Goal: Task Accomplishment & Management: Manage account settings

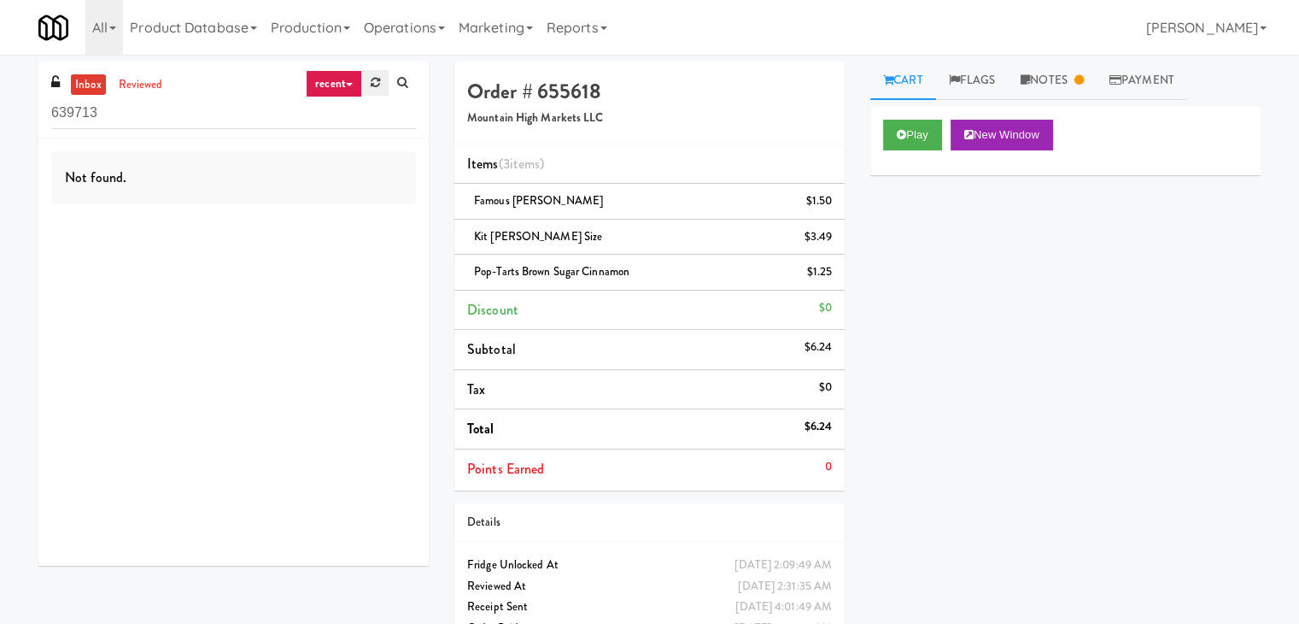
click at [383, 87] on link at bounding box center [375, 83] width 26 height 26
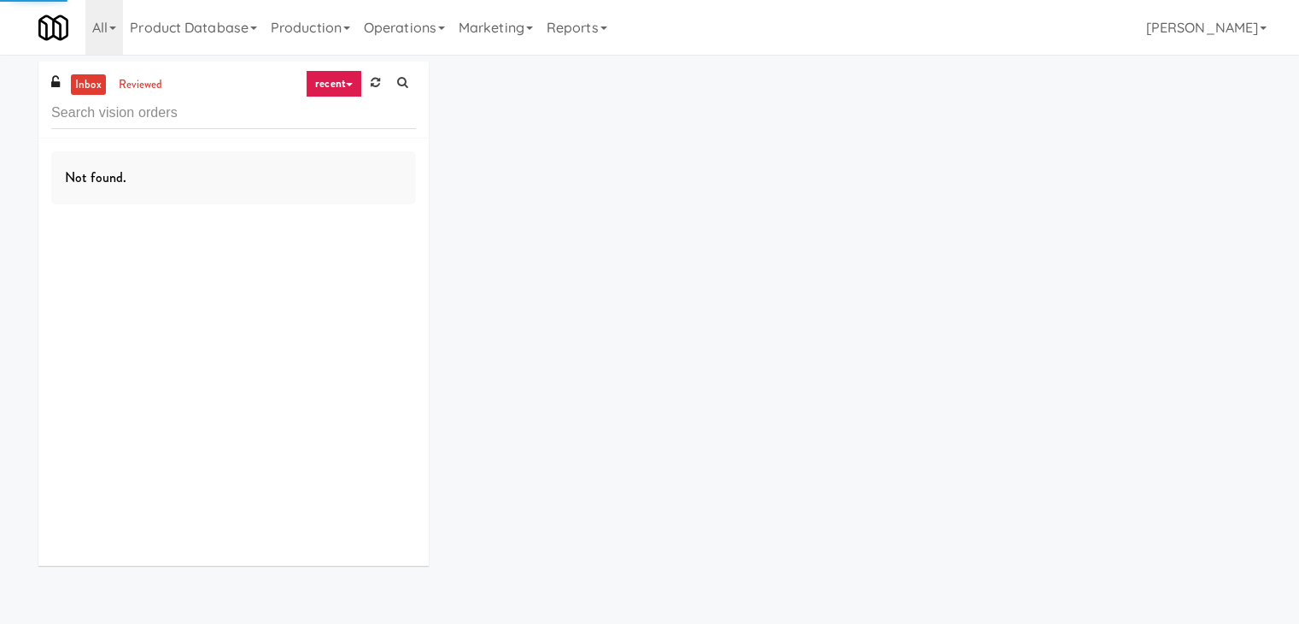
click at [341, 87] on link "recent" at bounding box center [334, 83] width 56 height 27
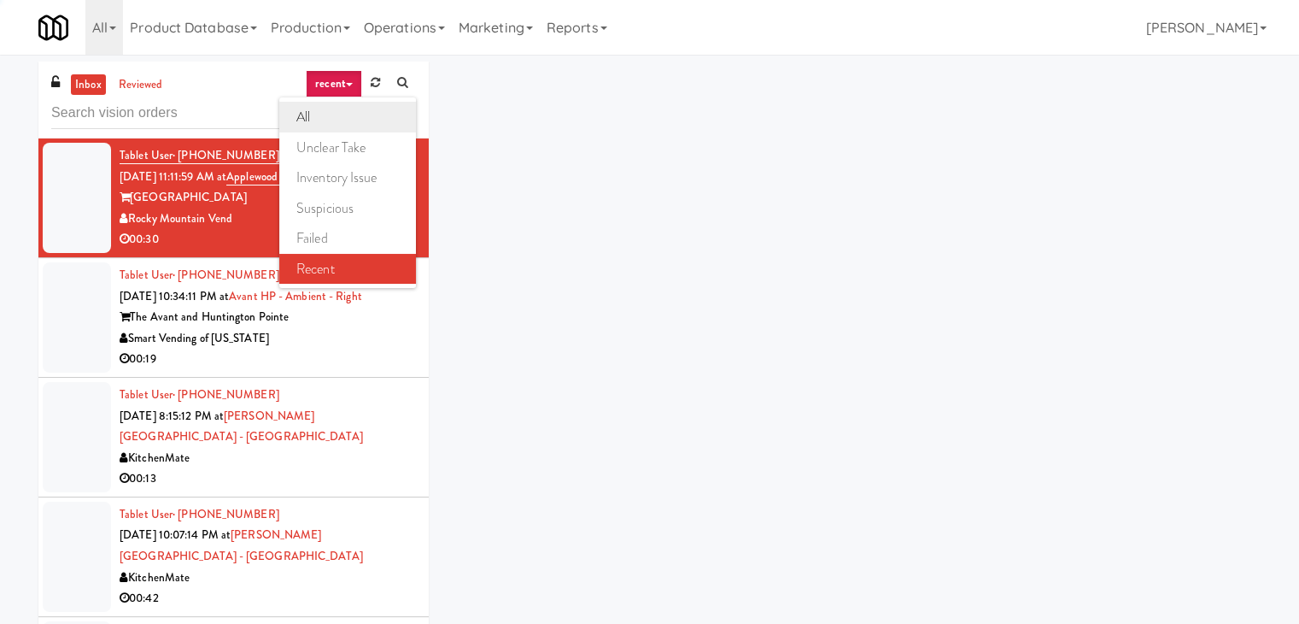
click at [346, 113] on link "all" at bounding box center [347, 117] width 137 height 31
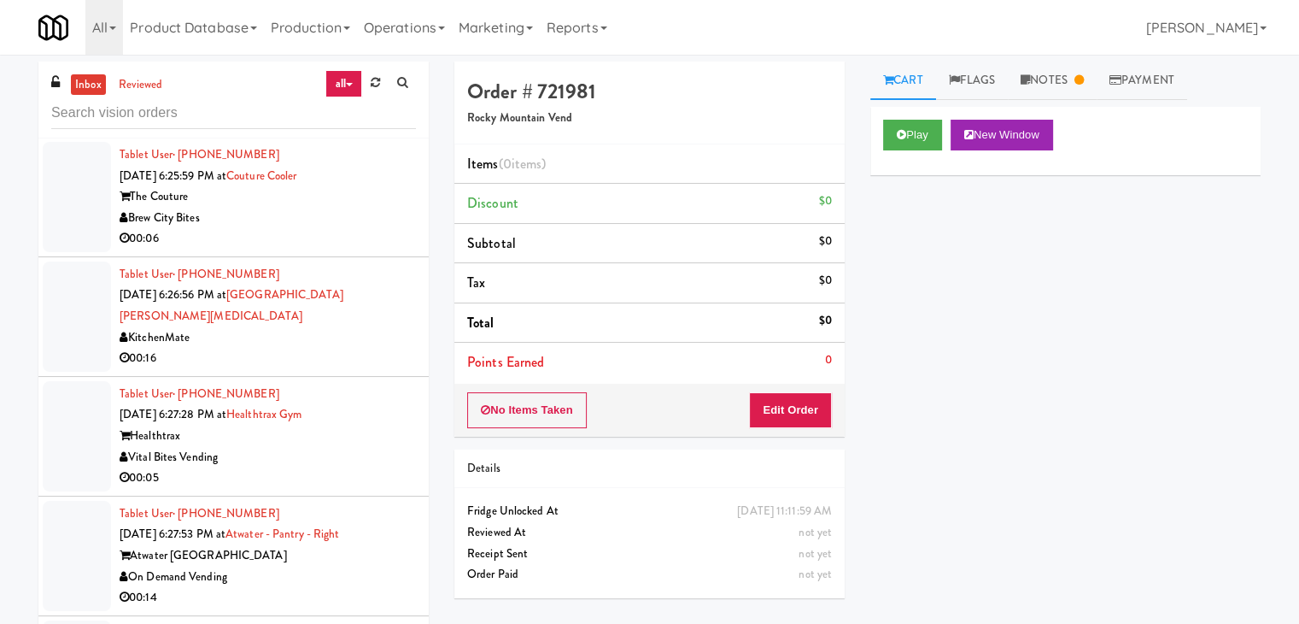
scroll to position [11919, 0]
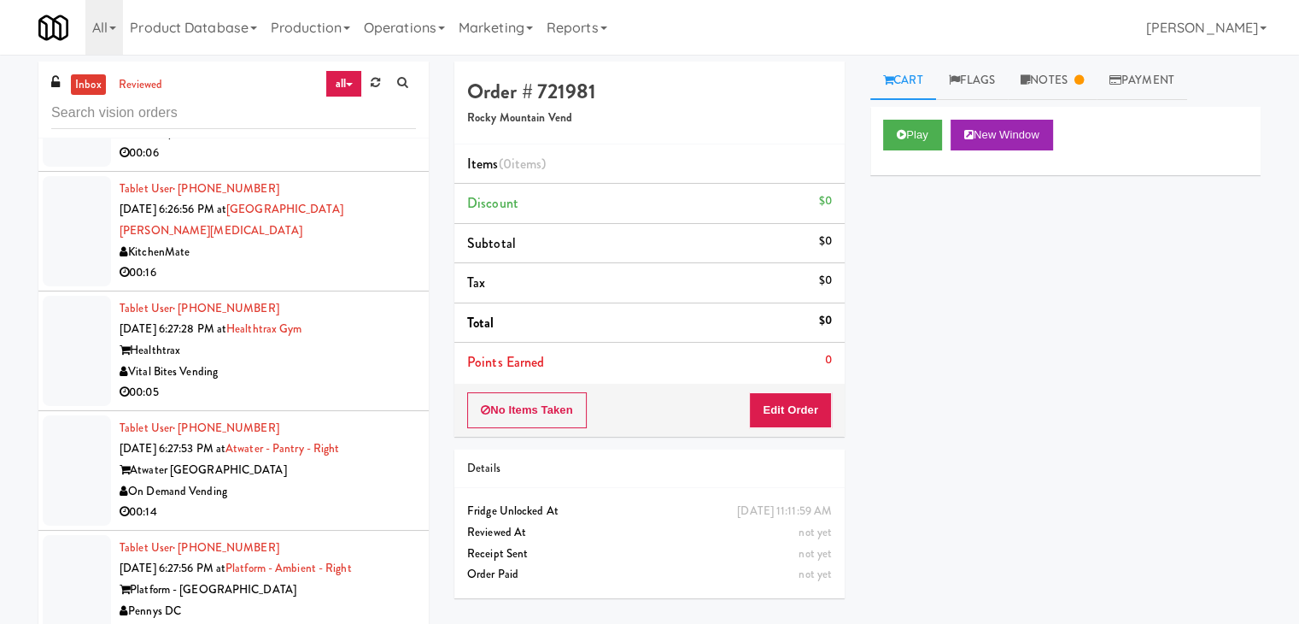
click at [345, 361] on div "Vital Bites Vending" at bounding box center [268, 371] width 296 height 21
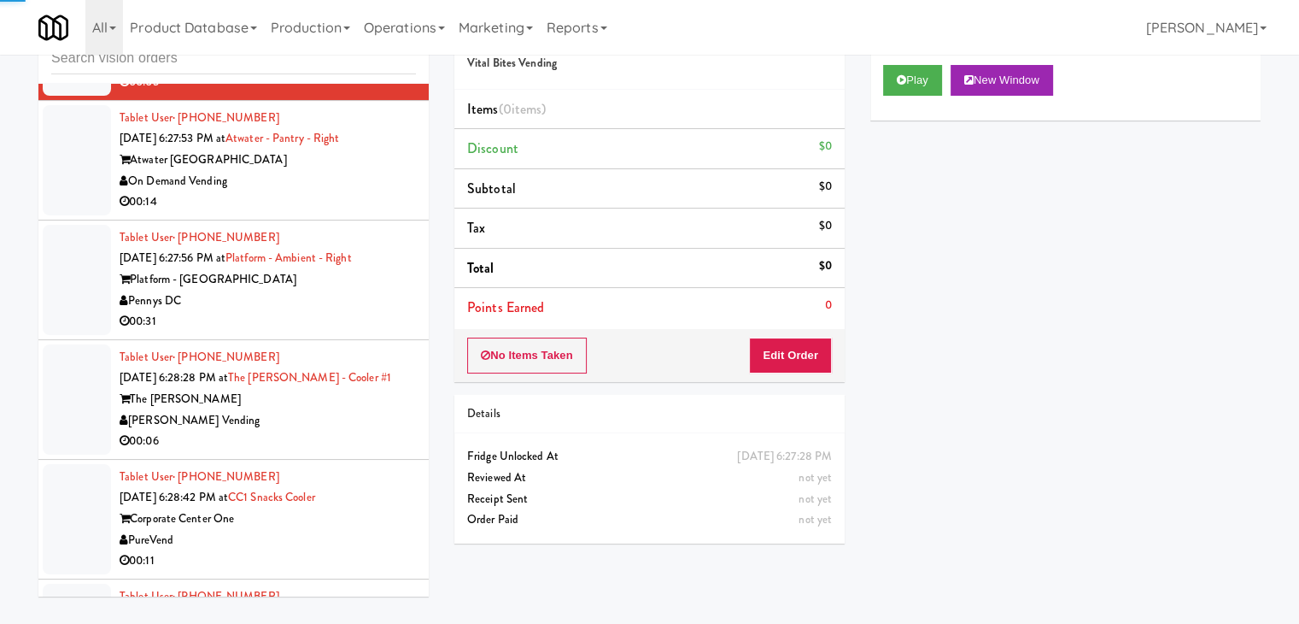
scroll to position [12175, 0]
click at [353, 388] on div "The [PERSON_NAME]" at bounding box center [268, 398] width 296 height 21
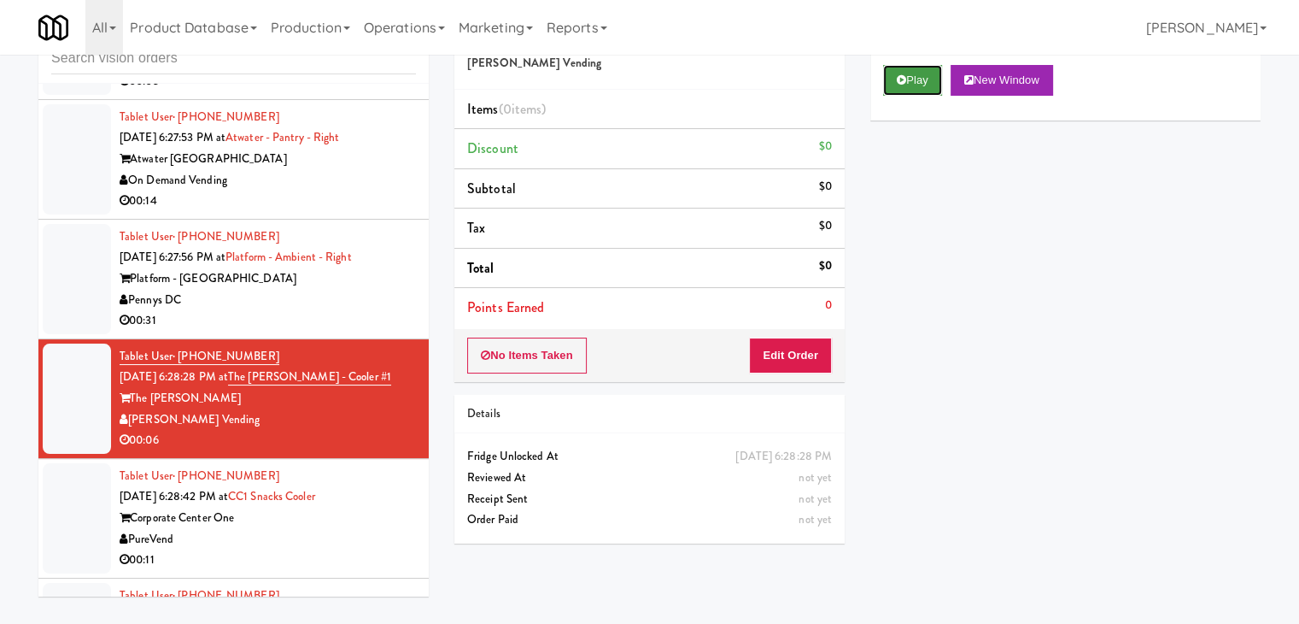
click at [922, 72] on button "Play" at bounding box center [912, 80] width 59 height 31
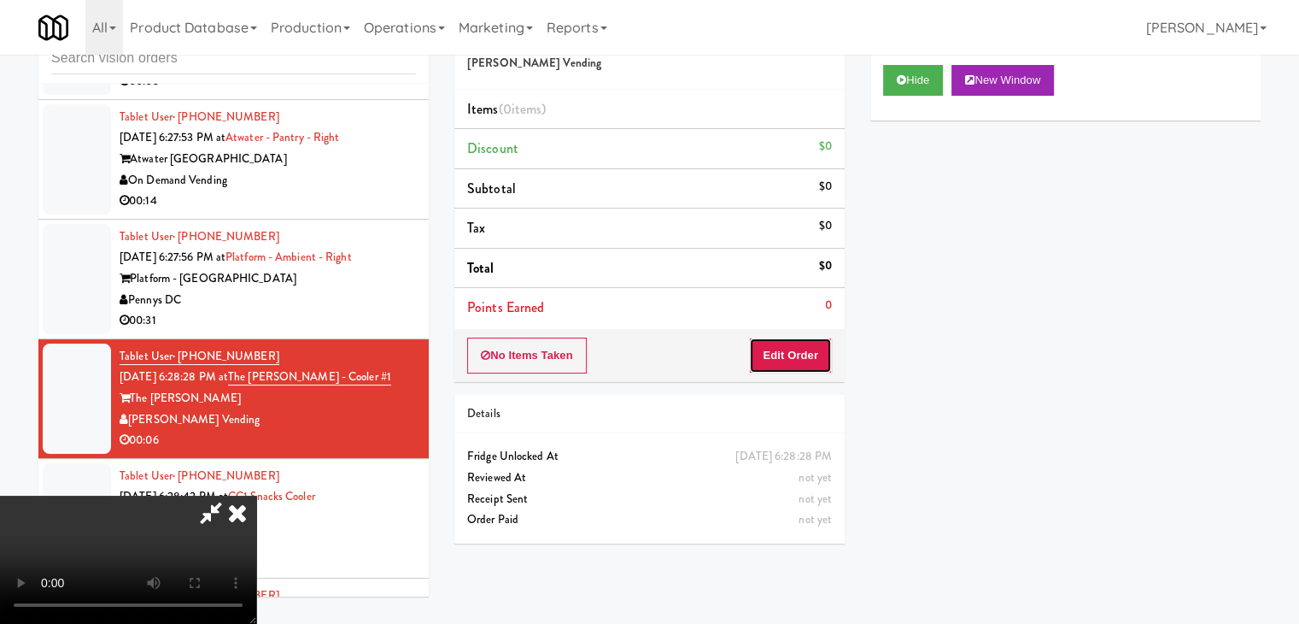
click at [796, 348] on button "Edit Order" at bounding box center [790, 355] width 83 height 36
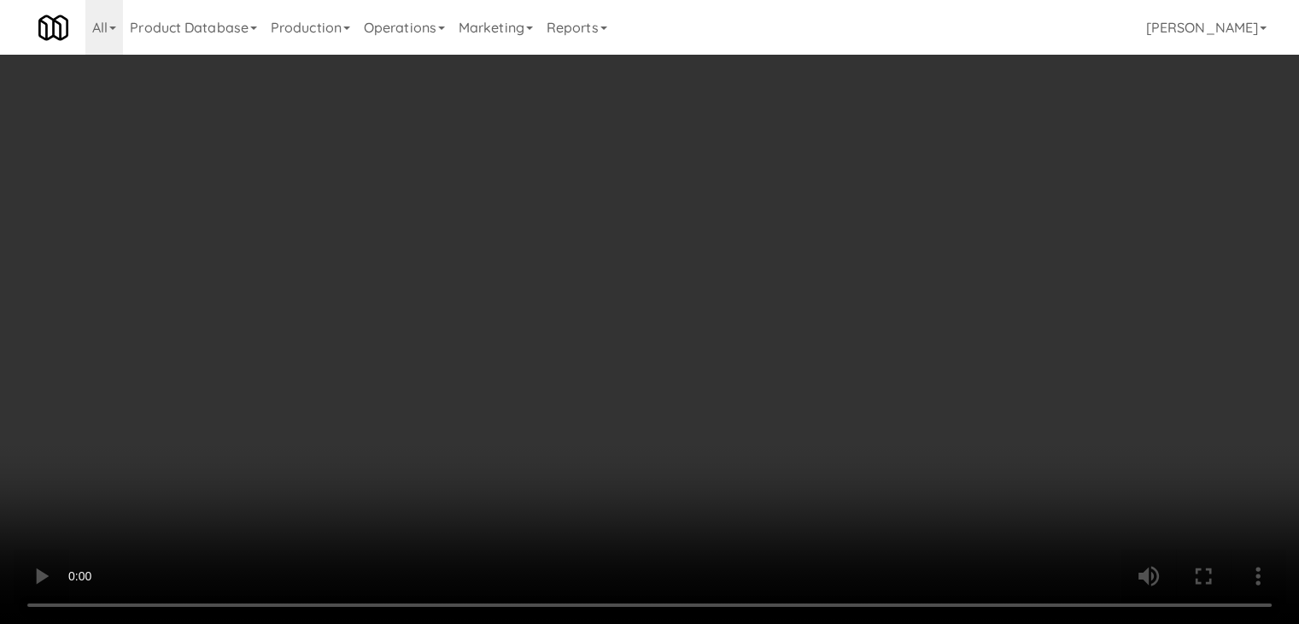
scroll to position [12112, 0]
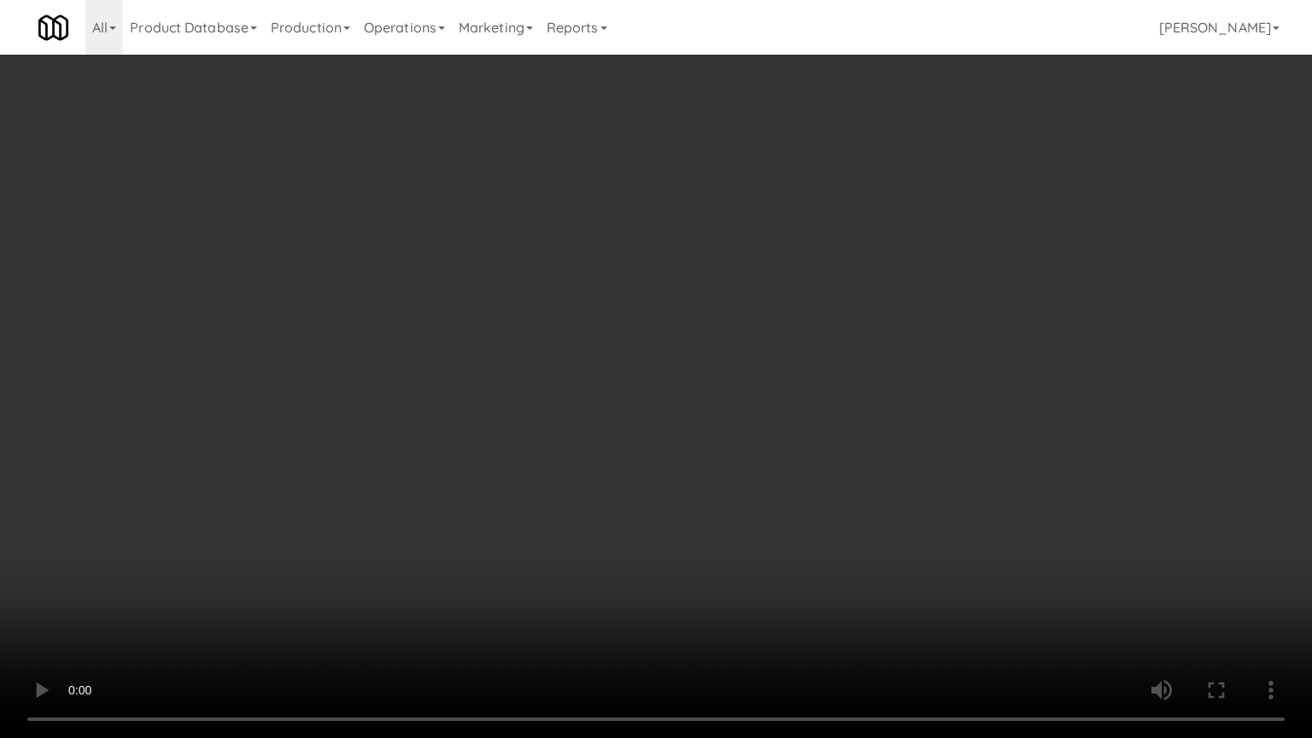
click at [865, 517] on video at bounding box center [656, 369] width 1312 height 738
click at [864, 517] on video at bounding box center [656, 369] width 1312 height 738
click at [900, 504] on video at bounding box center [656, 369] width 1312 height 738
drag, startPoint x: 900, startPoint y: 504, endPoint x: 950, endPoint y: 346, distance: 165.6
click at [900, 499] on video at bounding box center [656, 369] width 1312 height 738
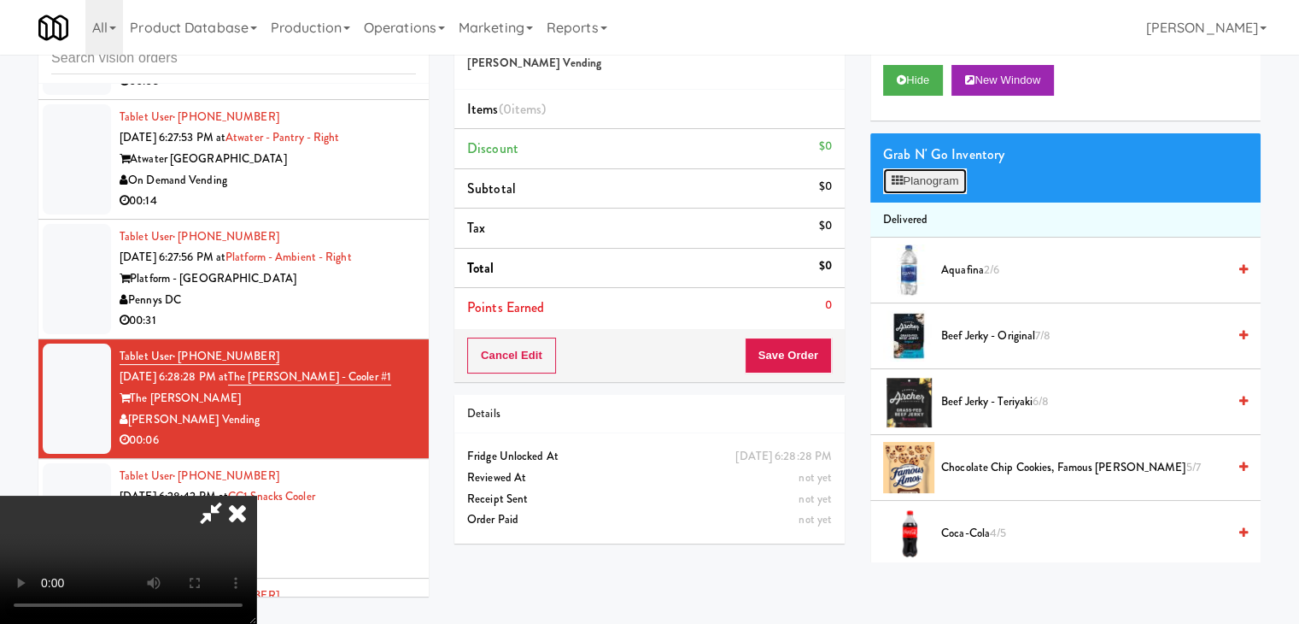
click at [945, 181] on button "Planogram" at bounding box center [925, 181] width 84 height 26
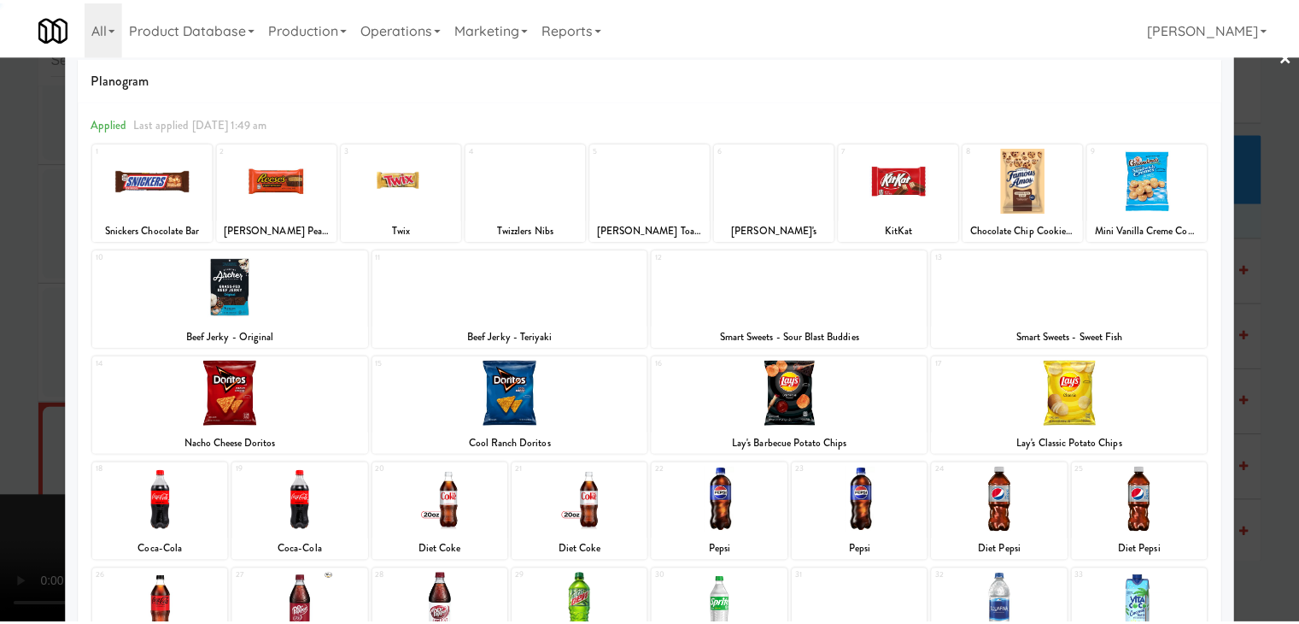
scroll to position [215, 0]
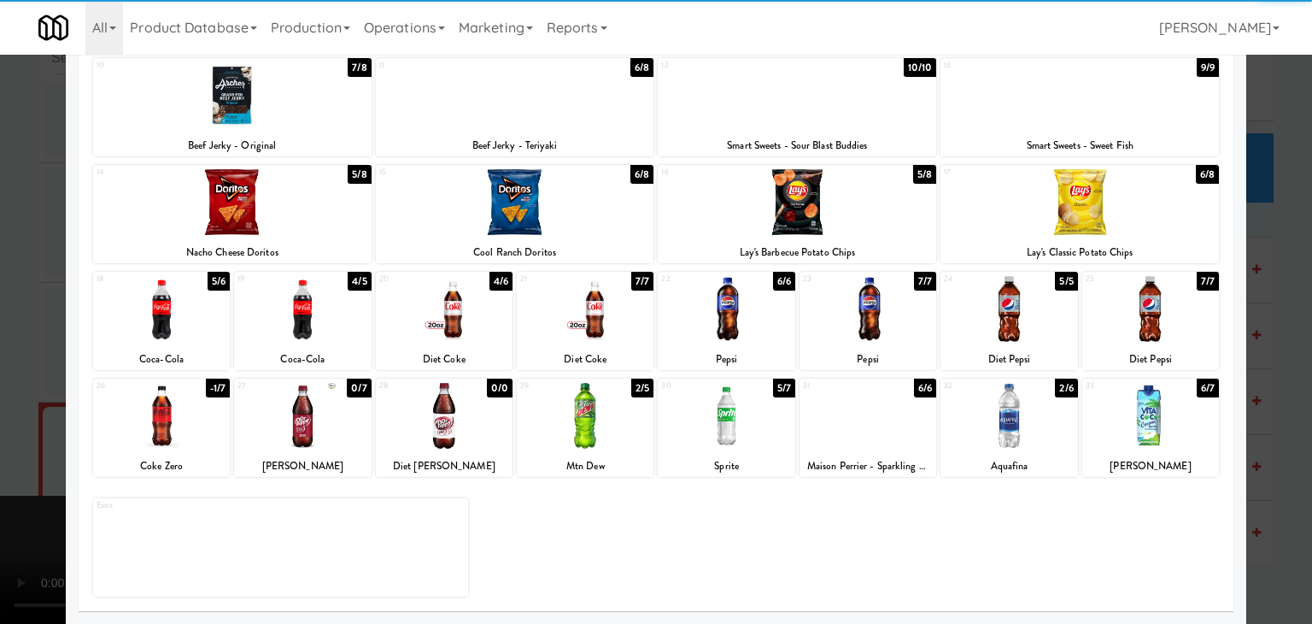
drag, startPoint x: 1008, startPoint y: 426, endPoint x: 1207, endPoint y: 435, distance: 199.2
click at [1008, 426] on div at bounding box center [1008, 416] width 137 height 66
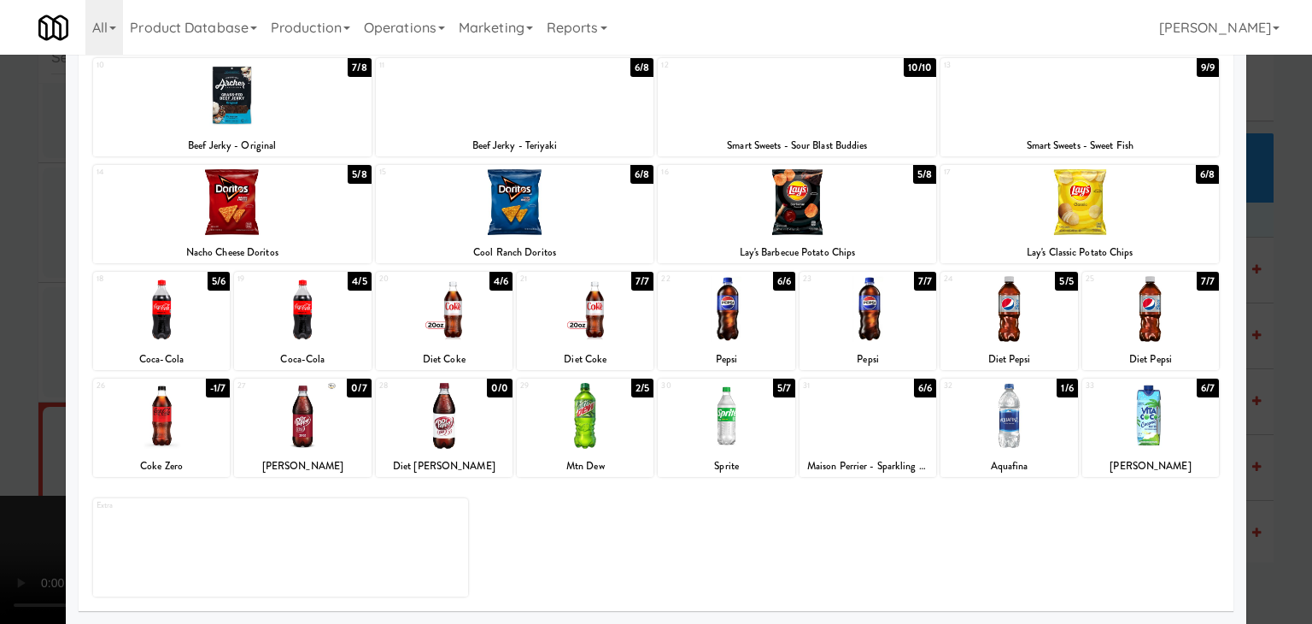
drag, startPoint x: 1278, startPoint y: 442, endPoint x: 922, endPoint y: 448, distance: 356.3
click at [1277, 442] on div at bounding box center [656, 312] width 1312 height 624
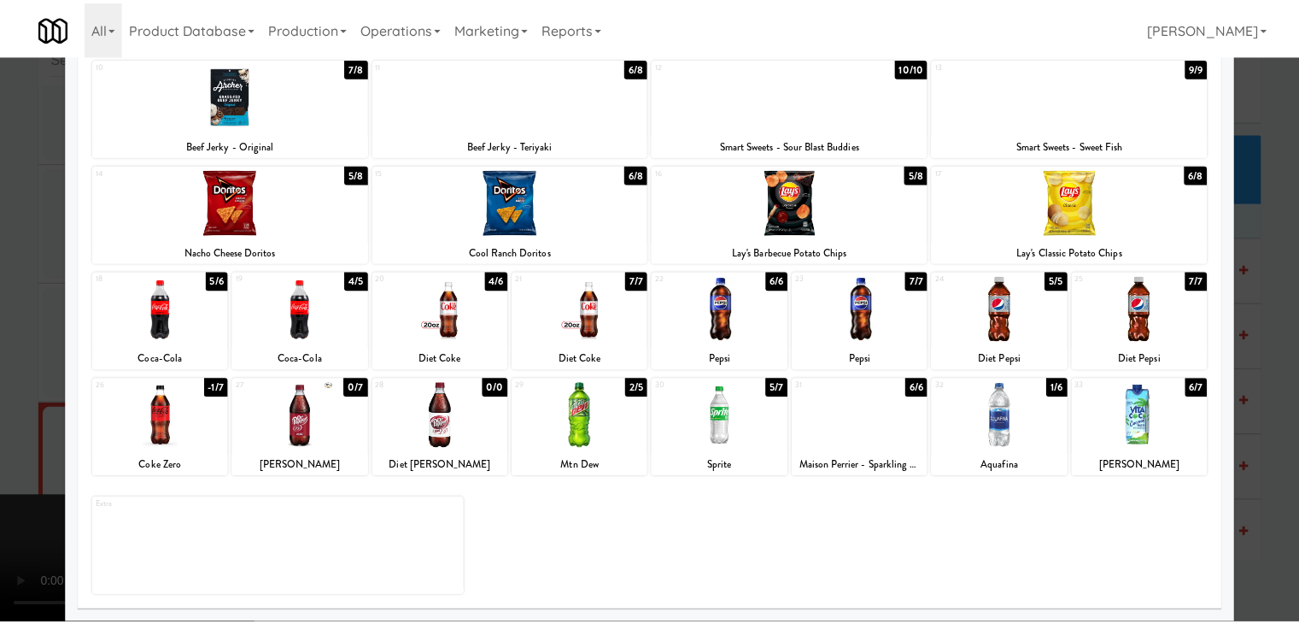
scroll to position [12175, 0]
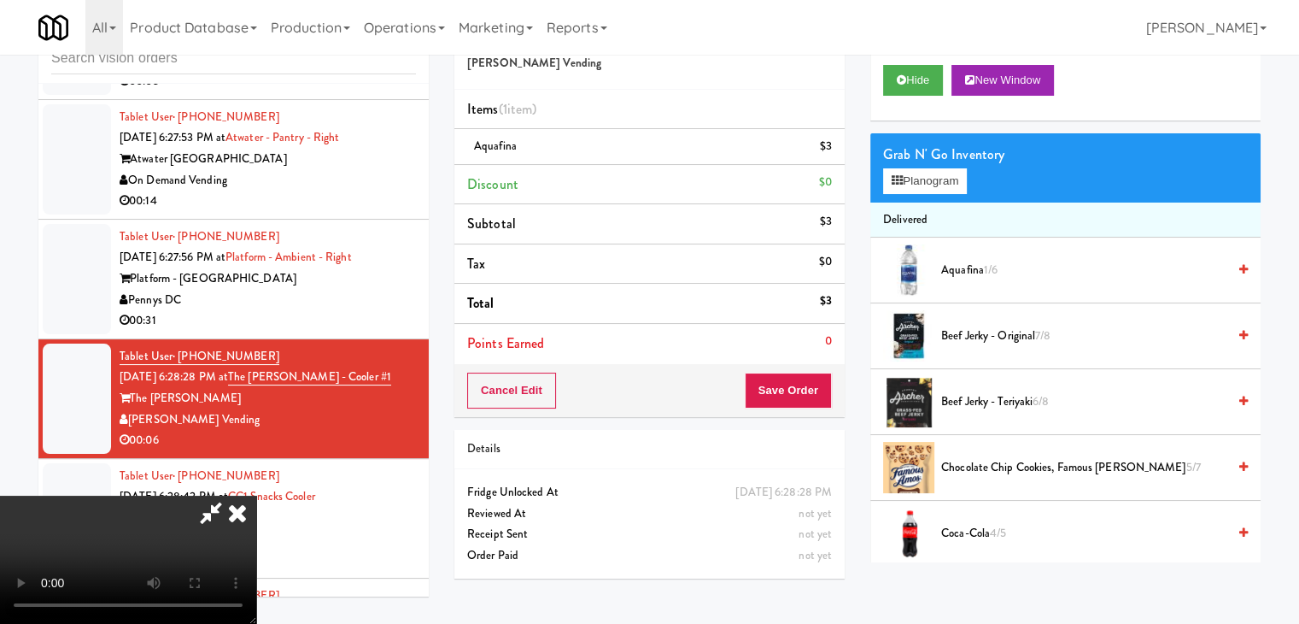
click at [808, 411] on div "Cancel Edit Save Order" at bounding box center [649, 390] width 390 height 53
click at [808, 407] on div "Cancel Edit Save Order" at bounding box center [649, 390] width 390 height 53
click at [808, 401] on button "Save Order" at bounding box center [788, 390] width 87 height 36
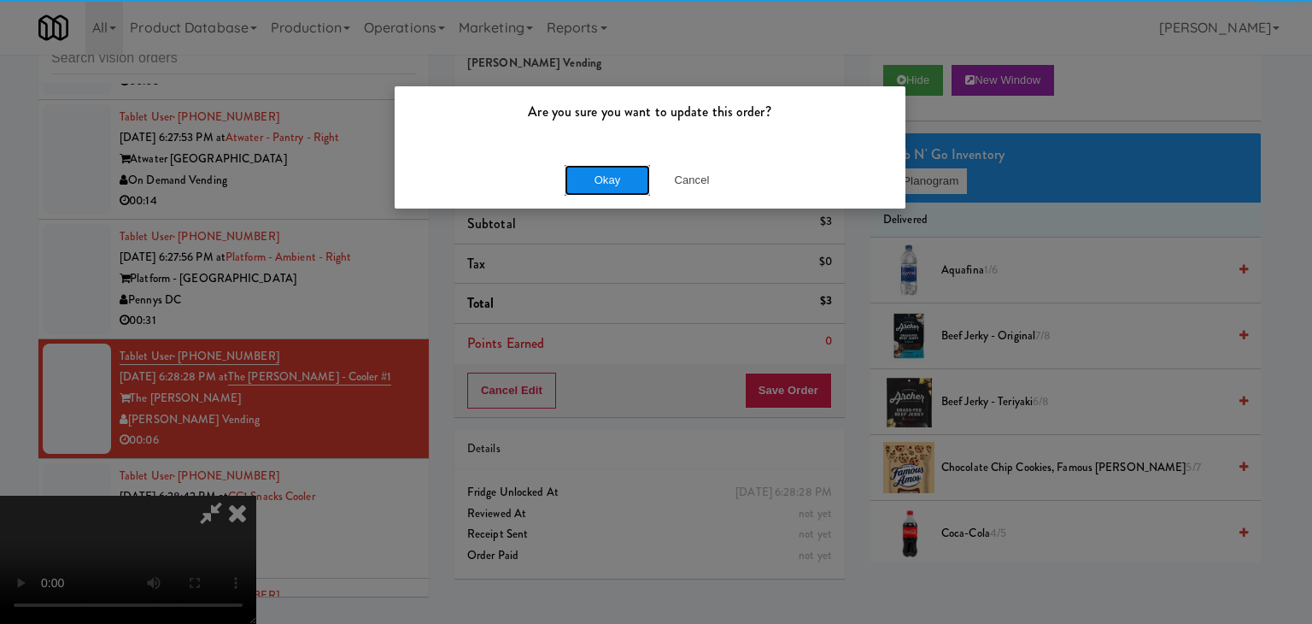
click at [601, 183] on button "Okay" at bounding box center [607, 180] width 85 height 31
click at [601, 182] on div "Okay Cancel" at bounding box center [650, 179] width 511 height 57
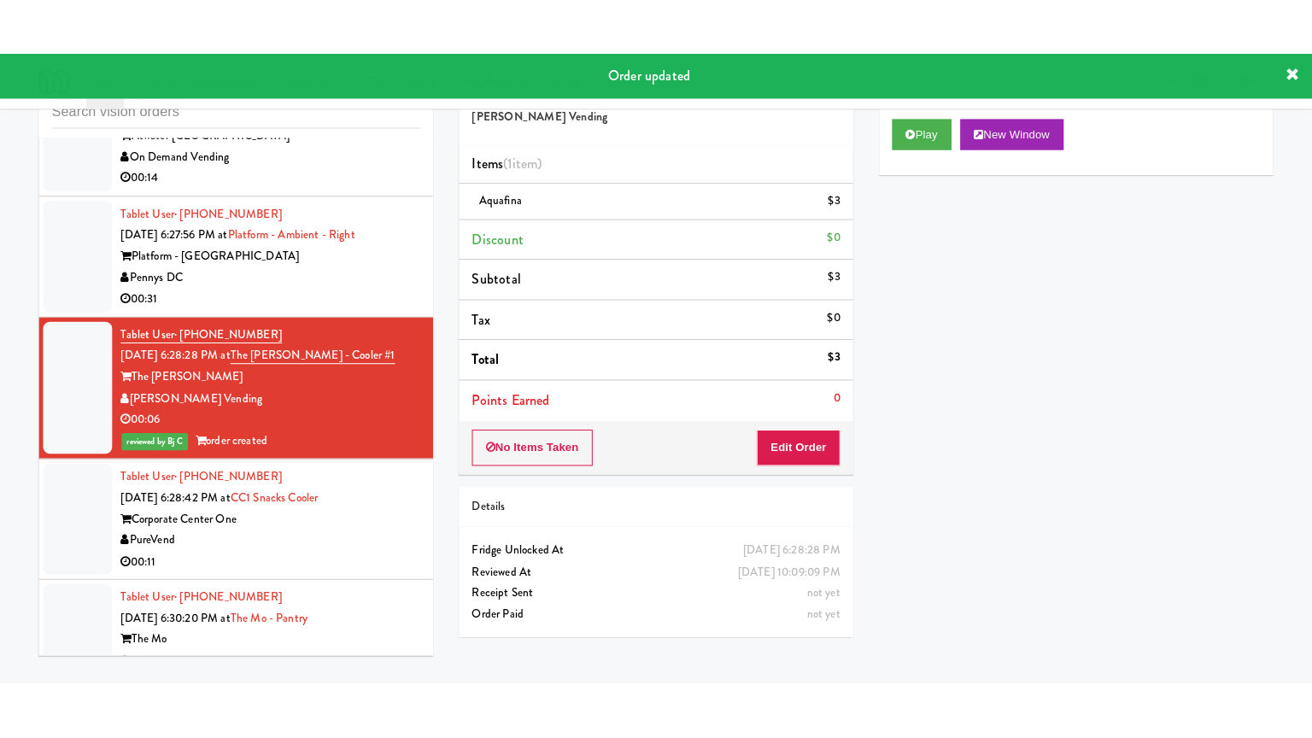
scroll to position [12346, 0]
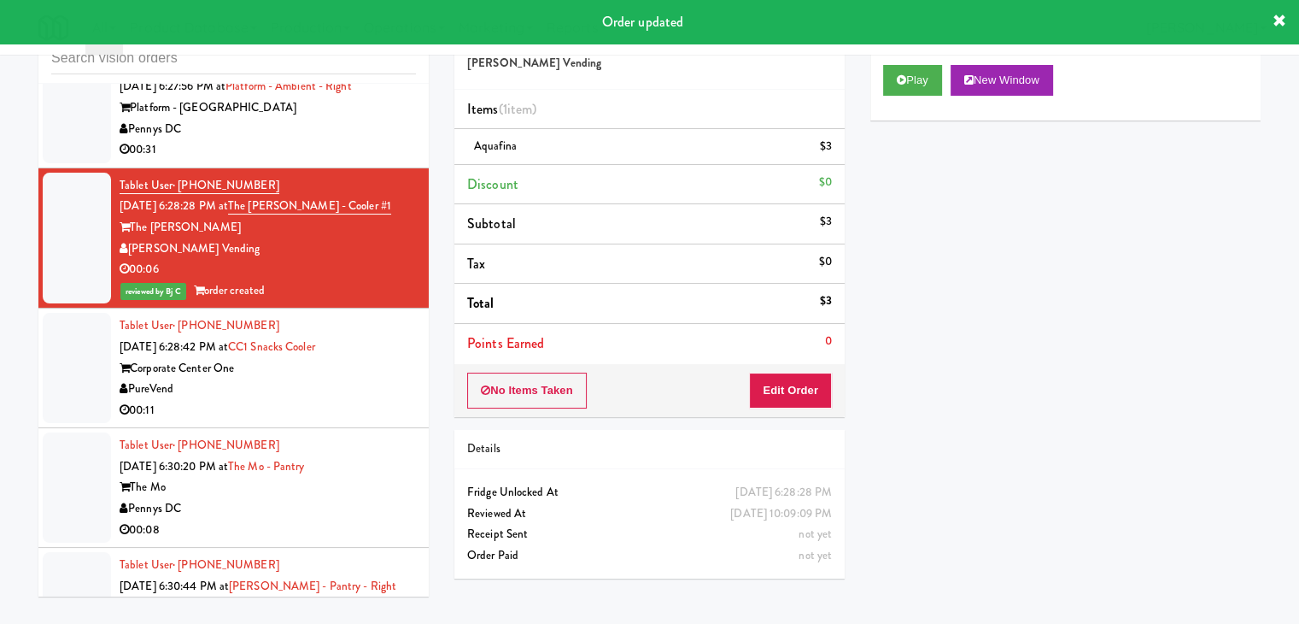
drag, startPoint x: 347, startPoint y: 339, endPoint x: 456, endPoint y: 321, distance: 110.8
click at [347, 378] on div "PureVend" at bounding box center [268, 388] width 296 height 21
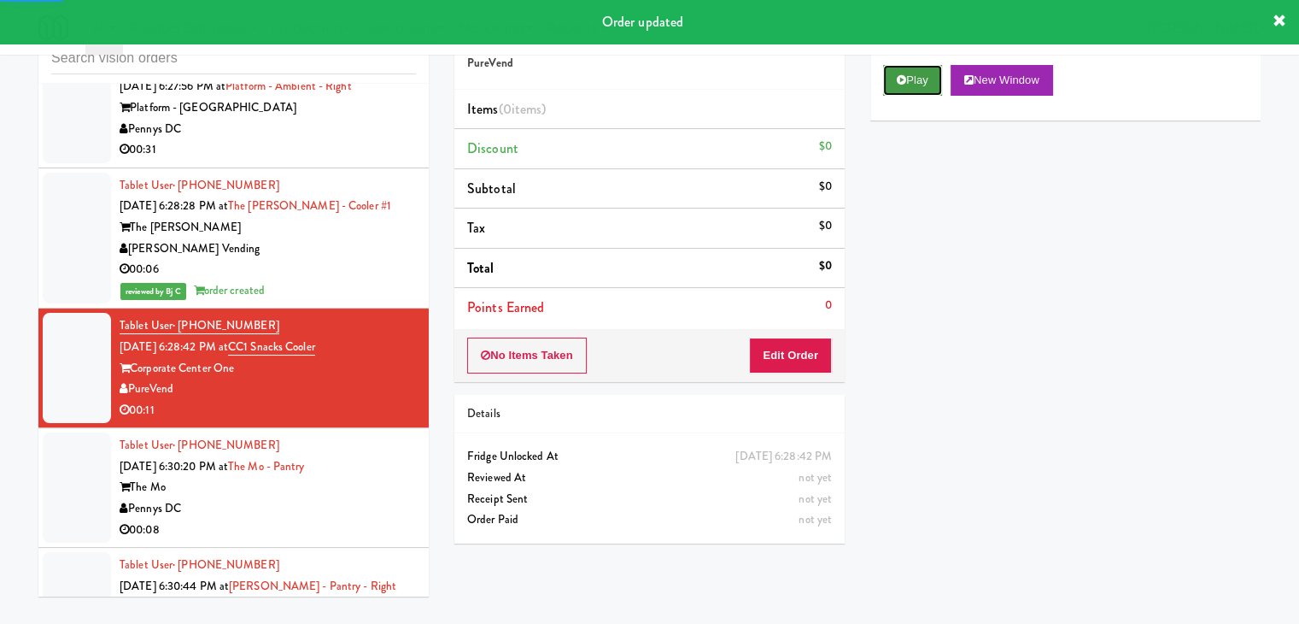
drag, startPoint x: 927, startPoint y: 81, endPoint x: 916, endPoint y: 119, distance: 39.2
click at [926, 81] on button "Play" at bounding box center [912, 80] width 59 height 31
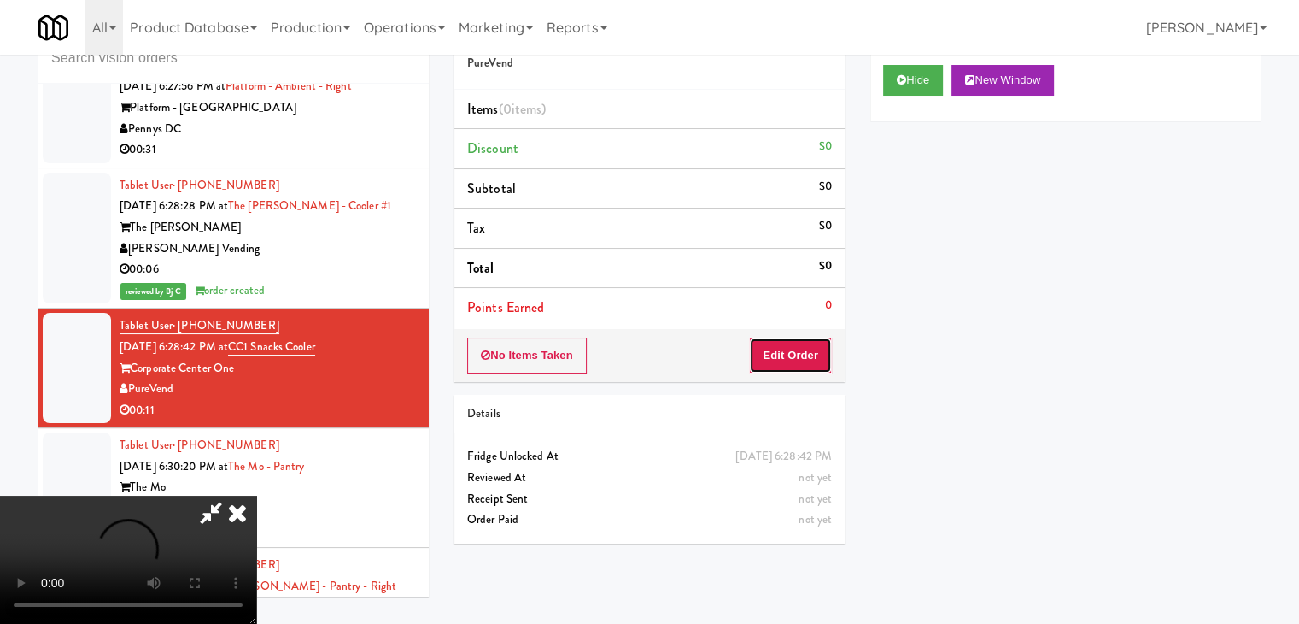
click at [781, 368] on button "Edit Order" at bounding box center [790, 355] width 83 height 36
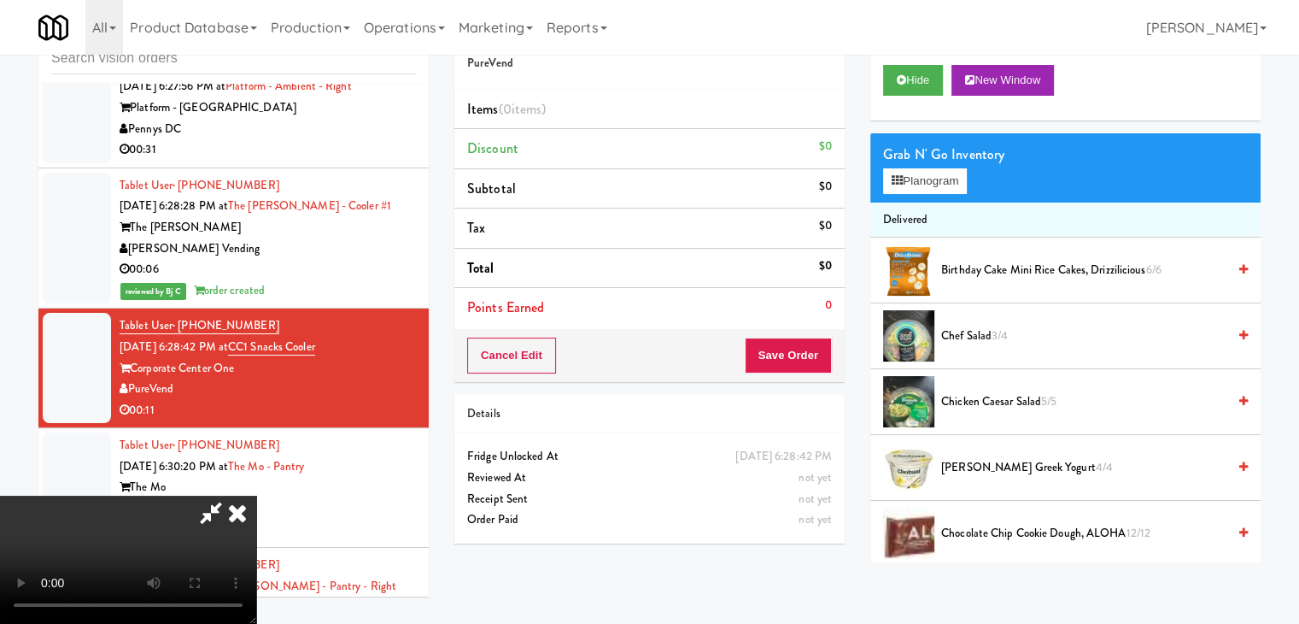
click at [256, 495] on video at bounding box center [128, 559] width 256 height 128
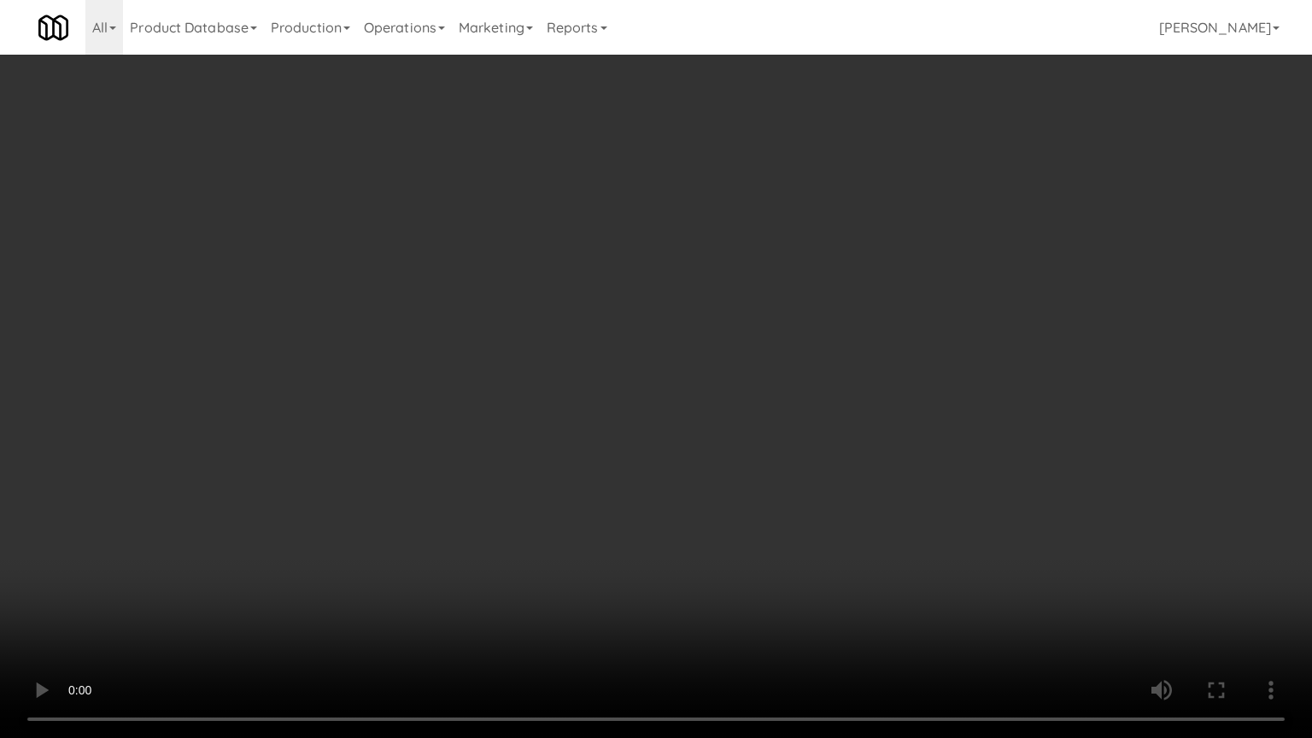
click at [789, 468] on video at bounding box center [656, 369] width 1312 height 738
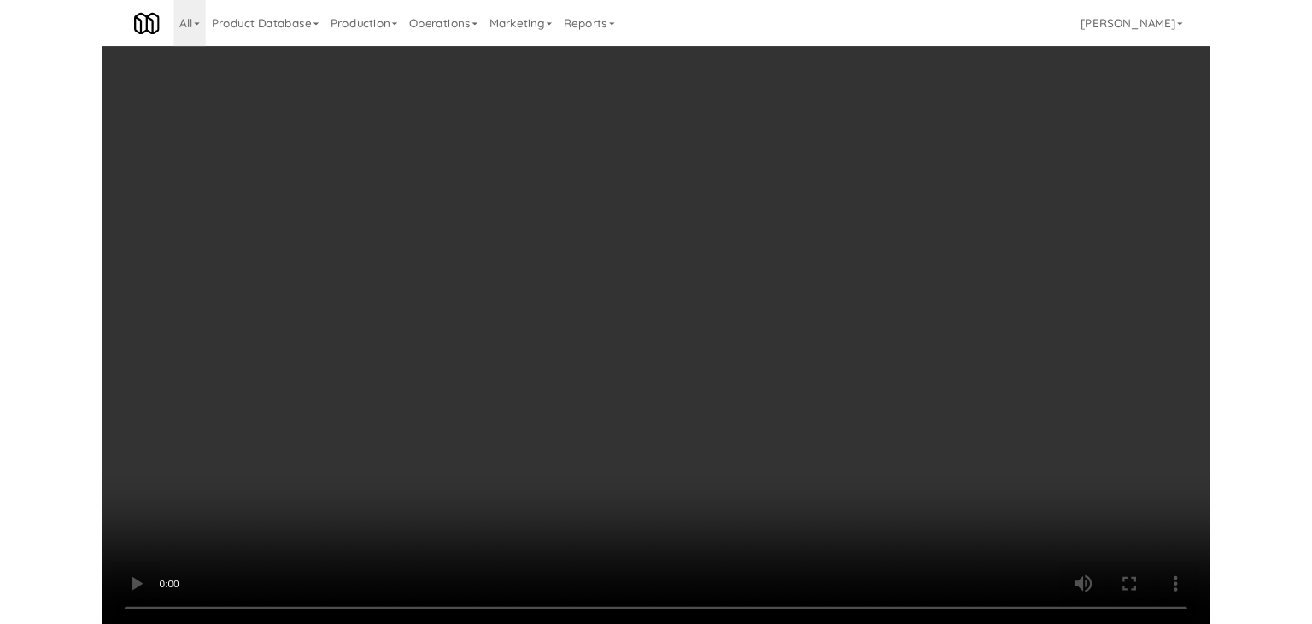
scroll to position [12346, 0]
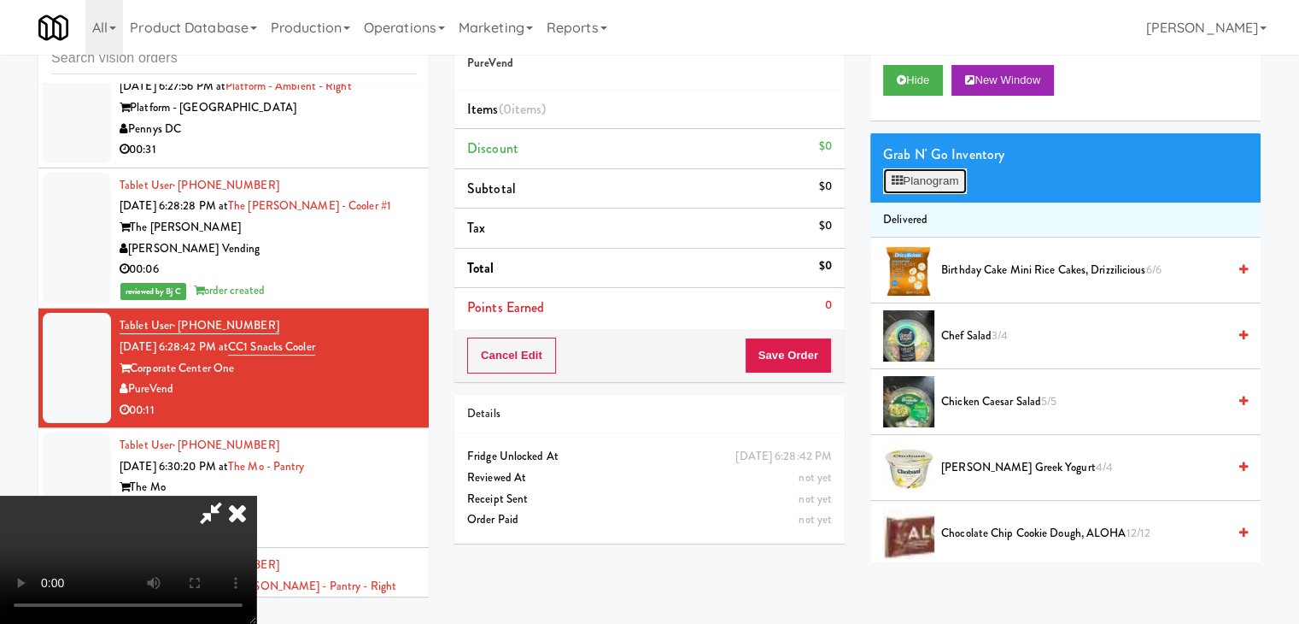
click at [943, 172] on button "Planogram" at bounding box center [925, 181] width 84 height 26
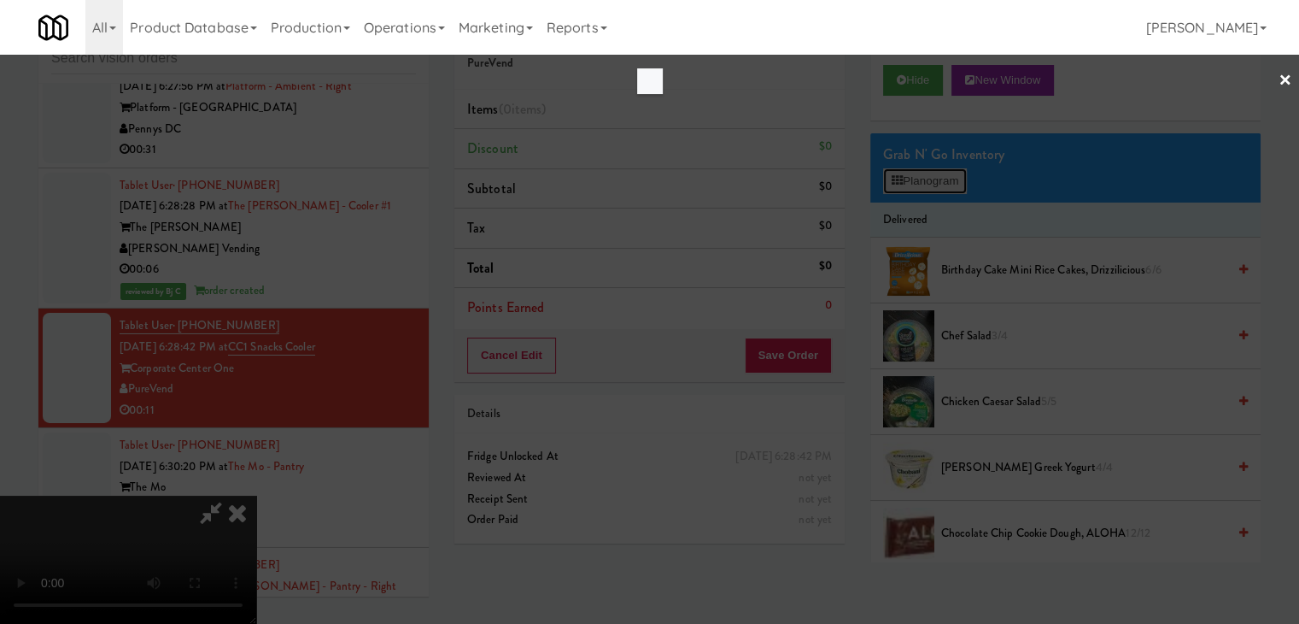
scroll to position [12283, 0]
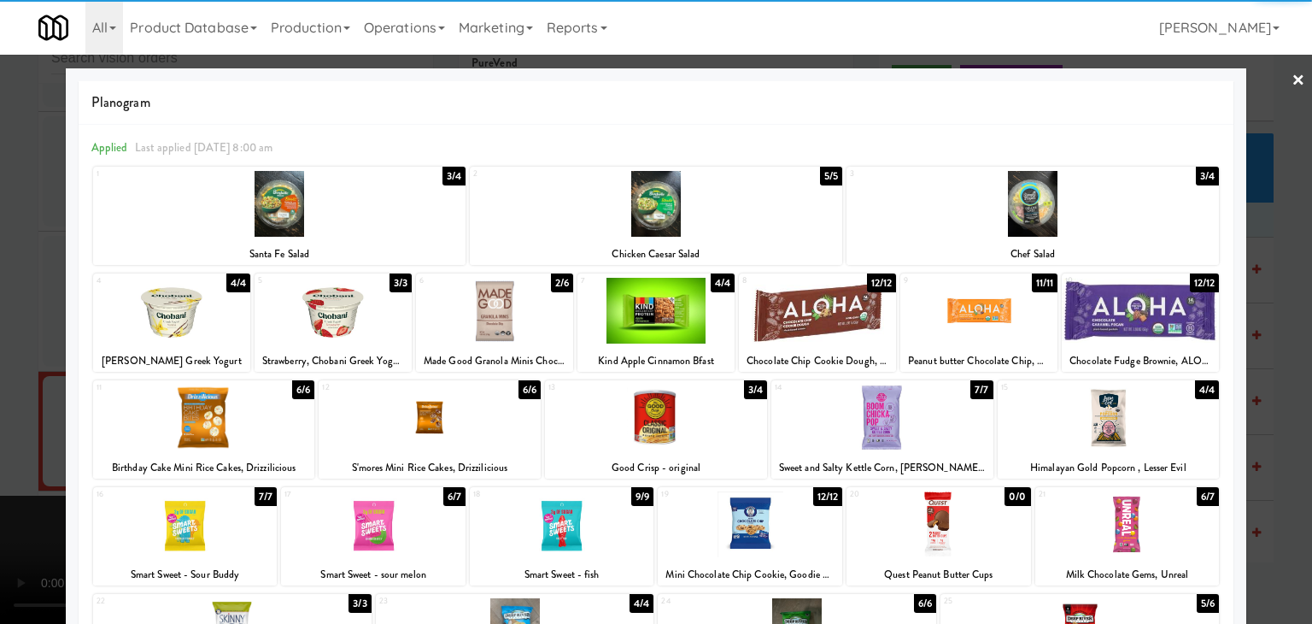
click at [1002, 314] on div at bounding box center [978, 311] width 157 height 66
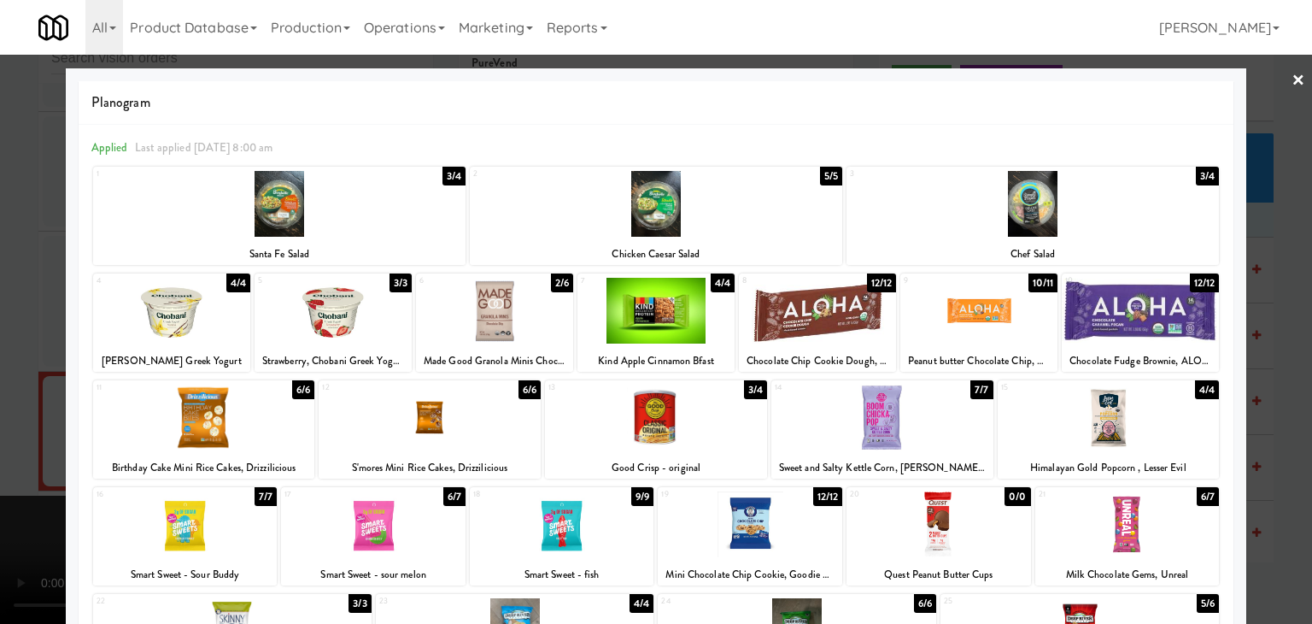
click at [1279, 406] on div at bounding box center [656, 312] width 1312 height 624
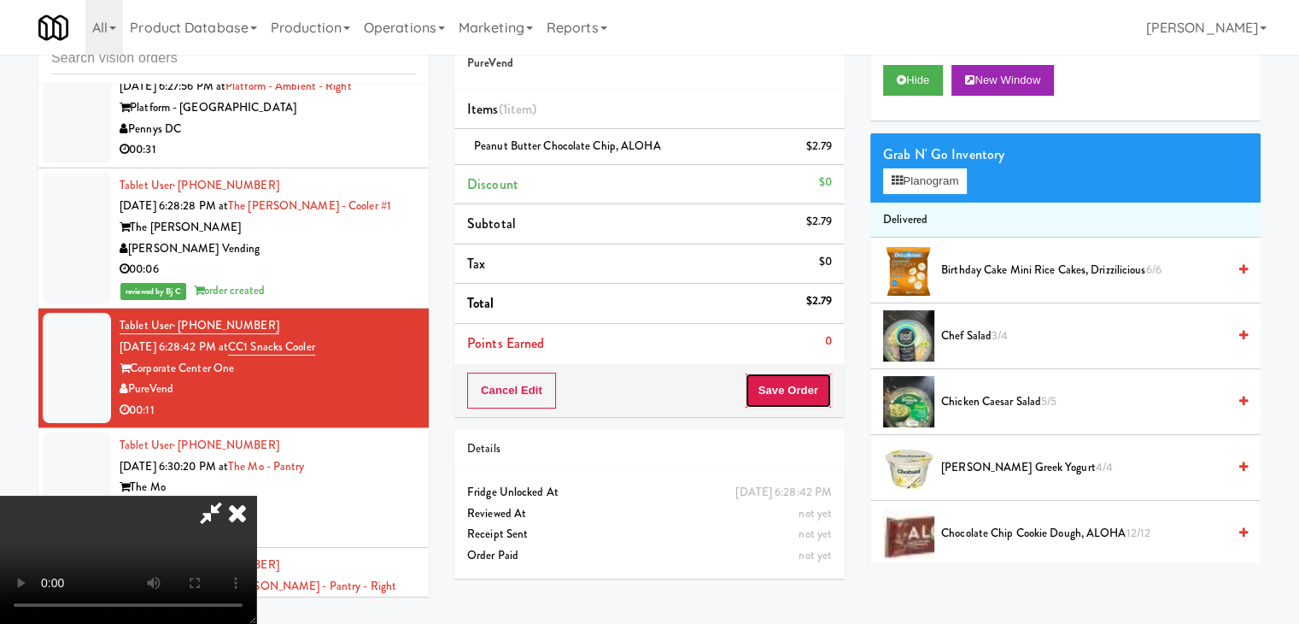
click at [800, 396] on button "Save Order" at bounding box center [788, 390] width 87 height 36
click at [806, 394] on button "Save Order" at bounding box center [788, 390] width 87 height 36
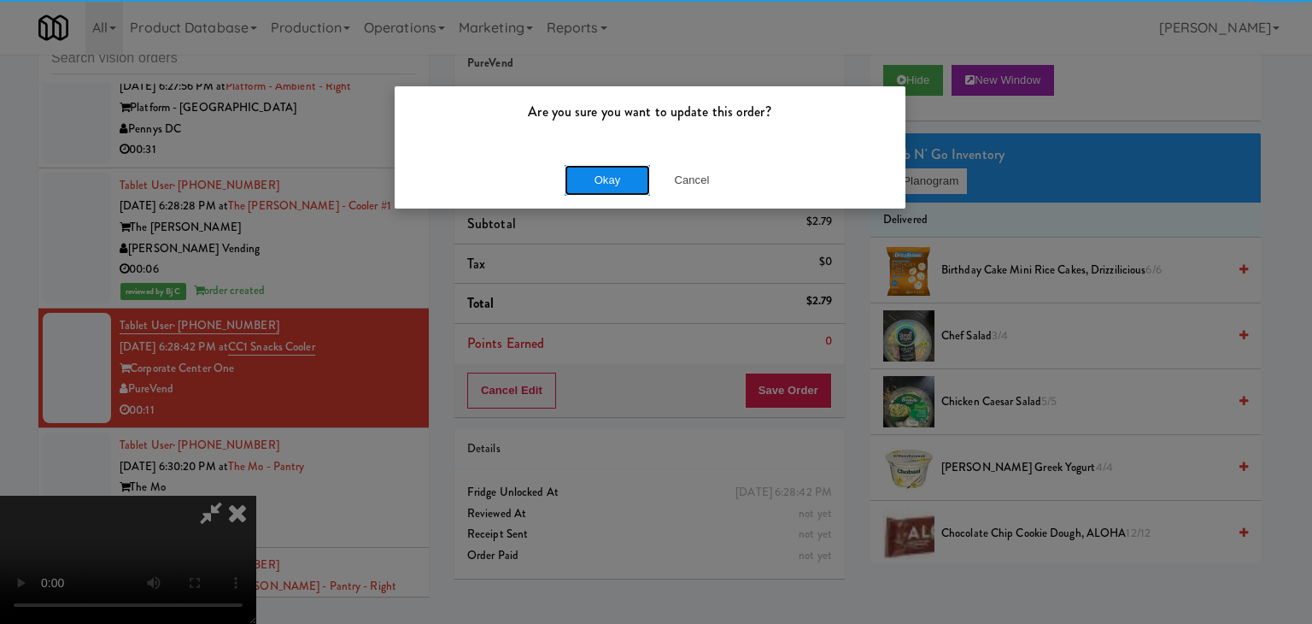
click at [608, 182] on button "Okay" at bounding box center [607, 180] width 85 height 31
click at [608, 182] on div "Okay Cancel" at bounding box center [650, 179] width 511 height 57
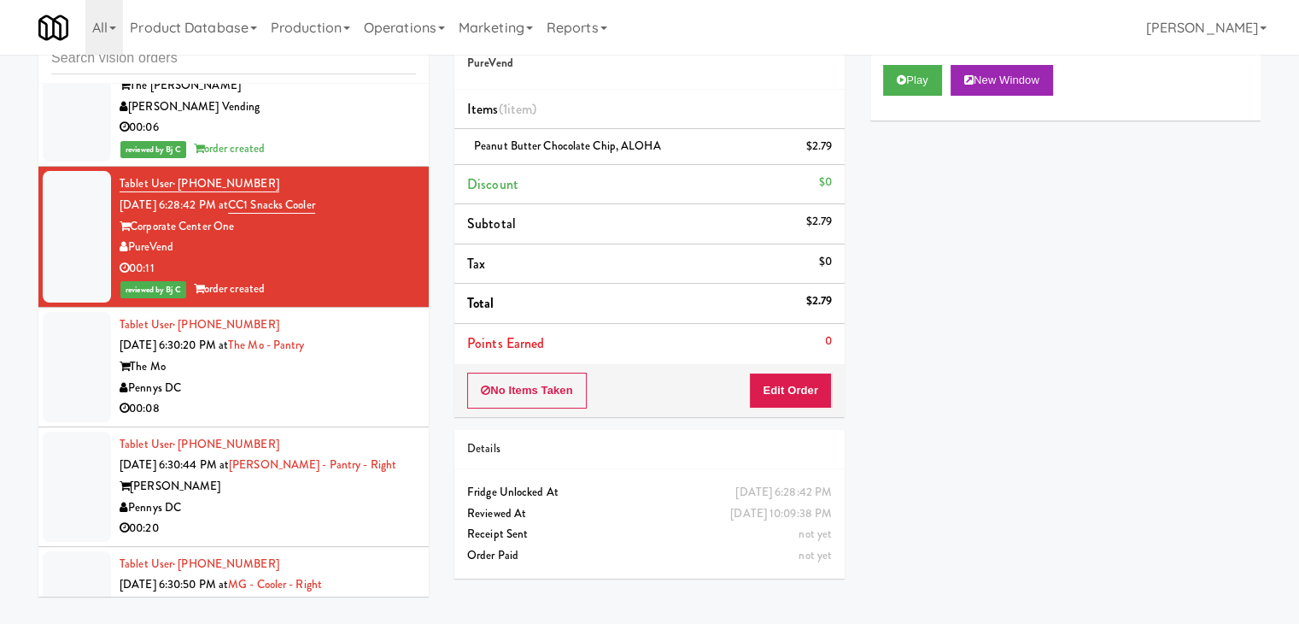
scroll to position [12517, 0]
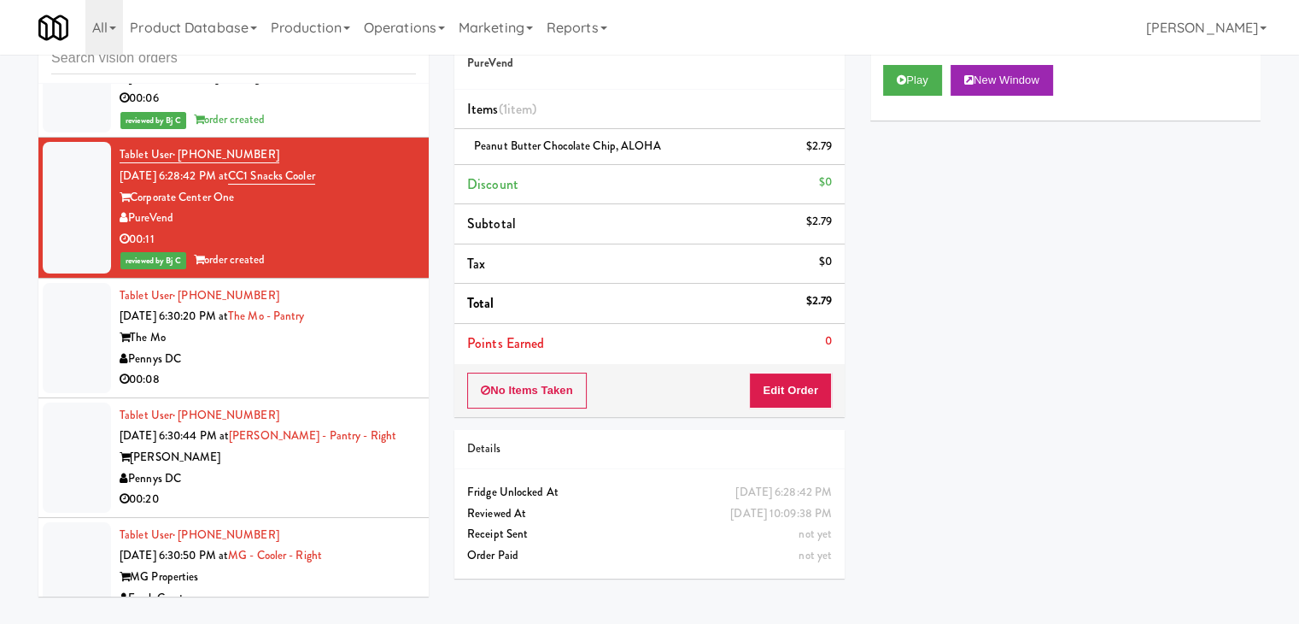
click at [348, 369] on div "00:08" at bounding box center [268, 379] width 296 height 21
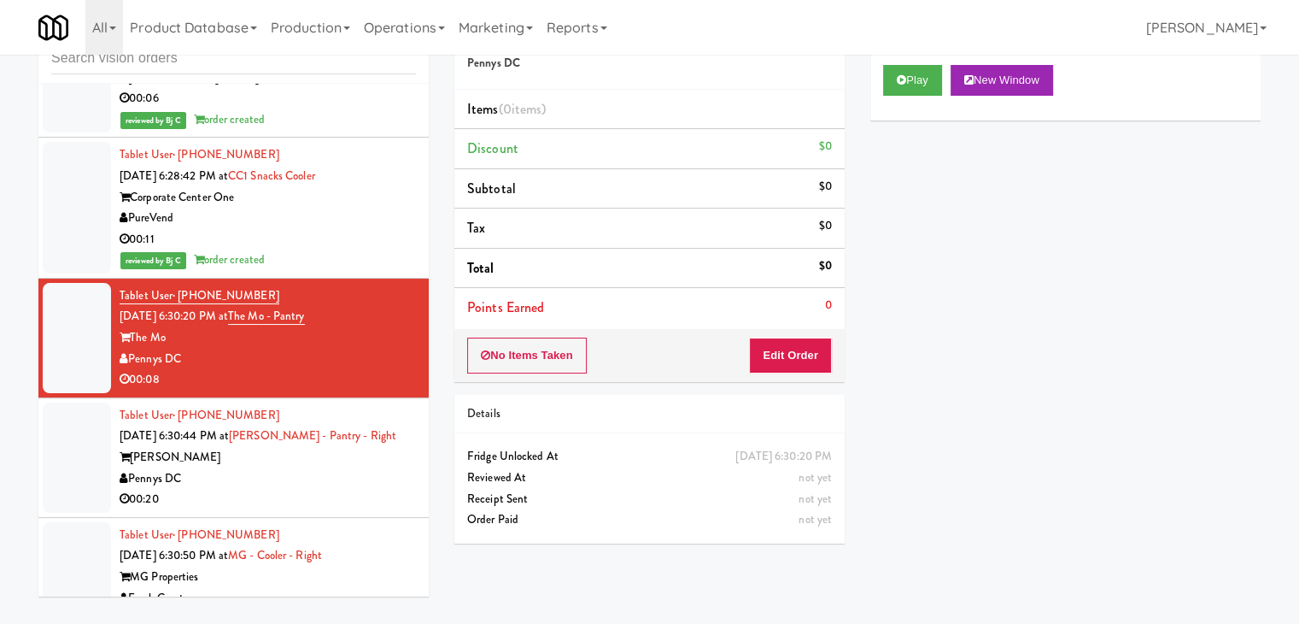
click at [923, 63] on div "Play New Window" at bounding box center [1065, 86] width 390 height 68
click at [922, 69] on button "Play" at bounding box center [912, 80] width 59 height 31
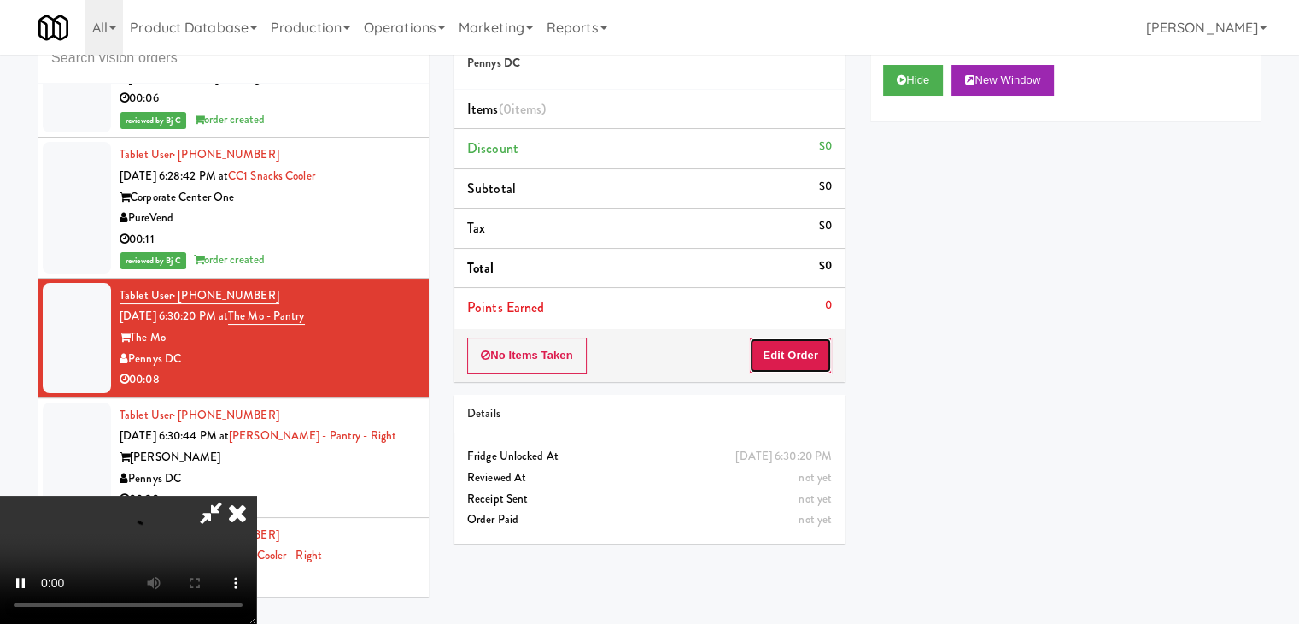
click at [811, 349] on button "Edit Order" at bounding box center [790, 355] width 83 height 36
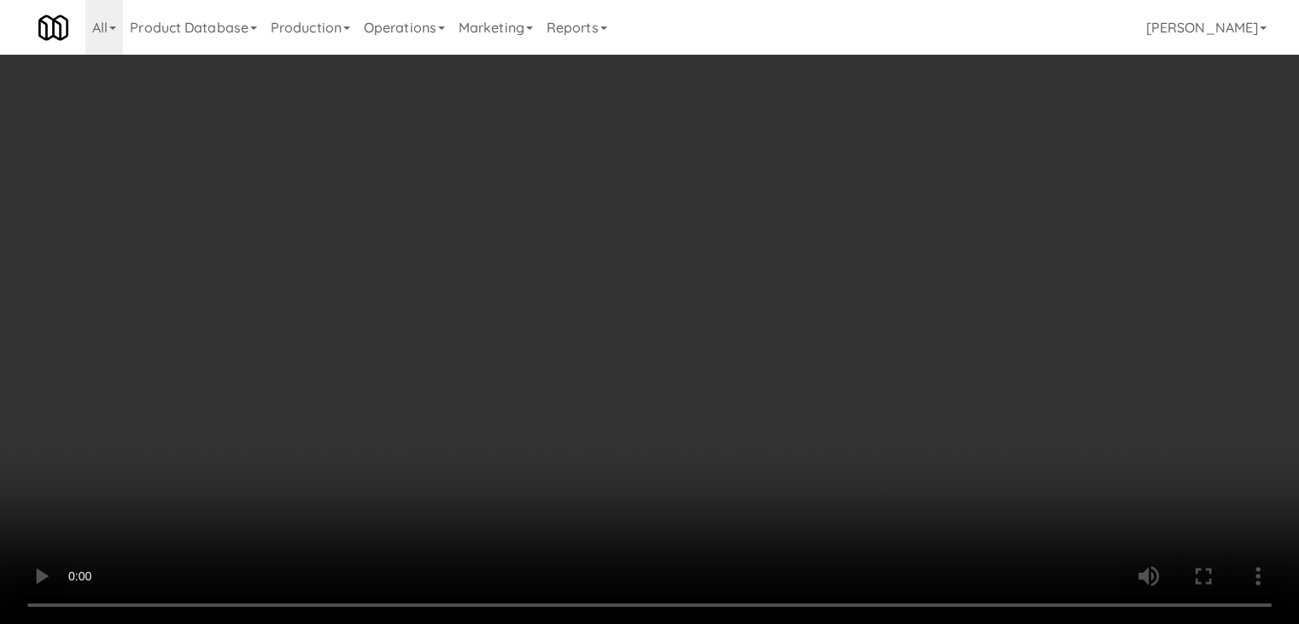
scroll to position [12454, 0]
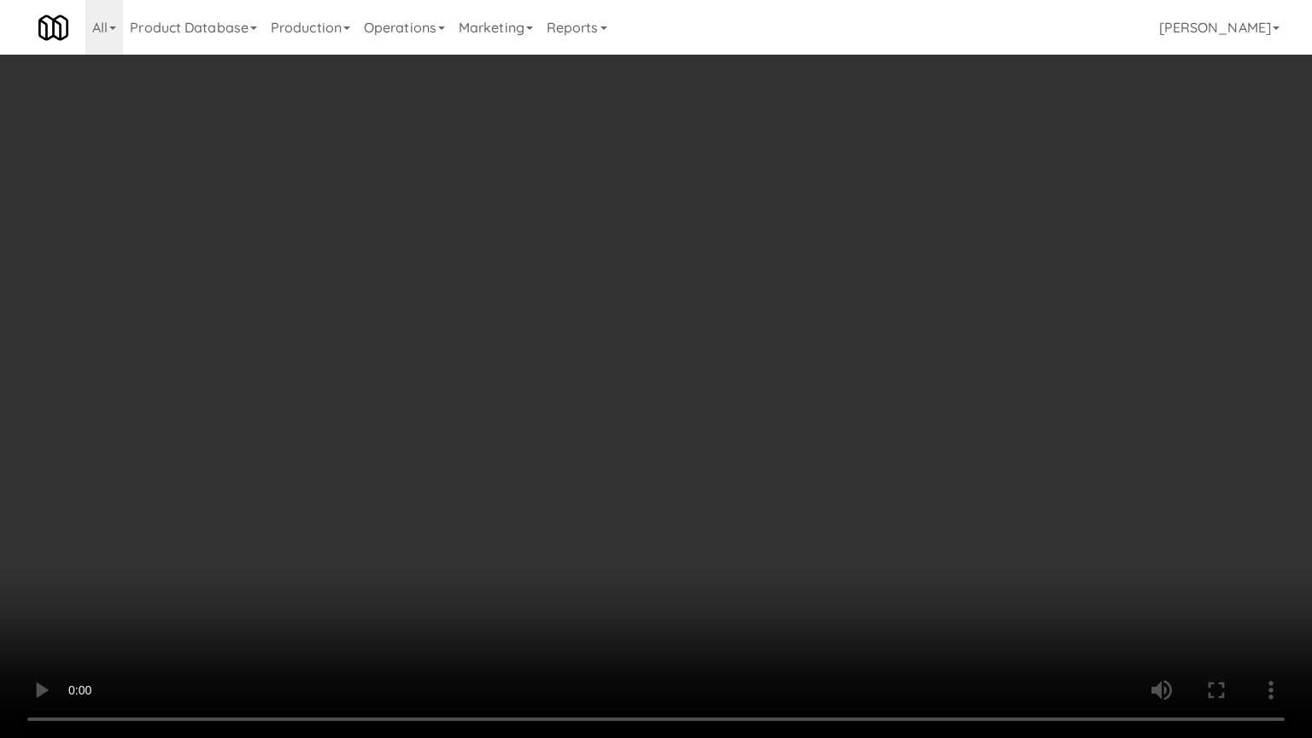
click at [477, 482] on video at bounding box center [656, 369] width 1312 height 738
click at [676, 512] on video at bounding box center [656, 369] width 1312 height 738
click at [678, 512] on video at bounding box center [656, 369] width 1312 height 738
click at [682, 516] on video at bounding box center [656, 369] width 1312 height 738
click at [682, 519] on video at bounding box center [656, 369] width 1312 height 738
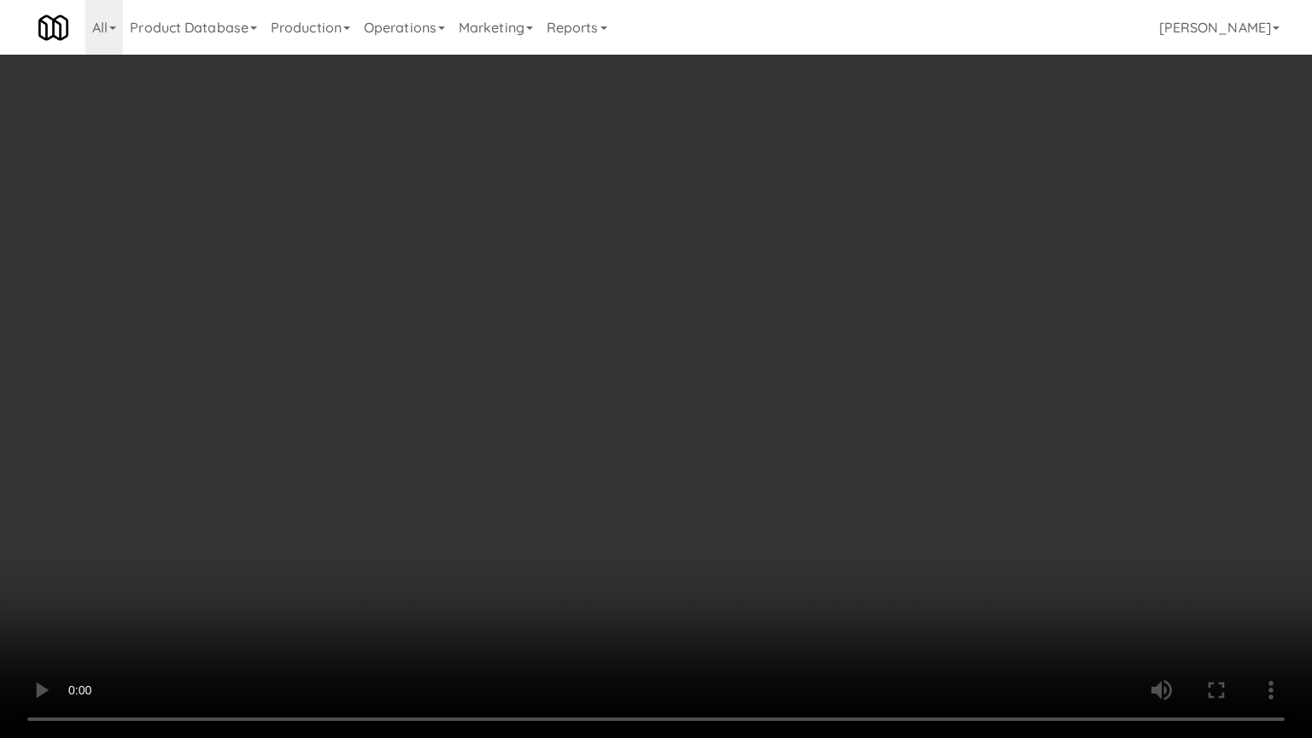
click at [694, 498] on video at bounding box center [656, 369] width 1312 height 738
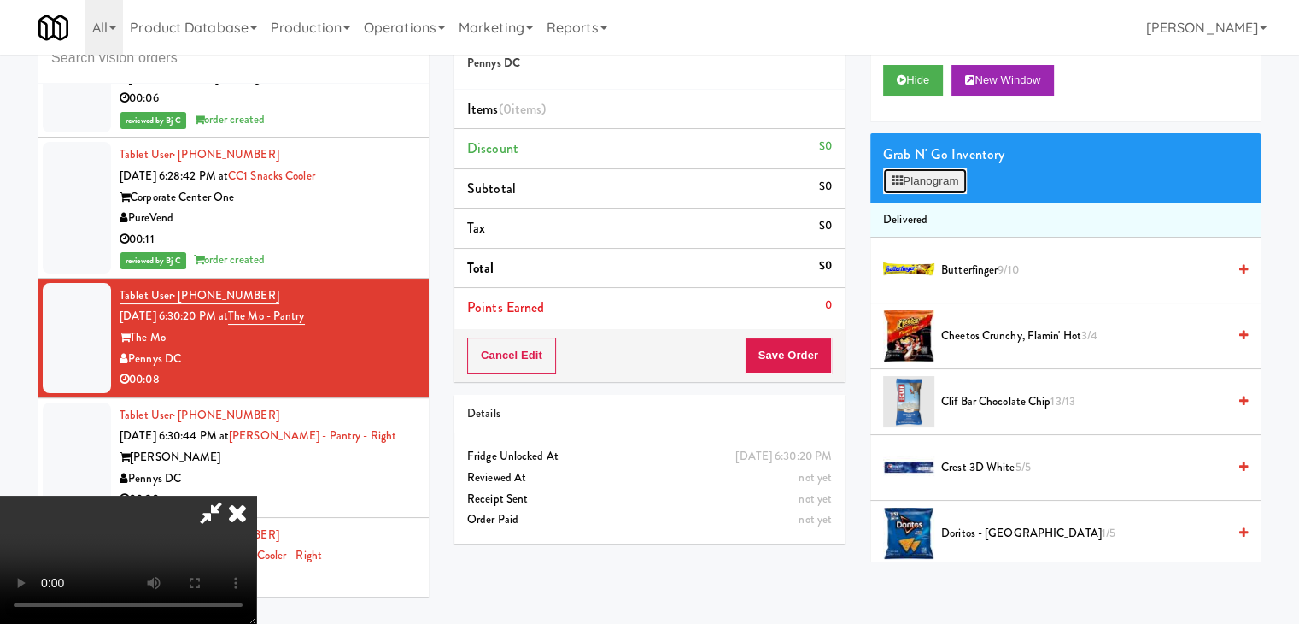
click at [949, 184] on button "Planogram" at bounding box center [925, 181] width 84 height 26
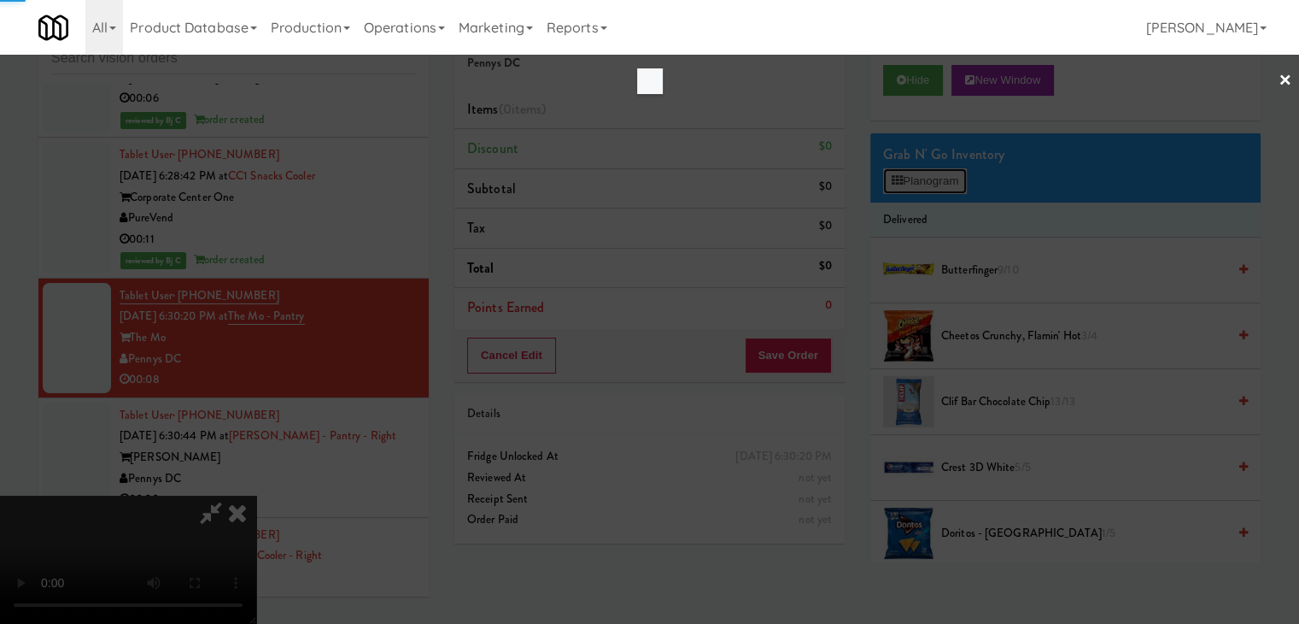
scroll to position [12454, 0]
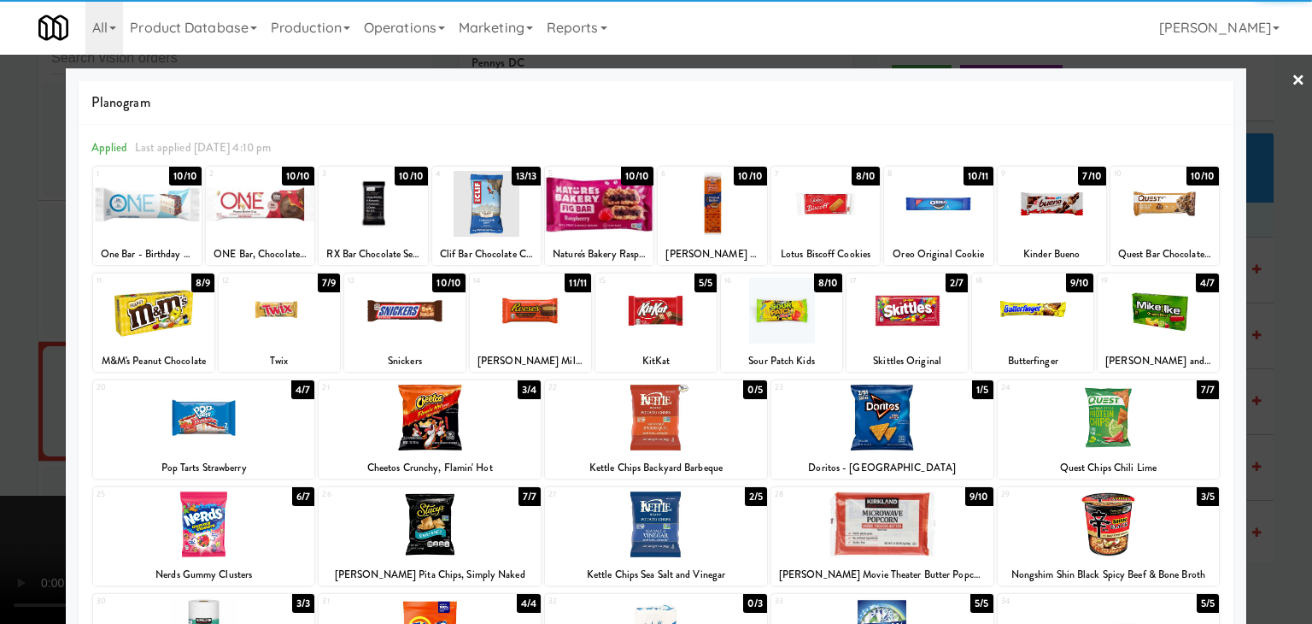
drag, startPoint x: 669, startPoint y: 533, endPoint x: 569, endPoint y: 521, distance: 100.6
click at [666, 530] on div at bounding box center [656, 524] width 222 height 66
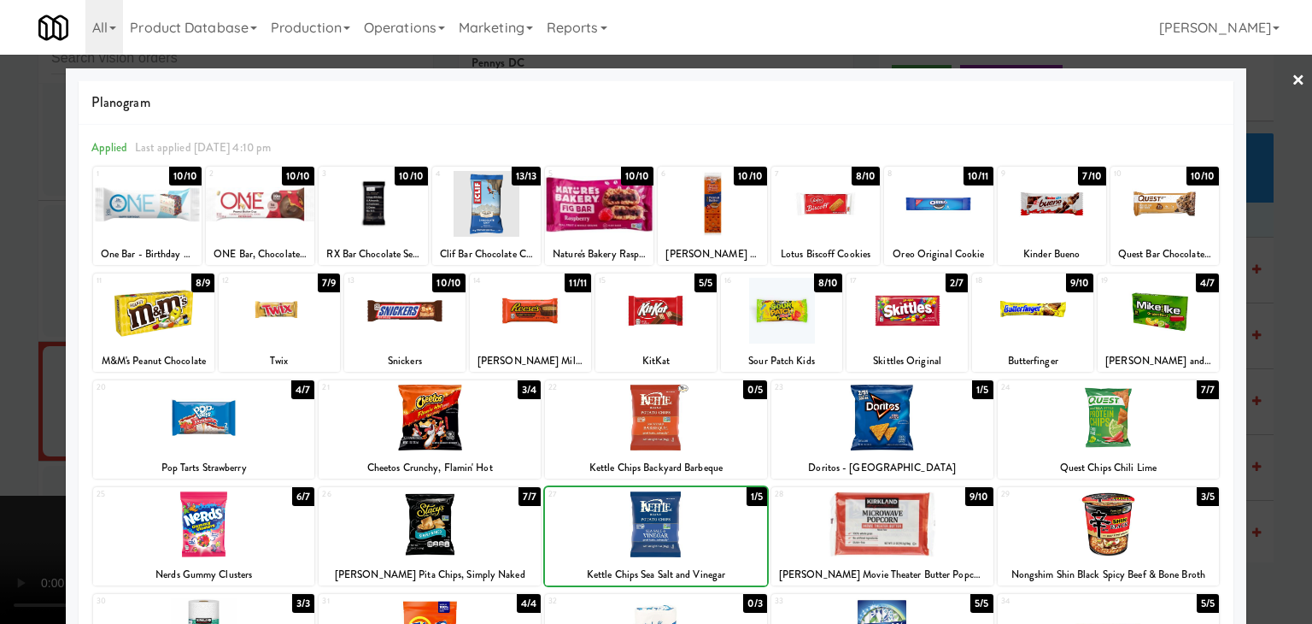
click at [430, 518] on div at bounding box center [430, 524] width 222 height 66
click at [899, 410] on div at bounding box center [882, 417] width 222 height 66
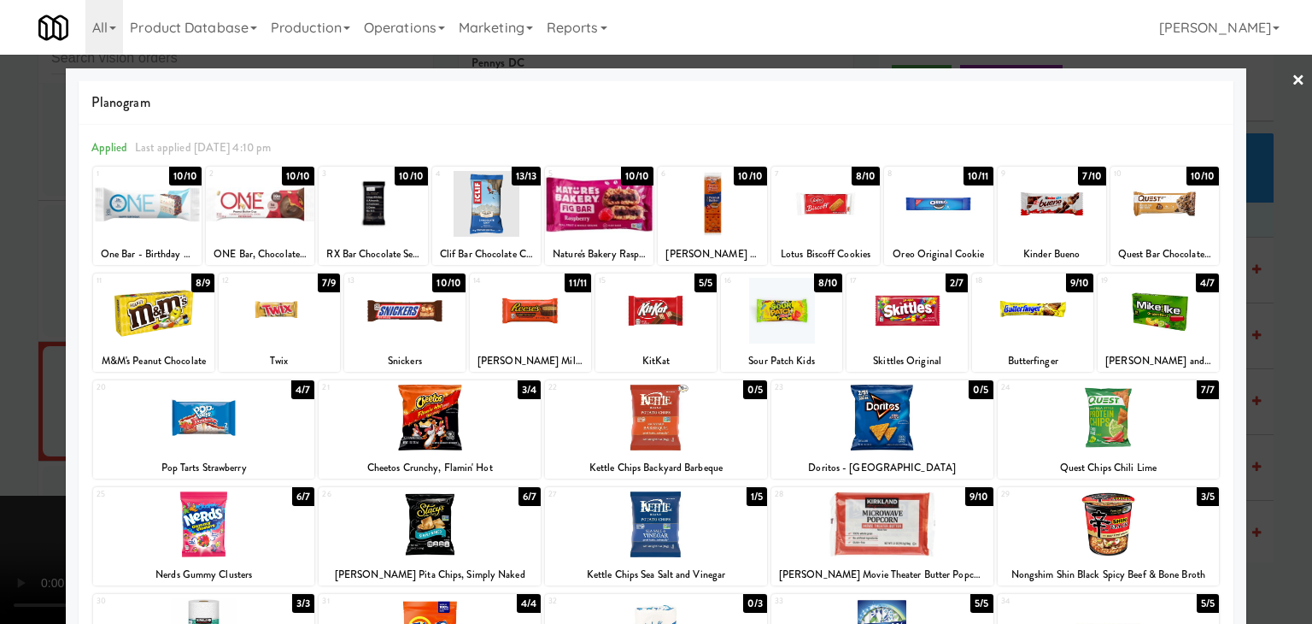
click at [0, 438] on div at bounding box center [656, 312] width 1312 height 624
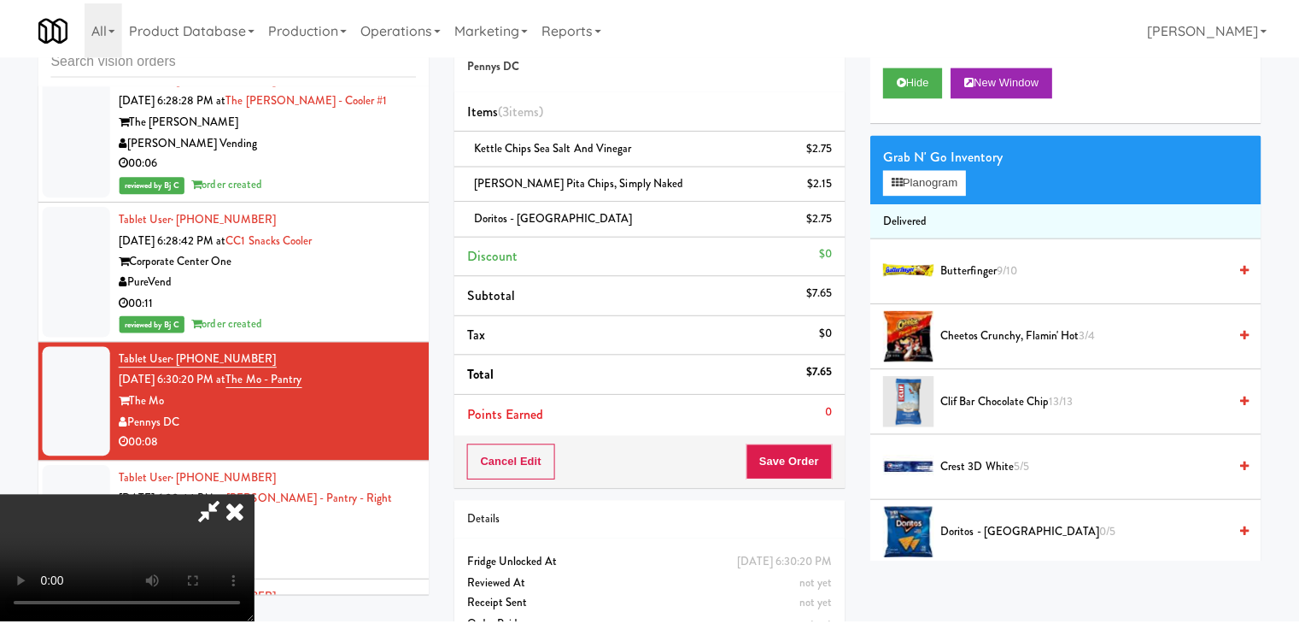
scroll to position [12517, 0]
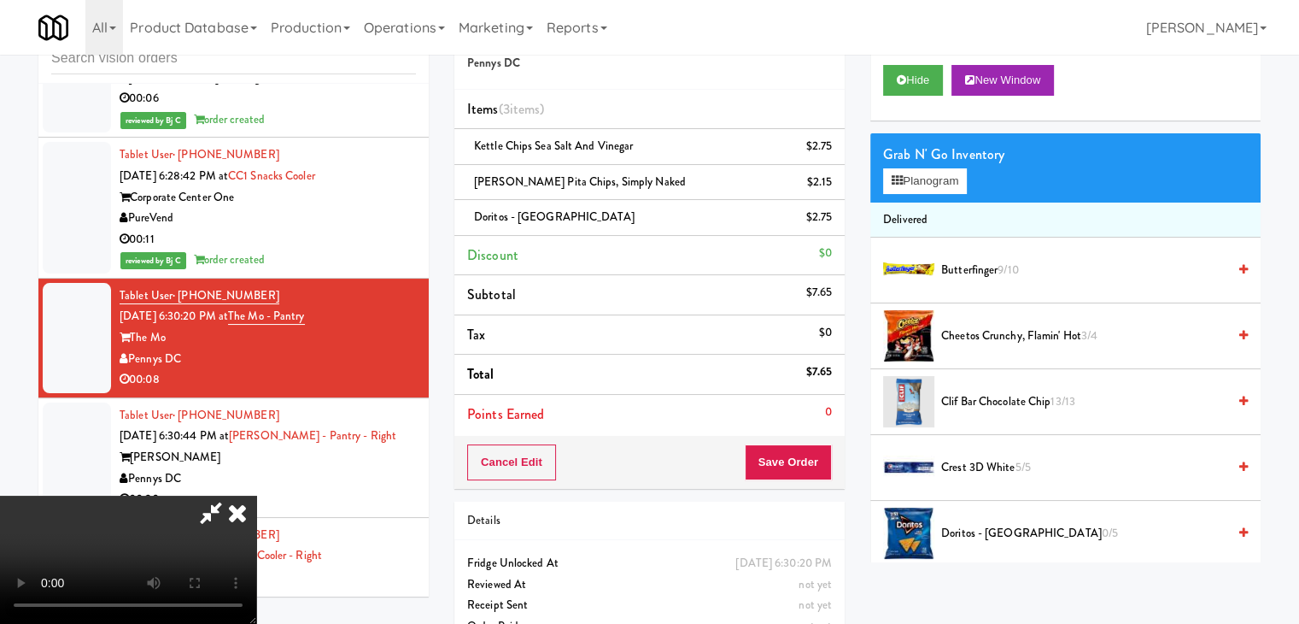
click at [256, 495] on video at bounding box center [128, 559] width 256 height 128
click at [256, 507] on video at bounding box center [128, 559] width 256 height 128
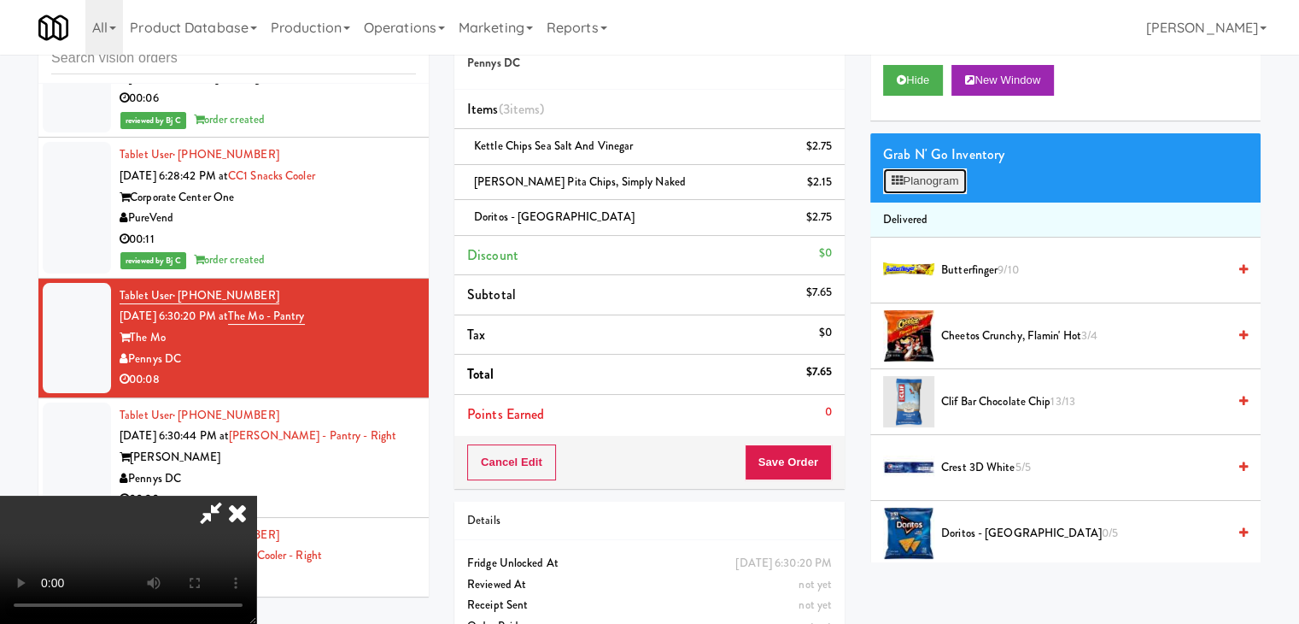
click at [942, 175] on button "Planogram" at bounding box center [925, 181] width 84 height 26
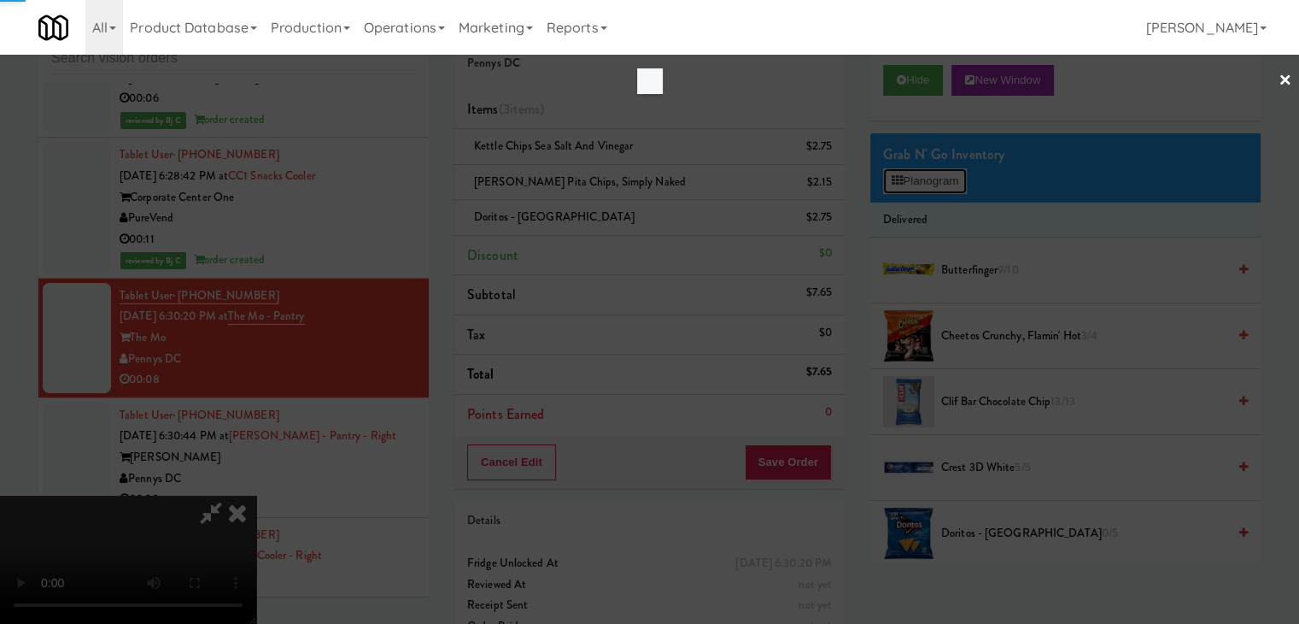
scroll to position [12454, 0]
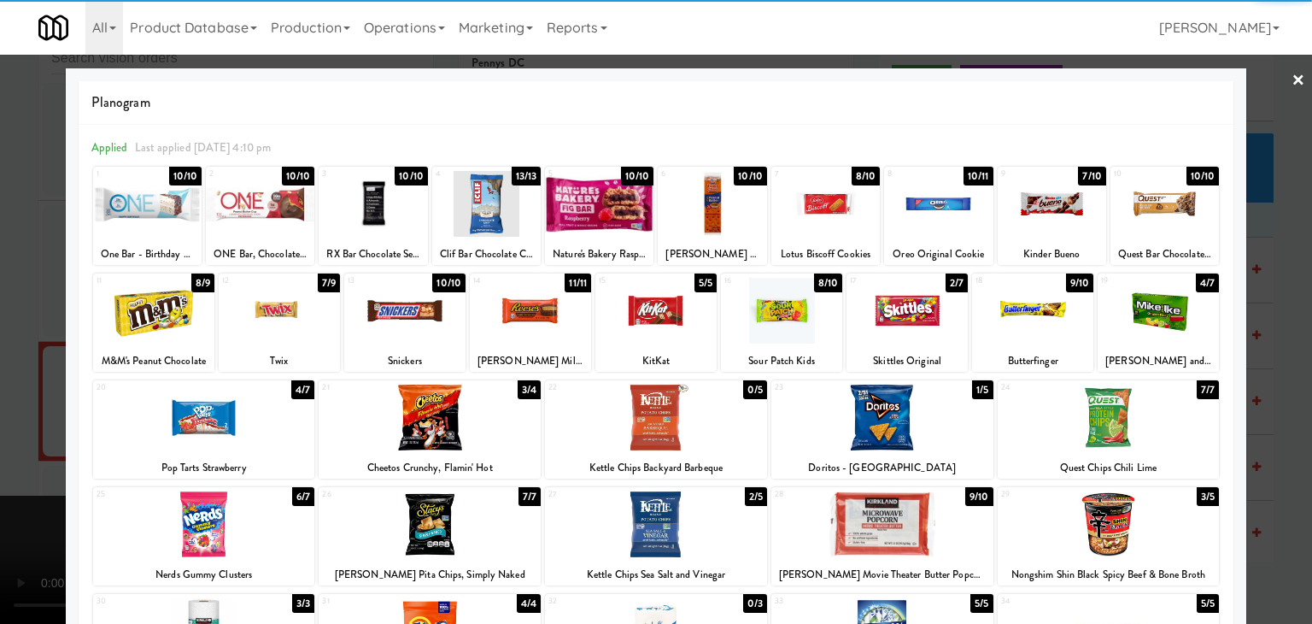
click at [1113, 413] on div at bounding box center [1109, 417] width 222 height 66
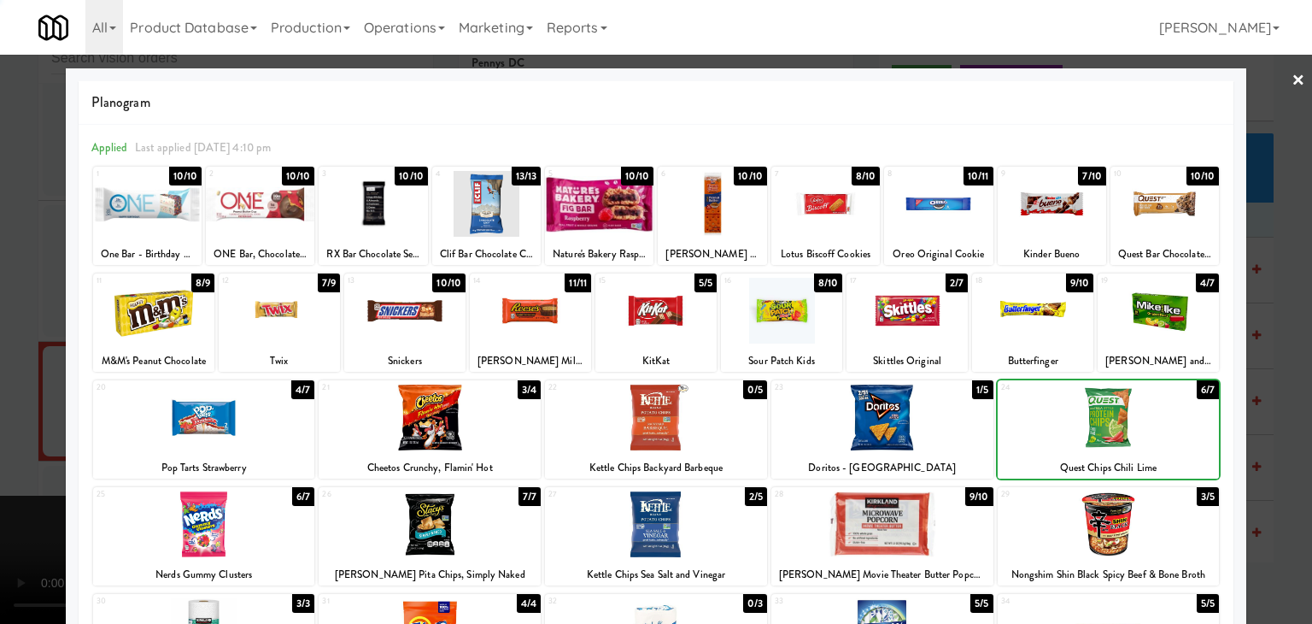
click at [1268, 413] on div at bounding box center [656, 312] width 1312 height 624
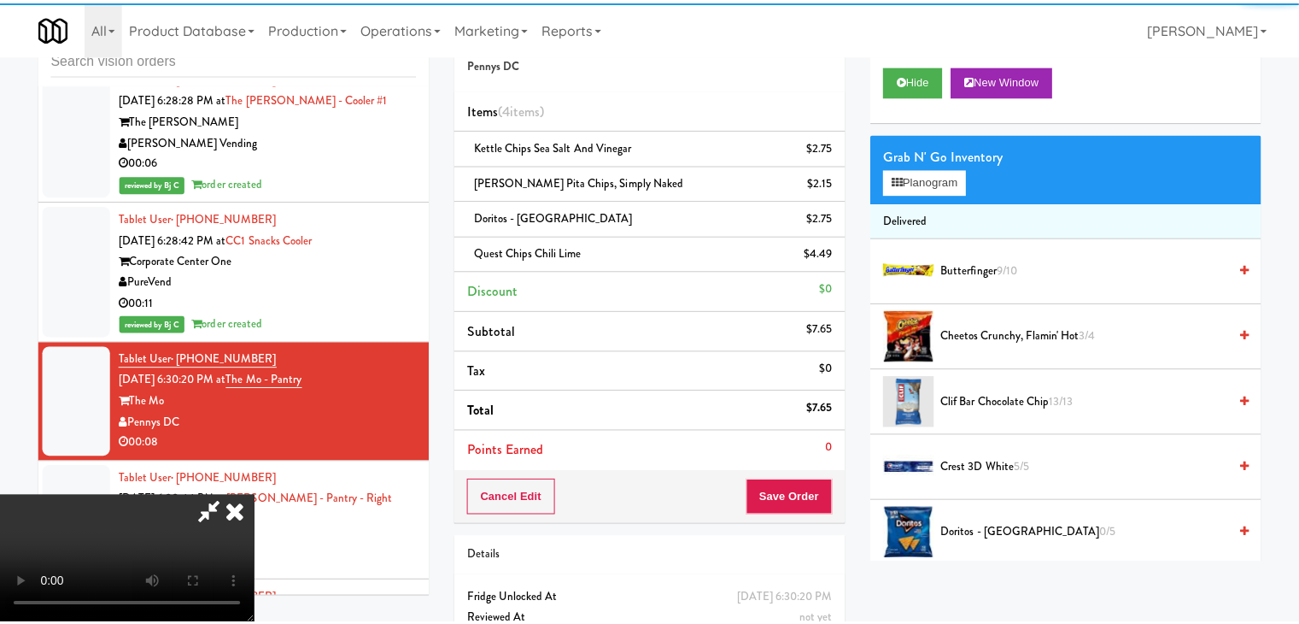
scroll to position [12517, 0]
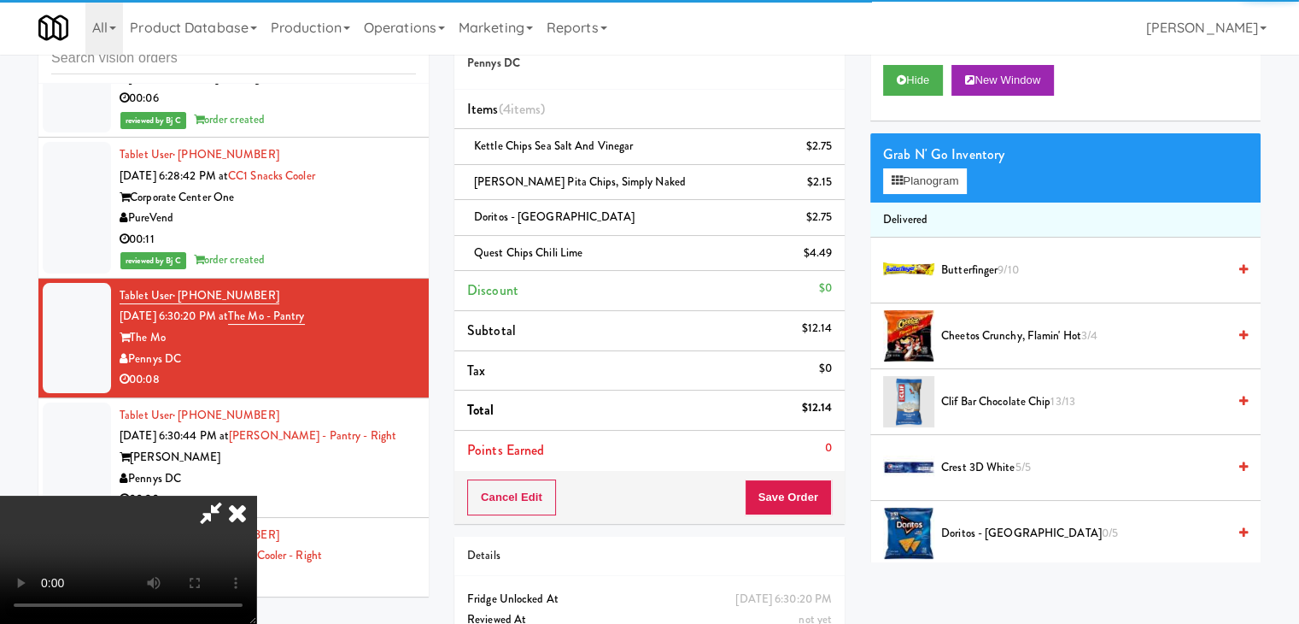
drag, startPoint x: 584, startPoint y: 419, endPoint x: 758, endPoint y: 440, distance: 174.6
click at [256, 495] on video at bounding box center [128, 559] width 256 height 128
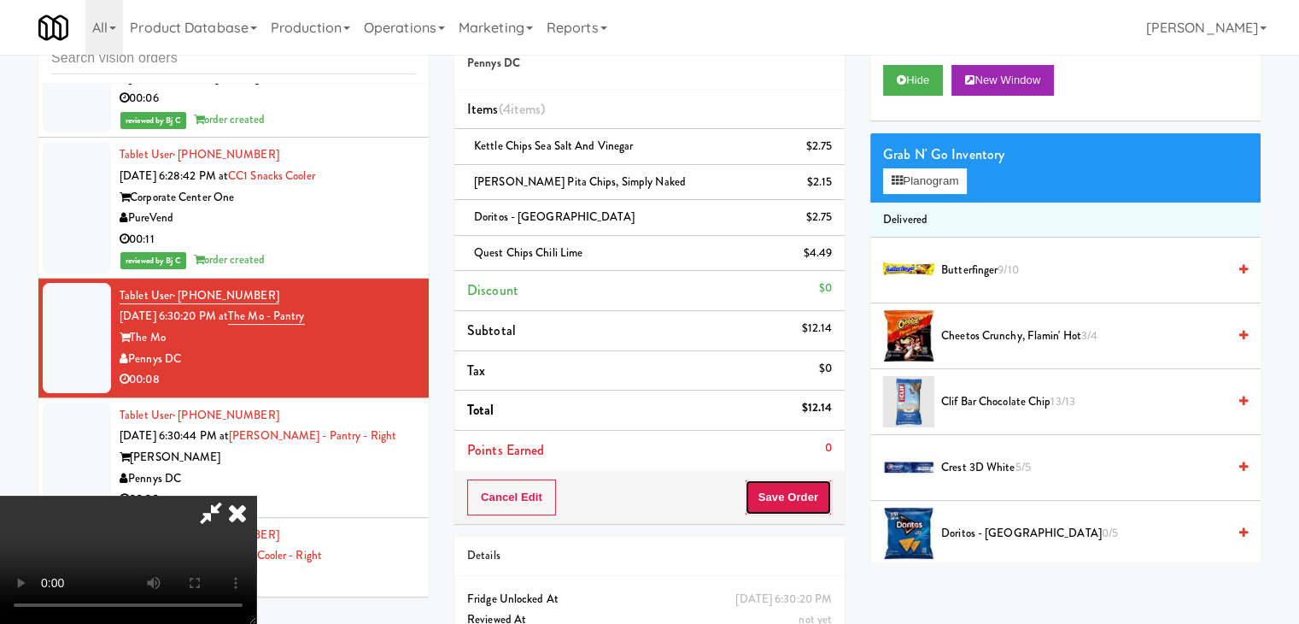
click at [820, 495] on button "Save Order" at bounding box center [788, 497] width 87 height 36
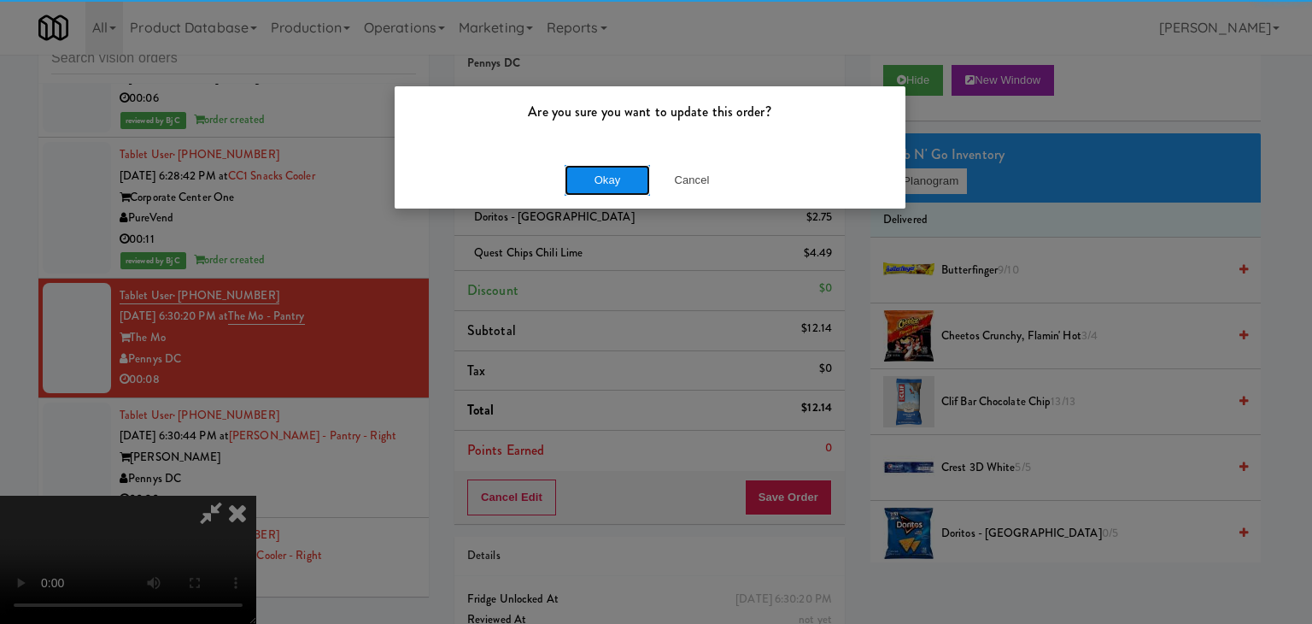
click at [606, 173] on button "Okay" at bounding box center [607, 180] width 85 height 31
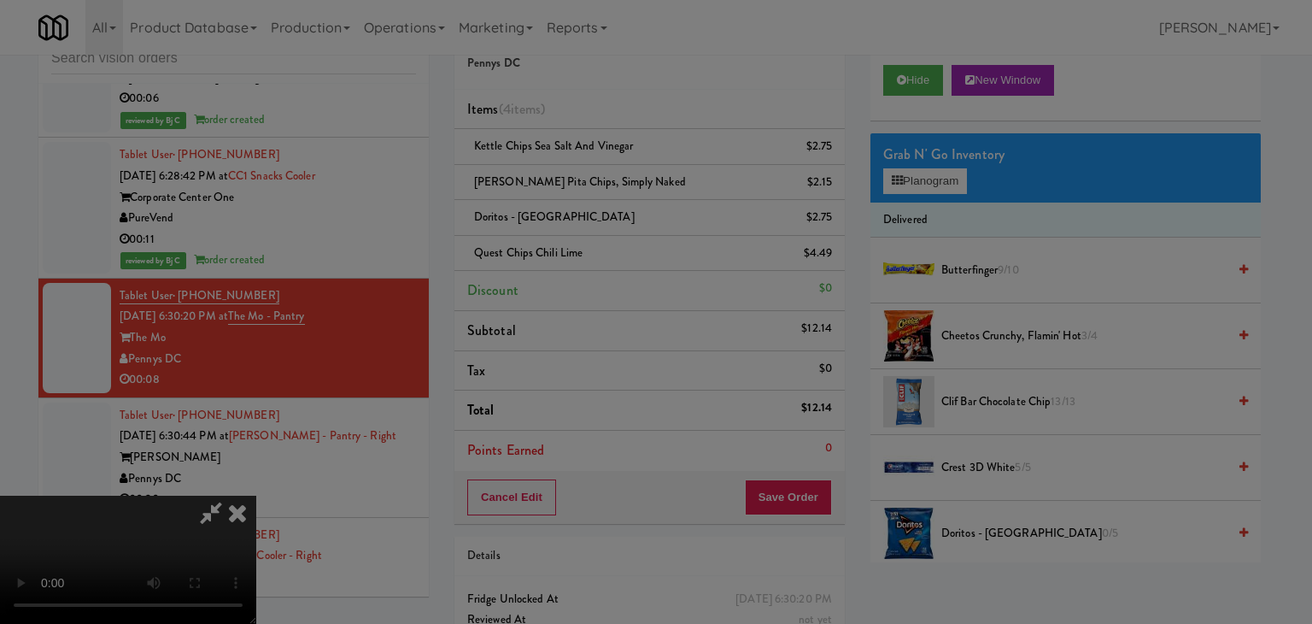
click at [606, 164] on button "Okay" at bounding box center [607, 148] width 85 height 31
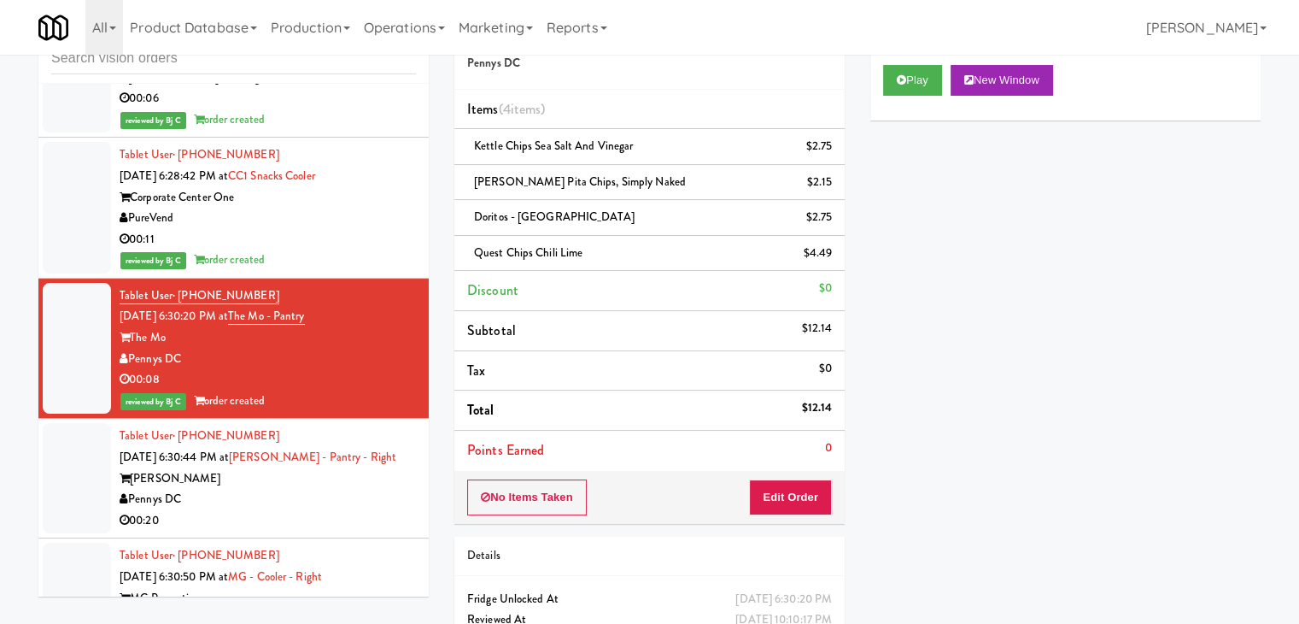
scroll to position [12773, 0]
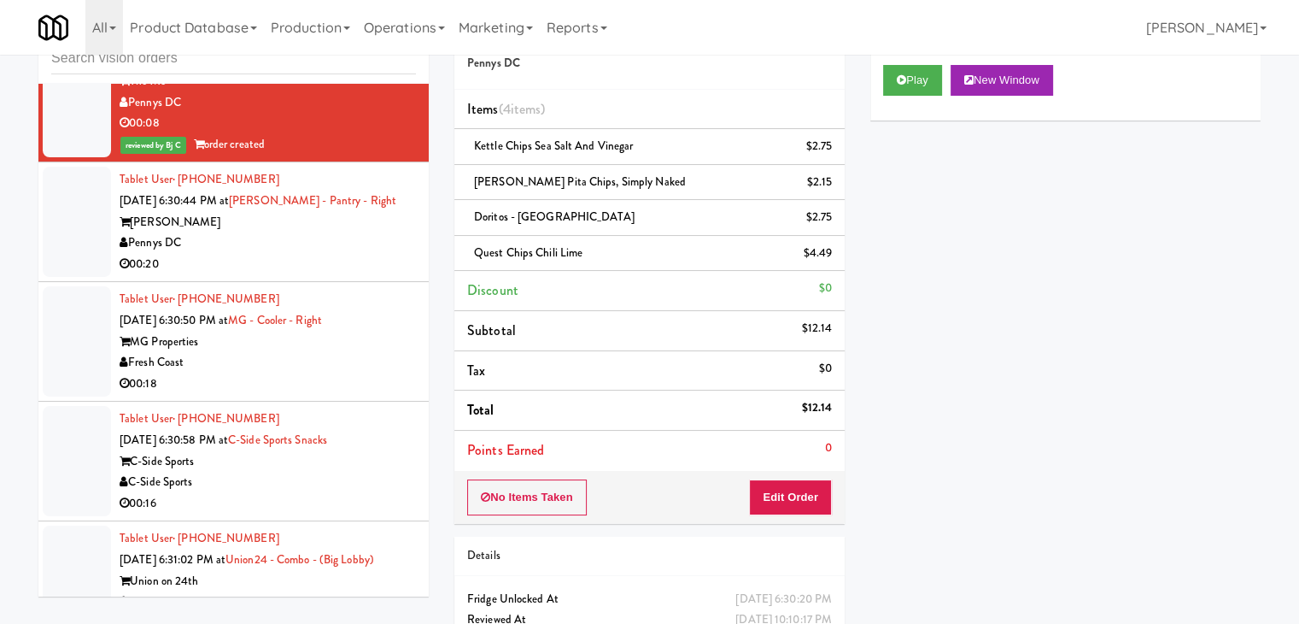
click at [347, 254] on div "00:20" at bounding box center [268, 264] width 296 height 21
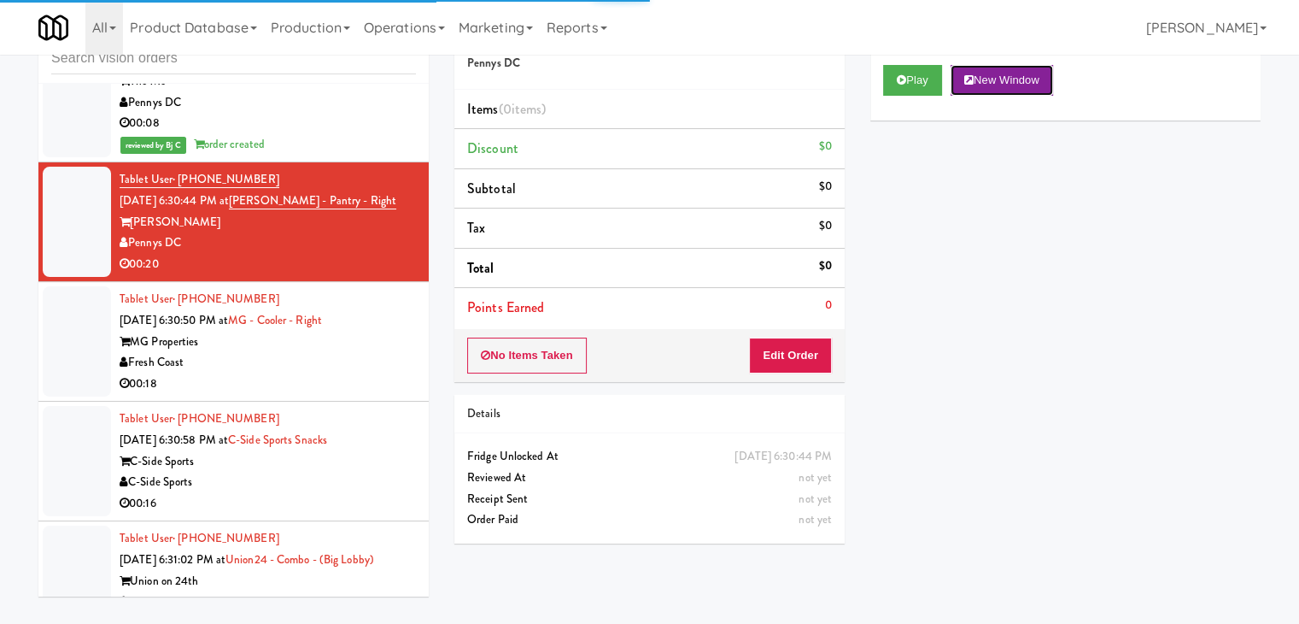
click at [960, 71] on button "New Window" at bounding box center [1002, 80] width 102 height 31
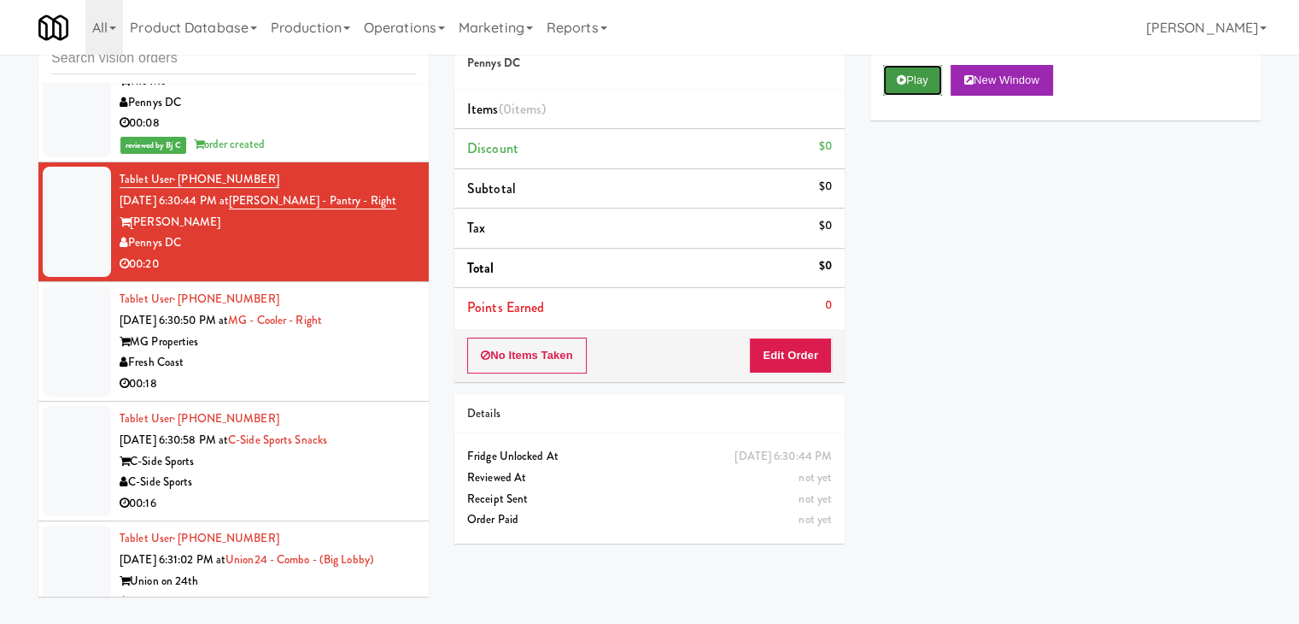
click at [917, 80] on button "Play" at bounding box center [912, 80] width 59 height 31
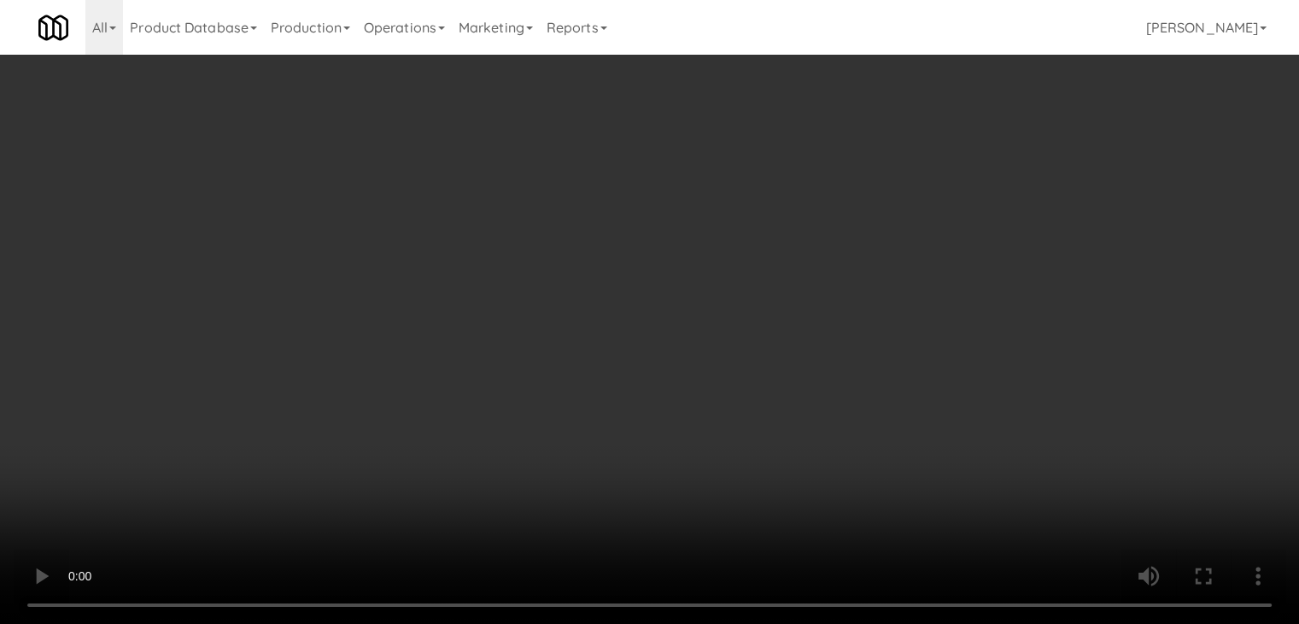
scroll to position [12710, 0]
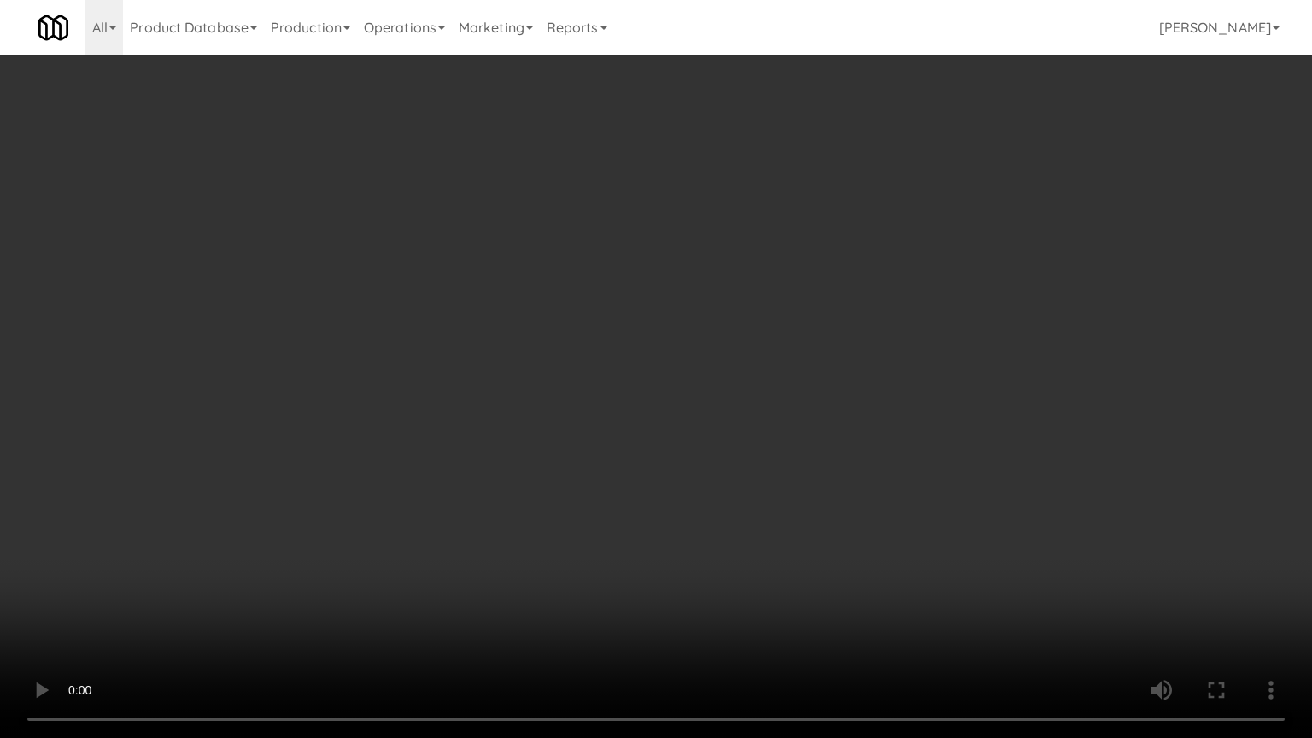
click at [730, 457] on video at bounding box center [656, 369] width 1312 height 738
click at [738, 457] on video at bounding box center [656, 369] width 1312 height 738
click at [738, 458] on video at bounding box center [656, 369] width 1312 height 738
click at [751, 440] on video at bounding box center [656, 369] width 1312 height 738
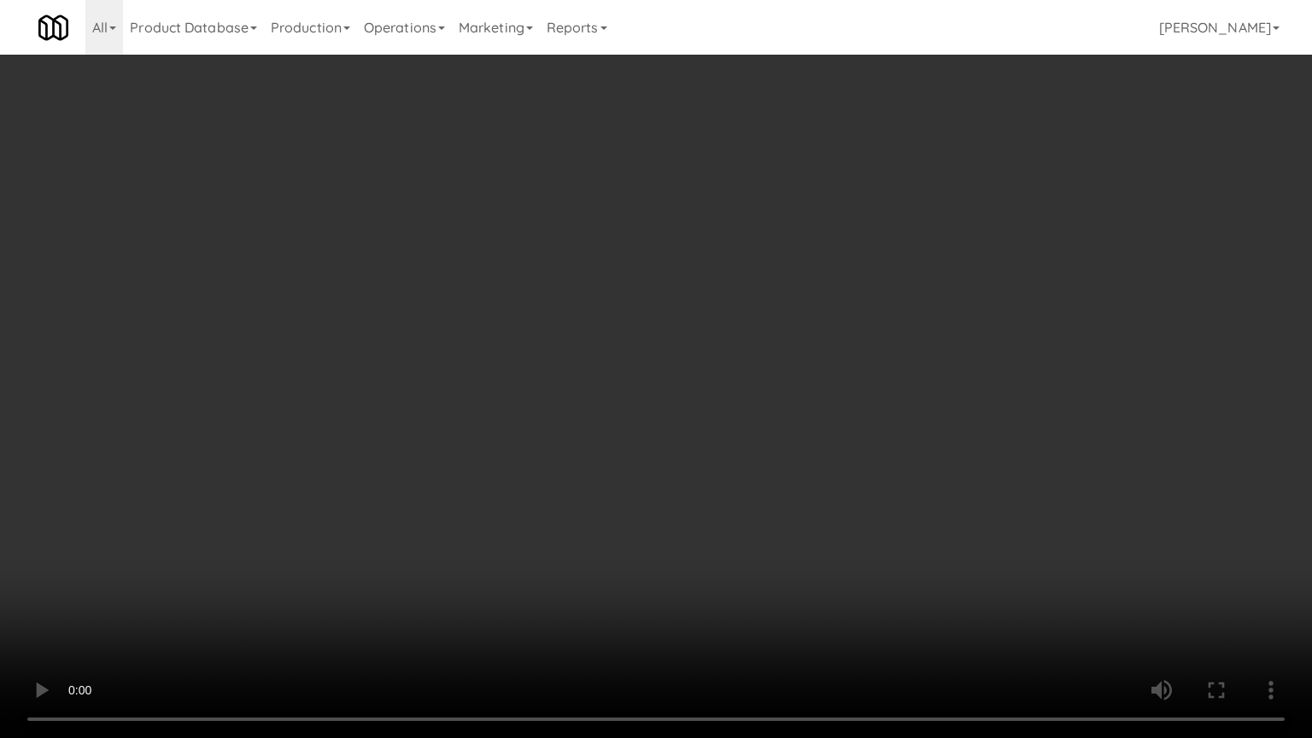
click at [749, 440] on video at bounding box center [656, 369] width 1312 height 738
click at [751, 438] on video at bounding box center [656, 369] width 1312 height 738
click at [748, 437] on video at bounding box center [656, 369] width 1312 height 738
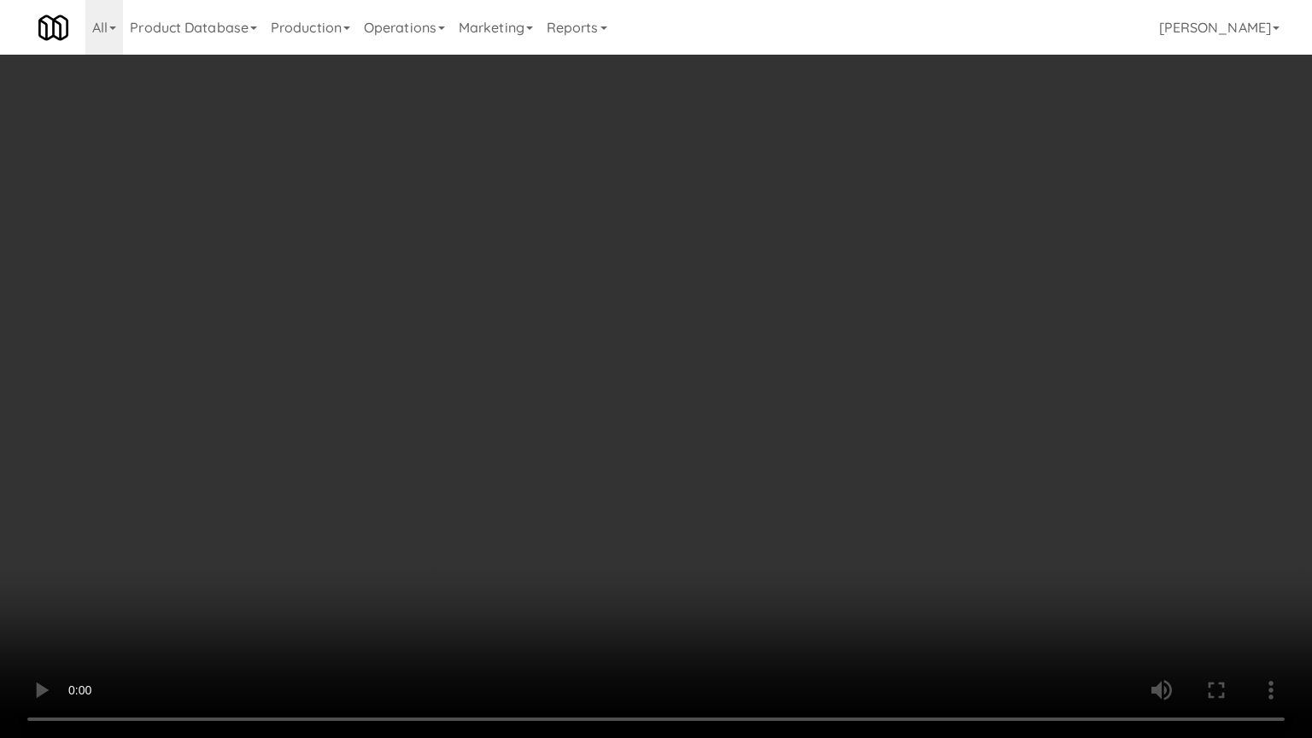
click at [748, 437] on video at bounding box center [656, 369] width 1312 height 738
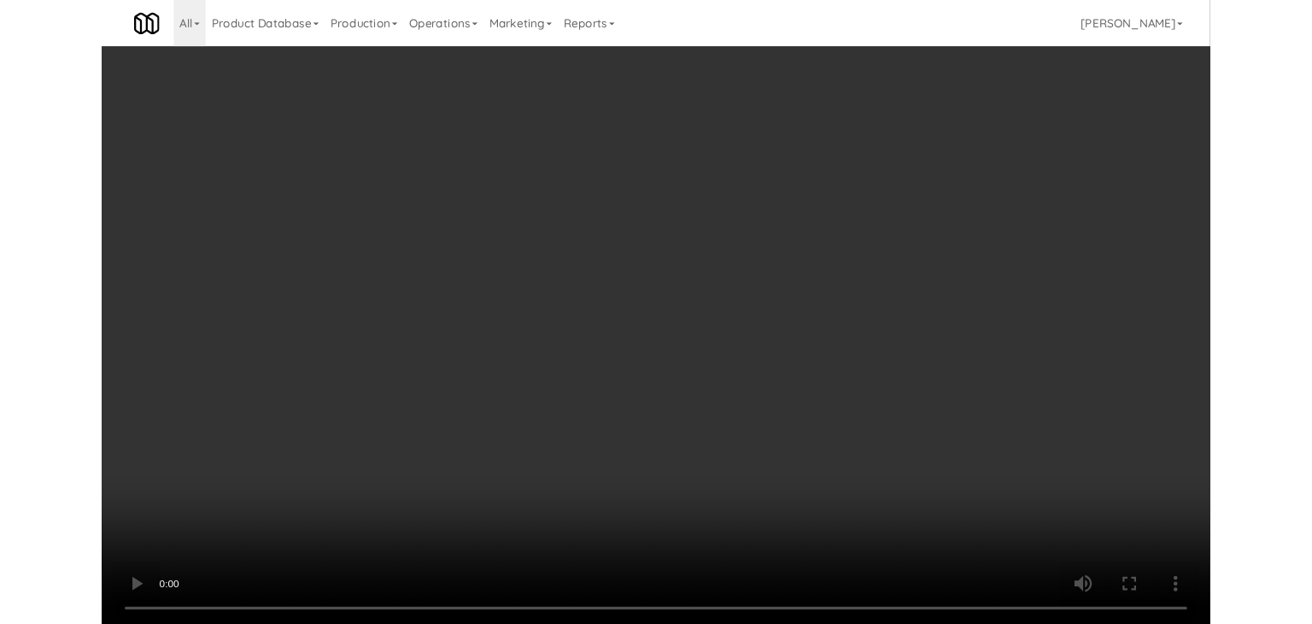
scroll to position [12773, 0]
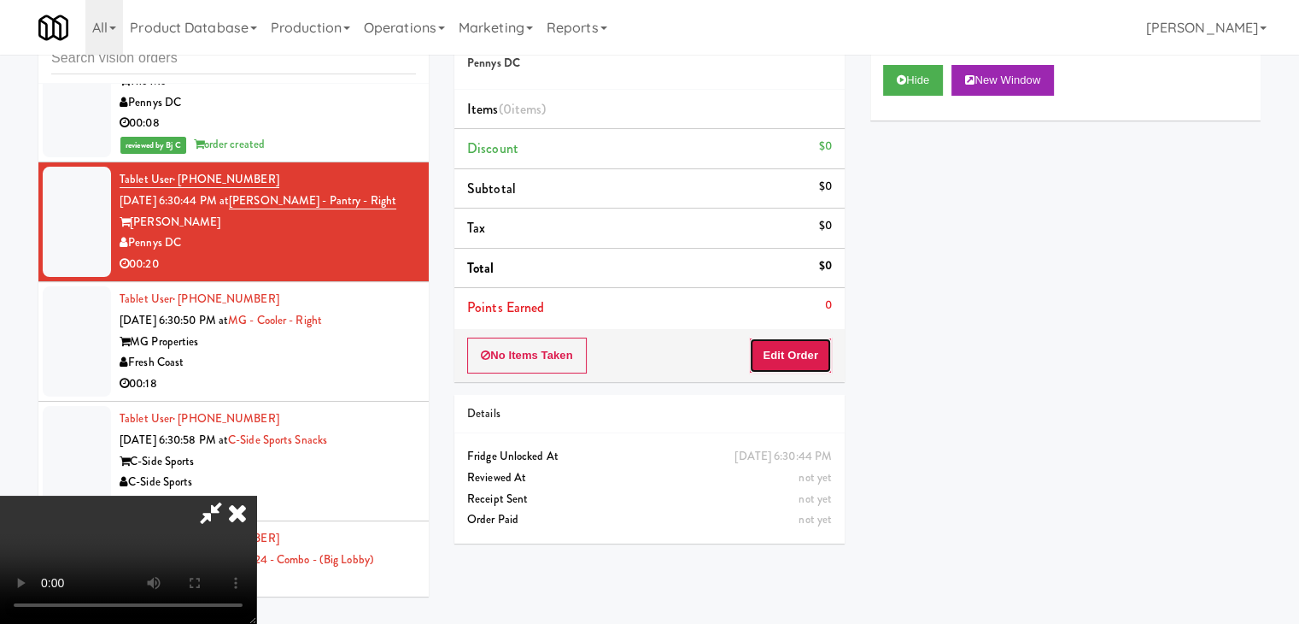
click at [803, 348] on button "Edit Order" at bounding box center [790, 355] width 83 height 36
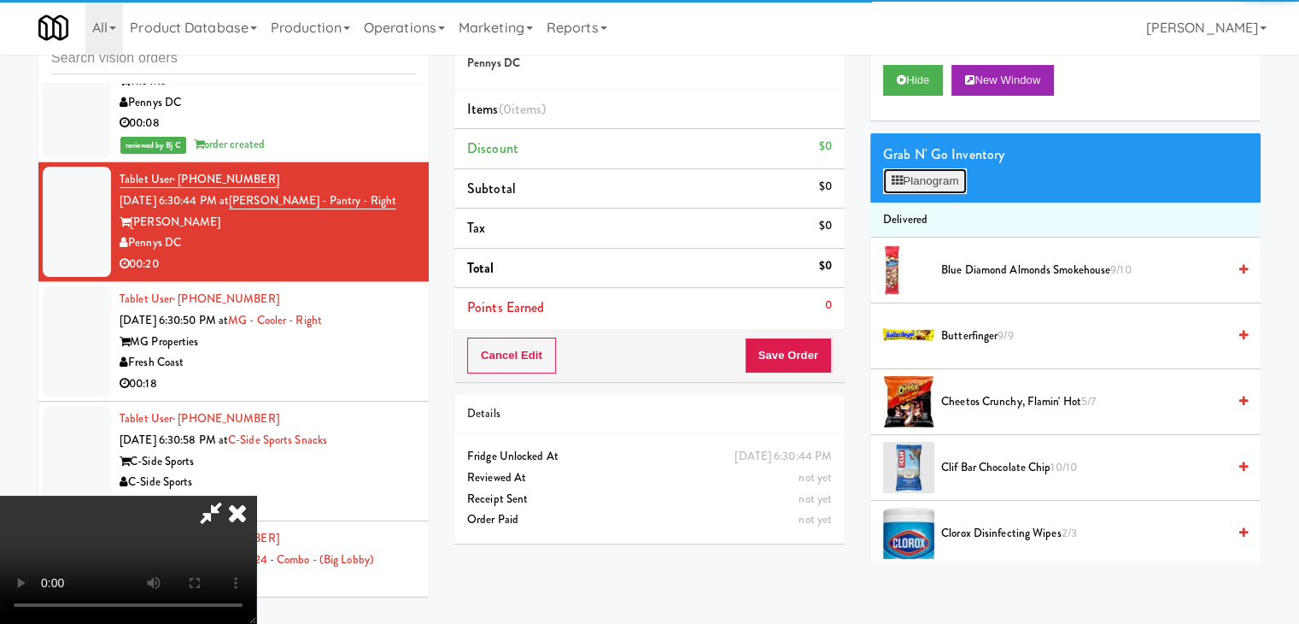
click at [940, 172] on button "Planogram" at bounding box center [925, 181] width 84 height 26
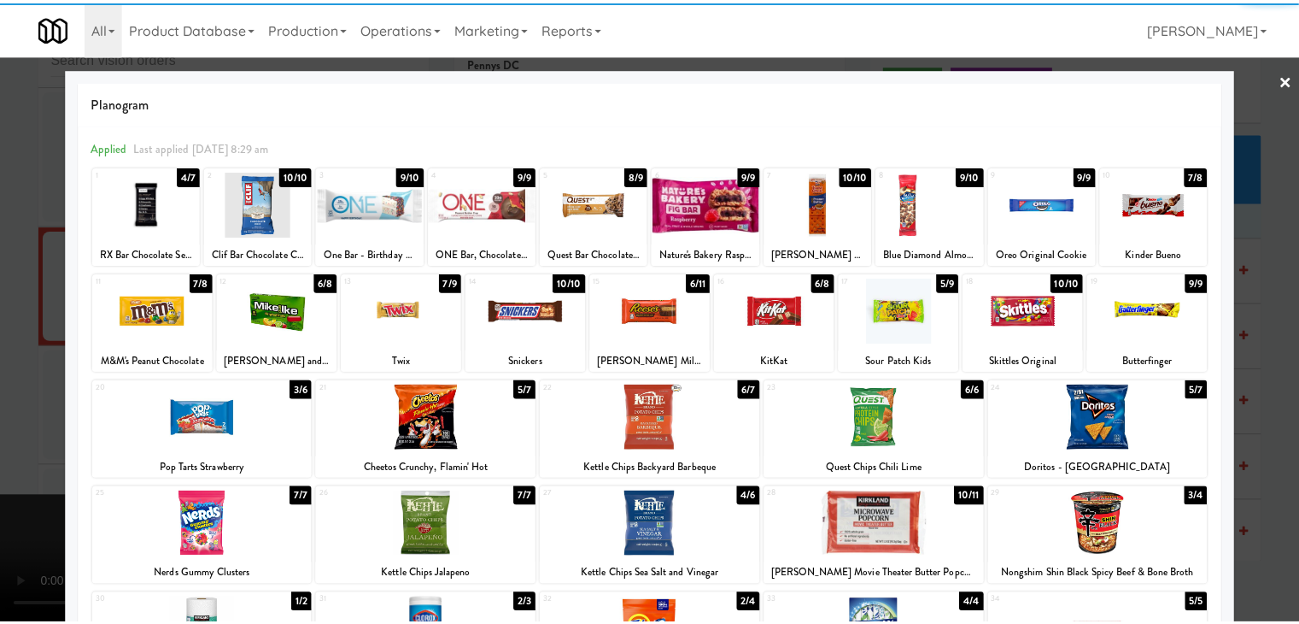
scroll to position [85, 0]
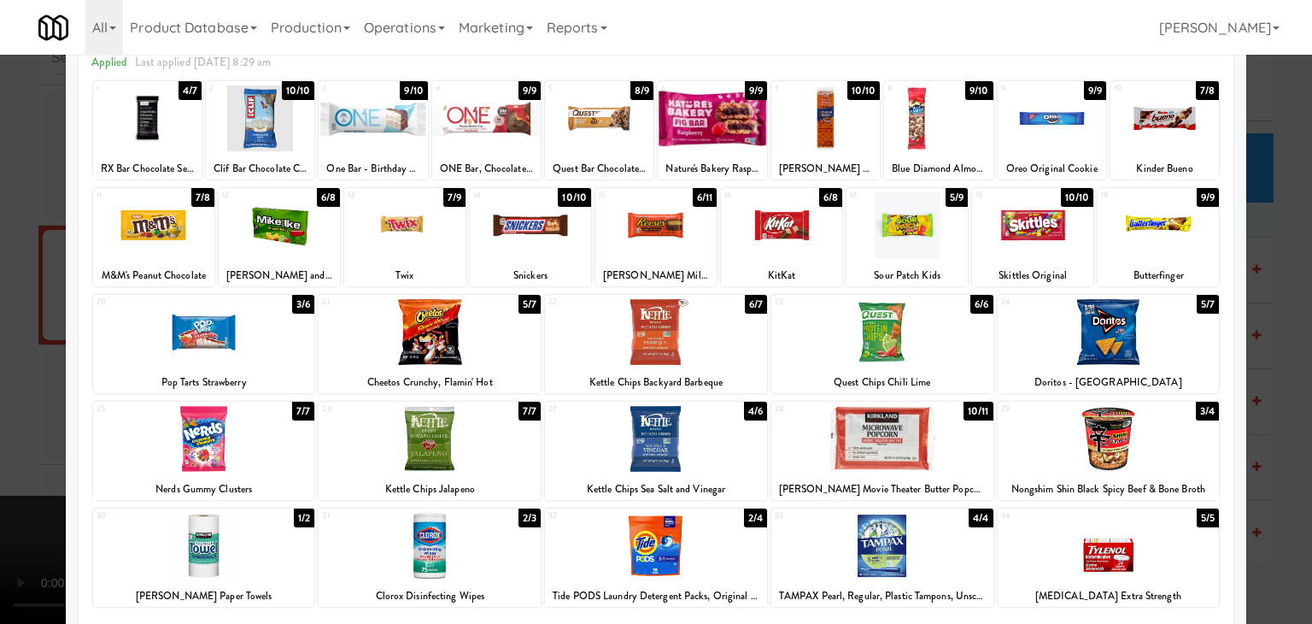
click at [1105, 442] on div at bounding box center [1109, 439] width 222 height 66
click at [419, 331] on div at bounding box center [430, 332] width 222 height 66
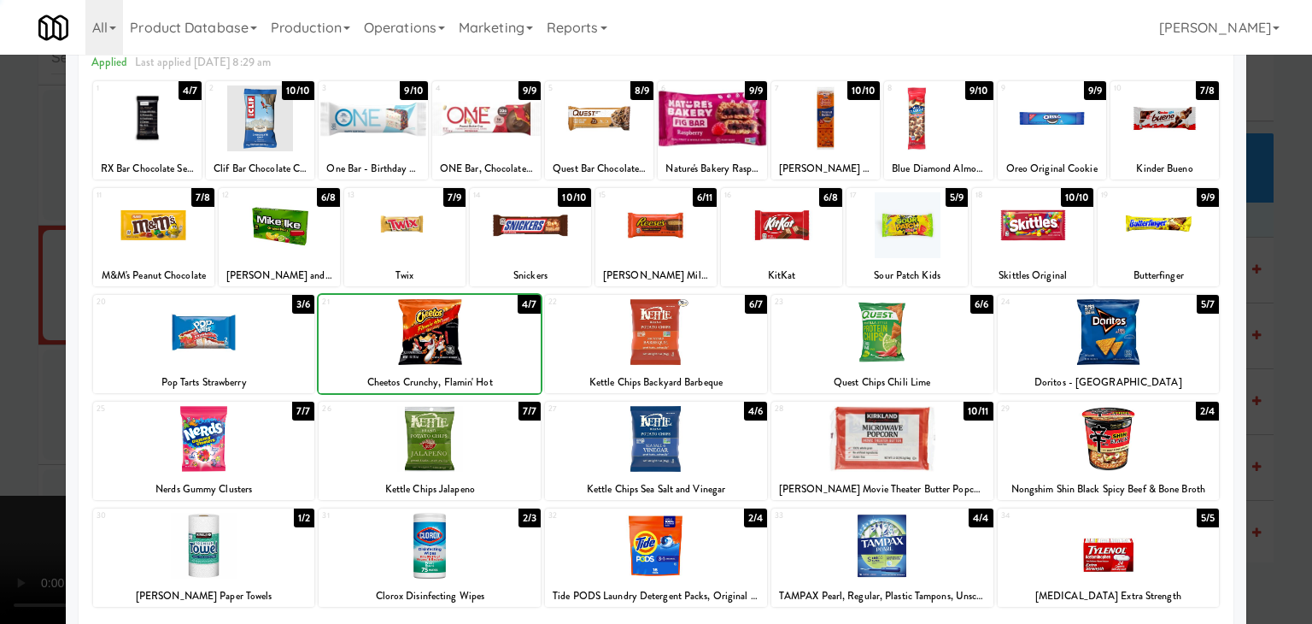
drag, startPoint x: 0, startPoint y: 330, endPoint x: 594, endPoint y: 391, distance: 596.8
click at [20, 329] on div at bounding box center [656, 312] width 1312 height 624
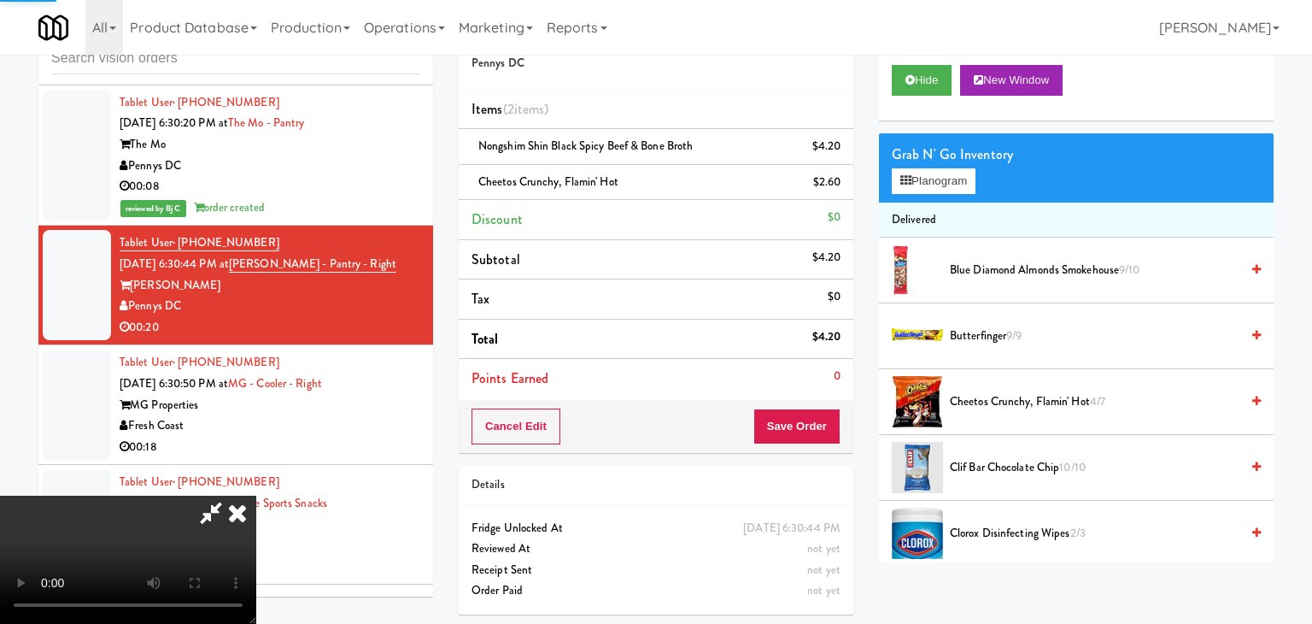
scroll to position [12773, 0]
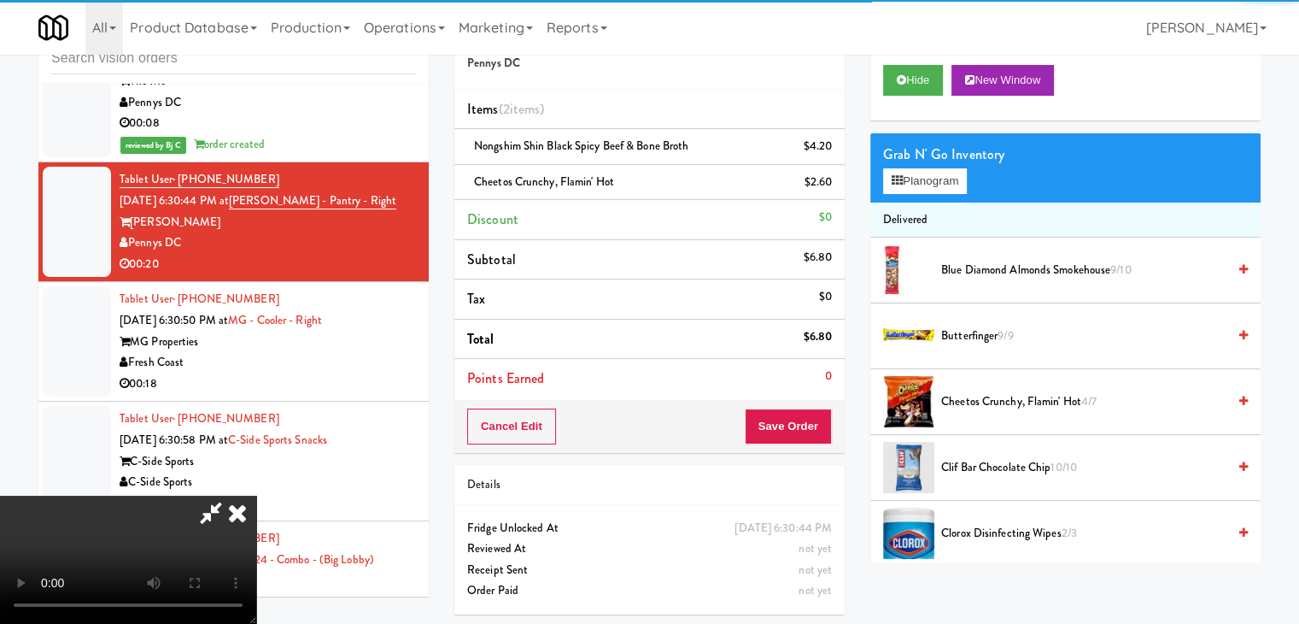
click at [256, 495] on video at bounding box center [128, 559] width 256 height 128
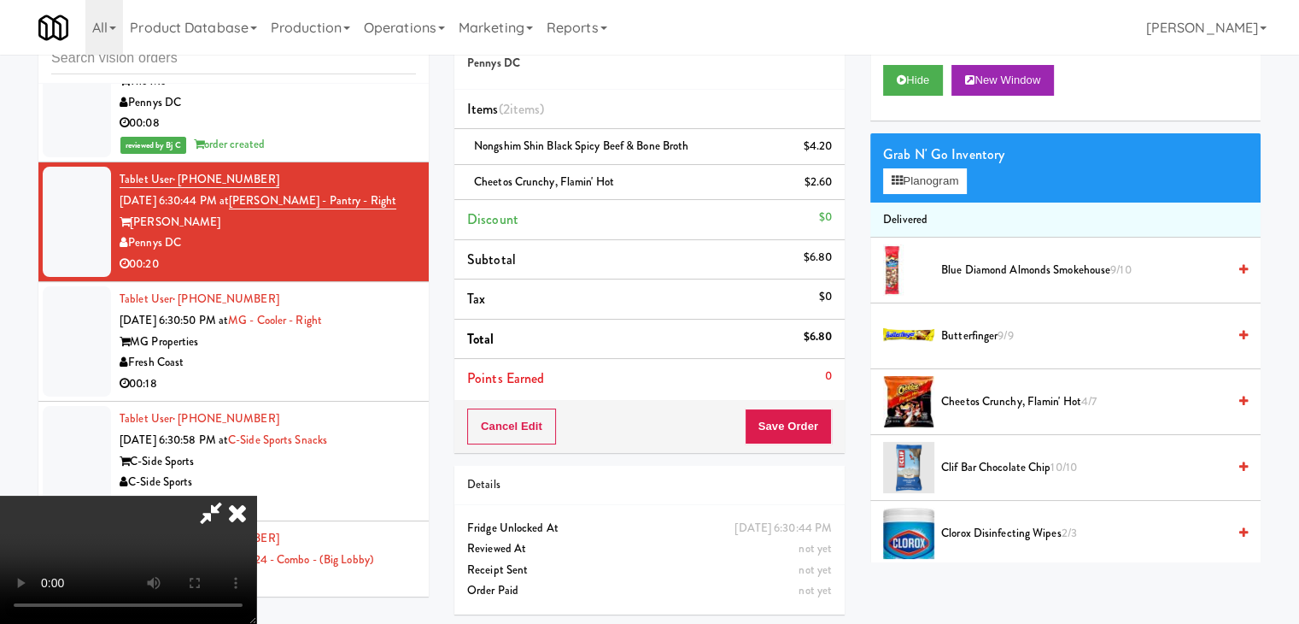
click at [256, 495] on video at bounding box center [128, 559] width 256 height 128
click at [966, 172] on button "Planogram" at bounding box center [925, 181] width 84 height 26
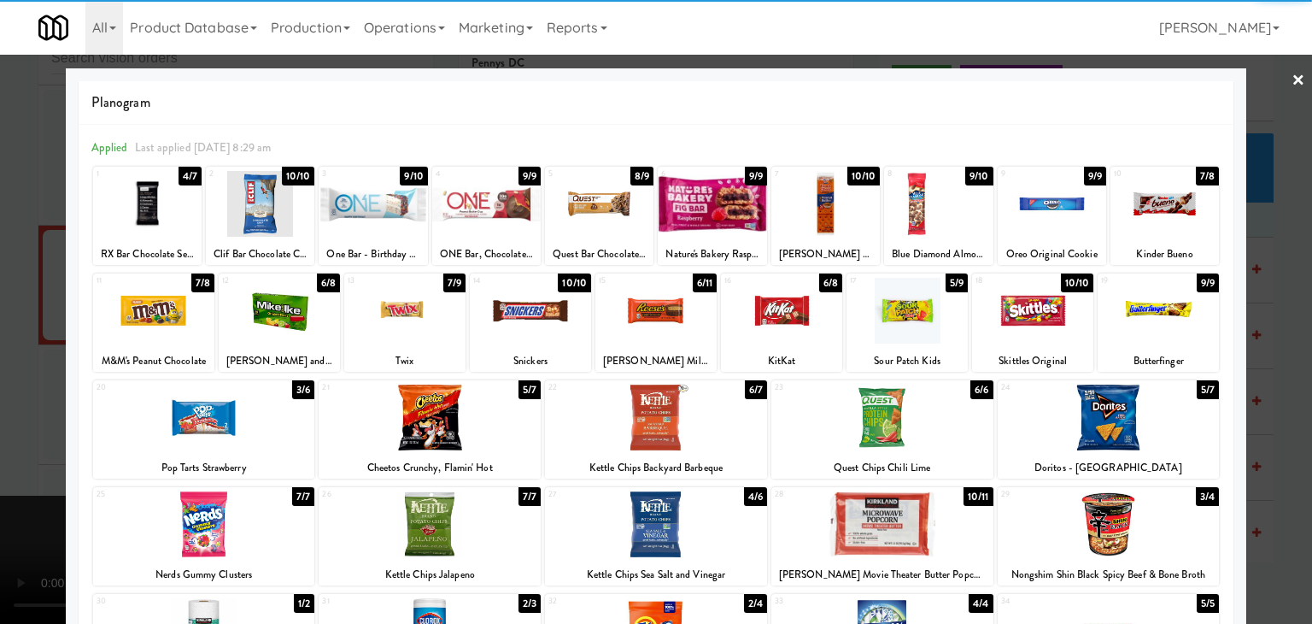
click at [402, 318] on div at bounding box center [404, 311] width 121 height 66
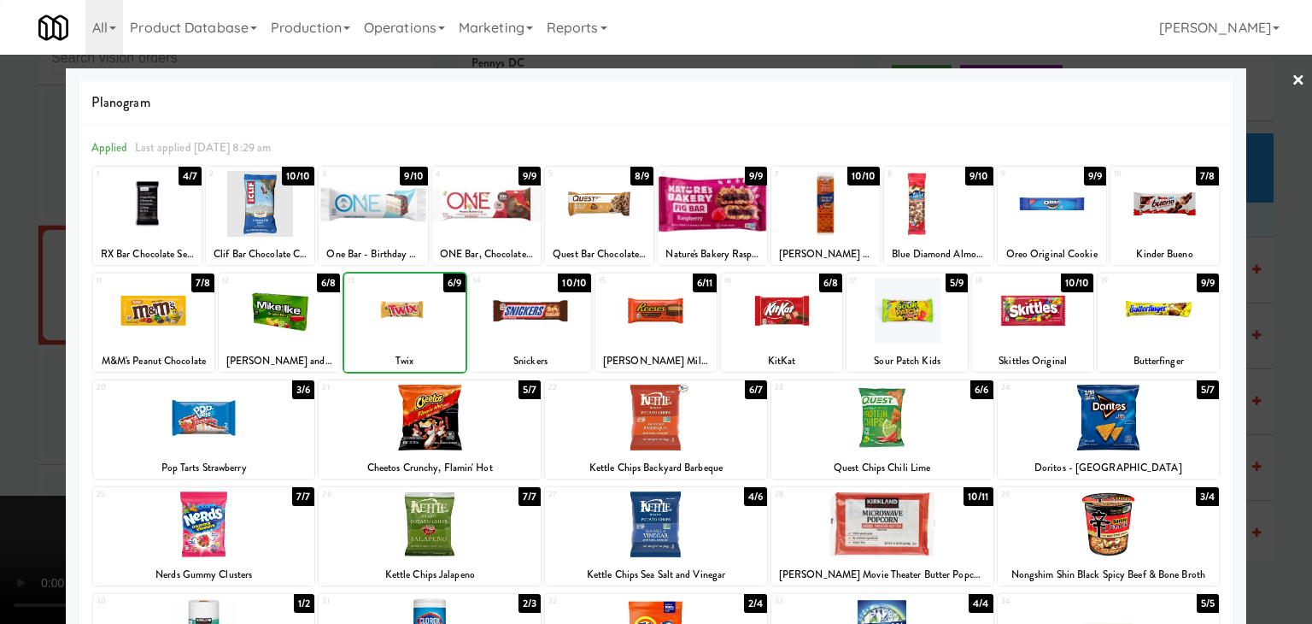
click at [20, 381] on div at bounding box center [656, 312] width 1312 height 624
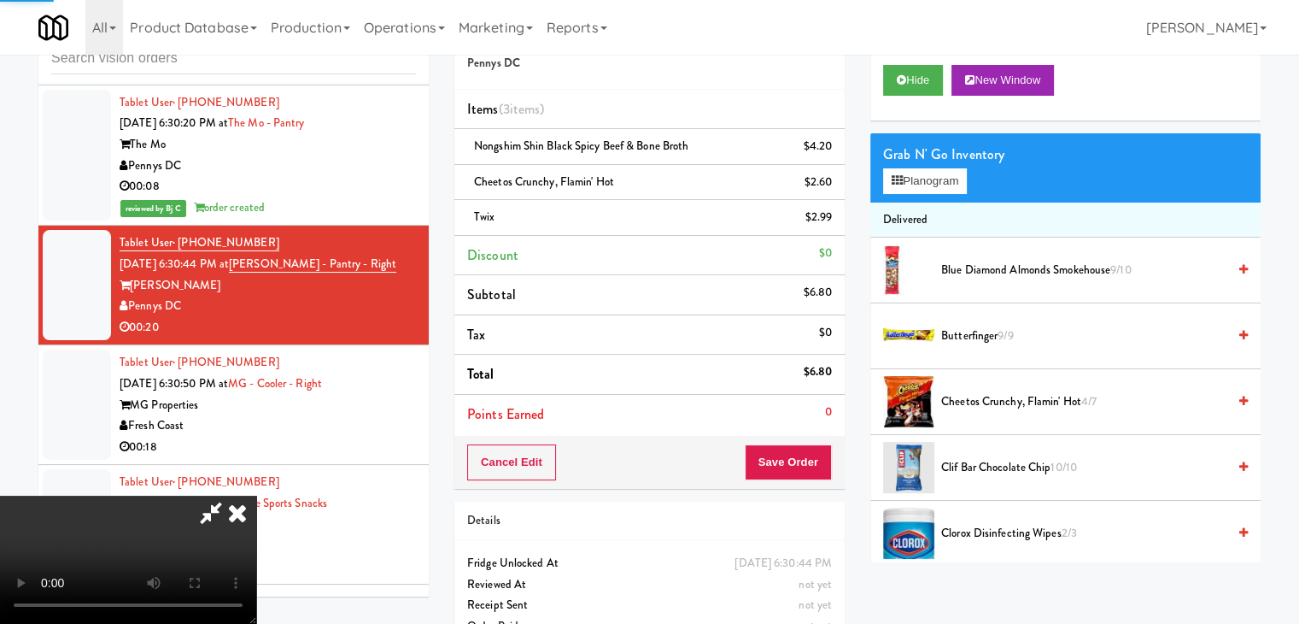
scroll to position [12773, 0]
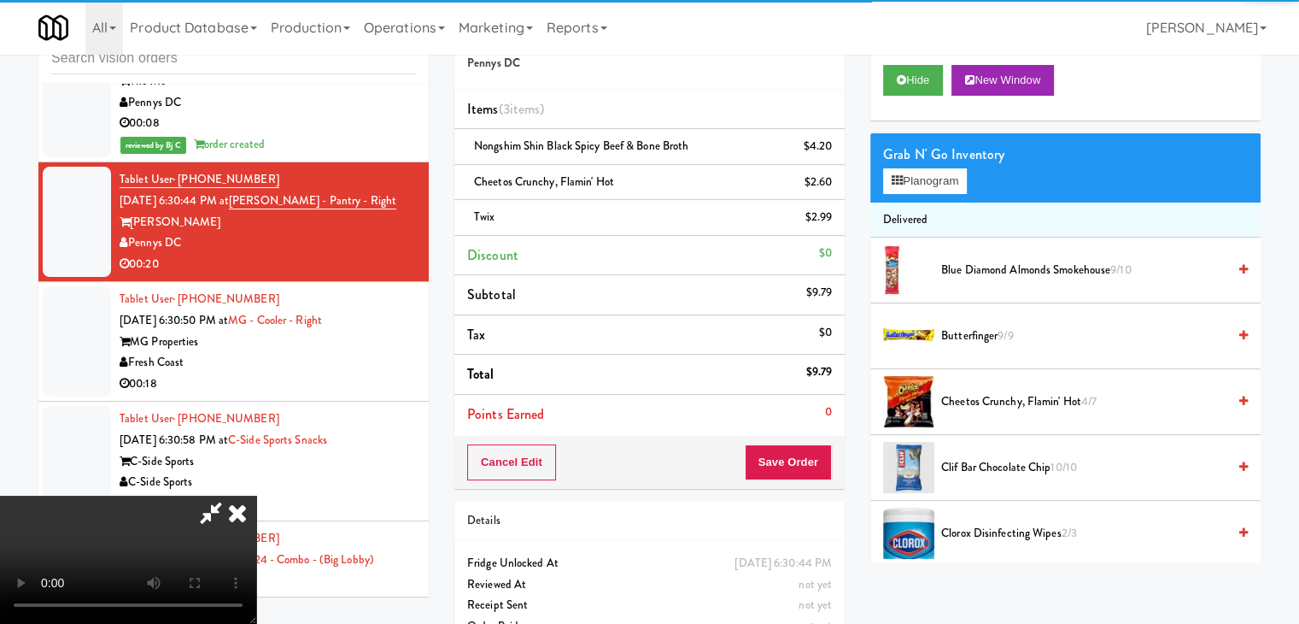
click at [807, 445] on div "Cancel Edit Save Order" at bounding box center [649, 462] width 390 height 53
click at [805, 450] on button "Save Order" at bounding box center [788, 462] width 87 height 36
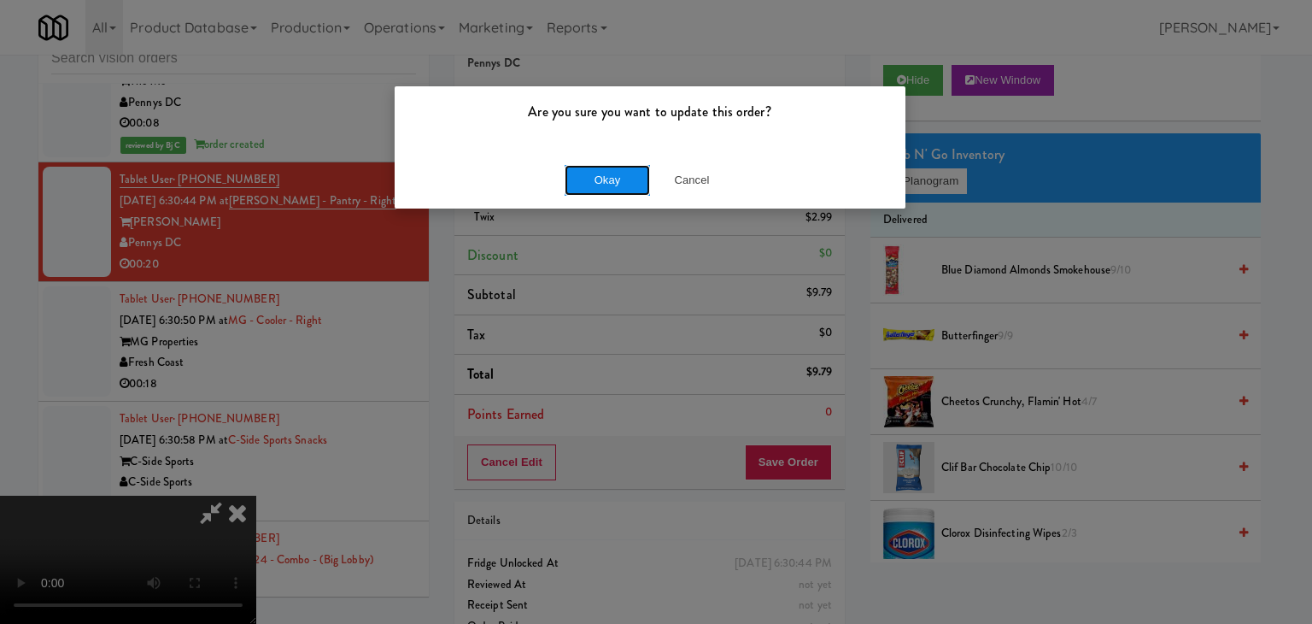
click at [589, 183] on button "Okay" at bounding box center [607, 180] width 85 height 31
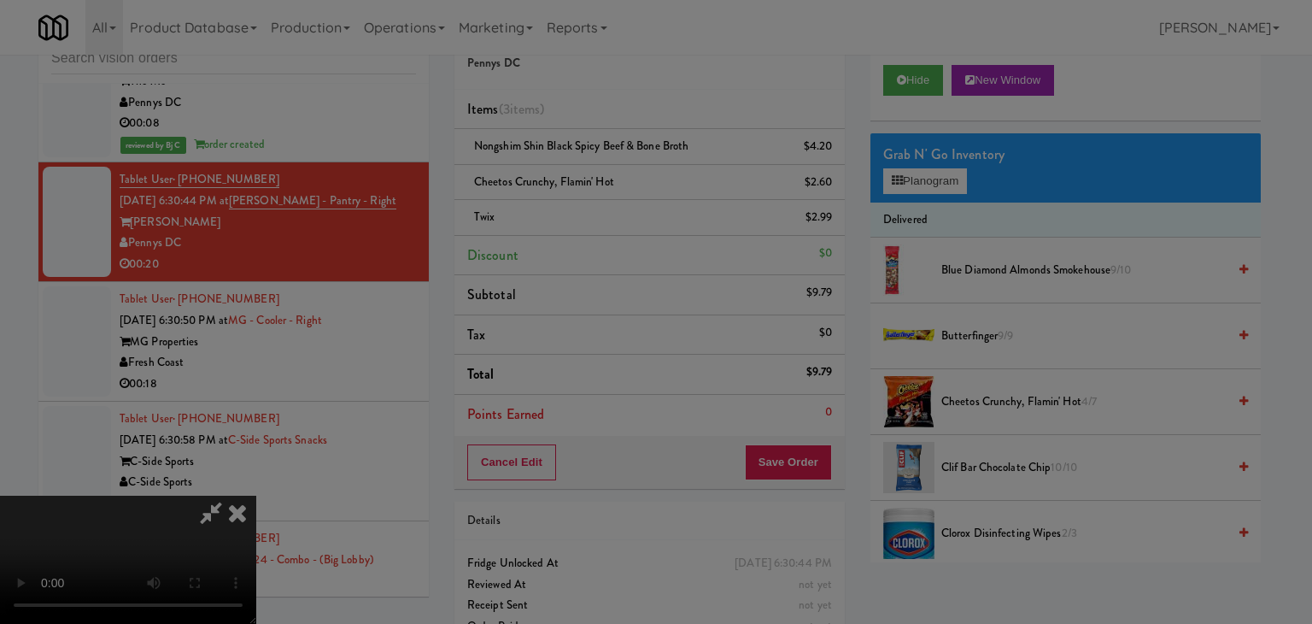
click at [587, 177] on div "Okay Cancel" at bounding box center [650, 148] width 511 height 57
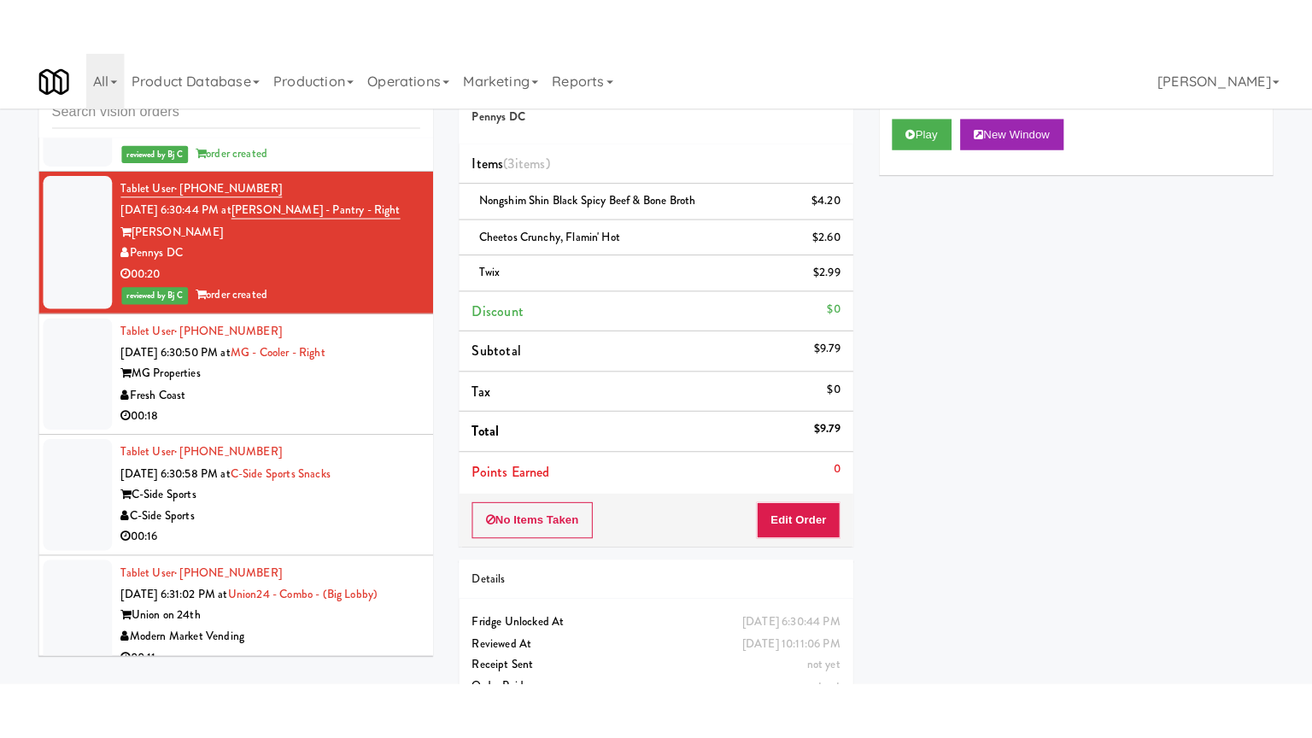
scroll to position [12859, 0]
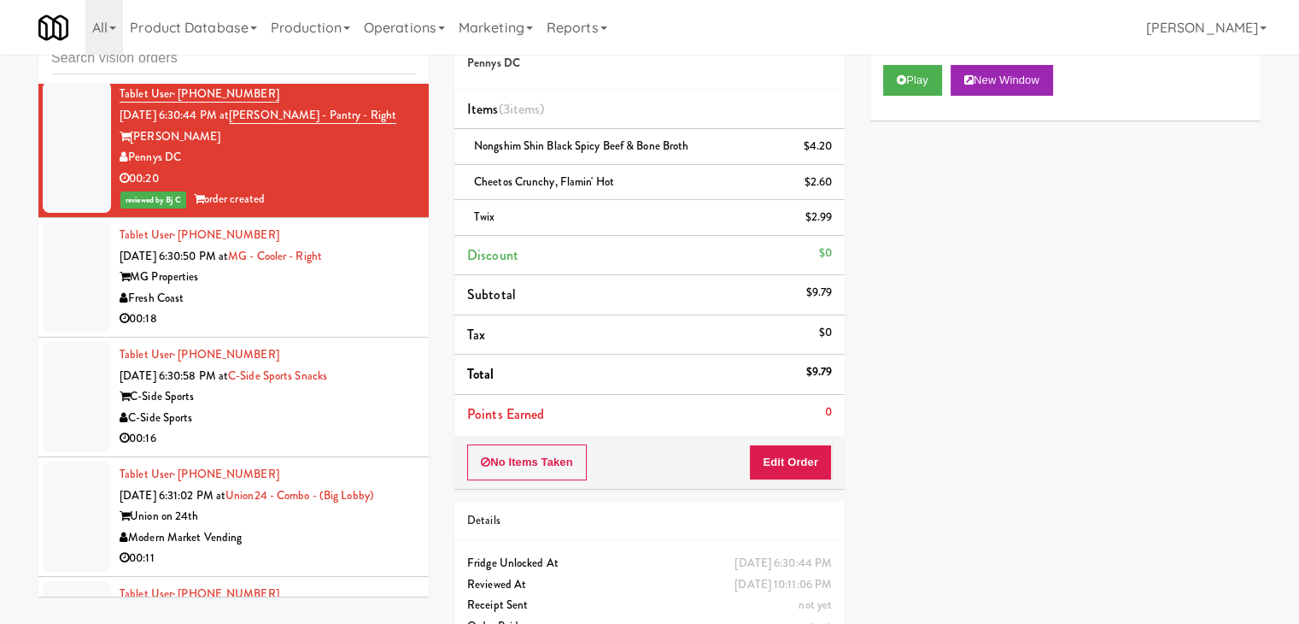
click at [349, 337] on li "Tablet User · (412) 773-4523 [DATE] 6:30:58 PM at C-Side Sports Snacks C-Side S…" at bounding box center [233, 397] width 390 height 120
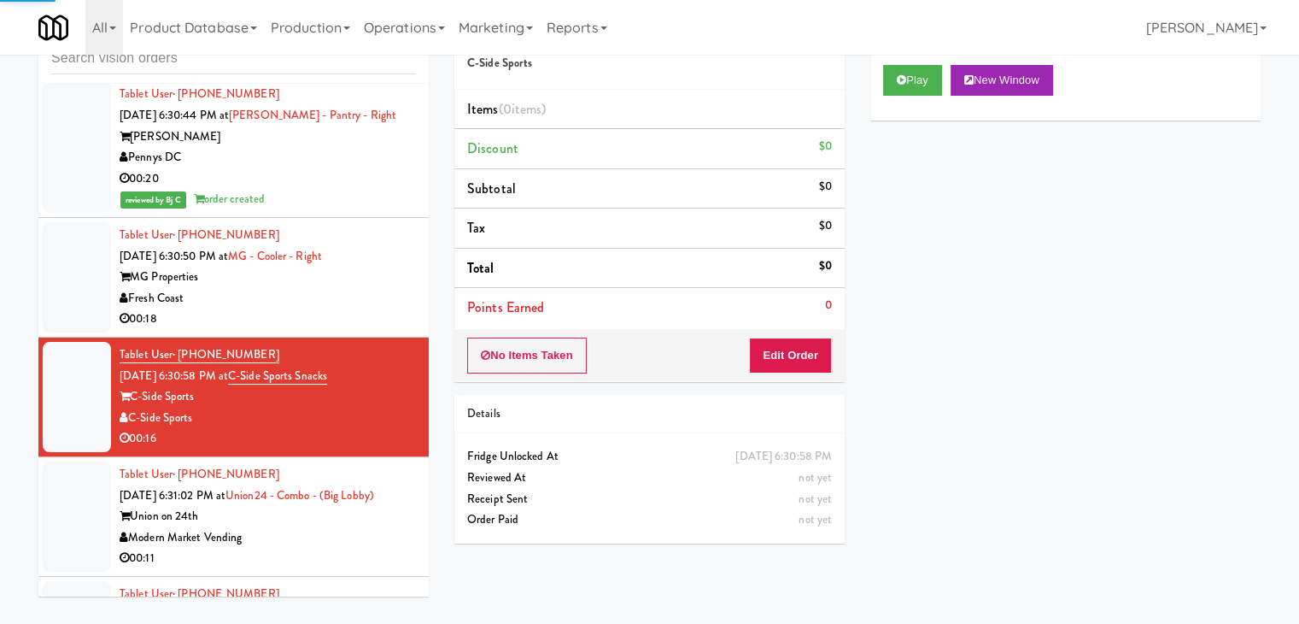
click at [369, 308] on div "00:18" at bounding box center [268, 318] width 296 height 21
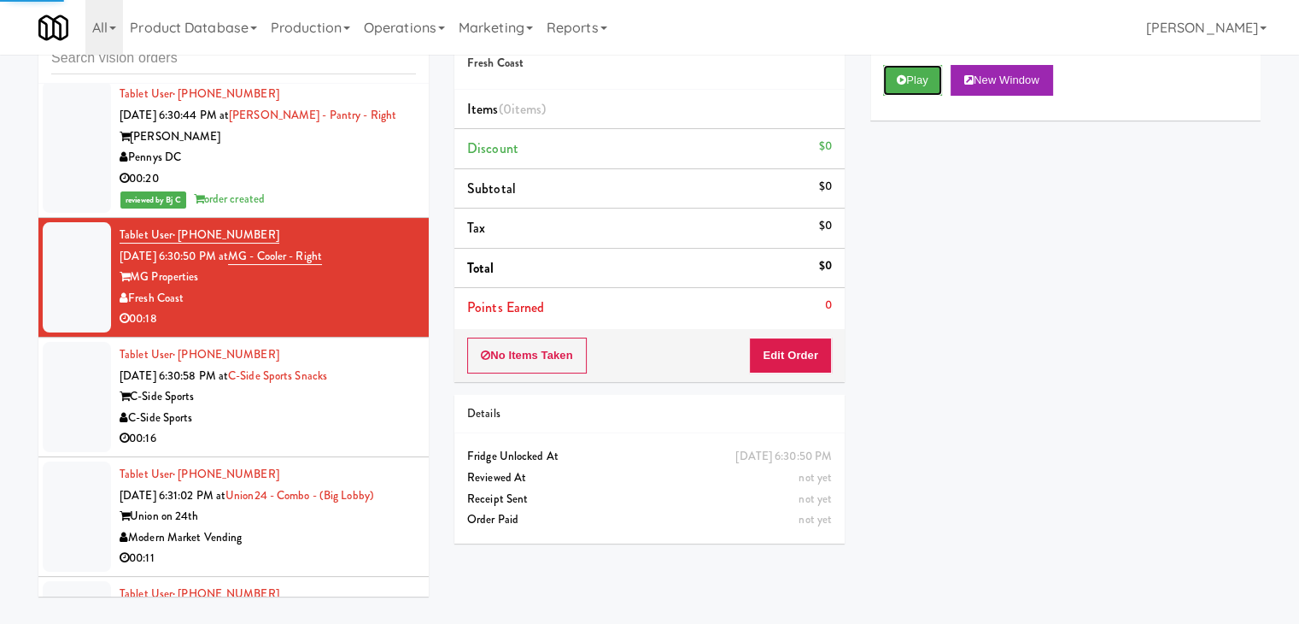
drag, startPoint x: 917, startPoint y: 85, endPoint x: 899, endPoint y: 157, distance: 74.2
click at [914, 85] on button "Play" at bounding box center [912, 80] width 59 height 31
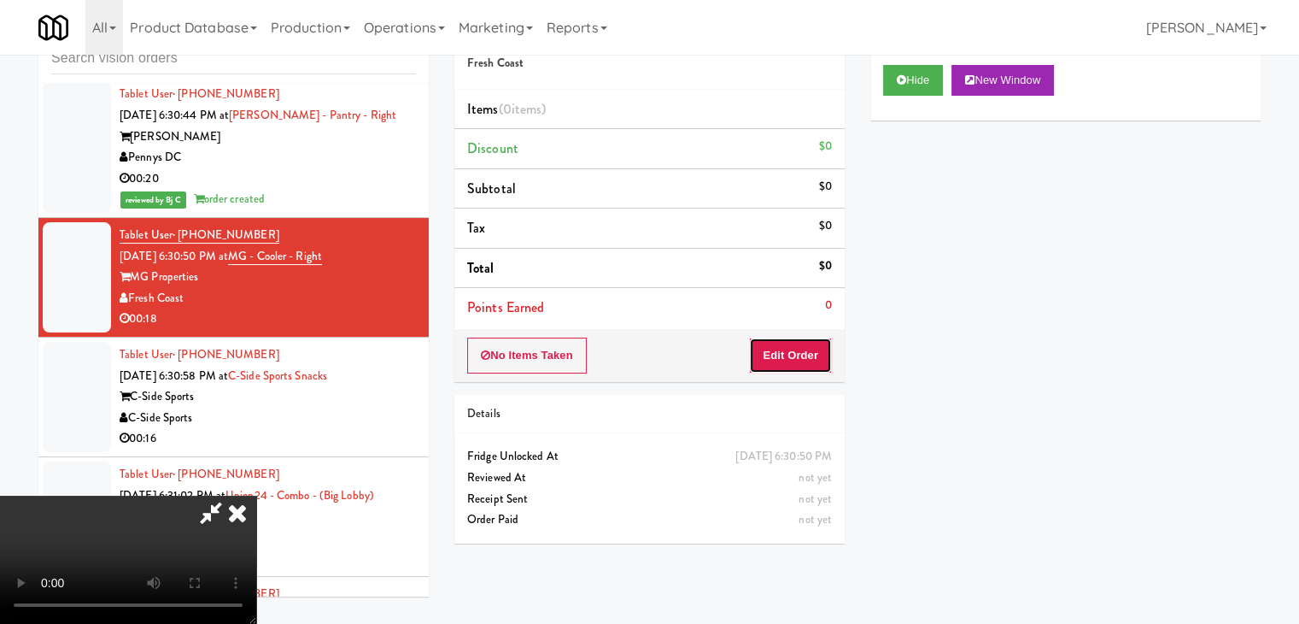
click at [817, 363] on button "Edit Order" at bounding box center [790, 355] width 83 height 36
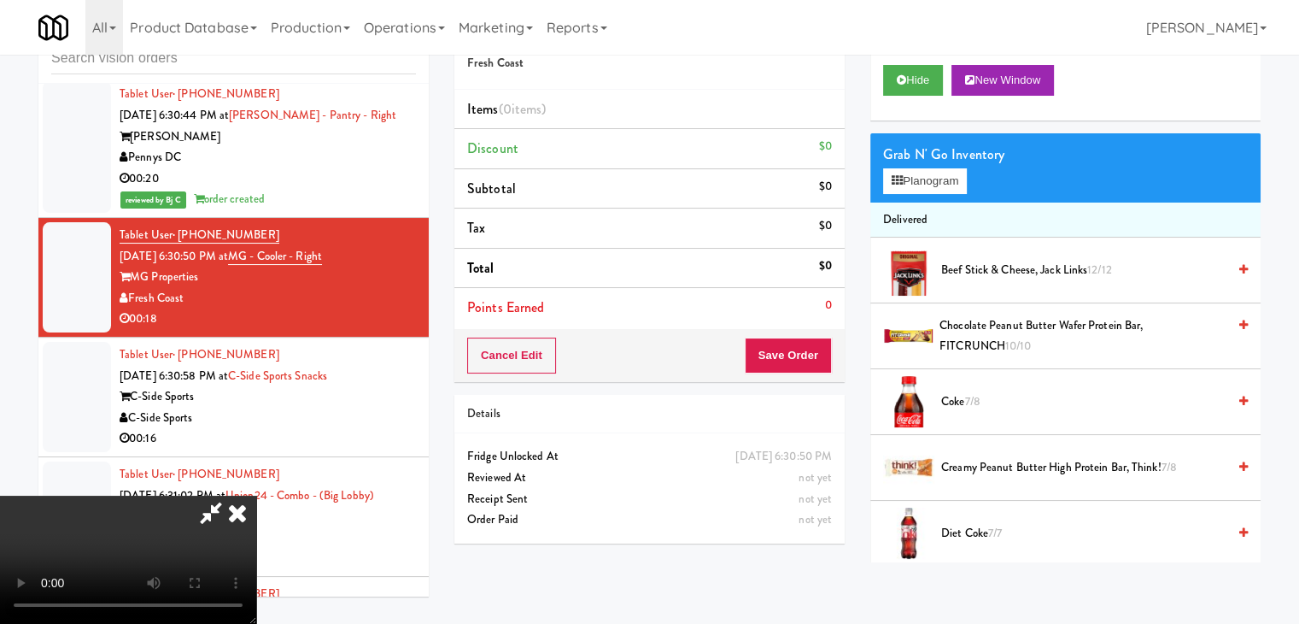
scroll to position [12795, 0]
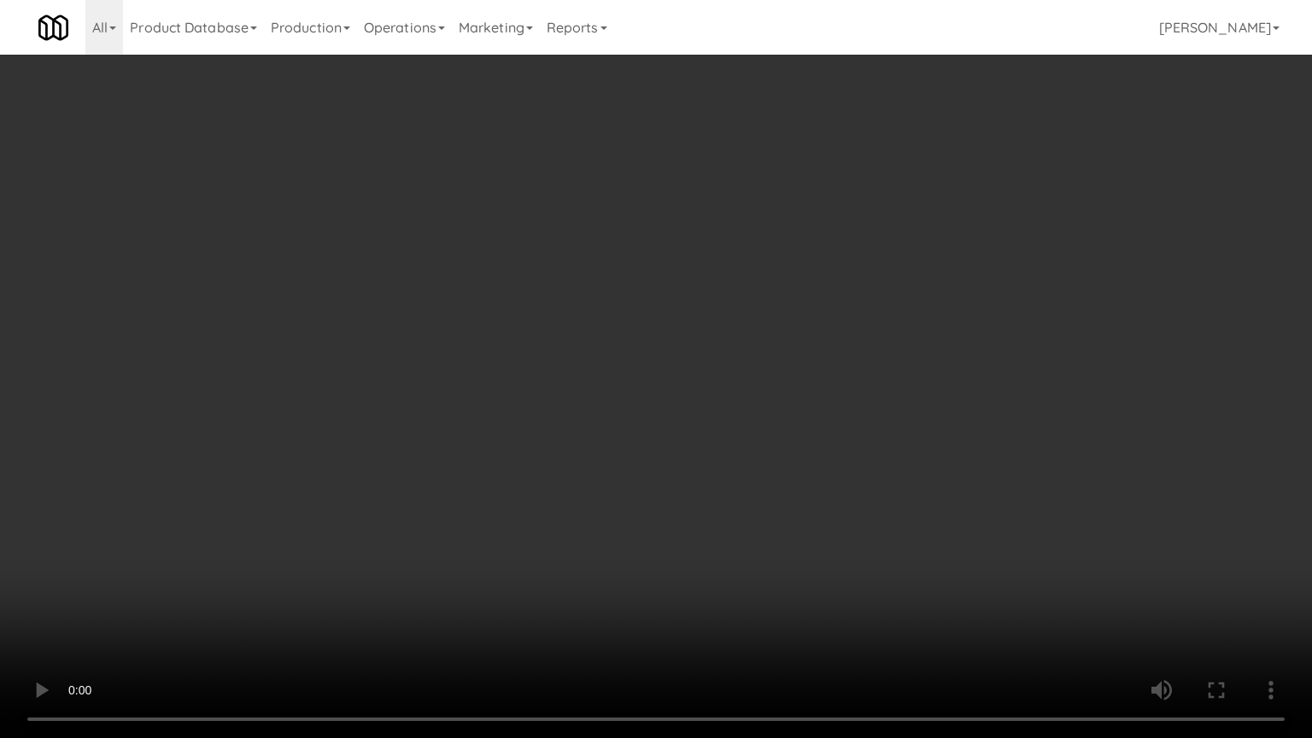
click at [689, 389] on video at bounding box center [656, 369] width 1312 height 738
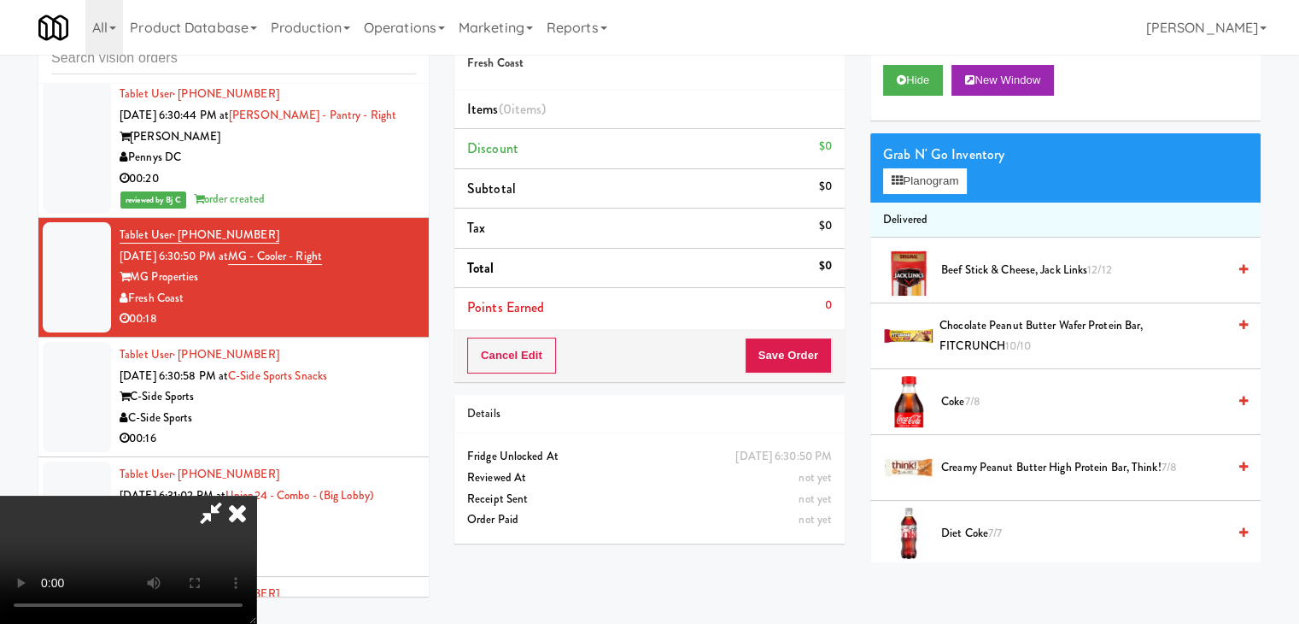
click at [256, 495] on video at bounding box center [128, 559] width 256 height 128
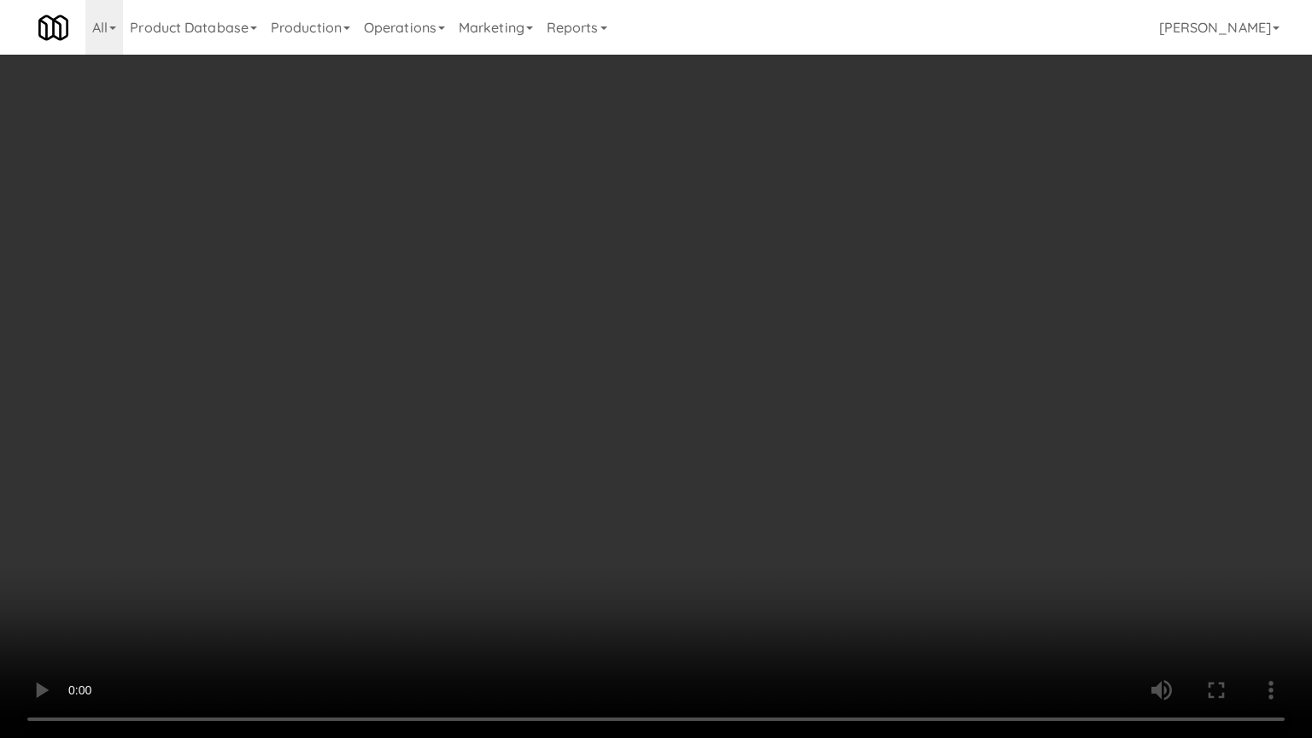
click at [829, 402] on video at bounding box center [656, 369] width 1312 height 738
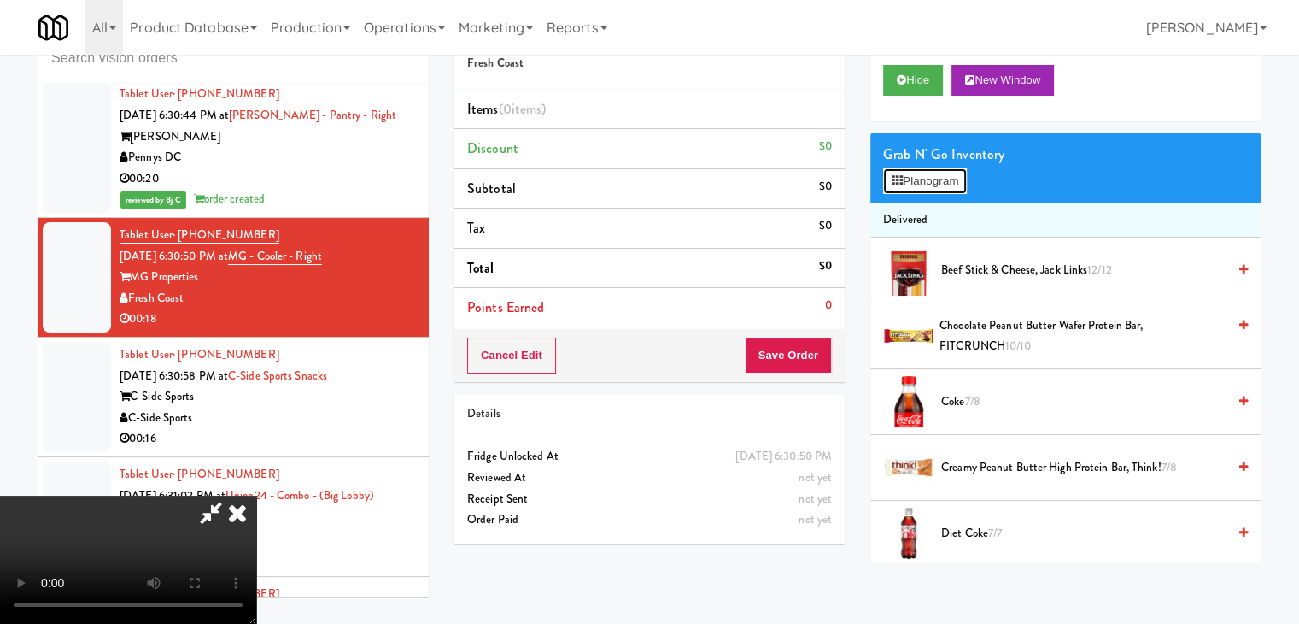
click at [948, 182] on button "Planogram" at bounding box center [925, 181] width 84 height 26
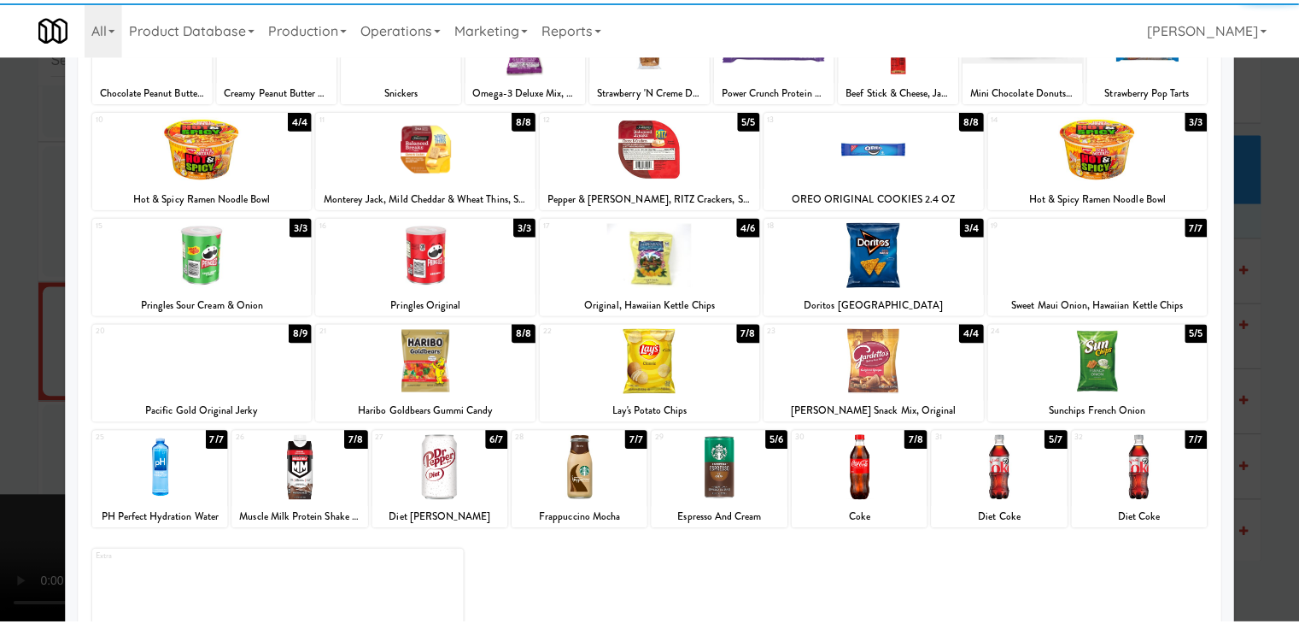
scroll to position [171, 0]
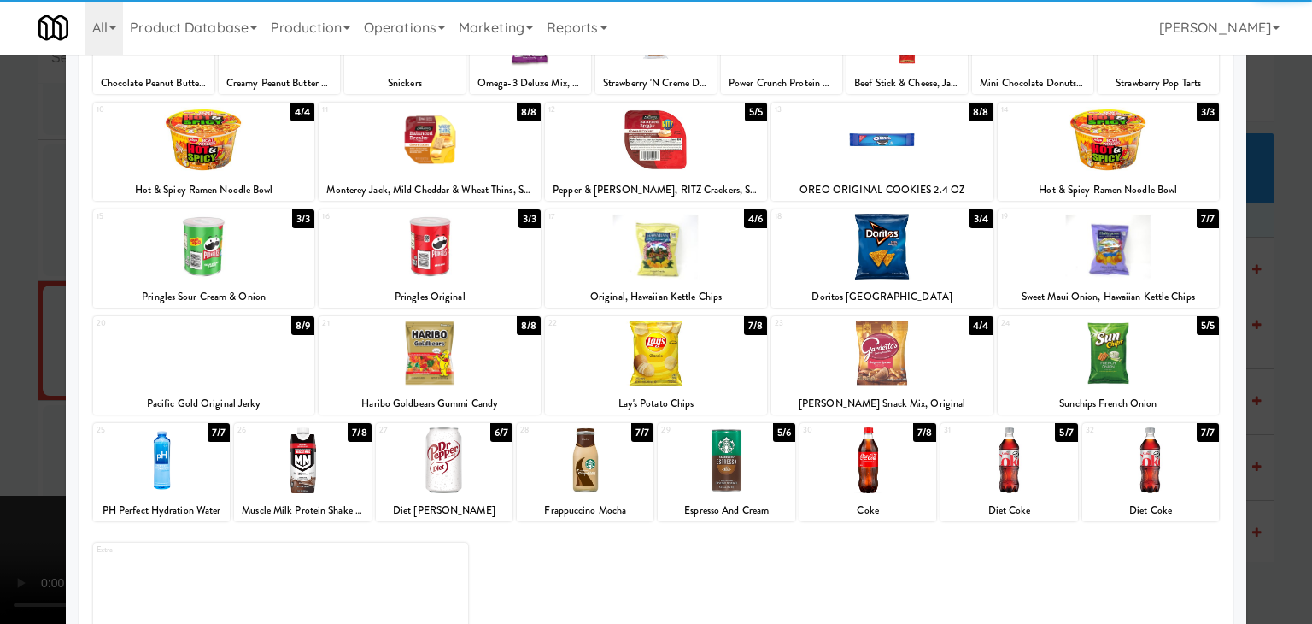
drag, startPoint x: 1162, startPoint y: 459, endPoint x: 1249, endPoint y: 469, distance: 87.7
click at [1163, 459] on div at bounding box center [1150, 460] width 137 height 66
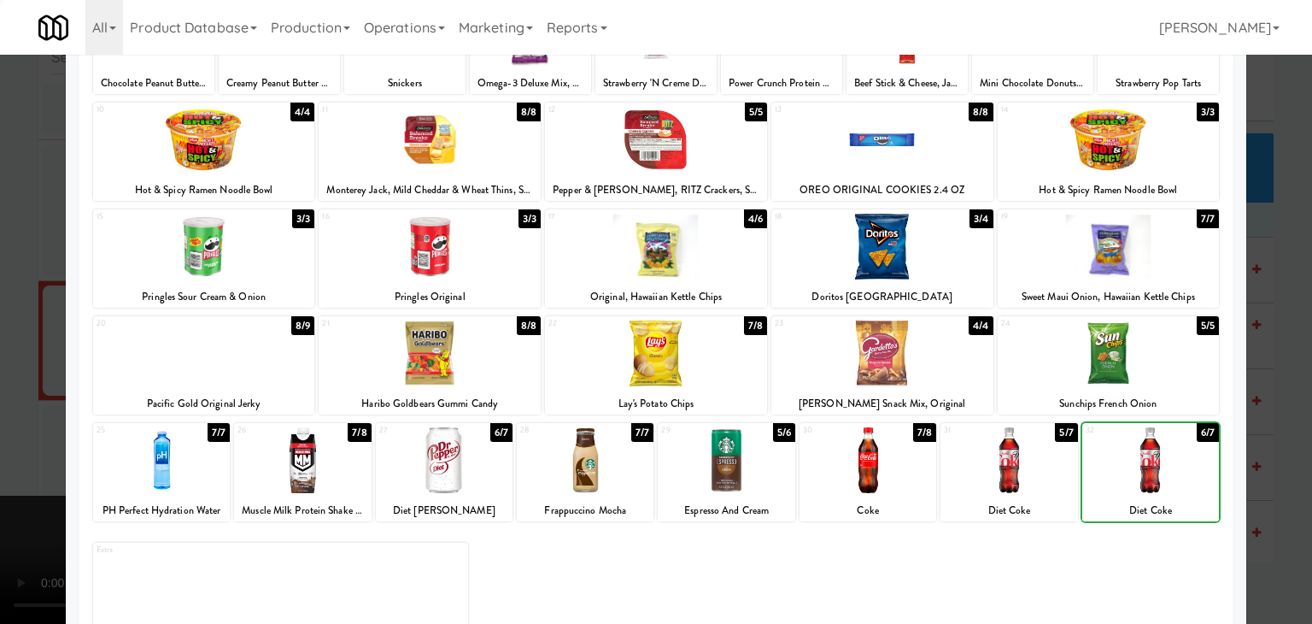
click at [1273, 472] on div at bounding box center [656, 312] width 1312 height 624
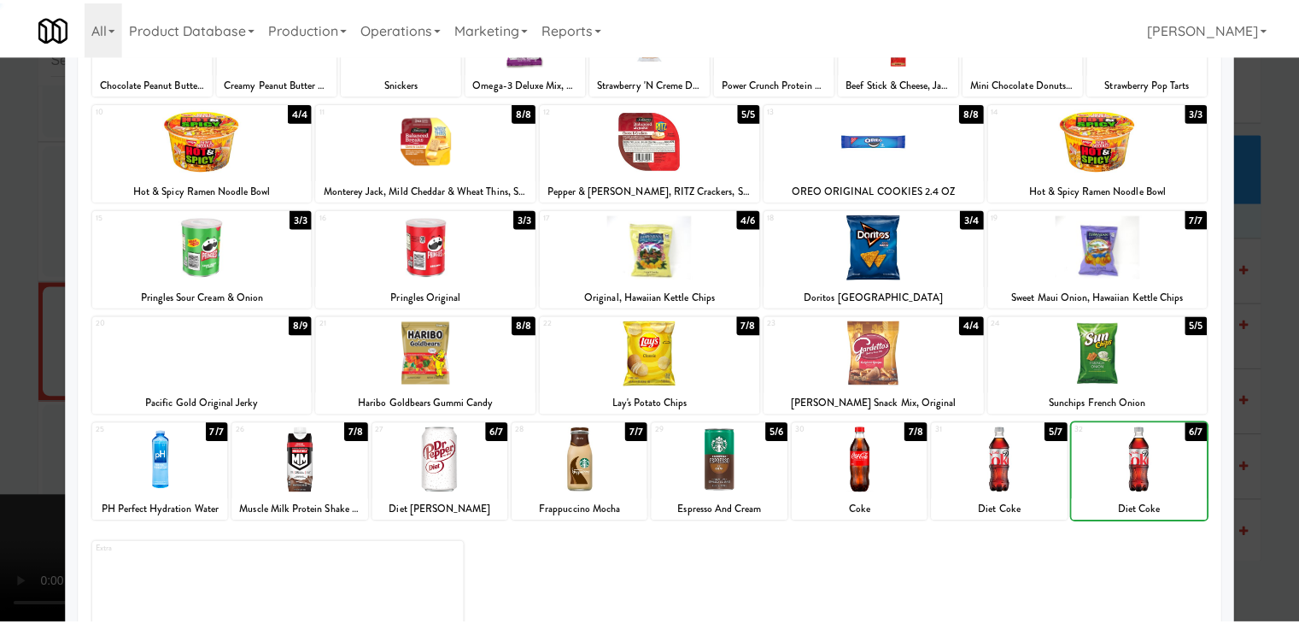
scroll to position [12859, 0]
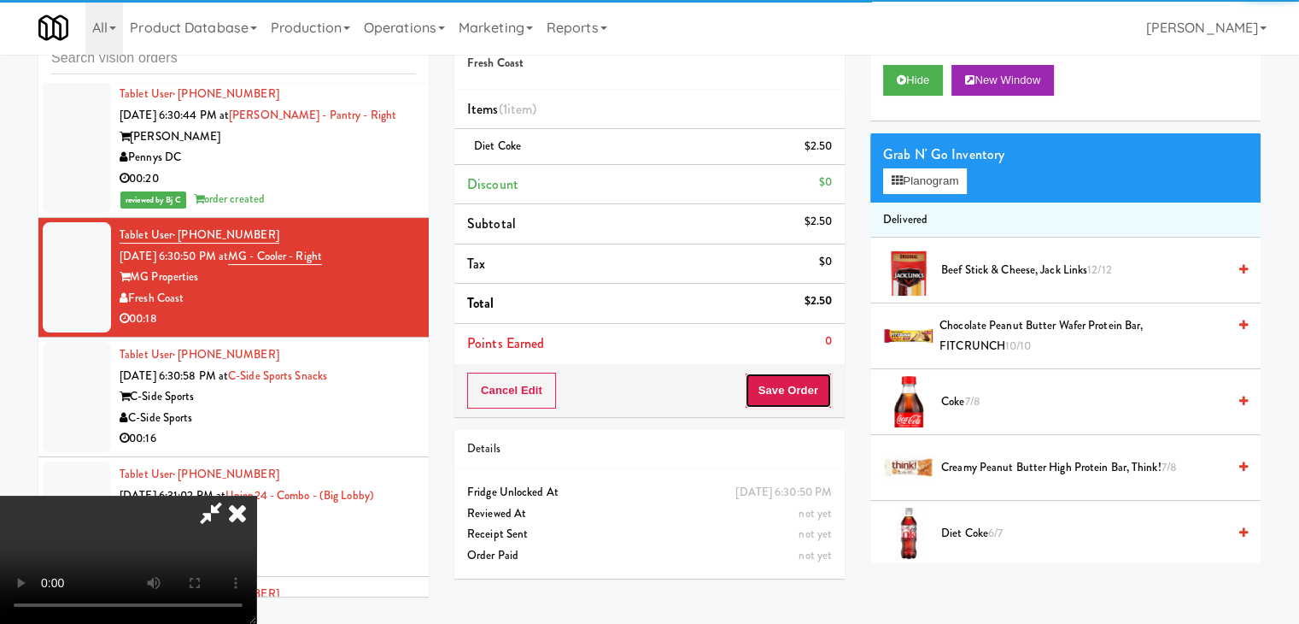
click at [808, 383] on button "Save Order" at bounding box center [788, 390] width 87 height 36
click at [806, 384] on button "Save Order" at bounding box center [788, 390] width 87 height 36
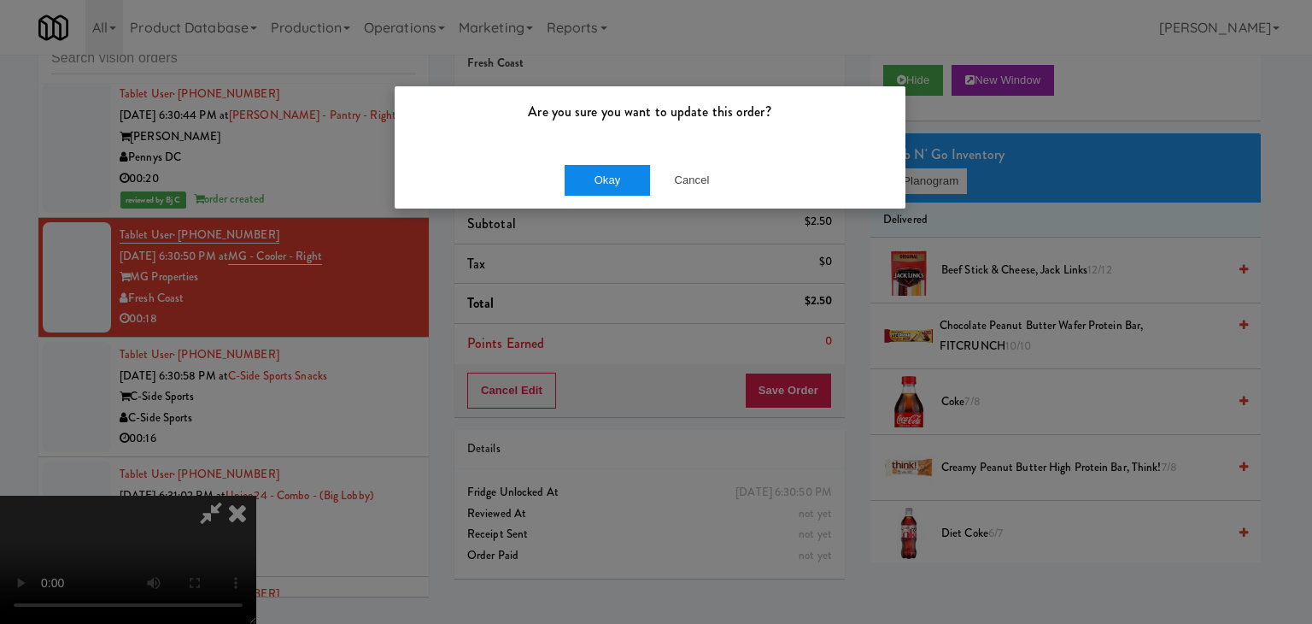
drag, startPoint x: 598, startPoint y: 162, endPoint x: 598, endPoint y: 175, distance: 12.8
click at [598, 175] on div "Okay Cancel" at bounding box center [650, 179] width 511 height 57
click at [598, 175] on button "Okay" at bounding box center [607, 180] width 85 height 31
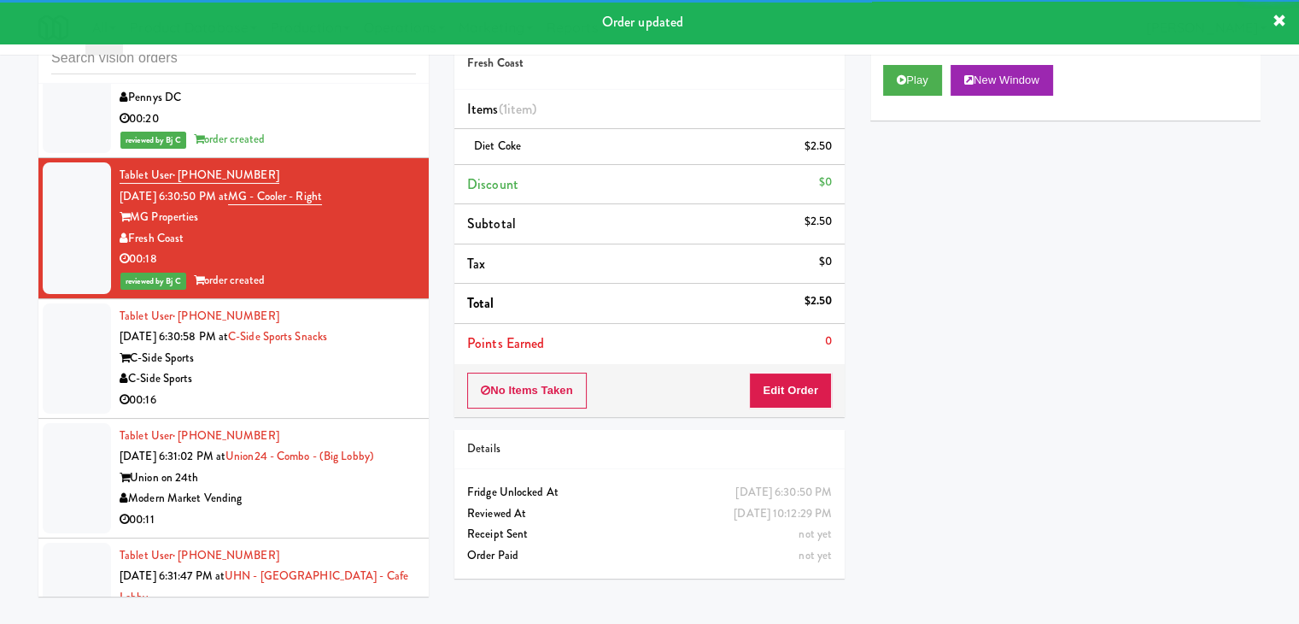
scroll to position [13029, 0]
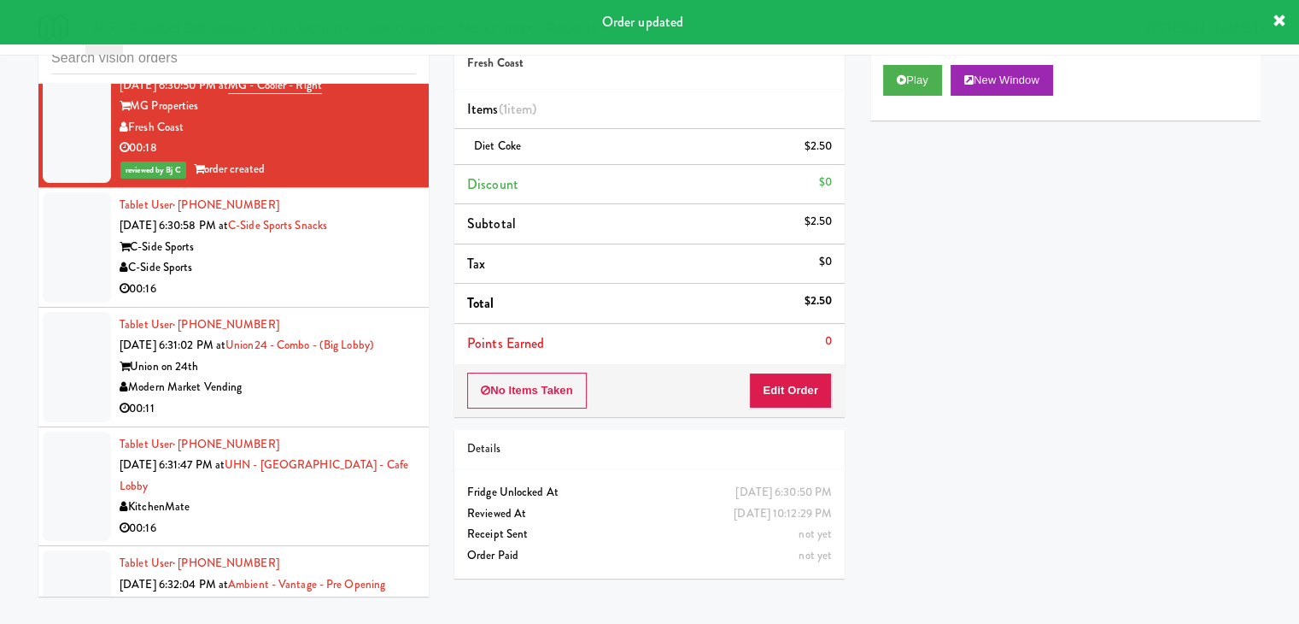
click at [389, 257] on div "C-Side Sports" at bounding box center [268, 267] width 296 height 21
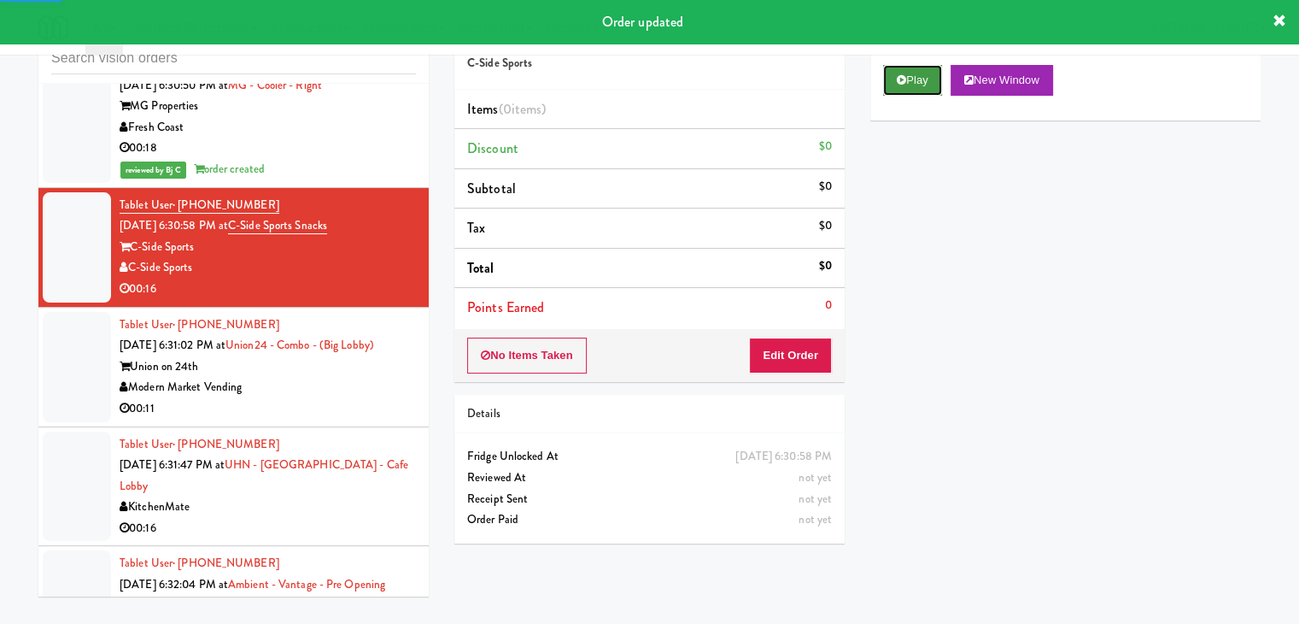
click at [910, 85] on button "Play" at bounding box center [912, 80] width 59 height 31
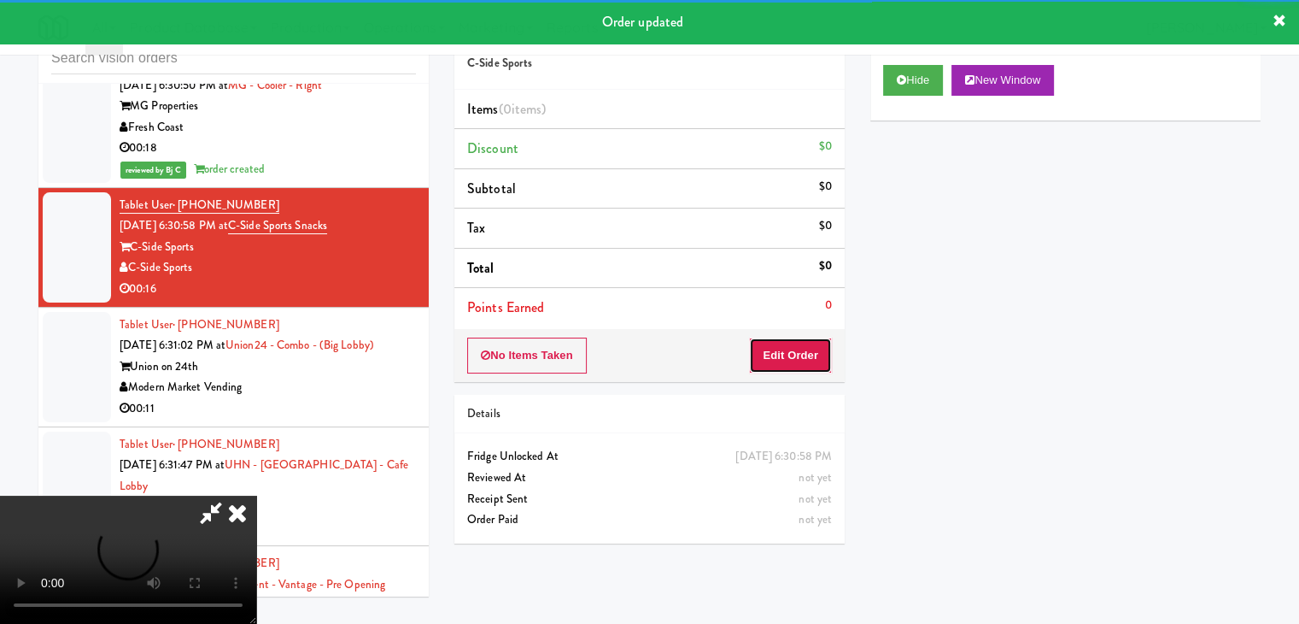
drag, startPoint x: 806, startPoint y: 341, endPoint x: 800, endPoint y: 349, distance: 10.4
click at [800, 349] on button "Edit Order" at bounding box center [790, 355] width 83 height 36
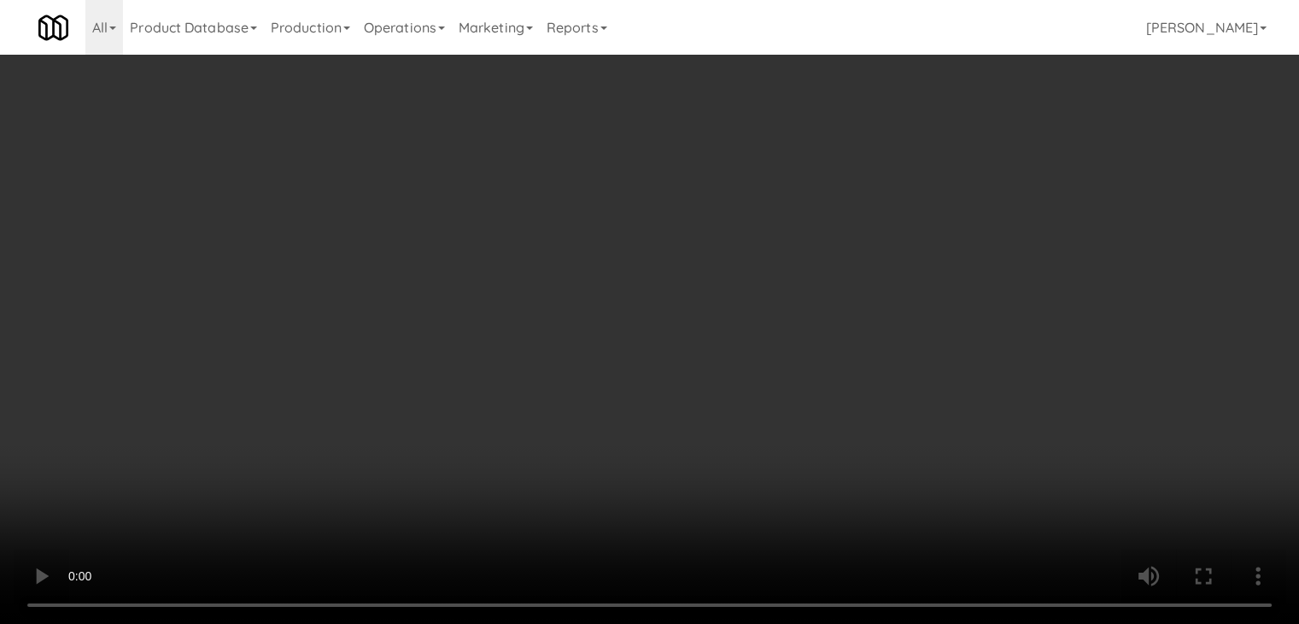
scroll to position [12966, 0]
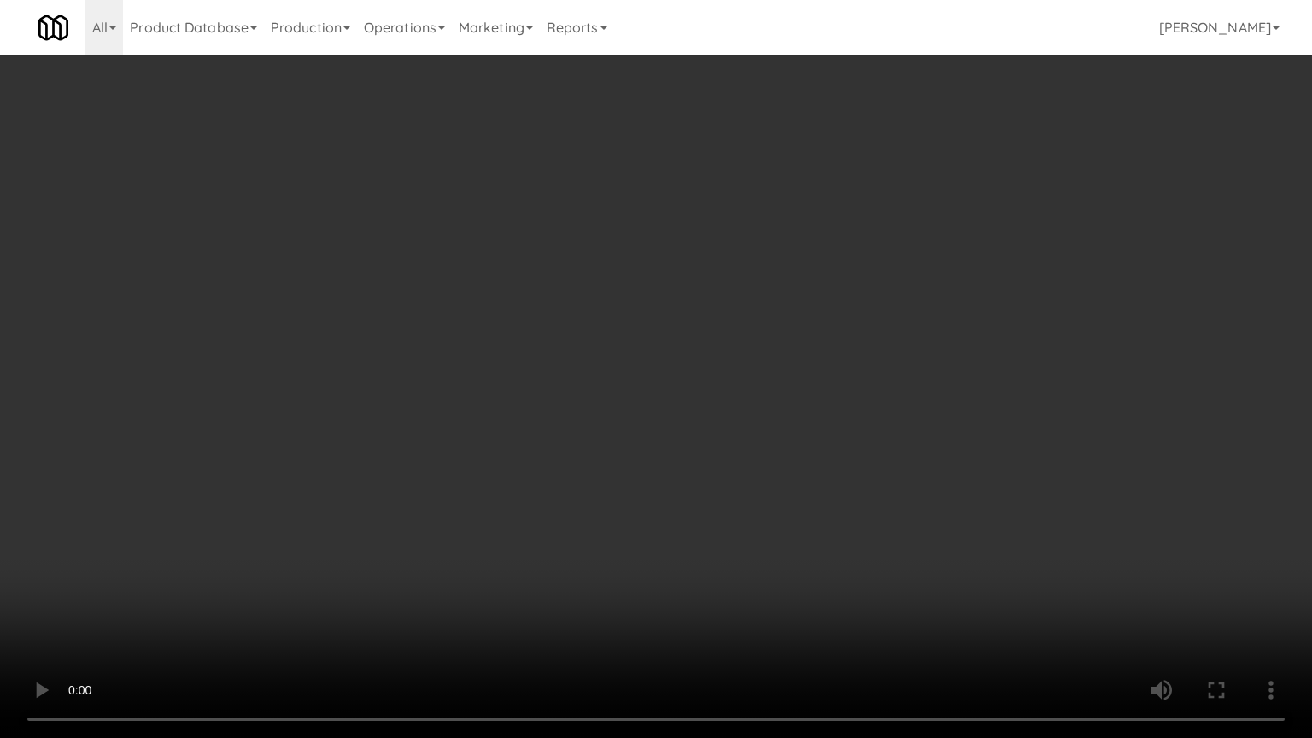
click at [705, 492] on video at bounding box center [656, 369] width 1312 height 738
click at [705, 495] on video at bounding box center [656, 369] width 1312 height 738
click at [704, 495] on video at bounding box center [656, 369] width 1312 height 738
click at [788, 476] on video at bounding box center [656, 369] width 1312 height 738
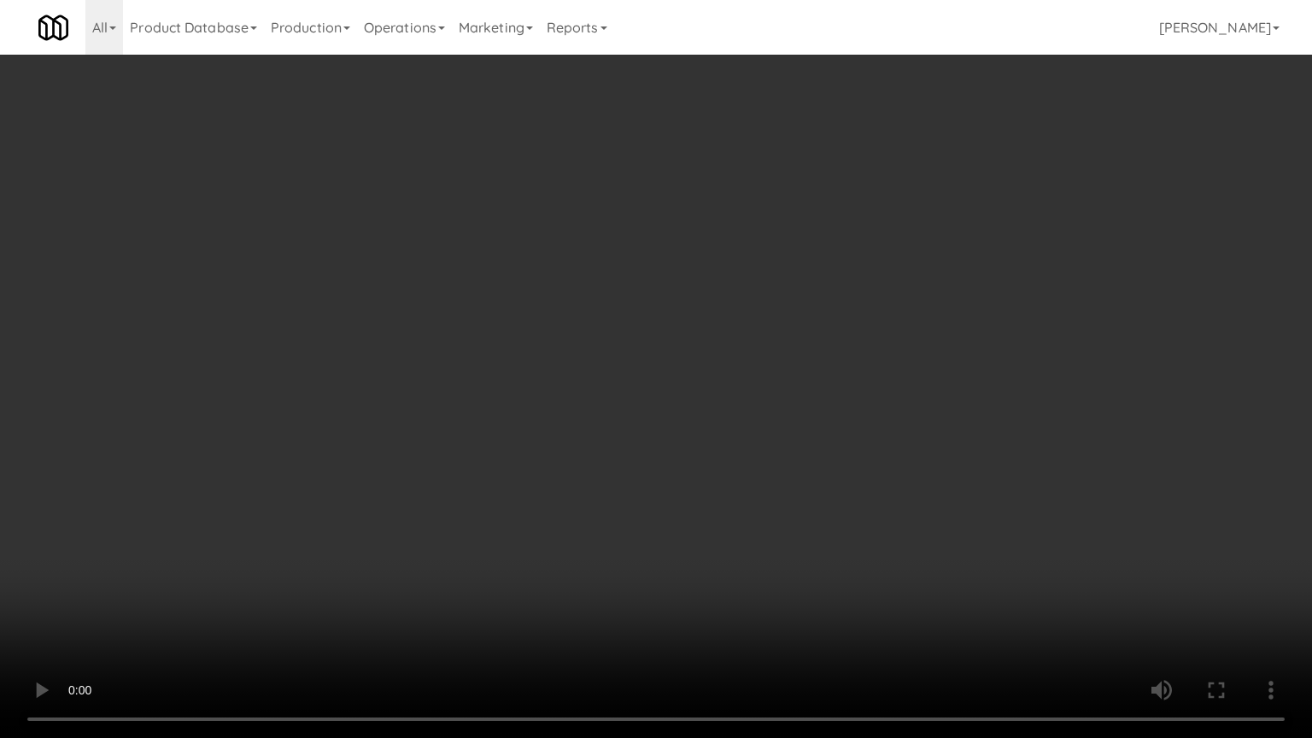
click at [788, 475] on video at bounding box center [656, 369] width 1312 height 738
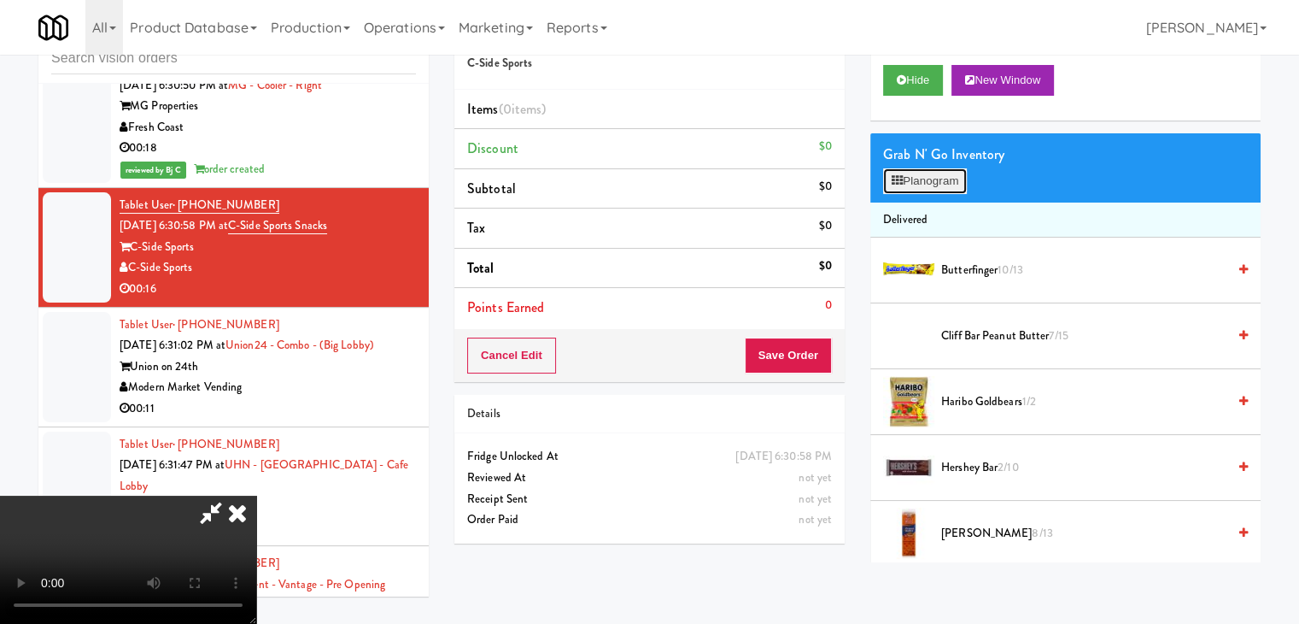
click at [914, 171] on button "Planogram" at bounding box center [925, 181] width 84 height 26
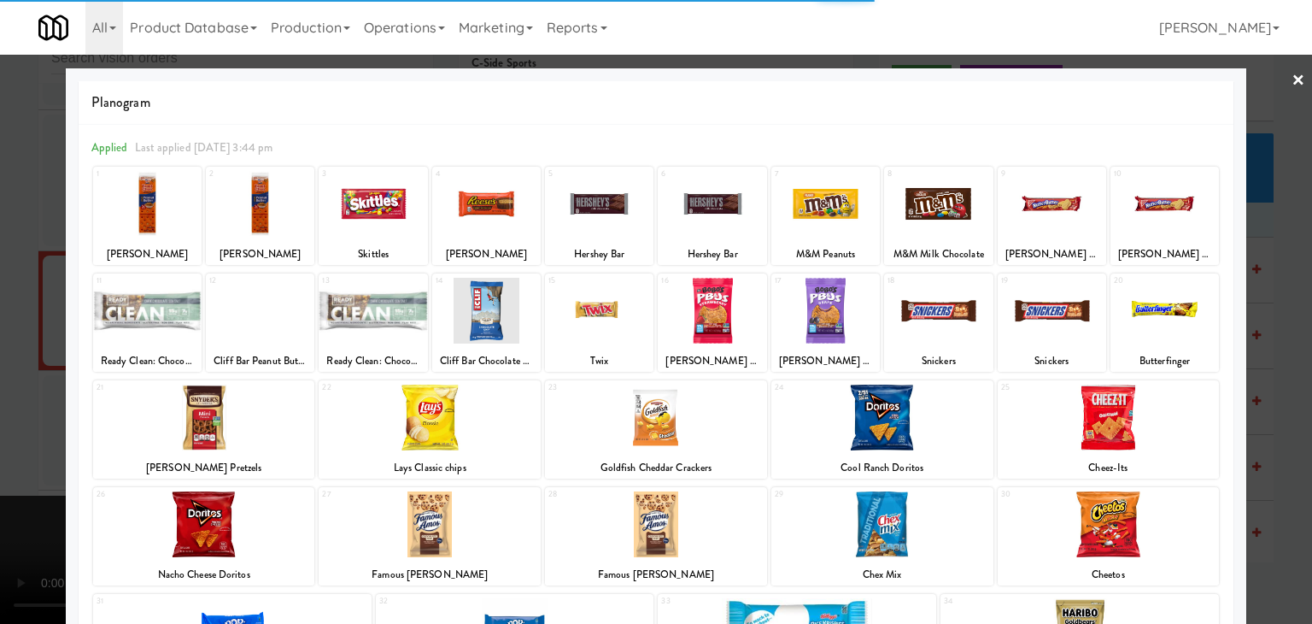
drag, startPoint x: 171, startPoint y: 330, endPoint x: 306, endPoint y: 327, distance: 135.0
click at [171, 330] on div at bounding box center [147, 311] width 108 height 66
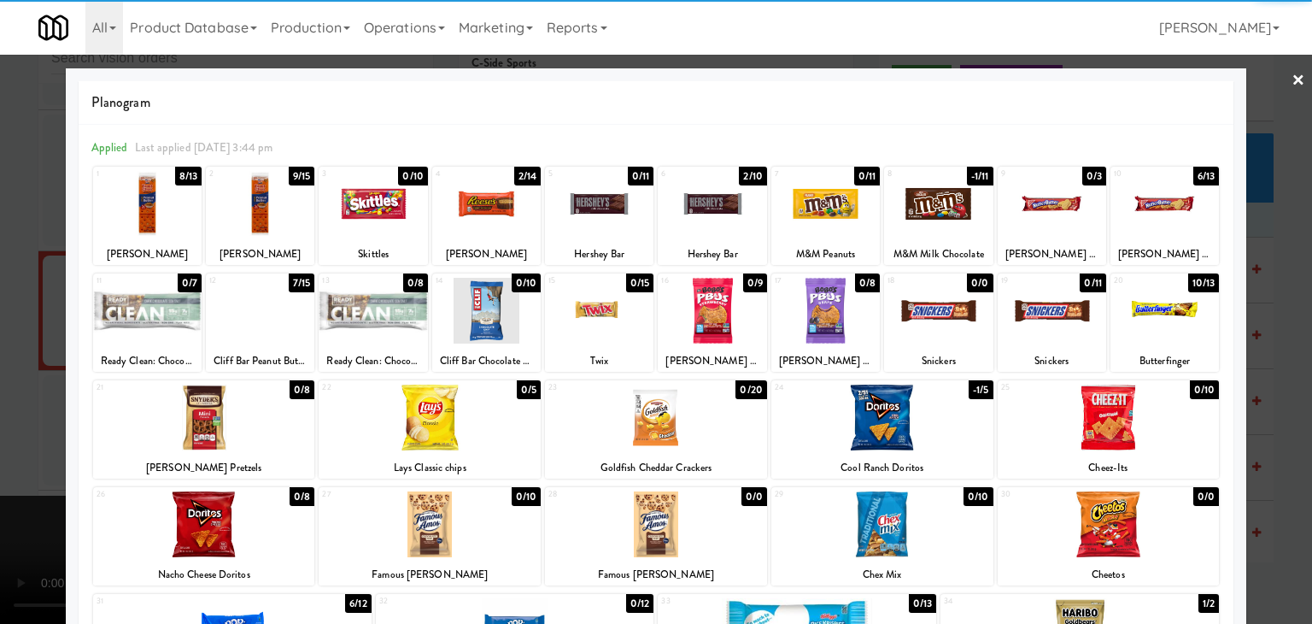
click at [462, 316] on div at bounding box center [486, 311] width 108 height 66
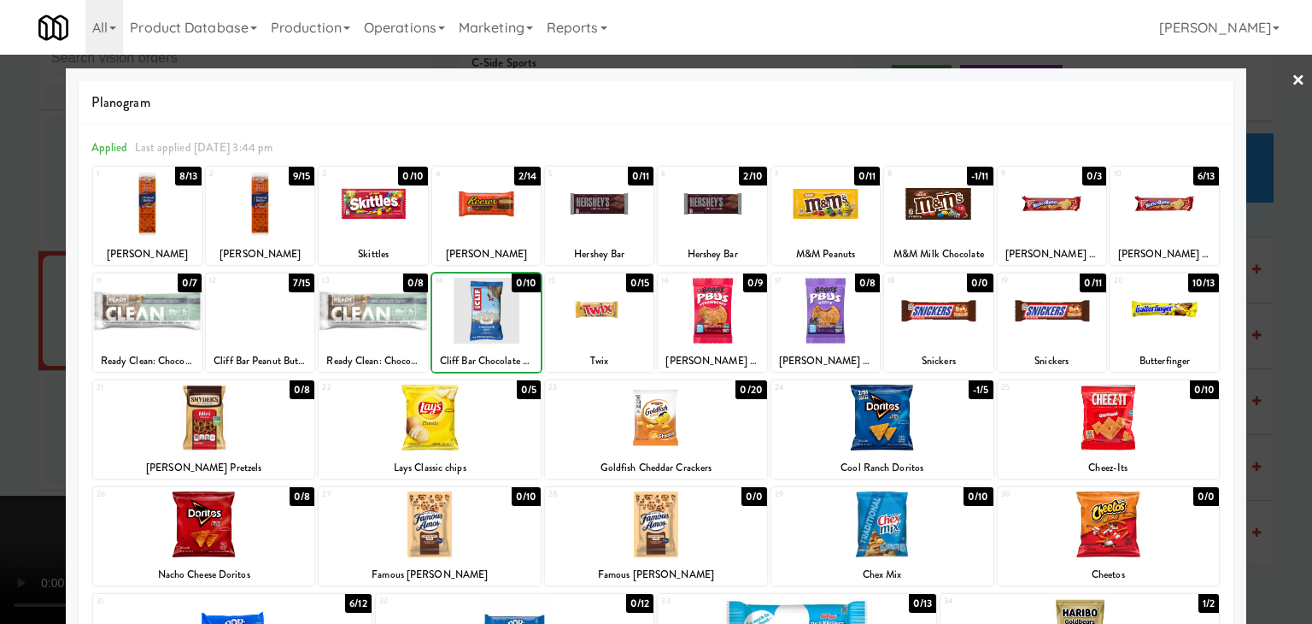
drag, startPoint x: 146, startPoint y: 336, endPoint x: 311, endPoint y: 334, distance: 164.9
click at [172, 336] on div at bounding box center [147, 311] width 108 height 66
drag, startPoint x: 0, startPoint y: 366, endPoint x: 309, endPoint y: 360, distance: 309.3
click at [8, 366] on div at bounding box center [656, 312] width 1312 height 624
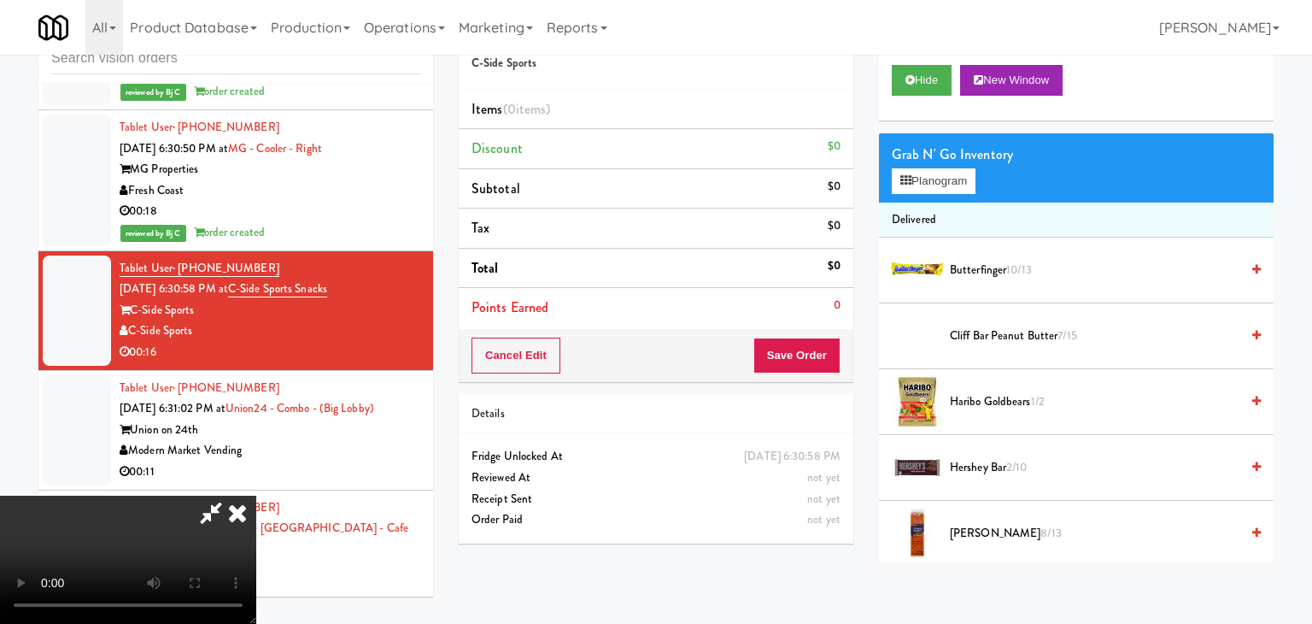
scroll to position [13029, 0]
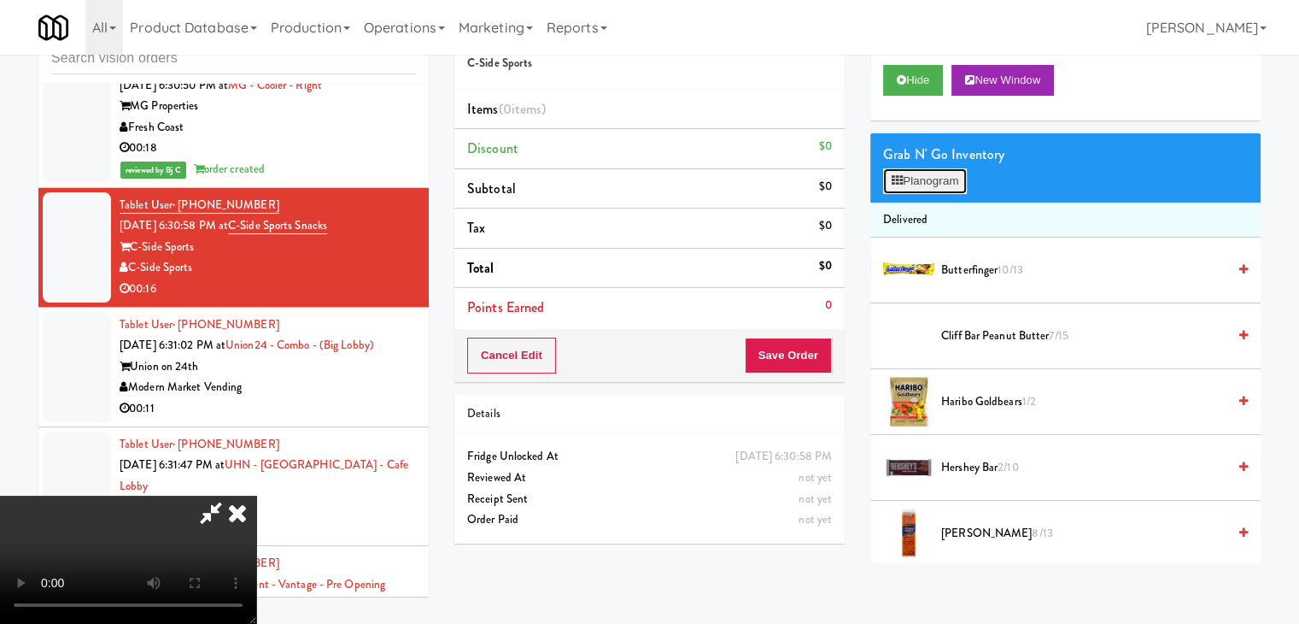
click at [926, 183] on button "Planogram" at bounding box center [925, 181] width 84 height 26
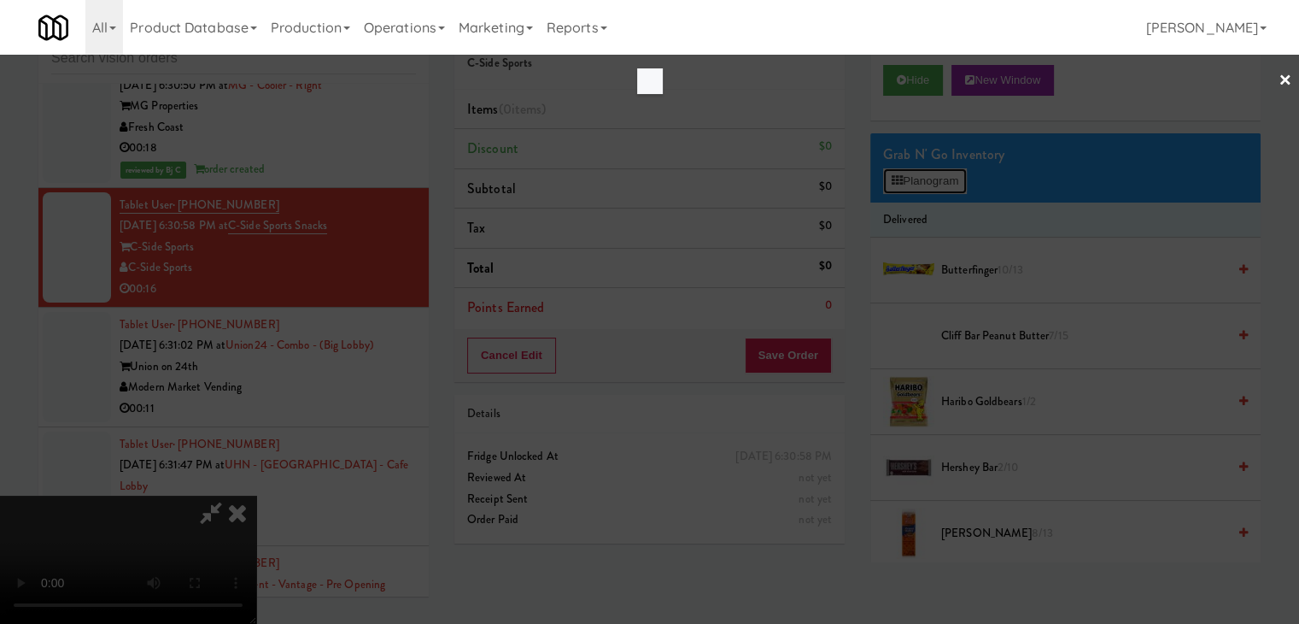
scroll to position [12966, 0]
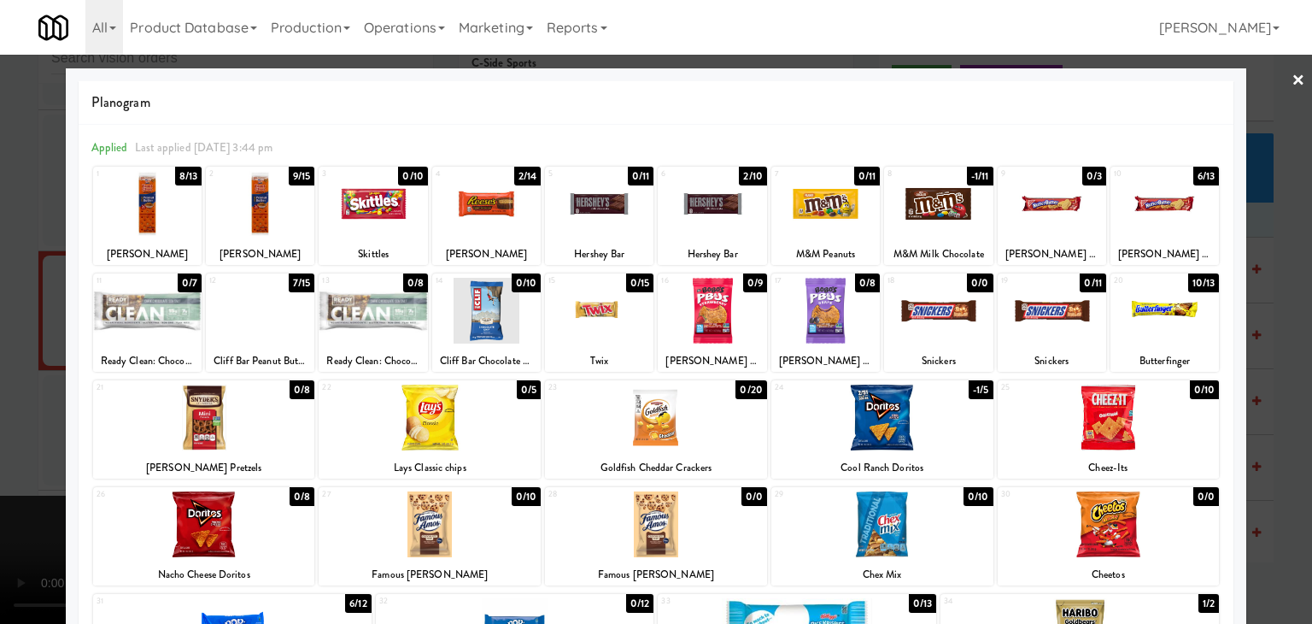
drag, startPoint x: 7, startPoint y: 354, endPoint x: 679, endPoint y: 373, distance: 672.5
click at [41, 353] on div at bounding box center [656, 312] width 1312 height 624
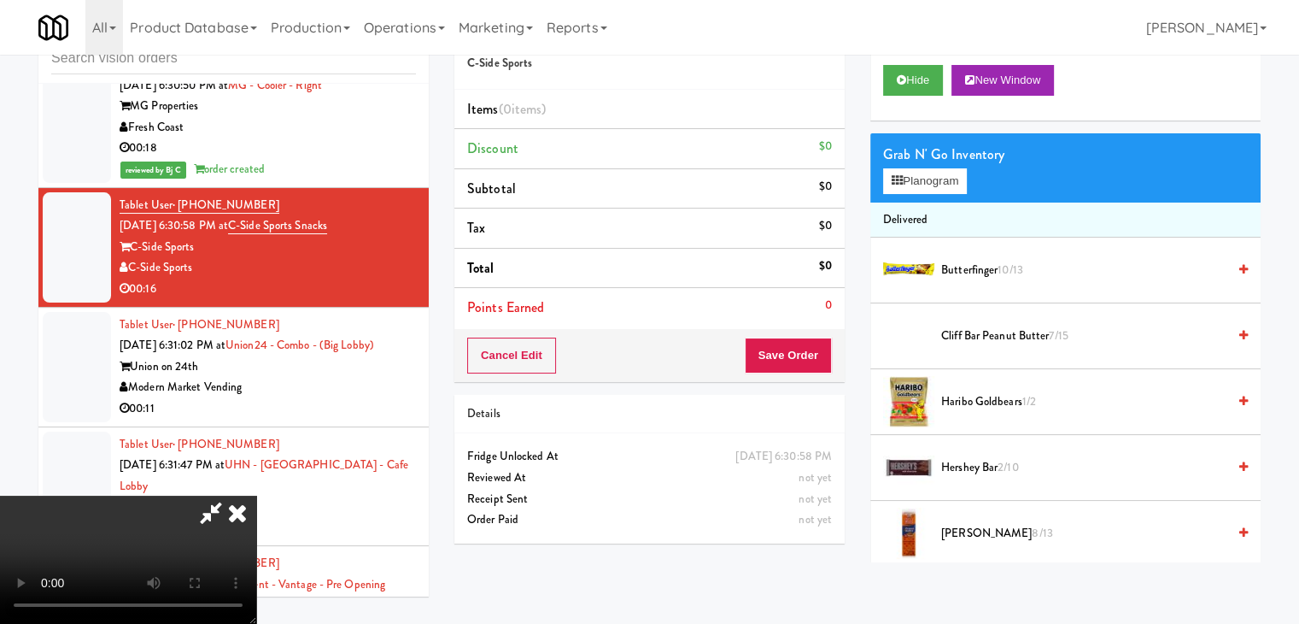
scroll to position [463, 0]
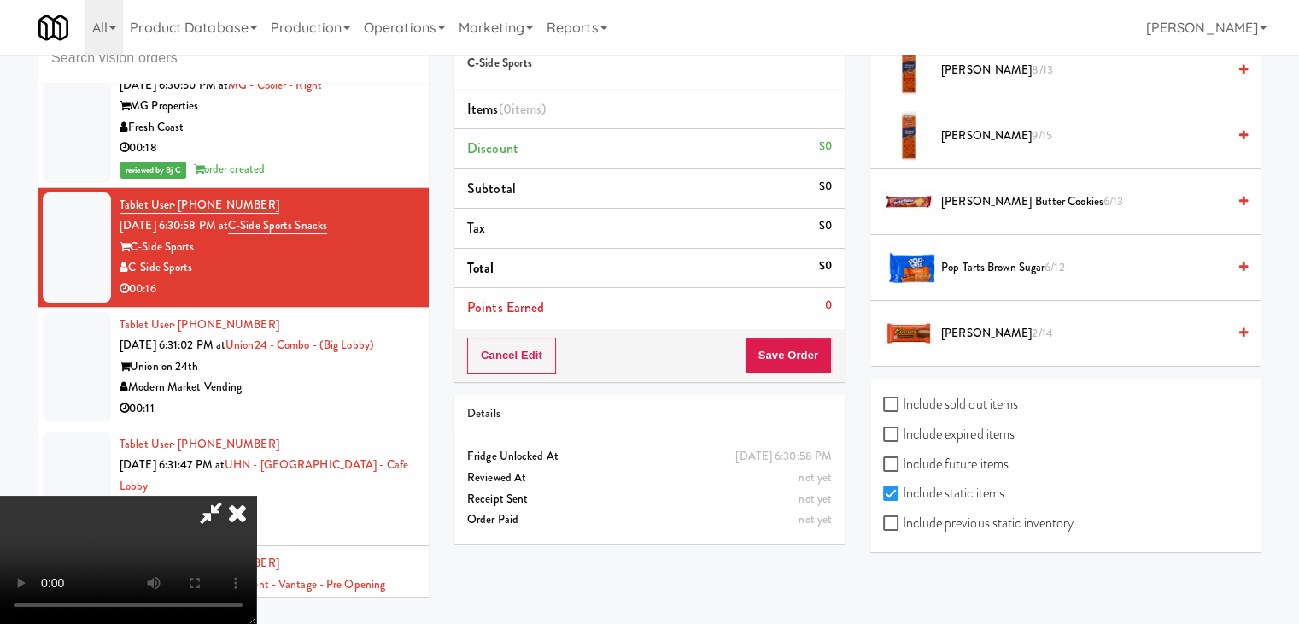
click at [1053, 522] on label "Include previous static inventory" at bounding box center [978, 523] width 190 height 26
click at [903, 522] on input "Include previous static inventory" at bounding box center [893, 524] width 20 height 14
checkbox input "true"
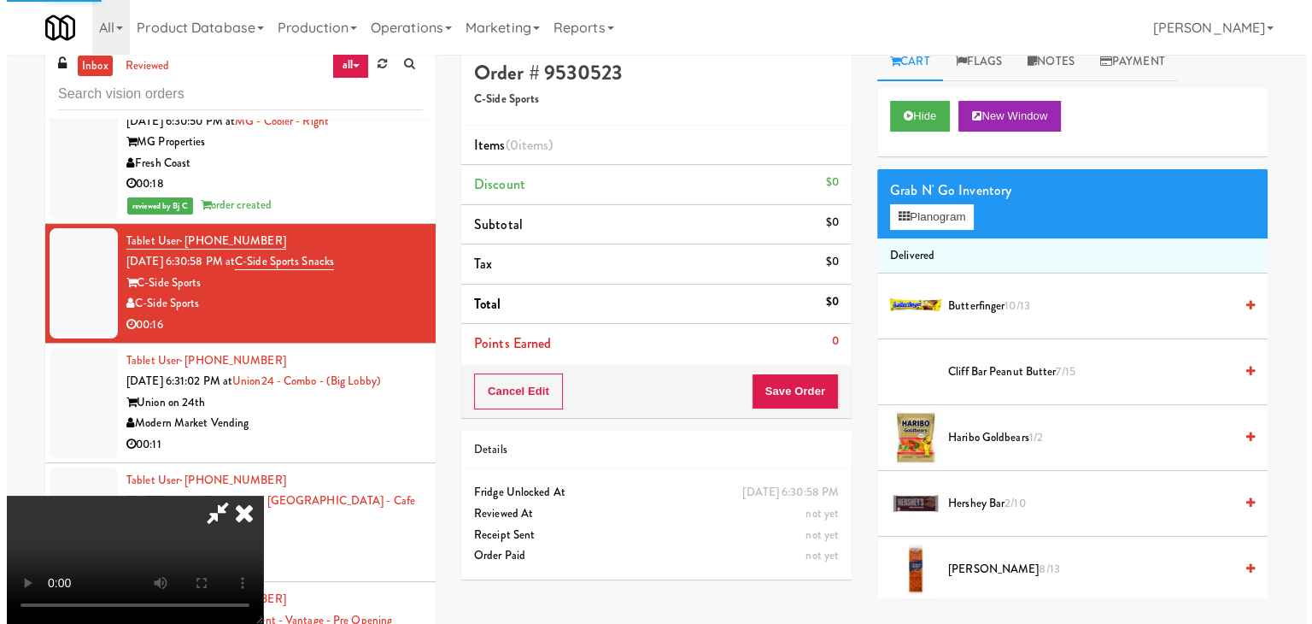
scroll to position [0, 0]
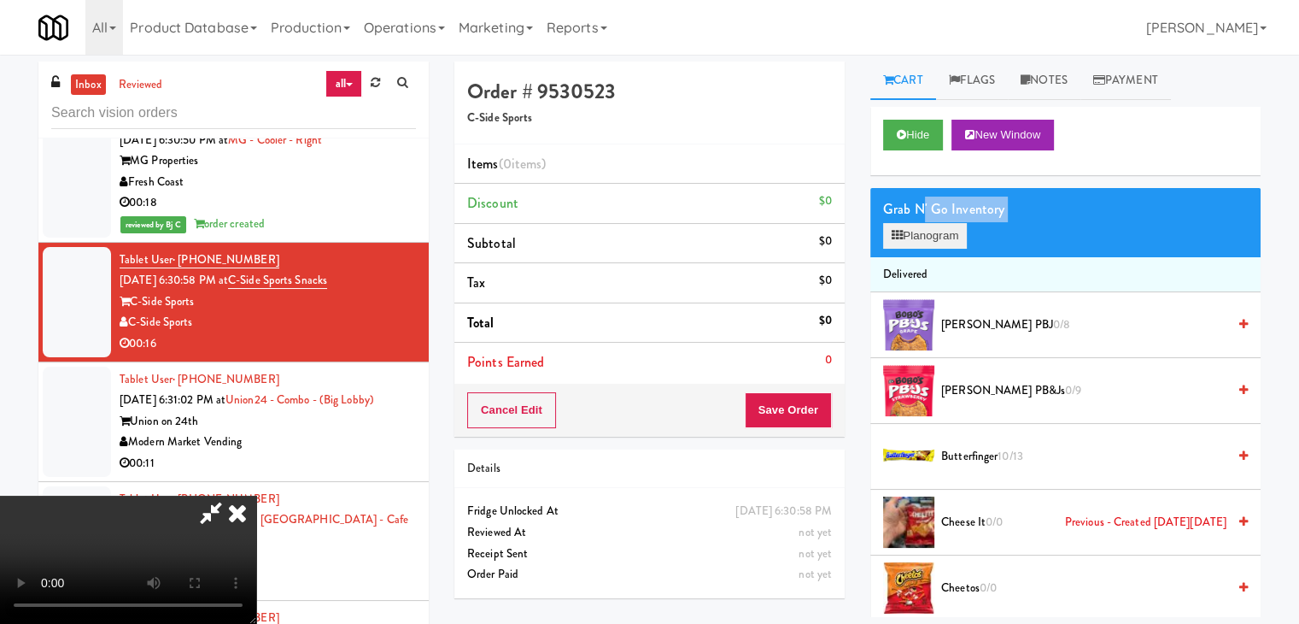
click at [922, 225] on div "Grab N' Go Inventory Planogram" at bounding box center [1065, 222] width 390 height 69
click at [922, 225] on button "Planogram" at bounding box center [925, 236] width 84 height 26
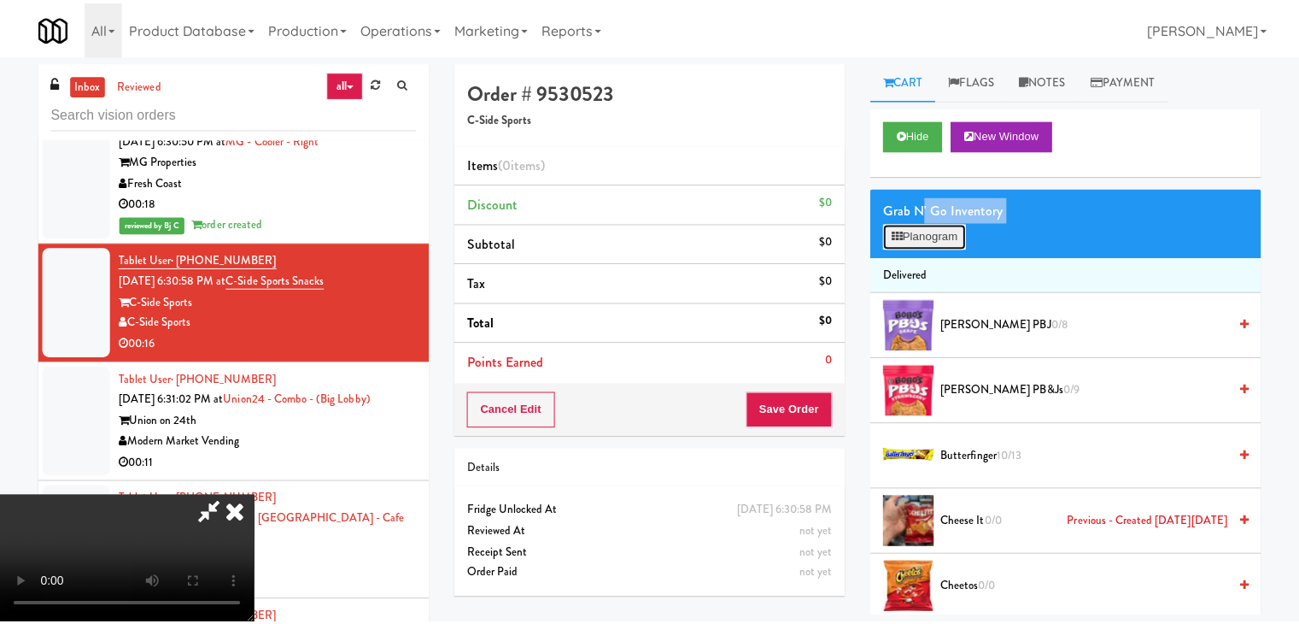
scroll to position [12966, 0]
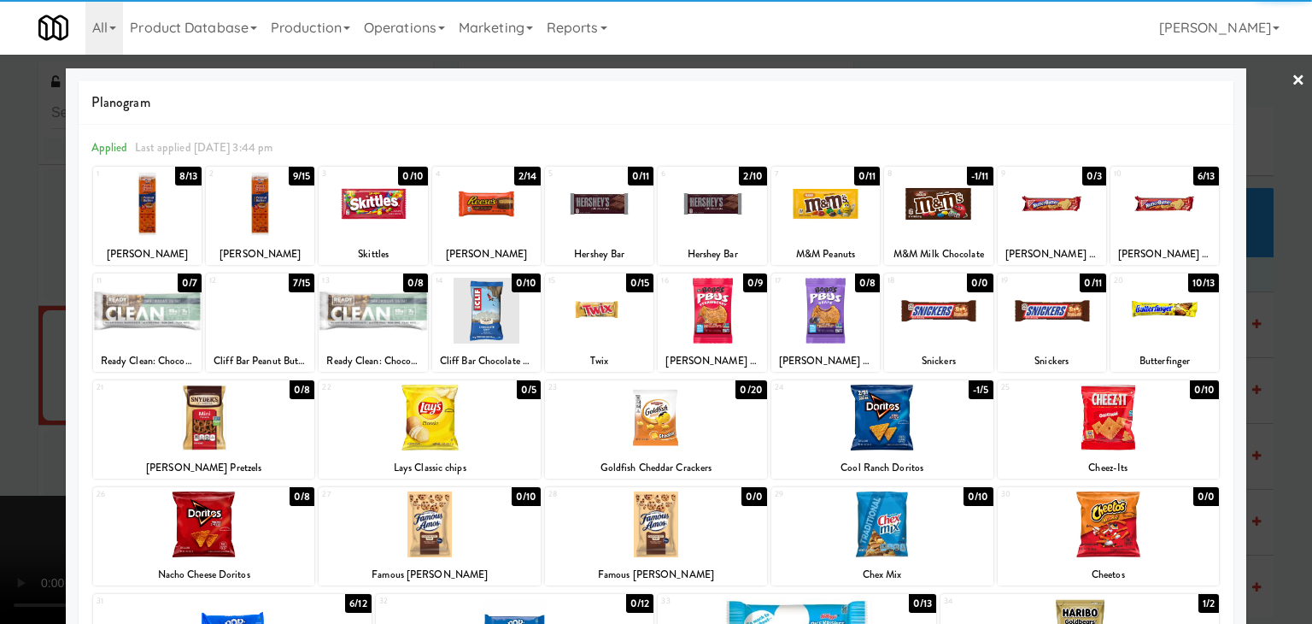
click at [466, 315] on div at bounding box center [486, 311] width 108 height 66
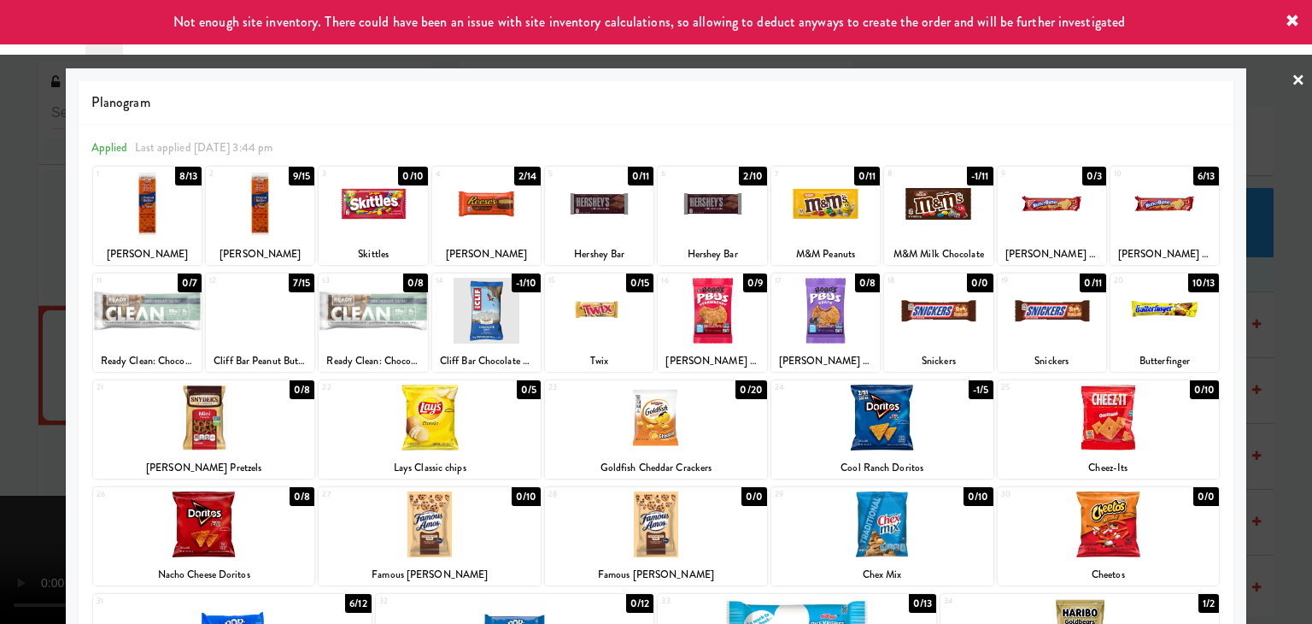
click at [126, 328] on div at bounding box center [147, 311] width 108 height 66
drag, startPoint x: 0, startPoint y: 336, endPoint x: 240, endPoint y: 358, distance: 241.0
click at [3, 337] on div at bounding box center [656, 312] width 1312 height 624
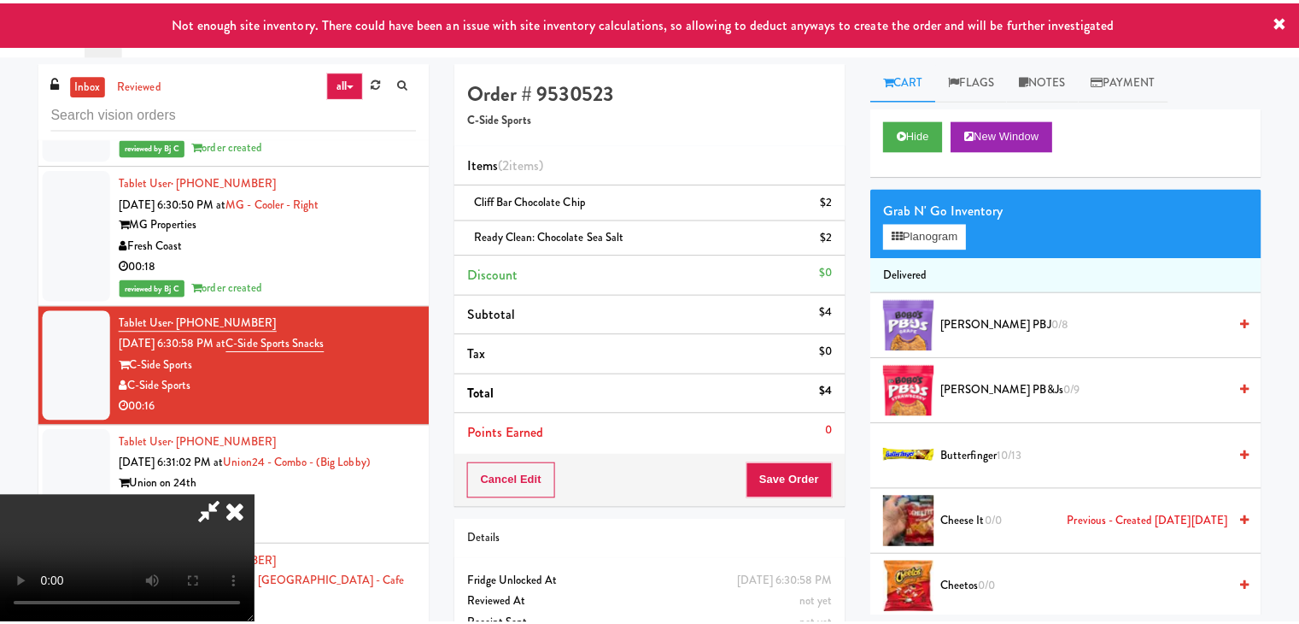
scroll to position [13029, 0]
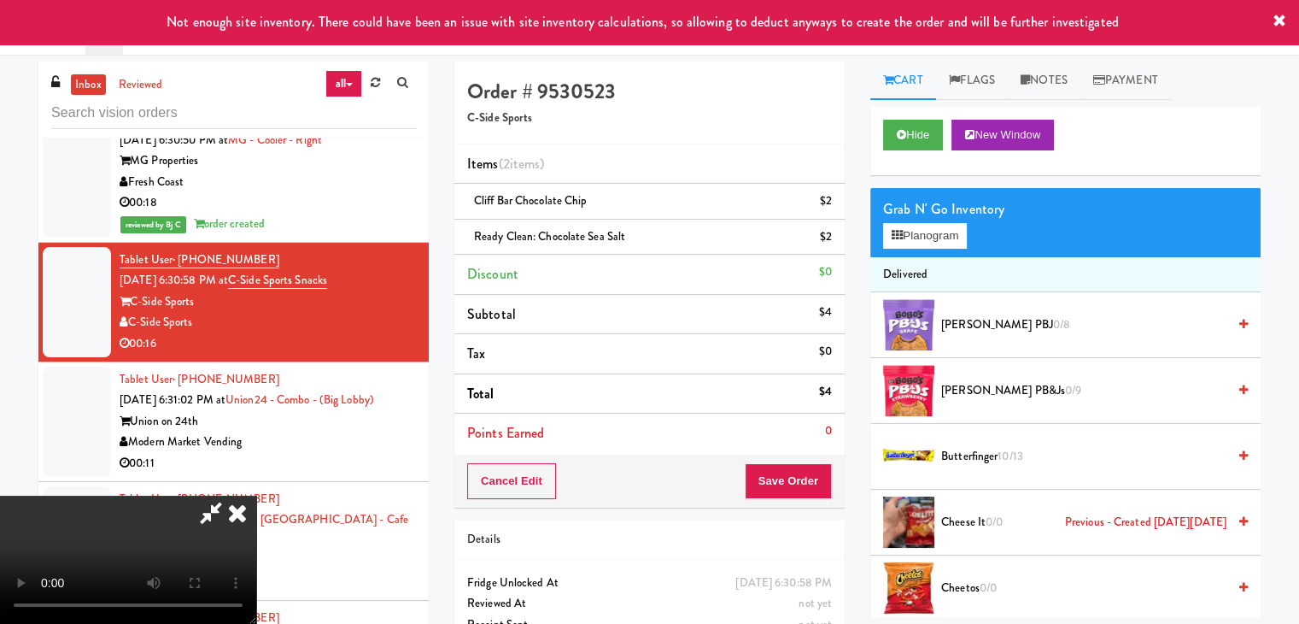
click at [256, 495] on video at bounding box center [128, 559] width 256 height 128
click at [256, 495] on div at bounding box center [128, 559] width 256 height 128
click at [806, 483] on button "Save Order" at bounding box center [788, 481] width 87 height 36
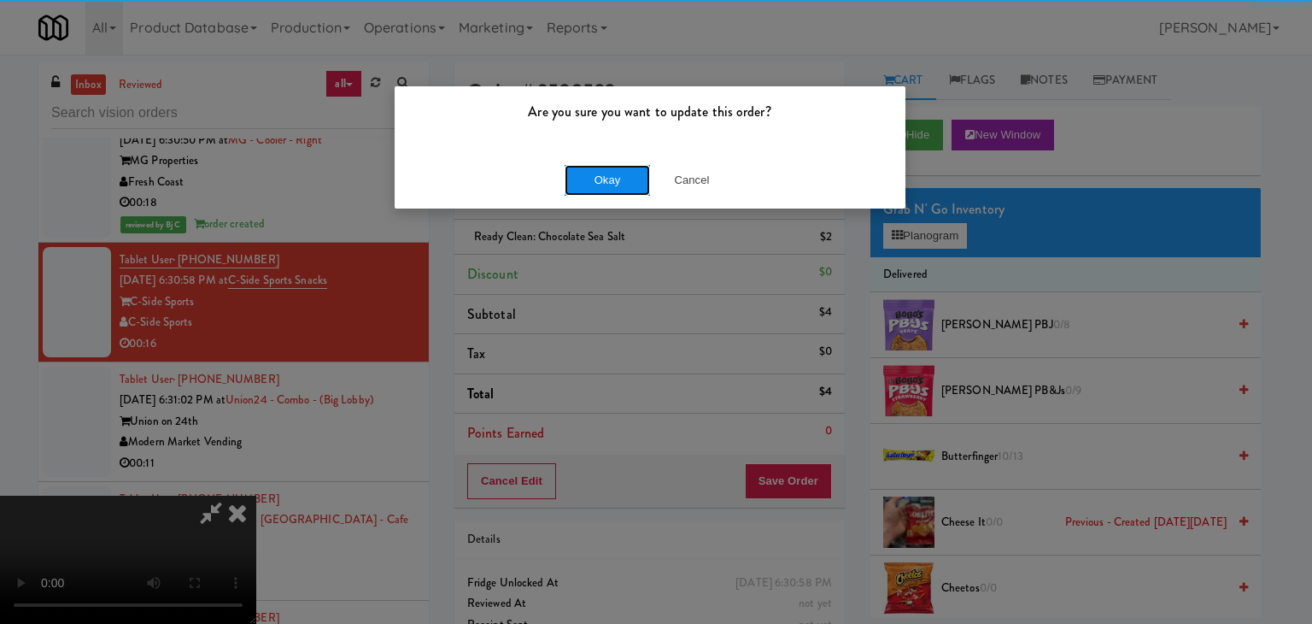
click at [614, 182] on button "Okay" at bounding box center [607, 180] width 85 height 31
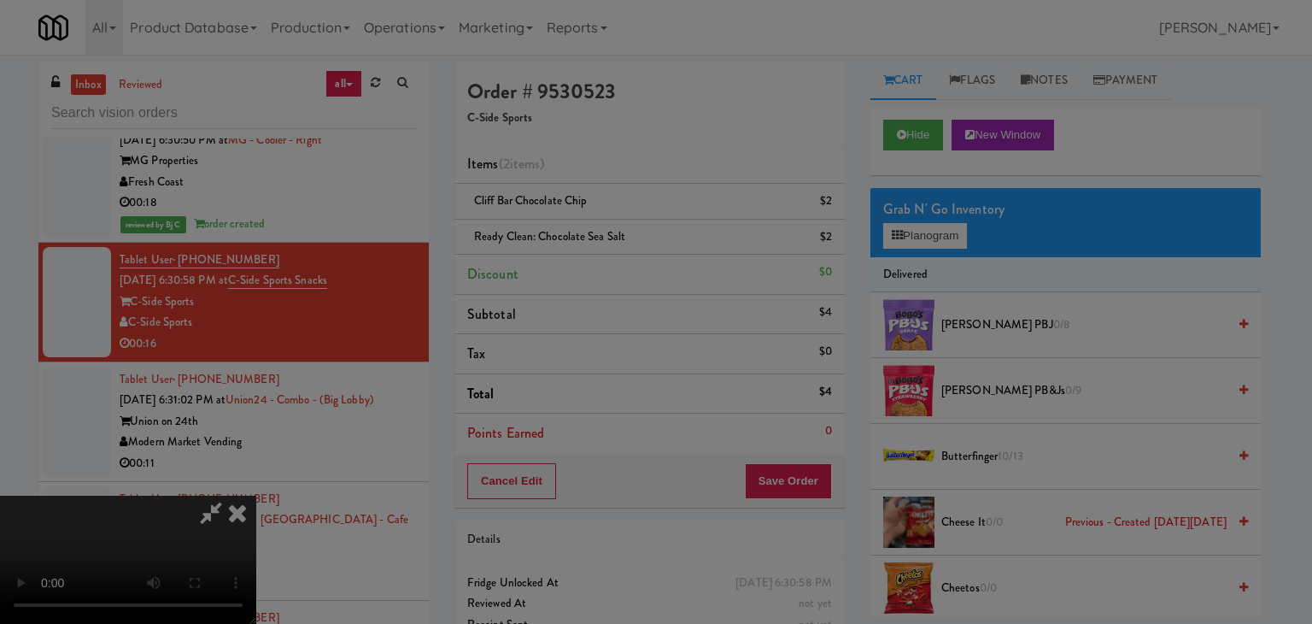
click at [611, 177] on div "Okay Cancel" at bounding box center [650, 148] width 511 height 57
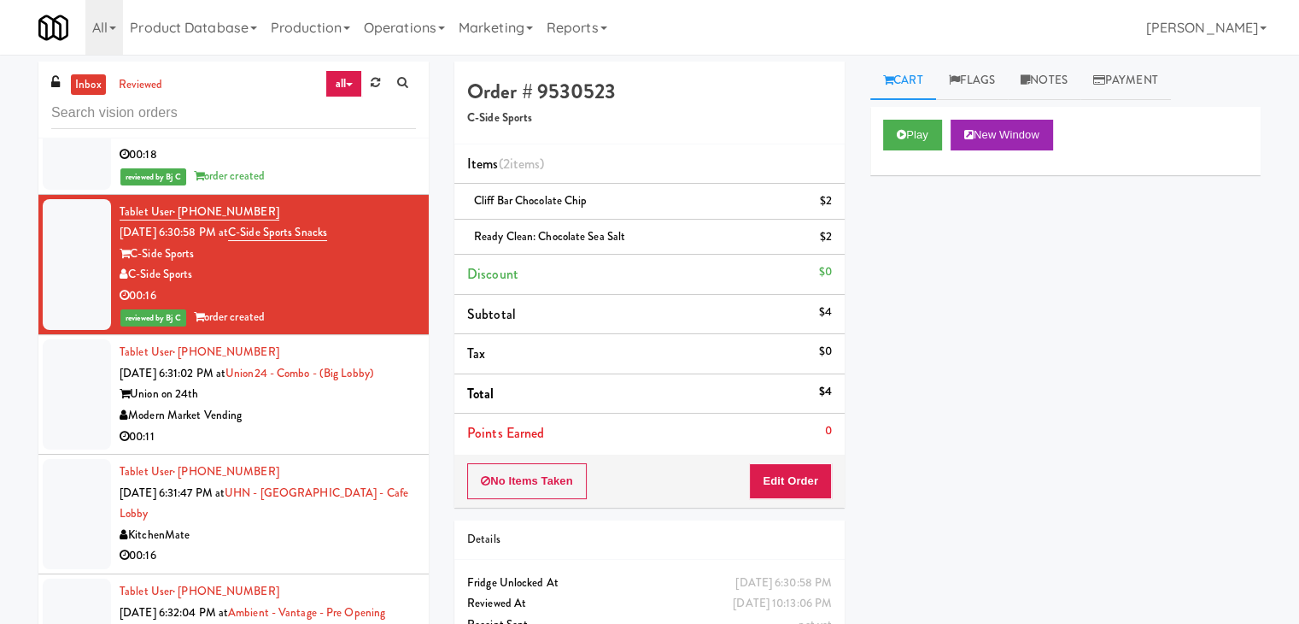
scroll to position [13115, 0]
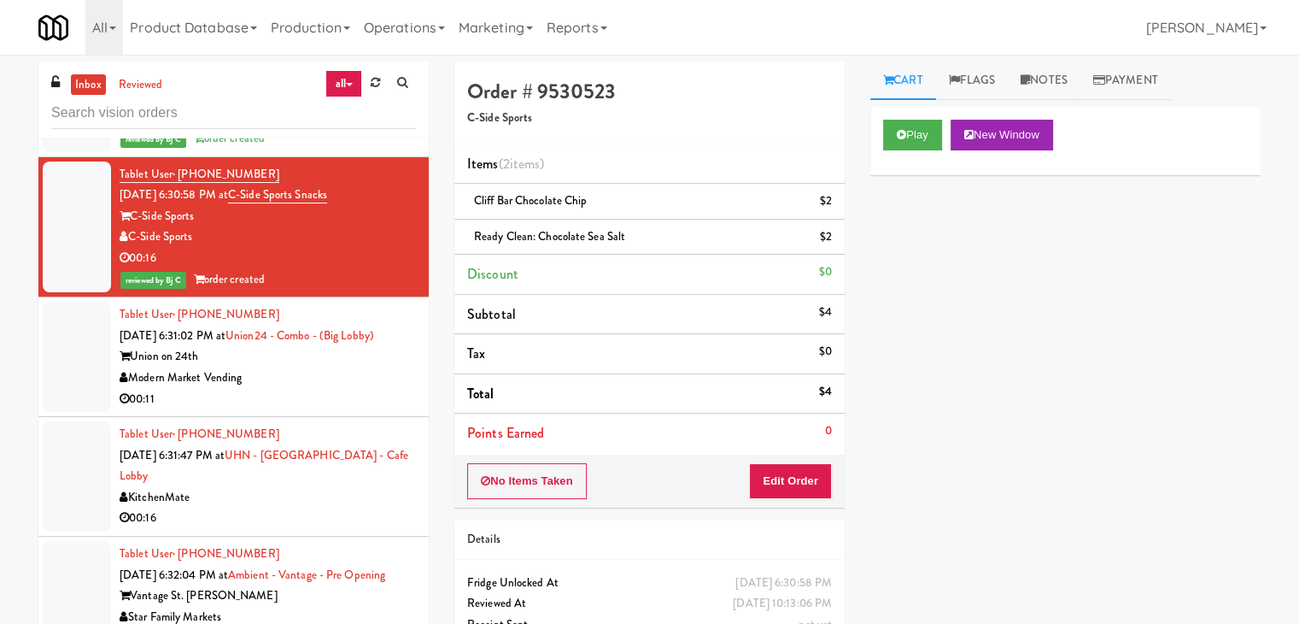
click at [316, 389] on div "00:11" at bounding box center [268, 399] width 296 height 21
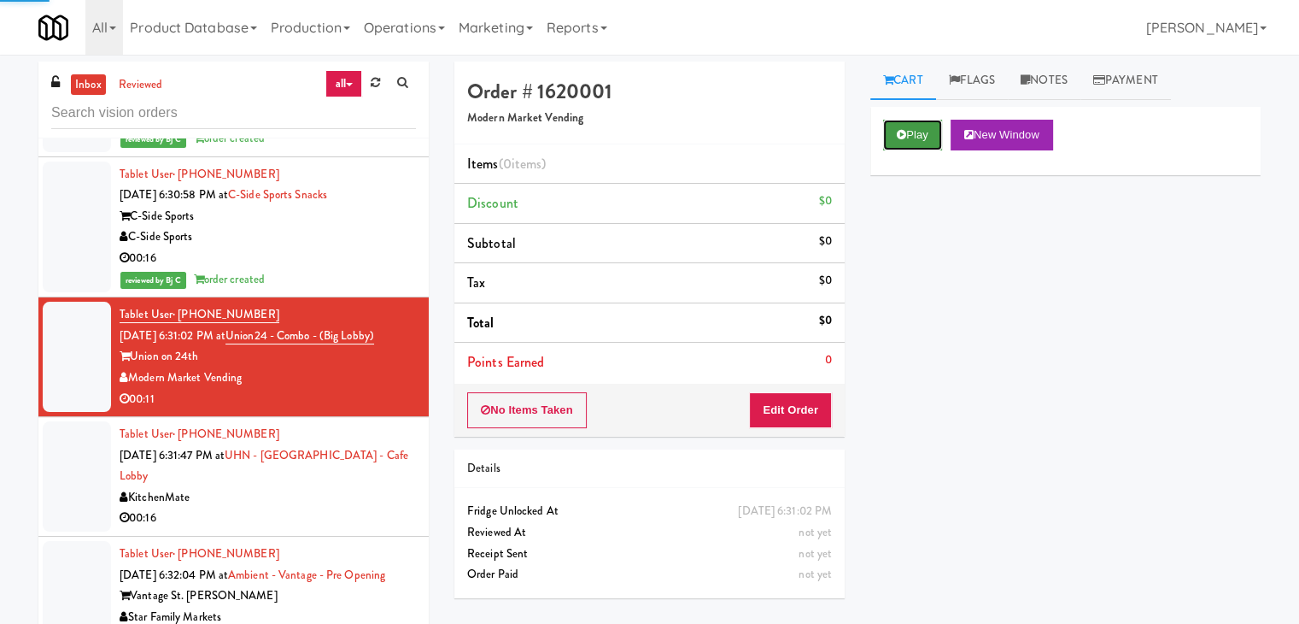
click at [915, 127] on button "Play" at bounding box center [912, 135] width 59 height 31
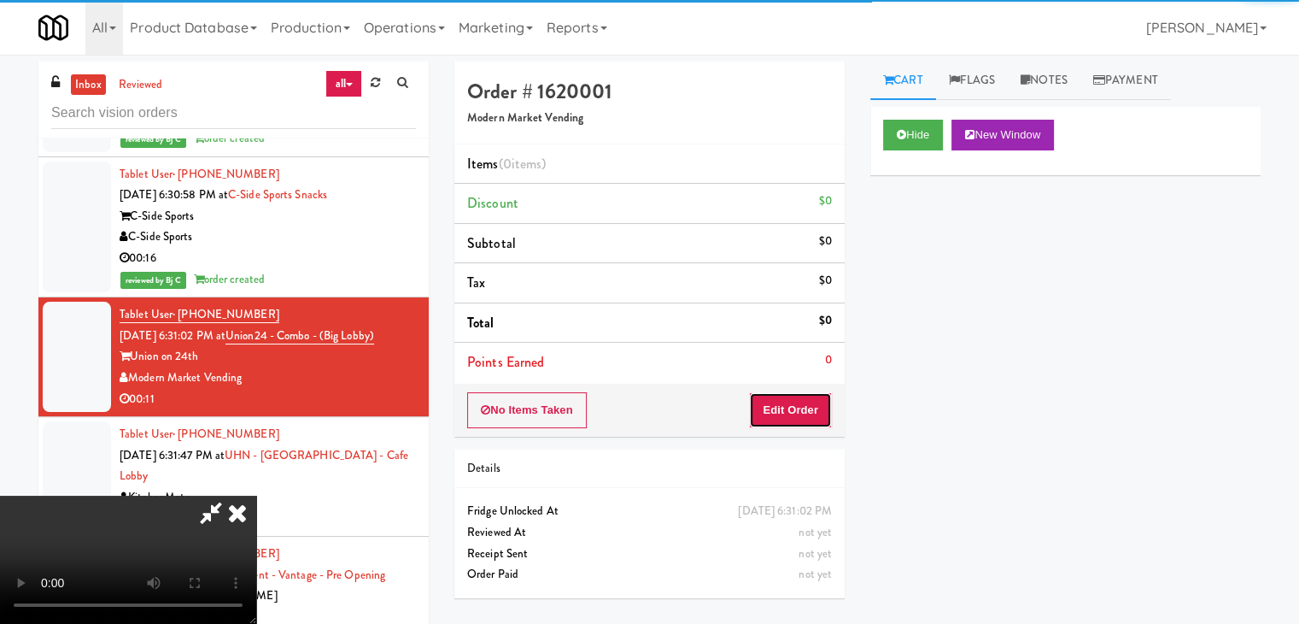
click at [797, 411] on button "Edit Order" at bounding box center [790, 410] width 83 height 36
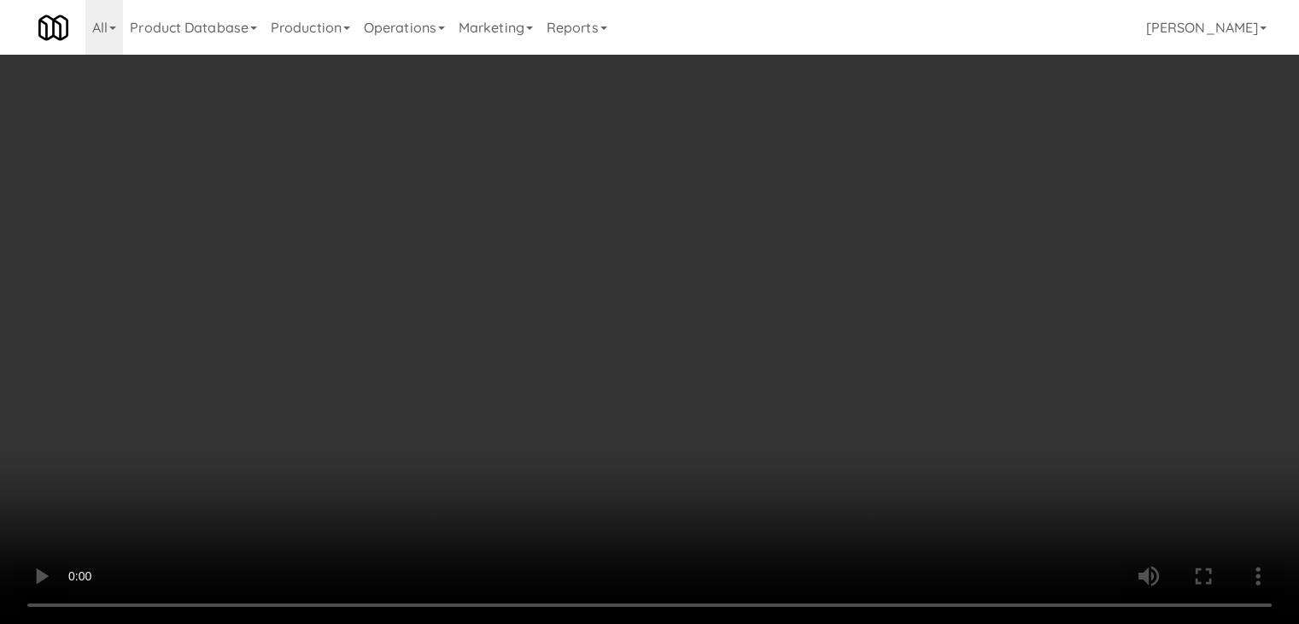
scroll to position [13052, 0]
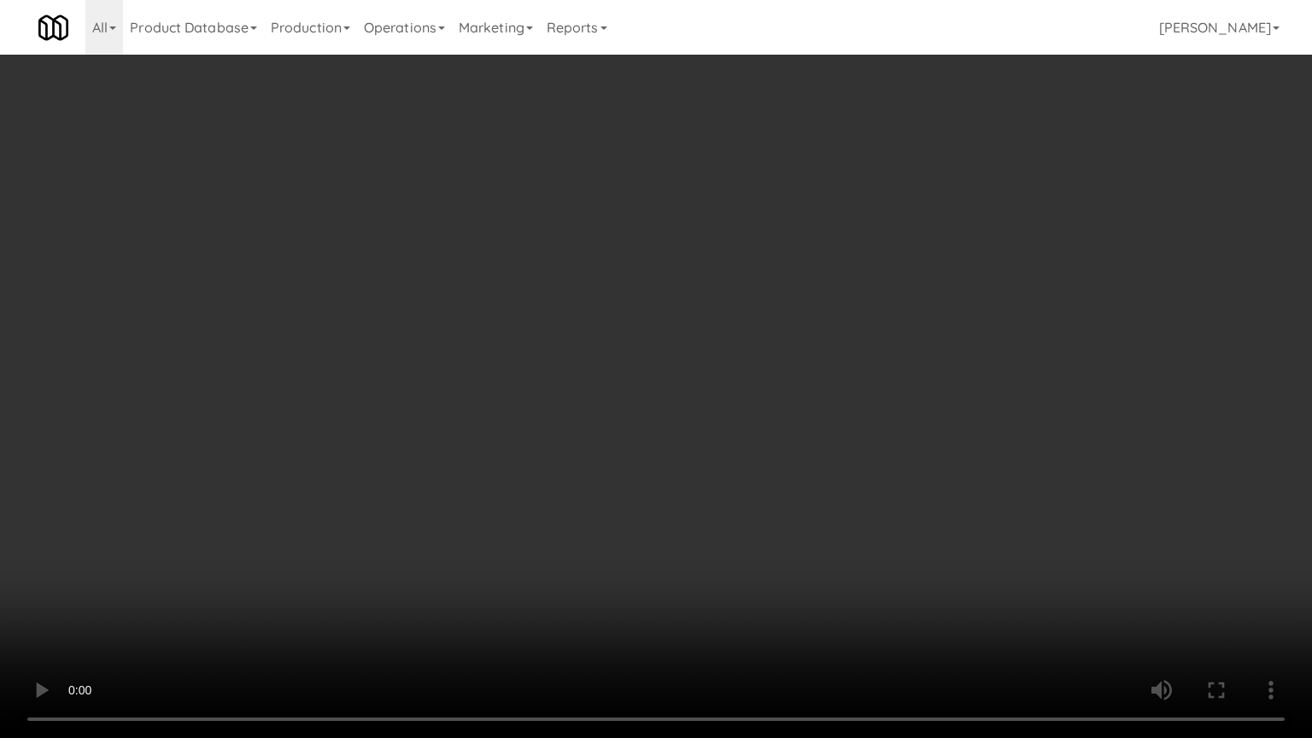
click at [663, 553] on video at bounding box center [656, 369] width 1312 height 738
click at [669, 444] on video at bounding box center [656, 369] width 1312 height 738
click at [703, 439] on video at bounding box center [656, 369] width 1312 height 738
click at [705, 437] on video at bounding box center [656, 369] width 1312 height 738
click at [782, 376] on video at bounding box center [656, 369] width 1312 height 738
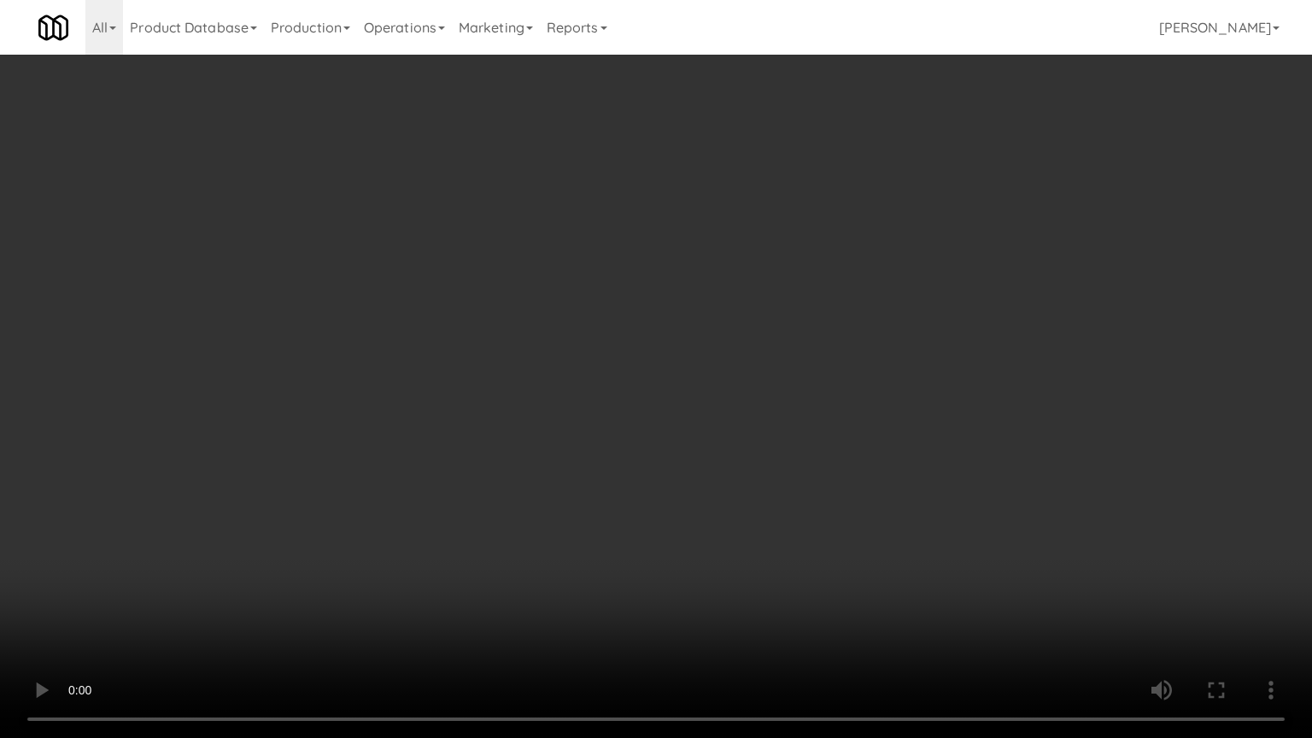
click at [782, 376] on video at bounding box center [656, 369] width 1312 height 738
click at [782, 378] on video at bounding box center [656, 369] width 1312 height 738
click at [783, 375] on video at bounding box center [656, 369] width 1312 height 738
click at [782, 374] on video at bounding box center [656, 369] width 1312 height 738
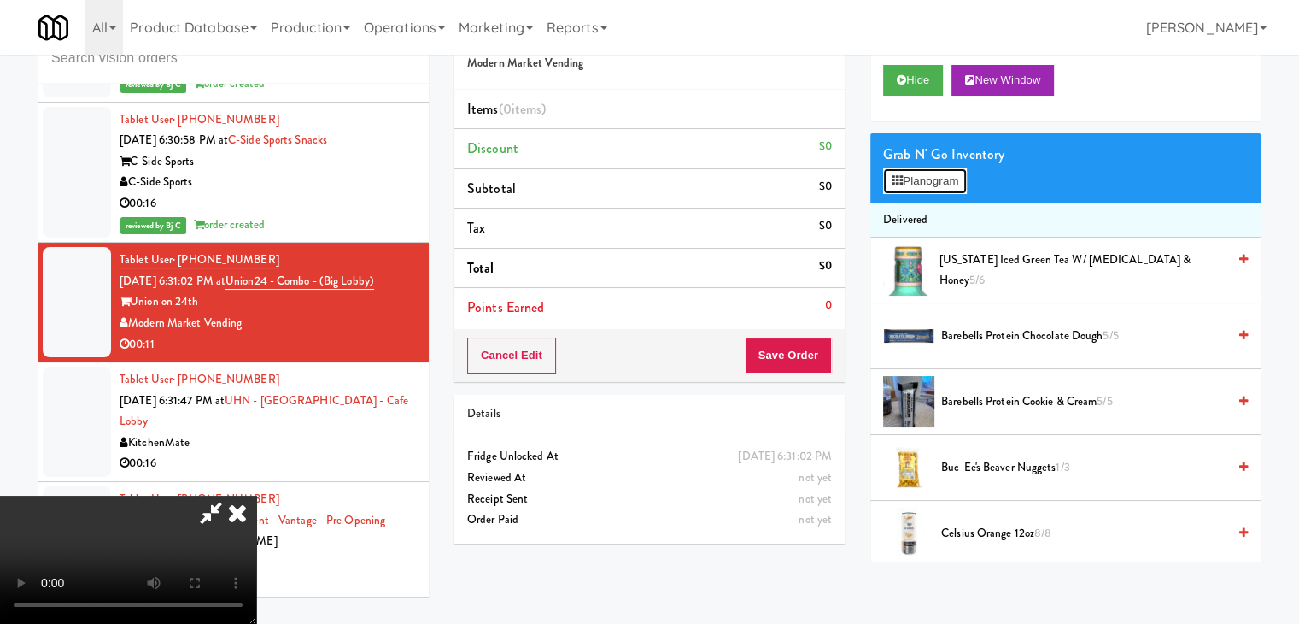
click at [930, 172] on button "Planogram" at bounding box center [925, 181] width 84 height 26
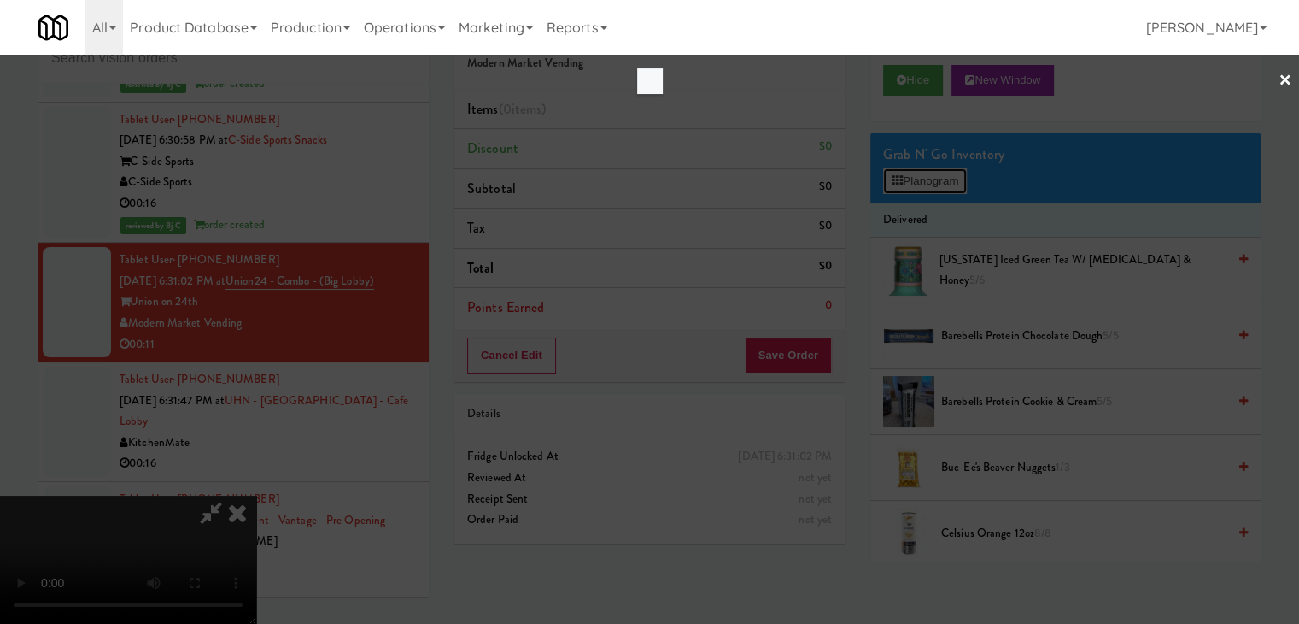
scroll to position [13052, 0]
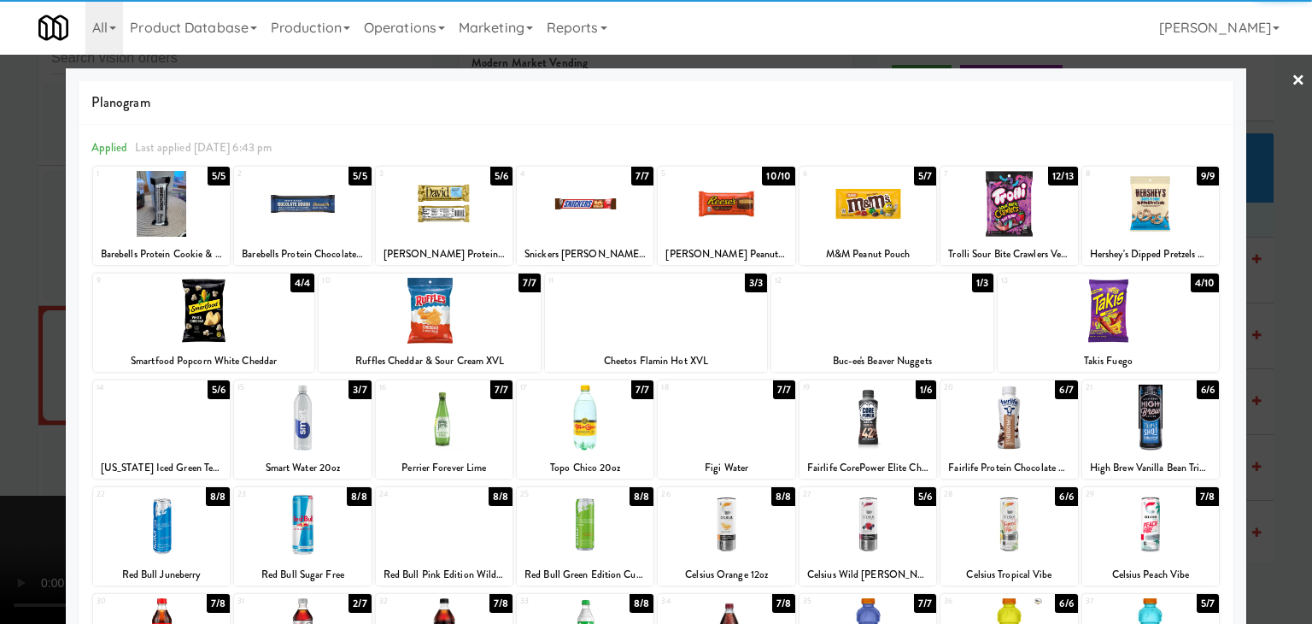
click at [706, 222] on div at bounding box center [726, 204] width 137 height 66
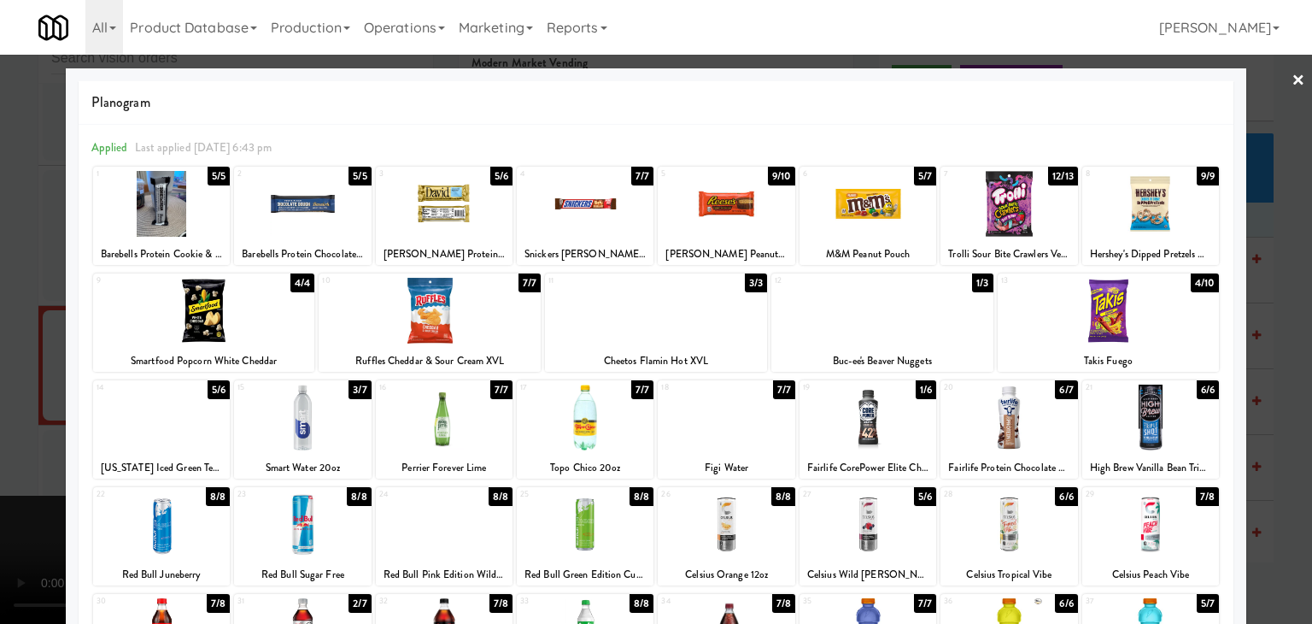
click at [1148, 216] on div at bounding box center [1150, 204] width 137 height 66
click at [1280, 281] on div at bounding box center [656, 312] width 1312 height 624
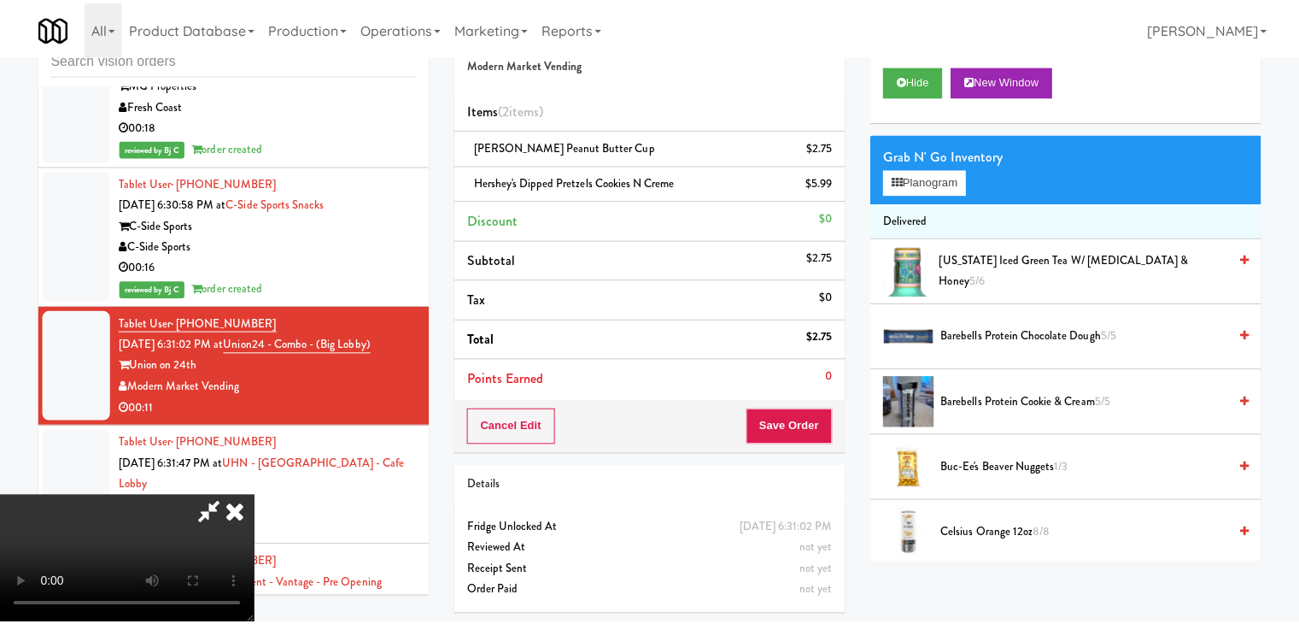
scroll to position [13115, 0]
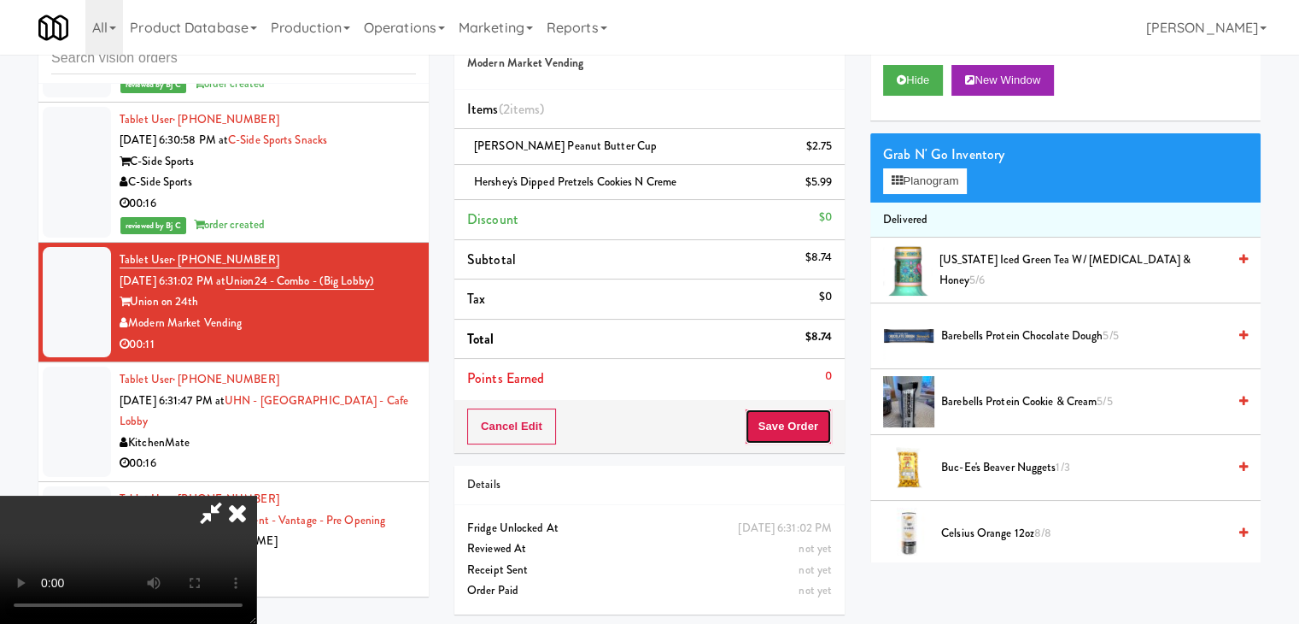
click at [813, 427] on button "Save Order" at bounding box center [788, 426] width 87 height 36
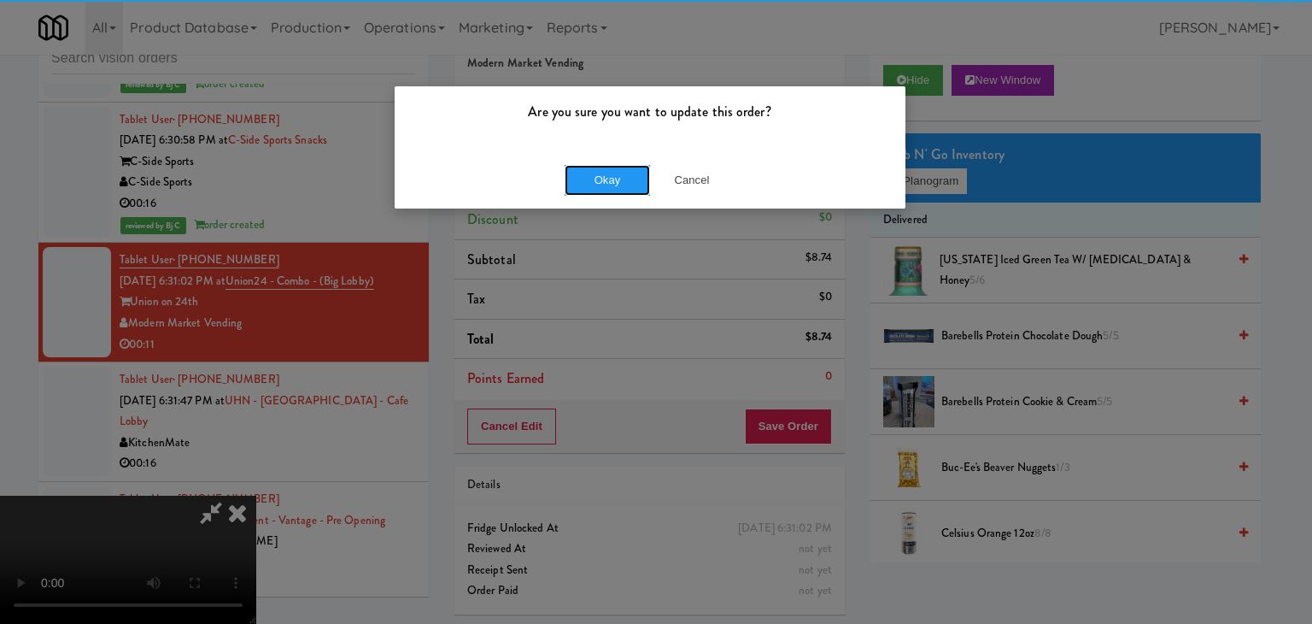
click at [596, 190] on button "Okay" at bounding box center [607, 180] width 85 height 31
click at [596, 189] on div "Okay Cancel" at bounding box center [650, 179] width 511 height 57
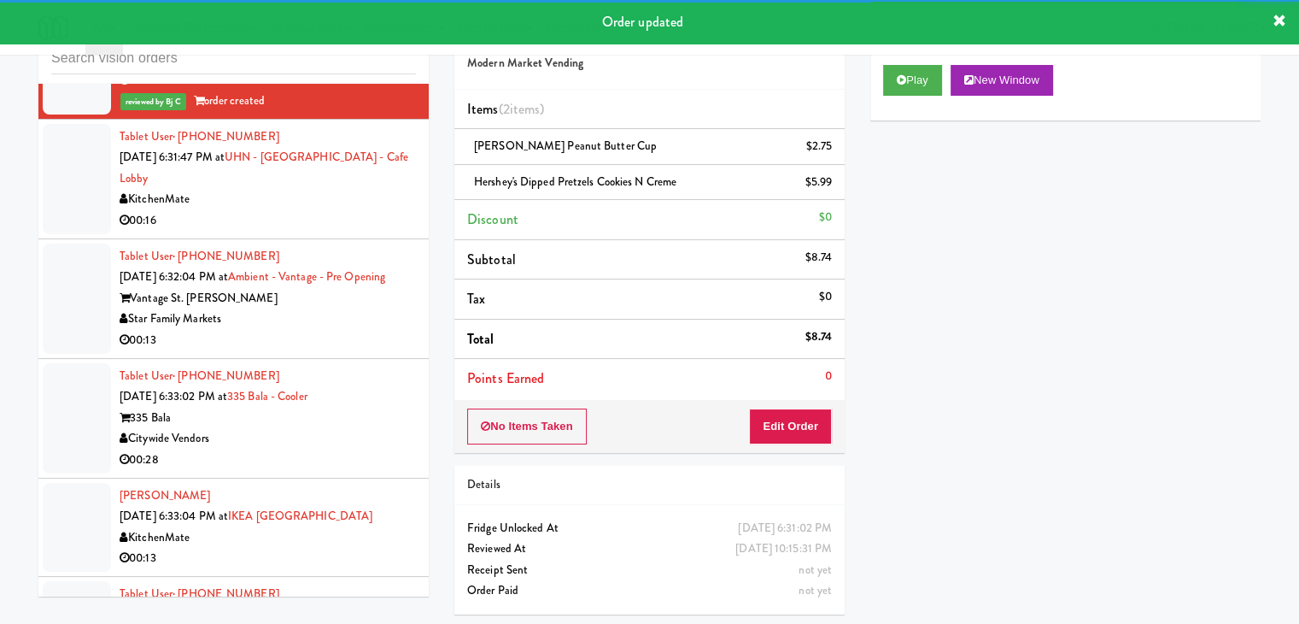
scroll to position [13392, 0]
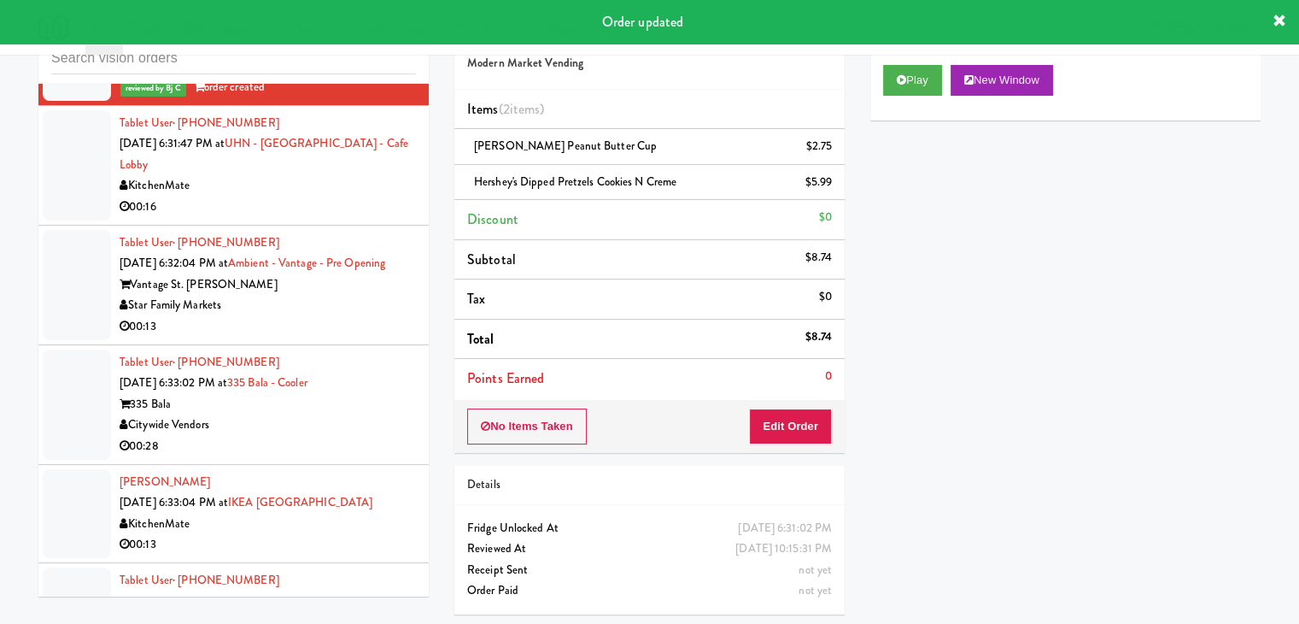
click at [371, 175] on div "KitchenMate" at bounding box center [268, 185] width 296 height 21
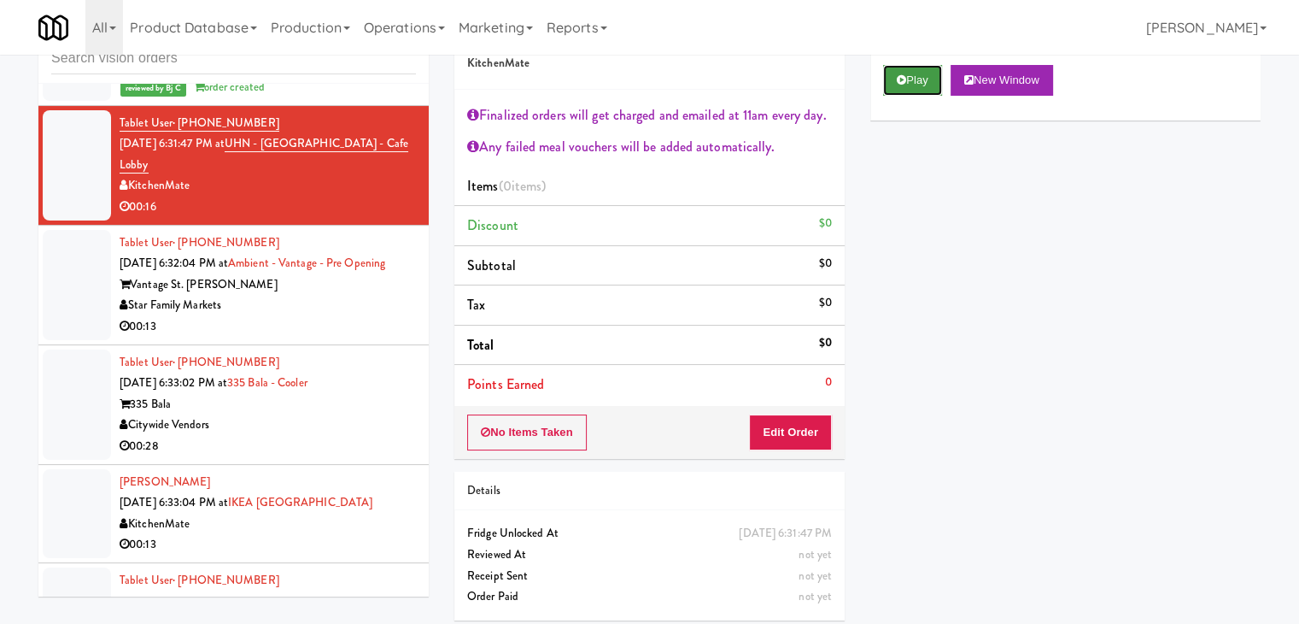
click at [922, 75] on button "Play" at bounding box center [912, 80] width 59 height 31
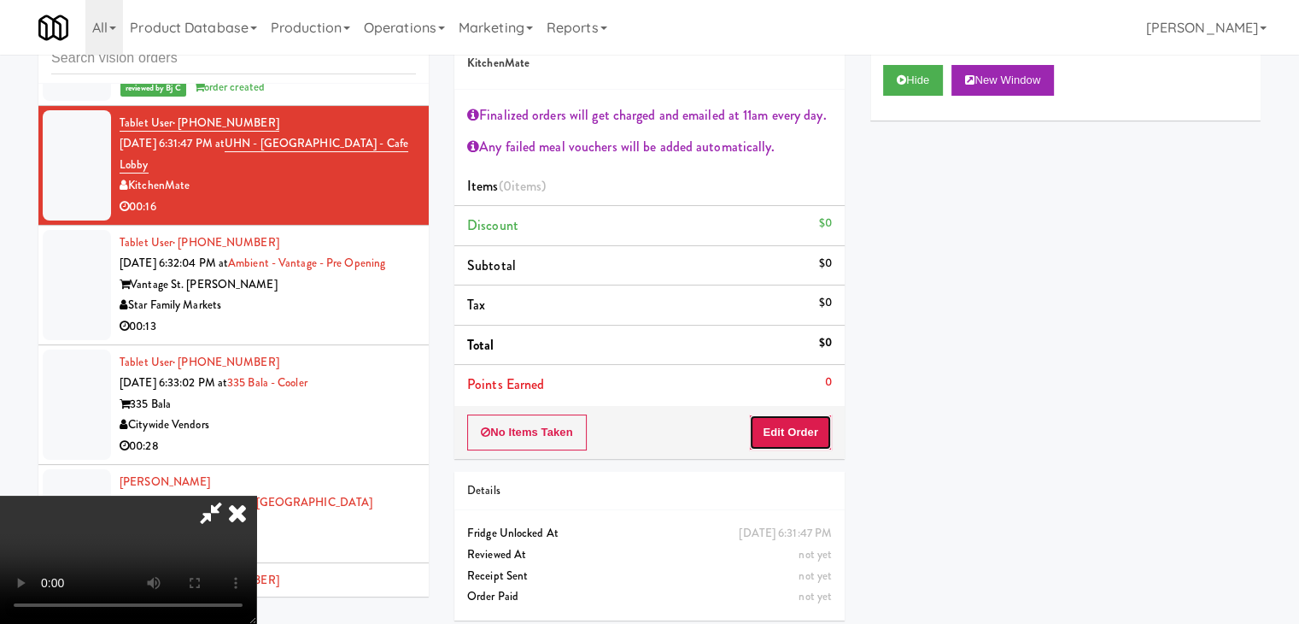
click at [792, 431] on button "Edit Order" at bounding box center [790, 432] width 83 height 36
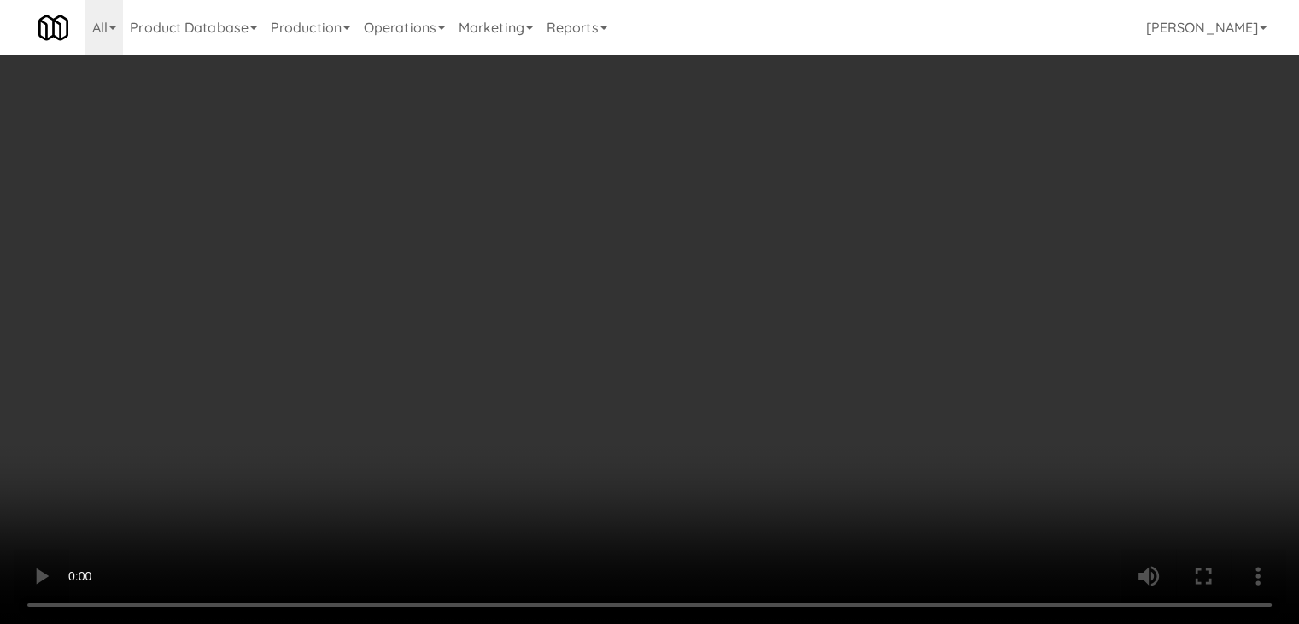
scroll to position [13328, 0]
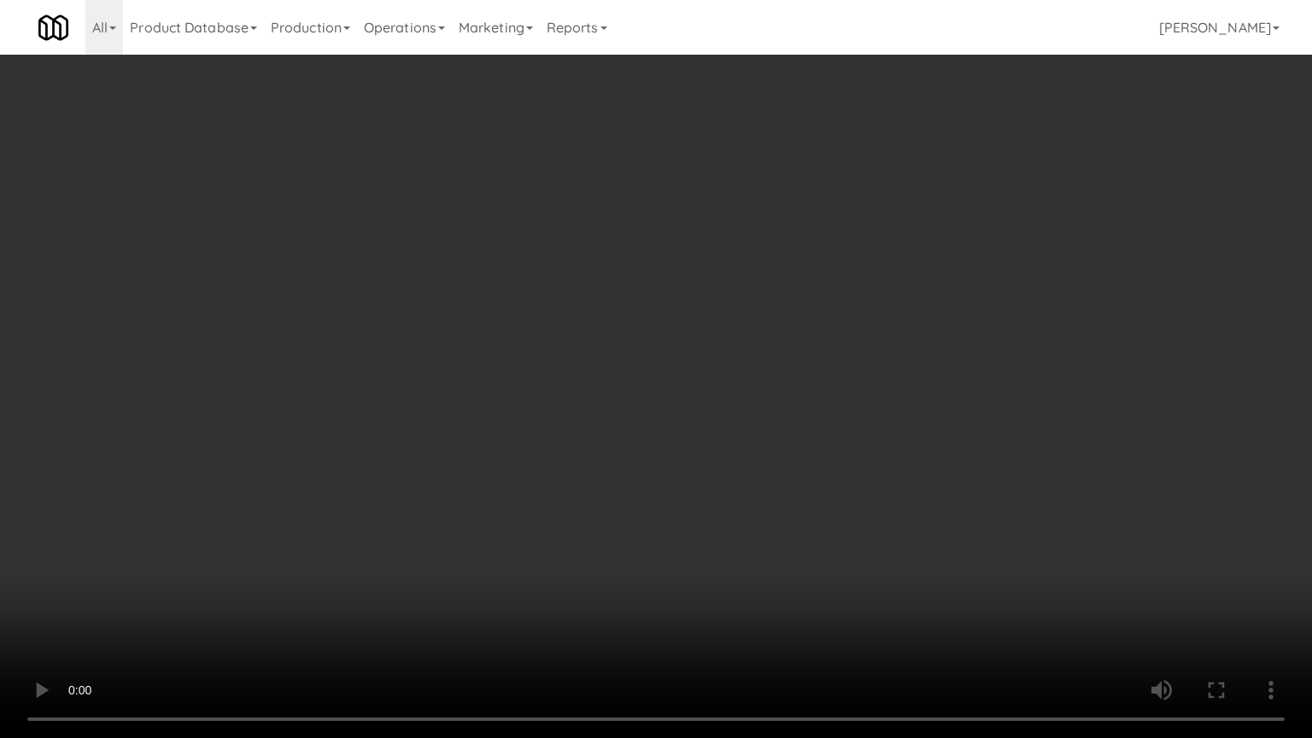
click at [905, 434] on video at bounding box center [656, 369] width 1312 height 738
click at [905, 432] on video at bounding box center [656, 369] width 1312 height 738
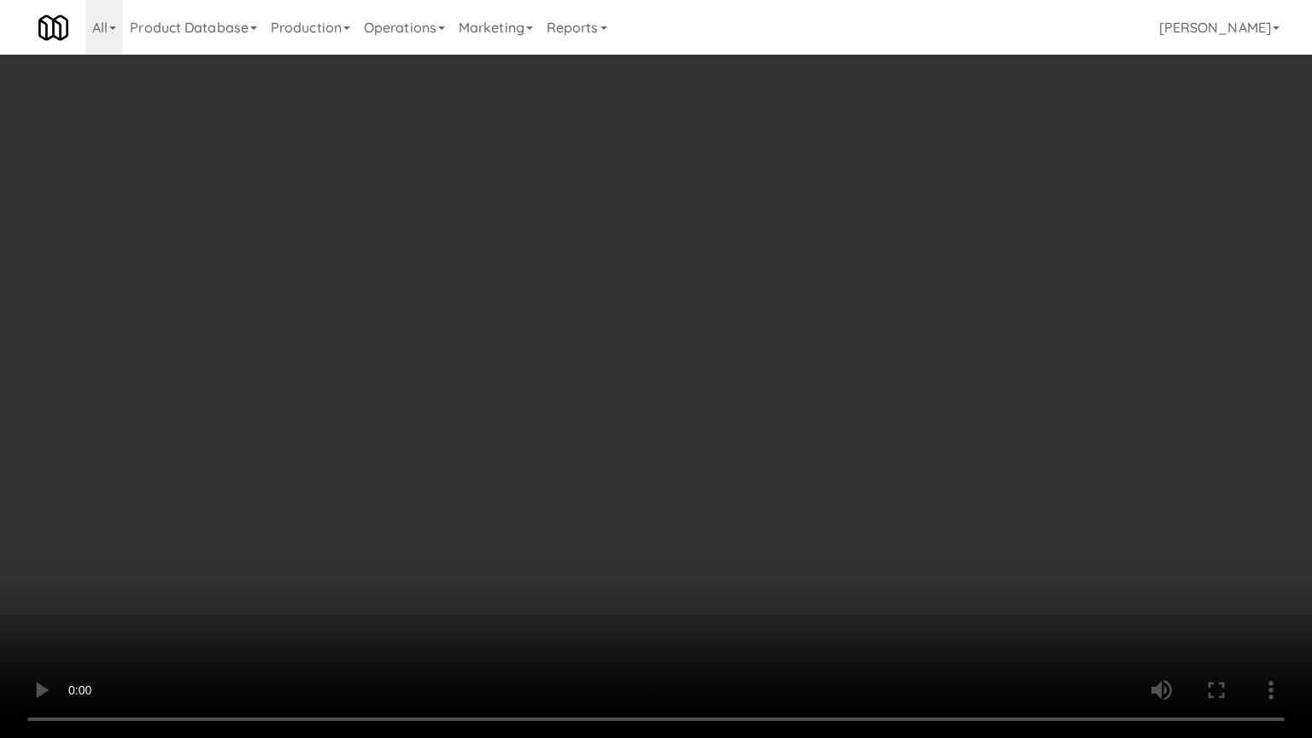
click at [906, 427] on video at bounding box center [656, 369] width 1312 height 738
click at [908, 427] on video at bounding box center [656, 369] width 1312 height 738
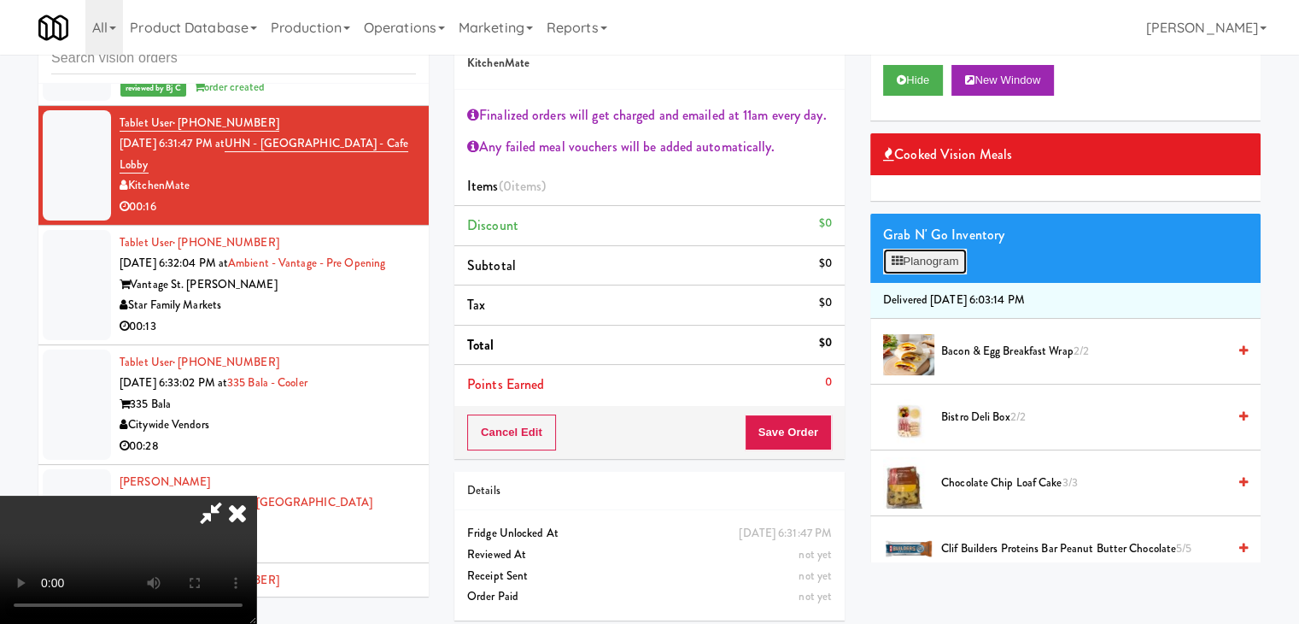
click at [950, 261] on button "Planogram" at bounding box center [925, 262] width 84 height 26
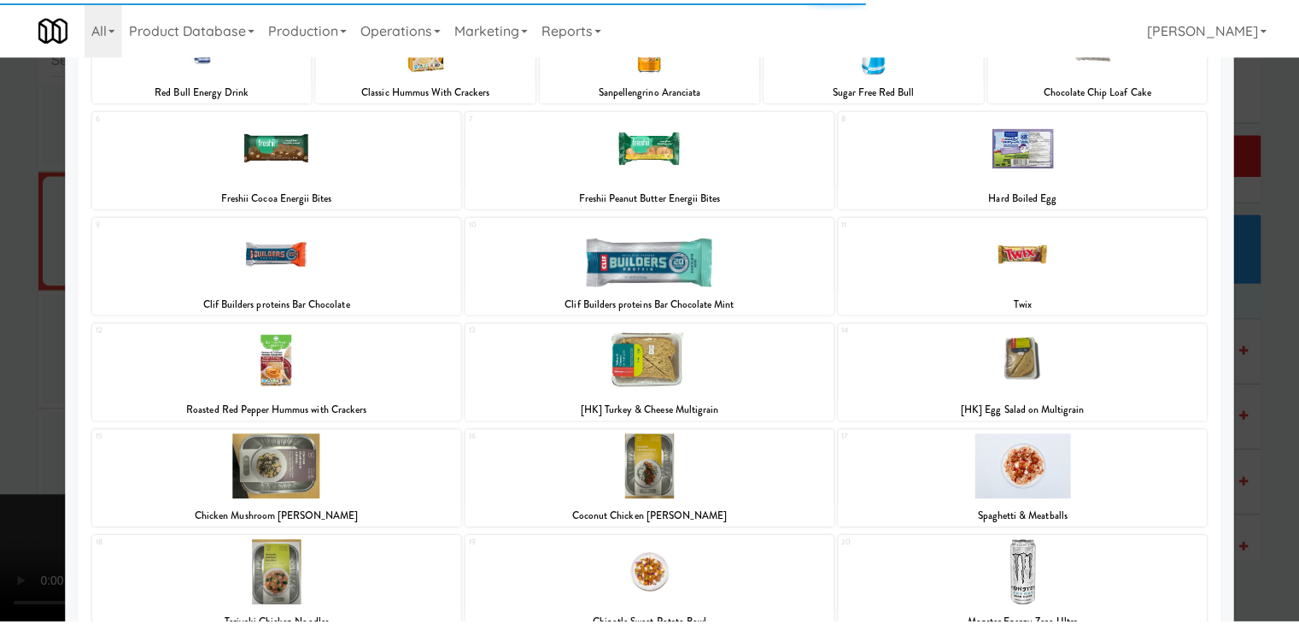
scroll to position [171, 0]
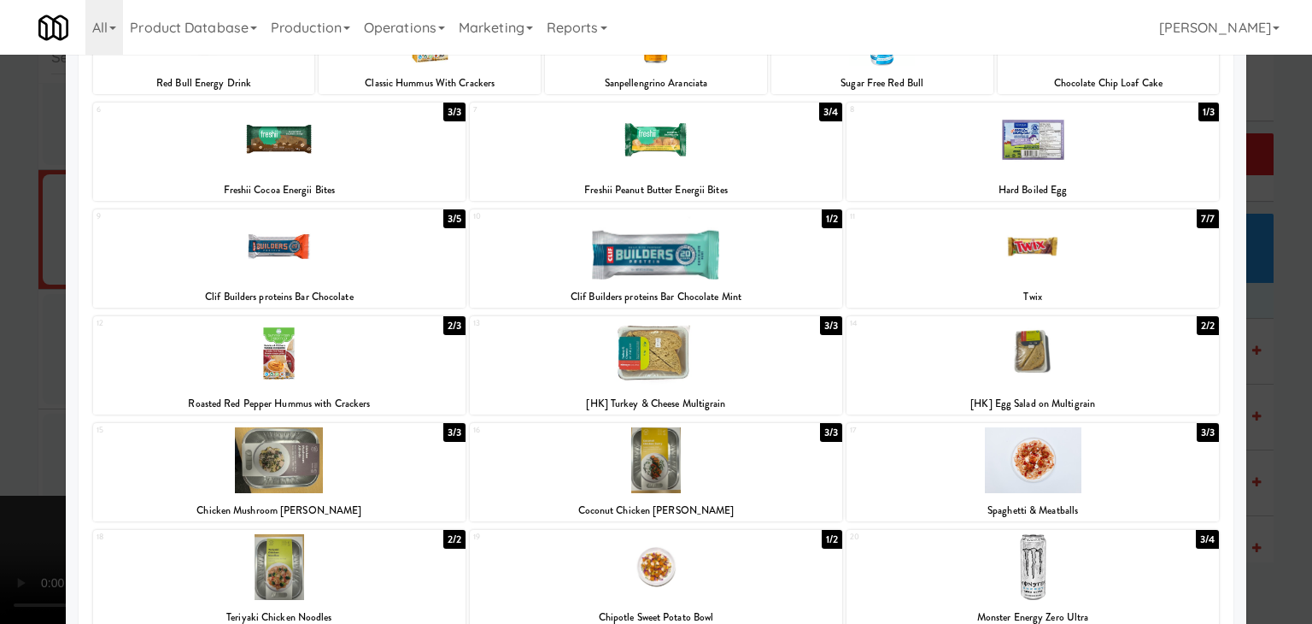
click at [1052, 366] on div at bounding box center [1032, 353] width 372 height 66
drag, startPoint x: 1047, startPoint y: 280, endPoint x: 1091, endPoint y: 289, distance: 44.4
click at [1047, 278] on div "11 7/7 Twix" at bounding box center [1032, 258] width 372 height 98
click at [1288, 361] on div at bounding box center [656, 312] width 1312 height 624
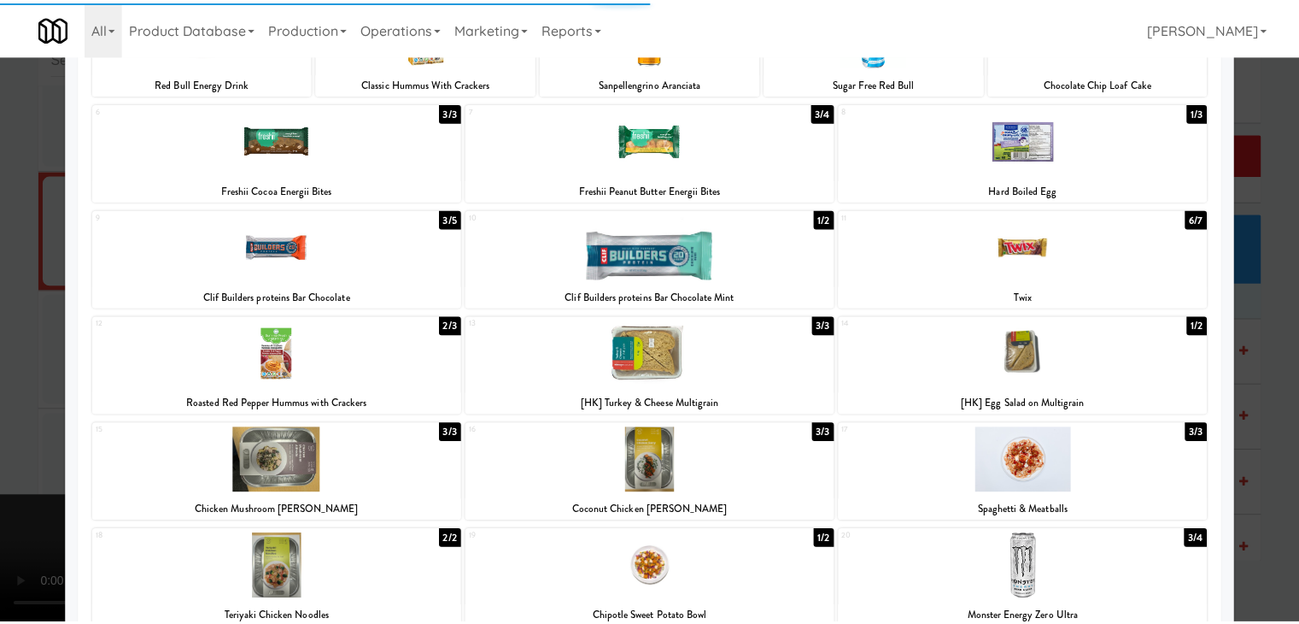
scroll to position [13392, 0]
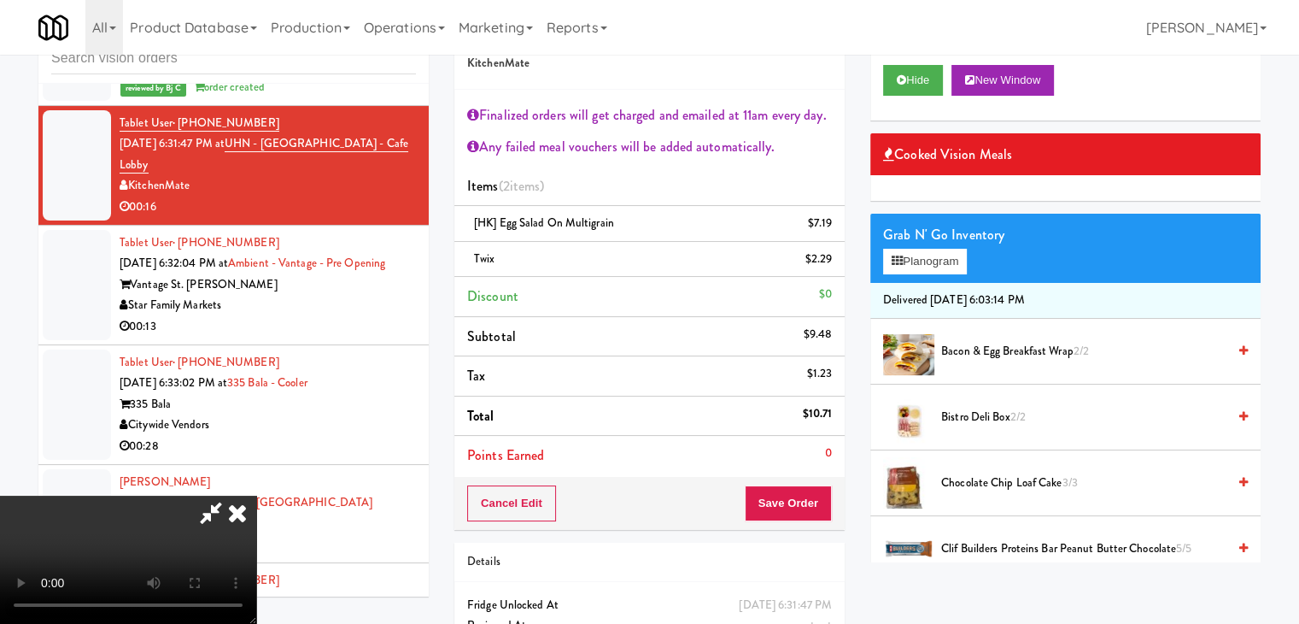
click at [256, 495] on video at bounding box center [128, 559] width 256 height 128
drag, startPoint x: 790, startPoint y: 510, endPoint x: 800, endPoint y: 517, distance: 12.3
click at [796, 516] on button "Save Order" at bounding box center [788, 503] width 87 height 36
click at [800, 517] on button "Save Order" at bounding box center [788, 503] width 87 height 36
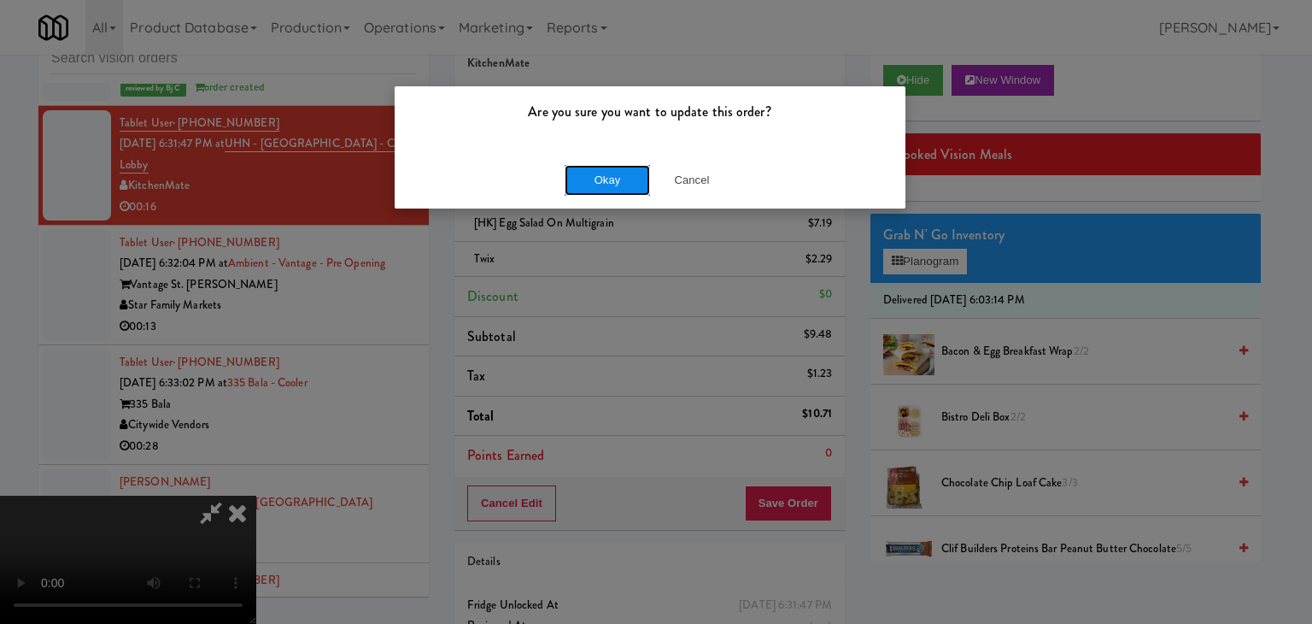
click at [607, 182] on button "Okay" at bounding box center [607, 180] width 85 height 31
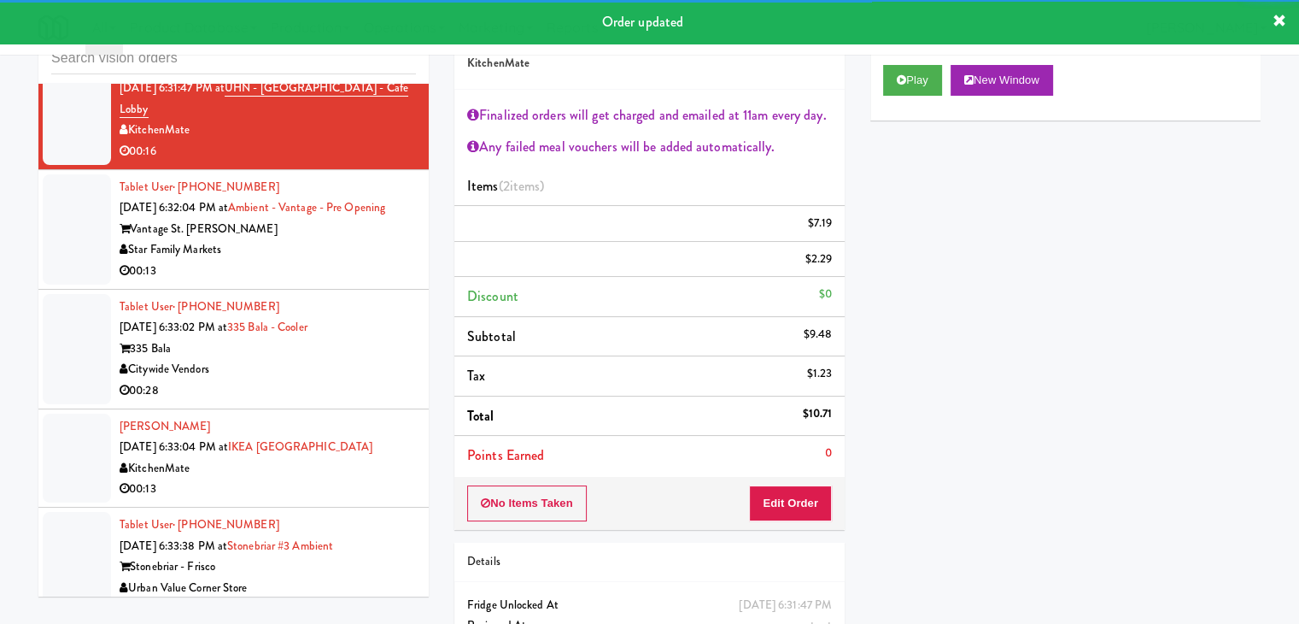
scroll to position [13478, 0]
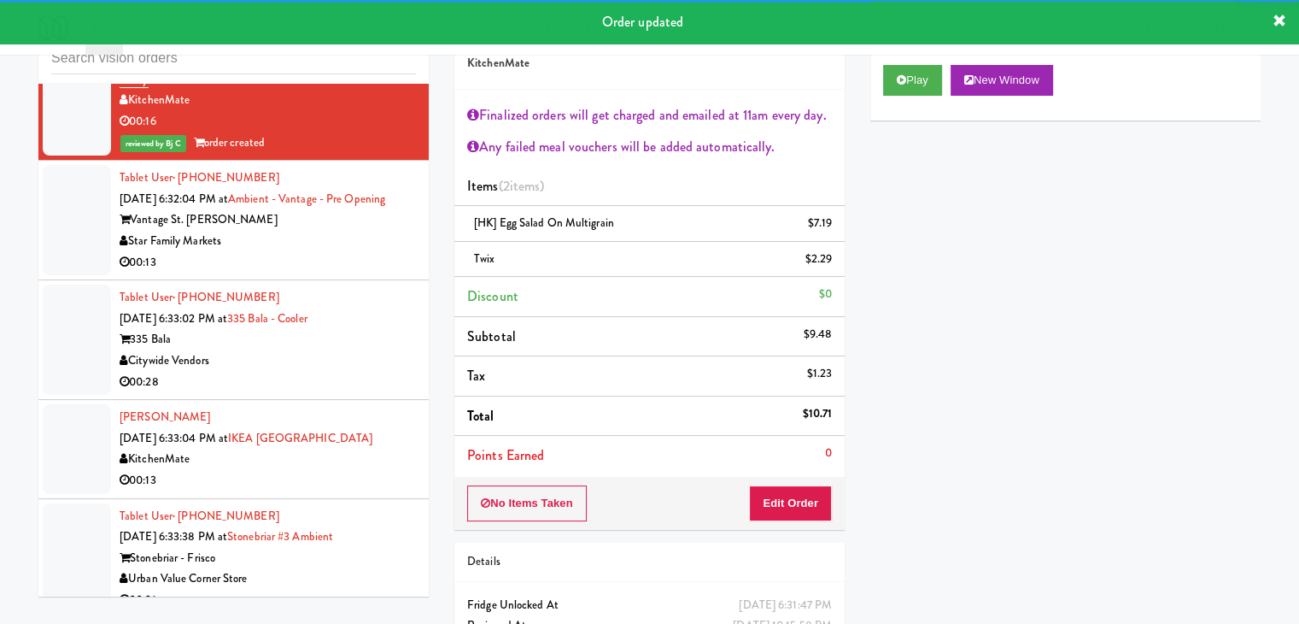
click at [343, 231] on div "Star Family Markets" at bounding box center [268, 241] width 296 height 21
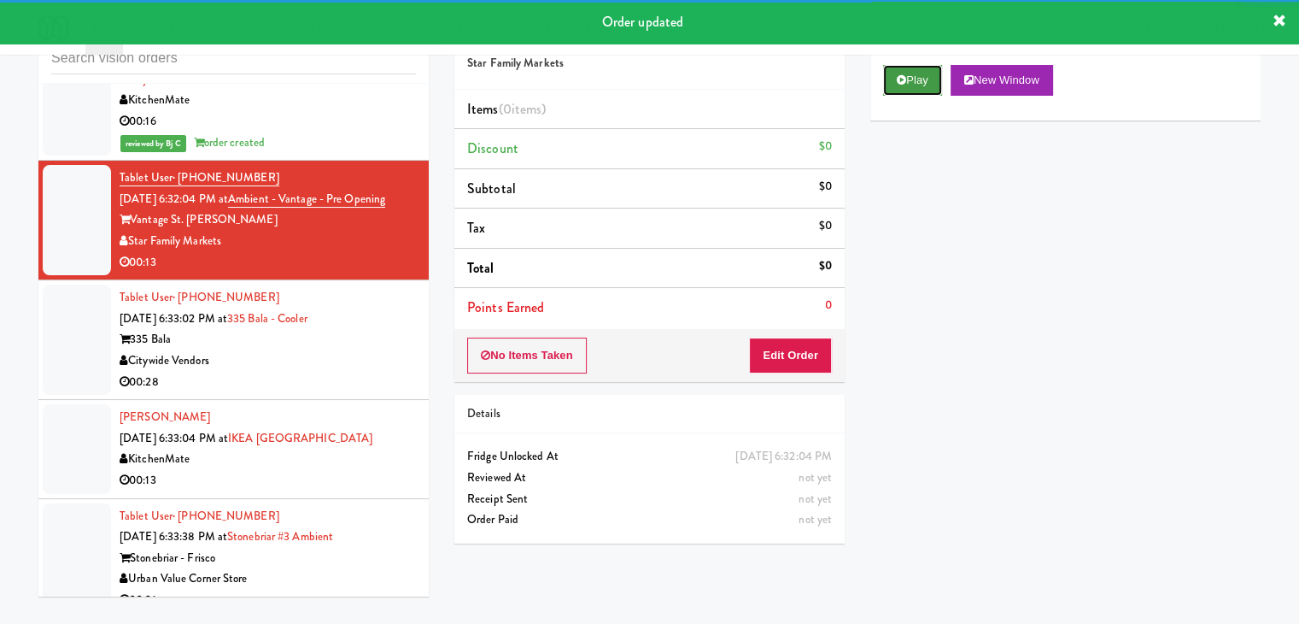
click at [902, 89] on button "Play" at bounding box center [912, 80] width 59 height 31
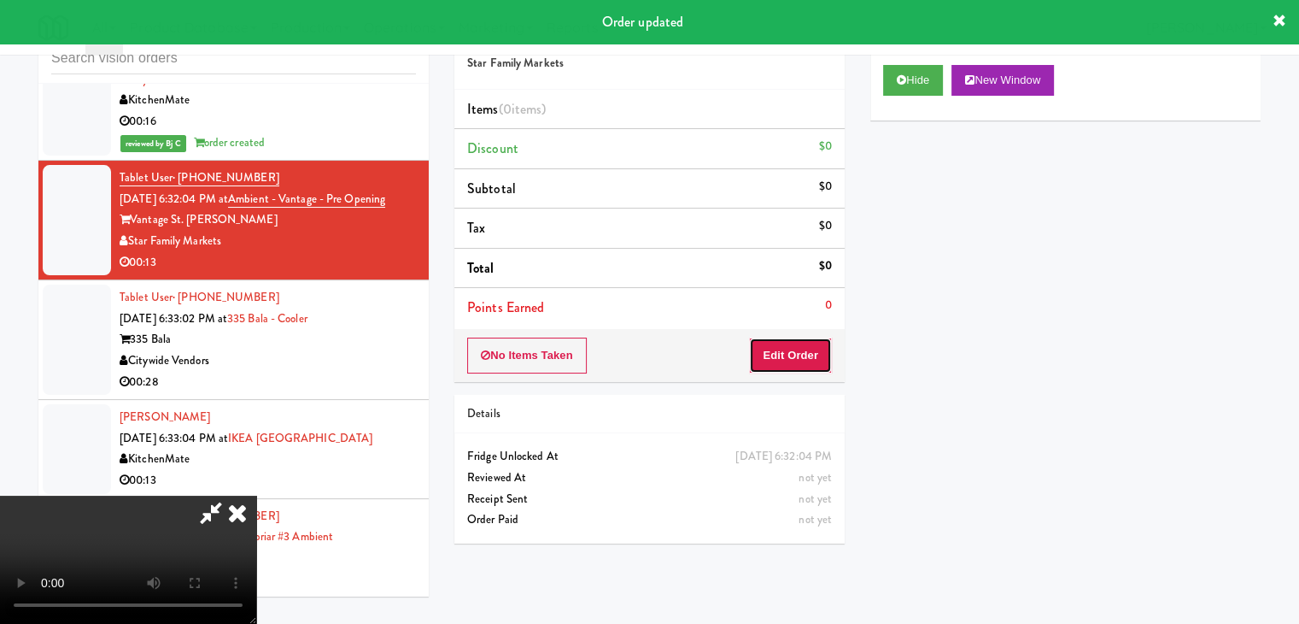
click at [810, 354] on button "Edit Order" at bounding box center [790, 355] width 83 height 36
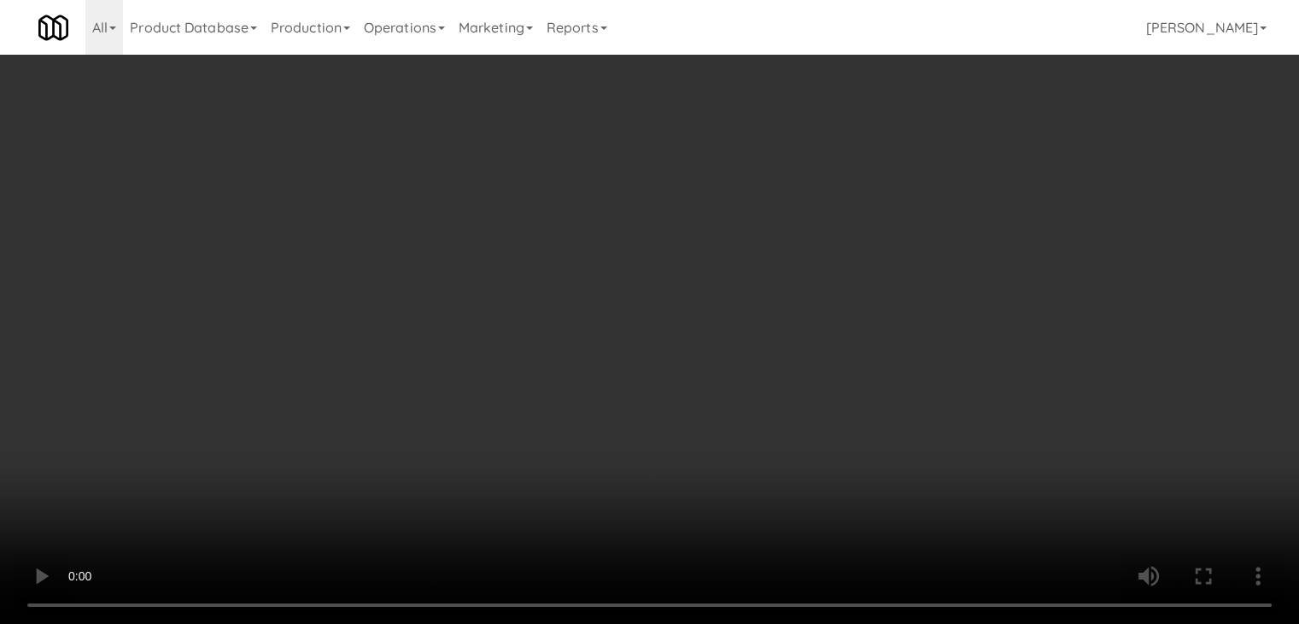
scroll to position [13414, 0]
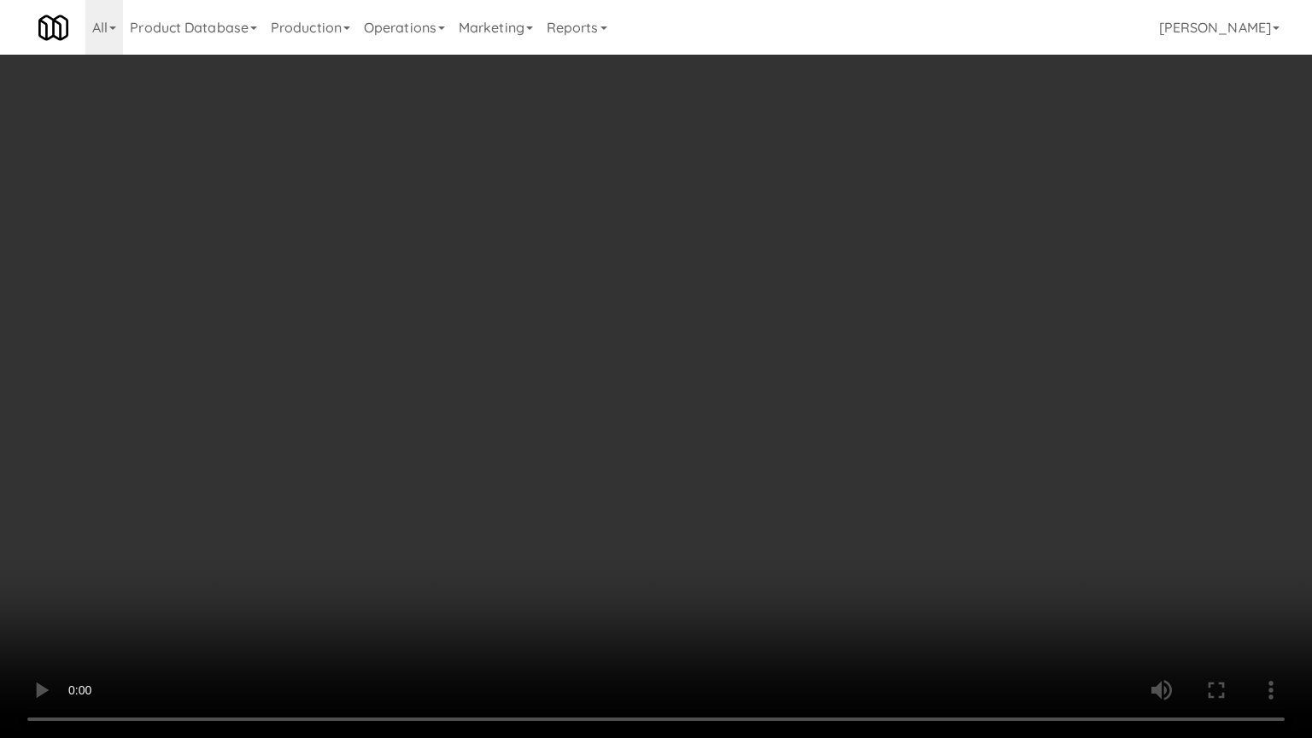
click at [737, 471] on video at bounding box center [656, 369] width 1312 height 738
click at [736, 473] on video at bounding box center [656, 369] width 1312 height 738
click at [733, 475] on video at bounding box center [656, 369] width 1312 height 738
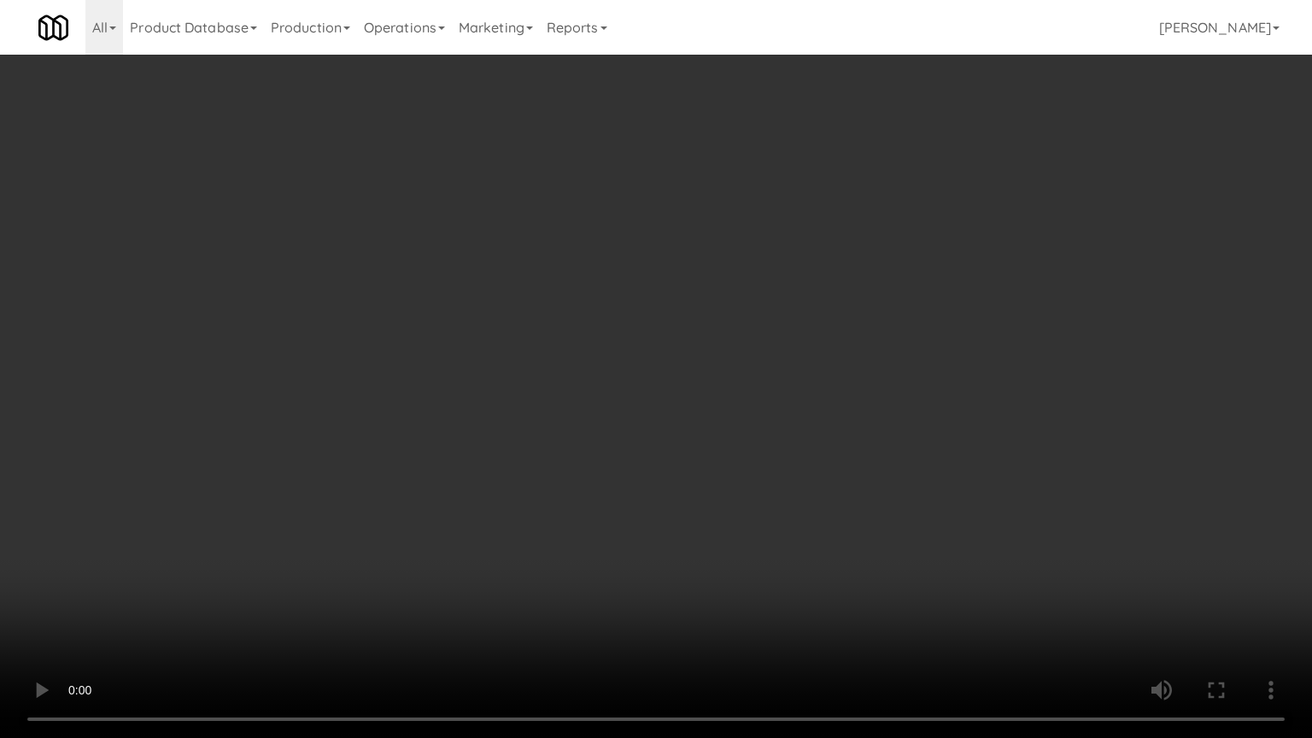
click at [738, 468] on video at bounding box center [656, 369] width 1312 height 738
click at [754, 449] on video at bounding box center [656, 369] width 1312 height 738
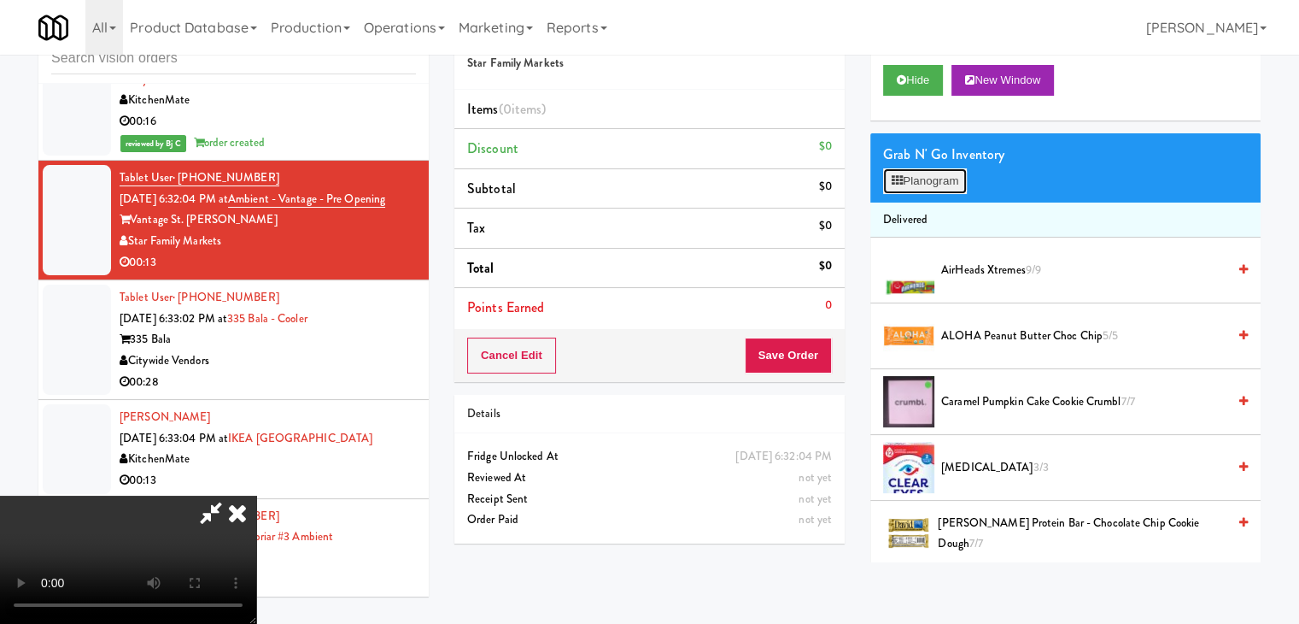
click at [909, 184] on button "Planogram" at bounding box center [925, 181] width 84 height 26
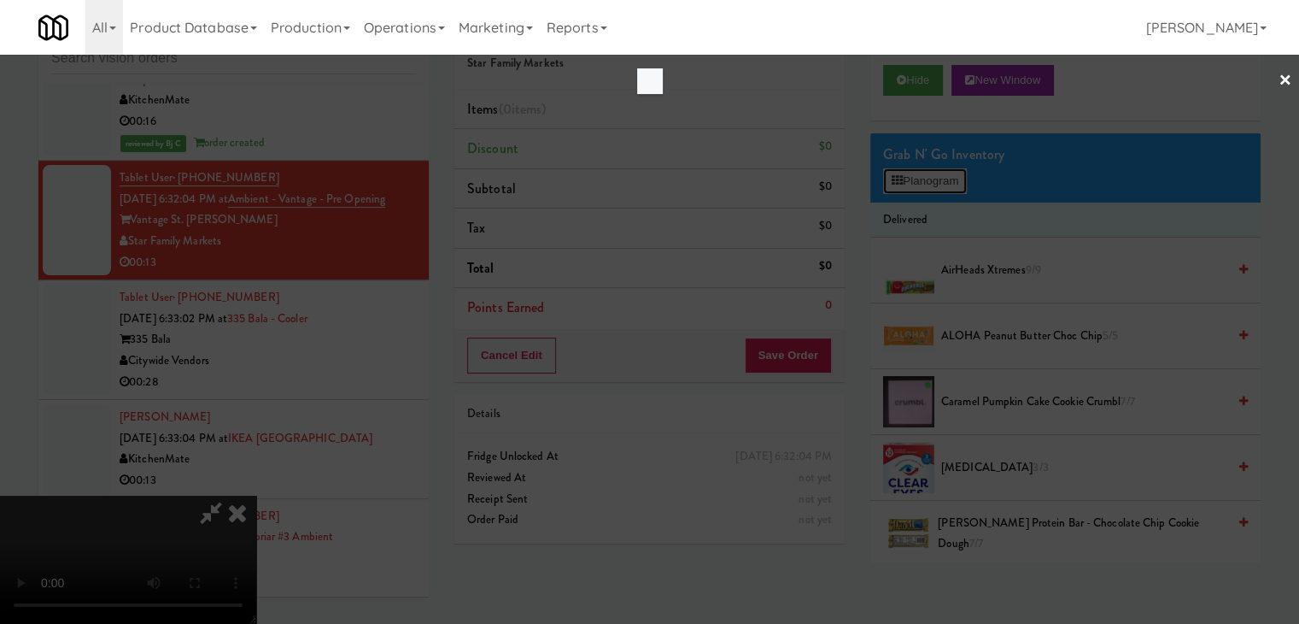
scroll to position [13414, 0]
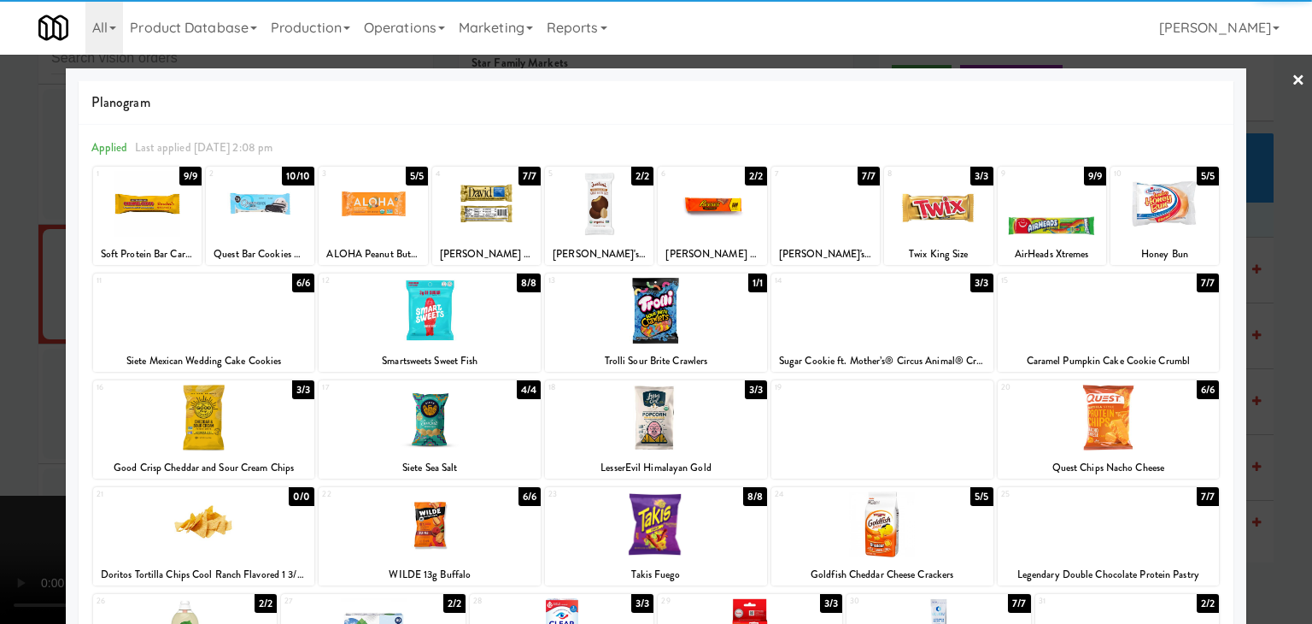
click at [1128, 337] on div at bounding box center [1109, 311] width 222 height 66
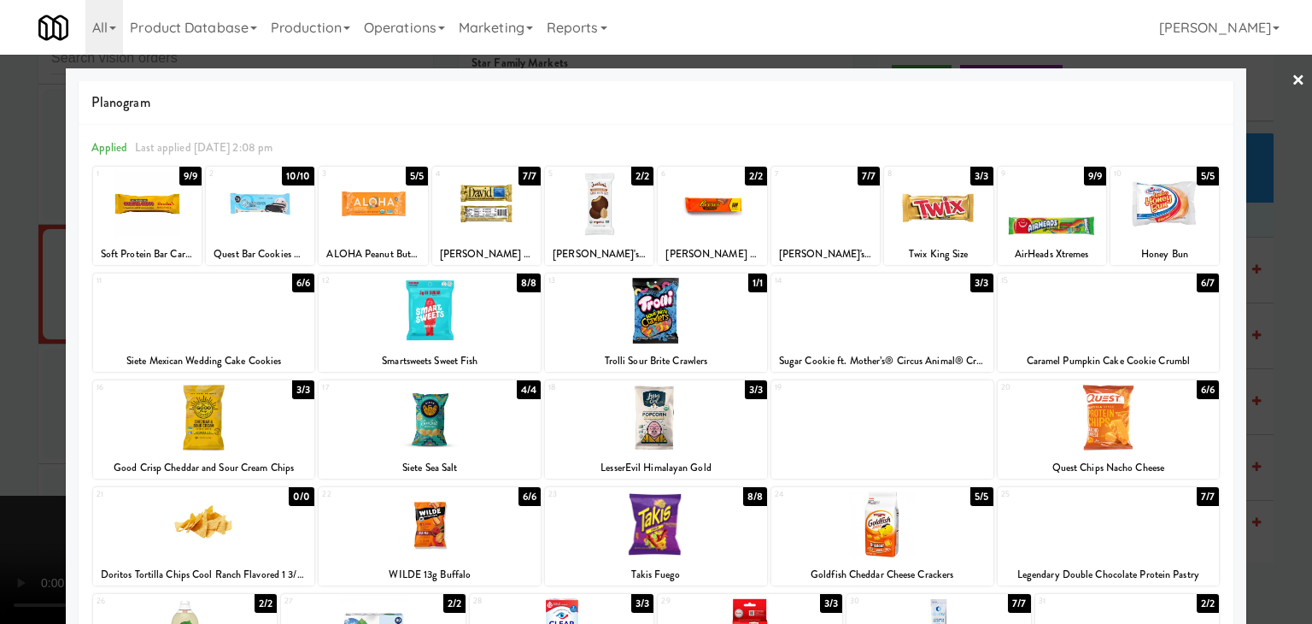
drag, startPoint x: 1254, startPoint y: 364, endPoint x: 1201, endPoint y: 365, distance: 53.0
click at [1256, 364] on div at bounding box center [656, 312] width 1312 height 624
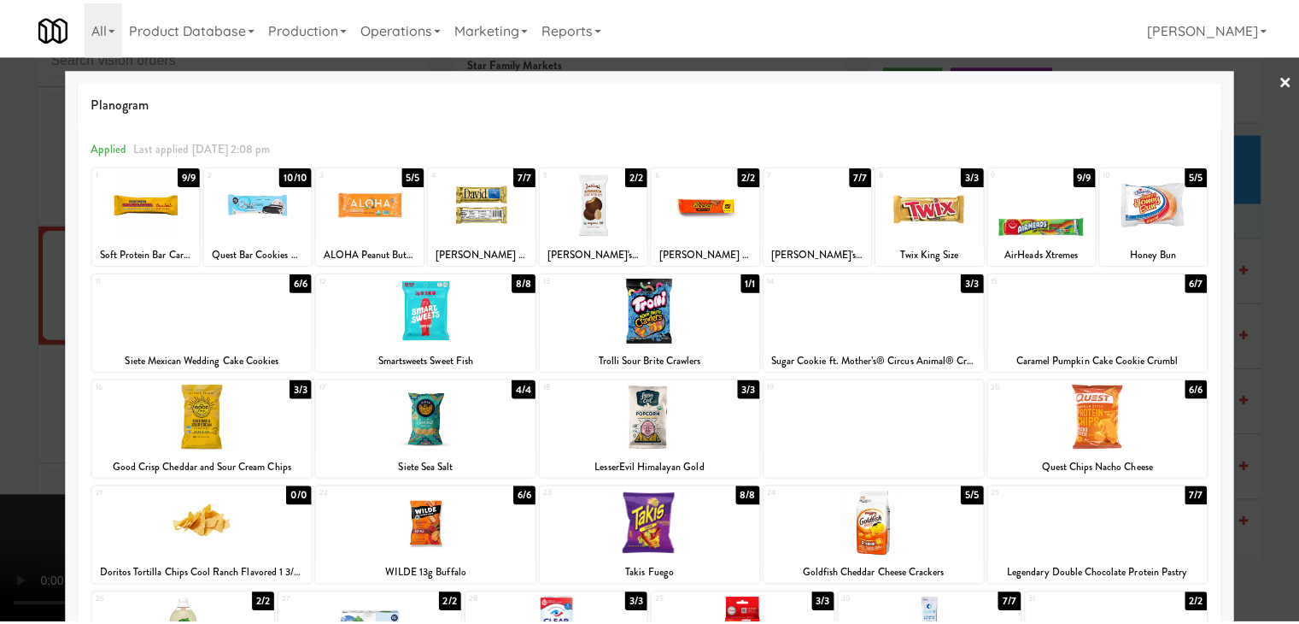
scroll to position [13478, 0]
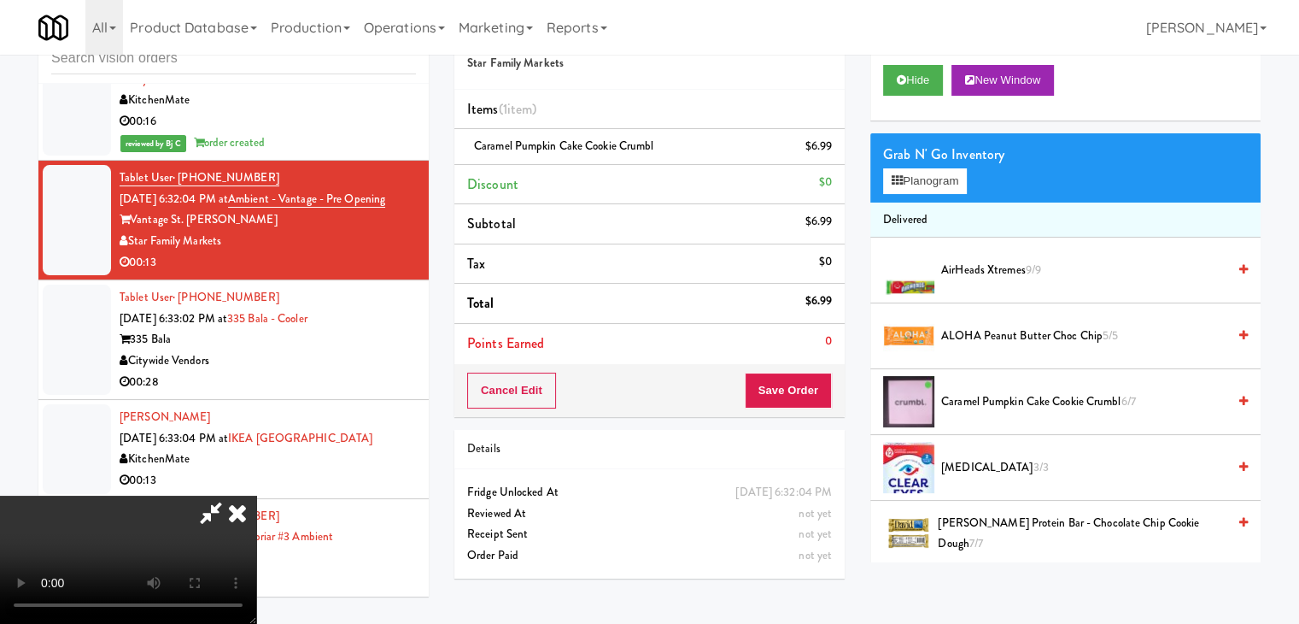
click at [815, 392] on div "Cancel Edit Save Order" at bounding box center [649, 390] width 390 height 53
click at [815, 392] on button "Save Order" at bounding box center [788, 390] width 87 height 36
click at [815, 393] on button "Save Order" at bounding box center [788, 390] width 87 height 36
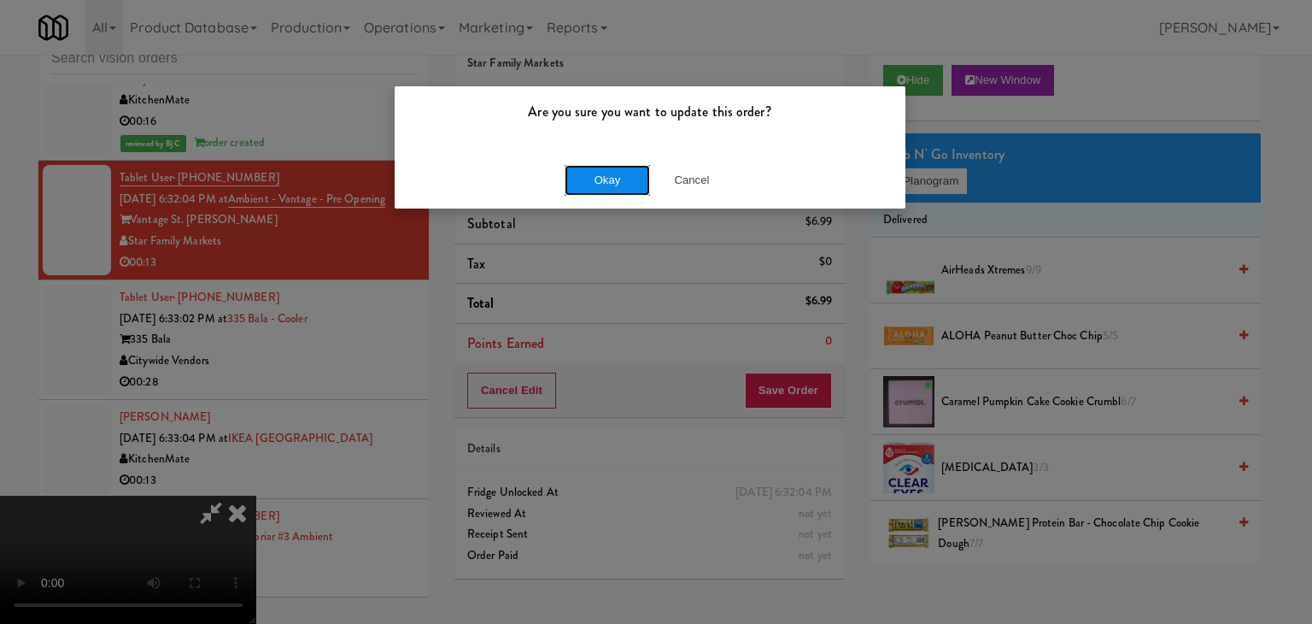
click at [615, 179] on button "Okay" at bounding box center [607, 180] width 85 height 31
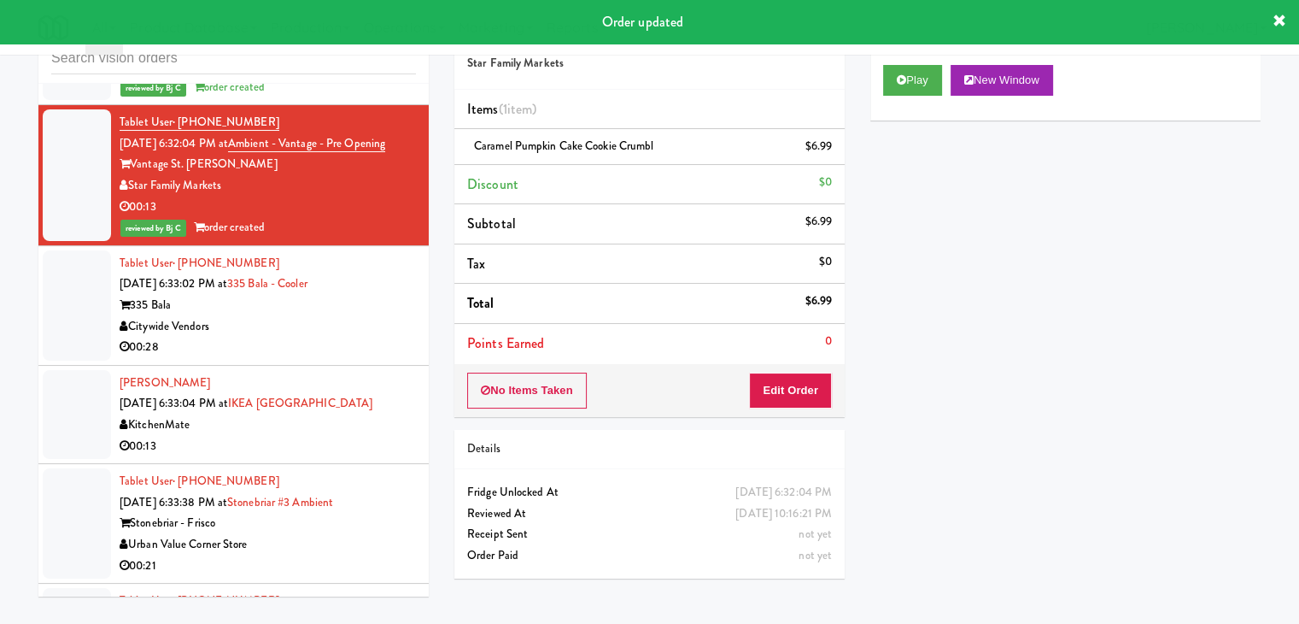
scroll to position [13563, 0]
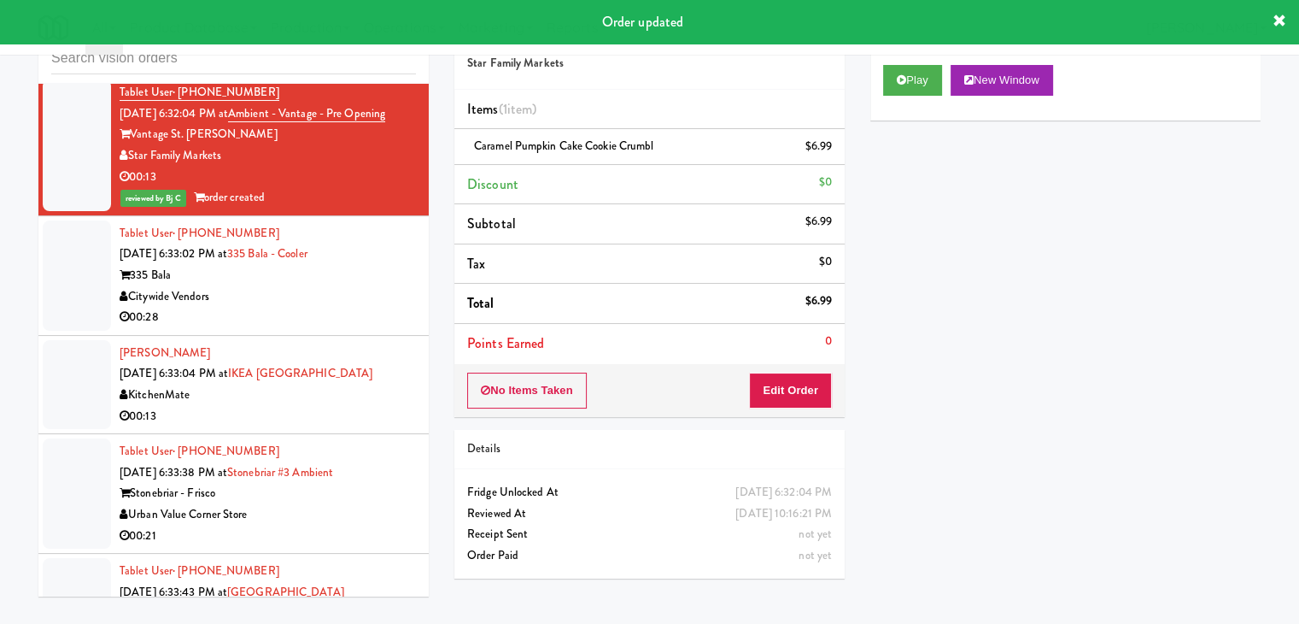
click at [322, 286] on div "Citywide Vendors" at bounding box center [268, 296] width 296 height 21
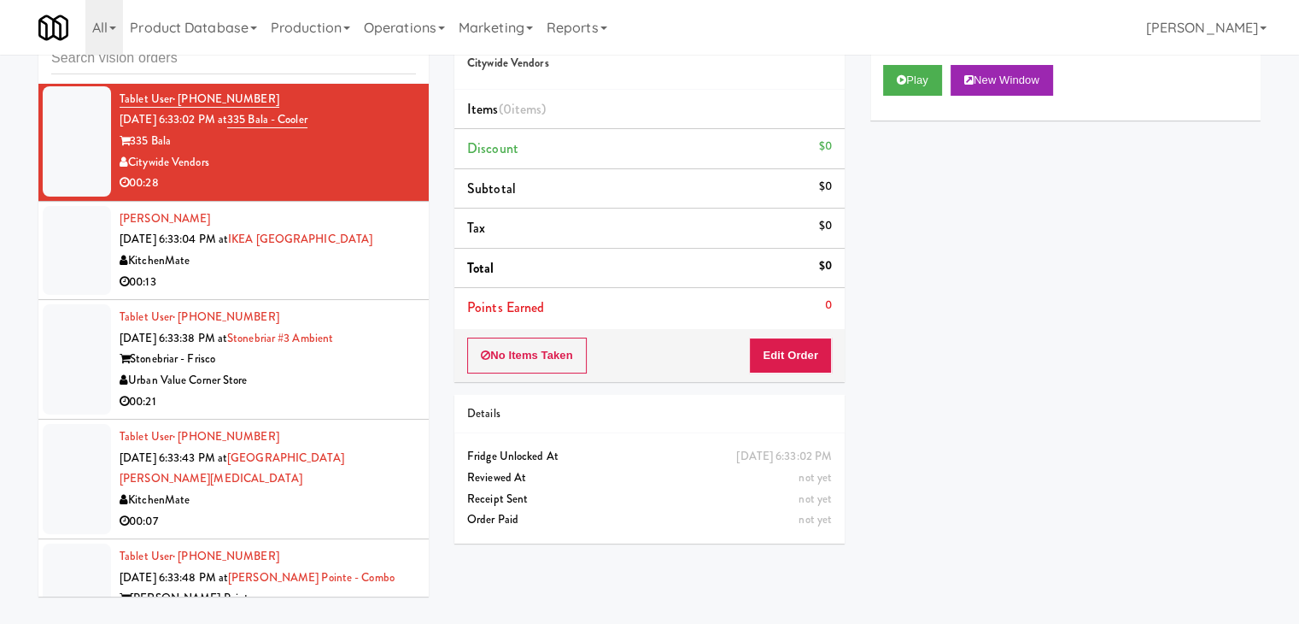
scroll to position [13563, 0]
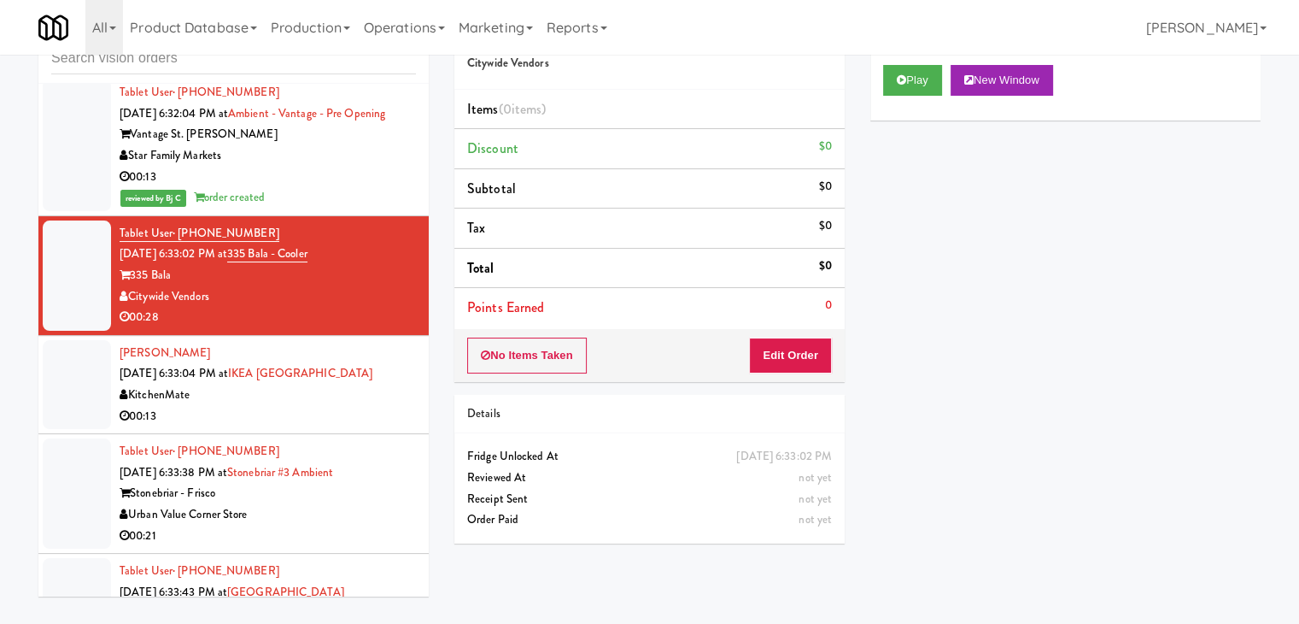
click at [949, 80] on div "Play New Window" at bounding box center [1065, 80] width 365 height 31
click at [931, 85] on button "Play" at bounding box center [912, 80] width 59 height 31
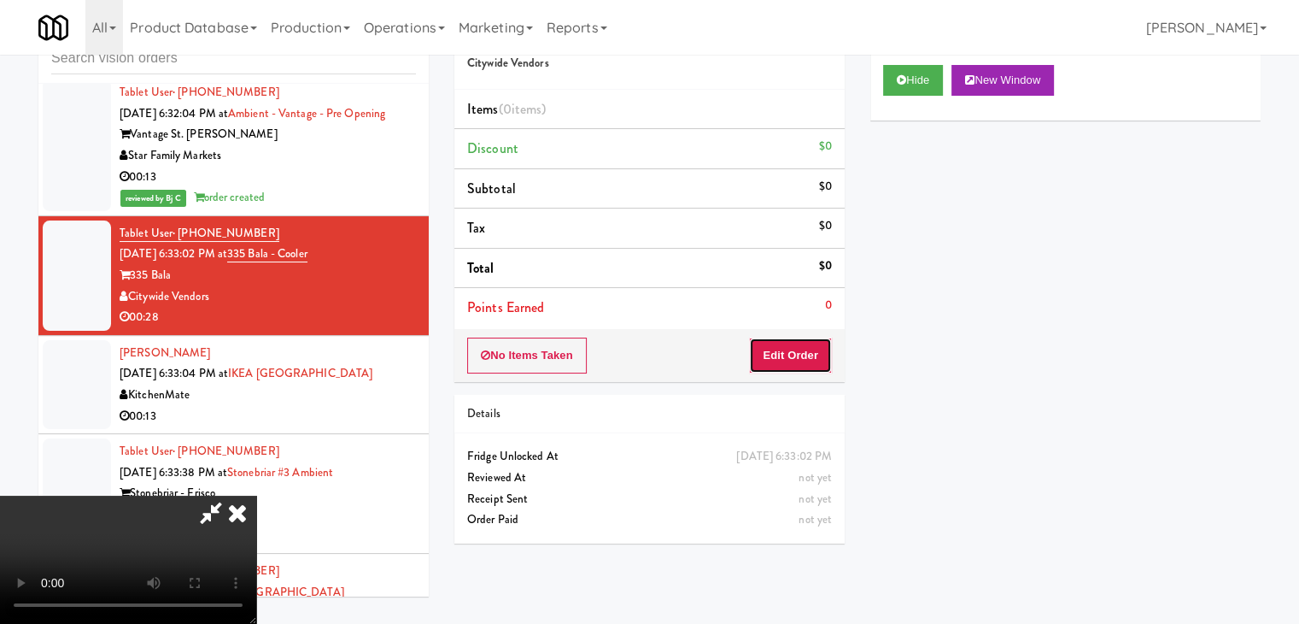
click at [787, 355] on button "Edit Order" at bounding box center [790, 355] width 83 height 36
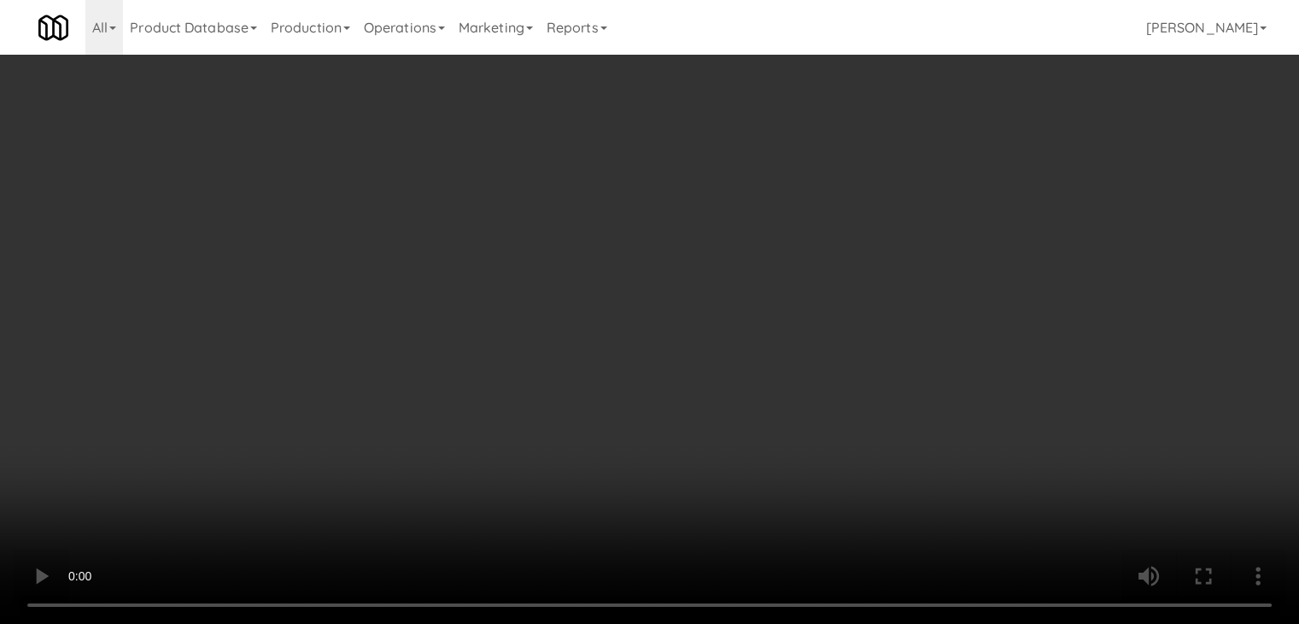
scroll to position [13500, 0]
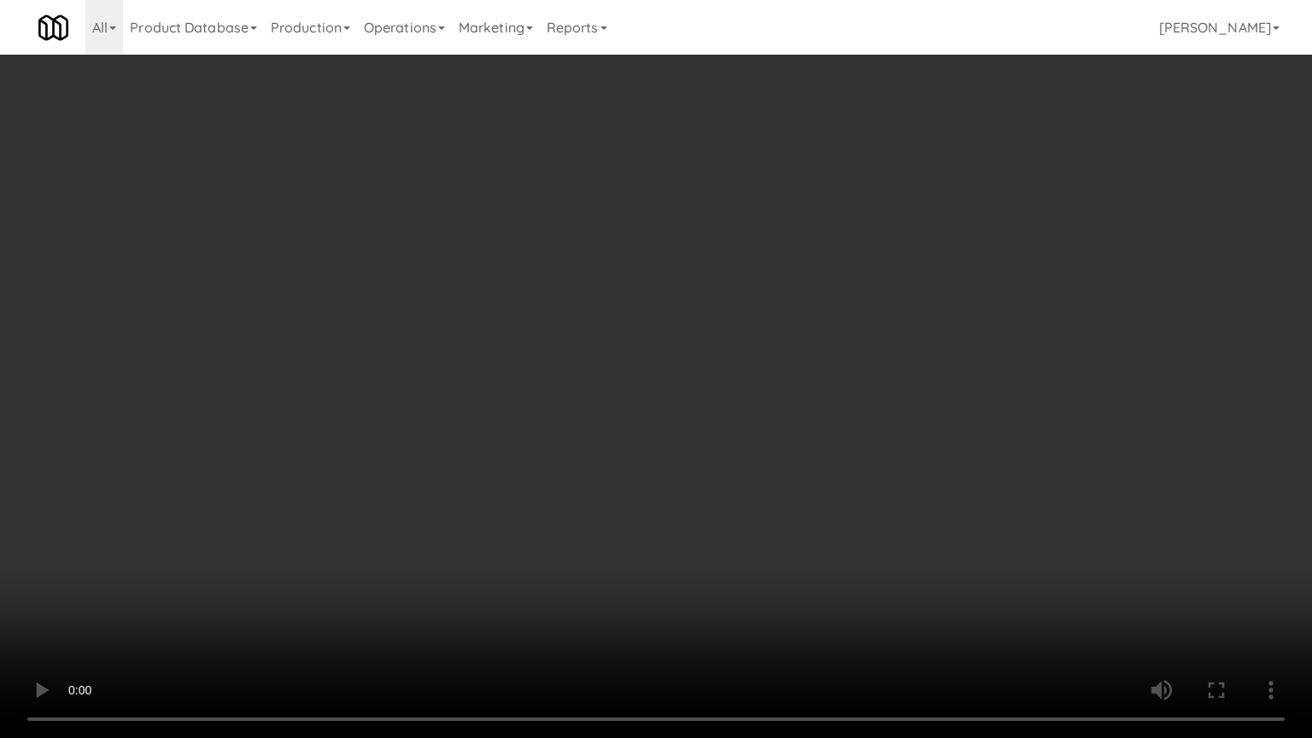
click at [727, 528] on video at bounding box center [656, 369] width 1312 height 738
click at [846, 519] on video at bounding box center [656, 369] width 1312 height 738
click at [835, 425] on video at bounding box center [656, 369] width 1312 height 738
click at [797, 370] on video at bounding box center [656, 369] width 1312 height 738
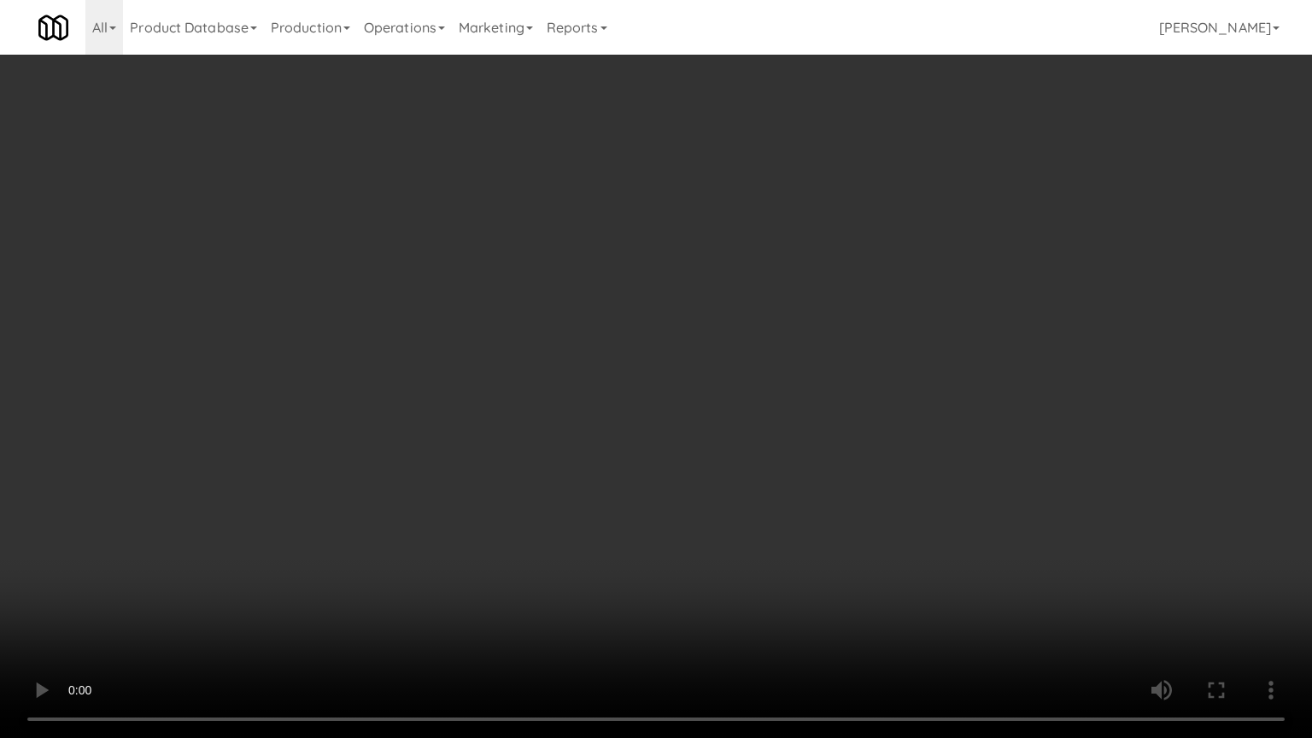
click at [797, 369] on video at bounding box center [656, 369] width 1312 height 738
click at [797, 367] on video at bounding box center [656, 369] width 1312 height 738
click at [717, 466] on video at bounding box center [656, 369] width 1312 height 738
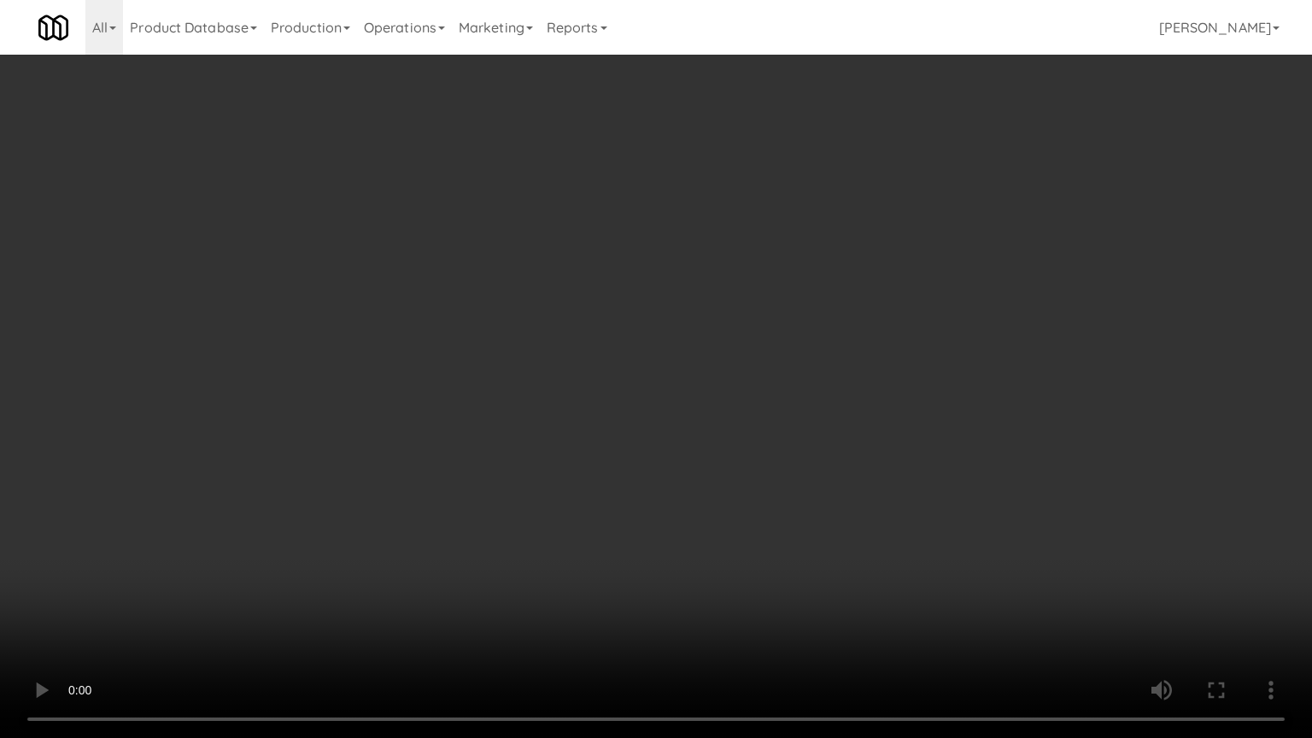
click at [717, 466] on video at bounding box center [656, 369] width 1312 height 738
click at [666, 317] on video at bounding box center [656, 369] width 1312 height 738
drag, startPoint x: 666, startPoint y: 317, endPoint x: 712, endPoint y: 226, distance: 101.2
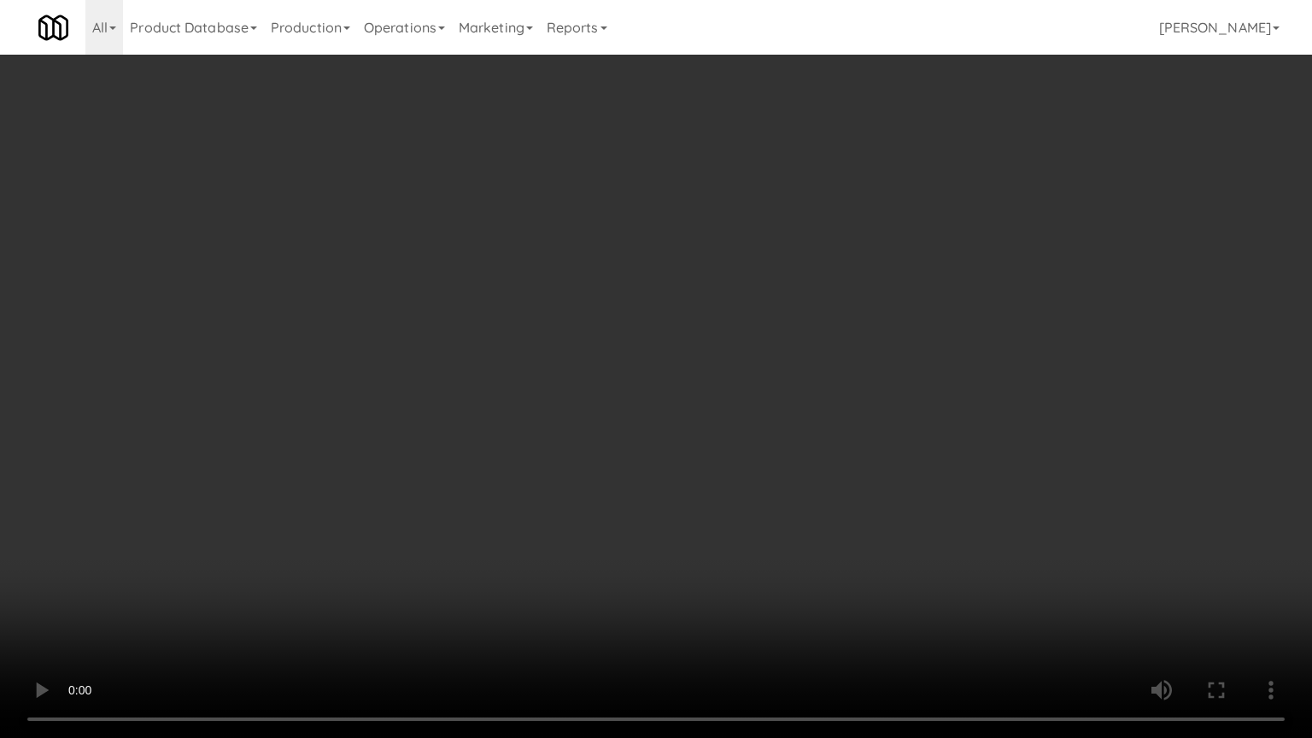
click at [667, 317] on video at bounding box center [656, 369] width 1312 height 738
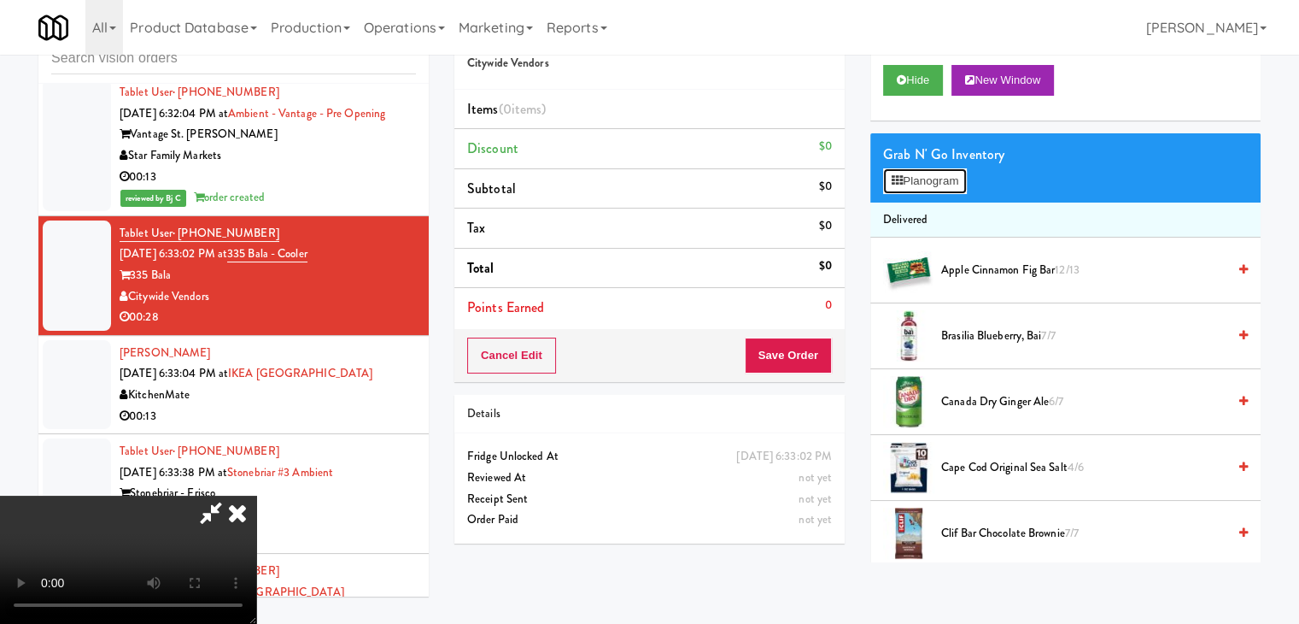
click at [925, 173] on button "Planogram" at bounding box center [925, 181] width 84 height 26
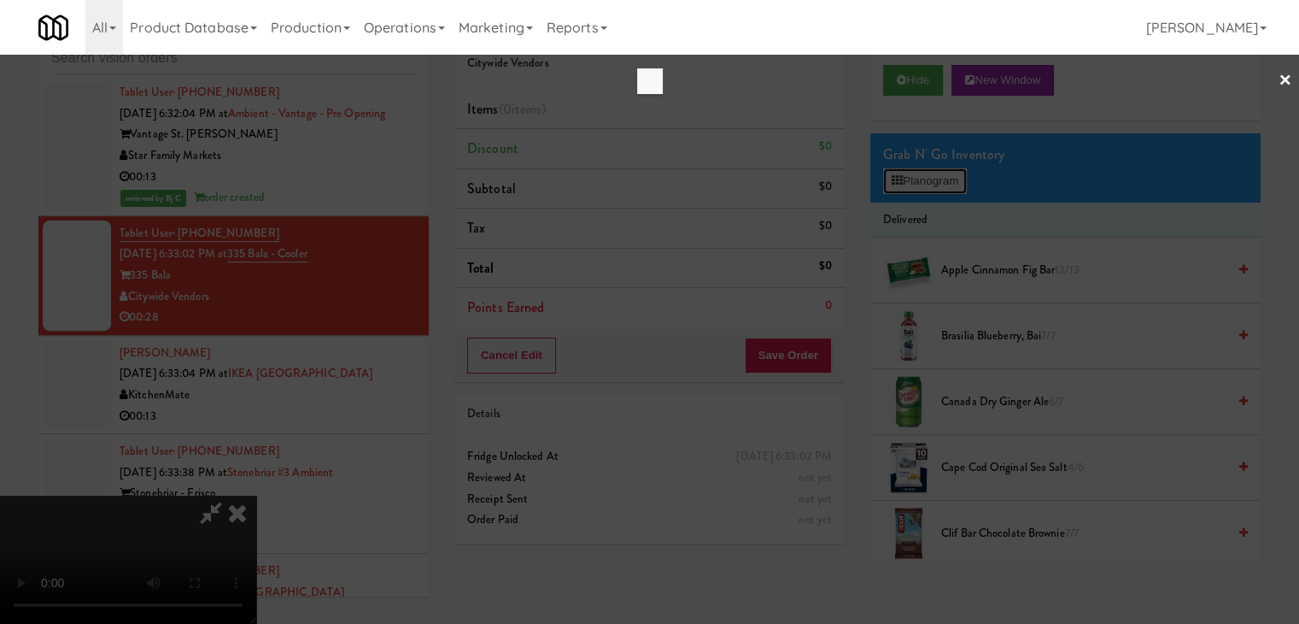
scroll to position [13500, 0]
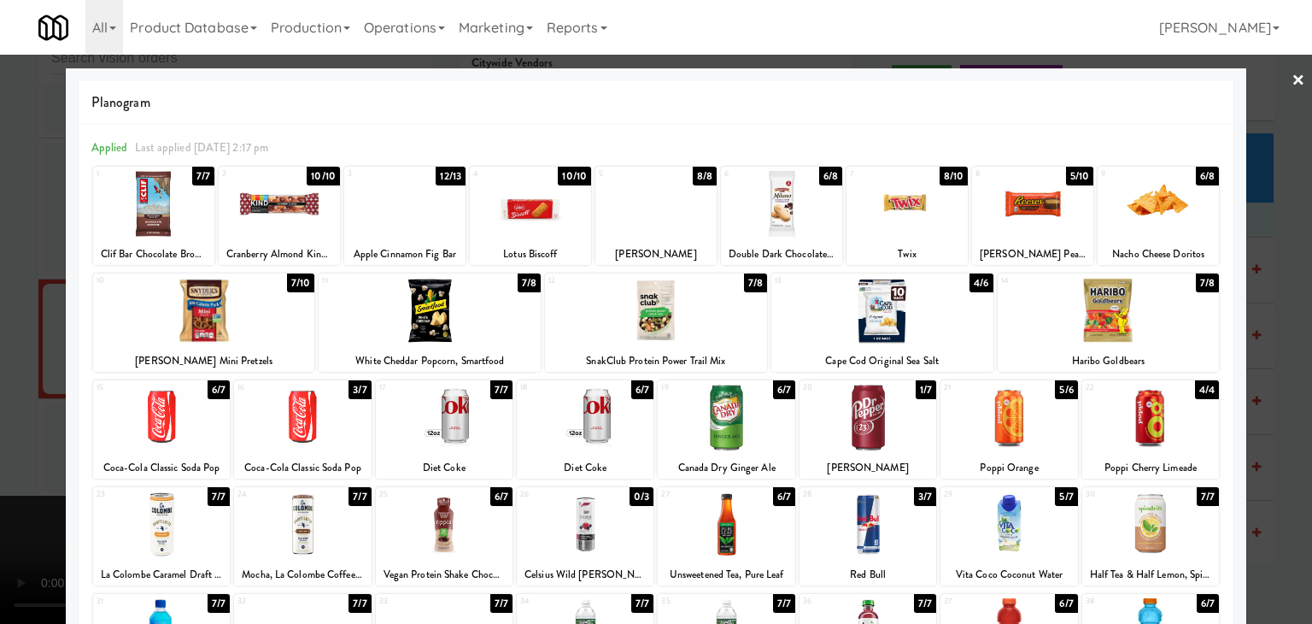
click at [301, 419] on div at bounding box center [302, 417] width 137 height 66
click at [0, 452] on div at bounding box center [656, 312] width 1312 height 624
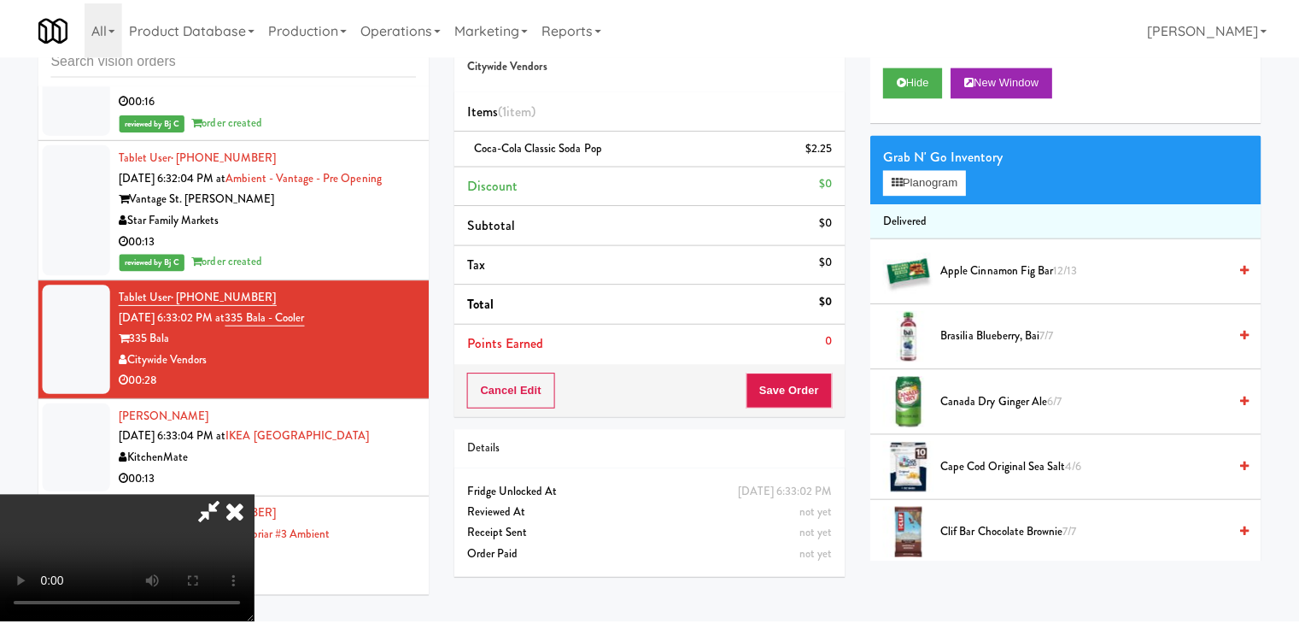
scroll to position [13563, 0]
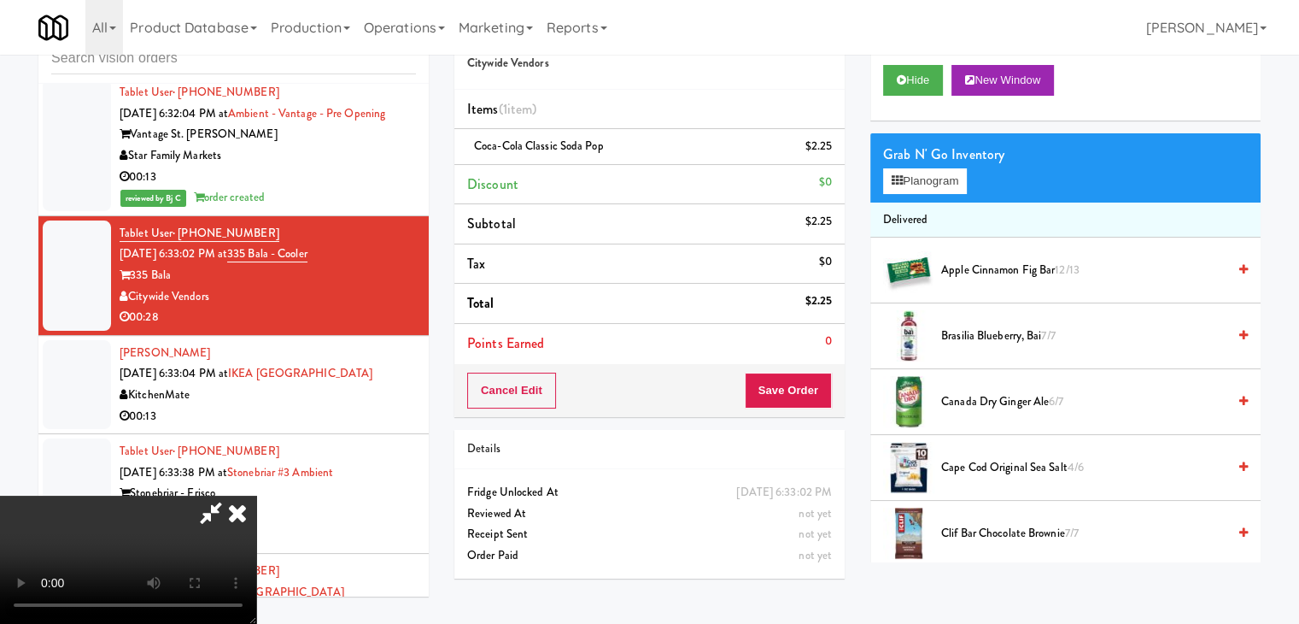
click at [256, 495] on video at bounding box center [128, 559] width 256 height 128
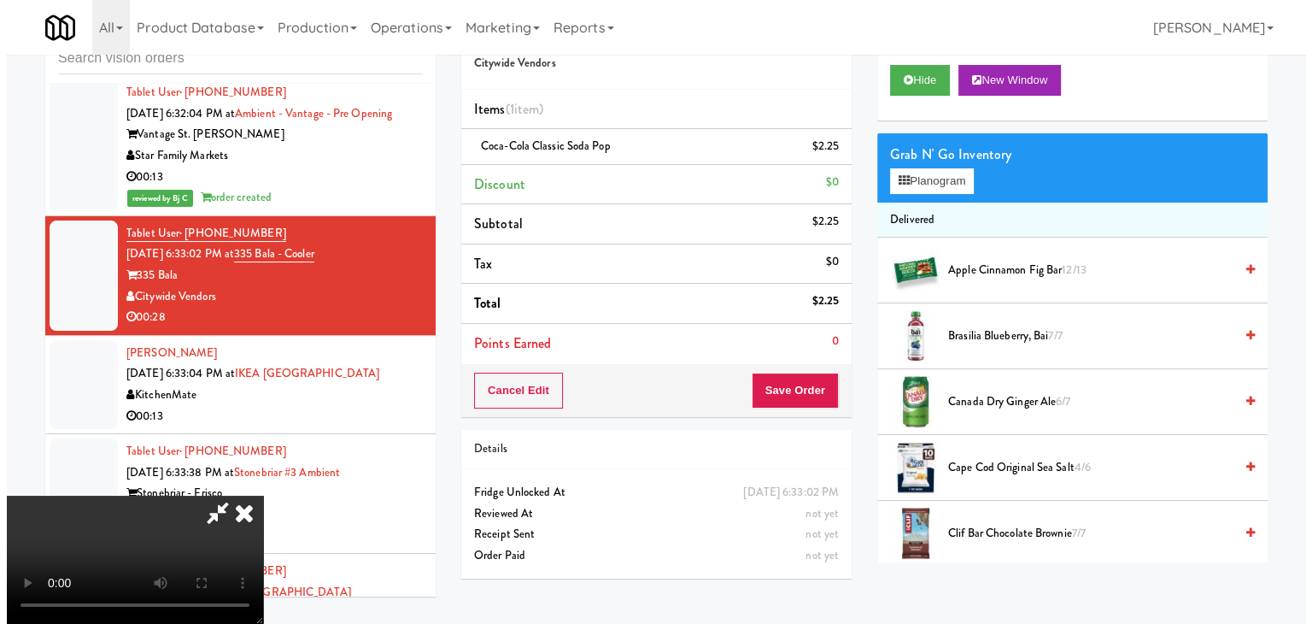
scroll to position [85, 0]
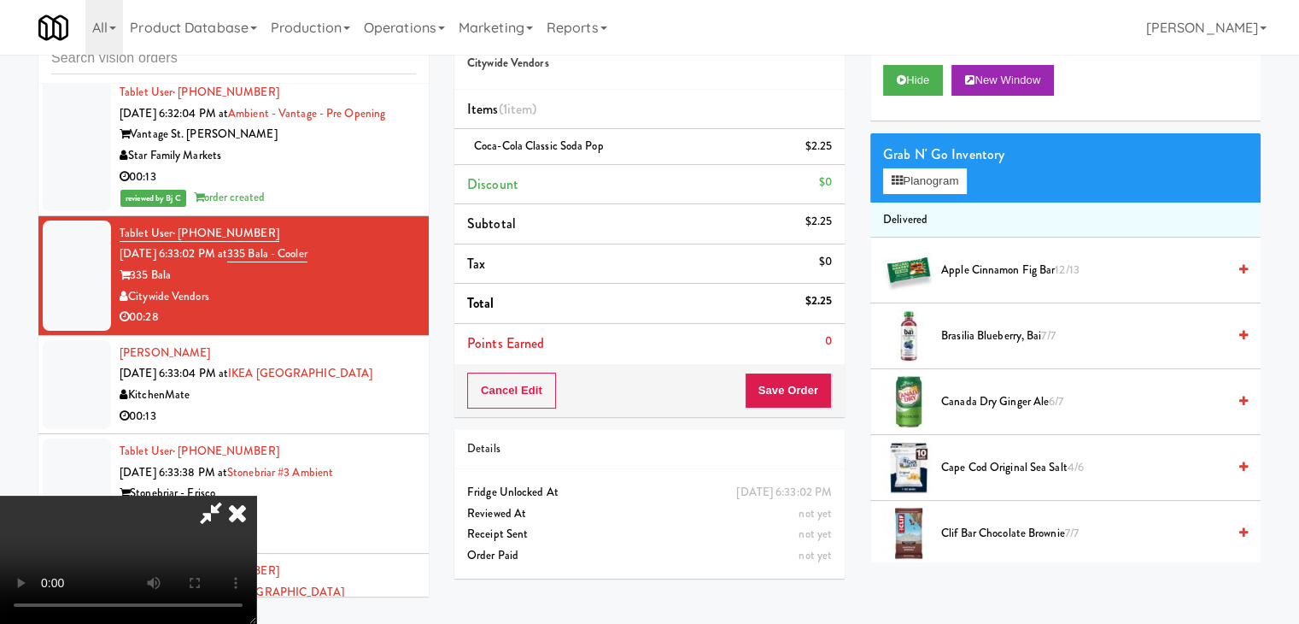
click at [256, 495] on video at bounding box center [128, 559] width 256 height 128
click at [926, 179] on button "Planogram" at bounding box center [925, 181] width 84 height 26
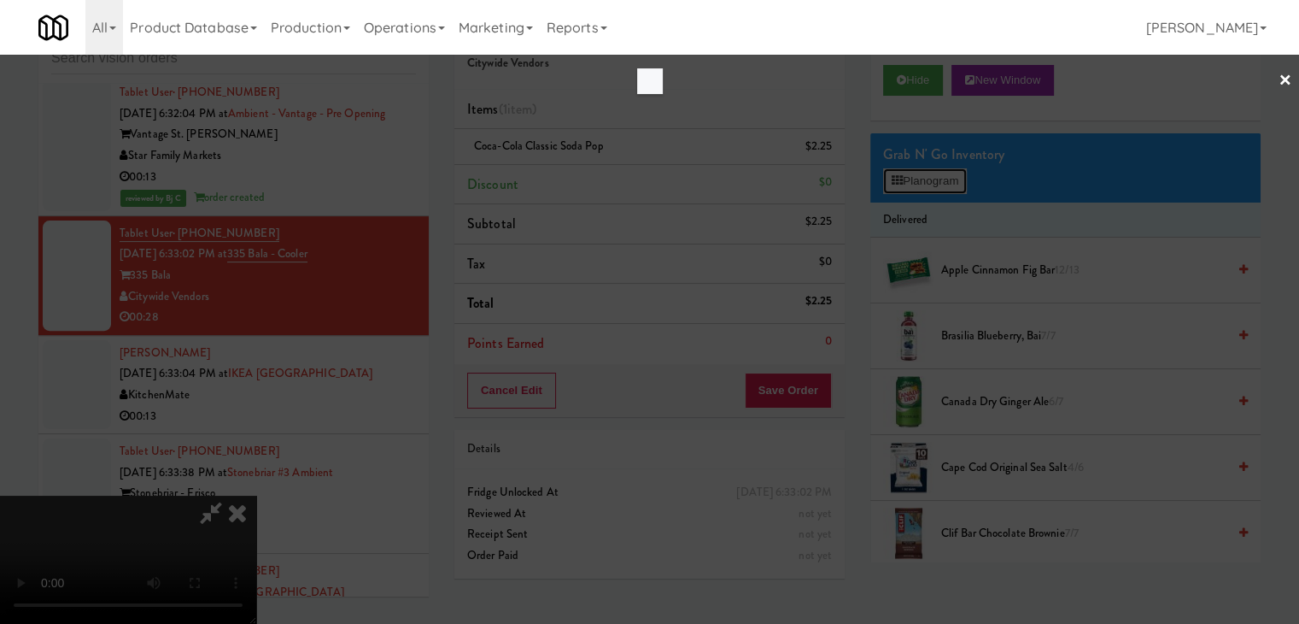
scroll to position [13500, 0]
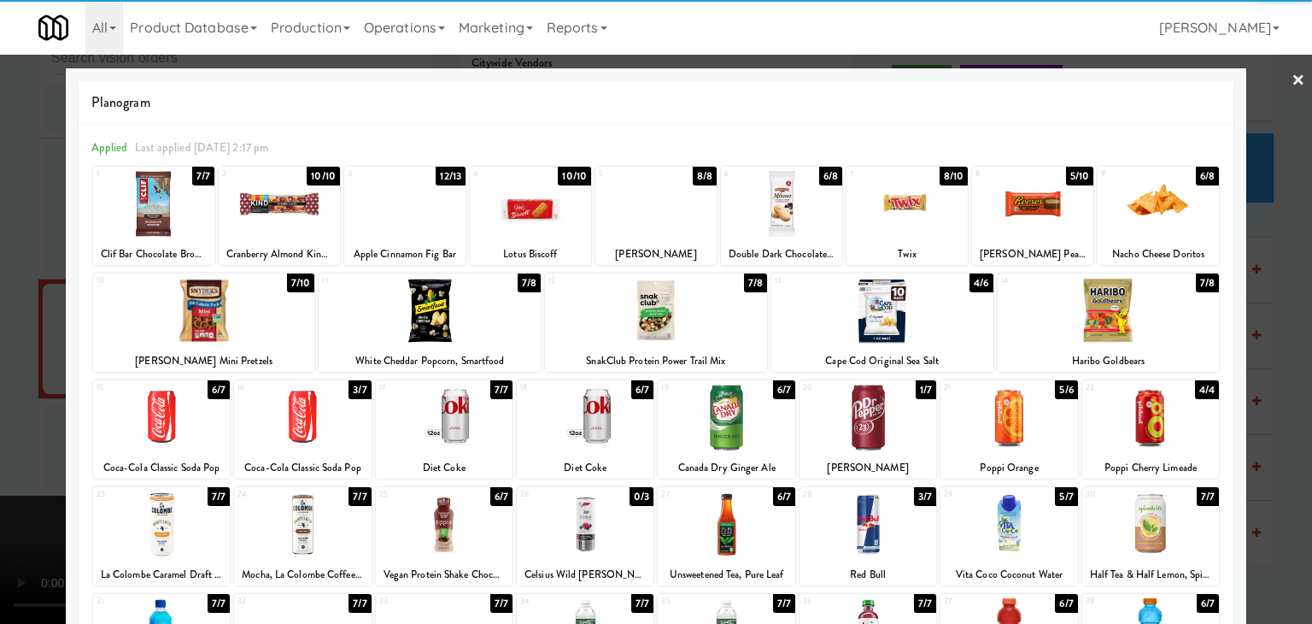
click at [864, 429] on div at bounding box center [867, 417] width 137 height 66
click at [0, 418] on div at bounding box center [656, 312] width 1312 height 624
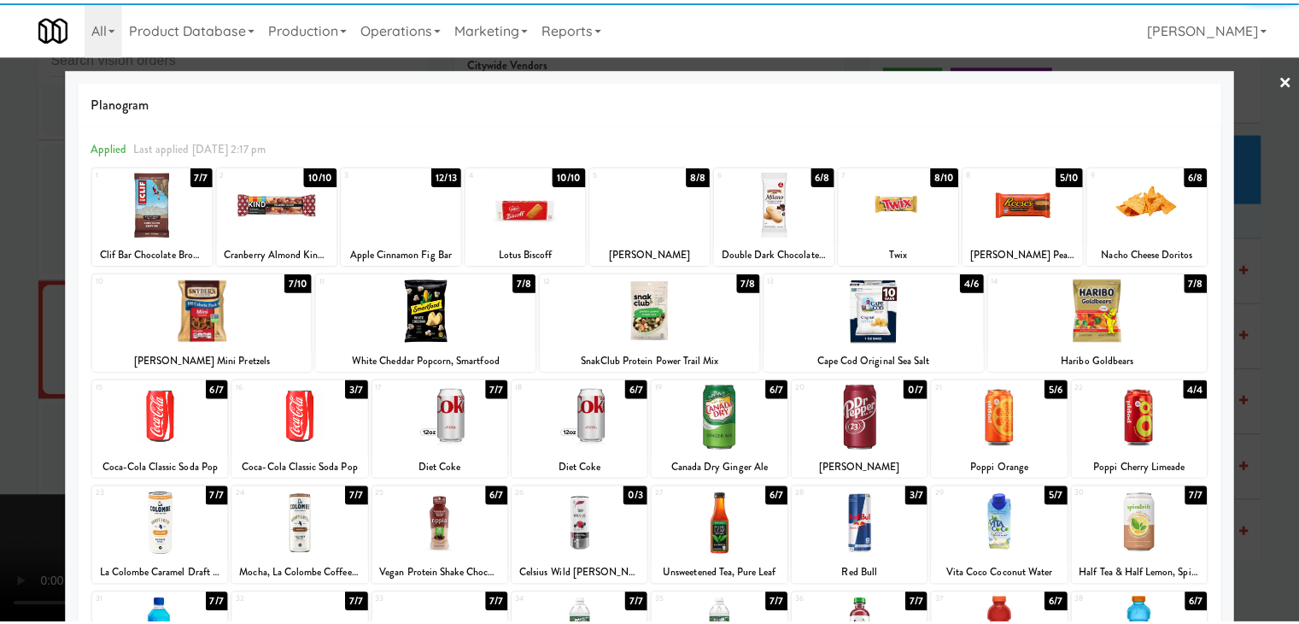
scroll to position [13563, 0]
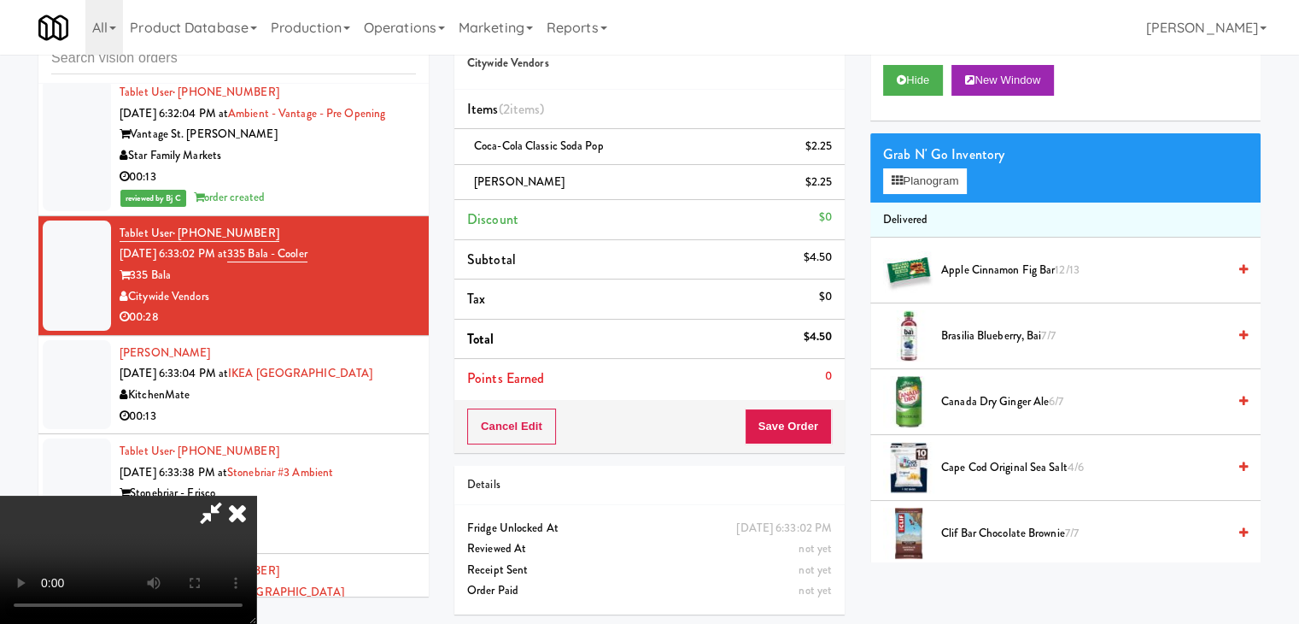
click at [256, 495] on video at bounding box center [128, 559] width 256 height 128
click at [802, 425] on button "Save Order" at bounding box center [788, 426] width 87 height 36
drag, startPoint x: 802, startPoint y: 425, endPoint x: 783, endPoint y: 398, distance: 32.5
click at [796, 416] on button "Save Order" at bounding box center [788, 426] width 87 height 36
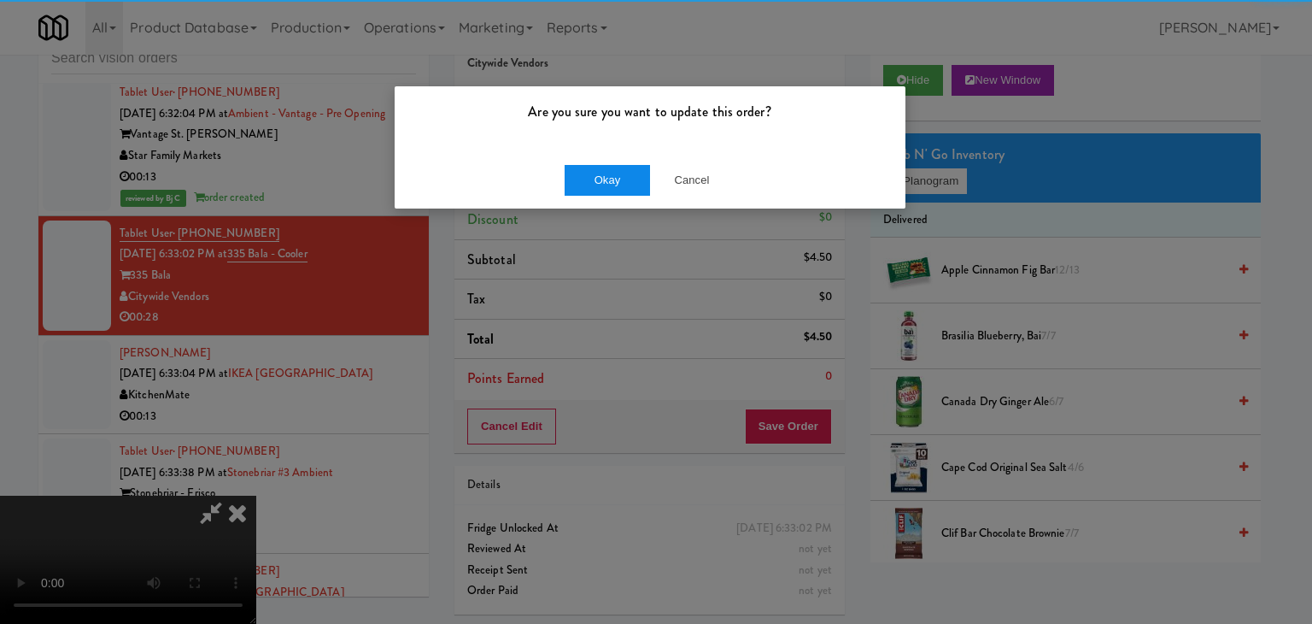
click at [594, 172] on div "Okay Cancel" at bounding box center [650, 179] width 511 height 57
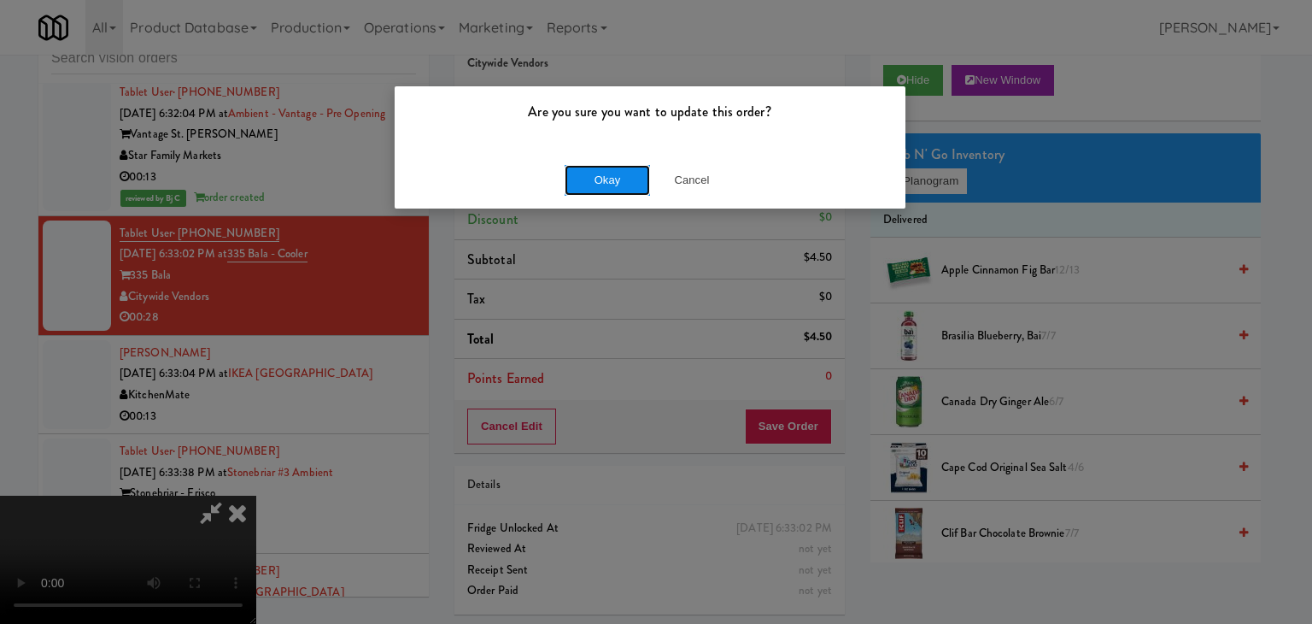
click at [594, 173] on button "Okay" at bounding box center [607, 180] width 85 height 31
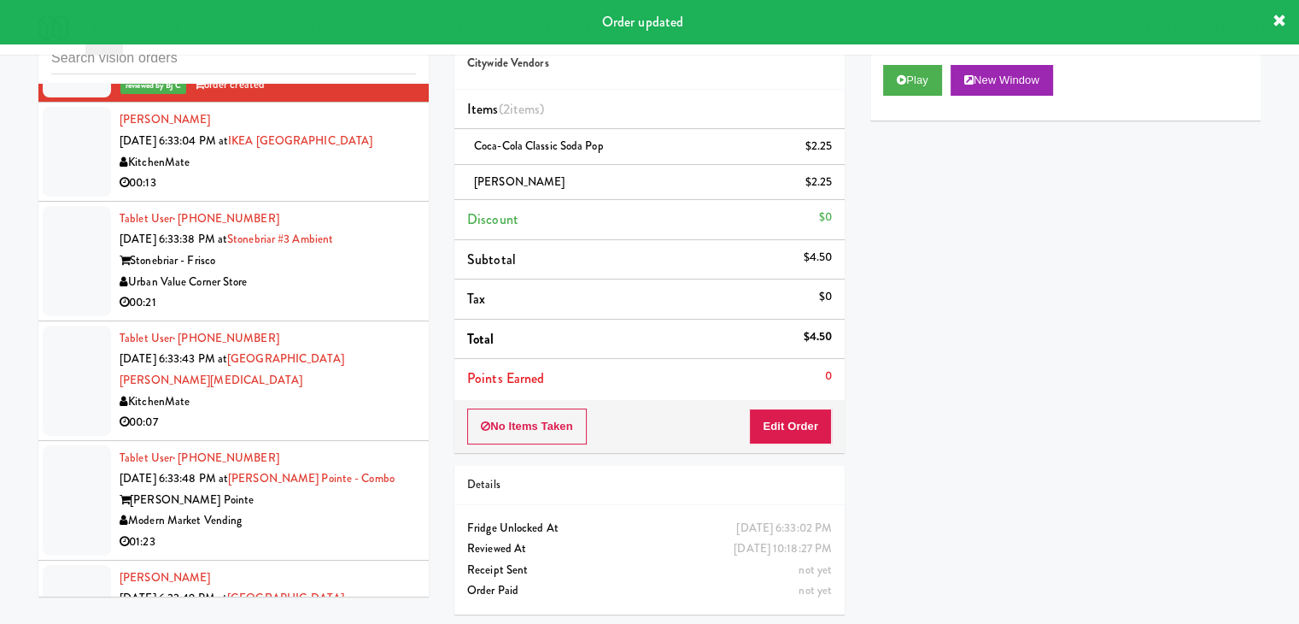
scroll to position [13819, 0]
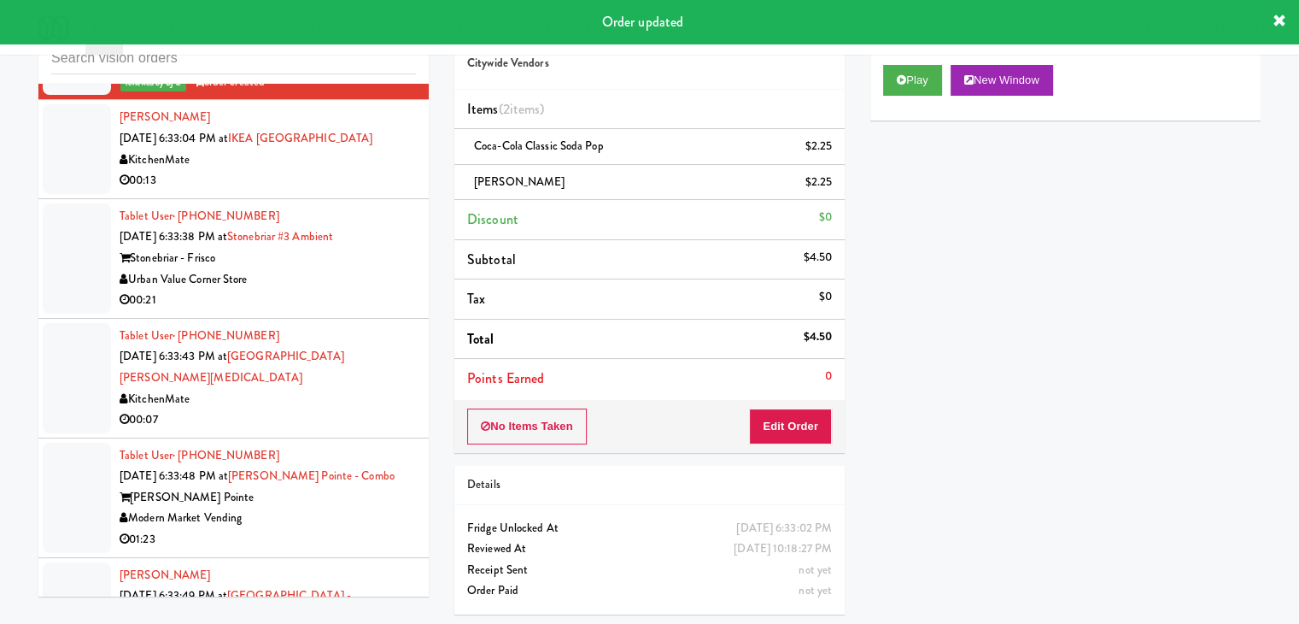
click at [384, 170] on div "00:13" at bounding box center [268, 180] width 296 height 21
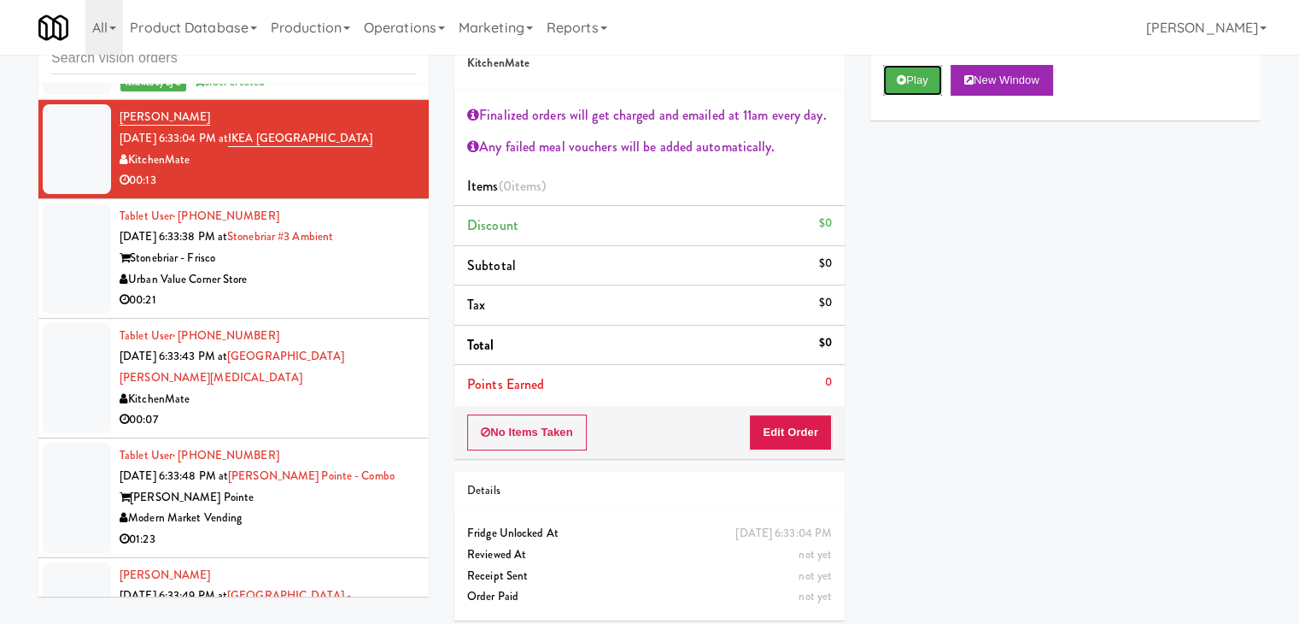
drag, startPoint x: 922, startPoint y: 76, endPoint x: 832, endPoint y: 348, distance: 286.9
click at [916, 91] on button "Play" at bounding box center [912, 80] width 59 height 31
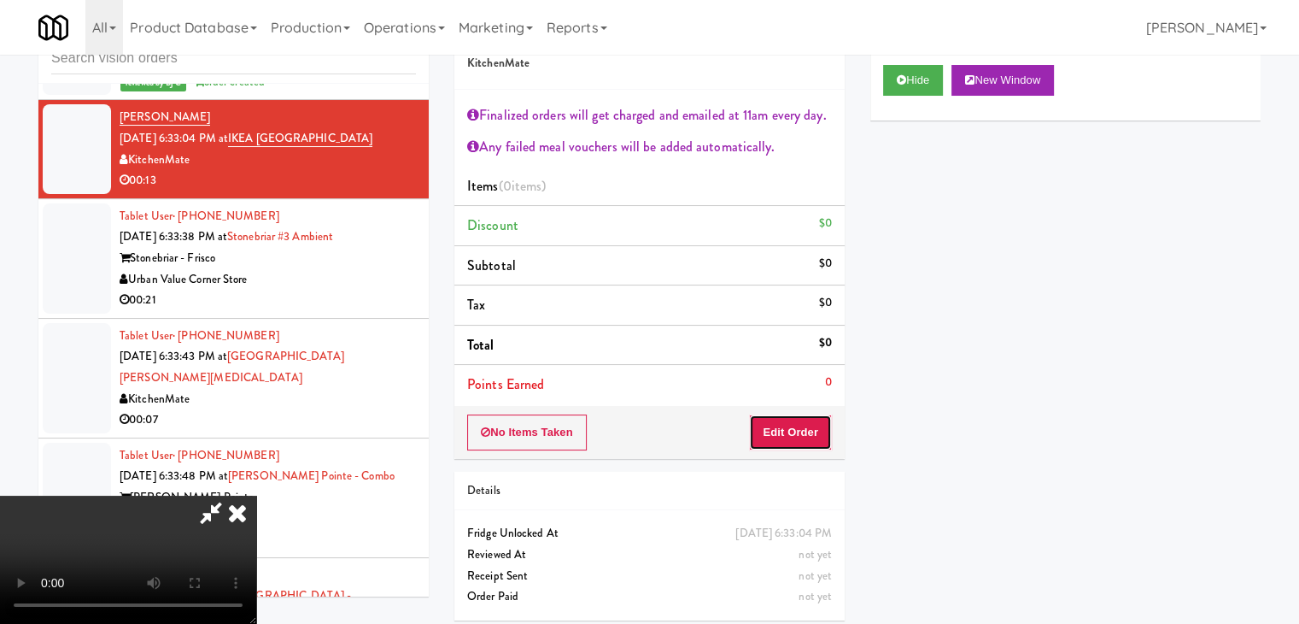
click at [798, 440] on button "Edit Order" at bounding box center [790, 432] width 83 height 36
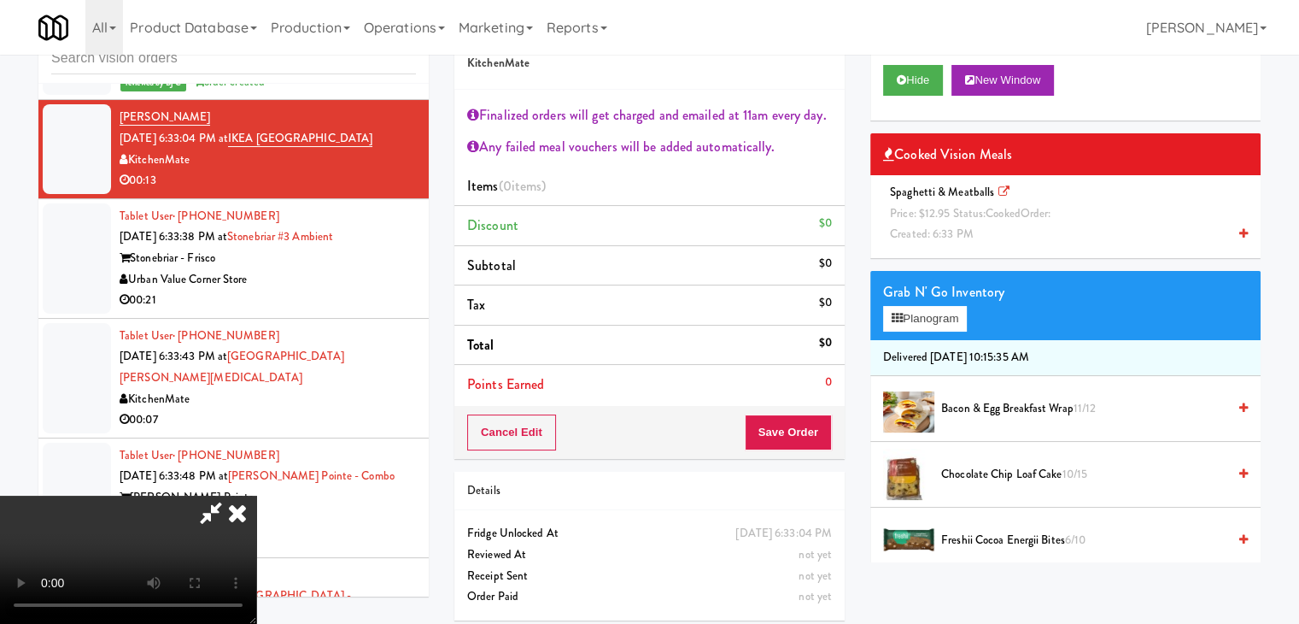
click at [256, 495] on video at bounding box center [128, 559] width 256 height 128
click at [812, 278] on li "Subtotal $0" at bounding box center [649, 266] width 390 height 40
click at [256, 495] on video at bounding box center [128, 559] width 256 height 128
click at [1090, 204] on div "Spaghetti & Meatballs Price: $12.95 Status: cooked Order: Created: 6:33 PM" at bounding box center [1065, 213] width 365 height 63
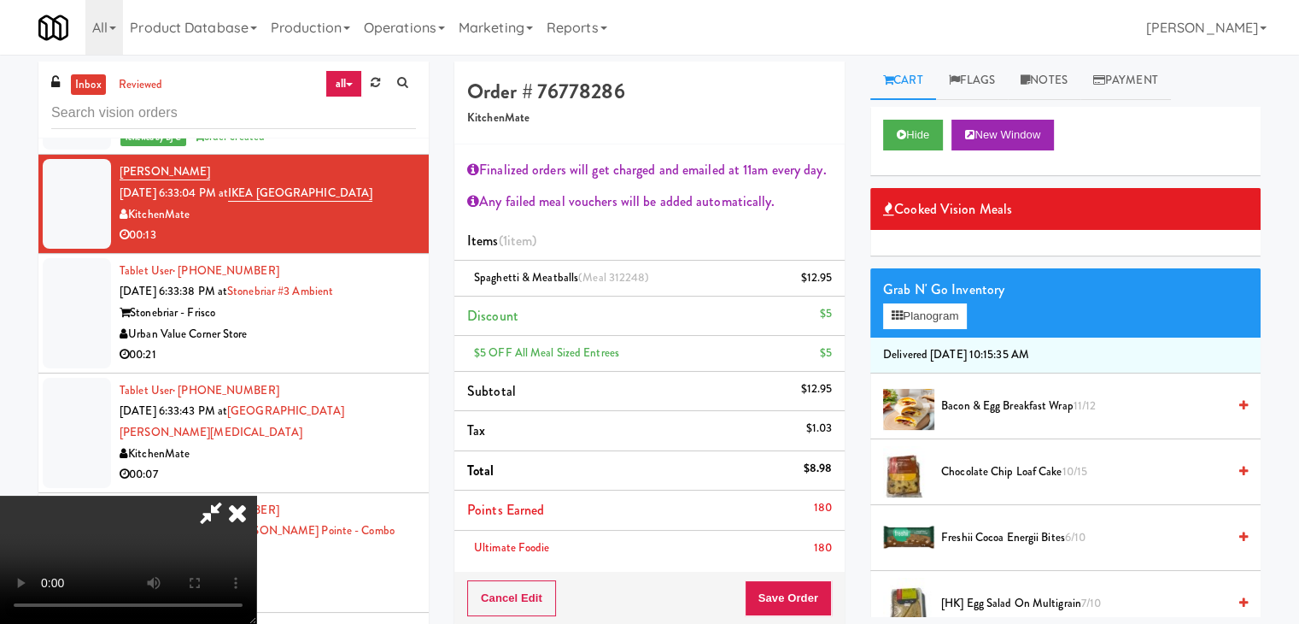
click at [256, 495] on video at bounding box center [128, 559] width 256 height 128
click at [990, 407] on span "Bacon & Egg Breakfast Wrap 11/12" at bounding box center [1083, 405] width 285 height 21
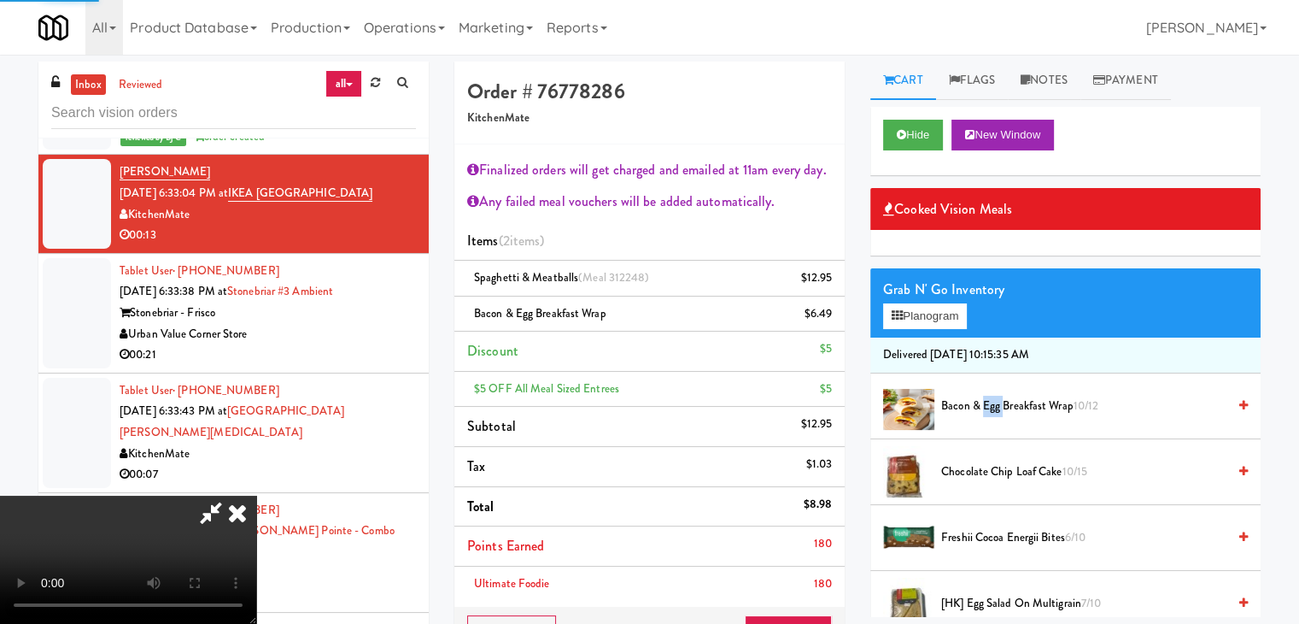
click at [990, 407] on span "Bacon & Egg Breakfast Wrap 10/12" at bounding box center [1083, 405] width 285 height 21
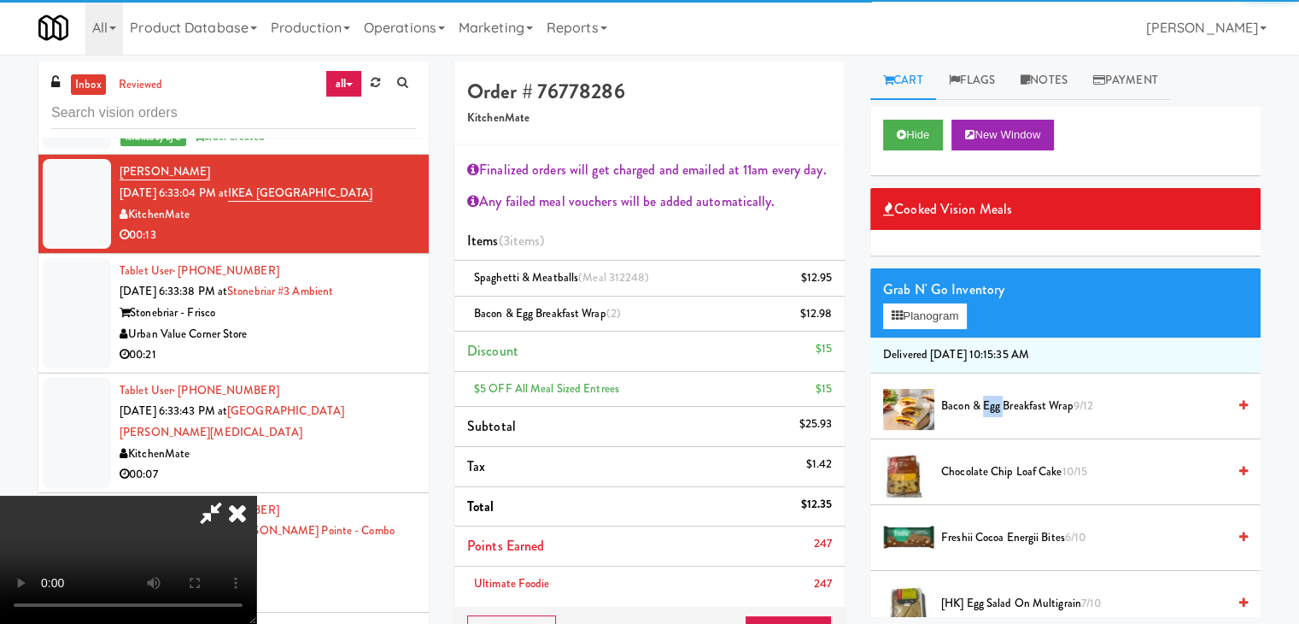
click at [256, 495] on video at bounding box center [128, 559] width 256 height 128
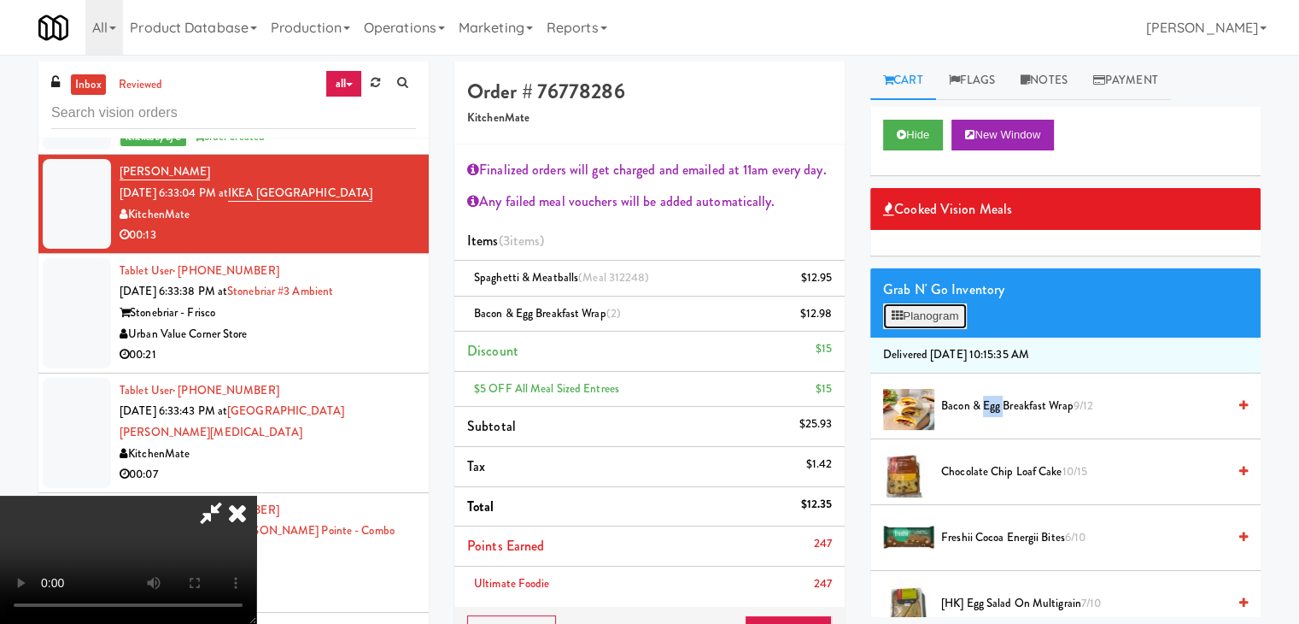
click at [935, 319] on button "Planogram" at bounding box center [925, 316] width 84 height 26
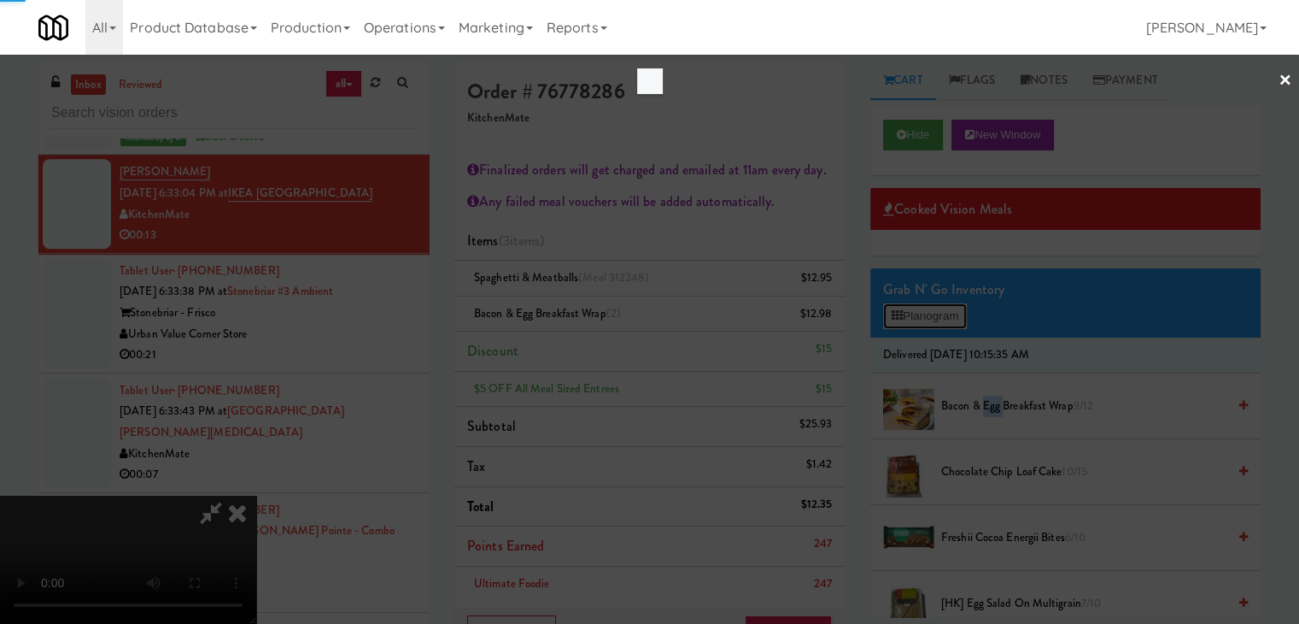
scroll to position [13735, 0]
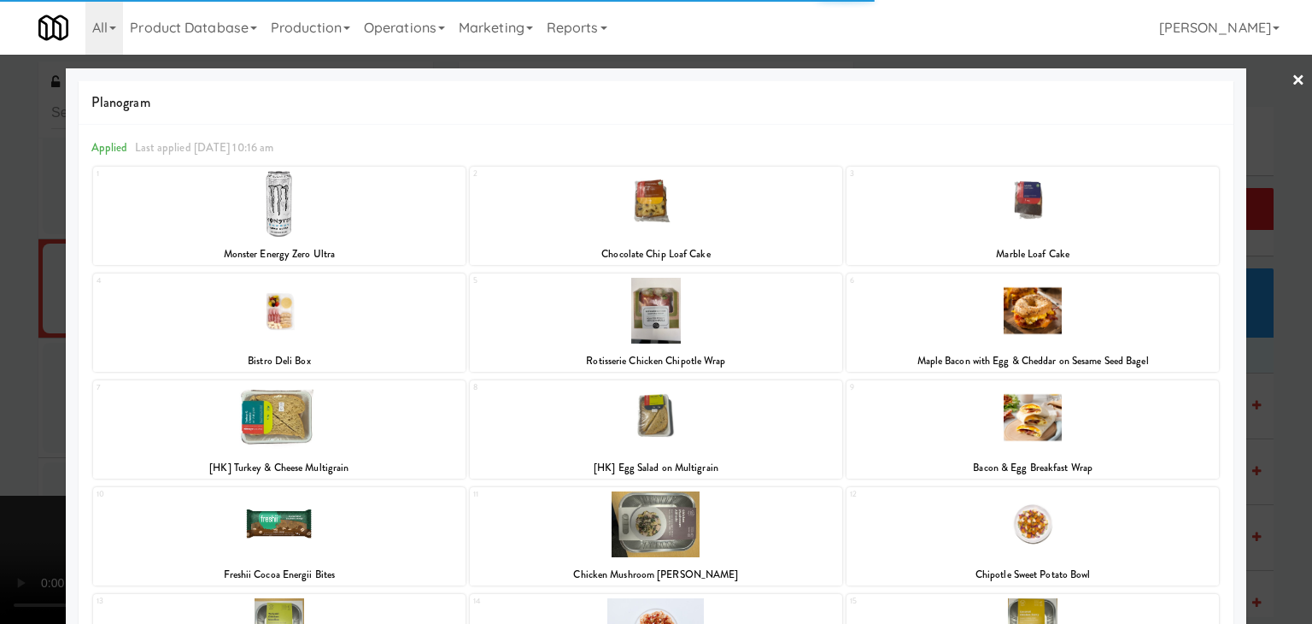
click at [0, 196] on div at bounding box center [656, 312] width 1312 height 624
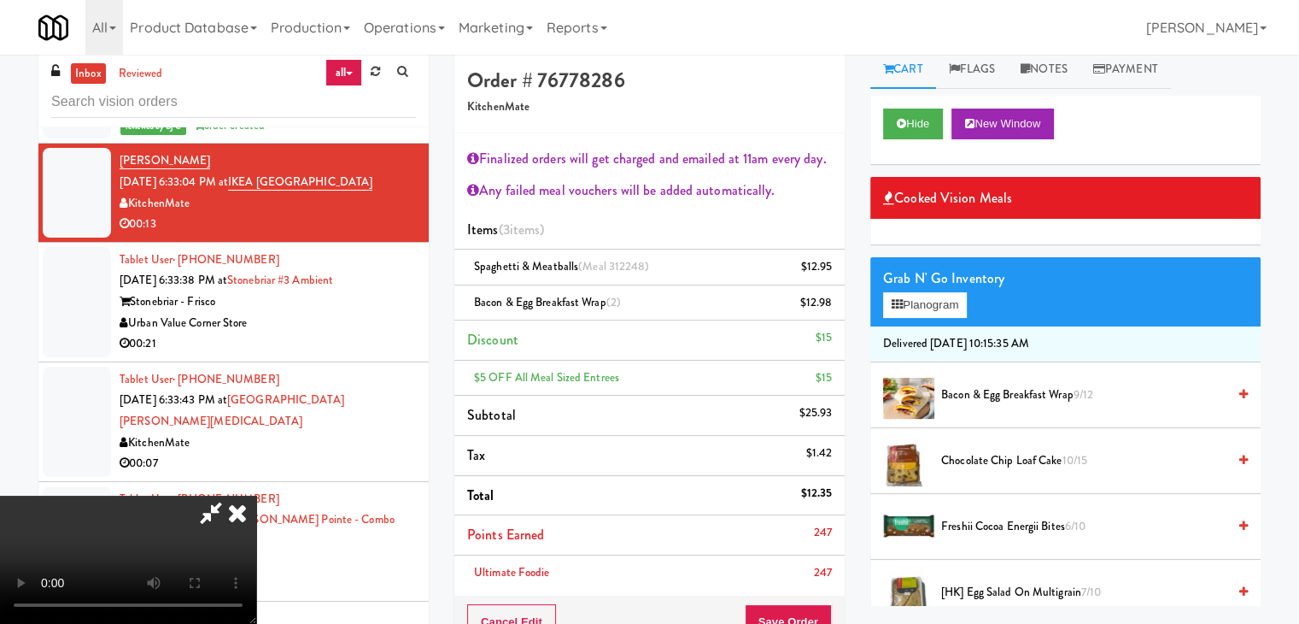
scroll to position [171, 0]
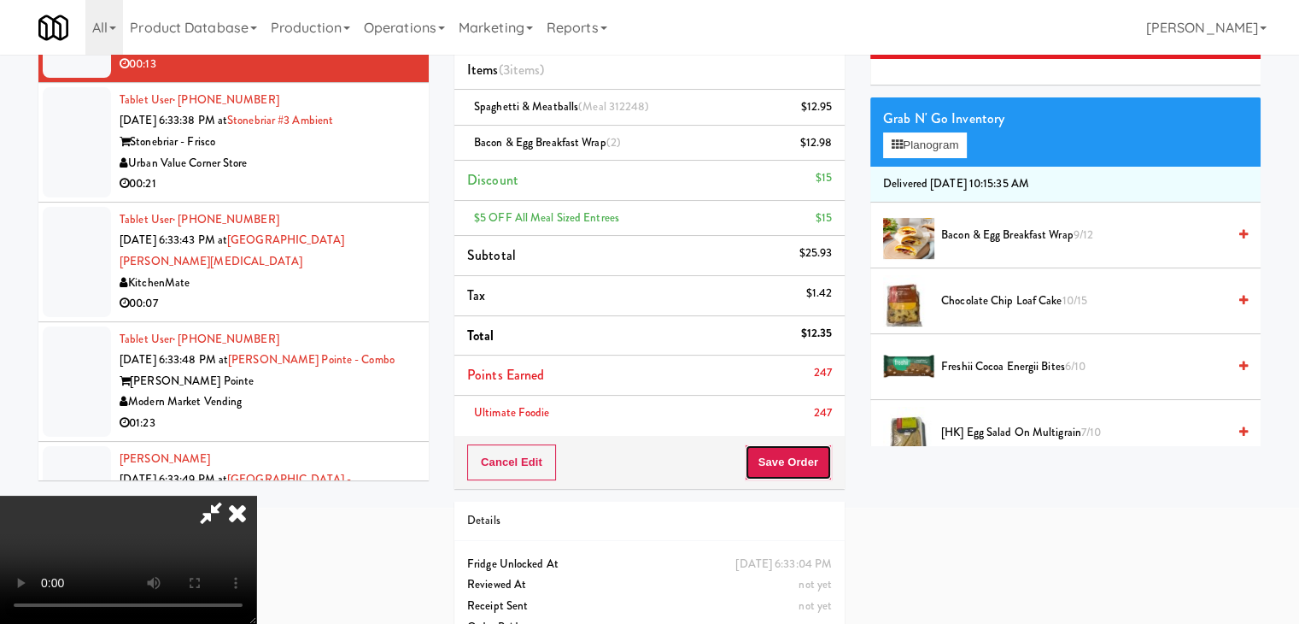
click at [809, 466] on button "Save Order" at bounding box center [788, 462] width 87 height 36
click at [810, 466] on button "Save Order" at bounding box center [788, 462] width 87 height 36
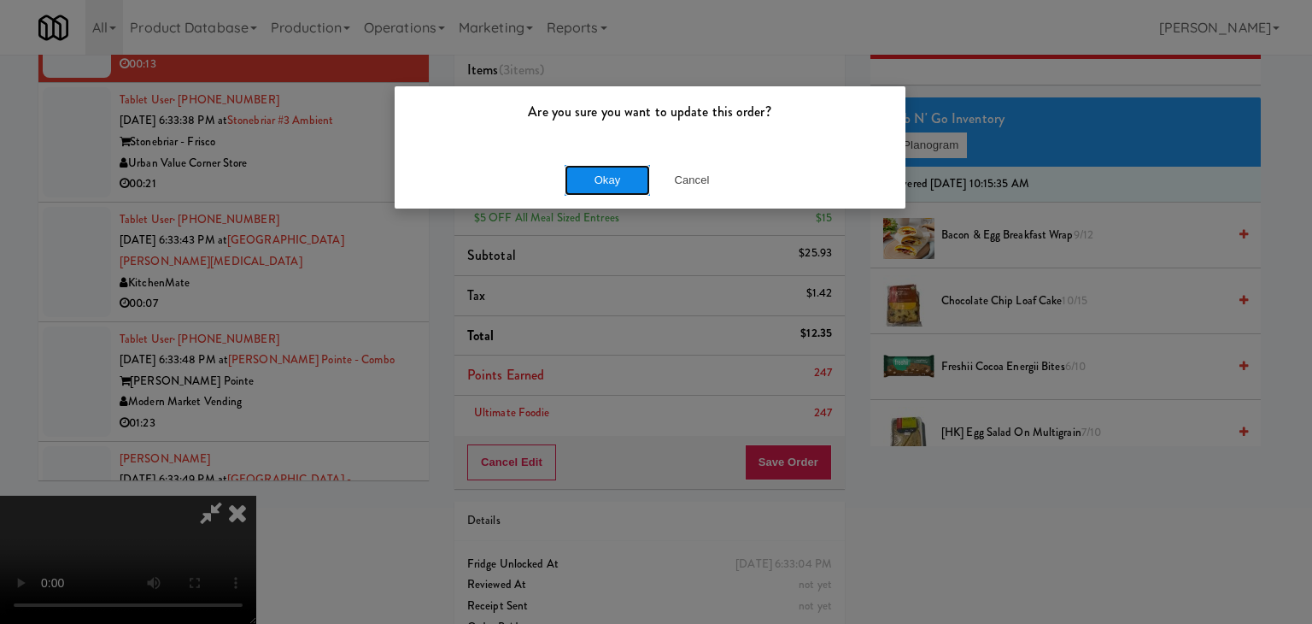
click at [608, 170] on button "Okay" at bounding box center [607, 180] width 85 height 31
click at [608, 170] on body "Are you sure you want to update this order? Okay Cancel Okay Are you sure you w…" at bounding box center [656, 196] width 1312 height 624
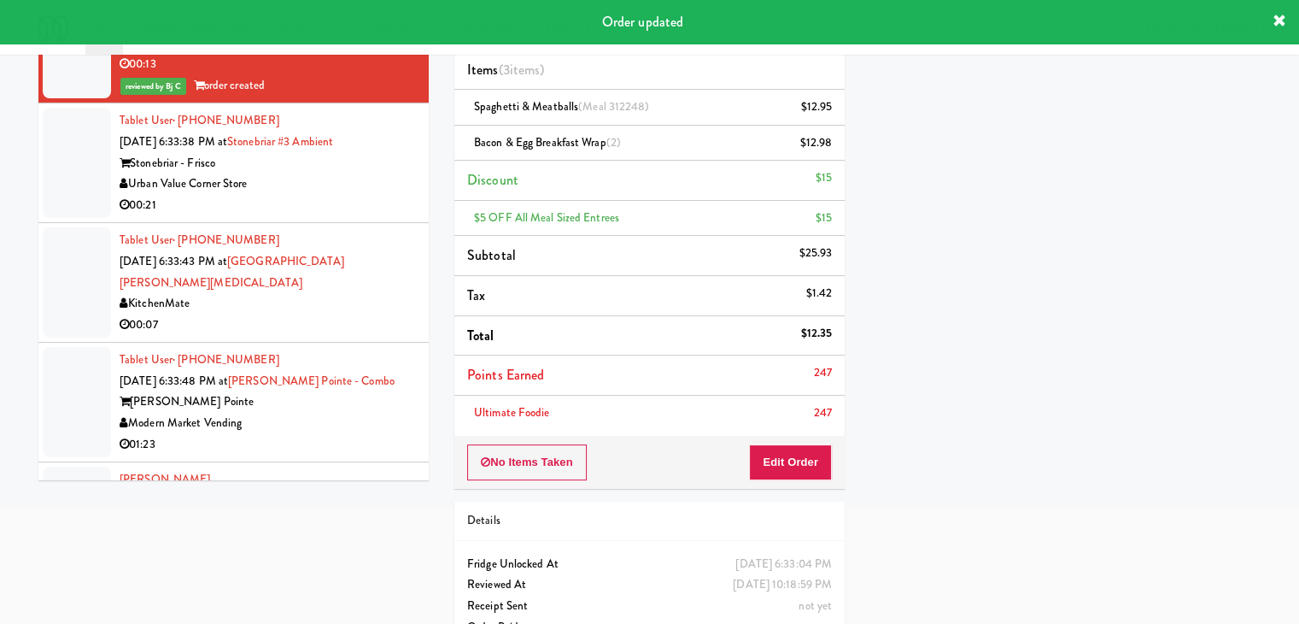
click at [348, 195] on div "00:21" at bounding box center [268, 205] width 296 height 21
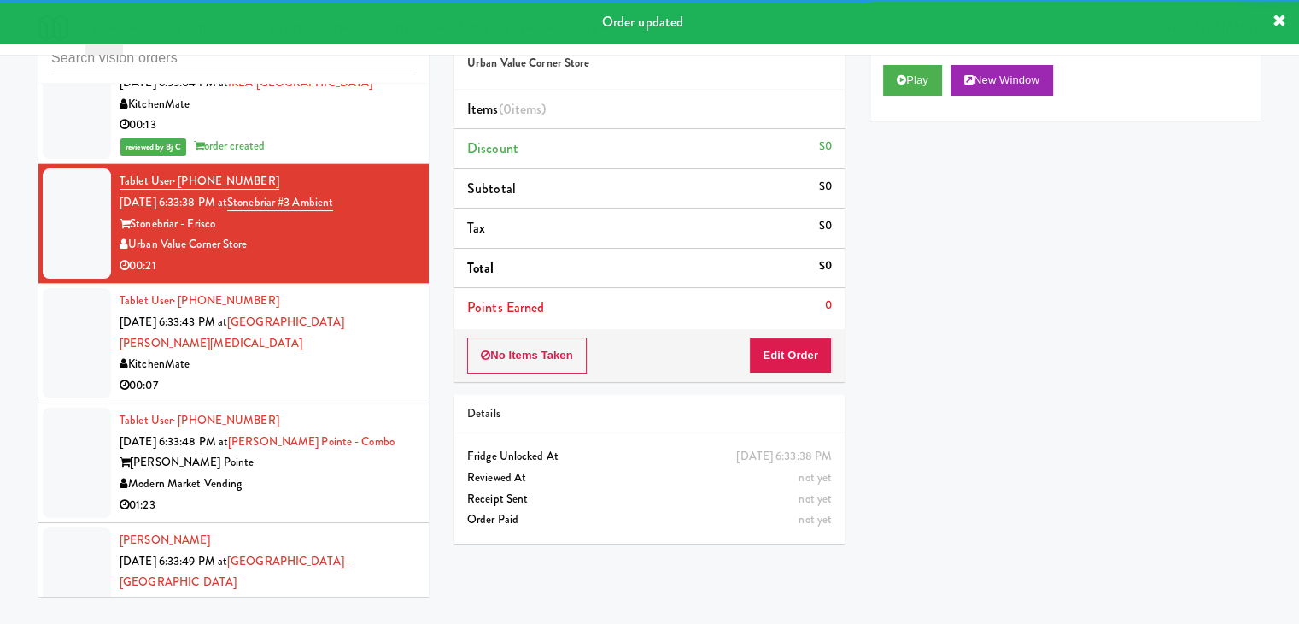
scroll to position [13905, 0]
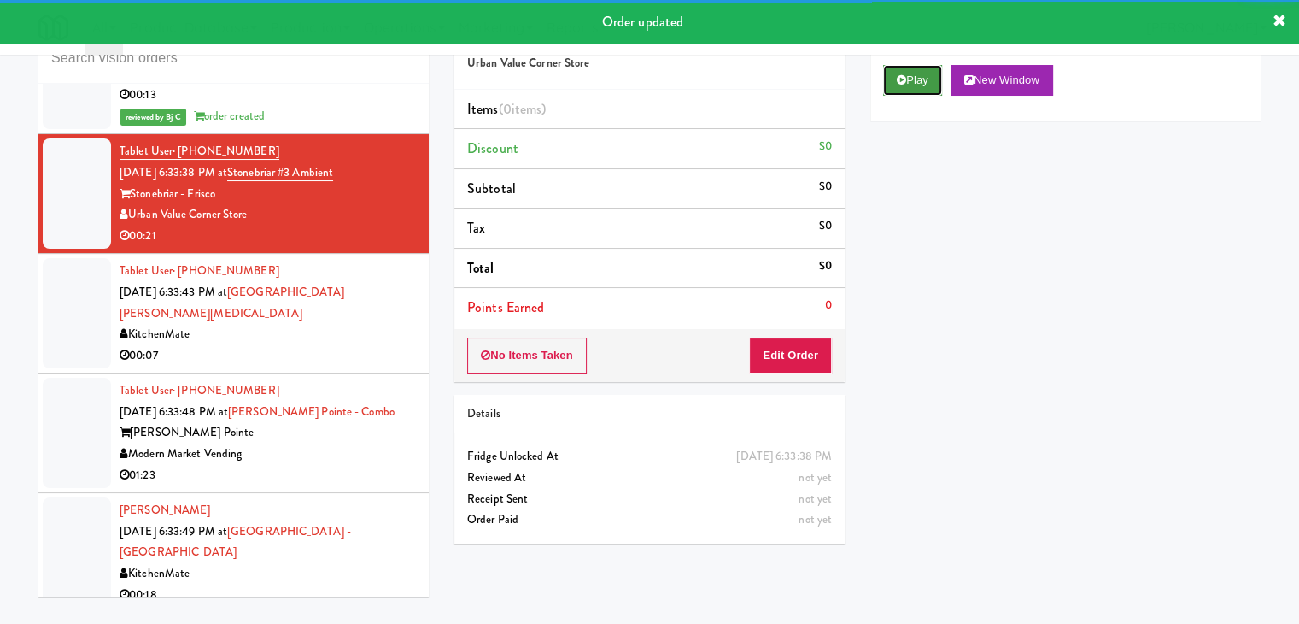
click at [919, 79] on button "Play" at bounding box center [912, 80] width 59 height 31
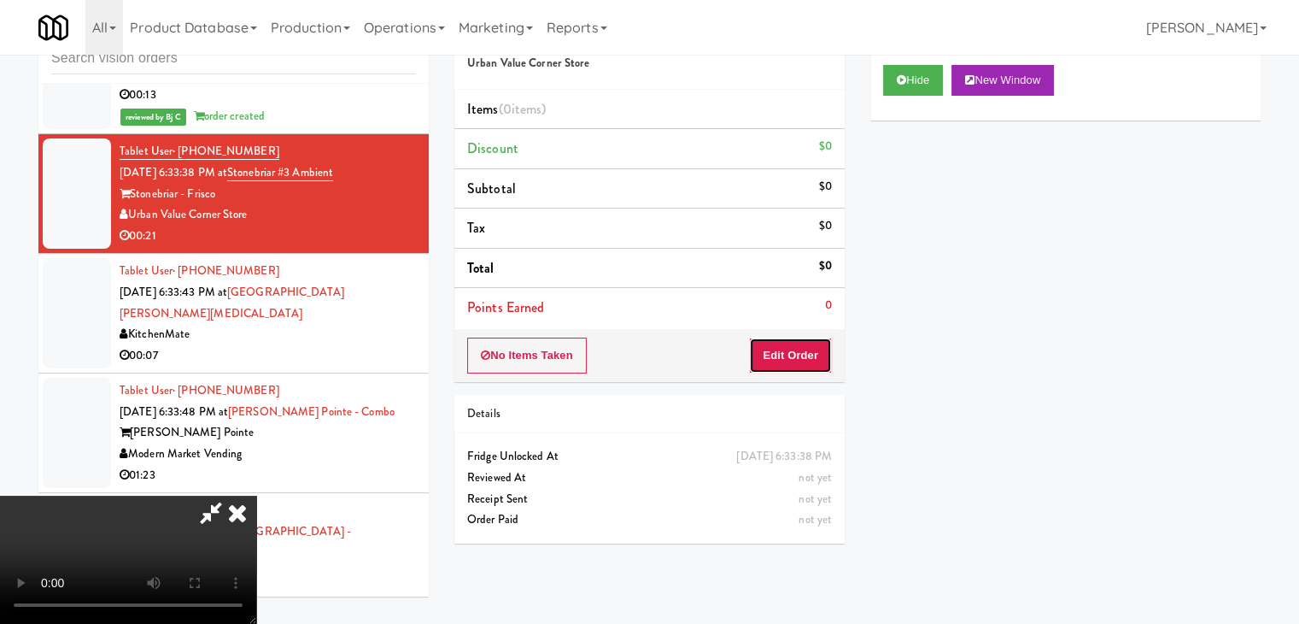
click at [789, 356] on button "Edit Order" at bounding box center [790, 355] width 83 height 36
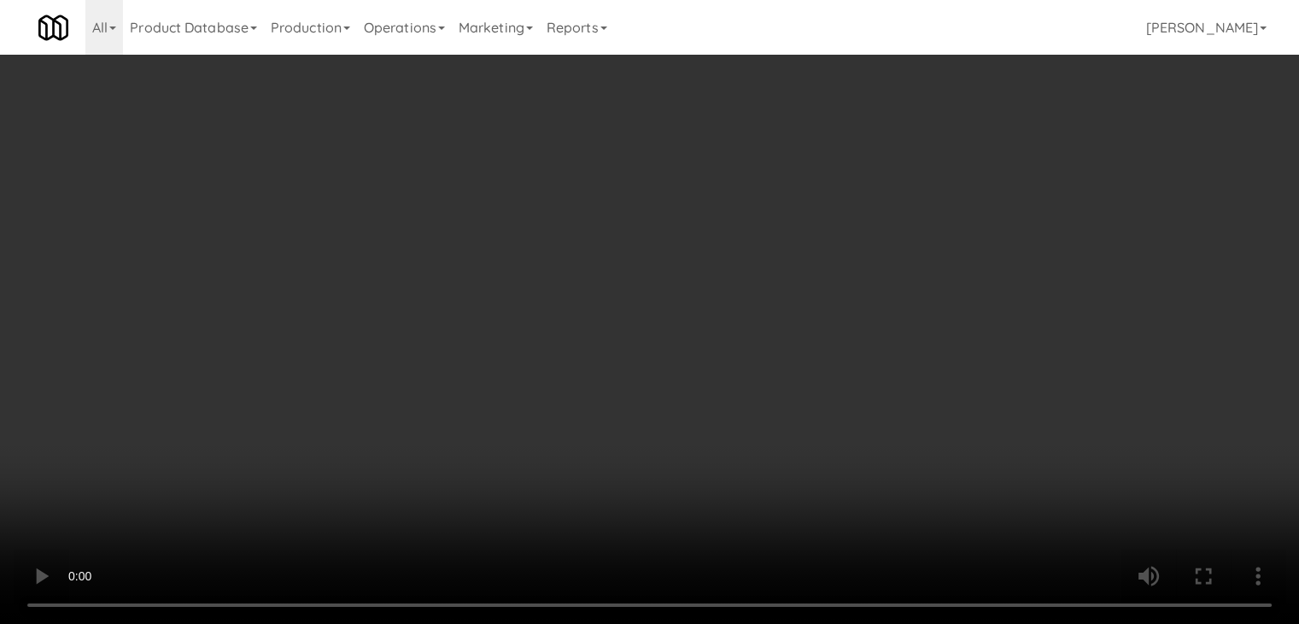
scroll to position [13820, 0]
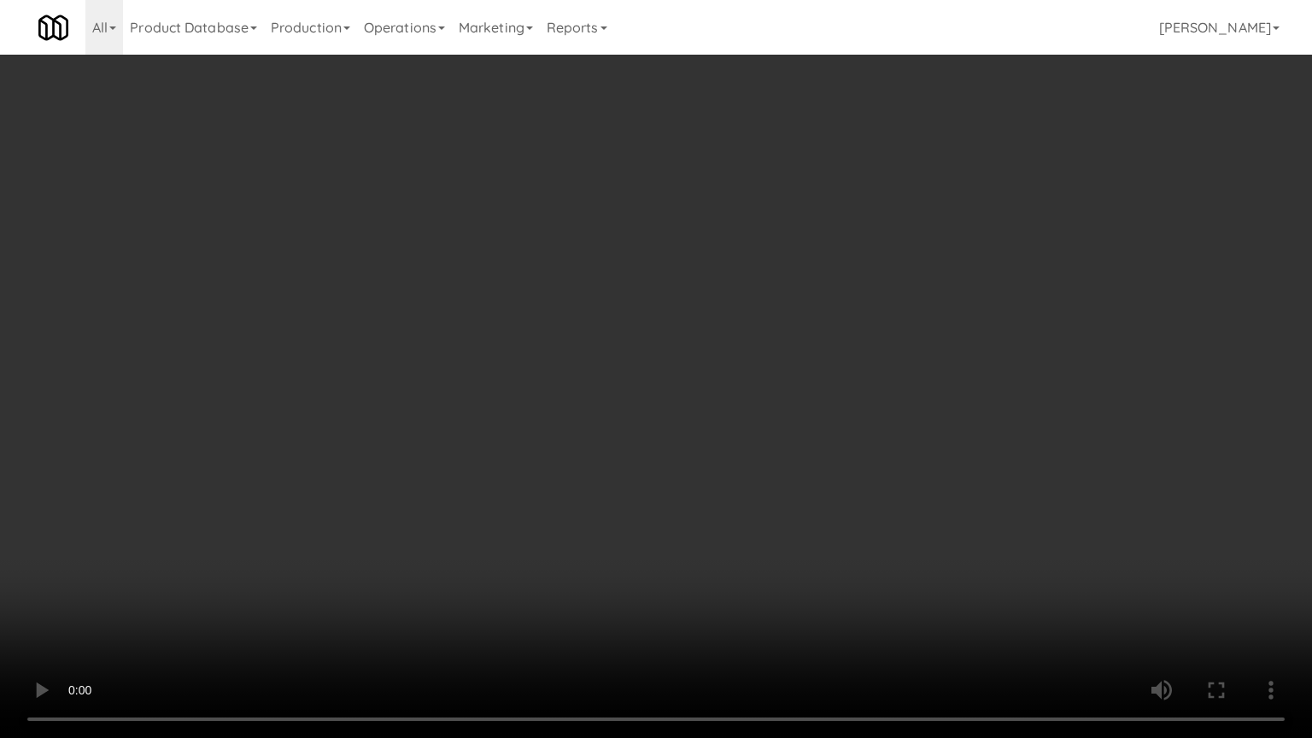
click at [763, 475] on video at bounding box center [656, 369] width 1312 height 738
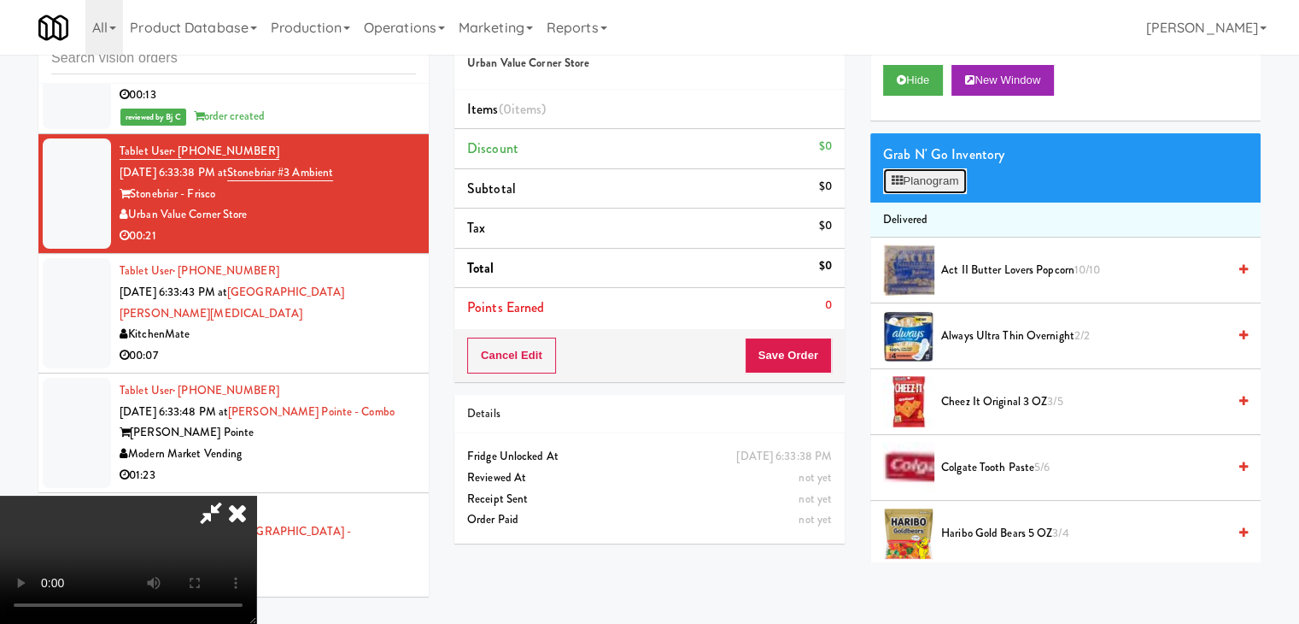
click at [928, 179] on button "Planogram" at bounding box center [925, 181] width 84 height 26
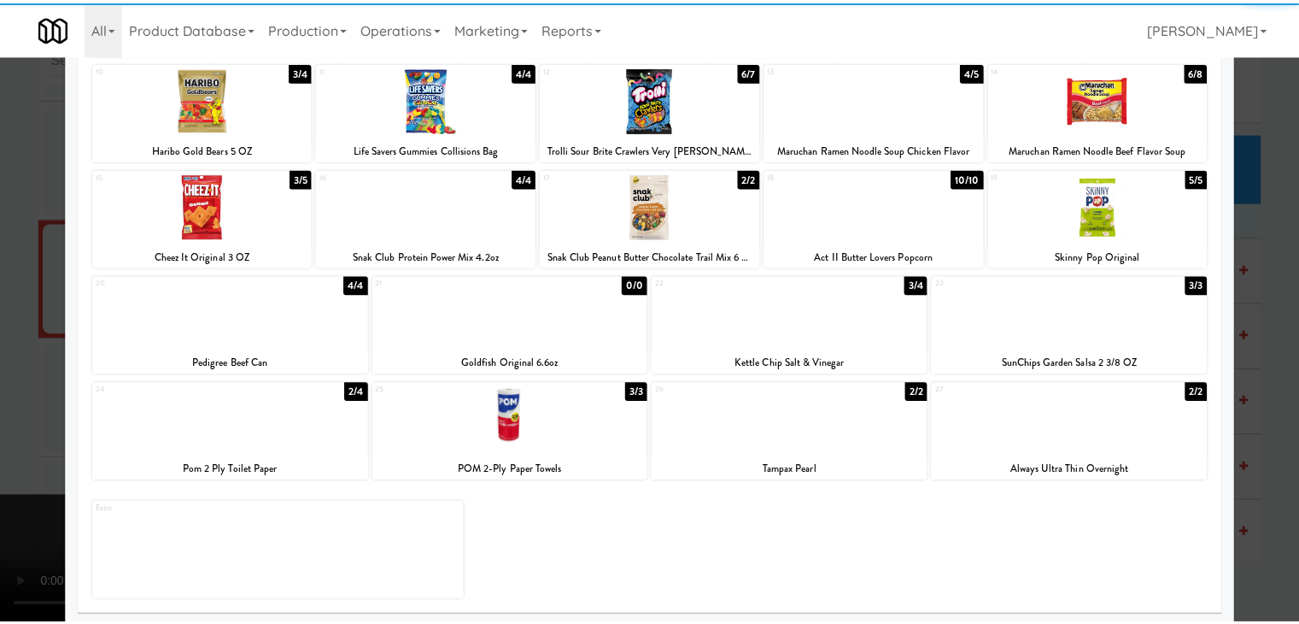
scroll to position [215, 0]
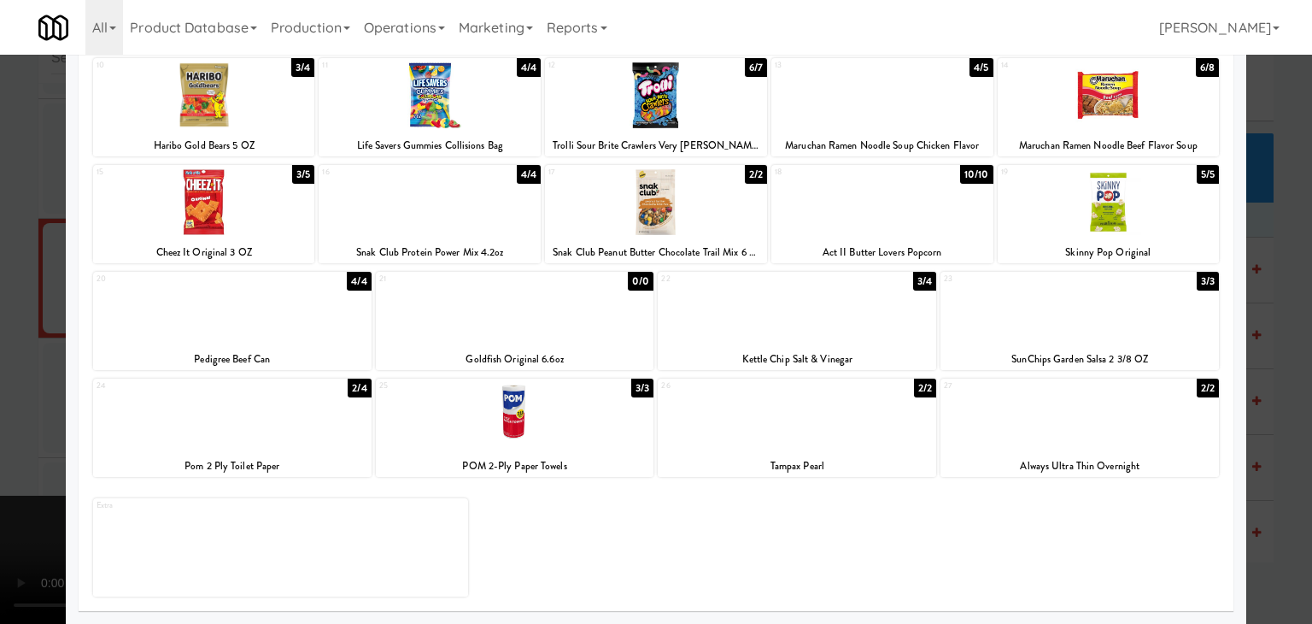
click at [246, 418] on div at bounding box center [232, 416] width 278 height 66
drag, startPoint x: 0, startPoint y: 391, endPoint x: 711, endPoint y: 393, distance: 710.7
click at [49, 390] on div at bounding box center [656, 312] width 1312 height 624
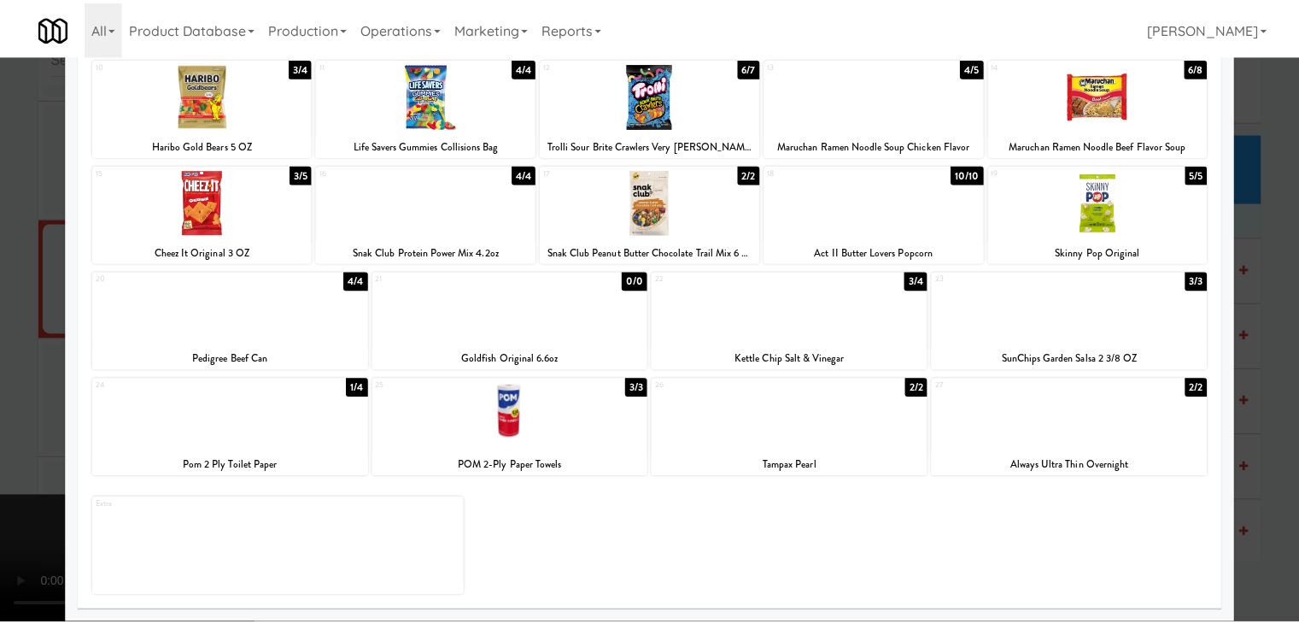
scroll to position [13905, 0]
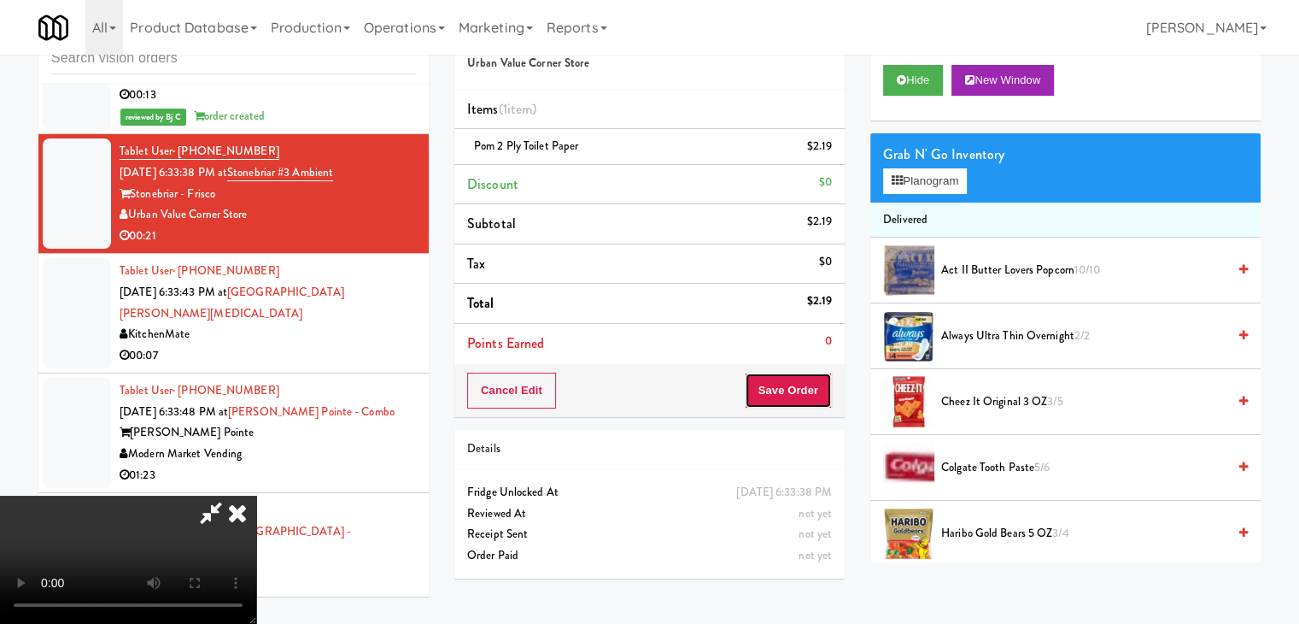
click at [808, 389] on button "Save Order" at bounding box center [788, 390] width 87 height 36
click at [806, 389] on button "Save Order" at bounding box center [788, 390] width 87 height 36
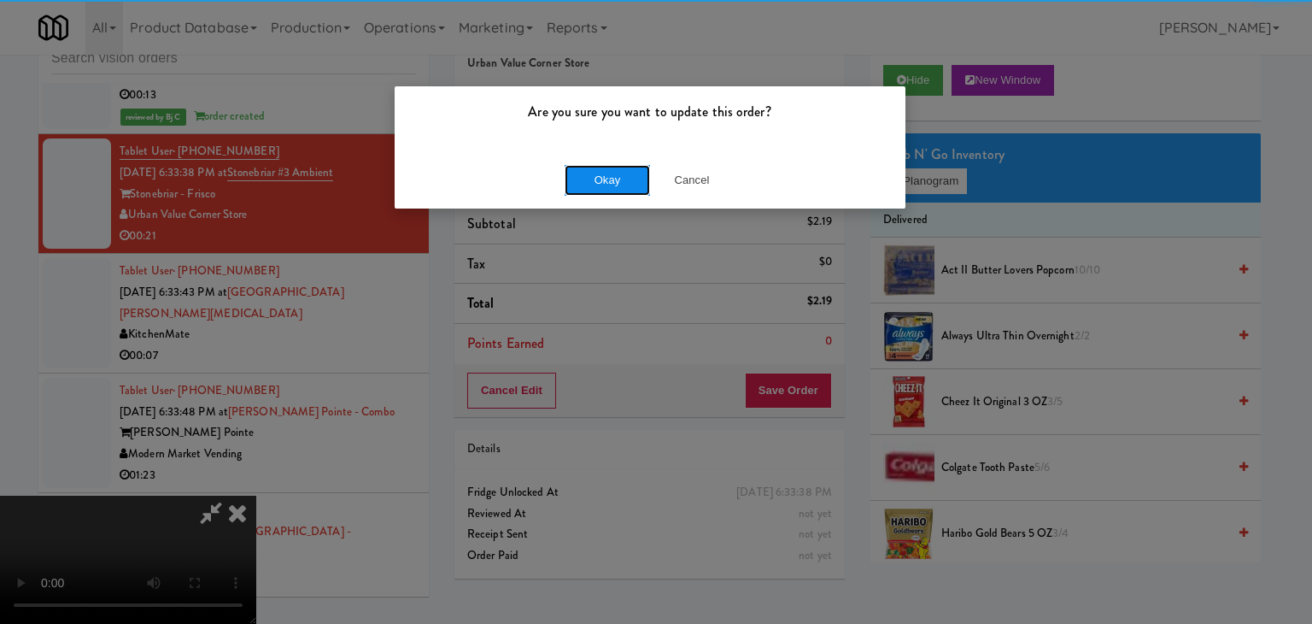
click at [577, 173] on button "Okay" at bounding box center [607, 180] width 85 height 31
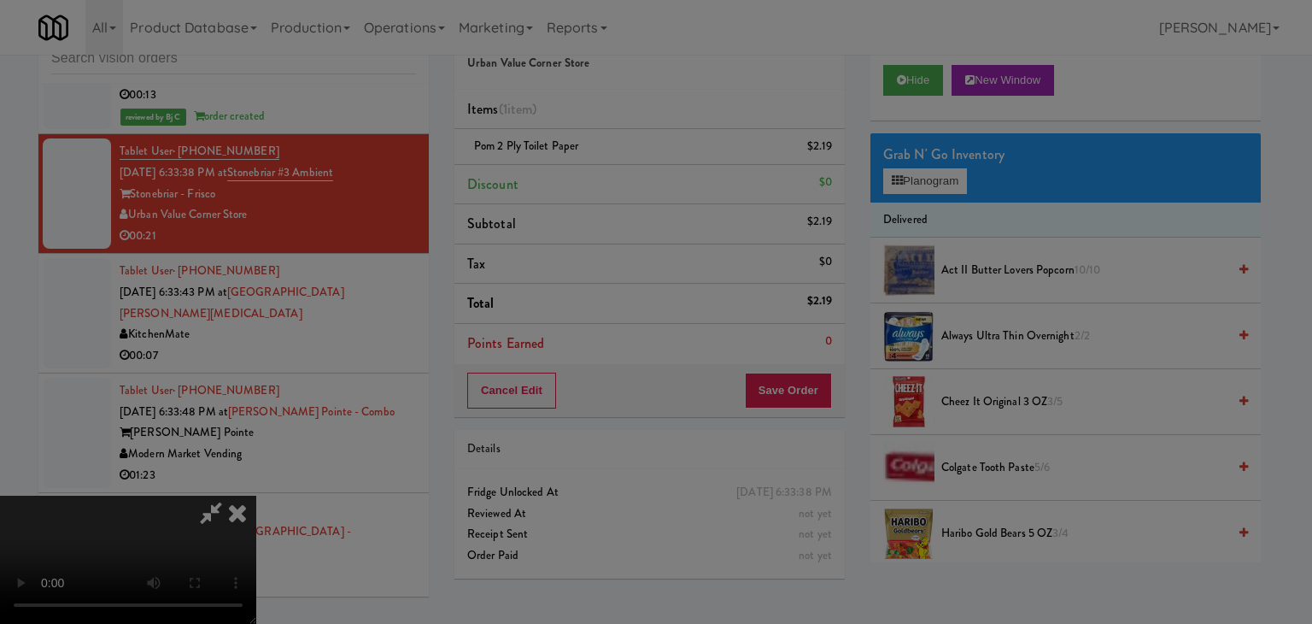
click at [577, 164] on button "Okay" at bounding box center [607, 148] width 85 height 31
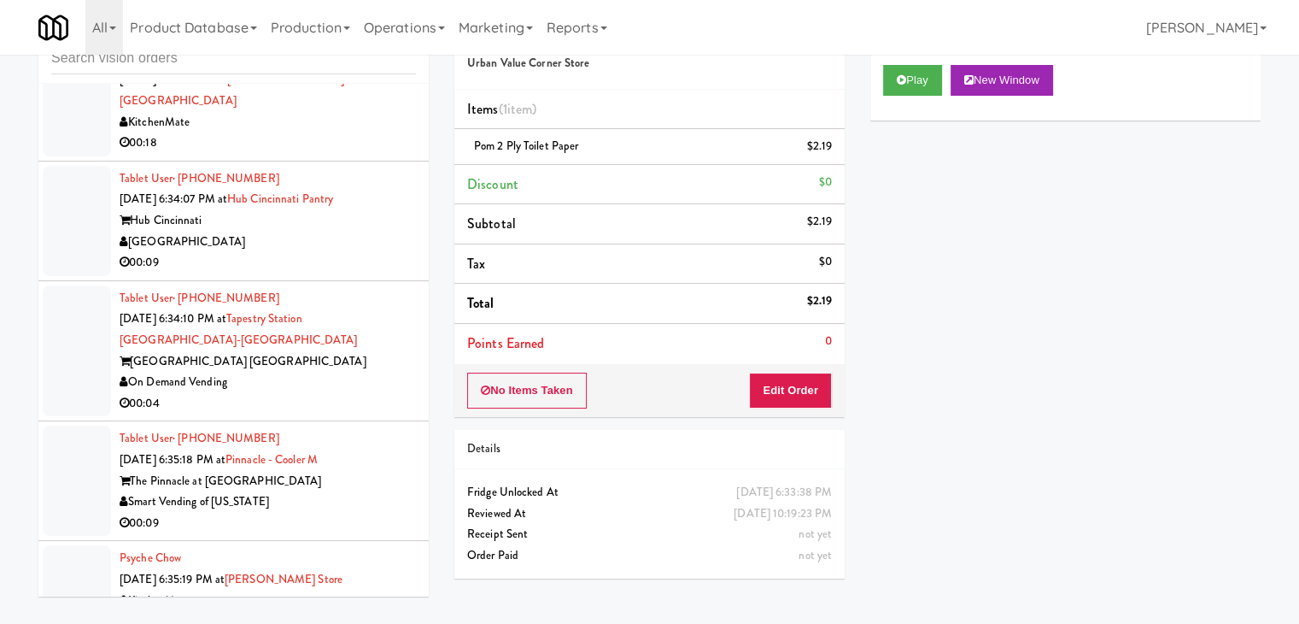
scroll to position [14503, 0]
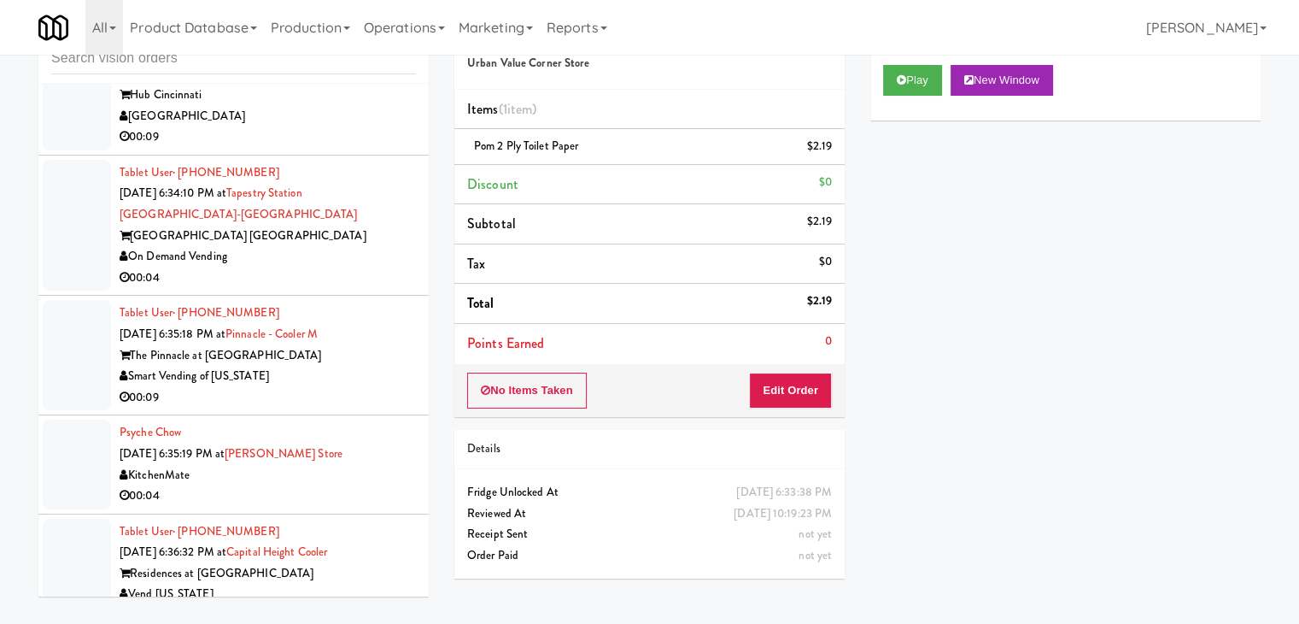
click at [316, 246] on div "On Demand Vending" at bounding box center [268, 256] width 296 height 21
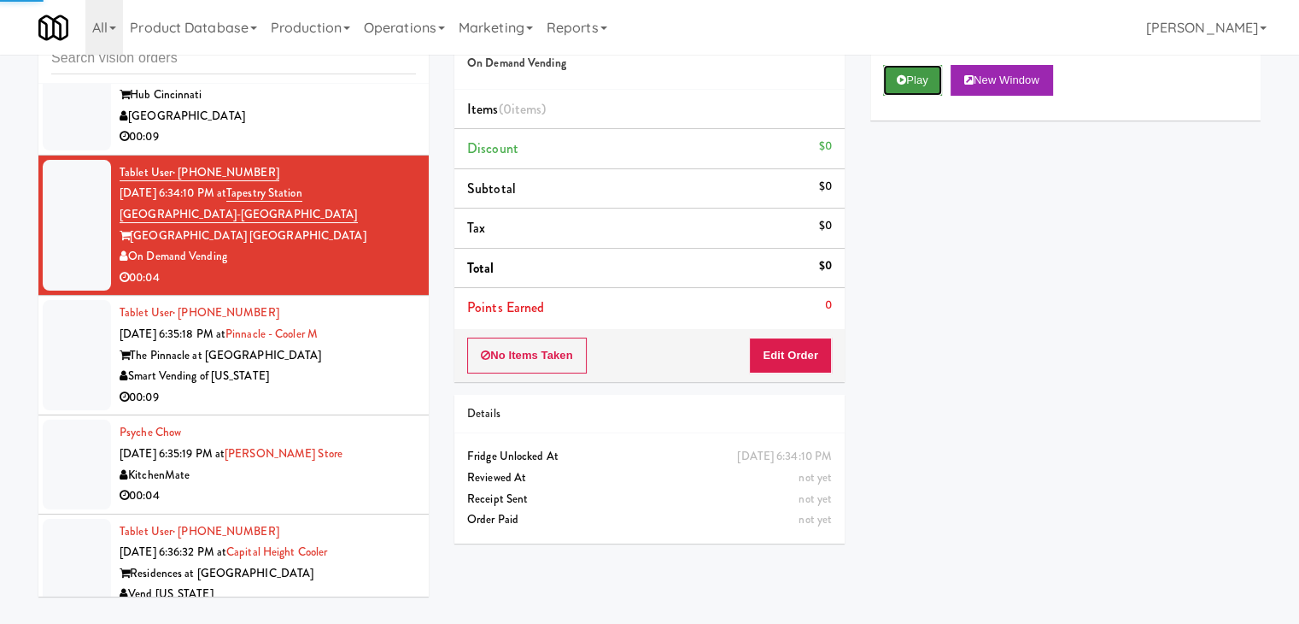
click at [905, 83] on icon at bounding box center [901, 79] width 9 height 11
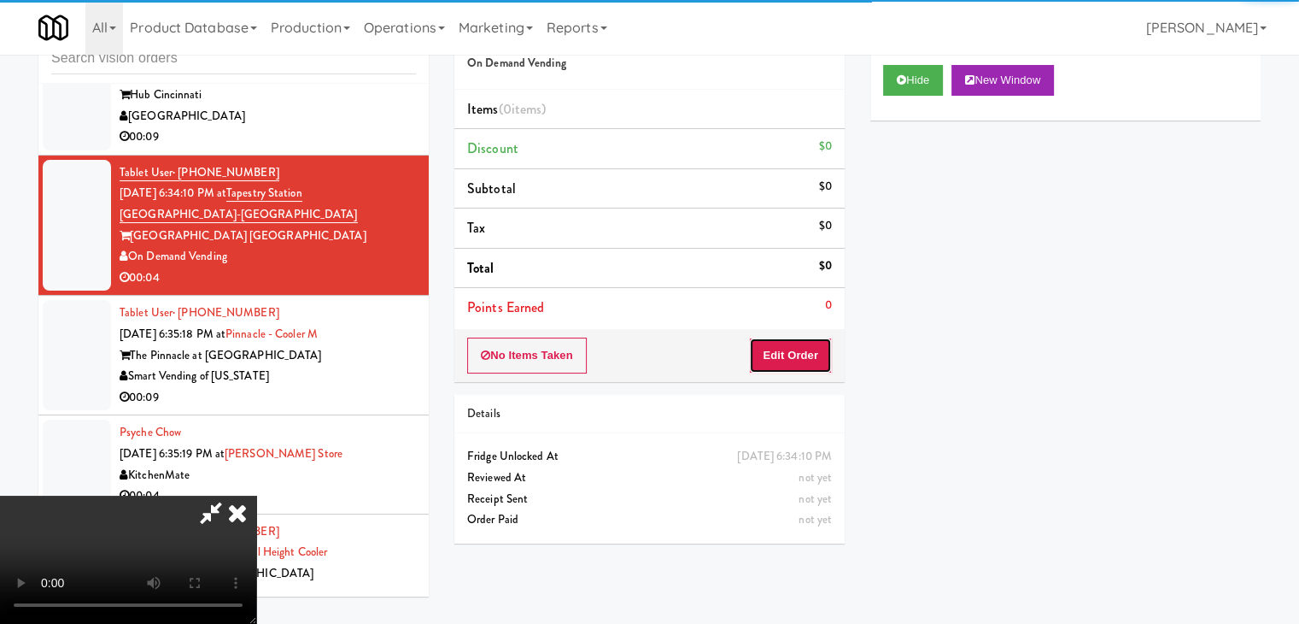
click at [793, 345] on button "Edit Order" at bounding box center [790, 355] width 83 height 36
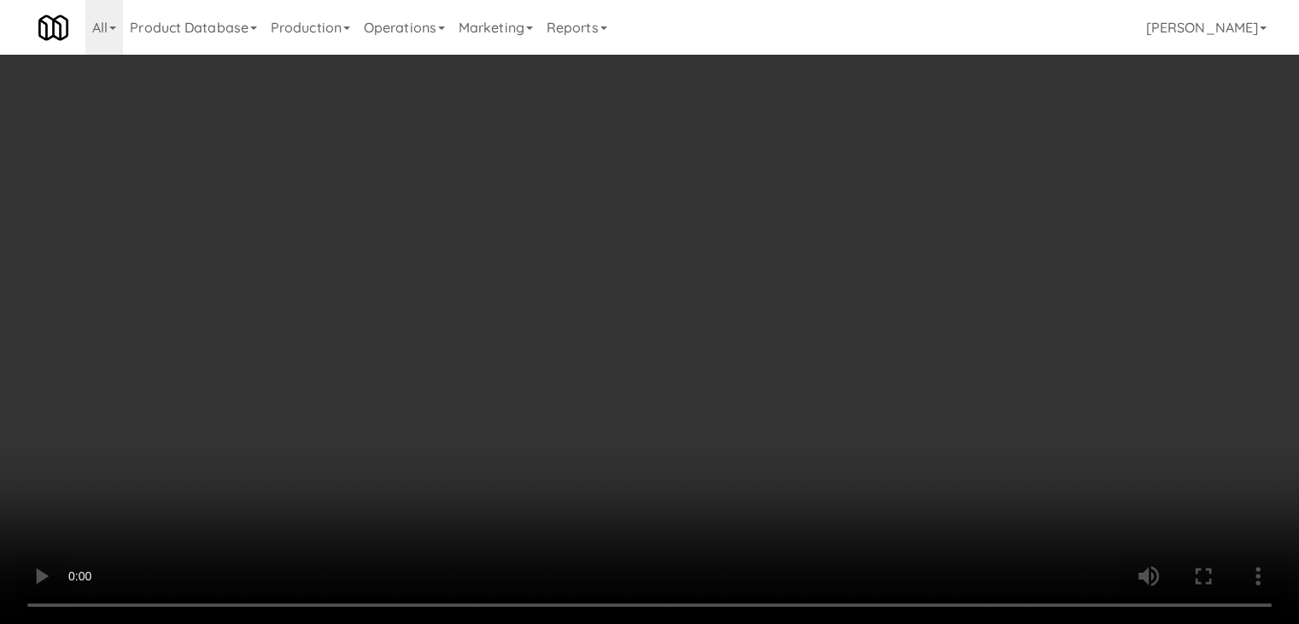
scroll to position [14418, 0]
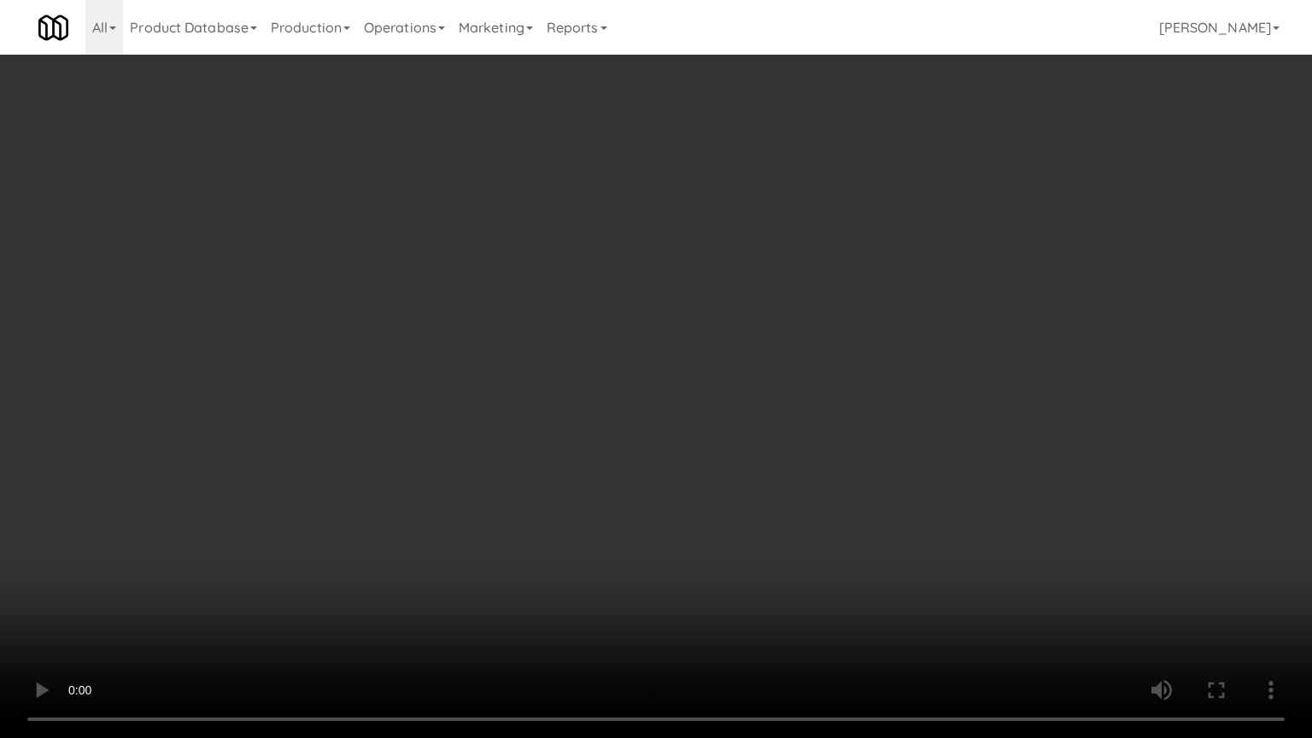
click at [734, 526] on video at bounding box center [656, 369] width 1312 height 738
click at [731, 522] on video at bounding box center [656, 369] width 1312 height 738
click at [735, 519] on video at bounding box center [656, 369] width 1312 height 738
click at [743, 519] on video at bounding box center [656, 369] width 1312 height 738
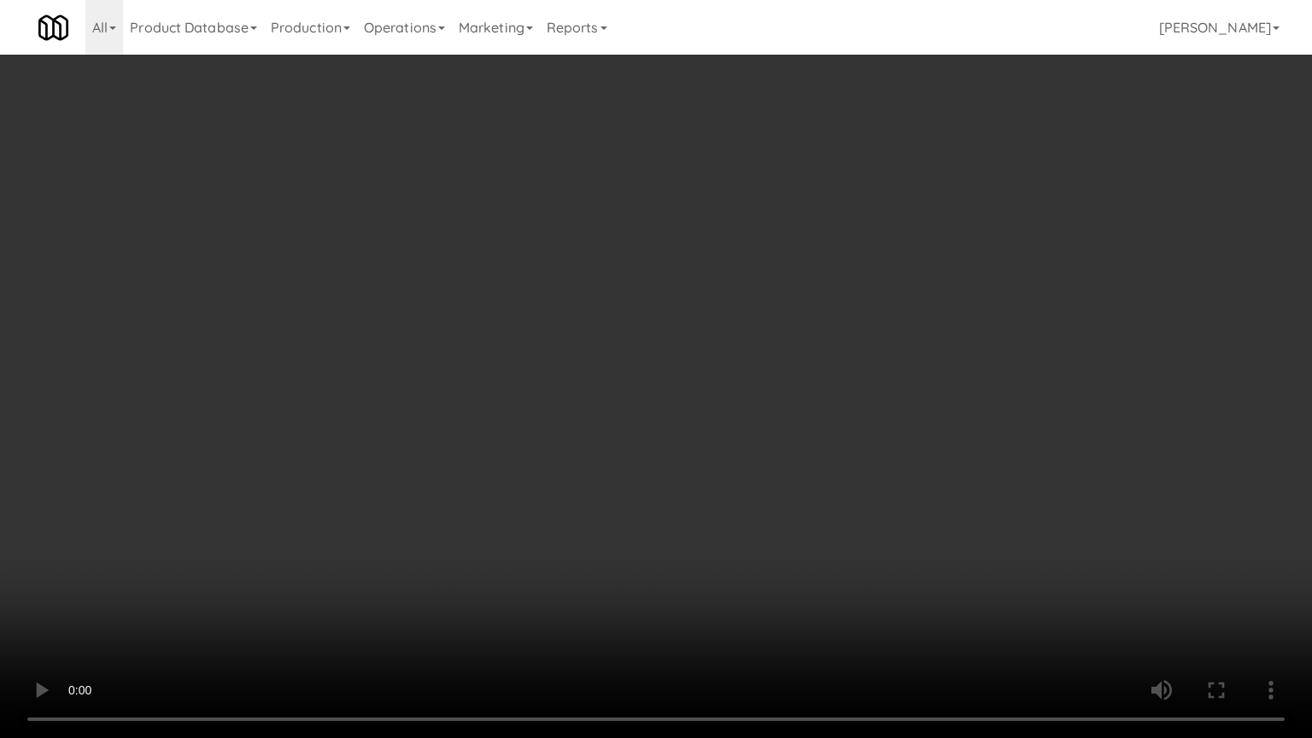
drag, startPoint x: 743, startPoint y: 519, endPoint x: 911, endPoint y: 237, distance: 329.0
click at [756, 499] on video at bounding box center [656, 369] width 1312 height 738
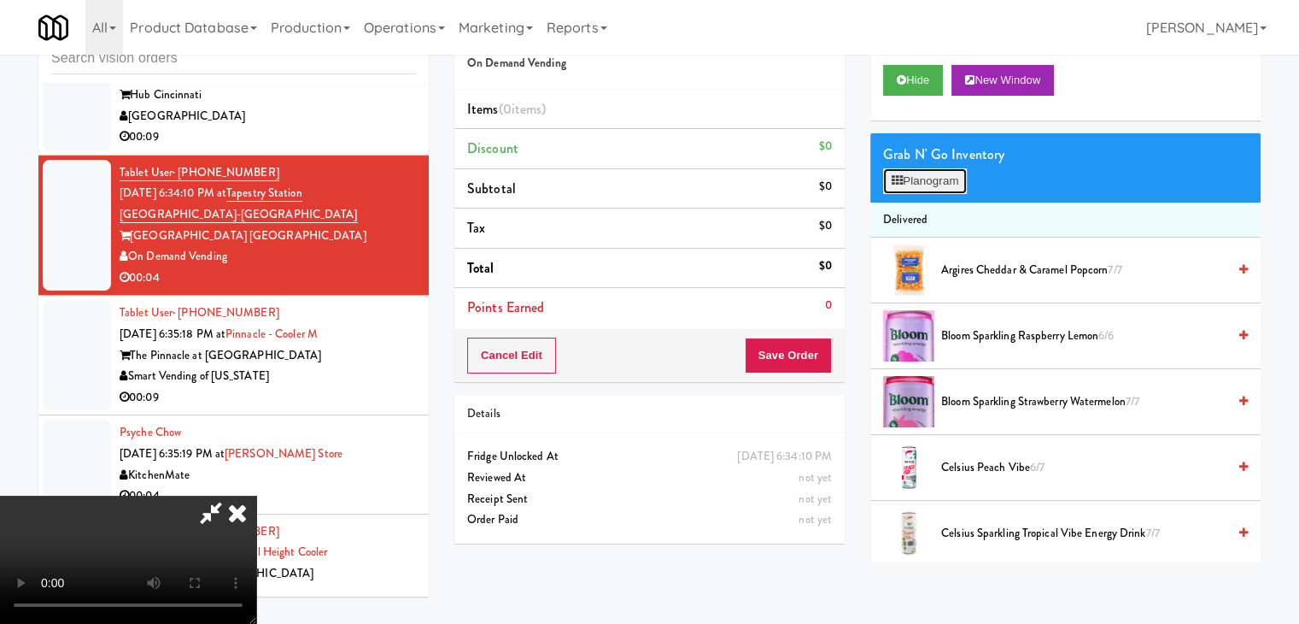
click at [932, 177] on button "Planogram" at bounding box center [925, 181] width 84 height 26
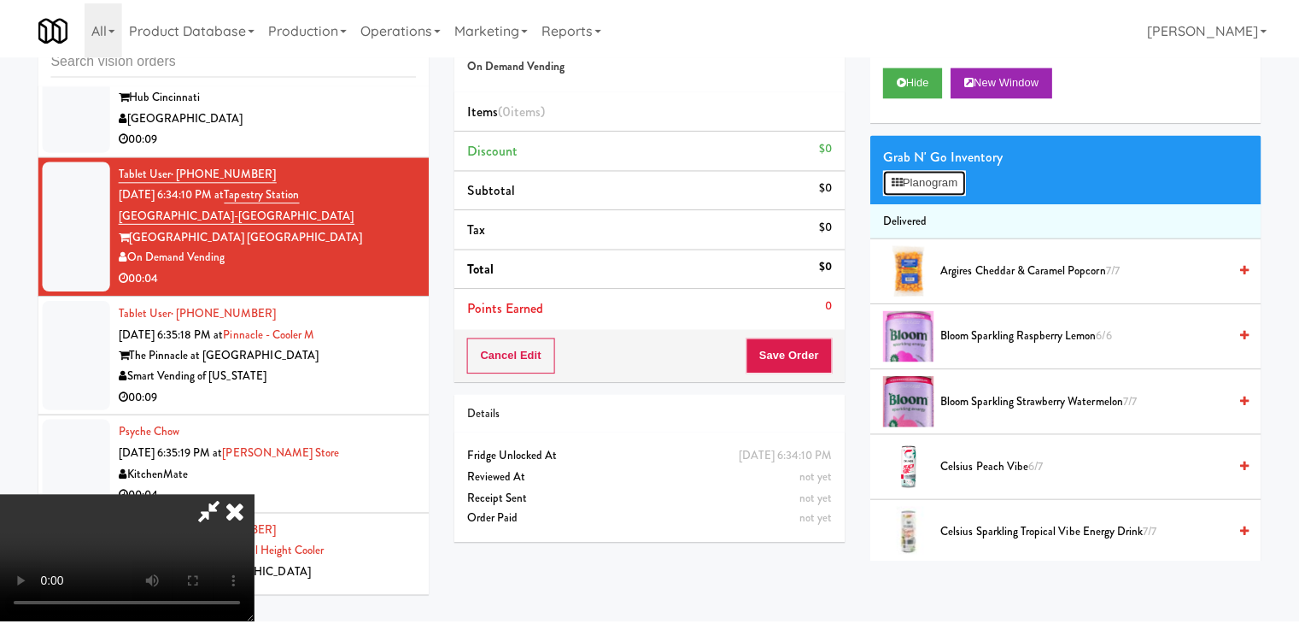
scroll to position [14418, 0]
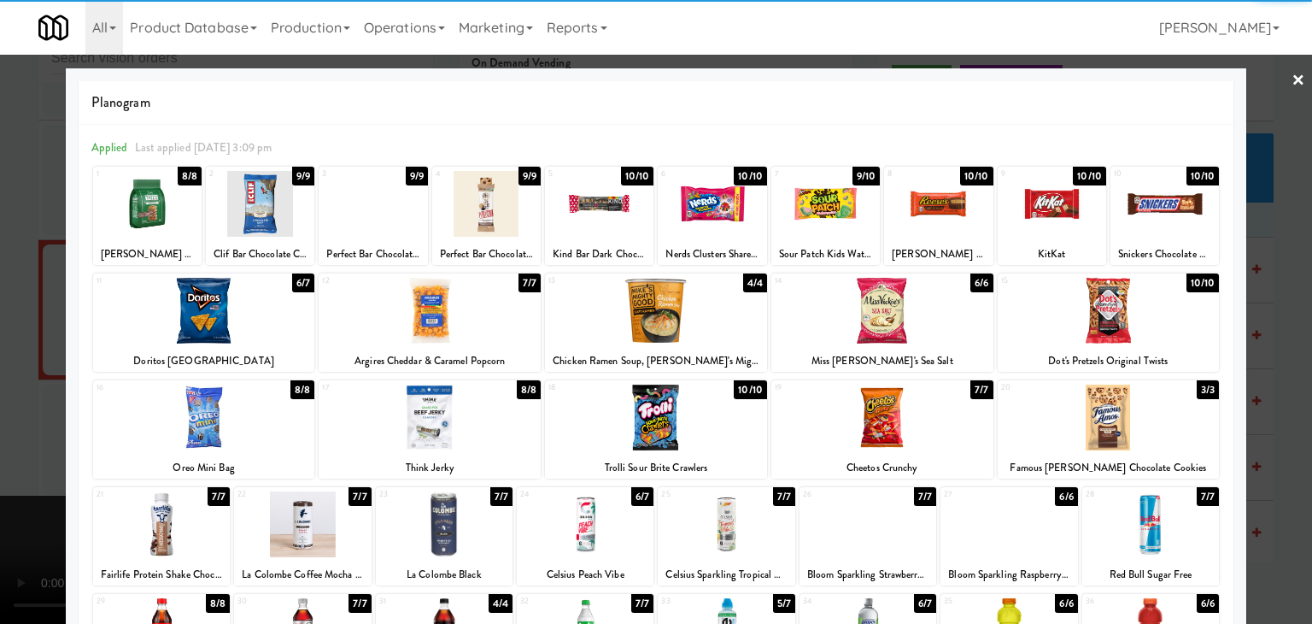
drag, startPoint x: 1092, startPoint y: 421, endPoint x: 1250, endPoint y: 462, distance: 164.1
click at [1095, 422] on div at bounding box center [1109, 417] width 222 height 66
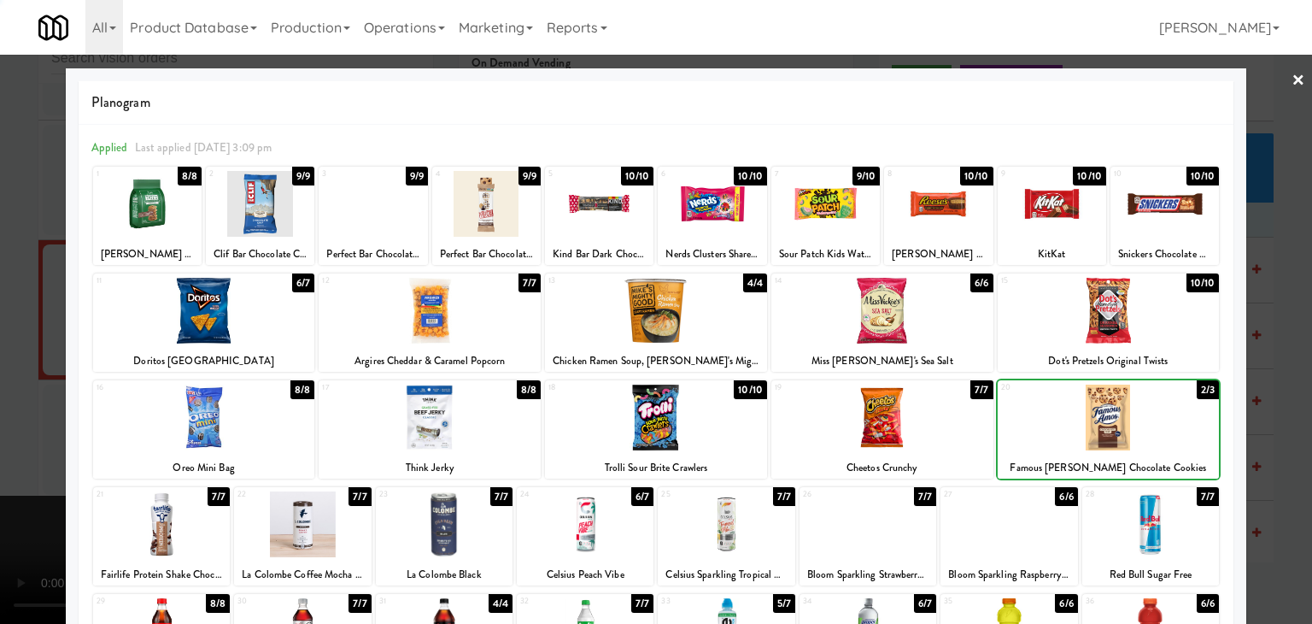
click at [1290, 472] on div at bounding box center [656, 312] width 1312 height 624
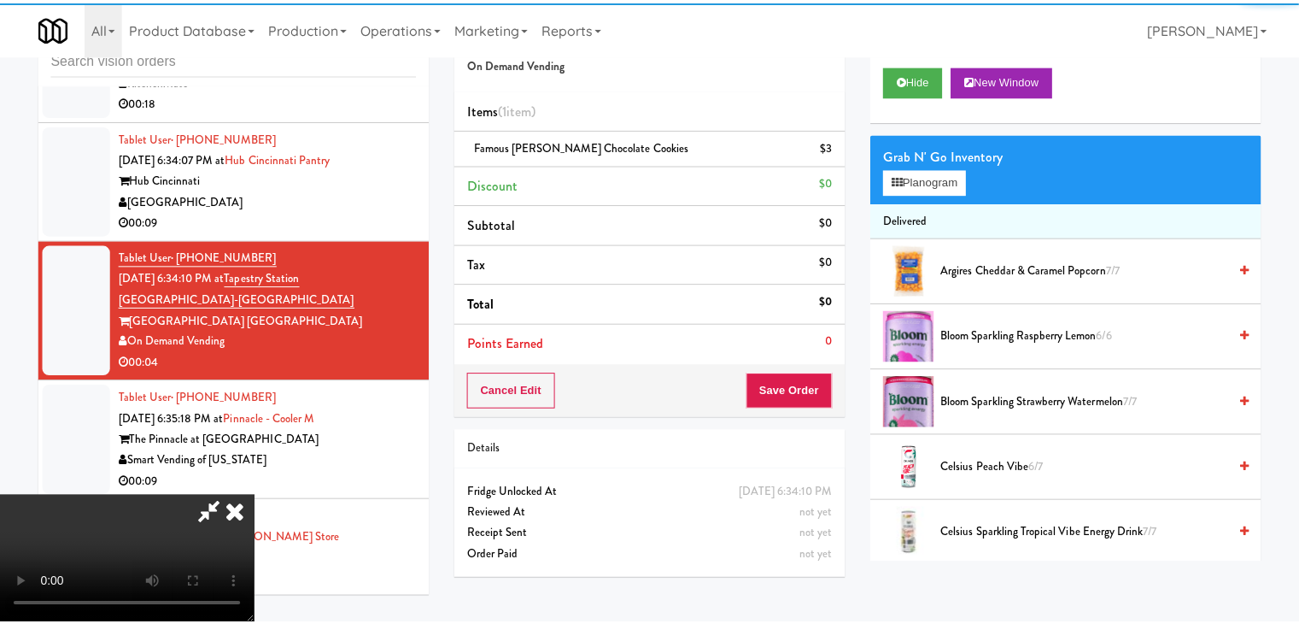
scroll to position [14503, 0]
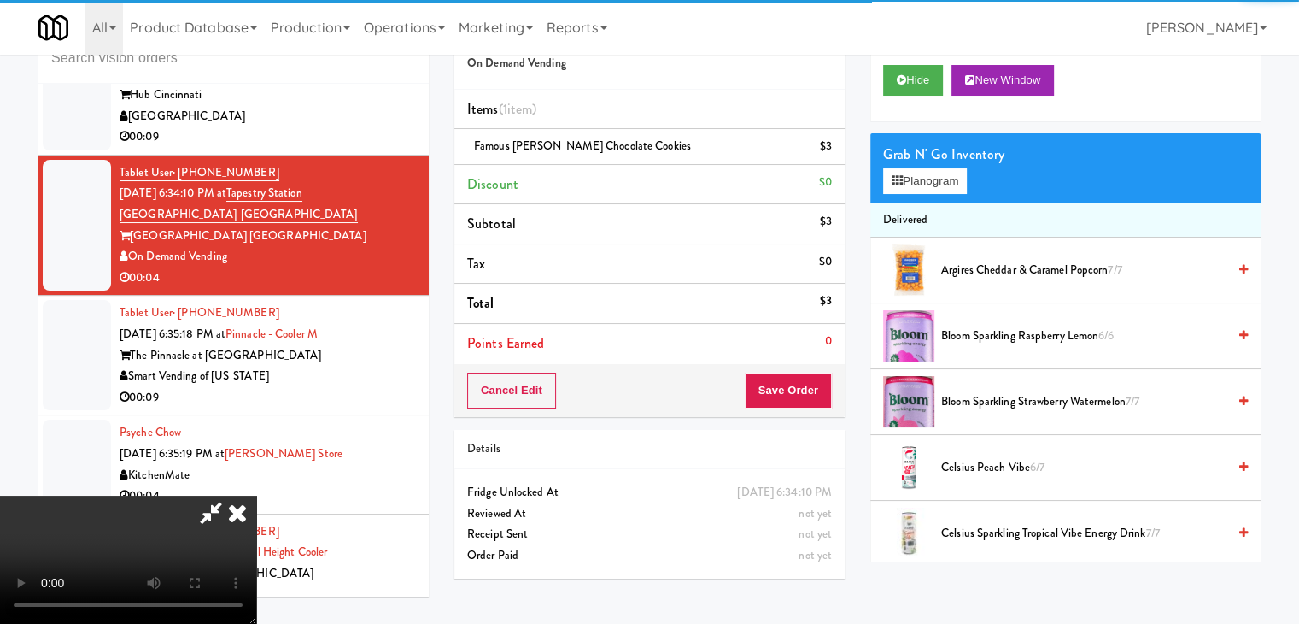
click at [256, 495] on video at bounding box center [128, 559] width 256 height 128
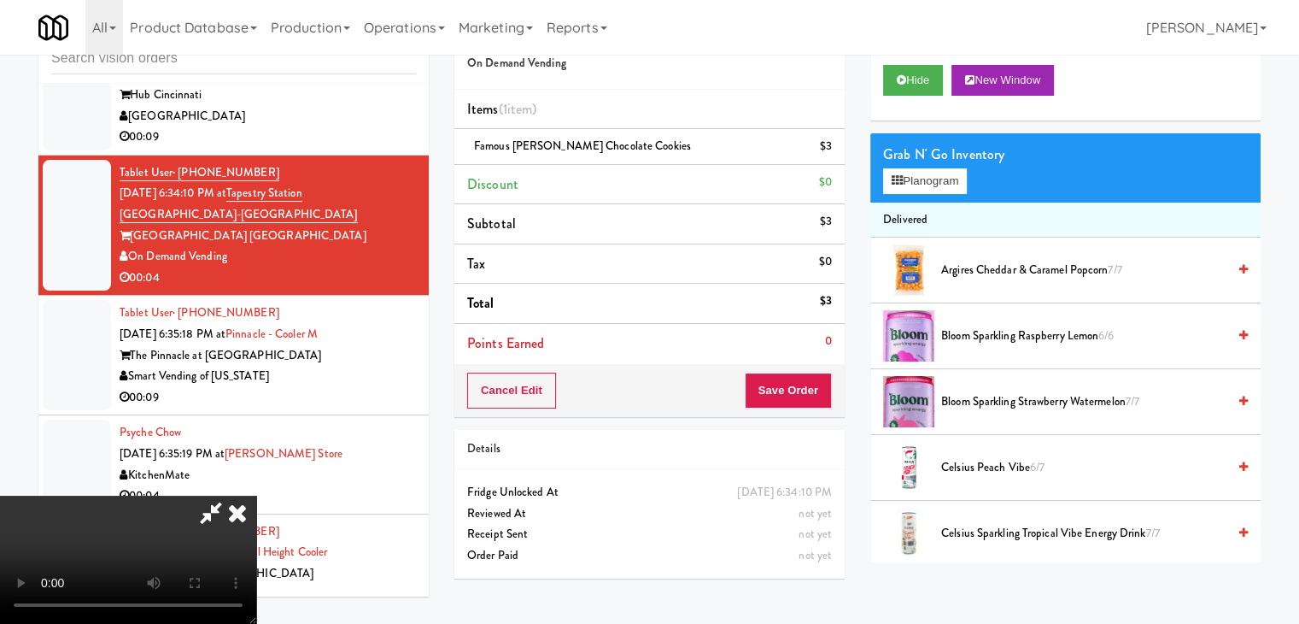
scroll to position [240, 0]
click at [256, 495] on video at bounding box center [128, 559] width 256 height 128
click at [807, 396] on button "Save Order" at bounding box center [788, 390] width 87 height 36
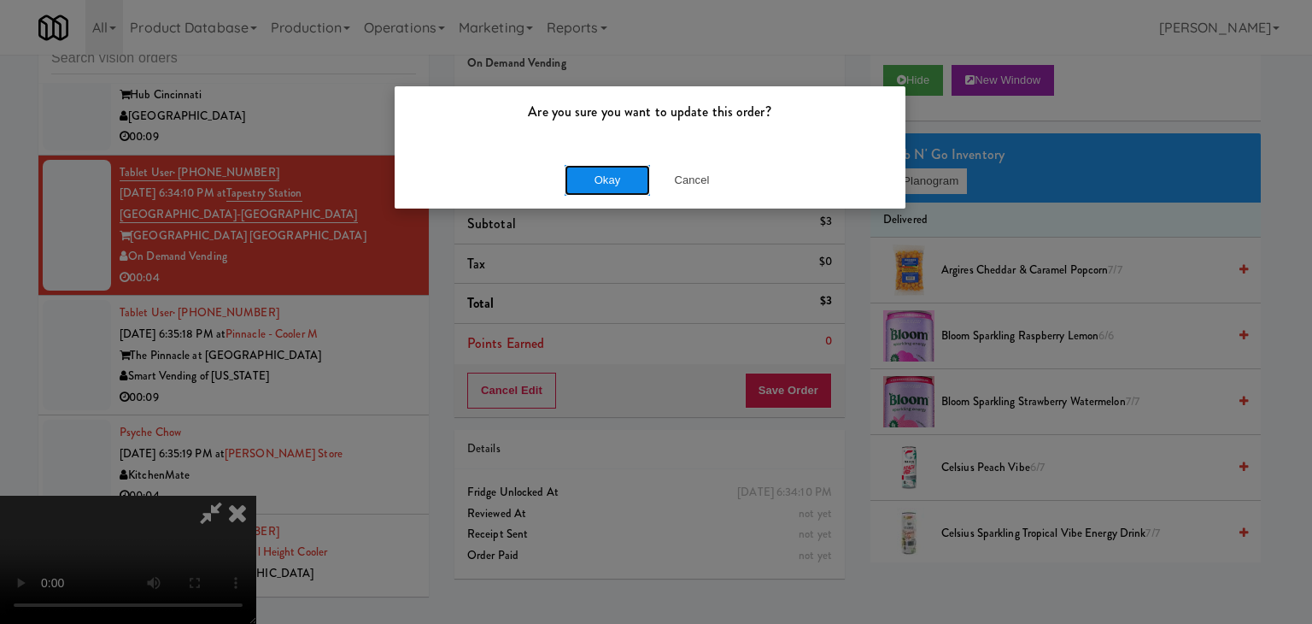
click at [600, 180] on button "Okay" at bounding box center [607, 180] width 85 height 31
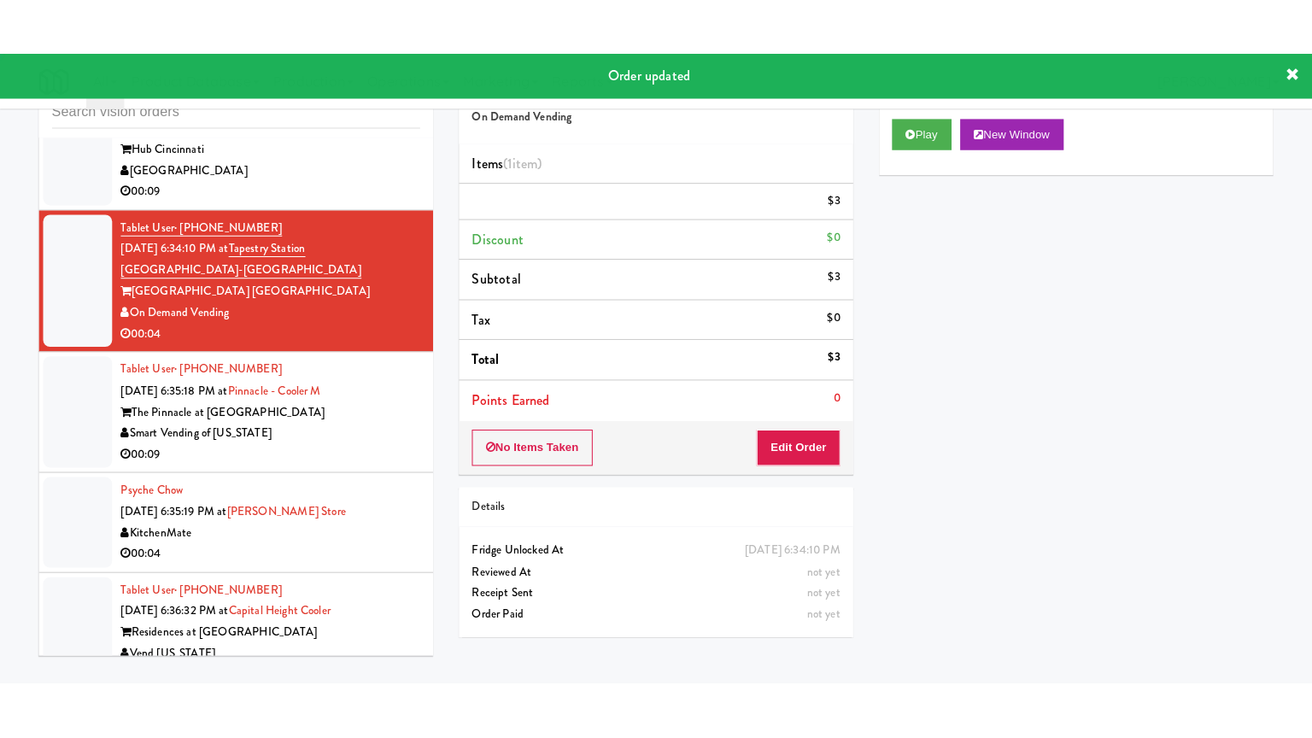
scroll to position [0, 0]
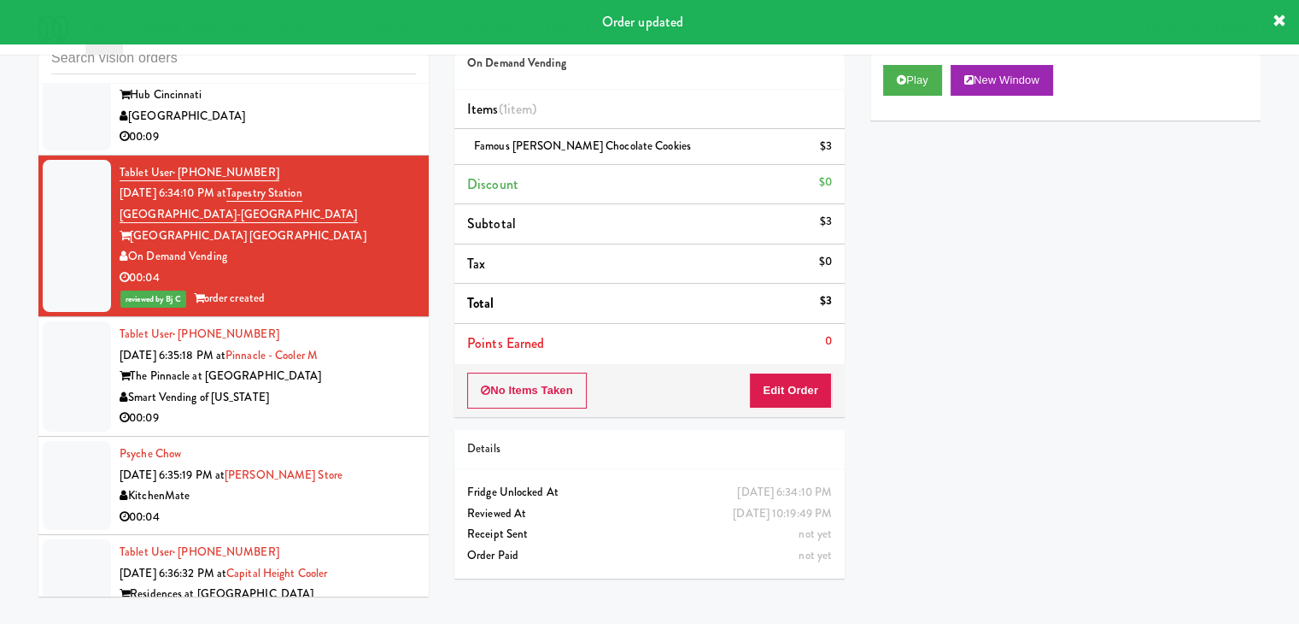
click at [337, 407] on div "00:09" at bounding box center [268, 417] width 296 height 21
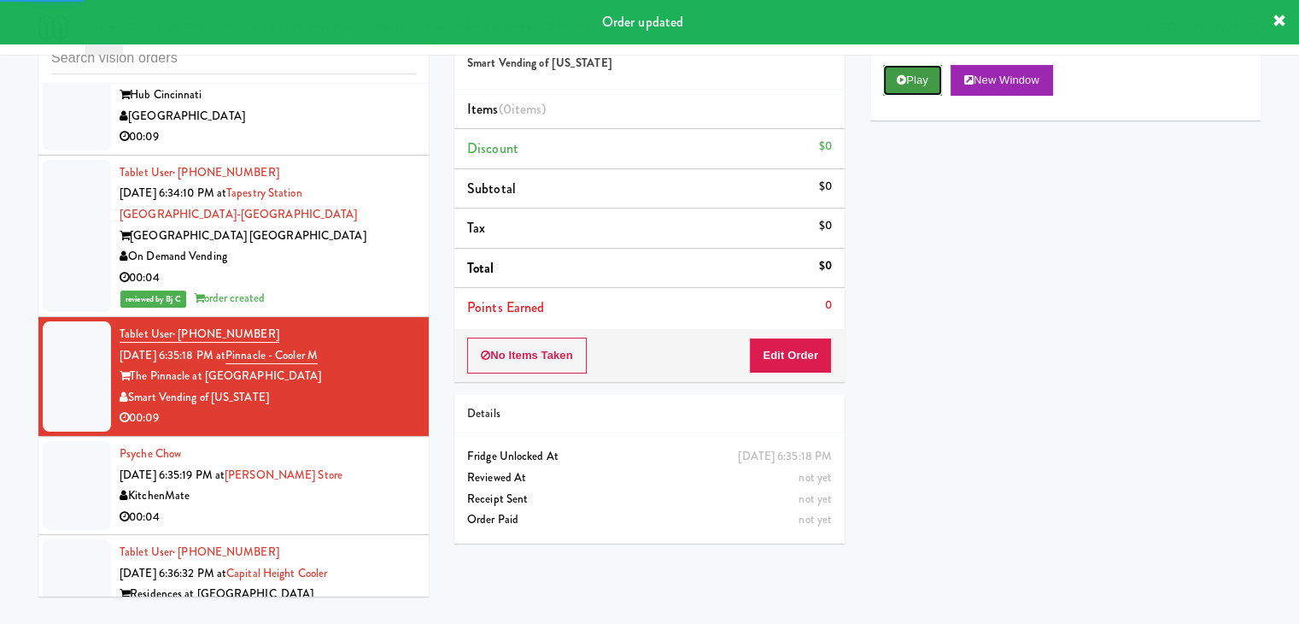
click at [926, 85] on button "Play" at bounding box center [912, 80] width 59 height 31
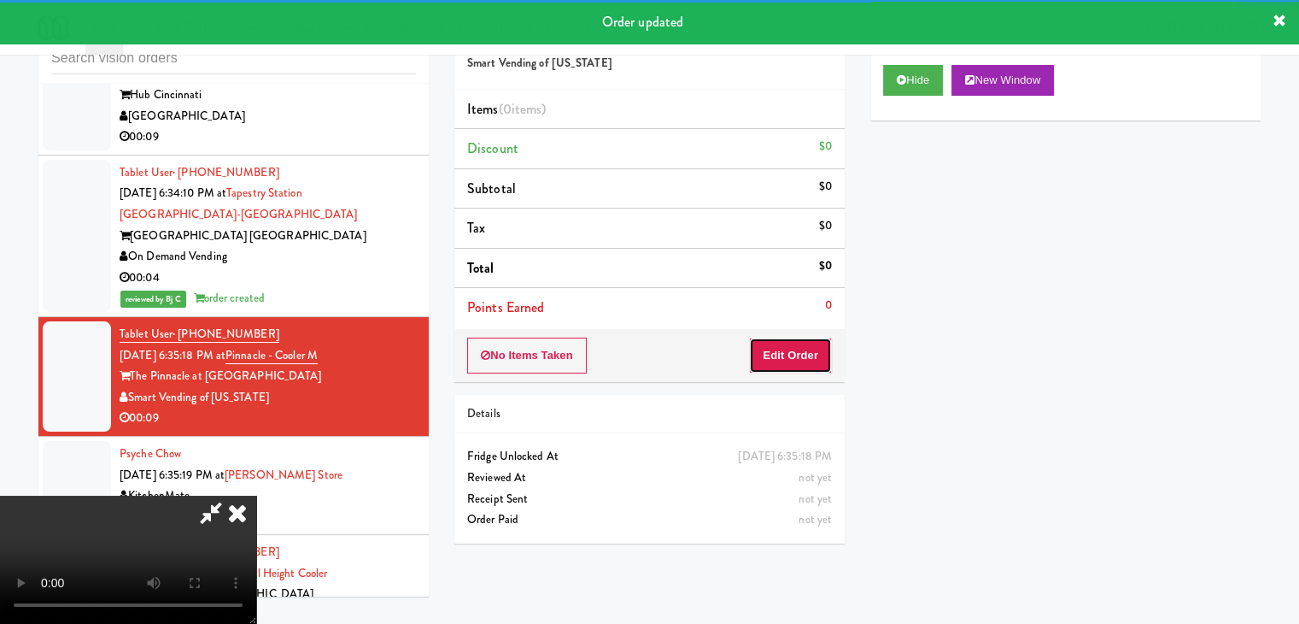
click at [805, 365] on button "Edit Order" at bounding box center [790, 355] width 83 height 36
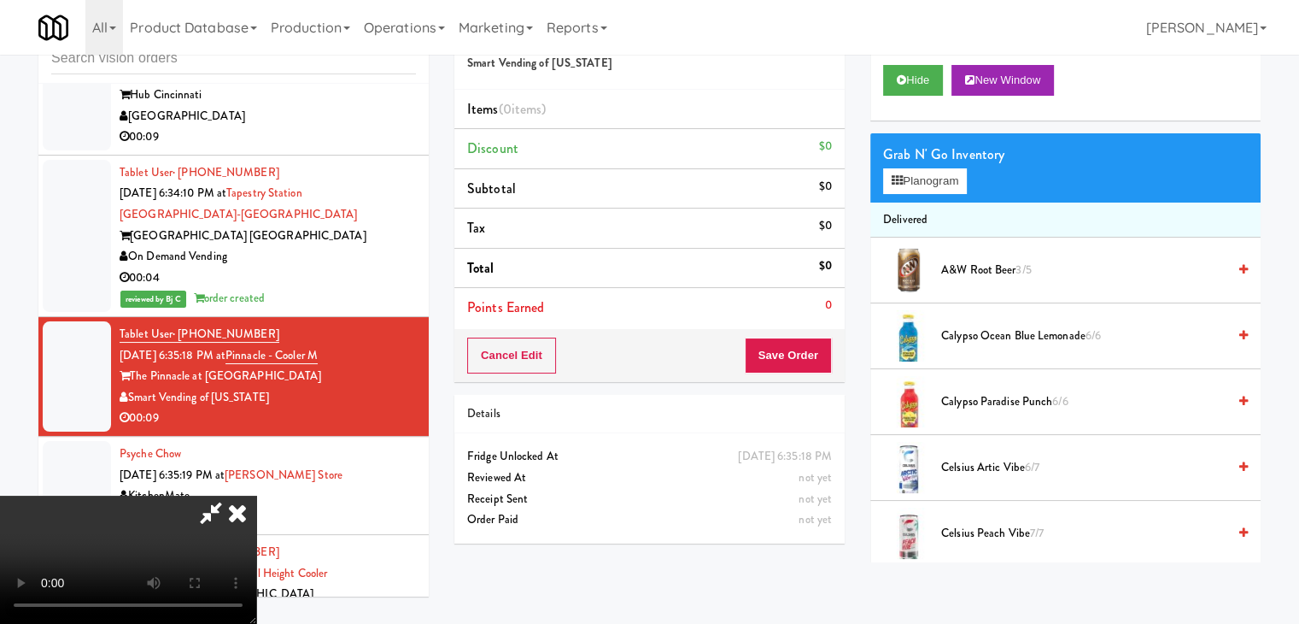
scroll to position [14418, 0]
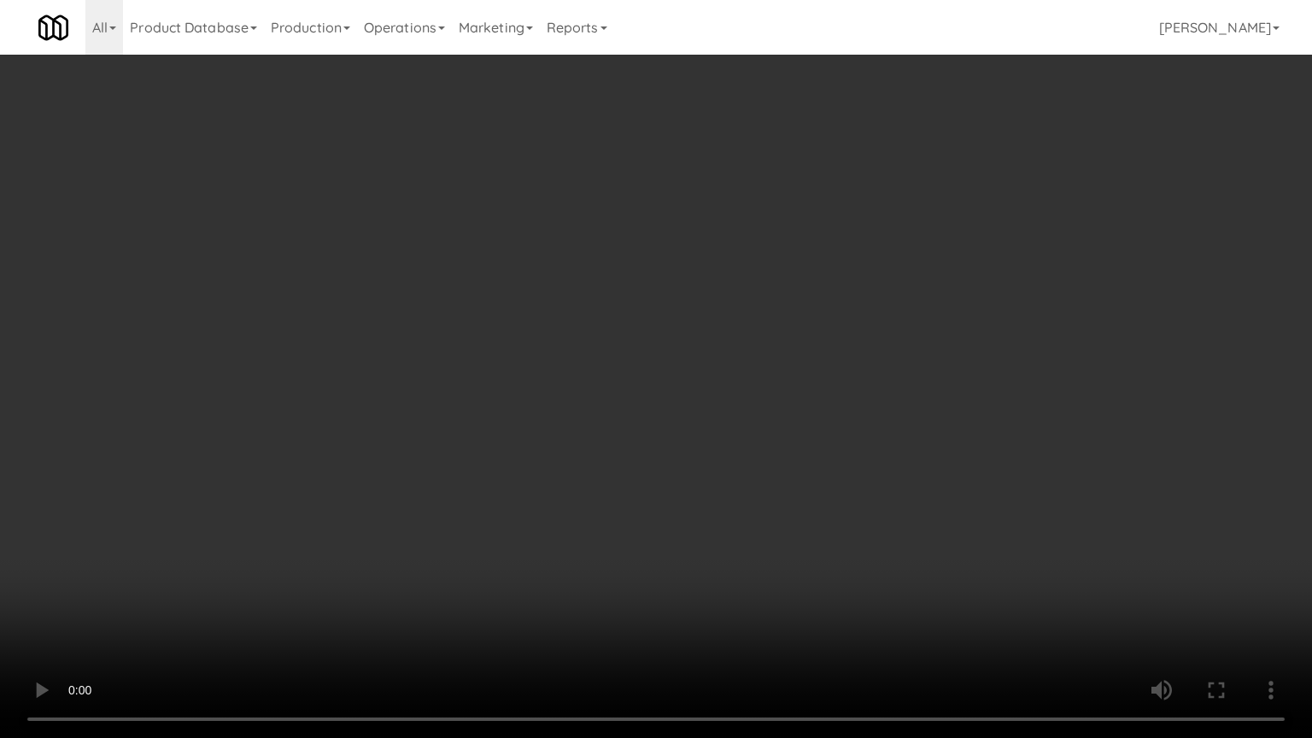
click at [724, 593] on video at bounding box center [656, 369] width 1312 height 738
click at [723, 593] on video at bounding box center [656, 369] width 1312 height 738
click at [756, 570] on video at bounding box center [656, 369] width 1312 height 738
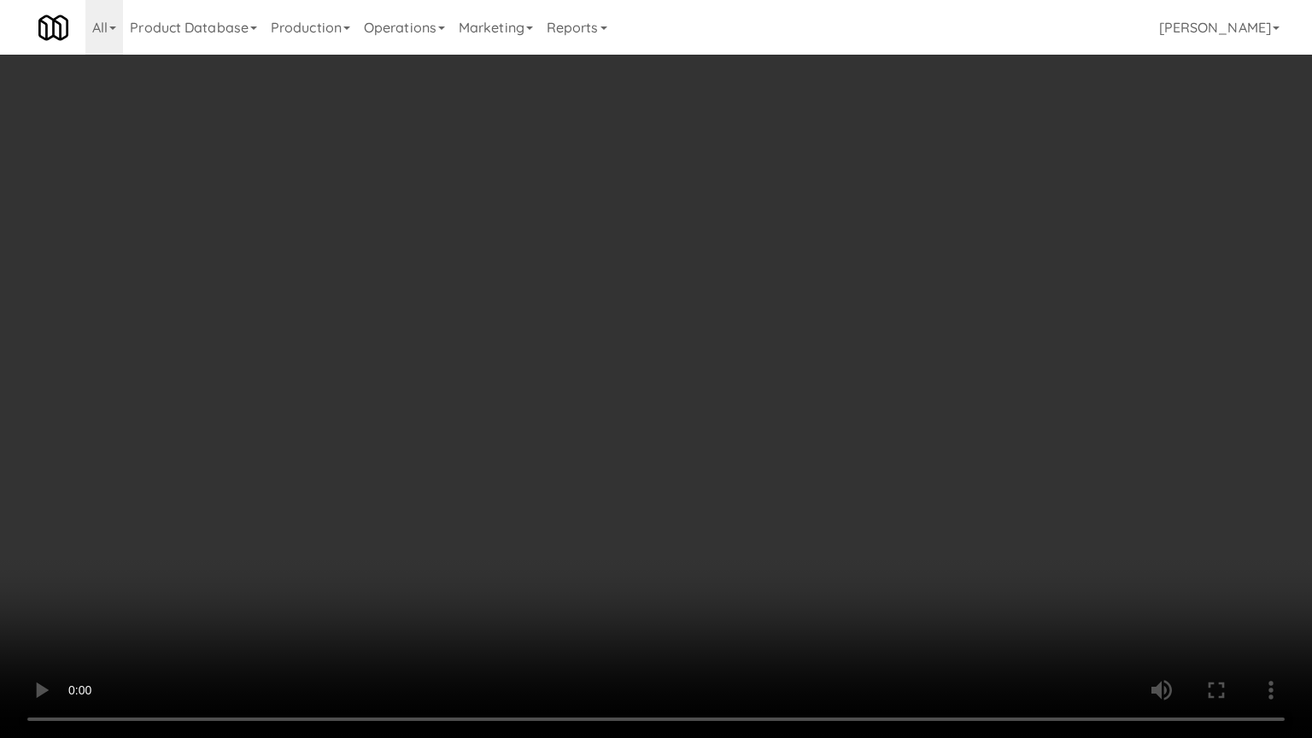
click at [756, 570] on video at bounding box center [656, 369] width 1312 height 738
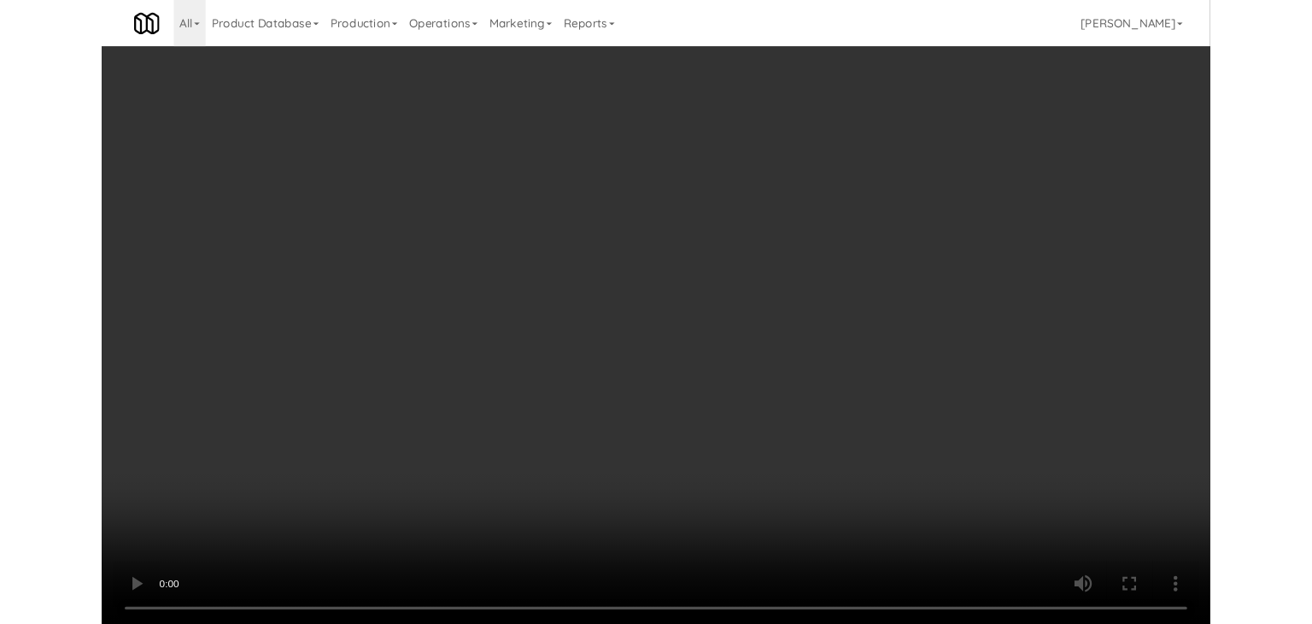
scroll to position [14503, 0]
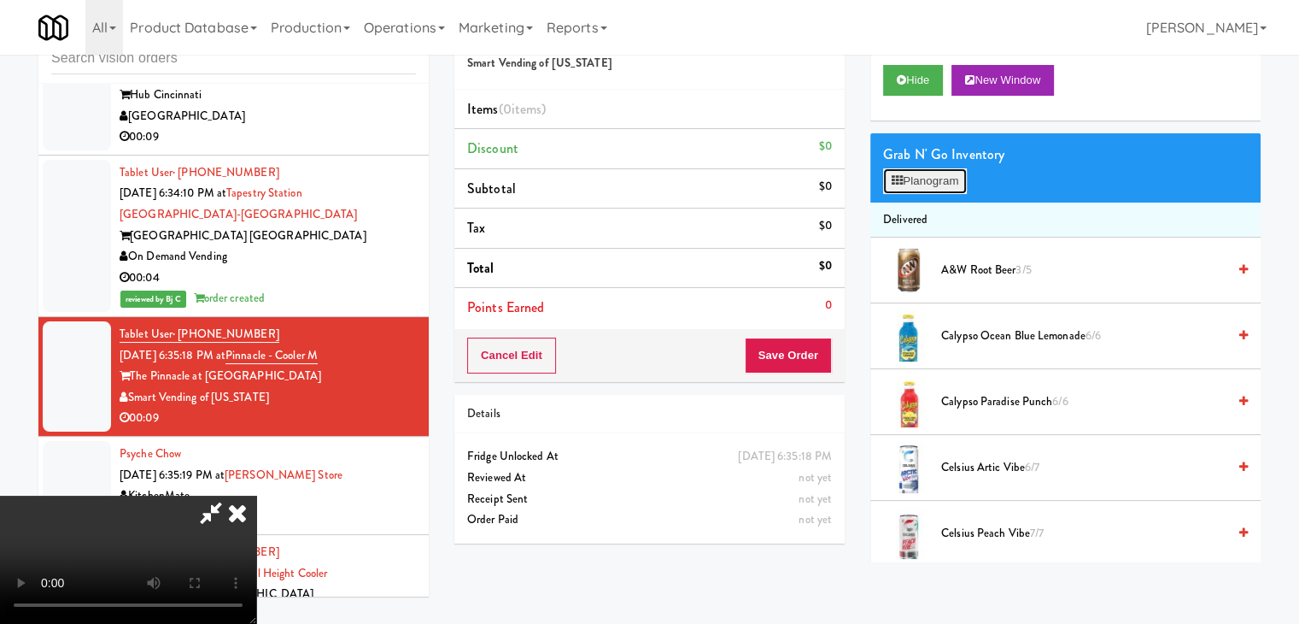
click at [945, 175] on button "Planogram" at bounding box center [925, 181] width 84 height 26
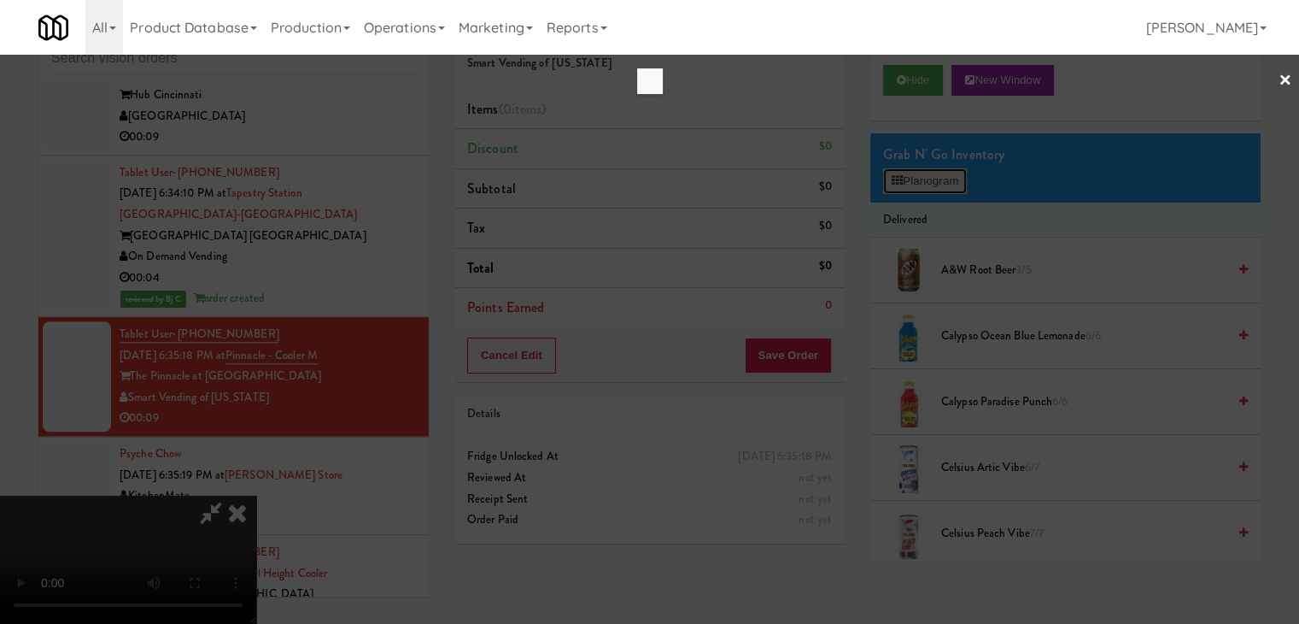
scroll to position [14418, 0]
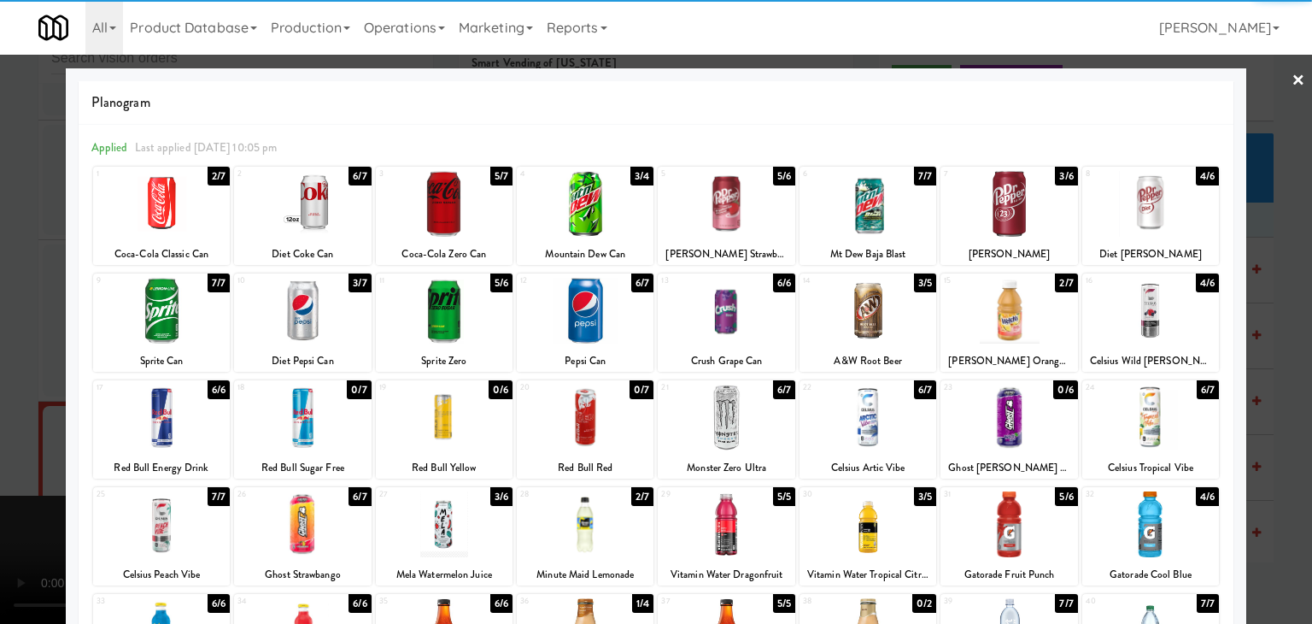
click at [965, 524] on div at bounding box center [1008, 524] width 137 height 66
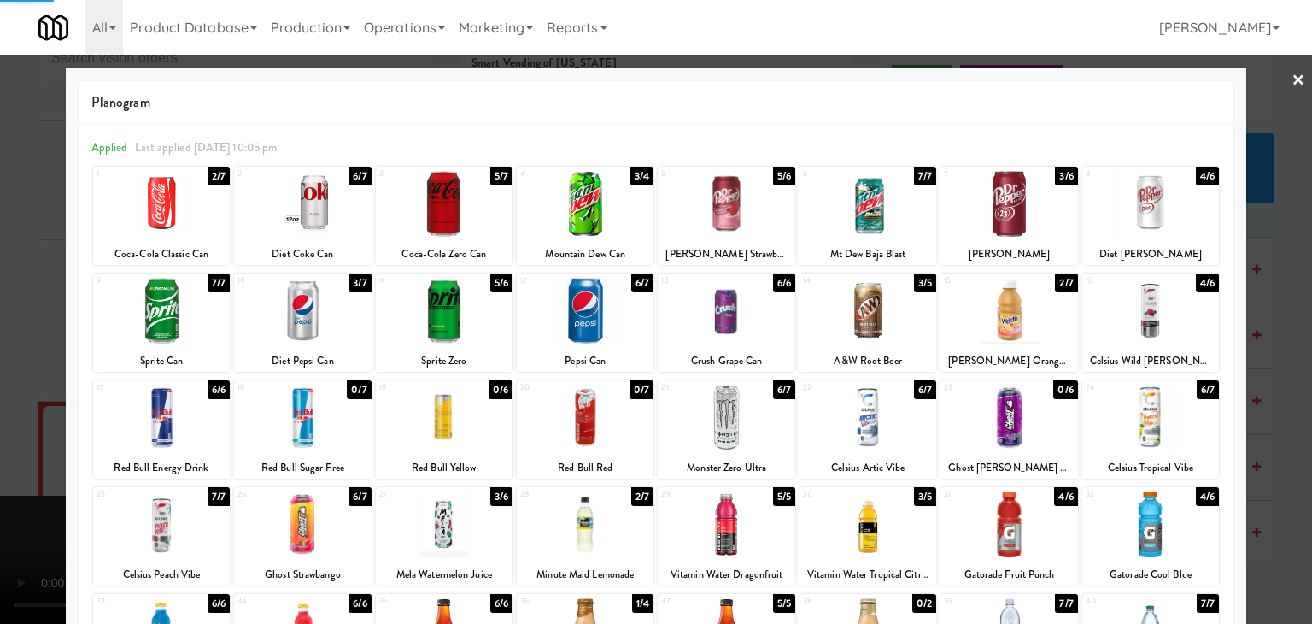
drag, startPoint x: 0, startPoint y: 433, endPoint x: 343, endPoint y: 430, distance: 342.5
click at [7, 431] on div at bounding box center [656, 312] width 1312 height 624
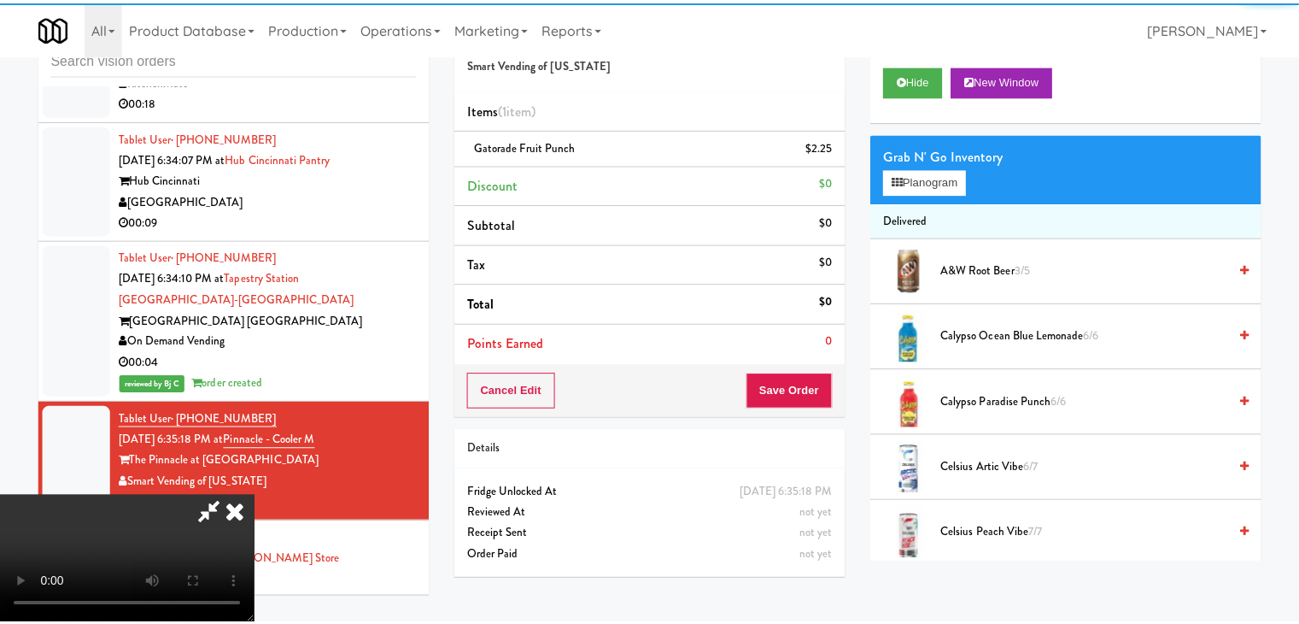
scroll to position [14503, 0]
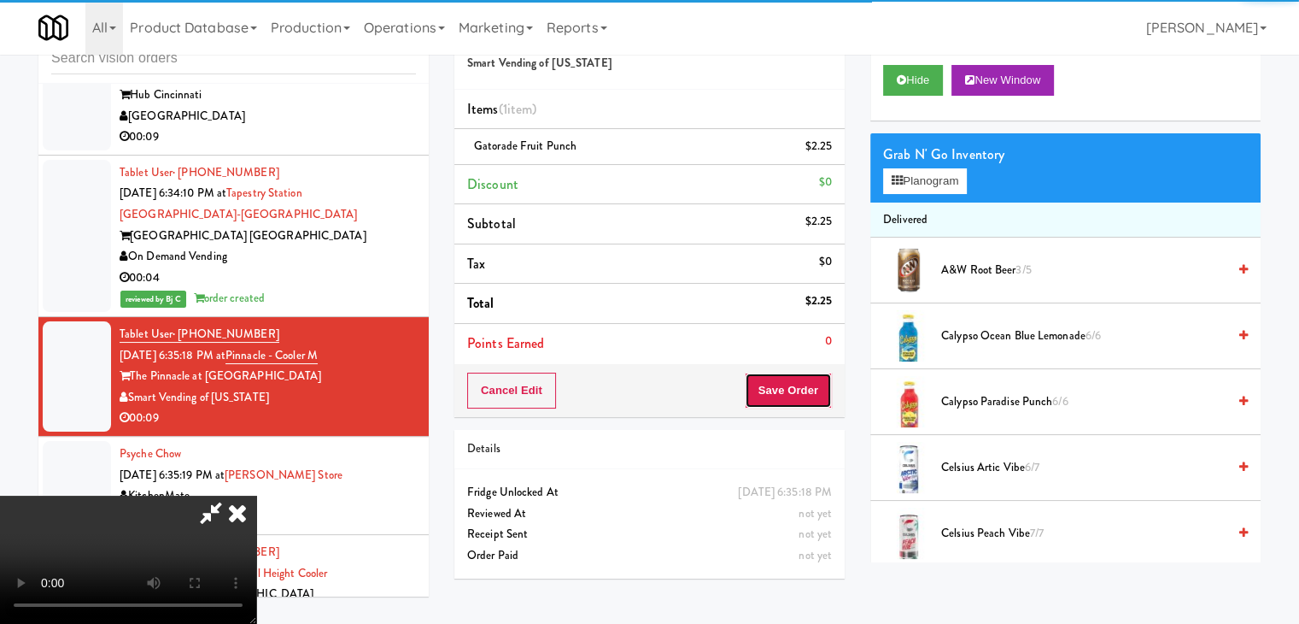
click at [783, 378] on button "Save Order" at bounding box center [788, 390] width 87 height 36
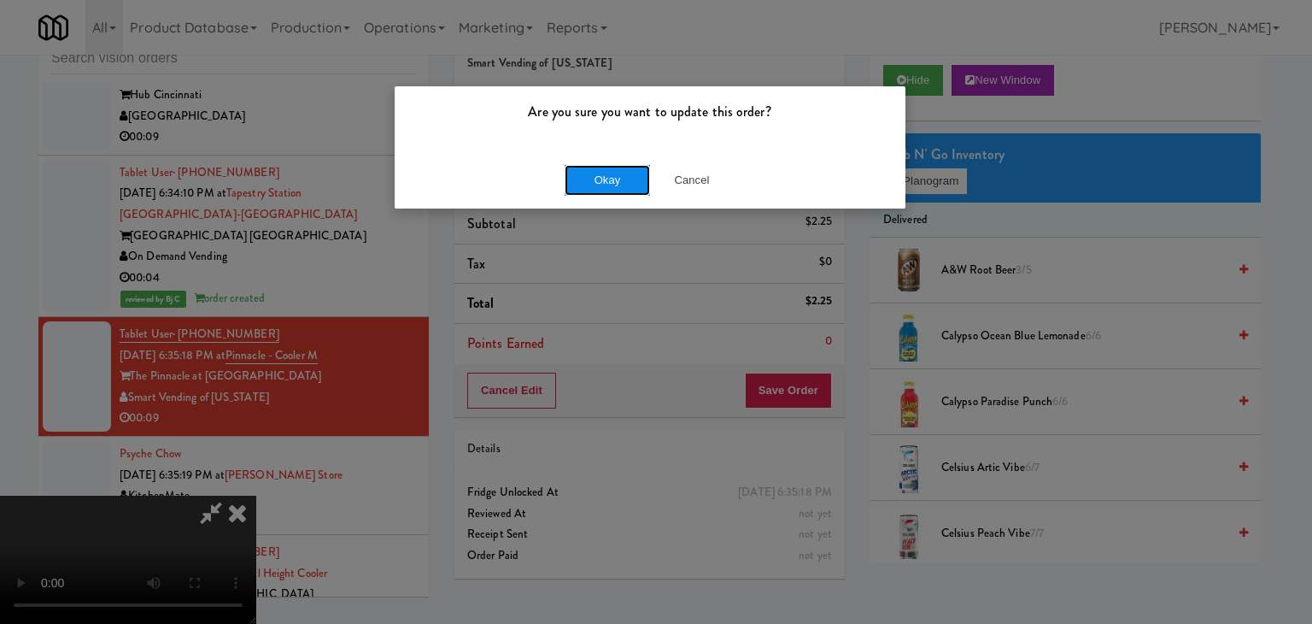
click at [604, 193] on button "Okay" at bounding box center [607, 180] width 85 height 31
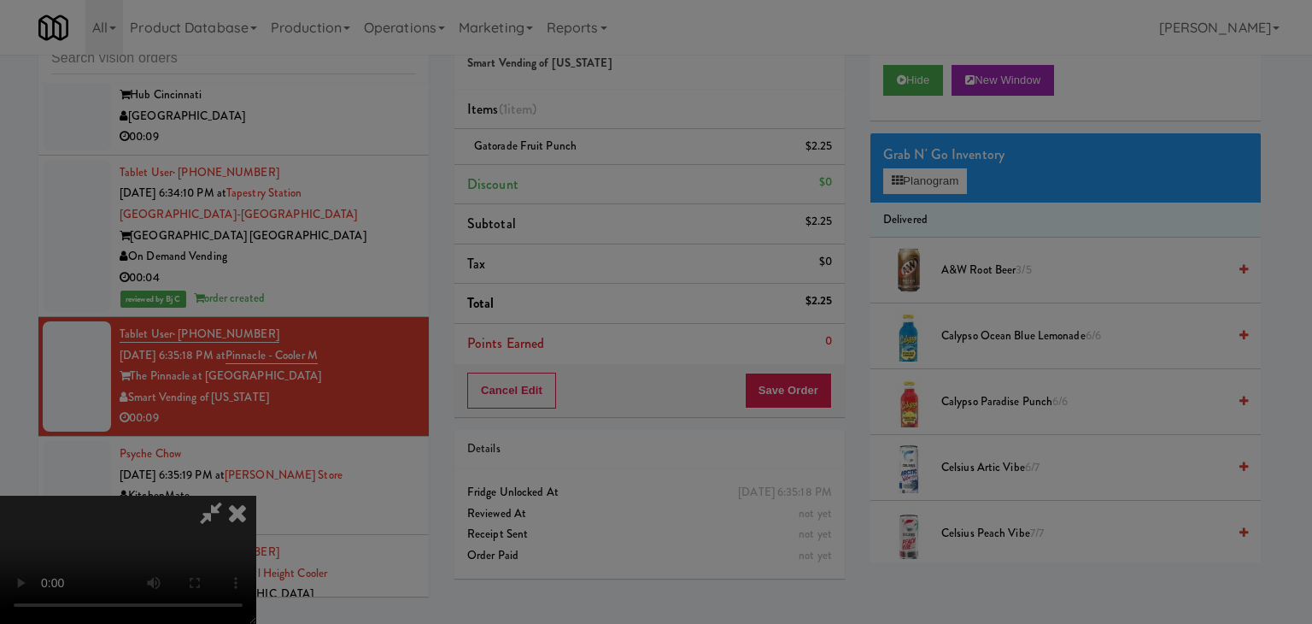
click at [606, 184] on body "Are you sure you want to update this order? Okay Cancel Okay Are you sure you w…" at bounding box center [656, 312] width 1312 height 624
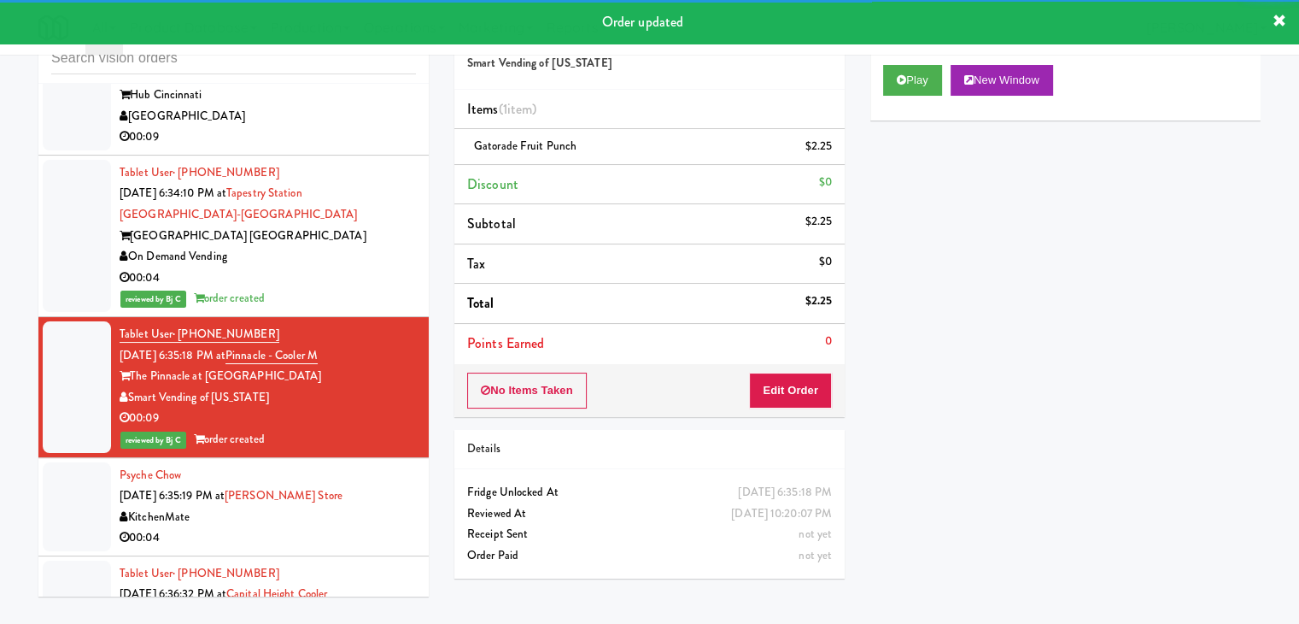
click at [331, 267] on div "00:04" at bounding box center [268, 277] width 296 height 21
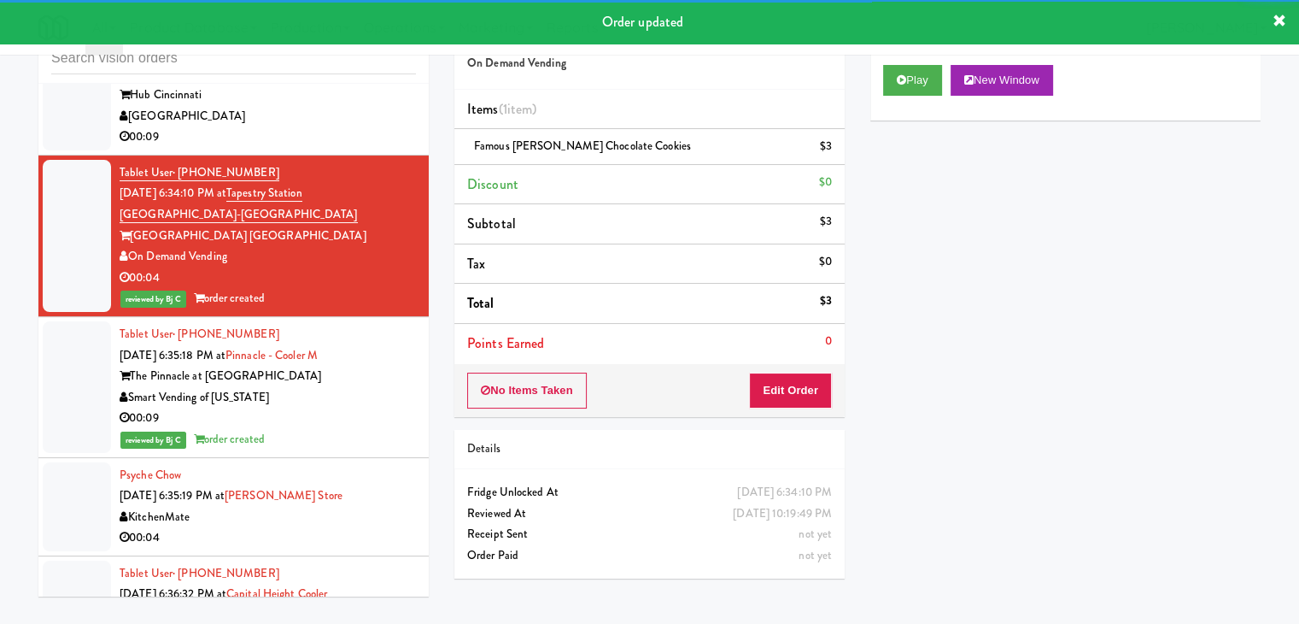
click at [316, 527] on div "00:04" at bounding box center [268, 537] width 296 height 21
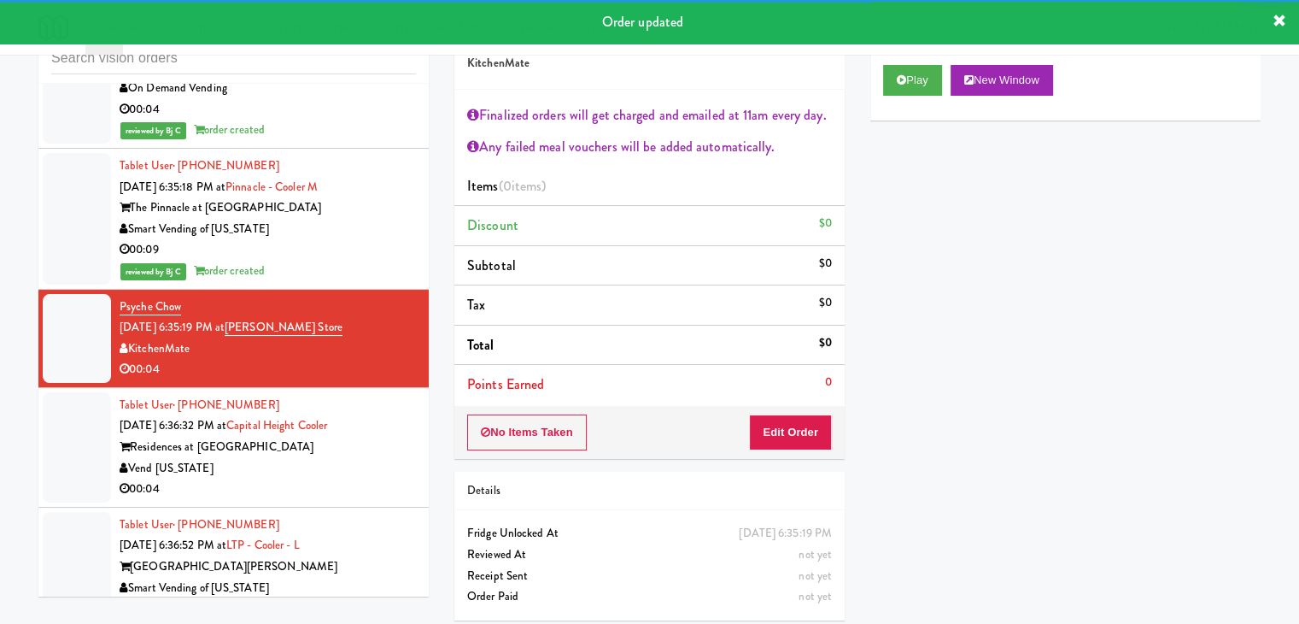
scroll to position [14674, 0]
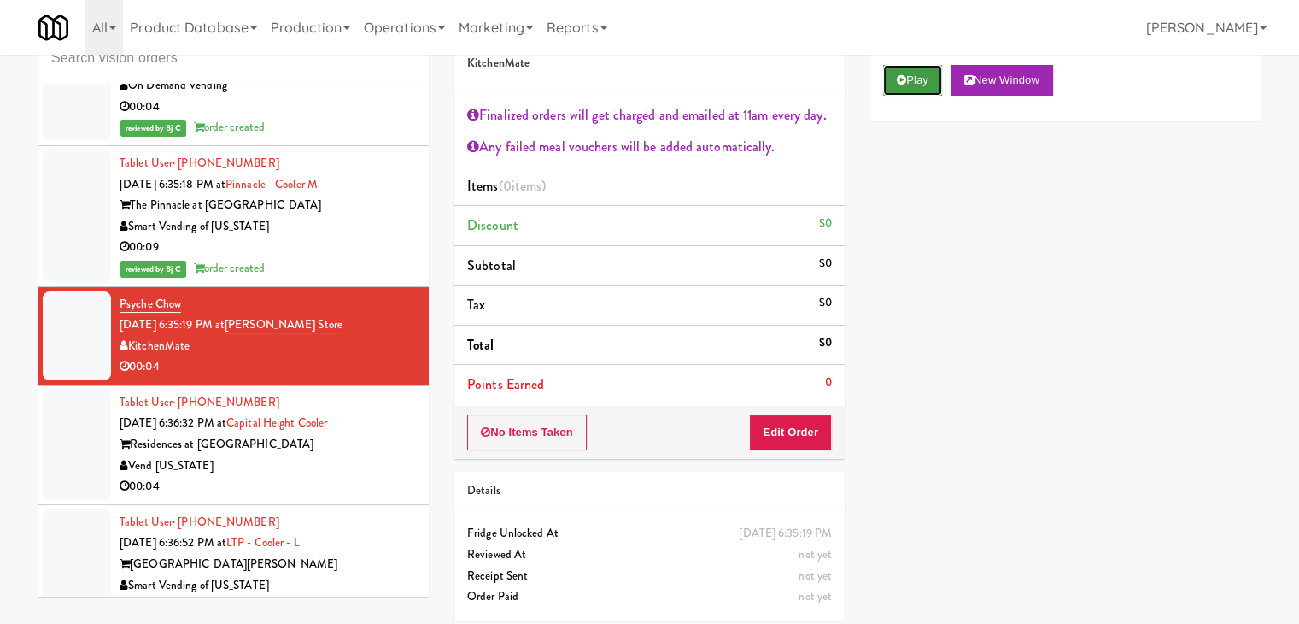
click at [902, 87] on button "Play" at bounding box center [912, 80] width 59 height 31
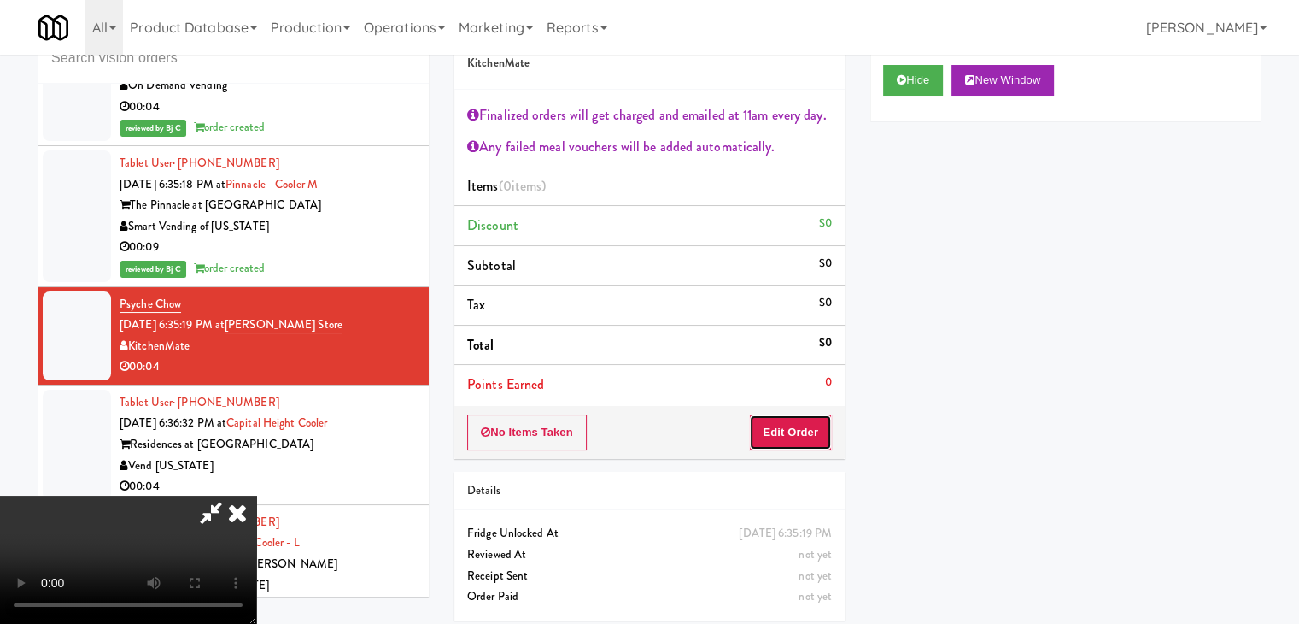
click at [784, 421] on button "Edit Order" at bounding box center [790, 432] width 83 height 36
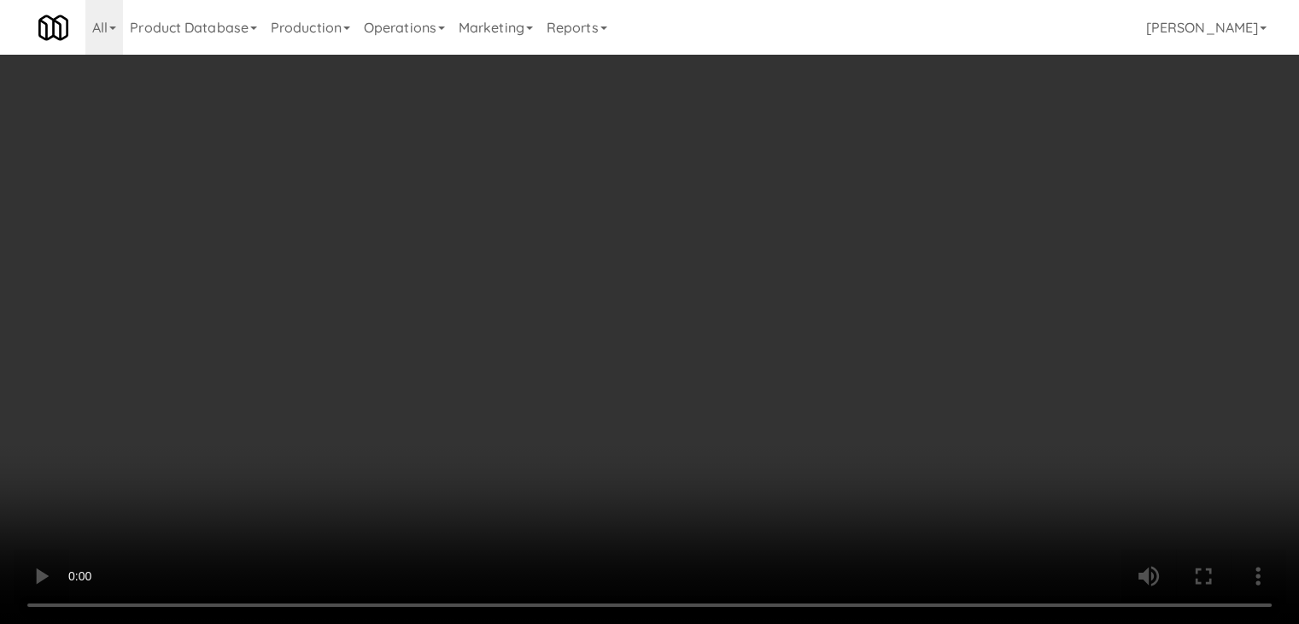
scroll to position [14569, 0]
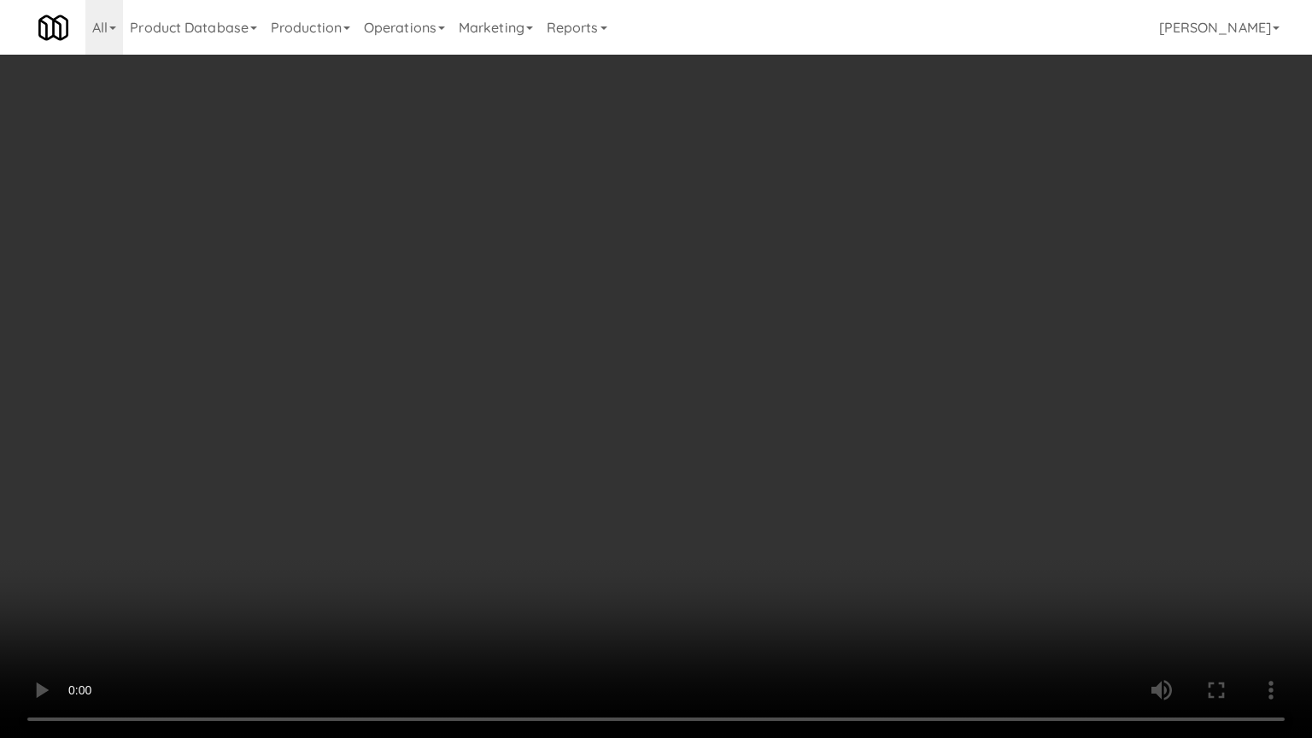
click at [715, 593] on video at bounding box center [656, 369] width 1312 height 738
click at [837, 560] on video at bounding box center [656, 369] width 1312 height 738
click at [801, 560] on video at bounding box center [656, 369] width 1312 height 738
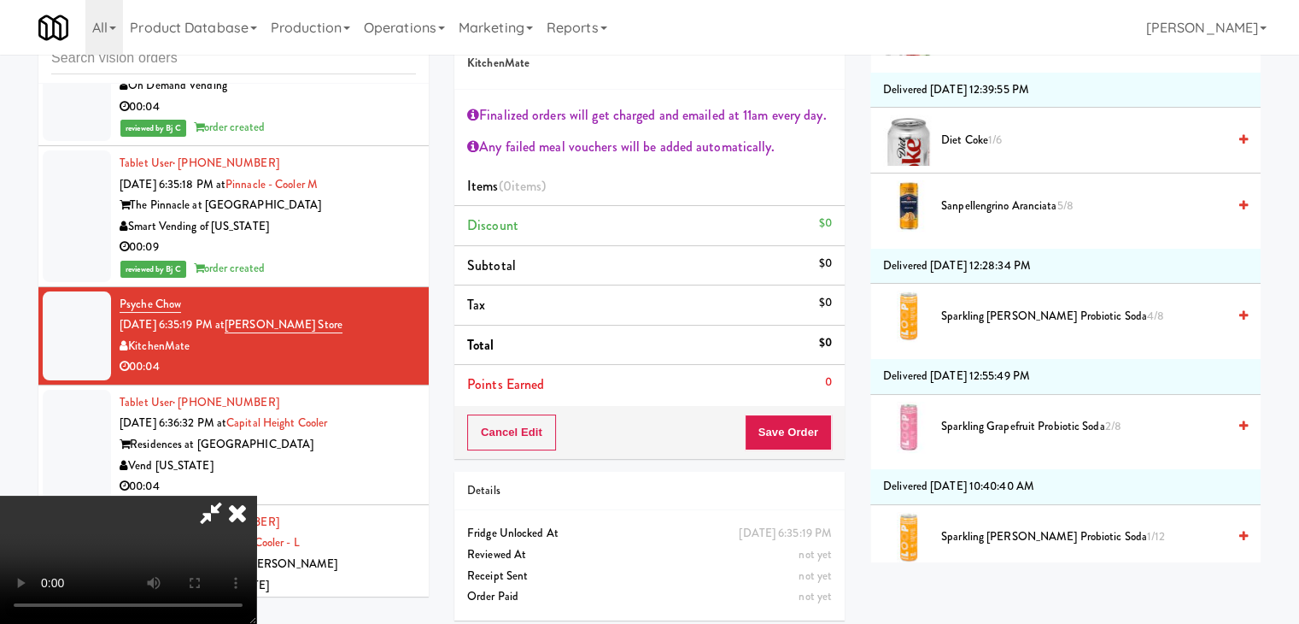
scroll to position [1281, 0]
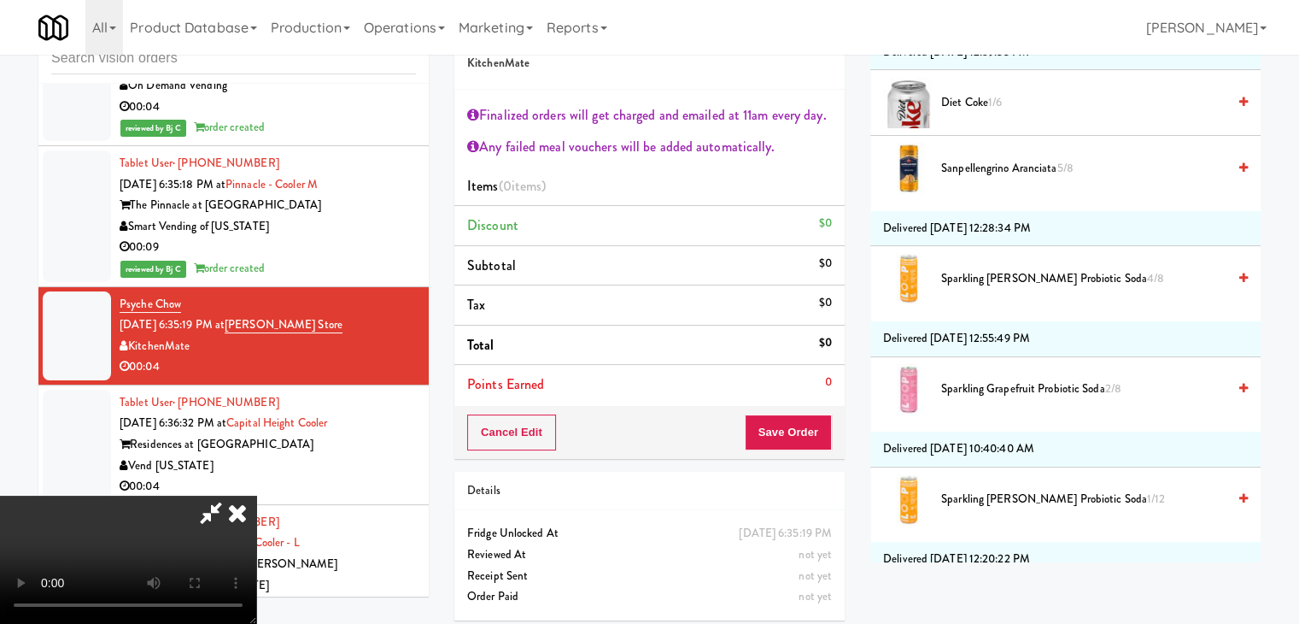
click at [990, 162] on span "Sanpellengrino Aranciata 5/8" at bounding box center [1083, 168] width 285 height 21
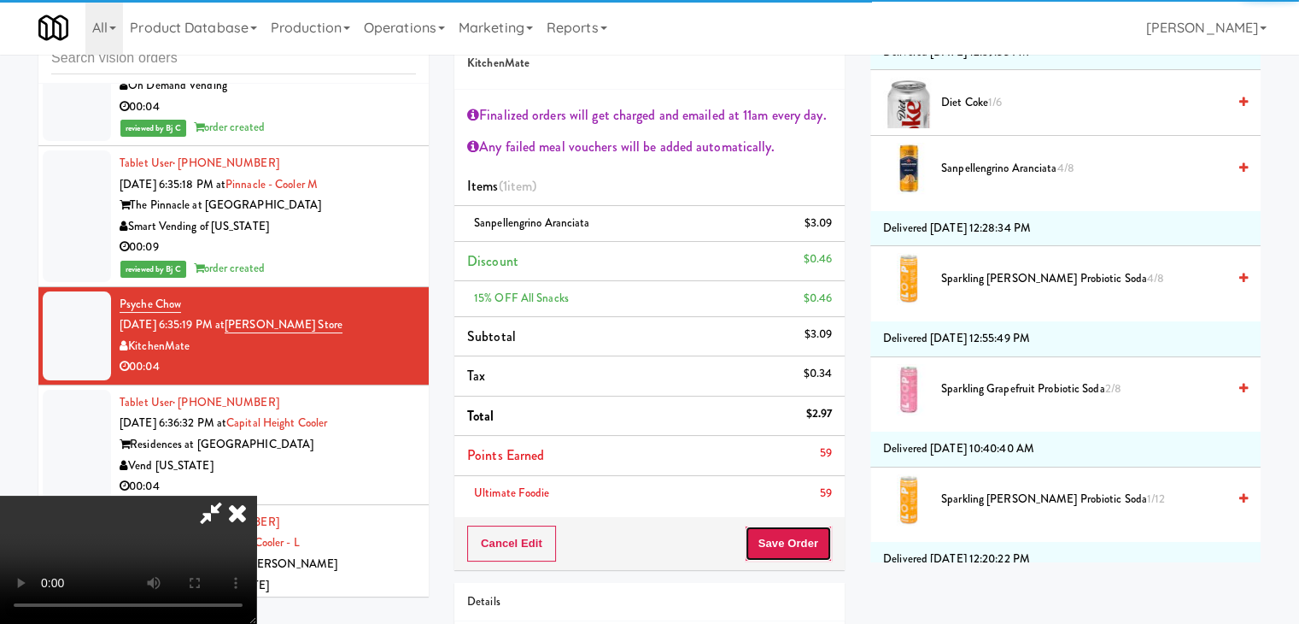
click at [804, 548] on button "Save Order" at bounding box center [788, 543] width 87 height 36
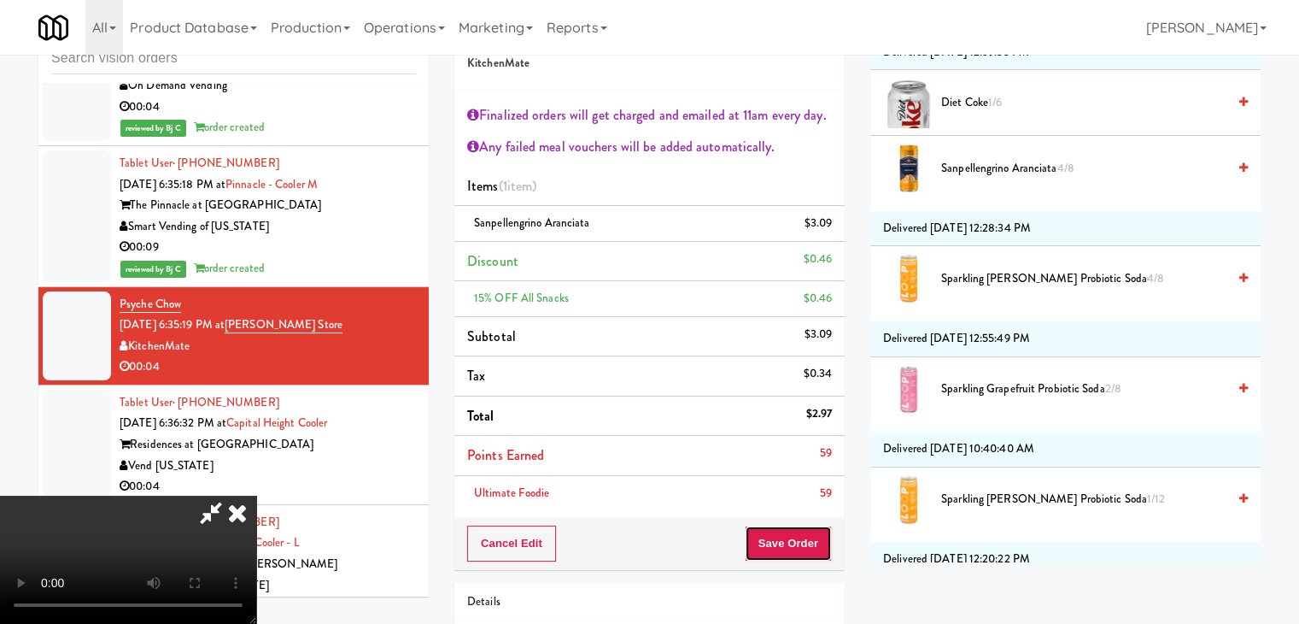
click at [805, 548] on button "Save Order" at bounding box center [788, 543] width 87 height 36
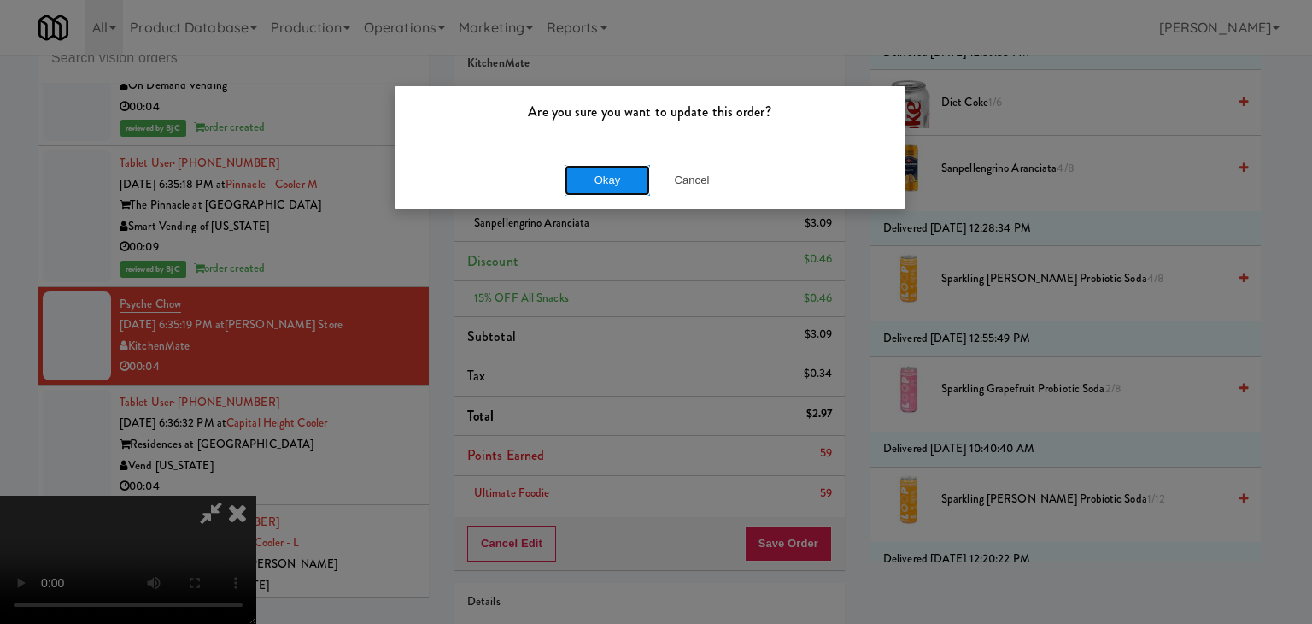
click at [598, 185] on button "Okay" at bounding box center [607, 180] width 85 height 31
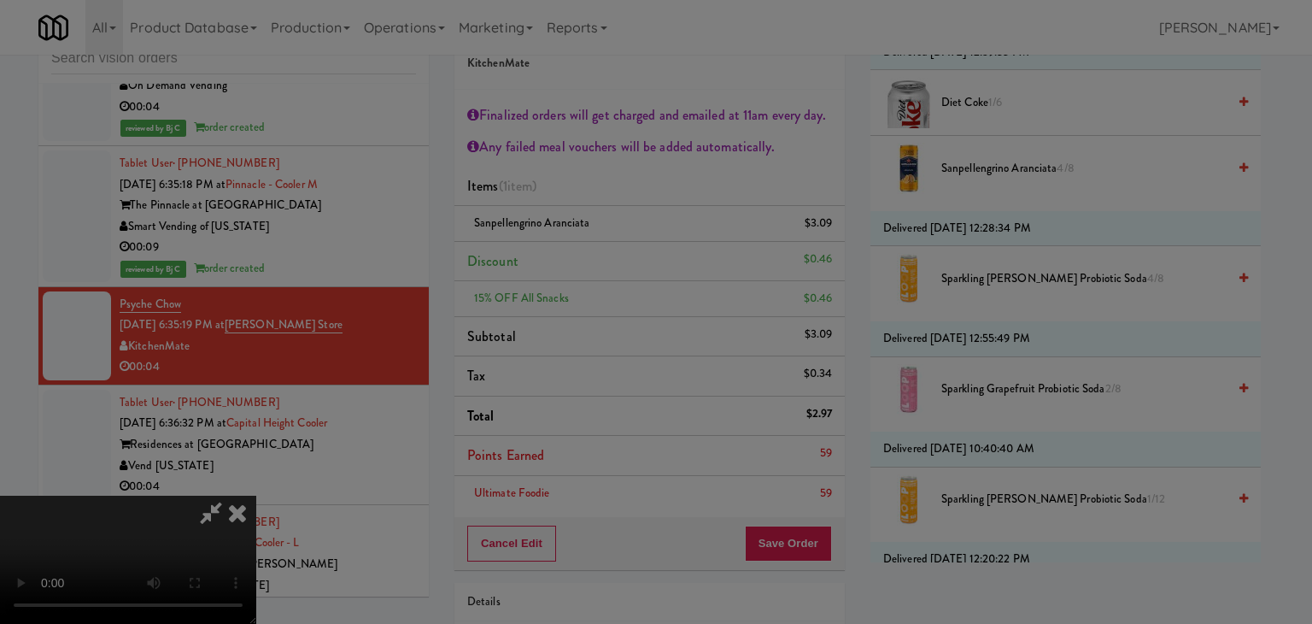
click at [598, 185] on body "Are you sure you want to update this order? Okay Cancel Okay Are you sure you w…" at bounding box center [656, 312] width 1312 height 624
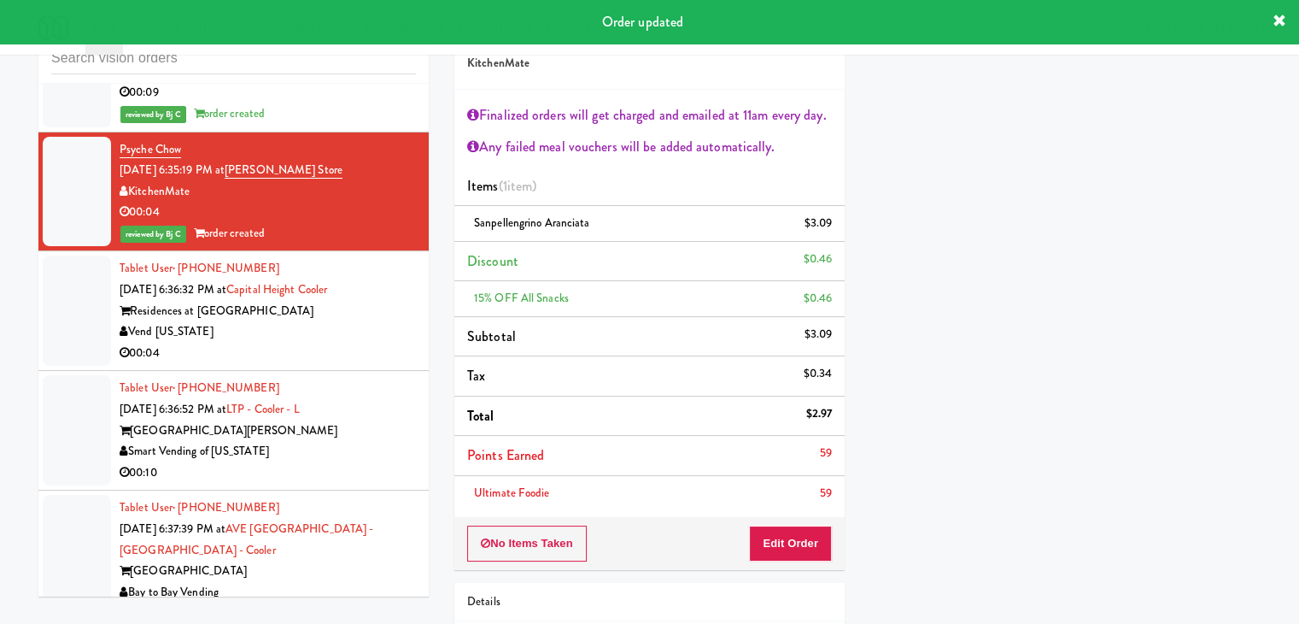
scroll to position [14844, 0]
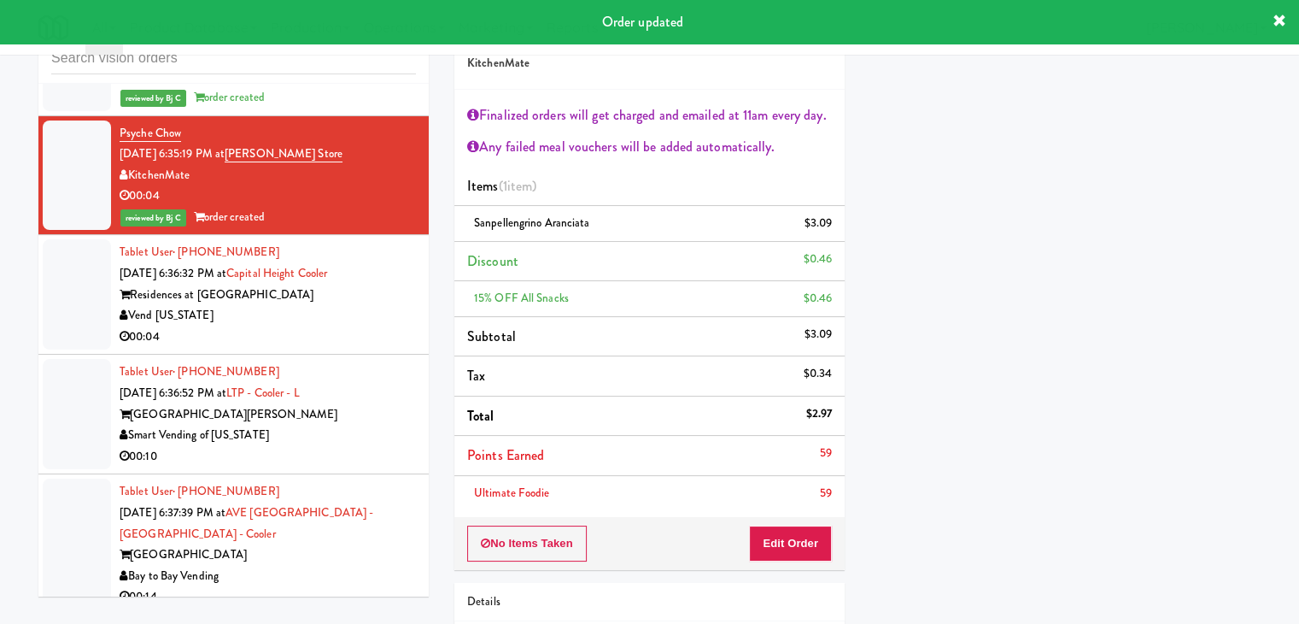
click at [365, 305] on div "Vend [US_STATE]" at bounding box center [268, 315] width 296 height 21
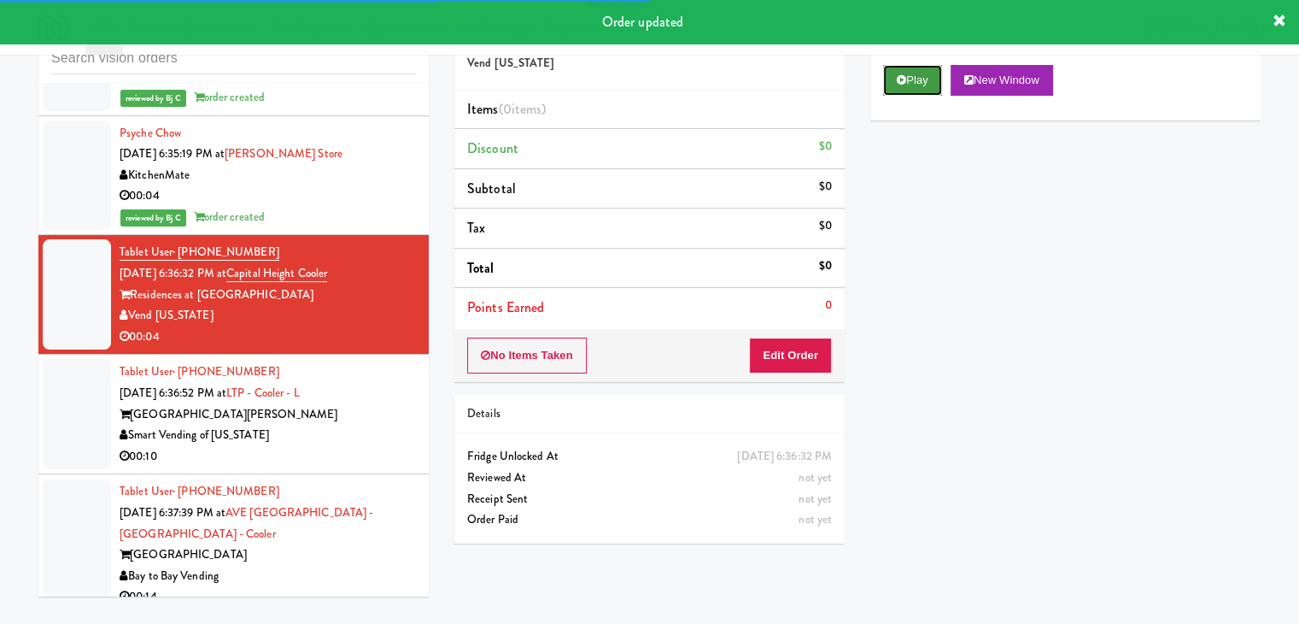
click at [905, 83] on icon at bounding box center [901, 79] width 9 height 11
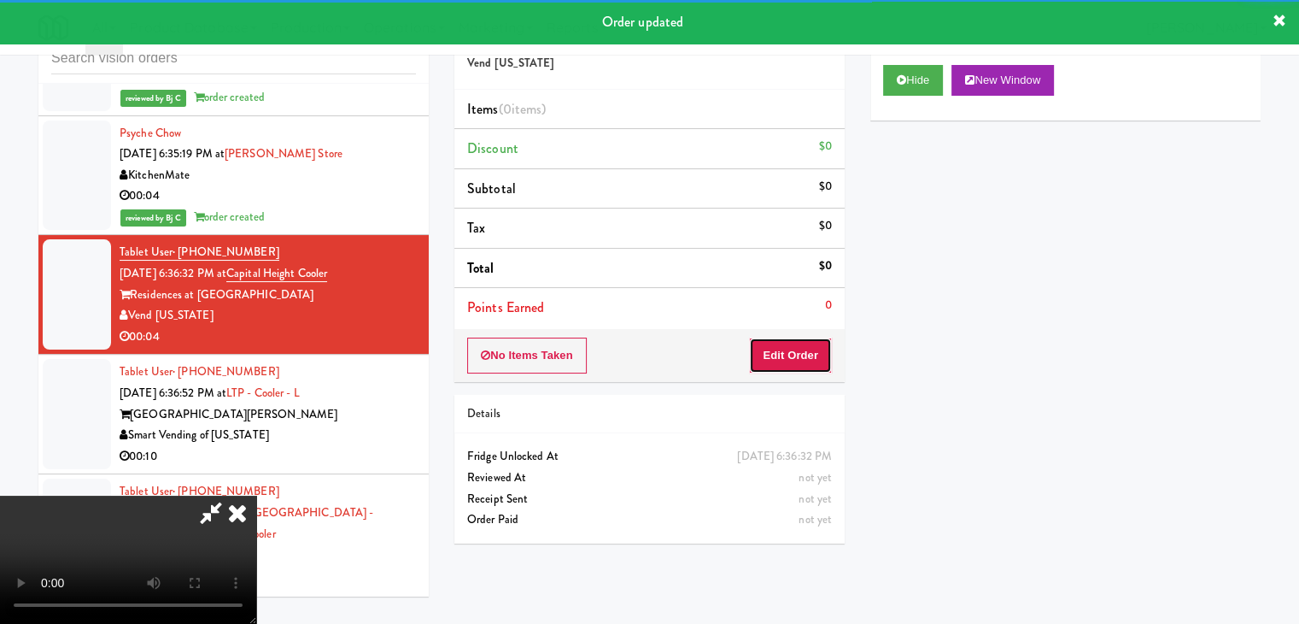
drag, startPoint x: 811, startPoint y: 341, endPoint x: 806, endPoint y: 348, distance: 8.8
click at [806, 348] on button "Edit Order" at bounding box center [790, 355] width 83 height 36
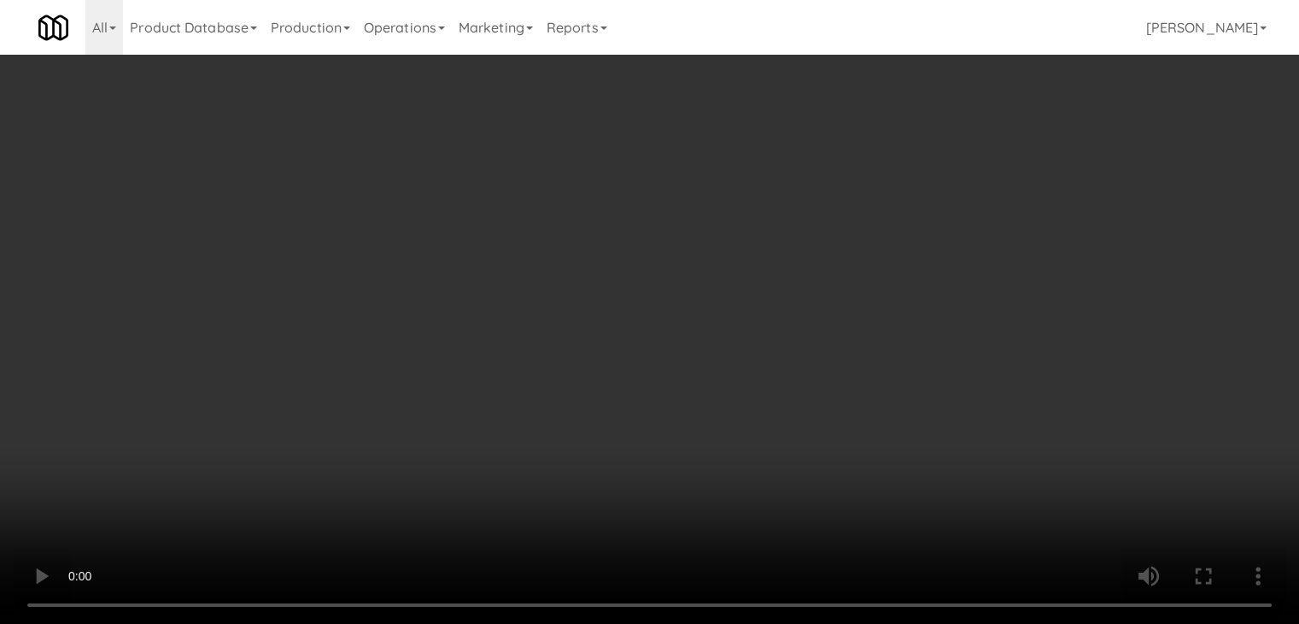
scroll to position [14739, 0]
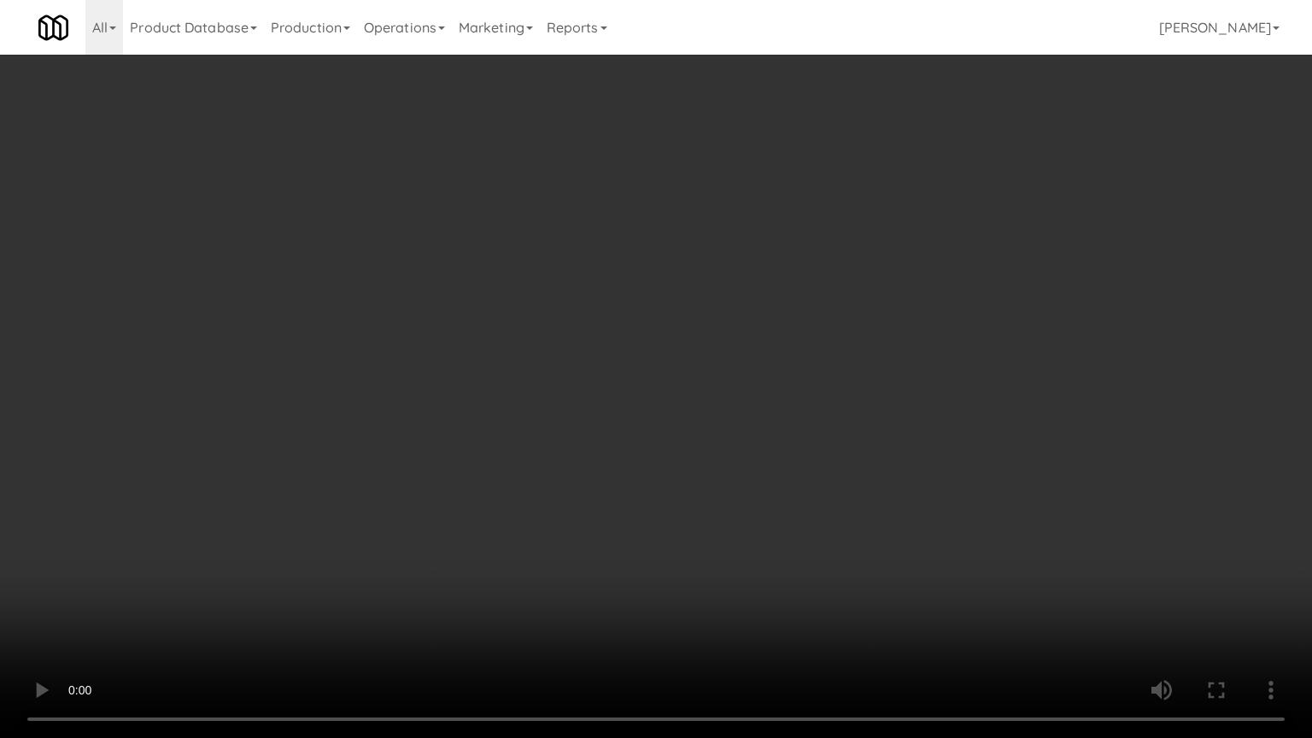
click at [744, 468] on video at bounding box center [656, 369] width 1312 height 738
click at [744, 475] on video at bounding box center [656, 369] width 1312 height 738
click at [752, 478] on video at bounding box center [656, 369] width 1312 height 738
click at [765, 471] on video at bounding box center [656, 369] width 1312 height 738
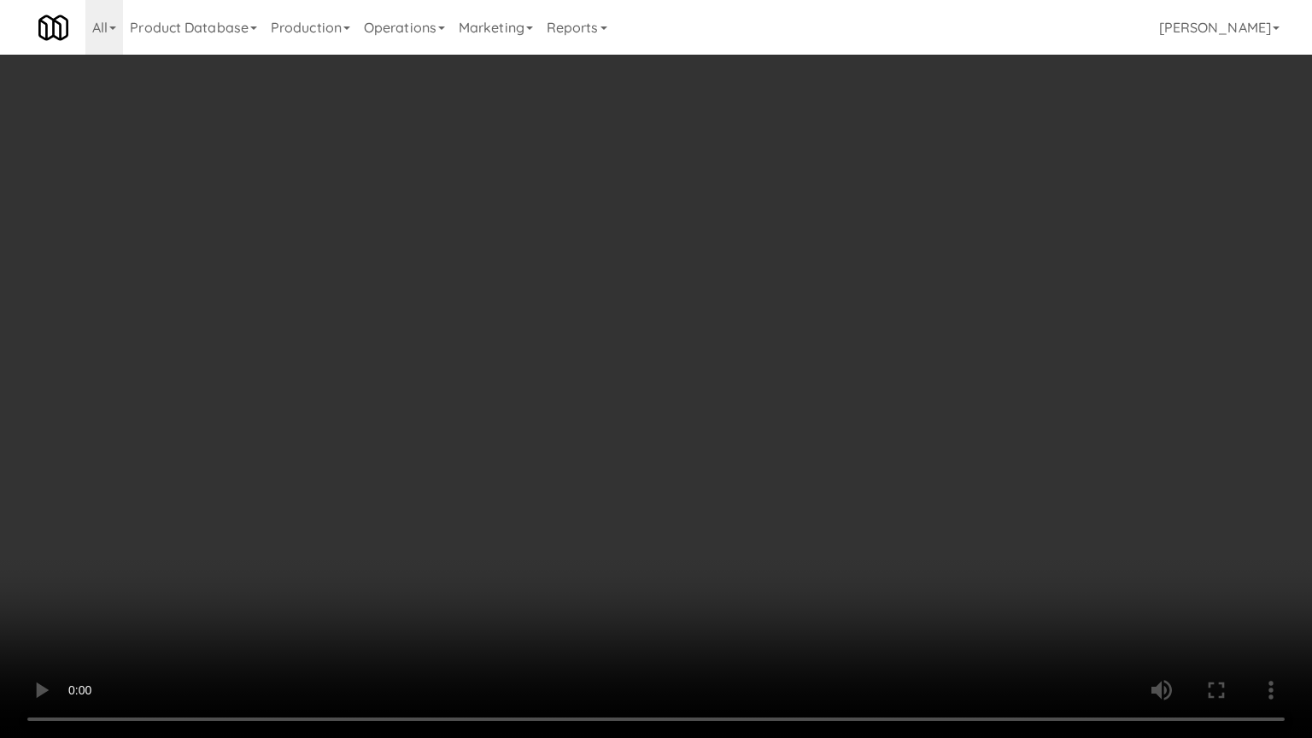
drag, startPoint x: 770, startPoint y: 468, endPoint x: 888, endPoint y: 226, distance: 269.3
click at [782, 451] on video at bounding box center [656, 369] width 1312 height 738
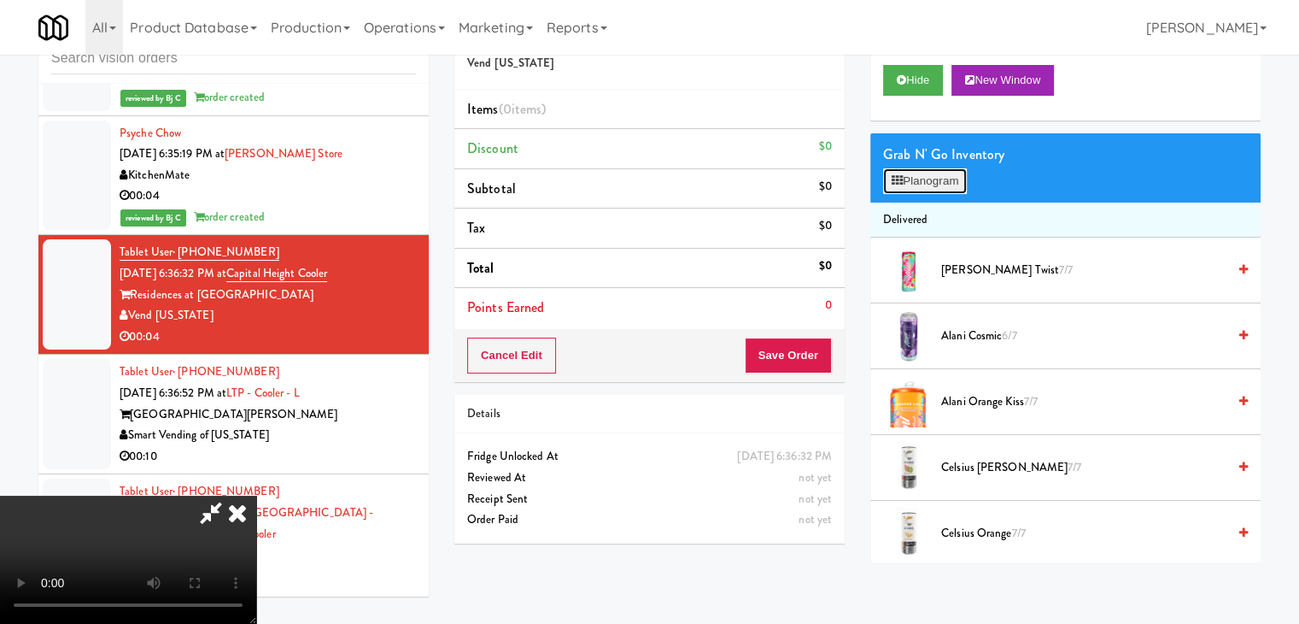
click at [938, 188] on button "Planogram" at bounding box center [925, 181] width 84 height 26
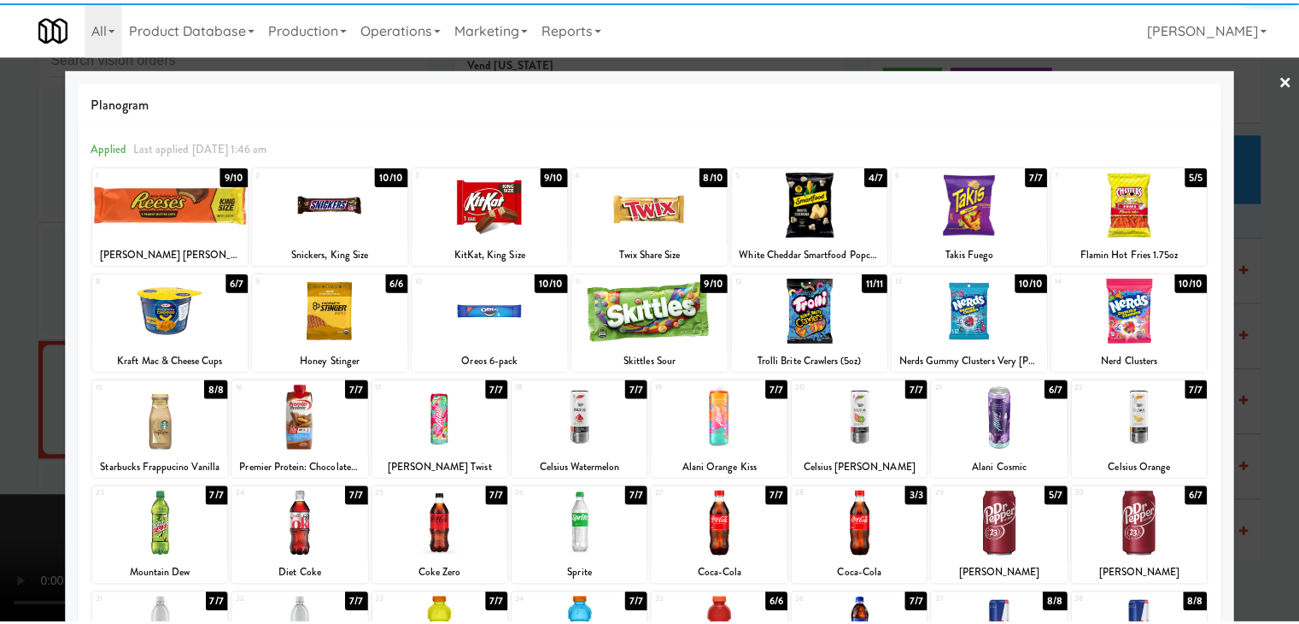
scroll to position [85, 0]
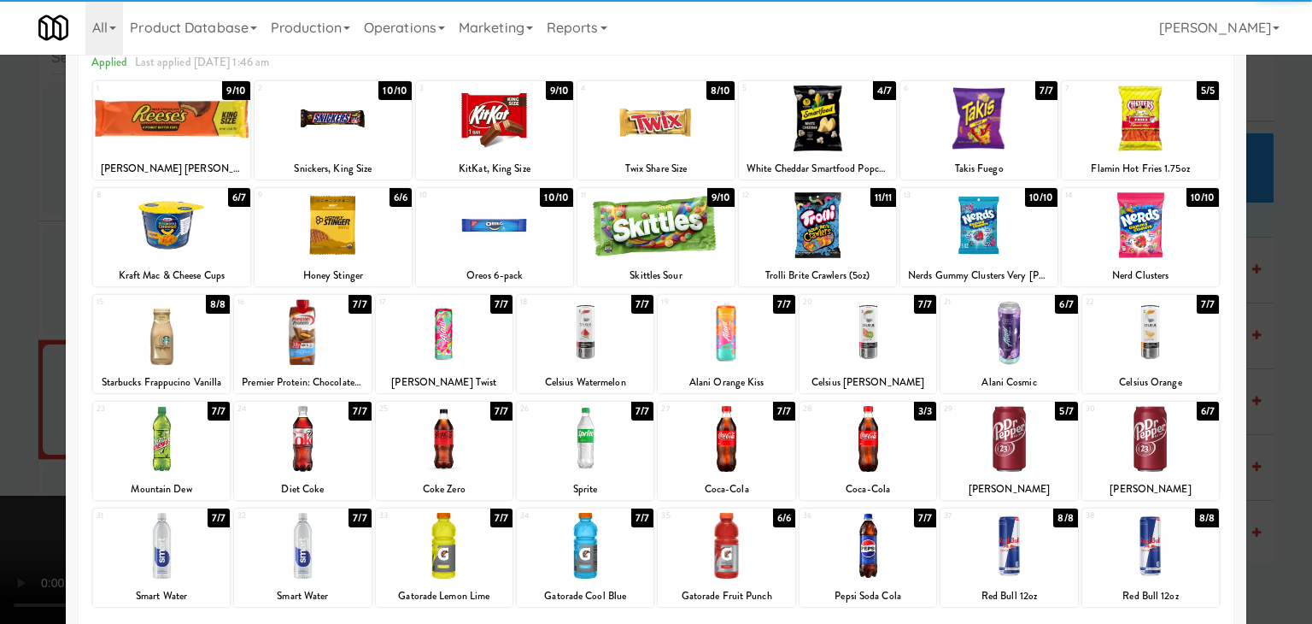
drag, startPoint x: 1019, startPoint y: 420, endPoint x: 1060, endPoint y: 424, distance: 41.1
click at [1020, 421] on div at bounding box center [1008, 439] width 137 height 66
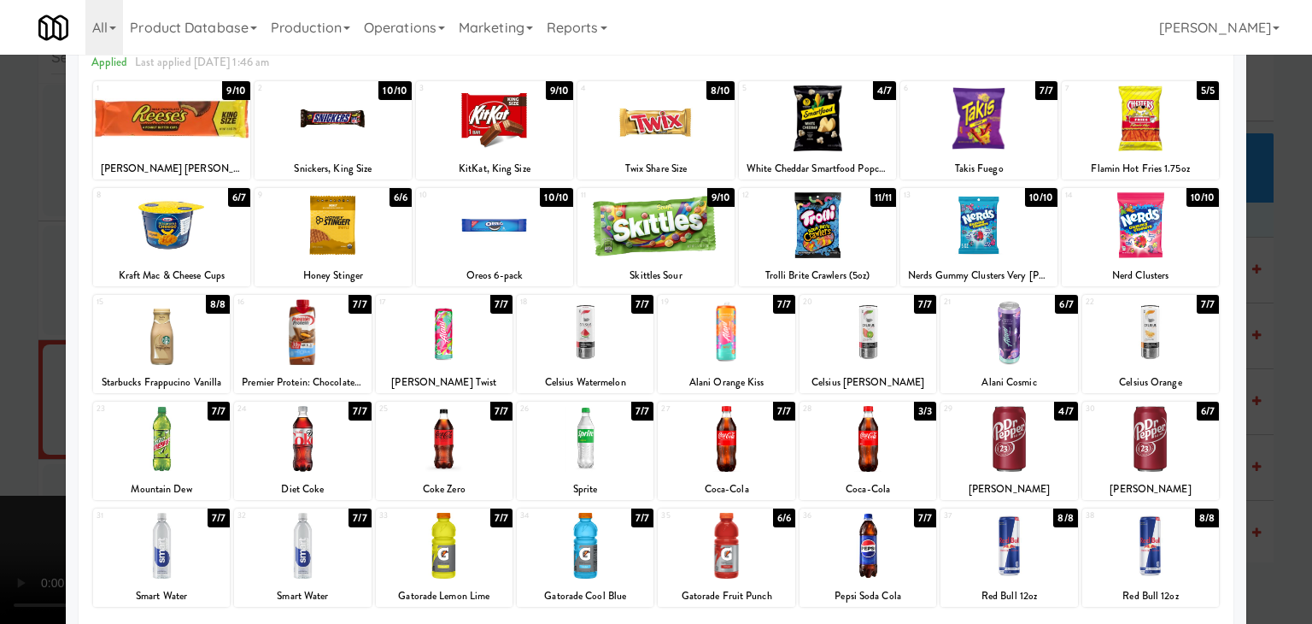
click at [1247, 428] on div at bounding box center [656, 312] width 1312 height 624
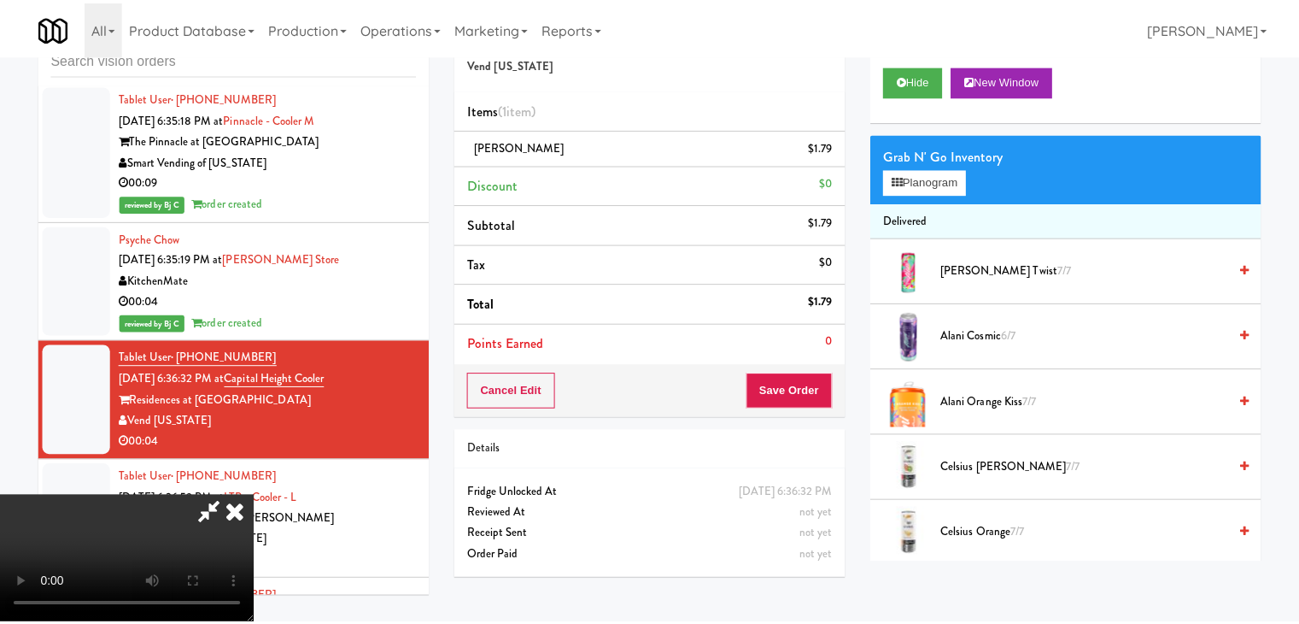
scroll to position [14844, 0]
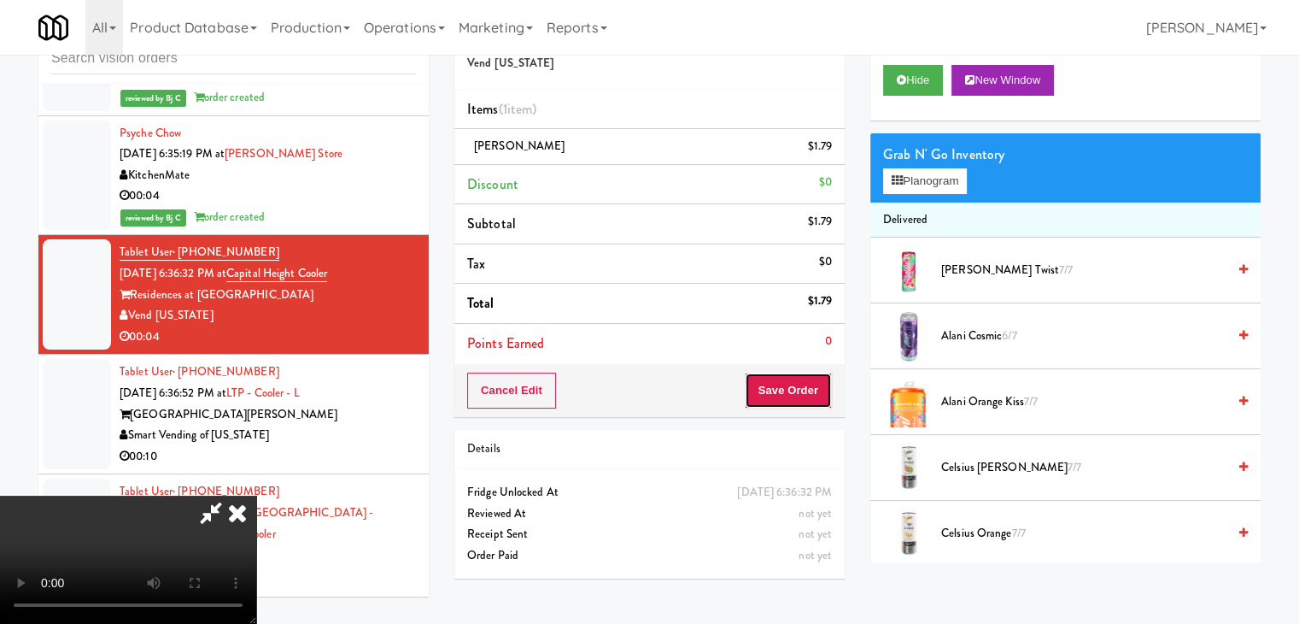
click at [793, 387] on button "Save Order" at bounding box center [788, 390] width 87 height 36
click at [793, 388] on button "Save Order" at bounding box center [788, 390] width 87 height 36
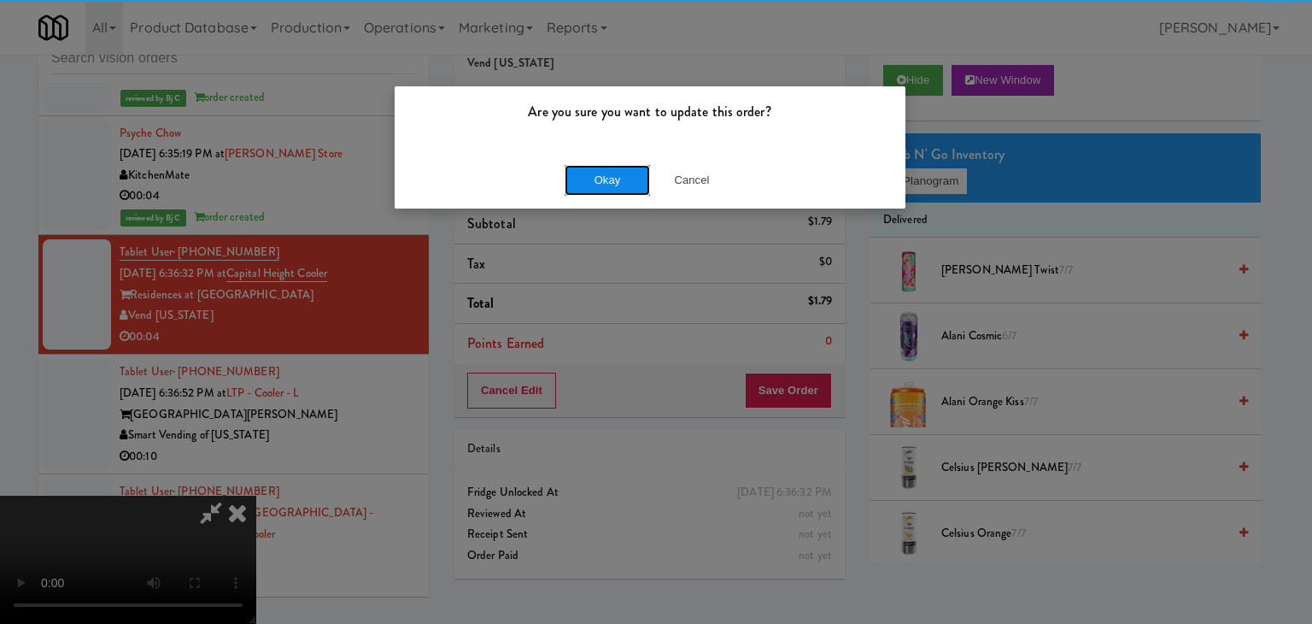
click at [571, 160] on div "Okay Cancel" at bounding box center [650, 179] width 511 height 57
click at [583, 170] on button "Okay" at bounding box center [607, 180] width 85 height 31
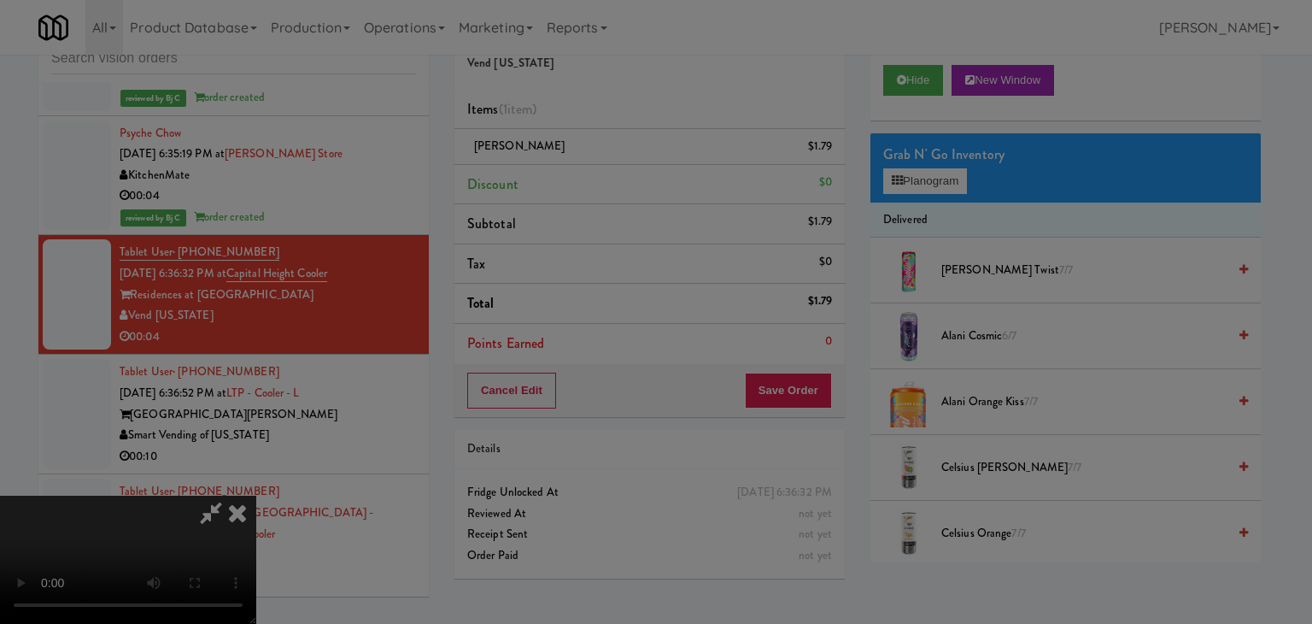
drag, startPoint x: 585, startPoint y: 174, endPoint x: 579, endPoint y: 237, distance: 63.5
click at [585, 176] on div "Okay Cancel" at bounding box center [650, 148] width 511 height 57
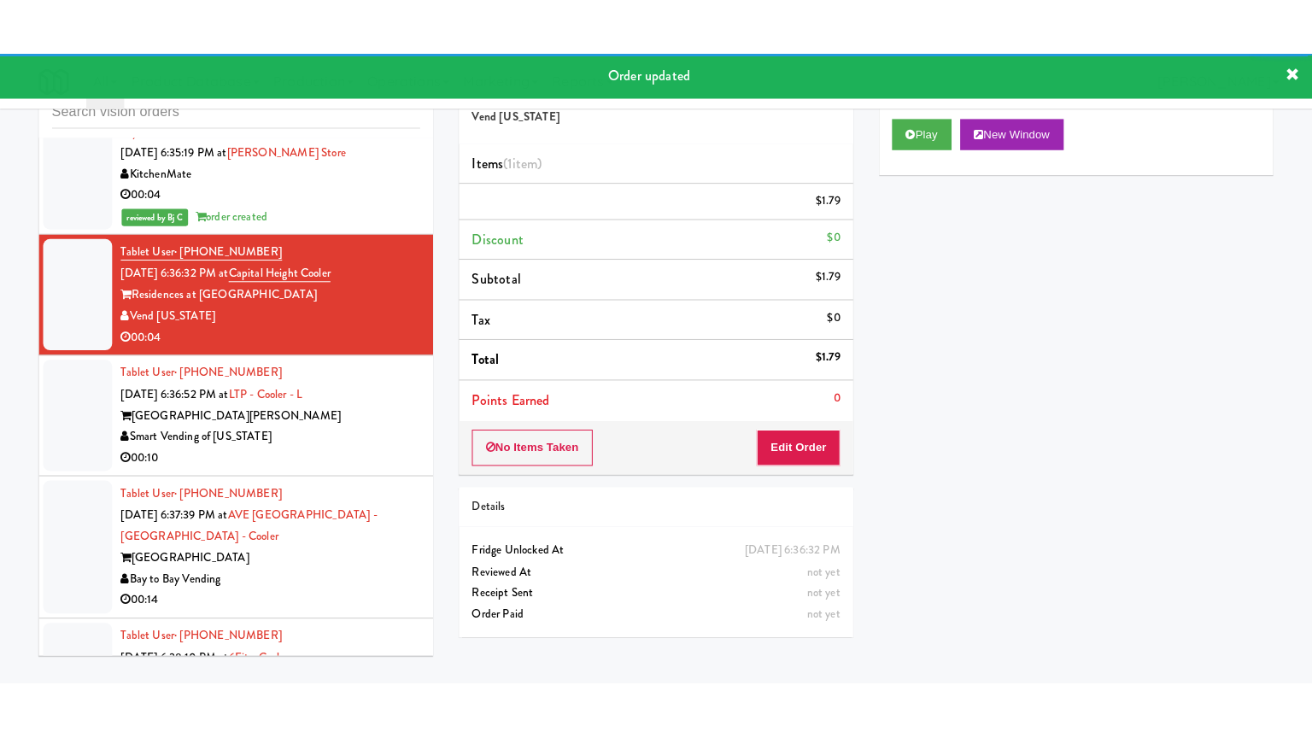
scroll to position [14930, 0]
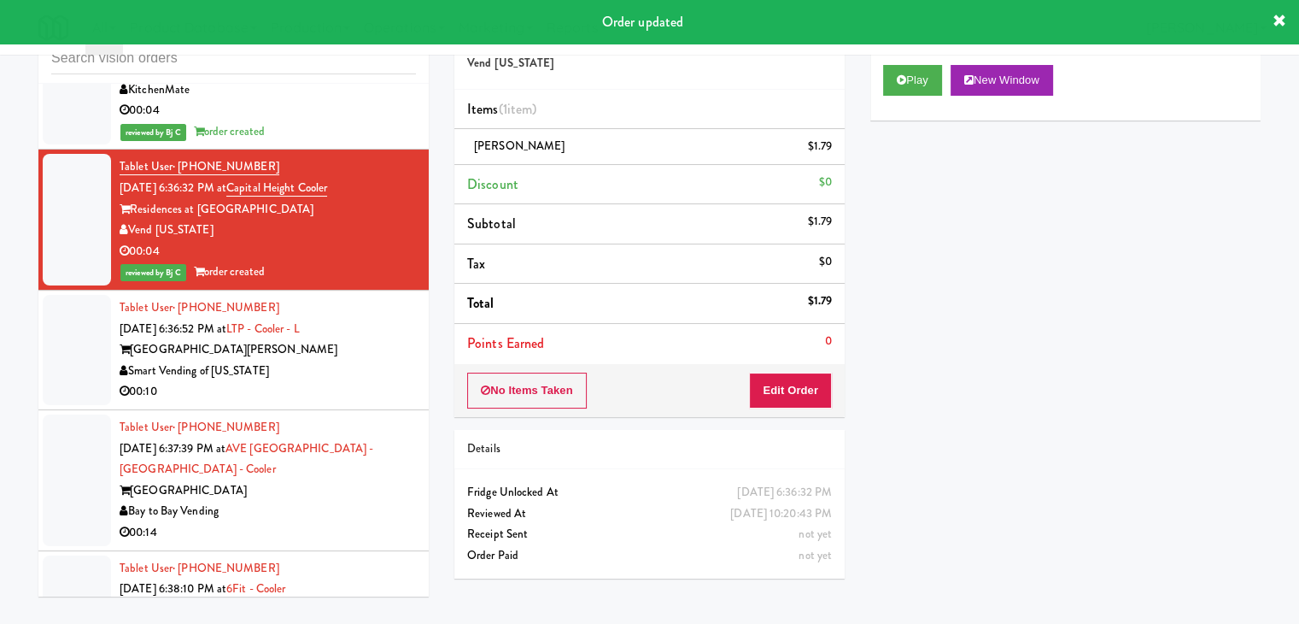
drag, startPoint x: 380, startPoint y: 300, endPoint x: 352, endPoint y: 327, distance: 39.3
click at [380, 339] on div "[GEOGRAPHIC_DATA][PERSON_NAME]" at bounding box center [268, 349] width 296 height 21
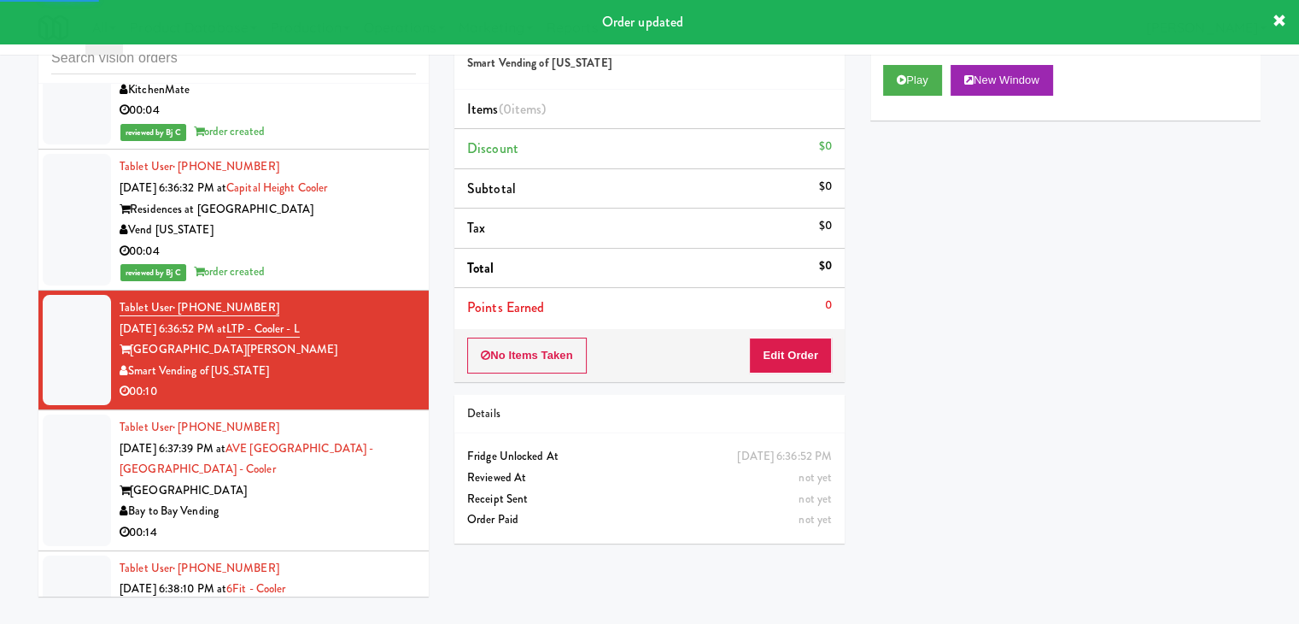
click at [905, 61] on div "Play New Window" at bounding box center [1065, 86] width 390 height 68
click at [905, 73] on button "Play" at bounding box center [912, 80] width 59 height 31
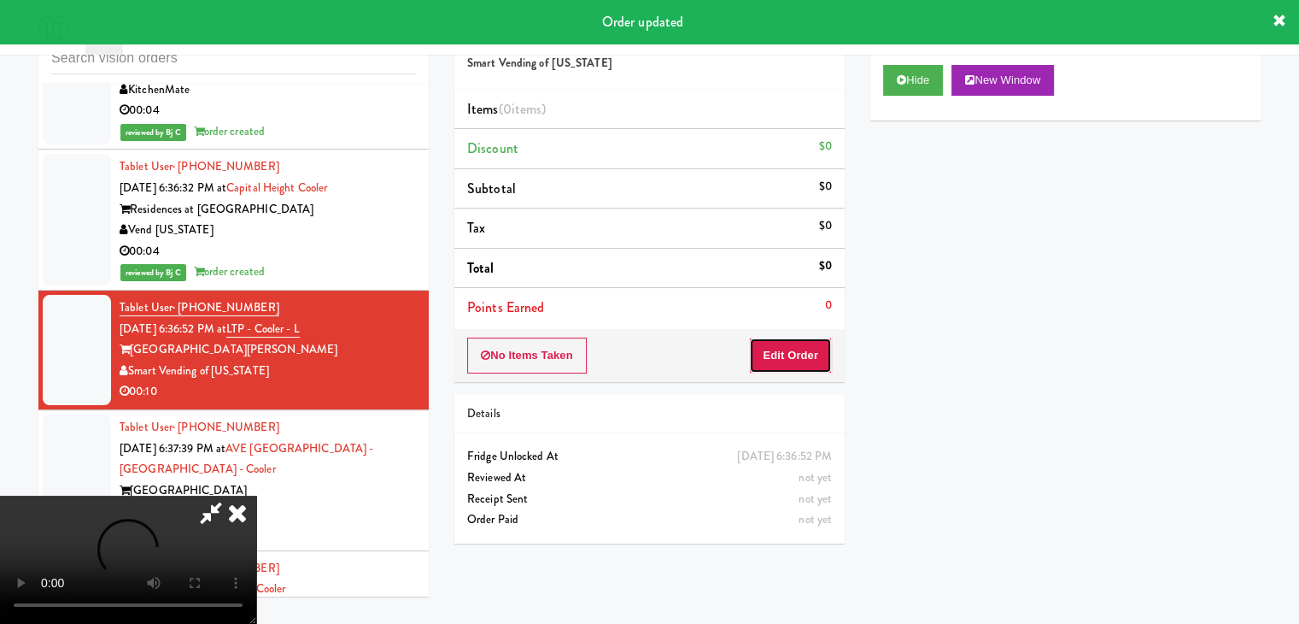
click at [789, 355] on button "Edit Order" at bounding box center [790, 355] width 83 height 36
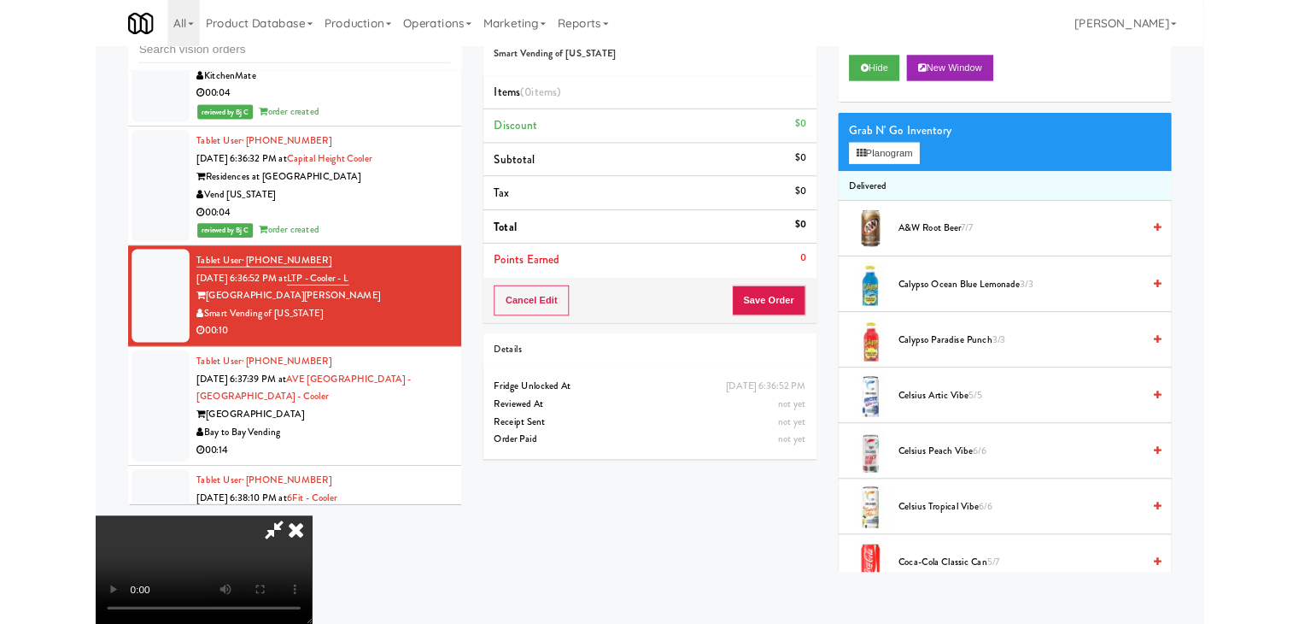
scroll to position [14825, 0]
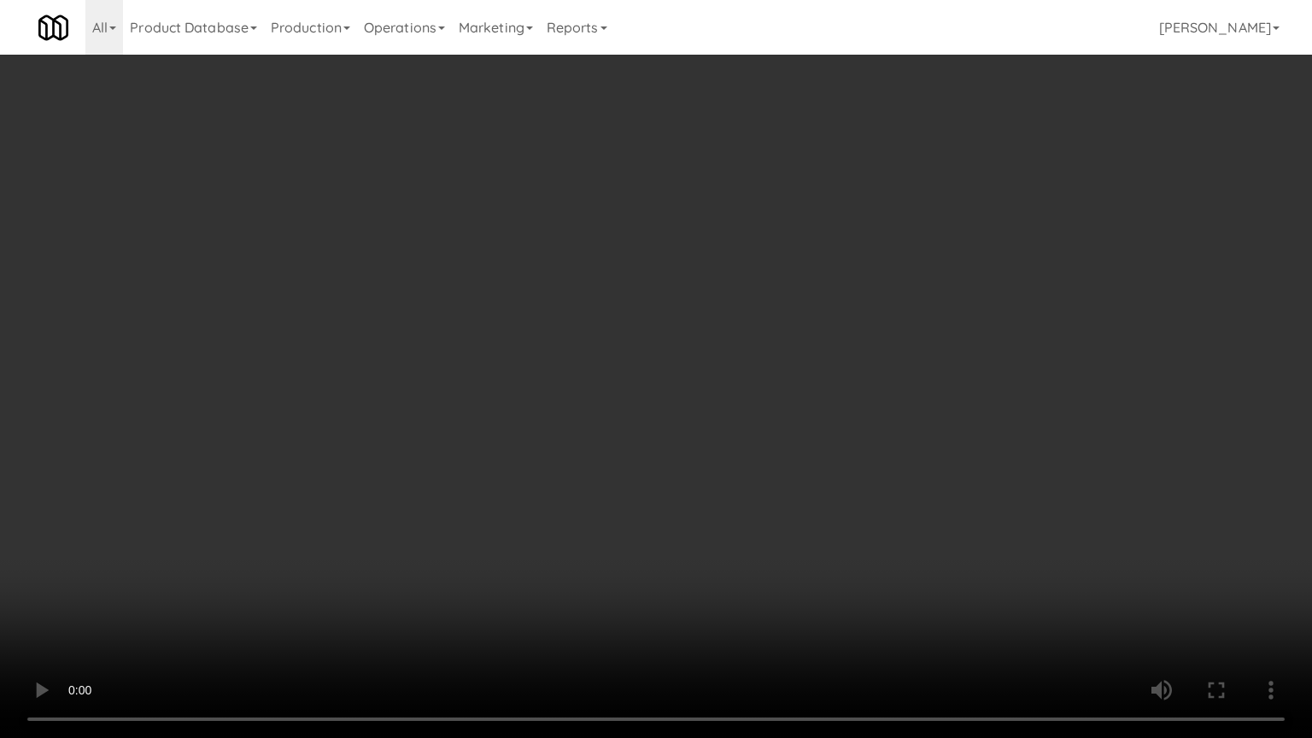
click at [758, 523] on video at bounding box center [656, 369] width 1312 height 738
click at [756, 523] on video at bounding box center [656, 369] width 1312 height 738
click at [754, 519] on video at bounding box center [656, 369] width 1312 height 738
click at [767, 516] on video at bounding box center [656, 369] width 1312 height 738
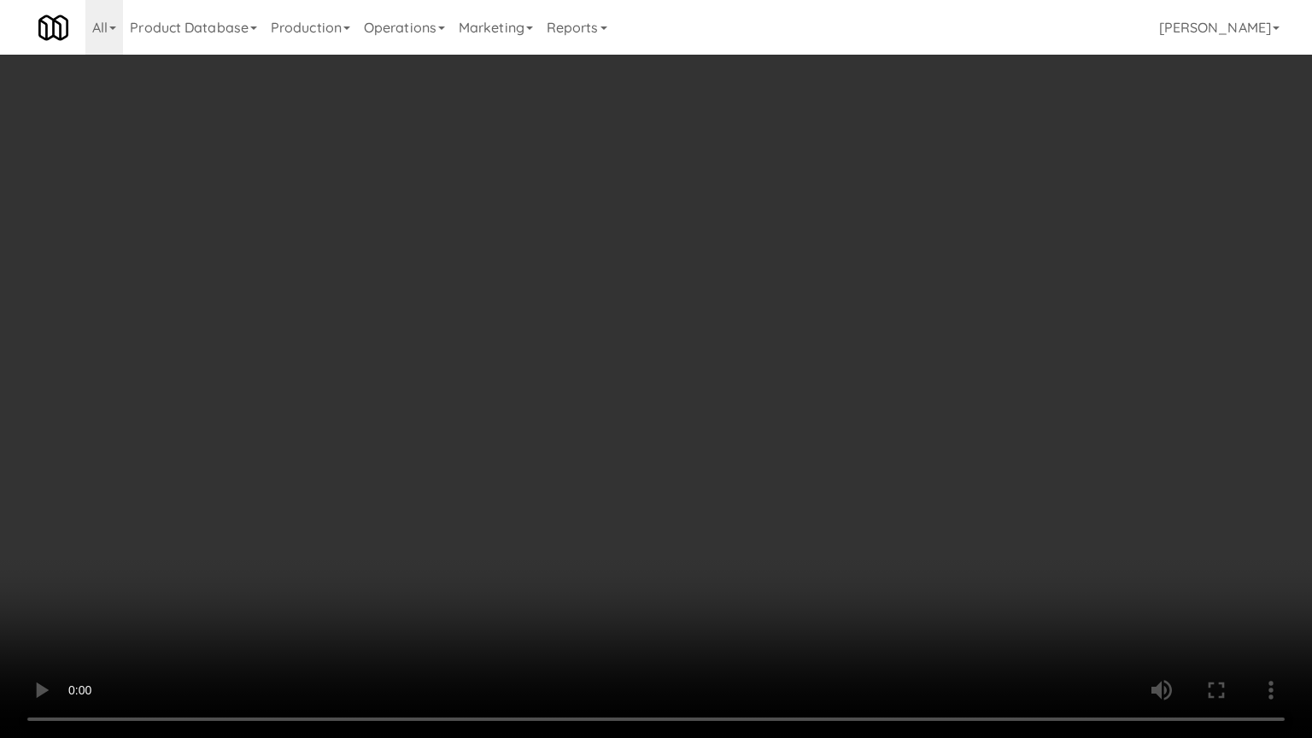
drag, startPoint x: 767, startPoint y: 516, endPoint x: 863, endPoint y: 272, distance: 262.4
click at [768, 512] on video at bounding box center [656, 369] width 1312 height 738
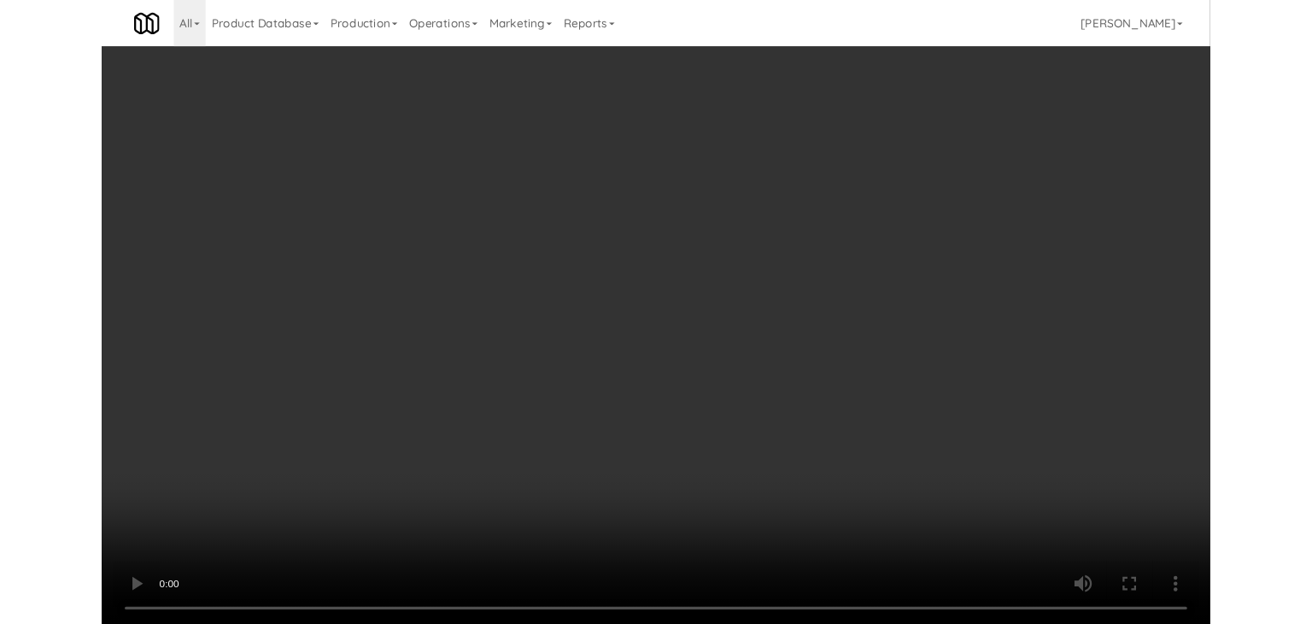
scroll to position [14930, 0]
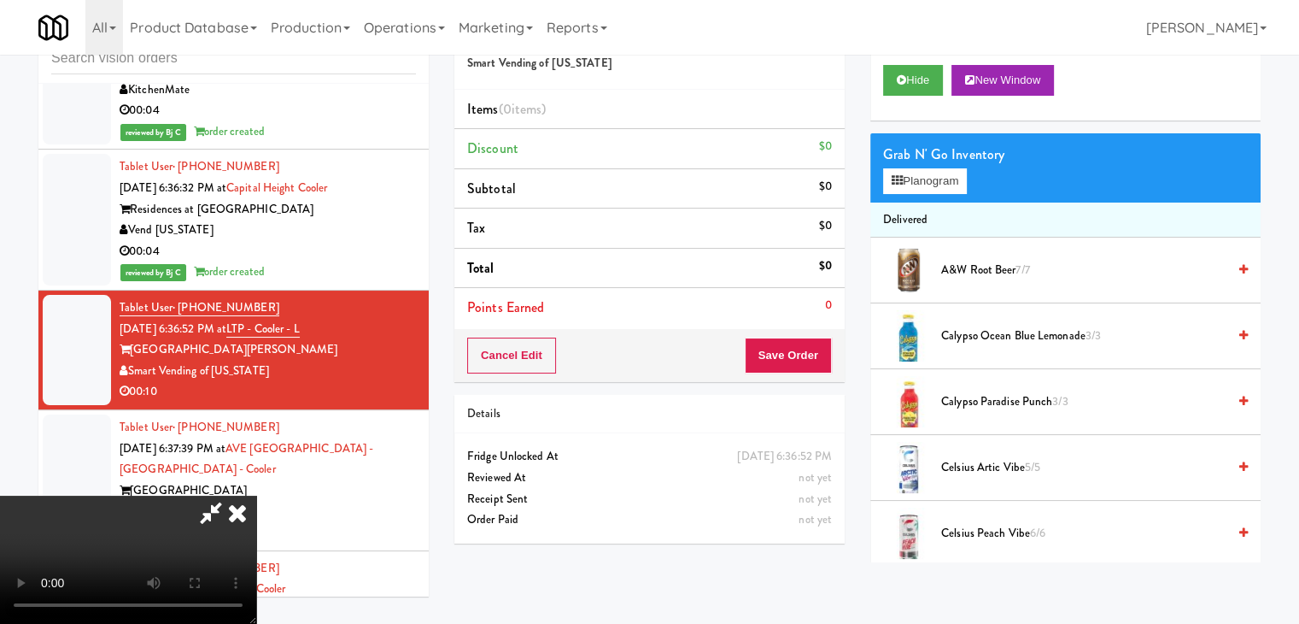
click at [256, 495] on video at bounding box center [128, 559] width 256 height 128
click at [925, 179] on button "Planogram" at bounding box center [925, 181] width 84 height 26
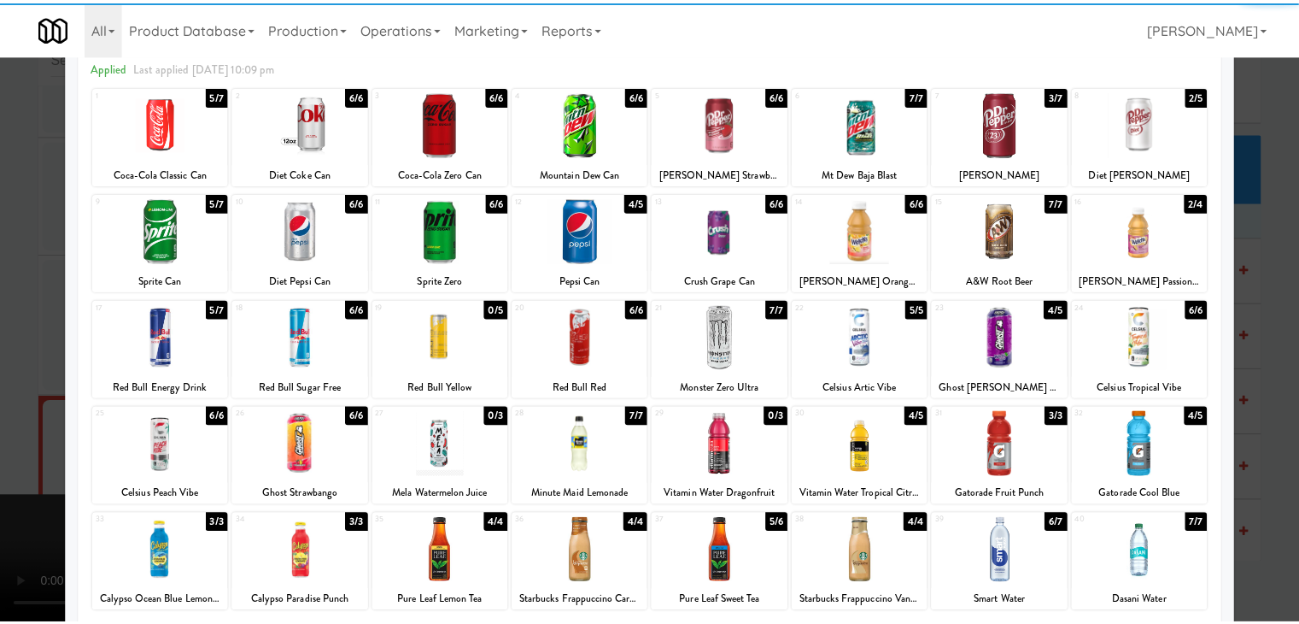
scroll to position [171, 0]
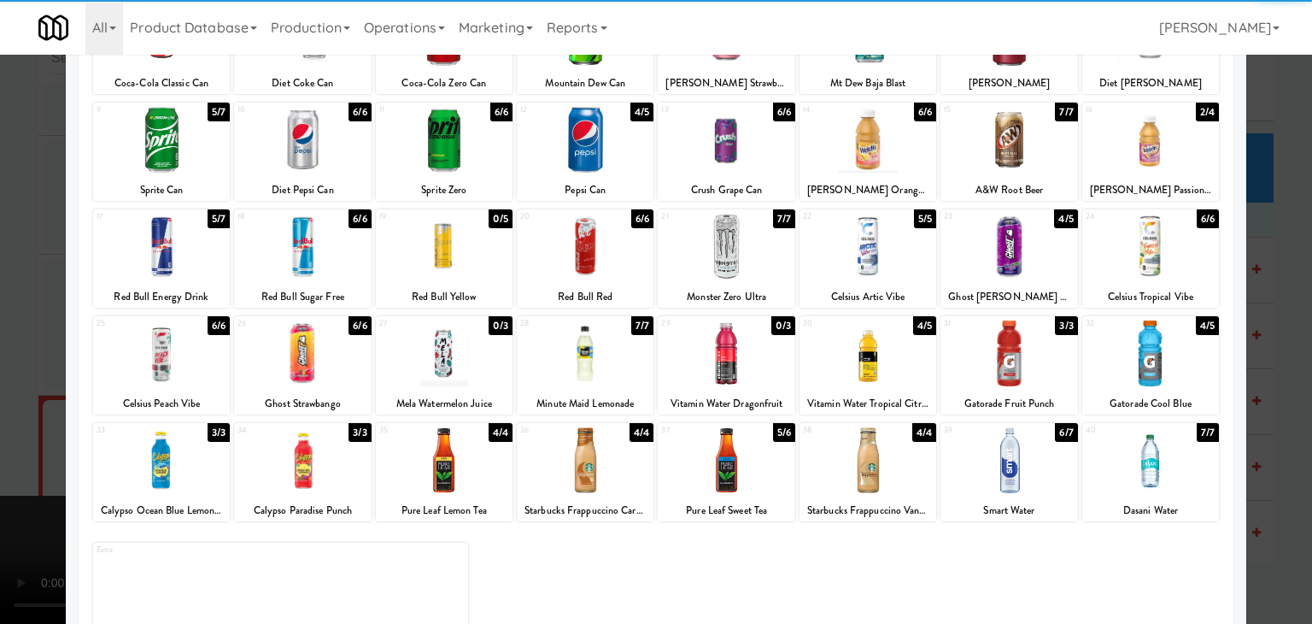
click at [1151, 384] on div at bounding box center [1150, 353] width 137 height 66
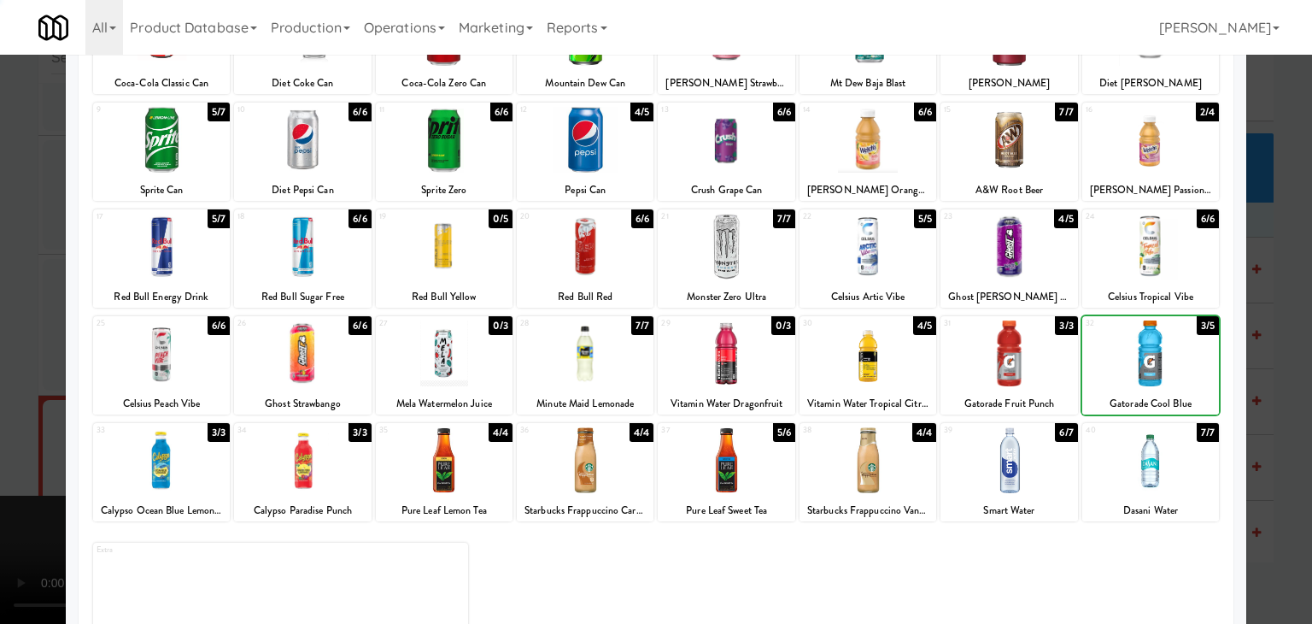
click at [1264, 370] on div at bounding box center [656, 312] width 1312 height 624
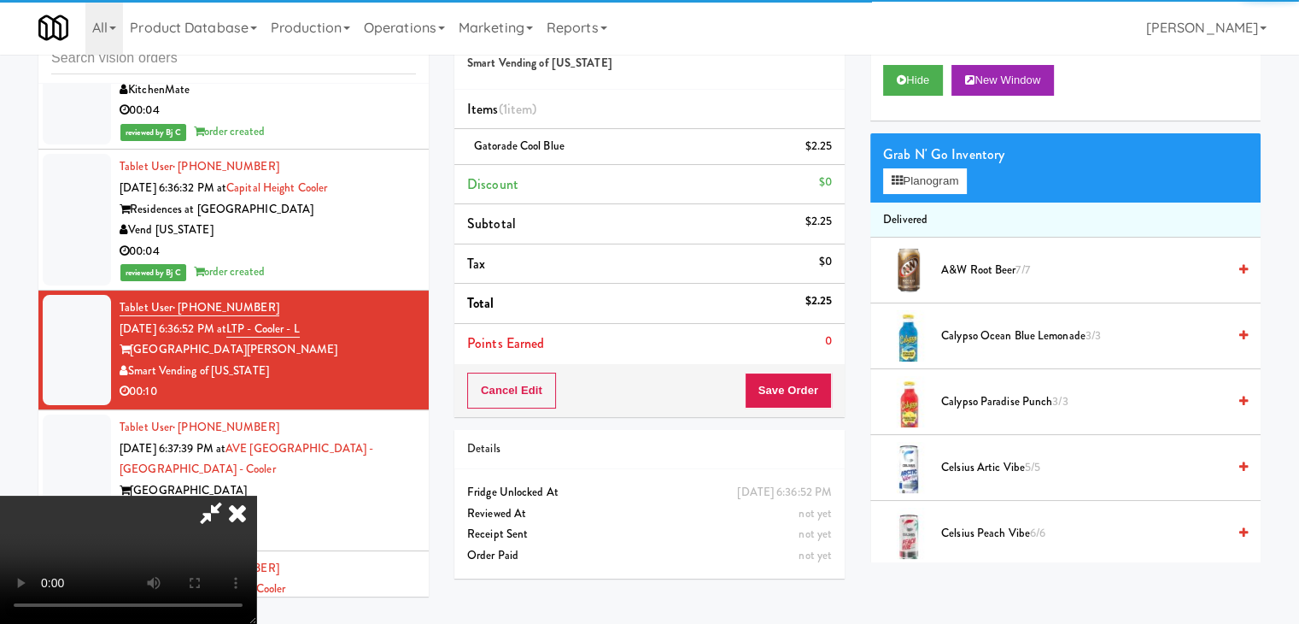
click at [256, 495] on video at bounding box center [128, 559] width 256 height 128
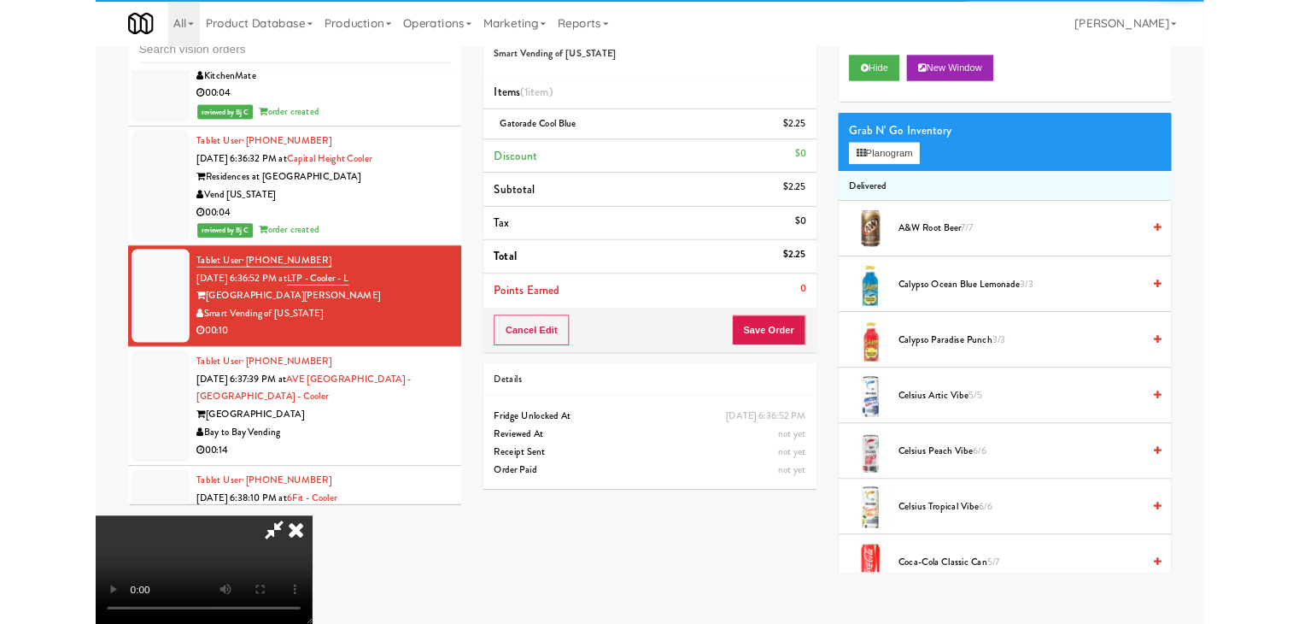
scroll to position [14825, 0]
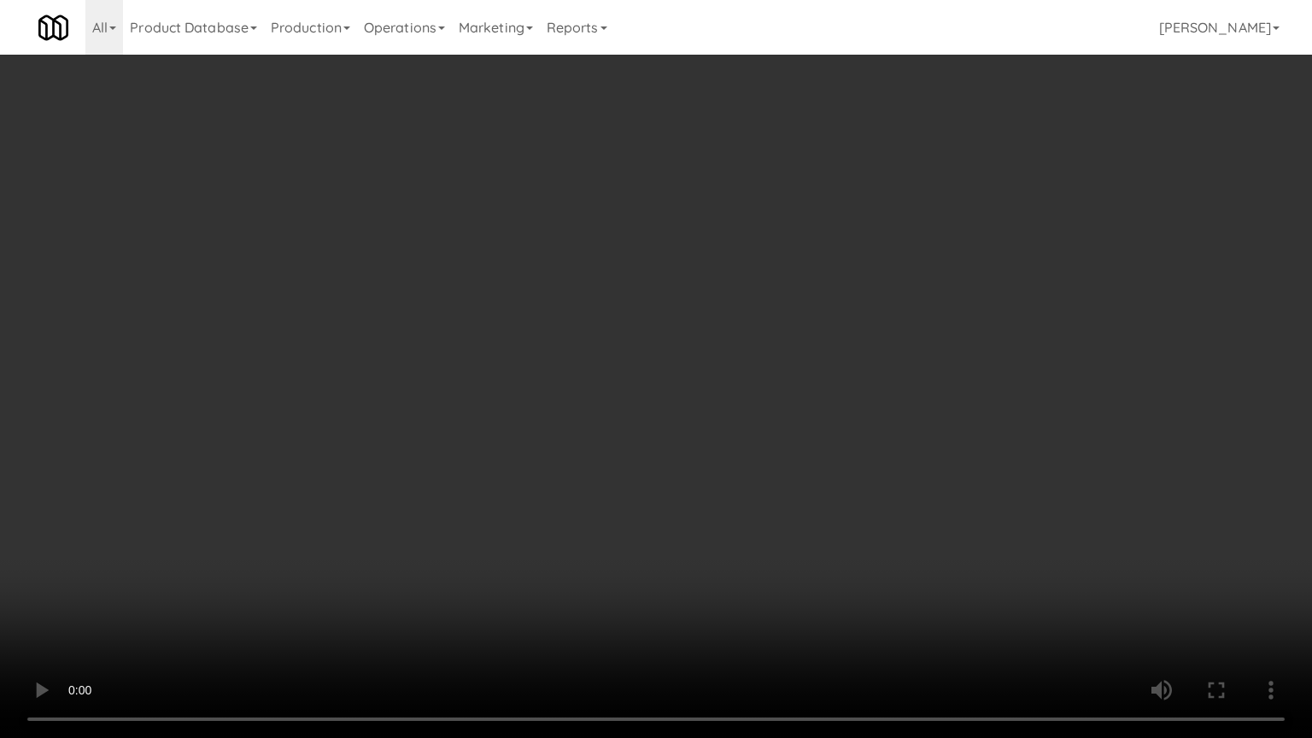
drag, startPoint x: 710, startPoint y: 437, endPoint x: 722, endPoint y: 441, distance: 12.4
click at [711, 437] on video at bounding box center [656, 369] width 1312 height 738
click at [853, 437] on video at bounding box center [656, 369] width 1312 height 738
click at [852, 438] on video at bounding box center [656, 369] width 1312 height 738
click at [853, 438] on video at bounding box center [656, 369] width 1312 height 738
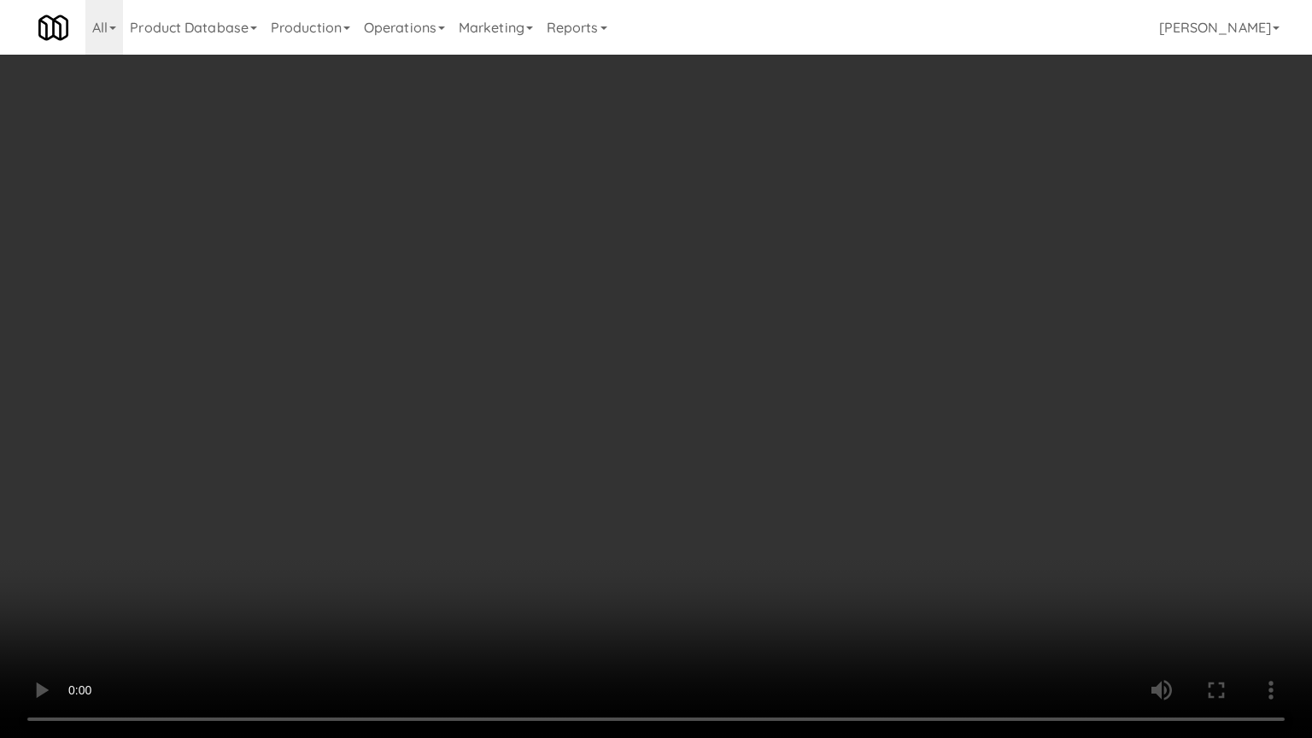
click at [851, 442] on video at bounding box center [656, 369] width 1312 height 738
click at [854, 433] on video at bounding box center [656, 369] width 1312 height 738
drag, startPoint x: 854, startPoint y: 433, endPoint x: 898, endPoint y: 272, distance: 166.4
click at [854, 431] on video at bounding box center [656, 369] width 1312 height 738
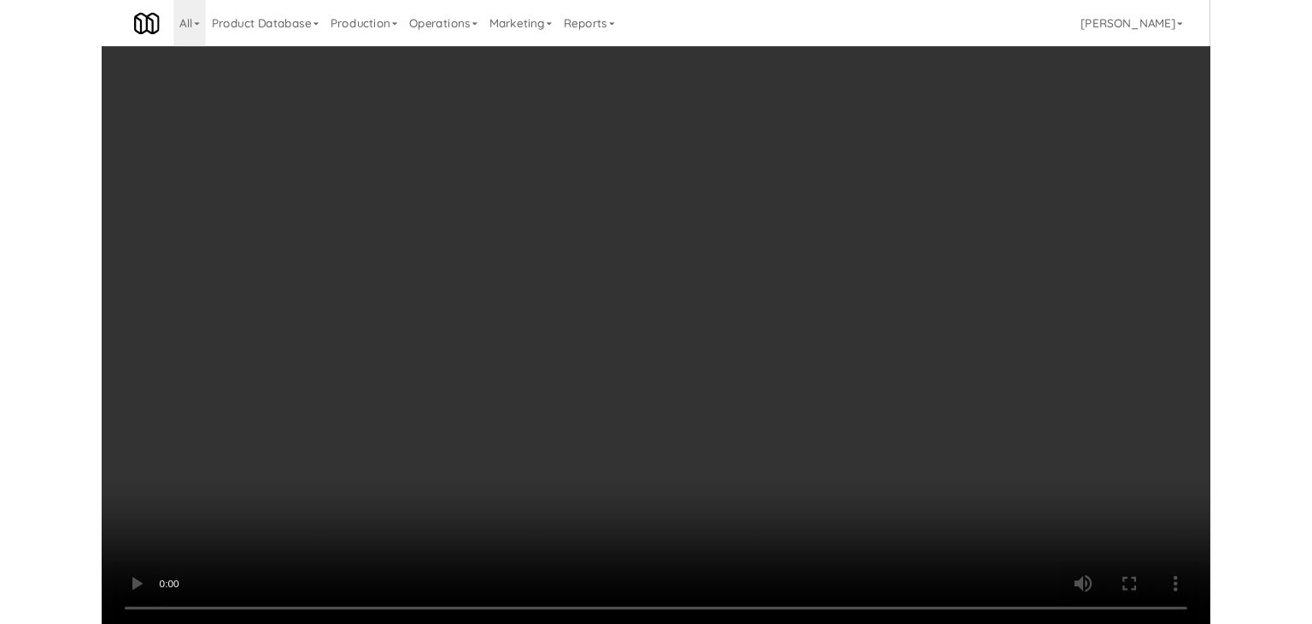
scroll to position [14930, 0]
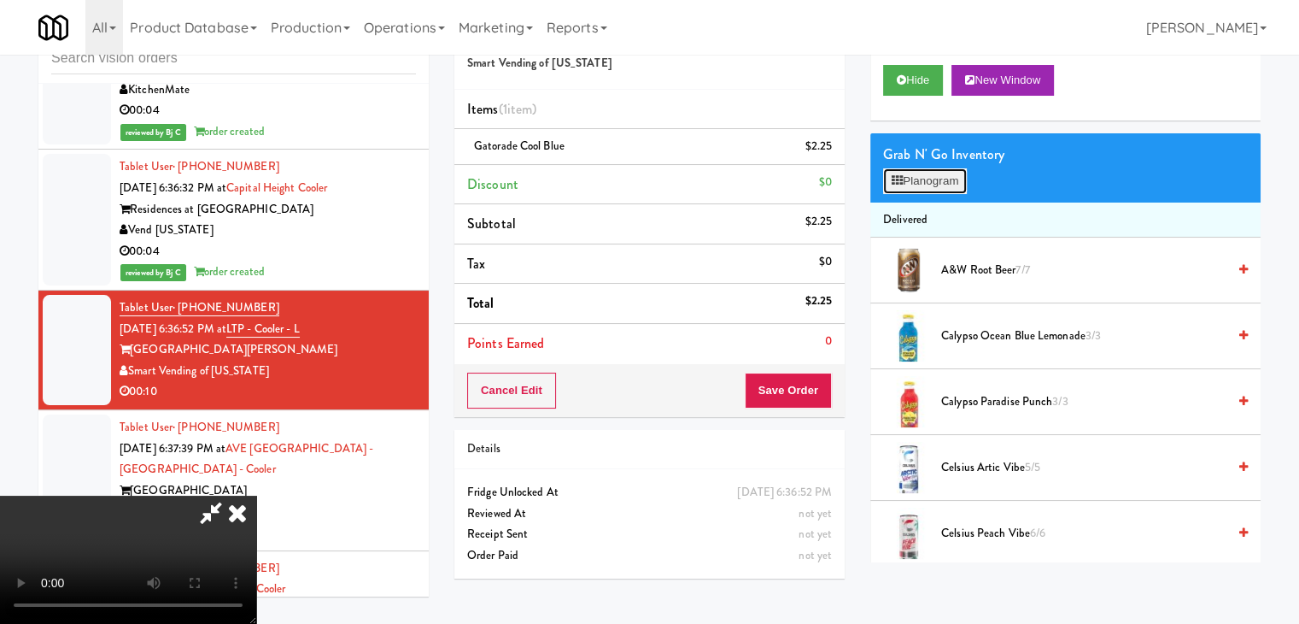
click at [940, 174] on button "Planogram" at bounding box center [925, 181] width 84 height 26
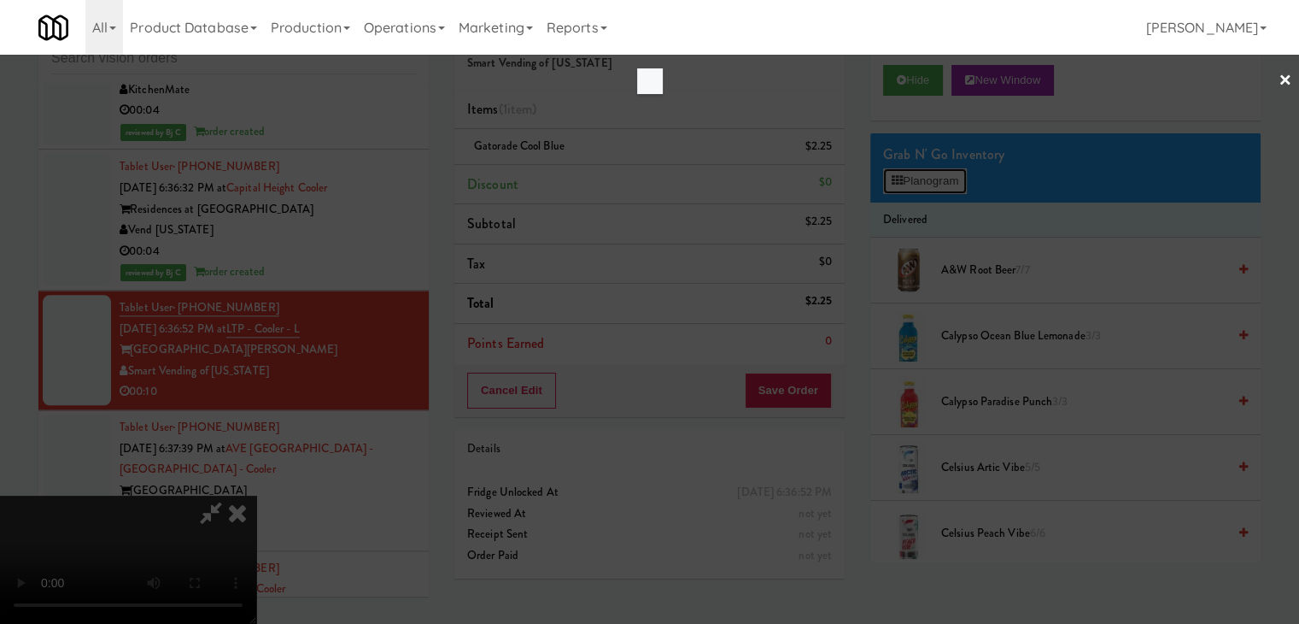
scroll to position [14825, 0]
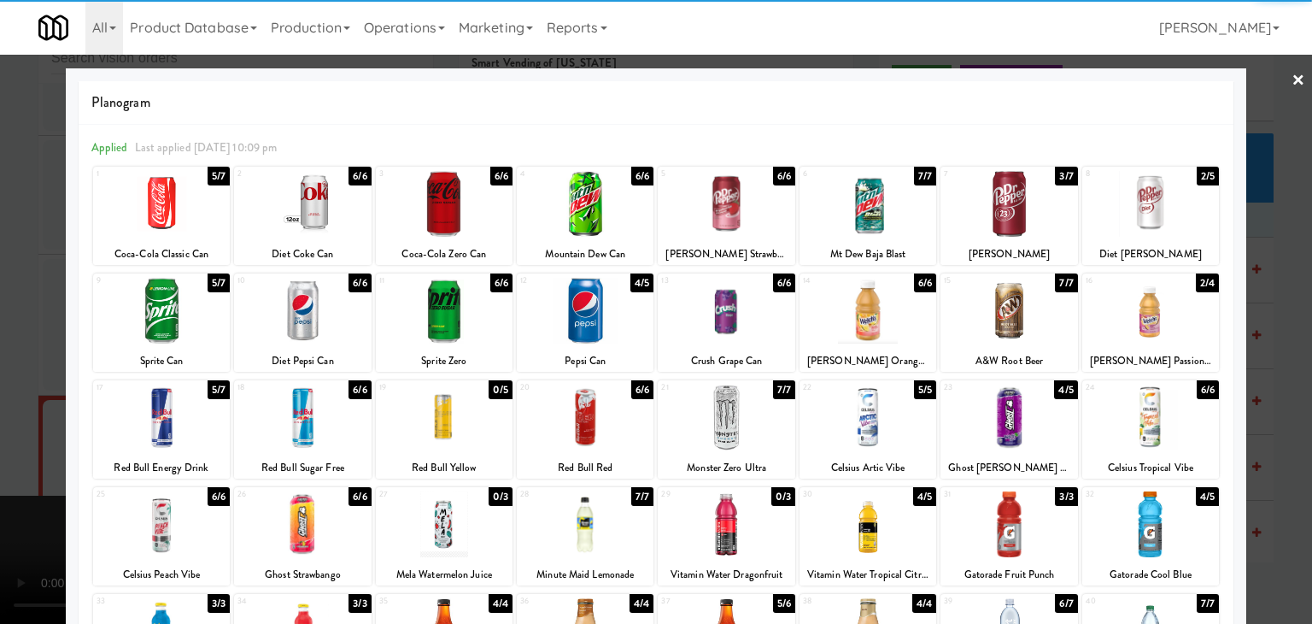
click at [1013, 215] on div at bounding box center [1008, 204] width 137 height 66
click at [1275, 319] on div at bounding box center [656, 312] width 1312 height 624
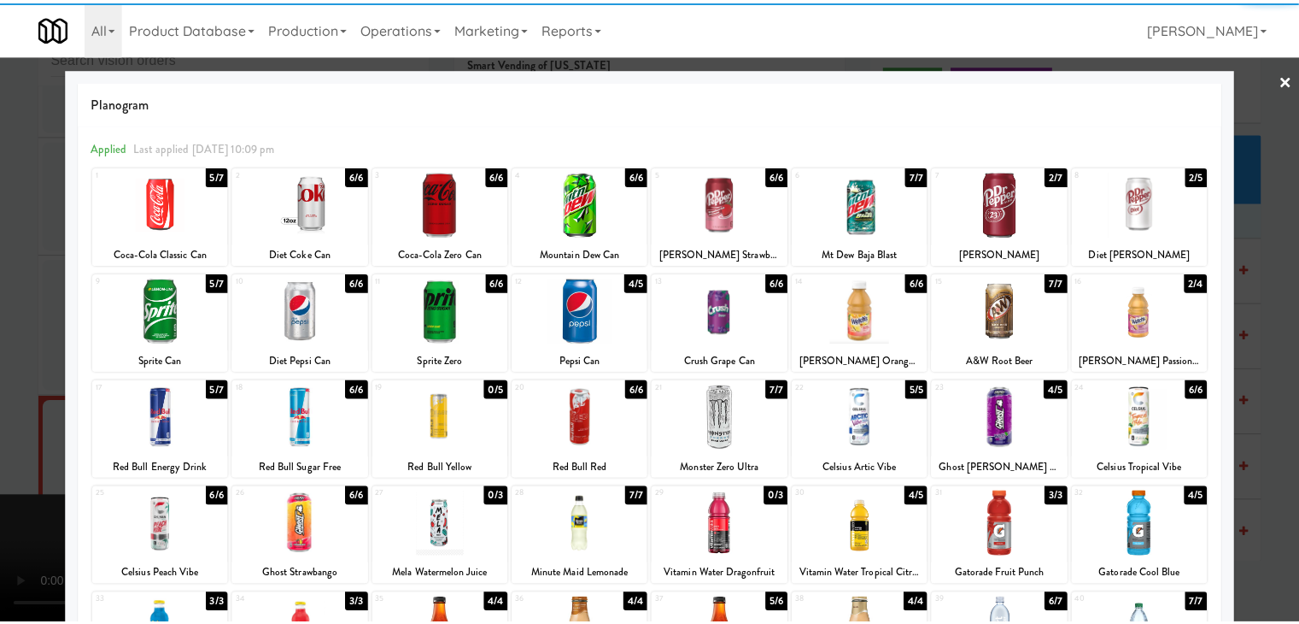
scroll to position [14930, 0]
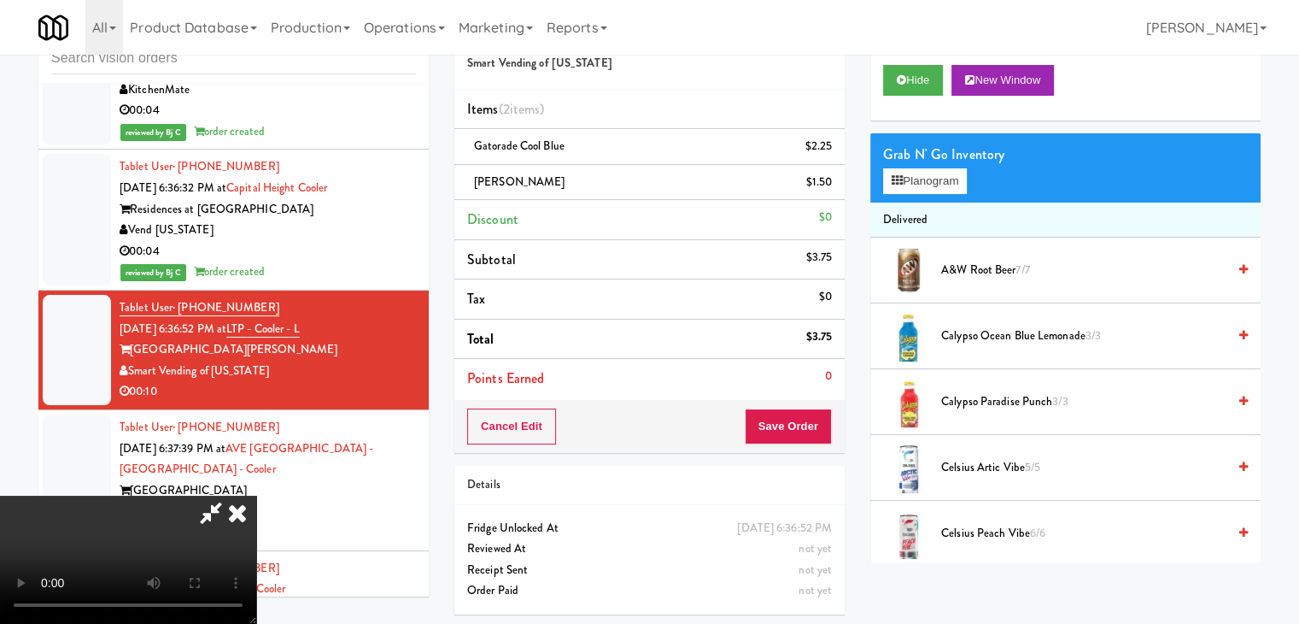
click at [820, 425] on div "Cancel Edit Save Order" at bounding box center [649, 426] width 390 height 53
click at [813, 425] on button "Save Order" at bounding box center [788, 426] width 87 height 36
drag, startPoint x: 813, startPoint y: 425, endPoint x: 763, endPoint y: 384, distance: 65.0
click at [813, 424] on button "Save Order" at bounding box center [788, 426] width 87 height 36
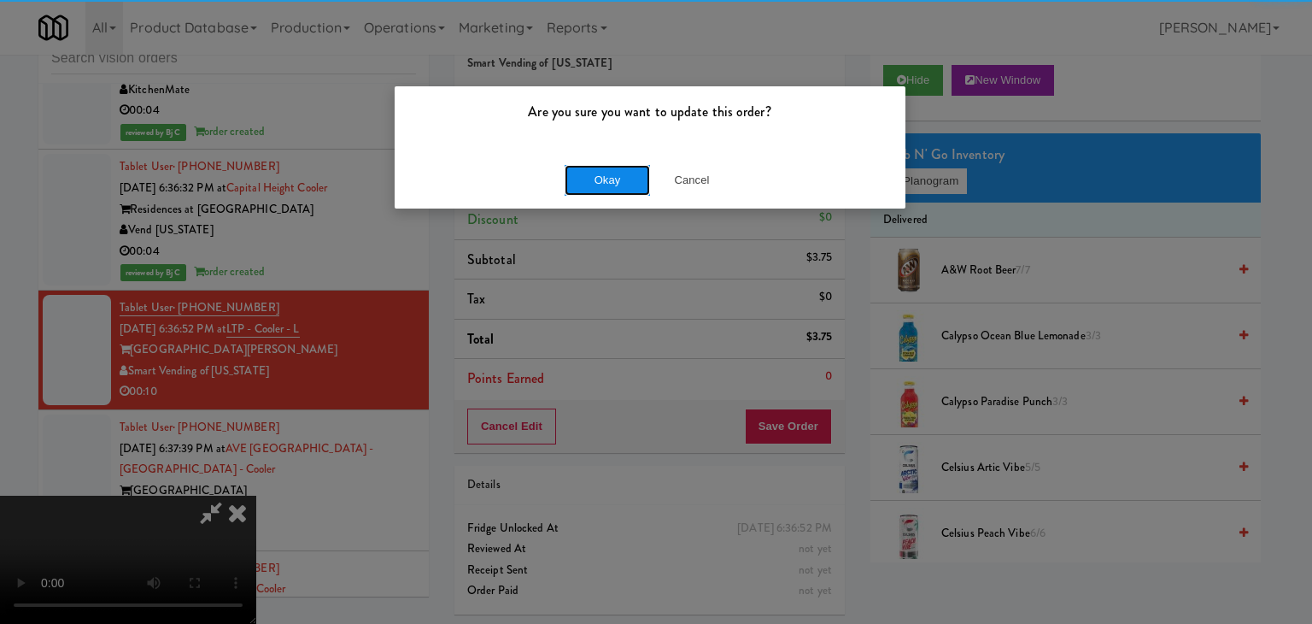
click at [584, 177] on button "Okay" at bounding box center [607, 180] width 85 height 31
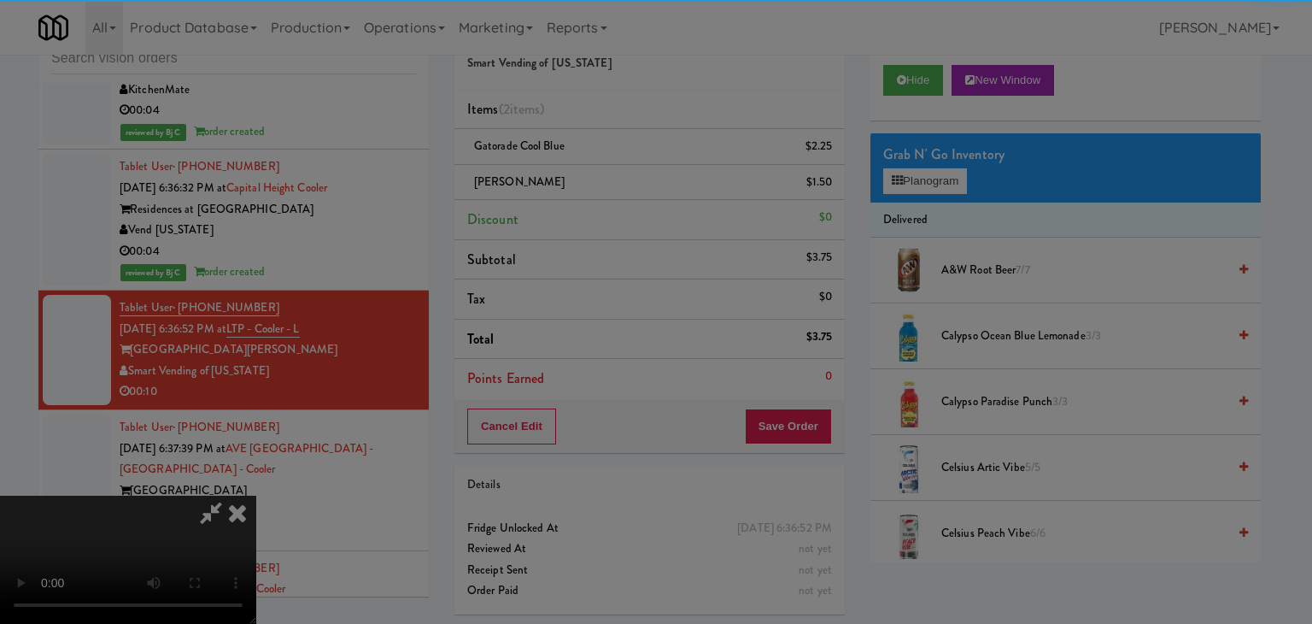
click at [585, 175] on div "Okay Cancel" at bounding box center [650, 148] width 511 height 57
click at [587, 175] on div at bounding box center [656, 312] width 1312 height 624
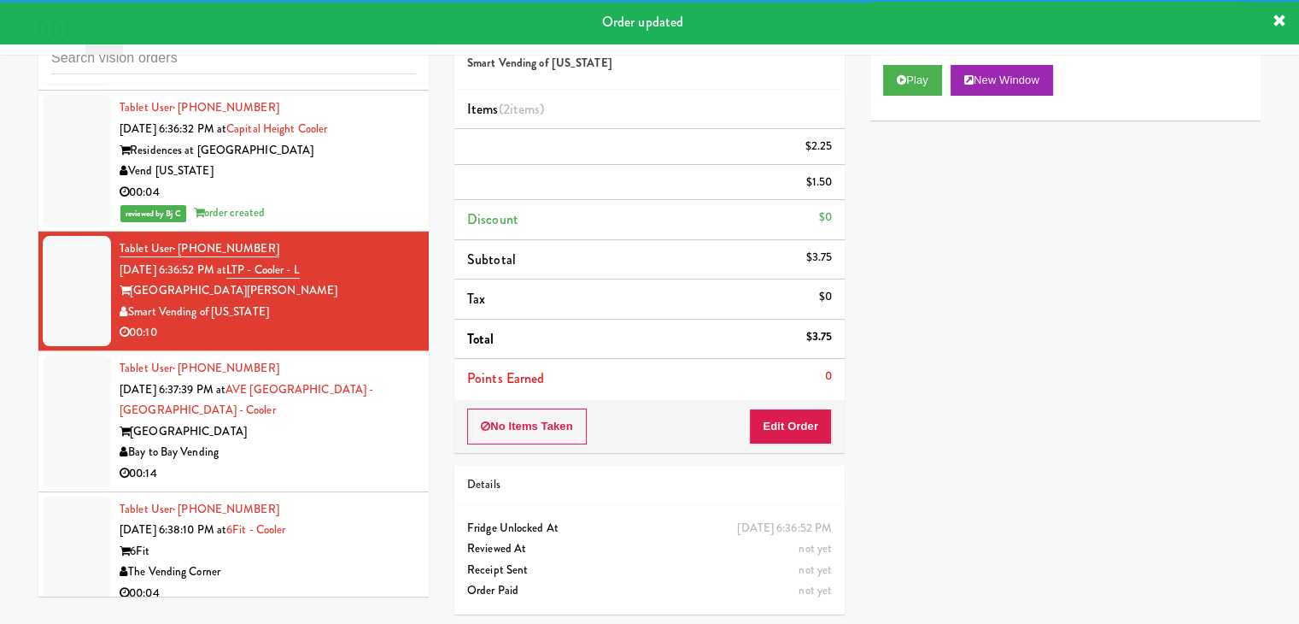
scroll to position [15186, 0]
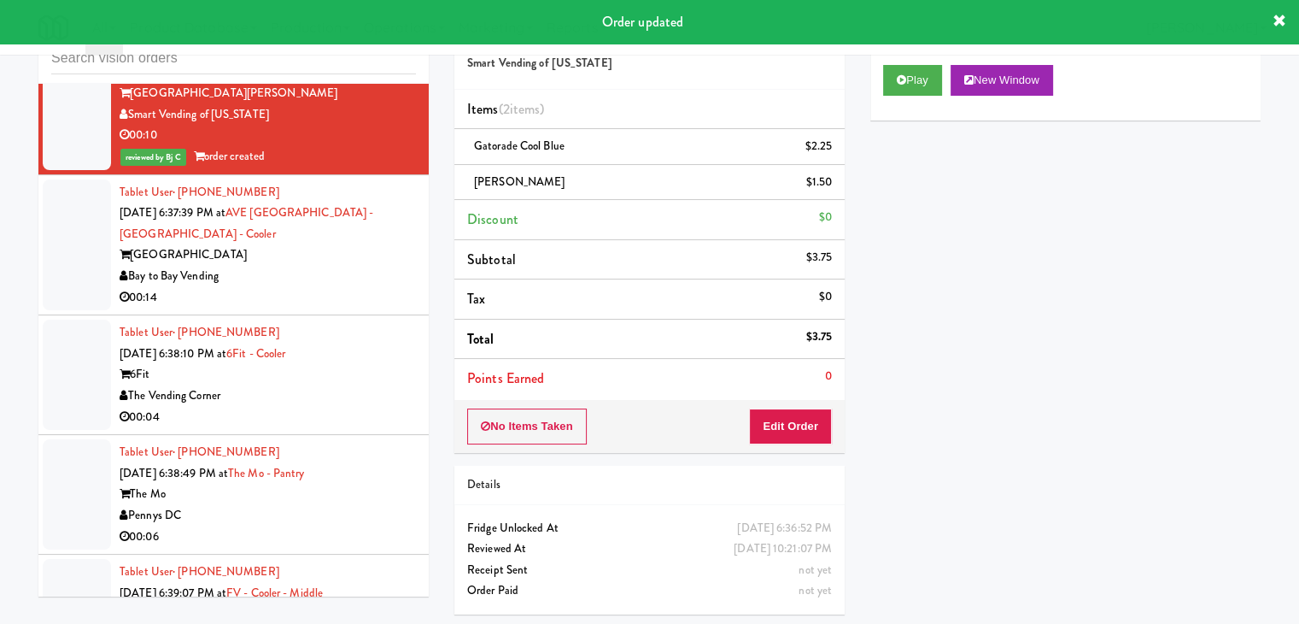
click at [340, 266] on div "Bay to Bay Vending" at bounding box center [268, 276] width 296 height 21
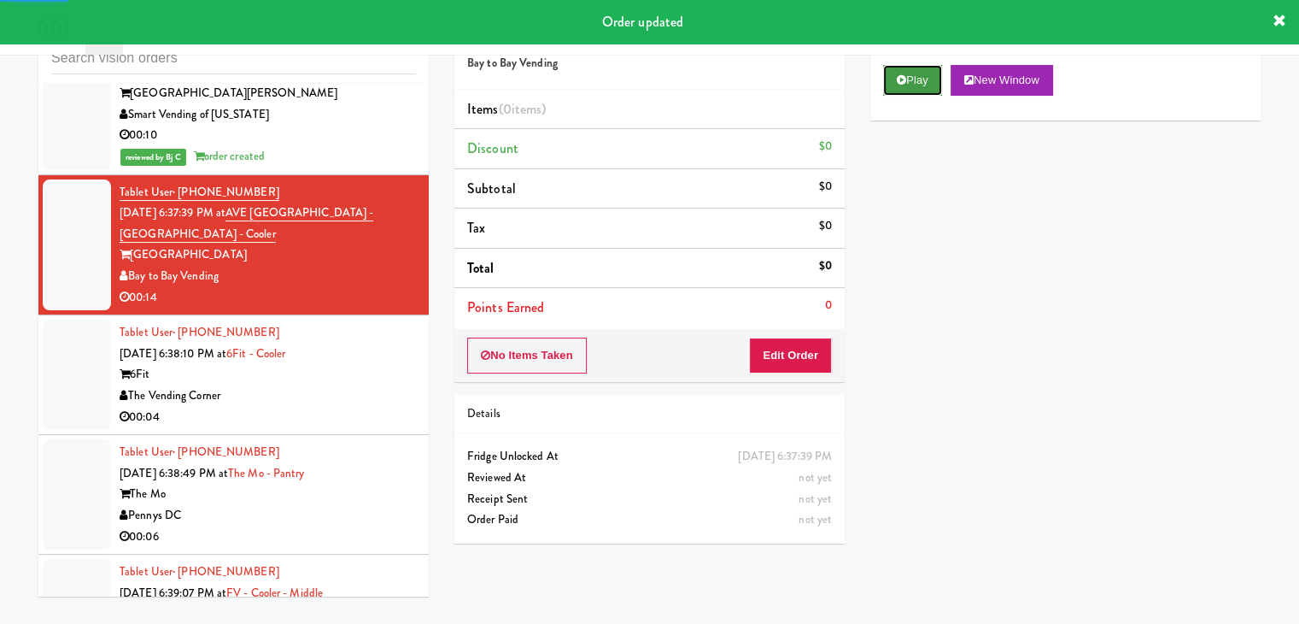
click at [936, 72] on button "Play" at bounding box center [912, 80] width 59 height 31
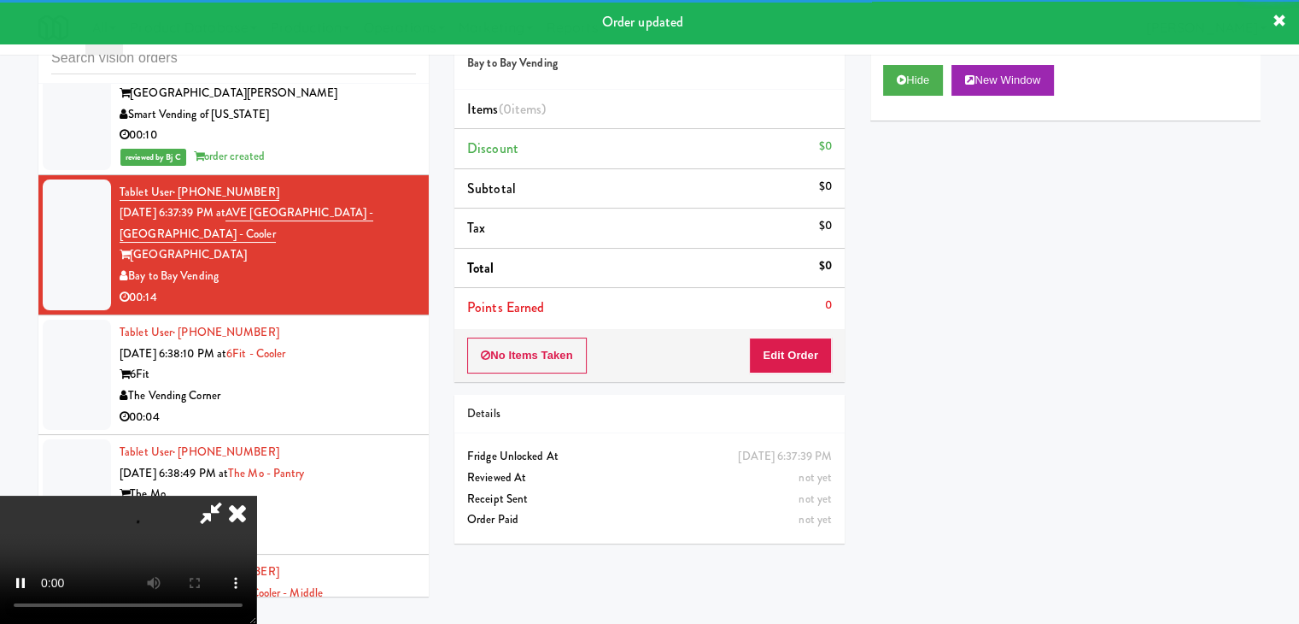
click at [765, 373] on div "No Items Taken Edit Order" at bounding box center [649, 355] width 390 height 53
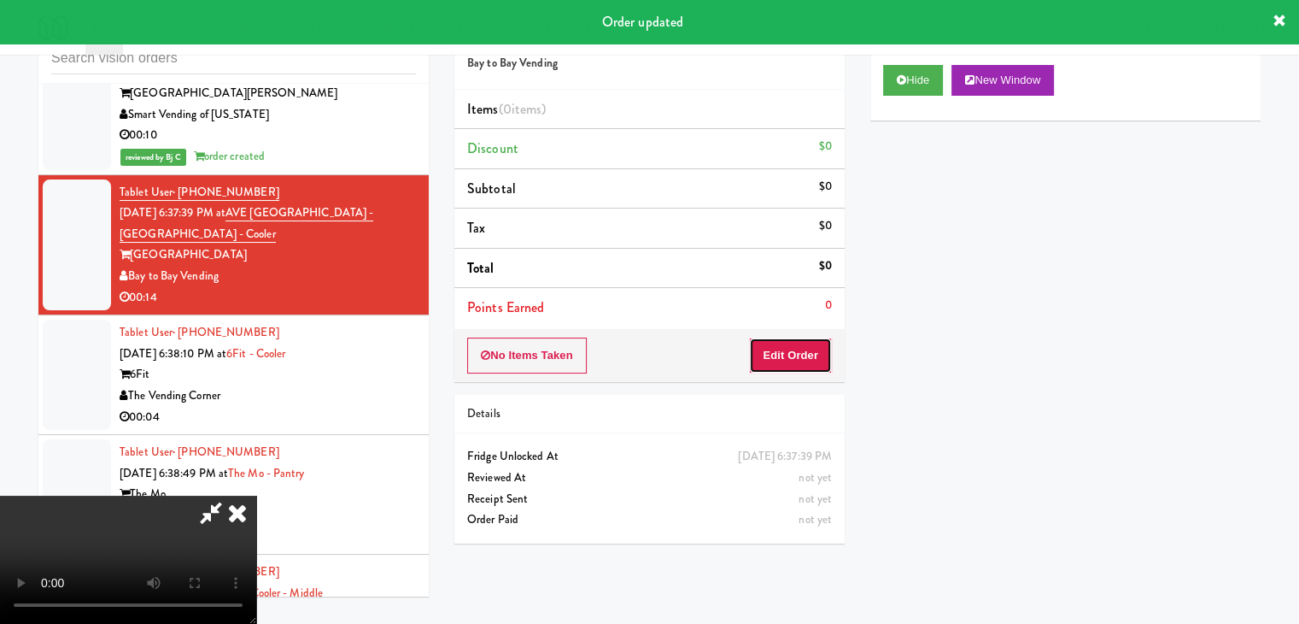
click at [772, 366] on button "Edit Order" at bounding box center [790, 355] width 83 height 36
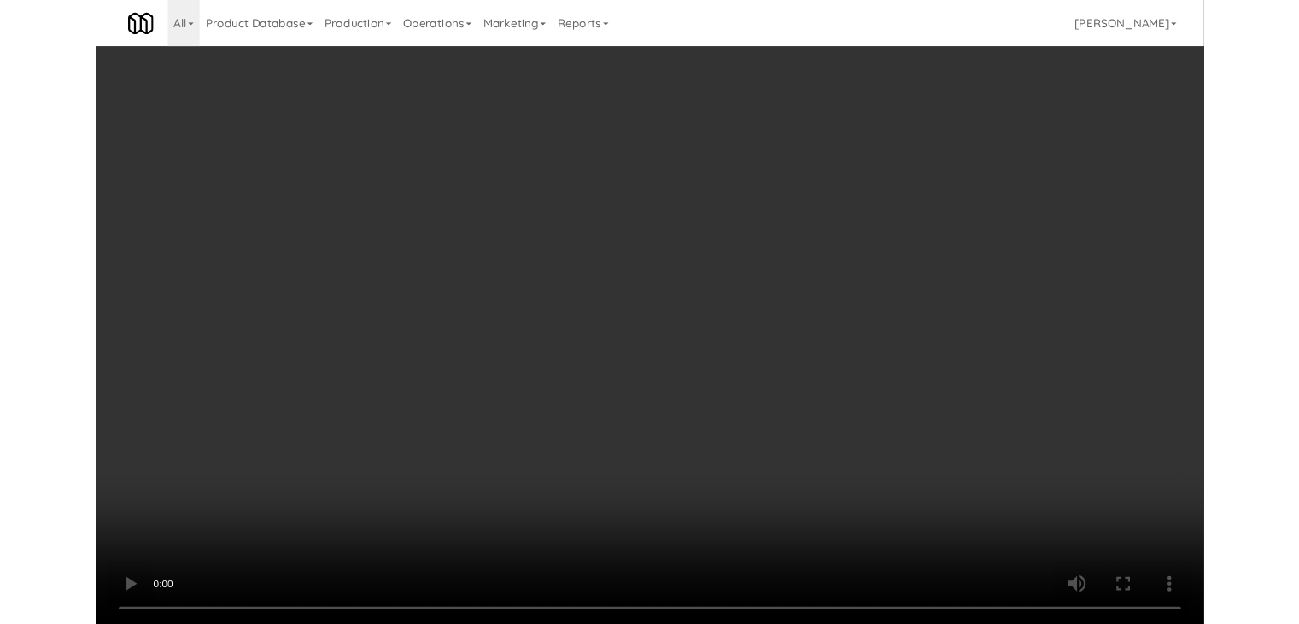
scroll to position [15081, 0]
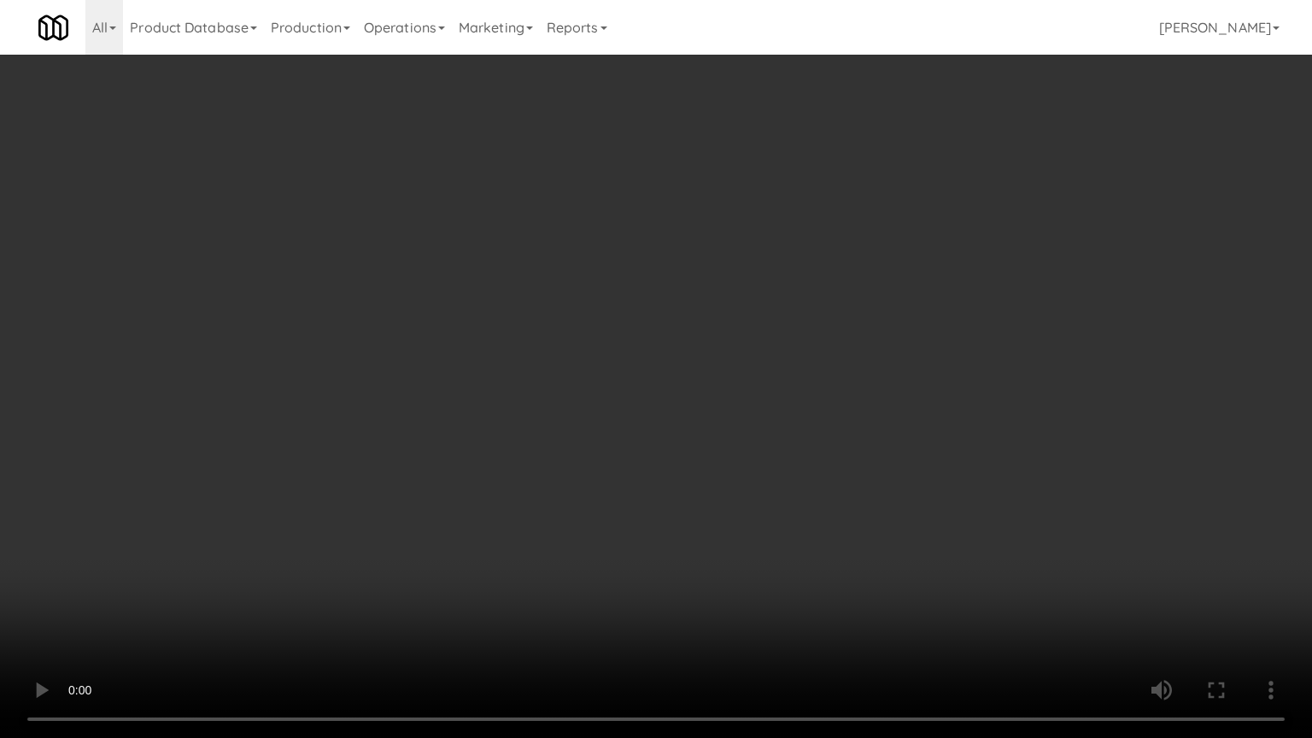
click at [805, 484] on video at bounding box center [656, 369] width 1312 height 738
click at [800, 488] on video at bounding box center [656, 369] width 1312 height 738
click at [799, 489] on video at bounding box center [656, 369] width 1312 height 738
click at [805, 485] on video at bounding box center [656, 369] width 1312 height 738
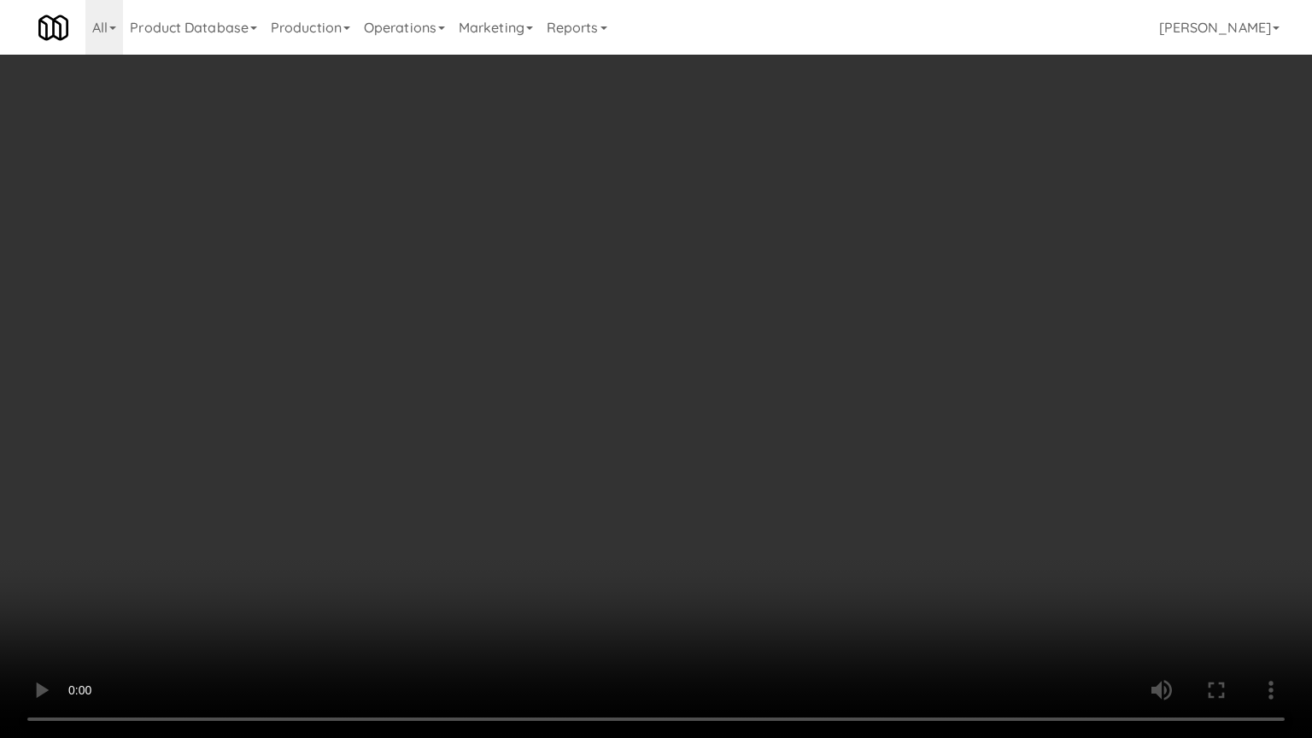
click at [805, 483] on video at bounding box center [656, 369] width 1312 height 738
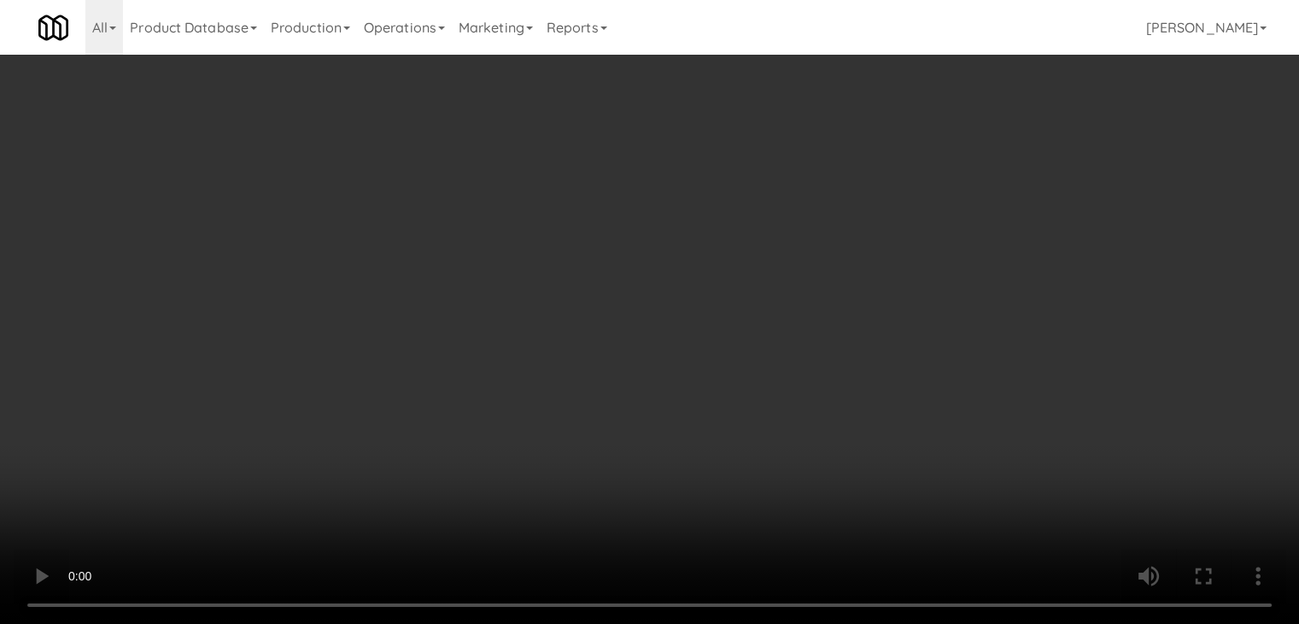
drag, startPoint x: 943, startPoint y: 182, endPoint x: 934, endPoint y: 192, distance: 13.9
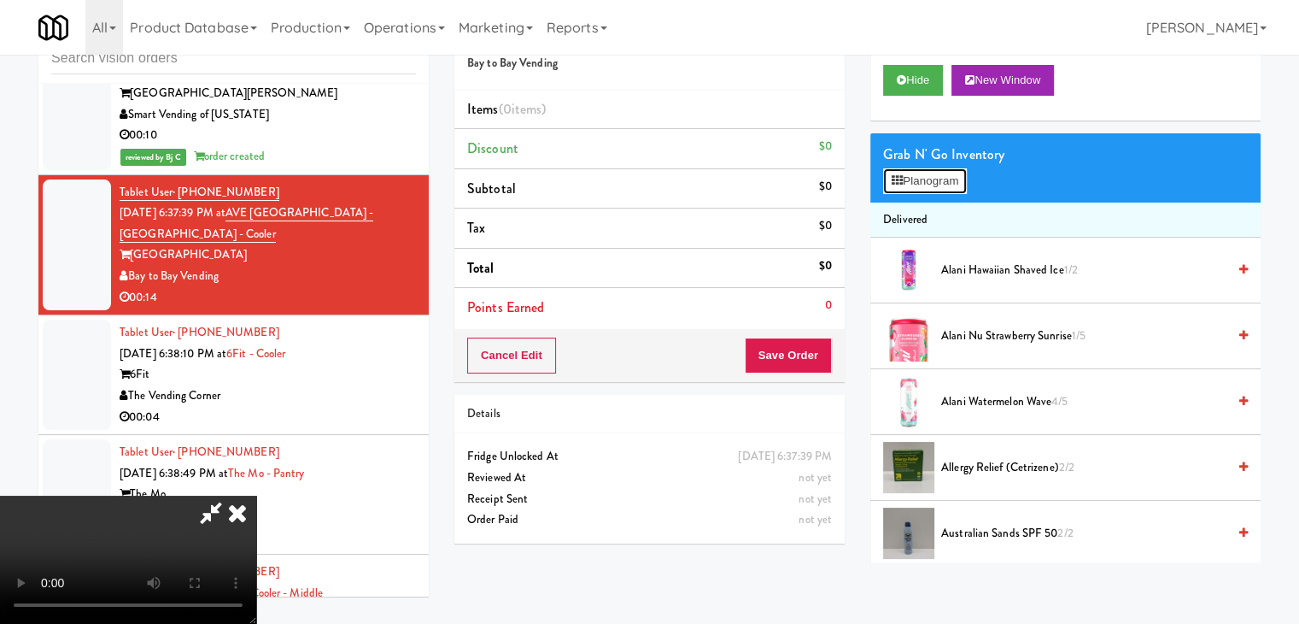
click at [942, 182] on button "Planogram" at bounding box center [925, 181] width 84 height 26
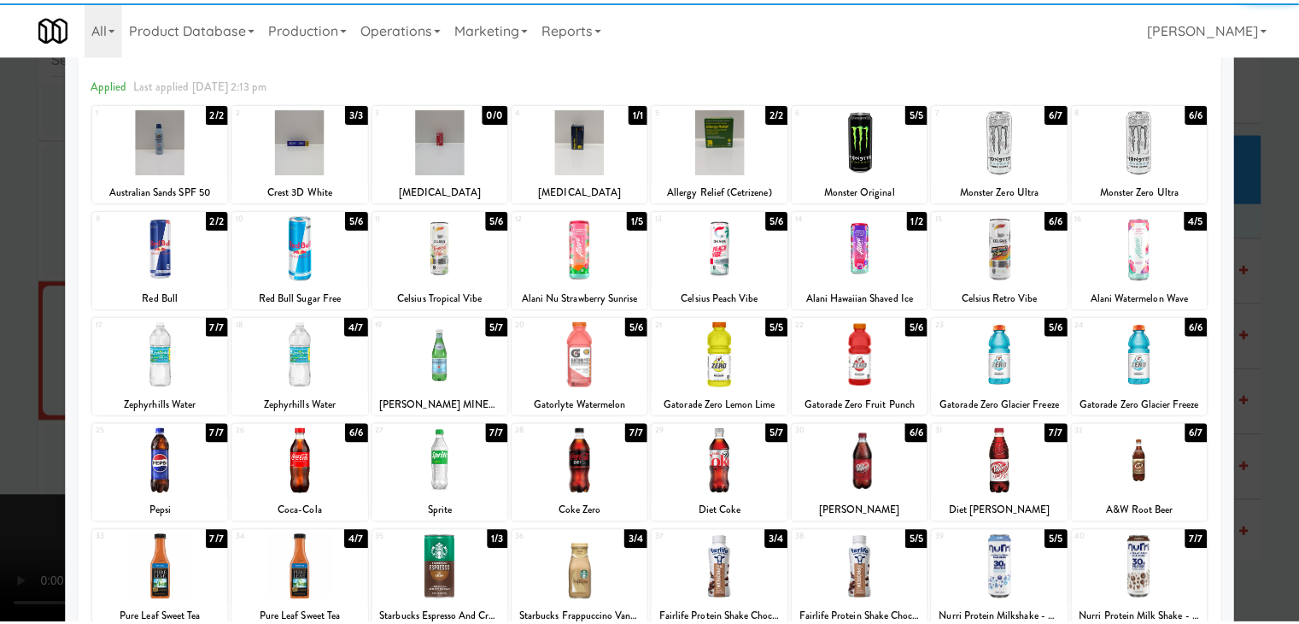
scroll to position [85, 0]
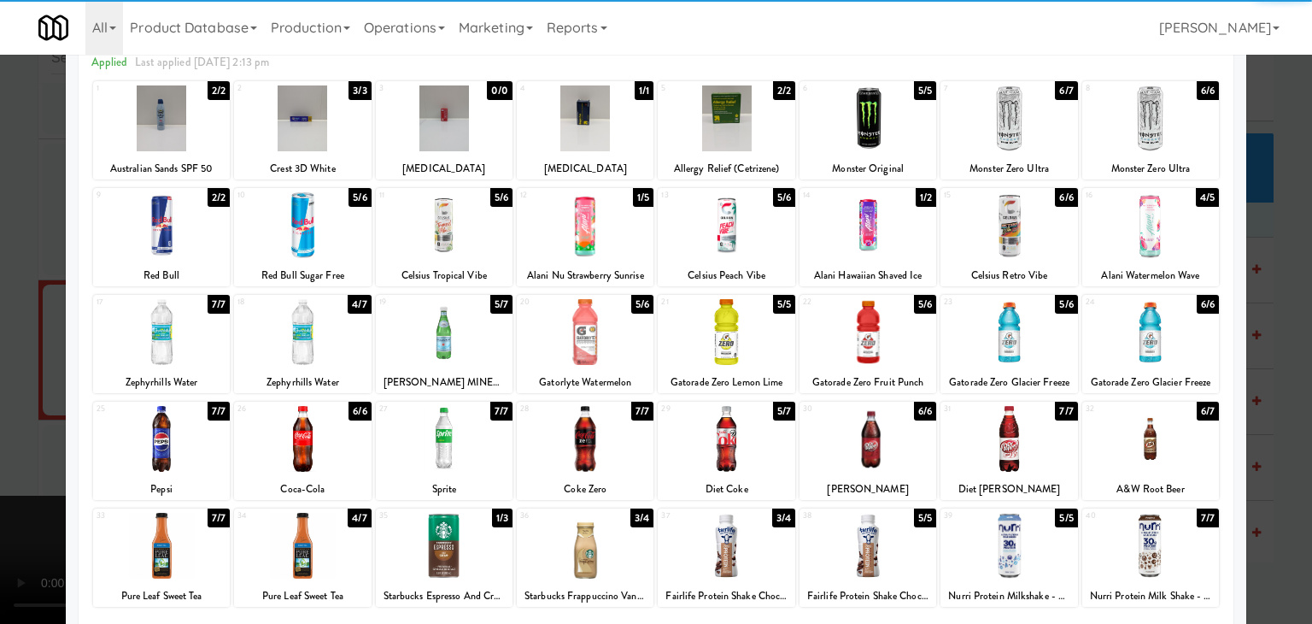
click at [591, 332] on div at bounding box center [585, 332] width 137 height 66
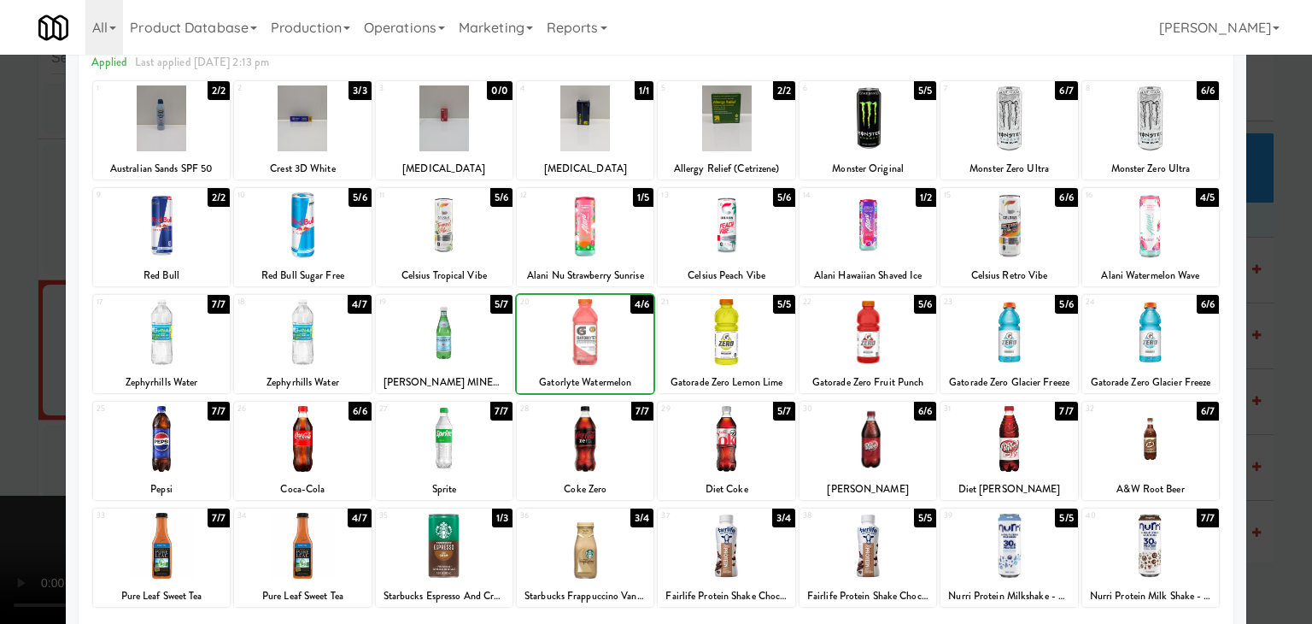
drag, startPoint x: 0, startPoint y: 342, endPoint x: 425, endPoint y: 379, distance: 427.0
click at [20, 343] on div at bounding box center [656, 312] width 1312 height 624
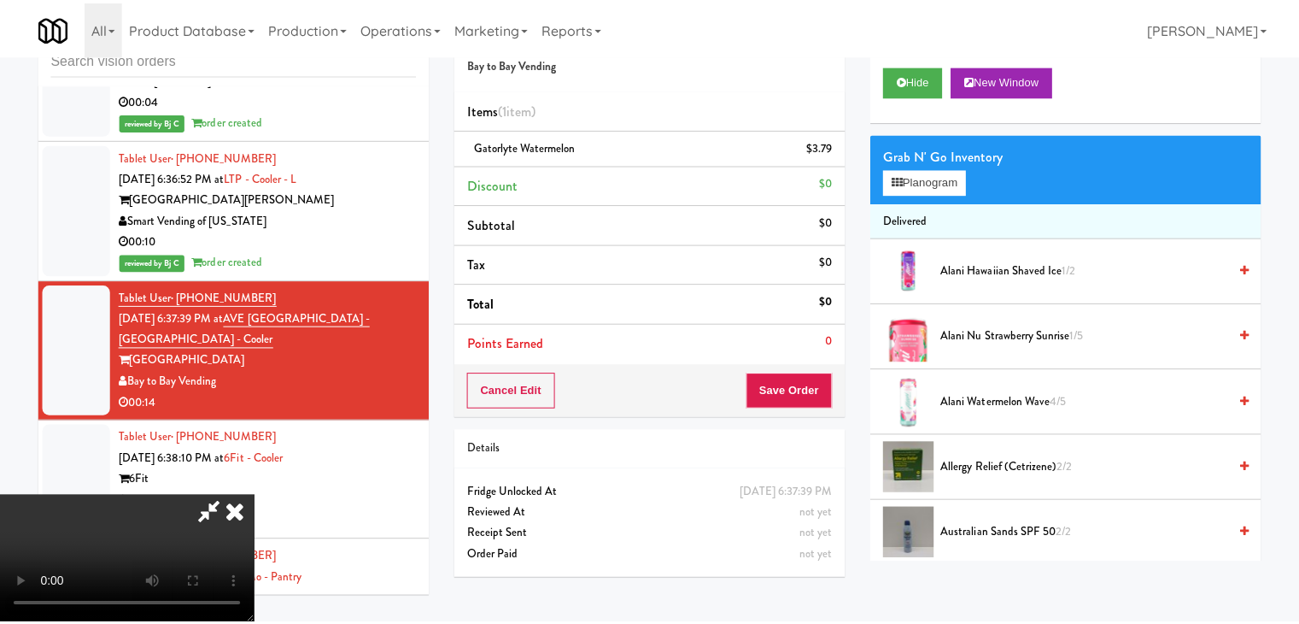
scroll to position [15186, 0]
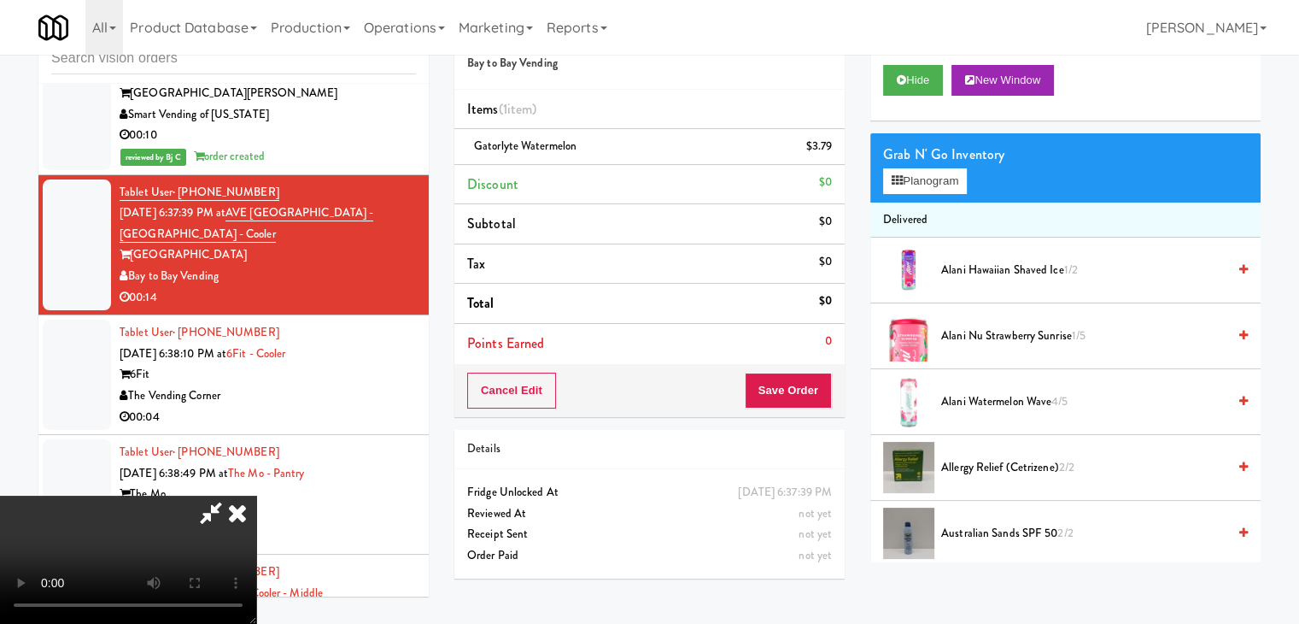
click at [256, 495] on video at bounding box center [128, 559] width 256 height 128
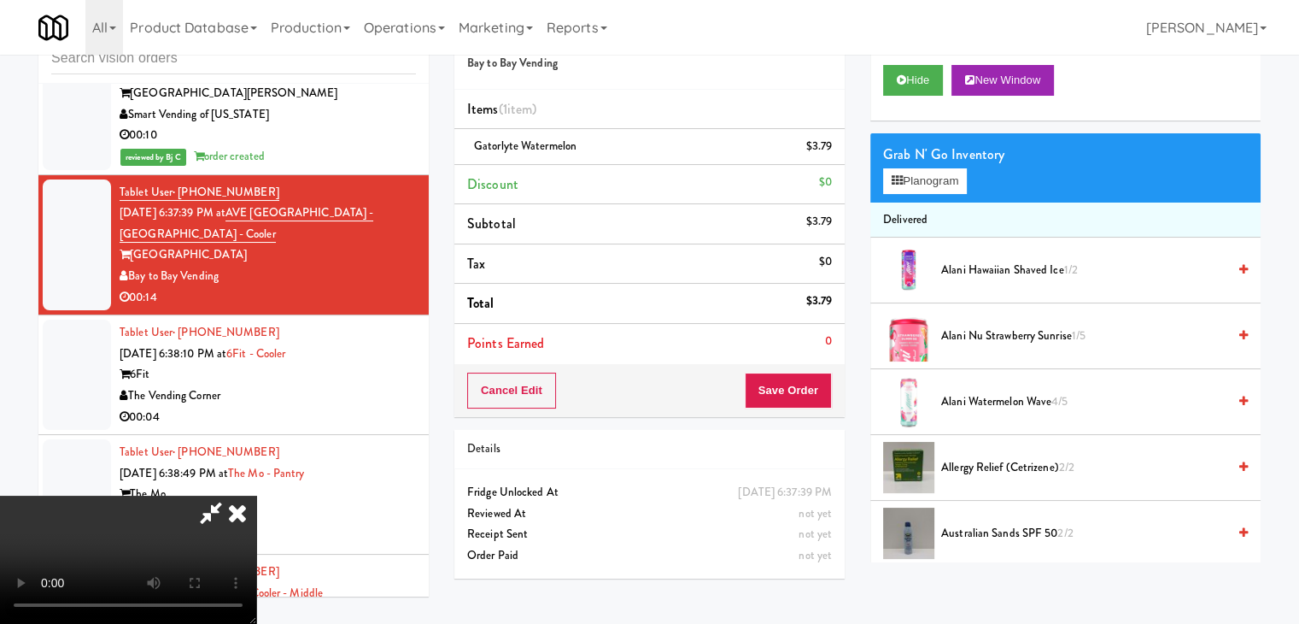
click at [256, 495] on video at bounding box center [128, 559] width 256 height 128
click at [940, 179] on button "Planogram" at bounding box center [925, 181] width 84 height 26
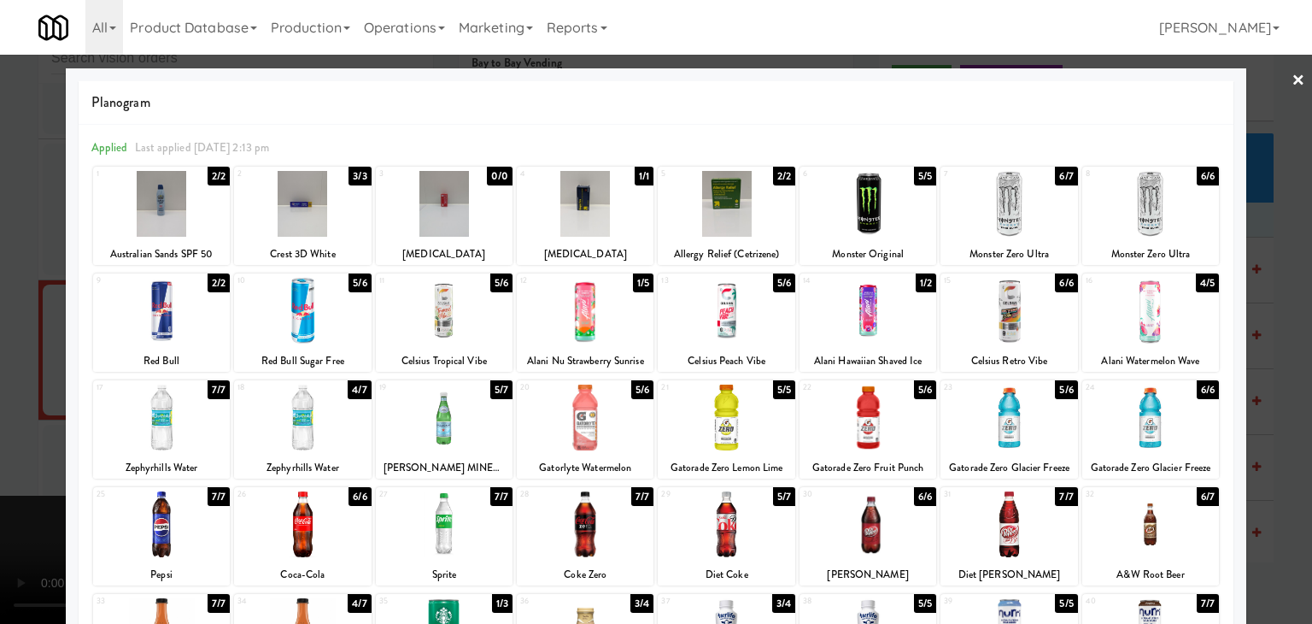
click at [1010, 420] on div at bounding box center [1008, 417] width 137 height 66
drag, startPoint x: 0, startPoint y: 366, endPoint x: 422, endPoint y: 384, distance: 422.3
click at [28, 364] on div at bounding box center [656, 312] width 1312 height 624
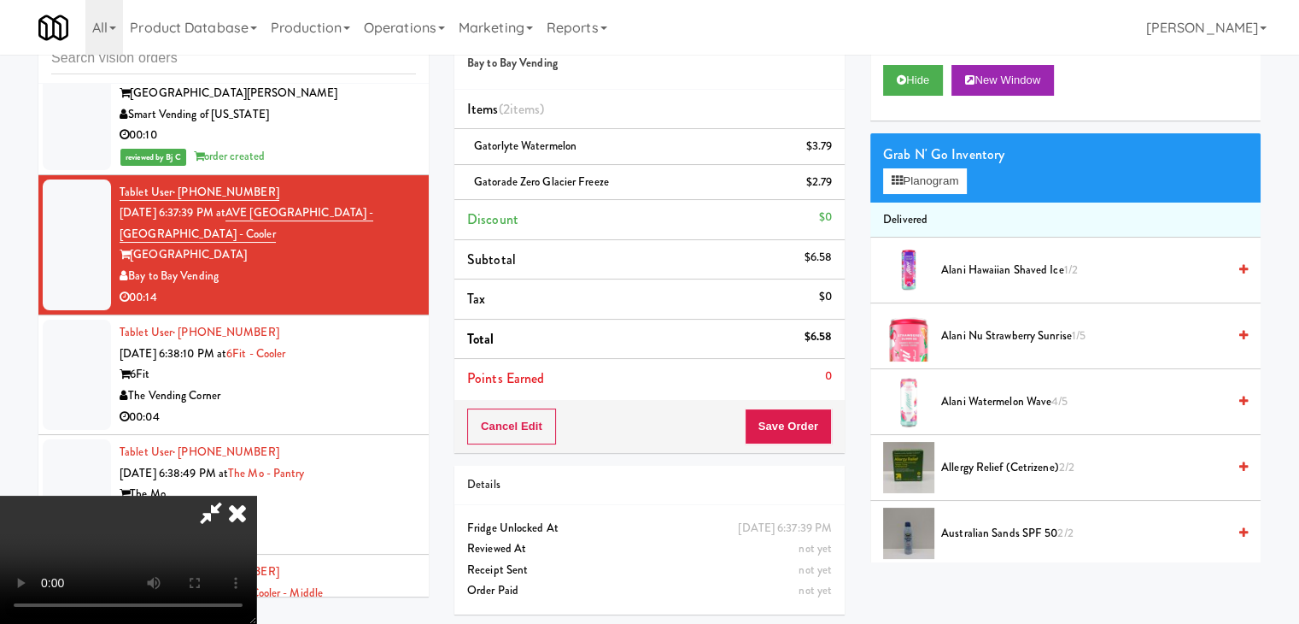
click at [256, 495] on video at bounding box center [128, 559] width 256 height 128
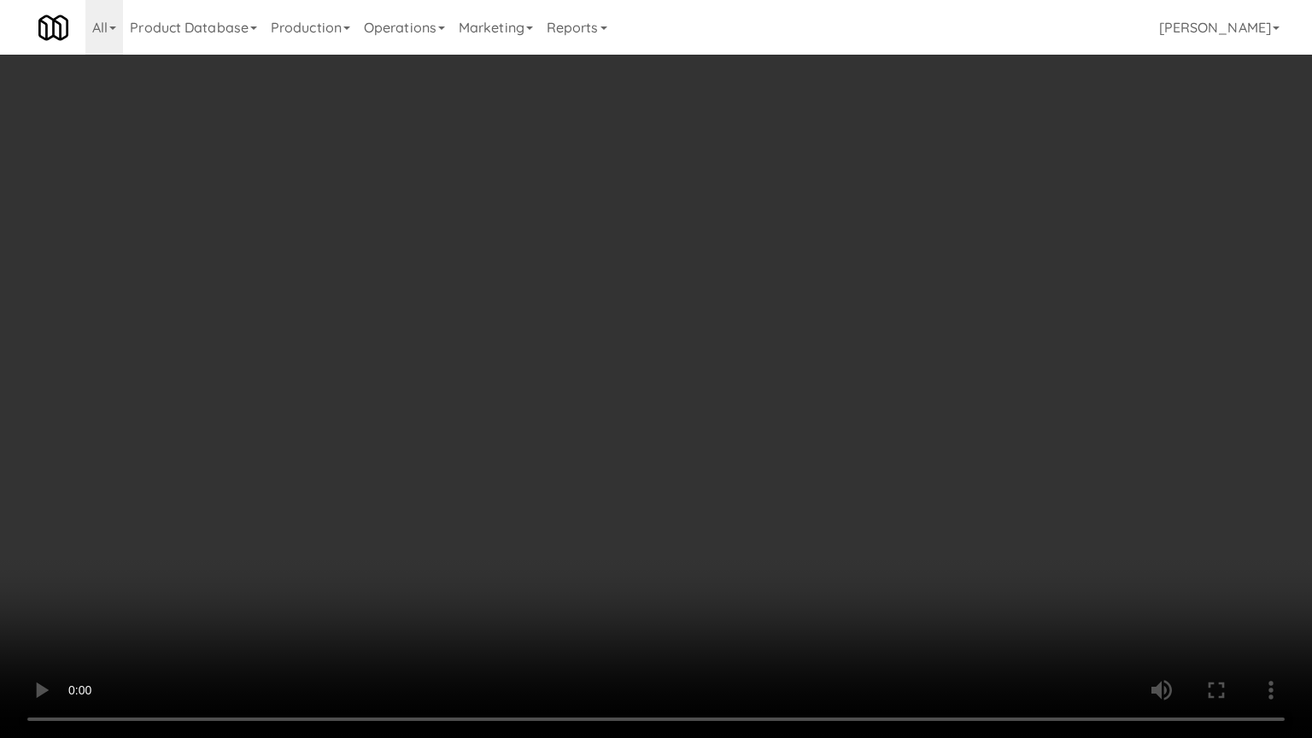
click at [846, 496] on video at bounding box center [656, 369] width 1312 height 738
click at [847, 499] on video at bounding box center [656, 369] width 1312 height 738
drag, startPoint x: 848, startPoint y: 499, endPoint x: 840, endPoint y: 507, distance: 11.5
click at [847, 500] on video at bounding box center [656, 369] width 1312 height 738
drag, startPoint x: 843, startPoint y: 502, endPoint x: 851, endPoint y: 492, distance: 12.8
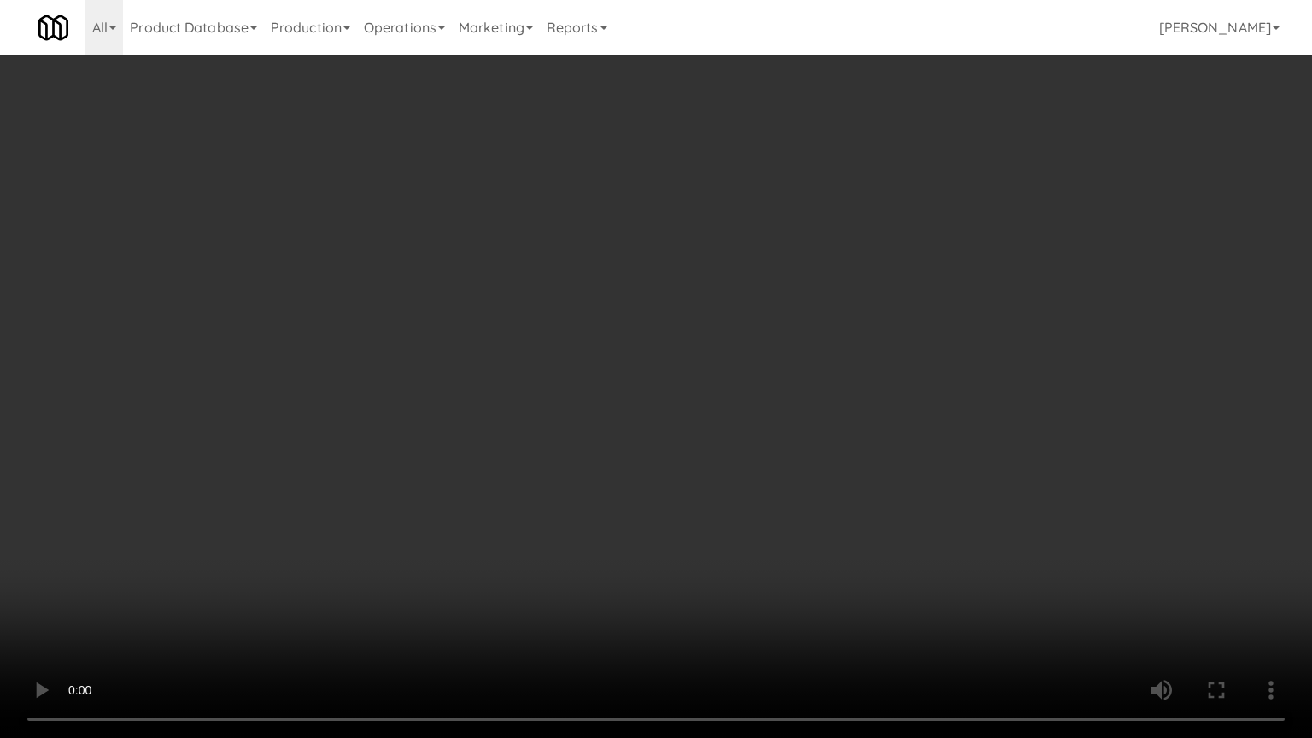
click at [844, 502] on video at bounding box center [656, 369] width 1312 height 738
drag, startPoint x: 851, startPoint y: 492, endPoint x: 855, endPoint y: 470, distance: 22.6
click at [853, 475] on video at bounding box center [656, 369] width 1312 height 738
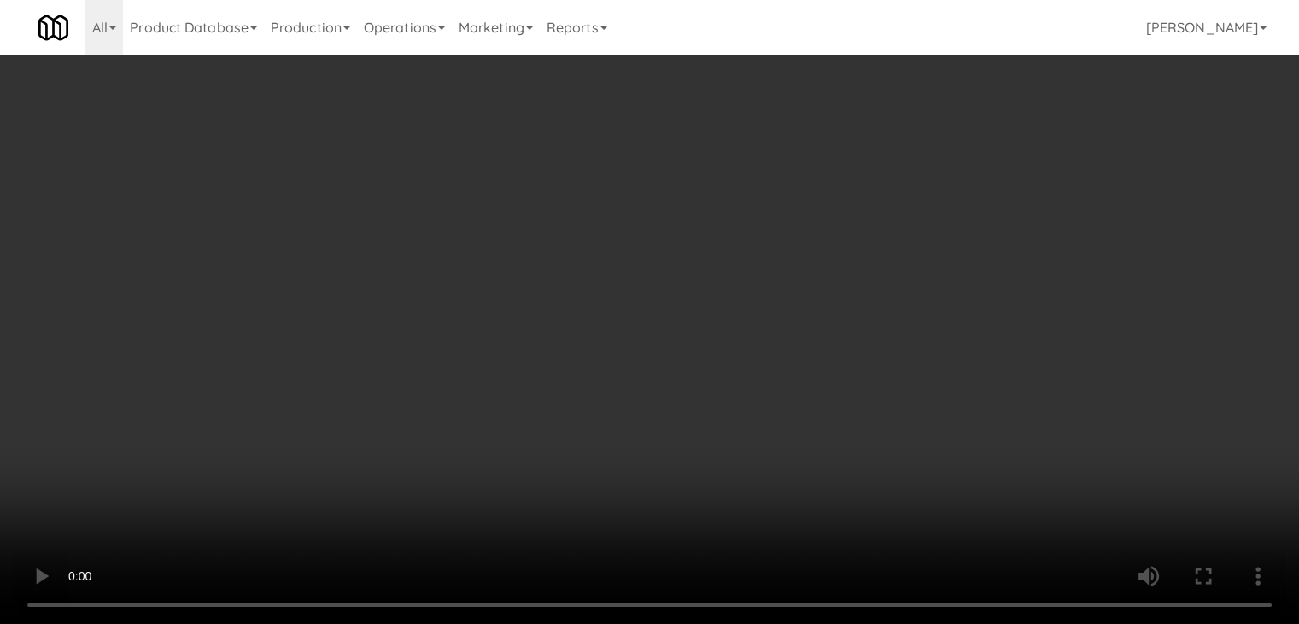
click at [959, 189] on button "Planogram" at bounding box center [925, 181] width 84 height 26
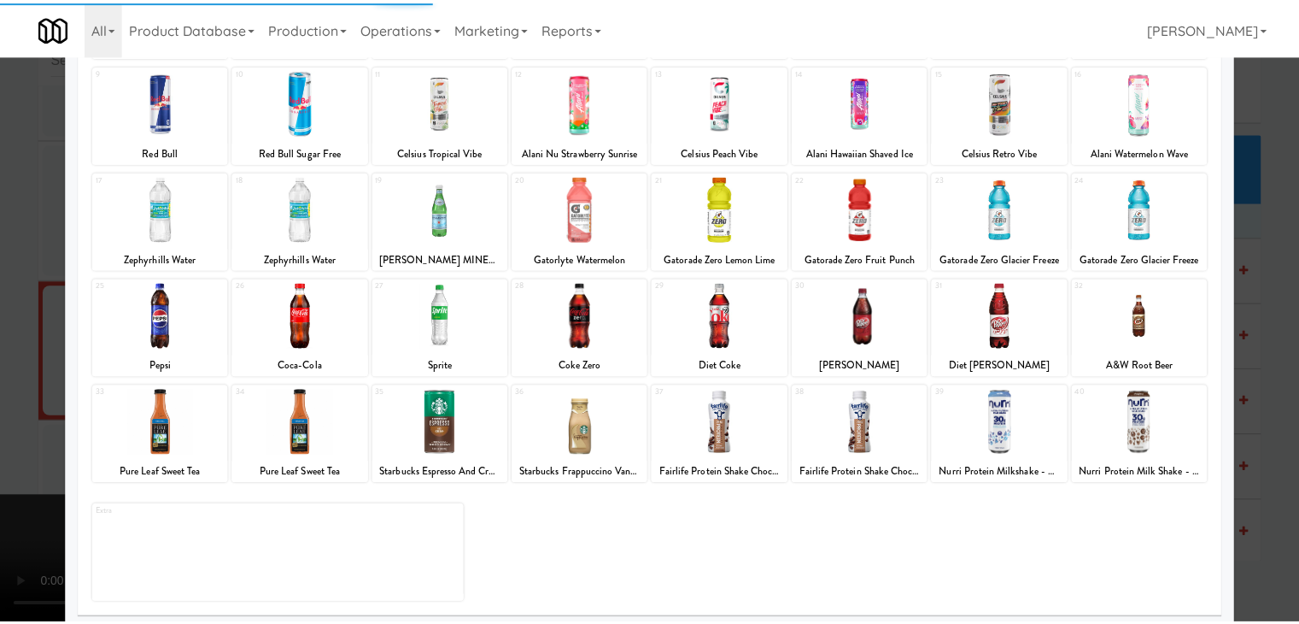
scroll to position [215, 0]
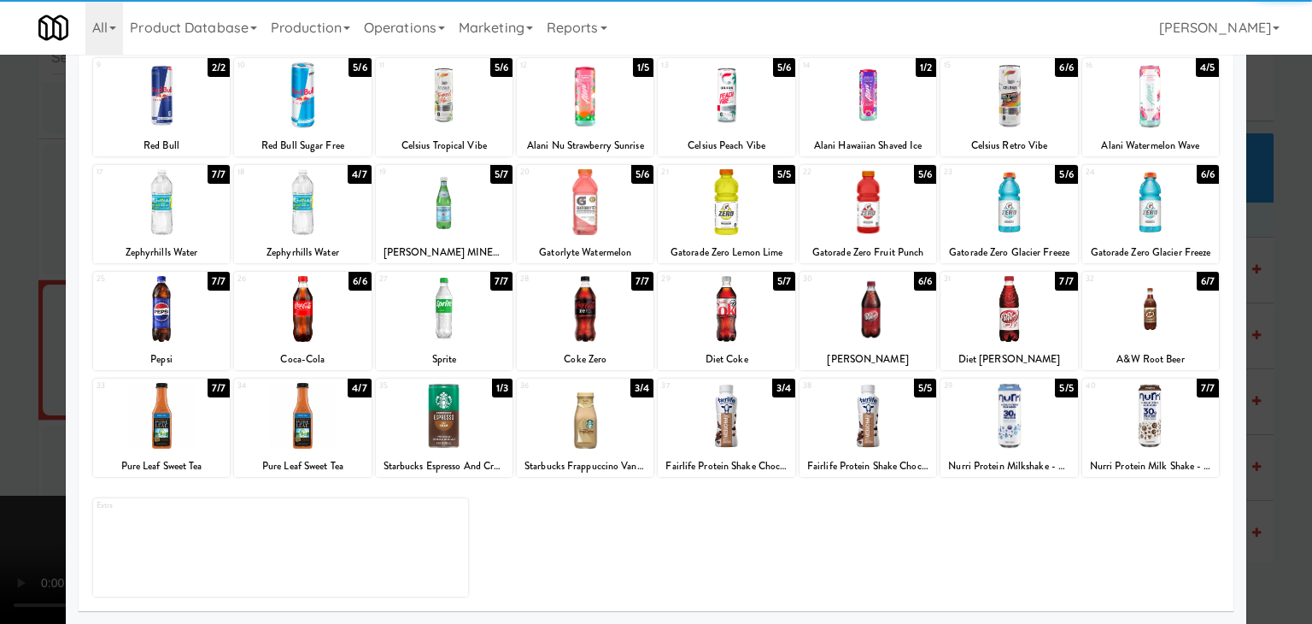
click at [1013, 305] on div at bounding box center [1008, 309] width 137 height 66
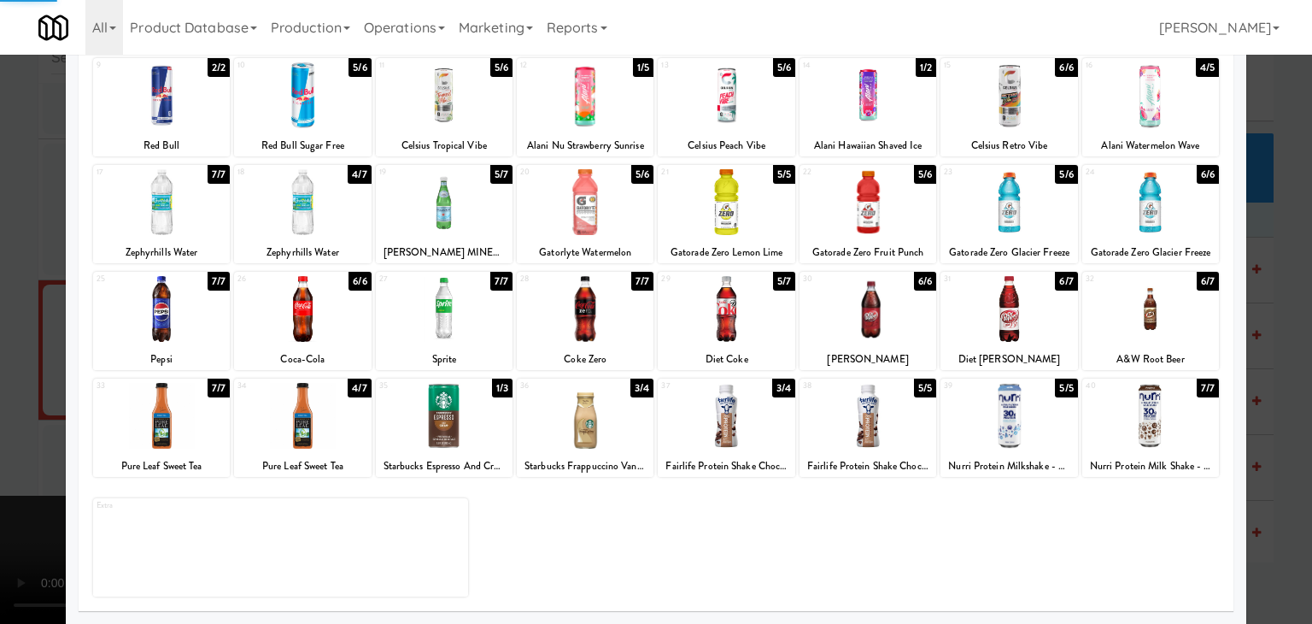
drag, startPoint x: 0, startPoint y: 309, endPoint x: 695, endPoint y: 341, distance: 696.0
click at [9, 309] on div at bounding box center [656, 312] width 1312 height 624
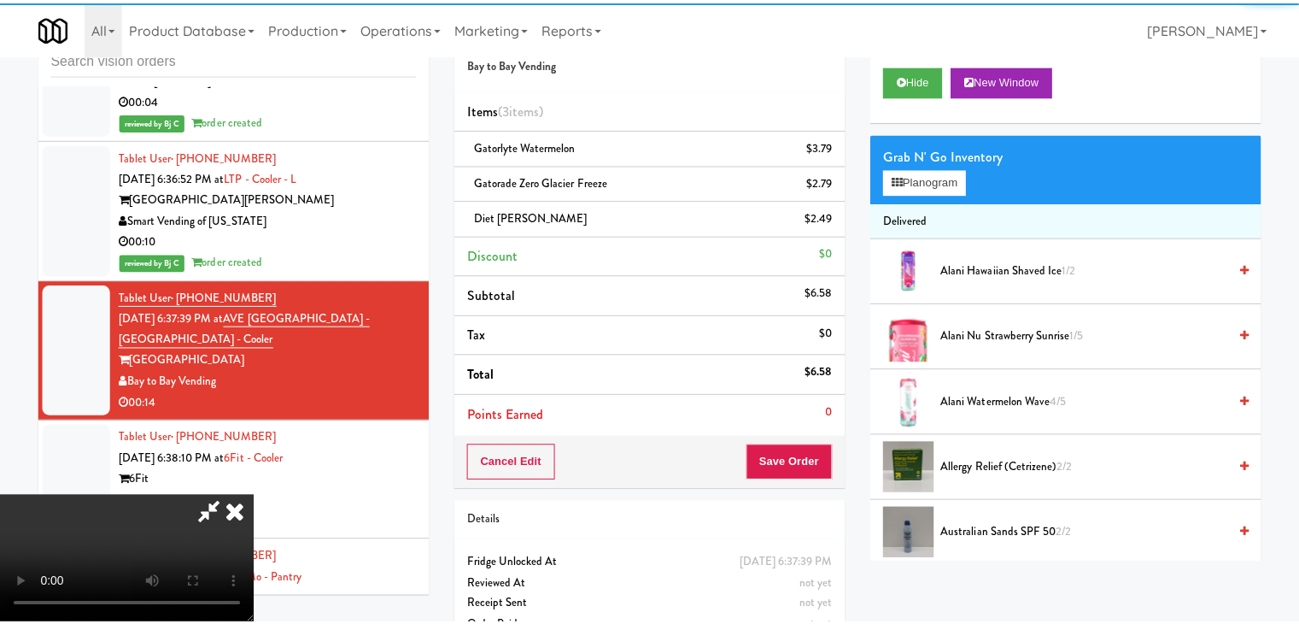
scroll to position [15186, 0]
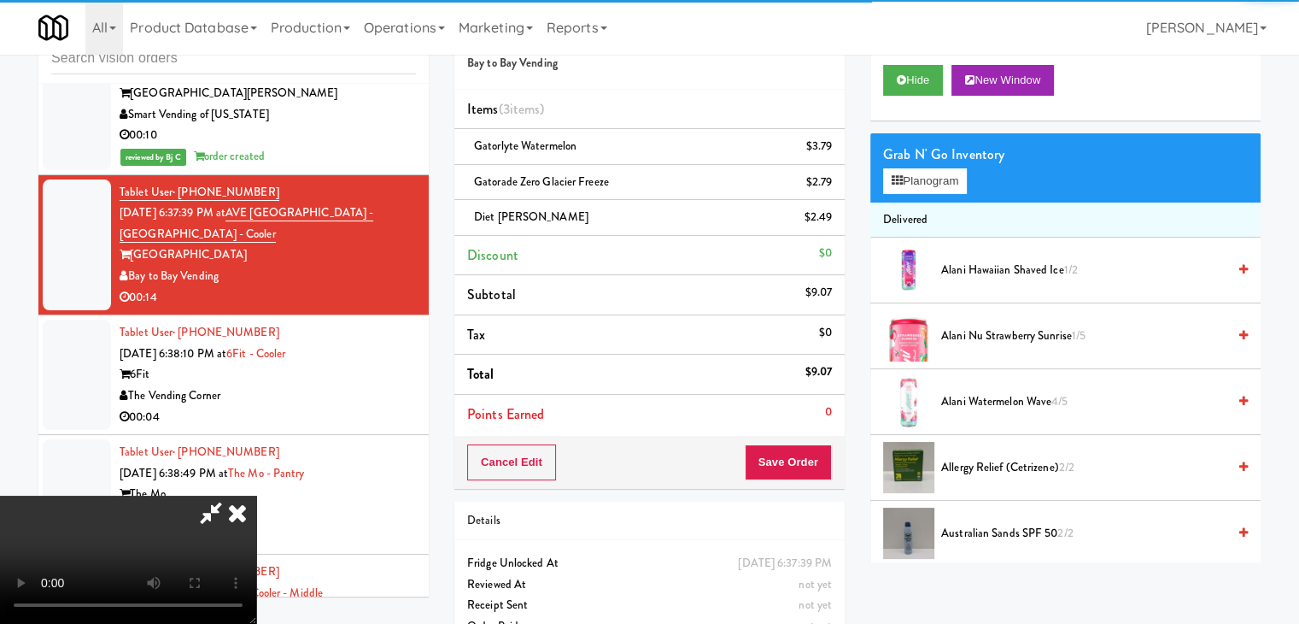
drag, startPoint x: 803, startPoint y: 440, endPoint x: 801, endPoint y: 466, distance: 25.7
click at [801, 455] on div "Order # 5272563 Bay to Bay Vending Items (3 items ) Gatorlyte Watermelon $3.79 …" at bounding box center [649, 248] width 390 height 482
click at [801, 466] on button "Save Order" at bounding box center [788, 462] width 87 height 36
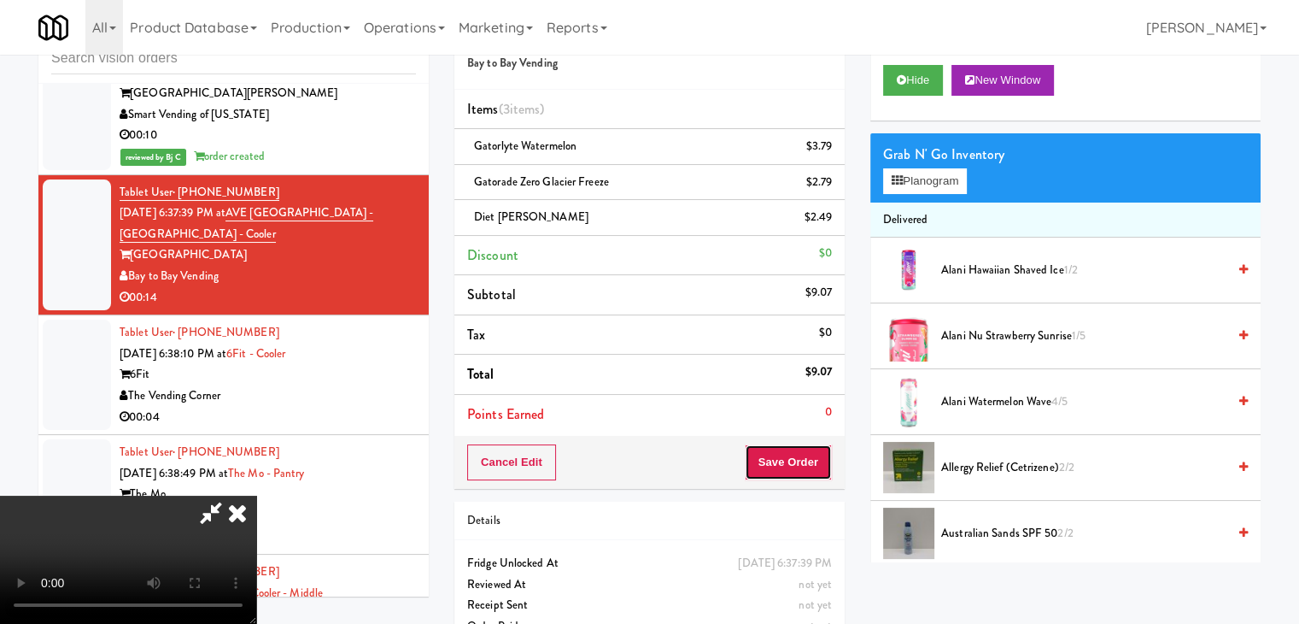
click at [801, 466] on button "Save Order" at bounding box center [788, 462] width 87 height 36
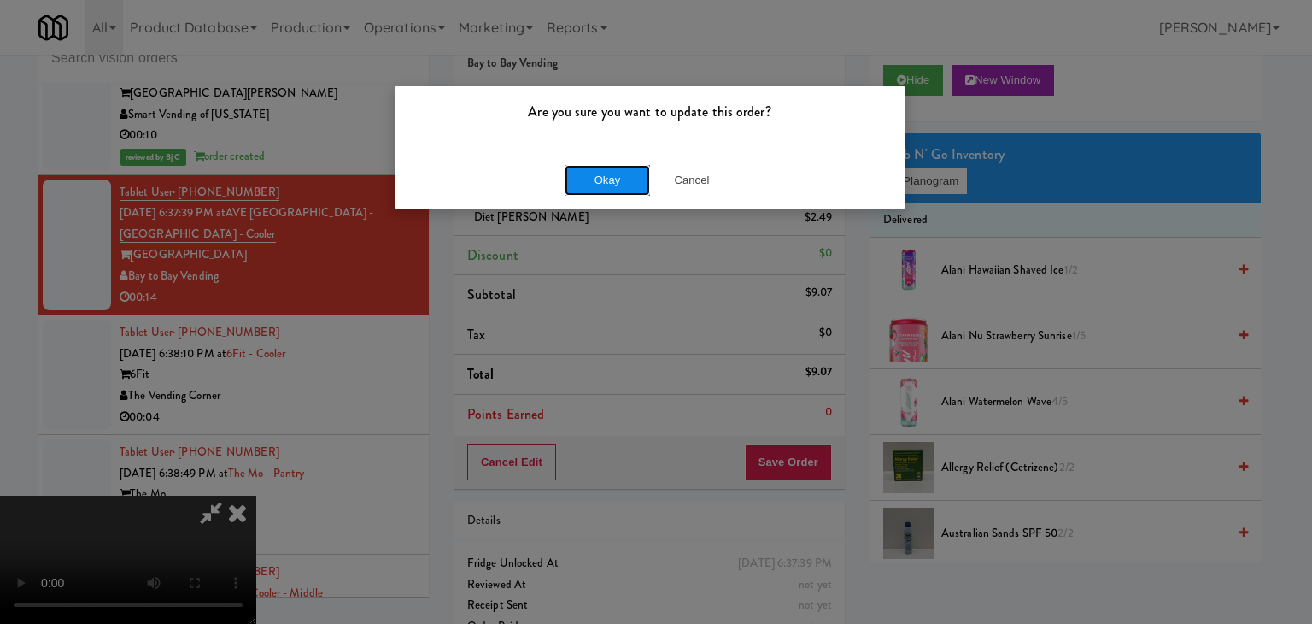
click at [578, 174] on button "Okay" at bounding box center [607, 180] width 85 height 31
click at [594, 183] on body "Are you sure you want to update this order? Okay Cancel Okay Are you sure you w…" at bounding box center [656, 312] width 1312 height 624
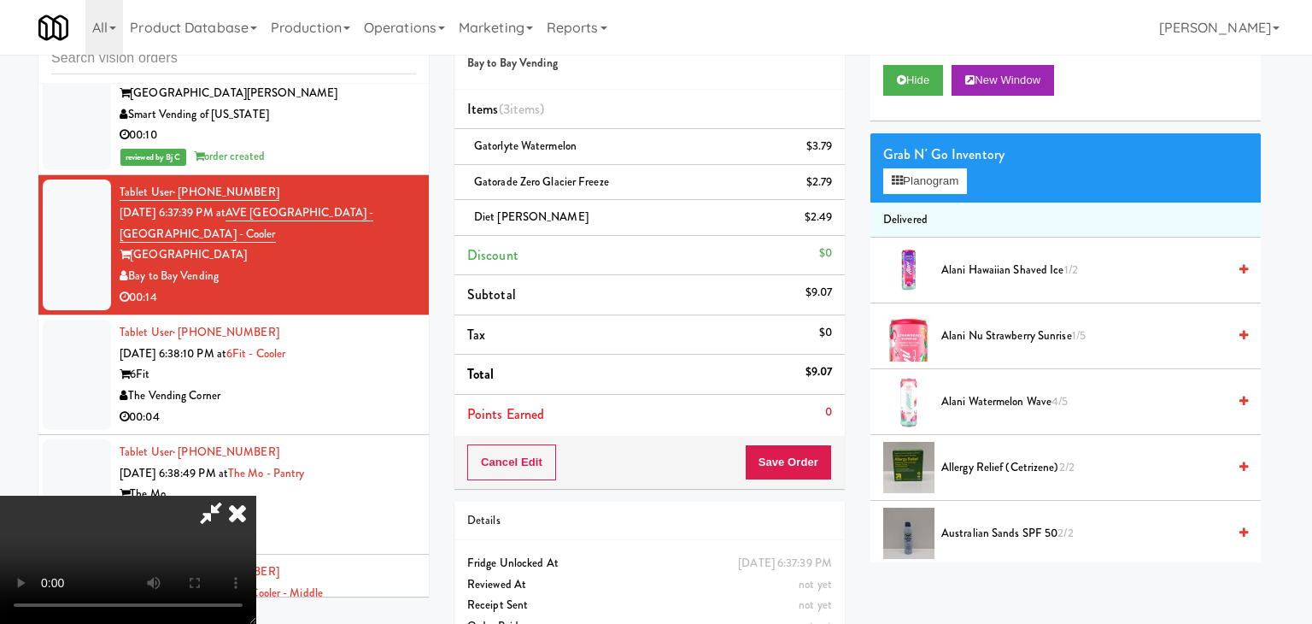
click at [597, 185] on div at bounding box center [656, 312] width 1312 height 624
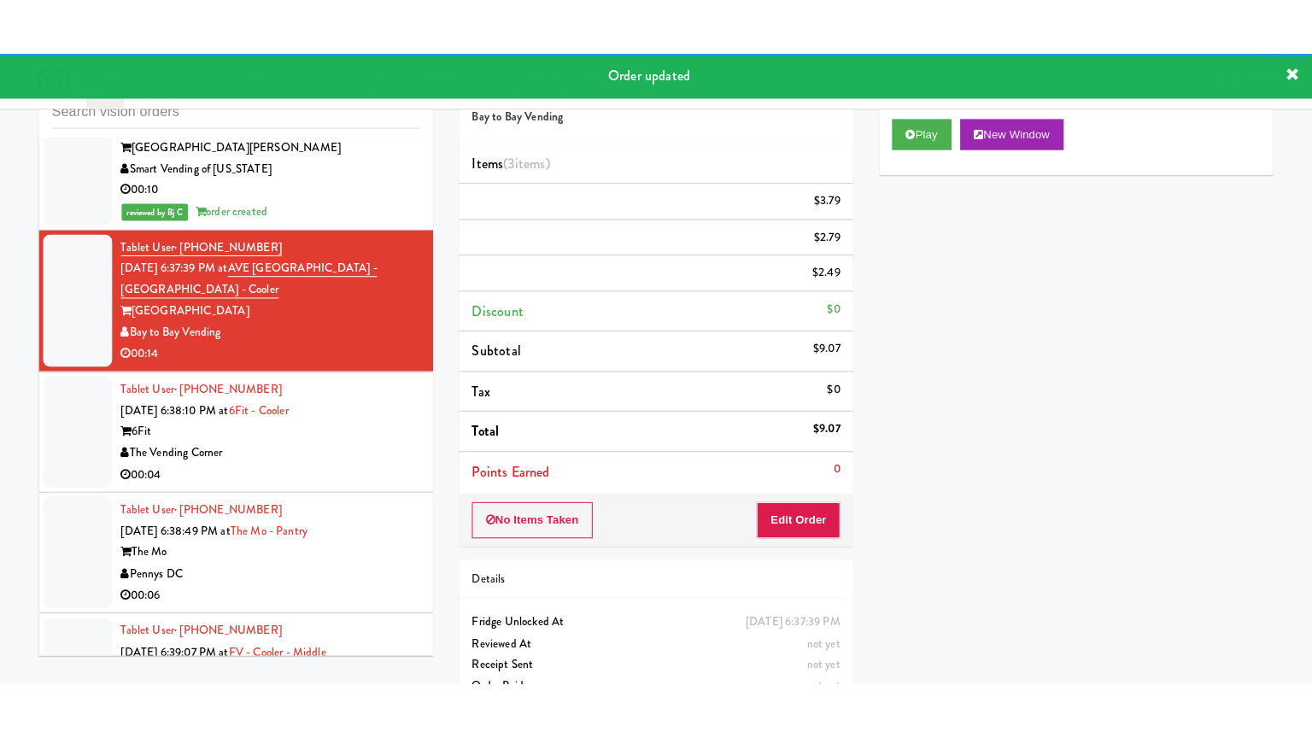
scroll to position [15357, 0]
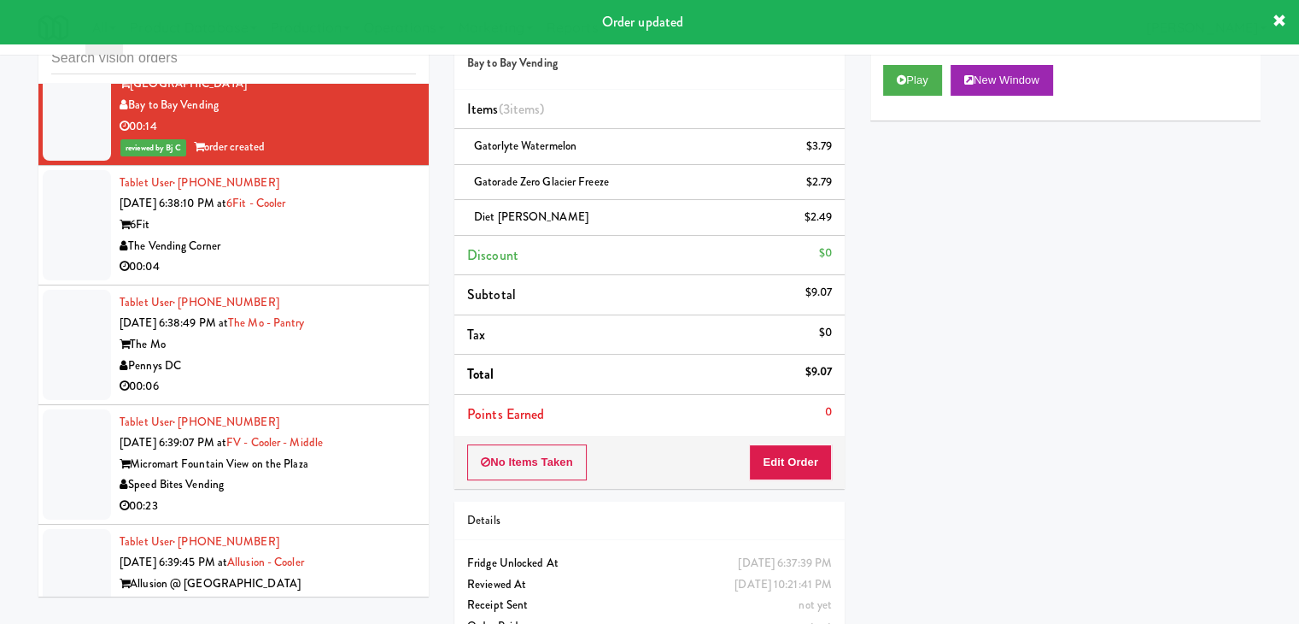
click at [363, 214] on div "6Fit" at bounding box center [268, 224] width 296 height 21
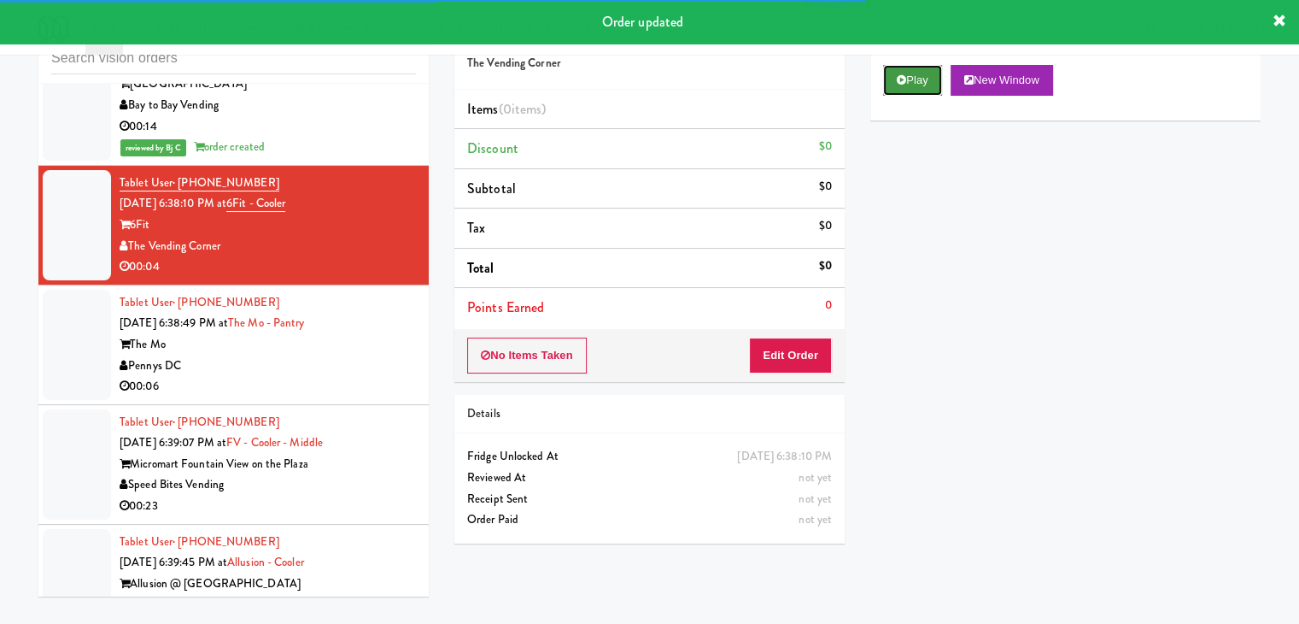
click at [897, 84] on icon at bounding box center [901, 79] width 9 height 11
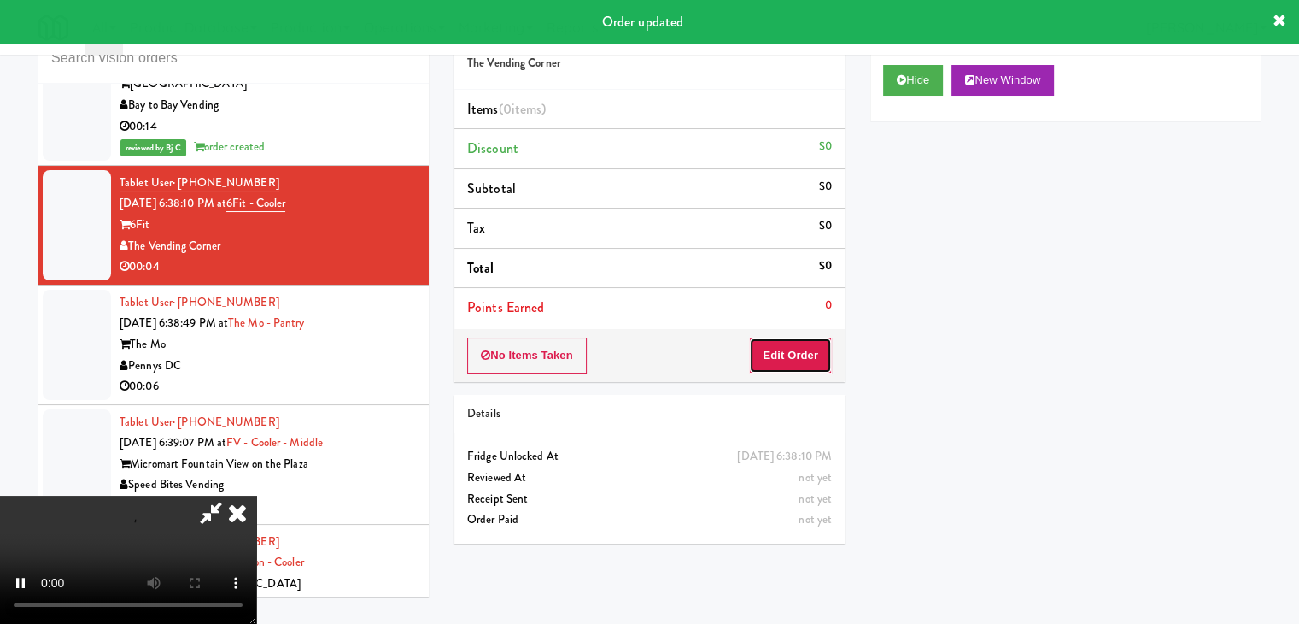
click at [808, 355] on button "Edit Order" at bounding box center [790, 355] width 83 height 36
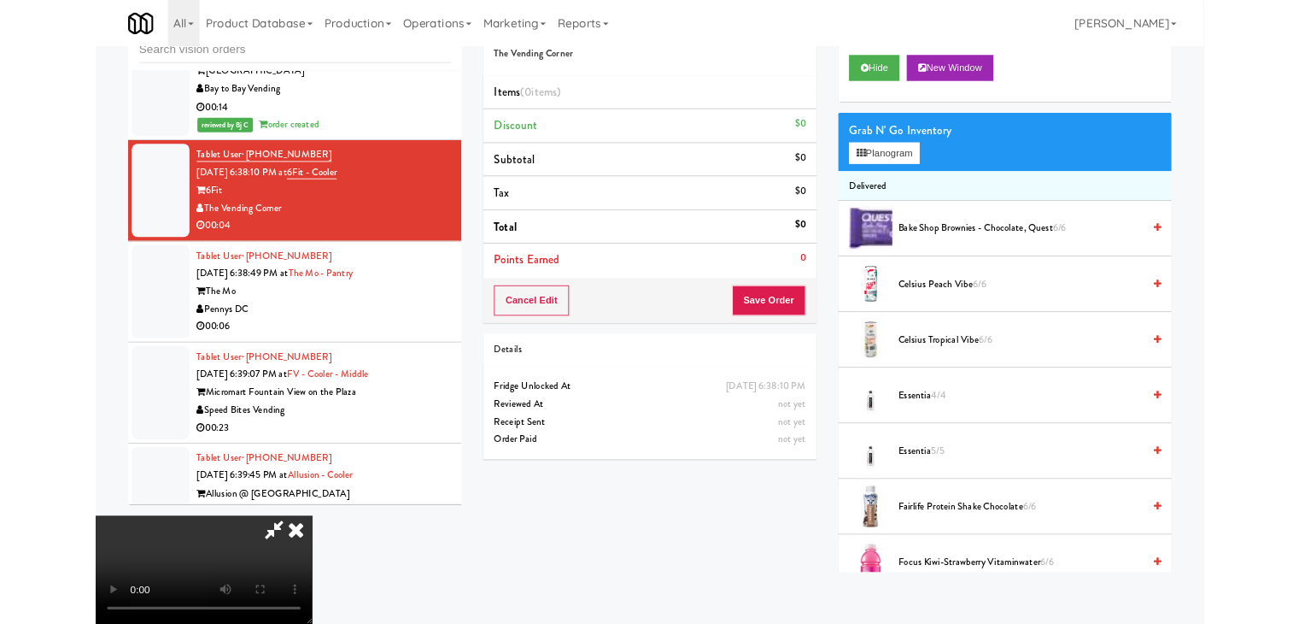
scroll to position [15252, 0]
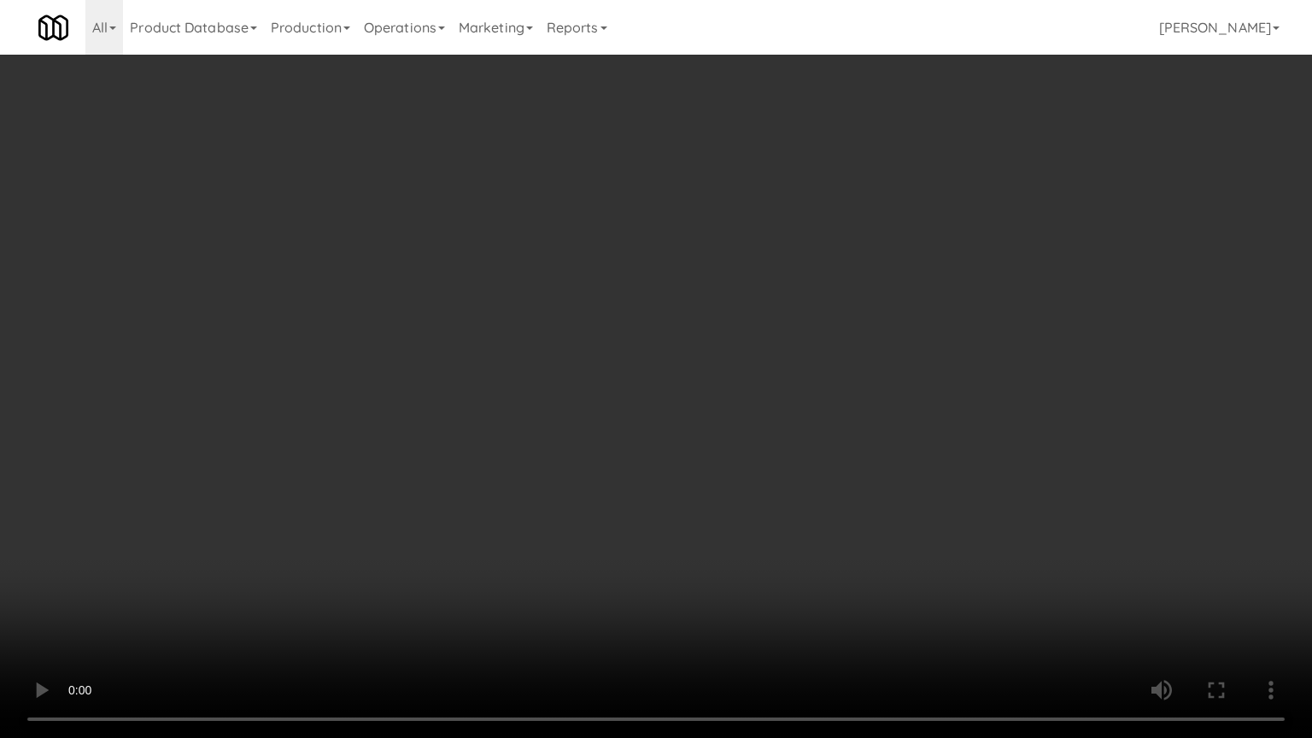
click at [794, 526] on video at bounding box center [656, 369] width 1312 height 738
click at [793, 534] on video at bounding box center [656, 369] width 1312 height 738
click at [792, 537] on video at bounding box center [656, 369] width 1312 height 738
click at [737, 593] on video at bounding box center [656, 369] width 1312 height 738
click at [767, 539] on video at bounding box center [656, 369] width 1312 height 738
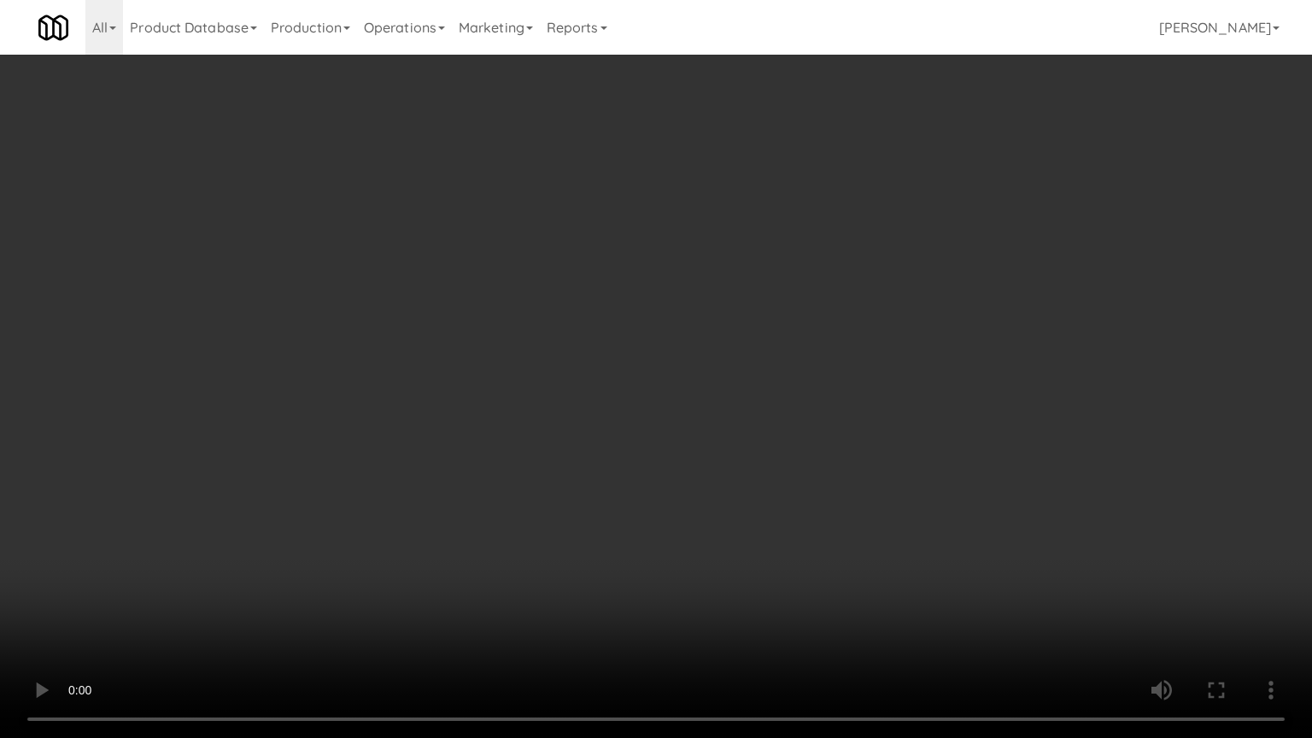
drag, startPoint x: 767, startPoint y: 539, endPoint x: 838, endPoint y: 335, distance: 216.1
click at [776, 521] on video at bounding box center [656, 369] width 1312 height 738
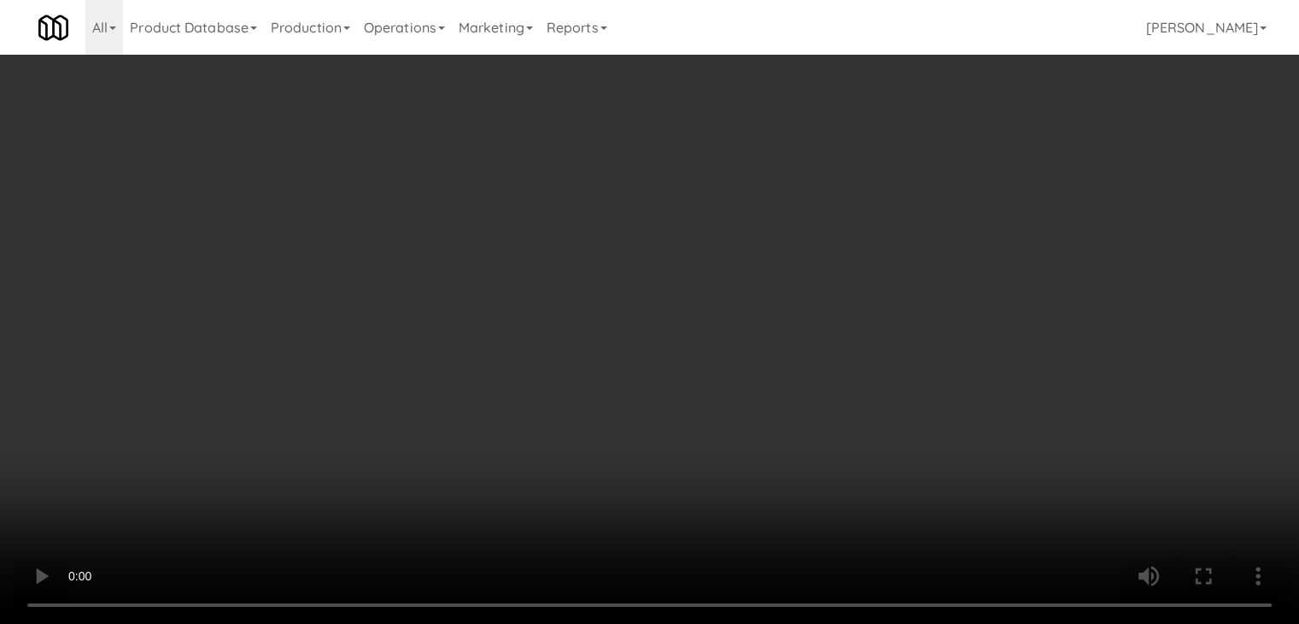
click at [927, 173] on button "Planogram" at bounding box center [925, 181] width 84 height 26
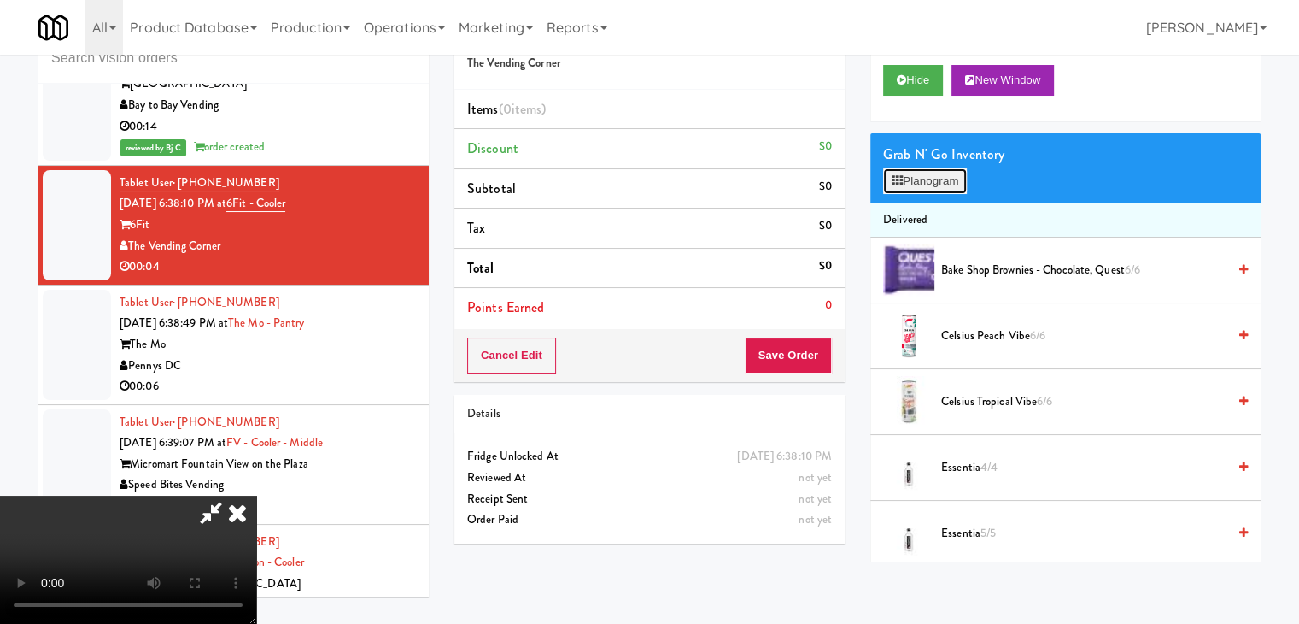
scroll to position [15252, 0]
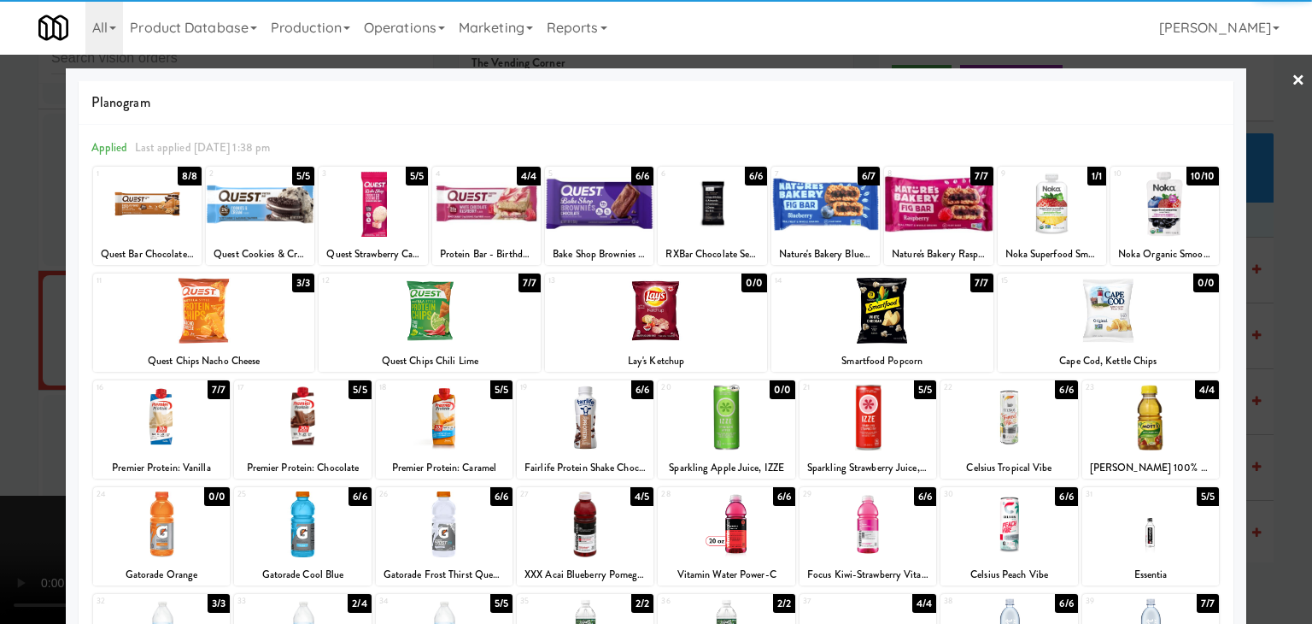
click at [680, 312] on div at bounding box center [656, 311] width 222 height 66
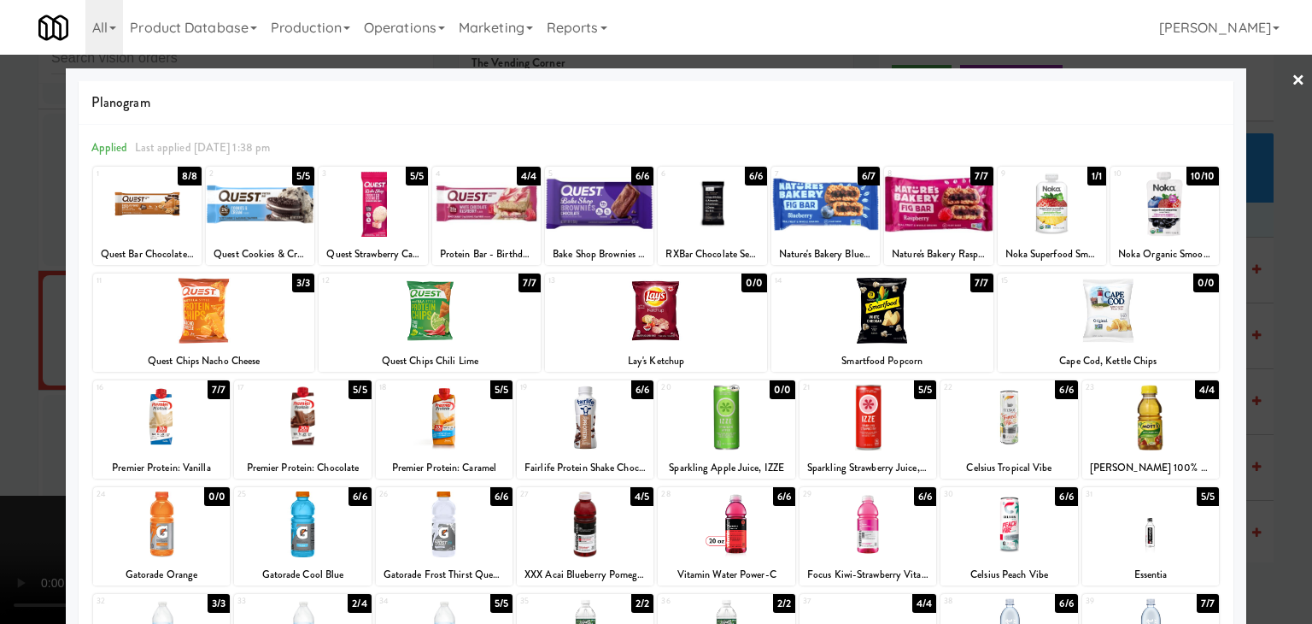
drag, startPoint x: 0, startPoint y: 448, endPoint x: 248, endPoint y: 448, distance: 247.7
click at [10, 448] on div at bounding box center [656, 312] width 1312 height 624
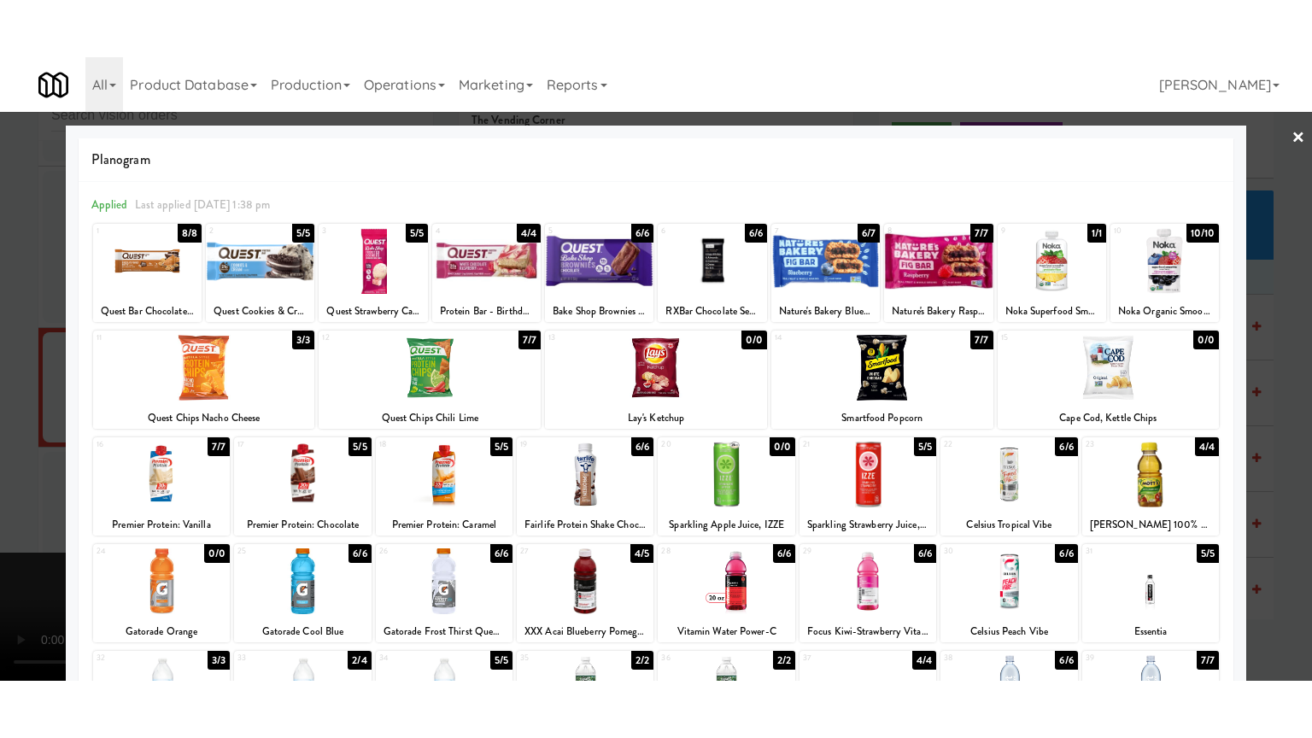
scroll to position [15357, 0]
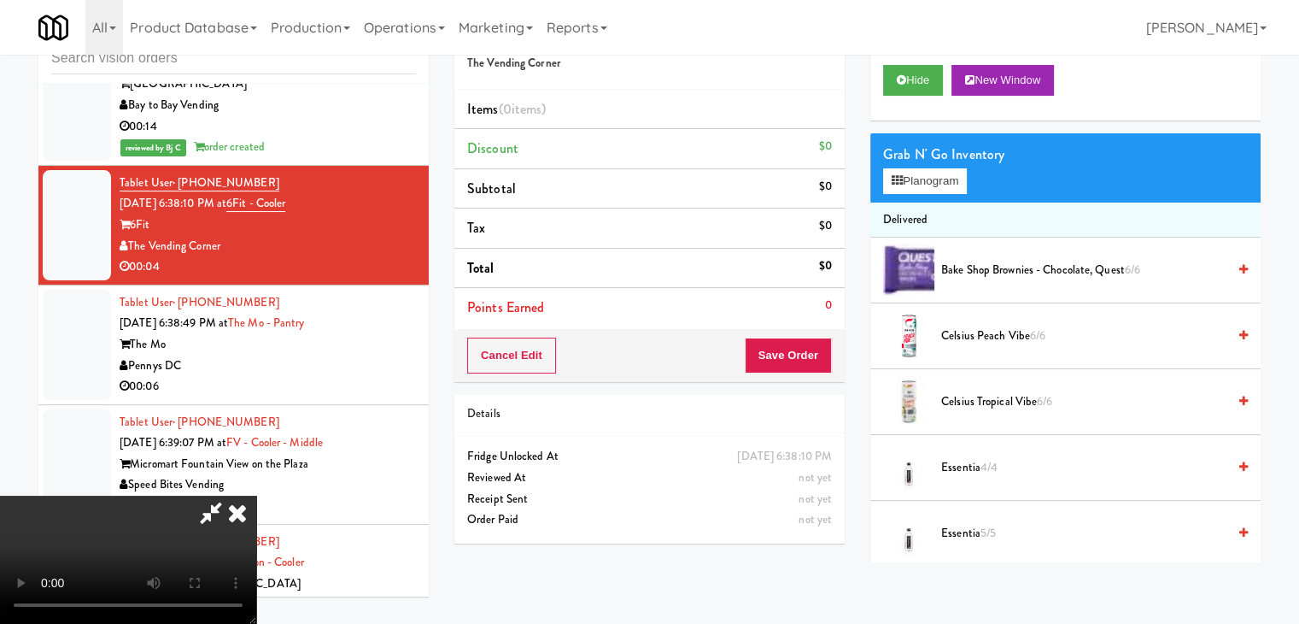
click at [256, 495] on video at bounding box center [128, 559] width 256 height 128
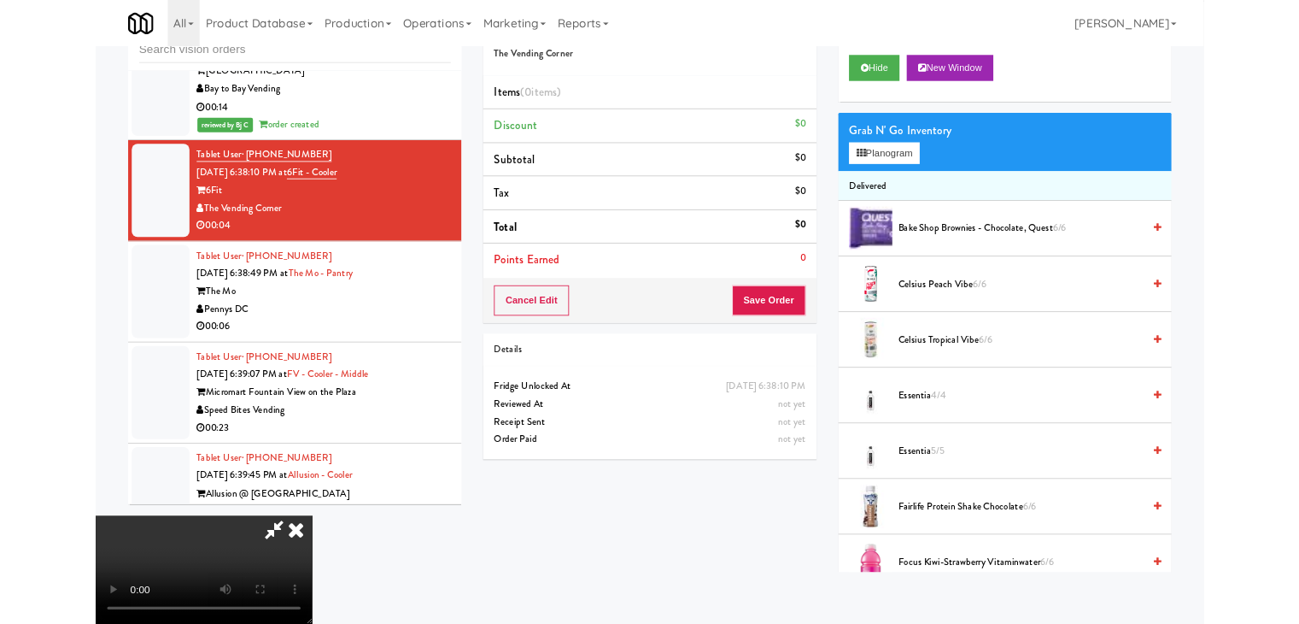
scroll to position [15252, 0]
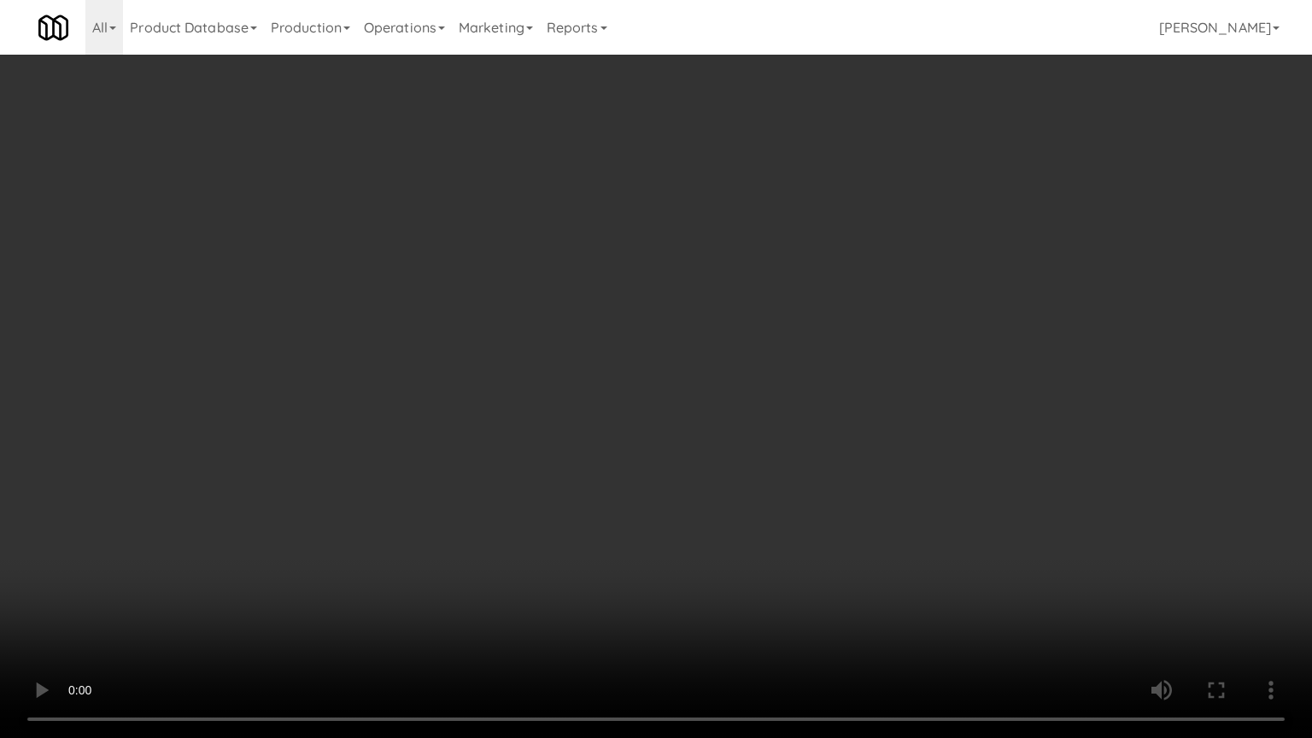
click at [837, 431] on video at bounding box center [656, 369] width 1312 height 738
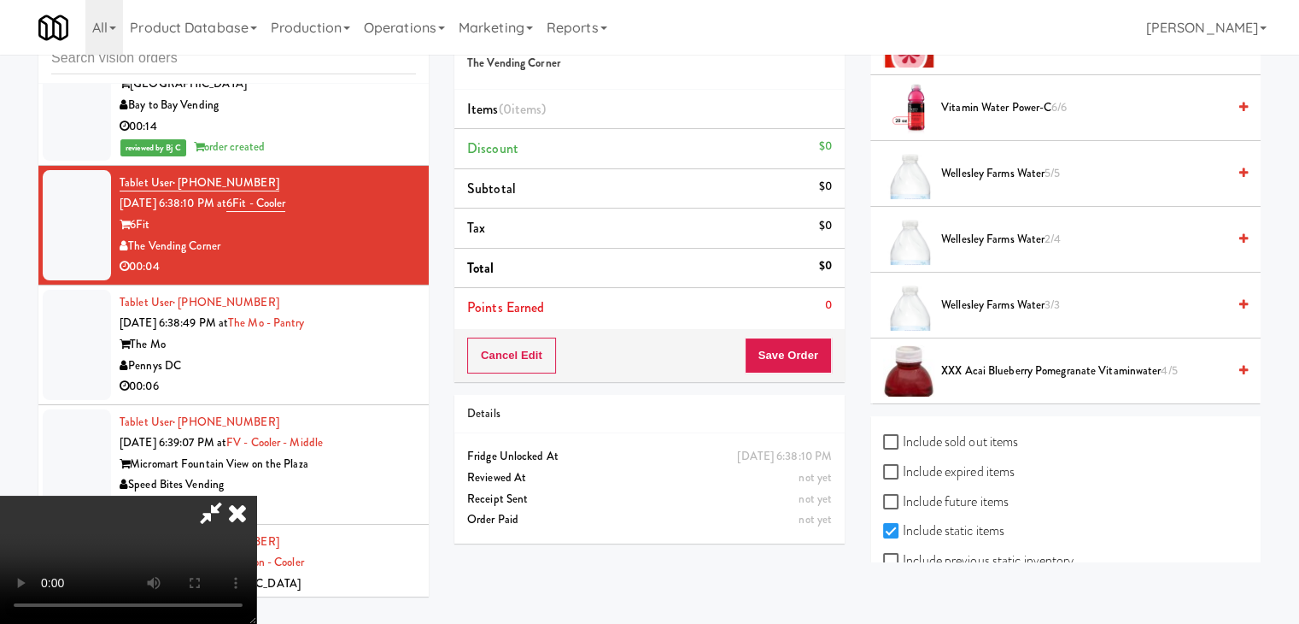
scroll to position [2169, 0]
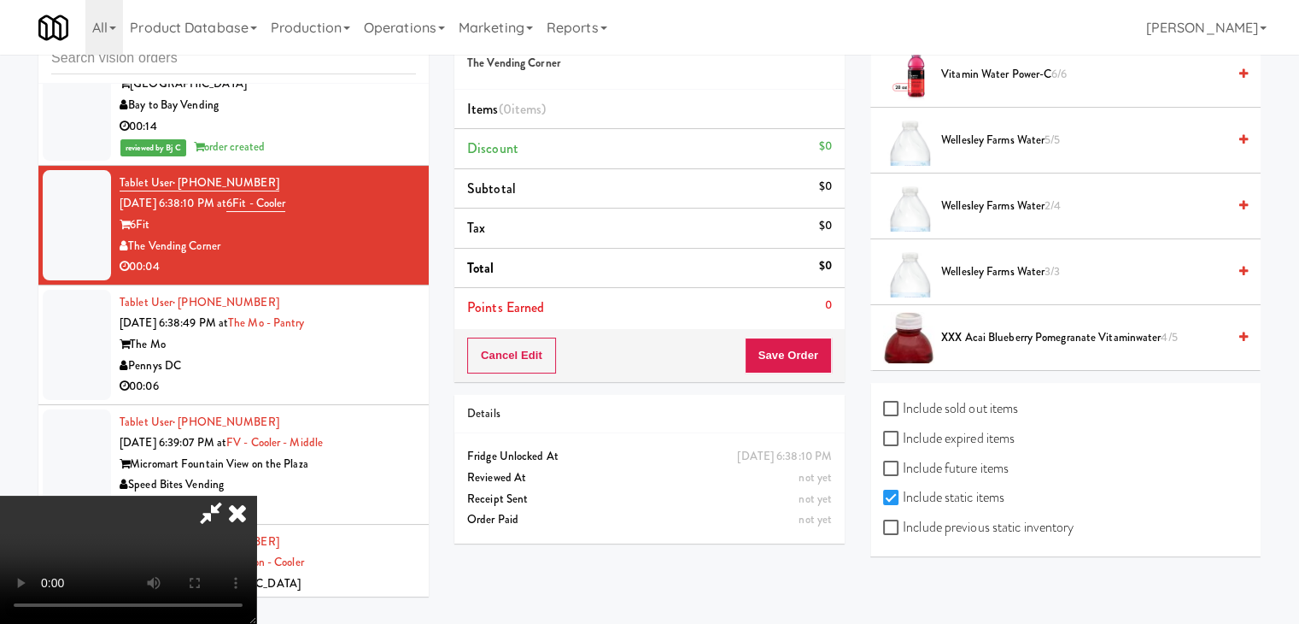
drag, startPoint x: 984, startPoint y: 524, endPoint x: 999, endPoint y: 508, distance: 21.7
click at [985, 524] on label "Include previous static inventory" at bounding box center [978, 527] width 190 height 26
click at [903, 524] on input "Include previous static inventory" at bounding box center [893, 528] width 20 height 14
checkbox input "true"
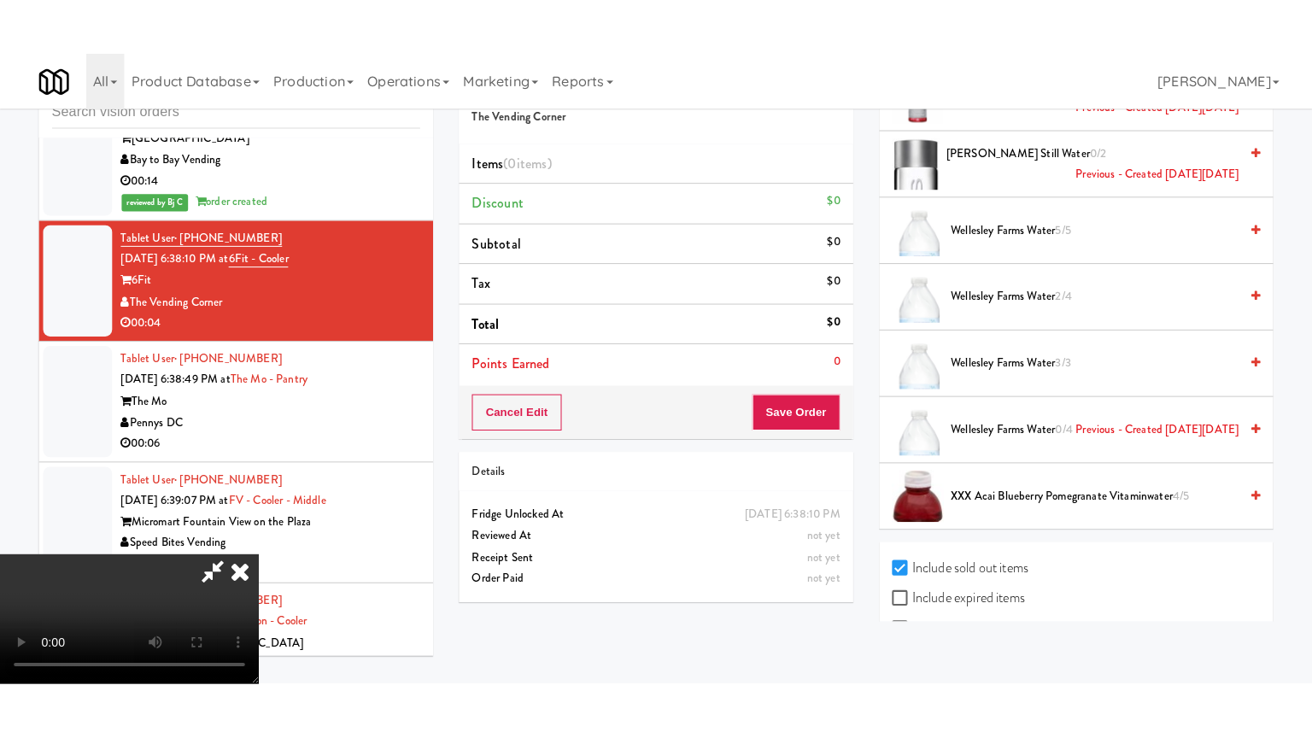
scroll to position [5907, 0]
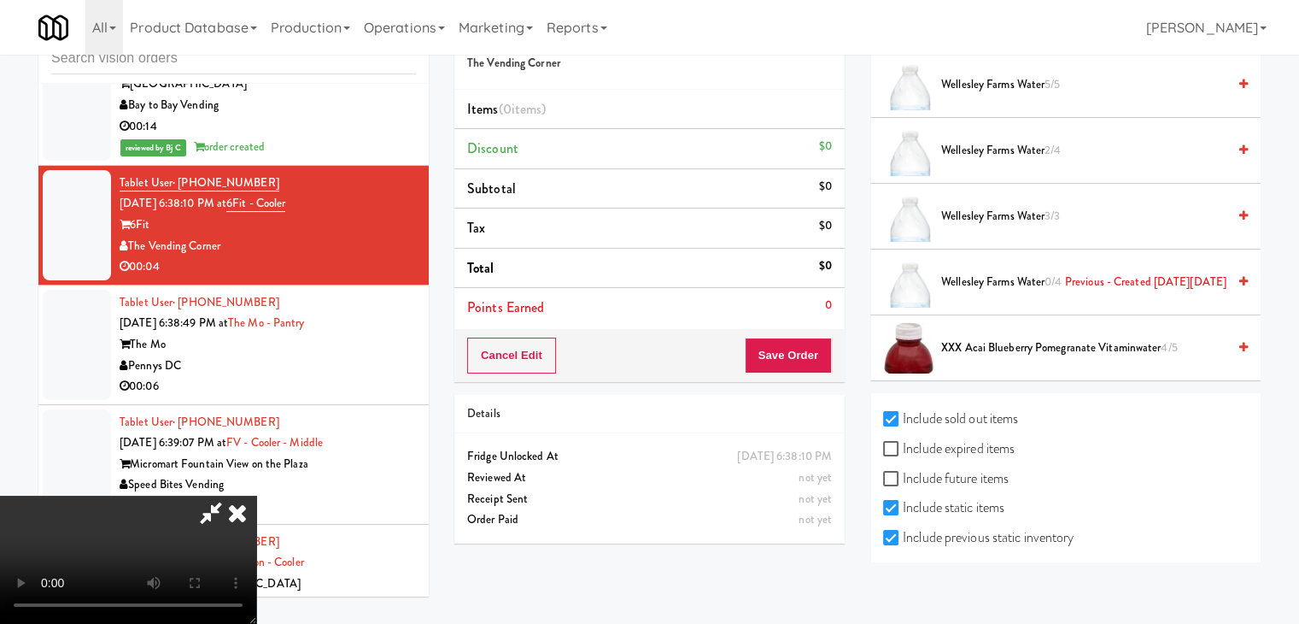
click at [256, 495] on video at bounding box center [128, 559] width 256 height 128
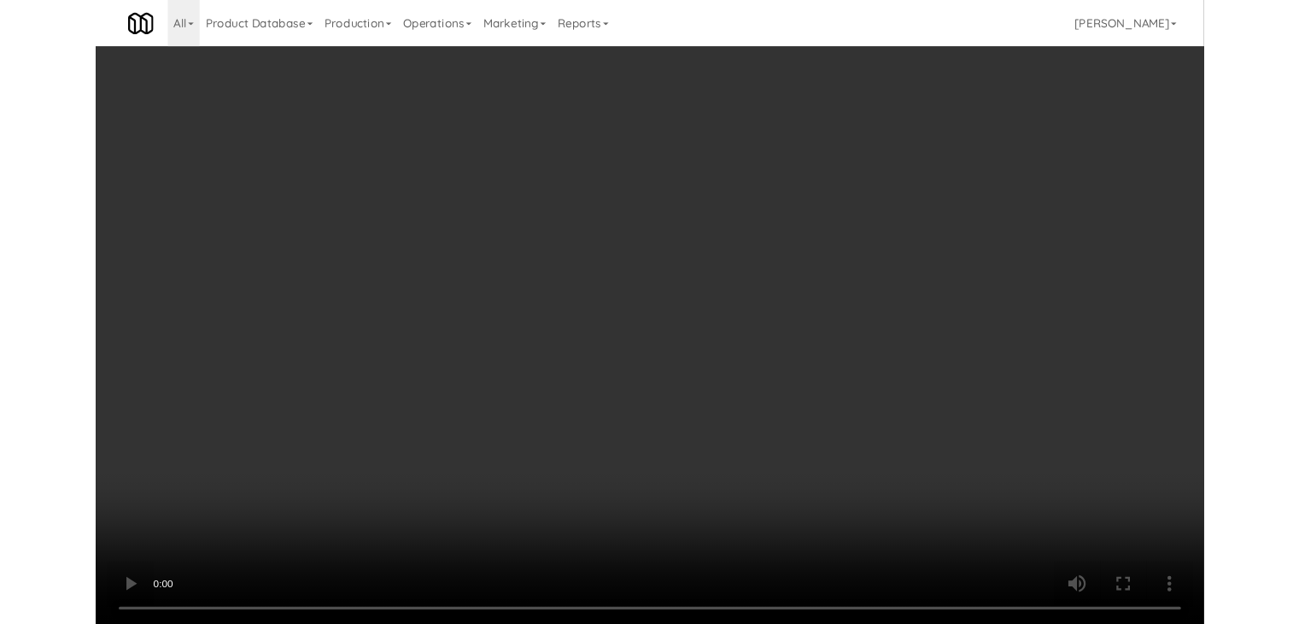
scroll to position [15252, 0]
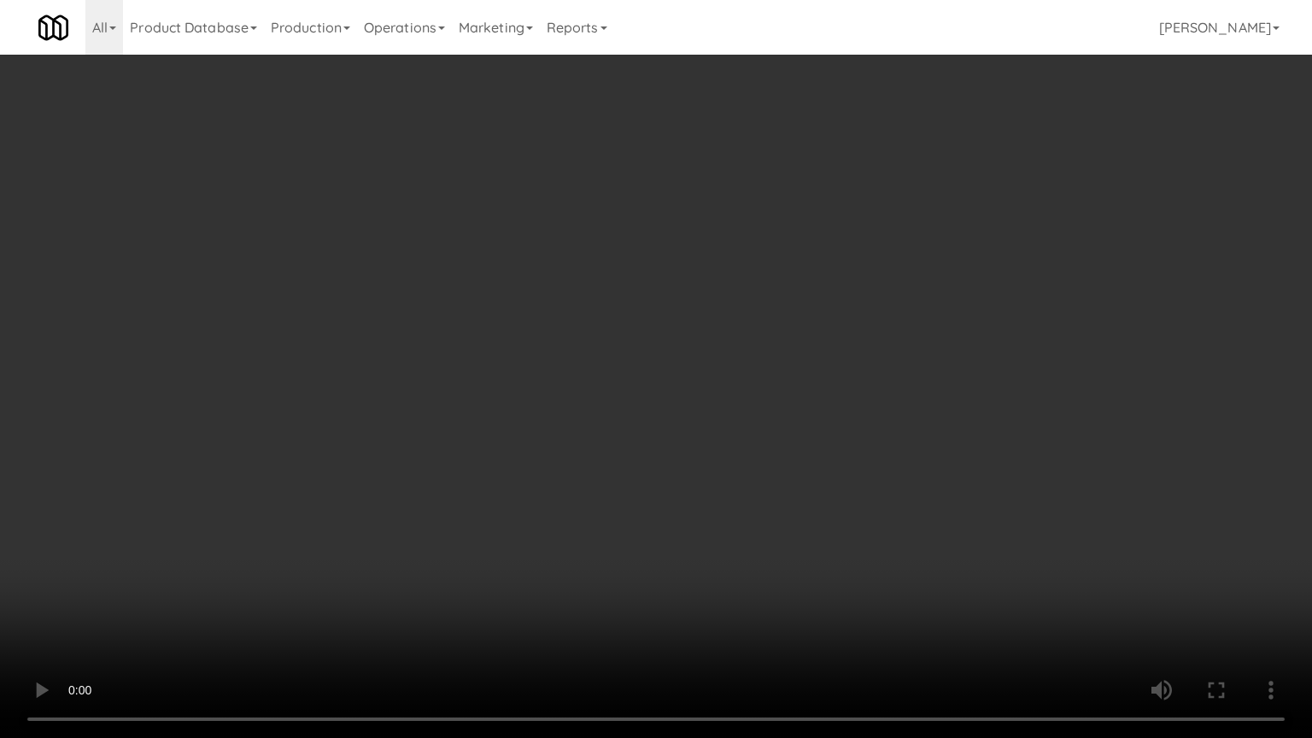
click at [717, 413] on video at bounding box center [656, 369] width 1312 height 738
drag, startPoint x: 717, startPoint y: 413, endPoint x: 745, endPoint y: 281, distance: 135.2
click at [717, 413] on video at bounding box center [656, 369] width 1312 height 738
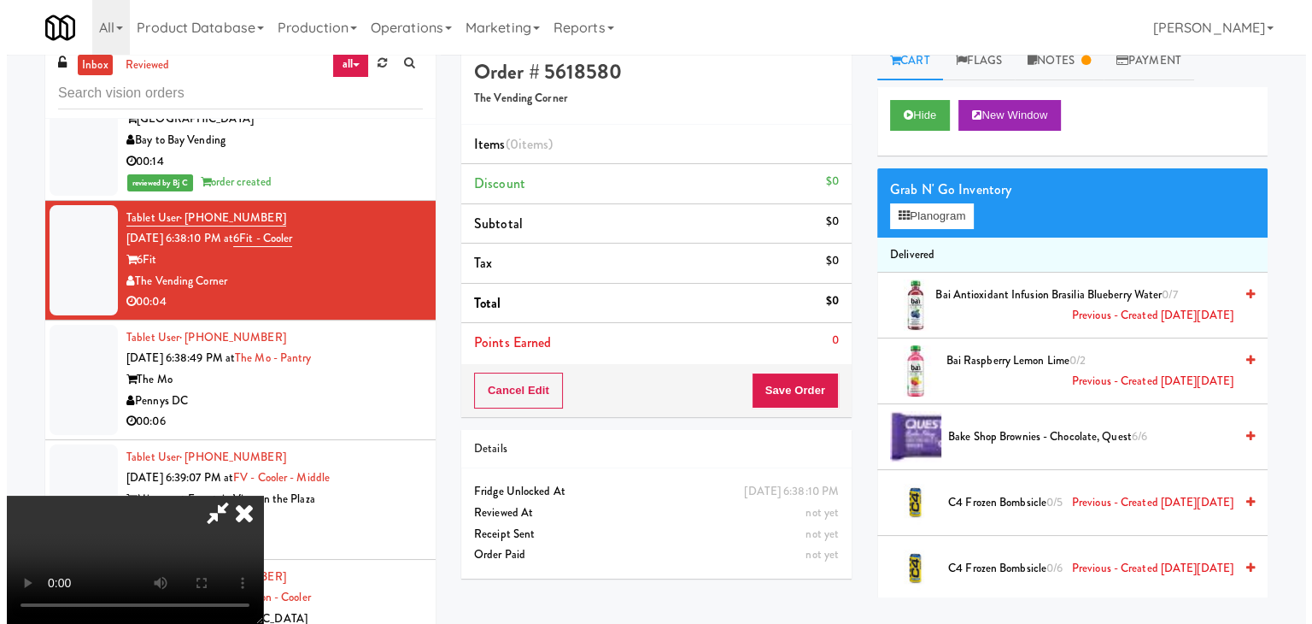
scroll to position [0, 0]
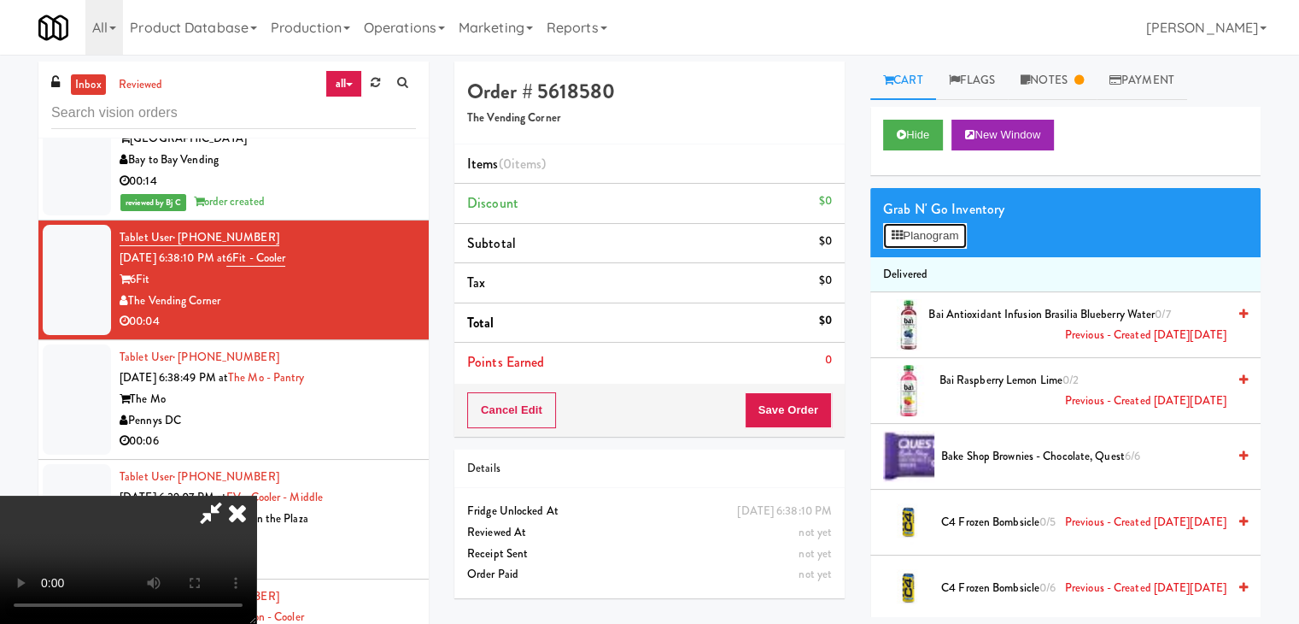
drag, startPoint x: 969, startPoint y: 236, endPoint x: 951, endPoint y: 237, distance: 18.0
click at [953, 236] on button "Planogram" at bounding box center [925, 236] width 84 height 26
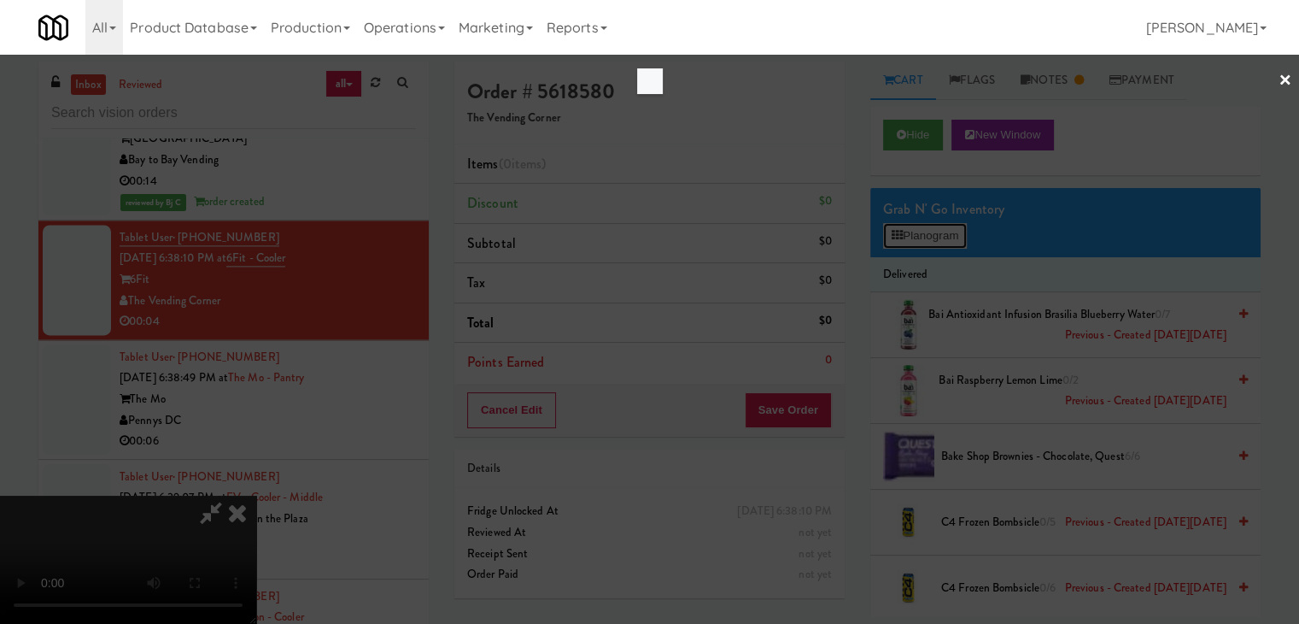
scroll to position [15252, 0]
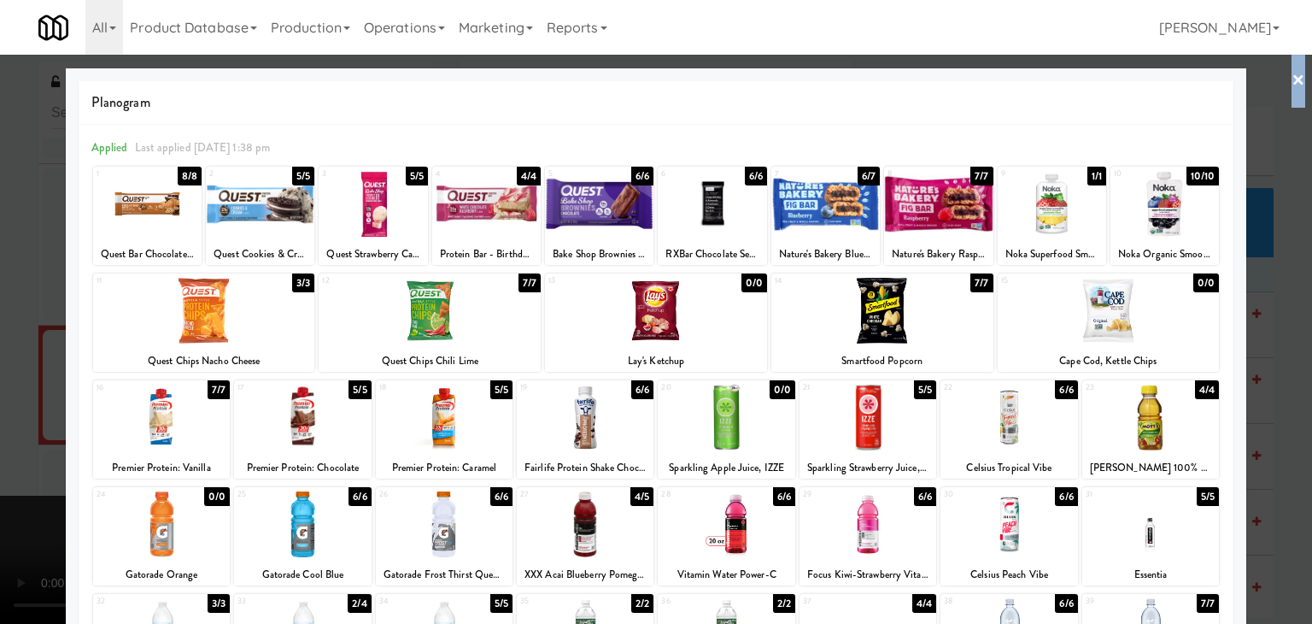
click at [1291, 79] on link "×" at bounding box center [1298, 81] width 14 height 53
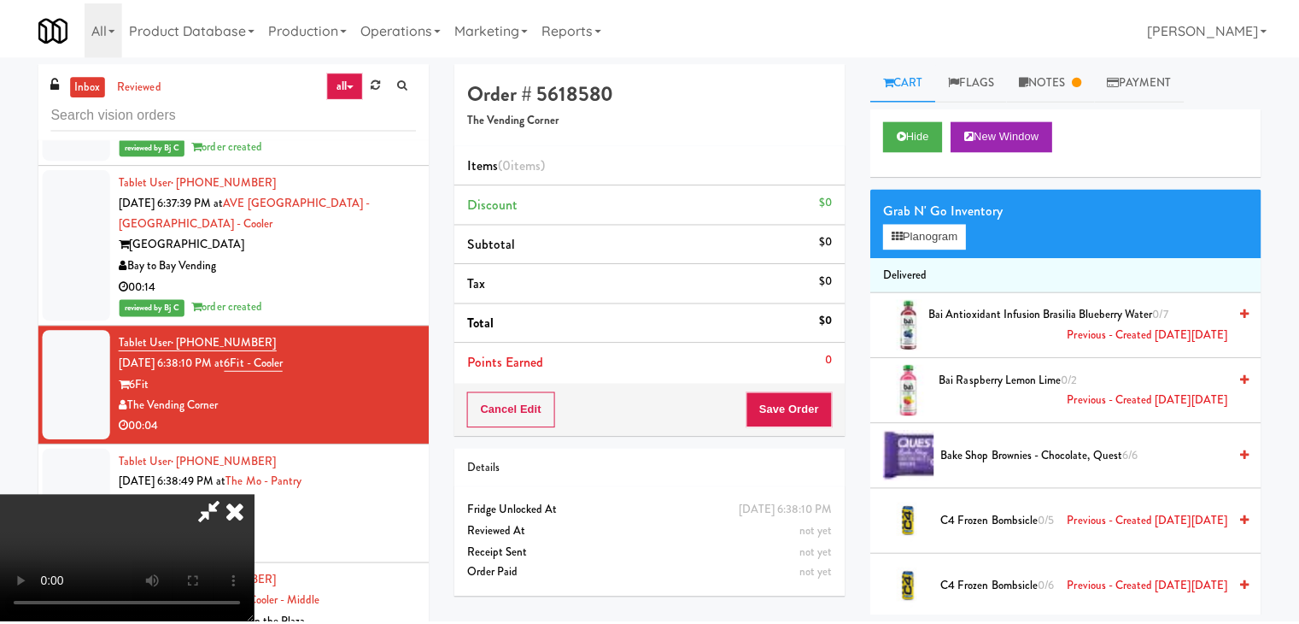
scroll to position [15357, 0]
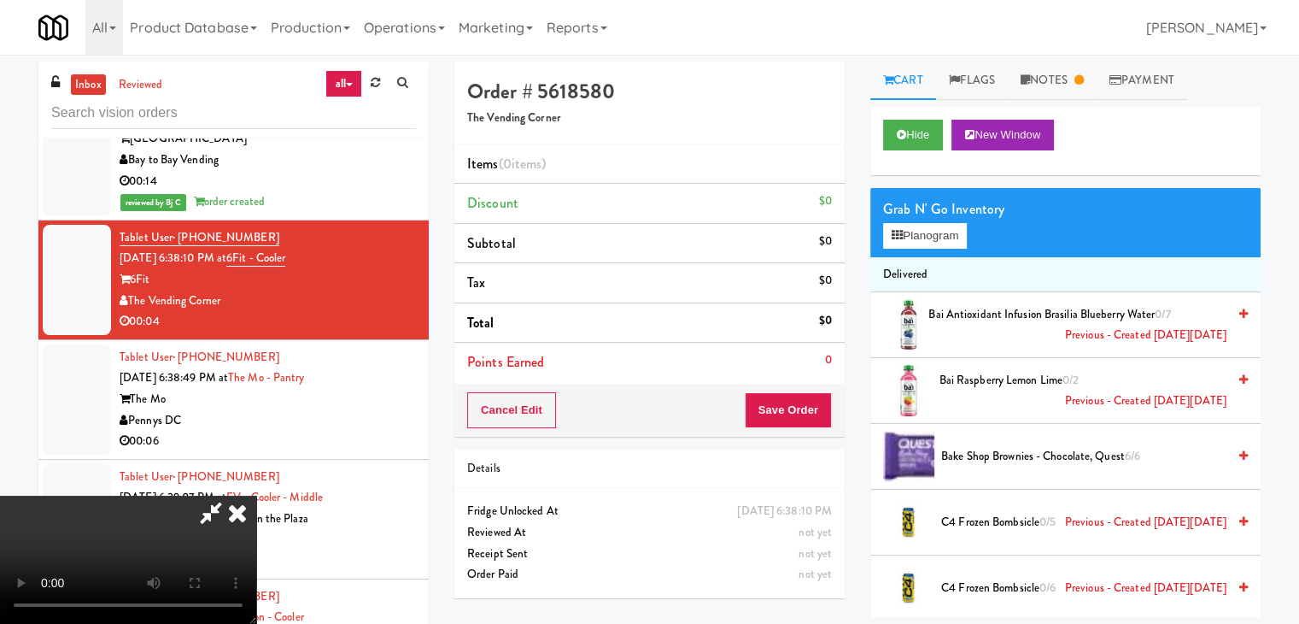
click at [256, 495] on icon at bounding box center [238, 512] width 38 height 34
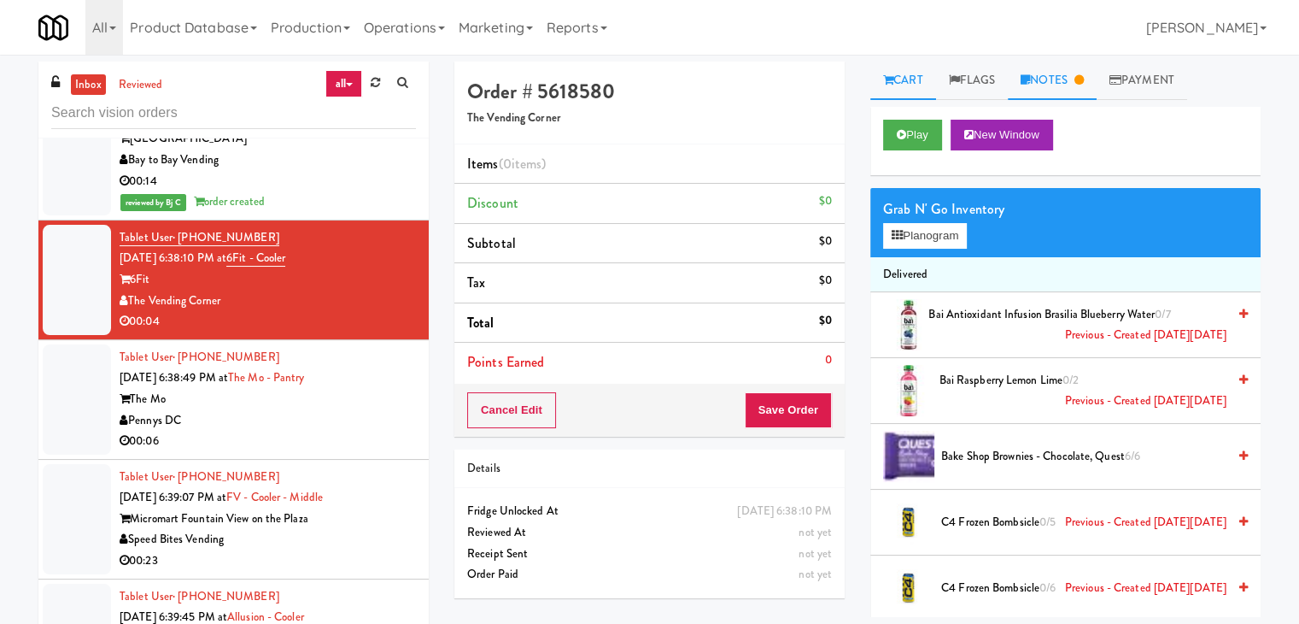
click at [1052, 86] on link "Notes" at bounding box center [1052, 80] width 89 height 38
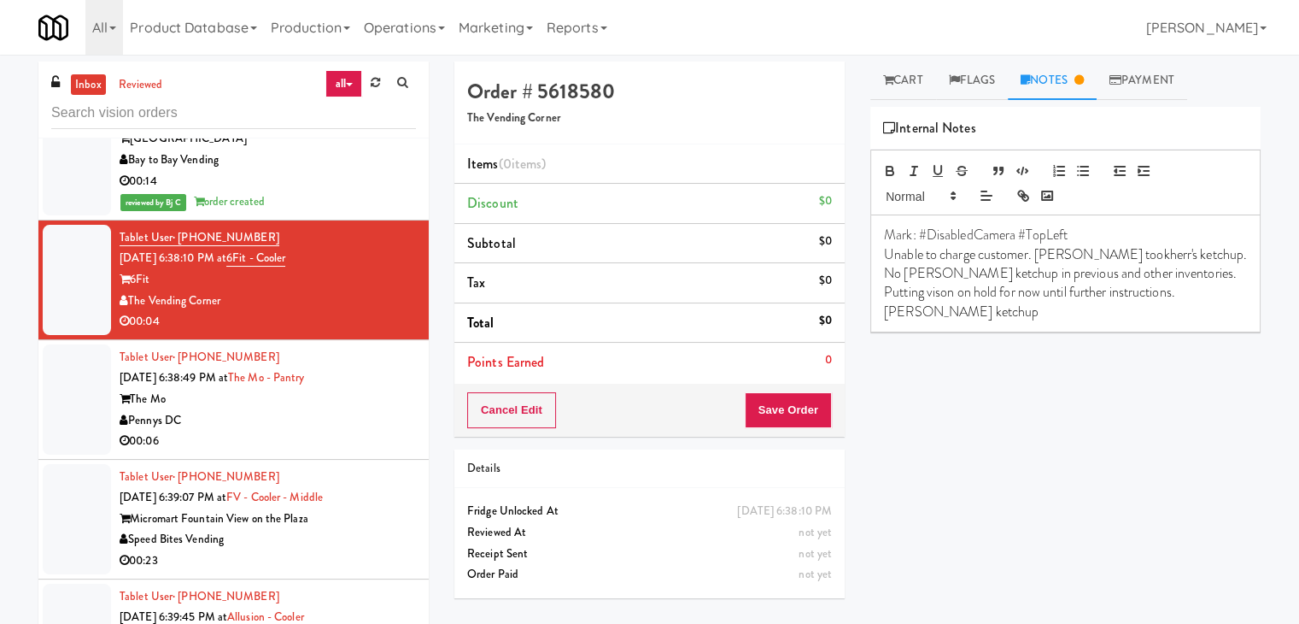
click at [311, 410] on div "Pennys DC" at bounding box center [268, 420] width 296 height 21
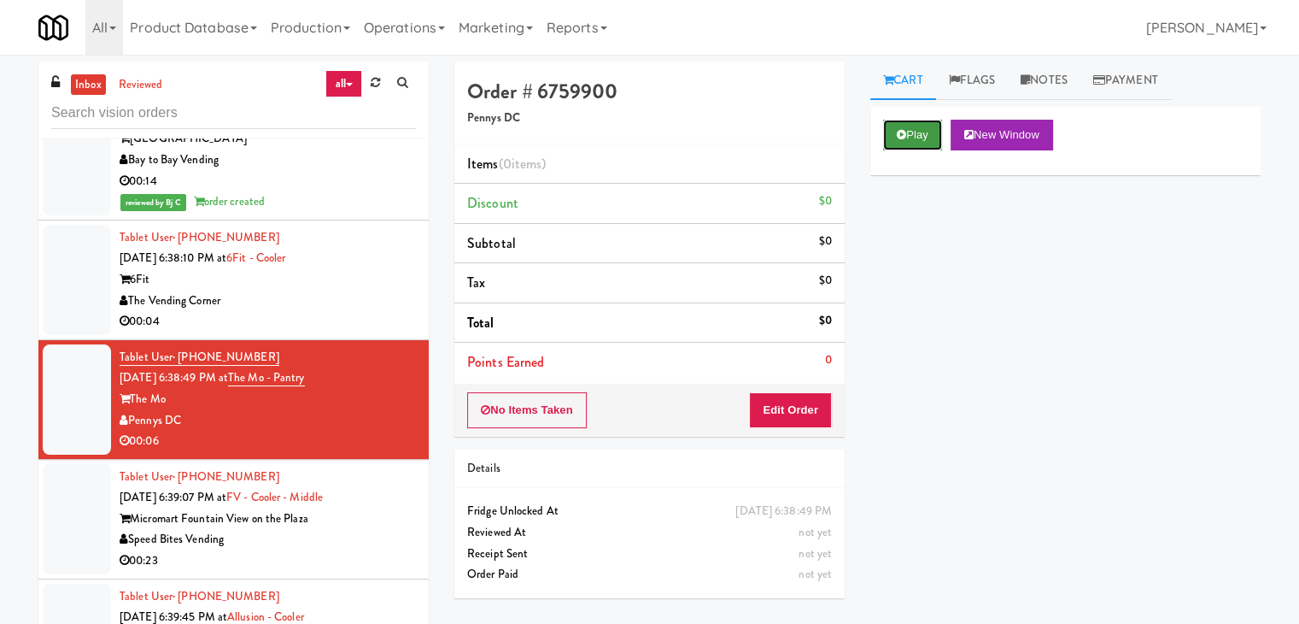
click at [912, 138] on button "Play" at bounding box center [912, 135] width 59 height 31
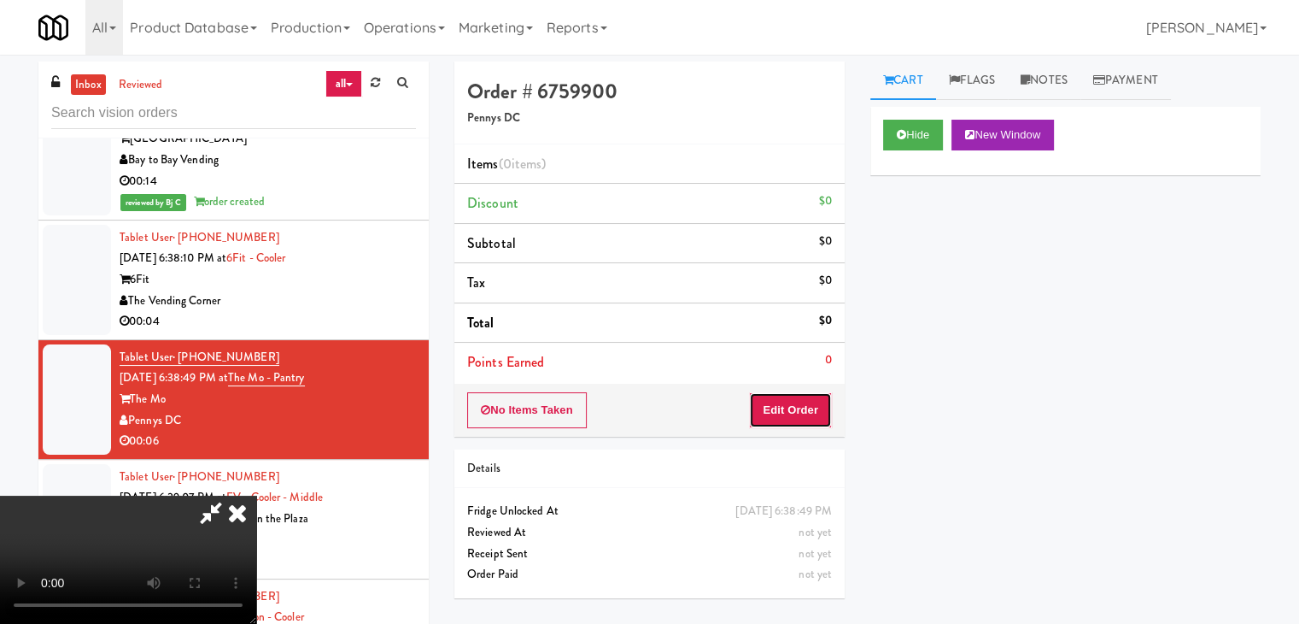
click at [794, 417] on button "Edit Order" at bounding box center [790, 410] width 83 height 36
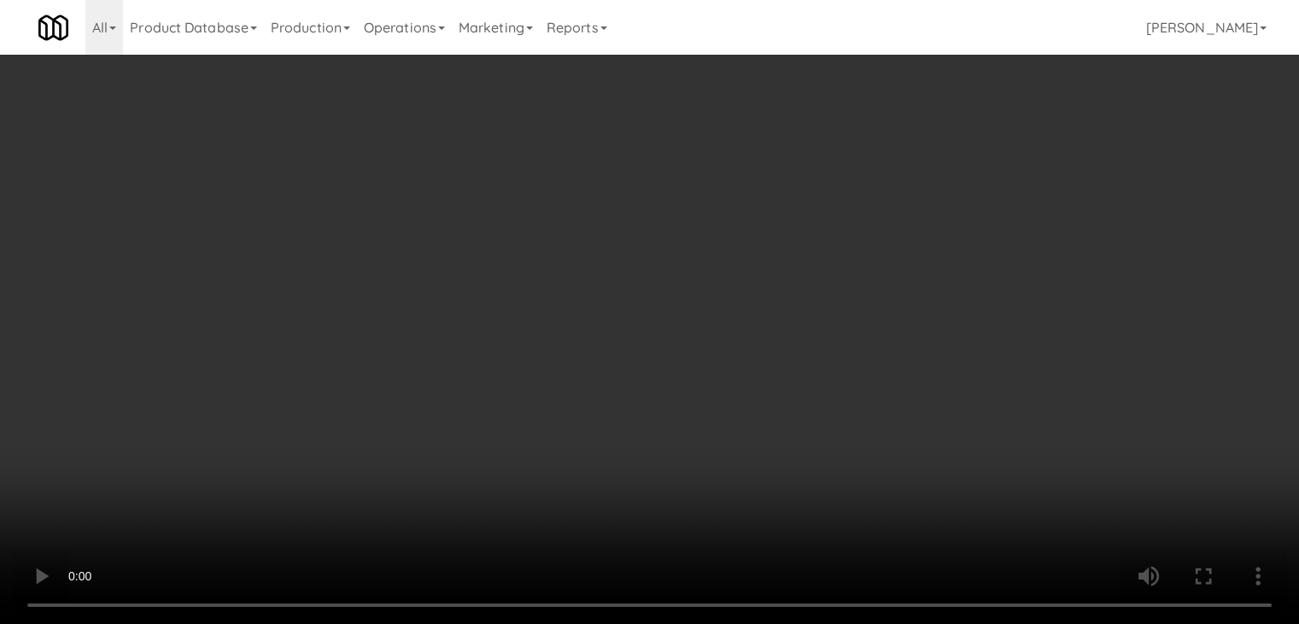
scroll to position [15252, 0]
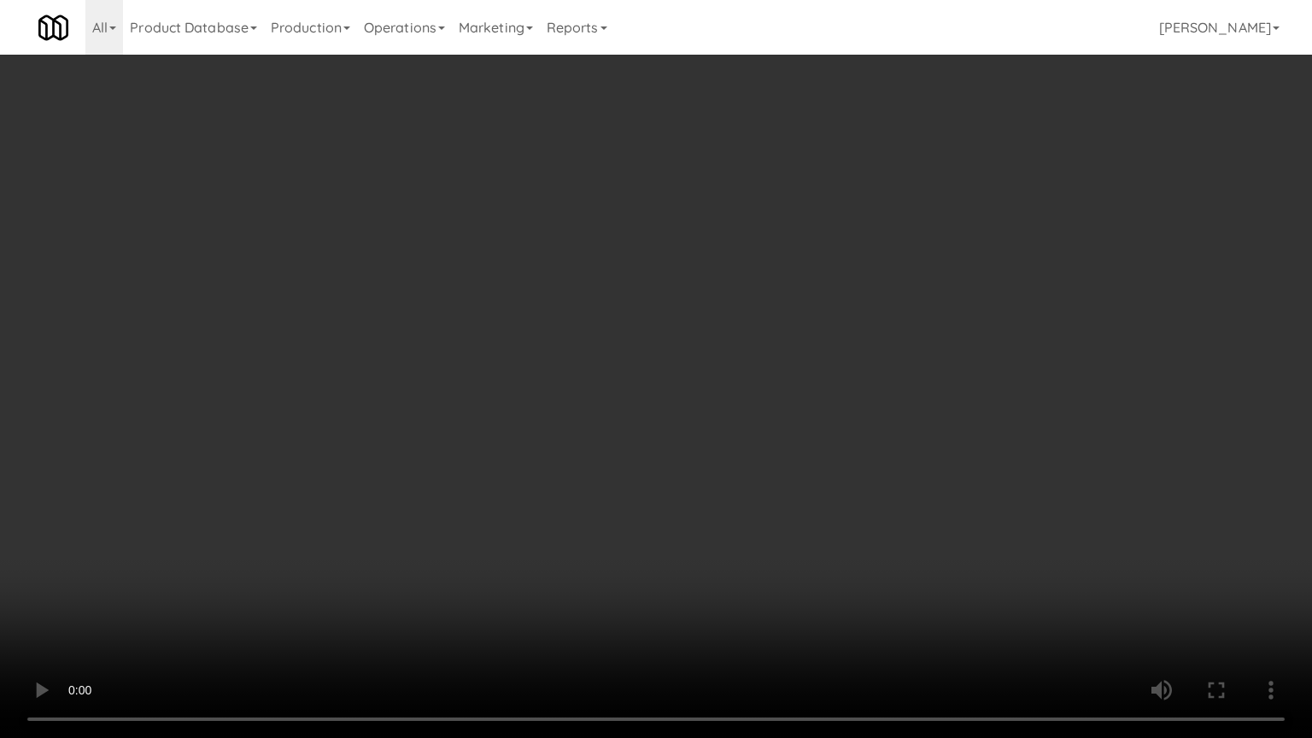
click at [736, 501] on video at bounding box center [656, 369] width 1312 height 738
click at [735, 503] on video at bounding box center [656, 369] width 1312 height 738
click at [737, 496] on video at bounding box center [656, 369] width 1312 height 738
drag, startPoint x: 738, startPoint y: 496, endPoint x: 860, endPoint y: 182, distance: 337.2
click at [740, 489] on video at bounding box center [656, 369] width 1312 height 738
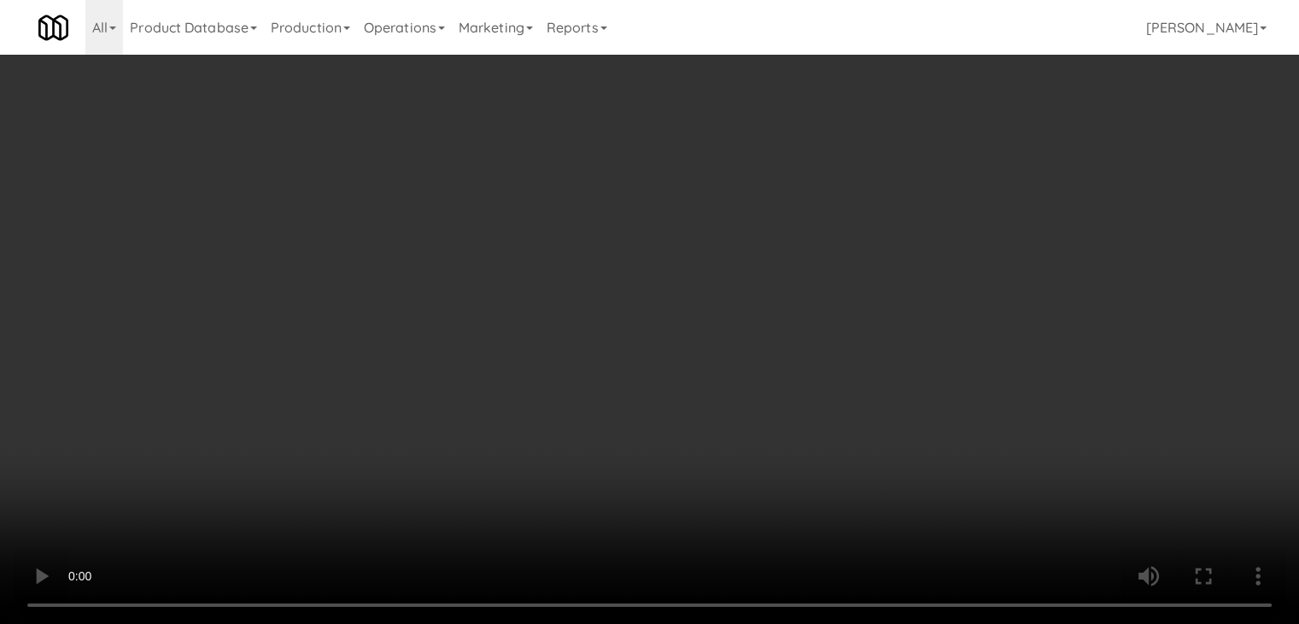
scroll to position [15357, 0]
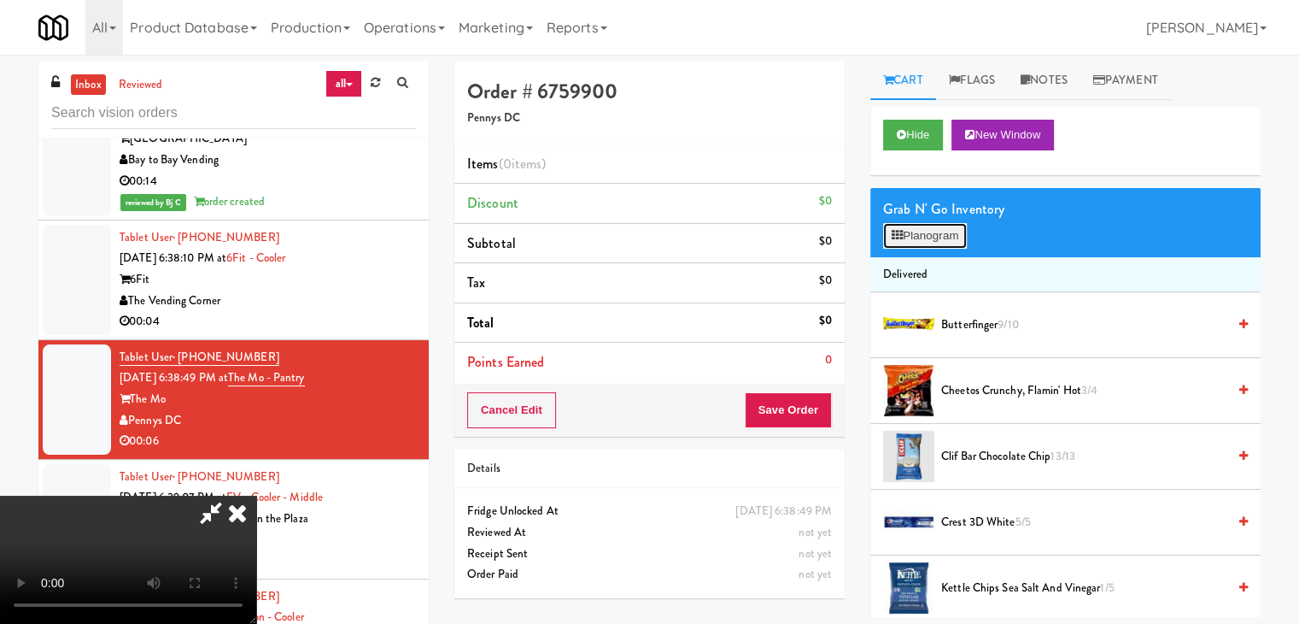
click at [909, 239] on button "Planogram" at bounding box center [925, 236] width 84 height 26
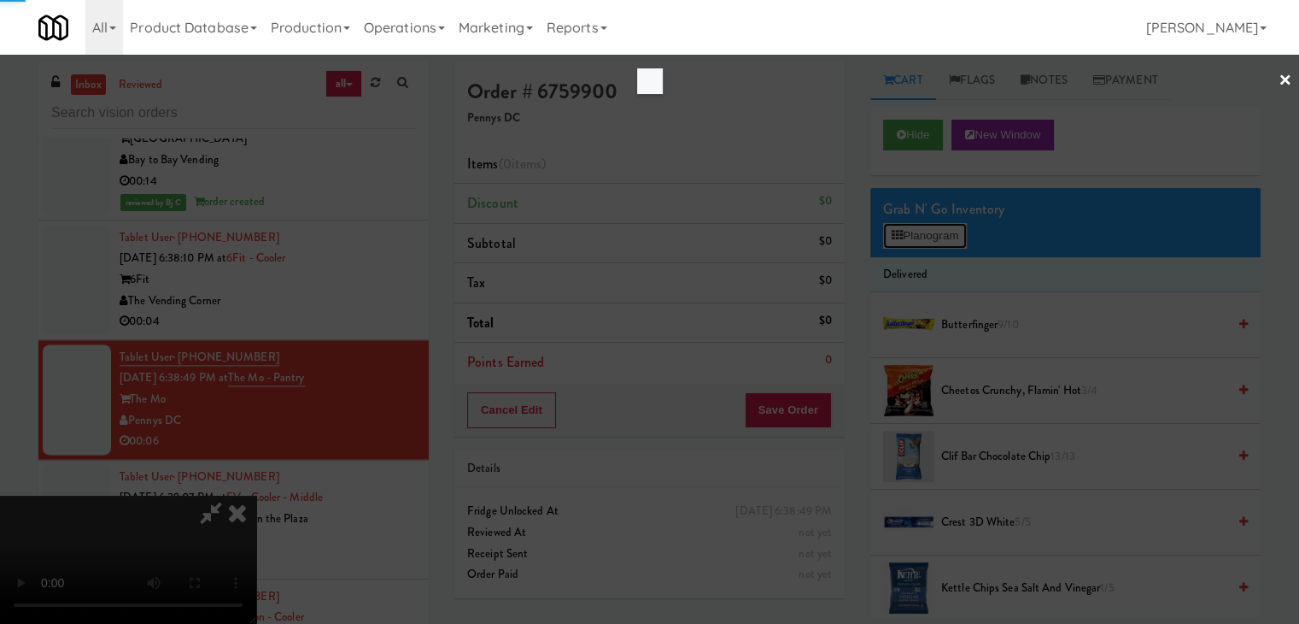
scroll to position [15252, 0]
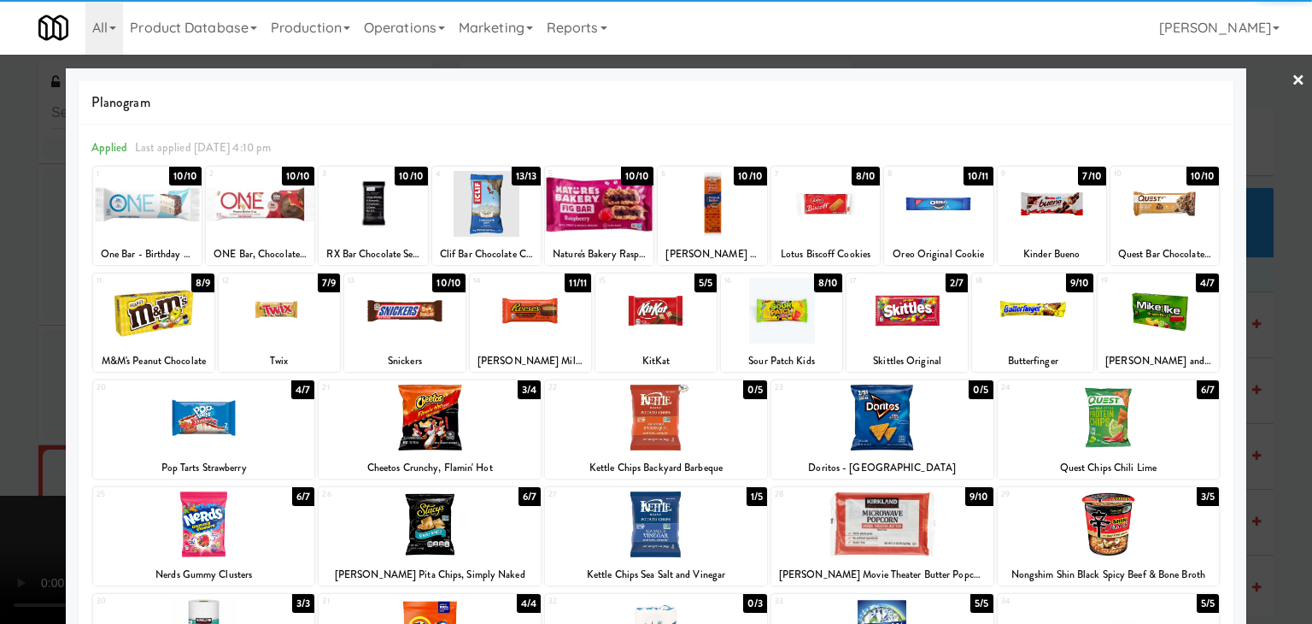
click at [427, 418] on div at bounding box center [430, 417] width 222 height 66
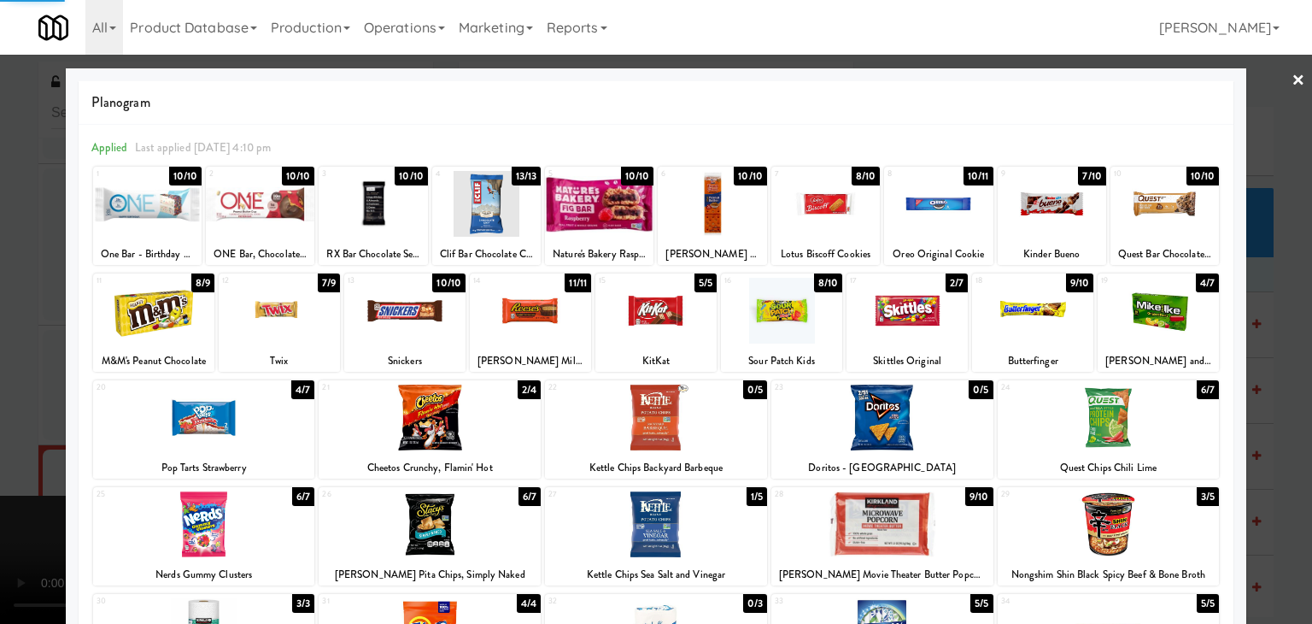
drag, startPoint x: 0, startPoint y: 393, endPoint x: 628, endPoint y: 384, distance: 627.9
click at [20, 389] on div at bounding box center [656, 312] width 1312 height 624
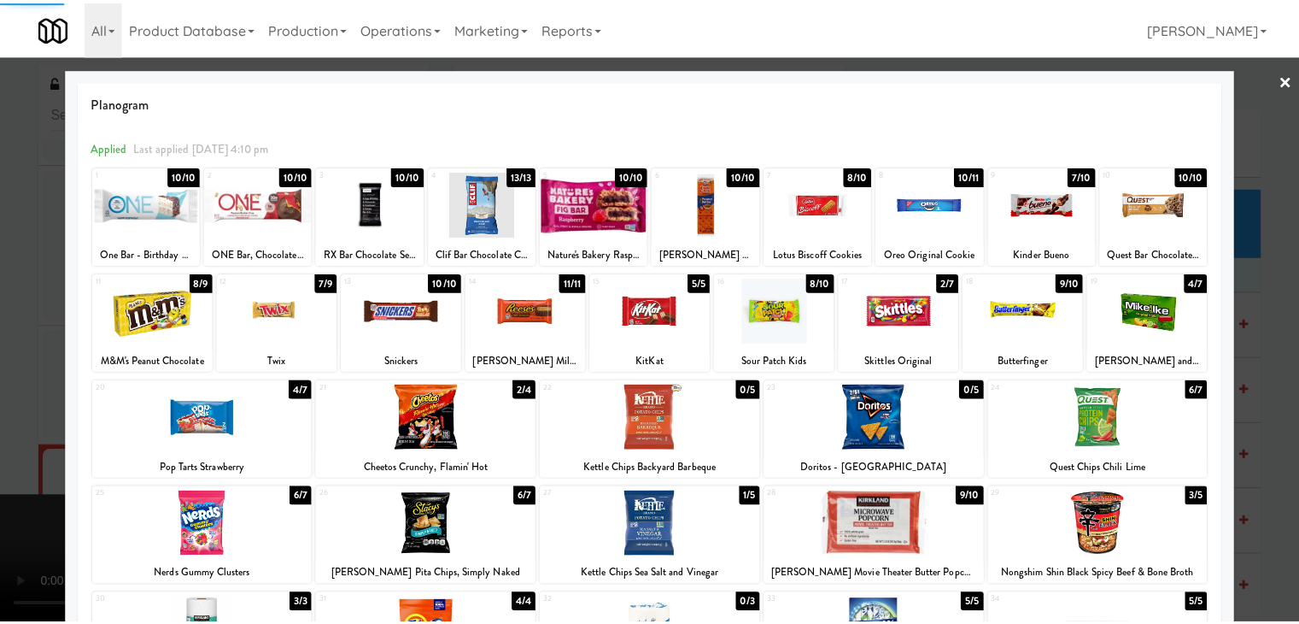
scroll to position [15357, 0]
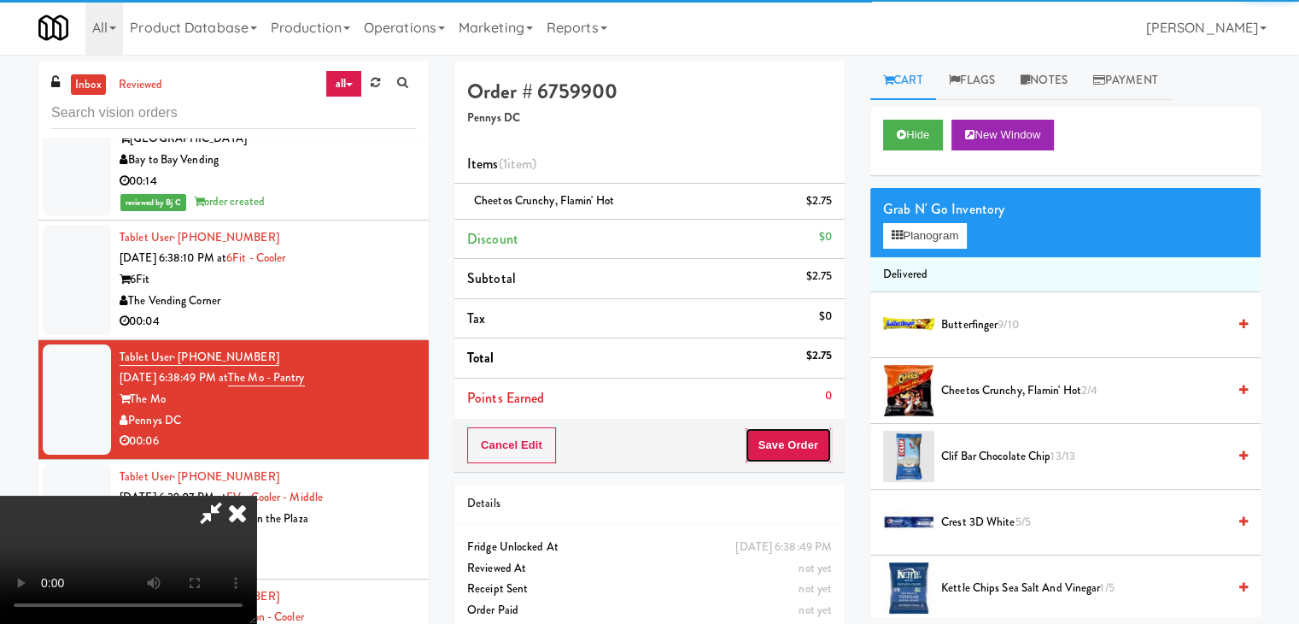
click at [823, 445] on button "Save Order" at bounding box center [788, 445] width 87 height 36
click at [822, 445] on button "Save Order" at bounding box center [788, 445] width 87 height 36
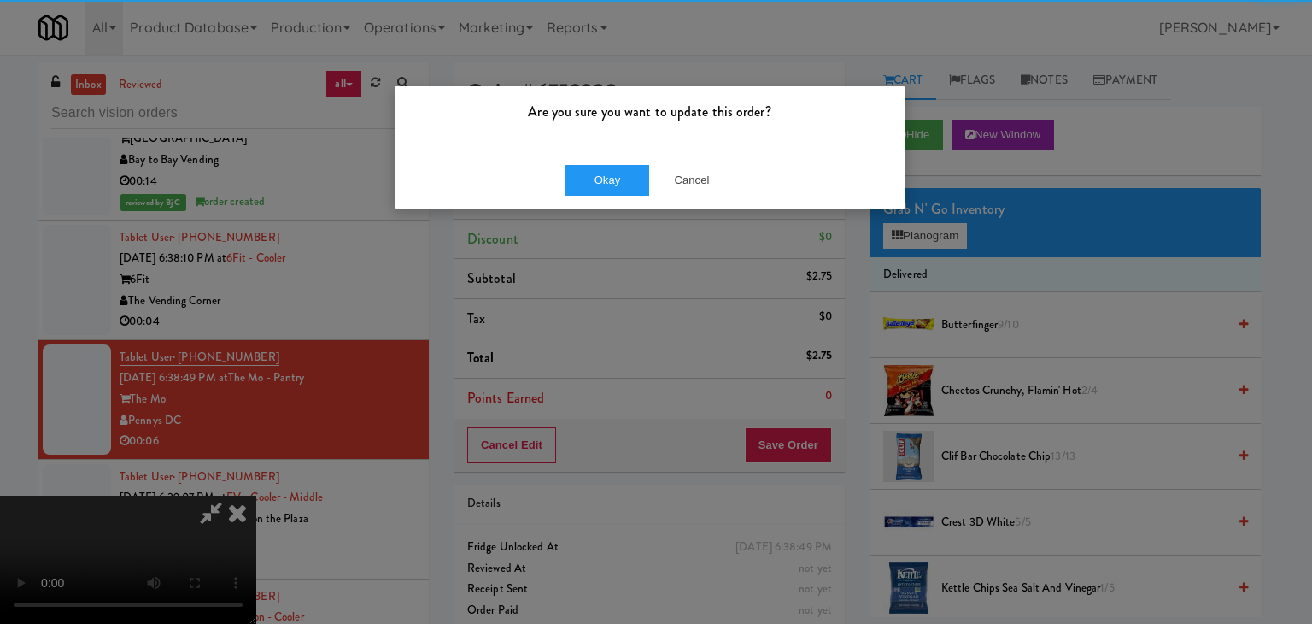
click at [535, 166] on div "Okay Cancel" at bounding box center [650, 179] width 511 height 57
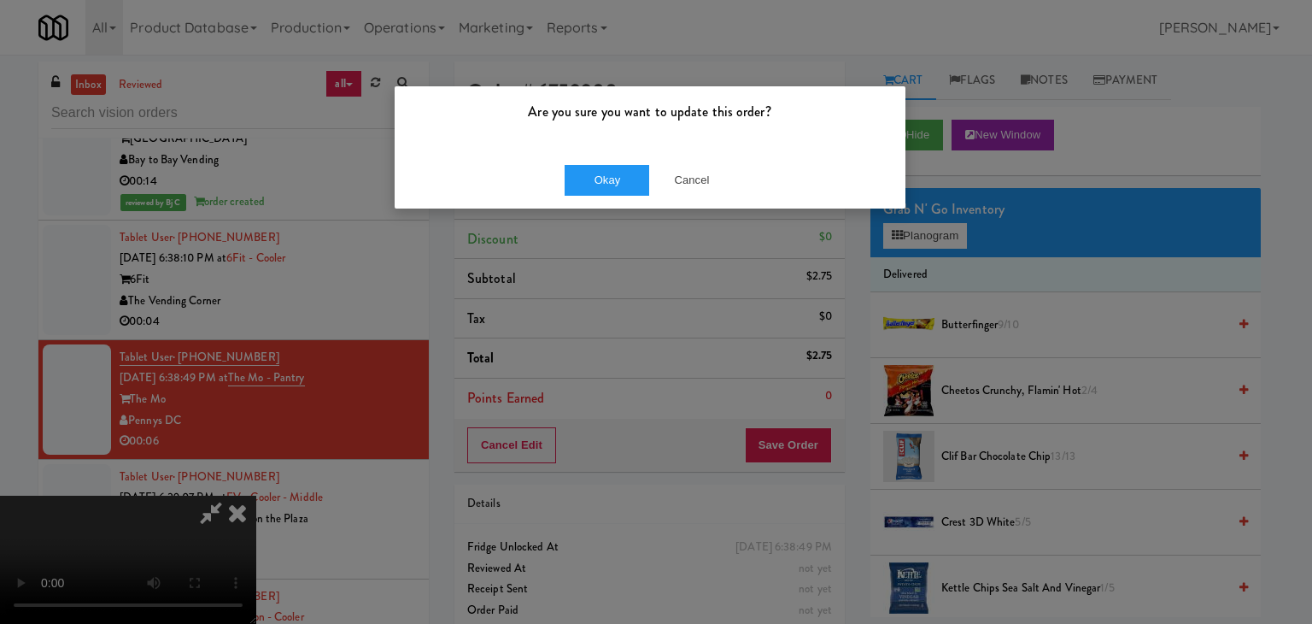
drag, startPoint x: 550, startPoint y: 174, endPoint x: 564, endPoint y: 174, distance: 13.7
click at [551, 174] on div "Okay Cancel" at bounding box center [650, 179] width 511 height 57
drag, startPoint x: 564, startPoint y: 174, endPoint x: 591, endPoint y: 174, distance: 27.3
click at [591, 174] on div "Okay Cancel" at bounding box center [650, 179] width 511 height 57
click at [591, 174] on button "Okay" at bounding box center [607, 180] width 85 height 31
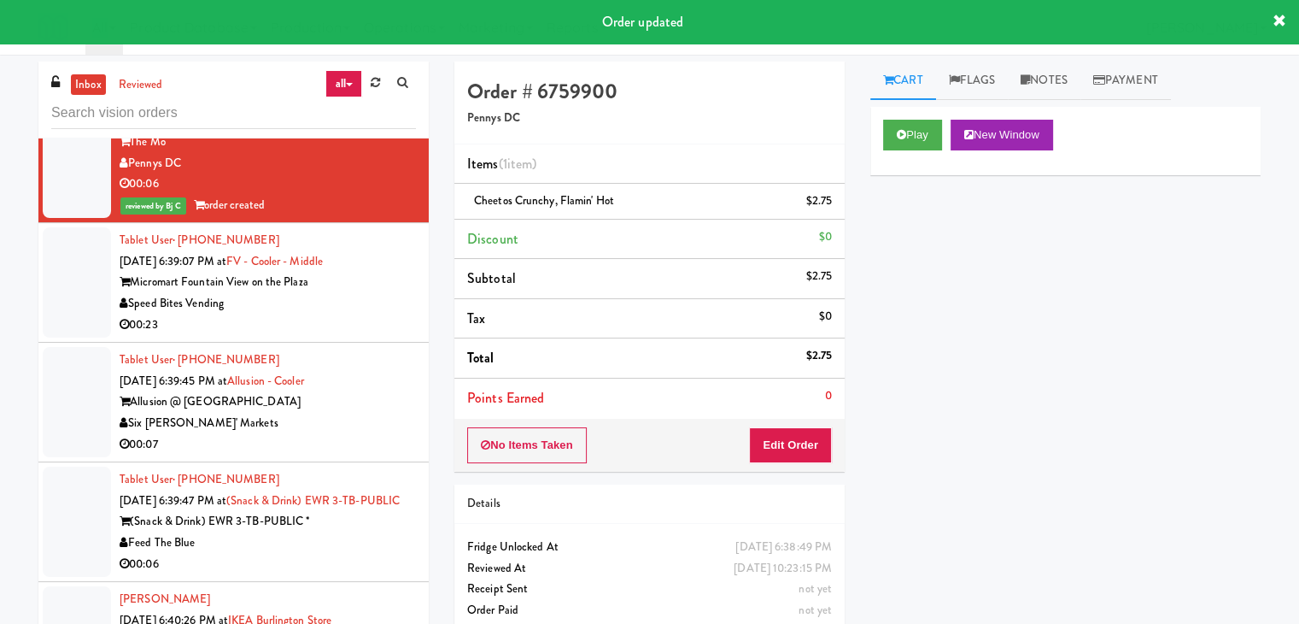
scroll to position [15613, 0]
click at [349, 294] on div "Speed Bites Vending" at bounding box center [268, 304] width 296 height 21
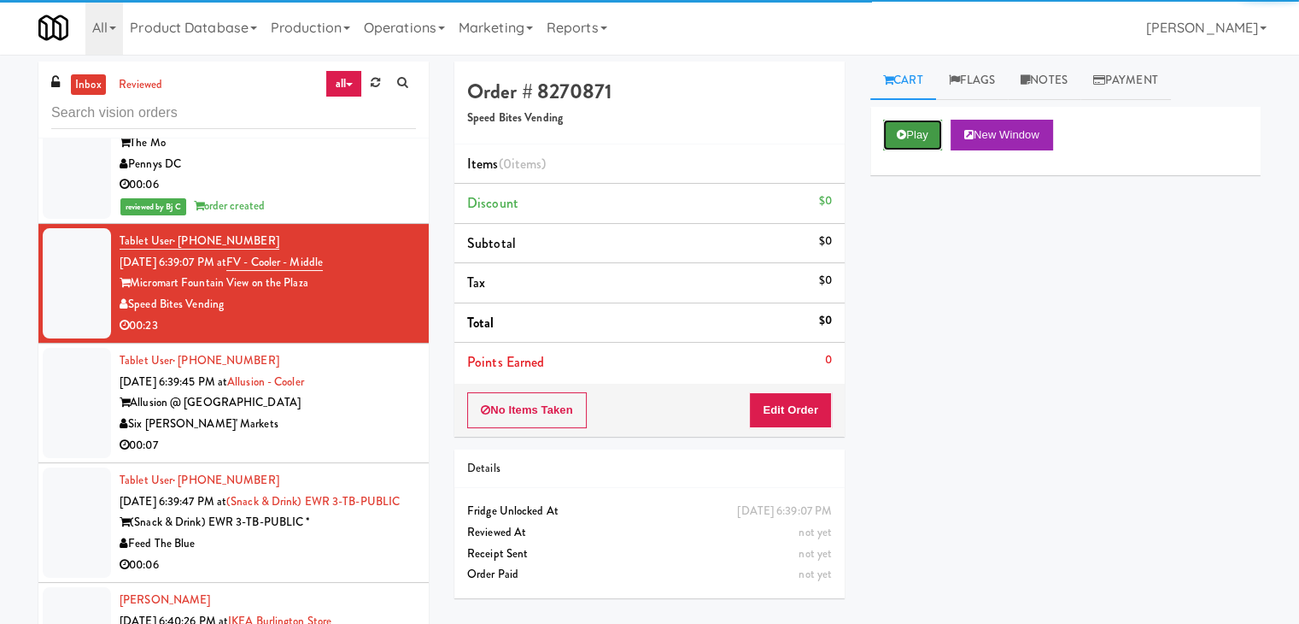
click at [917, 144] on button "Play" at bounding box center [912, 135] width 59 height 31
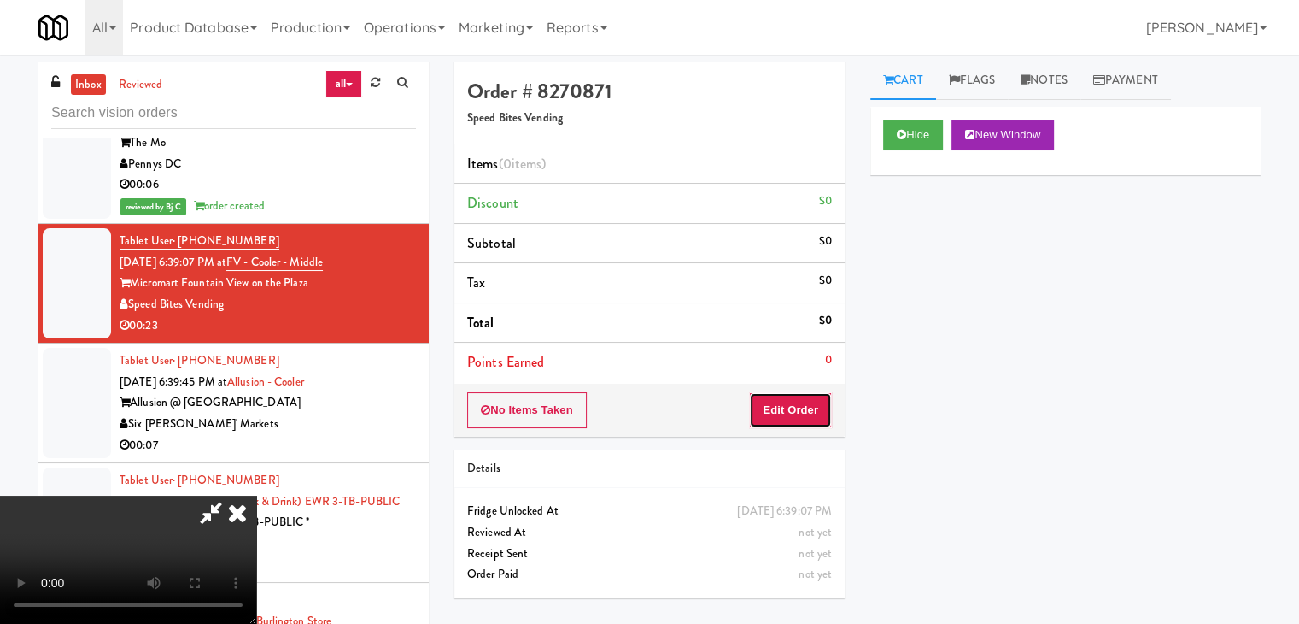
click at [806, 409] on button "Edit Order" at bounding box center [790, 410] width 83 height 36
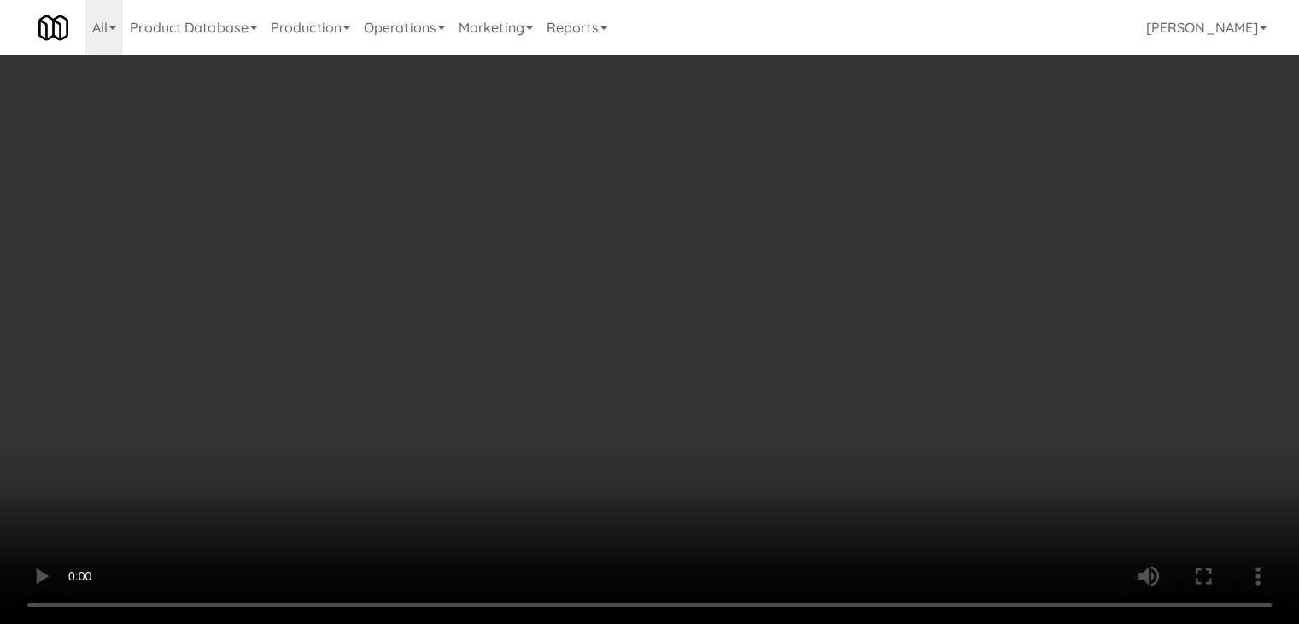
scroll to position [15508, 0]
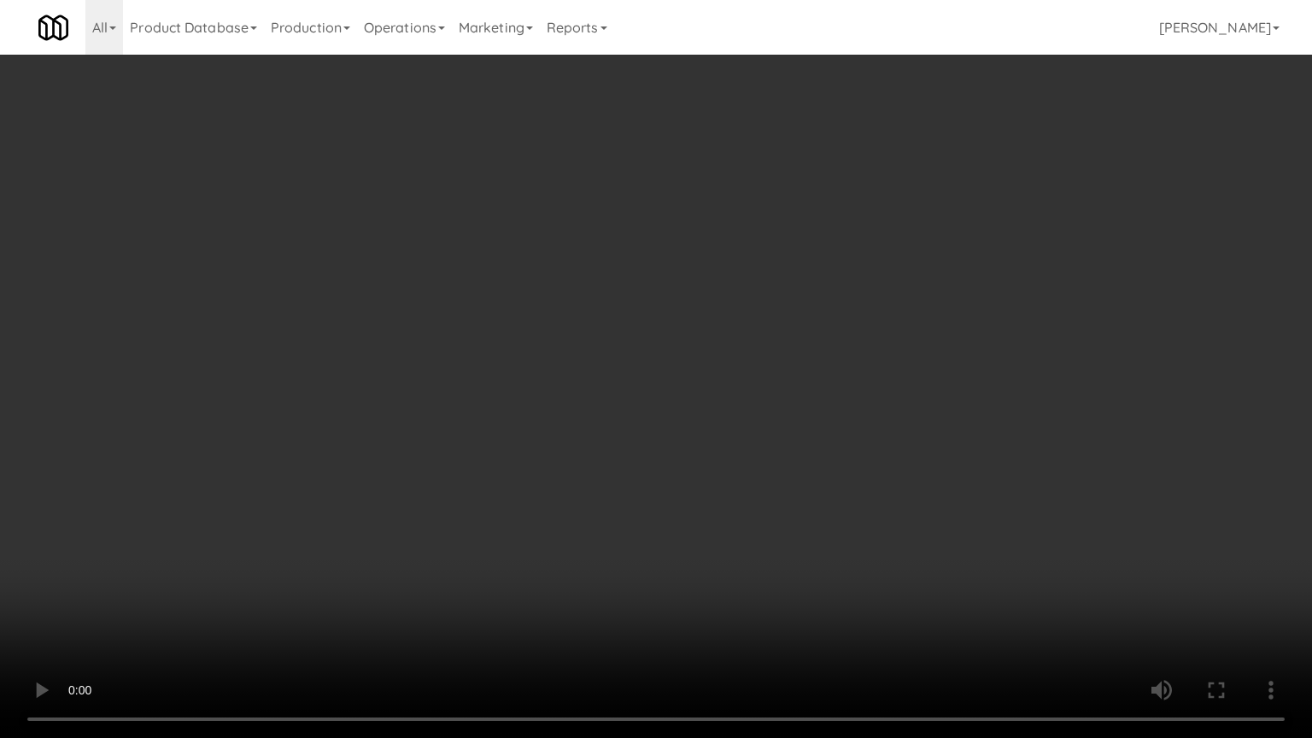
click at [816, 484] on video at bounding box center [656, 369] width 1312 height 738
click at [823, 460] on video at bounding box center [656, 369] width 1312 height 738
click at [825, 458] on video at bounding box center [656, 369] width 1312 height 738
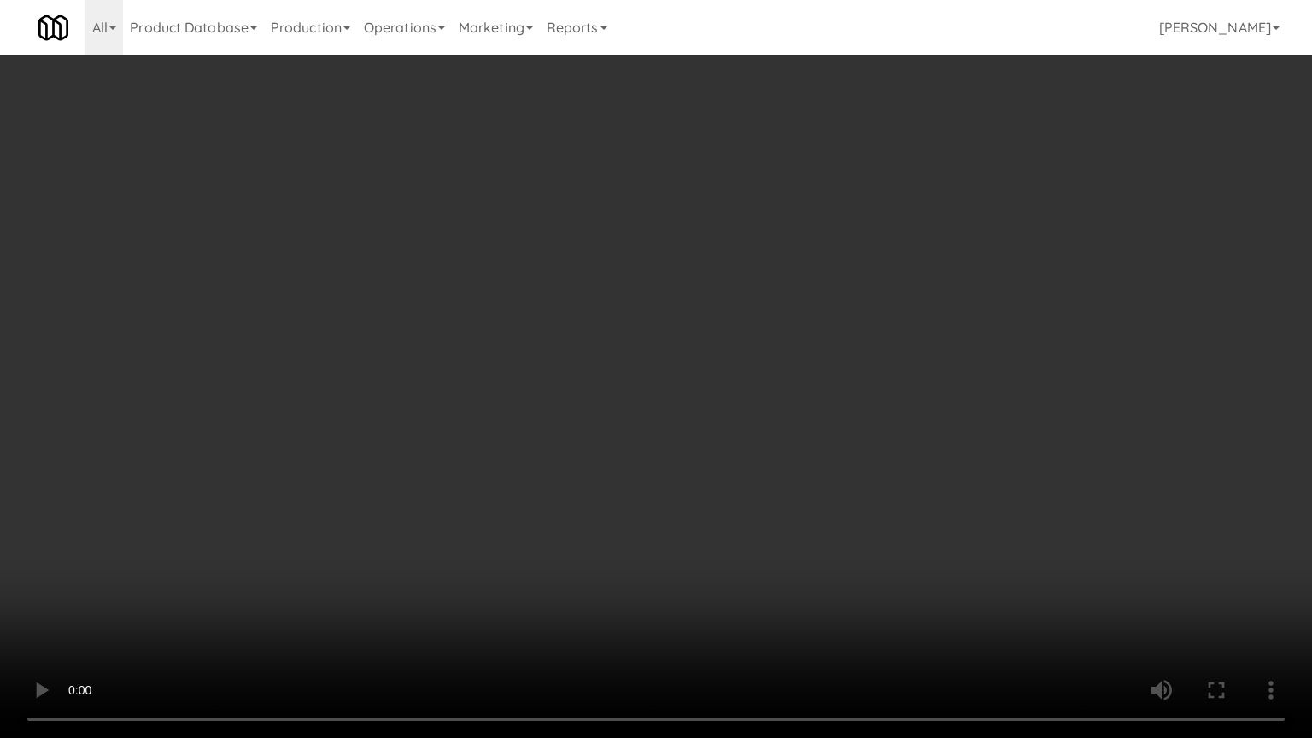
click at [825, 458] on video at bounding box center [656, 369] width 1312 height 738
click at [697, 463] on video at bounding box center [656, 369] width 1312 height 738
click at [700, 463] on video at bounding box center [656, 369] width 1312 height 738
click at [701, 463] on video at bounding box center [656, 369] width 1312 height 738
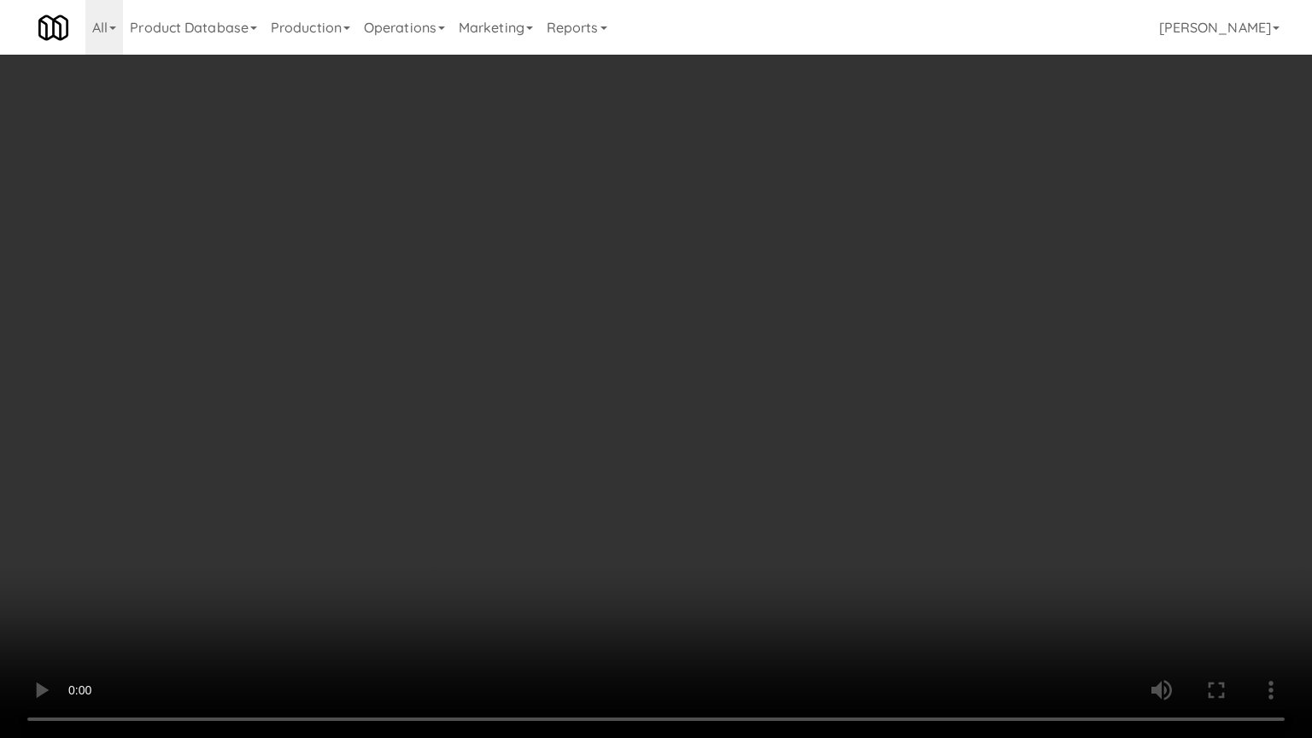
click at [717, 460] on video at bounding box center [656, 369] width 1312 height 738
click at [725, 460] on video at bounding box center [656, 369] width 1312 height 738
click at [735, 458] on video at bounding box center [656, 369] width 1312 height 738
click at [731, 461] on video at bounding box center [656, 369] width 1312 height 738
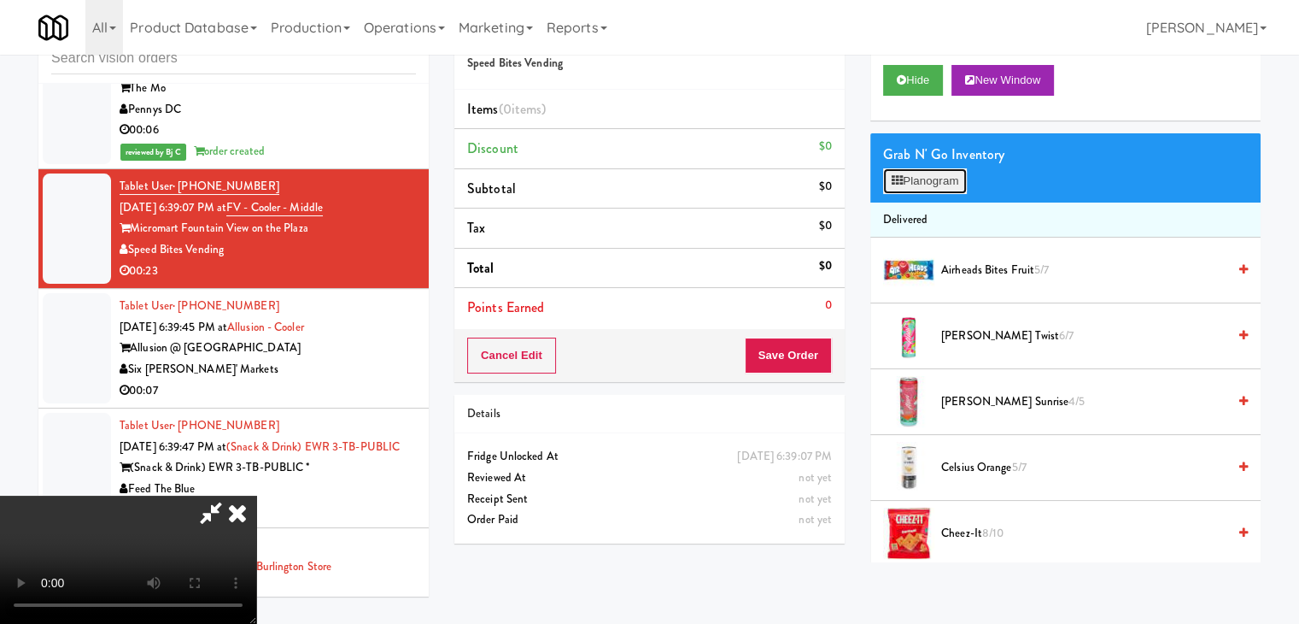
click at [922, 190] on button "Planogram" at bounding box center [925, 181] width 84 height 26
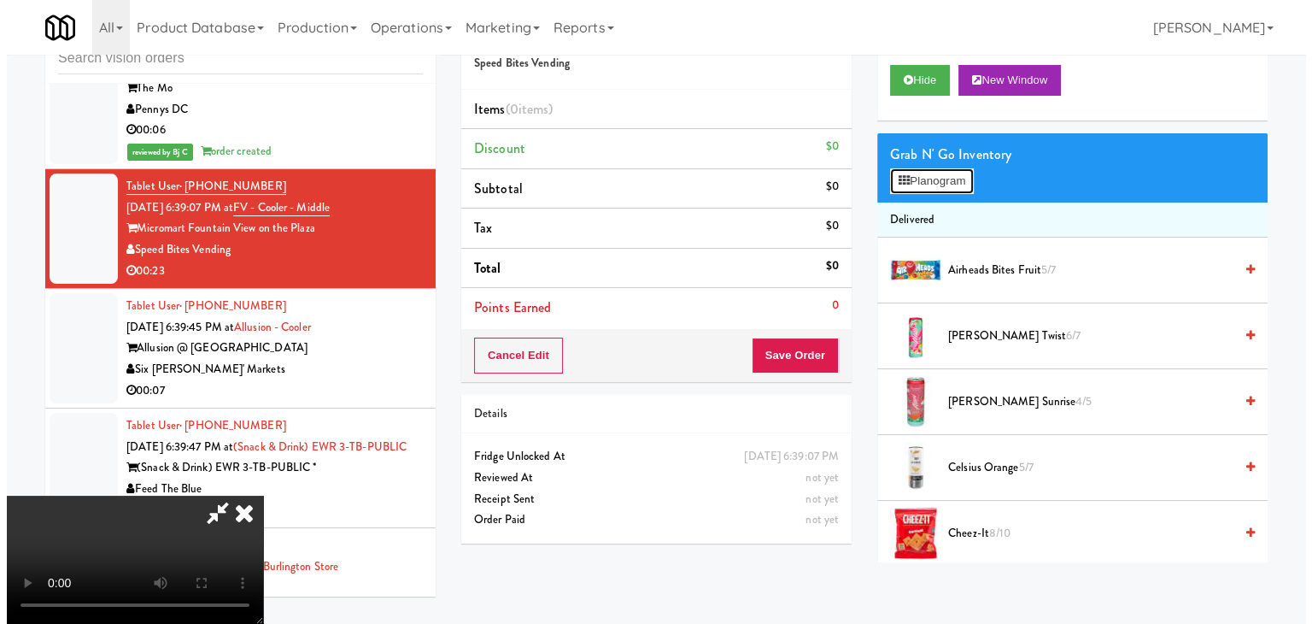
scroll to position [15508, 0]
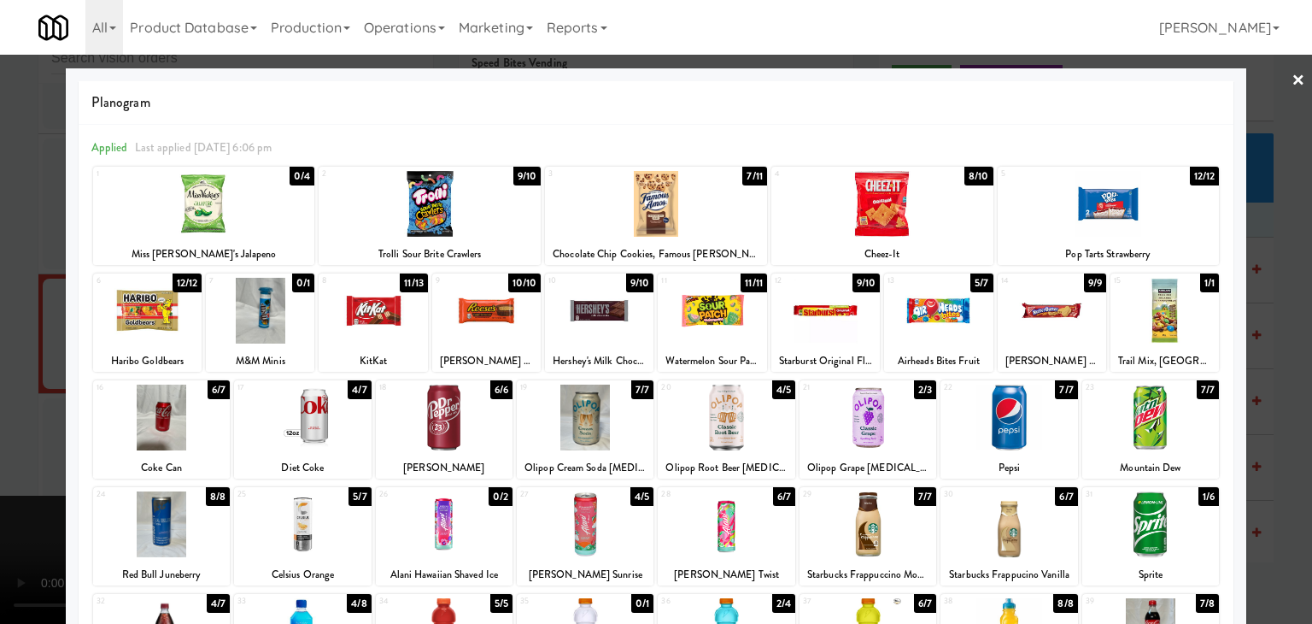
click at [567, 500] on div "27" at bounding box center [552, 494] width 65 height 15
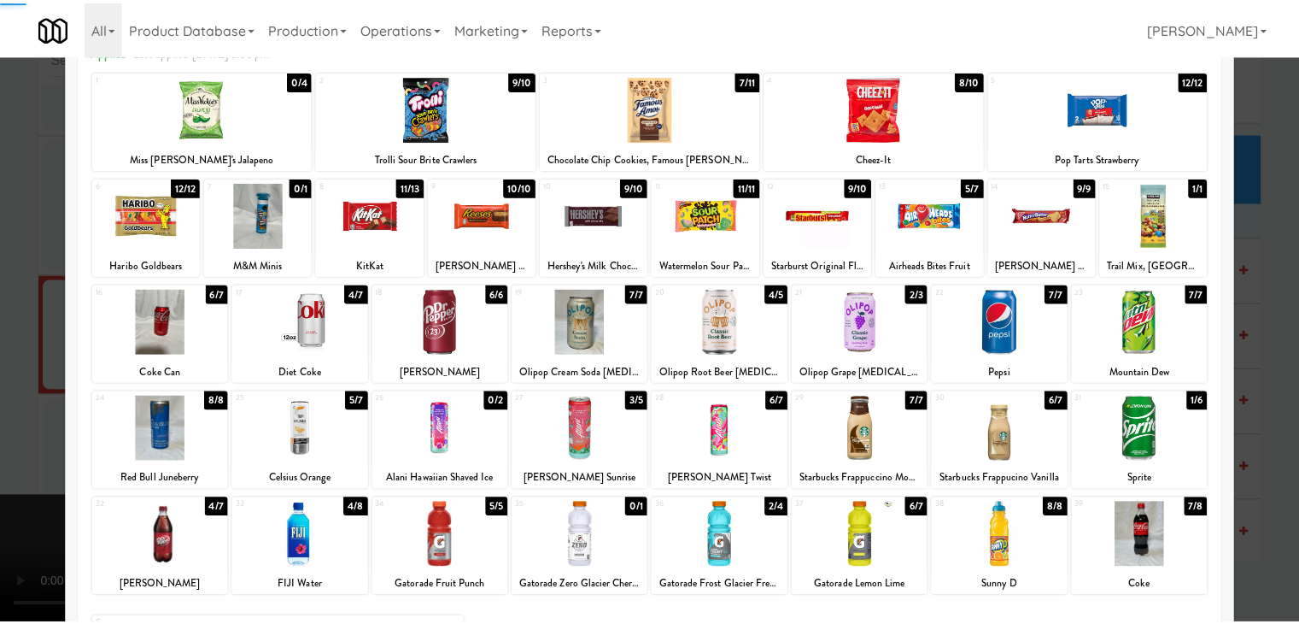
scroll to position [215, 0]
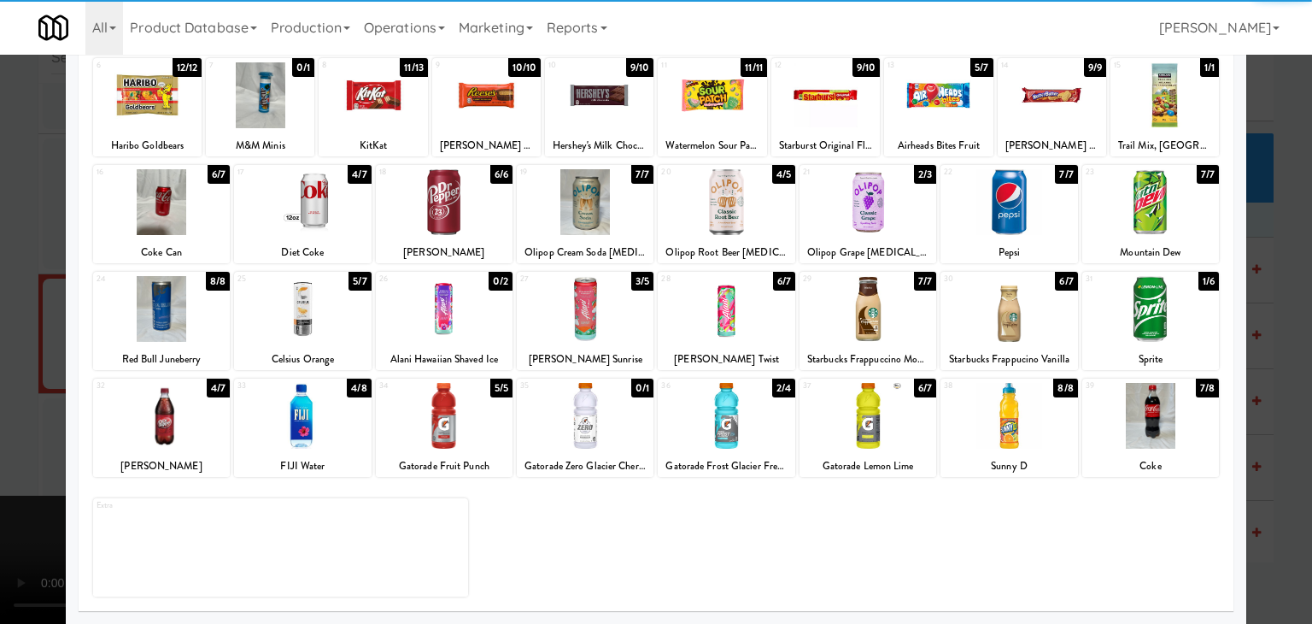
click at [180, 414] on div at bounding box center [161, 416] width 137 height 66
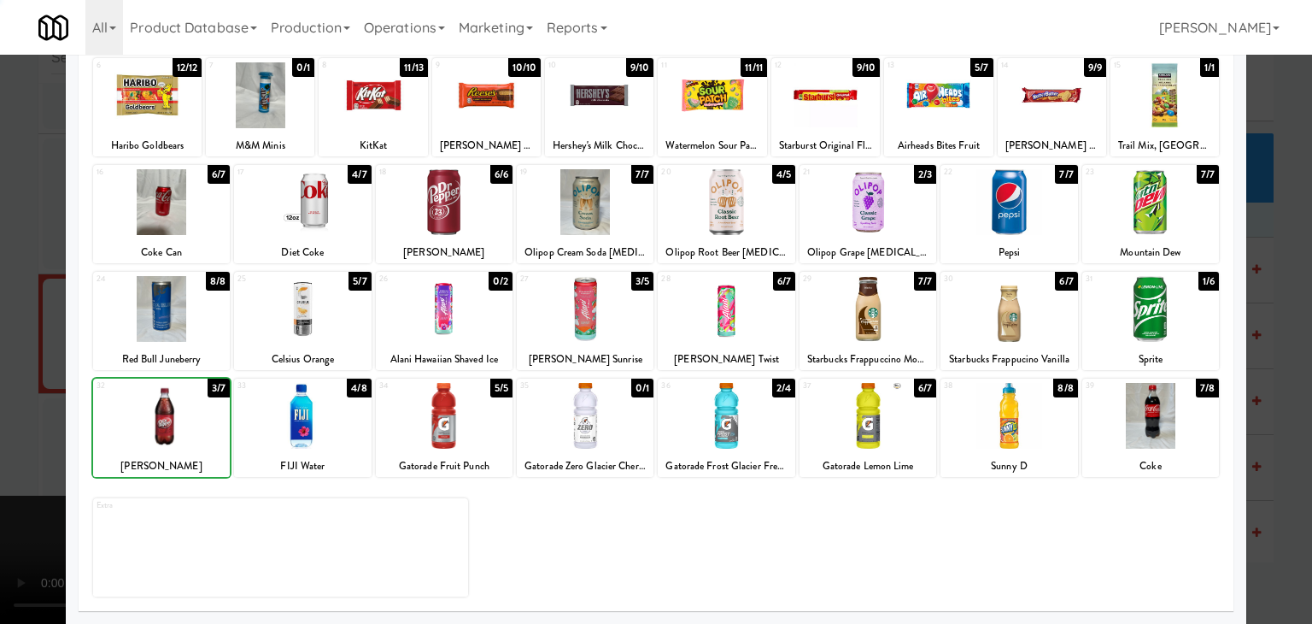
drag, startPoint x: 0, startPoint y: 412, endPoint x: 529, endPoint y: 436, distance: 529.3
click at [29, 412] on div at bounding box center [656, 312] width 1312 height 624
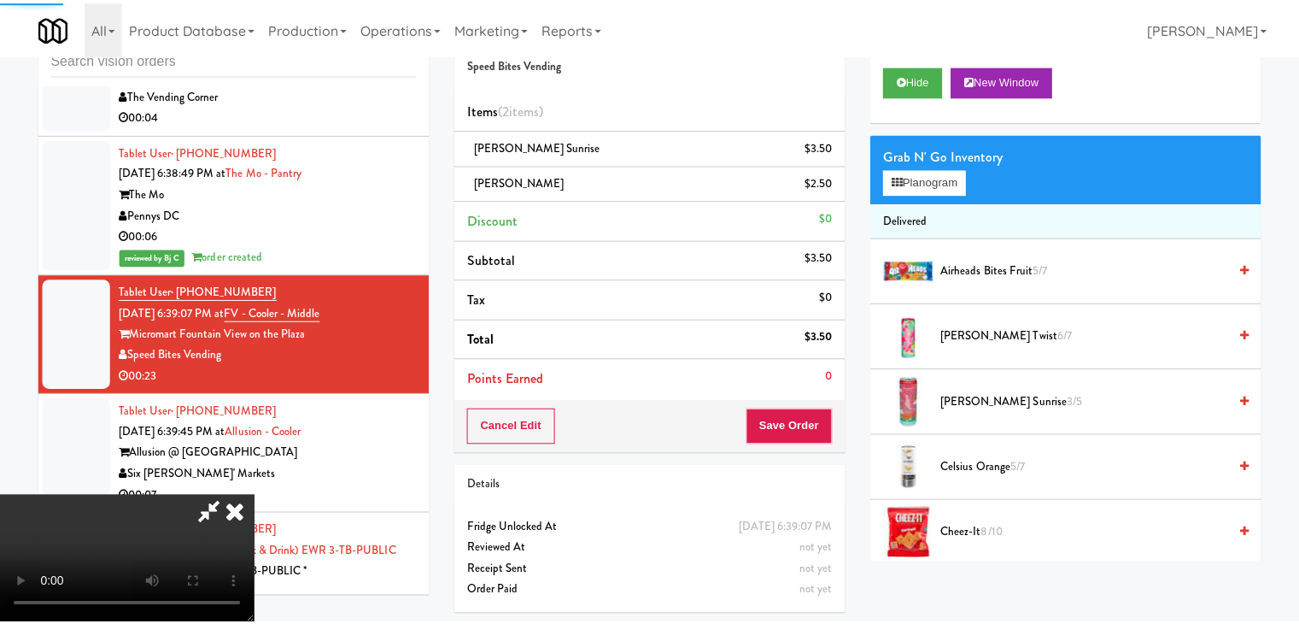
scroll to position [15613, 0]
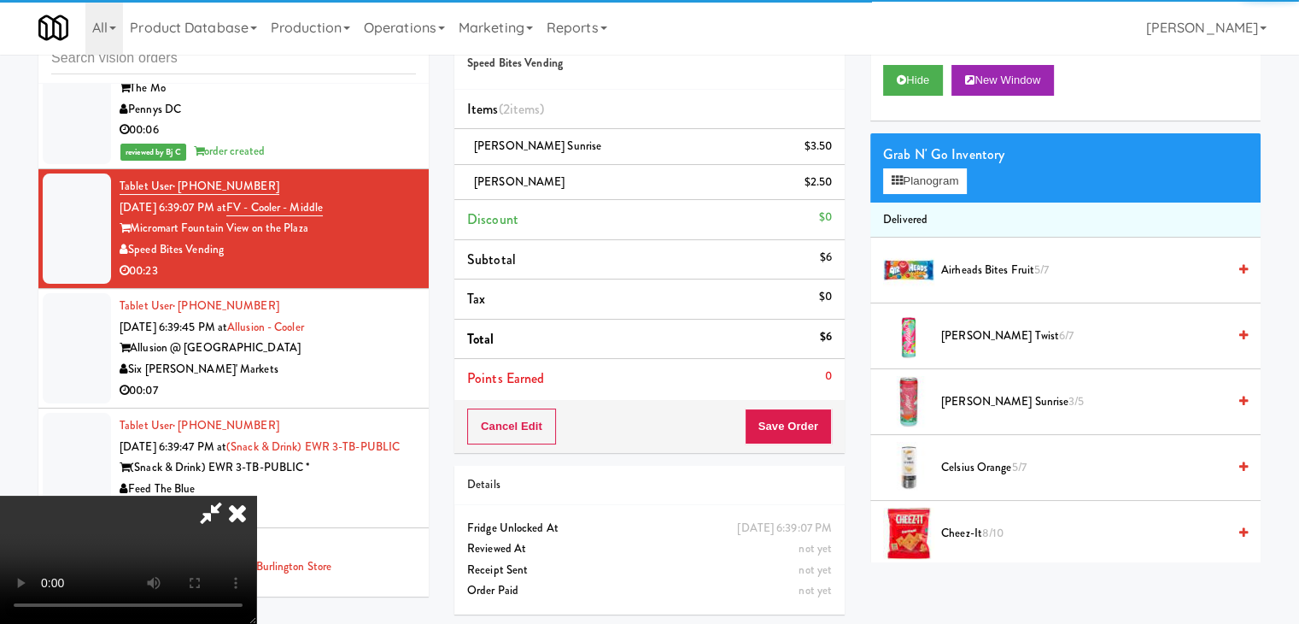
click at [256, 495] on video at bounding box center [128, 559] width 256 height 128
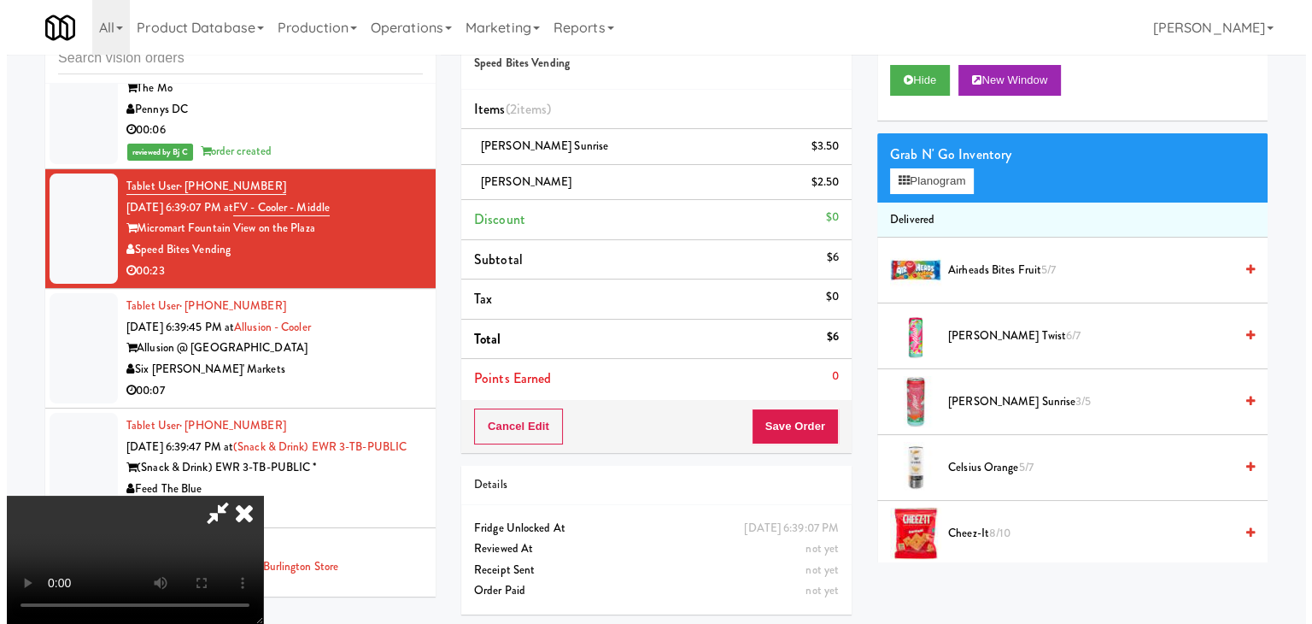
scroll to position [171, 0]
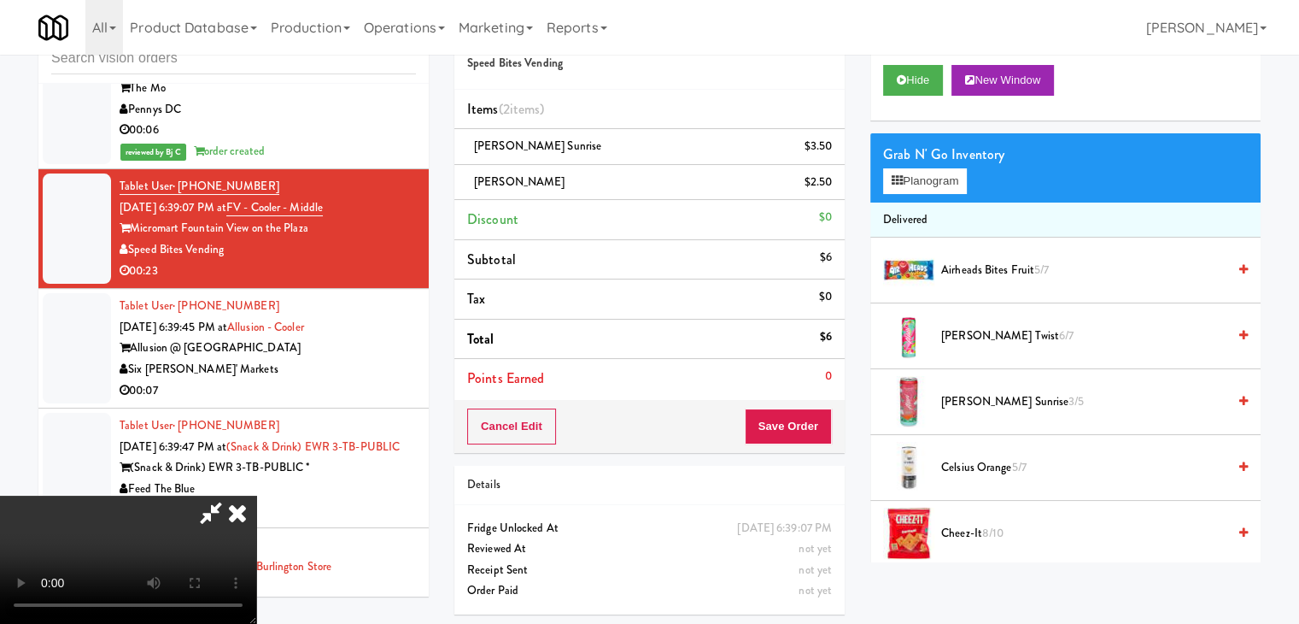
click at [256, 495] on video at bounding box center [128, 559] width 256 height 128
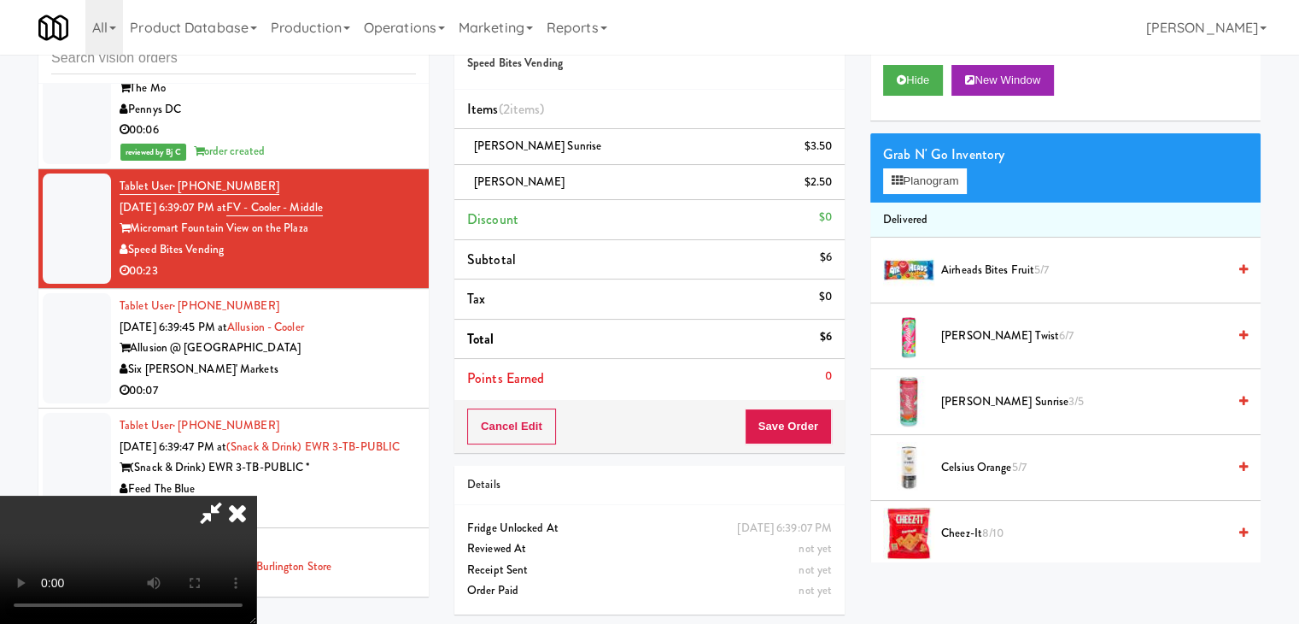
click at [256, 495] on video at bounding box center [128, 559] width 256 height 128
drag, startPoint x: 936, startPoint y: 179, endPoint x: 940, endPoint y: 196, distance: 18.3
click at [936, 178] on button "Planogram" at bounding box center [925, 181] width 84 height 26
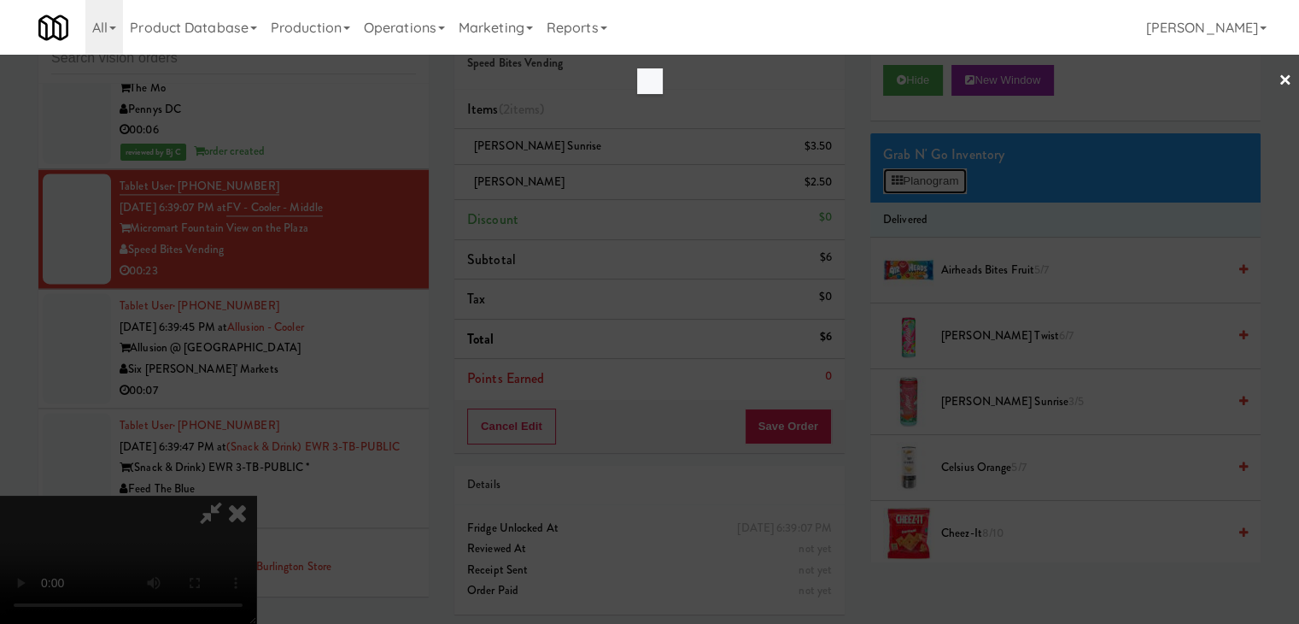
scroll to position [15508, 0]
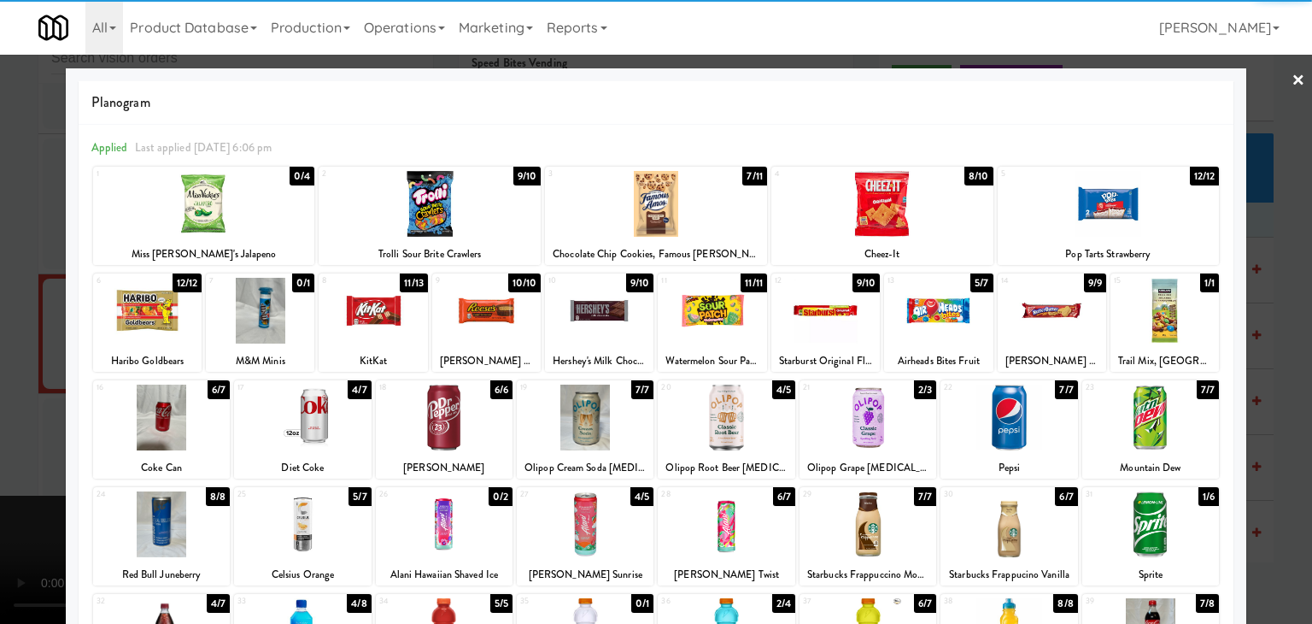
drag, startPoint x: 868, startPoint y: 419, endPoint x: 729, endPoint y: 395, distance: 141.1
click at [864, 419] on div at bounding box center [867, 417] width 137 height 66
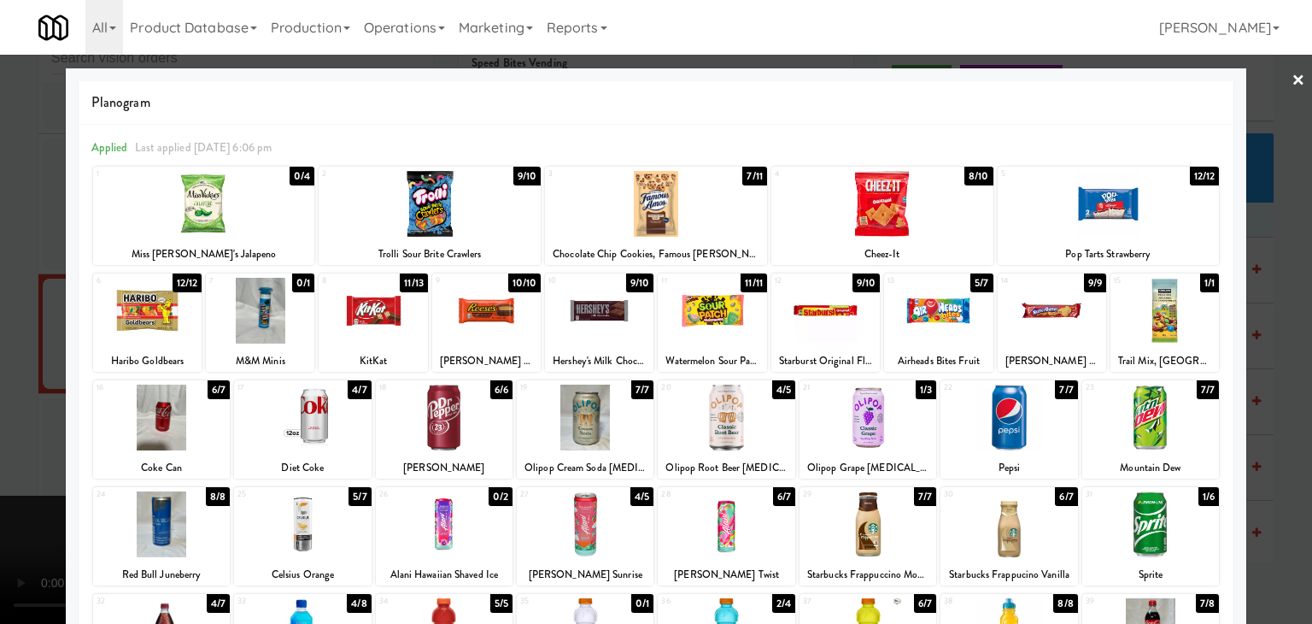
drag, startPoint x: 477, startPoint y: 310, endPoint x: 376, endPoint y: 322, distance: 101.5
click at [475, 310] on div at bounding box center [486, 311] width 108 height 66
drag, startPoint x: 0, startPoint y: 369, endPoint x: 389, endPoint y: 377, distance: 389.6
click at [17, 369] on div at bounding box center [656, 312] width 1312 height 624
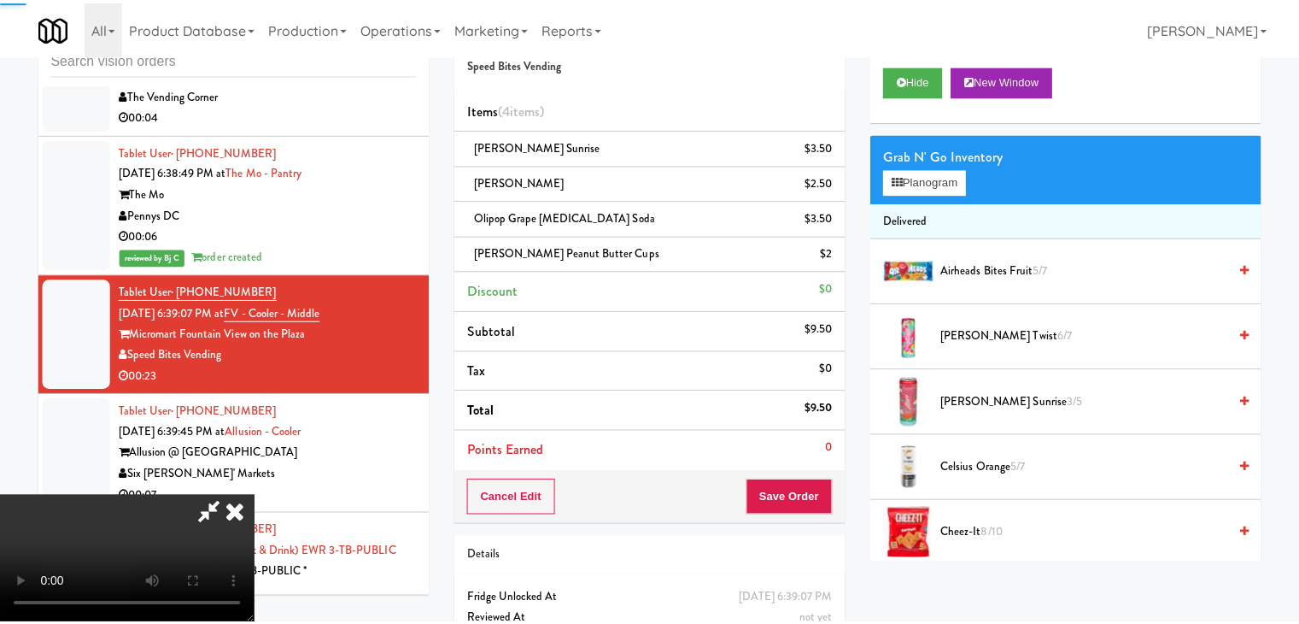
scroll to position [15613, 0]
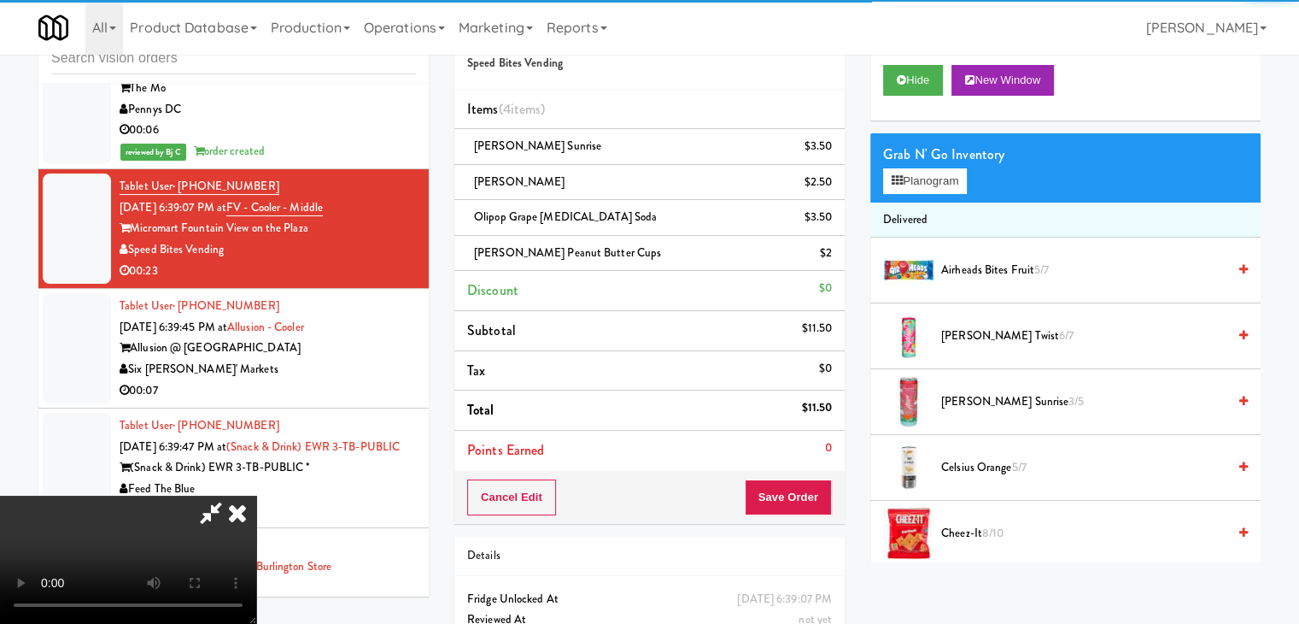
click at [256, 495] on video at bounding box center [128, 559] width 256 height 128
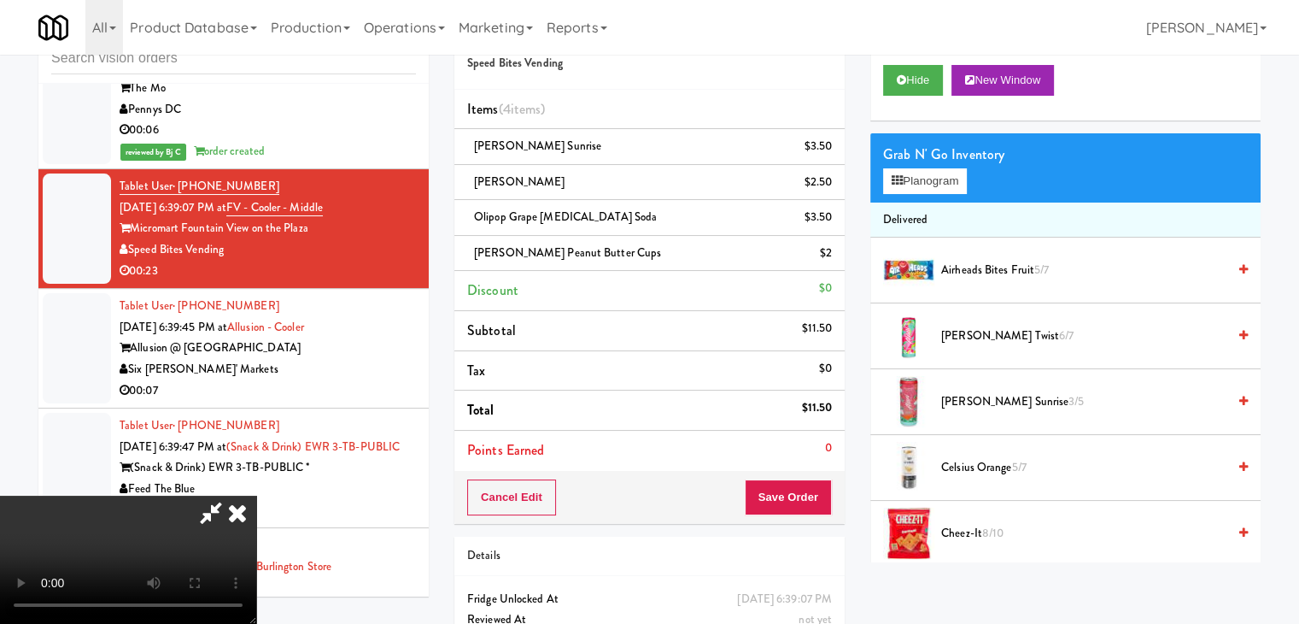
click at [256, 495] on video at bounding box center [128, 559] width 256 height 128
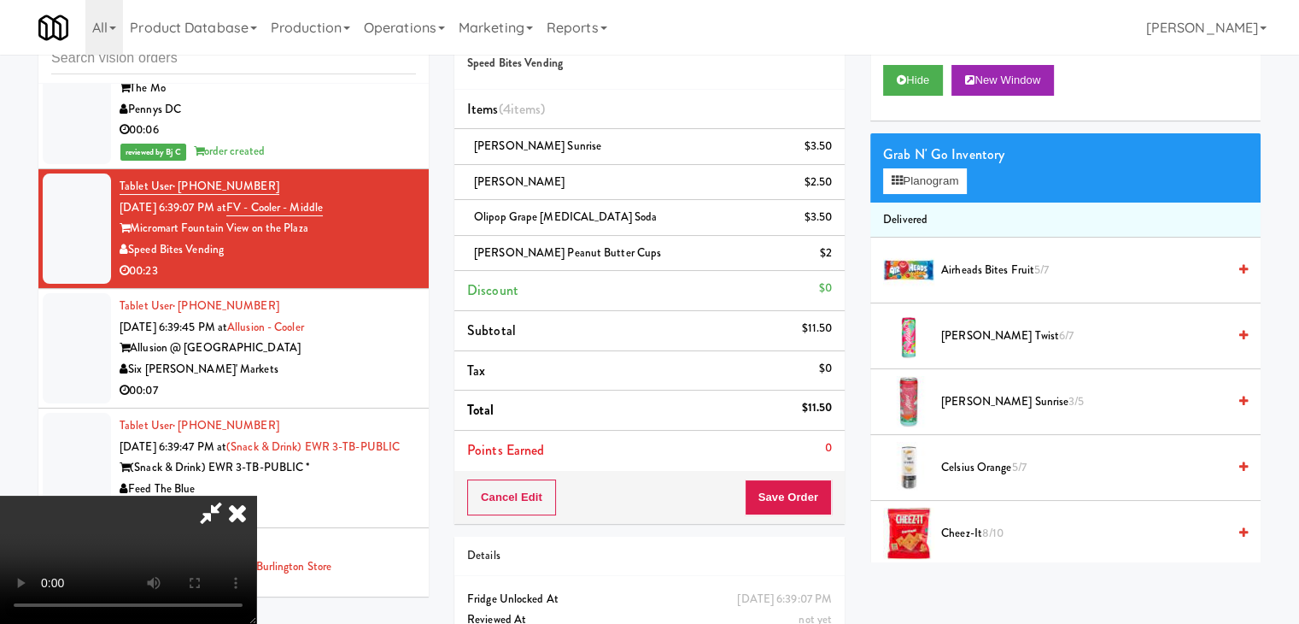
click at [256, 495] on video at bounding box center [128, 559] width 256 height 128
click at [938, 172] on button "Planogram" at bounding box center [925, 181] width 84 height 26
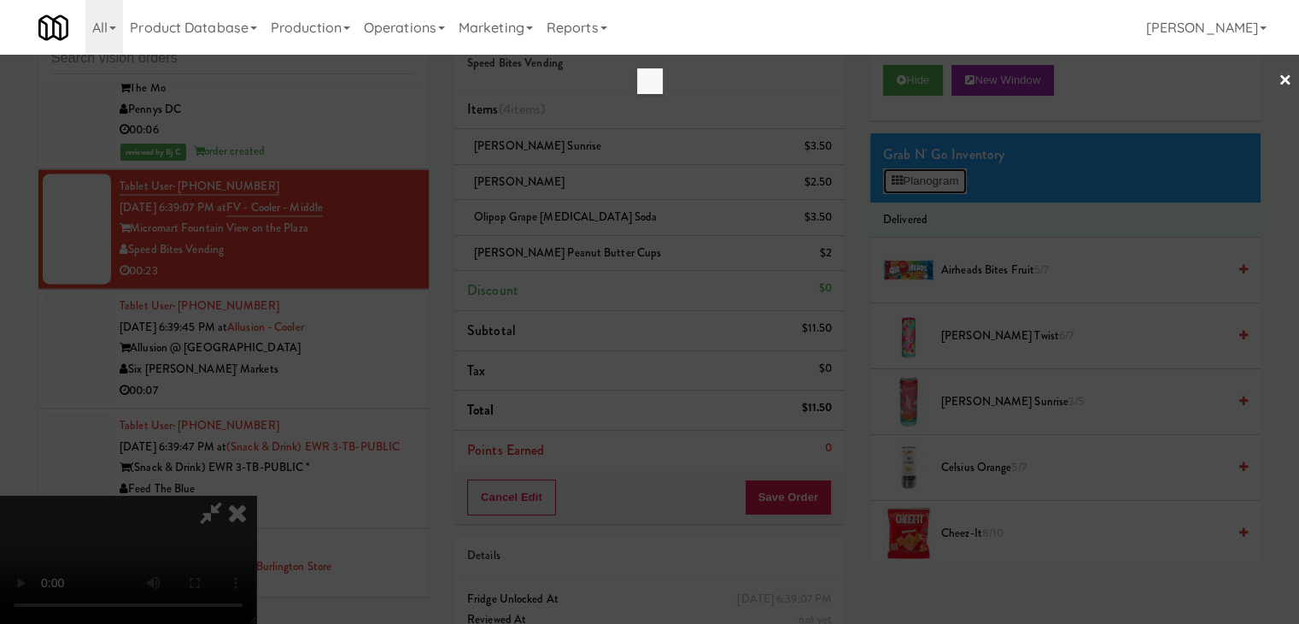
scroll to position [15508, 0]
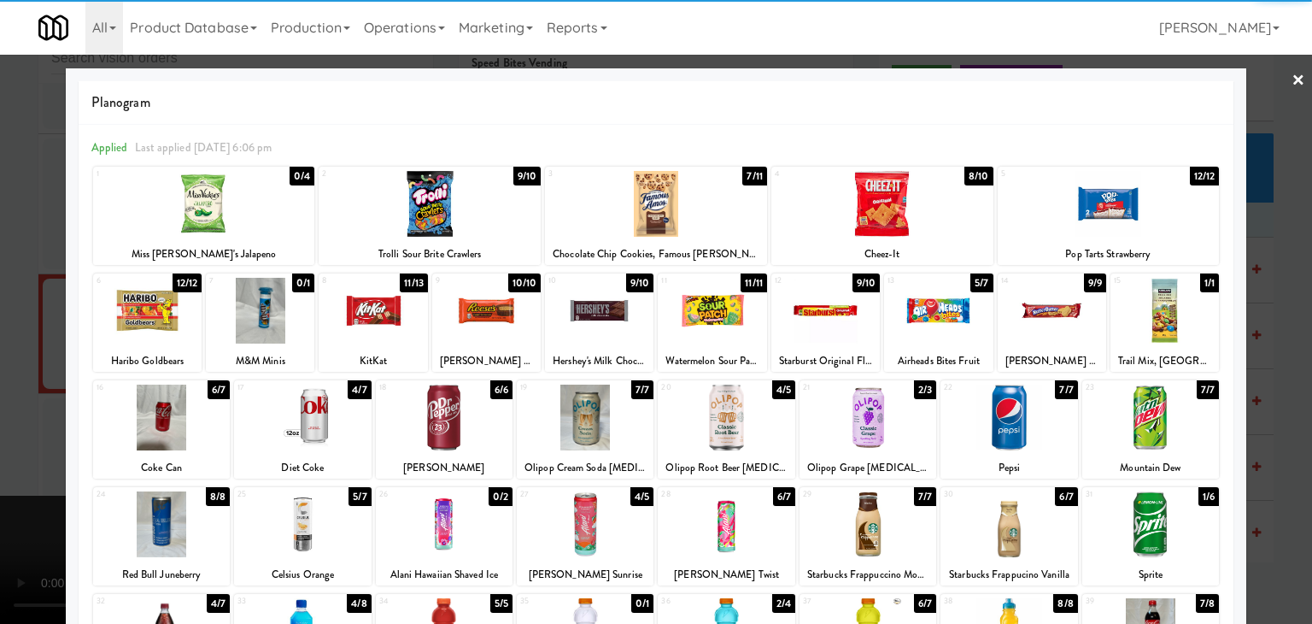
click at [702, 307] on div at bounding box center [712, 311] width 108 height 66
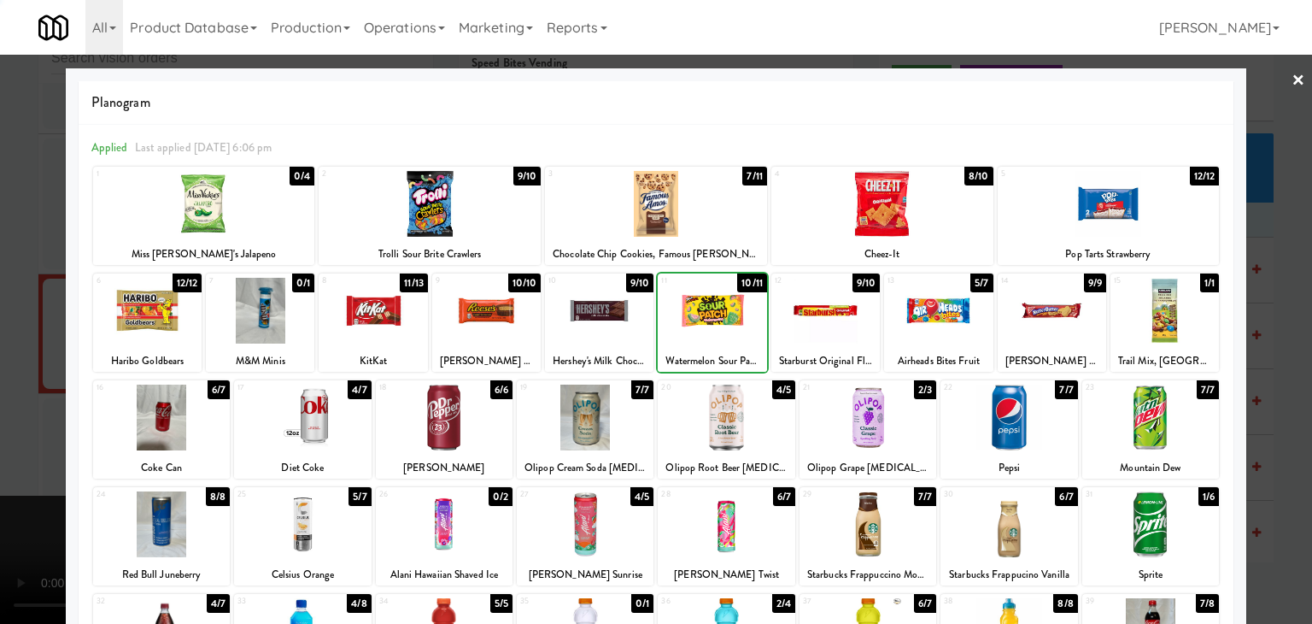
click at [0, 328] on div at bounding box center [656, 312] width 1312 height 624
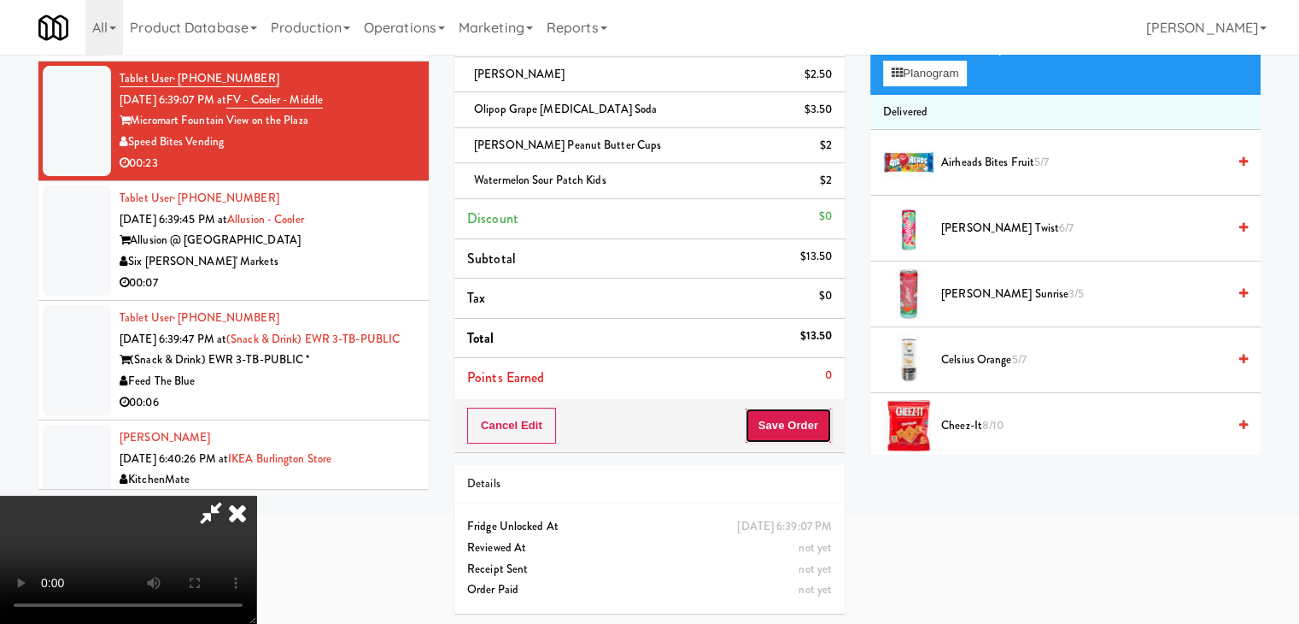
click at [804, 425] on button "Save Order" at bounding box center [788, 425] width 87 height 36
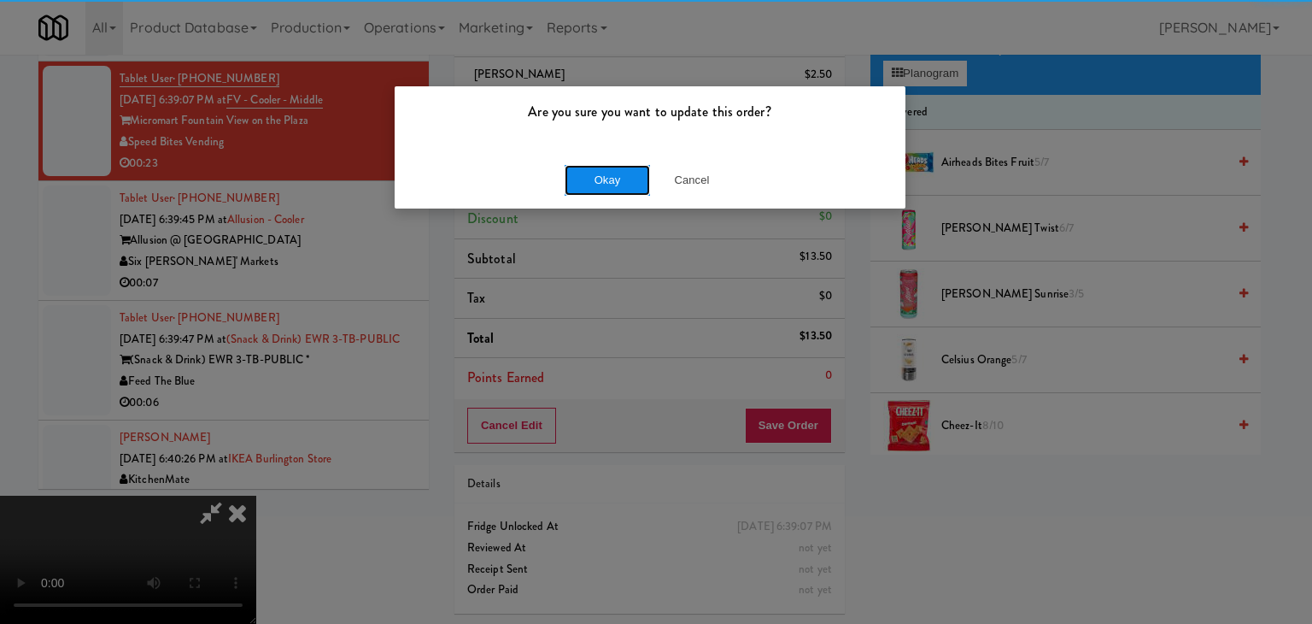
click at [574, 178] on button "Okay" at bounding box center [607, 180] width 85 height 31
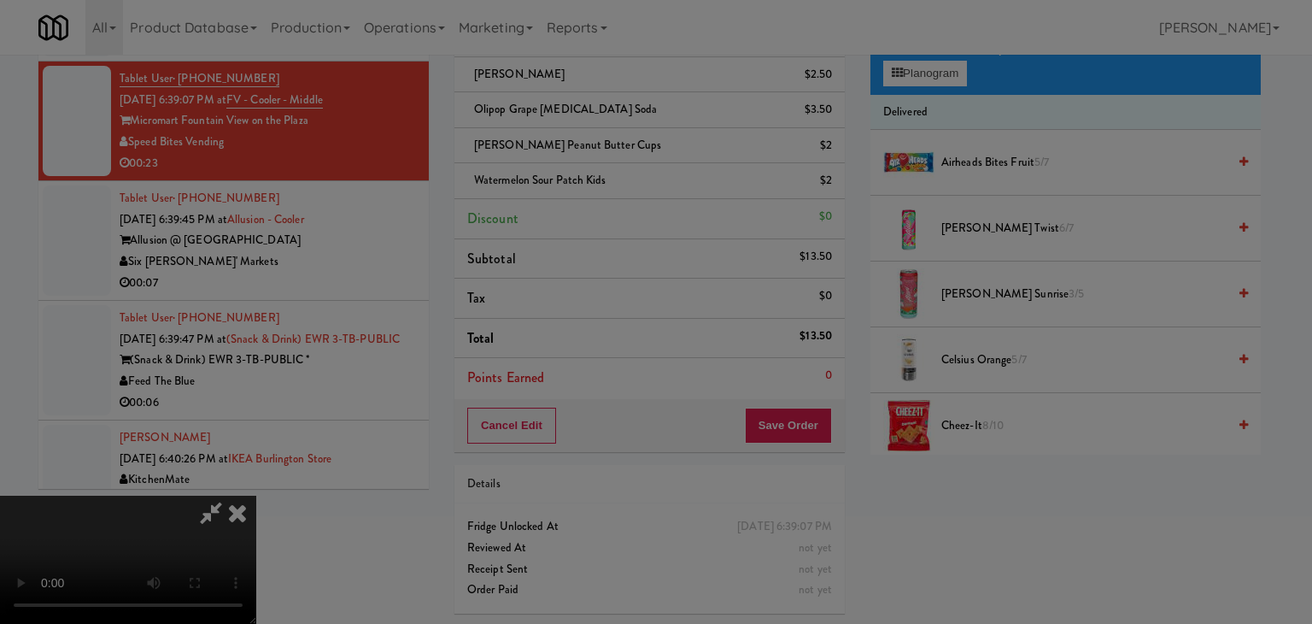
click at [574, 177] on div "Okay Cancel" at bounding box center [650, 148] width 511 height 57
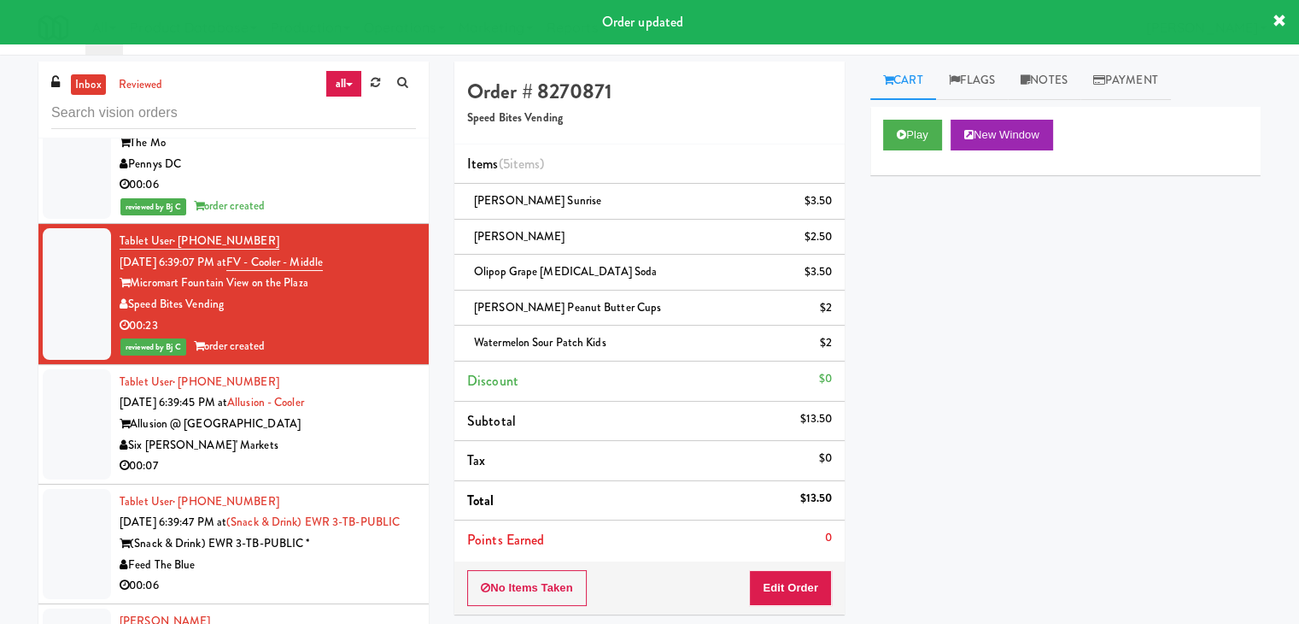
click at [328, 455] on div "00:07" at bounding box center [268, 465] width 296 height 21
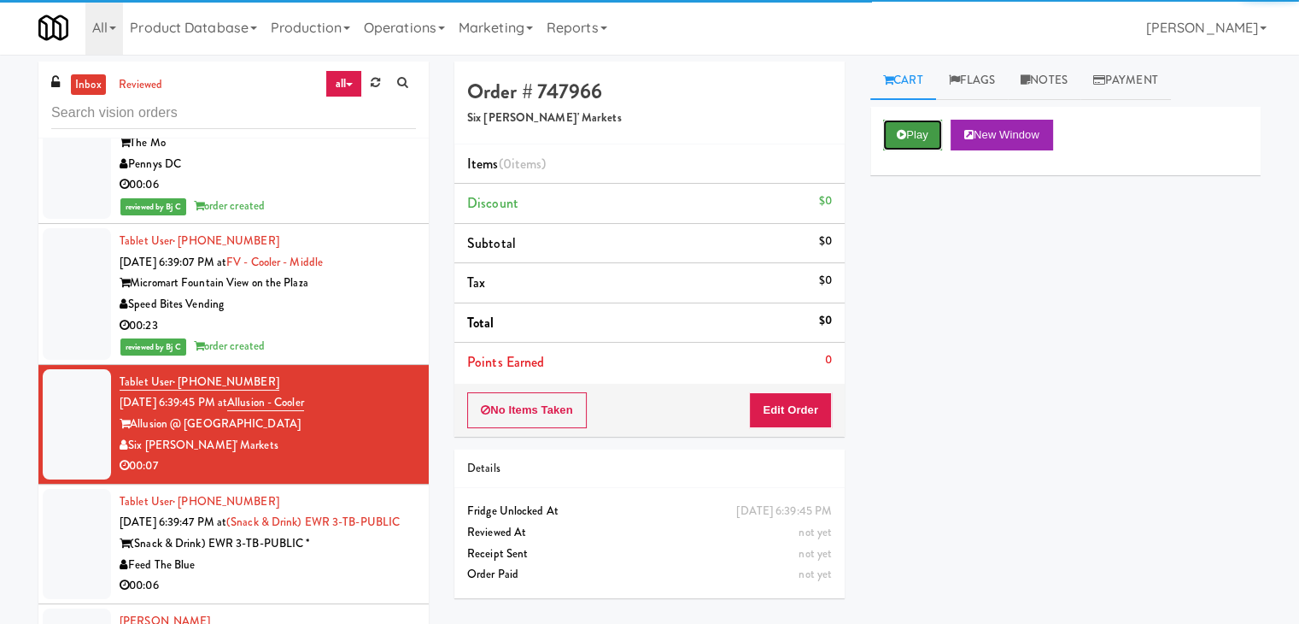
click at [900, 135] on icon at bounding box center [901, 134] width 9 height 11
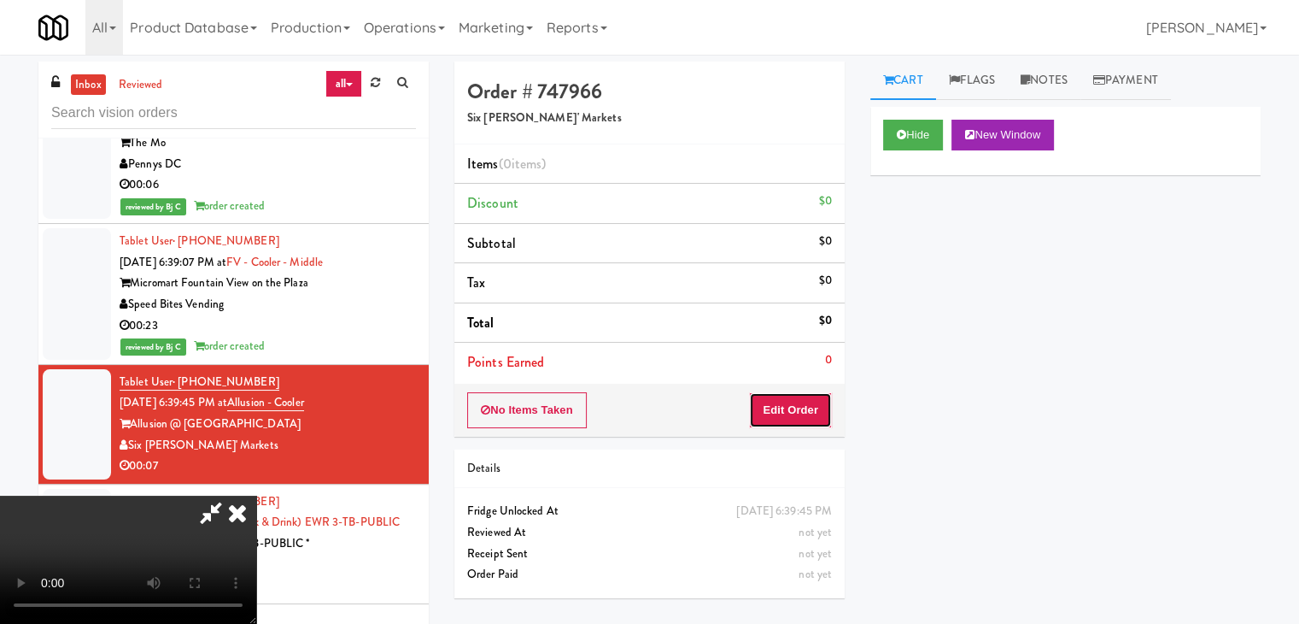
click at [773, 399] on button "Edit Order" at bounding box center [790, 410] width 83 height 36
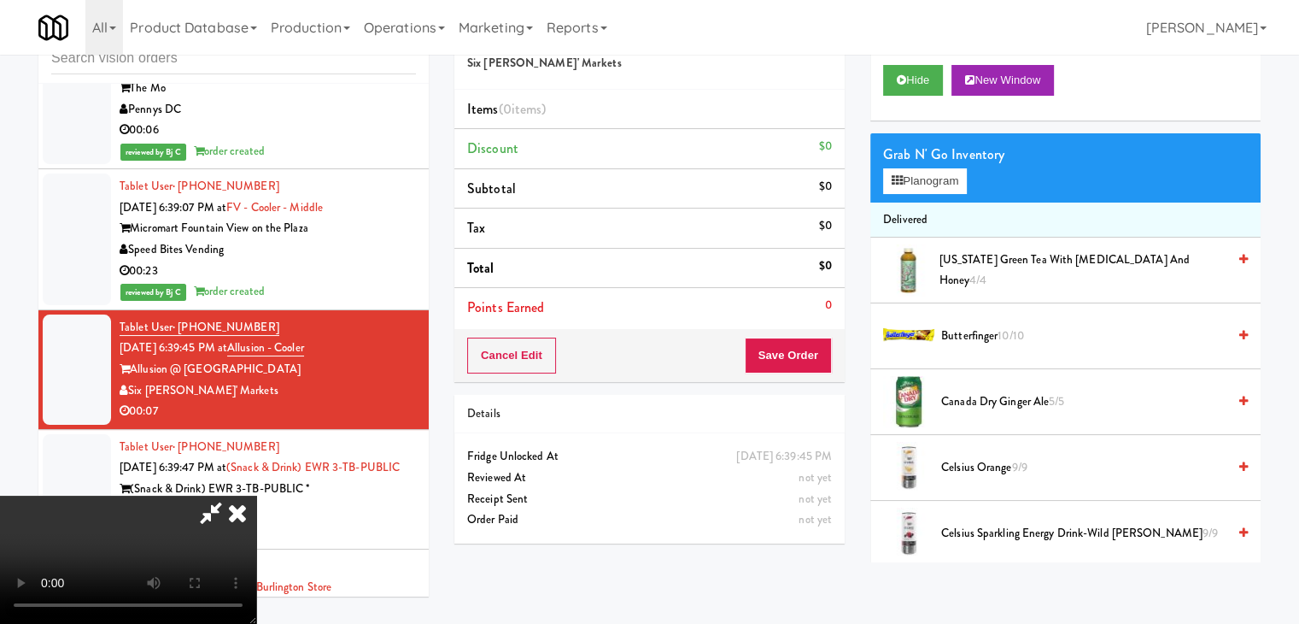
scroll to position [15508, 0]
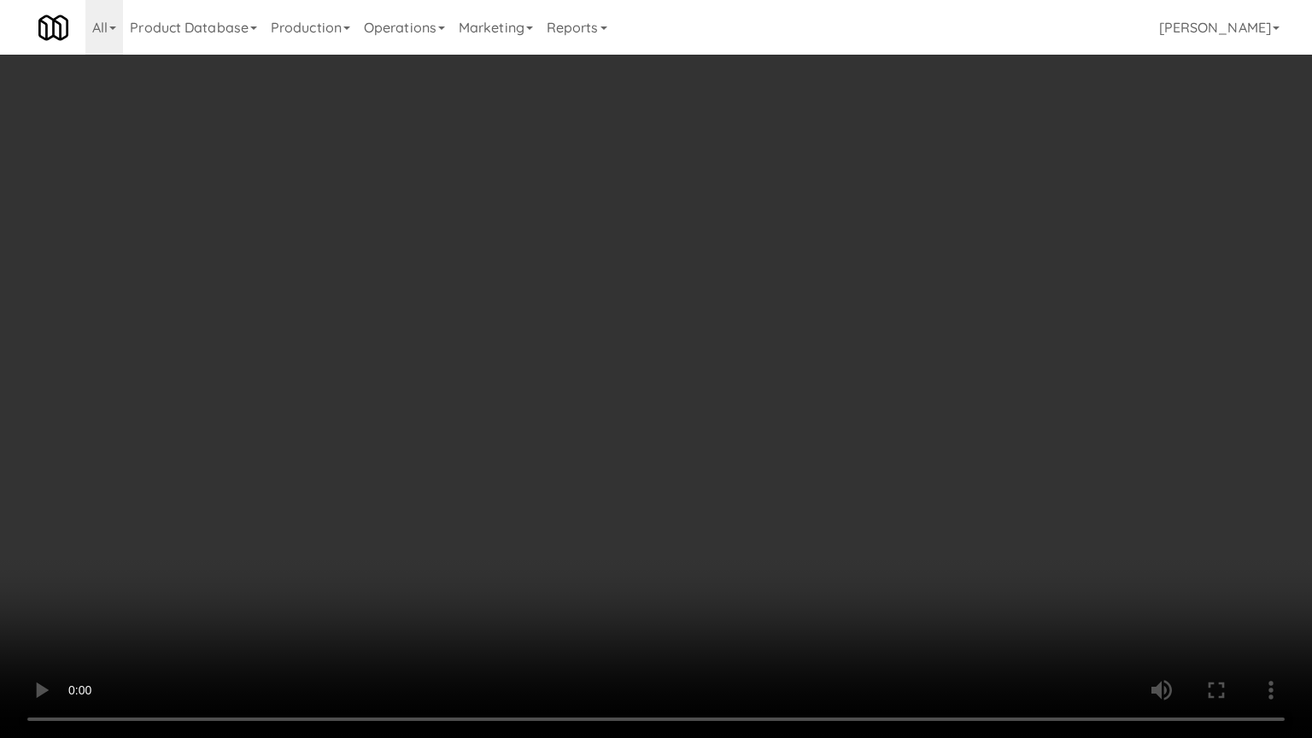
click at [676, 545] on video at bounding box center [656, 369] width 1312 height 738
click at [677, 539] on video at bounding box center [656, 369] width 1312 height 738
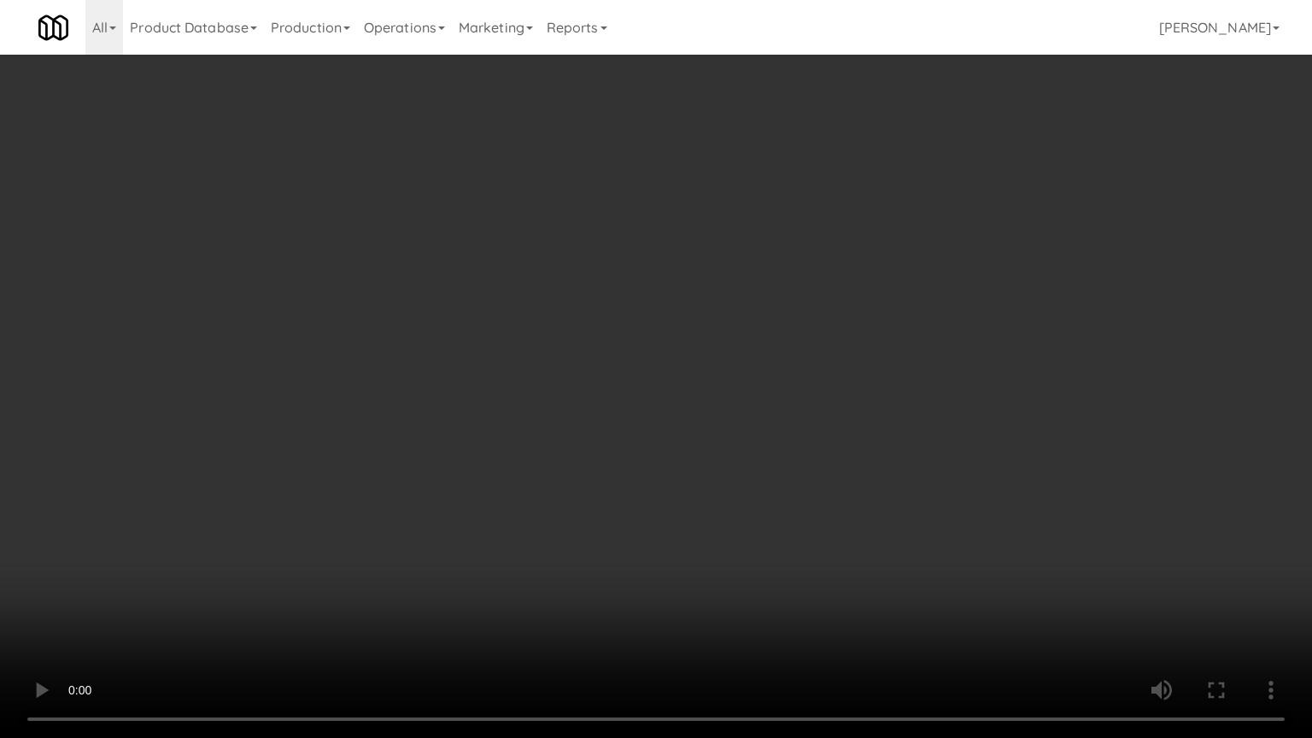
click at [677, 539] on video at bounding box center [656, 369] width 1312 height 738
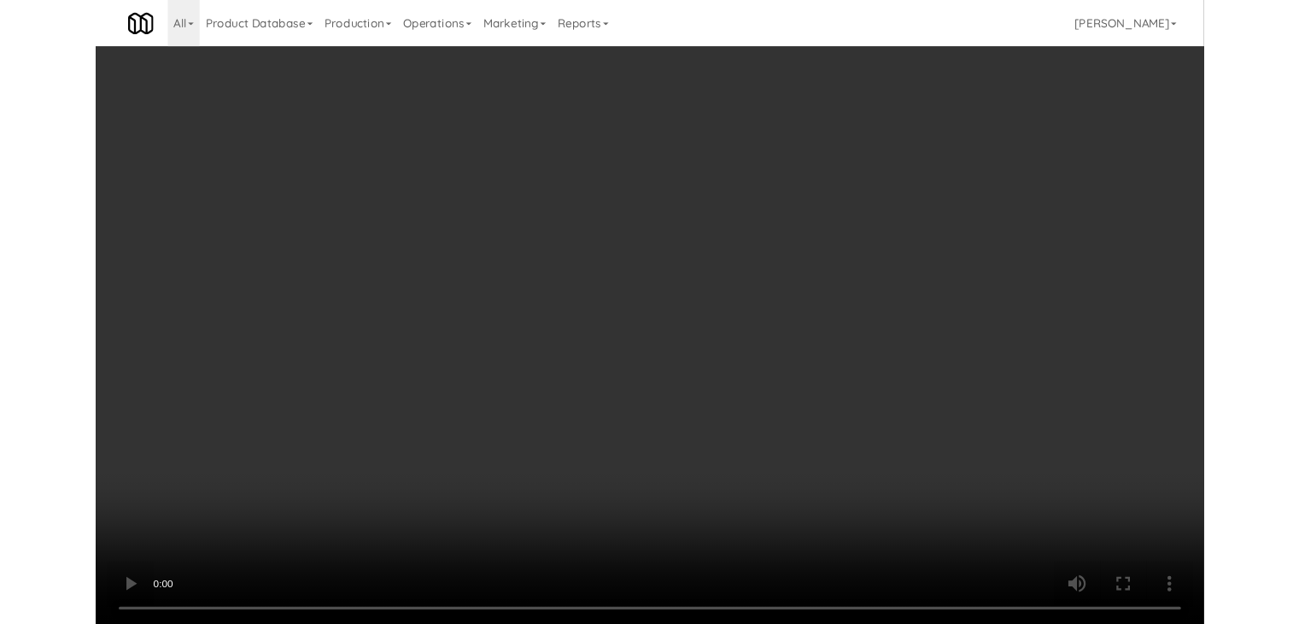
scroll to position [15613, 0]
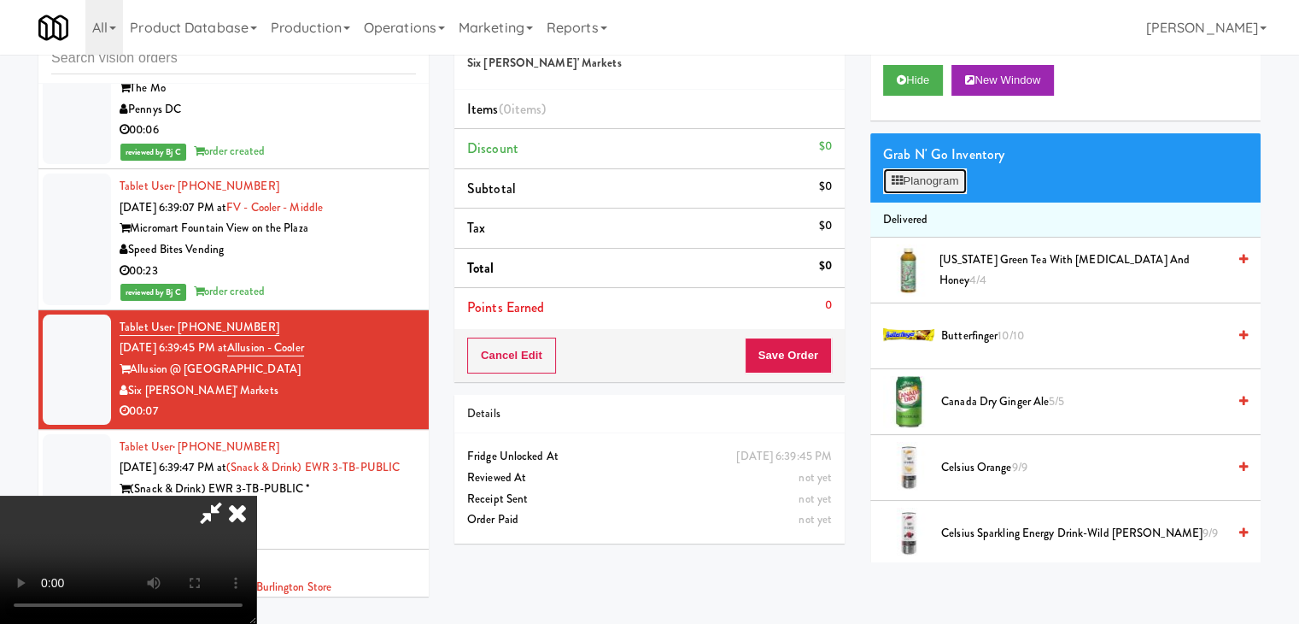
click at [942, 187] on button "Planogram" at bounding box center [925, 181] width 84 height 26
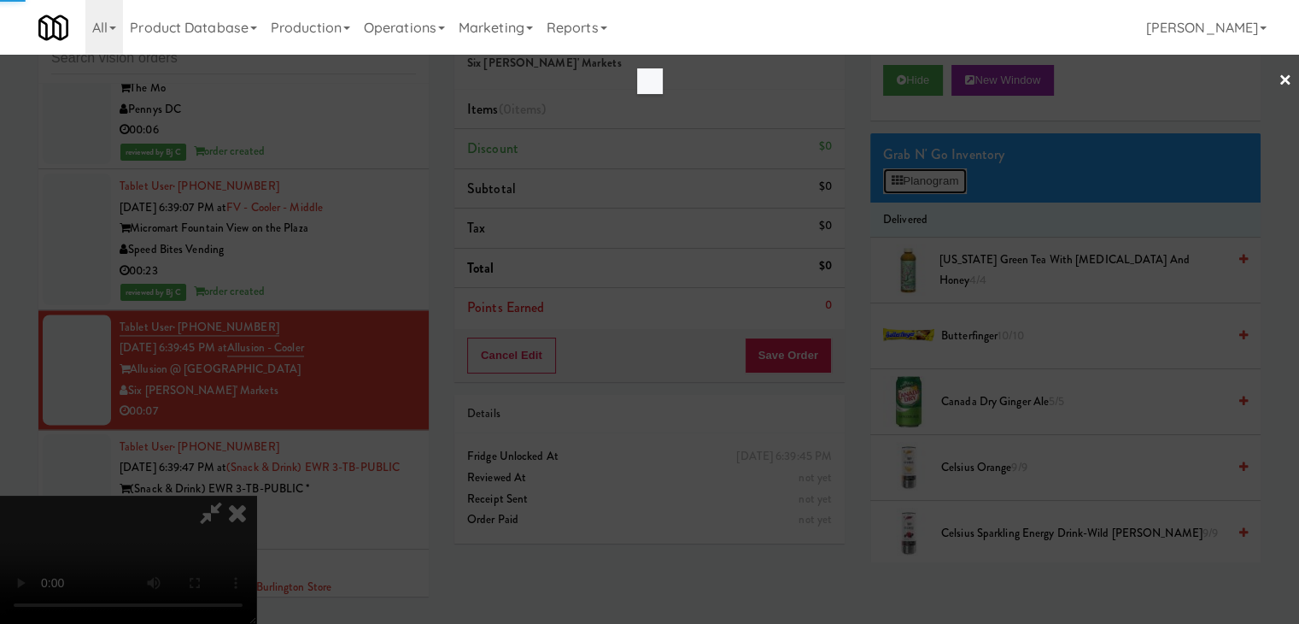
scroll to position [15508, 0]
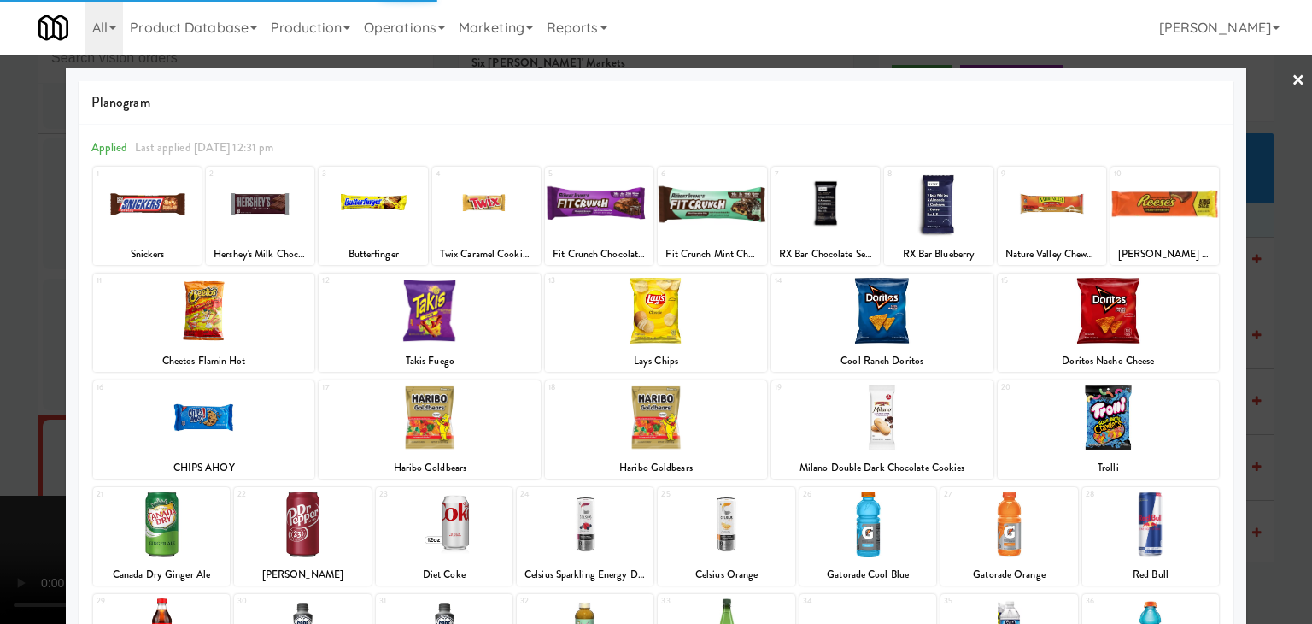
click at [436, 430] on div at bounding box center [430, 417] width 222 height 66
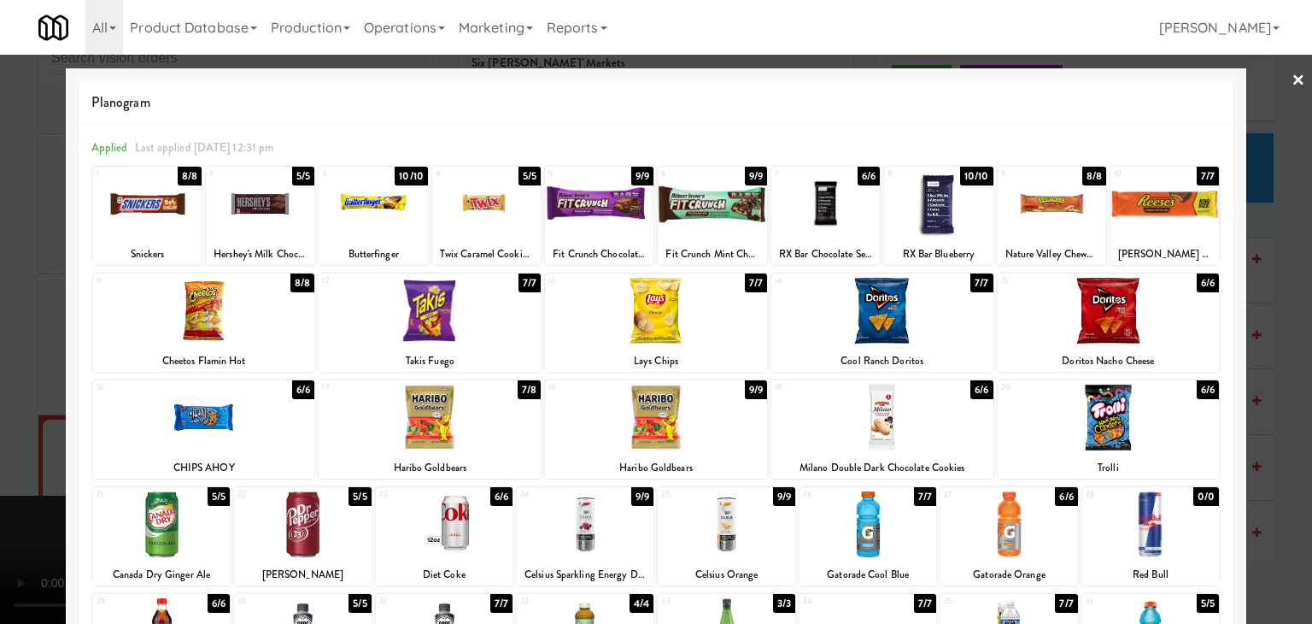
drag, startPoint x: 236, startPoint y: 204, endPoint x: 200, endPoint y: 215, distance: 37.6
click at [234, 204] on div at bounding box center [260, 204] width 108 height 66
click at [4, 309] on div at bounding box center [656, 312] width 1312 height 624
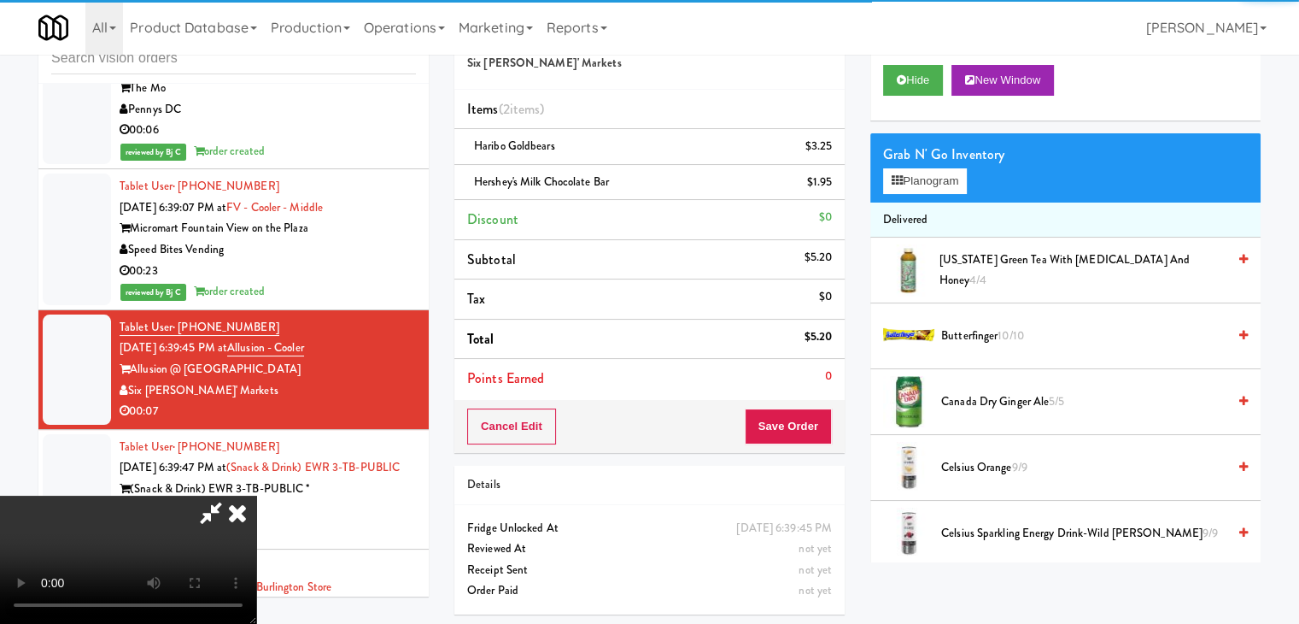
scroll to position [56, 0]
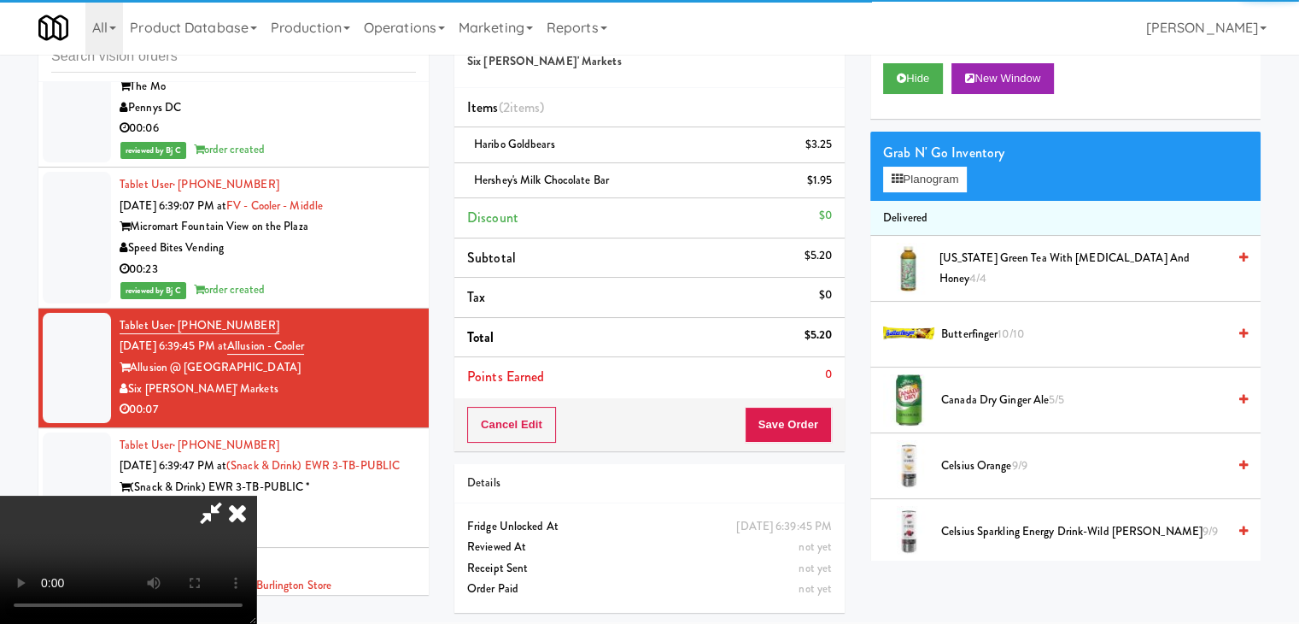
click at [256, 495] on video at bounding box center [128, 559] width 256 height 128
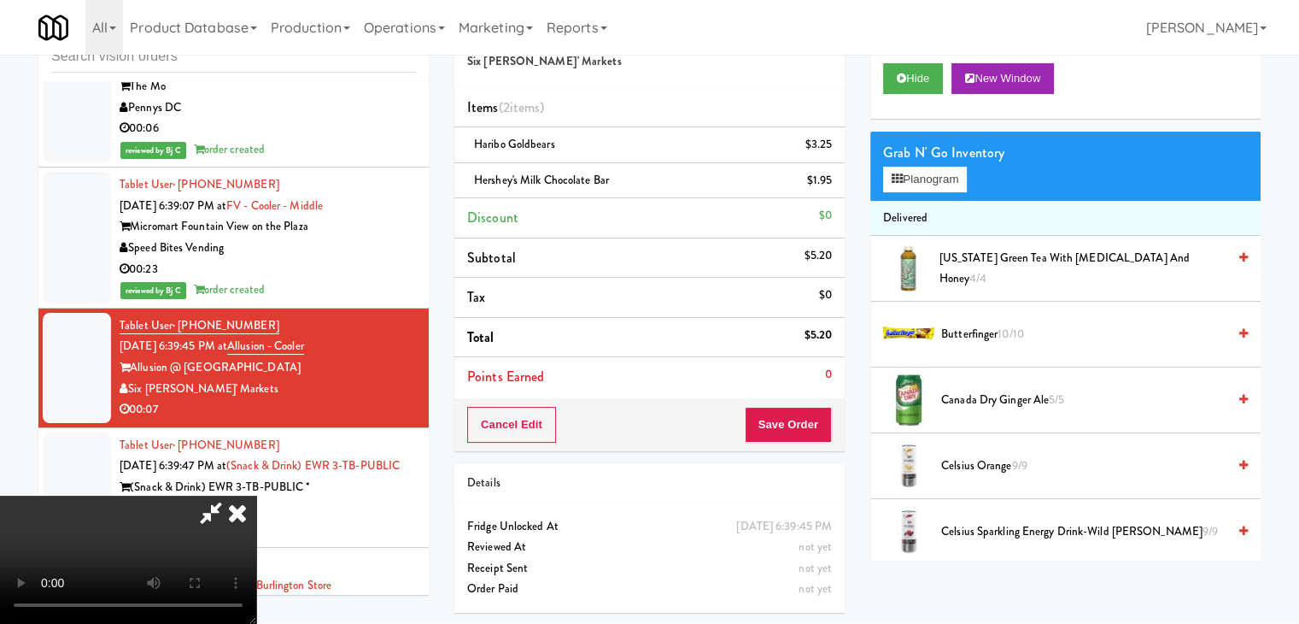
click at [256, 495] on video at bounding box center [128, 559] width 256 height 128
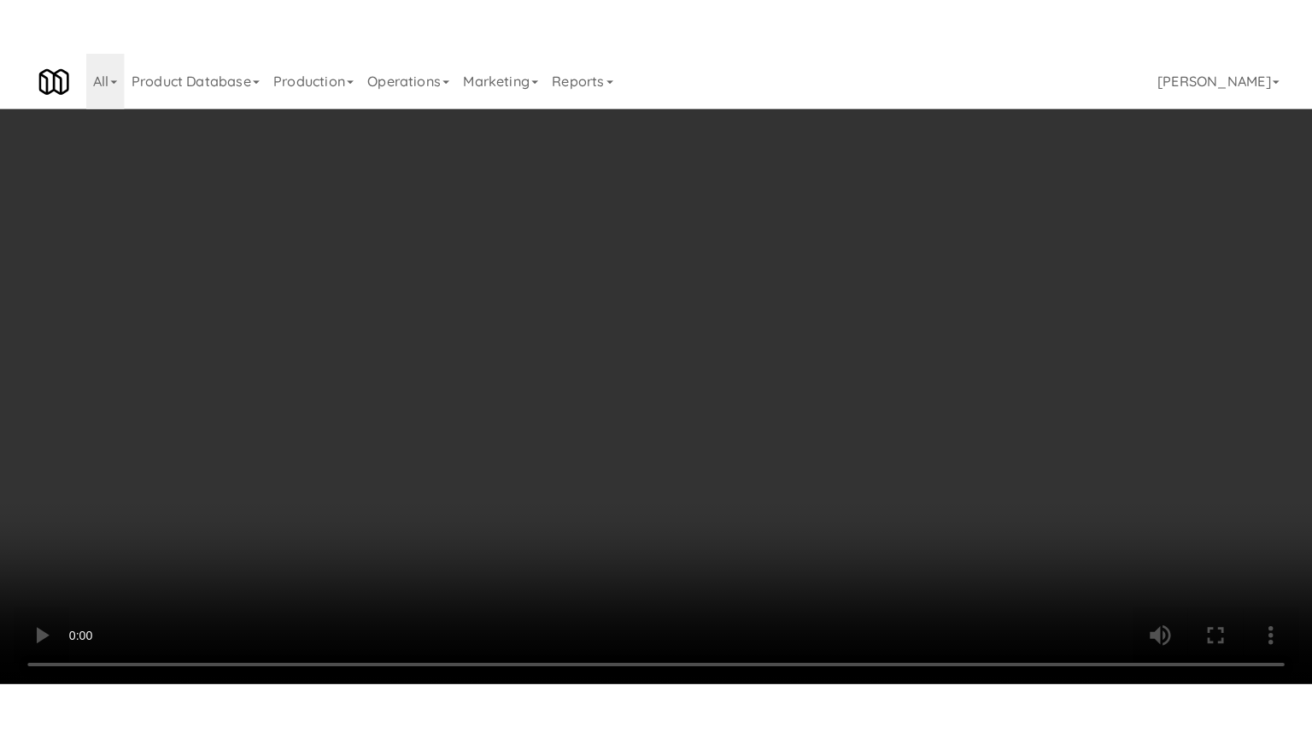
scroll to position [15508, 0]
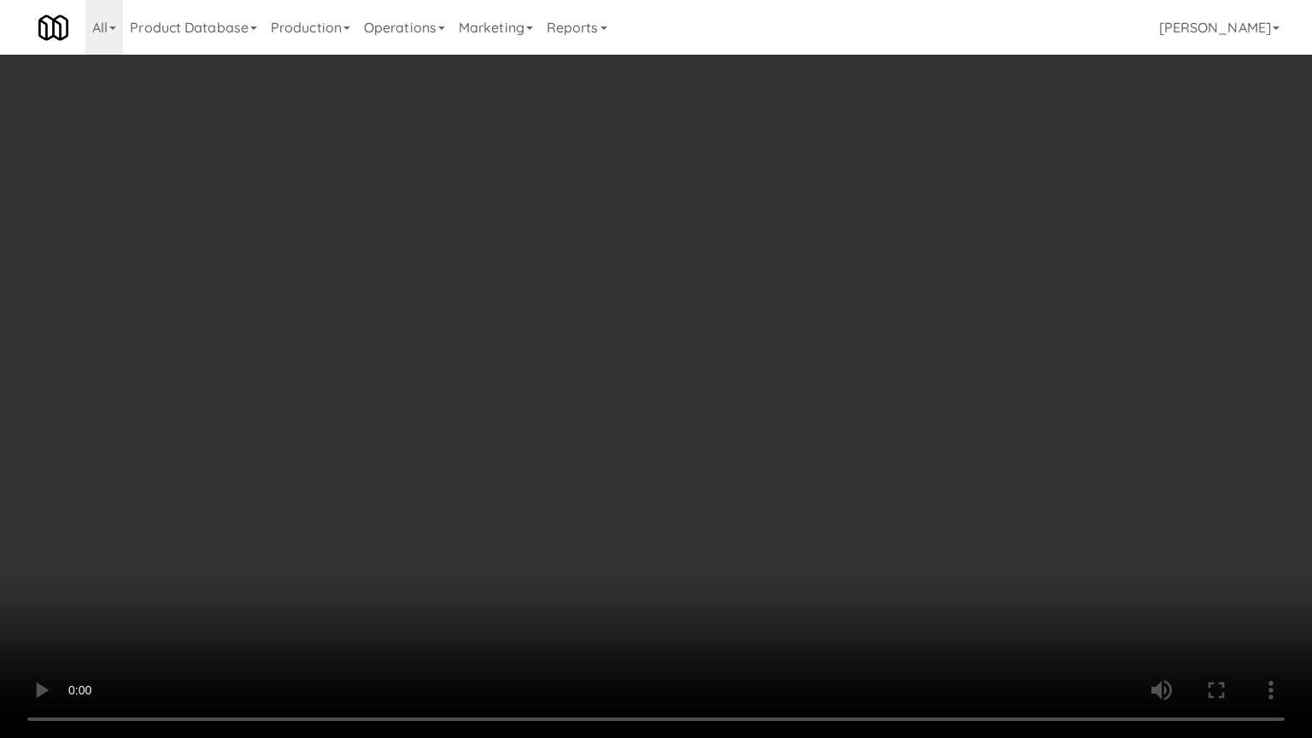
click at [683, 516] on video at bounding box center [656, 369] width 1312 height 738
click at [673, 504] on video at bounding box center [656, 369] width 1312 height 738
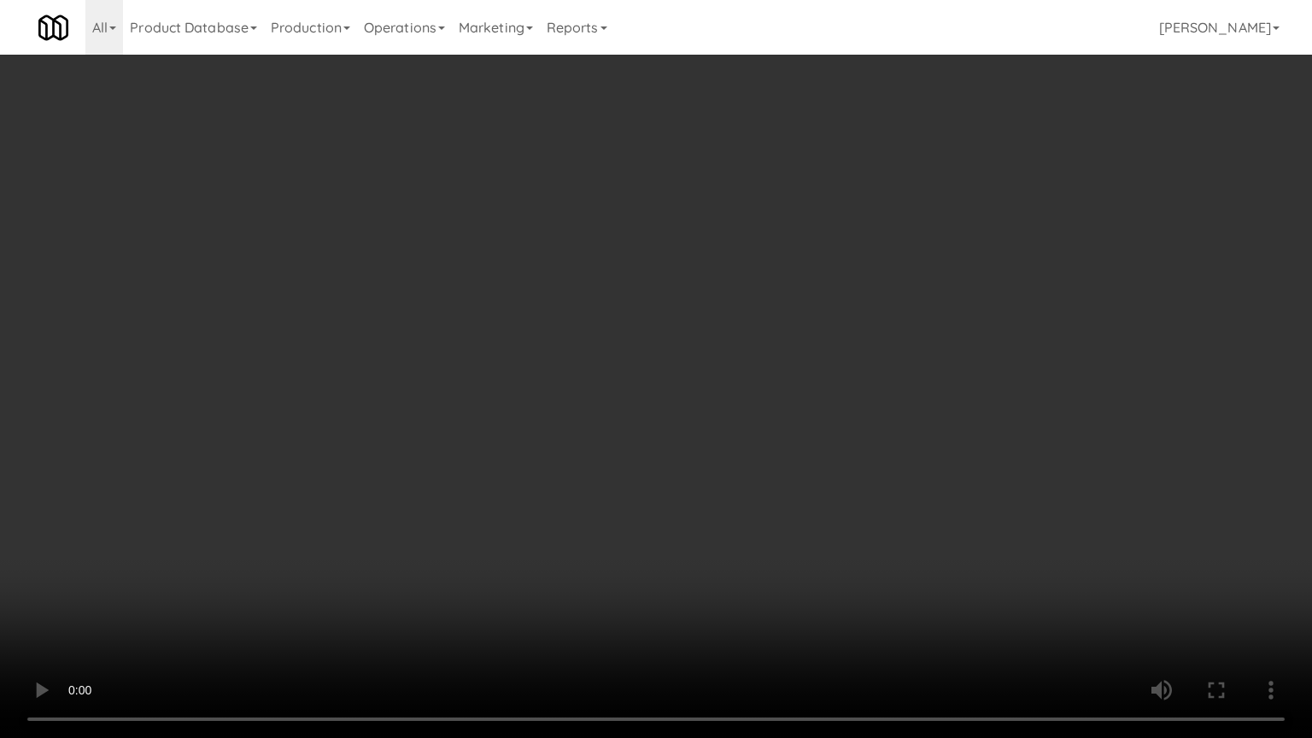
click at [673, 504] on video at bounding box center [656, 369] width 1312 height 738
click at [666, 501] on video at bounding box center [656, 369] width 1312 height 738
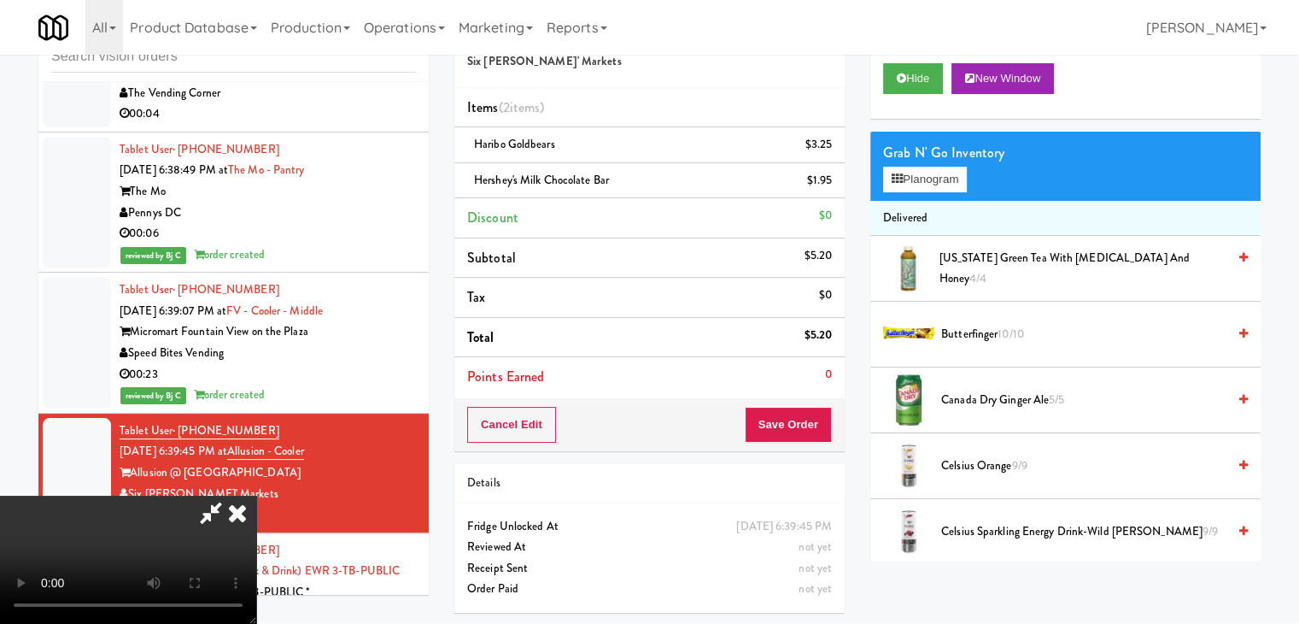
scroll to position [15613, 0]
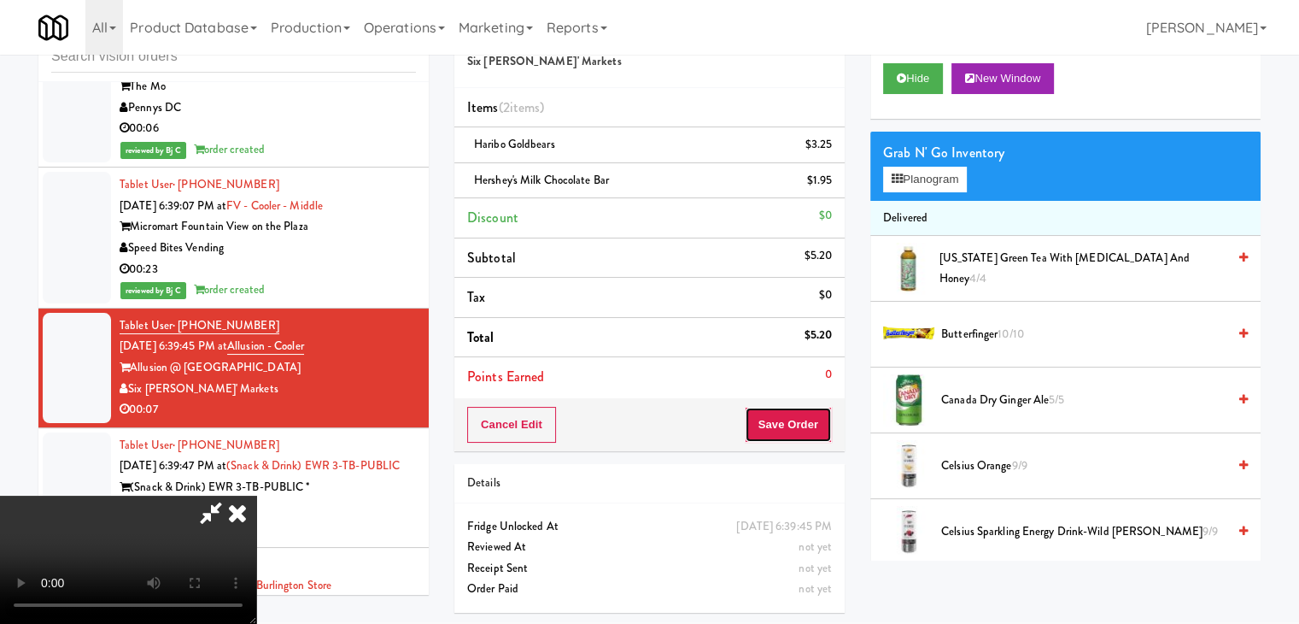
click at [814, 427] on button "Save Order" at bounding box center [788, 425] width 87 height 36
click at [813, 428] on button "Save Order" at bounding box center [788, 425] width 87 height 36
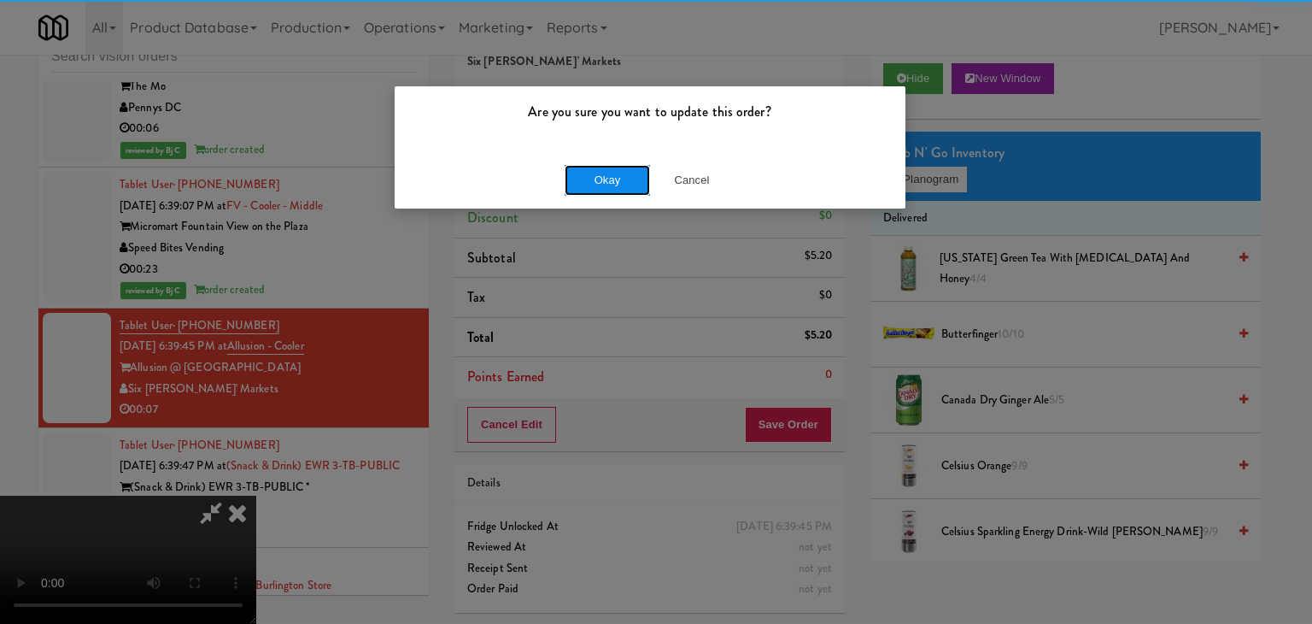
click at [618, 165] on button "Okay" at bounding box center [607, 180] width 85 height 31
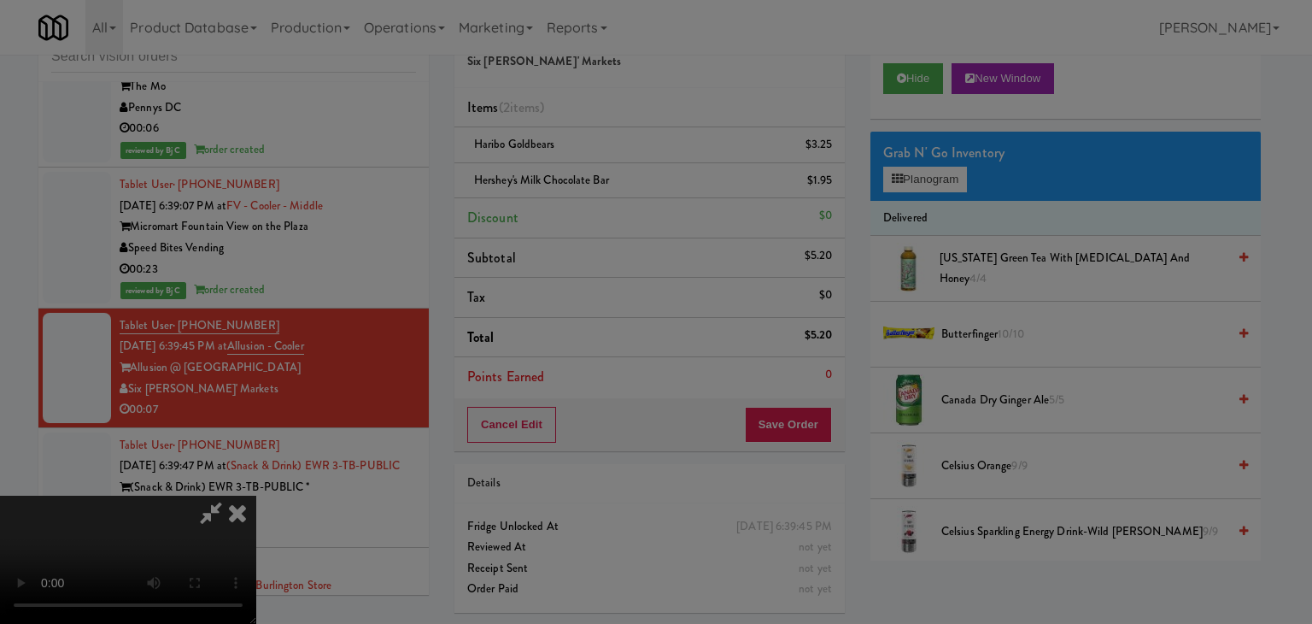
click at [618, 164] on button "Okay" at bounding box center [607, 148] width 85 height 31
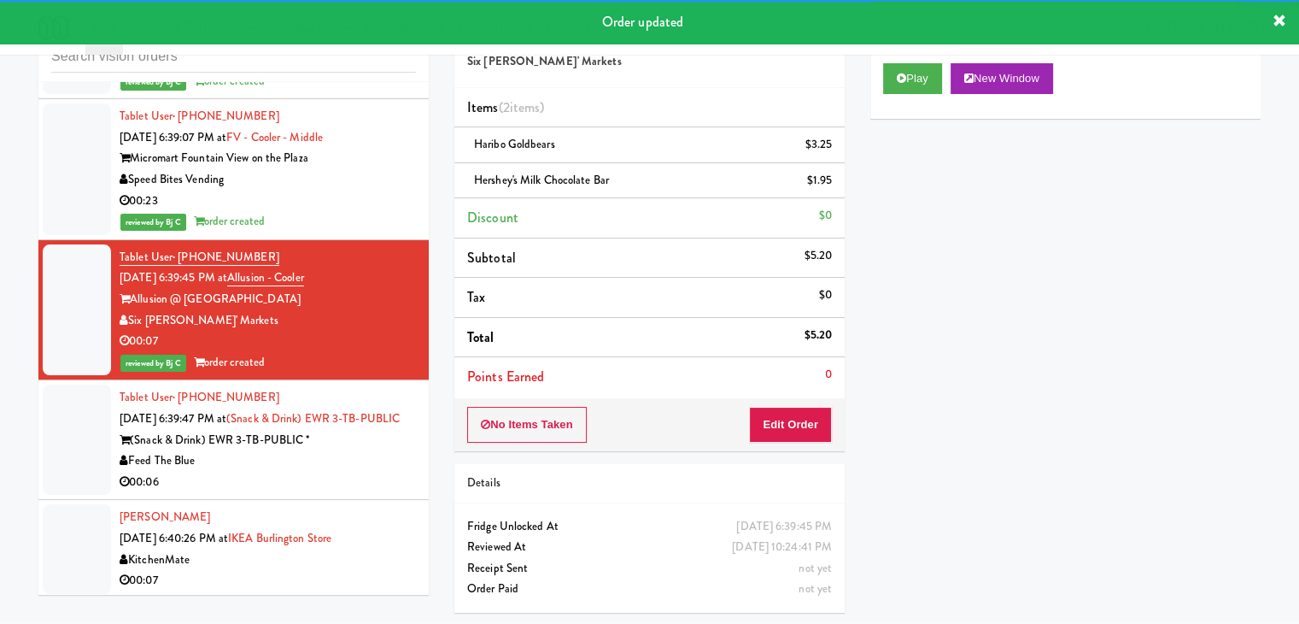
scroll to position [15869, 0]
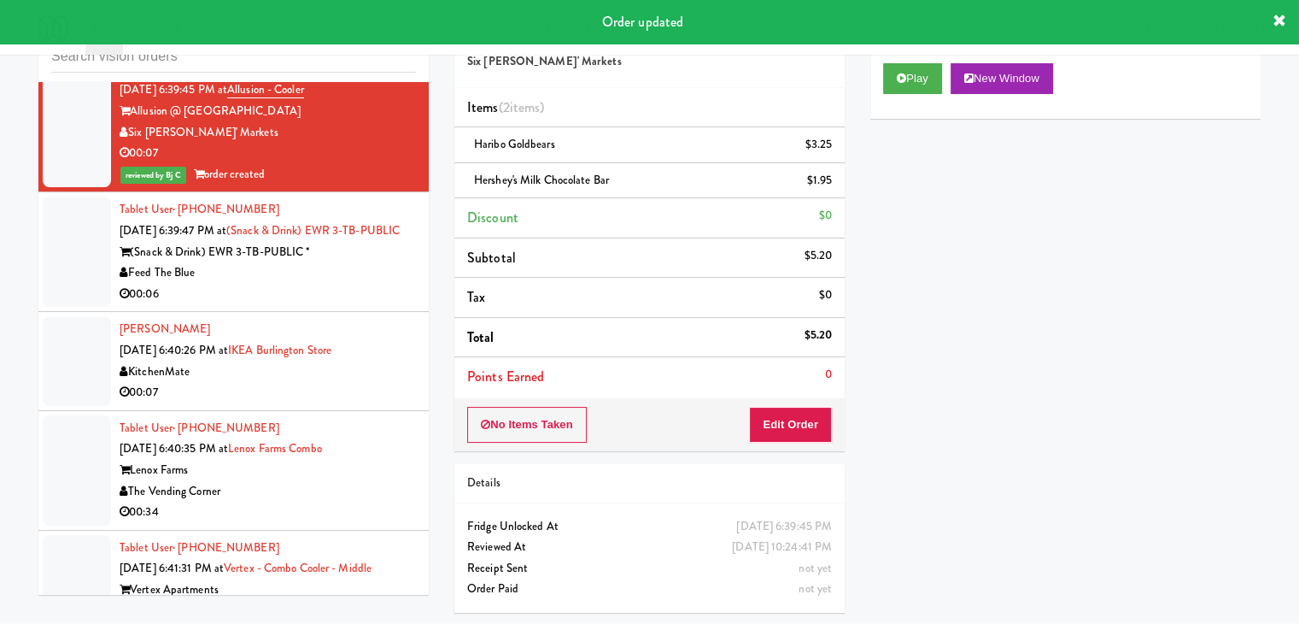
click at [348, 284] on div "00:06" at bounding box center [268, 294] width 296 height 21
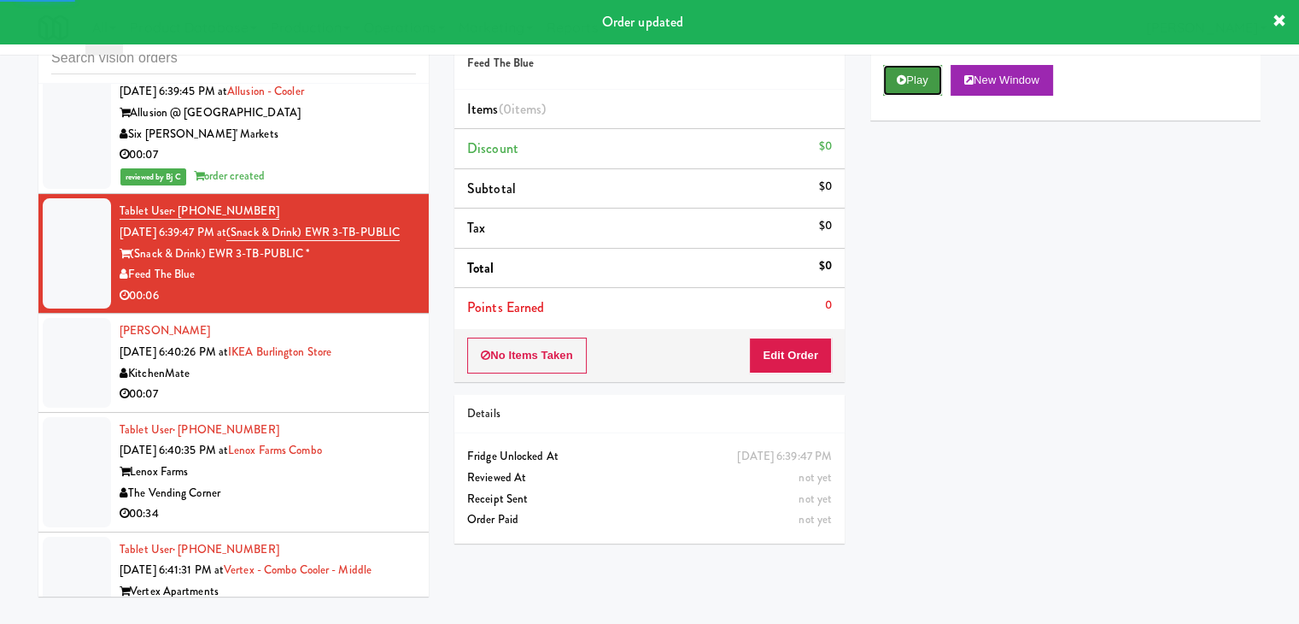
click at [911, 83] on button "Play" at bounding box center [912, 80] width 59 height 31
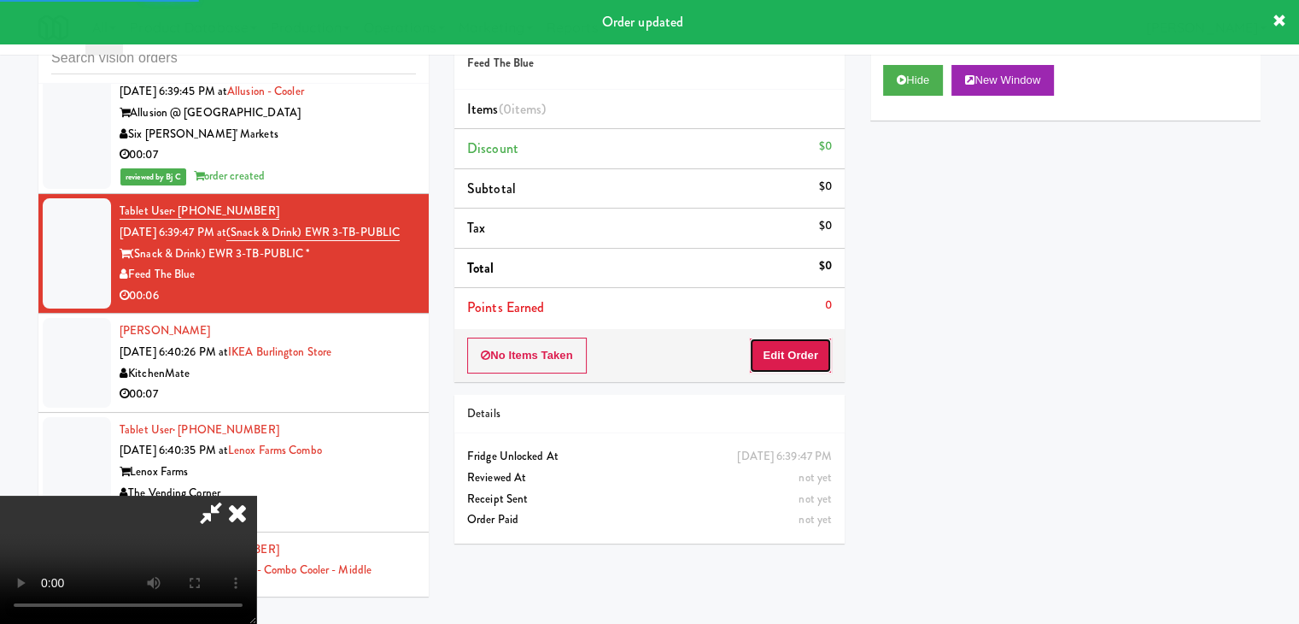
click at [782, 346] on button "Edit Order" at bounding box center [790, 355] width 83 height 36
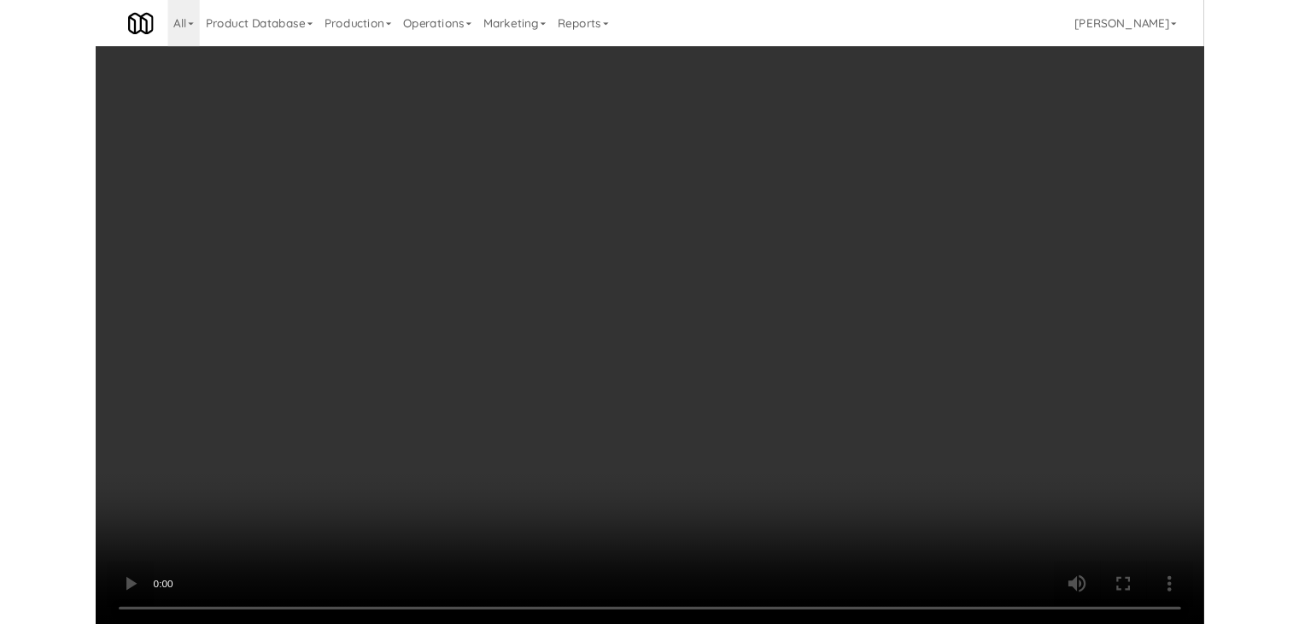
scroll to position [15764, 0]
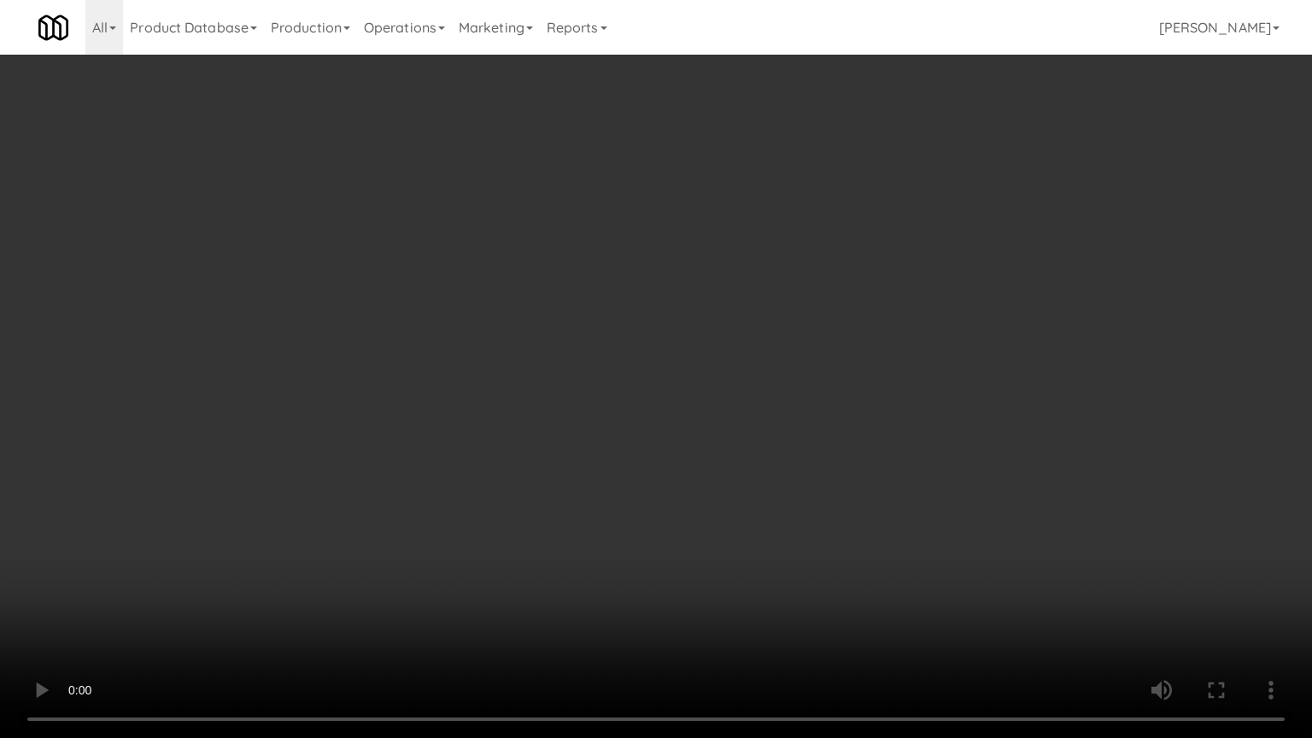
click at [714, 473] on video at bounding box center [656, 369] width 1312 height 738
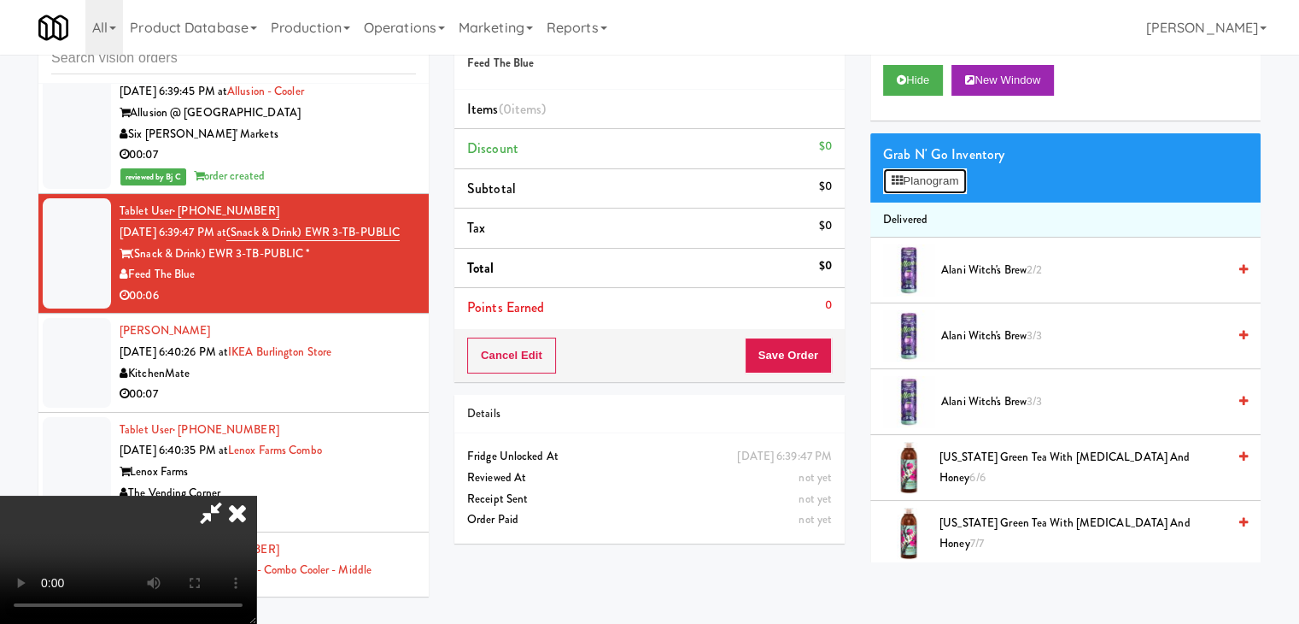
drag, startPoint x: 944, startPoint y: 173, endPoint x: 871, endPoint y: 220, distance: 86.5
click at [944, 173] on button "Planogram" at bounding box center [925, 181] width 84 height 26
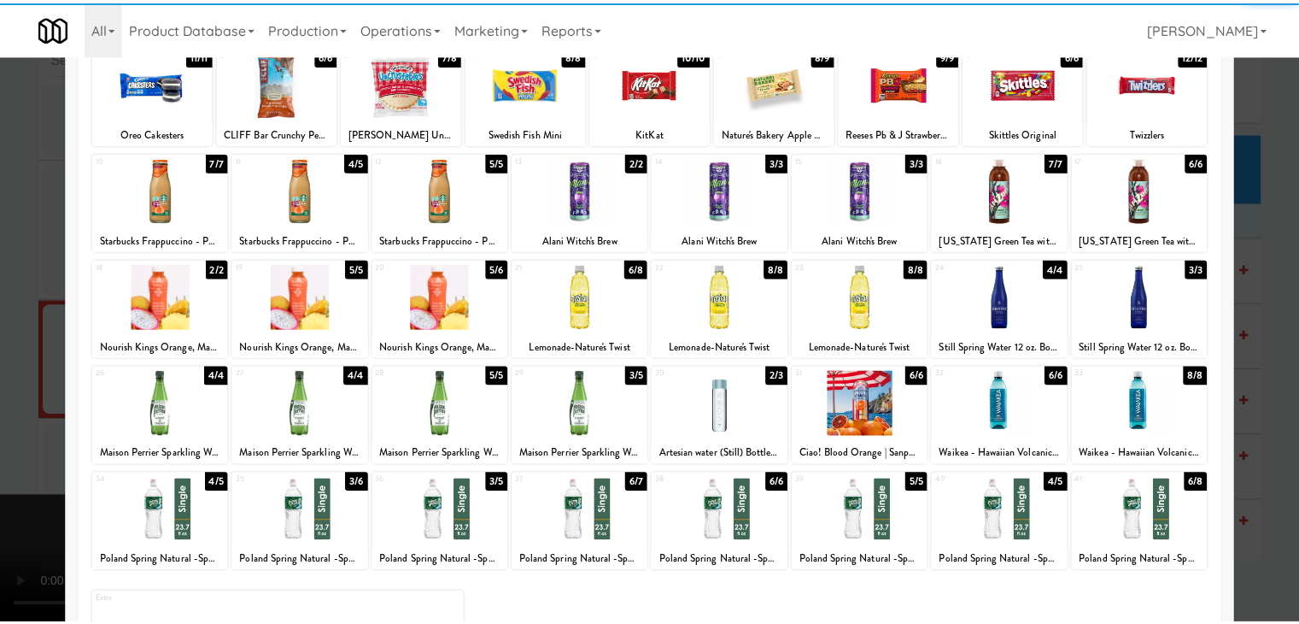
scroll to position [215, 0]
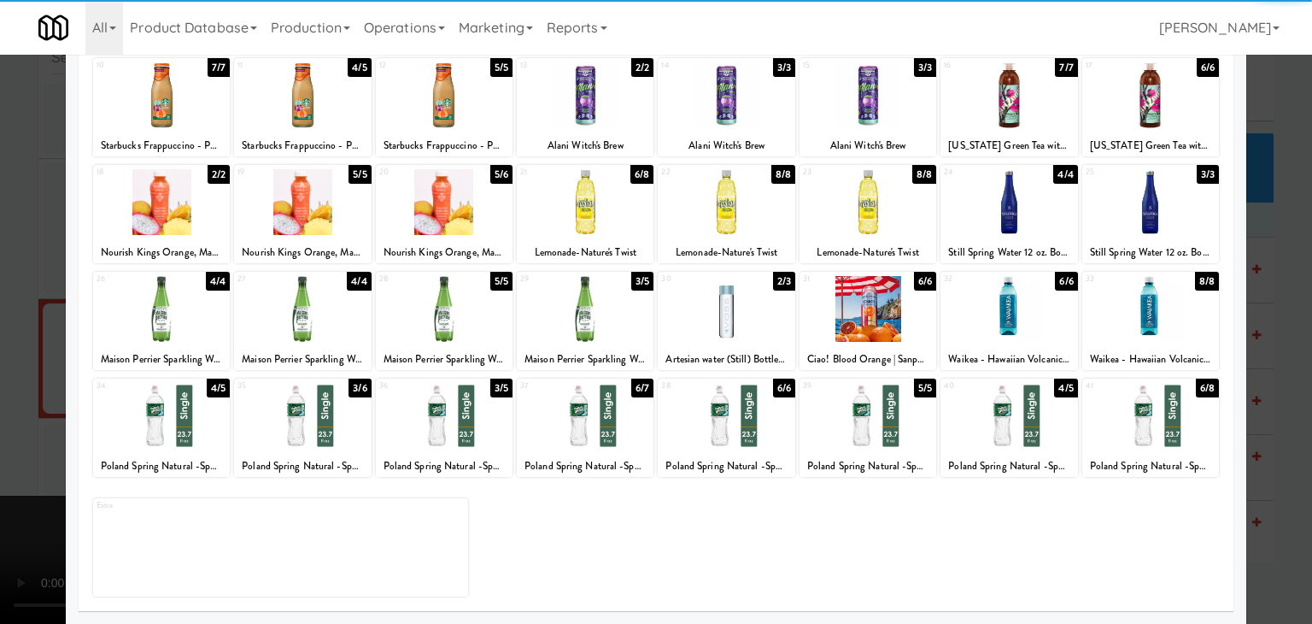
click at [583, 415] on div at bounding box center [585, 416] width 137 height 66
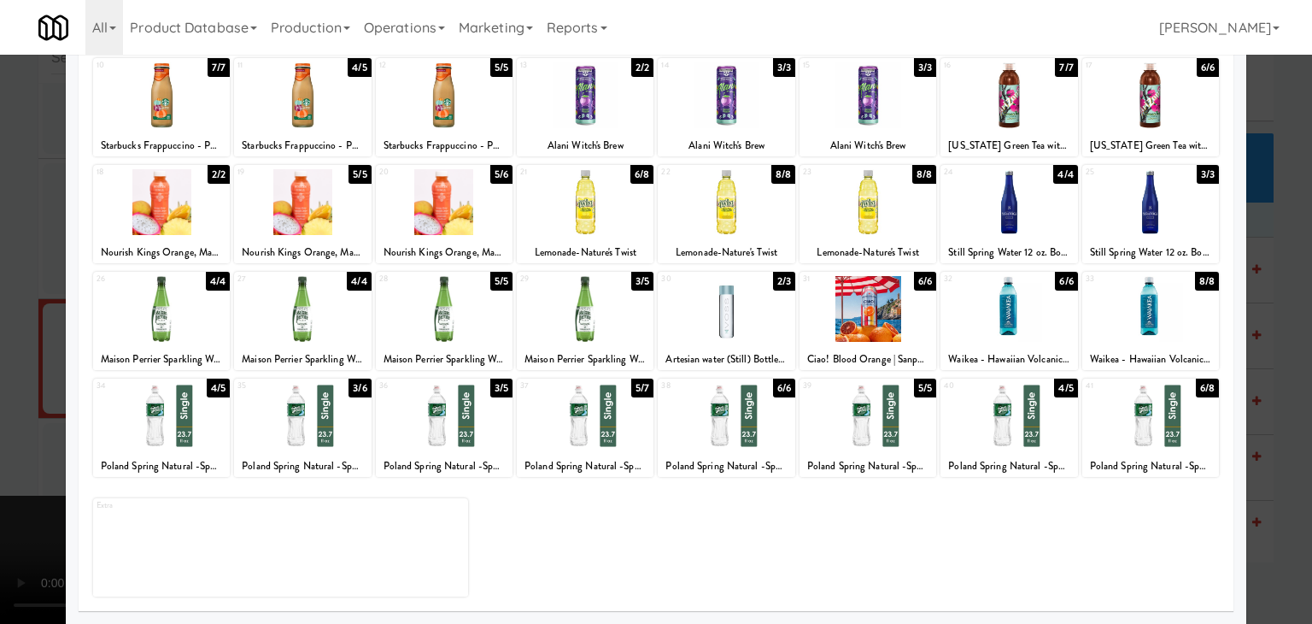
drag, startPoint x: 0, startPoint y: 418, endPoint x: 404, endPoint y: 418, distance: 404.0
click at [27, 418] on div at bounding box center [656, 312] width 1312 height 624
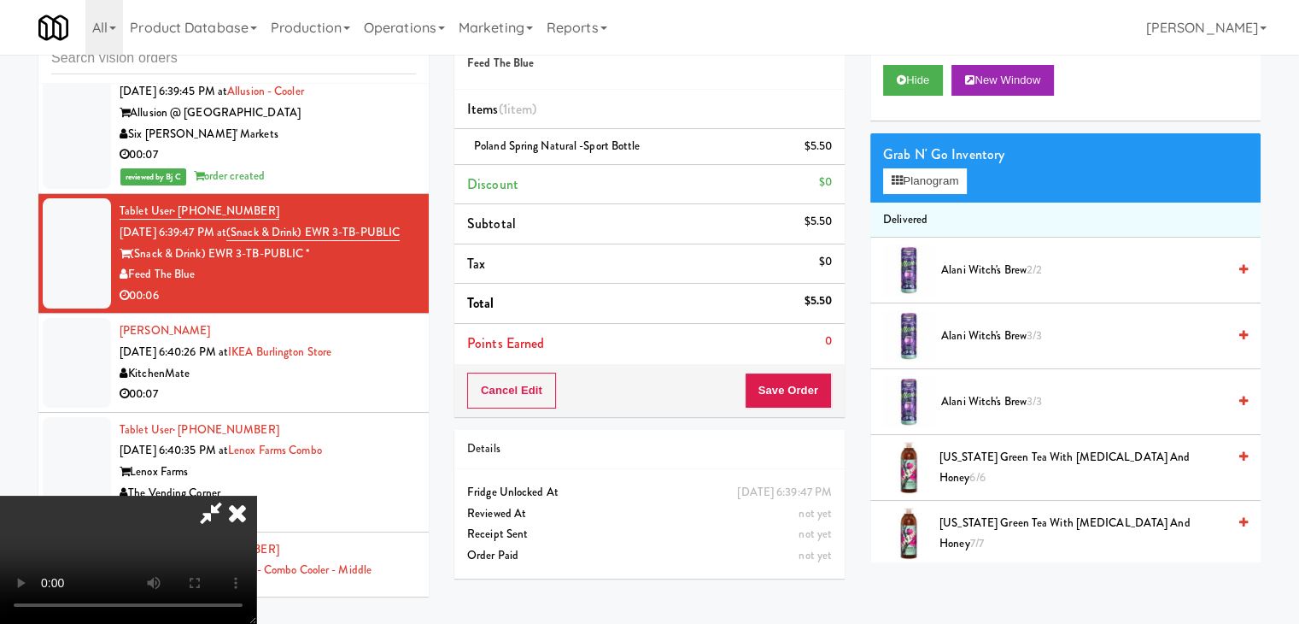
scroll to position [240, 0]
click at [821, 389] on button "Save Order" at bounding box center [788, 390] width 87 height 36
click at [823, 388] on button "Save Order" at bounding box center [788, 390] width 87 height 36
click at [820, 388] on button "Save Order" at bounding box center [788, 390] width 87 height 36
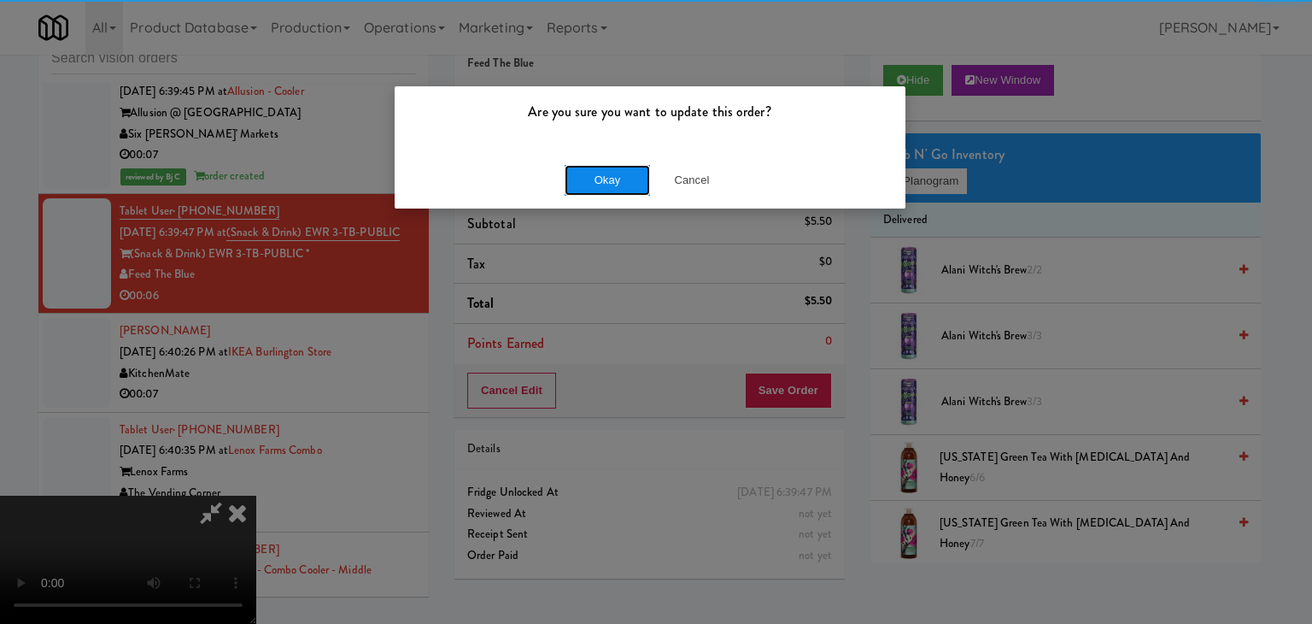
click at [605, 174] on button "Okay" at bounding box center [607, 180] width 85 height 31
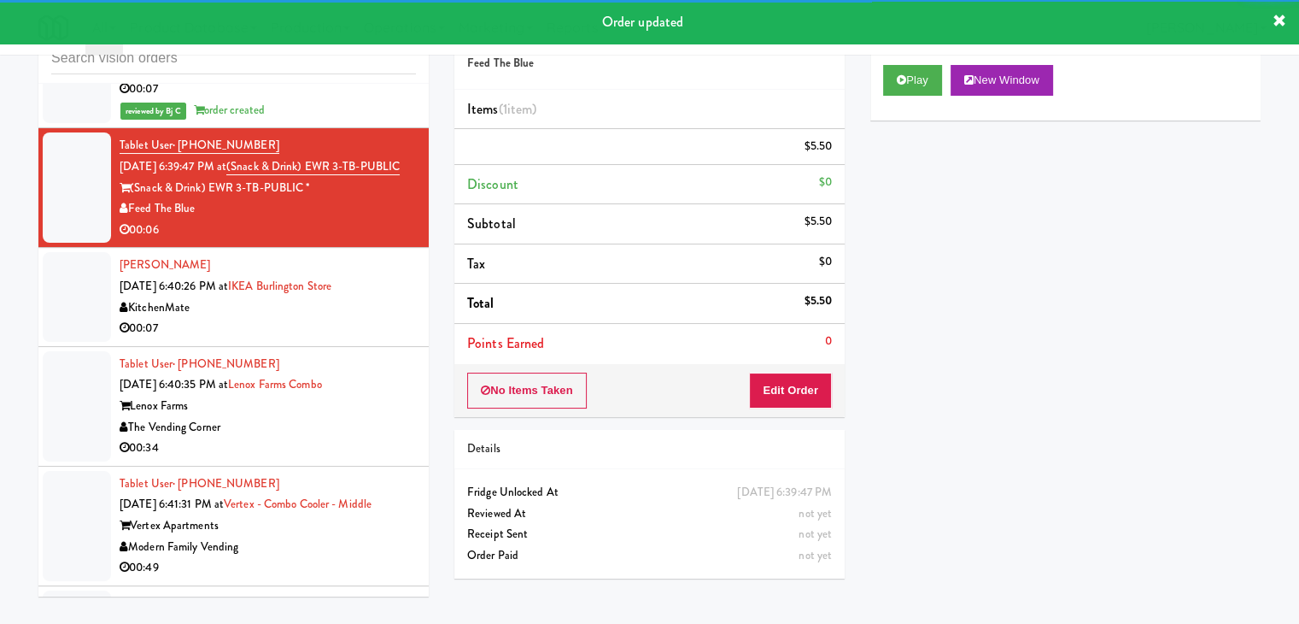
scroll to position [16040, 0]
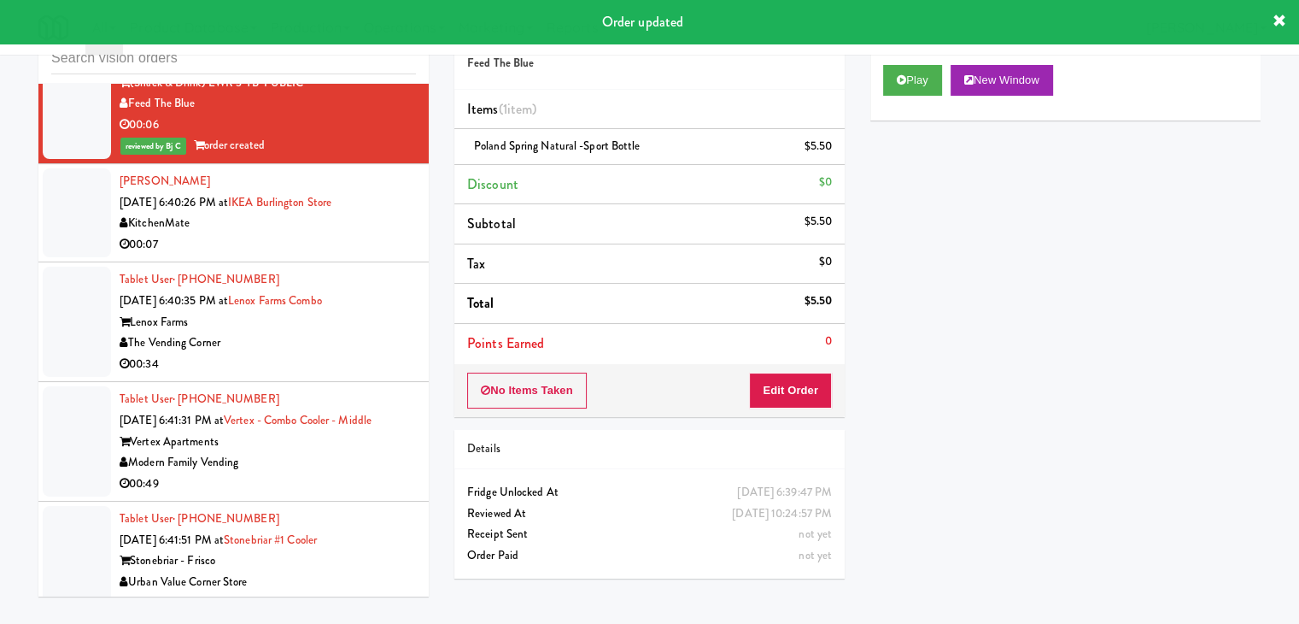
click at [380, 223] on li "[PERSON_NAME] [DATE] 6:40:26 PM at [GEOGRAPHIC_DATA] 00:07" at bounding box center [233, 213] width 390 height 98
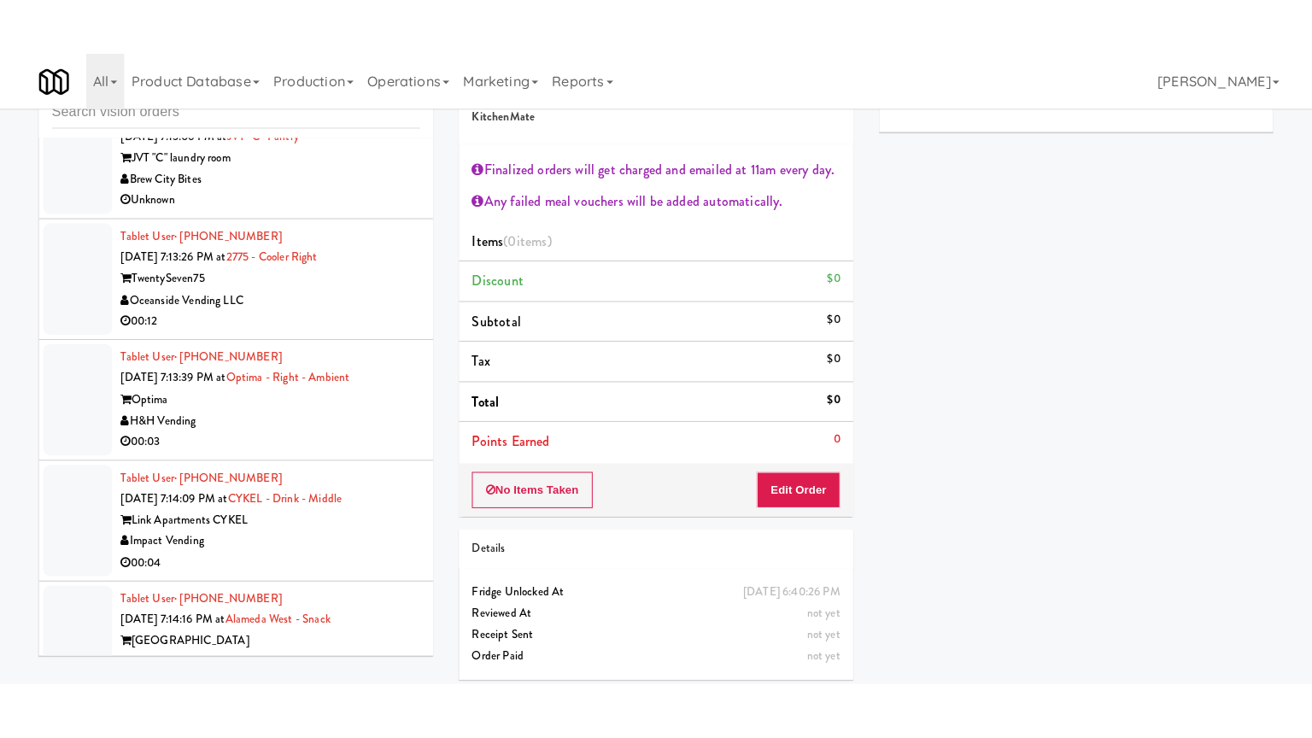
scroll to position [19183, 0]
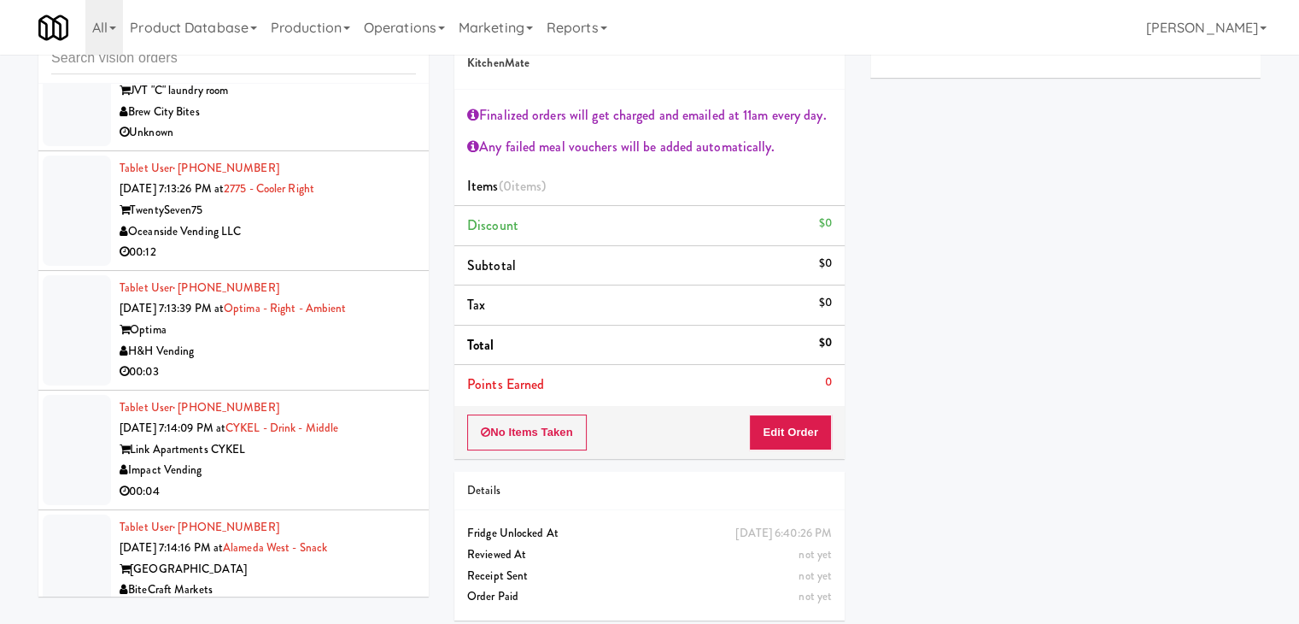
click at [301, 360] on div "H&H Vending" at bounding box center [268, 351] width 296 height 21
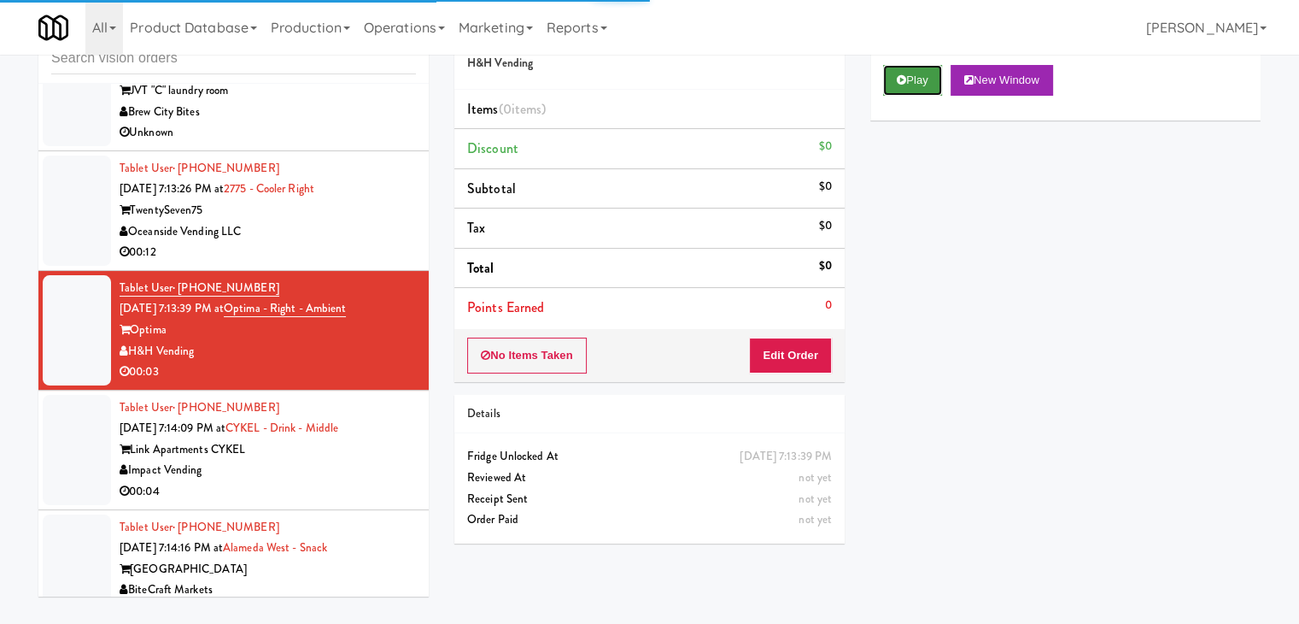
click at [917, 87] on button "Play" at bounding box center [912, 80] width 59 height 31
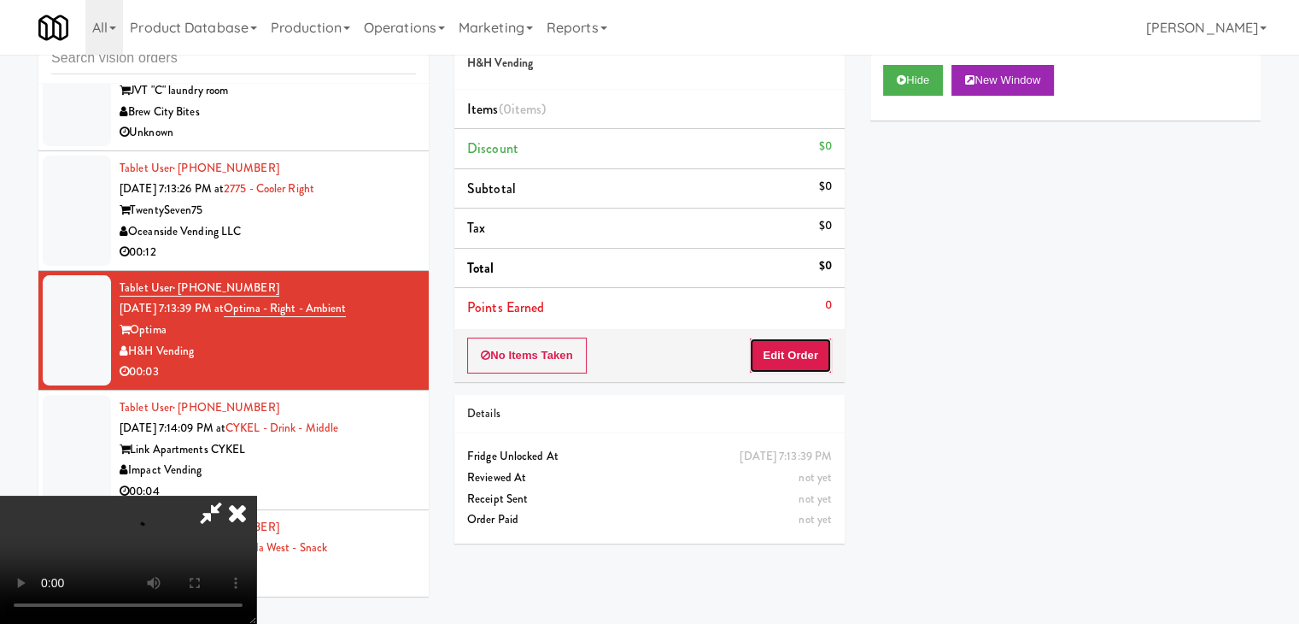
click at [796, 353] on button "Edit Order" at bounding box center [790, 355] width 83 height 36
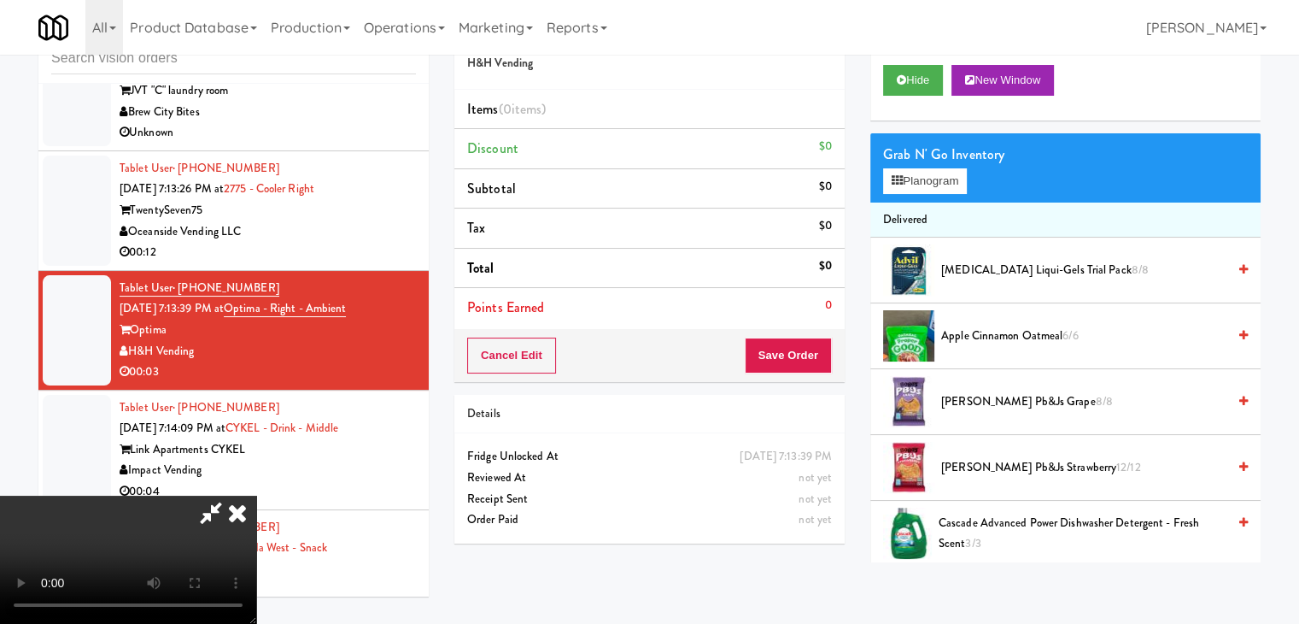
scroll to position [19078, 0]
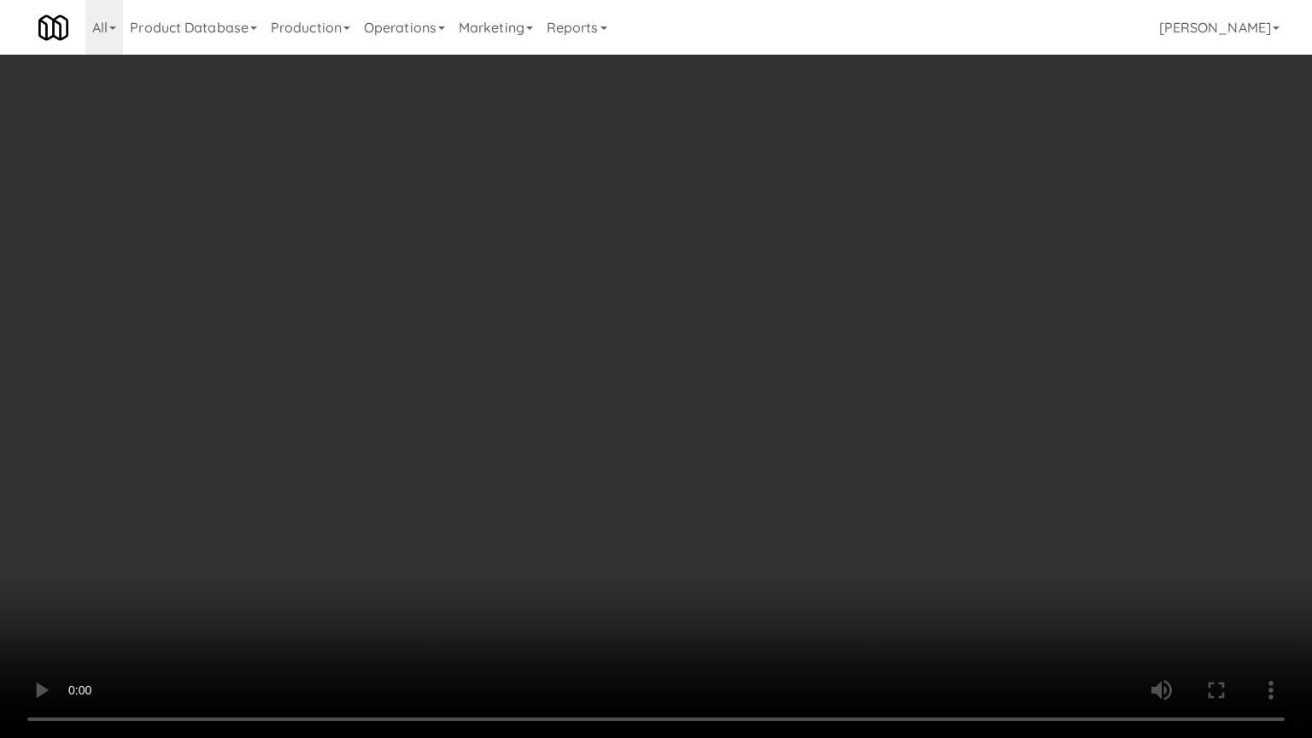
click at [800, 477] on video at bounding box center [656, 369] width 1312 height 738
click at [799, 477] on video at bounding box center [656, 369] width 1312 height 738
click at [795, 480] on video at bounding box center [656, 369] width 1312 height 738
drag, startPoint x: 795, startPoint y: 480, endPoint x: 933, endPoint y: 262, distance: 257.6
click at [813, 454] on video at bounding box center [656, 369] width 1312 height 738
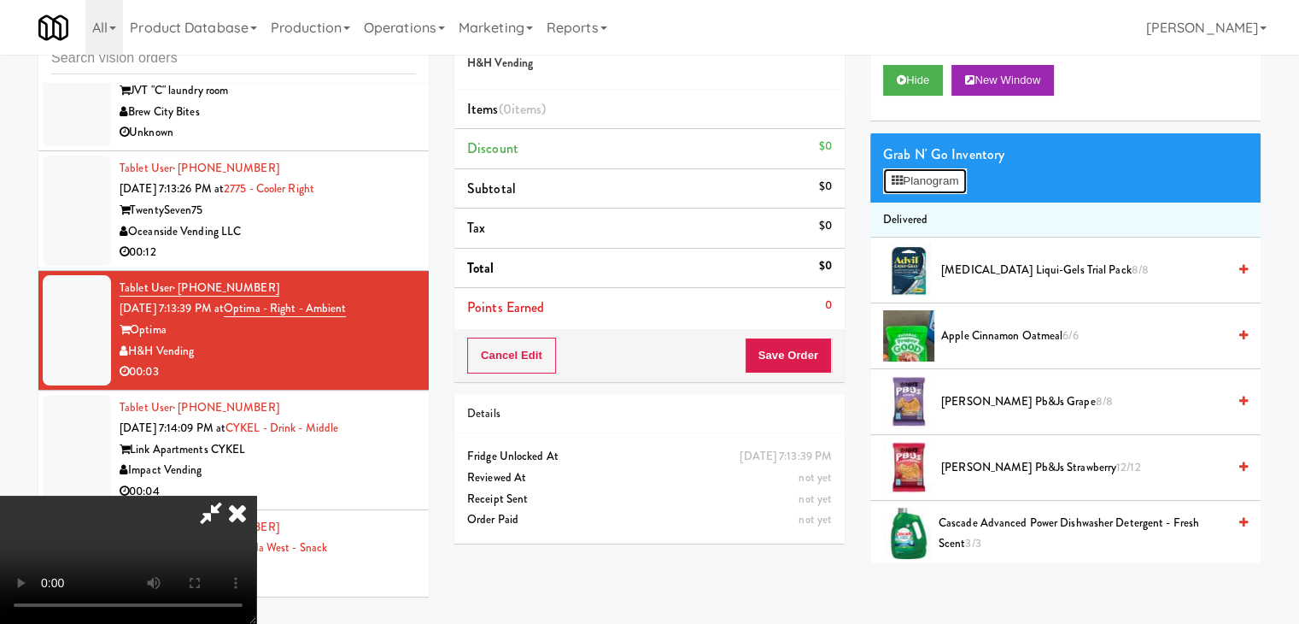
drag, startPoint x: 950, startPoint y: 174, endPoint x: 979, endPoint y: 266, distance: 95.9
click at [950, 175] on button "Planogram" at bounding box center [925, 181] width 84 height 26
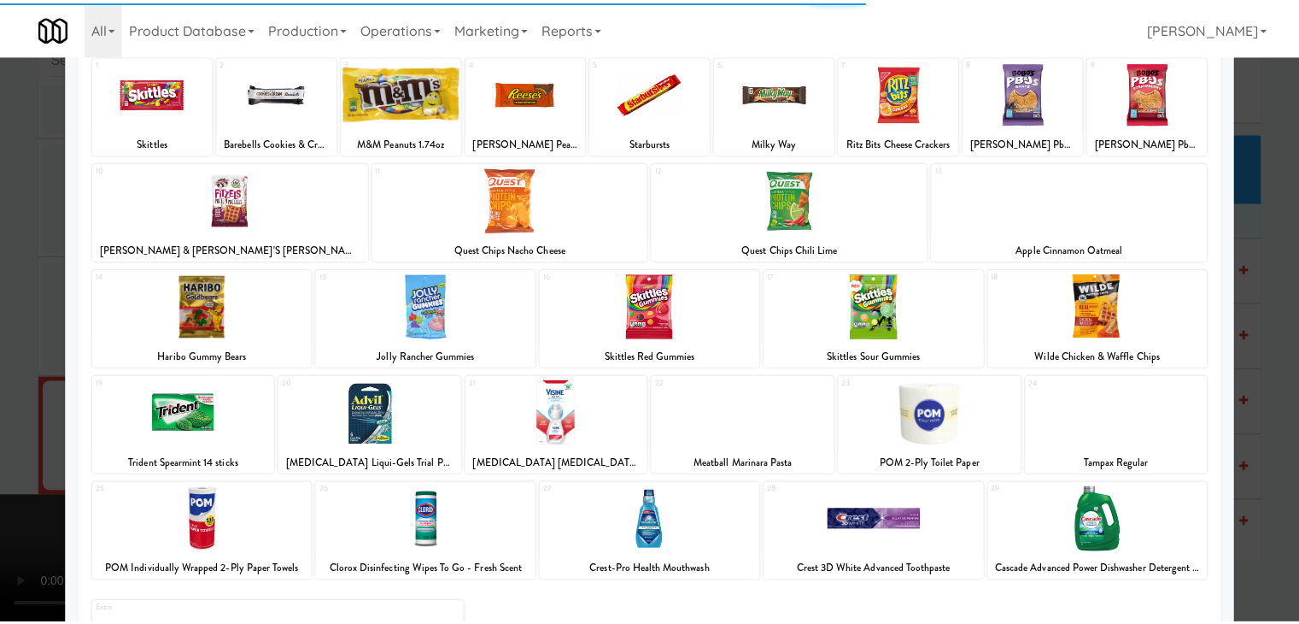
scroll to position [195, 0]
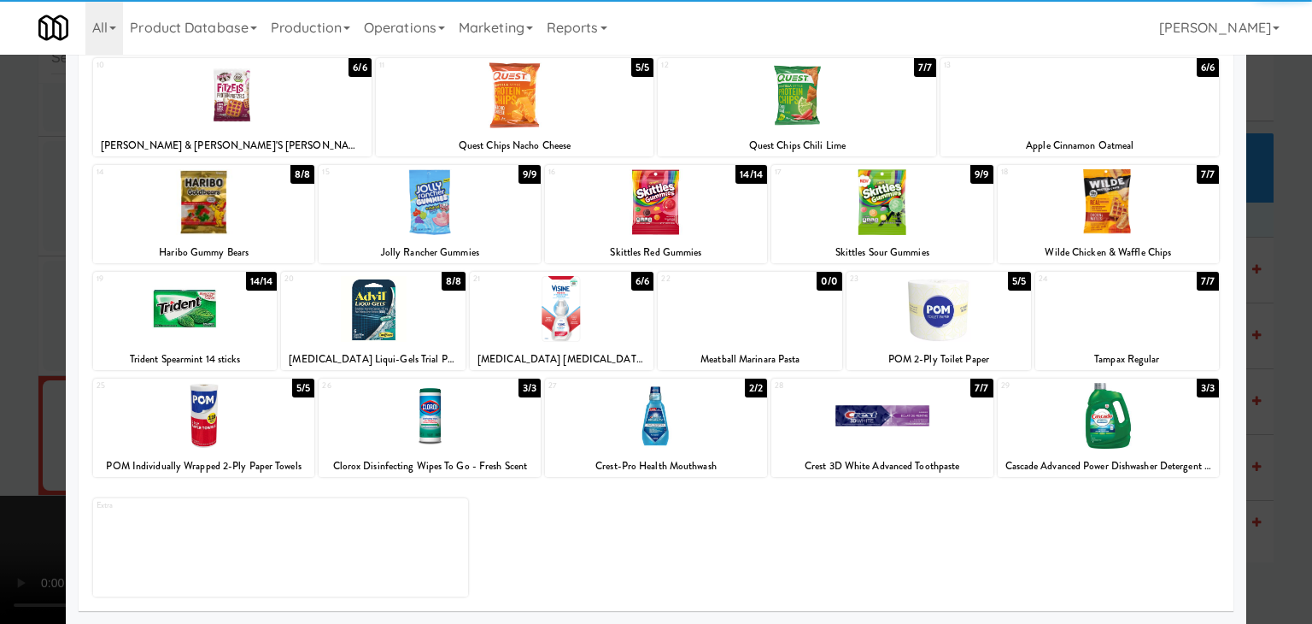
click at [936, 317] on div at bounding box center [938, 309] width 184 height 66
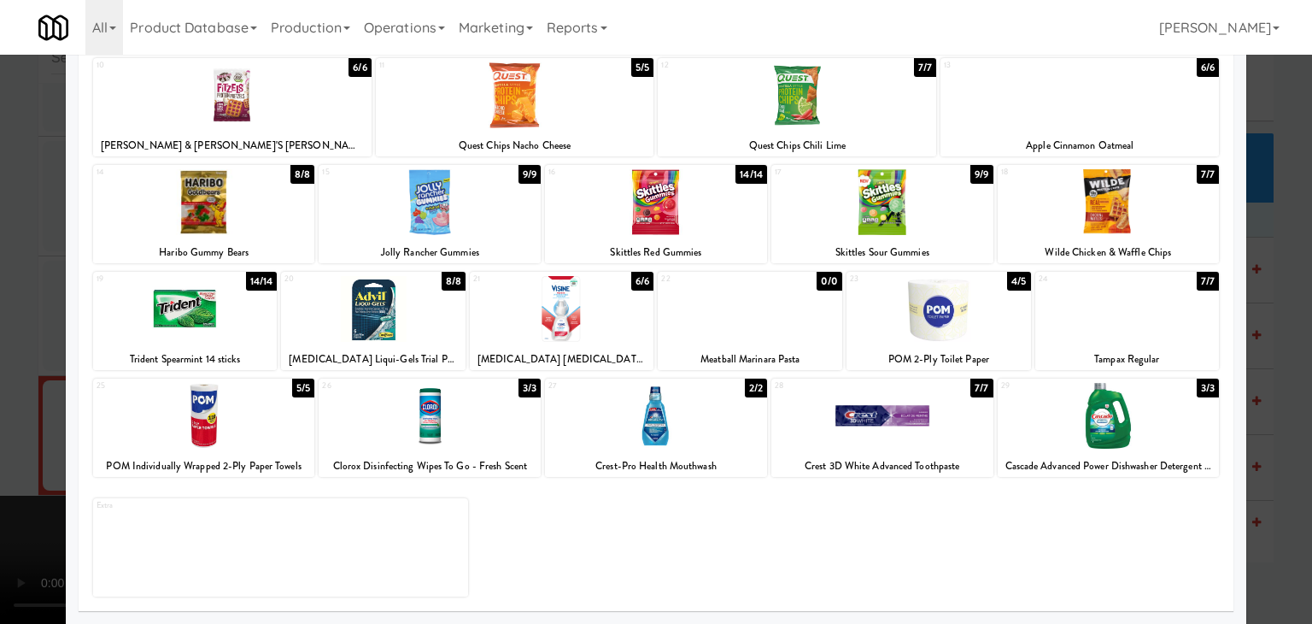
drag, startPoint x: 0, startPoint y: 343, endPoint x: 577, endPoint y: 384, distance: 578.8
click at [24, 343] on div at bounding box center [656, 312] width 1312 height 624
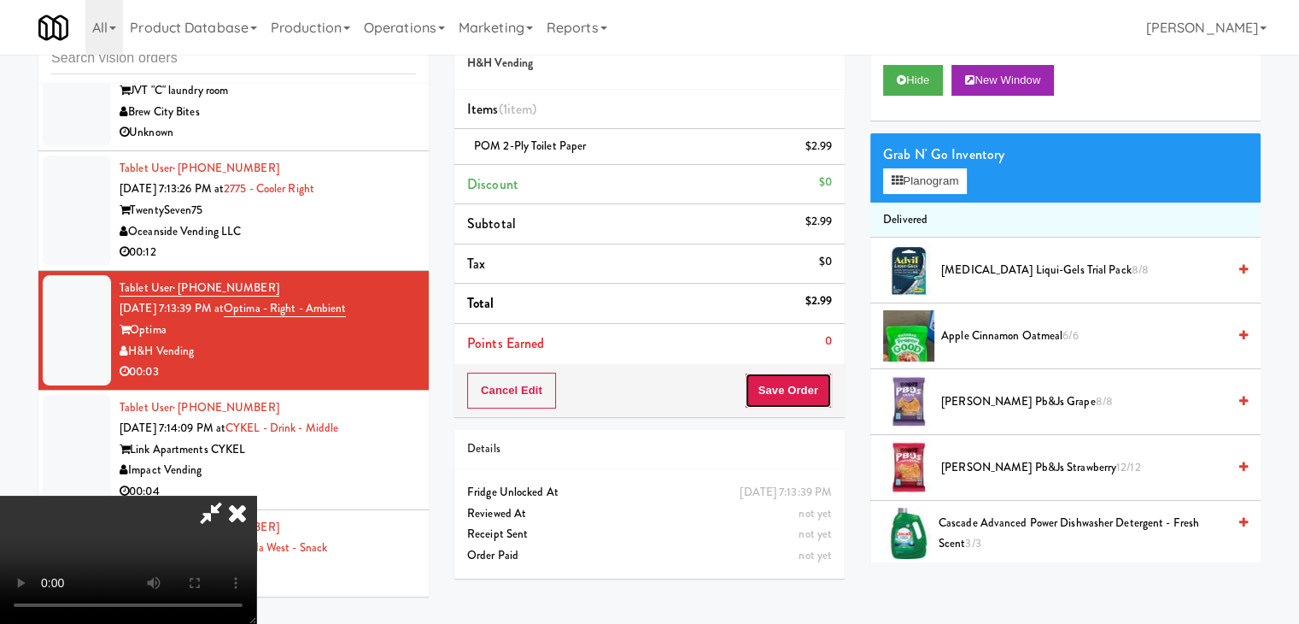
click at [803, 387] on button "Save Order" at bounding box center [788, 390] width 87 height 36
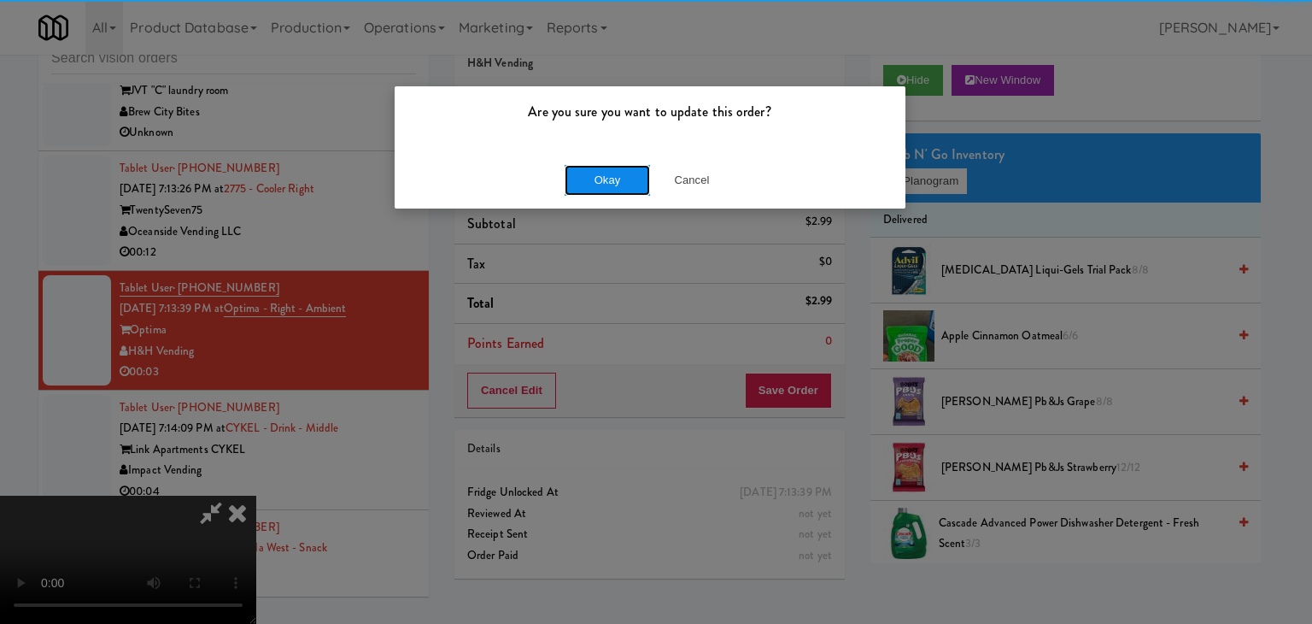
click at [612, 184] on button "Okay" at bounding box center [607, 180] width 85 height 31
click at [612, 184] on div "Okay Cancel" at bounding box center [650, 179] width 511 height 57
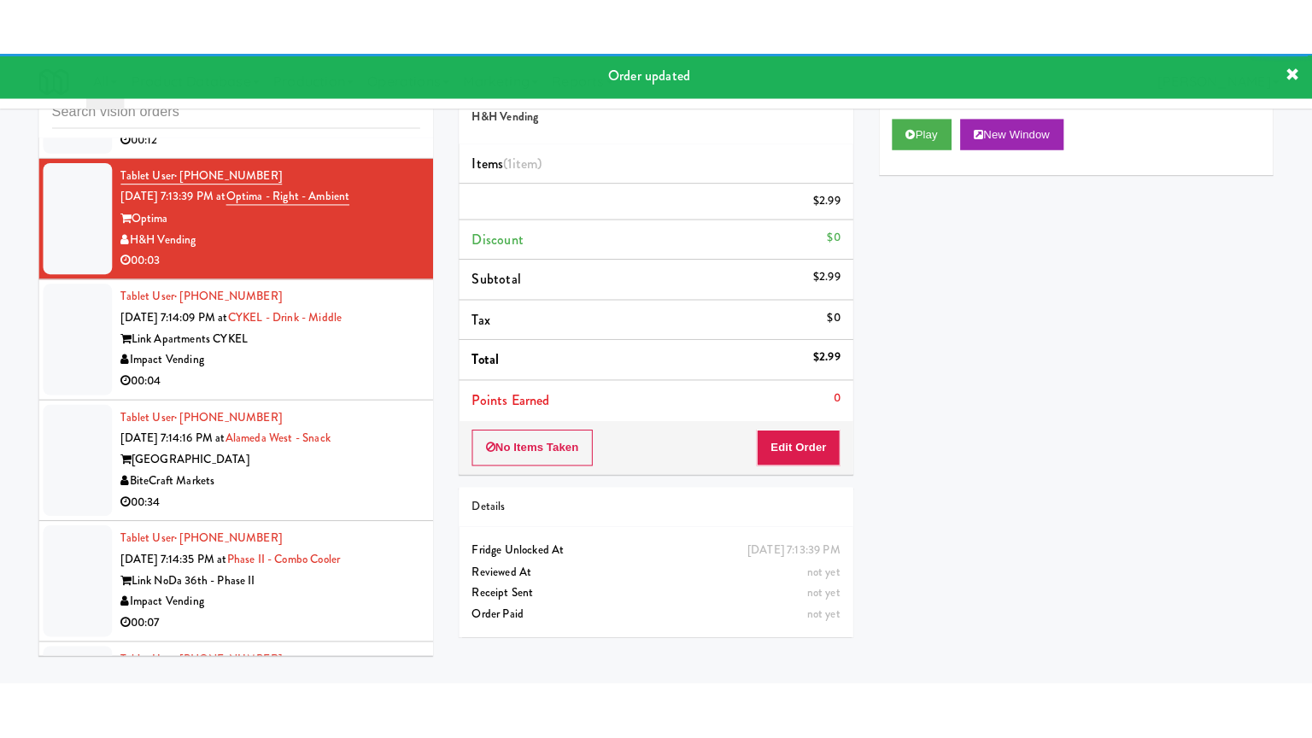
scroll to position [19354, 0]
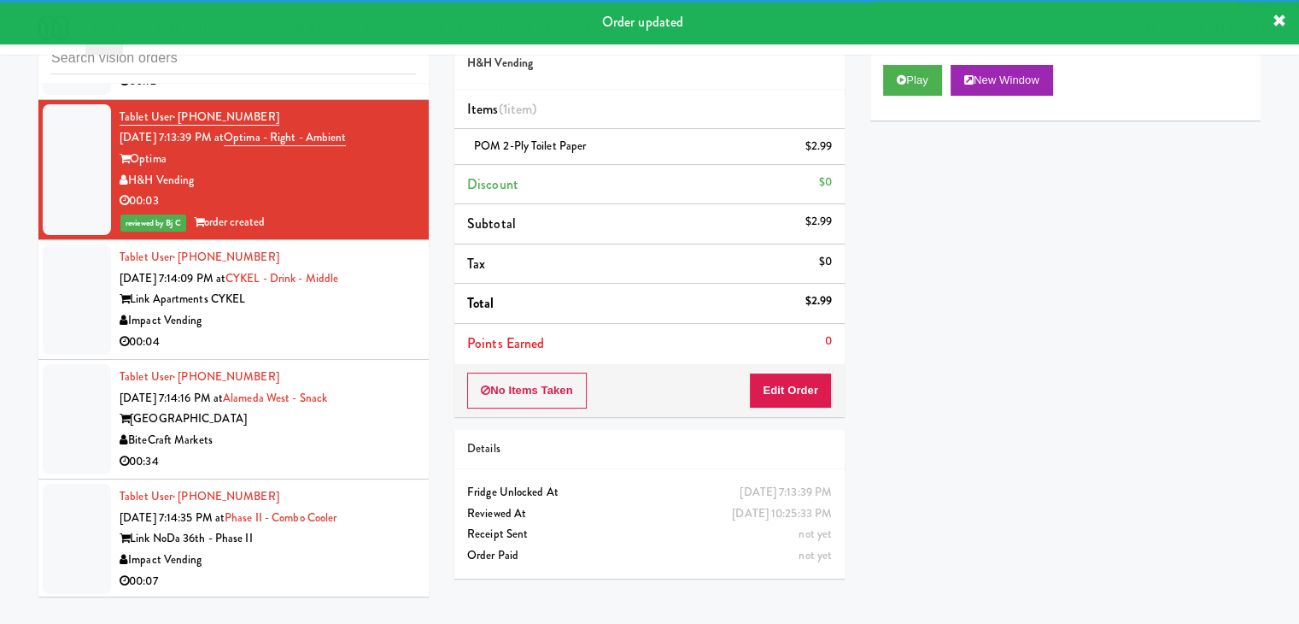
click at [364, 331] on div "Impact Vending" at bounding box center [268, 320] width 296 height 21
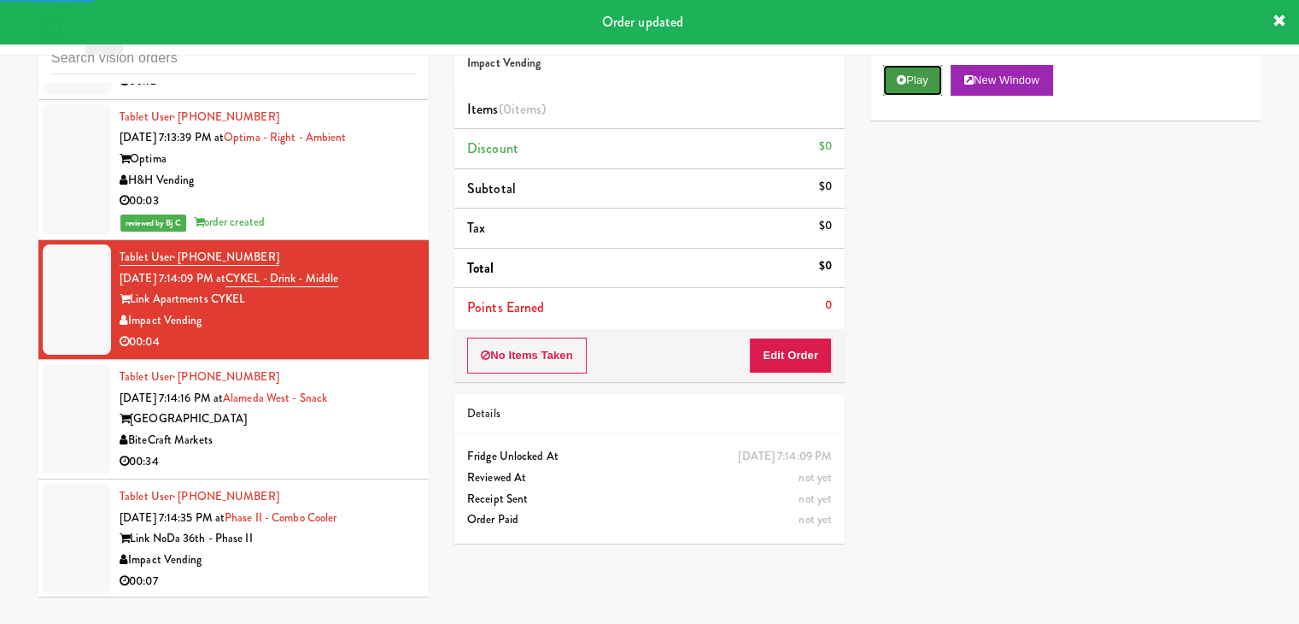
drag, startPoint x: 922, startPoint y: 80, endPoint x: 890, endPoint y: 208, distance: 131.3
click at [922, 82] on button "Play" at bounding box center [912, 80] width 59 height 31
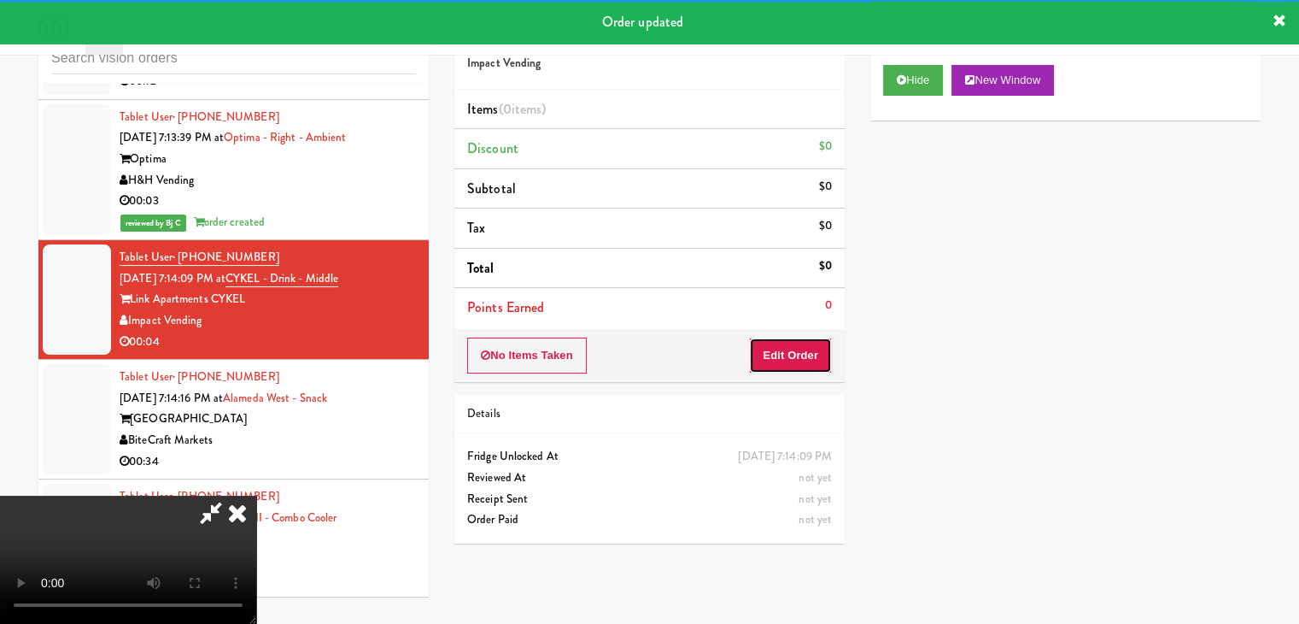
click at [802, 342] on button "Edit Order" at bounding box center [790, 355] width 83 height 36
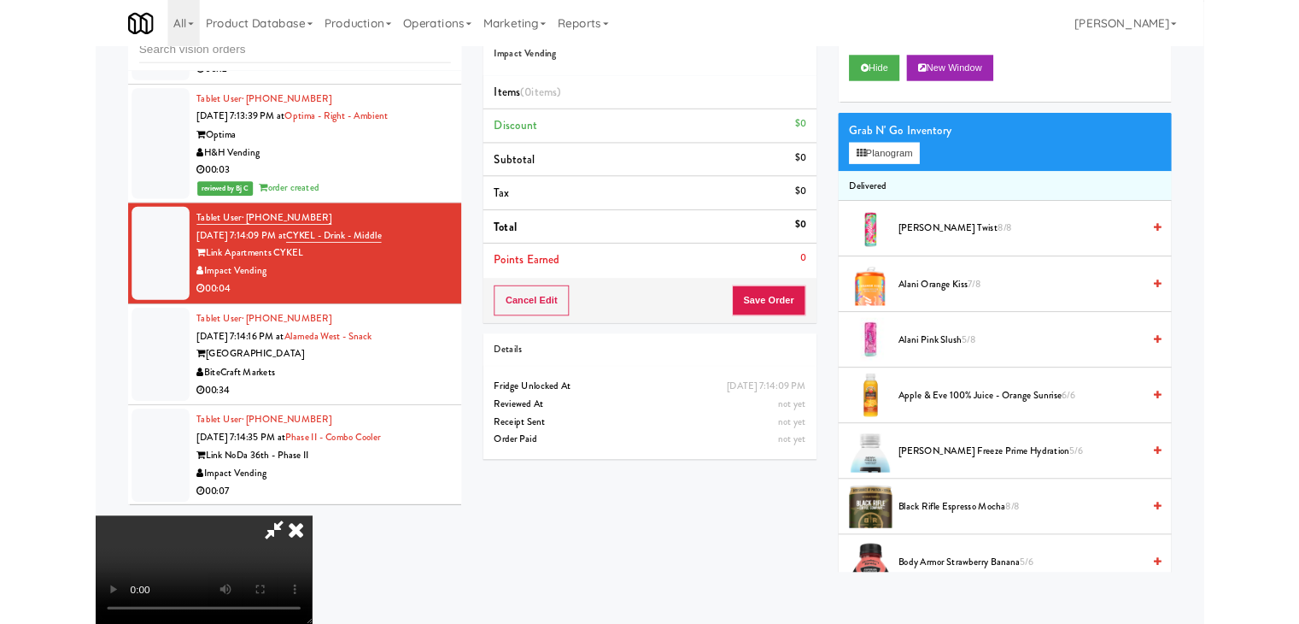
scroll to position [19249, 0]
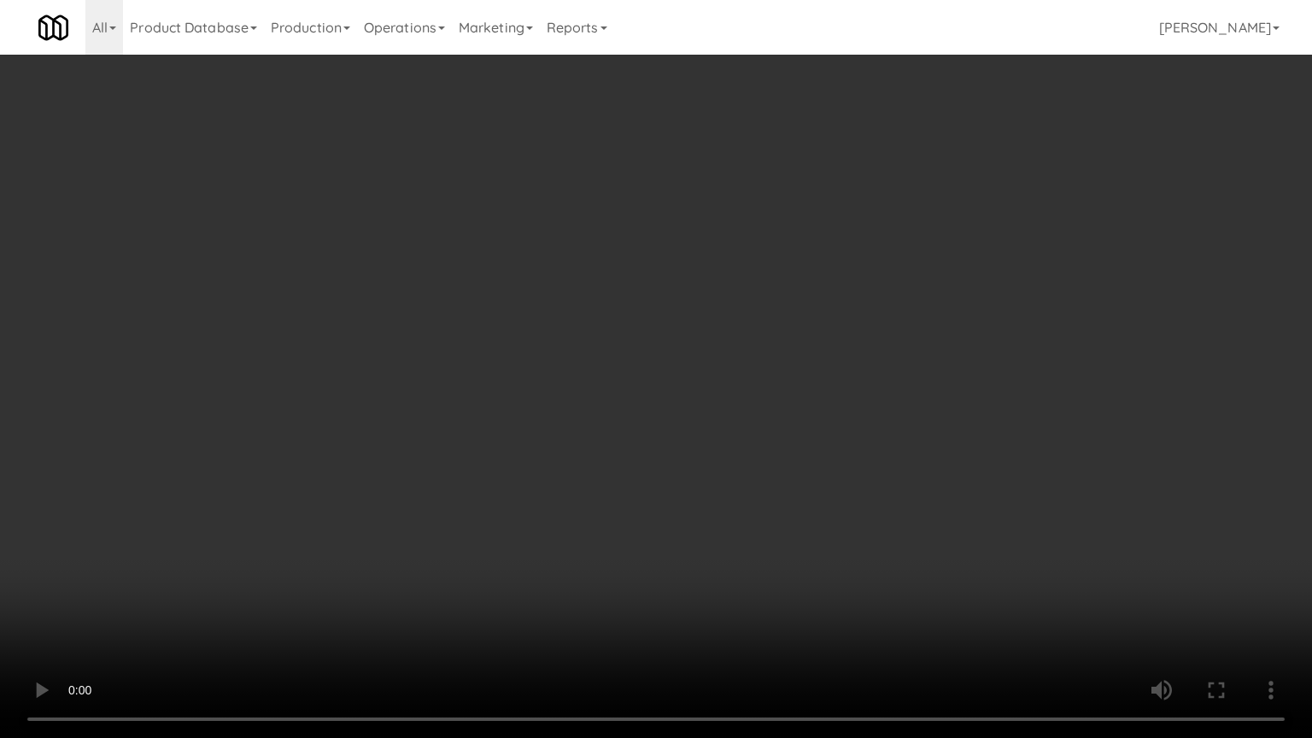
click at [822, 482] on video at bounding box center [656, 369] width 1312 height 738
drag, startPoint x: 819, startPoint y: 482, endPoint x: 801, endPoint y: 491, distance: 20.2
click at [819, 483] on video at bounding box center [656, 369] width 1312 height 738
click at [800, 492] on video at bounding box center [656, 369] width 1312 height 738
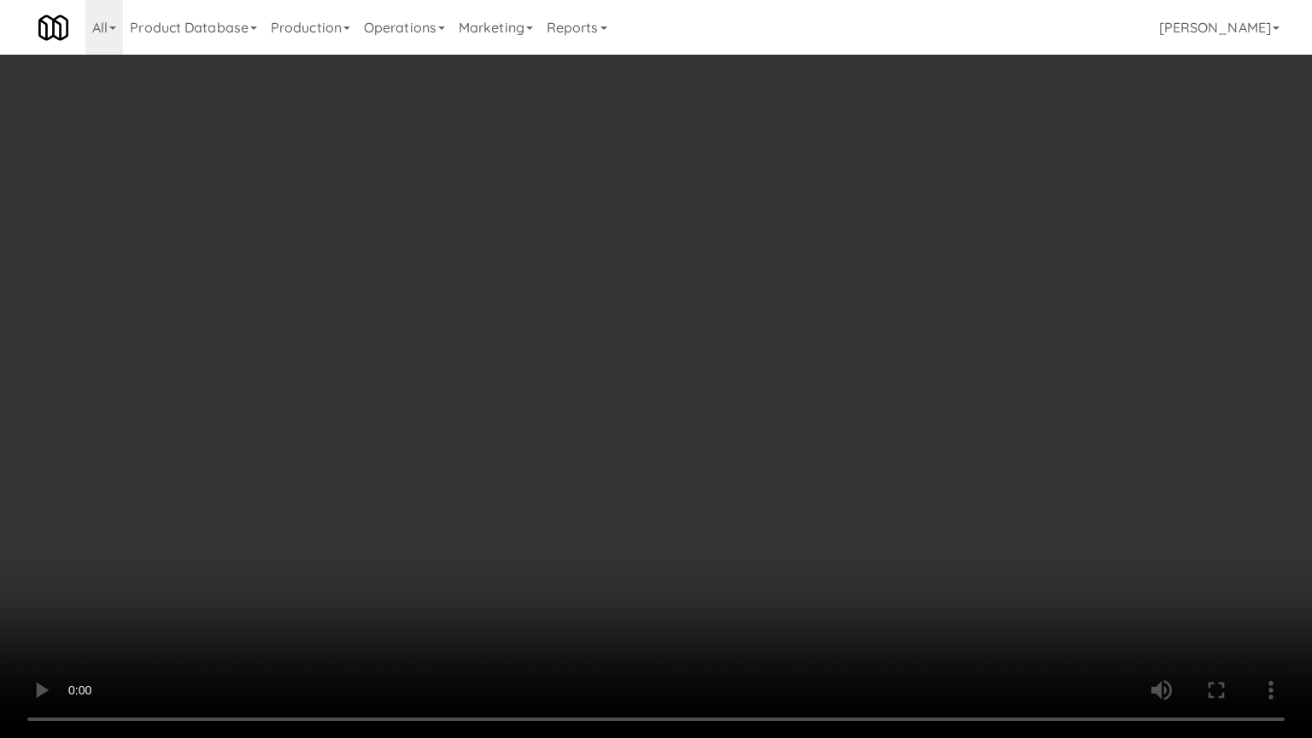
click at [802, 489] on video at bounding box center [656, 369] width 1312 height 738
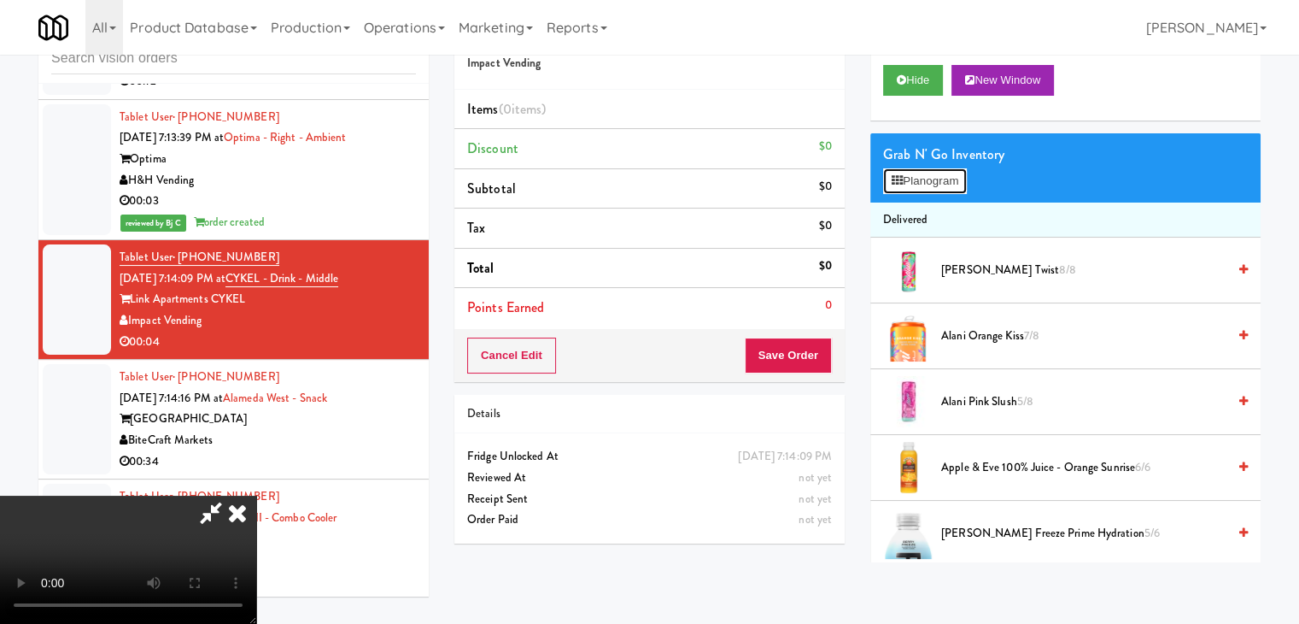
drag, startPoint x: 938, startPoint y: 182, endPoint x: 795, endPoint y: 243, distance: 155.3
click at [938, 183] on button "Planogram" at bounding box center [925, 181] width 84 height 26
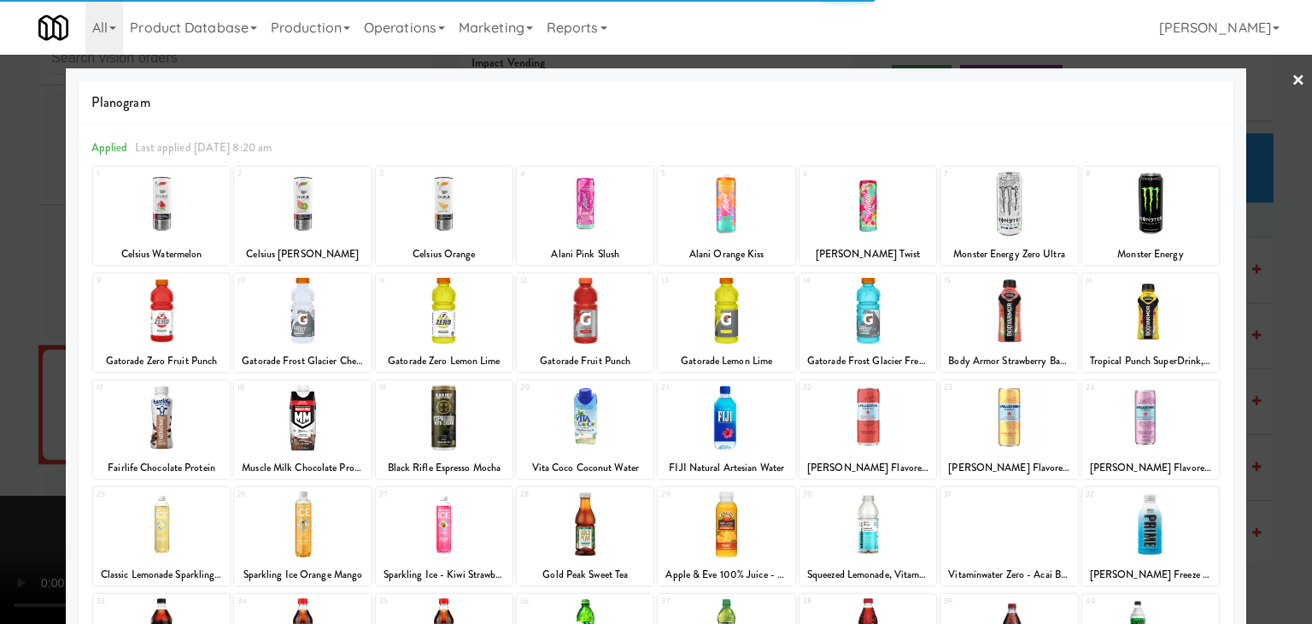
click at [160, 419] on div at bounding box center [161, 417] width 137 height 66
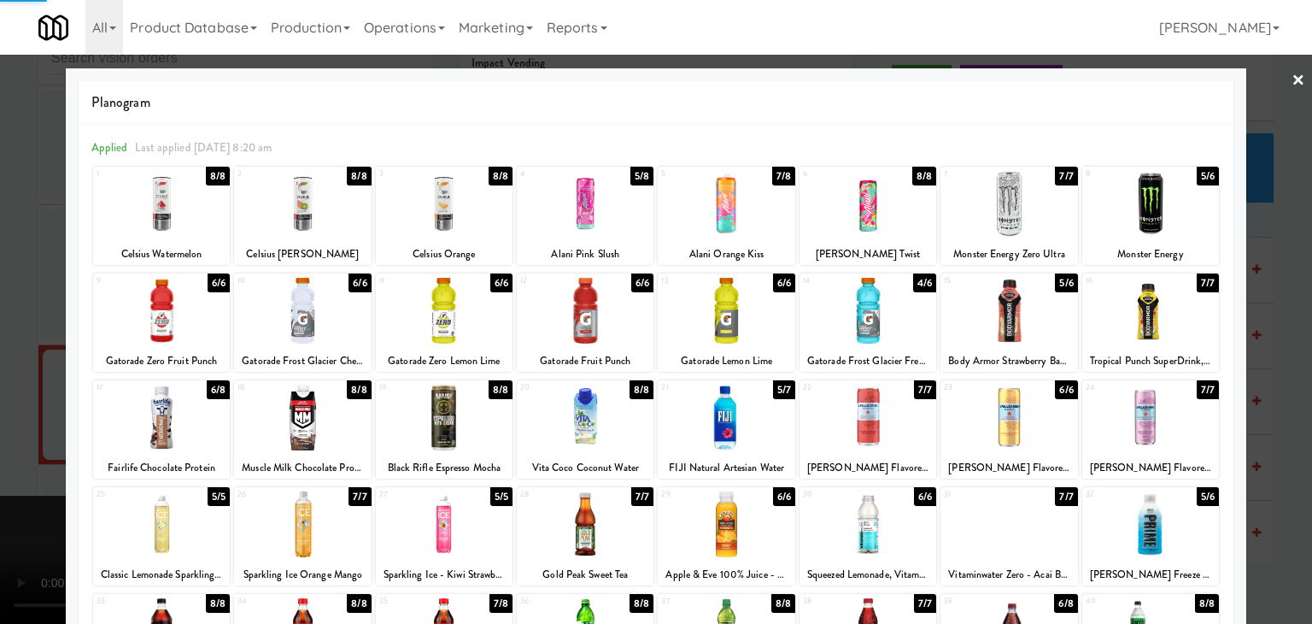
click at [0, 408] on div at bounding box center [656, 312] width 1312 height 624
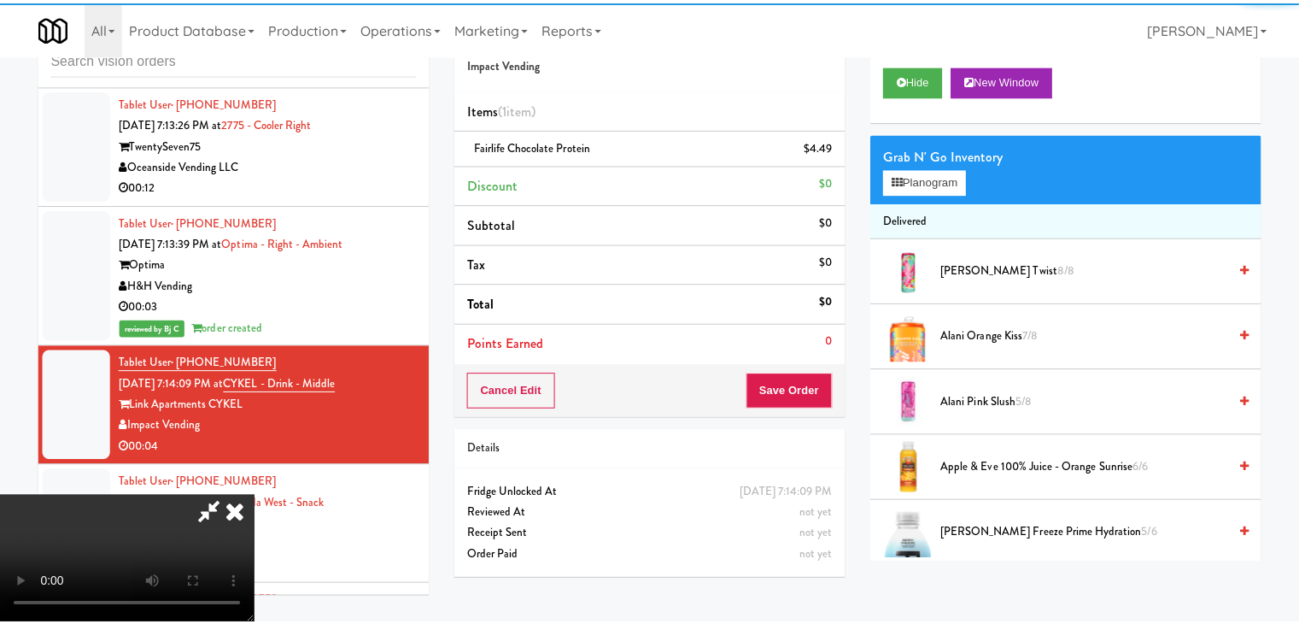
scroll to position [19354, 0]
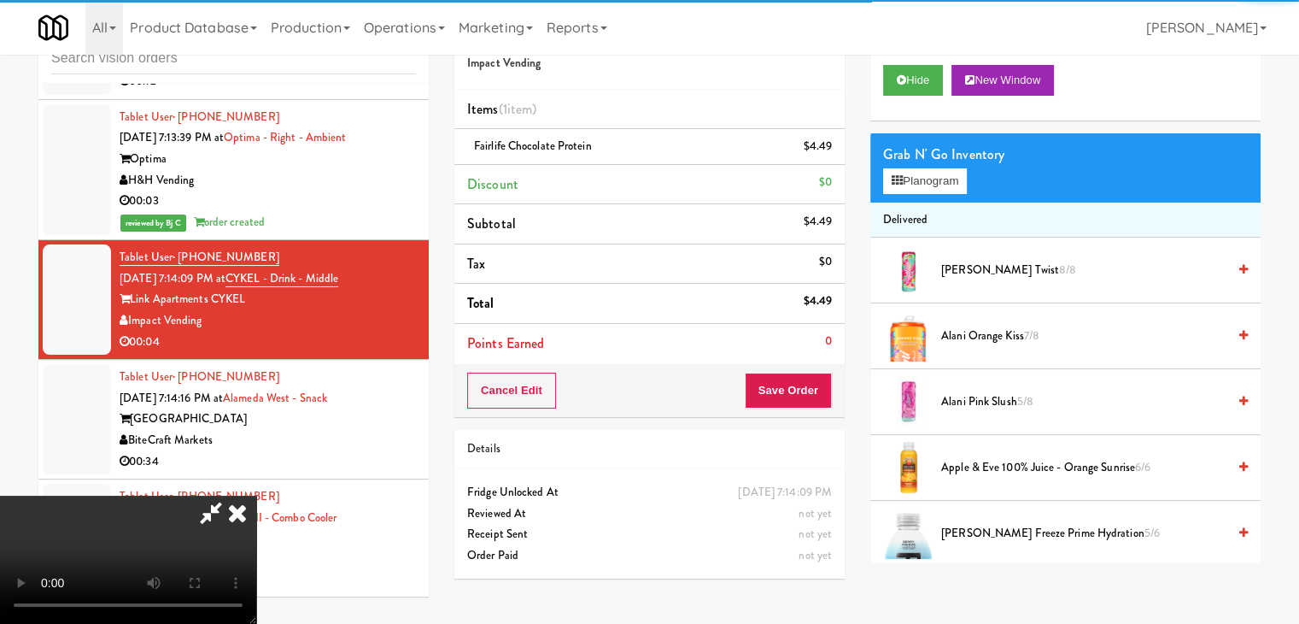
click at [231, 495] on icon at bounding box center [210, 512] width 39 height 34
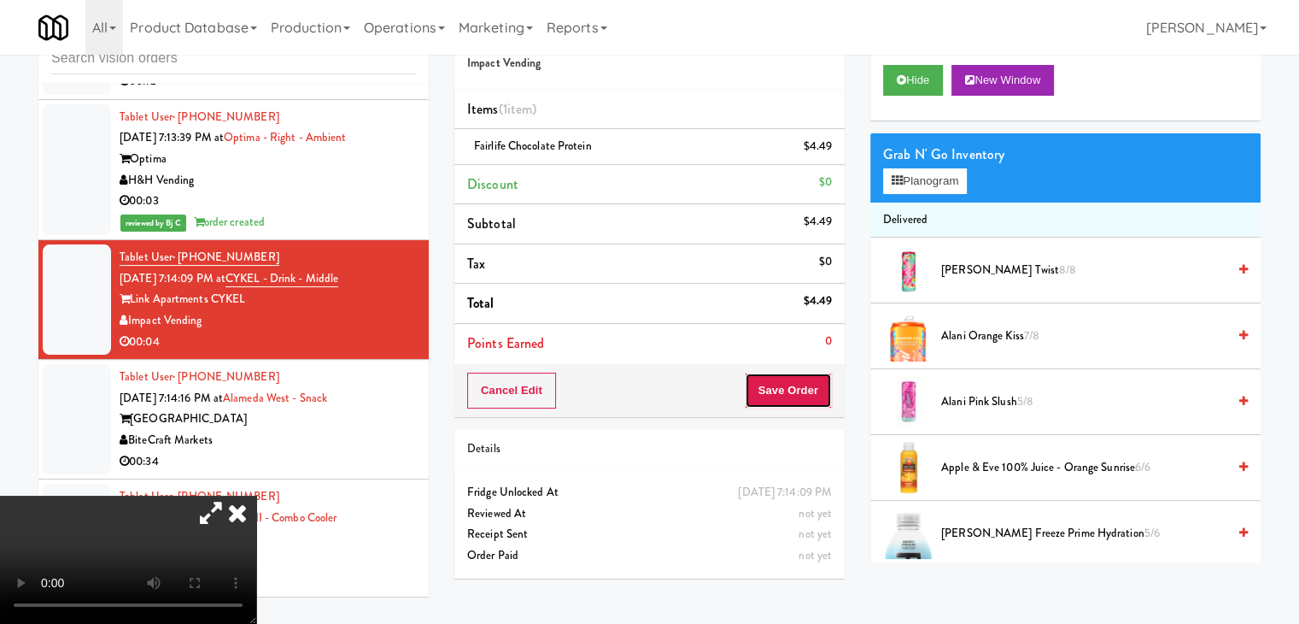
click at [769, 390] on button "Save Order" at bounding box center [788, 390] width 87 height 36
click at [770, 390] on button "Save Order" at bounding box center [788, 390] width 87 height 36
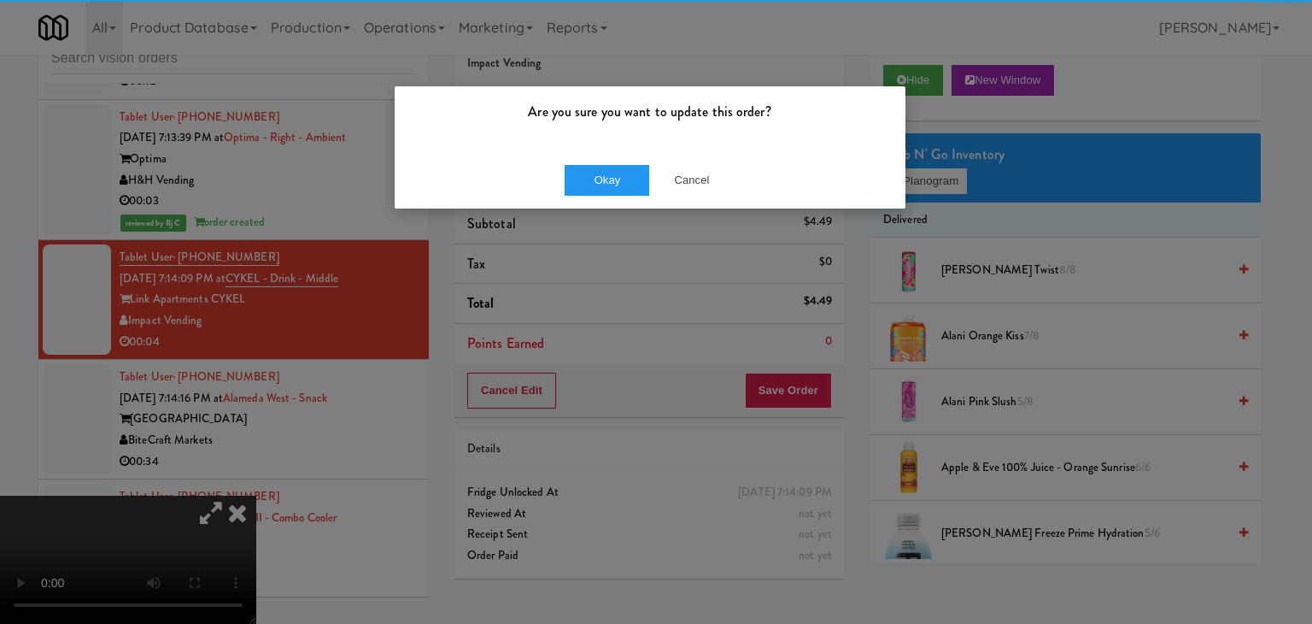
click at [583, 200] on div "Okay Cancel" at bounding box center [650, 179] width 511 height 57
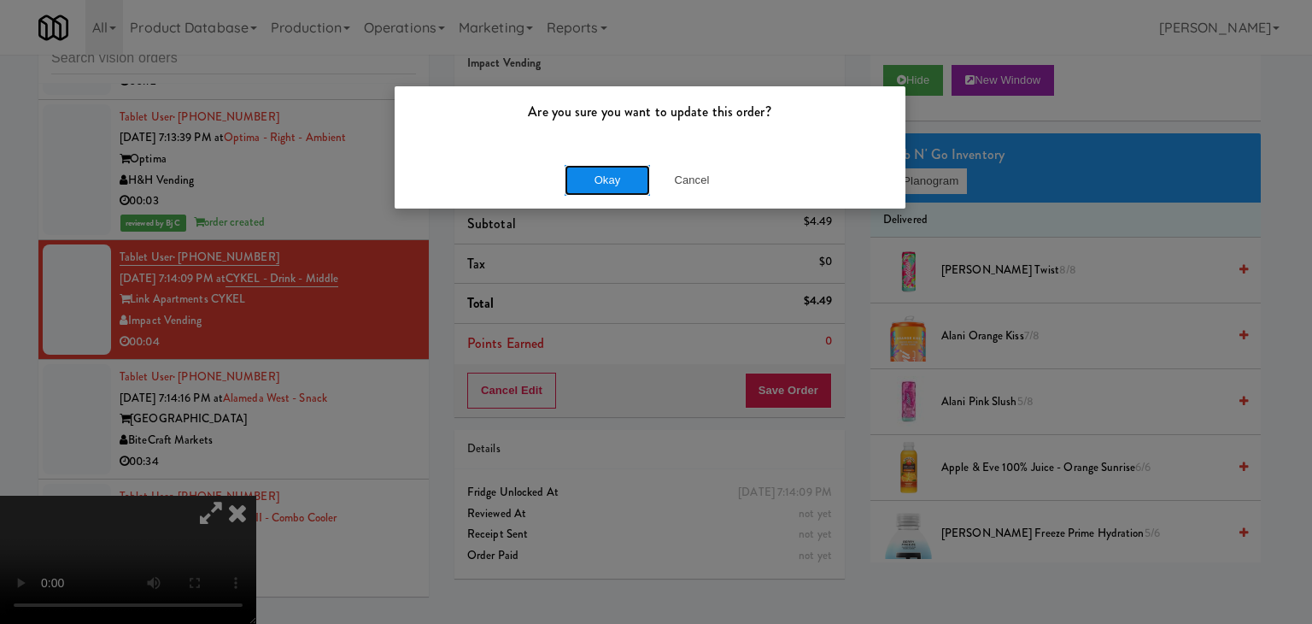
click at [594, 187] on button "Okay" at bounding box center [607, 180] width 85 height 31
click at [594, 187] on body "Are you sure you want to update this order? Okay Cancel Okay Are you sure you w…" at bounding box center [656, 312] width 1312 height 624
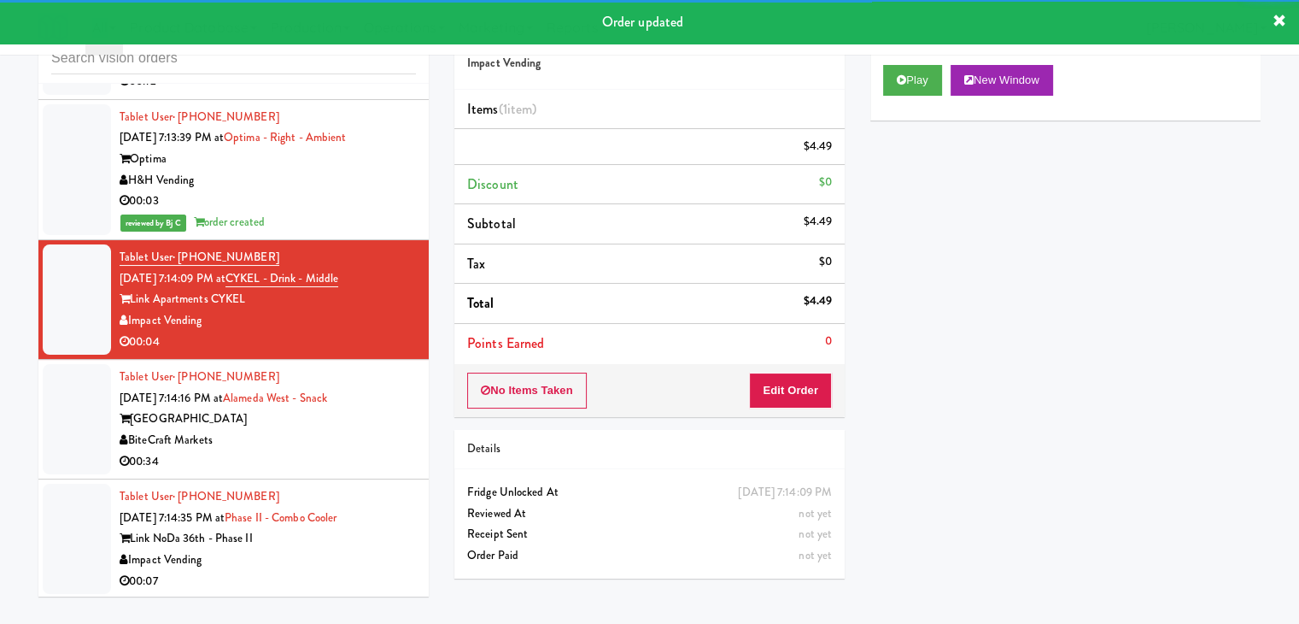
scroll to position [19524, 0]
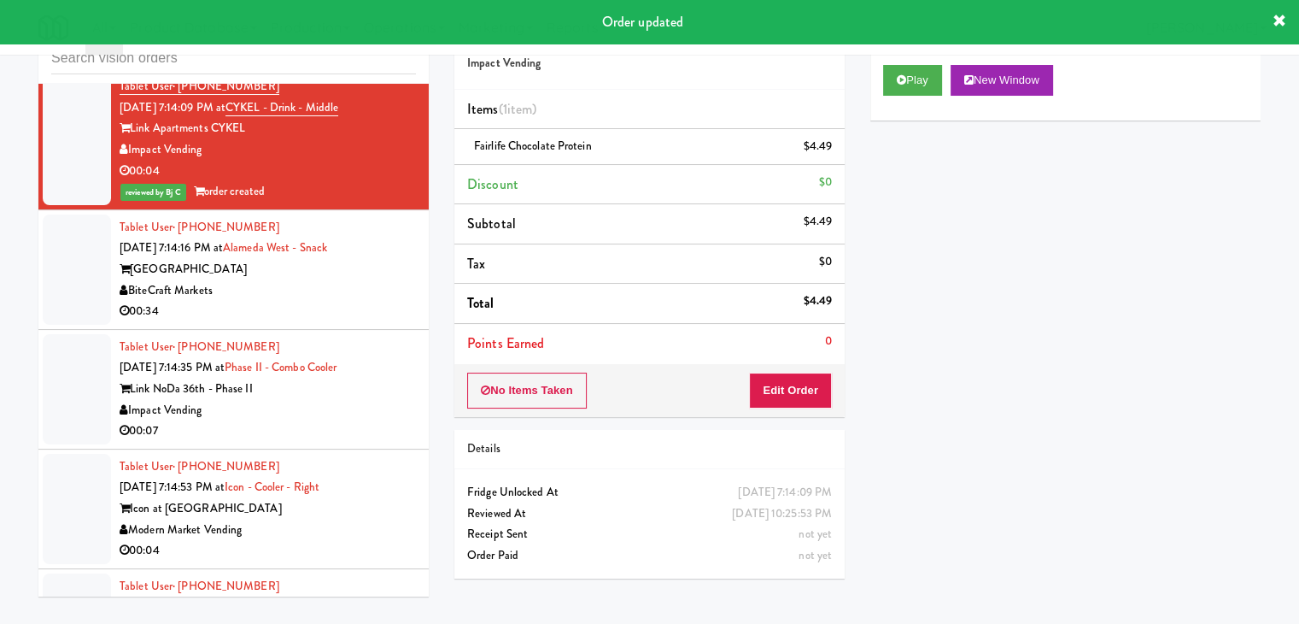
click at [366, 307] on div "Tablet User · (305) 967-3233 [DATE] 7:14:16 PM at [GEOGRAPHIC_DATA] Markets 00:…" at bounding box center [268, 269] width 296 height 105
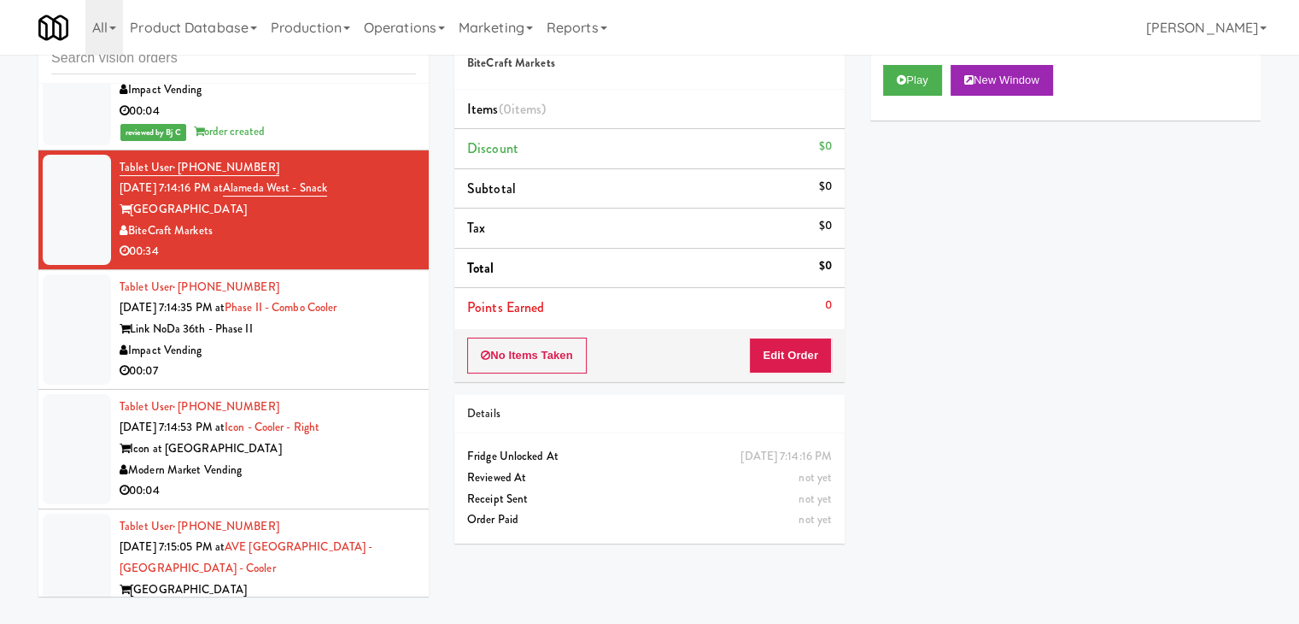
scroll to position [19610, 0]
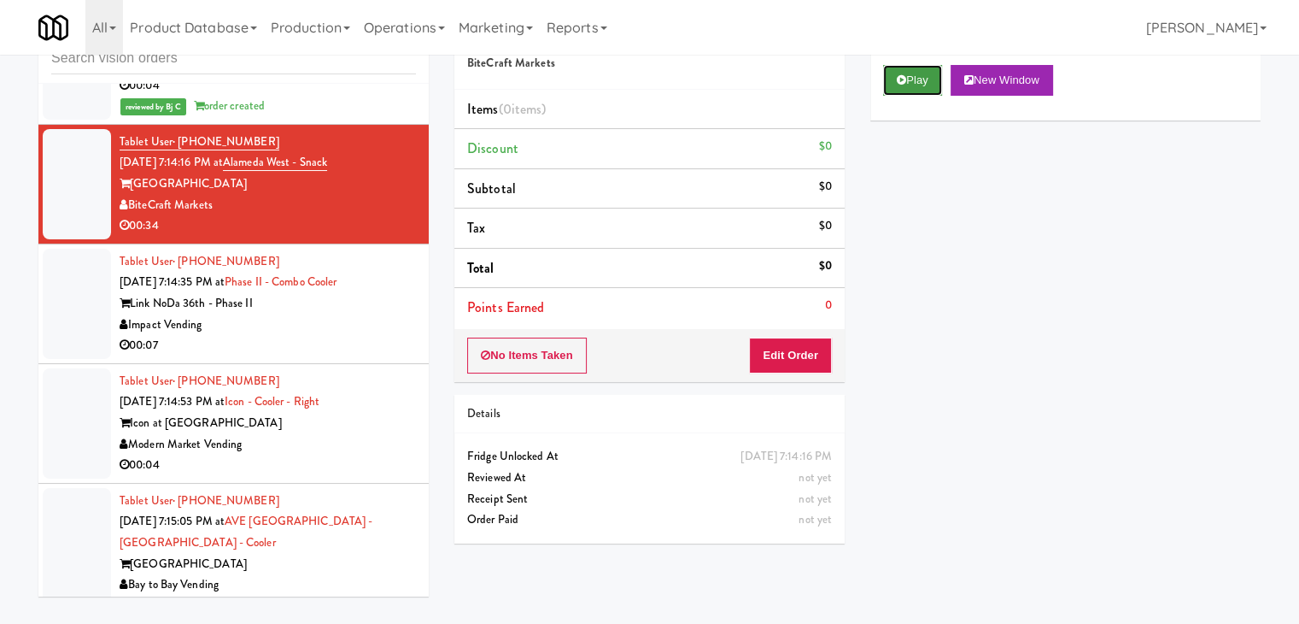
click at [899, 91] on button "Play" at bounding box center [912, 80] width 59 height 31
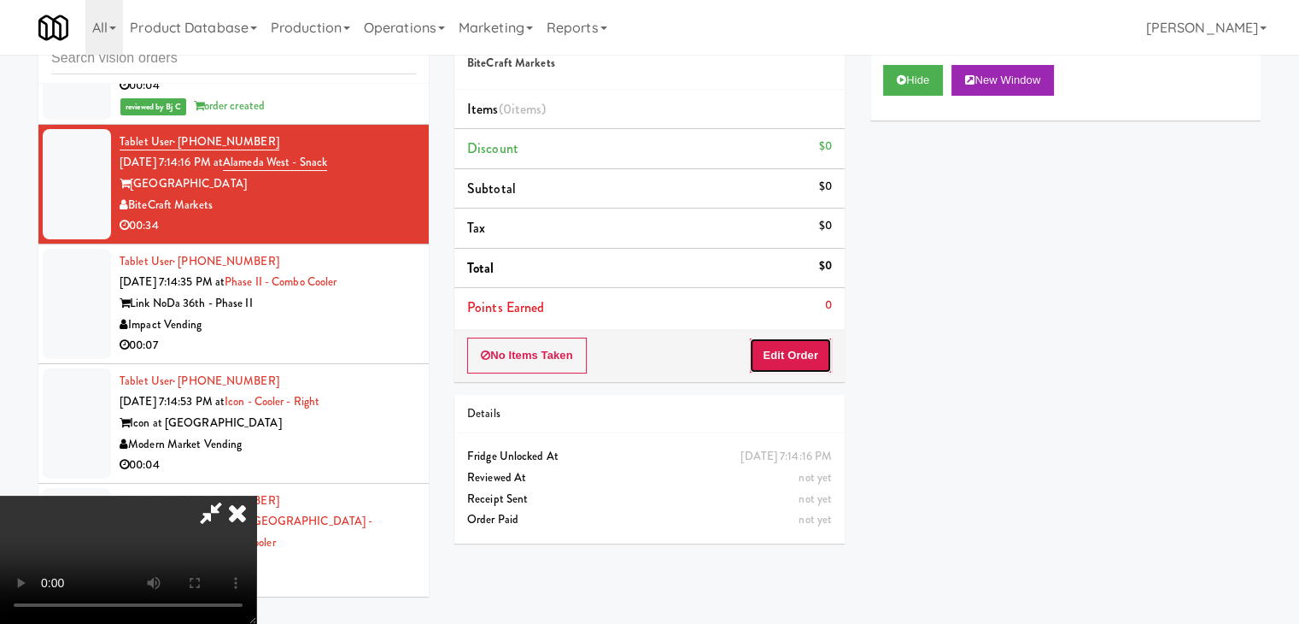
click at [808, 353] on button "Edit Order" at bounding box center [790, 355] width 83 height 36
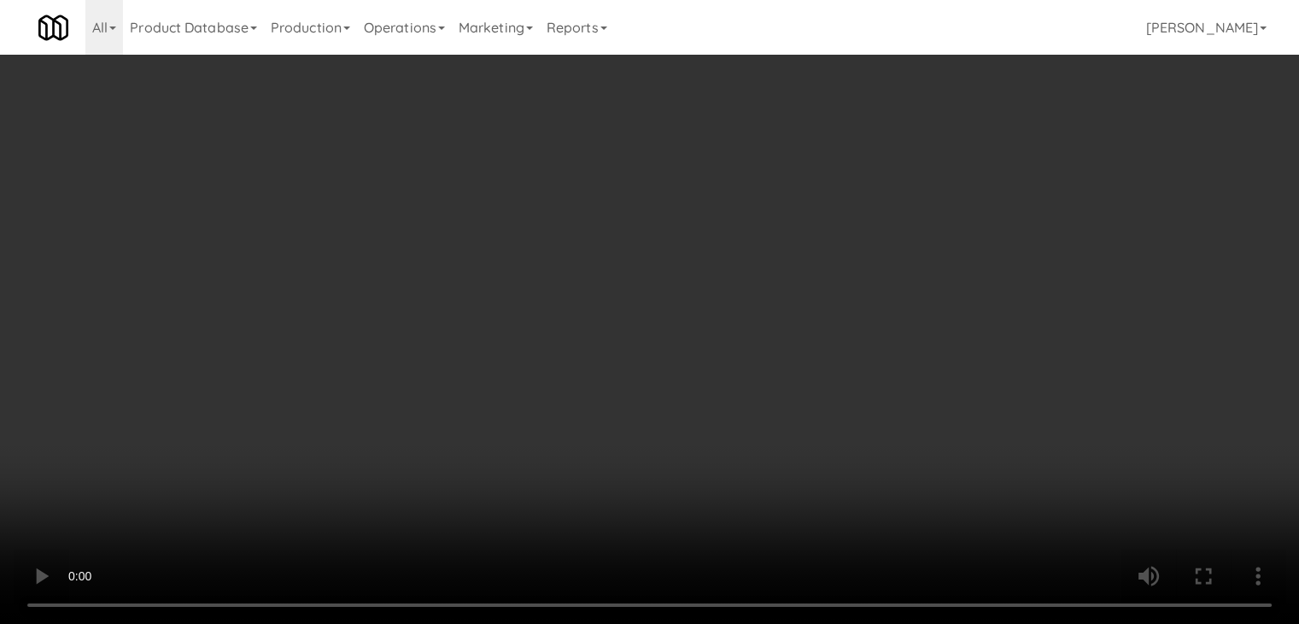
scroll to position [19505, 0]
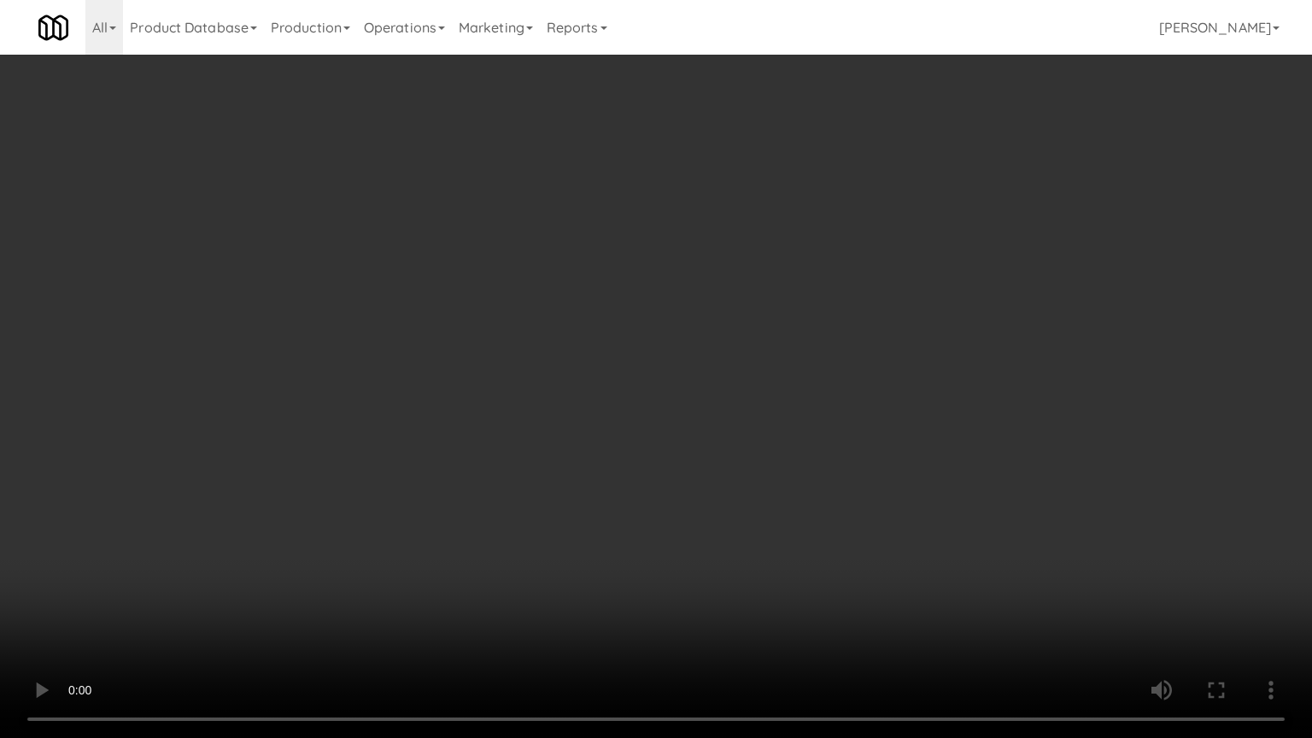
click at [848, 461] on video at bounding box center [656, 369] width 1312 height 738
click at [851, 462] on video at bounding box center [656, 369] width 1312 height 738
click at [858, 465] on video at bounding box center [656, 369] width 1312 height 738
click at [858, 464] on video at bounding box center [656, 369] width 1312 height 738
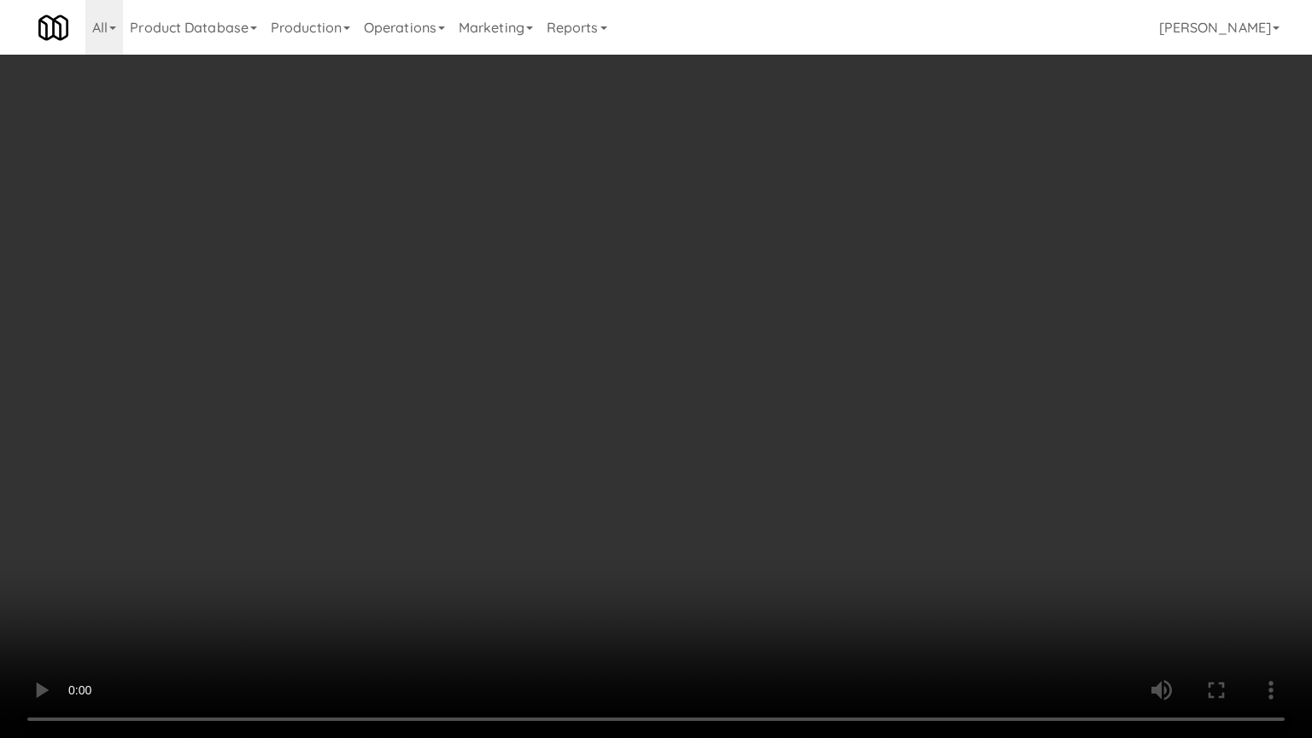
click at [858, 464] on video at bounding box center [656, 369] width 1312 height 738
click at [861, 473] on video at bounding box center [656, 369] width 1312 height 738
click at [862, 473] on video at bounding box center [656, 369] width 1312 height 738
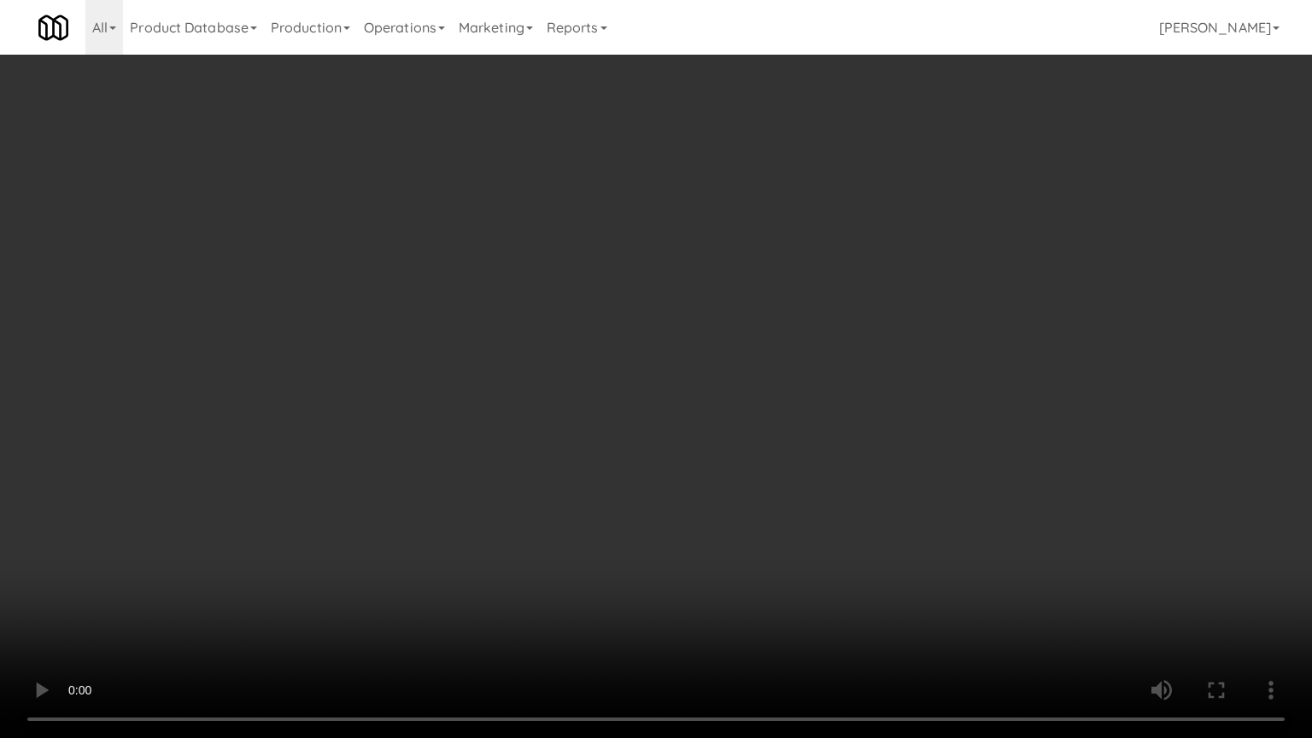
click at [872, 467] on video at bounding box center [656, 369] width 1312 height 738
click at [874, 468] on video at bounding box center [656, 369] width 1312 height 738
click at [881, 441] on video at bounding box center [656, 369] width 1312 height 738
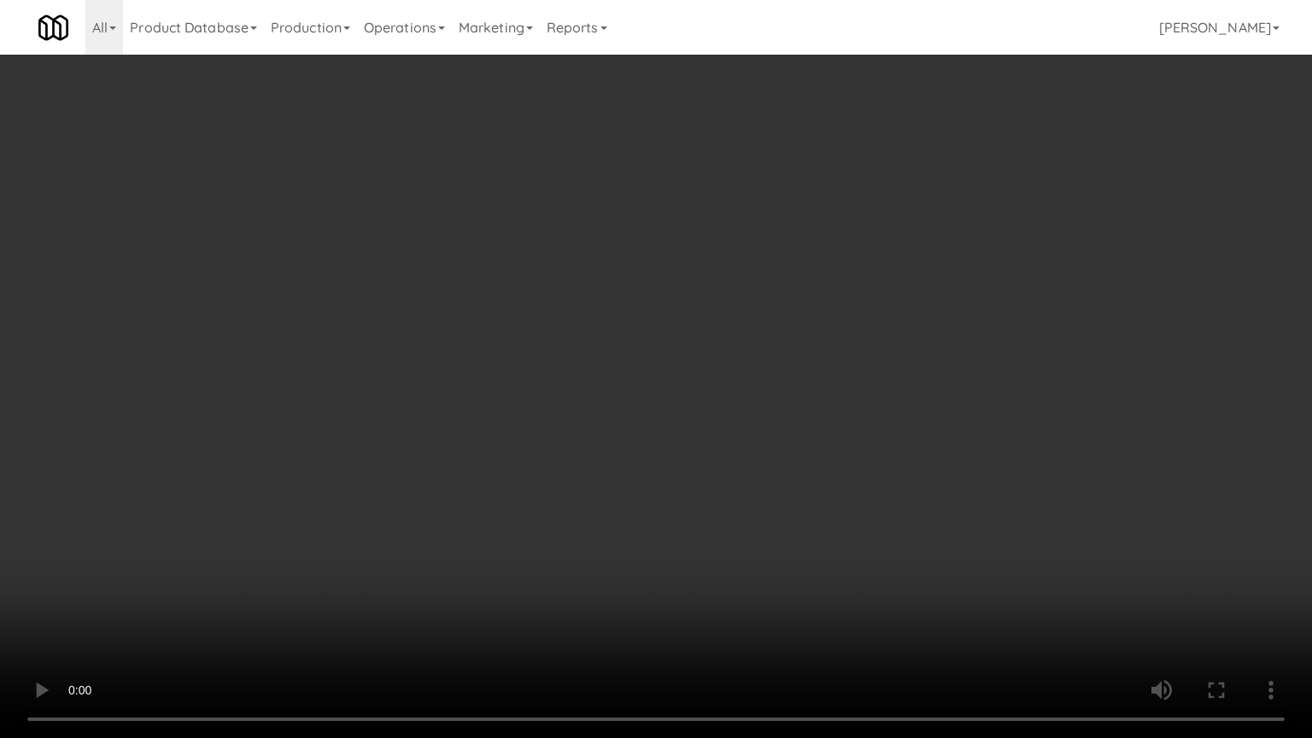
click at [881, 441] on video at bounding box center [656, 369] width 1312 height 738
click at [871, 441] on video at bounding box center [656, 369] width 1312 height 738
click at [879, 366] on li "Big [US_STATE] Cinnamon Bun 6/8" at bounding box center [1076, 336] width 395 height 66
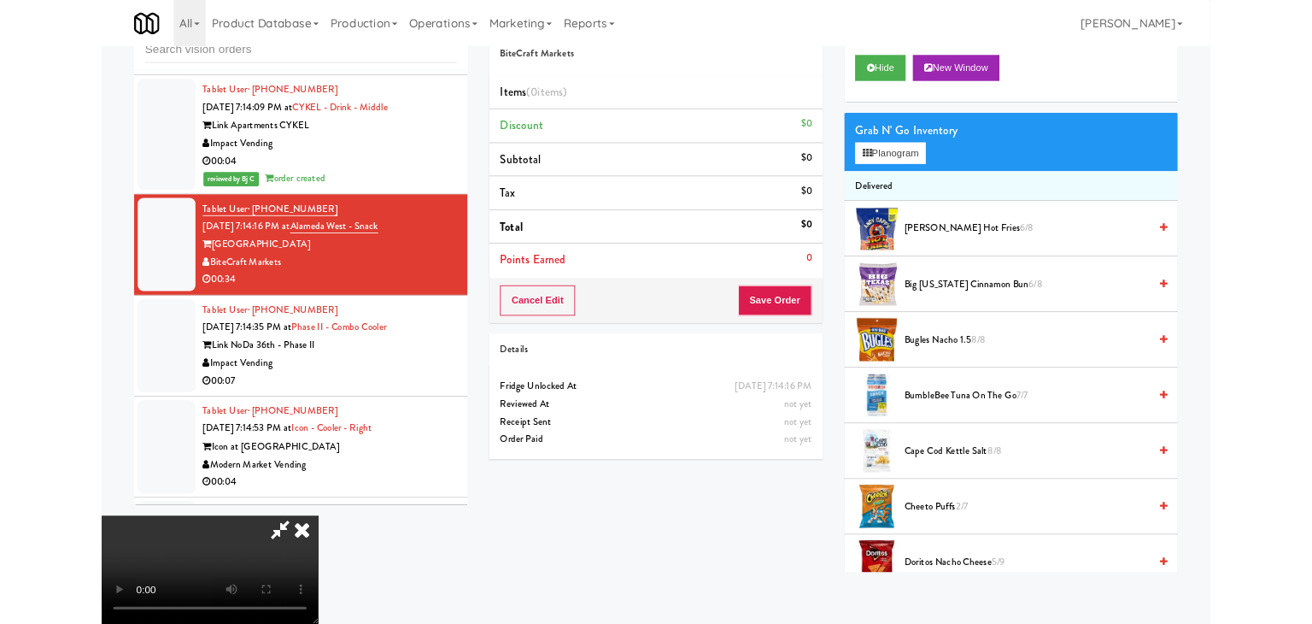
scroll to position [19610, 0]
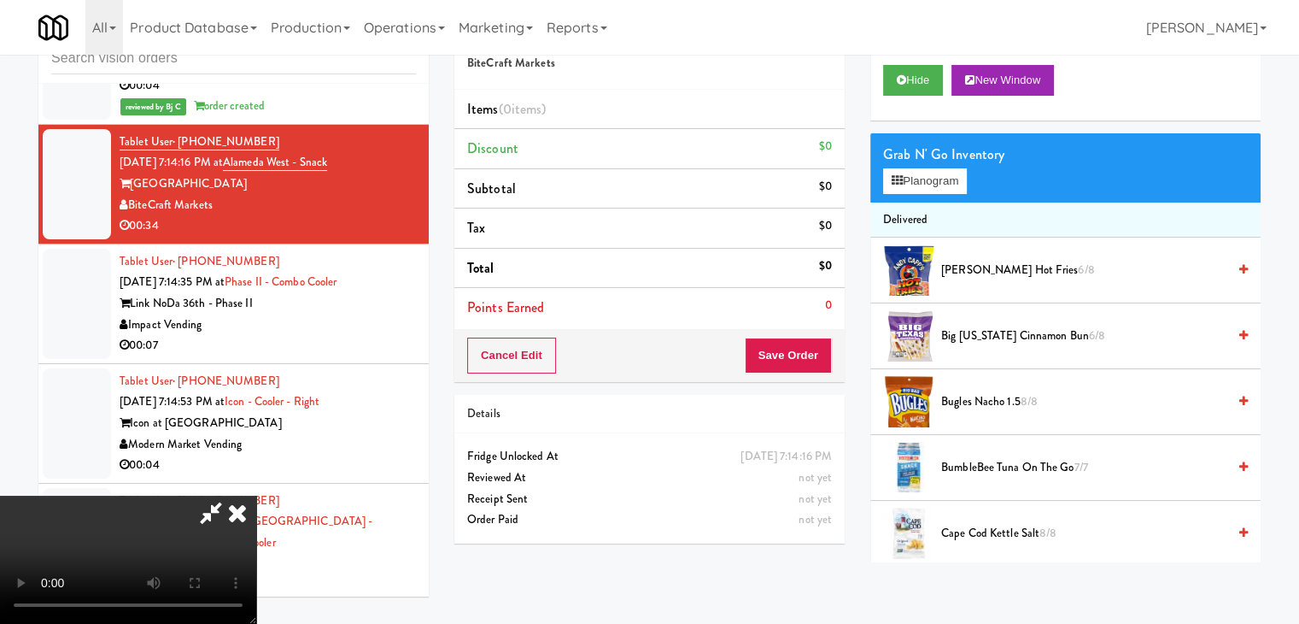
click at [256, 495] on video at bounding box center [128, 559] width 256 height 128
click at [923, 180] on button "Planogram" at bounding box center [925, 181] width 84 height 26
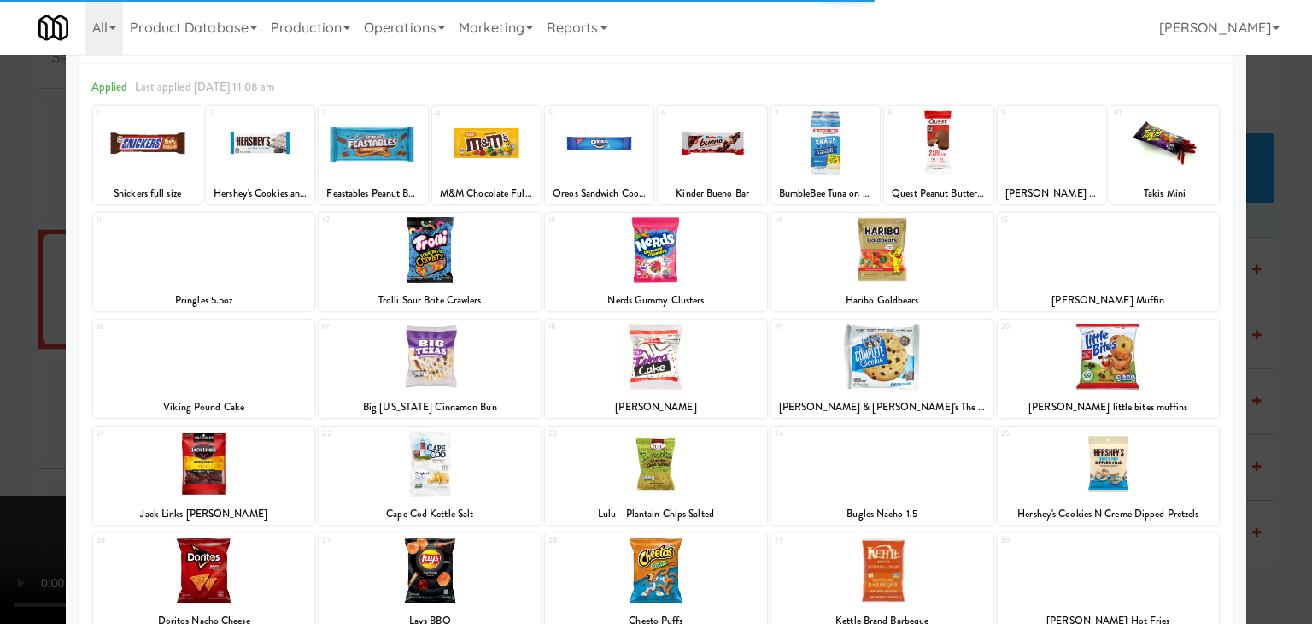
scroll to position [171, 0]
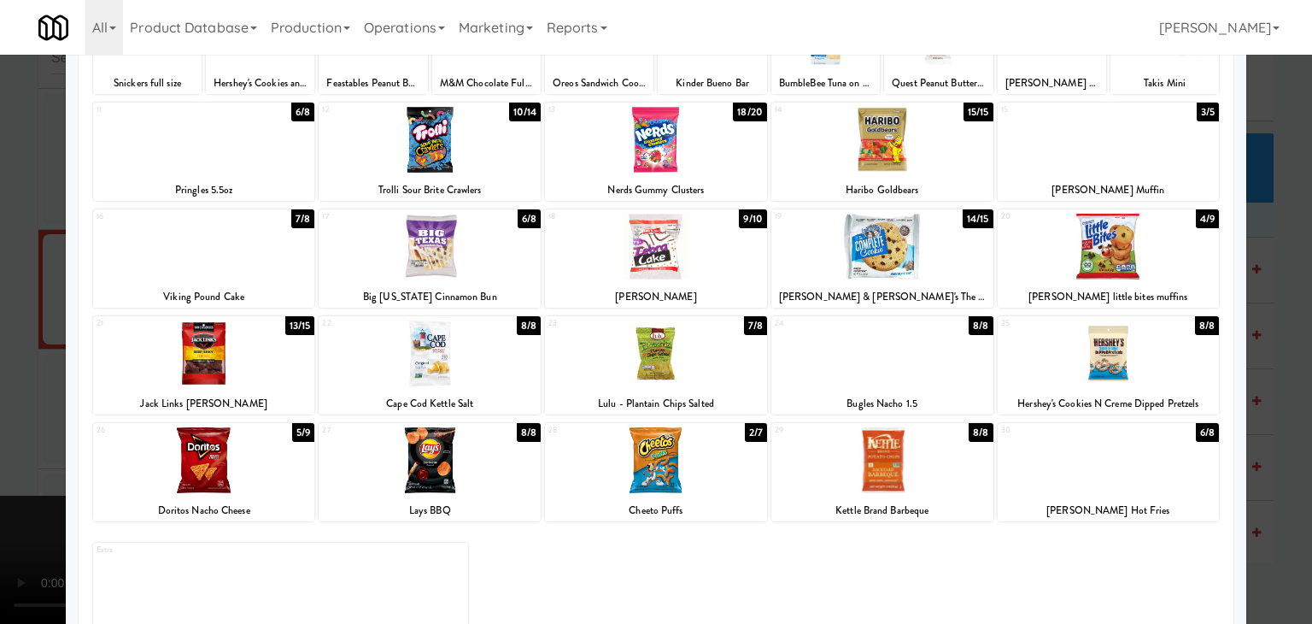
click at [881, 354] on div at bounding box center [882, 353] width 222 height 66
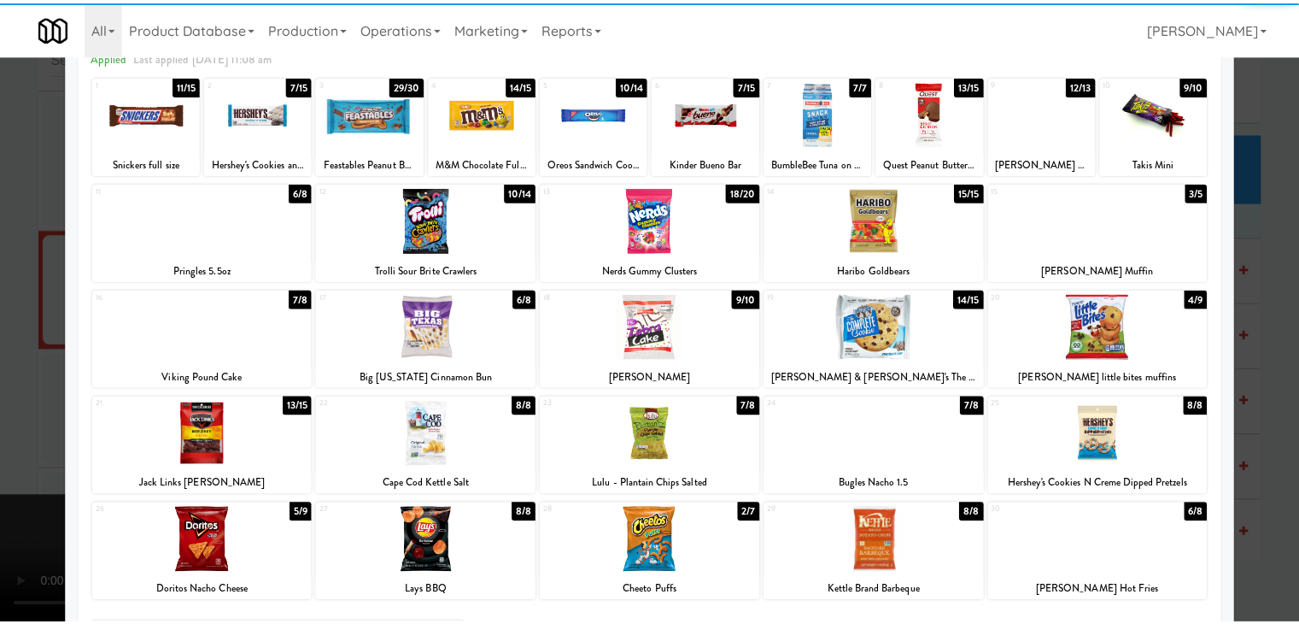
scroll to position [0, 0]
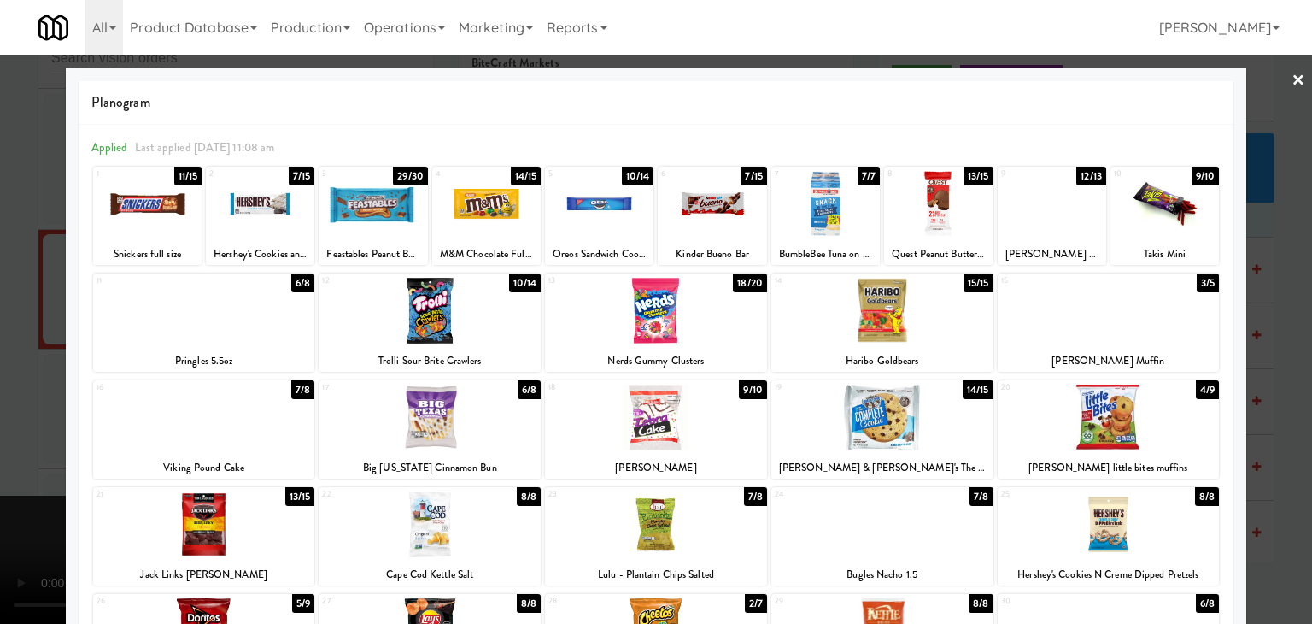
click at [243, 336] on div at bounding box center [204, 311] width 222 height 66
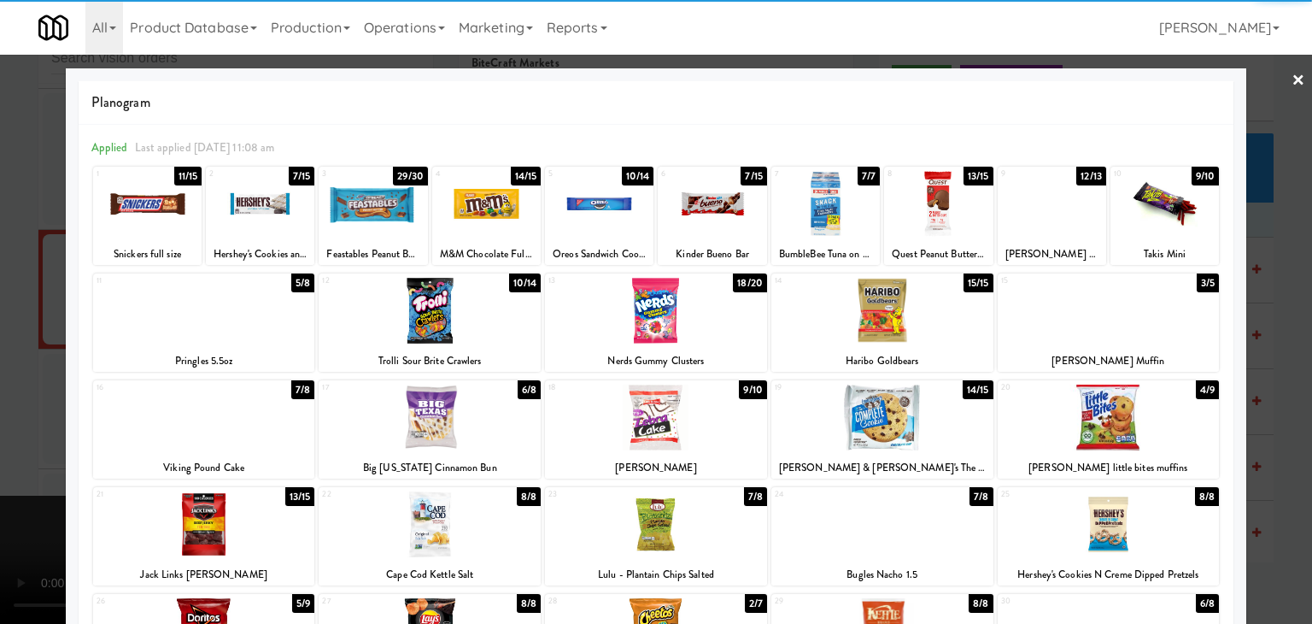
click at [1158, 547] on div at bounding box center [1109, 524] width 222 height 66
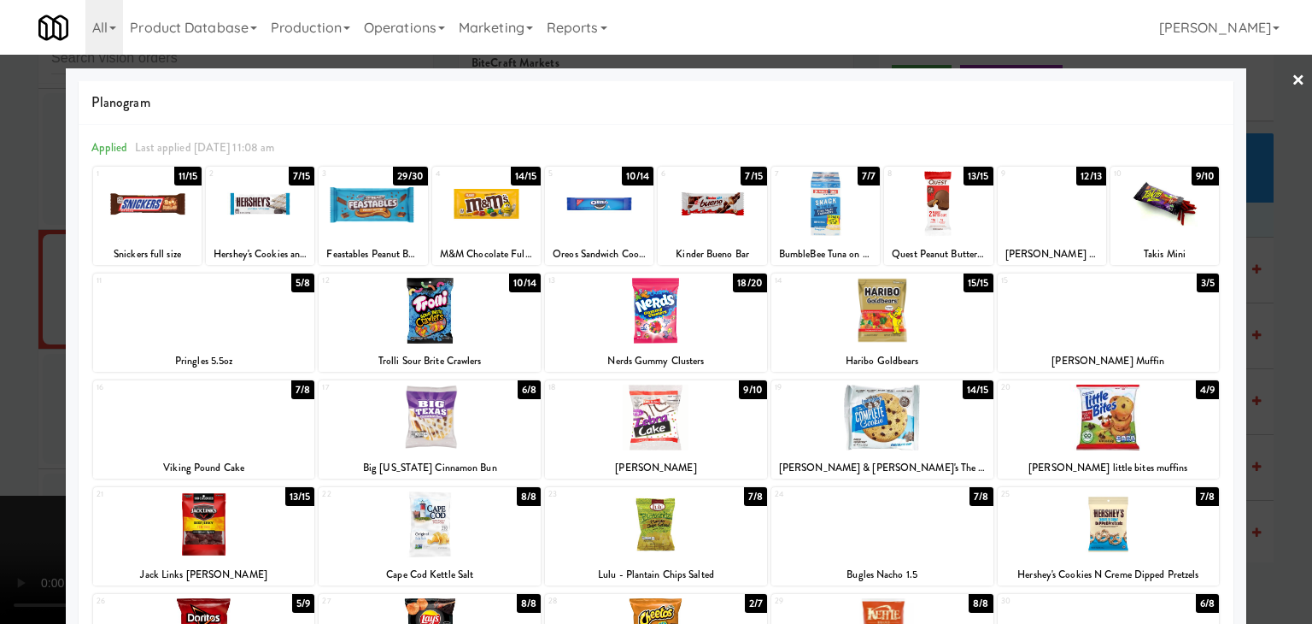
click at [1255, 527] on div at bounding box center [656, 312] width 1312 height 624
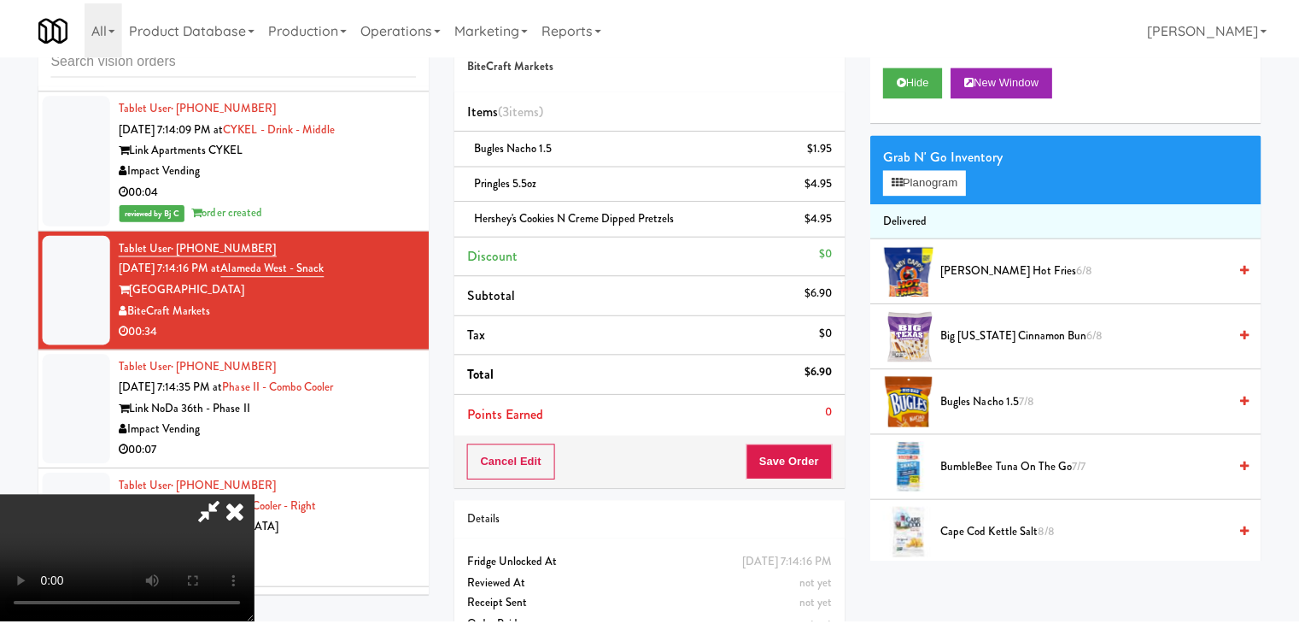
scroll to position [19610, 0]
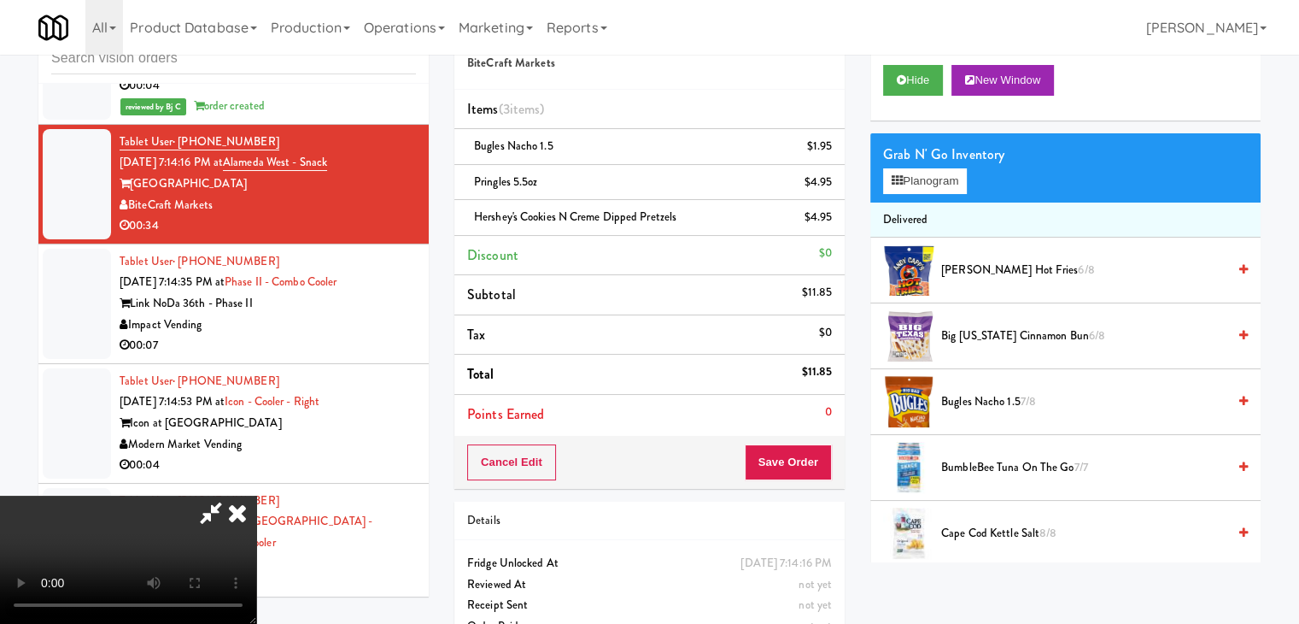
click at [256, 495] on video at bounding box center [128, 559] width 256 height 128
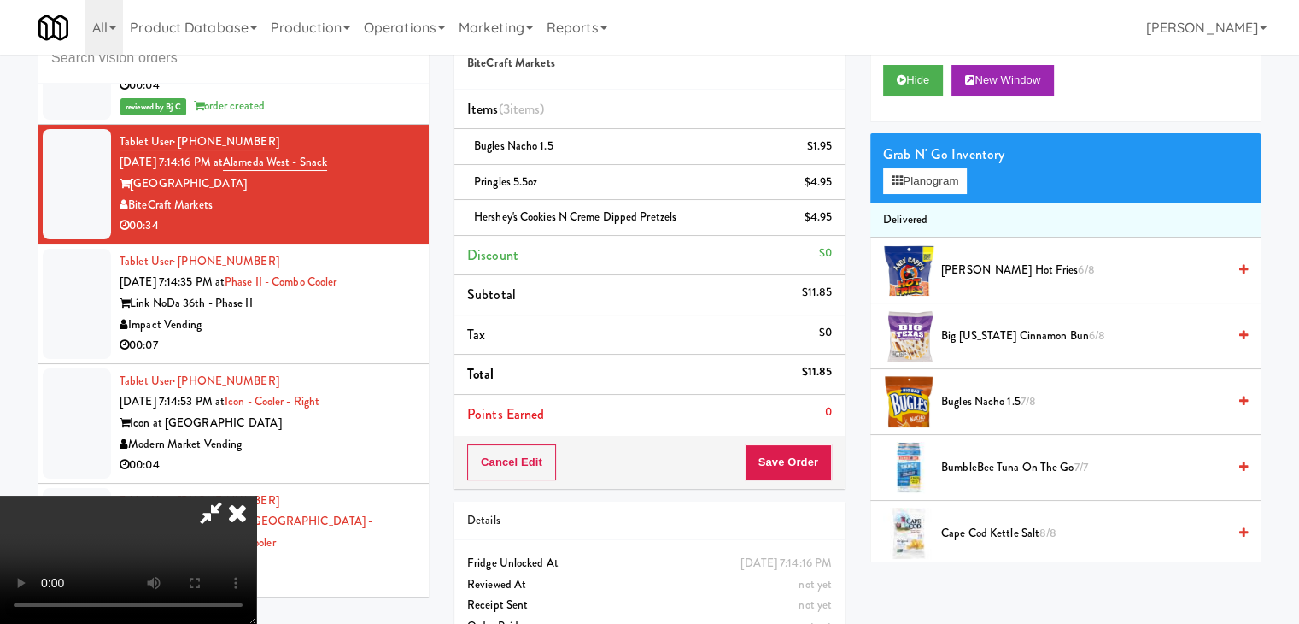
click at [256, 495] on video at bounding box center [128, 559] width 256 height 128
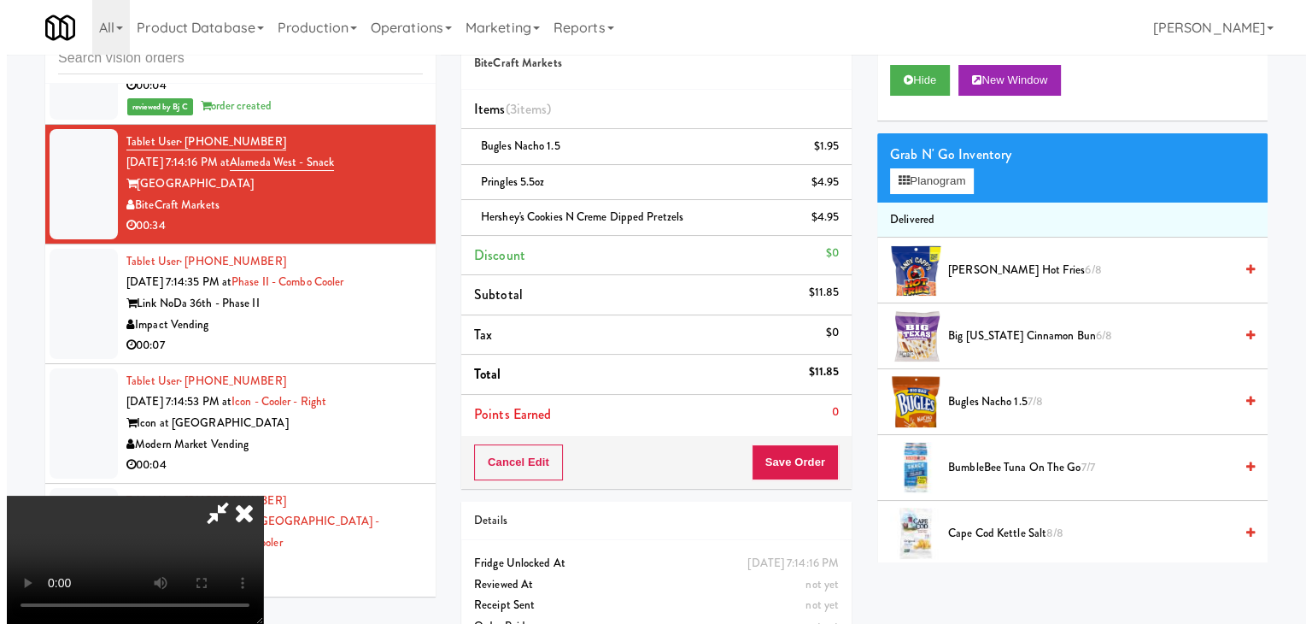
scroll to position [0, 0]
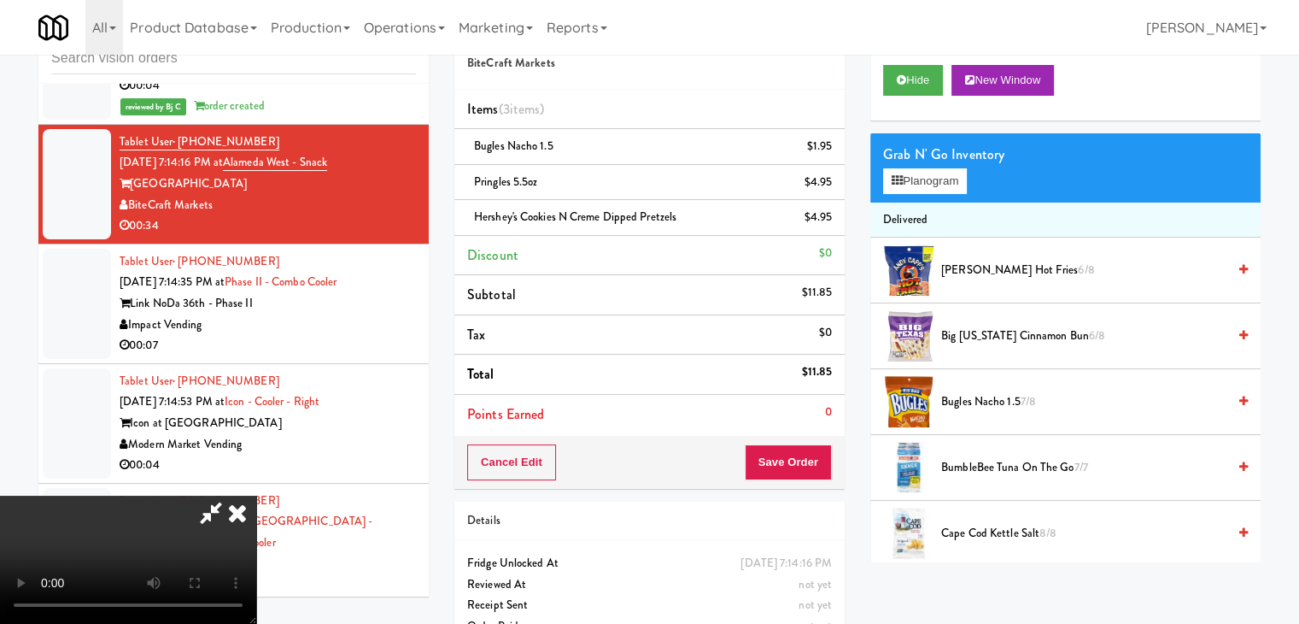
click at [256, 495] on video at bounding box center [128, 559] width 256 height 128
click at [837, 150] on icon at bounding box center [833, 152] width 9 height 11
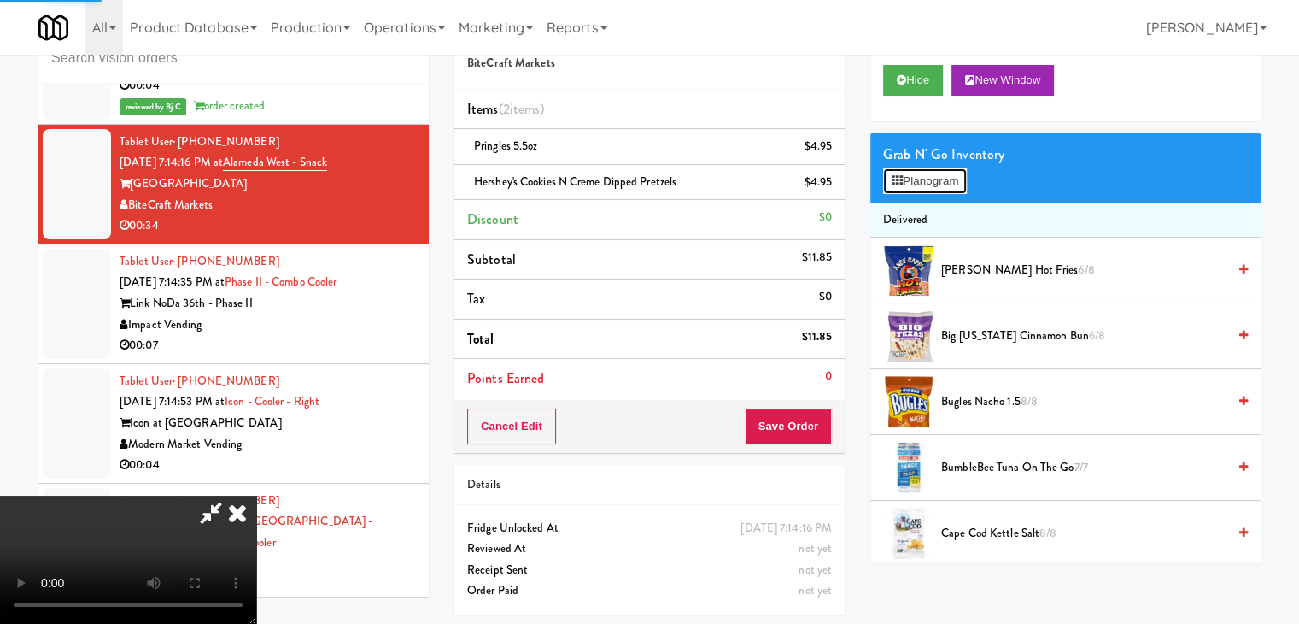
drag, startPoint x: 936, startPoint y: 171, endPoint x: 938, endPoint y: 180, distance: 9.5
click at [937, 173] on button "Planogram" at bounding box center [925, 181] width 84 height 26
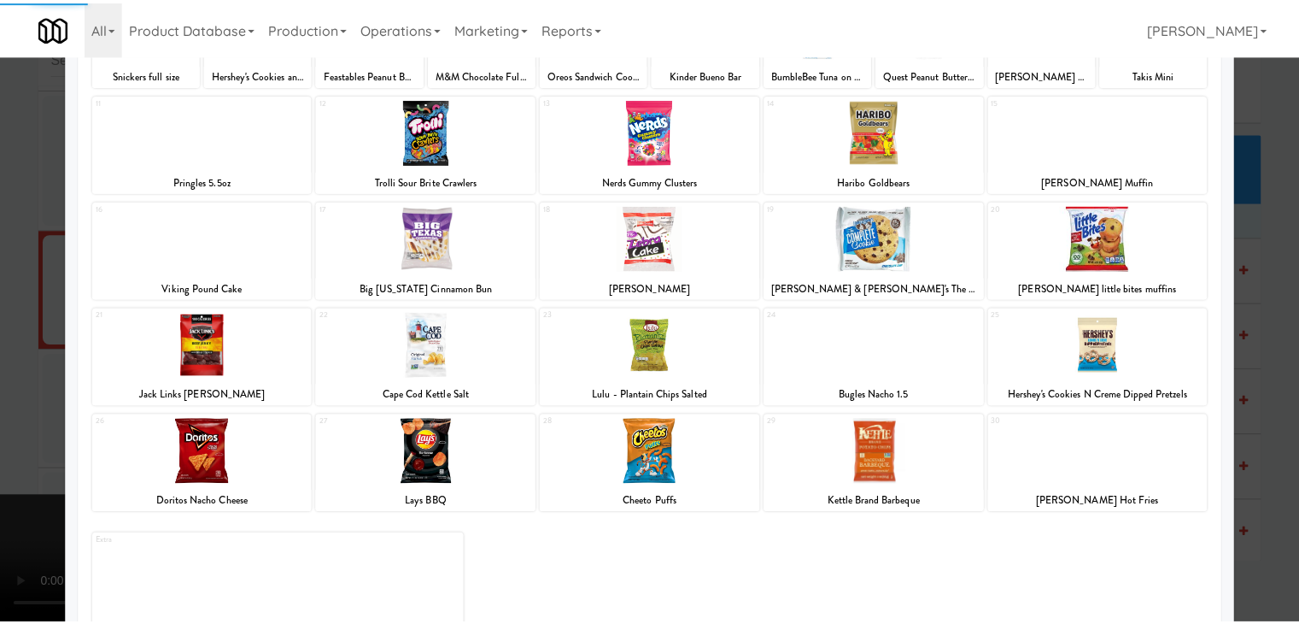
scroll to position [215, 0]
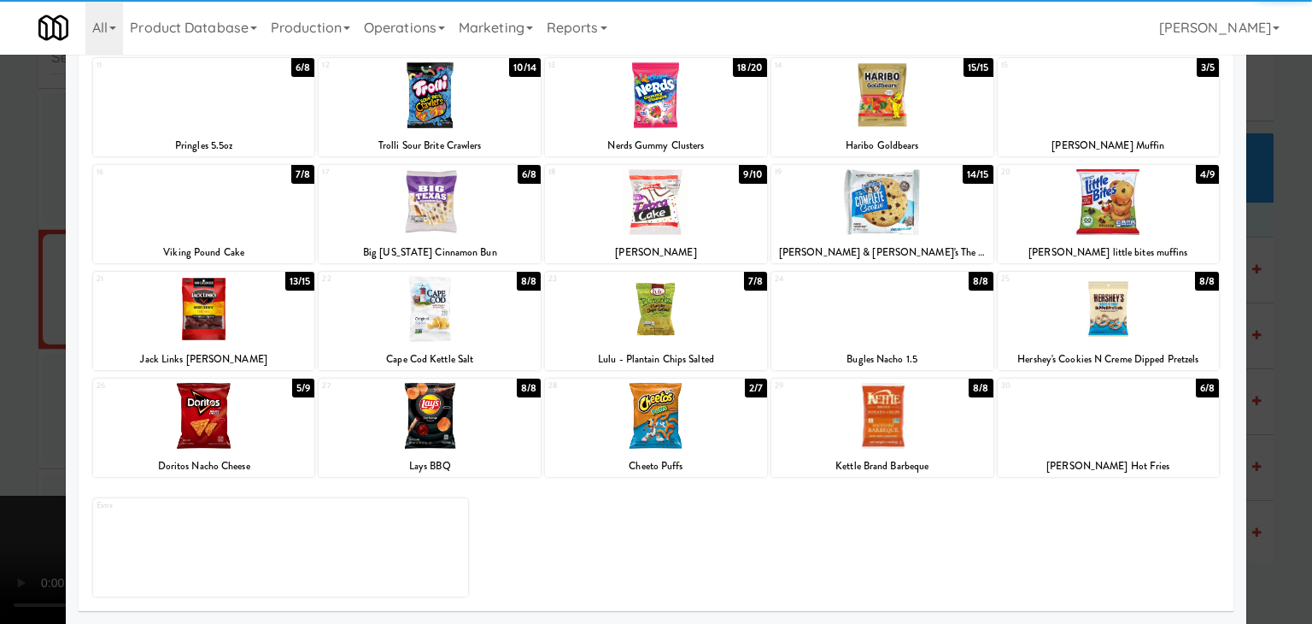
click at [1165, 436] on div at bounding box center [1109, 416] width 222 height 66
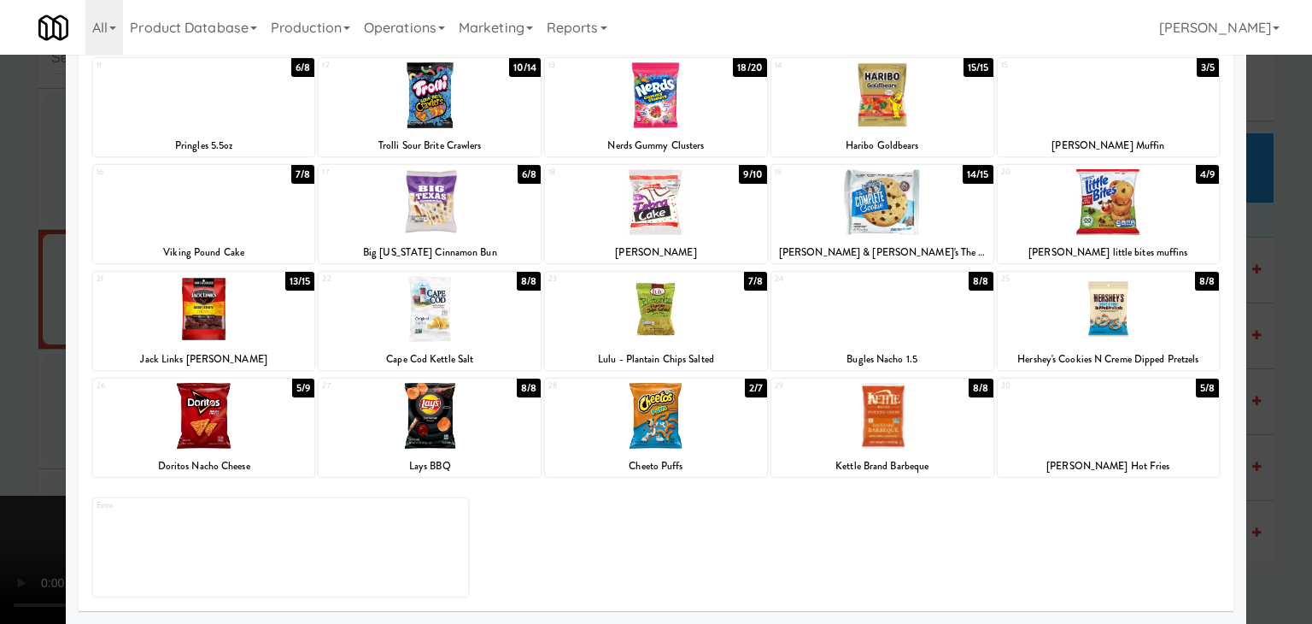
drag, startPoint x: 1274, startPoint y: 436, endPoint x: 1001, endPoint y: 438, distance: 273.3
click at [1278, 436] on div at bounding box center [656, 312] width 1312 height 624
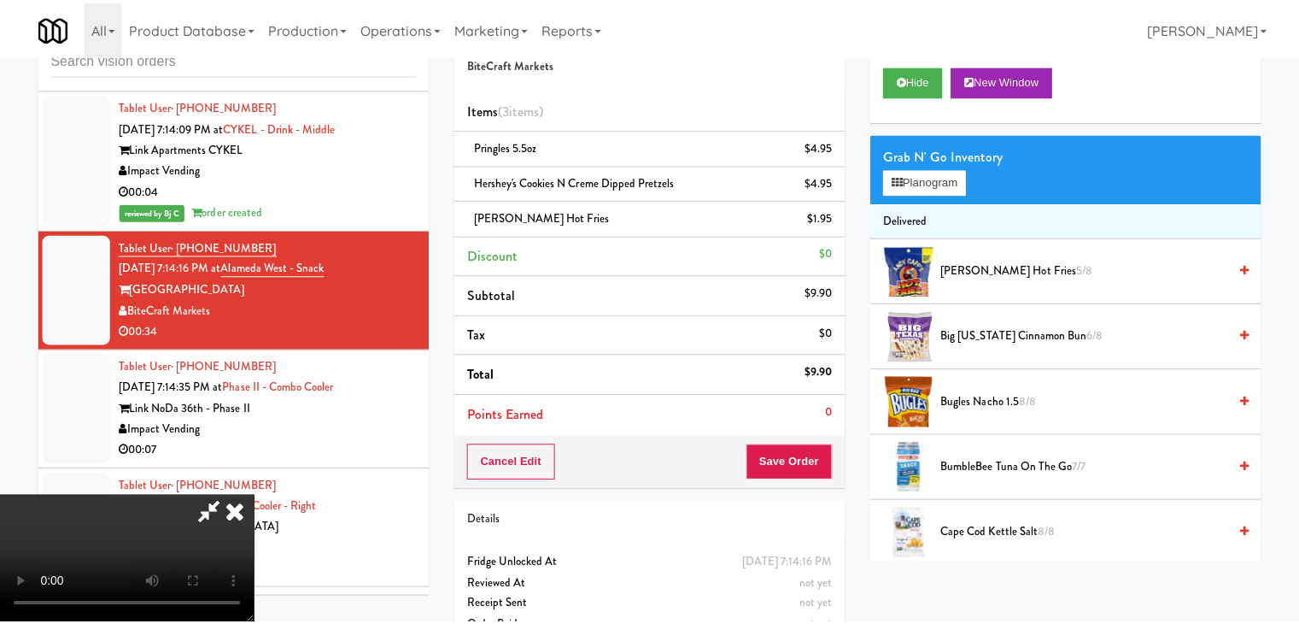
scroll to position [19610, 0]
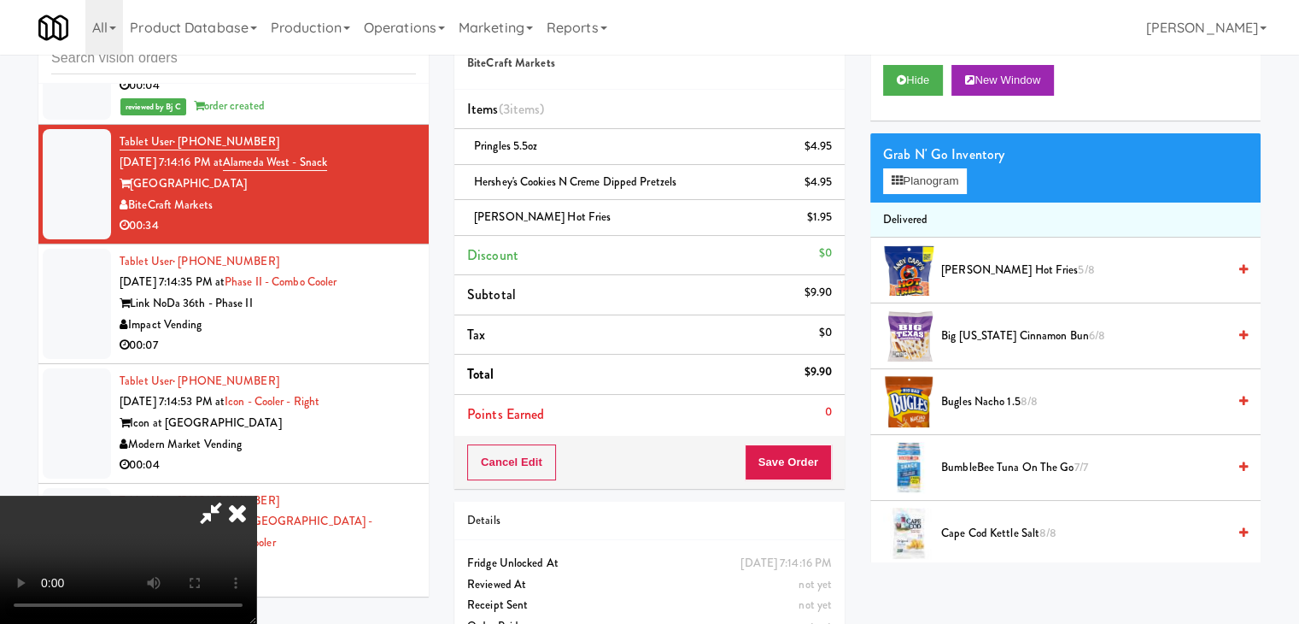
click at [256, 495] on video at bounding box center [128, 559] width 256 height 128
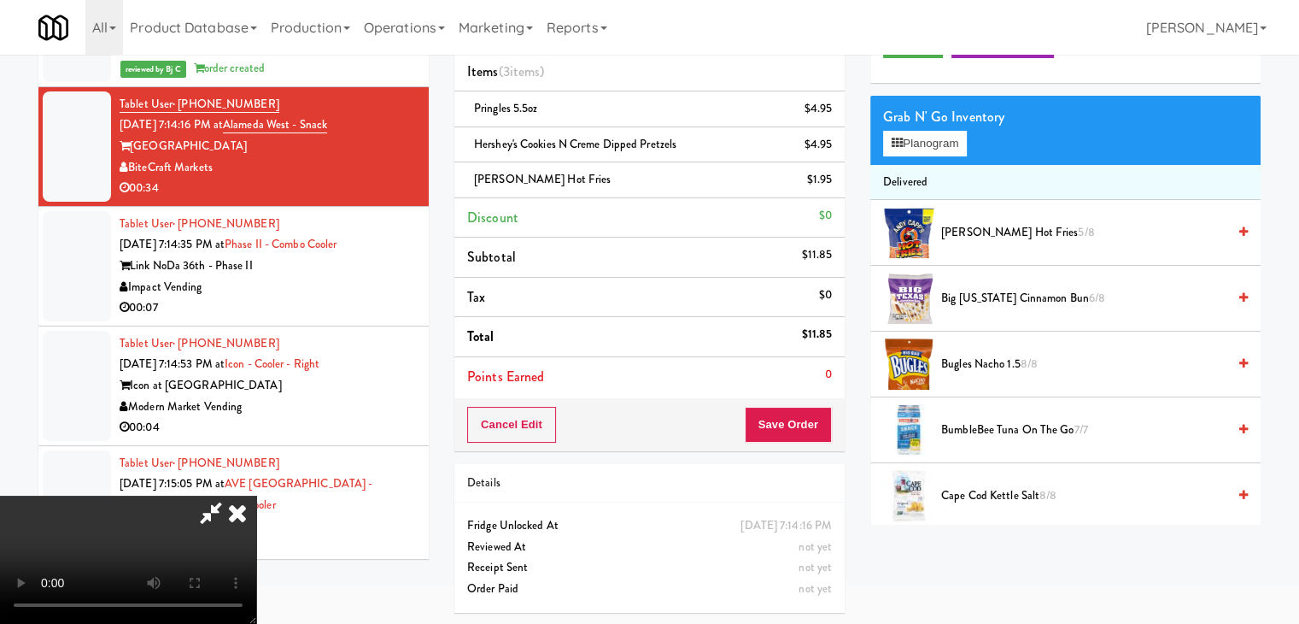
scroll to position [0, 0]
click at [823, 425] on button "Save Order" at bounding box center [788, 425] width 87 height 36
click at [822, 425] on button "Save Order" at bounding box center [788, 425] width 87 height 36
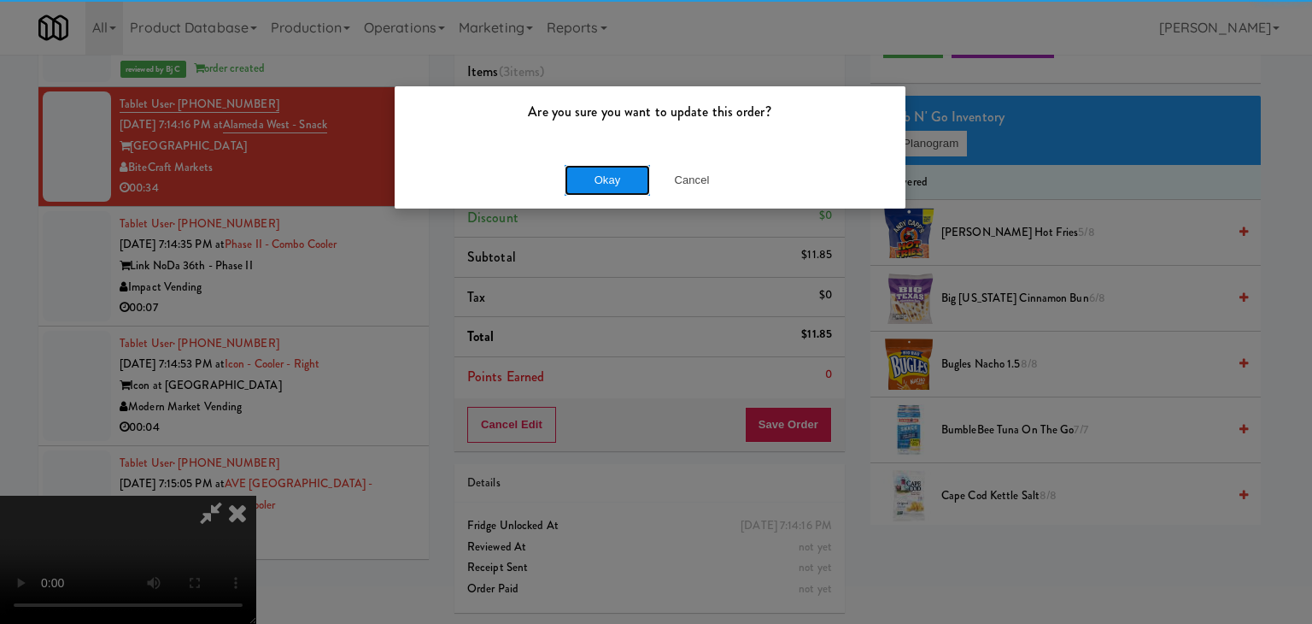
click at [598, 179] on button "Okay" at bounding box center [607, 180] width 85 height 31
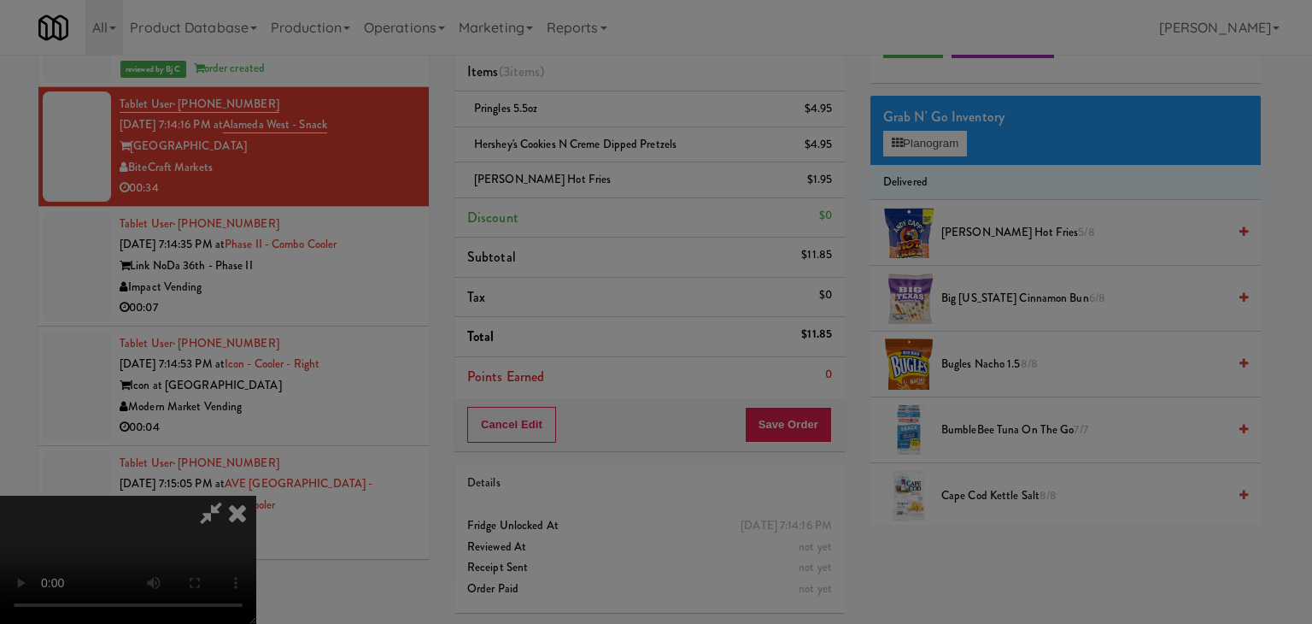
click at [598, 179] on body "Are you sure you want to update this order? Okay Cancel Okay Are you sure you w…" at bounding box center [656, 274] width 1312 height 624
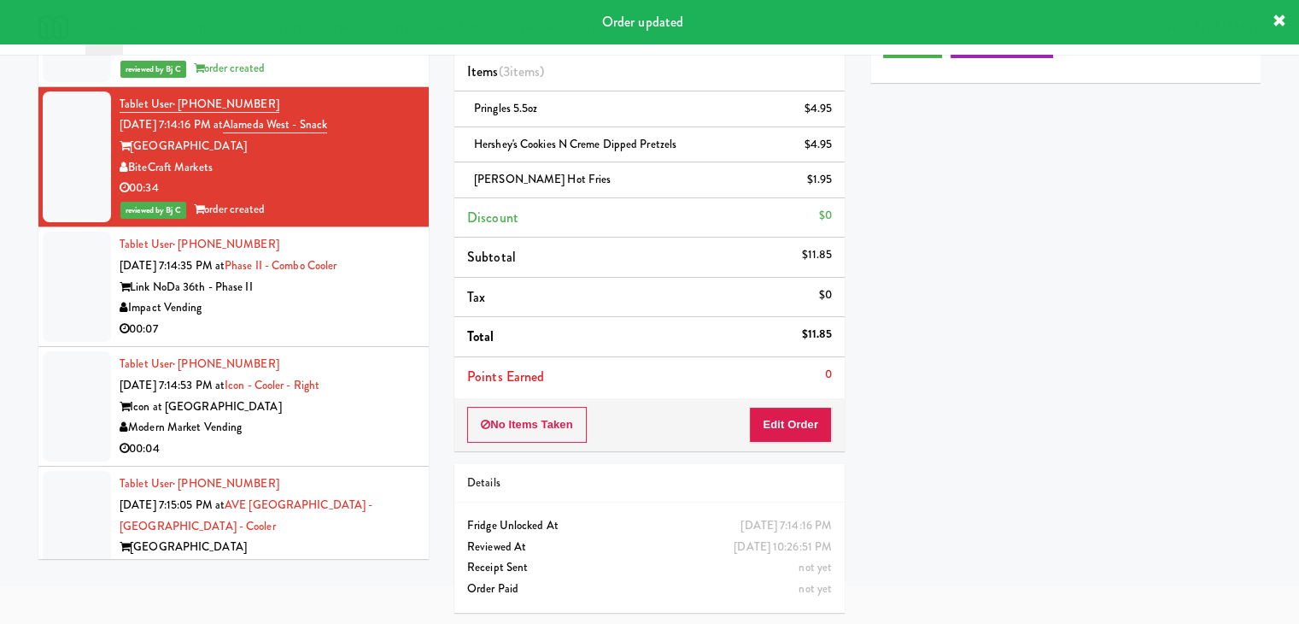
click at [341, 340] on div "00:07" at bounding box center [268, 329] width 296 height 21
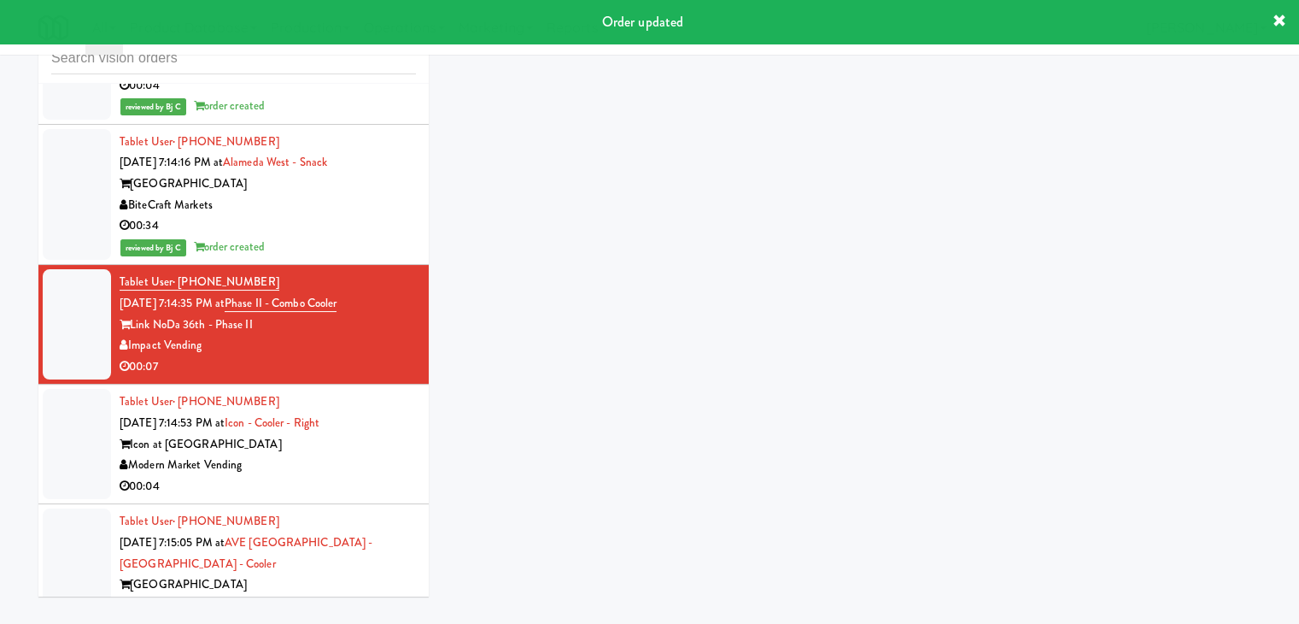
scroll to position [55, 0]
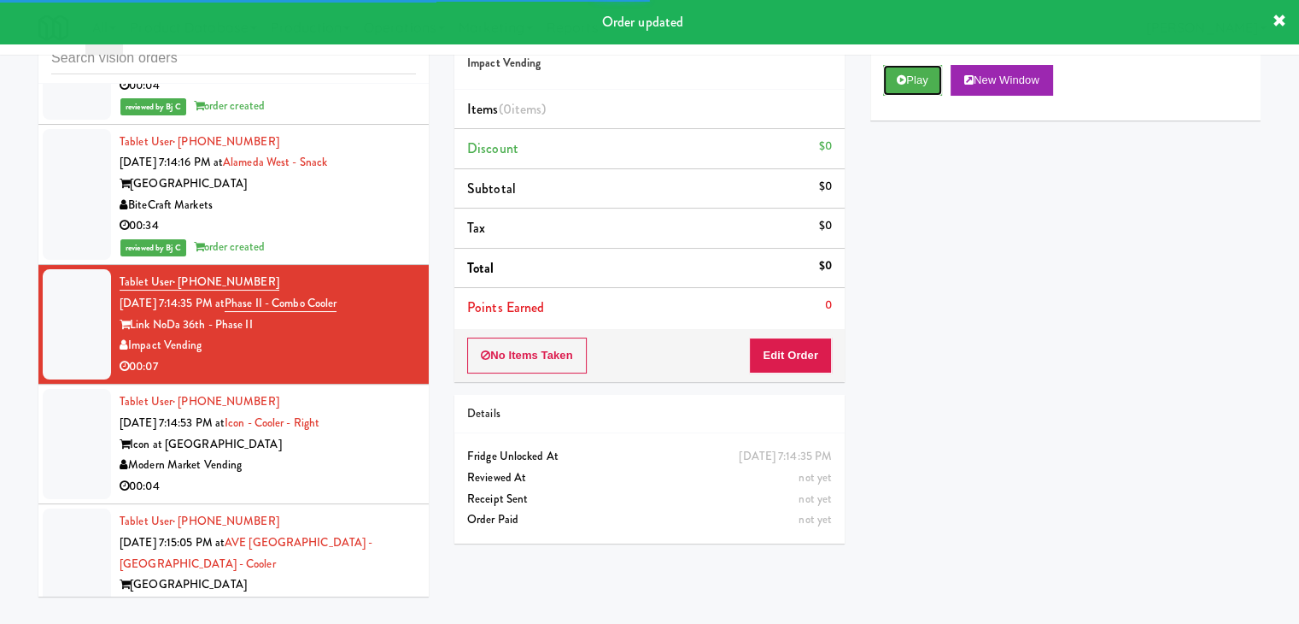
drag, startPoint x: 926, startPoint y: 74, endPoint x: 885, endPoint y: 174, distance: 108.0
click at [924, 74] on button "Play" at bounding box center [912, 80] width 59 height 31
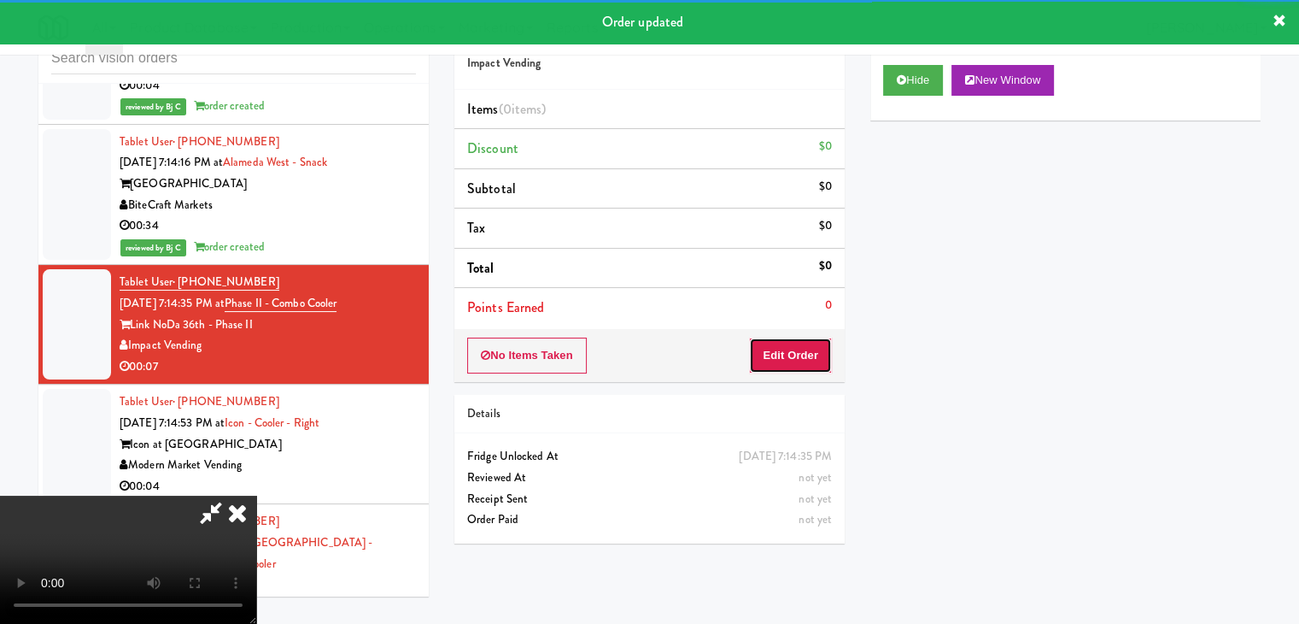
click at [769, 361] on button "Edit Order" at bounding box center [790, 355] width 83 height 36
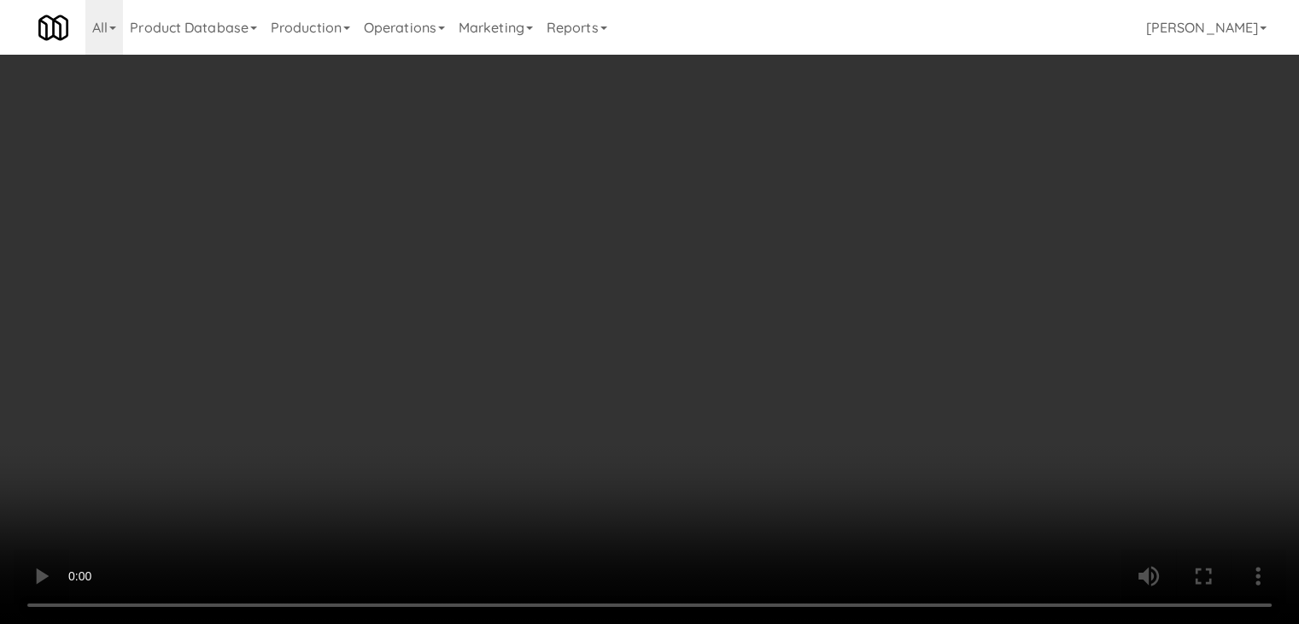
scroll to position [19505, 0]
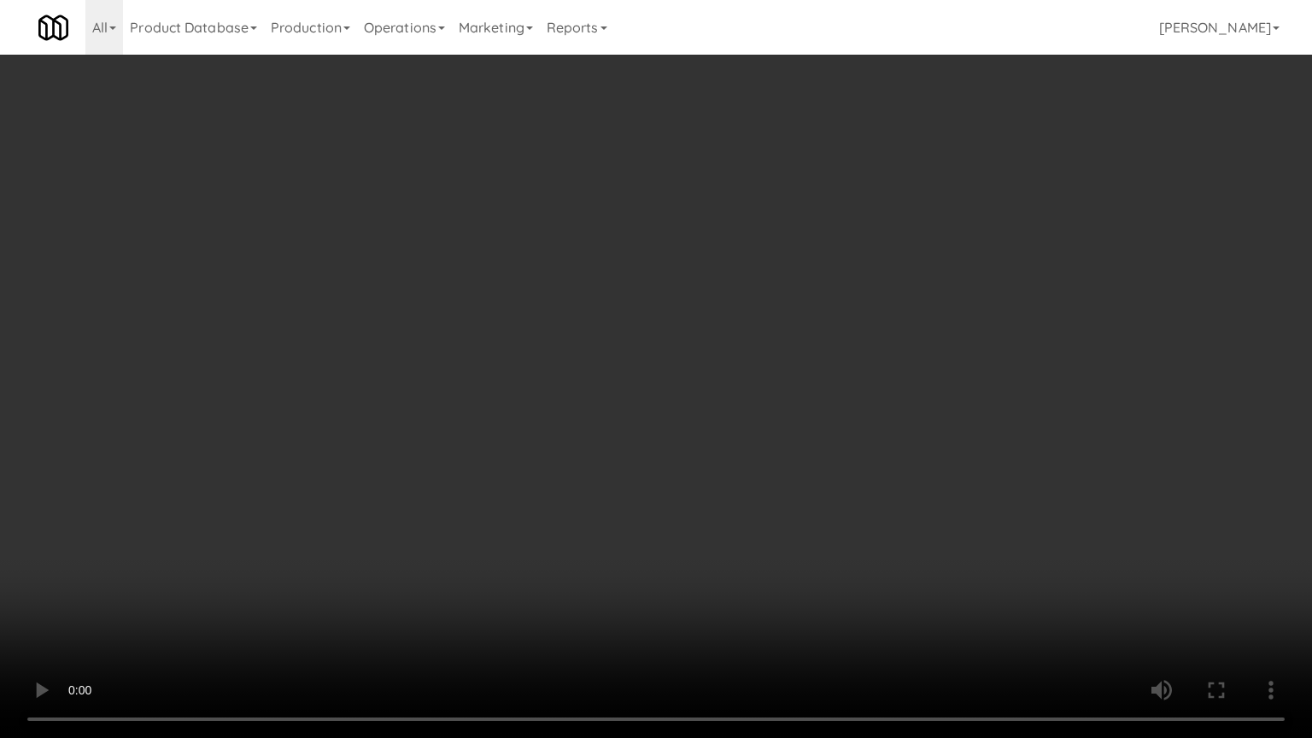
click at [804, 524] on video at bounding box center [656, 369] width 1312 height 738
click at [859, 523] on video at bounding box center [656, 369] width 1312 height 738
click at [770, 593] on video at bounding box center [656, 369] width 1312 height 738
click at [769, 593] on video at bounding box center [656, 369] width 1312 height 738
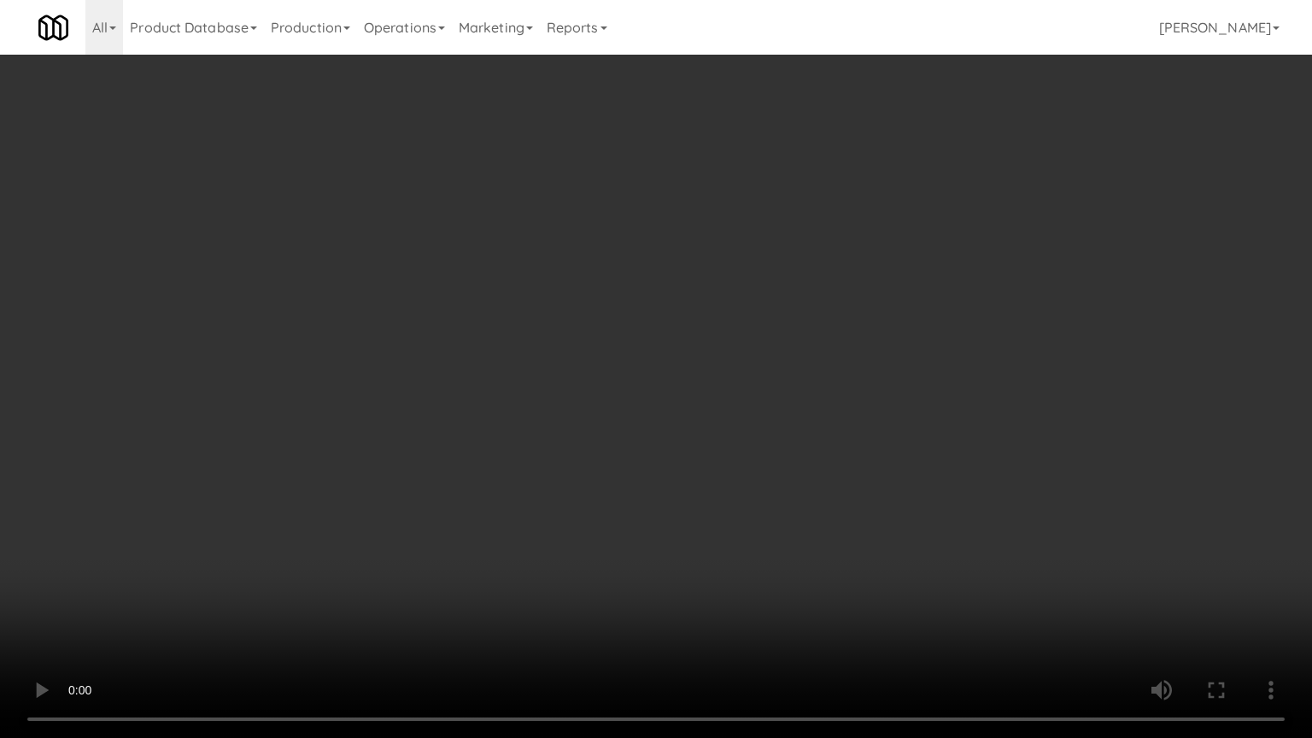
click at [785, 527] on video at bounding box center [656, 369] width 1312 height 738
click at [823, 483] on video at bounding box center [656, 369] width 1312 height 738
drag, startPoint x: 823, startPoint y: 483, endPoint x: 962, endPoint y: 257, distance: 264.6
click at [827, 481] on video at bounding box center [656, 369] width 1312 height 738
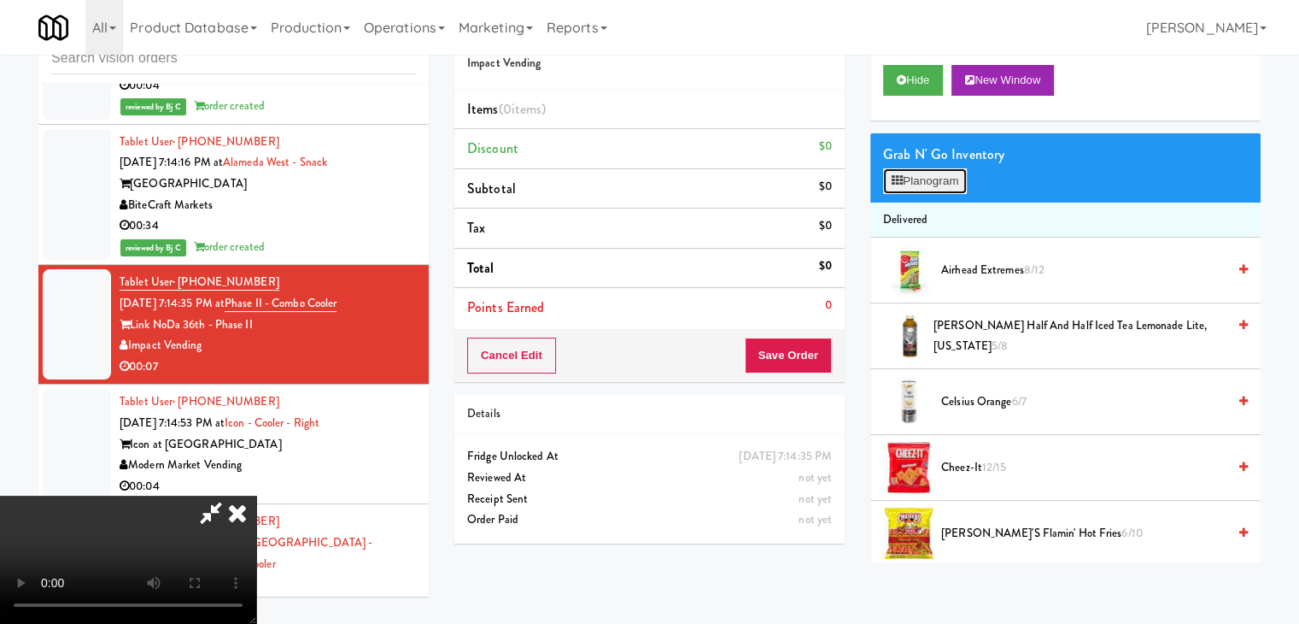
click at [940, 186] on button "Planogram" at bounding box center [925, 181] width 84 height 26
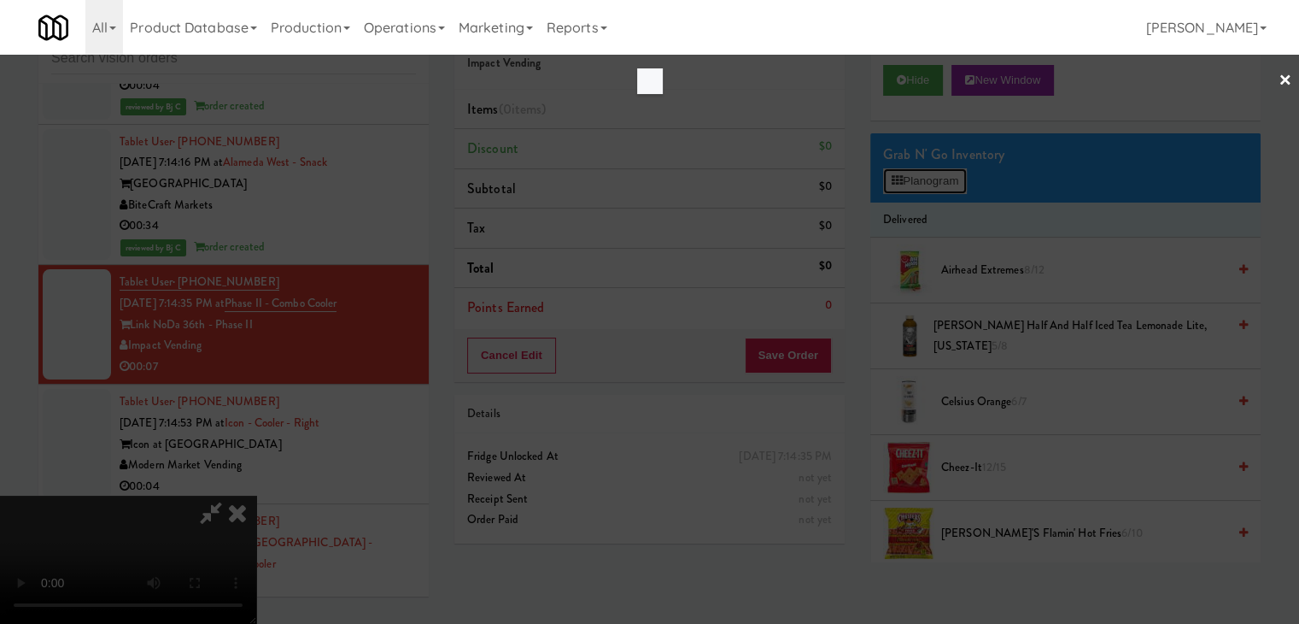
scroll to position [19505, 0]
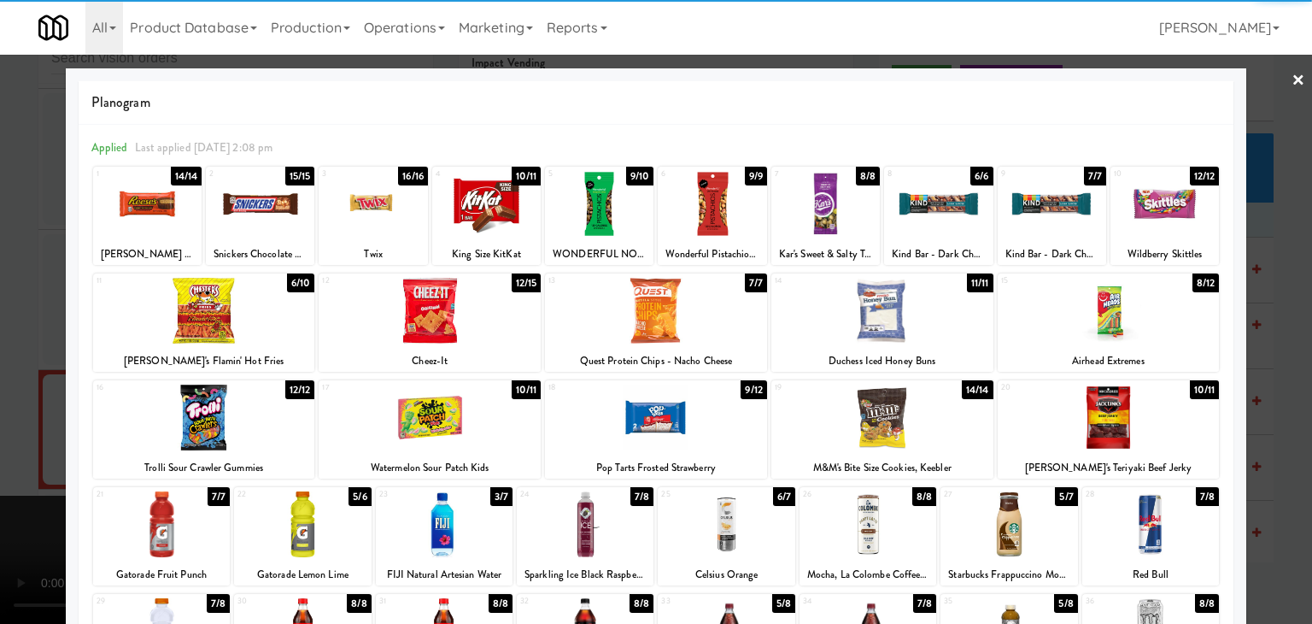
click at [1102, 319] on div at bounding box center [1109, 311] width 222 height 66
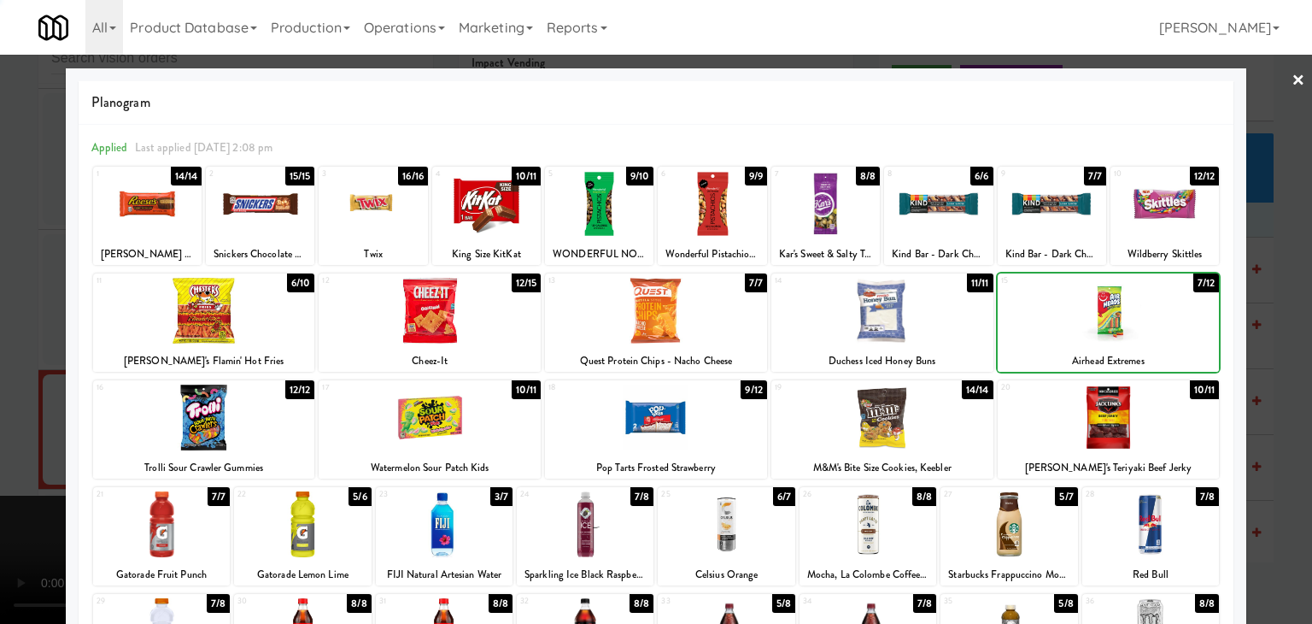
click at [1274, 337] on div at bounding box center [656, 312] width 1312 height 624
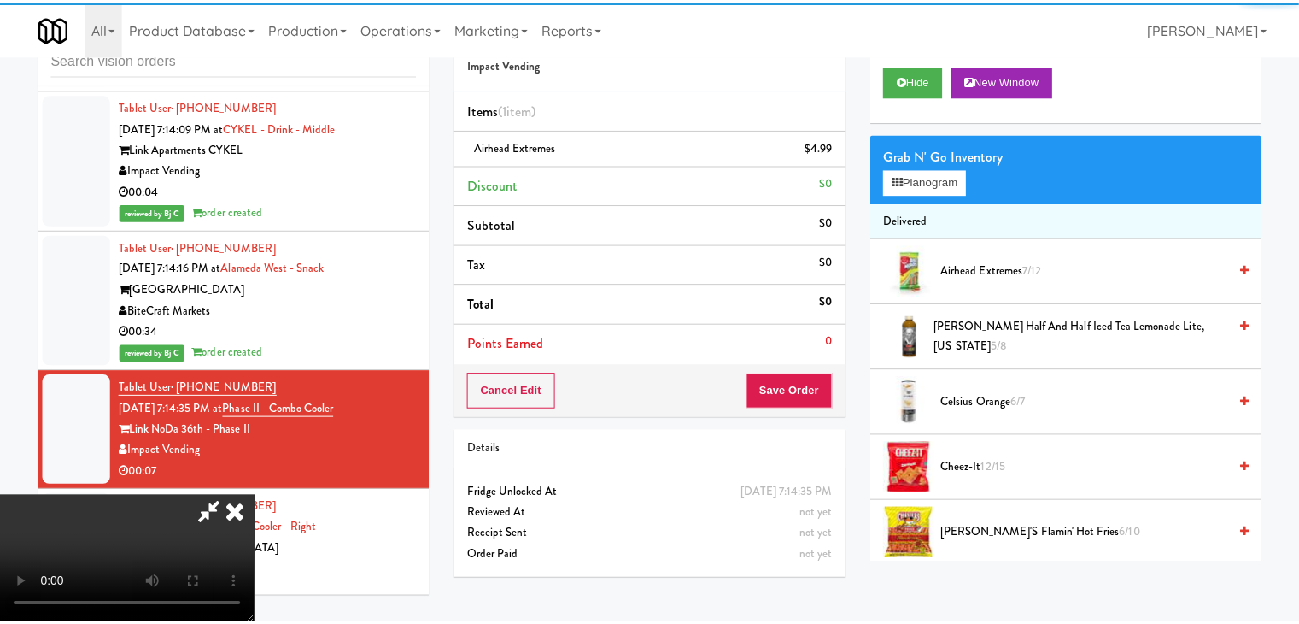
scroll to position [19610, 0]
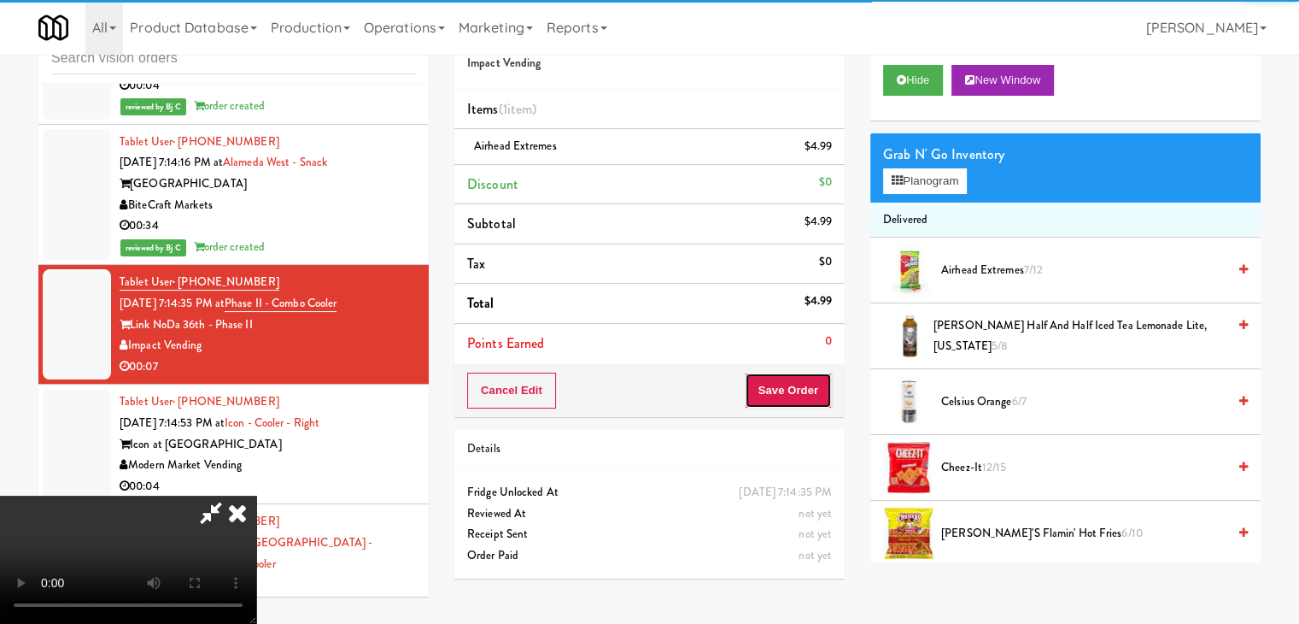
click at [788, 379] on button "Save Order" at bounding box center [788, 390] width 87 height 36
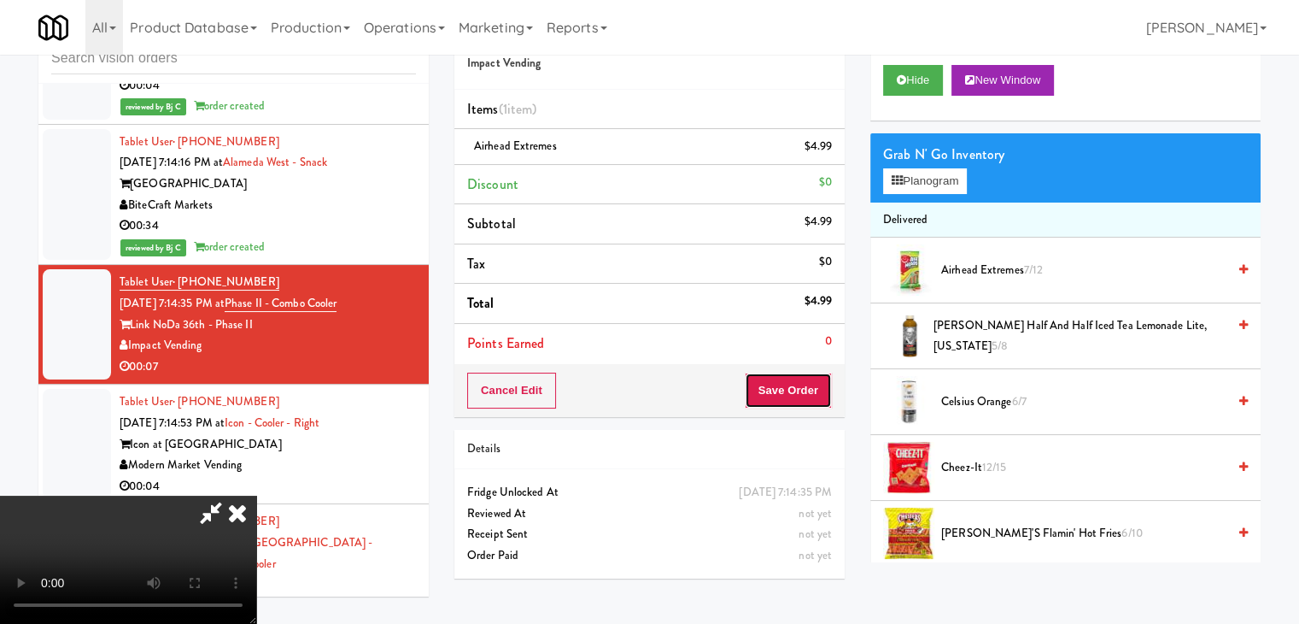
click at [788, 379] on button "Save Order" at bounding box center [788, 390] width 87 height 36
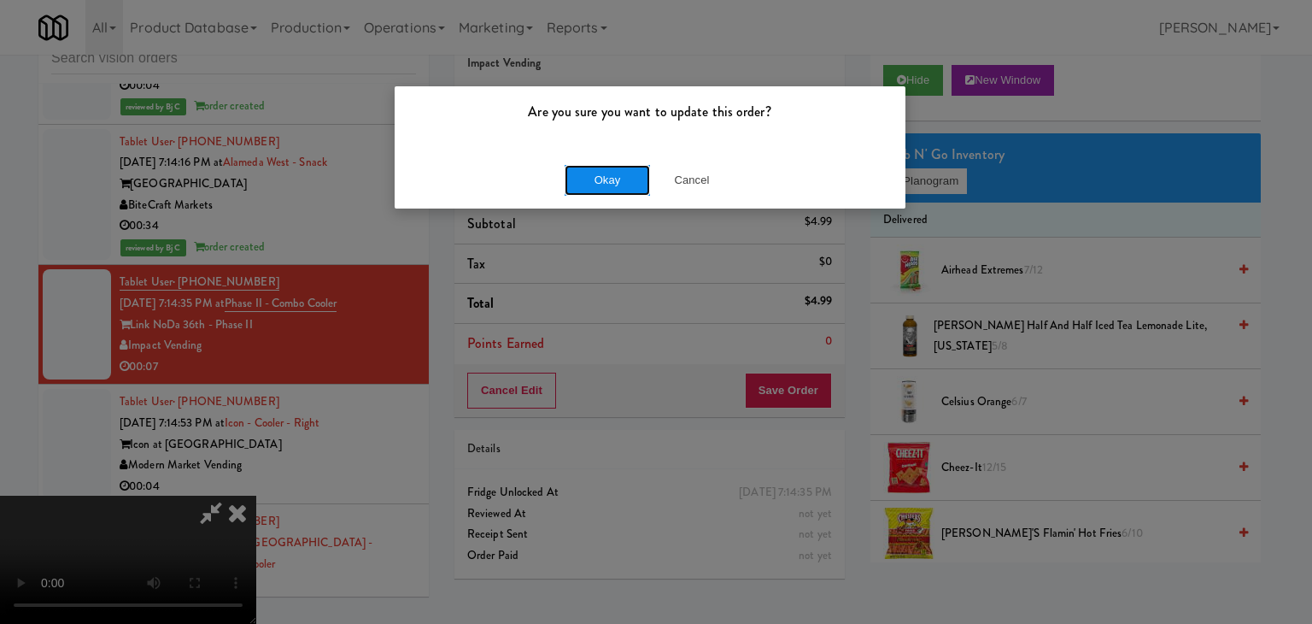
click at [608, 190] on button "Okay" at bounding box center [607, 180] width 85 height 31
click at [611, 189] on div "Are you sure you want to update this order? Okay Cancel" at bounding box center [656, 312] width 1312 height 624
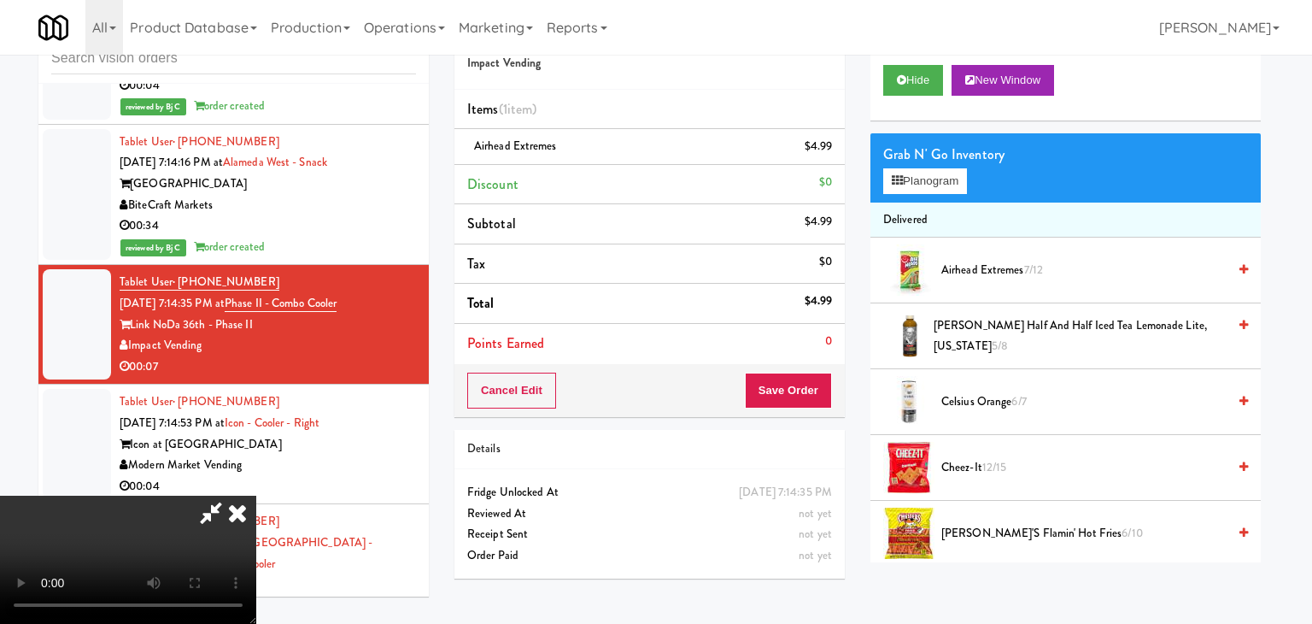
click at [611, 189] on div at bounding box center [656, 312] width 1312 height 624
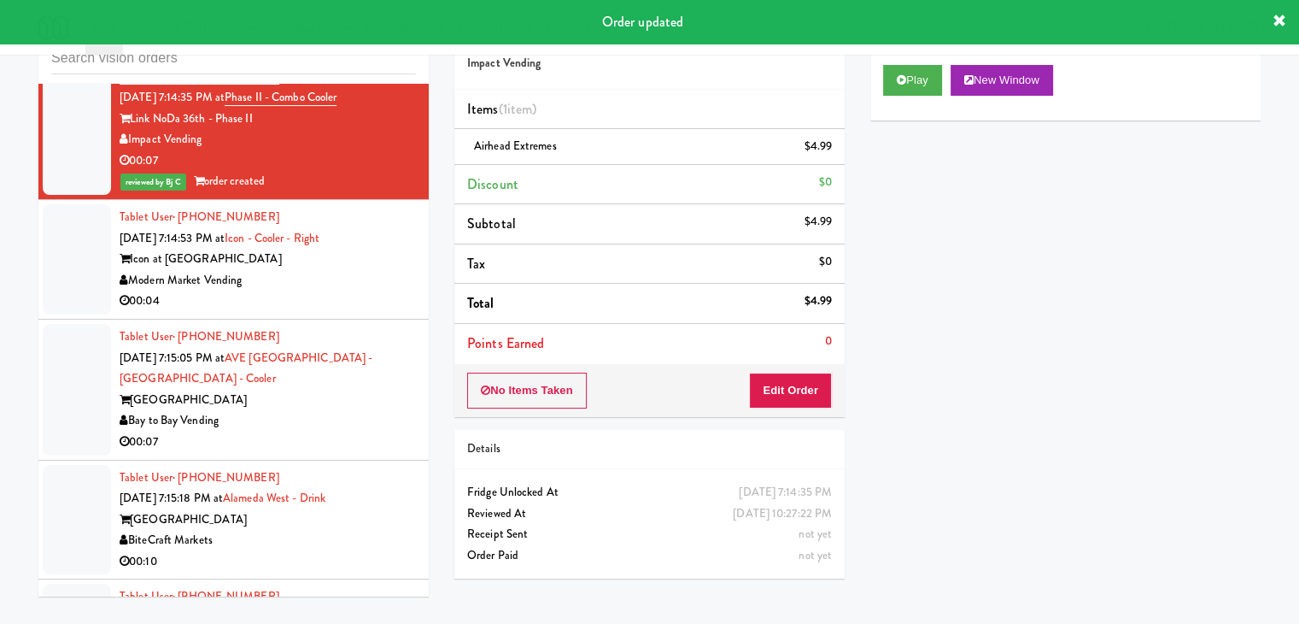
scroll to position [19866, 0]
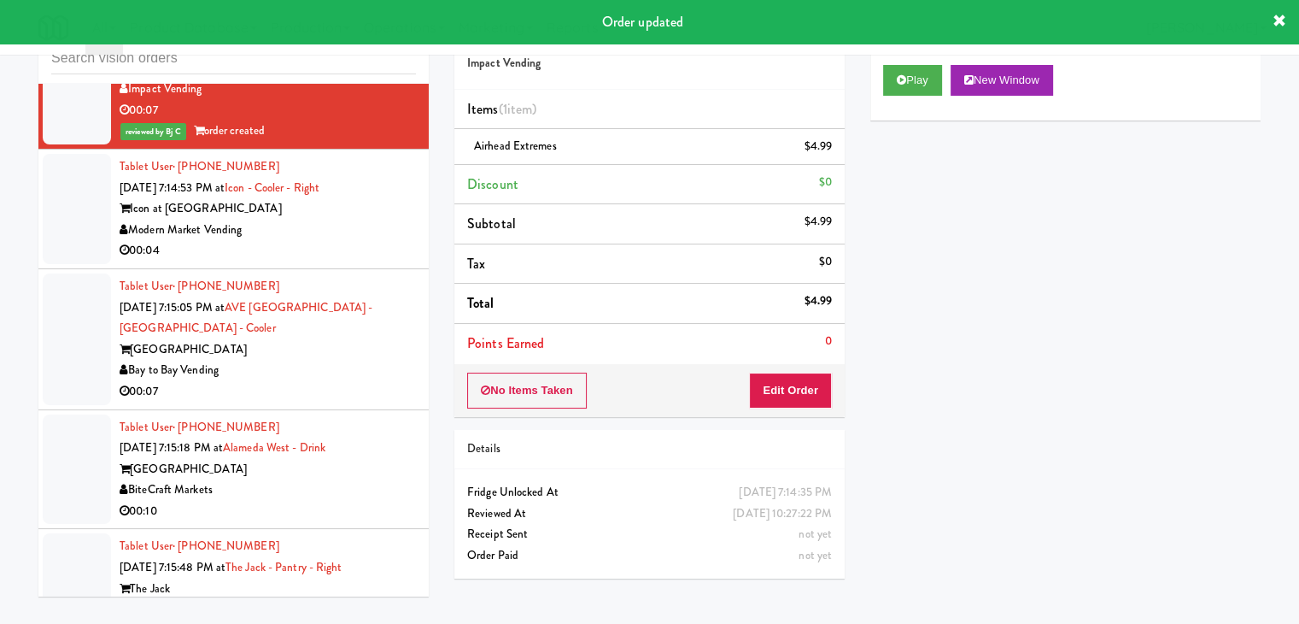
drag, startPoint x: 356, startPoint y: 230, endPoint x: 366, endPoint y: 245, distance: 18.0
click at [361, 236] on div "Modern Market Vending" at bounding box center [268, 230] width 296 height 21
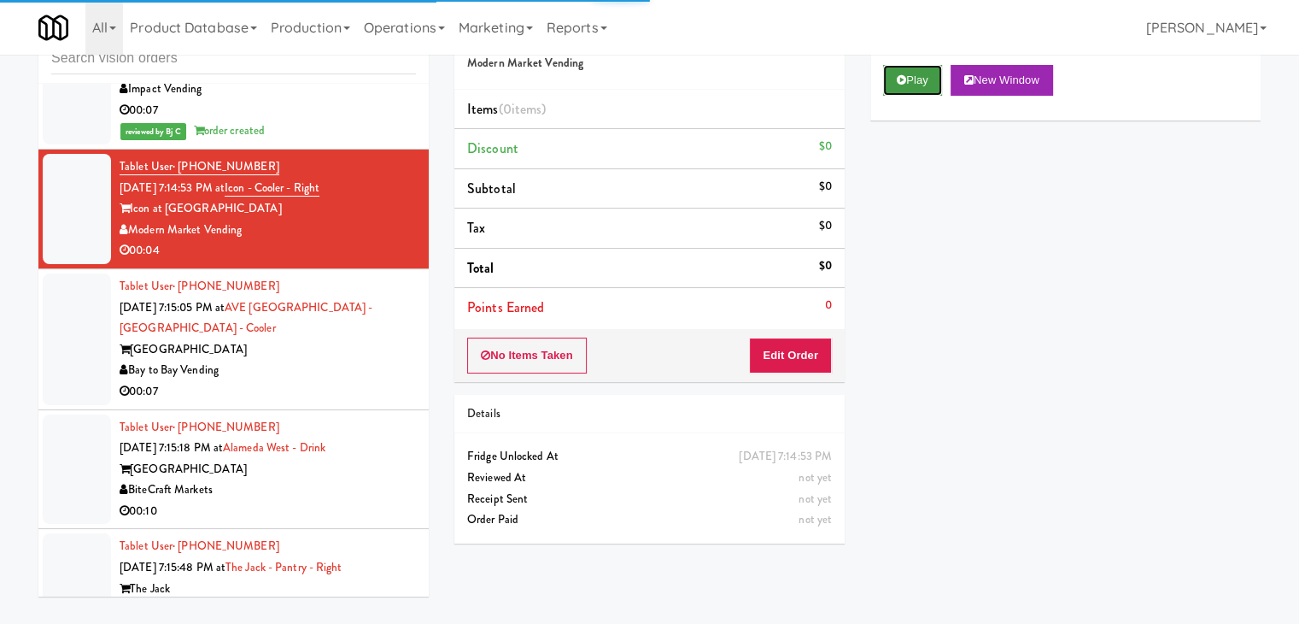
click at [887, 91] on button "Play" at bounding box center [912, 80] width 59 height 31
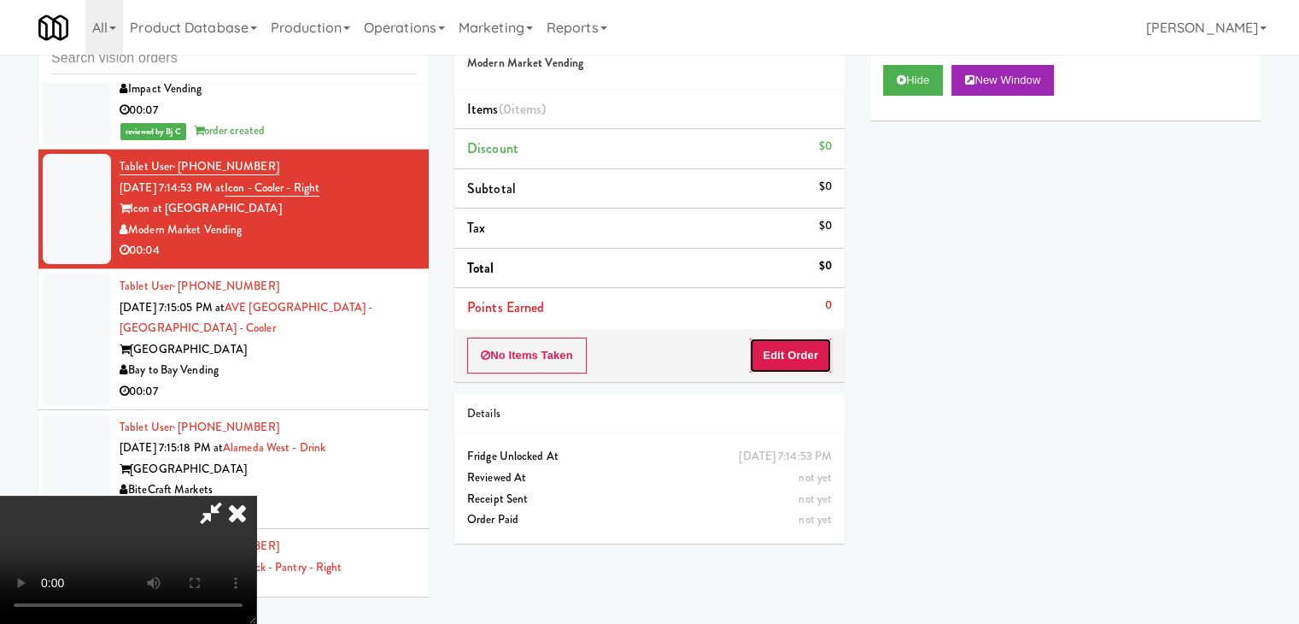
click at [792, 346] on button "Edit Order" at bounding box center [790, 355] width 83 height 36
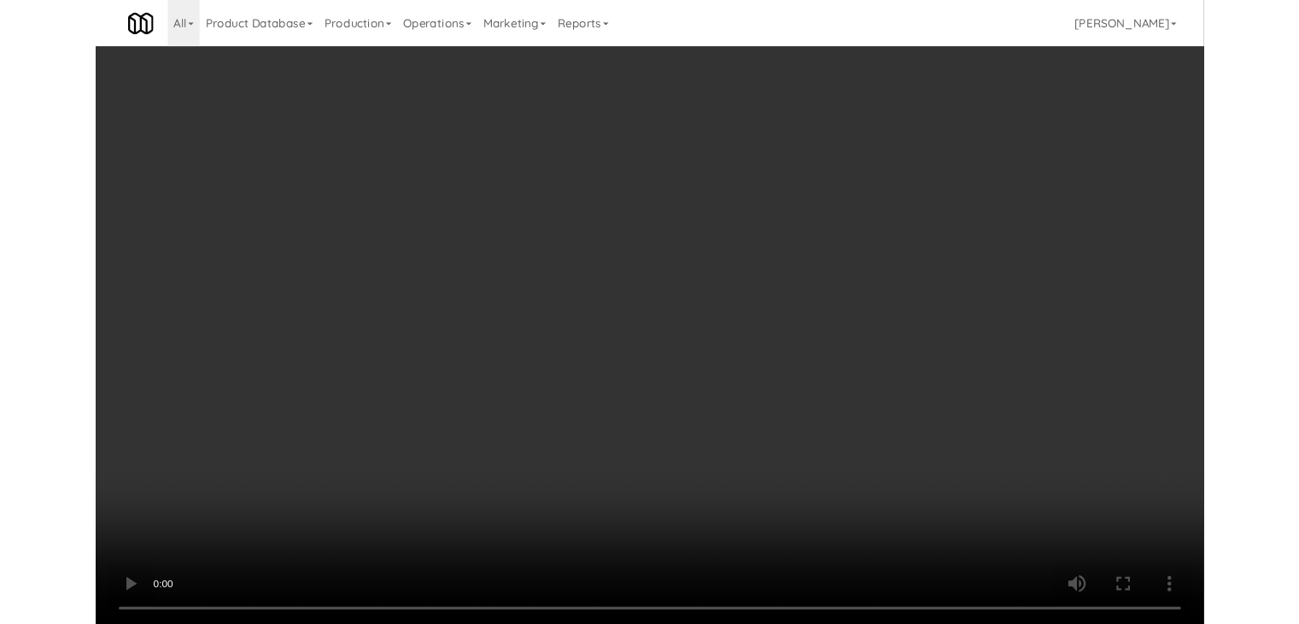
scroll to position [19761, 0]
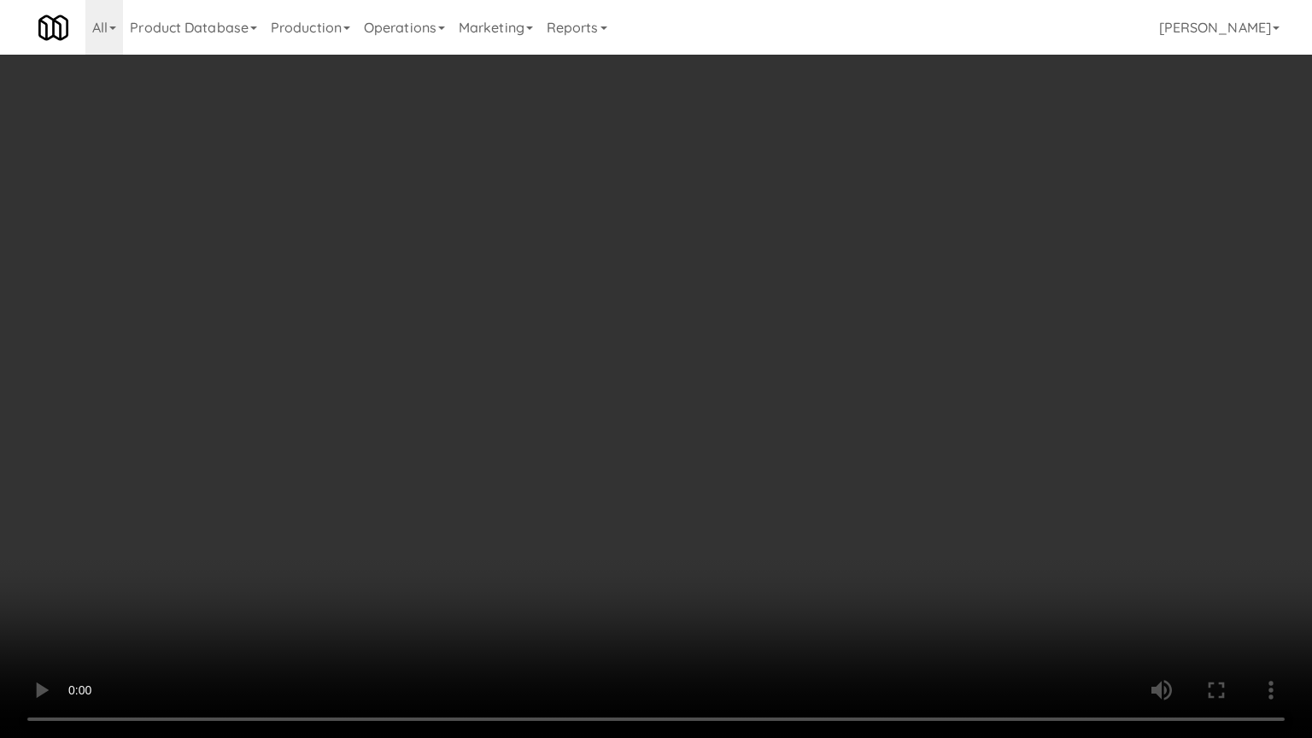
click at [724, 505] on video at bounding box center [656, 369] width 1312 height 738
click at [725, 506] on video at bounding box center [656, 369] width 1312 height 738
click at [730, 489] on video at bounding box center [656, 369] width 1312 height 738
drag, startPoint x: 730, startPoint y: 489, endPoint x: 846, endPoint y: 224, distance: 288.8
click at [735, 476] on video at bounding box center [656, 369] width 1312 height 738
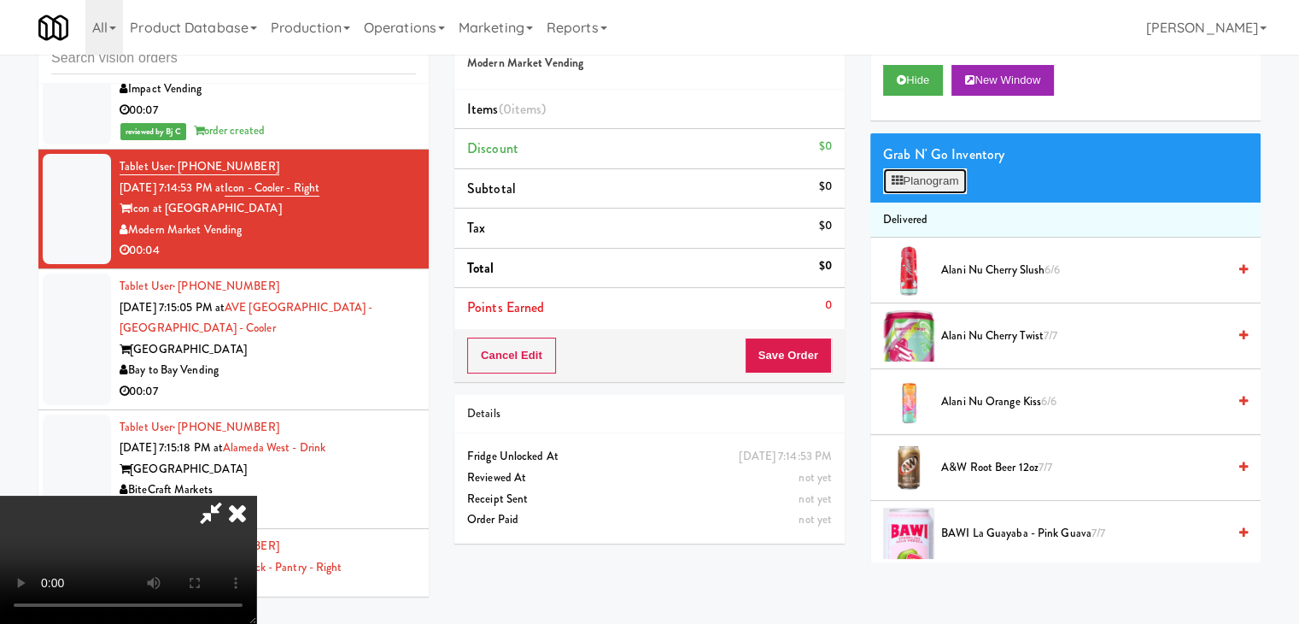
click at [914, 182] on button "Planogram" at bounding box center [925, 181] width 84 height 26
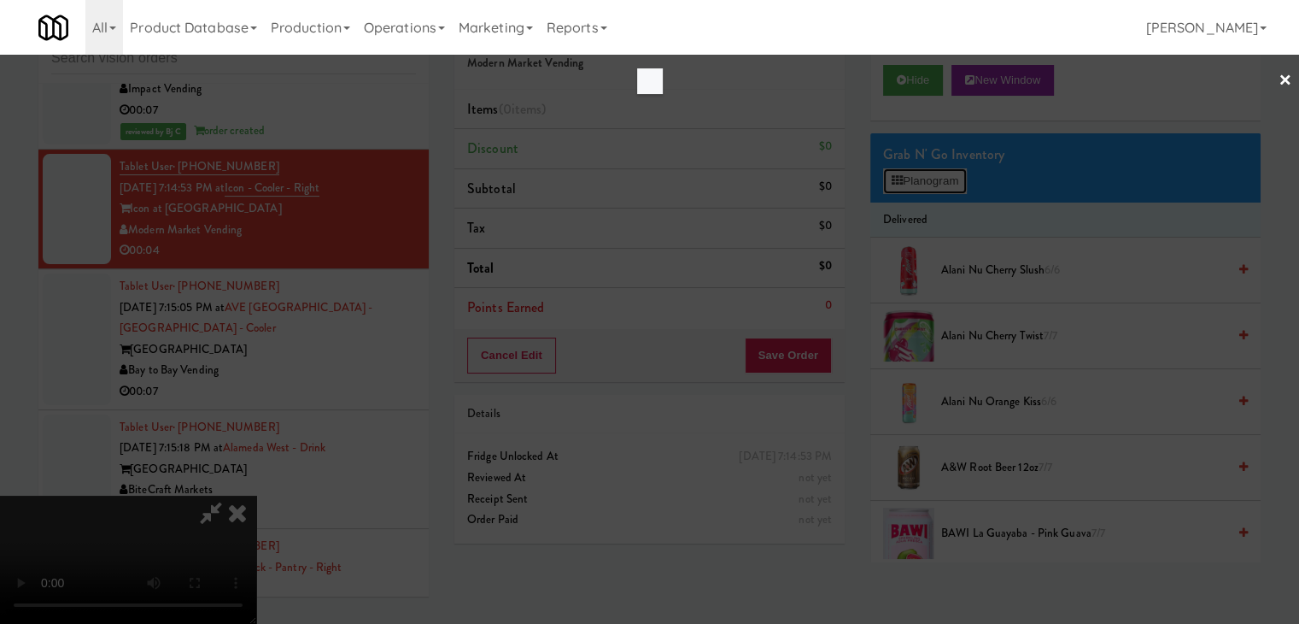
scroll to position [19761, 0]
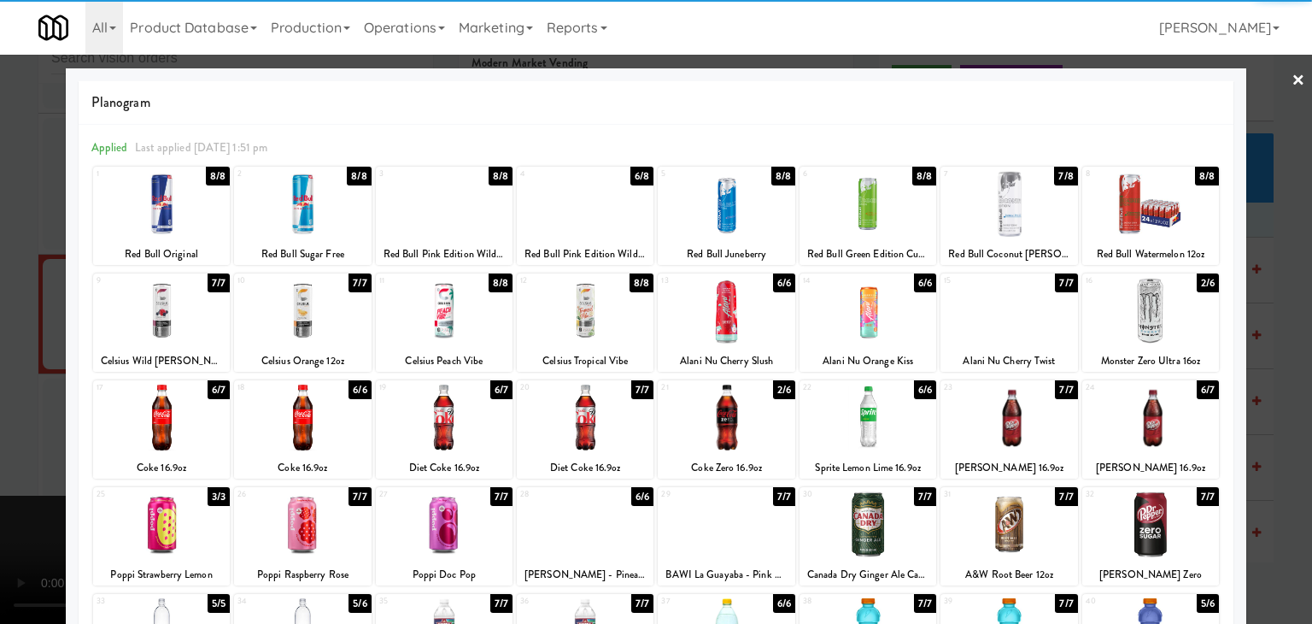
click at [839, 209] on div at bounding box center [867, 204] width 137 height 66
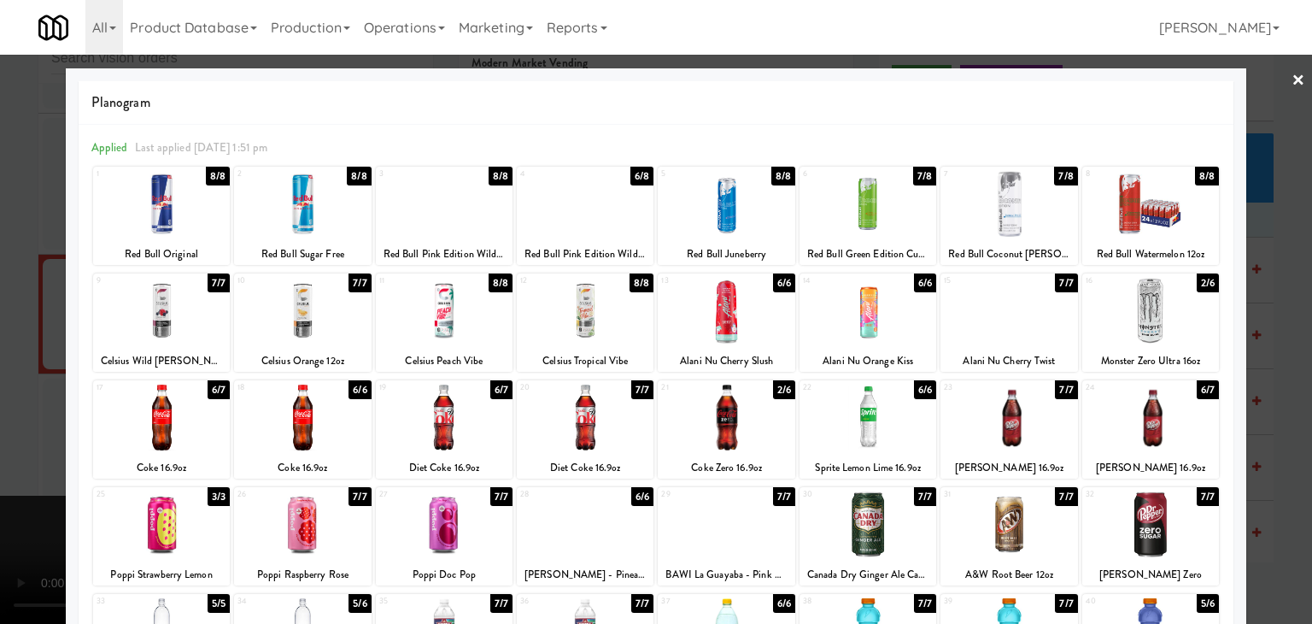
drag, startPoint x: 0, startPoint y: 423, endPoint x: 769, endPoint y: 421, distance: 768.7
click at [21, 420] on div at bounding box center [656, 312] width 1312 height 624
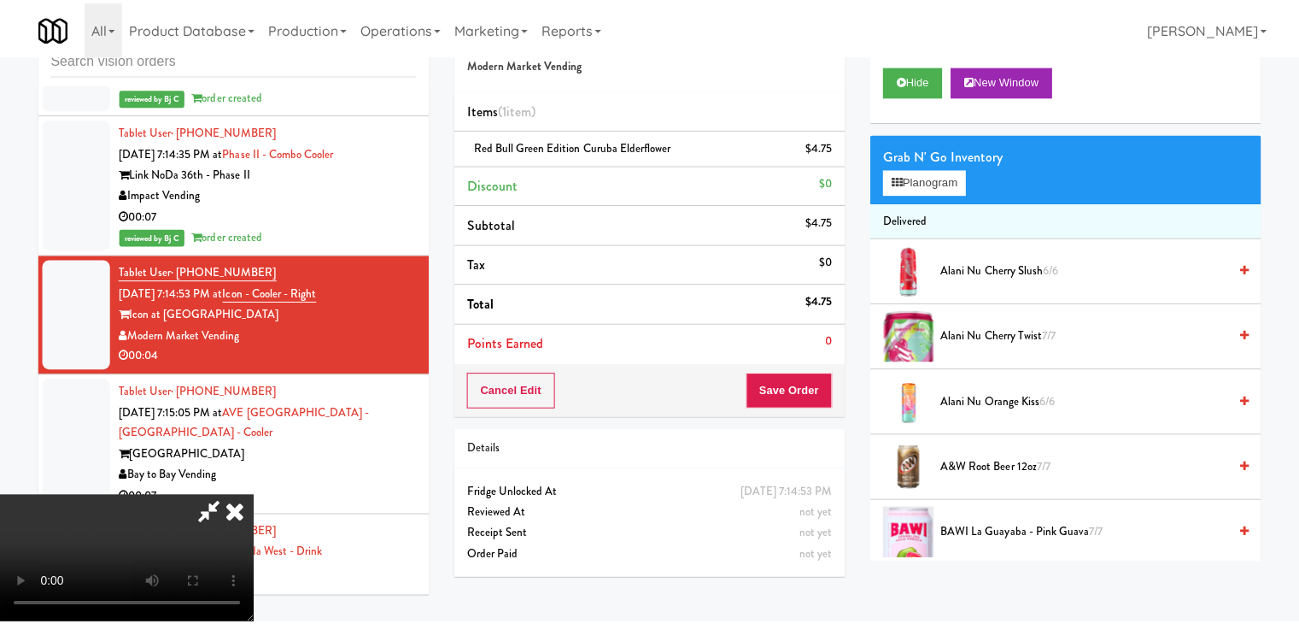
scroll to position [19866, 0]
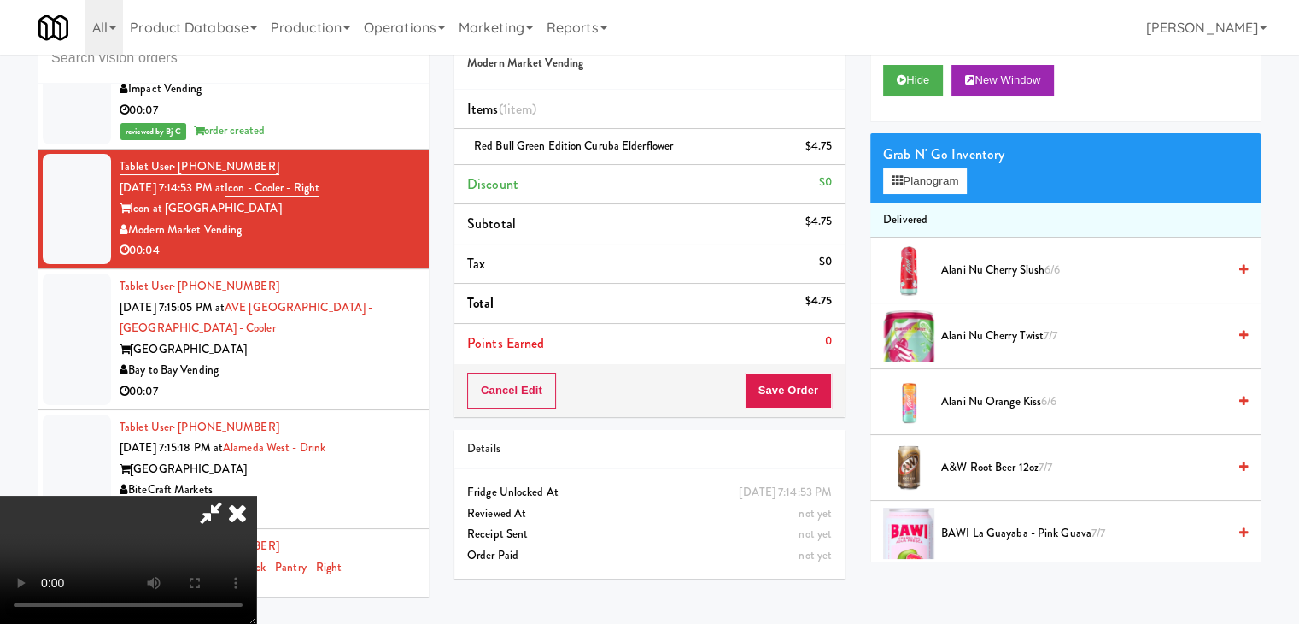
drag, startPoint x: 794, startPoint y: 407, endPoint x: 795, endPoint y: 398, distance: 9.4
click at [794, 404] on div "Cancel Edit Save Order" at bounding box center [649, 390] width 390 height 53
click at [799, 393] on button "Save Order" at bounding box center [788, 390] width 87 height 36
click at [799, 391] on button "Save Order" at bounding box center [788, 390] width 87 height 36
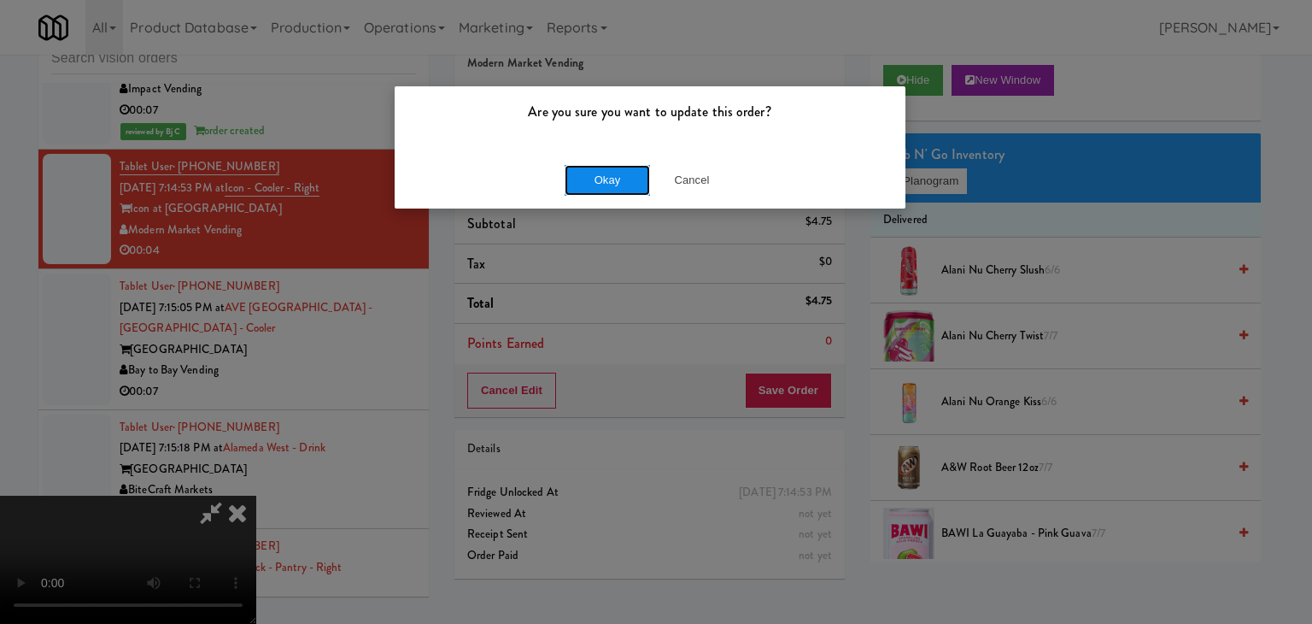
click at [622, 167] on button "Okay" at bounding box center [607, 180] width 85 height 31
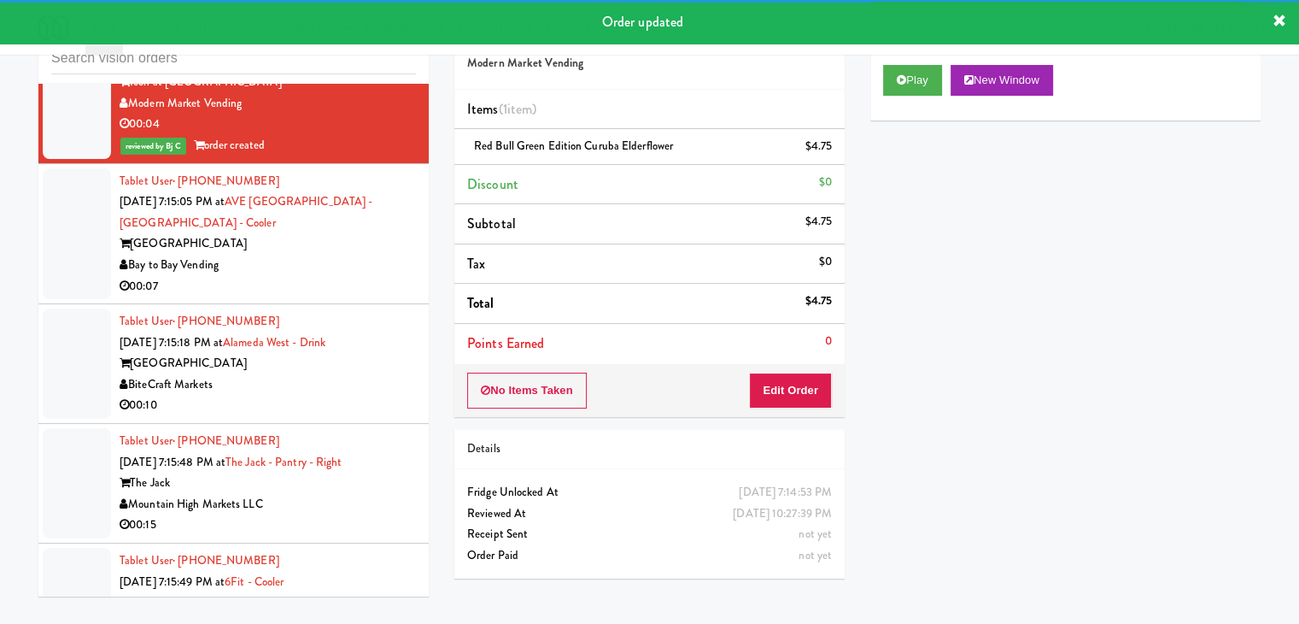
scroll to position [20037, 0]
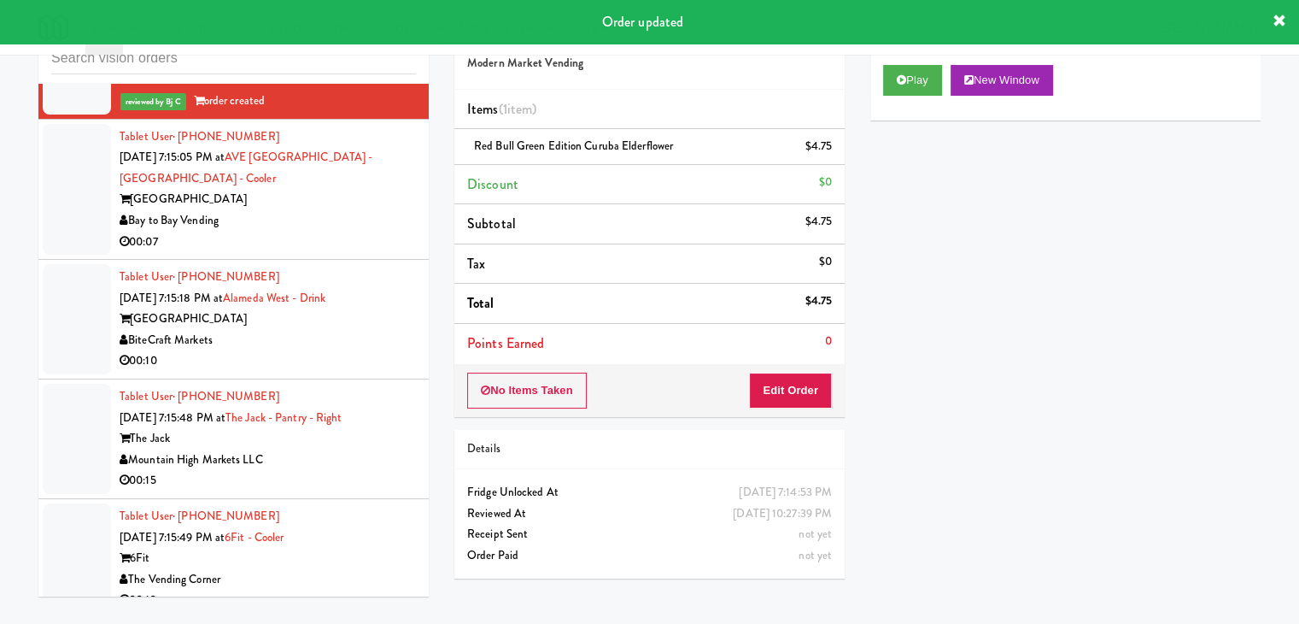
click at [348, 250] on div "00:07" at bounding box center [268, 241] width 296 height 21
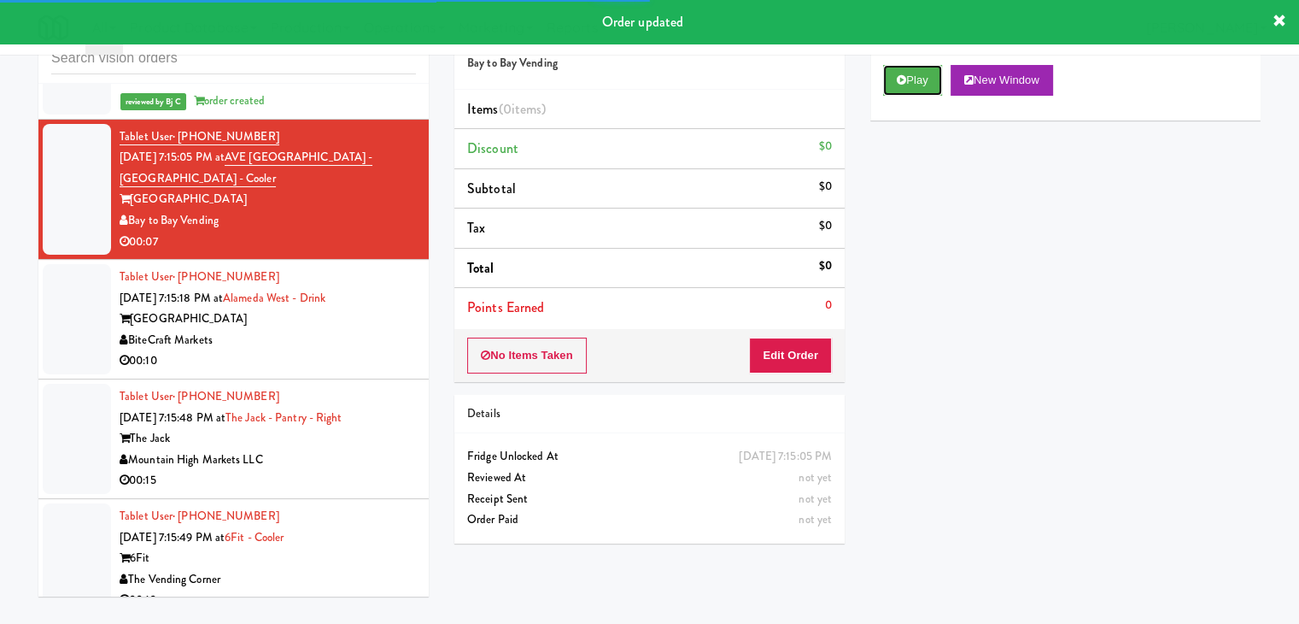
drag, startPoint x: 920, startPoint y: 77, endPoint x: 916, endPoint y: 95, distance: 18.4
click at [919, 79] on button "Play" at bounding box center [912, 80] width 59 height 31
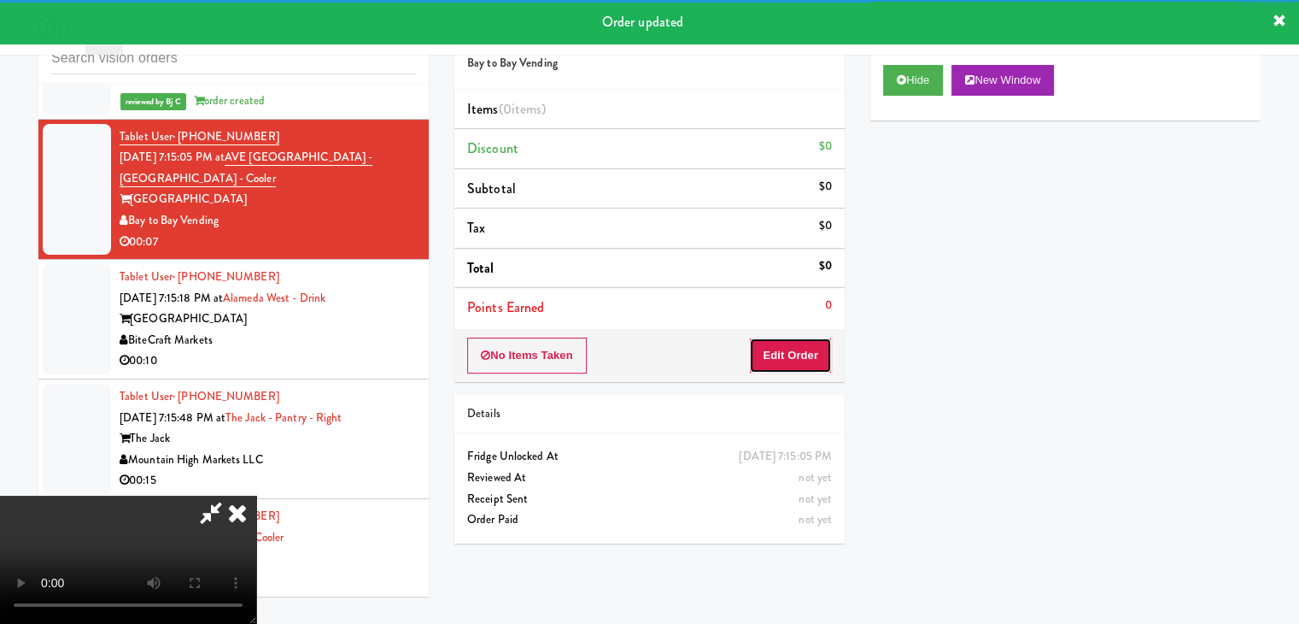
click at [801, 362] on button "Edit Order" at bounding box center [790, 355] width 83 height 36
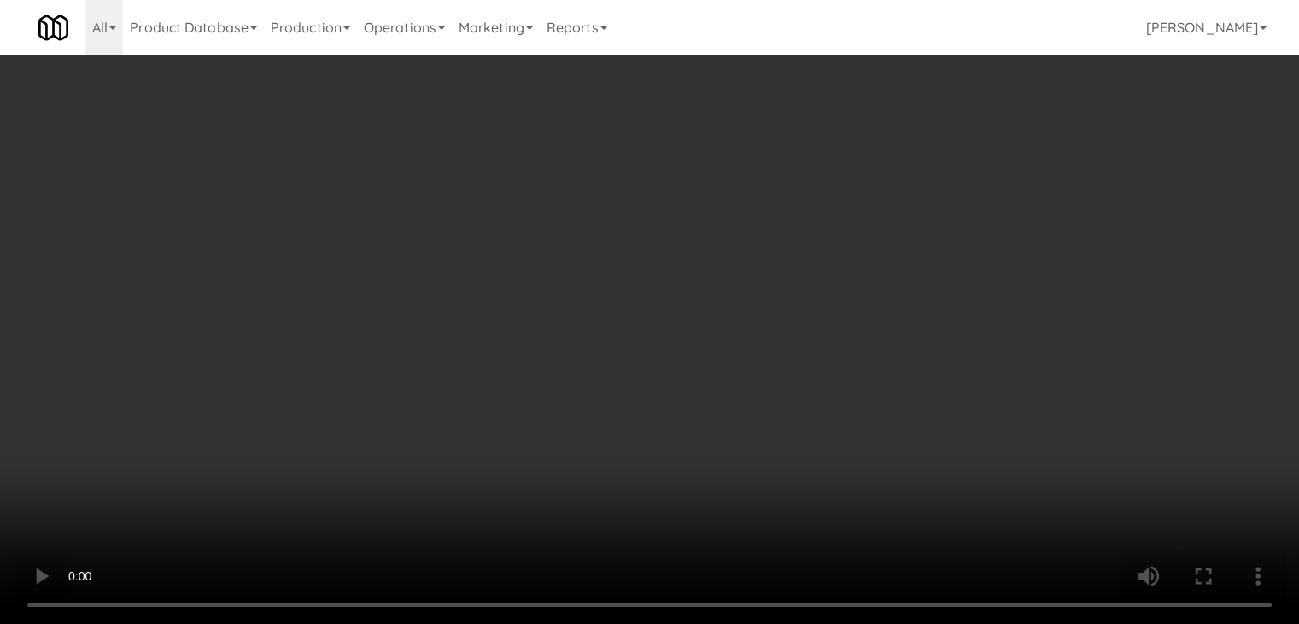
scroll to position [19932, 0]
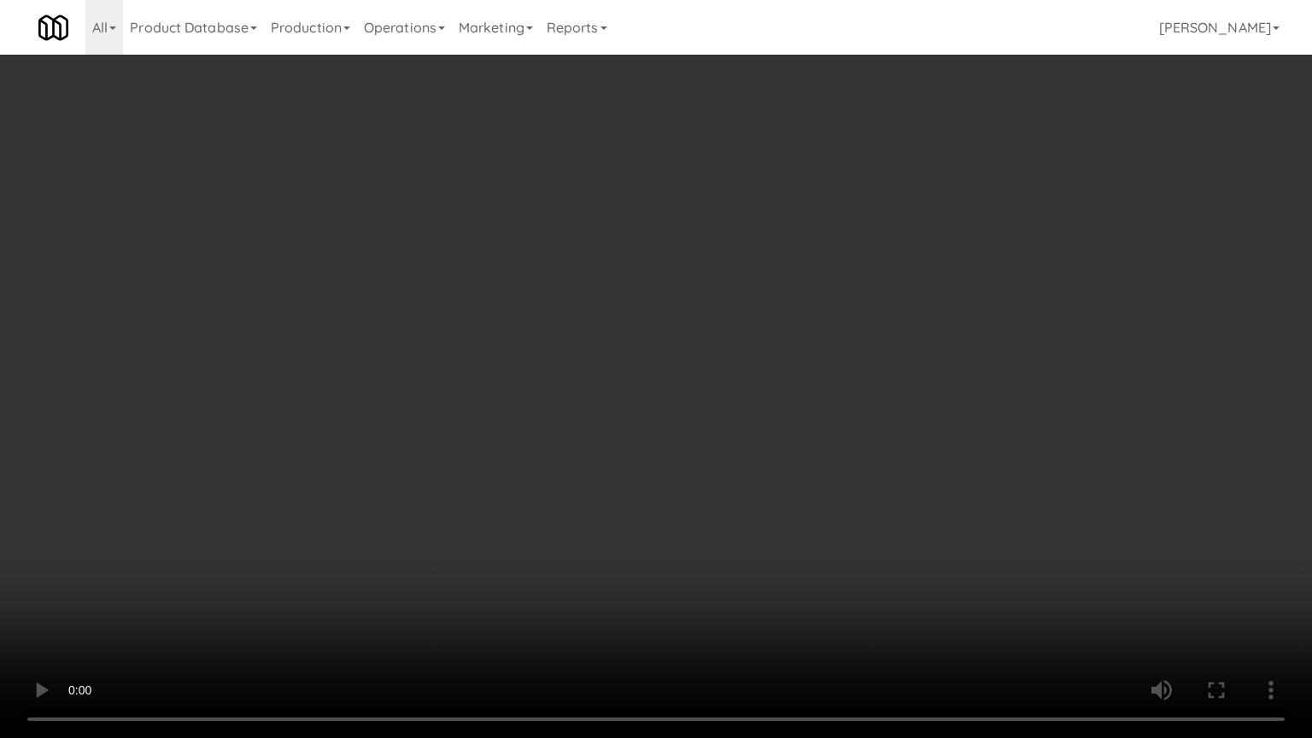
click at [731, 523] on video at bounding box center [656, 369] width 1312 height 738
click at [731, 524] on video at bounding box center [656, 369] width 1312 height 738
click at [735, 526] on video at bounding box center [656, 369] width 1312 height 738
click at [741, 528] on video at bounding box center [656, 369] width 1312 height 738
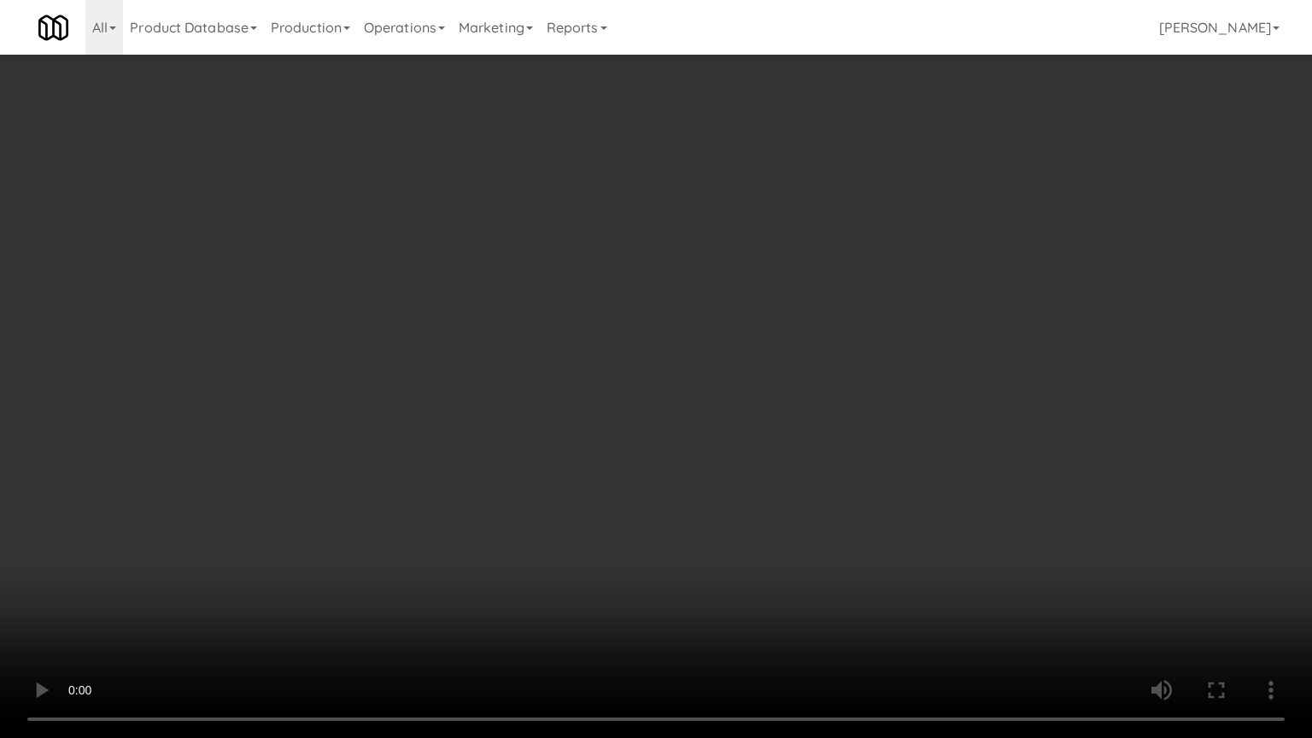
click at [741, 528] on video at bounding box center [656, 369] width 1312 height 738
click at [745, 524] on video at bounding box center [656, 369] width 1312 height 738
click at [747, 526] on video at bounding box center [656, 369] width 1312 height 738
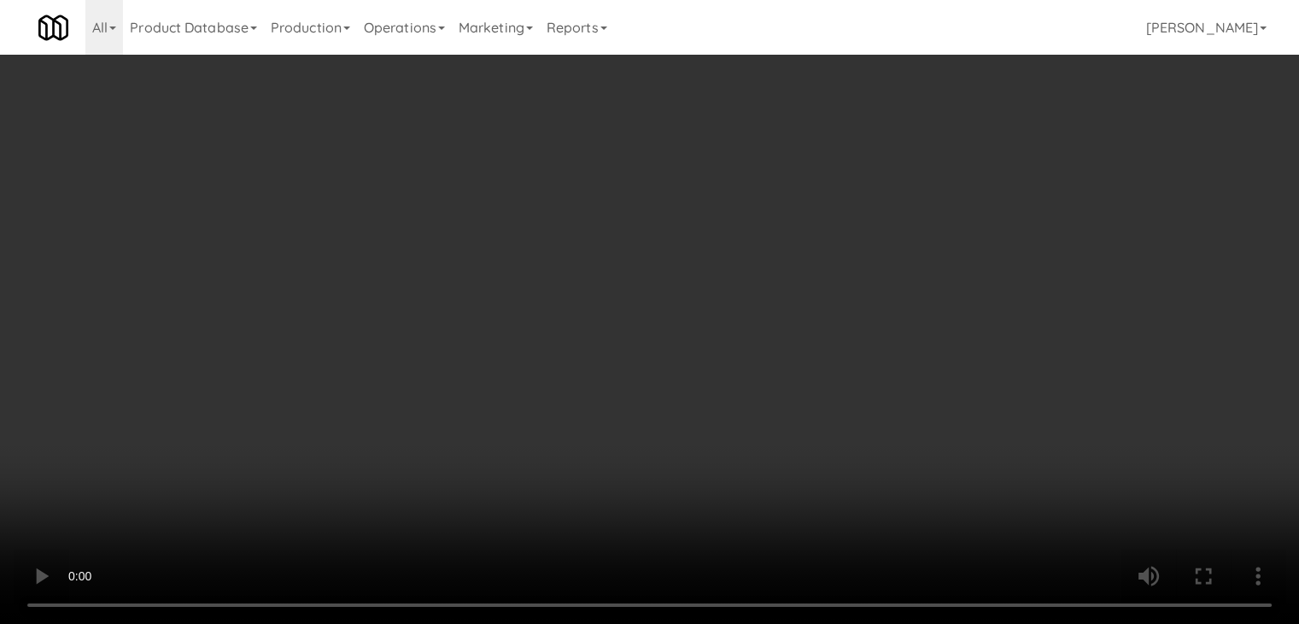
scroll to position [20037, 0]
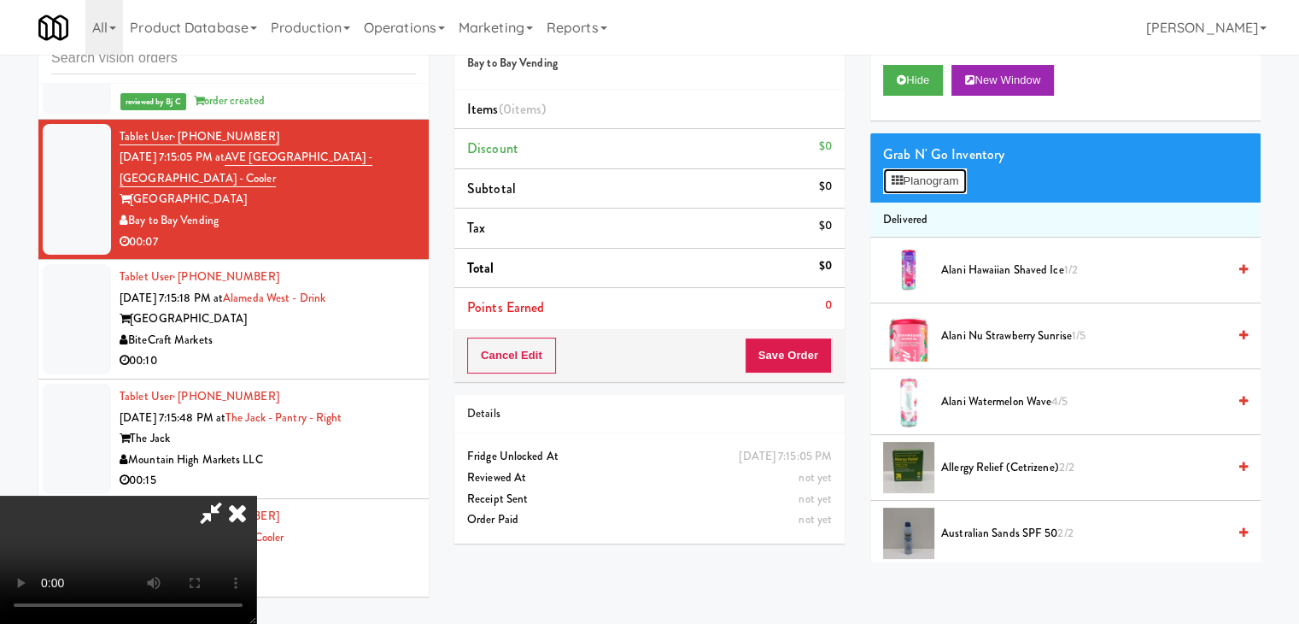
drag, startPoint x: 929, startPoint y: 173, endPoint x: 918, endPoint y: 185, distance: 17.0
click at [929, 173] on button "Planogram" at bounding box center [925, 181] width 84 height 26
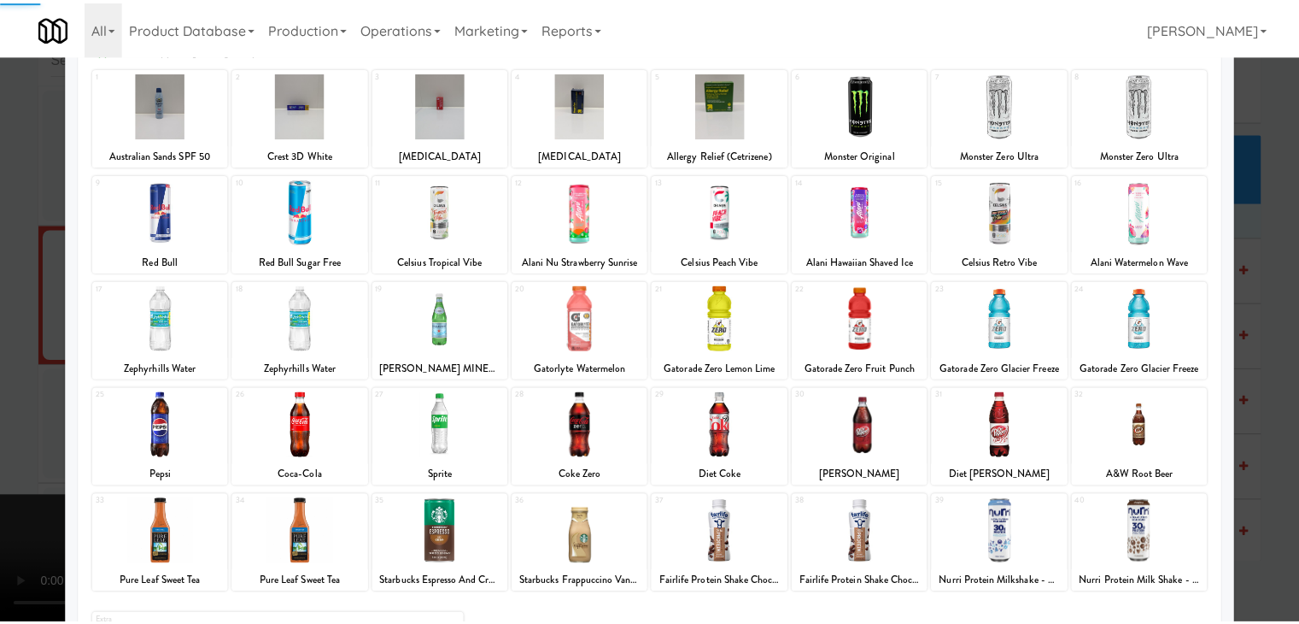
scroll to position [215, 0]
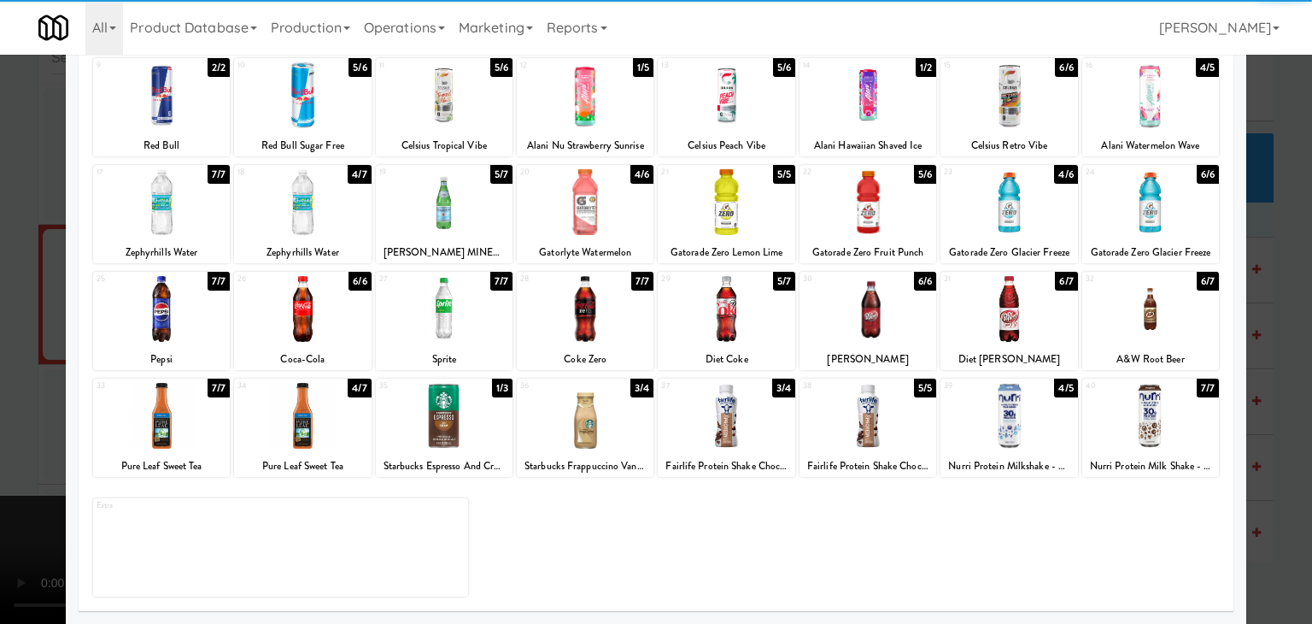
click at [588, 325] on div at bounding box center [585, 309] width 137 height 66
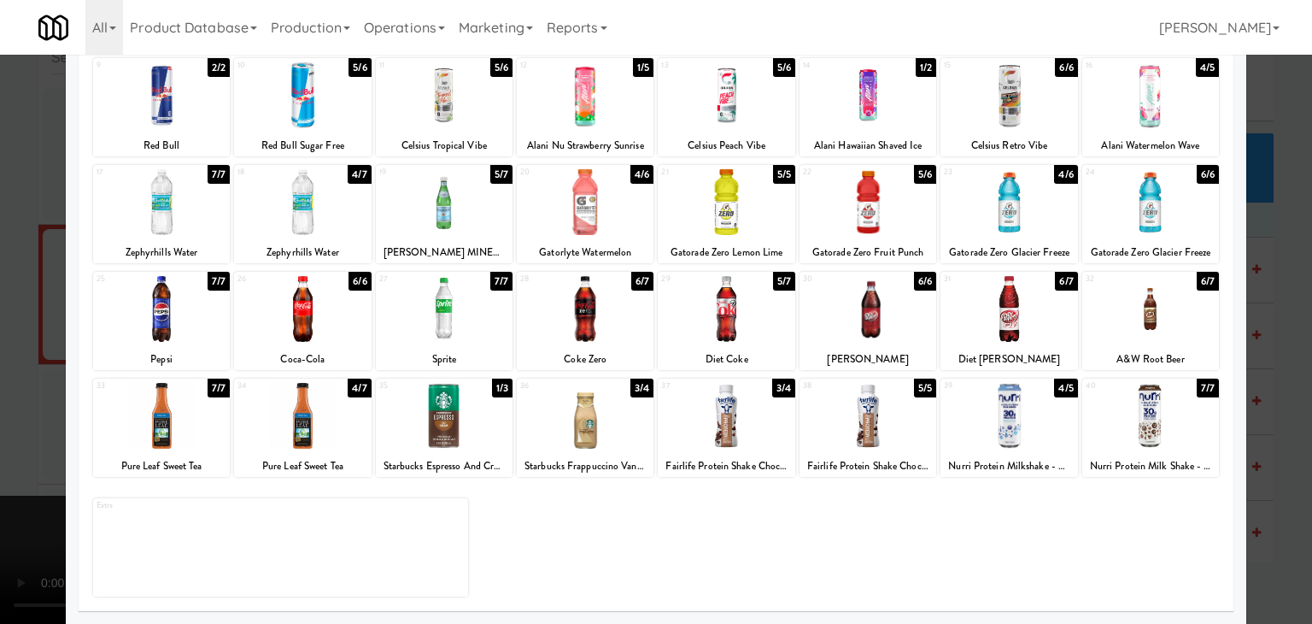
drag, startPoint x: 629, startPoint y: 313, endPoint x: 573, endPoint y: 315, distance: 55.6
click at [620, 312] on div at bounding box center [585, 309] width 137 height 66
drag, startPoint x: 14, startPoint y: 350, endPoint x: 344, endPoint y: 363, distance: 330.8
click at [25, 350] on div at bounding box center [656, 312] width 1312 height 624
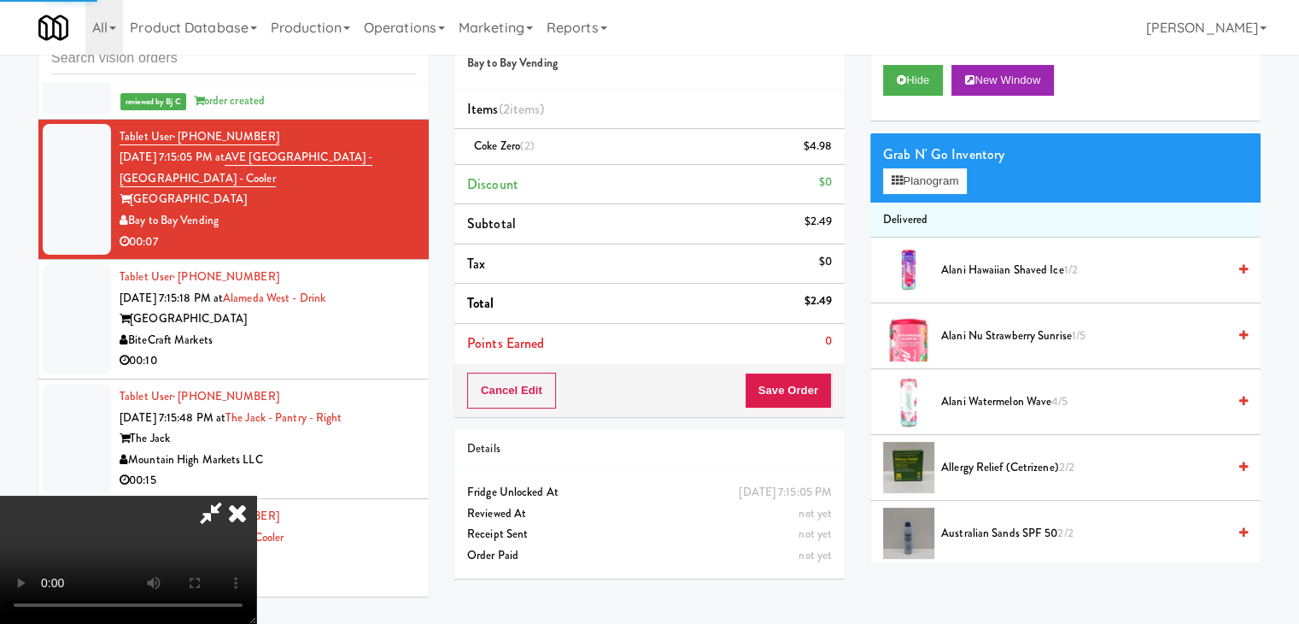
scroll to position [240, 0]
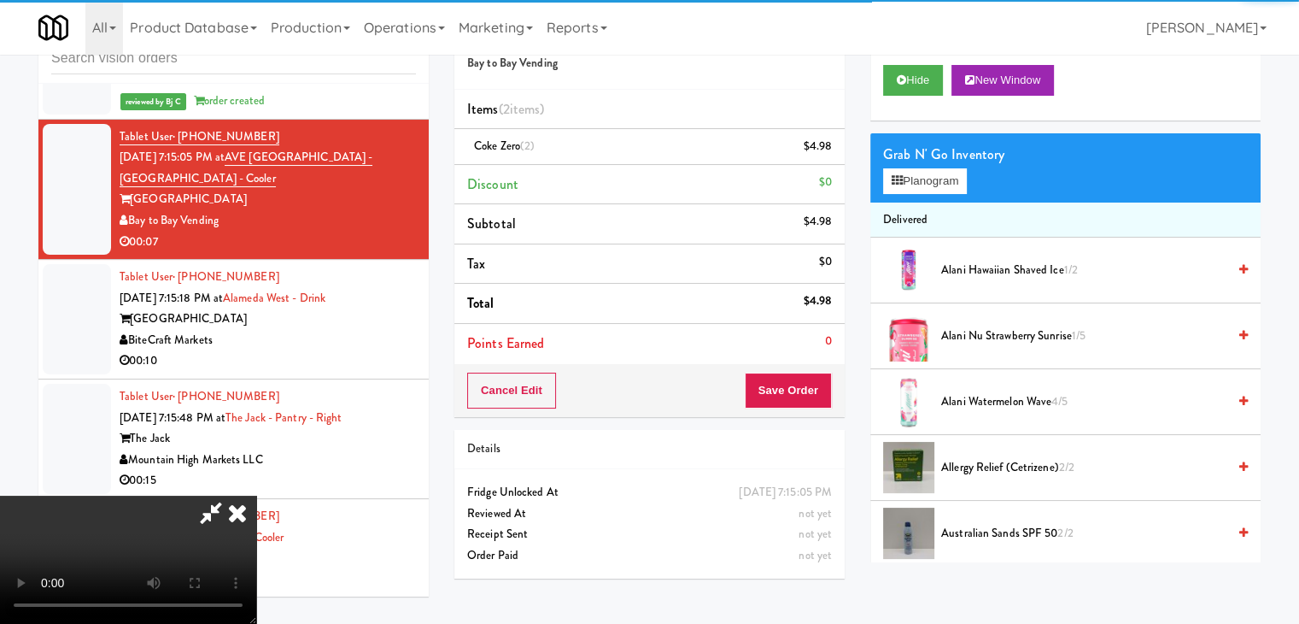
click at [256, 495] on video at bounding box center [128, 559] width 256 height 128
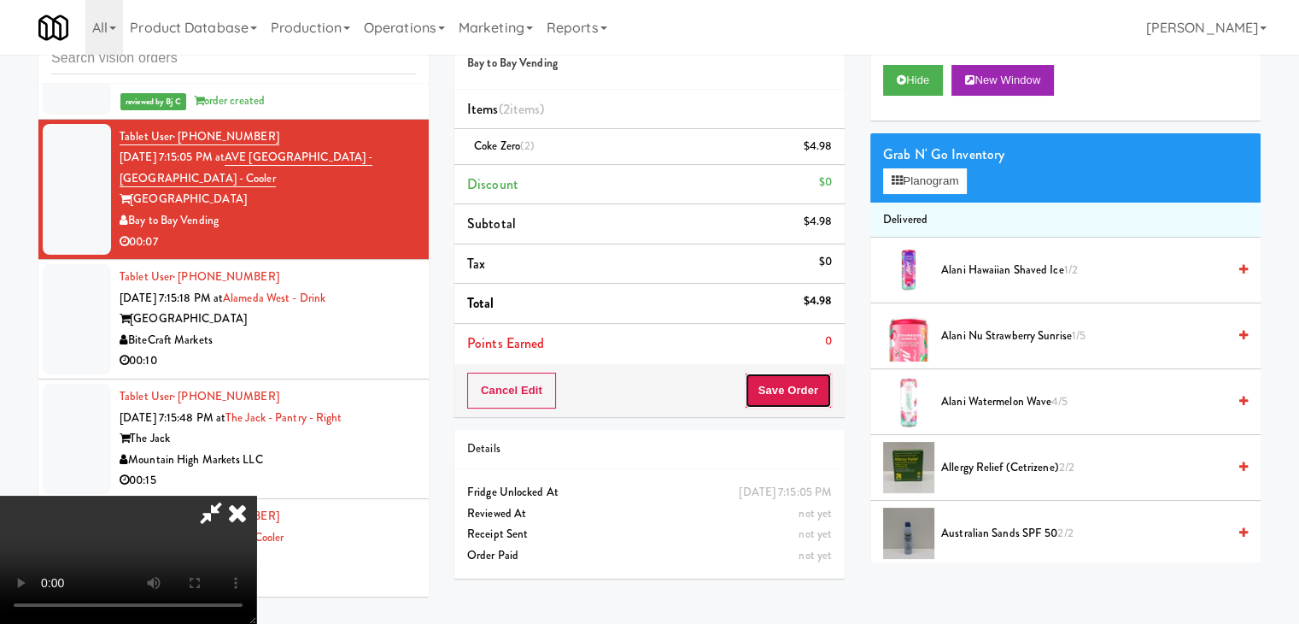
click at [826, 393] on button "Save Order" at bounding box center [788, 390] width 87 height 36
click at [819, 385] on button "Save Order" at bounding box center [788, 390] width 87 height 36
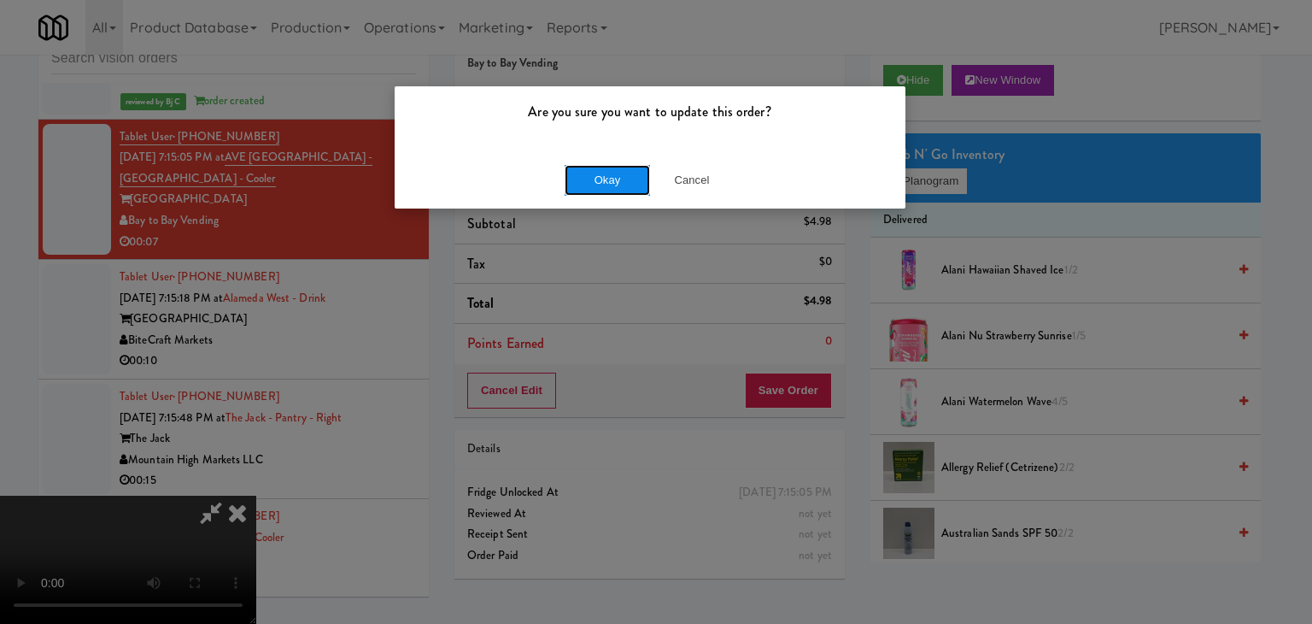
click at [631, 178] on button "Okay" at bounding box center [607, 180] width 85 height 31
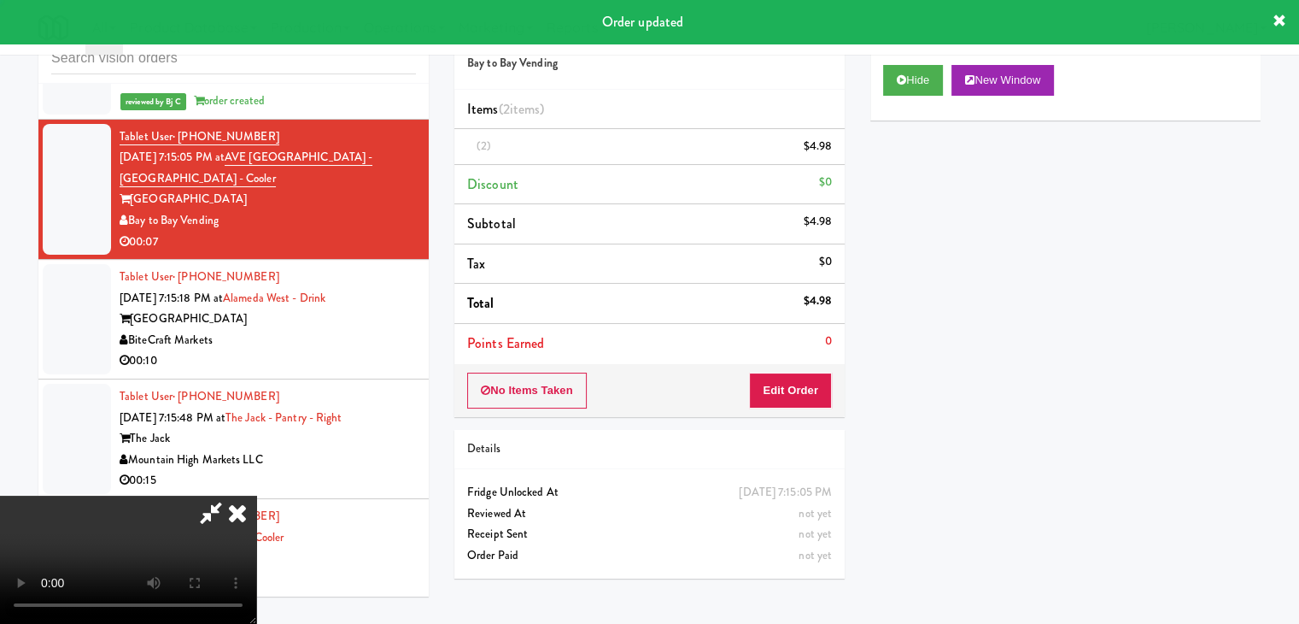
scroll to position [0, 0]
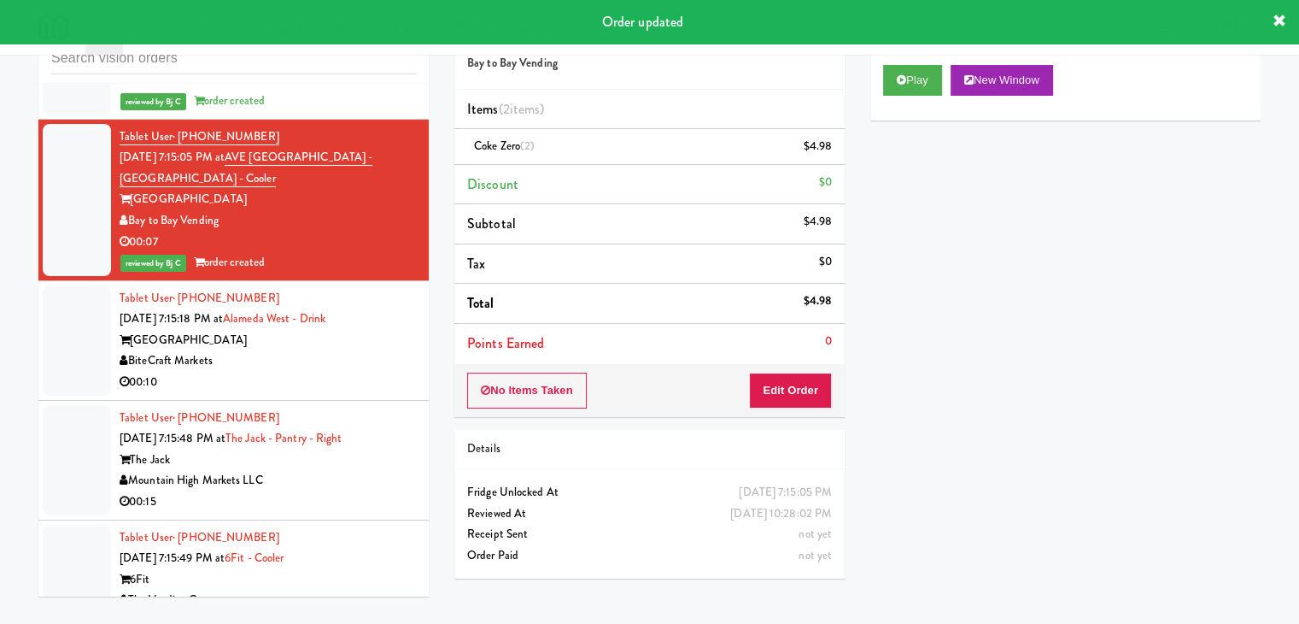
click at [382, 349] on div "[GEOGRAPHIC_DATA]" at bounding box center [268, 340] width 296 height 21
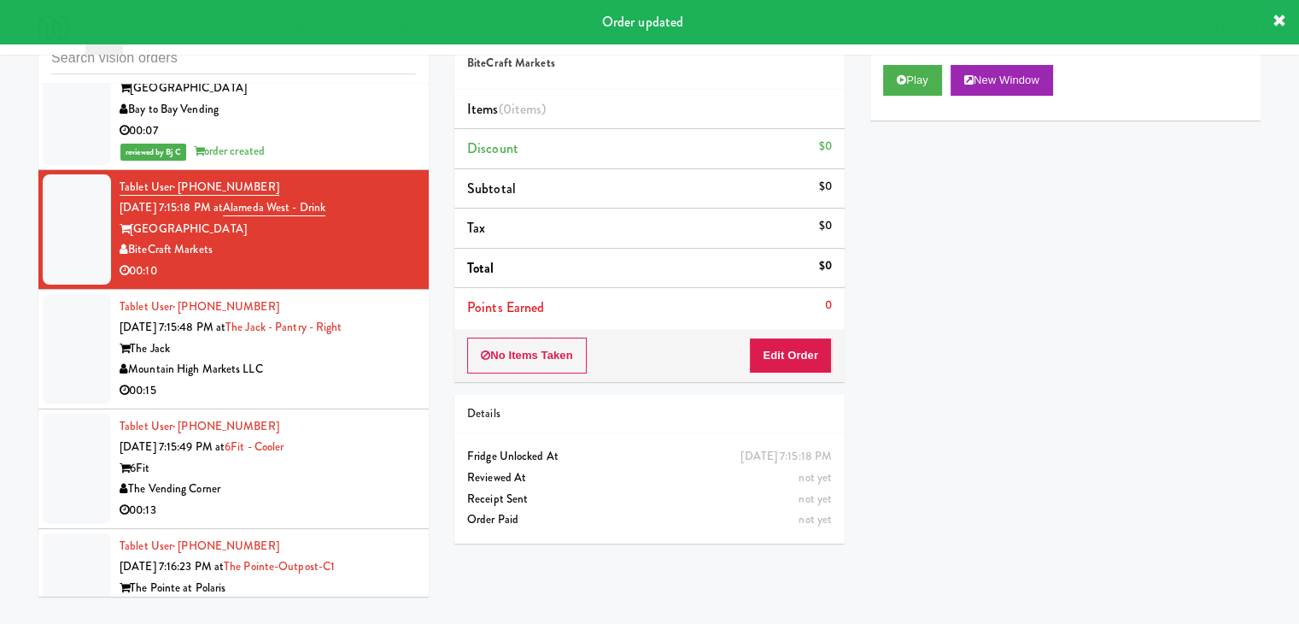
scroll to position [20293, 0]
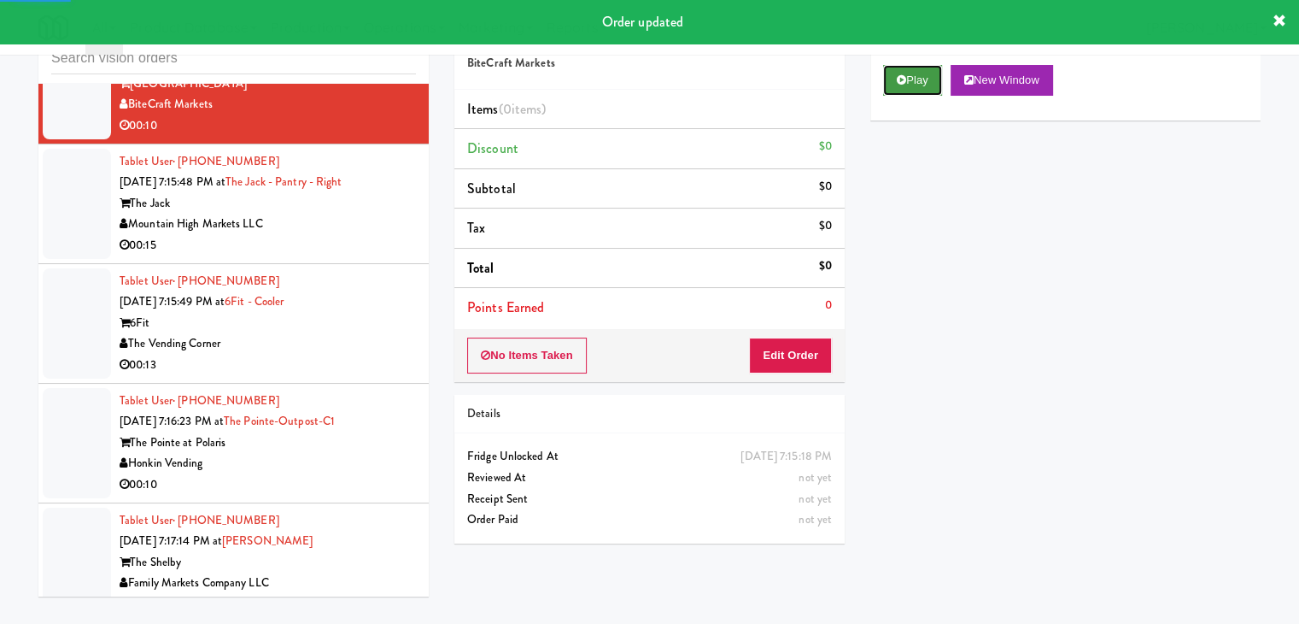
click at [917, 87] on button "Play" at bounding box center [912, 80] width 59 height 31
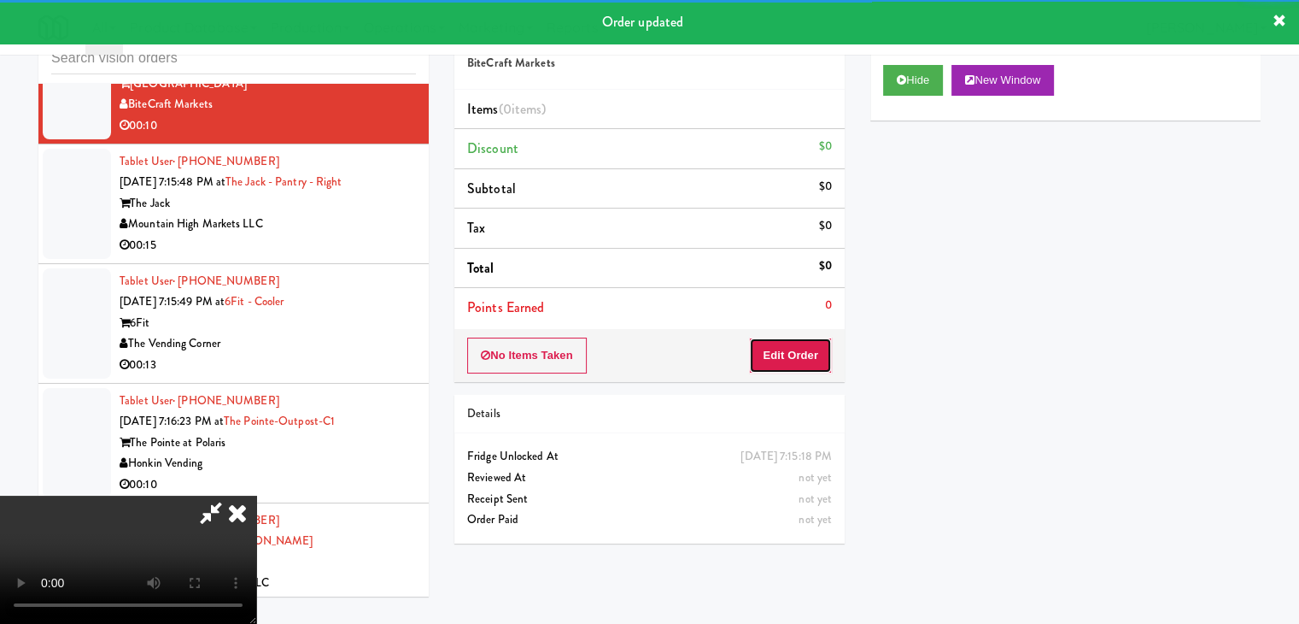
click at [813, 358] on button "Edit Order" at bounding box center [790, 355] width 83 height 36
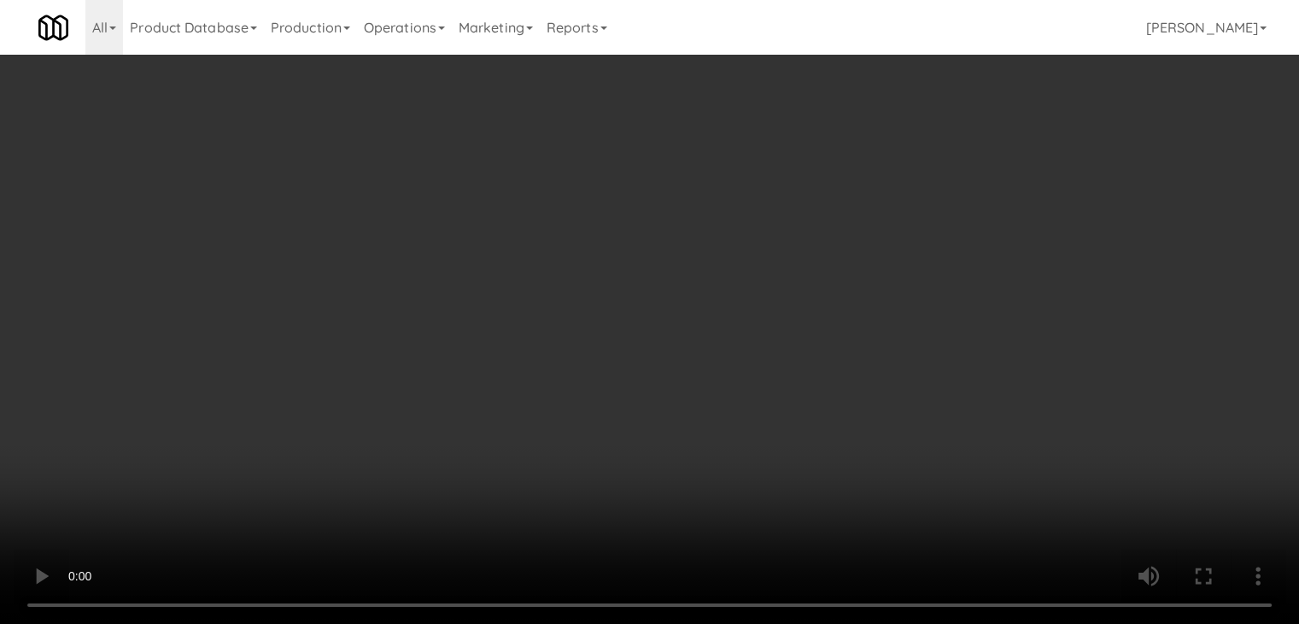
scroll to position [20188, 0]
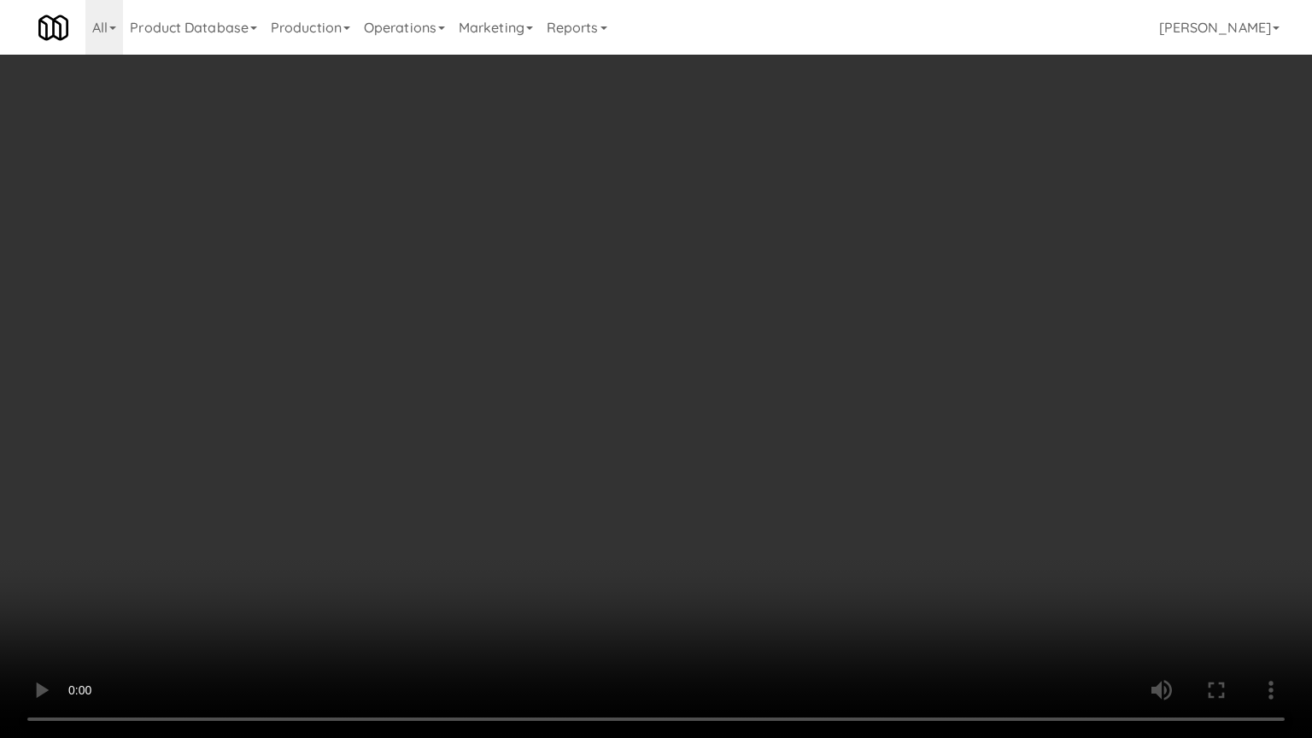
click at [786, 505] on video at bounding box center [656, 369] width 1312 height 738
click at [794, 497] on video at bounding box center [656, 369] width 1312 height 738
drag, startPoint x: 794, startPoint y: 497, endPoint x: 900, endPoint y: 271, distance: 249.9
click at [796, 493] on video at bounding box center [656, 369] width 1312 height 738
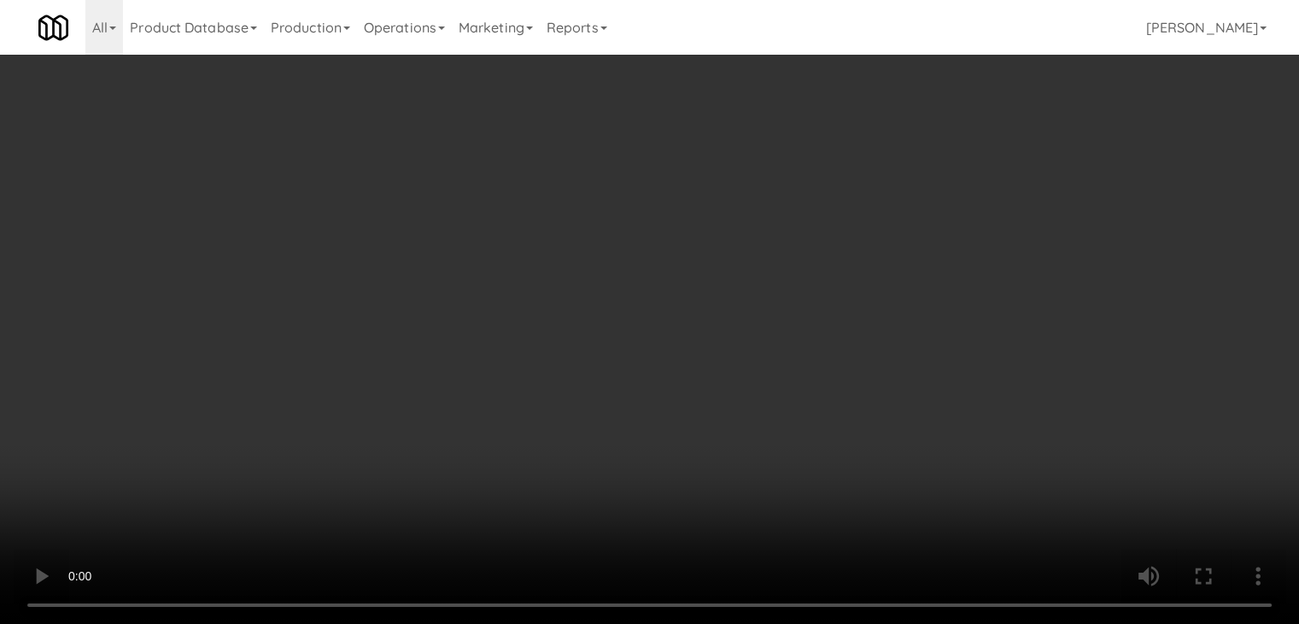
click at [914, 179] on button "Planogram" at bounding box center [925, 181] width 84 height 26
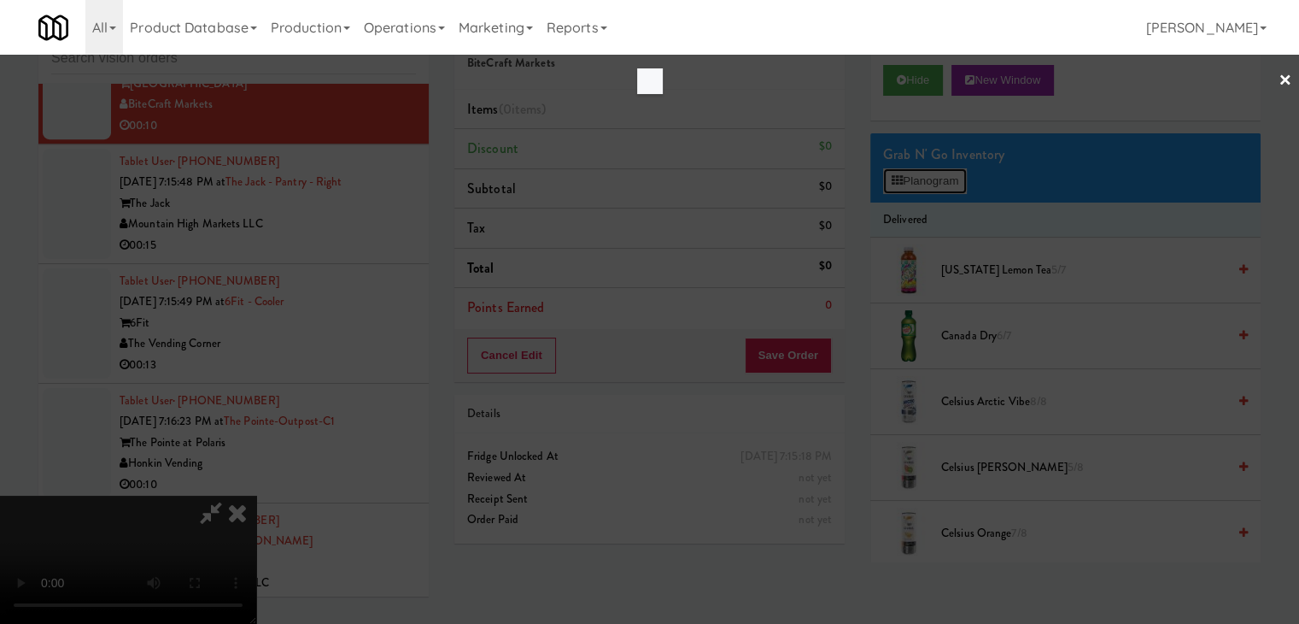
scroll to position [20188, 0]
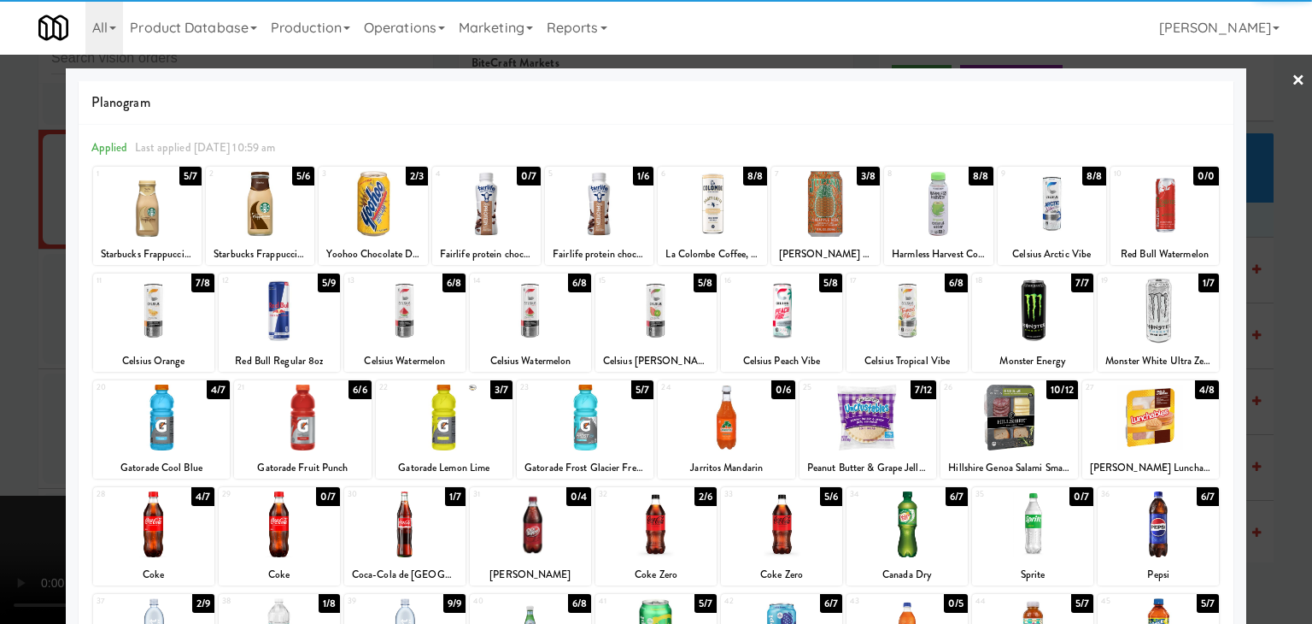
click at [369, 209] on div at bounding box center [373, 204] width 108 height 66
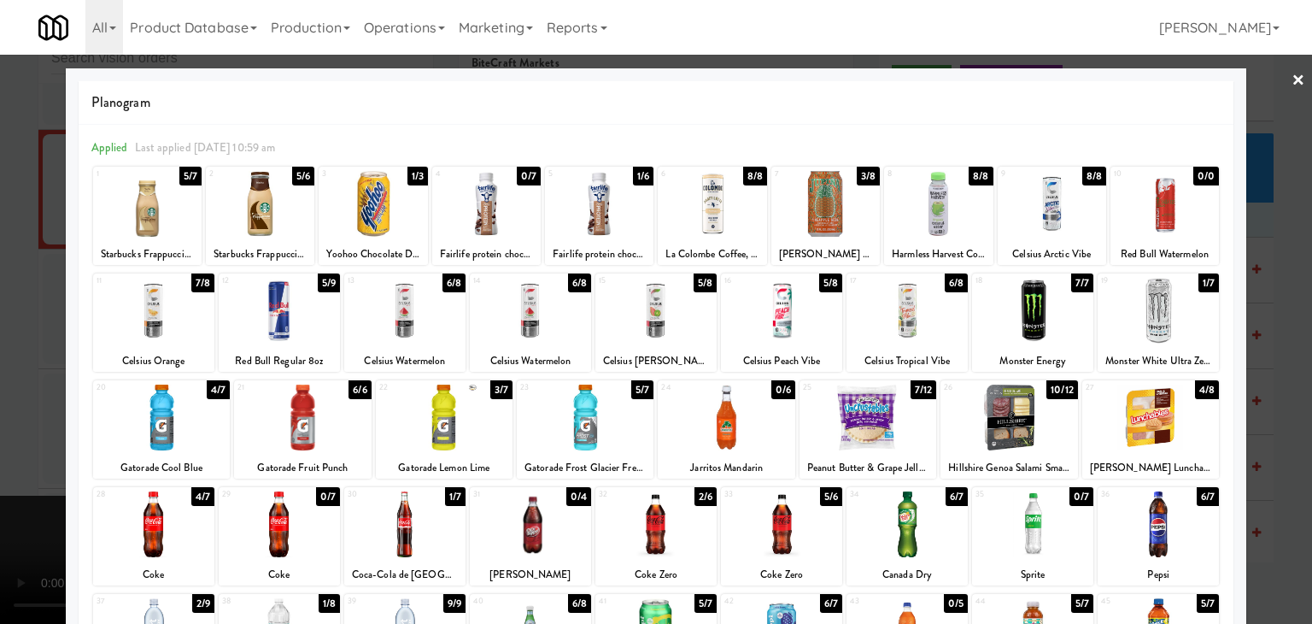
click at [220, 510] on div at bounding box center [279, 524] width 121 height 66
drag, startPoint x: 191, startPoint y: 517, endPoint x: 162, endPoint y: 518, distance: 29.1
click at [190, 517] on div at bounding box center [153, 524] width 121 height 66
drag, startPoint x: 2, startPoint y: 493, endPoint x: 373, endPoint y: 475, distance: 372.0
click at [21, 489] on div at bounding box center [656, 312] width 1312 height 624
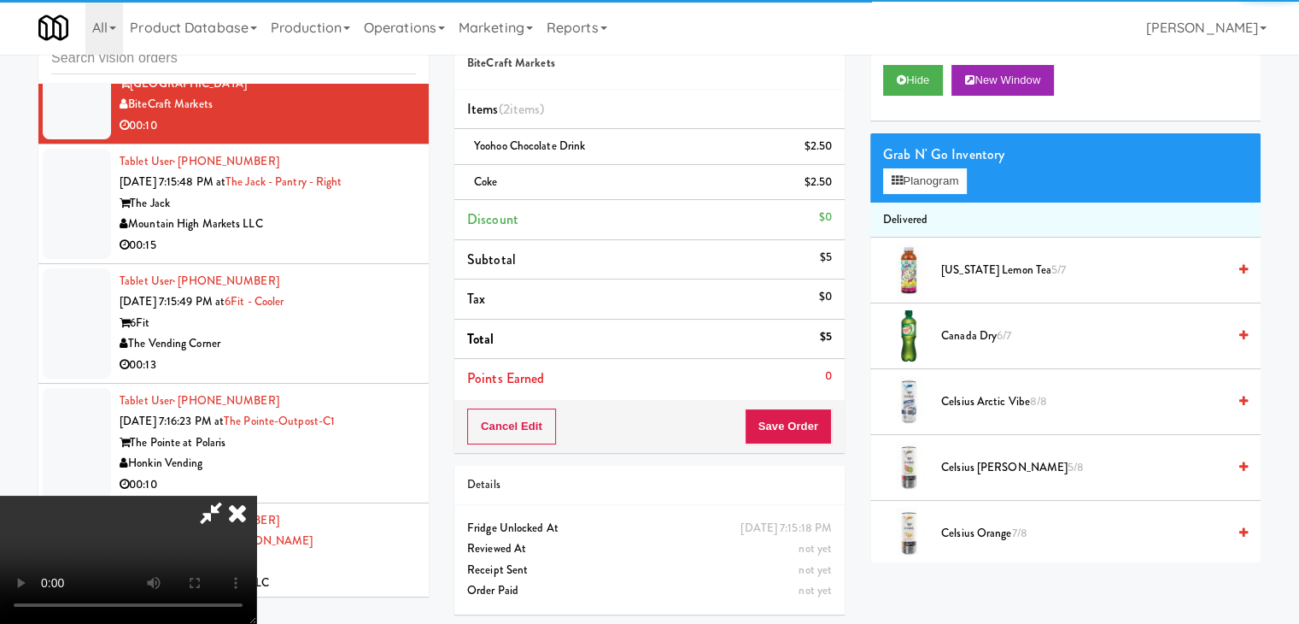
scroll to position [240, 0]
drag, startPoint x: 794, startPoint y: 396, endPoint x: 796, endPoint y: 408, distance: 12.2
click at [796, 407] on div "Order # 5379336 BiteCraft Markets Items (2 items ) Yoohoo Chocolate Drink $2.50…" at bounding box center [649, 230] width 390 height 446
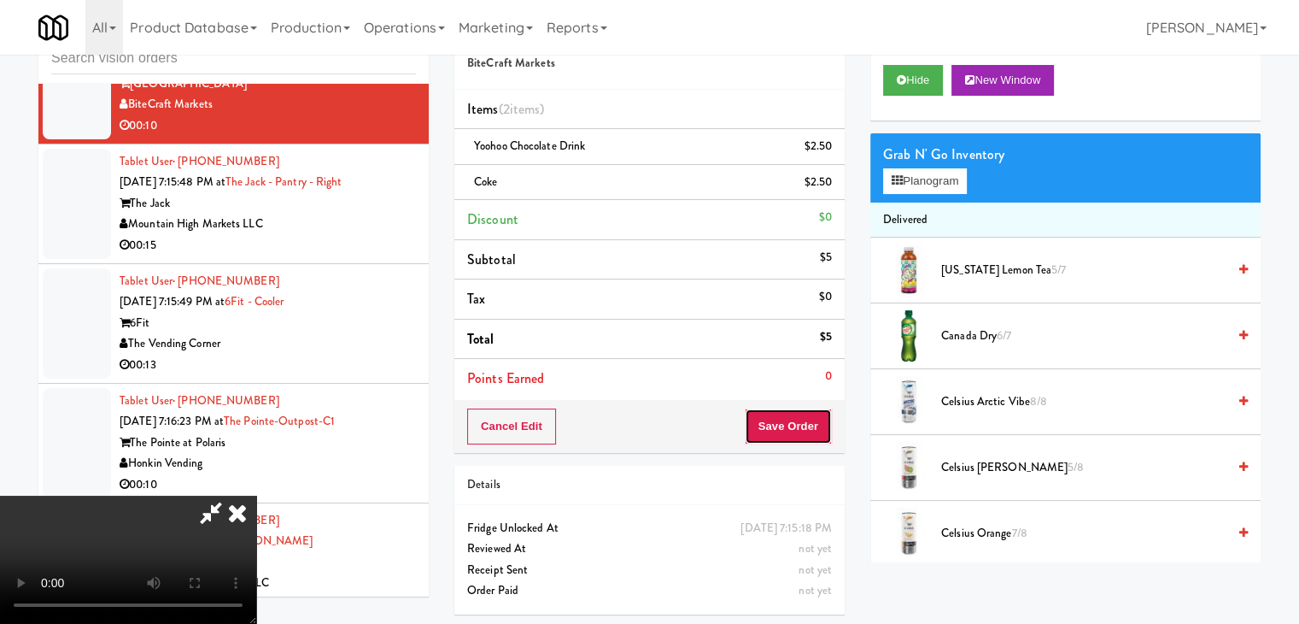
click at [803, 420] on button "Save Order" at bounding box center [788, 426] width 87 height 36
drag, startPoint x: 803, startPoint y: 420, endPoint x: 797, endPoint y: 411, distance: 11.1
click at [802, 420] on button "Save Order" at bounding box center [788, 426] width 87 height 36
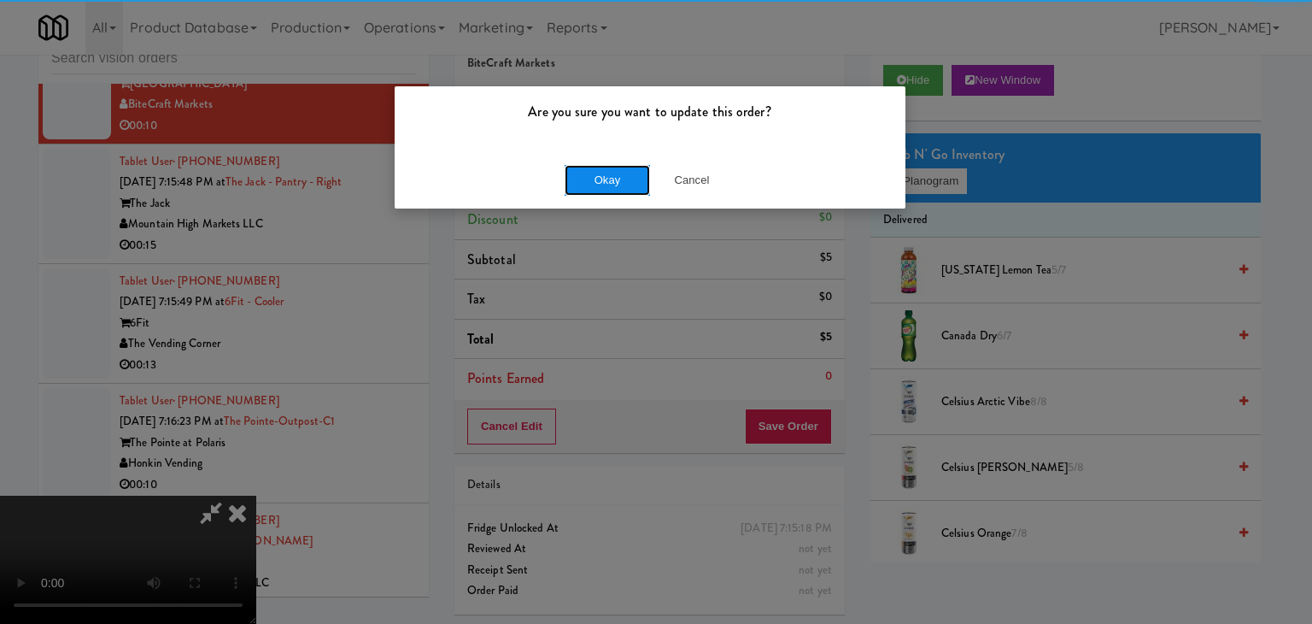
click at [594, 167] on button "Okay" at bounding box center [607, 180] width 85 height 31
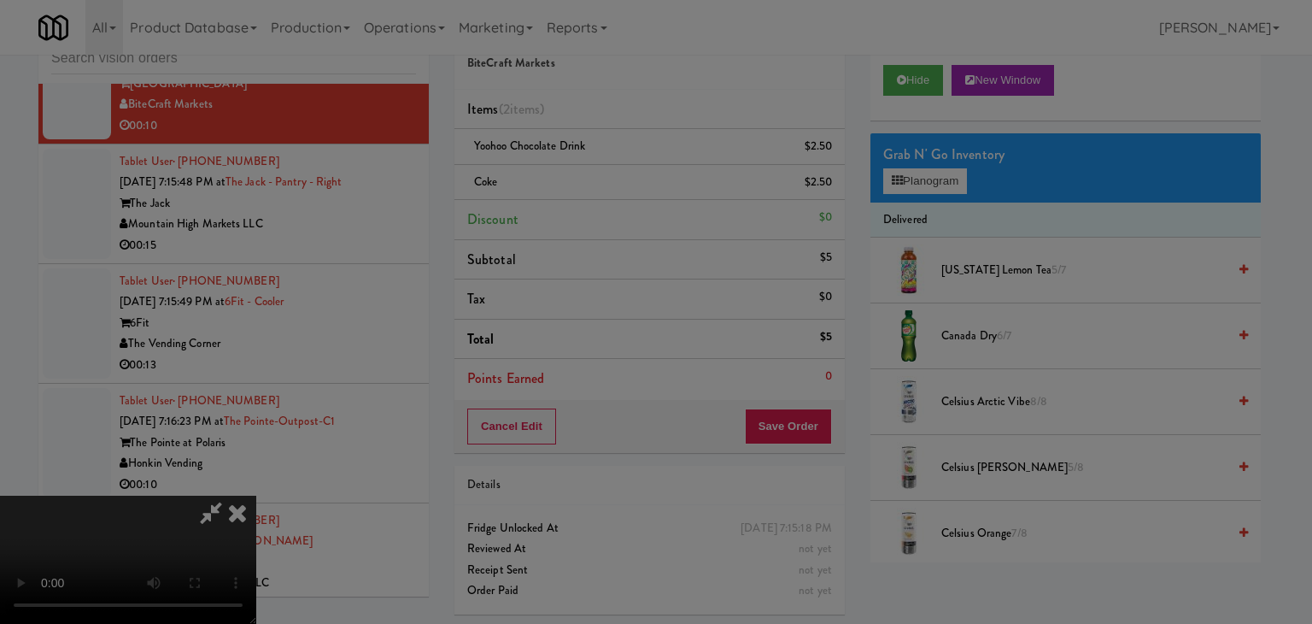
click at [595, 168] on body "Are you sure you want to update this order? Okay Cancel Okay Are you sure you w…" at bounding box center [656, 312] width 1312 height 624
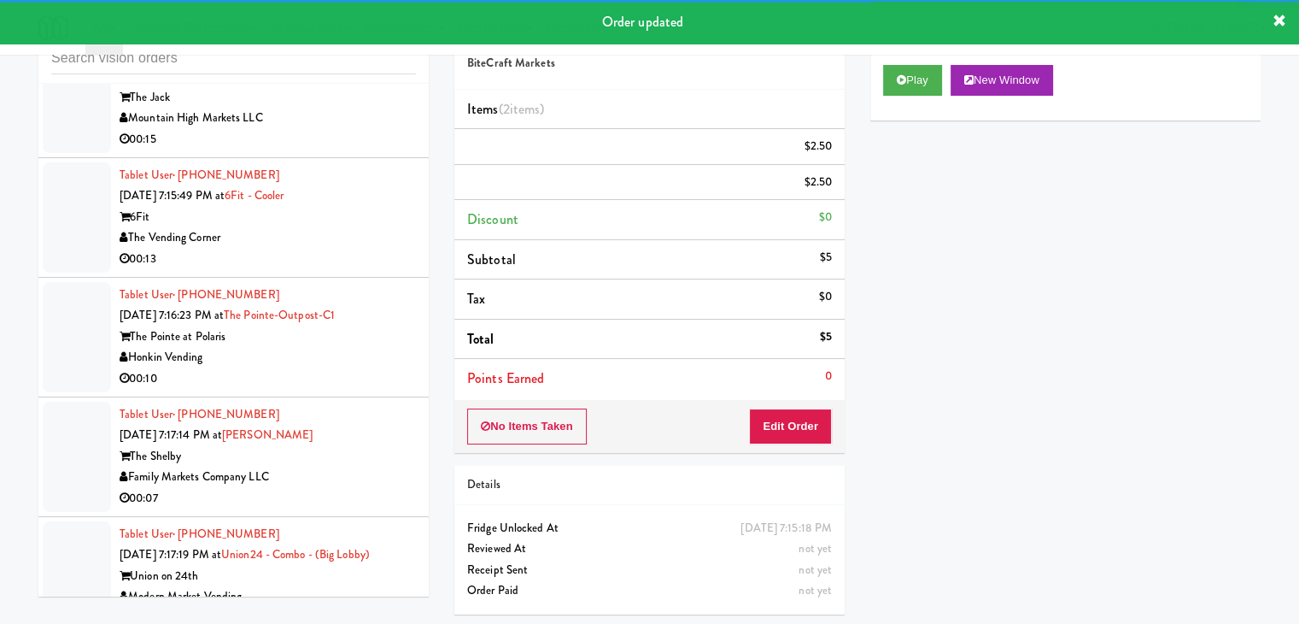
scroll to position [20399, 0]
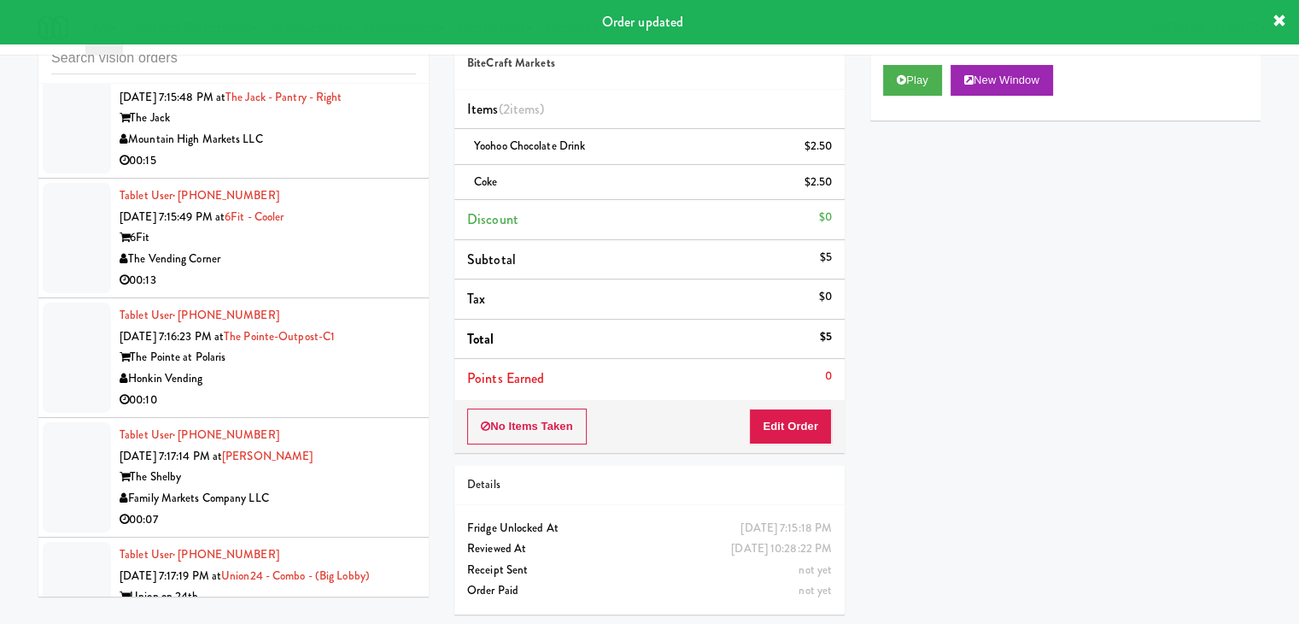
drag, startPoint x: 360, startPoint y: 145, endPoint x: 368, endPoint y: 148, distance: 8.9
click at [363, 145] on div "Mountain High Markets LLC" at bounding box center [268, 139] width 296 height 21
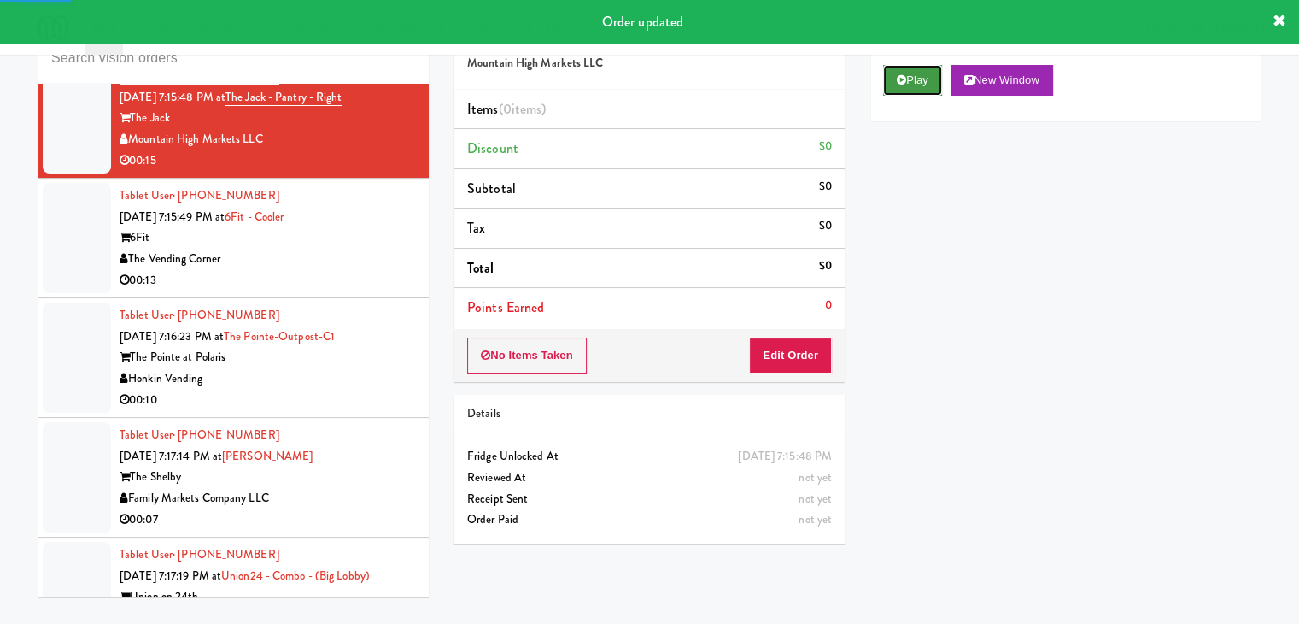
click at [909, 65] on button "Play" at bounding box center [912, 80] width 59 height 31
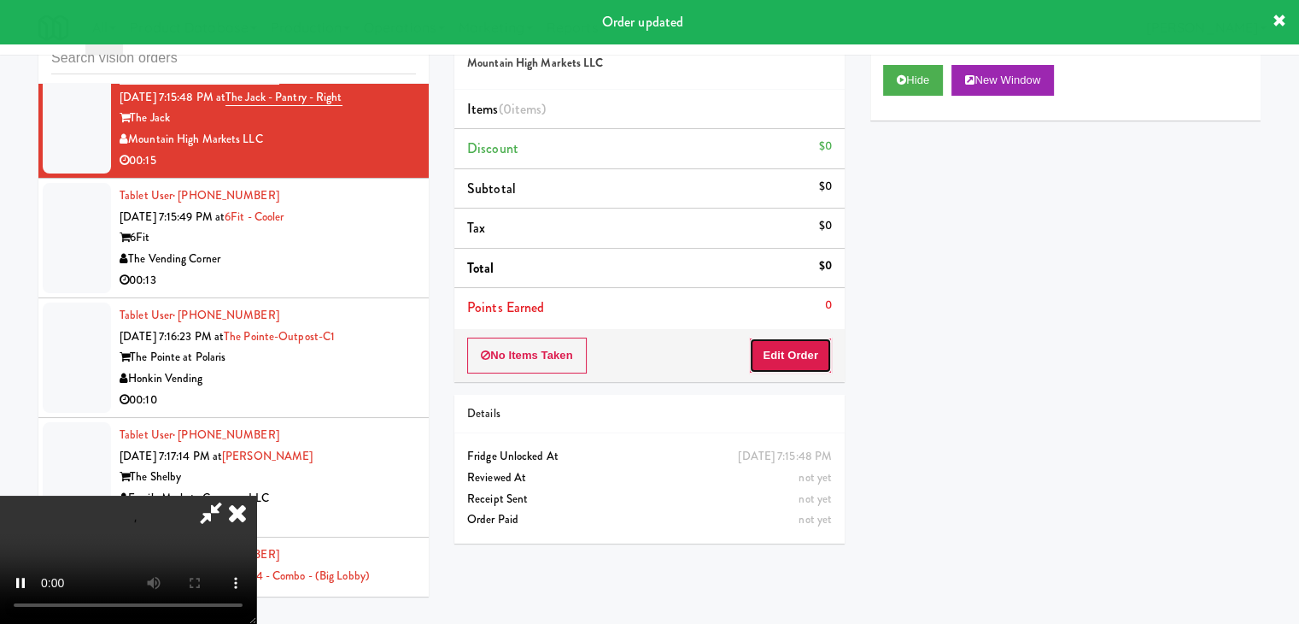
click at [793, 347] on button "Edit Order" at bounding box center [790, 355] width 83 height 36
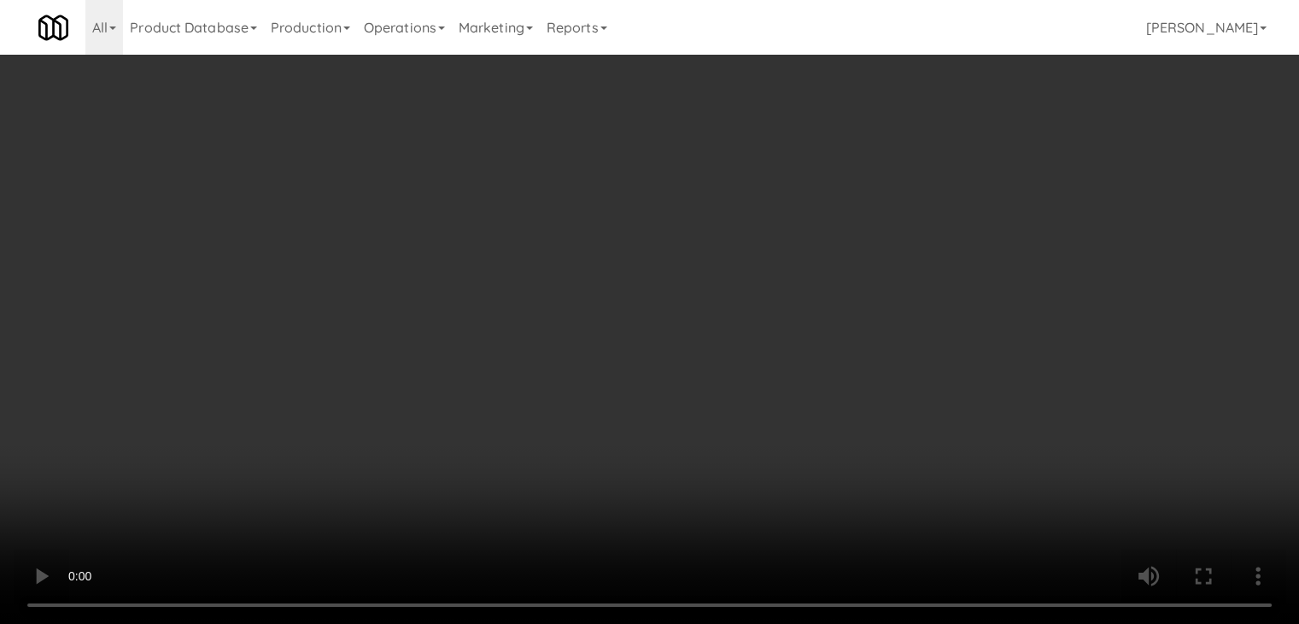
scroll to position [20294, 0]
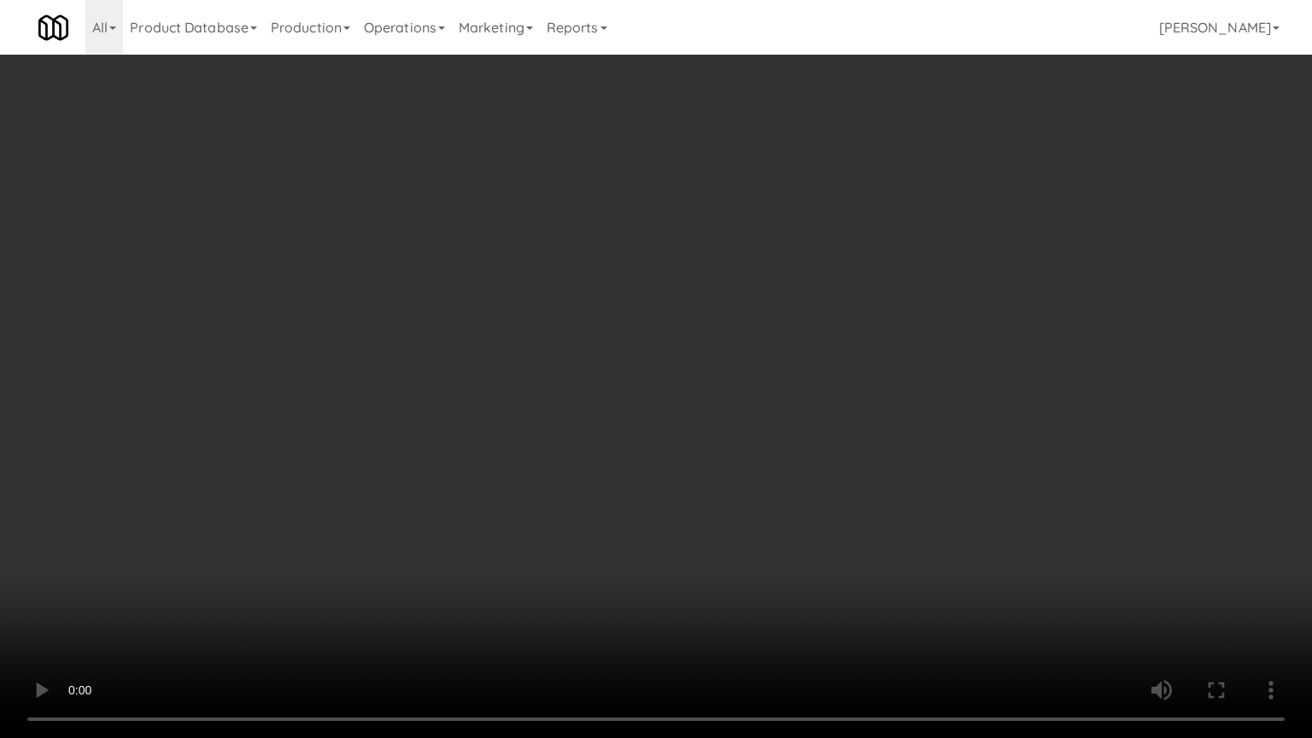
click at [787, 466] on video at bounding box center [656, 369] width 1312 height 738
click at [799, 465] on video at bounding box center [656, 369] width 1312 height 738
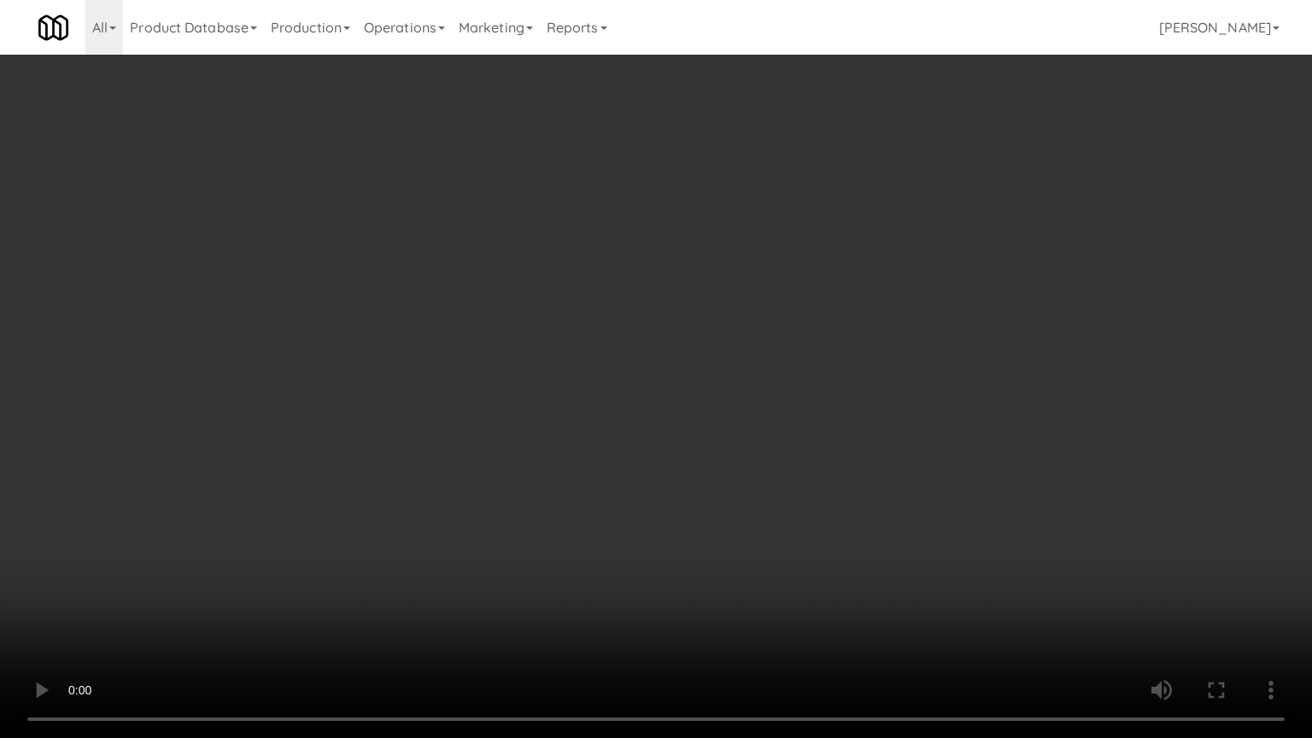
click at [799, 465] on video at bounding box center [656, 369] width 1312 height 738
click at [836, 461] on video at bounding box center [656, 369] width 1312 height 738
drag, startPoint x: 835, startPoint y: 460, endPoint x: 934, endPoint y: 196, distance: 281.9
click at [835, 457] on video at bounding box center [656, 369] width 1312 height 738
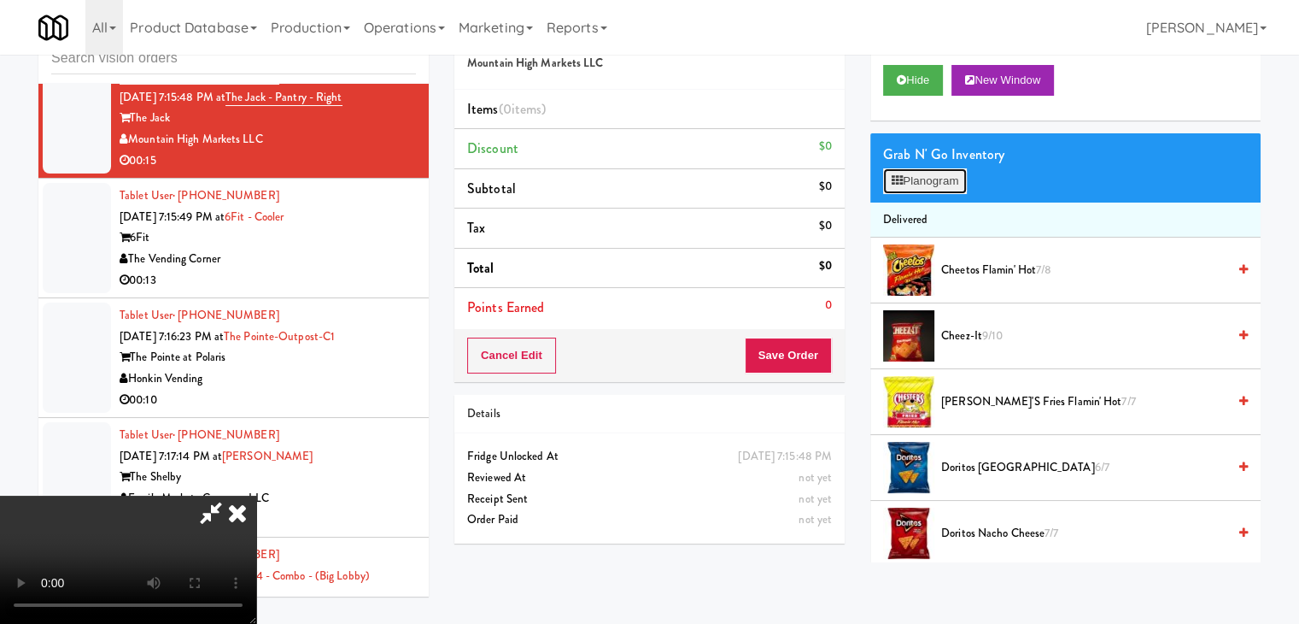
click at [922, 179] on button "Planogram" at bounding box center [925, 181] width 84 height 26
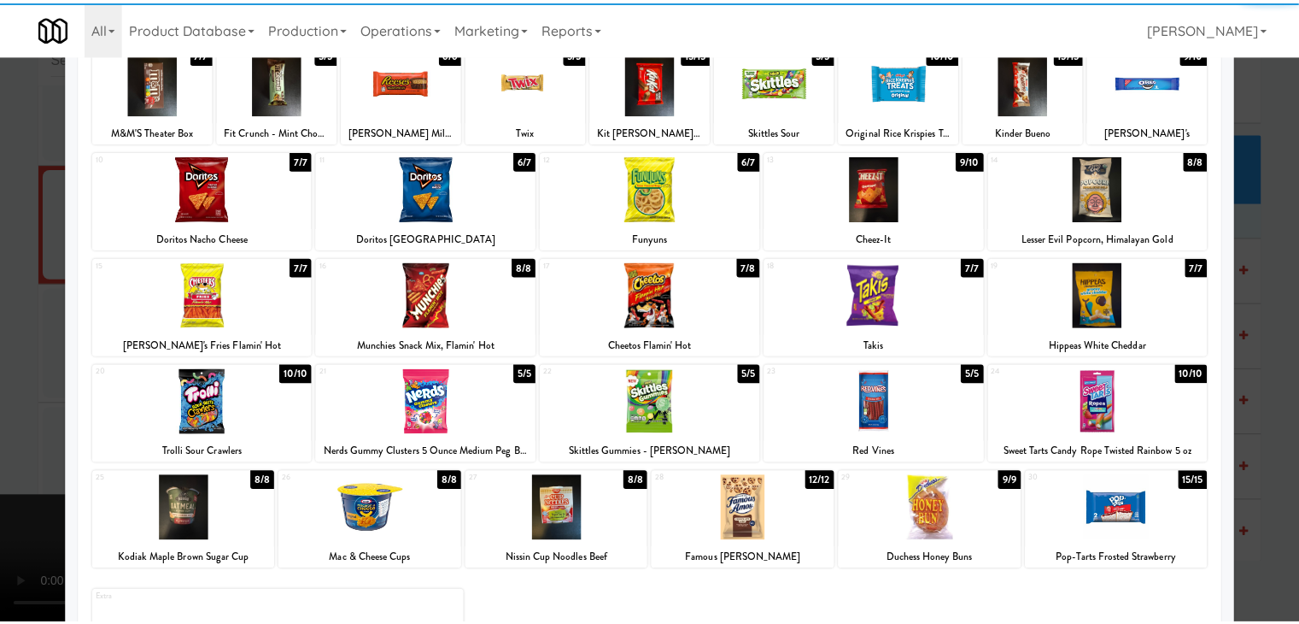
scroll to position [215, 0]
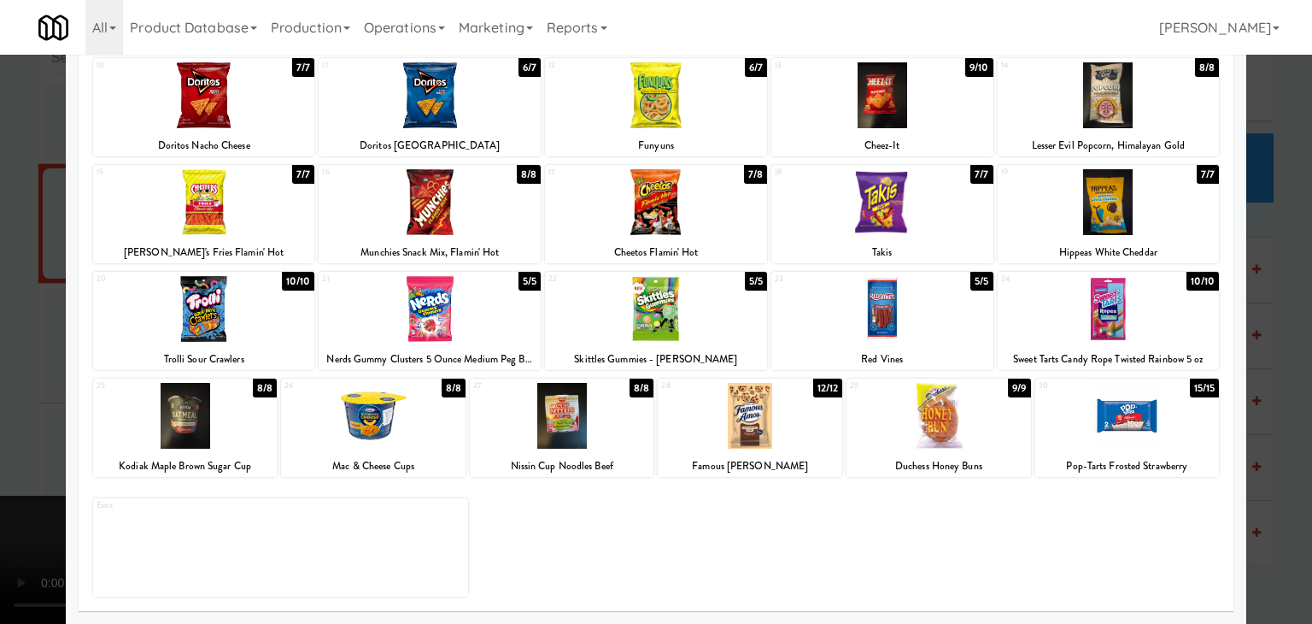
click at [901, 424] on div at bounding box center [938, 416] width 184 height 66
drag, startPoint x: 0, startPoint y: 417, endPoint x: 782, endPoint y: 419, distance: 782.4
click at [53, 409] on div at bounding box center [656, 312] width 1312 height 624
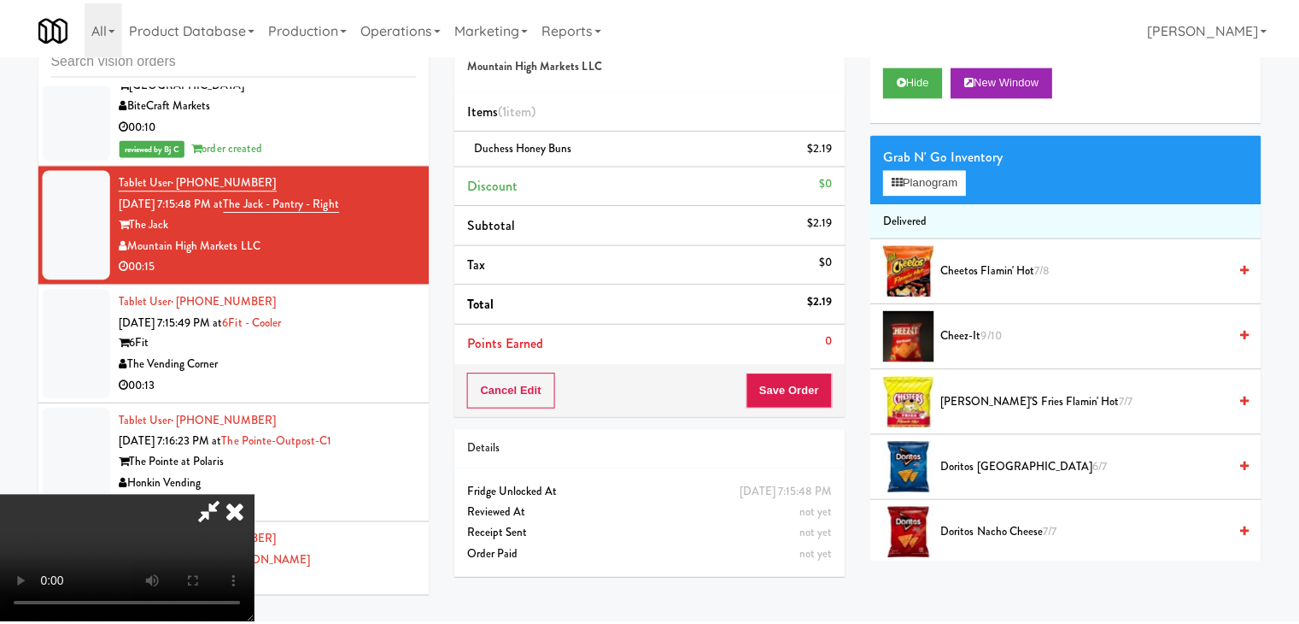
scroll to position [20399, 0]
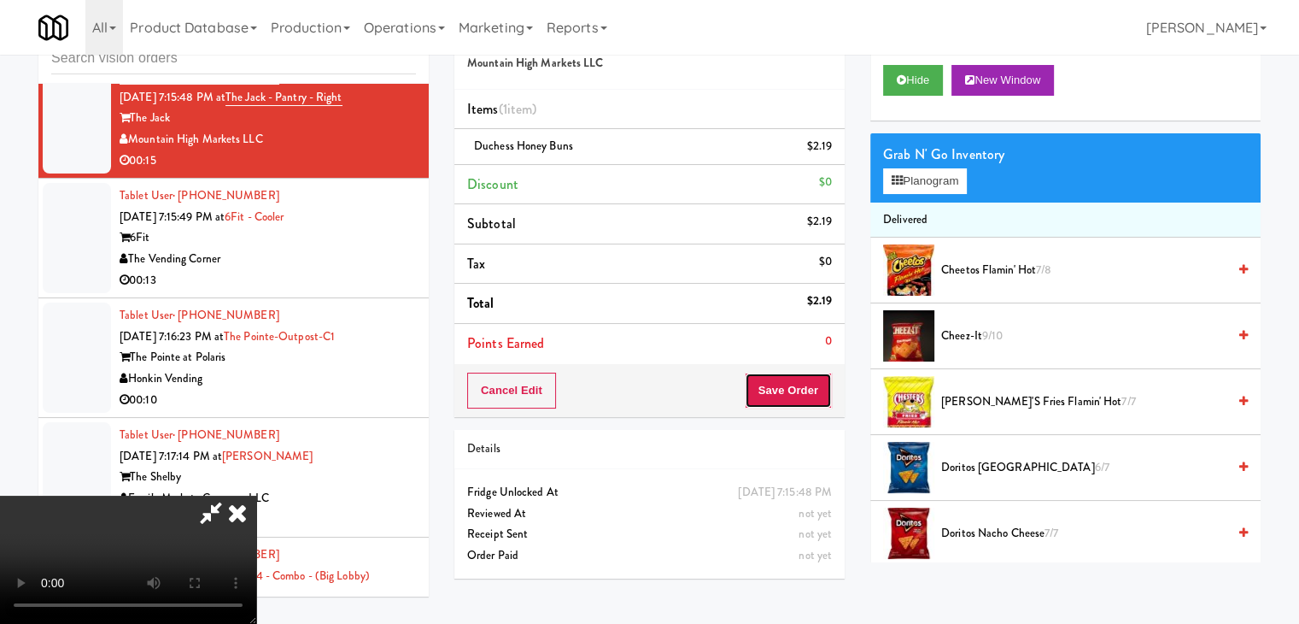
click at [811, 390] on button "Save Order" at bounding box center [788, 390] width 87 height 36
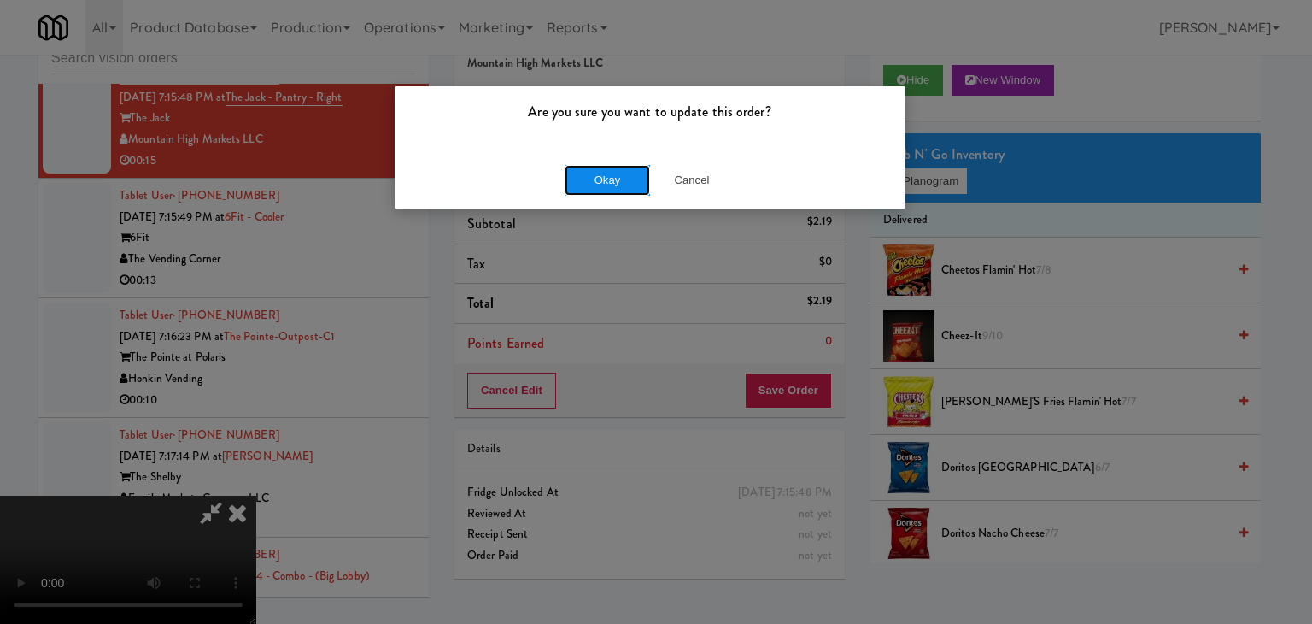
click at [632, 173] on button "Okay" at bounding box center [607, 180] width 85 height 31
click at [631, 173] on body "Are you sure you want to update this order? Okay Cancel Okay Are you sure you w…" at bounding box center [656, 312] width 1312 height 624
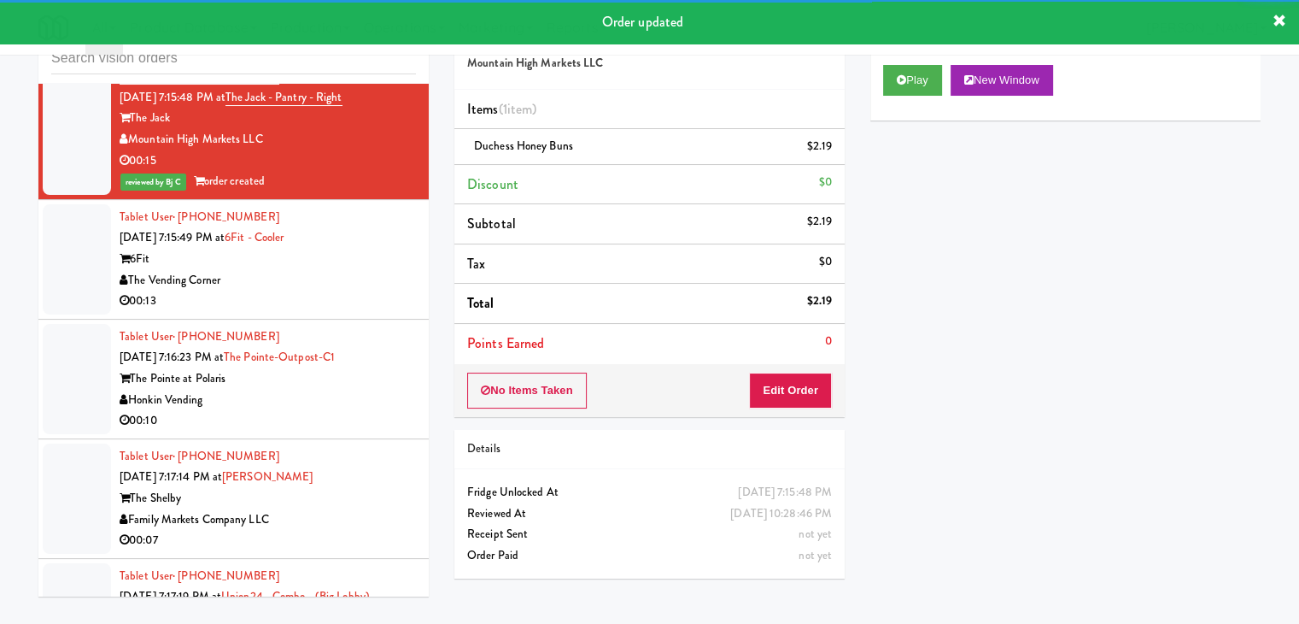
drag, startPoint x: 359, startPoint y: 293, endPoint x: 369, endPoint y: 305, distance: 15.7
click at [366, 299] on div "Tablet User · (617) 501-3013 [DATE] 7:15:49 PM at 6Fit - Cooler 6Fit The Vendin…" at bounding box center [268, 259] width 296 height 105
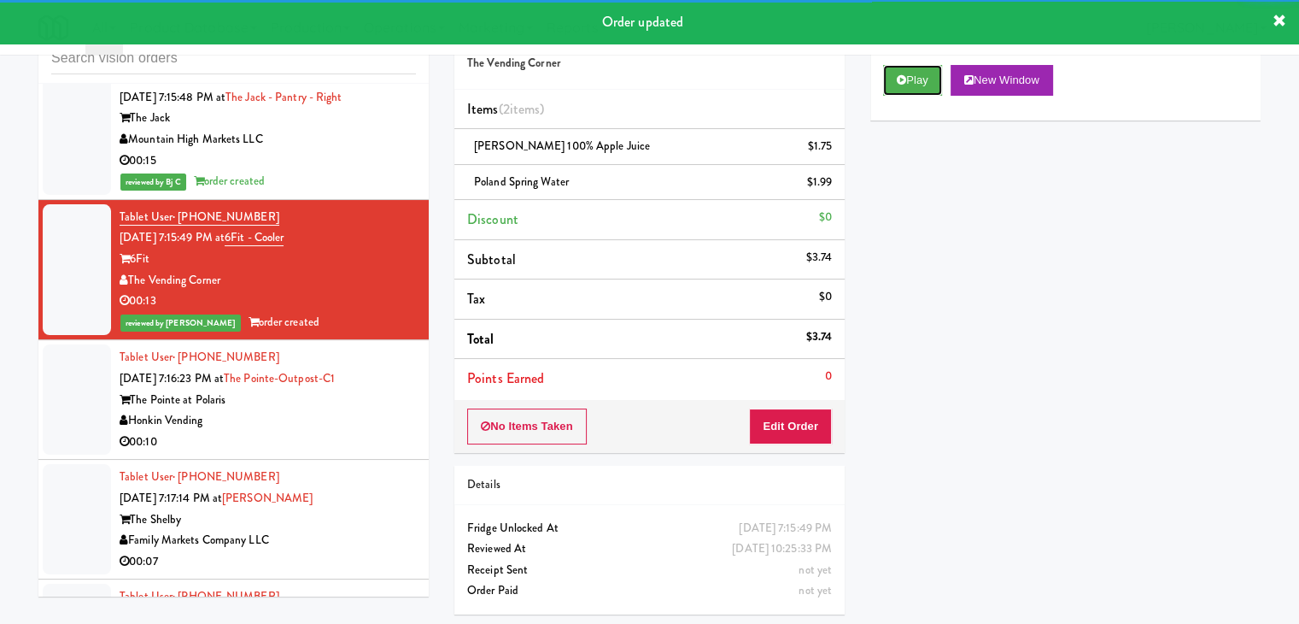
drag, startPoint x: 915, startPoint y: 85, endPoint x: 303, endPoint y: 283, distance: 642.9
click at [303, 282] on div "inbox reviewed all all unclear take inventory issue suspicious failed recent Ta…" at bounding box center [650, 317] width 1248 height 620
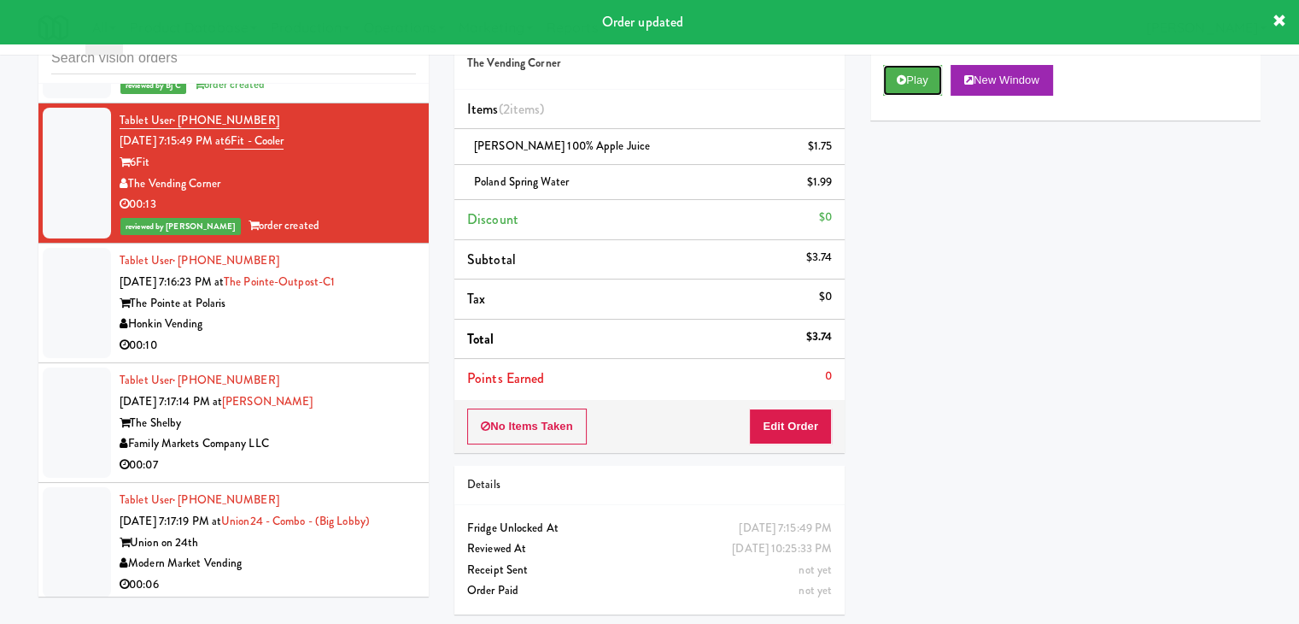
scroll to position [20570, 0]
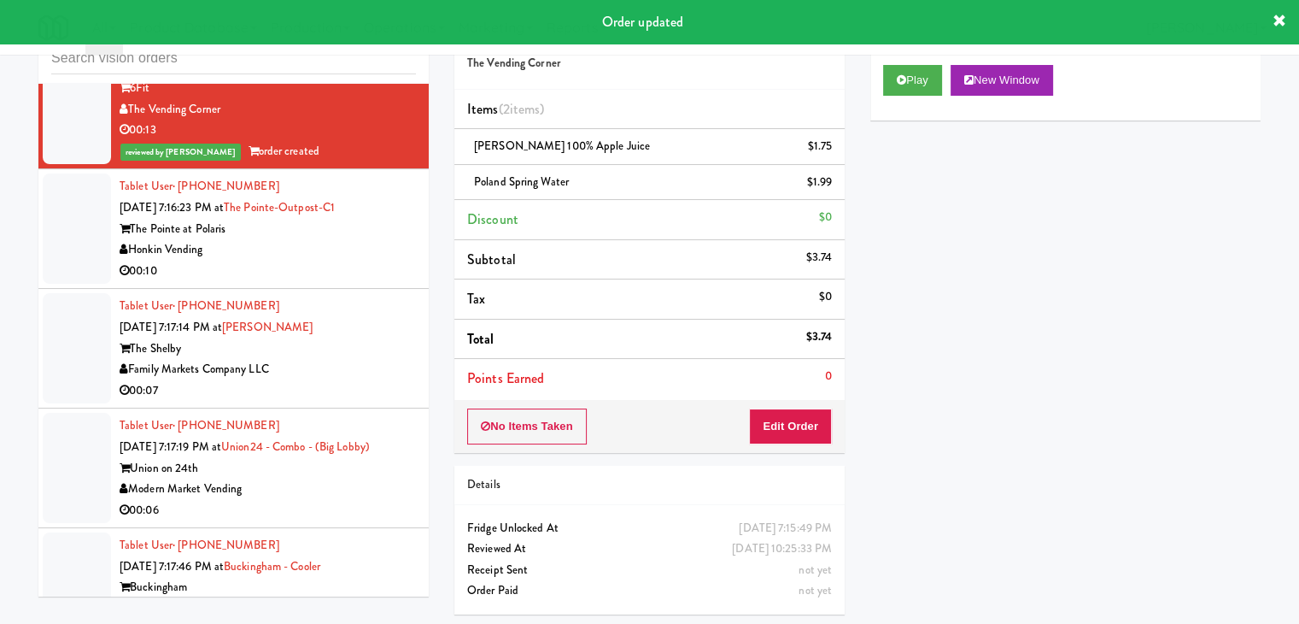
click at [379, 255] on div "Honkin Vending" at bounding box center [268, 249] width 296 height 21
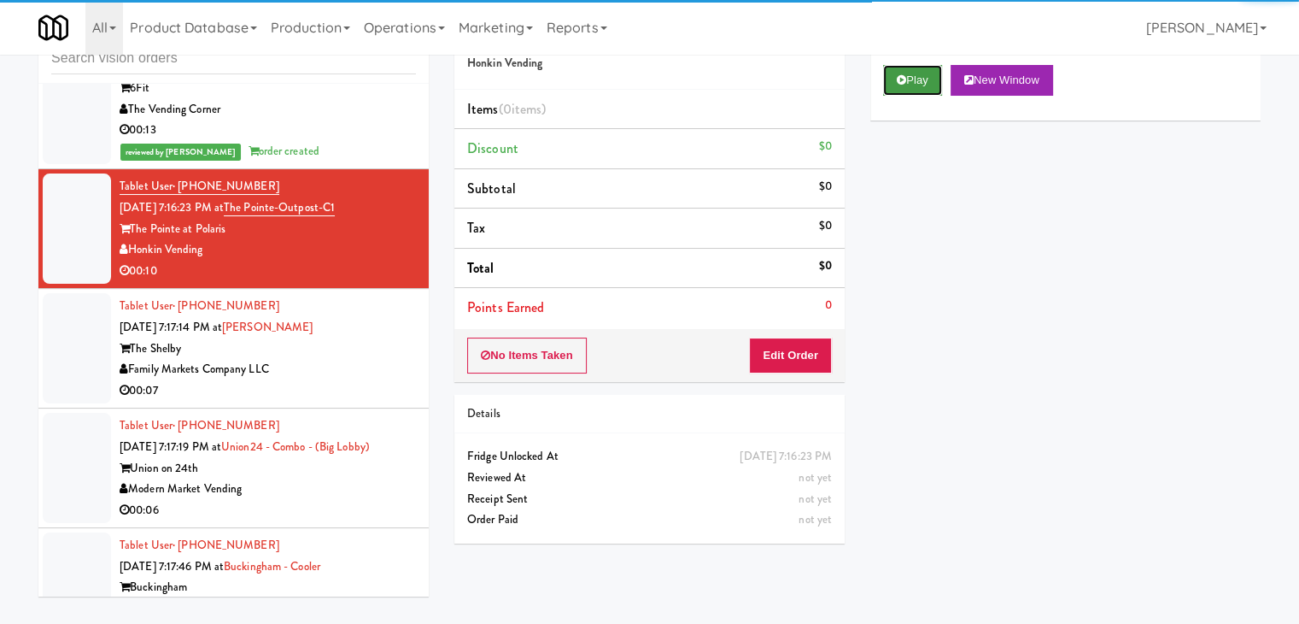
click at [902, 73] on button "Play" at bounding box center [912, 80] width 59 height 31
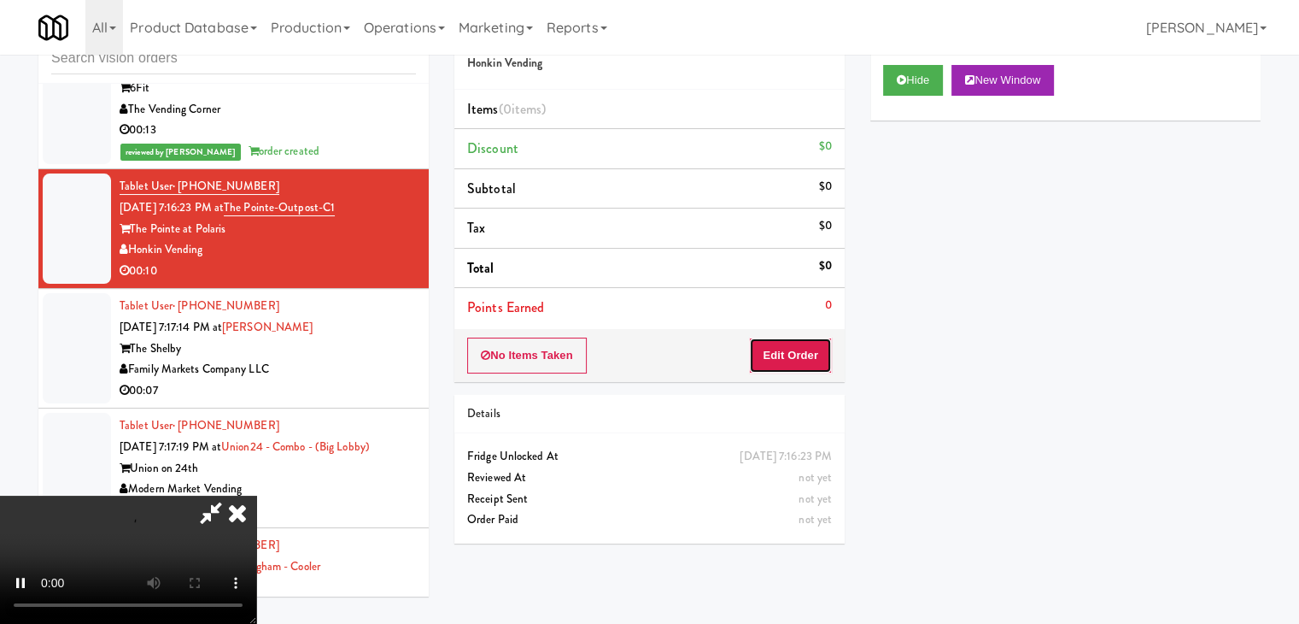
click at [793, 360] on button "Edit Order" at bounding box center [790, 355] width 83 height 36
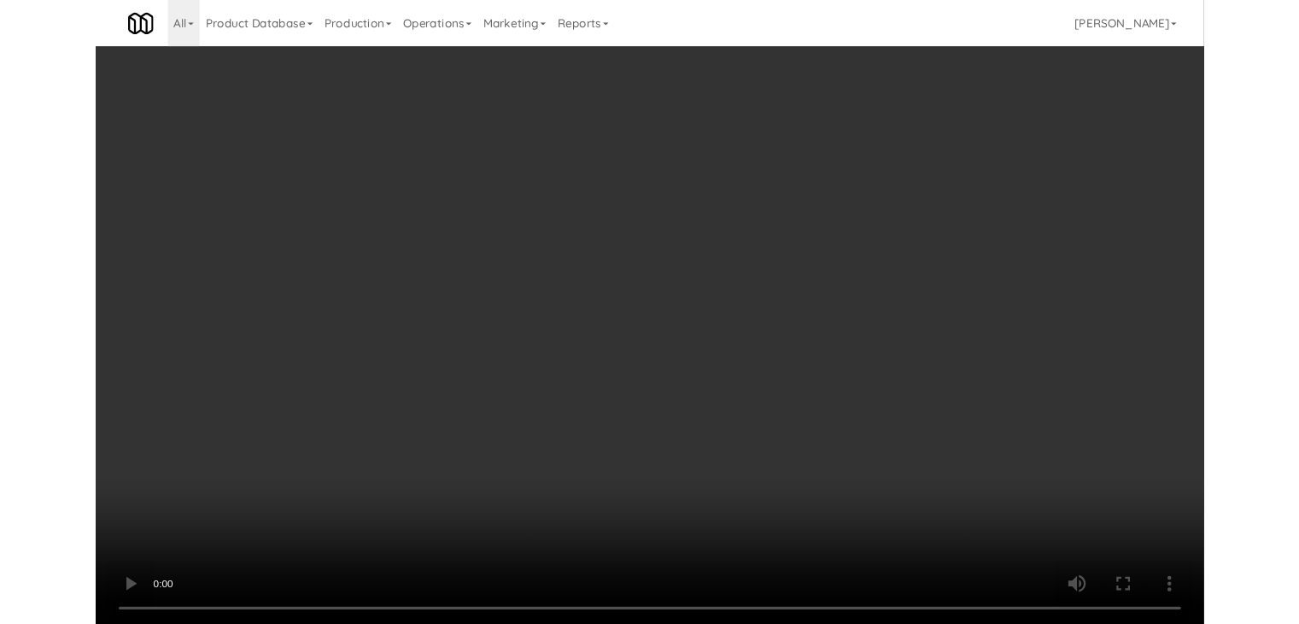
scroll to position [20466, 0]
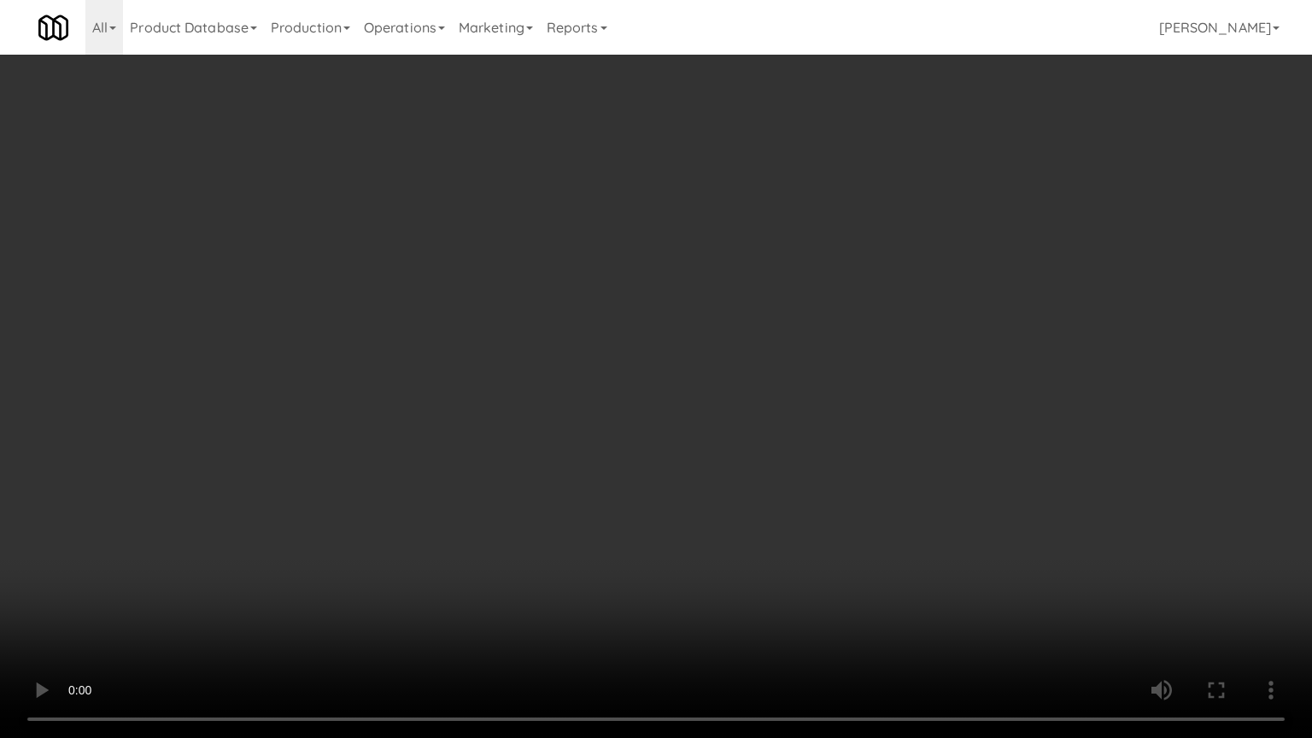
click at [813, 491] on video at bounding box center [656, 369] width 1312 height 738
click at [818, 492] on video at bounding box center [656, 369] width 1312 height 738
click at [820, 494] on video at bounding box center [656, 369] width 1312 height 738
click at [821, 490] on video at bounding box center [656, 369] width 1312 height 738
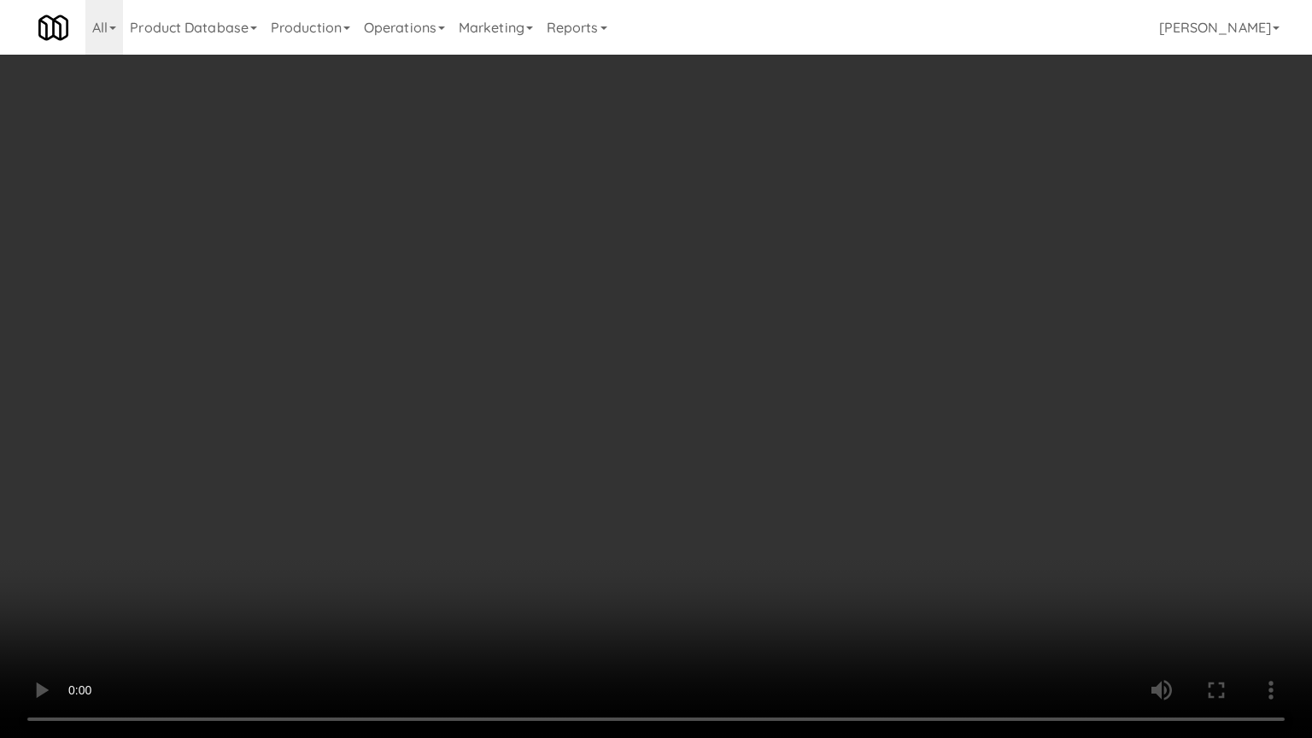
drag, startPoint x: 821, startPoint y: 490, endPoint x: 852, endPoint y: 308, distance: 184.5
click at [821, 489] on video at bounding box center [656, 369] width 1312 height 738
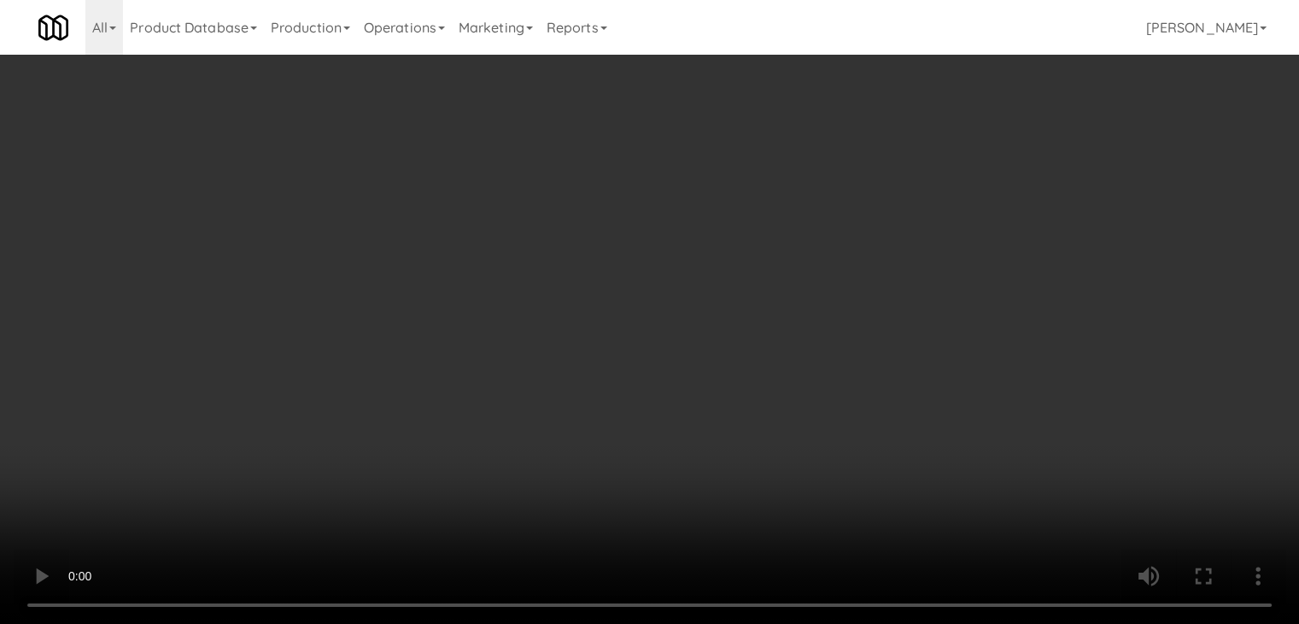
scroll to position [20570, 0]
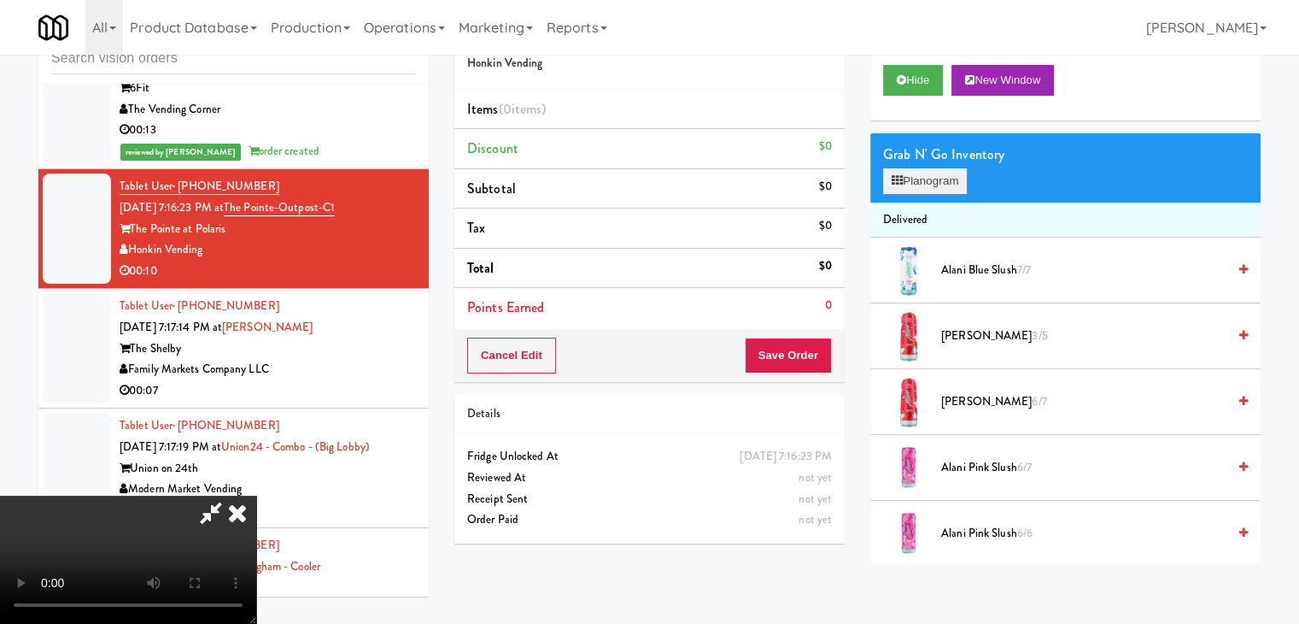
click at [914, 192] on div "Grab N' Go Inventory Planogram" at bounding box center [1065, 167] width 390 height 69
click at [916, 191] on button "Planogram" at bounding box center [925, 181] width 84 height 26
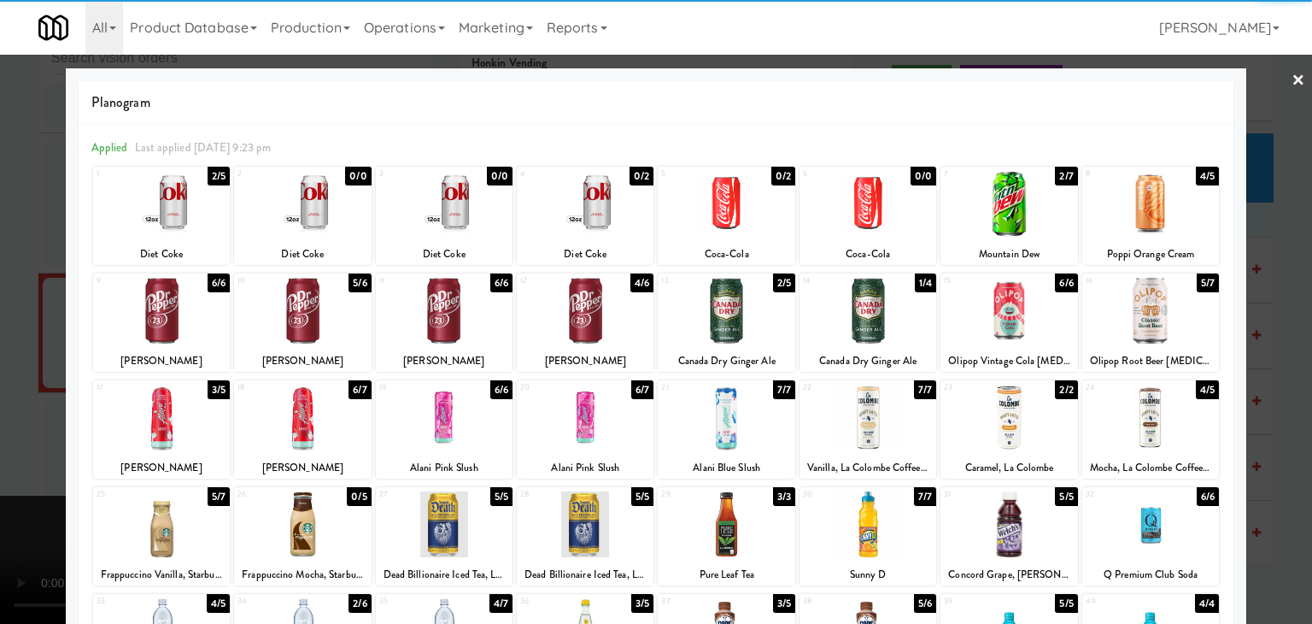
click at [188, 213] on div at bounding box center [161, 204] width 137 height 66
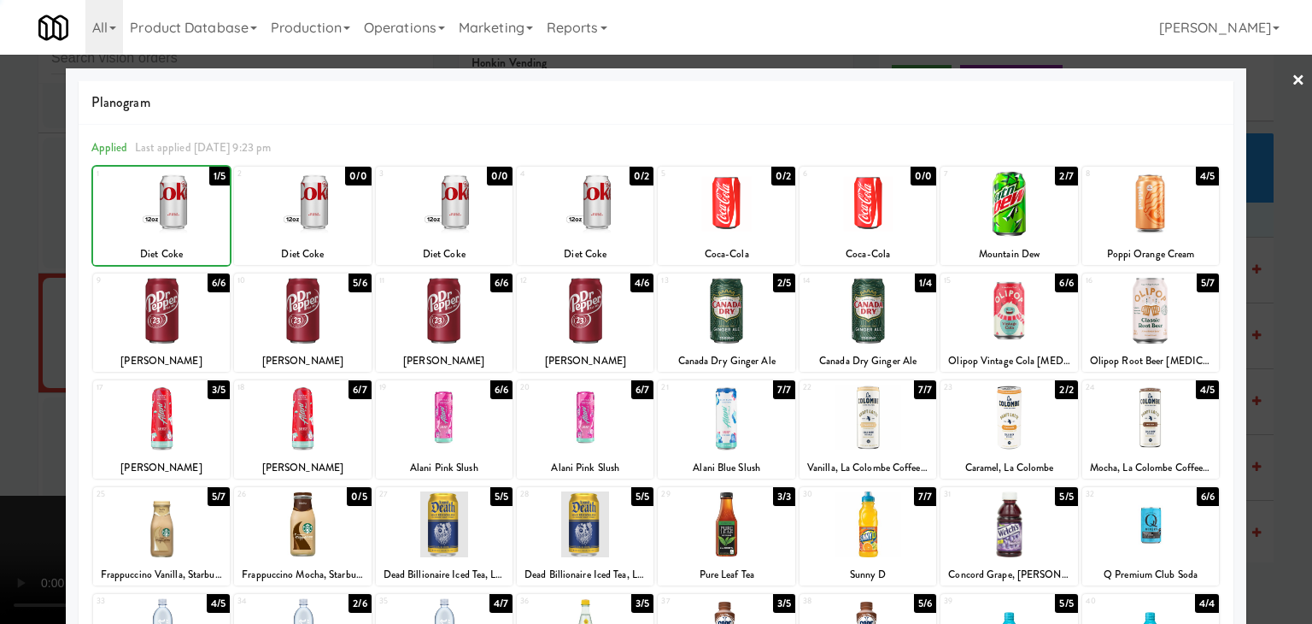
click at [188, 213] on div at bounding box center [161, 204] width 137 height 66
drag, startPoint x: 0, startPoint y: 230, endPoint x: 649, endPoint y: 322, distance: 655.7
click at [10, 230] on div at bounding box center [656, 312] width 1312 height 624
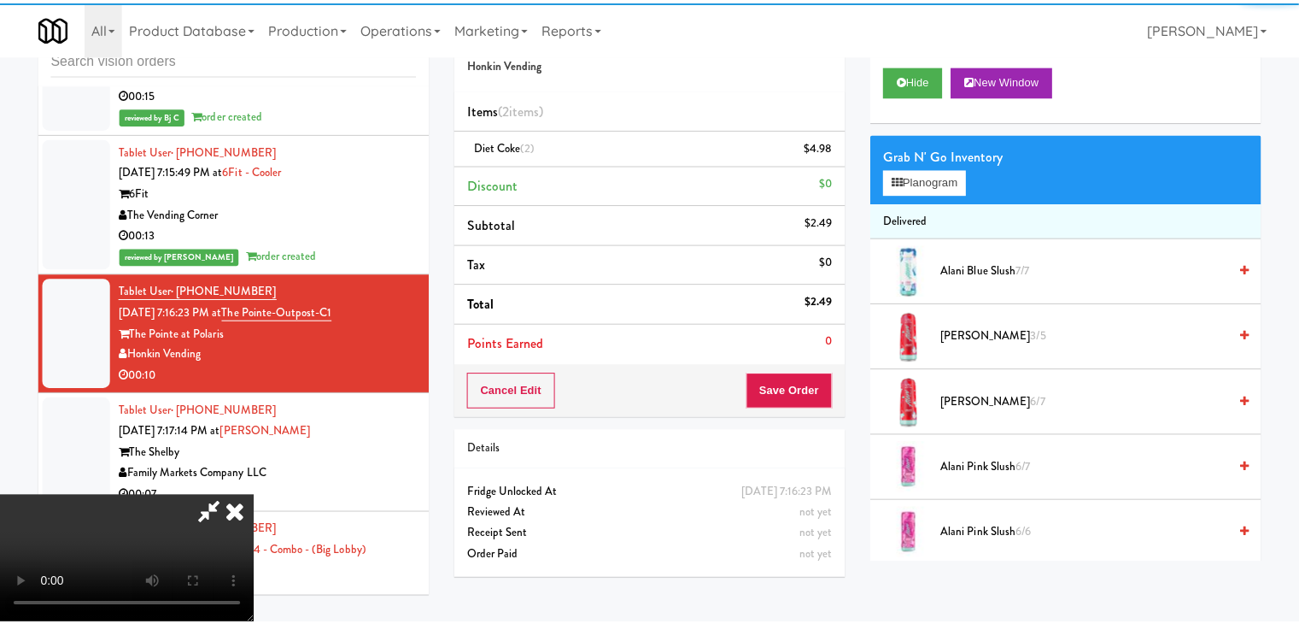
scroll to position [20570, 0]
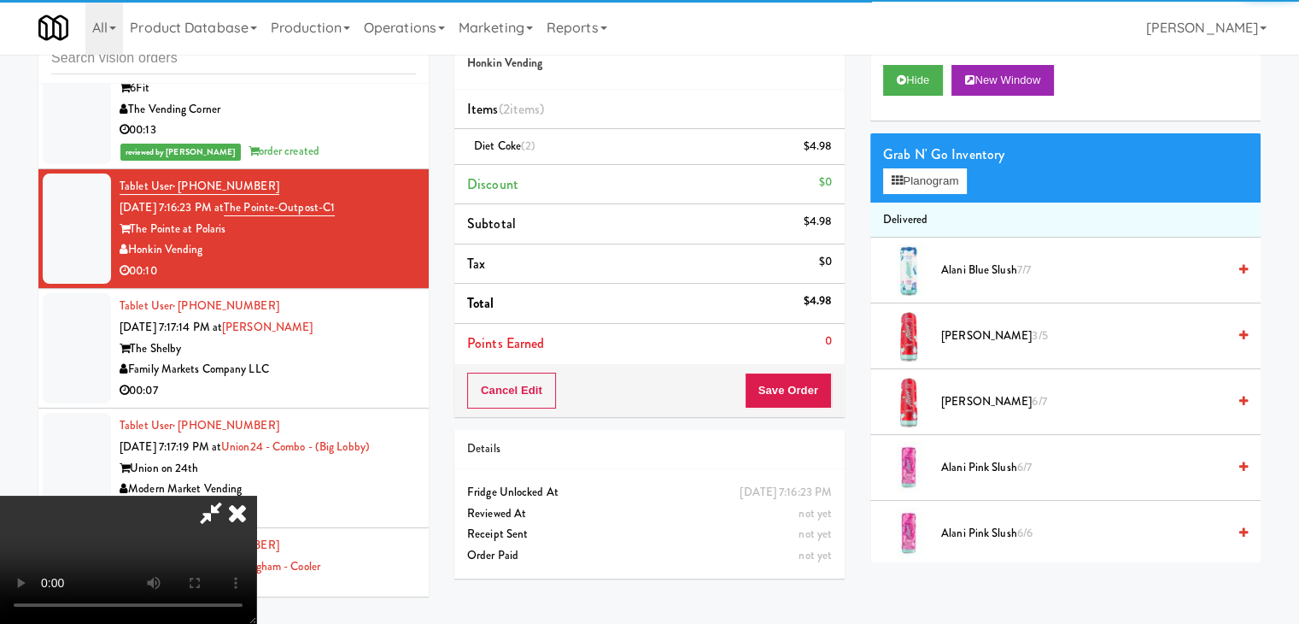
click at [839, 401] on div "Order # 6936500 Honkin Vending Items (2 items ) Diet Coke (2) $4.98 Discount $0…" at bounding box center [858, 299] width 832 height 584
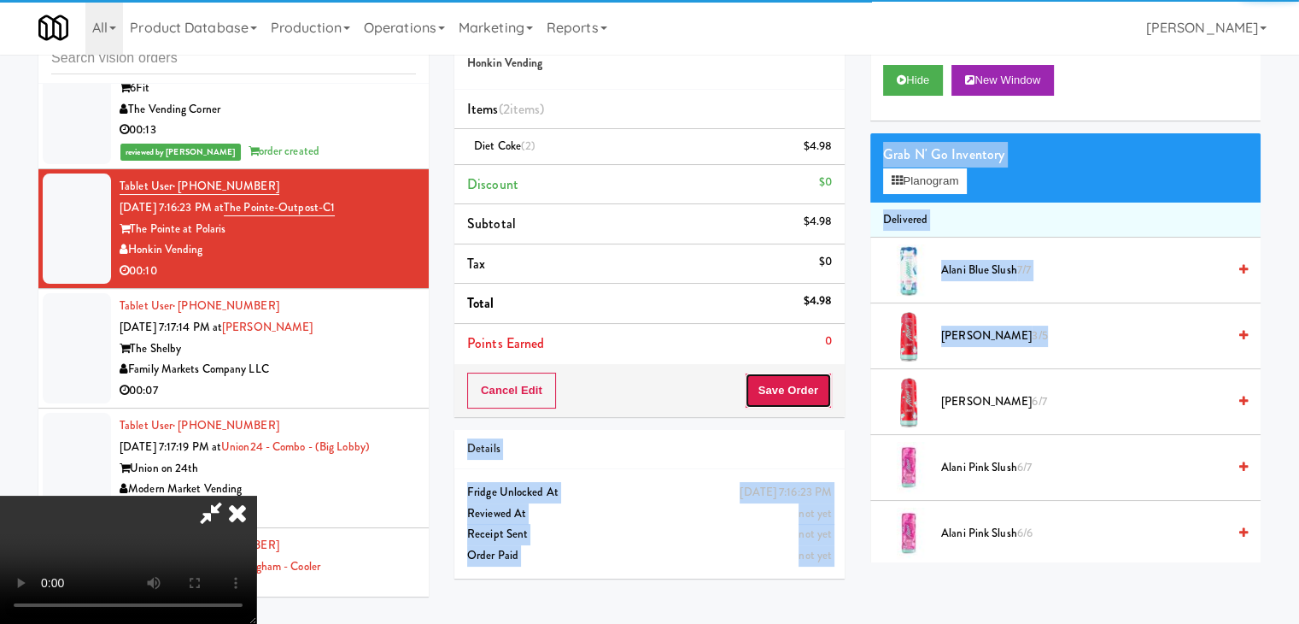
click at [796, 389] on button "Save Order" at bounding box center [788, 390] width 87 height 36
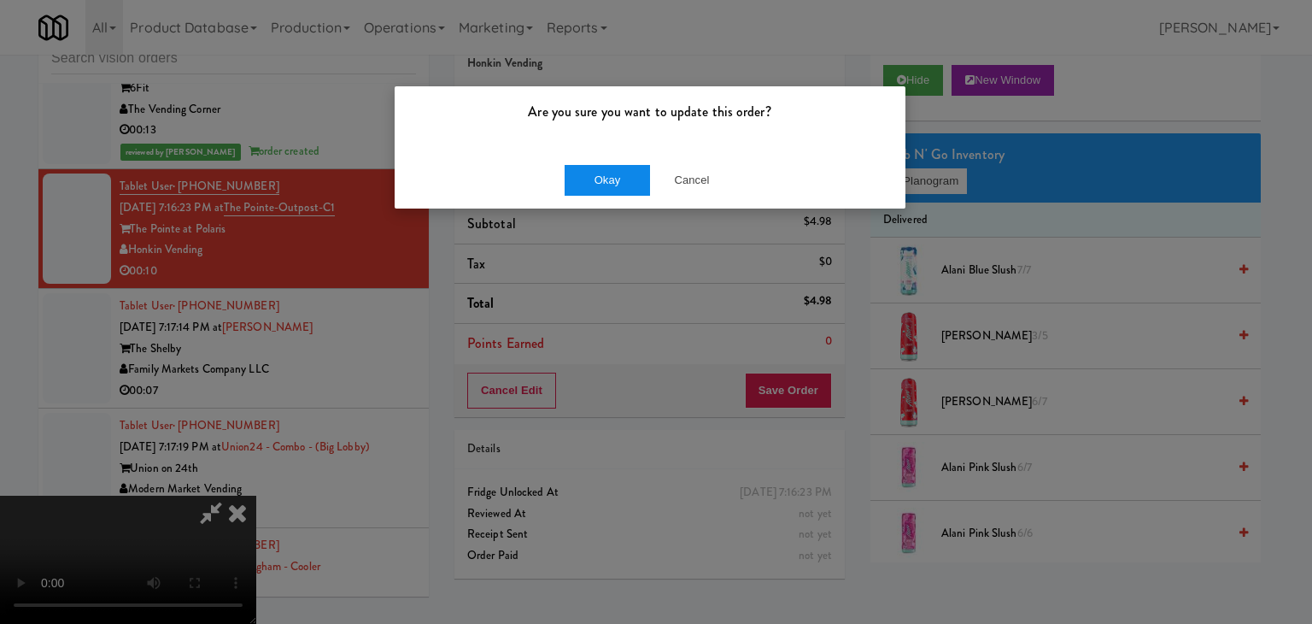
click at [586, 152] on div "Okay Cancel" at bounding box center [650, 179] width 511 height 57
click at [588, 152] on div "Okay Cancel" at bounding box center [650, 179] width 511 height 57
click at [589, 172] on button "Okay" at bounding box center [607, 180] width 85 height 31
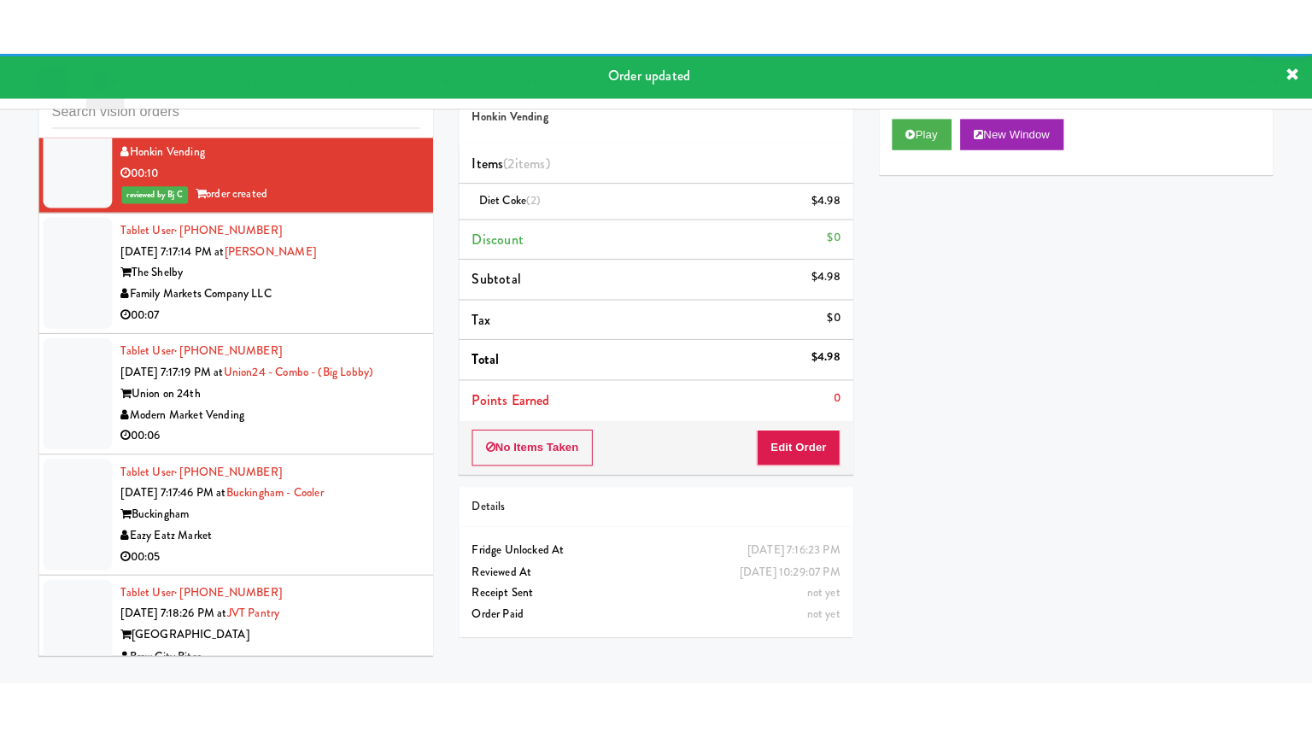
scroll to position [20741, 0]
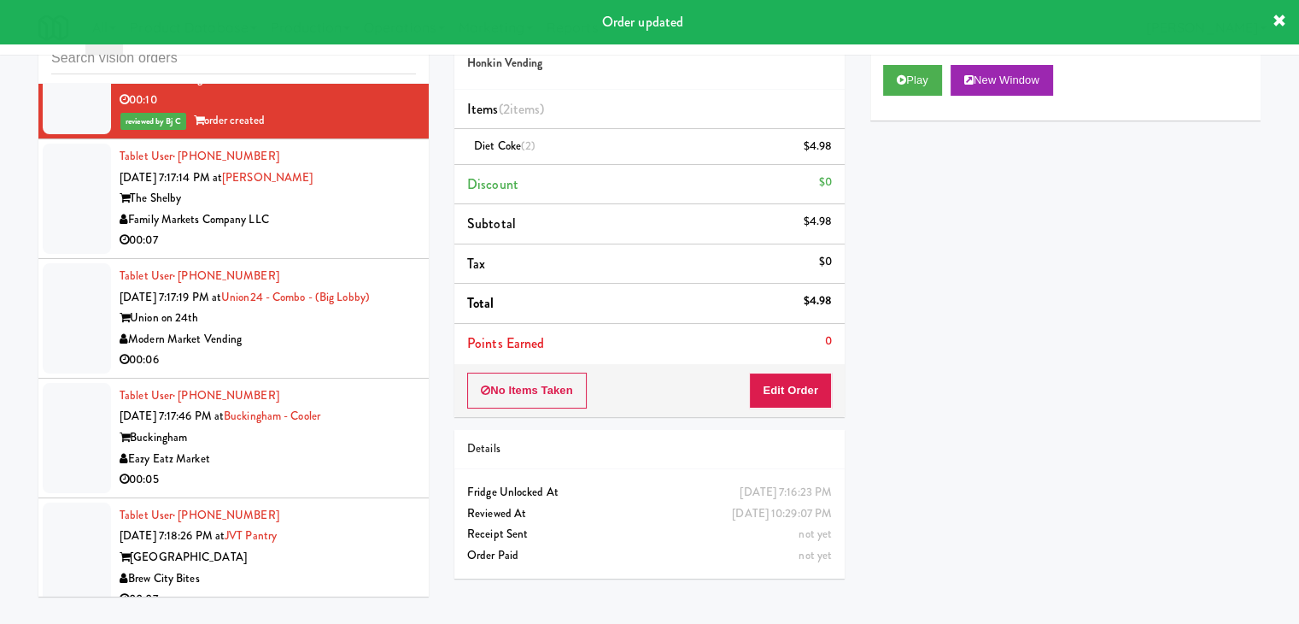
click at [351, 247] on div "00:07" at bounding box center [268, 240] width 296 height 21
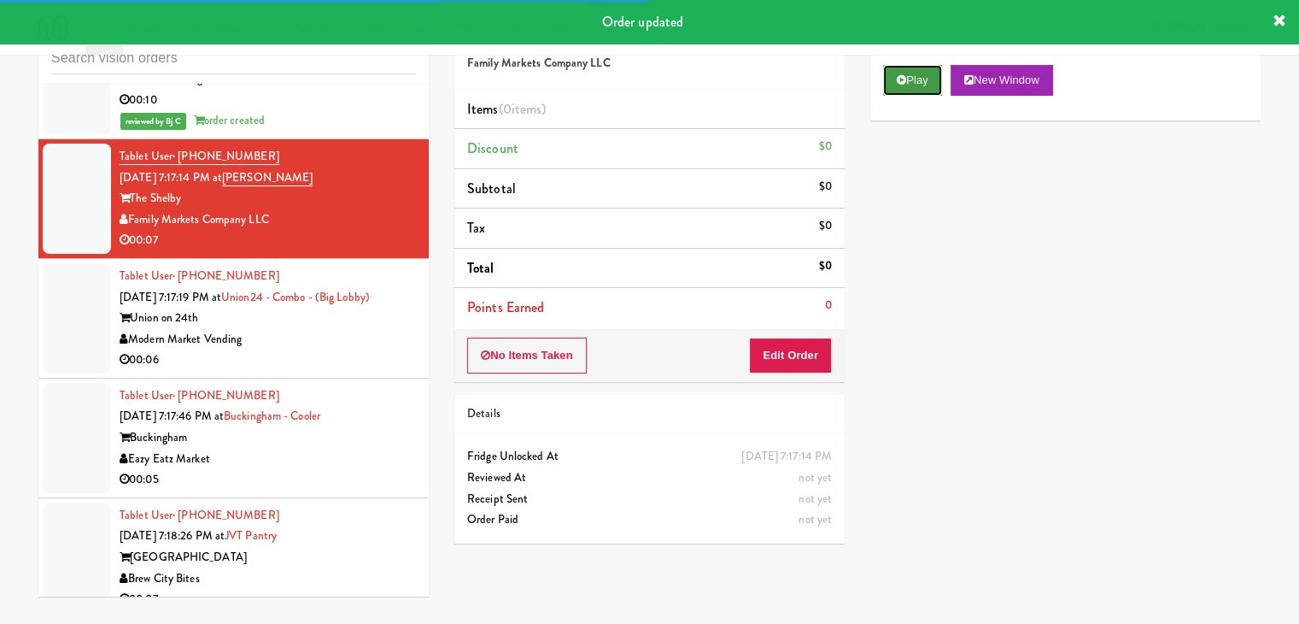
click at [925, 68] on button "Play" at bounding box center [912, 80] width 59 height 31
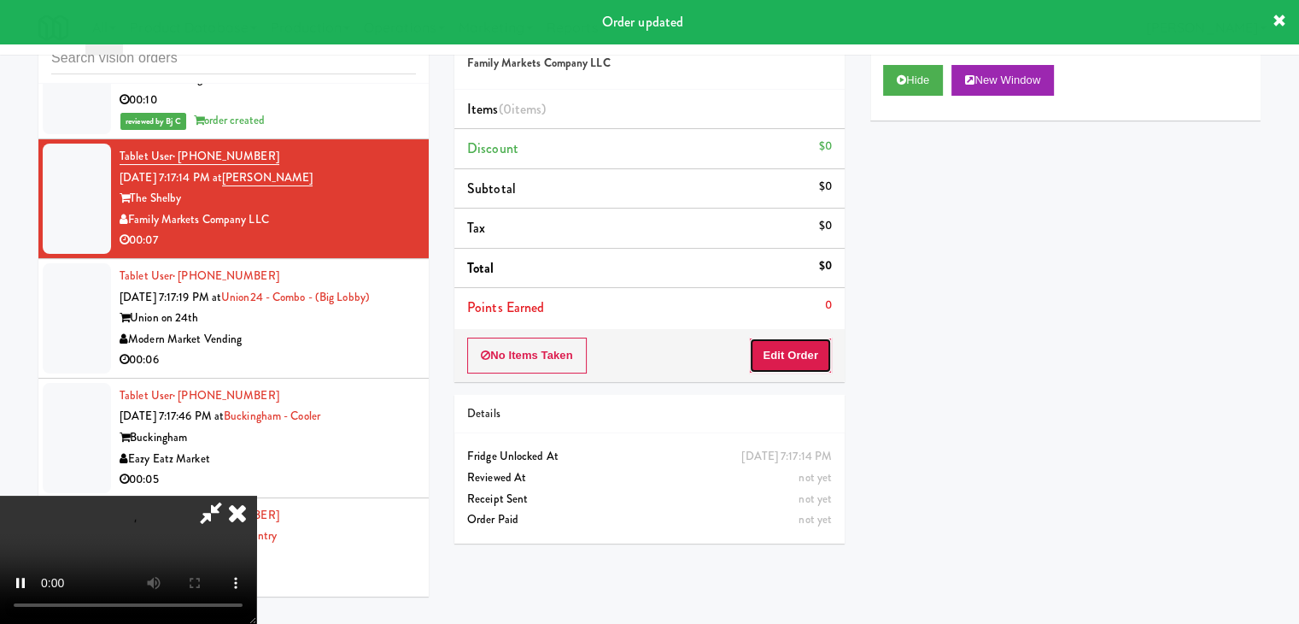
click at [812, 340] on button "Edit Order" at bounding box center [790, 355] width 83 height 36
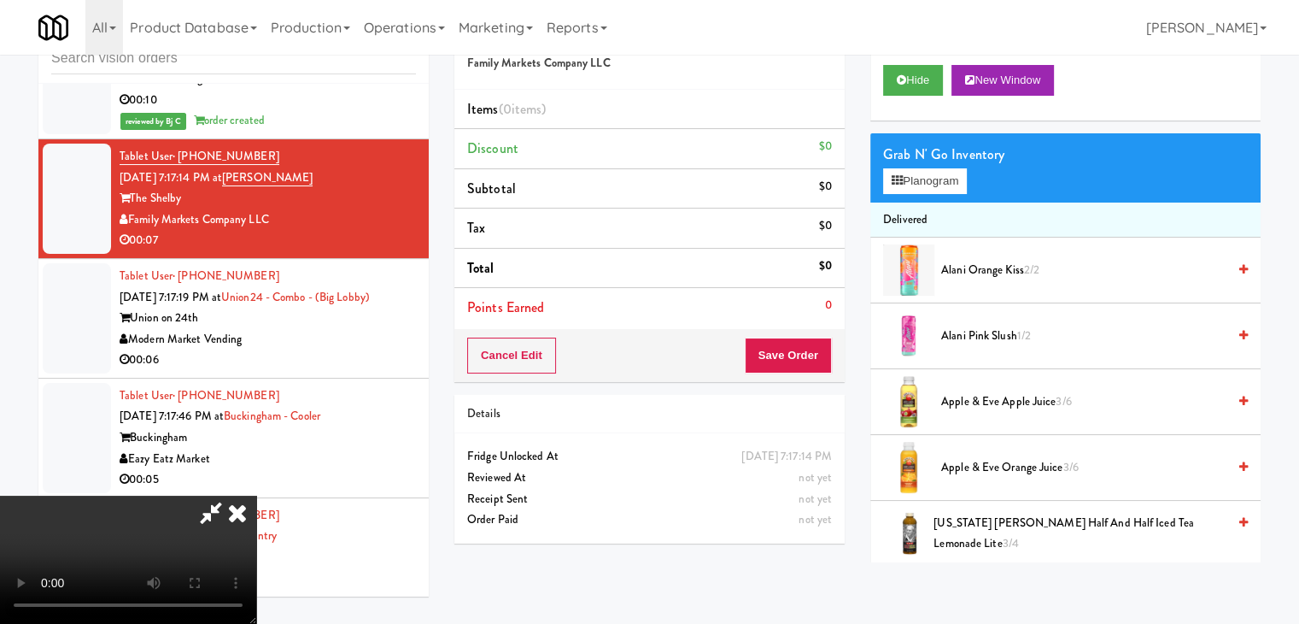
scroll to position [20636, 0]
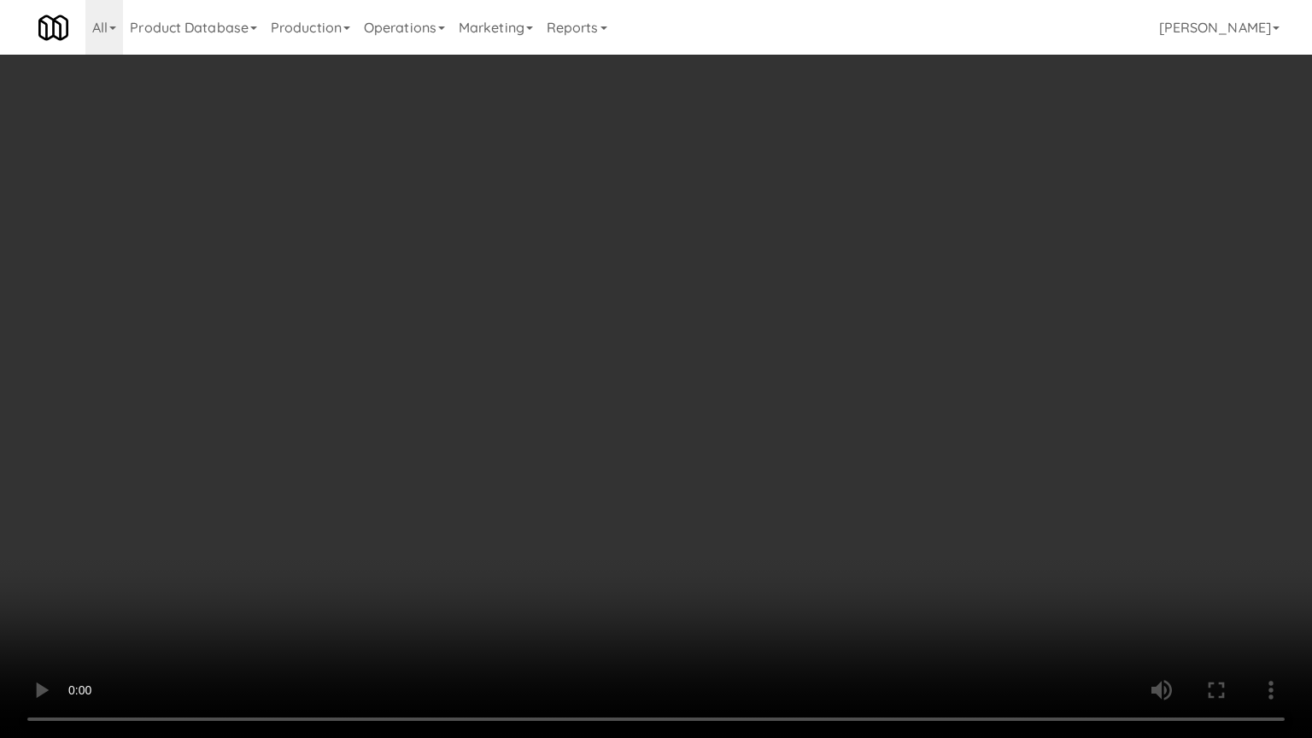
click at [741, 407] on video at bounding box center [656, 369] width 1312 height 738
click at [738, 417] on video at bounding box center [656, 369] width 1312 height 738
click at [741, 418] on video at bounding box center [656, 369] width 1312 height 738
click at [746, 420] on video at bounding box center [656, 369] width 1312 height 738
click at [755, 417] on video at bounding box center [656, 369] width 1312 height 738
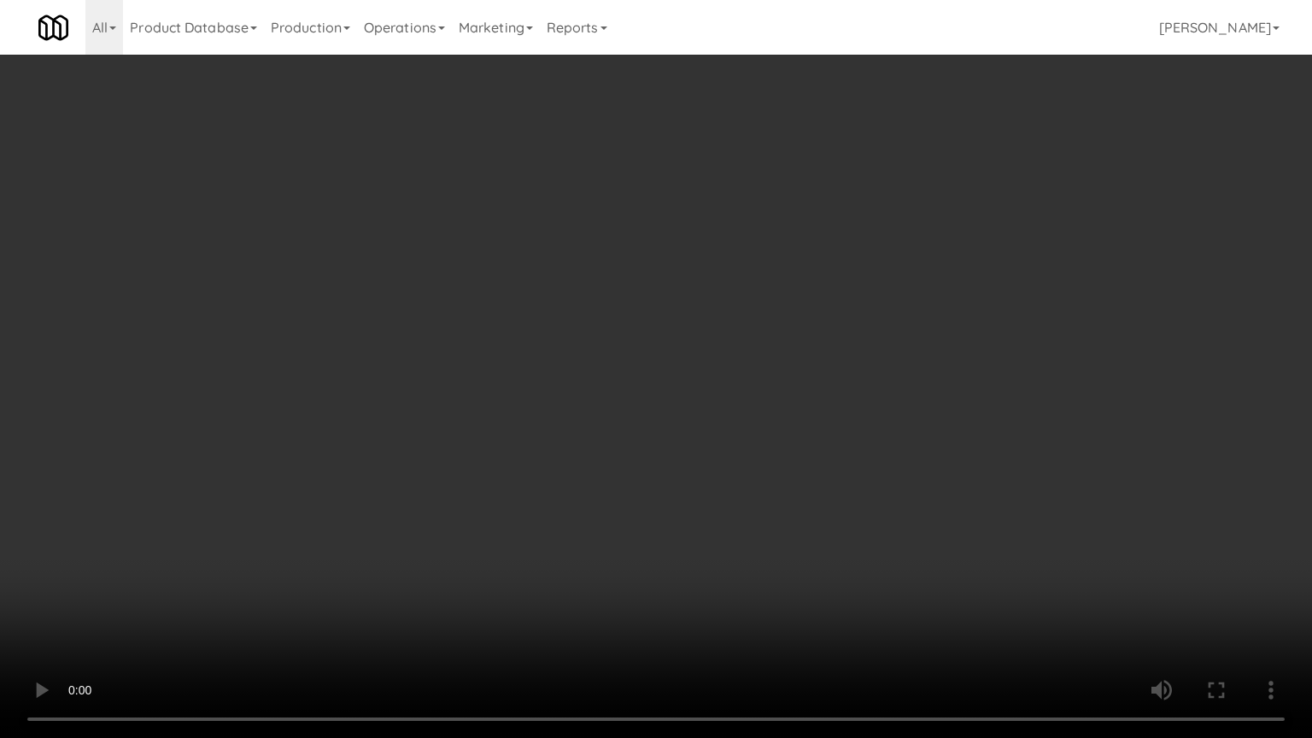
click at [755, 418] on video at bounding box center [656, 369] width 1312 height 738
click at [758, 411] on video at bounding box center [656, 369] width 1312 height 738
drag, startPoint x: 758, startPoint y: 411, endPoint x: 840, endPoint y: 138, distance: 284.8
click at [758, 406] on video at bounding box center [656, 369] width 1312 height 738
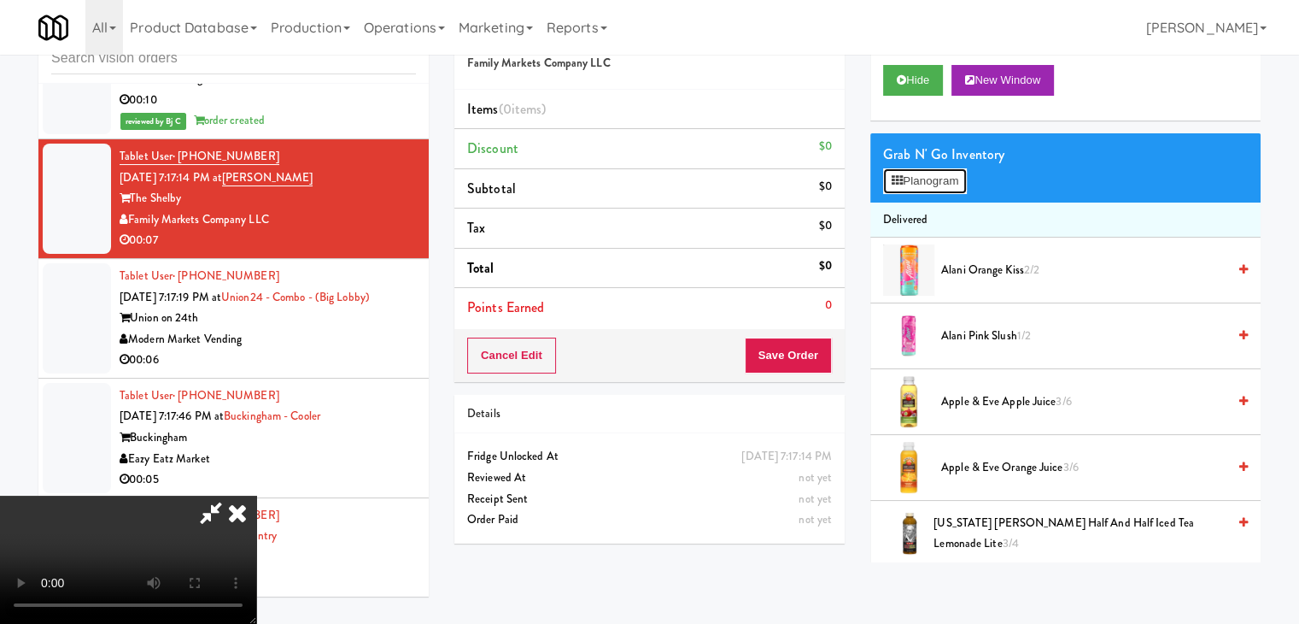
click at [942, 179] on button "Planogram" at bounding box center [925, 181] width 84 height 26
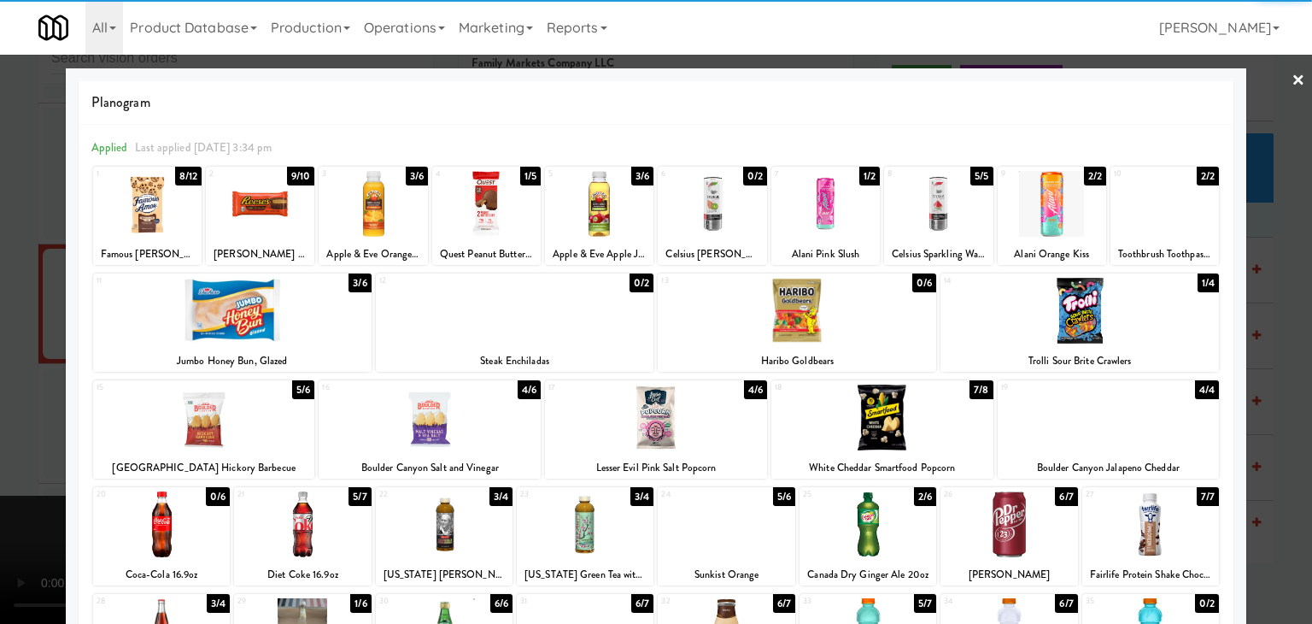
click at [1101, 315] on div at bounding box center [1079, 311] width 278 height 66
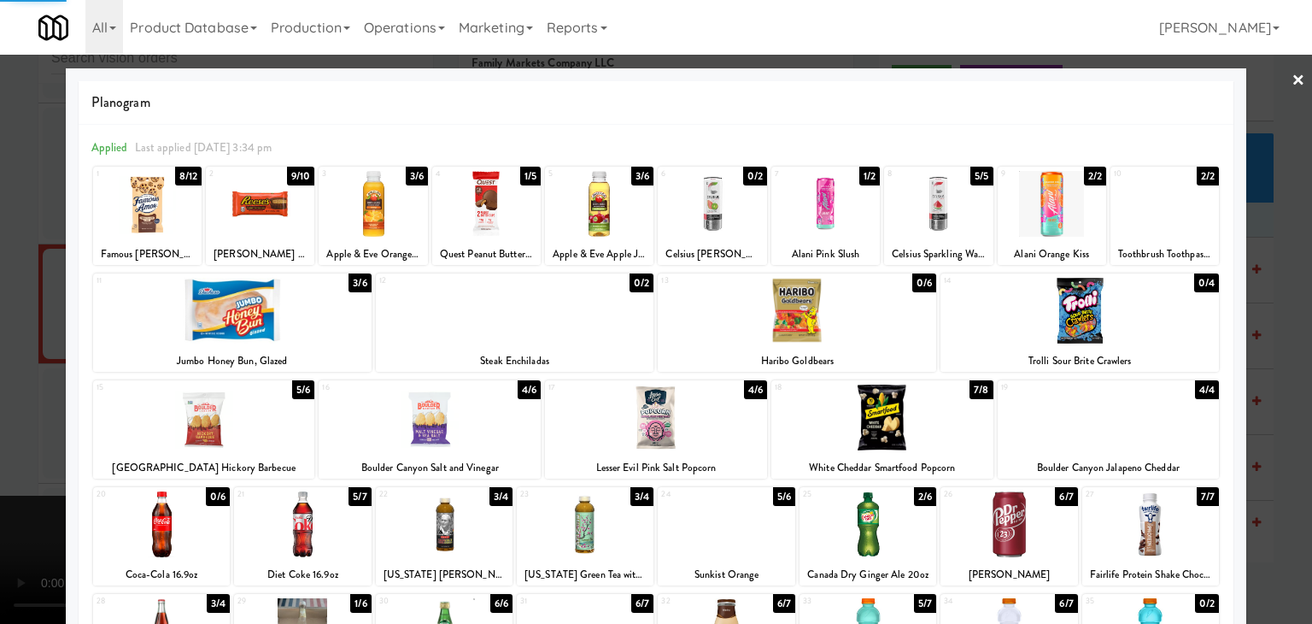
drag, startPoint x: 260, startPoint y: 296, endPoint x: 190, endPoint y: 306, distance: 70.8
click at [260, 296] on div at bounding box center [232, 311] width 278 height 66
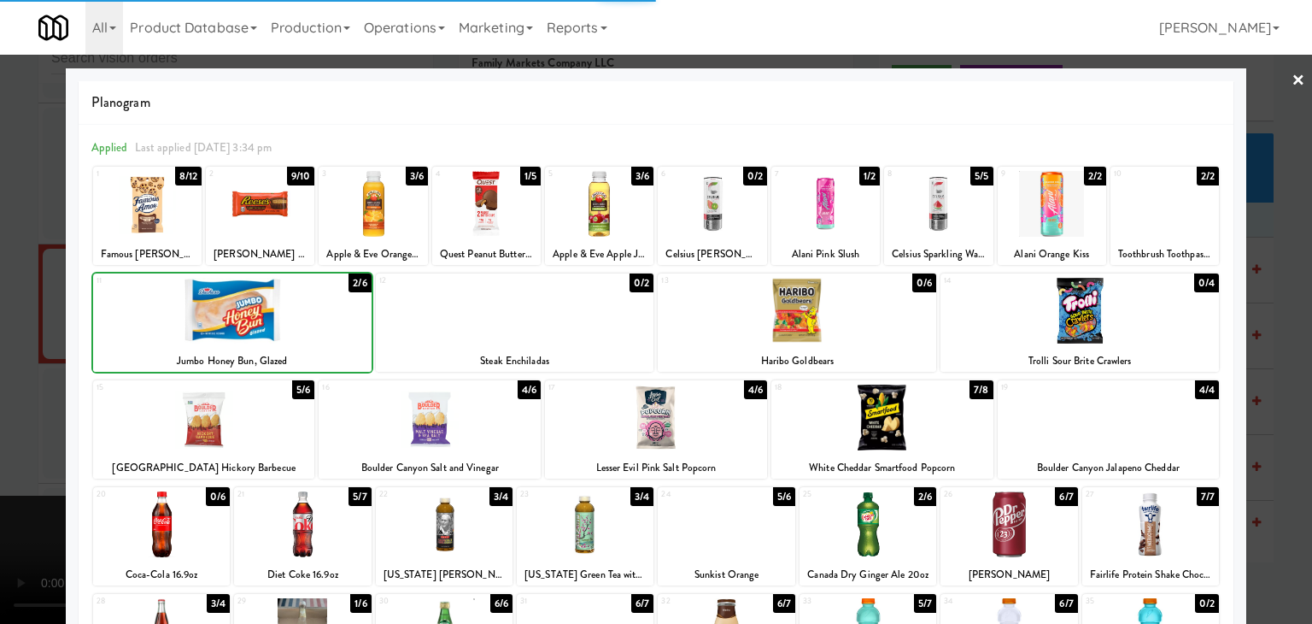
drag, startPoint x: 0, startPoint y: 305, endPoint x: 618, endPoint y: 366, distance: 621.5
click at [6, 305] on div at bounding box center [656, 312] width 1312 height 624
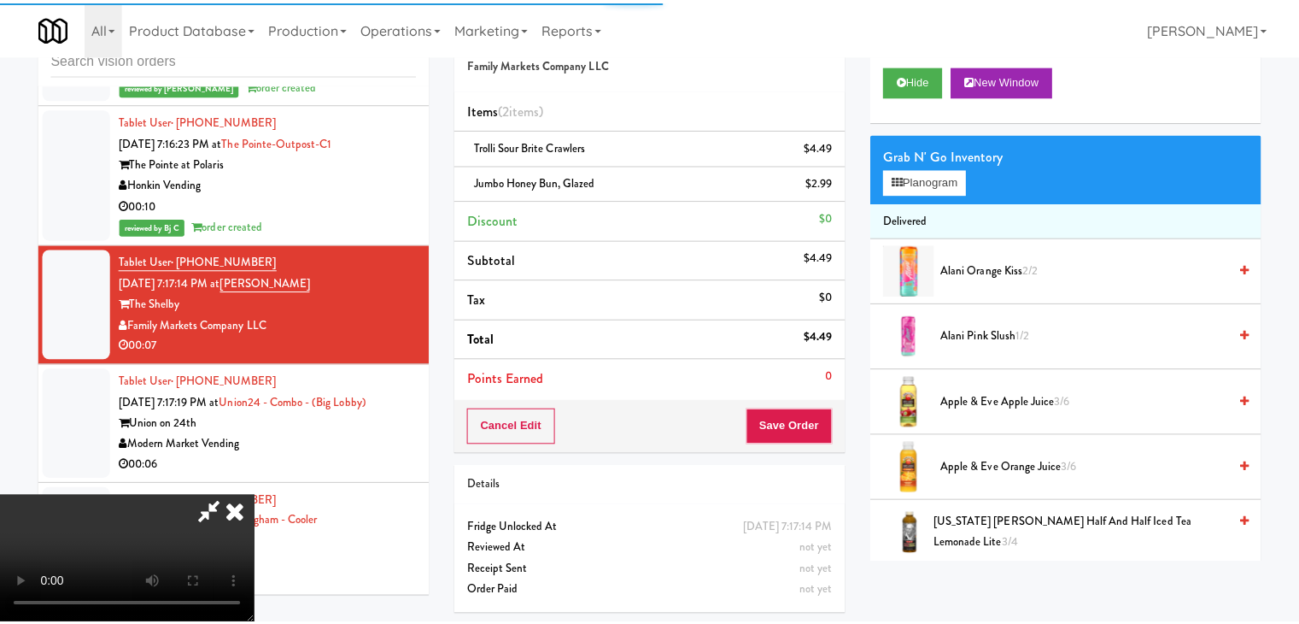
scroll to position [20741, 0]
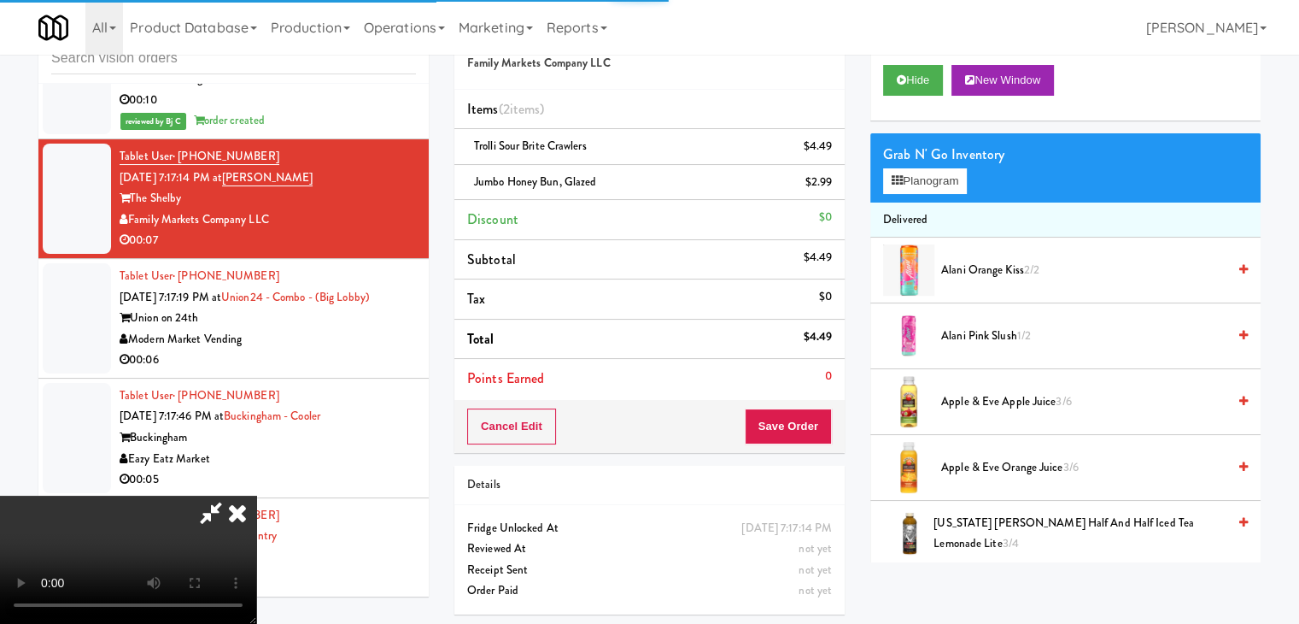
click at [830, 429] on div "Cancel Edit Save Order" at bounding box center [649, 426] width 390 height 53
click at [824, 429] on button "Save Order" at bounding box center [788, 426] width 87 height 36
click at [817, 428] on button "Save Order" at bounding box center [788, 426] width 87 height 36
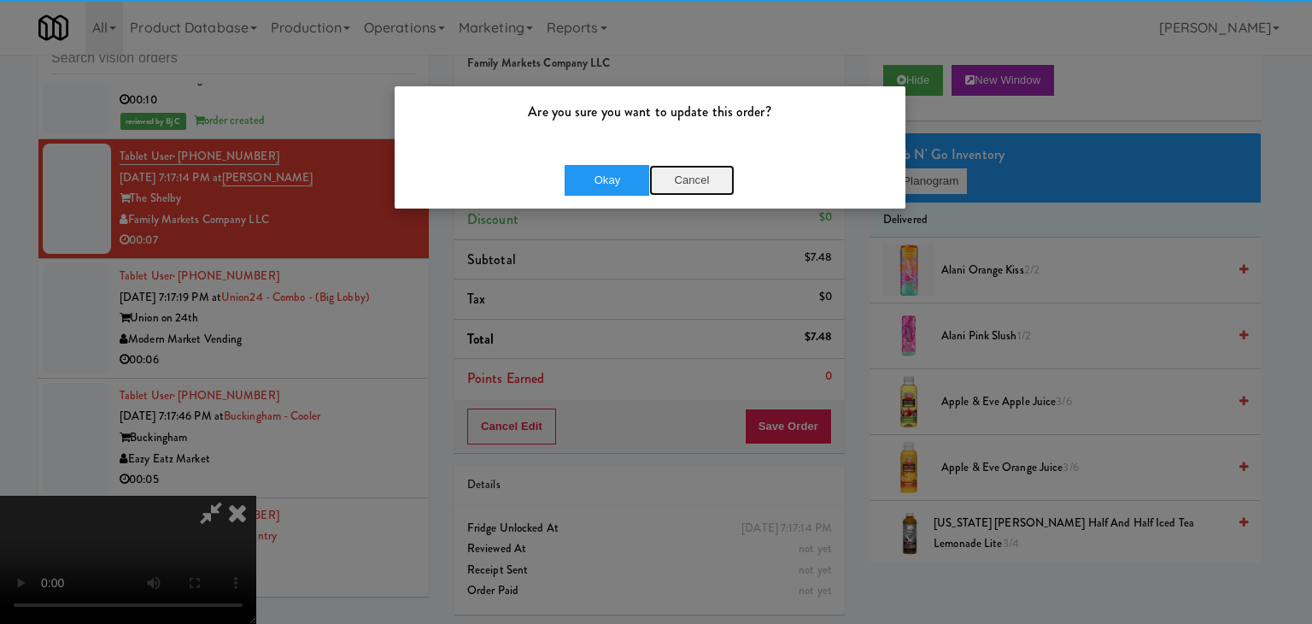
click at [664, 177] on button "Cancel" at bounding box center [691, 180] width 85 height 31
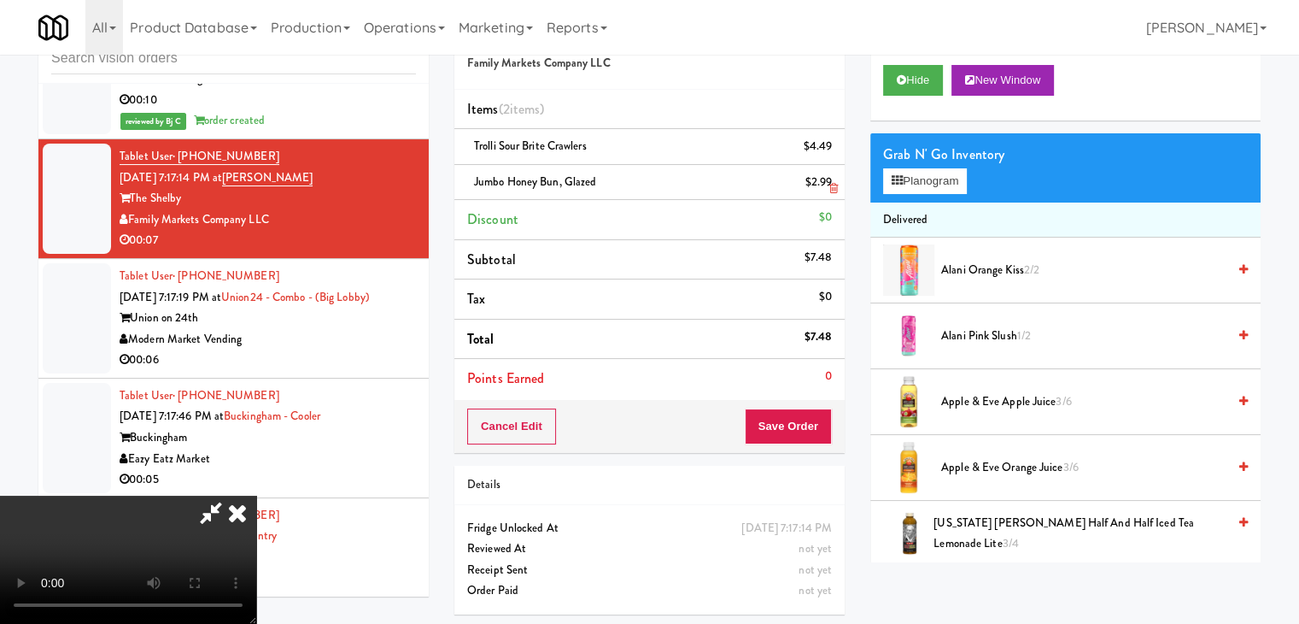
drag, startPoint x: 625, startPoint y: 182, endPoint x: 647, endPoint y: 184, distance: 21.4
click at [647, 184] on body "Are you sure you want to update this order? Okay Cancel Okay Are you sure you w…" at bounding box center [649, 312] width 1299 height 624
click at [817, 445] on div "Cancel Edit Save Order" at bounding box center [649, 426] width 390 height 53
click at [823, 453] on div "Order # 8646334 Family Markets Company LLC Items (2 items ) Trolli Sour Brite C…" at bounding box center [650, 317] width 416 height 620
click at [814, 425] on button "Save Order" at bounding box center [788, 426] width 87 height 36
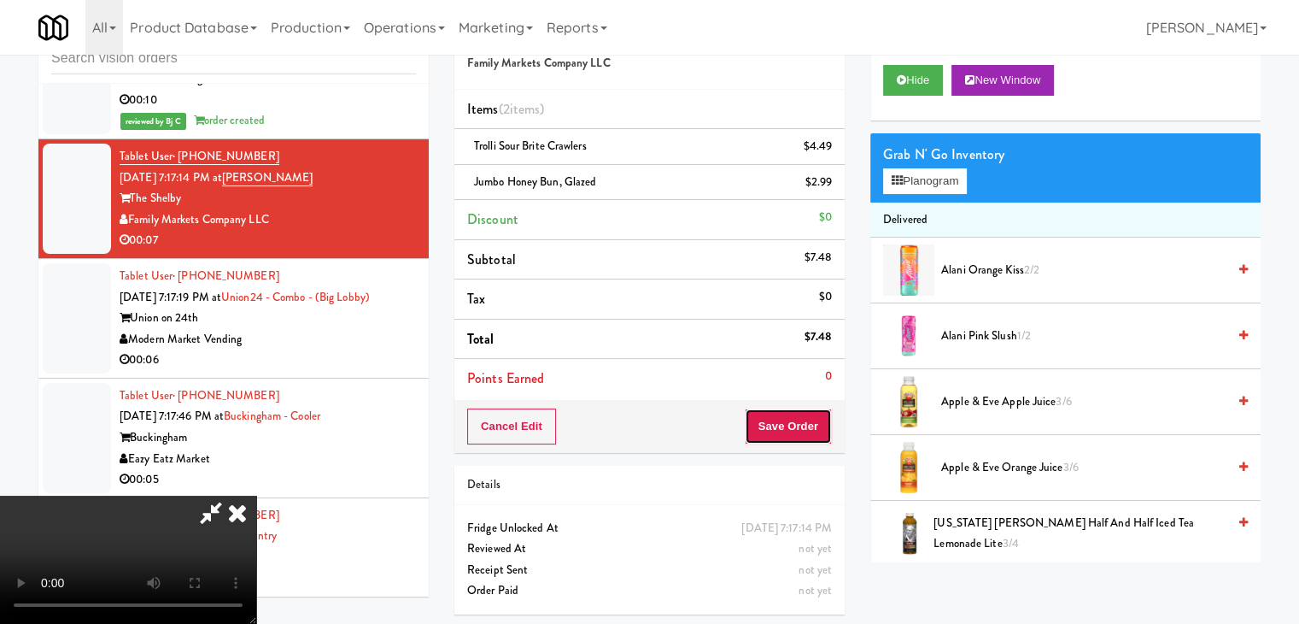
drag, startPoint x: 813, startPoint y: 425, endPoint x: 789, endPoint y: 406, distance: 30.4
click at [813, 425] on button "Save Order" at bounding box center [788, 426] width 87 height 36
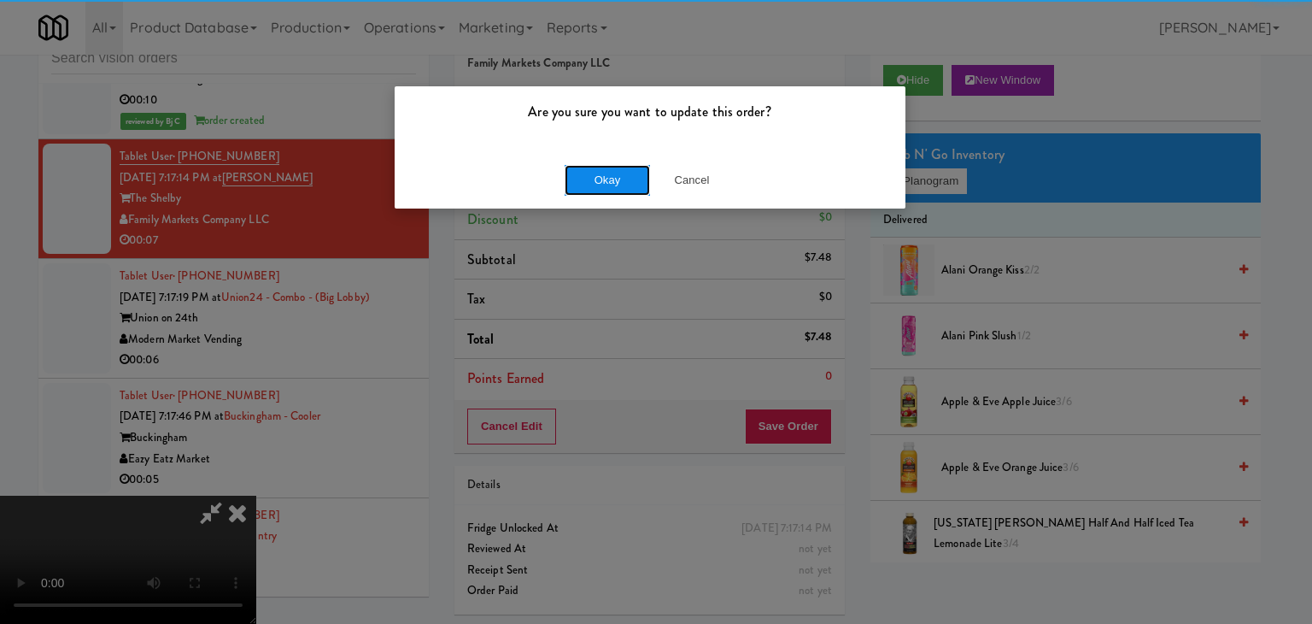
click at [612, 185] on button "Okay" at bounding box center [607, 180] width 85 height 31
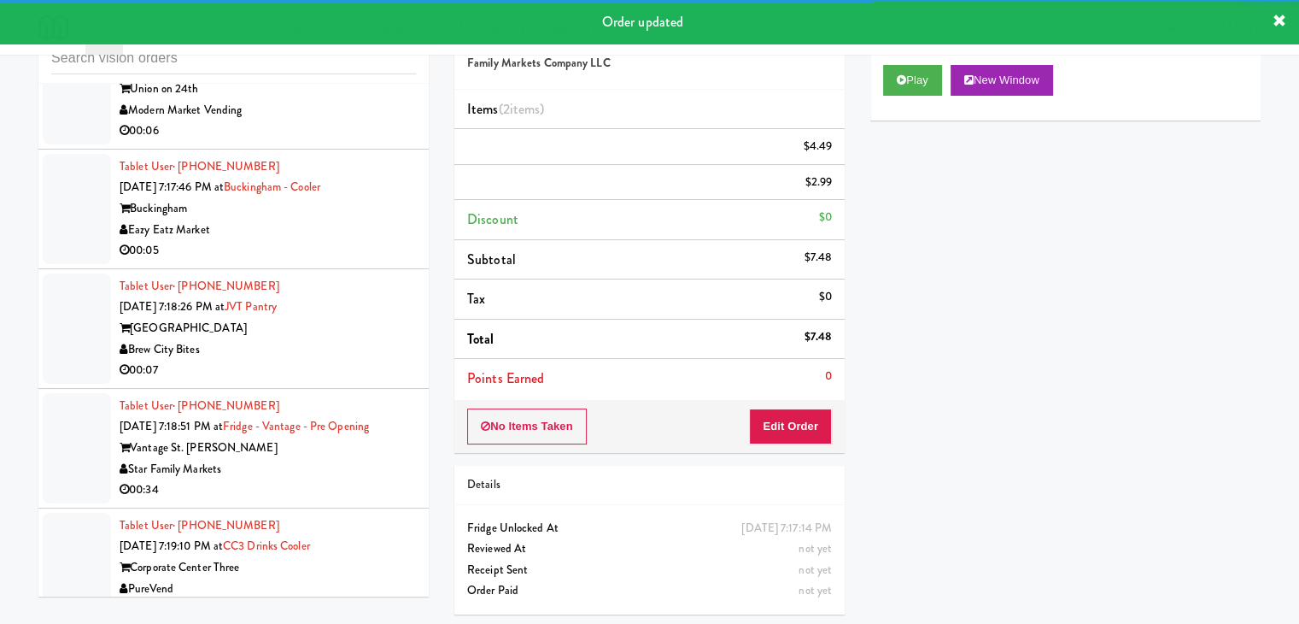
scroll to position [21018, 0]
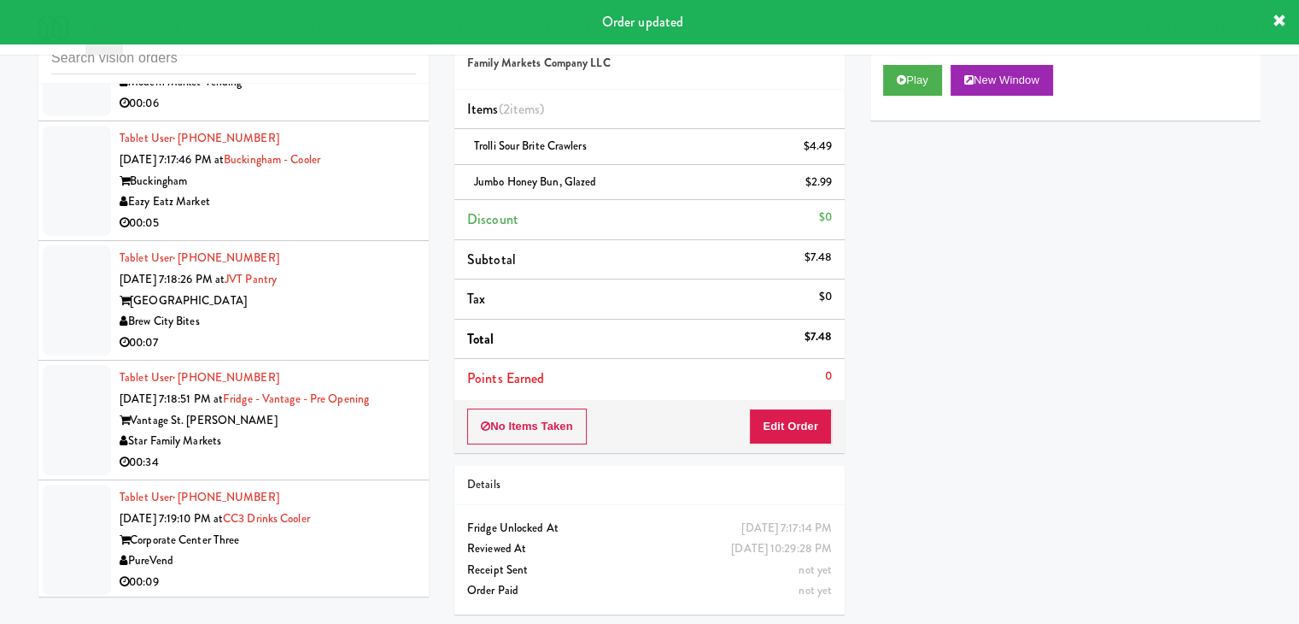
click at [376, 111] on div "00:06" at bounding box center [268, 103] width 296 height 21
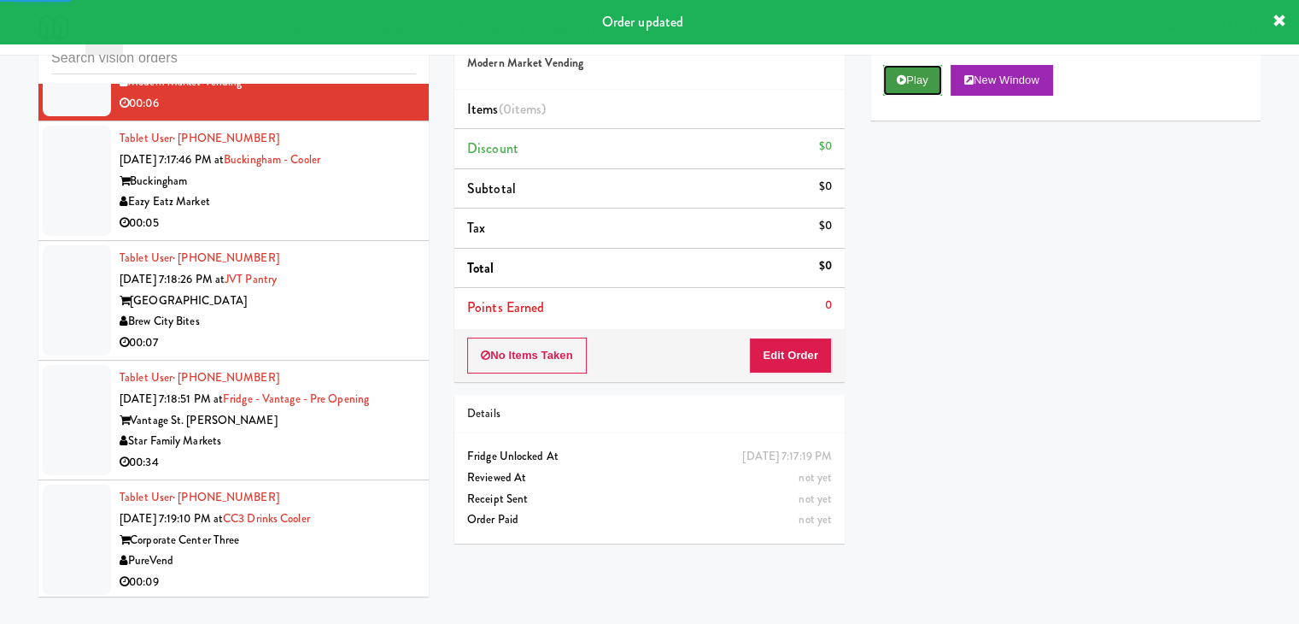
click at [916, 85] on button "Play" at bounding box center [912, 80] width 59 height 31
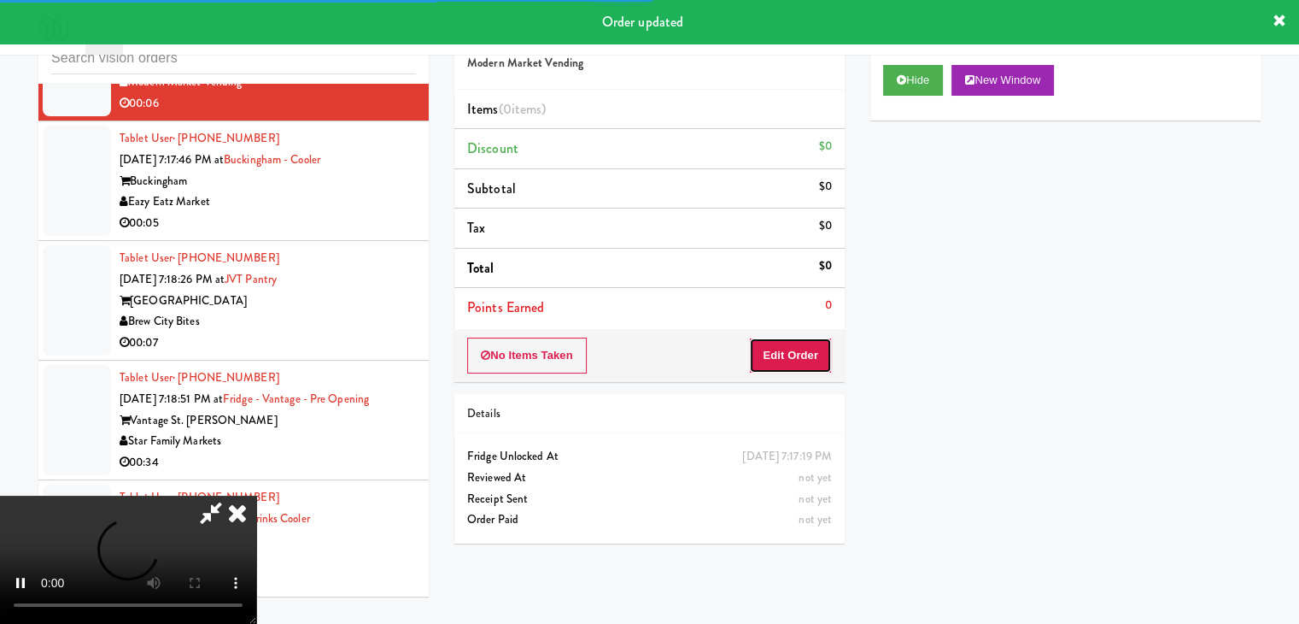
click at [817, 344] on button "Edit Order" at bounding box center [790, 355] width 83 height 36
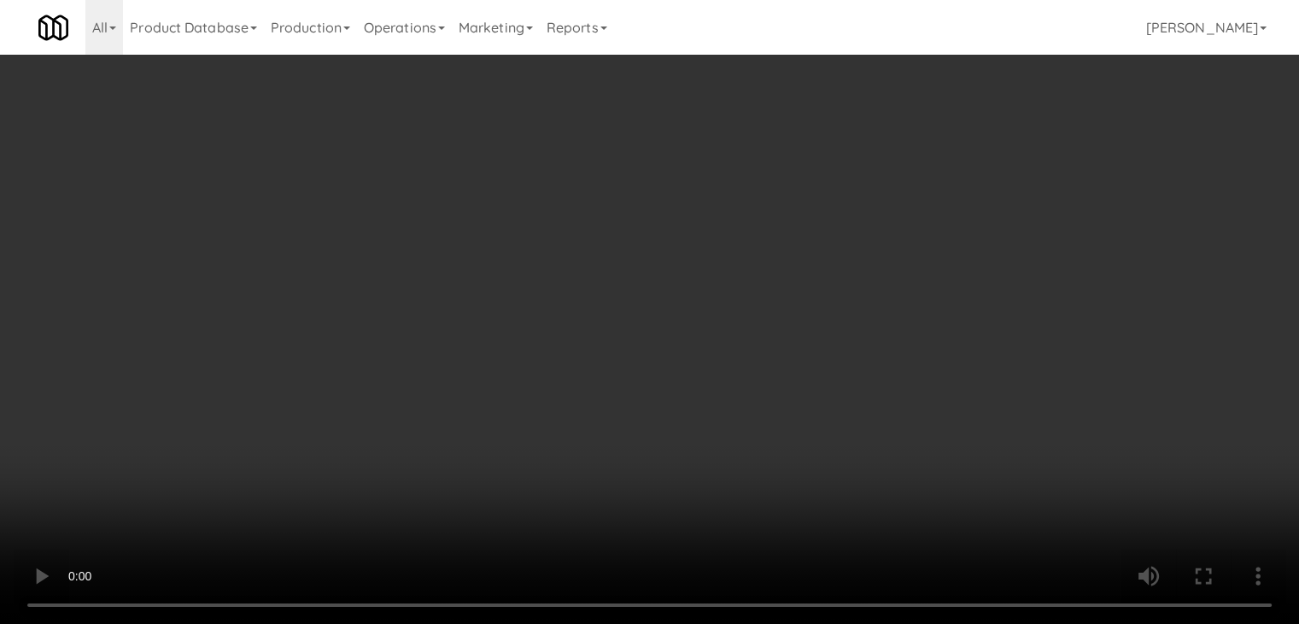
scroll to position [20913, 0]
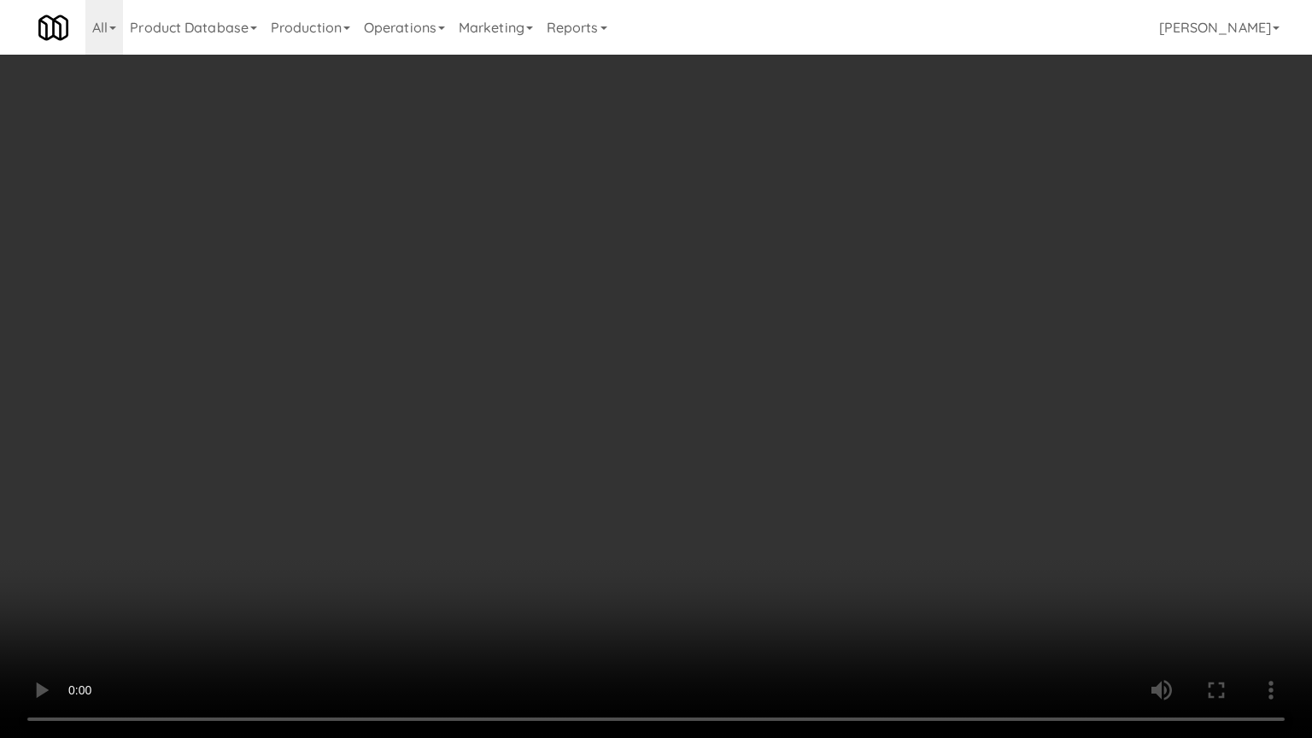
click at [845, 491] on video at bounding box center [656, 369] width 1312 height 738
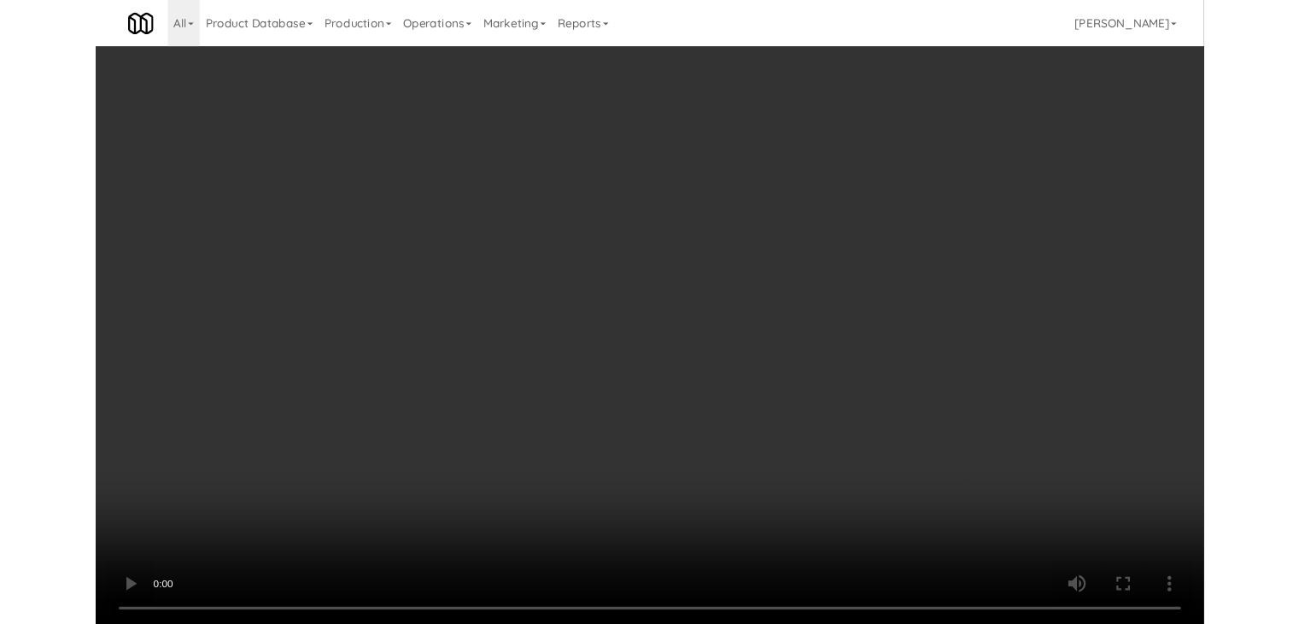
click
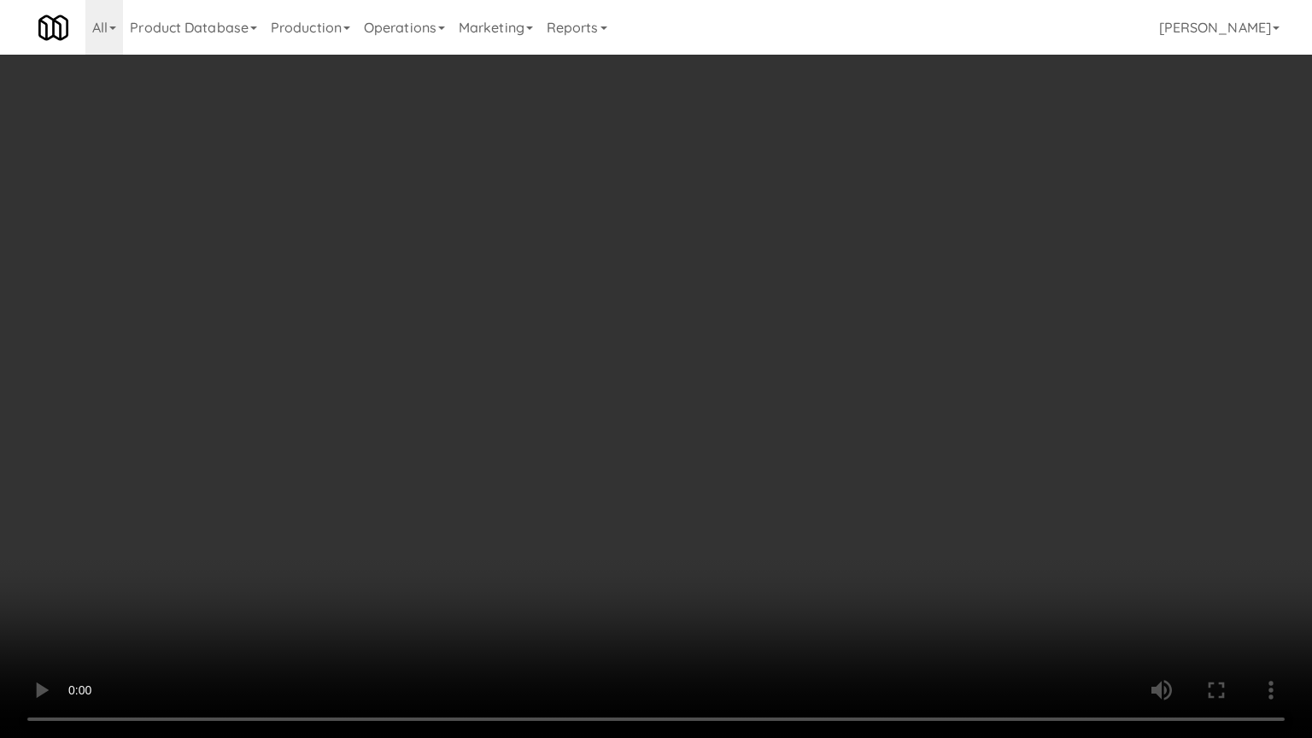
drag, startPoint x: 905, startPoint y: 483, endPoint x: 957, endPoint y: 220, distance: 268.0
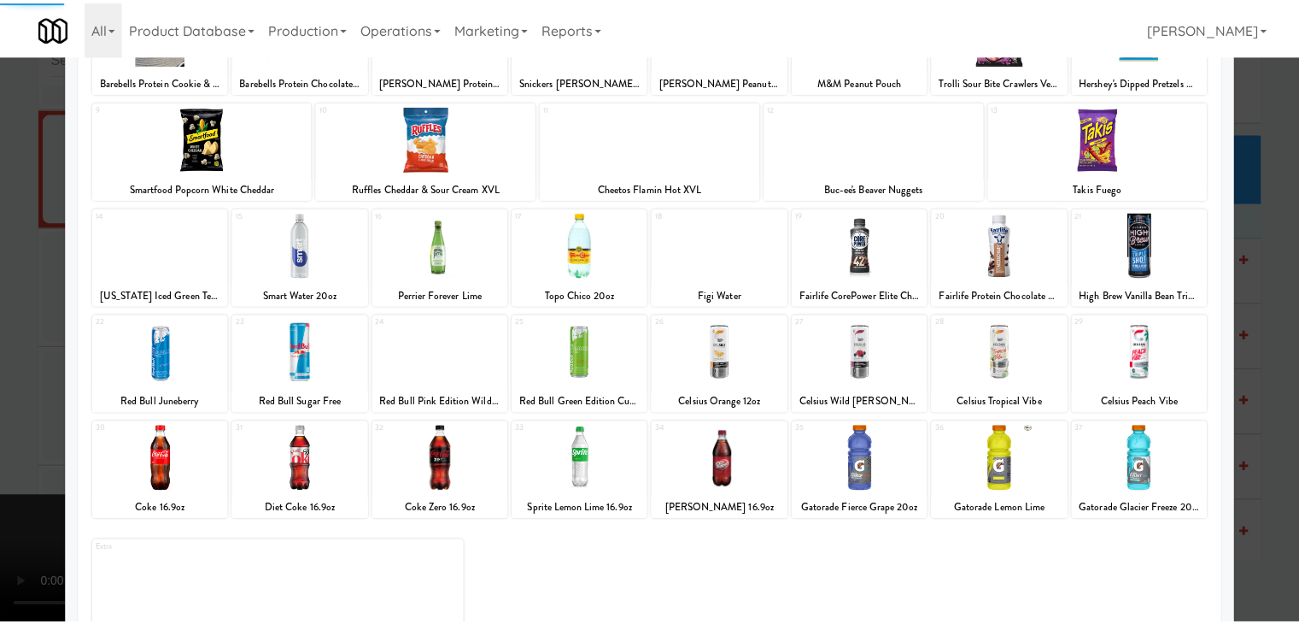
scroll to position [215, 0]
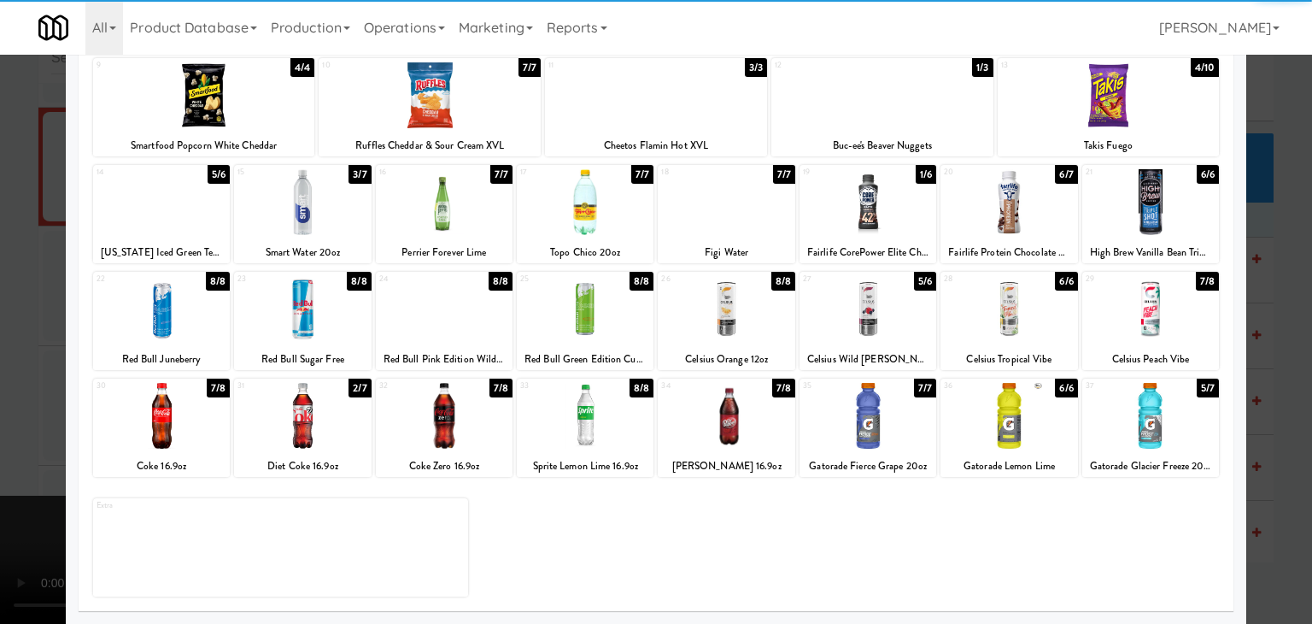
drag, startPoint x: 1014, startPoint y: 232, endPoint x: 1050, endPoint y: 239, distance: 36.5
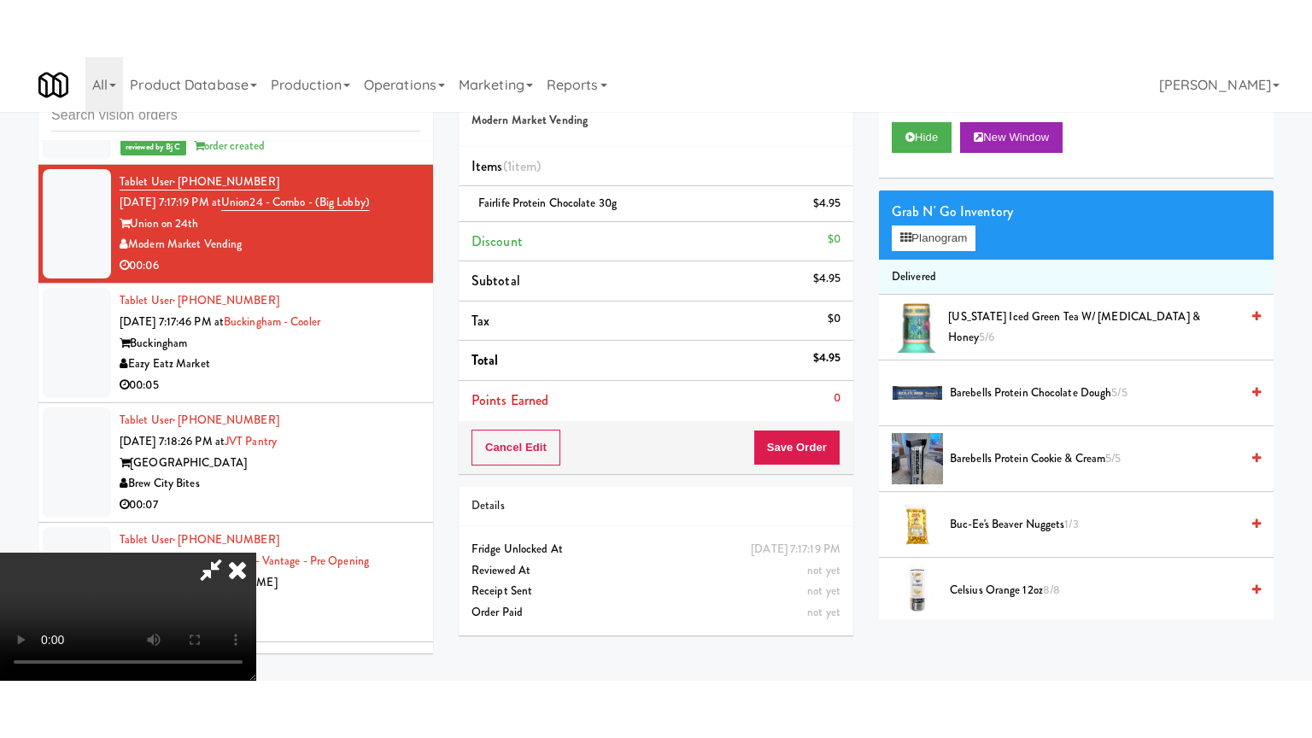
scroll to position [21018, 0]
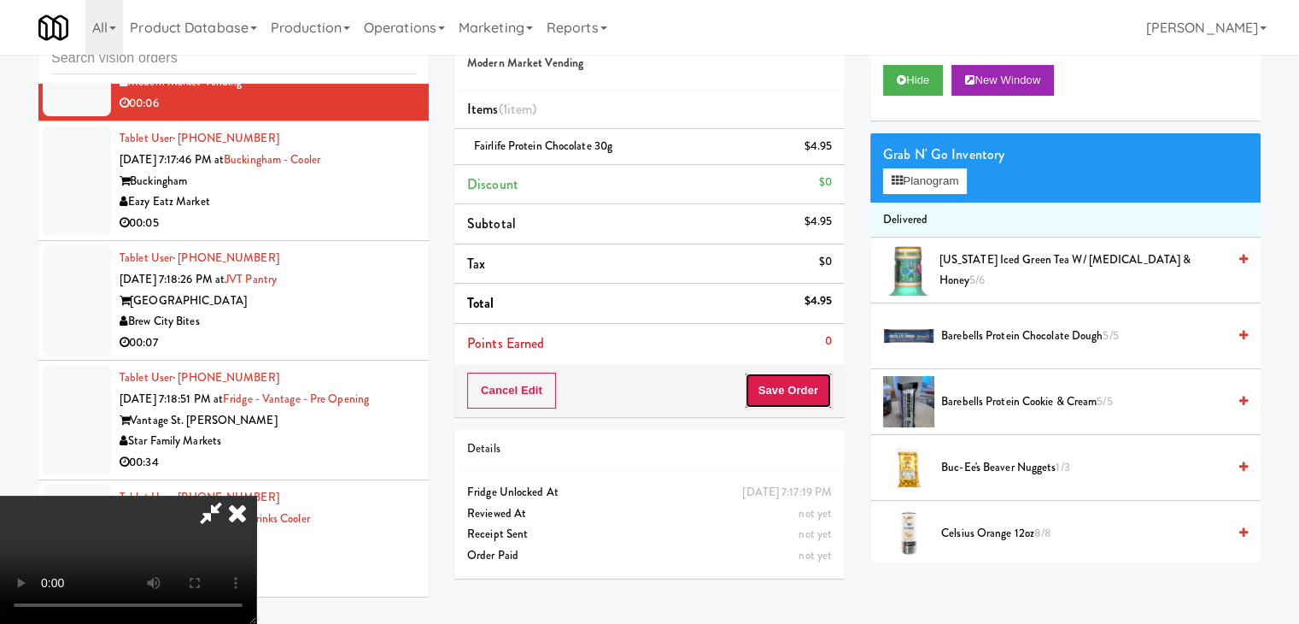
drag, startPoint x: 807, startPoint y: 376, endPoint x: 806, endPoint y: 384, distance: 8.6
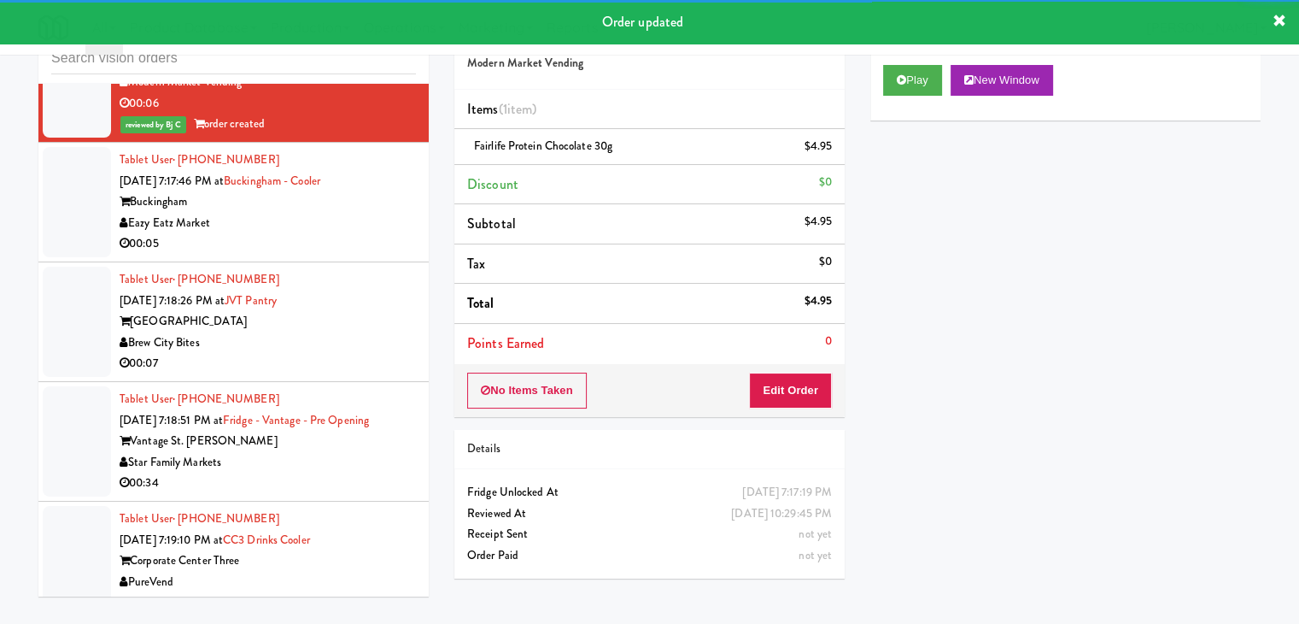
drag, startPoint x: 331, startPoint y: 220, endPoint x: 338, endPoint y: 237, distance: 18.7
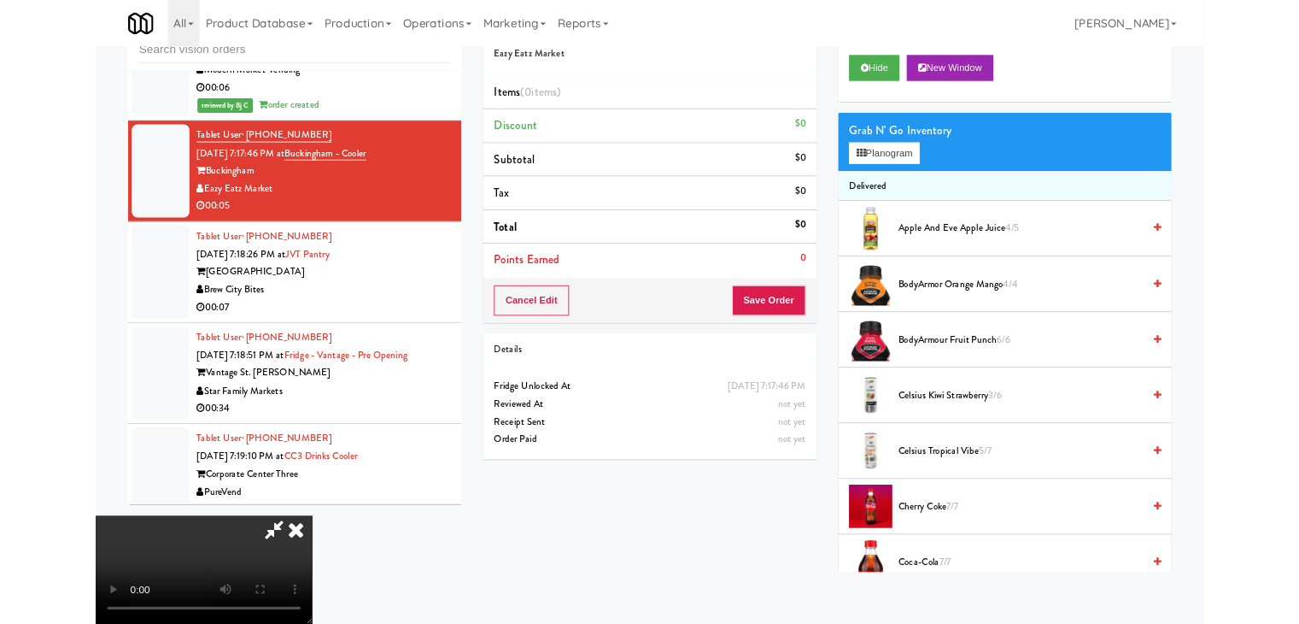
scroll to position [20913, 0]
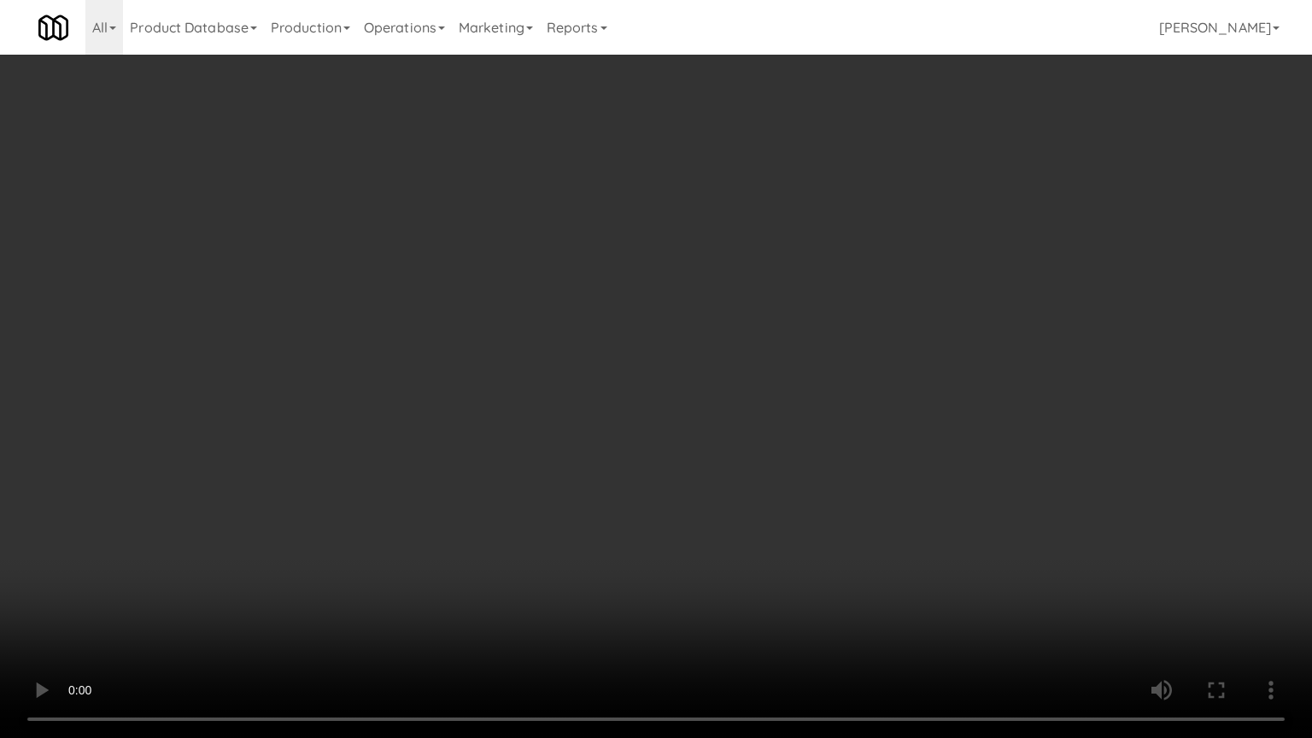
drag, startPoint x: 922, startPoint y: 442, endPoint x: 981, endPoint y: 172, distance: 276.9
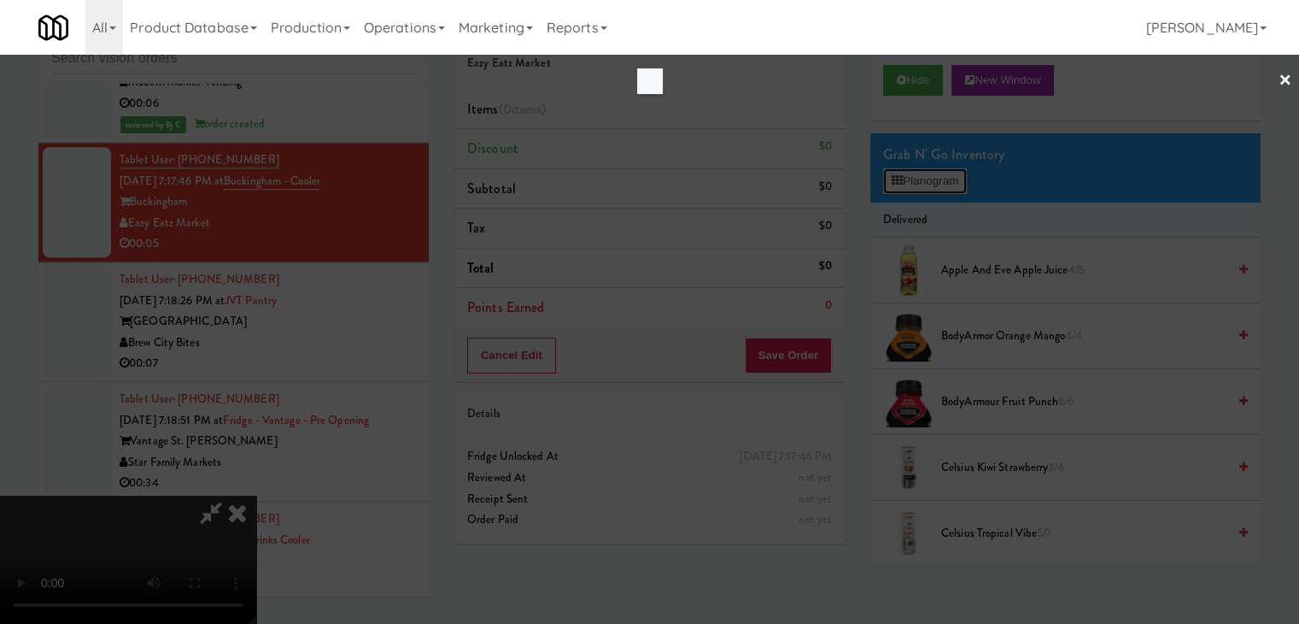
scroll to position [20913, 0]
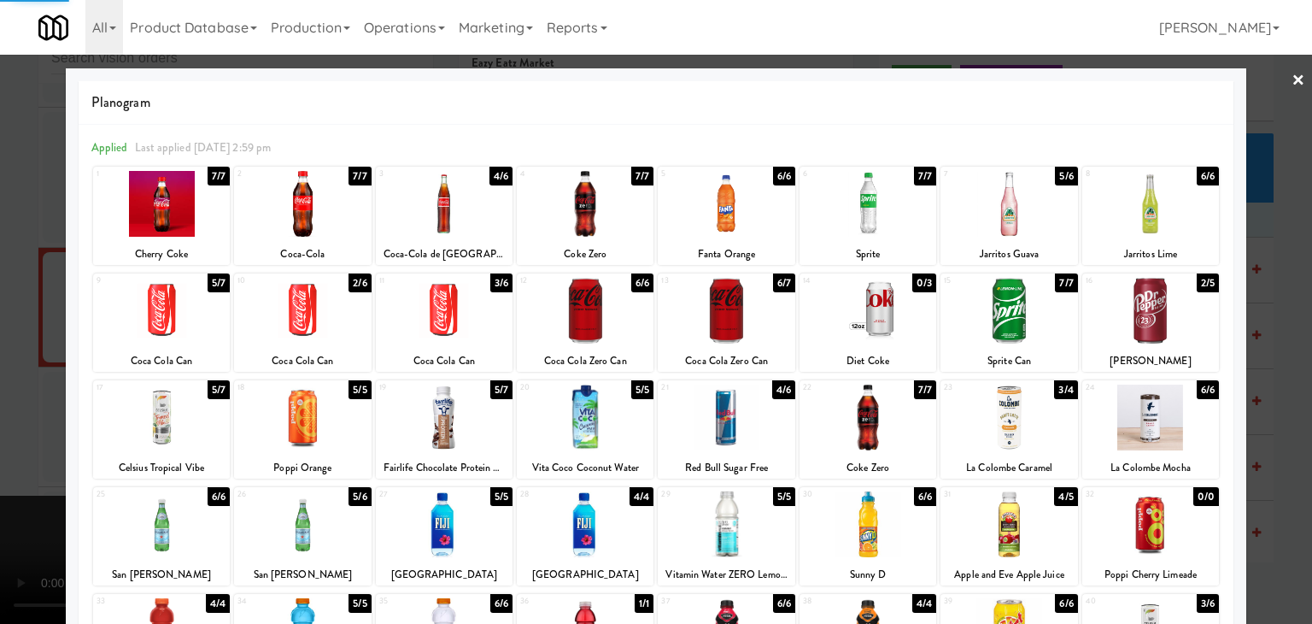
drag, startPoint x: 0, startPoint y: 329, endPoint x: 698, endPoint y: 376, distance: 699.4
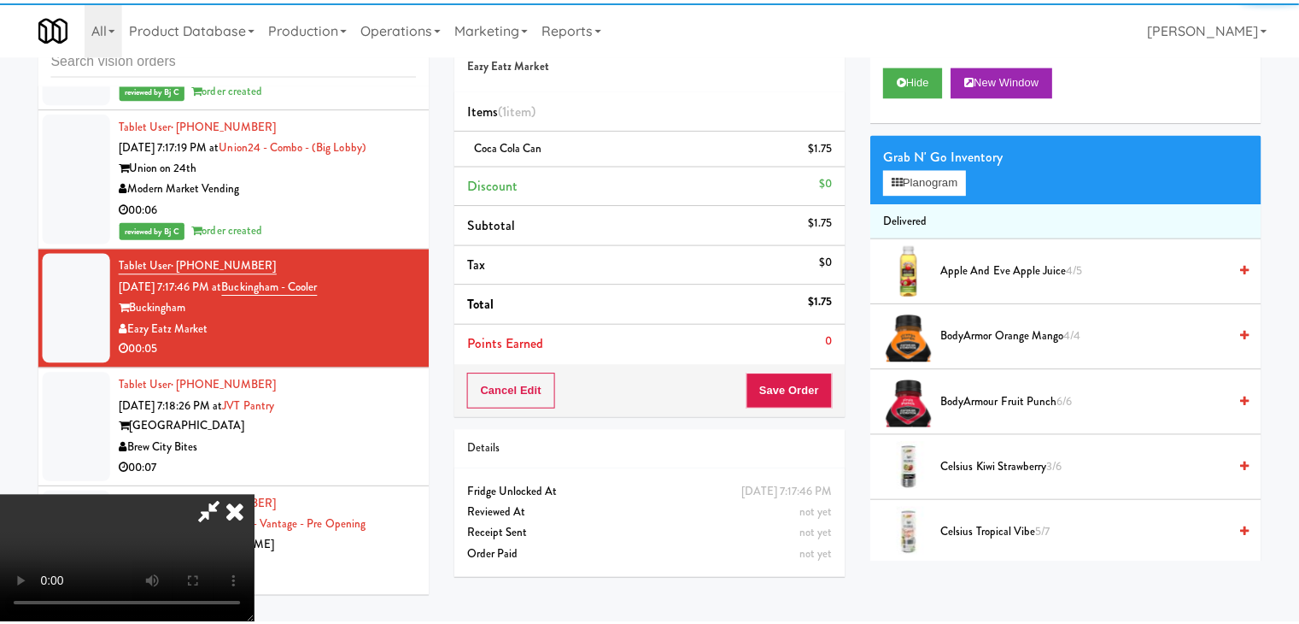
scroll to position [21018, 0]
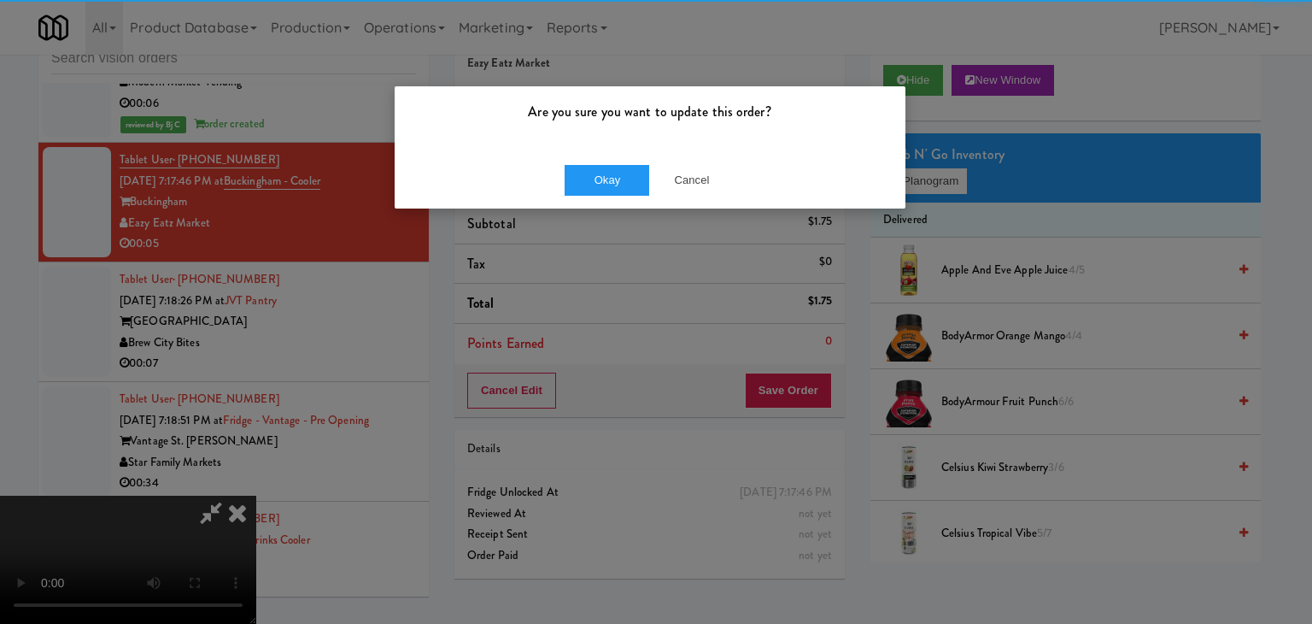
drag, startPoint x: 611, startPoint y: 157, endPoint x: 609, endPoint y: 166, distance: 8.7
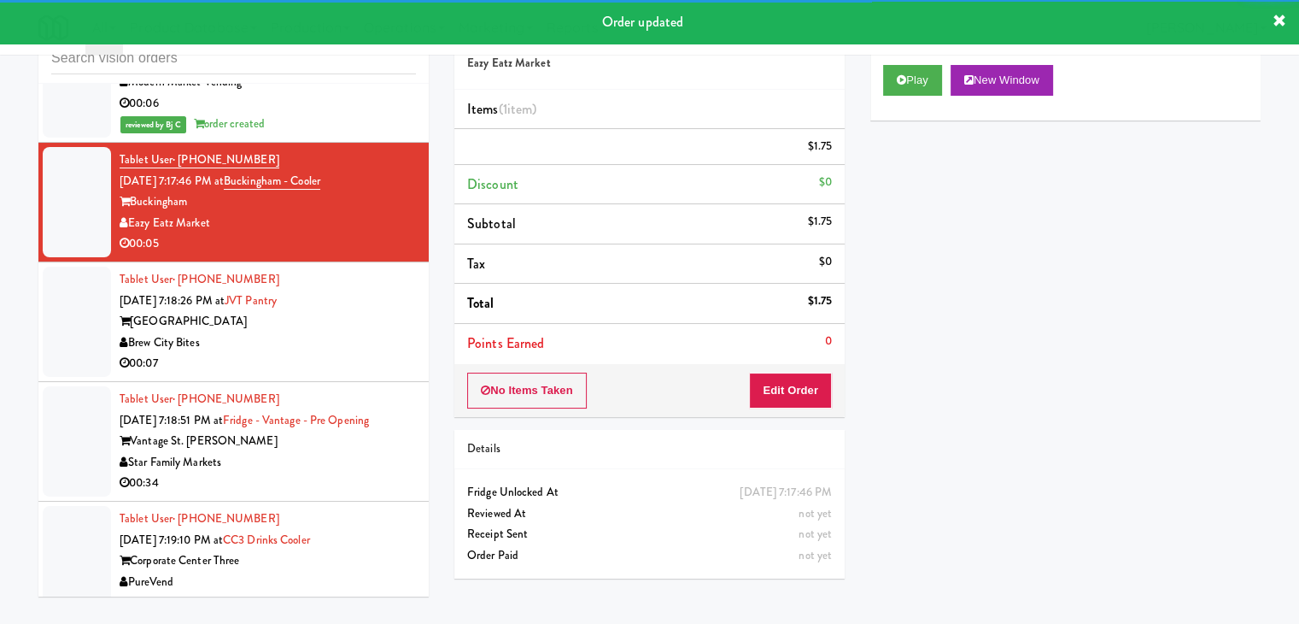
scroll to position [21104, 0]
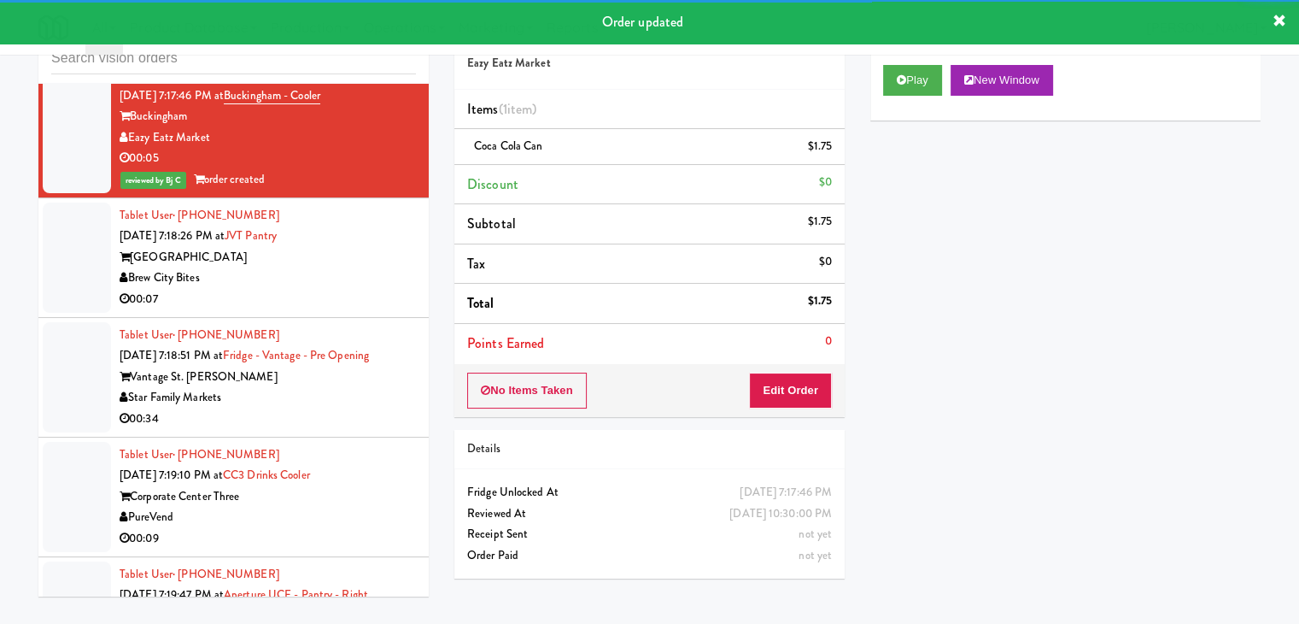
drag, startPoint x: 319, startPoint y: 268, endPoint x: 327, endPoint y: 278, distance: 12.7
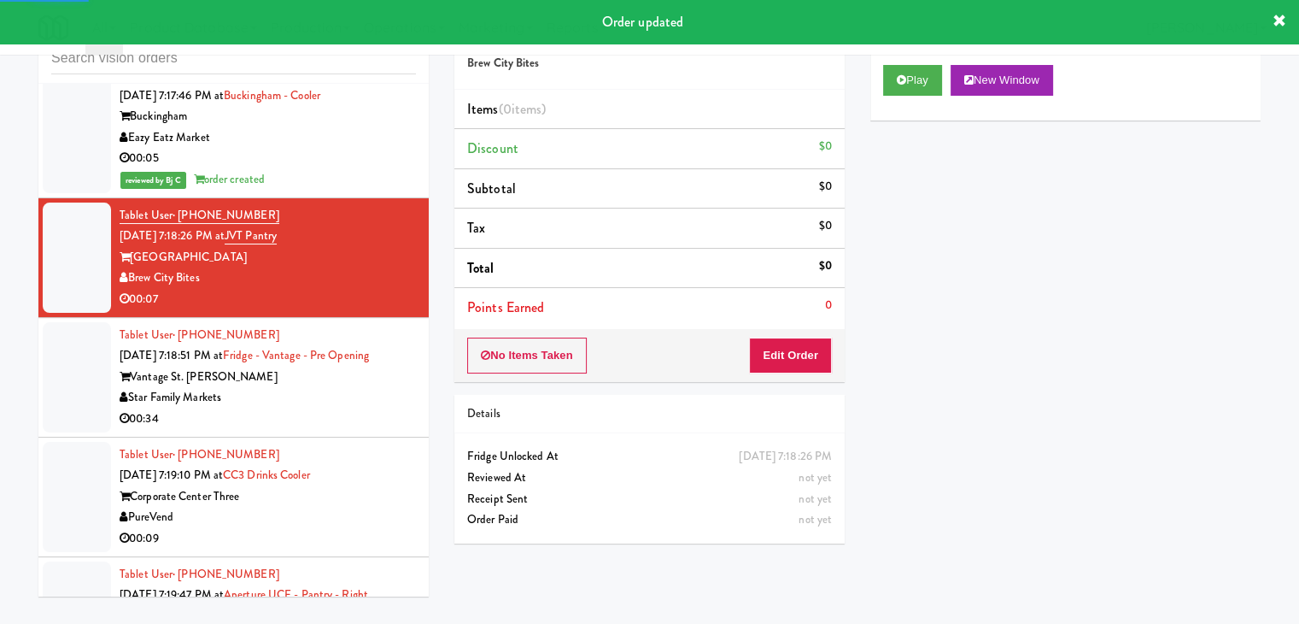
drag, startPoint x: 881, startPoint y: 72, endPoint x: 884, endPoint y: 127, distance: 55.6
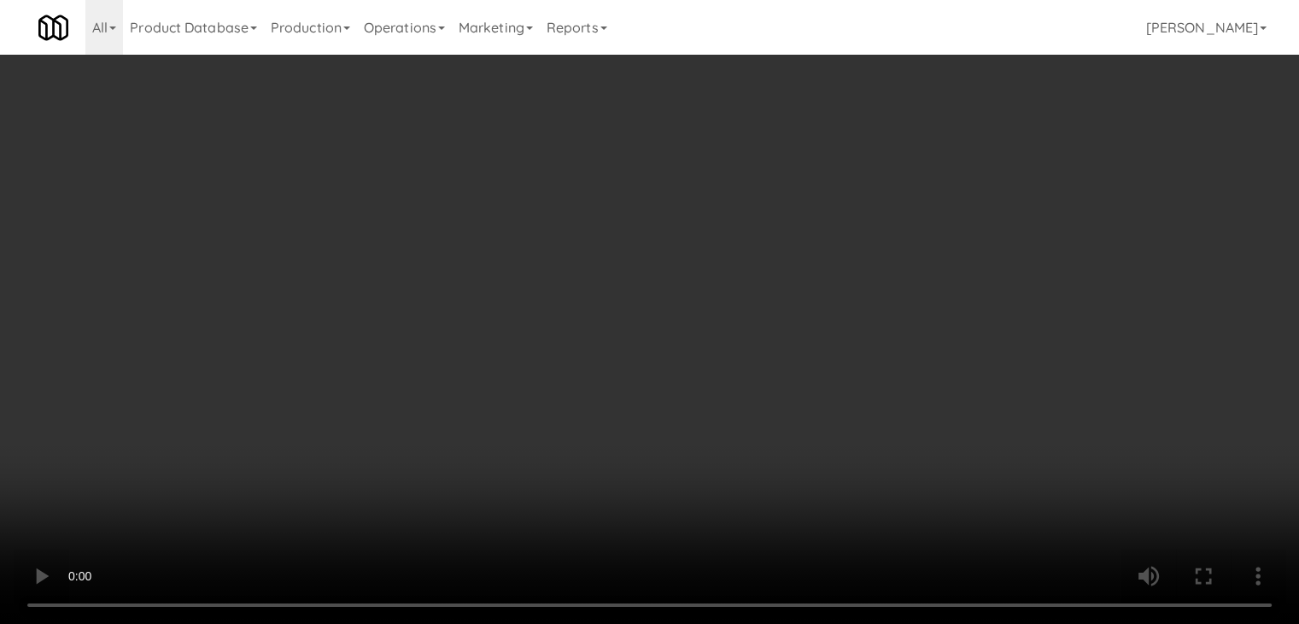
scroll to position [20999, 0]
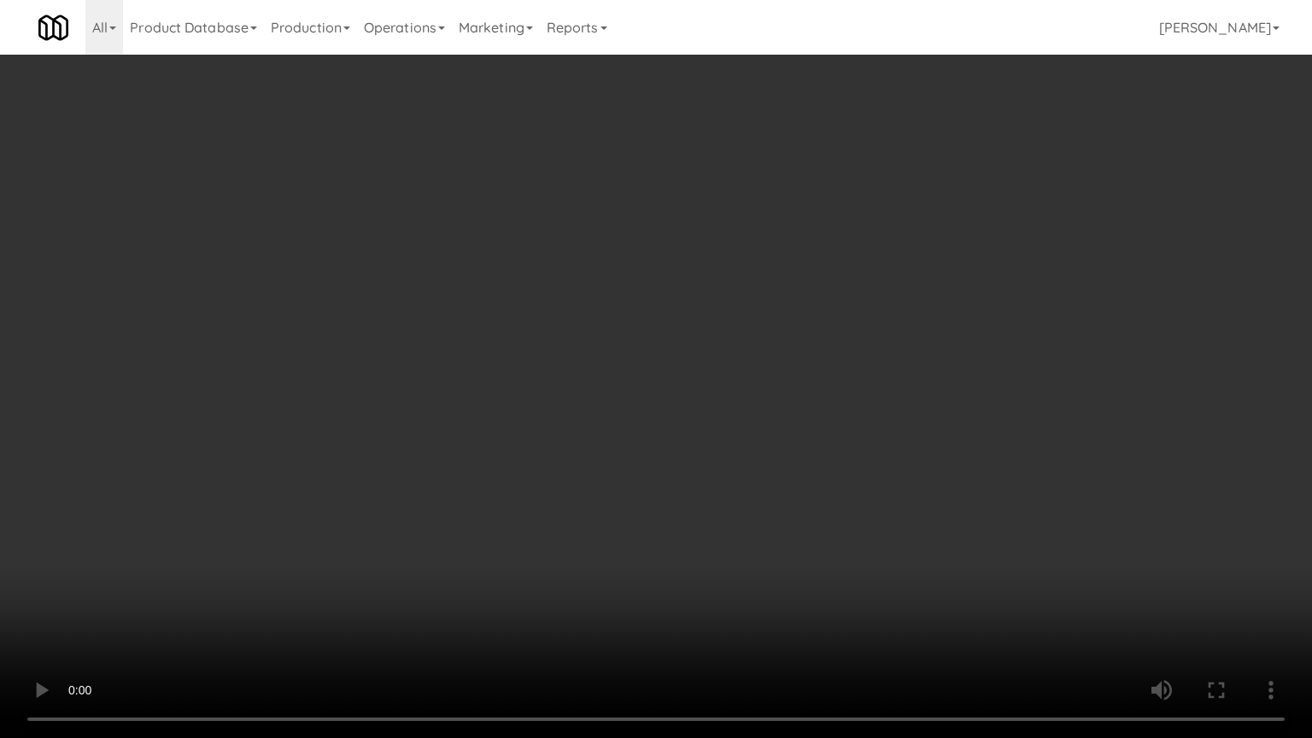
drag, startPoint x: 817, startPoint y: 407, endPoint x: 836, endPoint y: 293, distance: 116.1
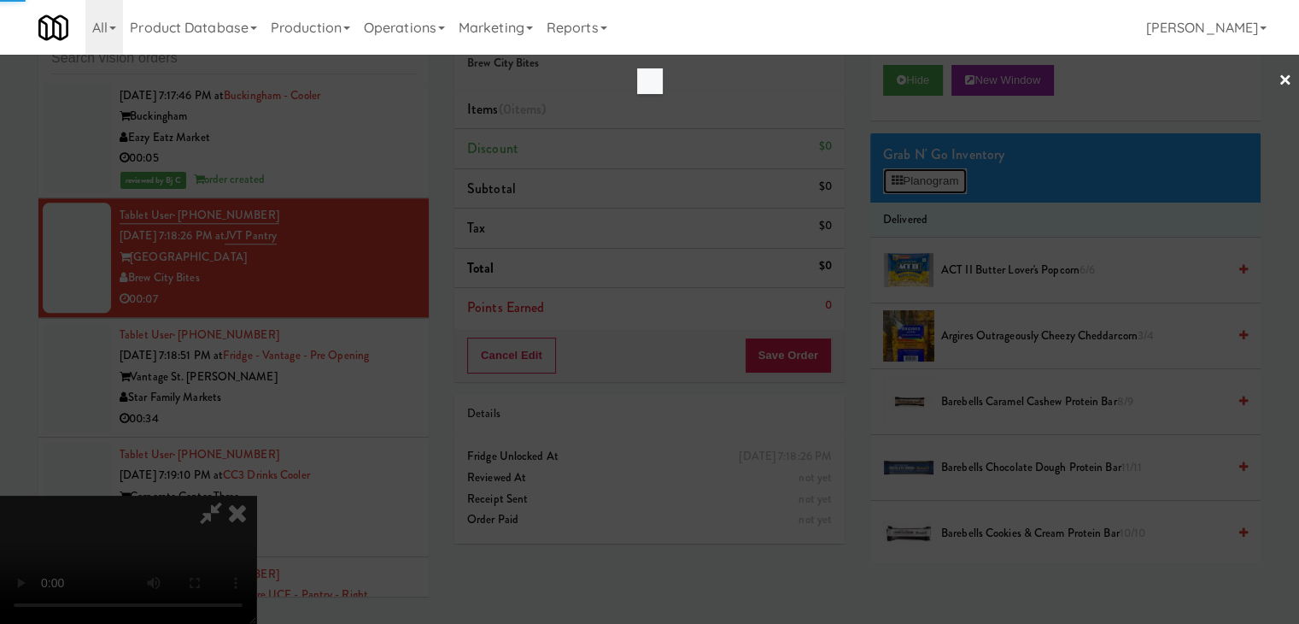
scroll to position [20999, 0]
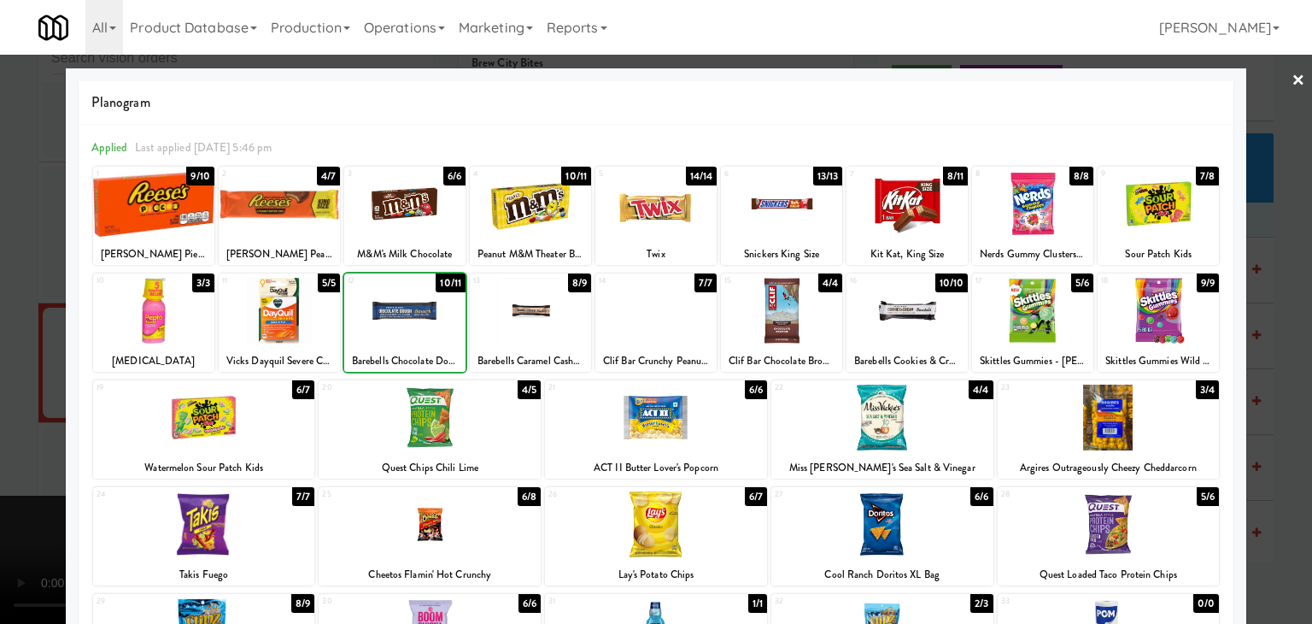
drag, startPoint x: 0, startPoint y: 319, endPoint x: 471, endPoint y: 365, distance: 472.8
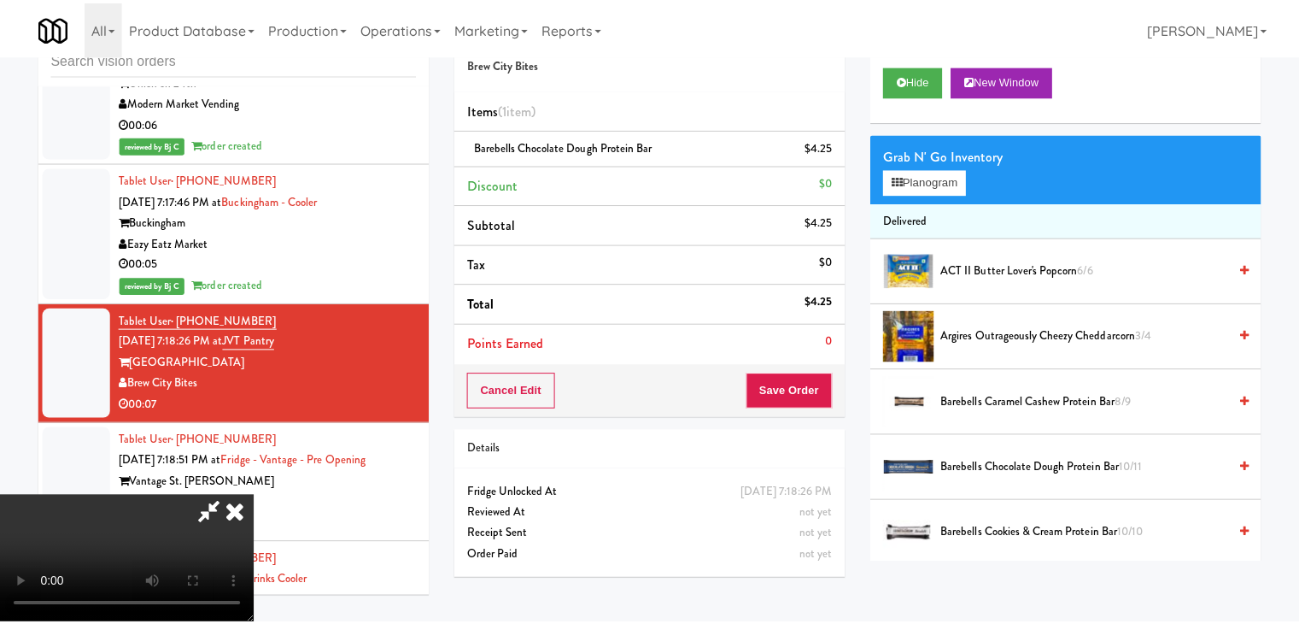
scroll to position [21104, 0]
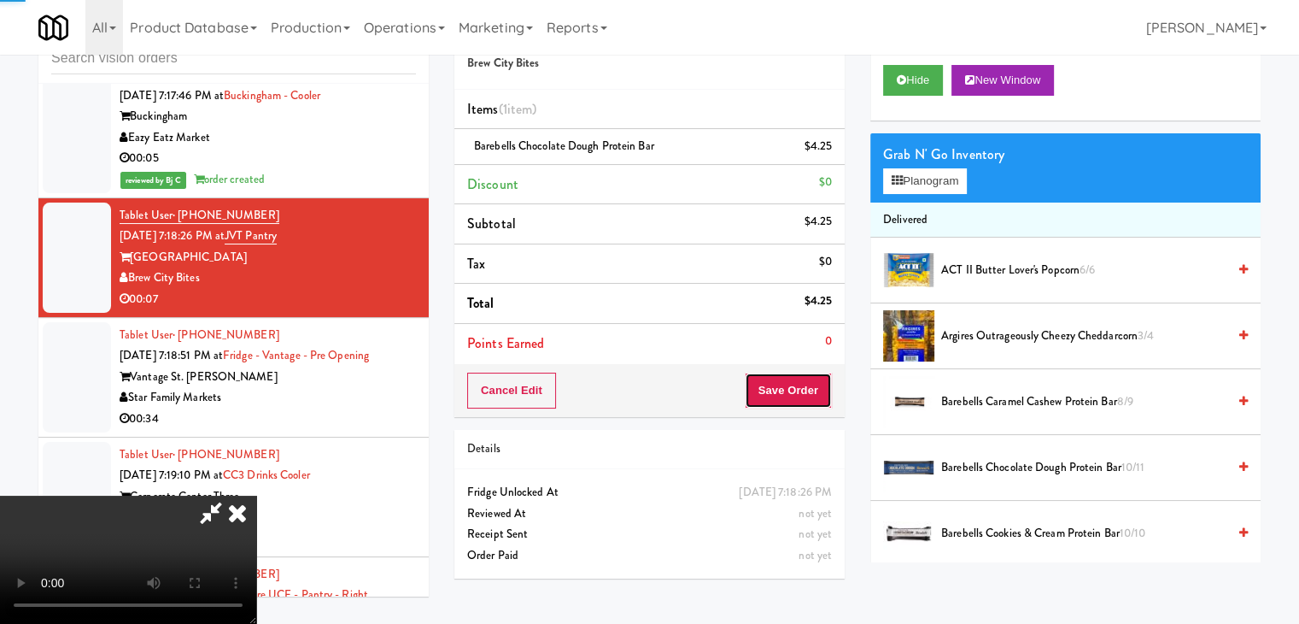
drag, startPoint x: 817, startPoint y: 389, endPoint x: 739, endPoint y: 280, distance: 134.1
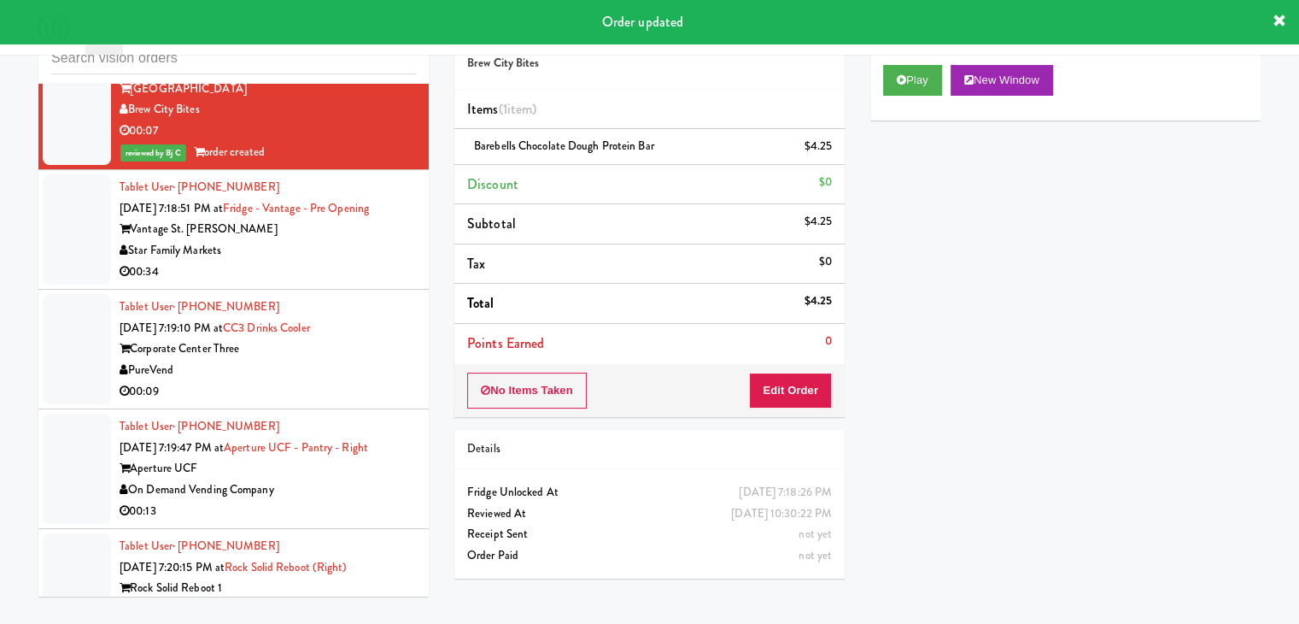
scroll to position [21275, 0]
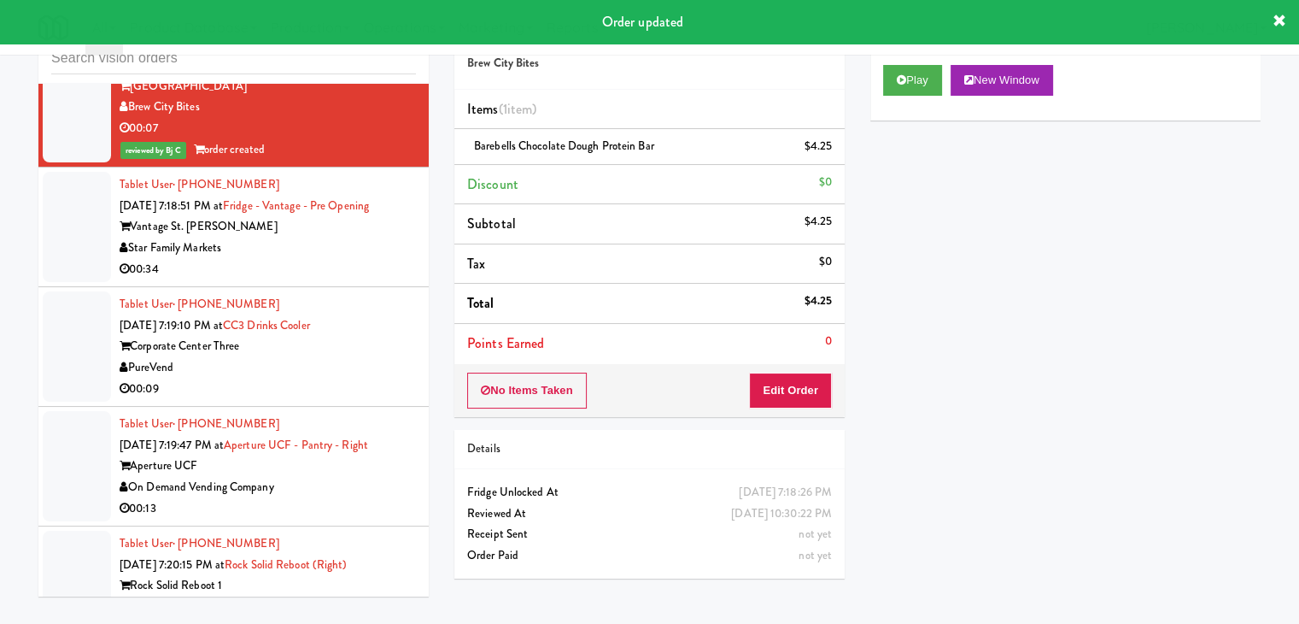
drag, startPoint x: 350, startPoint y: 264, endPoint x: 355, endPoint y: 272, distance: 9.2
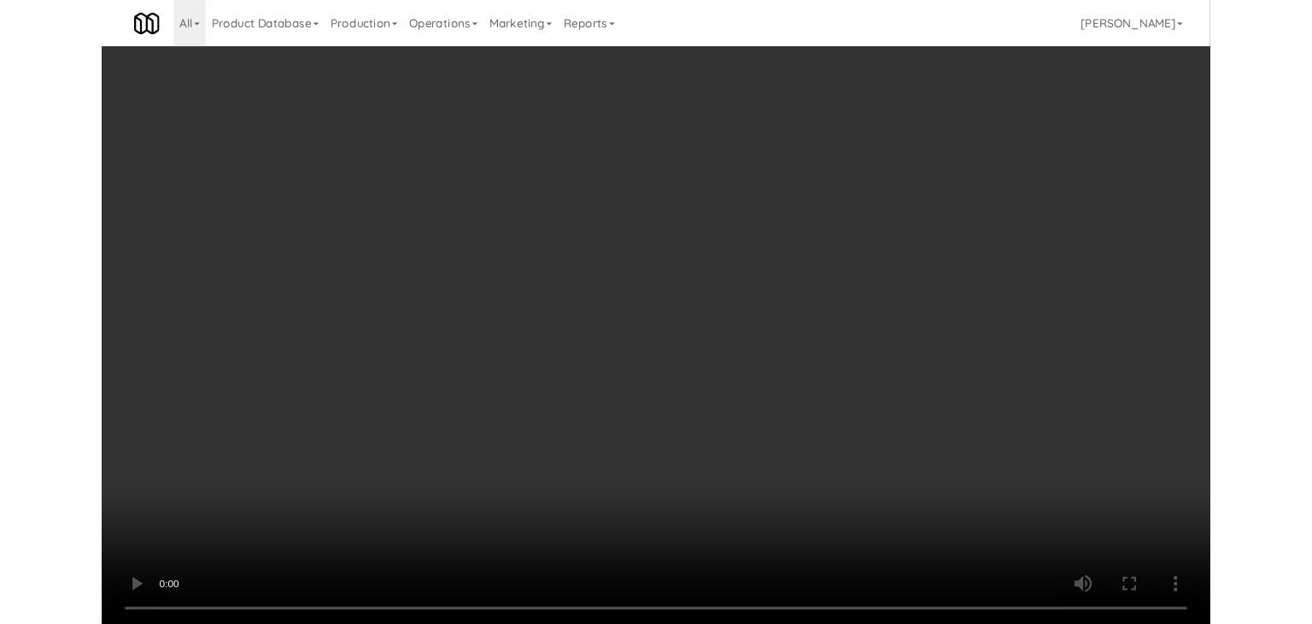
scroll to position [21275, 0]
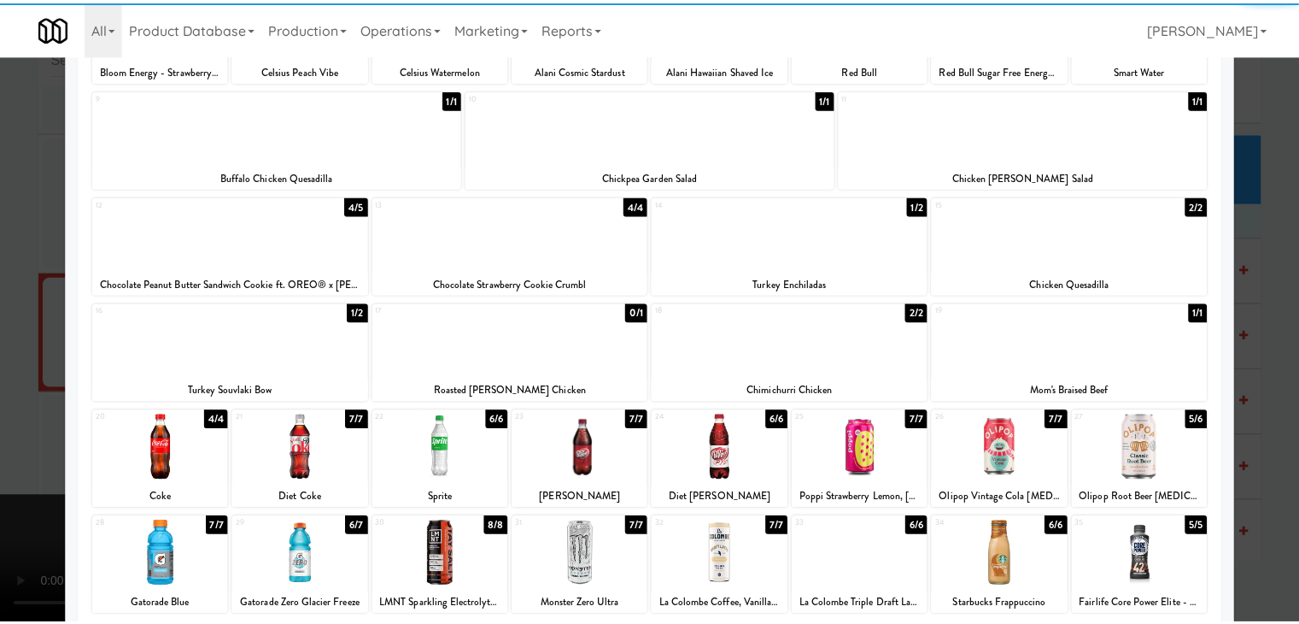
scroll to position [85, 0]
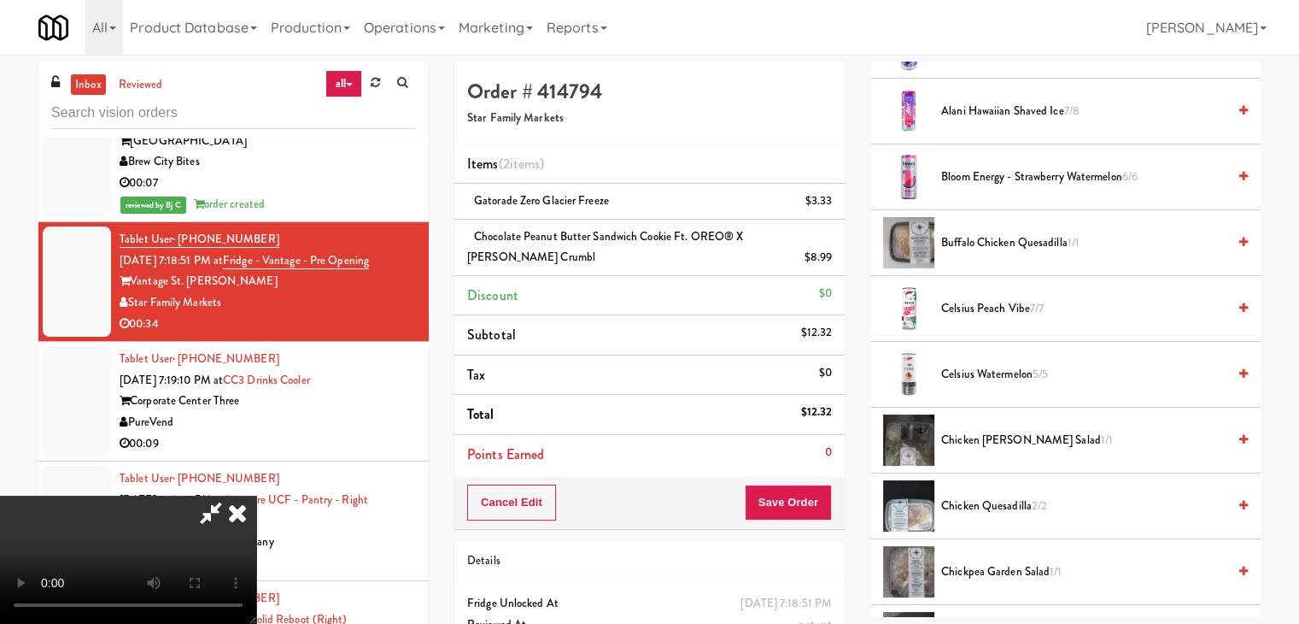
scroll to position [85, 0]
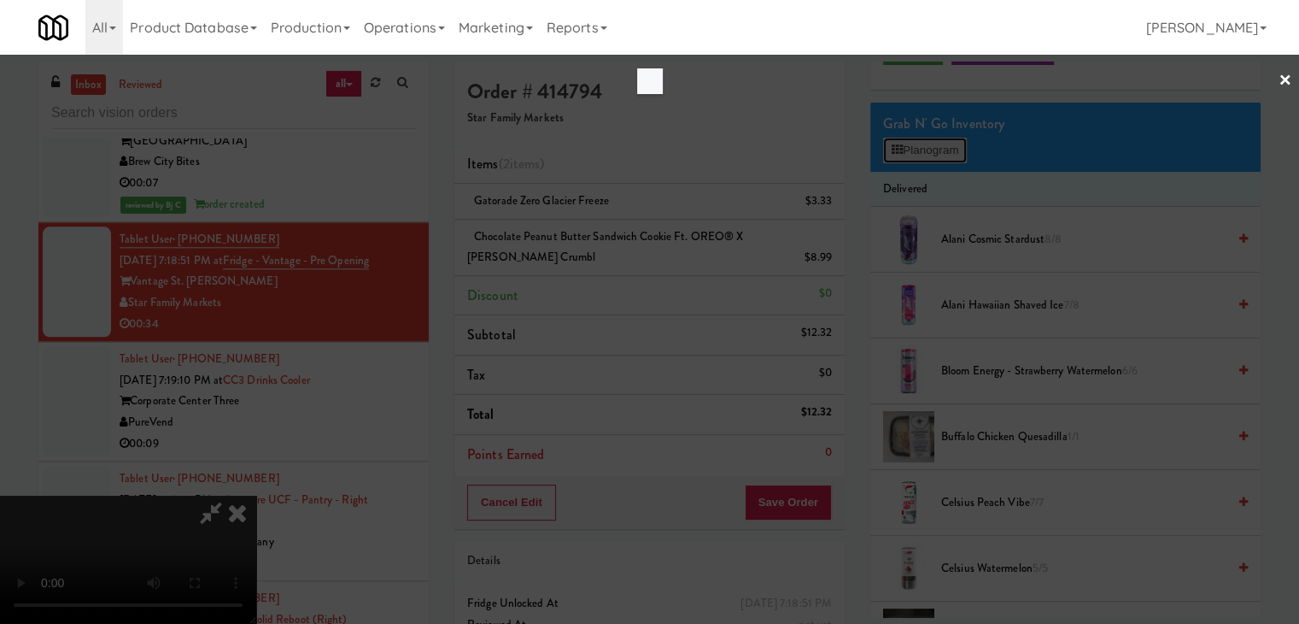
scroll to position [21170, 0]
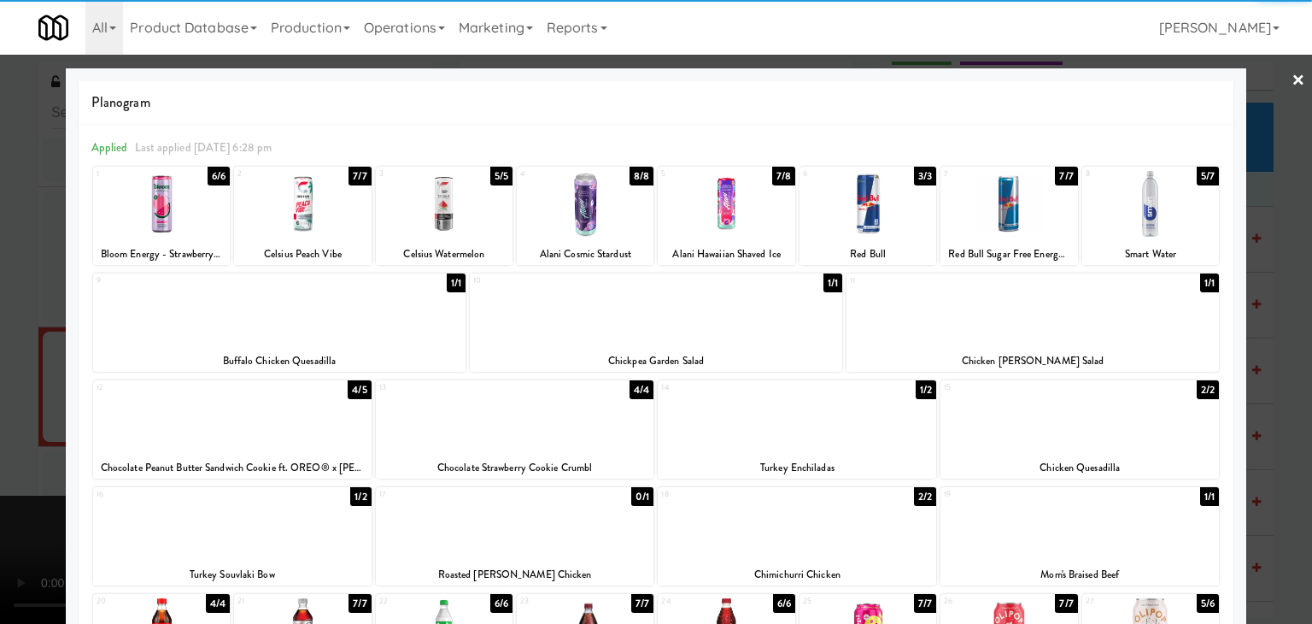
drag, startPoint x: 304, startPoint y: 210, endPoint x: 102, endPoint y: 245, distance: 204.6
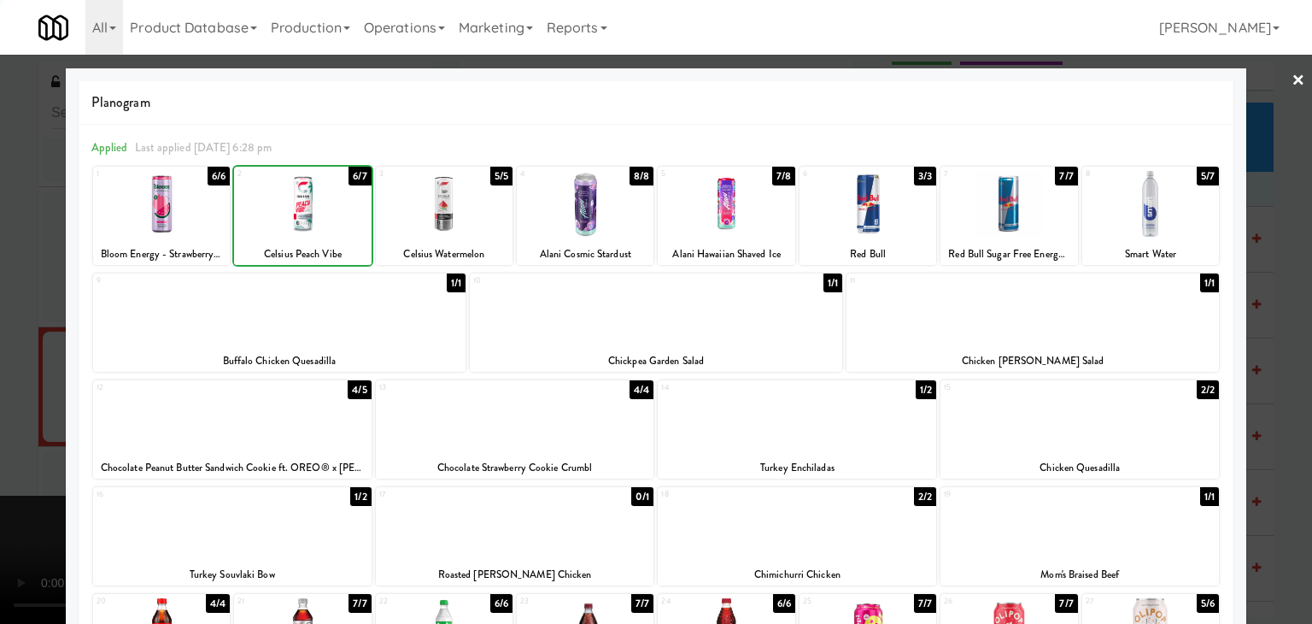
drag, startPoint x: 5, startPoint y: 274, endPoint x: 520, endPoint y: 325, distance: 517.6
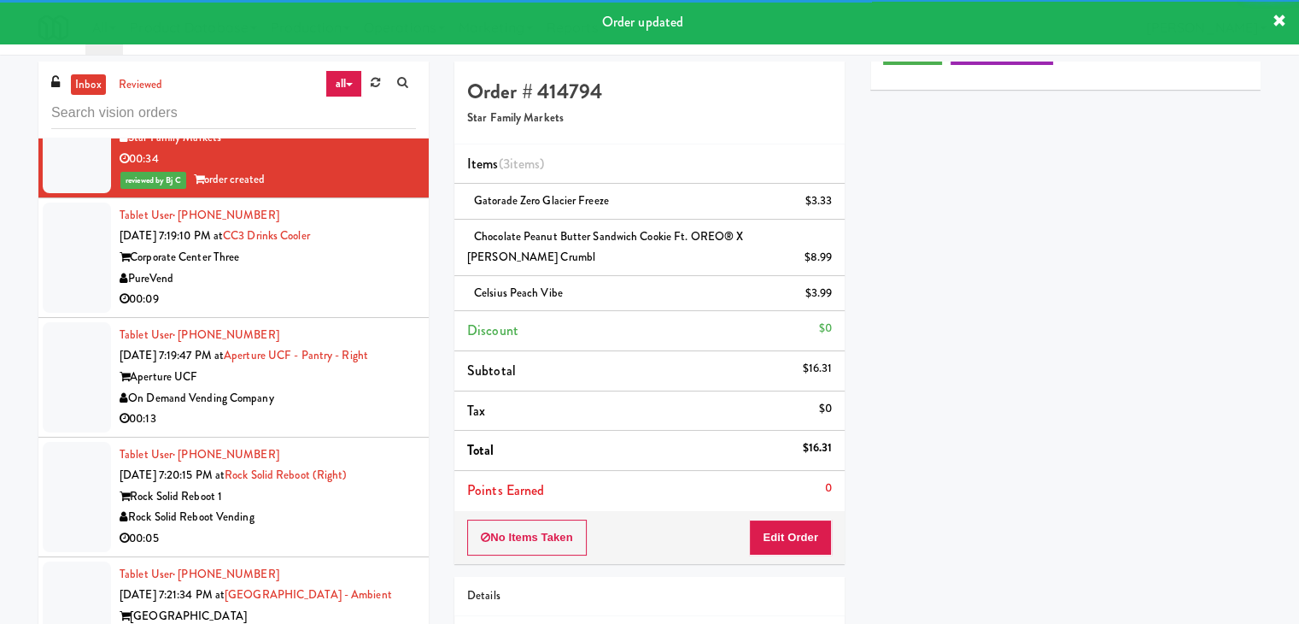
scroll to position [21445, 0]
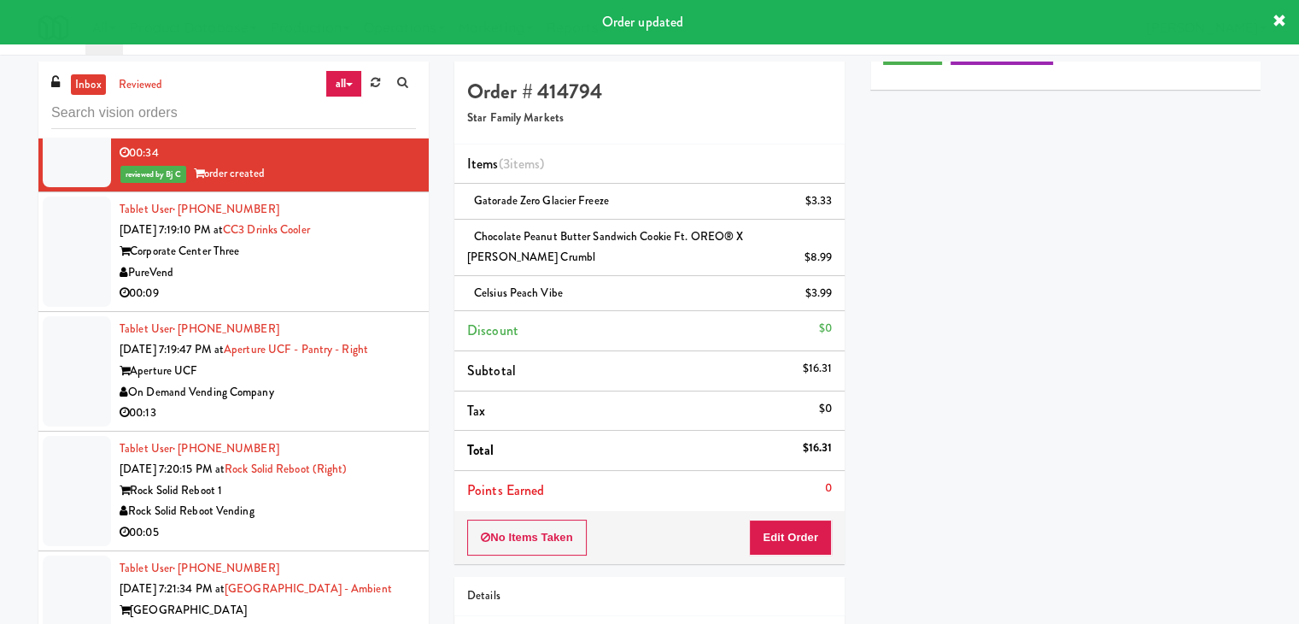
drag, startPoint x: 362, startPoint y: 269, endPoint x: 364, endPoint y: 258, distance: 11.2
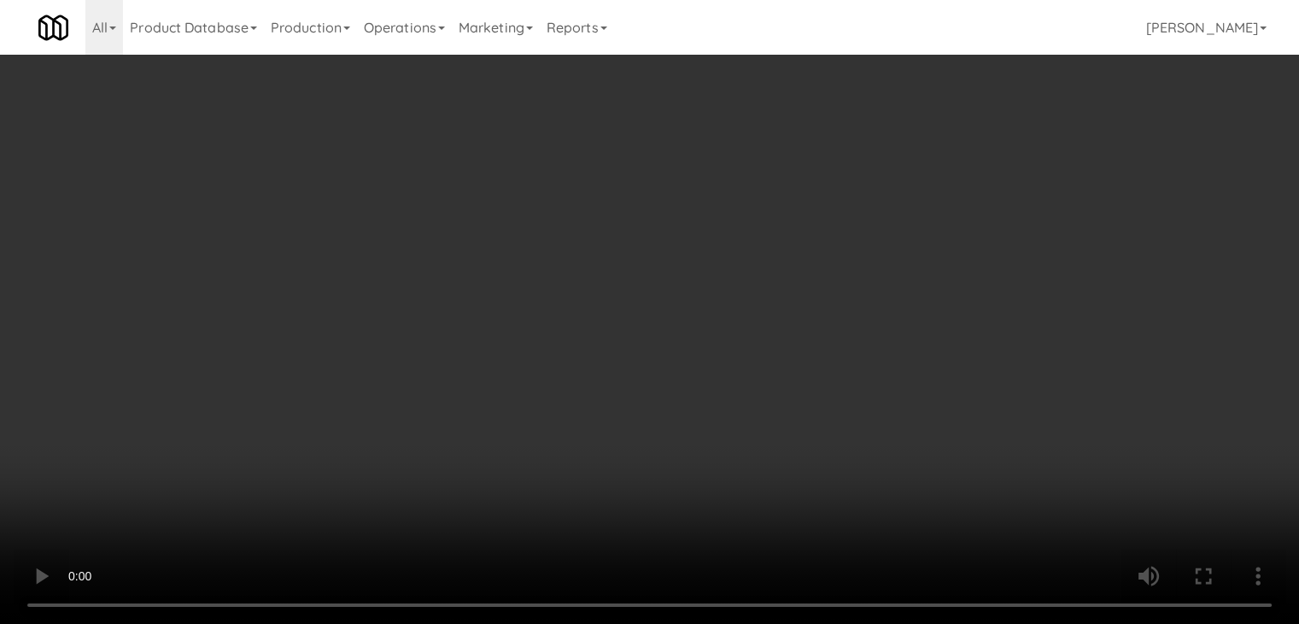
scroll to position [21340, 0]
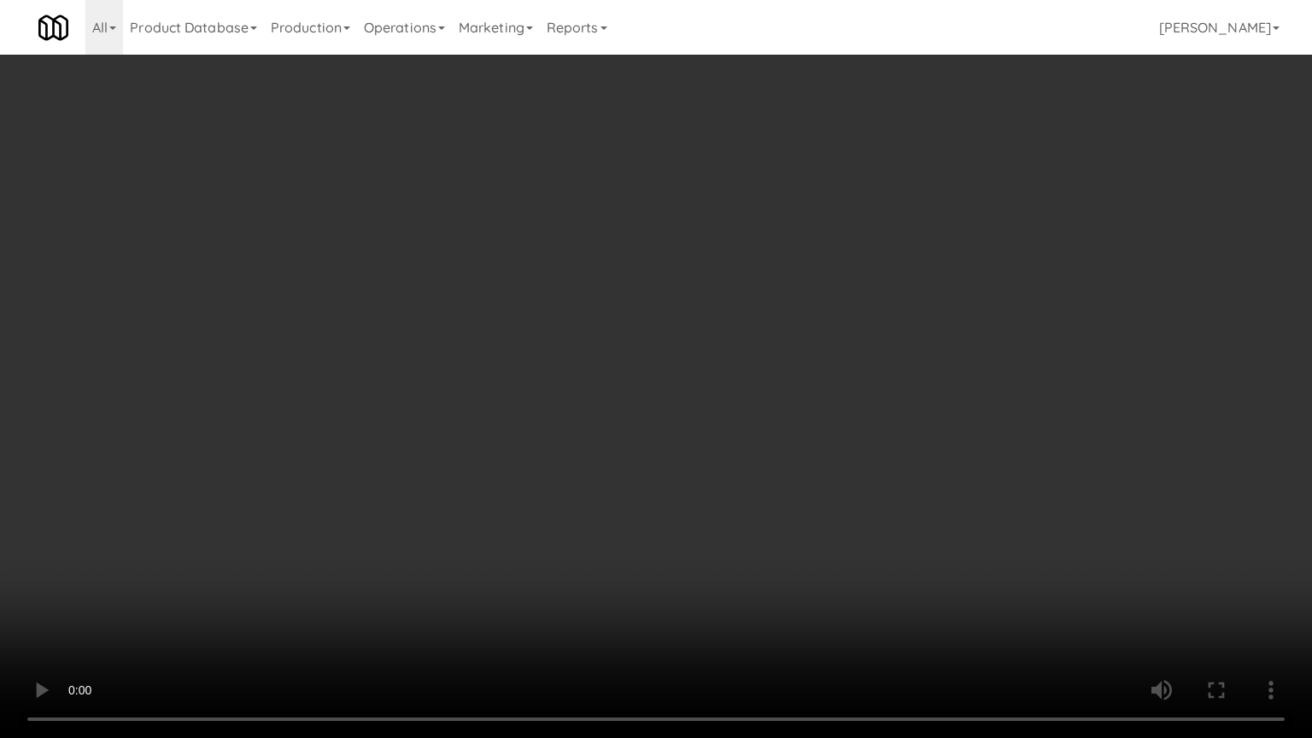
drag, startPoint x: 892, startPoint y: 379, endPoint x: 940, endPoint y: 177, distance: 208.2
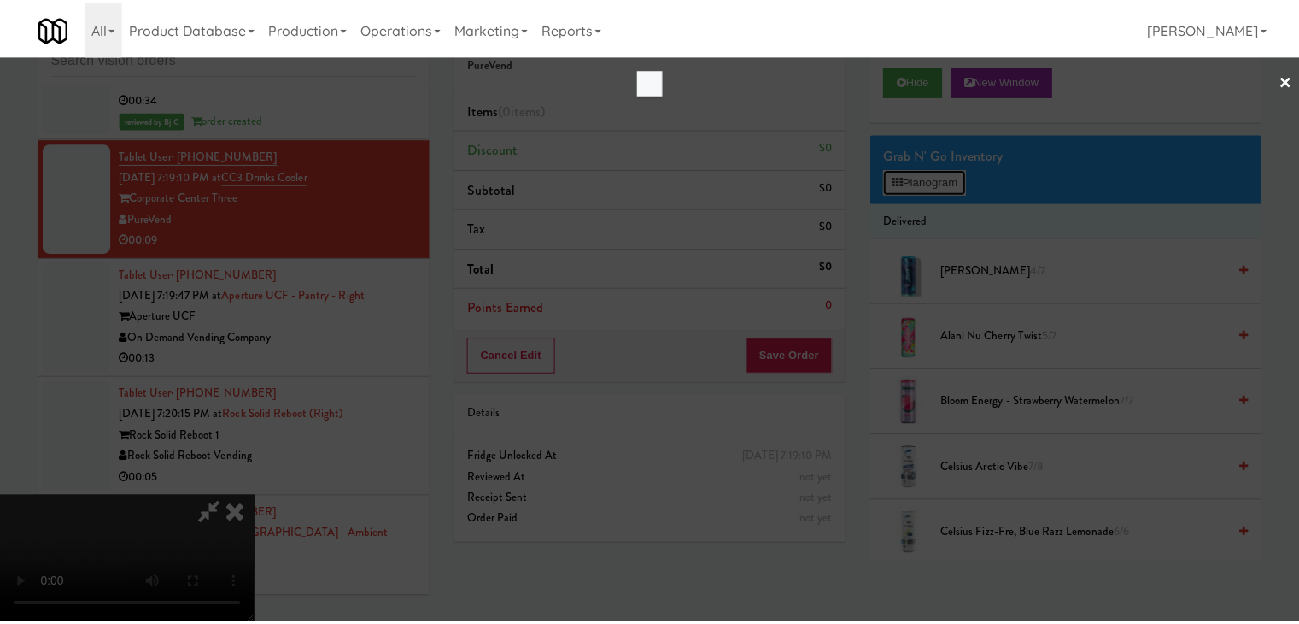
scroll to position [21340, 0]
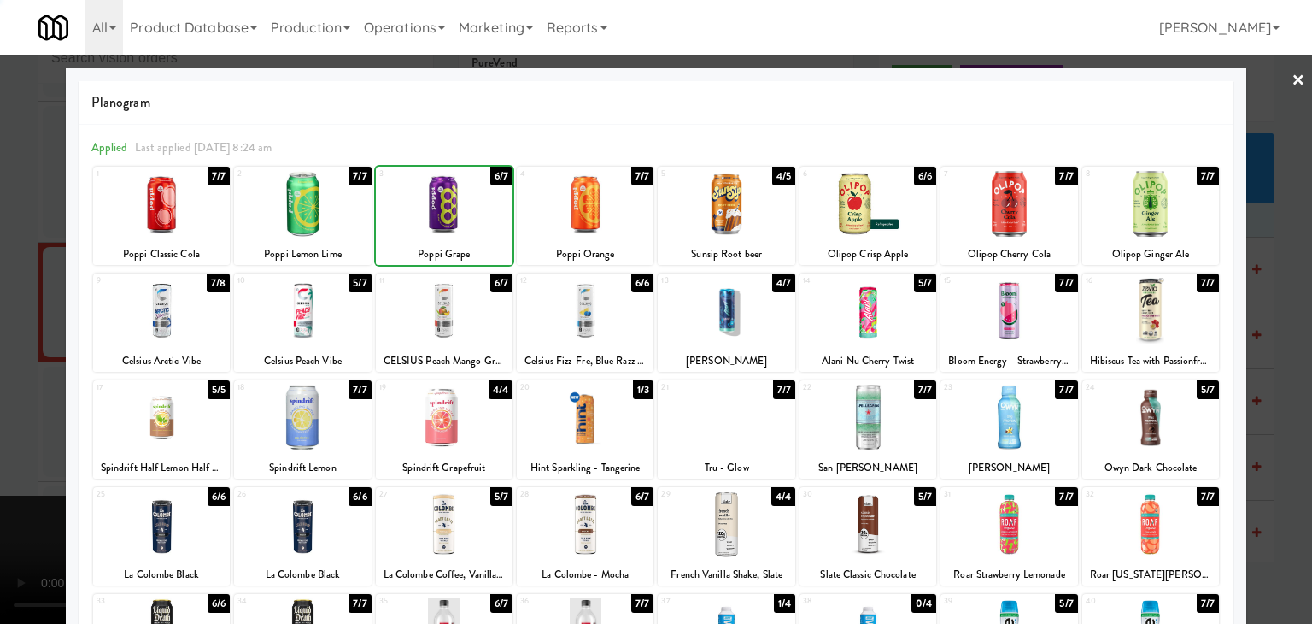
drag, startPoint x: 7, startPoint y: 309, endPoint x: 325, endPoint y: 329, distance: 318.4
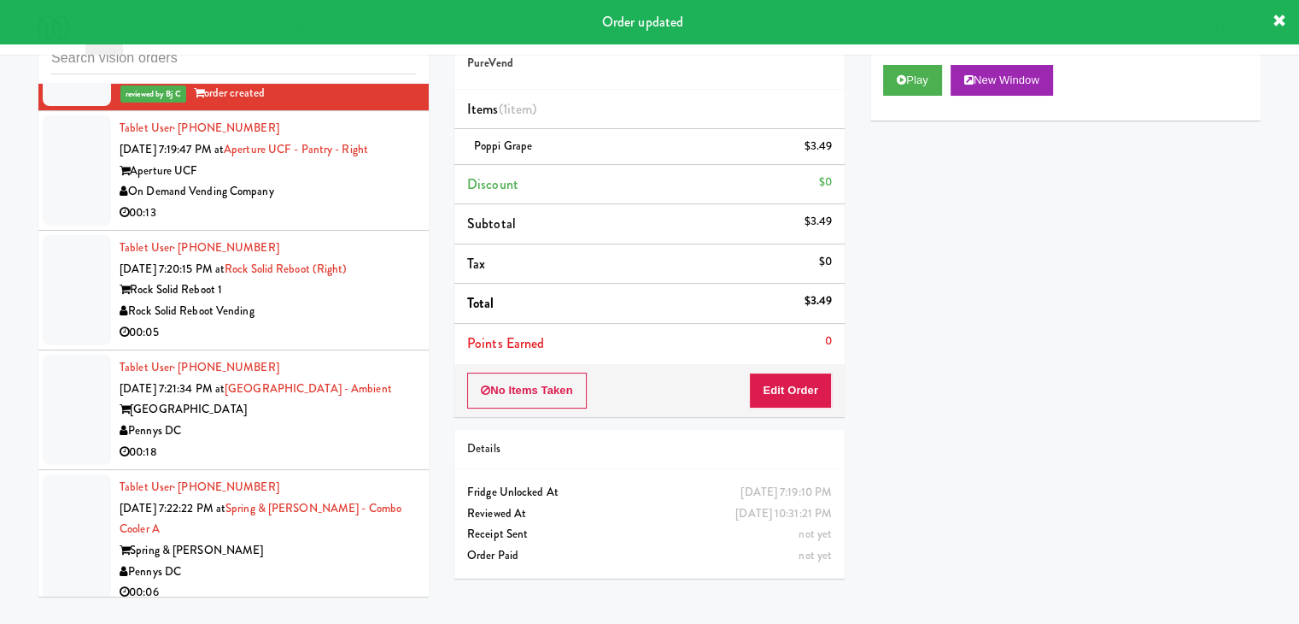
scroll to position [21616, 0]
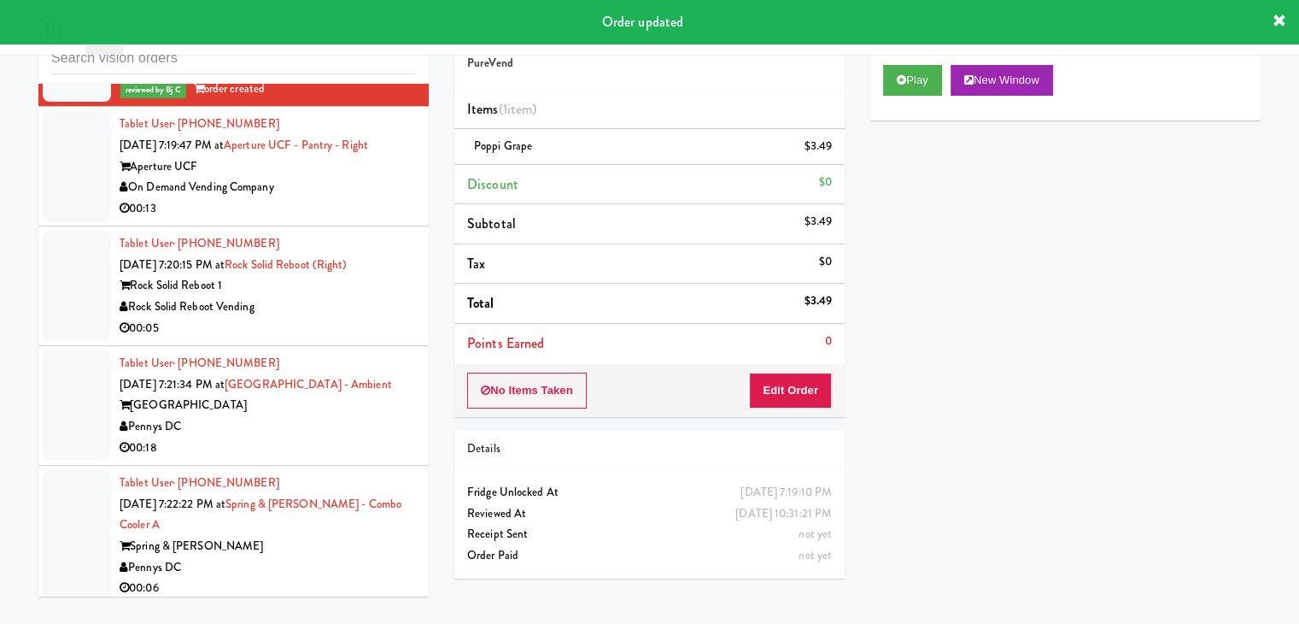
drag, startPoint x: 345, startPoint y: 203, endPoint x: 355, endPoint y: 211, distance: 12.8
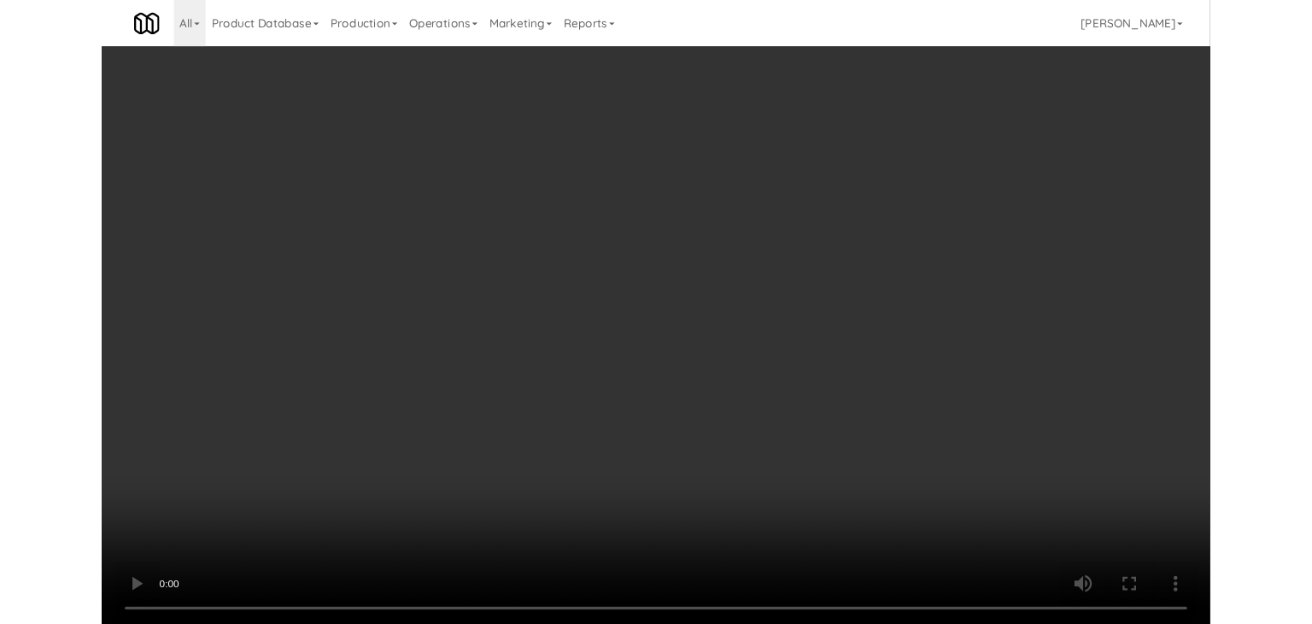
scroll to position [21616, 0]
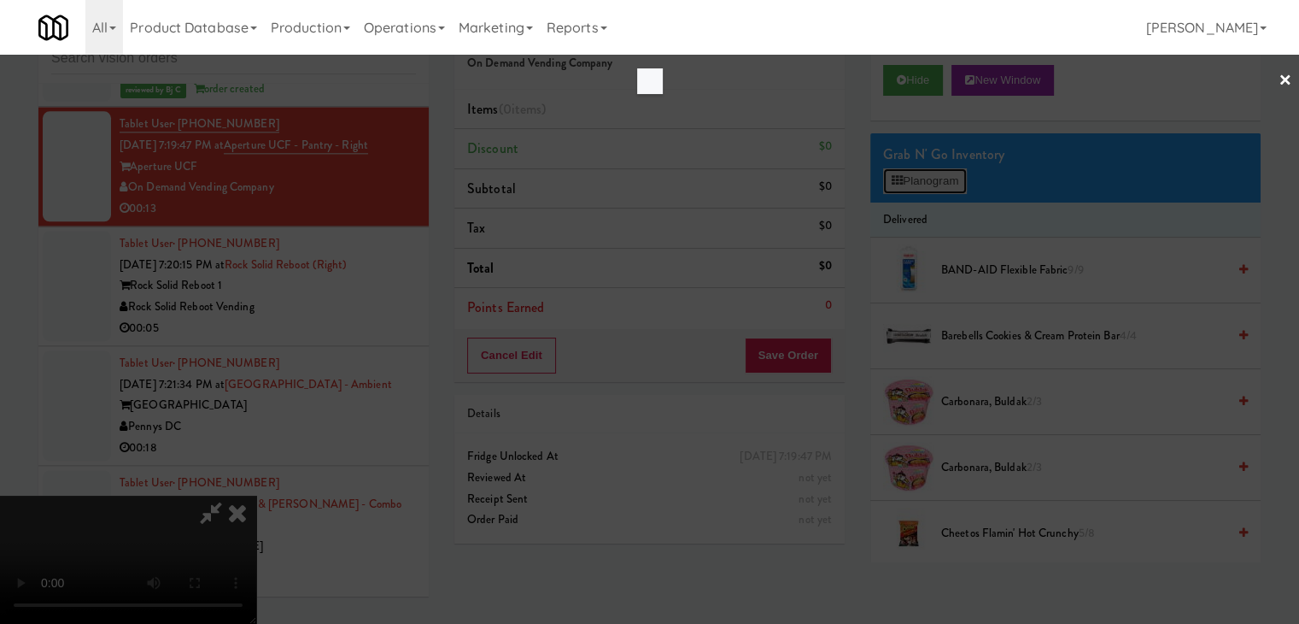
scroll to position [21511, 0]
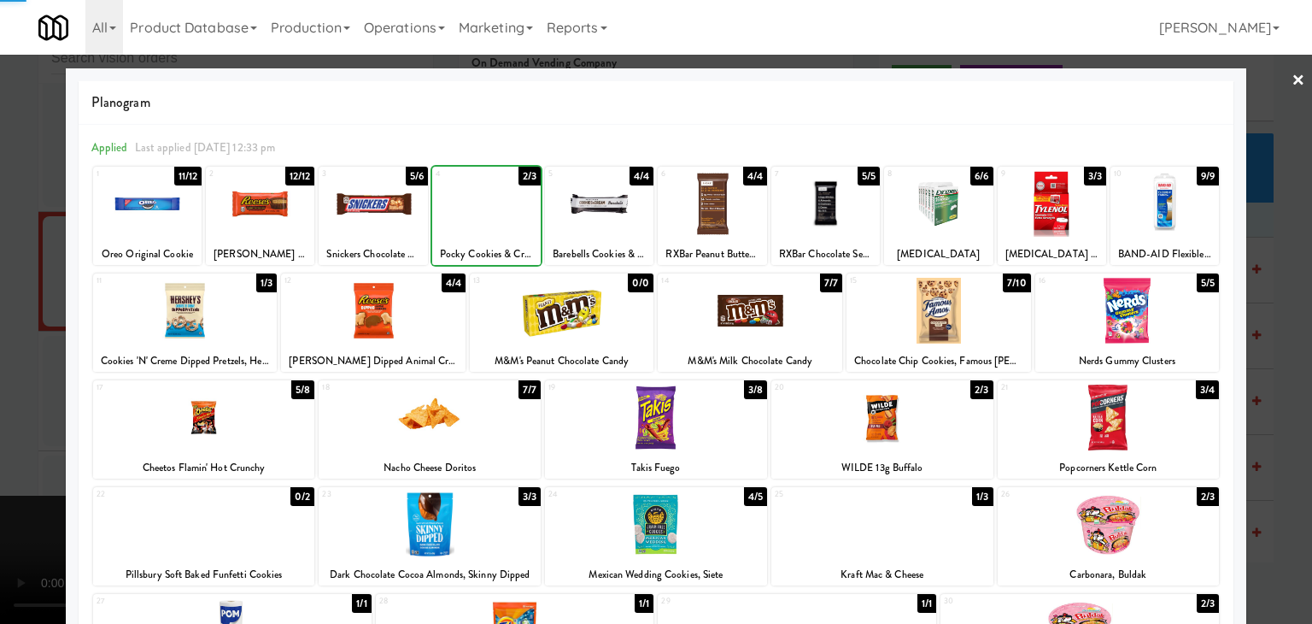
drag, startPoint x: 0, startPoint y: 353, endPoint x: 573, endPoint y: 371, distance: 573.4
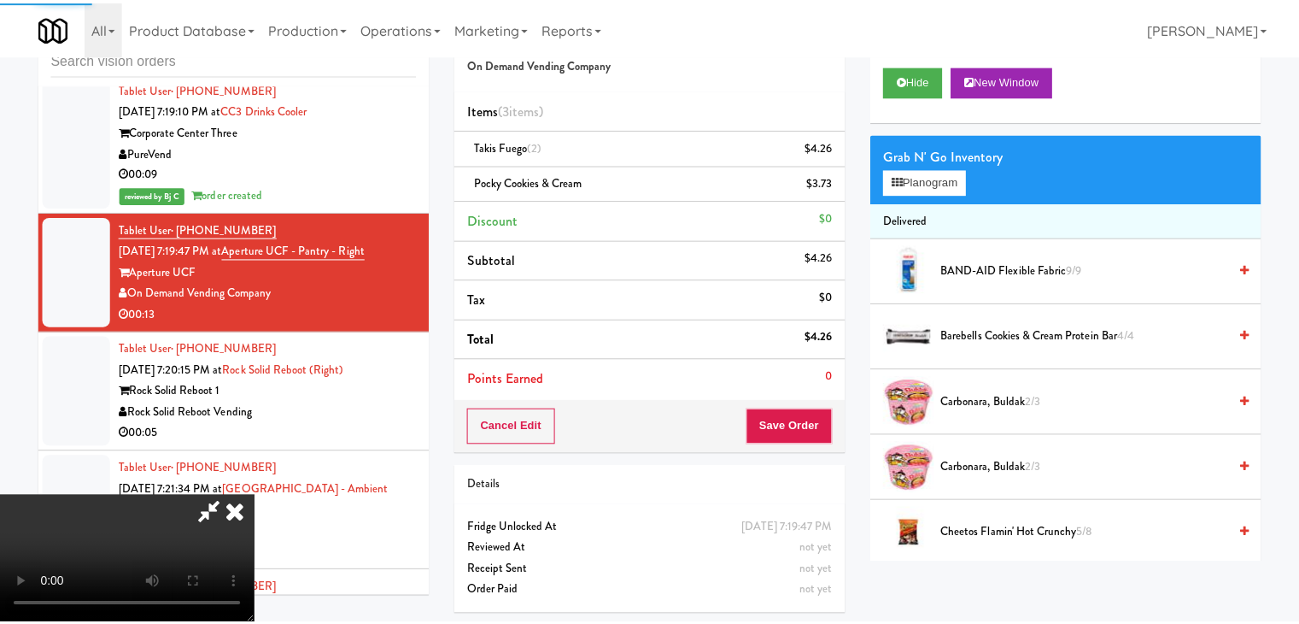
scroll to position [21616, 0]
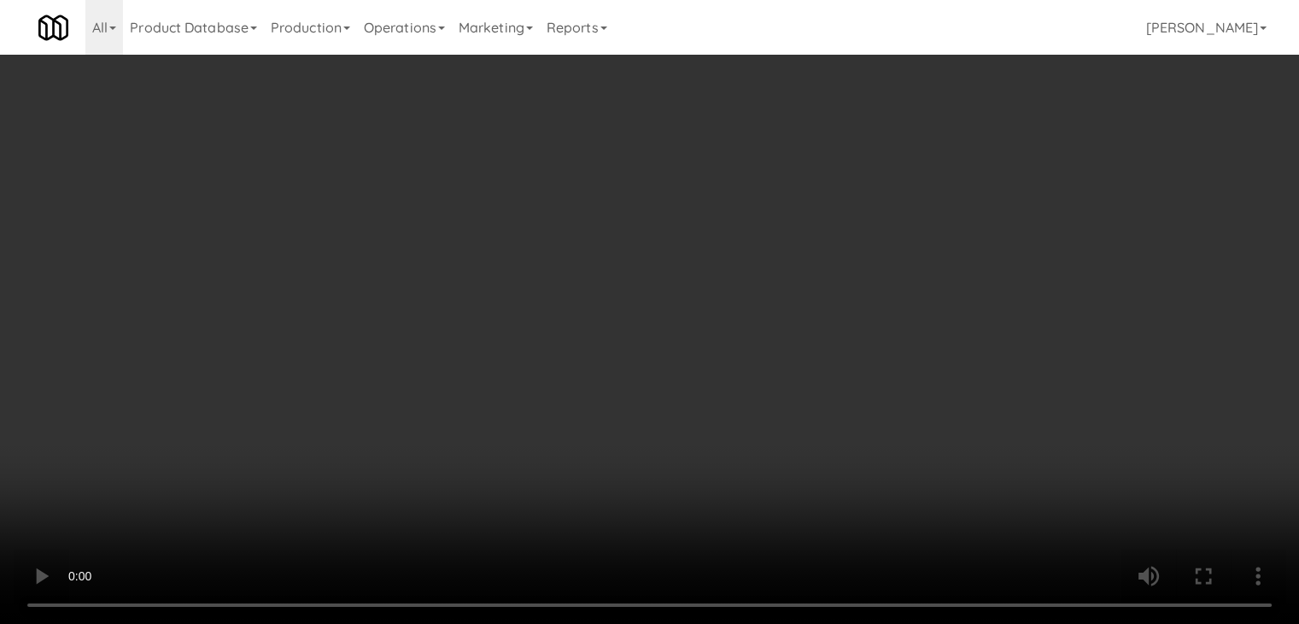
scroll to position [21511, 0]
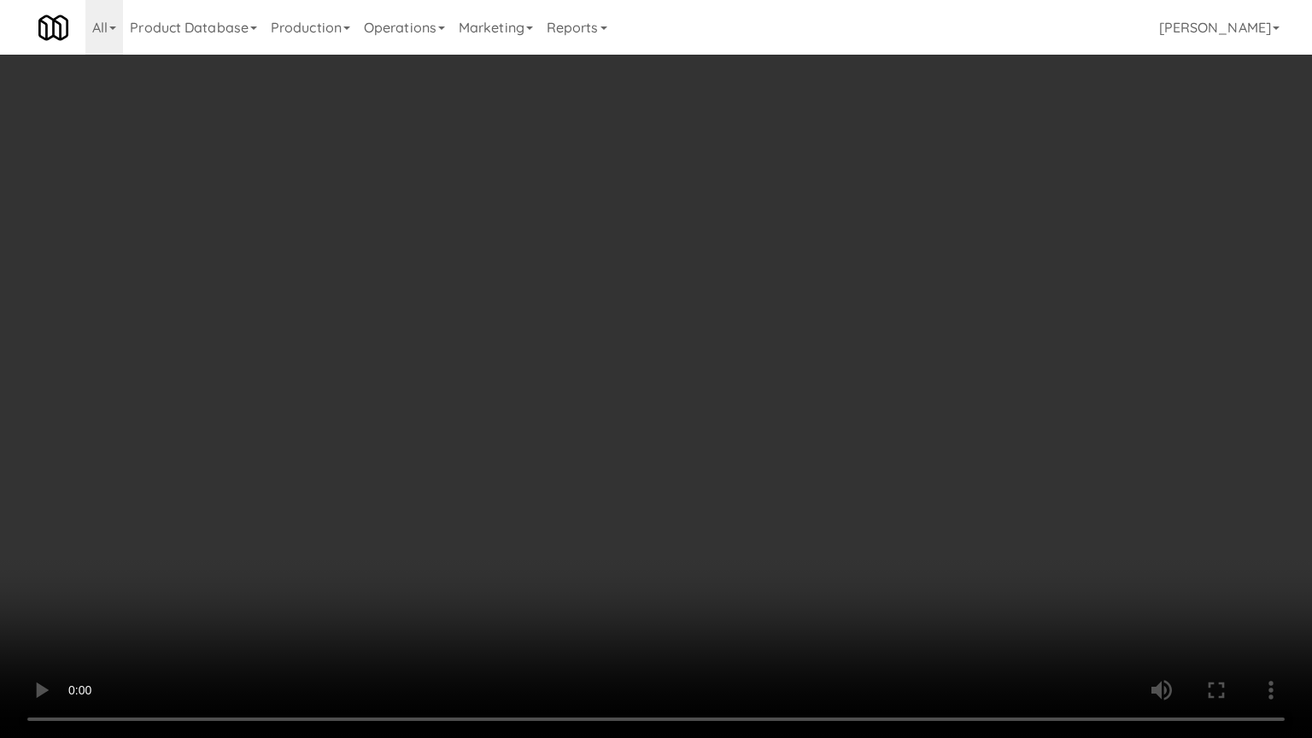
drag, startPoint x: 785, startPoint y: 456, endPoint x: 834, endPoint y: 293, distance: 170.3
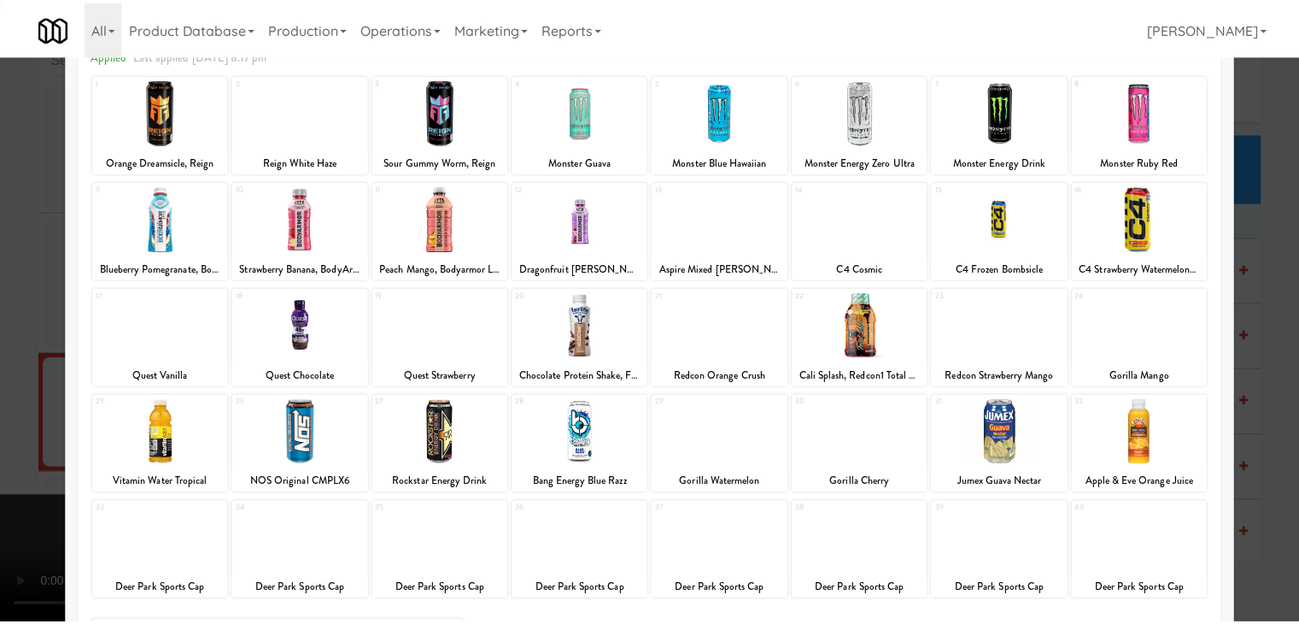
scroll to position [215, 0]
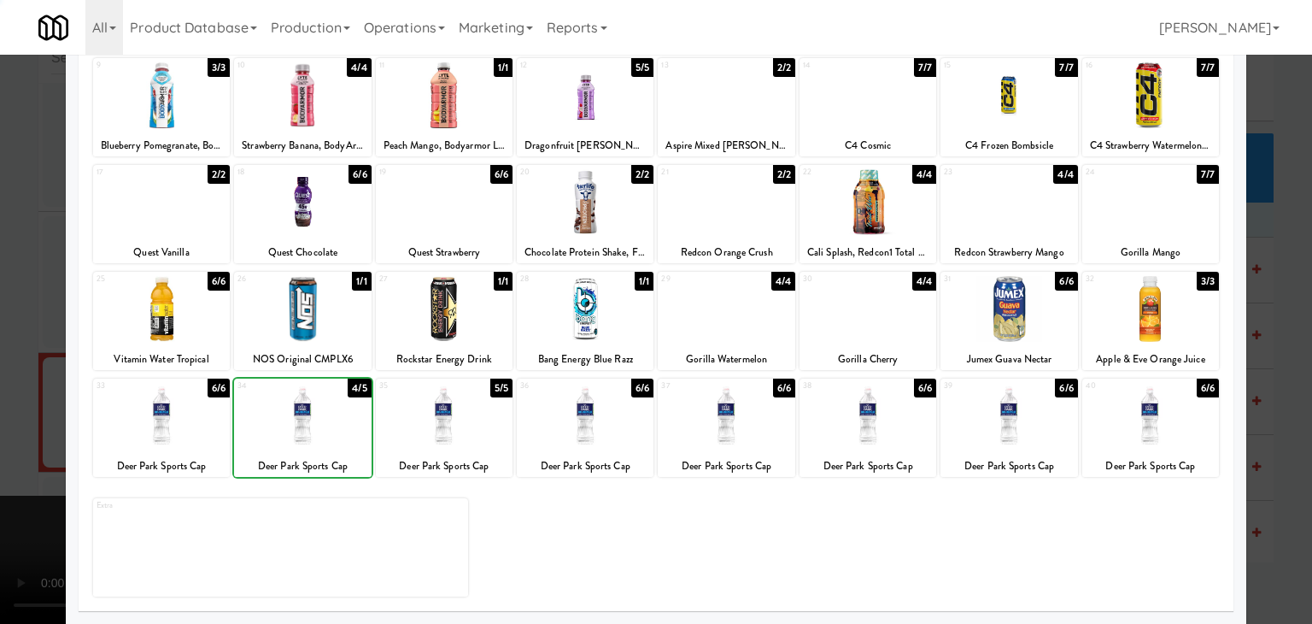
drag, startPoint x: 0, startPoint y: 403, endPoint x: 778, endPoint y: 380, distance: 778.5
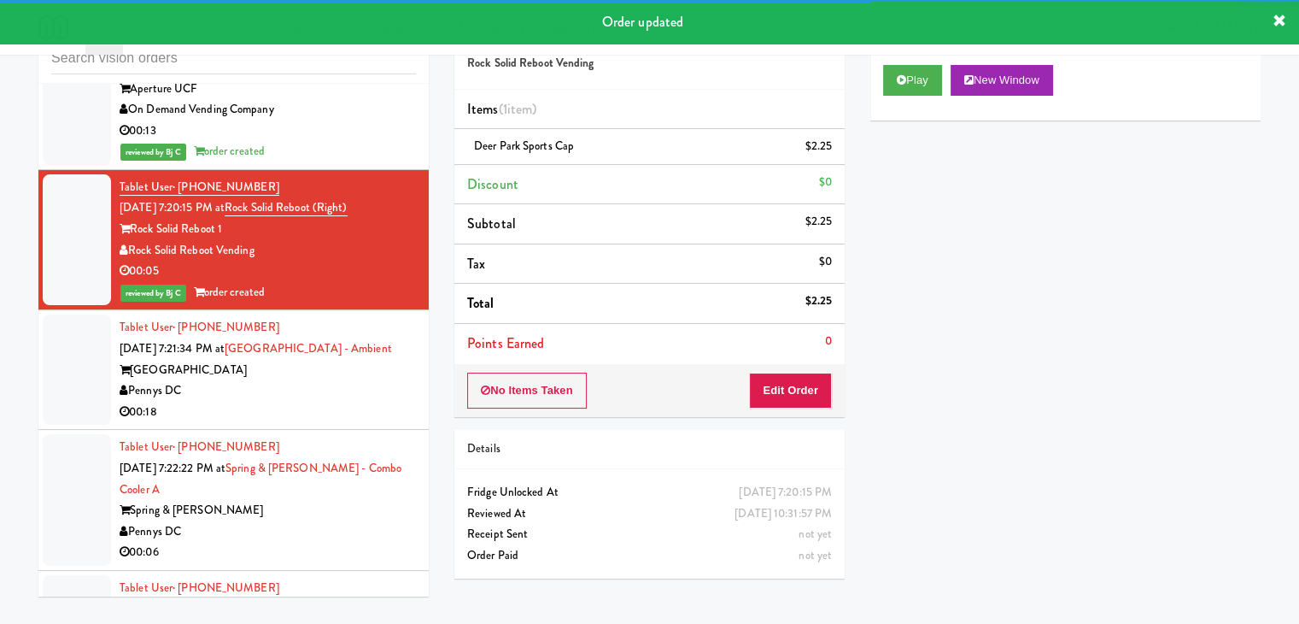
scroll to position [21787, 0]
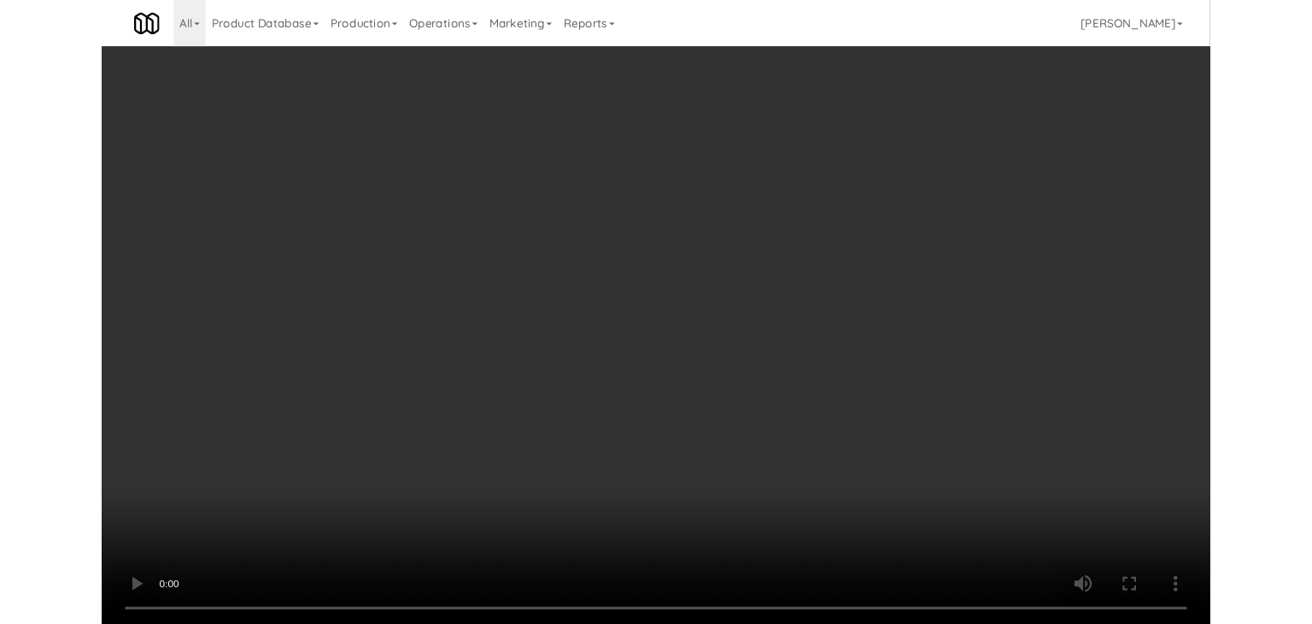
scroll to position [21787, 0]
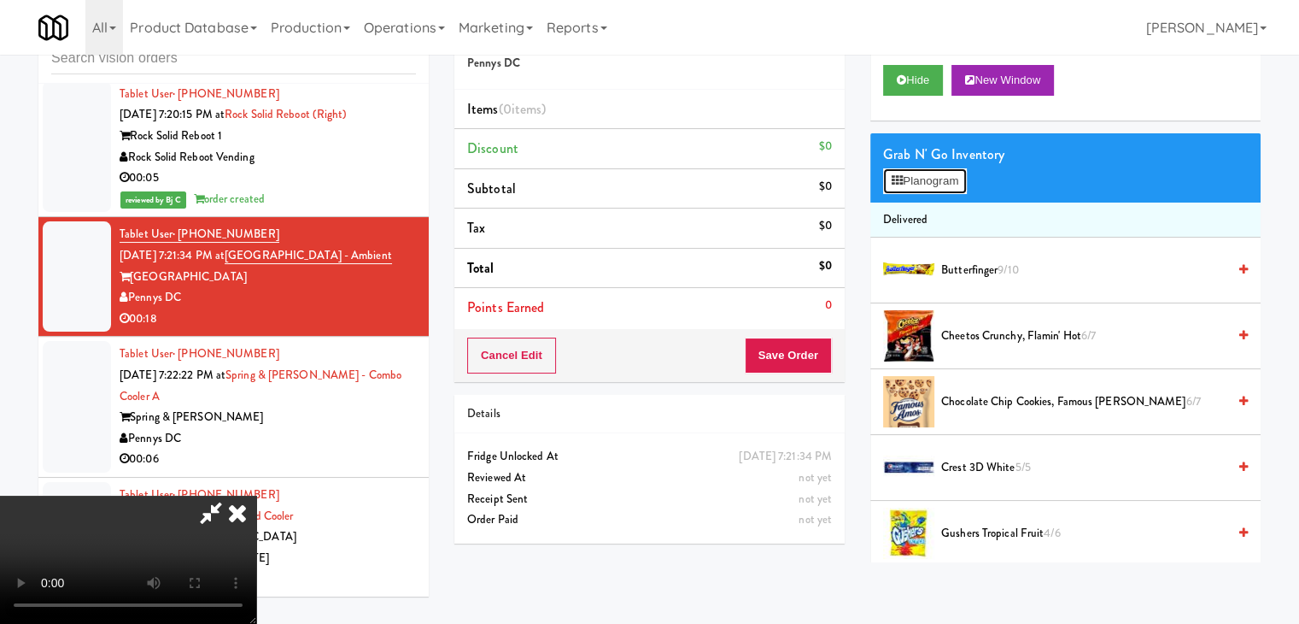
drag, startPoint x: 928, startPoint y: 175, endPoint x: 916, endPoint y: 183, distance: 14.9
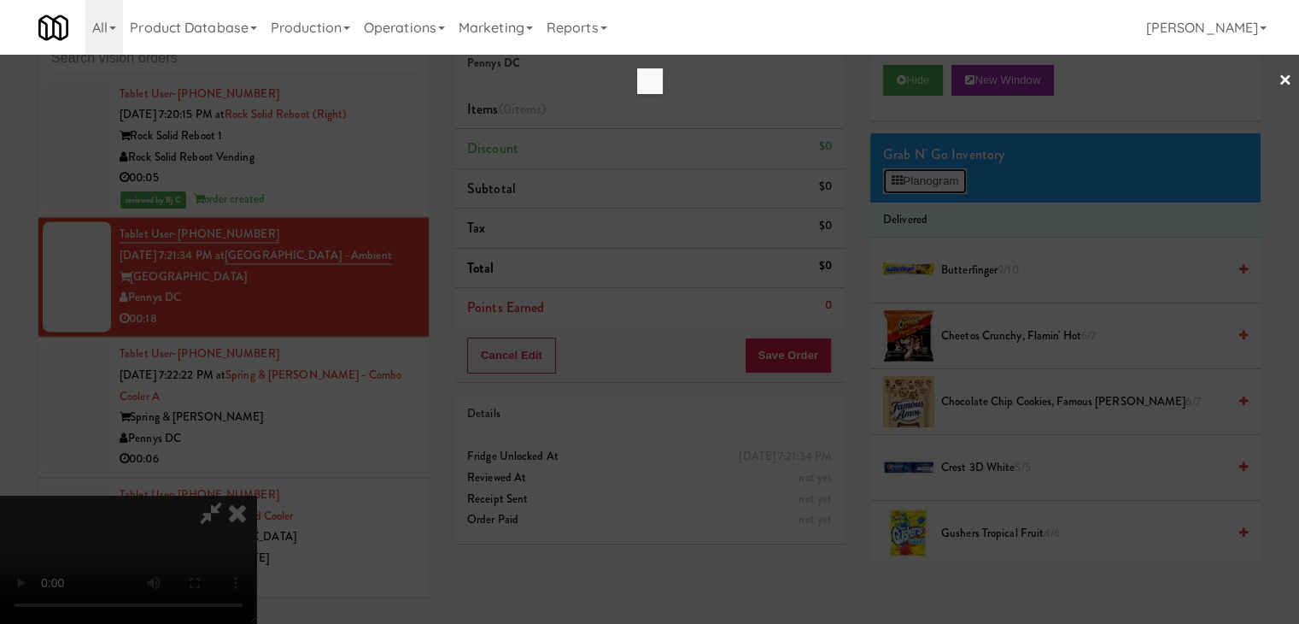
scroll to position [21682, 0]
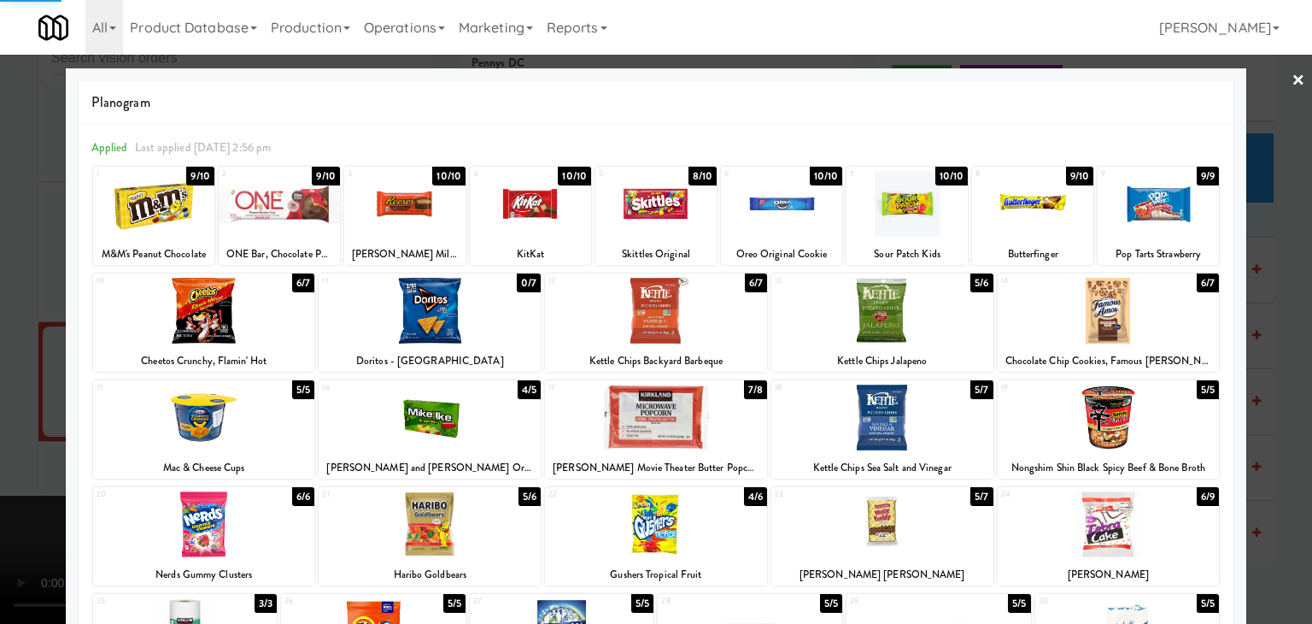
drag, startPoint x: 0, startPoint y: 297, endPoint x: 461, endPoint y: 348, distance: 464.0
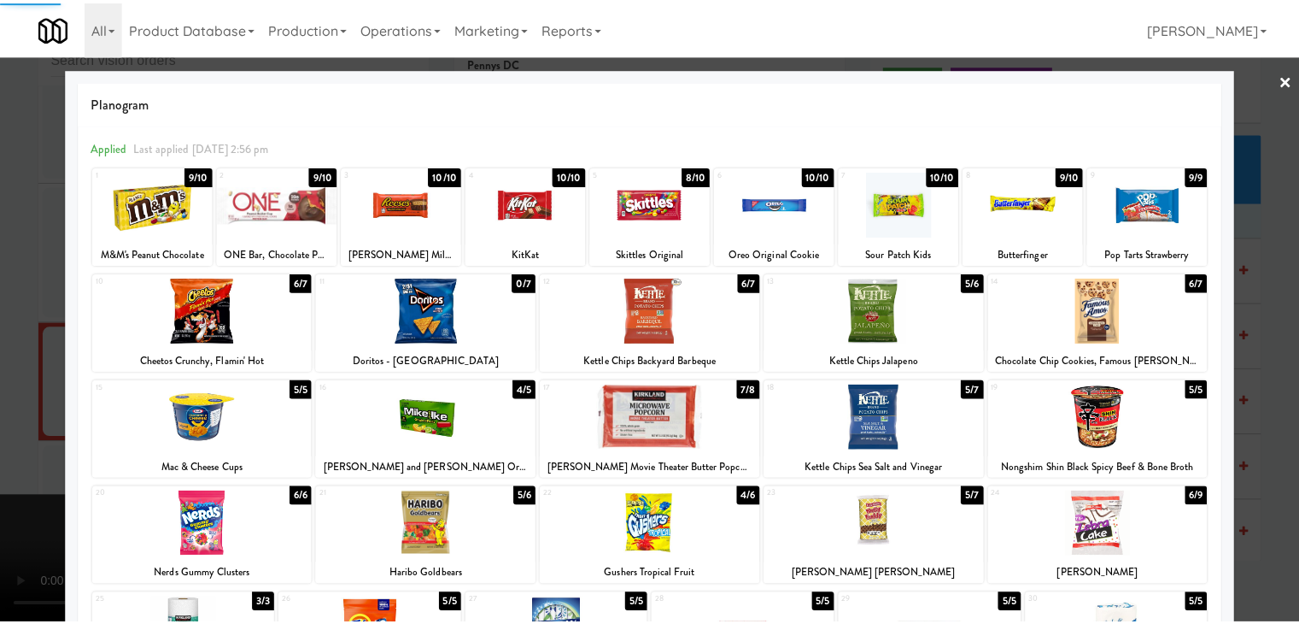
scroll to position [21787, 0]
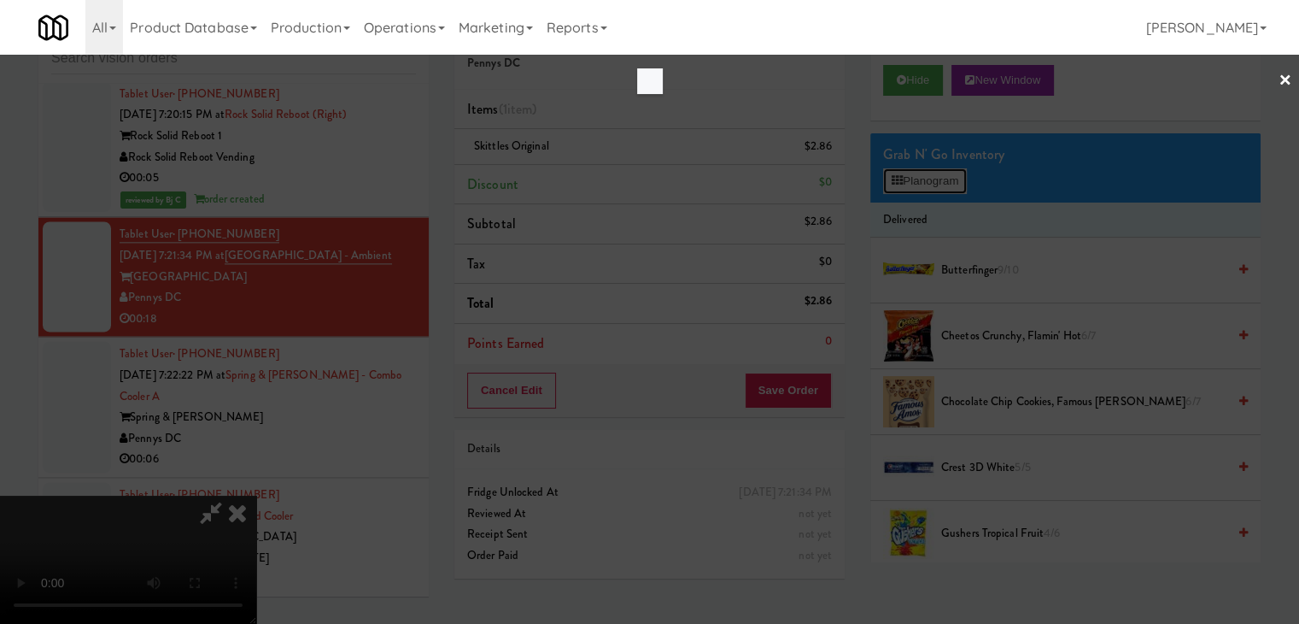
scroll to position [21682, 0]
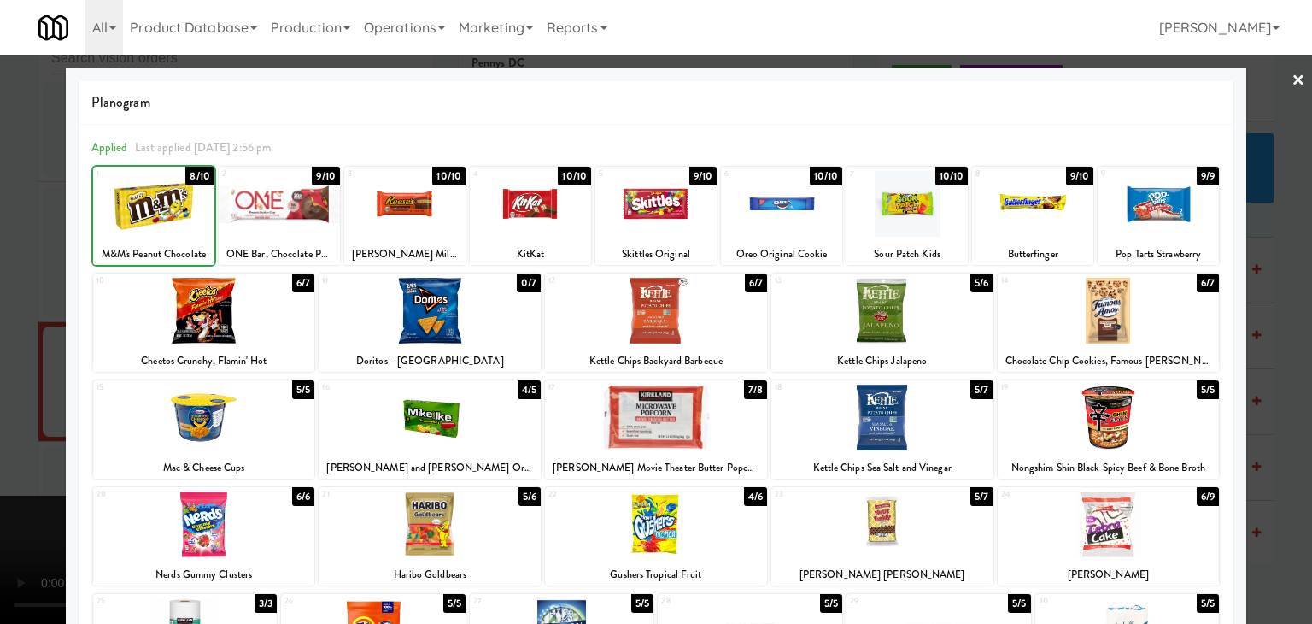
drag, startPoint x: 0, startPoint y: 281, endPoint x: 507, endPoint y: 337, distance: 509.6
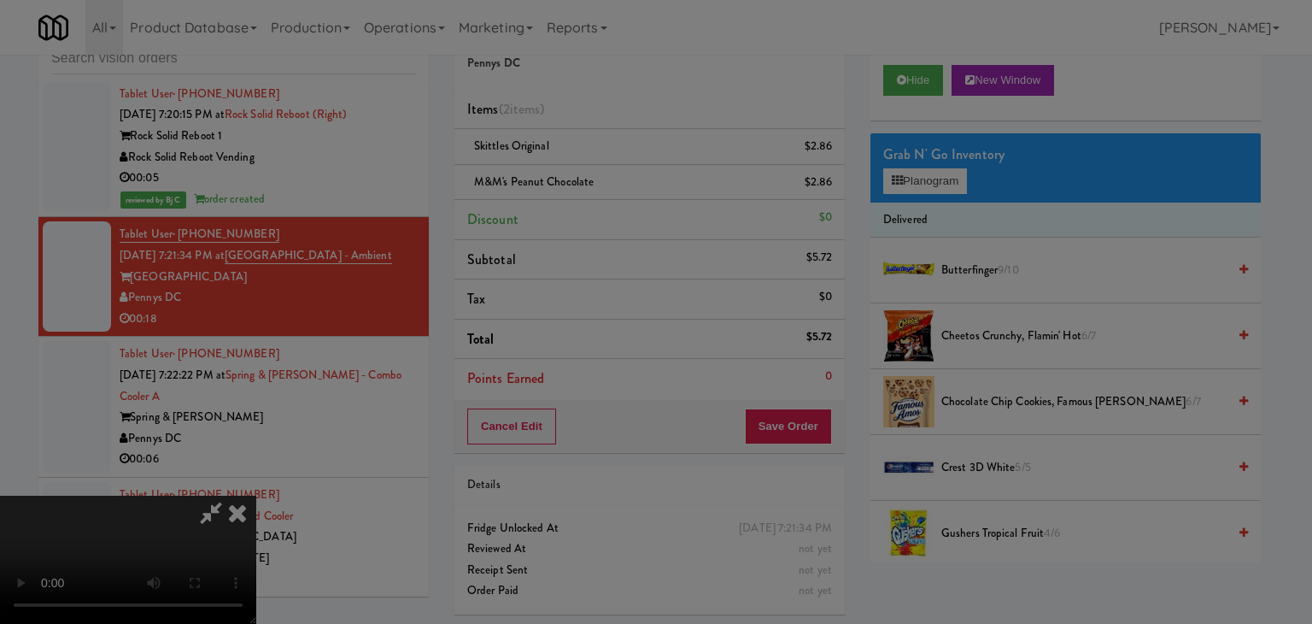
drag, startPoint x: 597, startPoint y: 180, endPoint x: 594, endPoint y: 189, distance: 8.9
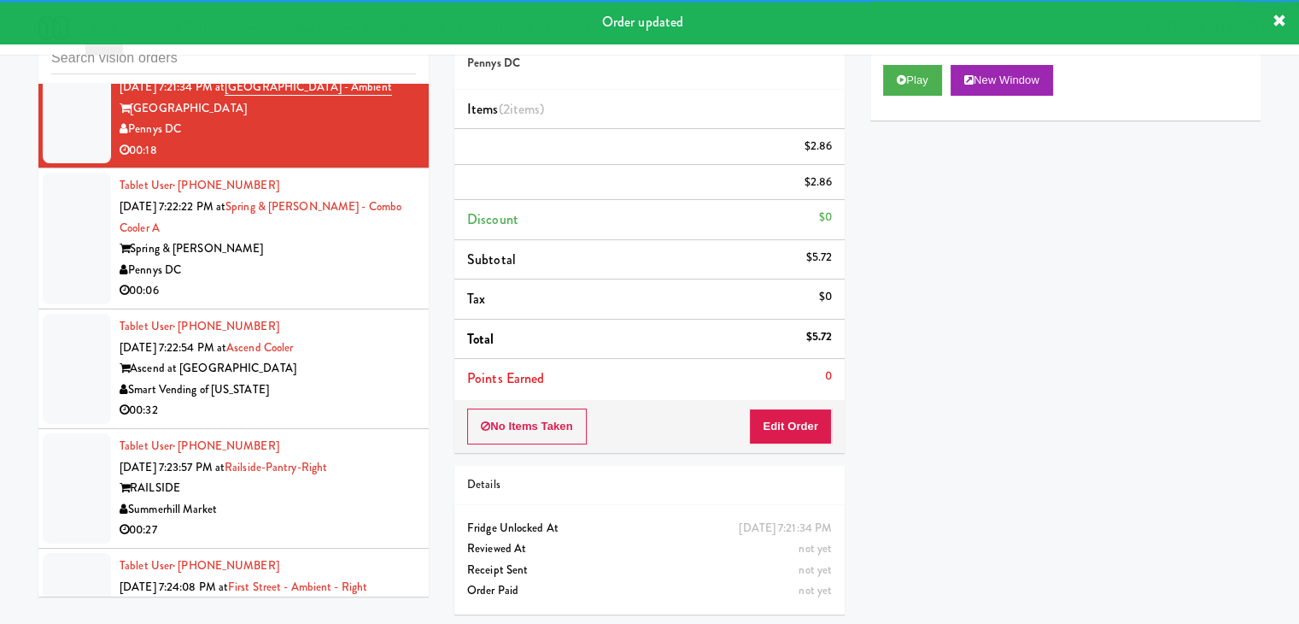
scroll to position [21958, 0]
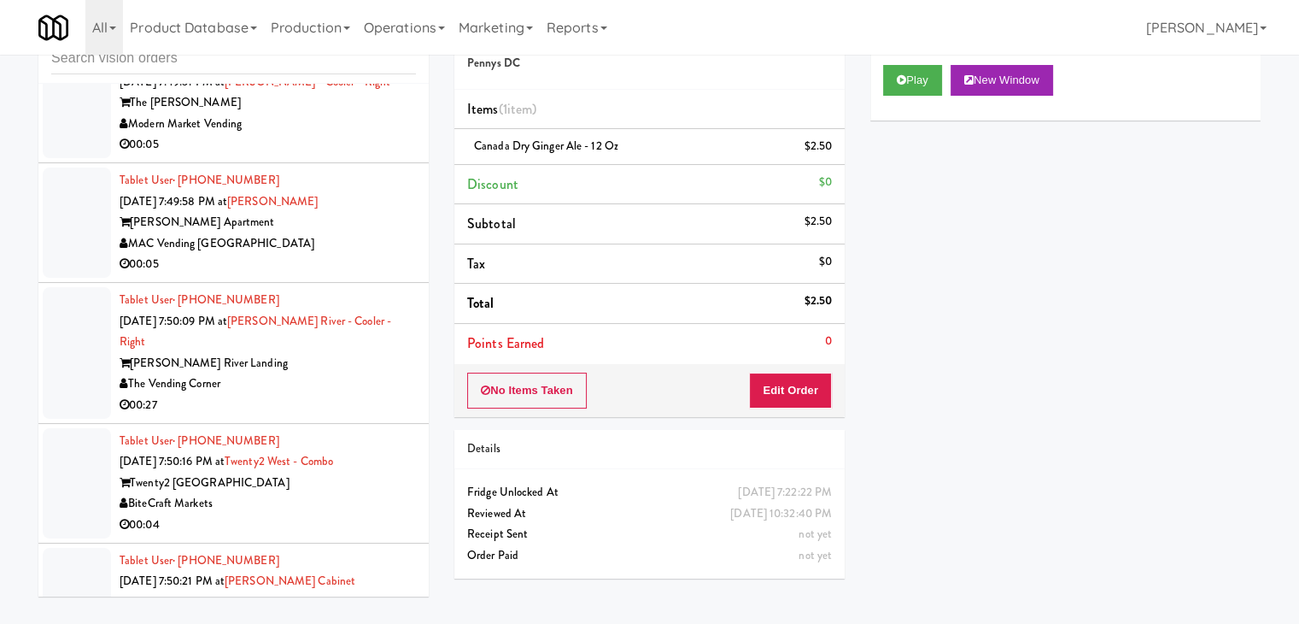
scroll to position [27425, 0]
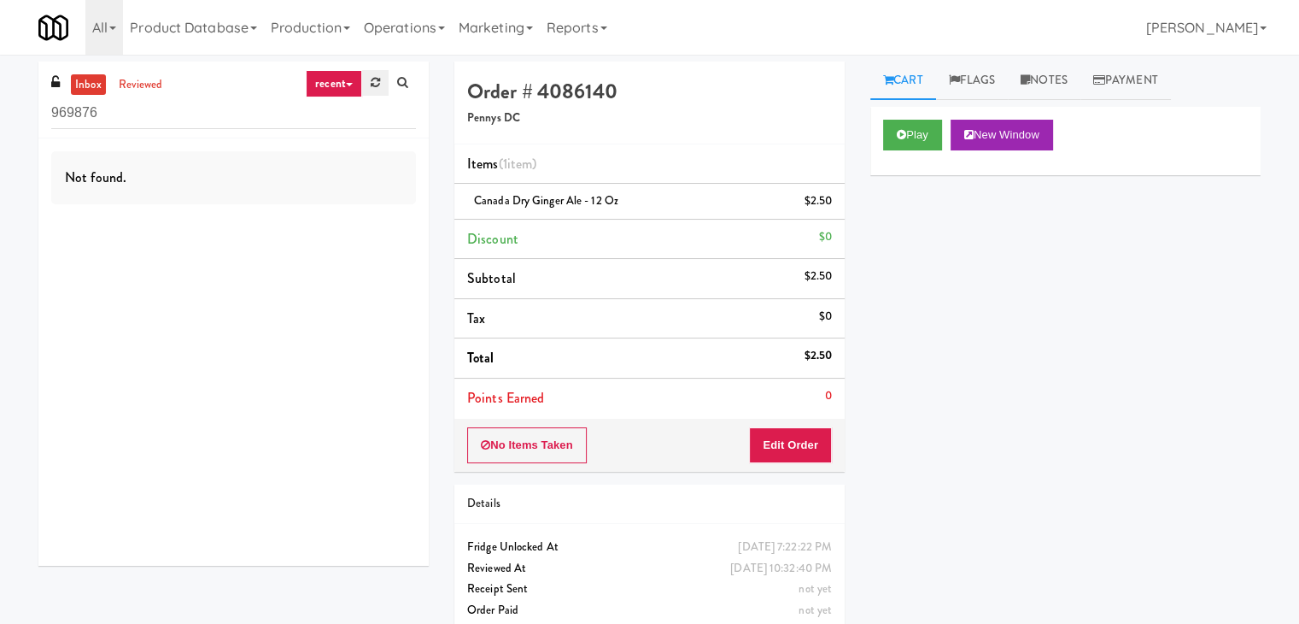
click at [371, 85] on icon at bounding box center [375, 82] width 9 height 11
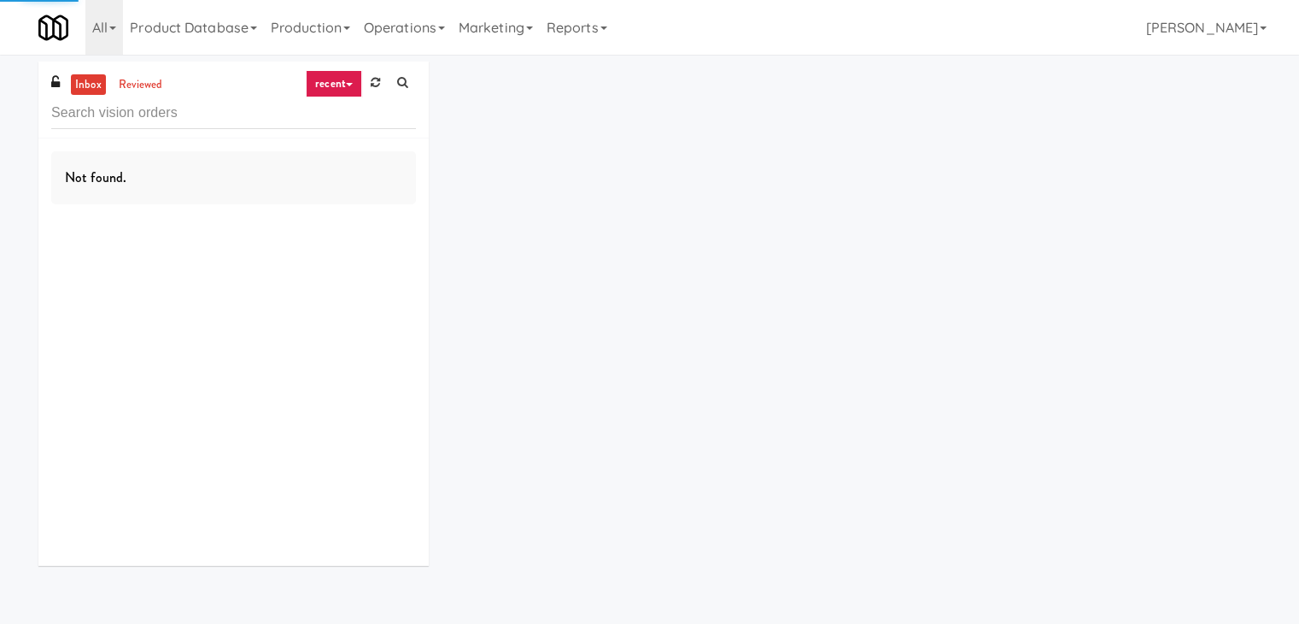
click at [337, 96] on link "recent" at bounding box center [334, 83] width 56 height 27
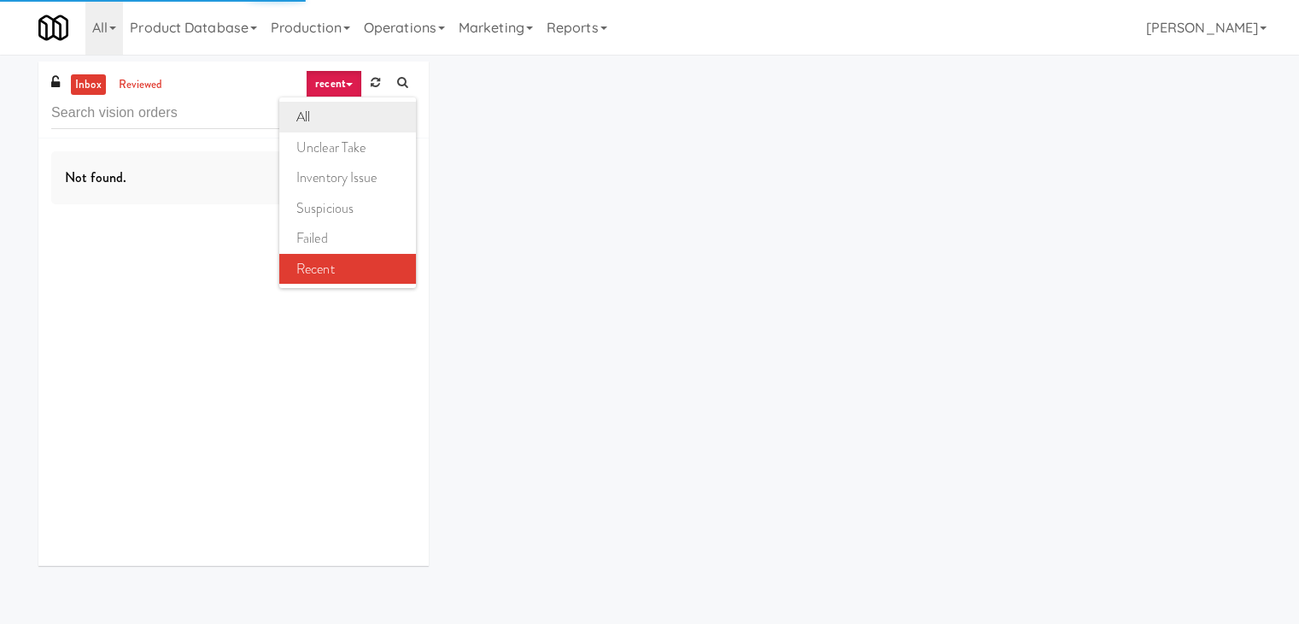
click at [331, 120] on link "all" at bounding box center [347, 117] width 137 height 31
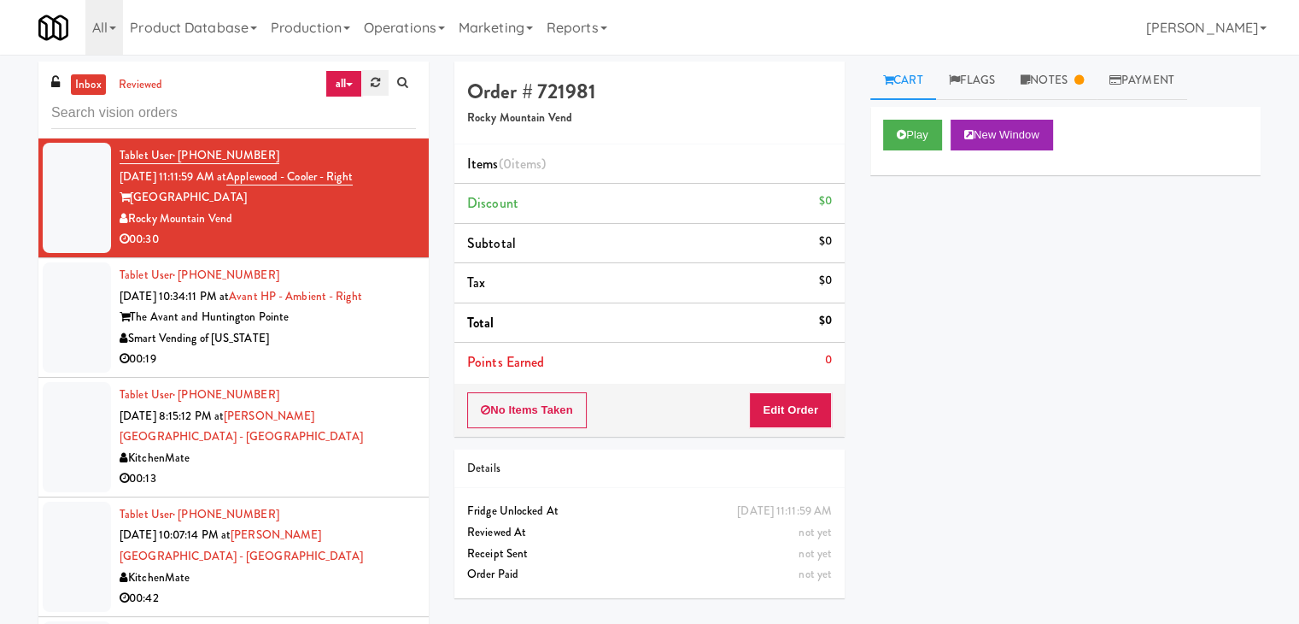
click at [380, 90] on link at bounding box center [375, 83] width 26 height 26
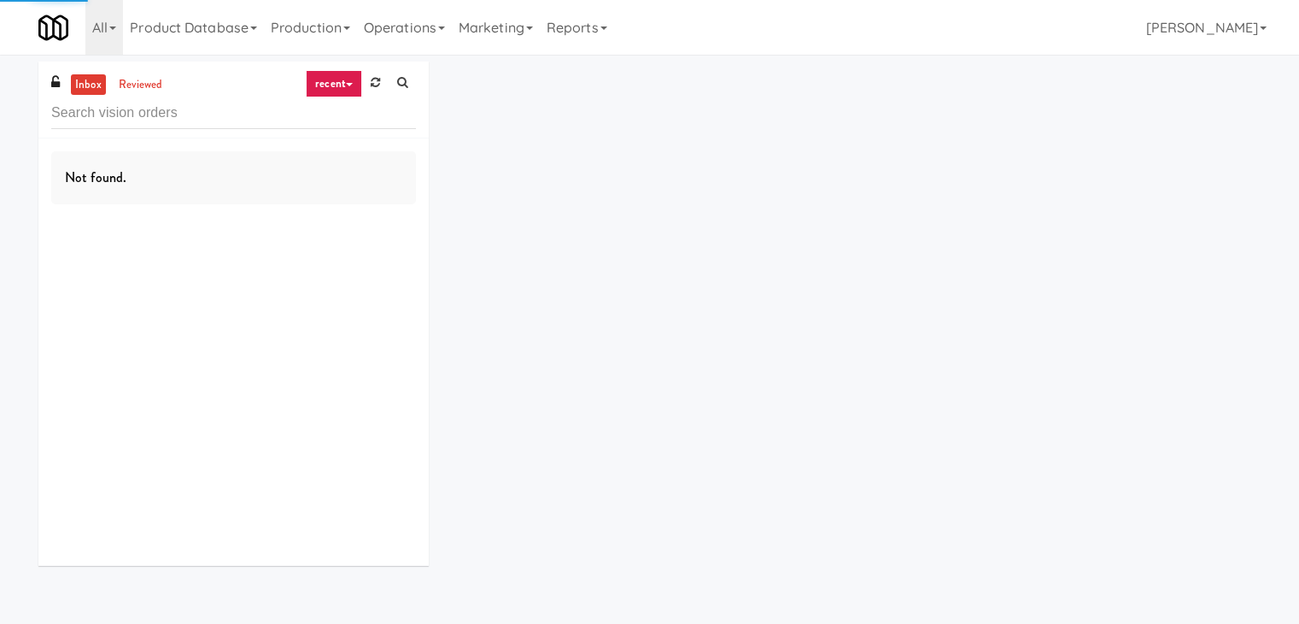
click at [343, 93] on link "recent" at bounding box center [334, 83] width 56 height 27
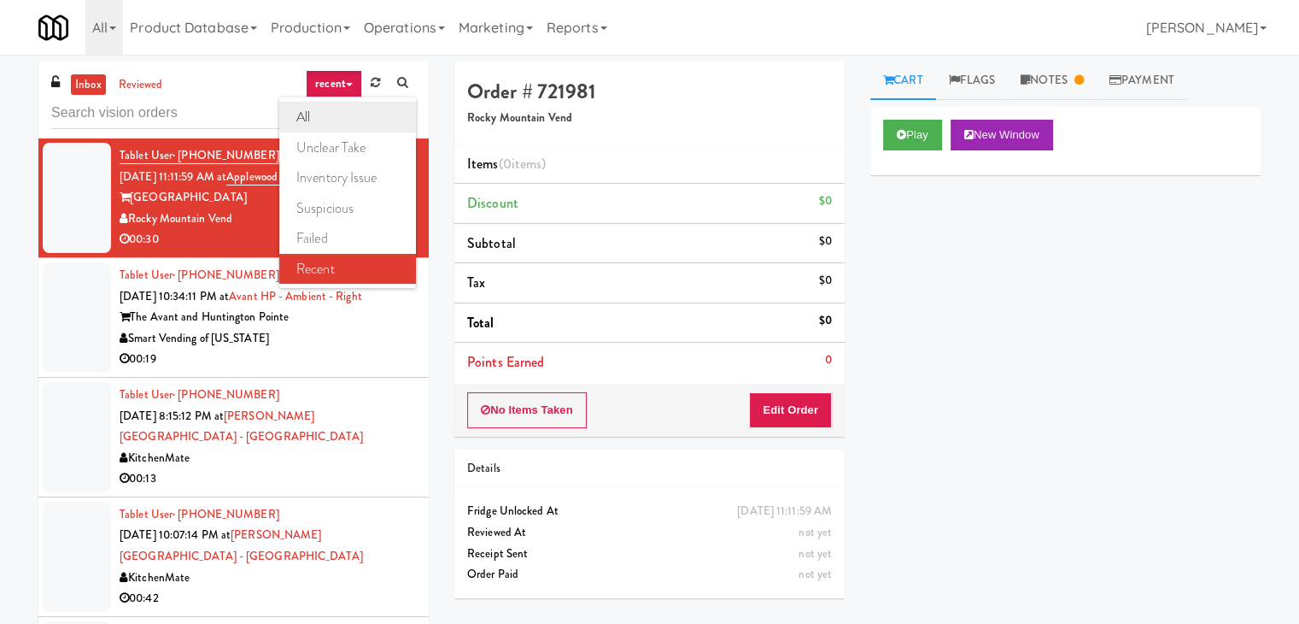
click at [334, 118] on link "all" at bounding box center [347, 117] width 137 height 31
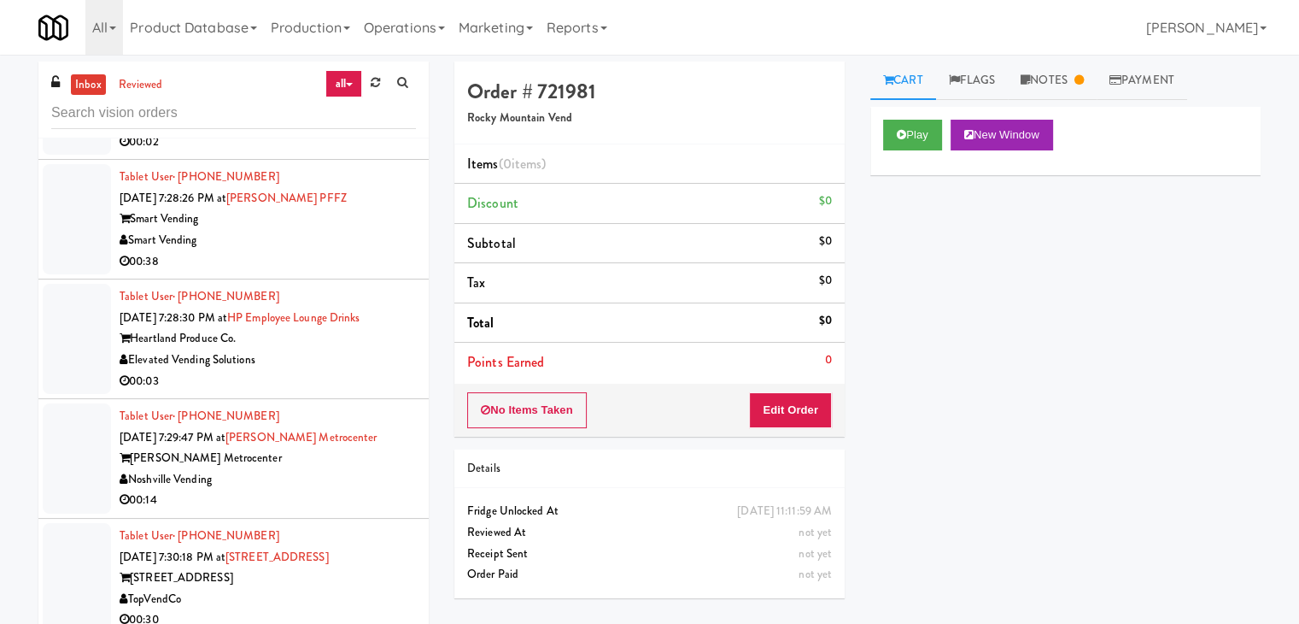
scroll to position [13130, 0]
click at [264, 352] on div "Elevated Vending Solutions" at bounding box center [268, 362] width 296 height 21
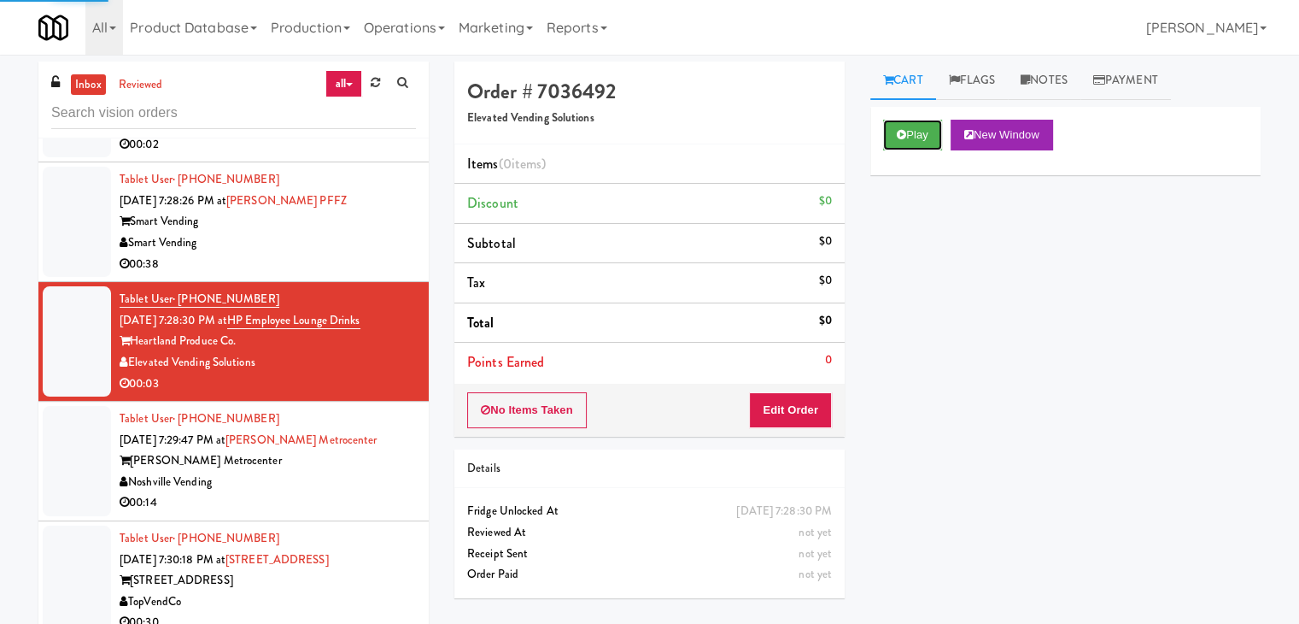
click at [905, 143] on button "Play" at bounding box center [912, 135] width 59 height 31
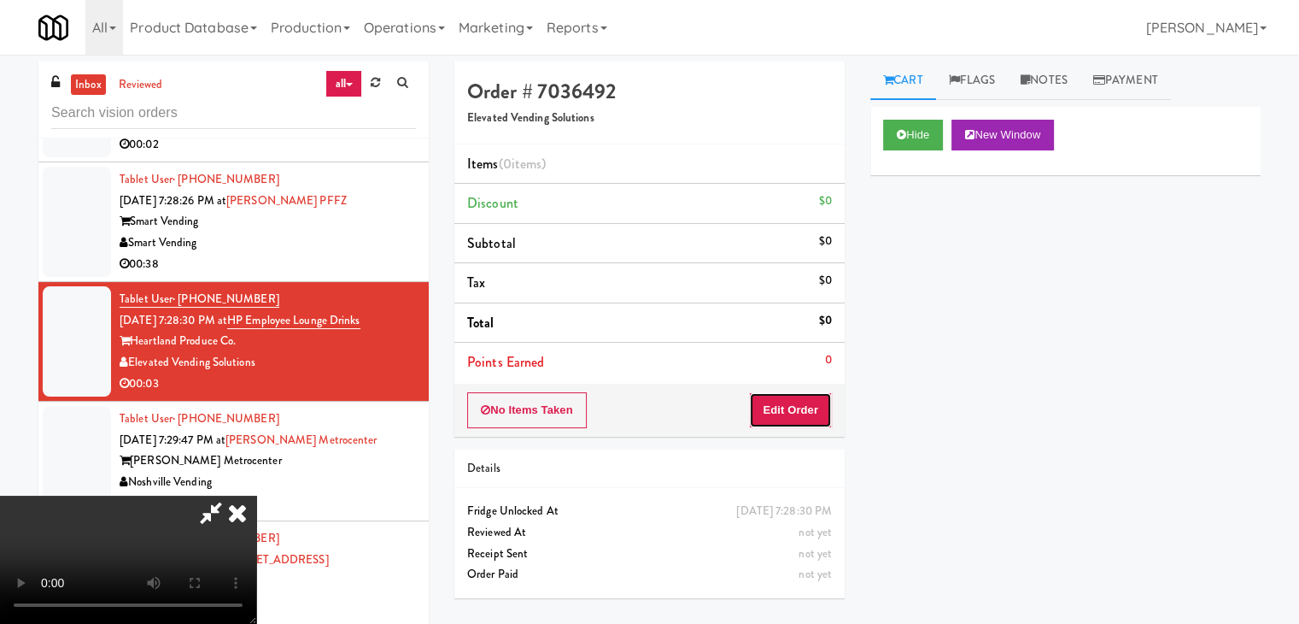
click at [795, 410] on button "Edit Order" at bounding box center [790, 410] width 83 height 36
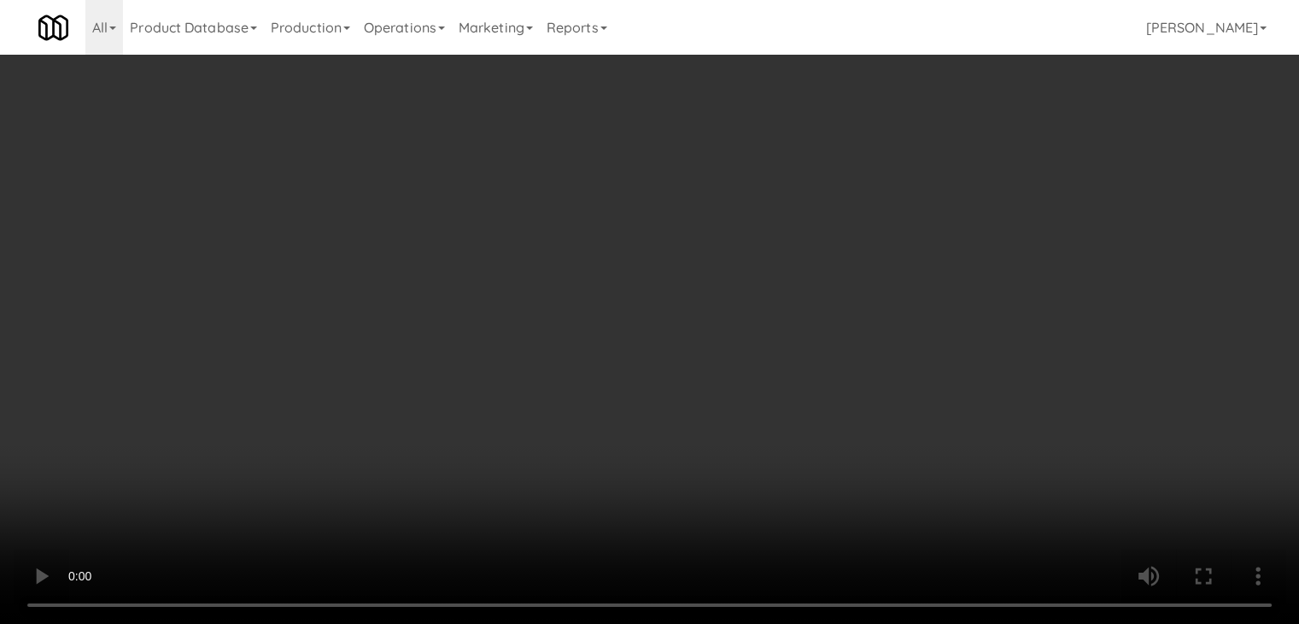
scroll to position [13088, 0]
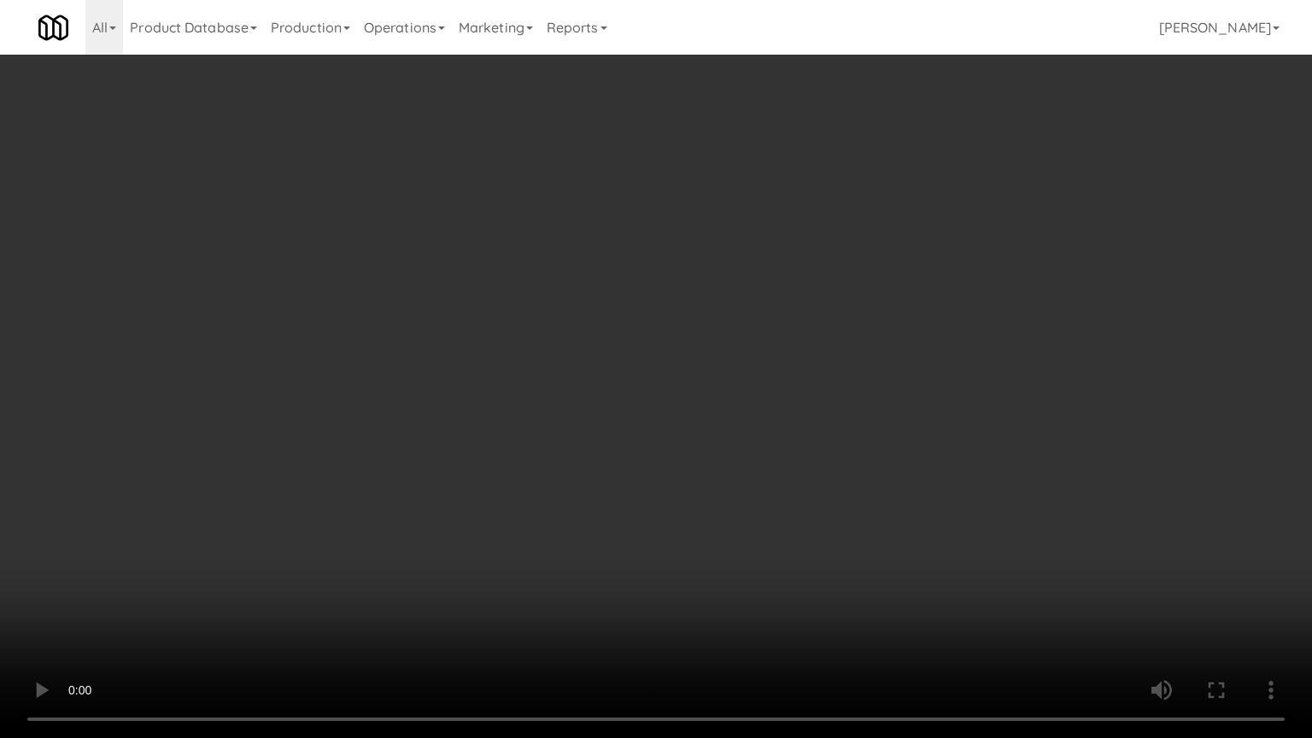
click at [714, 557] on video at bounding box center [656, 369] width 1312 height 738
click at [718, 553] on video at bounding box center [656, 369] width 1312 height 738
click at [721, 573] on video at bounding box center [656, 369] width 1312 height 738
drag, startPoint x: 724, startPoint y: 574, endPoint x: 735, endPoint y: 564, distance: 15.1
click at [725, 574] on video at bounding box center [656, 369] width 1312 height 738
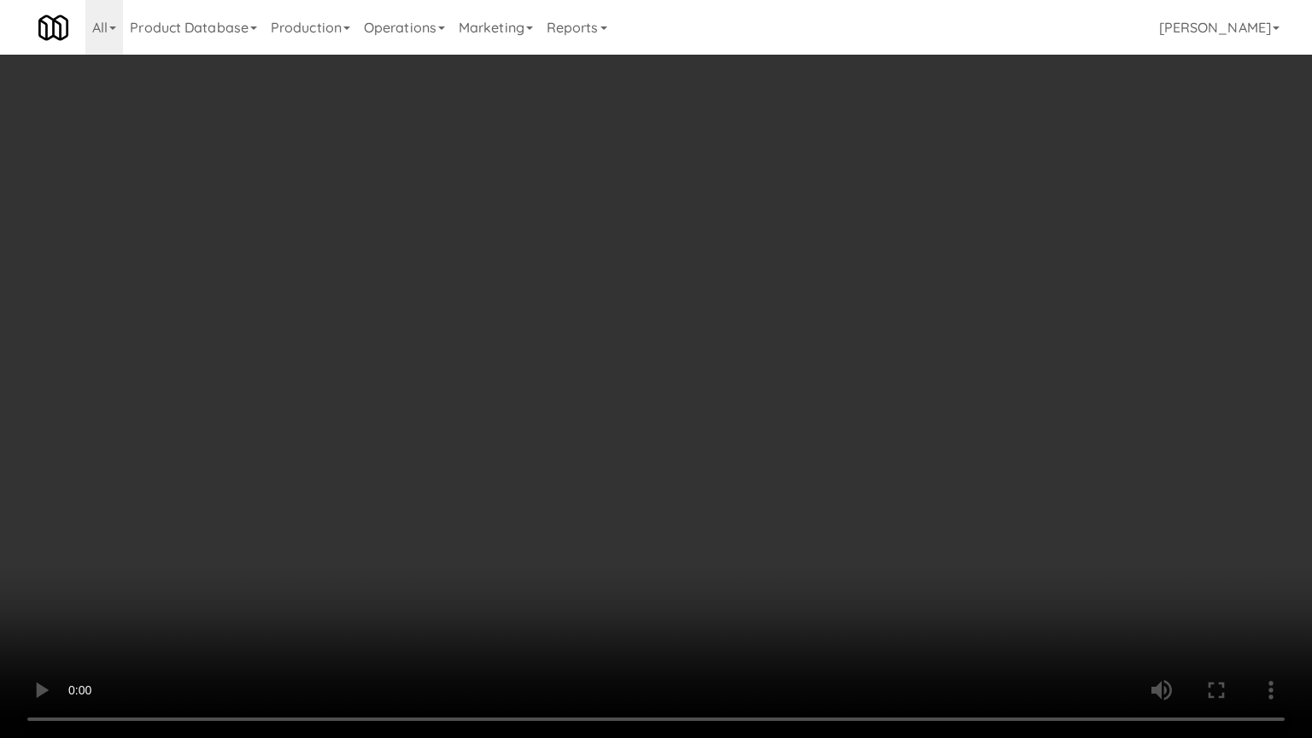
click at [774, 519] on video at bounding box center [656, 369] width 1312 height 738
drag, startPoint x: 774, startPoint y: 519, endPoint x: 872, endPoint y: 334, distance: 209.8
click at [774, 515] on video at bounding box center [656, 369] width 1312 height 738
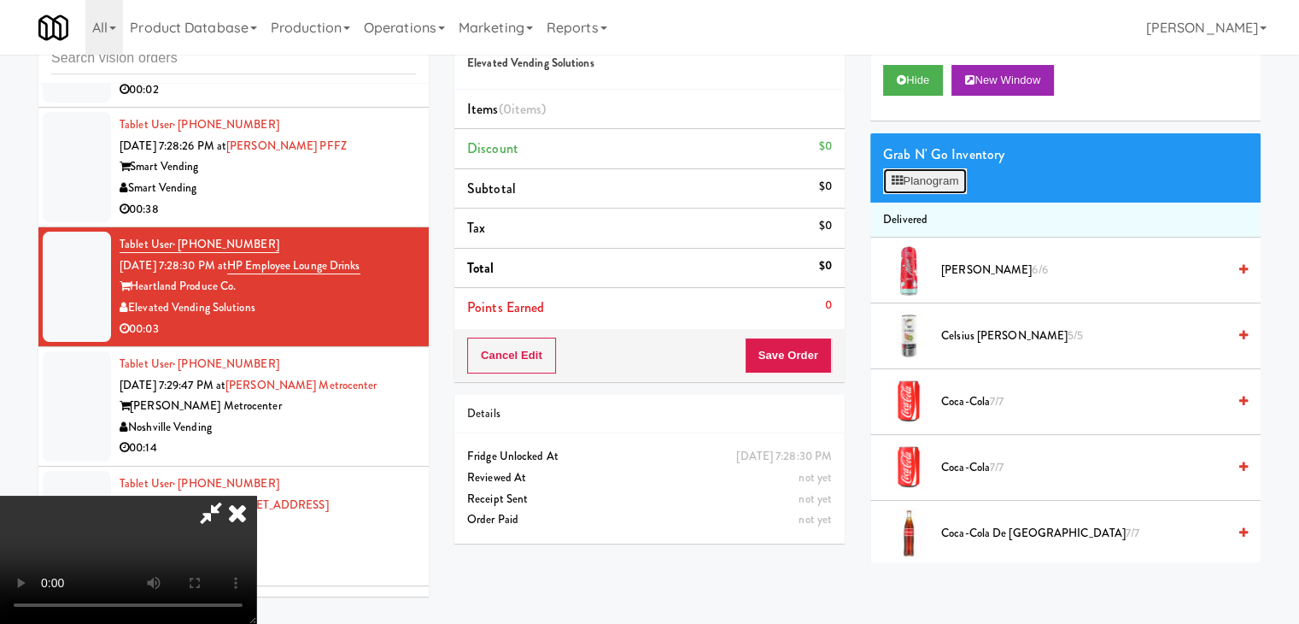
click at [948, 190] on button "Planogram" at bounding box center [925, 181] width 84 height 26
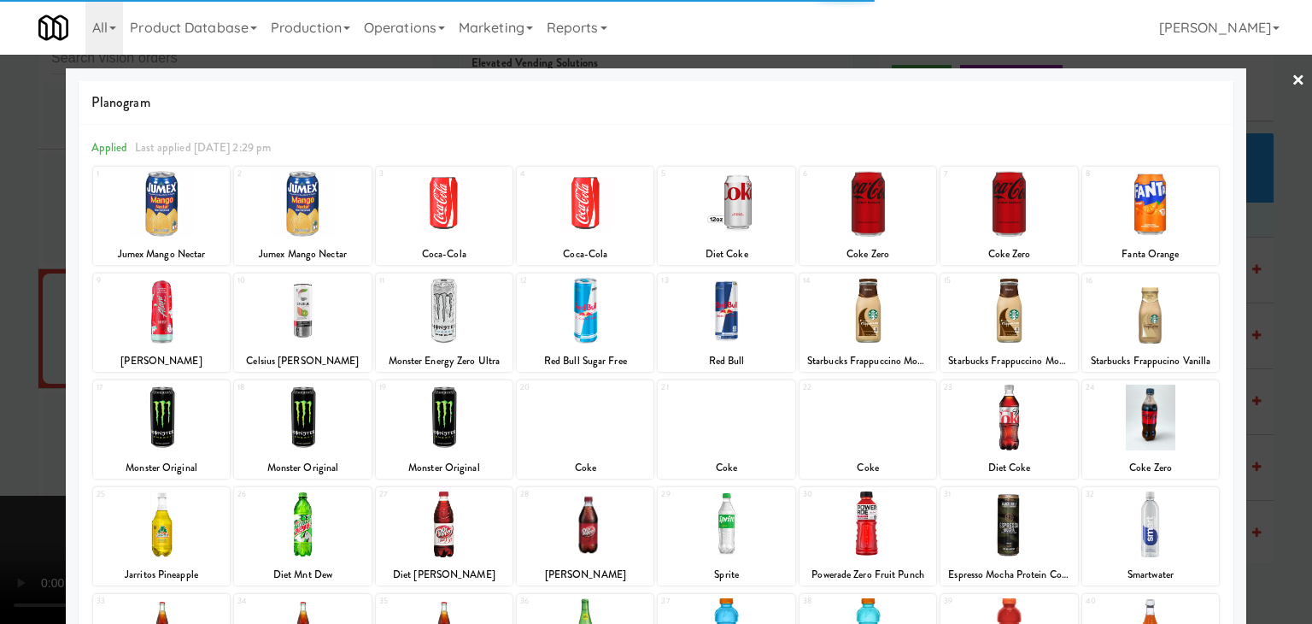
click at [451, 220] on div at bounding box center [444, 204] width 137 height 66
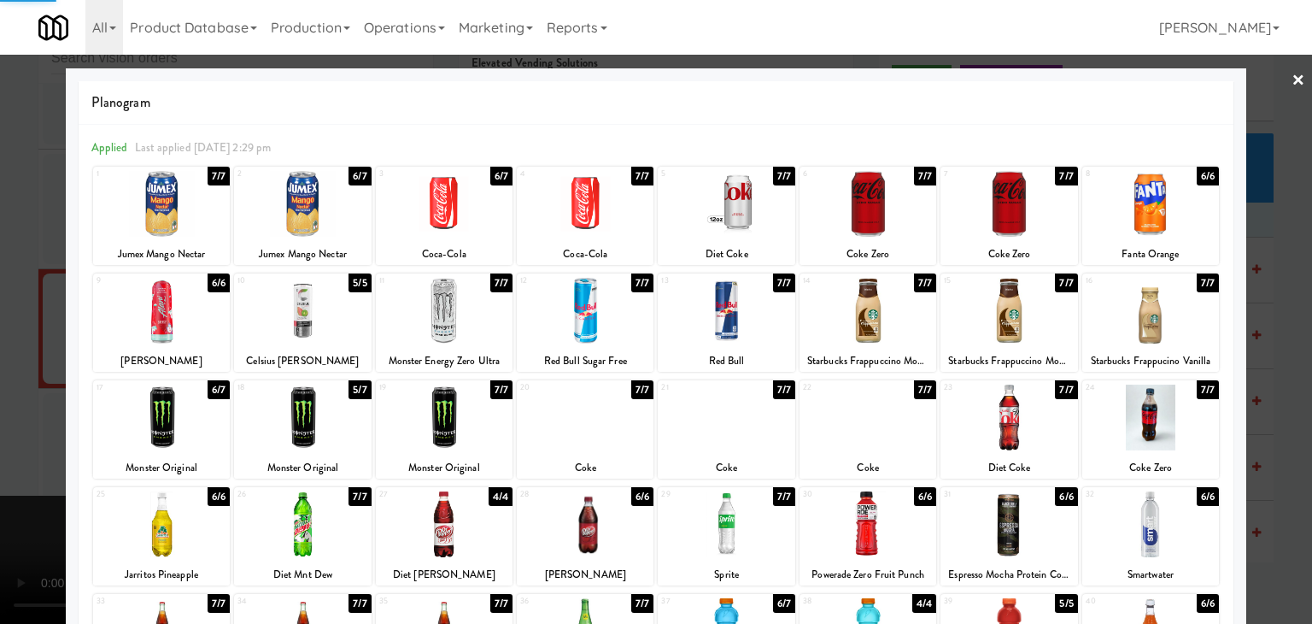
drag, startPoint x: 0, startPoint y: 284, endPoint x: 495, endPoint y: 284, distance: 495.4
click at [44, 278] on div at bounding box center [656, 312] width 1312 height 624
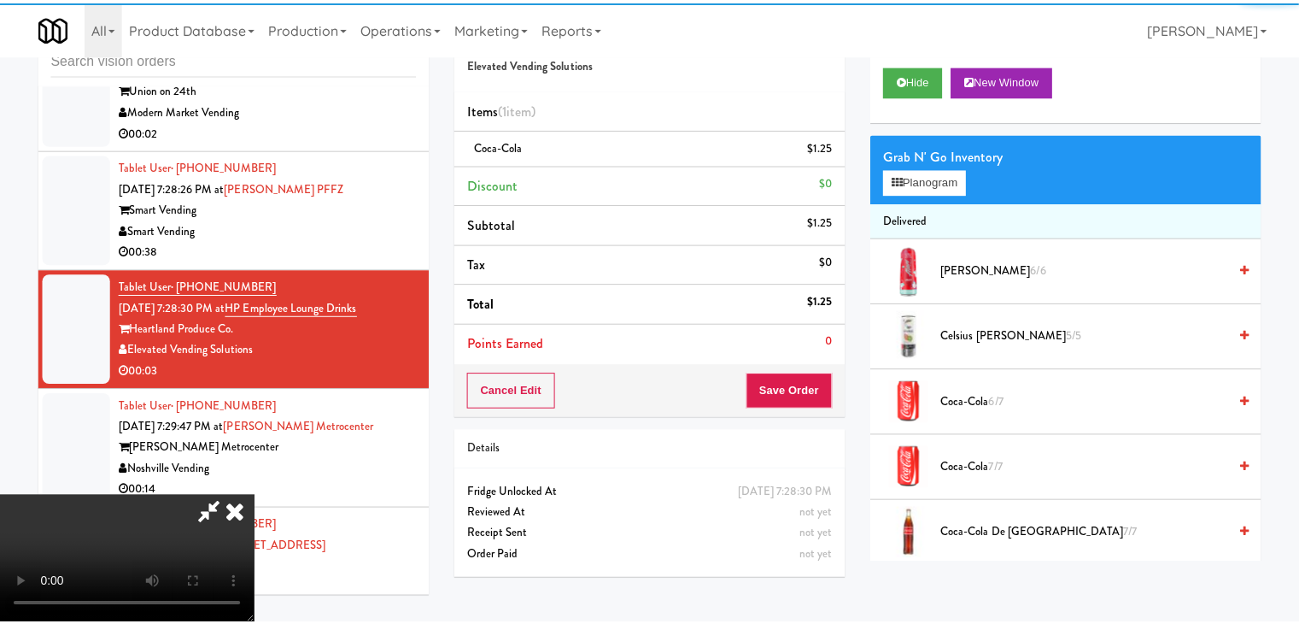
scroll to position [13130, 0]
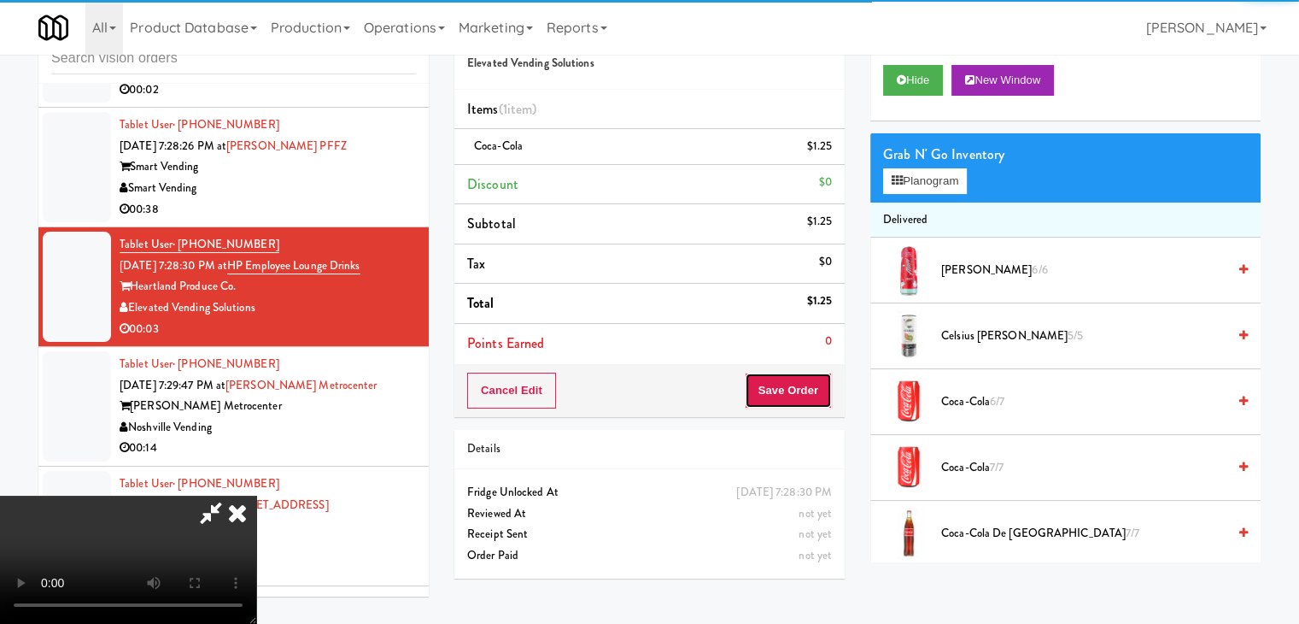
click at [801, 411] on div "Cancel Edit Save Order" at bounding box center [649, 390] width 390 height 53
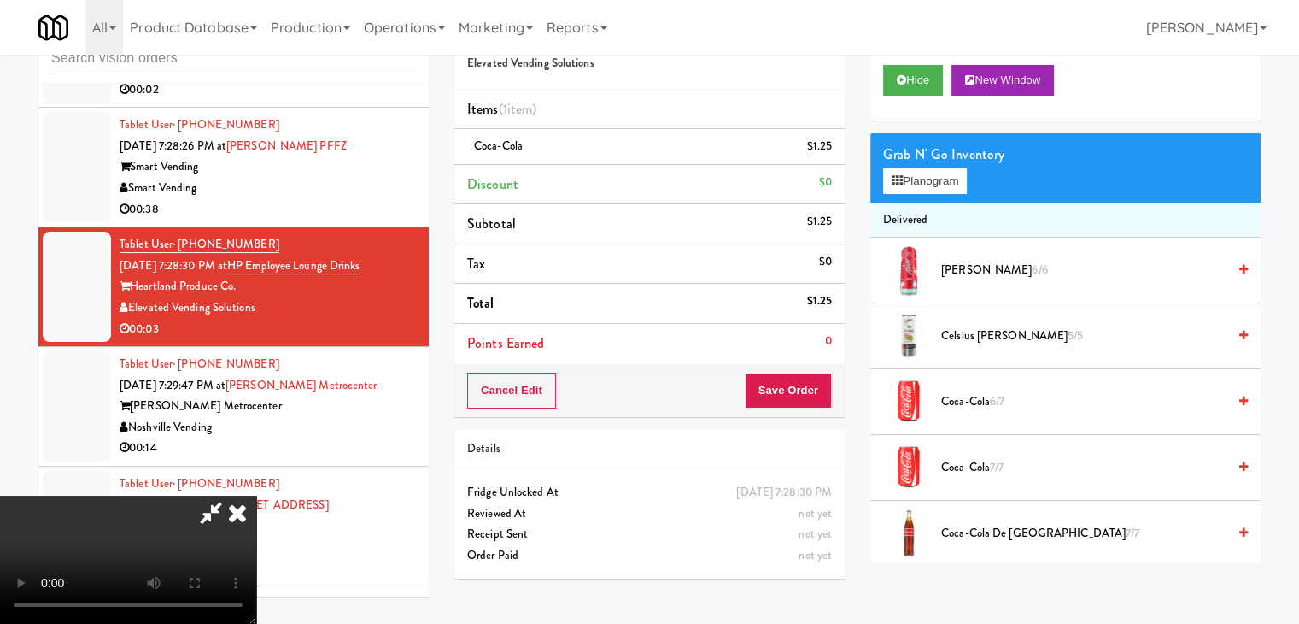
click at [801, 412] on div "Cancel Edit Save Order" at bounding box center [649, 390] width 390 height 53
click at [800, 412] on div "Cancel Edit Save Order" at bounding box center [649, 390] width 390 height 53
click at [800, 397] on button "Save Order" at bounding box center [788, 390] width 87 height 36
drag, startPoint x: 800, startPoint y: 394, endPoint x: 799, endPoint y: 377, distance: 17.1
click at [800, 391] on button "Save Order" at bounding box center [788, 390] width 87 height 36
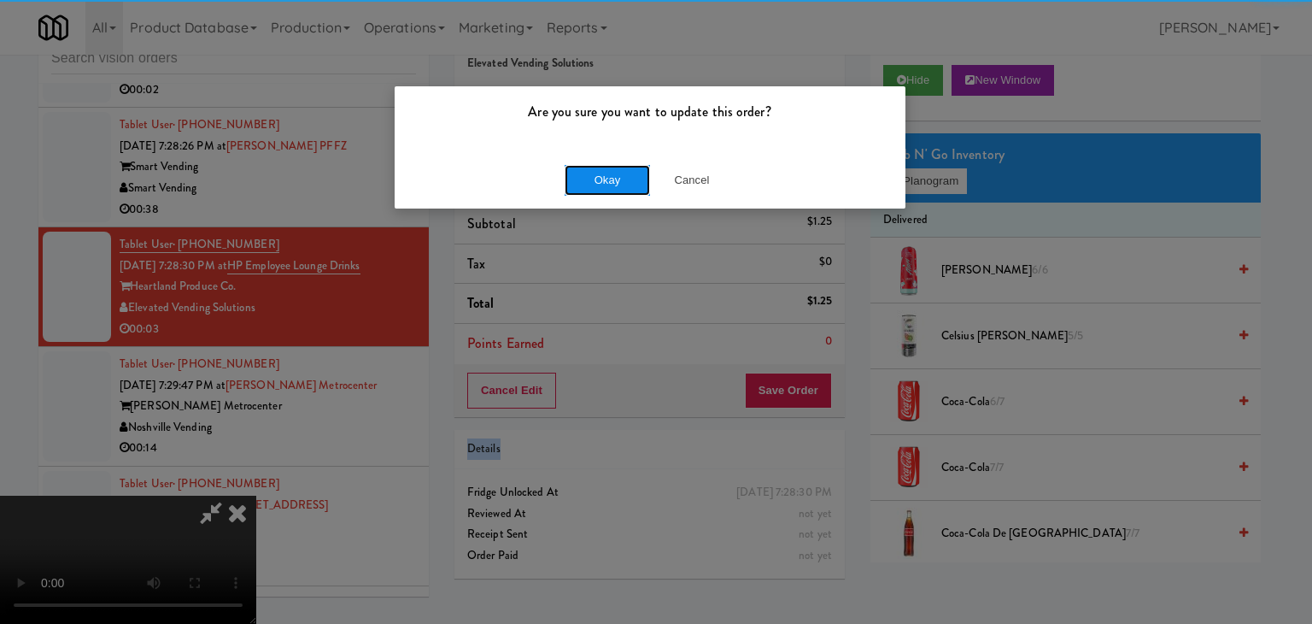
click at [610, 173] on button "Okay" at bounding box center [607, 180] width 85 height 31
click at [609, 174] on button "Okay" at bounding box center [607, 180] width 85 height 31
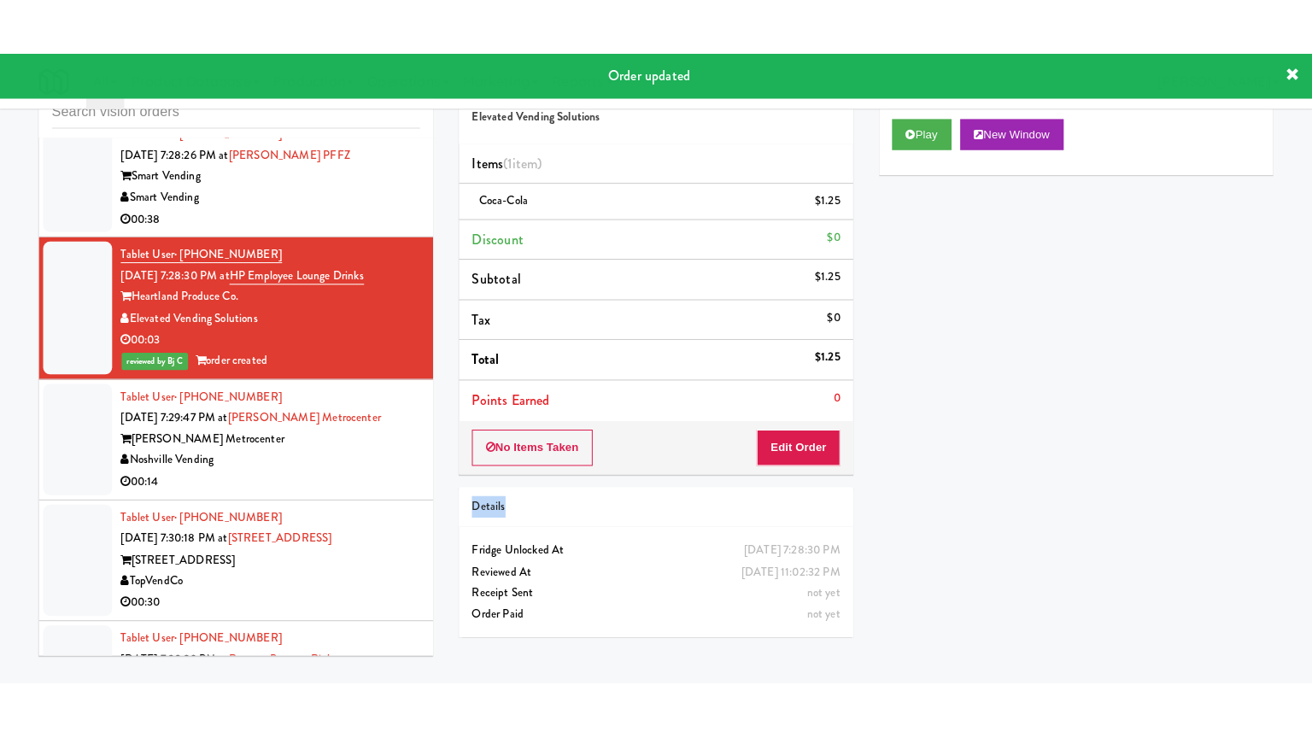
scroll to position [13216, 0]
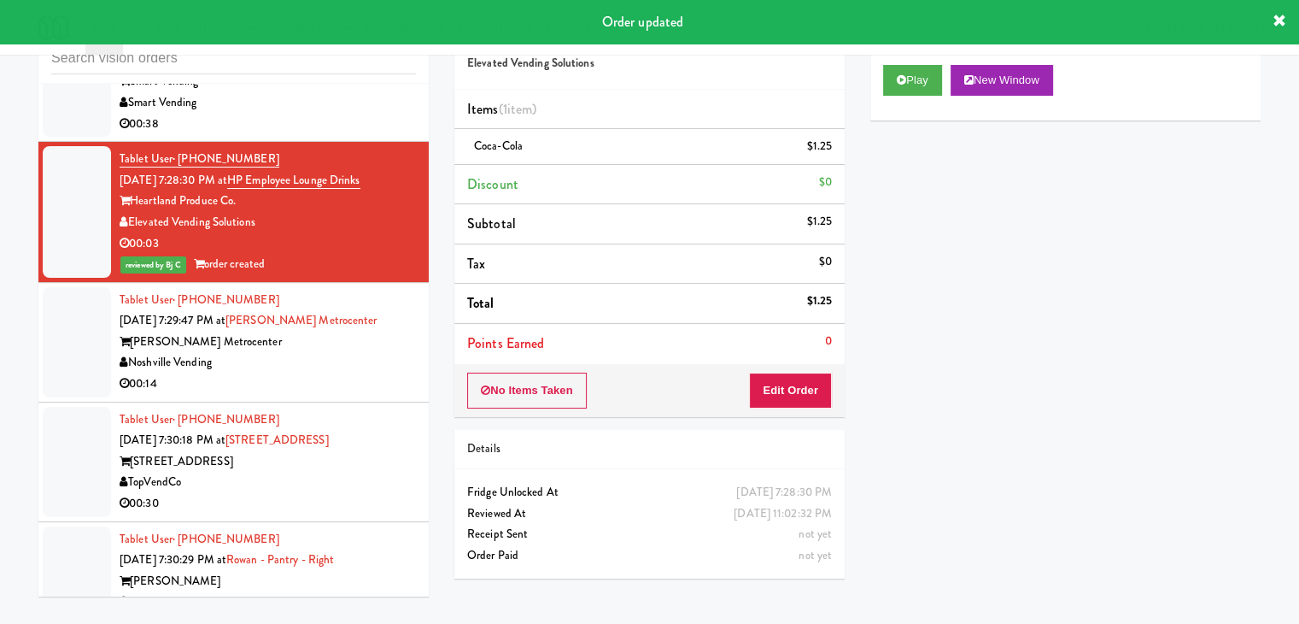
click at [338, 373] on div "00:14" at bounding box center [268, 383] width 296 height 21
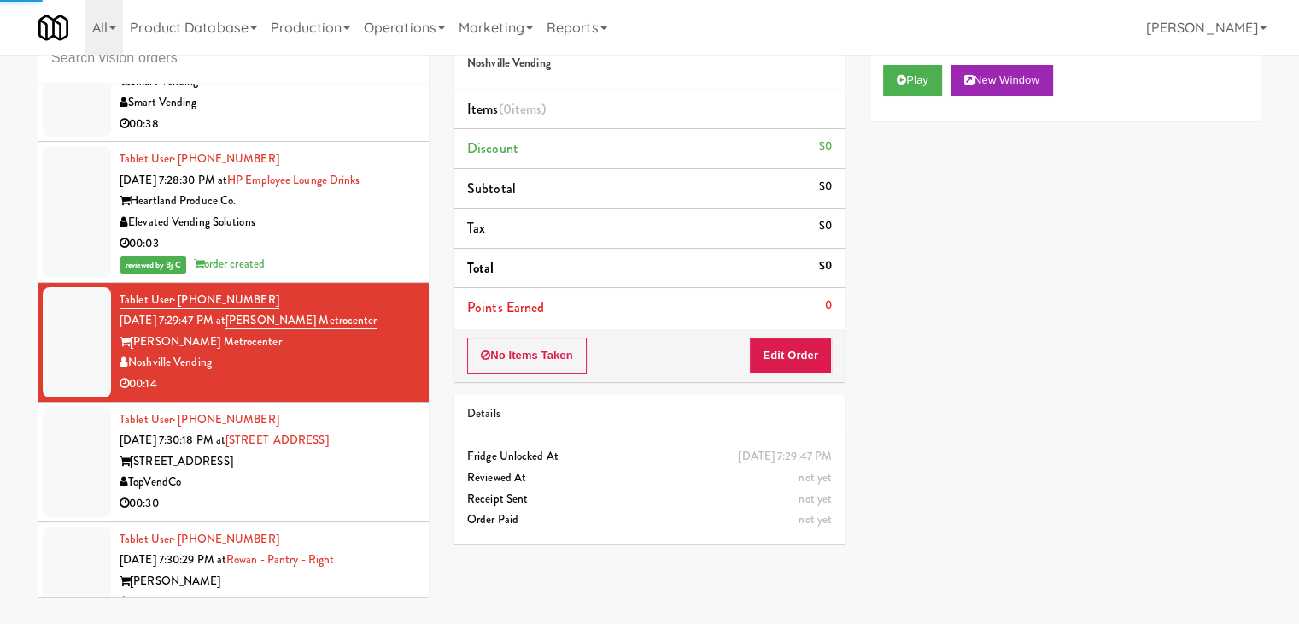
click at [908, 56] on div "Play New Window" at bounding box center [1065, 86] width 390 height 68
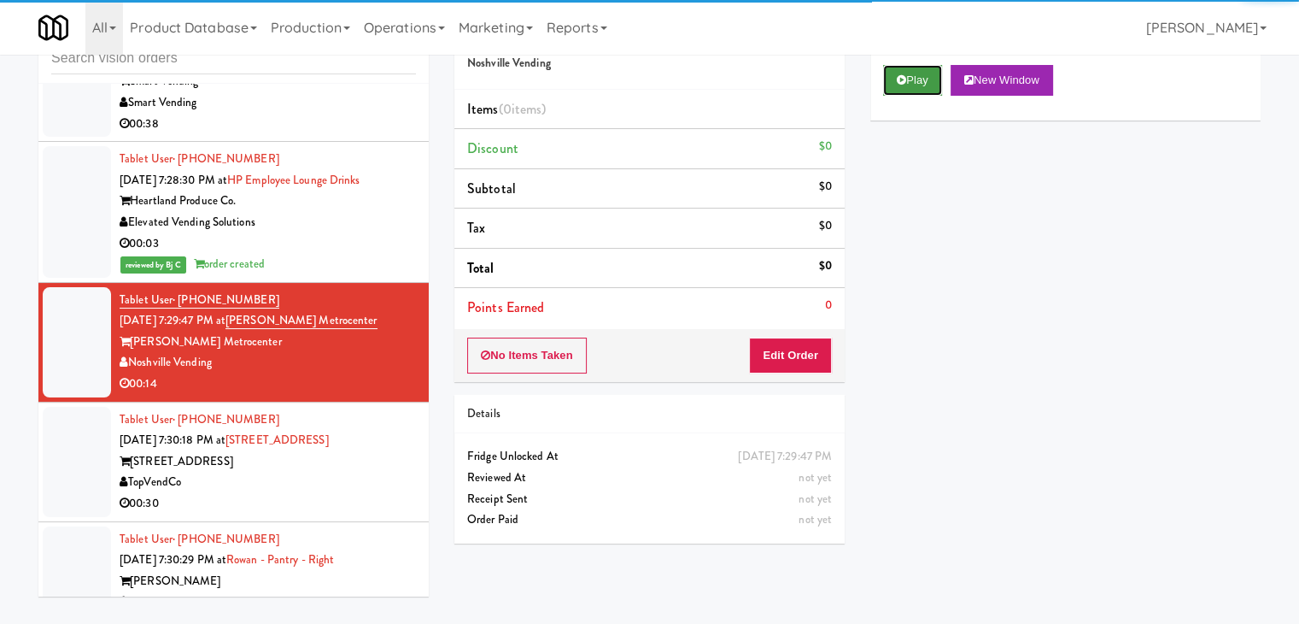
click at [902, 83] on icon at bounding box center [901, 79] width 9 height 11
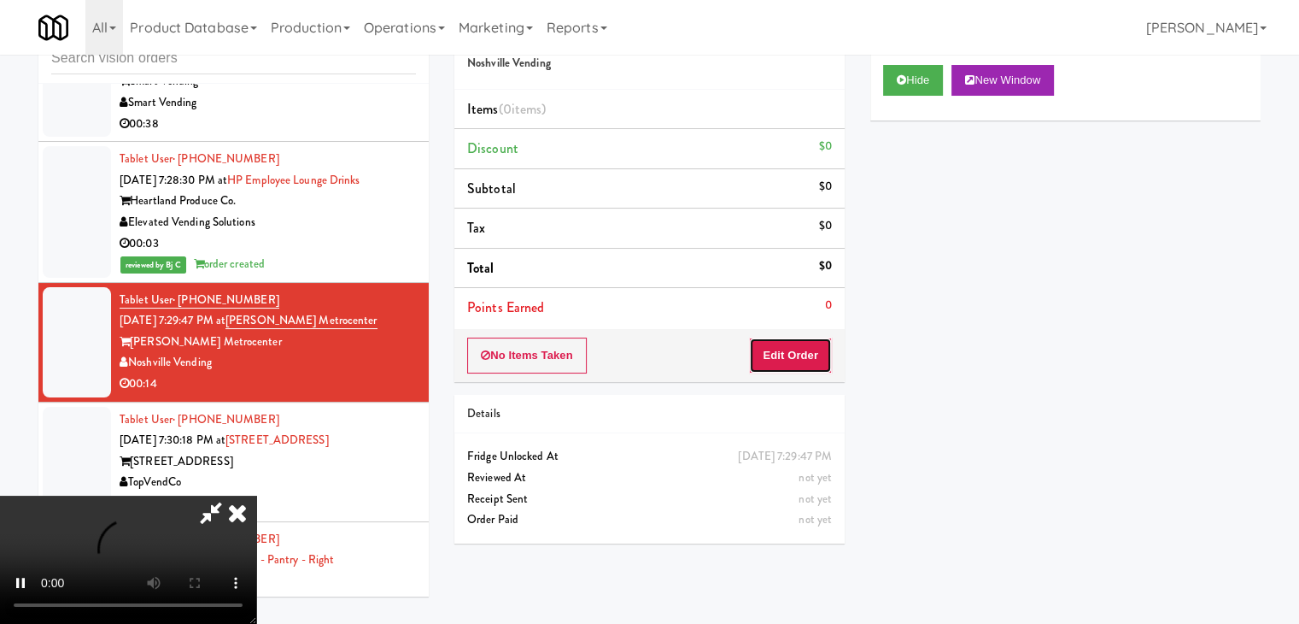
click at [798, 349] on button "Edit Order" at bounding box center [790, 355] width 83 height 36
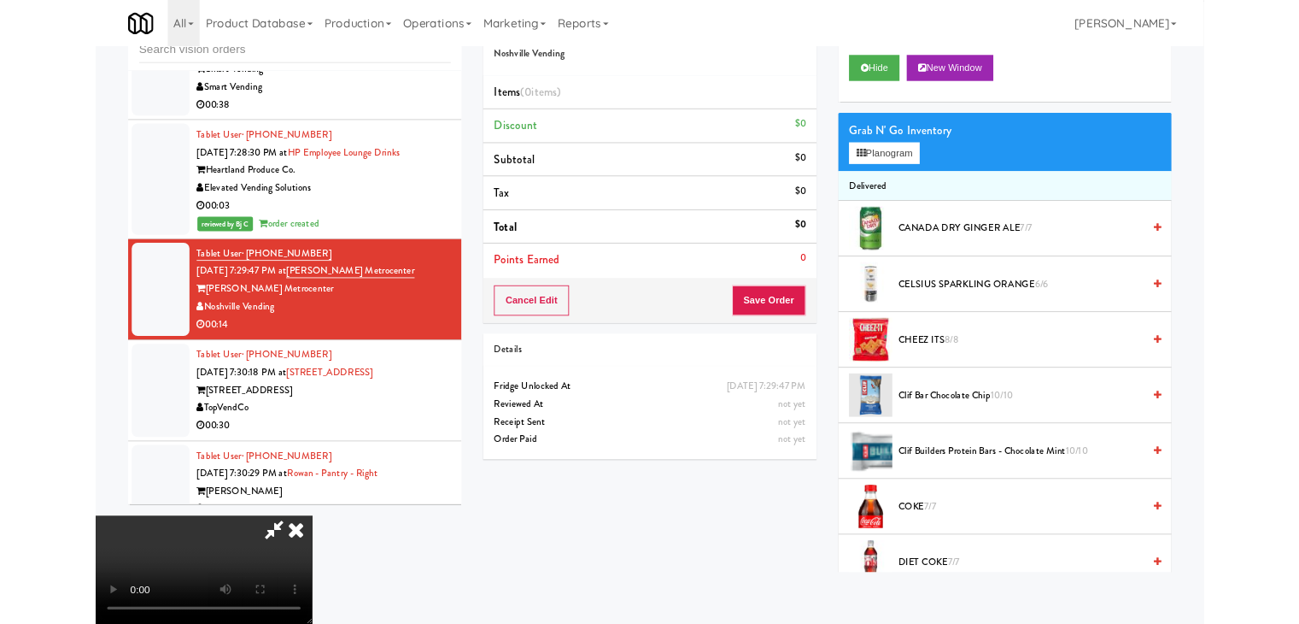
scroll to position [13173, 0]
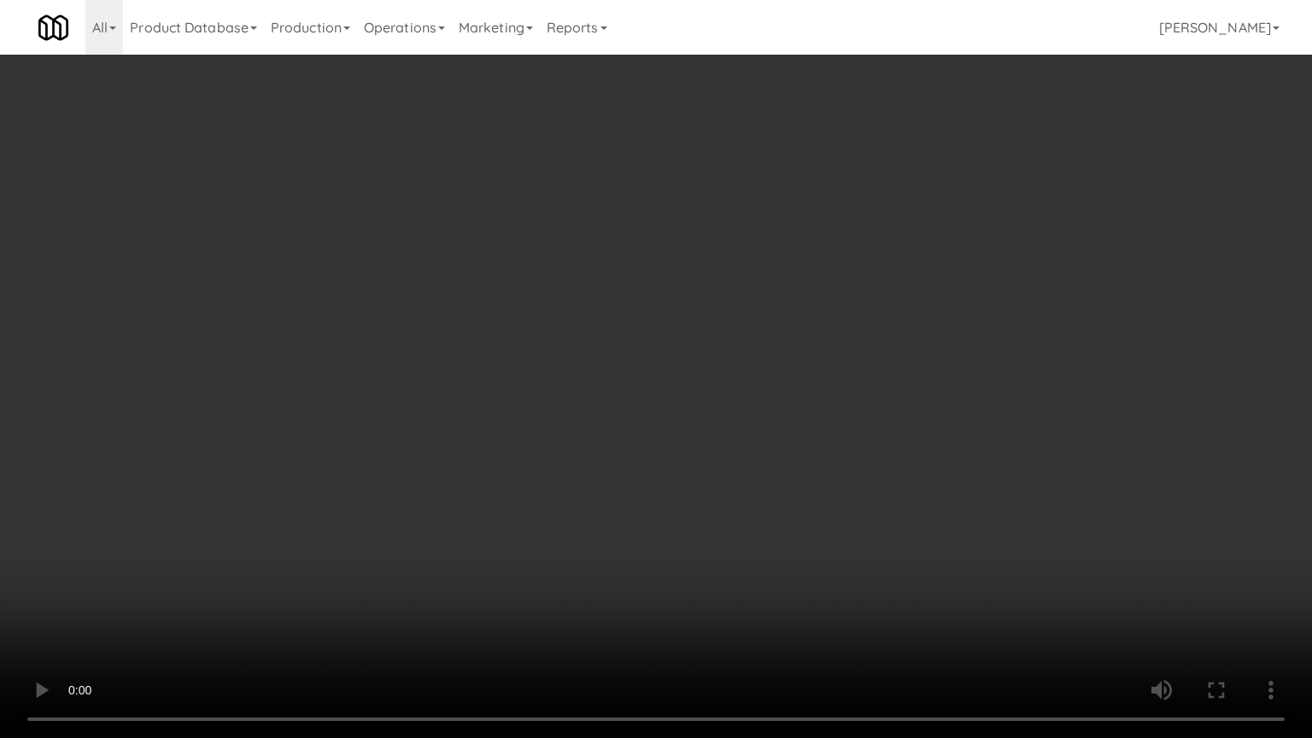
click at [805, 534] on video at bounding box center [656, 369] width 1312 height 738
click at [804, 534] on video at bounding box center [656, 369] width 1312 height 738
click at [801, 534] on video at bounding box center [656, 369] width 1312 height 738
click at [811, 547] on video at bounding box center [656, 369] width 1312 height 738
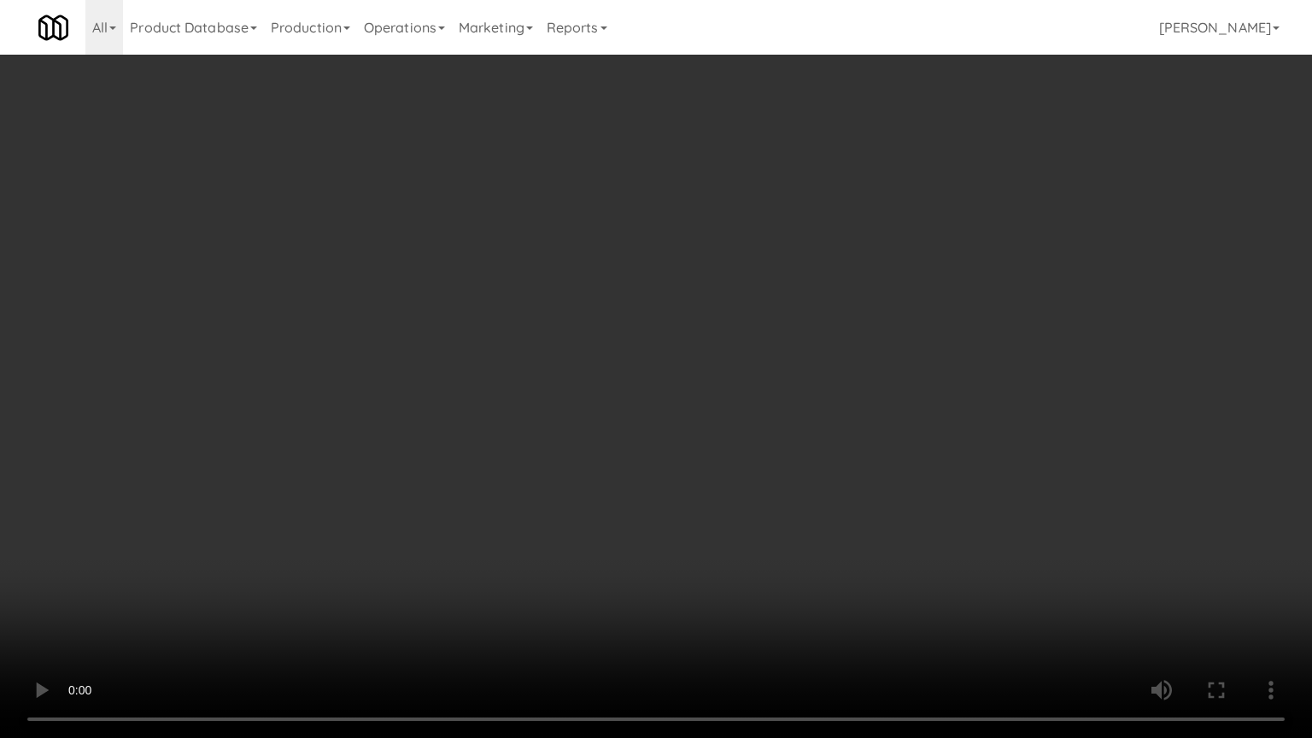
click at [811, 547] on video at bounding box center [656, 369] width 1312 height 738
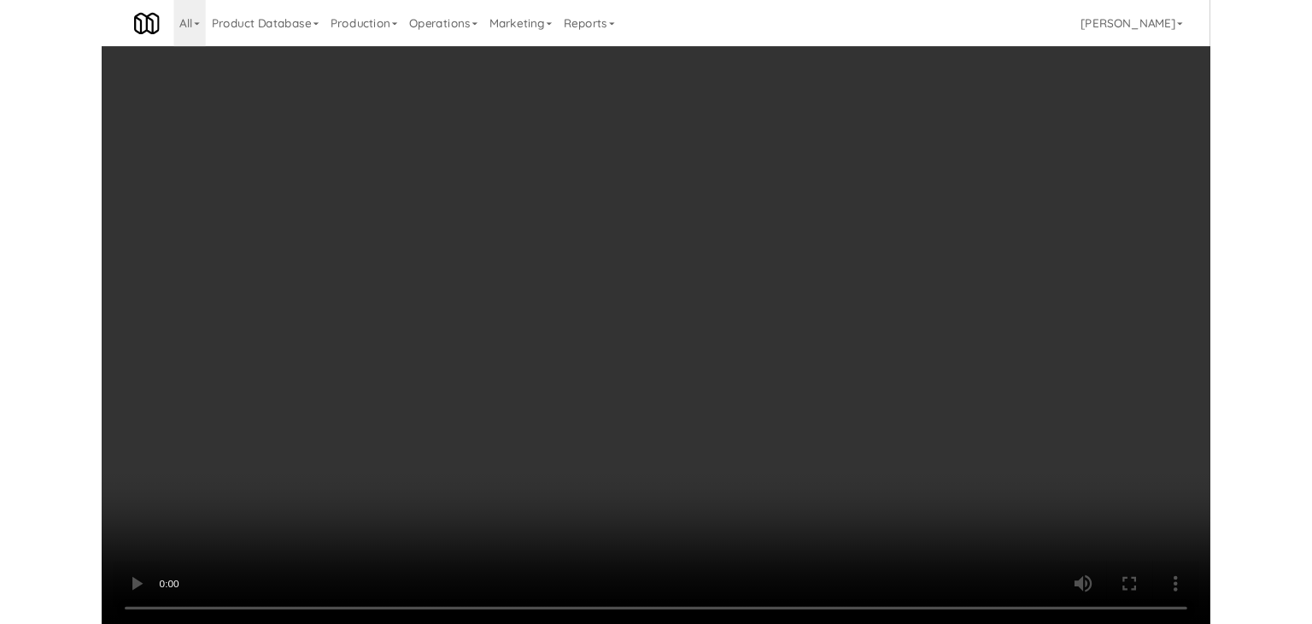
scroll to position [13216, 0]
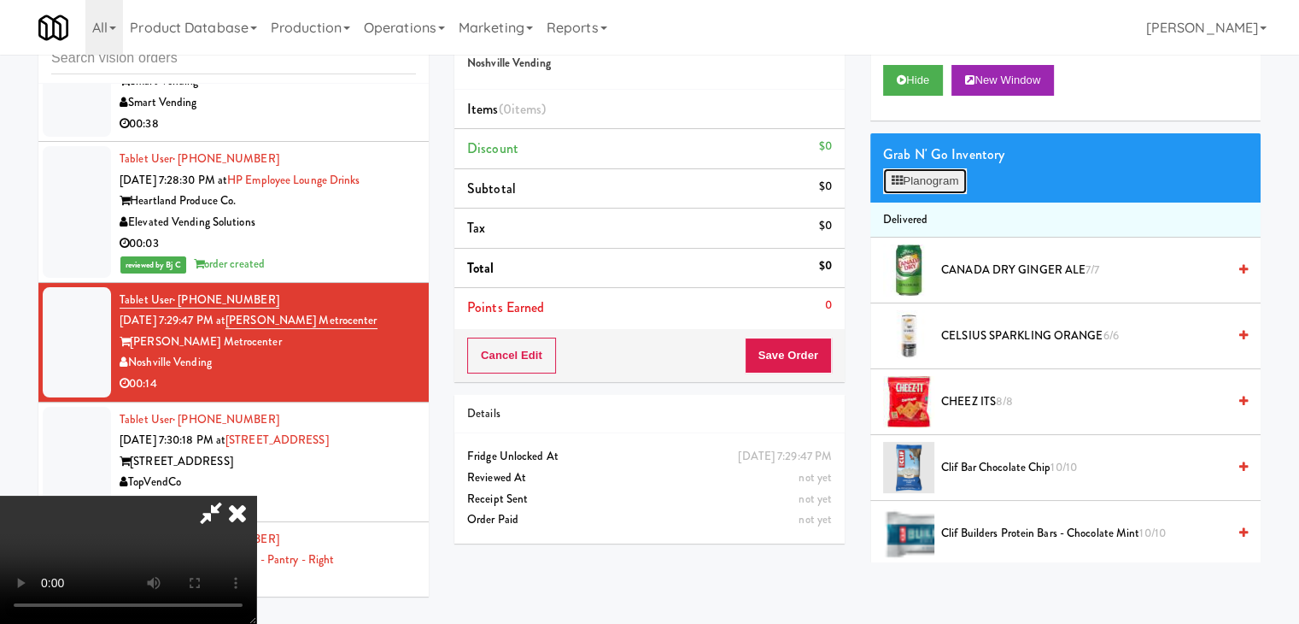
click at [938, 180] on button "Planogram" at bounding box center [925, 181] width 84 height 26
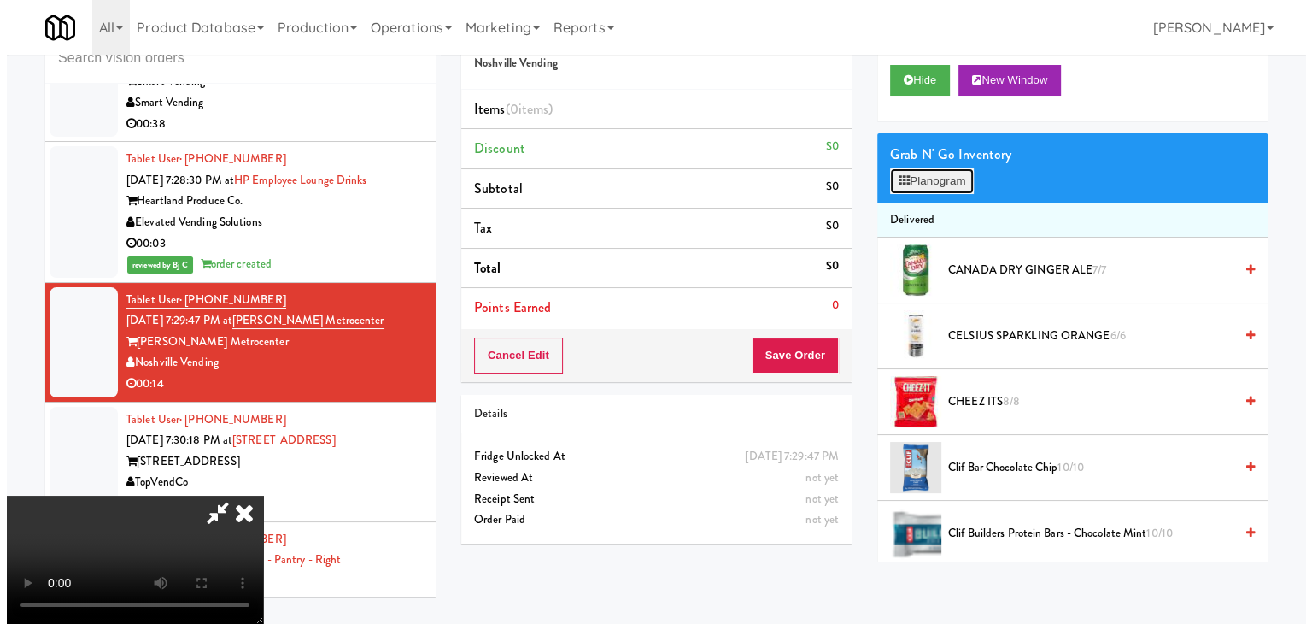
scroll to position [13173, 0]
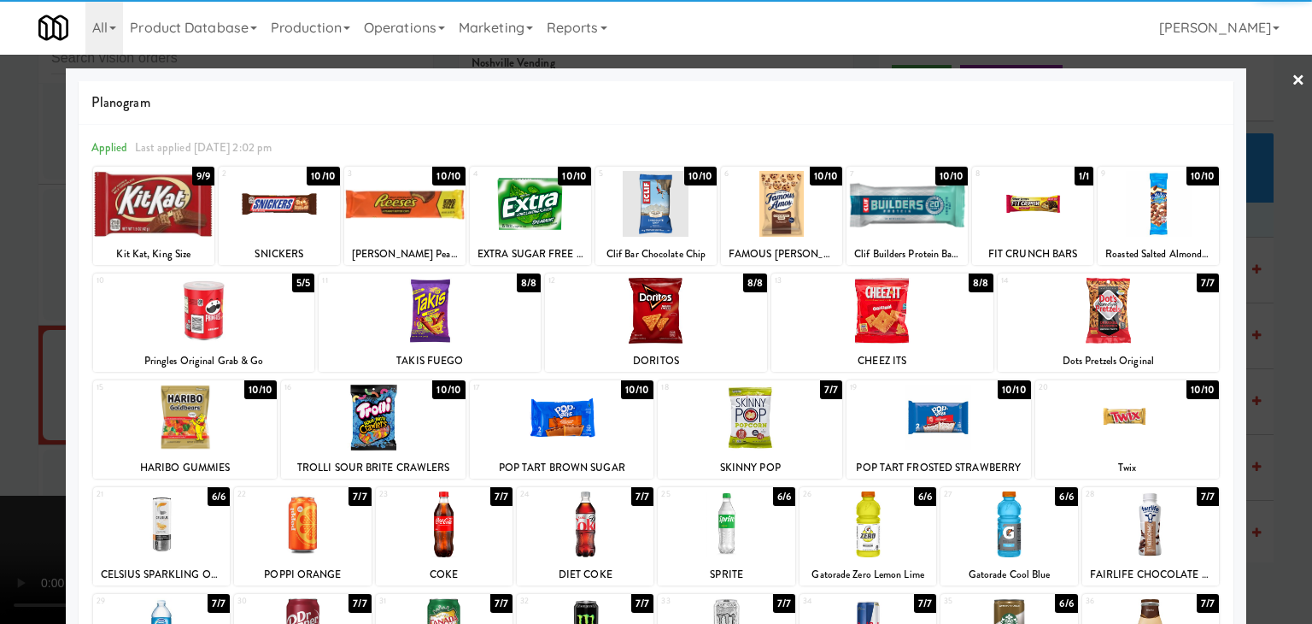
click at [454, 518] on div at bounding box center [444, 524] width 137 height 66
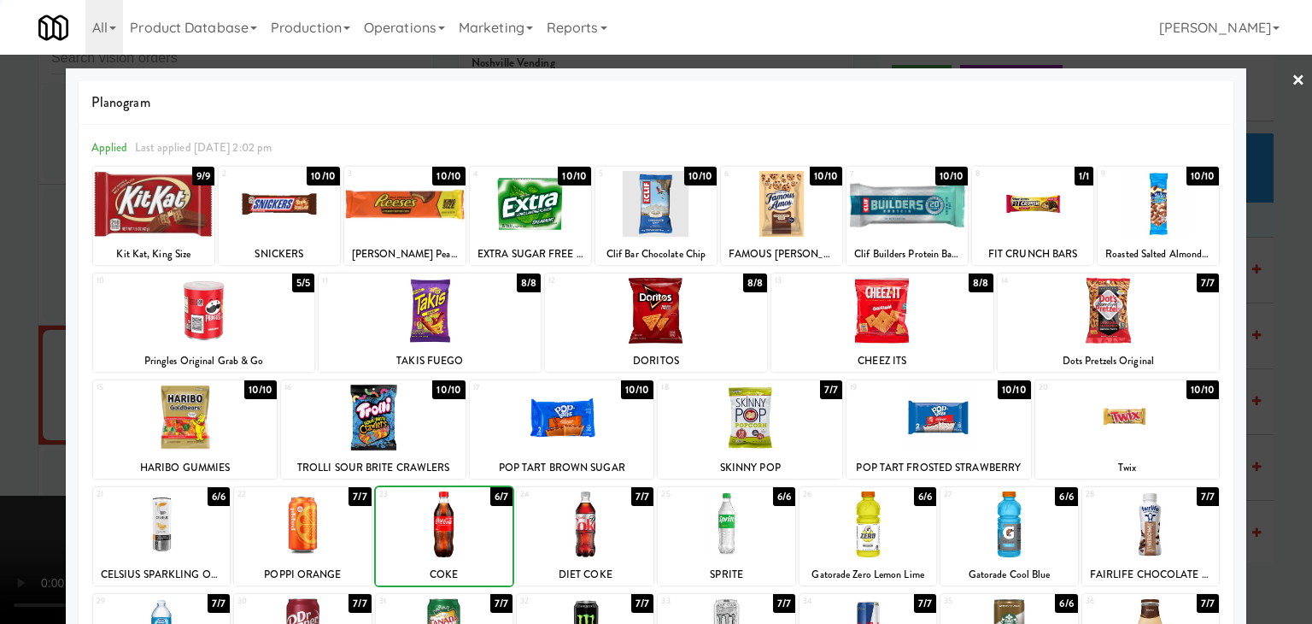
click at [454, 518] on div at bounding box center [444, 524] width 137 height 66
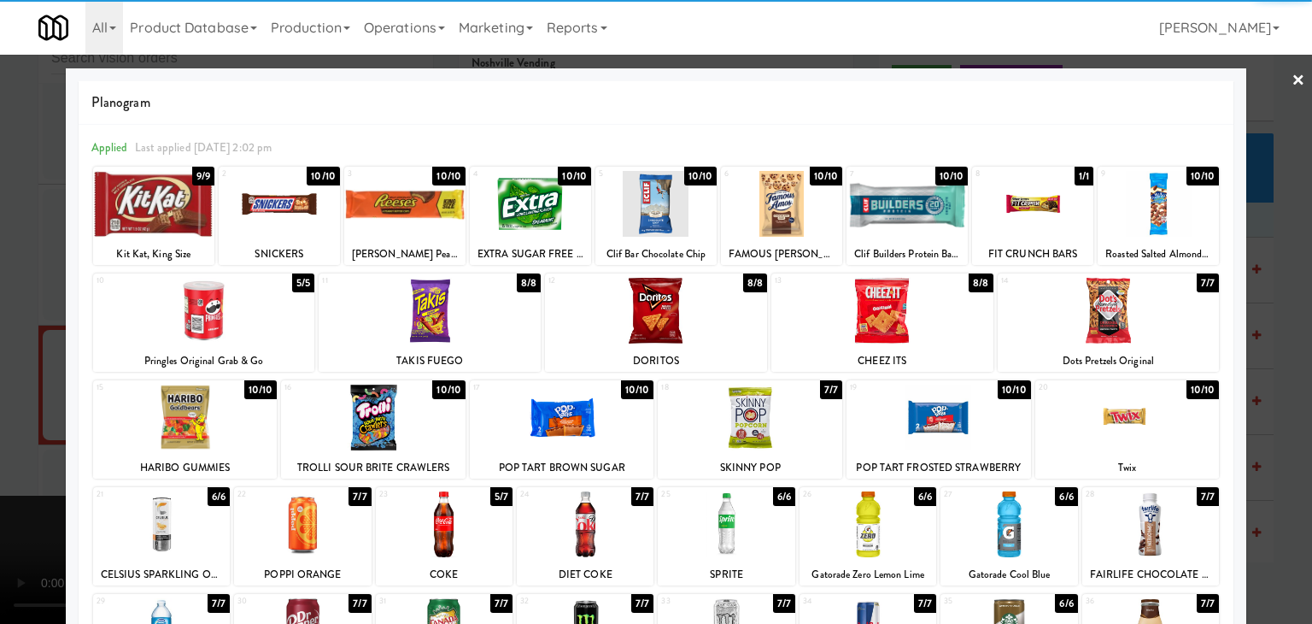
click at [224, 423] on div at bounding box center [185, 417] width 184 height 66
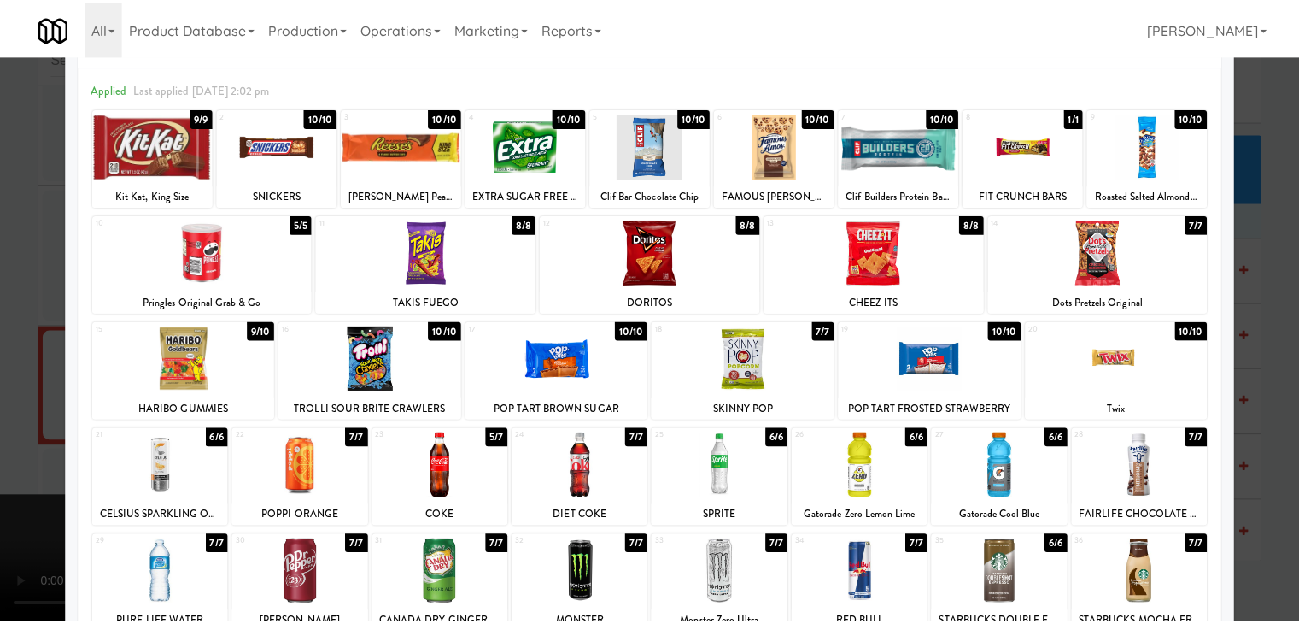
scroll to position [85, 0]
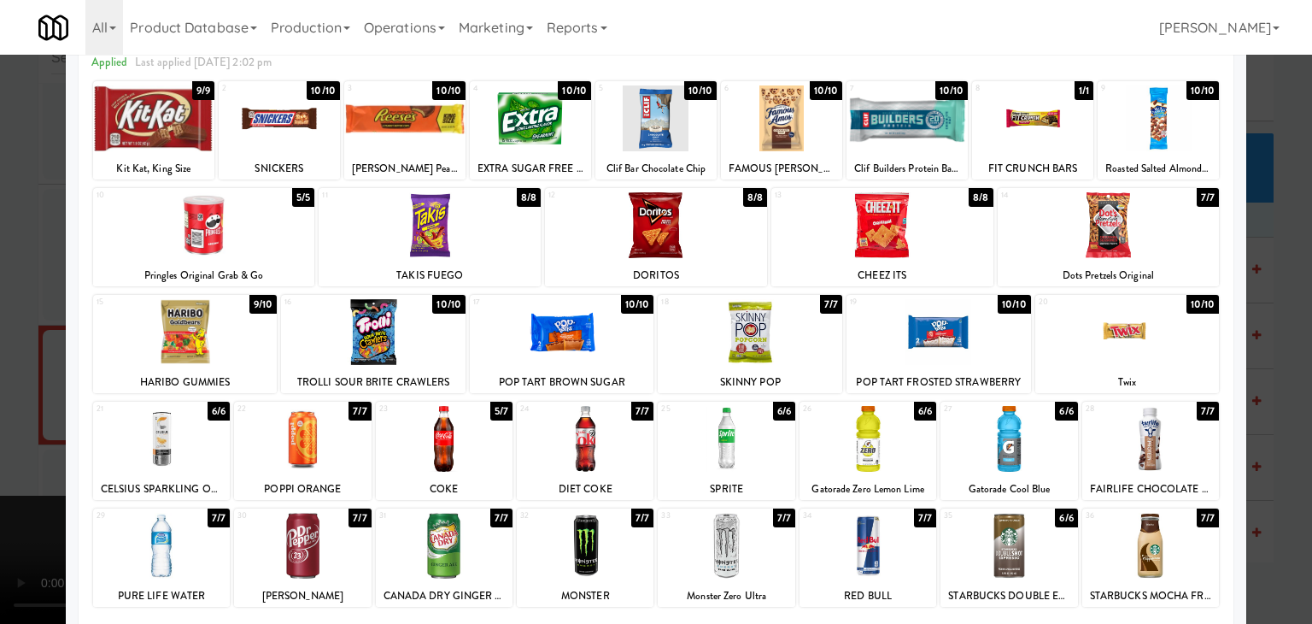
drag, startPoint x: 0, startPoint y: 307, endPoint x: 499, endPoint y: 307, distance: 498.8
click at [10, 307] on div at bounding box center [656, 312] width 1312 height 624
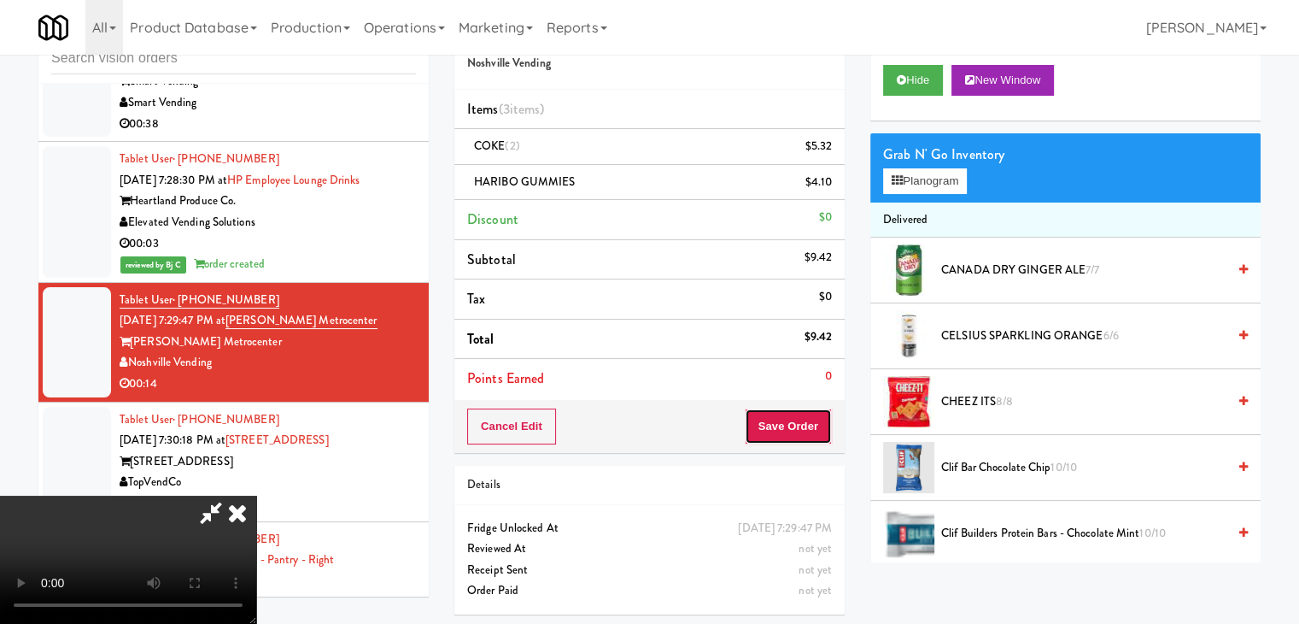
click at [820, 429] on button "Save Order" at bounding box center [788, 426] width 87 height 36
click at [820, 431] on button "Save Order" at bounding box center [788, 426] width 87 height 36
drag, startPoint x: 820, startPoint y: 431, endPoint x: 711, endPoint y: 382, distance: 120.0
click at [820, 430] on button "Save Order" at bounding box center [788, 426] width 87 height 36
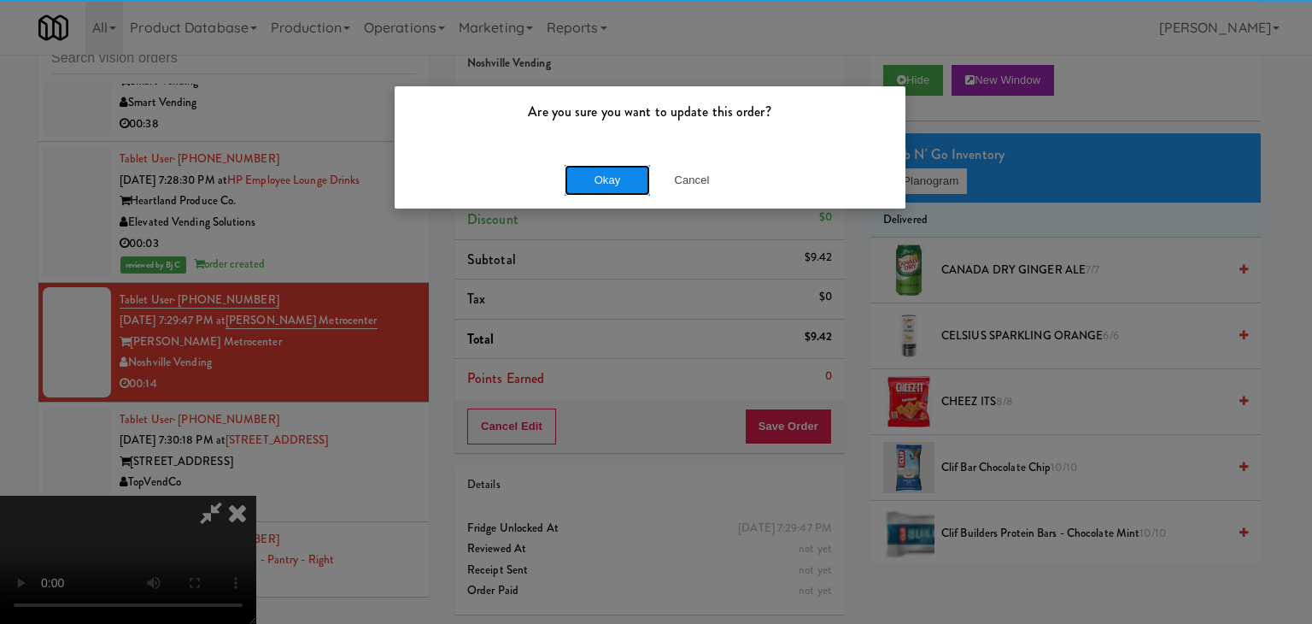
click at [629, 182] on button "Okay" at bounding box center [607, 180] width 85 height 31
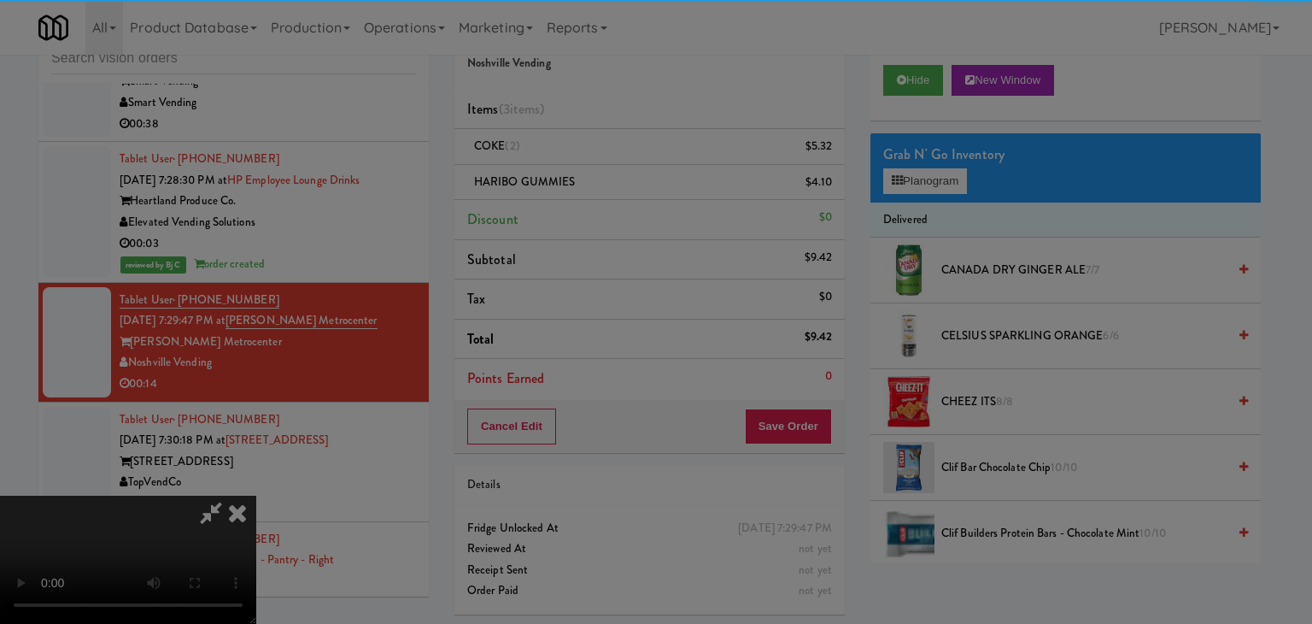
click at [629, 177] on div "Okay Cancel" at bounding box center [650, 148] width 511 height 57
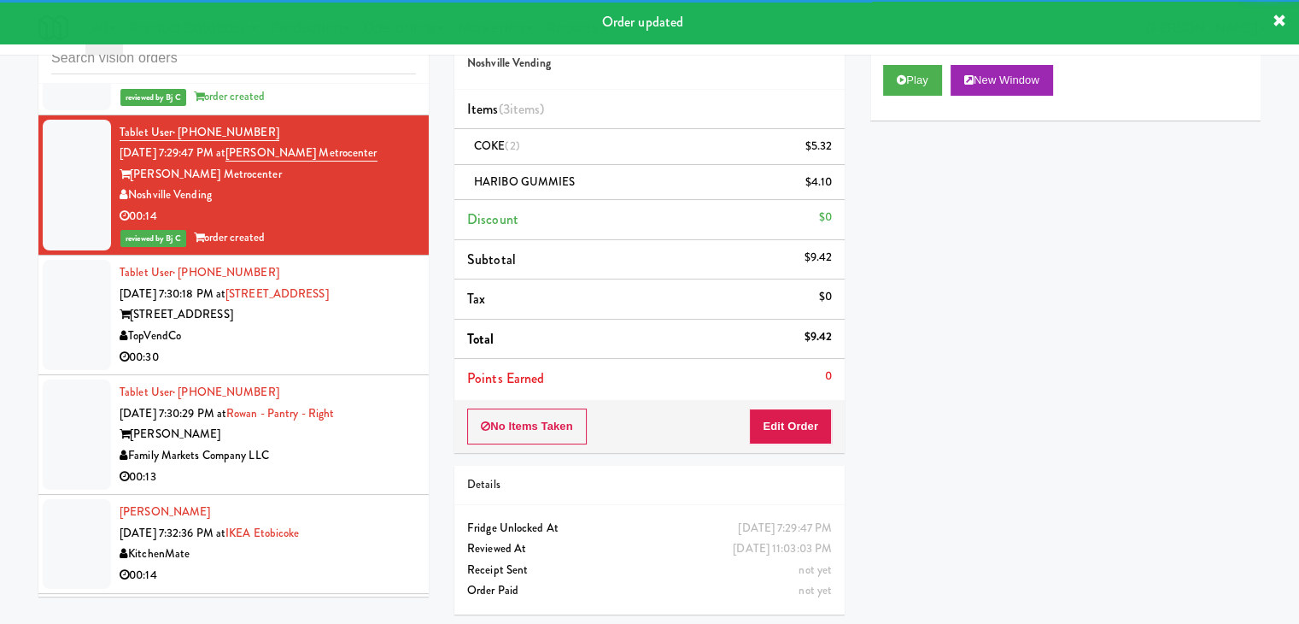
scroll to position [13386, 0]
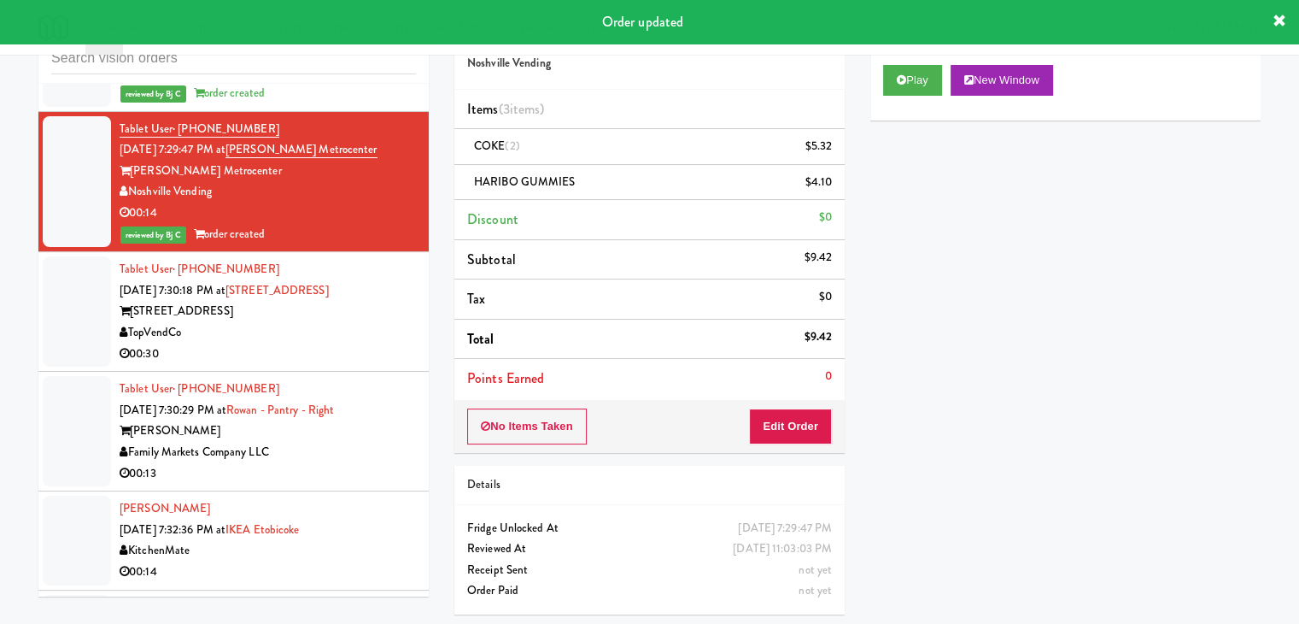
click at [371, 343] on div "00:30" at bounding box center [268, 353] width 296 height 21
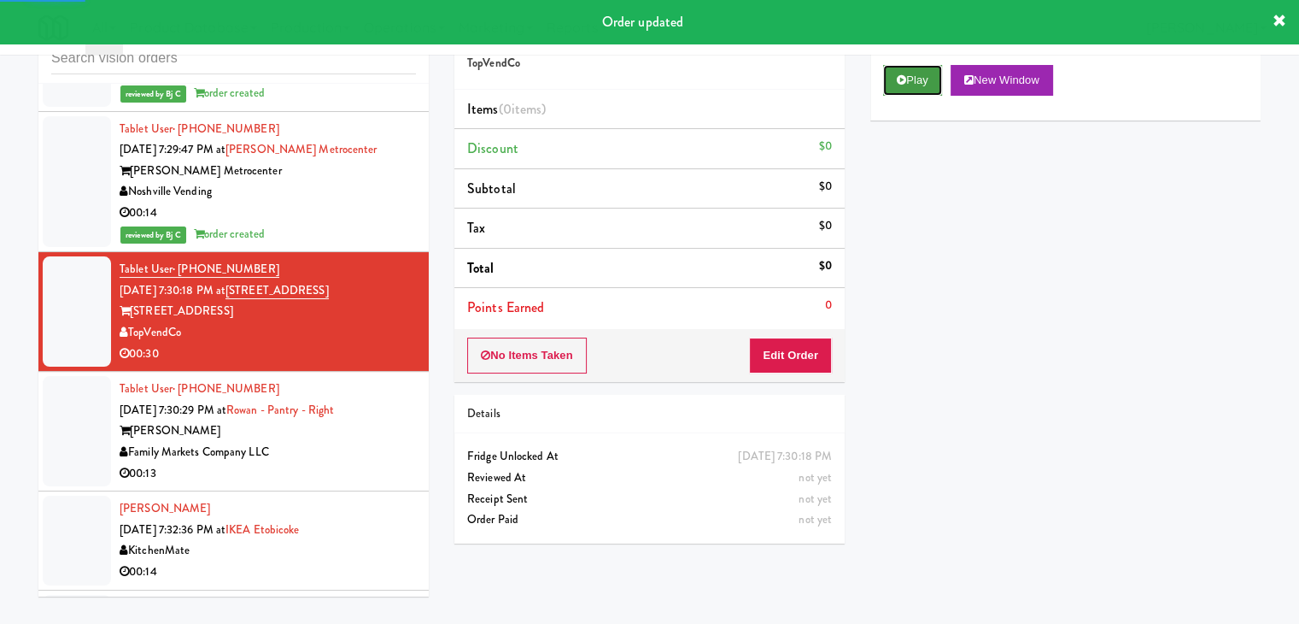
click at [914, 73] on button "Play" at bounding box center [912, 80] width 59 height 31
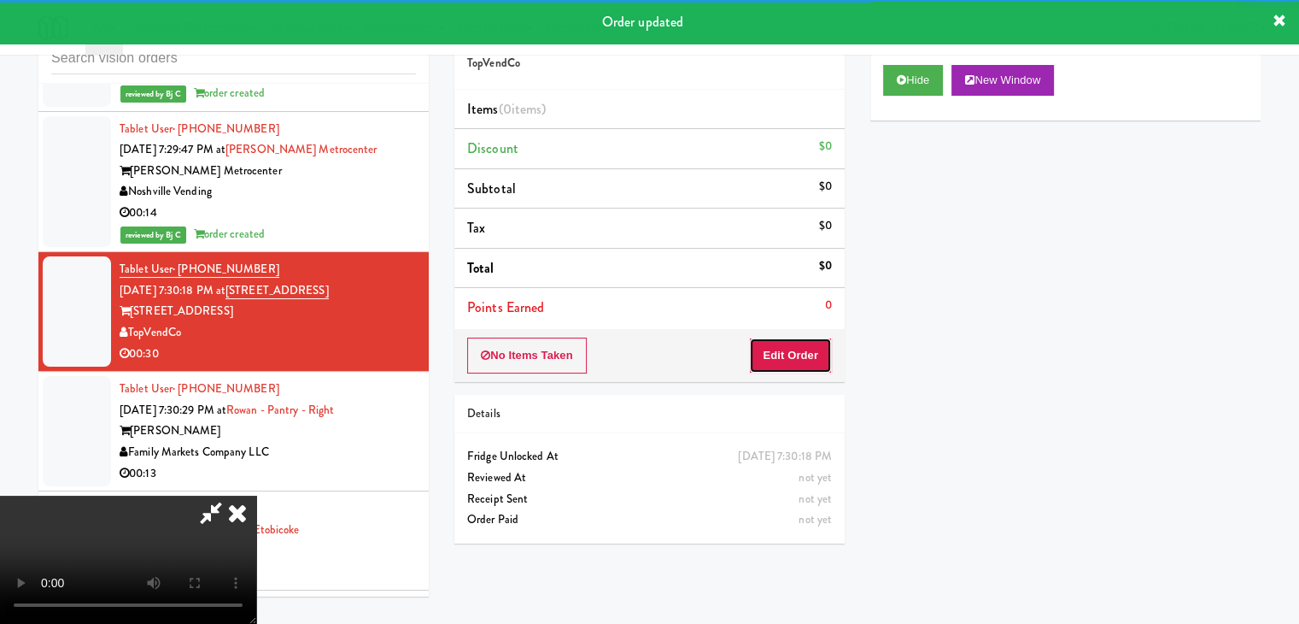
click at [776, 351] on button "Edit Order" at bounding box center [790, 355] width 83 height 36
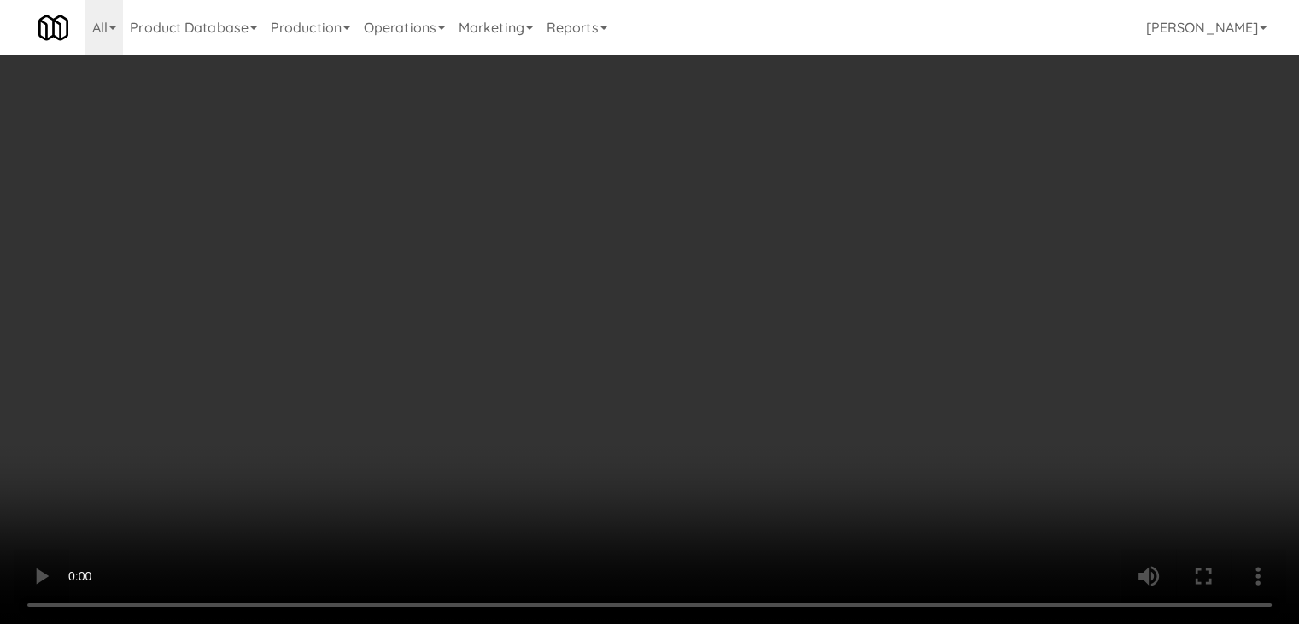
scroll to position [13344, 0]
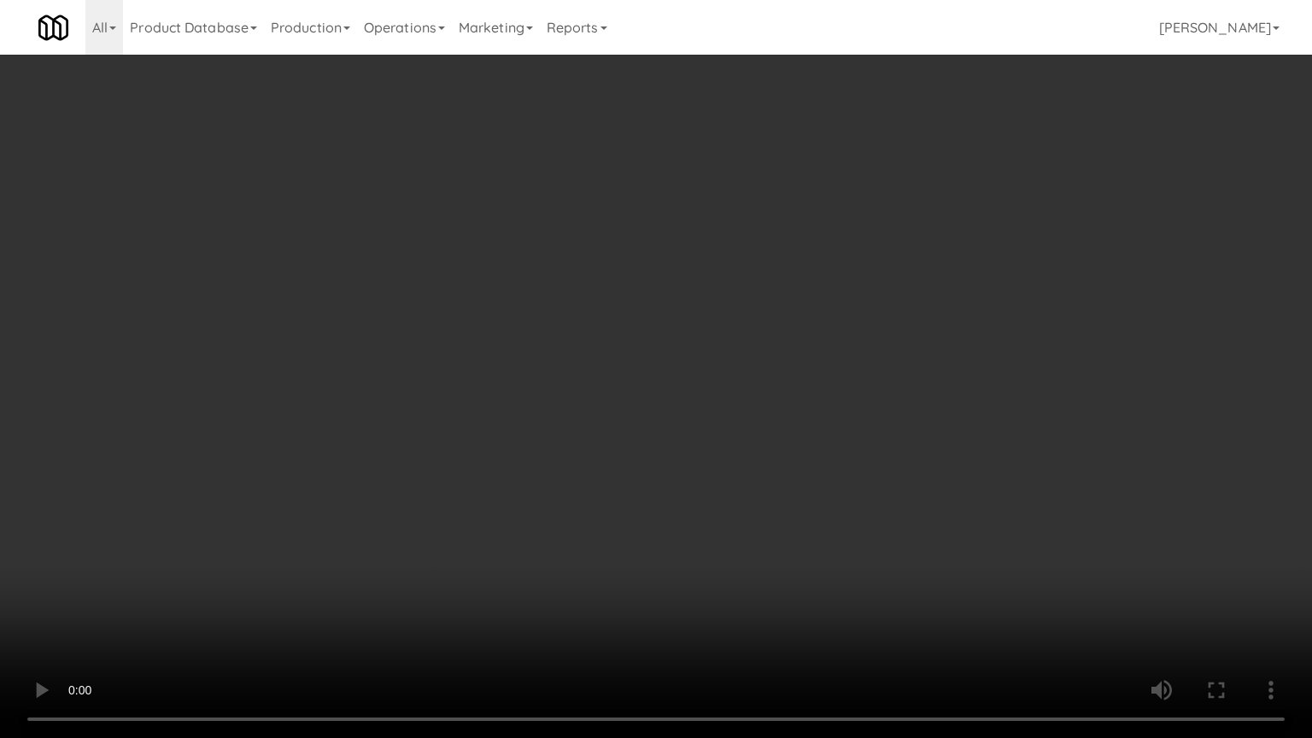
click at [887, 537] on video at bounding box center [656, 369] width 1312 height 738
click at [717, 579] on video at bounding box center [656, 369] width 1312 height 738
click at [747, 575] on video at bounding box center [656, 369] width 1312 height 738
click at [753, 575] on video at bounding box center [656, 369] width 1312 height 738
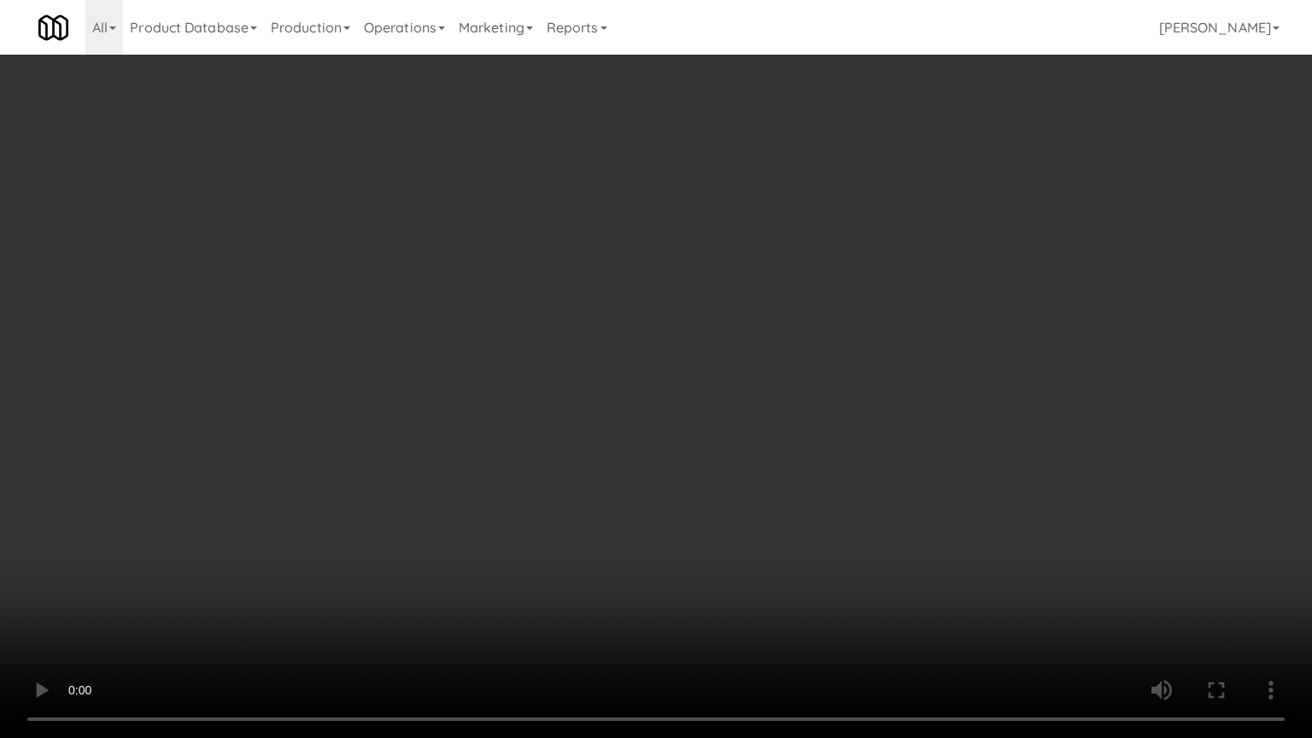
click at [753, 575] on video at bounding box center [656, 369] width 1312 height 738
click at [753, 573] on video at bounding box center [656, 369] width 1312 height 738
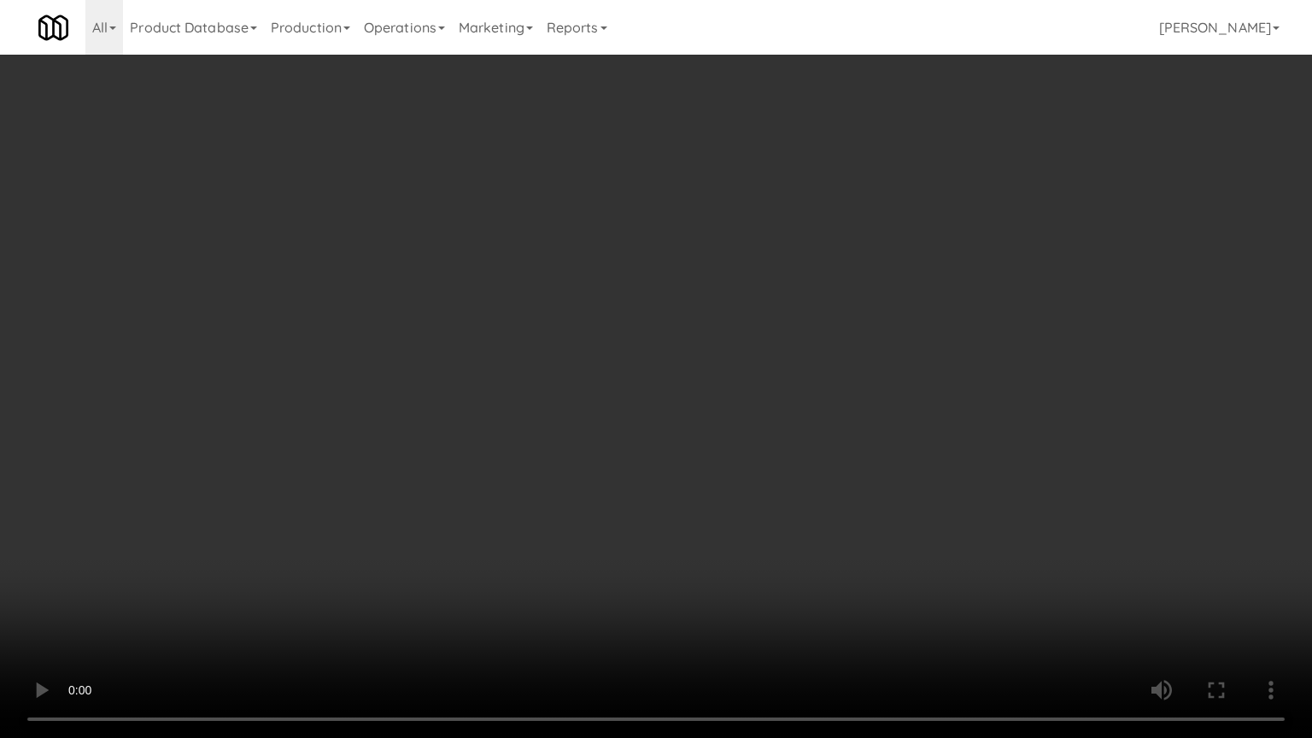
click at [752, 571] on video at bounding box center [656, 369] width 1312 height 738
click at [768, 558] on video at bounding box center [656, 369] width 1312 height 738
click at [768, 557] on video at bounding box center [656, 369] width 1312 height 738
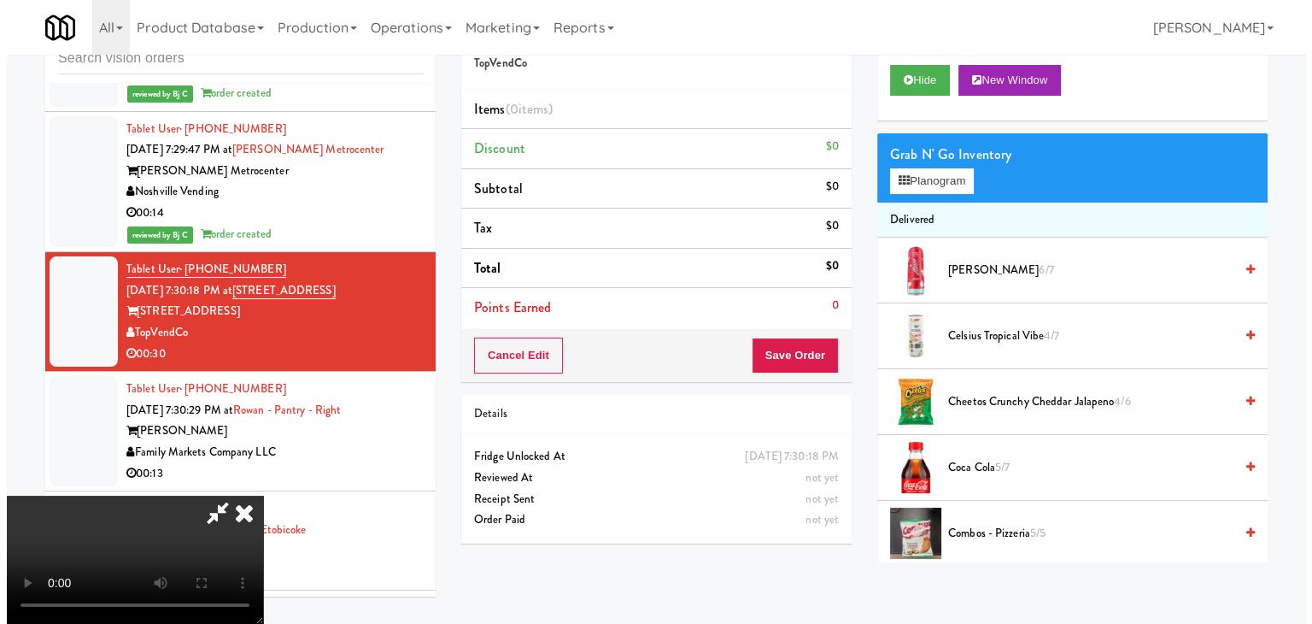
scroll to position [240, 0]
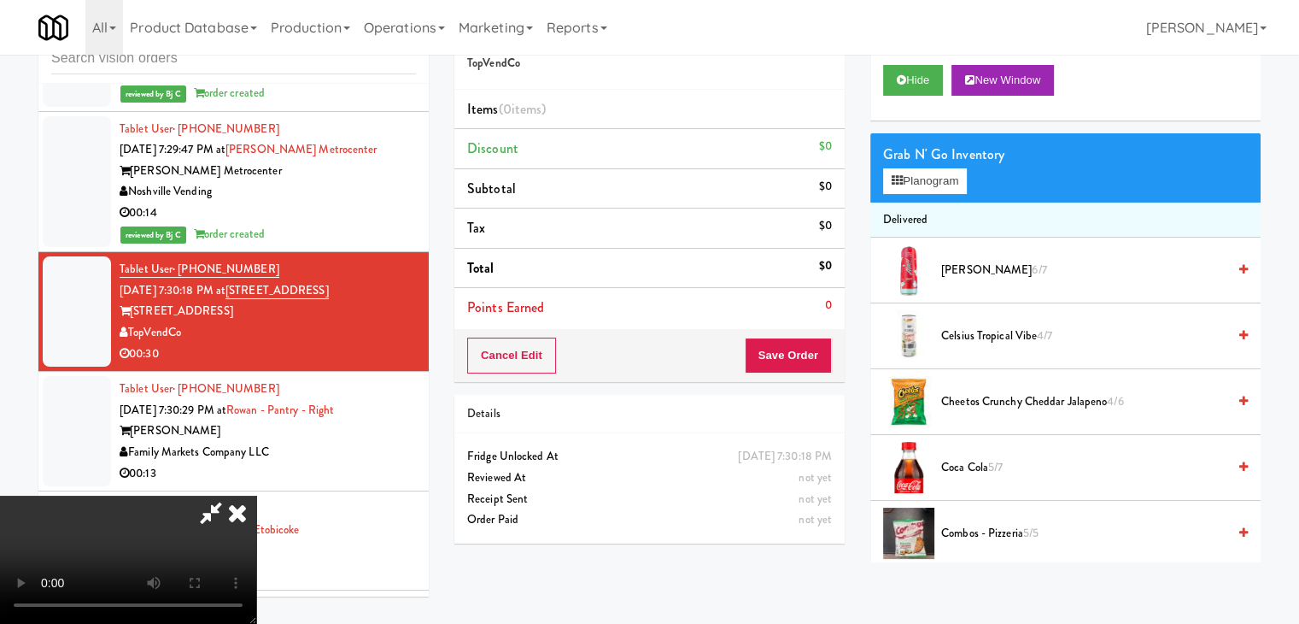
drag, startPoint x: 737, startPoint y: 224, endPoint x: 724, endPoint y: 229, distance: 13.8
click at [256, 495] on video at bounding box center [128, 559] width 256 height 128
click at [949, 185] on button "Planogram" at bounding box center [925, 181] width 84 height 26
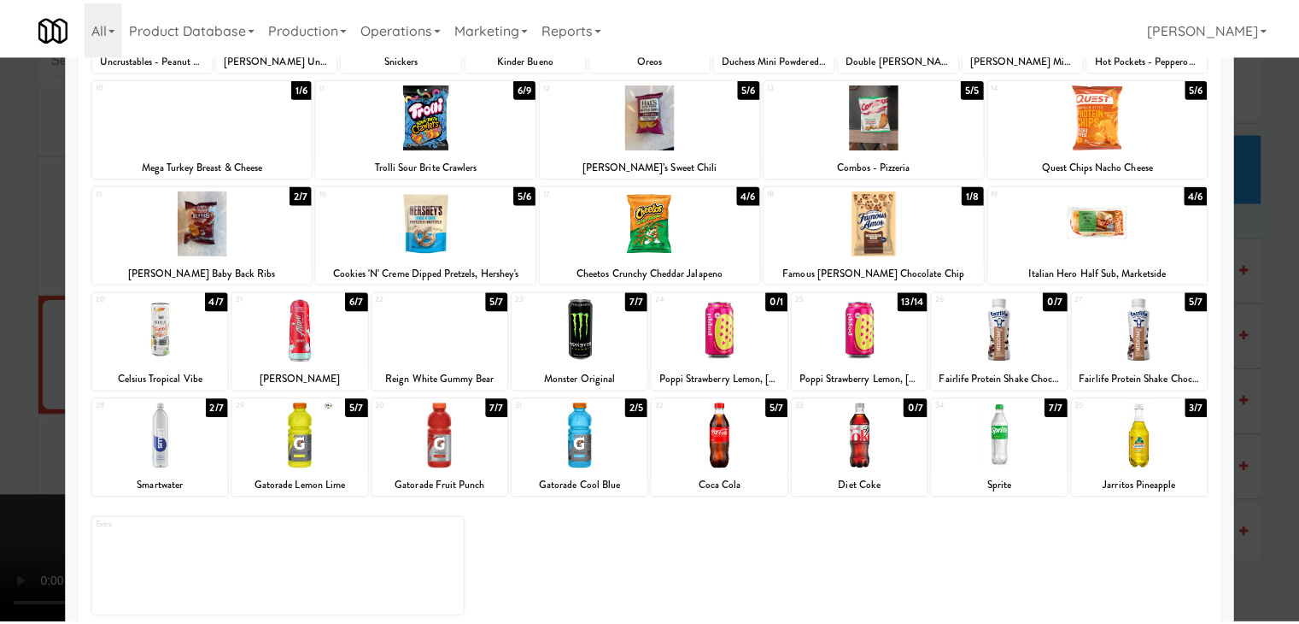
scroll to position [215, 0]
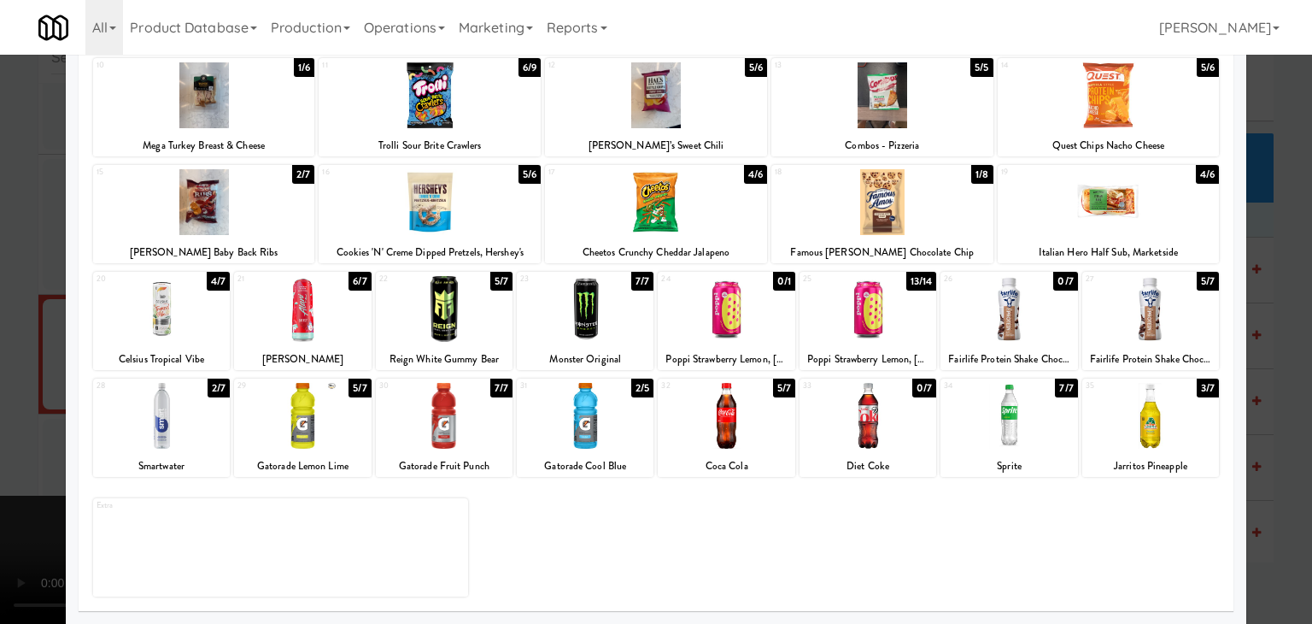
click at [0, 407] on div at bounding box center [656, 312] width 1312 height 624
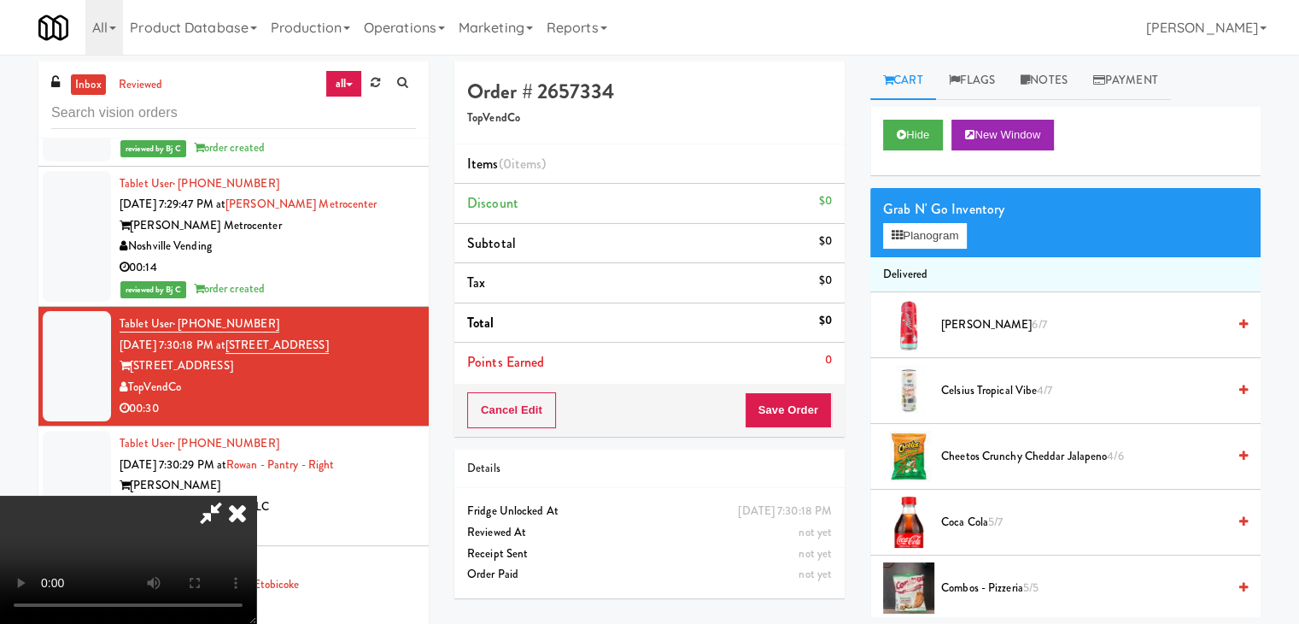
click at [256, 495] on video at bounding box center [128, 559] width 256 height 128
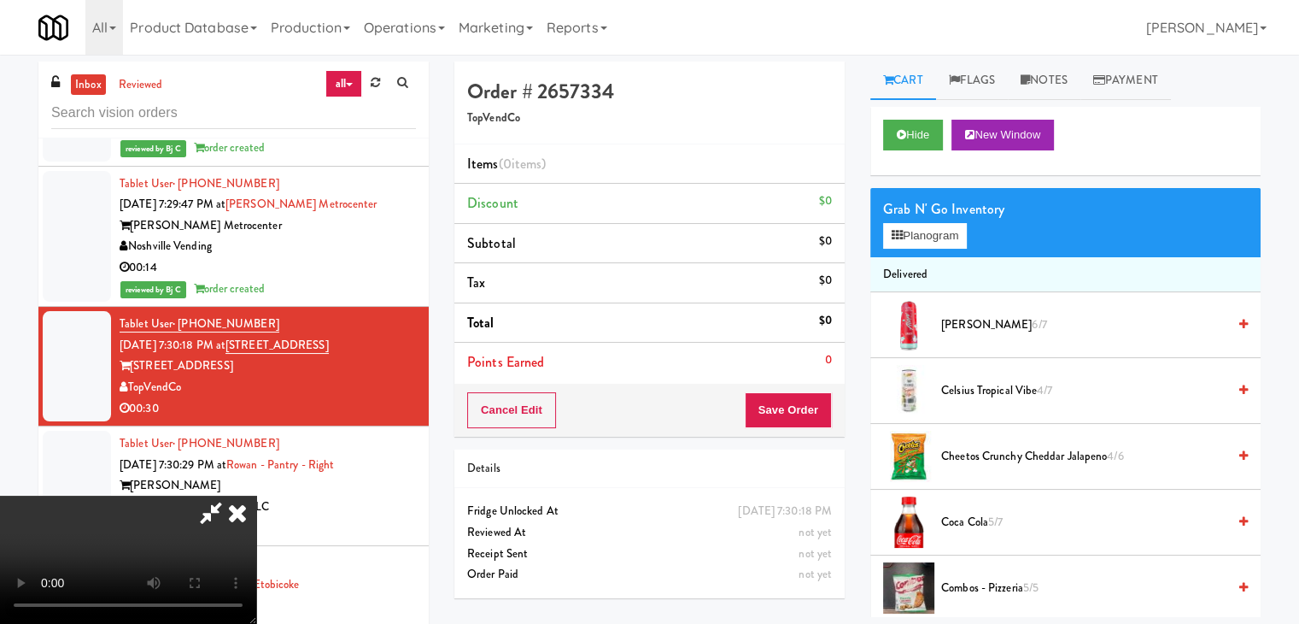
click at [256, 495] on video at bounding box center [128, 559] width 256 height 128
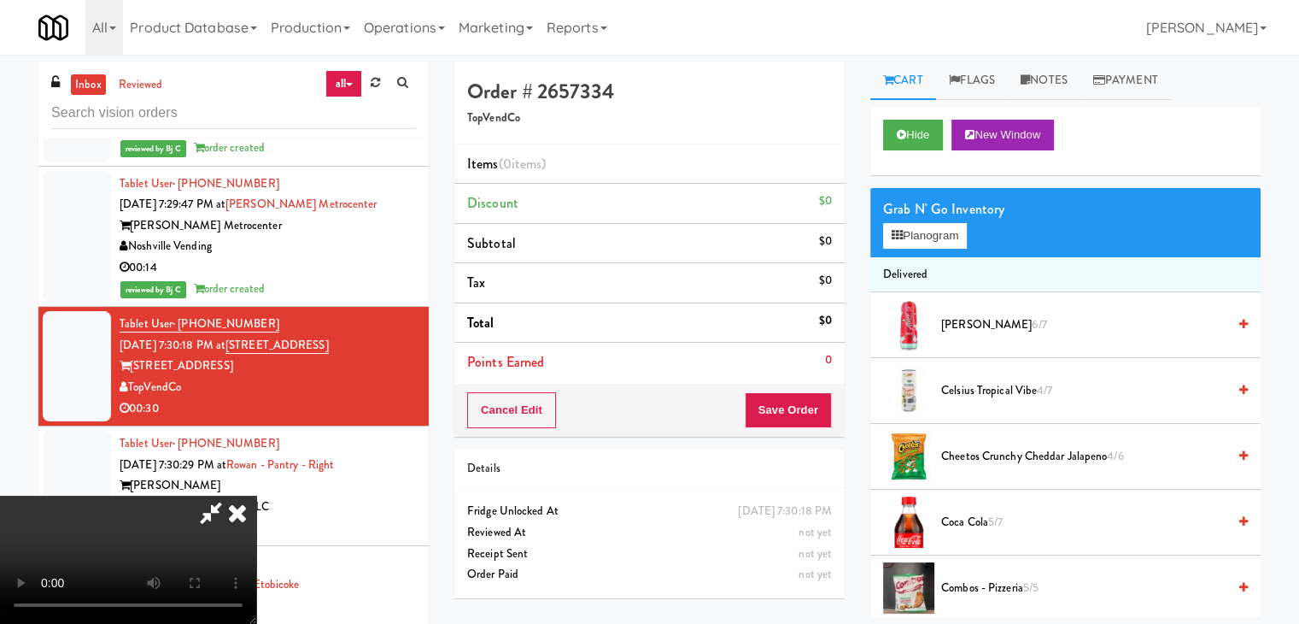
scroll to position [240, 0]
click at [908, 134] on button "Hide" at bounding box center [913, 135] width 60 height 31
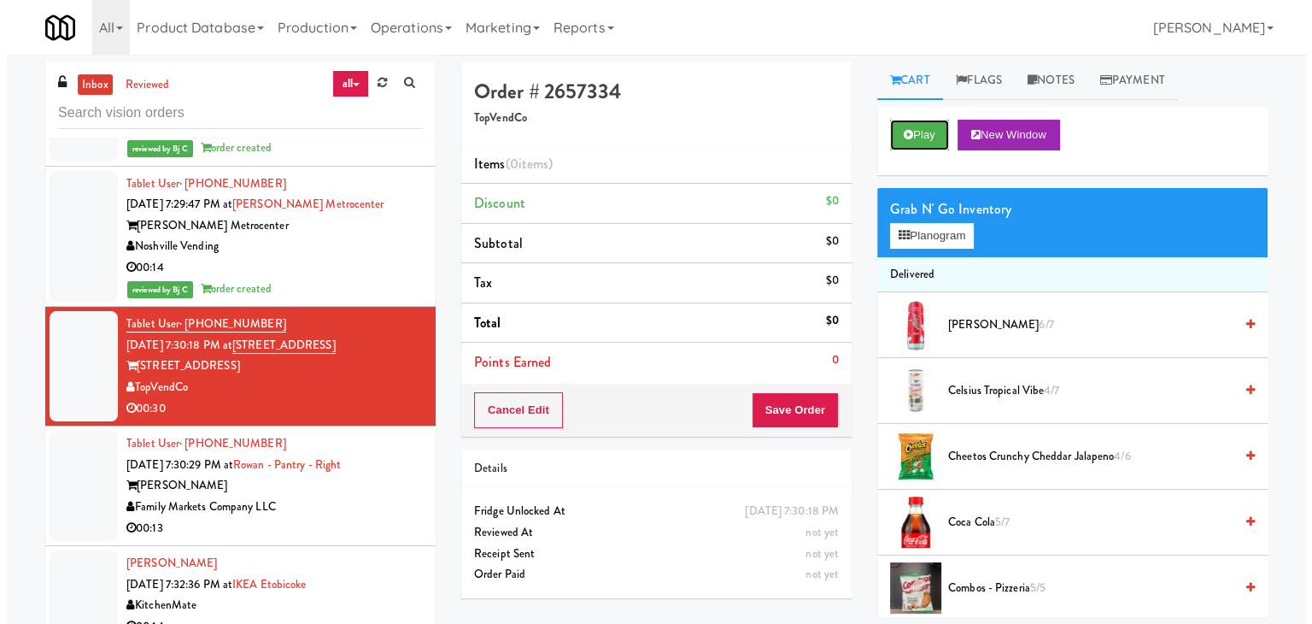
scroll to position [0, 0]
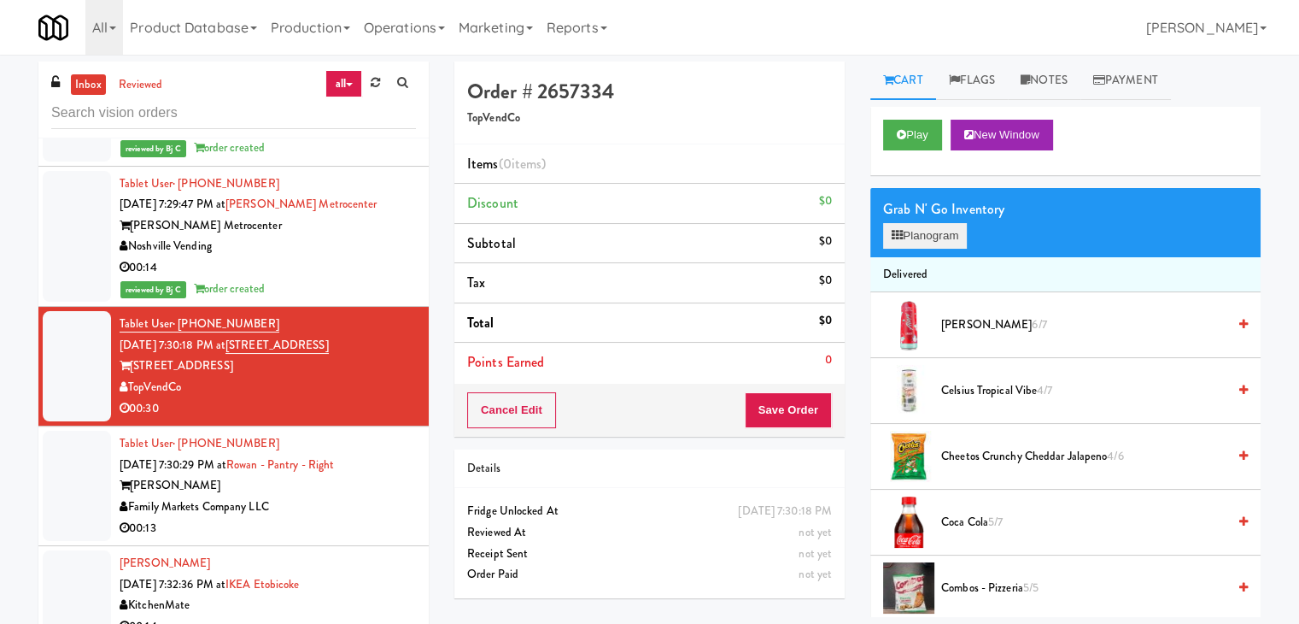
click at [929, 231] on div "Grab N' Go Inventory Planogram" at bounding box center [1065, 222] width 390 height 69
click at [929, 235] on button "Planogram" at bounding box center [925, 236] width 84 height 26
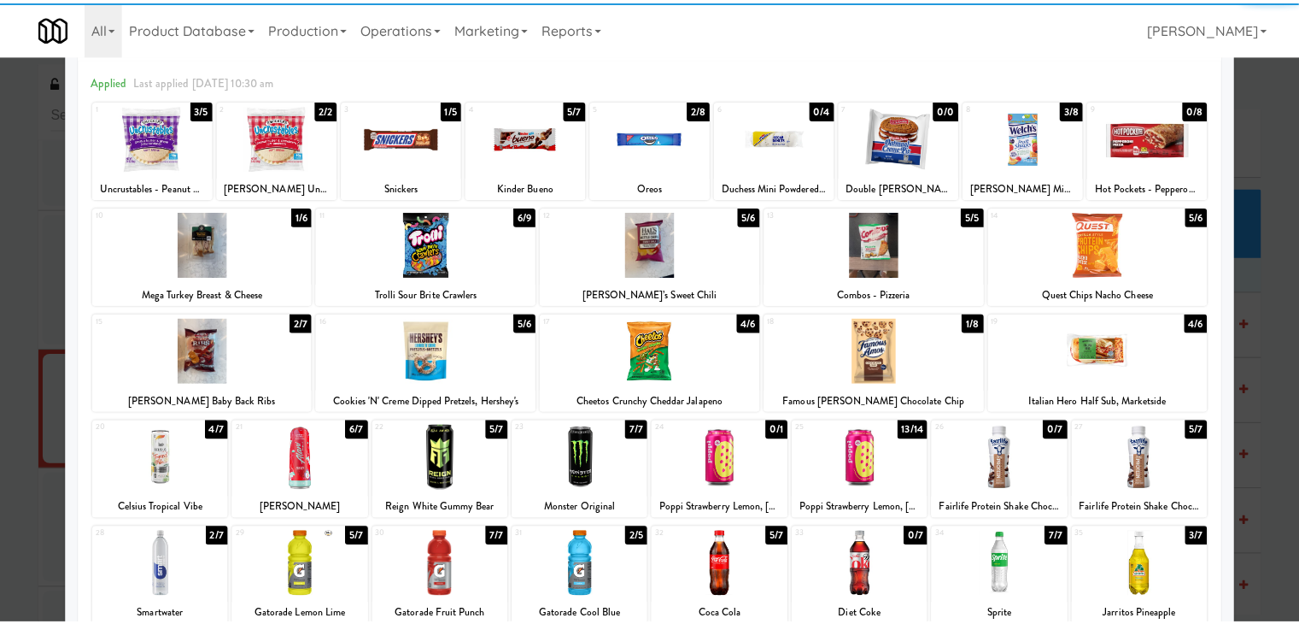
scroll to position [215, 0]
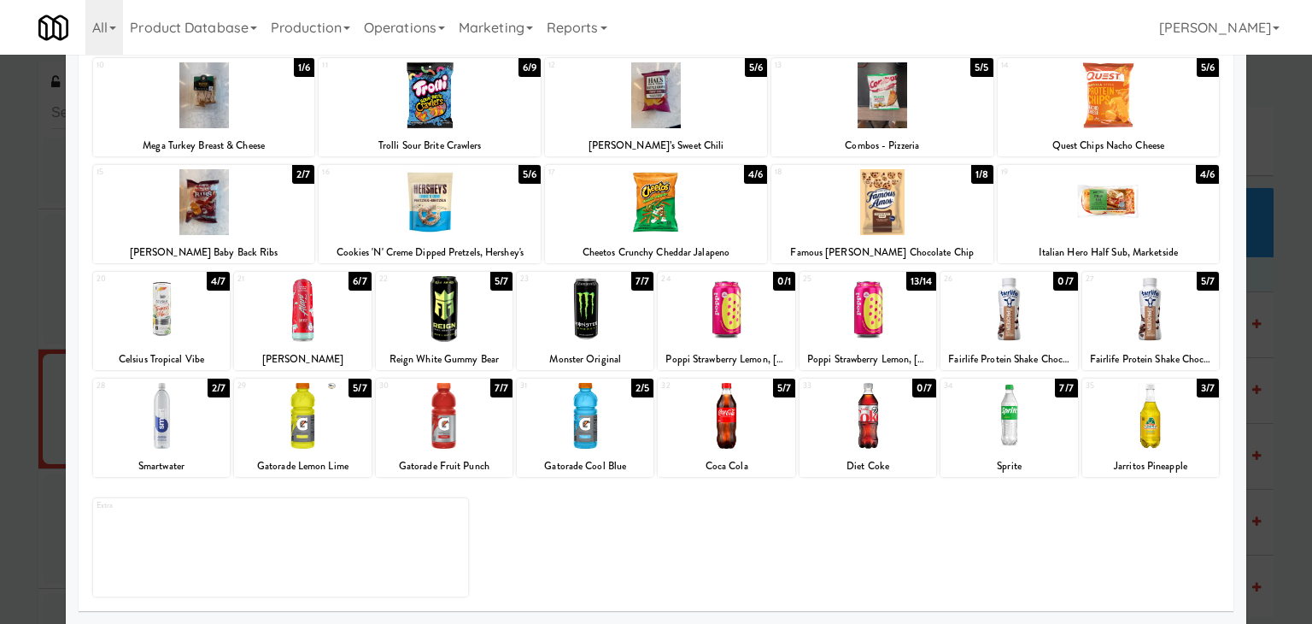
click at [0, 395] on div at bounding box center [656, 312] width 1312 height 624
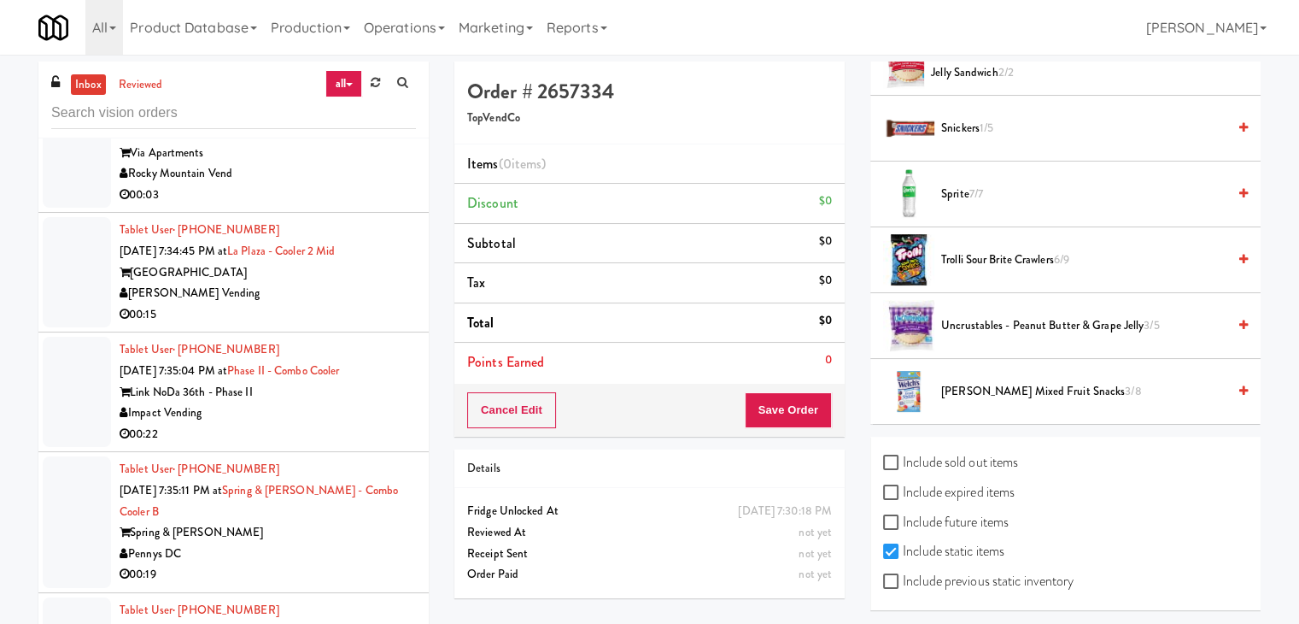
scroll to position [14326, 0]
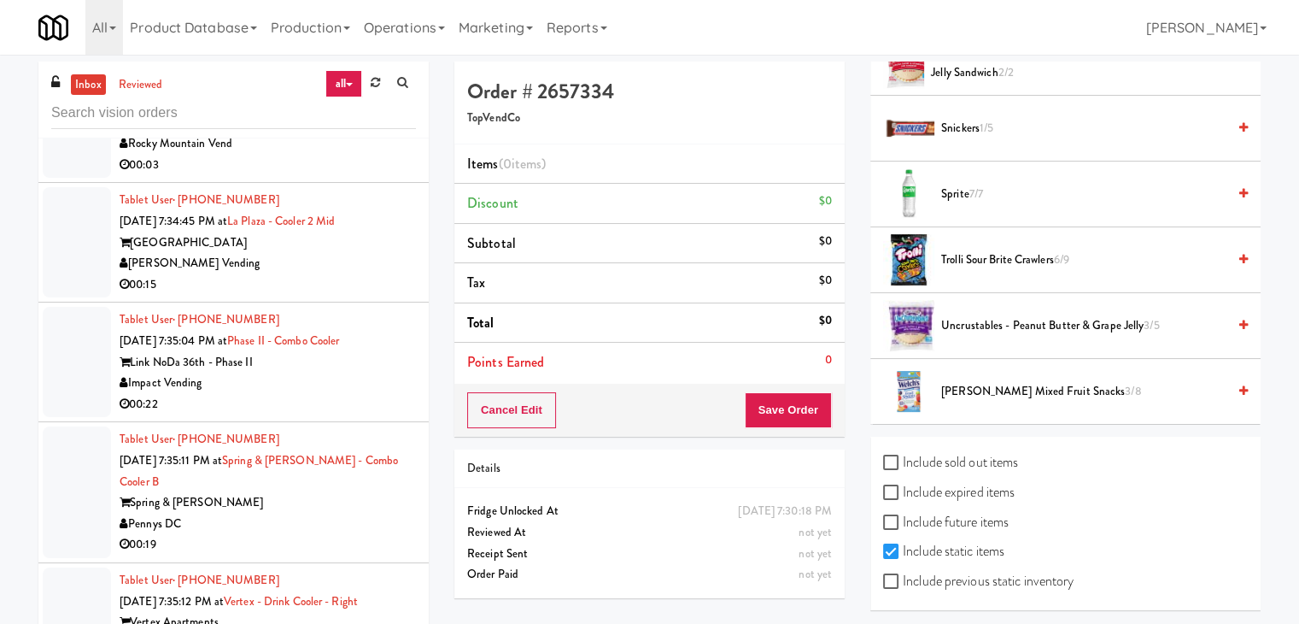
click at [355, 534] on div "00:19" at bounding box center [268, 544] width 296 height 21
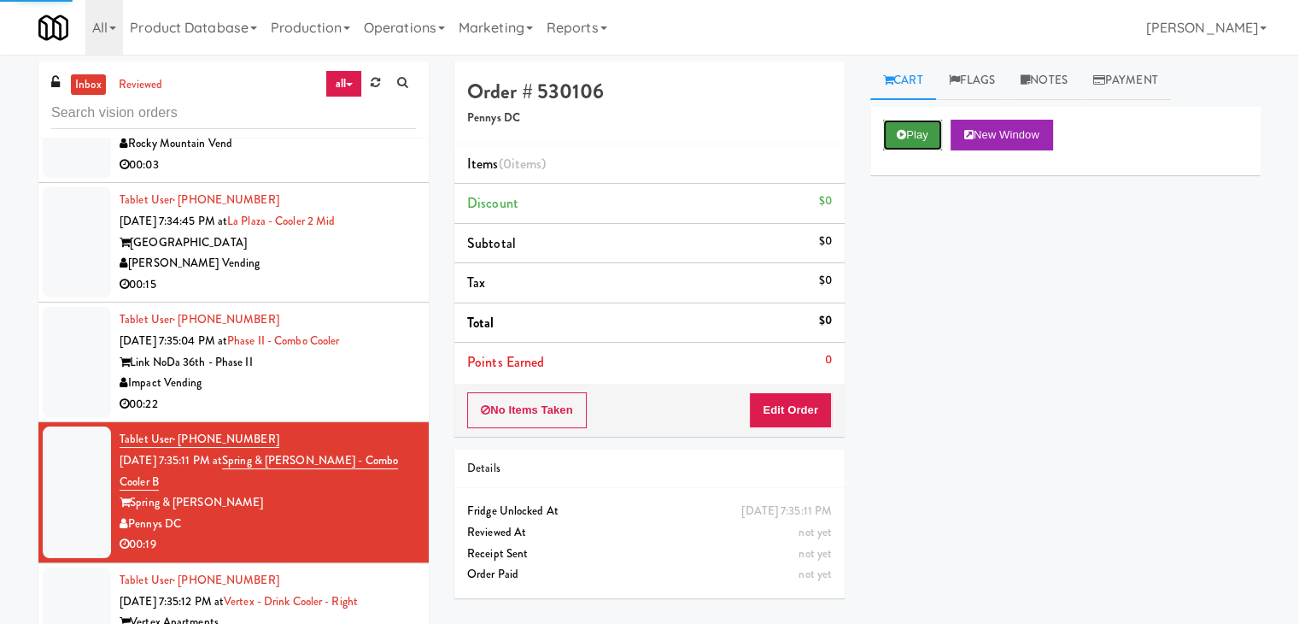
click at [929, 140] on button "Play" at bounding box center [912, 135] width 59 height 31
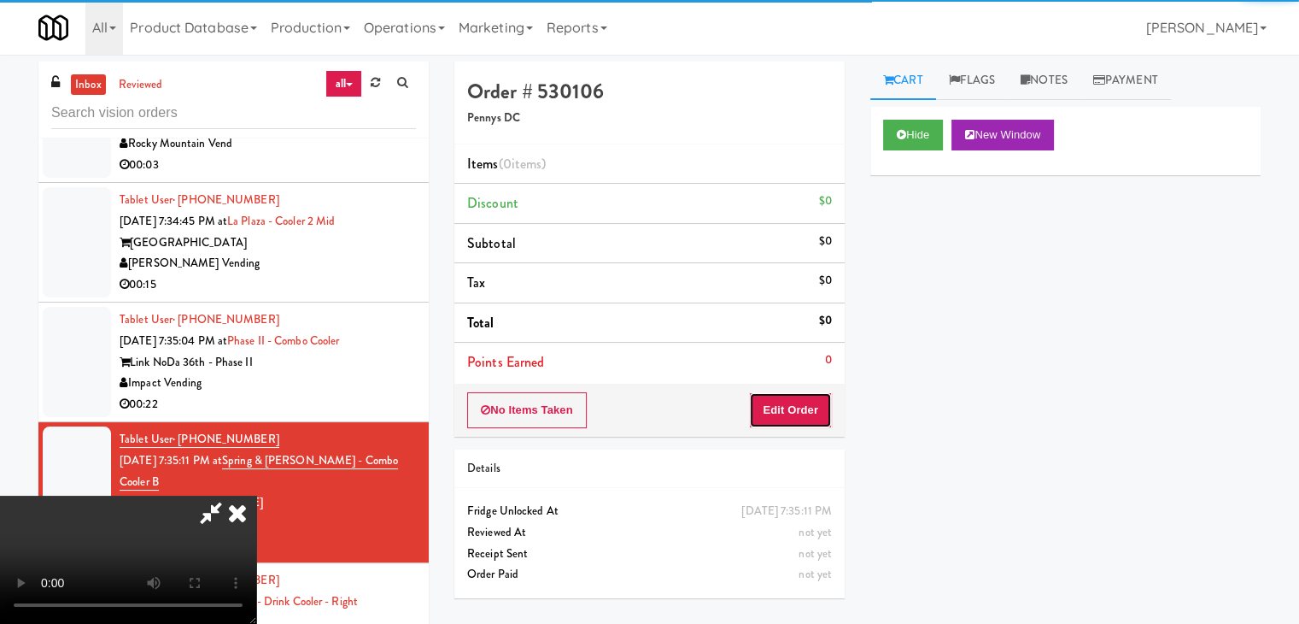
click at [805, 404] on button "Edit Order" at bounding box center [790, 410] width 83 height 36
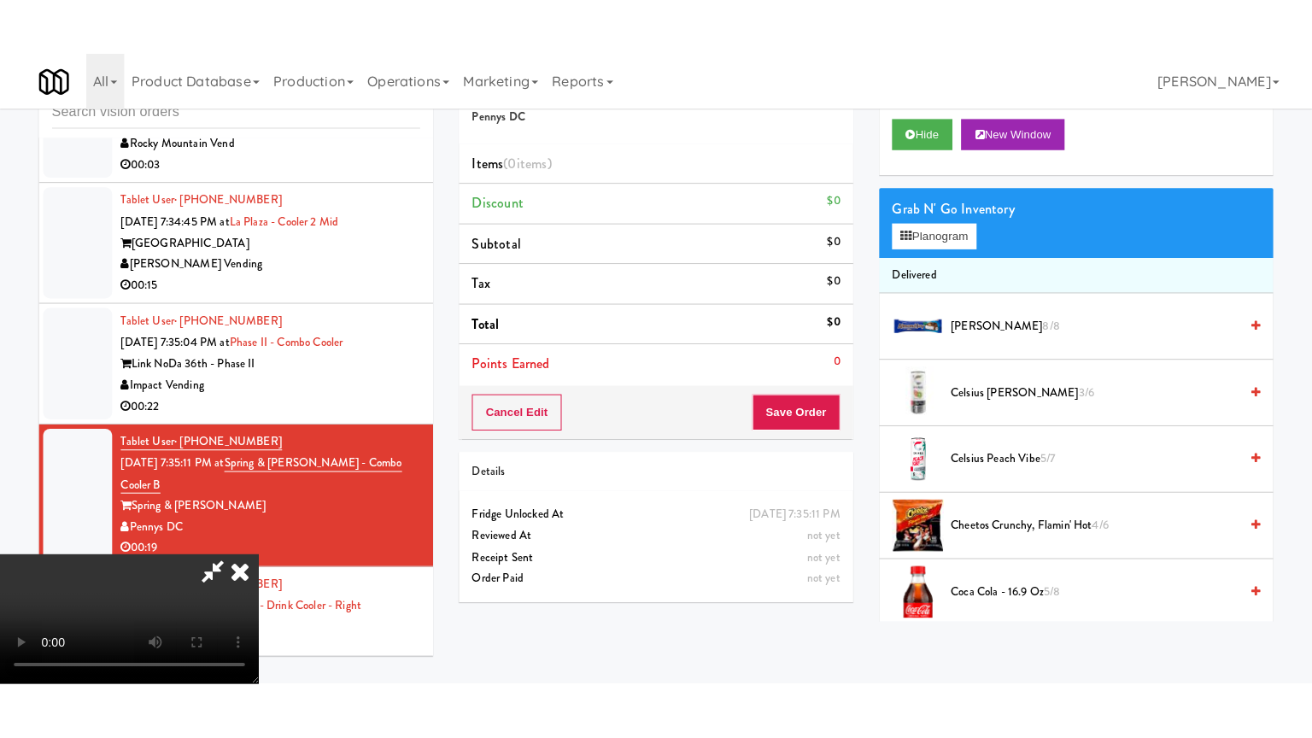
scroll to position [240, 0]
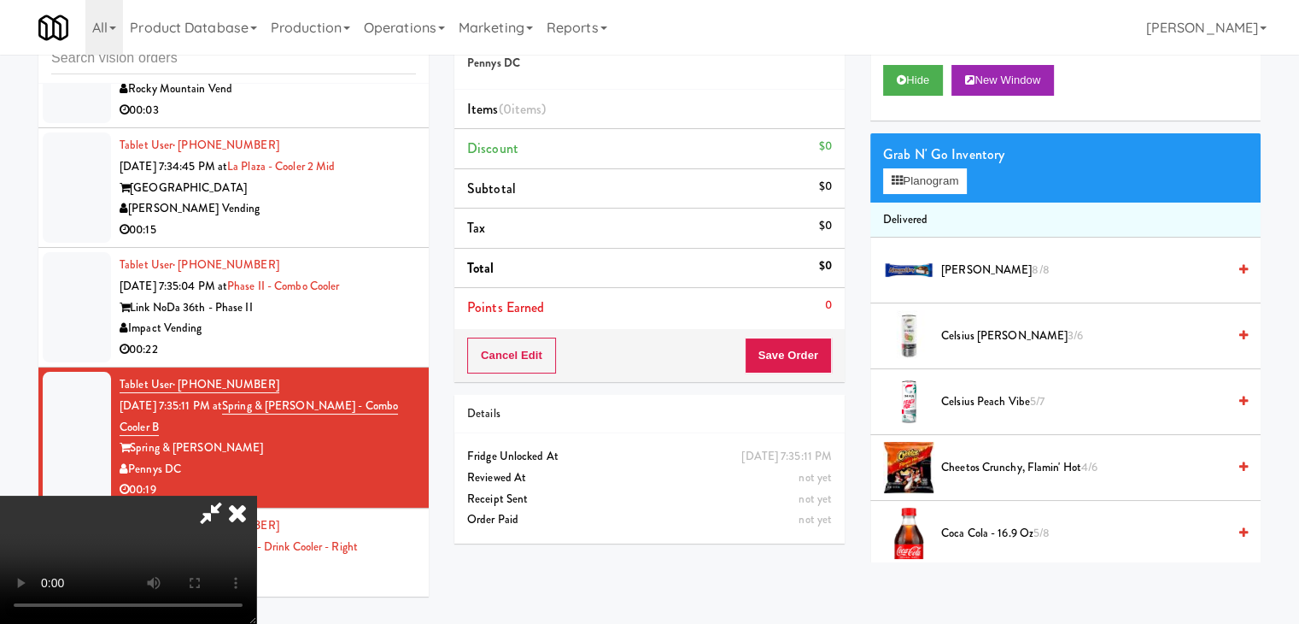
drag, startPoint x: 698, startPoint y: 656, endPoint x: 741, endPoint y: 565, distance: 100.9
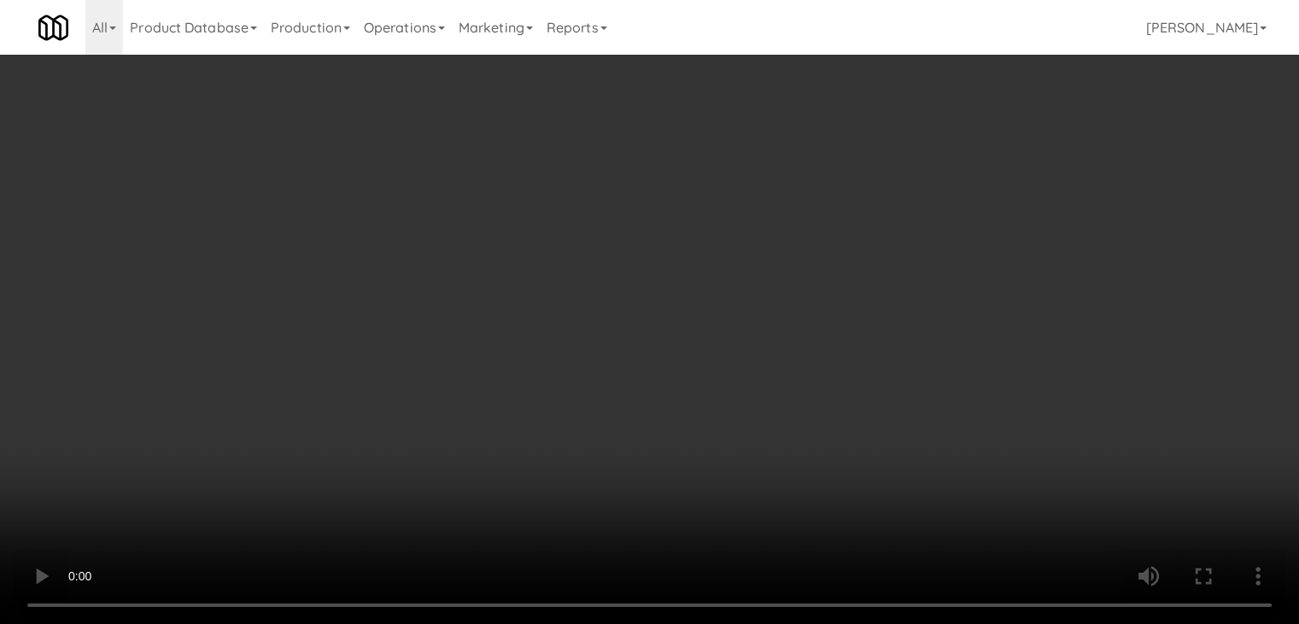
click at [698, 623] on video at bounding box center [649, 312] width 1299 height 624
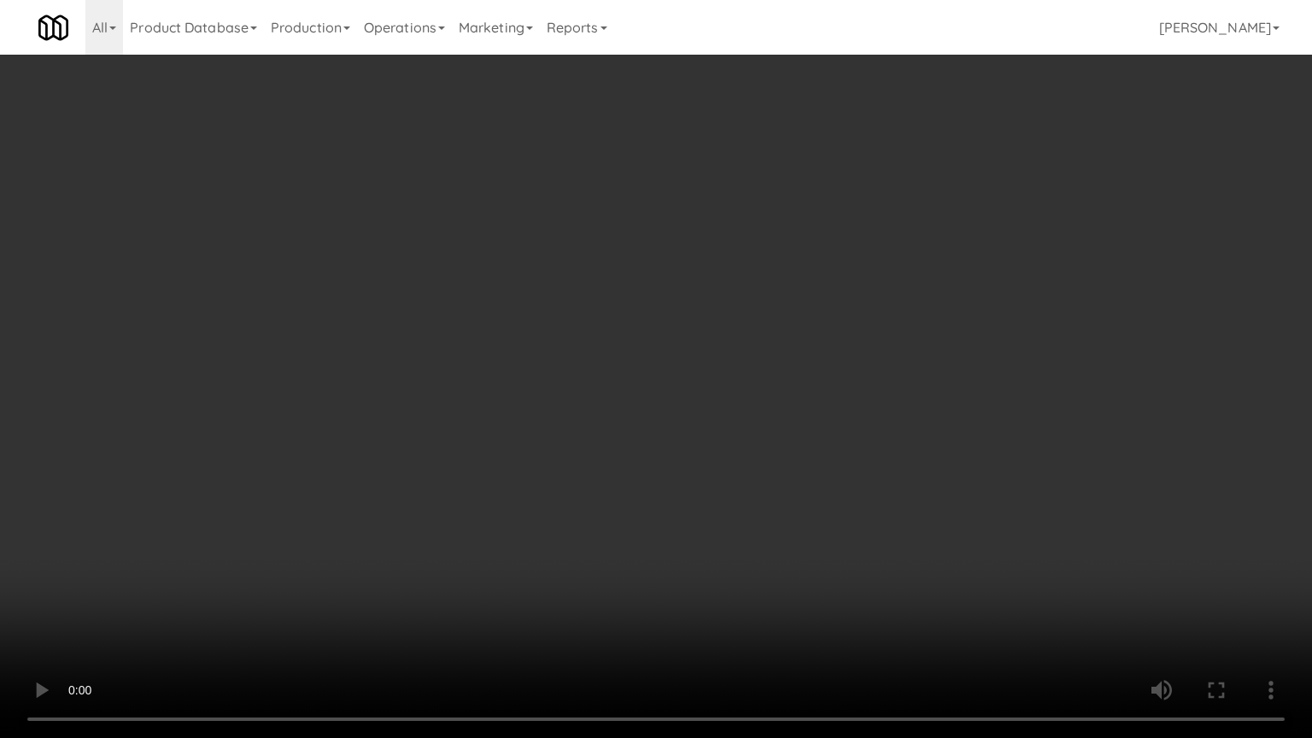
click at [770, 530] on video at bounding box center [656, 369] width 1312 height 738
click at [770, 492] on video at bounding box center [656, 369] width 1312 height 738
click at [776, 478] on video at bounding box center [656, 369] width 1312 height 738
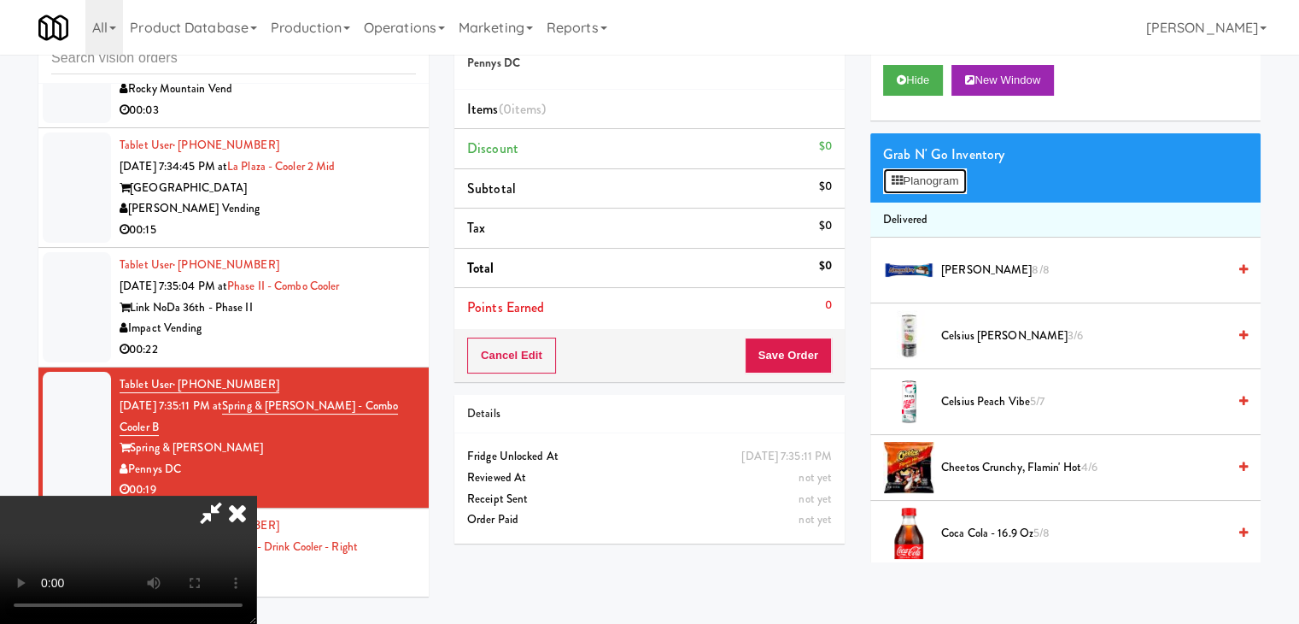
click at [943, 177] on button "Planogram" at bounding box center [925, 181] width 84 height 26
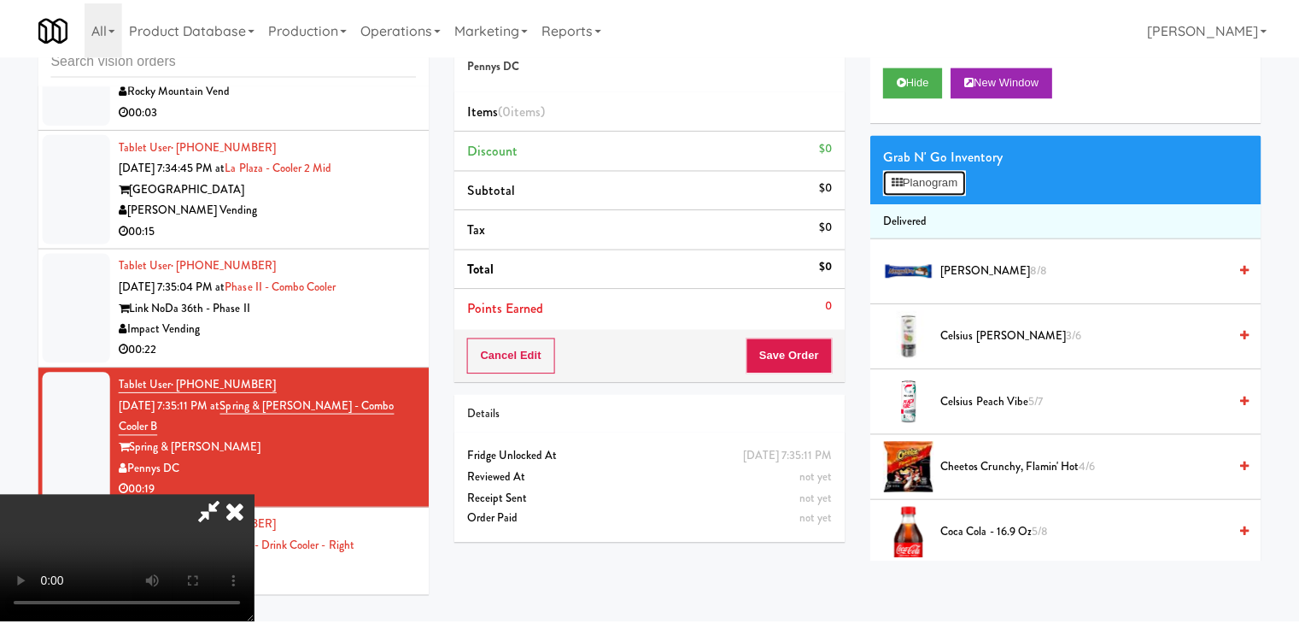
scroll to position [14283, 0]
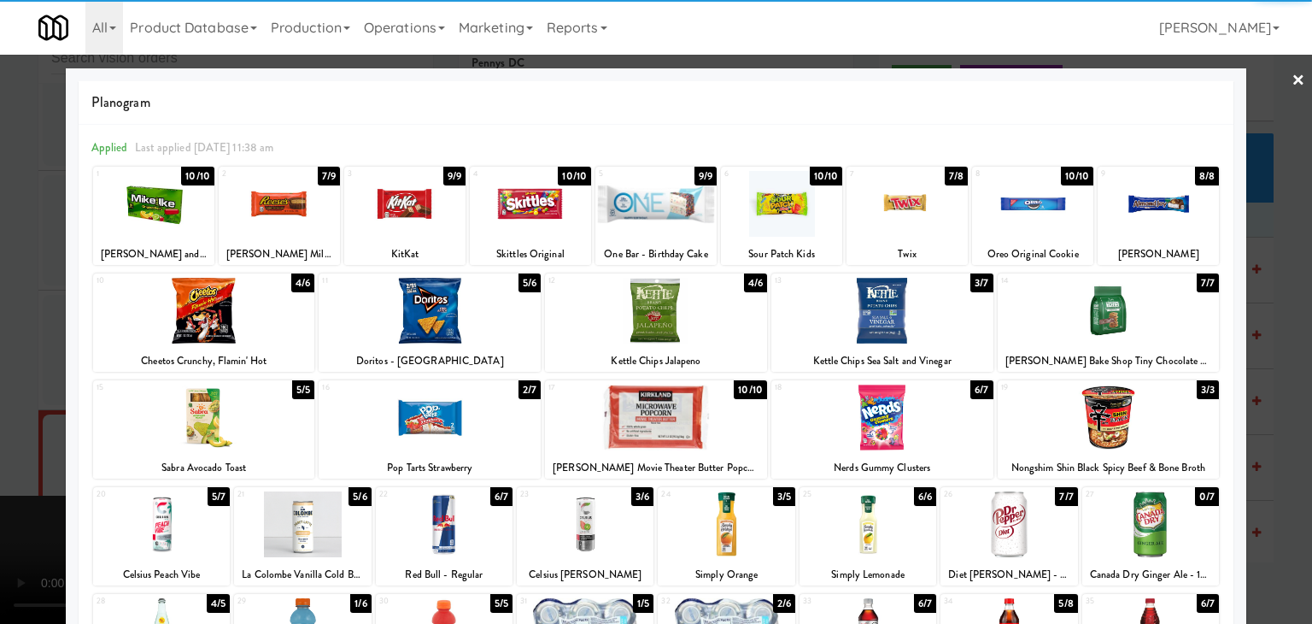
click at [658, 227] on div at bounding box center [655, 204] width 121 height 66
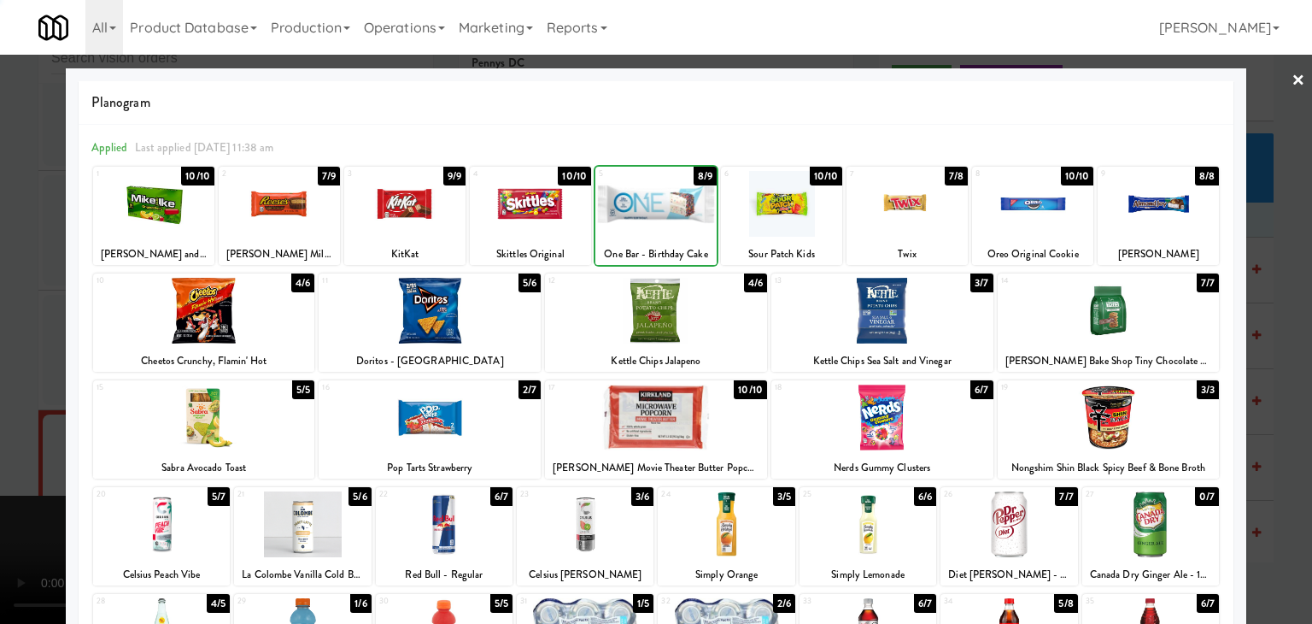
click at [5, 337] on div at bounding box center [656, 312] width 1312 height 624
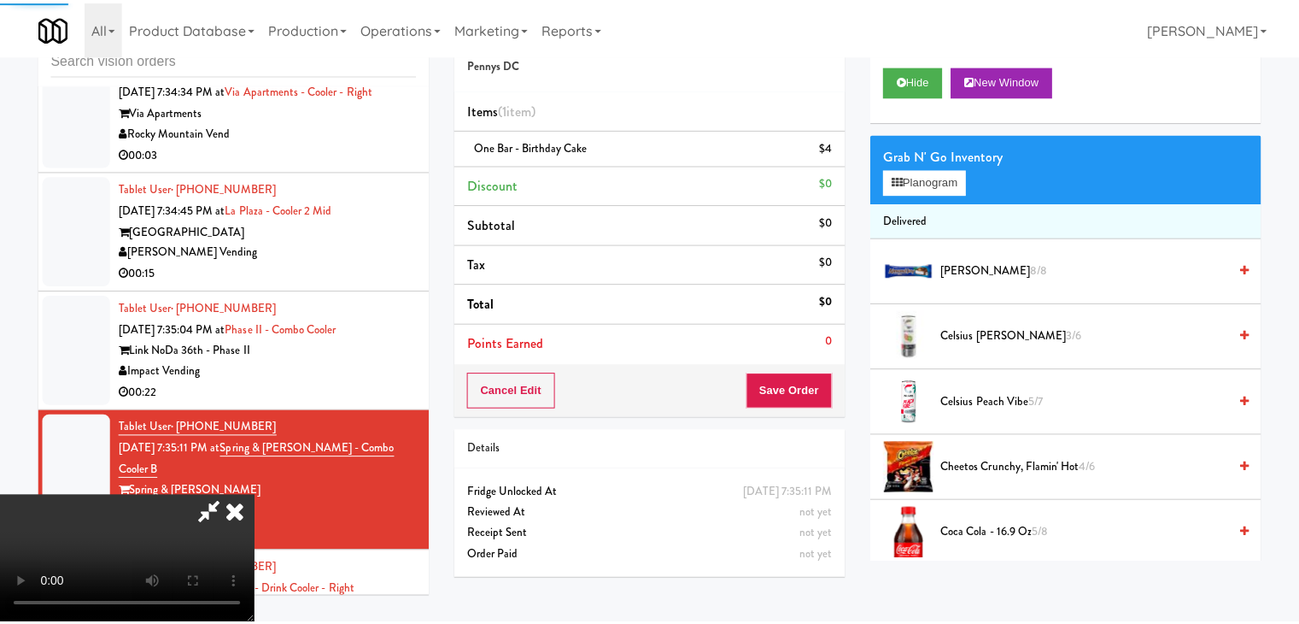
scroll to position [14326, 0]
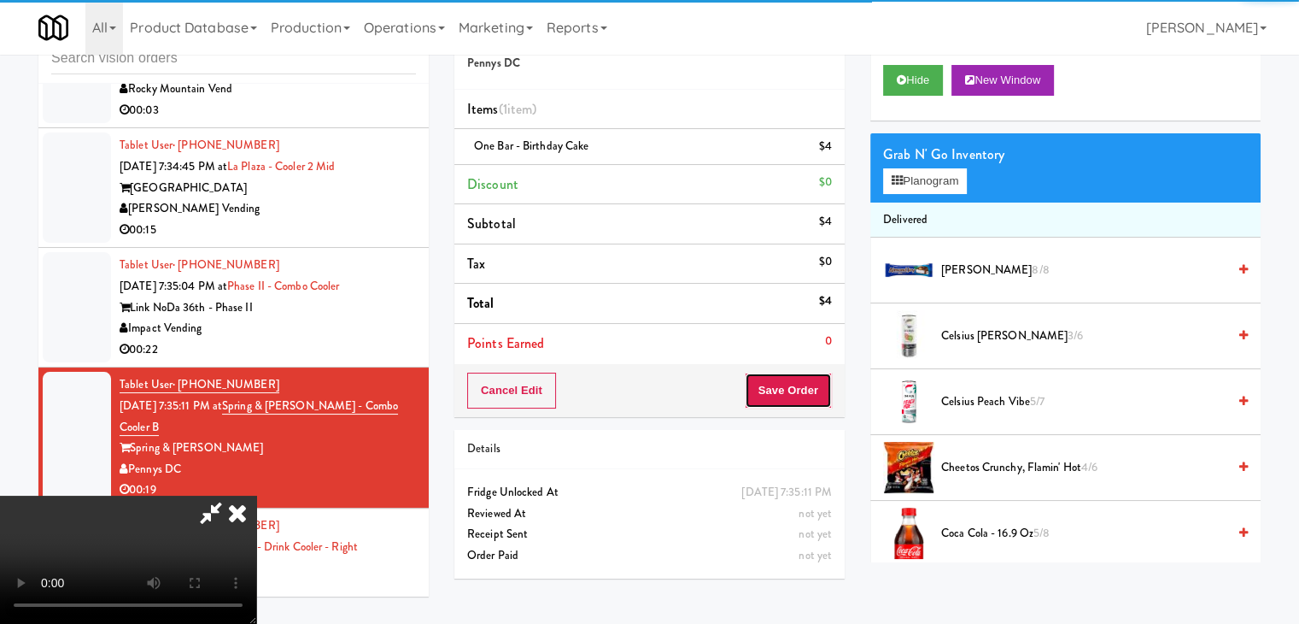
click at [809, 404] on button "Save Order" at bounding box center [788, 390] width 87 height 36
click at [810, 399] on button "Save Order" at bounding box center [788, 390] width 87 height 36
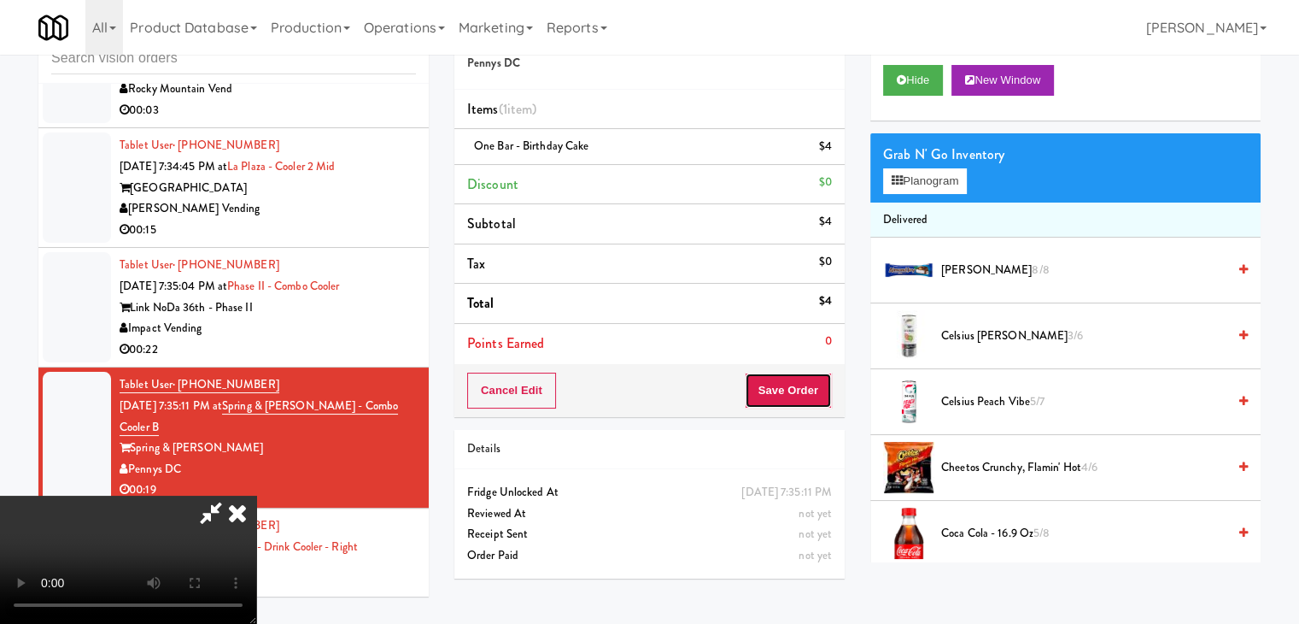
click at [810, 396] on button "Save Order" at bounding box center [788, 390] width 87 height 36
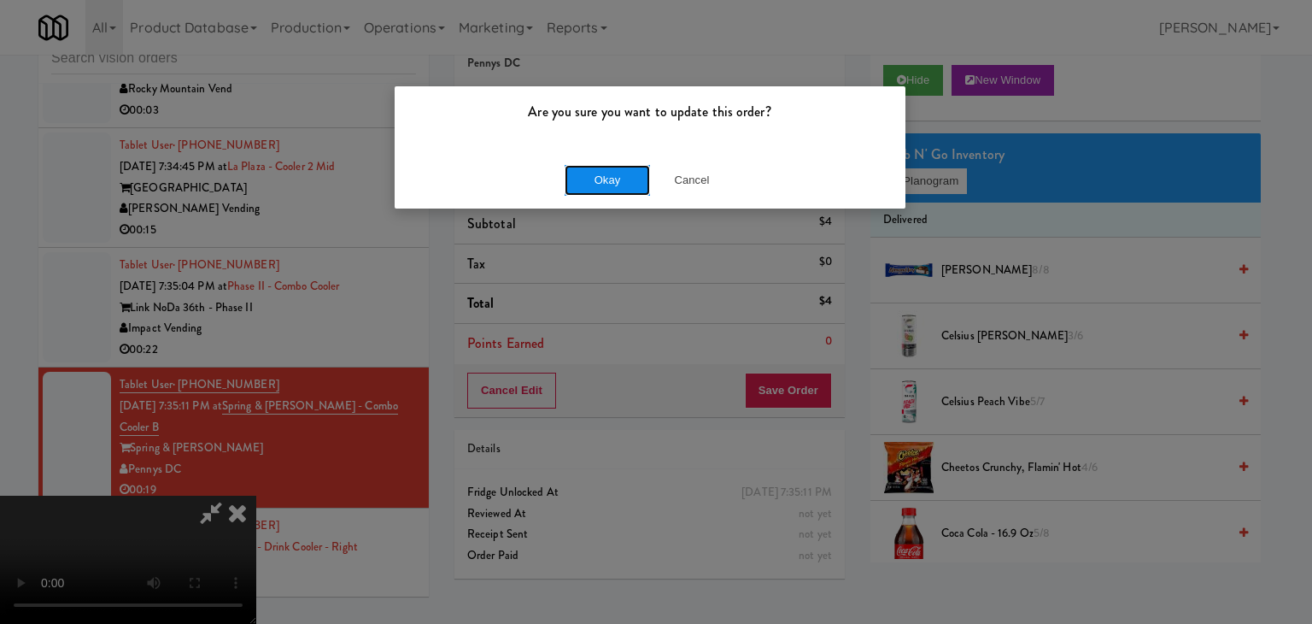
click at [629, 173] on button "Okay" at bounding box center [607, 180] width 85 height 31
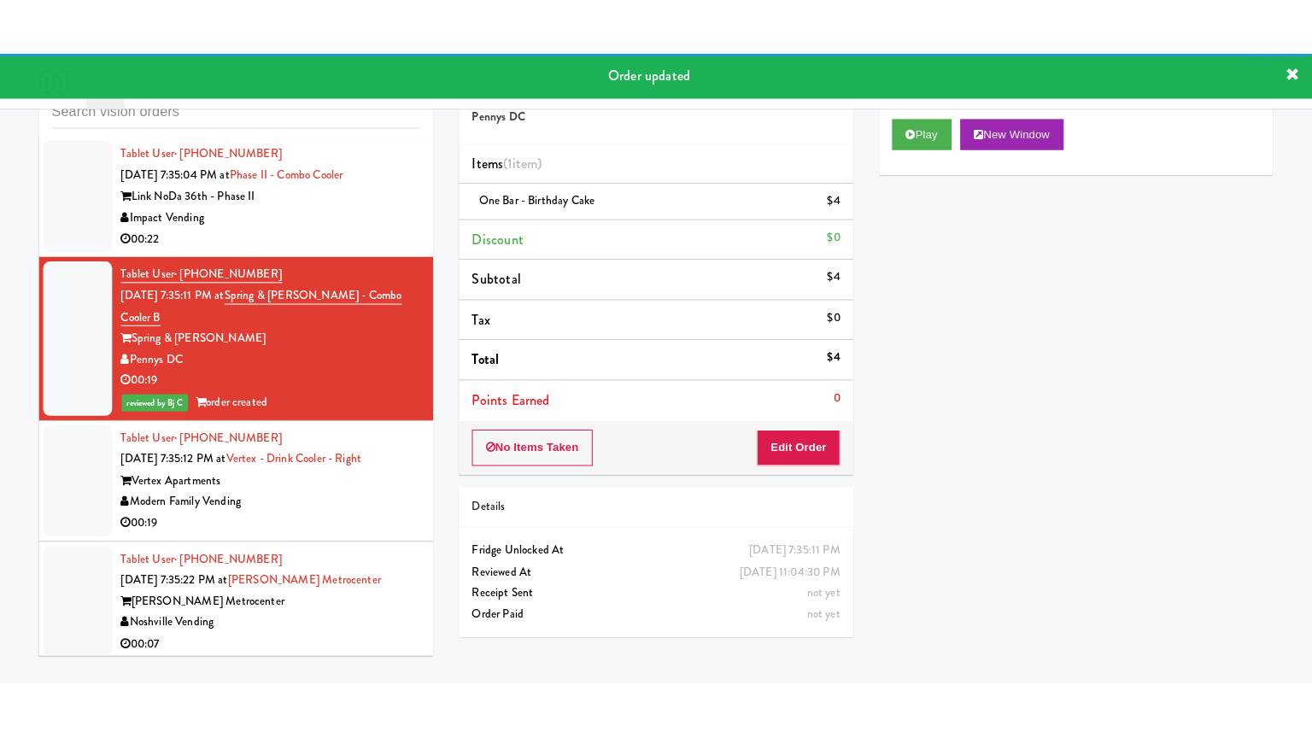
scroll to position [14497, 0]
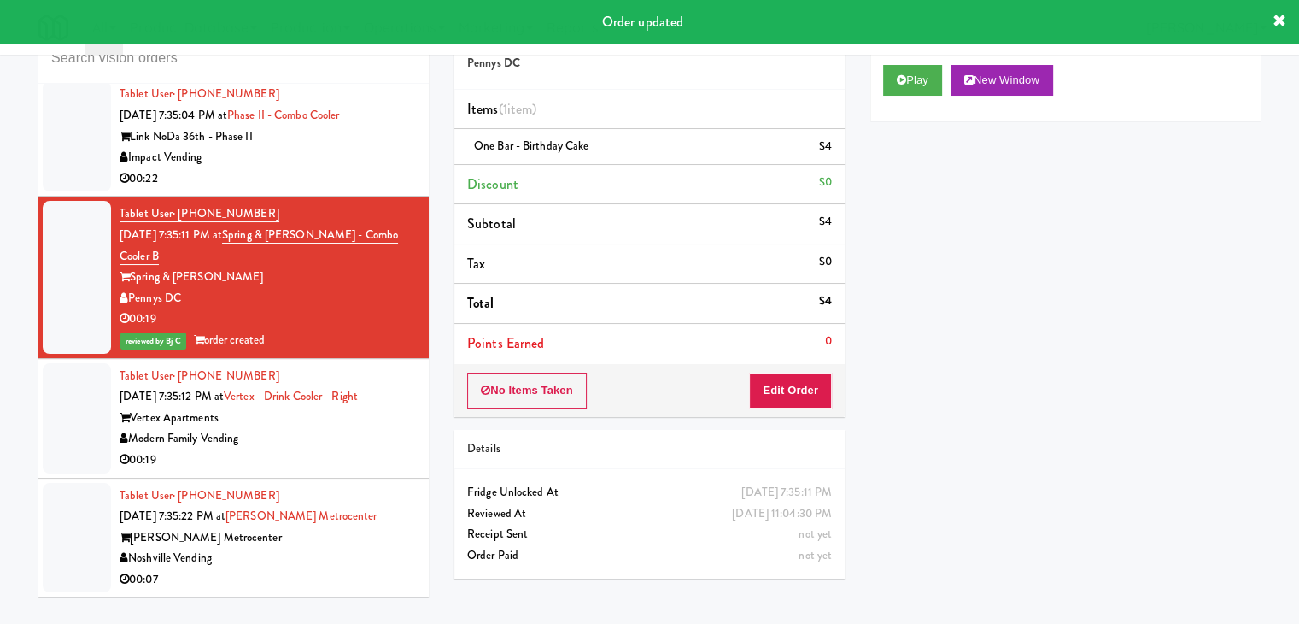
click at [348, 449] on div "00:19" at bounding box center [268, 459] width 296 height 21
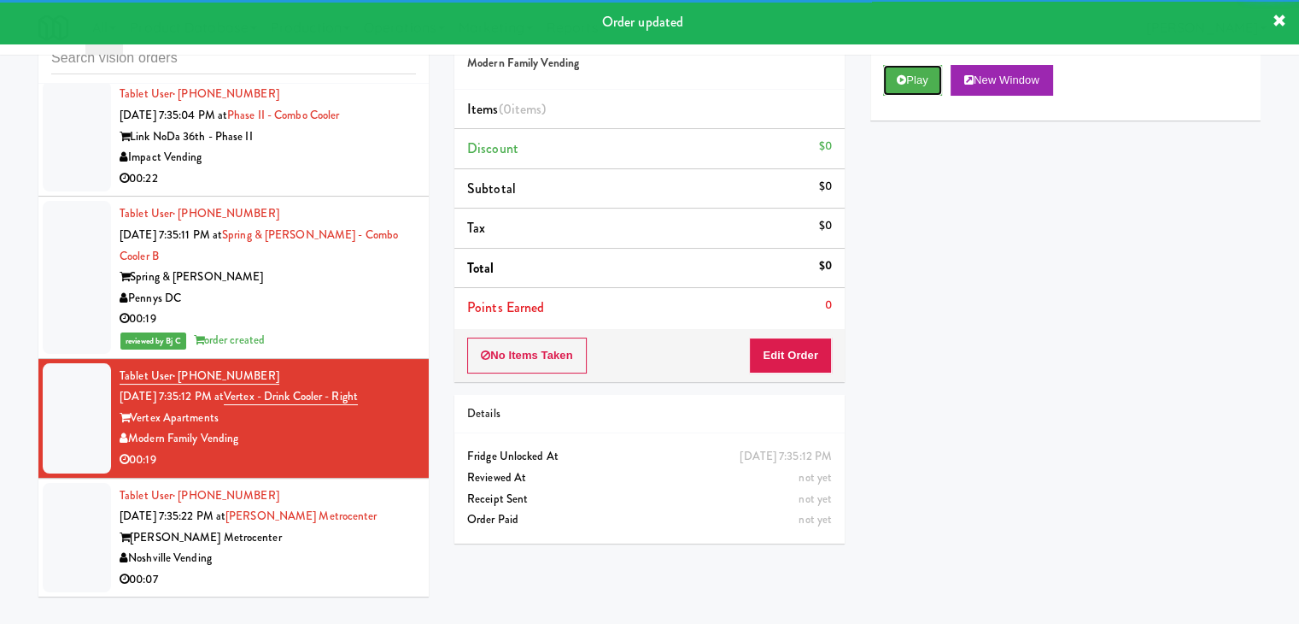
drag, startPoint x: 921, startPoint y: 69, endPoint x: 912, endPoint y: 176, distance: 107.1
click at [921, 69] on button "Play" at bounding box center [912, 80] width 59 height 31
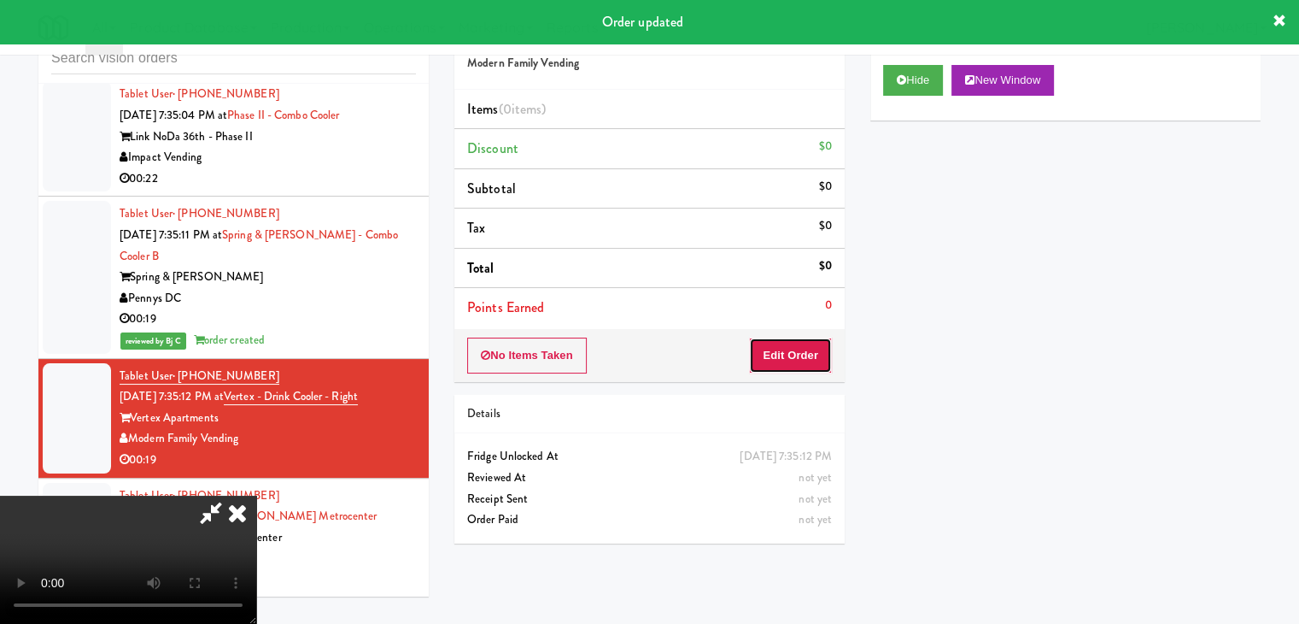
click at [788, 365] on button "Edit Order" at bounding box center [790, 355] width 83 height 36
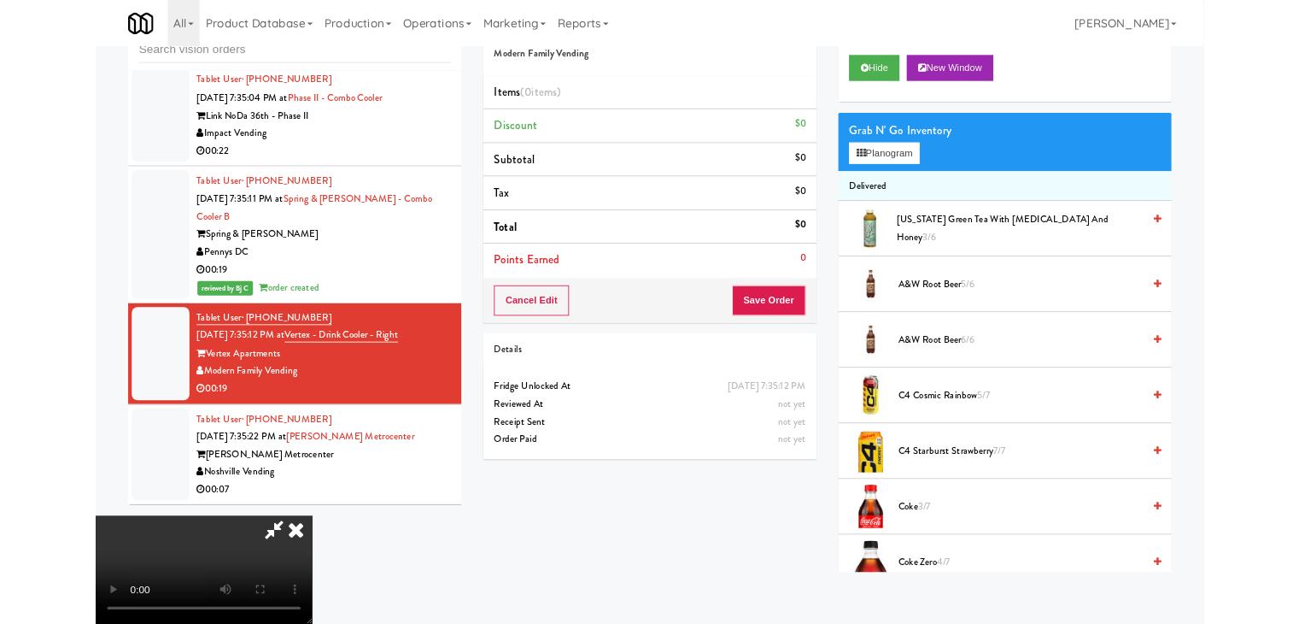
scroll to position [14454, 0]
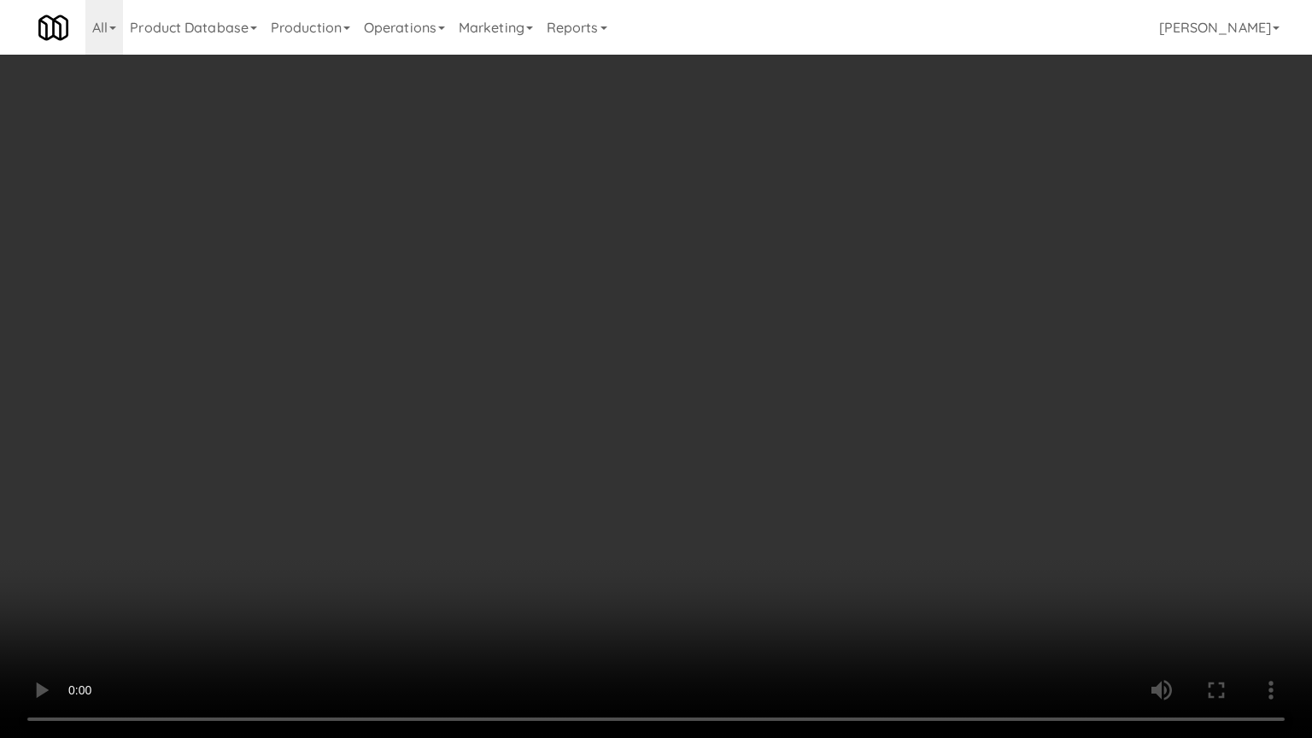
click at [905, 437] on video at bounding box center [656, 369] width 1312 height 738
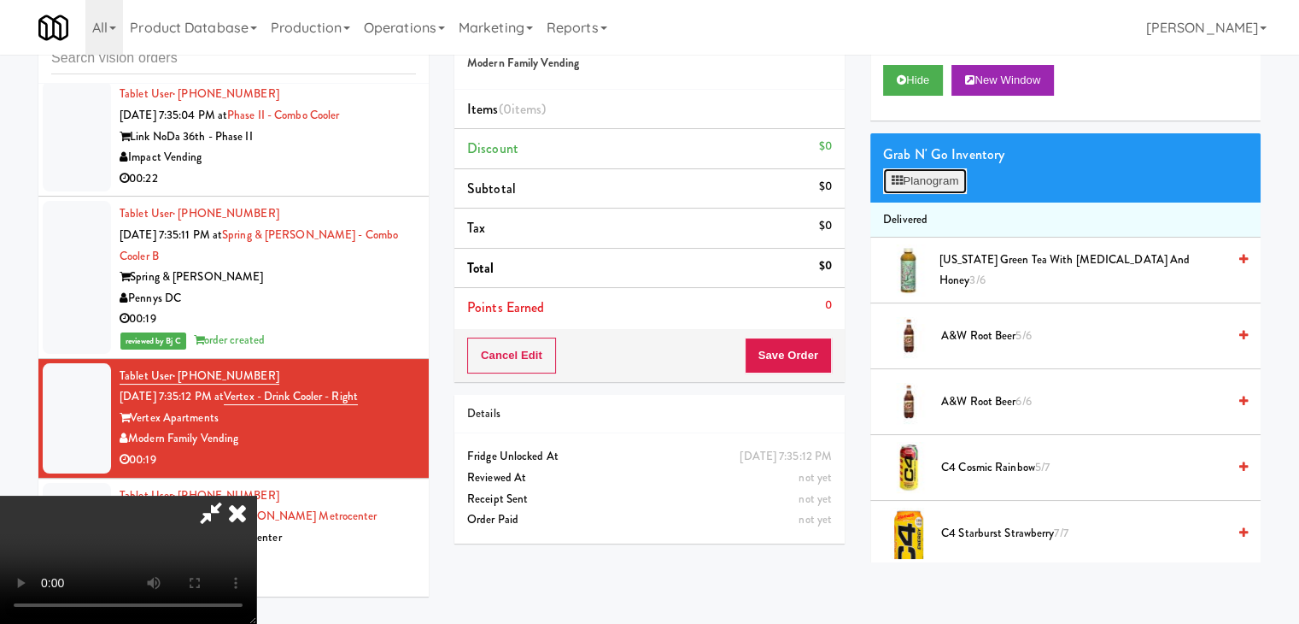
click at [958, 177] on button "Planogram" at bounding box center [925, 181] width 84 height 26
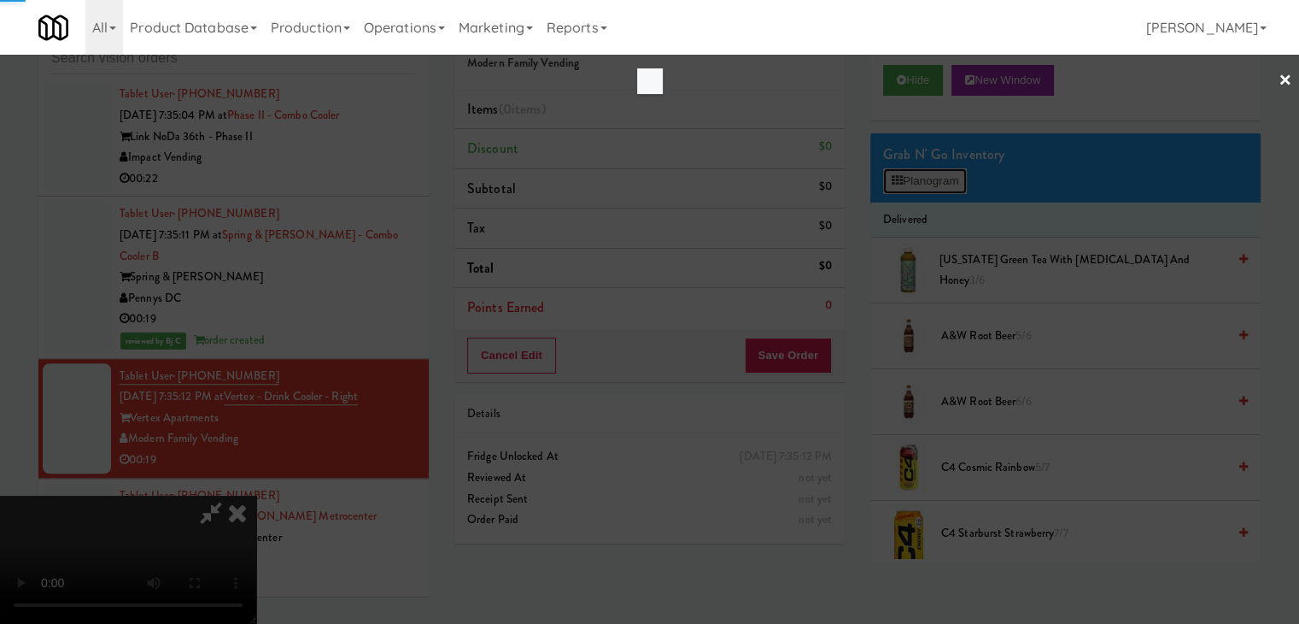
scroll to position [14454, 0]
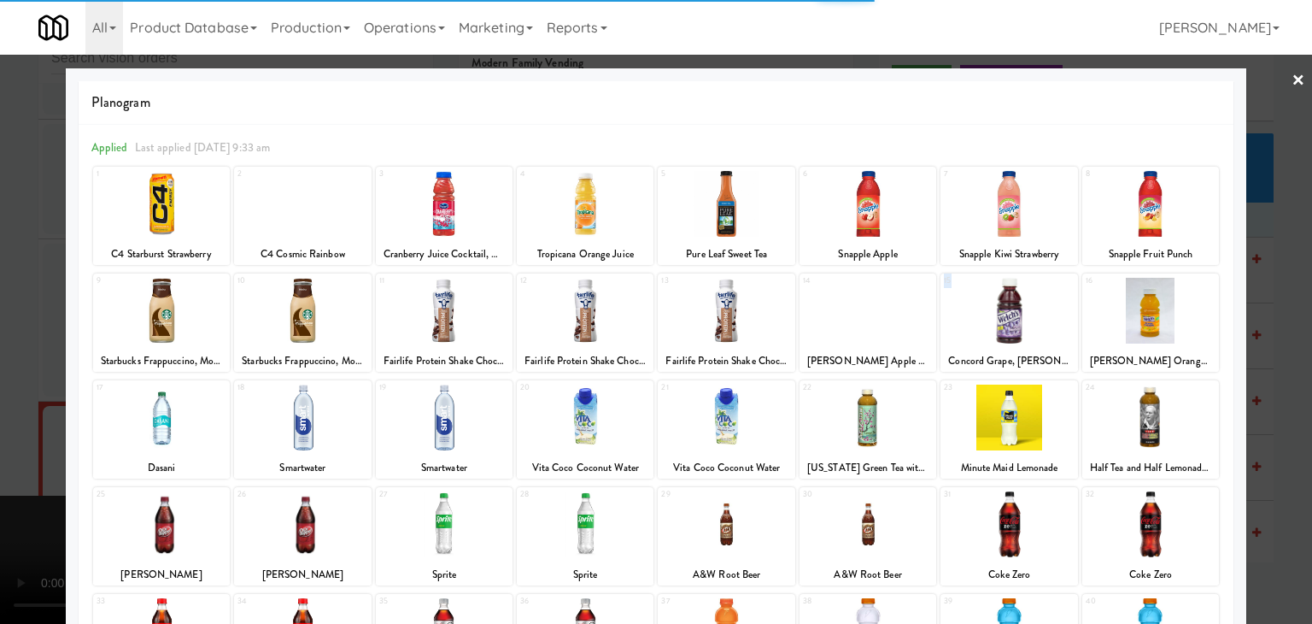
click at [1015, 302] on div "15 Concord Grape, Welch's Zero" at bounding box center [1008, 322] width 137 height 98
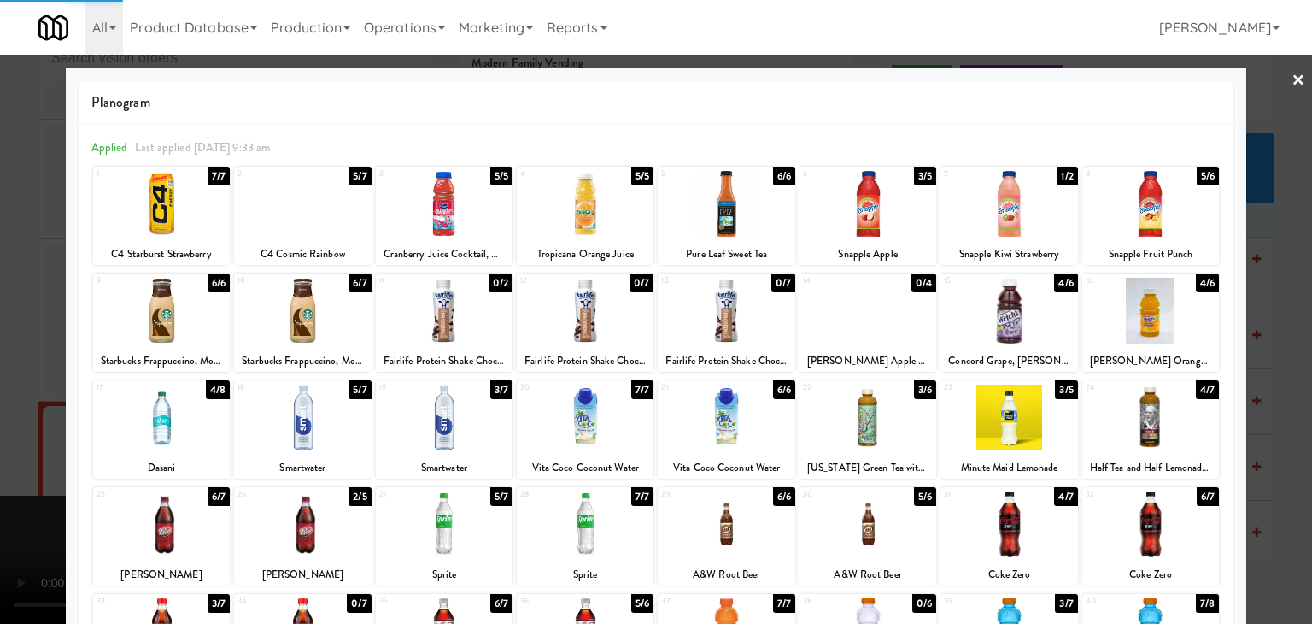
click at [1274, 319] on div at bounding box center [656, 312] width 1312 height 624
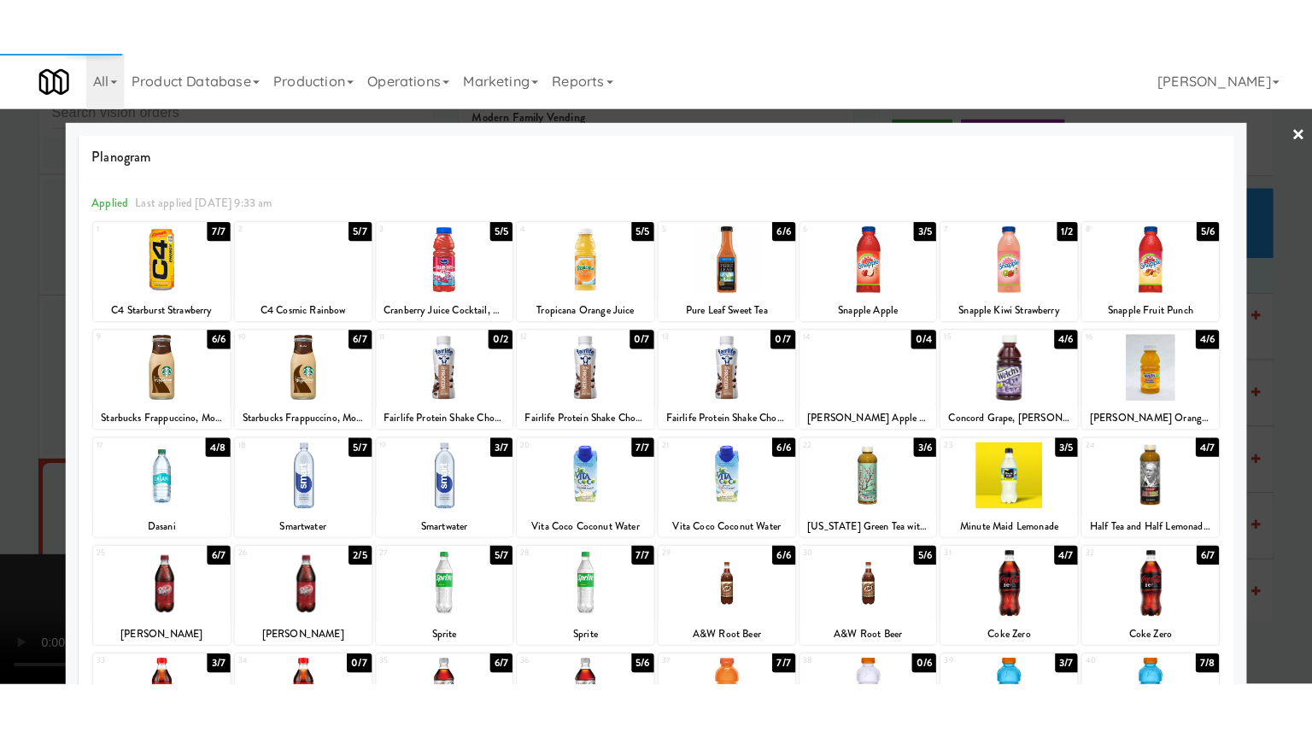
scroll to position [14497, 0]
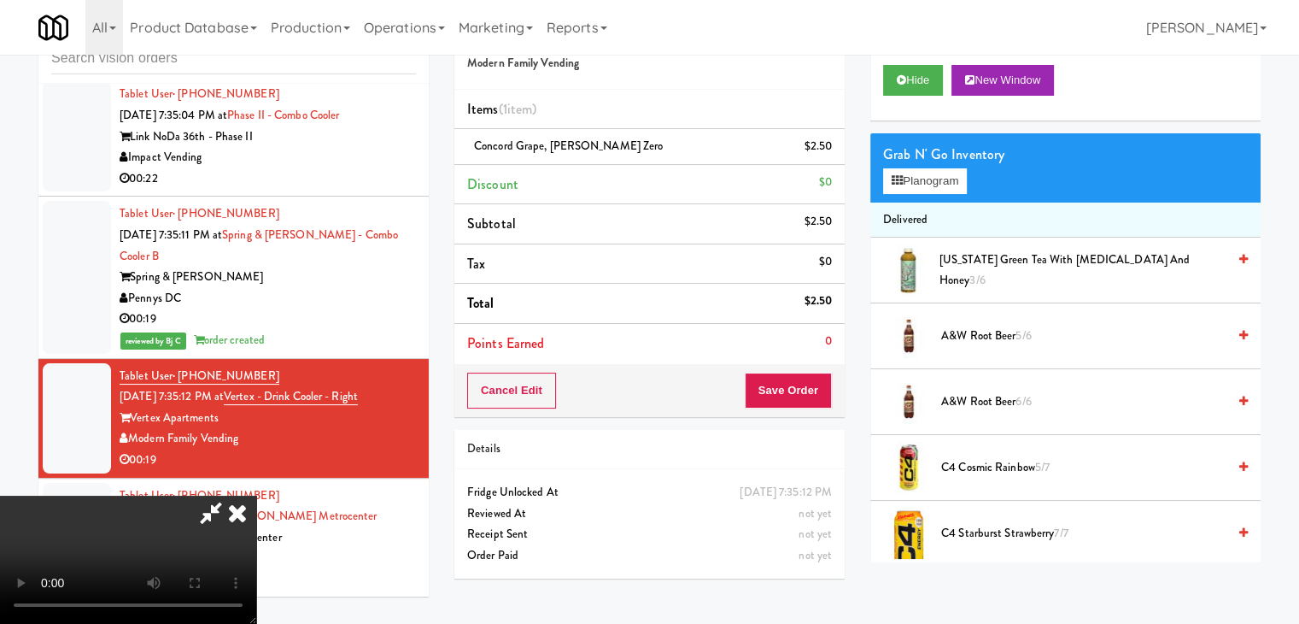
click at [256, 495] on video at bounding box center [128, 559] width 256 height 128
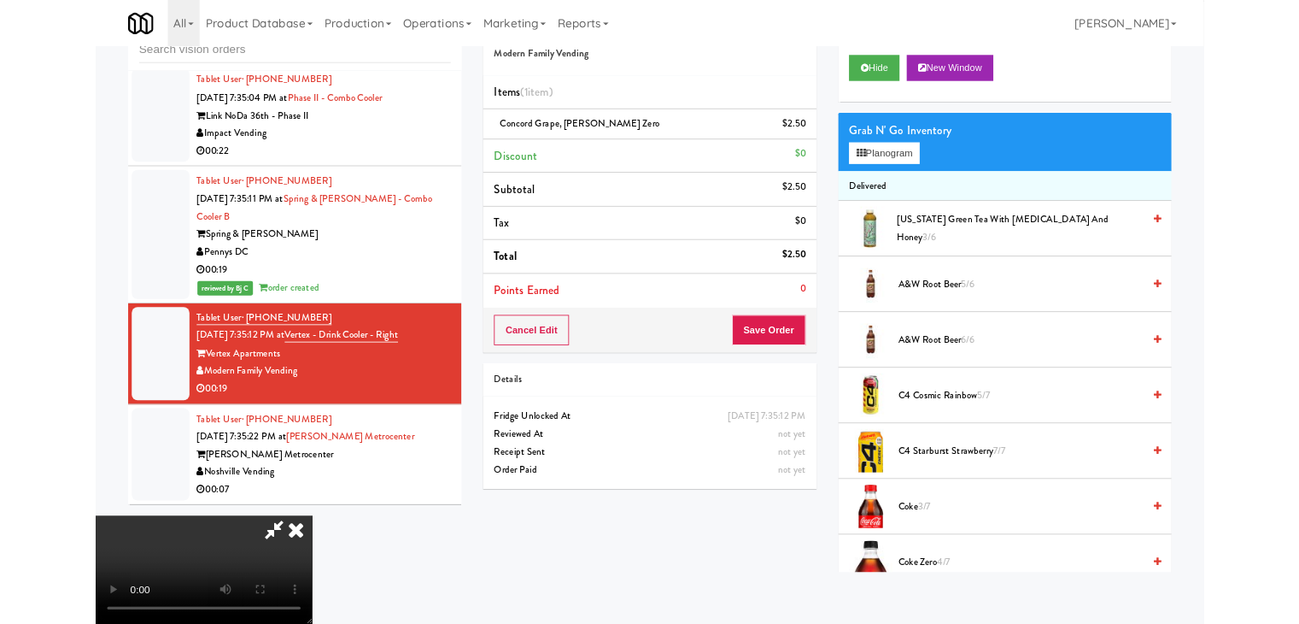
scroll to position [14454, 0]
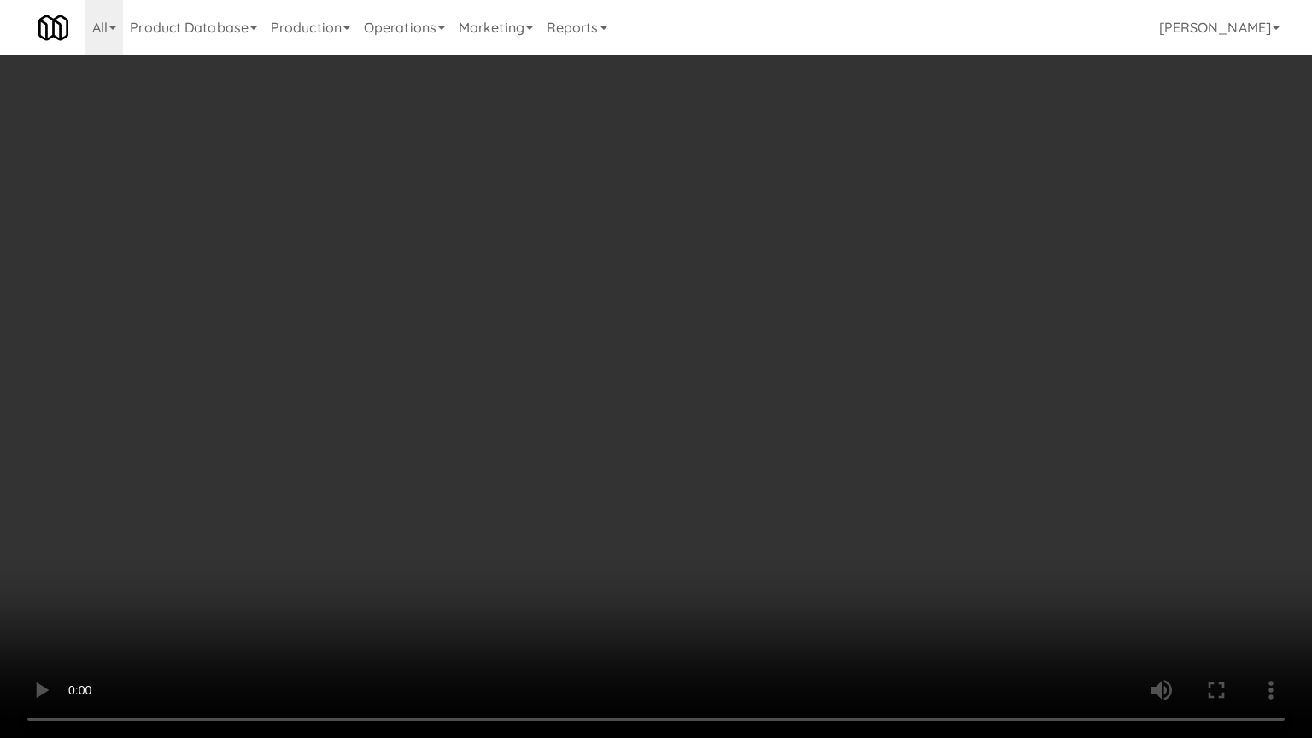
click at [844, 480] on video at bounding box center [656, 369] width 1312 height 738
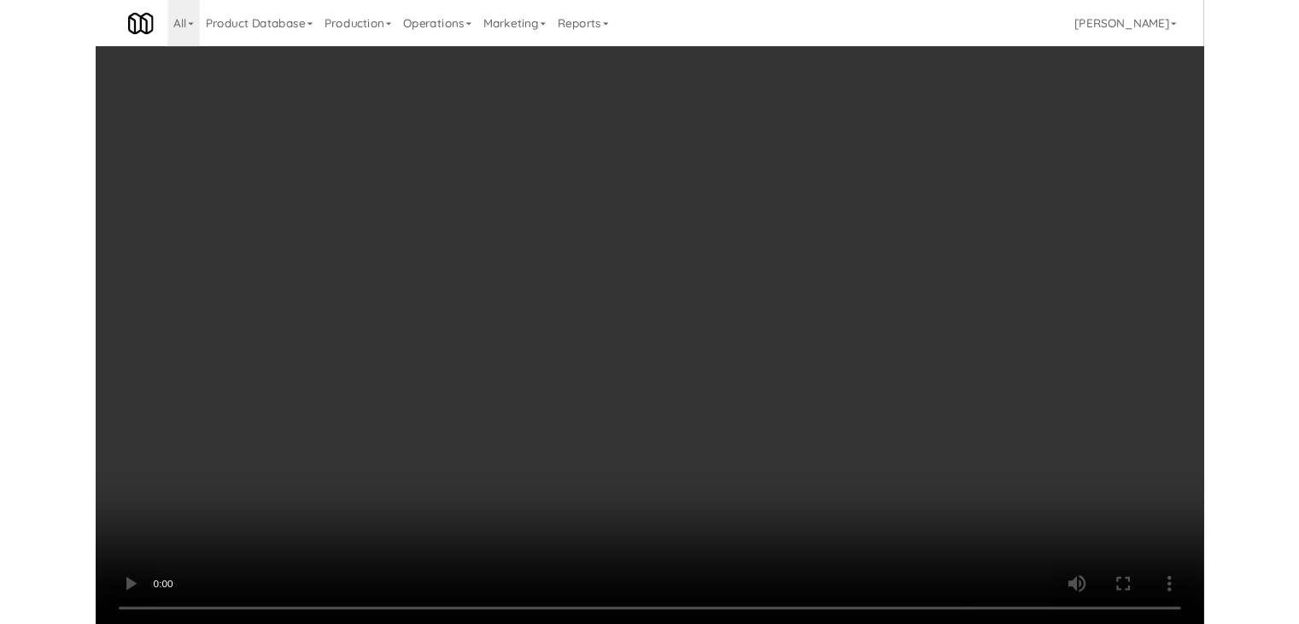
scroll to position [14497, 0]
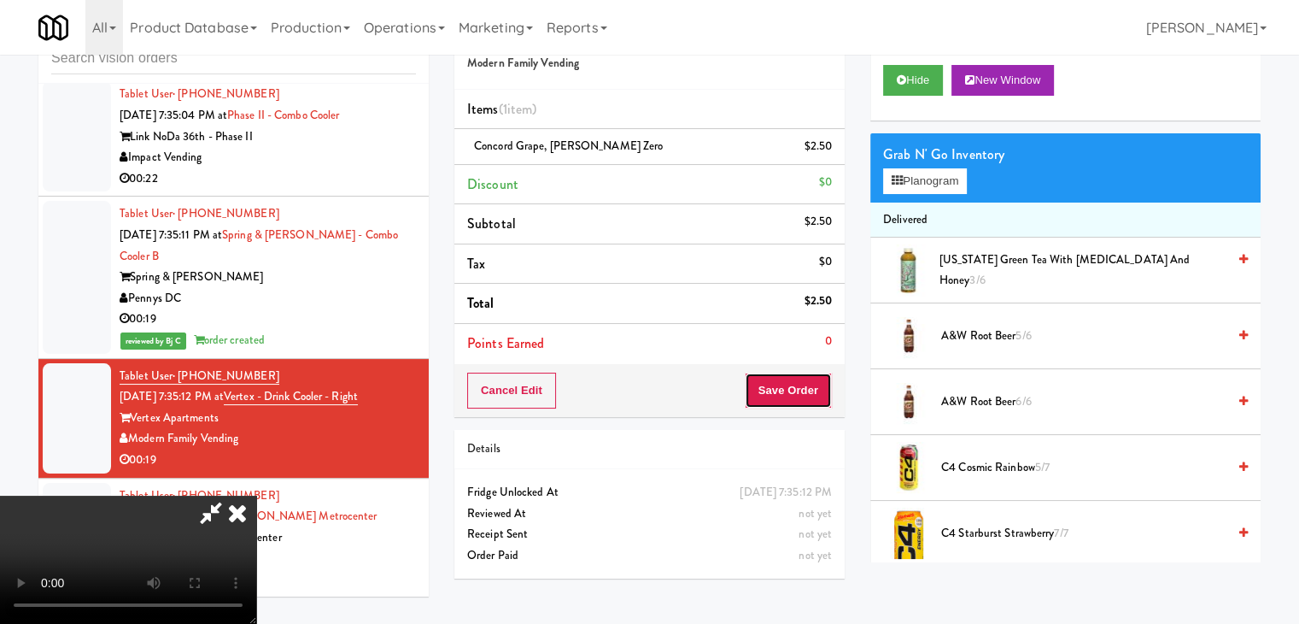
click at [805, 397] on button "Save Order" at bounding box center [788, 390] width 87 height 36
click at [805, 395] on button "Save Order" at bounding box center [788, 390] width 87 height 36
drag, startPoint x: 805, startPoint y: 395, endPoint x: 804, endPoint y: 384, distance: 11.1
click at [805, 390] on button "Save Order" at bounding box center [788, 390] width 87 height 36
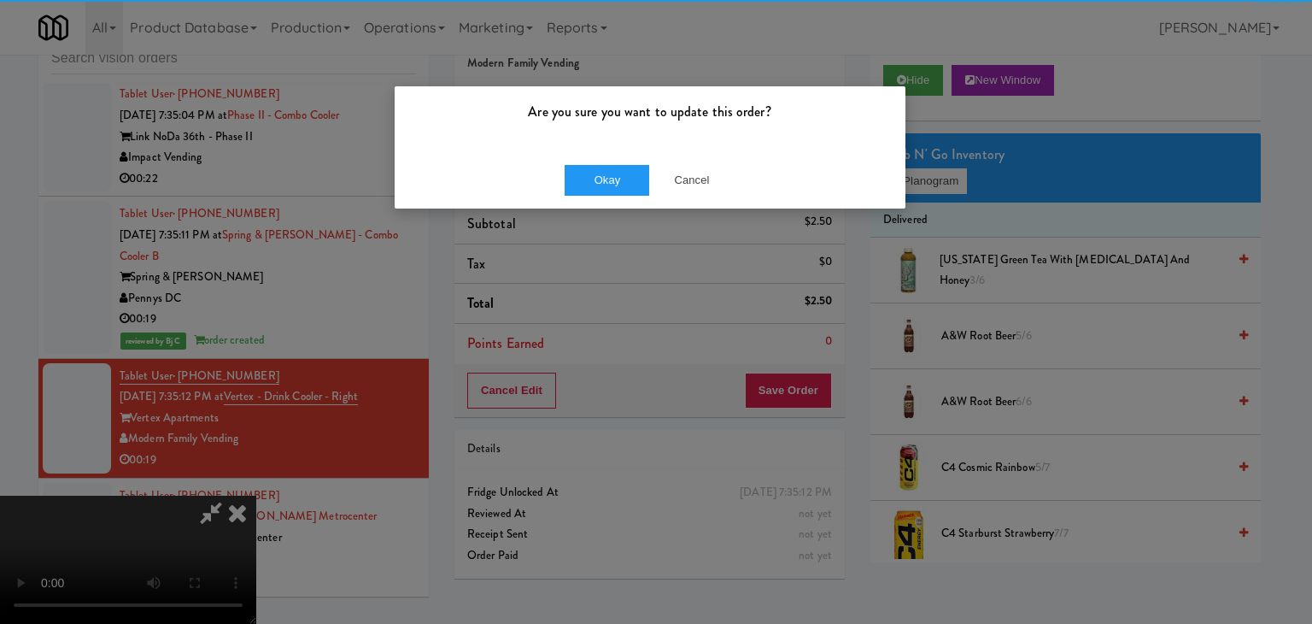
click at [635, 161] on div "Okay Cancel" at bounding box center [650, 179] width 511 height 57
click at [635, 165] on div "Okay Cancel" at bounding box center [650, 179] width 511 height 57
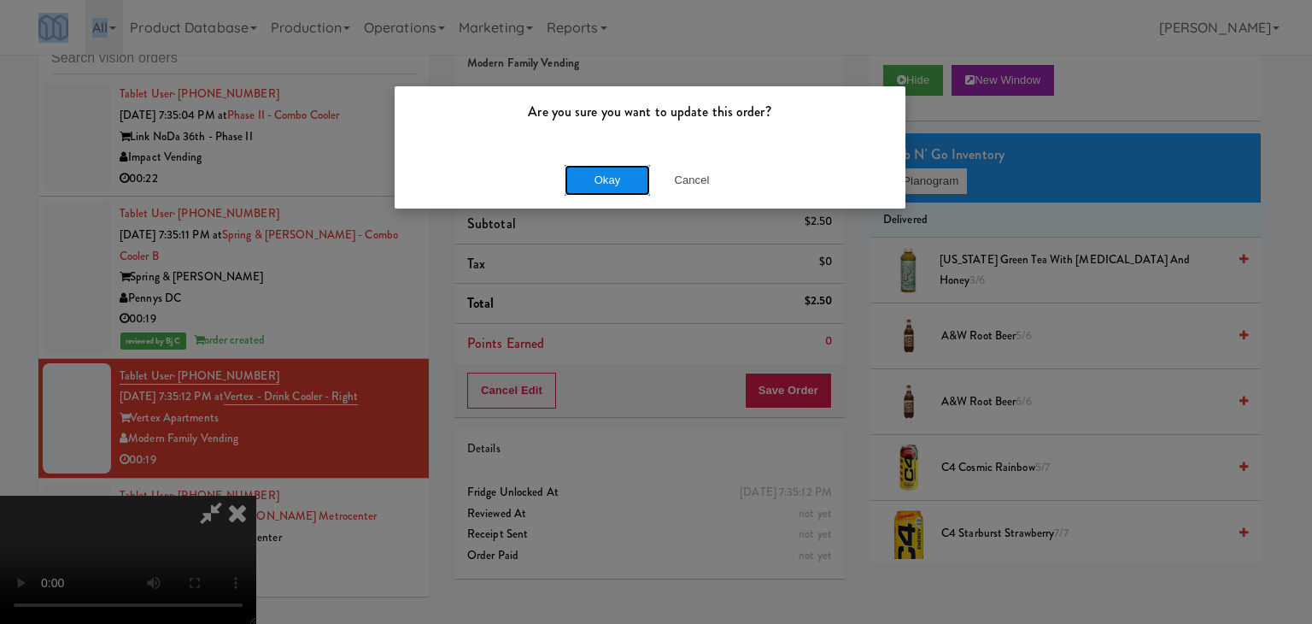
click at [635, 171] on button "Okay" at bounding box center [607, 180] width 85 height 31
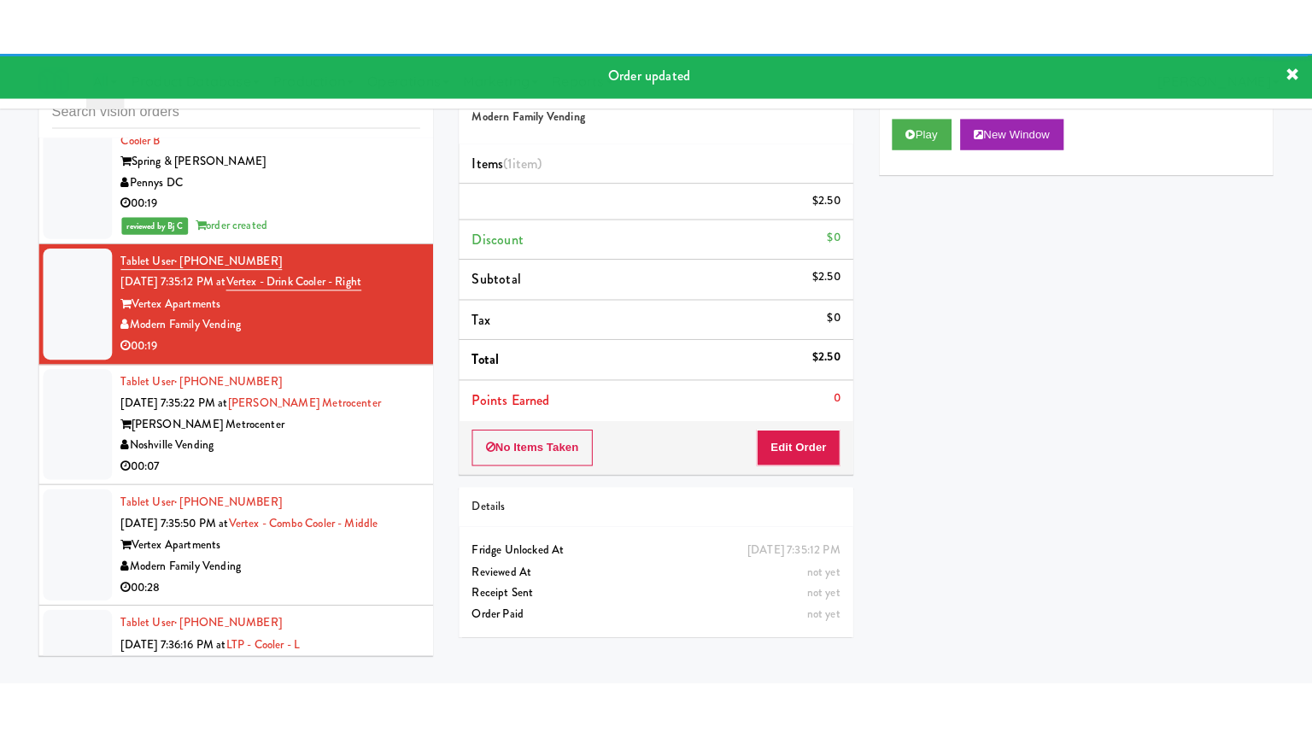
scroll to position [14668, 0]
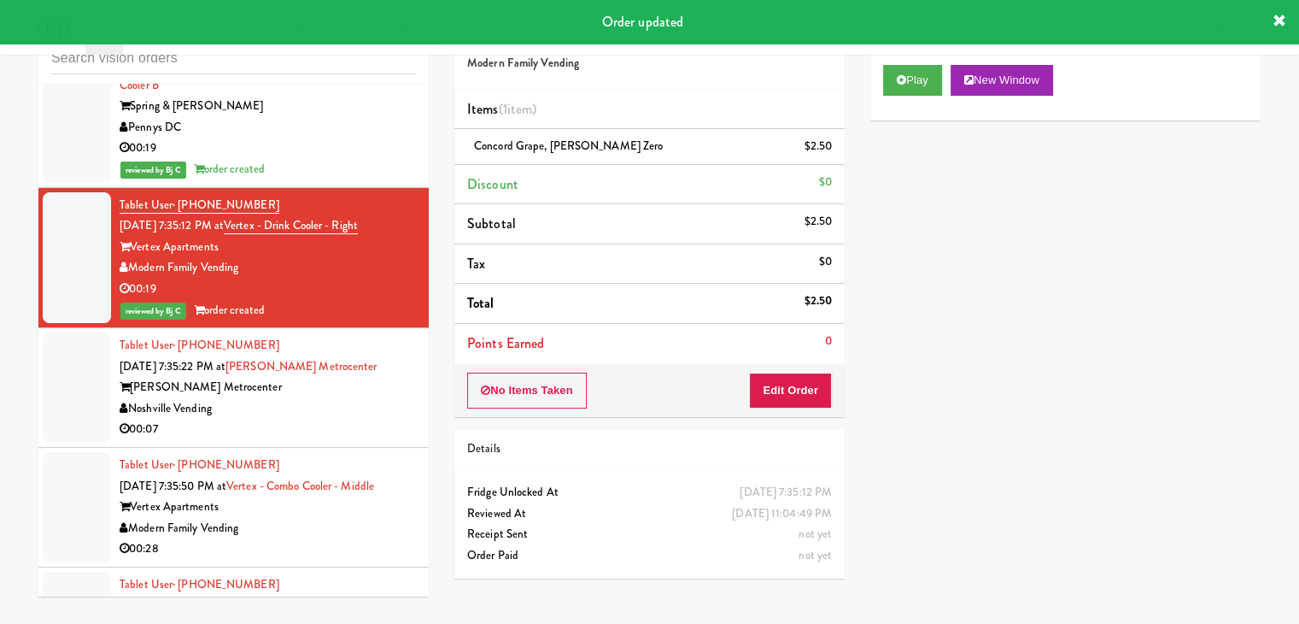
click at [355, 377] on div "[PERSON_NAME] Metrocenter" at bounding box center [268, 387] width 296 height 21
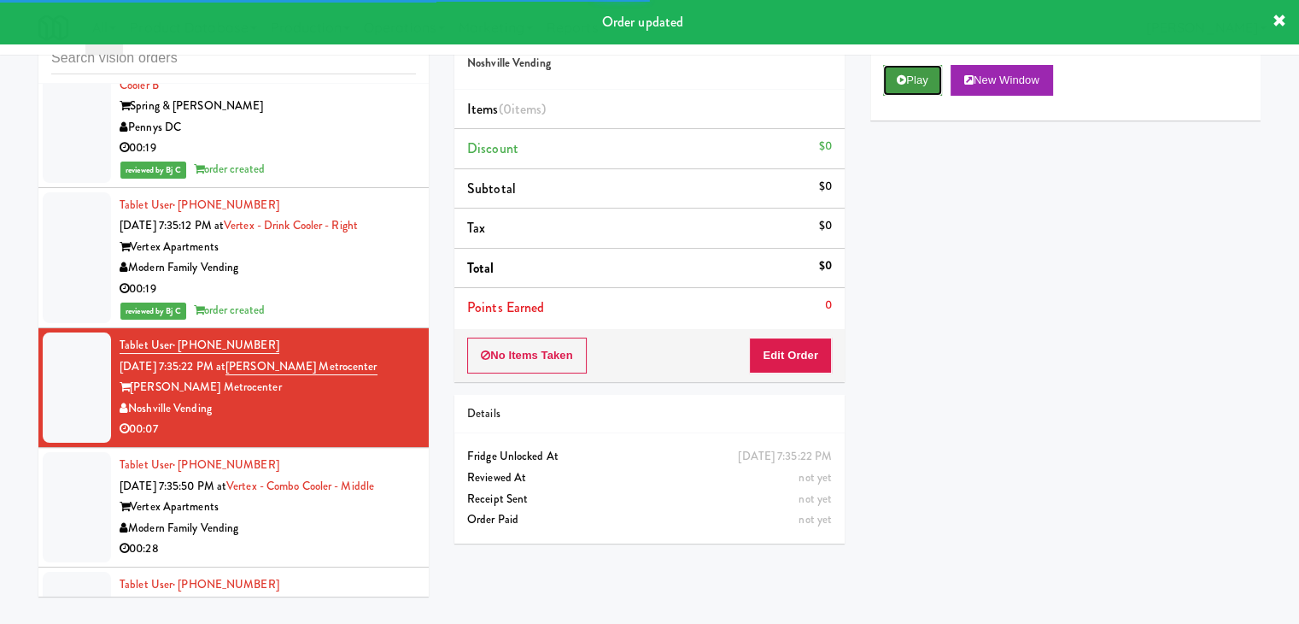
click at [899, 80] on icon at bounding box center [901, 79] width 9 height 11
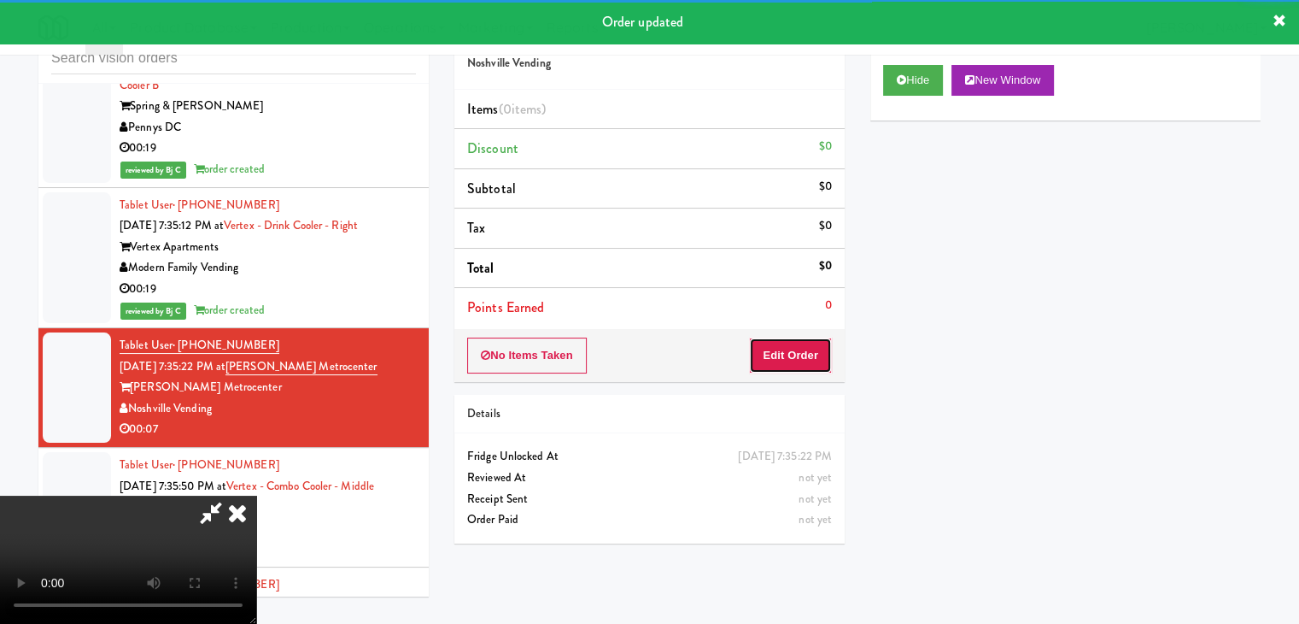
click at [806, 343] on button "Edit Order" at bounding box center [790, 355] width 83 height 36
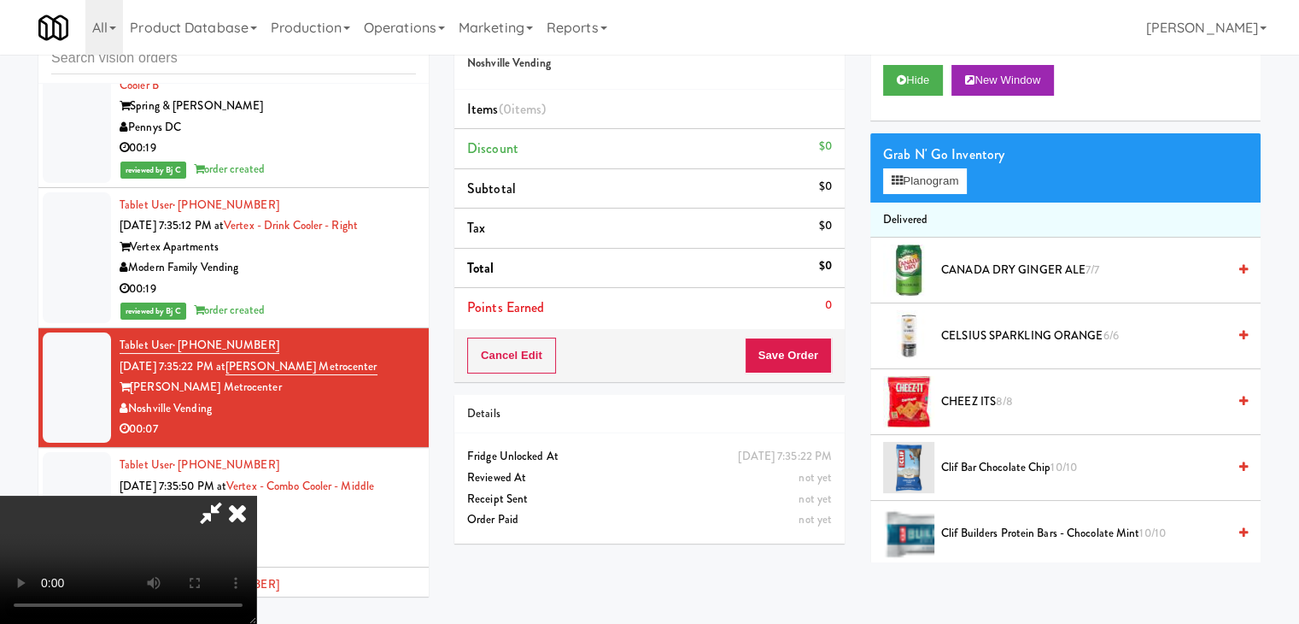
scroll to position [14626, 0]
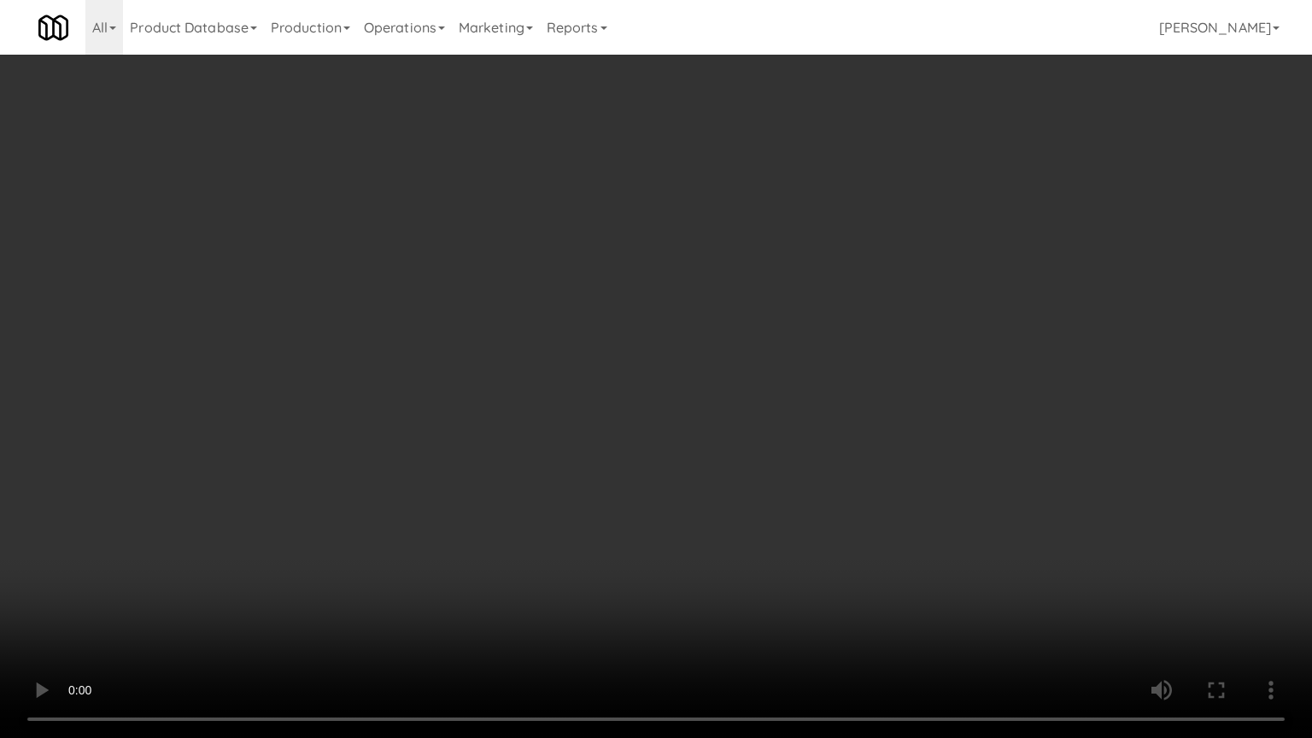
click at [822, 503] on video at bounding box center [656, 369] width 1312 height 738
click at [819, 509] on video at bounding box center [656, 369] width 1312 height 738
click at [820, 509] on video at bounding box center [656, 369] width 1312 height 738
click at [823, 510] on video at bounding box center [656, 369] width 1312 height 738
click at [823, 512] on video at bounding box center [656, 369] width 1312 height 738
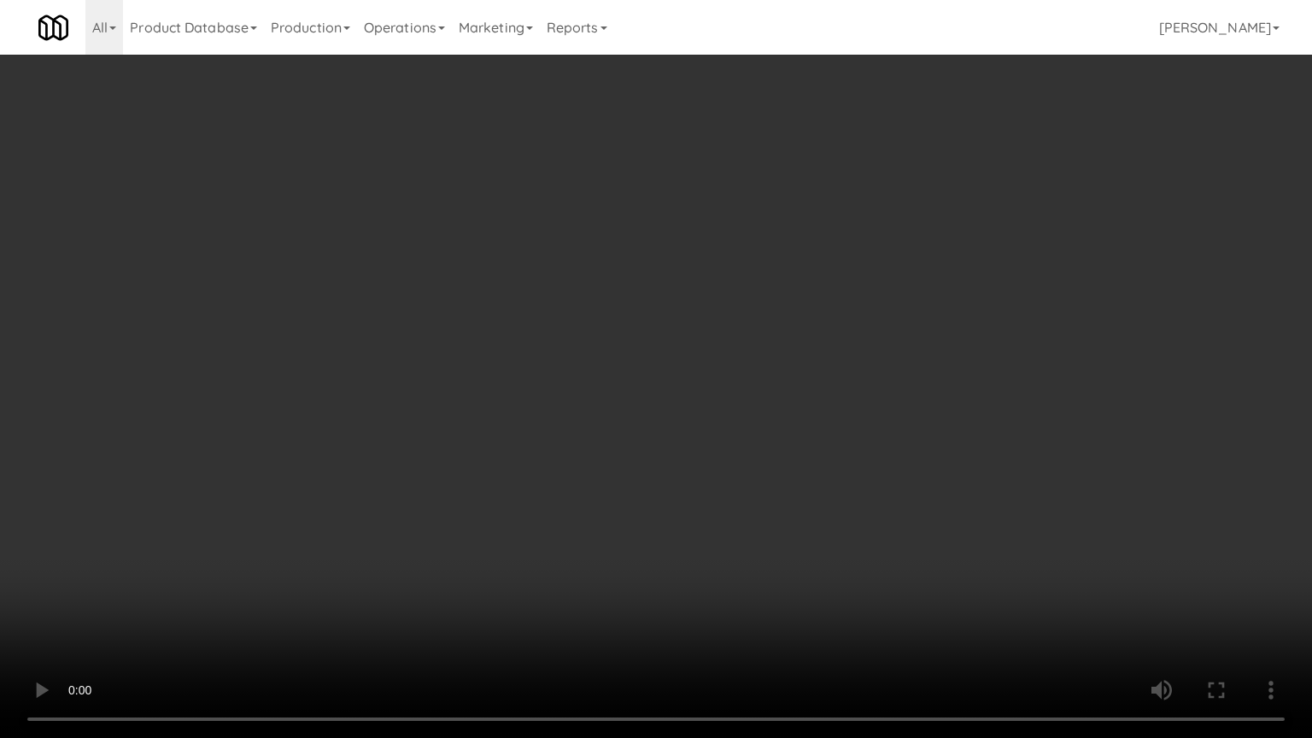
click at [822, 512] on video at bounding box center [656, 369] width 1312 height 738
click at [823, 507] on video at bounding box center [656, 369] width 1312 height 738
click at [824, 504] on video at bounding box center [656, 369] width 1312 height 738
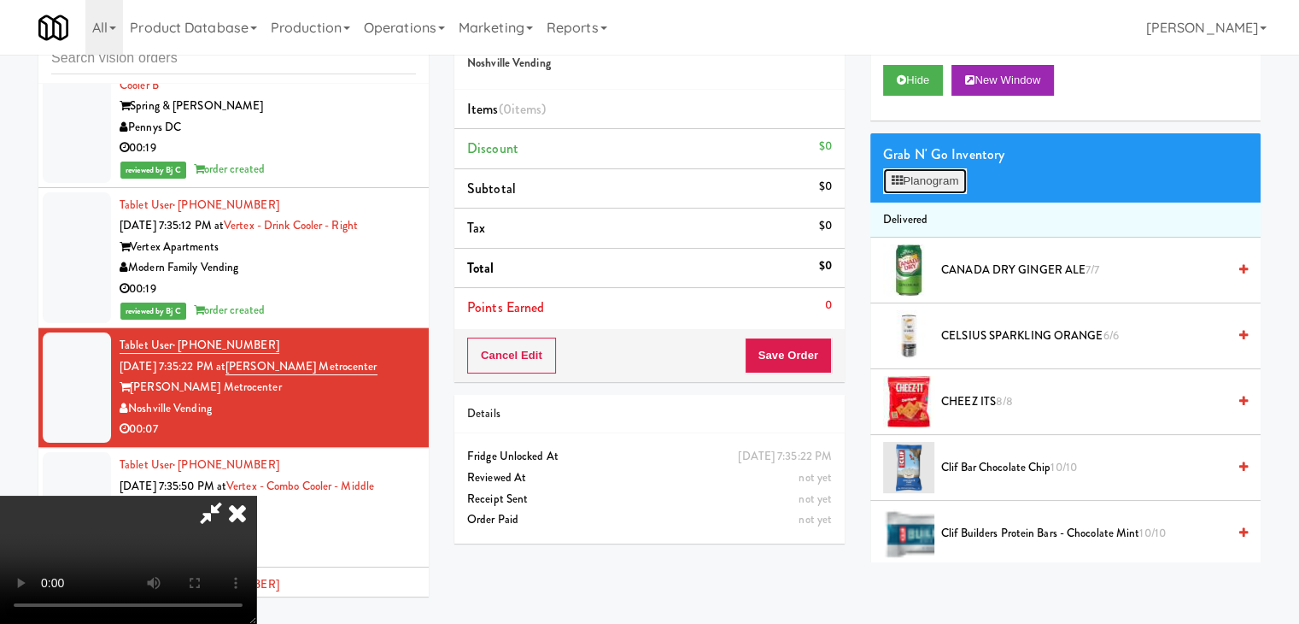
click at [946, 174] on button "Planogram" at bounding box center [925, 181] width 84 height 26
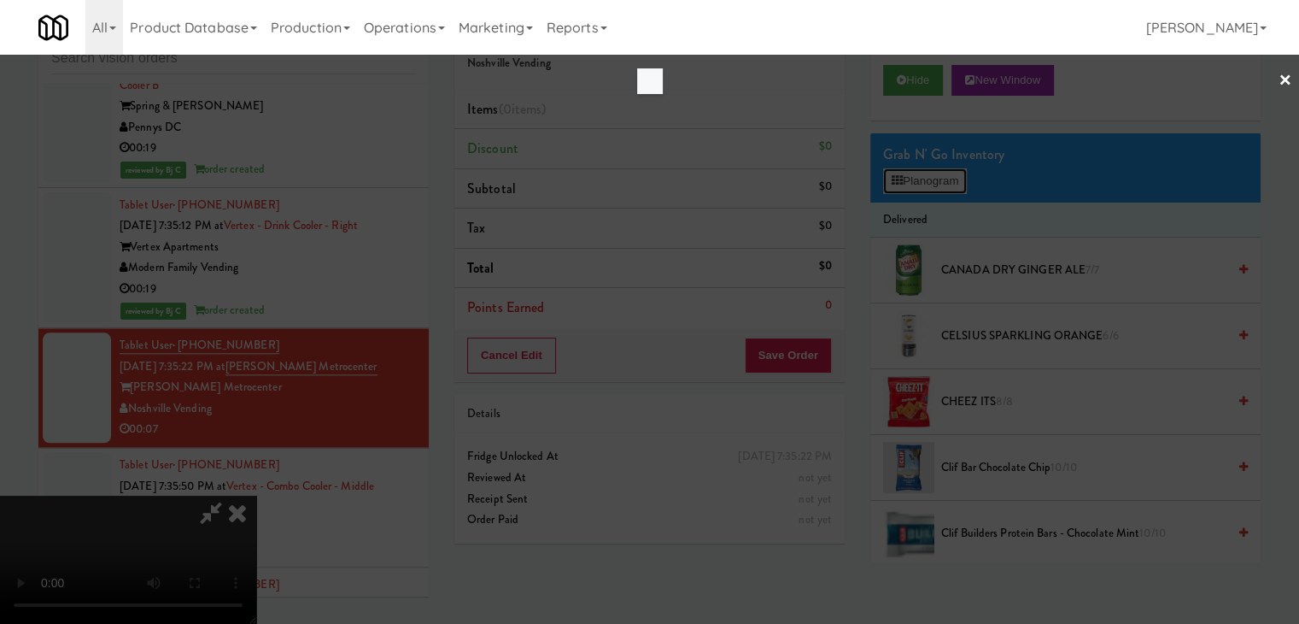
scroll to position [14626, 0]
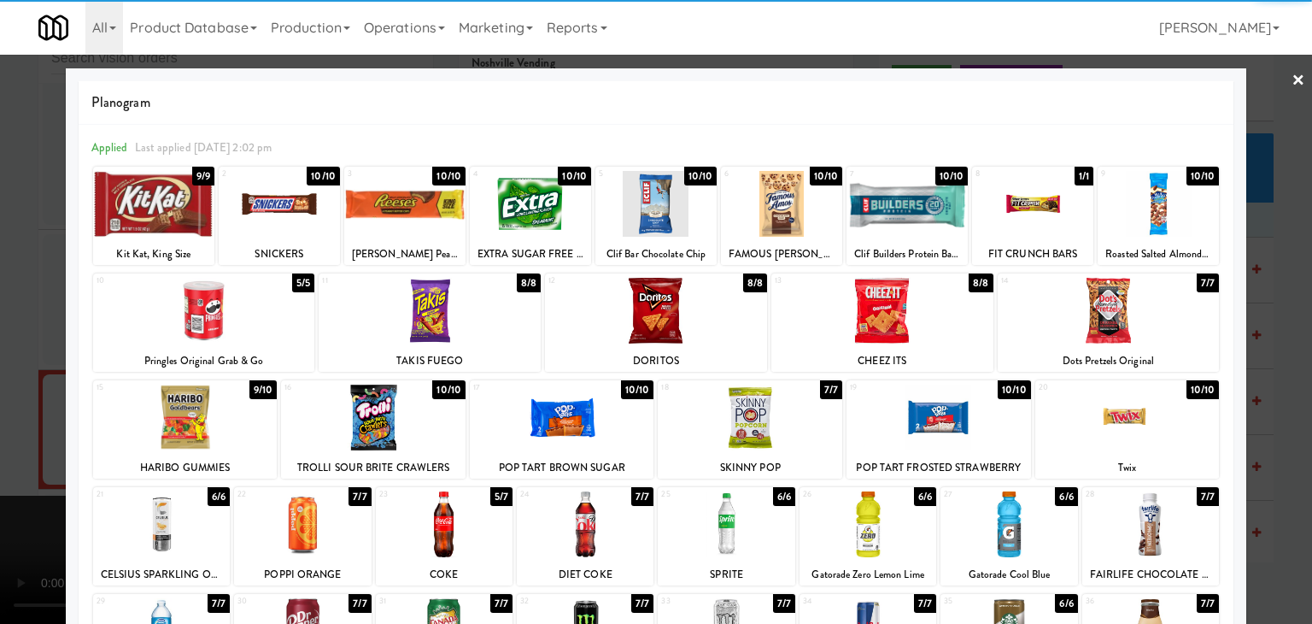
click at [925, 412] on div at bounding box center [938, 417] width 184 height 66
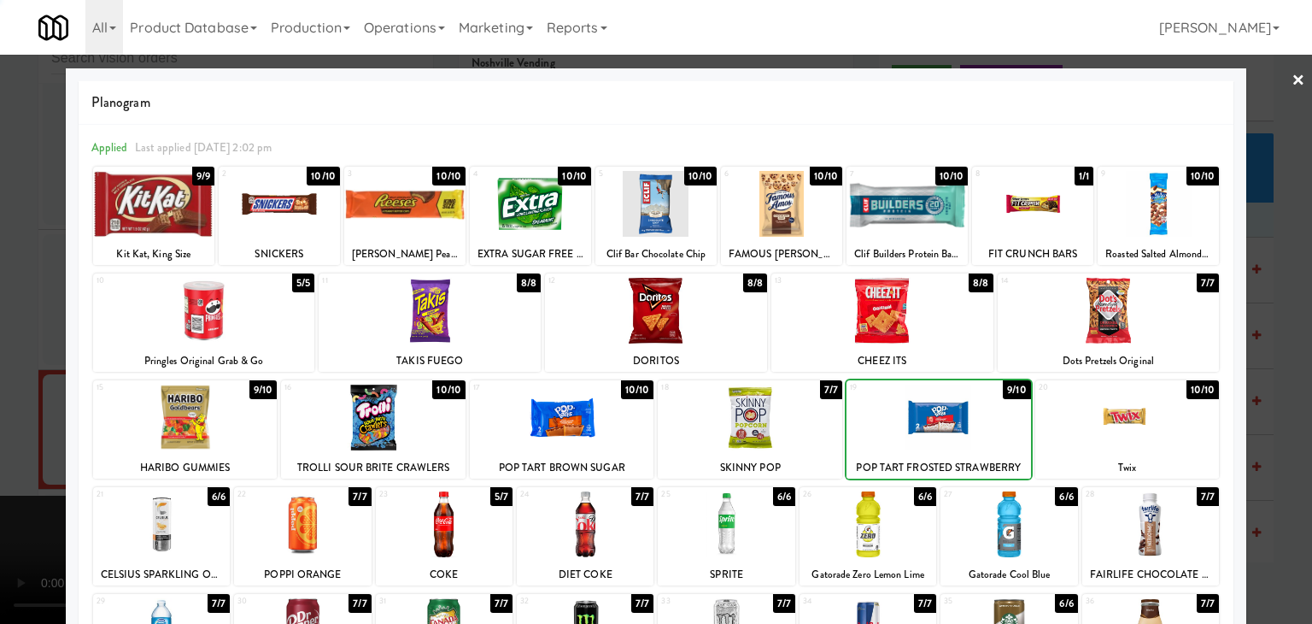
drag, startPoint x: 926, startPoint y: 413, endPoint x: 940, endPoint y: 413, distance: 13.7
click at [928, 413] on div at bounding box center [938, 417] width 184 height 66
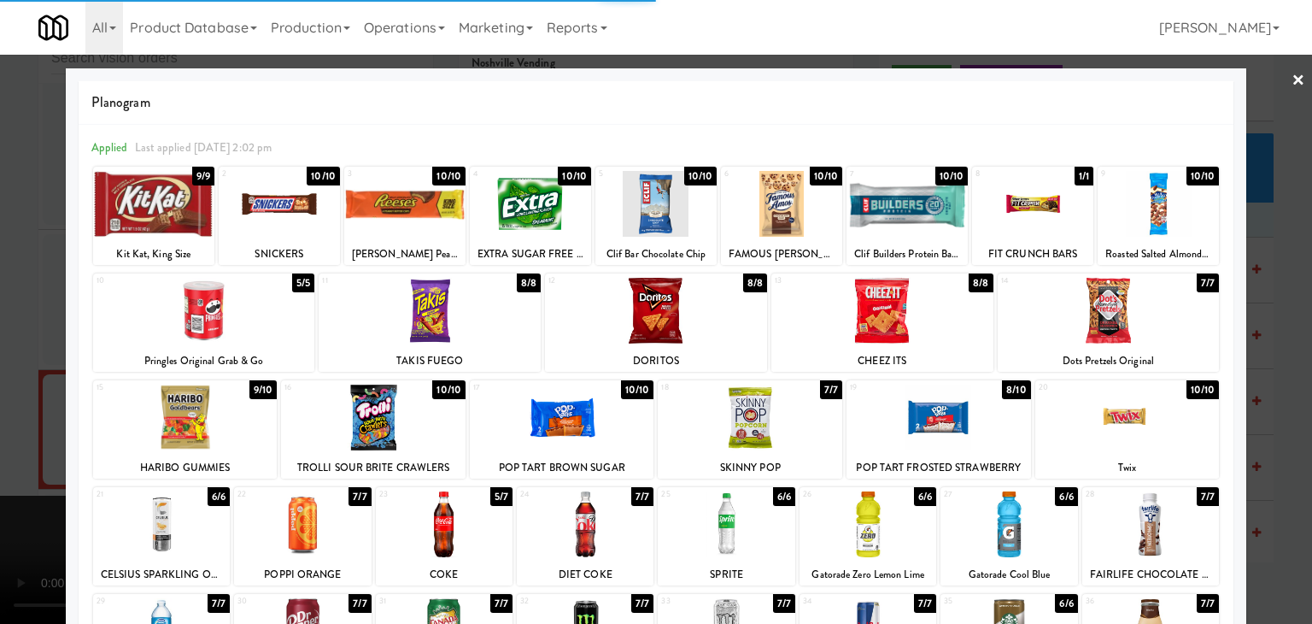
drag, startPoint x: 1286, startPoint y: 425, endPoint x: 1183, endPoint y: 406, distance: 105.0
click at [1286, 424] on div at bounding box center [656, 312] width 1312 height 624
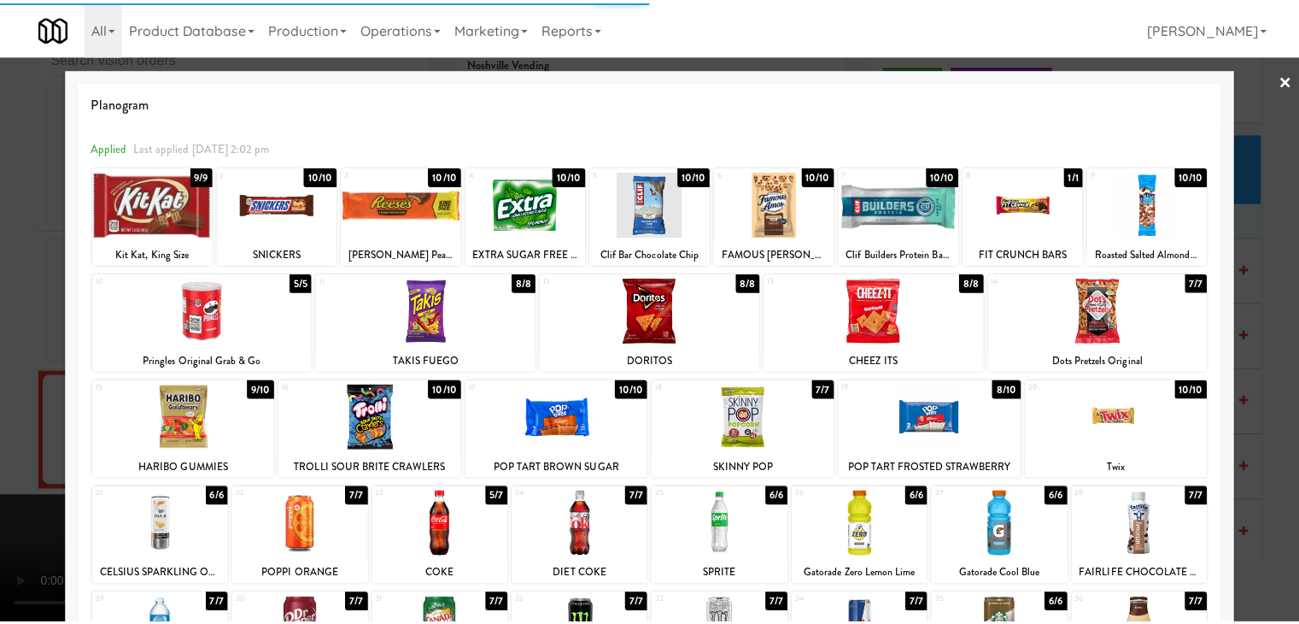
scroll to position [14668, 0]
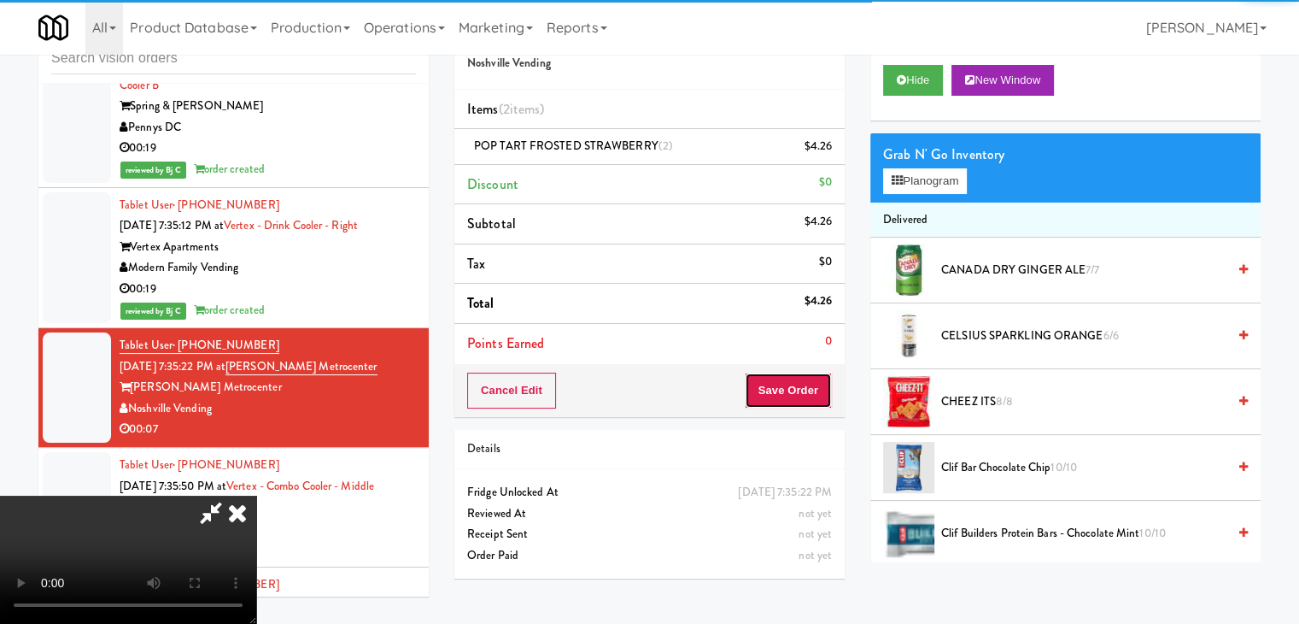
click at [823, 386] on button "Save Order" at bounding box center [788, 390] width 87 height 36
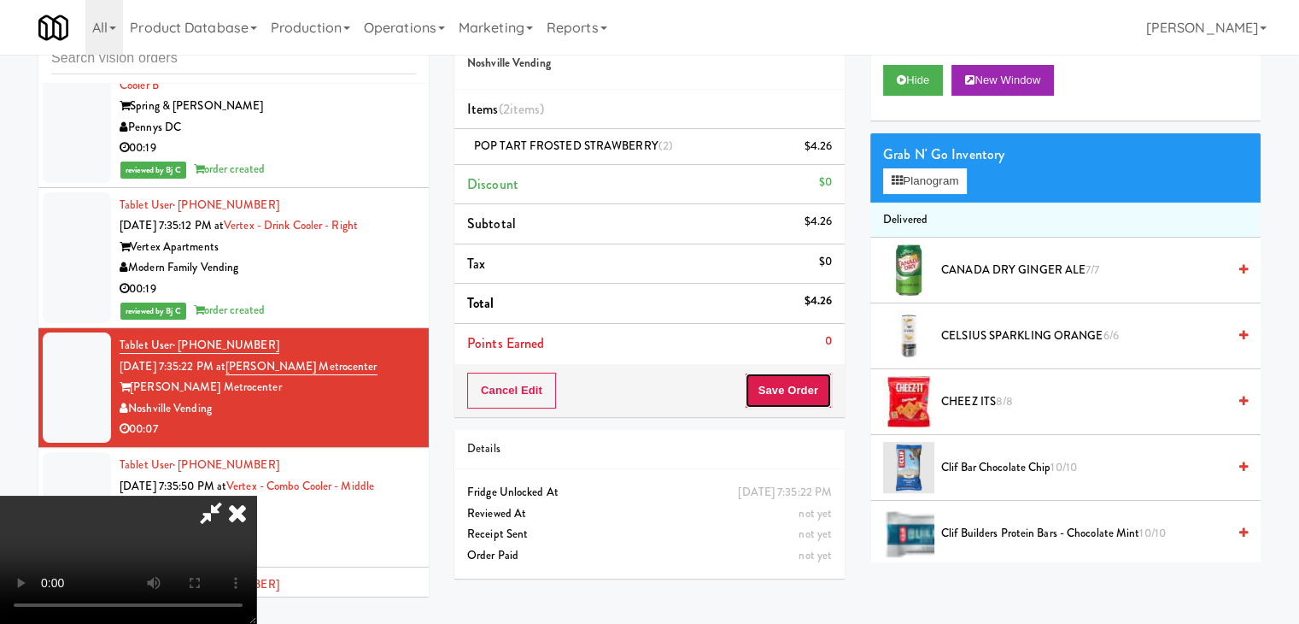
click at [823, 386] on button "Save Order" at bounding box center [788, 390] width 87 height 36
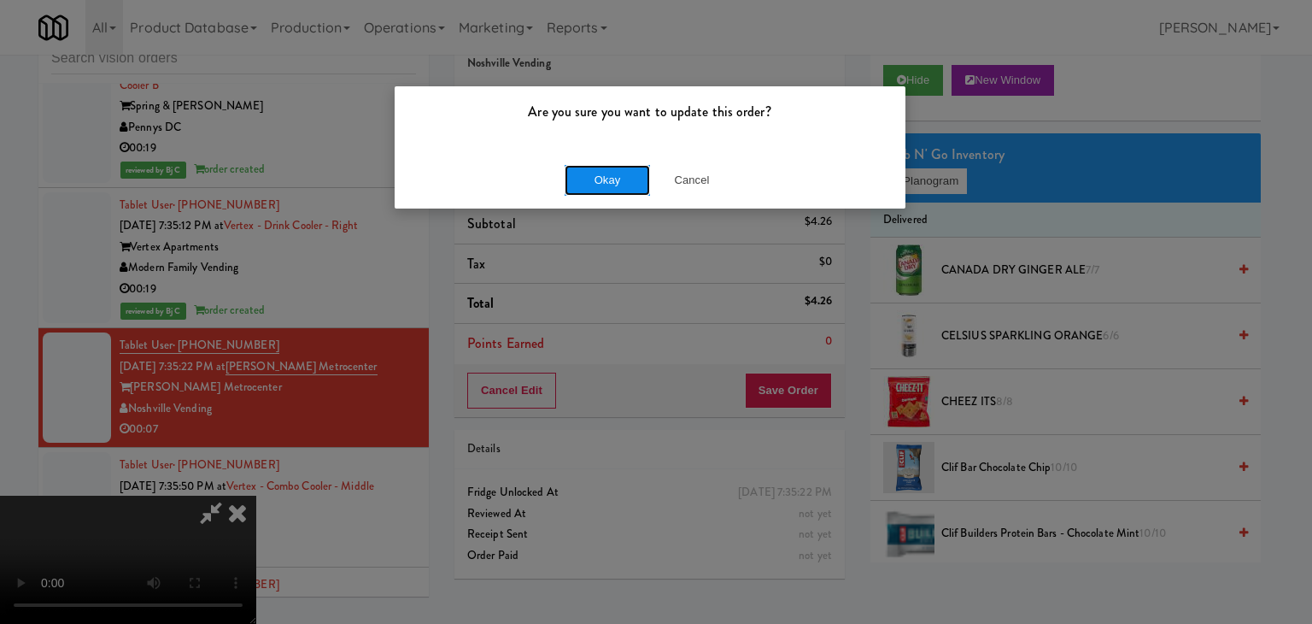
click at [608, 175] on button "Okay" at bounding box center [607, 180] width 85 height 31
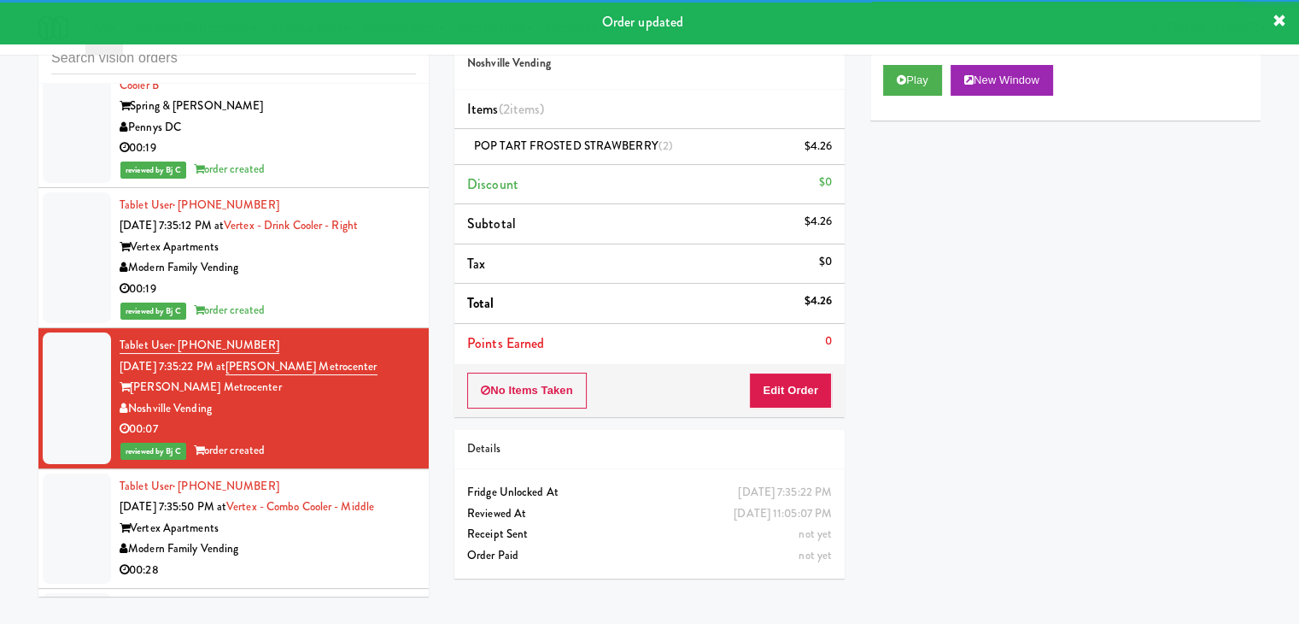
scroll to position [14924, 0]
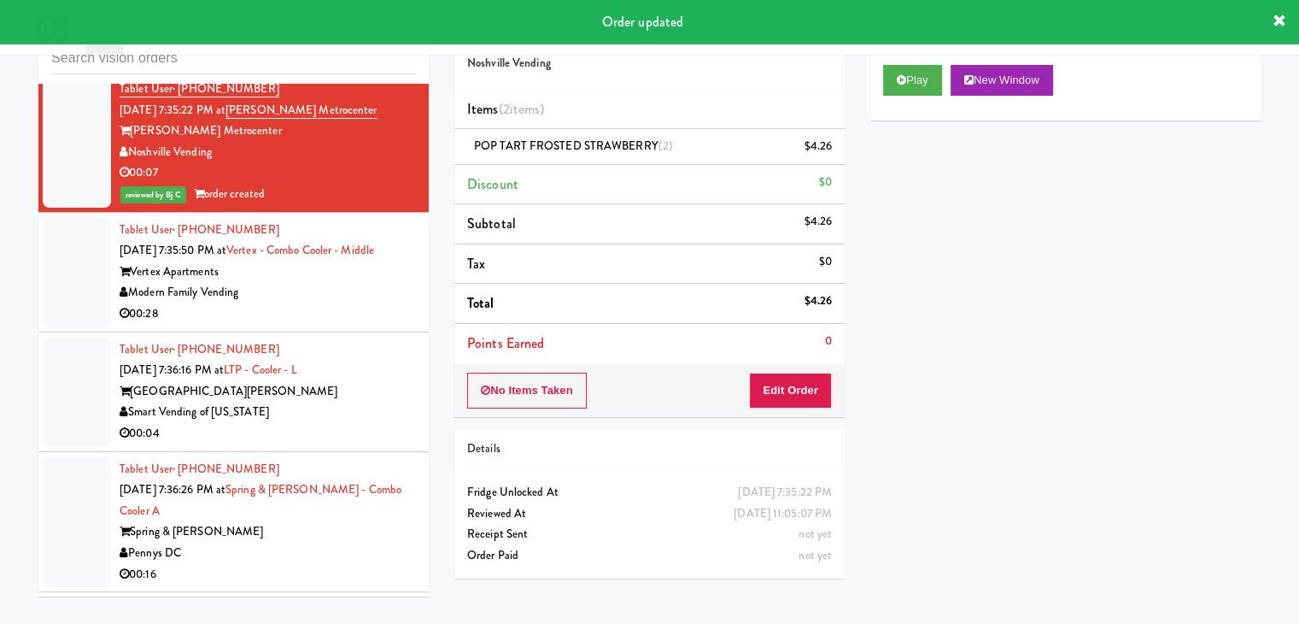
click at [360, 401] on div "Smart Vending of [US_STATE]" at bounding box center [268, 411] width 296 height 21
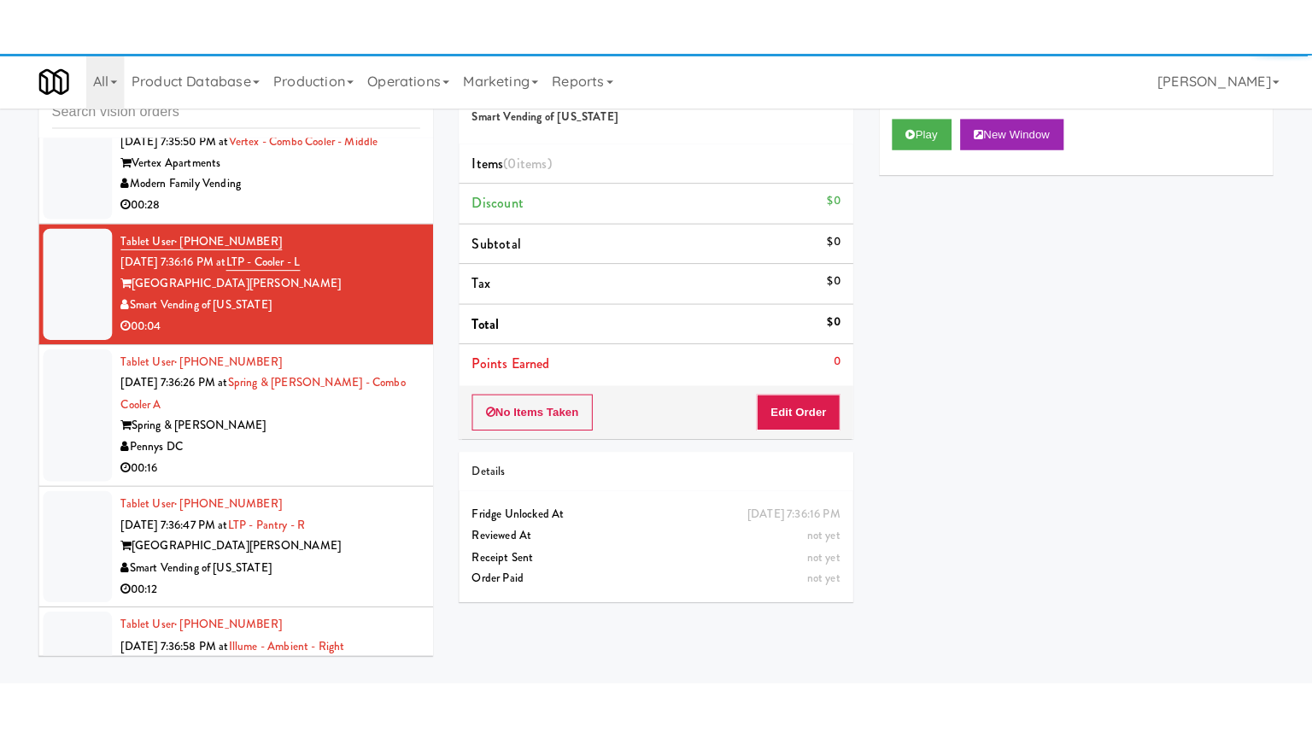
scroll to position [15095, 0]
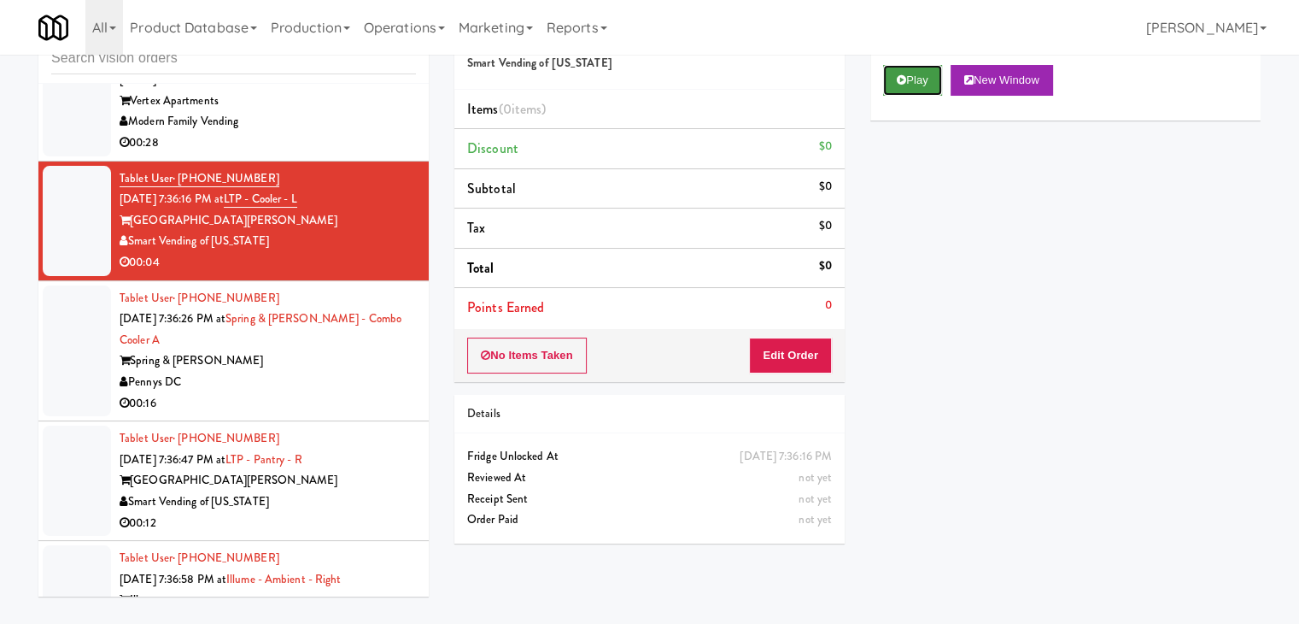
click at [909, 81] on button "Play" at bounding box center [912, 80] width 59 height 31
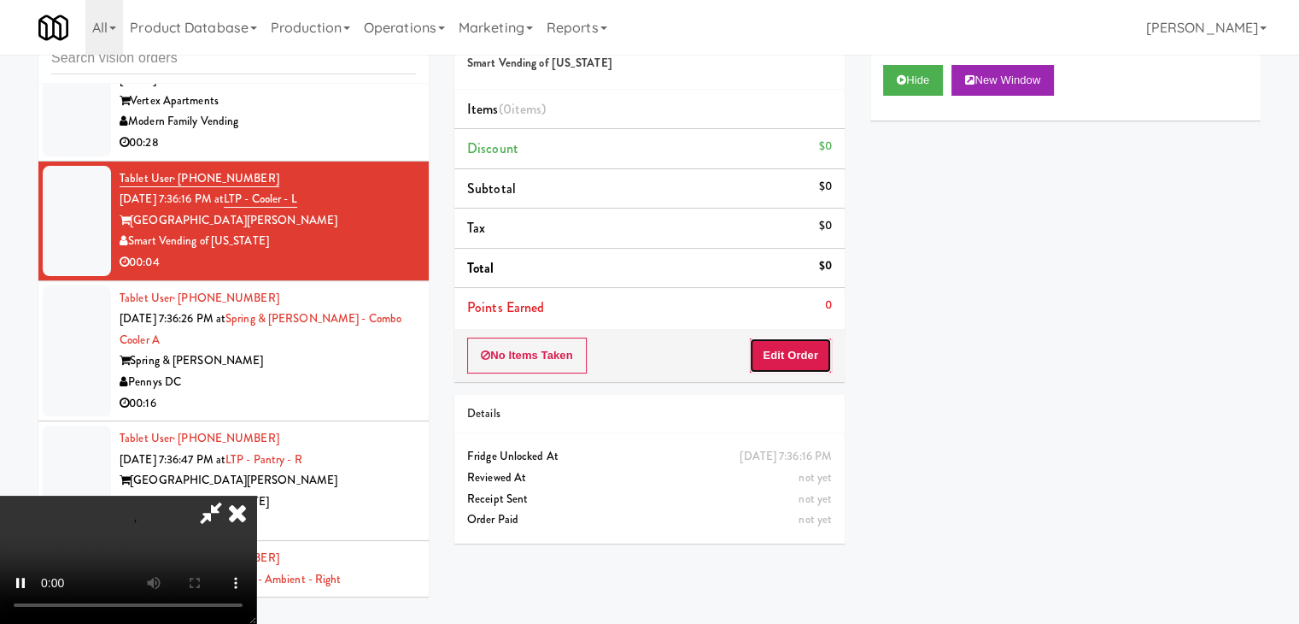
click at [799, 352] on button "Edit Order" at bounding box center [790, 355] width 83 height 36
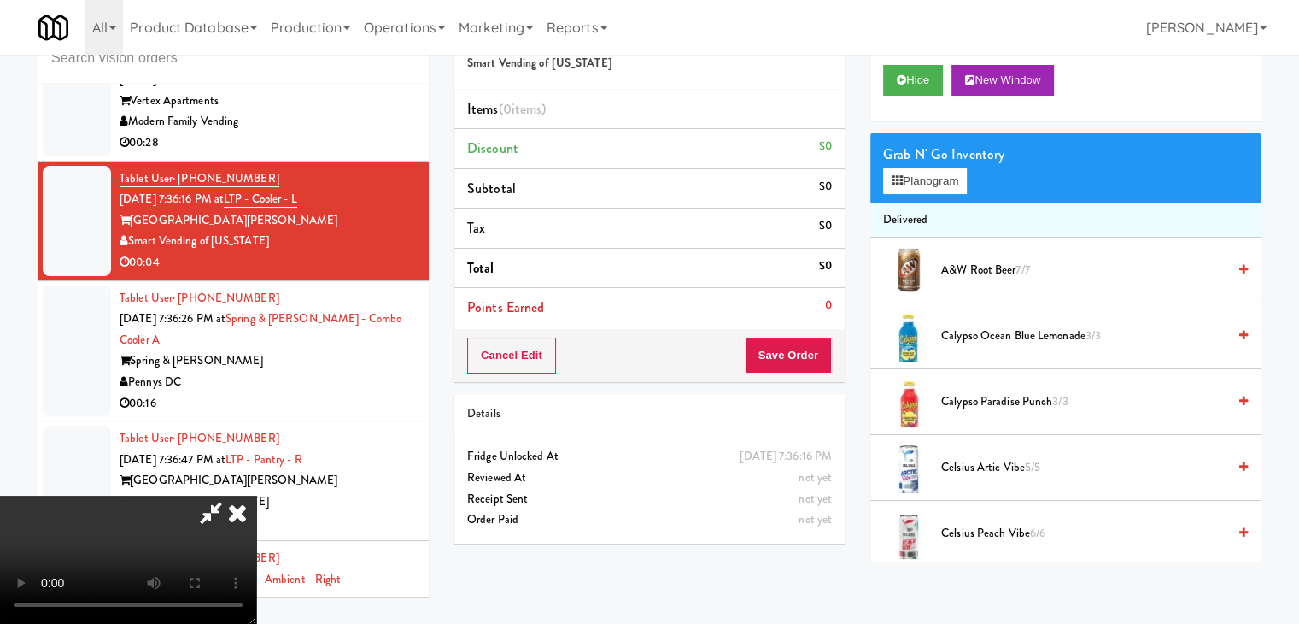
scroll to position [15053, 0]
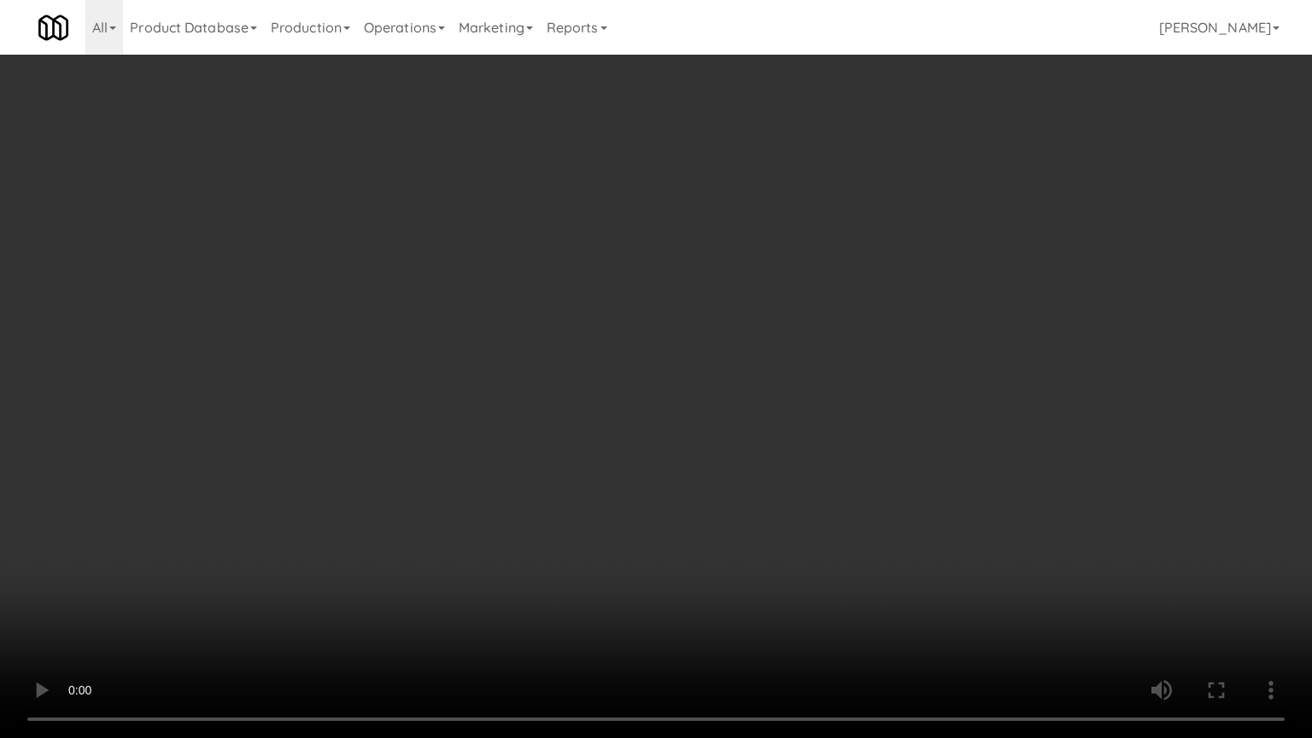
click at [881, 445] on video at bounding box center [656, 369] width 1312 height 738
click at [892, 428] on video at bounding box center [656, 369] width 1312 height 738
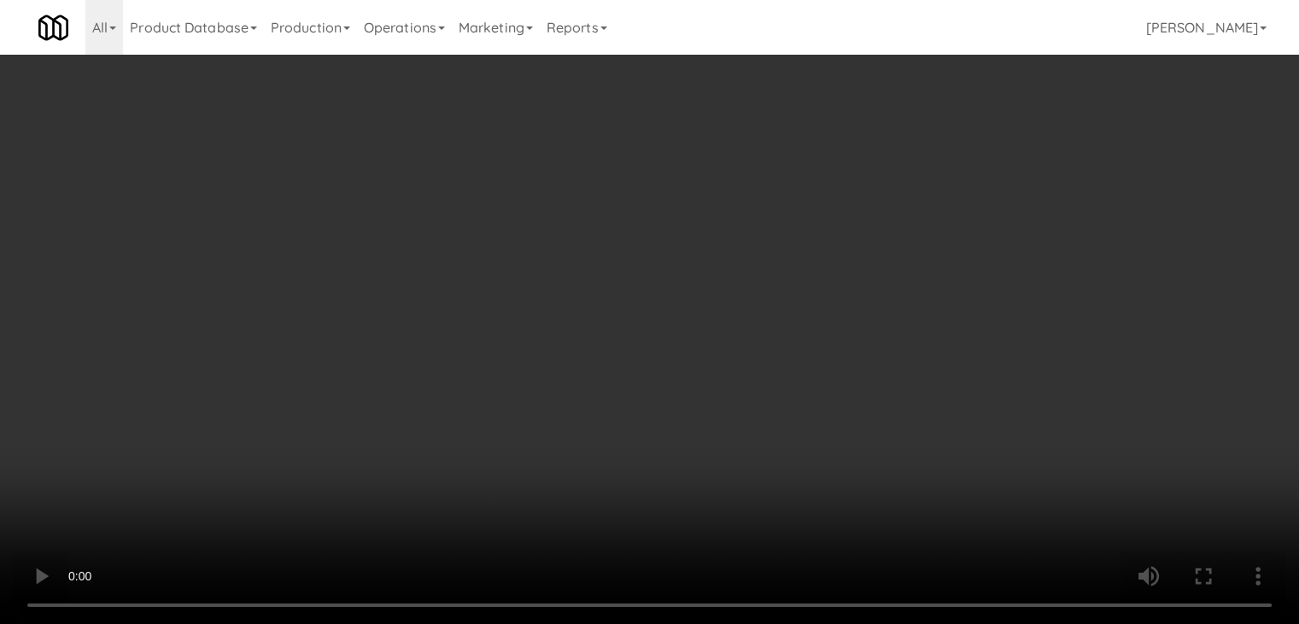
click at [959, 179] on button "Planogram" at bounding box center [925, 181] width 84 height 26
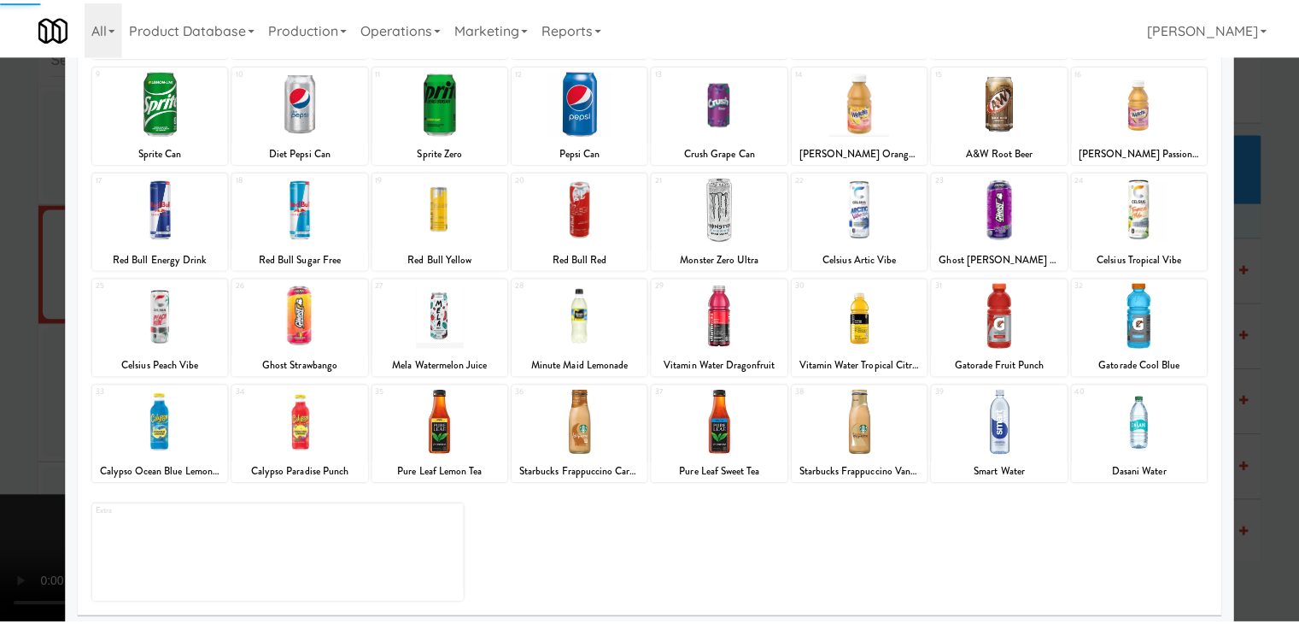
scroll to position [215, 0]
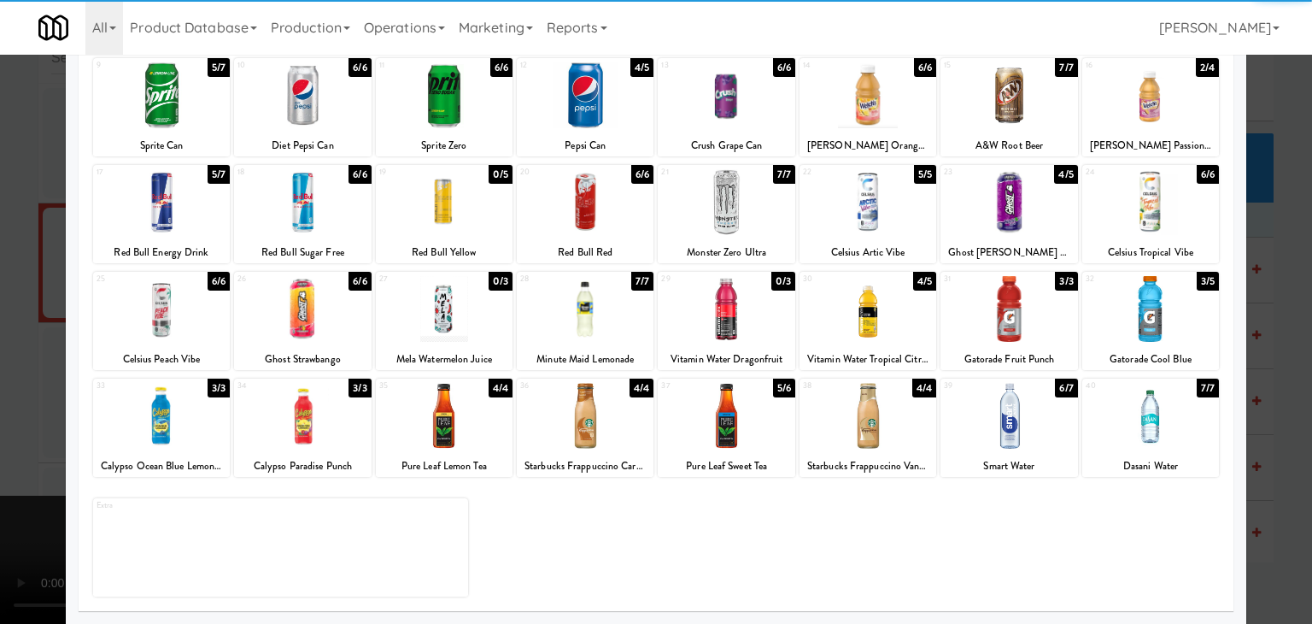
drag, startPoint x: 1025, startPoint y: 434, endPoint x: 1034, endPoint y: 435, distance: 8.6
click at [1026, 434] on div at bounding box center [1008, 416] width 137 height 66
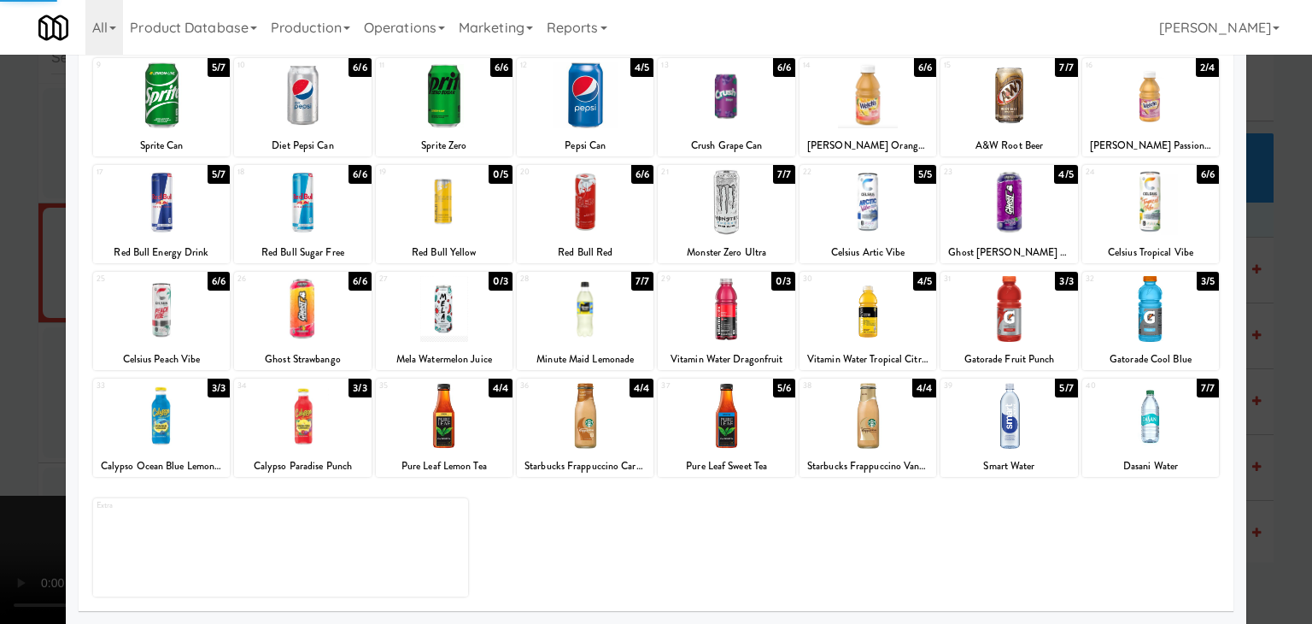
click at [1259, 436] on div at bounding box center [656, 312] width 1312 height 624
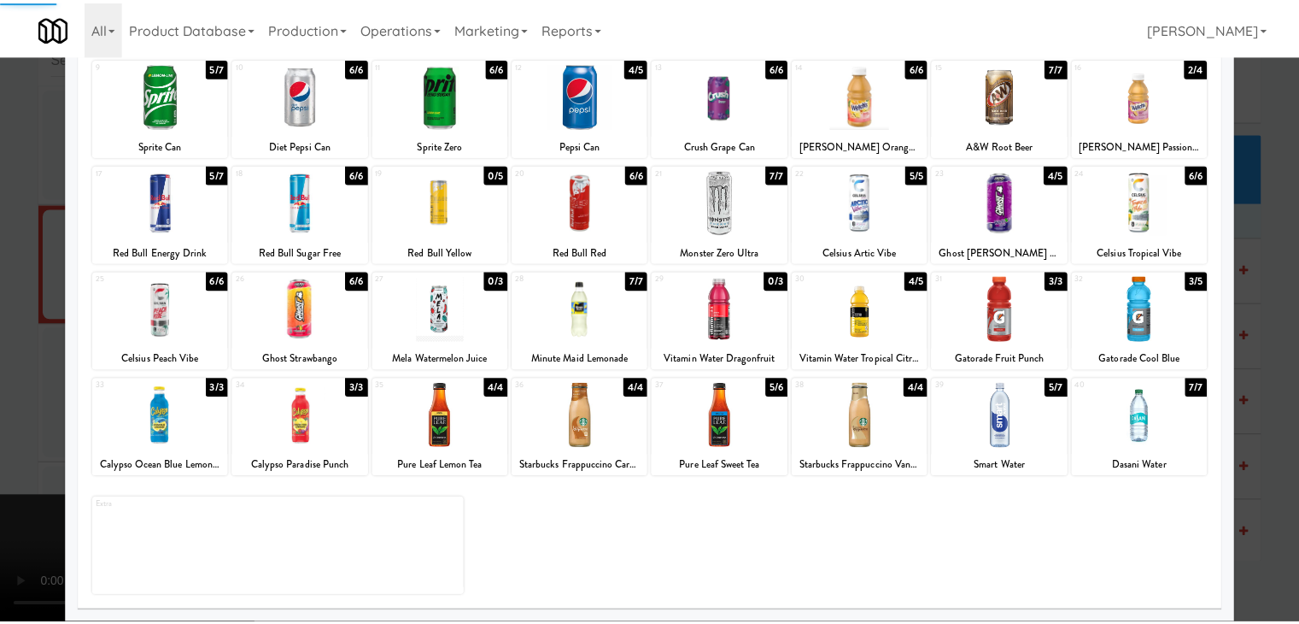
scroll to position [15095, 0]
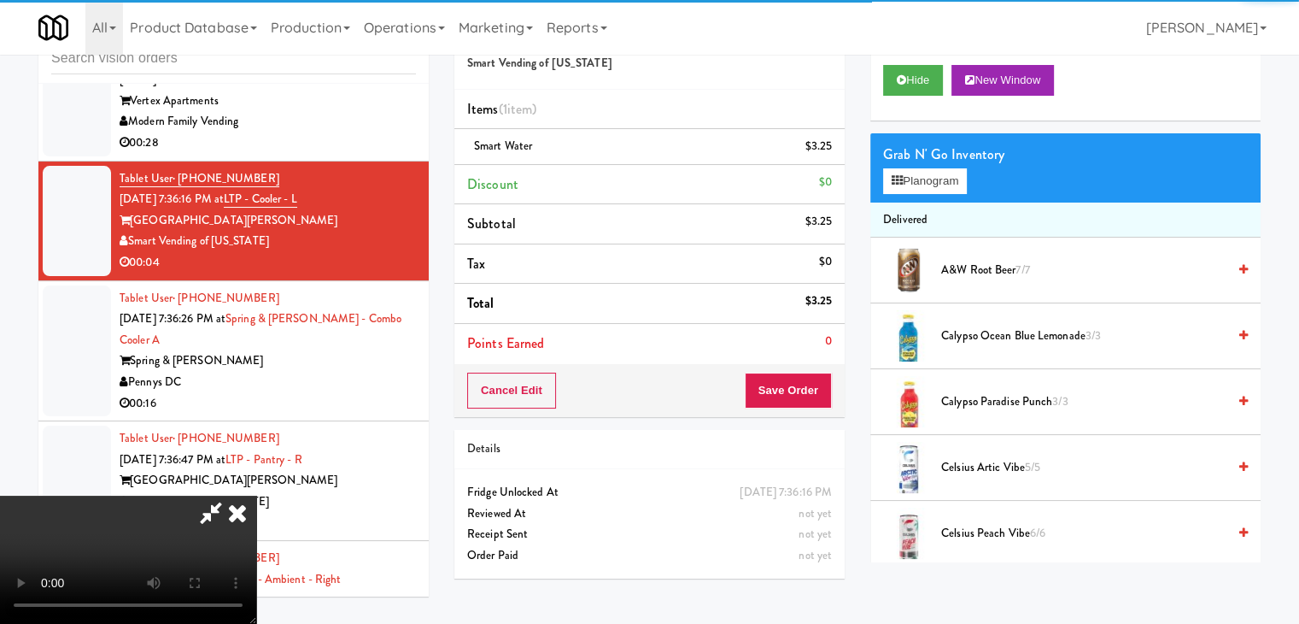
drag, startPoint x: 767, startPoint y: 408, endPoint x: 799, endPoint y: 400, distance: 32.7
click at [782, 406] on div "Order # 5677143 Smart Vending of Virginia Items (1 item ) Smart Water $3.25 Dis…" at bounding box center [857, 299] width 806 height 584
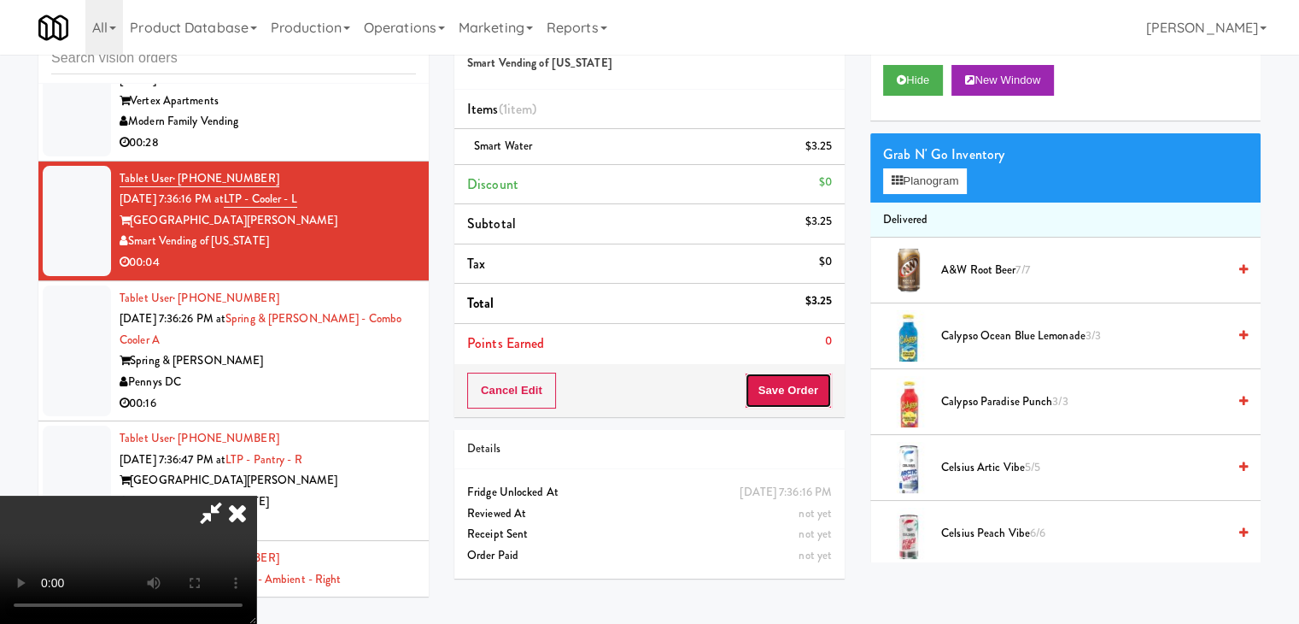
click at [799, 400] on button "Save Order" at bounding box center [788, 390] width 87 height 36
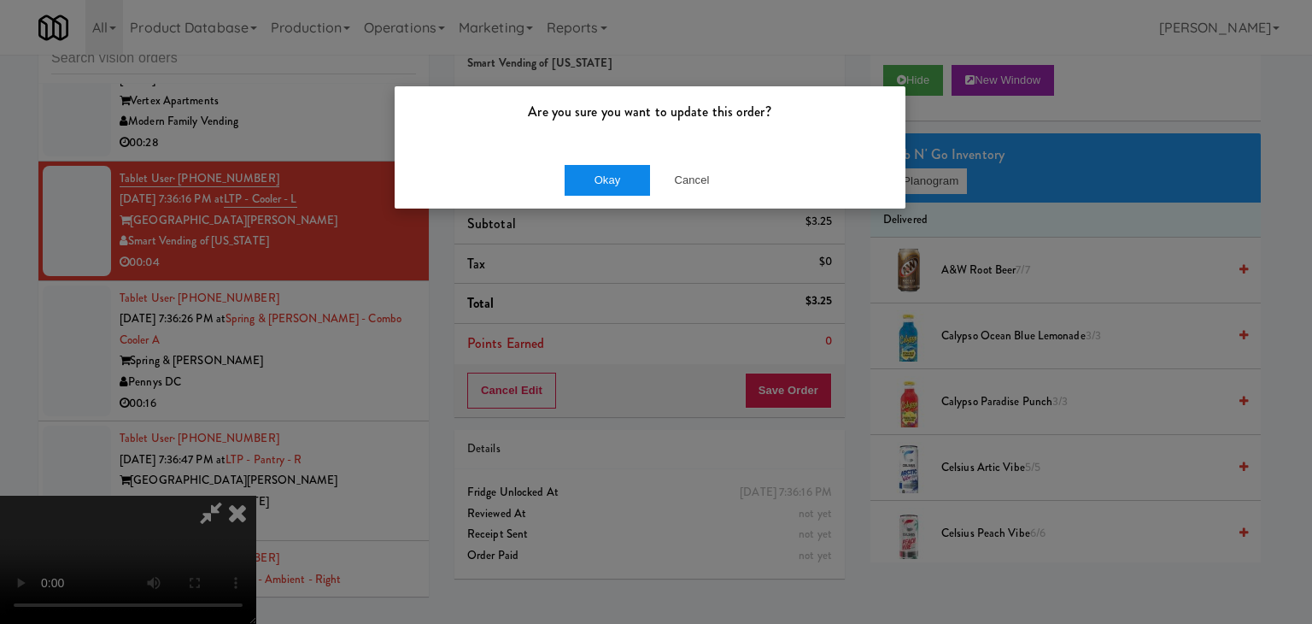
drag, startPoint x: 621, startPoint y: 202, endPoint x: 622, endPoint y: 185, distance: 17.1
click at [621, 197] on div "Okay Cancel" at bounding box center [650, 179] width 511 height 57
click at [622, 184] on button "Okay" at bounding box center [607, 180] width 85 height 31
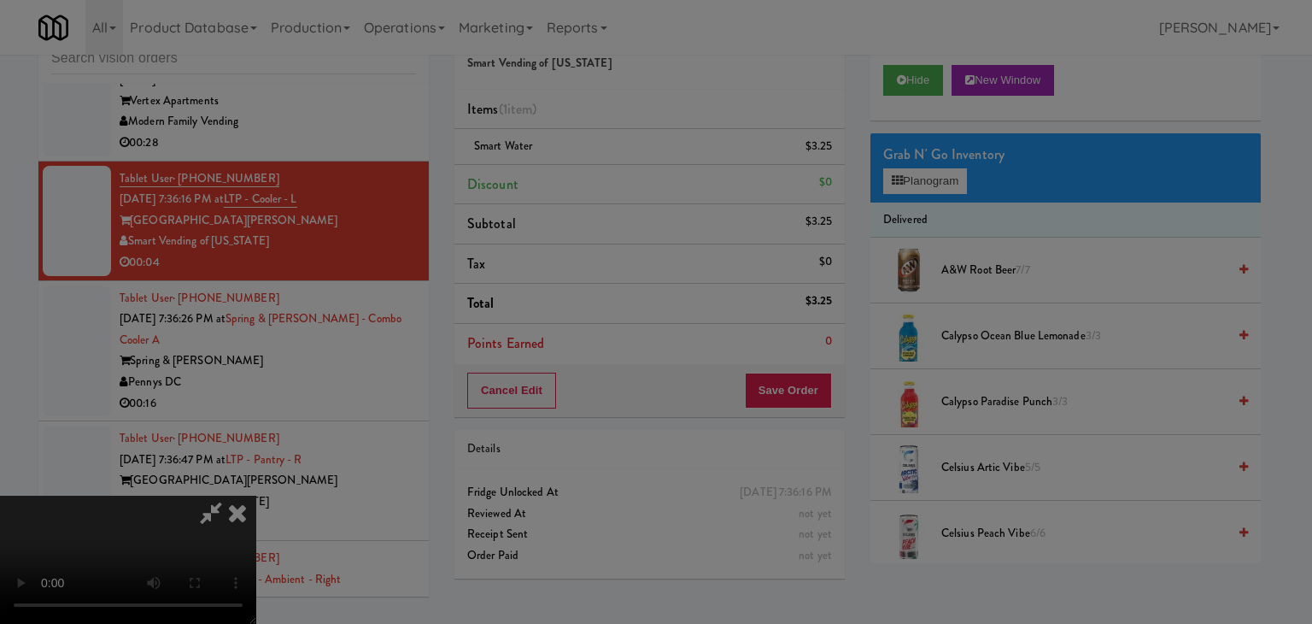
click at [622, 177] on div "Okay Cancel" at bounding box center [650, 148] width 511 height 57
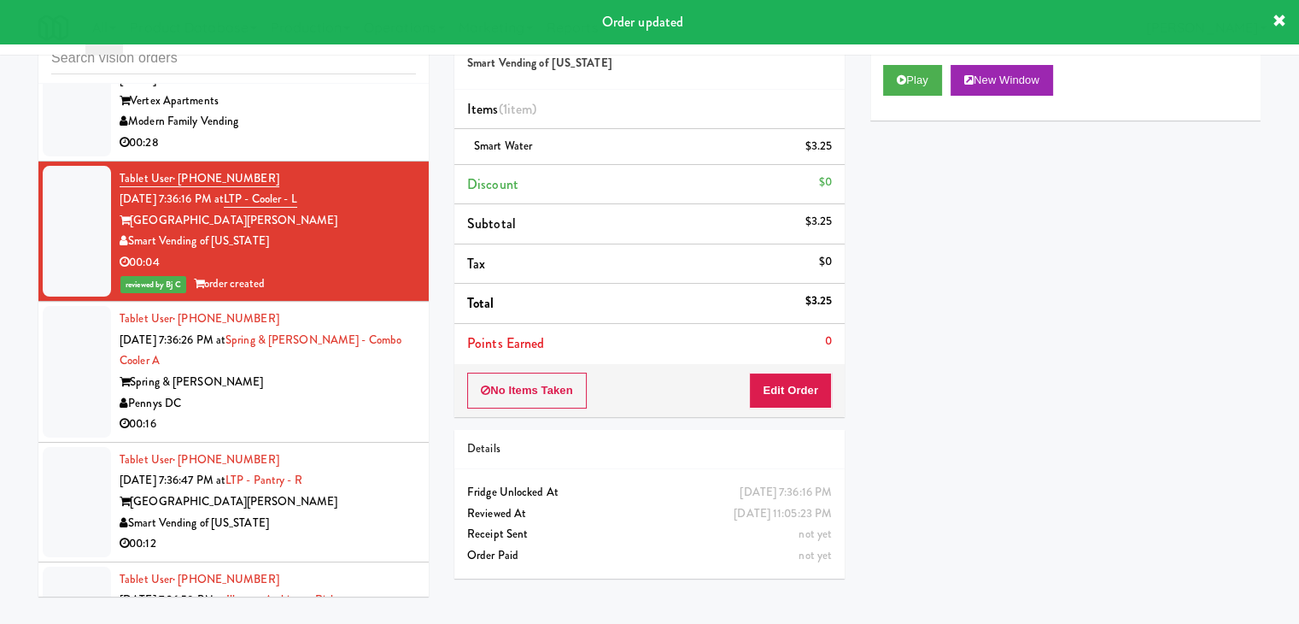
click at [366, 372] on div "Spring & [PERSON_NAME]" at bounding box center [268, 382] width 296 height 21
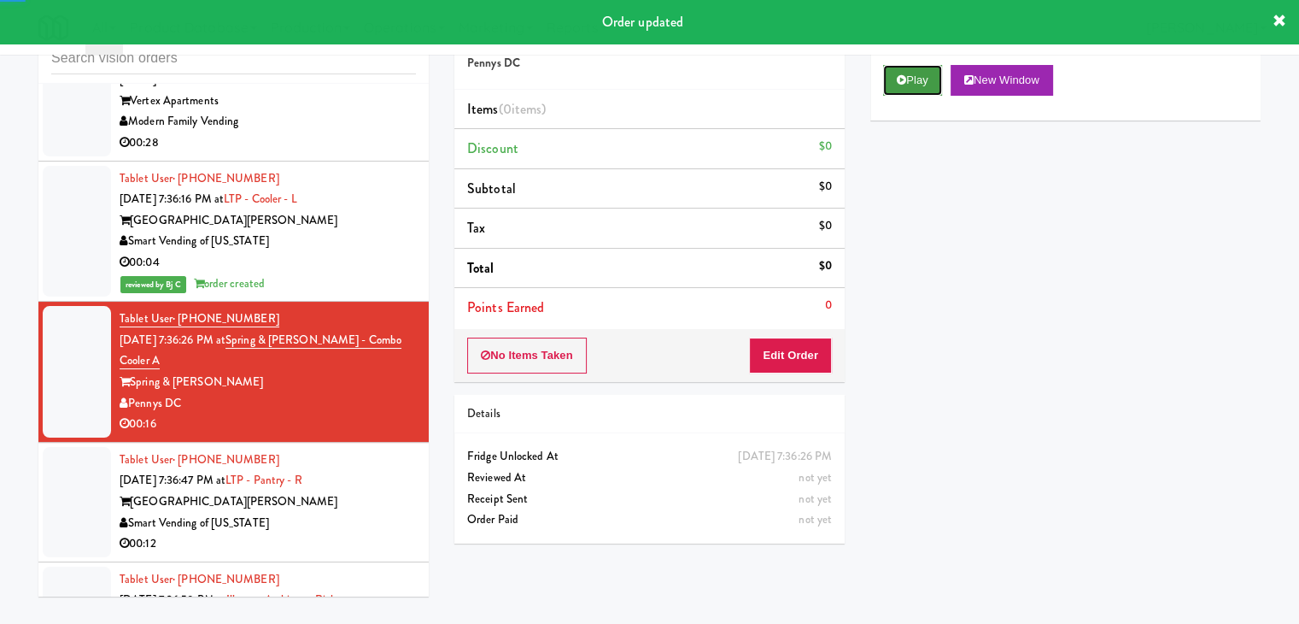
click at [923, 74] on button "Play" at bounding box center [912, 80] width 59 height 31
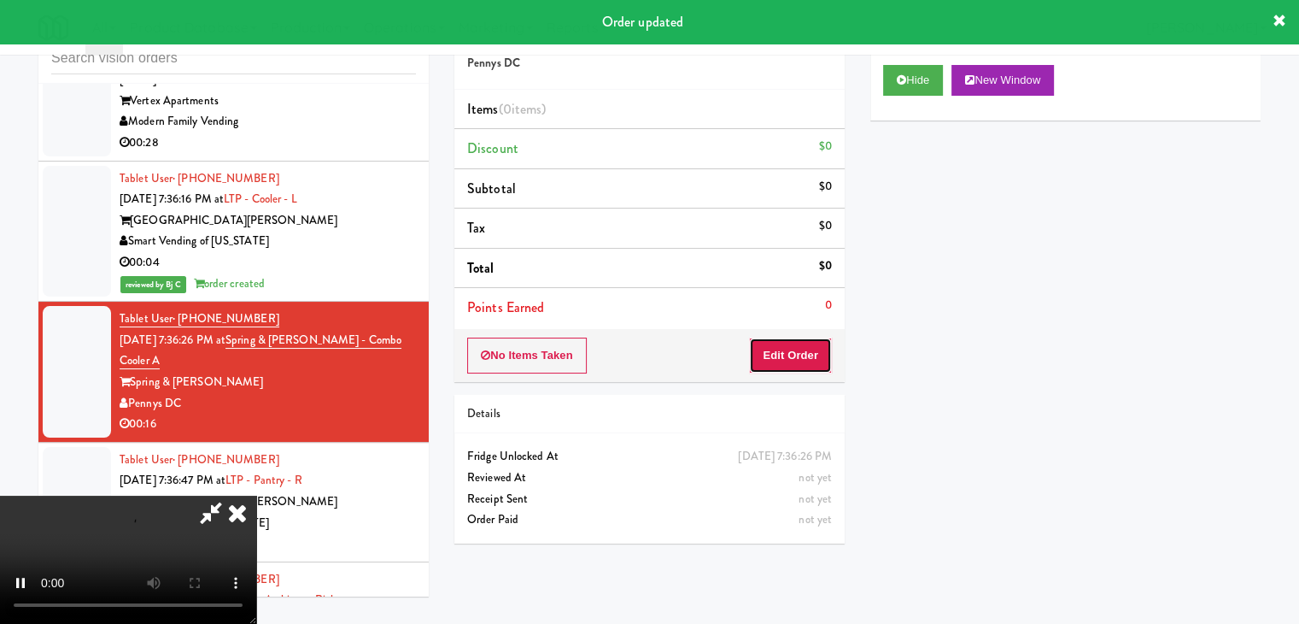
click at [803, 350] on button "Edit Order" at bounding box center [790, 355] width 83 height 36
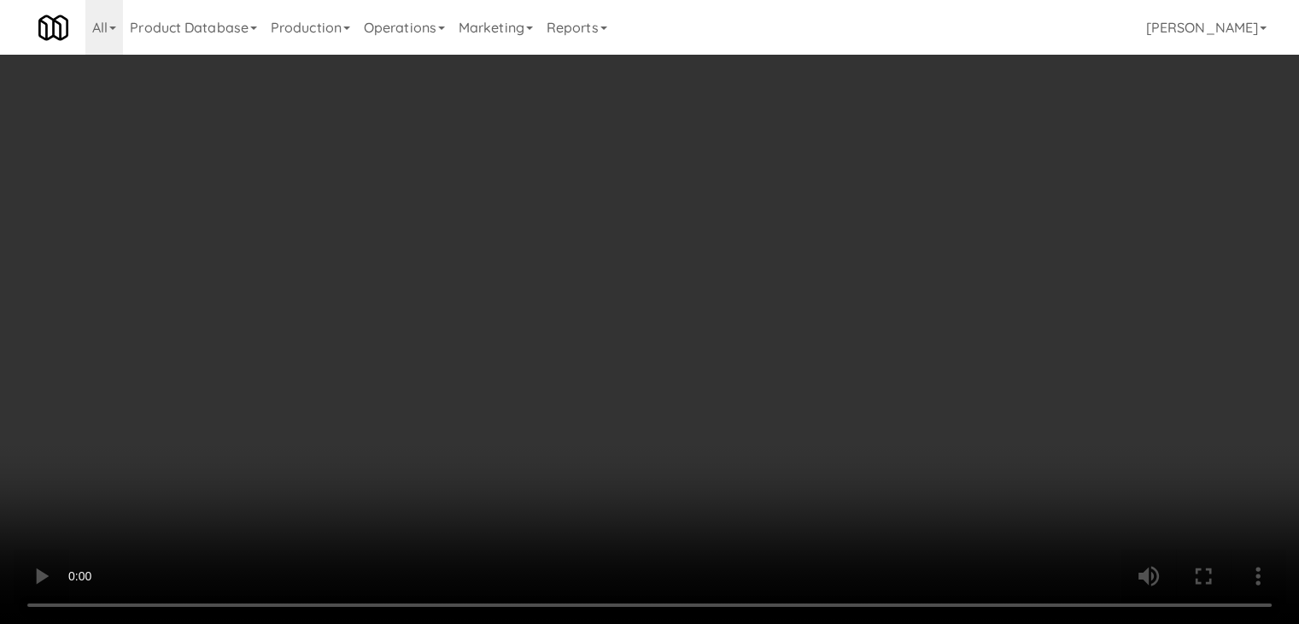
scroll to position [15053, 0]
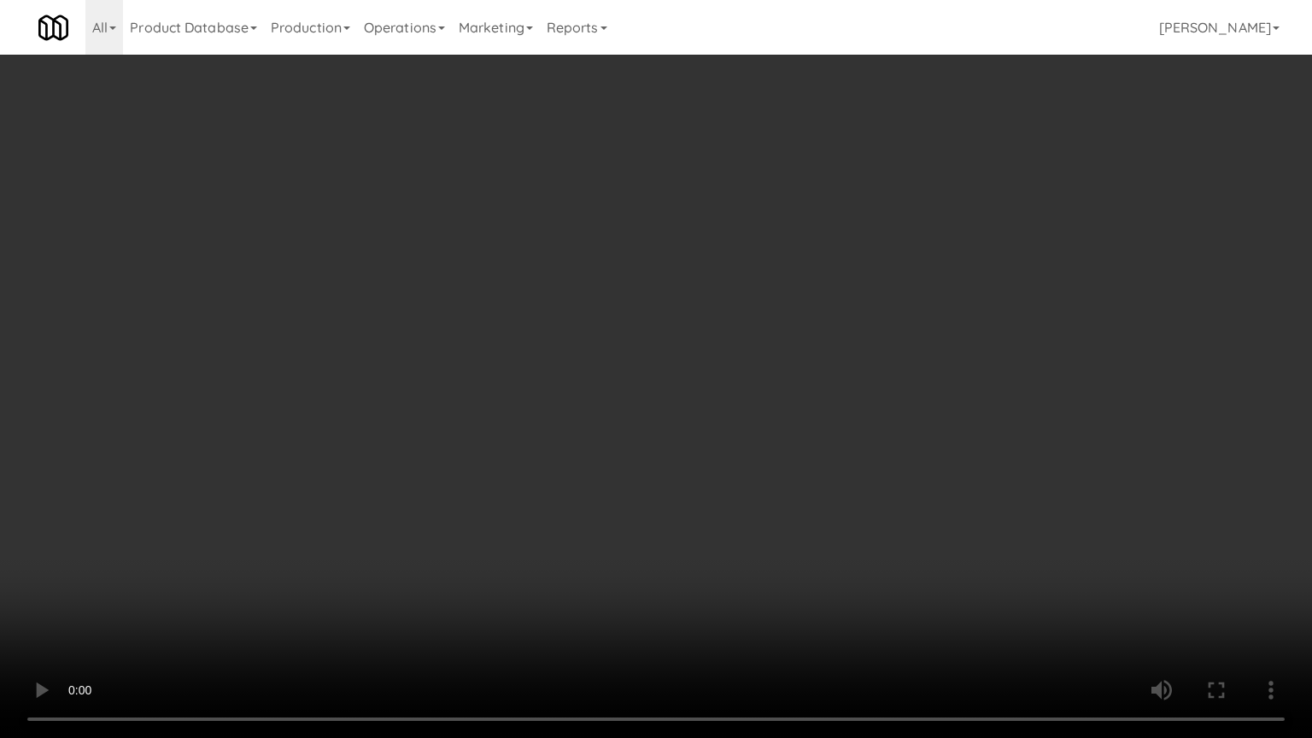
click at [823, 512] on video at bounding box center [656, 369] width 1312 height 738
click at [821, 513] on video at bounding box center [656, 369] width 1312 height 738
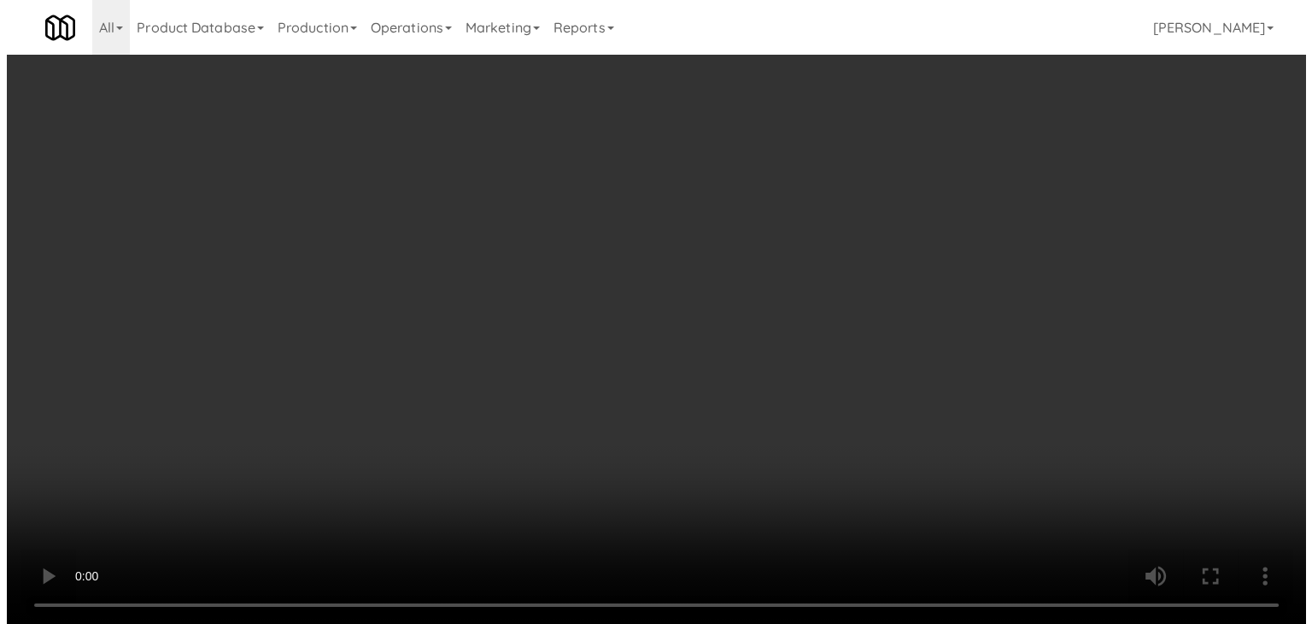
scroll to position [15095, 0]
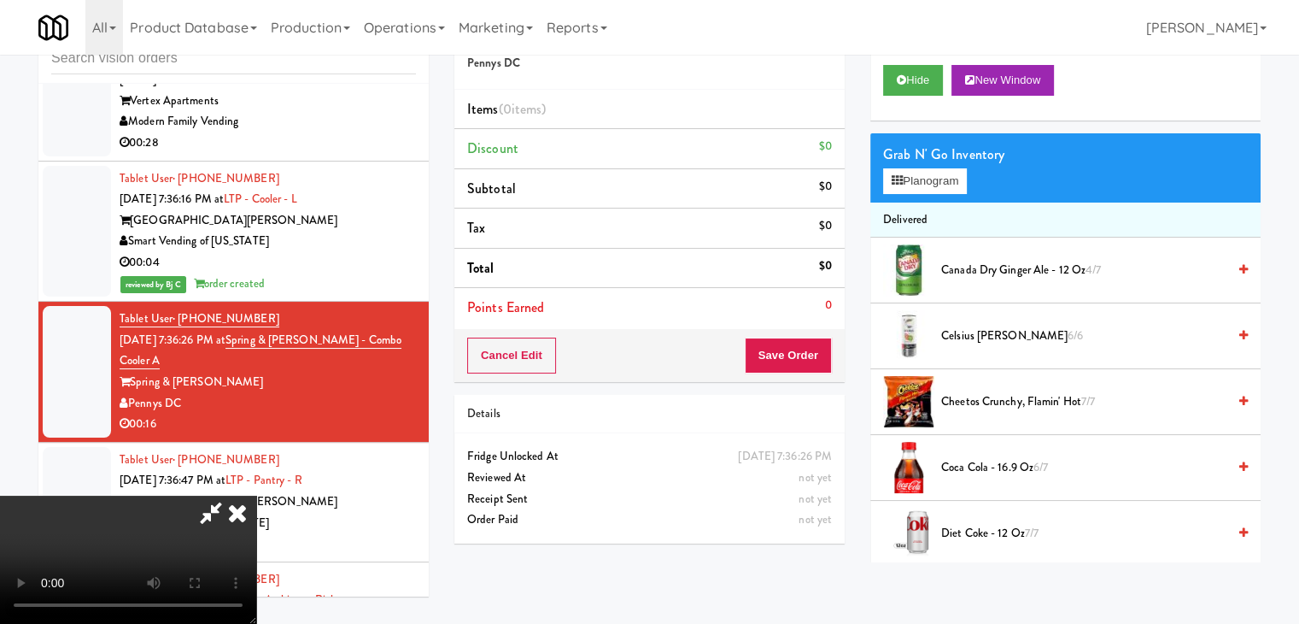
click at [256, 495] on video at bounding box center [128, 559] width 256 height 128
drag, startPoint x: 747, startPoint y: 237, endPoint x: 732, endPoint y: 236, distance: 14.6
click at [256, 495] on video at bounding box center [128, 559] width 256 height 128
click at [949, 176] on button "Planogram" at bounding box center [925, 181] width 84 height 26
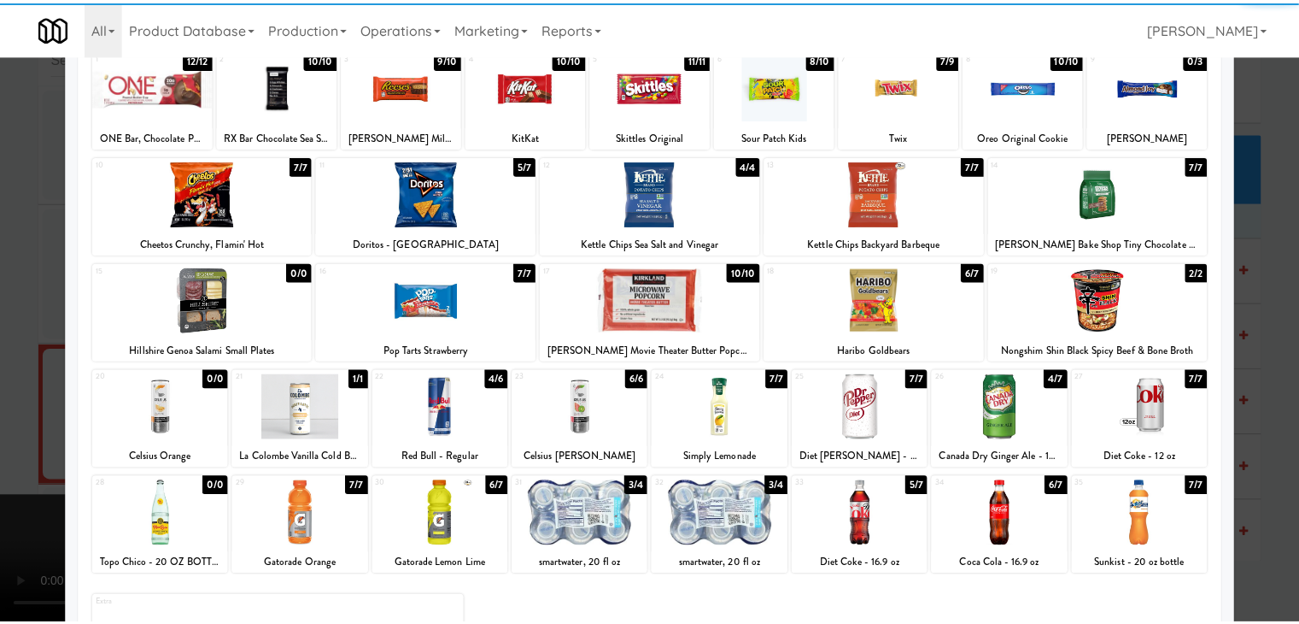
scroll to position [215, 0]
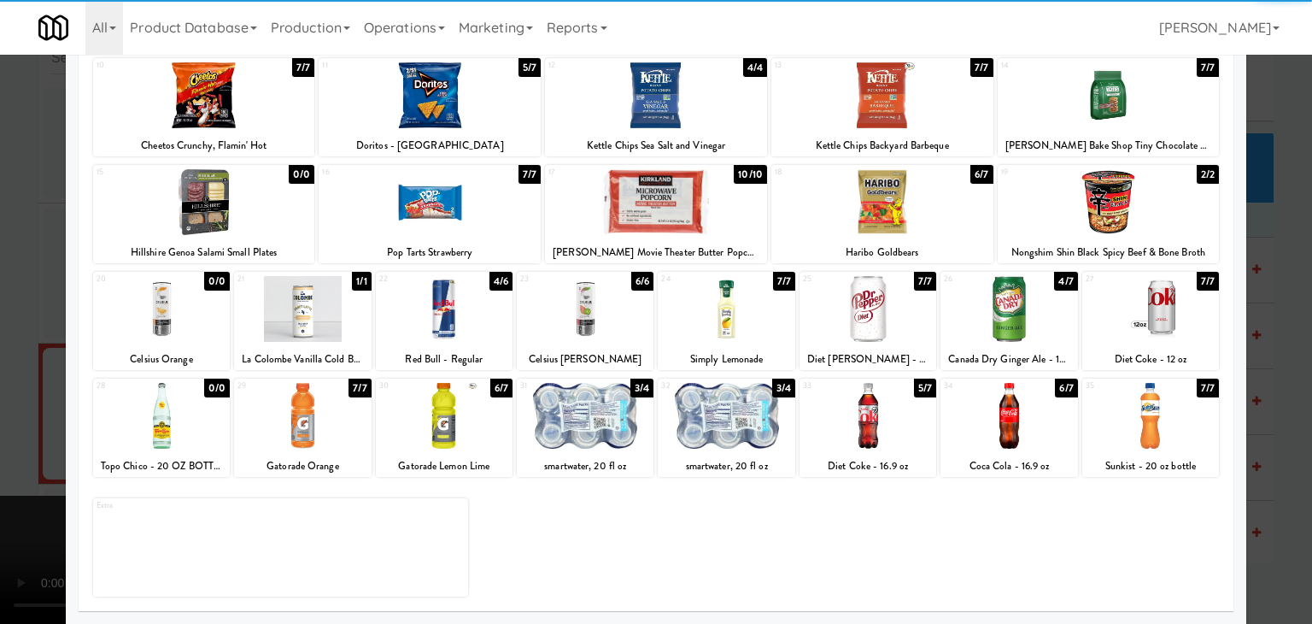
drag, startPoint x: 1151, startPoint y: 433, endPoint x: 1138, endPoint y: 426, distance: 14.5
click at [1146, 429] on div at bounding box center [1150, 416] width 137 height 66
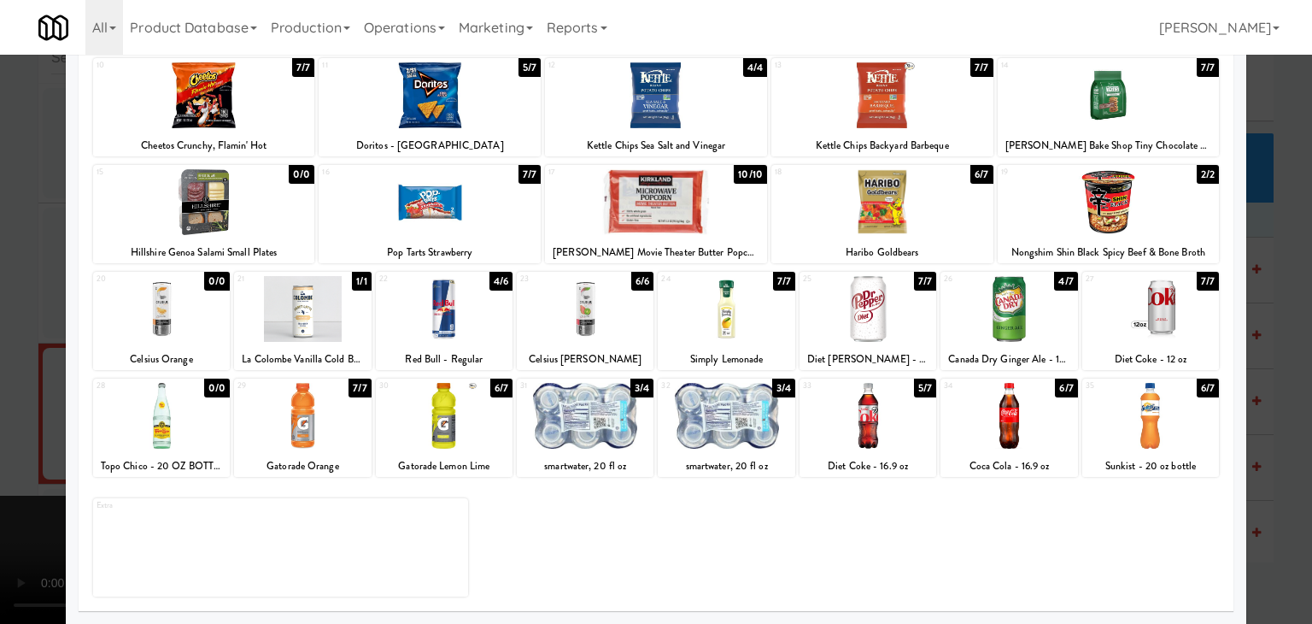
click at [733, 320] on div at bounding box center [726, 309] width 137 height 66
drag, startPoint x: 0, startPoint y: 392, endPoint x: 234, endPoint y: 397, distance: 234.1
click at [14, 390] on div at bounding box center [656, 312] width 1312 height 624
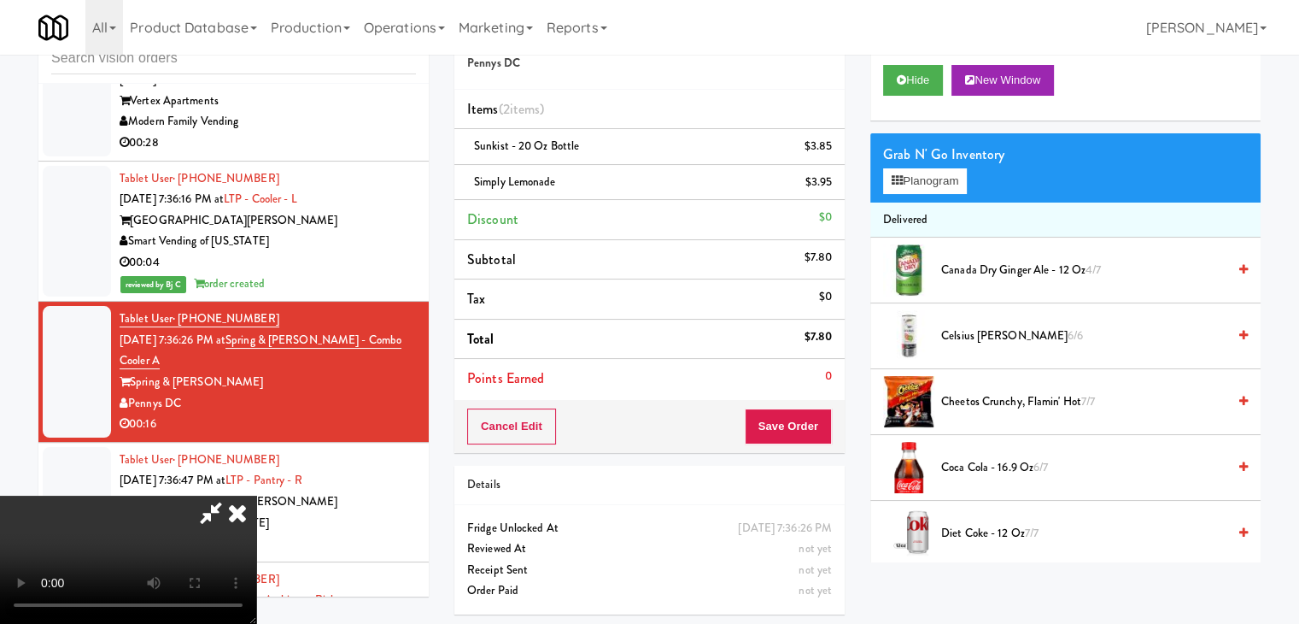
click at [256, 495] on video at bounding box center [128, 559] width 256 height 128
click at [807, 426] on button "Save Order" at bounding box center [788, 426] width 87 height 36
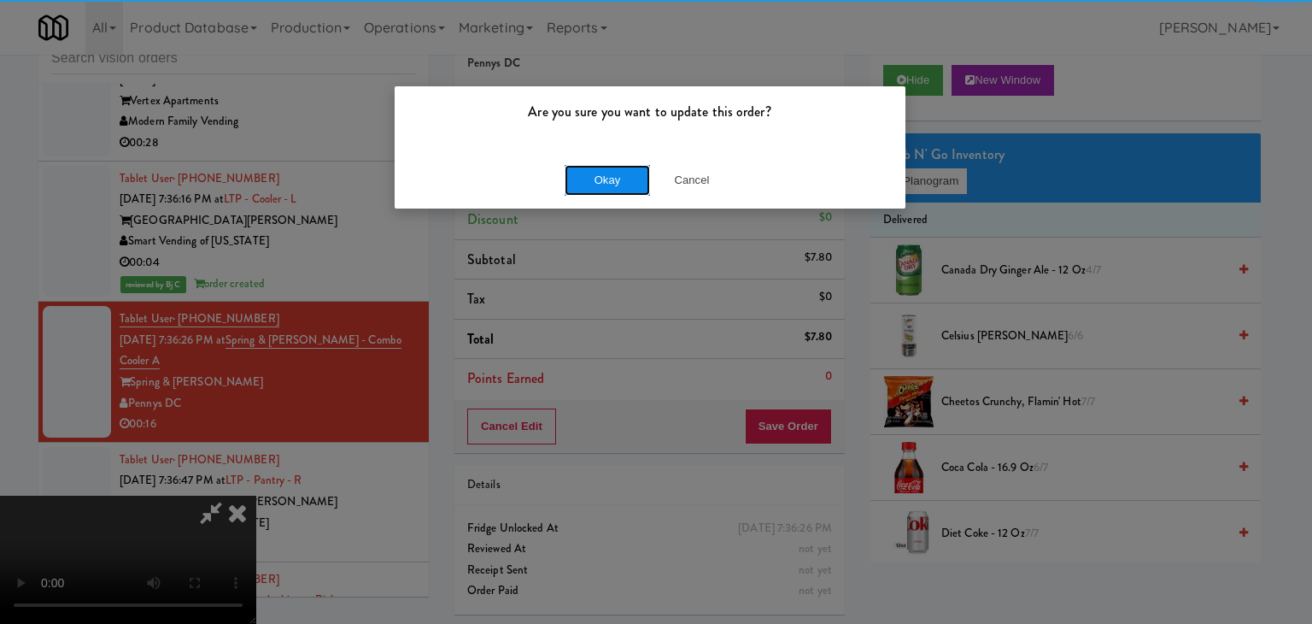
click at [598, 179] on button "Okay" at bounding box center [607, 180] width 85 height 31
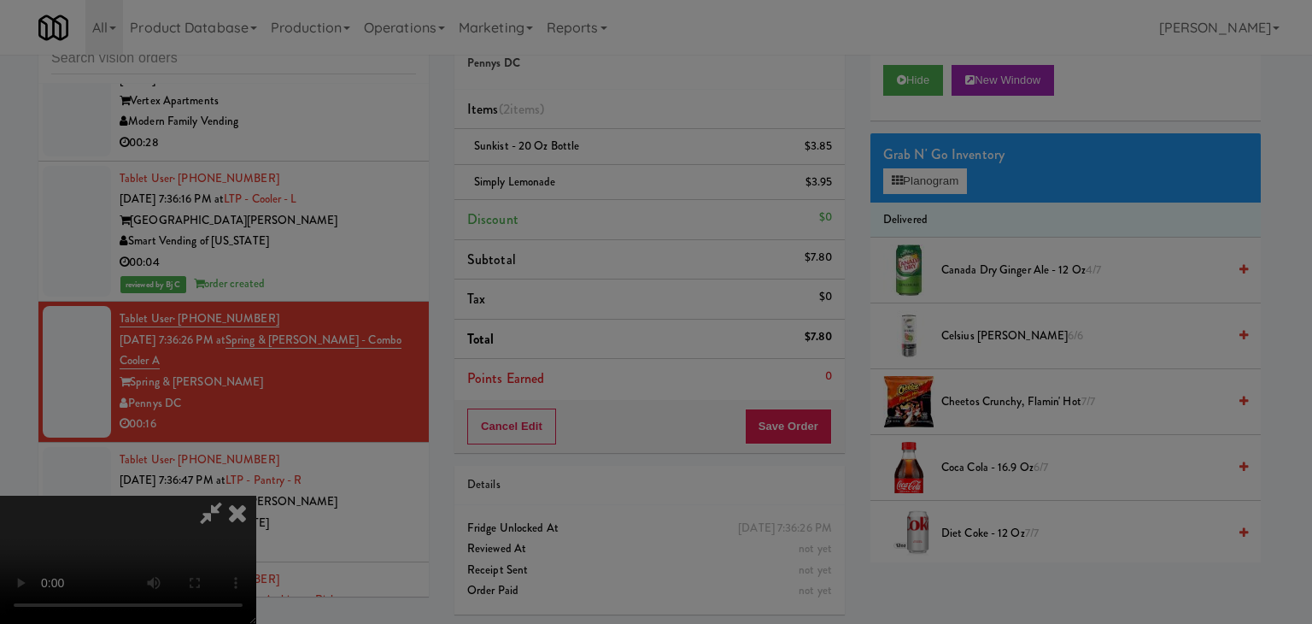
click at [603, 179] on body "Are you sure you want to update this order? Okay Cancel Okay Are you sure you w…" at bounding box center [656, 312] width 1312 height 624
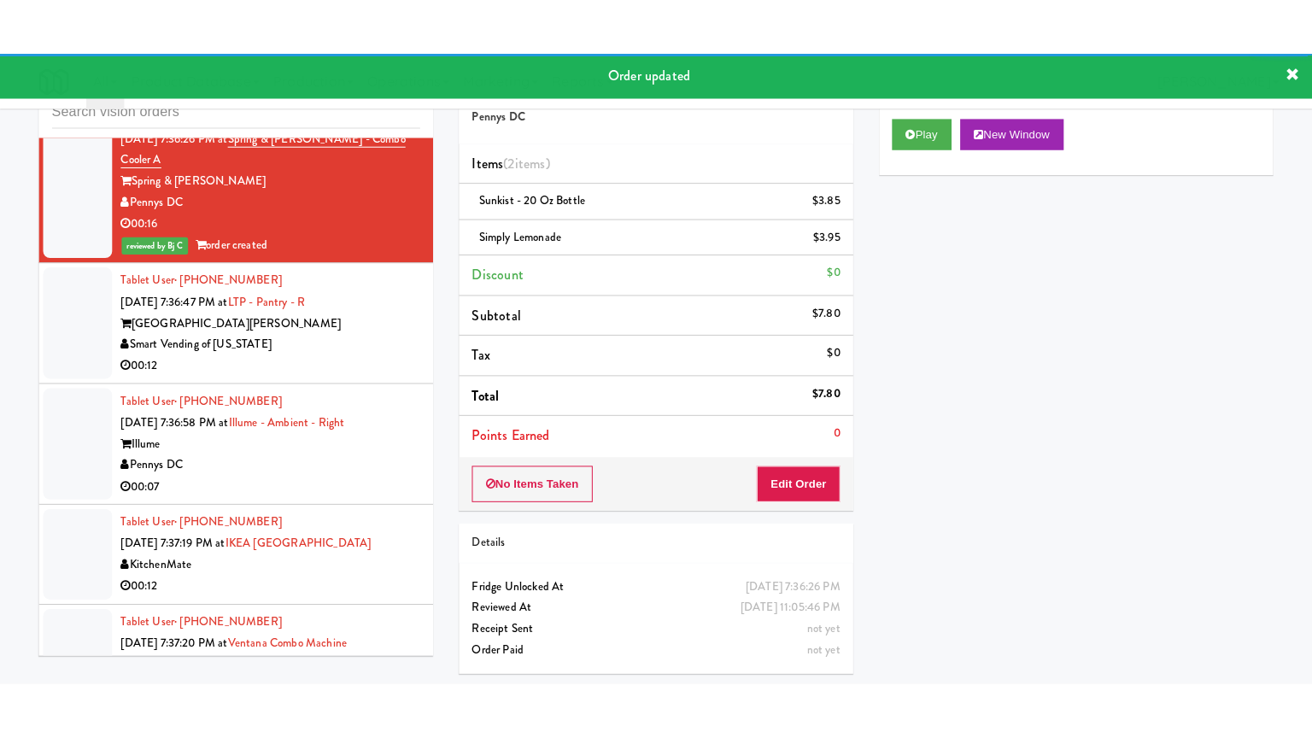
scroll to position [15351, 0]
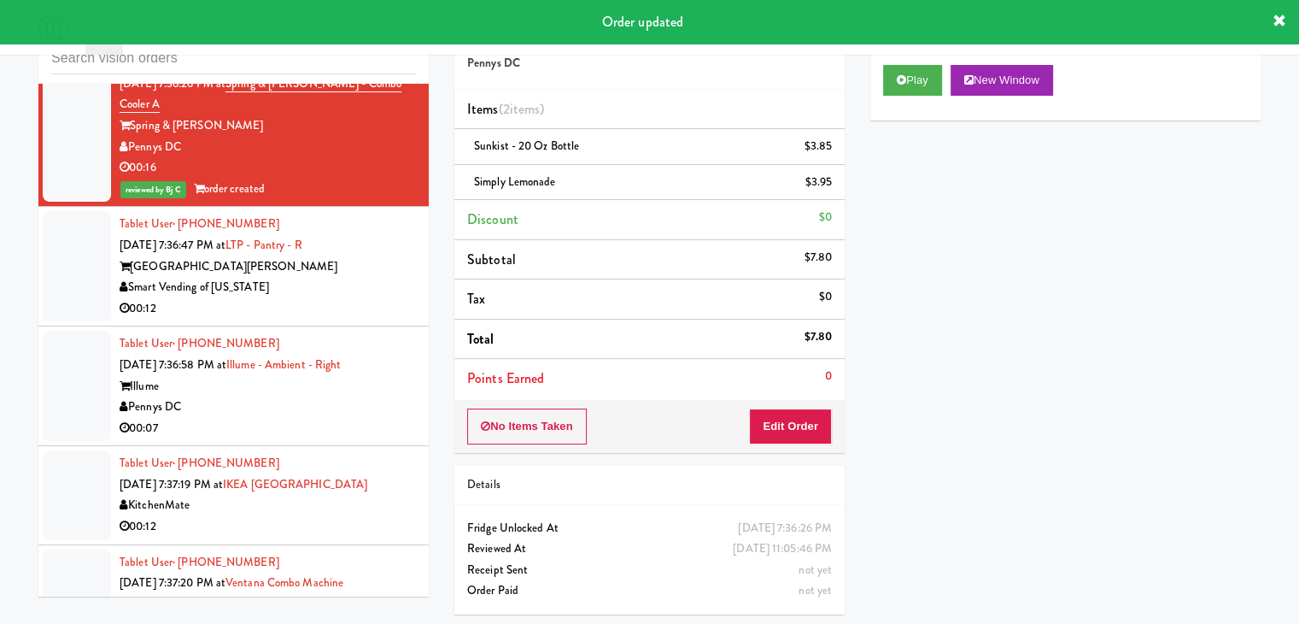
click at [372, 298] on div "00:12" at bounding box center [268, 308] width 296 height 21
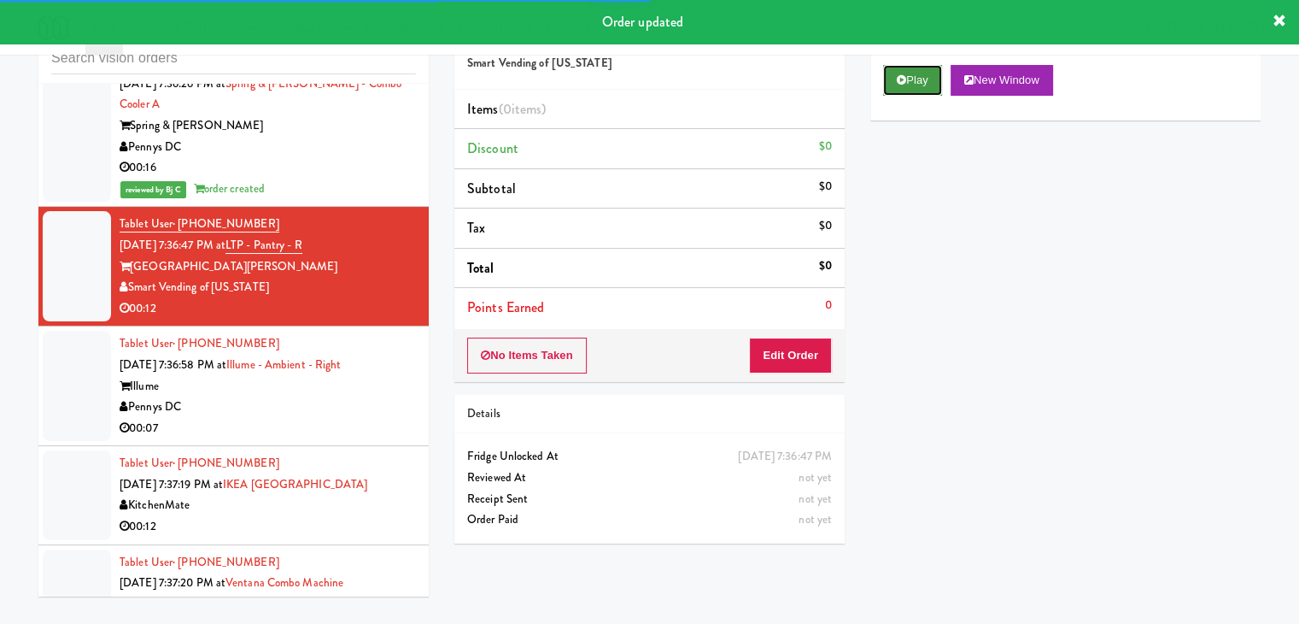
click at [904, 86] on button "Play" at bounding box center [912, 80] width 59 height 31
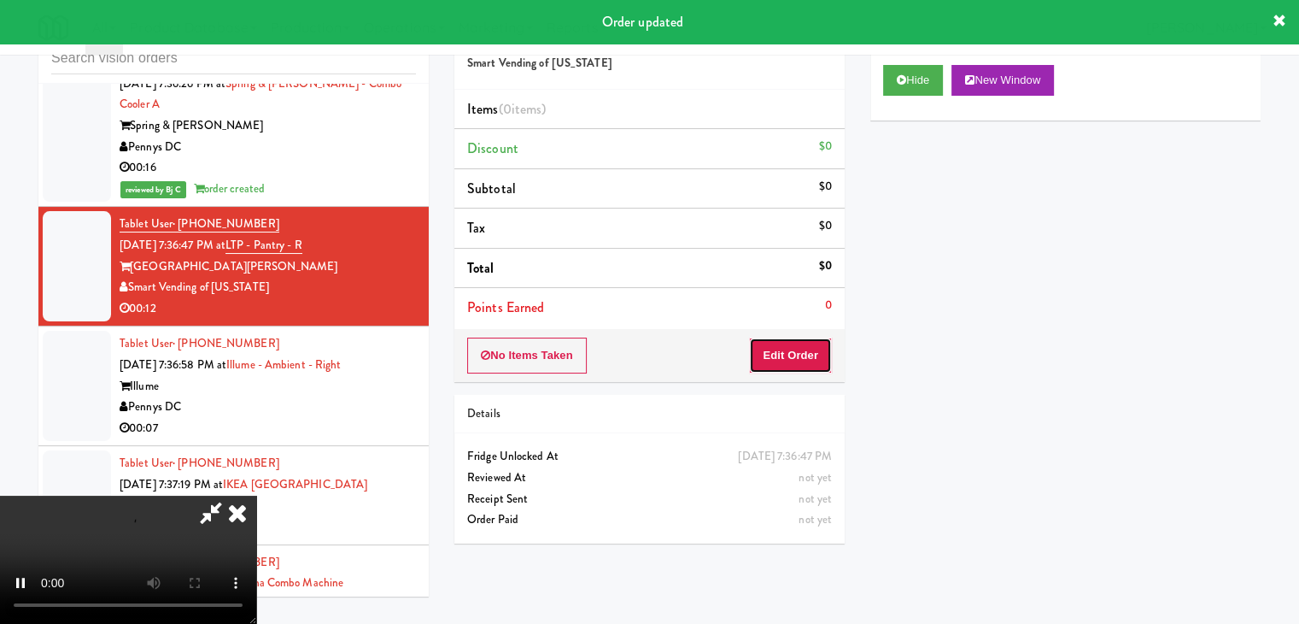
click at [793, 354] on button "Edit Order" at bounding box center [790, 355] width 83 height 36
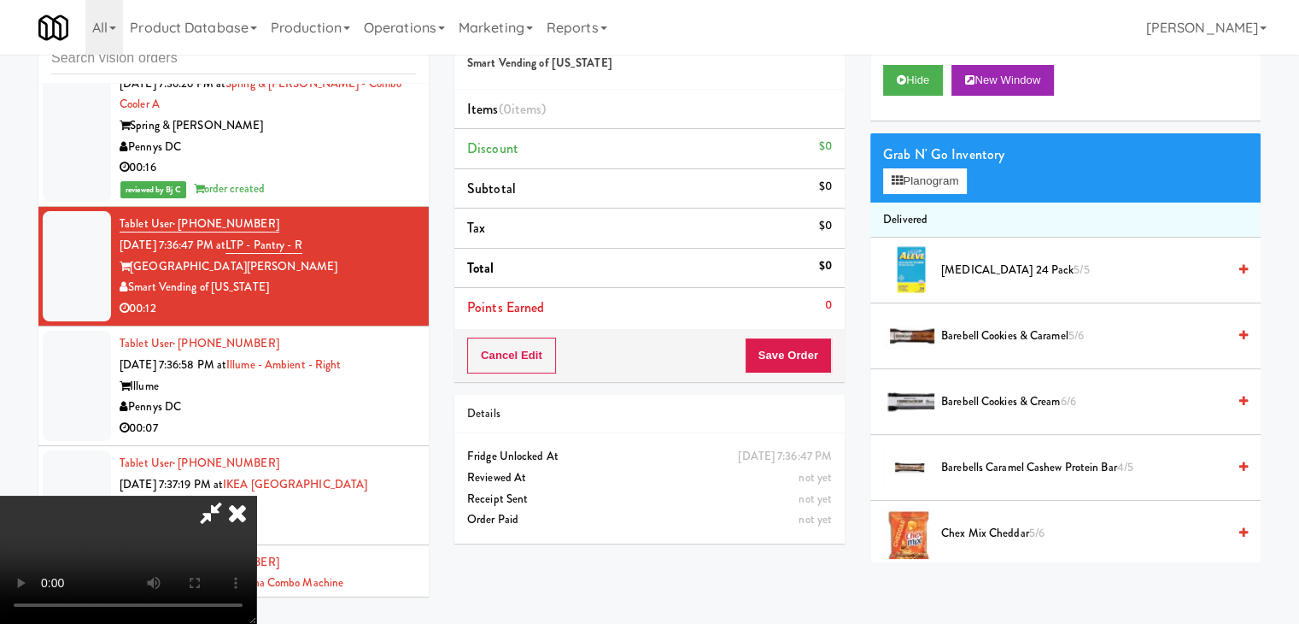
scroll to position [15309, 0]
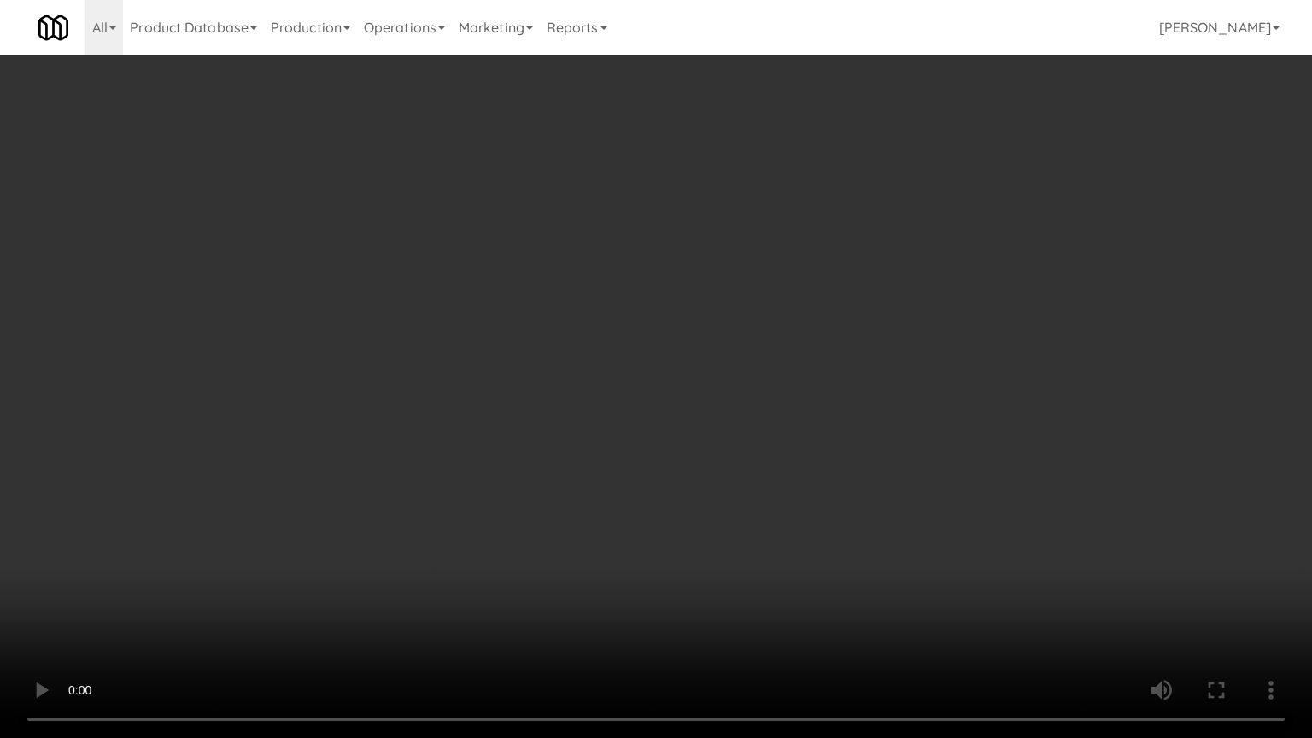
click at [735, 608] on video at bounding box center [656, 369] width 1312 height 738
click at [735, 612] on video at bounding box center [656, 369] width 1312 height 738
click at [776, 589] on video at bounding box center [656, 369] width 1312 height 738
click at [780, 591] on video at bounding box center [656, 369] width 1312 height 738
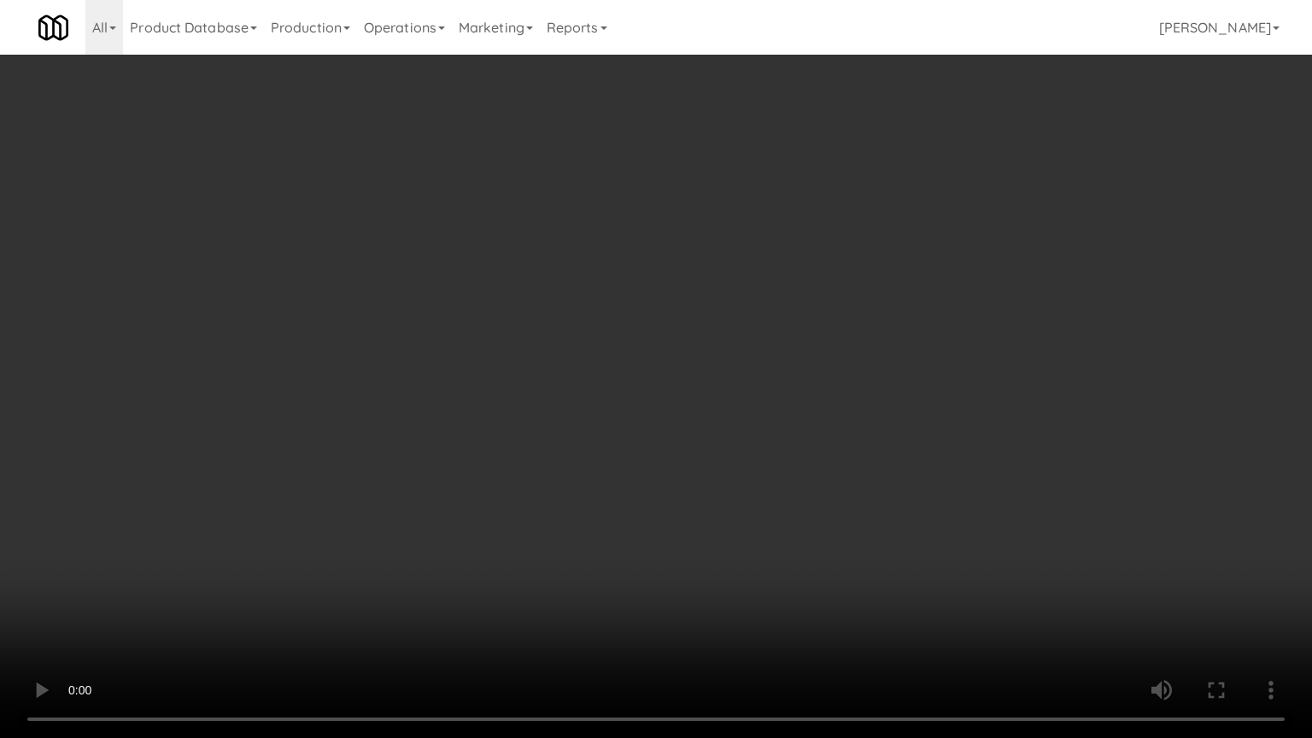
drag, startPoint x: 780, startPoint y: 591, endPoint x: 865, endPoint y: 368, distance: 238.7
click at [781, 585] on video at bounding box center [656, 369] width 1312 height 738
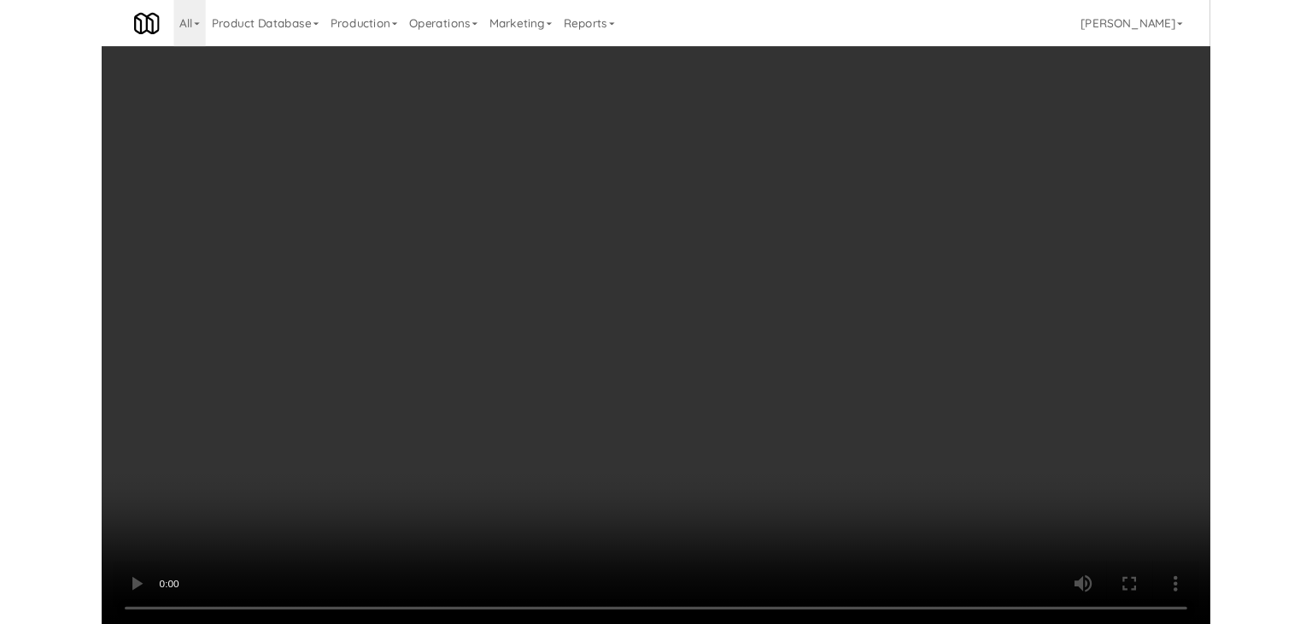
scroll to position [15351, 0]
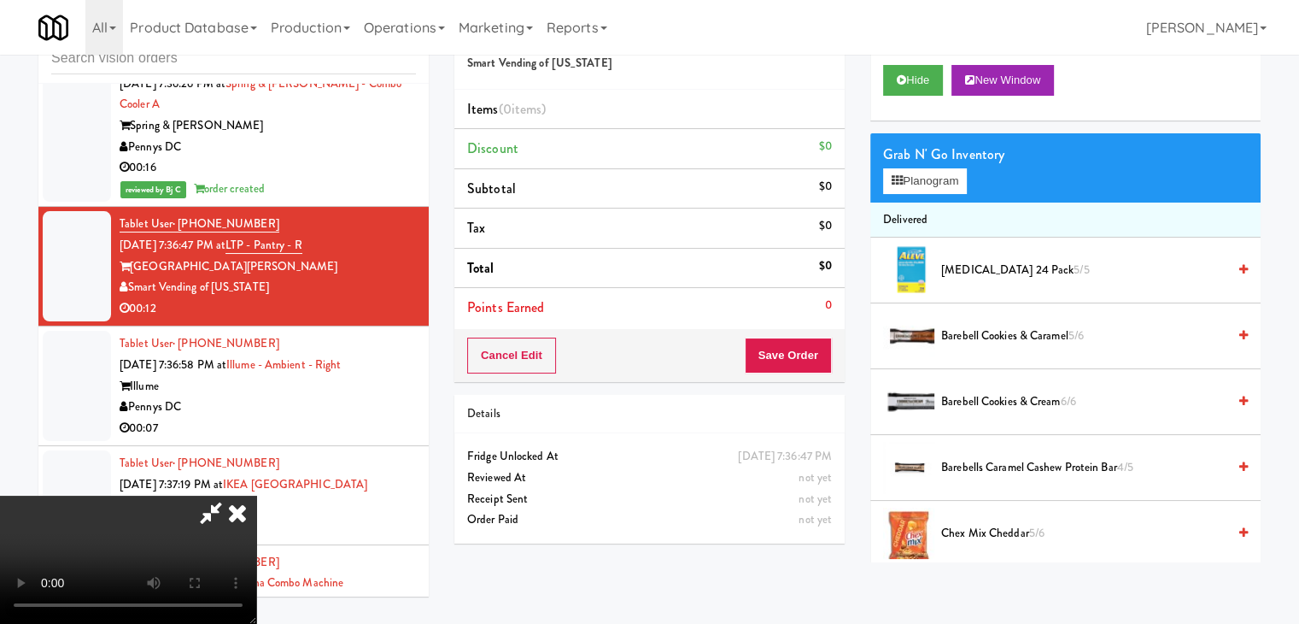
click at [936, 154] on div "Grab N' Go Inventory" at bounding box center [1065, 155] width 365 height 26
click at [936, 162] on div "Grab N' Go Inventory" at bounding box center [1065, 155] width 365 height 26
click at [933, 178] on button "Planogram" at bounding box center [925, 181] width 84 height 26
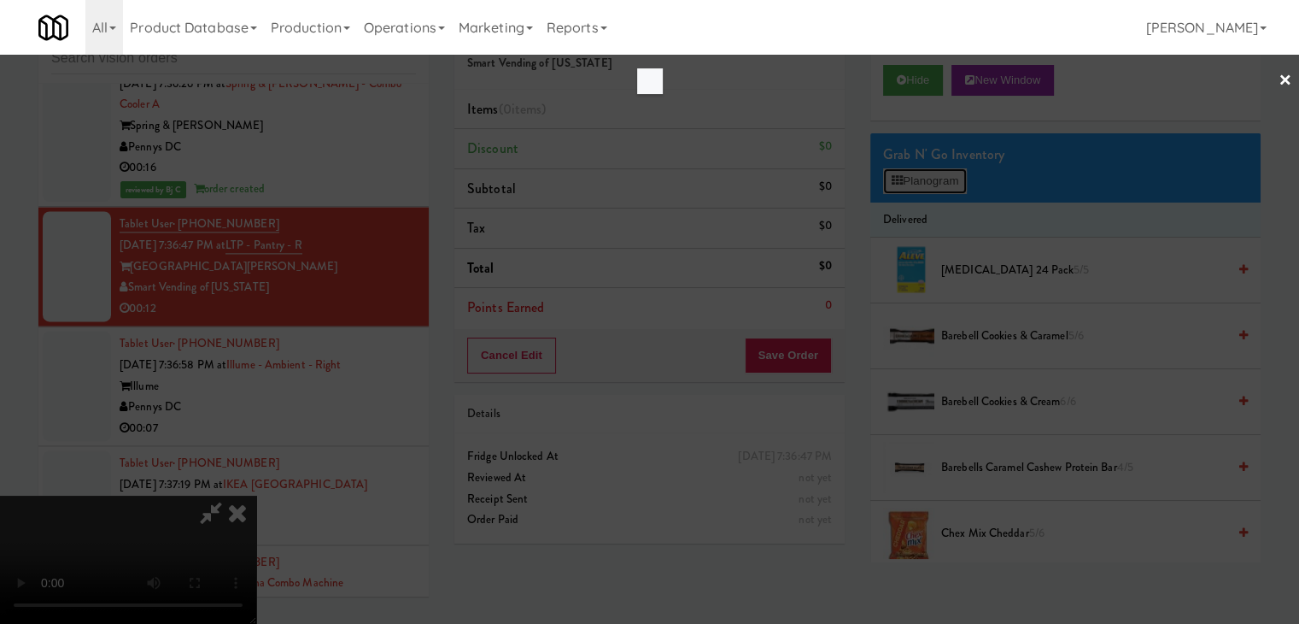
scroll to position [15309, 0]
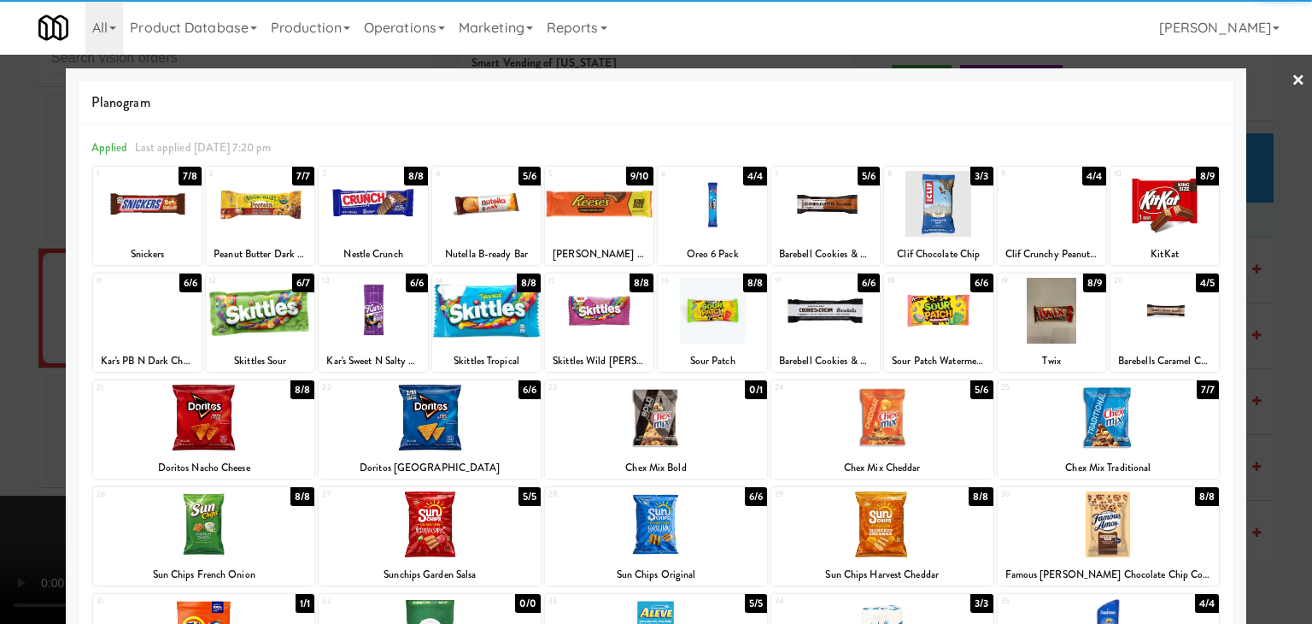
click at [232, 548] on div at bounding box center [204, 524] width 222 height 66
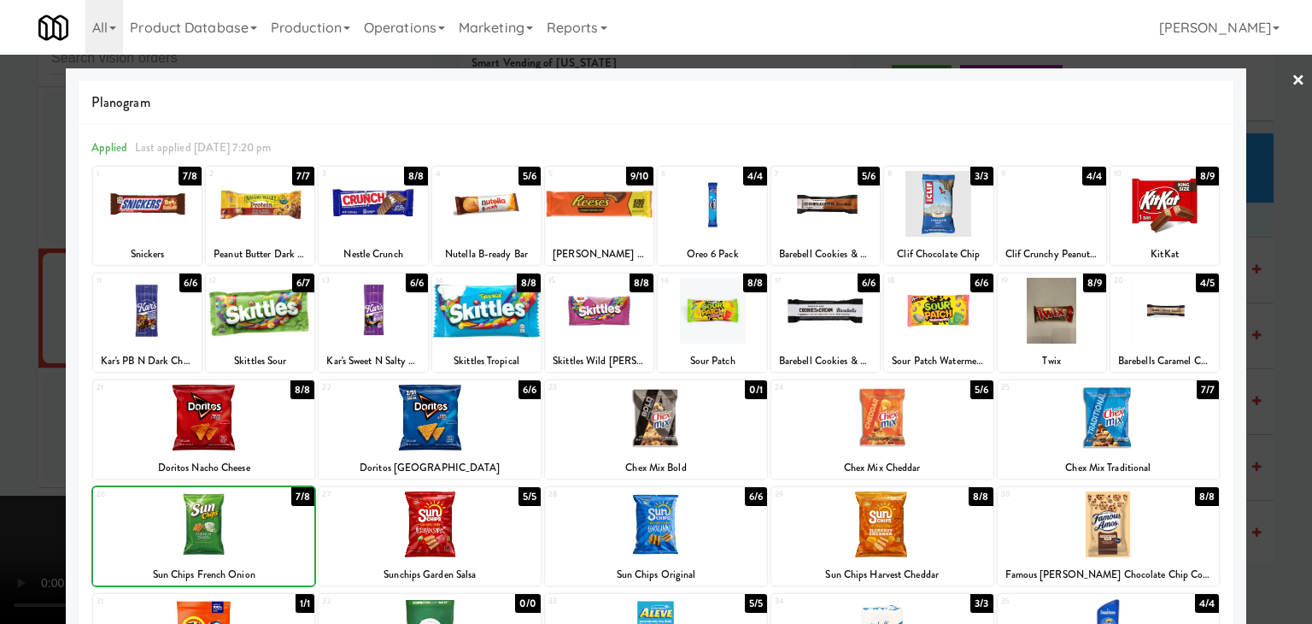
click at [233, 542] on div at bounding box center [204, 524] width 222 height 66
drag, startPoint x: 0, startPoint y: 506, endPoint x: 141, endPoint y: 501, distance: 141.0
click at [3, 505] on div at bounding box center [656, 312] width 1312 height 624
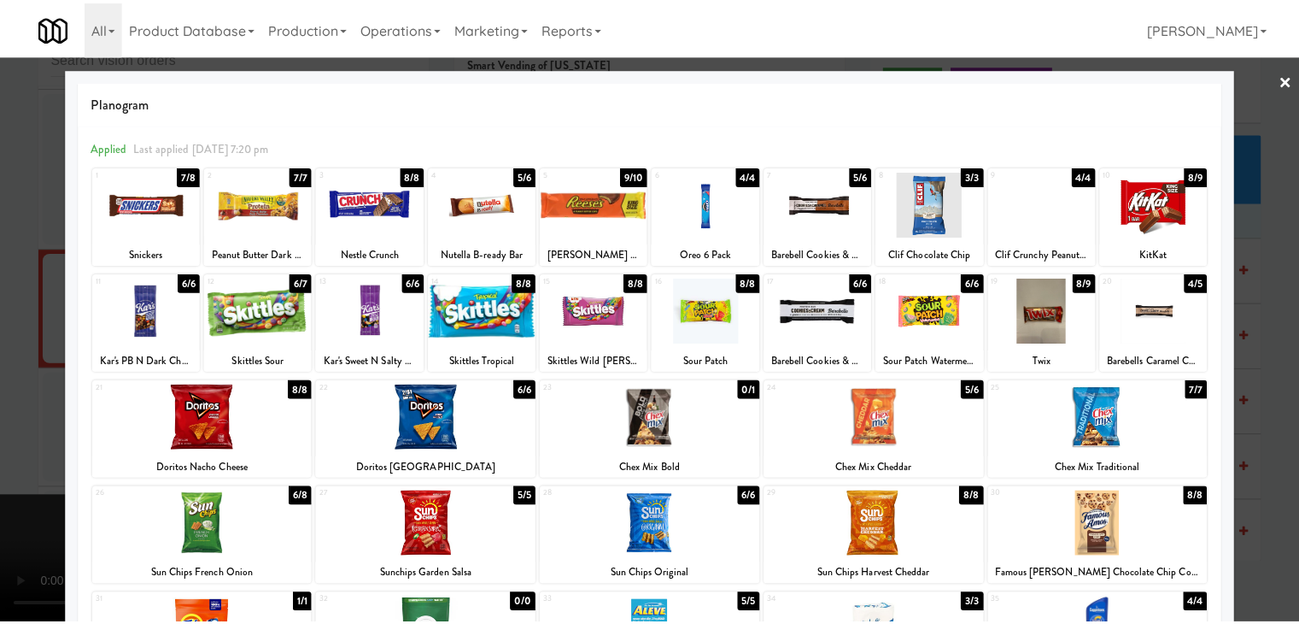
scroll to position [15351, 0]
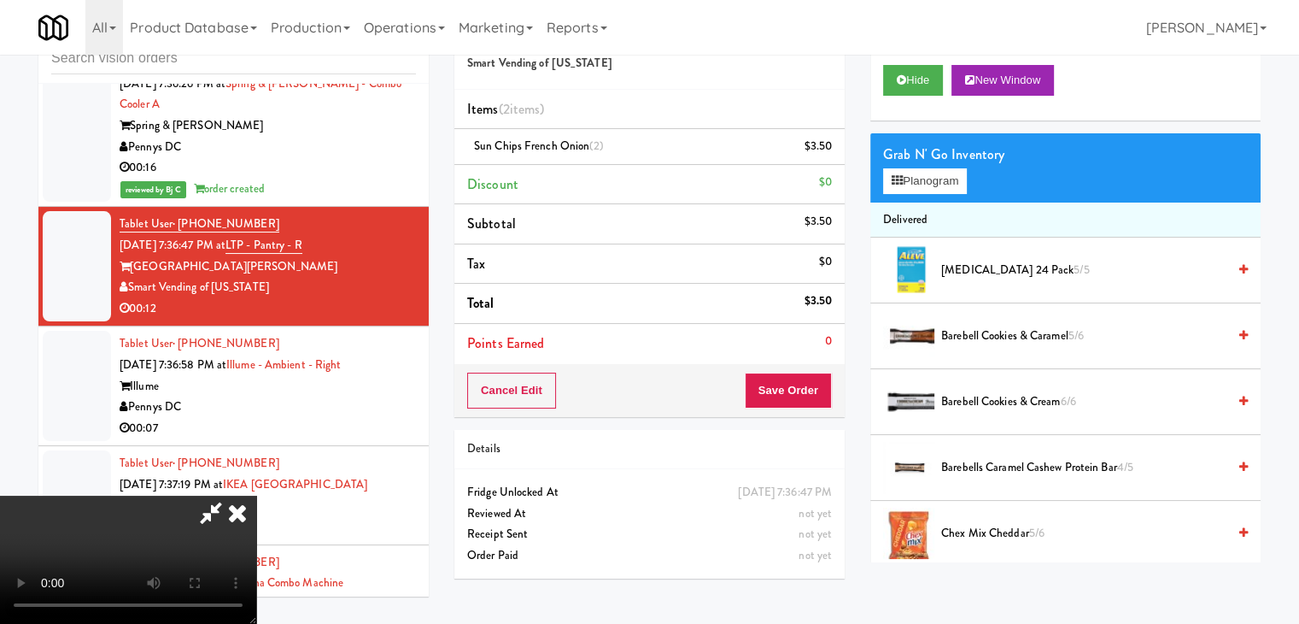
click at [256, 495] on video at bounding box center [128, 559] width 256 height 128
click at [811, 373] on button "Save Order" at bounding box center [788, 390] width 87 height 36
click at [813, 377] on button "Save Order" at bounding box center [788, 390] width 87 height 36
click at [811, 380] on button "Save Order" at bounding box center [788, 390] width 87 height 36
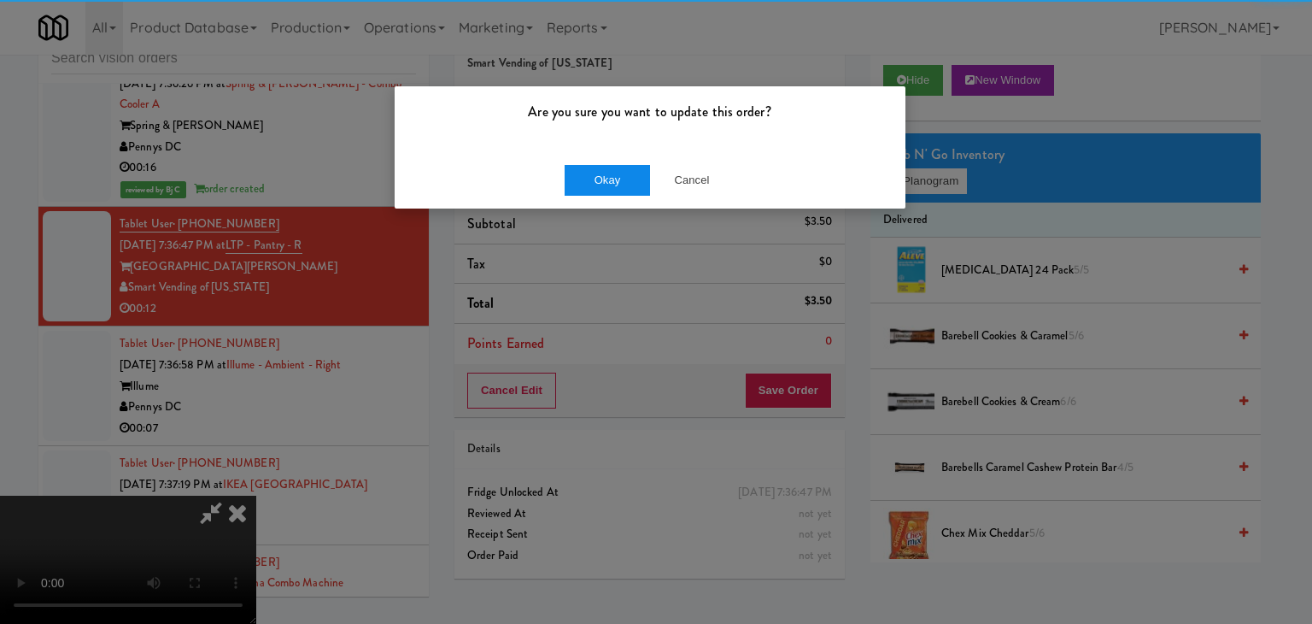
click at [589, 163] on div "Okay Cancel" at bounding box center [650, 179] width 511 height 57
click at [599, 171] on button "Okay" at bounding box center [607, 180] width 85 height 31
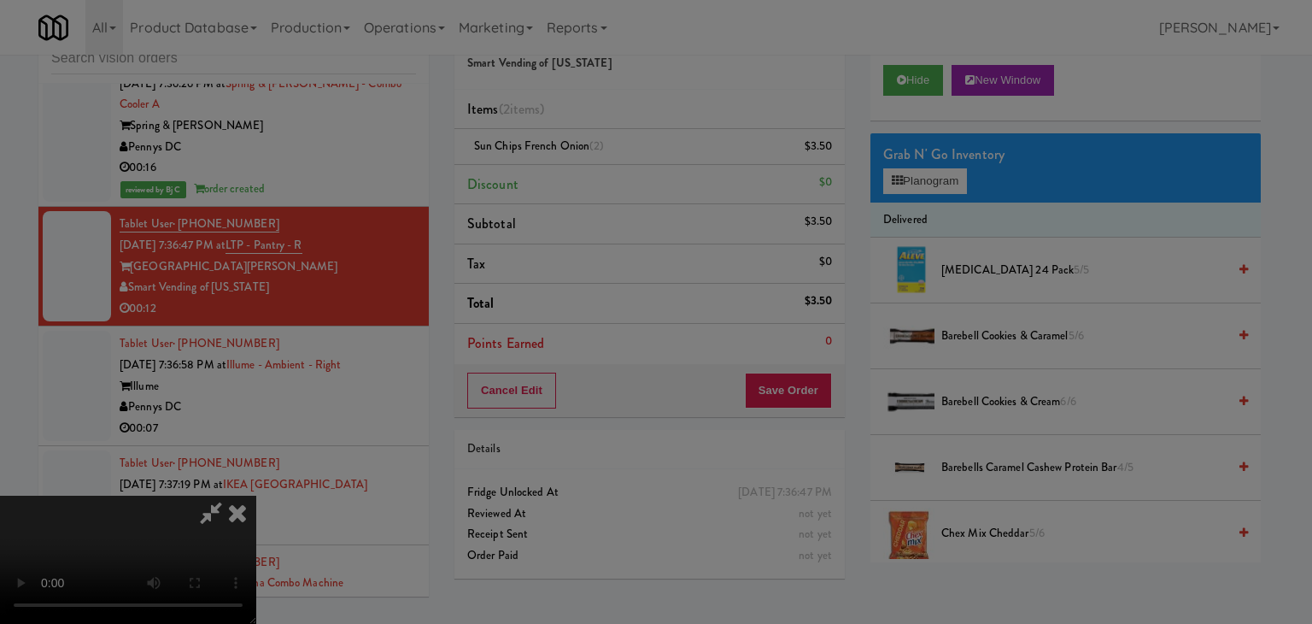
click at [599, 164] on button "Okay" at bounding box center [607, 148] width 85 height 31
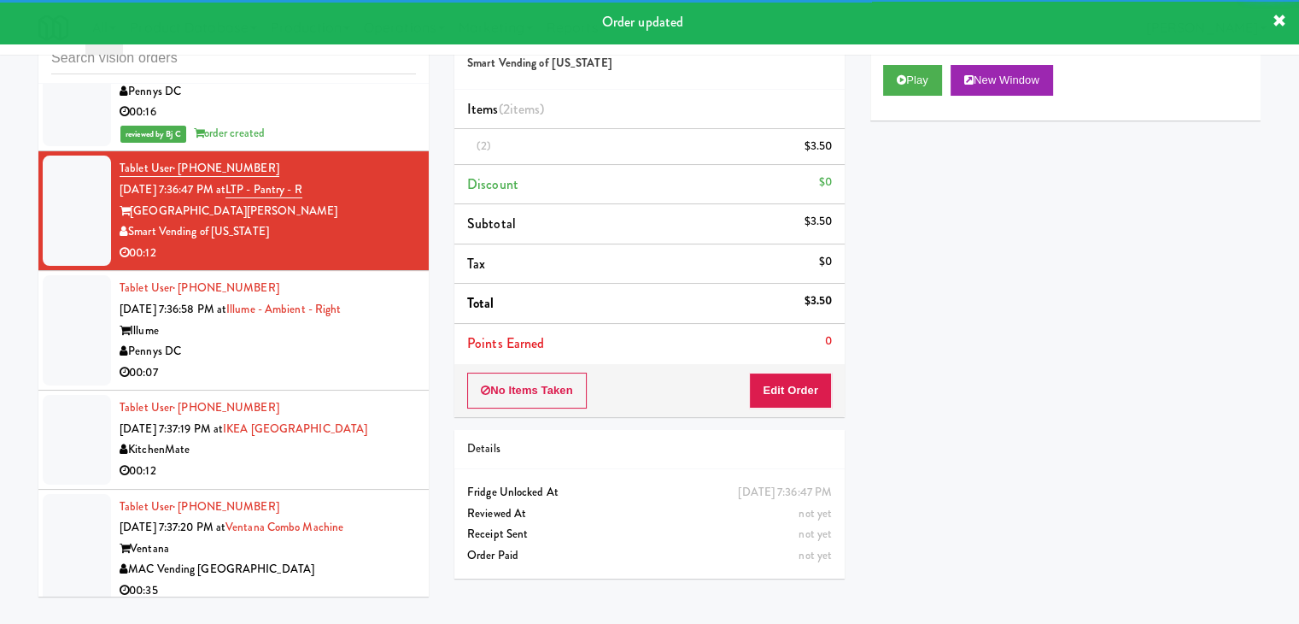
scroll to position [15436, 0]
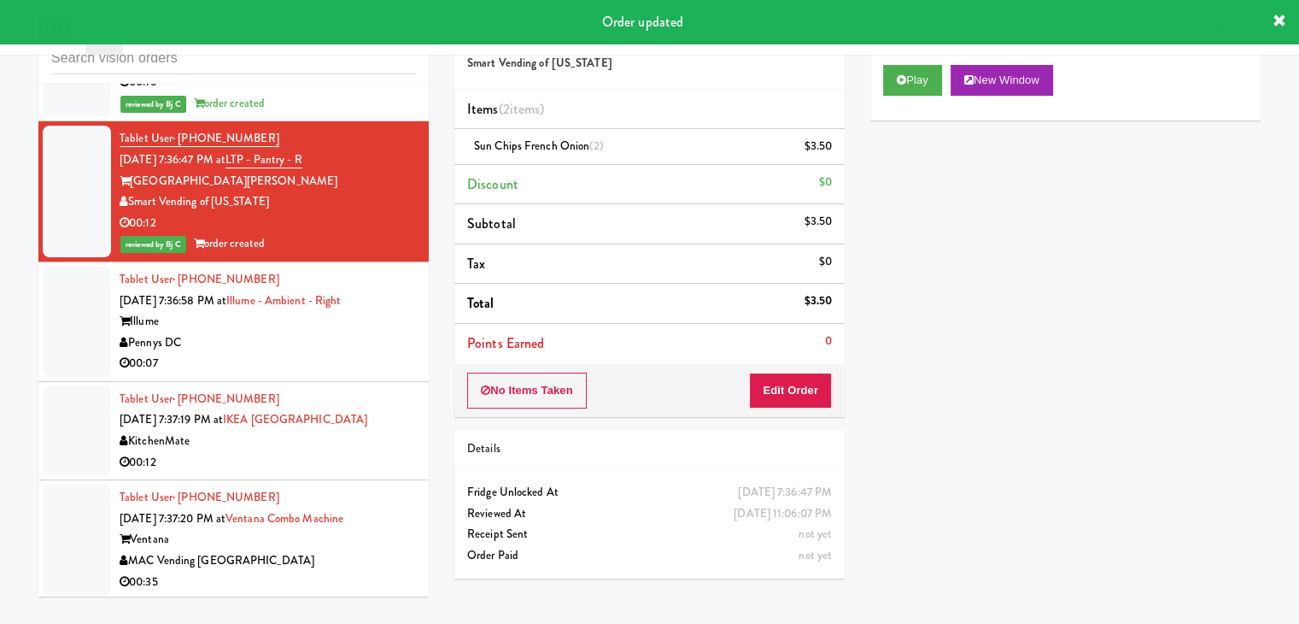
click at [307, 332] on div "Pennys DC" at bounding box center [268, 342] width 296 height 21
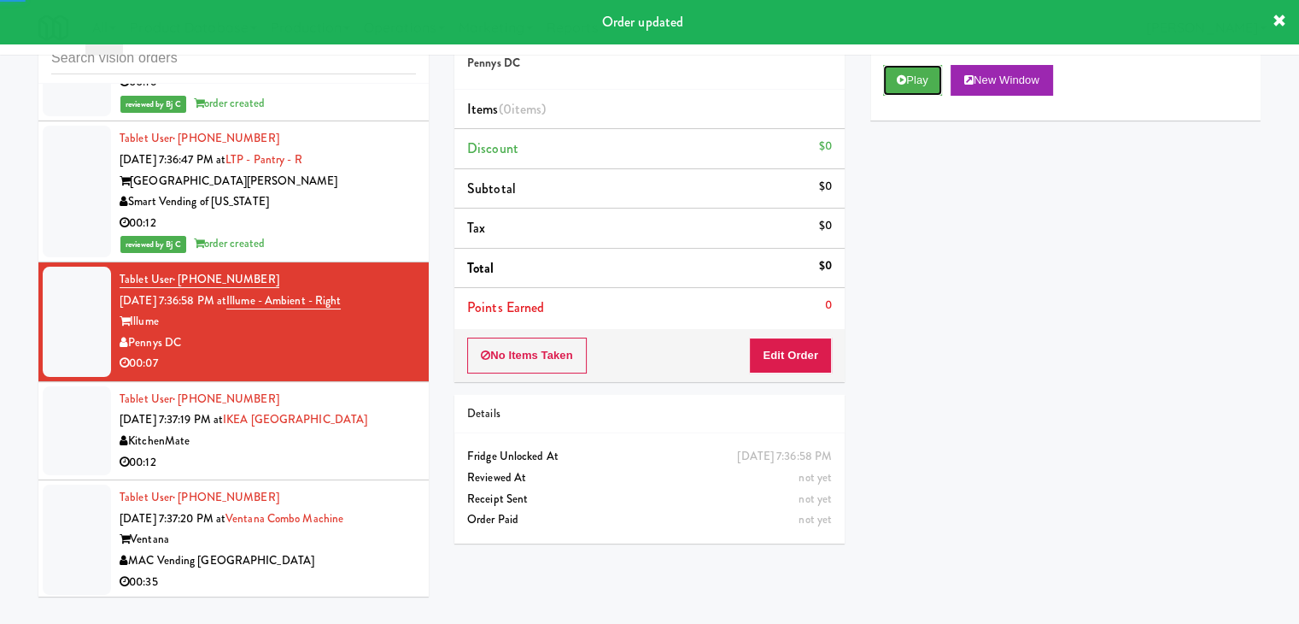
click at [916, 82] on button "Play" at bounding box center [912, 80] width 59 height 31
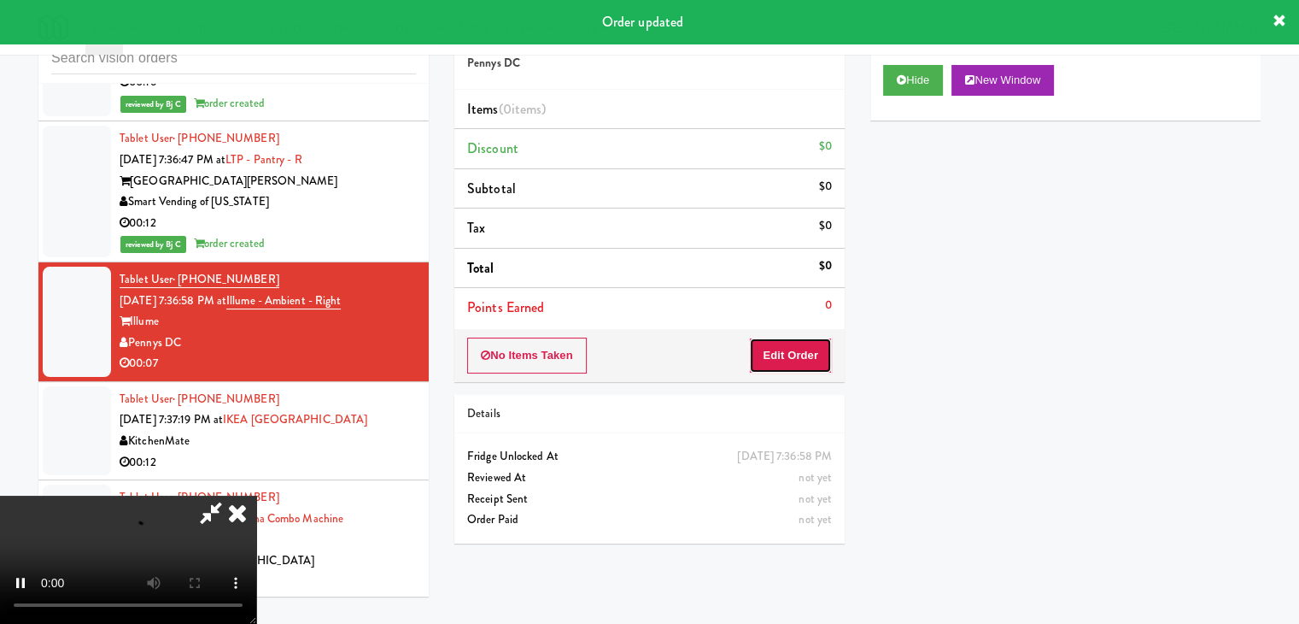
click at [794, 357] on button "Edit Order" at bounding box center [790, 355] width 83 height 36
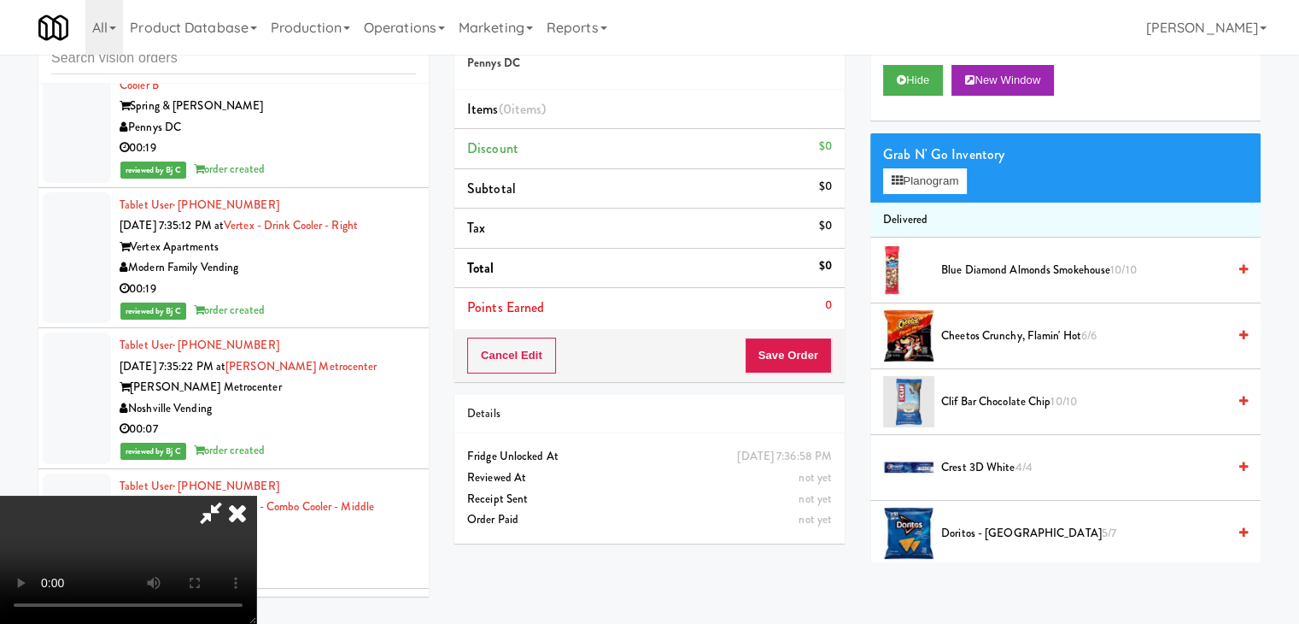
scroll to position [14626, 0]
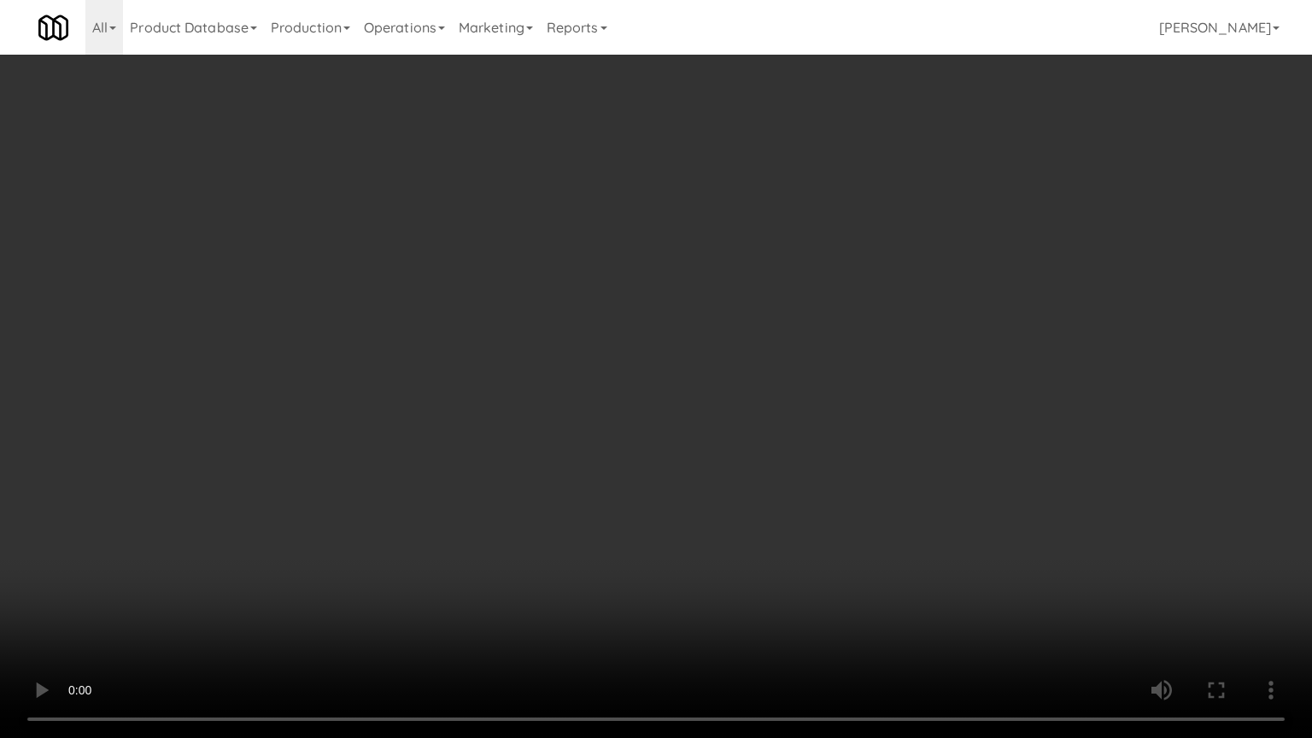
click at [761, 586] on video at bounding box center [656, 369] width 1312 height 738
click at [781, 567] on video at bounding box center [656, 369] width 1312 height 738
click at [780, 590] on video at bounding box center [656, 369] width 1312 height 738
click at [779, 526] on video at bounding box center [656, 369] width 1312 height 738
click at [788, 526] on video at bounding box center [656, 369] width 1312 height 738
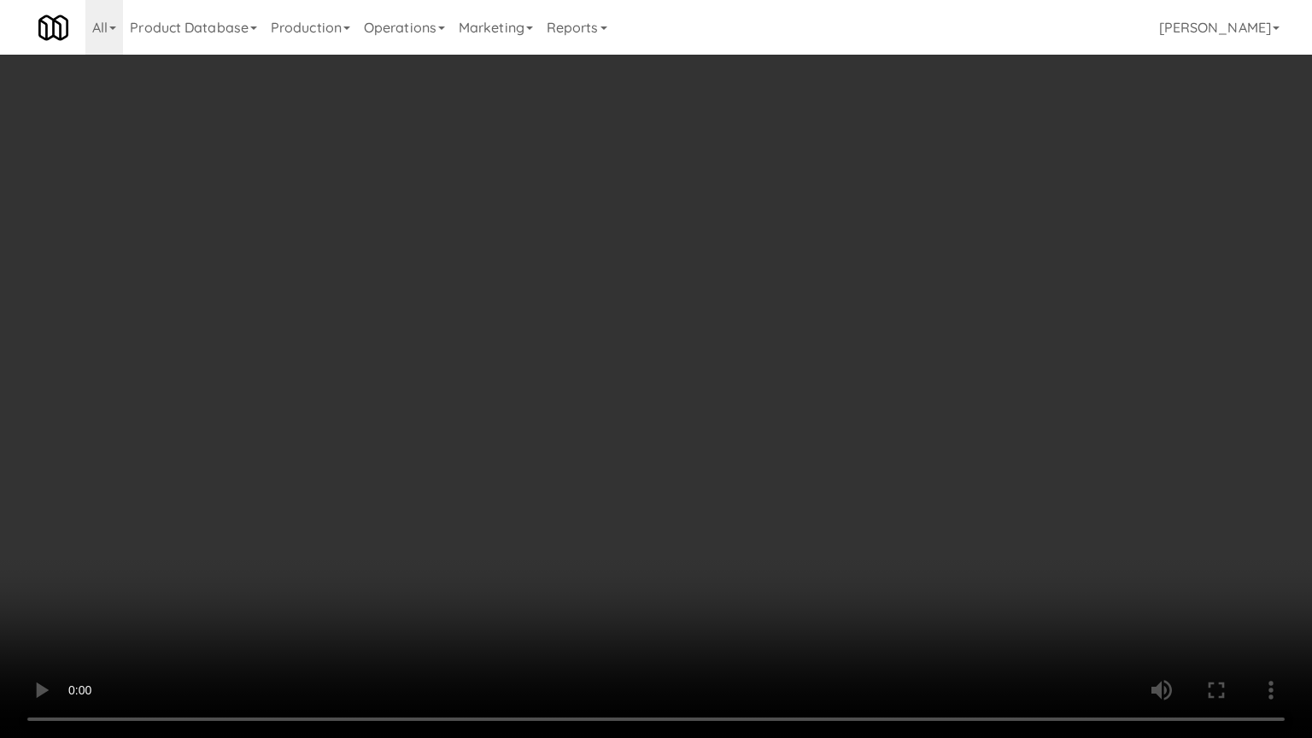
click at [788, 526] on video at bounding box center [656, 369] width 1312 height 738
drag, startPoint x: 788, startPoint y: 526, endPoint x: 886, endPoint y: 248, distance: 295.3
click at [788, 519] on video at bounding box center [656, 369] width 1312 height 738
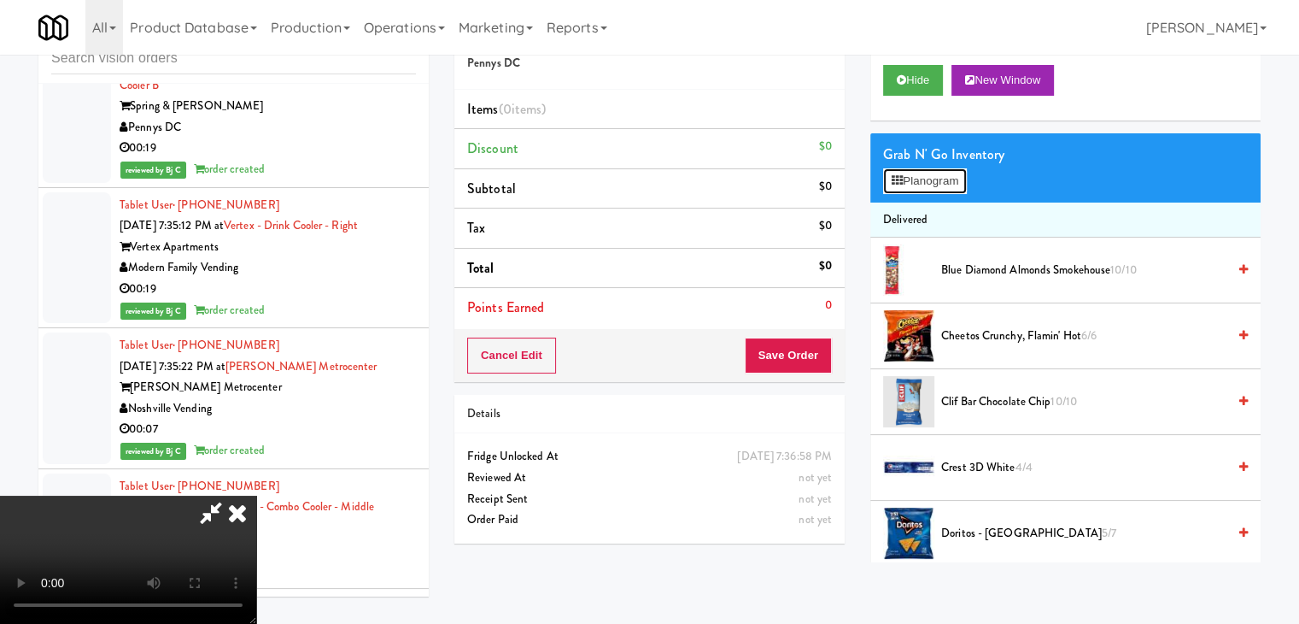
click at [927, 173] on button "Planogram" at bounding box center [925, 181] width 84 height 26
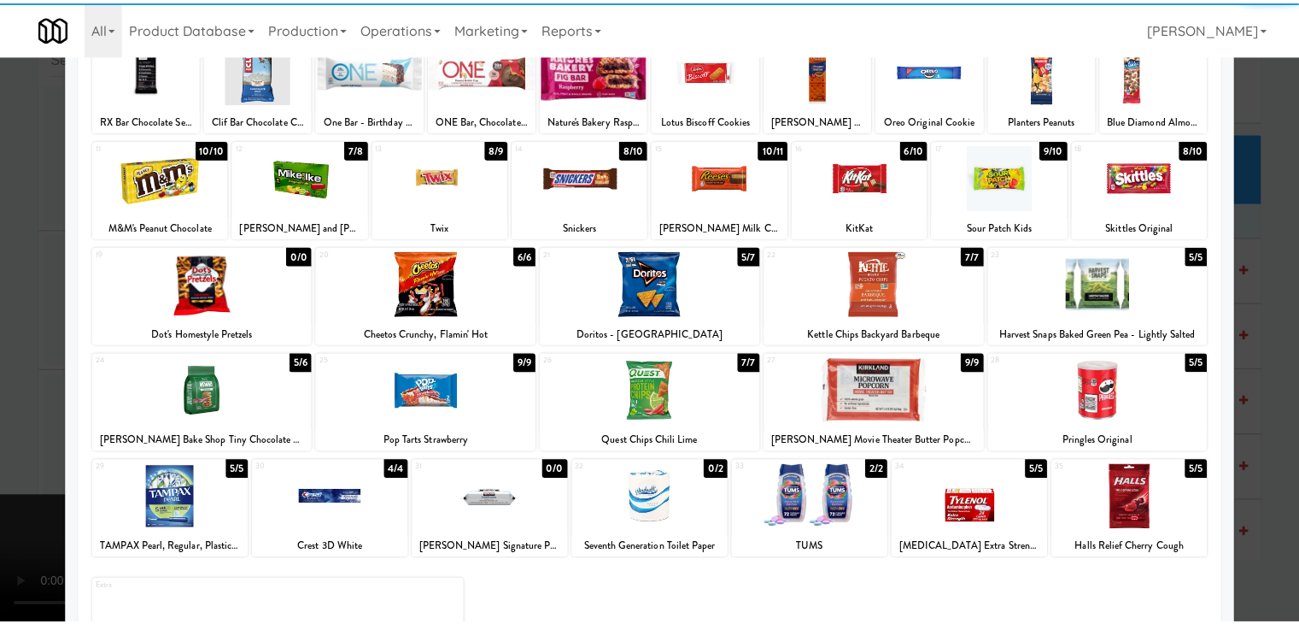
scroll to position [171, 0]
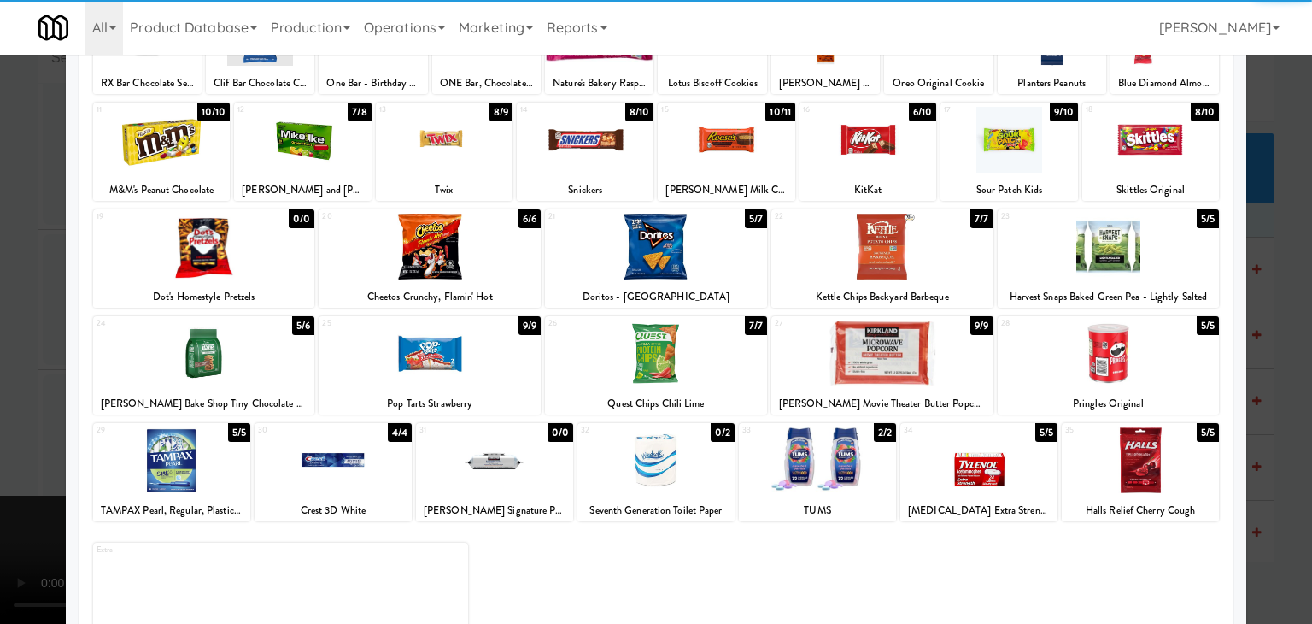
drag, startPoint x: 446, startPoint y: 351, endPoint x: 253, endPoint y: 349, distance: 193.0
click at [443, 350] on div at bounding box center [430, 353] width 222 height 66
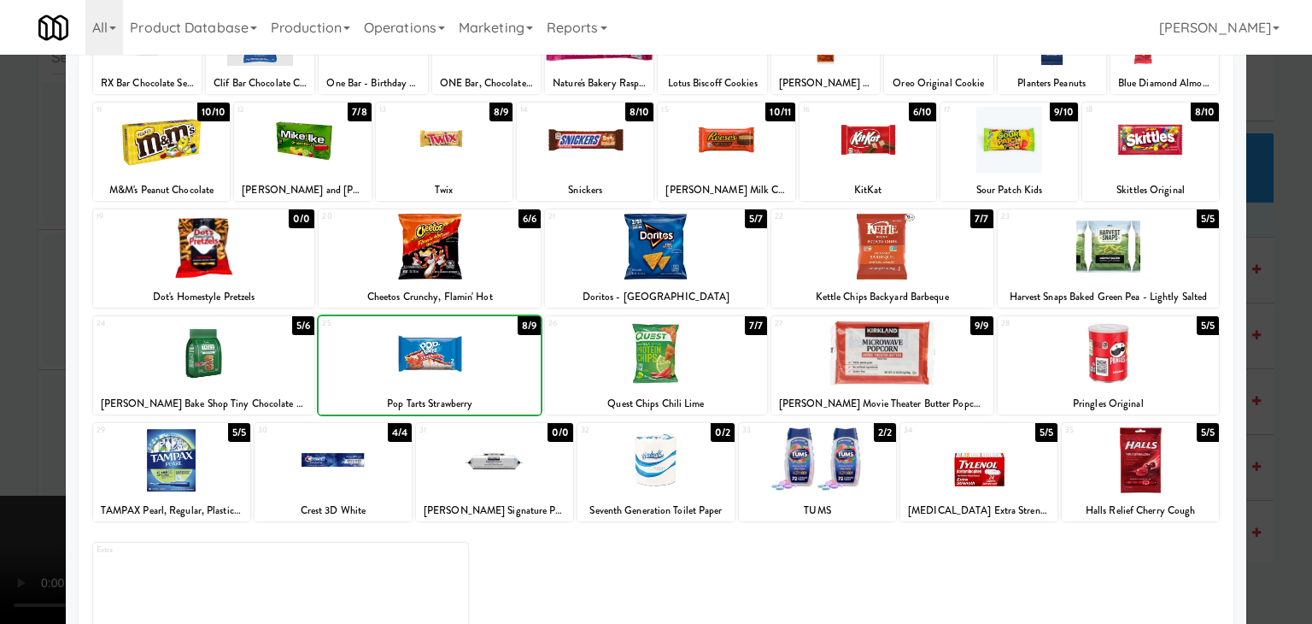
drag, startPoint x: 6, startPoint y: 370, endPoint x: 350, endPoint y: 372, distance: 344.2
click at [44, 370] on div at bounding box center [656, 312] width 1312 height 624
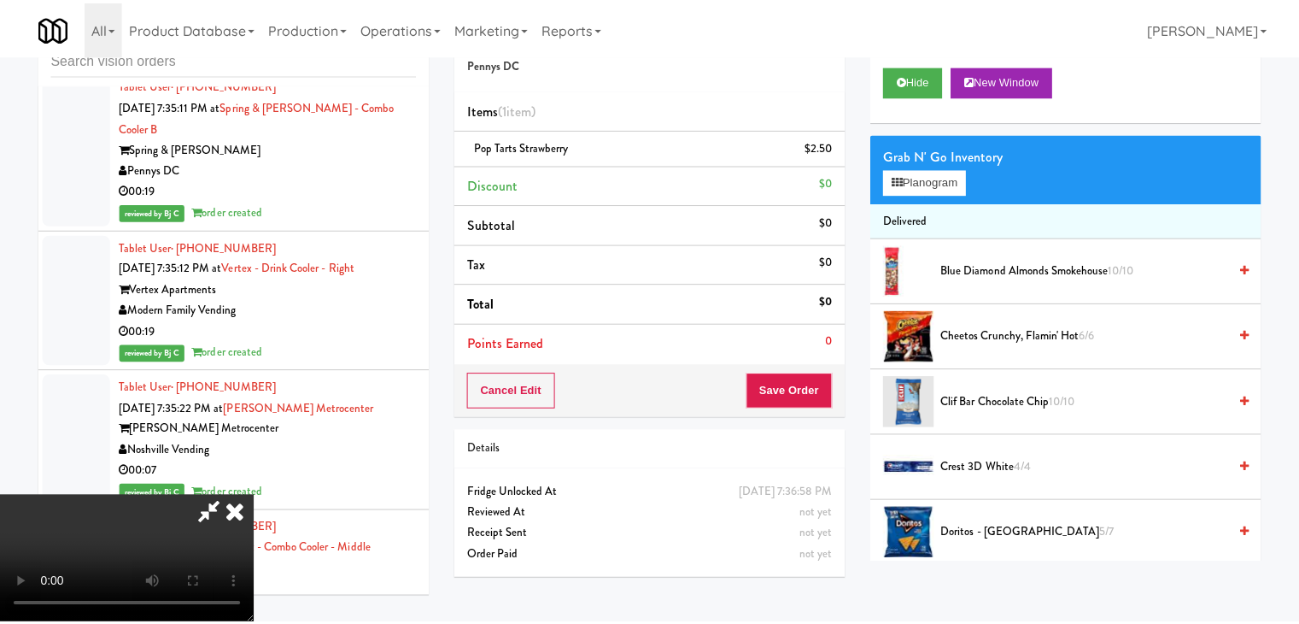
scroll to position [14668, 0]
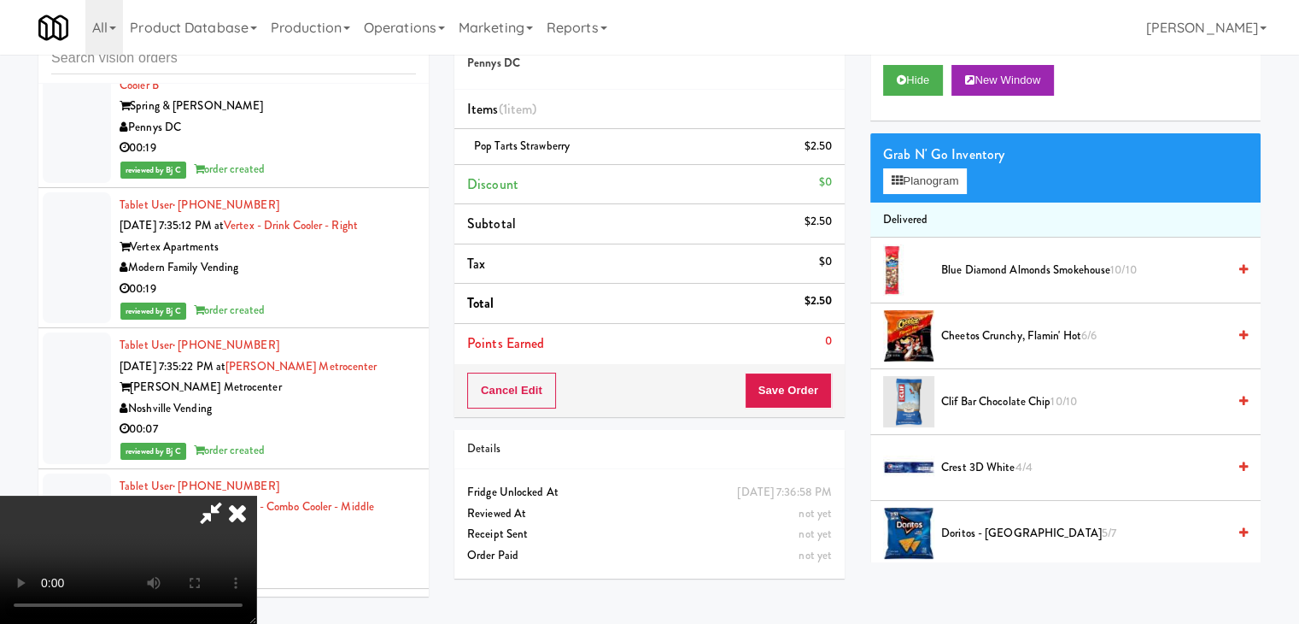
drag, startPoint x: 830, startPoint y: 407, endPoint x: 820, endPoint y: 389, distance: 20.7
click at [821, 390] on div "Cancel Edit Save Order" at bounding box center [649, 390] width 390 height 53
click at [820, 389] on button "Save Order" at bounding box center [788, 390] width 87 height 36
click at [819, 389] on button "Save Order" at bounding box center [788, 390] width 87 height 36
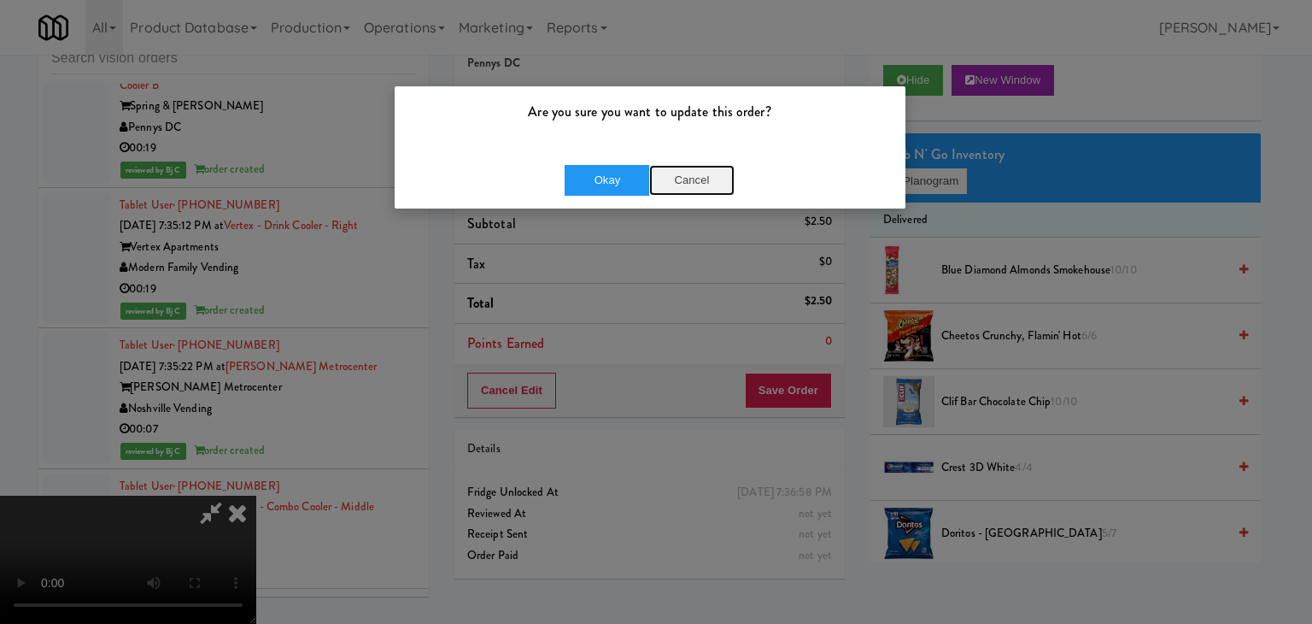
click at [675, 180] on button "Cancel" at bounding box center [691, 180] width 85 height 31
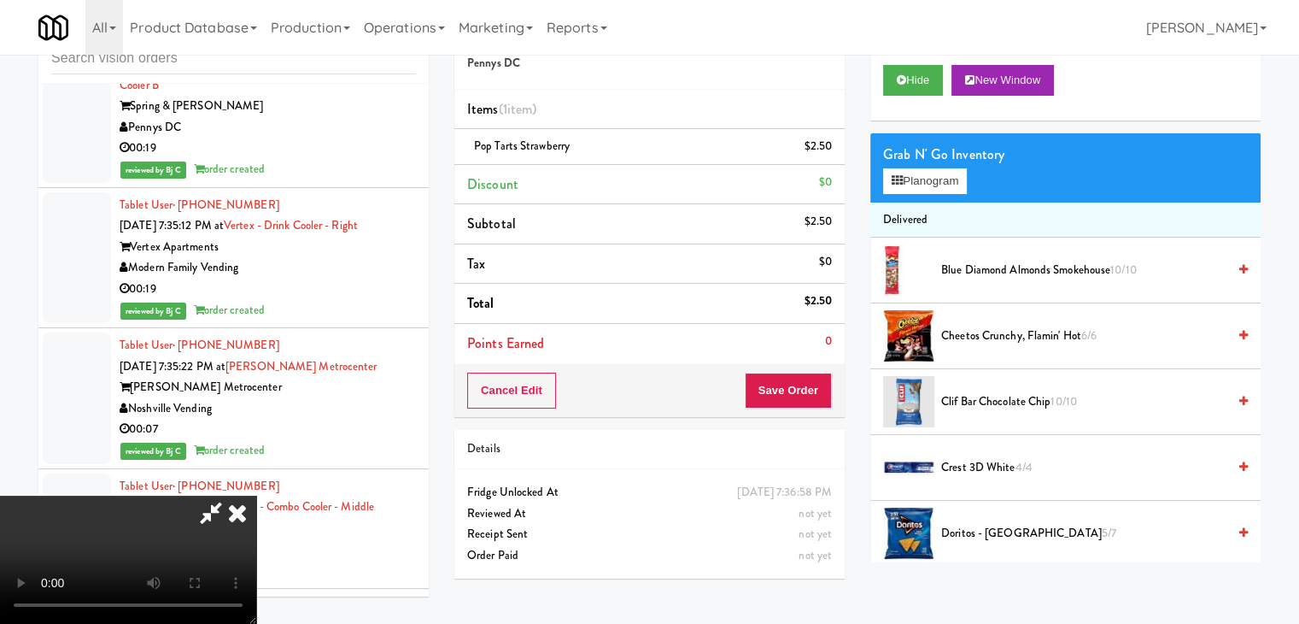
drag, startPoint x: 595, startPoint y: 337, endPoint x: 664, endPoint y: 372, distance: 76.4
click at [256, 495] on video at bounding box center [128, 559] width 256 height 128
click at [817, 401] on button "Save Order" at bounding box center [788, 390] width 87 height 36
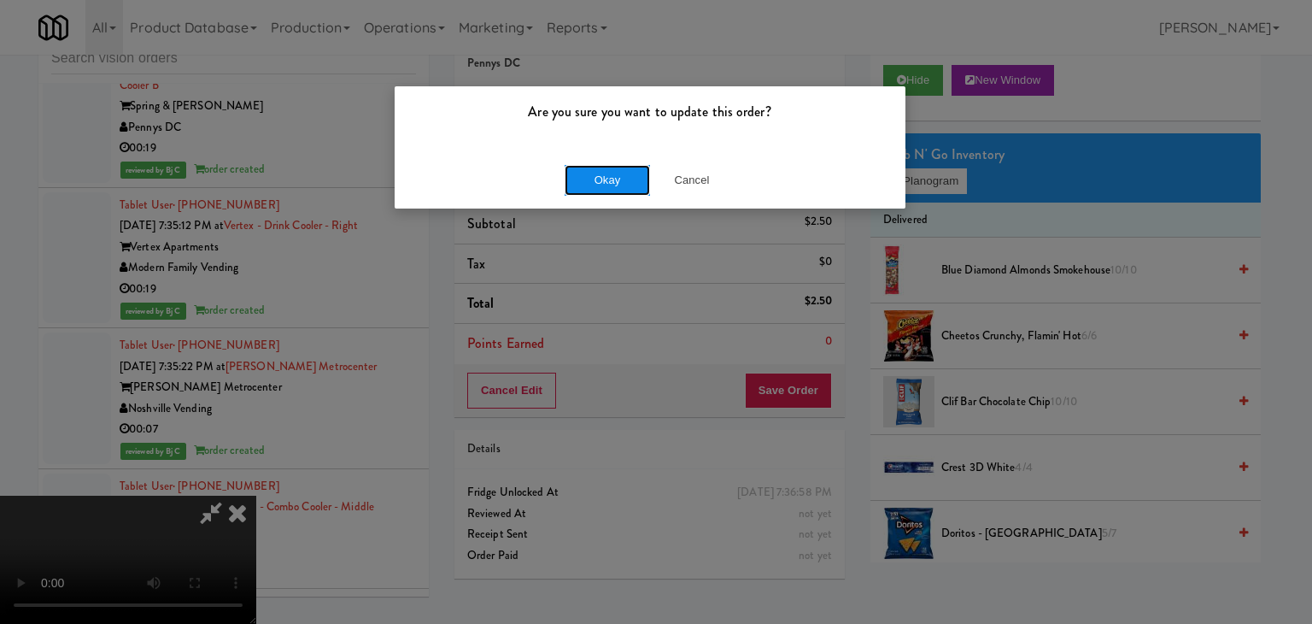
click at [585, 189] on button "Okay" at bounding box center [607, 180] width 85 height 31
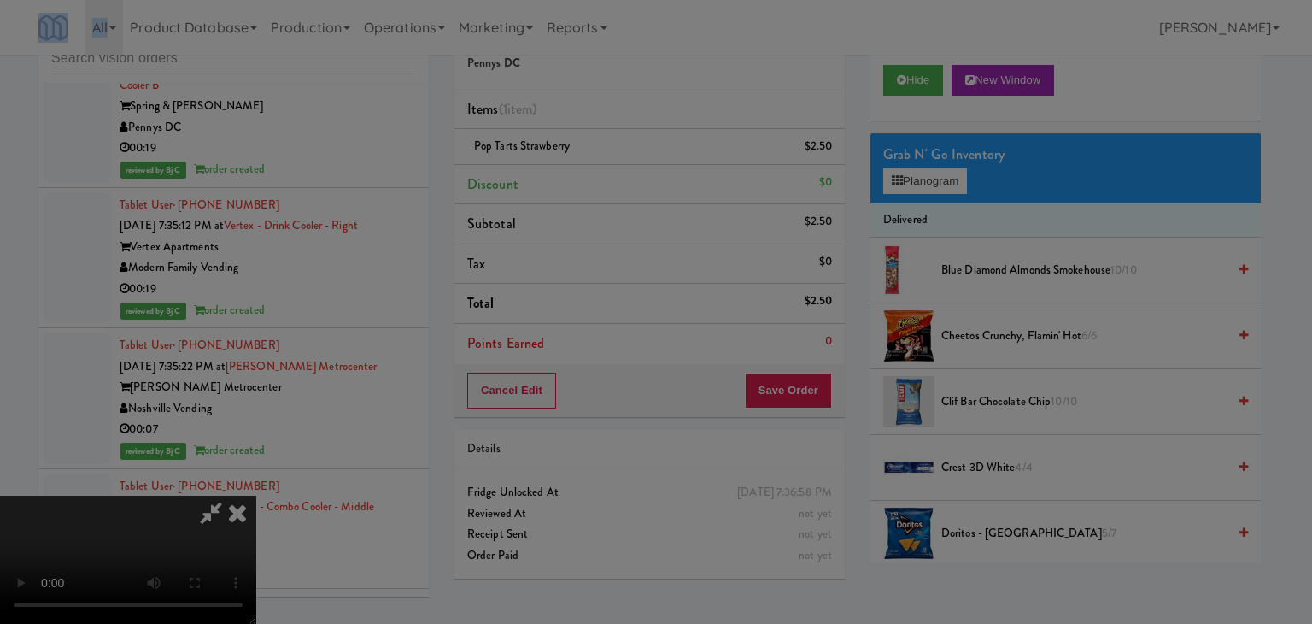
click at [586, 187] on body "Are you sure you want to update this order? Okay Cancel Okay Are you sure you w…" at bounding box center [656, 312] width 1312 height 624
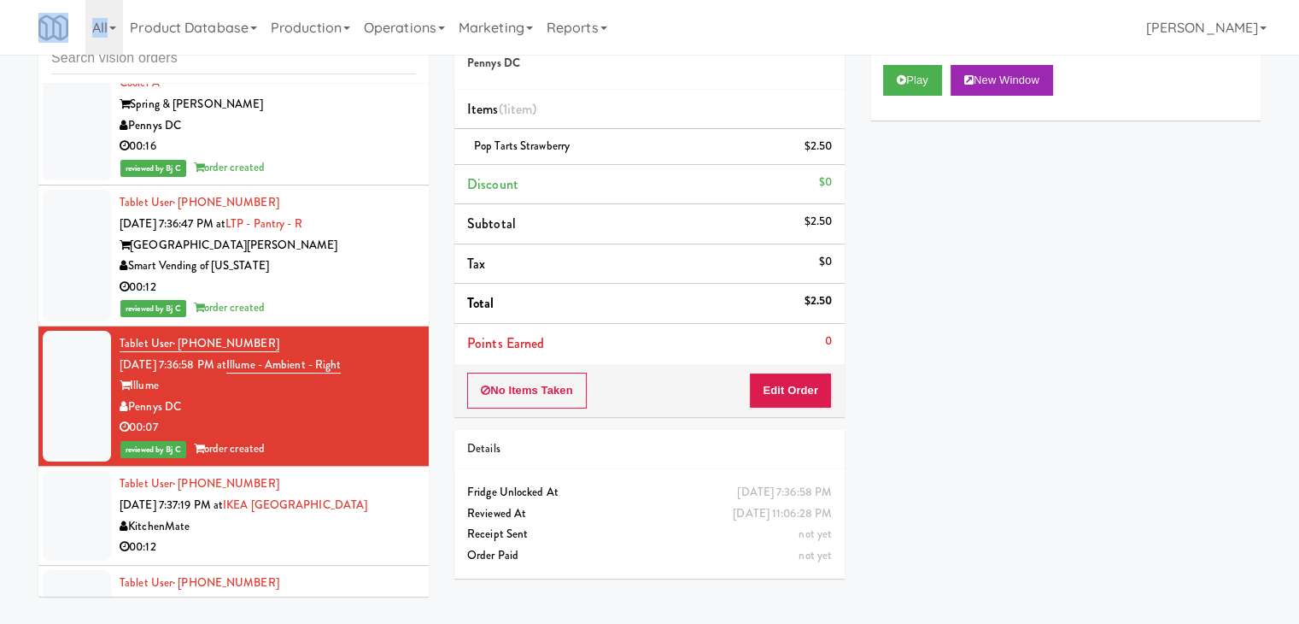
scroll to position [15522, 0]
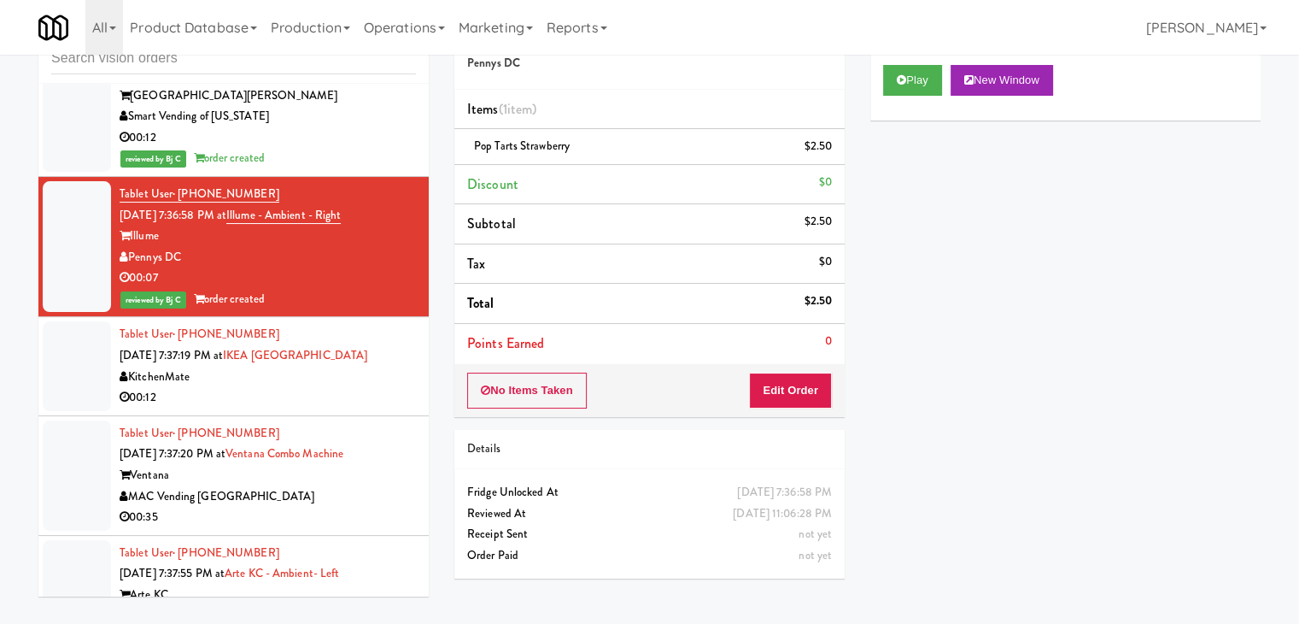
drag, startPoint x: 350, startPoint y: 295, endPoint x: 359, endPoint y: 302, distance: 10.9
click at [355, 387] on div "00:12" at bounding box center [268, 397] width 296 height 21
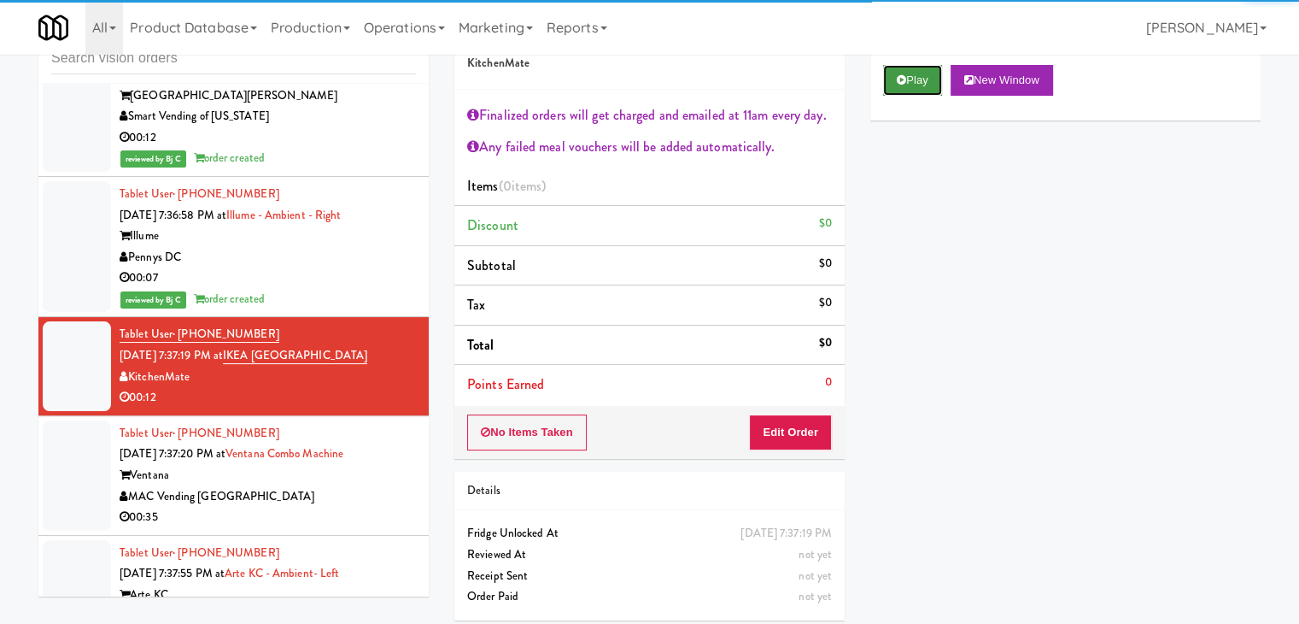
click at [888, 87] on button "Play" at bounding box center [912, 80] width 59 height 31
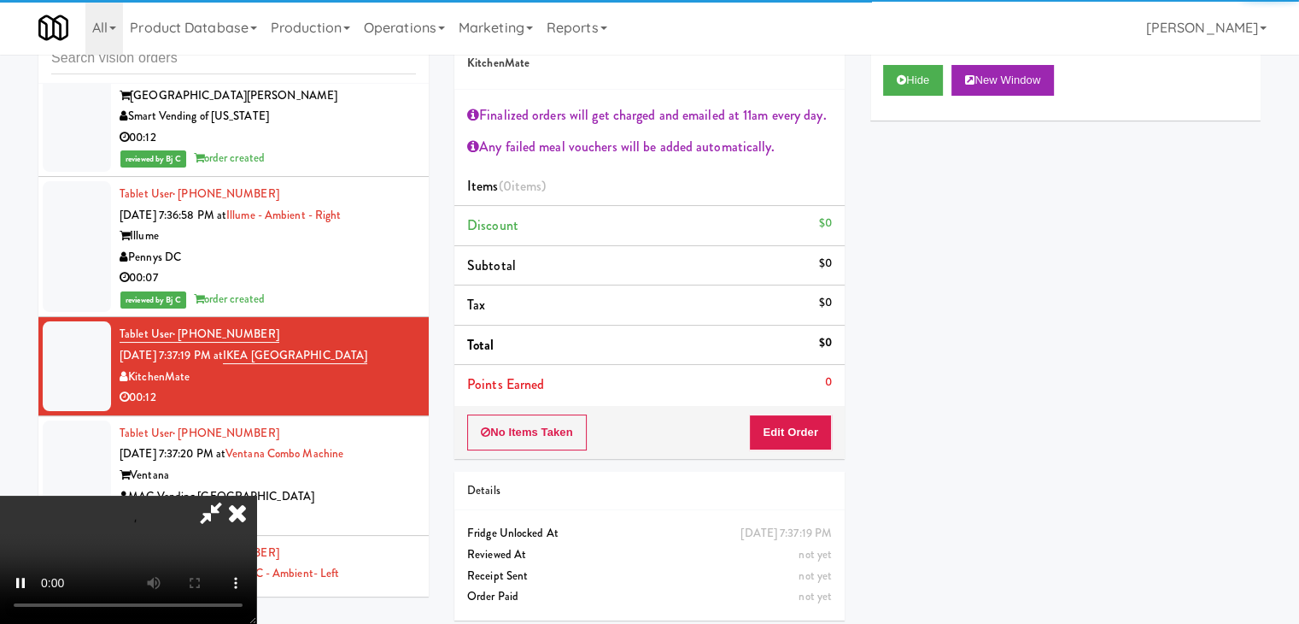
click at [786, 418] on div "No Items Taken Edit Order" at bounding box center [649, 432] width 390 height 53
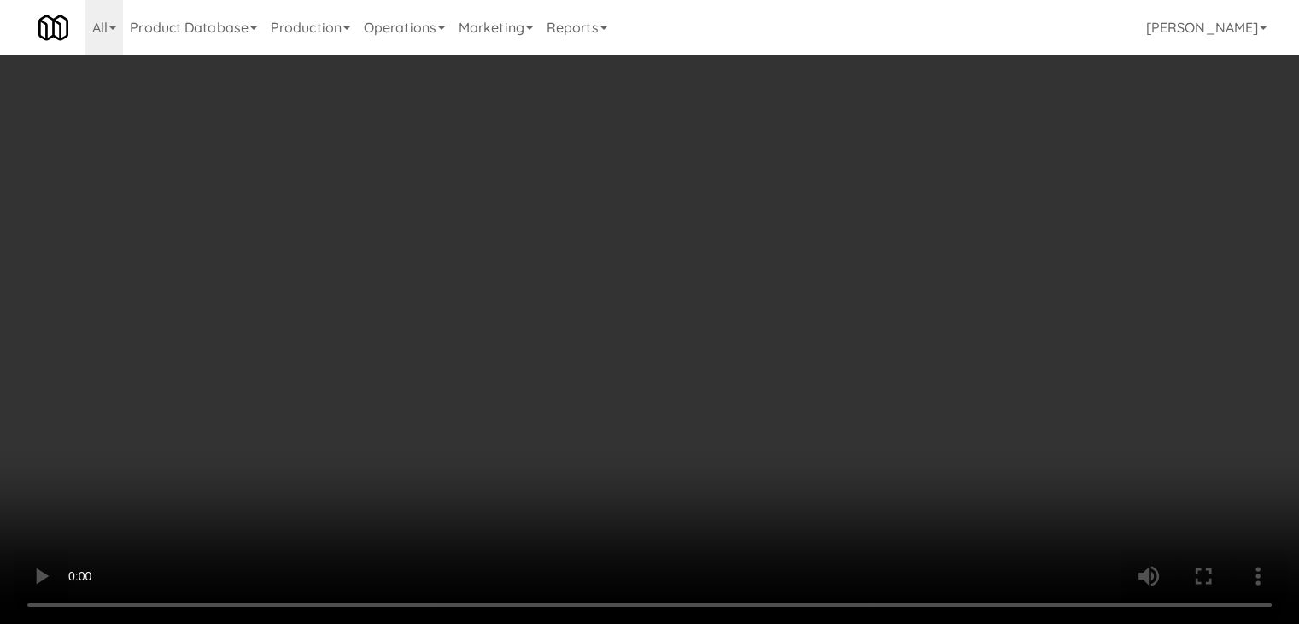
scroll to position [15479, 0]
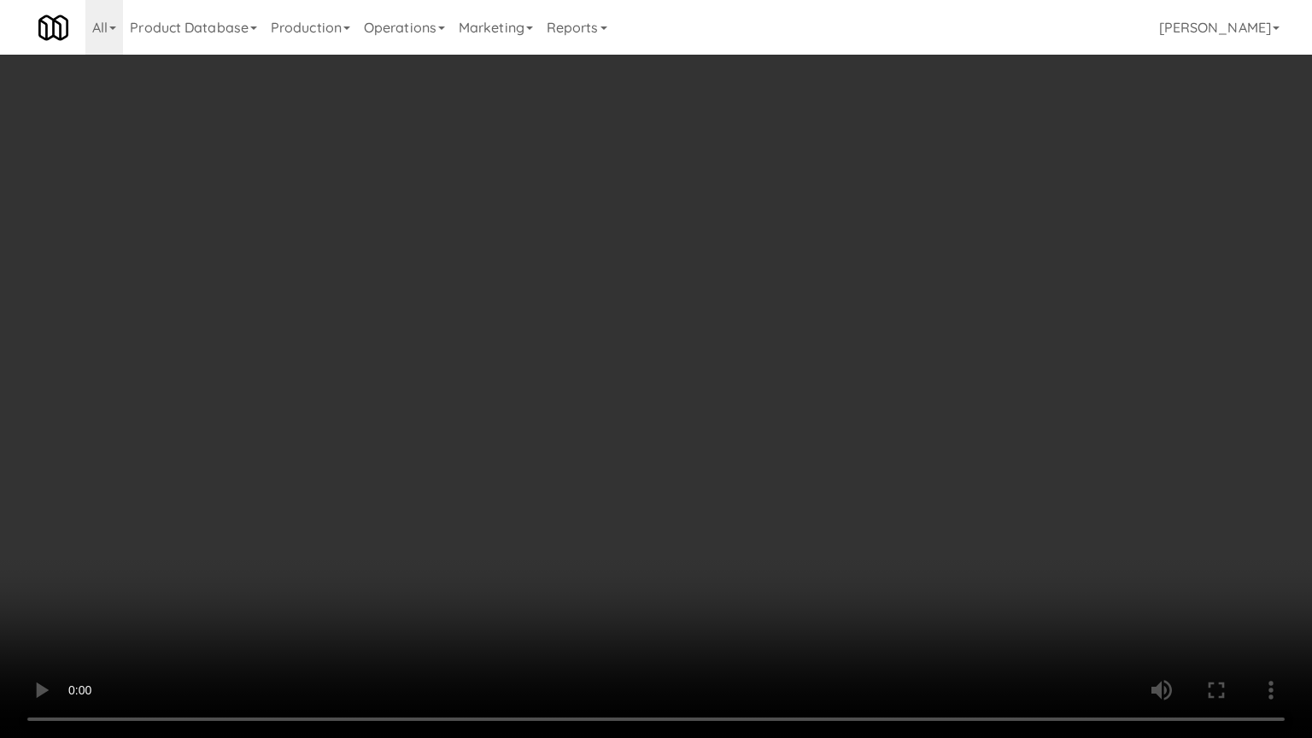
click at [772, 486] on video at bounding box center [656, 369] width 1312 height 738
click at [770, 487] on video at bounding box center [656, 369] width 1312 height 738
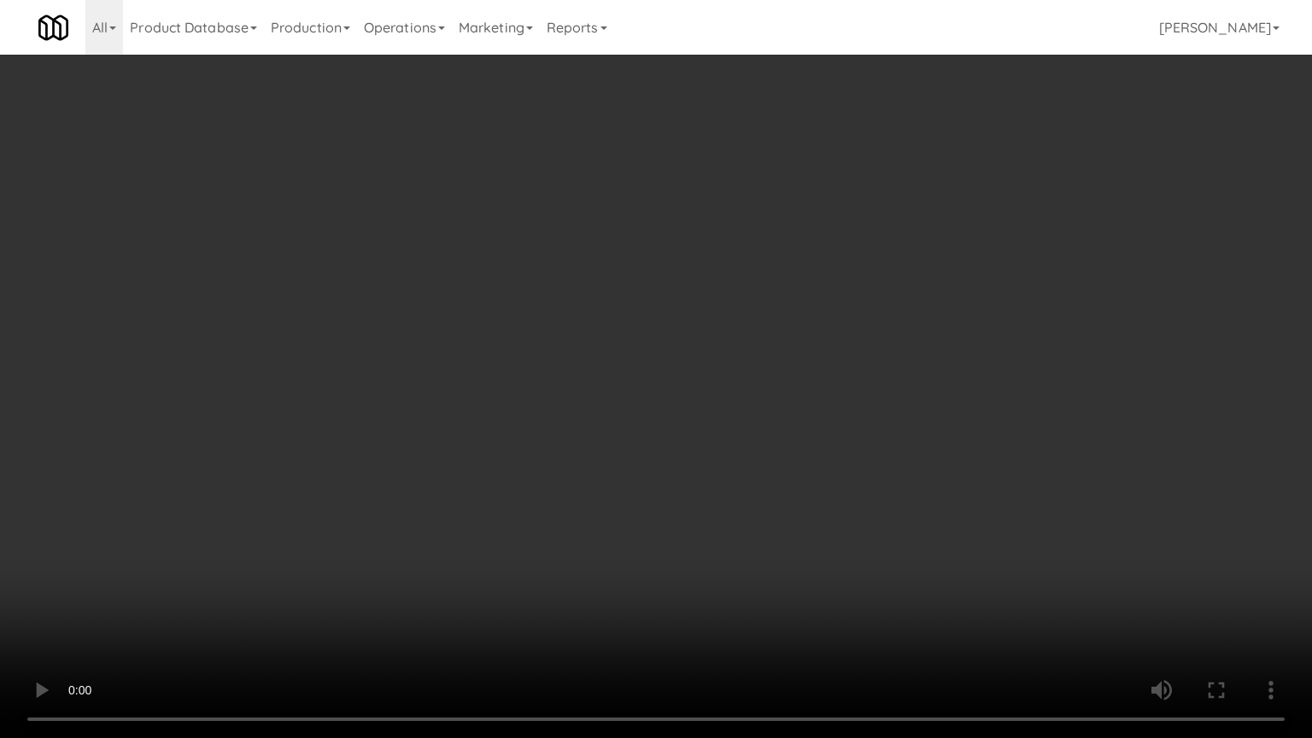
click at [769, 488] on video at bounding box center [656, 369] width 1312 height 738
click at [799, 591] on video at bounding box center [656, 369] width 1312 height 738
click at [804, 591] on video at bounding box center [656, 369] width 1312 height 738
click at [807, 590] on video at bounding box center [656, 369] width 1312 height 738
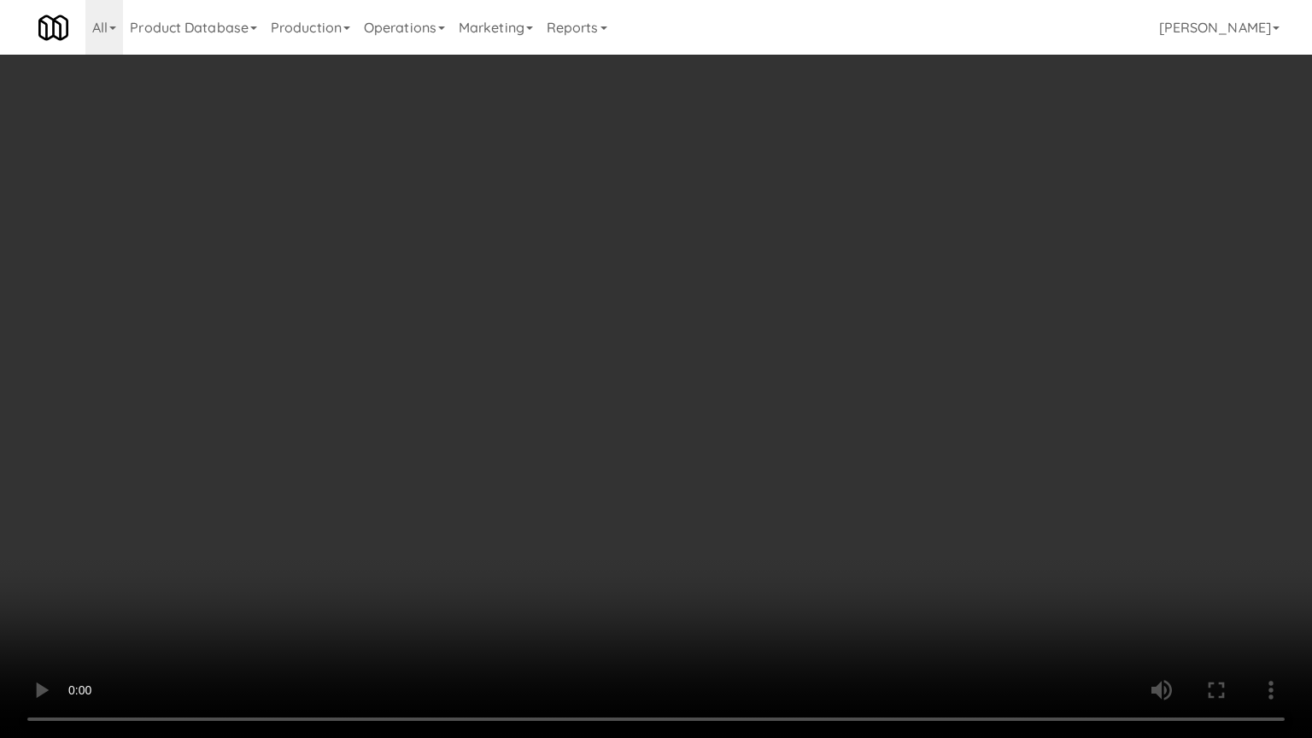
click at [807, 590] on video at bounding box center [656, 369] width 1312 height 738
click at [806, 589] on video at bounding box center [656, 369] width 1312 height 738
click at [805, 589] on video at bounding box center [656, 369] width 1312 height 738
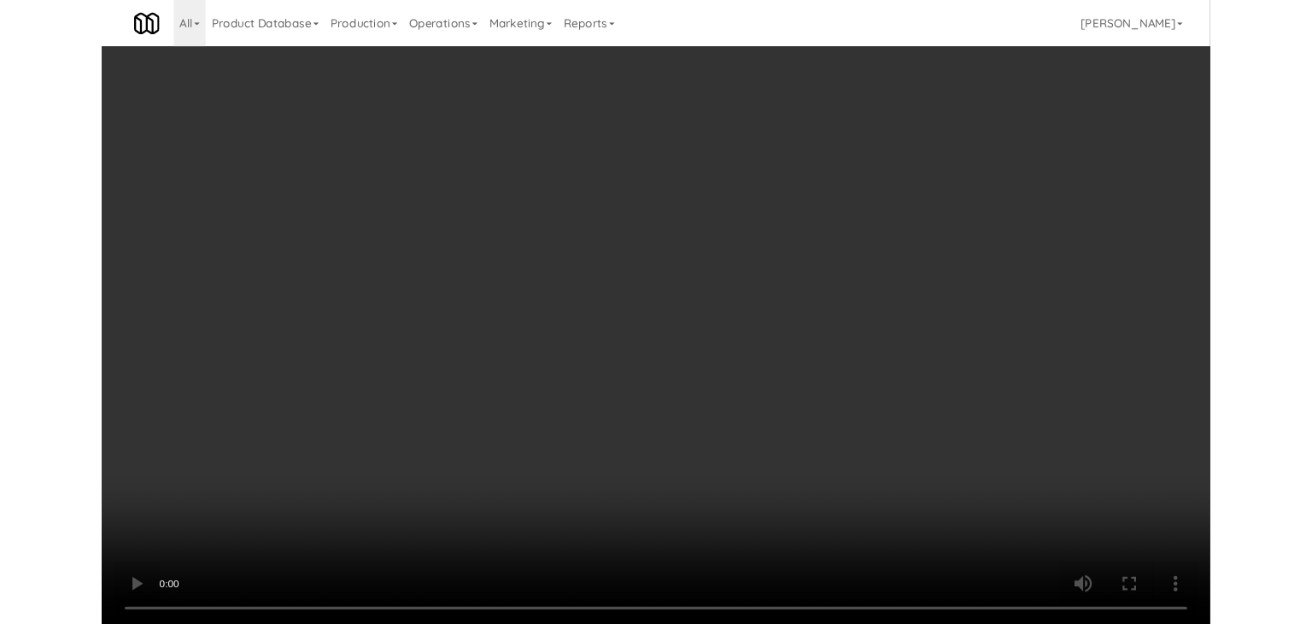
scroll to position [15522, 0]
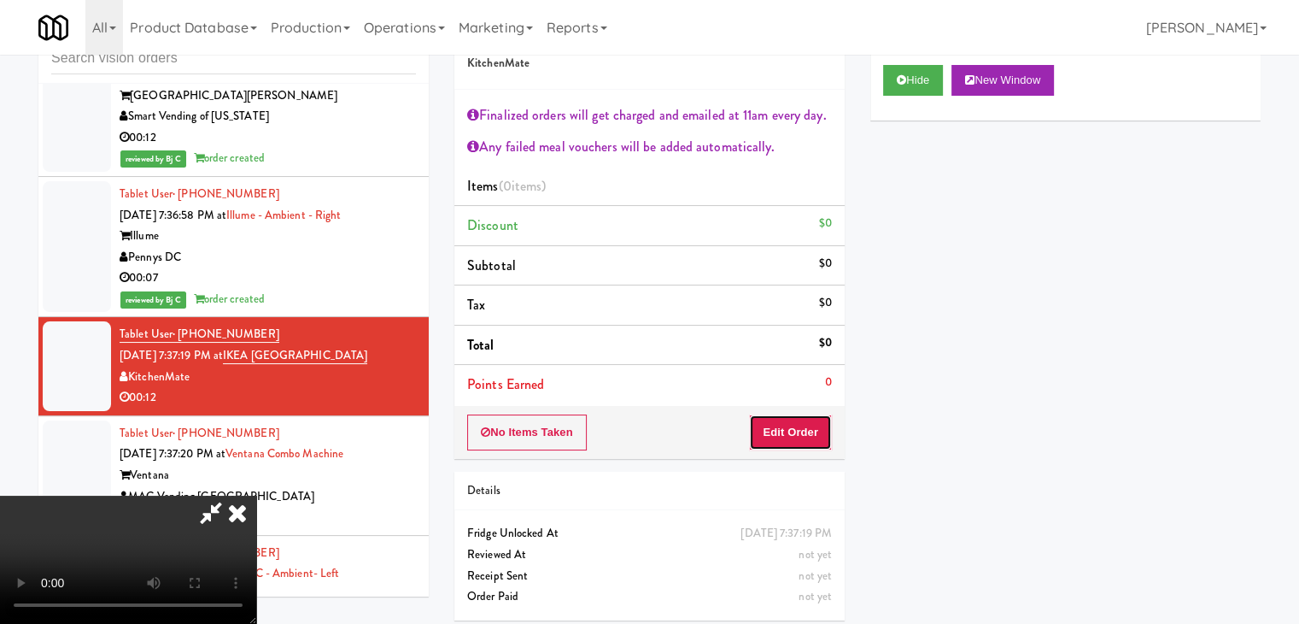
click at [814, 434] on button "Edit Order" at bounding box center [790, 432] width 83 height 36
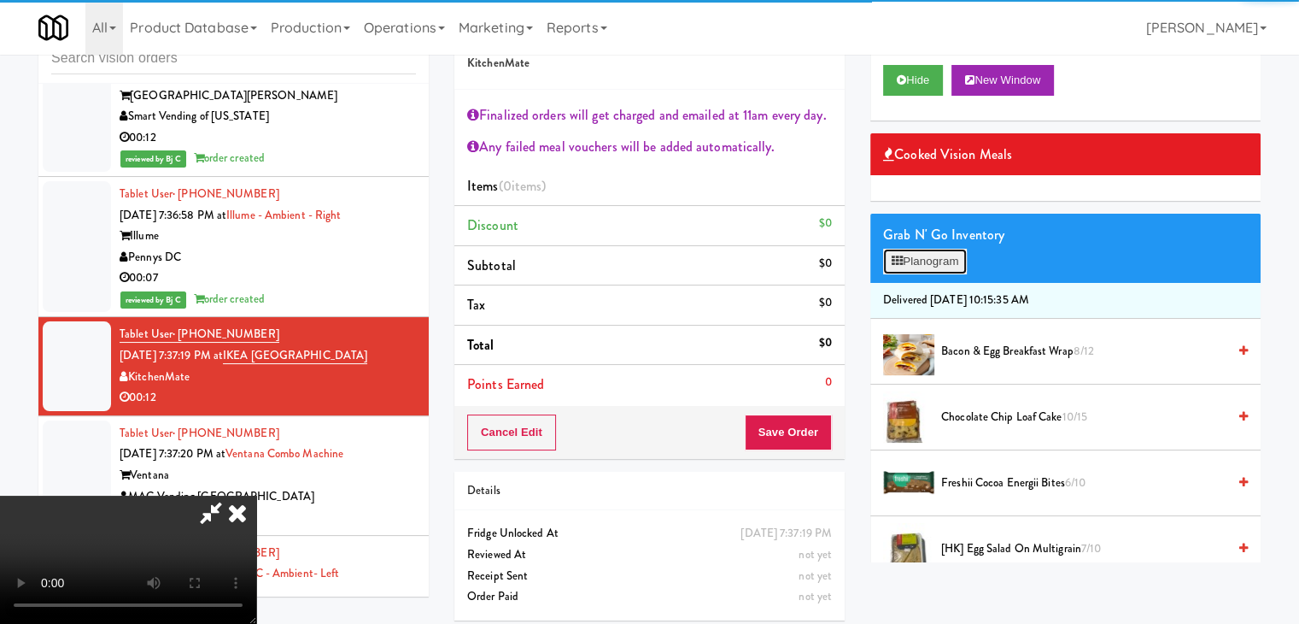
click at [937, 251] on button "Planogram" at bounding box center [925, 262] width 84 height 26
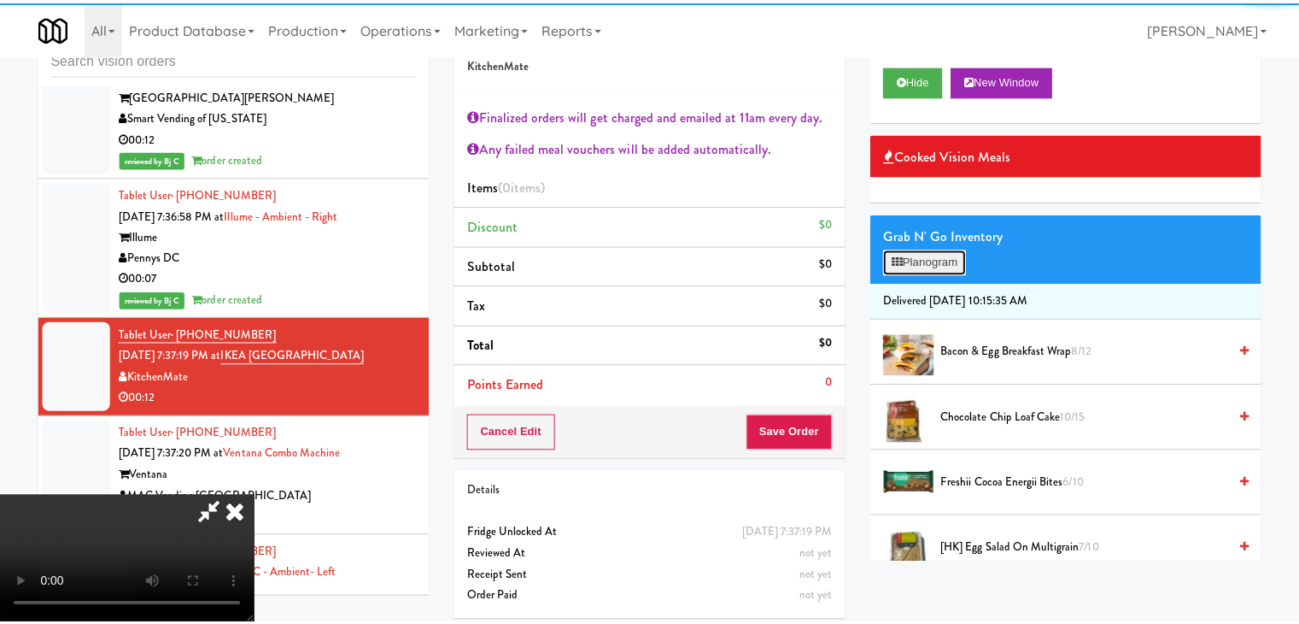
scroll to position [15479, 0]
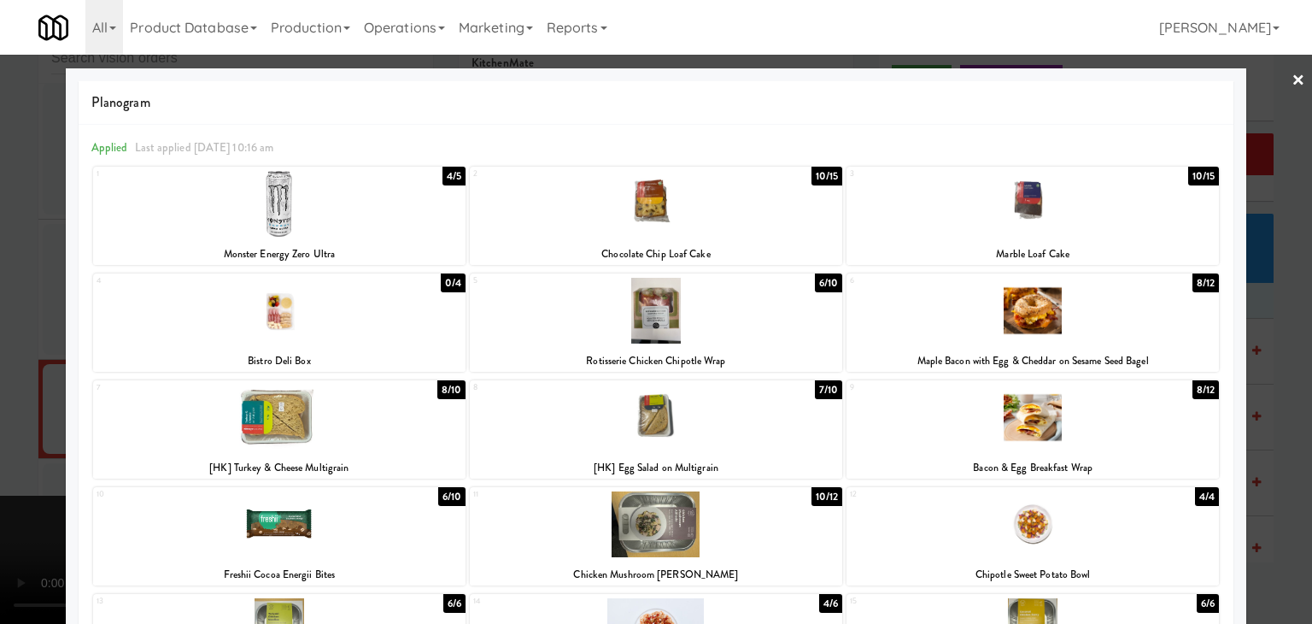
click at [652, 308] on div at bounding box center [656, 311] width 372 height 66
click at [2, 335] on div at bounding box center [656, 312] width 1312 height 624
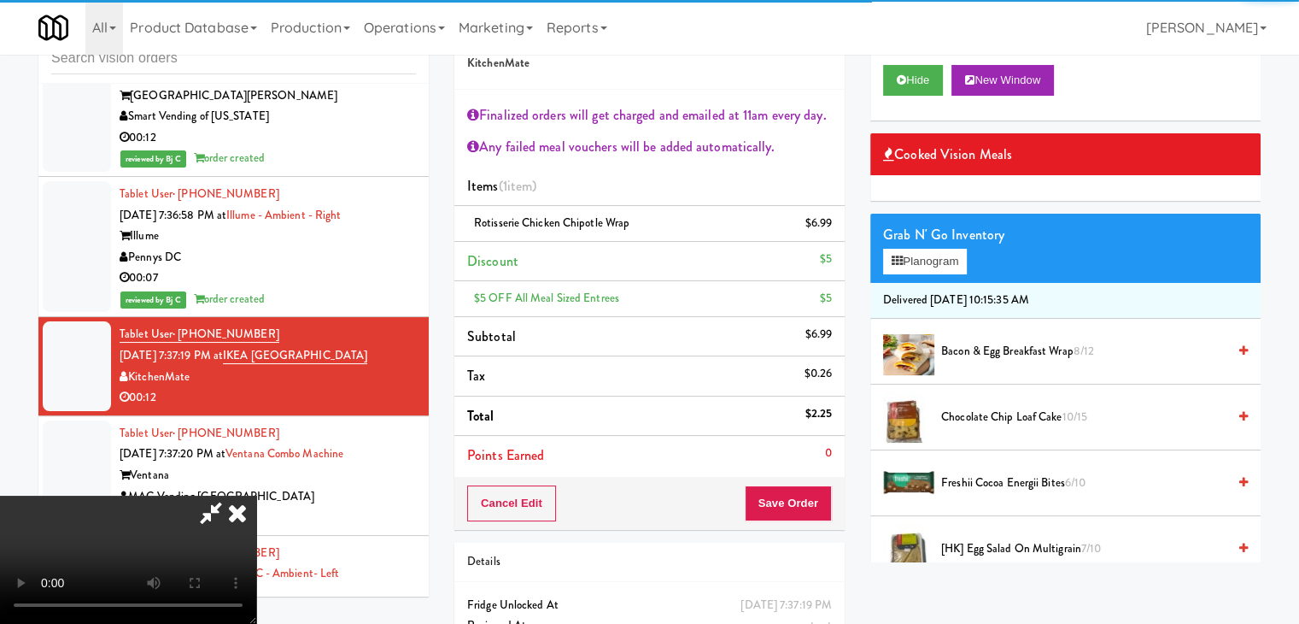
scroll to position [256, 0]
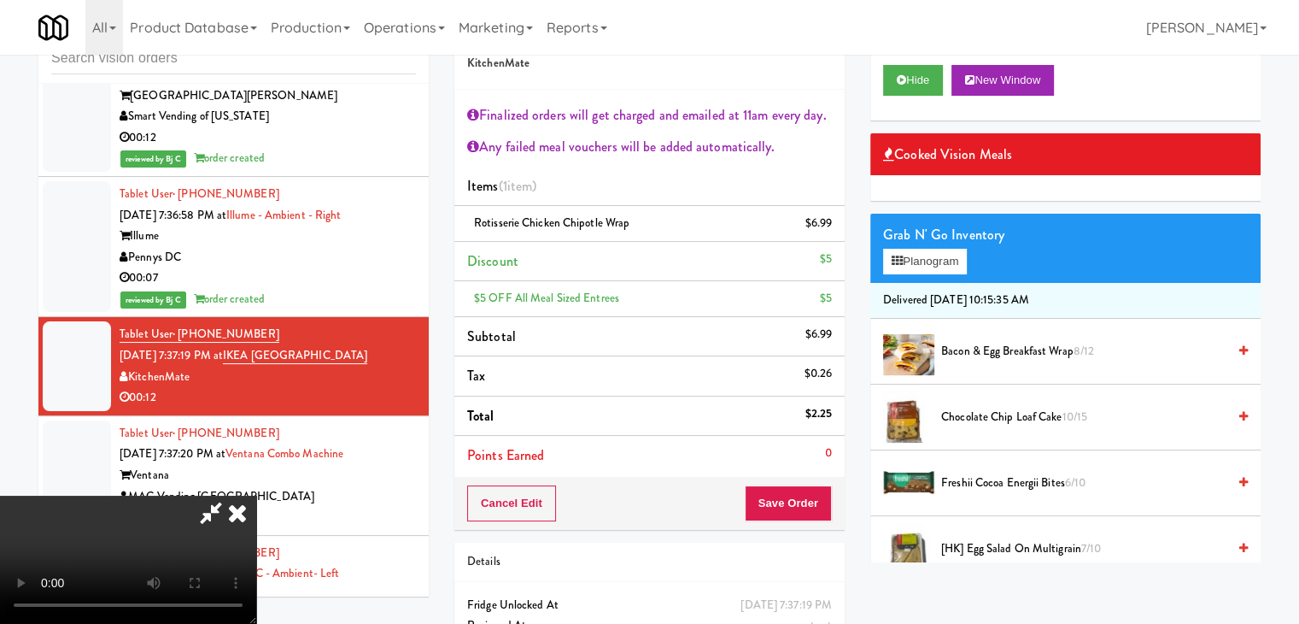
drag, startPoint x: 817, startPoint y: 444, endPoint x: 796, endPoint y: 465, distance: 29.0
click at [805, 456] on li "Points Earned 0" at bounding box center [649, 455] width 390 height 39
click at [796, 467] on li "Points Earned 0" at bounding box center [649, 455] width 390 height 39
click at [796, 477] on div "Order # 5562536 KitchenMate Finalized orders will get charged and emailed at 11…" at bounding box center [649, 268] width 390 height 523
click at [794, 483] on div "Cancel Edit Save Order" at bounding box center [649, 503] width 390 height 53
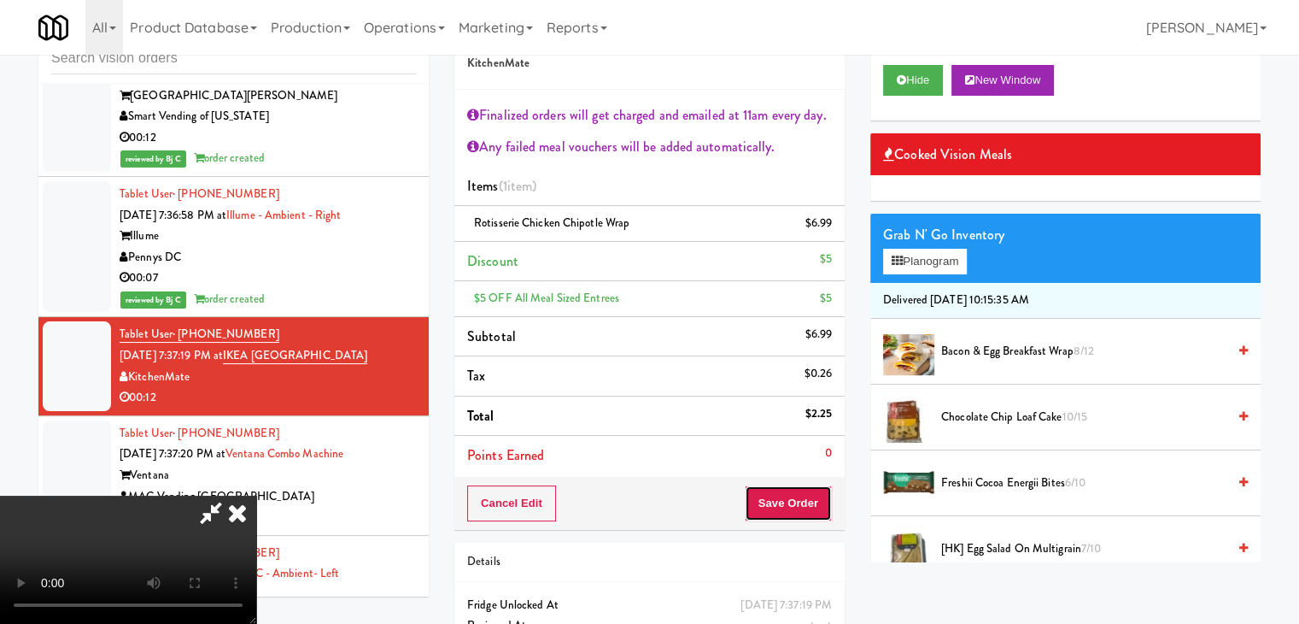
scroll to position [128, 0]
click at [806, 517] on button "Save Order" at bounding box center [788, 503] width 87 height 36
click at [806, 515] on button "Save Order" at bounding box center [788, 503] width 87 height 36
drag, startPoint x: 806, startPoint y: 513, endPoint x: 782, endPoint y: 472, distance: 47.5
click at [806, 512] on button "Save Order" at bounding box center [788, 503] width 87 height 36
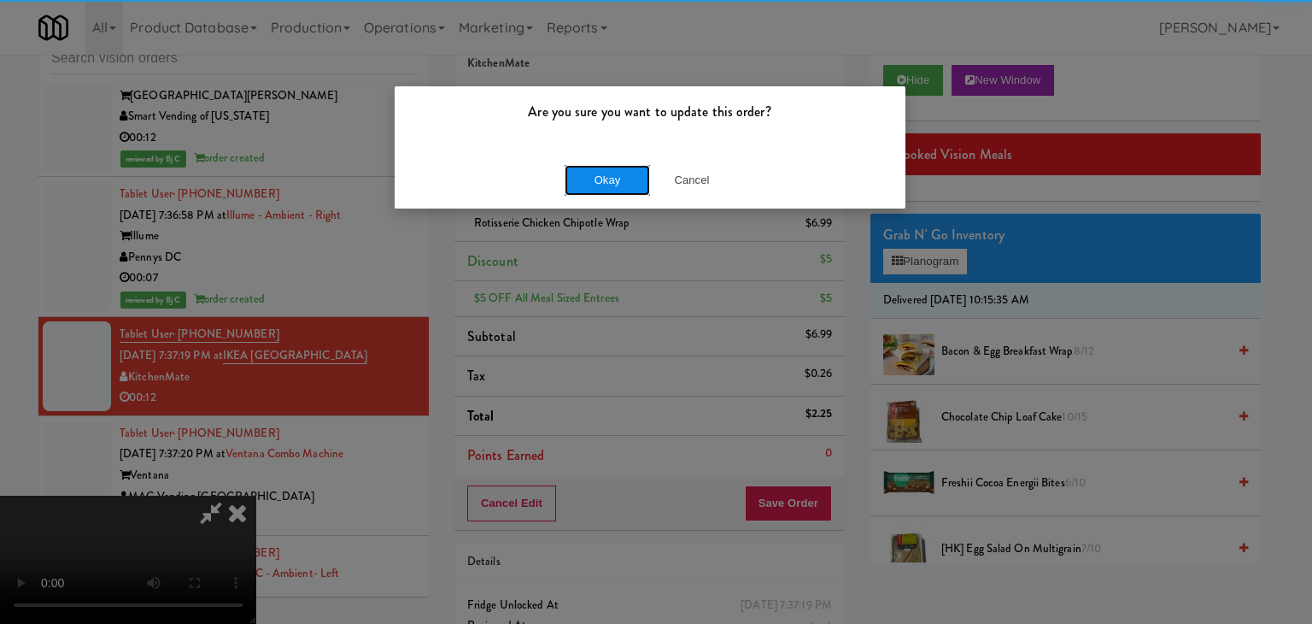
click at [613, 182] on button "Okay" at bounding box center [607, 180] width 85 height 31
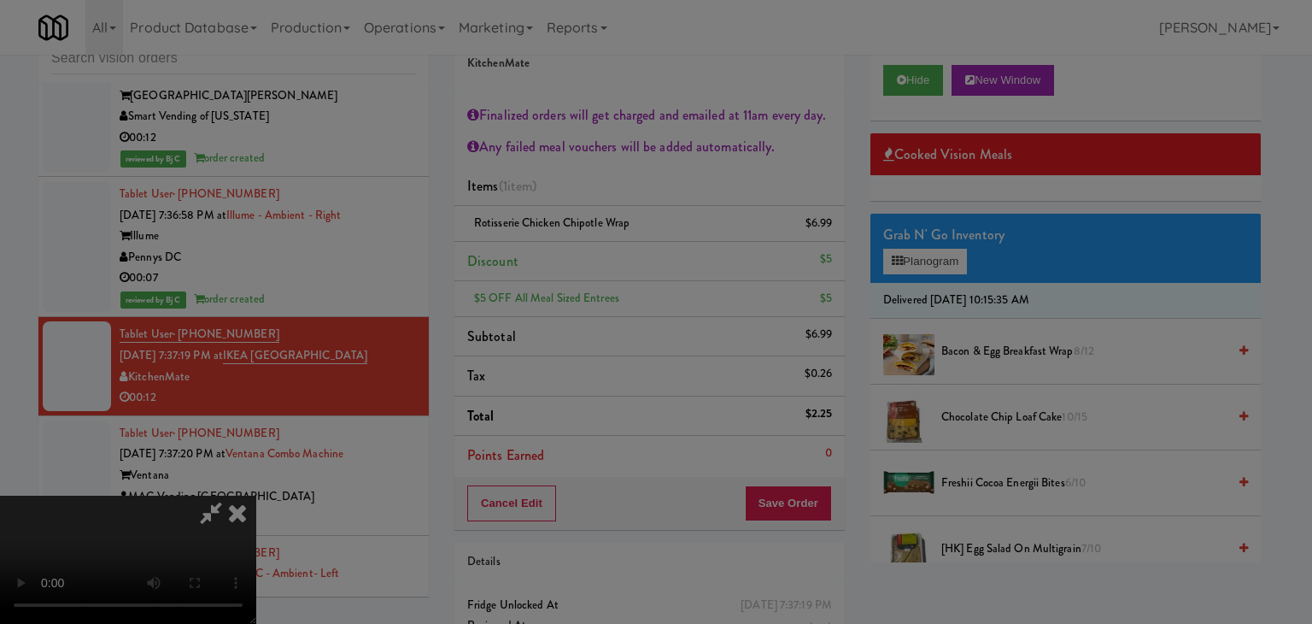
click at [613, 182] on body "Are you sure you want to update this order? Okay Cancel Okay Are you sure you w…" at bounding box center [656, 312] width 1312 height 624
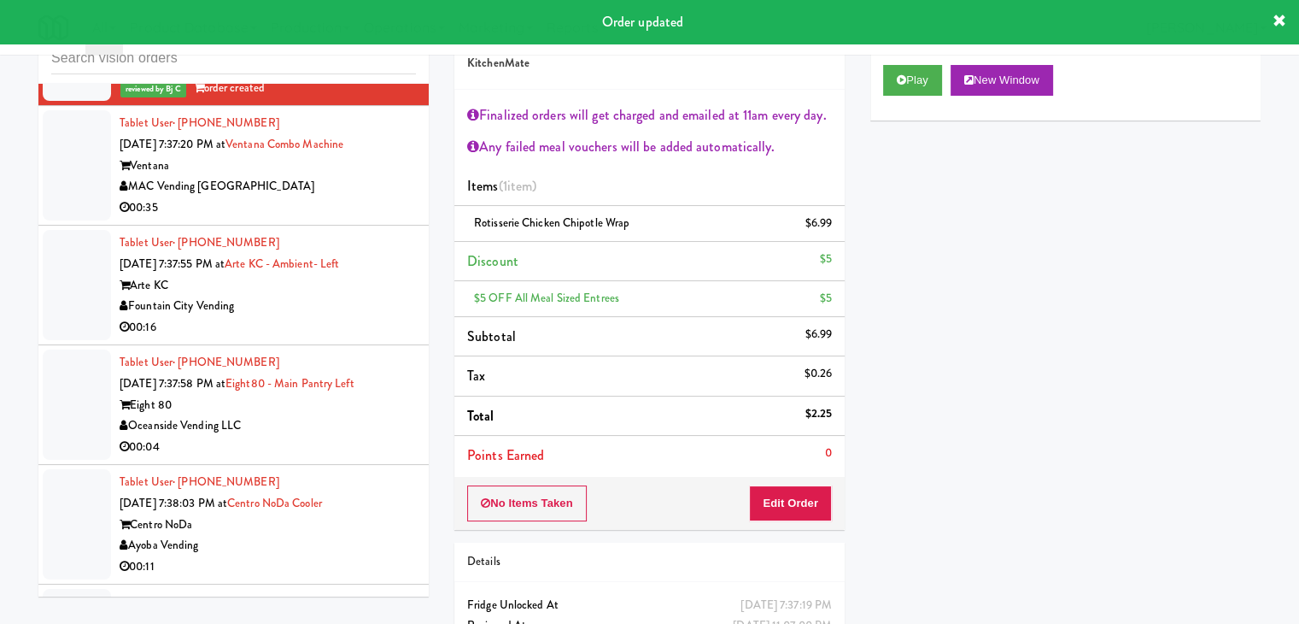
scroll to position [15863, 0]
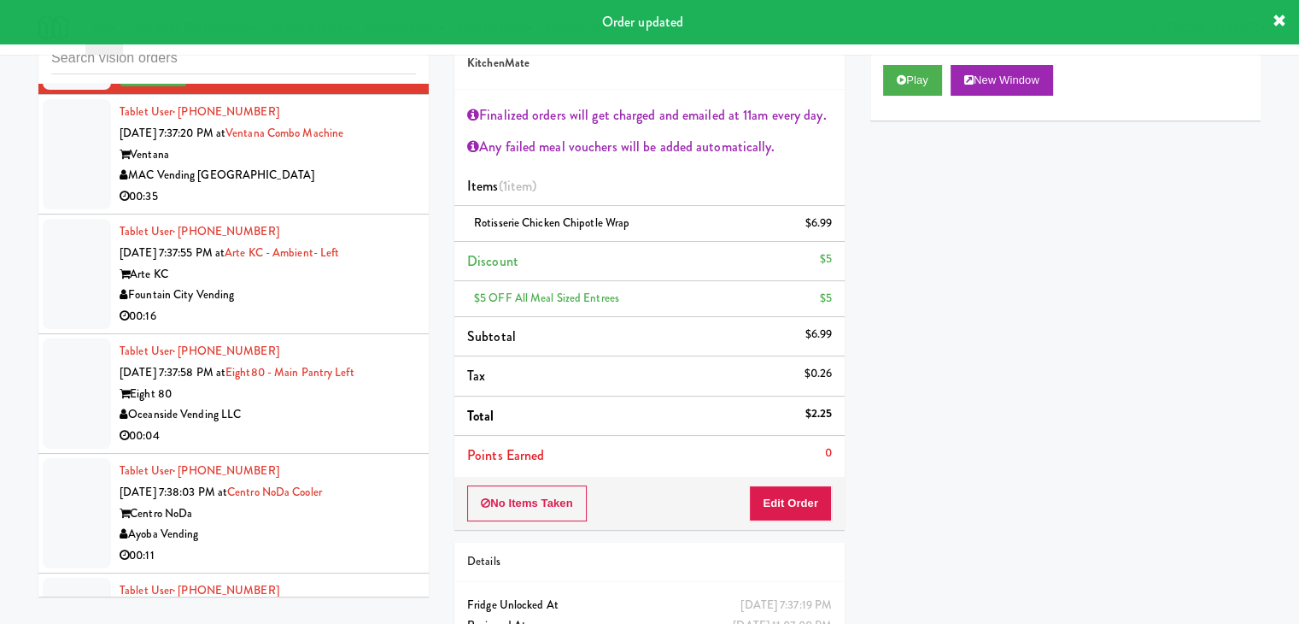
click at [395, 284] on div "Fountain City Vending" at bounding box center [268, 294] width 296 height 21
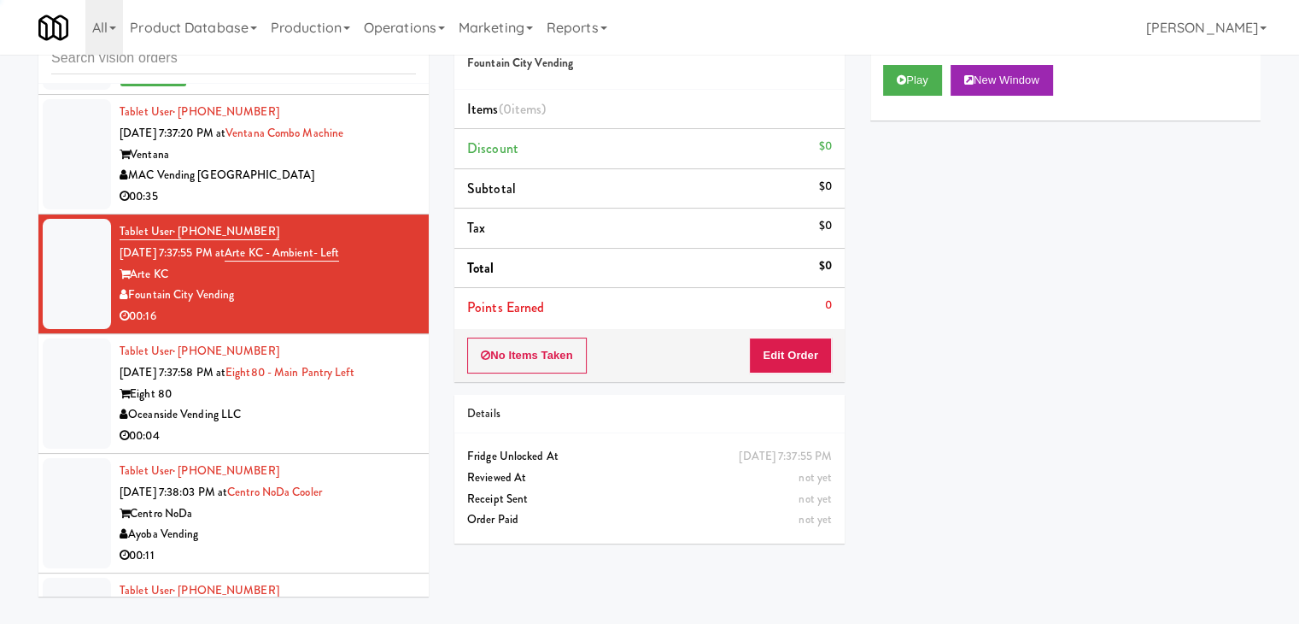
scroll to position [15949, 0]
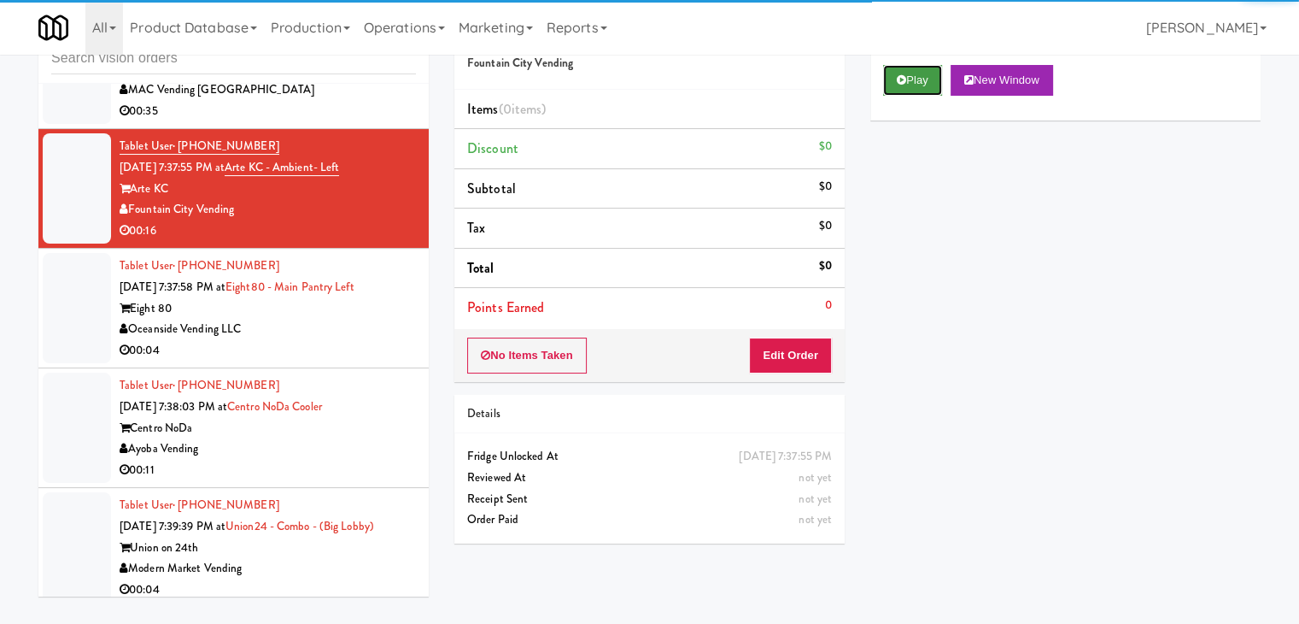
click at [918, 72] on button "Play" at bounding box center [912, 80] width 59 height 31
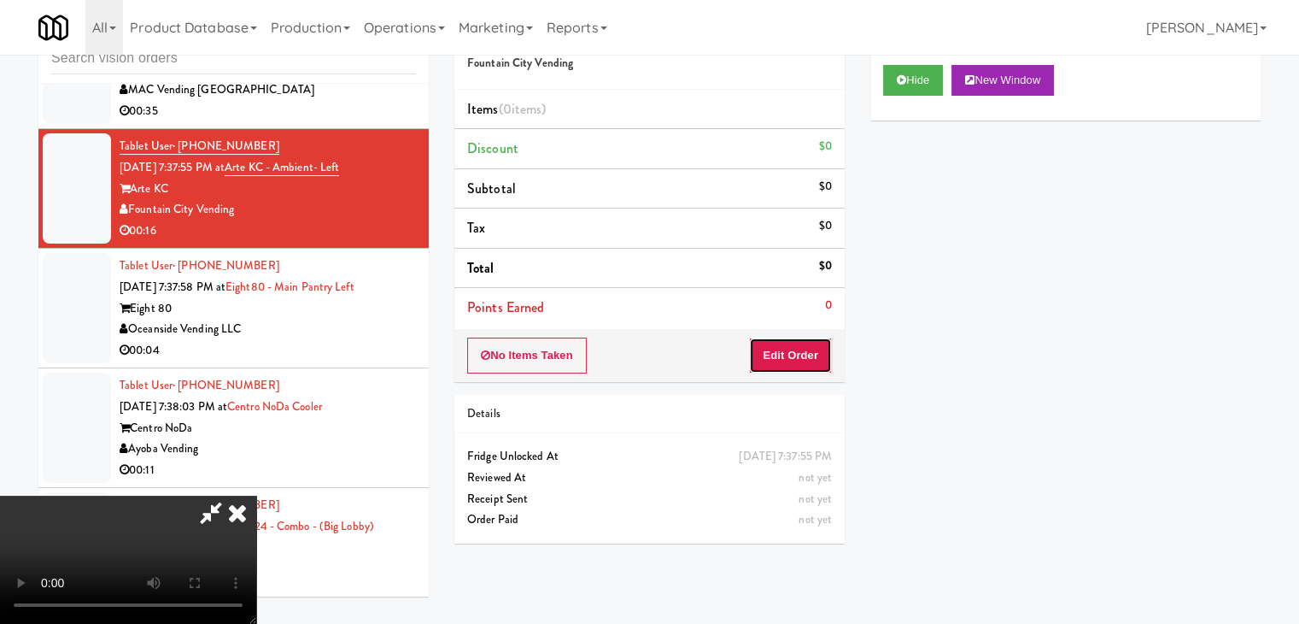
click at [784, 346] on button "Edit Order" at bounding box center [790, 355] width 83 height 36
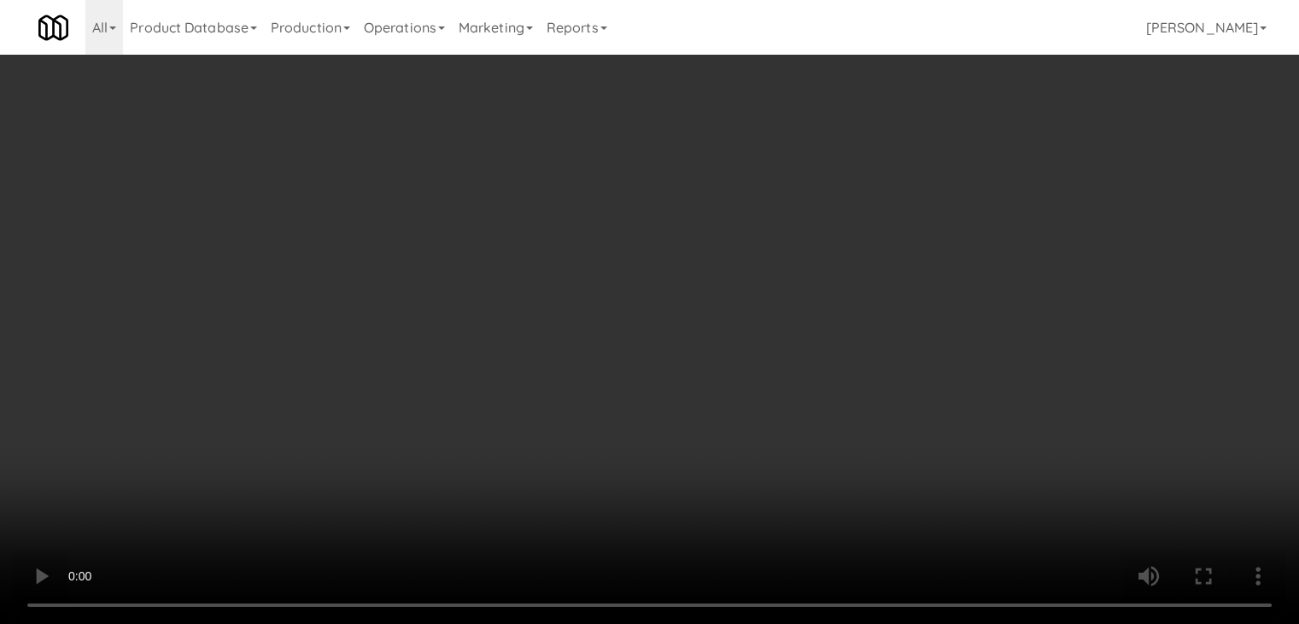
scroll to position [15907, 0]
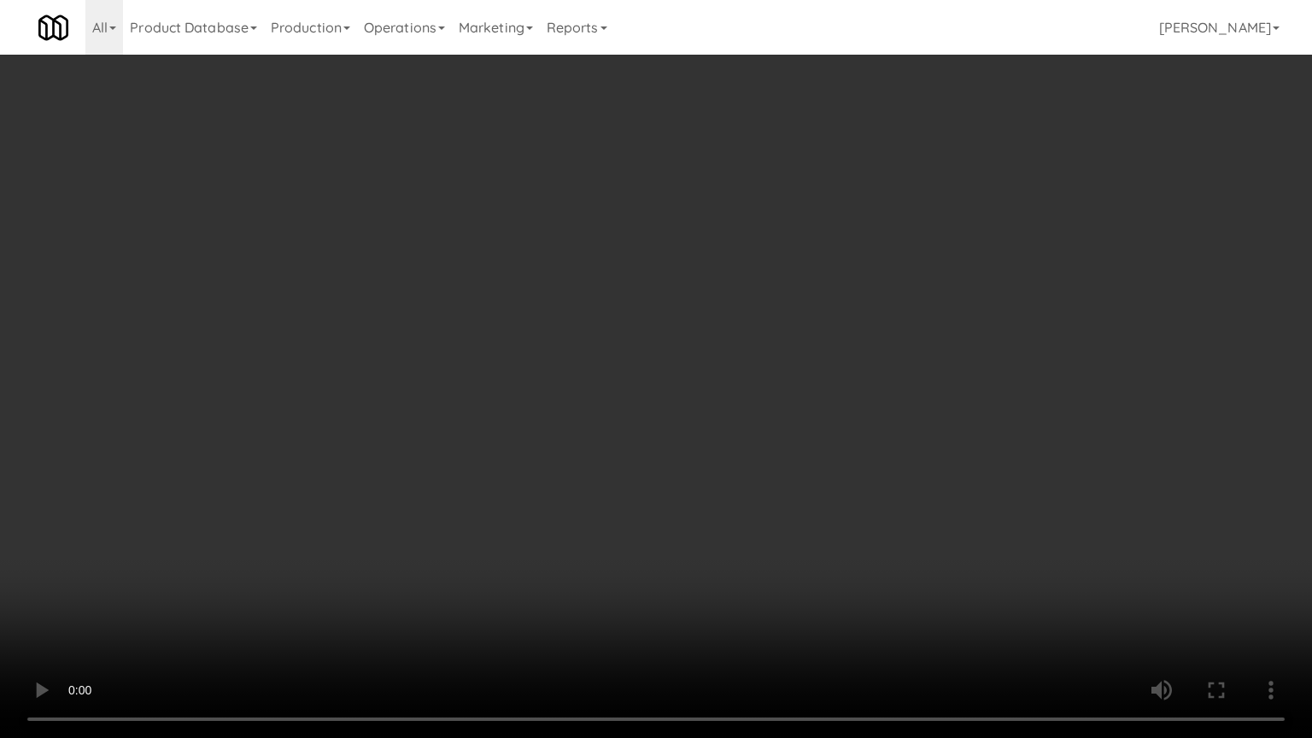
click at [822, 483] on video at bounding box center [656, 369] width 1312 height 738
click at [823, 462] on video at bounding box center [656, 369] width 1312 height 738
click at [813, 465] on video at bounding box center [656, 369] width 1312 height 738
click at [814, 465] on video at bounding box center [656, 369] width 1312 height 738
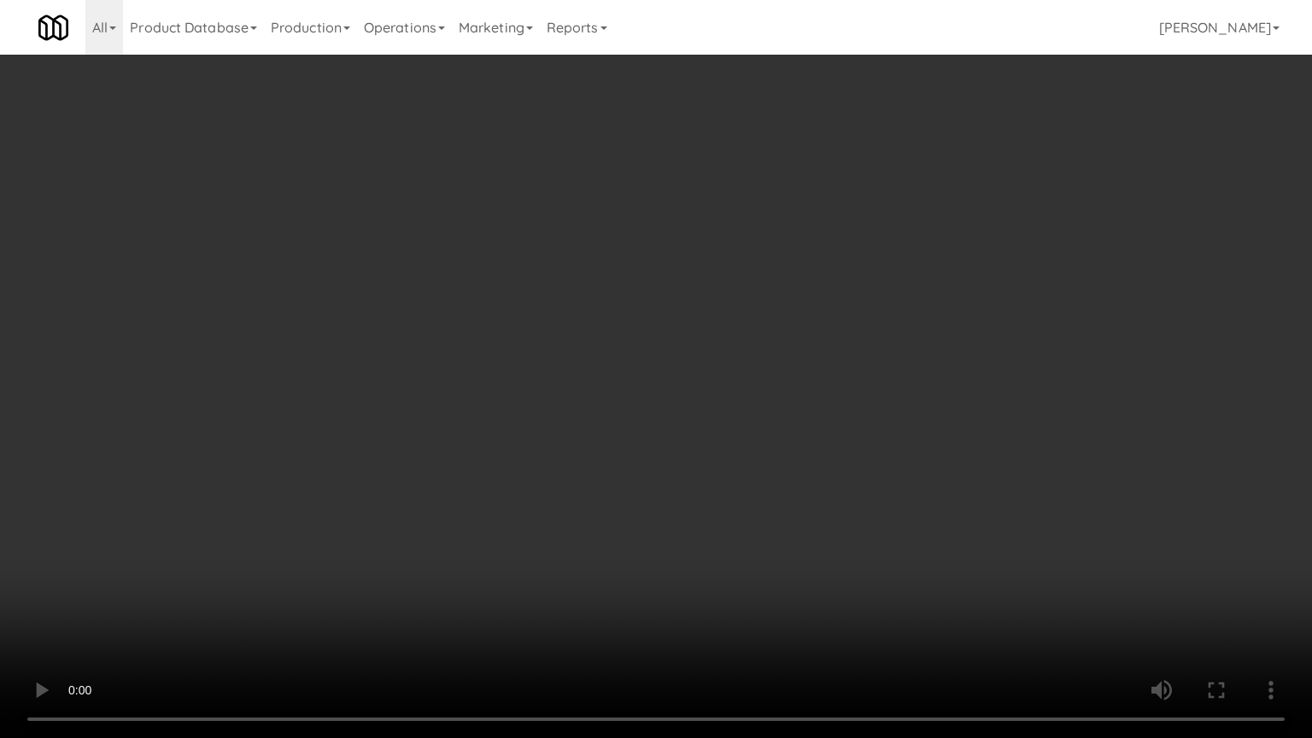
click at [815, 466] on video at bounding box center [656, 369] width 1312 height 738
click at [850, 448] on video at bounding box center [656, 369] width 1312 height 738
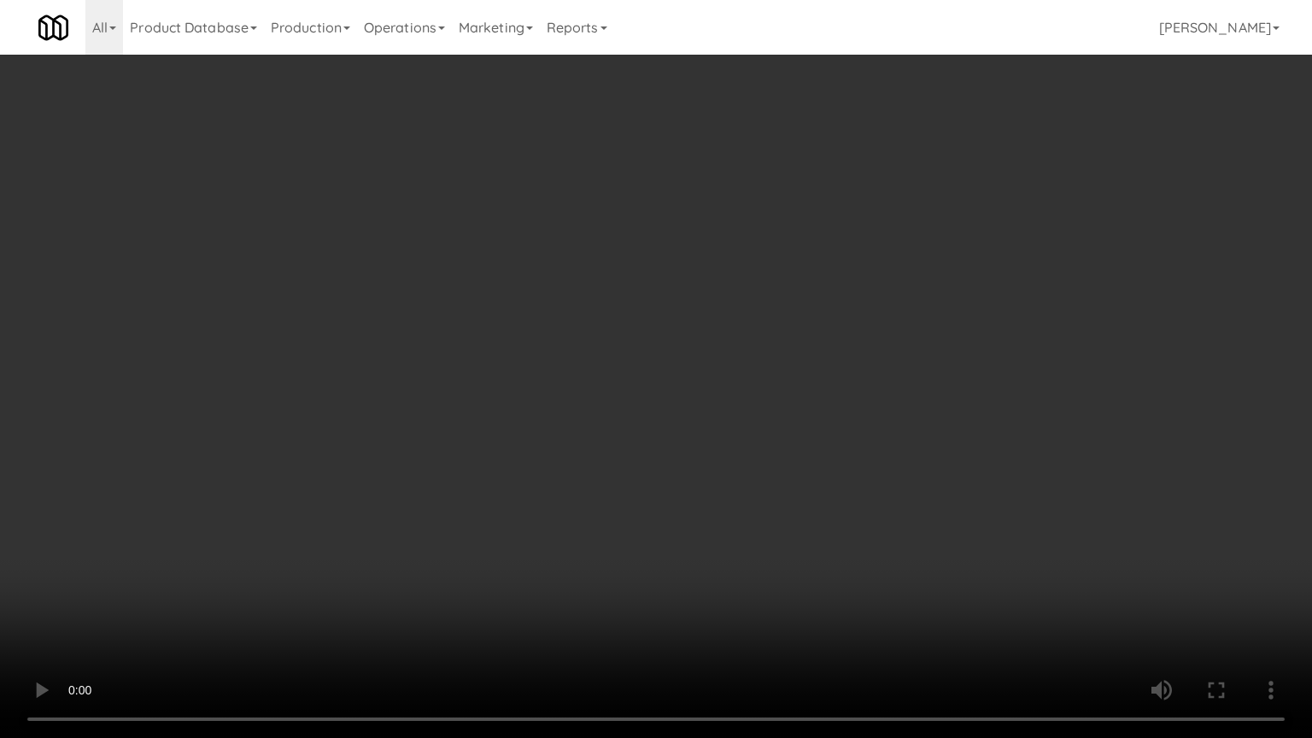
click at [850, 448] on video at bounding box center [656, 369] width 1312 height 738
drag, startPoint x: 850, startPoint y: 448, endPoint x: 893, endPoint y: 247, distance: 205.2
click at [858, 422] on video at bounding box center [656, 369] width 1312 height 738
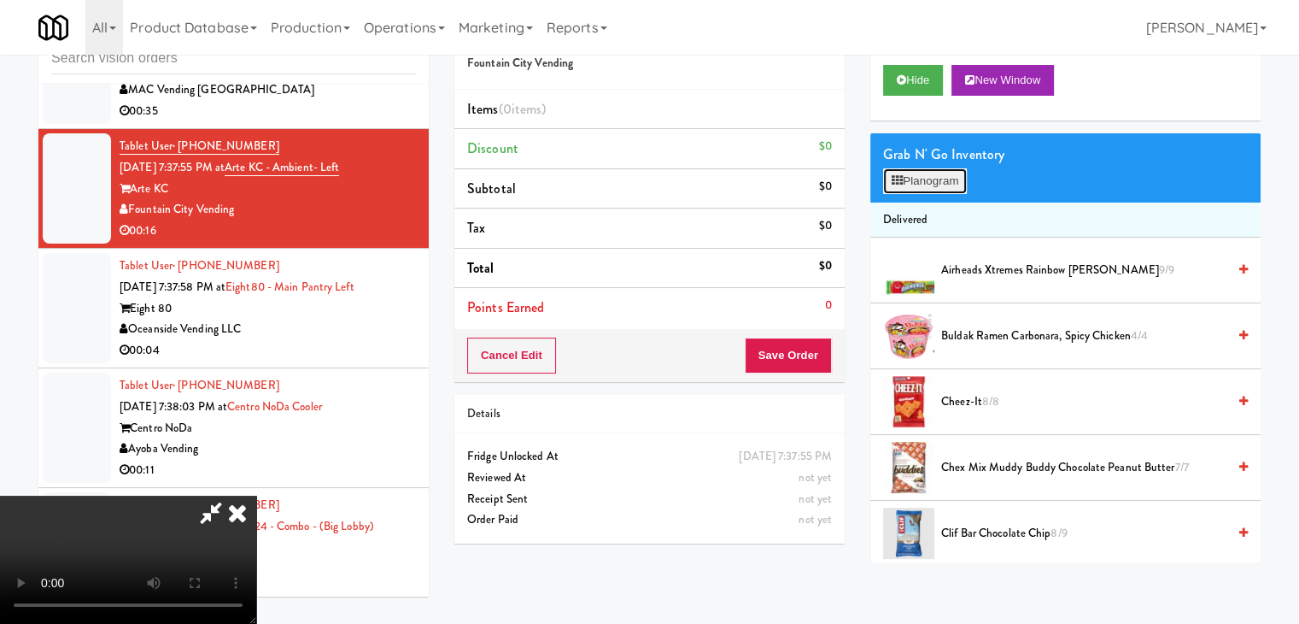
click at [926, 179] on button "Planogram" at bounding box center [925, 181] width 84 height 26
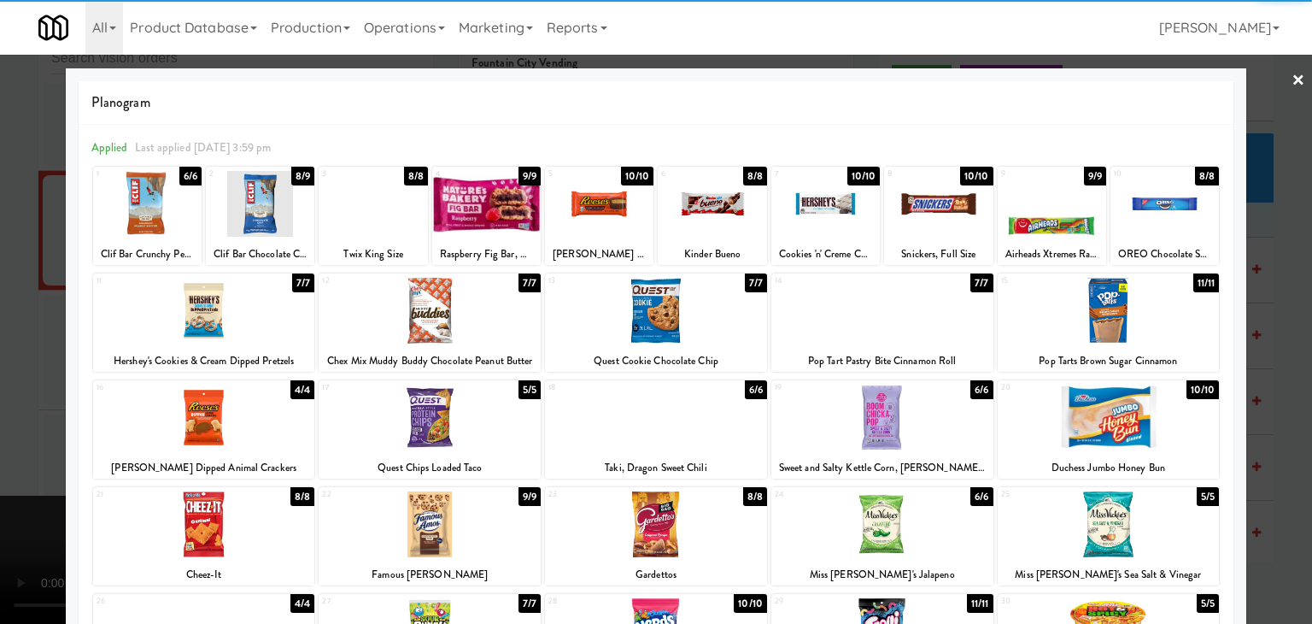
click at [920, 217] on div at bounding box center [938, 204] width 108 height 66
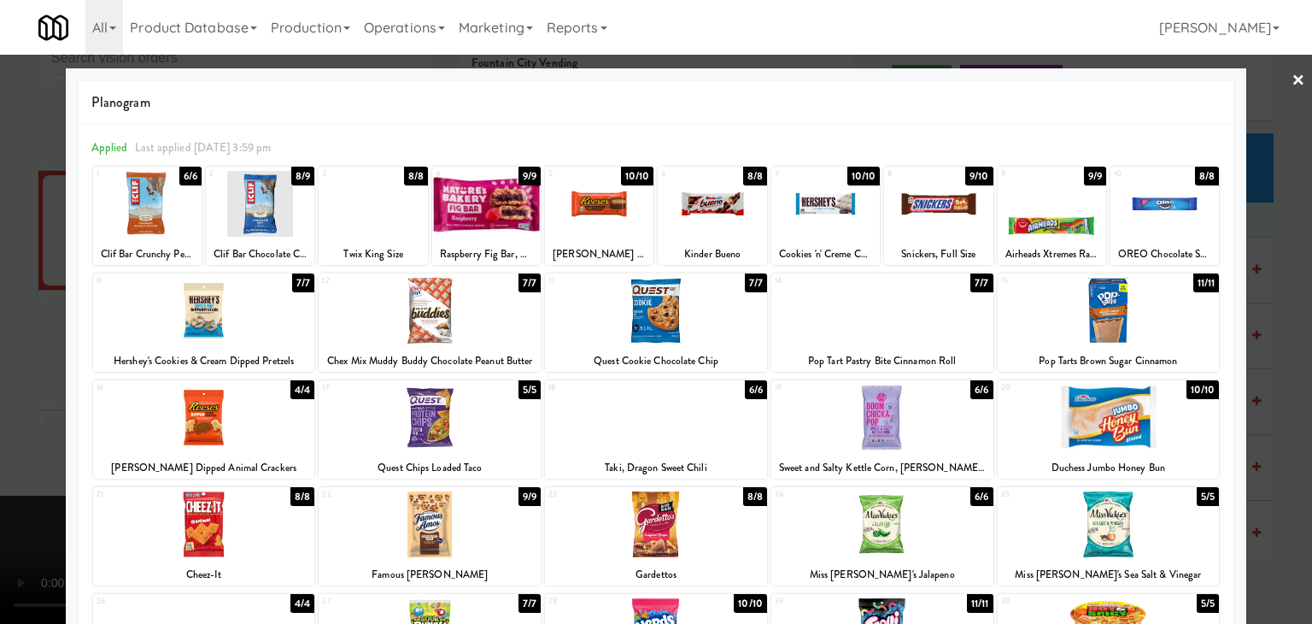
click at [703, 197] on div at bounding box center [712, 204] width 108 height 66
click at [704, 199] on div at bounding box center [712, 204] width 108 height 66
click at [25, 240] on div at bounding box center [656, 312] width 1312 height 624
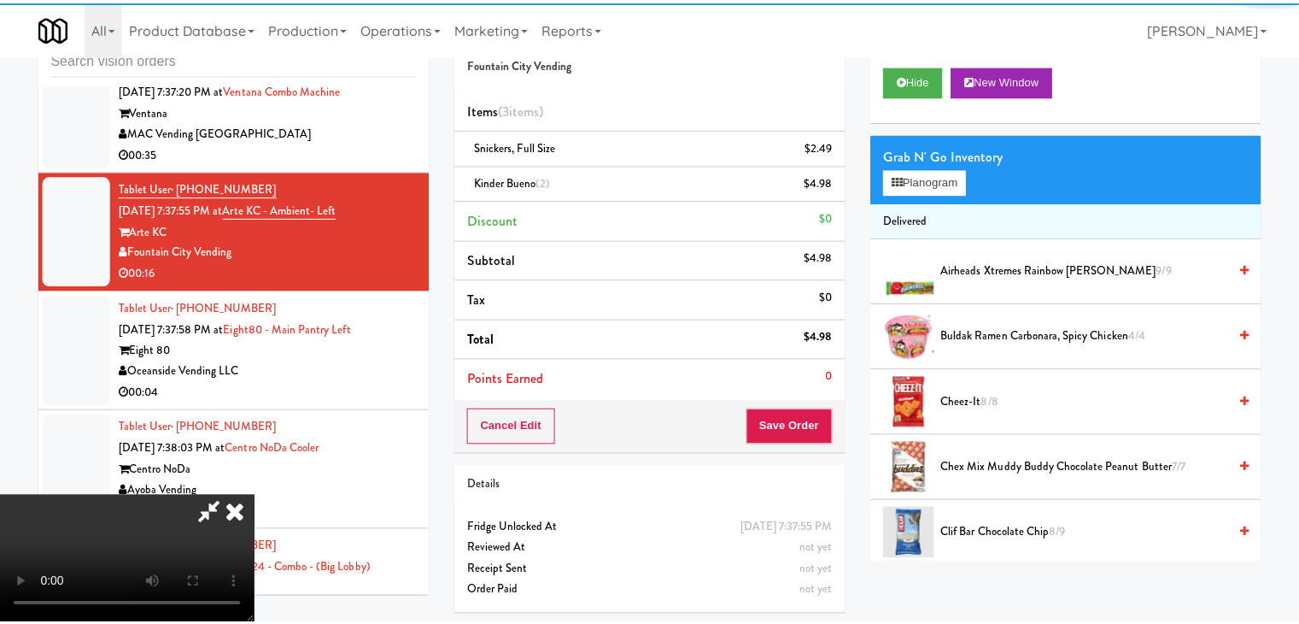
scroll to position [15949, 0]
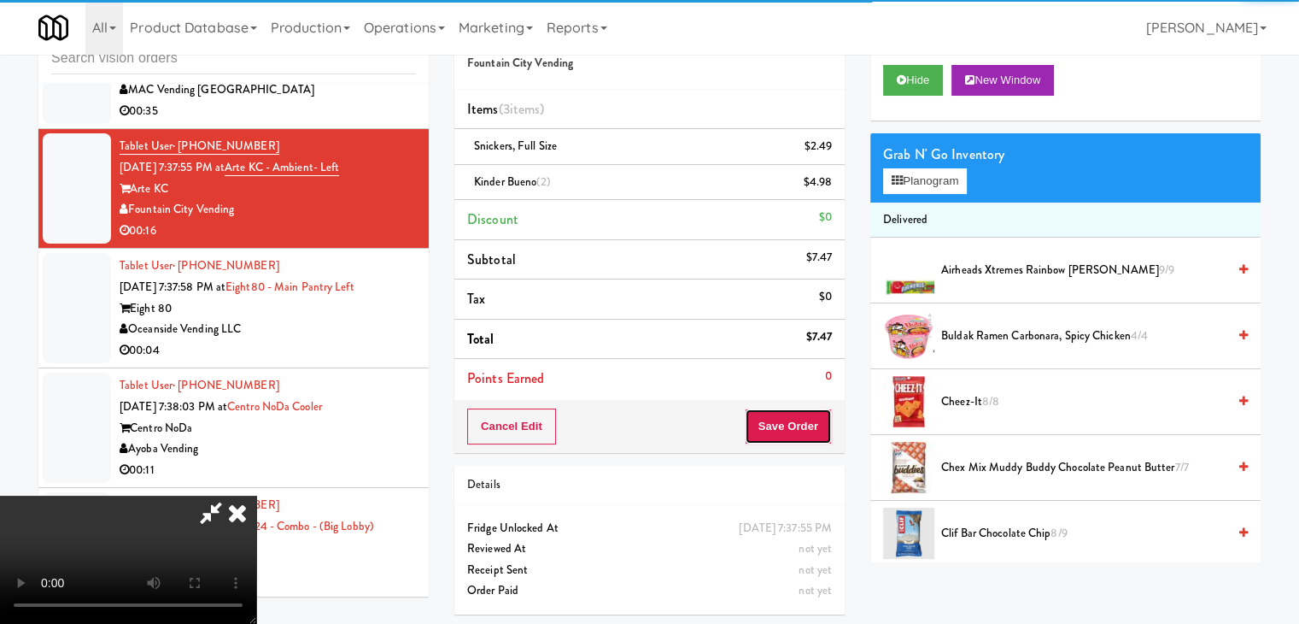
click at [802, 430] on button "Save Order" at bounding box center [788, 426] width 87 height 36
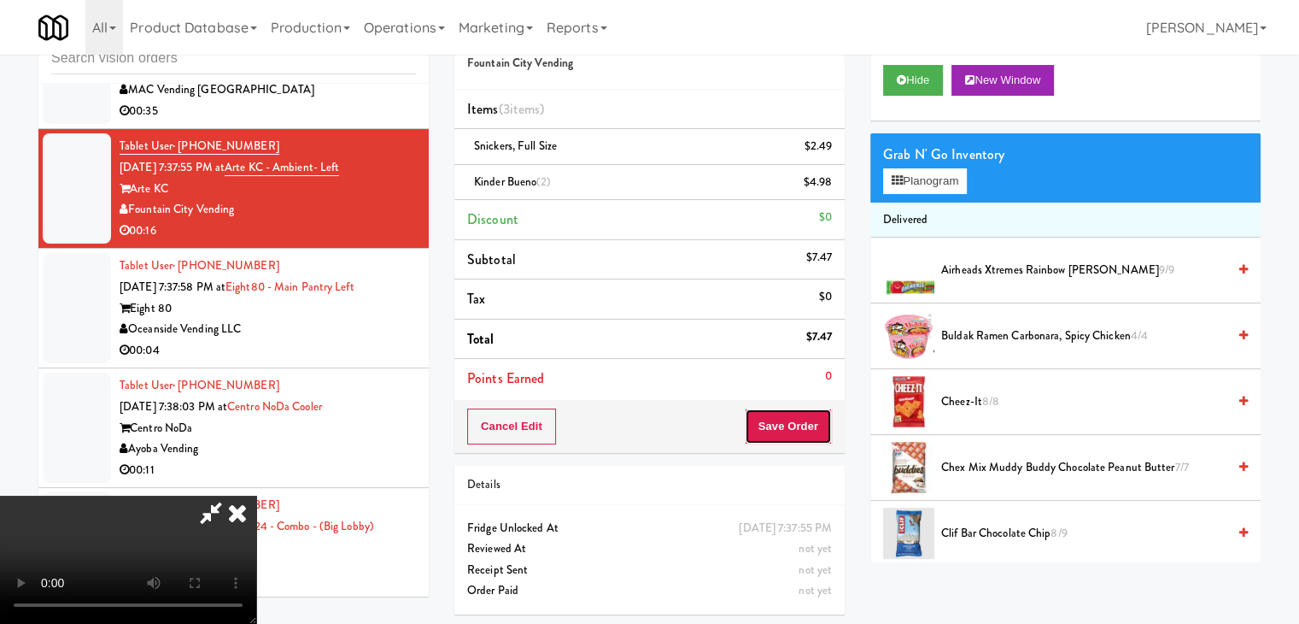
click at [799, 430] on button "Save Order" at bounding box center [788, 426] width 87 height 36
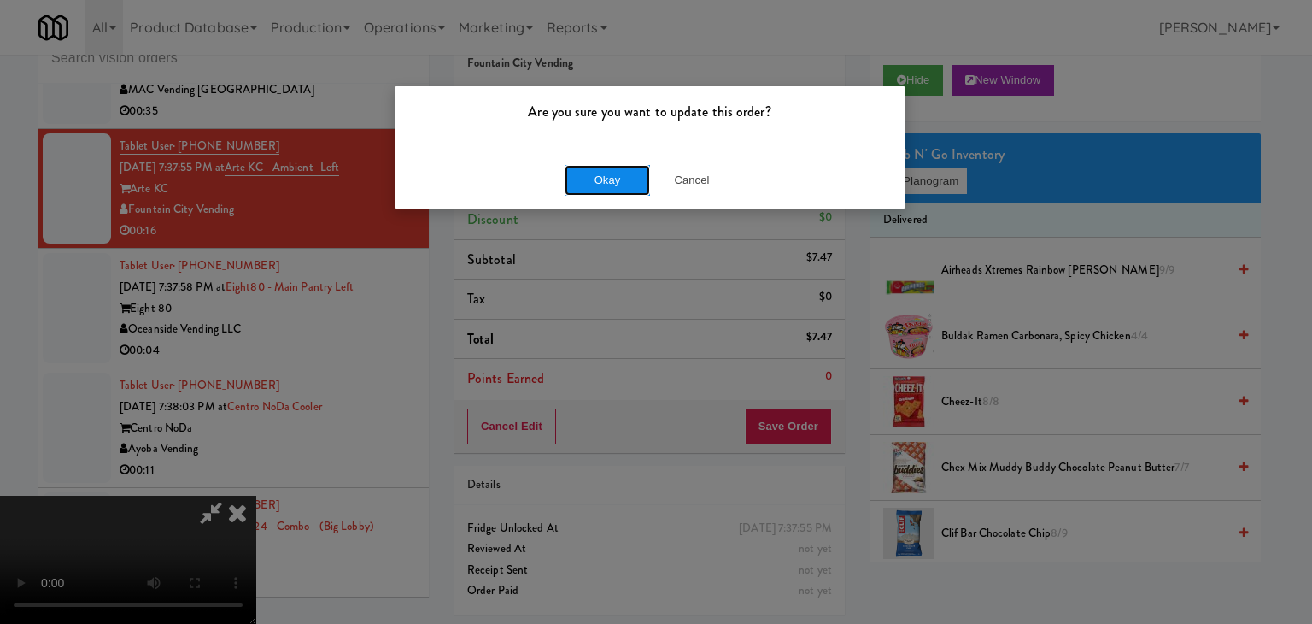
click at [600, 172] on button "Okay" at bounding box center [607, 180] width 85 height 31
click at [601, 178] on div "Okay Cancel" at bounding box center [650, 179] width 511 height 57
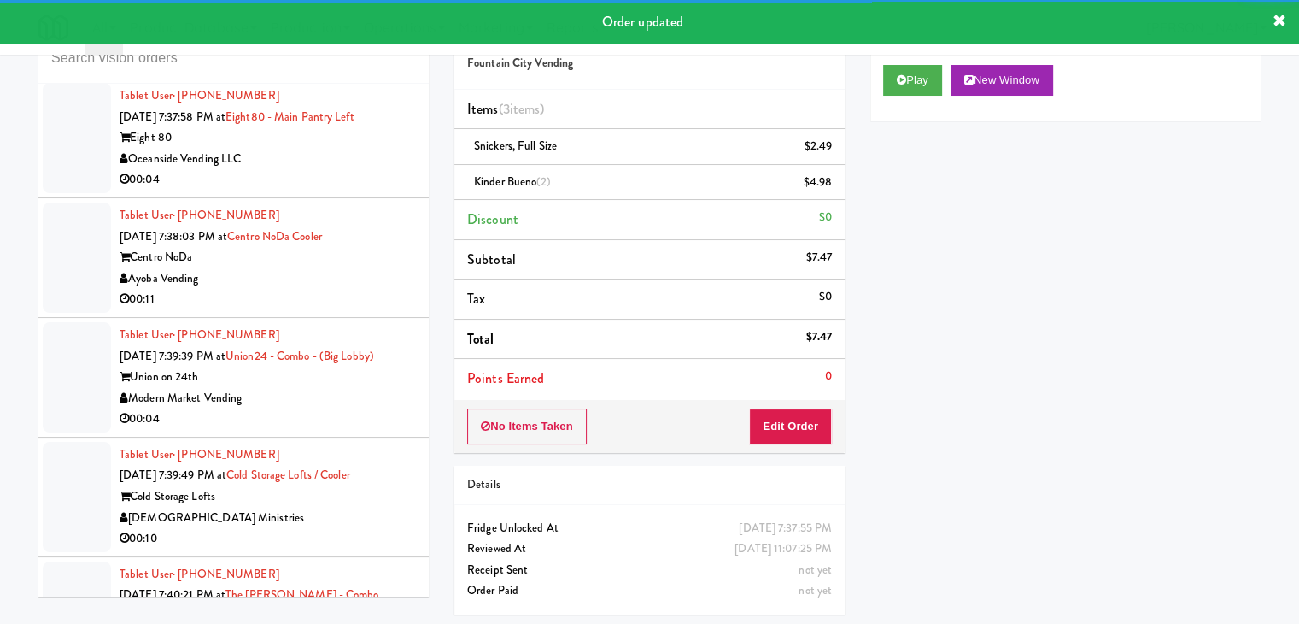
scroll to position [15969, 0]
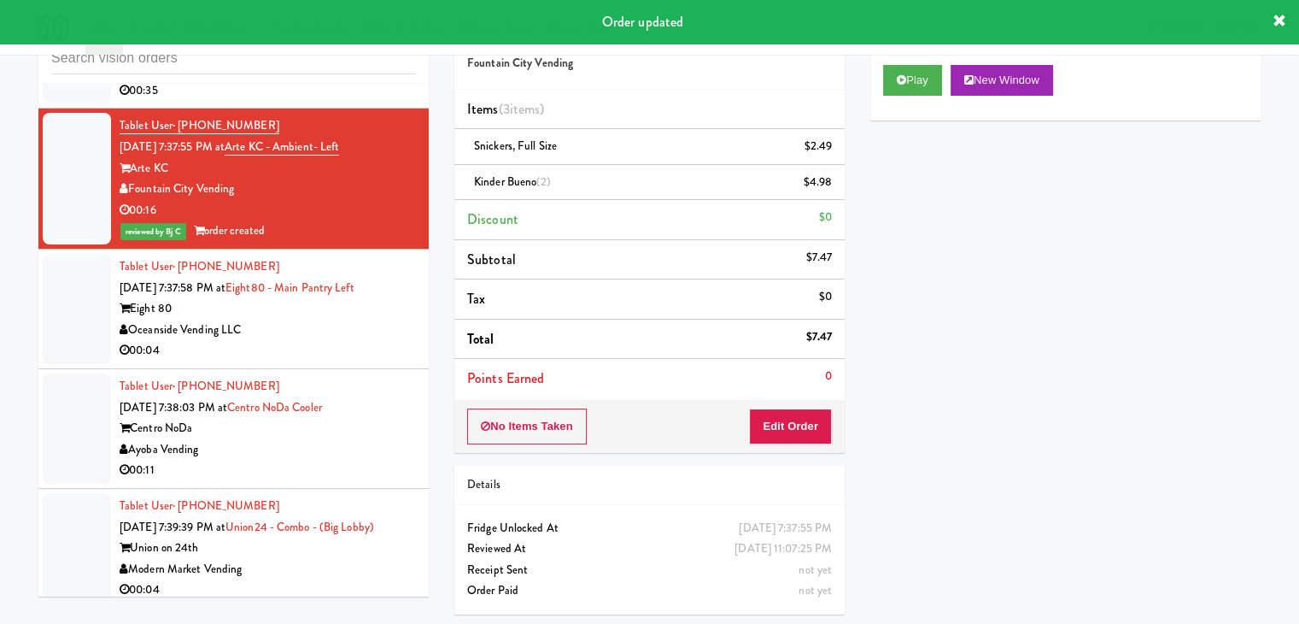
click at [375, 319] on div "Oceanside Vending LLC" at bounding box center [268, 329] width 296 height 21
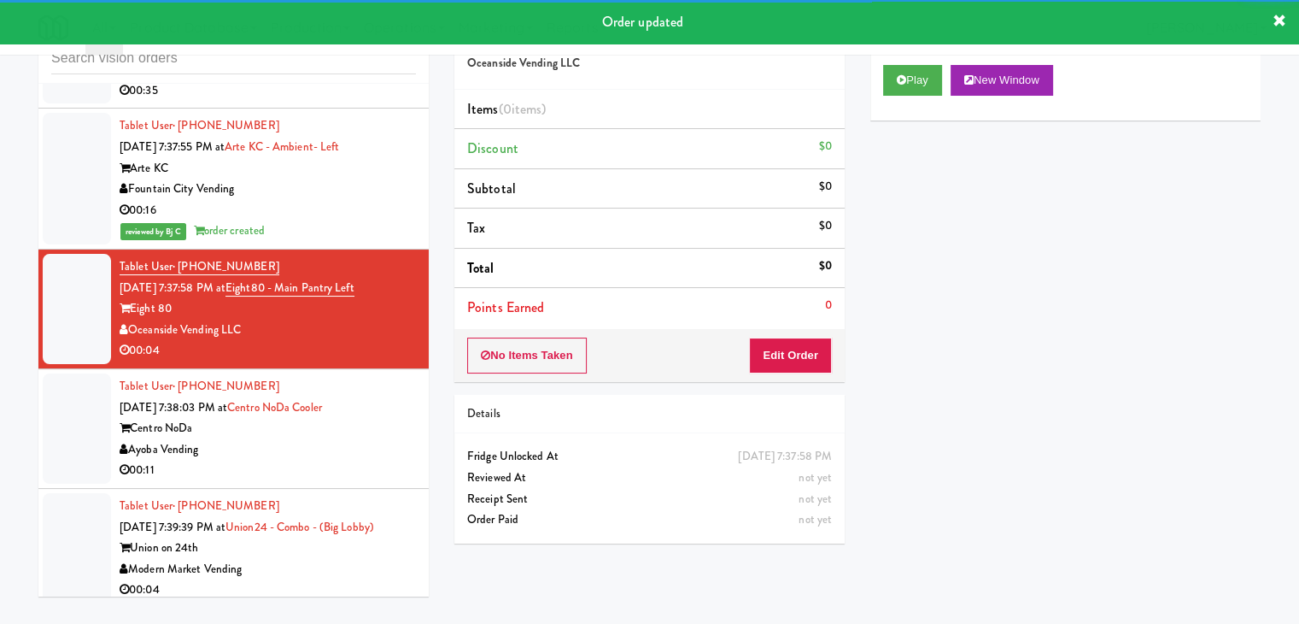
click at [881, 90] on div "Play New Window" at bounding box center [1065, 86] width 390 height 68
click at [902, 83] on icon at bounding box center [901, 79] width 9 height 11
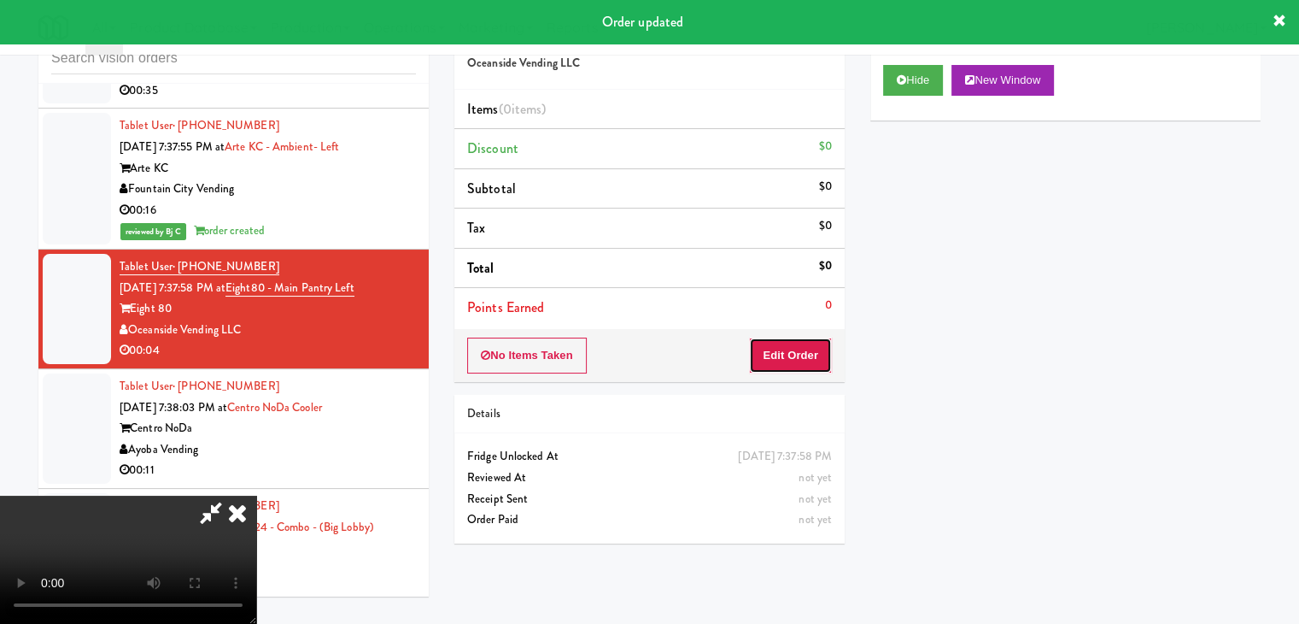
click at [796, 348] on button "Edit Order" at bounding box center [790, 355] width 83 height 36
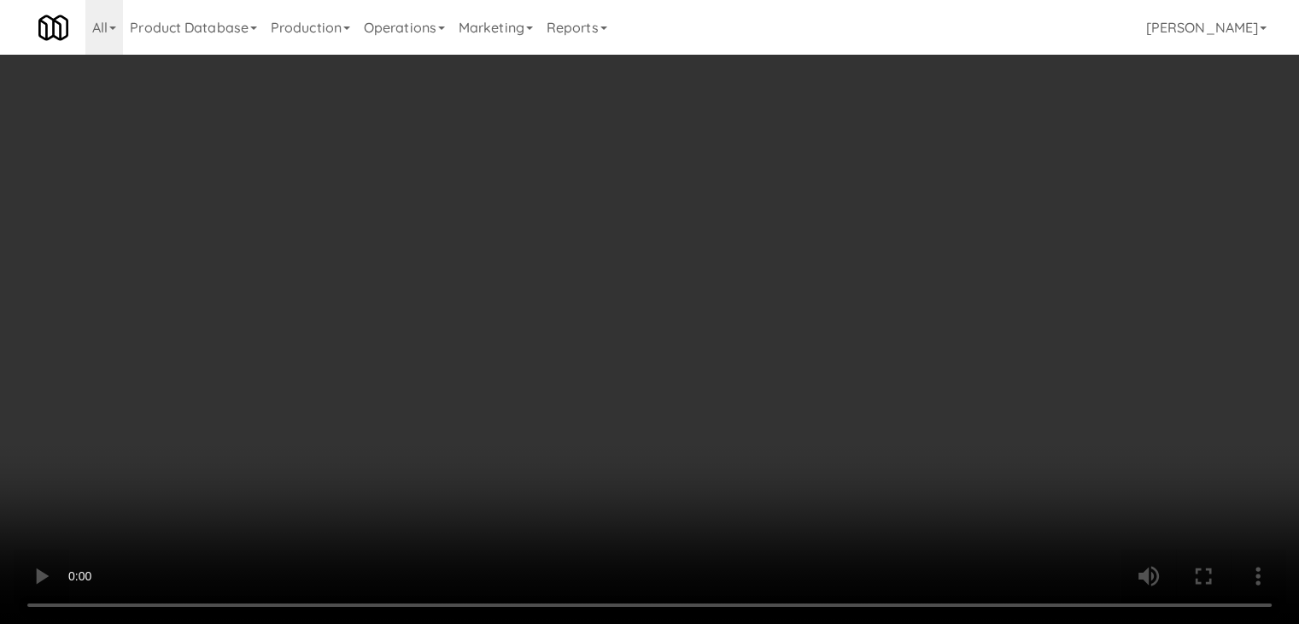
scroll to position [15928, 0]
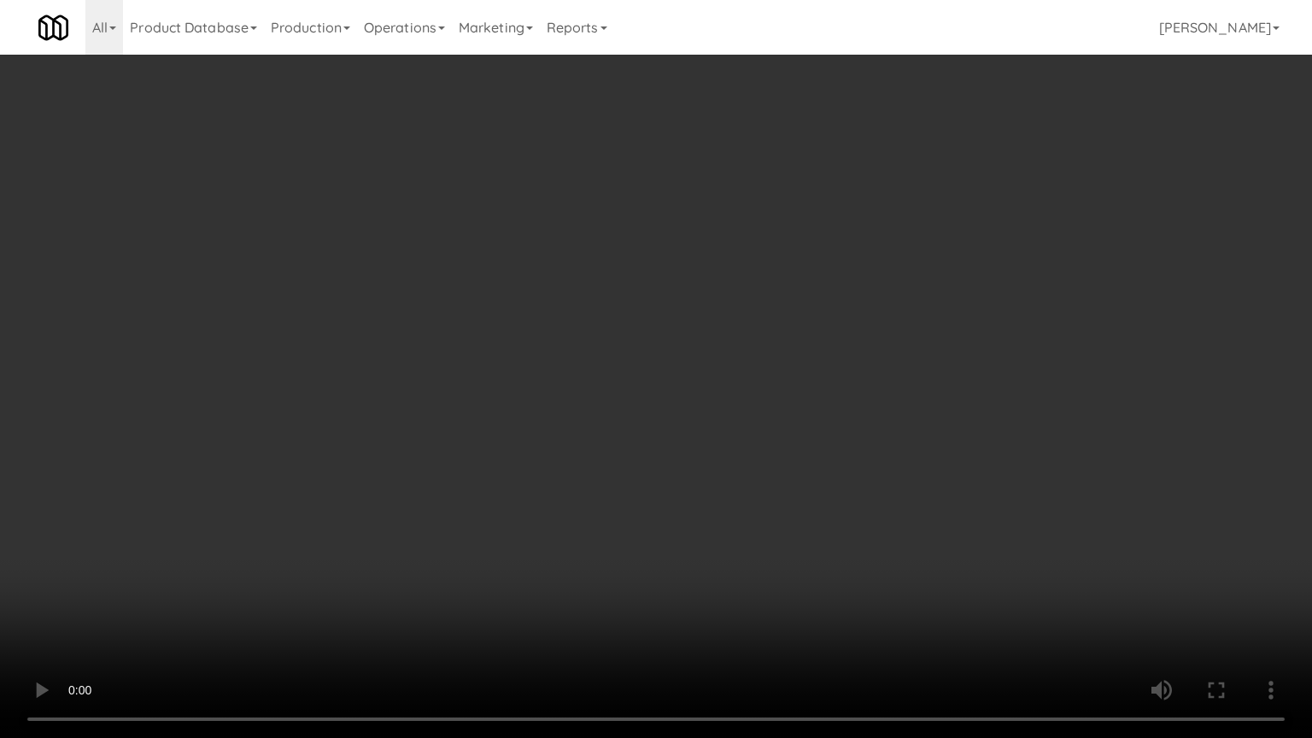
click at [731, 507] on video at bounding box center [656, 369] width 1312 height 738
drag, startPoint x: 729, startPoint y: 500, endPoint x: 734, endPoint y: 488, distance: 13.0
click at [733, 489] on video at bounding box center [656, 369] width 1312 height 738
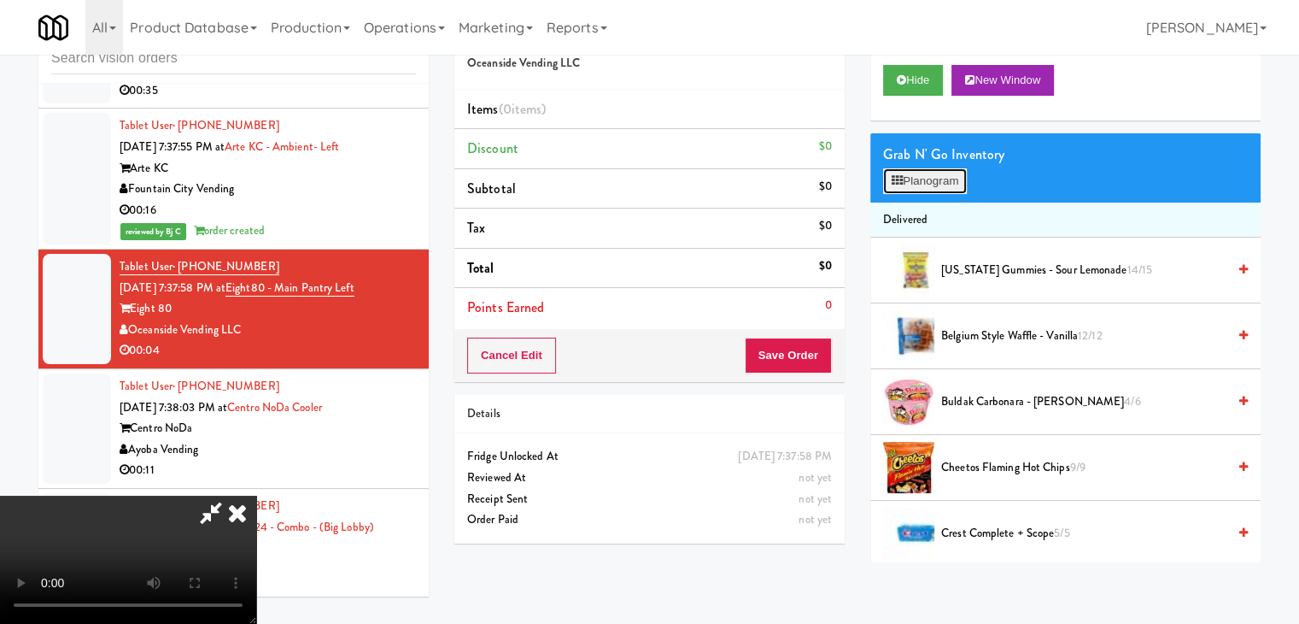
click at [933, 184] on button "Planogram" at bounding box center [925, 181] width 84 height 26
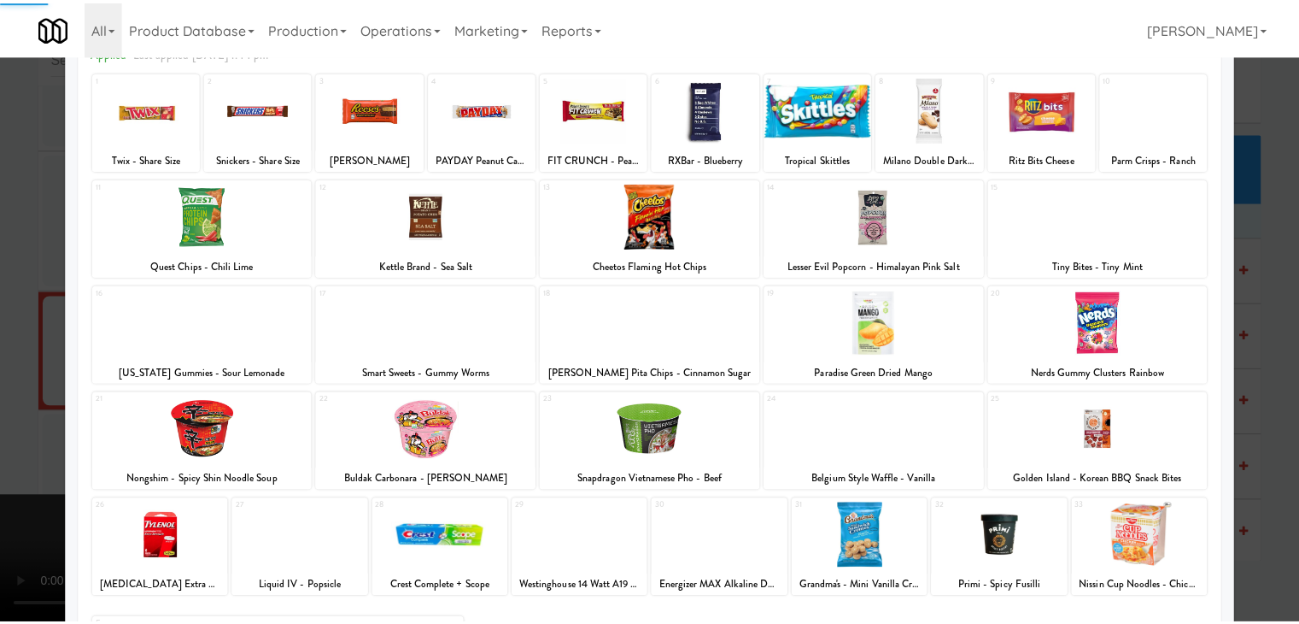
scroll to position [215, 0]
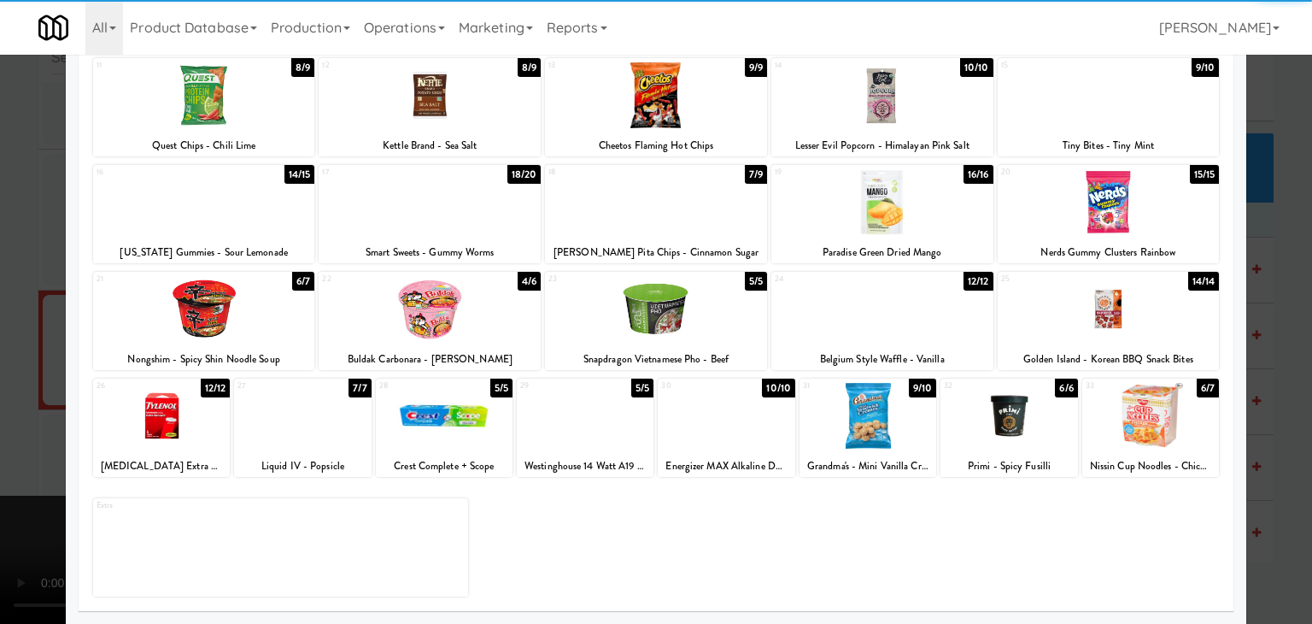
drag, startPoint x: 1154, startPoint y: 421, endPoint x: 1174, endPoint y: 421, distance: 20.5
click at [1155, 421] on div at bounding box center [1150, 416] width 137 height 66
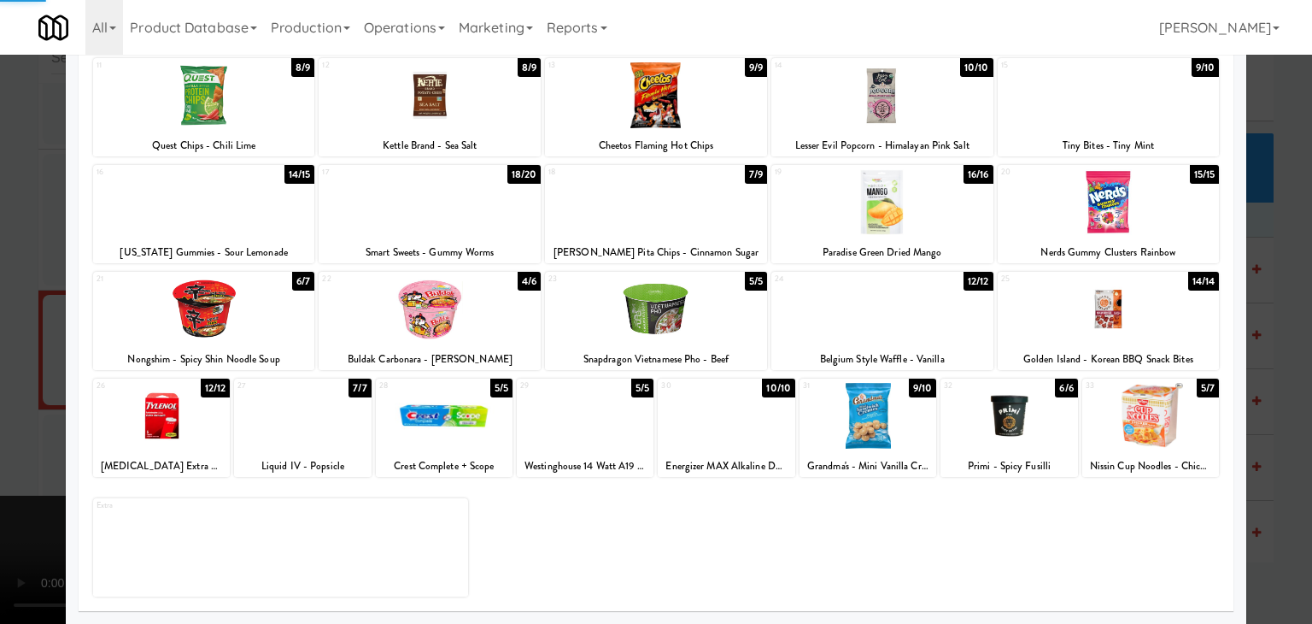
drag, startPoint x: 1278, startPoint y: 419, endPoint x: 1046, endPoint y: 402, distance: 232.1
click at [1274, 419] on div at bounding box center [656, 312] width 1312 height 624
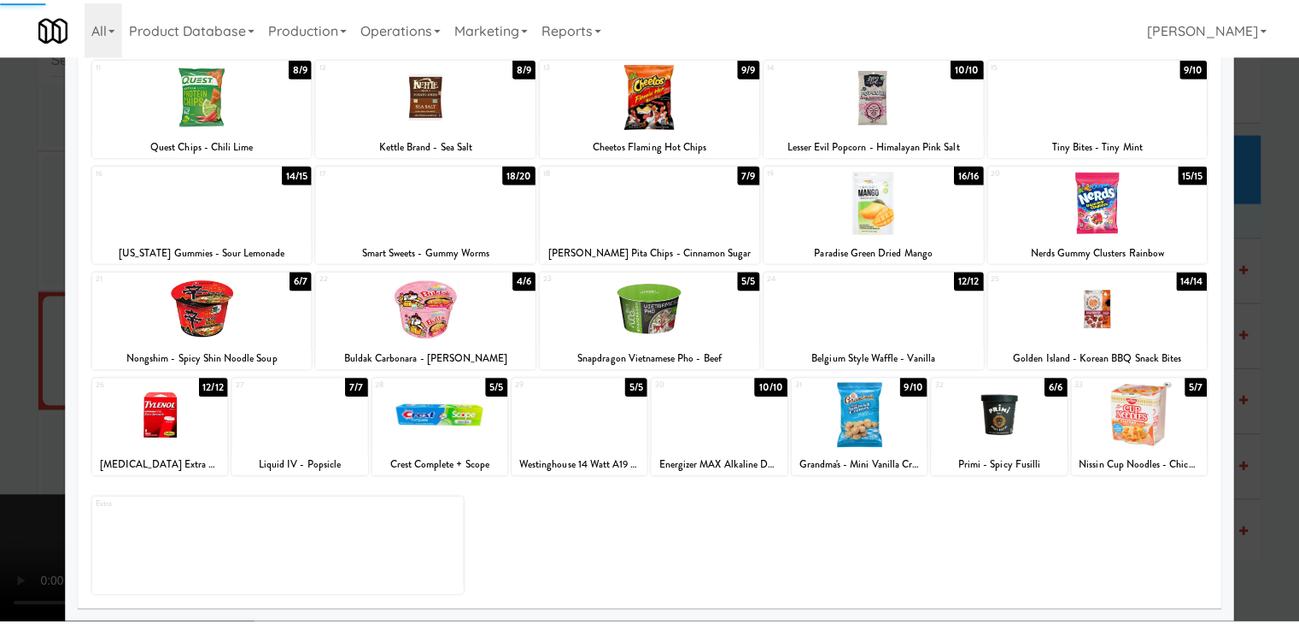
scroll to position [15969, 0]
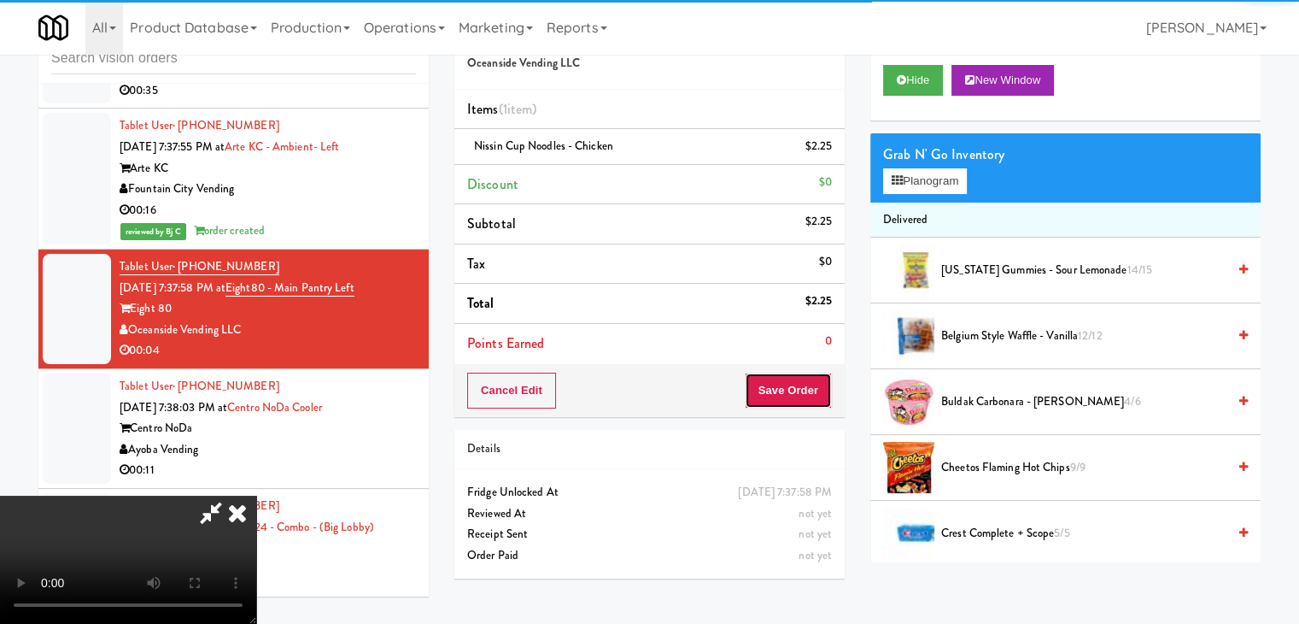
click at [811, 403] on button "Save Order" at bounding box center [788, 390] width 87 height 36
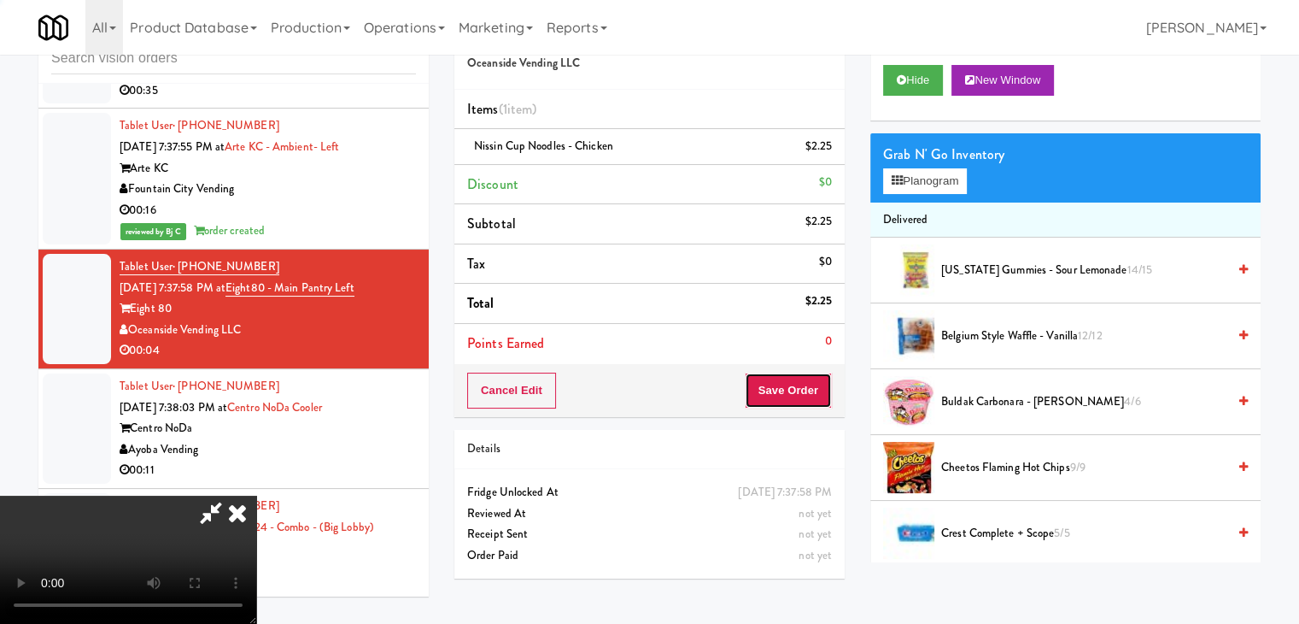
click at [813, 403] on button "Save Order" at bounding box center [788, 390] width 87 height 36
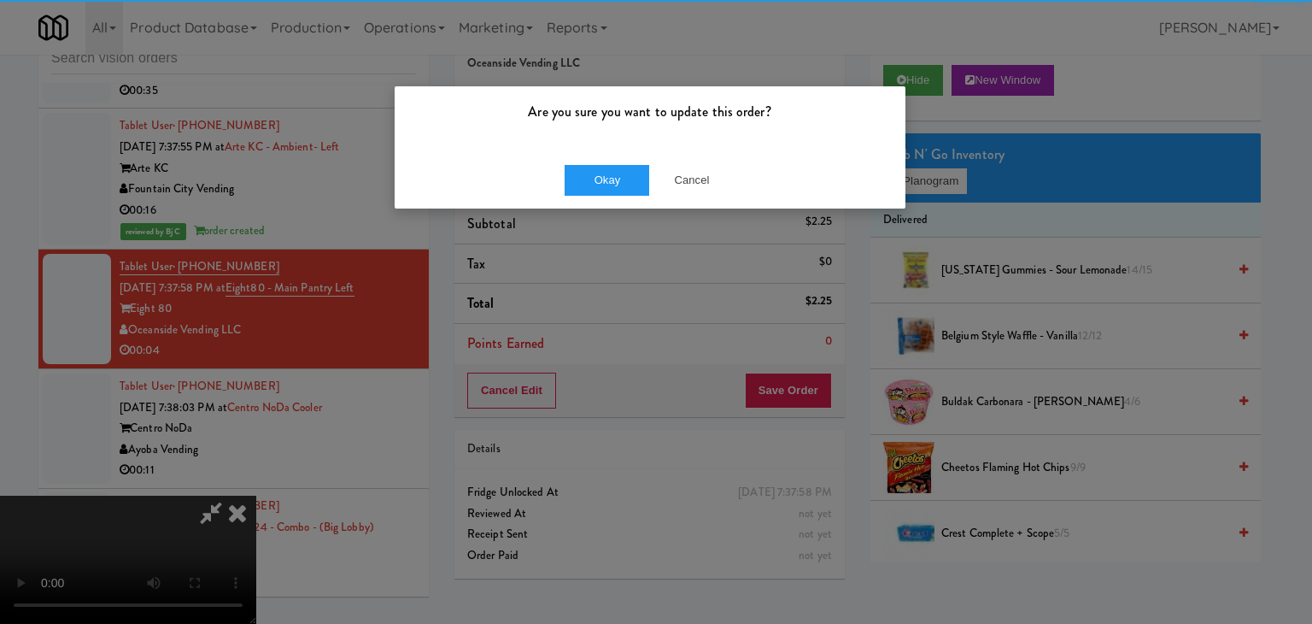
click at [624, 195] on div "Okay Cancel" at bounding box center [650, 179] width 511 height 57
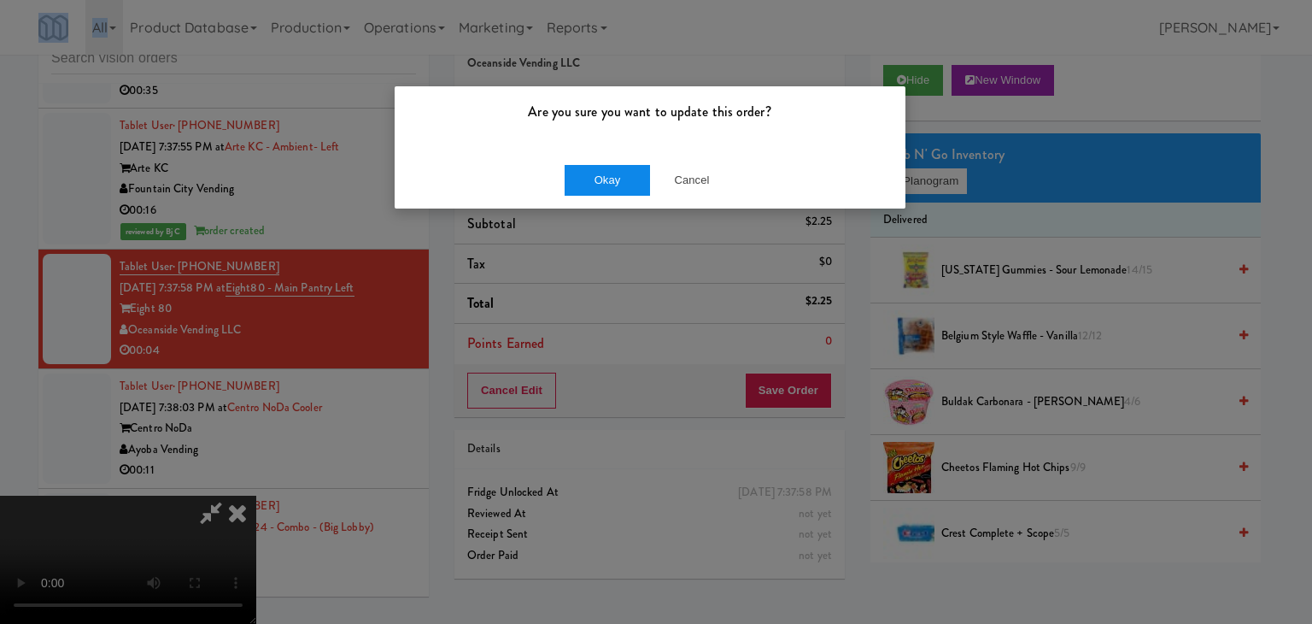
drag, startPoint x: 624, startPoint y: 195, endPoint x: 631, endPoint y: 182, distance: 14.5
click at [624, 194] on div "Okay Cancel" at bounding box center [650, 179] width 511 height 57
click at [631, 182] on button "Okay" at bounding box center [607, 180] width 85 height 31
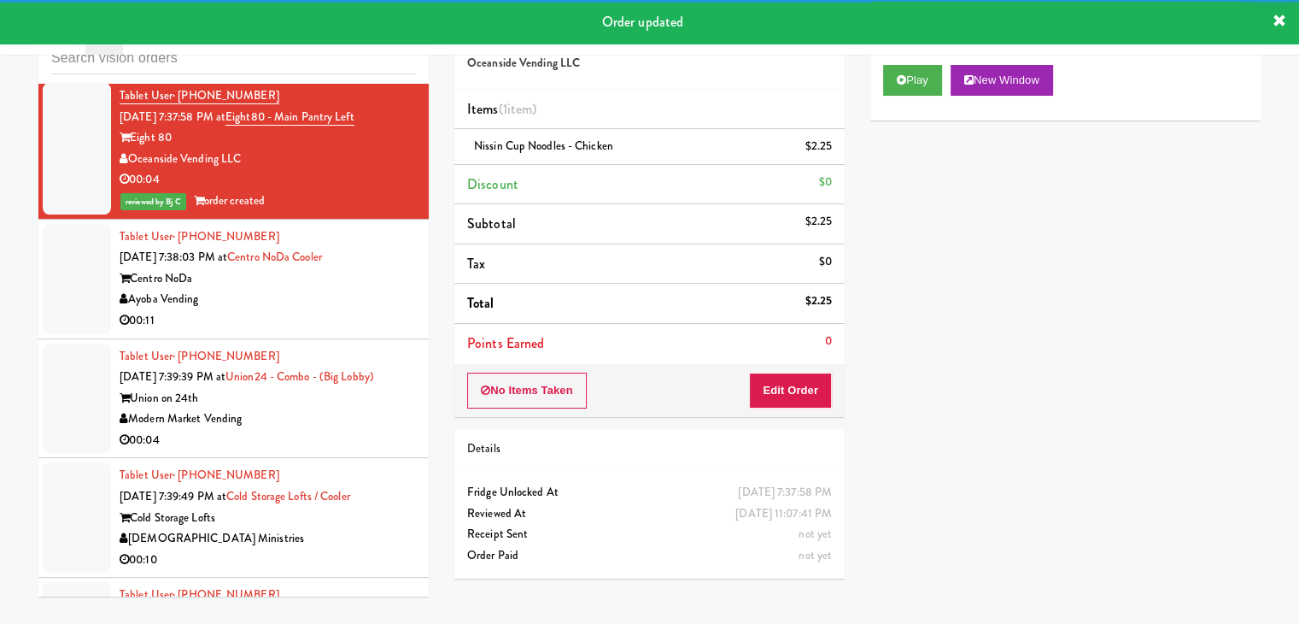
scroll to position [16140, 0]
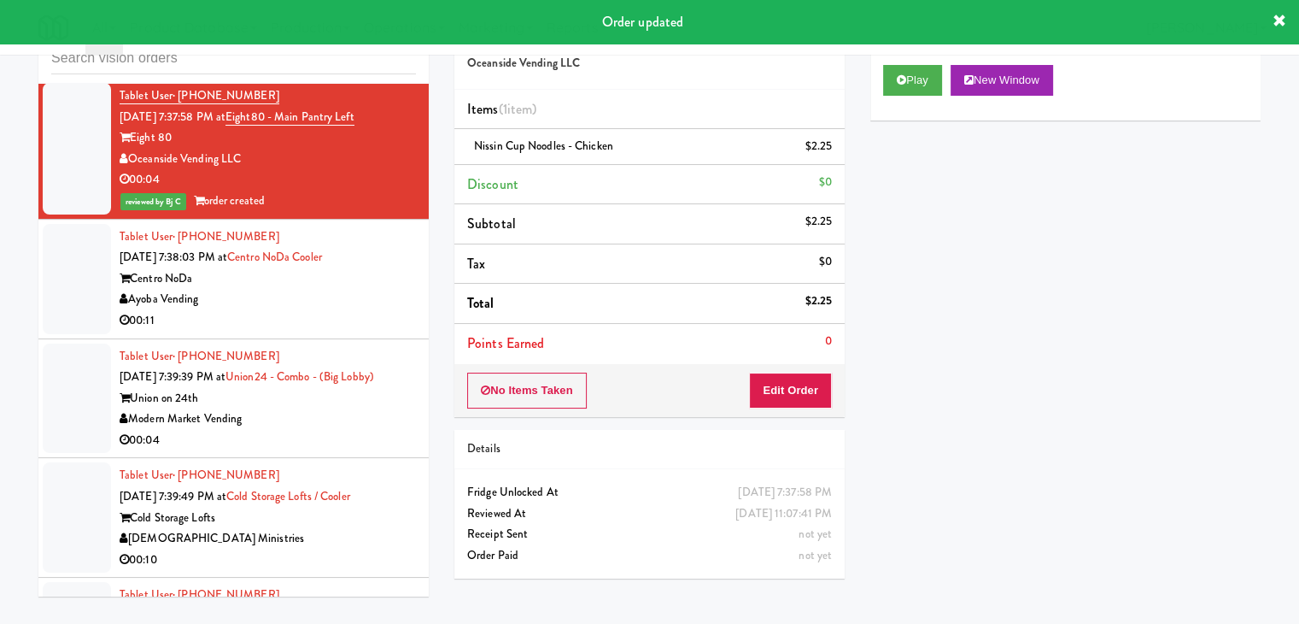
click at [393, 289] on div "Ayoba Vending" at bounding box center [268, 299] width 296 height 21
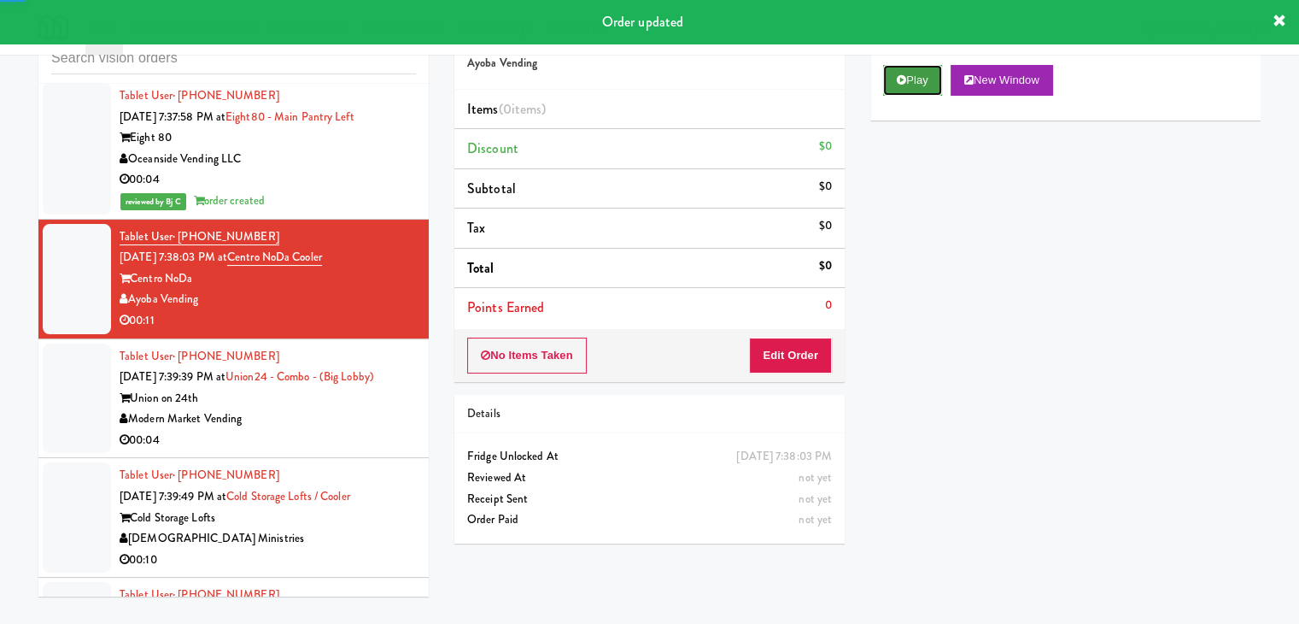
click at [928, 79] on button "Play" at bounding box center [912, 80] width 59 height 31
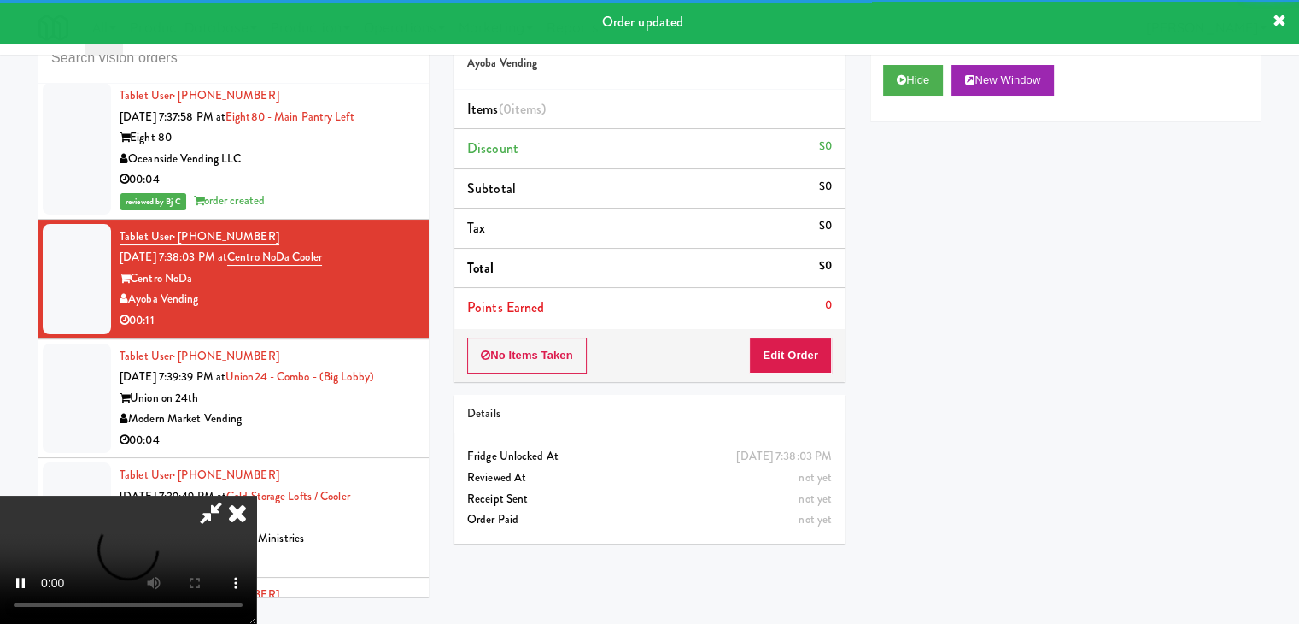
drag, startPoint x: 772, startPoint y: 378, endPoint x: 789, endPoint y: 363, distance: 23.0
click at [772, 376] on div "No Items Taken Edit Order" at bounding box center [649, 355] width 390 height 53
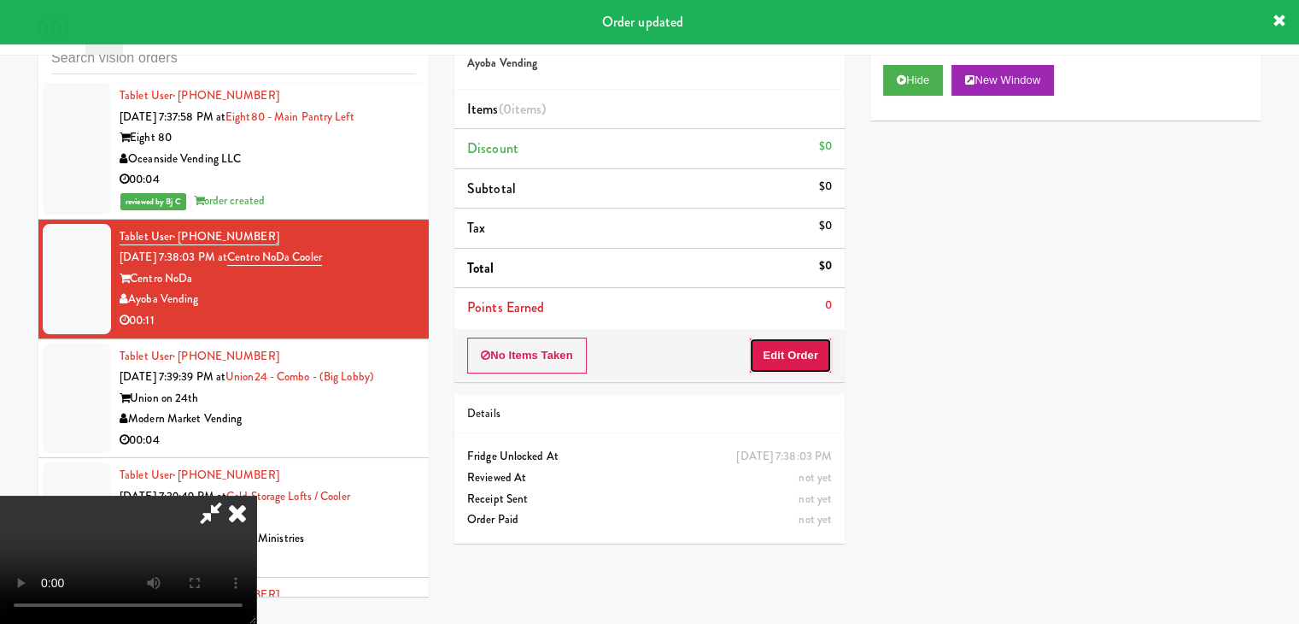
click at [794, 358] on button "Edit Order" at bounding box center [790, 355] width 83 height 36
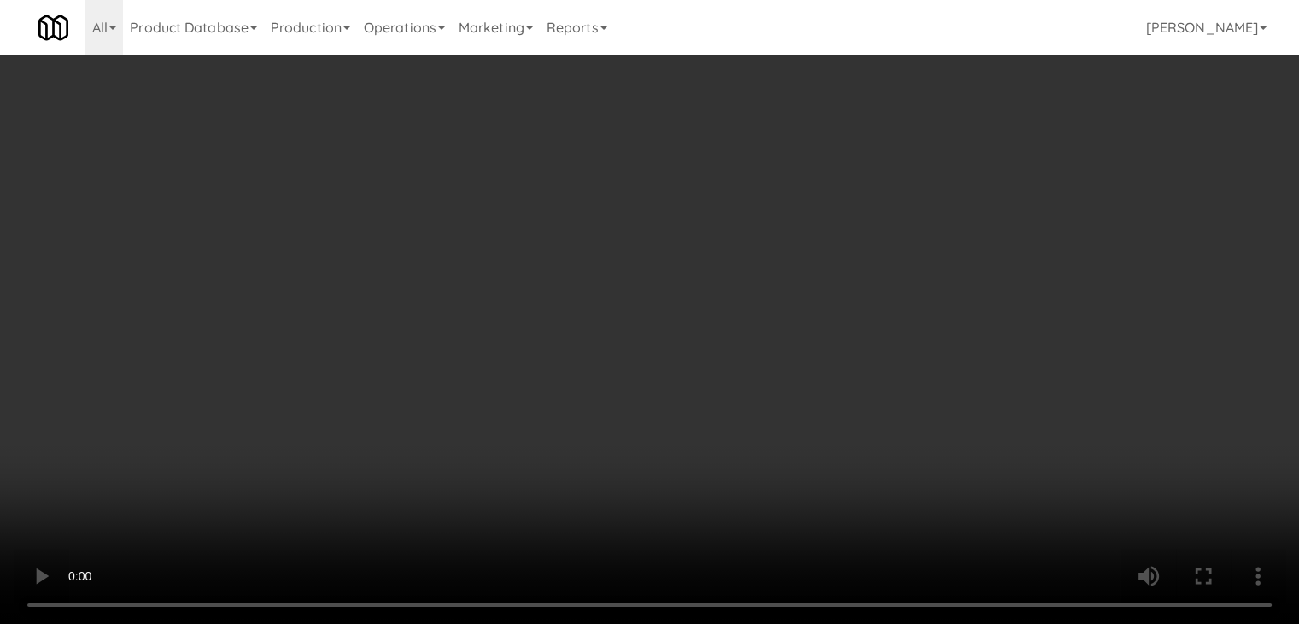
scroll to position [16098, 0]
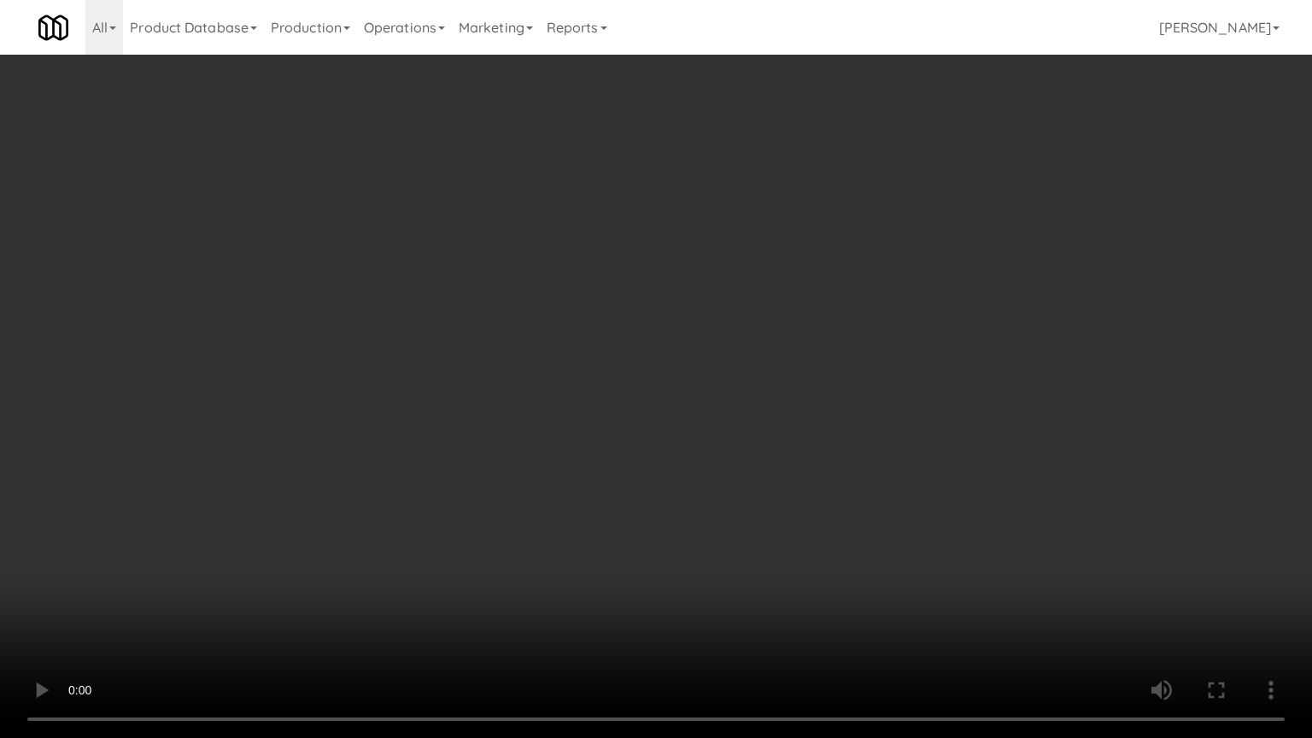
click at [772, 532] on video at bounding box center [656, 369] width 1312 height 738
click at [770, 535] on video at bounding box center [656, 369] width 1312 height 738
click at [773, 537] on video at bounding box center [656, 369] width 1312 height 738
click at [774, 540] on video at bounding box center [656, 369] width 1312 height 738
click at [773, 542] on video at bounding box center [656, 369] width 1312 height 738
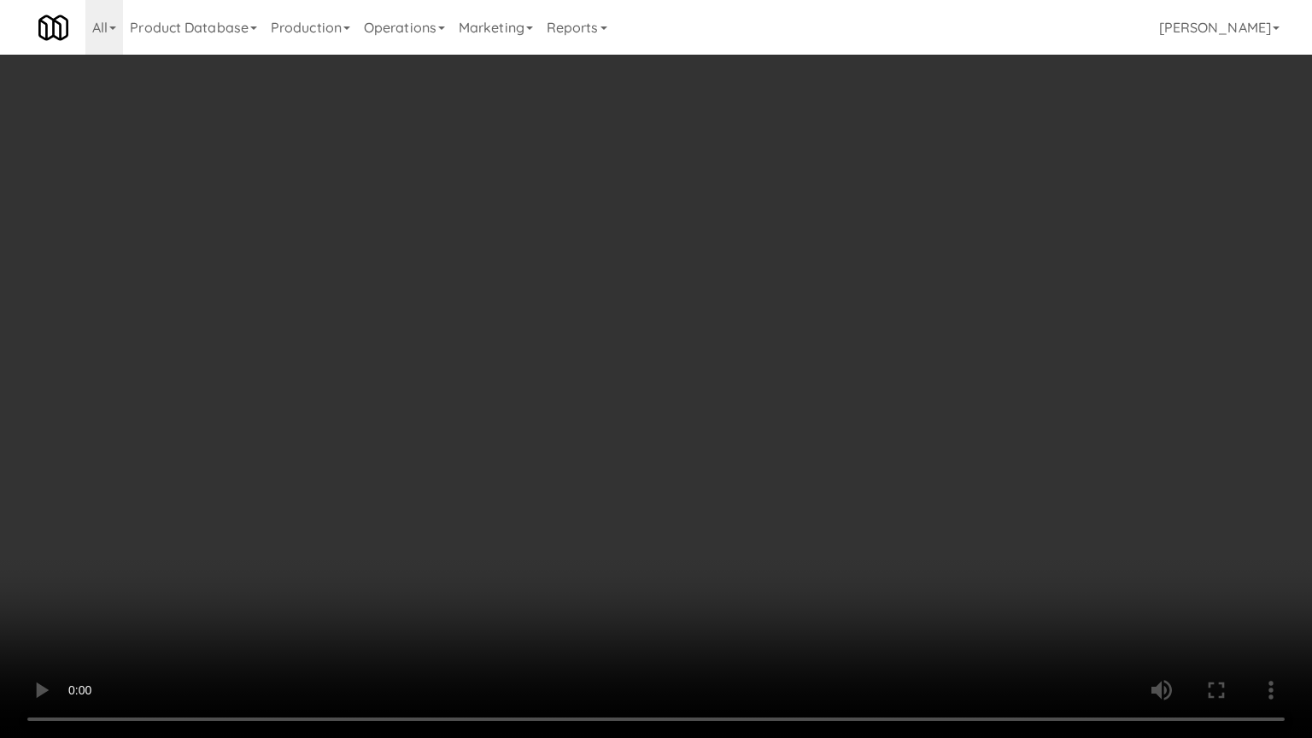
click at [773, 542] on video at bounding box center [656, 369] width 1312 height 738
click at [765, 543] on video at bounding box center [656, 369] width 1312 height 738
click at [764, 541] on video at bounding box center [656, 369] width 1312 height 738
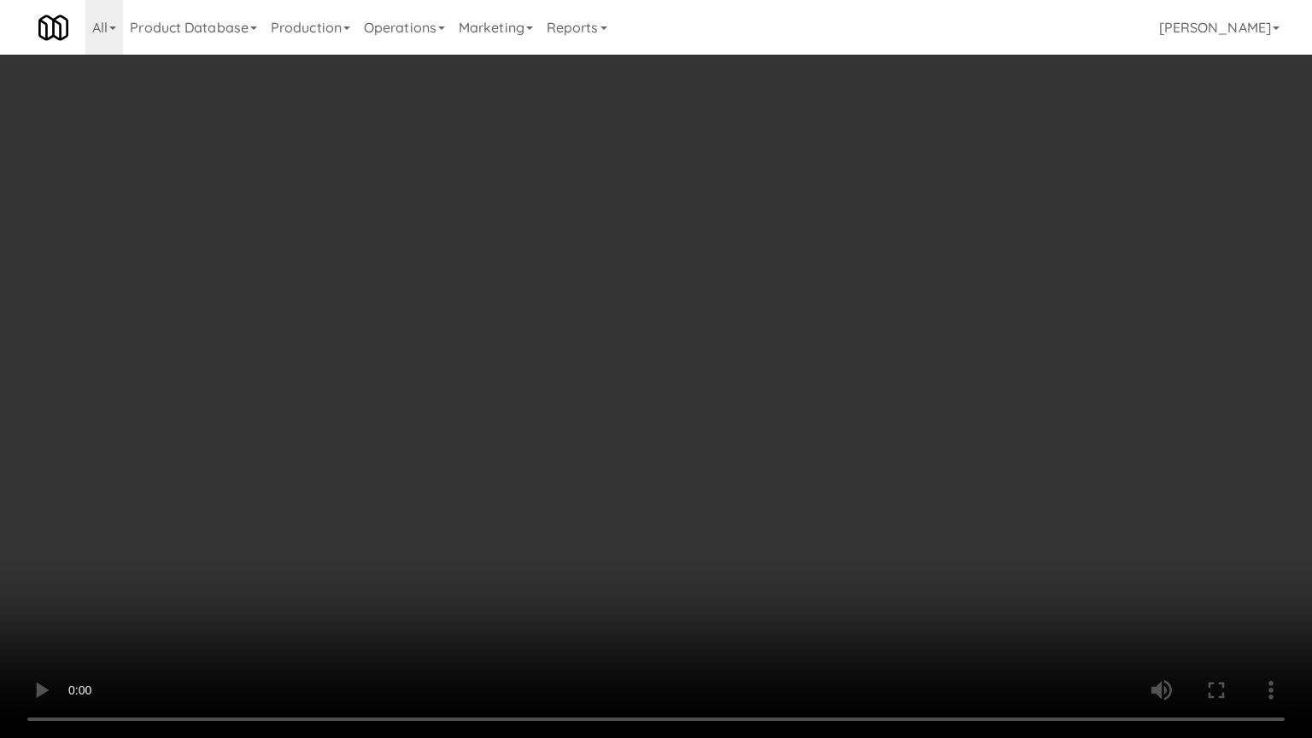
click at [764, 540] on video at bounding box center [656, 369] width 1312 height 738
click at [766, 536] on video at bounding box center [656, 369] width 1312 height 738
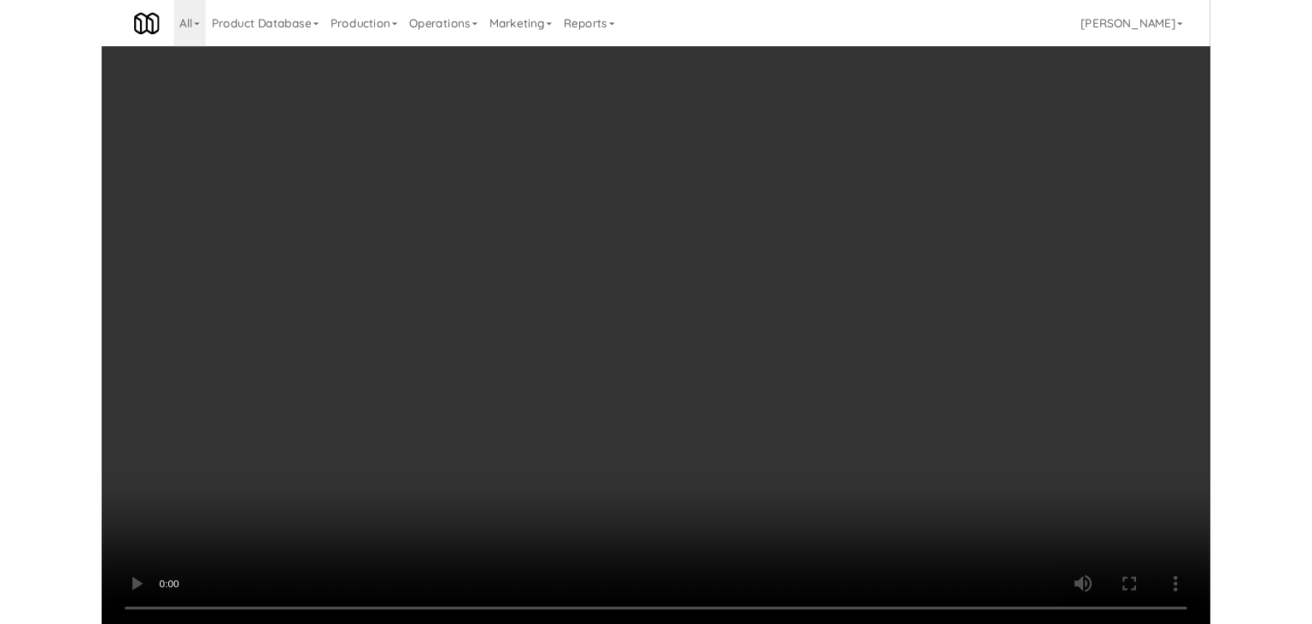
scroll to position [16140, 0]
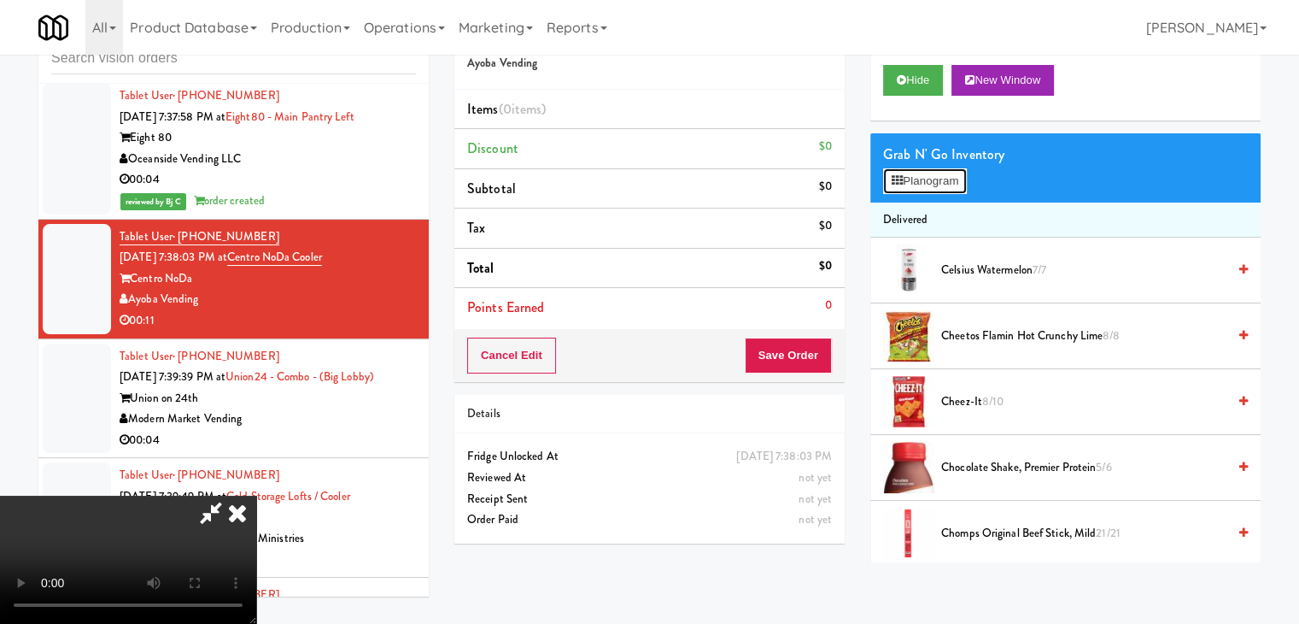
drag, startPoint x: 922, startPoint y: 172, endPoint x: 925, endPoint y: 184, distance: 13.1
click at [922, 172] on button "Planogram" at bounding box center [925, 181] width 84 height 26
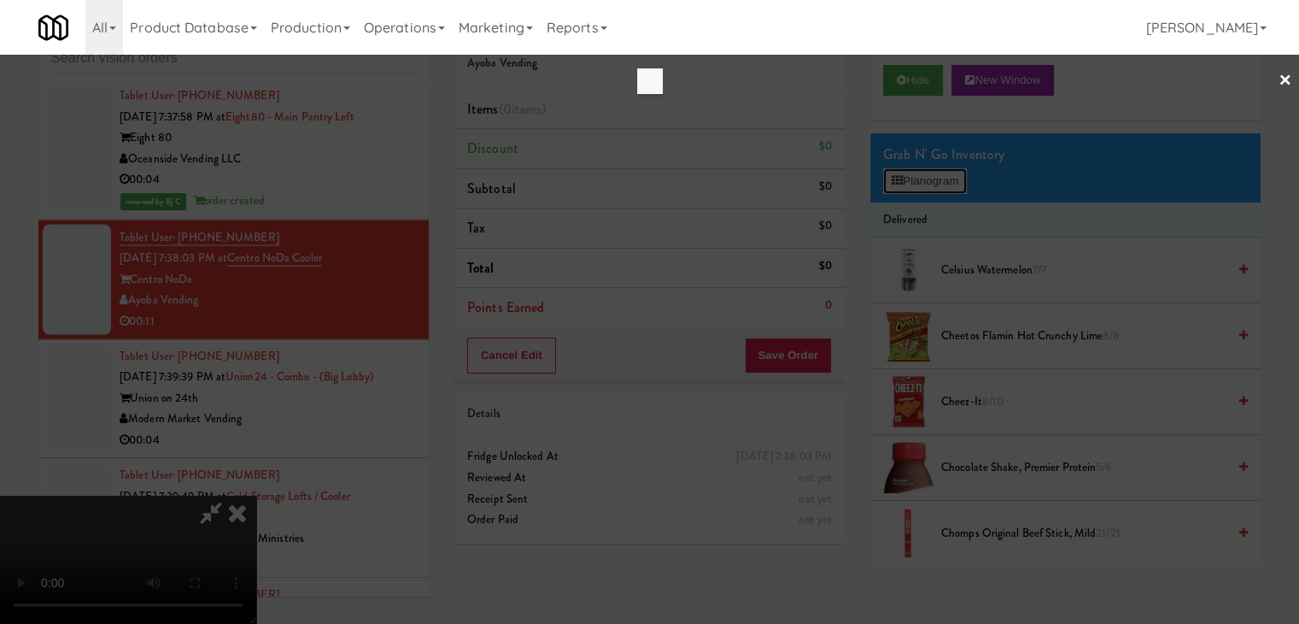
scroll to position [16098, 0]
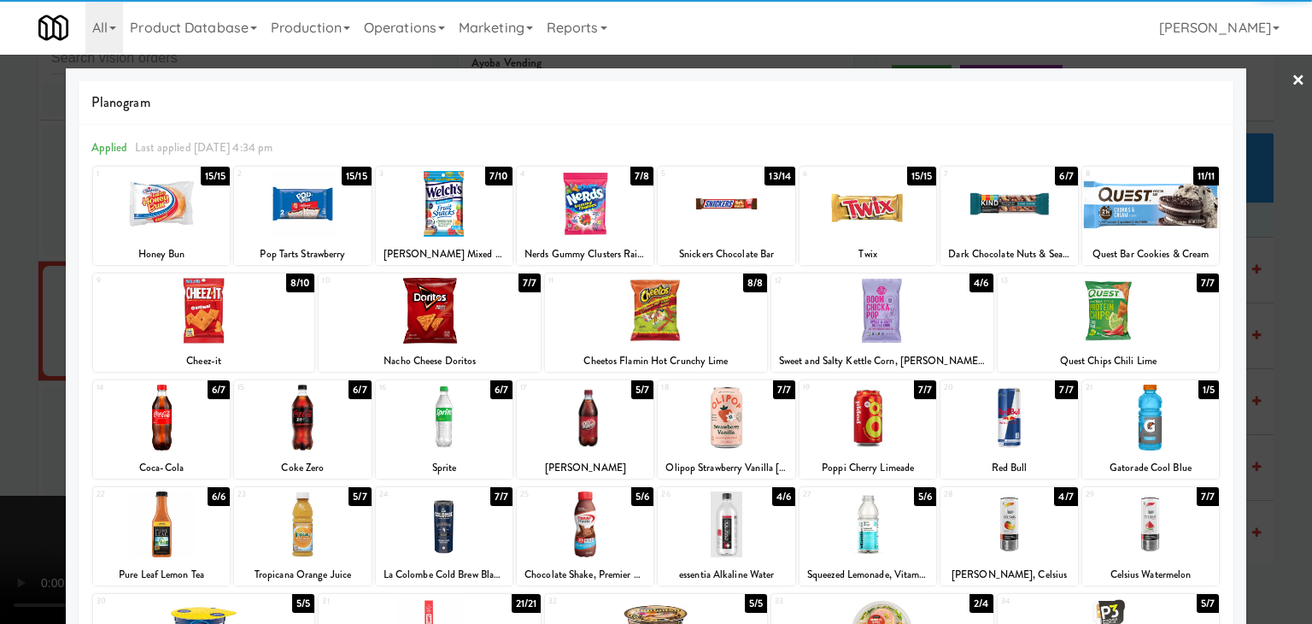
click at [694, 310] on div at bounding box center [656, 311] width 222 height 66
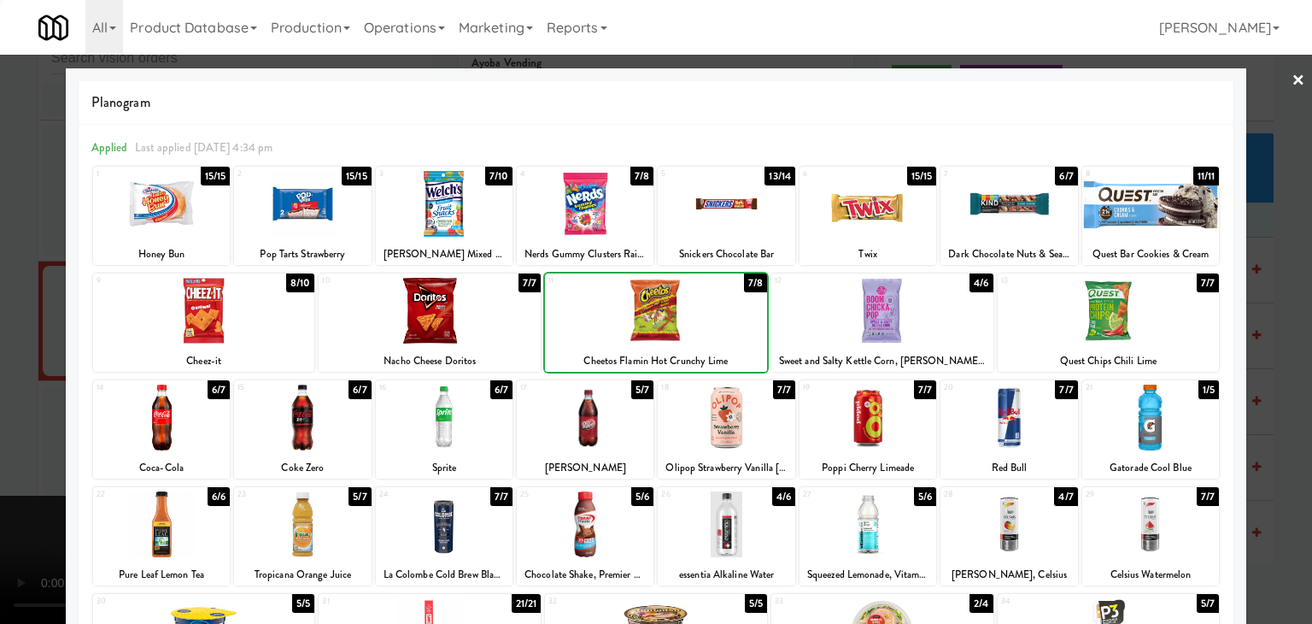
click at [892, 202] on div at bounding box center [867, 204] width 137 height 66
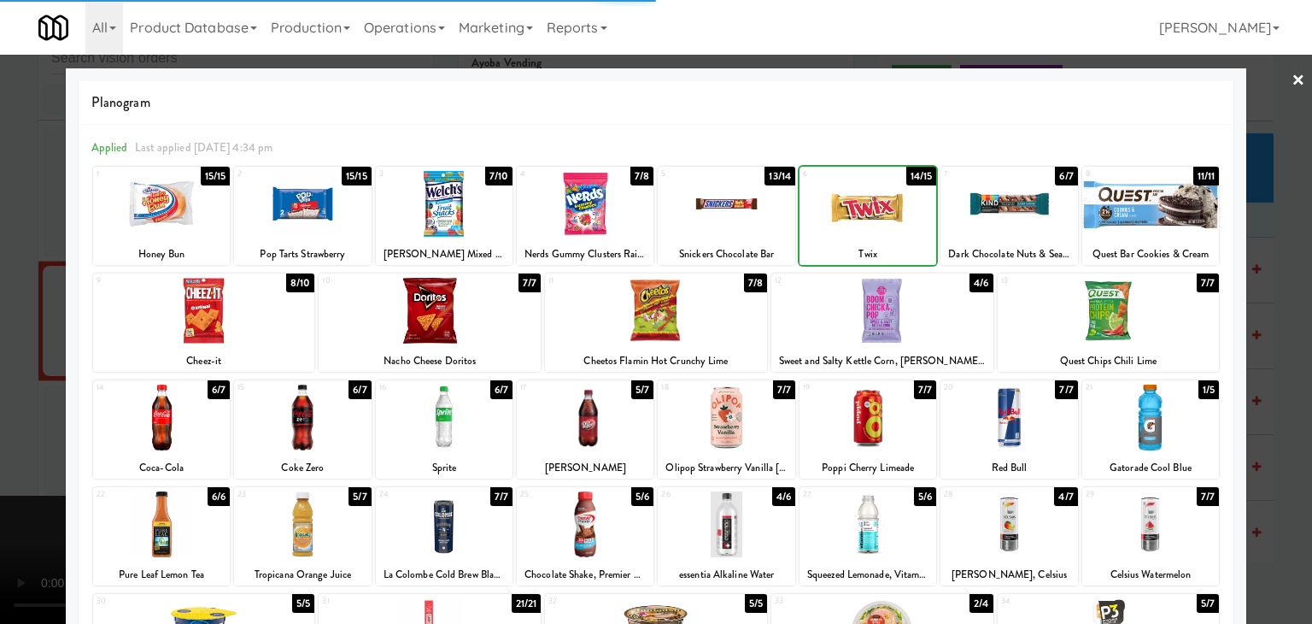
click at [12, 329] on div at bounding box center [656, 312] width 1312 height 624
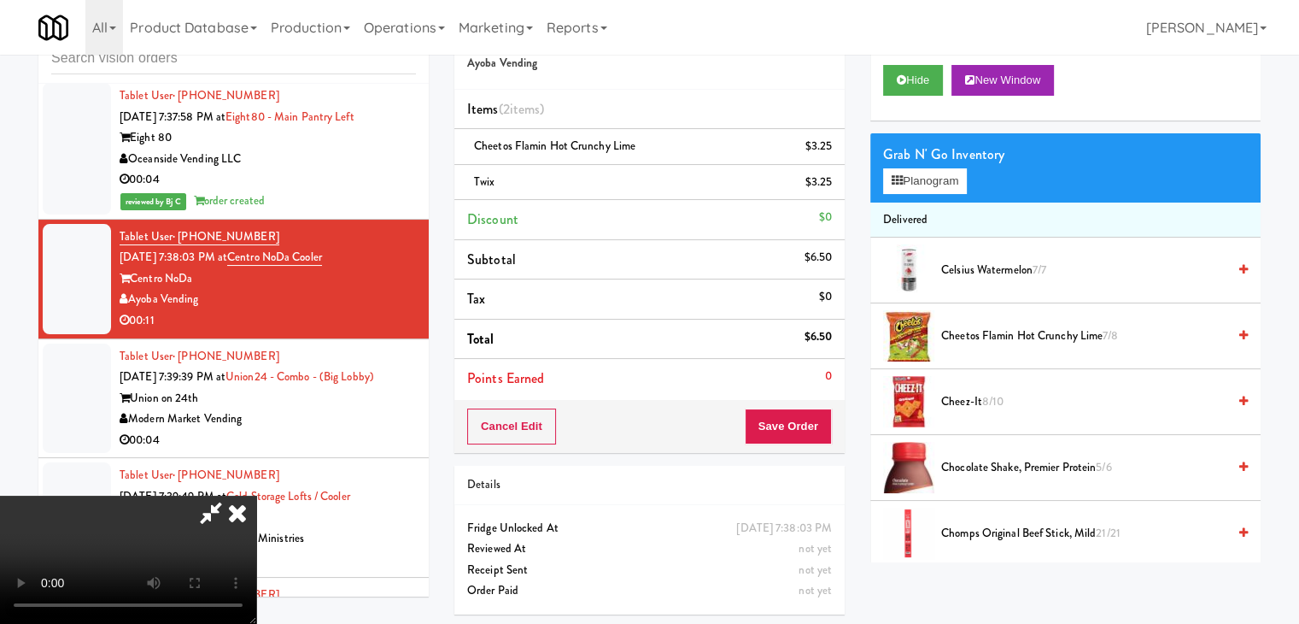
scroll to position [8, 0]
click at [781, 424] on button "Save Order" at bounding box center [788, 426] width 87 height 36
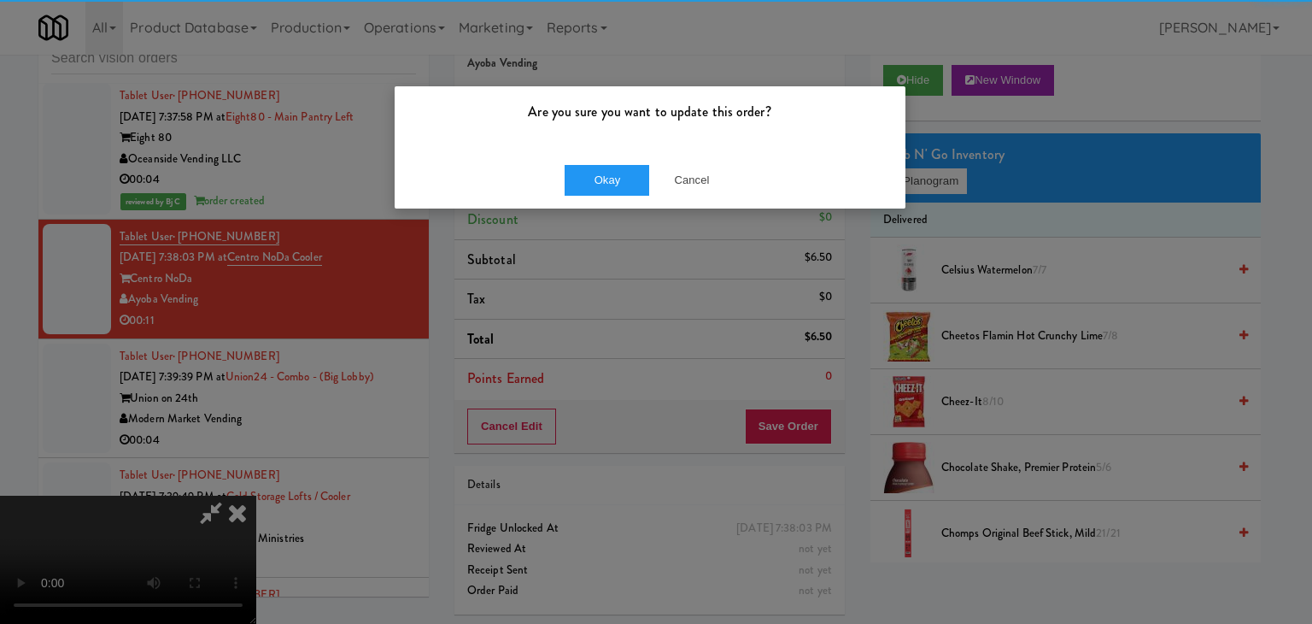
click at [599, 196] on div "Okay Cancel" at bounding box center [650, 179] width 511 height 57
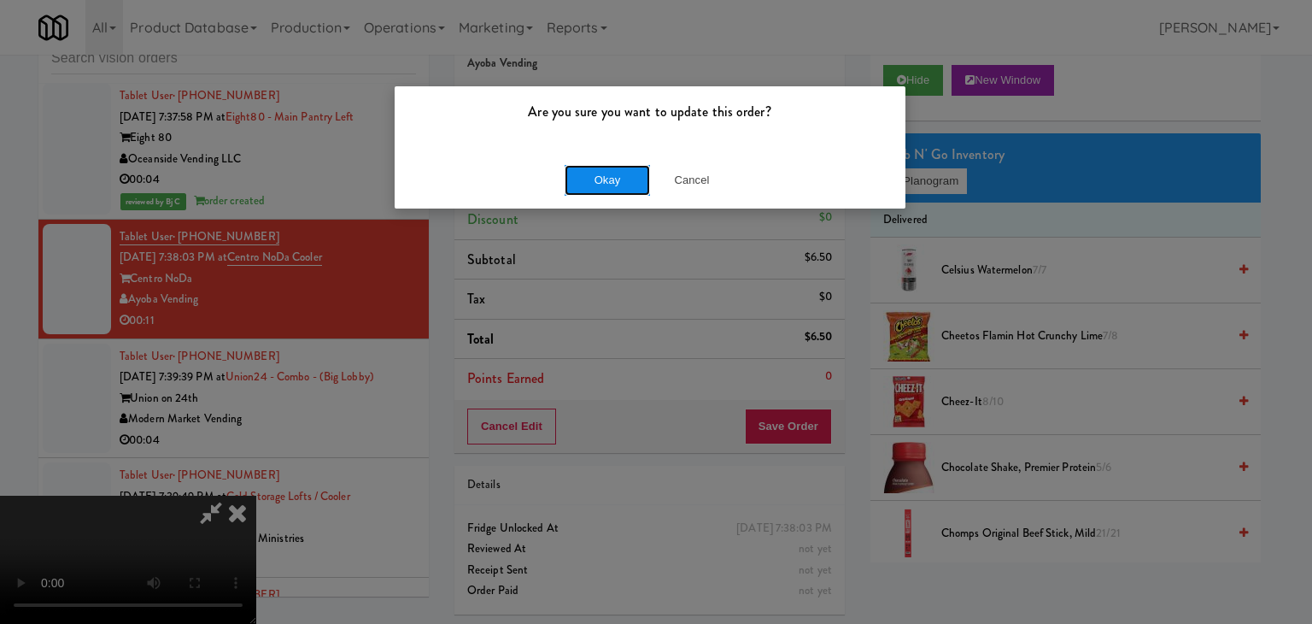
click at [598, 192] on button "Okay" at bounding box center [607, 180] width 85 height 31
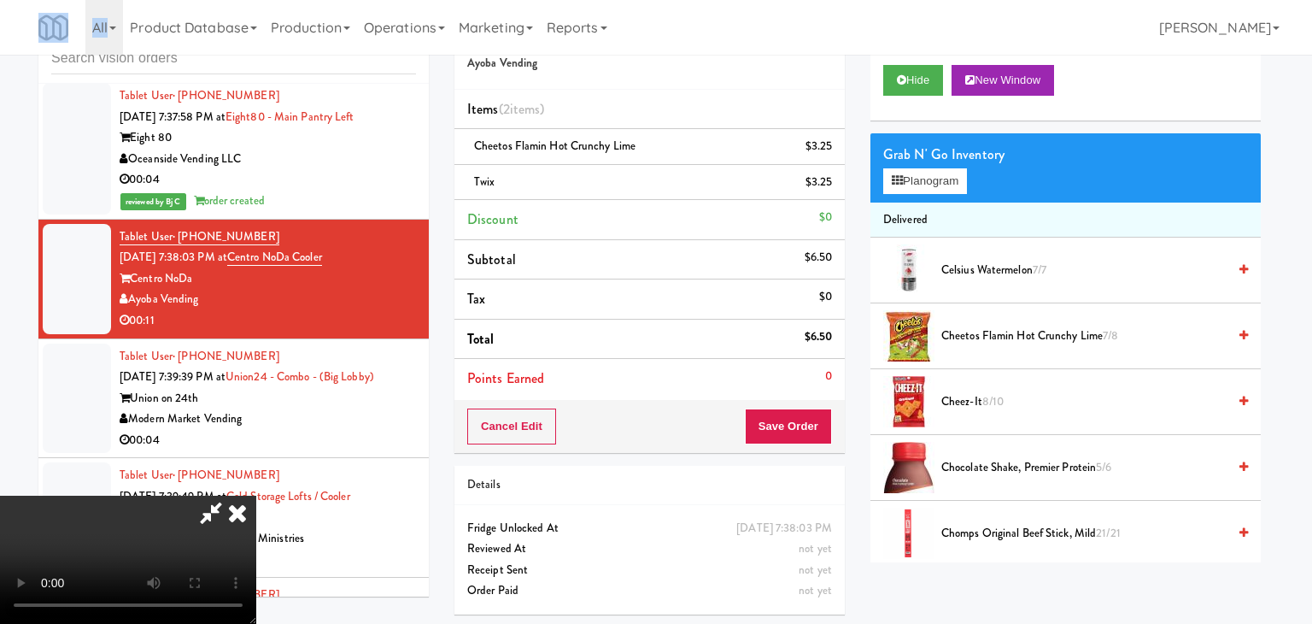
click at [600, 189] on body "Are you sure you want to update this order? Okay Cancel Okay Are you sure you w…" at bounding box center [656, 312] width 1312 height 624
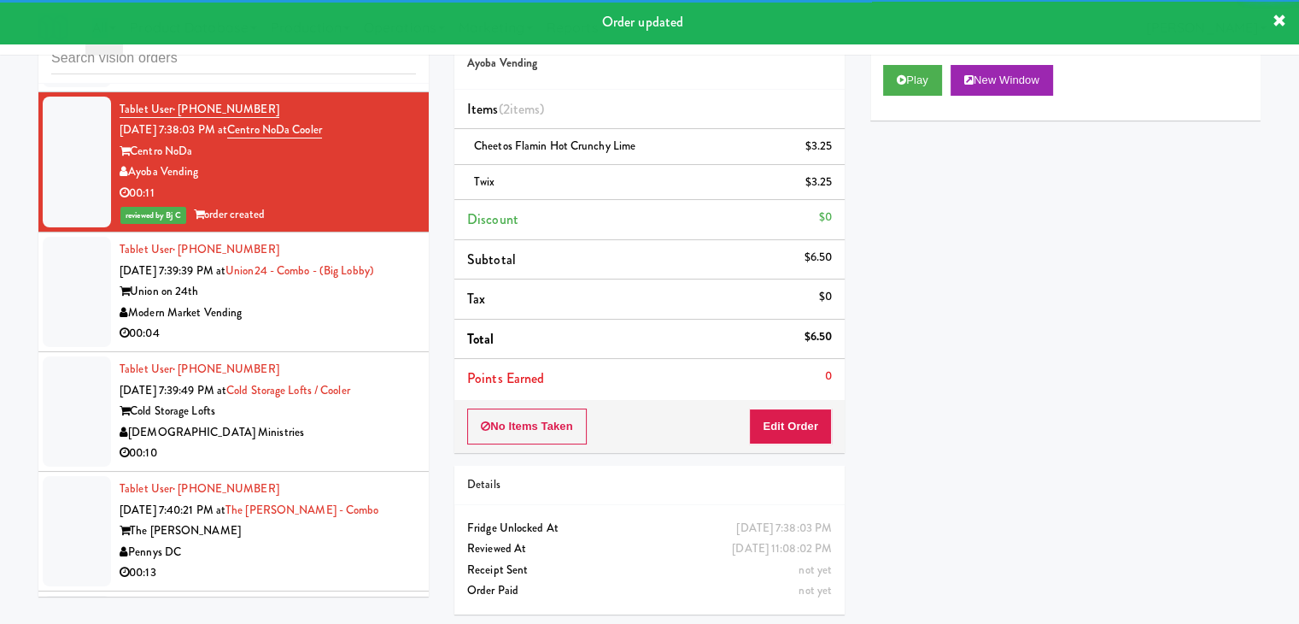
scroll to position [16332, 0]
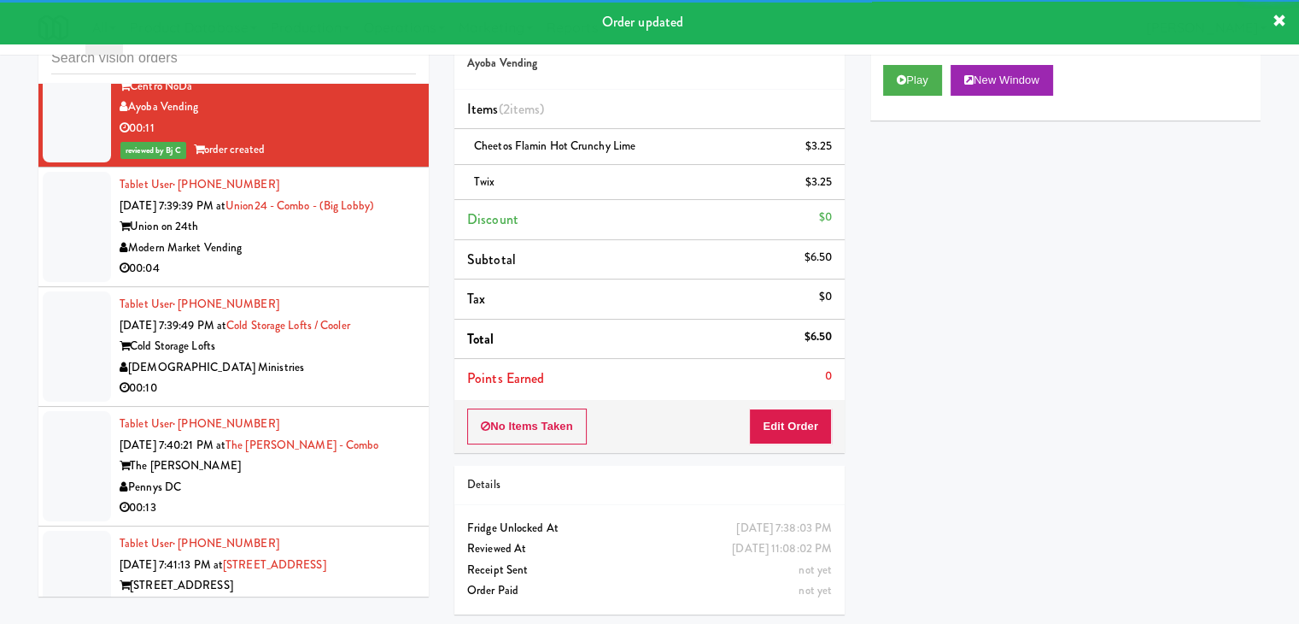
click at [348, 258] on div "00:04" at bounding box center [268, 268] width 296 height 21
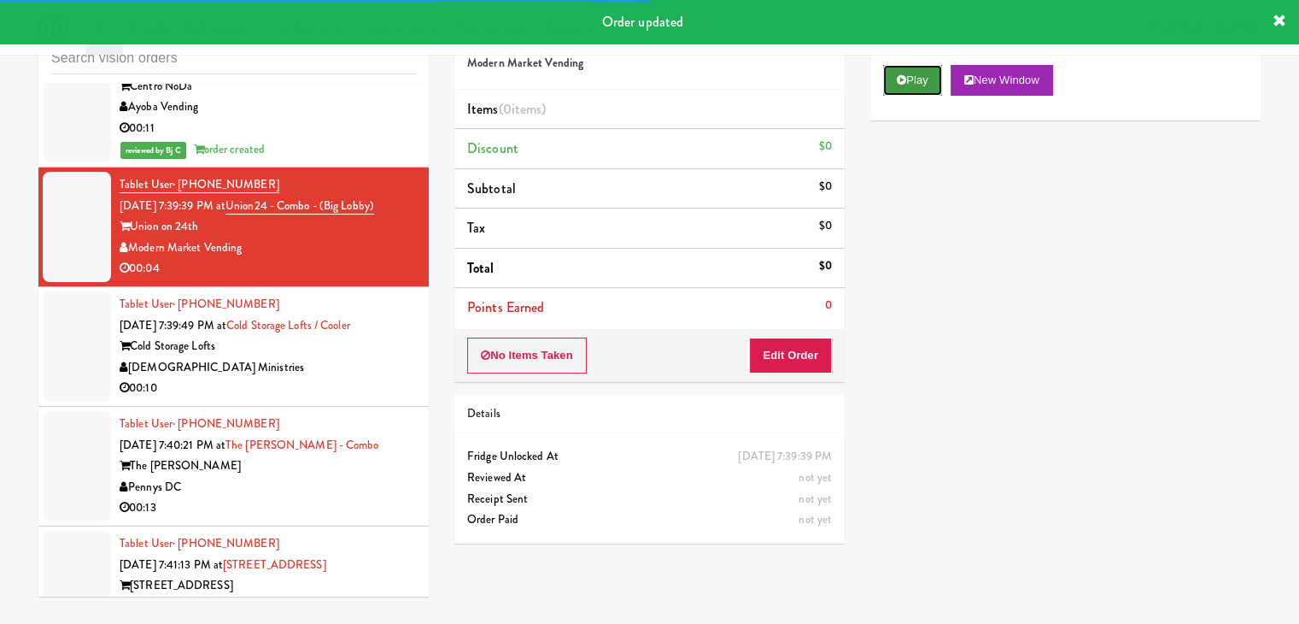
click at [915, 79] on button "Play" at bounding box center [912, 80] width 59 height 31
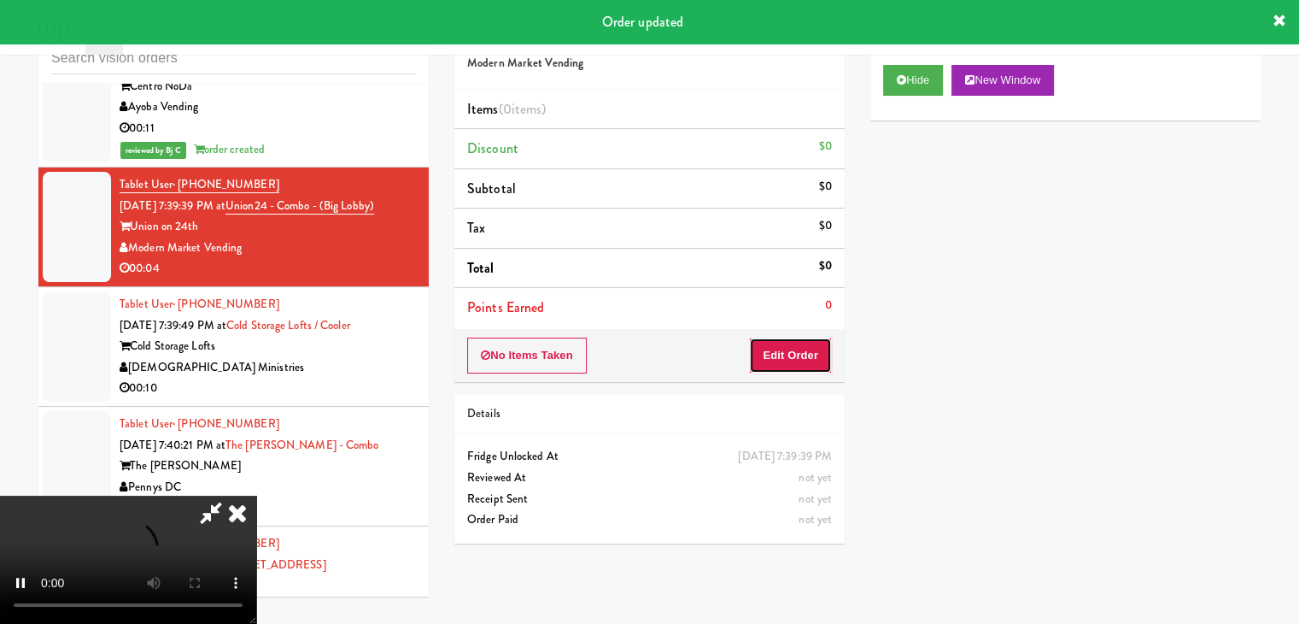
click at [796, 346] on button "Edit Order" at bounding box center [790, 355] width 83 height 36
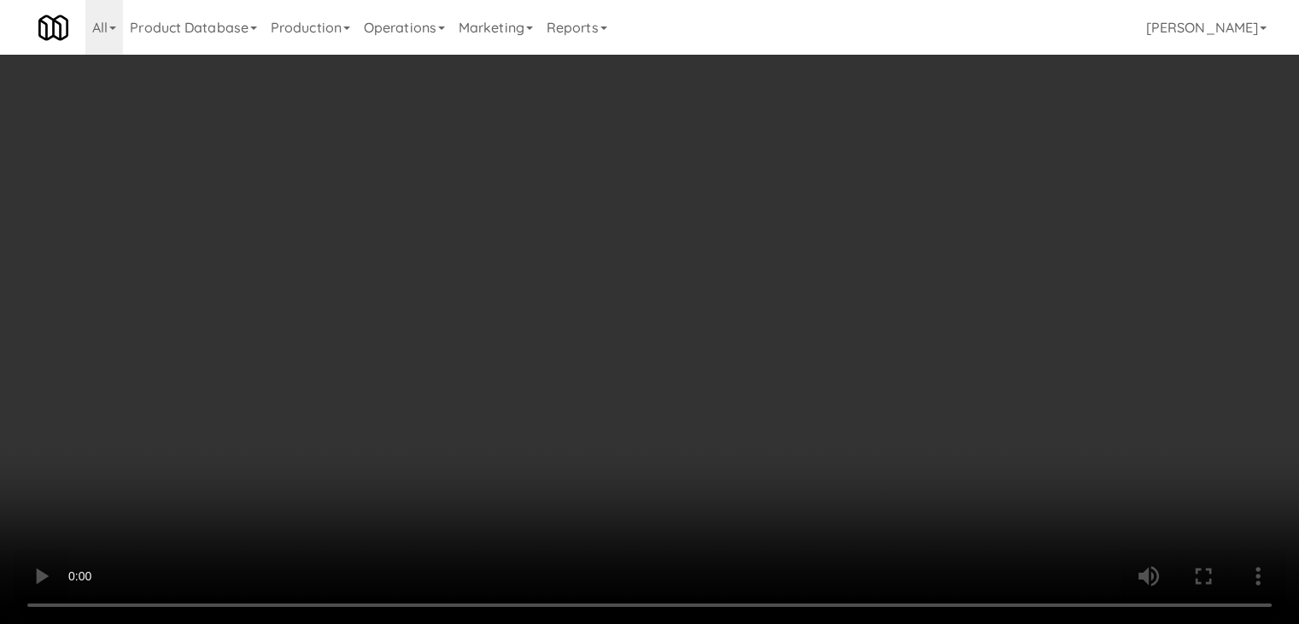
scroll to position [16291, 0]
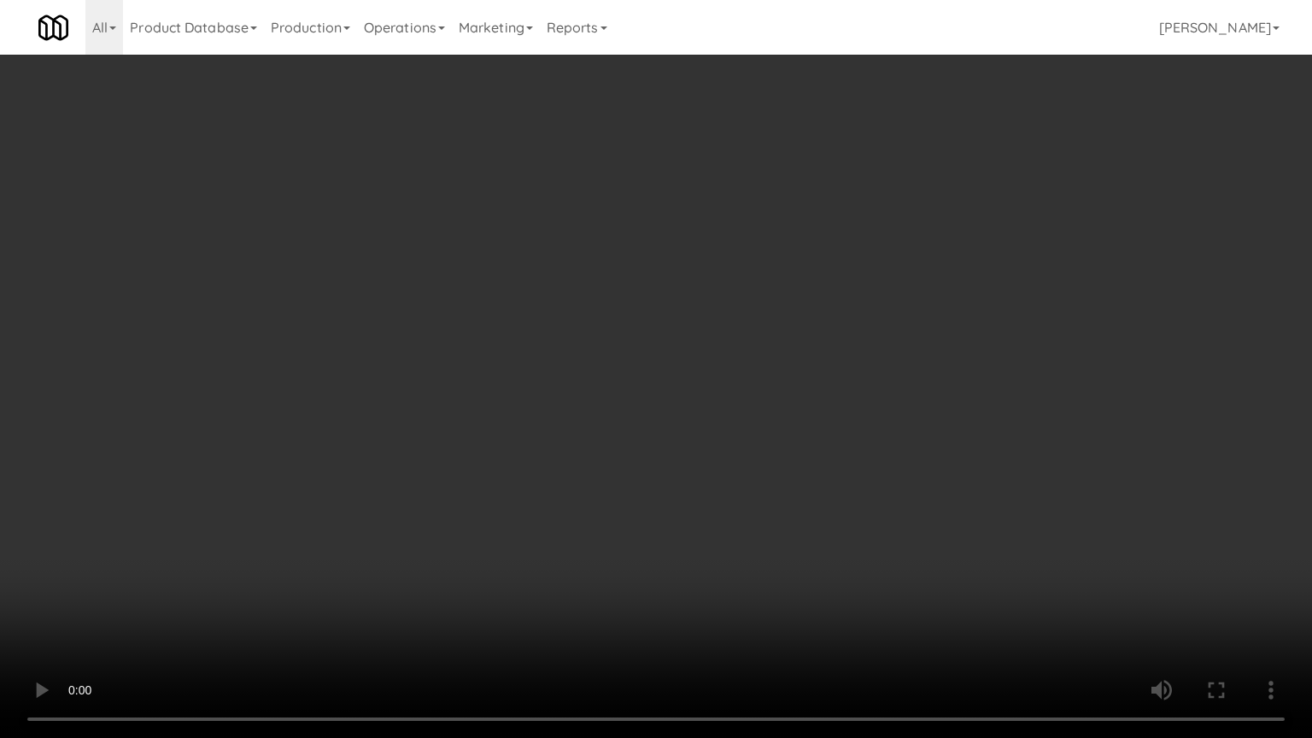
click at [759, 530] on video at bounding box center [656, 369] width 1312 height 738
click at [717, 604] on video at bounding box center [656, 369] width 1312 height 738
click at [717, 605] on video at bounding box center [656, 369] width 1312 height 738
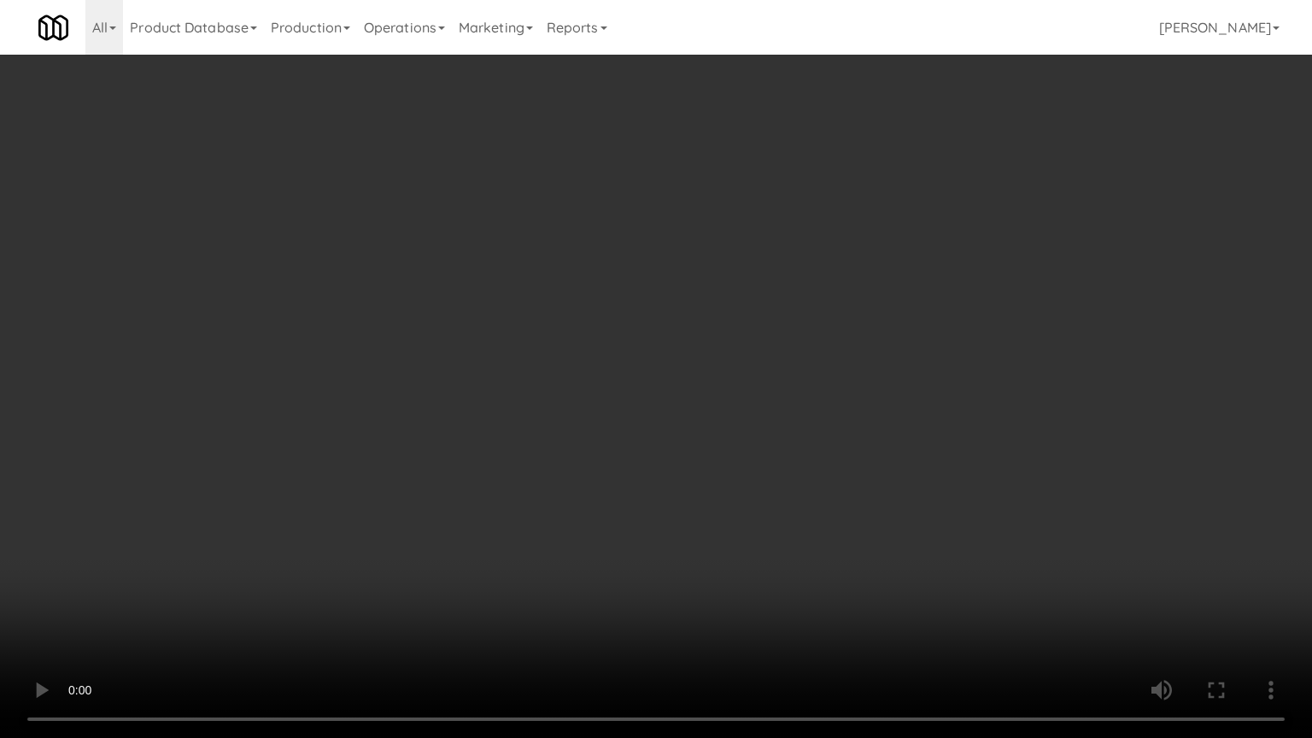
click at [717, 605] on video at bounding box center [656, 369] width 1312 height 738
click at [717, 607] on video at bounding box center [656, 369] width 1312 height 738
click at [720, 608] on video at bounding box center [656, 369] width 1312 height 738
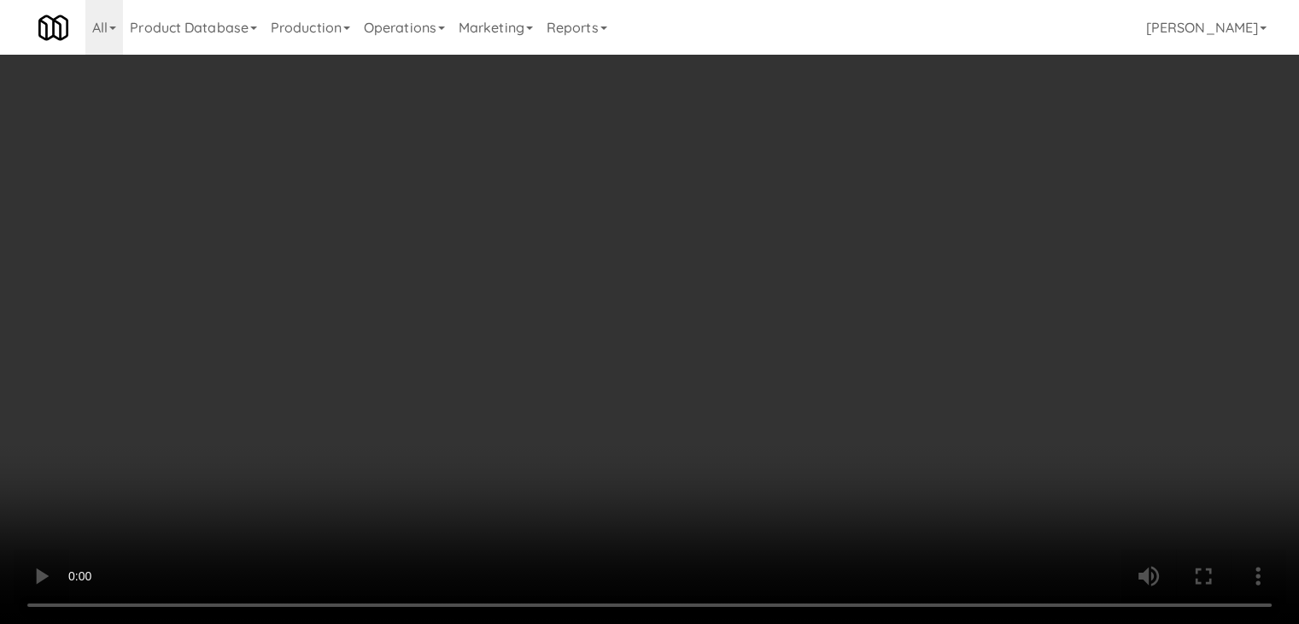
scroll to position [16332, 0]
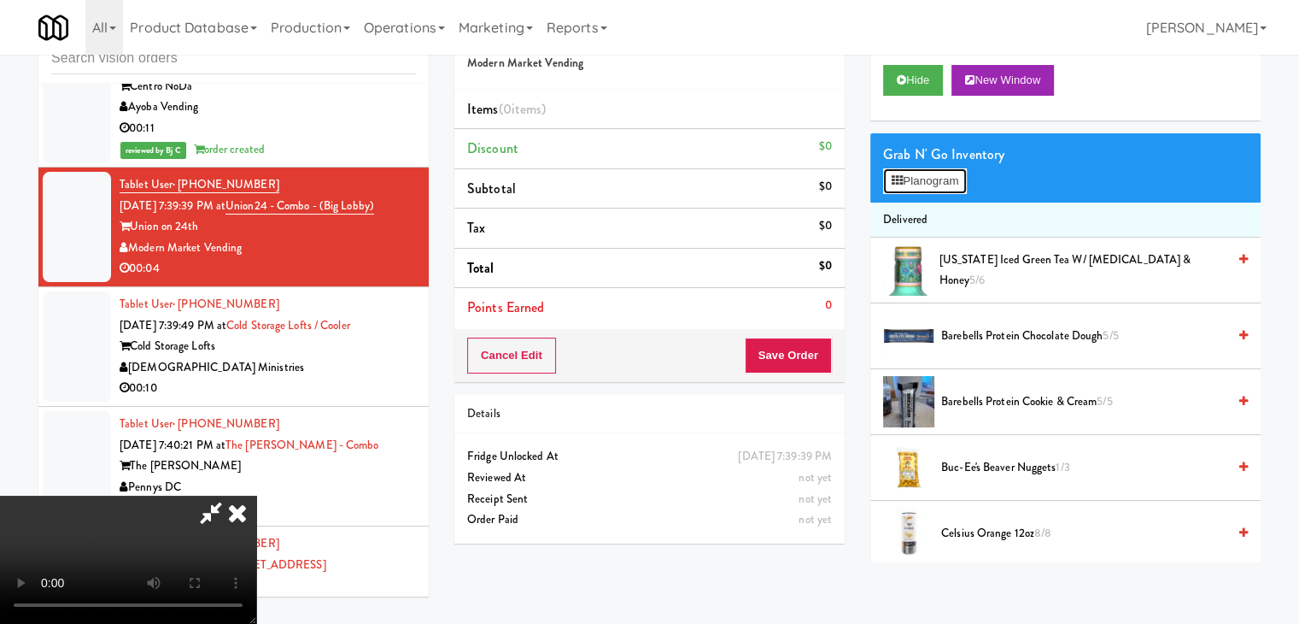
click at [941, 187] on button "Planogram" at bounding box center [925, 181] width 84 height 26
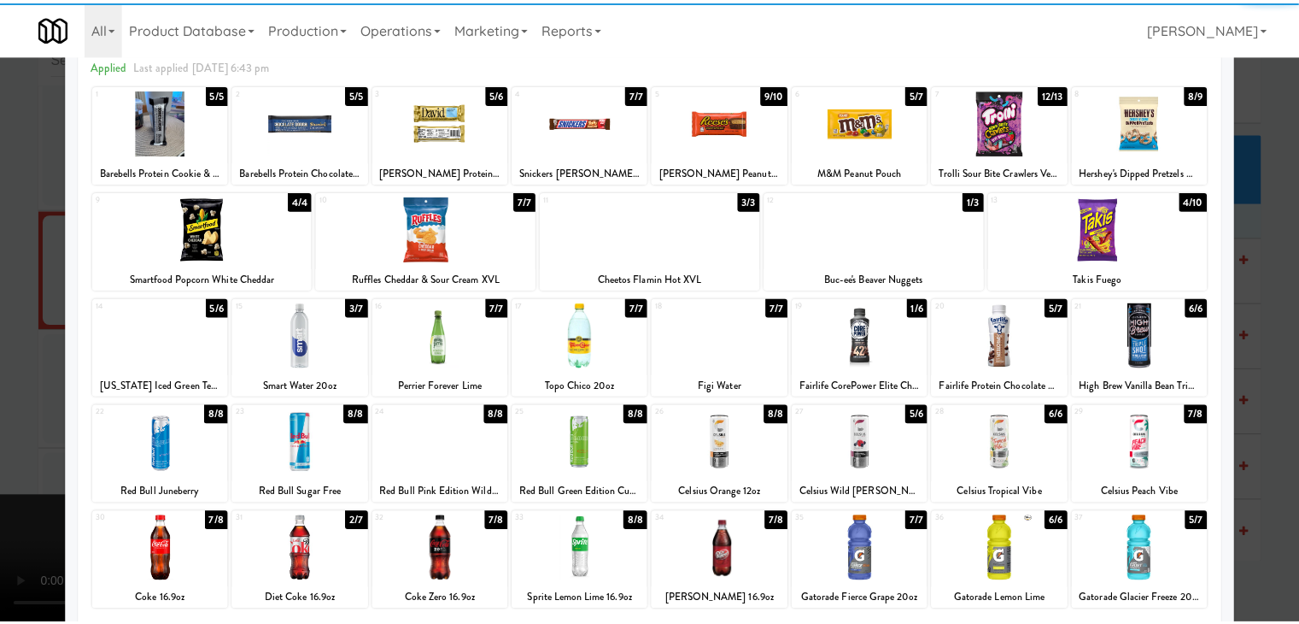
scroll to position [85, 0]
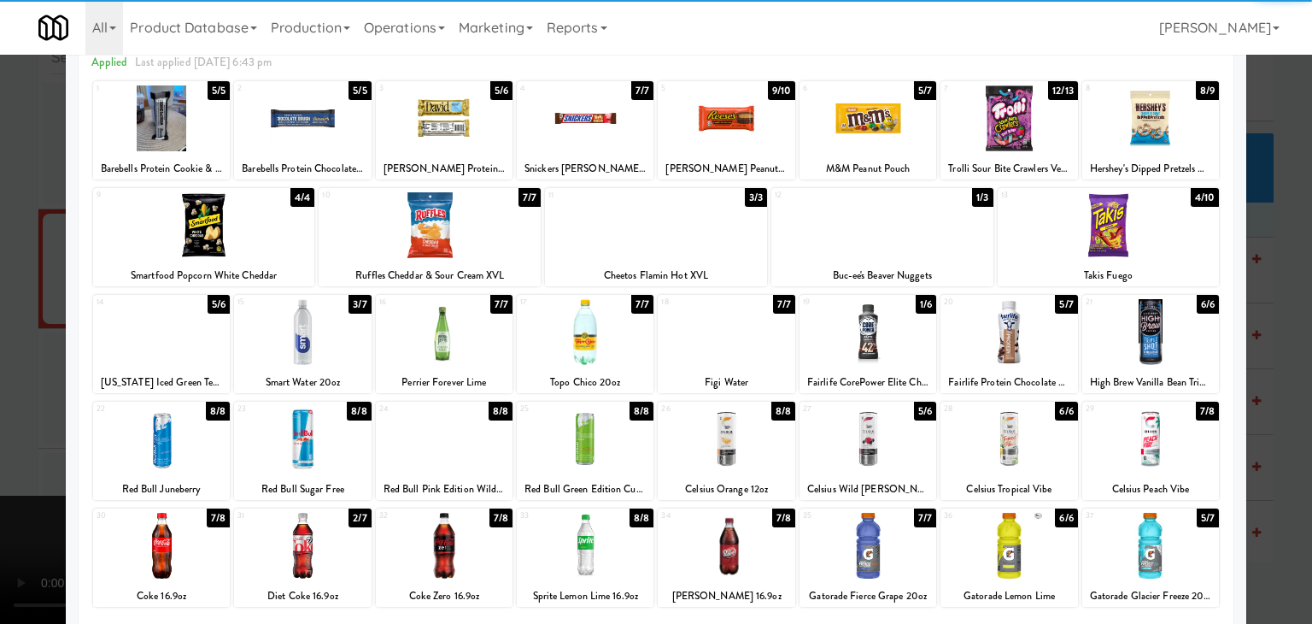
drag, startPoint x: 344, startPoint y: 436, endPoint x: 339, endPoint y: 445, distance: 10.0
click at [342, 445] on div at bounding box center [302, 439] width 137 height 66
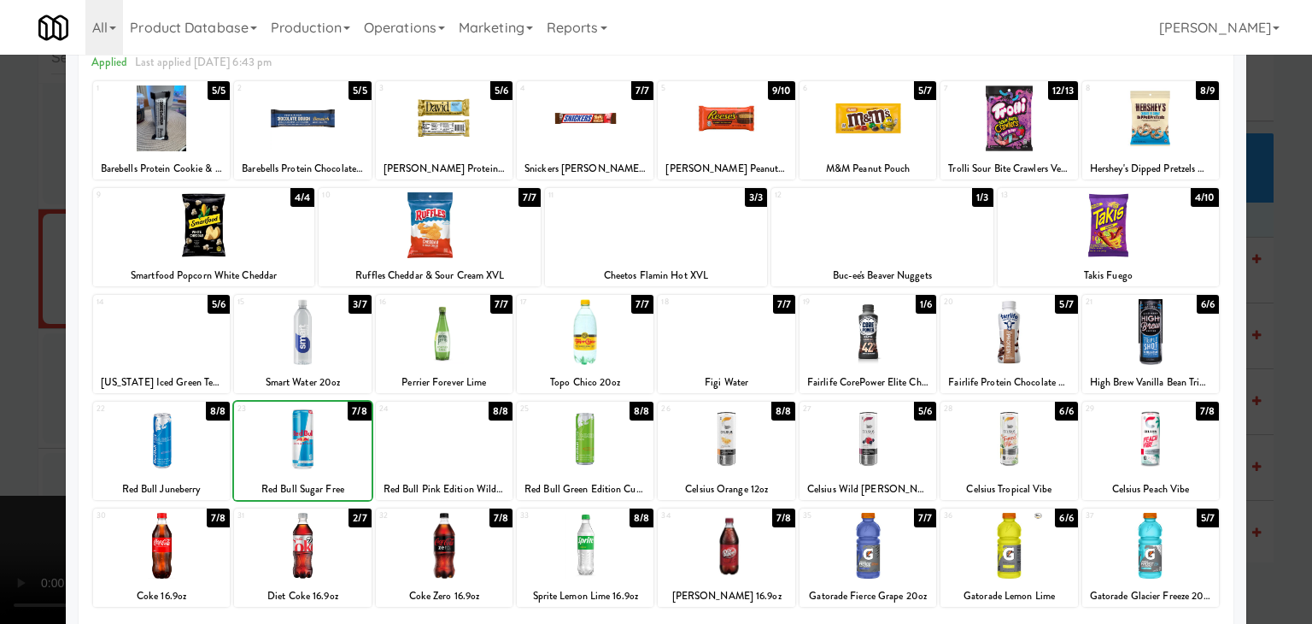
click at [29, 424] on div at bounding box center [656, 312] width 1312 height 624
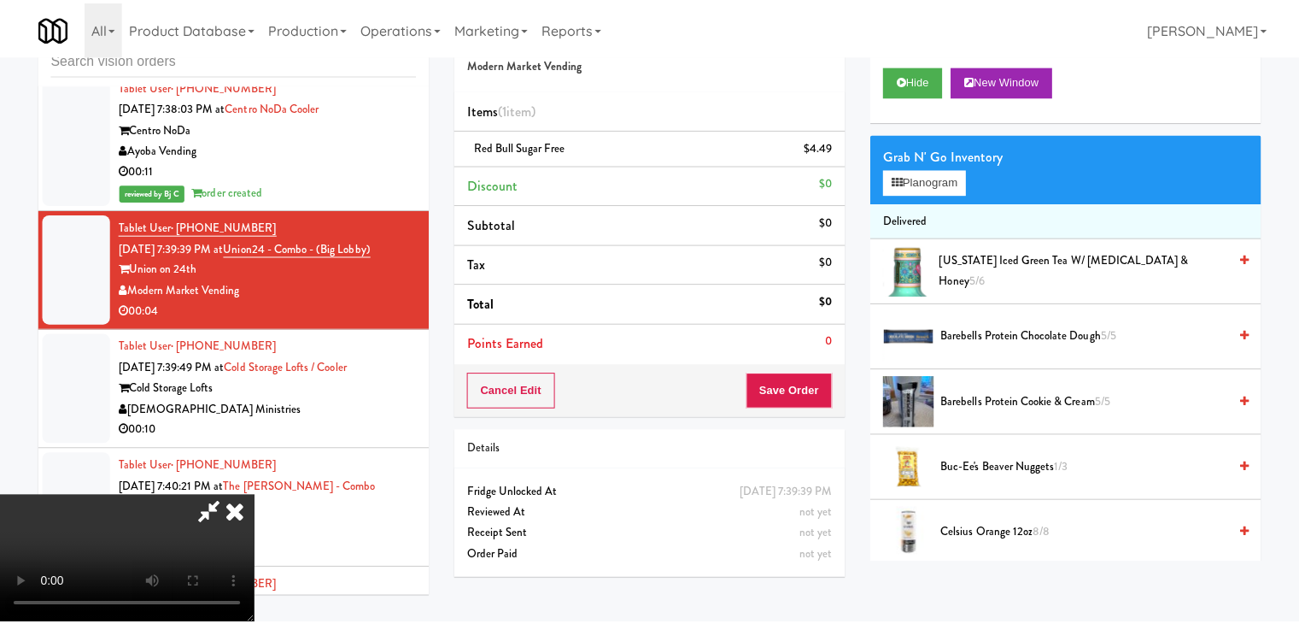
scroll to position [16332, 0]
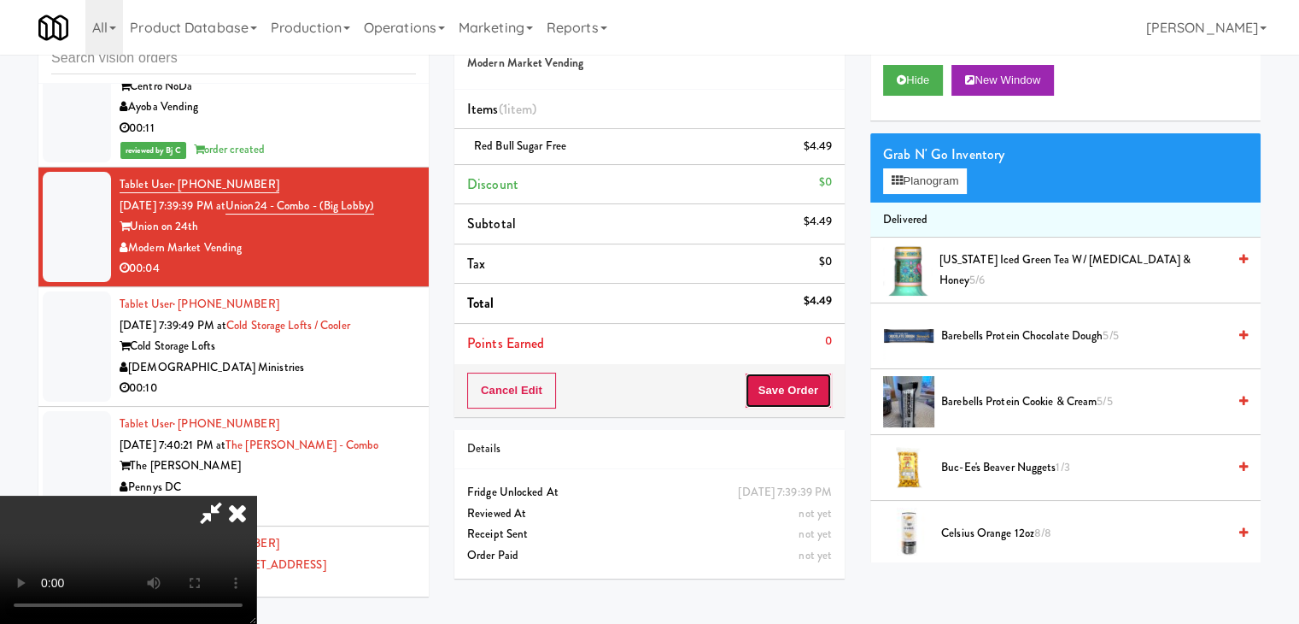
click at [803, 397] on button "Save Order" at bounding box center [788, 390] width 87 height 36
click at [803, 395] on button "Save Order" at bounding box center [788, 390] width 87 height 36
click at [792, 392] on button "Save Order" at bounding box center [788, 390] width 87 height 36
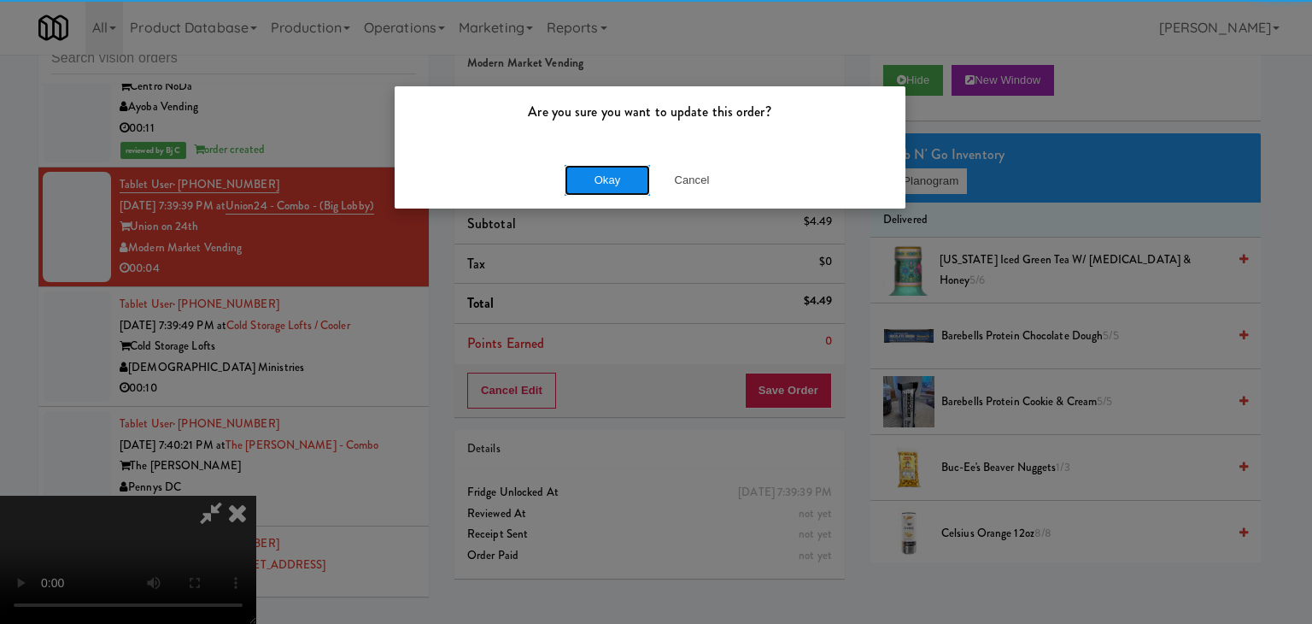
click at [621, 175] on button "Okay" at bounding box center [607, 180] width 85 height 31
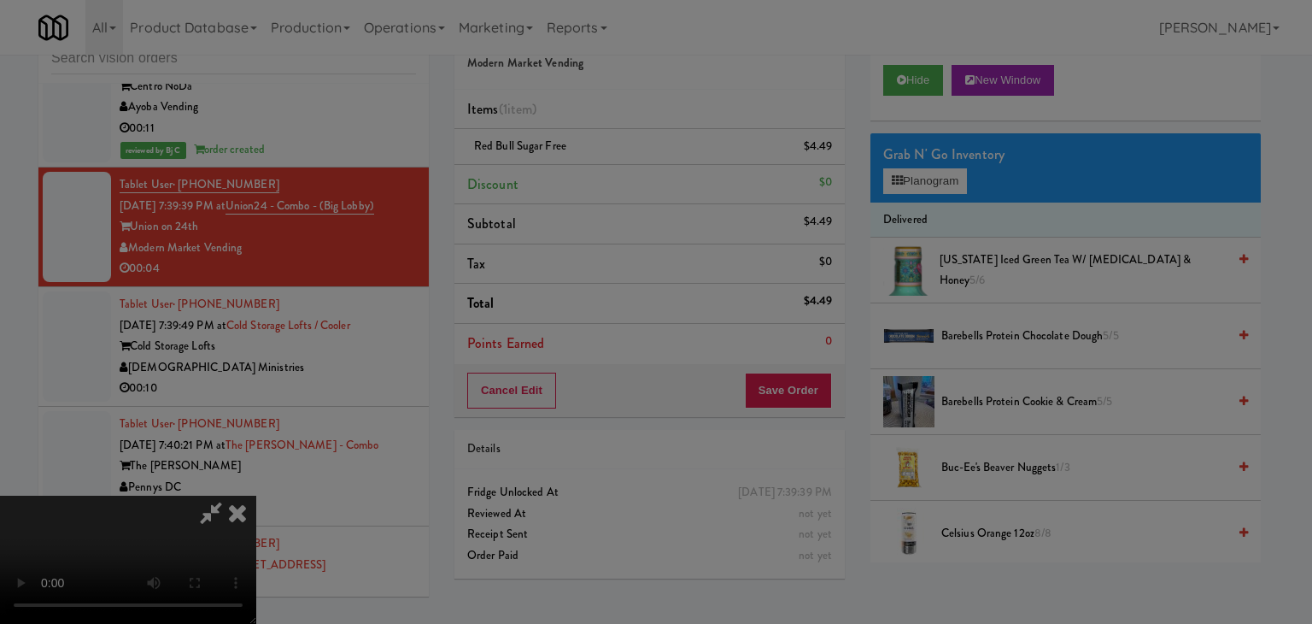
click at [620, 177] on div "Okay Cancel" at bounding box center [650, 148] width 511 height 57
click at [620, 179] on div at bounding box center [656, 312] width 1312 height 624
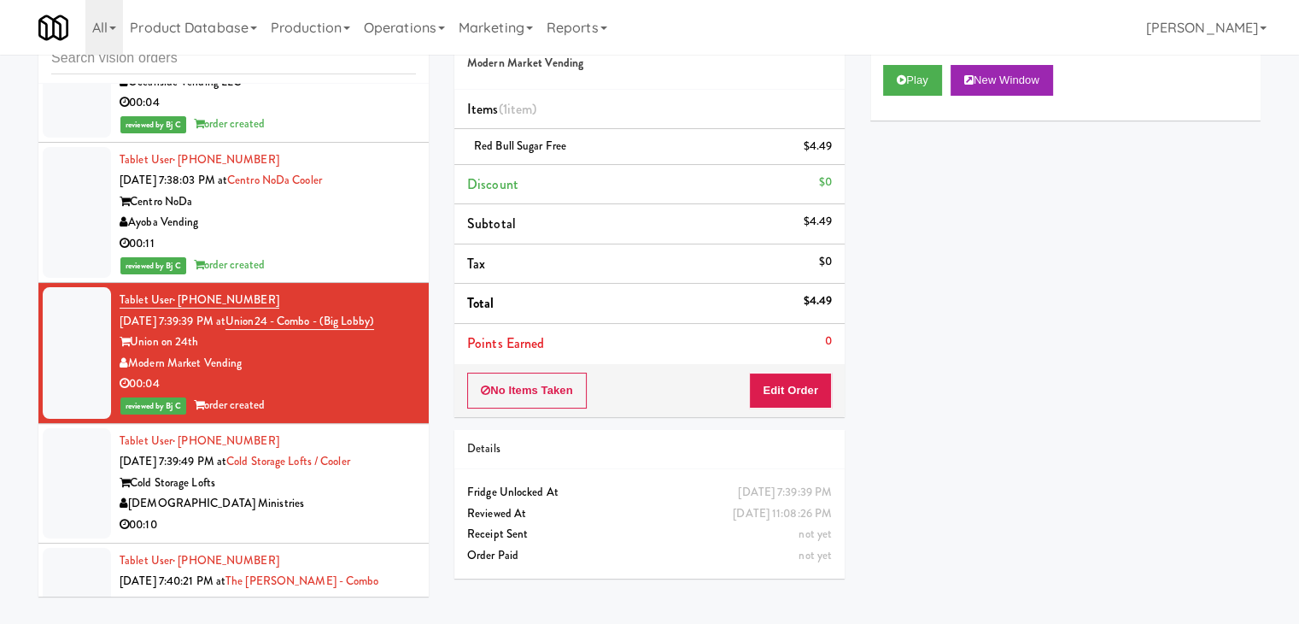
scroll to position [16247, 0]
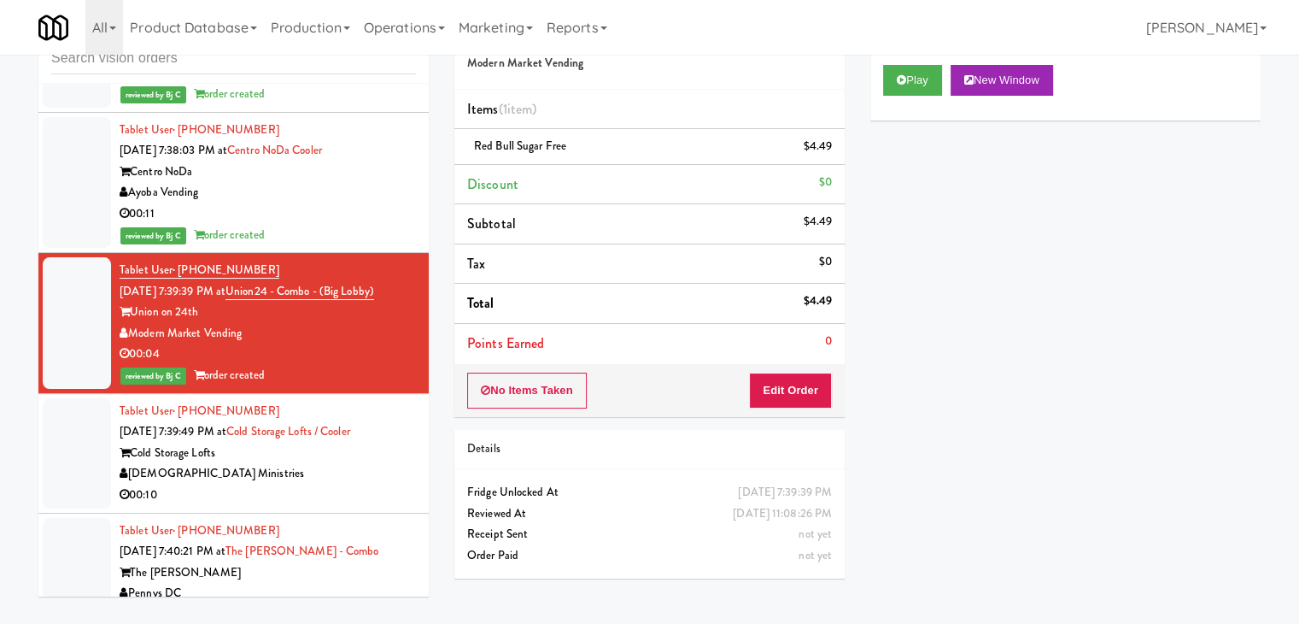
click at [329, 401] on div "Tablet User · (816) 277-5345 Sep 2, 2025 7:39:49 PM at Cold Storage Lofts / Coo…" at bounding box center [268, 453] width 296 height 105
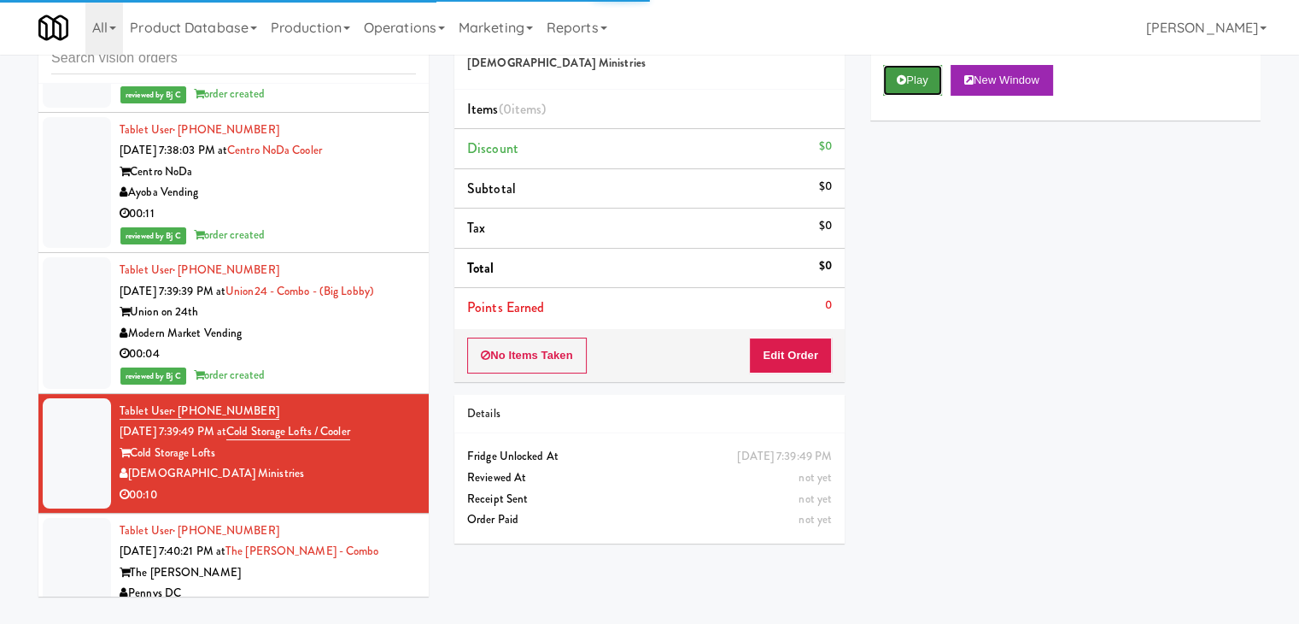
click at [917, 79] on button "Play" at bounding box center [912, 80] width 59 height 31
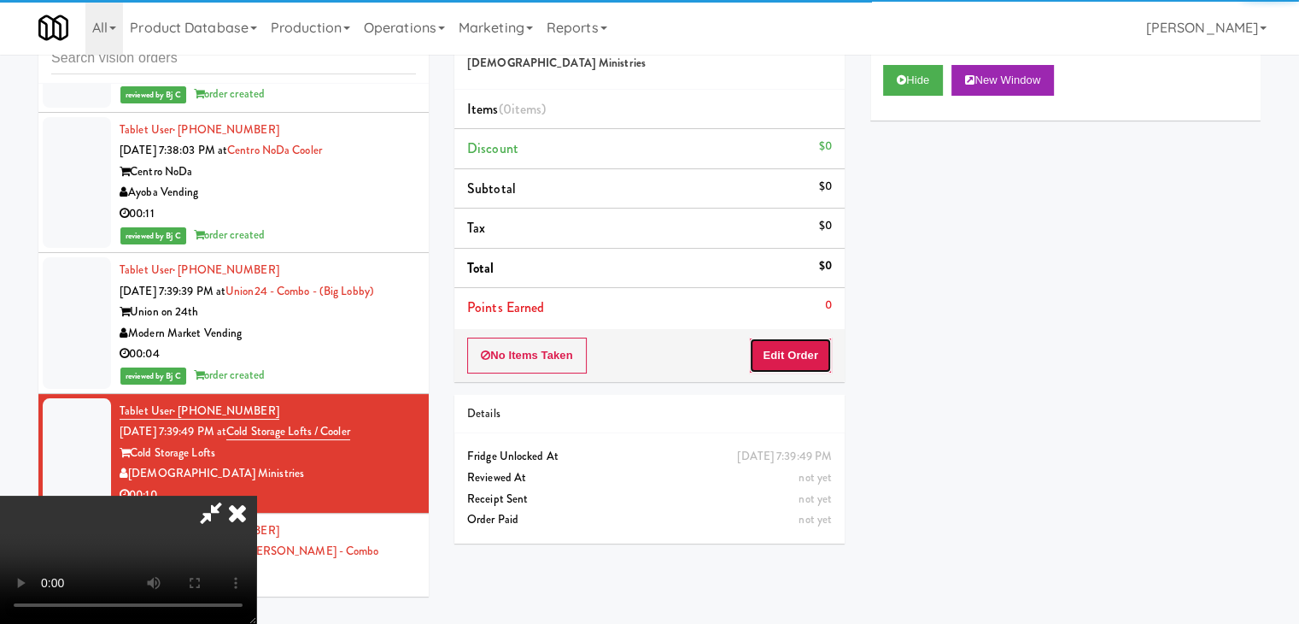
click at [786, 364] on button "Edit Order" at bounding box center [790, 355] width 83 height 36
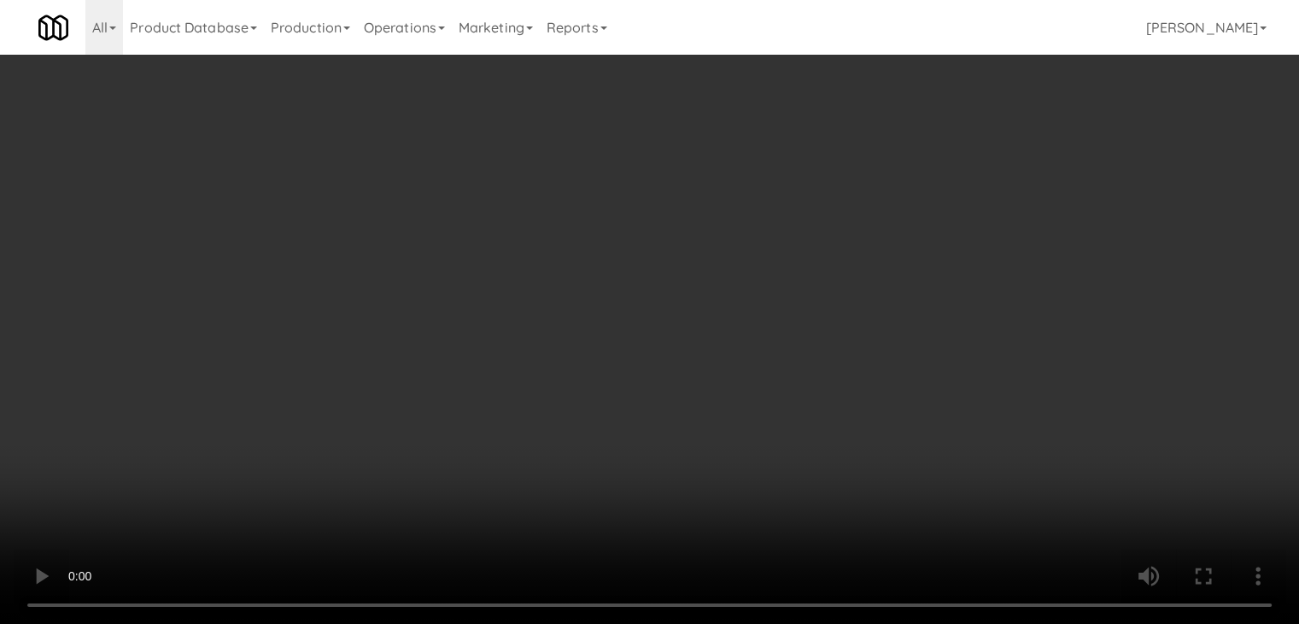
scroll to position [16205, 0]
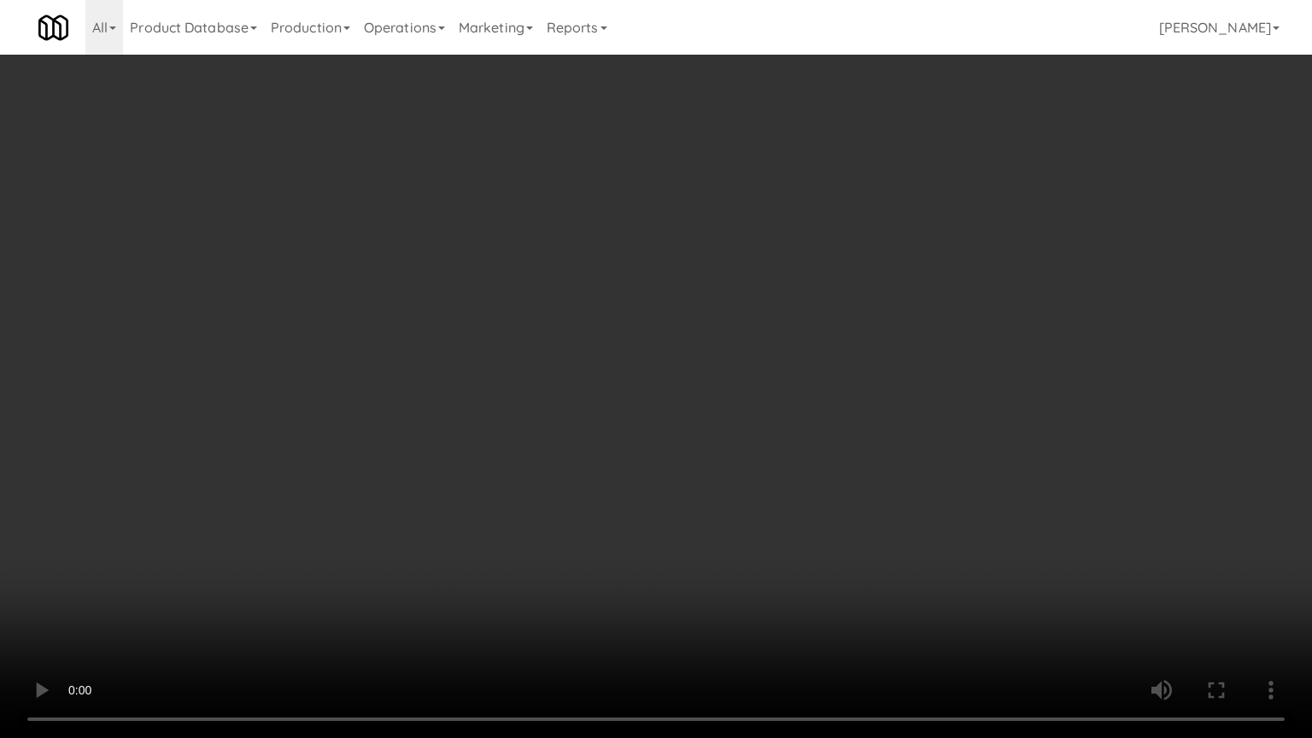
click at [757, 579] on video at bounding box center [656, 369] width 1312 height 738
click at [757, 582] on video at bounding box center [656, 369] width 1312 height 738
click at [761, 571] on video at bounding box center [656, 369] width 1312 height 738
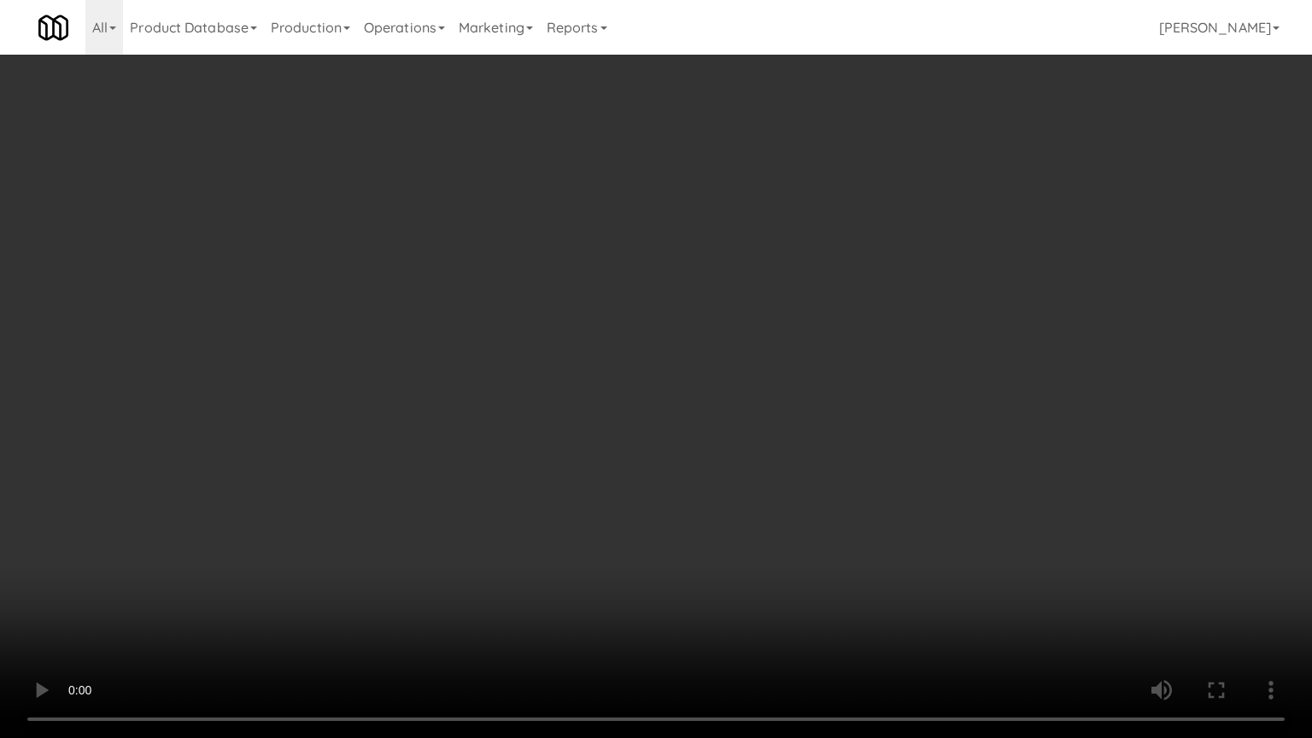
drag, startPoint x: 762, startPoint y: 565, endPoint x: 793, endPoint y: 438, distance: 130.9
click at [766, 554] on video at bounding box center [656, 369] width 1312 height 738
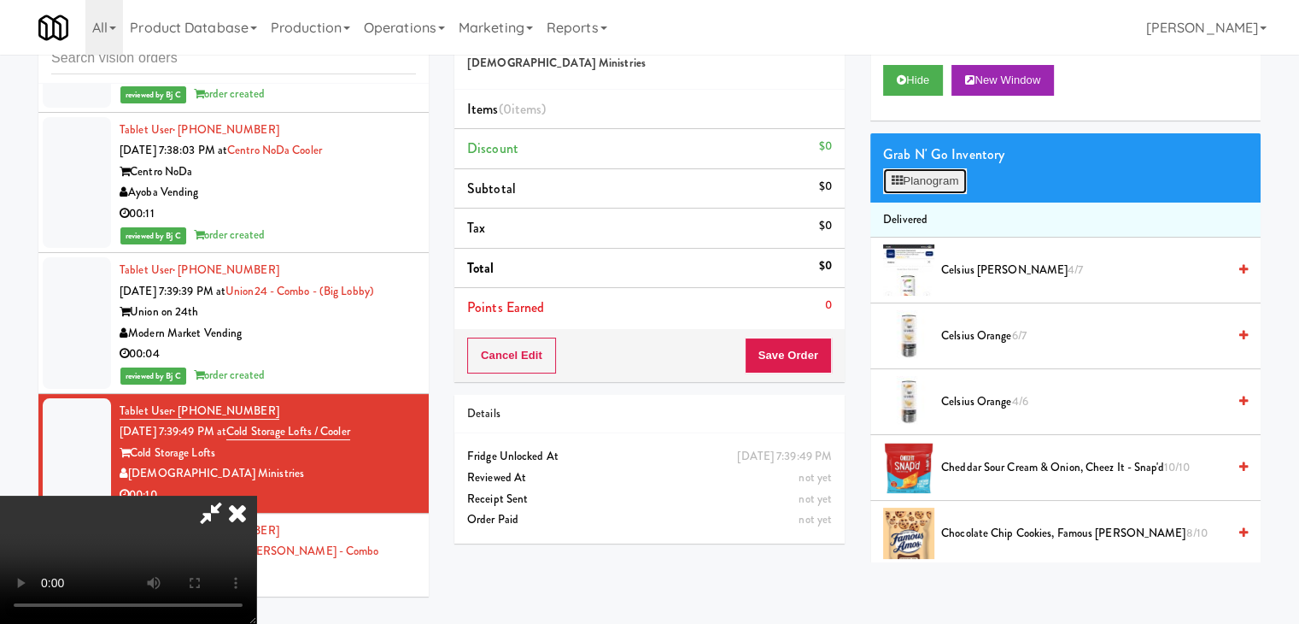
click at [940, 189] on button "Planogram" at bounding box center [925, 181] width 84 height 26
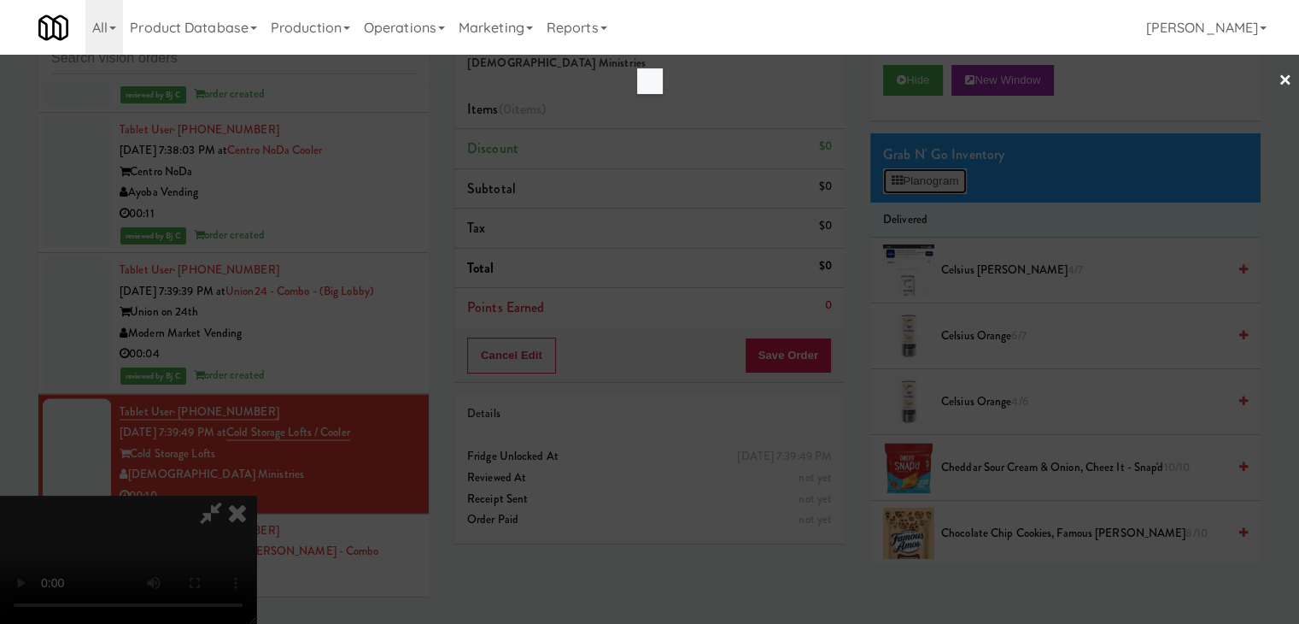
scroll to position [16205, 0]
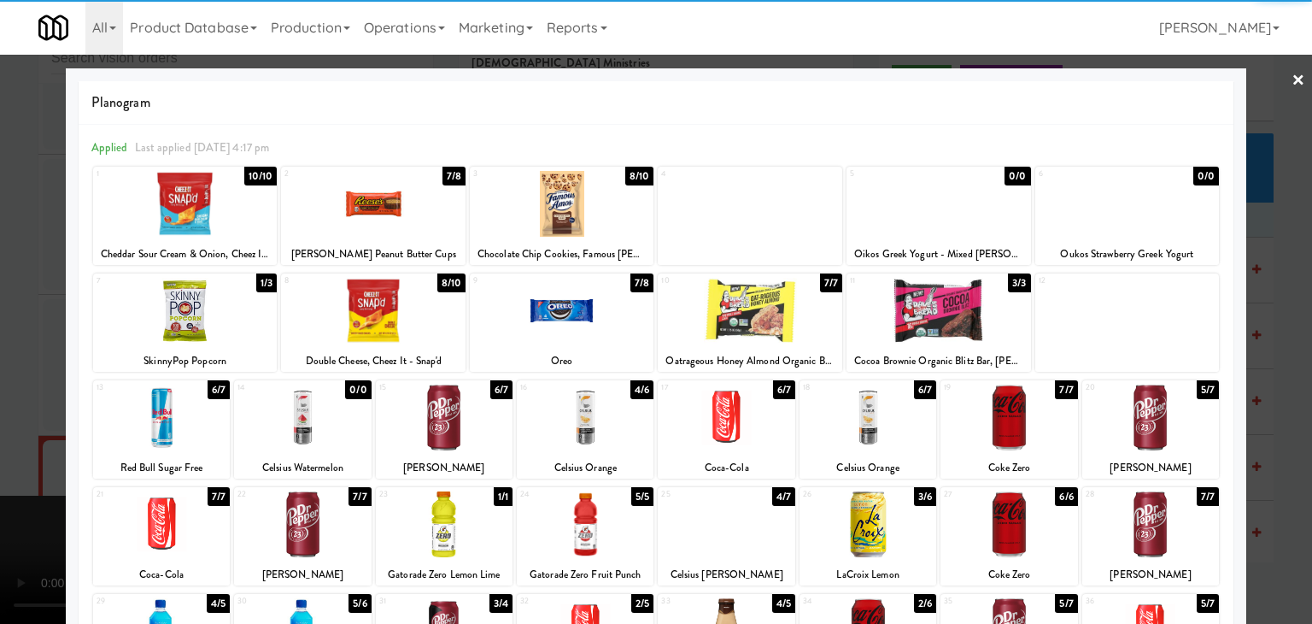
click at [464, 404] on div at bounding box center [444, 417] width 137 height 66
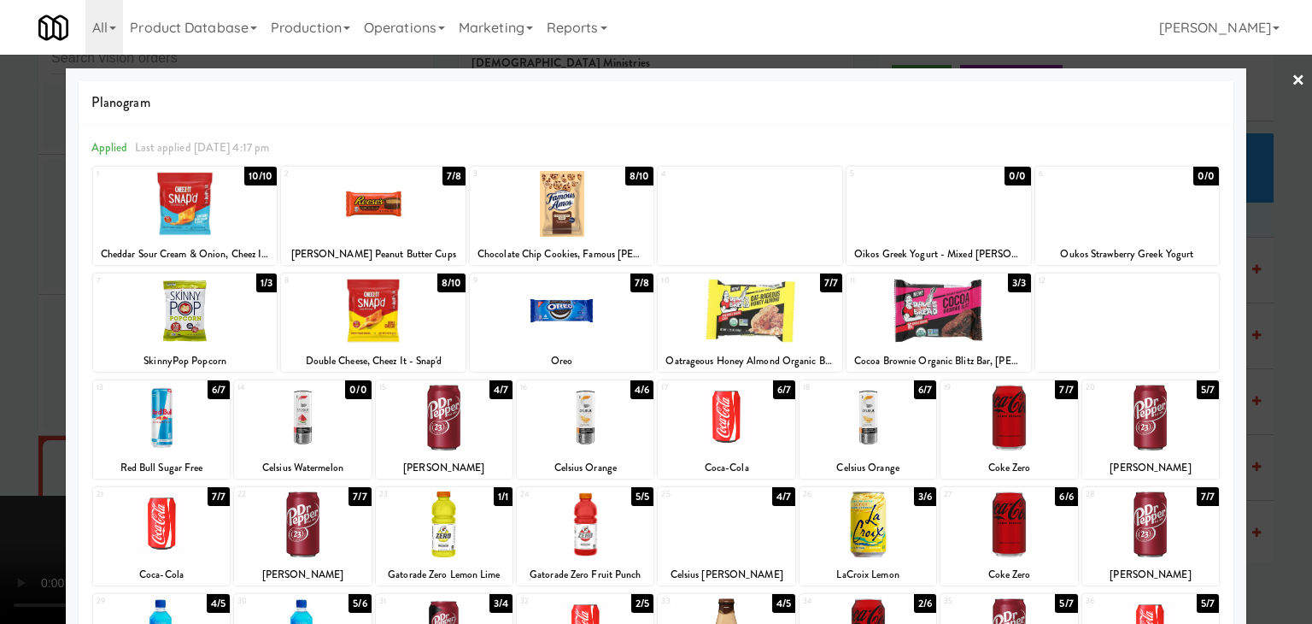
drag, startPoint x: 10, startPoint y: 380, endPoint x: 337, endPoint y: 389, distance: 326.4
click at [30, 380] on div at bounding box center [656, 312] width 1312 height 624
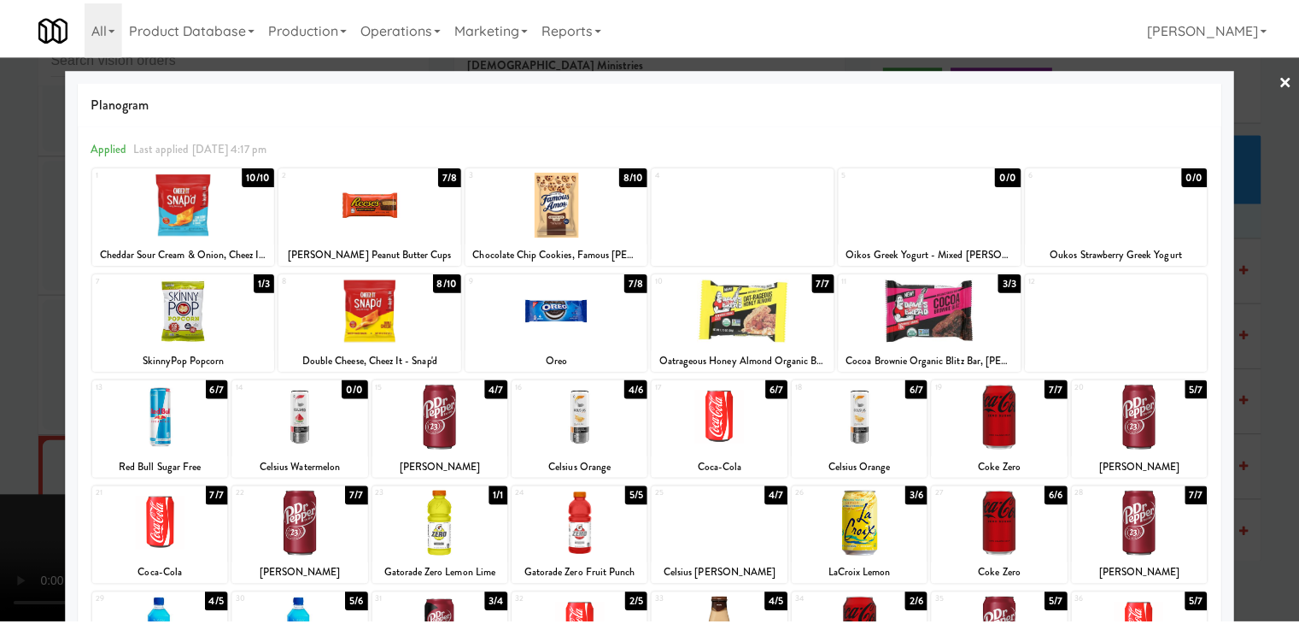
scroll to position [16247, 0]
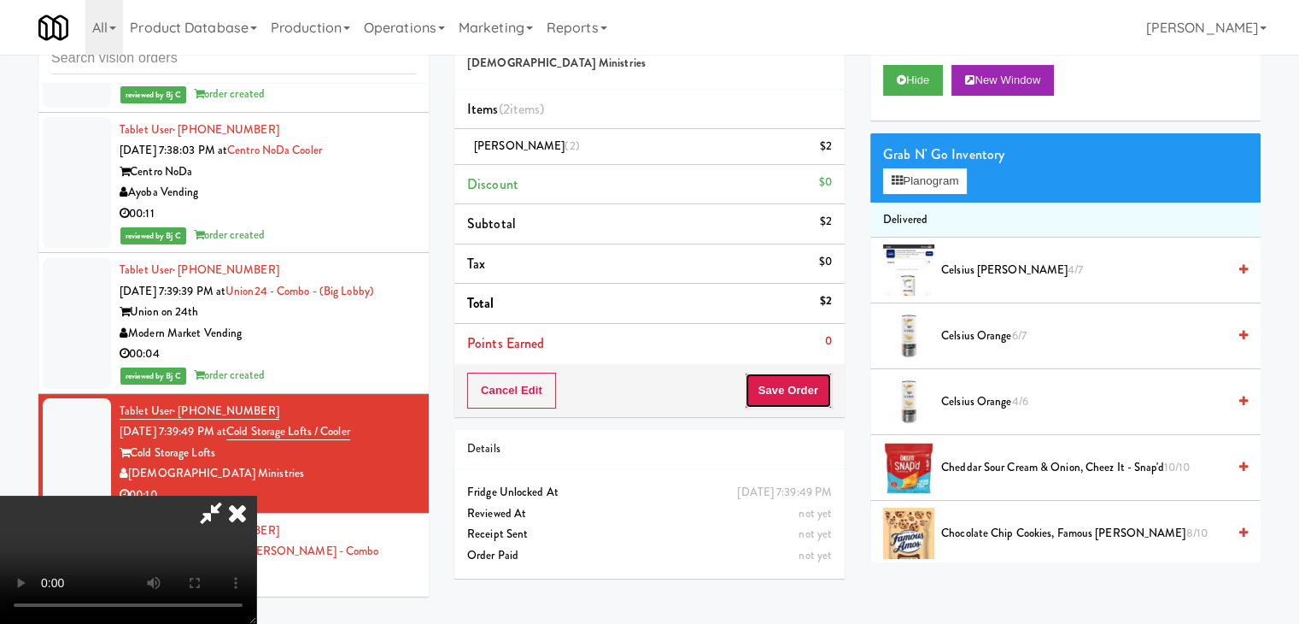
click at [826, 384] on button "Save Order" at bounding box center [788, 390] width 87 height 36
drag, startPoint x: 818, startPoint y: 384, endPoint x: 800, endPoint y: 381, distance: 18.1
click at [817, 384] on button "Save Order" at bounding box center [788, 390] width 87 height 36
click at [799, 381] on button "Save Order" at bounding box center [788, 390] width 87 height 36
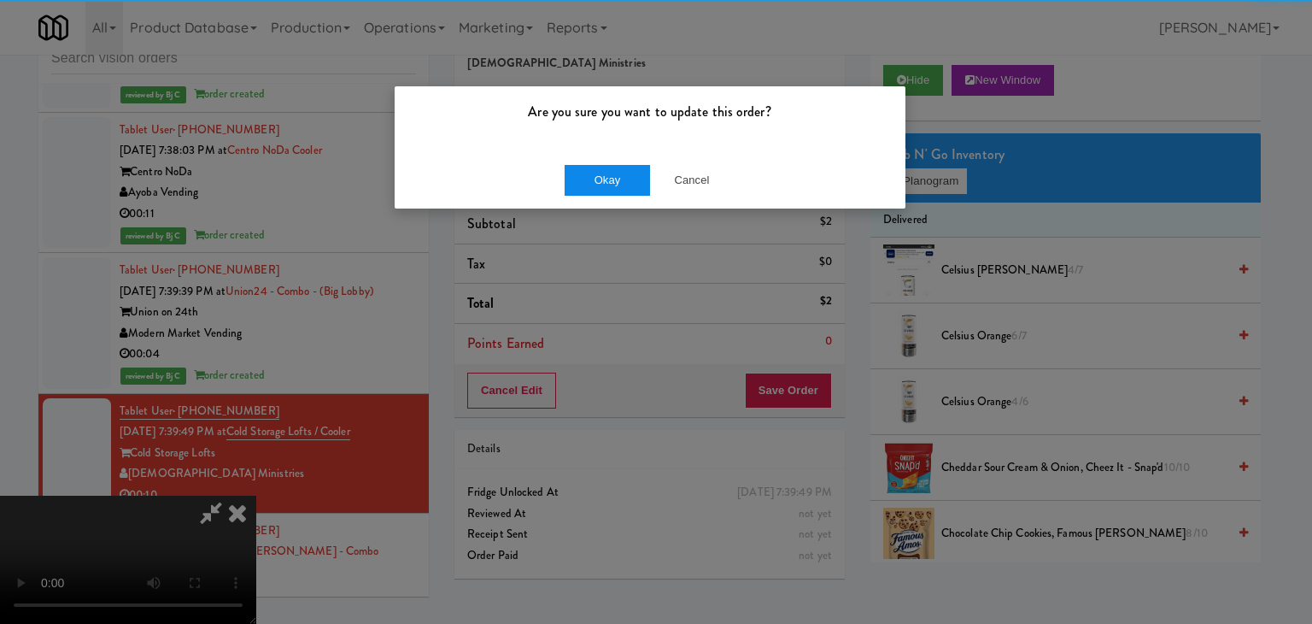
drag, startPoint x: 635, startPoint y: 196, endPoint x: 626, endPoint y: 179, distance: 20.2
click at [626, 185] on div "Okay Cancel" at bounding box center [650, 179] width 511 height 57
click at [626, 177] on button "Okay" at bounding box center [607, 180] width 85 height 31
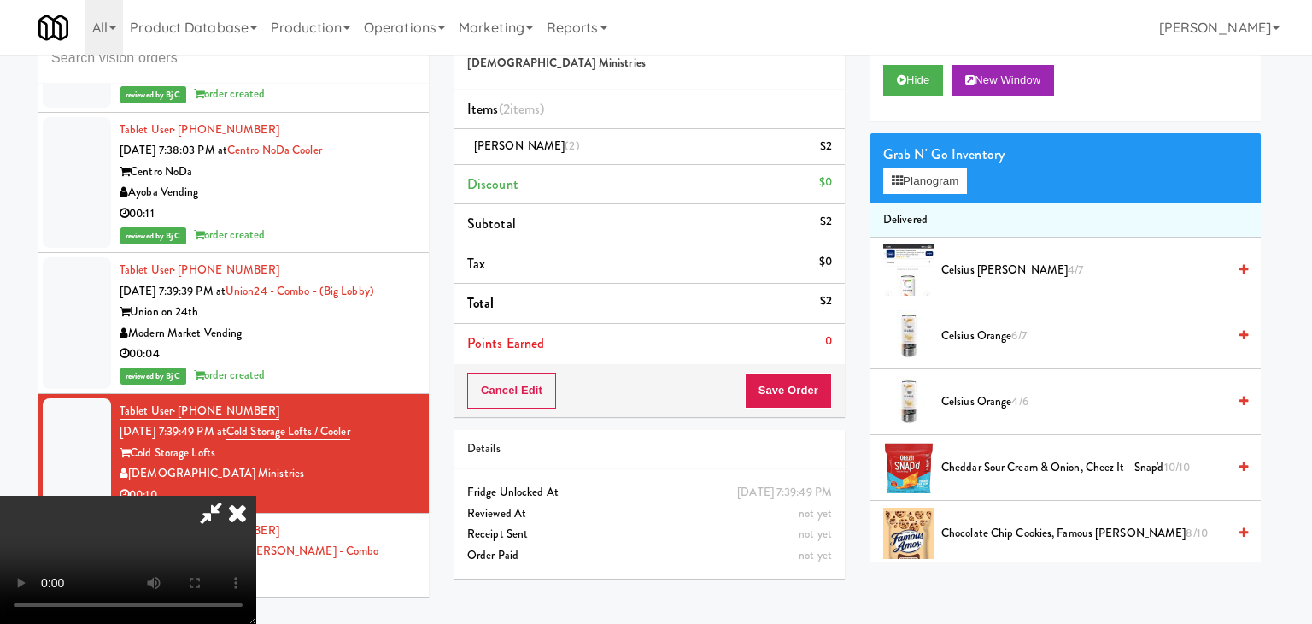
click at [629, 173] on body "Are you sure you want to update this order? Okay Cancel Okay Are you sure you w…" at bounding box center [656, 312] width 1312 height 624
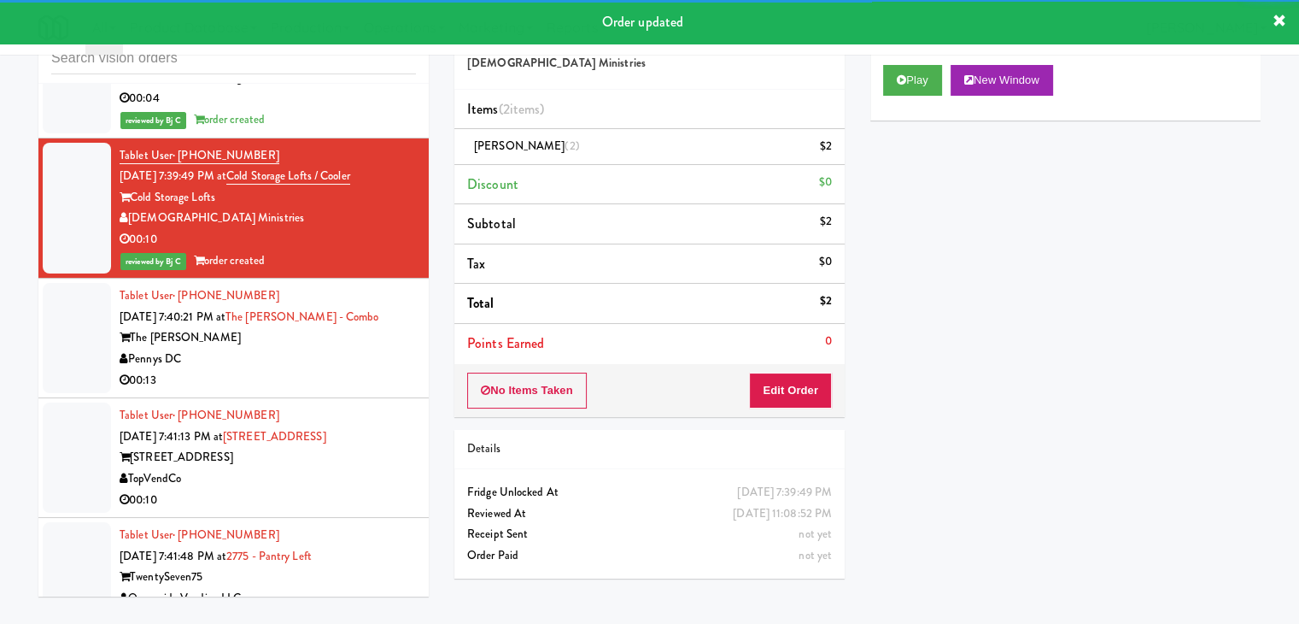
scroll to position [16503, 0]
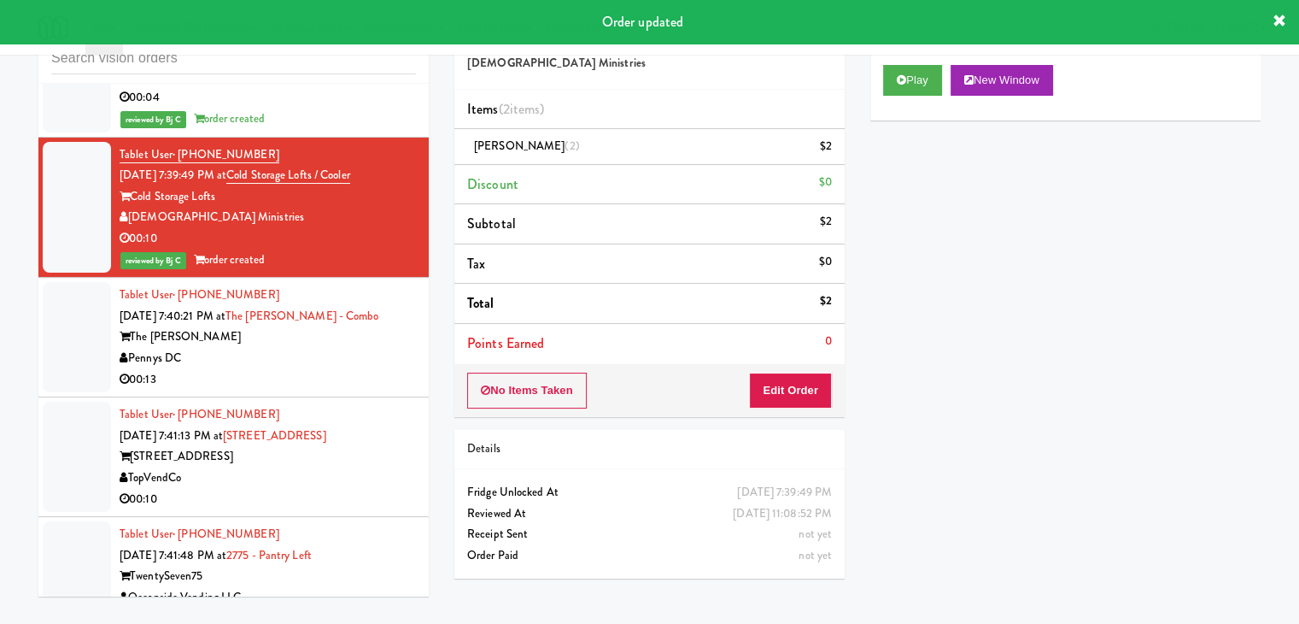
click at [366, 369] on div "00:13" at bounding box center [268, 379] width 296 height 21
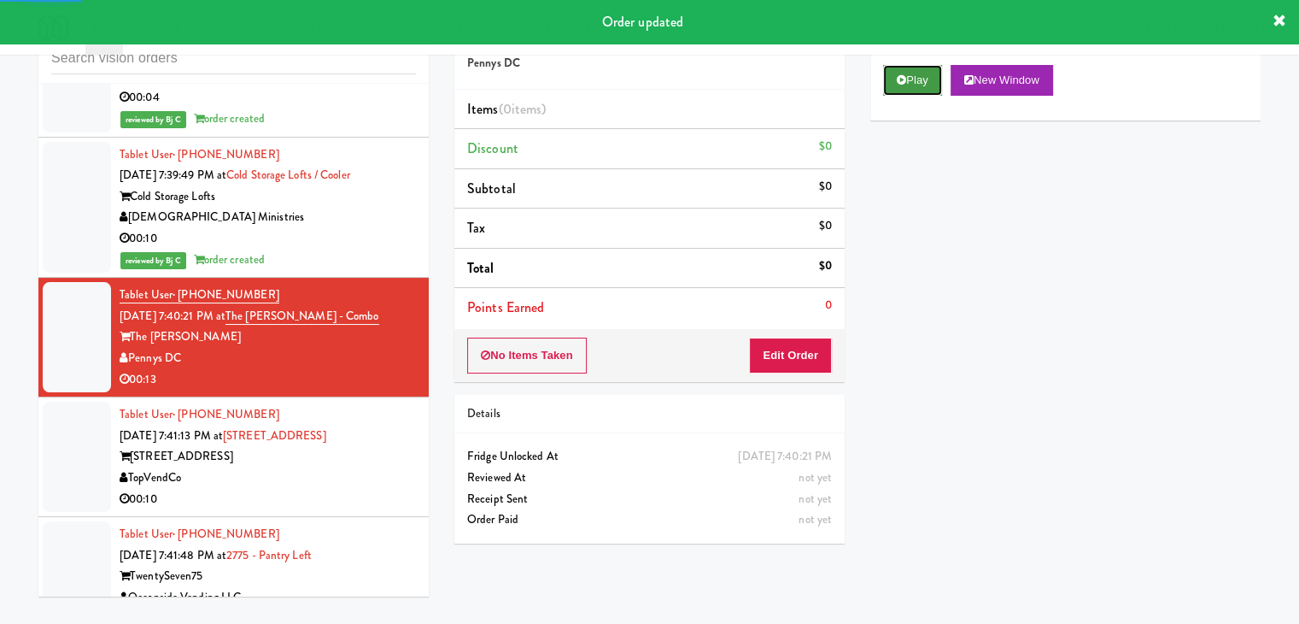
click at [928, 79] on button "Play" at bounding box center [912, 80] width 59 height 31
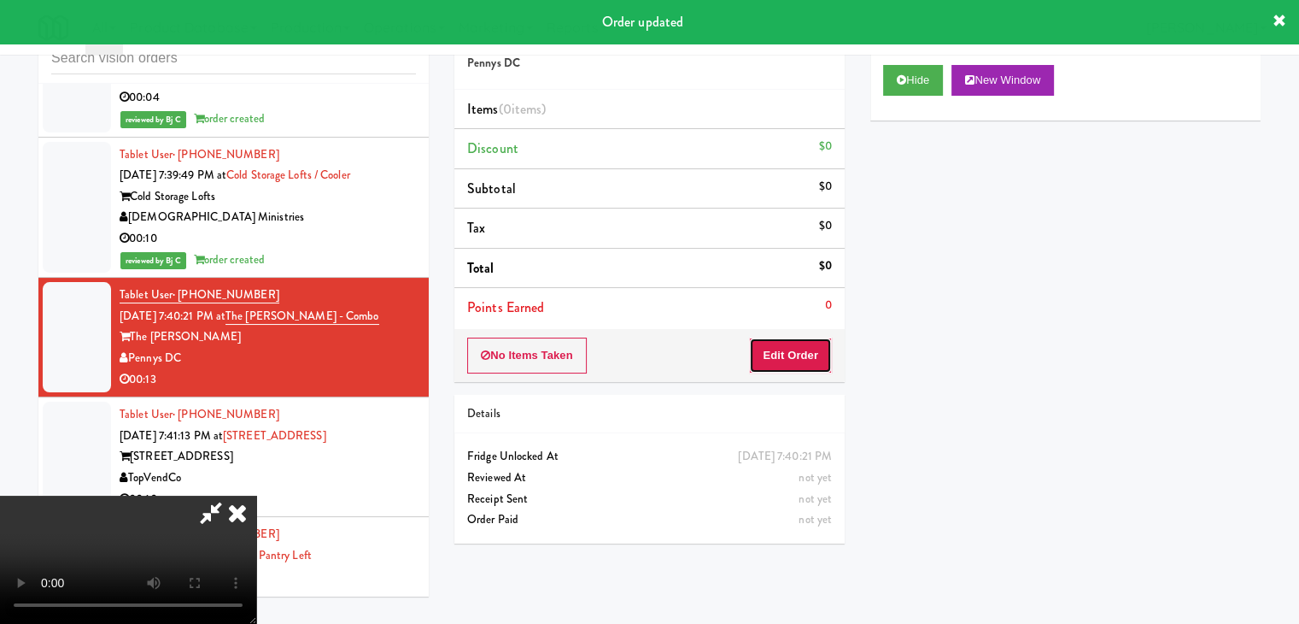
click at [789, 346] on button "Edit Order" at bounding box center [790, 355] width 83 height 36
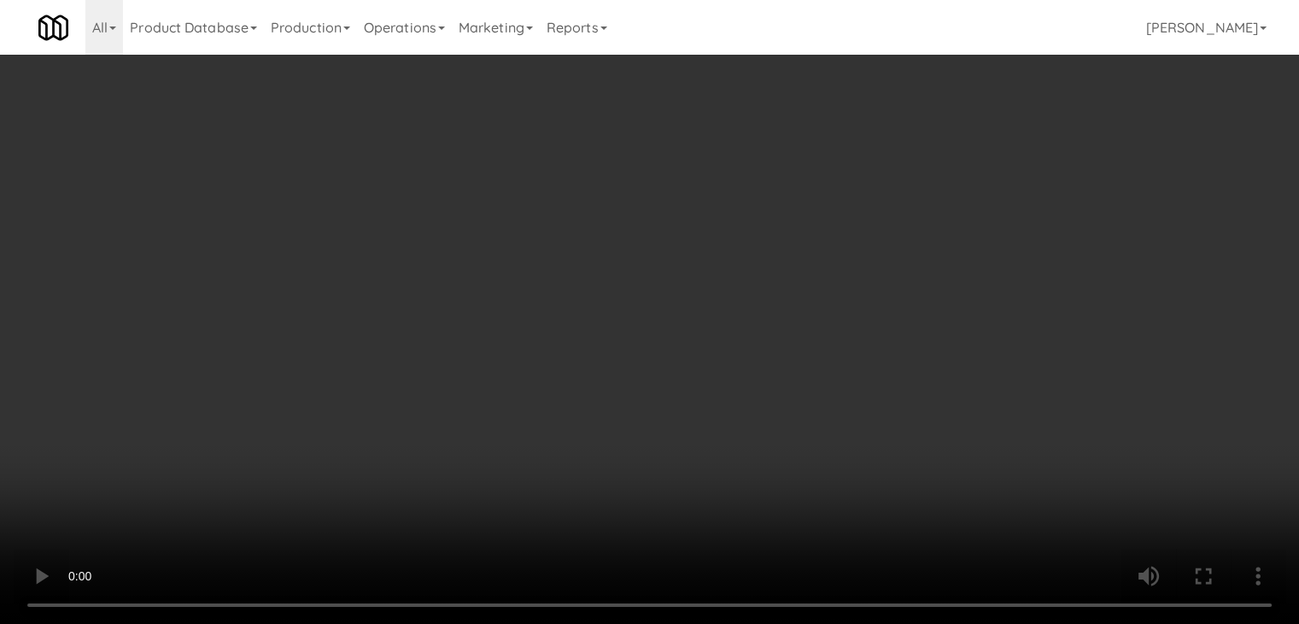
scroll to position [16461, 0]
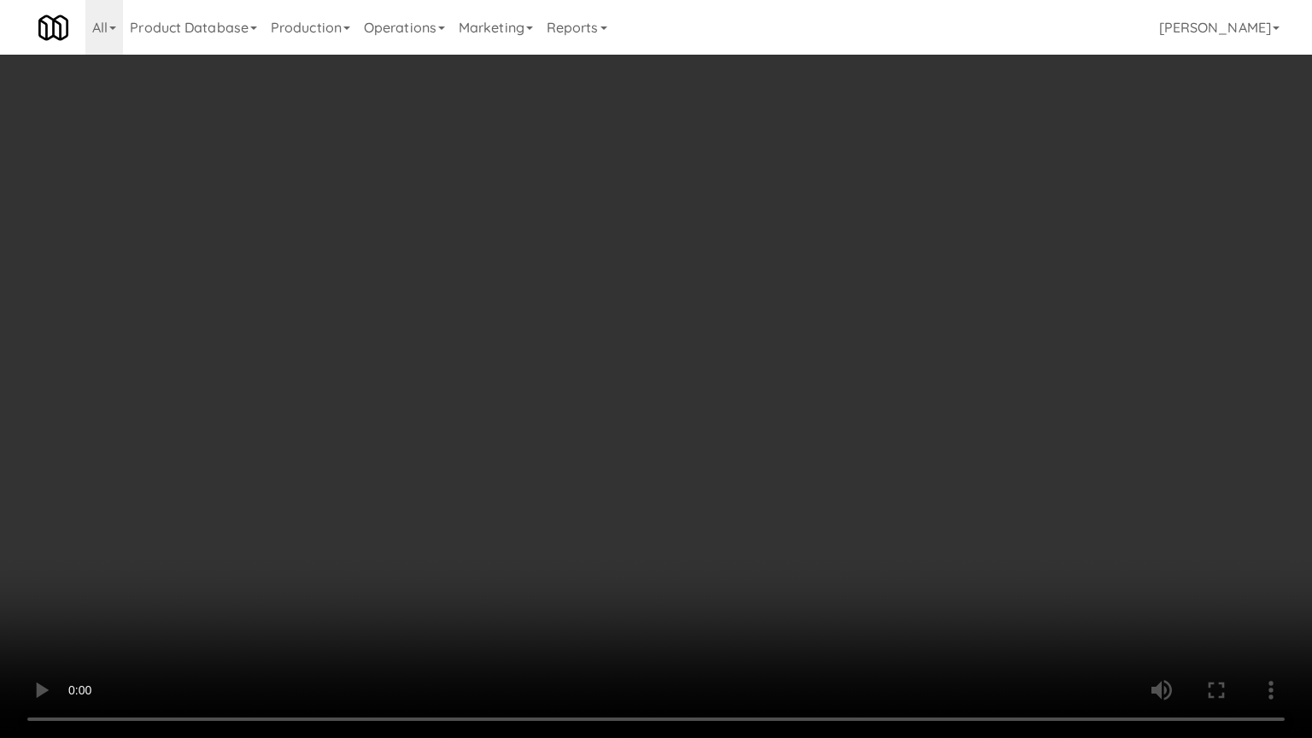
click at [735, 465] on video at bounding box center [656, 369] width 1312 height 738
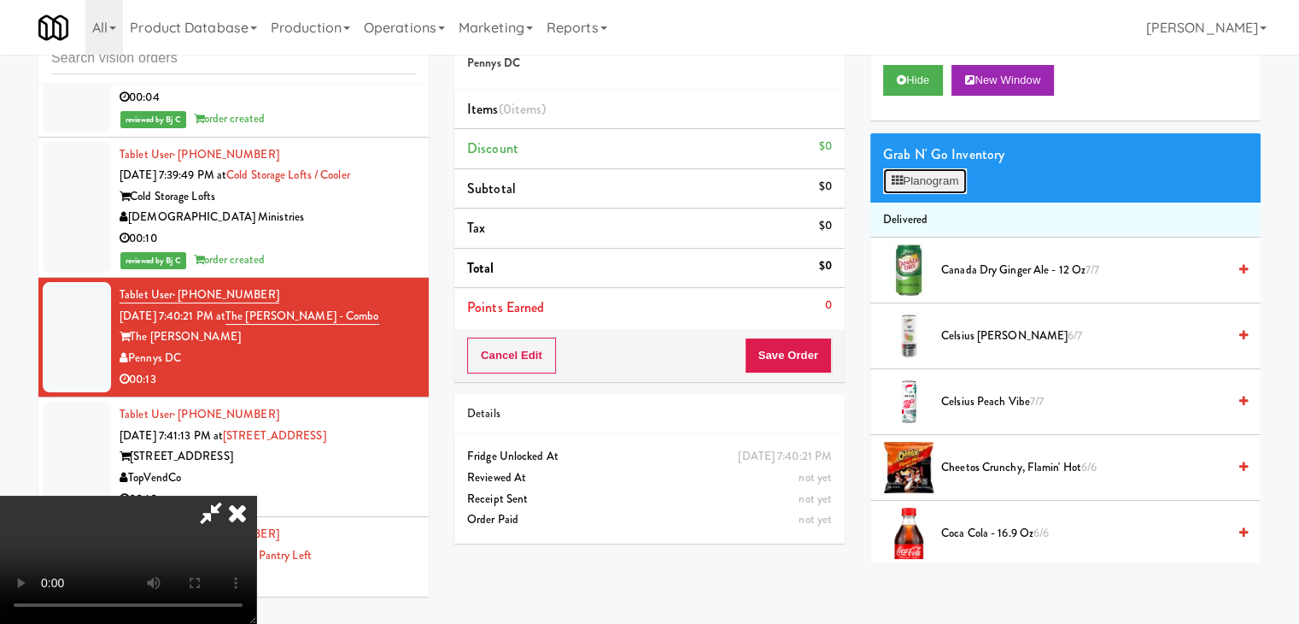
click at [913, 170] on button "Planogram" at bounding box center [925, 181] width 84 height 26
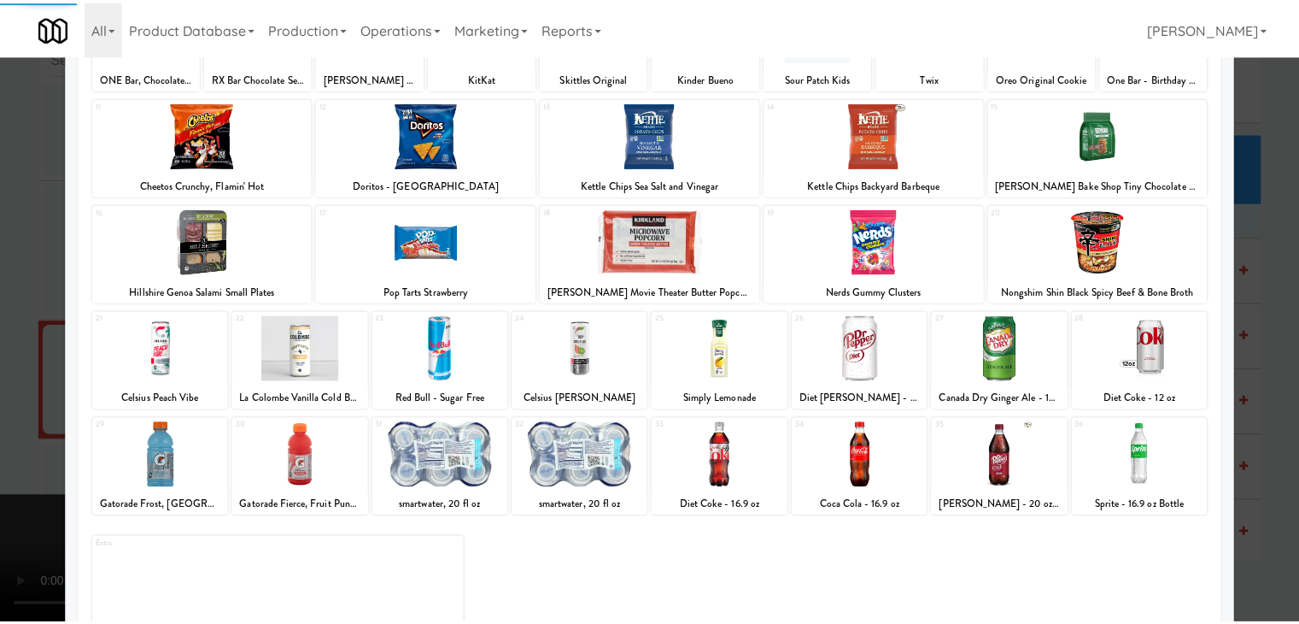
scroll to position [215, 0]
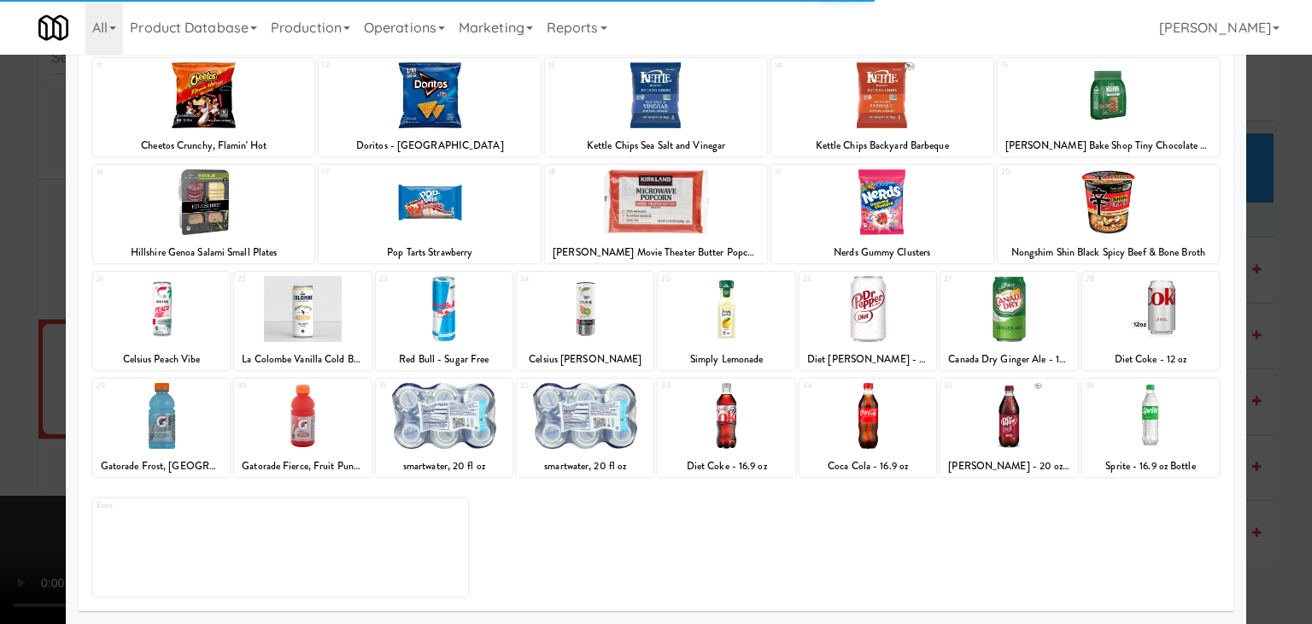
click at [739, 322] on div at bounding box center [726, 309] width 137 height 66
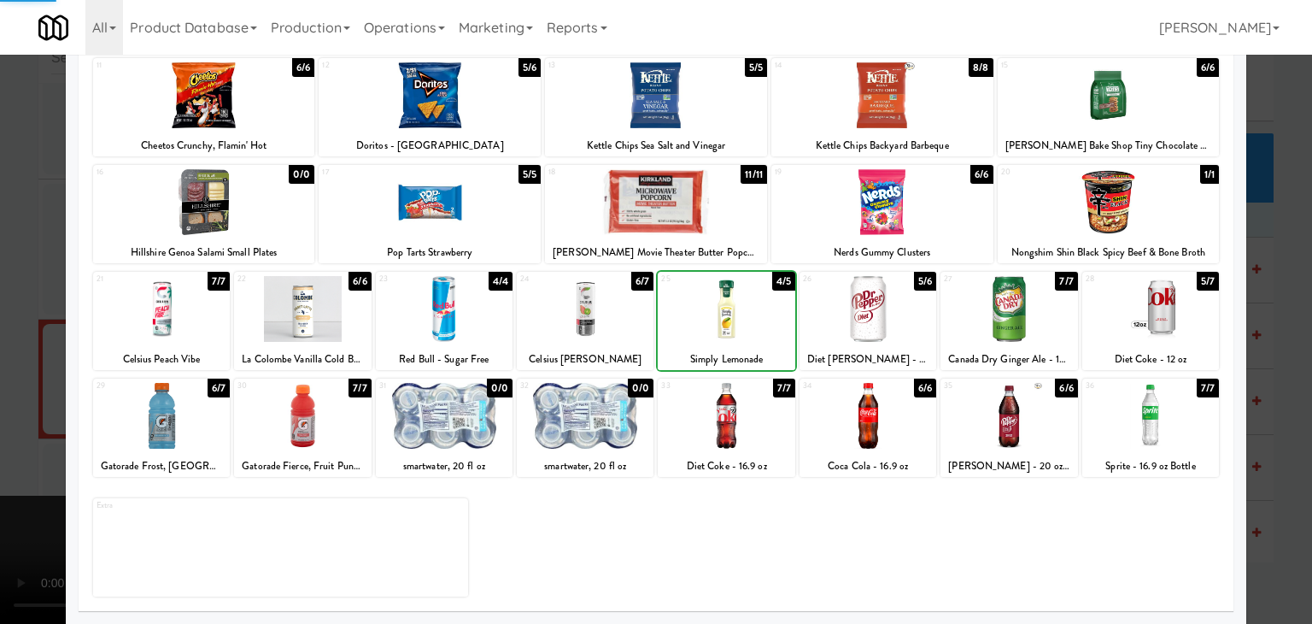
click at [188, 410] on div at bounding box center [161, 416] width 137 height 66
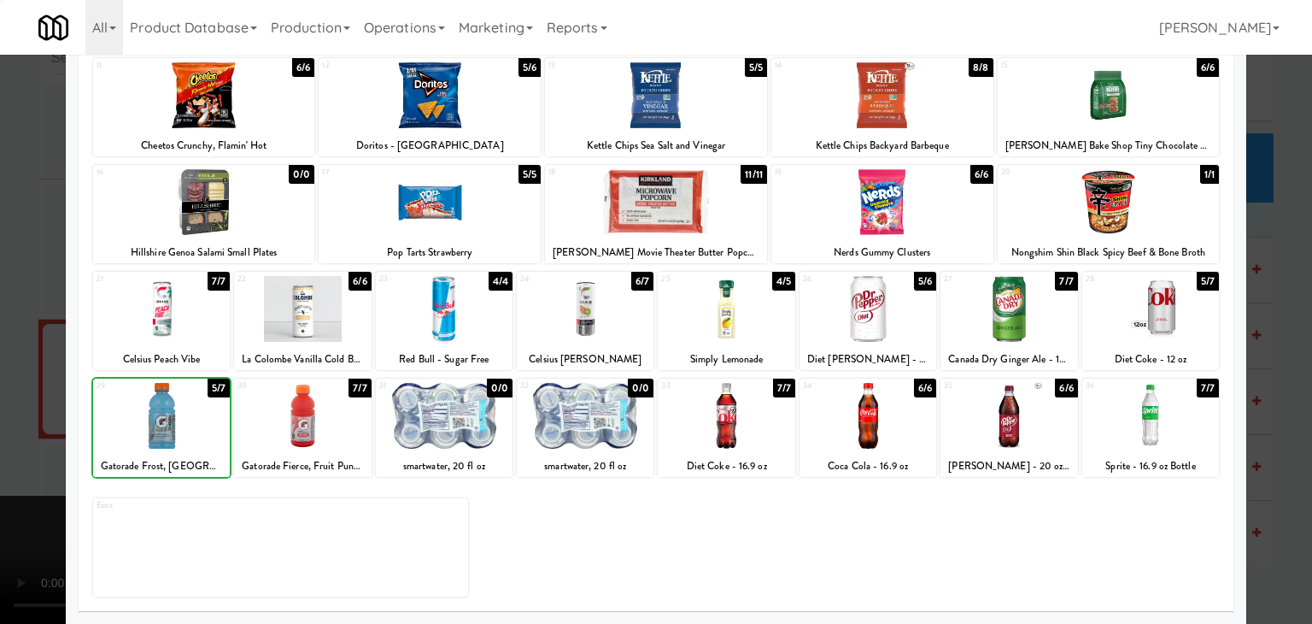
drag, startPoint x: 0, startPoint y: 407, endPoint x: 284, endPoint y: 406, distance: 283.6
click at [10, 407] on div at bounding box center [656, 312] width 1312 height 624
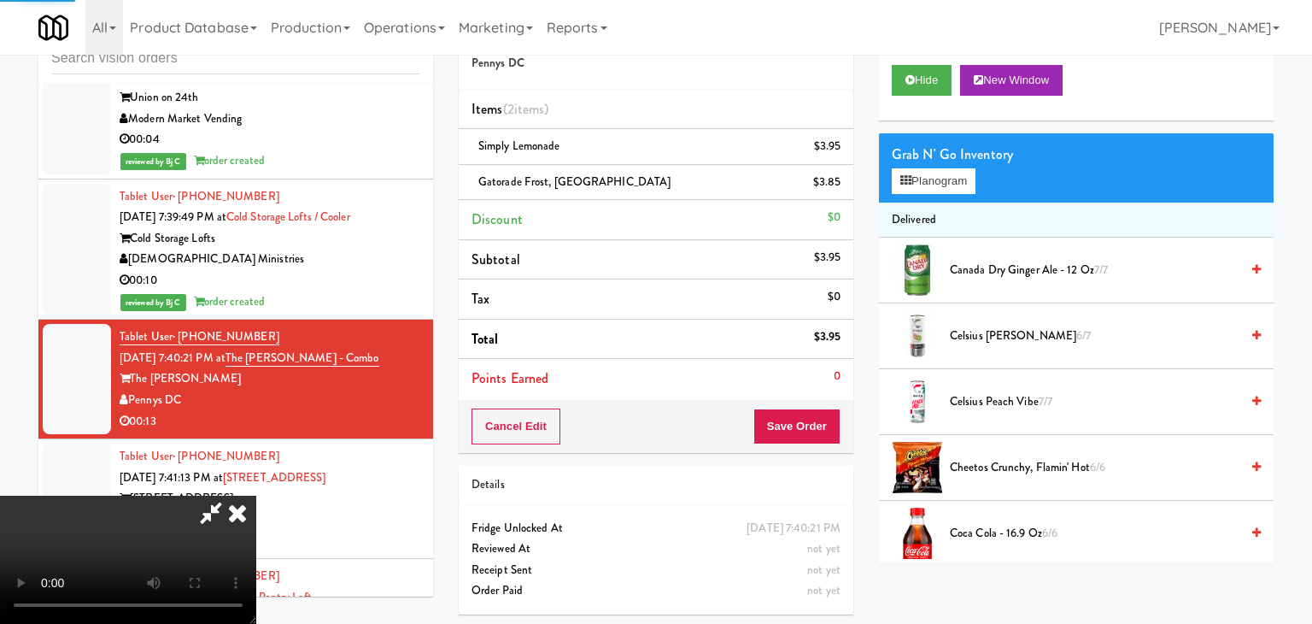
scroll to position [16503, 0]
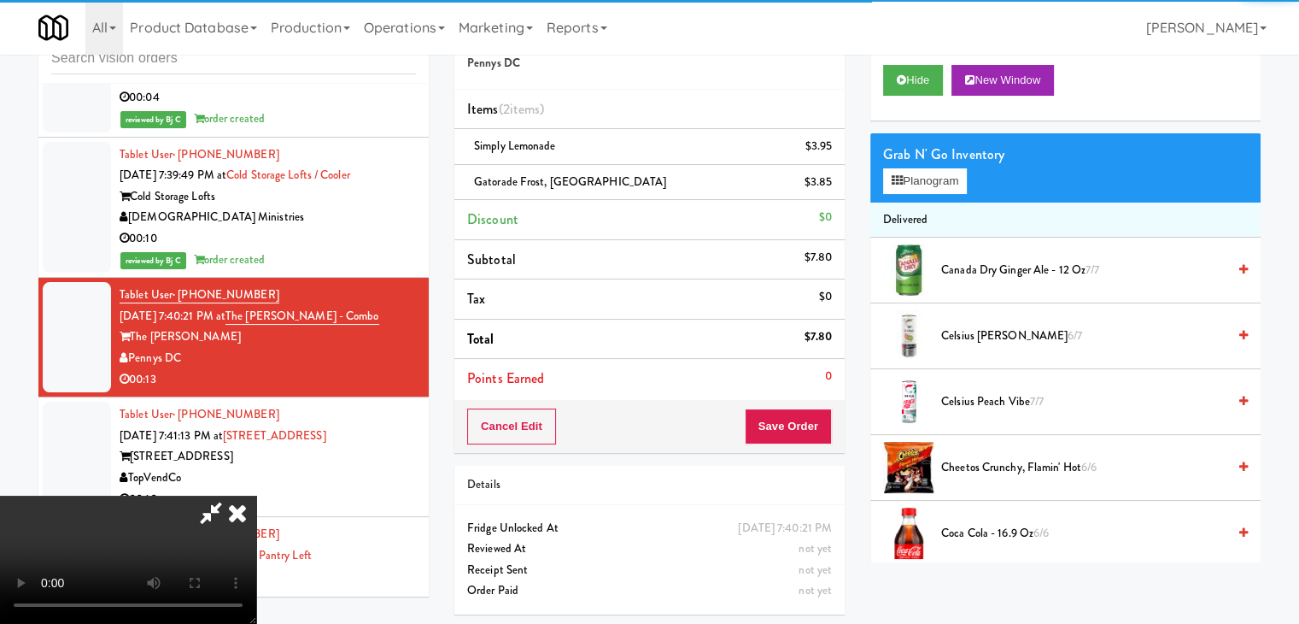
click at [256, 495] on video at bounding box center [128, 559] width 256 height 128
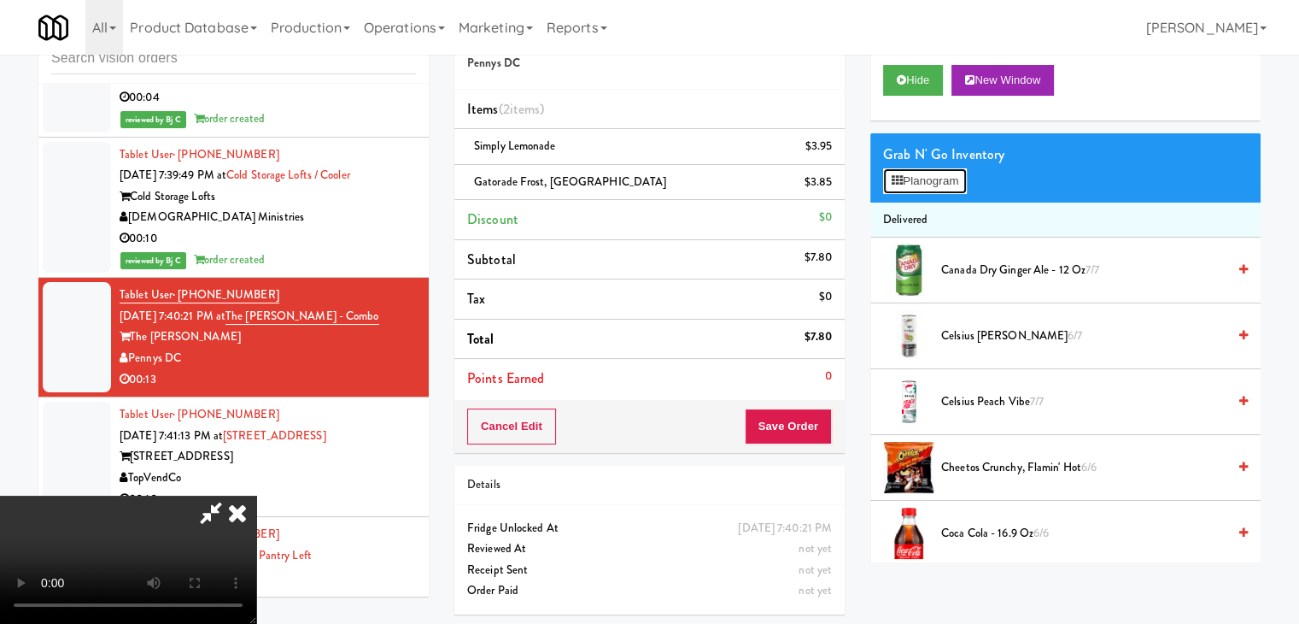
click at [950, 182] on button "Planogram" at bounding box center [925, 181] width 84 height 26
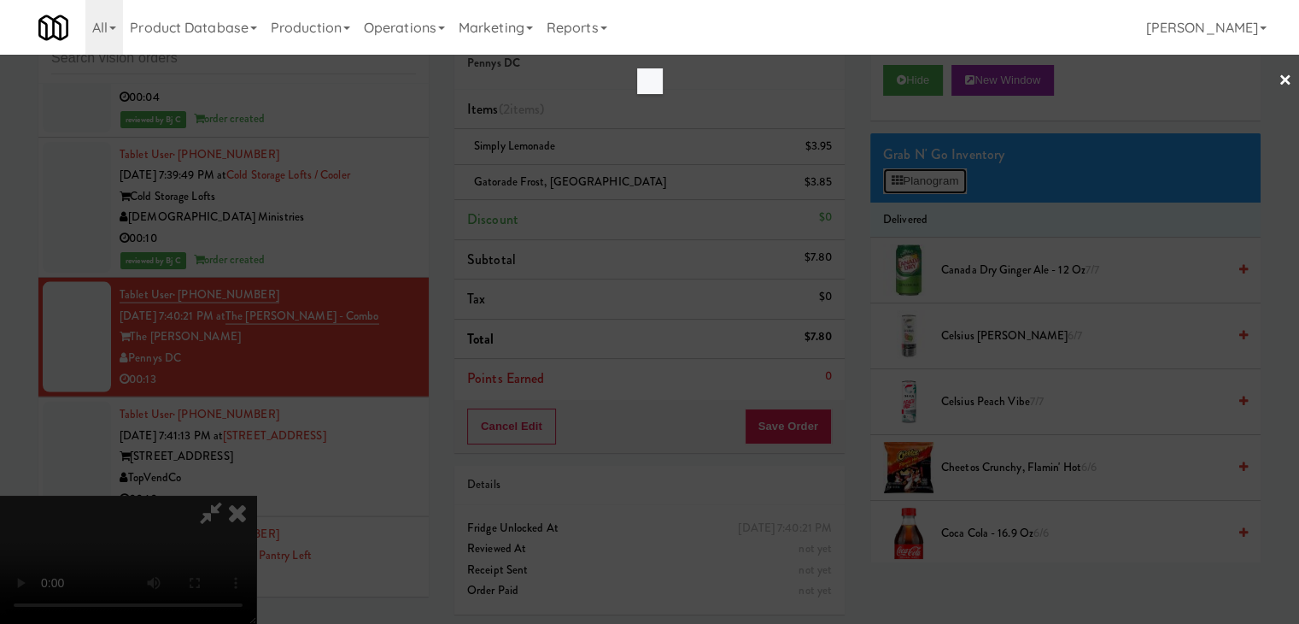
scroll to position [16461, 0]
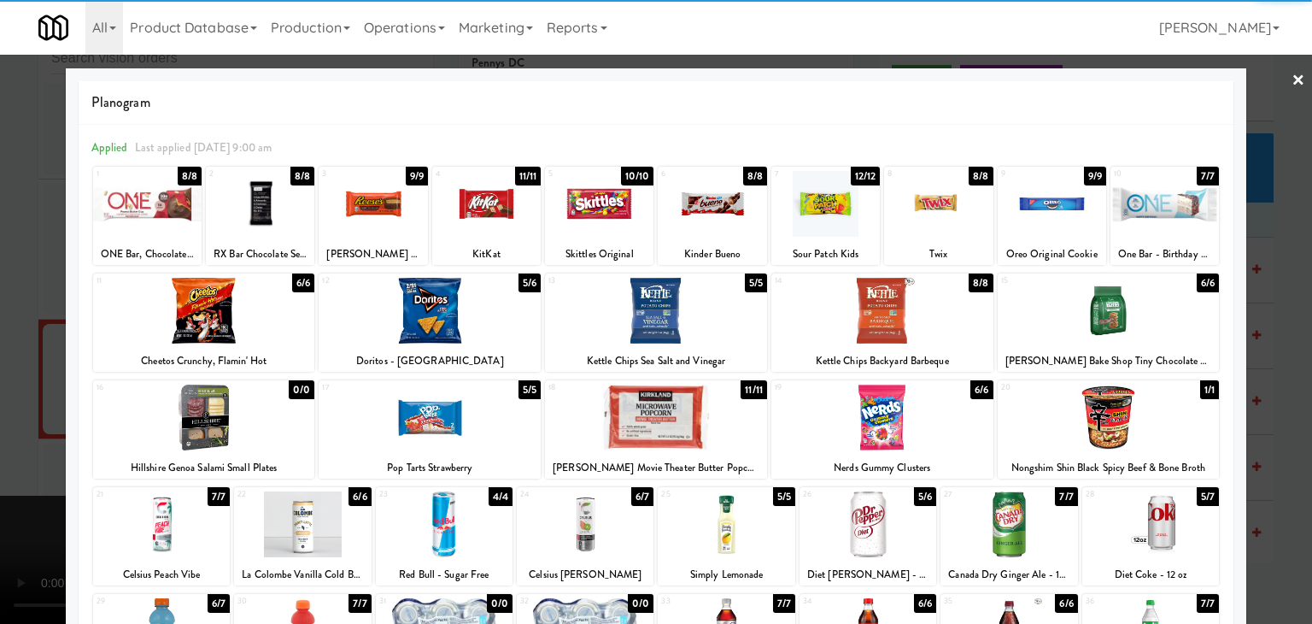
click at [378, 211] on div at bounding box center [373, 204] width 108 height 66
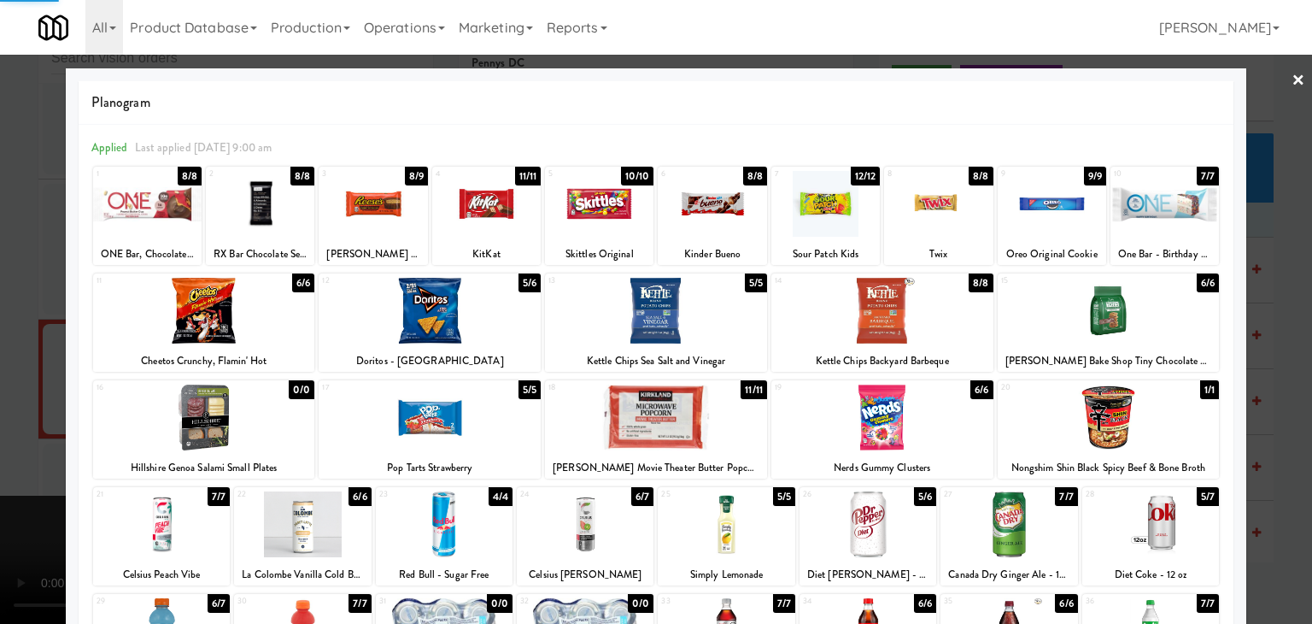
drag, startPoint x: 0, startPoint y: 266, endPoint x: 430, endPoint y: 290, distance: 430.3
click at [28, 266] on div at bounding box center [656, 312] width 1312 height 624
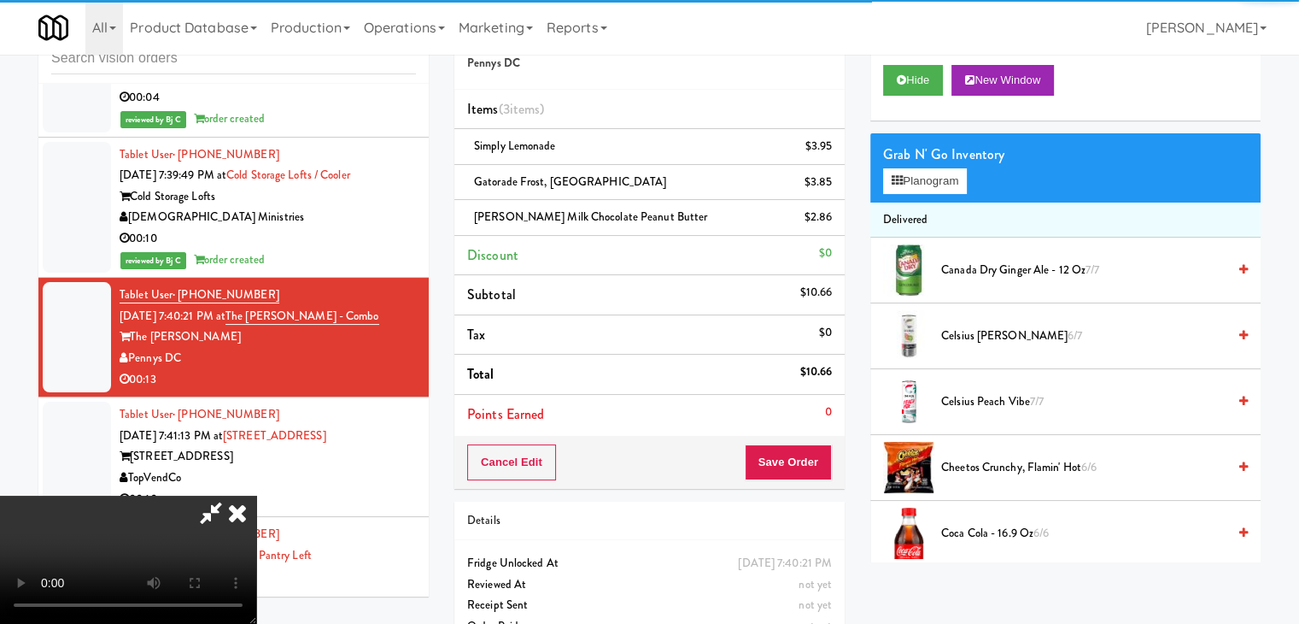
click at [795, 433] on div "Order # 1076439 Pennys DC Items (3 items ) Simply Lemonade $3.95 Gatorade Frost…" at bounding box center [649, 248] width 390 height 482
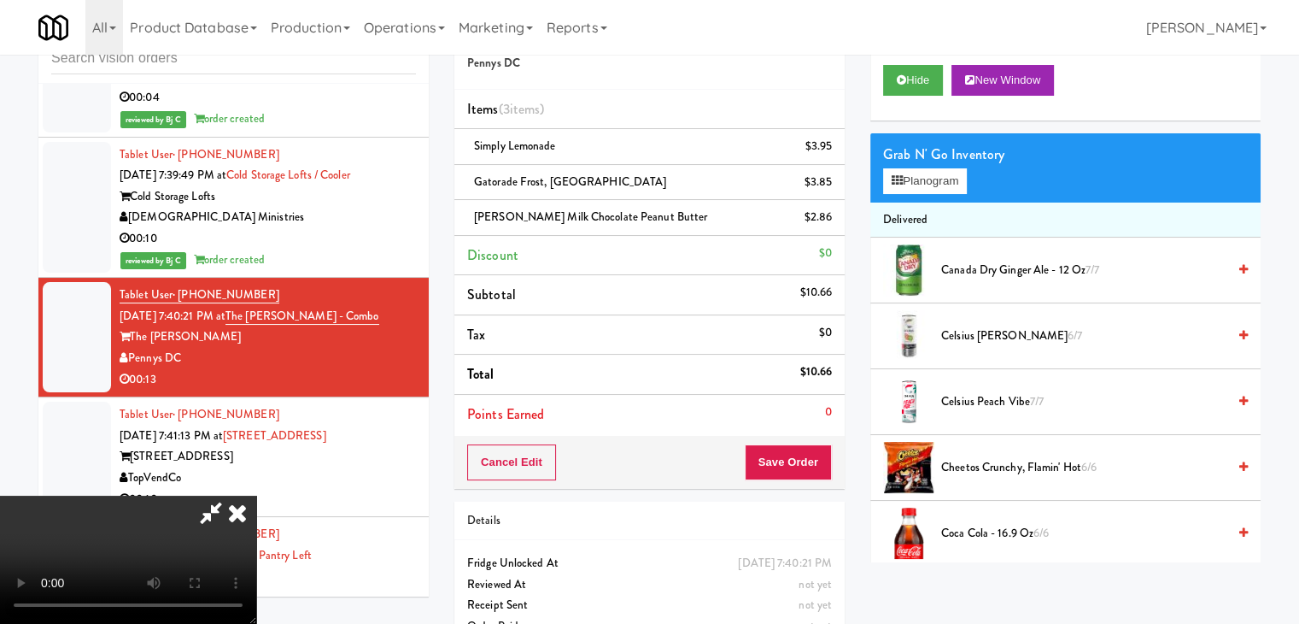
click at [796, 443] on div "Cancel Edit Save Order" at bounding box center [649, 462] width 390 height 53
click at [795, 447] on button "Save Order" at bounding box center [788, 462] width 87 height 36
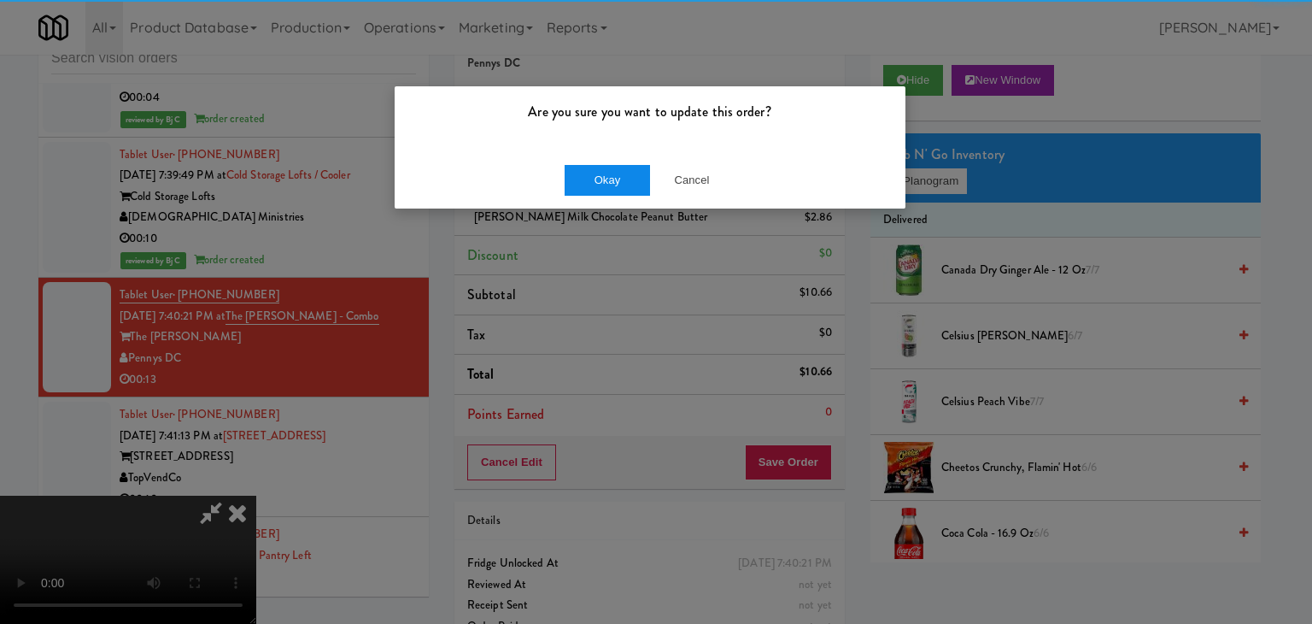
drag, startPoint x: 597, startPoint y: 184, endPoint x: 592, endPoint y: 175, distance: 10.0
click at [594, 182] on div "Okay Cancel" at bounding box center [650, 179] width 511 height 57
click at [592, 175] on button "Okay" at bounding box center [607, 180] width 85 height 31
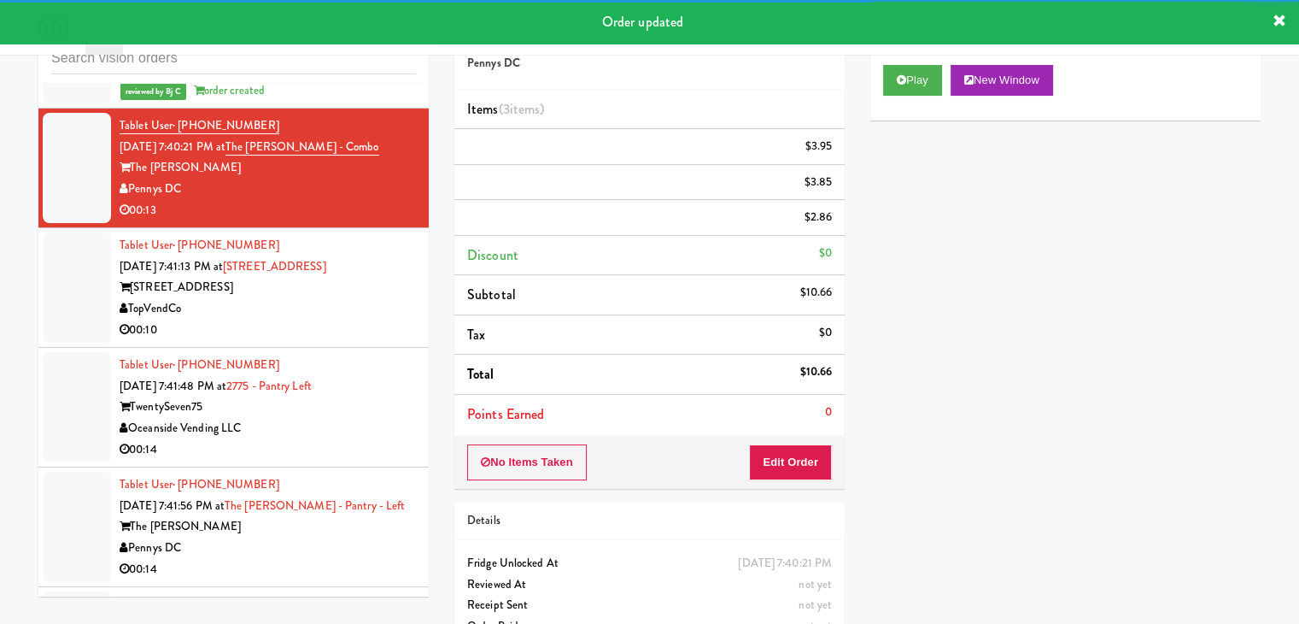
scroll to position [16674, 0]
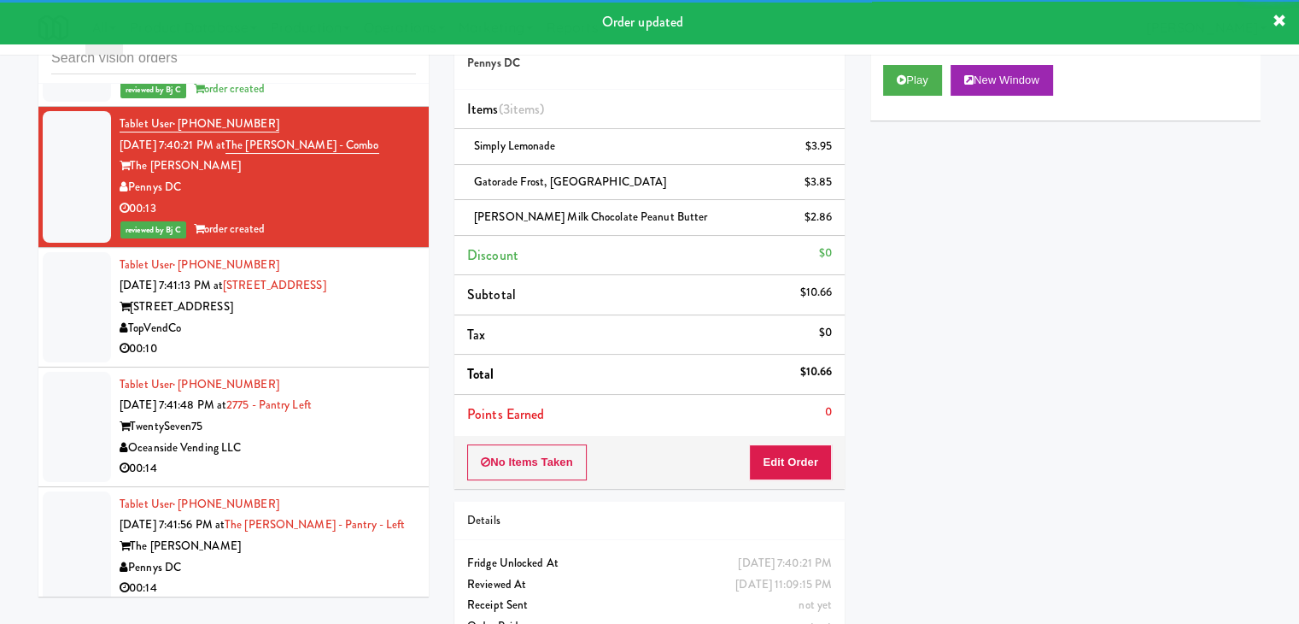
click at [346, 318] on div "TopVendCo" at bounding box center [268, 328] width 296 height 21
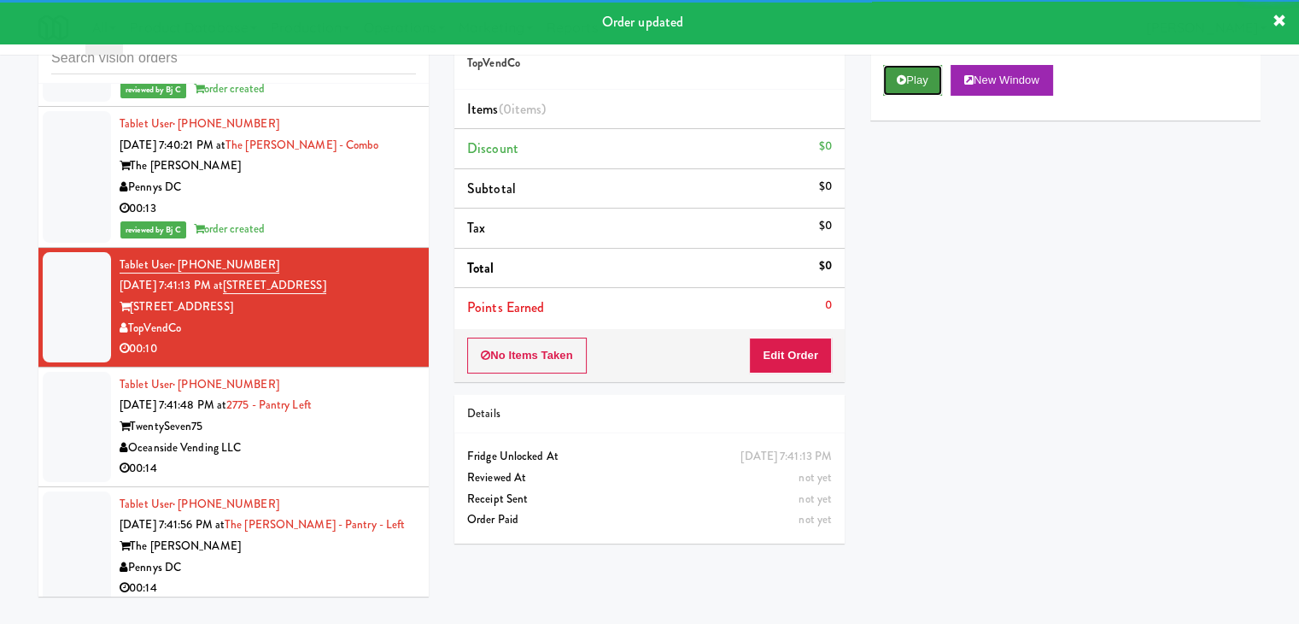
click at [895, 81] on button "Play" at bounding box center [912, 80] width 59 height 31
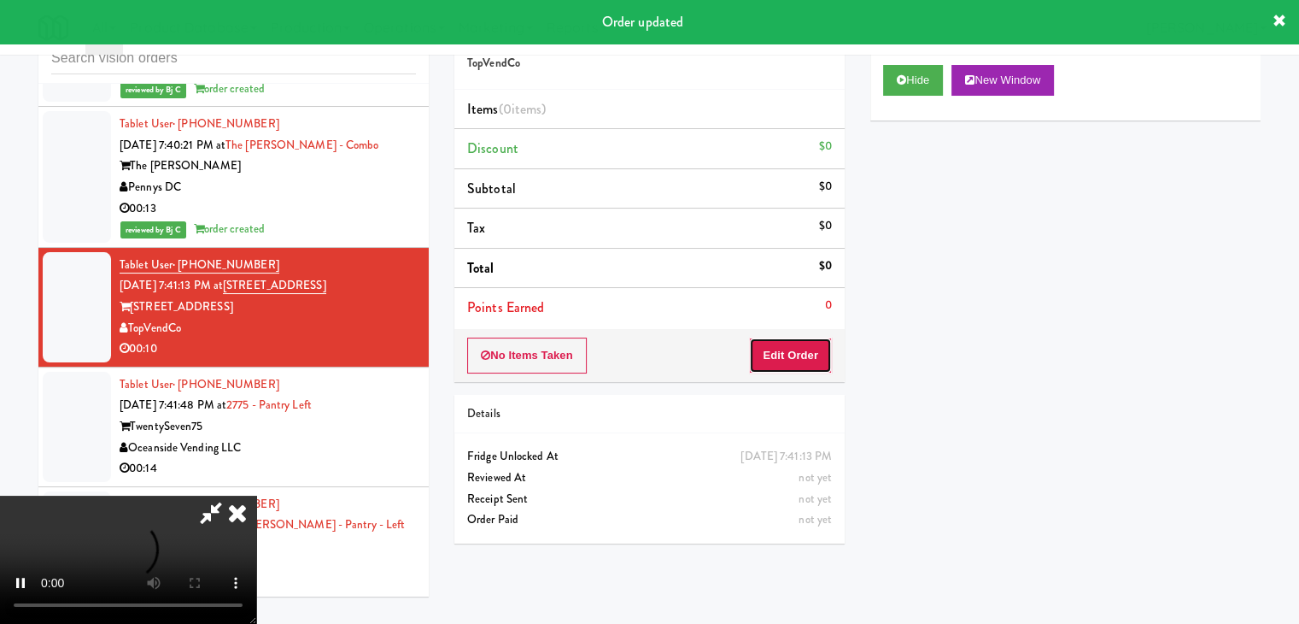
click at [786, 356] on button "Edit Order" at bounding box center [790, 355] width 83 height 36
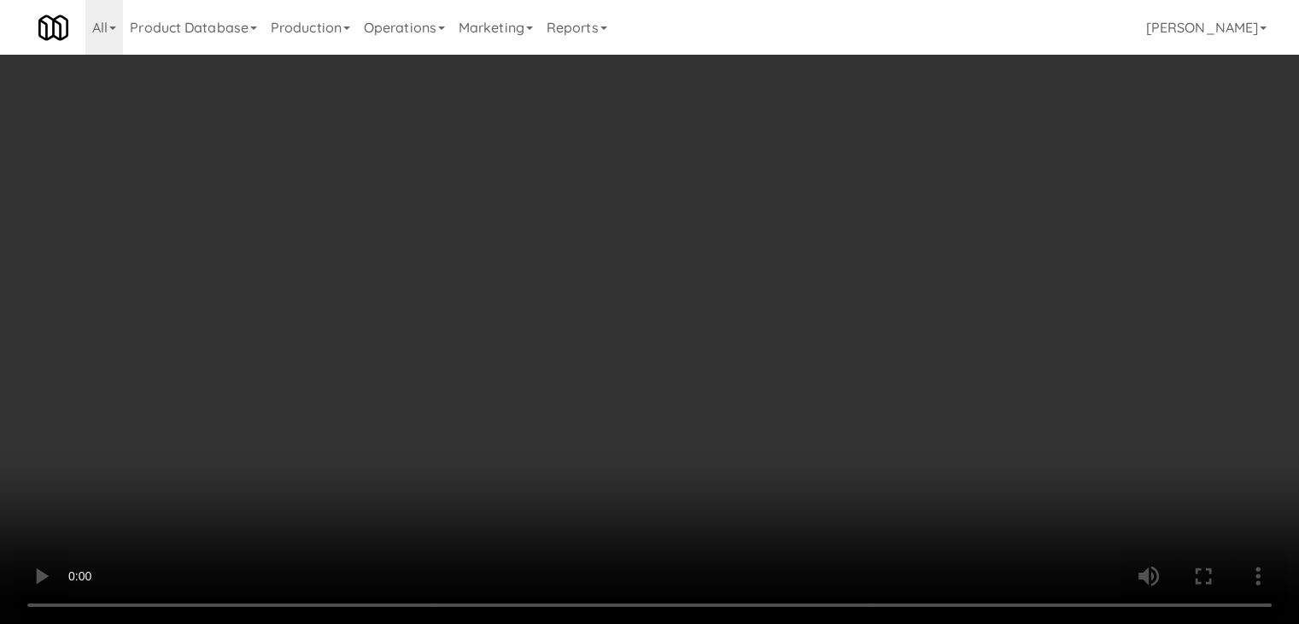
scroll to position [16632, 0]
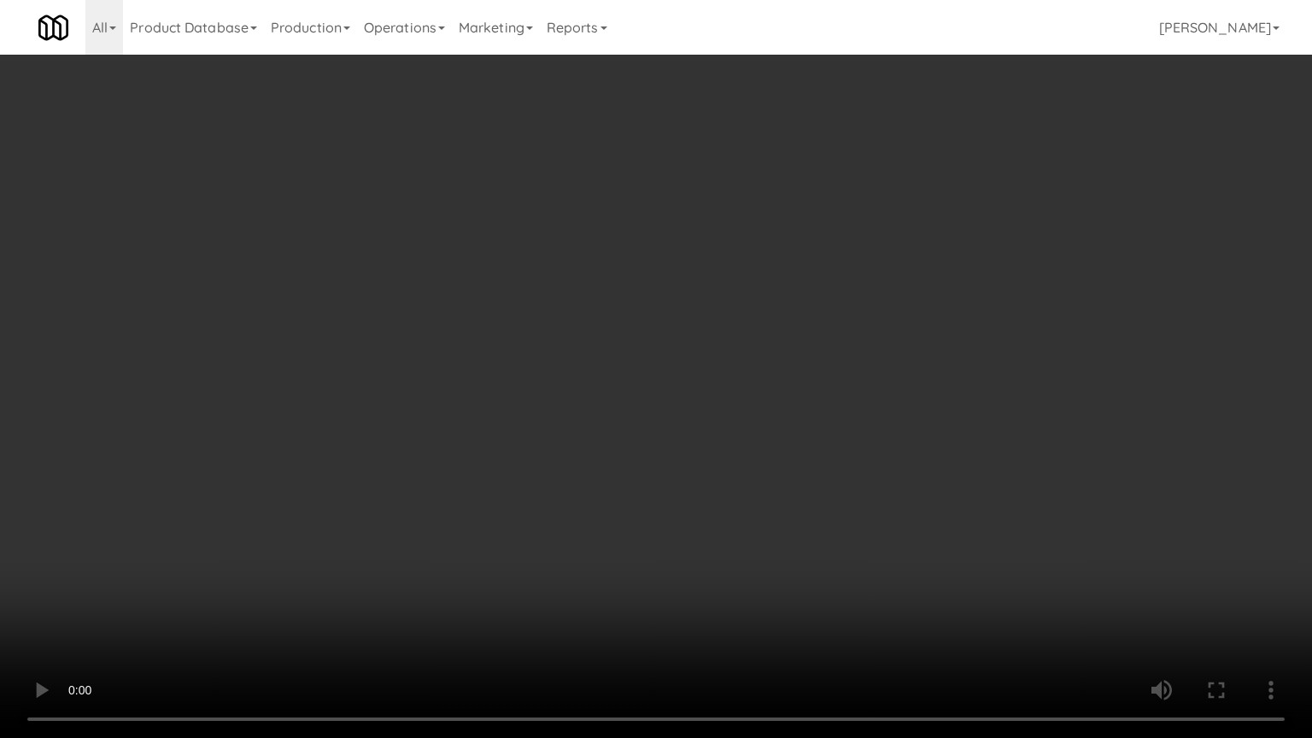
click at [758, 470] on video at bounding box center [656, 369] width 1312 height 738
click at [761, 474] on video at bounding box center [656, 369] width 1312 height 738
click at [804, 442] on video at bounding box center [656, 369] width 1312 height 738
drag, startPoint x: 804, startPoint y: 442, endPoint x: 841, endPoint y: 261, distance: 184.9
click at [804, 437] on video at bounding box center [656, 369] width 1312 height 738
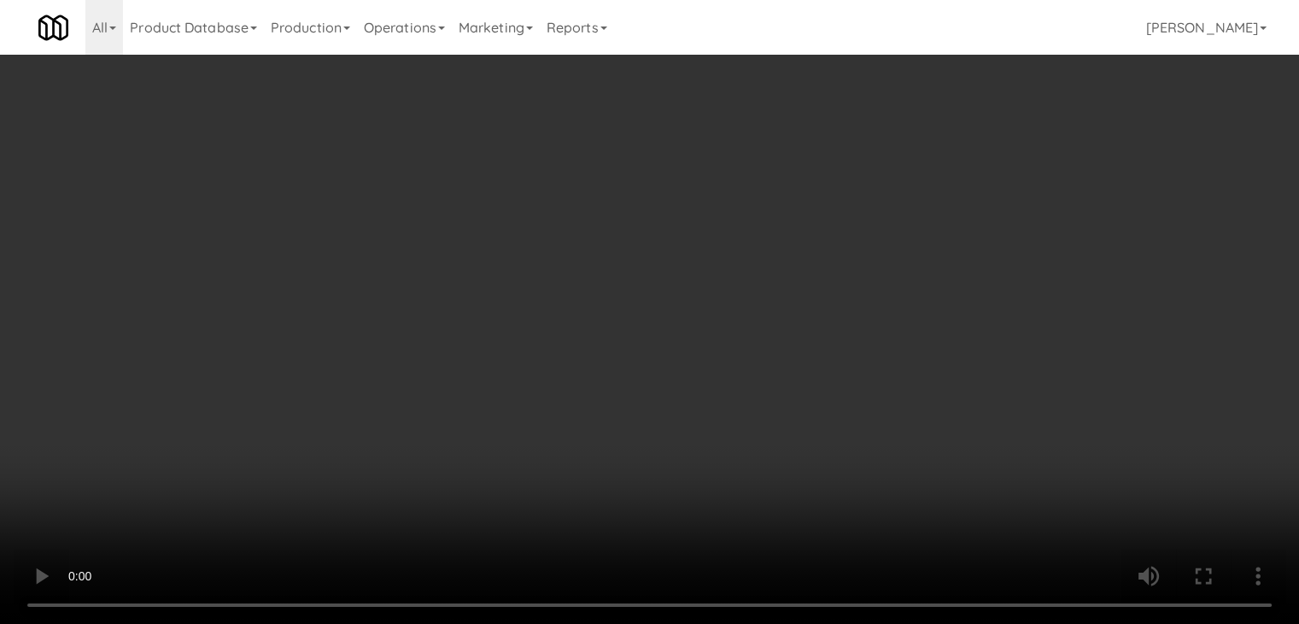
click at [909, 178] on button "Planogram" at bounding box center [925, 181] width 84 height 26
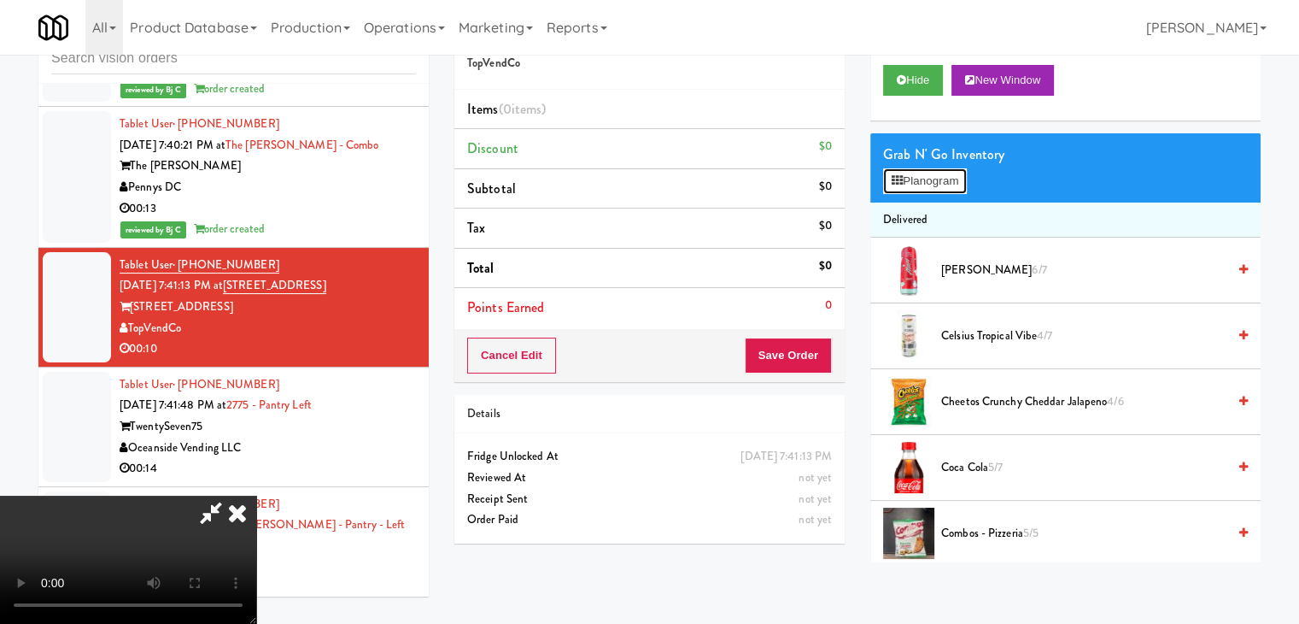
scroll to position [16632, 0]
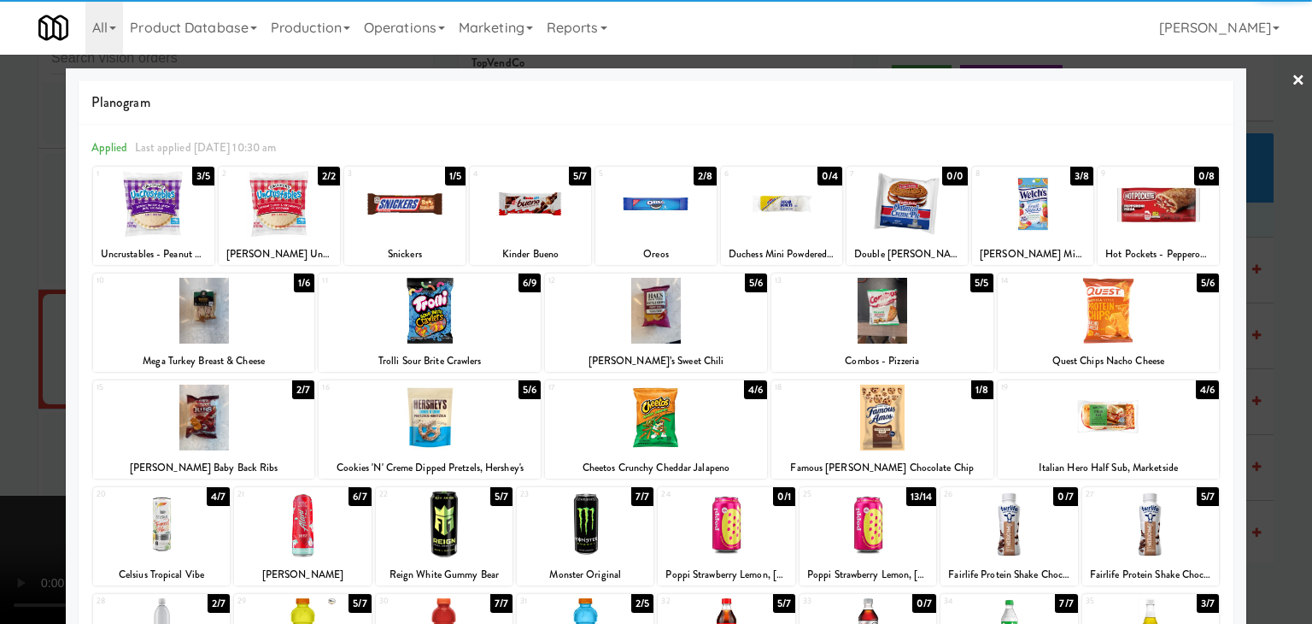
click at [135, 215] on div at bounding box center [153, 204] width 121 height 66
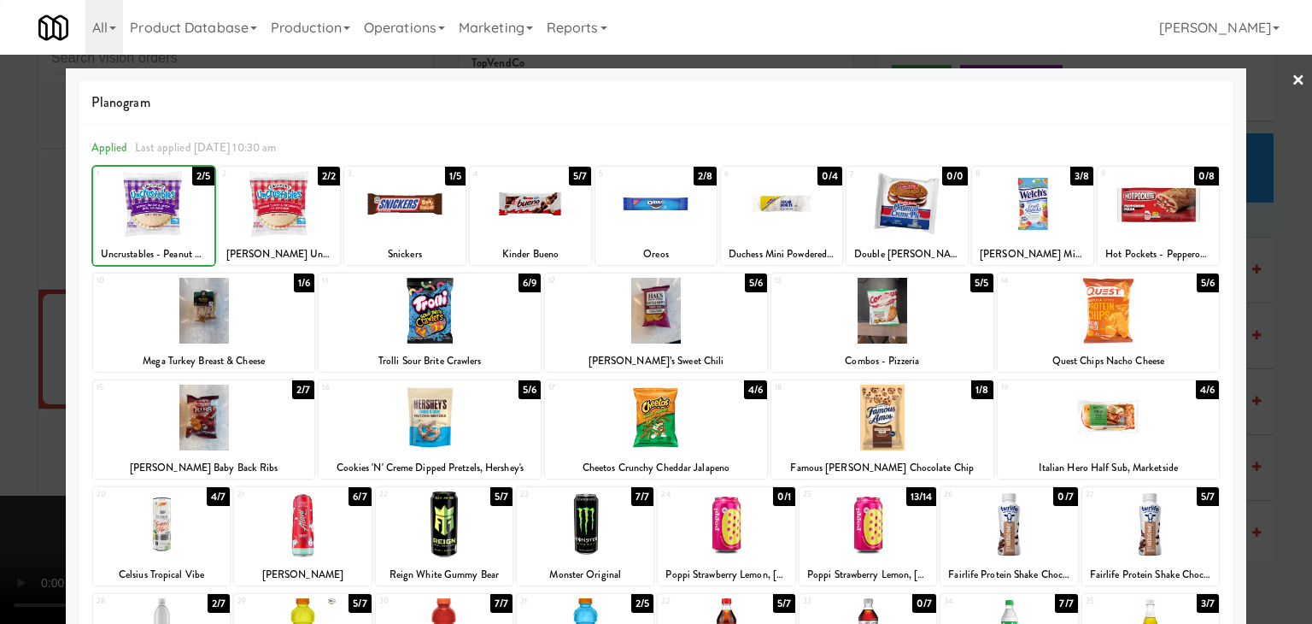
drag, startPoint x: 0, startPoint y: 237, endPoint x: 236, endPoint y: 286, distance: 240.7
click at [20, 243] on div at bounding box center [656, 312] width 1312 height 624
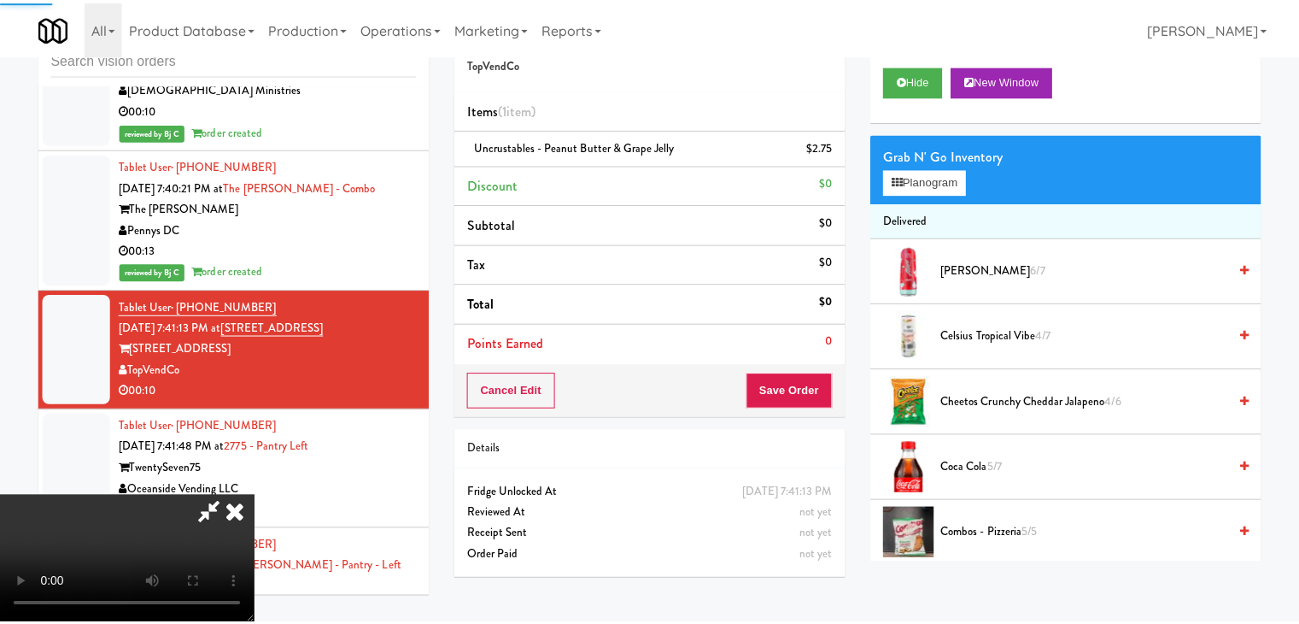
scroll to position [16674, 0]
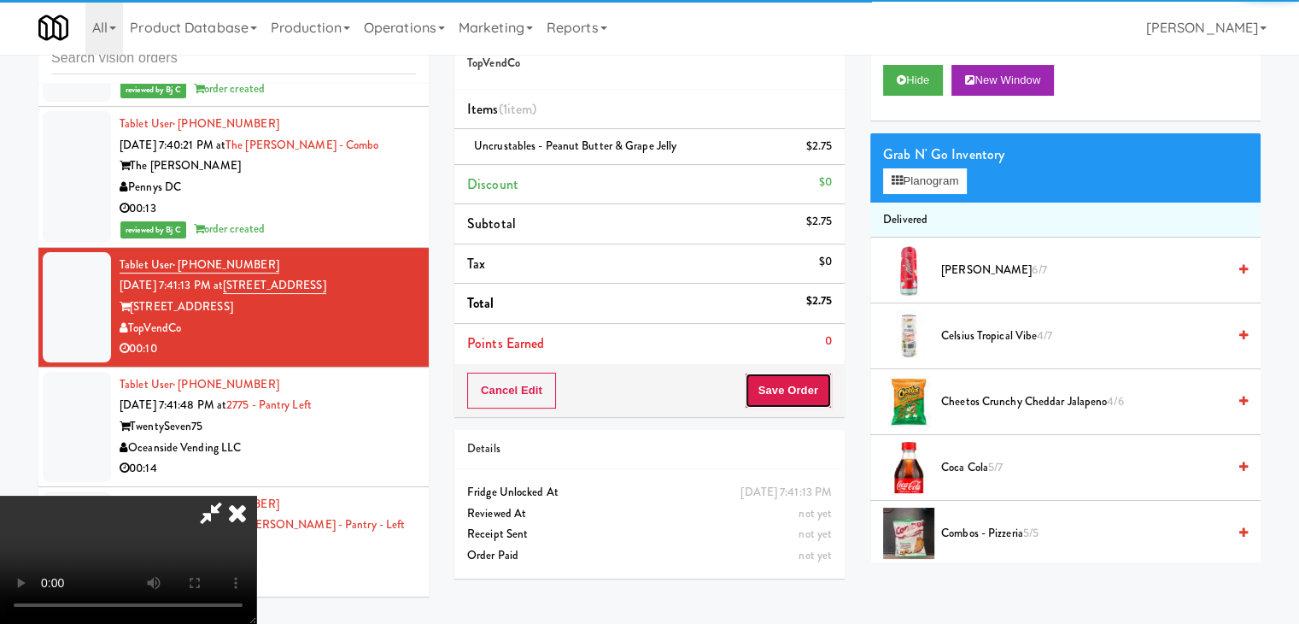
drag, startPoint x: 788, startPoint y: 379, endPoint x: 798, endPoint y: 380, distance: 10.3
click at [789, 379] on button "Save Order" at bounding box center [788, 390] width 87 height 36
click at [798, 380] on button "Save Order" at bounding box center [788, 390] width 87 height 36
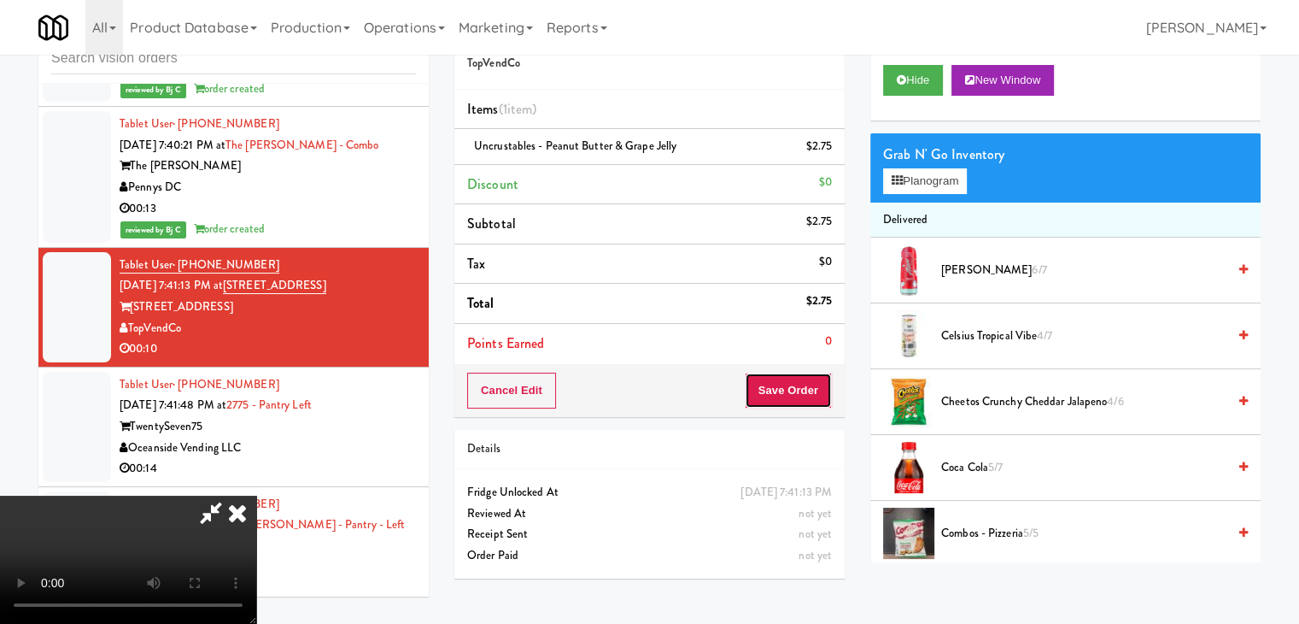
click at [798, 380] on button "Save Order" at bounding box center [788, 390] width 87 height 36
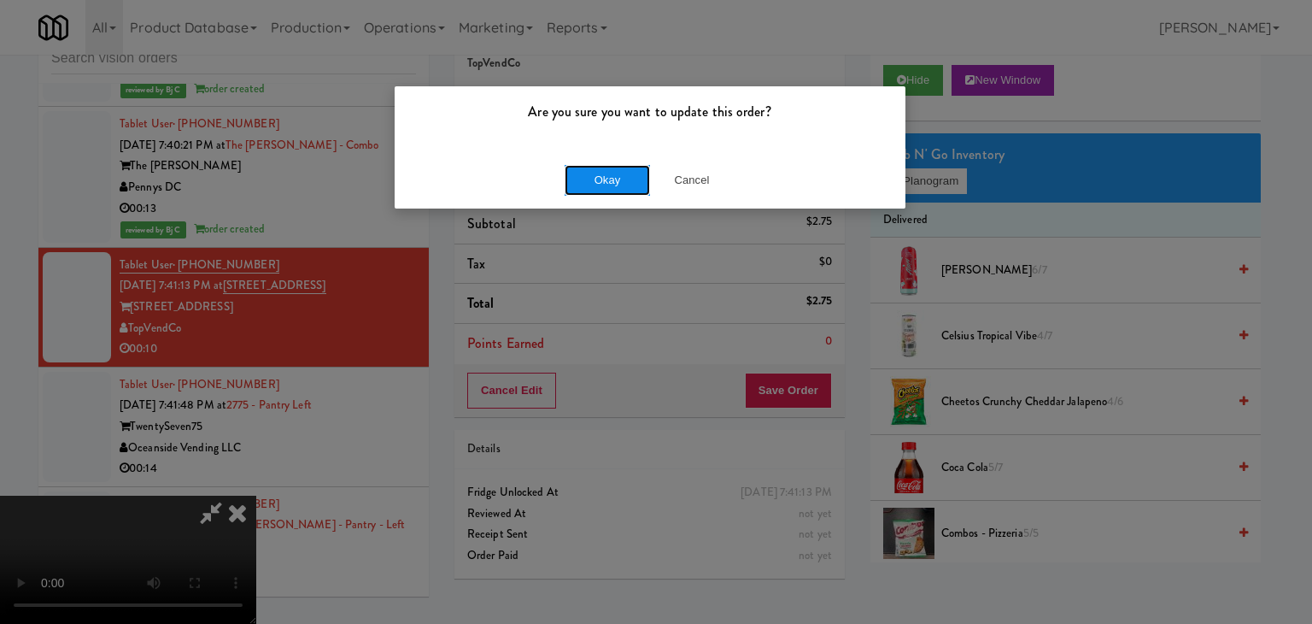
click at [594, 168] on button "Okay" at bounding box center [607, 180] width 85 height 31
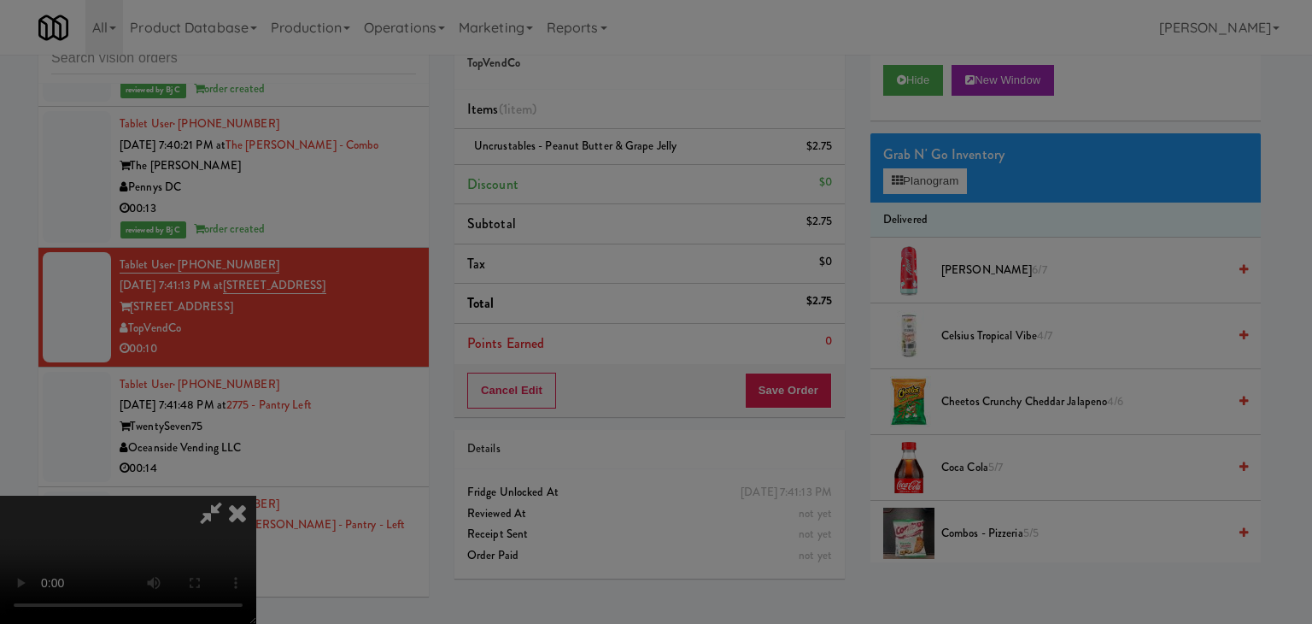
click at [595, 168] on body "Are you sure you want to update this order? Okay Cancel Okay Are you sure you w…" at bounding box center [656, 312] width 1312 height 624
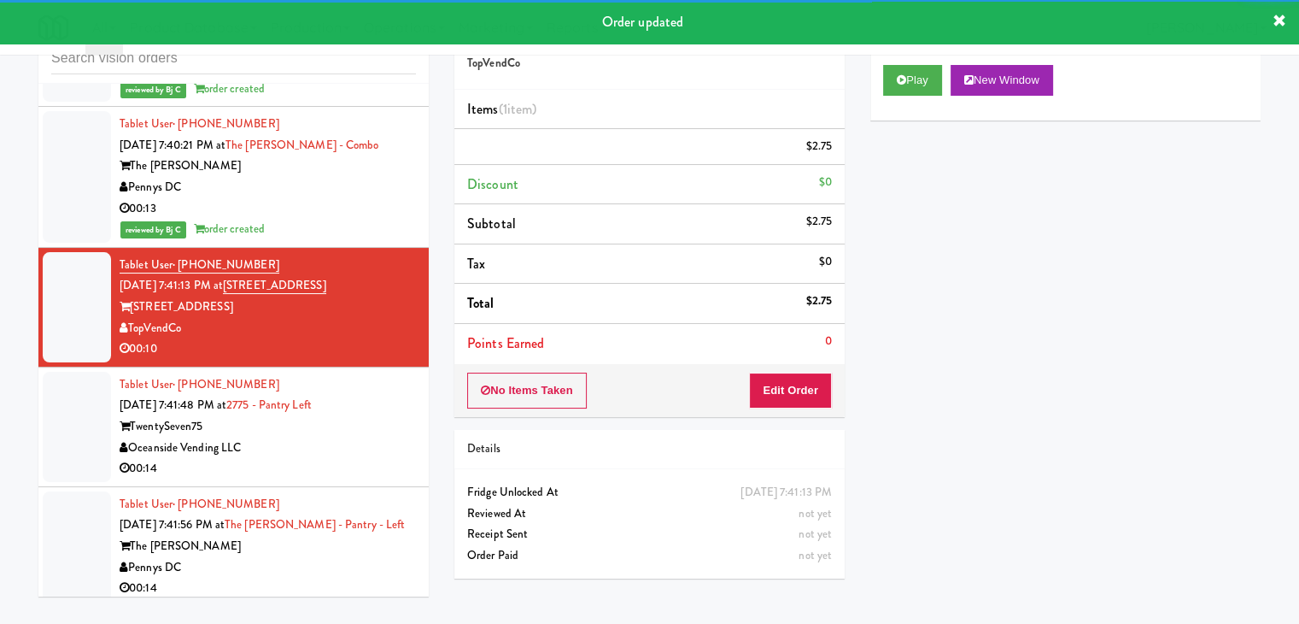
scroll to position [16845, 0]
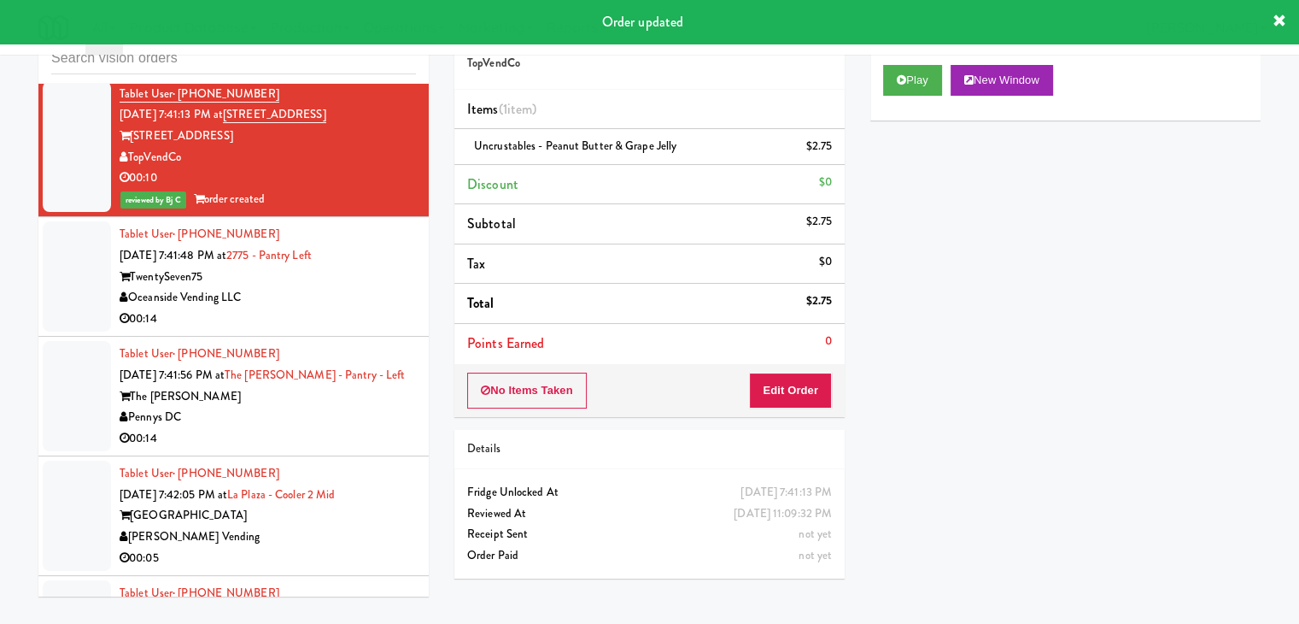
click at [379, 287] on div "Oceanside Vending LLC" at bounding box center [268, 297] width 296 height 21
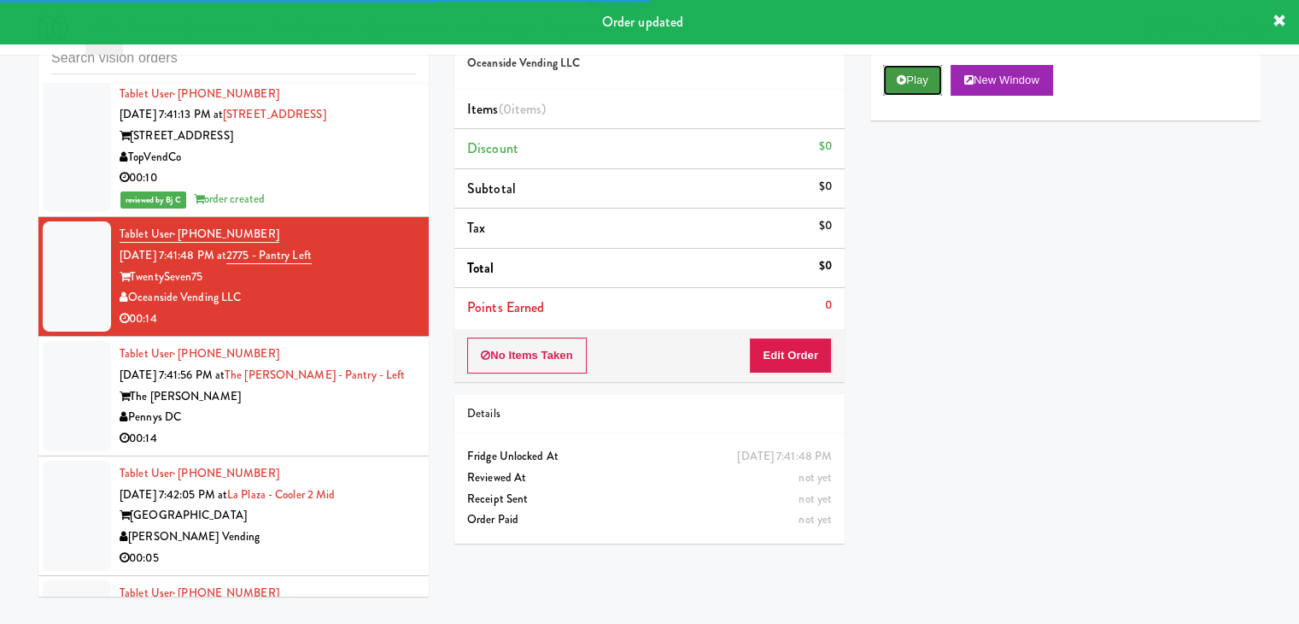
click at [909, 70] on button "Play" at bounding box center [912, 80] width 59 height 31
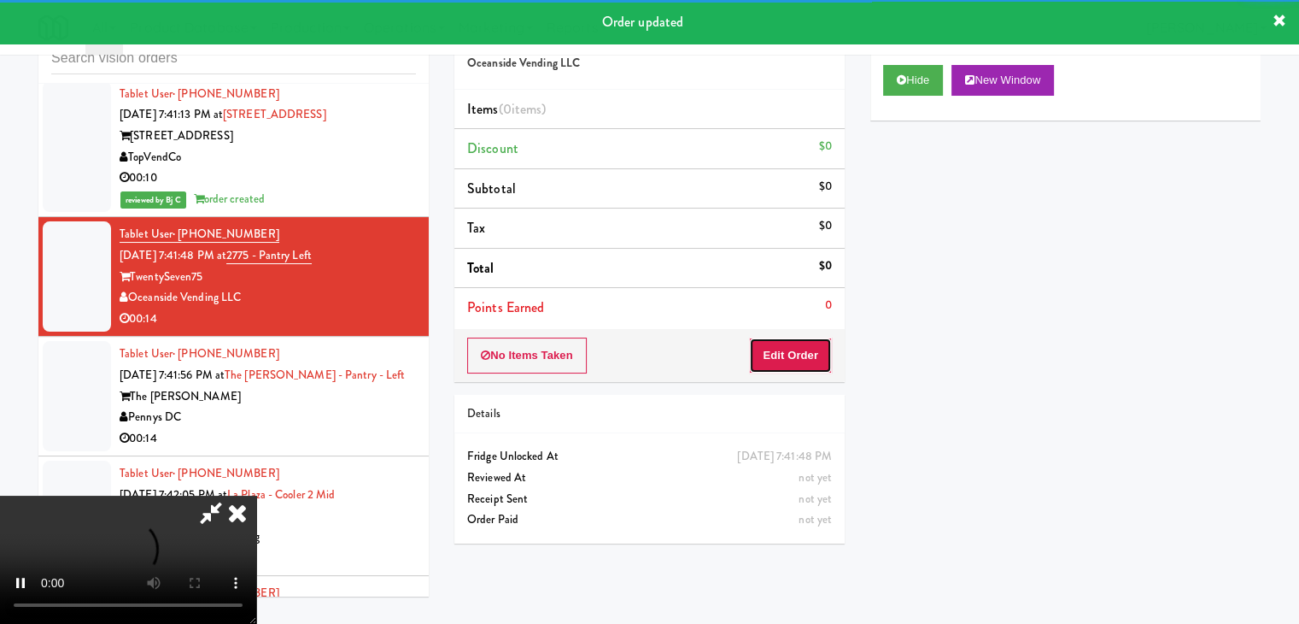
click at [799, 353] on button "Edit Order" at bounding box center [790, 355] width 83 height 36
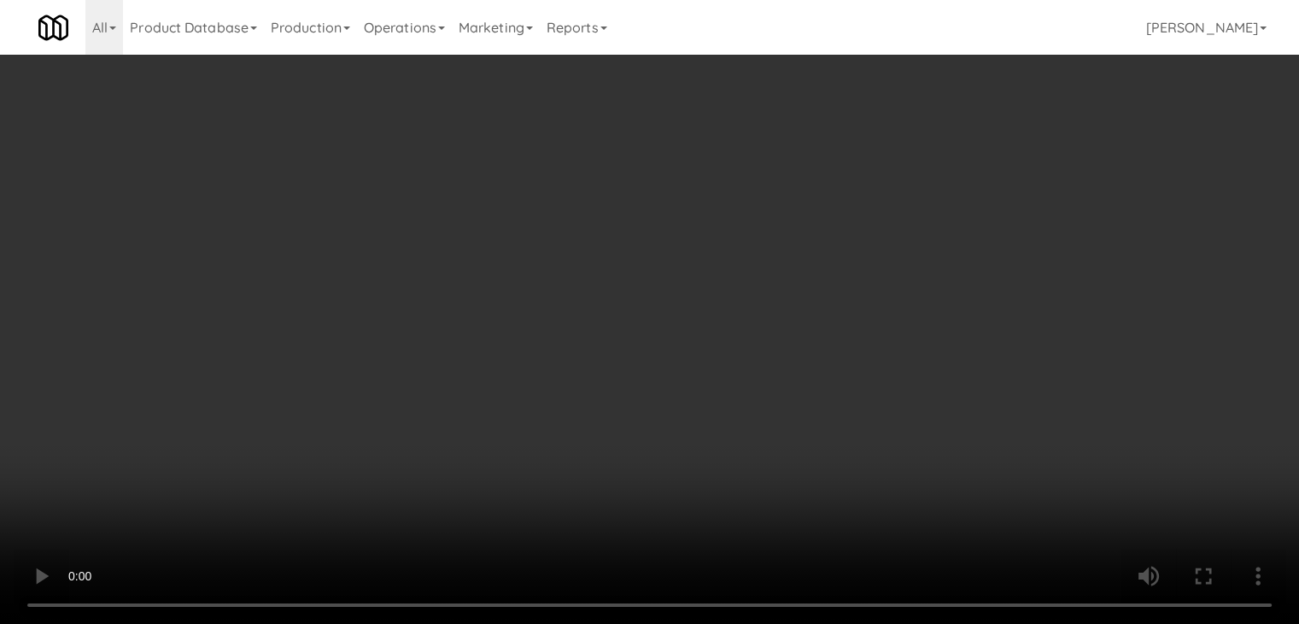
scroll to position [16803, 0]
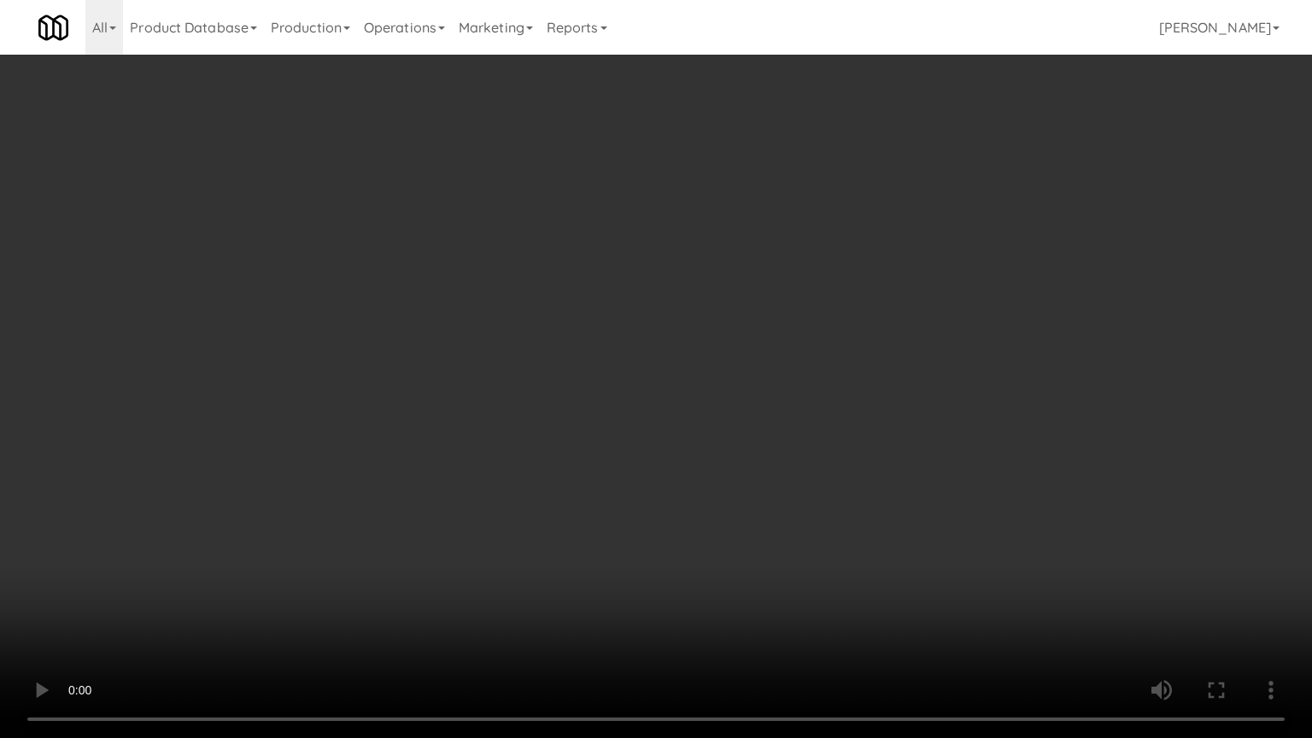
click at [792, 439] on video at bounding box center [656, 369] width 1312 height 738
click at [794, 488] on video at bounding box center [656, 369] width 1312 height 738
click at [794, 489] on video at bounding box center [656, 369] width 1312 height 738
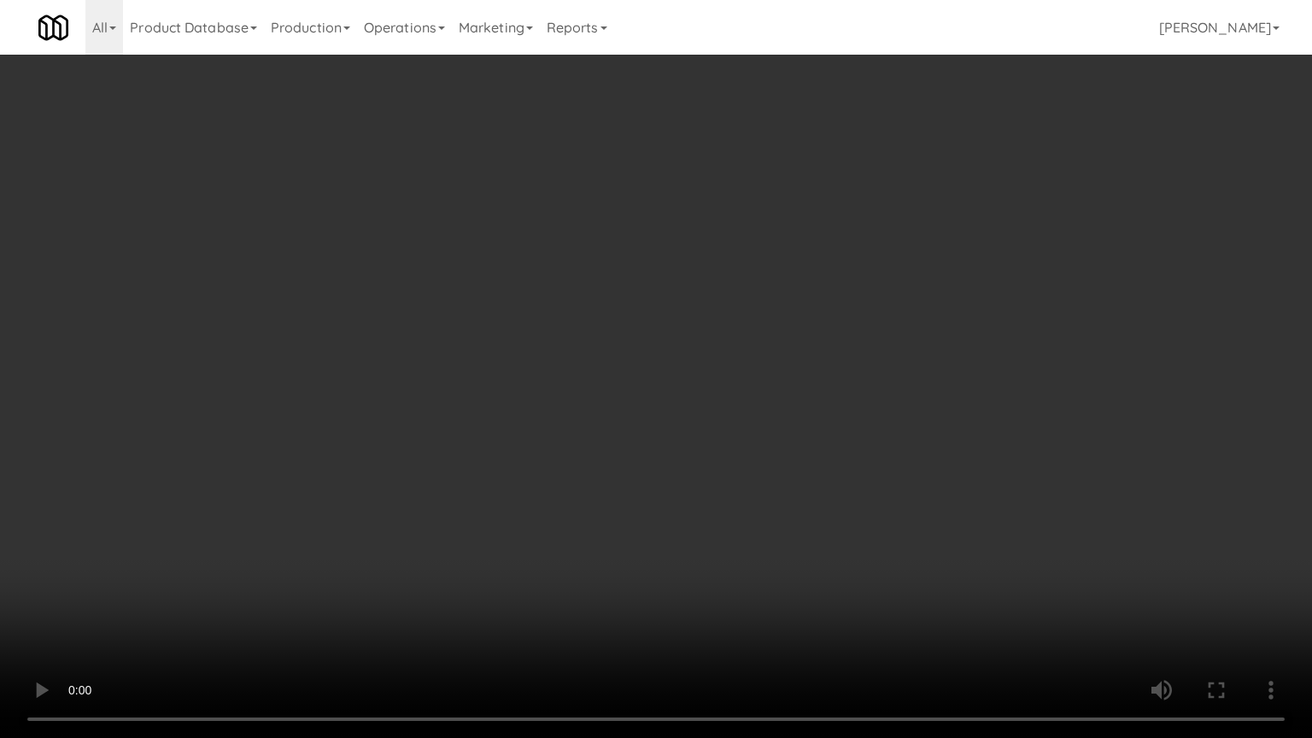
click at [794, 489] on video at bounding box center [656, 369] width 1312 height 738
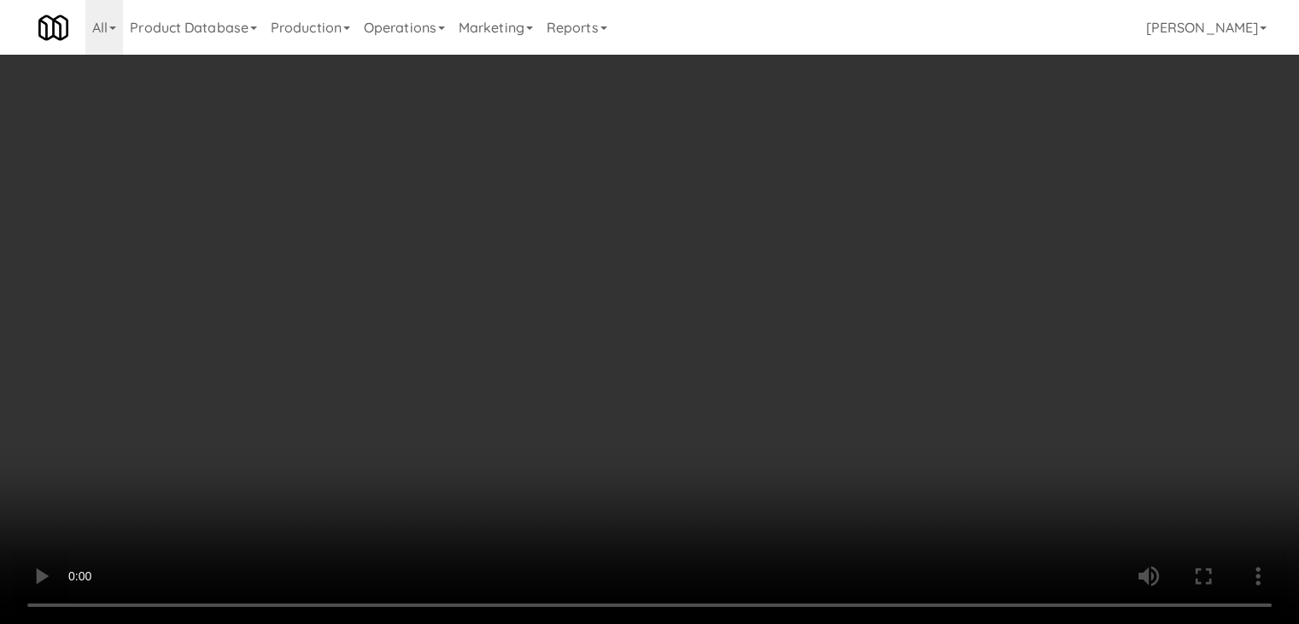
click at [923, 179] on button "Planogram" at bounding box center [925, 181] width 84 height 26
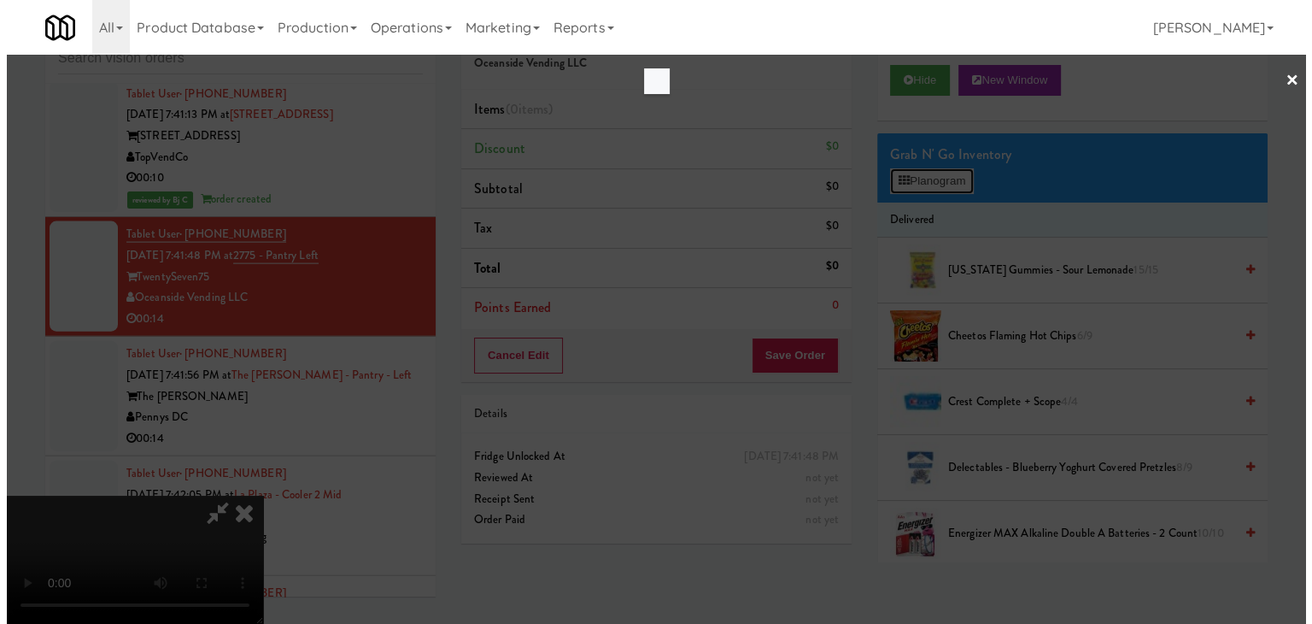
scroll to position [16803, 0]
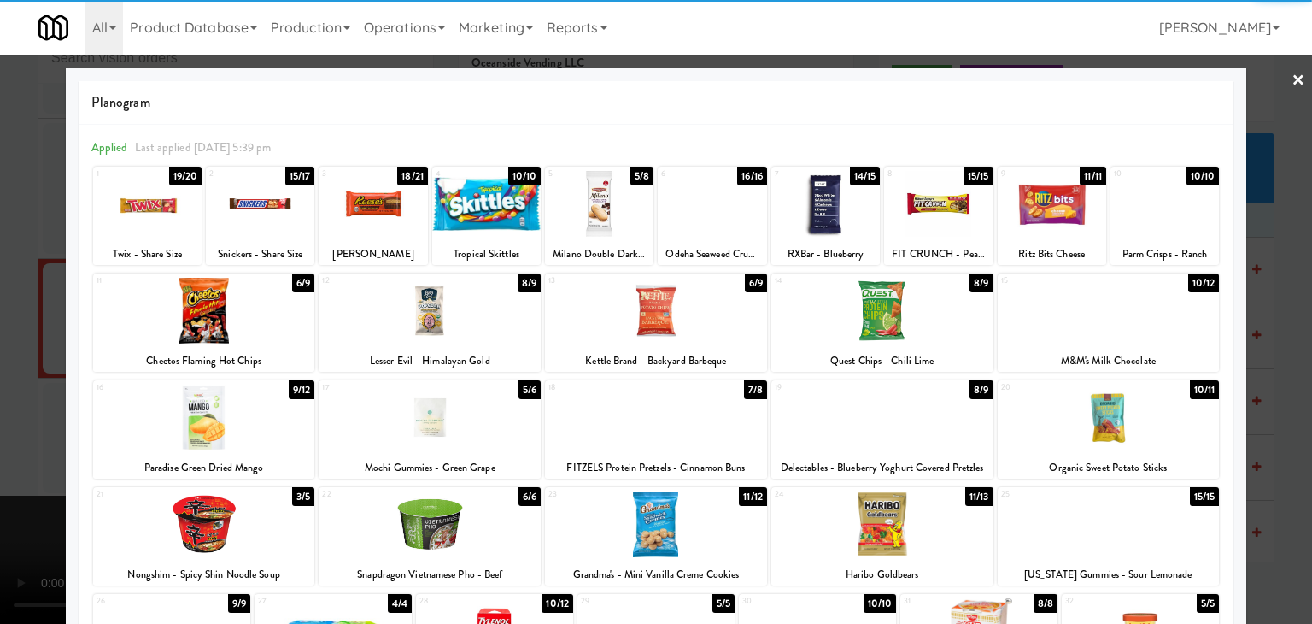
click at [448, 332] on div at bounding box center [430, 311] width 222 height 66
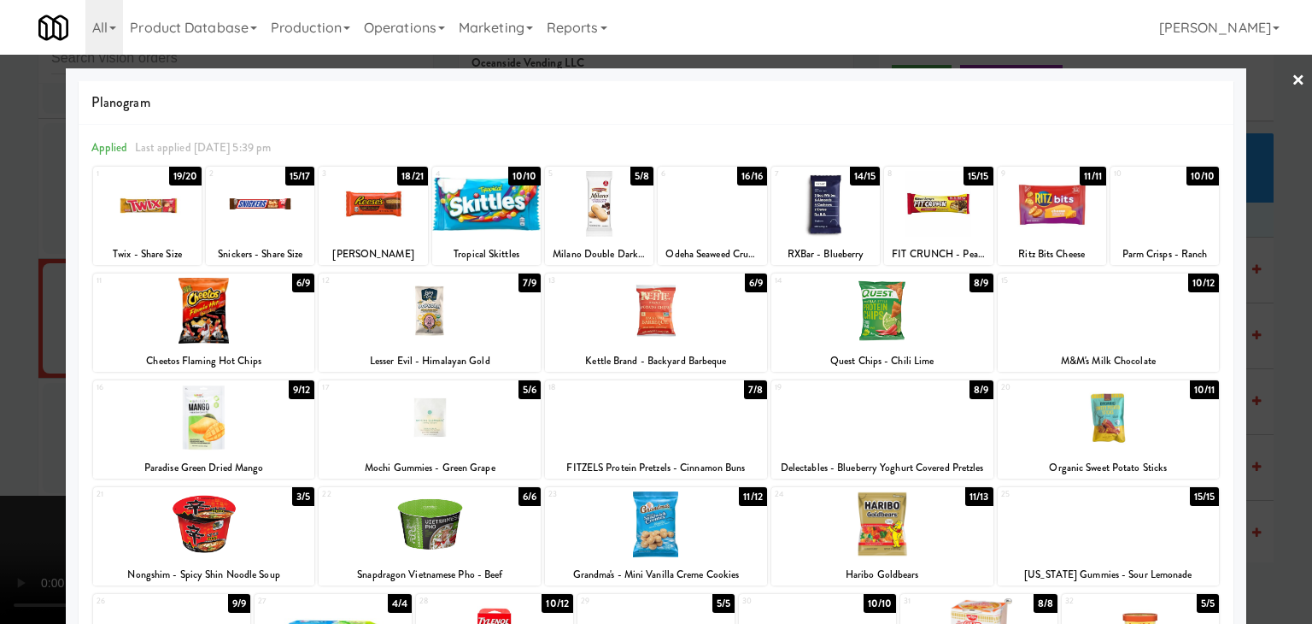
click at [896, 316] on div at bounding box center [882, 311] width 222 height 66
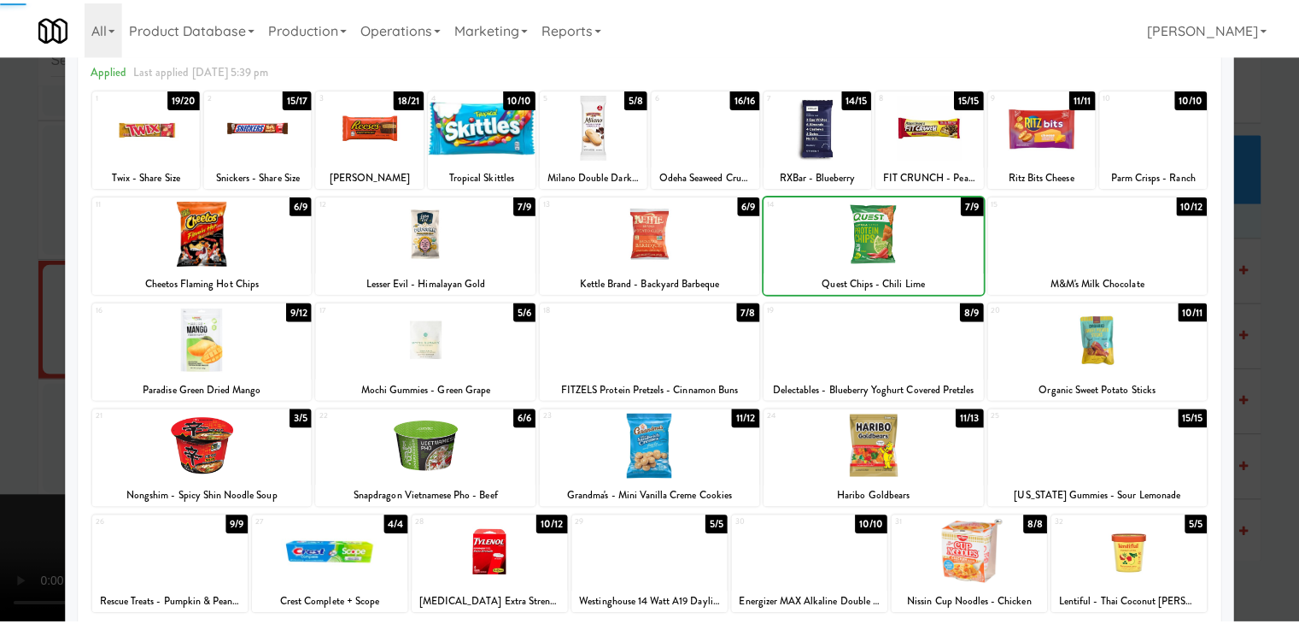
scroll to position [215, 0]
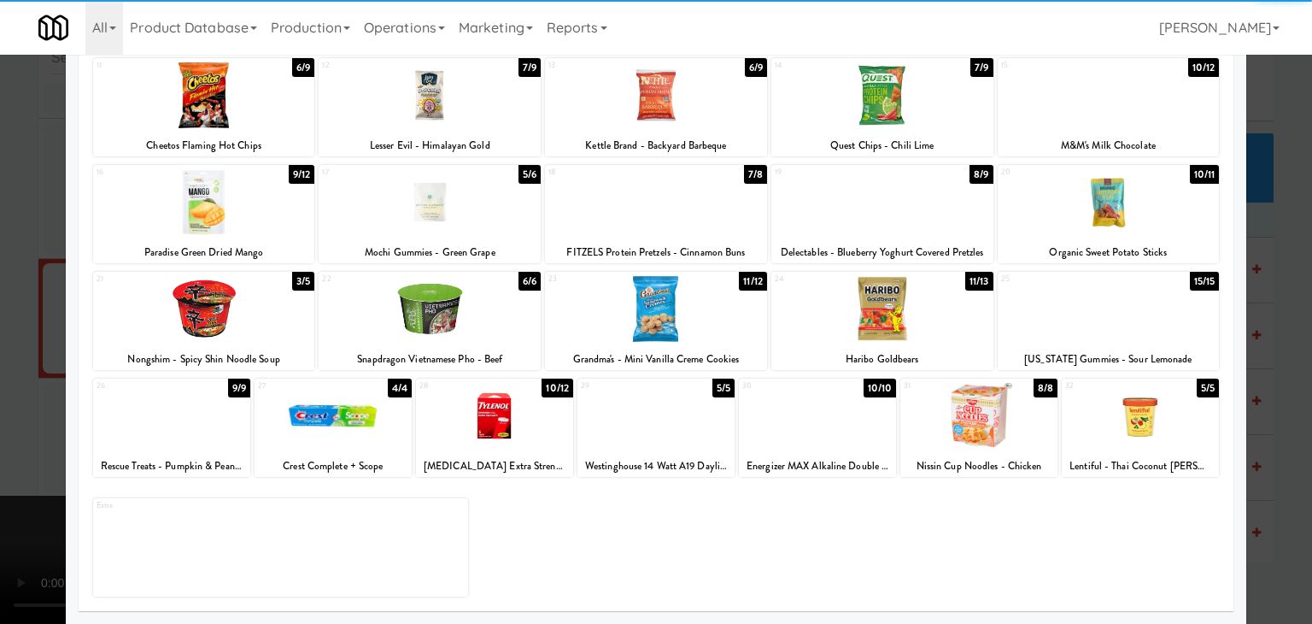
click at [467, 325] on div at bounding box center [430, 309] width 222 height 66
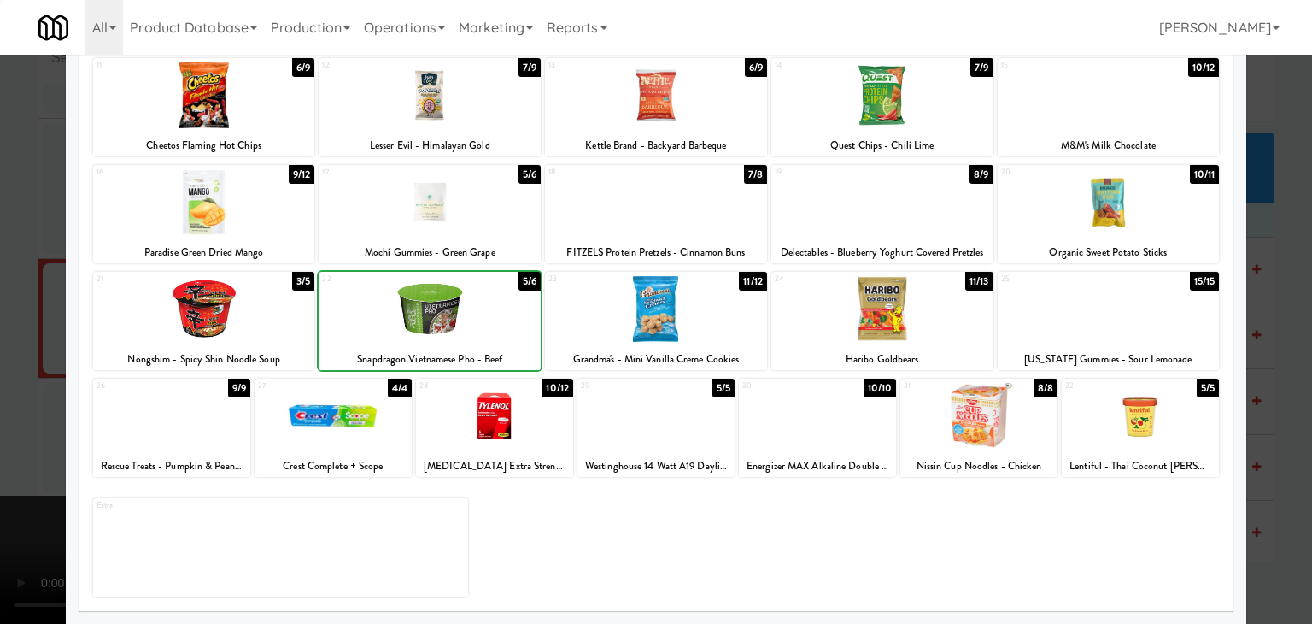
drag, startPoint x: 0, startPoint y: 330, endPoint x: 167, endPoint y: 328, distance: 166.6
click at [5, 330] on div at bounding box center [656, 312] width 1312 height 624
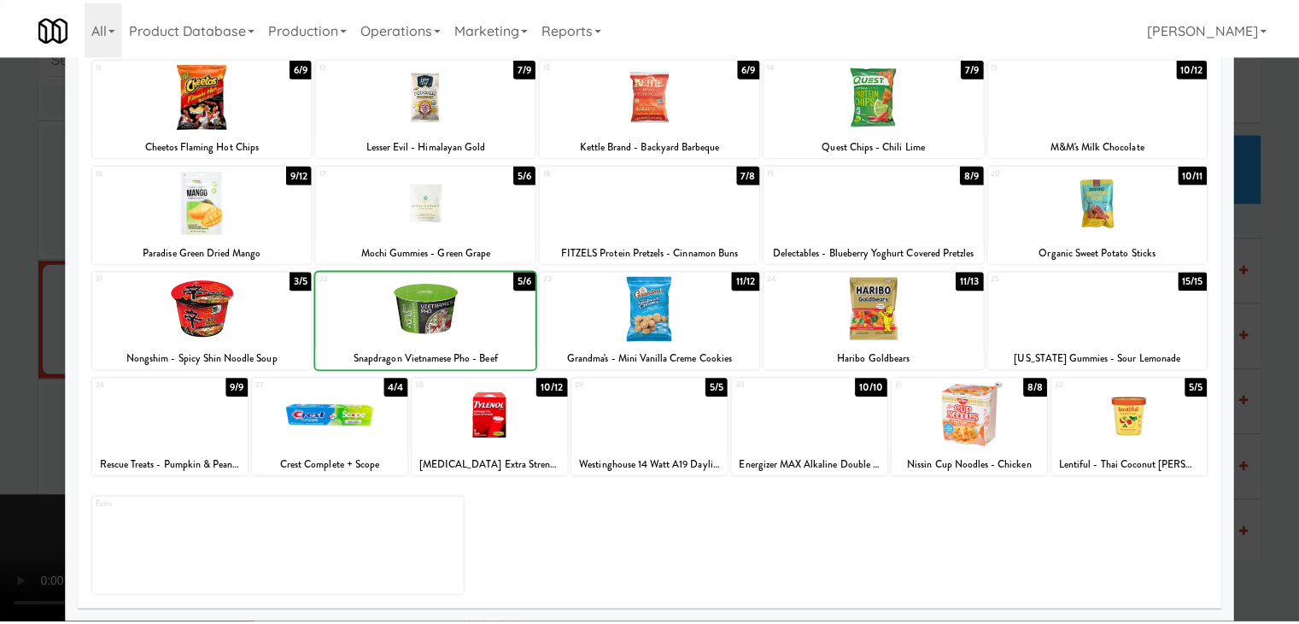
scroll to position [16845, 0]
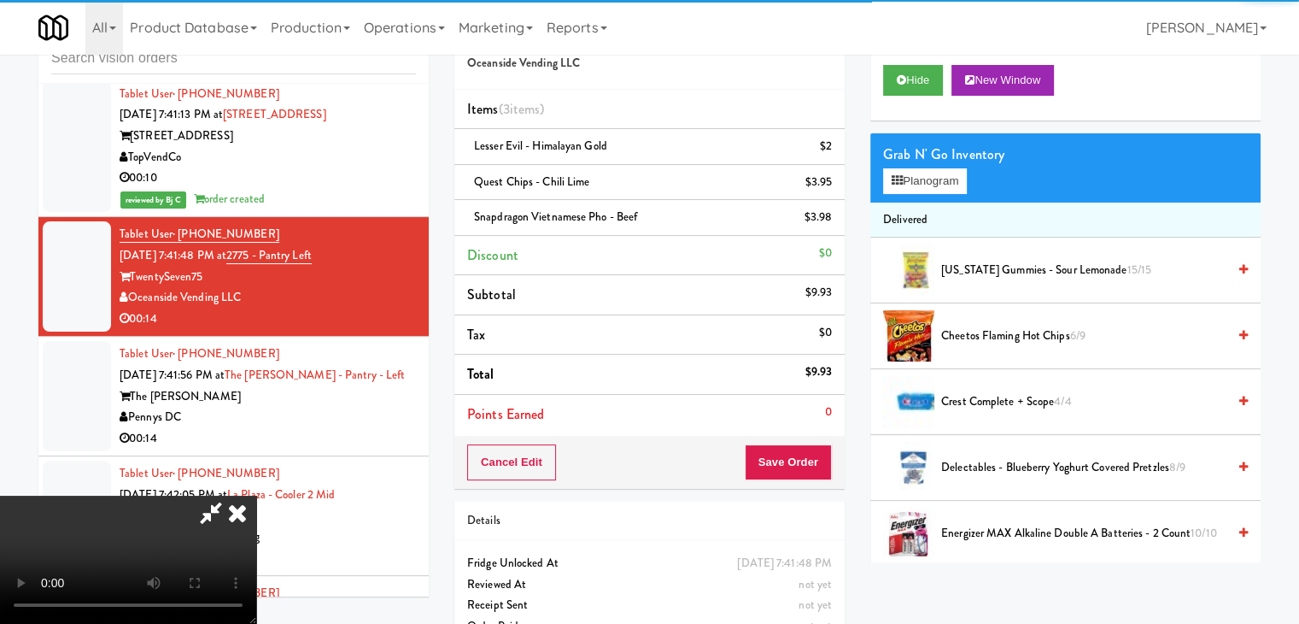
click at [256, 495] on video at bounding box center [128, 559] width 256 height 128
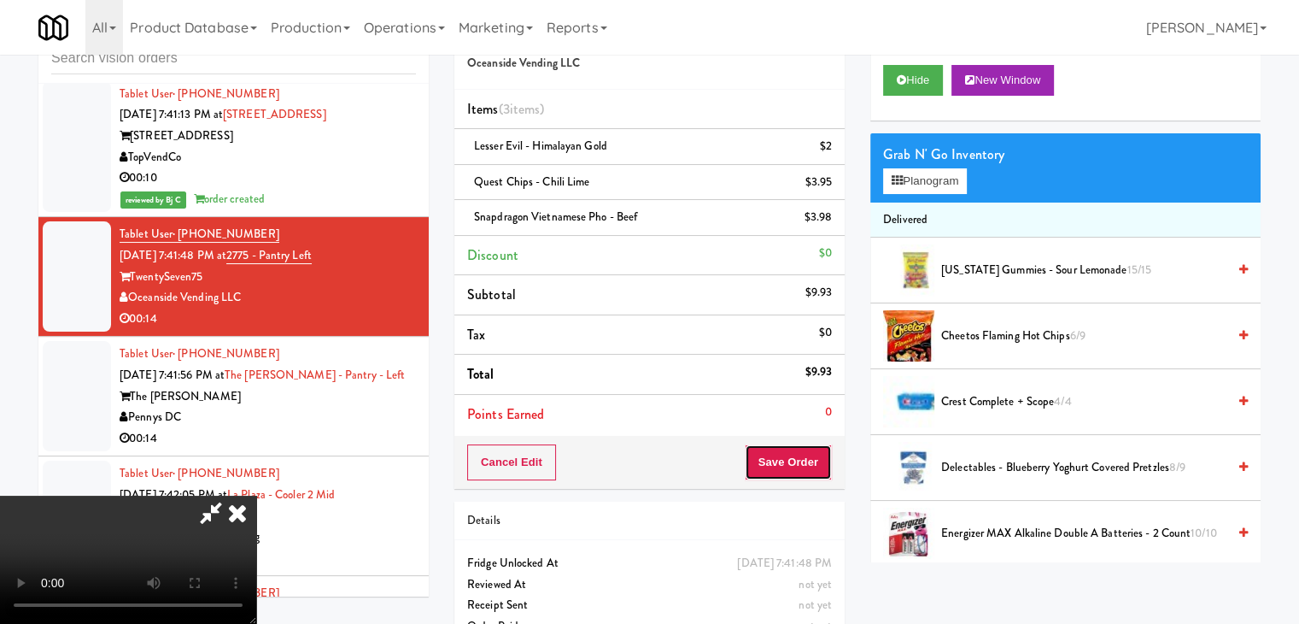
click at [791, 453] on button "Save Order" at bounding box center [788, 462] width 87 height 36
click at [791, 454] on button "Save Order" at bounding box center [788, 462] width 87 height 36
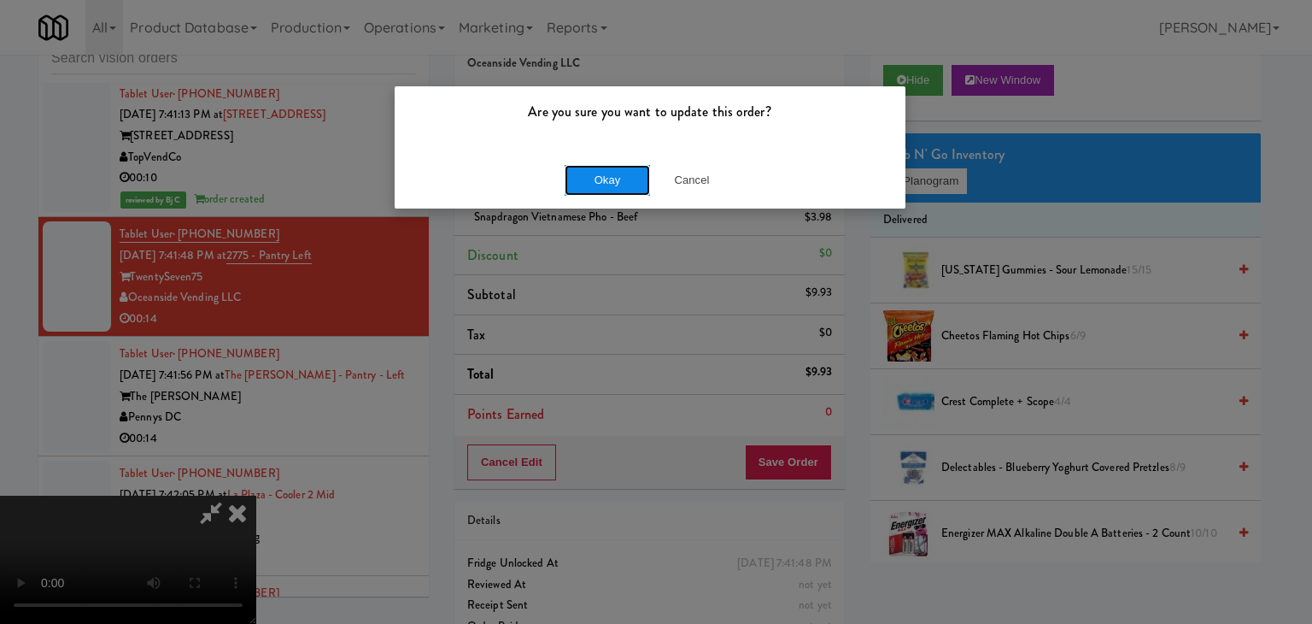
click at [620, 181] on button "Okay" at bounding box center [607, 180] width 85 height 31
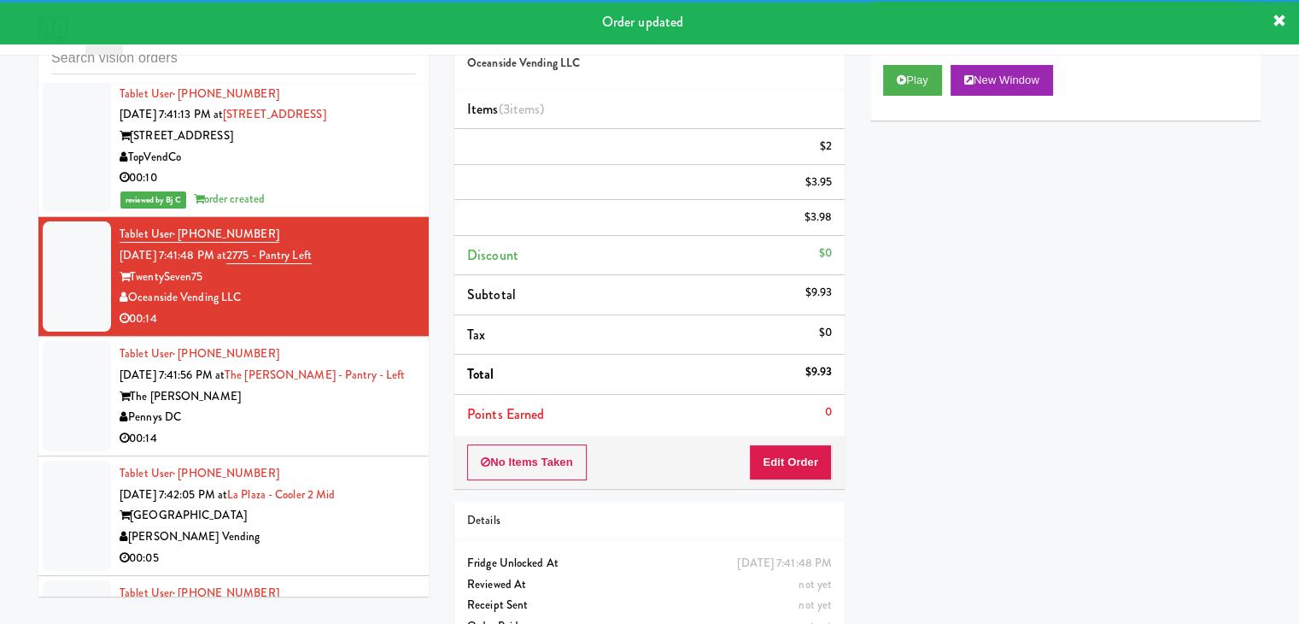
click at [301, 352] on div "Tablet User · (501) 993-8858 Sep 2, 2025 7:41:56 PM at The Whitmore - Pantry - …" at bounding box center [268, 395] width 296 height 105
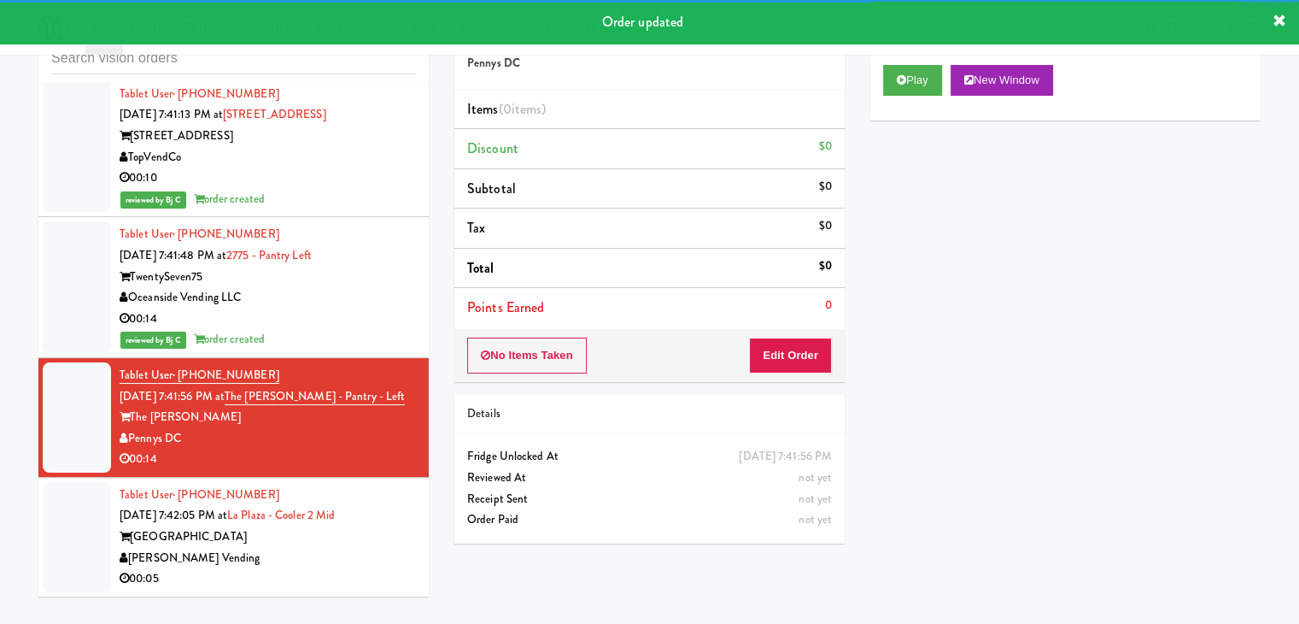
click at [927, 97] on div "Play New Window" at bounding box center [1065, 86] width 390 height 68
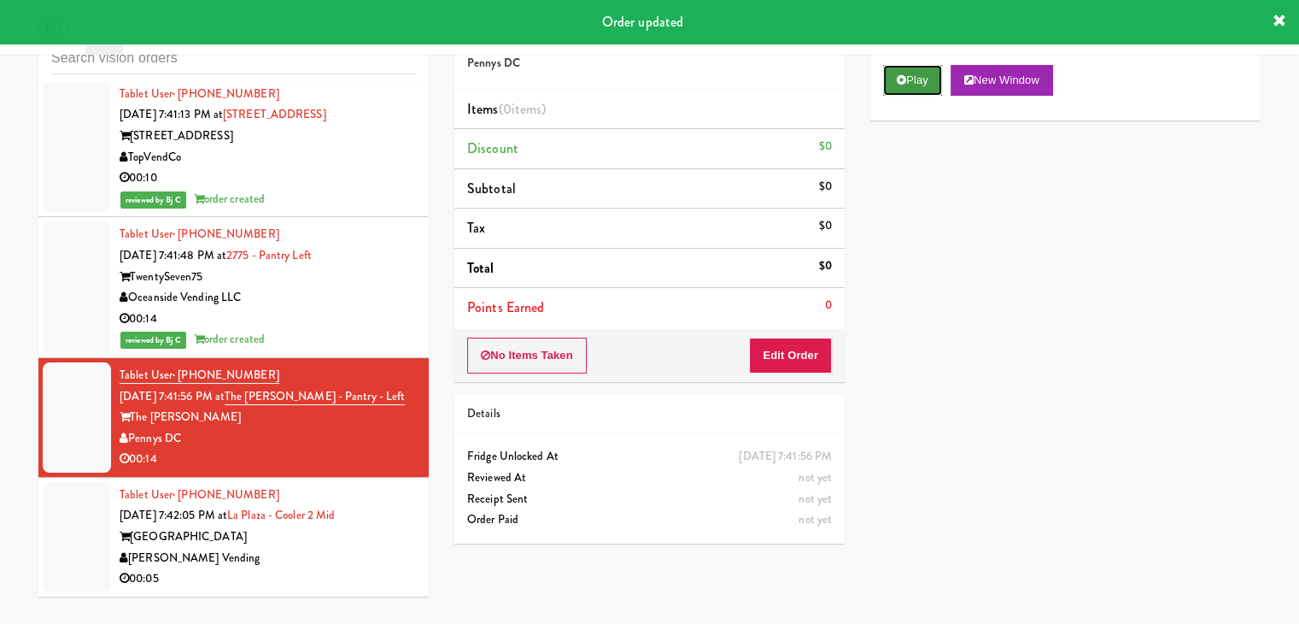
click at [927, 83] on button "Play" at bounding box center [912, 80] width 59 height 31
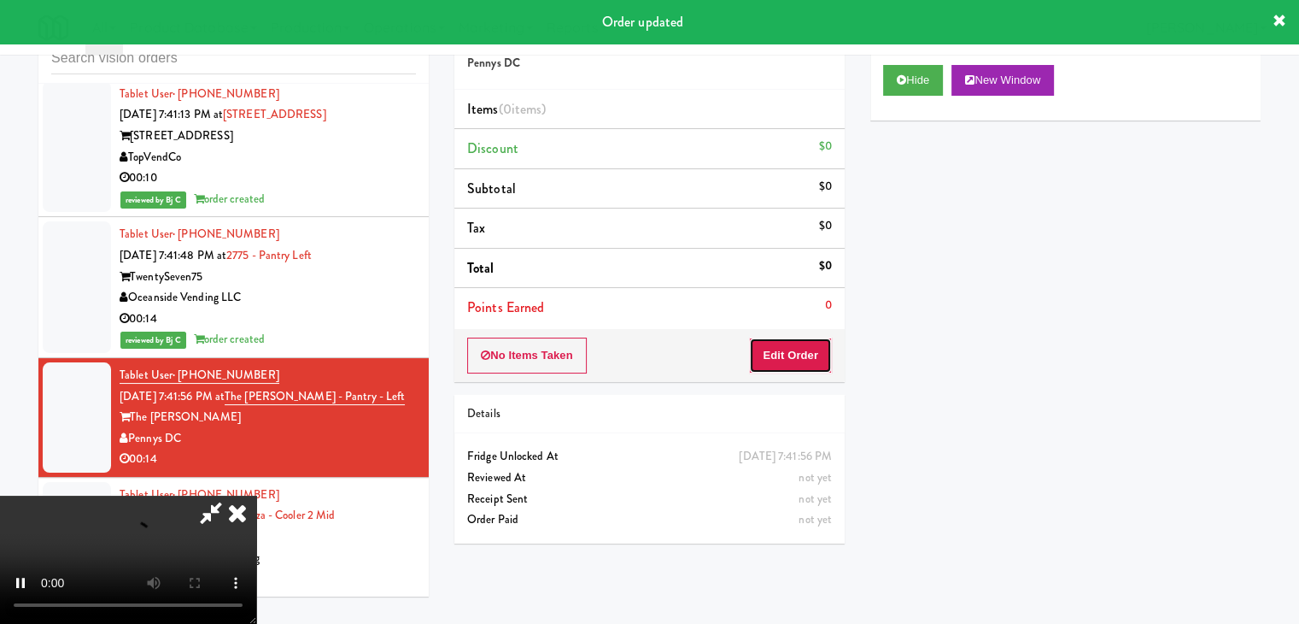
click at [799, 348] on button "Edit Order" at bounding box center [790, 355] width 83 height 36
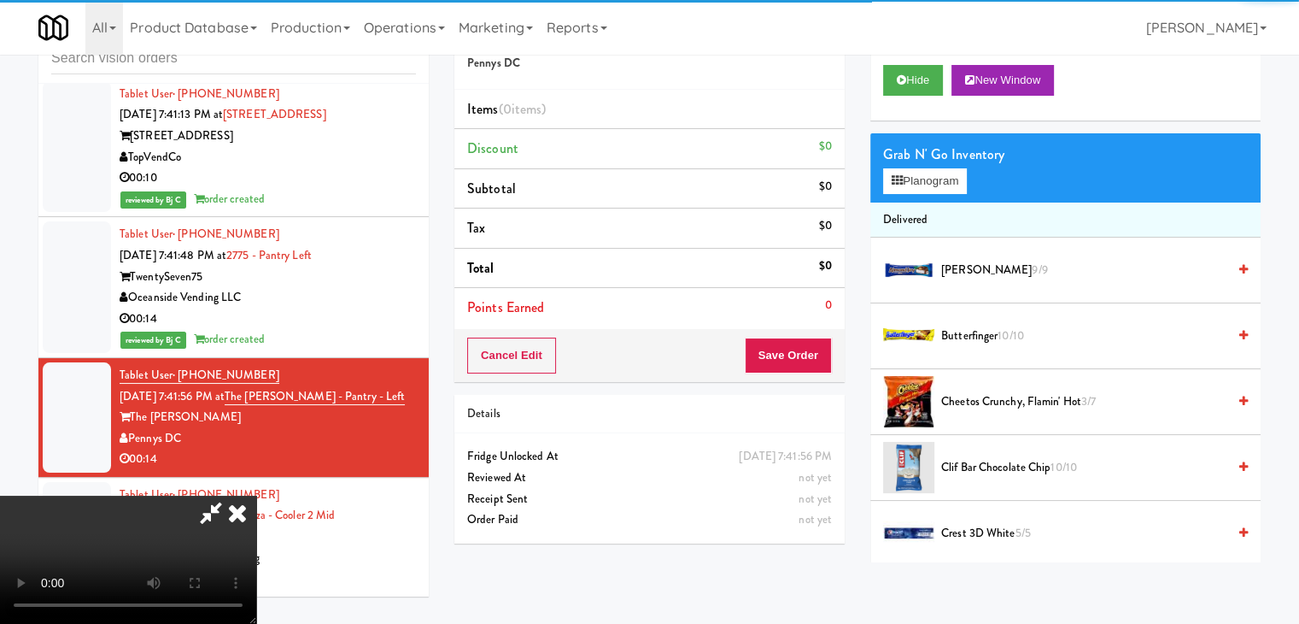
click at [307, 308] on div "00:14" at bounding box center [268, 318] width 296 height 21
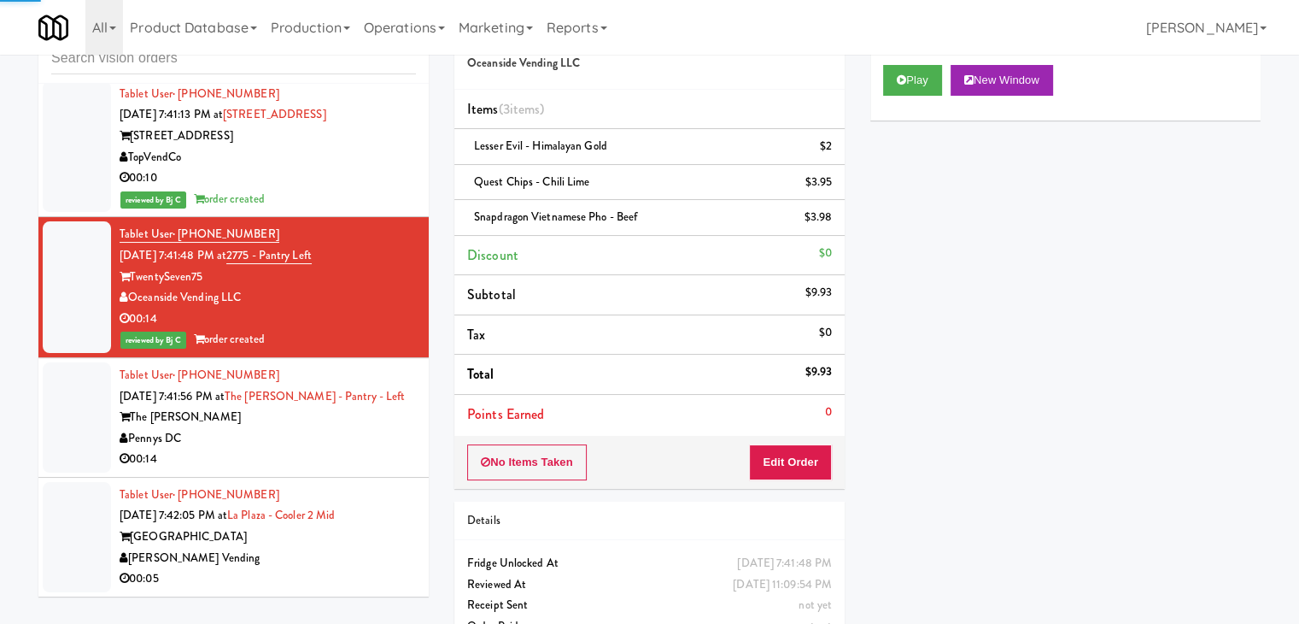
click at [325, 448] on div "00:14" at bounding box center [268, 458] width 296 height 21
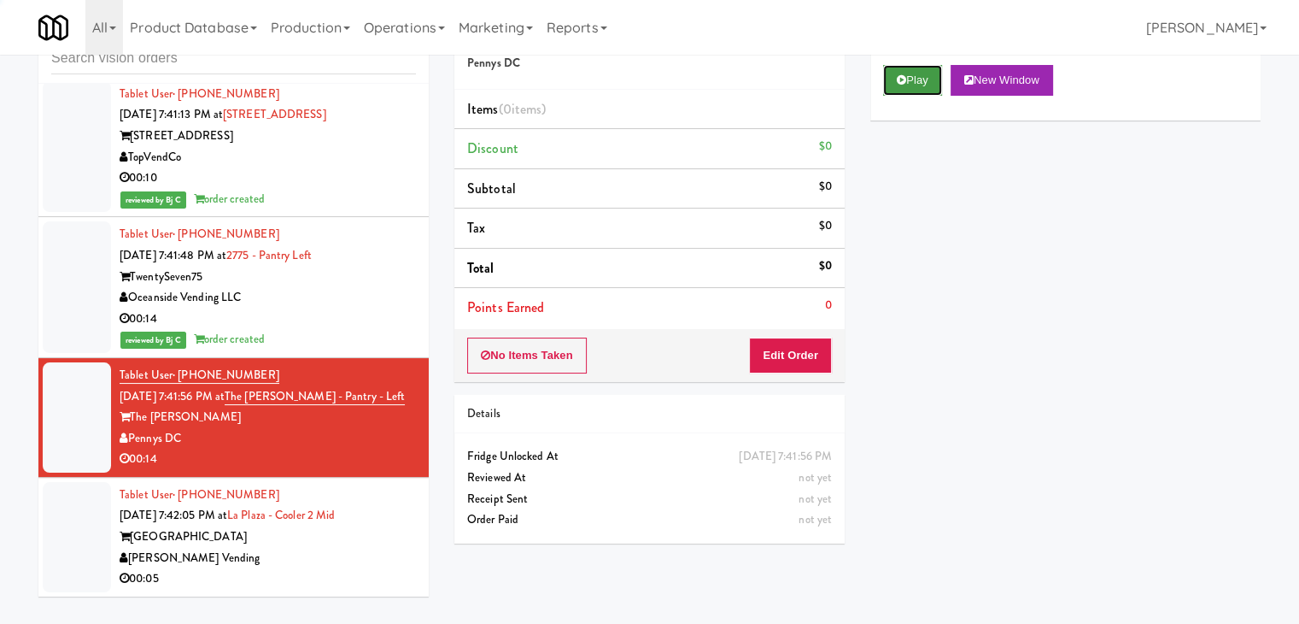
click at [909, 73] on button "Play" at bounding box center [912, 80] width 59 height 31
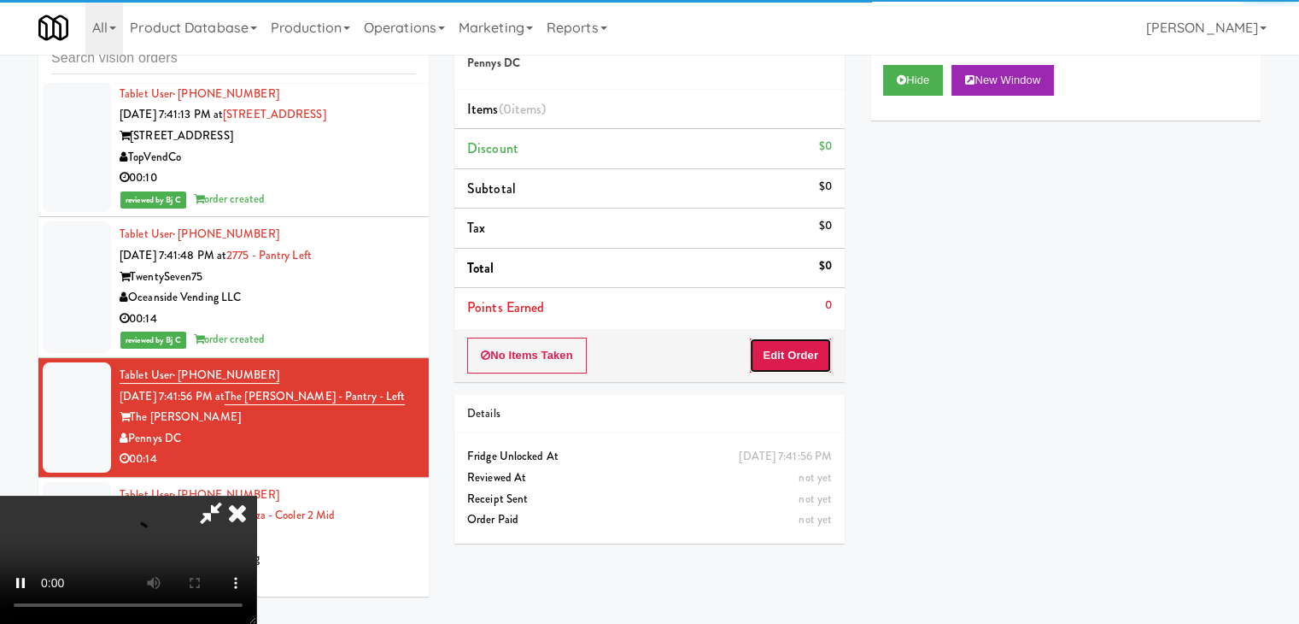
click at [788, 360] on button "Edit Order" at bounding box center [790, 355] width 83 height 36
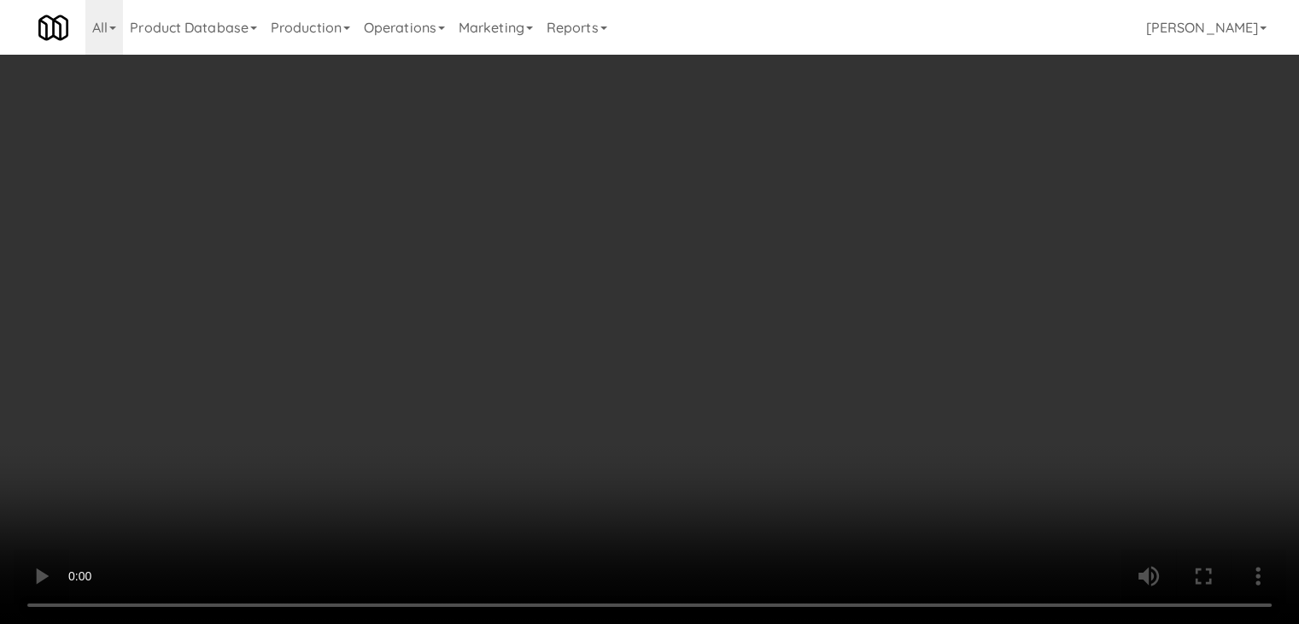
scroll to position [16803, 0]
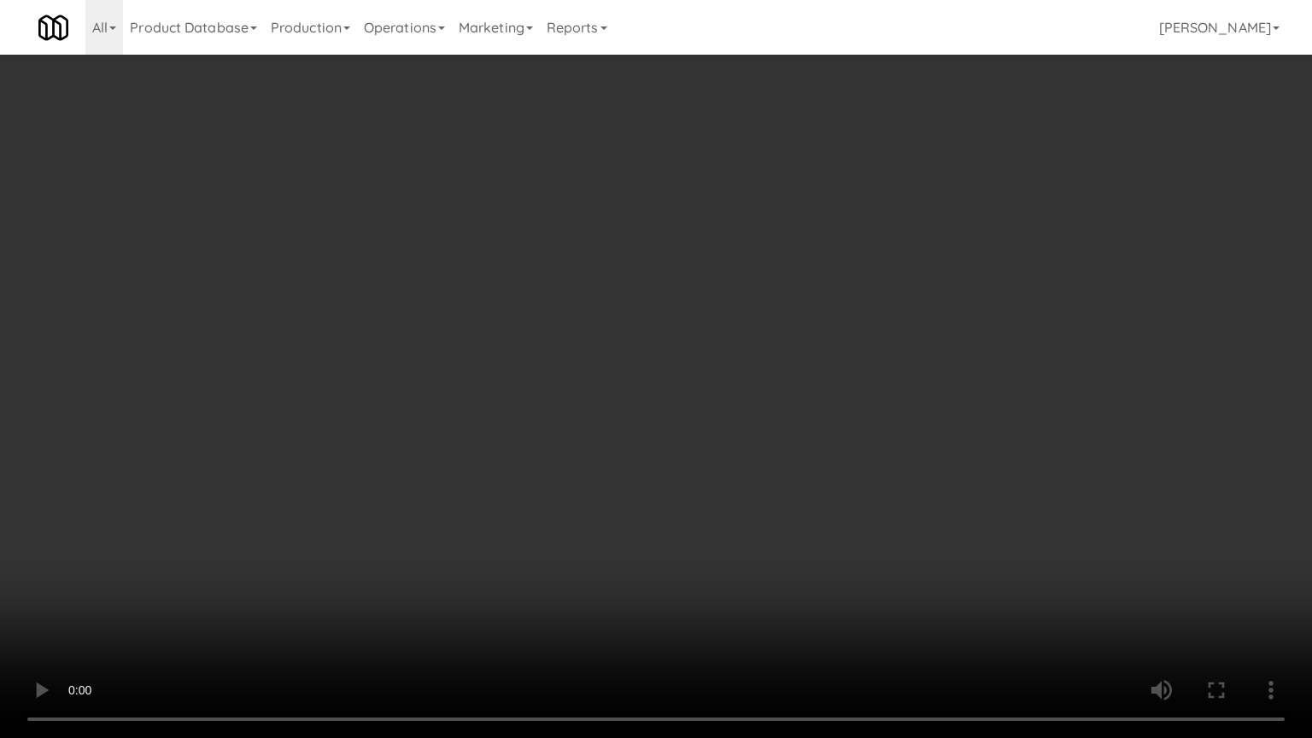
click at [741, 481] on video at bounding box center [656, 369] width 1312 height 738
click at [735, 486] on video at bounding box center [656, 369] width 1312 height 738
click at [739, 478] on video at bounding box center [656, 369] width 1312 height 738
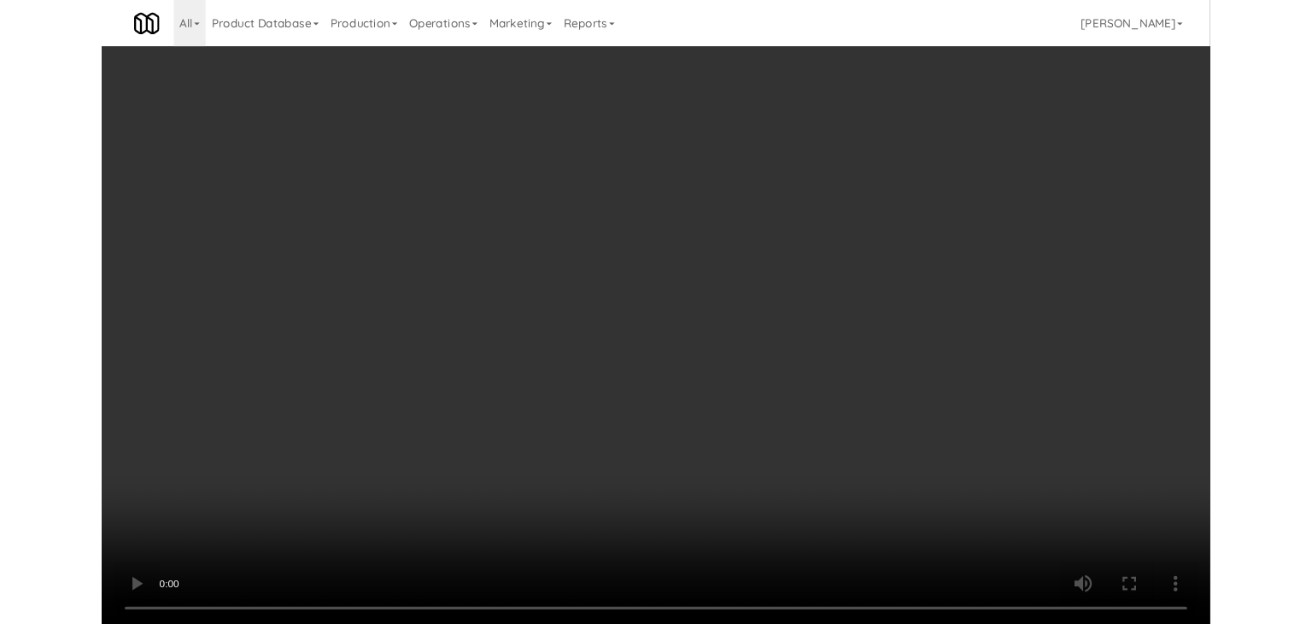
scroll to position [16845, 0]
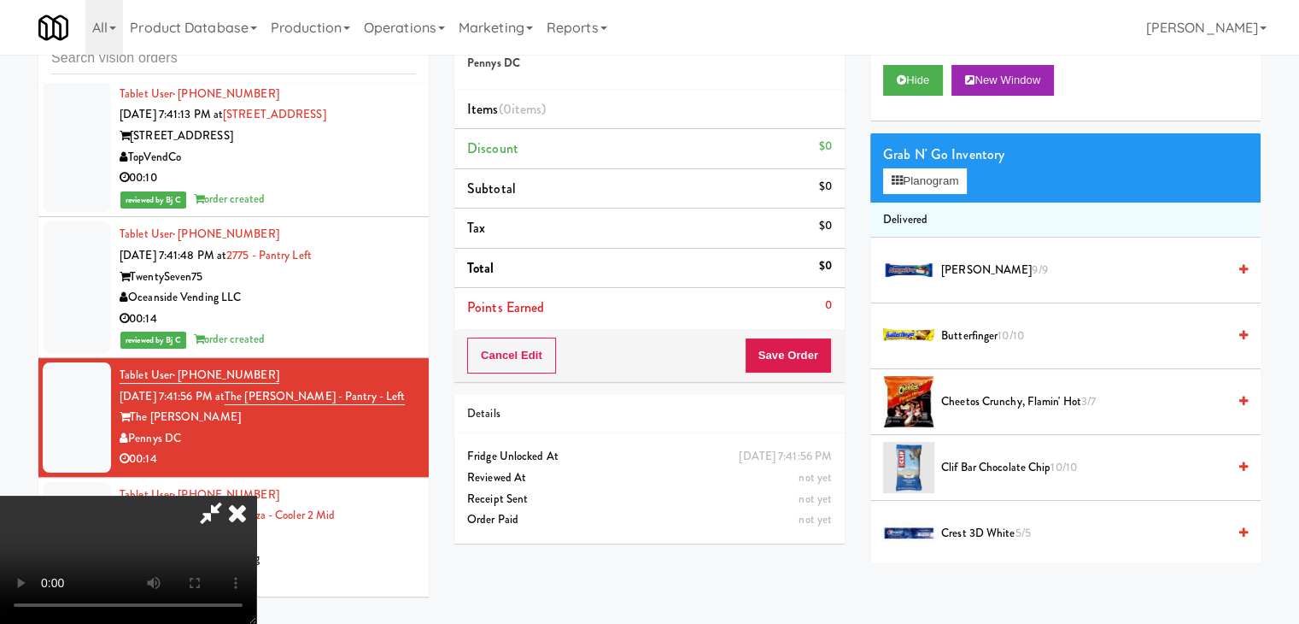
click at [256, 495] on video at bounding box center [128, 559] width 256 height 128
click at [919, 176] on button "Planogram" at bounding box center [925, 181] width 84 height 26
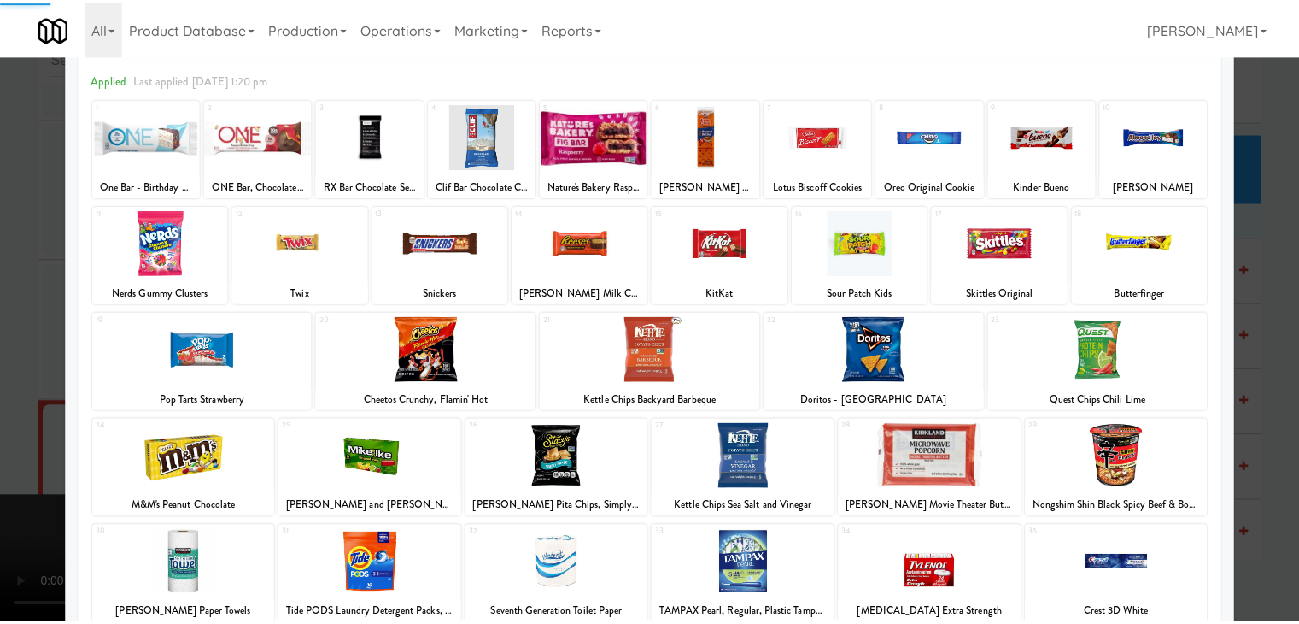
scroll to position [215, 0]
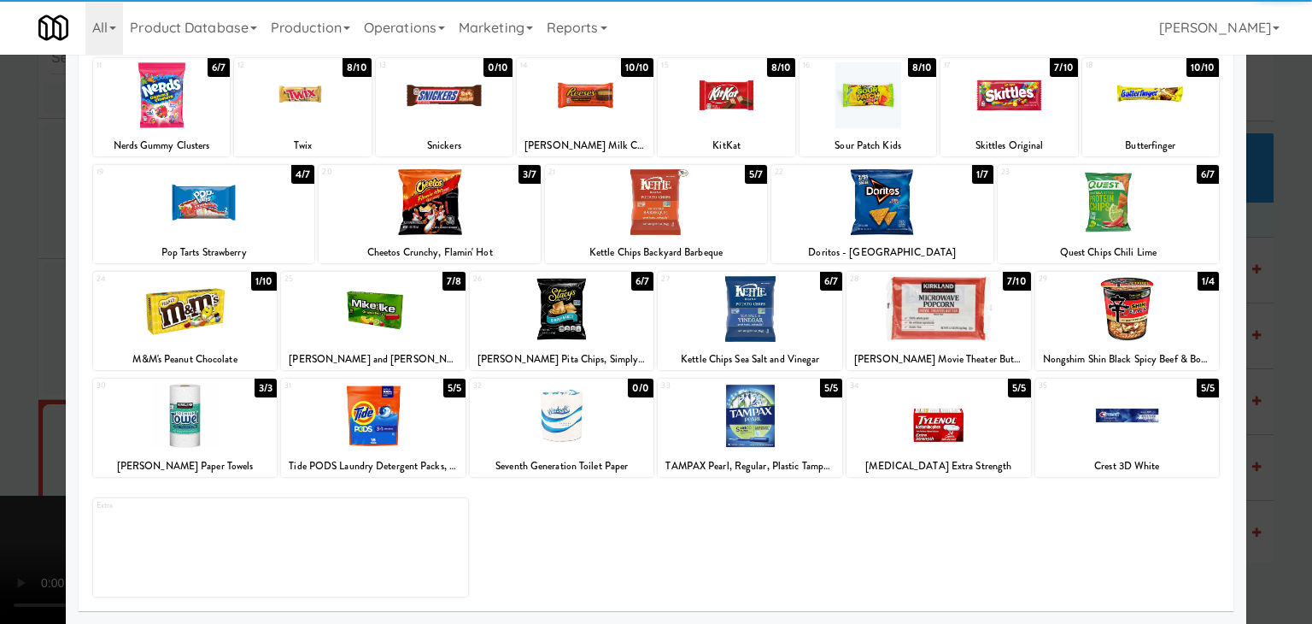
click at [167, 429] on div at bounding box center [185, 416] width 184 height 66
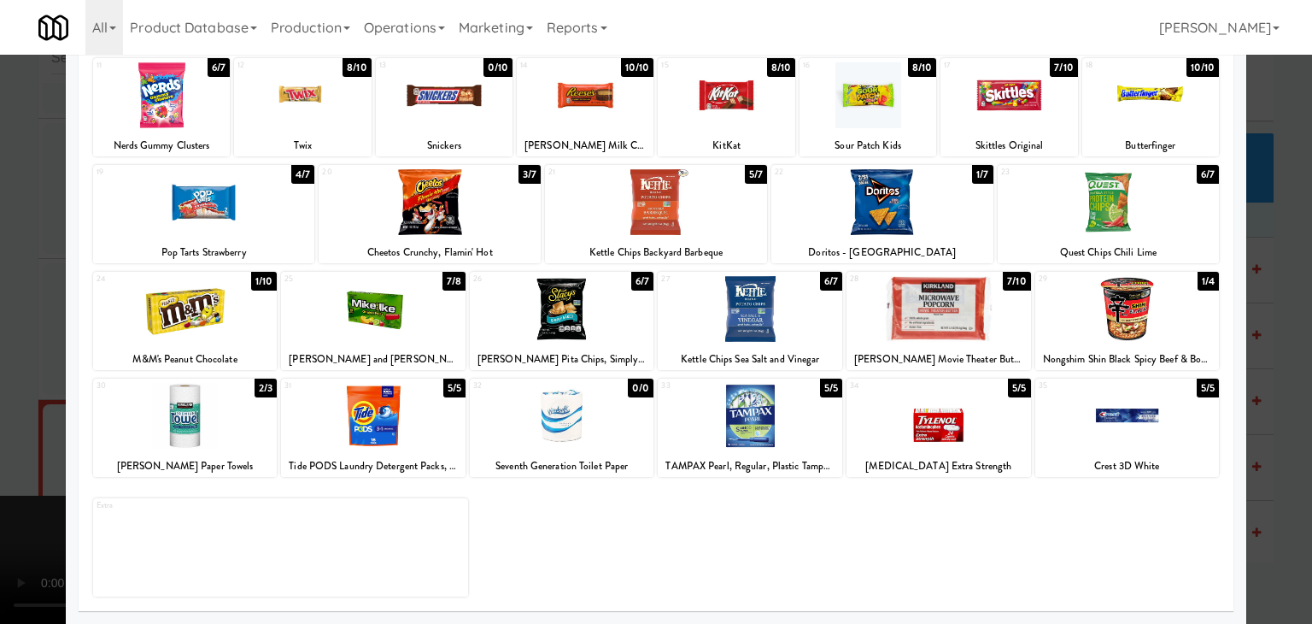
drag, startPoint x: 1148, startPoint y: 305, endPoint x: 1257, endPoint y: 328, distance: 111.7
click at [1153, 307] on div at bounding box center [1127, 309] width 184 height 66
drag, startPoint x: 1278, startPoint y: 336, endPoint x: 1107, endPoint y: 347, distance: 171.2
click at [1278, 336] on div at bounding box center [656, 312] width 1312 height 624
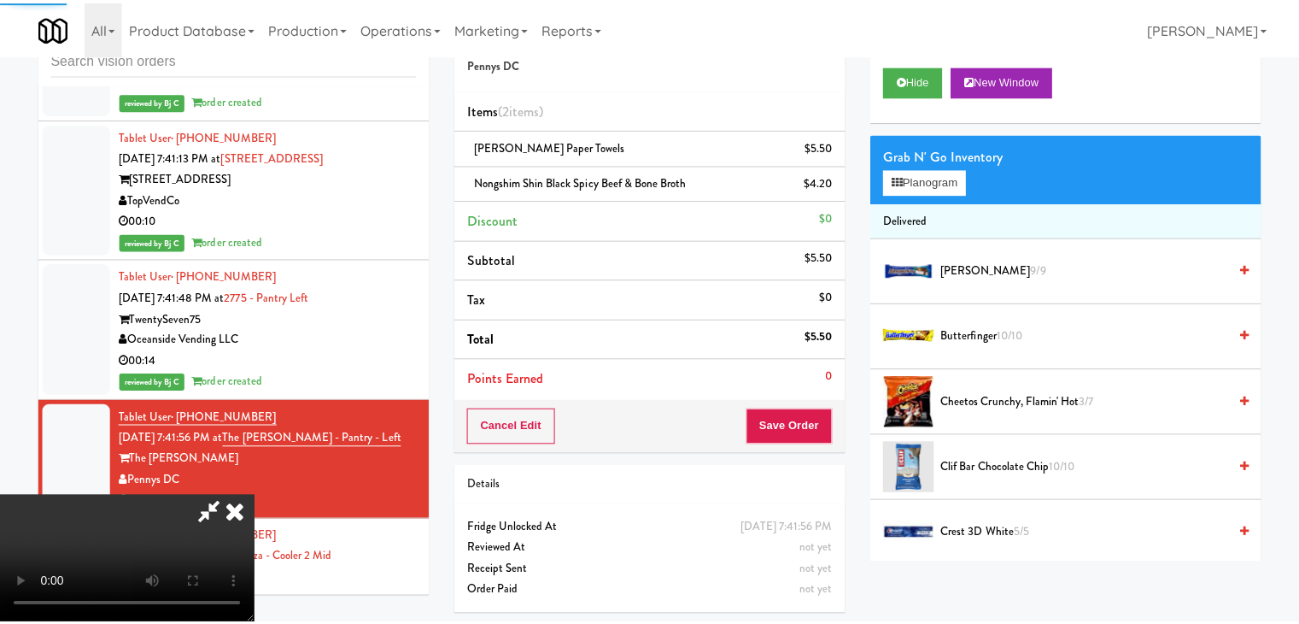
scroll to position [16845, 0]
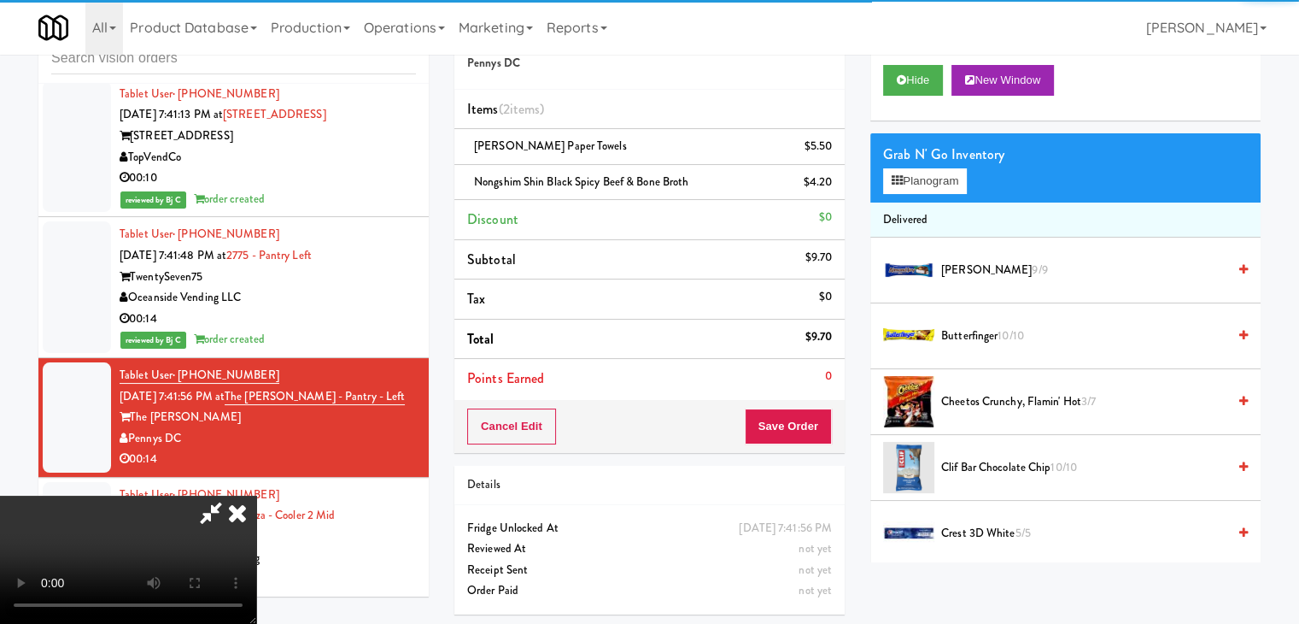
drag, startPoint x: 527, startPoint y: 382, endPoint x: 659, endPoint y: 389, distance: 132.6
click at [256, 495] on video at bounding box center [128, 559] width 256 height 128
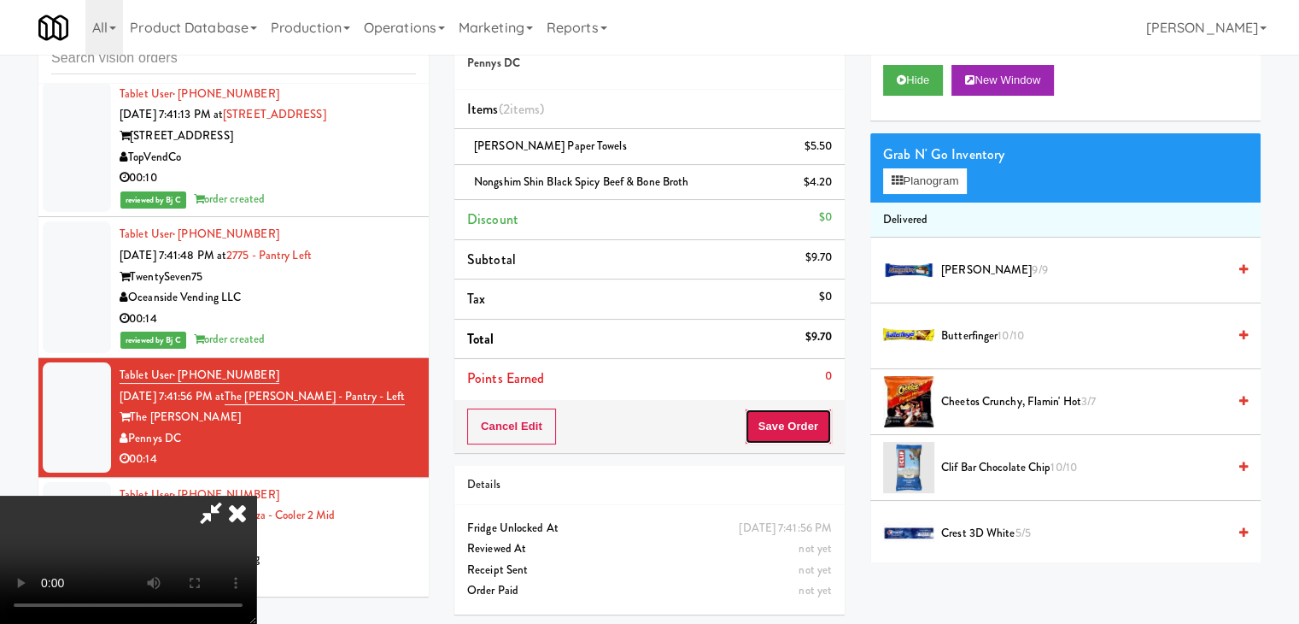
click at [803, 408] on button "Save Order" at bounding box center [788, 426] width 87 height 36
drag, startPoint x: 803, startPoint y: 407, endPoint x: 794, endPoint y: 408, distance: 8.6
click at [803, 408] on button "Save Order" at bounding box center [788, 426] width 87 height 36
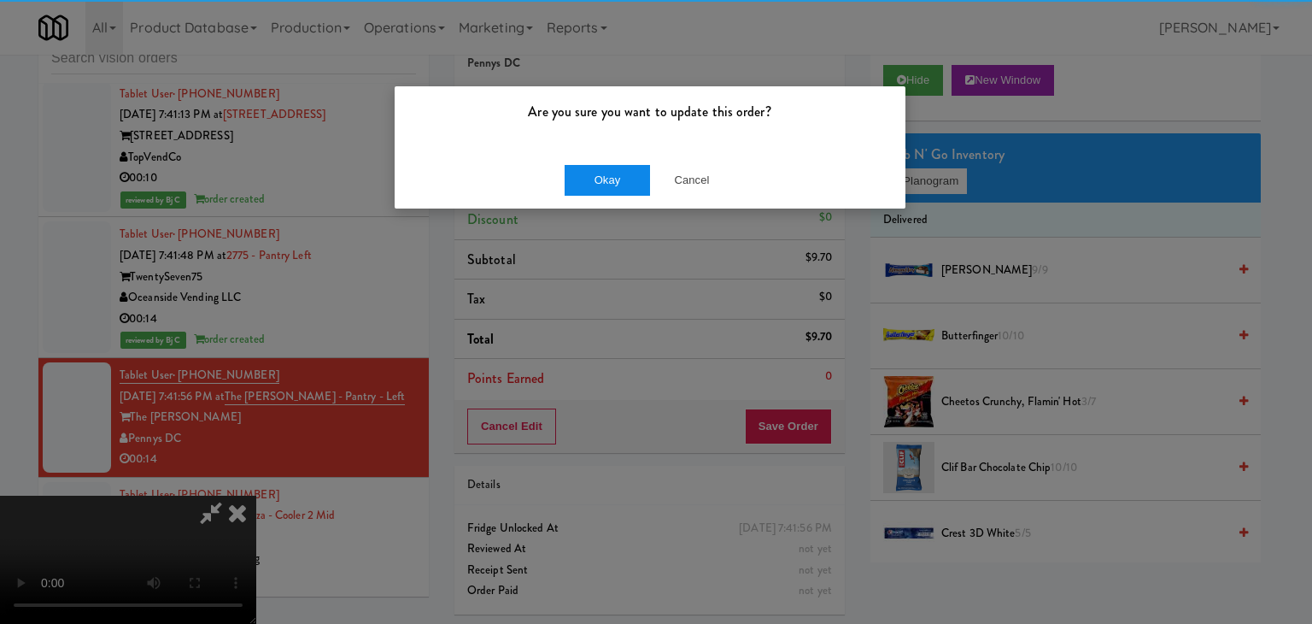
drag, startPoint x: 622, startPoint y: 148, endPoint x: 616, endPoint y: 169, distance: 22.2
click at [620, 151] on div "Are you sure you want to update this order? Okay Cancel" at bounding box center [650, 147] width 512 height 124
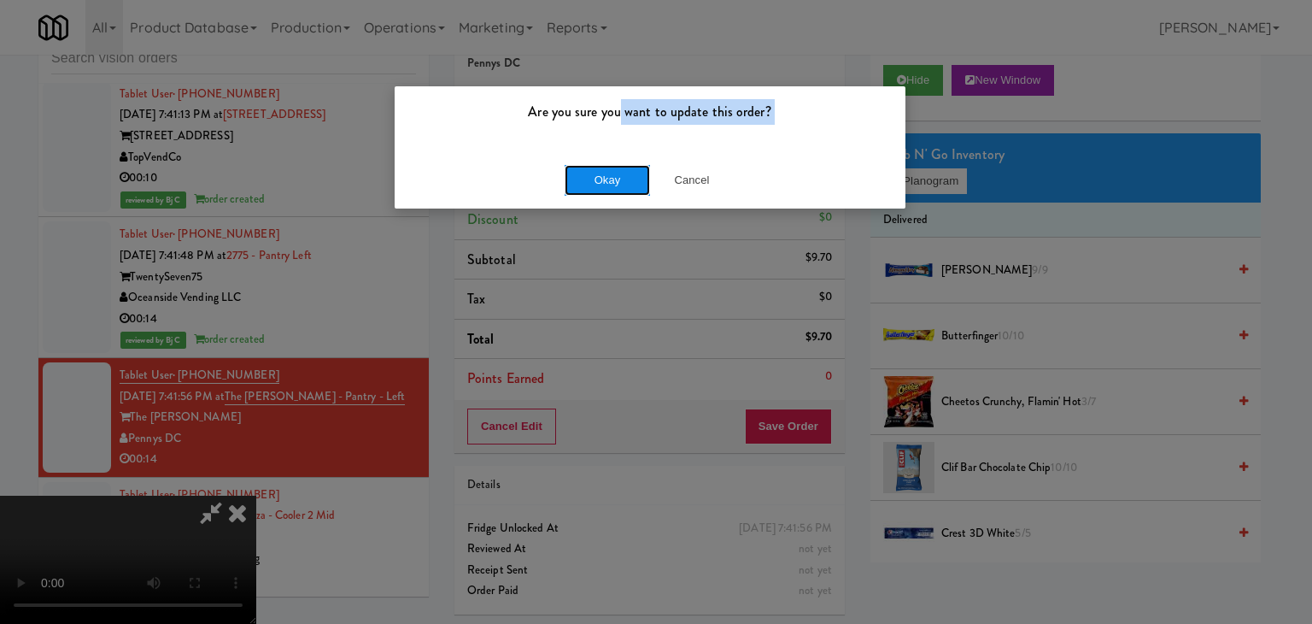
click at [614, 179] on button "Okay" at bounding box center [607, 180] width 85 height 31
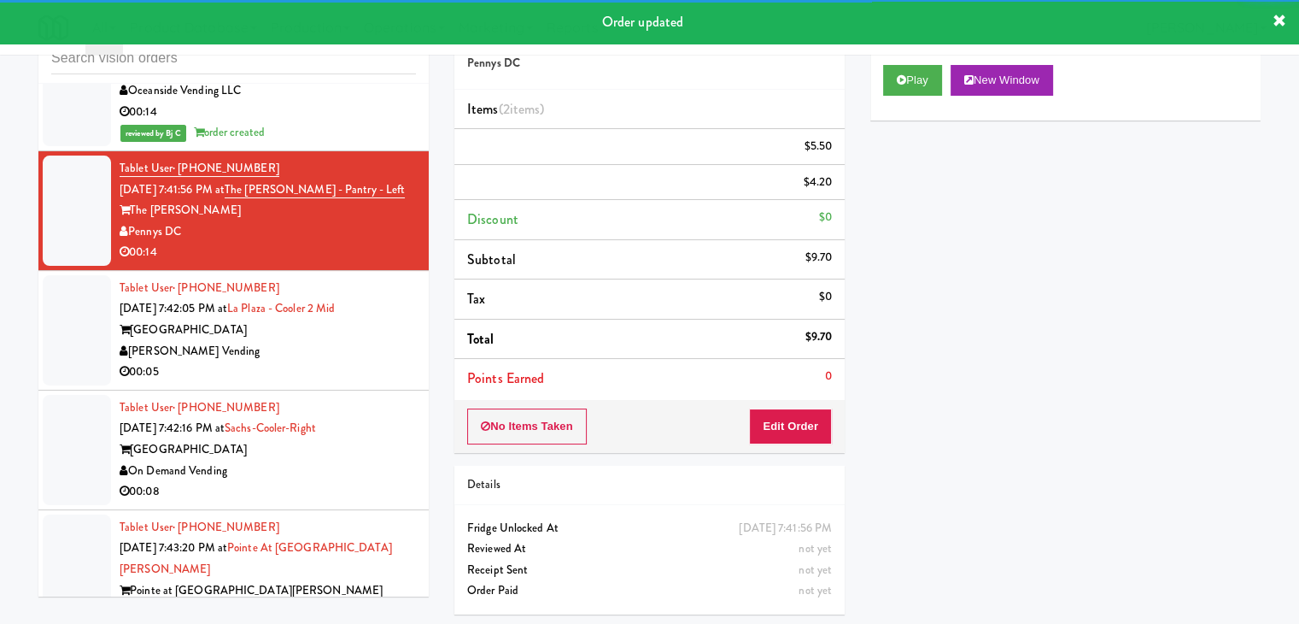
scroll to position [17101, 0]
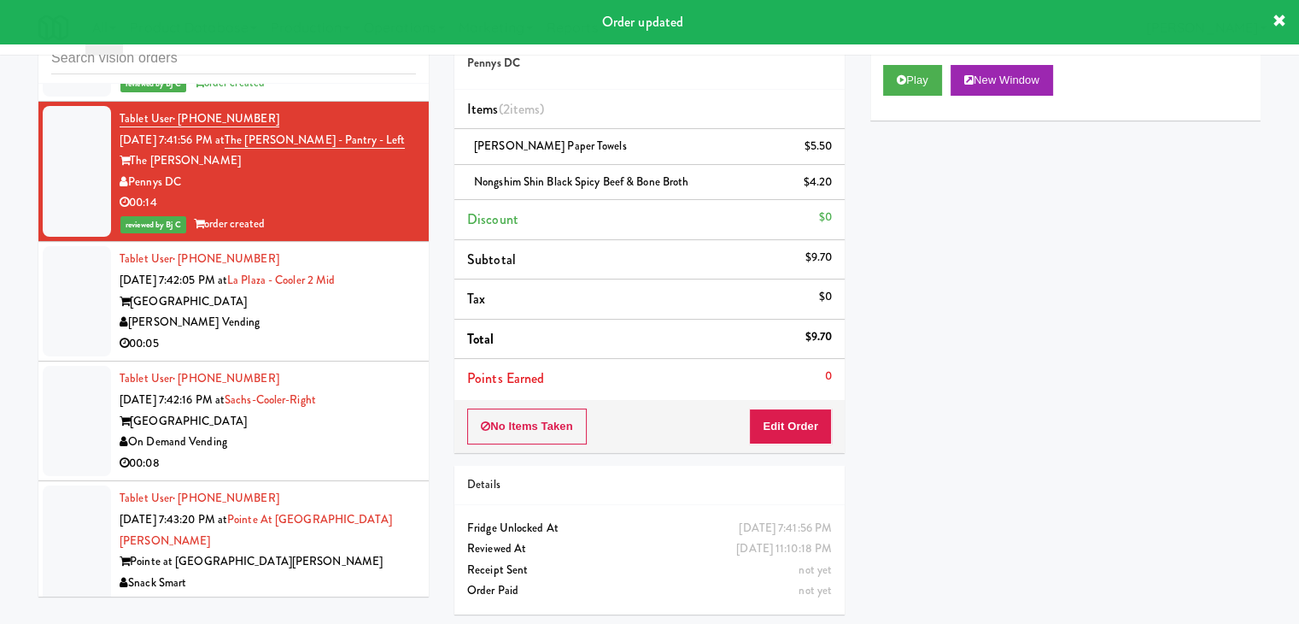
click at [372, 291] on div "[GEOGRAPHIC_DATA]" at bounding box center [268, 301] width 296 height 21
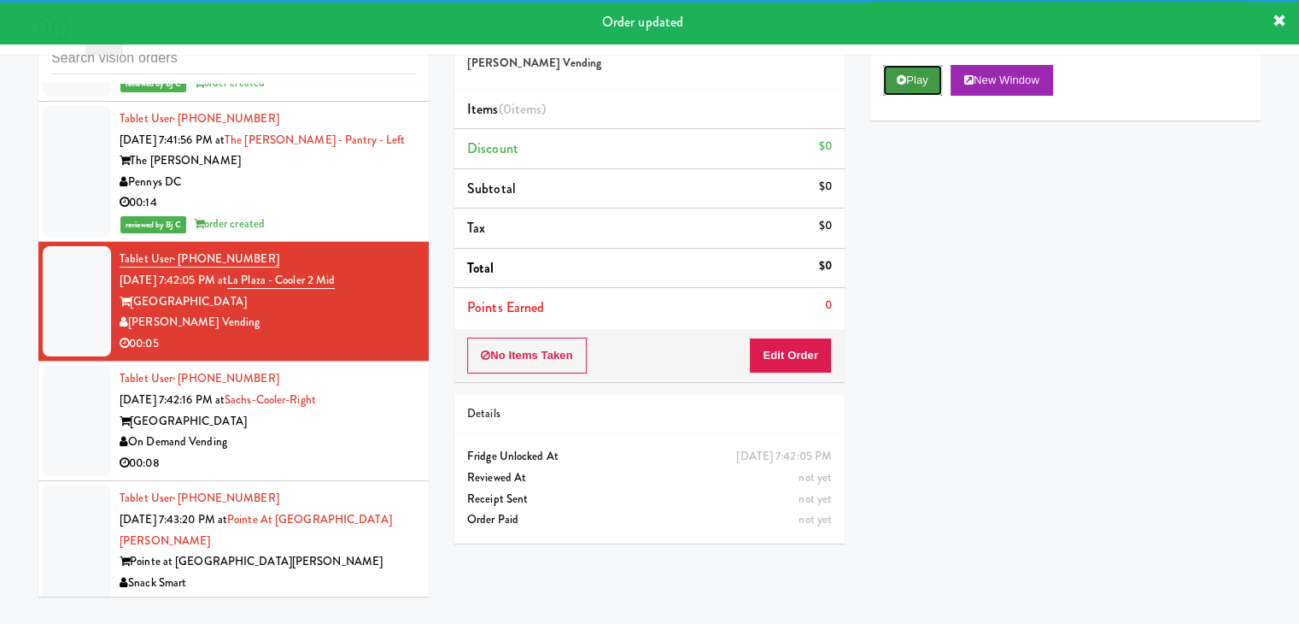
click at [922, 73] on button "Play" at bounding box center [912, 80] width 59 height 31
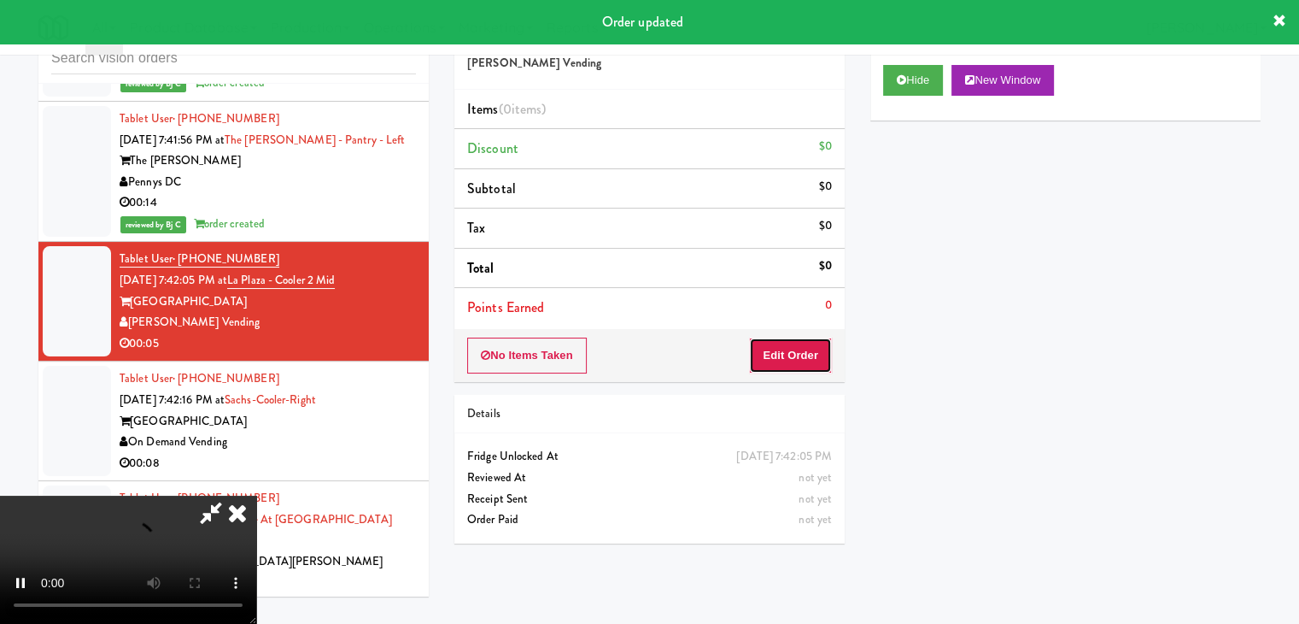
click at [779, 358] on button "Edit Order" at bounding box center [790, 355] width 83 height 36
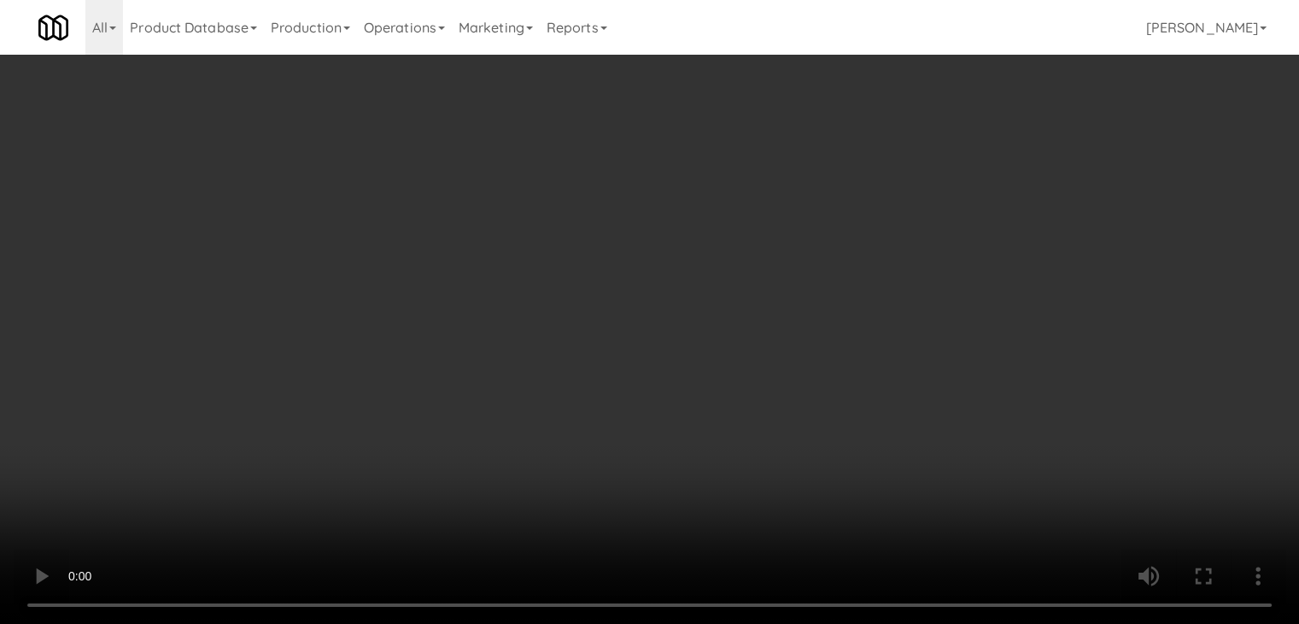
scroll to position [17059, 0]
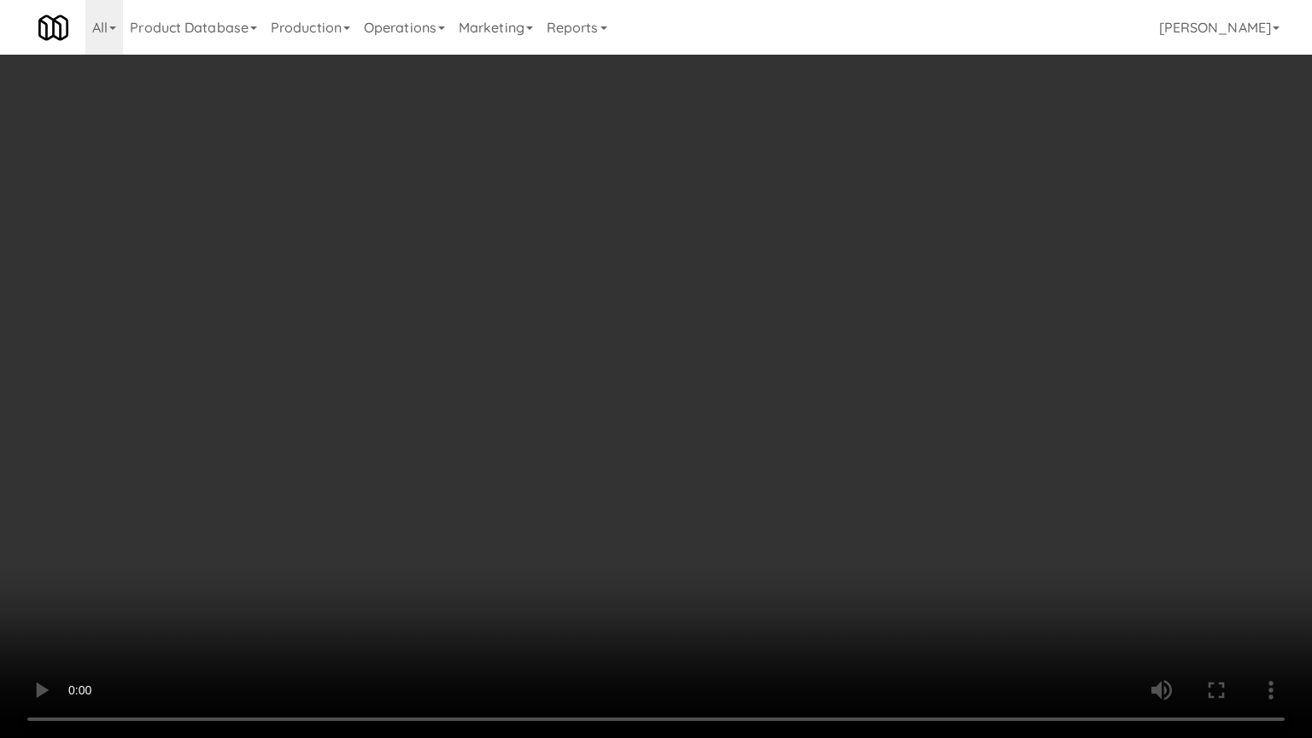
click at [822, 477] on video at bounding box center [656, 369] width 1312 height 738
click at [823, 477] on video at bounding box center [656, 369] width 1312 height 738
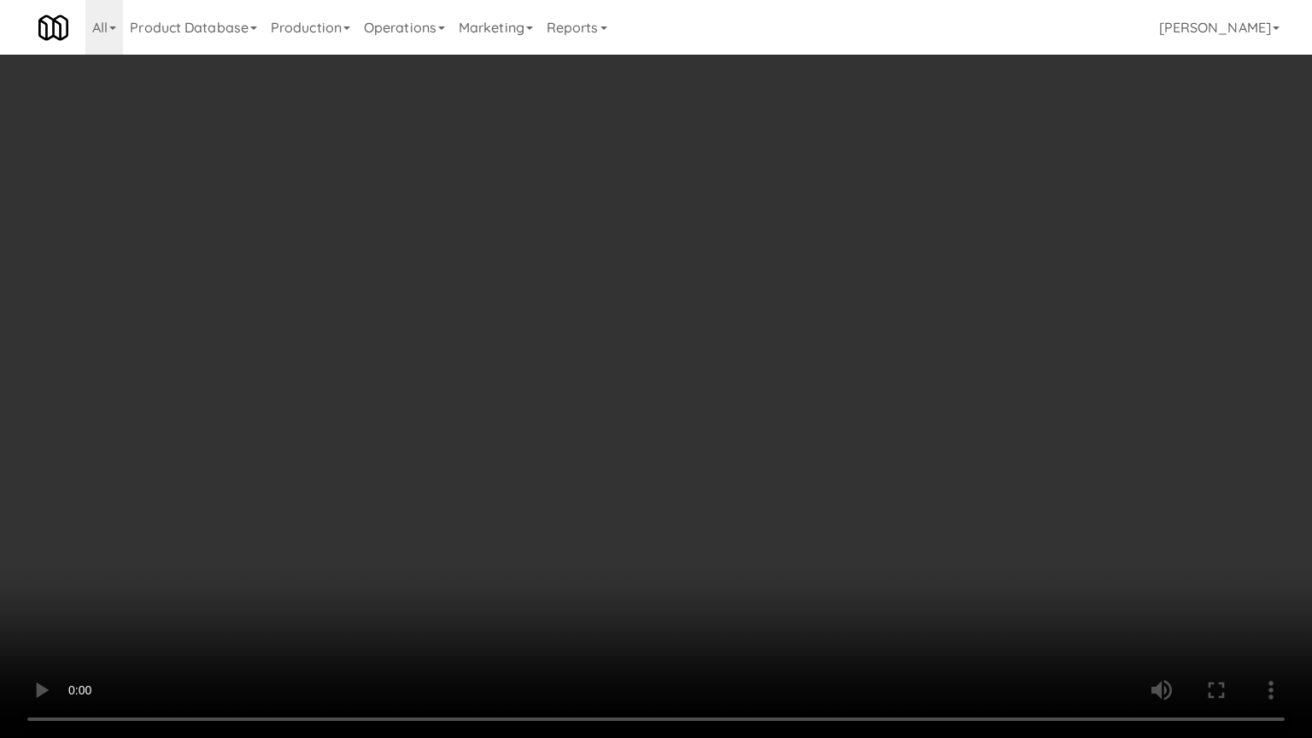
click at [823, 477] on video at bounding box center [656, 369] width 1312 height 738
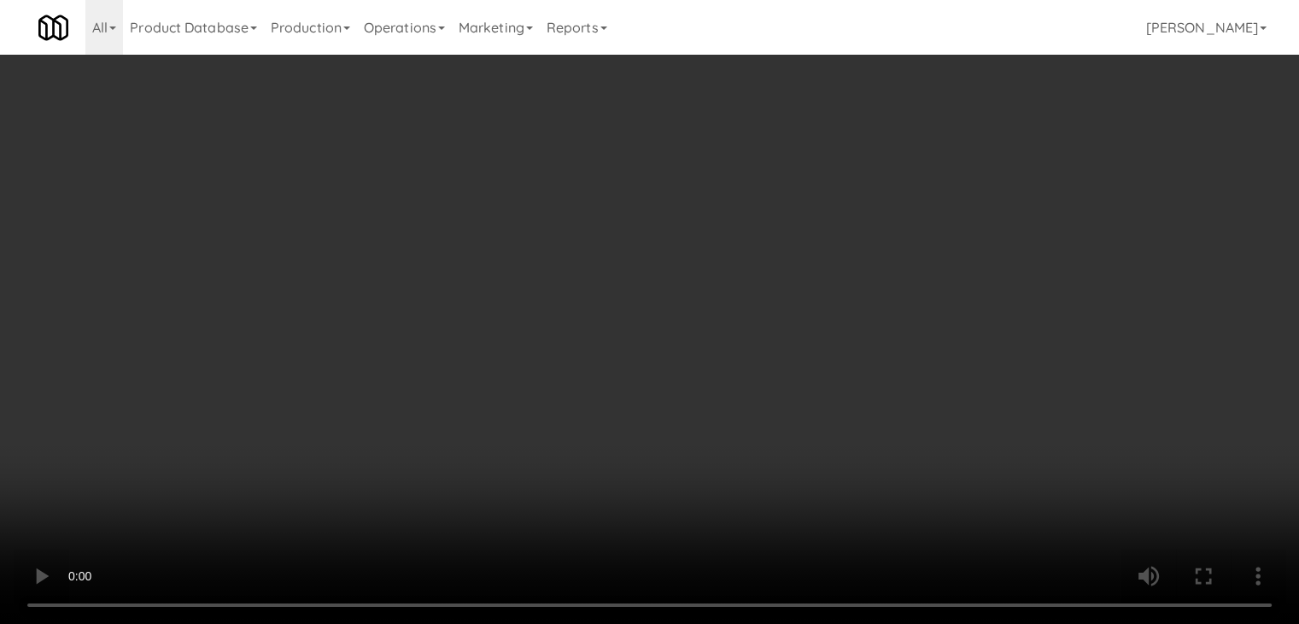
click at [936, 178] on button "Planogram" at bounding box center [925, 181] width 84 height 26
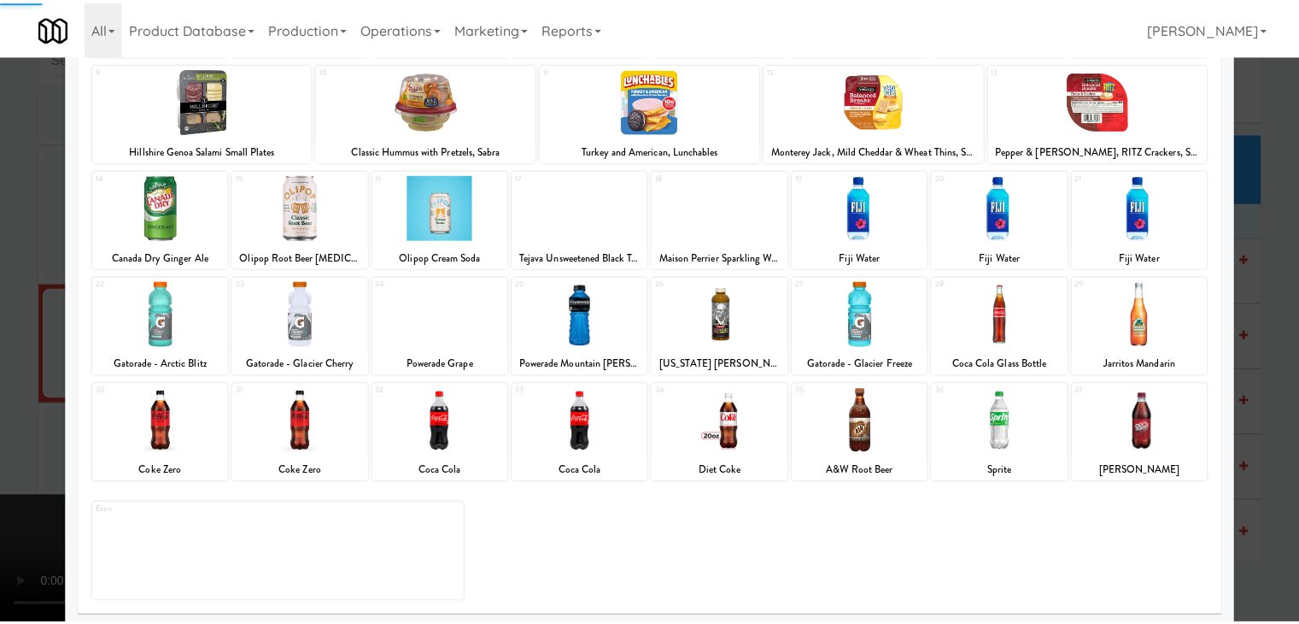
scroll to position [215, 0]
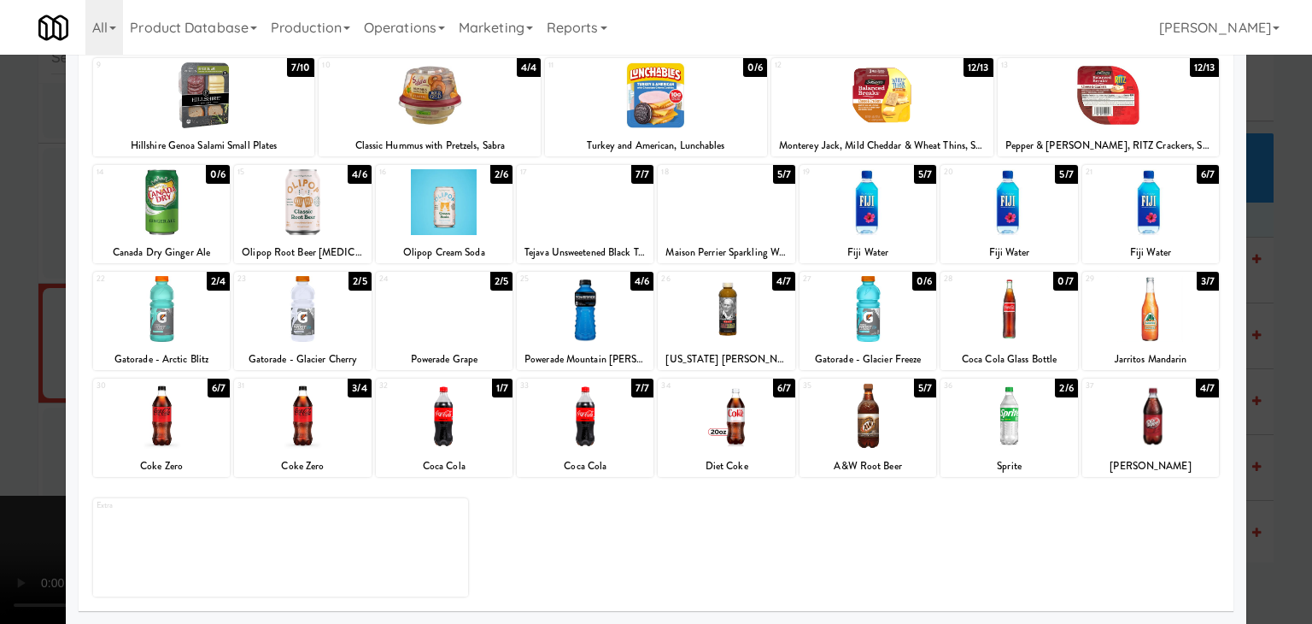
click at [724, 307] on div at bounding box center [726, 309] width 137 height 66
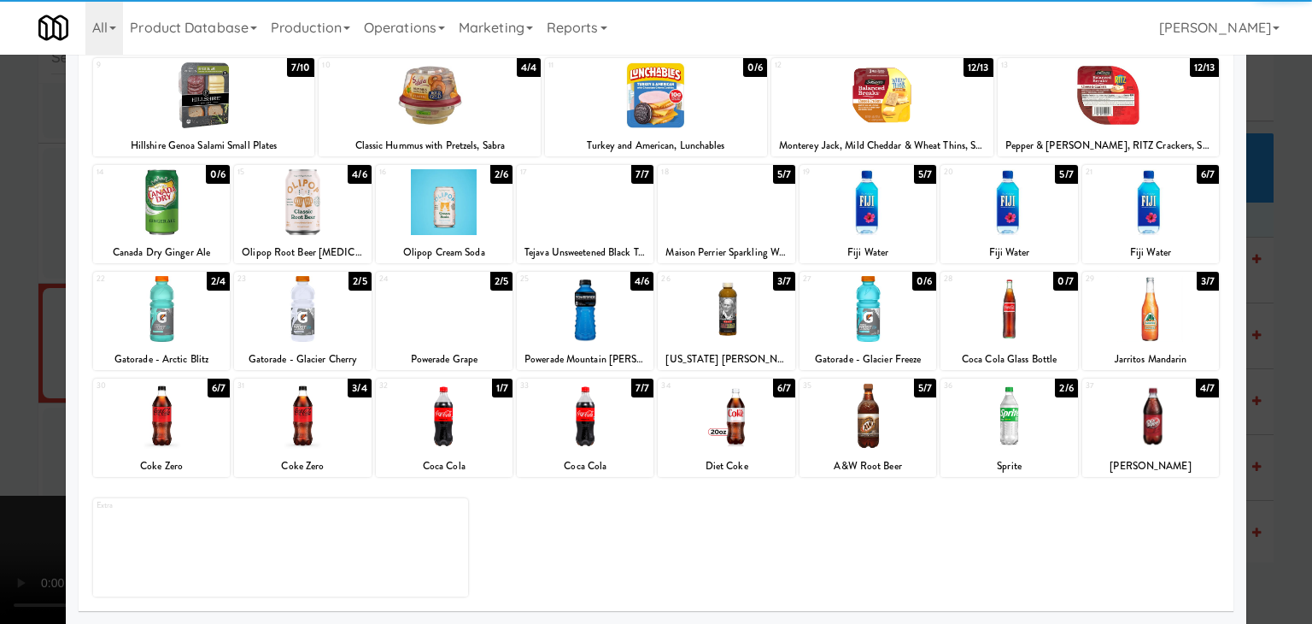
drag, startPoint x: 5, startPoint y: 429, endPoint x: 61, endPoint y: 438, distance: 57.2
click at [7, 430] on div at bounding box center [656, 312] width 1312 height 624
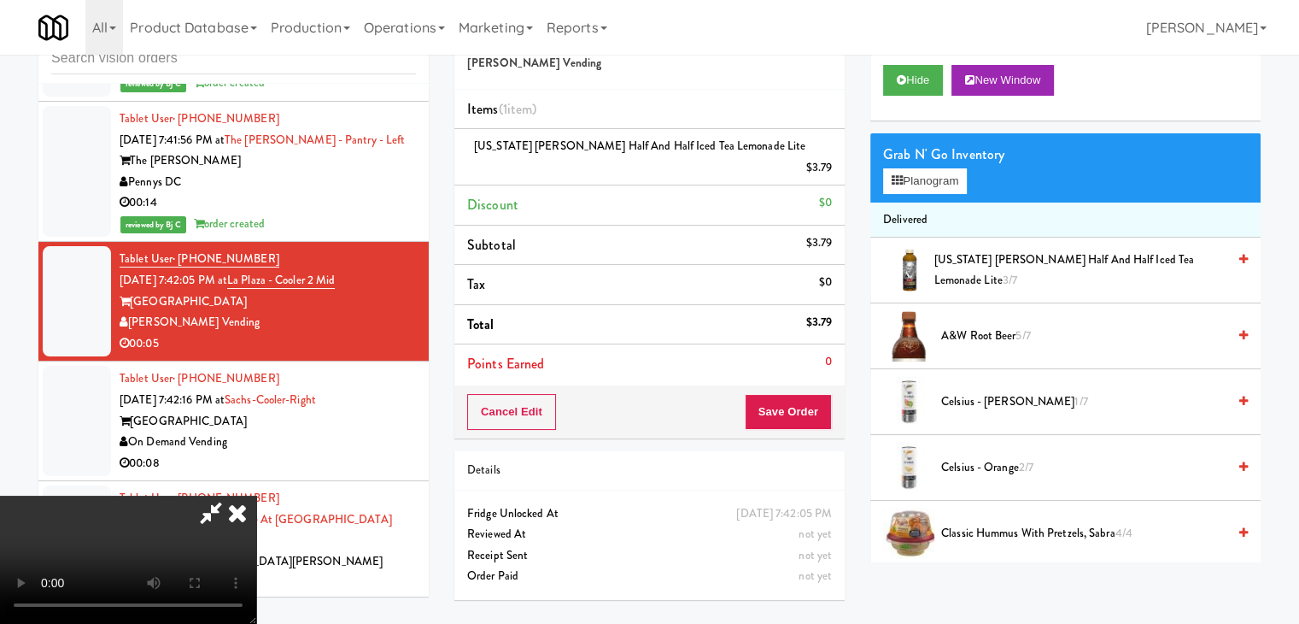
scroll to position [240, 0]
click at [256, 495] on video at bounding box center [128, 559] width 256 height 128
click at [812, 394] on button "Save Order" at bounding box center [788, 412] width 87 height 36
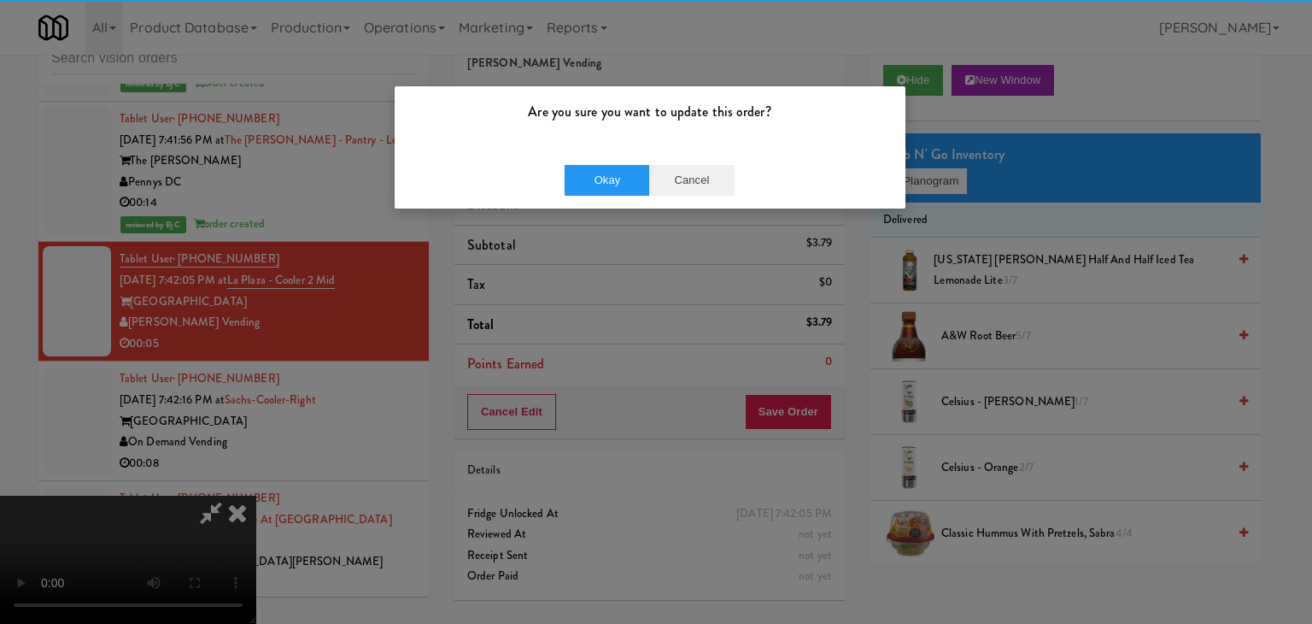
click at [653, 191] on div "Okay Cancel" at bounding box center [650, 179] width 511 height 57
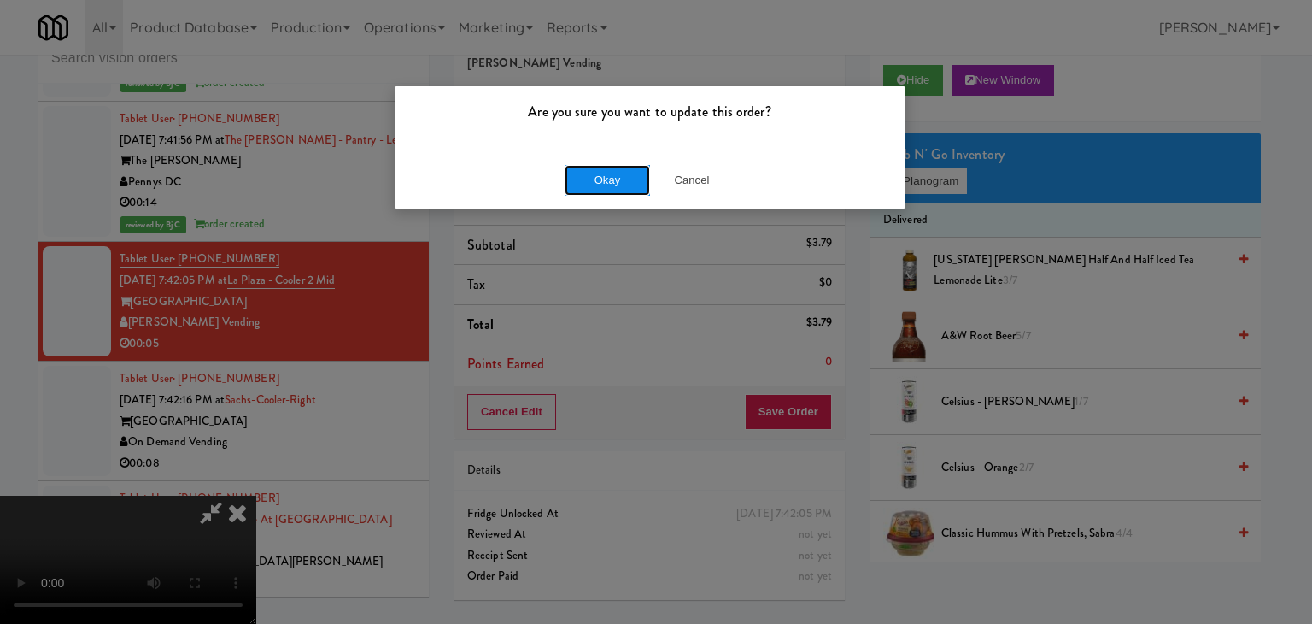
click at [629, 184] on button "Okay" at bounding box center [607, 180] width 85 height 31
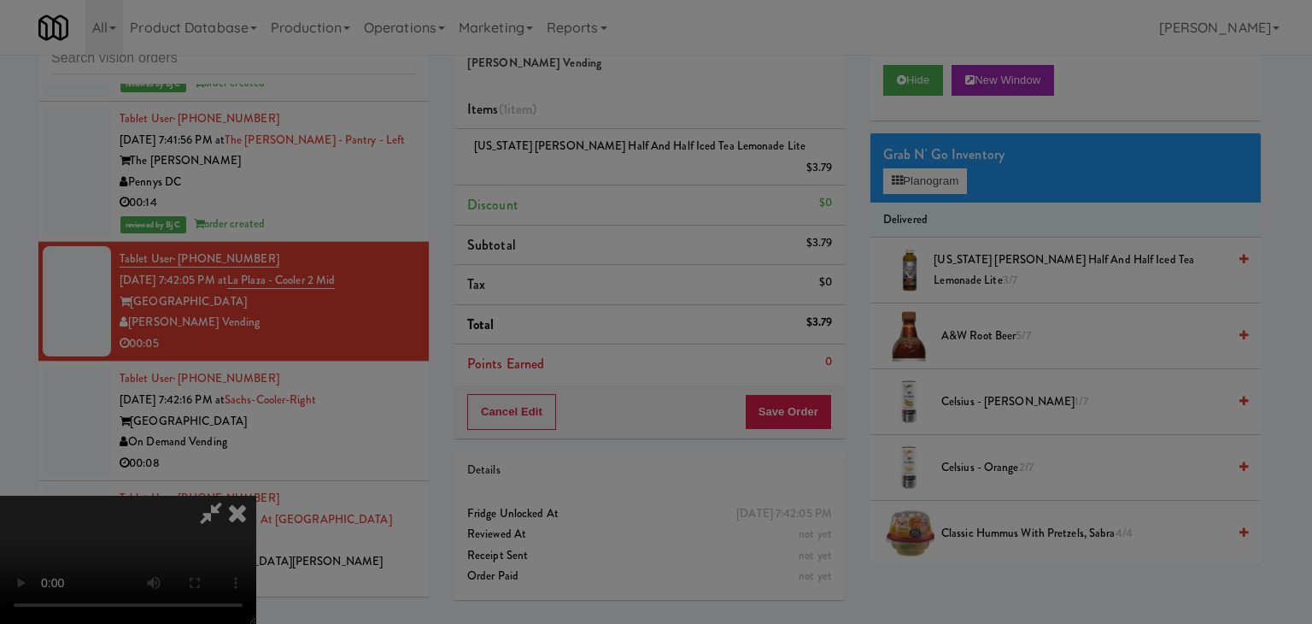
click at [629, 183] on body "Are you sure you want to update this order? Okay Cancel Okay Are you sure you w…" at bounding box center [656, 312] width 1312 height 624
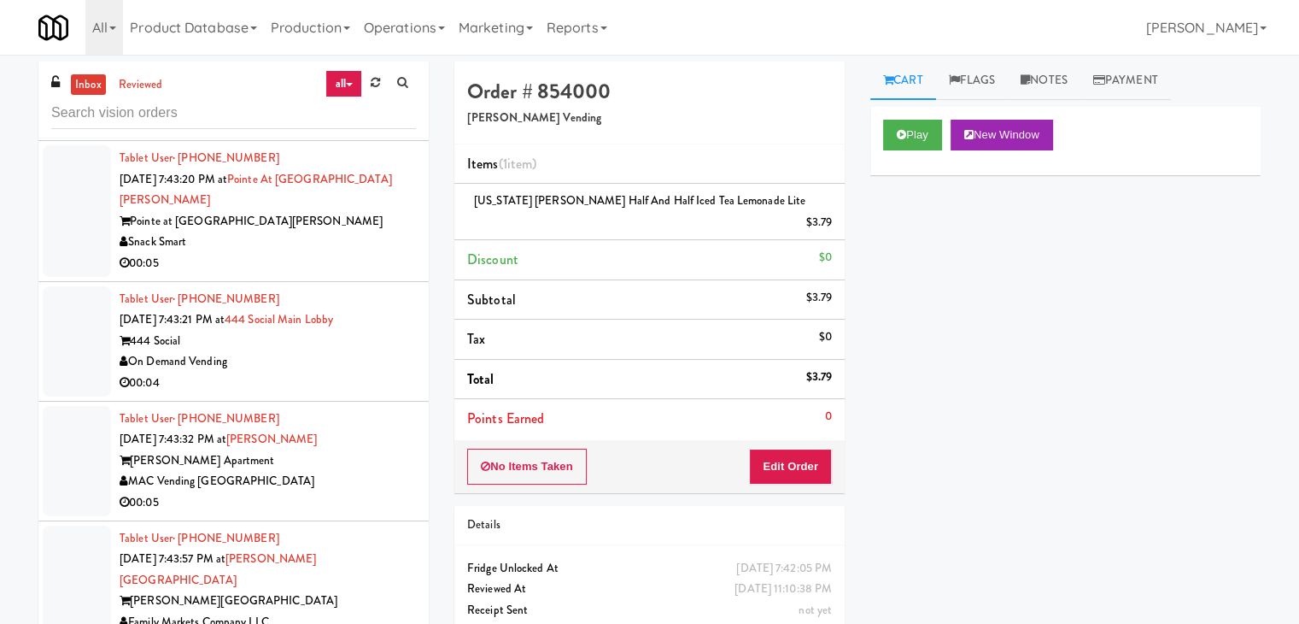
scroll to position [17528, 0]
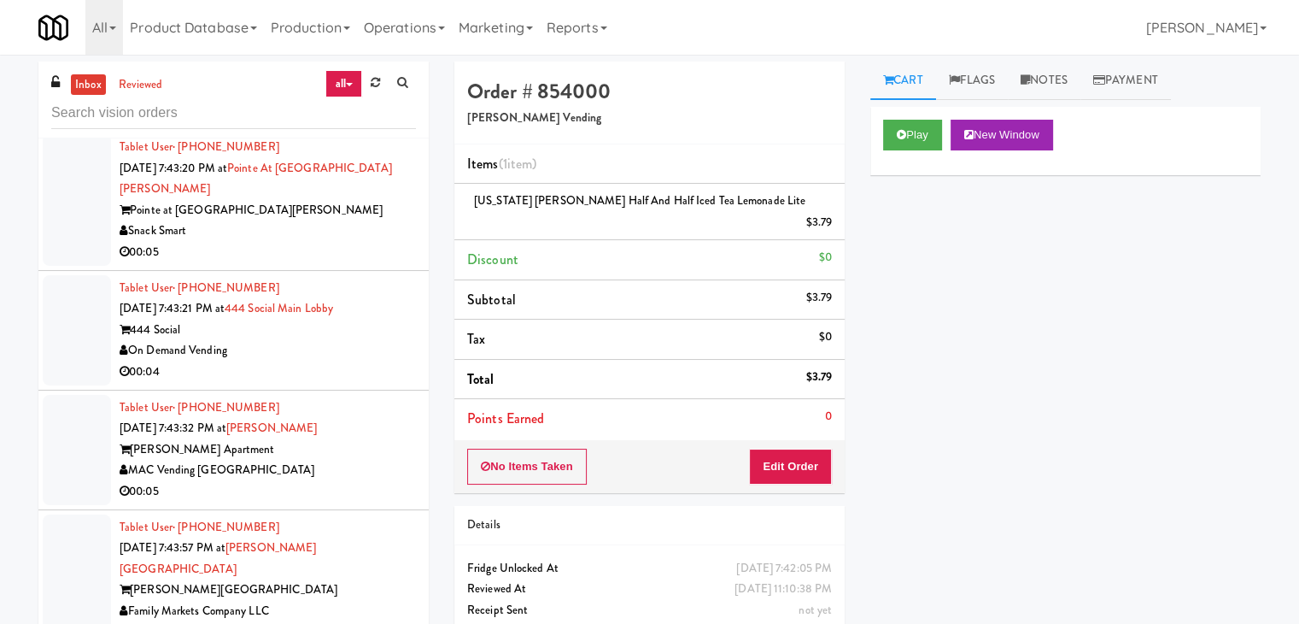
click at [379, 600] on div "Family Markets Company LLC" at bounding box center [268, 610] width 296 height 21
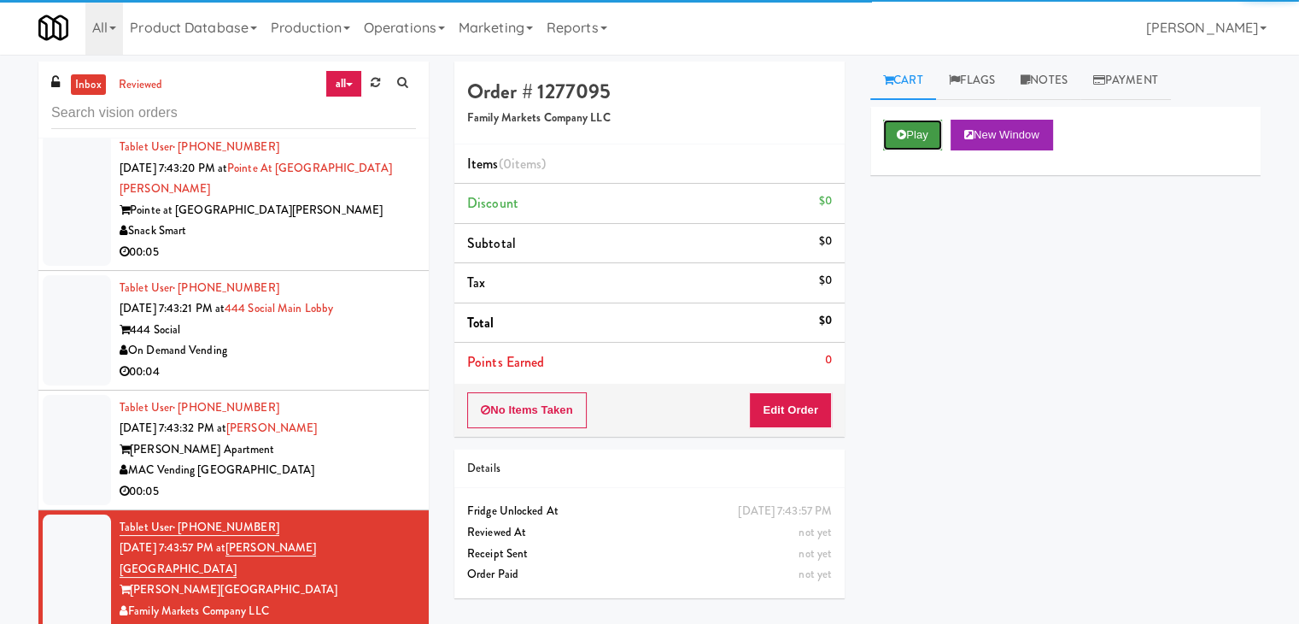
click at [899, 129] on icon at bounding box center [901, 134] width 9 height 11
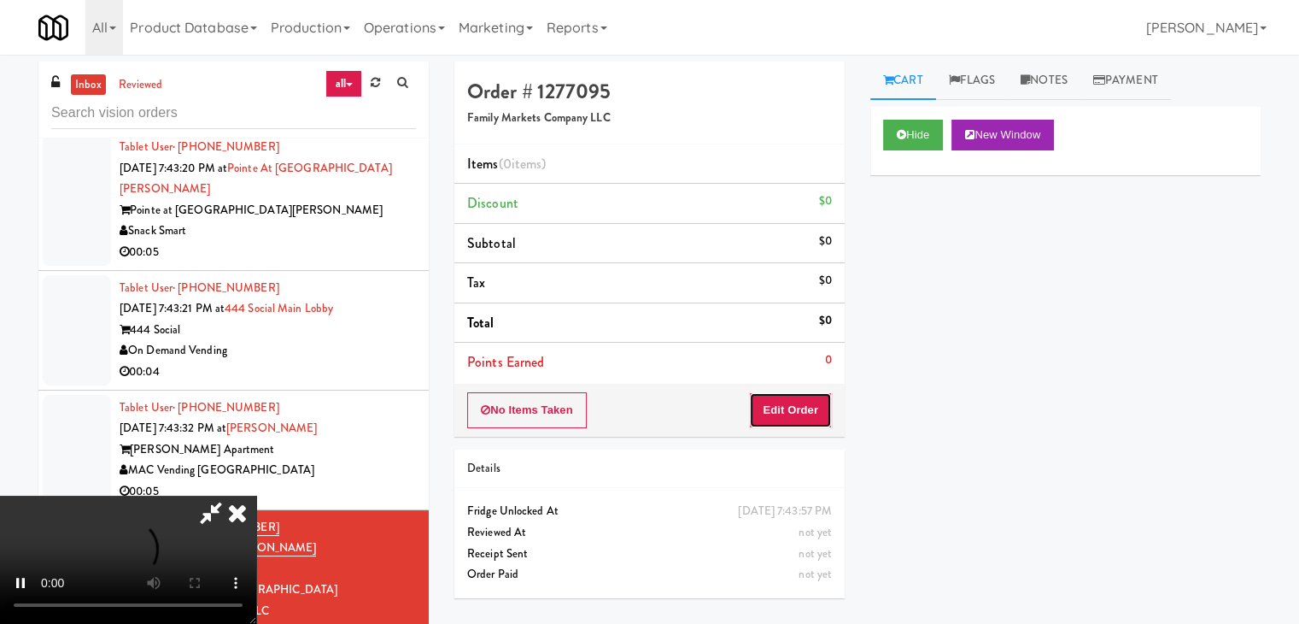
click at [784, 406] on button "Edit Order" at bounding box center [790, 410] width 83 height 36
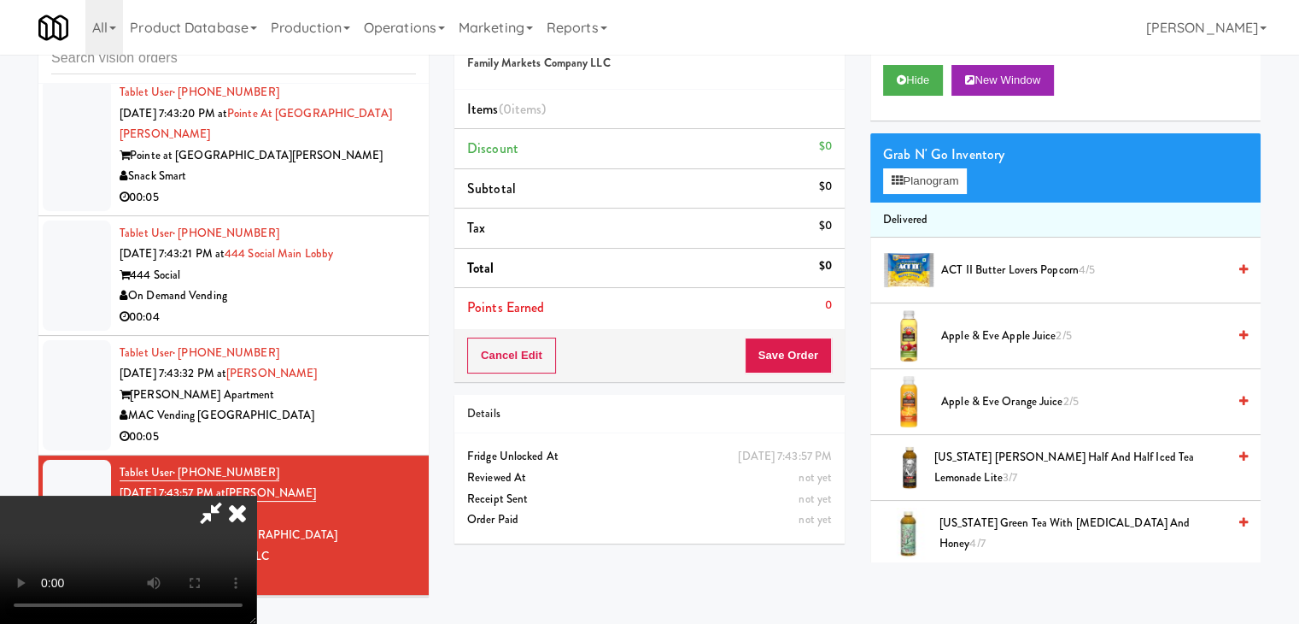
scroll to position [17486, 0]
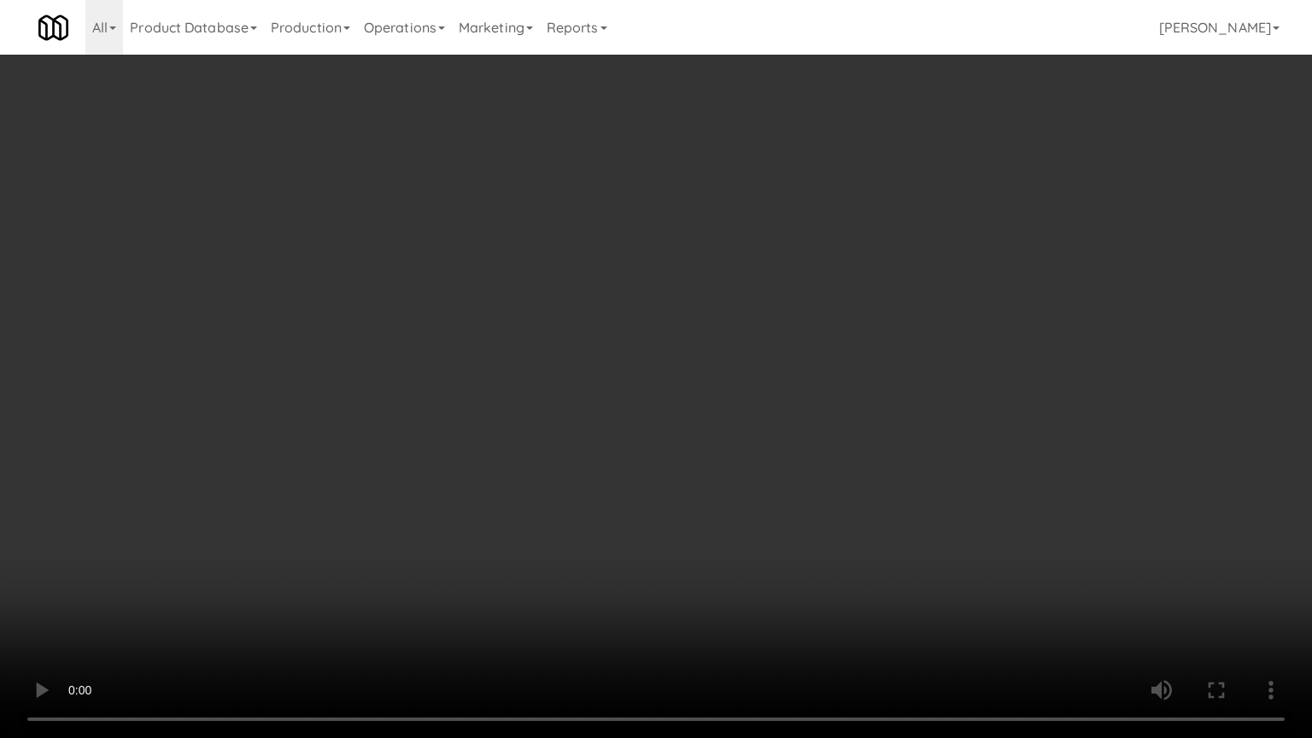
click at [830, 545] on video at bounding box center [656, 369] width 1312 height 738
click at [831, 547] on video at bounding box center [656, 369] width 1312 height 738
click at [836, 478] on video at bounding box center [656, 369] width 1312 height 738
drag, startPoint x: 836, startPoint y: 478, endPoint x: 970, endPoint y: 234, distance: 278.7
click at [842, 468] on video at bounding box center [656, 369] width 1312 height 738
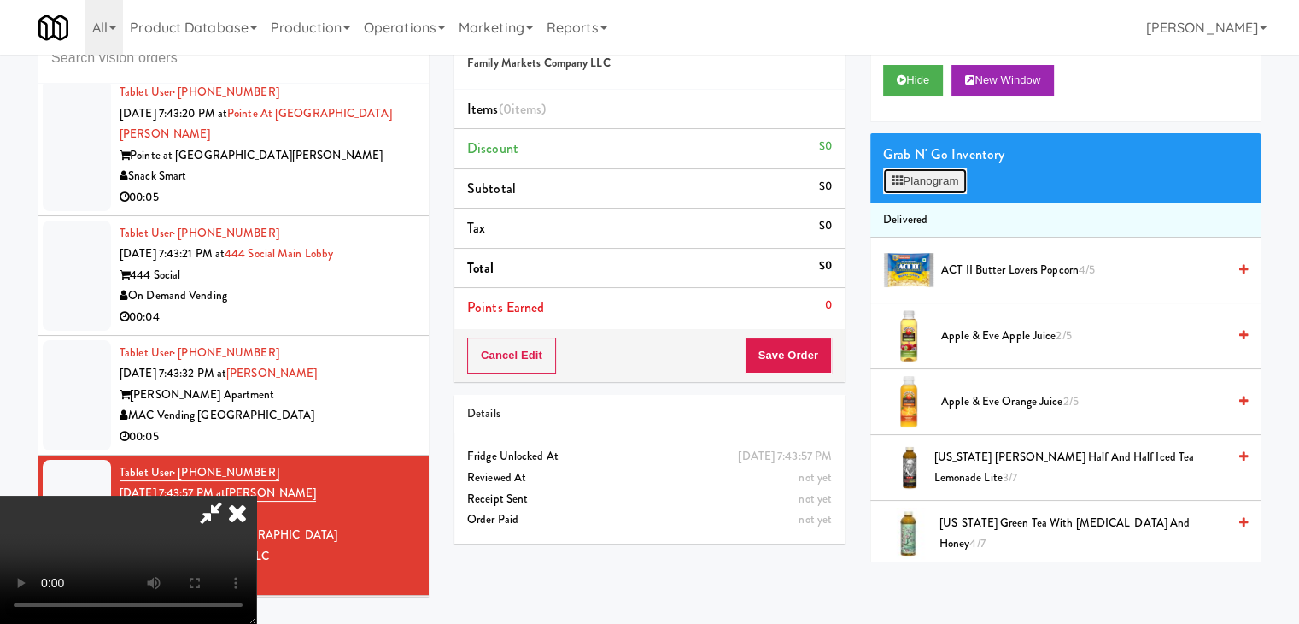
click at [945, 175] on button "Planogram" at bounding box center [925, 181] width 84 height 26
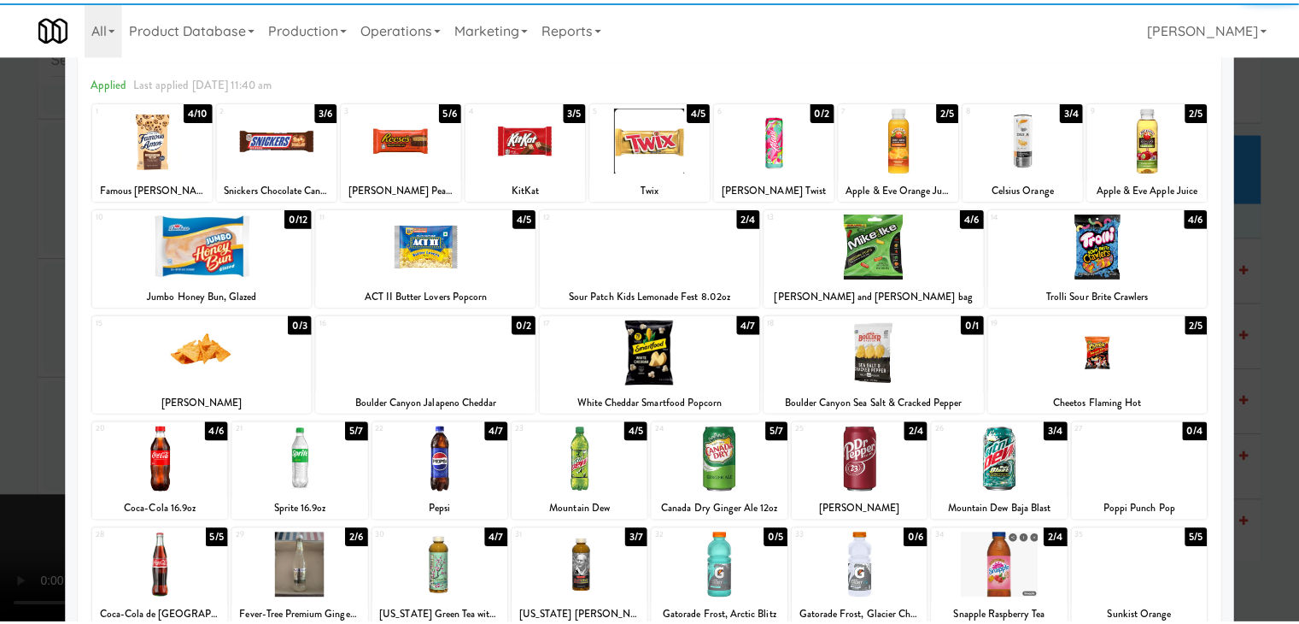
scroll to position [171, 0]
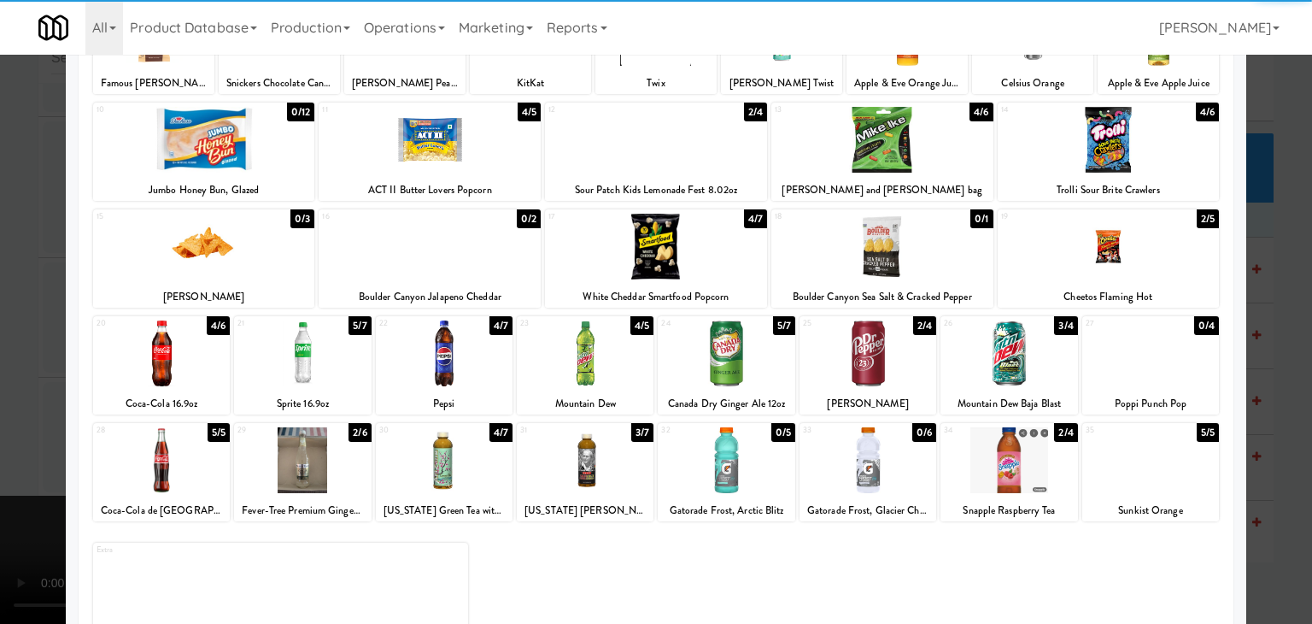
drag, startPoint x: 861, startPoint y: 365, endPoint x: 817, endPoint y: 367, distance: 44.5
click at [861, 365] on div at bounding box center [867, 353] width 137 height 66
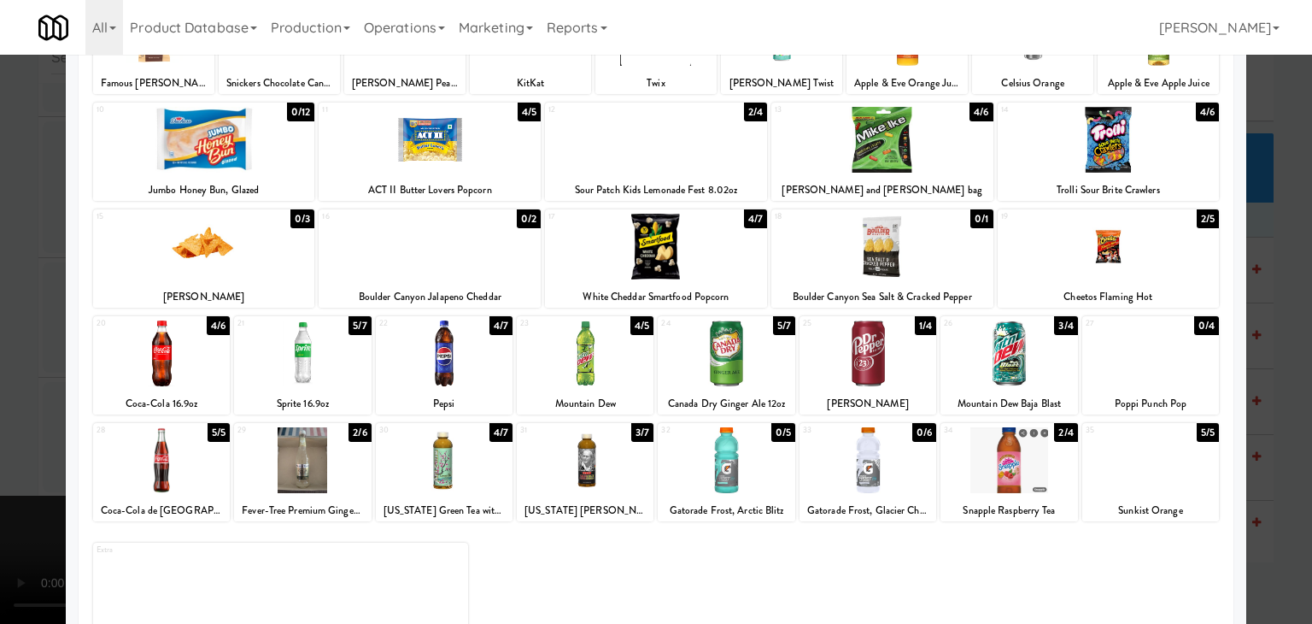
drag, startPoint x: 0, startPoint y: 411, endPoint x: 414, endPoint y: 401, distance: 414.4
click at [25, 407] on div at bounding box center [656, 312] width 1312 height 624
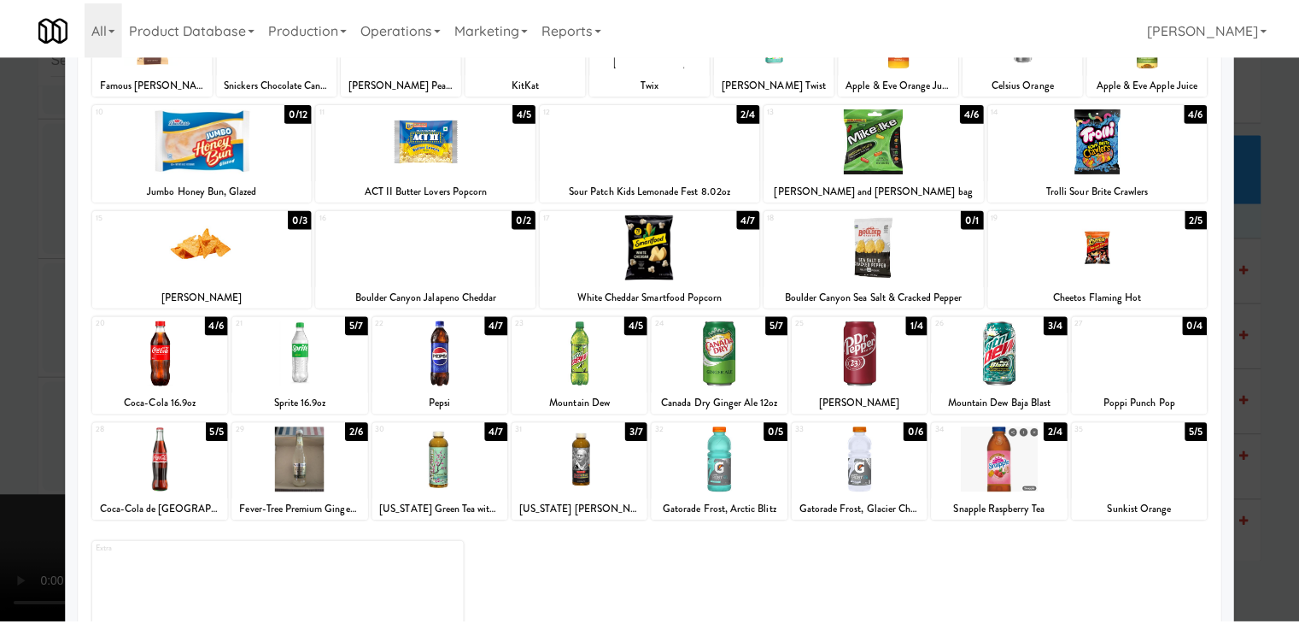
scroll to position [17528, 0]
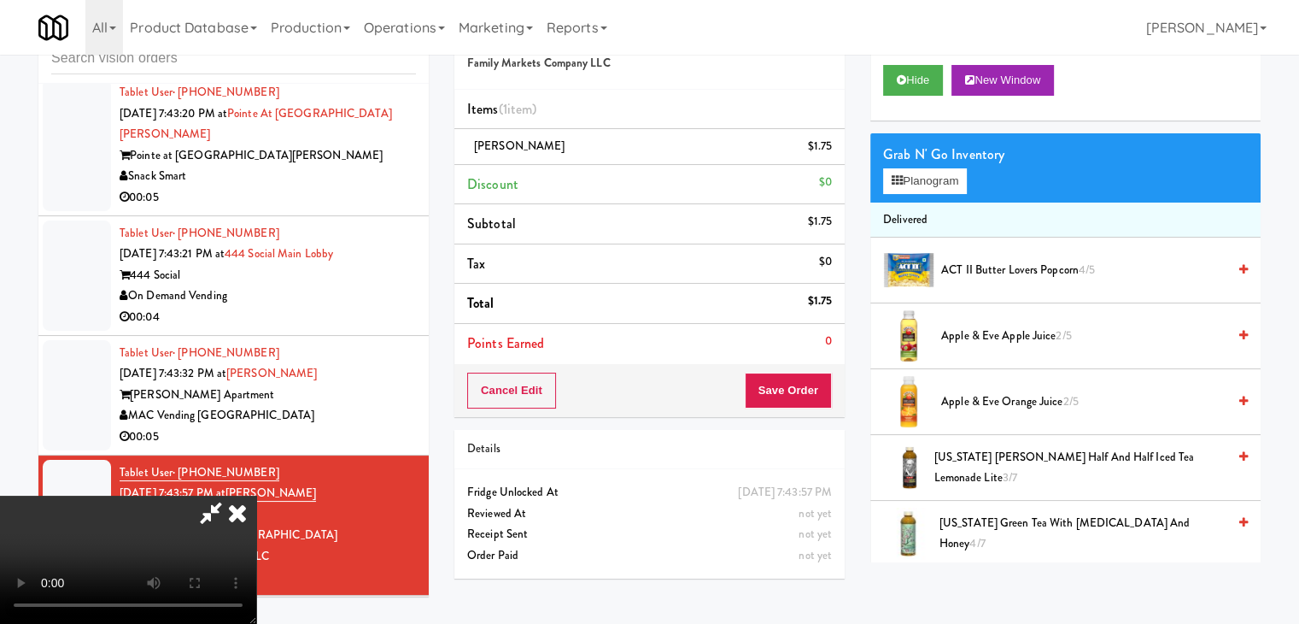
click at [846, 401] on div "Order # 1277095 Family Markets Company LLC Items (1 item ) Dr Pepper $1.75 Disc…" at bounding box center [650, 299] width 416 height 584
click at [834, 401] on div "Cancel Edit Save Order" at bounding box center [649, 390] width 390 height 53
click at [805, 391] on button "Save Order" at bounding box center [788, 390] width 87 height 36
click at [807, 390] on button "Save Order" at bounding box center [788, 390] width 87 height 36
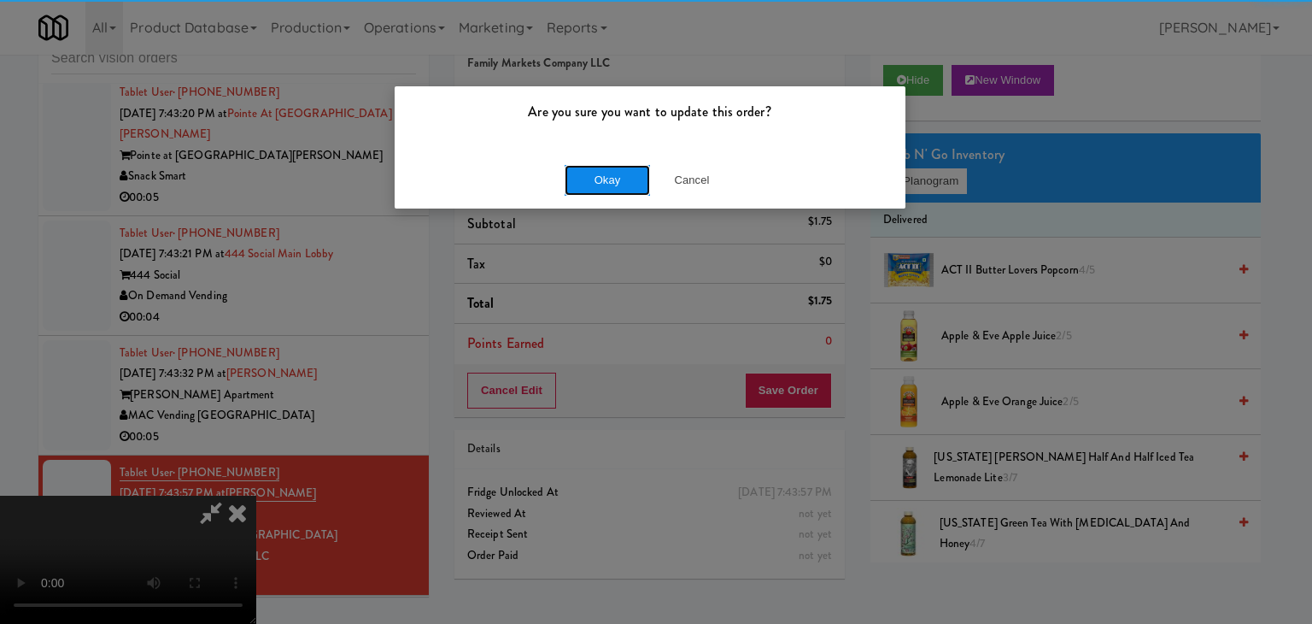
drag, startPoint x: 639, startPoint y: 168, endPoint x: 614, endPoint y: 176, distance: 25.9
click at [618, 173] on button "Okay" at bounding box center [607, 180] width 85 height 31
click at [614, 177] on button "Okay" at bounding box center [607, 180] width 85 height 31
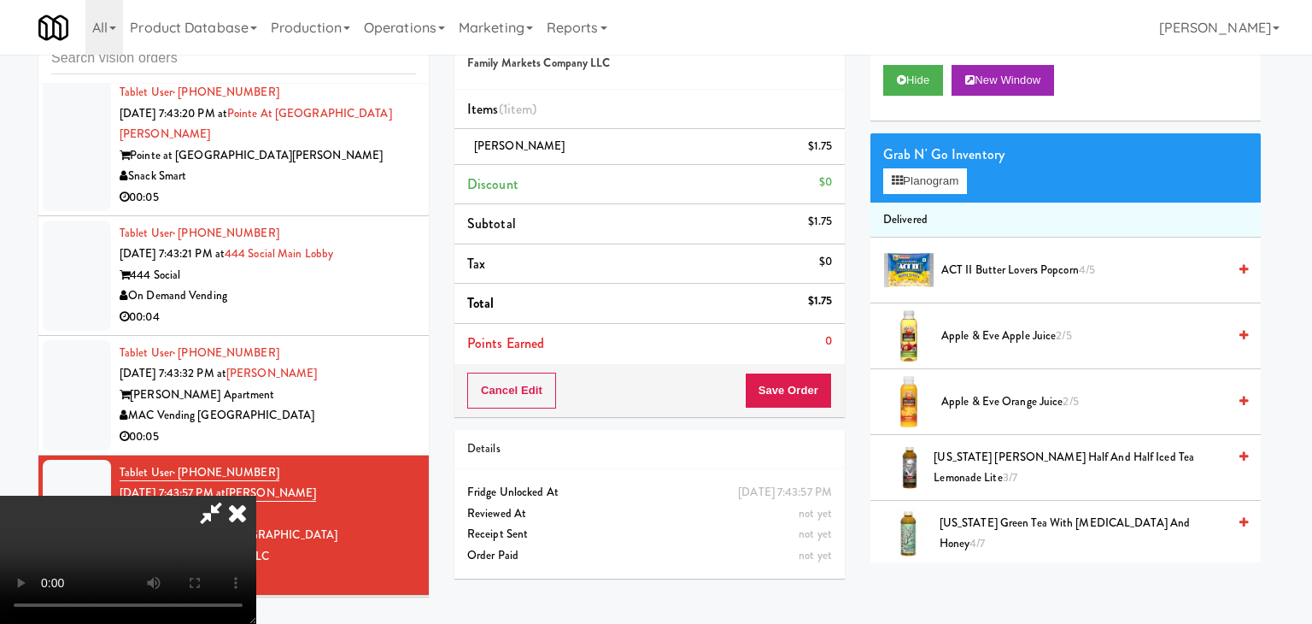
drag, startPoint x: 614, startPoint y: 179, endPoint x: 624, endPoint y: 201, distance: 24.1
click at [615, 179] on div at bounding box center [656, 312] width 1312 height 624
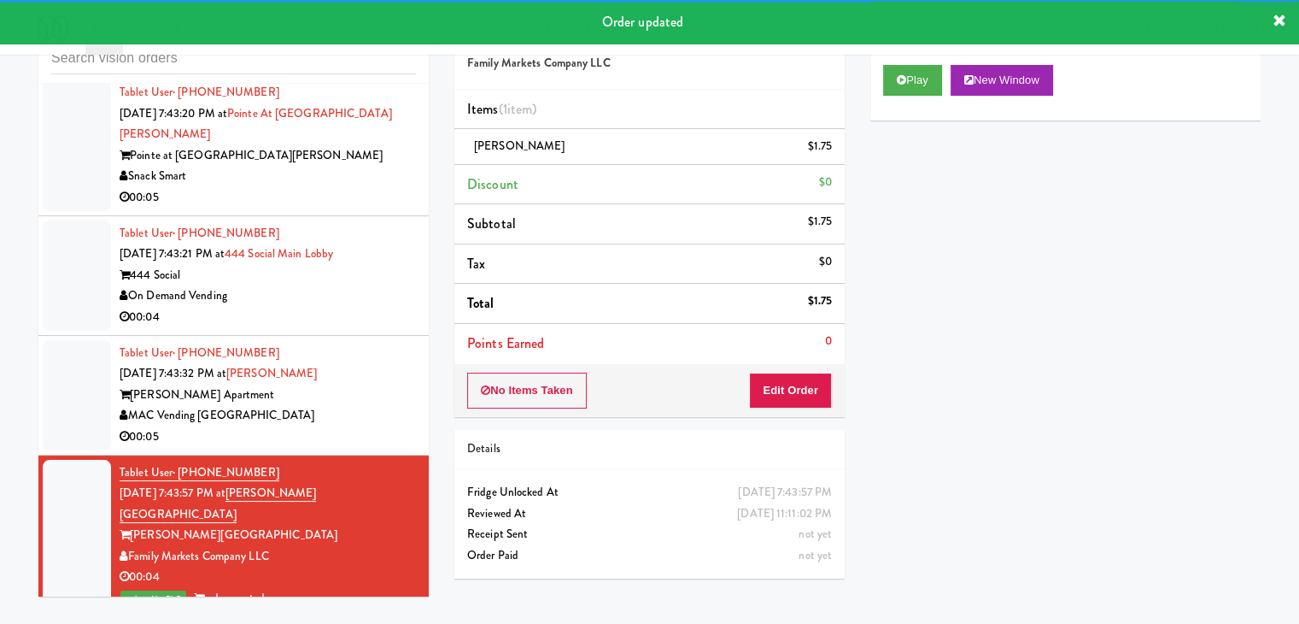
click at [380, 405] on div "MAC Vending [GEOGRAPHIC_DATA]" at bounding box center [268, 415] width 296 height 21
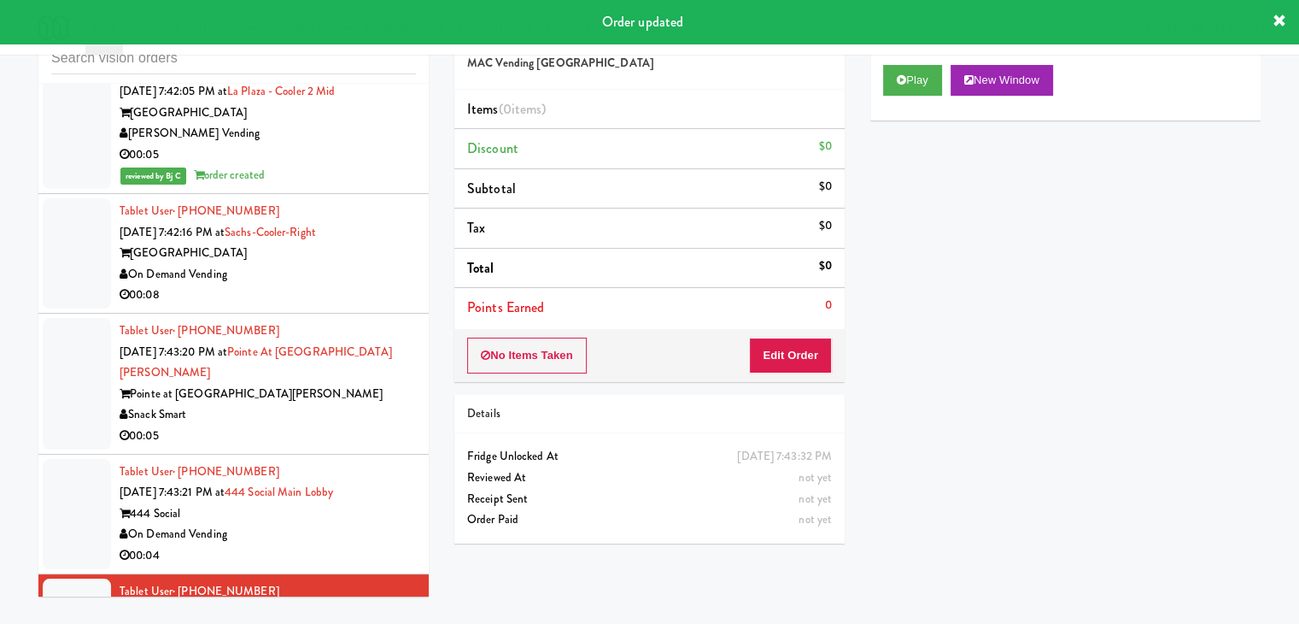
scroll to position [17272, 0]
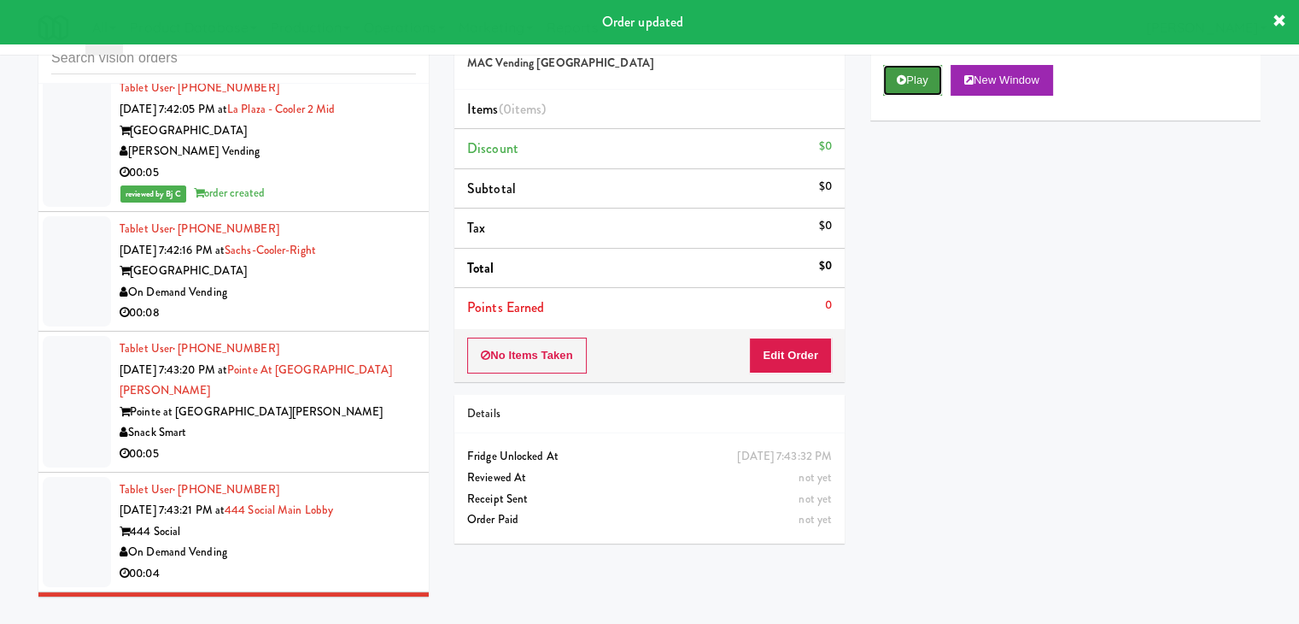
click at [905, 74] on icon at bounding box center [901, 79] width 9 height 11
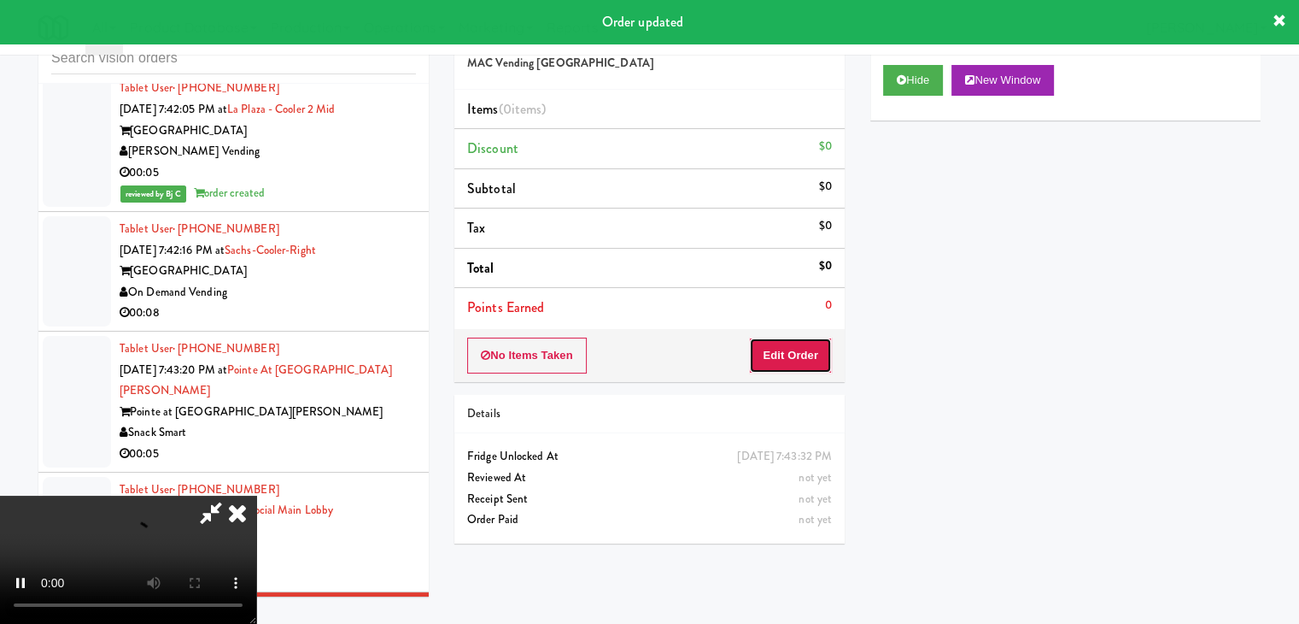
click at [788, 348] on button "Edit Order" at bounding box center [790, 355] width 83 height 36
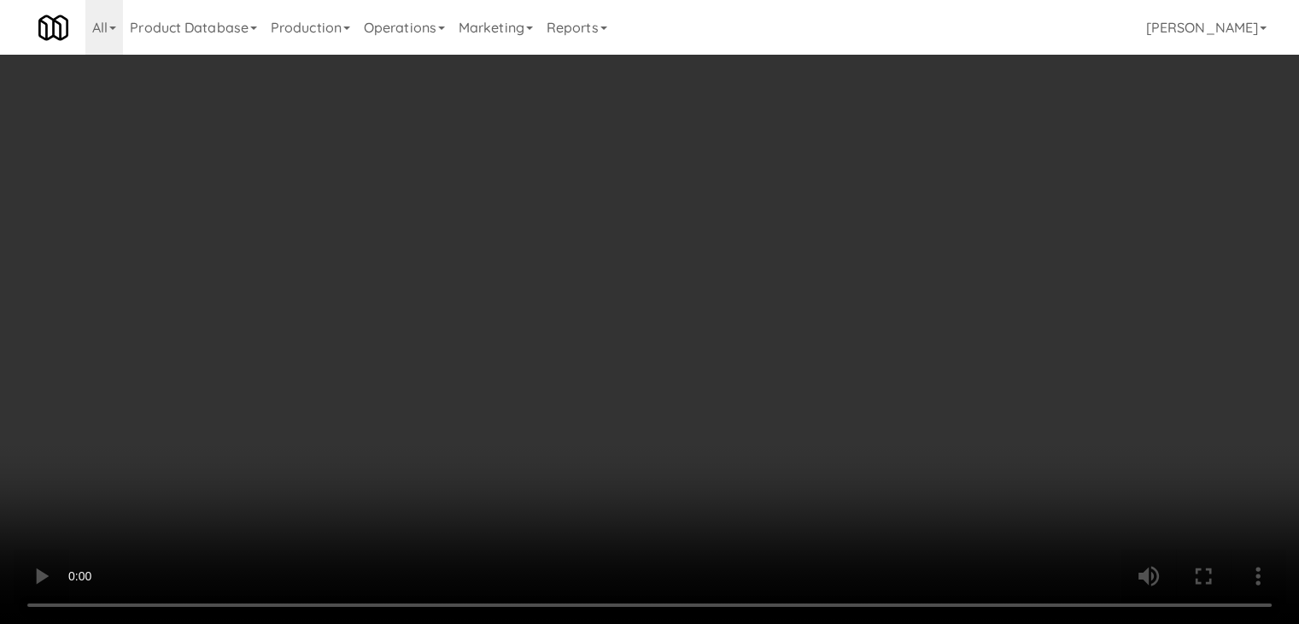
scroll to position [17230, 0]
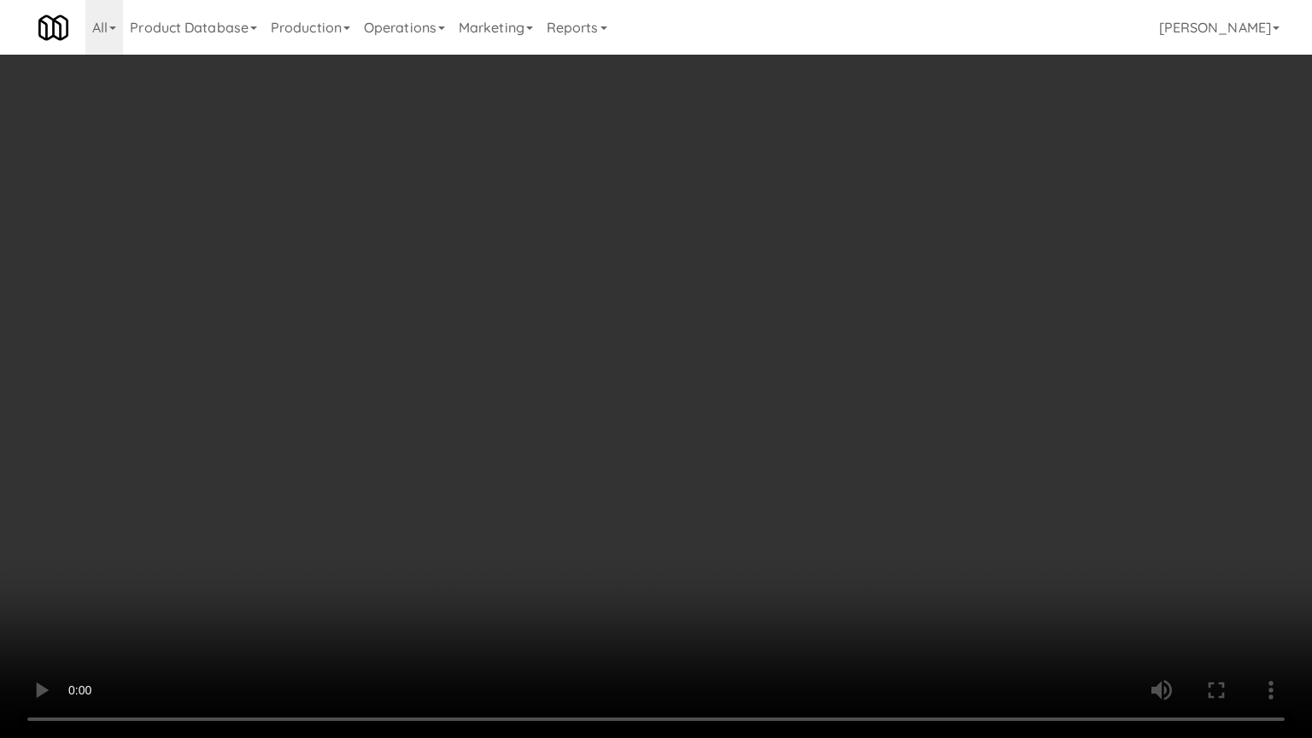
click at [750, 477] on video at bounding box center [656, 369] width 1312 height 738
click at [753, 477] on video at bounding box center [656, 369] width 1312 height 738
click at [770, 458] on video at bounding box center [656, 369] width 1312 height 738
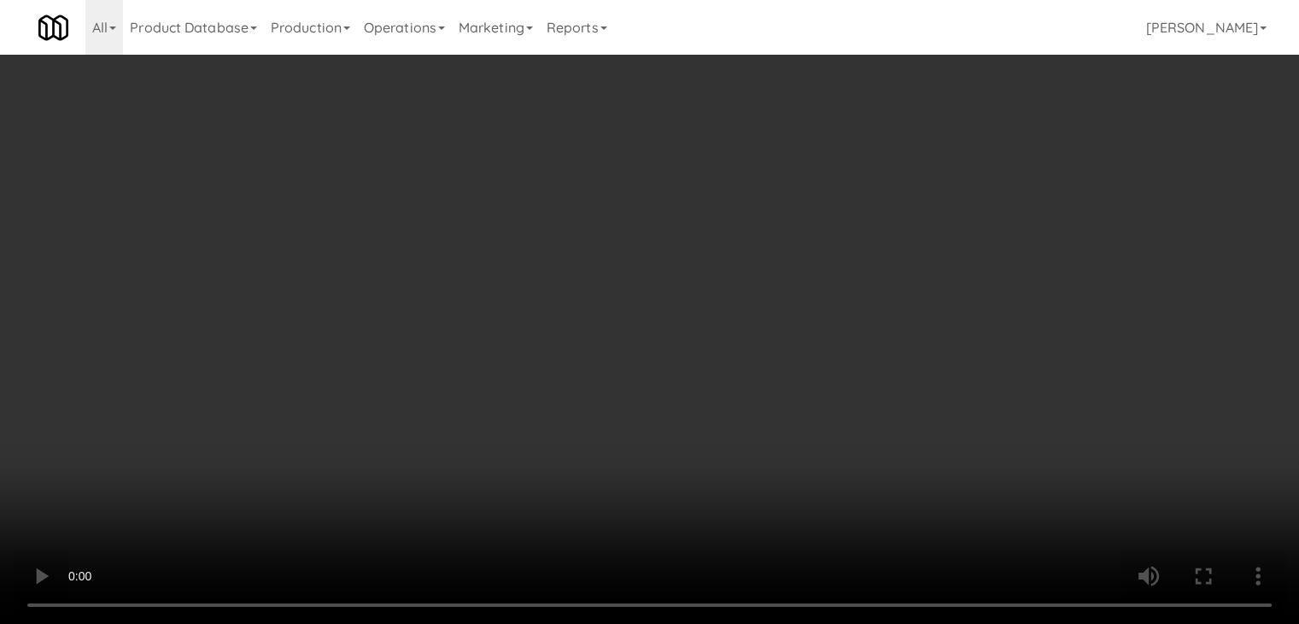
click at [930, 175] on button "Planogram" at bounding box center [925, 181] width 84 height 26
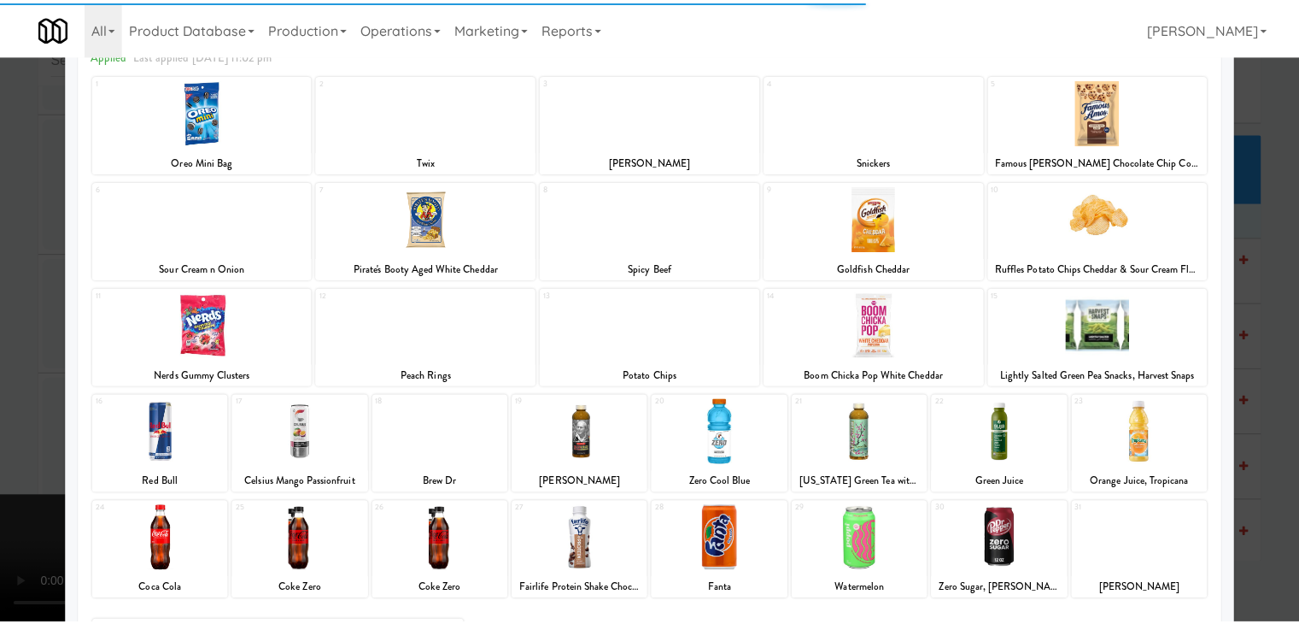
scroll to position [215, 0]
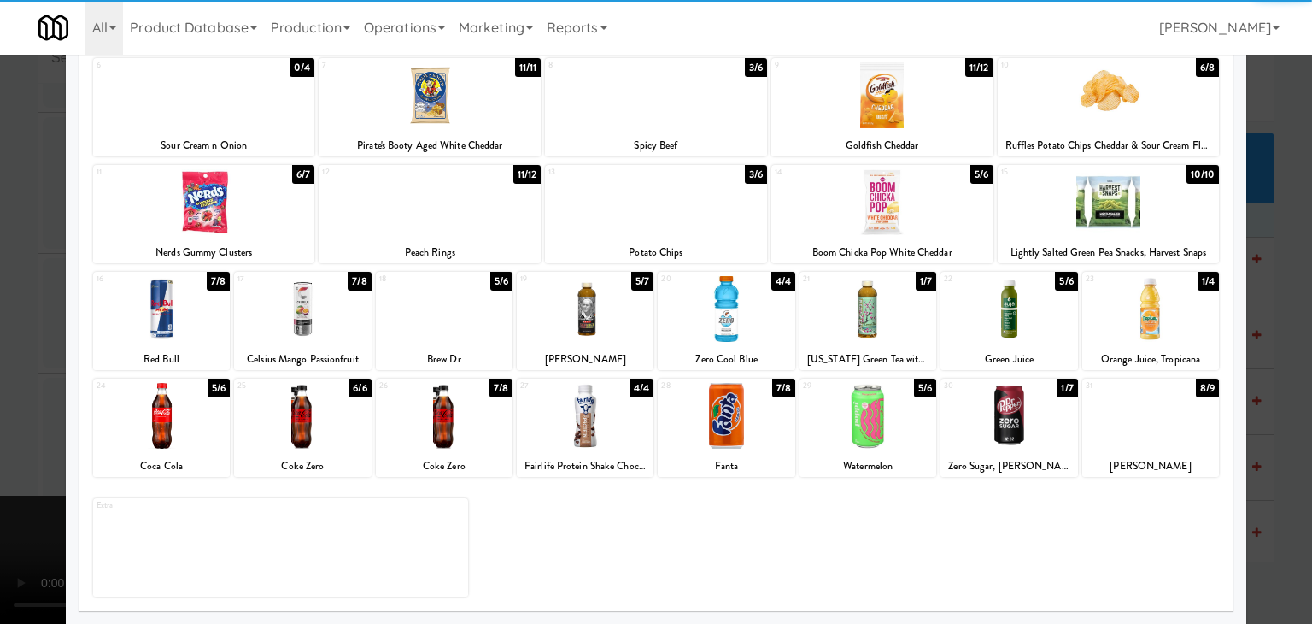
click at [717, 416] on div at bounding box center [726, 416] width 137 height 66
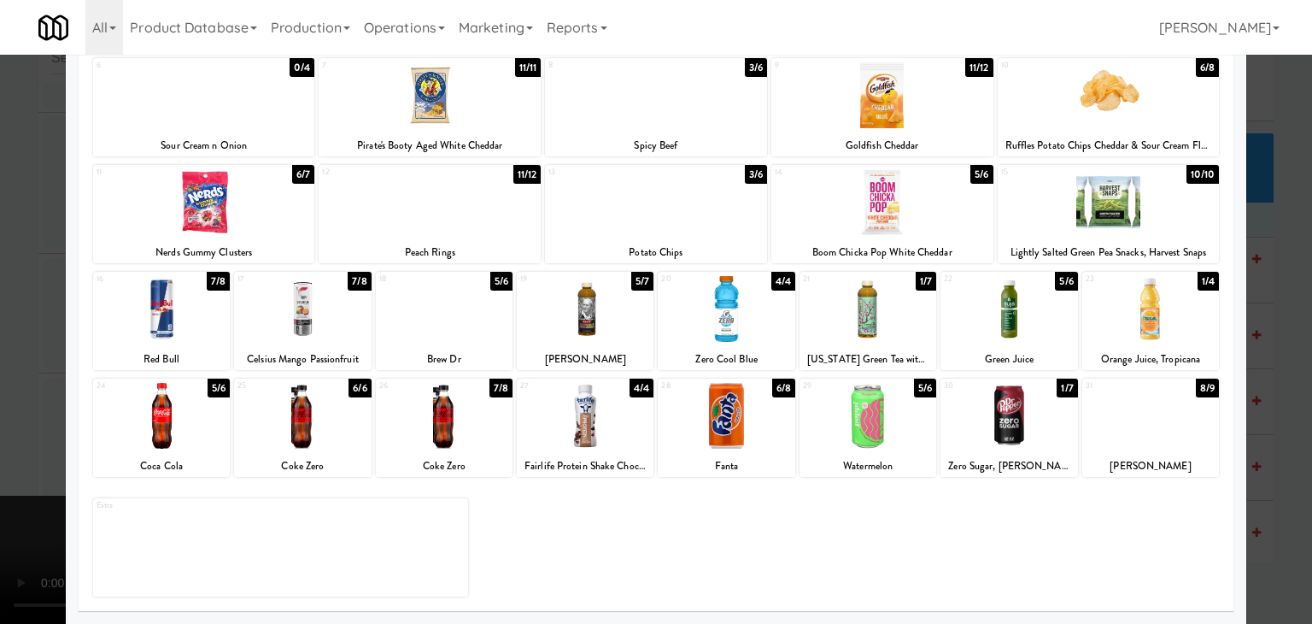
drag, startPoint x: 0, startPoint y: 416, endPoint x: 425, endPoint y: 401, distance: 425.6
click at [25, 414] on div at bounding box center [656, 312] width 1312 height 624
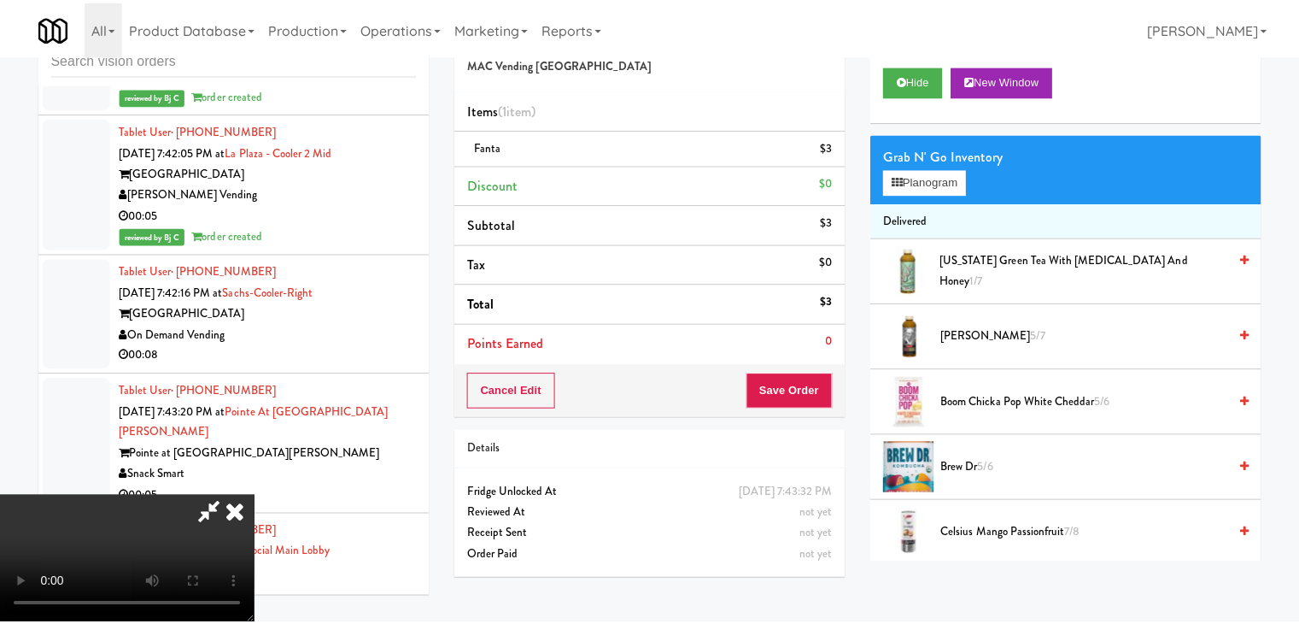
scroll to position [17272, 0]
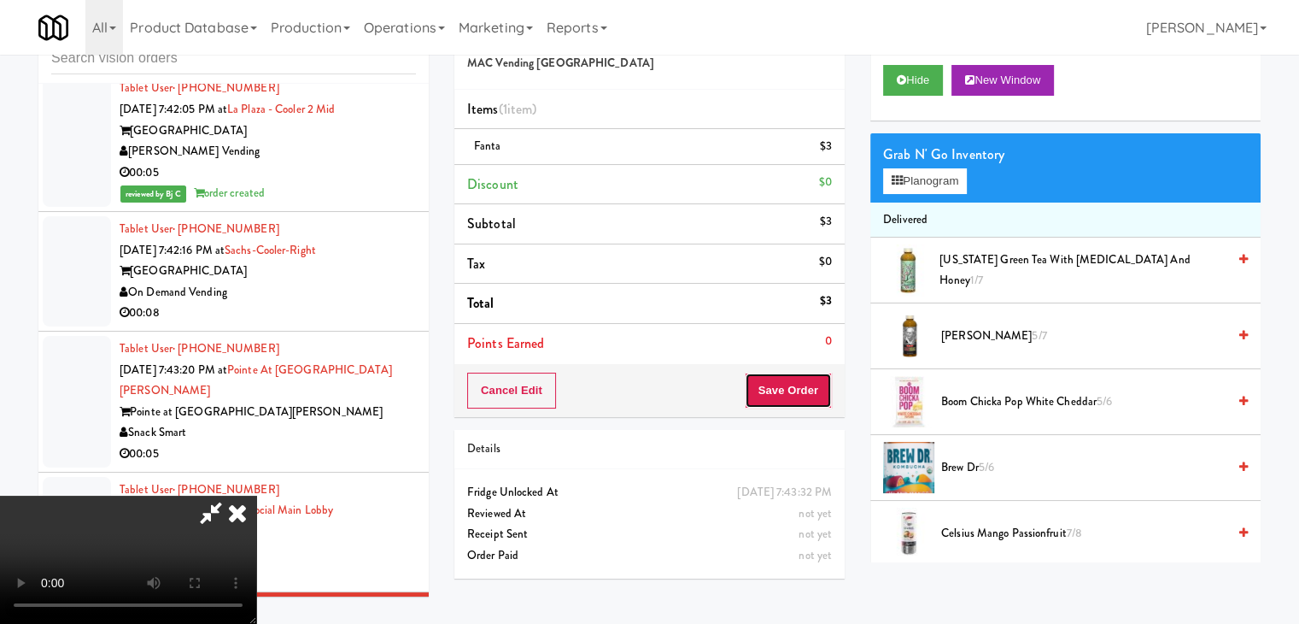
click at [803, 389] on button "Save Order" at bounding box center [788, 390] width 87 height 36
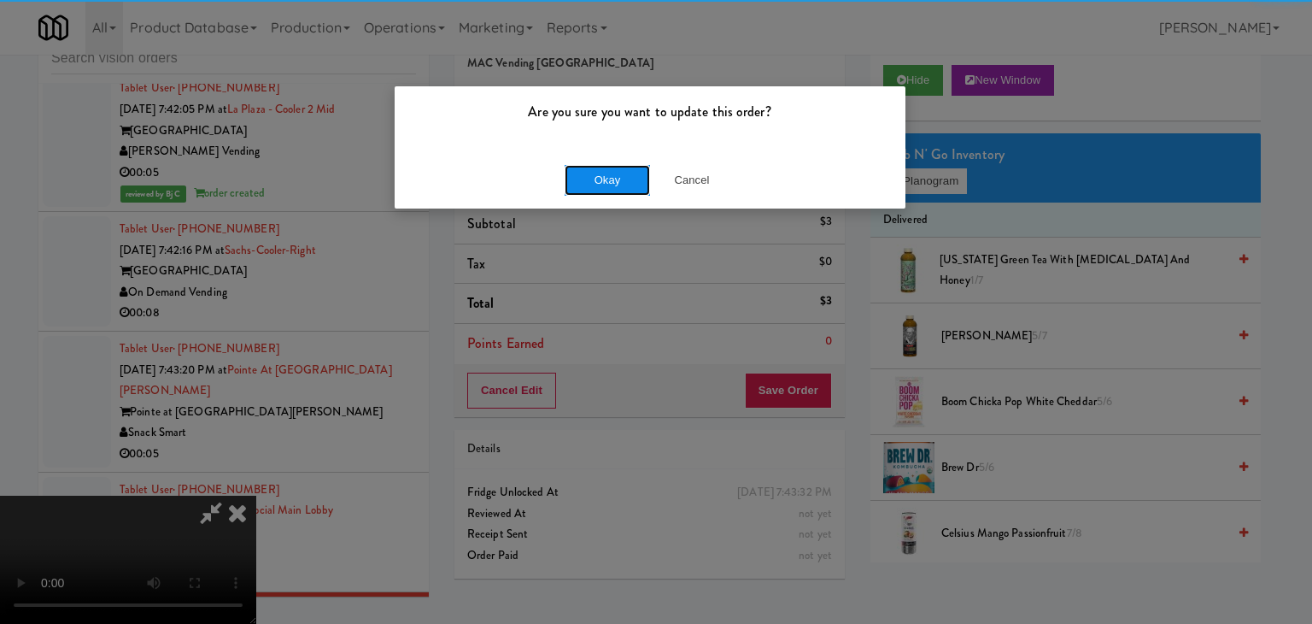
click at [601, 190] on button "Okay" at bounding box center [607, 180] width 85 height 31
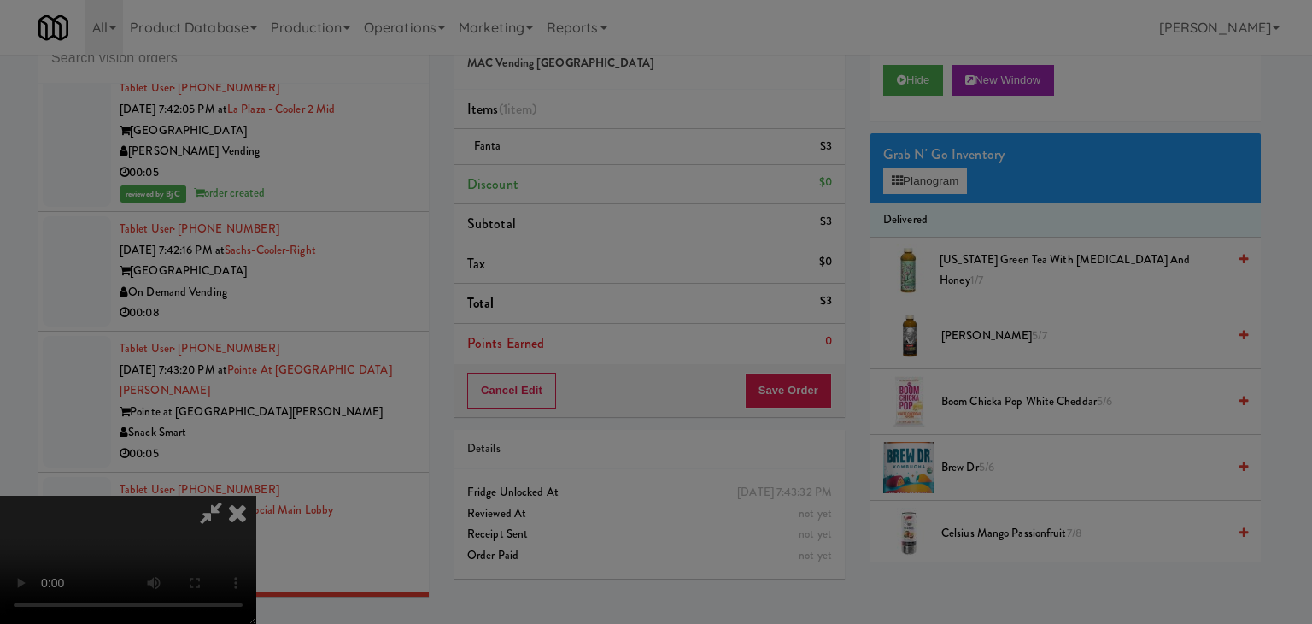
click at [601, 179] on div "Are you sure you want to update this order? Okay Cancel" at bounding box center [650, 117] width 512 height 124
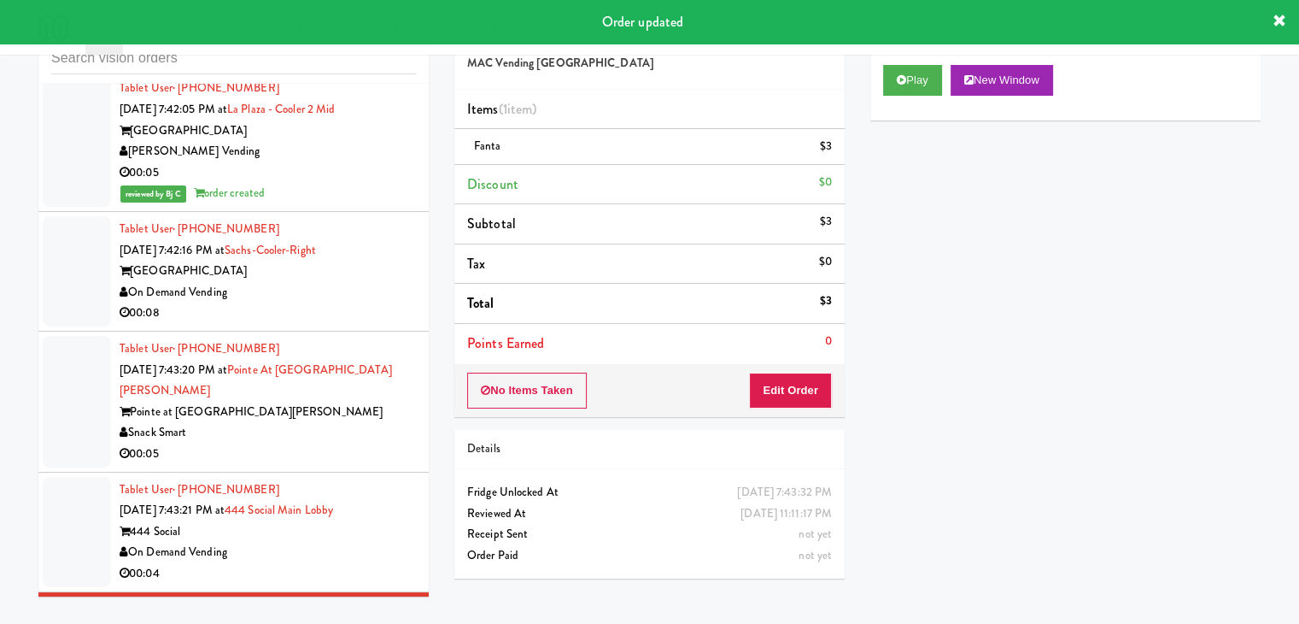
click at [378, 563] on div "00:04" at bounding box center [268, 573] width 296 height 21
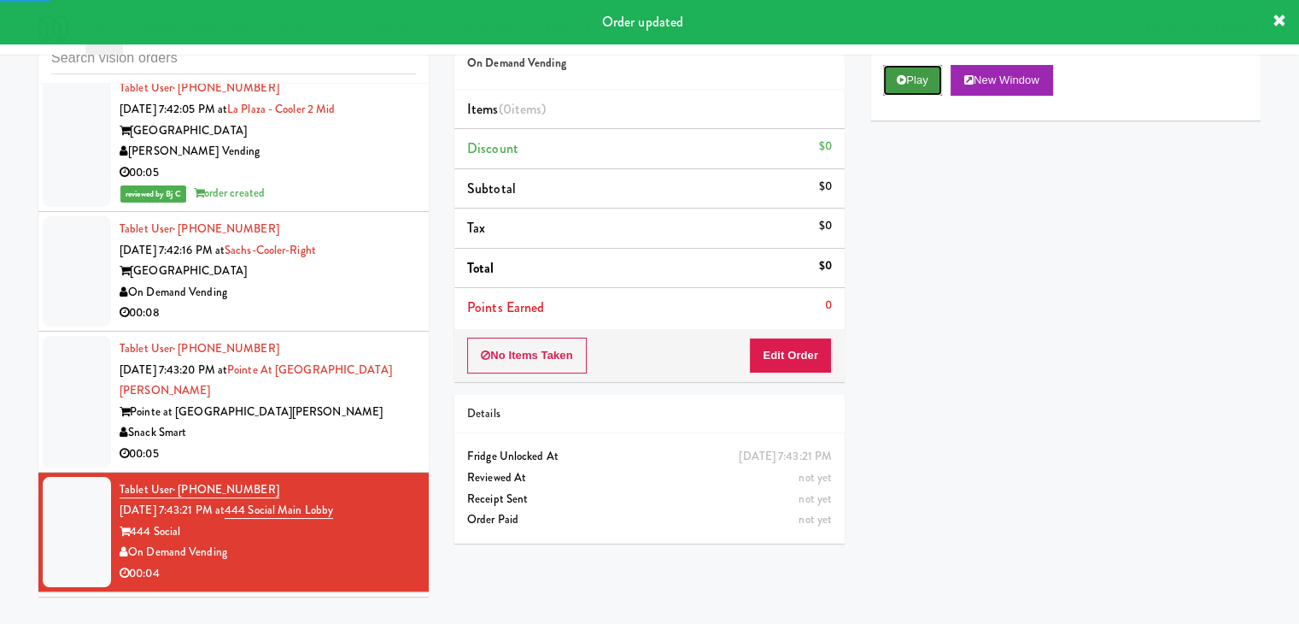
click at [911, 75] on button "Play" at bounding box center [912, 80] width 59 height 31
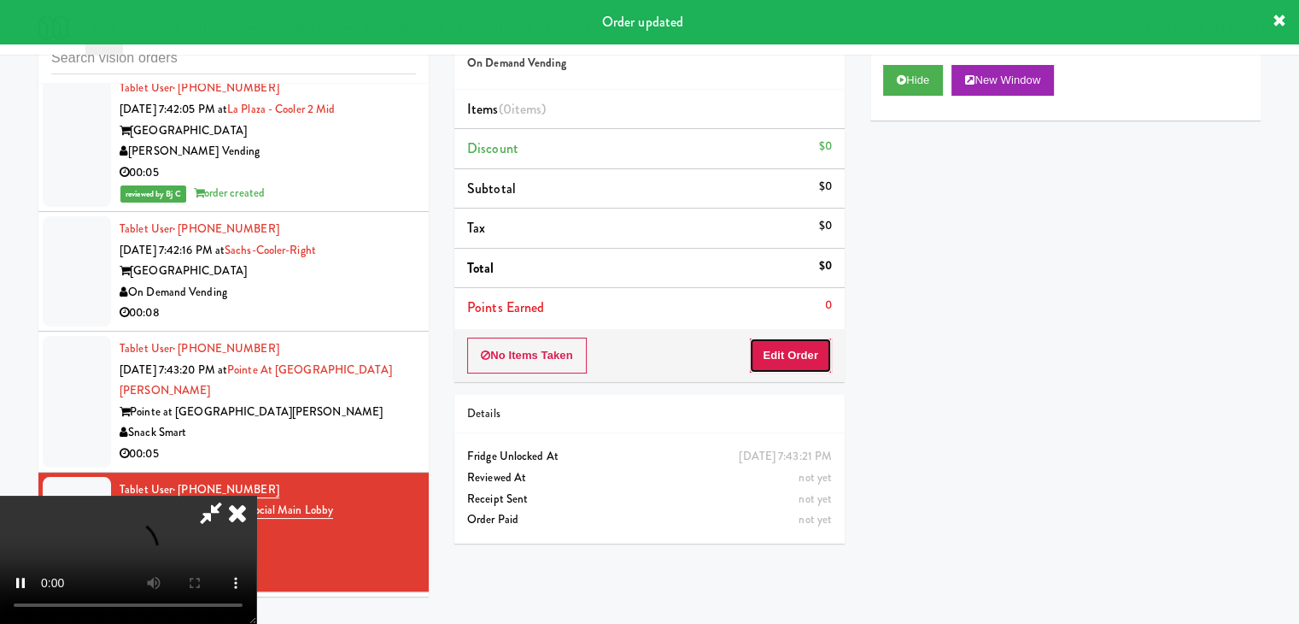
click at [770, 351] on button "Edit Order" at bounding box center [790, 355] width 83 height 36
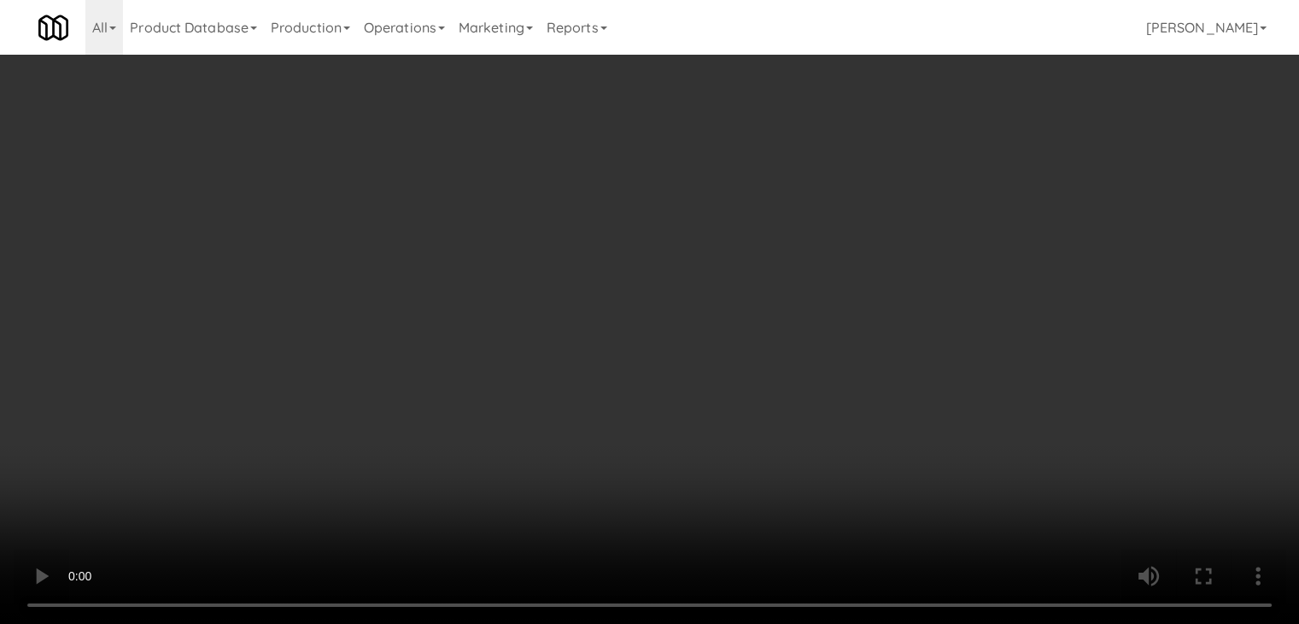
scroll to position [17230, 0]
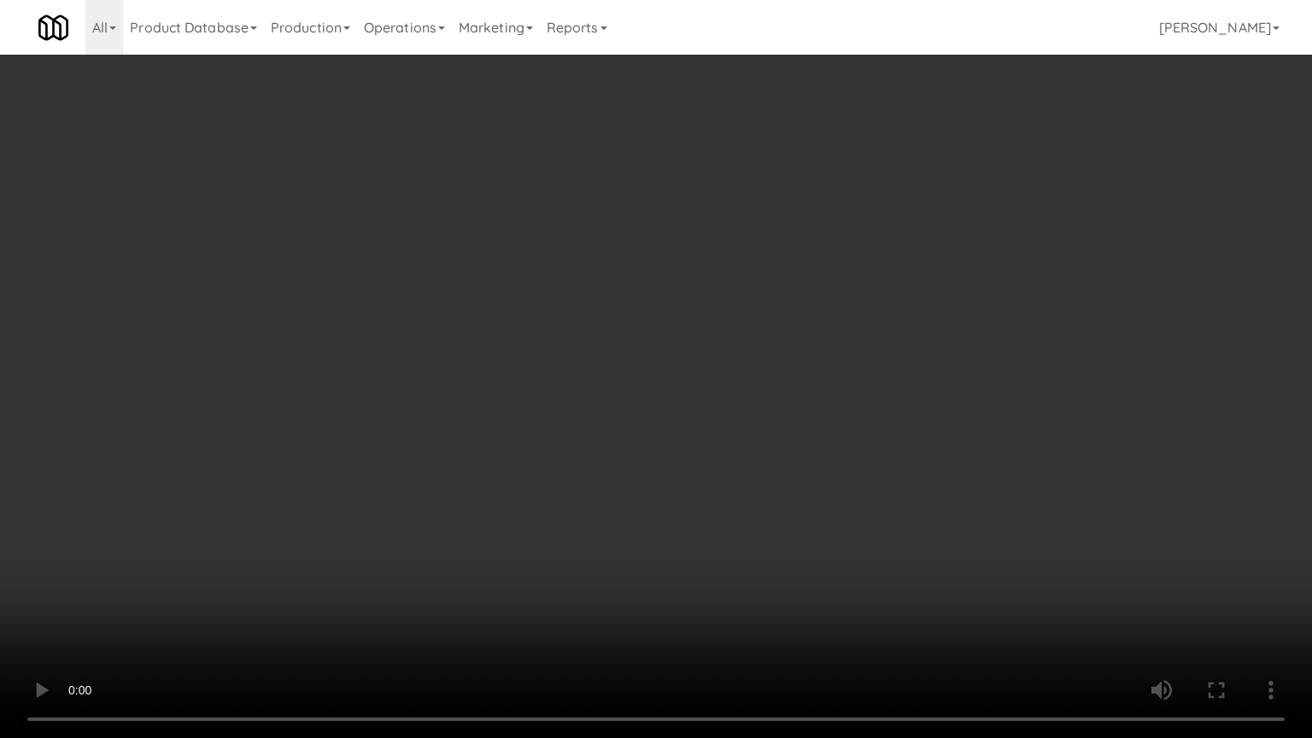
click at [755, 501] on video at bounding box center [656, 369] width 1312 height 738
click at [755, 494] on video at bounding box center [656, 369] width 1312 height 738
click at [764, 473] on video at bounding box center [656, 369] width 1312 height 738
drag, startPoint x: 764, startPoint y: 473, endPoint x: 887, endPoint y: 214, distance: 287.7
click at [767, 461] on video at bounding box center [656, 369] width 1312 height 738
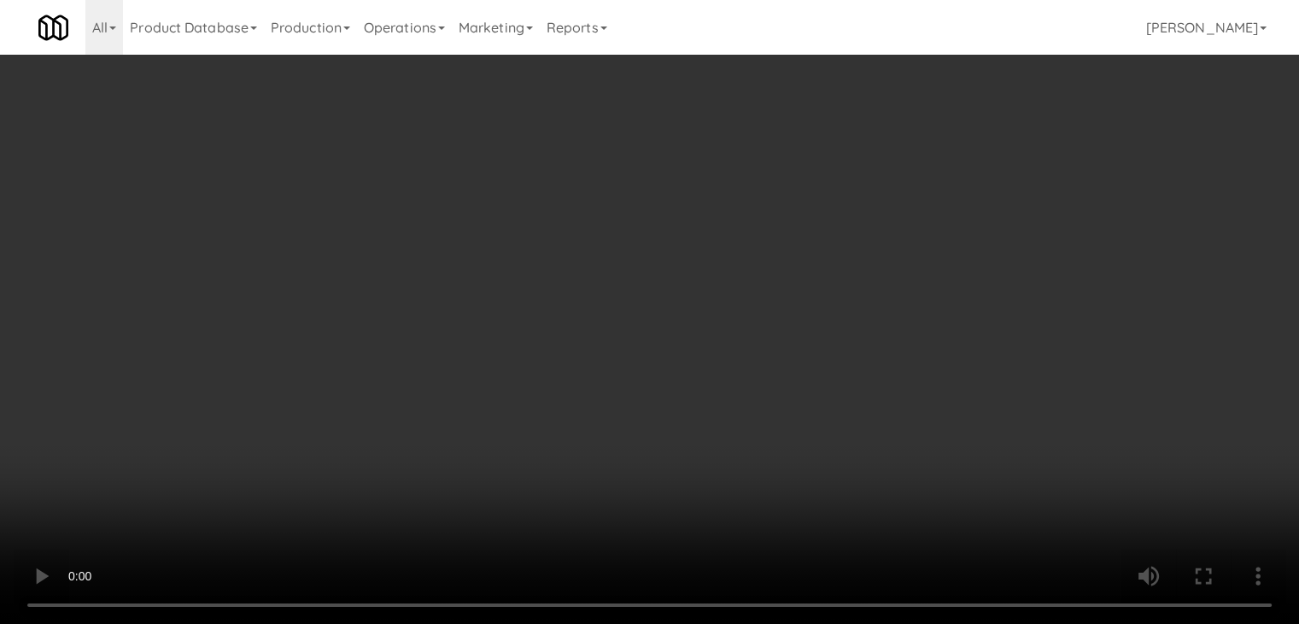
click at [928, 185] on button "Planogram" at bounding box center [925, 181] width 84 height 26
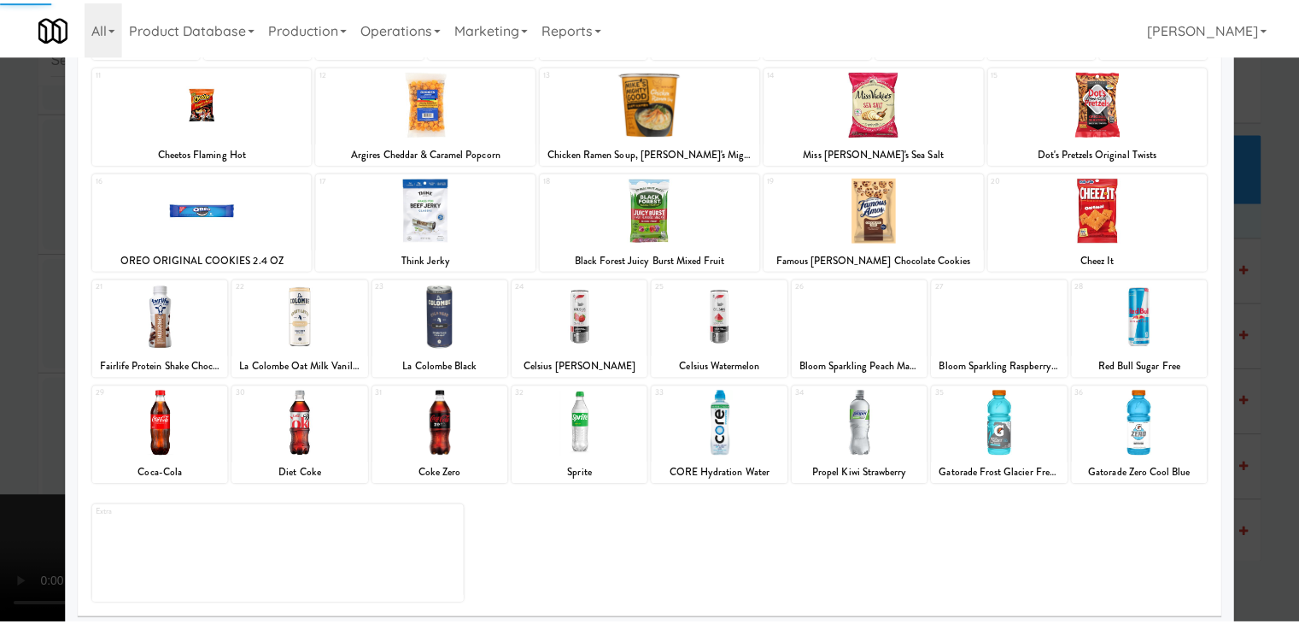
scroll to position [215, 0]
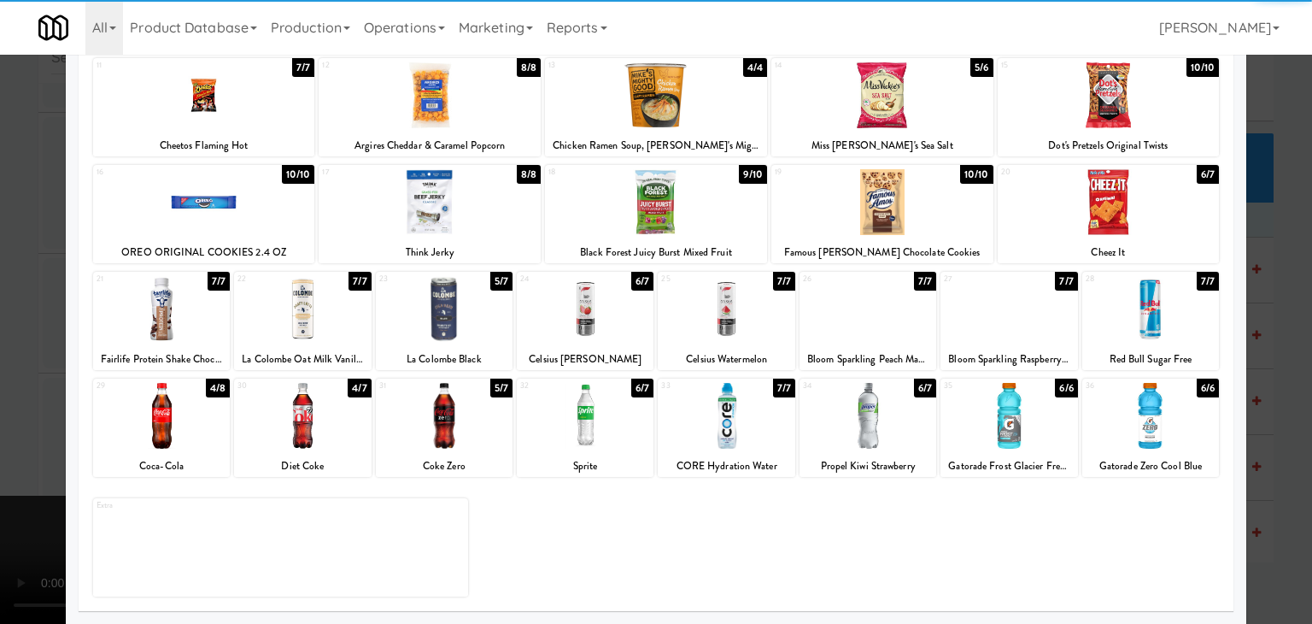
click at [170, 315] on div at bounding box center [161, 309] width 137 height 66
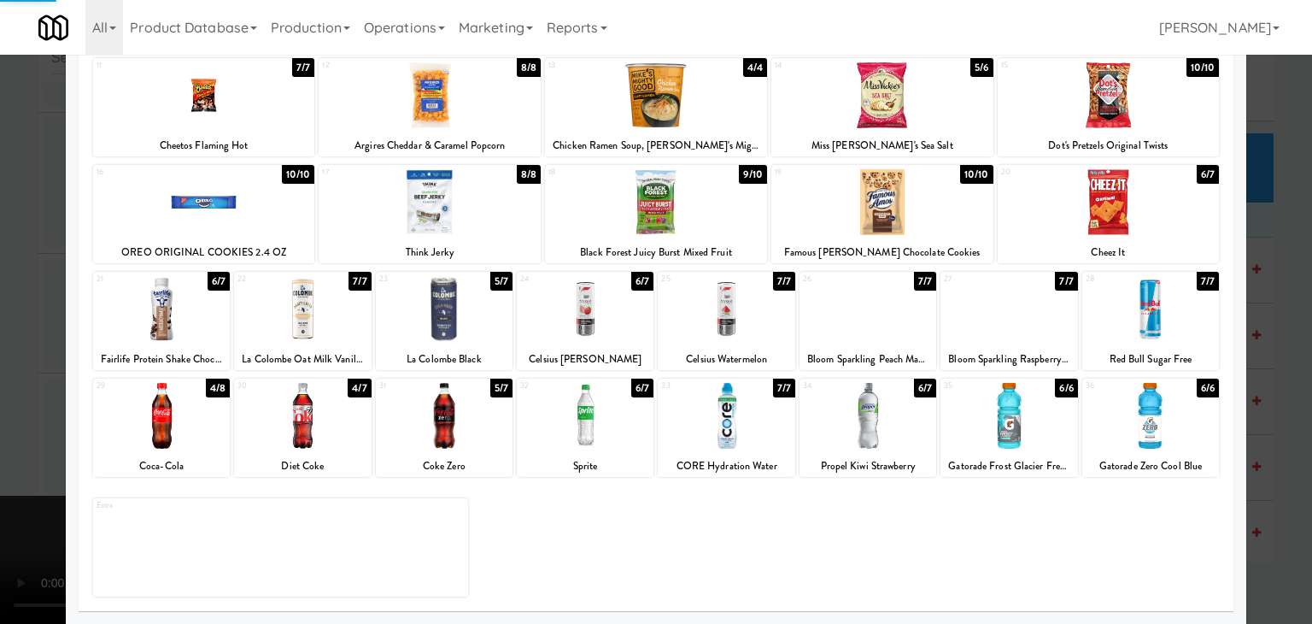
drag, startPoint x: 0, startPoint y: 337, endPoint x: 588, endPoint y: 336, distance: 587.7
click at [38, 337] on div at bounding box center [656, 312] width 1312 height 624
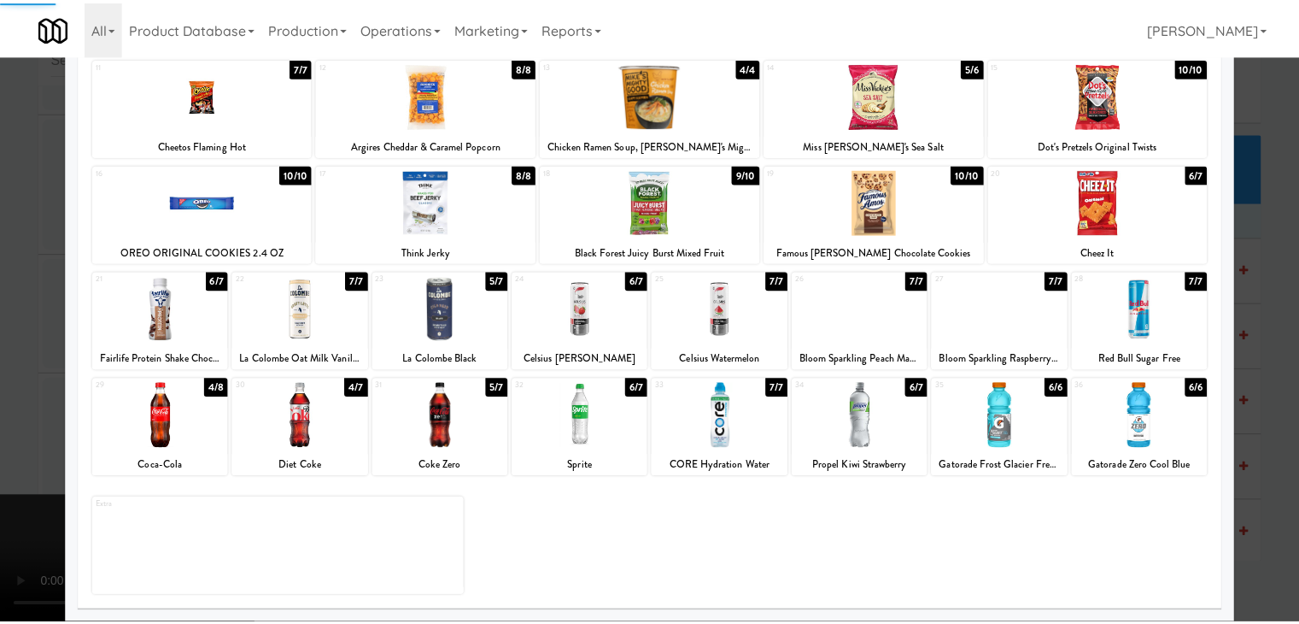
scroll to position [17272, 0]
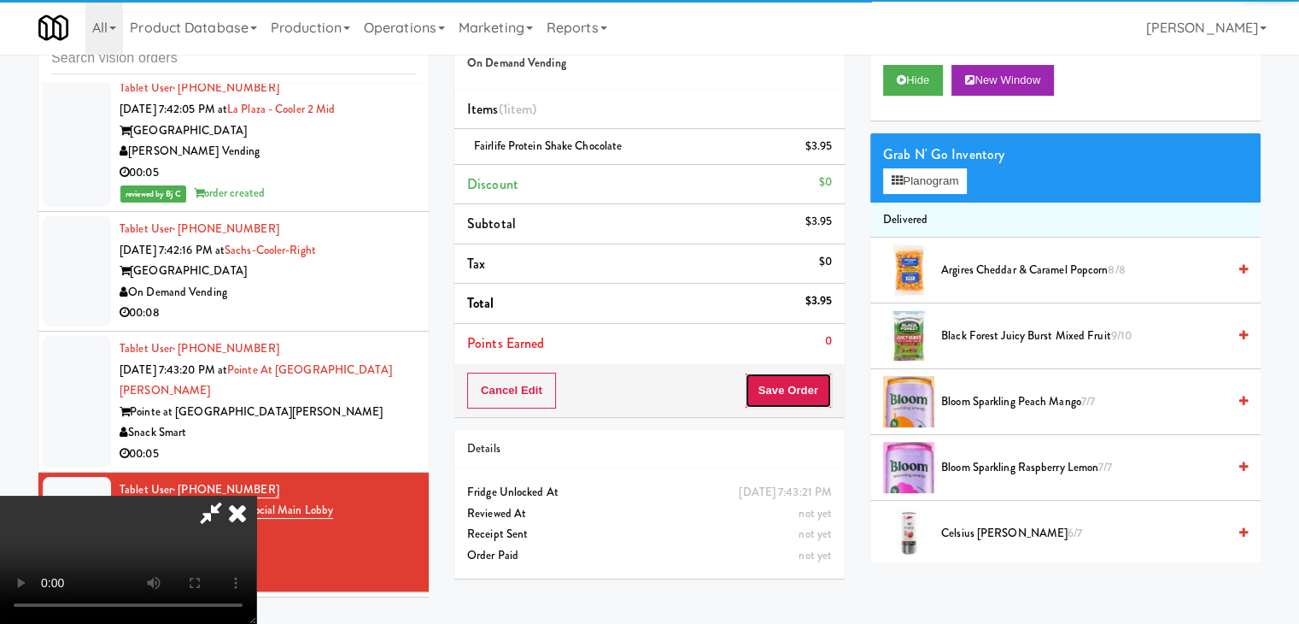
click at [803, 384] on button "Save Order" at bounding box center [788, 390] width 87 height 36
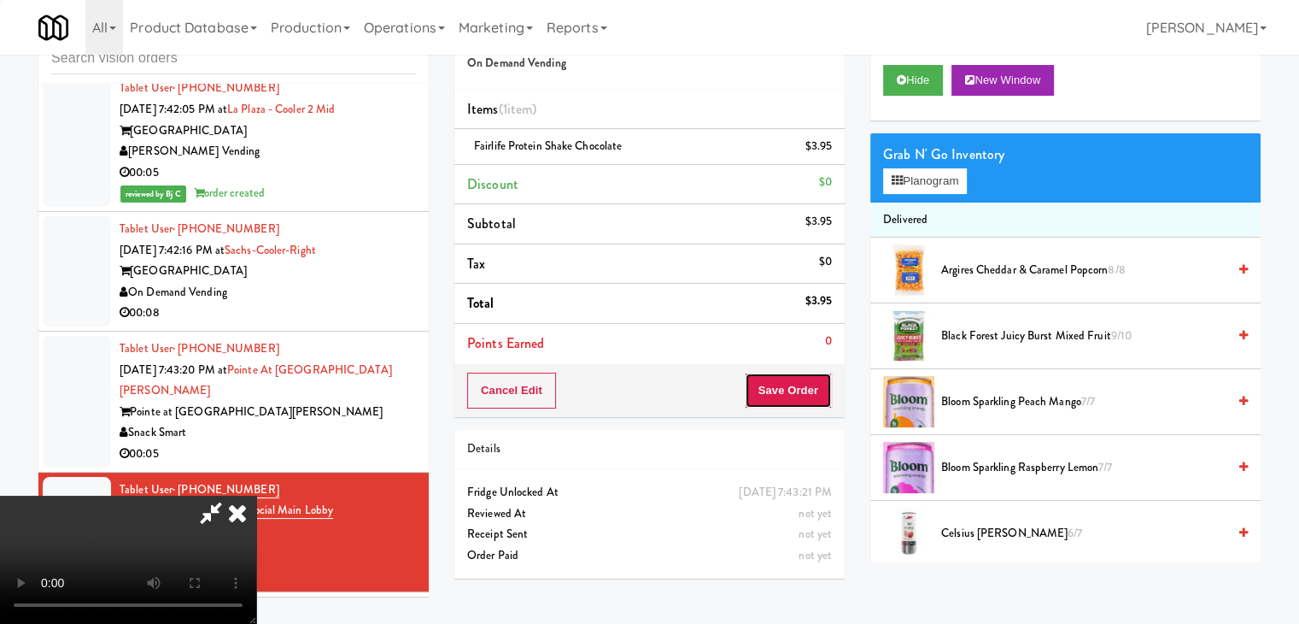
drag, startPoint x: 803, startPoint y: 384, endPoint x: 794, endPoint y: 380, distance: 9.5
click at [799, 382] on button "Save Order" at bounding box center [788, 390] width 87 height 36
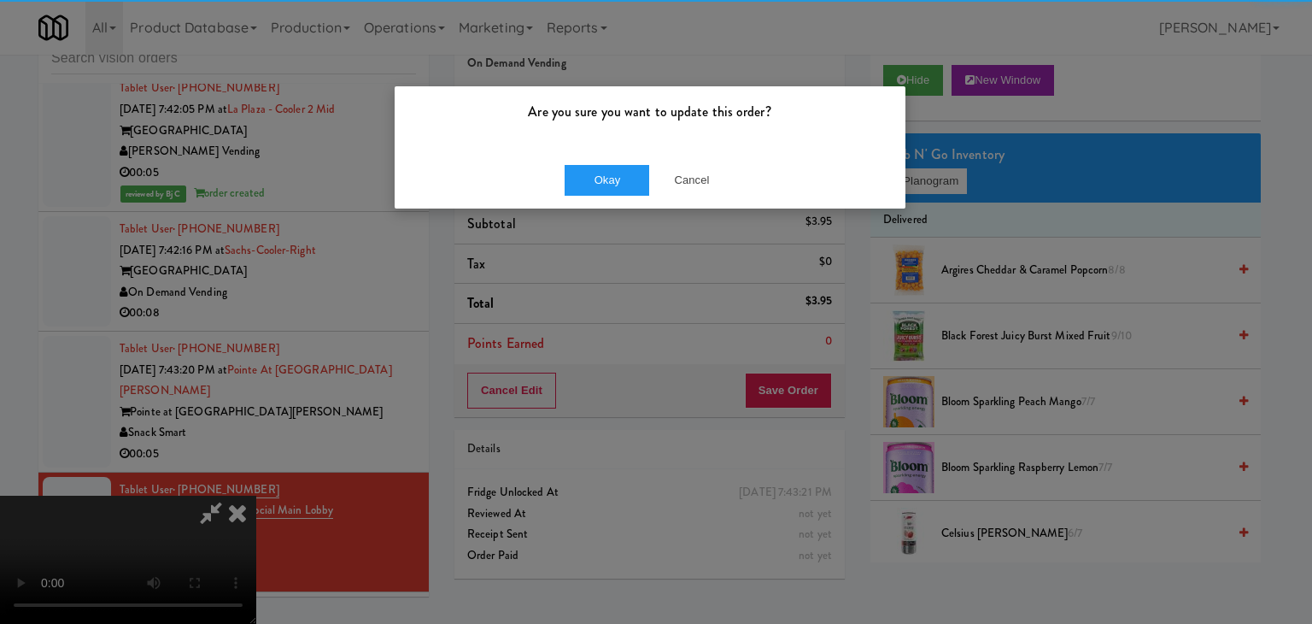
click at [556, 185] on div "Okay Cancel" at bounding box center [650, 179] width 511 height 57
click at [578, 179] on button "Okay" at bounding box center [607, 180] width 85 height 31
click at [578, 179] on body "Are you sure you want to update this order? Okay Cancel Okay Are you sure you w…" at bounding box center [656, 312] width 1312 height 624
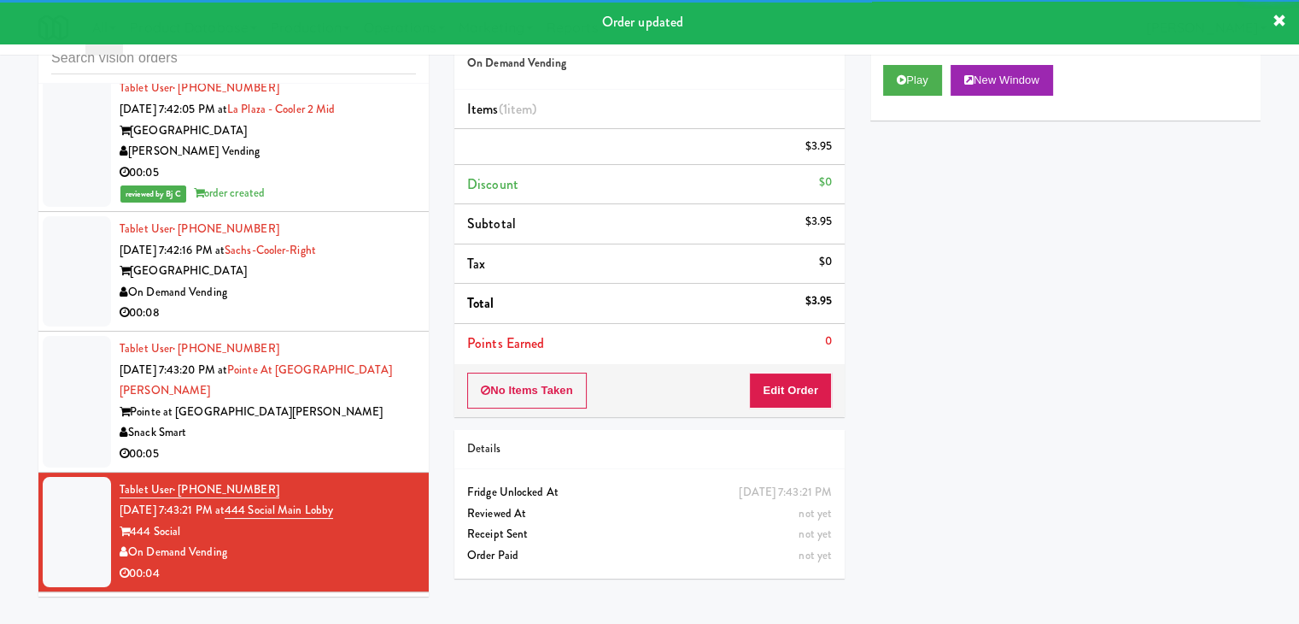
scroll to position [17187, 0]
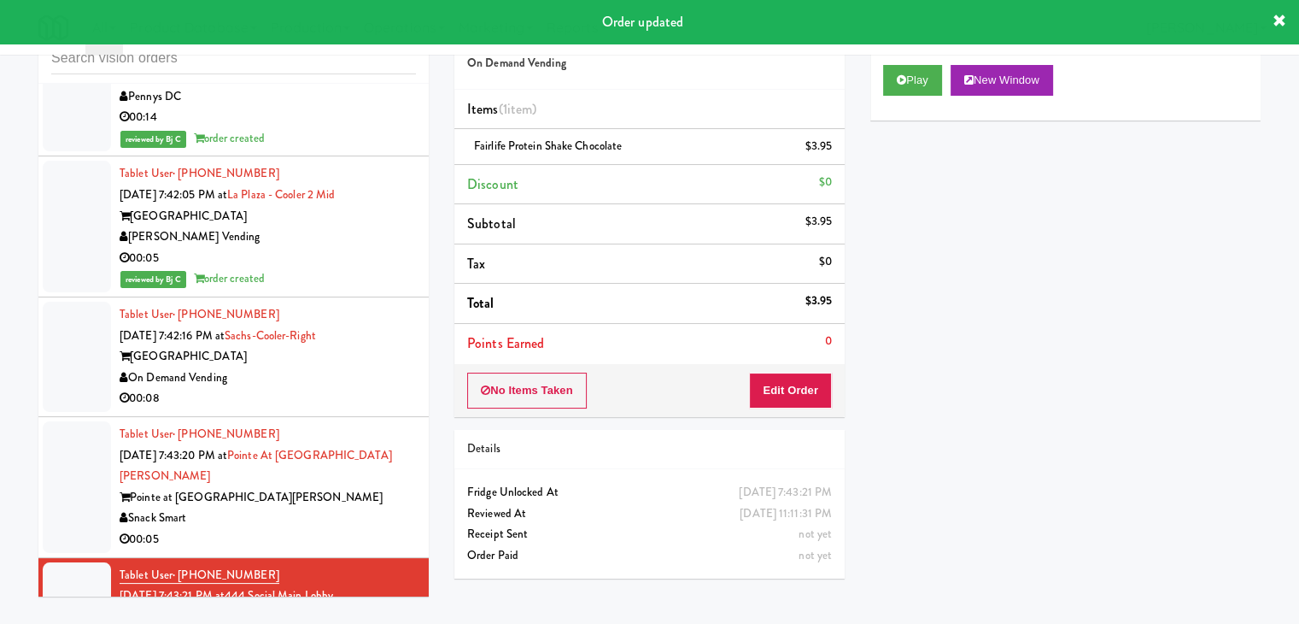
click at [338, 529] on div "00:05" at bounding box center [268, 539] width 296 height 21
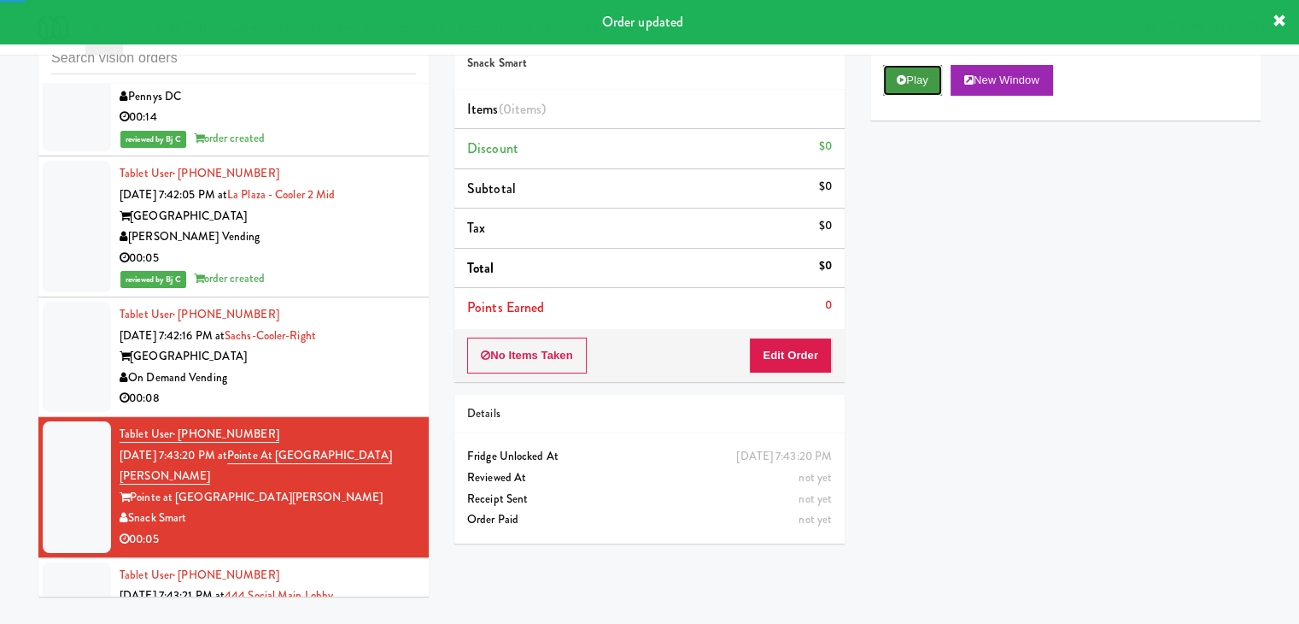
click at [914, 82] on button "Play" at bounding box center [912, 80] width 59 height 31
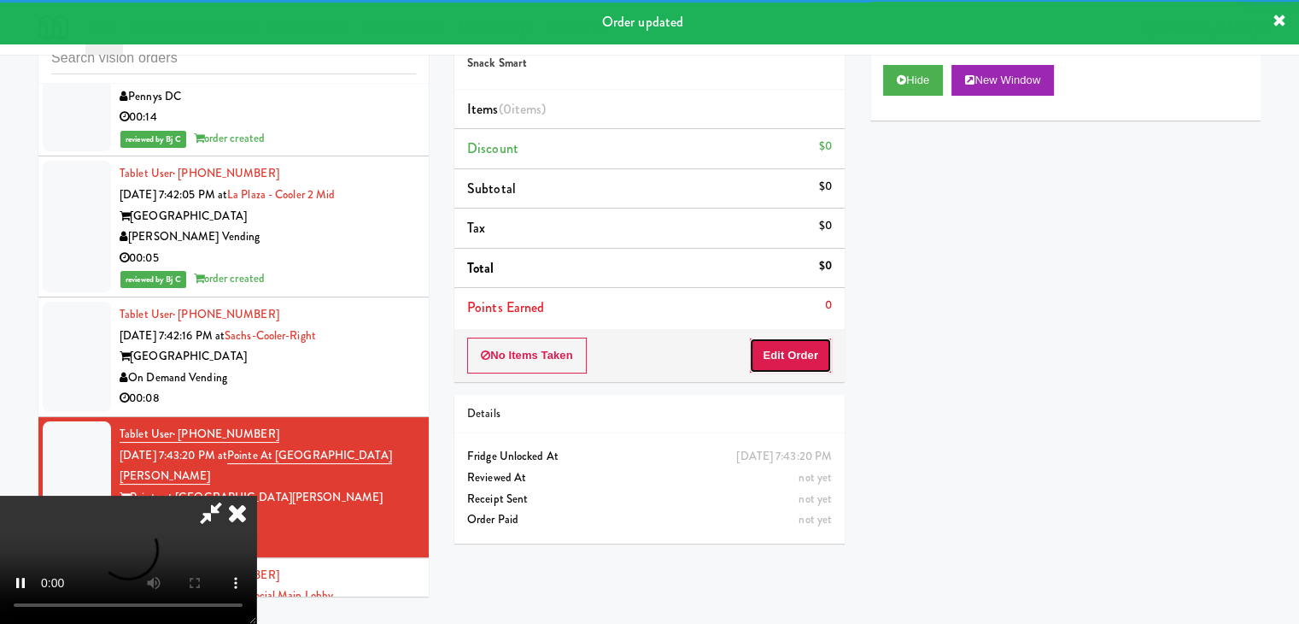
click at [799, 357] on button "Edit Order" at bounding box center [790, 355] width 83 height 36
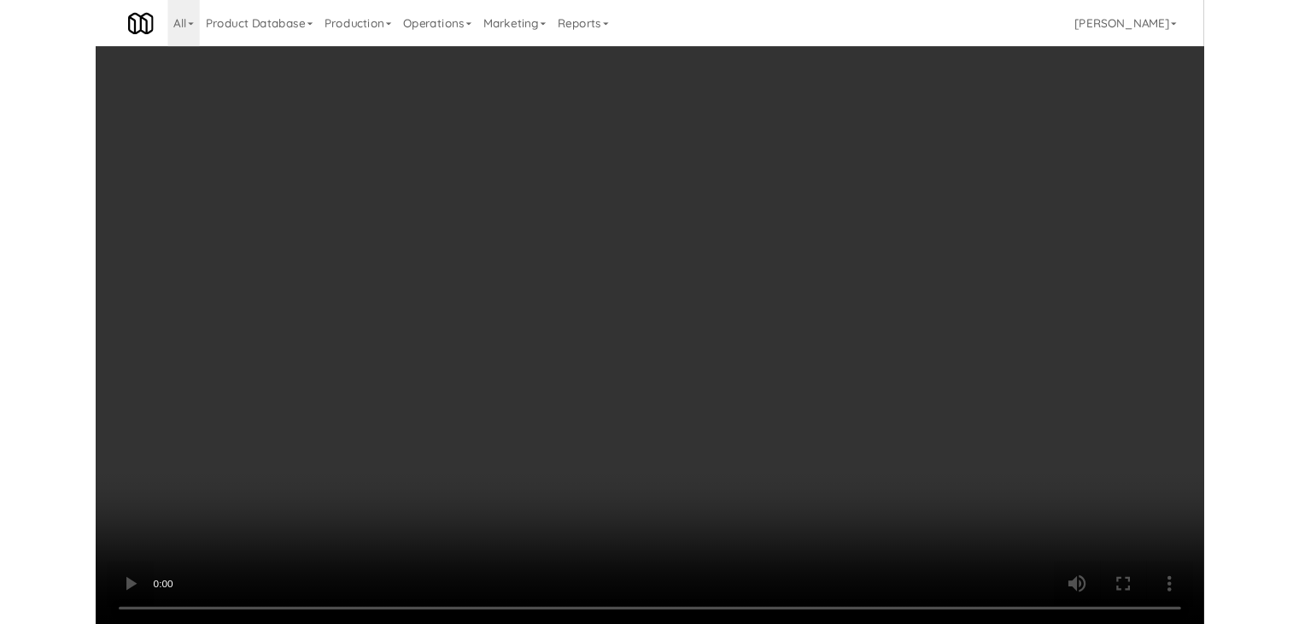
scroll to position [17145, 0]
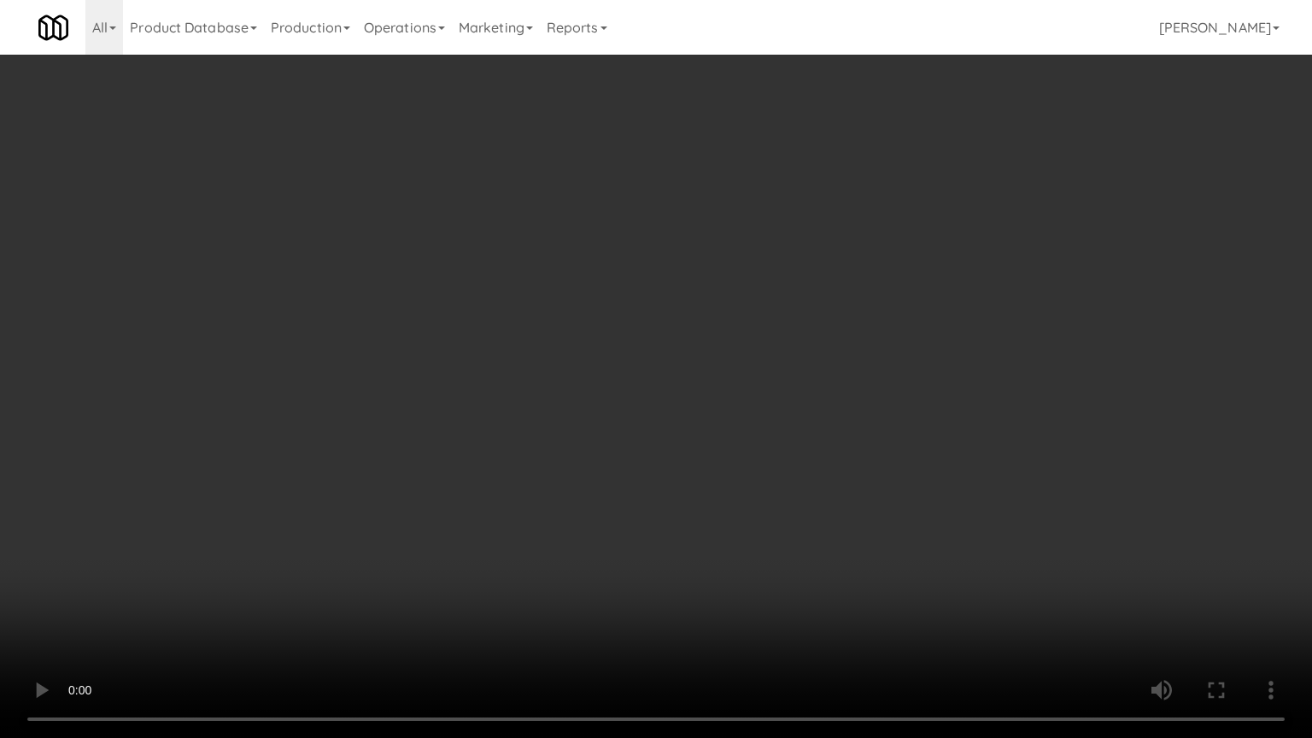
click at [749, 453] on video at bounding box center [656, 369] width 1312 height 738
click at [759, 451] on video at bounding box center [656, 369] width 1312 height 738
click at [778, 448] on video at bounding box center [656, 369] width 1312 height 738
drag, startPoint x: 778, startPoint y: 448, endPoint x: 895, endPoint y: 215, distance: 260.1
click at [778, 444] on video at bounding box center [656, 369] width 1312 height 738
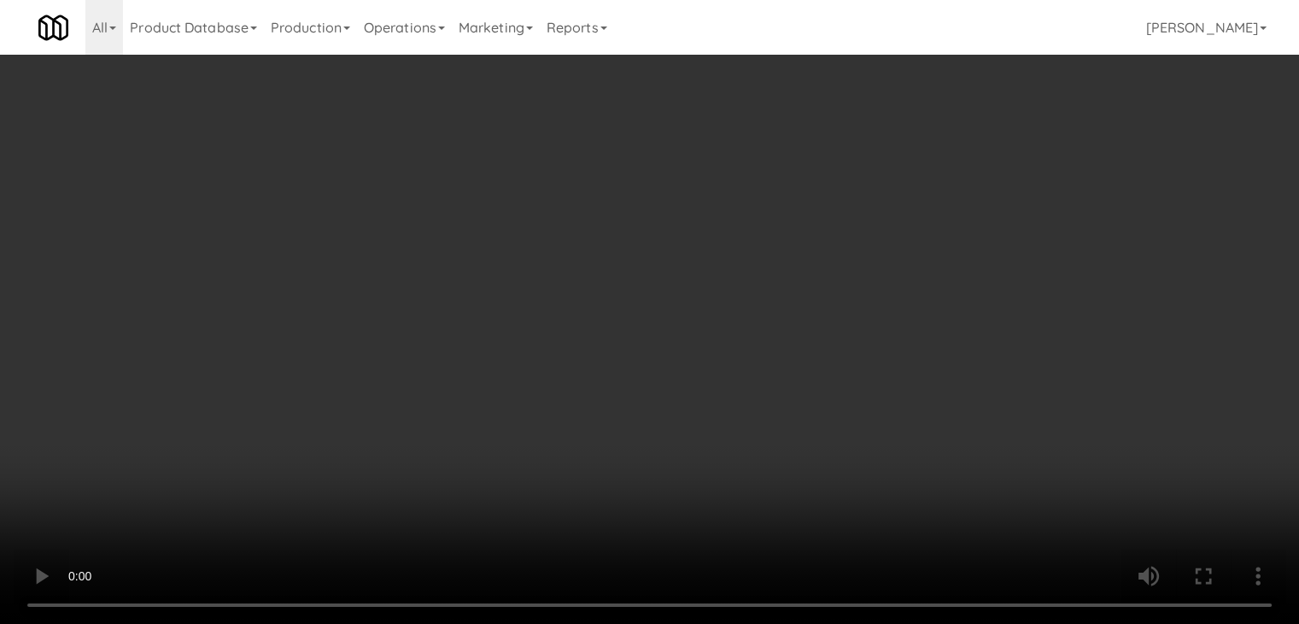
click at [956, 156] on div "Grab N' Go Inventory" at bounding box center [1065, 155] width 365 height 26
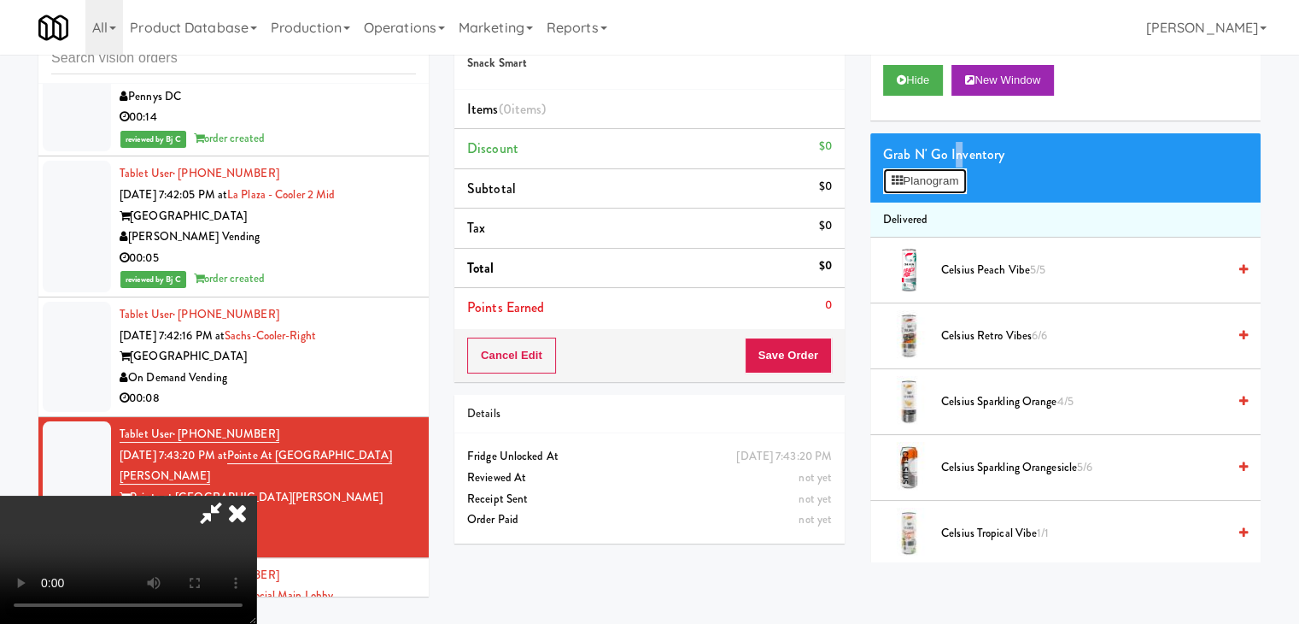
click at [946, 175] on button "Planogram" at bounding box center [925, 181] width 84 height 26
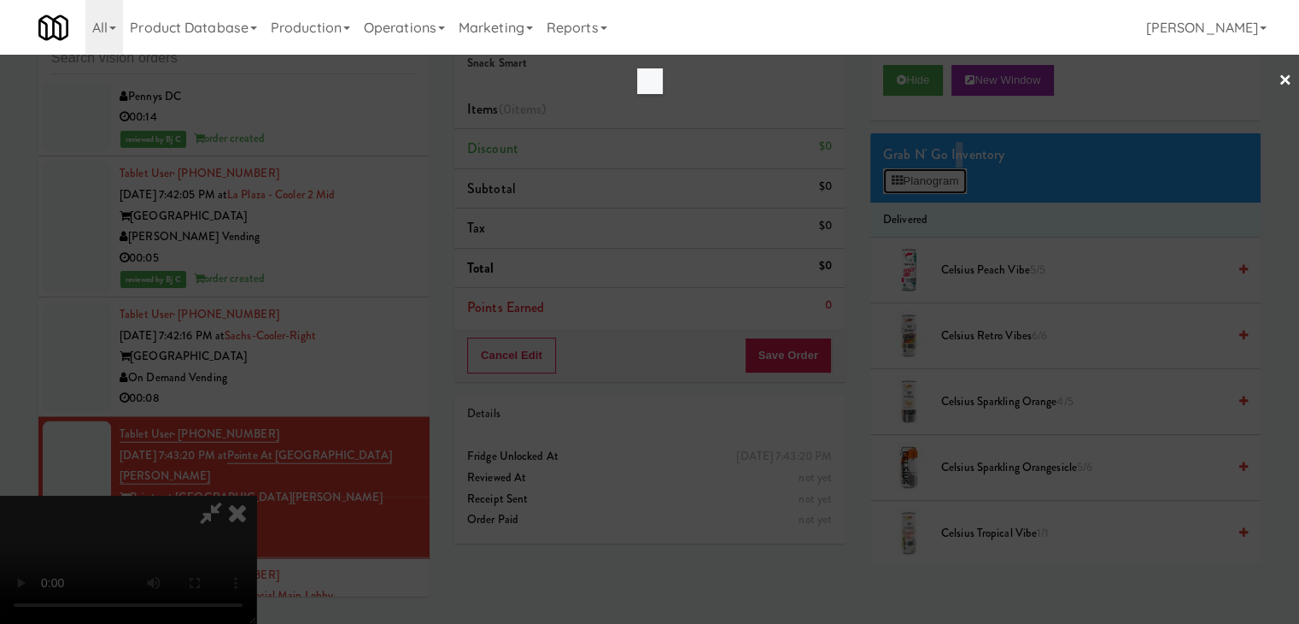
scroll to position [17145, 0]
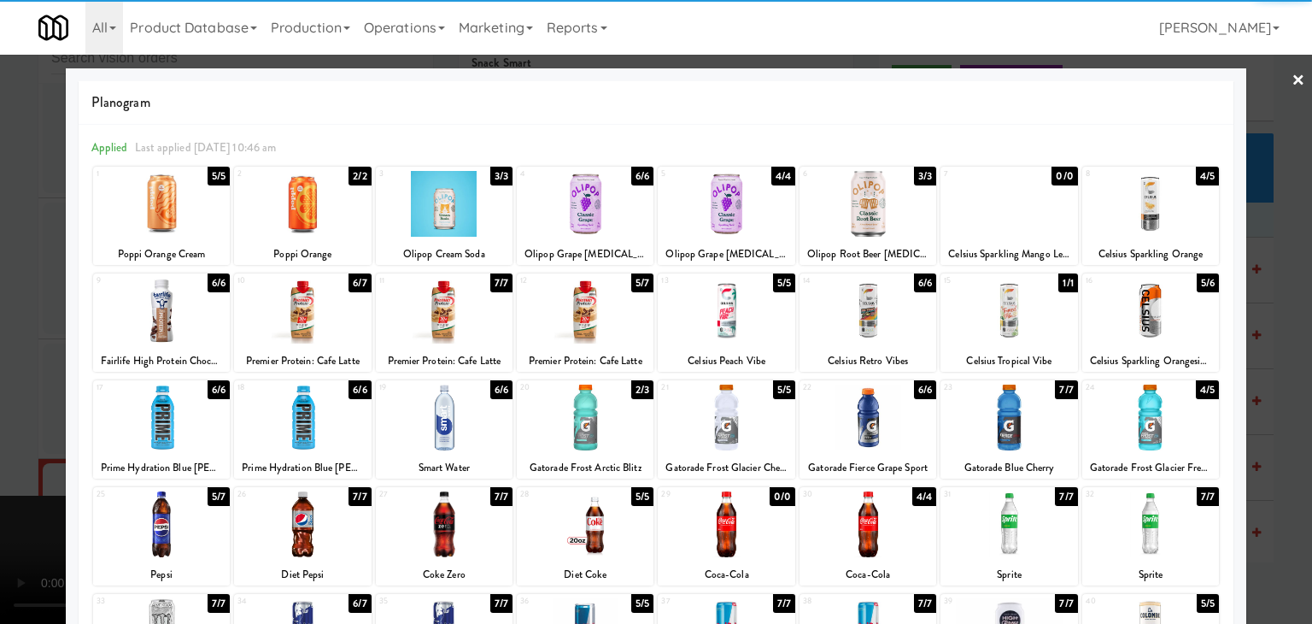
click at [160, 517] on div at bounding box center [161, 524] width 137 height 66
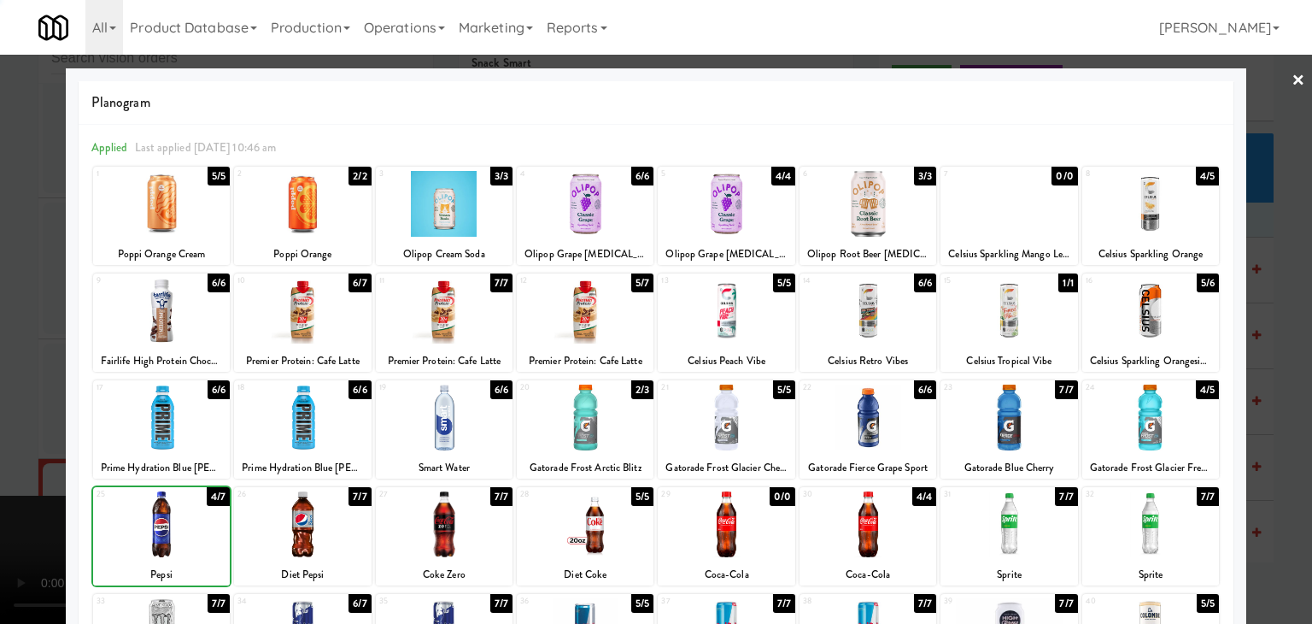
drag, startPoint x: 0, startPoint y: 501, endPoint x: 542, endPoint y: 428, distance: 547.2
click at [21, 495] on div at bounding box center [656, 312] width 1312 height 624
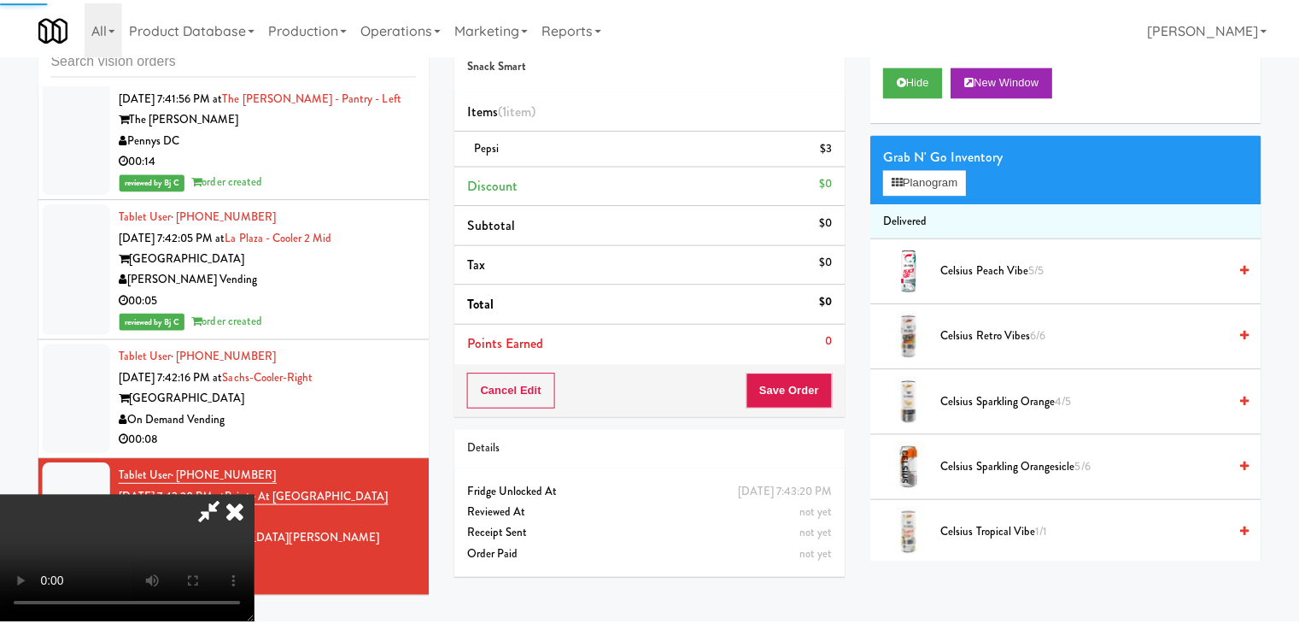
scroll to position [17187, 0]
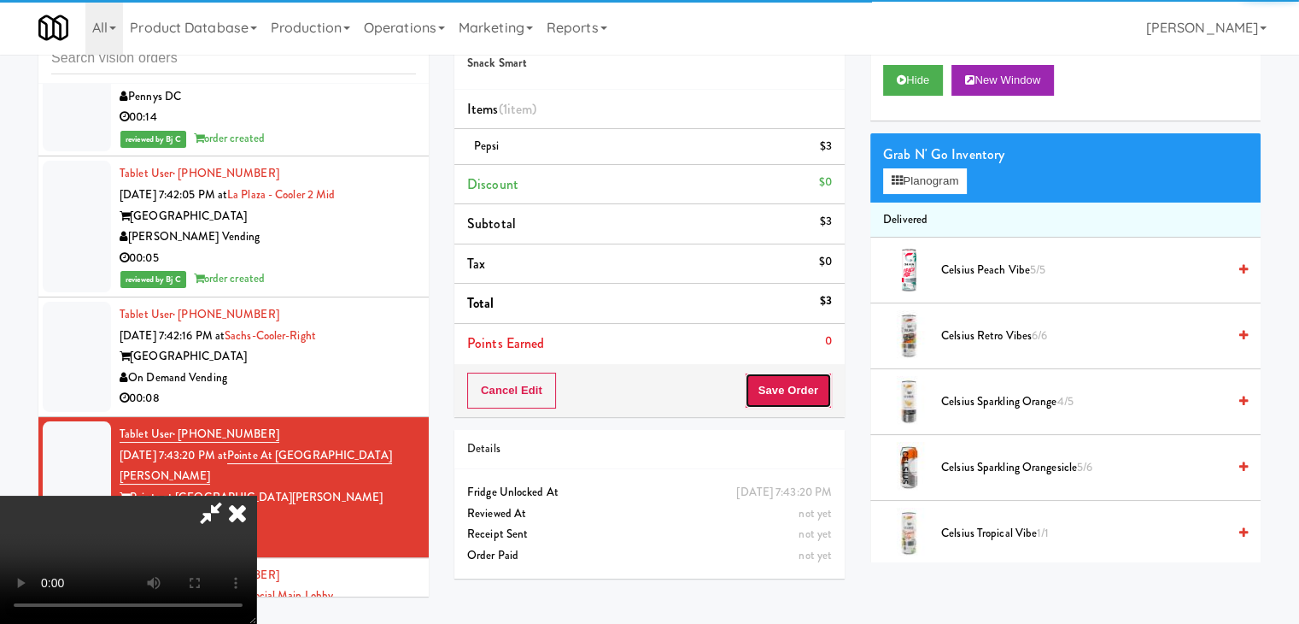
click at [788, 396] on button "Save Order" at bounding box center [788, 390] width 87 height 36
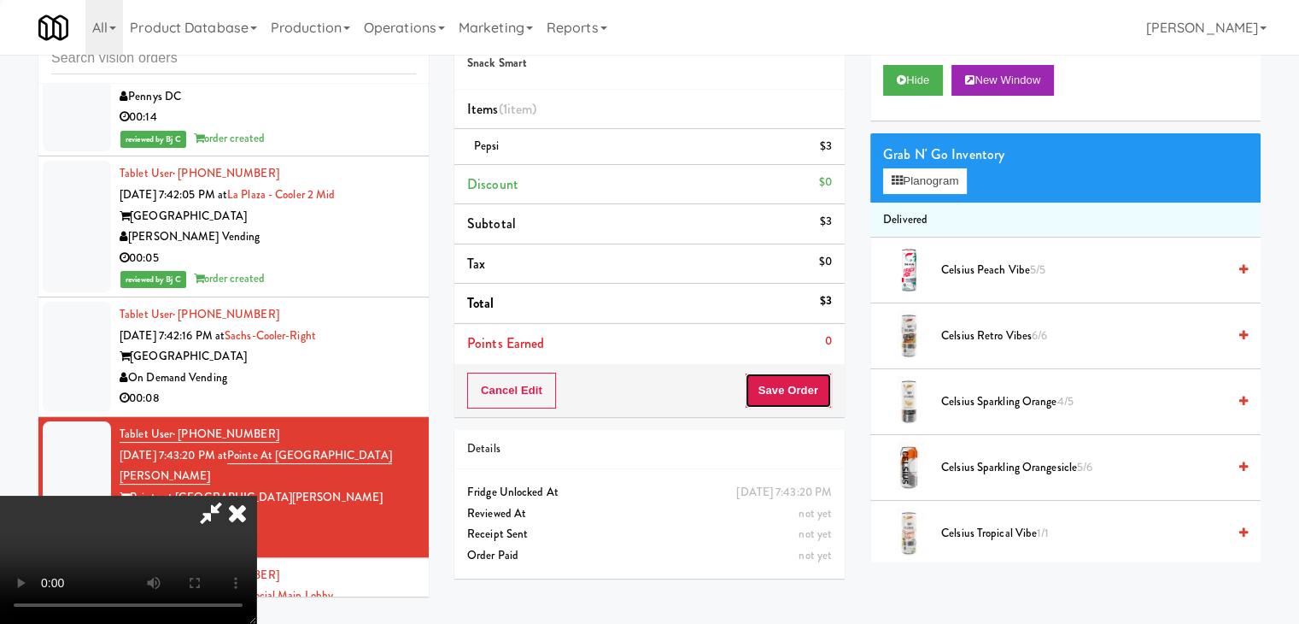
click at [788, 388] on button "Save Order" at bounding box center [788, 390] width 87 height 36
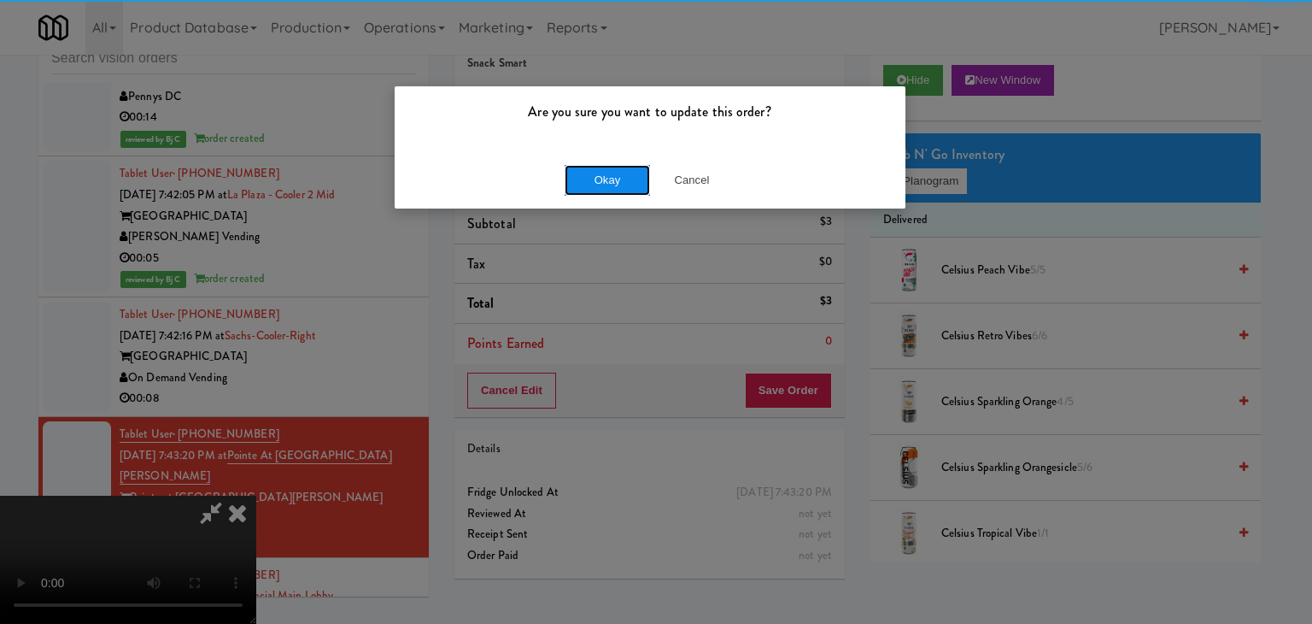
click at [623, 183] on button "Okay" at bounding box center [607, 180] width 85 height 31
click at [623, 183] on div "Okay Cancel" at bounding box center [650, 179] width 511 height 57
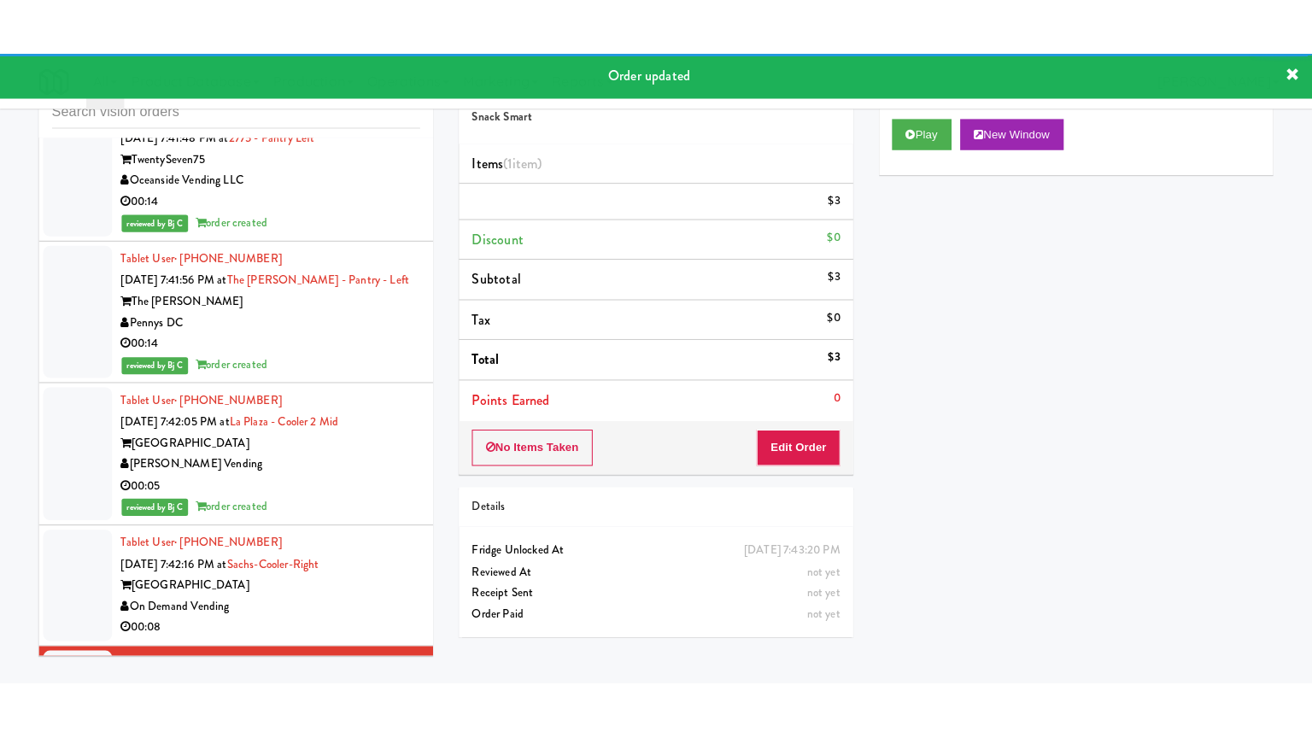
scroll to position [17016, 0]
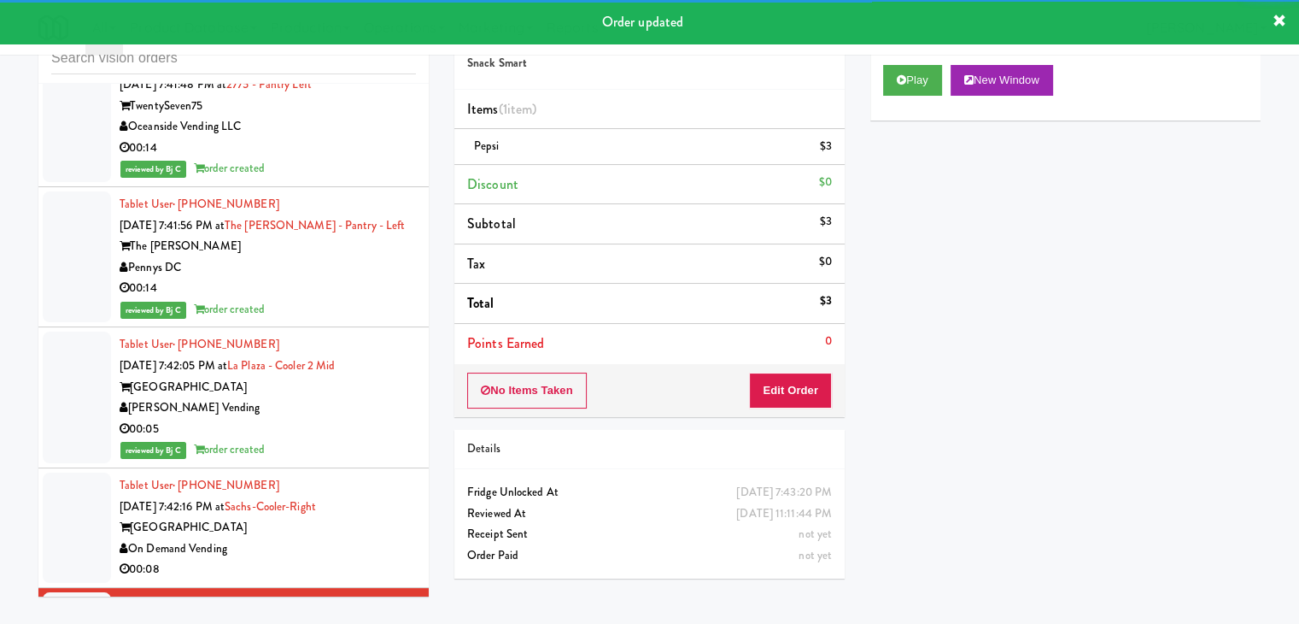
click at [342, 486] on li "Tablet User · (224) 456-6407 Sep 2, 2025 7:42:16 PM at Sachs-Cooler-Right Sachs…" at bounding box center [233, 528] width 390 height 120
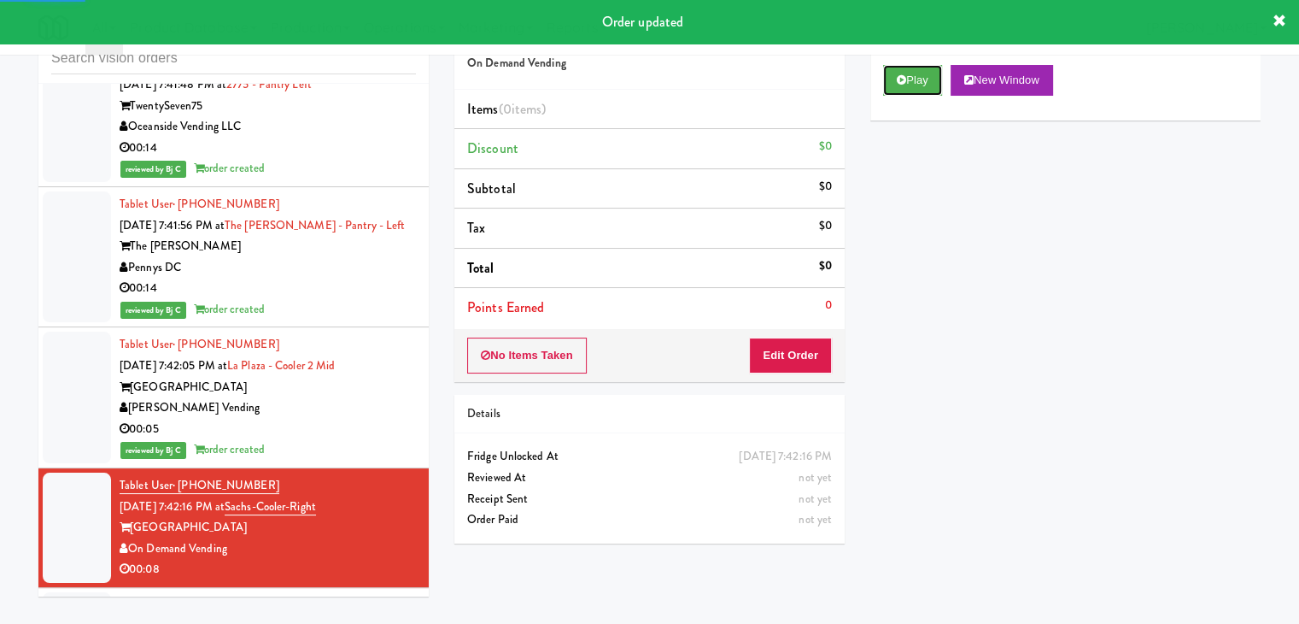
drag, startPoint x: 916, startPoint y: 90, endPoint x: 892, endPoint y: 158, distance: 72.4
click at [916, 90] on button "Play" at bounding box center [912, 80] width 59 height 31
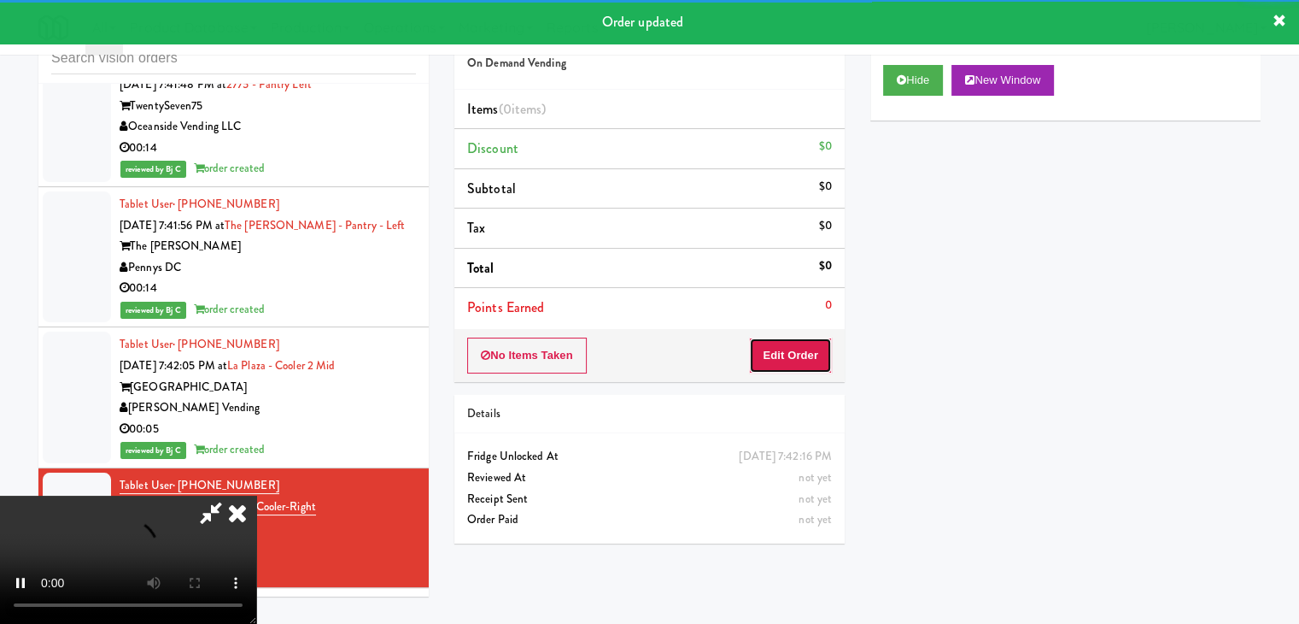
click at [799, 350] on button "Edit Order" at bounding box center [790, 355] width 83 height 36
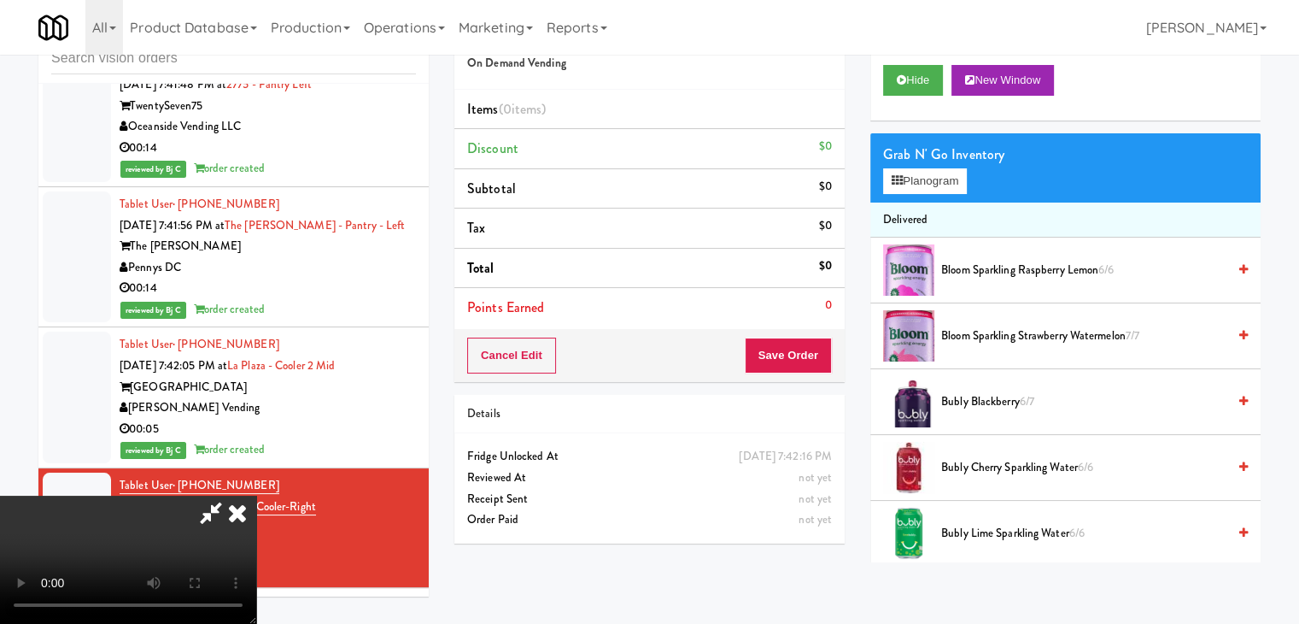
scroll to position [16974, 0]
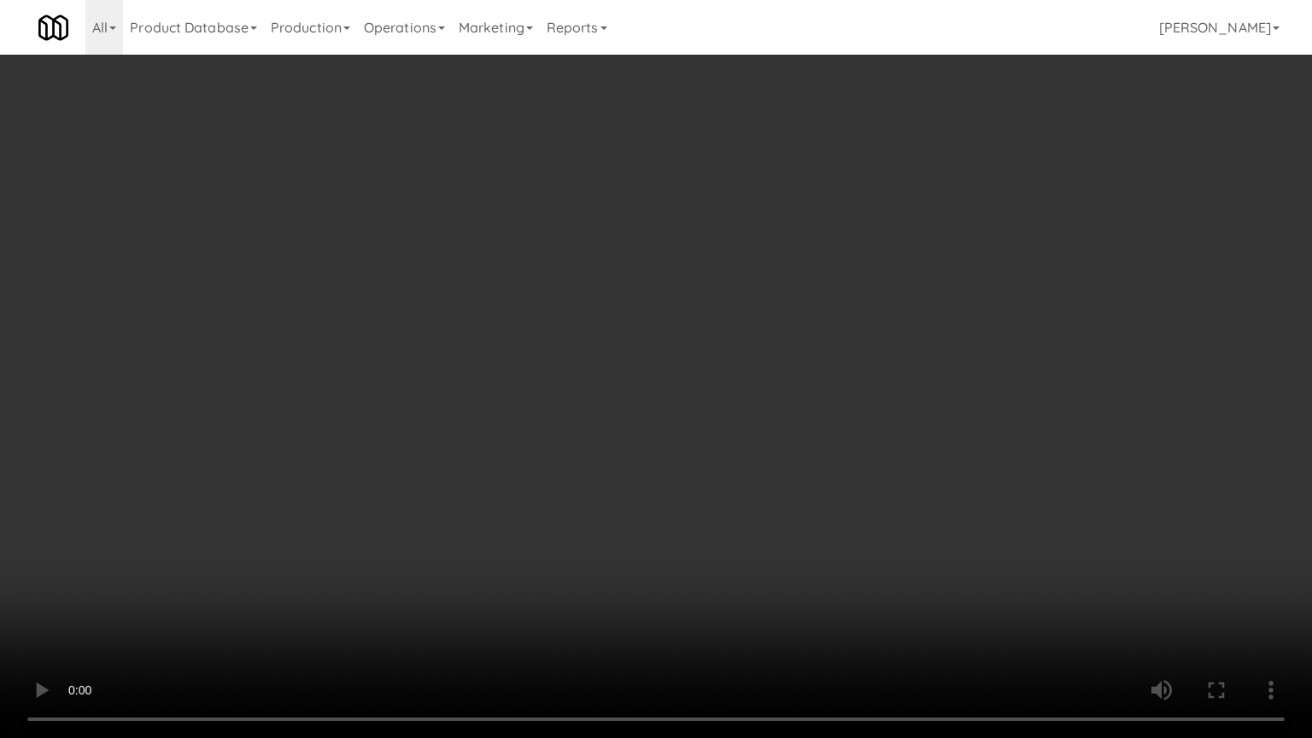
click at [713, 507] on video at bounding box center [656, 369] width 1312 height 738
drag, startPoint x: 713, startPoint y: 507, endPoint x: 717, endPoint y: 495, distance: 12.4
click at [717, 496] on video at bounding box center [656, 369] width 1312 height 738
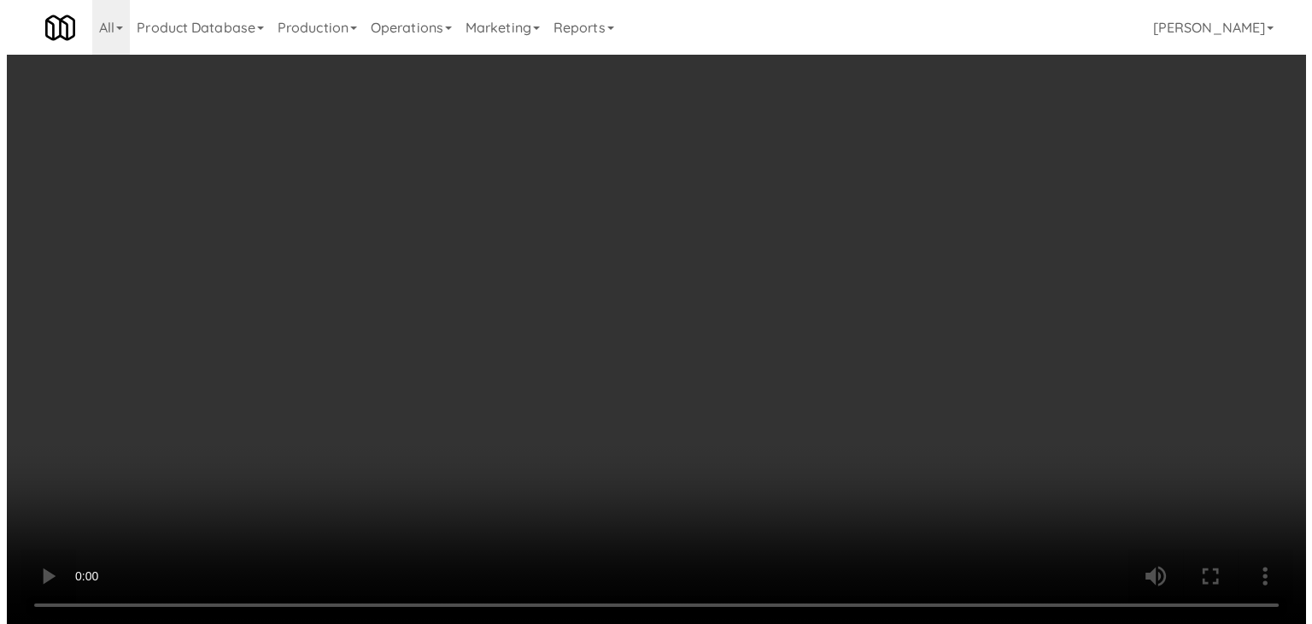
scroll to position [17016, 0]
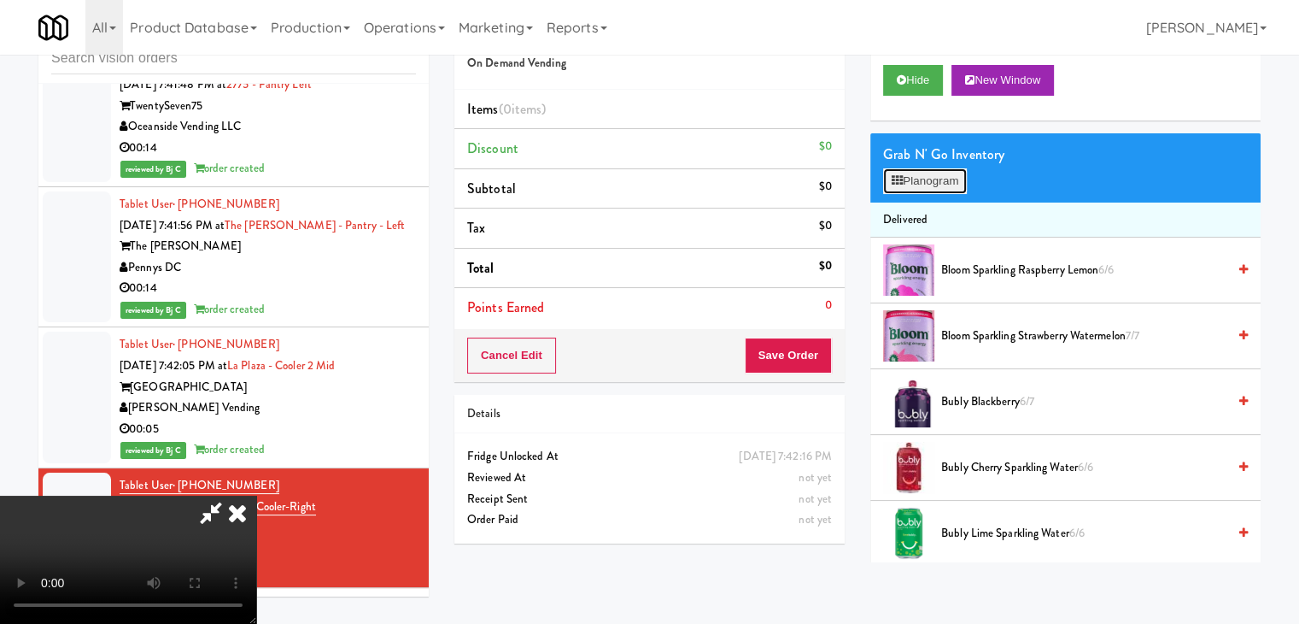
click at [946, 171] on button "Planogram" at bounding box center [925, 181] width 84 height 26
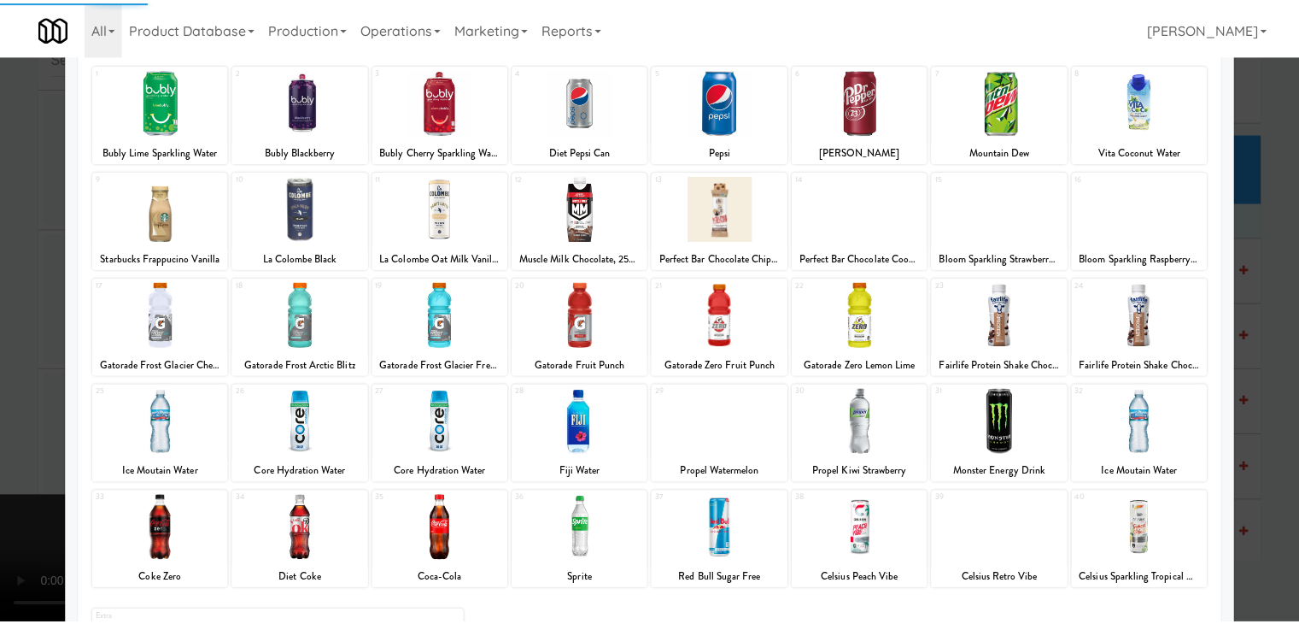
scroll to position [215, 0]
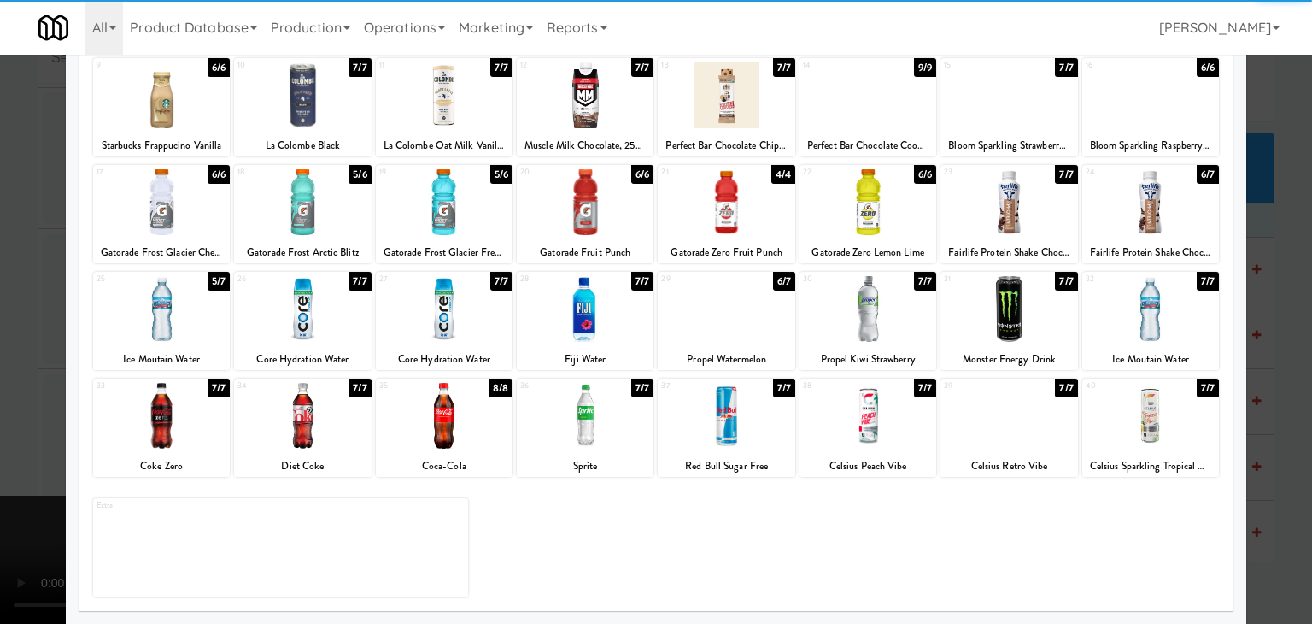
click at [994, 428] on div at bounding box center [1008, 416] width 137 height 66
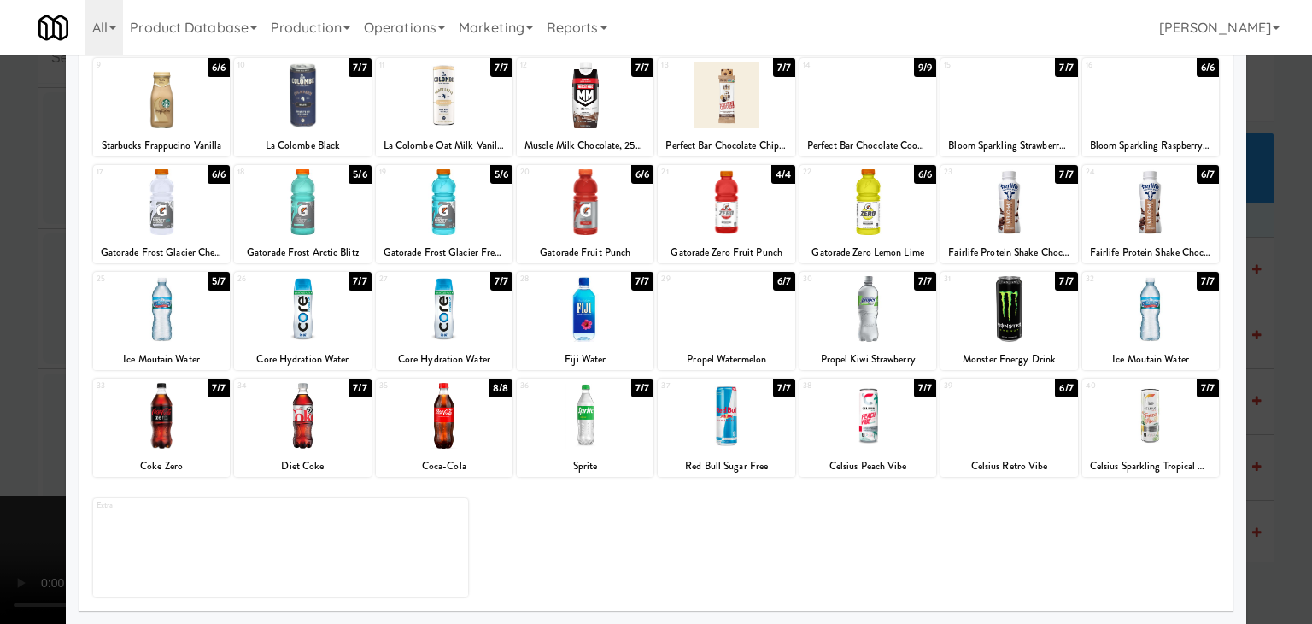
click at [14, 414] on div at bounding box center [656, 312] width 1312 height 624
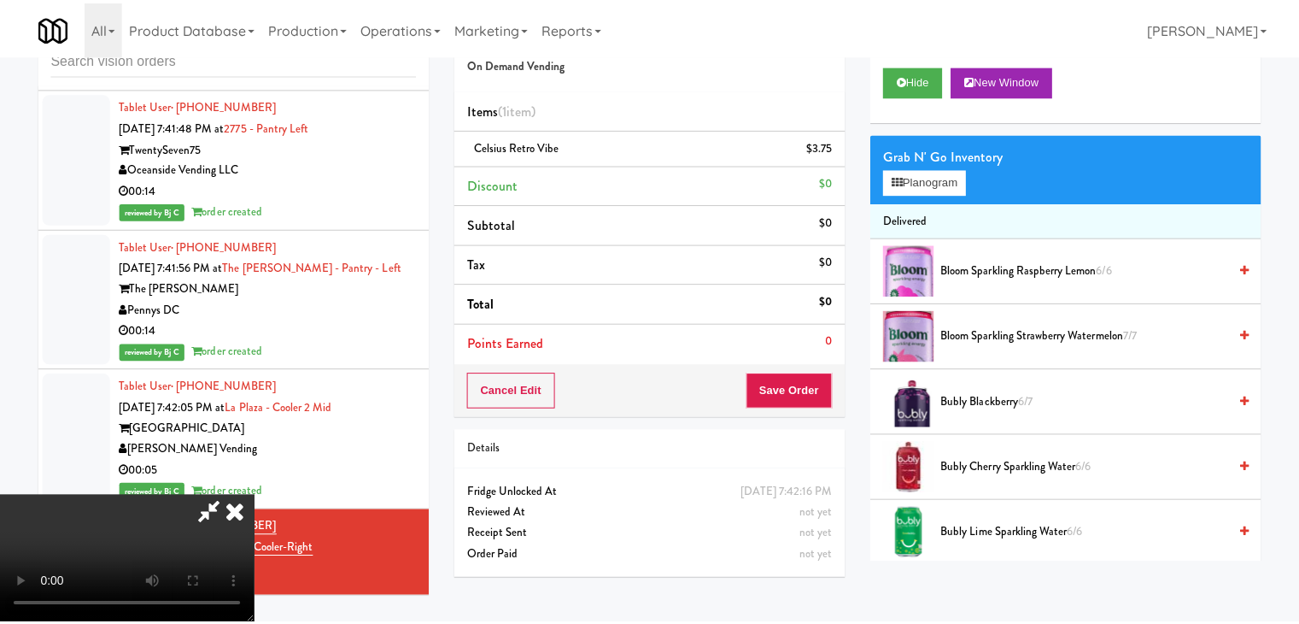
scroll to position [17016, 0]
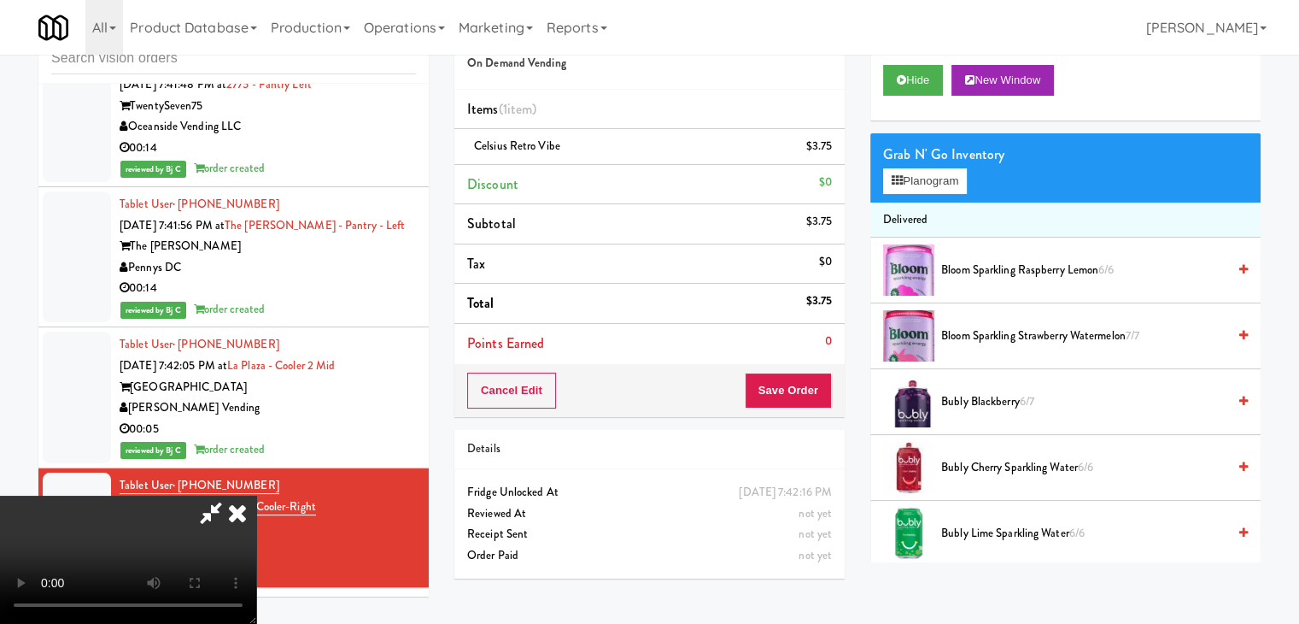
click at [834, 392] on div "Cancel Edit Save Order" at bounding box center [649, 390] width 390 height 53
drag, startPoint x: 830, startPoint y: 391, endPoint x: 817, endPoint y: 388, distance: 14.1
click at [827, 390] on button "Save Order" at bounding box center [788, 390] width 87 height 36
click at [816, 388] on button "Save Order" at bounding box center [788, 390] width 87 height 36
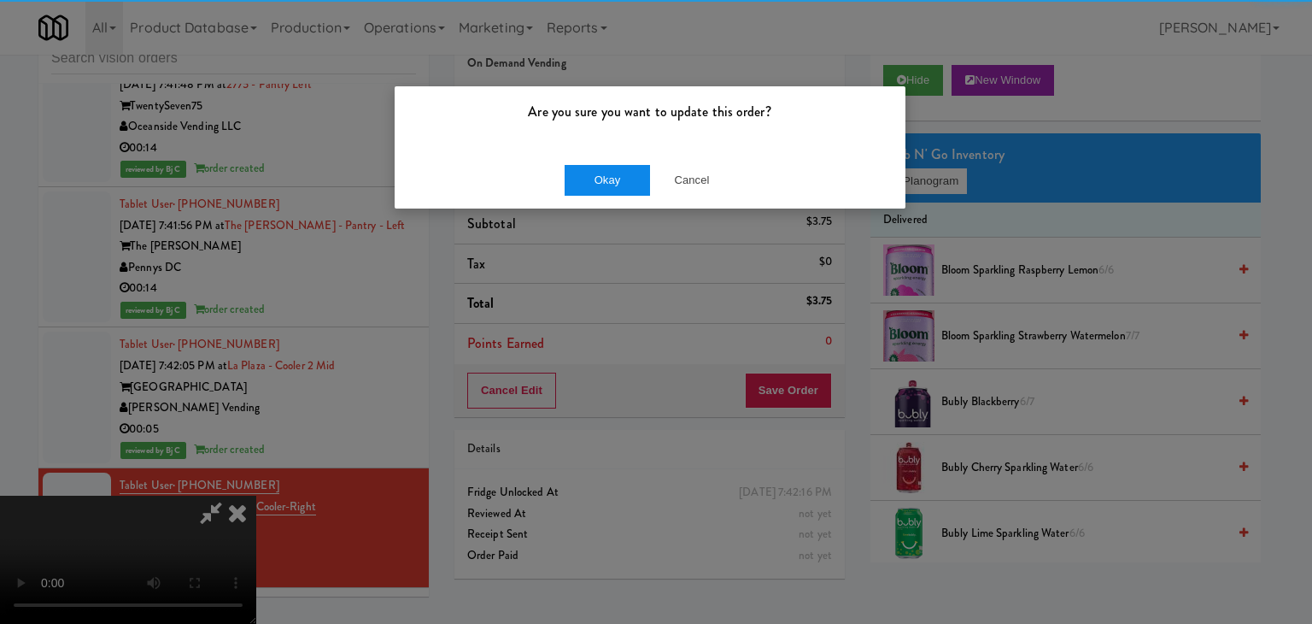
drag, startPoint x: 615, startPoint y: 162, endPoint x: 618, endPoint y: 173, distance: 11.6
click at [616, 166] on div "Okay Cancel" at bounding box center [650, 179] width 511 height 57
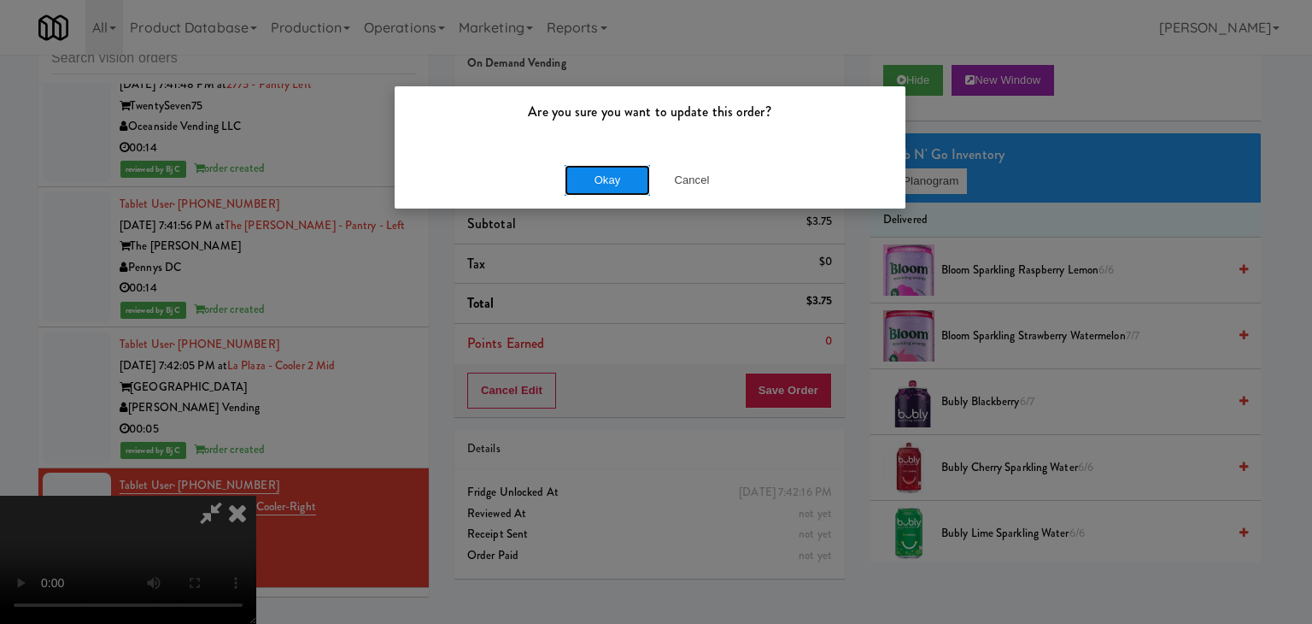
click at [618, 180] on button "Okay" at bounding box center [607, 180] width 85 height 31
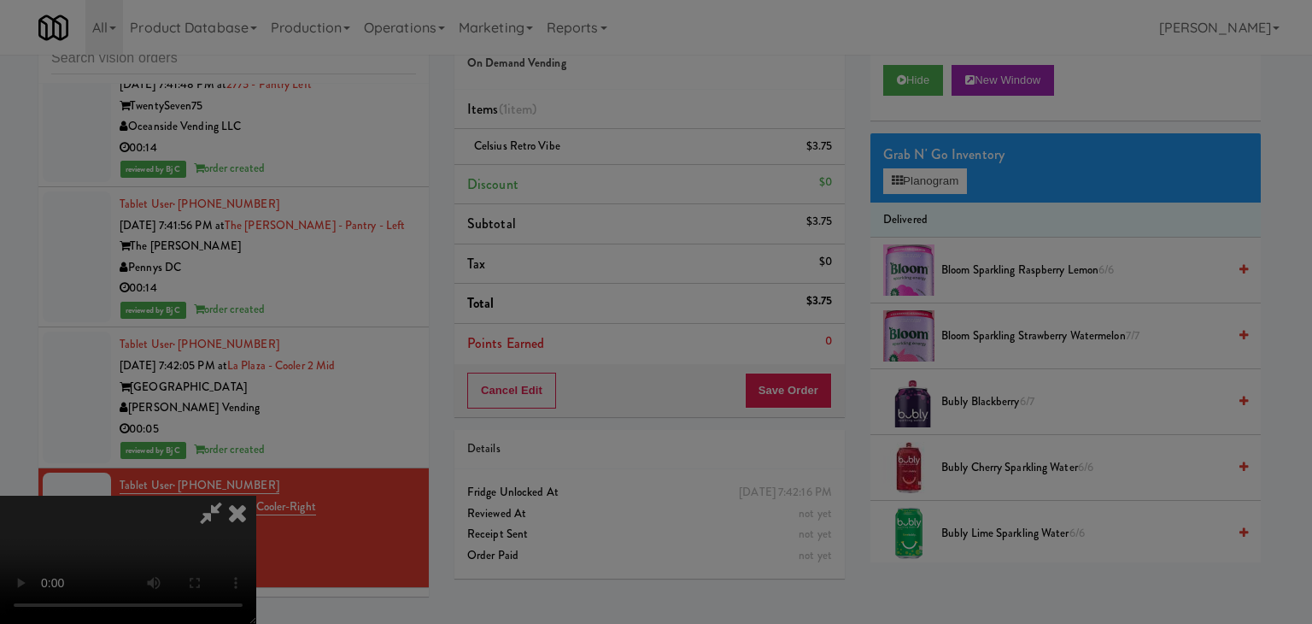
drag, startPoint x: 618, startPoint y: 180, endPoint x: 618, endPoint y: 208, distance: 28.2
click at [618, 188] on div "Are you sure you want to update this order? Okay Cancel" at bounding box center [656, 312] width 1312 height 624
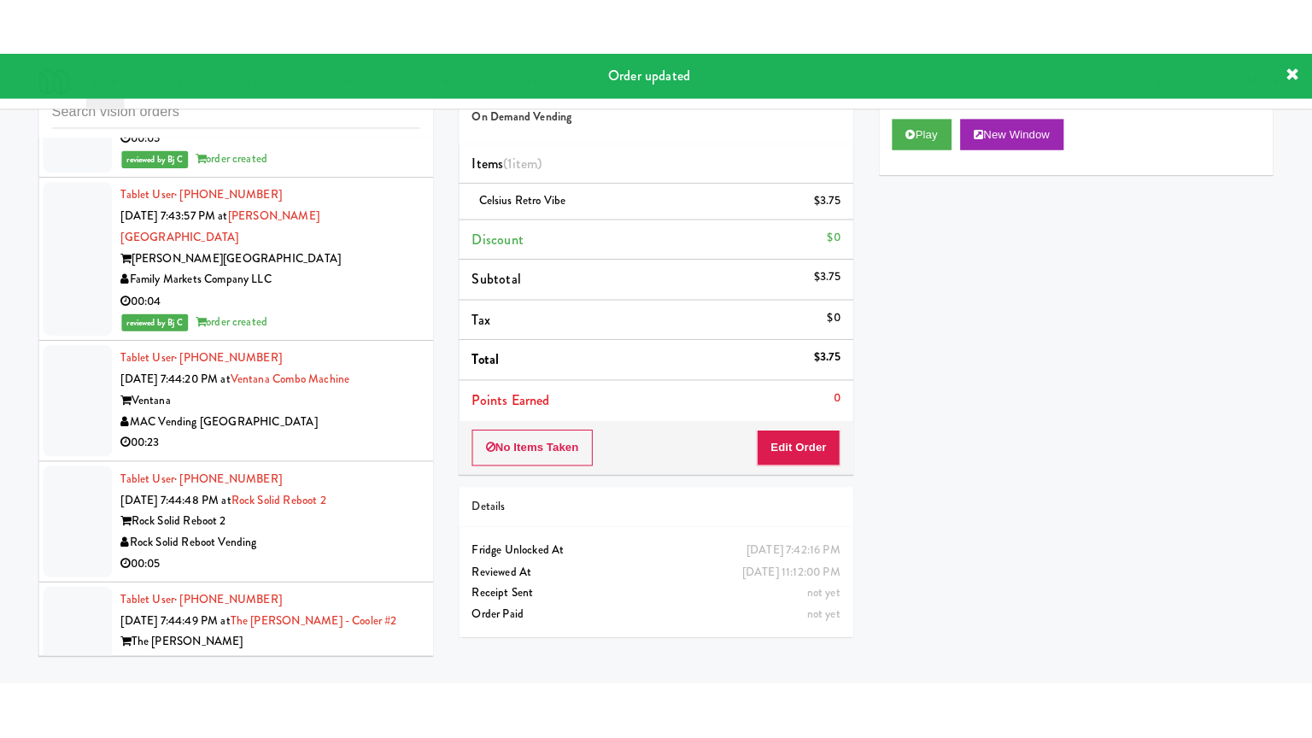
scroll to position [17955, 0]
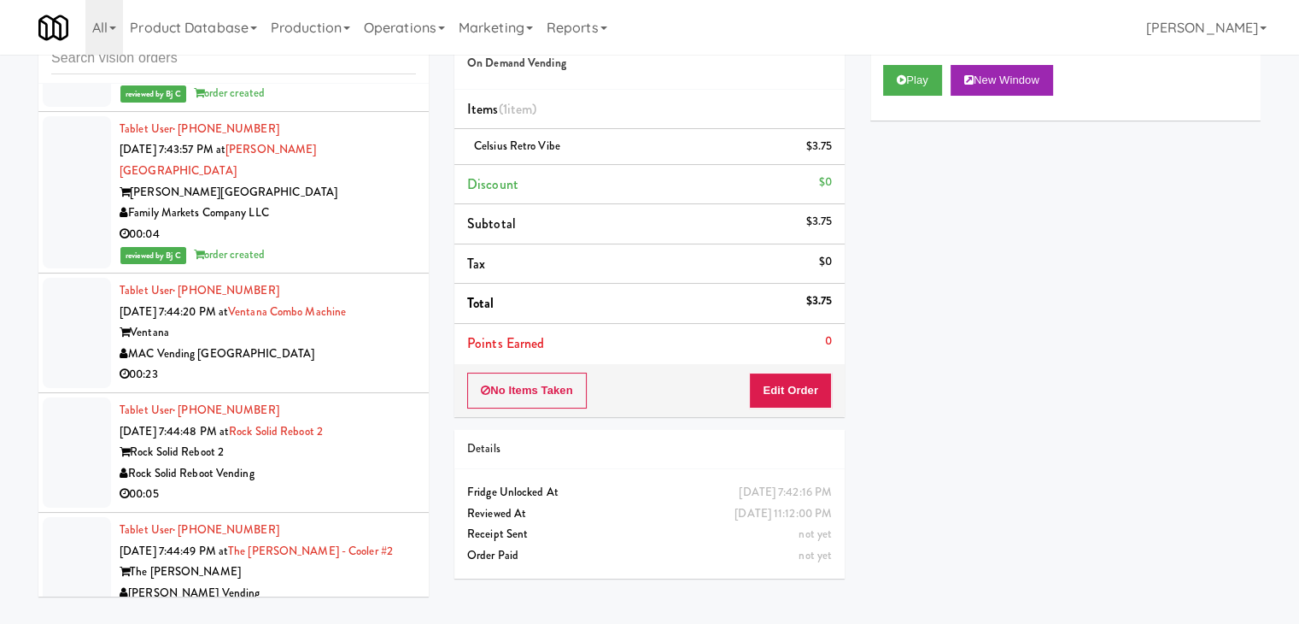
click at [348, 364] on div "00:23" at bounding box center [268, 374] width 296 height 21
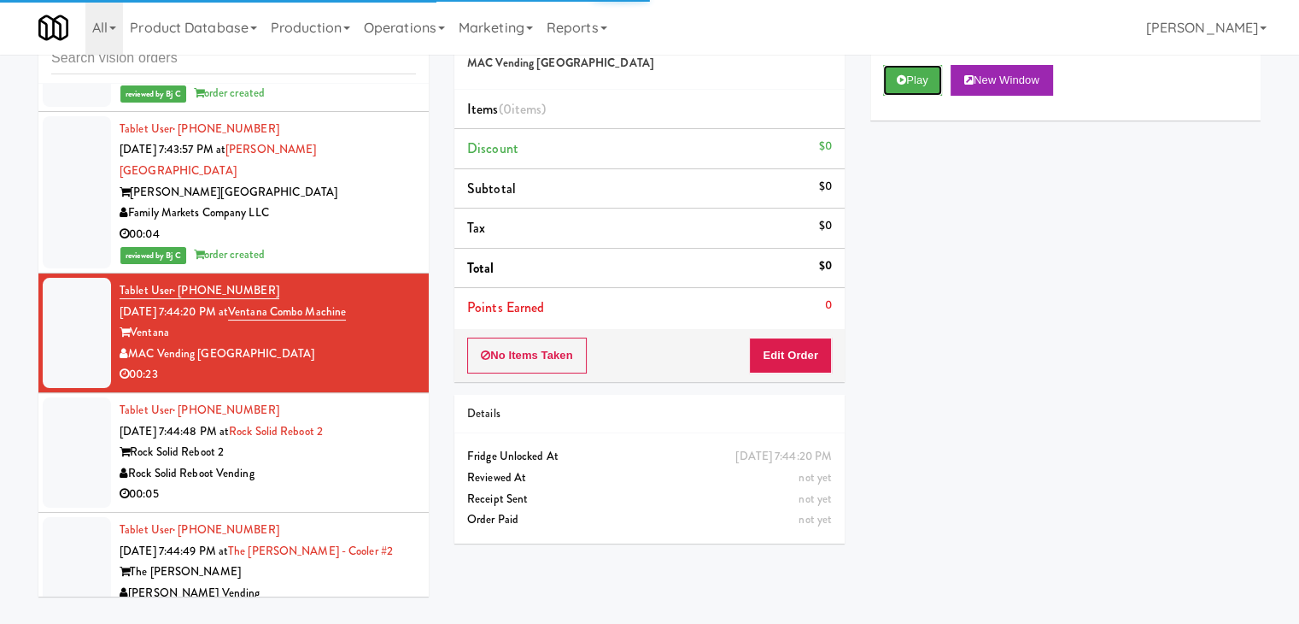
drag, startPoint x: 924, startPoint y: 76, endPoint x: 919, endPoint y: 120, distance: 44.7
click at [924, 78] on button "Play" at bounding box center [912, 80] width 59 height 31
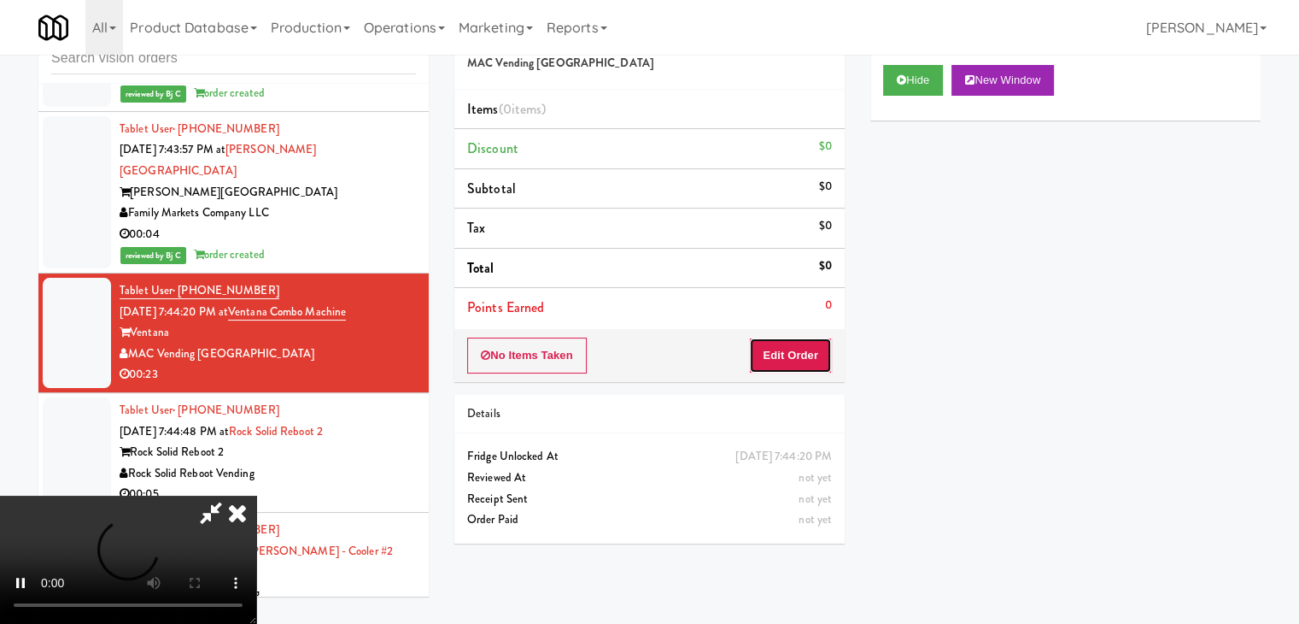
click at [788, 346] on button "Edit Order" at bounding box center [790, 355] width 83 height 36
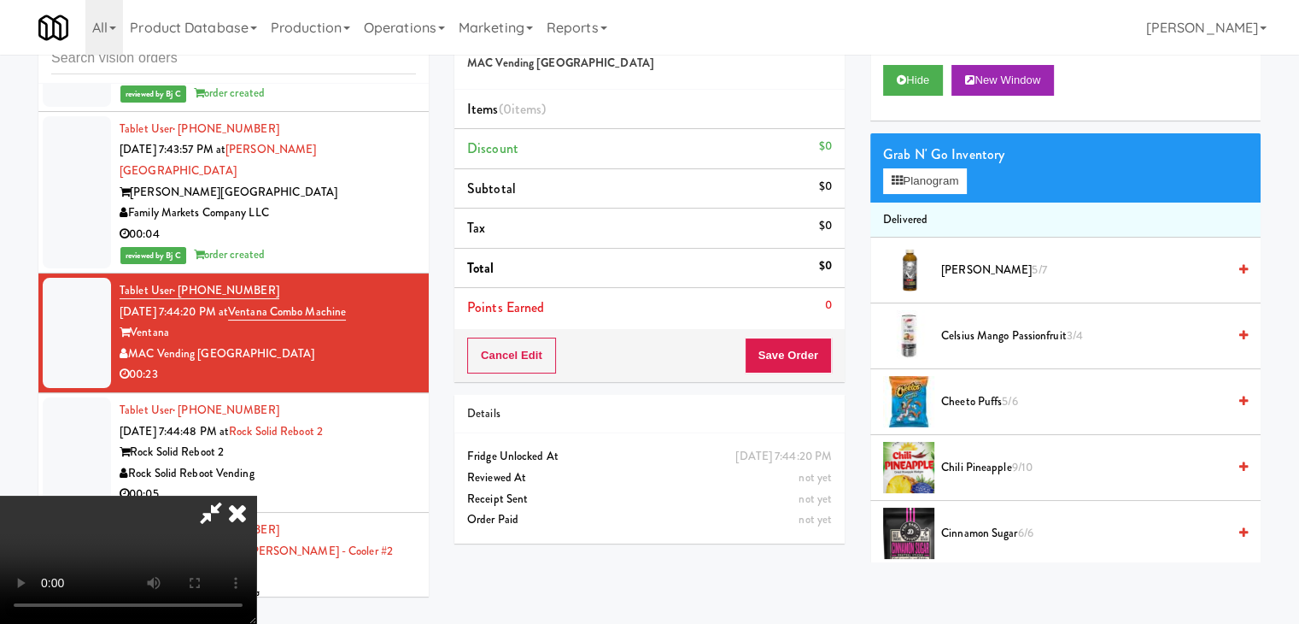
scroll to position [17913, 0]
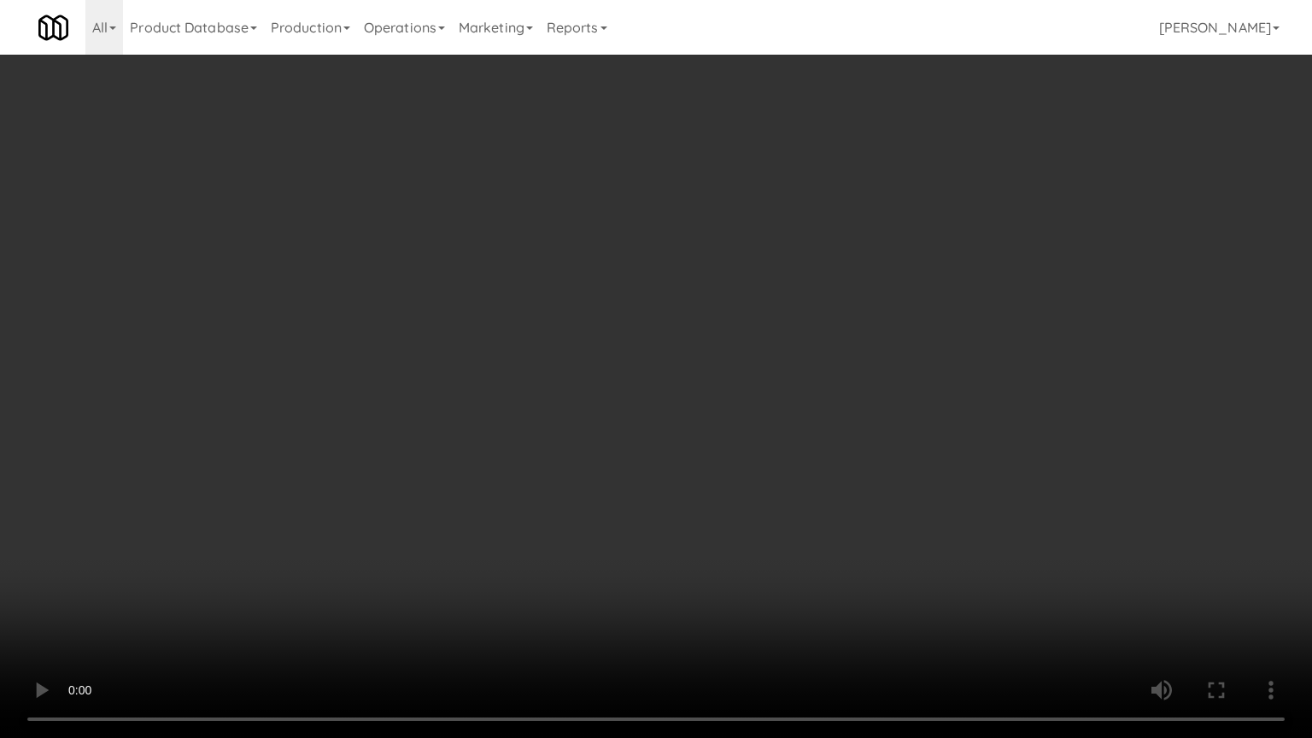
click at [847, 468] on video at bounding box center [656, 369] width 1312 height 738
click at [847, 467] on video at bounding box center [656, 369] width 1312 height 738
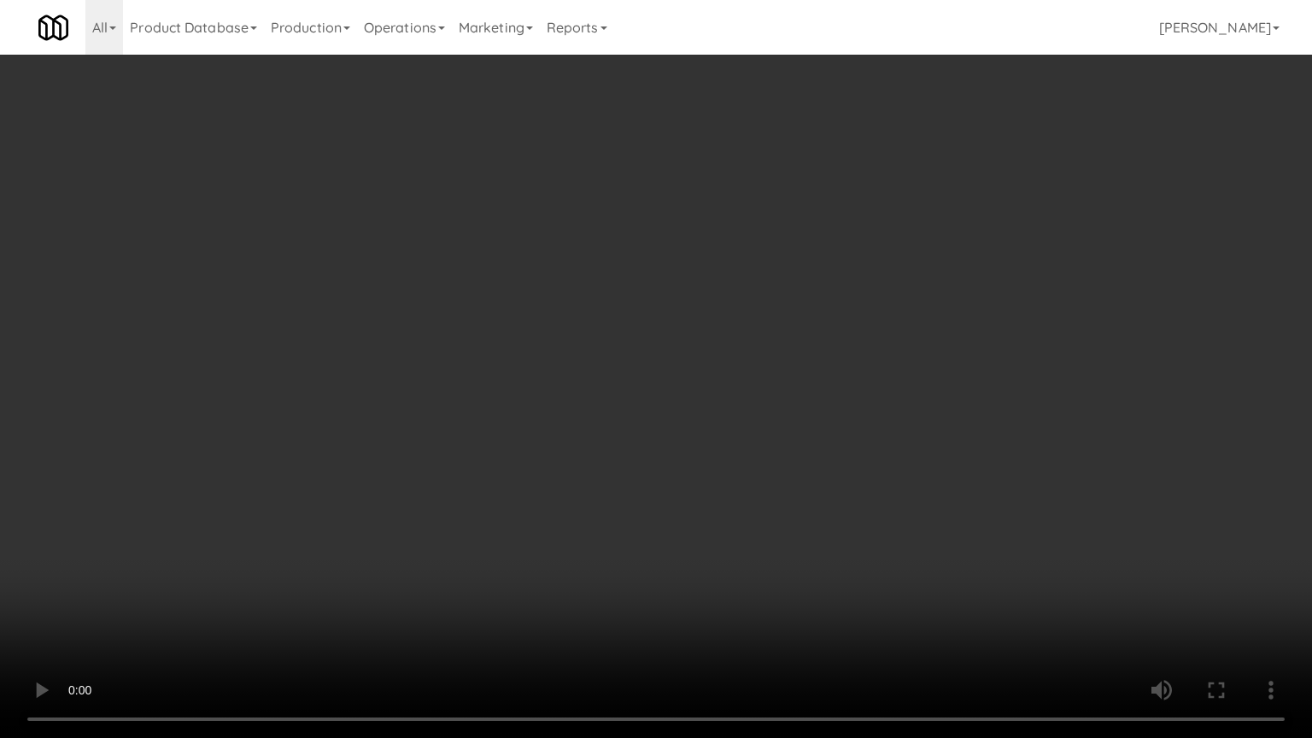
click at [847, 467] on video at bounding box center [656, 369] width 1312 height 738
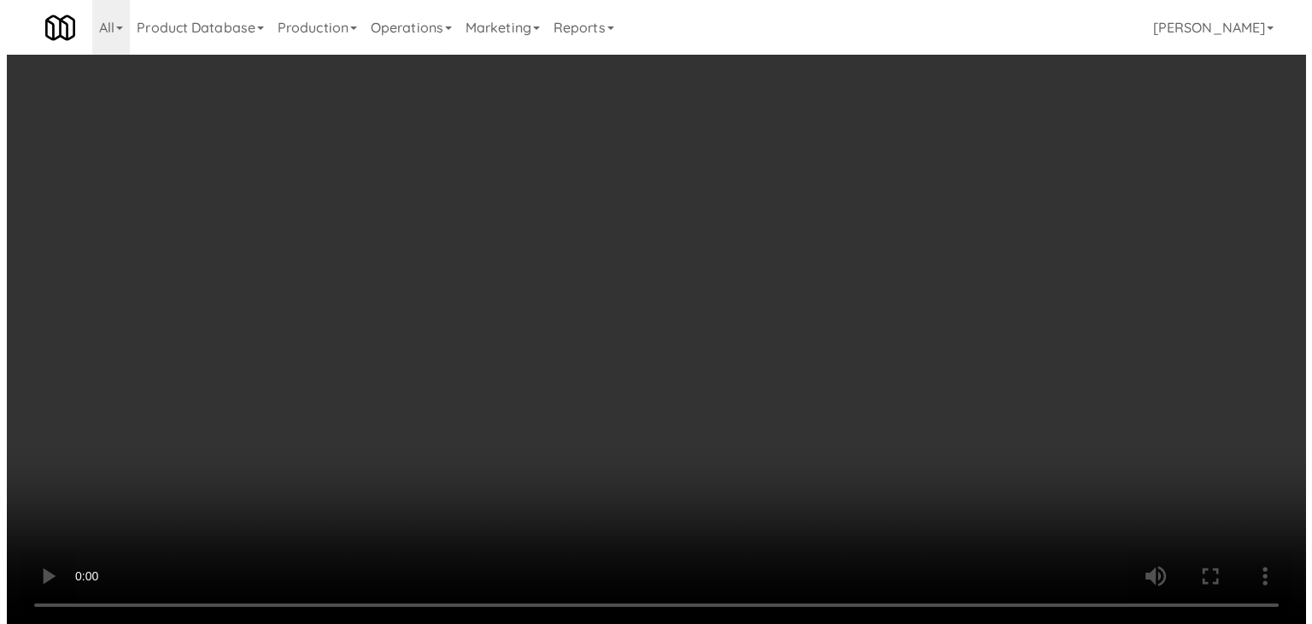
scroll to position [17955, 0]
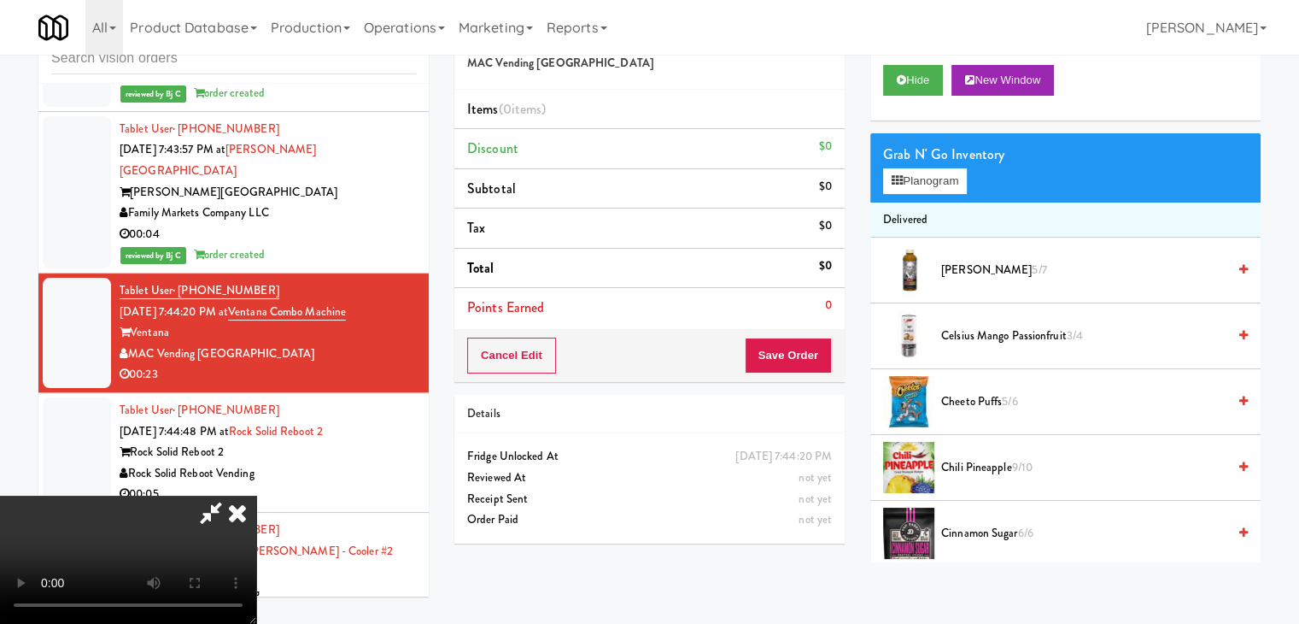
click at [256, 495] on video at bounding box center [128, 559] width 256 height 128
click at [918, 190] on button "Planogram" at bounding box center [925, 181] width 84 height 26
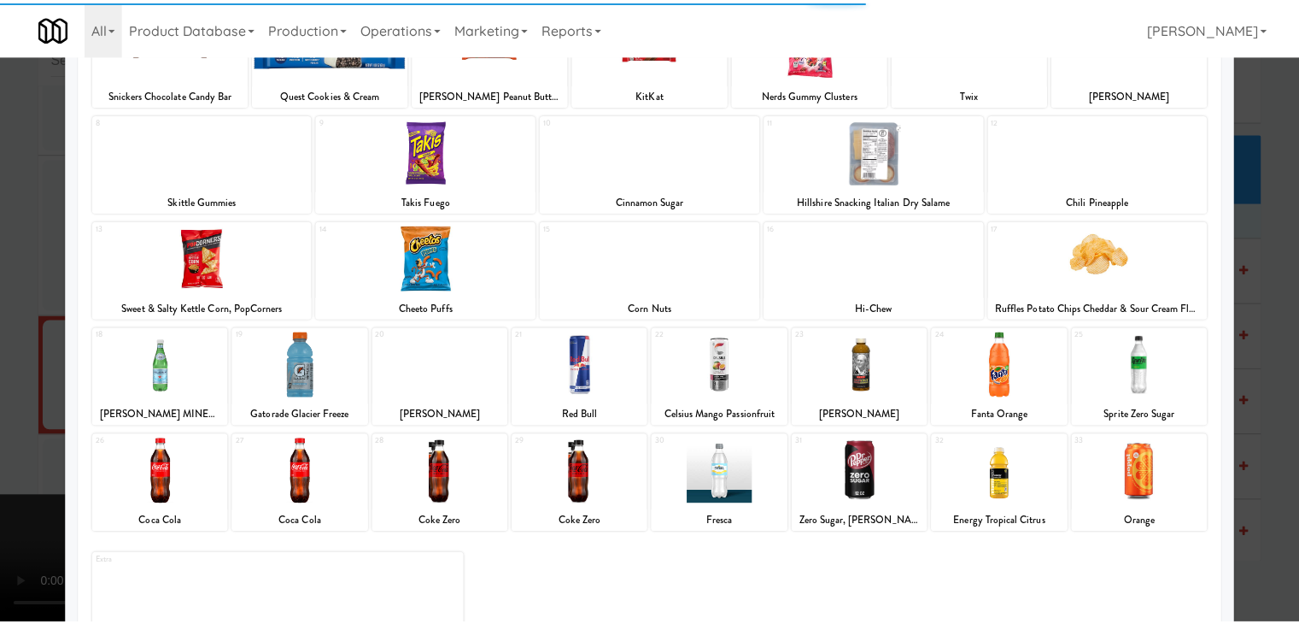
scroll to position [171, 0]
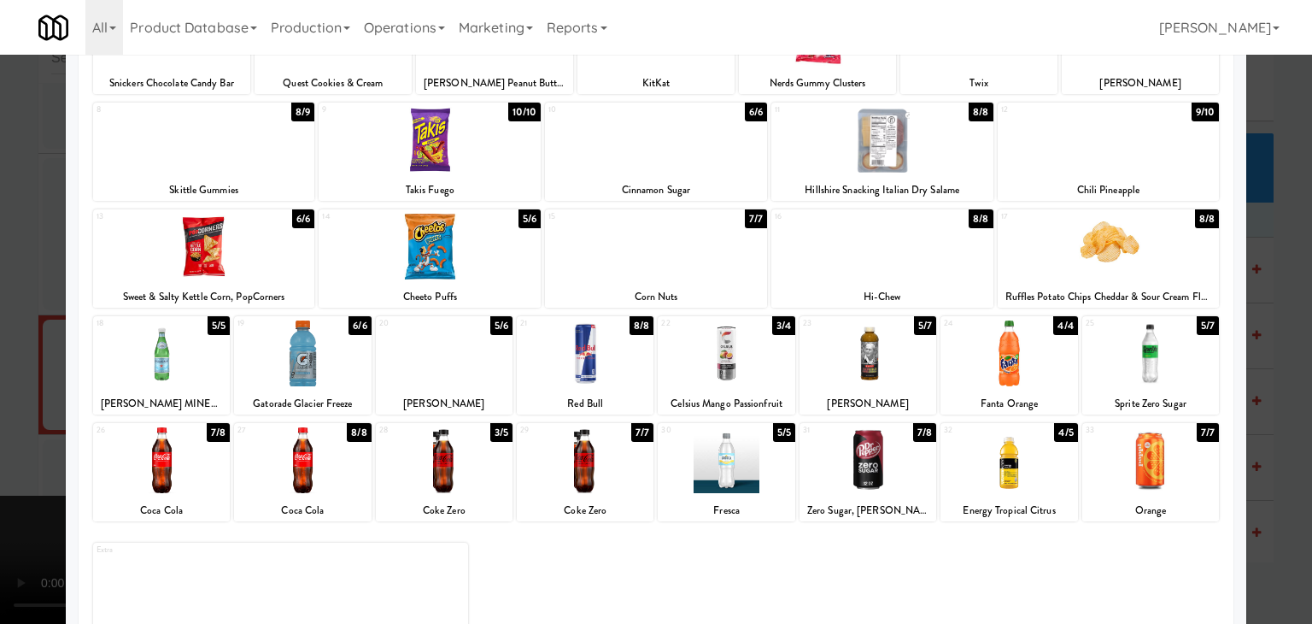
click at [846, 261] on div at bounding box center [882, 247] width 222 height 66
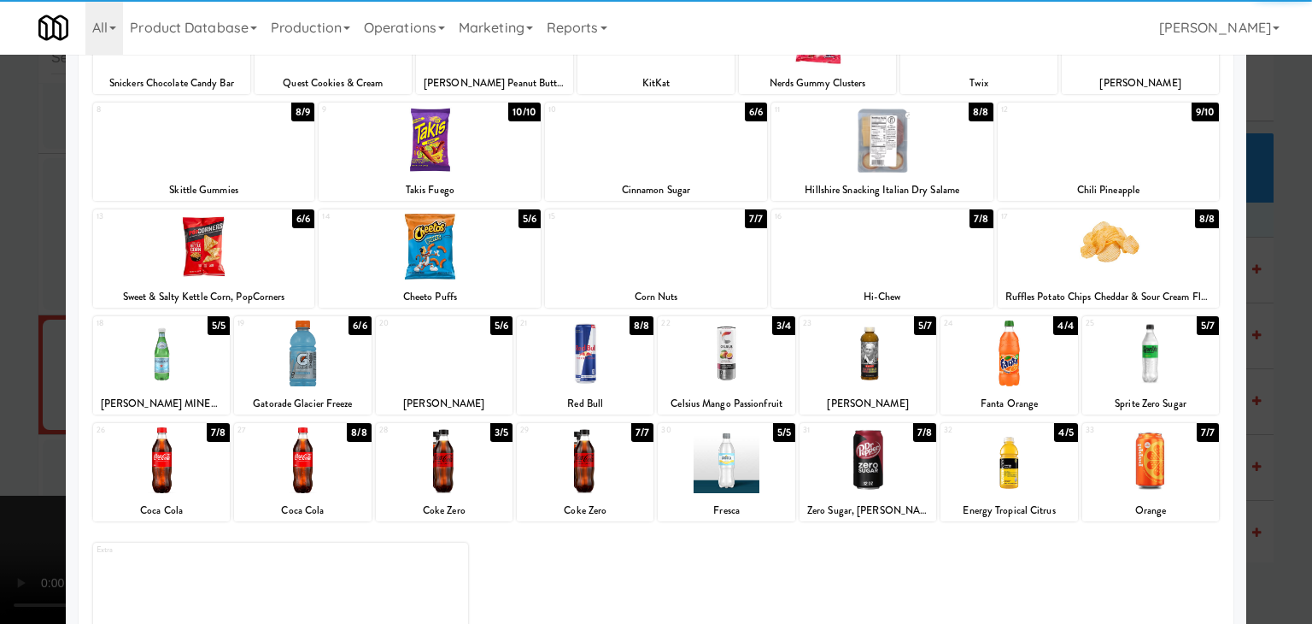
drag, startPoint x: 352, startPoint y: 358, endPoint x: 340, endPoint y: 360, distance: 12.1
click at [352, 358] on div at bounding box center [302, 353] width 137 height 66
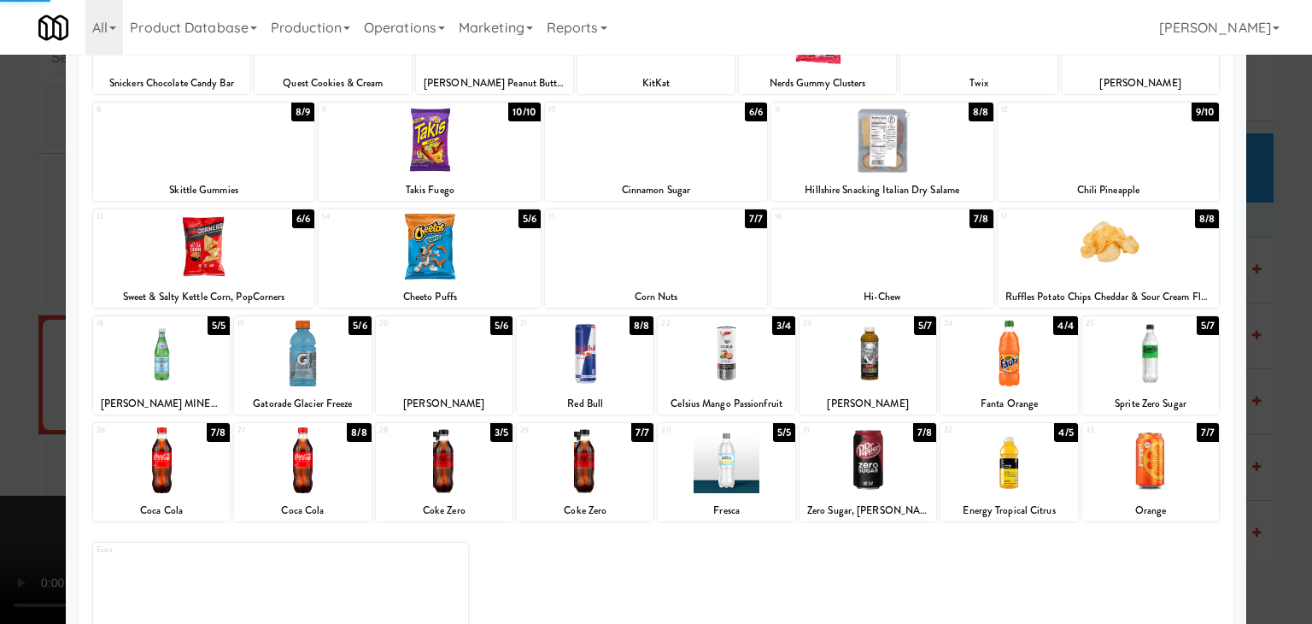
drag, startPoint x: 0, startPoint y: 394, endPoint x: 189, endPoint y: 393, distance: 188.8
click at [0, 394] on div at bounding box center [656, 312] width 1312 height 624
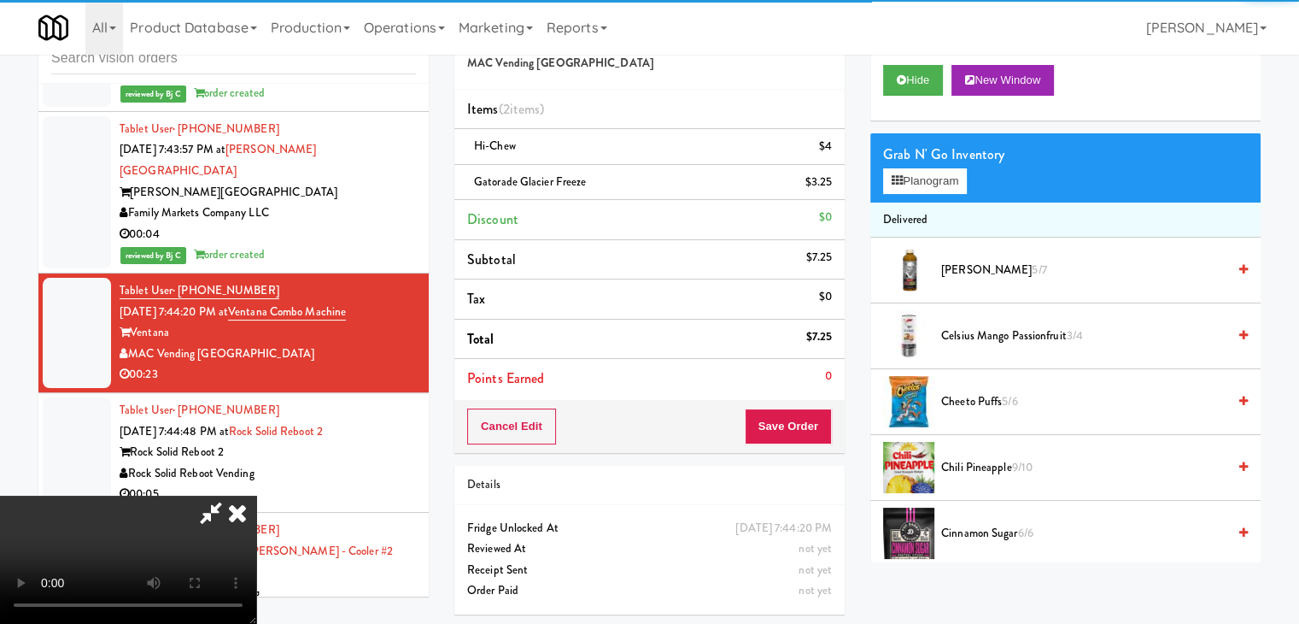
click at [256, 495] on video at bounding box center [128, 559] width 256 height 128
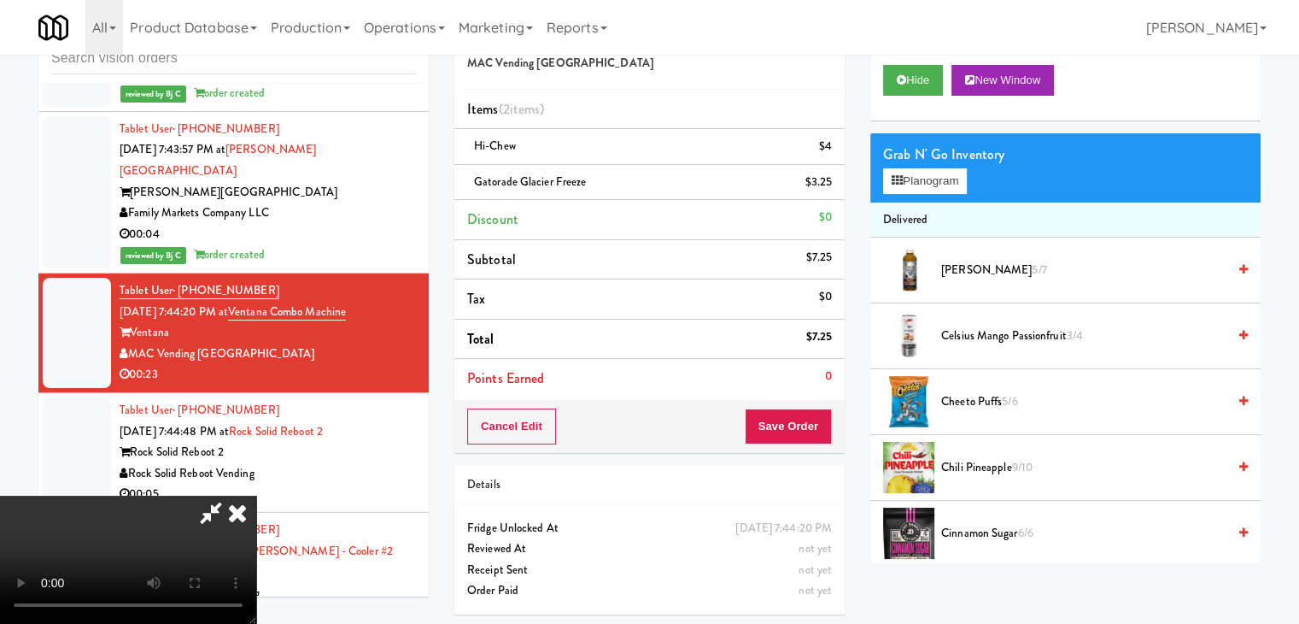
click at [256, 495] on video at bounding box center [128, 559] width 256 height 128
drag, startPoint x: 942, startPoint y: 171, endPoint x: 926, endPoint y: 188, distance: 23.6
click at [940, 173] on button "Planogram" at bounding box center [925, 181] width 84 height 26
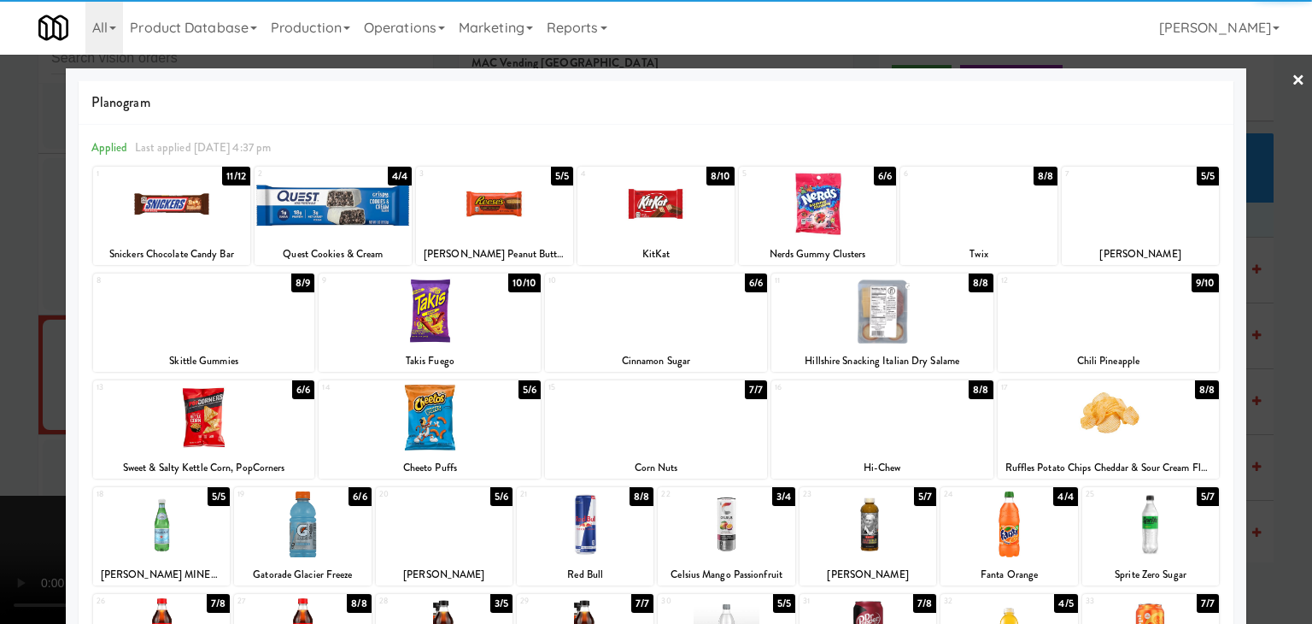
drag, startPoint x: 442, startPoint y: 435, endPoint x: 259, endPoint y: 440, distance: 182.9
click at [432, 435] on div at bounding box center [430, 417] width 222 height 66
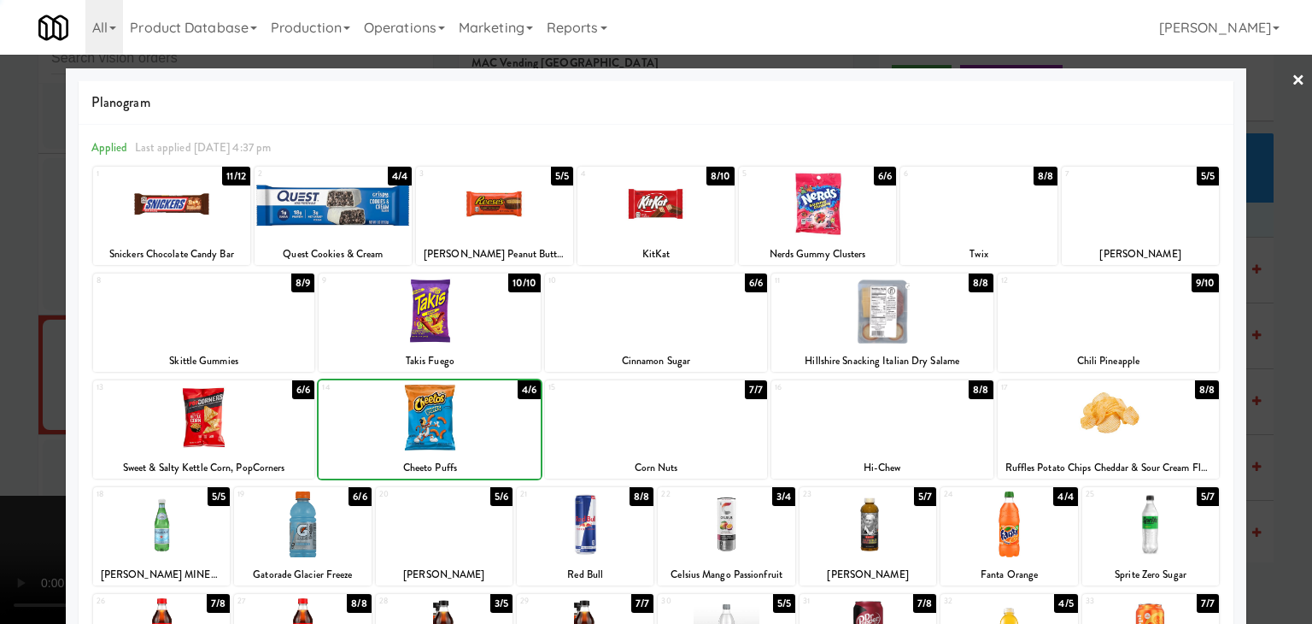
drag, startPoint x: 0, startPoint y: 445, endPoint x: 31, endPoint y: 445, distance: 30.7
click at [3, 445] on div at bounding box center [656, 312] width 1312 height 624
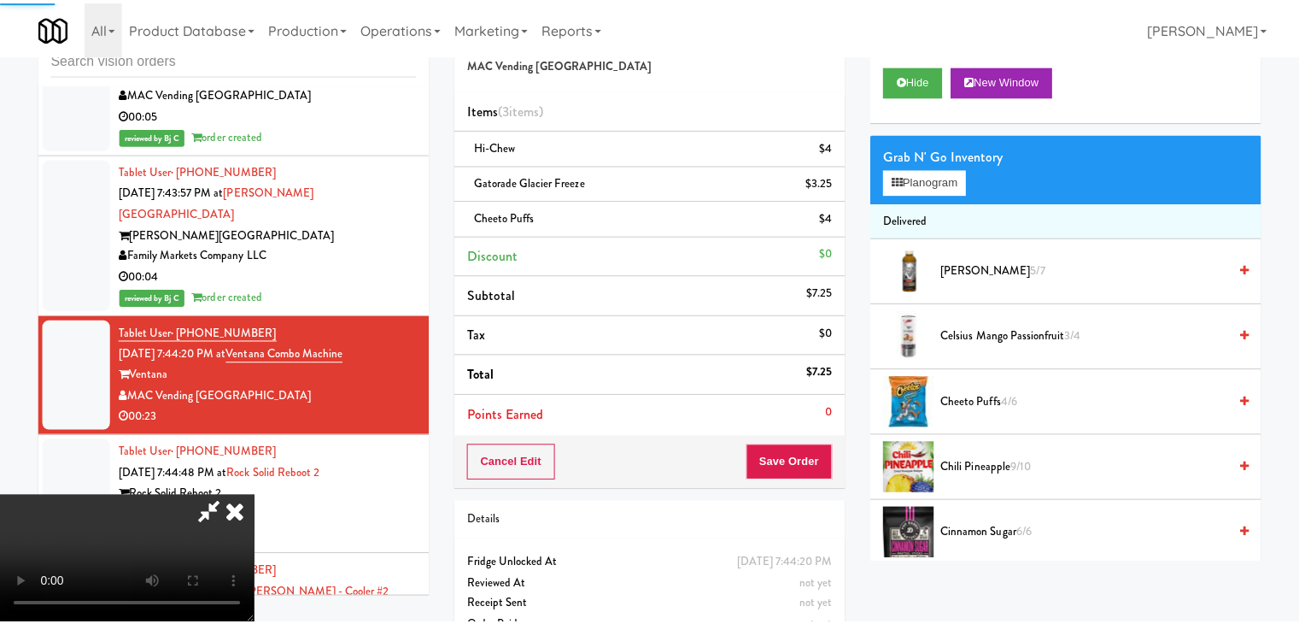
scroll to position [17955, 0]
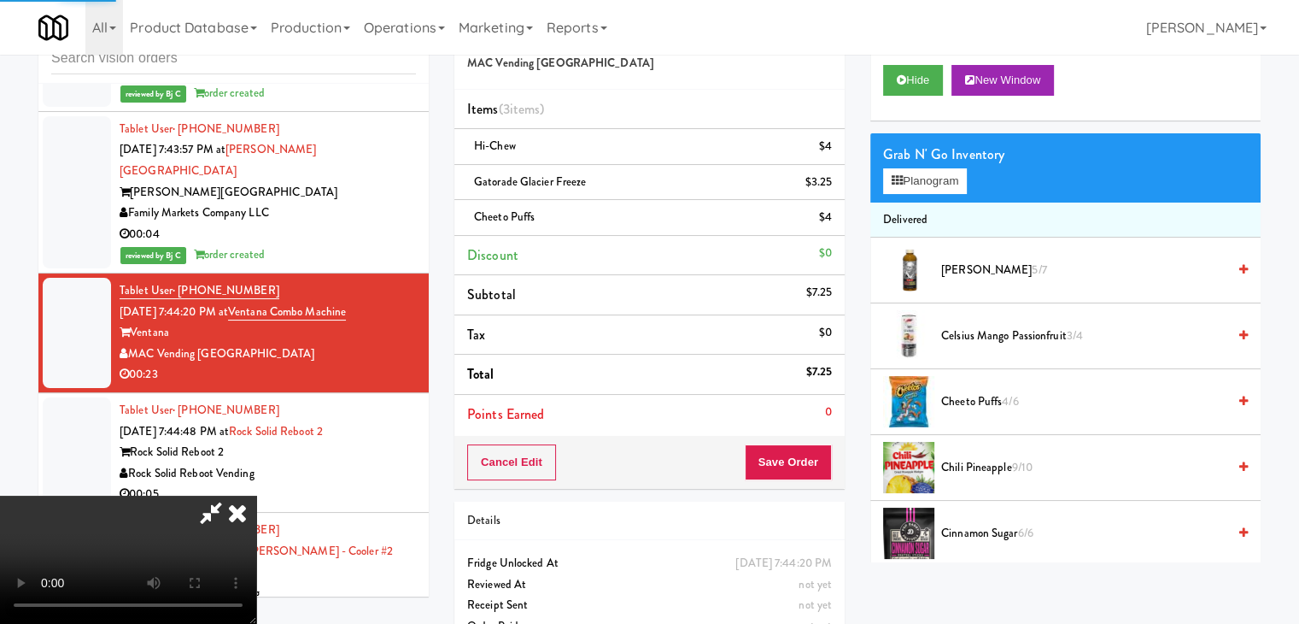
drag, startPoint x: 721, startPoint y: 452, endPoint x: 730, endPoint y: 452, distance: 9.4
click at [256, 495] on video at bounding box center [128, 559] width 256 height 128
click at [801, 467] on button "Save Order" at bounding box center [788, 462] width 87 height 36
click at [802, 467] on button "Save Order" at bounding box center [788, 462] width 87 height 36
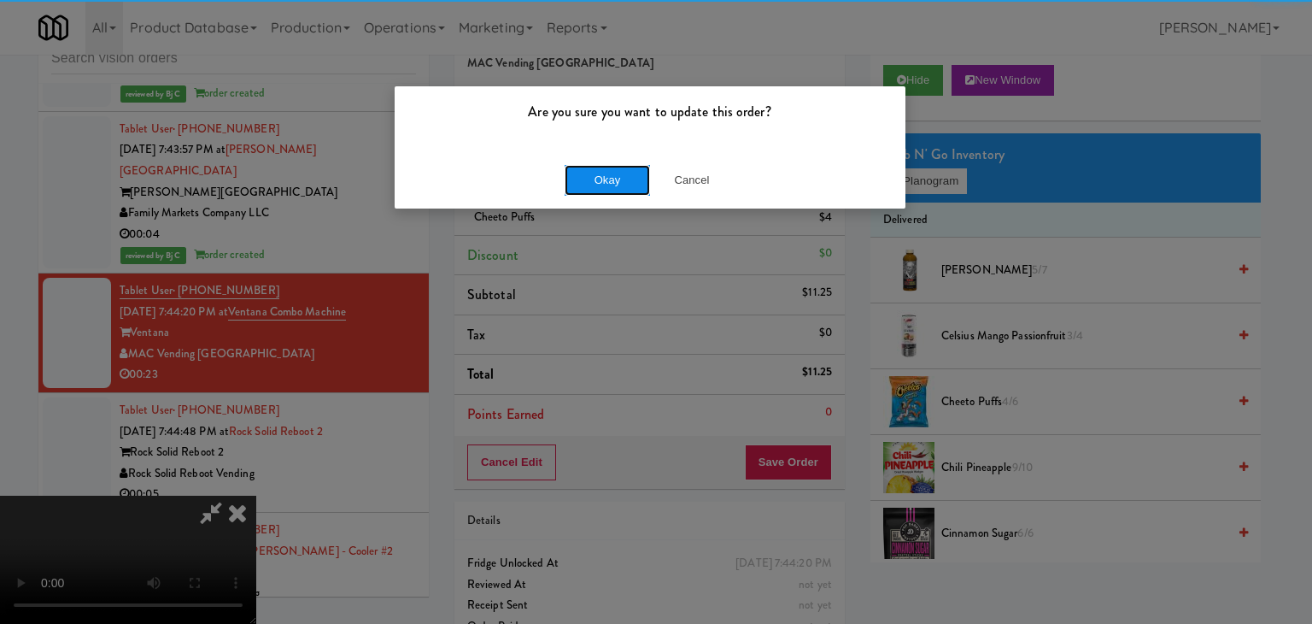
click at [632, 185] on button "Okay" at bounding box center [607, 180] width 85 height 31
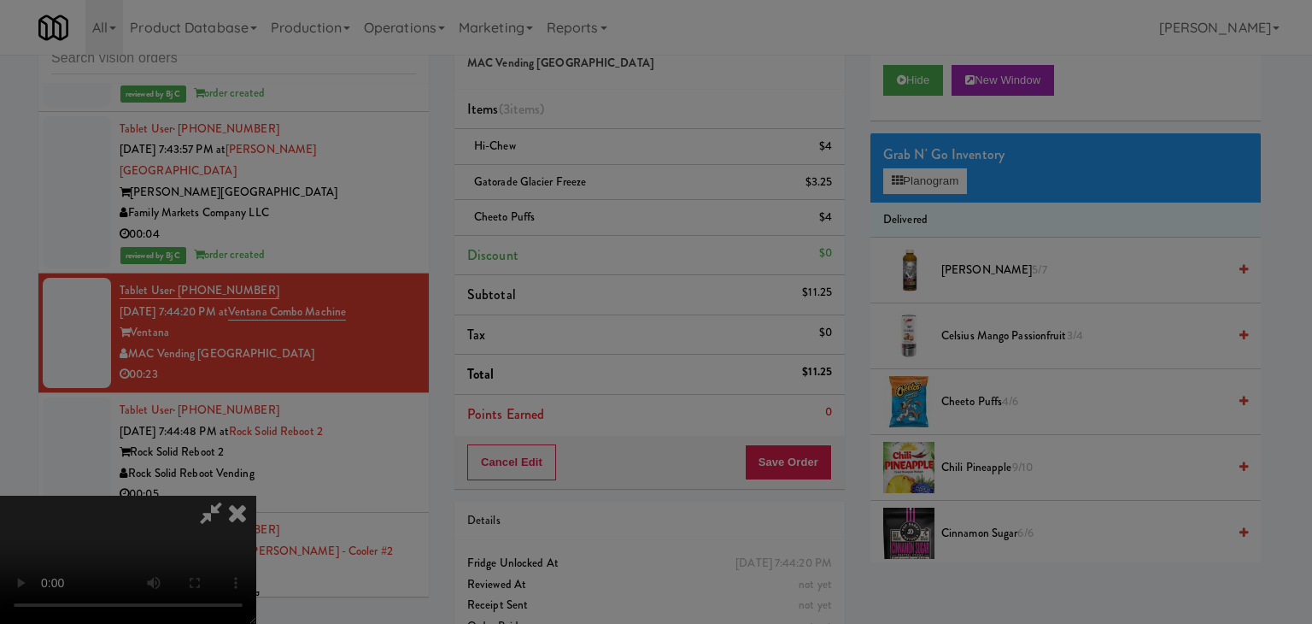
click at [629, 185] on body "Are you sure you want to update this order? Okay Cancel Okay Are you sure you w…" at bounding box center [656, 312] width 1312 height 624
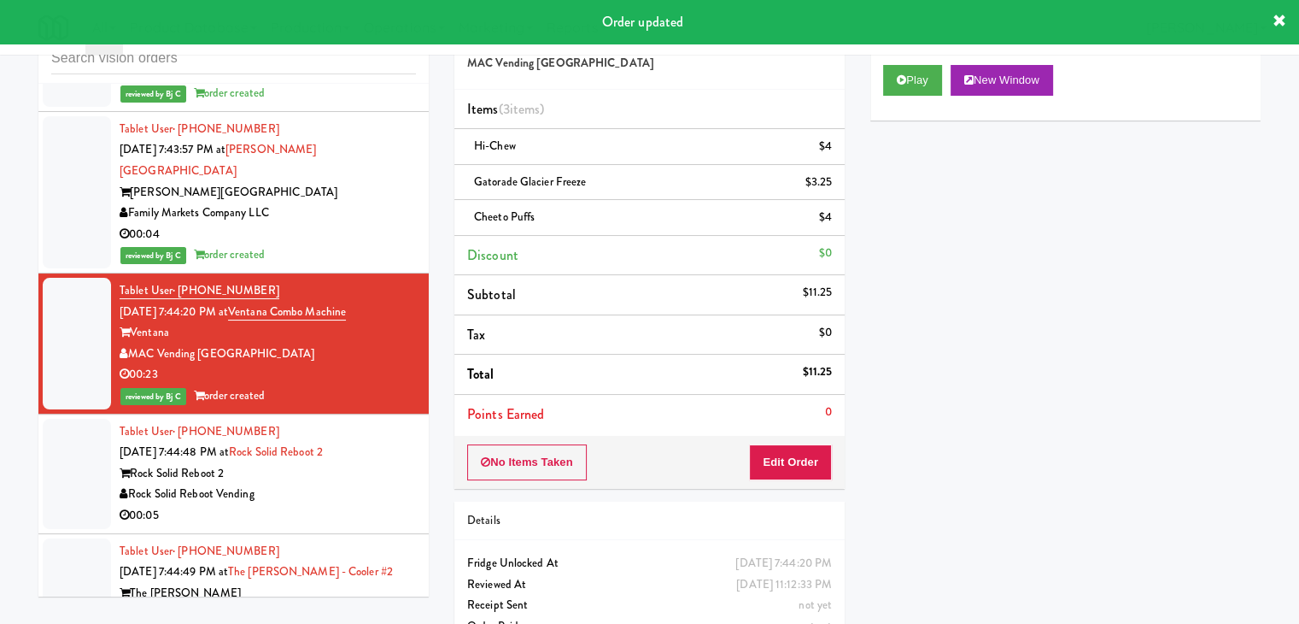
click at [362, 483] on div "Rock Solid Reboot Vending" at bounding box center [268, 493] width 296 height 21
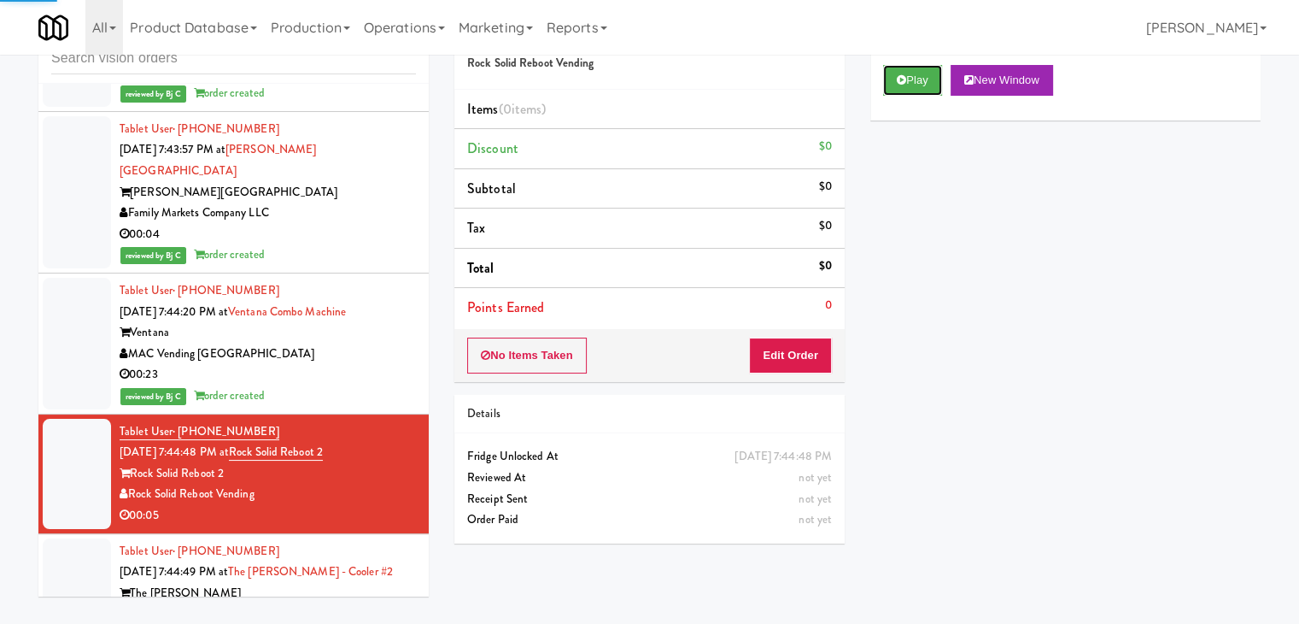
drag, startPoint x: 919, startPoint y: 72, endPoint x: 915, endPoint y: 138, distance: 65.9
click at [919, 73] on button "Play" at bounding box center [912, 80] width 59 height 31
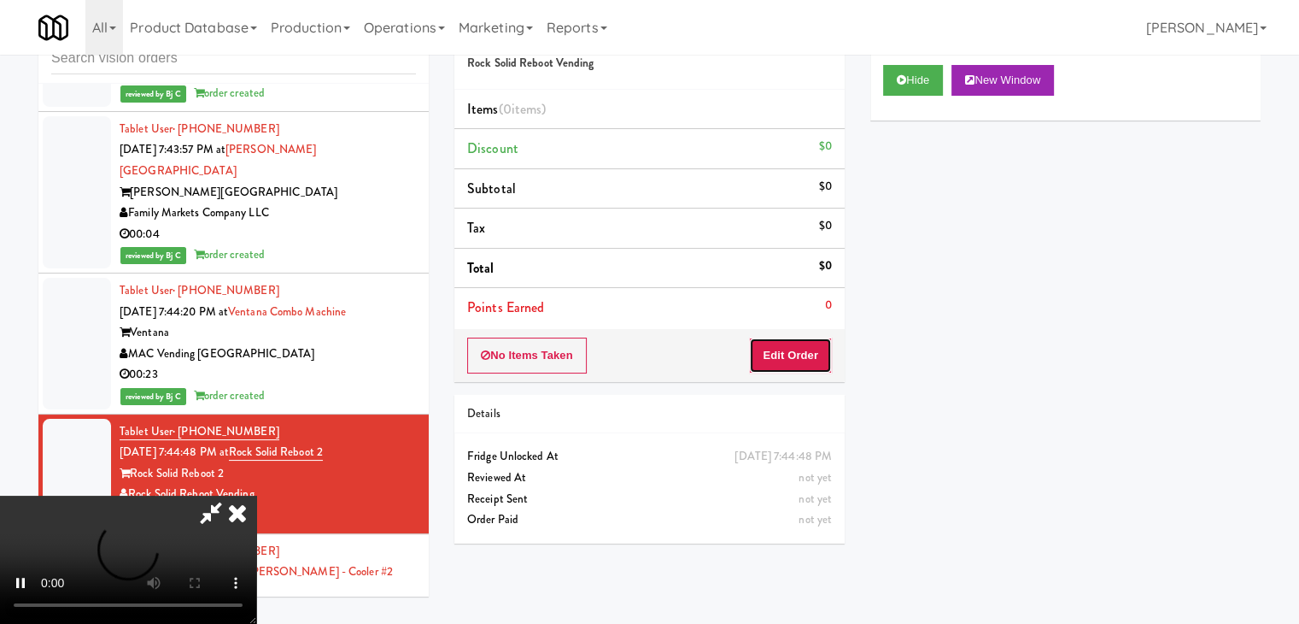
click at [782, 360] on button "Edit Order" at bounding box center [790, 355] width 83 height 36
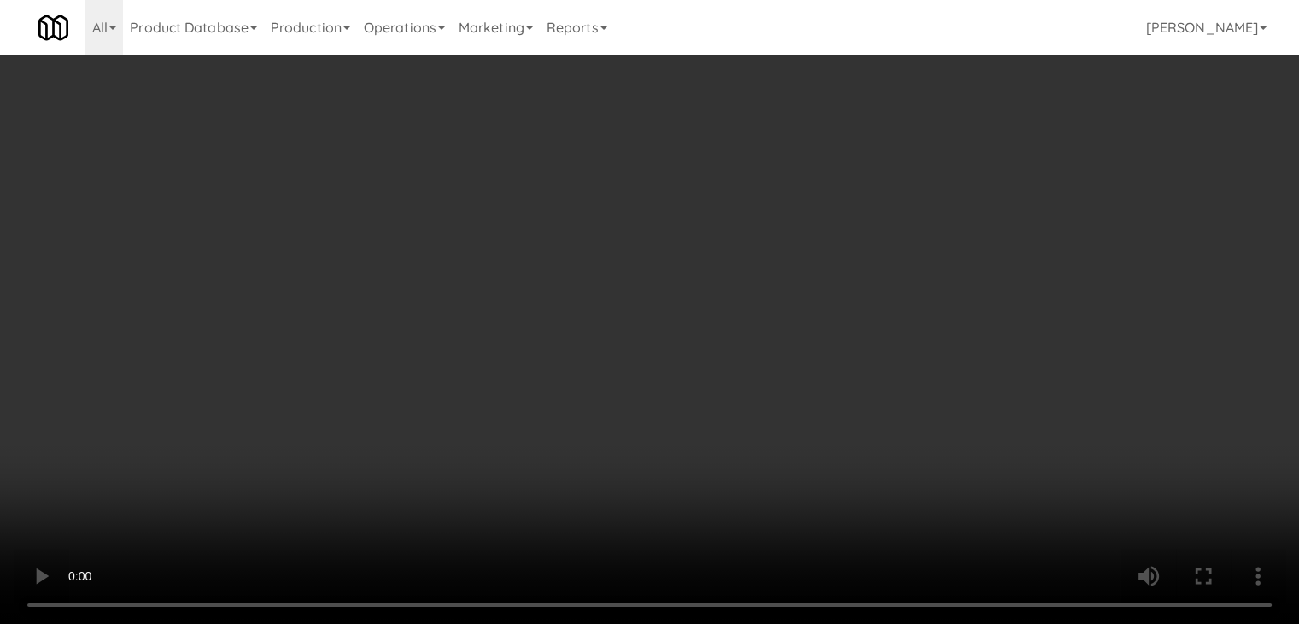
scroll to position [17913, 0]
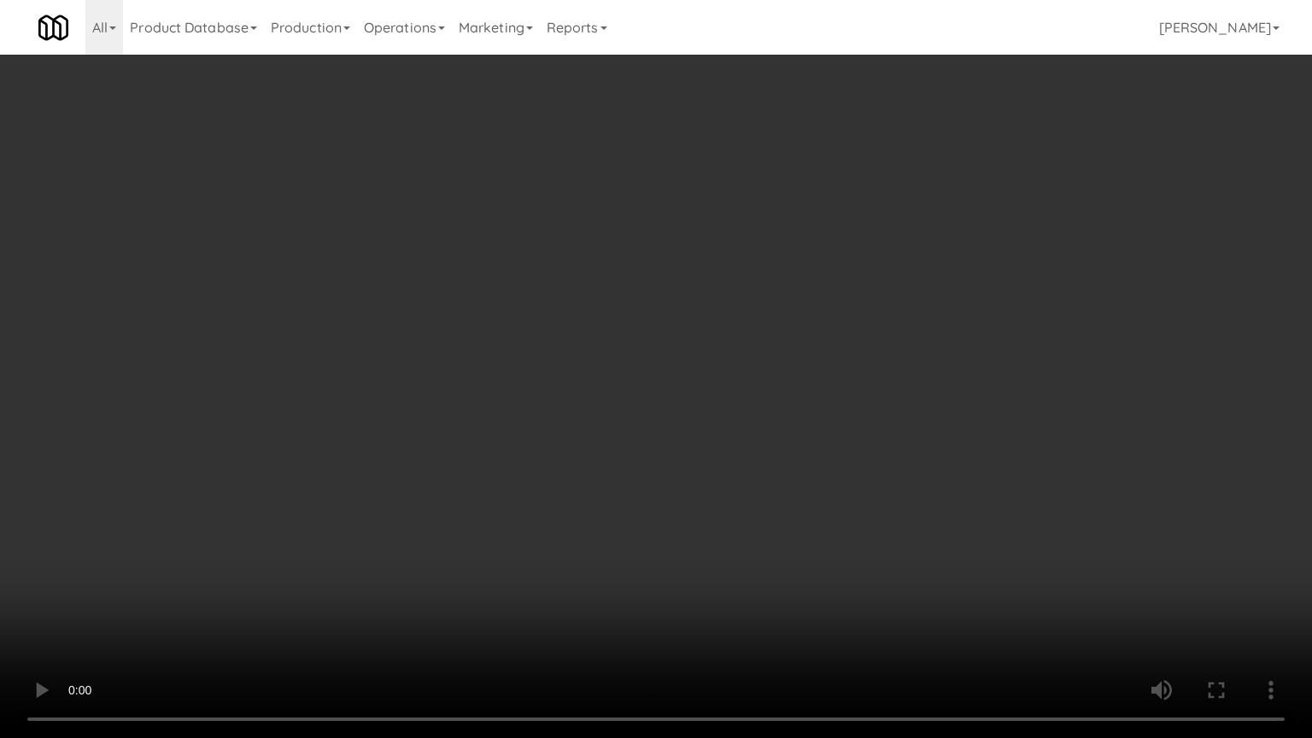
click at [771, 477] on video at bounding box center [656, 369] width 1312 height 738
click at [771, 478] on video at bounding box center [656, 369] width 1312 height 738
click at [769, 483] on video at bounding box center [656, 369] width 1312 height 738
click at [769, 485] on video at bounding box center [656, 369] width 1312 height 738
click at [782, 471] on video at bounding box center [656, 369] width 1312 height 738
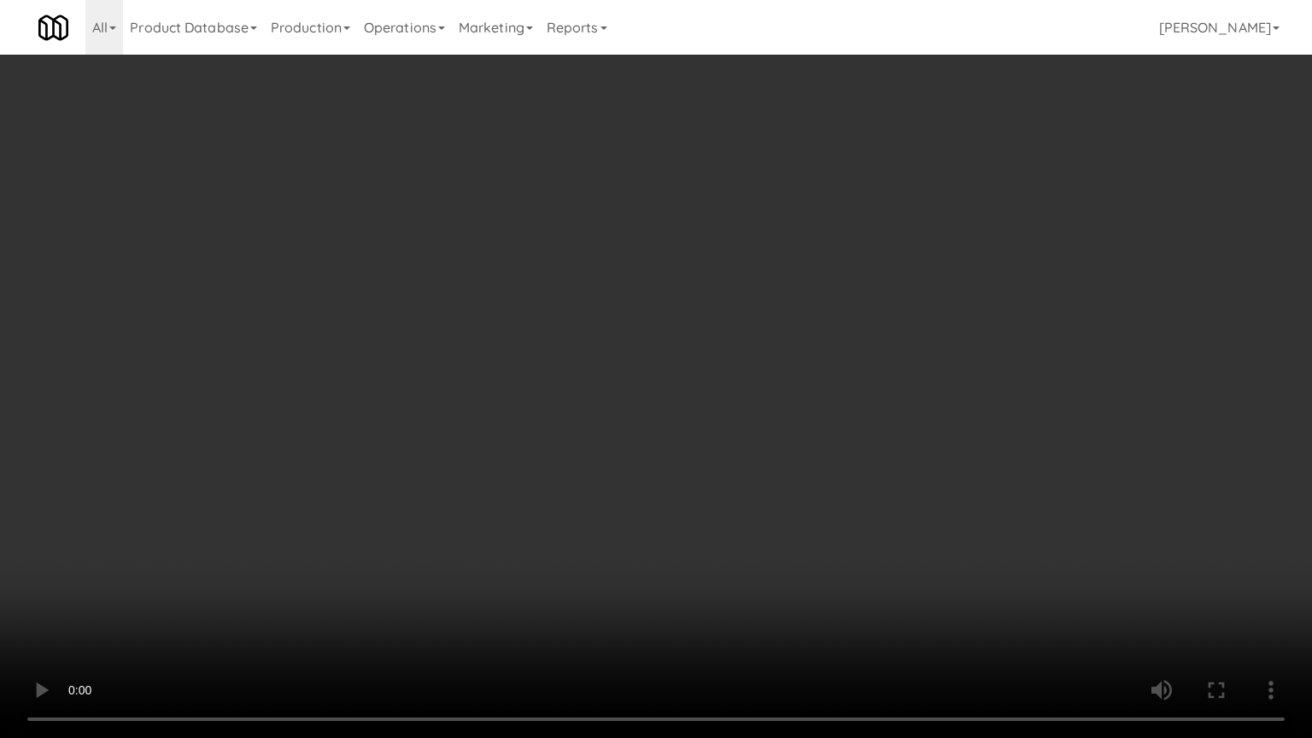
drag, startPoint x: 782, startPoint y: 471, endPoint x: 905, endPoint y: 249, distance: 255.0
click at [786, 461] on video at bounding box center [656, 369] width 1312 height 738
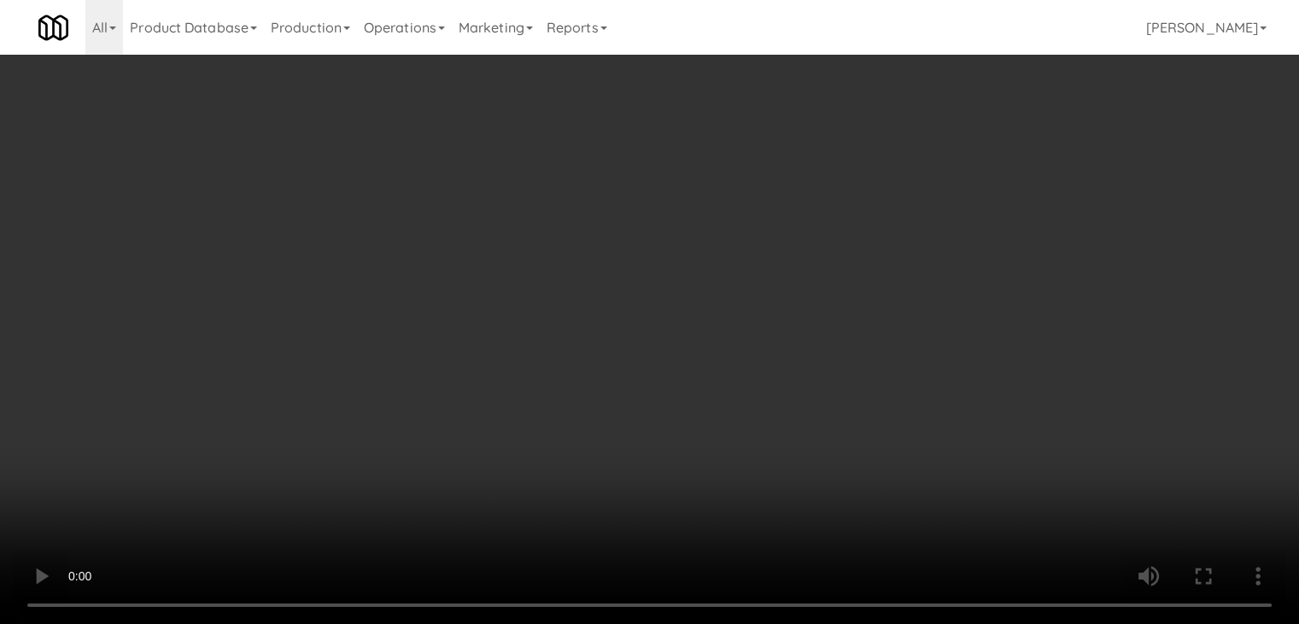
click at [927, 189] on button "Planogram" at bounding box center [925, 181] width 84 height 26
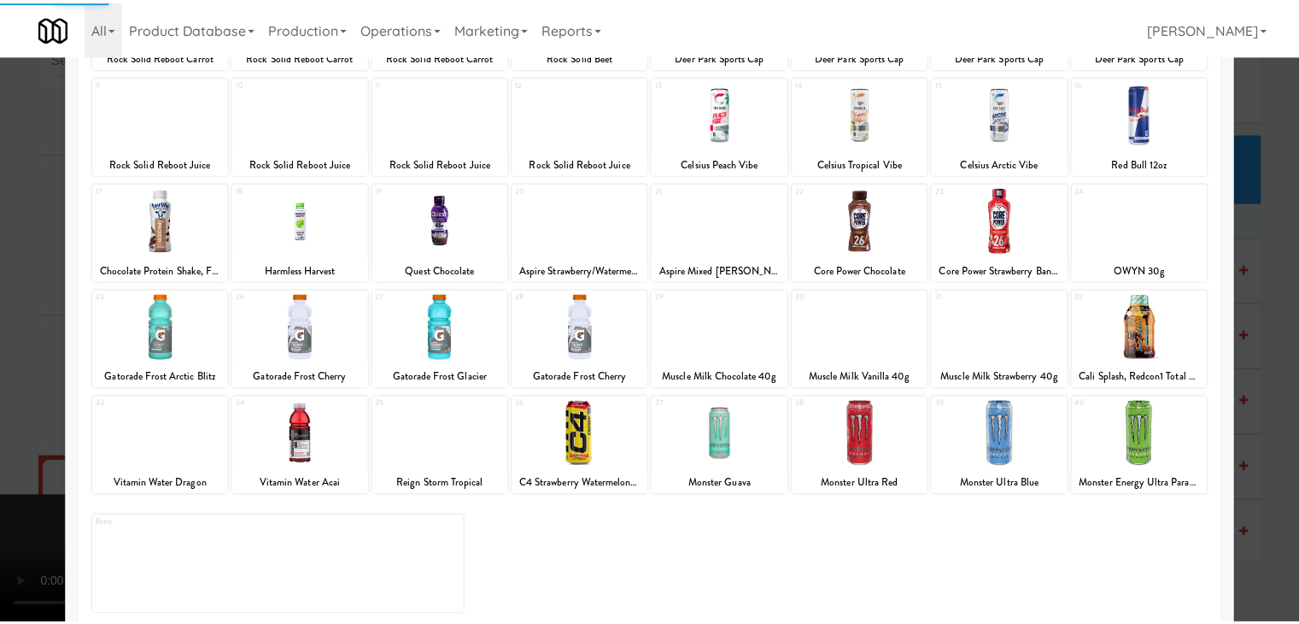
scroll to position [215, 0]
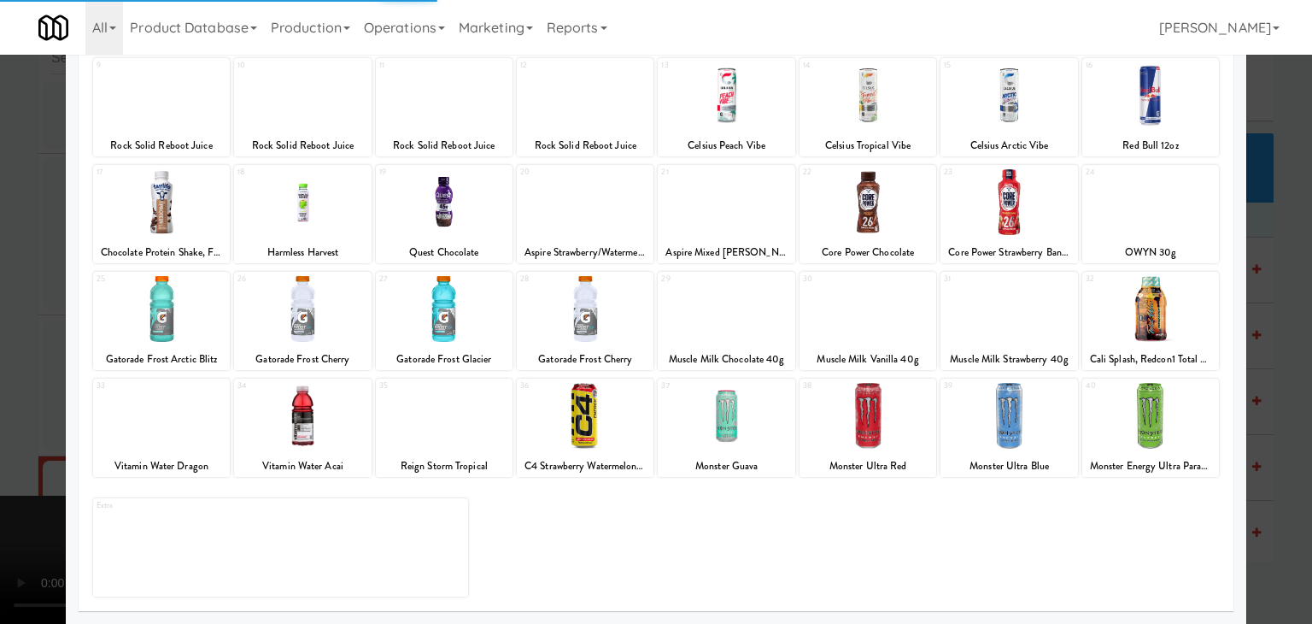
click at [859, 414] on div at bounding box center [867, 416] width 137 height 66
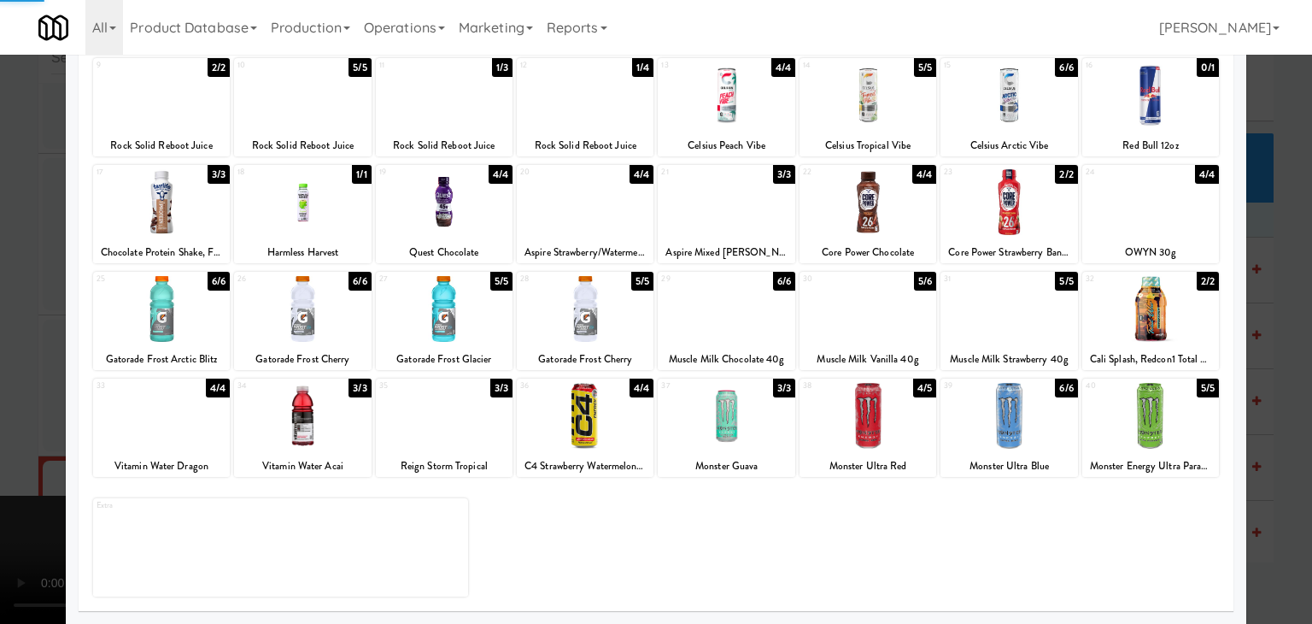
drag, startPoint x: 0, startPoint y: 377, endPoint x: 540, endPoint y: 366, distance: 539.9
click at [38, 373] on div at bounding box center [656, 312] width 1312 height 624
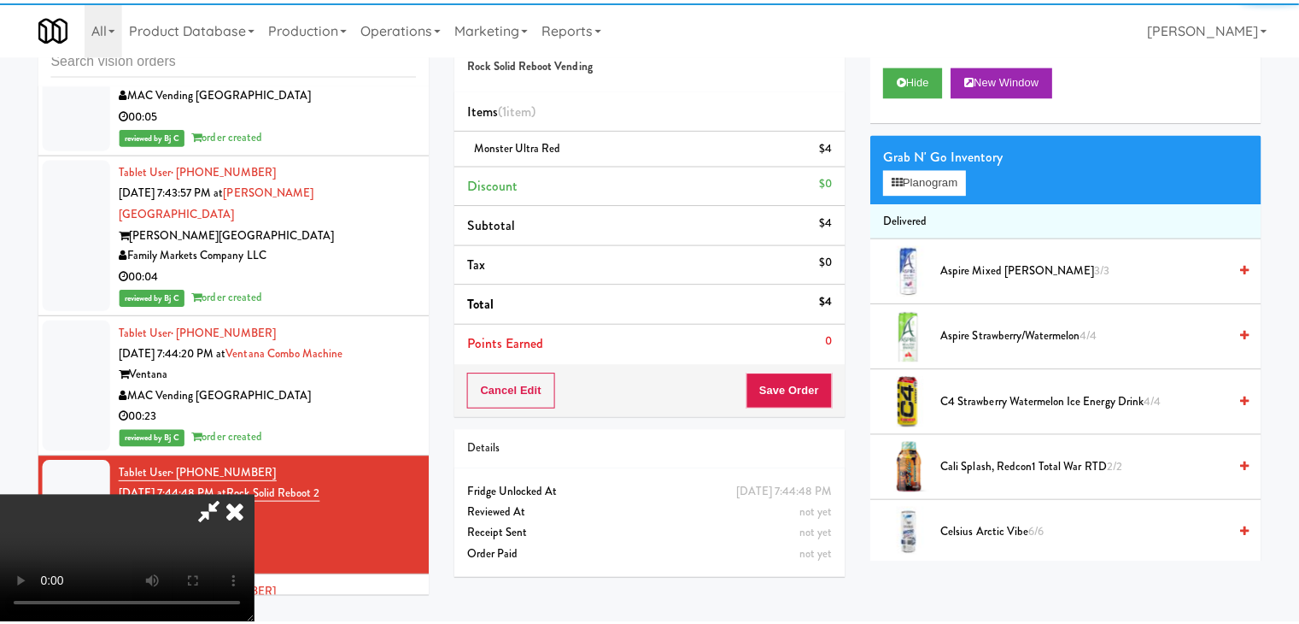
scroll to position [17955, 0]
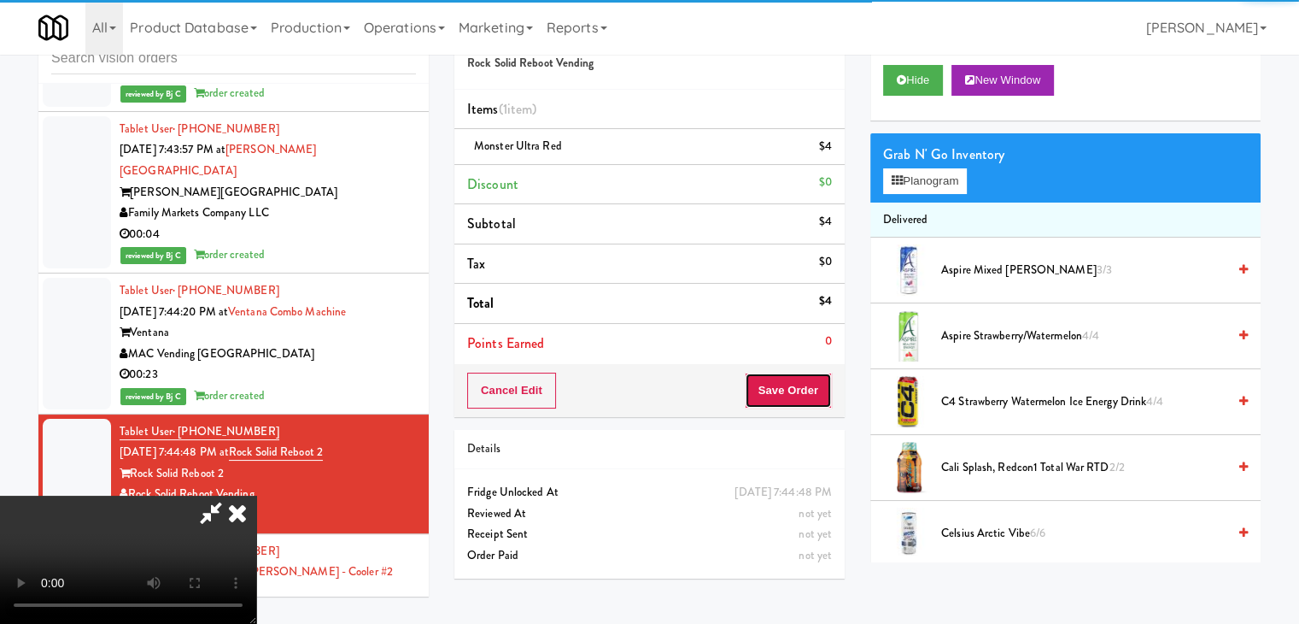
click at [815, 384] on button "Save Order" at bounding box center [788, 390] width 87 height 36
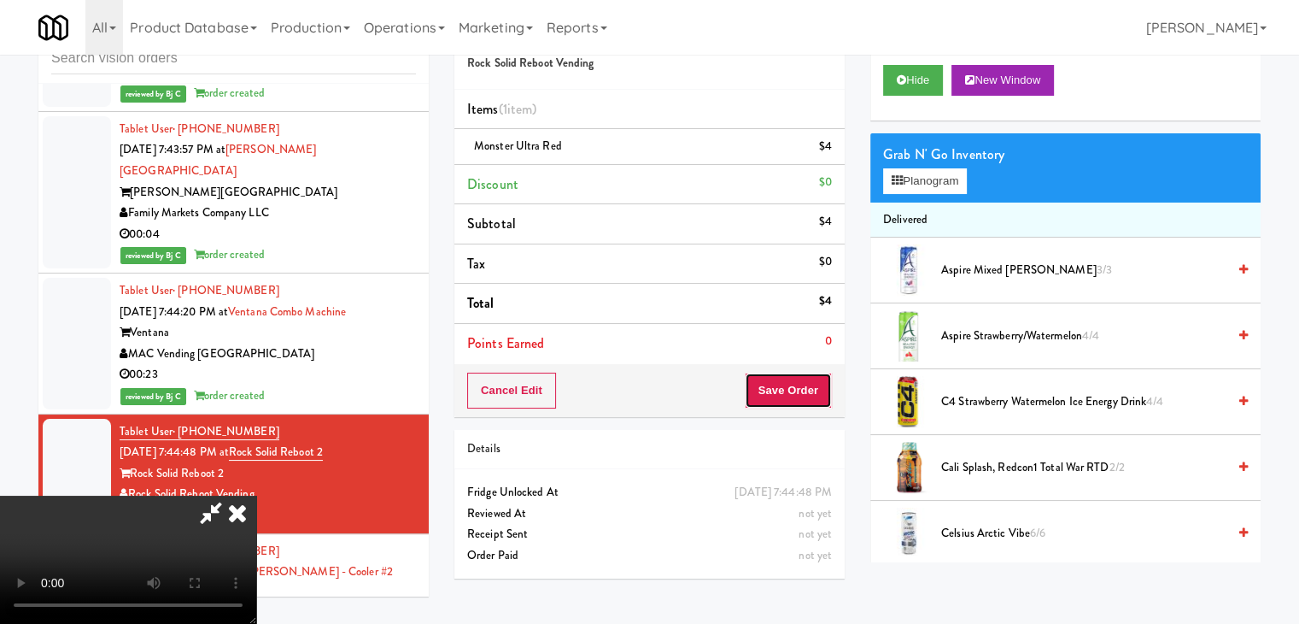
drag, startPoint x: 815, startPoint y: 384, endPoint x: 705, endPoint y: 329, distance: 123.0
click at [814, 384] on button "Save Order" at bounding box center [788, 390] width 87 height 36
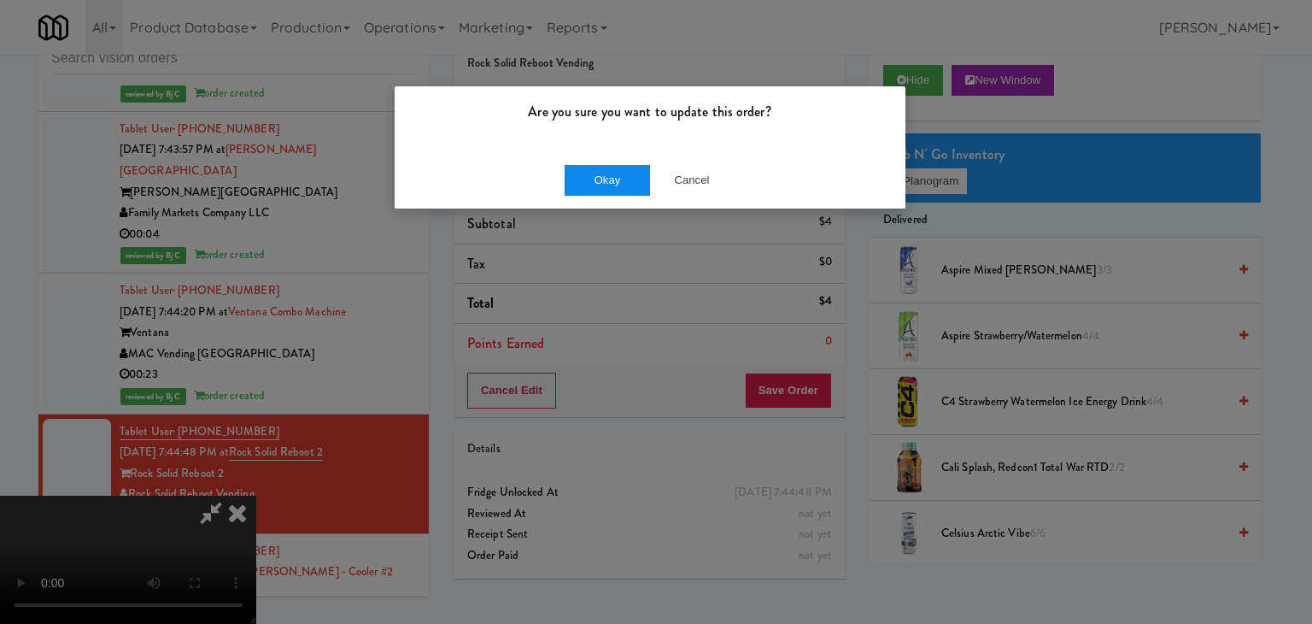
drag, startPoint x: 604, startPoint y: 197, endPoint x: 617, endPoint y: 187, distance: 16.4
click at [612, 192] on div "Okay Cancel" at bounding box center [650, 179] width 511 height 57
click at [617, 187] on button "Okay" at bounding box center [607, 180] width 85 height 31
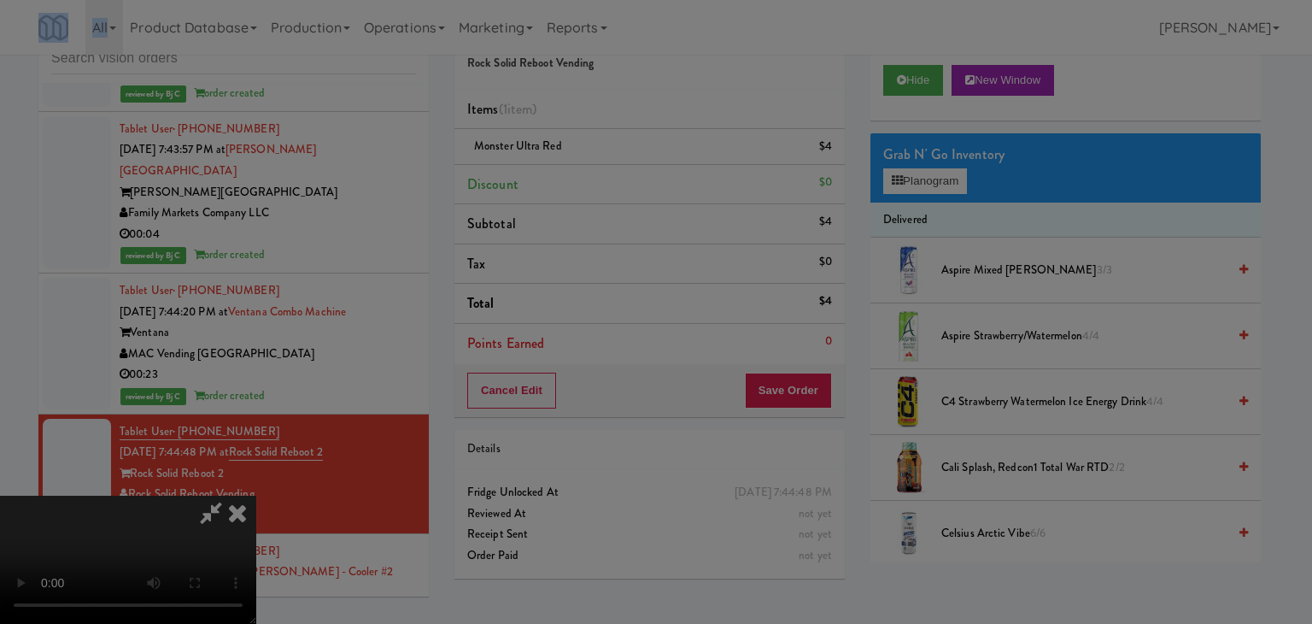
click at [618, 179] on div "Are you sure you want to update this order? Okay Cancel" at bounding box center [650, 117] width 512 height 124
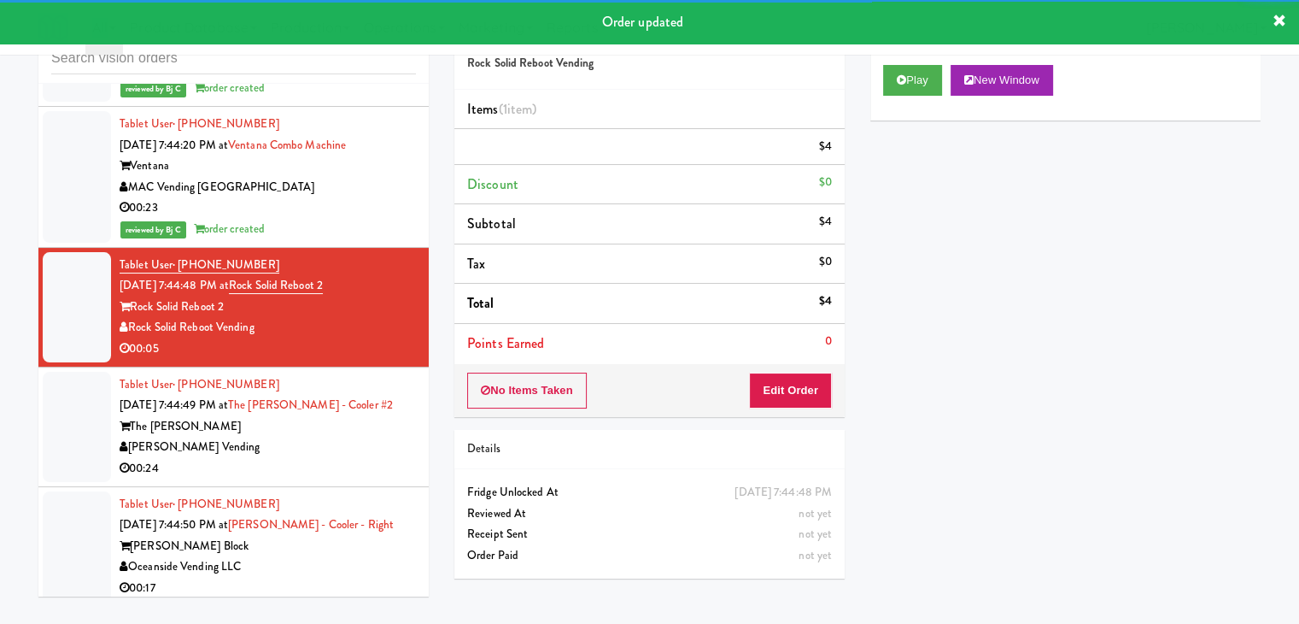
scroll to position [18126, 0]
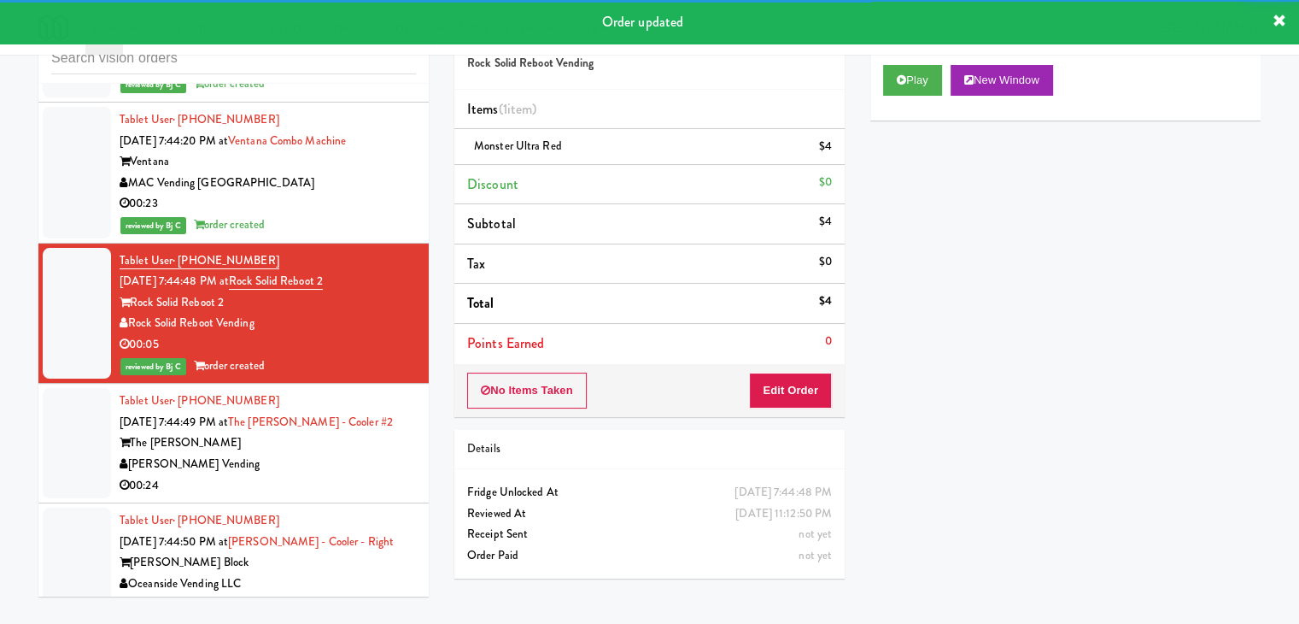
click at [391, 454] on div "[PERSON_NAME] Vending" at bounding box center [268, 464] width 296 height 21
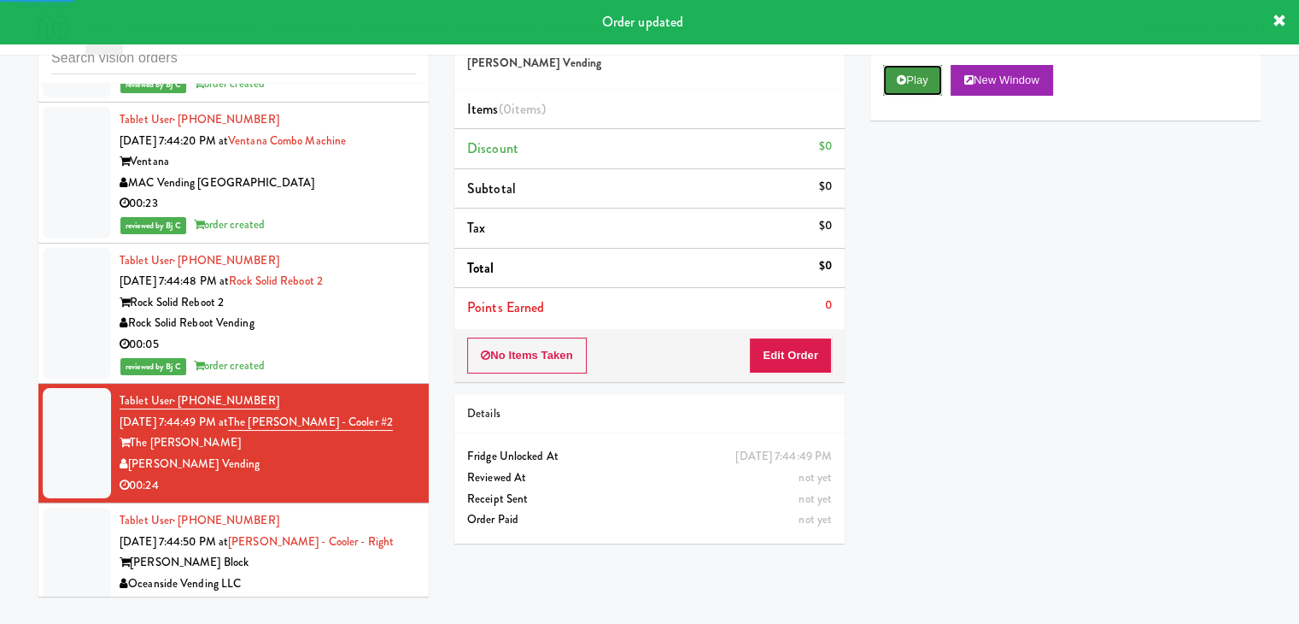
click at [919, 84] on button "Play" at bounding box center [912, 80] width 59 height 31
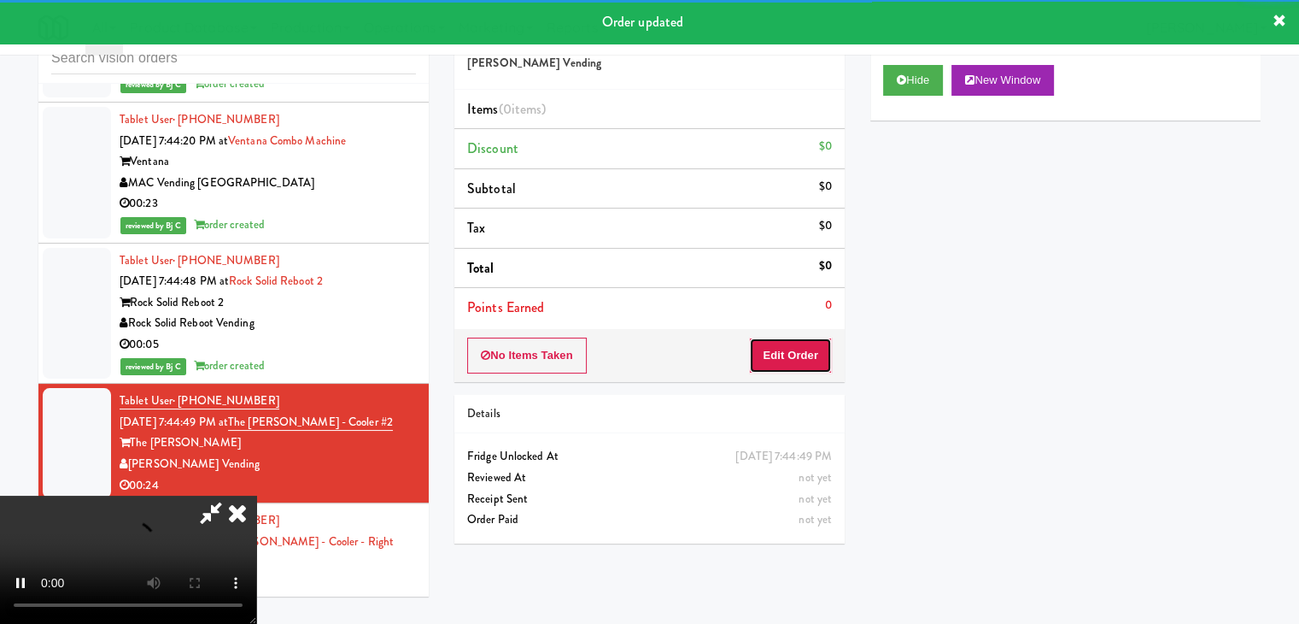
click at [764, 353] on button "Edit Order" at bounding box center [790, 355] width 83 height 36
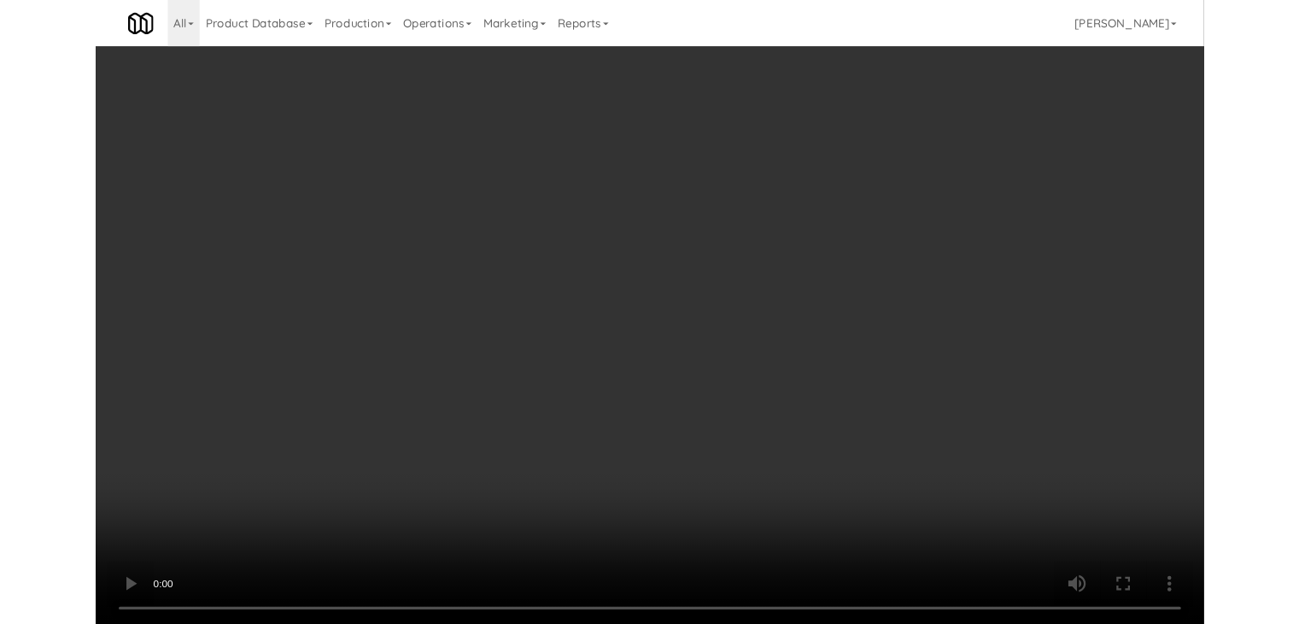
scroll to position [18084, 0]
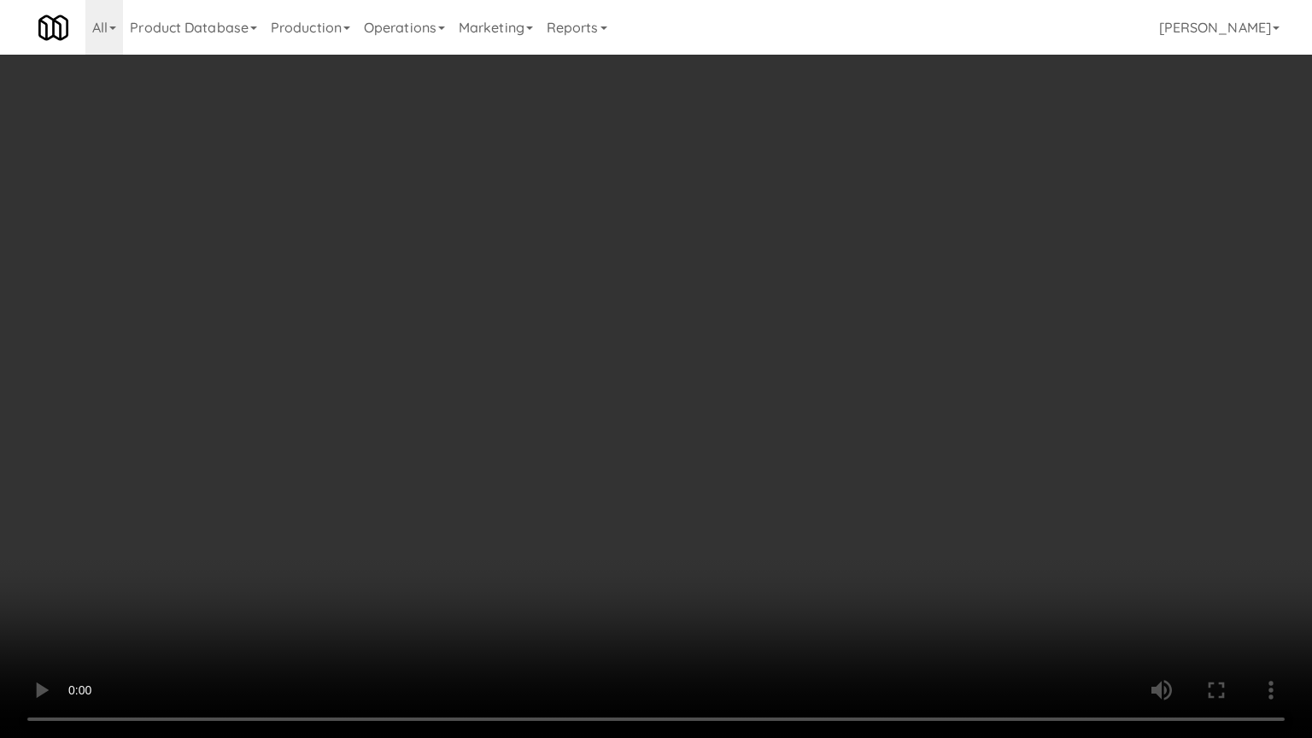
click at [774, 418] on video at bounding box center [656, 369] width 1312 height 738
click at [770, 419] on video at bounding box center [656, 369] width 1312 height 738
click at [776, 419] on video at bounding box center [656, 369] width 1312 height 738
click at [776, 418] on video at bounding box center [656, 369] width 1312 height 738
click at [777, 418] on video at bounding box center [656, 369] width 1312 height 738
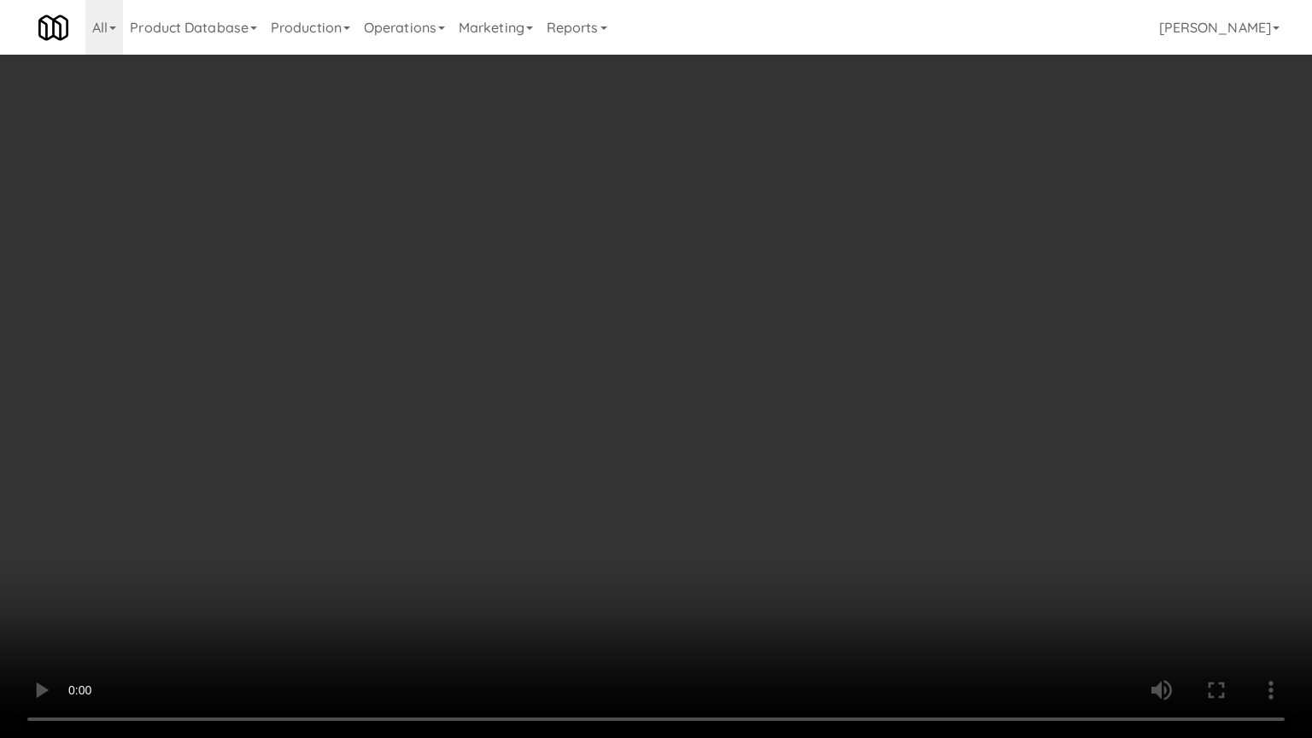
click at [777, 418] on video at bounding box center [656, 369] width 1312 height 738
click at [782, 420] on video at bounding box center [656, 369] width 1312 height 738
click at [784, 424] on video at bounding box center [656, 369] width 1312 height 738
click at [786, 424] on video at bounding box center [656, 369] width 1312 height 738
click at [789, 425] on video at bounding box center [656, 369] width 1312 height 738
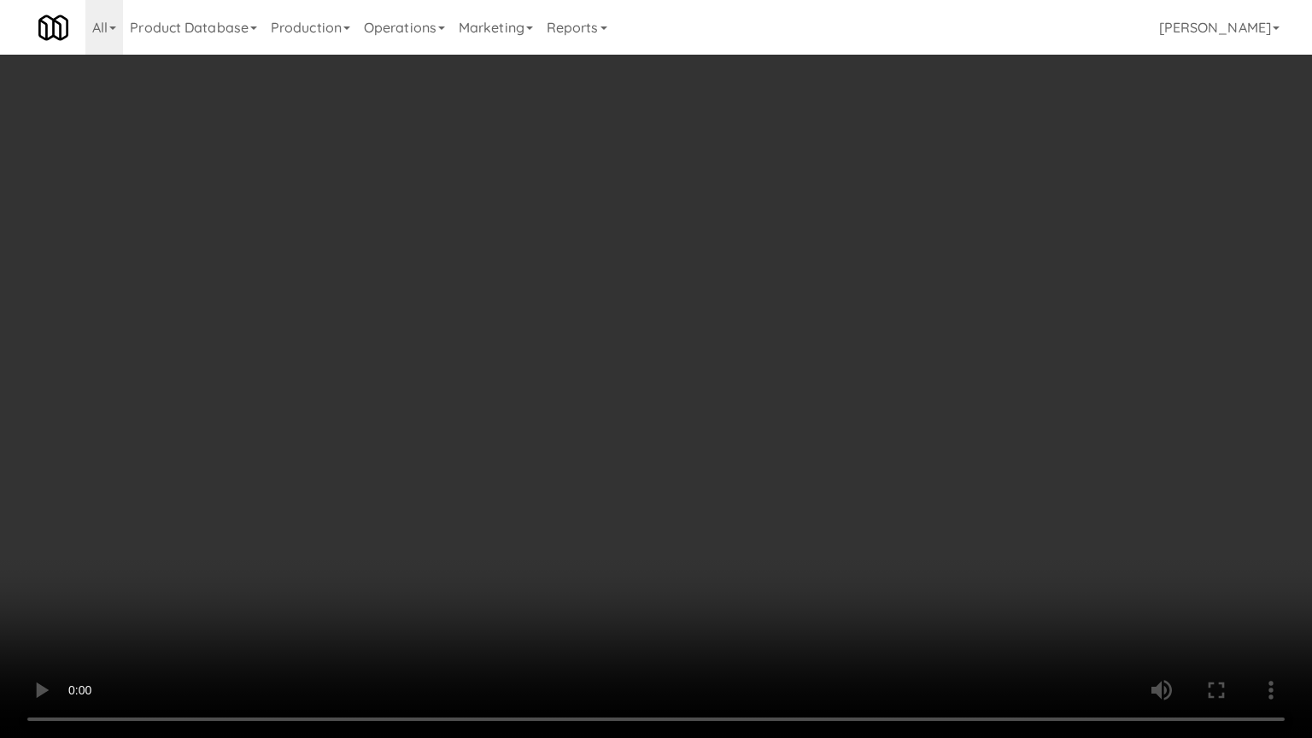
click at [791, 425] on video at bounding box center [656, 369] width 1312 height 738
click at [791, 424] on video at bounding box center [656, 369] width 1312 height 738
click at [790, 424] on video at bounding box center [656, 369] width 1312 height 738
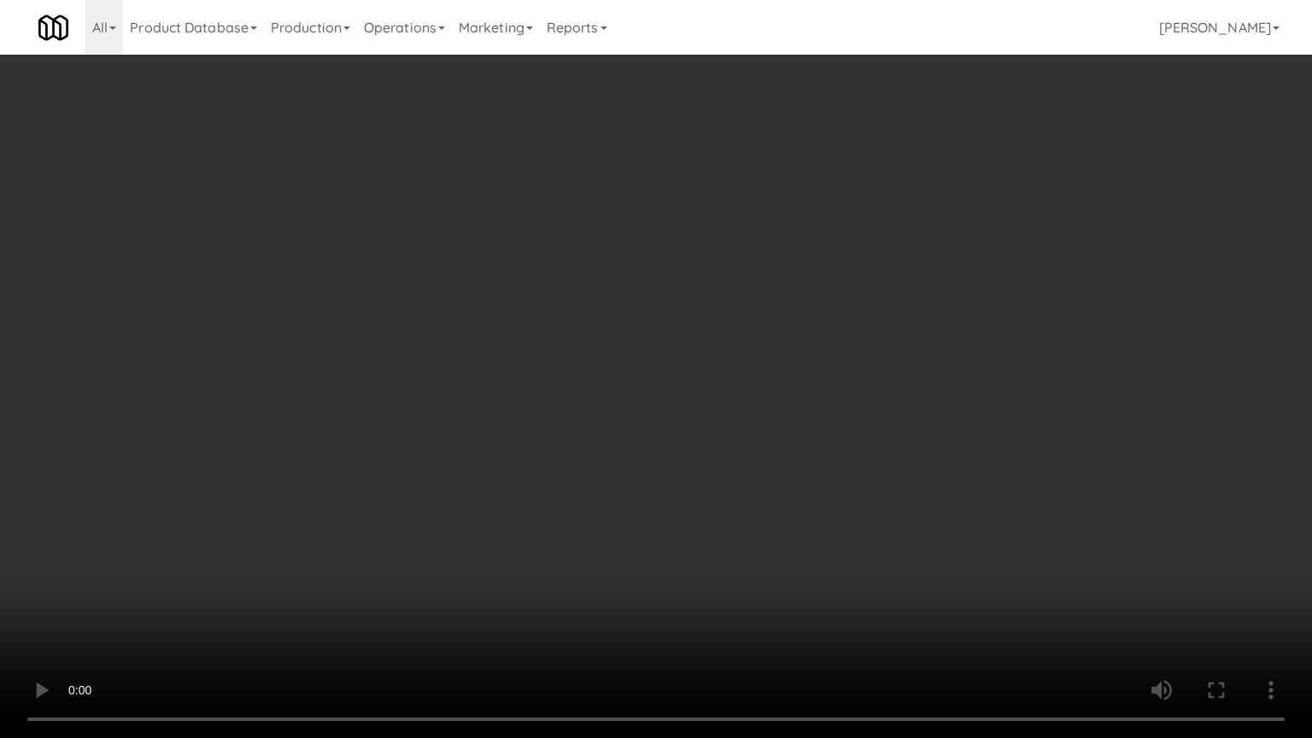
click at [790, 424] on video at bounding box center [656, 369] width 1312 height 738
click at [790, 420] on video at bounding box center [656, 369] width 1312 height 738
click at [790, 419] on video at bounding box center [656, 369] width 1312 height 738
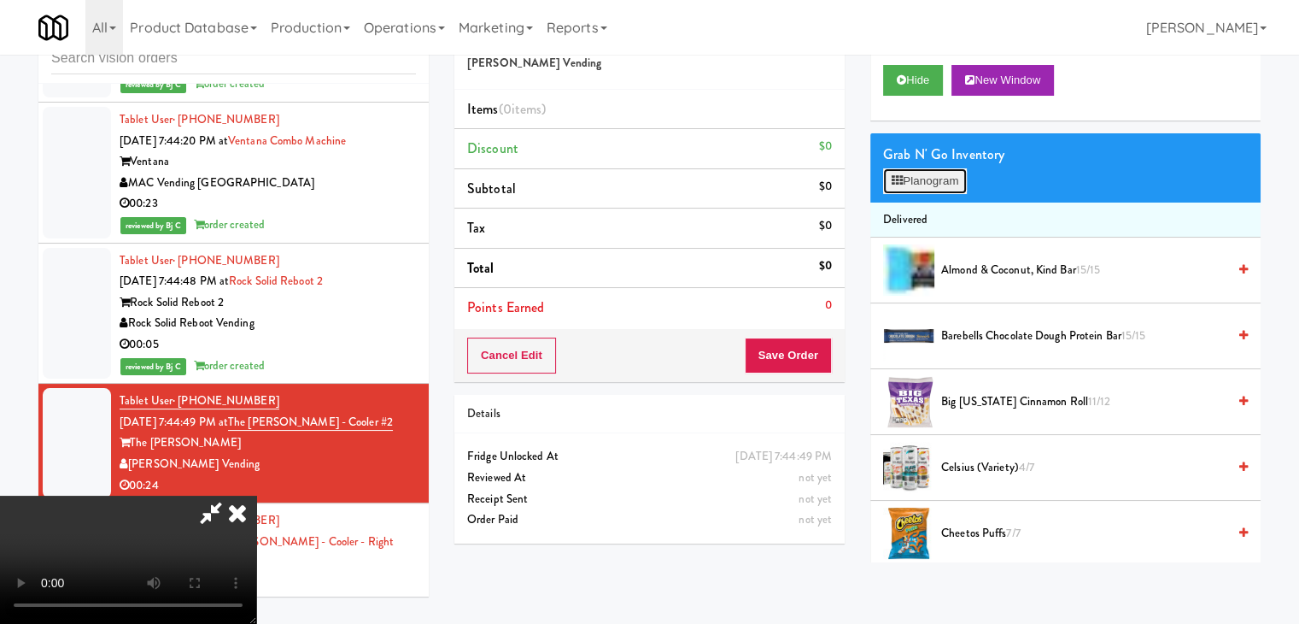
click at [922, 173] on button "Planogram" at bounding box center [925, 181] width 84 height 26
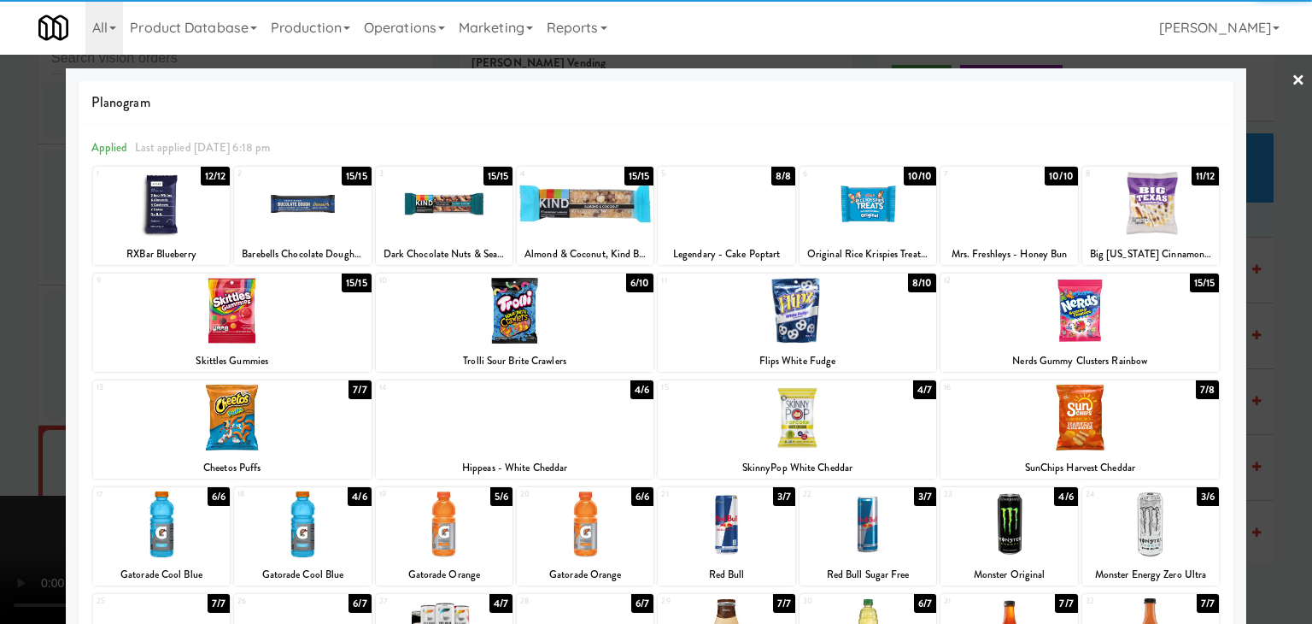
click at [1086, 397] on div at bounding box center [1079, 417] width 278 height 66
click at [860, 204] on div at bounding box center [867, 204] width 137 height 66
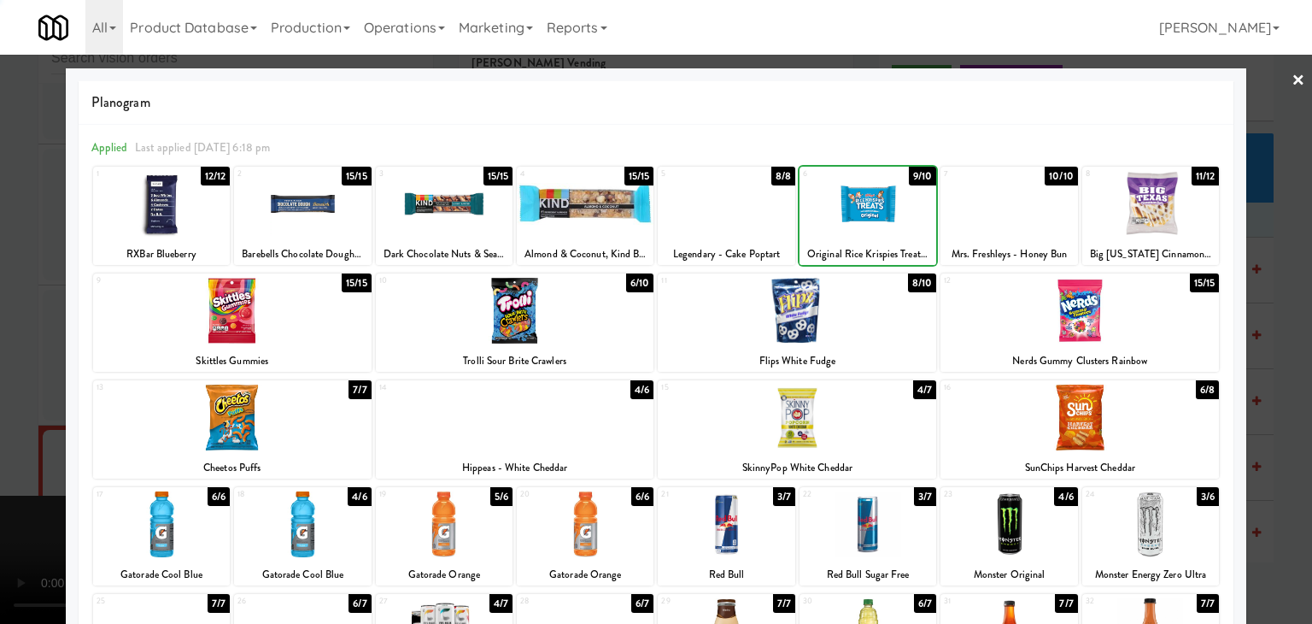
click at [27, 272] on div at bounding box center [656, 312] width 1312 height 624
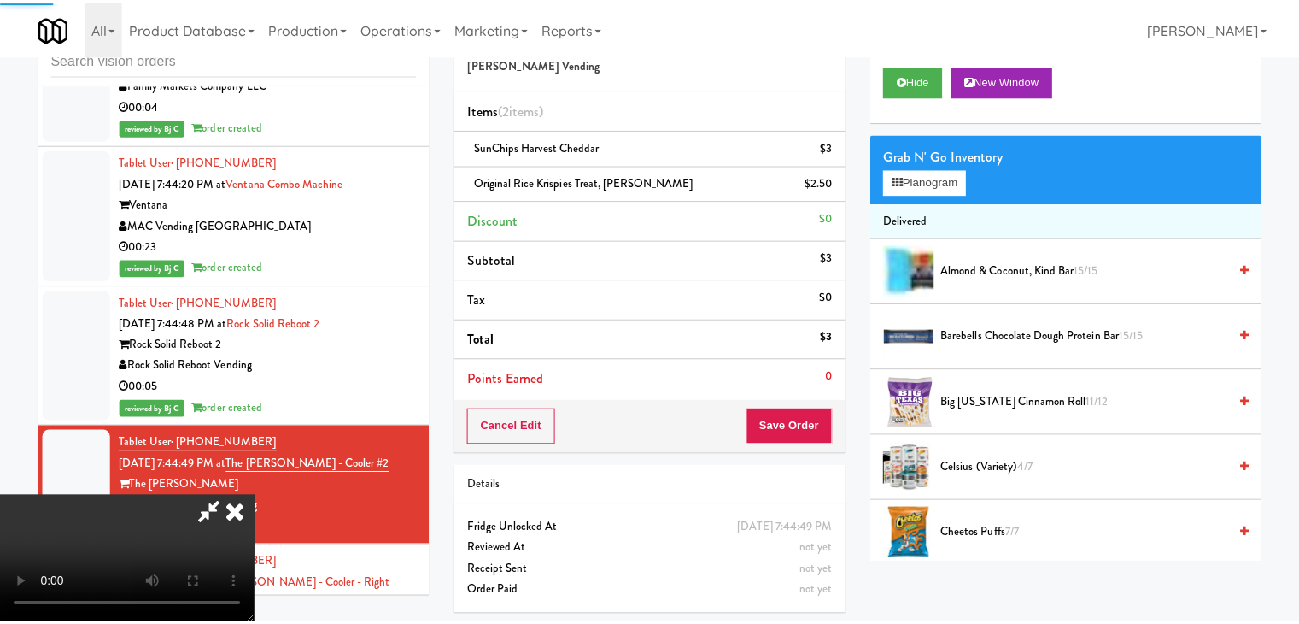
scroll to position [18126, 0]
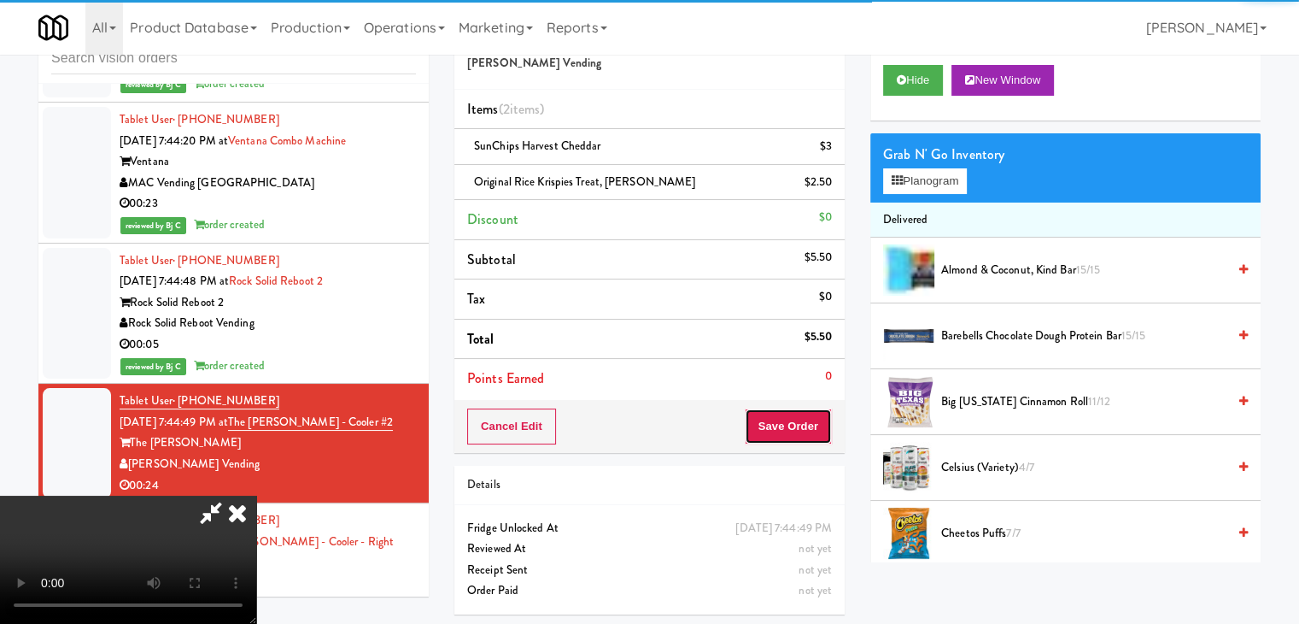
click at [809, 421] on button "Save Order" at bounding box center [788, 426] width 87 height 36
click at [812, 421] on button "Save Order" at bounding box center [788, 426] width 87 height 36
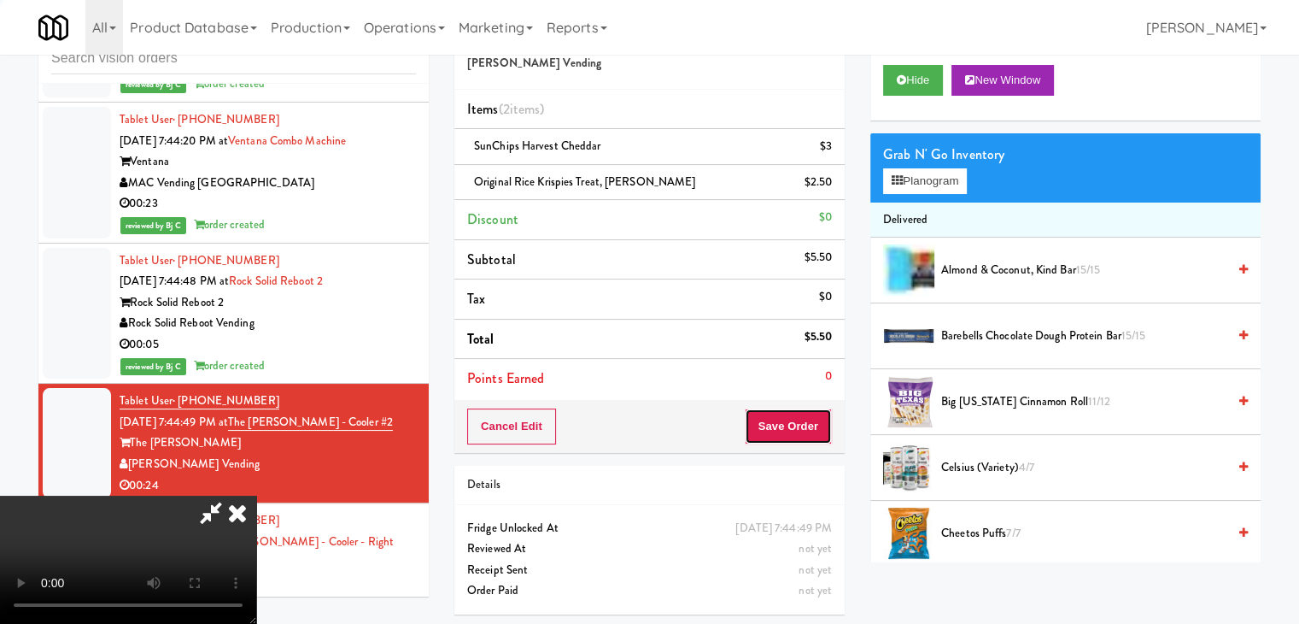
drag, startPoint x: 812, startPoint y: 421, endPoint x: 738, endPoint y: 361, distance: 95.4
click at [812, 417] on button "Save Order" at bounding box center [788, 426] width 87 height 36
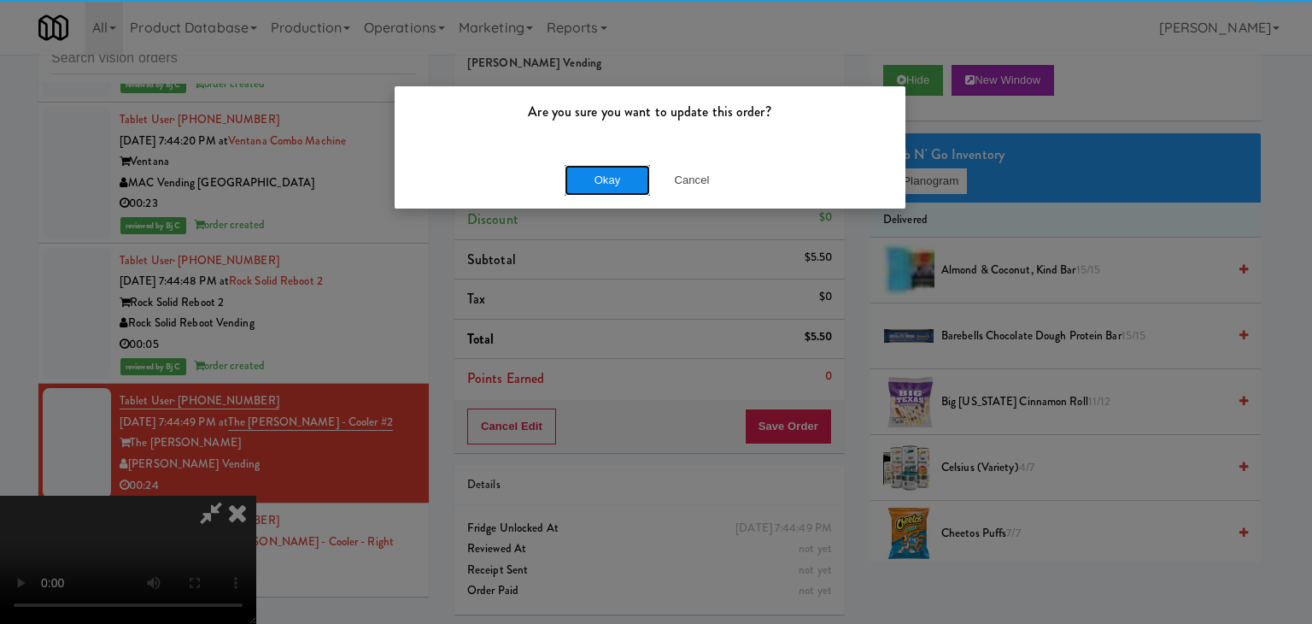
click at [615, 172] on button "Okay" at bounding box center [607, 180] width 85 height 31
click at [616, 174] on button "Okay" at bounding box center [607, 180] width 85 height 31
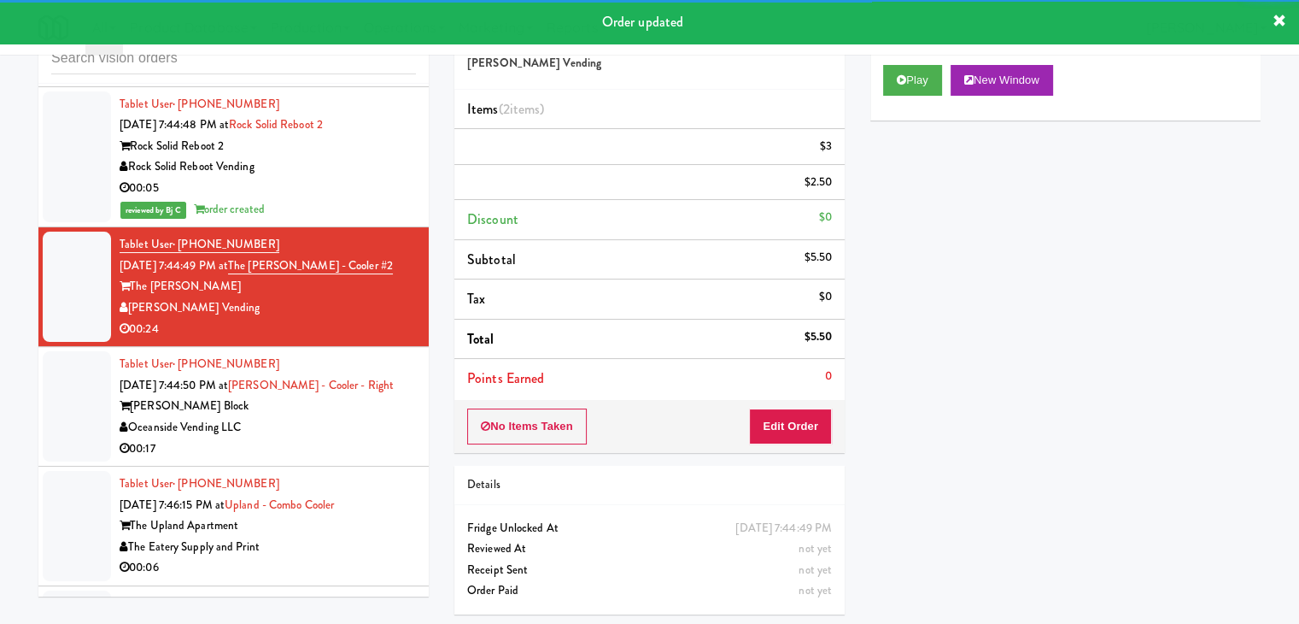
scroll to position [18297, 0]
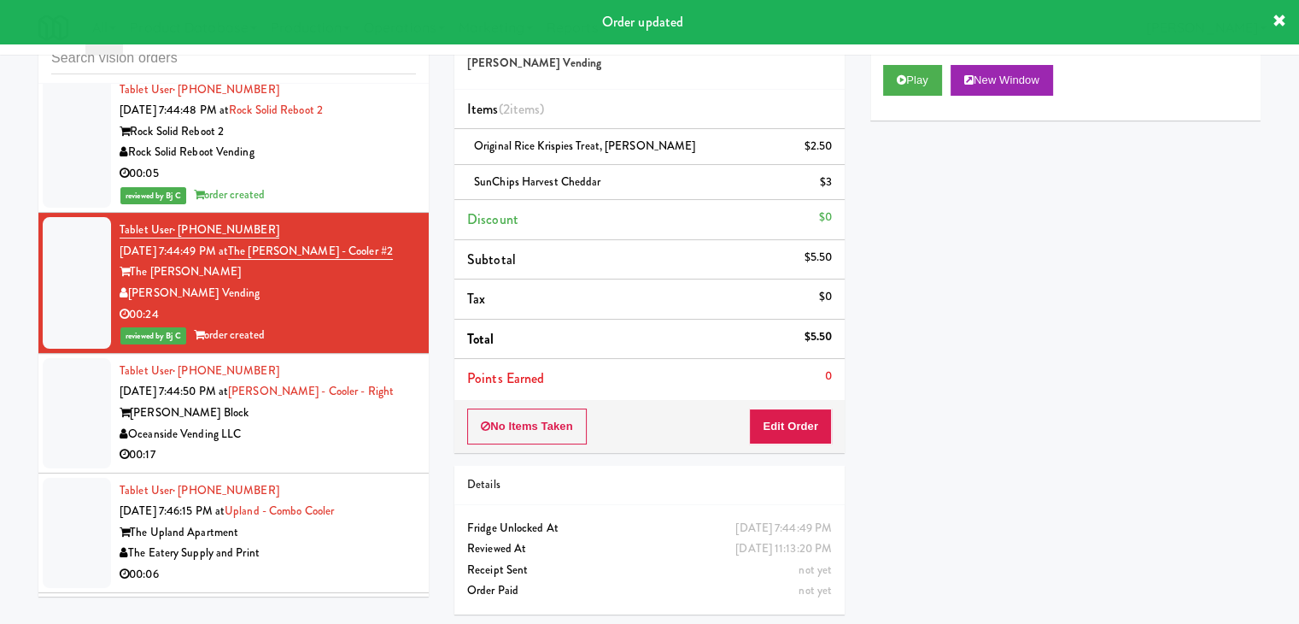
click at [361, 444] on div "00:17" at bounding box center [268, 454] width 296 height 21
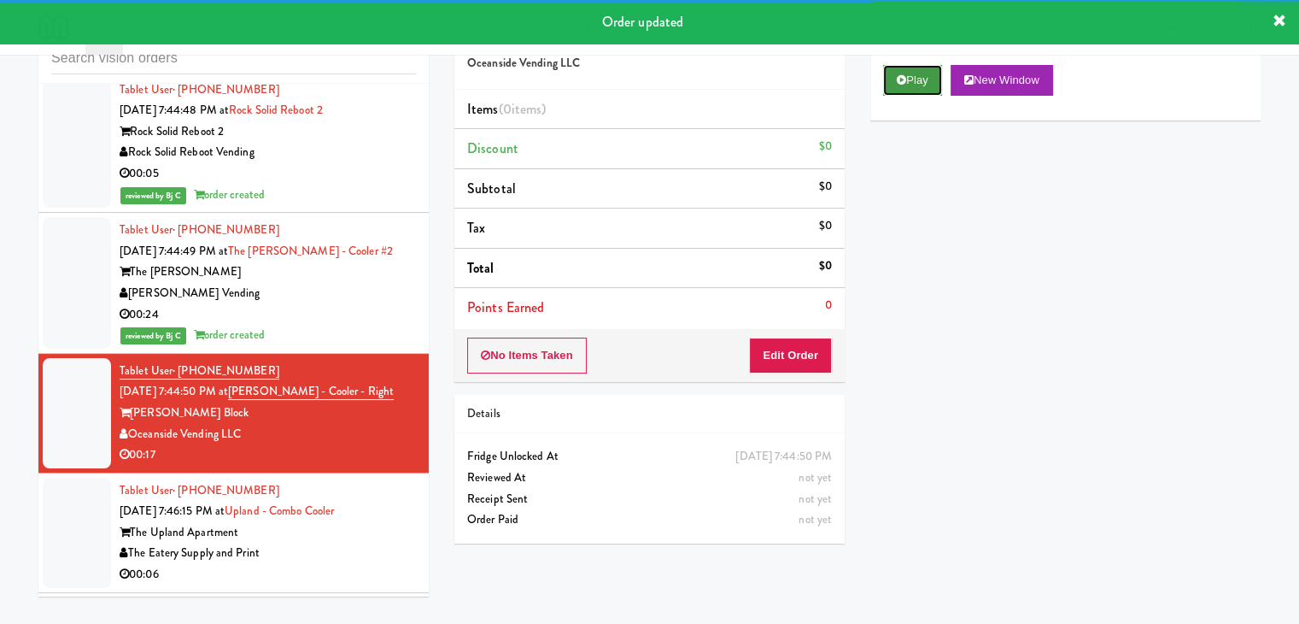
drag, startPoint x: 916, startPoint y: 79, endPoint x: 916, endPoint y: 90, distance: 11.1
click at [916, 79] on button "Play" at bounding box center [912, 80] width 59 height 31
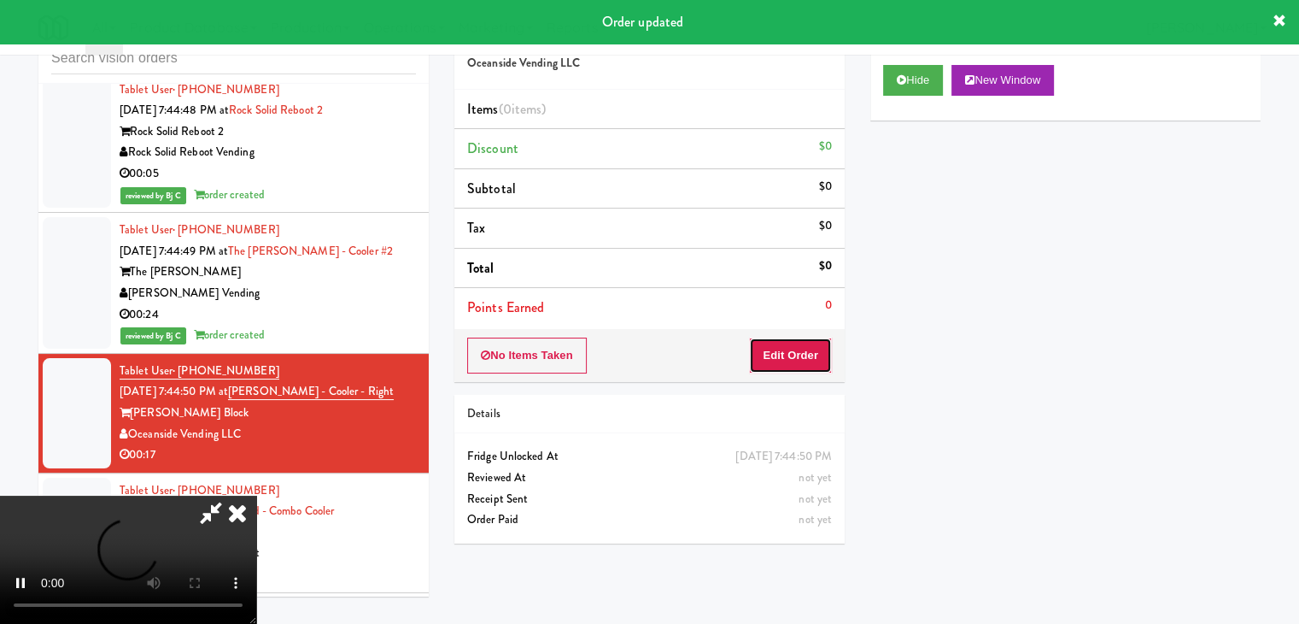
click at [796, 342] on button "Edit Order" at bounding box center [790, 355] width 83 height 36
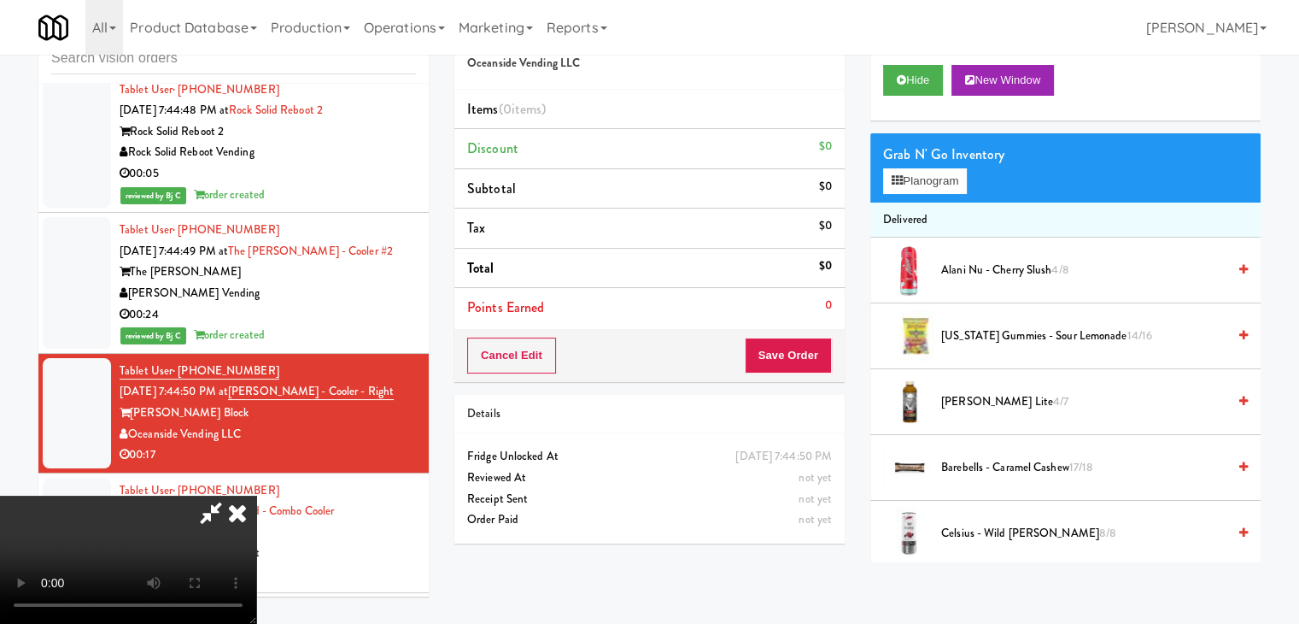
scroll to position [18255, 0]
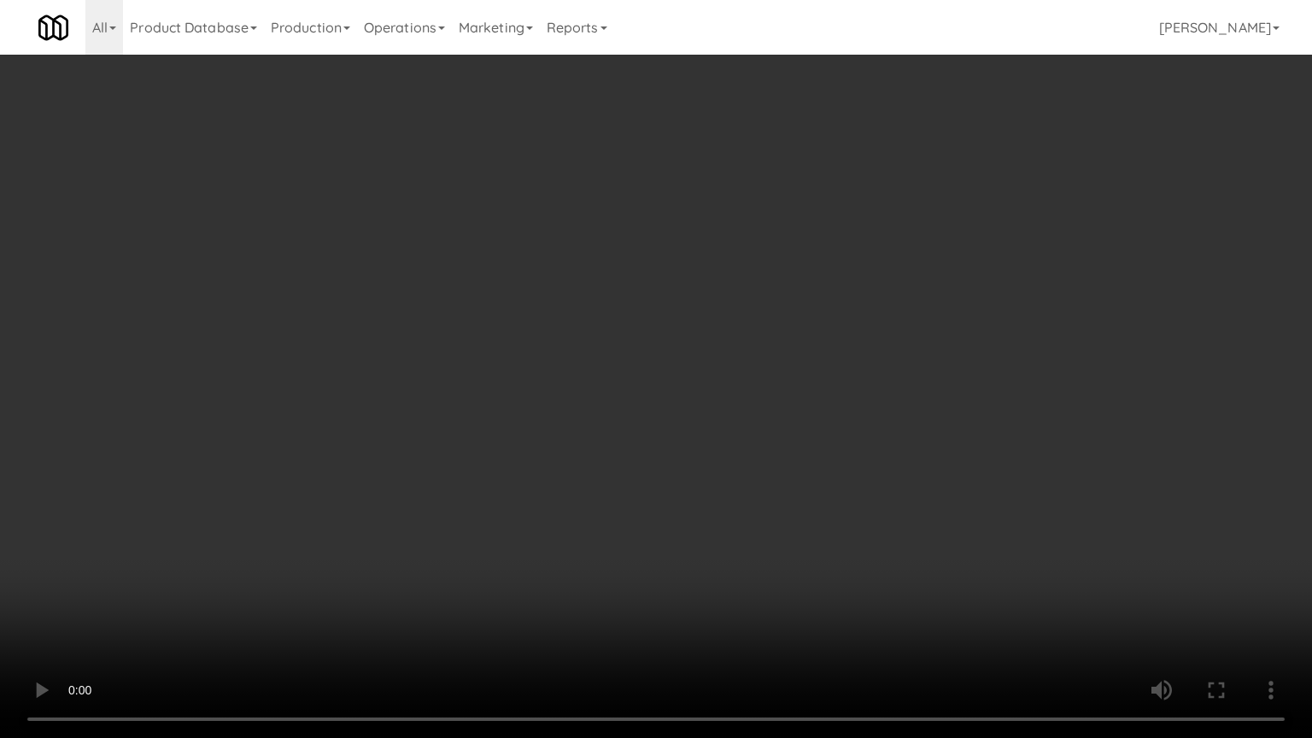
click at [779, 442] on video at bounding box center [656, 369] width 1312 height 738
click at [782, 438] on video at bounding box center [656, 369] width 1312 height 738
click at [784, 438] on video at bounding box center [656, 369] width 1312 height 738
click at [788, 438] on video at bounding box center [656, 369] width 1312 height 738
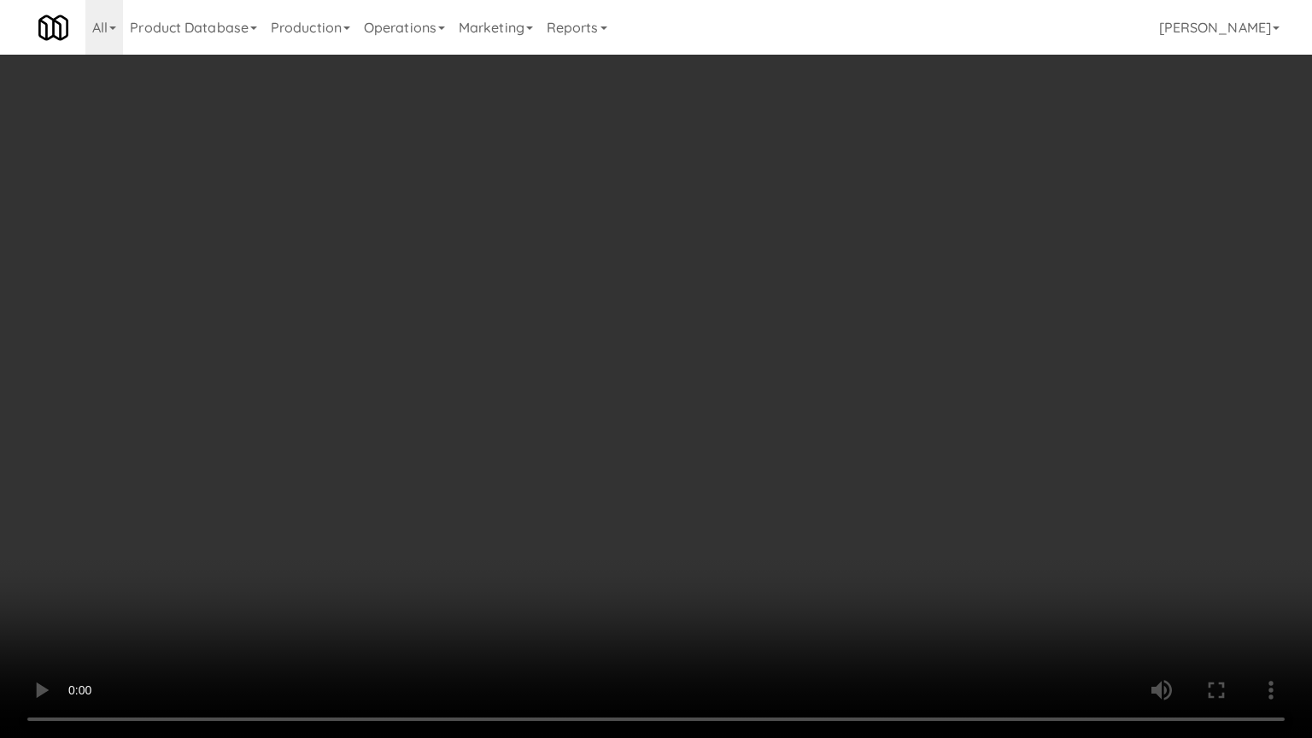
click at [788, 438] on video at bounding box center [656, 369] width 1312 height 738
drag, startPoint x: 788, startPoint y: 438, endPoint x: 829, endPoint y: 271, distance: 172.4
click at [788, 437] on video at bounding box center [656, 369] width 1312 height 738
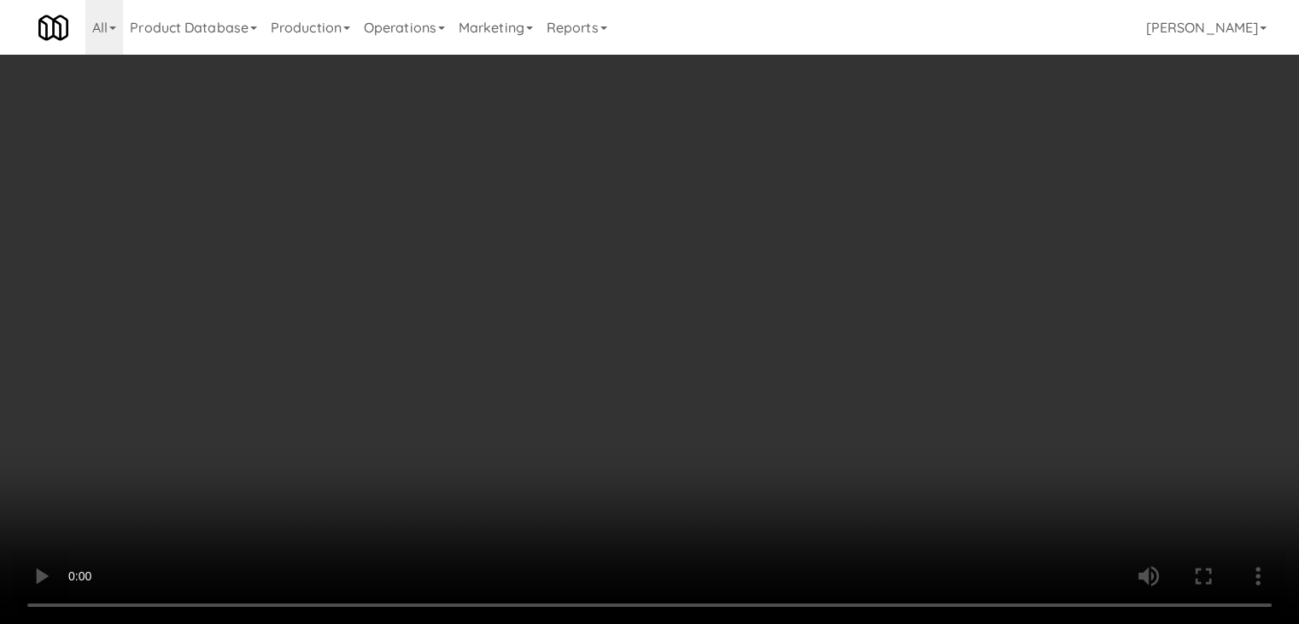
drag, startPoint x: 902, startPoint y: 197, endPoint x: 914, endPoint y: 190, distance: 13.8
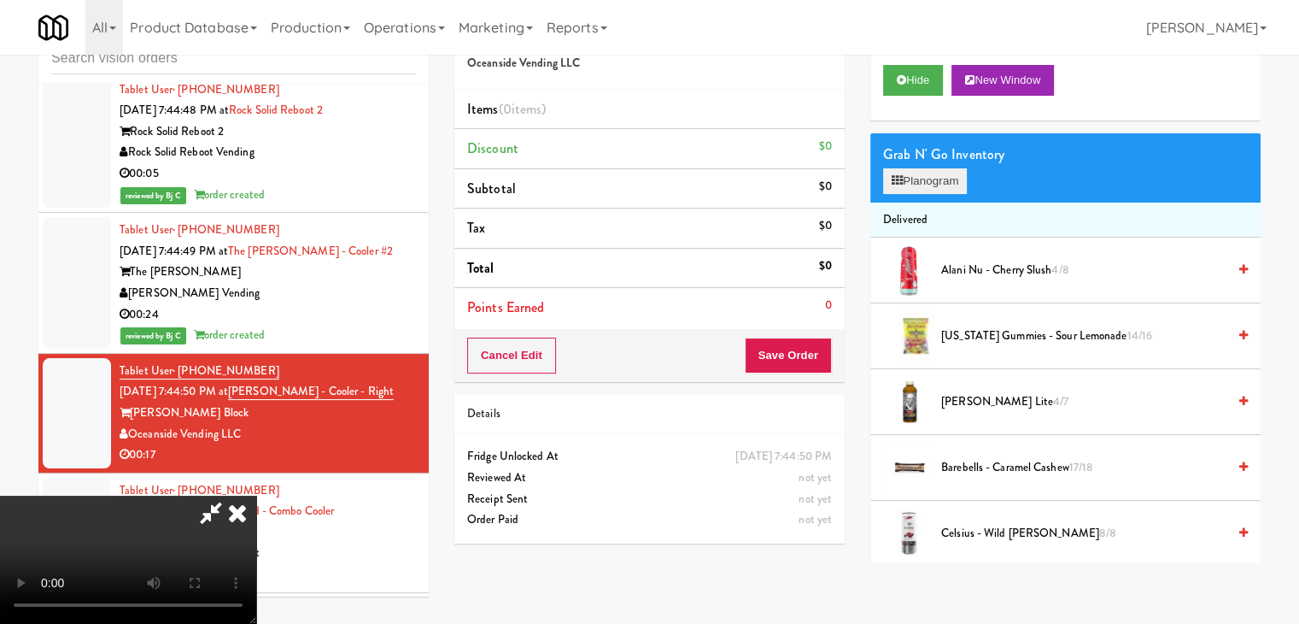
click at [903, 196] on div "Grab N' Go Inventory Planogram" at bounding box center [1065, 167] width 390 height 69
click at [921, 186] on button "Planogram" at bounding box center [925, 181] width 84 height 26
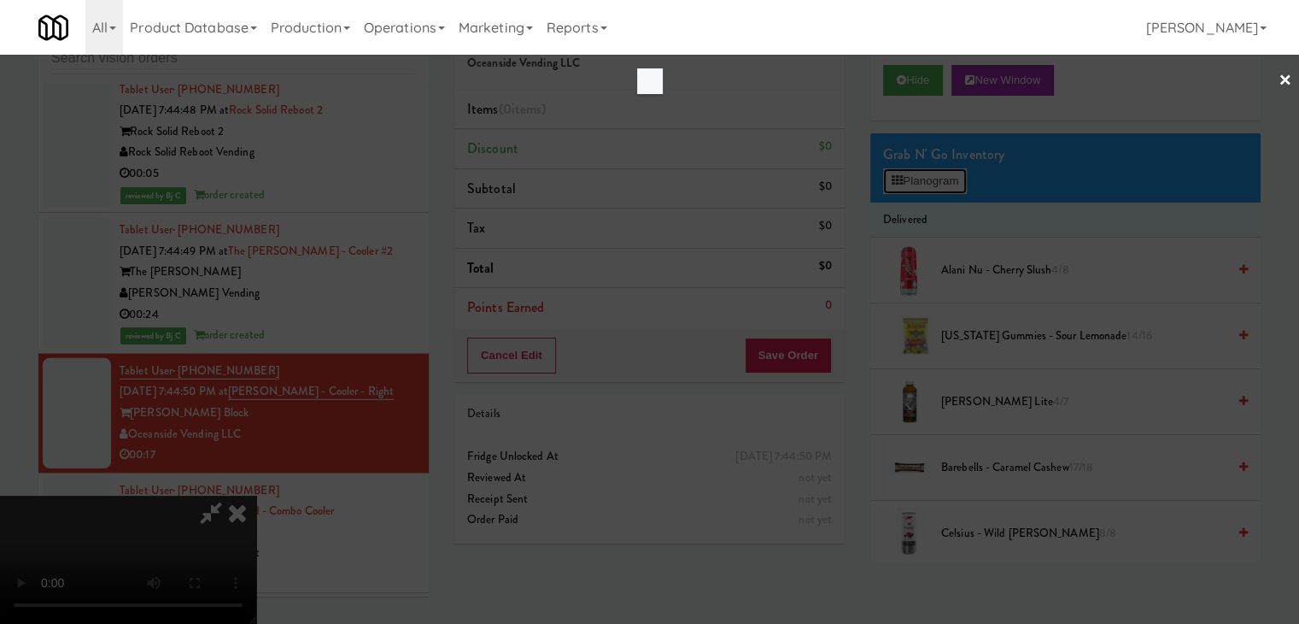
scroll to position [18255, 0]
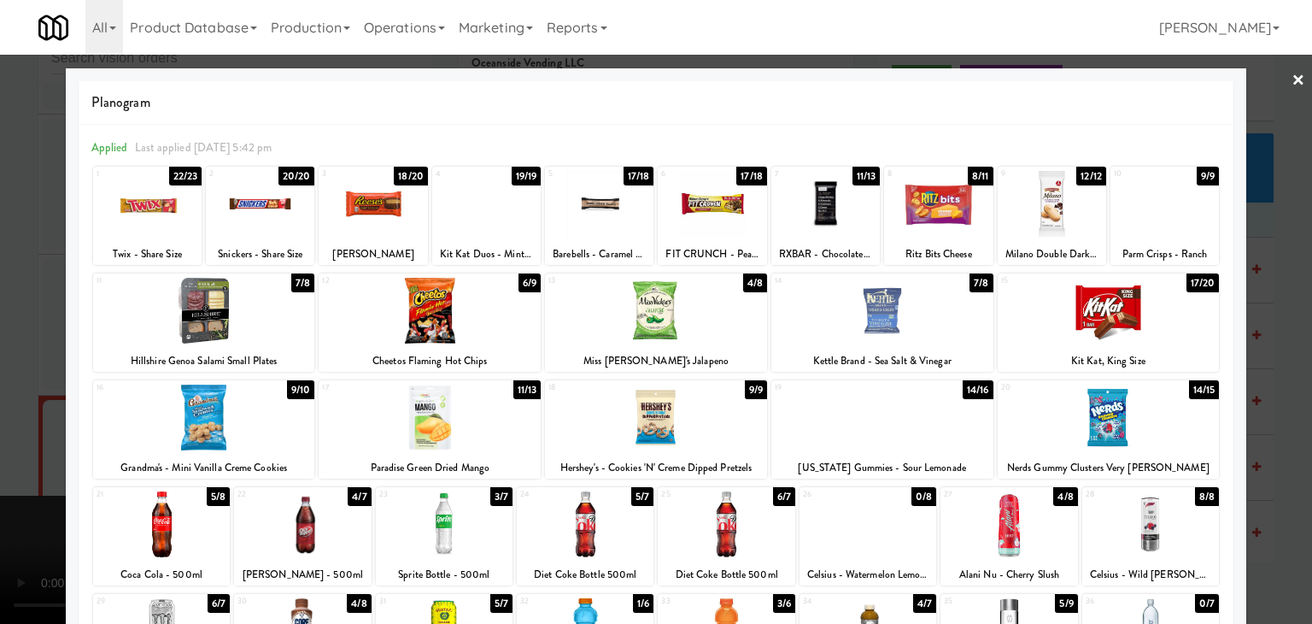
drag, startPoint x: 0, startPoint y: 476, endPoint x: 107, endPoint y: 464, distance: 107.4
click at [2, 476] on div at bounding box center [656, 312] width 1312 height 624
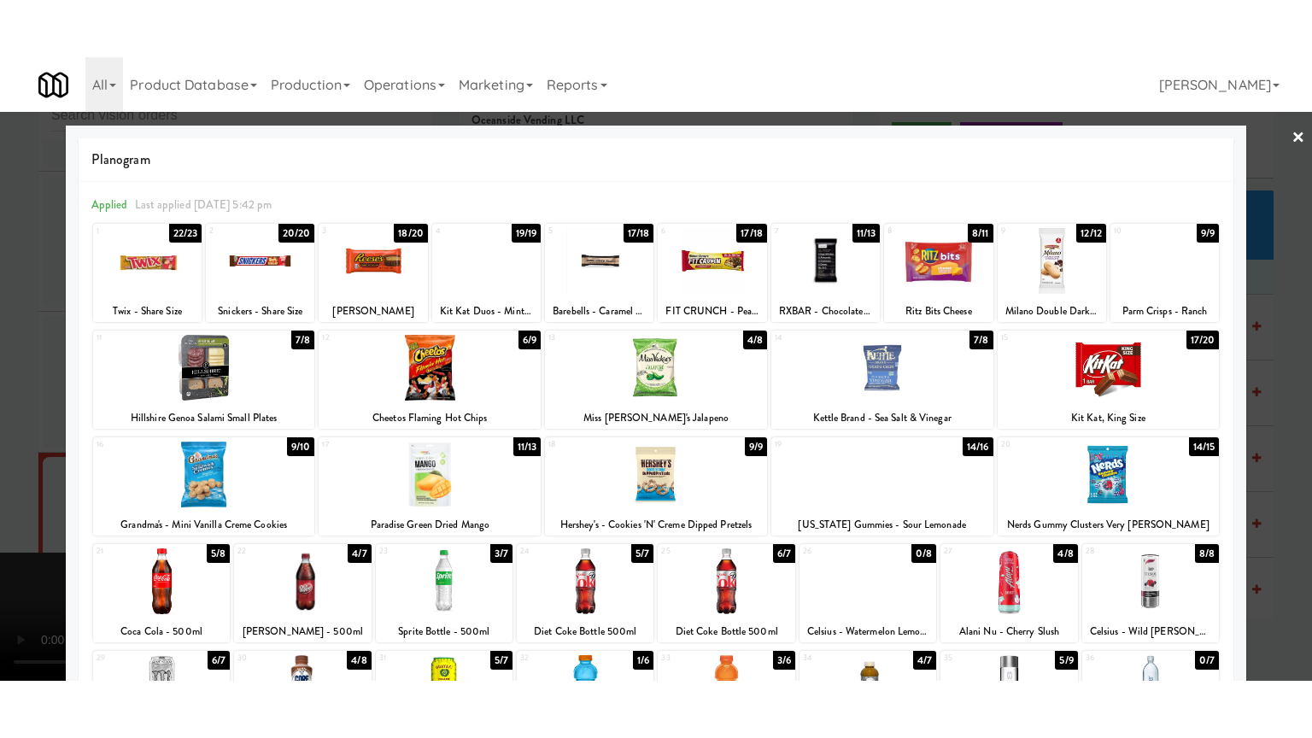
scroll to position [18297, 0]
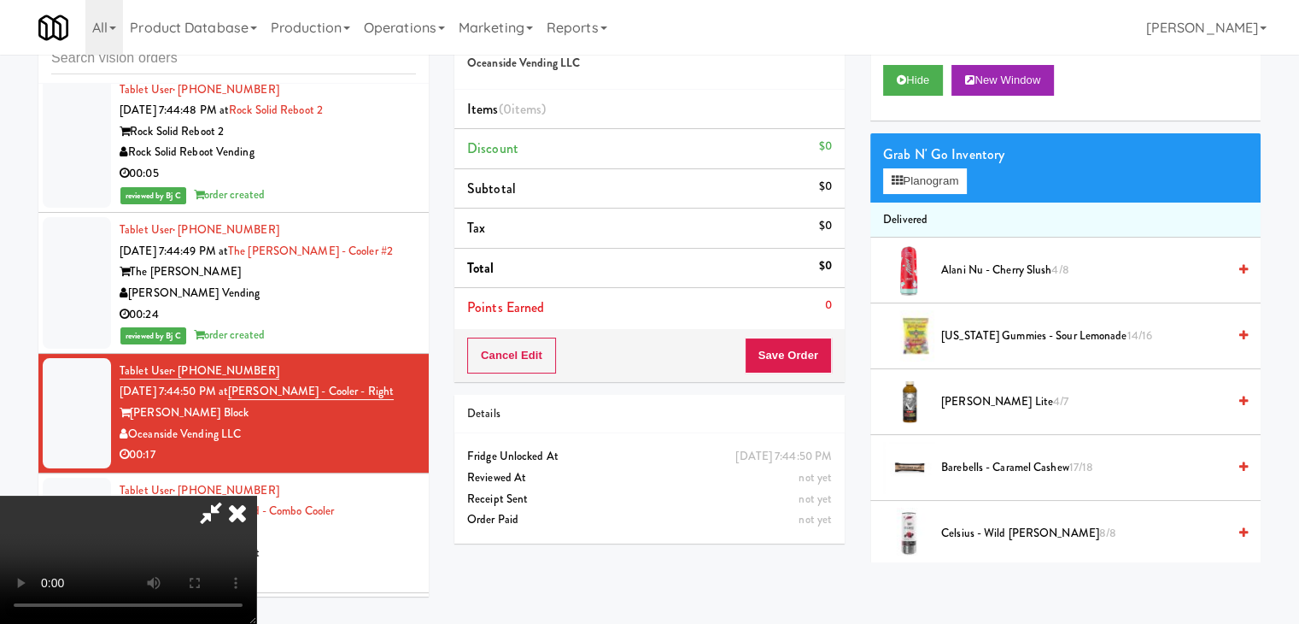
click at [256, 495] on video at bounding box center [128, 559] width 256 height 128
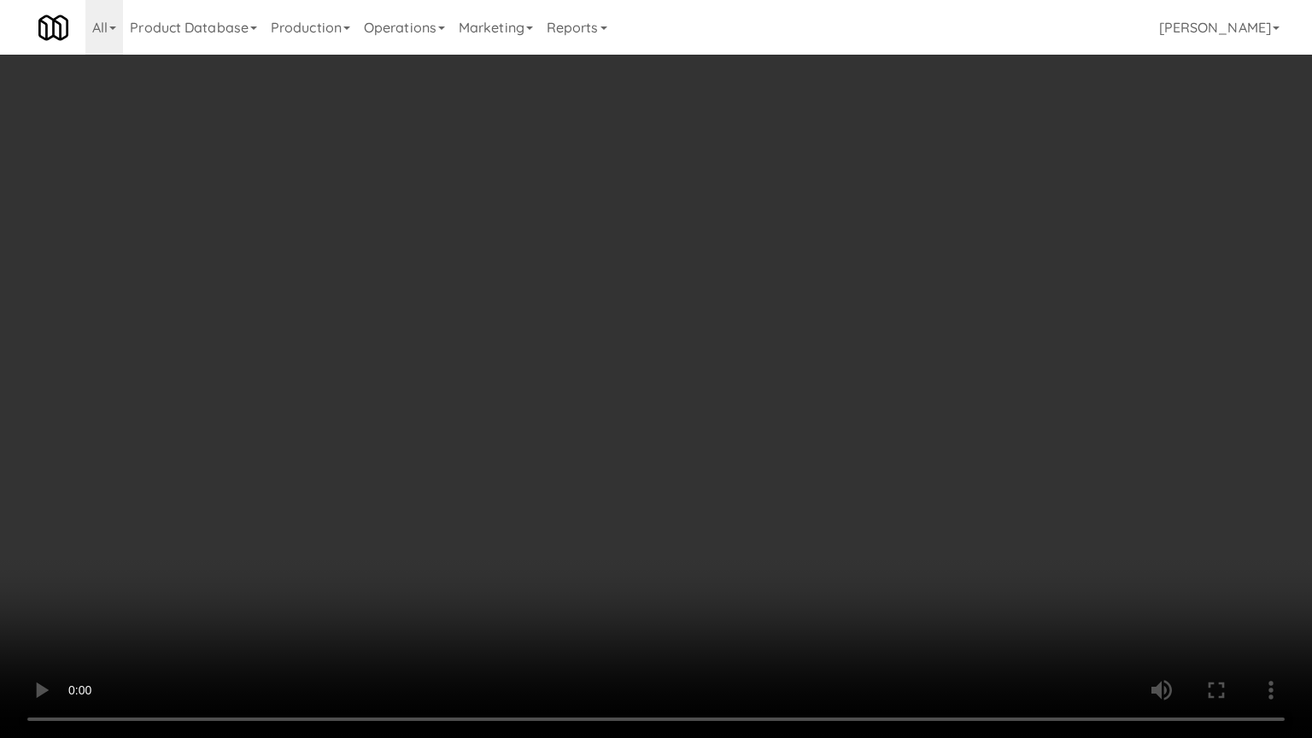
click at [676, 516] on video at bounding box center [656, 369] width 1312 height 738
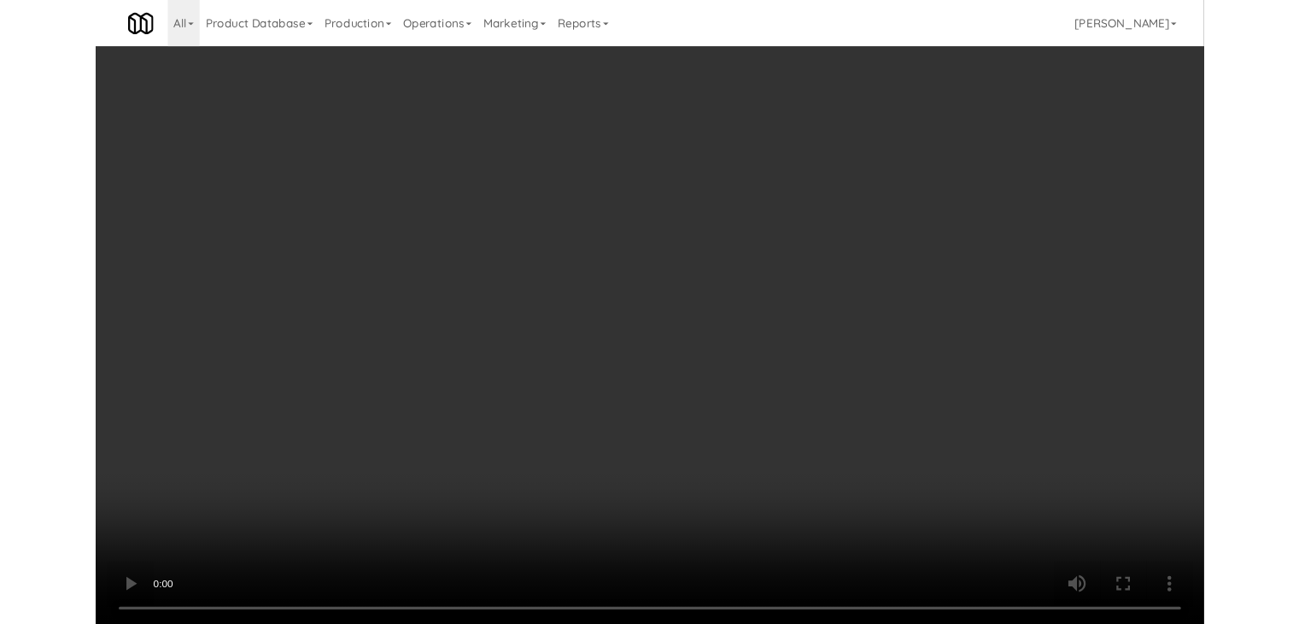
scroll to position [18297, 0]
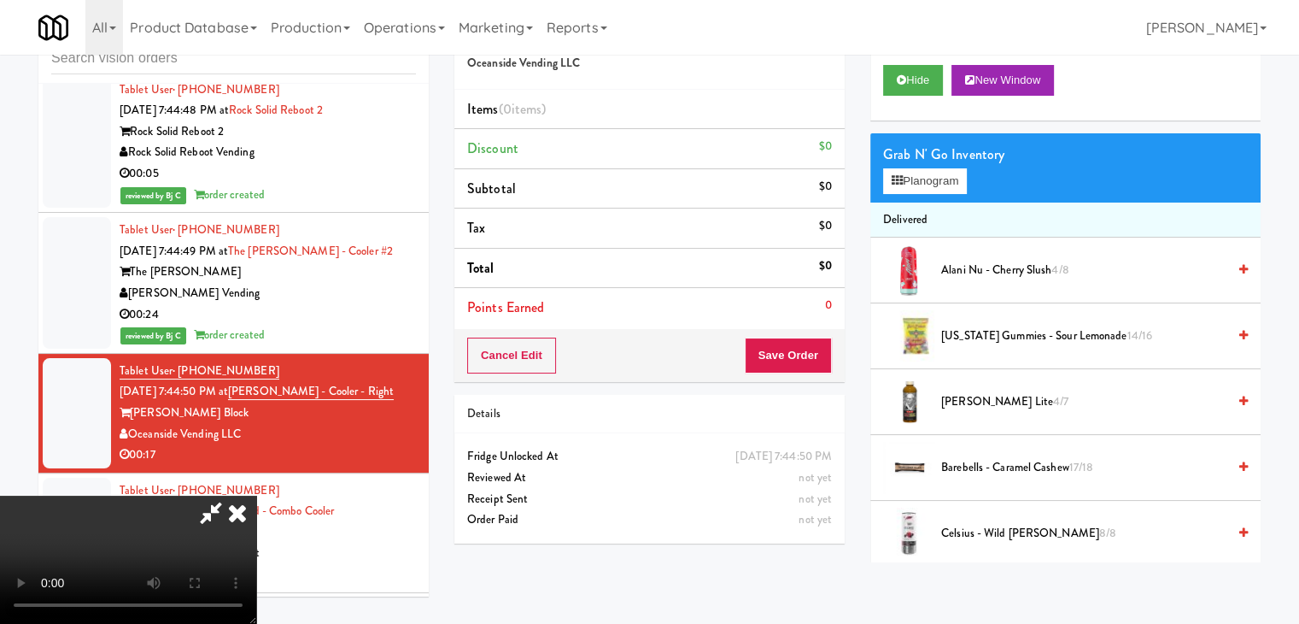
click at [1003, 278] on span "Alani Nu - Cherry Slush 4/8" at bounding box center [1083, 270] width 285 height 21
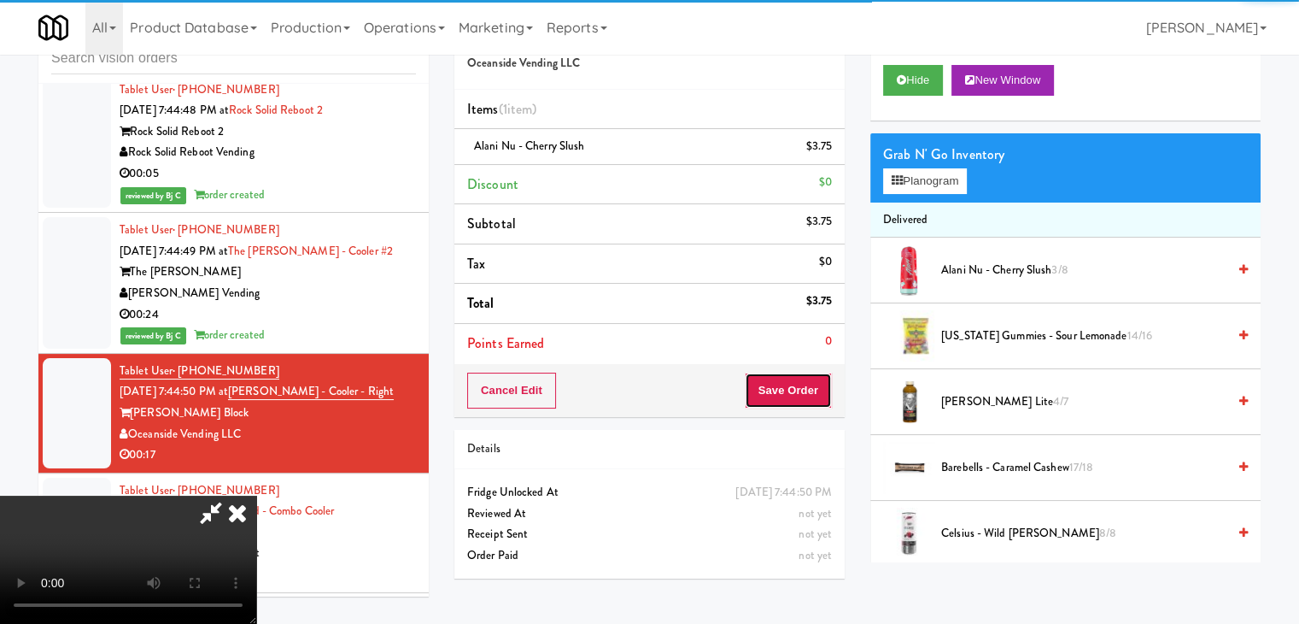
click at [804, 398] on button "Save Order" at bounding box center [788, 390] width 87 height 36
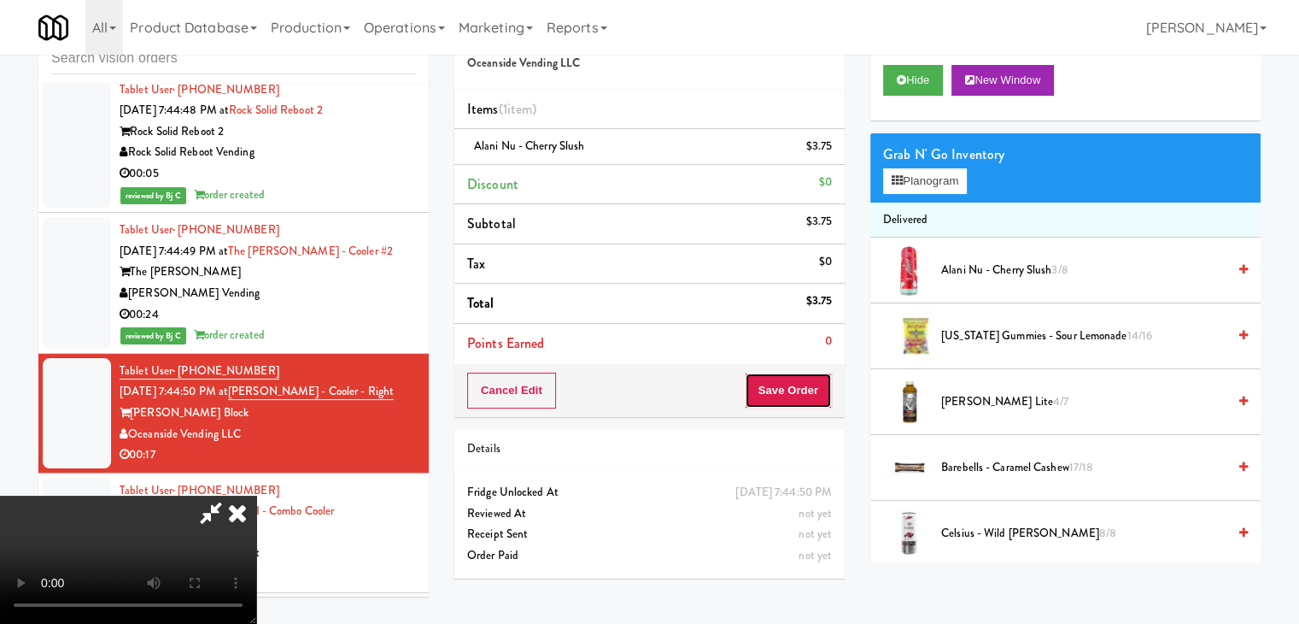
click at [805, 396] on button "Save Order" at bounding box center [788, 390] width 87 height 36
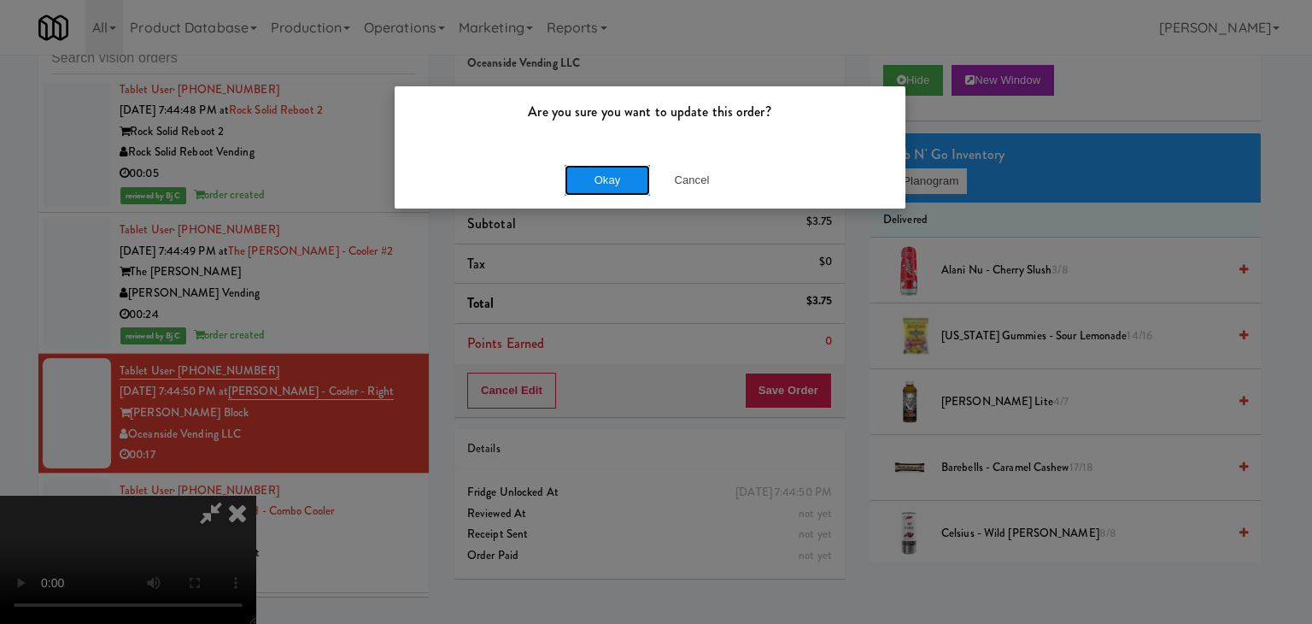
click at [617, 181] on button "Okay" at bounding box center [607, 180] width 85 height 31
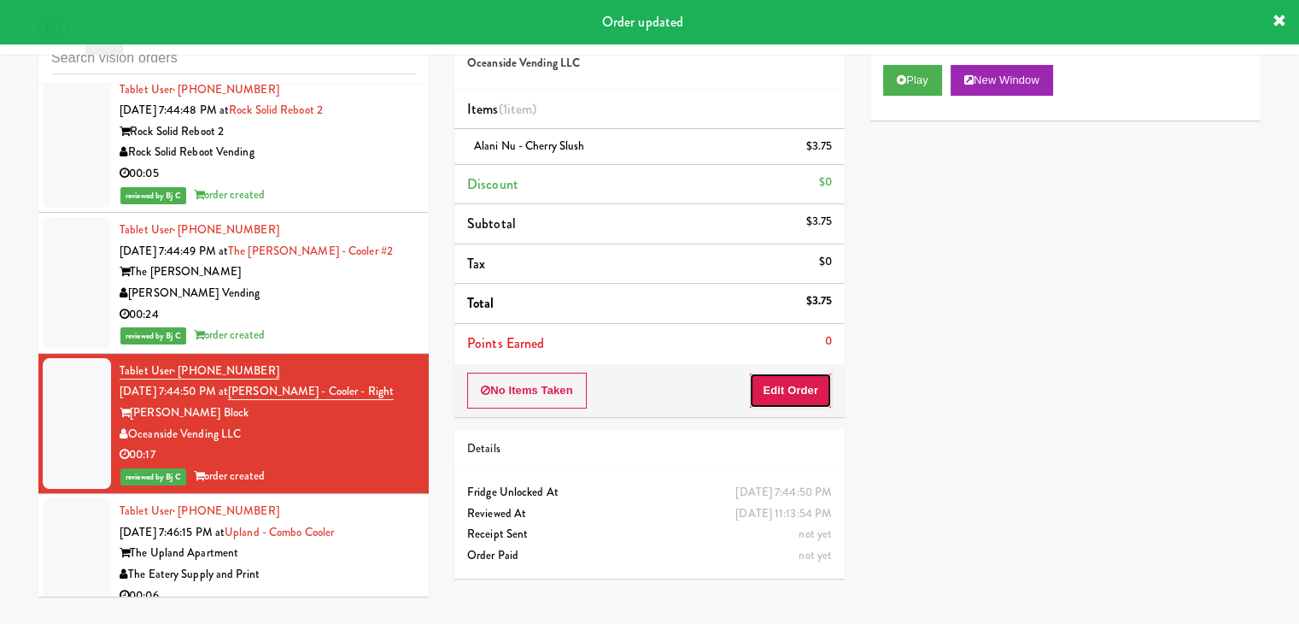
drag, startPoint x: 817, startPoint y: 389, endPoint x: 852, endPoint y: 340, distance: 60.5
click at [817, 387] on button "Edit Order" at bounding box center [790, 390] width 83 height 36
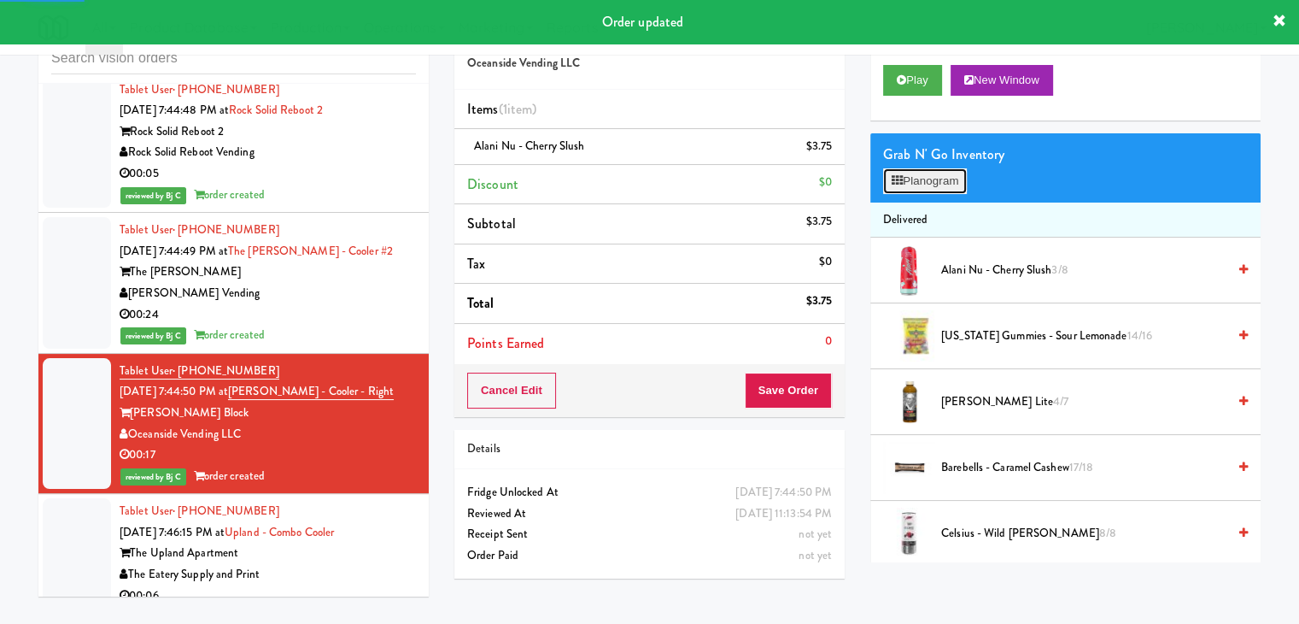
click at [925, 179] on button "Planogram" at bounding box center [925, 181] width 84 height 26
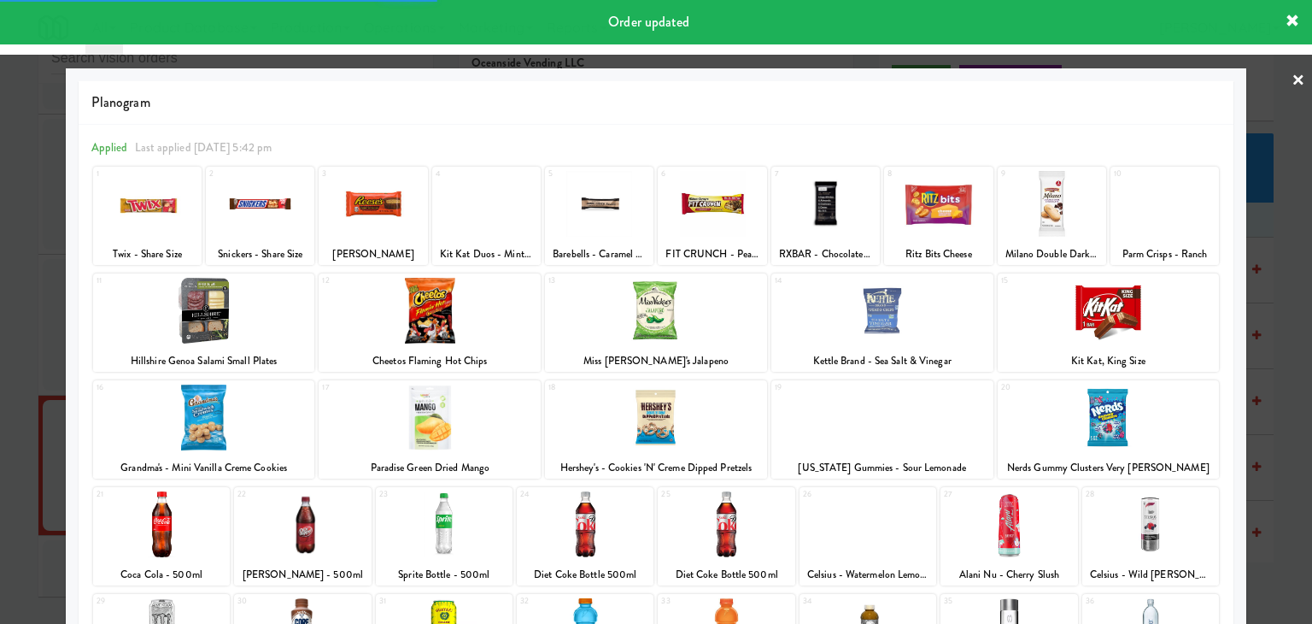
drag, startPoint x: 0, startPoint y: 395, endPoint x: 108, endPoint y: 395, distance: 107.6
click at [1, 395] on div at bounding box center [656, 312] width 1312 height 624
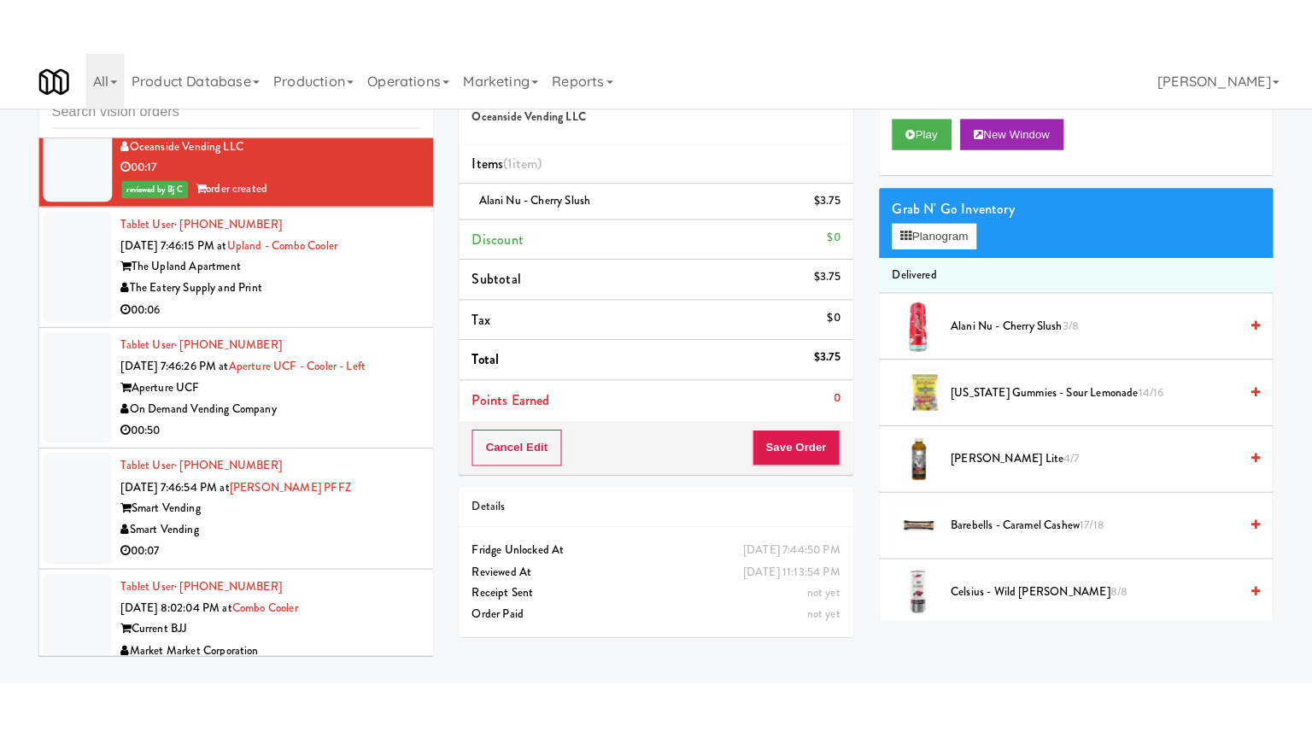
scroll to position [18468, 0]
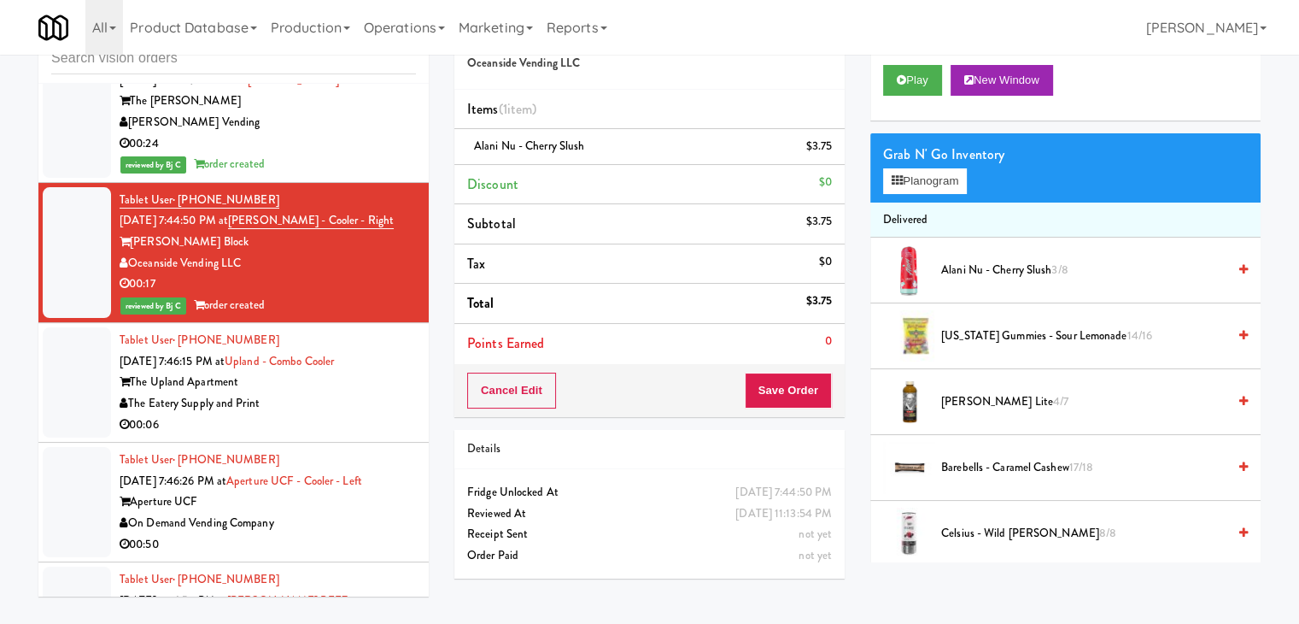
click at [346, 393] on div "The Eatery Supply and Print" at bounding box center [268, 403] width 296 height 21
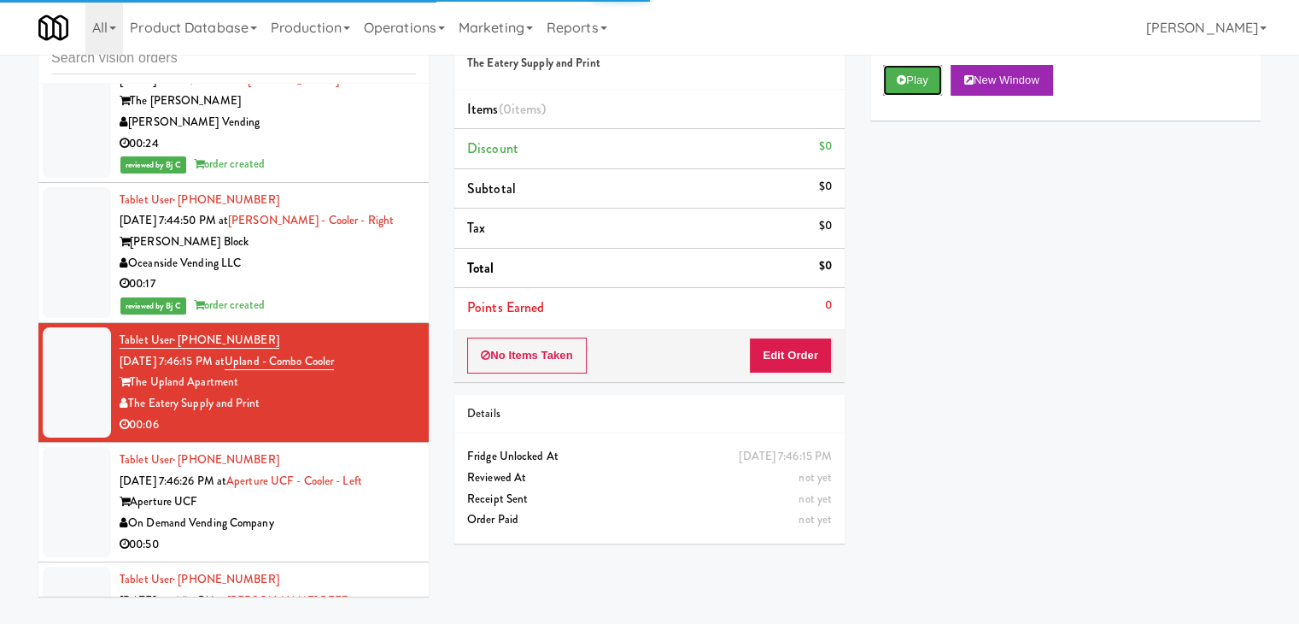
drag, startPoint x: 923, startPoint y: 79, endPoint x: 892, endPoint y: 226, distance: 150.3
click at [924, 83] on button "Play" at bounding box center [912, 80] width 59 height 31
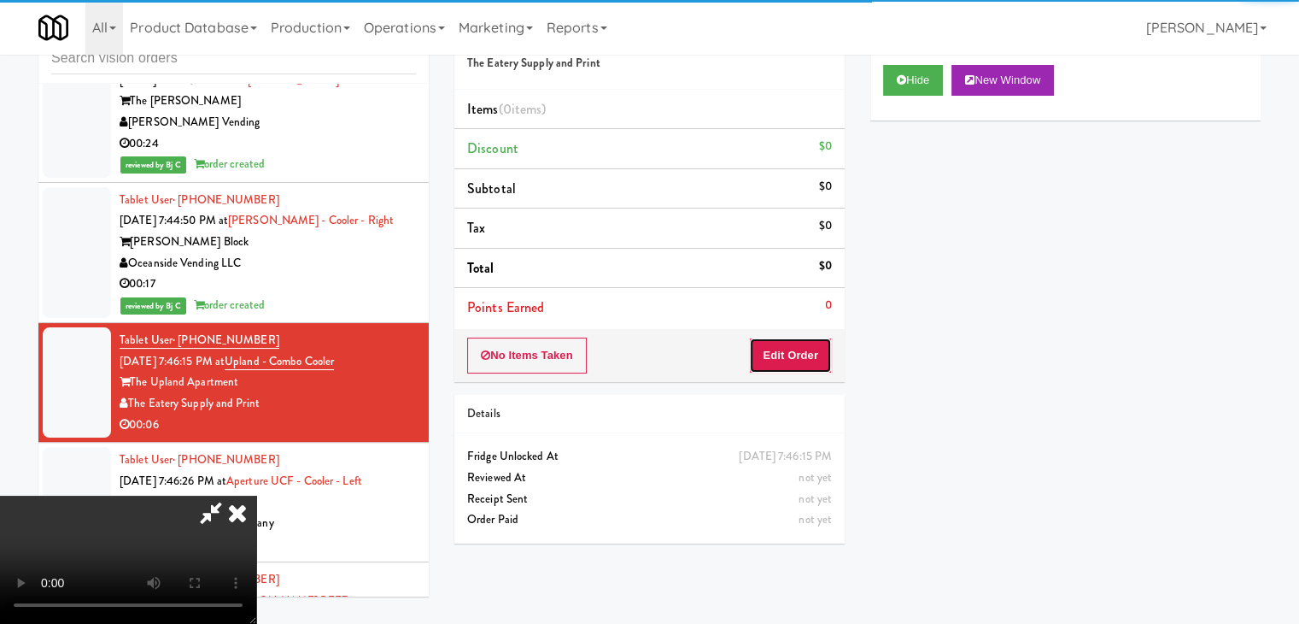
click at [803, 343] on button "Edit Order" at bounding box center [790, 355] width 83 height 36
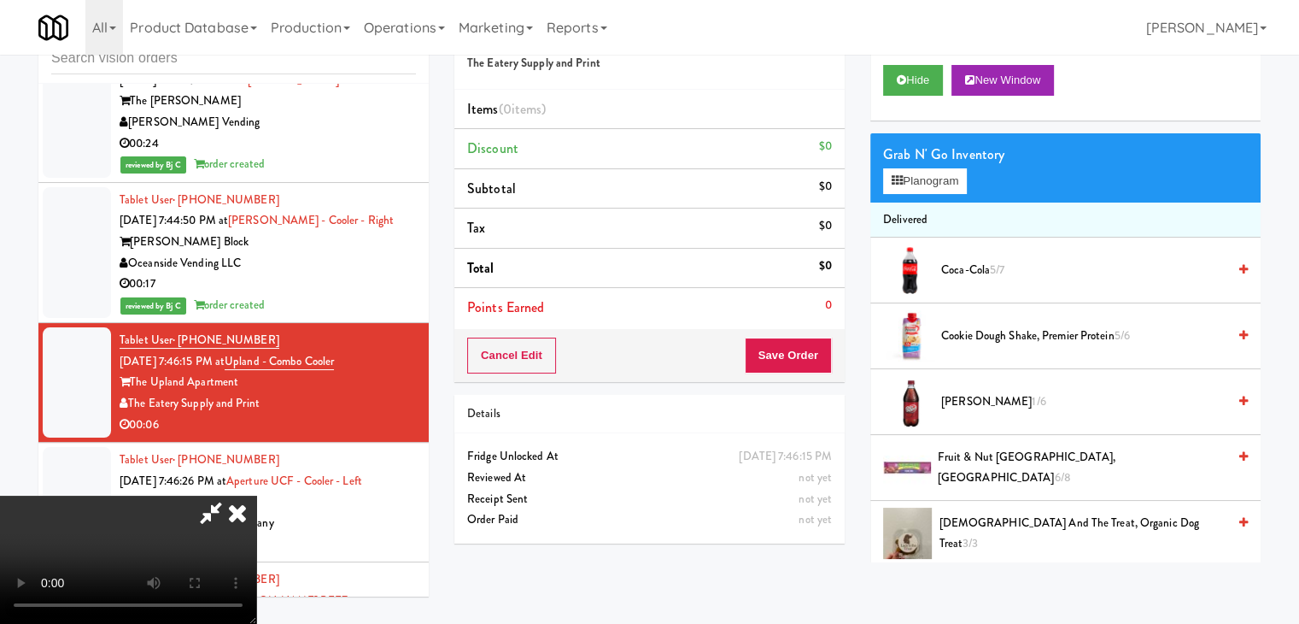
scroll to position [18426, 0]
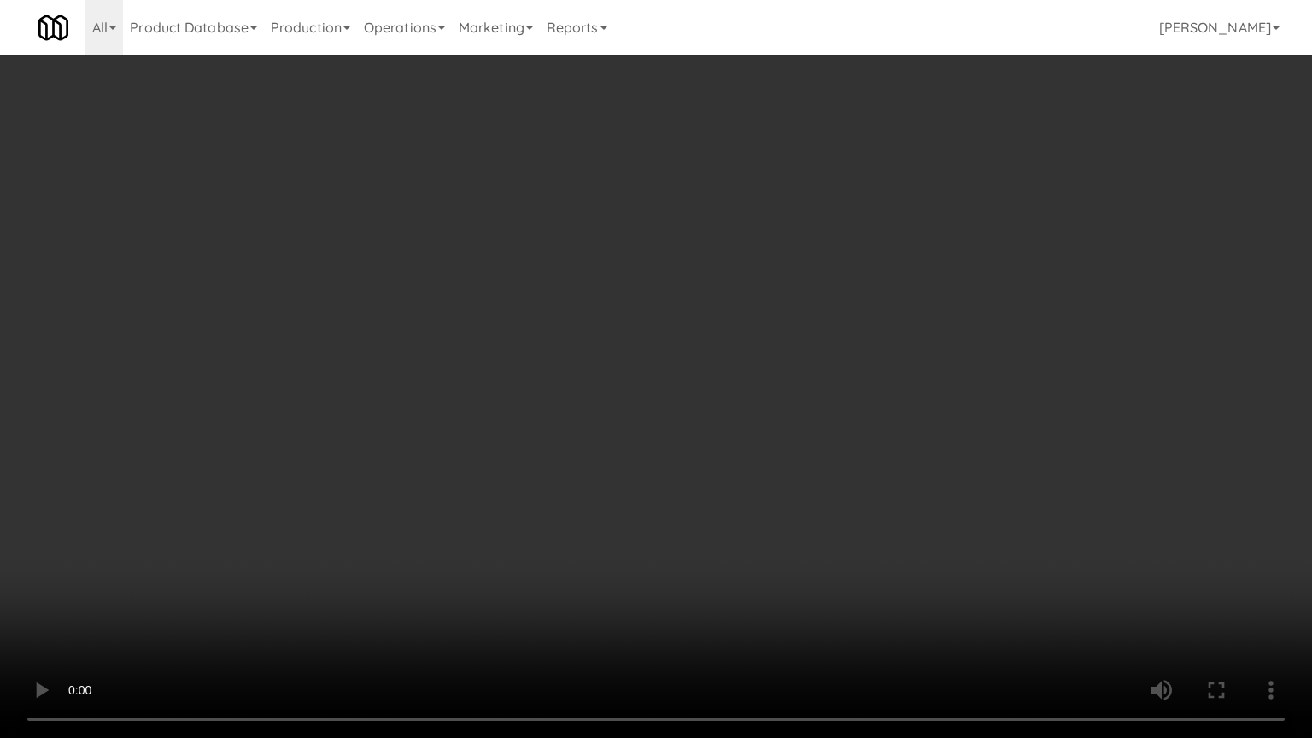
click at [731, 616] on video at bounding box center [656, 369] width 1312 height 738
click at [725, 615] on video at bounding box center [656, 369] width 1312 height 738
drag, startPoint x: 725, startPoint y: 615, endPoint x: 827, endPoint y: 371, distance: 264.6
click at [730, 600] on video at bounding box center [656, 369] width 1312 height 738
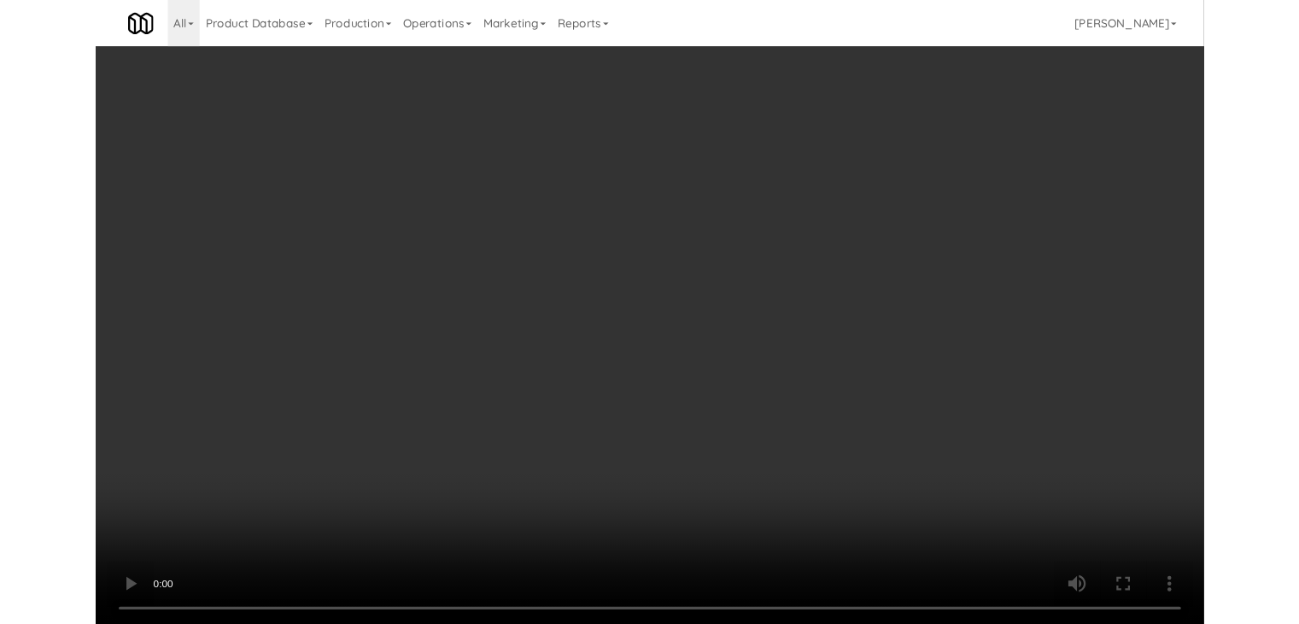
scroll to position [18468, 0]
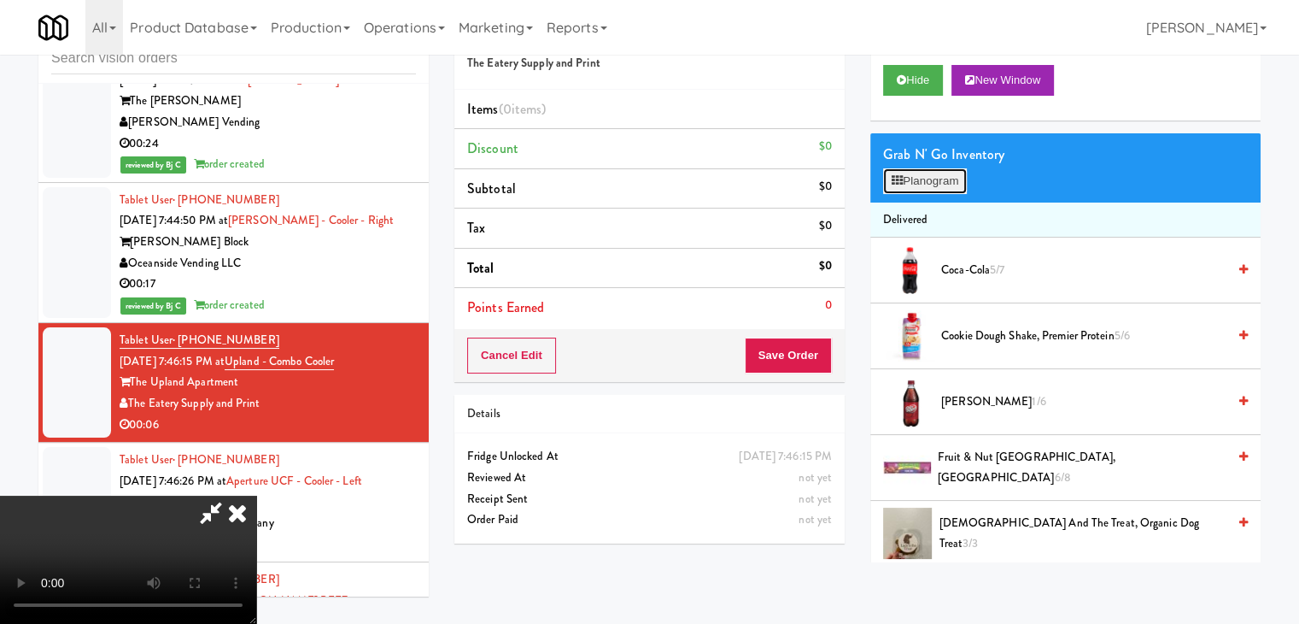
click at [934, 183] on button "Planogram" at bounding box center [925, 181] width 84 height 26
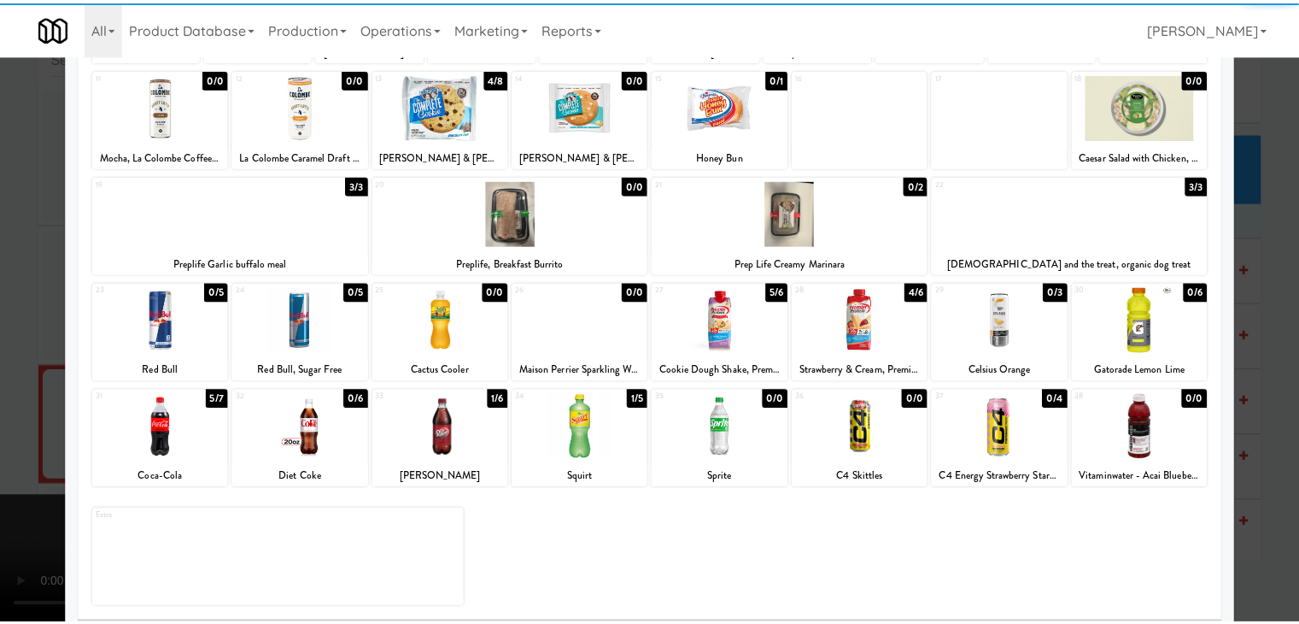
scroll to position [215, 0]
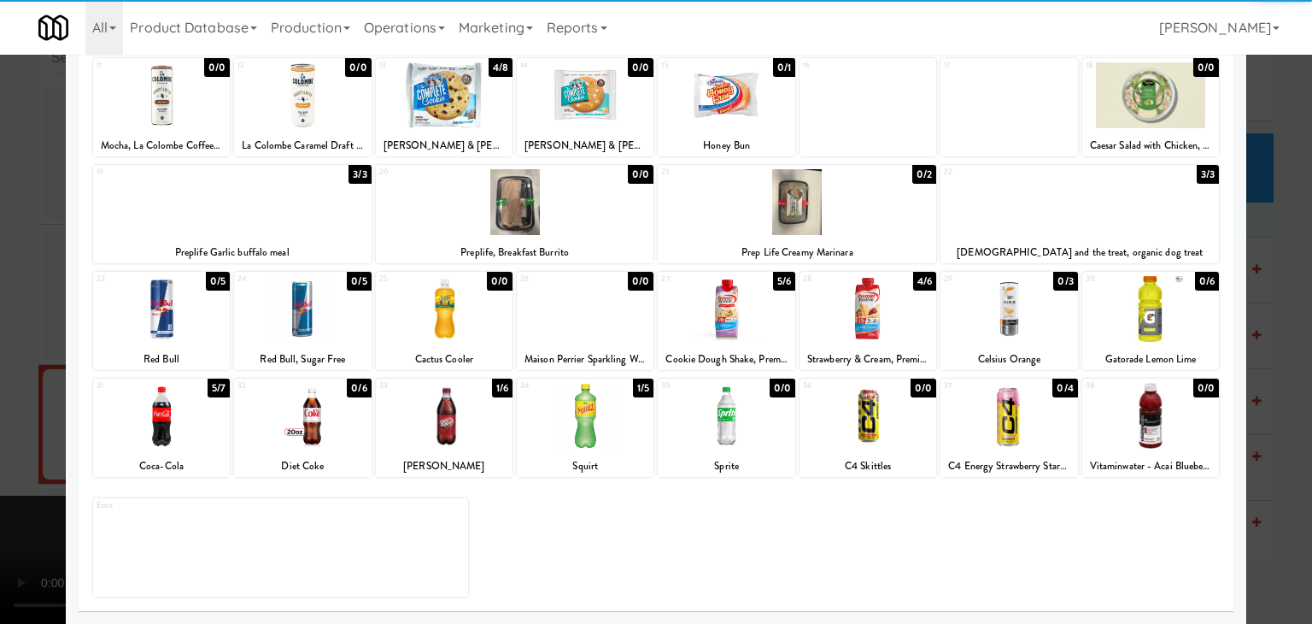
drag, startPoint x: 437, startPoint y: 432, endPoint x: 303, endPoint y: 424, distance: 134.4
click at [430, 430] on div at bounding box center [444, 416] width 137 height 66
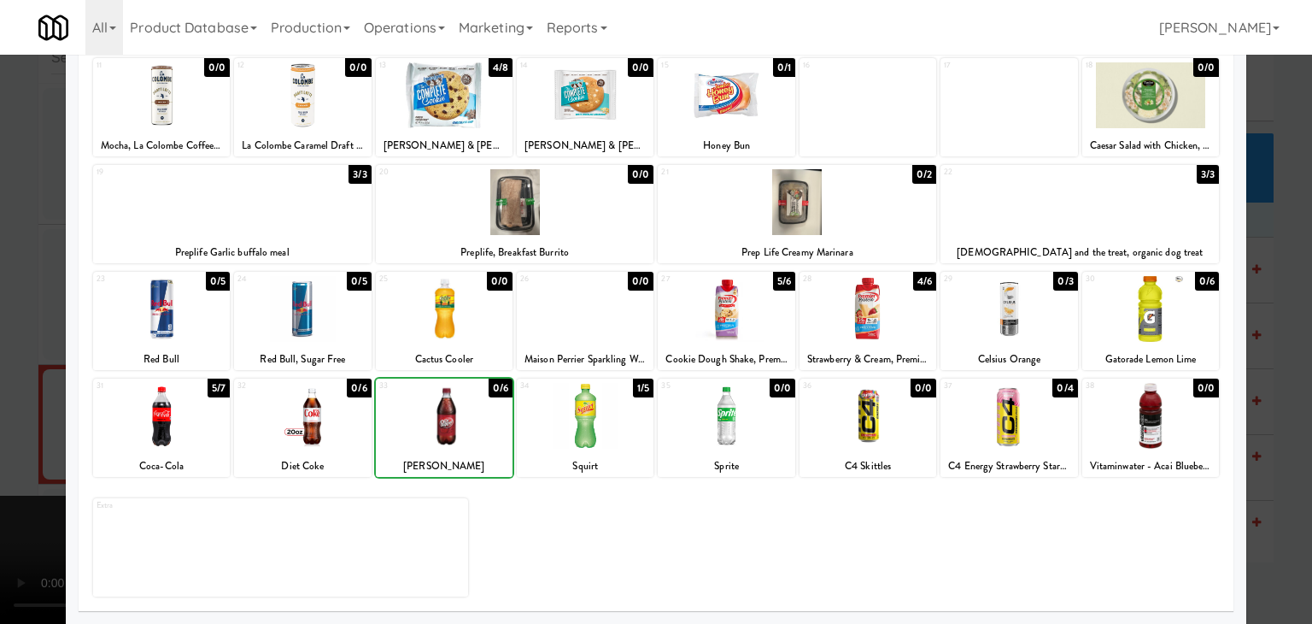
click at [157, 420] on div at bounding box center [161, 416] width 137 height 66
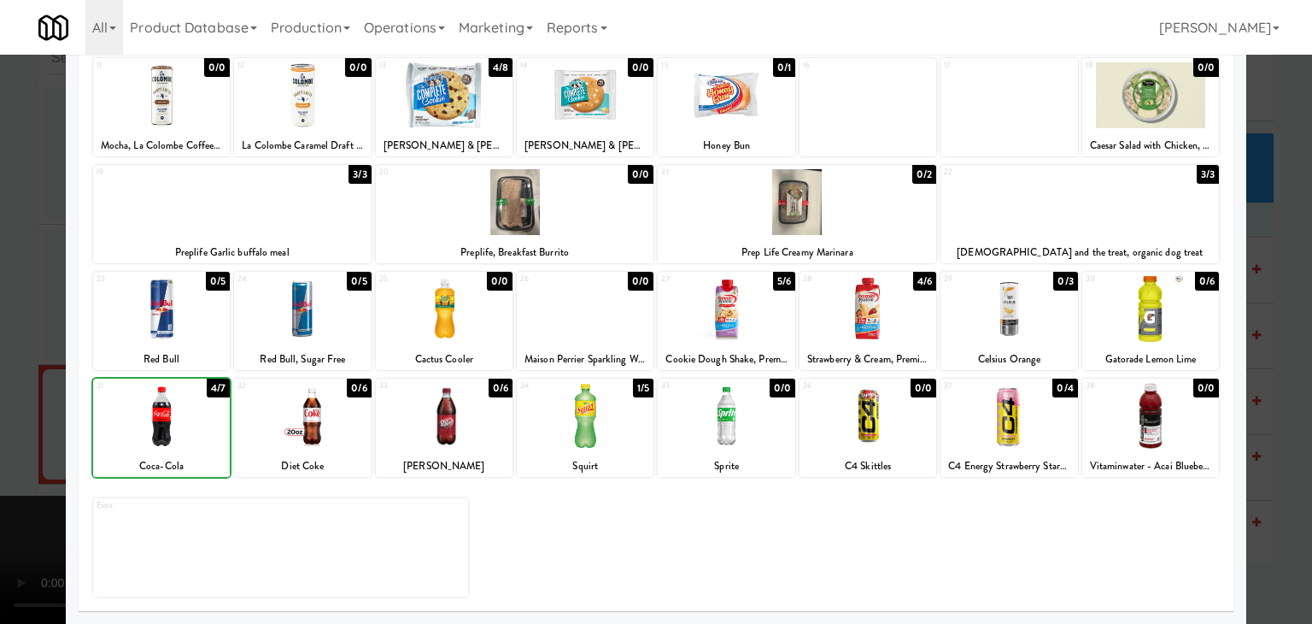
drag, startPoint x: 0, startPoint y: 423, endPoint x: 383, endPoint y: 407, distance: 383.0
click at [13, 423] on div at bounding box center [656, 312] width 1312 height 624
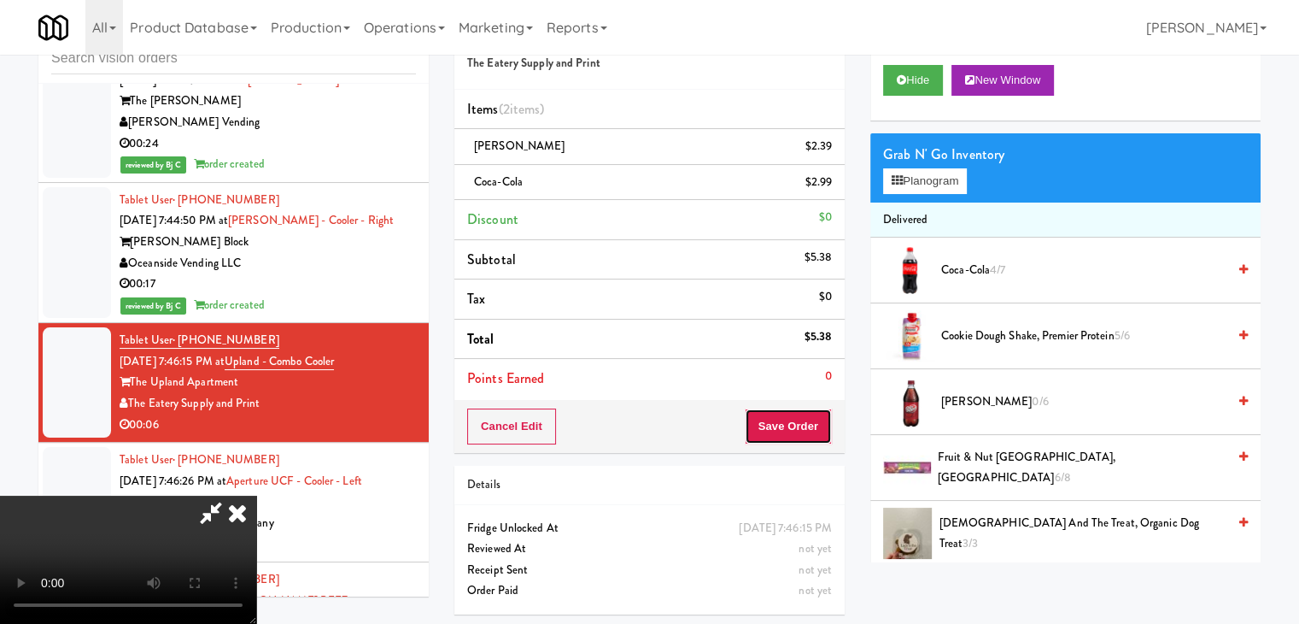
click at [816, 430] on button "Save Order" at bounding box center [788, 426] width 87 height 36
drag, startPoint x: 816, startPoint y: 430, endPoint x: 803, endPoint y: 425, distance: 13.8
click at [805, 425] on button "Save Order" at bounding box center [788, 426] width 87 height 36
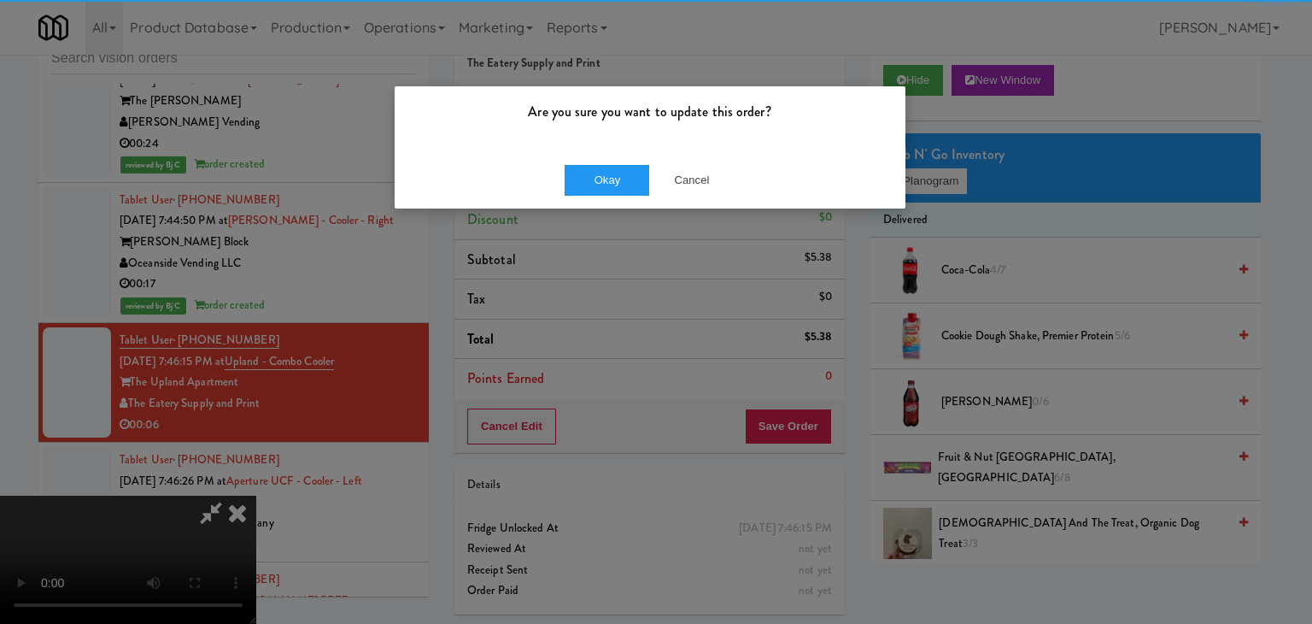
click at [637, 201] on div "Okay Cancel" at bounding box center [650, 179] width 511 height 57
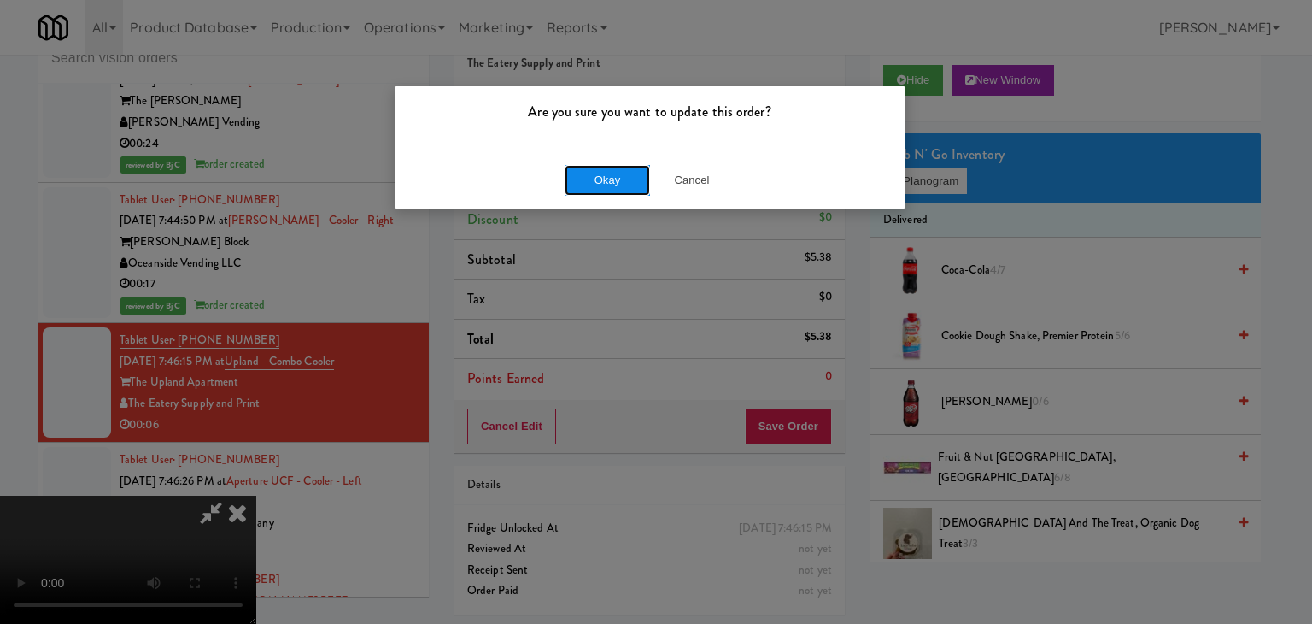
click at [625, 185] on button "Okay" at bounding box center [607, 180] width 85 height 31
click at [625, 185] on div "Okay Cancel" at bounding box center [650, 179] width 511 height 57
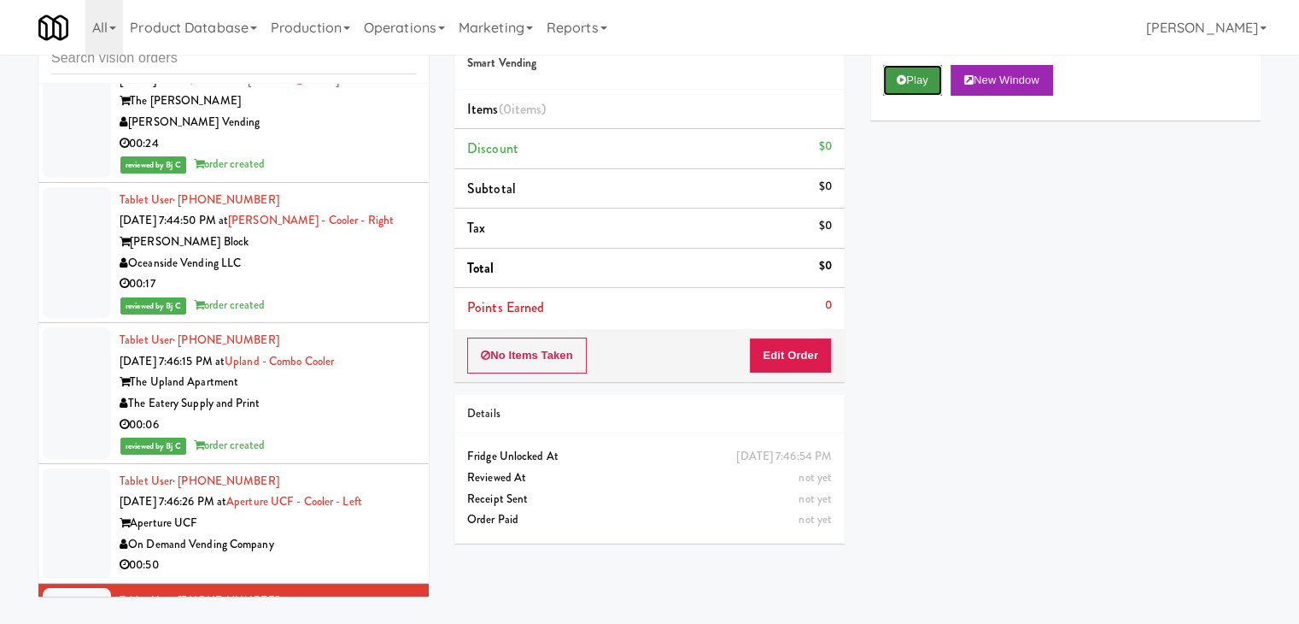
click at [907, 78] on button "Play" at bounding box center [912, 80] width 59 height 31
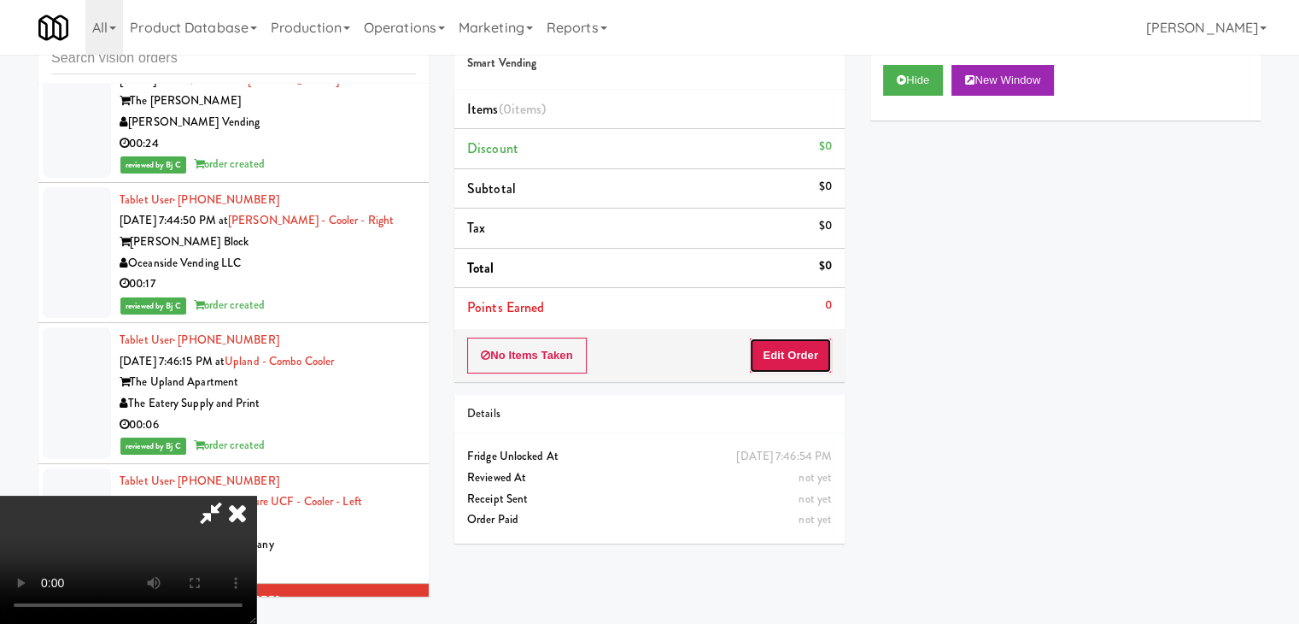
click at [795, 343] on button "Edit Order" at bounding box center [790, 355] width 83 height 36
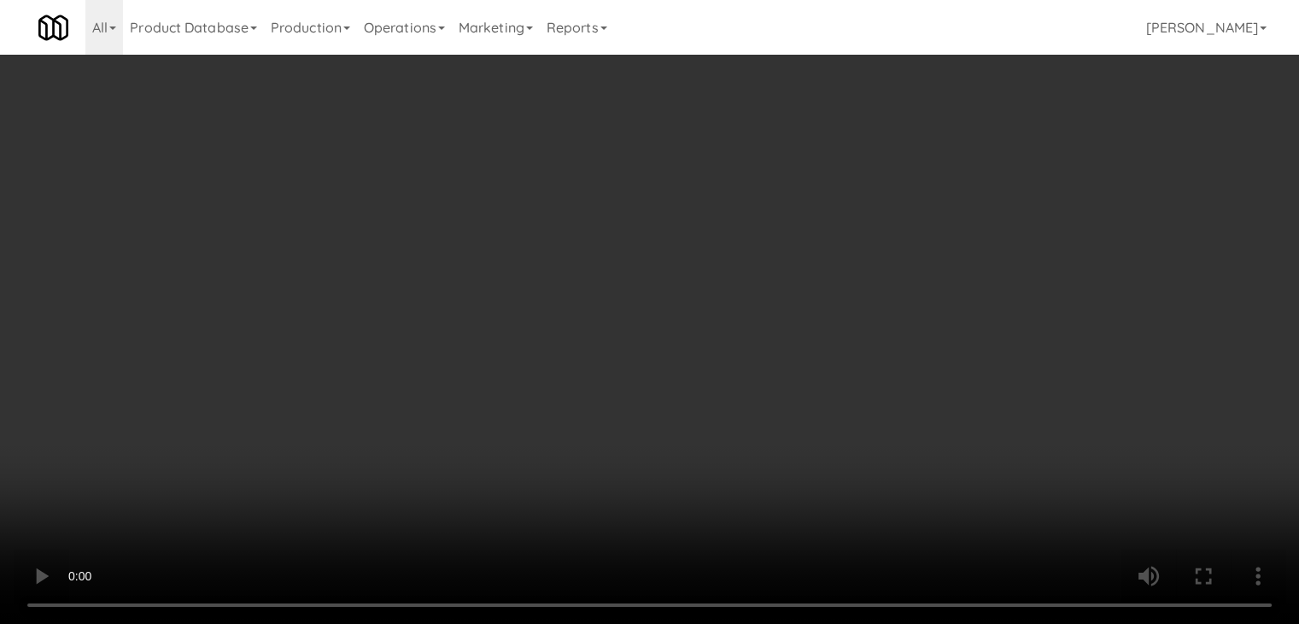
scroll to position [18426, 0]
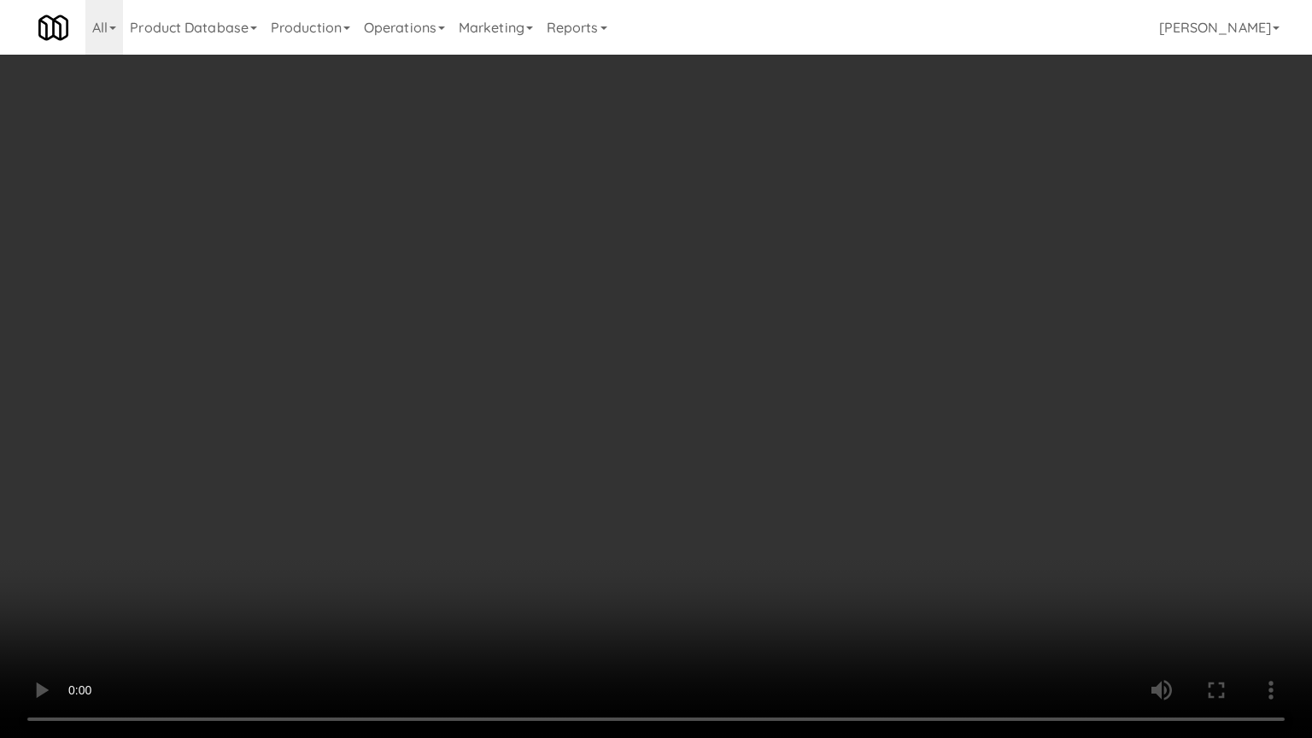
click at [746, 508] on video at bounding box center [656, 369] width 1312 height 738
click at [752, 504] on video at bounding box center [656, 369] width 1312 height 738
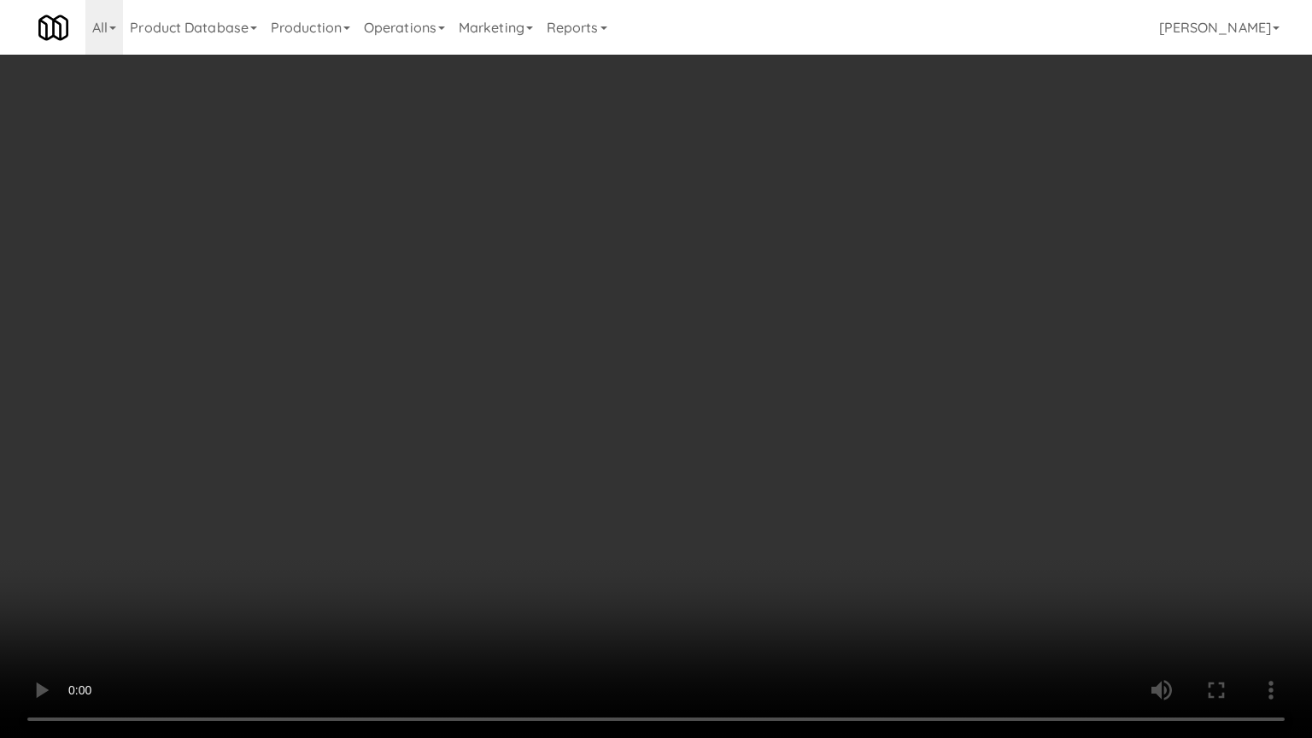
drag, startPoint x: 752, startPoint y: 504, endPoint x: 800, endPoint y: 370, distance: 142.7
click at [753, 501] on video at bounding box center [656, 369] width 1312 height 738
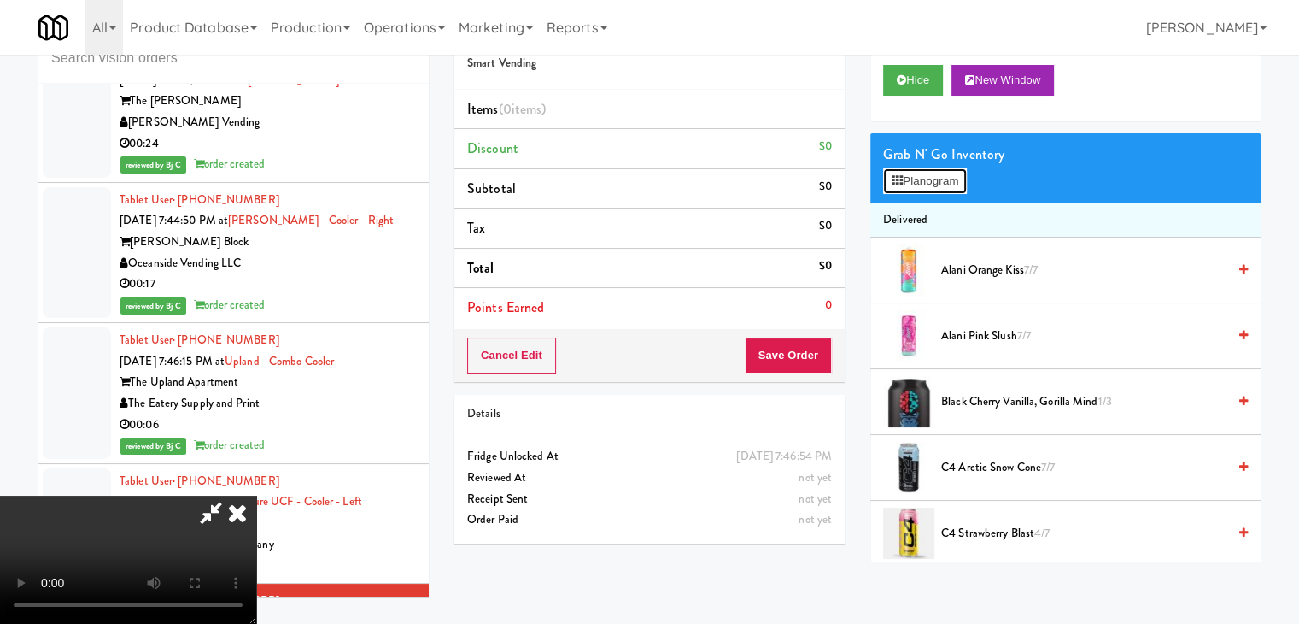
click at [922, 183] on button "Planogram" at bounding box center [925, 181] width 84 height 26
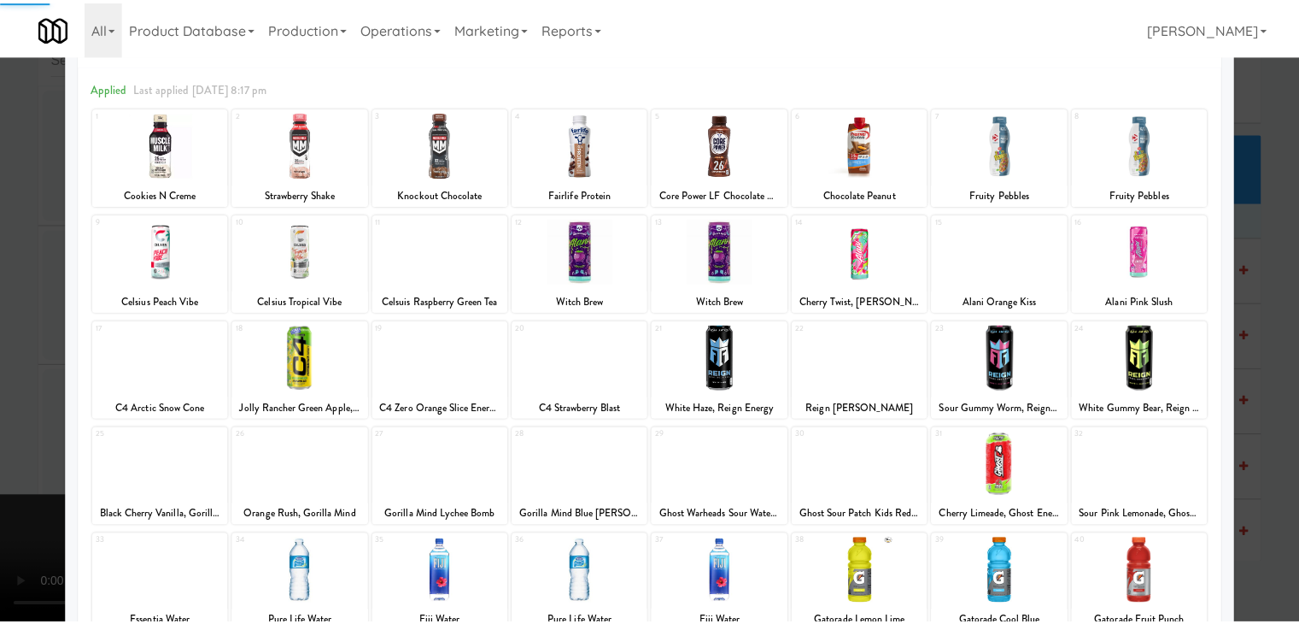
scroll to position [215, 0]
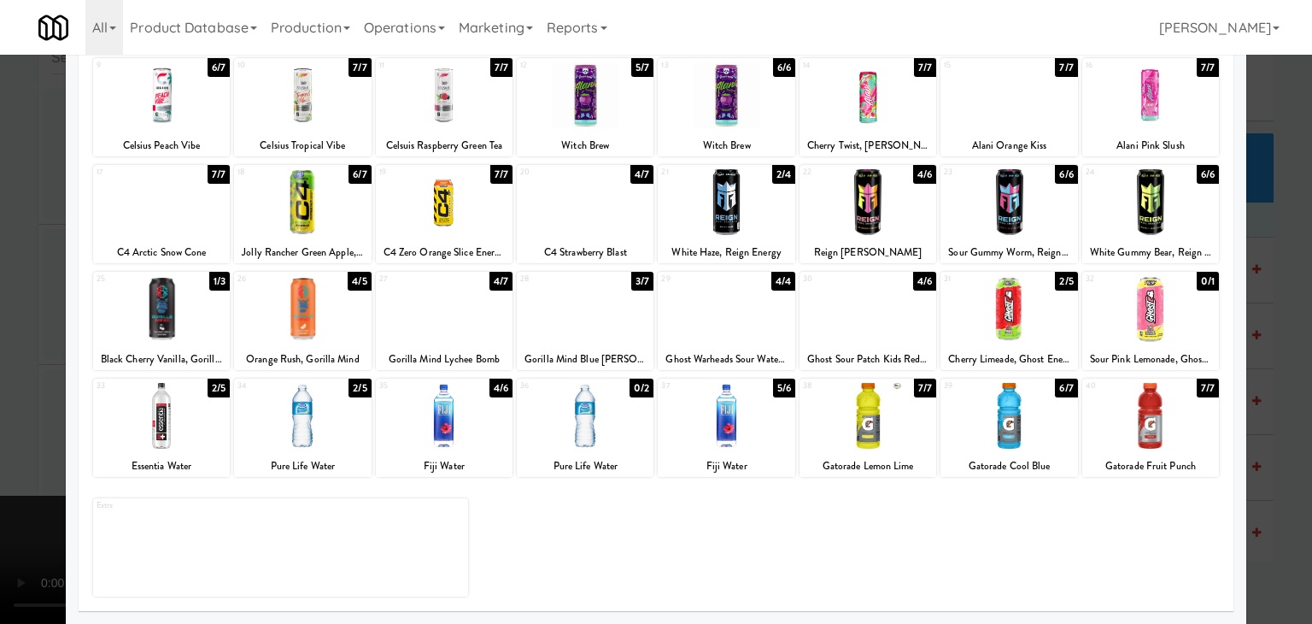
click at [436, 440] on div at bounding box center [444, 416] width 137 height 66
click at [31, 404] on div at bounding box center [656, 312] width 1312 height 624
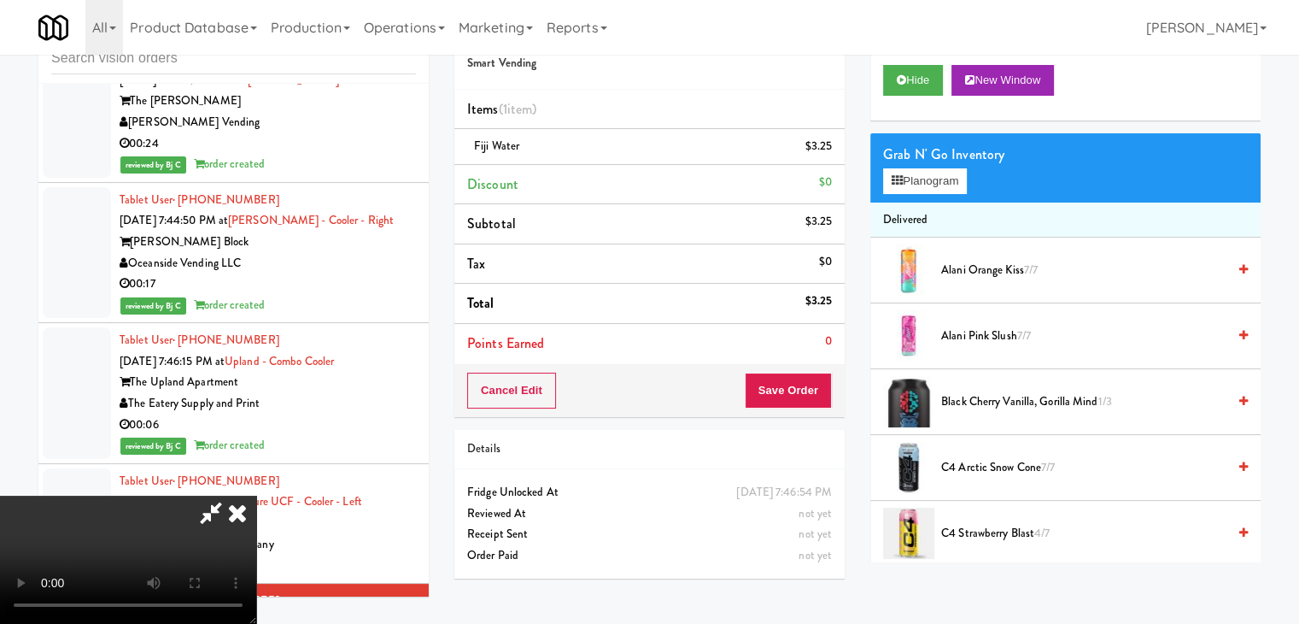
scroll to position [171, 0]
click at [256, 495] on video at bounding box center [128, 559] width 256 height 128
click at [799, 388] on button "Save Order" at bounding box center [788, 390] width 87 height 36
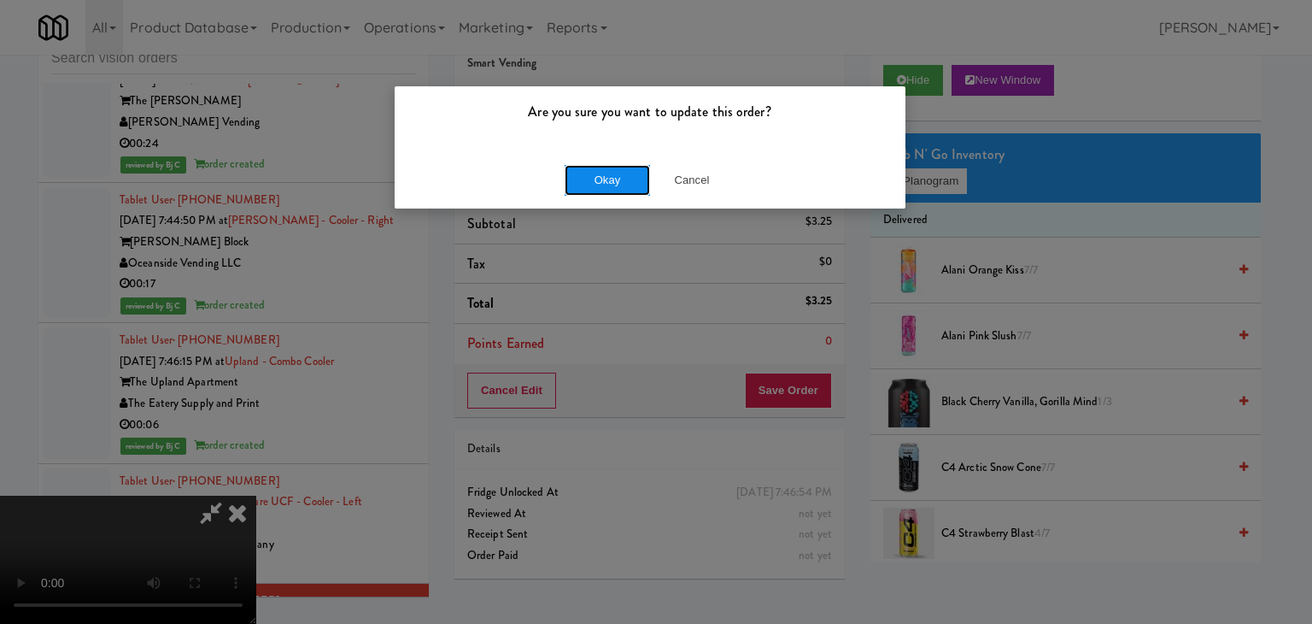
click at [625, 168] on button "Okay" at bounding box center [607, 180] width 85 height 31
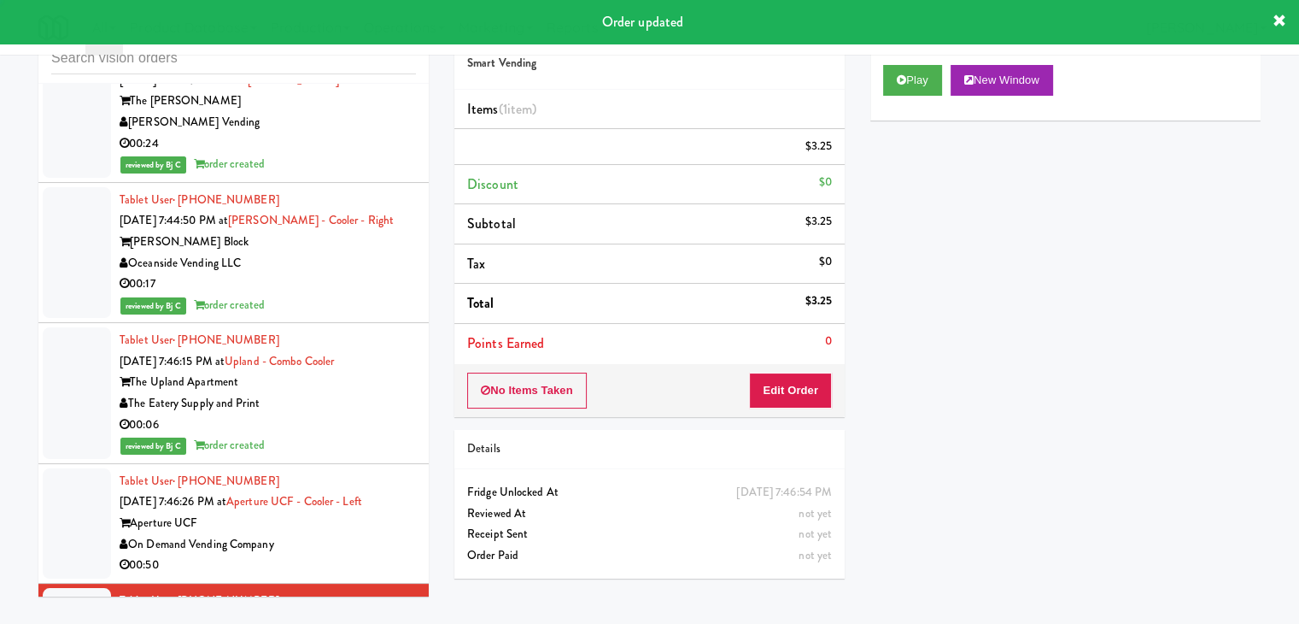
scroll to position [0, 0]
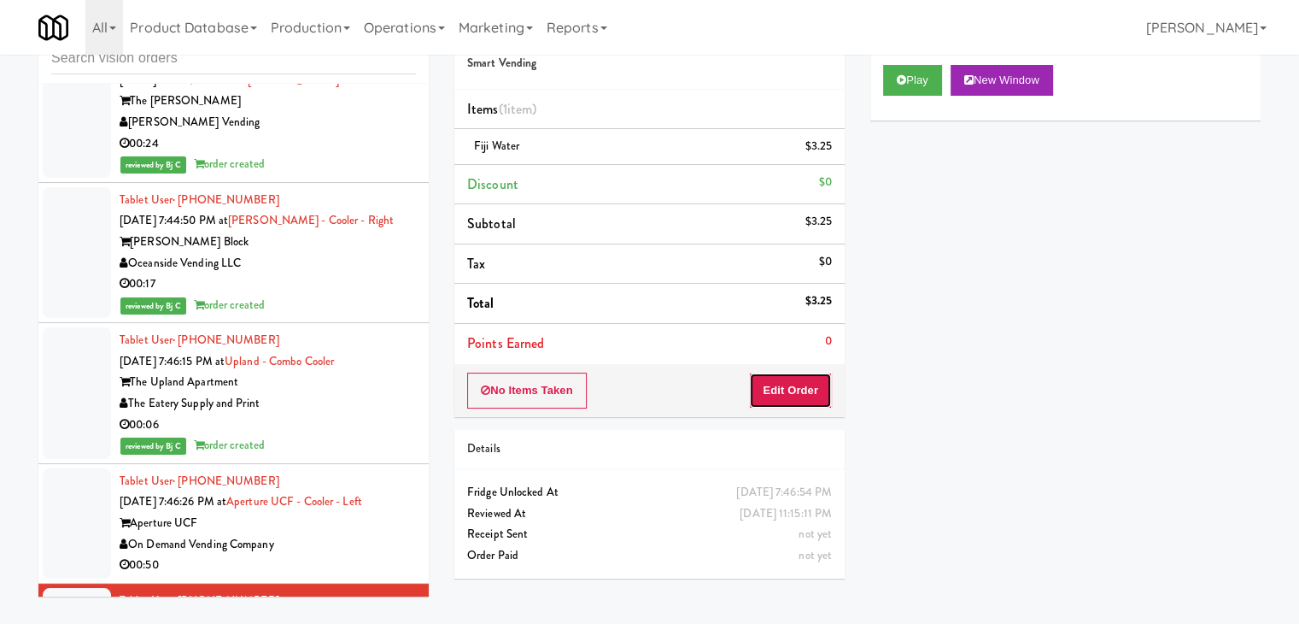
drag, startPoint x: 794, startPoint y: 394, endPoint x: 851, endPoint y: 360, distance: 66.7
click at [799, 390] on button "Edit Order" at bounding box center [790, 390] width 83 height 36
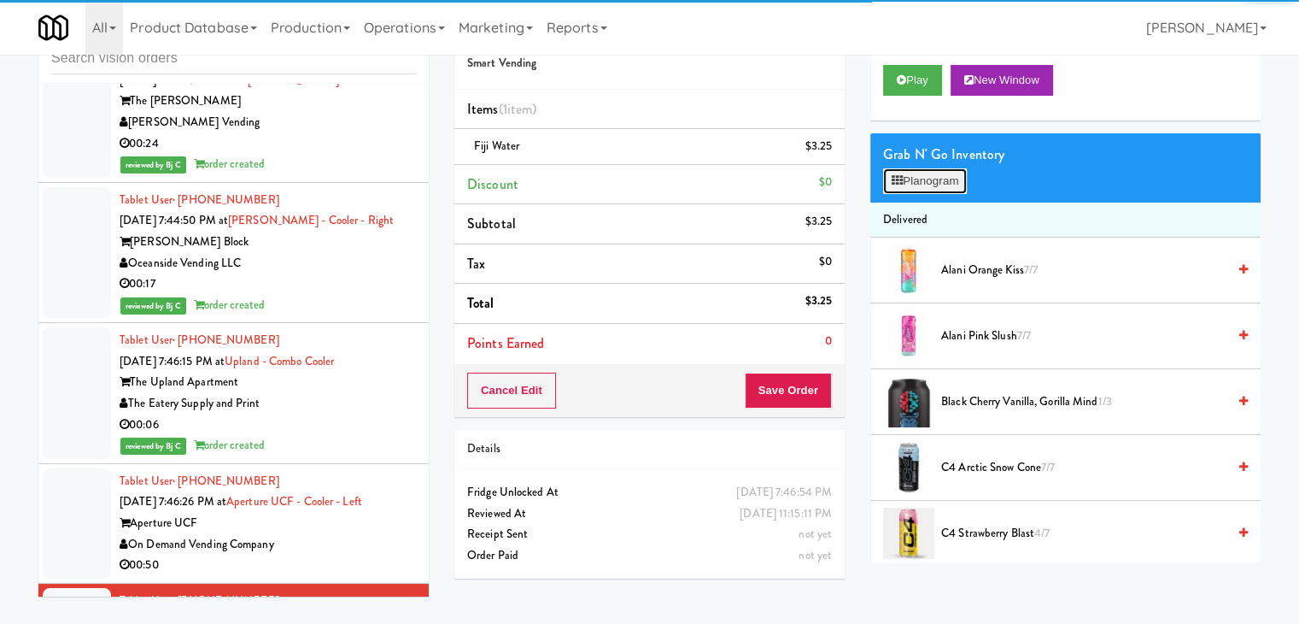
click at [934, 176] on button "Planogram" at bounding box center [925, 181] width 84 height 26
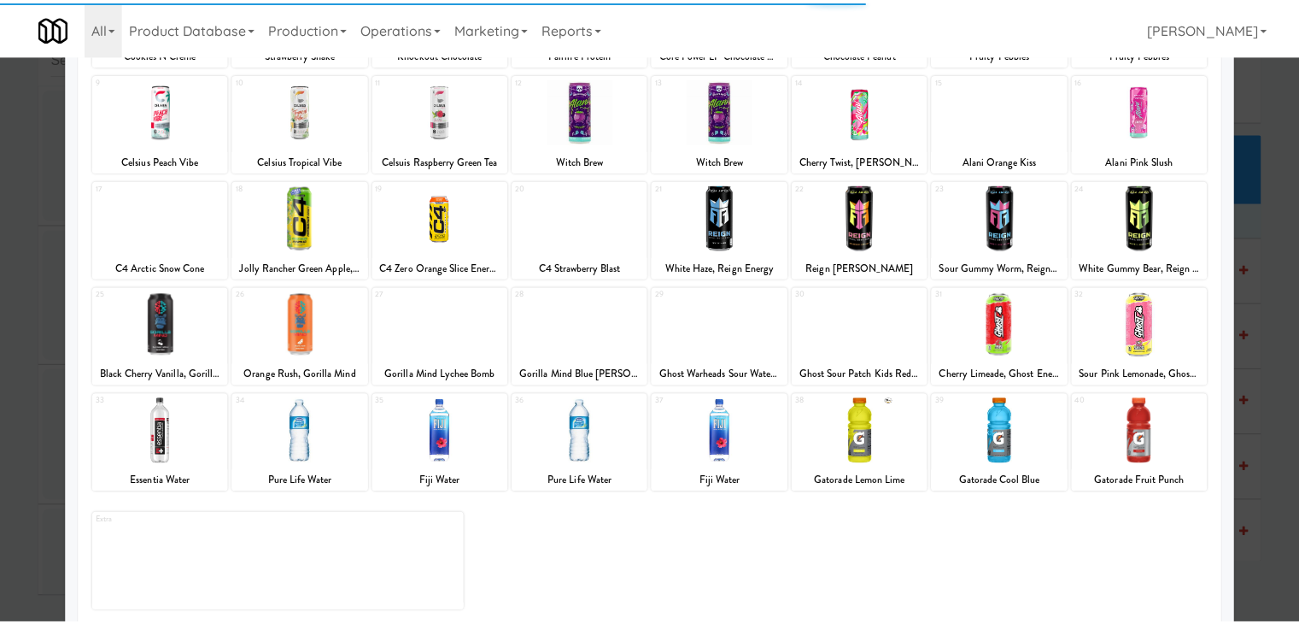
scroll to position [215, 0]
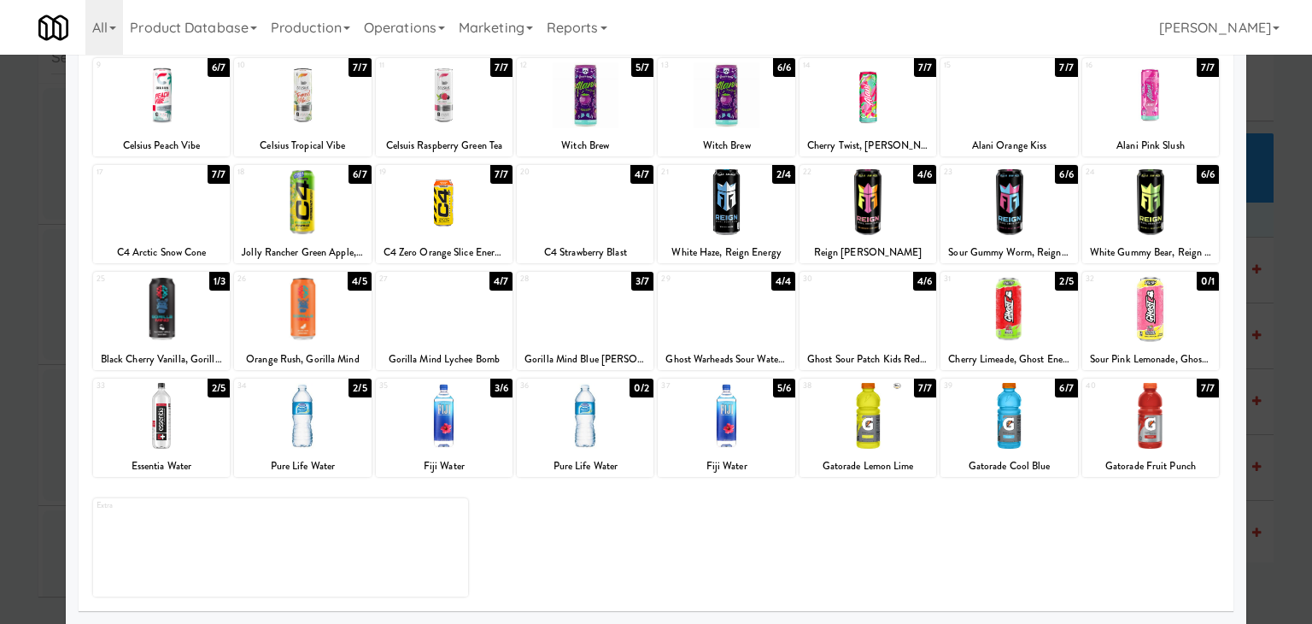
click at [0, 380] on div at bounding box center [656, 312] width 1312 height 624
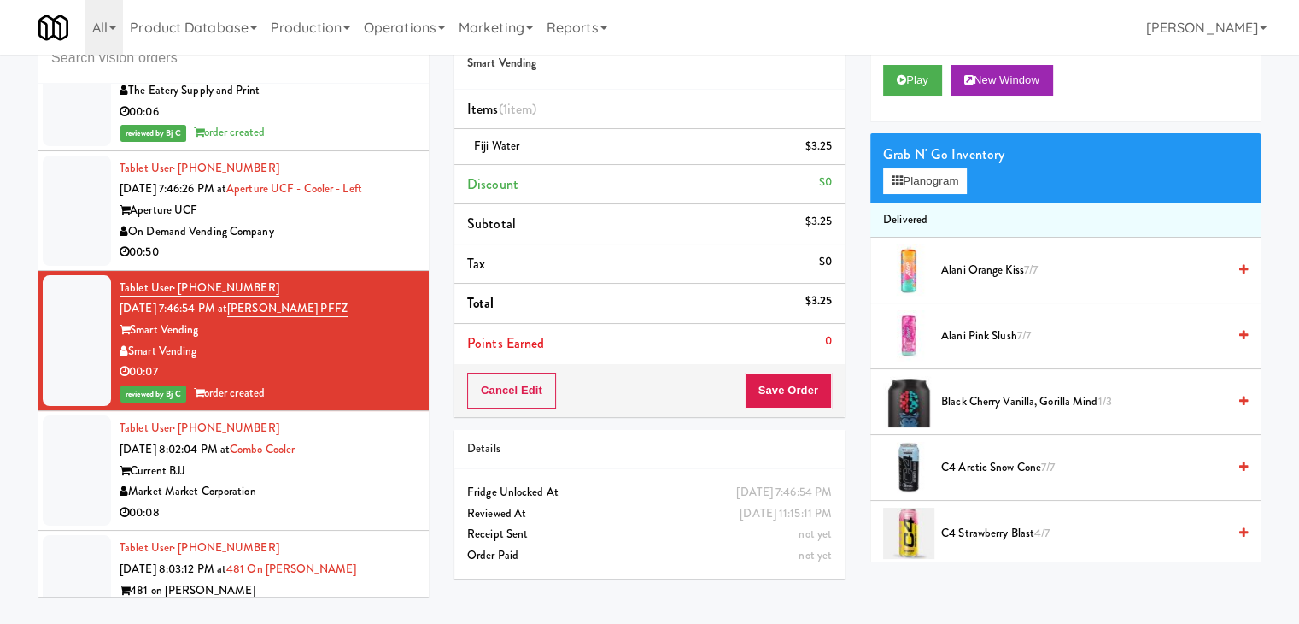
scroll to position [18809, 0]
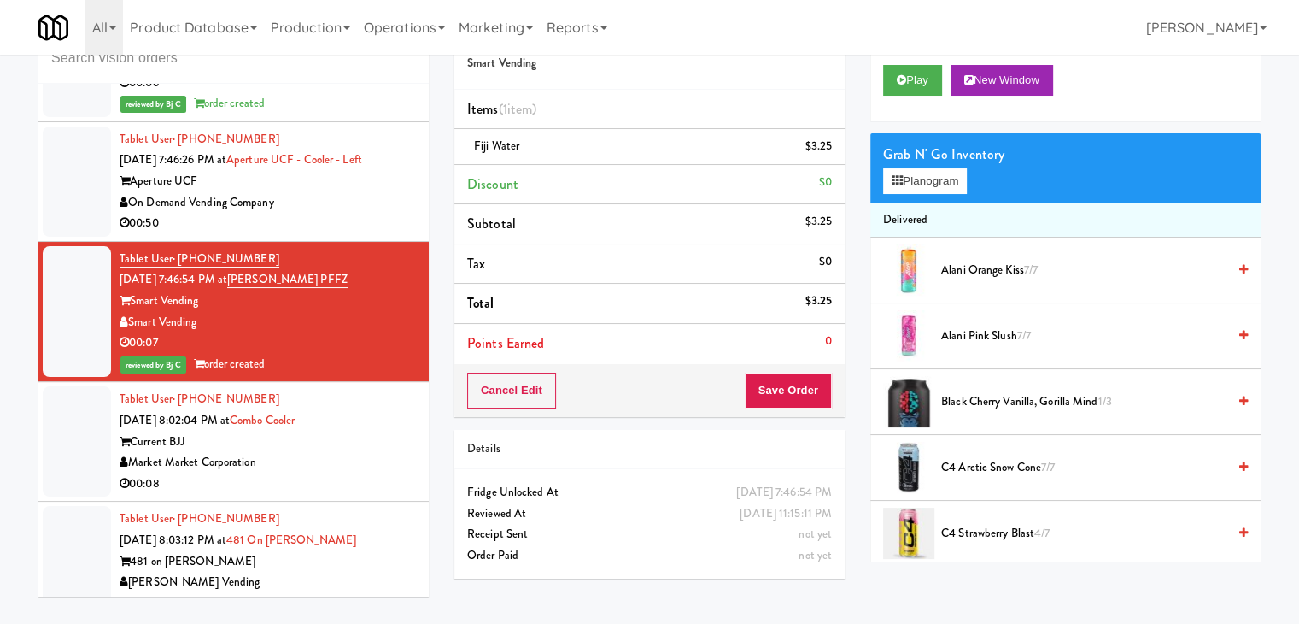
click at [385, 452] on div "Market Market Corporation" at bounding box center [268, 462] width 296 height 21
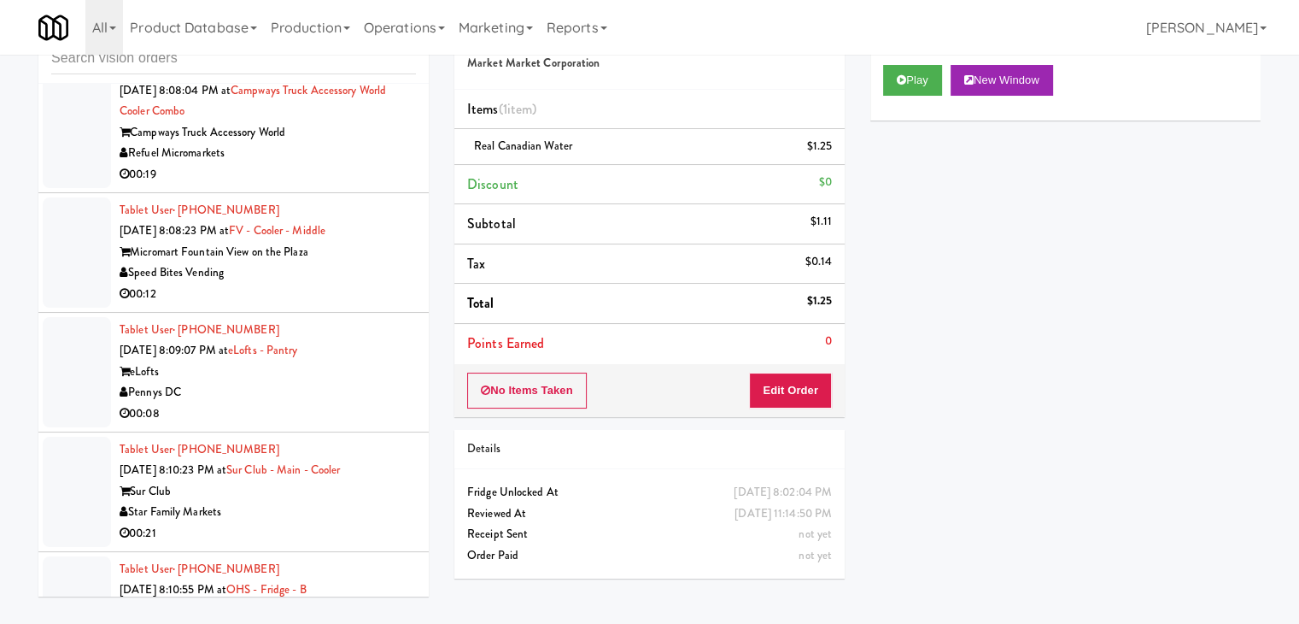
scroll to position [20945, 0]
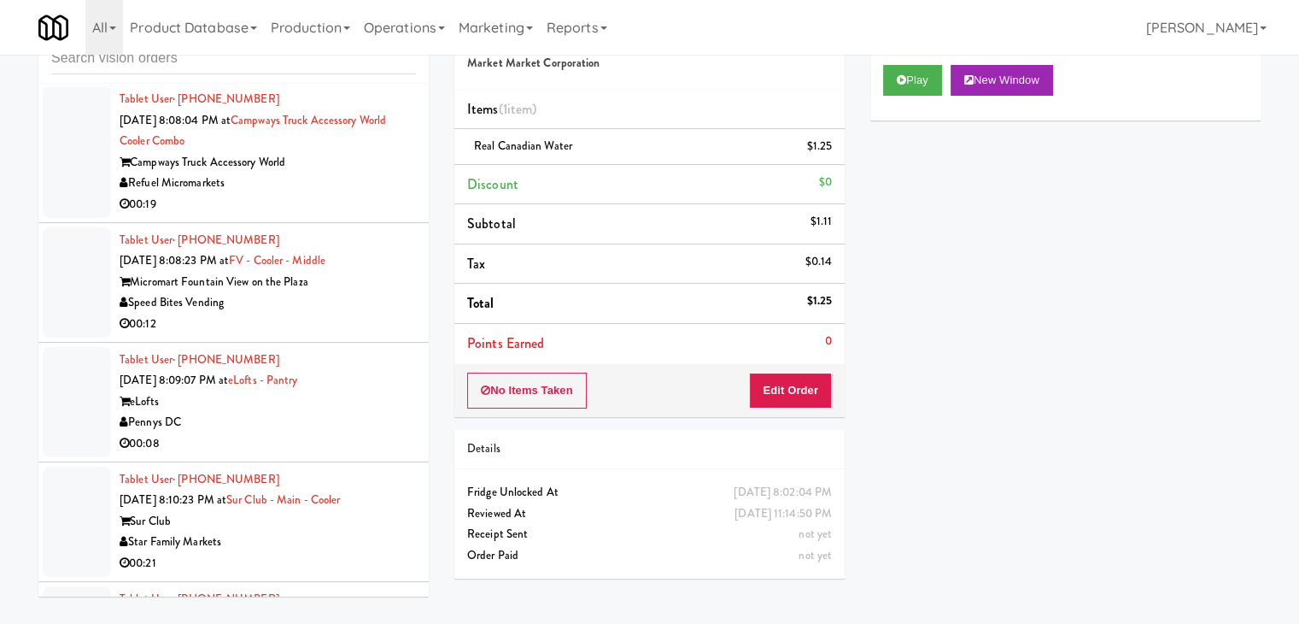
click at [327, 412] on div "Pennys DC" at bounding box center [268, 422] width 296 height 21
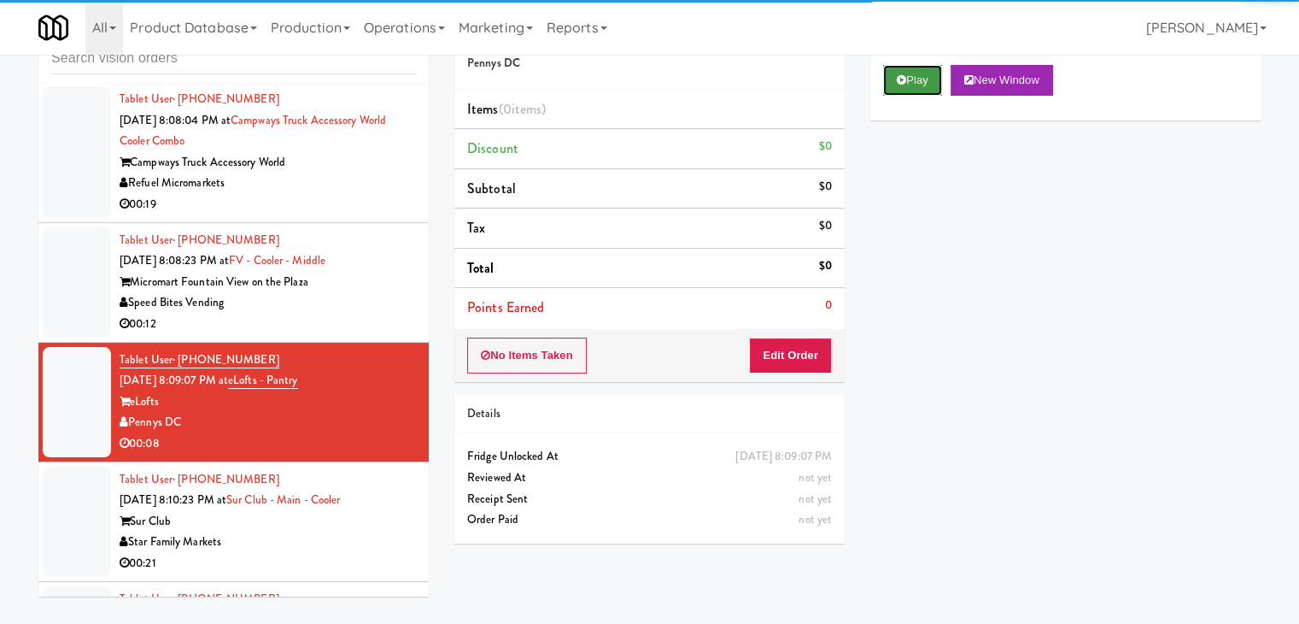
click at [911, 78] on button "Play" at bounding box center [912, 80] width 59 height 31
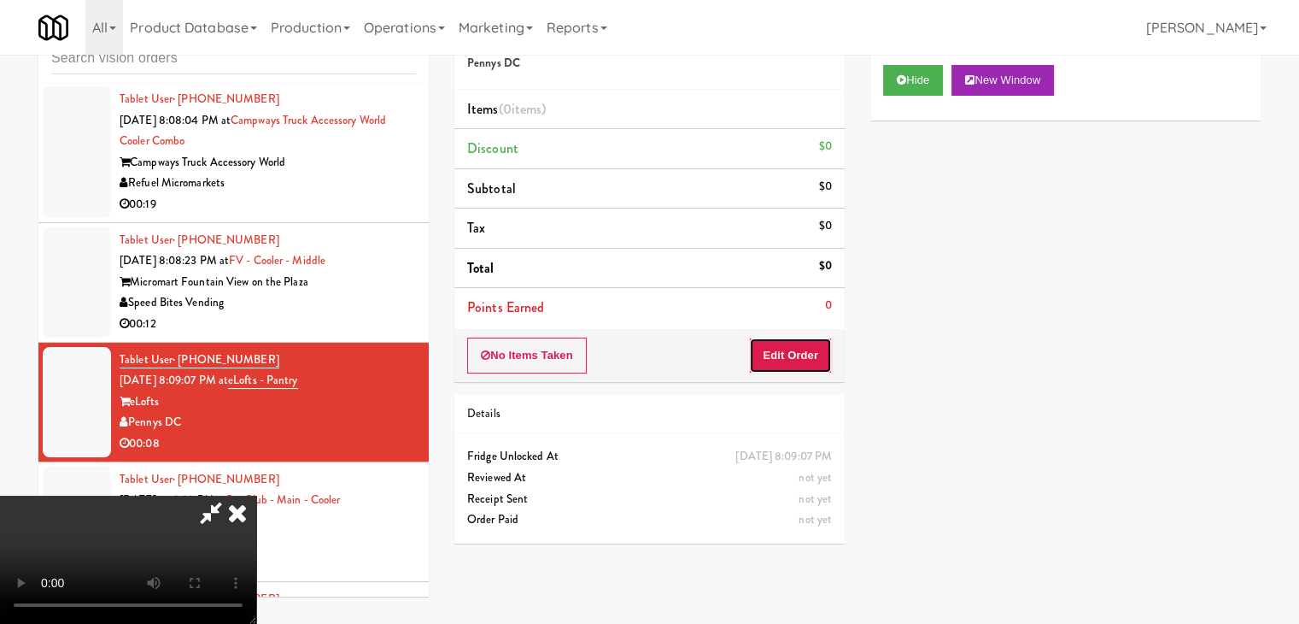
click at [799, 348] on button "Edit Order" at bounding box center [790, 355] width 83 height 36
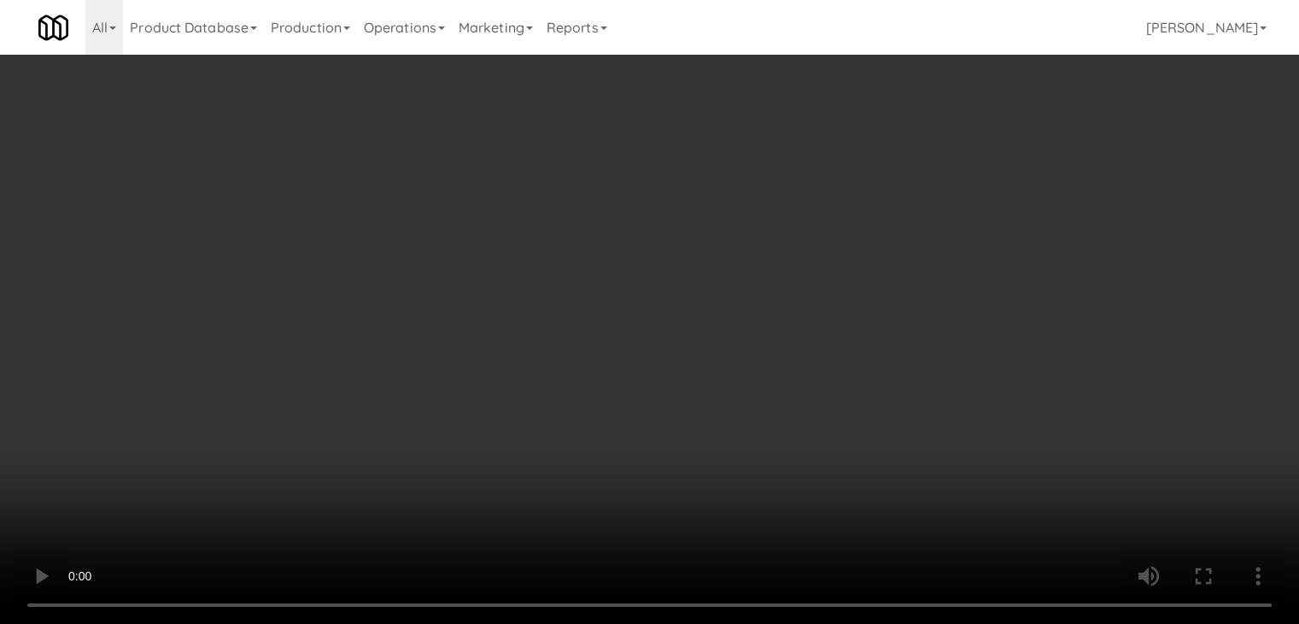
scroll to position [20882, 0]
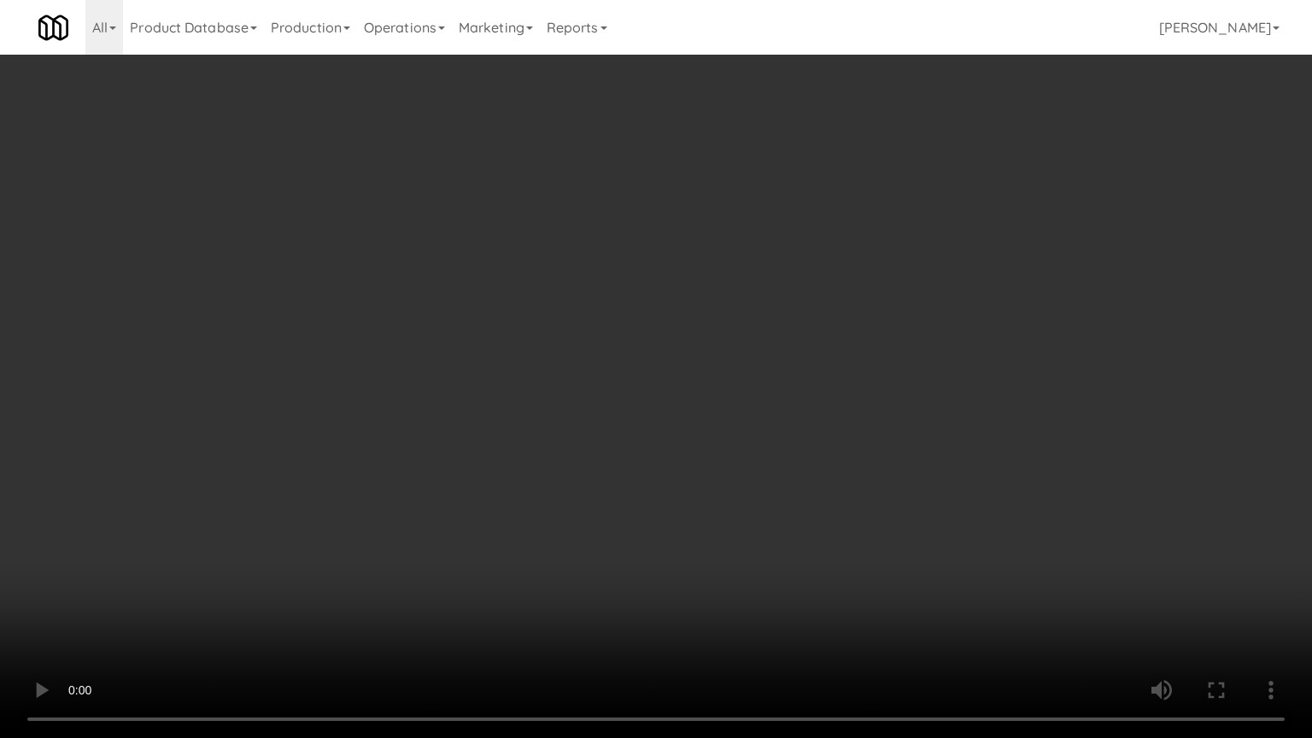
click at [823, 506] on video at bounding box center [656, 369] width 1312 height 738
click at [825, 506] on video at bounding box center [656, 369] width 1312 height 738
click at [827, 506] on video at bounding box center [656, 369] width 1312 height 738
click at [201, 623] on video at bounding box center [656, 369] width 1312 height 738
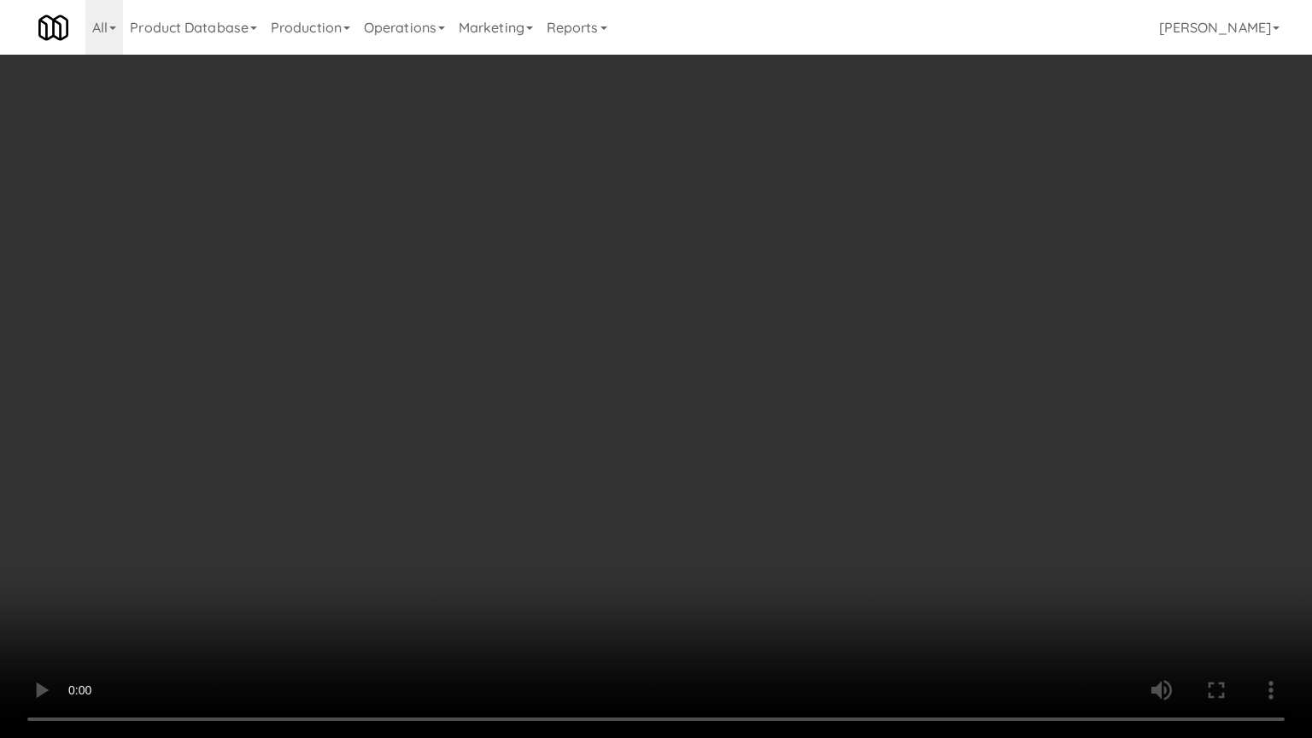
click at [658, 513] on video at bounding box center [656, 369] width 1312 height 738
click at [668, 509] on video at bounding box center [656, 369] width 1312 height 738
click at [686, 442] on video at bounding box center [656, 369] width 1312 height 738
click at [708, 437] on video at bounding box center [656, 369] width 1312 height 738
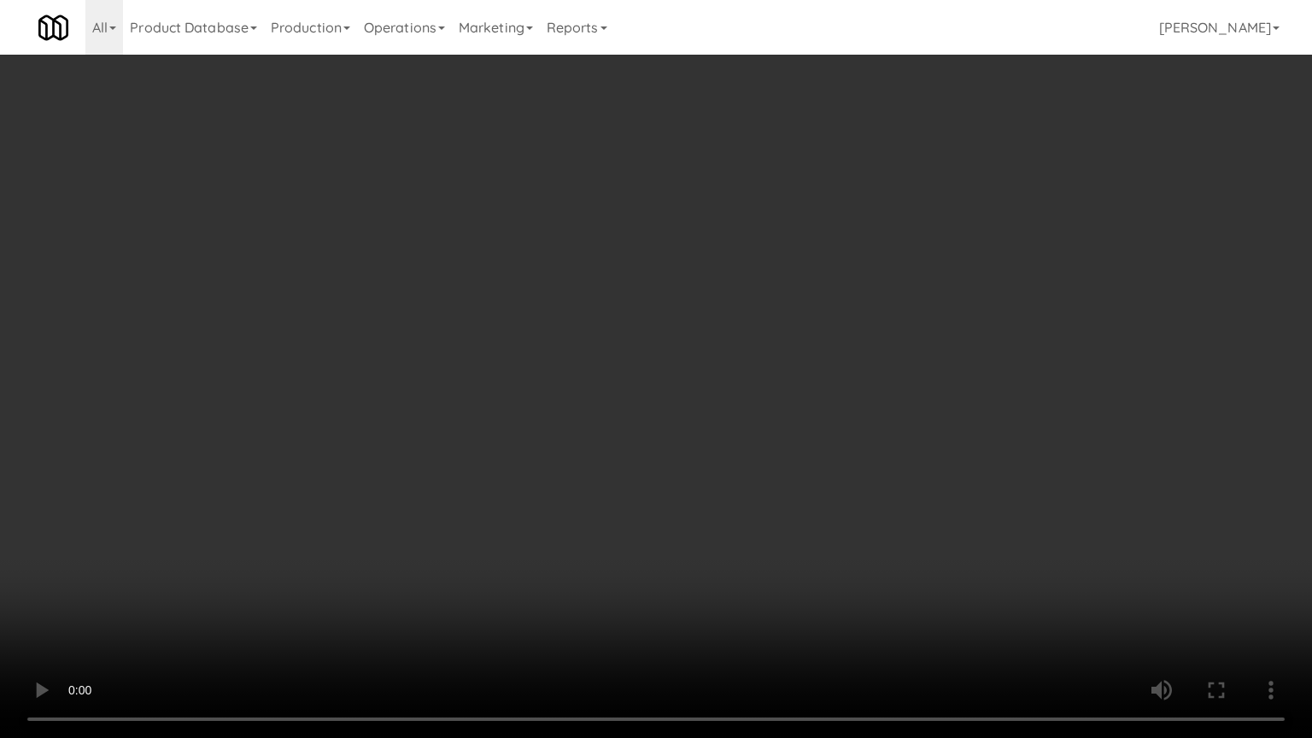
click at [709, 437] on video at bounding box center [656, 369] width 1312 height 738
click at [717, 438] on video at bounding box center [656, 369] width 1312 height 738
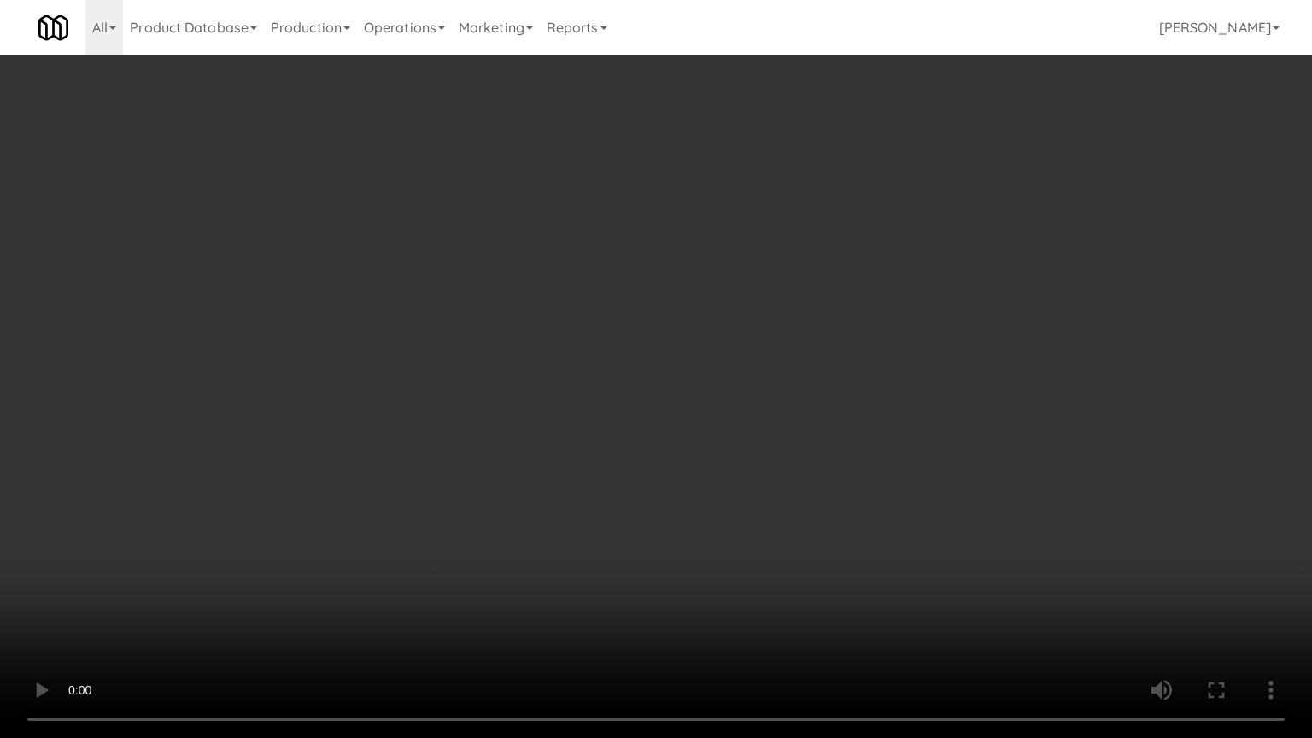
click at [717, 438] on video at bounding box center [656, 369] width 1312 height 738
click at [813, 423] on video at bounding box center [656, 369] width 1312 height 738
click at [811, 423] on video at bounding box center [656, 369] width 1312 height 738
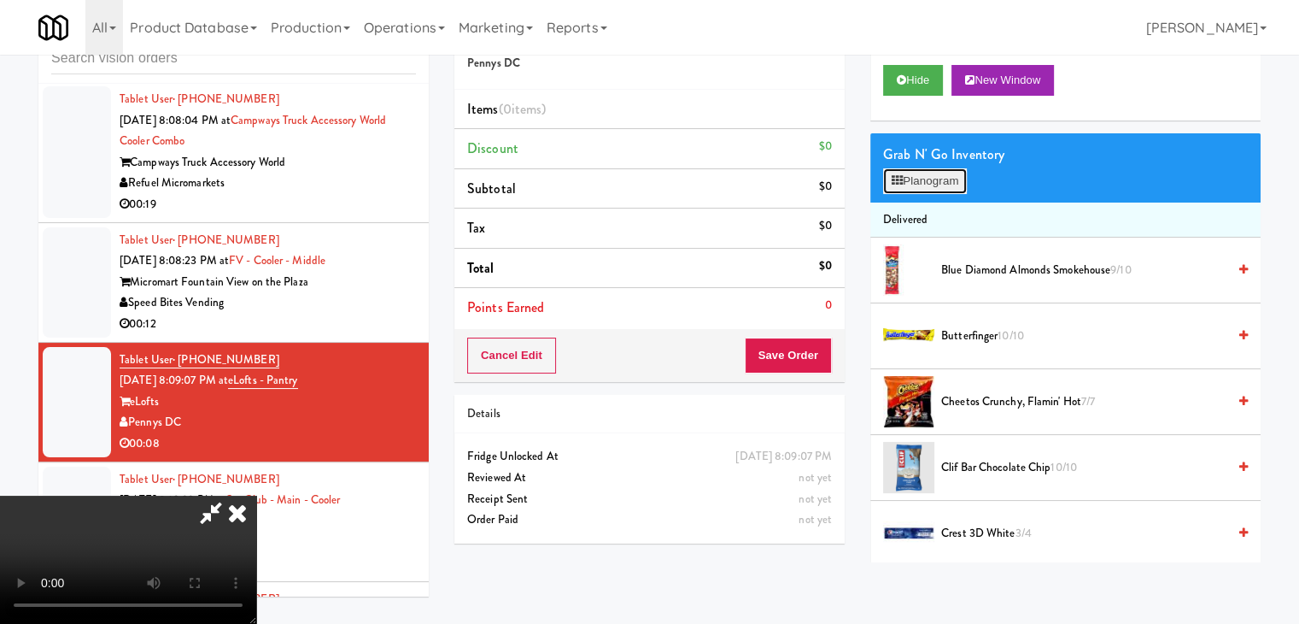
click at [934, 179] on button "Planogram" at bounding box center [925, 181] width 84 height 26
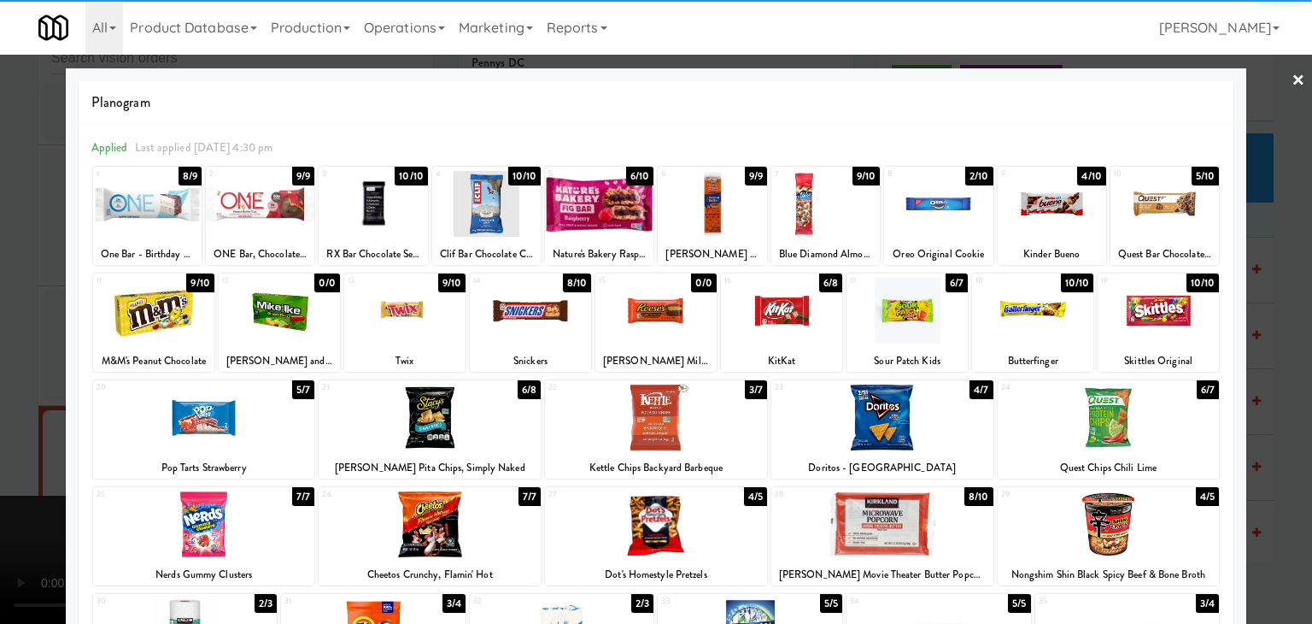
click at [512, 302] on div at bounding box center [530, 311] width 121 height 66
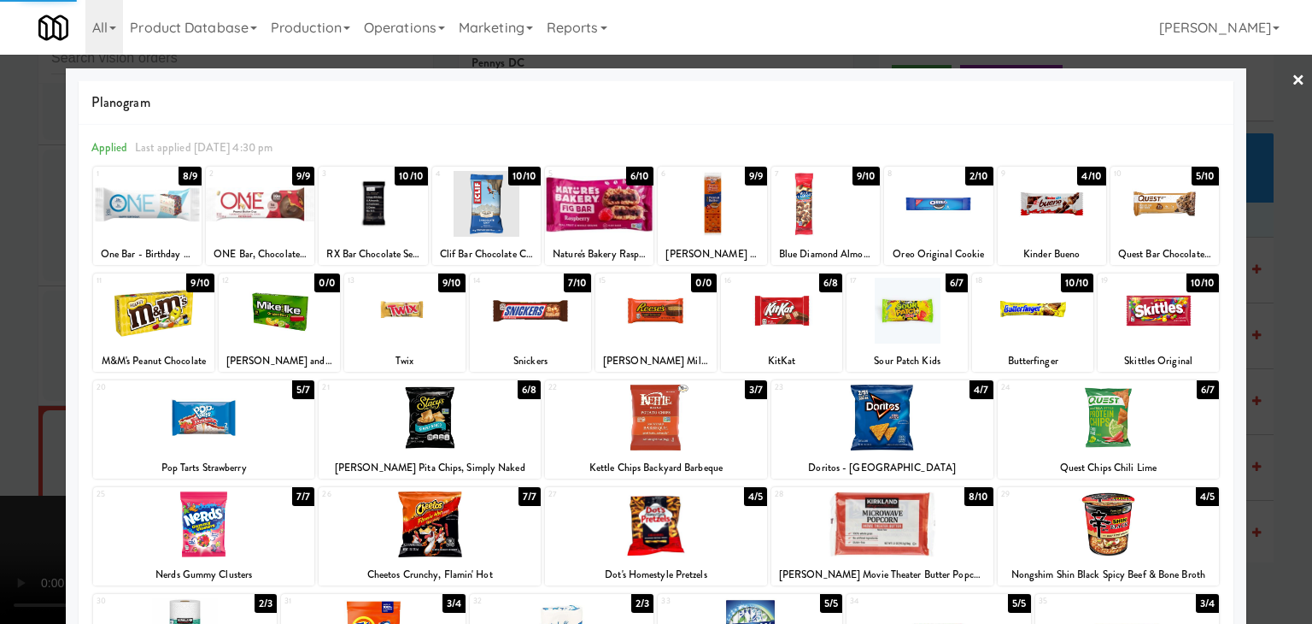
drag, startPoint x: 0, startPoint y: 362, endPoint x: 246, endPoint y: 358, distance: 246.0
click at [5, 362] on div at bounding box center [656, 312] width 1312 height 624
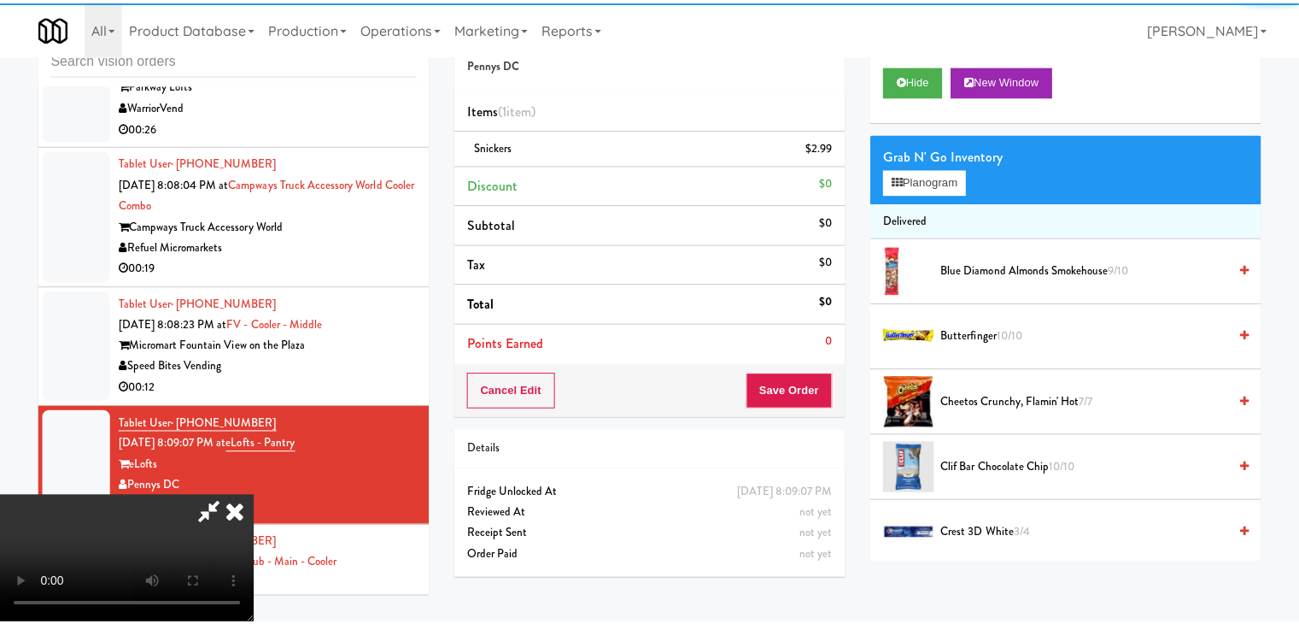
scroll to position [20945, 0]
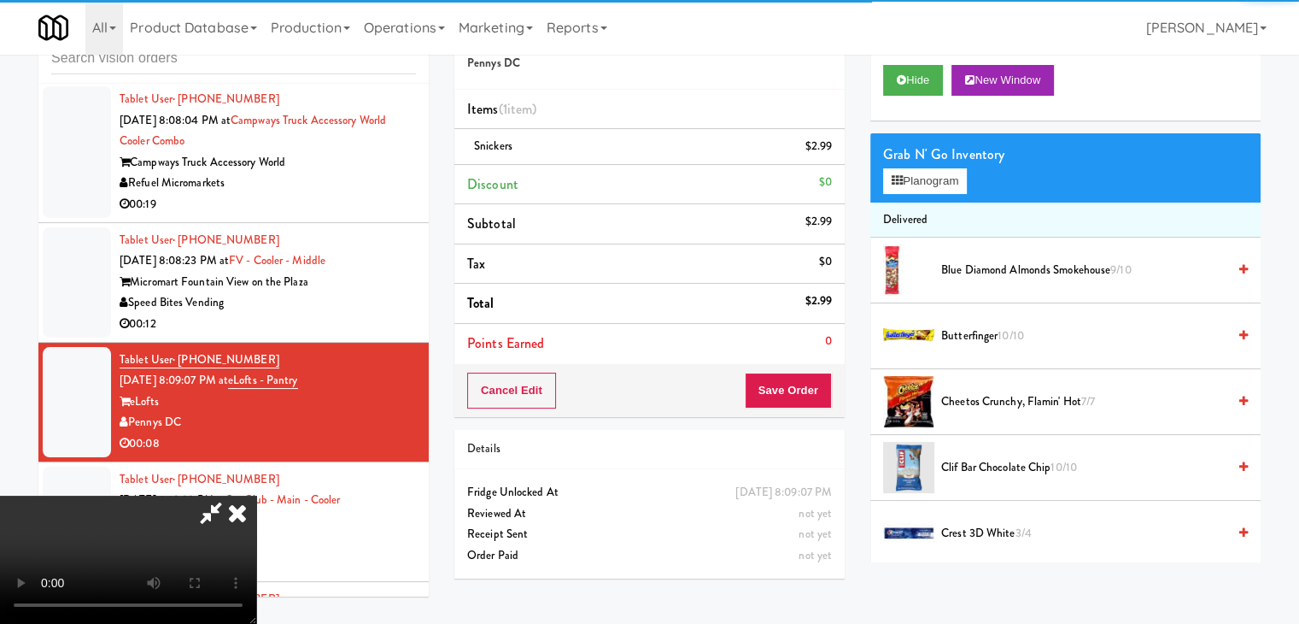
click at [256, 495] on video at bounding box center [128, 559] width 256 height 128
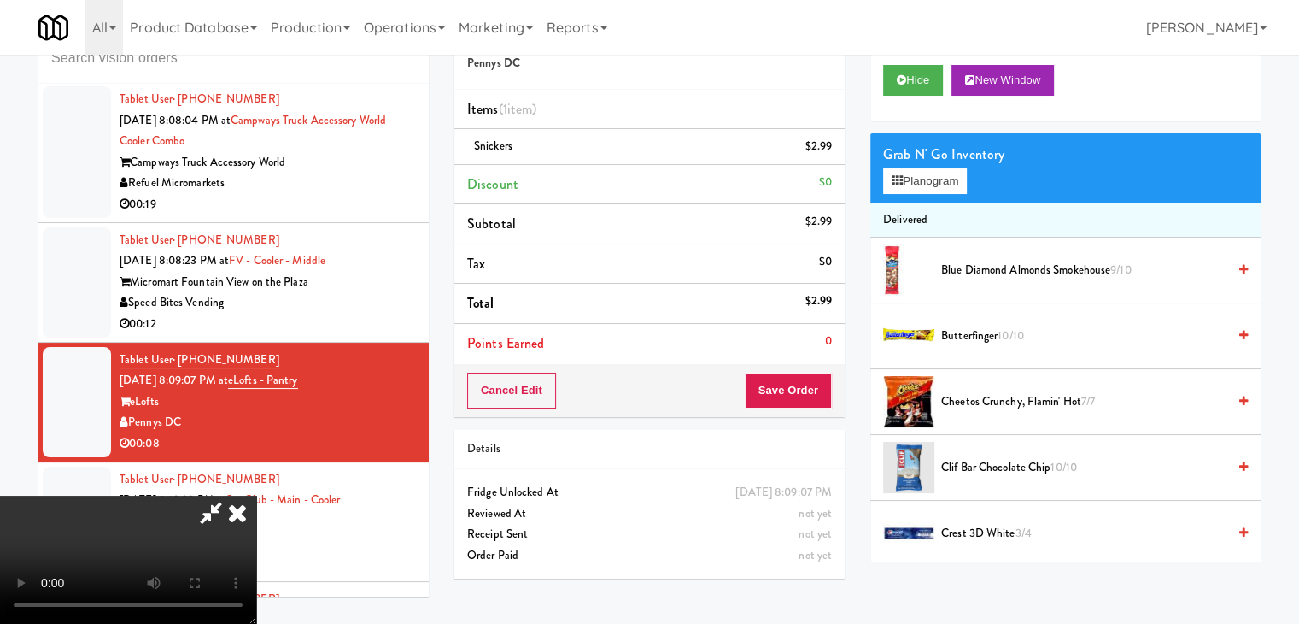
click at [256, 495] on video at bounding box center [128, 559] width 256 height 128
click at [804, 372] on button "Save Order" at bounding box center [788, 390] width 87 height 36
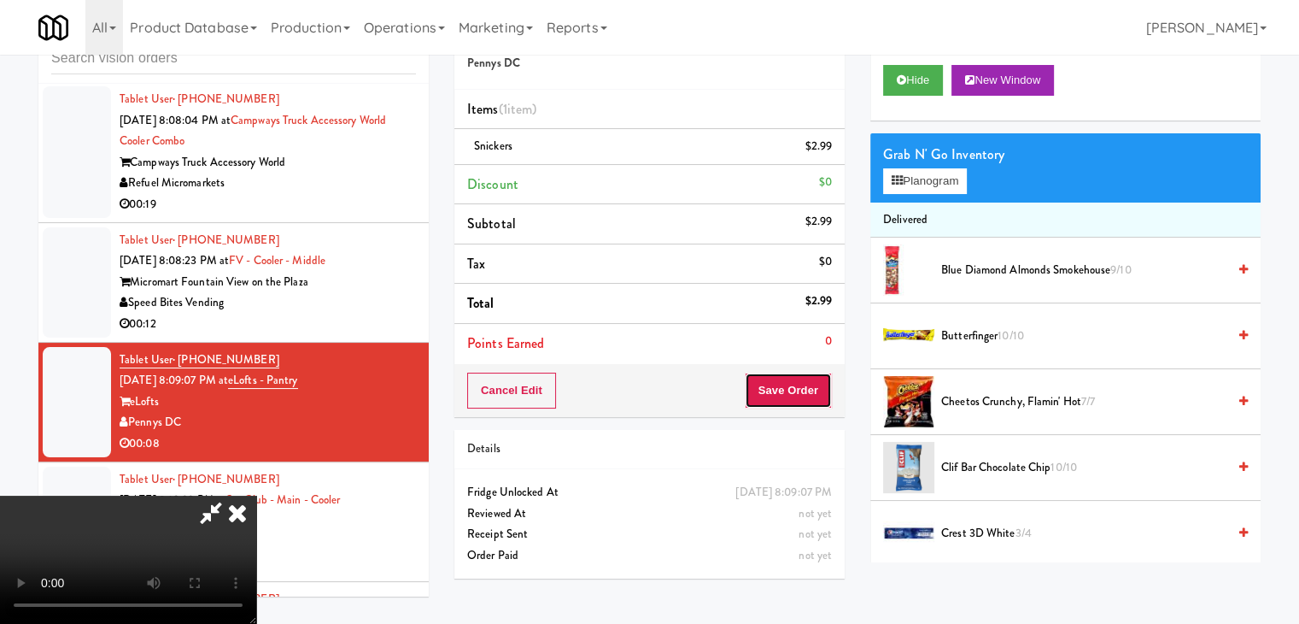
click at [804, 372] on button "Save Order" at bounding box center [788, 390] width 87 height 36
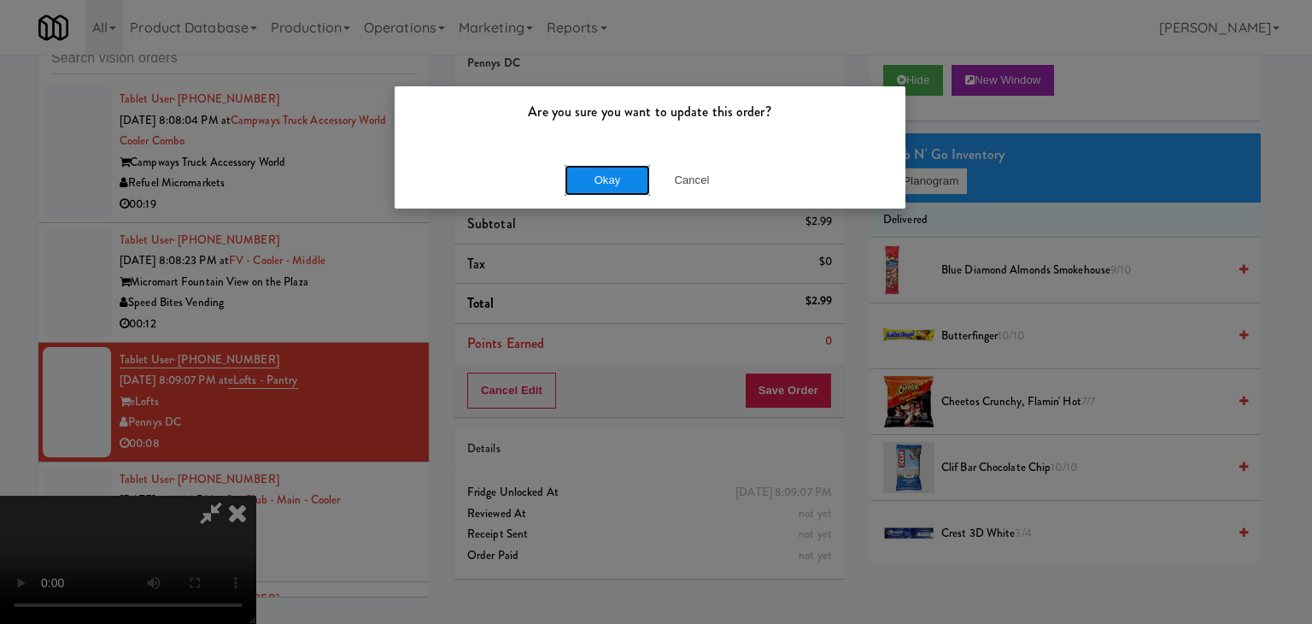
click at [607, 183] on button "Okay" at bounding box center [607, 180] width 85 height 31
click at [608, 183] on div "Okay Cancel" at bounding box center [650, 179] width 511 height 57
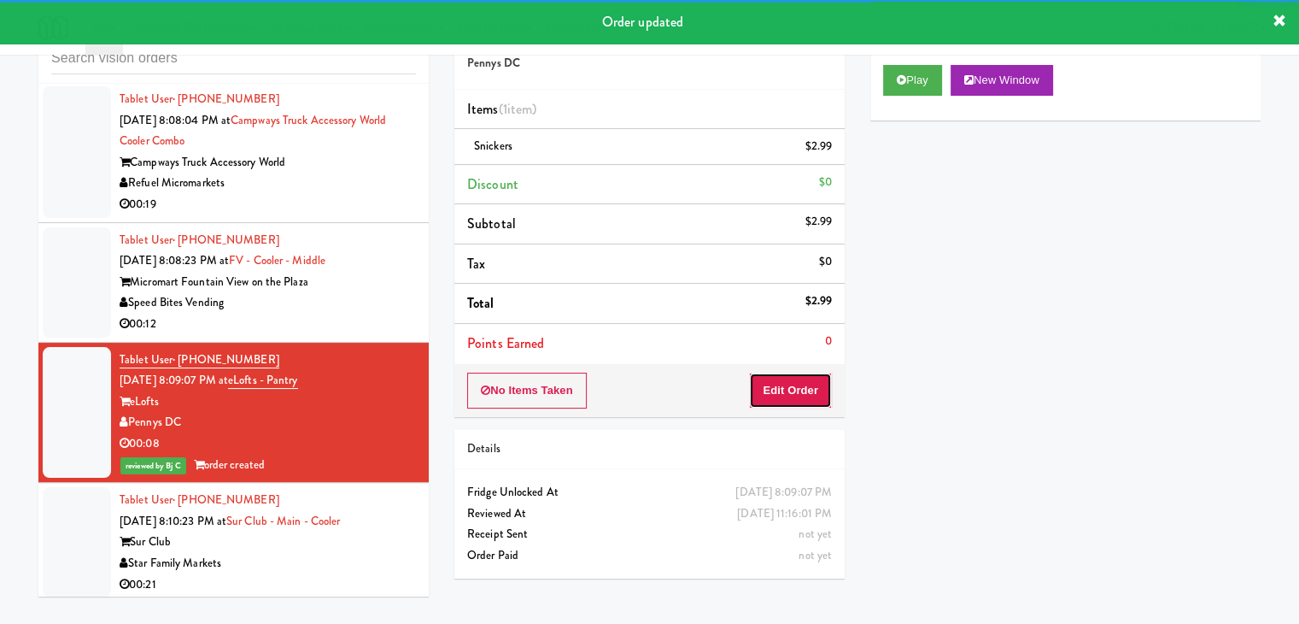
click at [791, 384] on button "Edit Order" at bounding box center [790, 390] width 83 height 36
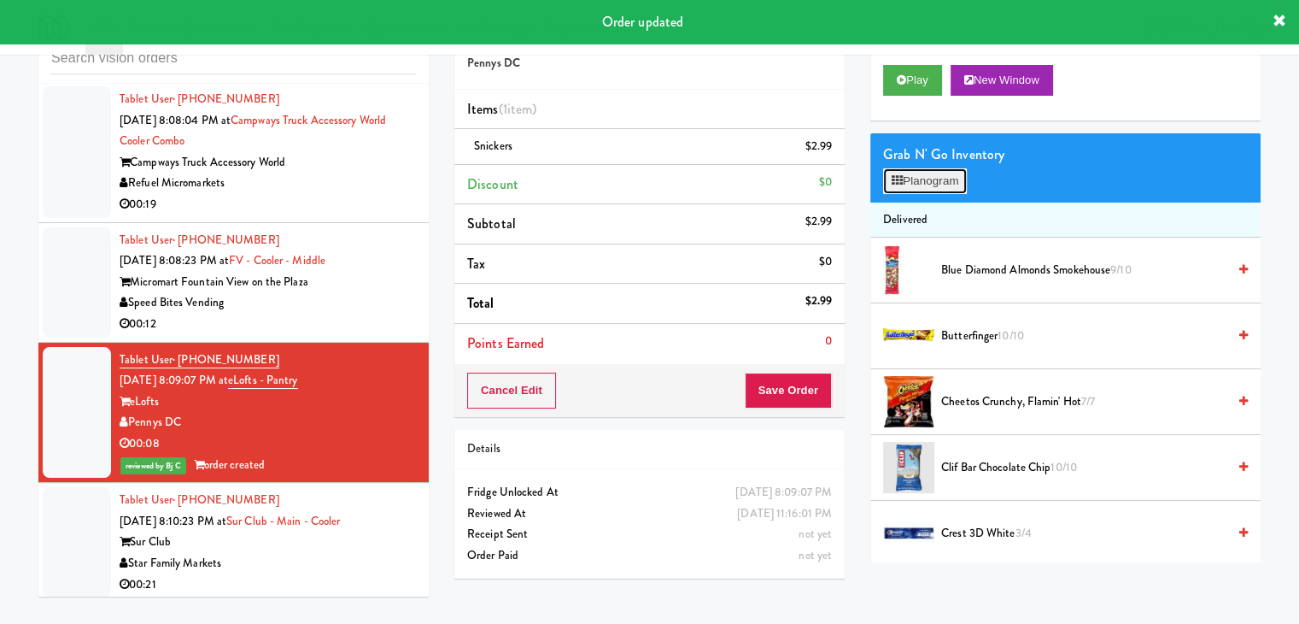
click at [940, 176] on button "Planogram" at bounding box center [925, 181] width 84 height 26
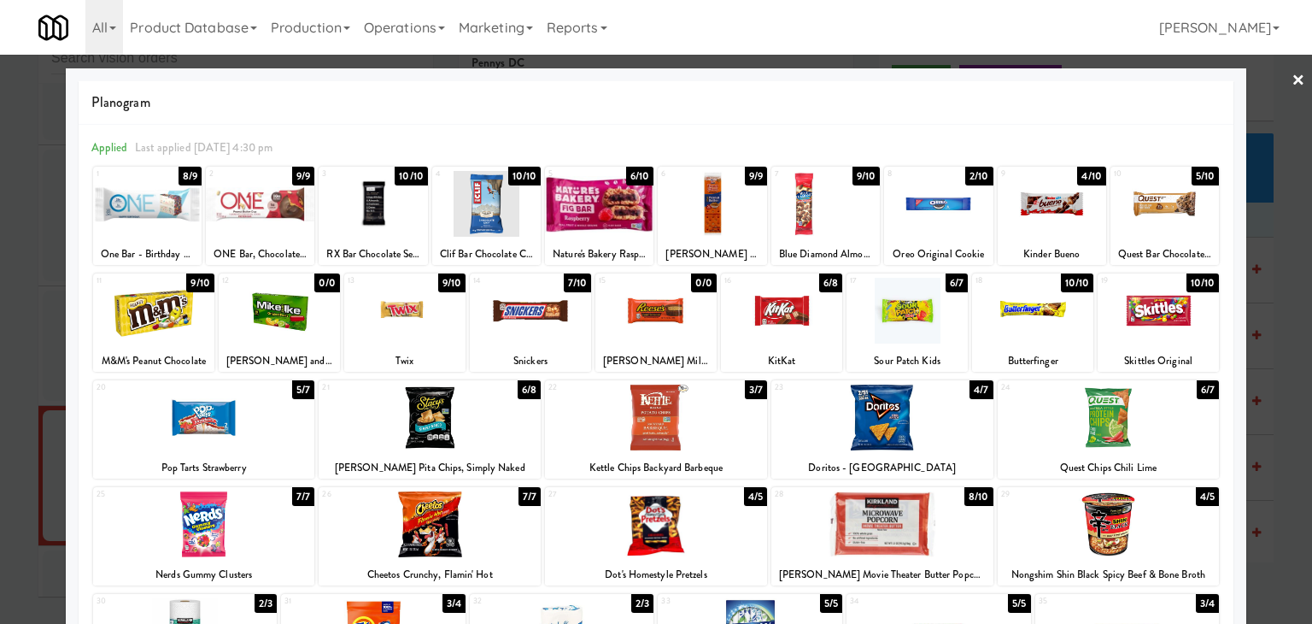
click at [0, 297] on div at bounding box center [656, 312] width 1312 height 624
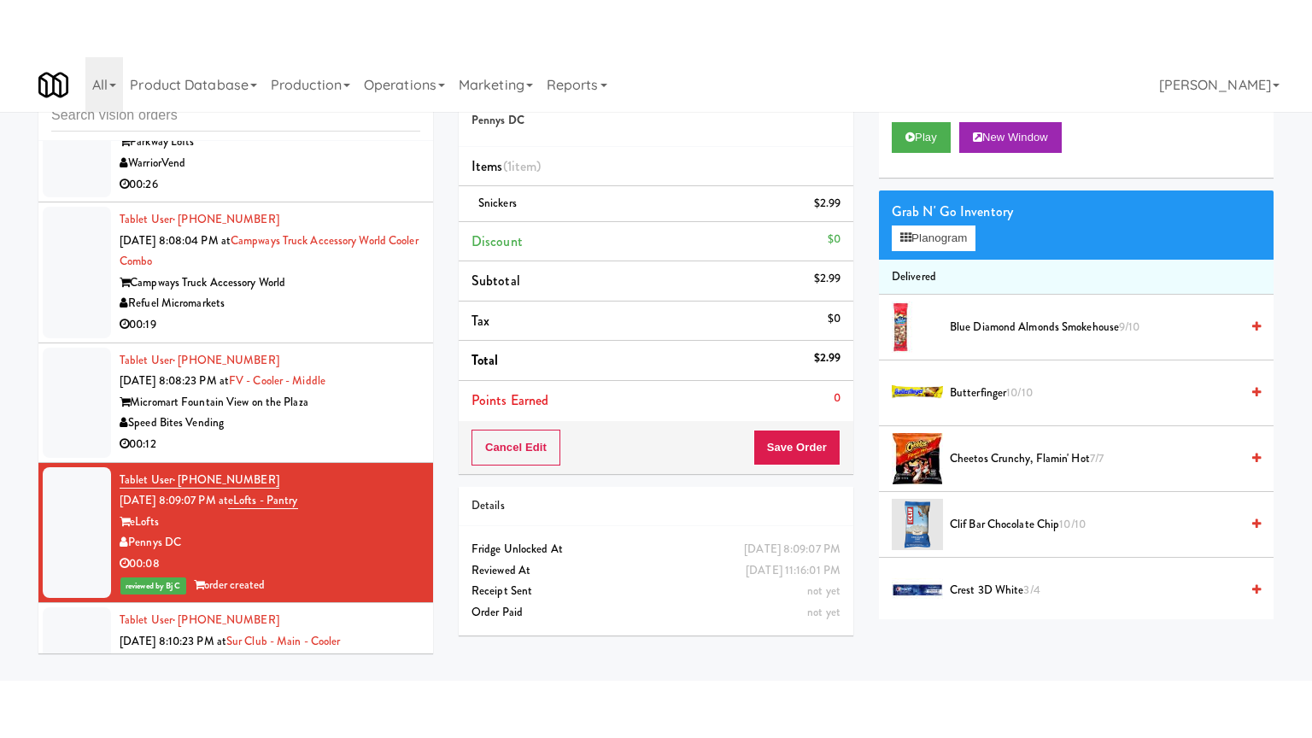
scroll to position [20945, 0]
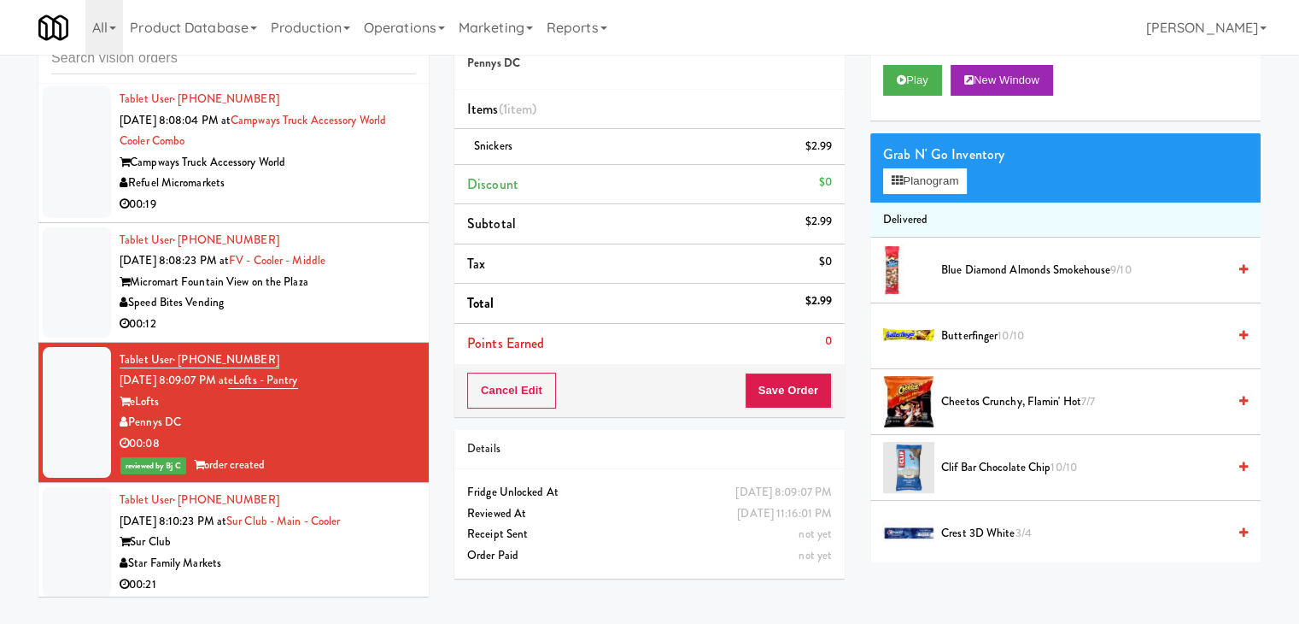
click at [329, 574] on div "00:21" at bounding box center [268, 584] width 296 height 21
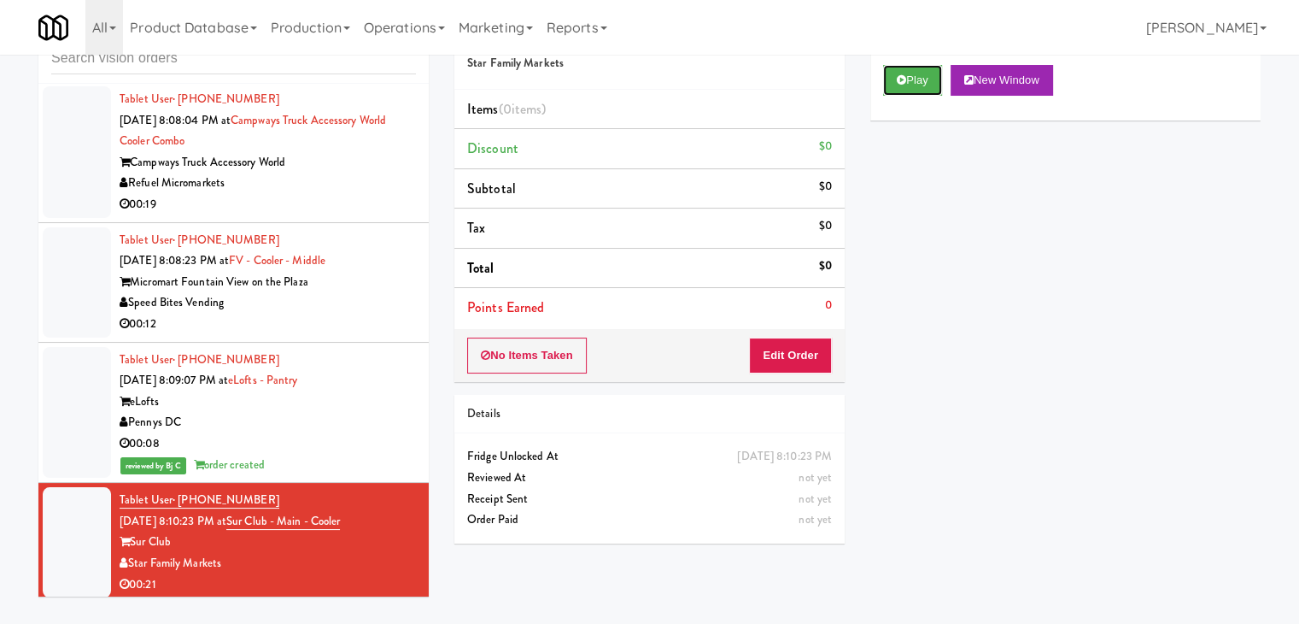
click at [911, 95] on div "Play New Window" at bounding box center [1065, 86] width 390 height 68
click at [789, 356] on button "Edit Order" at bounding box center [790, 355] width 83 height 36
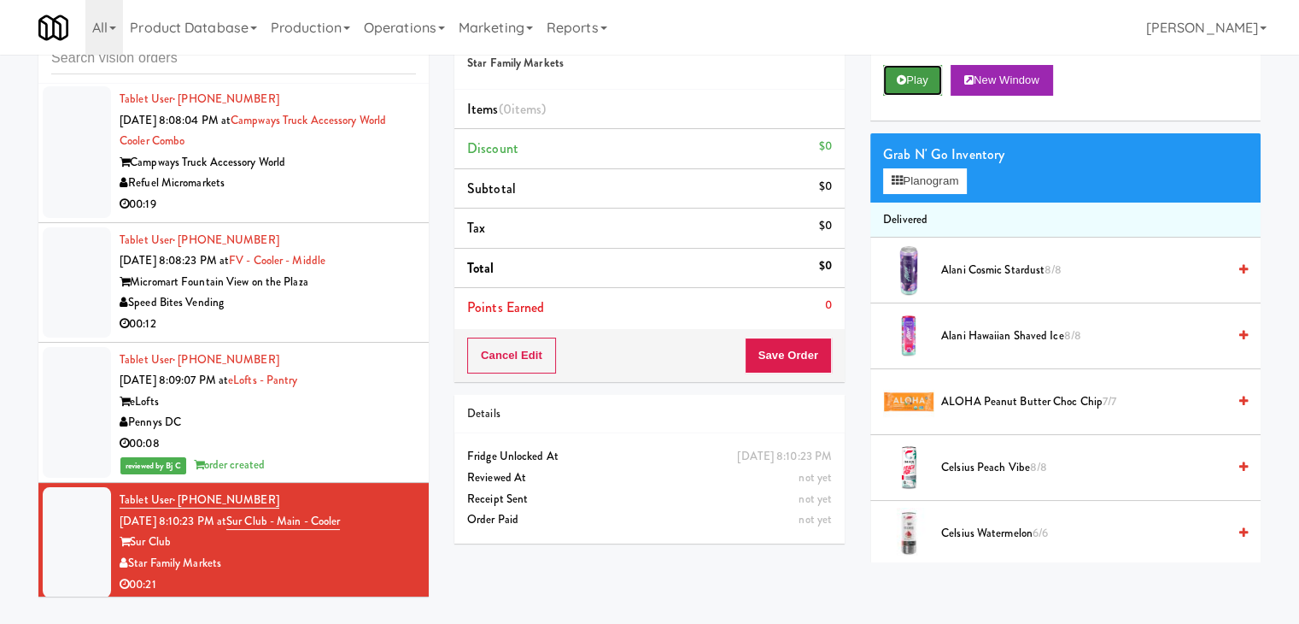
drag, startPoint x: 916, startPoint y: 78, endPoint x: 905, endPoint y: 91, distance: 17.1
click at [915, 81] on button "Play" at bounding box center [912, 80] width 59 height 31
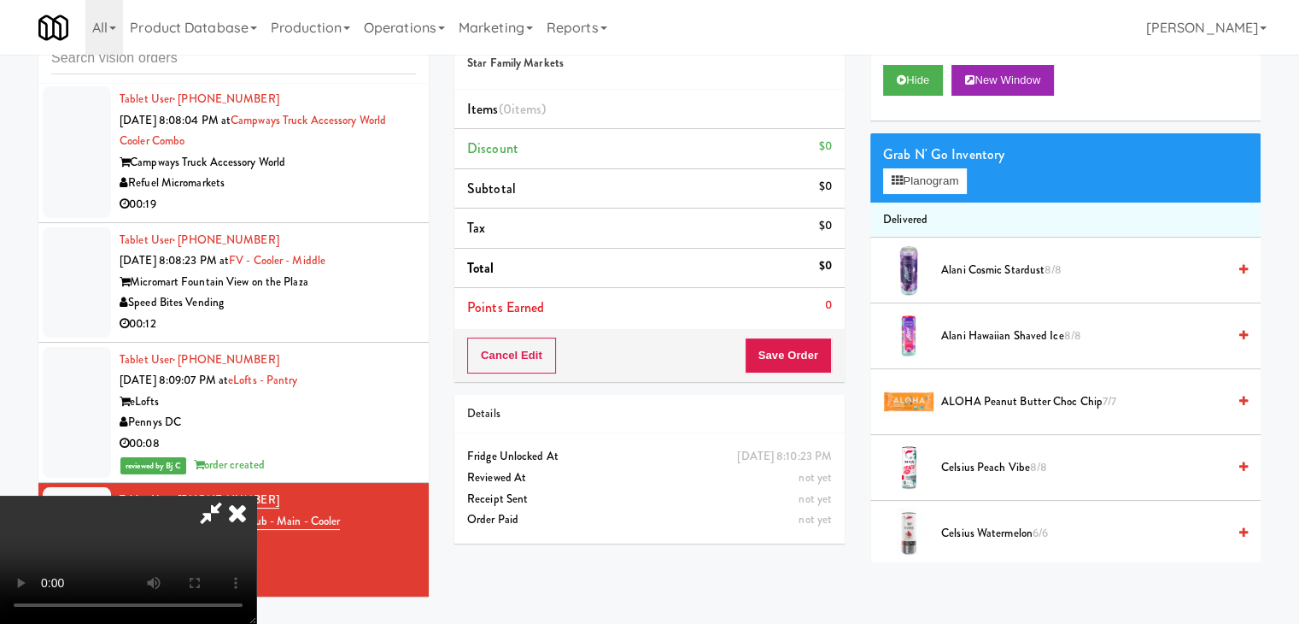
scroll to position [20882, 0]
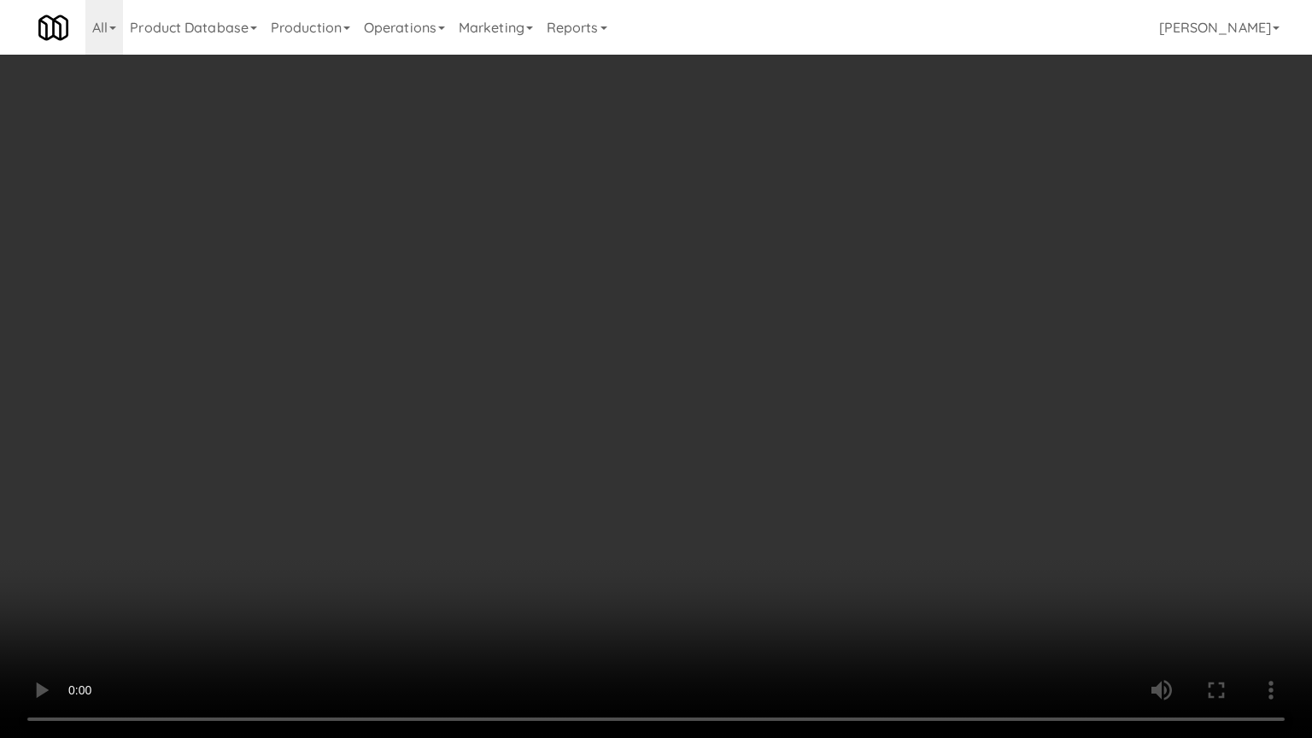
click at [792, 489] on video at bounding box center [656, 369] width 1312 height 738
click at [888, 434] on video at bounding box center [656, 369] width 1312 height 738
click at [888, 433] on video at bounding box center [656, 369] width 1312 height 738
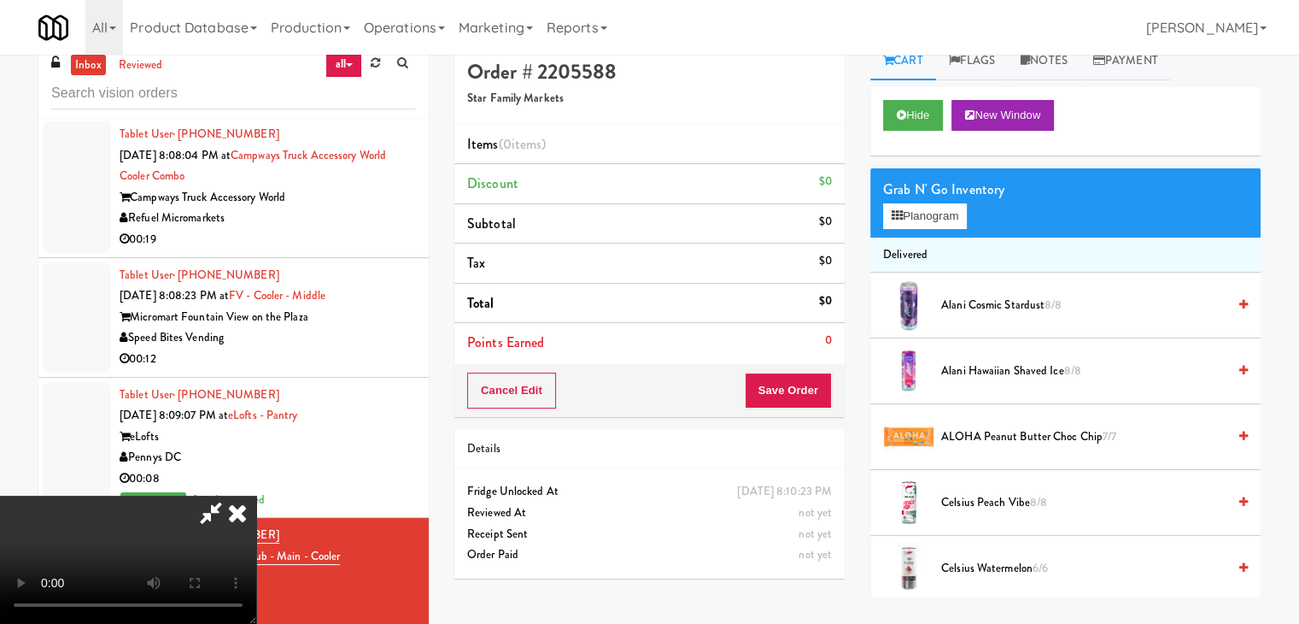
scroll to position [0, 0]
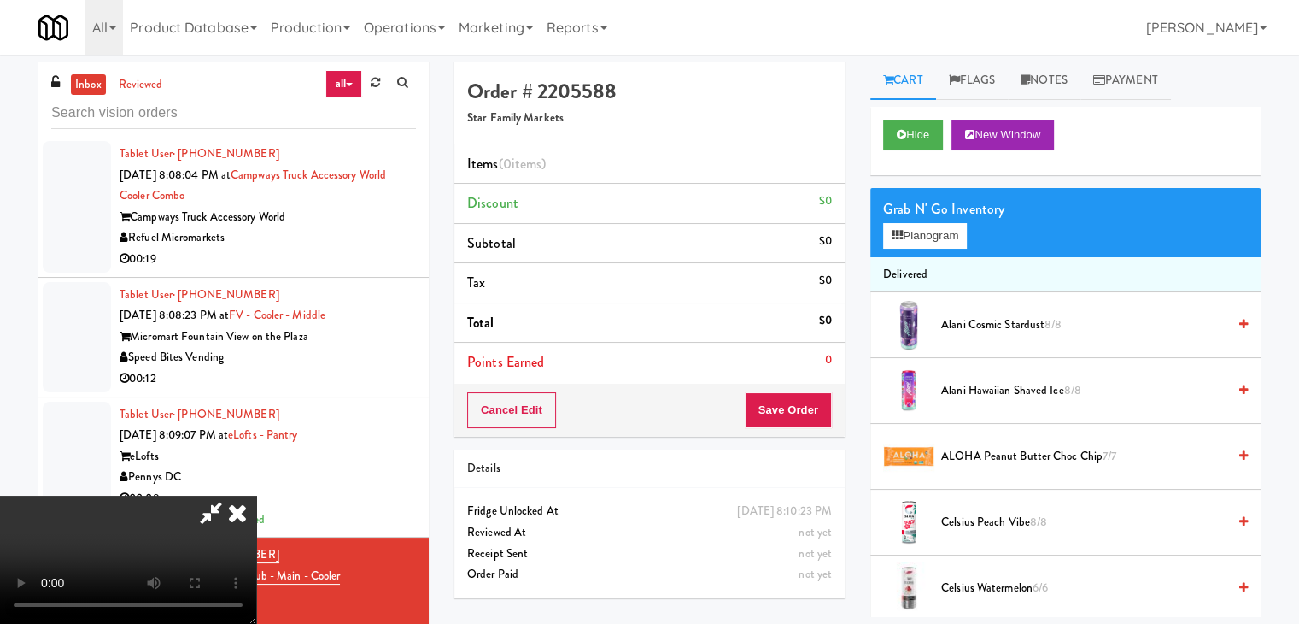
drag, startPoint x: 1058, startPoint y: 73, endPoint x: 1026, endPoint y: 102, distance: 44.1
click at [1057, 74] on link "Notes" at bounding box center [1044, 80] width 73 height 38
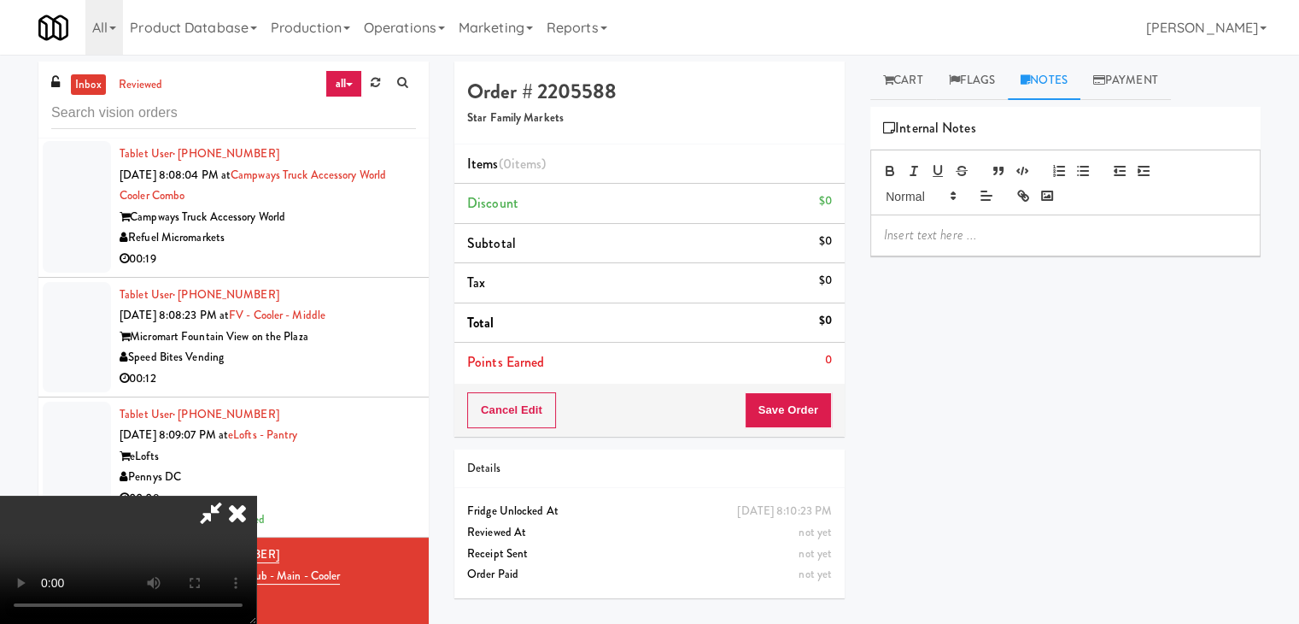
click at [908, 231] on p at bounding box center [1065, 234] width 363 height 19
drag, startPoint x: 762, startPoint y: 208, endPoint x: 711, endPoint y: 303, distance: 108.5
click at [256, 495] on icon at bounding box center [238, 512] width 38 height 34
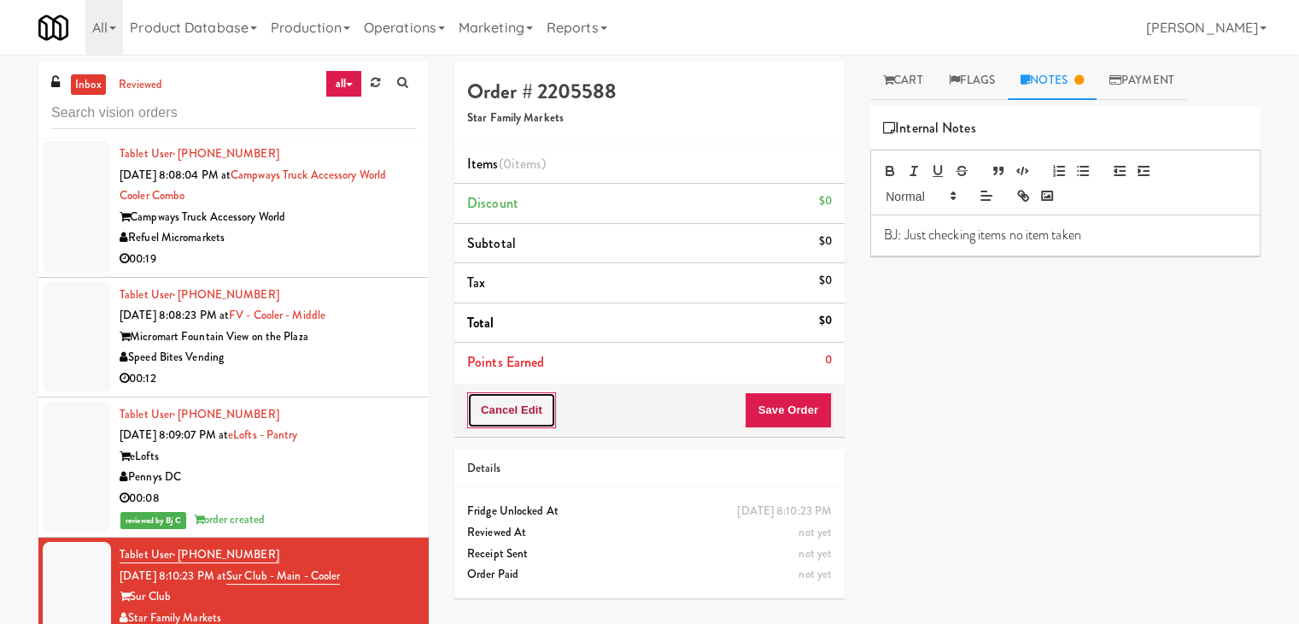
click at [525, 406] on button "Cancel Edit" at bounding box center [511, 410] width 89 height 36
click at [525, 406] on button "No Items Taken" at bounding box center [527, 410] width 120 height 36
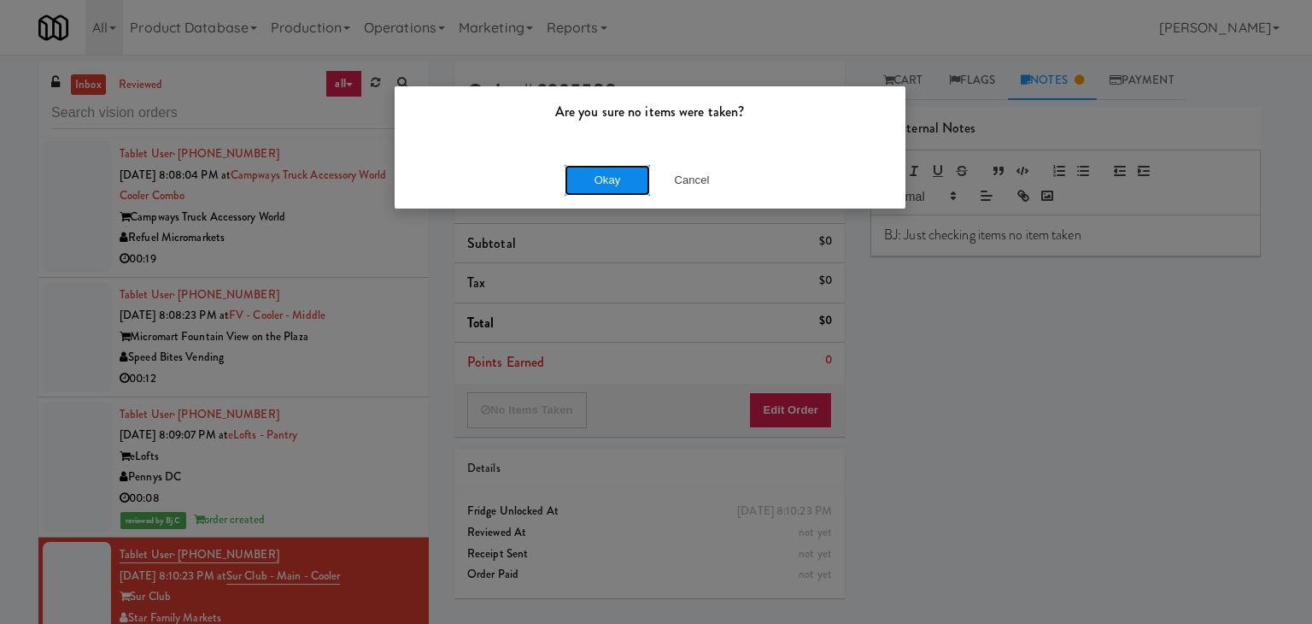
click at [622, 184] on button "Okay" at bounding box center [607, 180] width 85 height 31
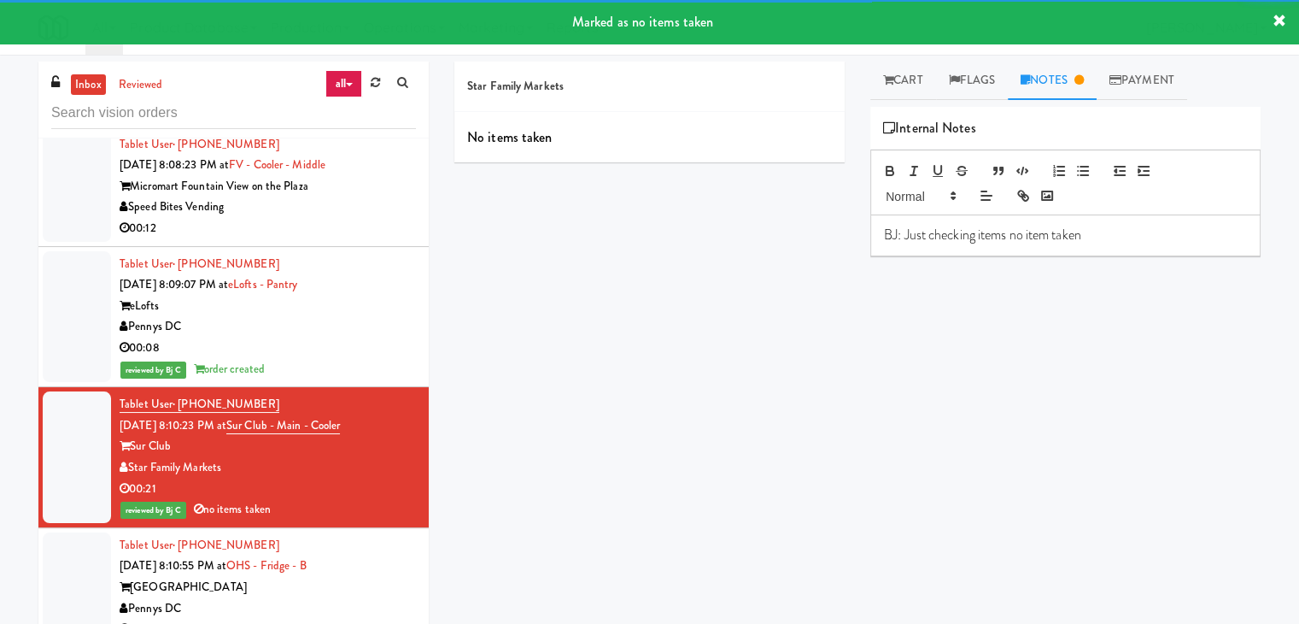
scroll to position [21116, 0]
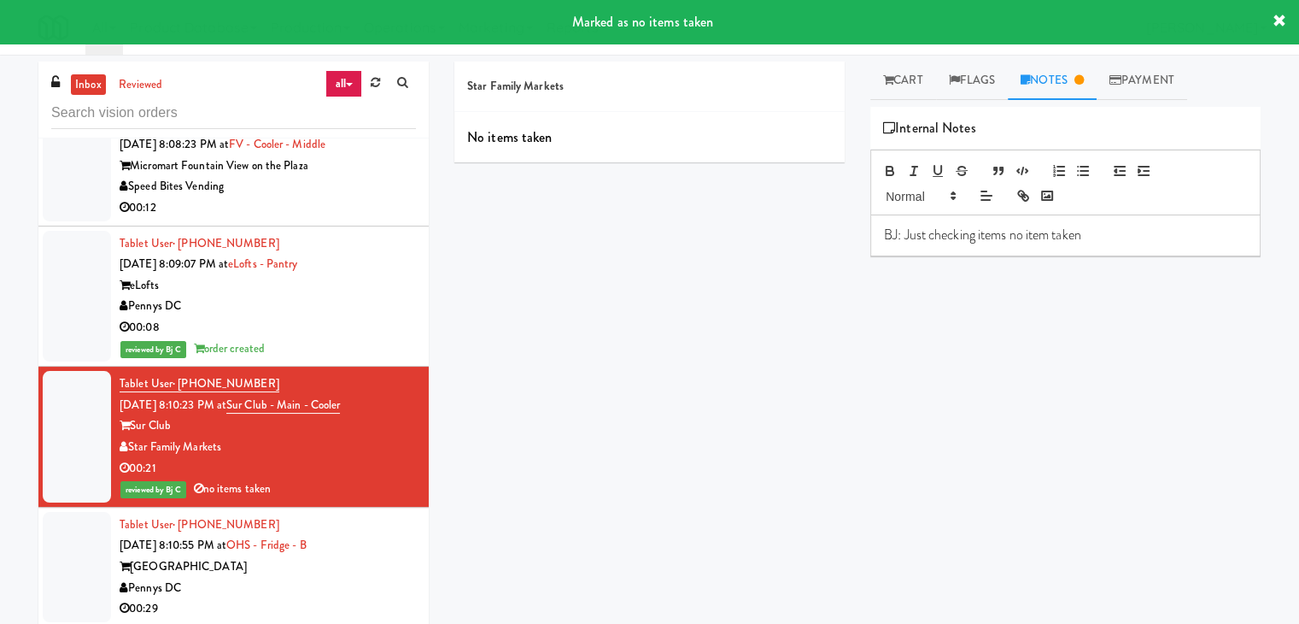
click at [352, 514] on div "Tablet User · (617) 595-7682 Sep 2, 2025 8:10:55 PM at OHS - Fridge - B One Hil…" at bounding box center [268, 566] width 296 height 105
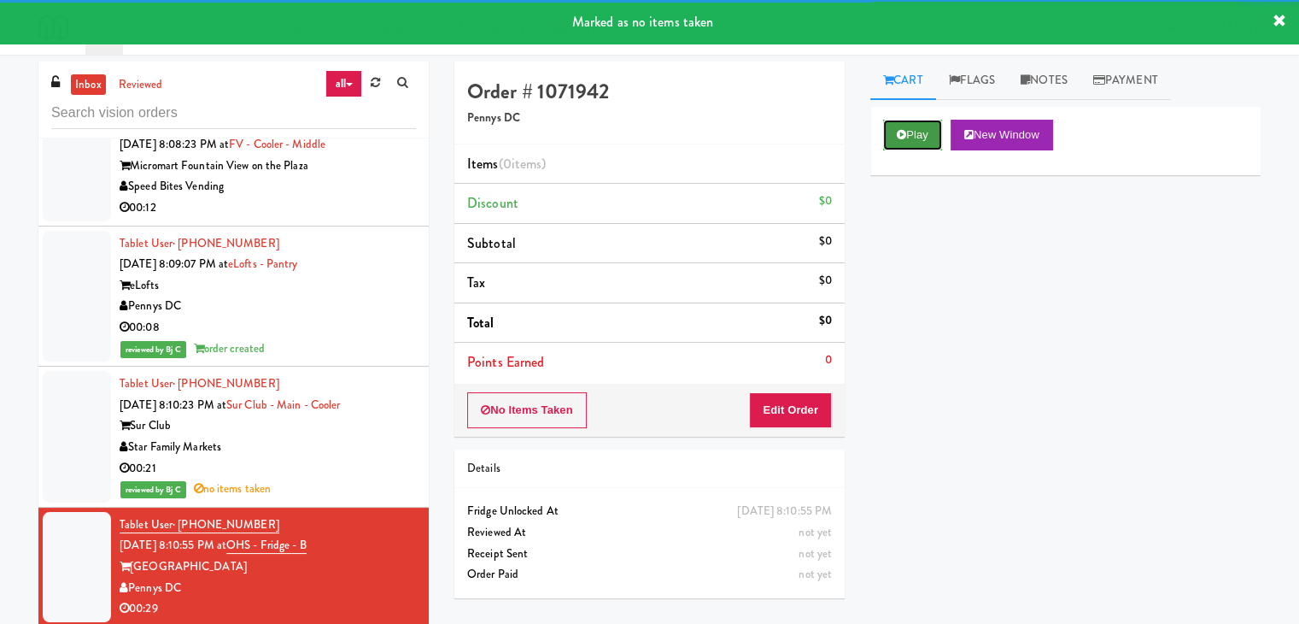
click at [916, 138] on button "Play" at bounding box center [912, 135] width 59 height 31
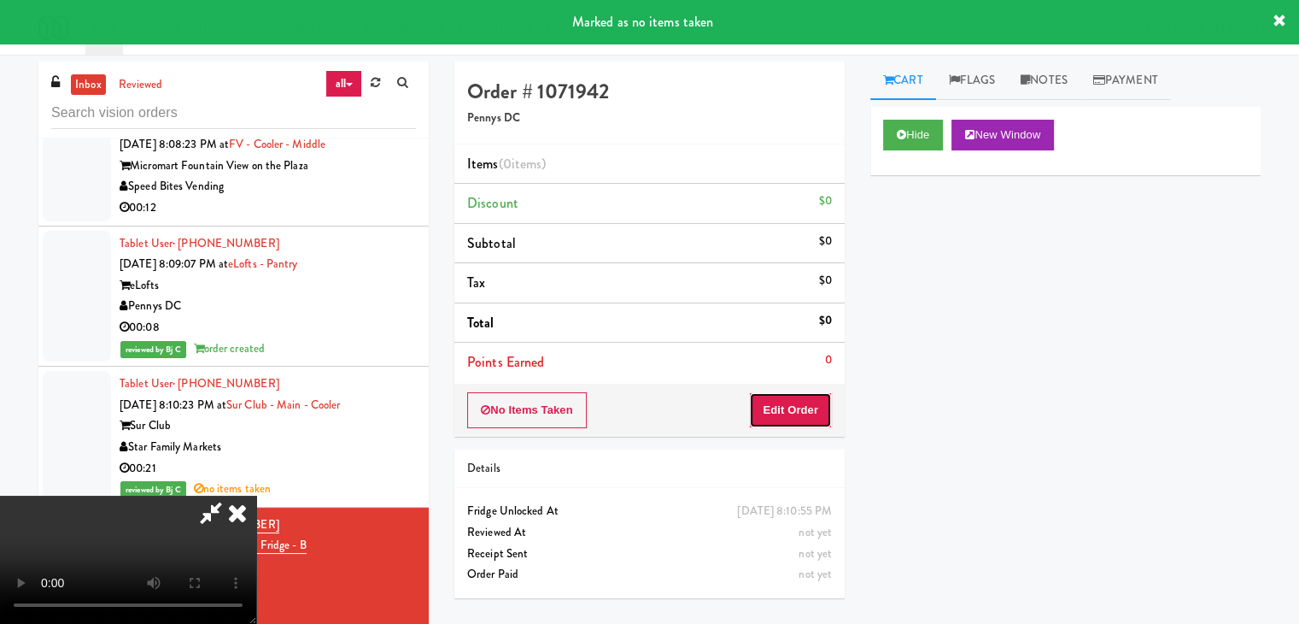
click at [788, 401] on button "Edit Order" at bounding box center [790, 410] width 83 height 36
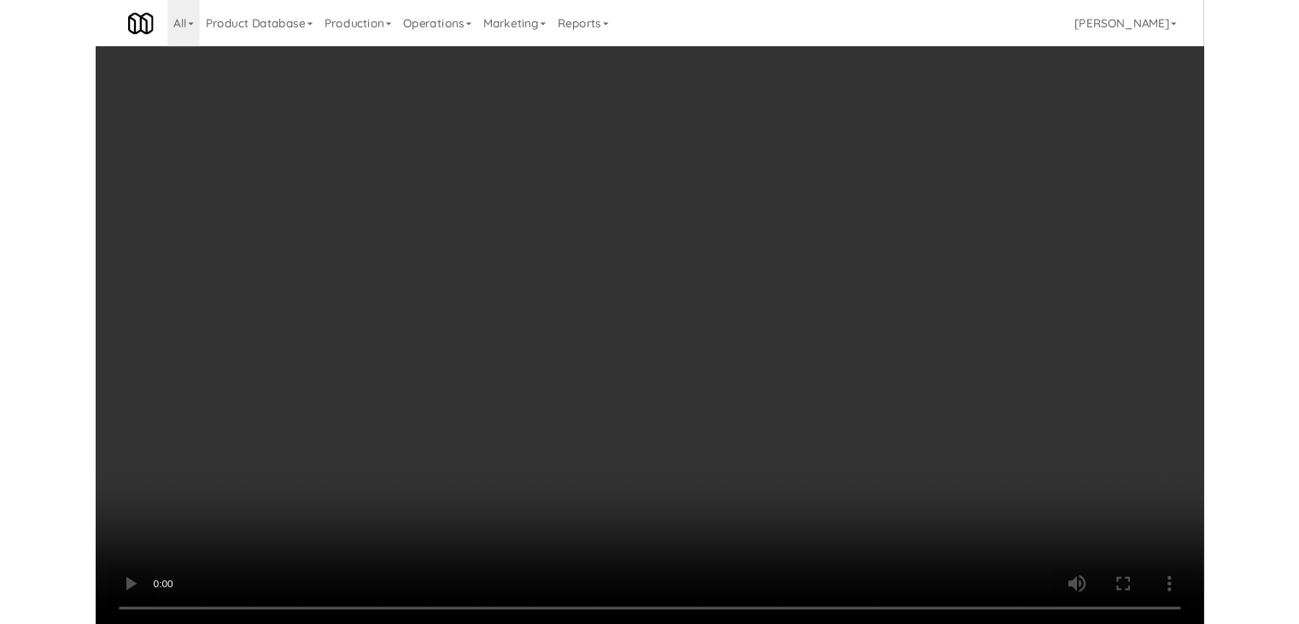
scroll to position [20882, 0]
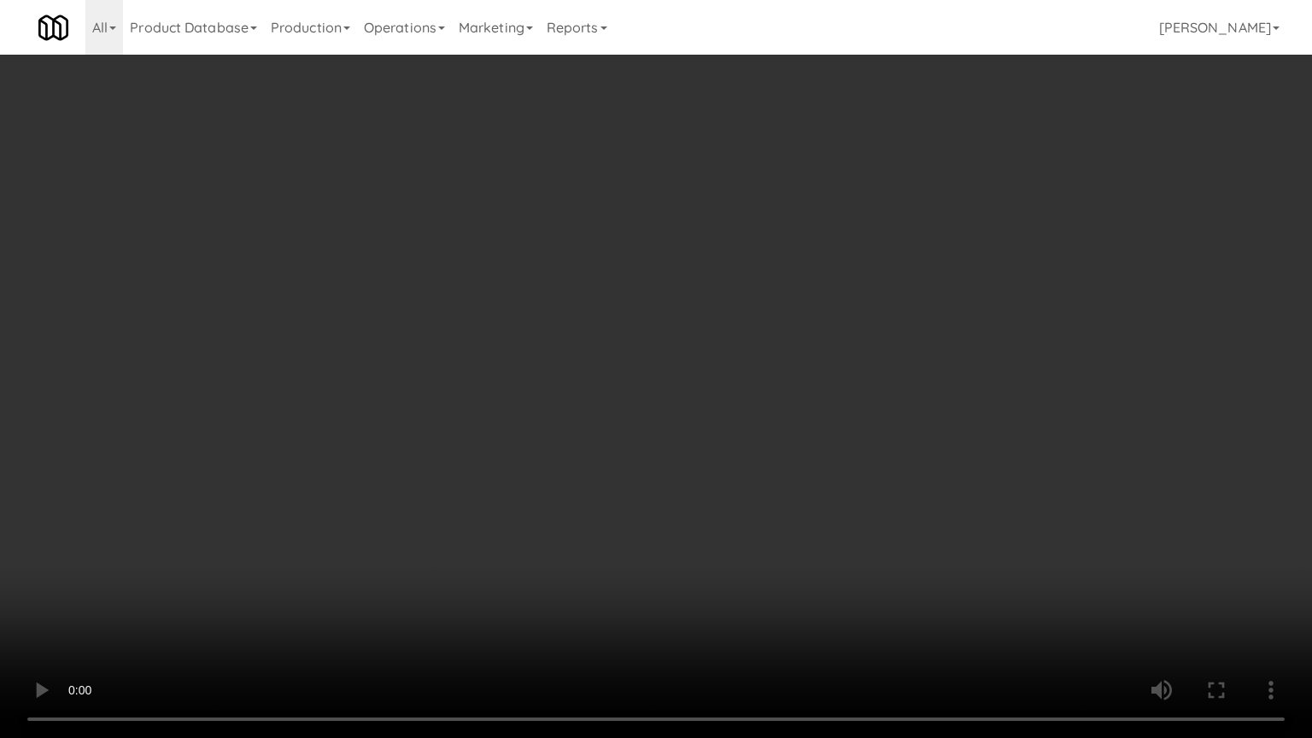
click at [758, 458] on video at bounding box center [656, 369] width 1312 height 738
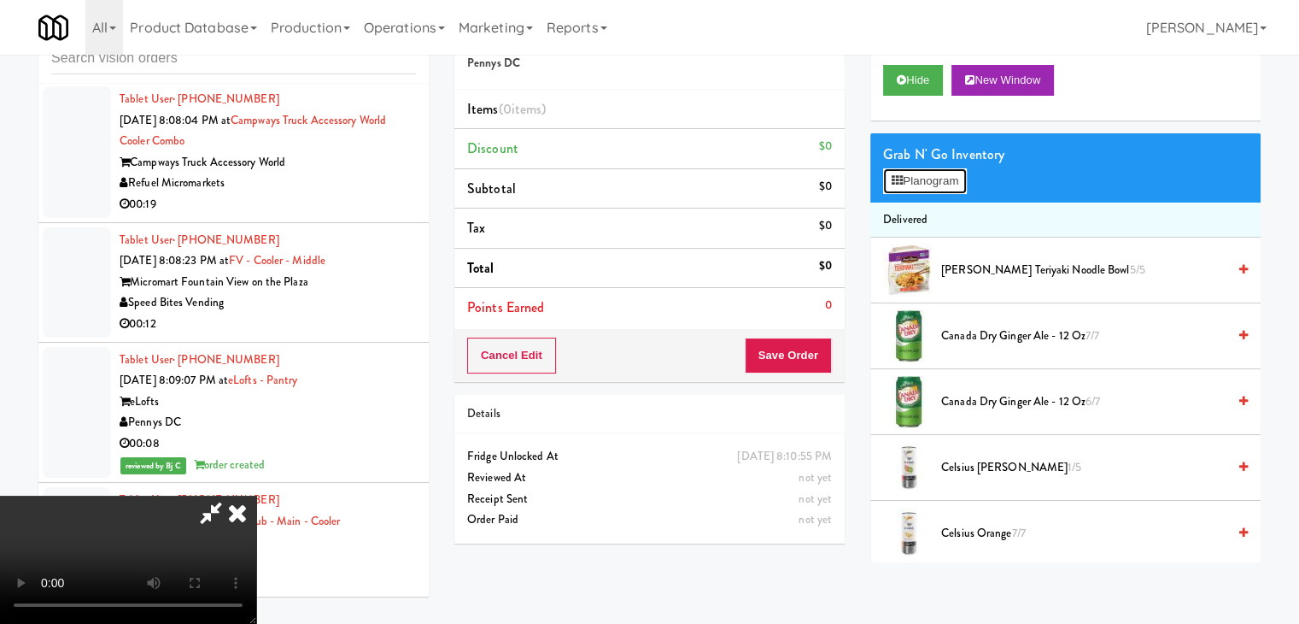
click at [916, 184] on button "Planogram" at bounding box center [925, 181] width 84 height 26
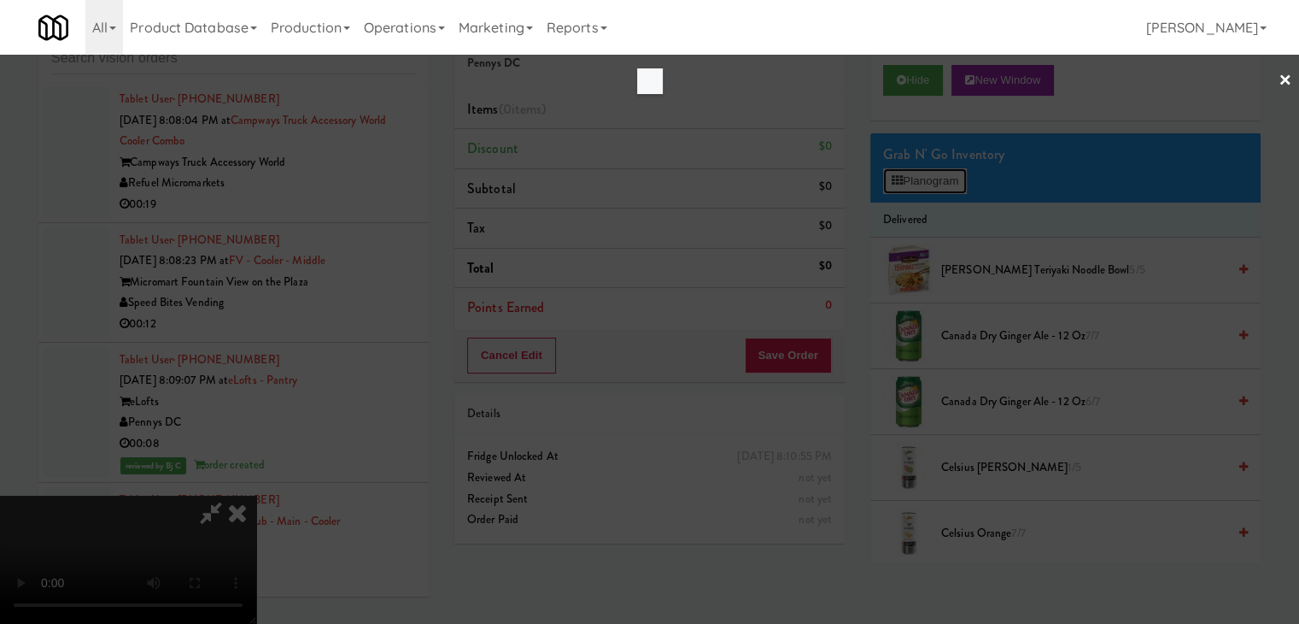
scroll to position [20882, 0]
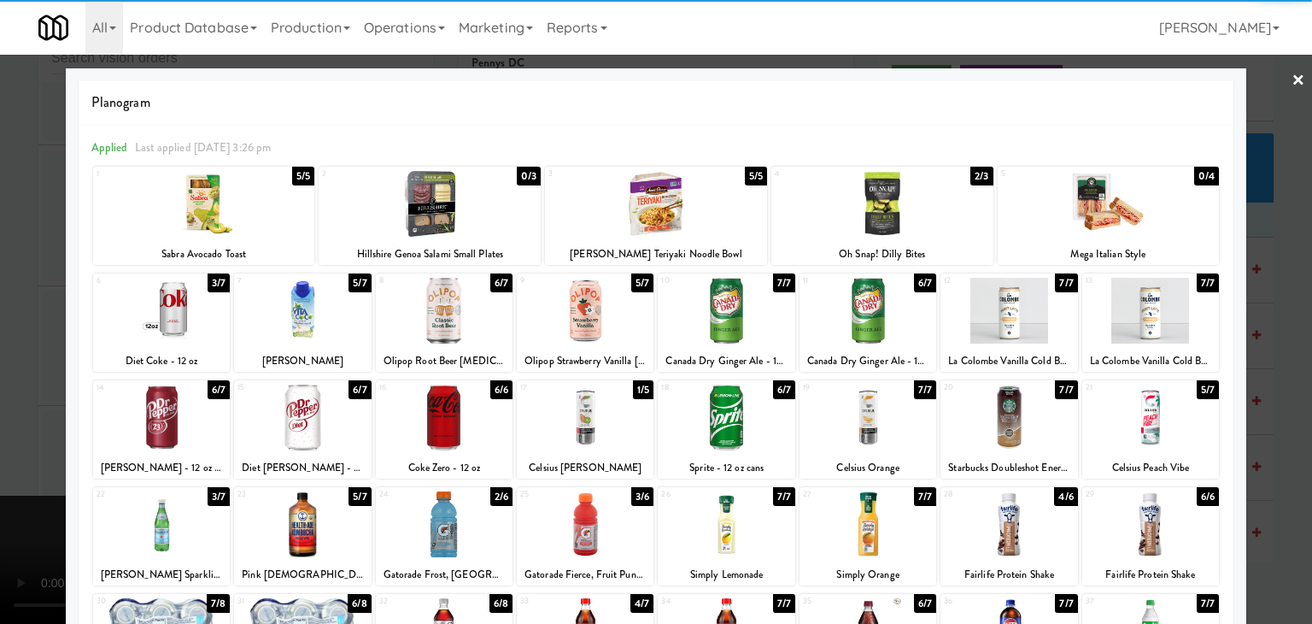
click at [556, 414] on div at bounding box center [585, 417] width 137 height 66
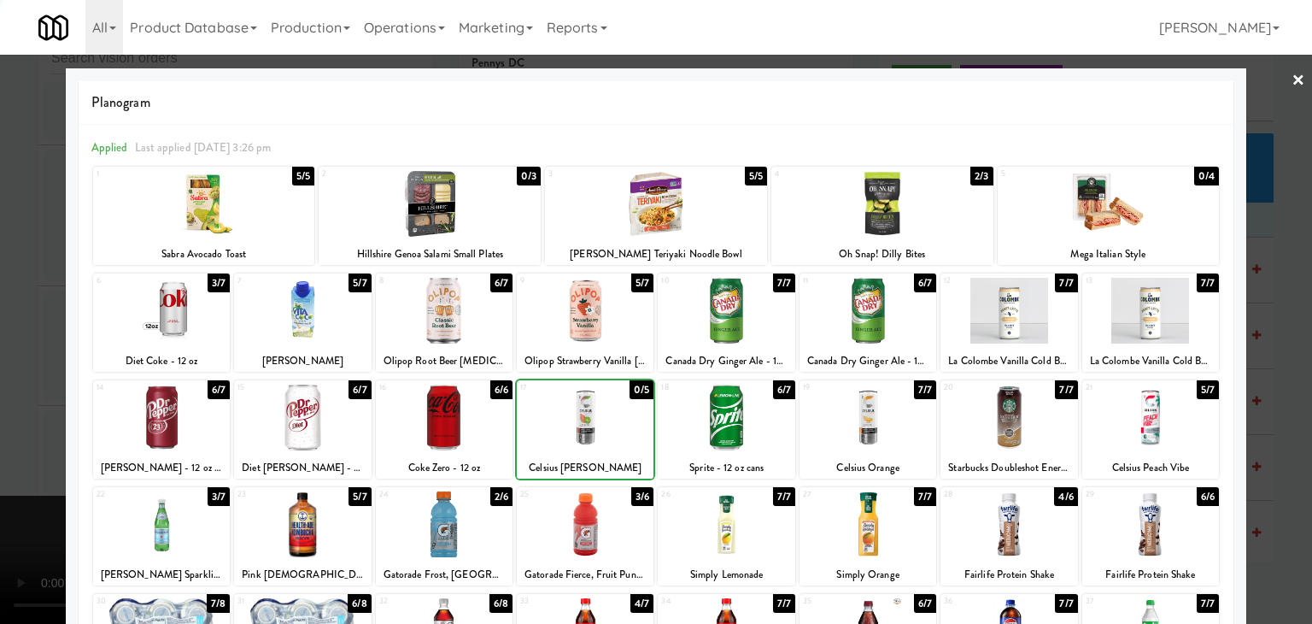
click at [10, 362] on div at bounding box center [656, 312] width 1312 height 624
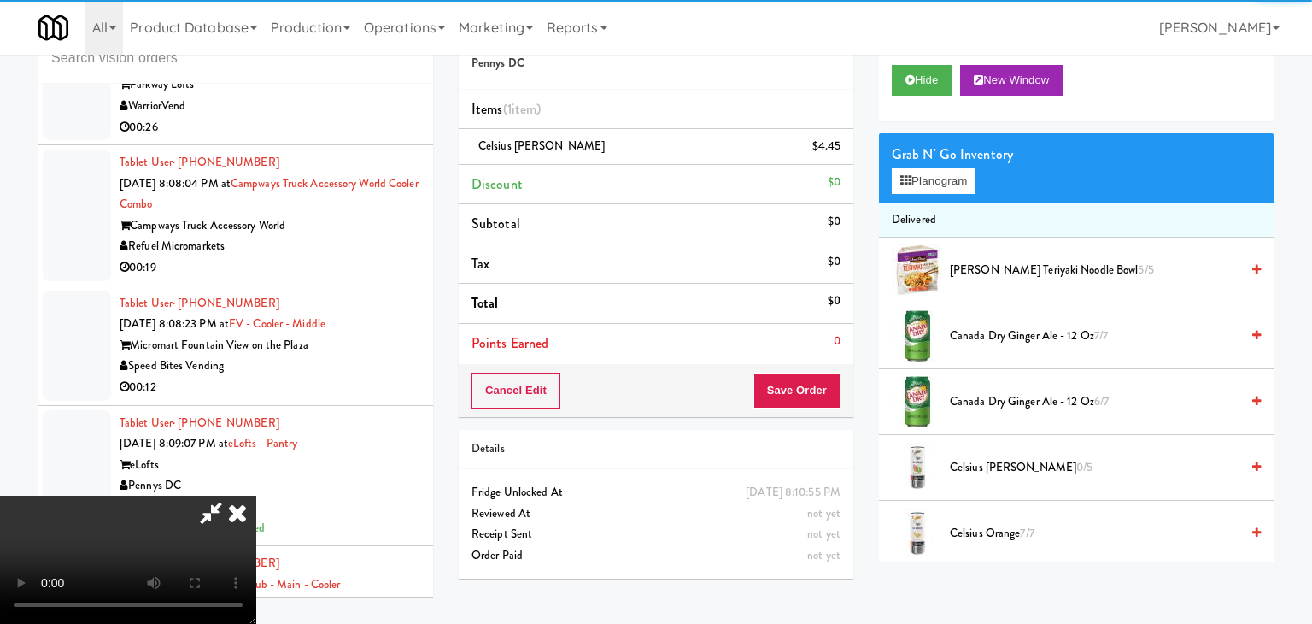
scroll to position [20945, 0]
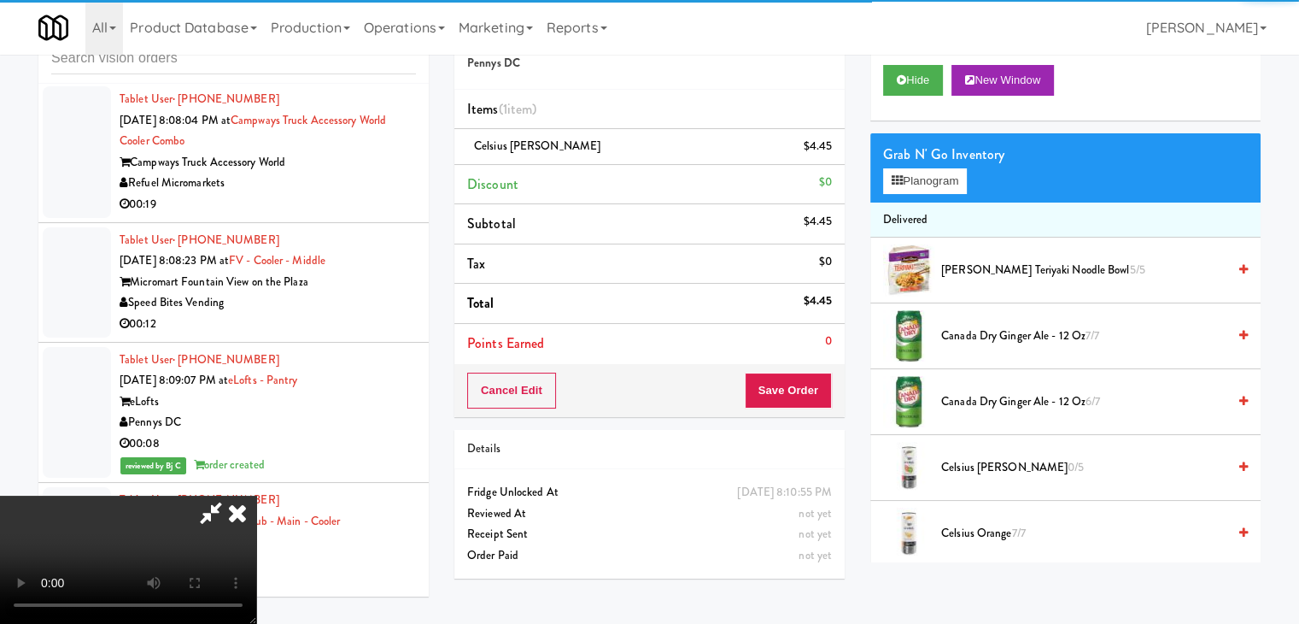
click at [256, 495] on video at bounding box center [128, 559] width 256 height 128
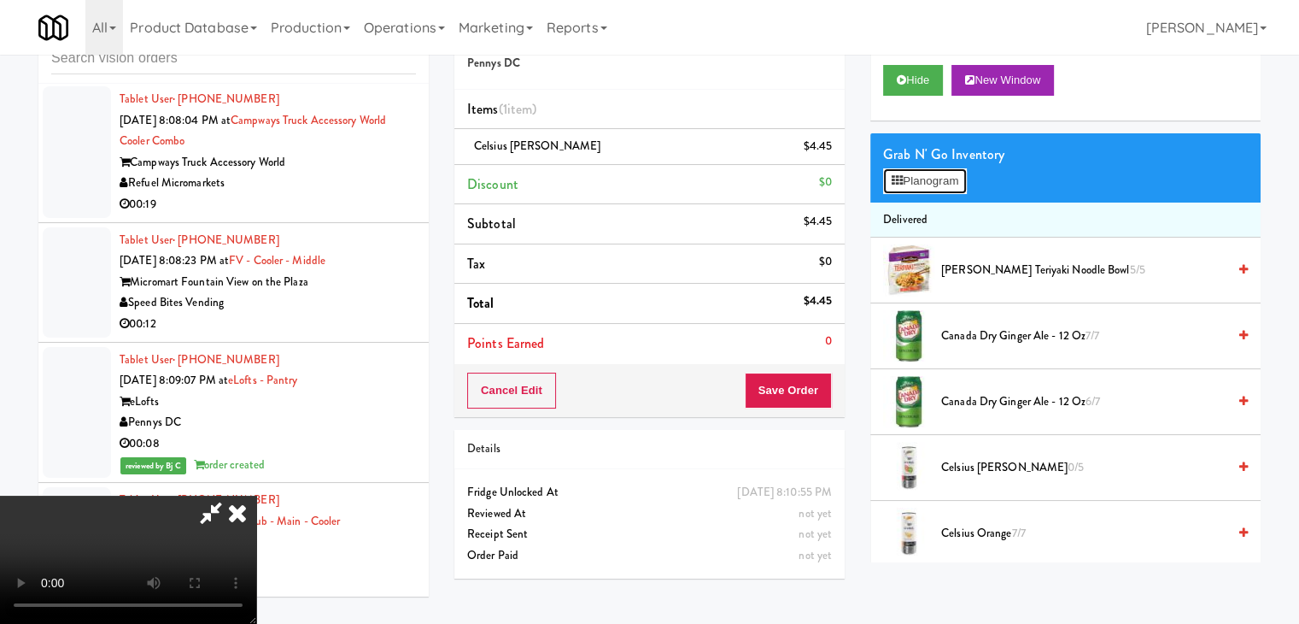
drag, startPoint x: 943, startPoint y: 181, endPoint x: 917, endPoint y: 163, distance: 32.0
click at [917, 163] on div "Grab N' Go Inventory Planogram" at bounding box center [1065, 167] width 390 height 69
click at [924, 185] on button "Planogram" at bounding box center [925, 181] width 84 height 26
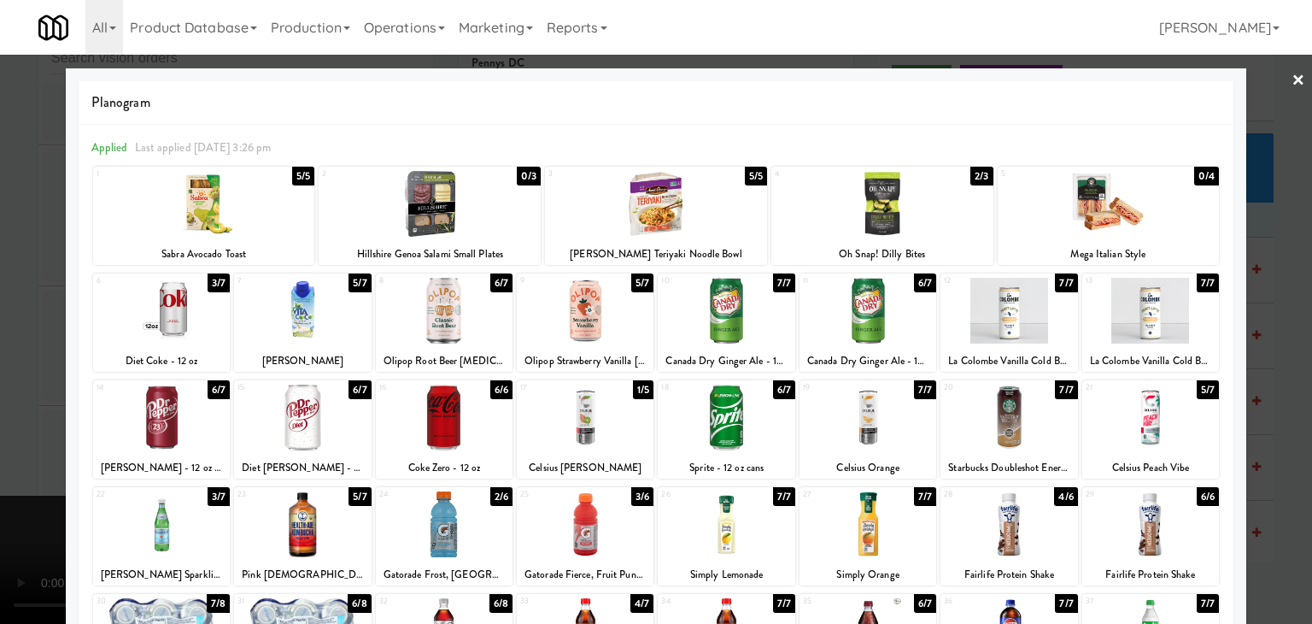
drag, startPoint x: 586, startPoint y: 318, endPoint x: 659, endPoint y: 319, distance: 73.5
click at [588, 319] on div at bounding box center [585, 311] width 137 height 66
drag, startPoint x: 1163, startPoint y: 298, endPoint x: 1228, endPoint y: 308, distance: 65.7
click at [1166, 299] on div at bounding box center [1150, 311] width 137 height 66
drag, startPoint x: 1244, startPoint y: 313, endPoint x: 893, endPoint y: 330, distance: 350.6
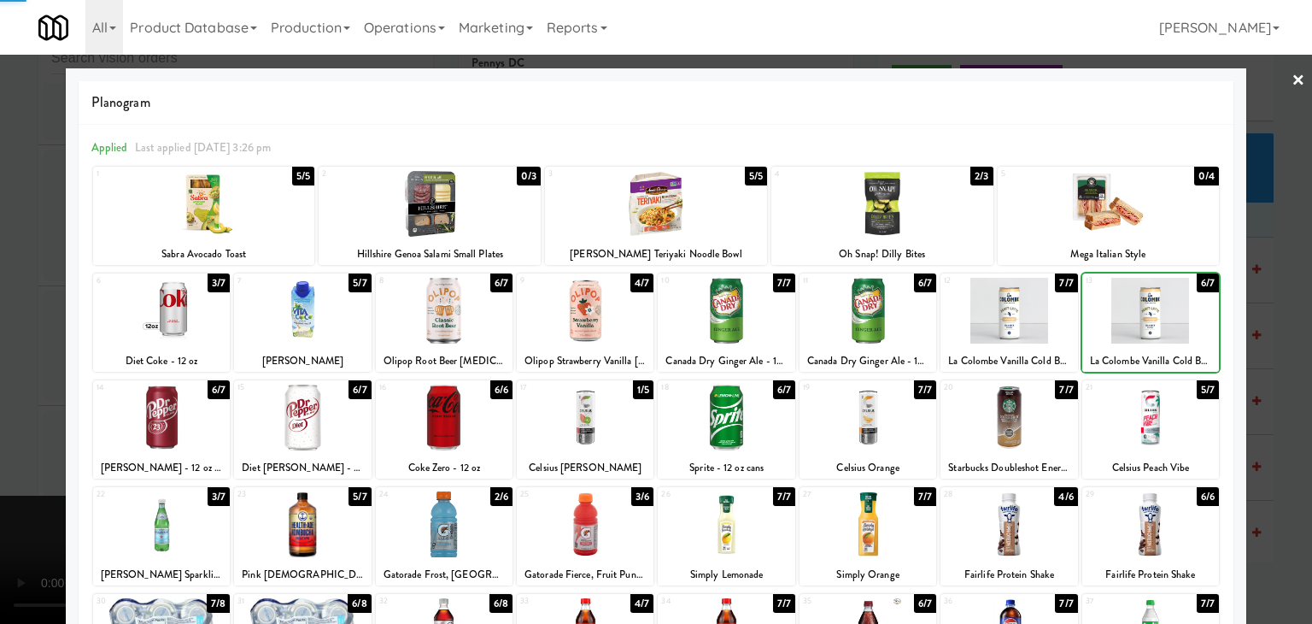
click at [1239, 316] on div at bounding box center [656, 312] width 1312 height 624
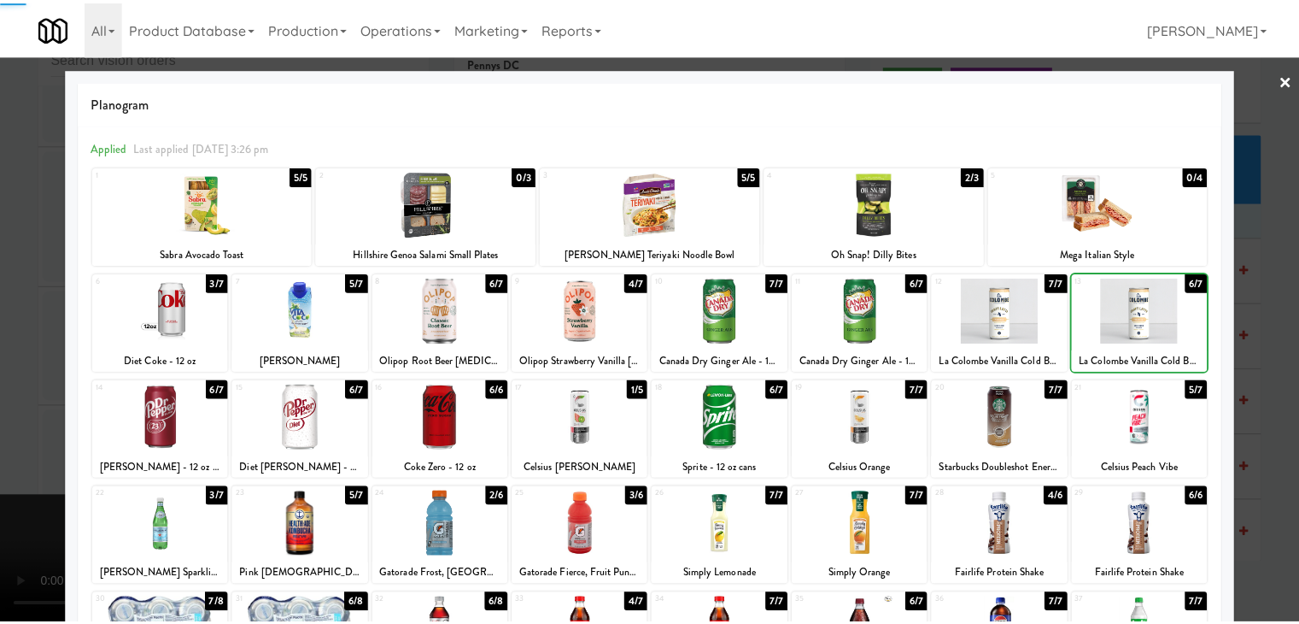
scroll to position [20945, 0]
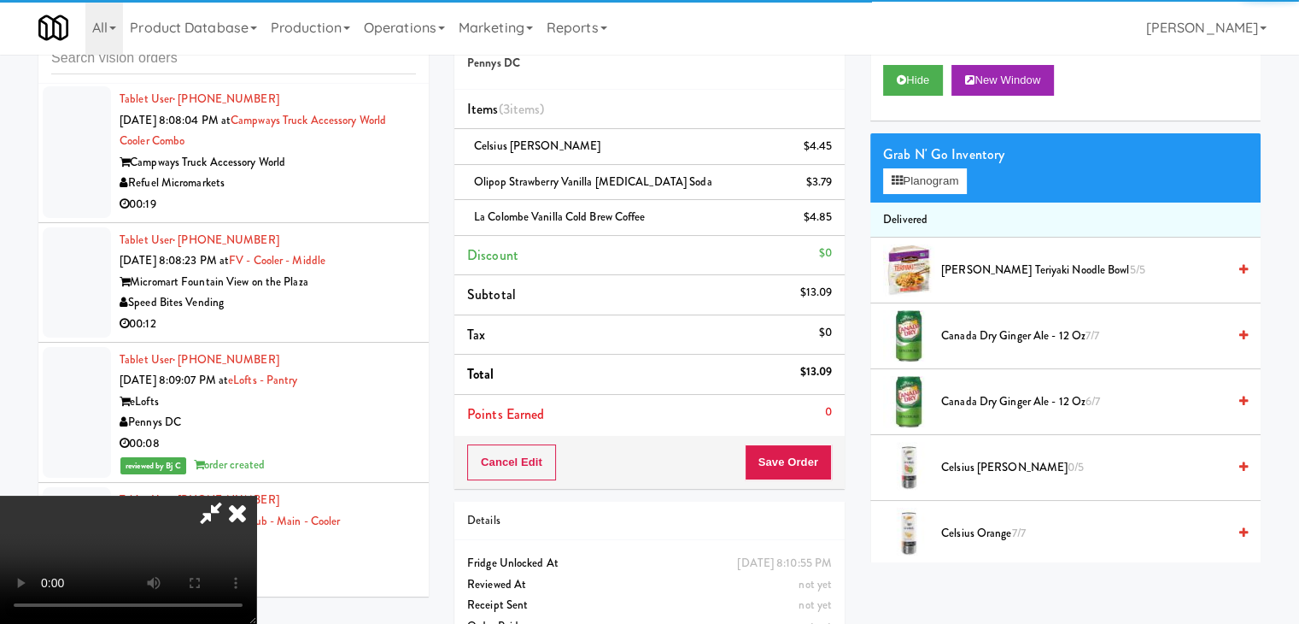
click at [256, 495] on video at bounding box center [128, 559] width 256 height 128
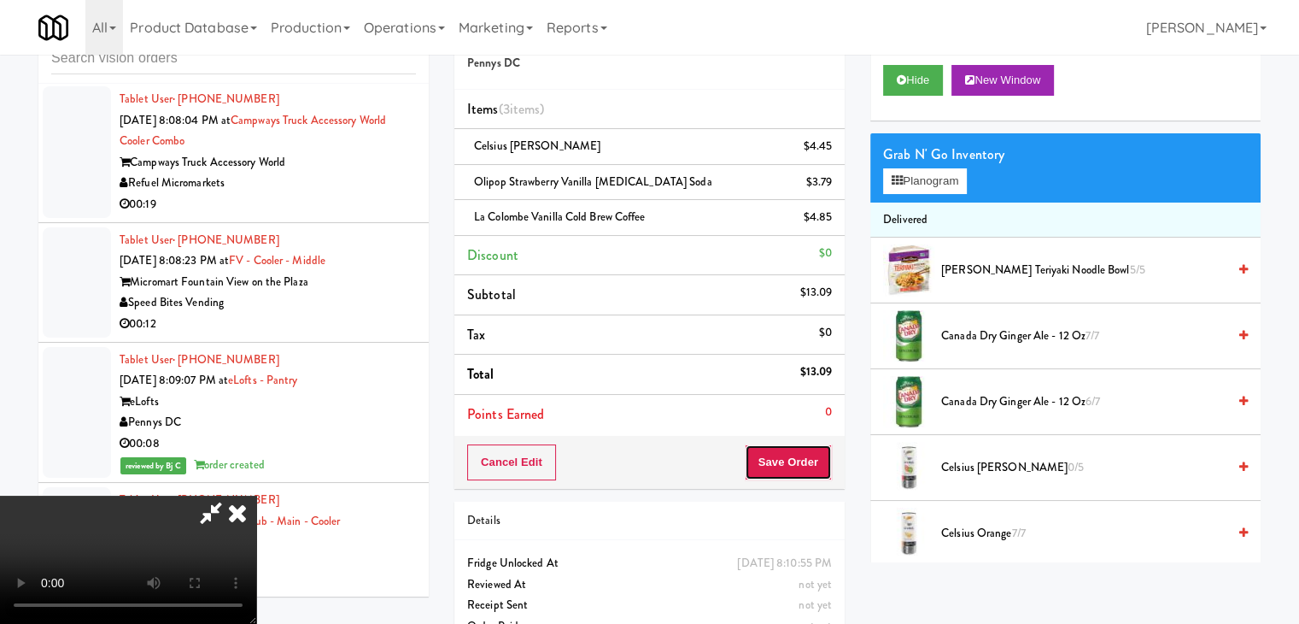
click at [793, 454] on button "Save Order" at bounding box center [788, 462] width 87 height 36
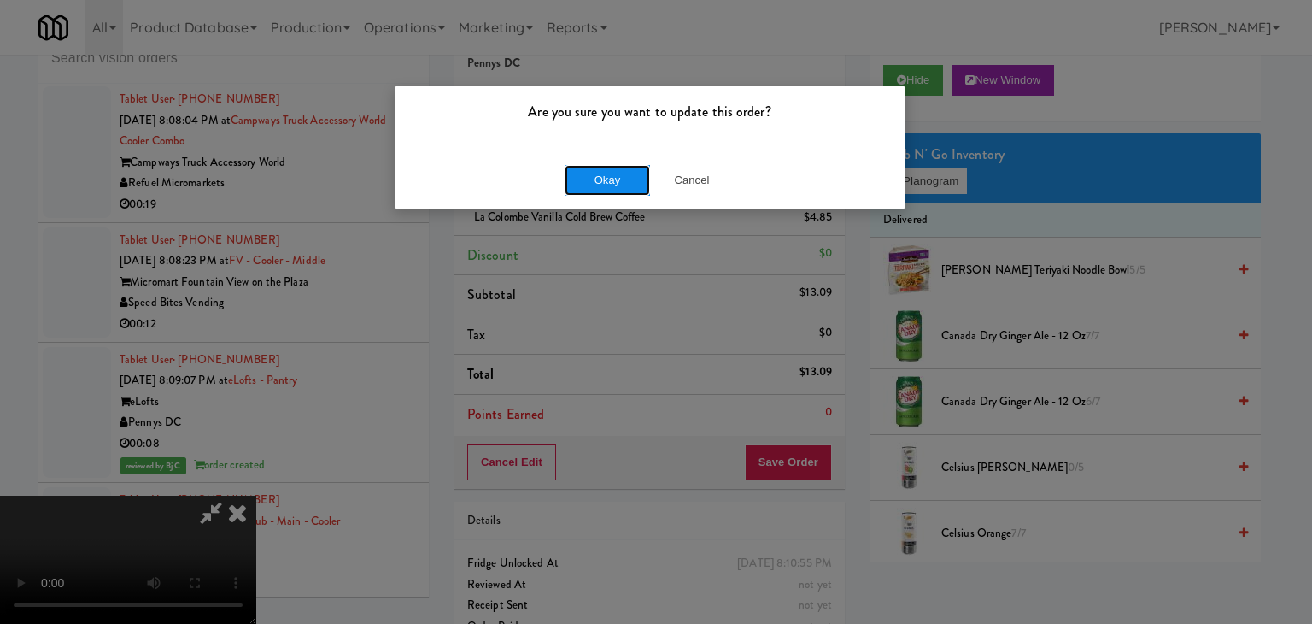
click at [621, 179] on button "Okay" at bounding box center [607, 180] width 85 height 31
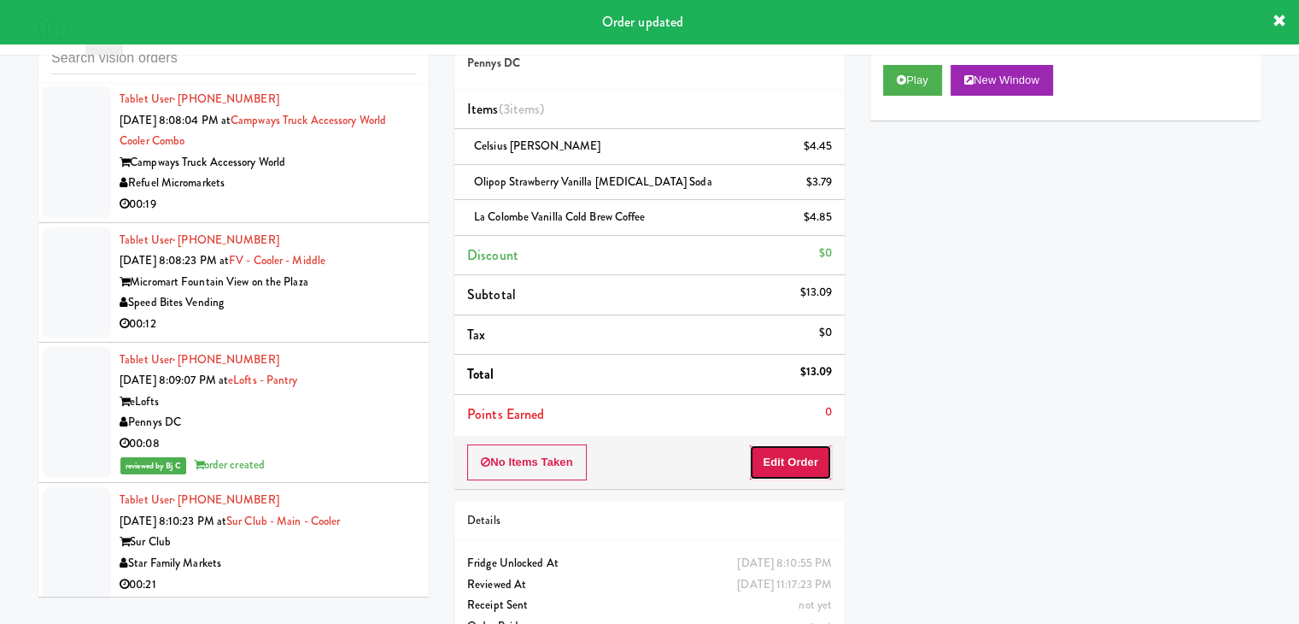
click at [819, 469] on button "Edit Order" at bounding box center [790, 462] width 83 height 36
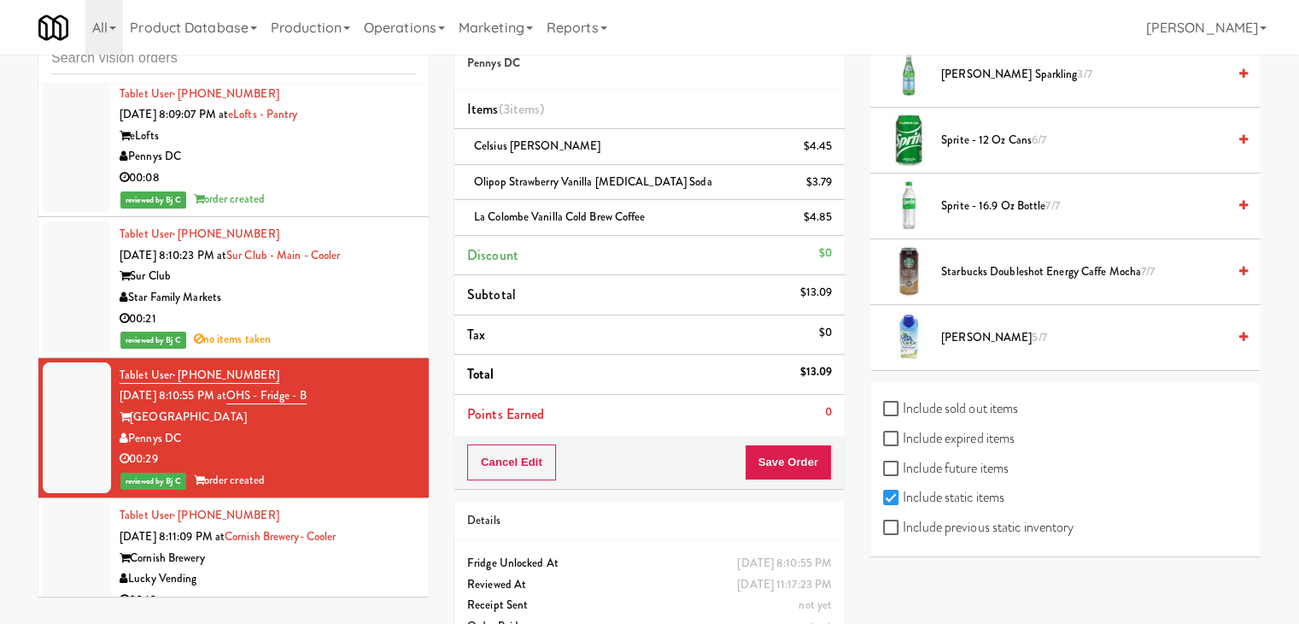
scroll to position [21372, 0]
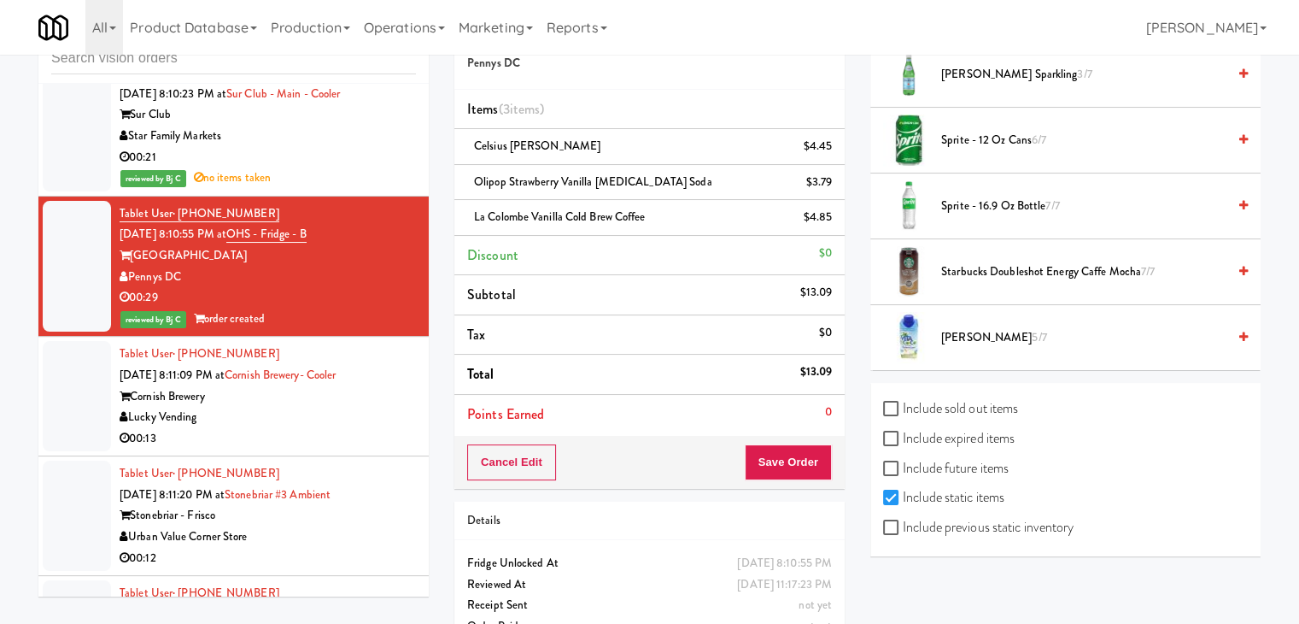
drag, startPoint x: 342, startPoint y: 274, endPoint x: 348, endPoint y: 282, distance: 10.3
click at [345, 407] on div "Lucky Vending" at bounding box center [268, 417] width 296 height 21
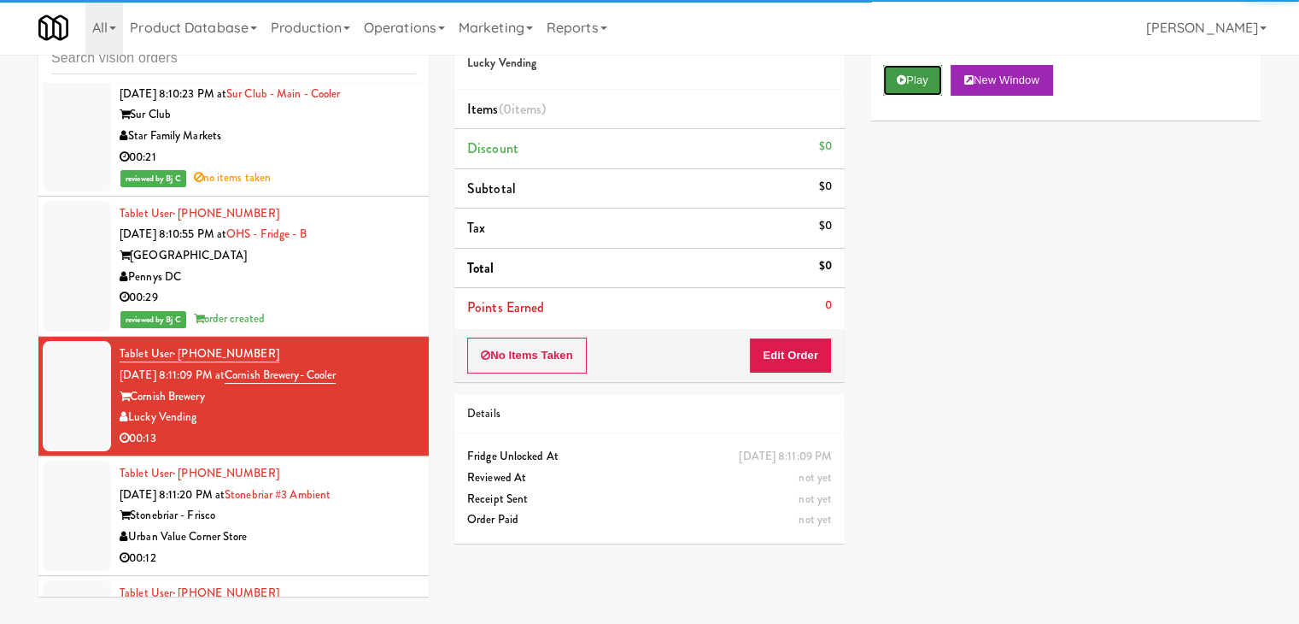
click at [932, 72] on button "Play" at bounding box center [912, 80] width 59 height 31
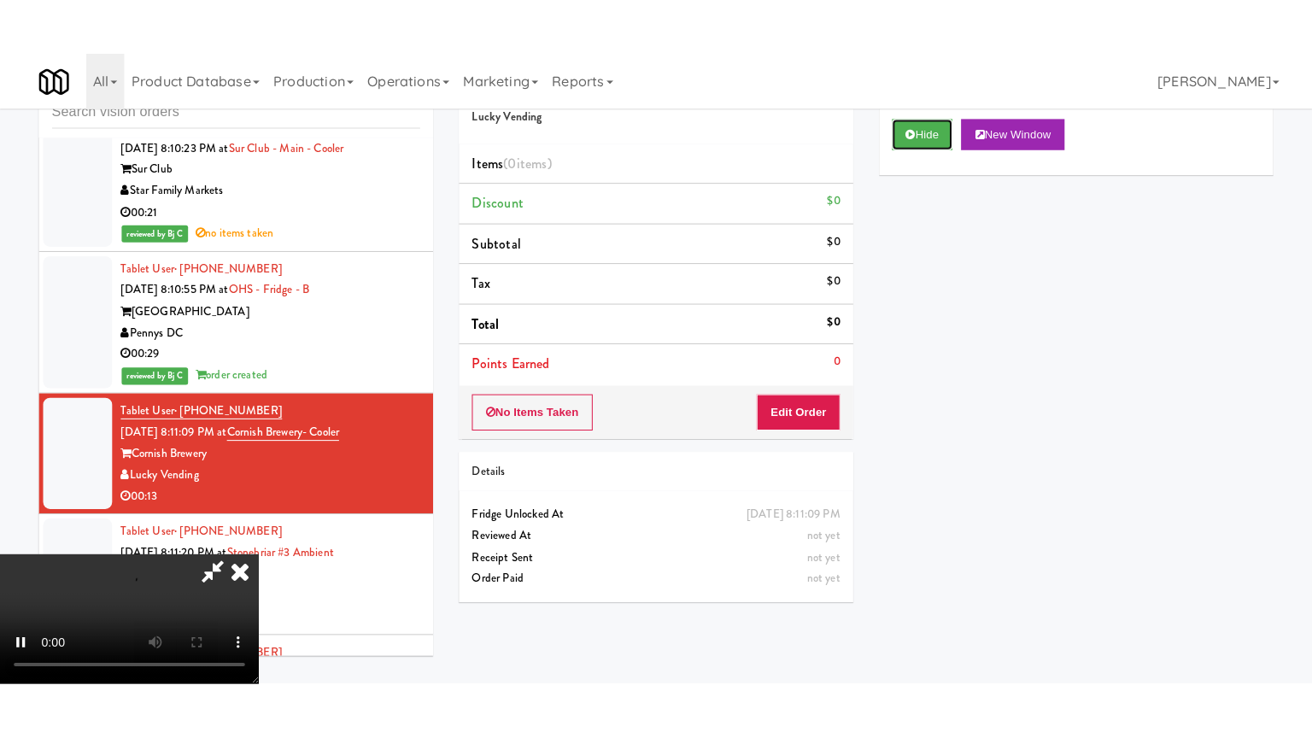
scroll to position [240, 0]
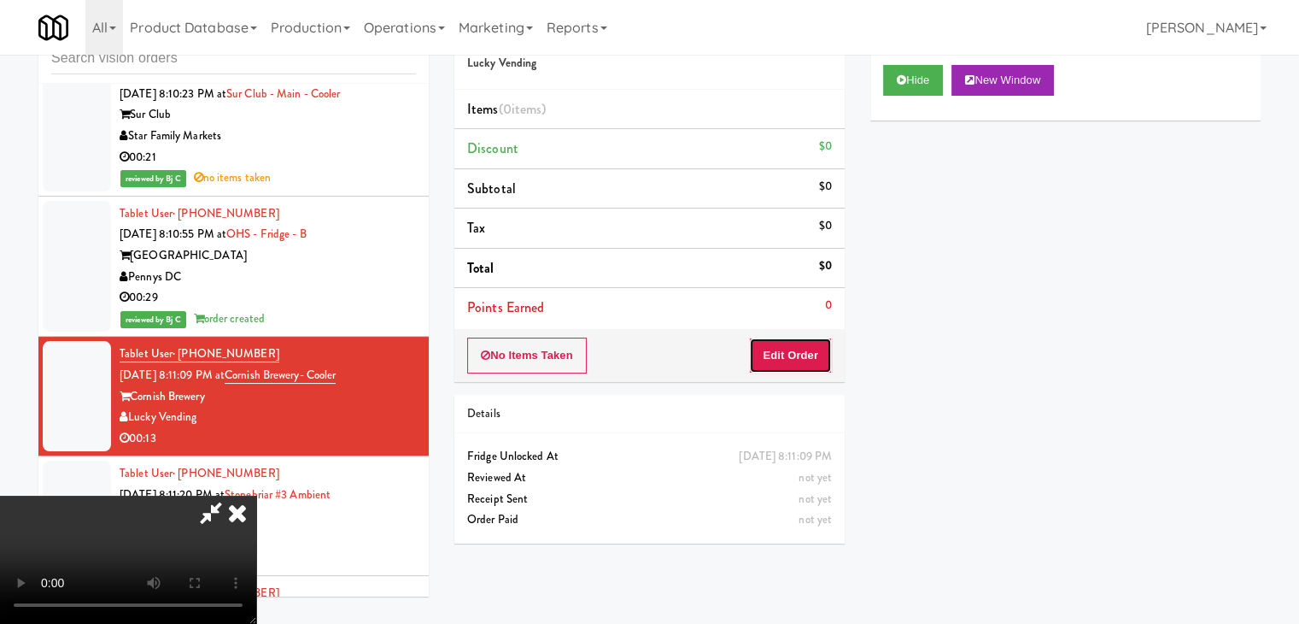
click at [818, 354] on button "Edit Order" at bounding box center [790, 355] width 83 height 36
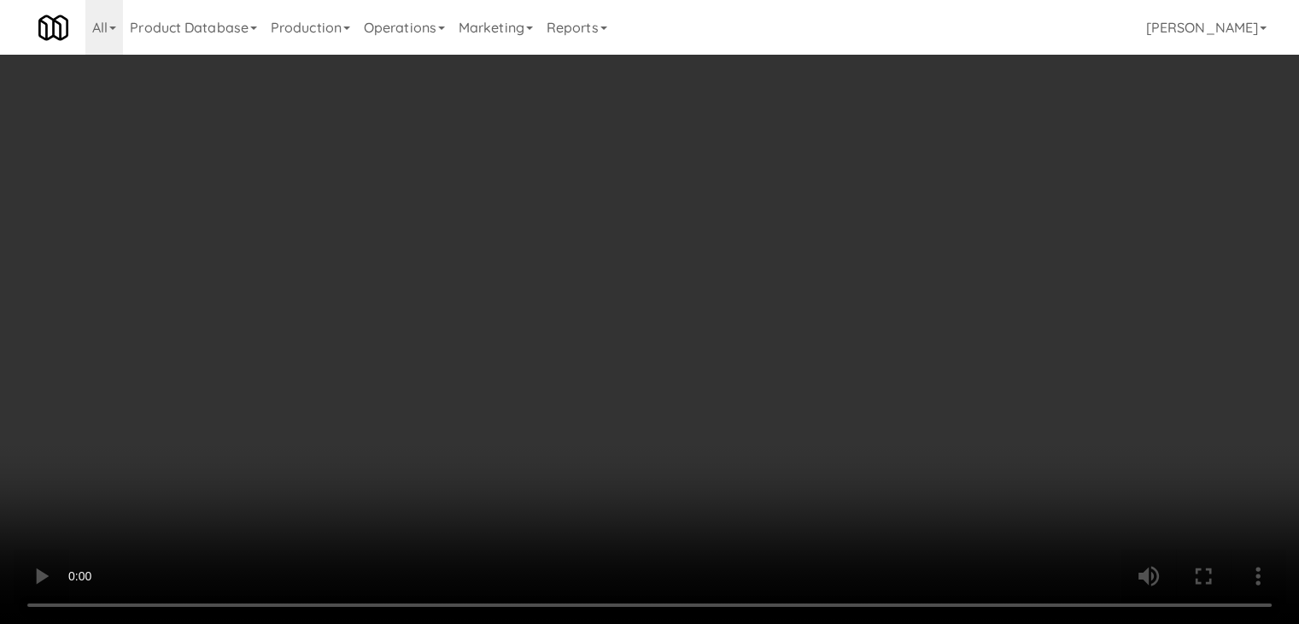
scroll to position [21310, 0]
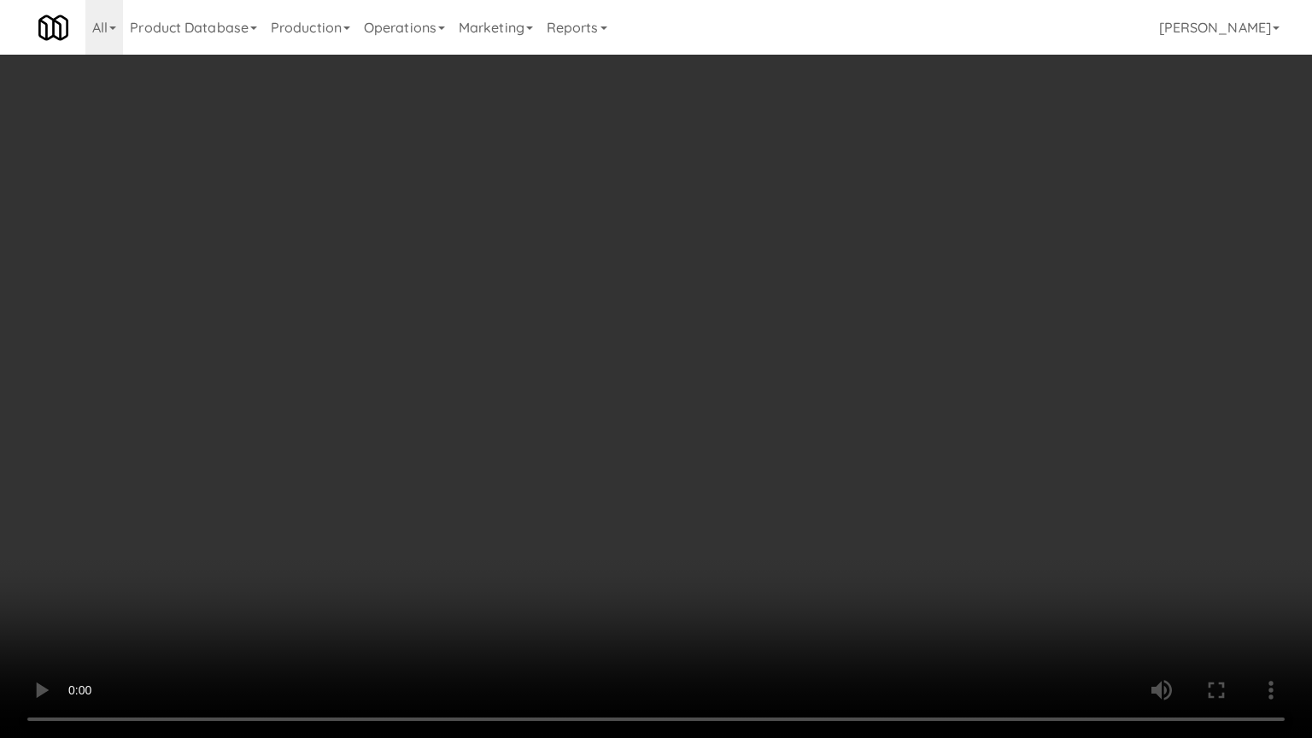
click at [748, 536] on video at bounding box center [656, 369] width 1312 height 738
click at [745, 540] on video at bounding box center [656, 369] width 1312 height 738
click at [770, 489] on video at bounding box center [656, 369] width 1312 height 738
click at [769, 489] on video at bounding box center [656, 369] width 1312 height 738
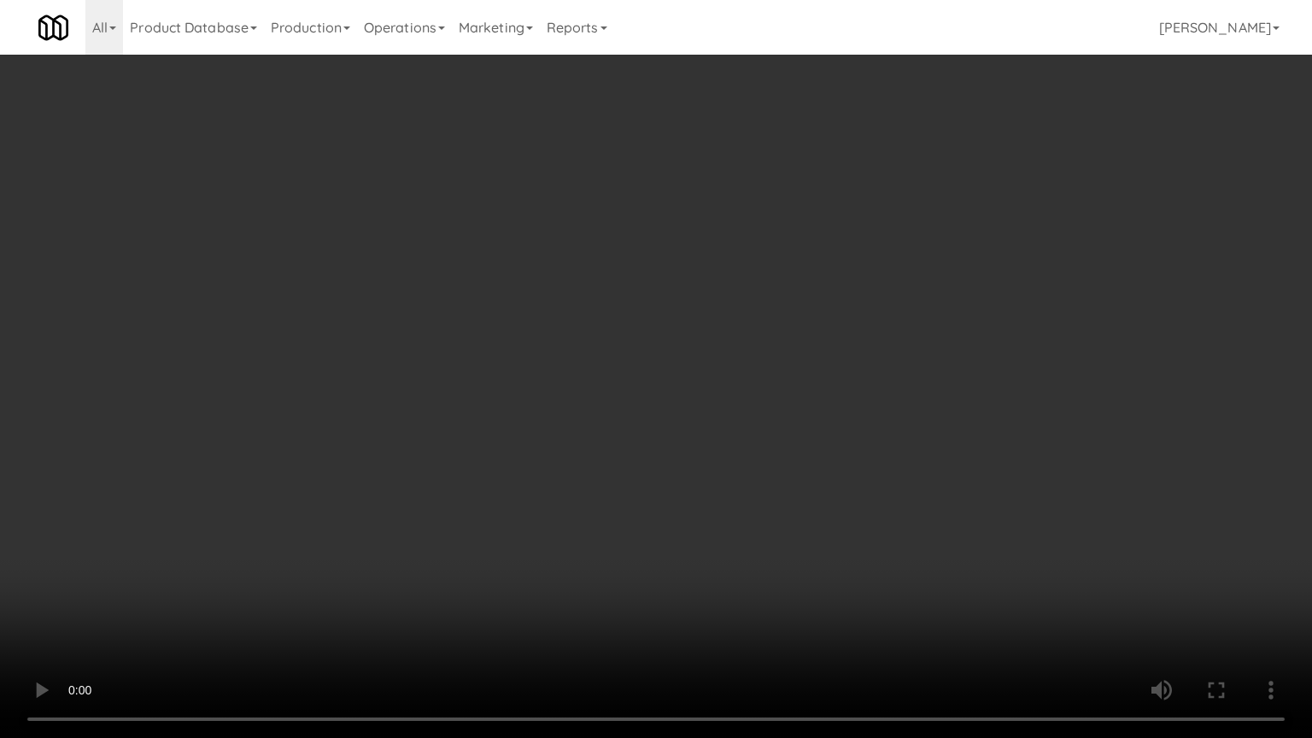
drag, startPoint x: 766, startPoint y: 490, endPoint x: 756, endPoint y: 491, distance: 10.3
click at [765, 490] on video at bounding box center [656, 369] width 1312 height 738
click at [753, 491] on video at bounding box center [656, 369] width 1312 height 738
drag, startPoint x: 753, startPoint y: 491, endPoint x: 735, endPoint y: 490, distance: 18.0
click at [749, 492] on video at bounding box center [656, 369] width 1312 height 738
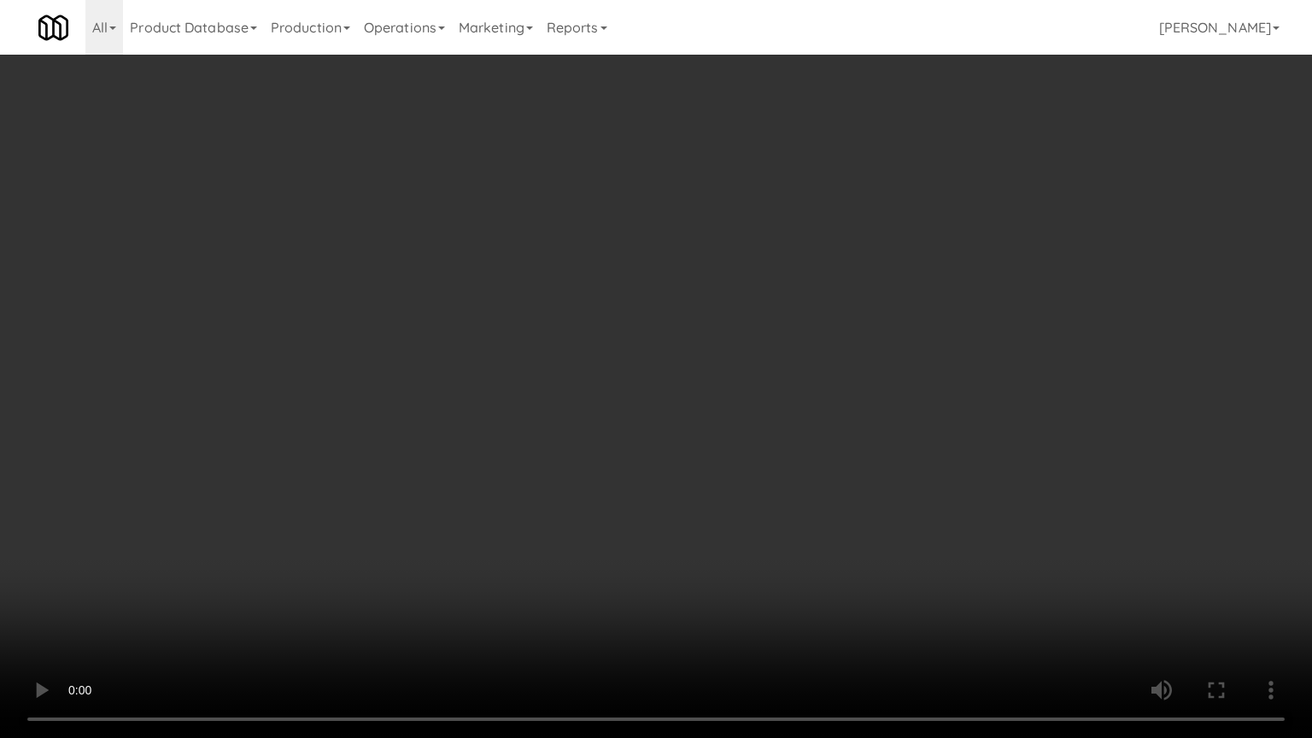
click at [733, 489] on video at bounding box center [656, 369] width 1312 height 738
click at [733, 490] on video at bounding box center [656, 369] width 1312 height 738
click at [732, 490] on video at bounding box center [656, 369] width 1312 height 738
click at [728, 481] on video at bounding box center [656, 369] width 1312 height 738
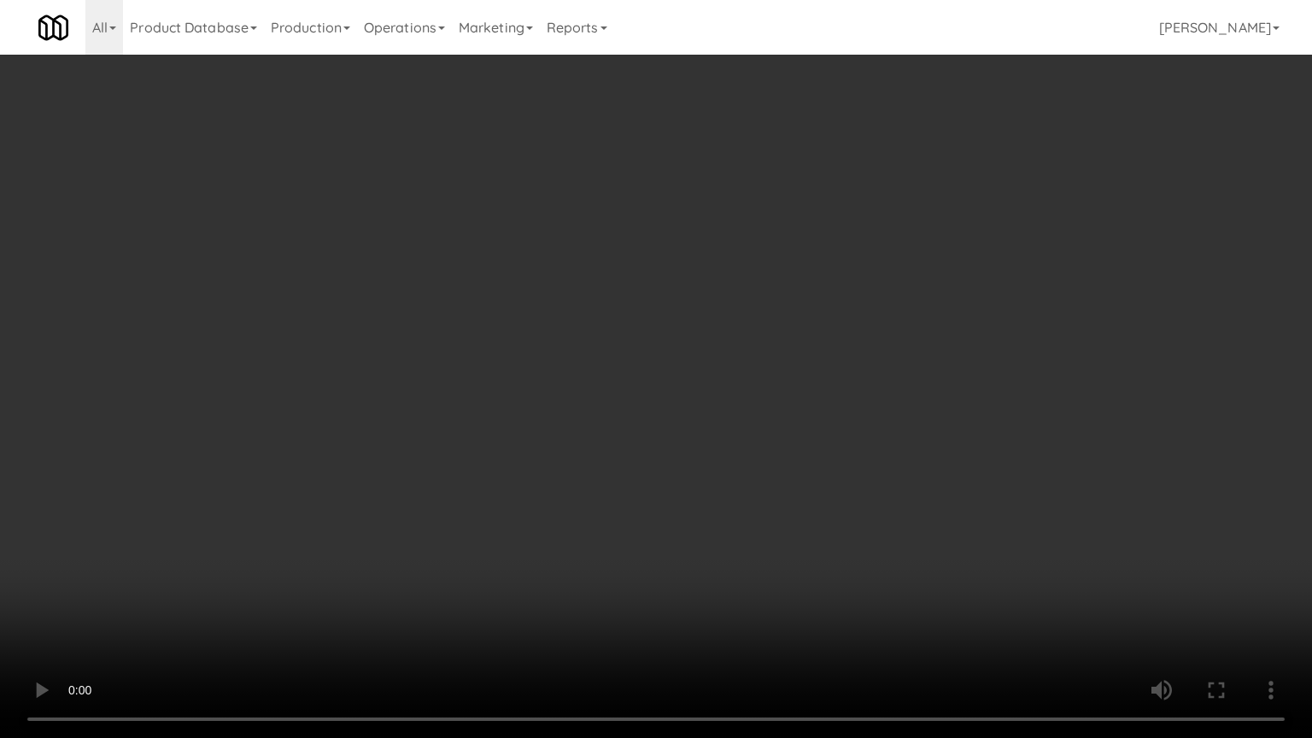
drag, startPoint x: 728, startPoint y: 481, endPoint x: 790, endPoint y: 395, distance: 106.4
click at [729, 479] on video at bounding box center [656, 369] width 1312 height 738
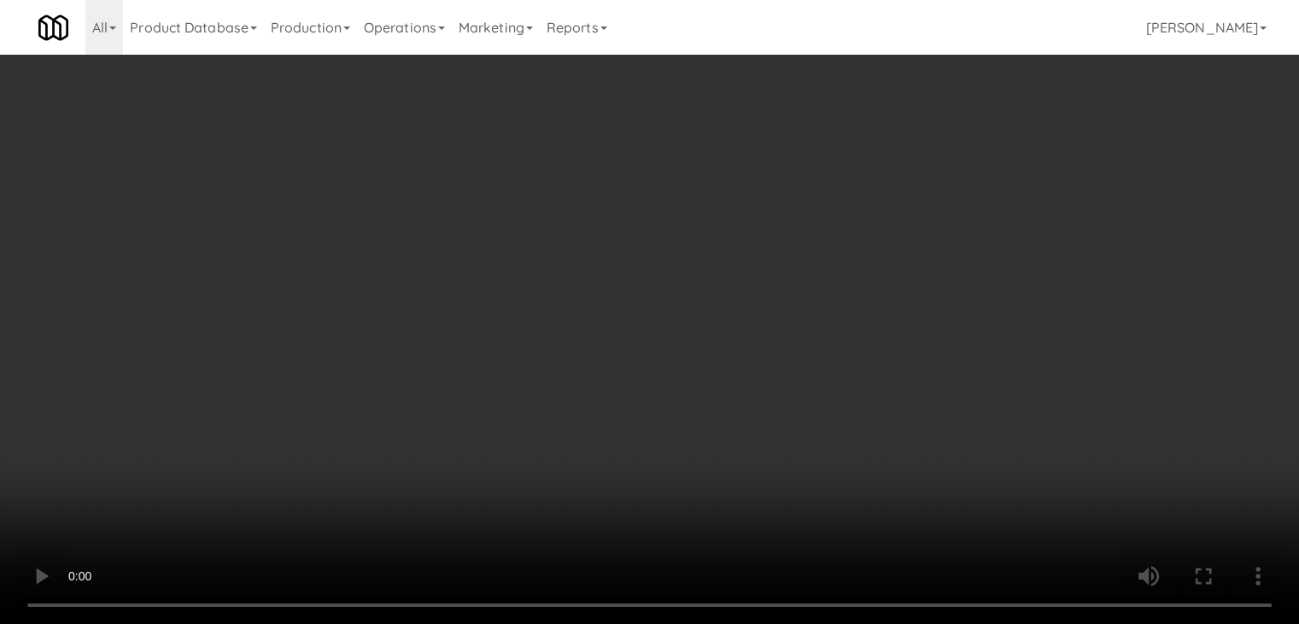
scroll to position [21372, 0]
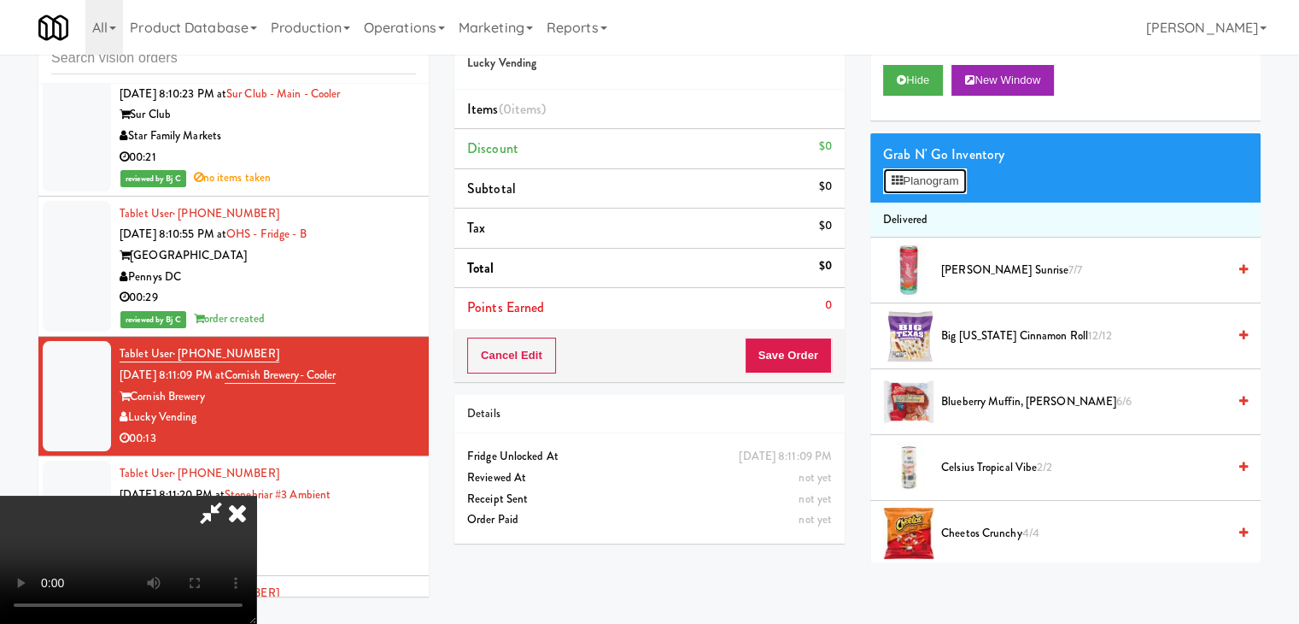
click at [943, 179] on button "Planogram" at bounding box center [925, 181] width 84 height 26
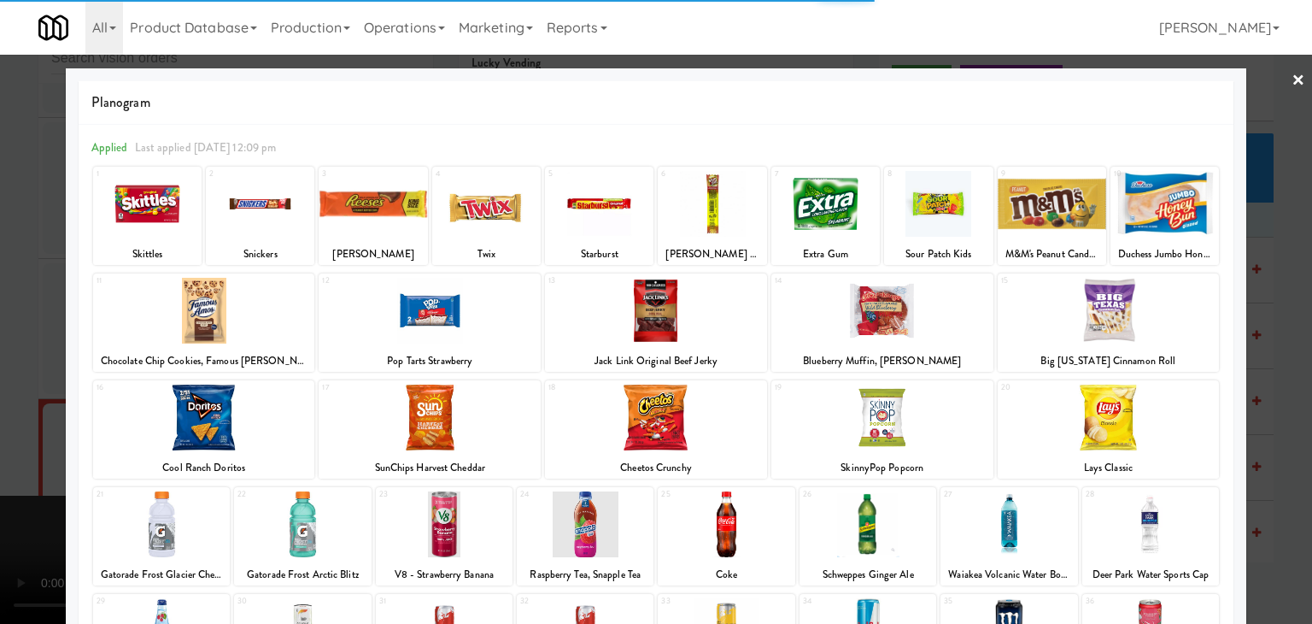
click
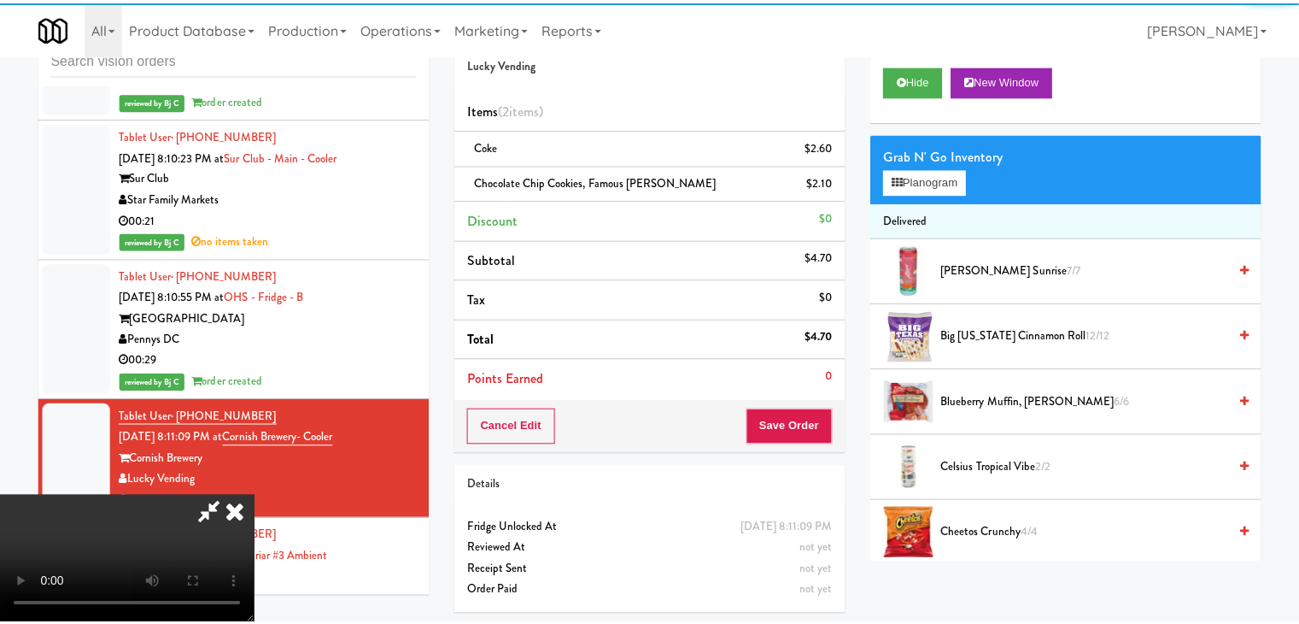
scroll to position [21372, 0]
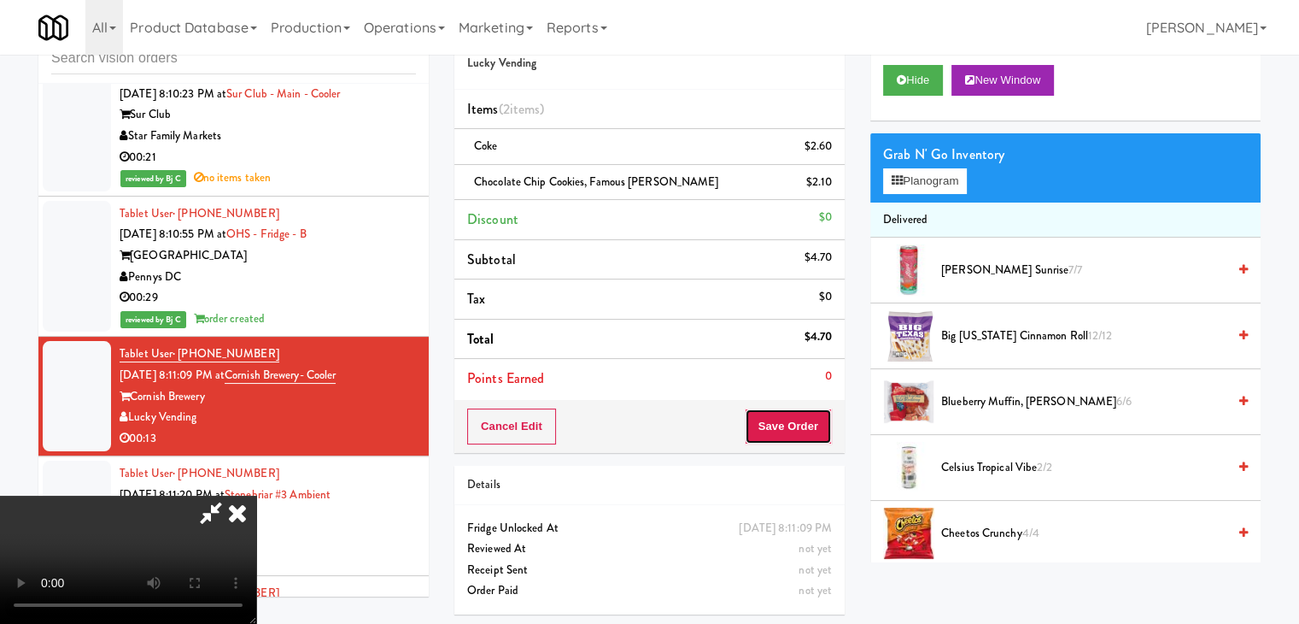
drag, startPoint x: 819, startPoint y: 430, endPoint x: 808, endPoint y: 411, distance: 21.8
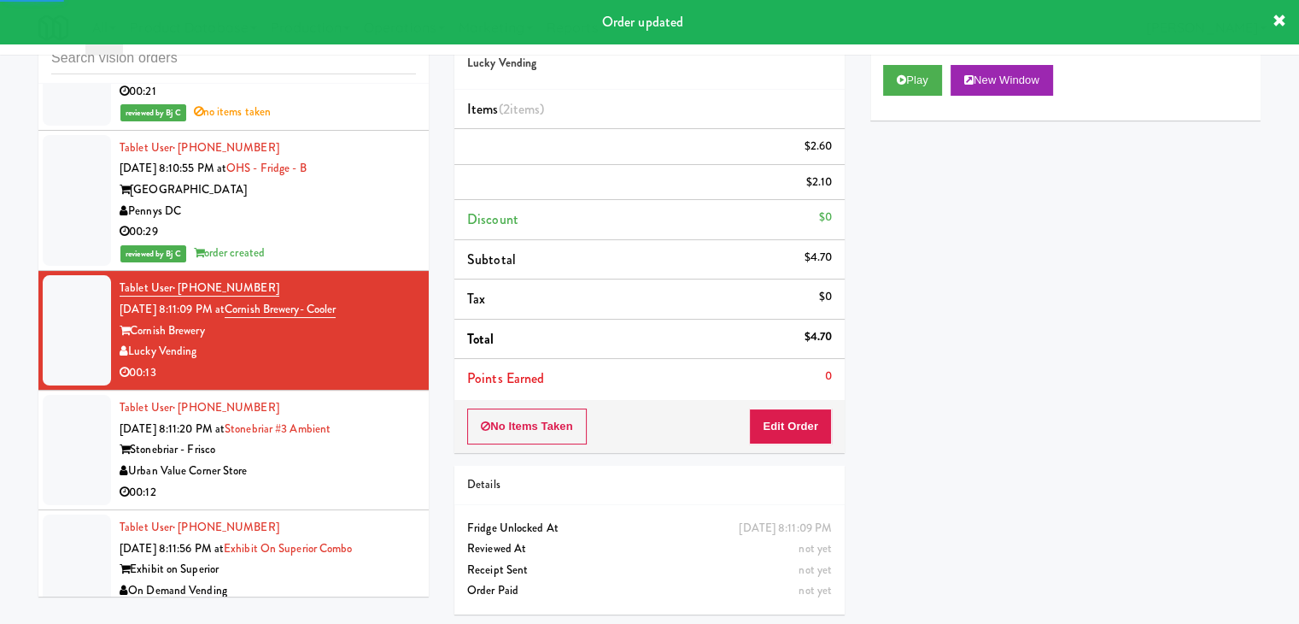
scroll to position [21543, 0]
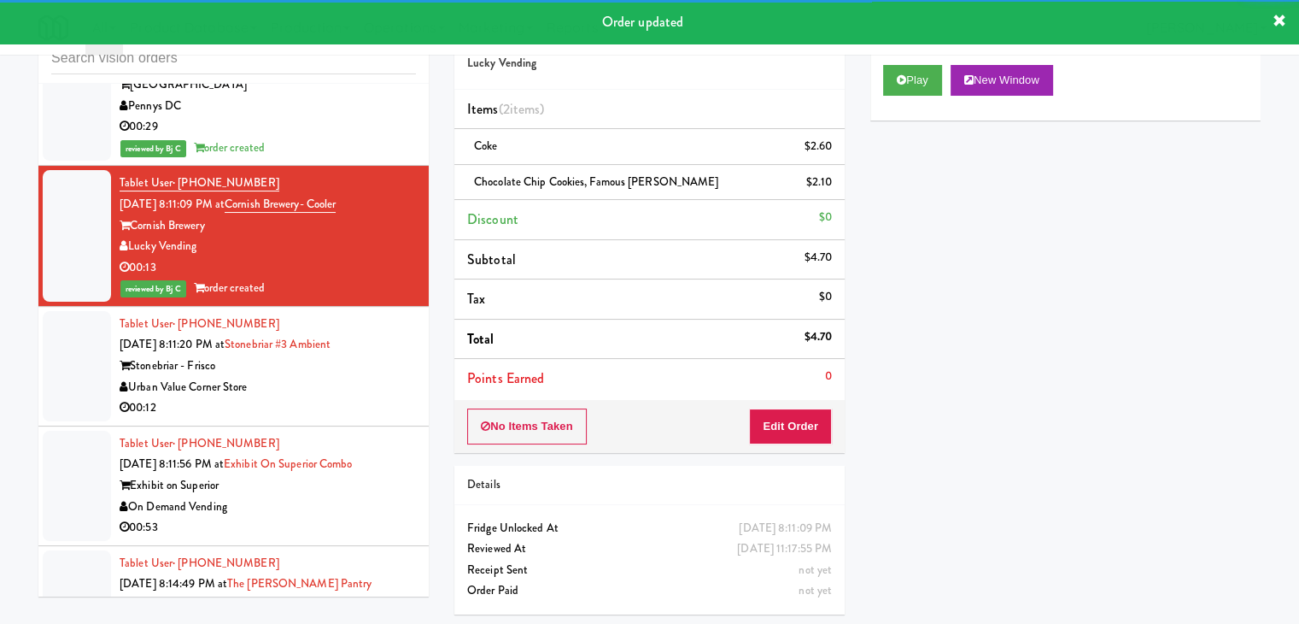
drag, startPoint x: 333, startPoint y: 237, endPoint x: 325, endPoint y: 243, distance: 10.9
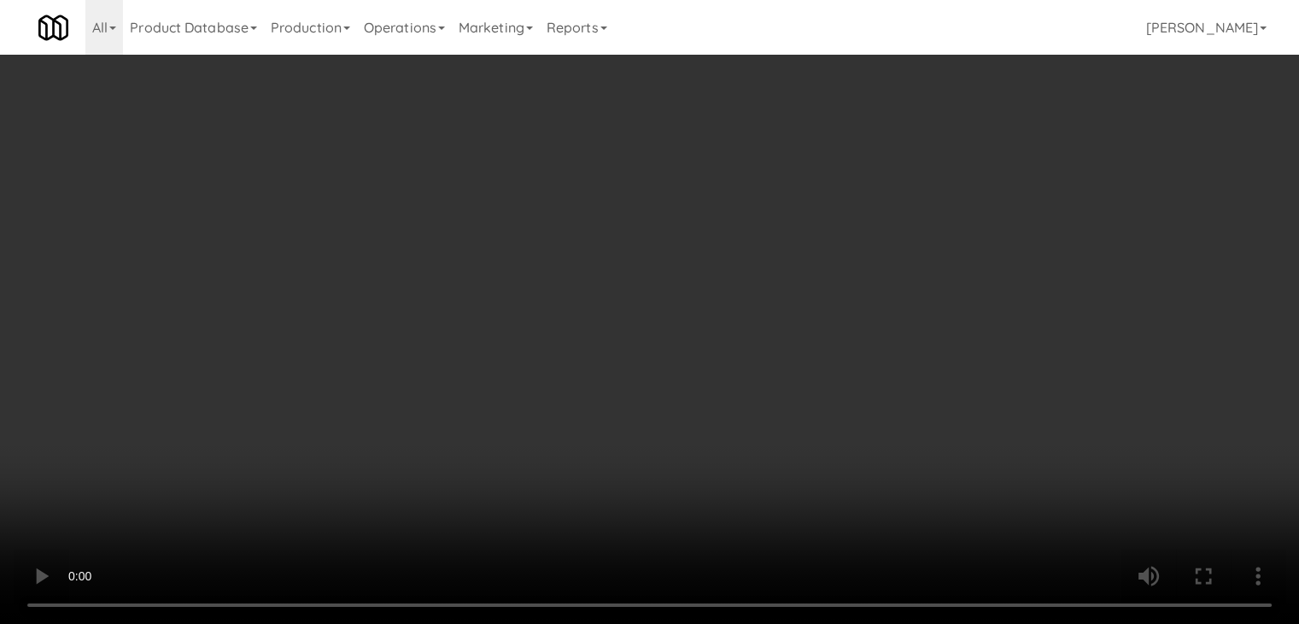
scroll to position [21480, 0]
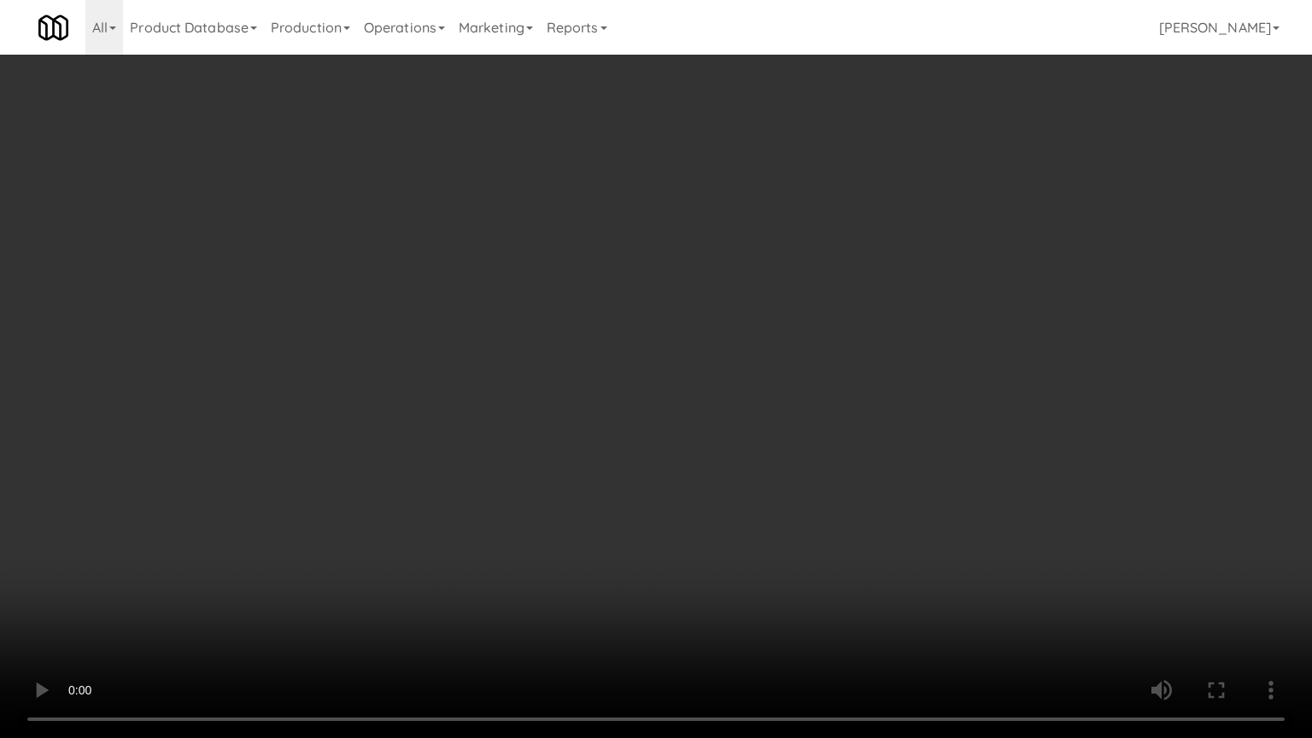
drag, startPoint x: 785, startPoint y: 490, endPoint x: 993, endPoint y: 294, distance: 286.4
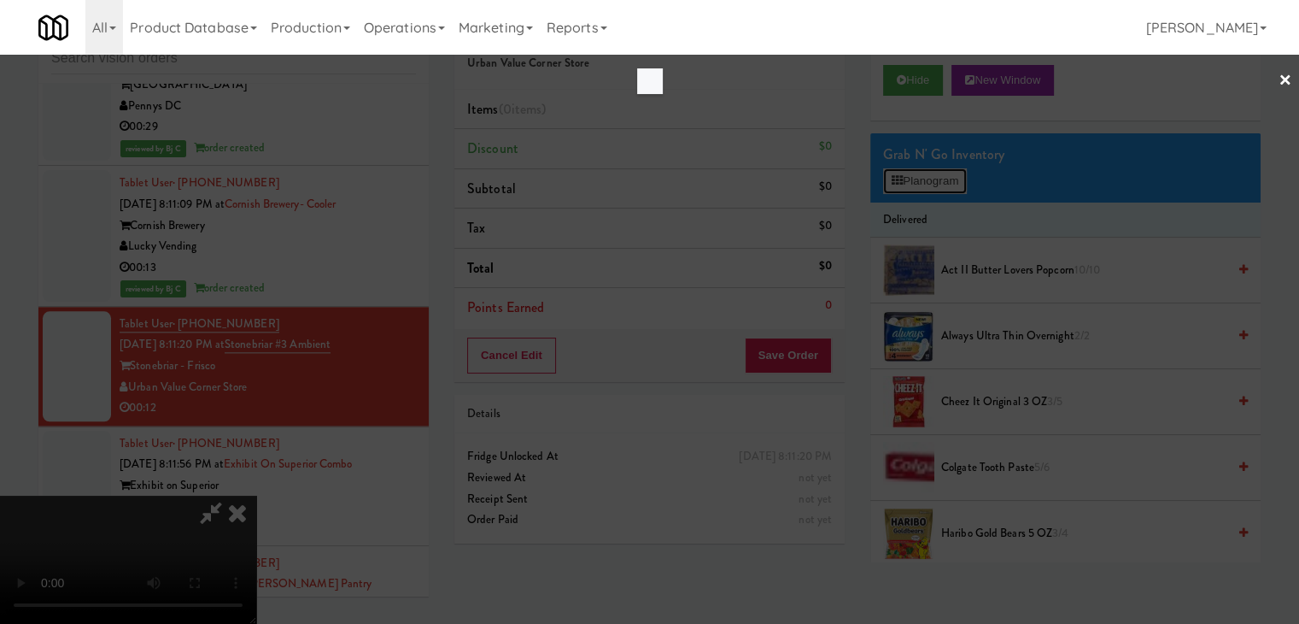
scroll to position [21480, 0]
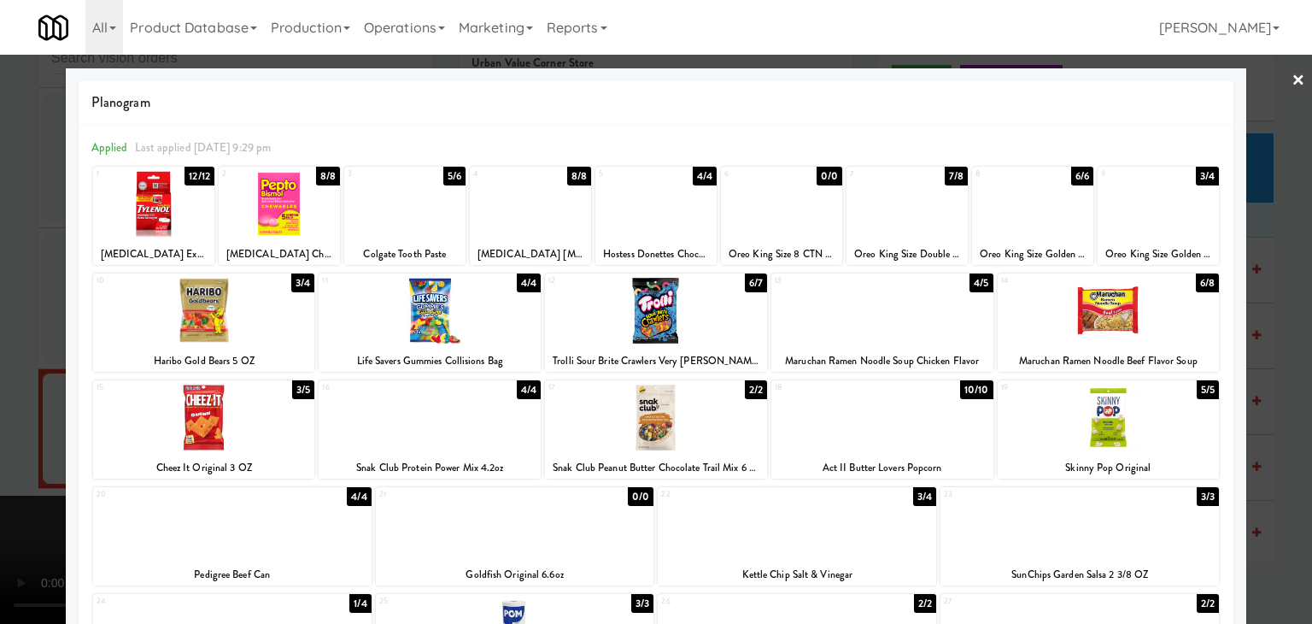
drag, startPoint x: 1134, startPoint y: 394, endPoint x: 1202, endPoint y: 407, distance: 68.7
drag, startPoint x: 1260, startPoint y: 409, endPoint x: 1144, endPoint y: 395, distance: 117.1
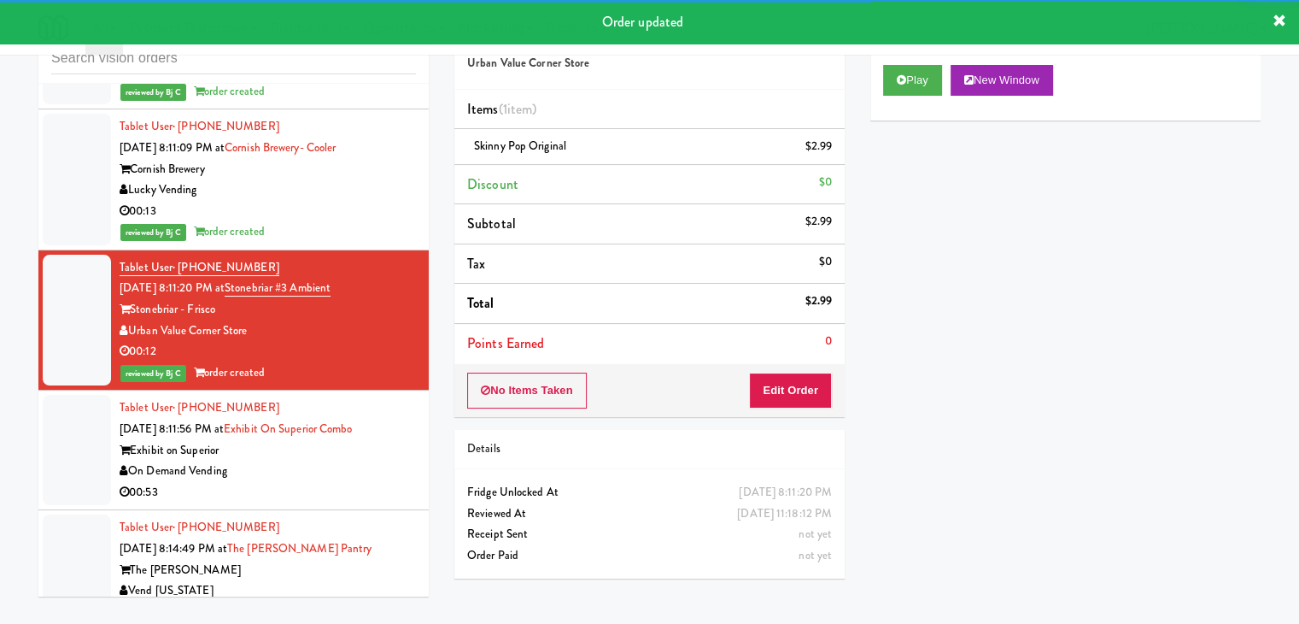
scroll to position [21628, 0]
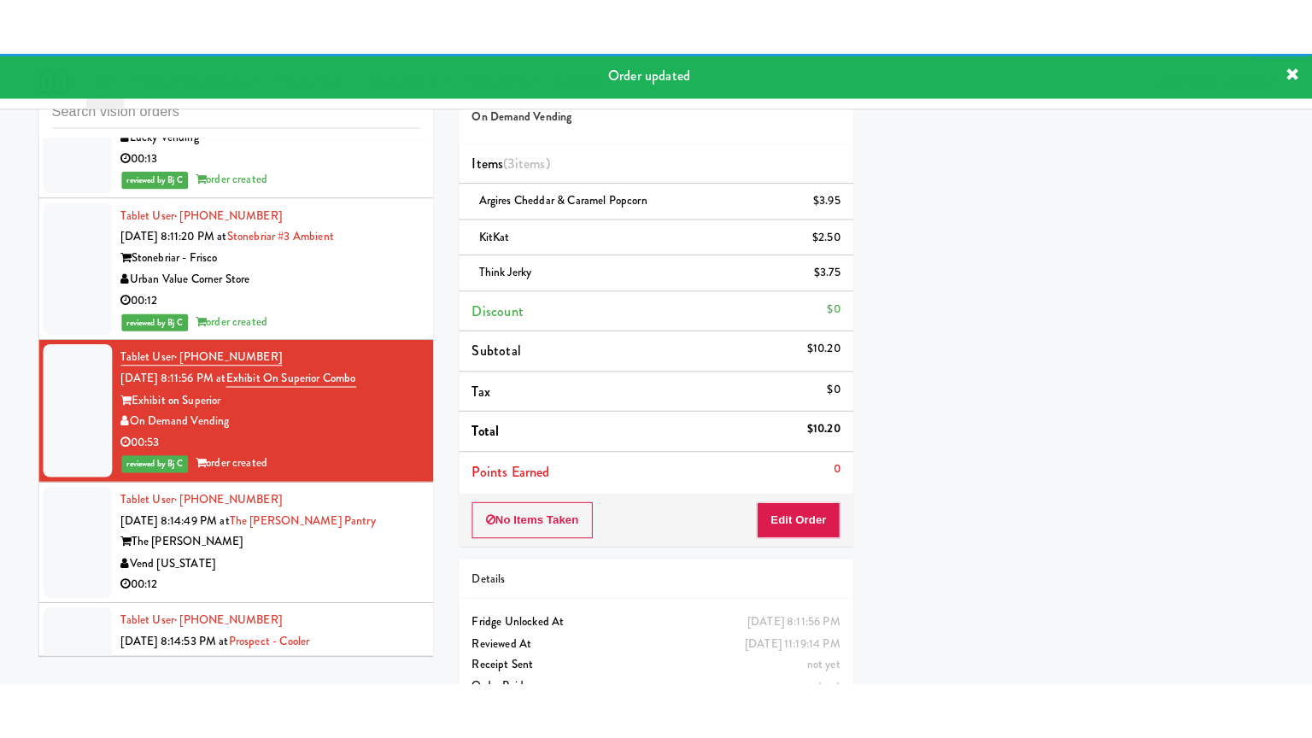
scroll to position [21799, 0]
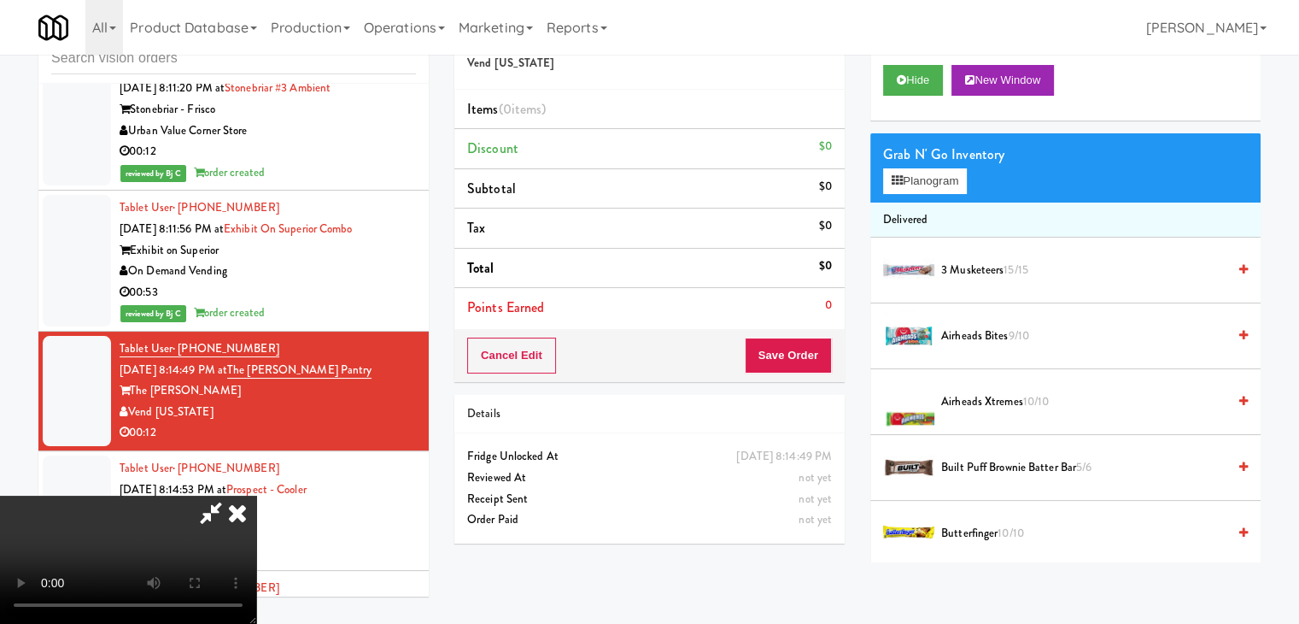
scroll to position [21737, 0]
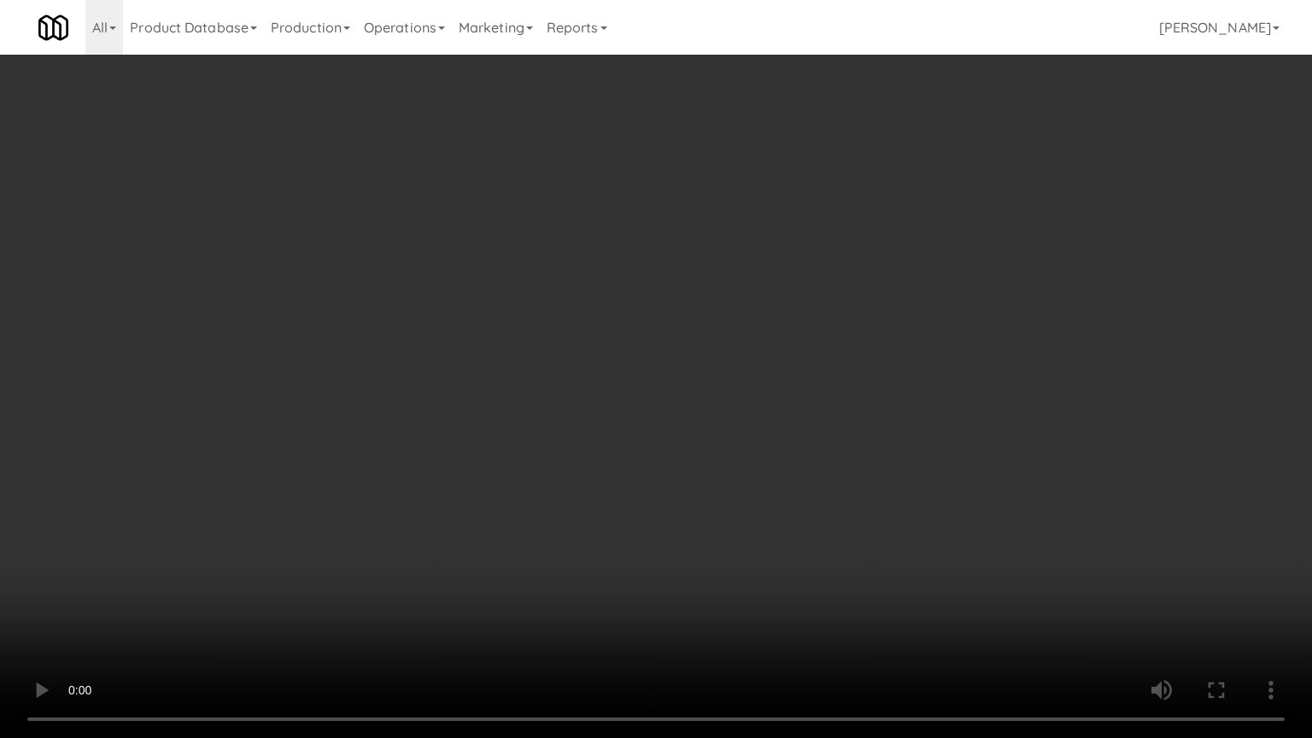
drag, startPoint x: 741, startPoint y: 510, endPoint x: 758, endPoint y: 395, distance: 115.7
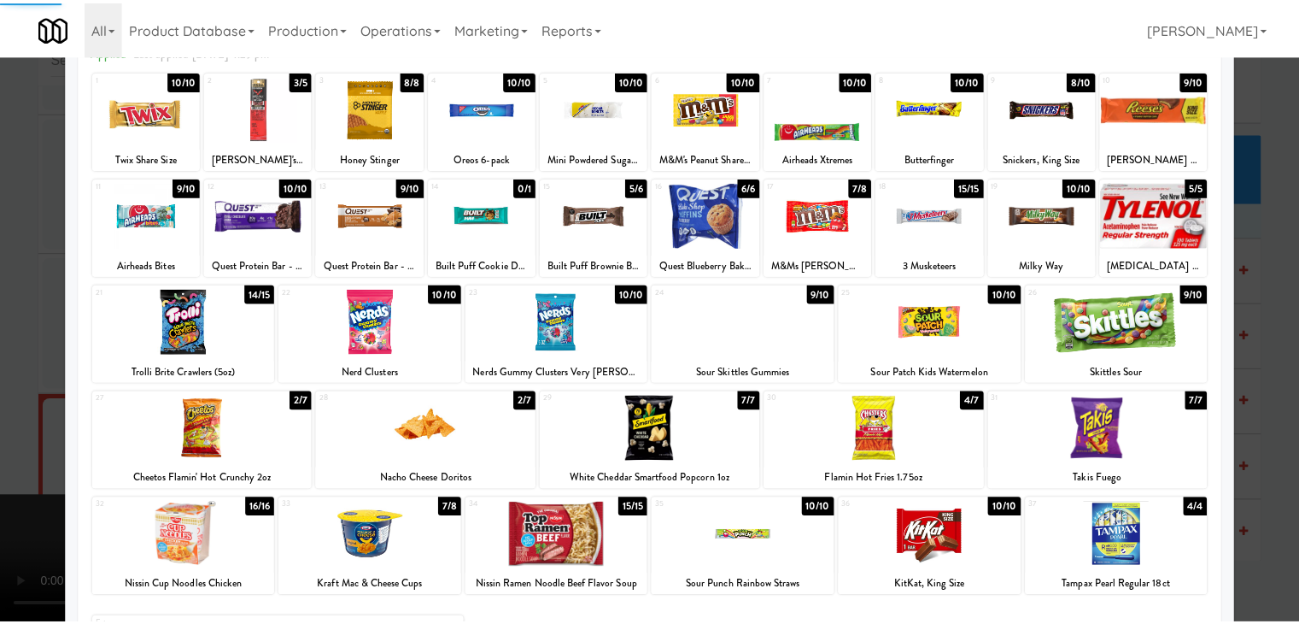
scroll to position [215, 0]
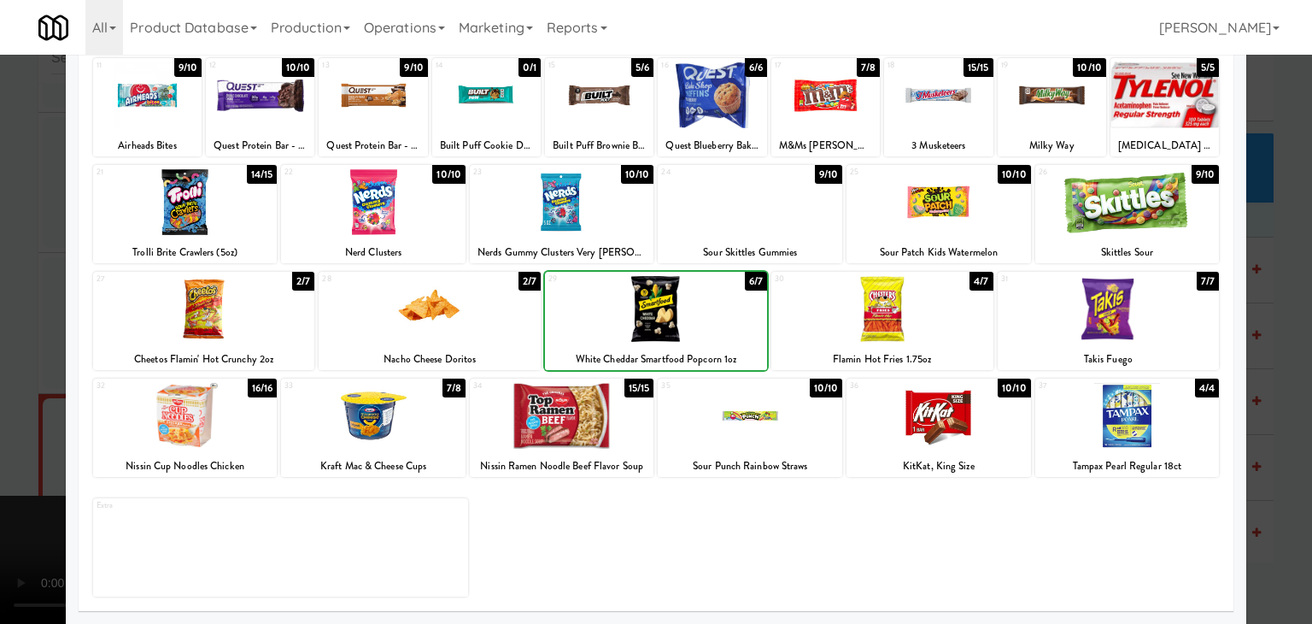
drag, startPoint x: 663, startPoint y: 308, endPoint x: 470, endPoint y: 307, distance: 193.0
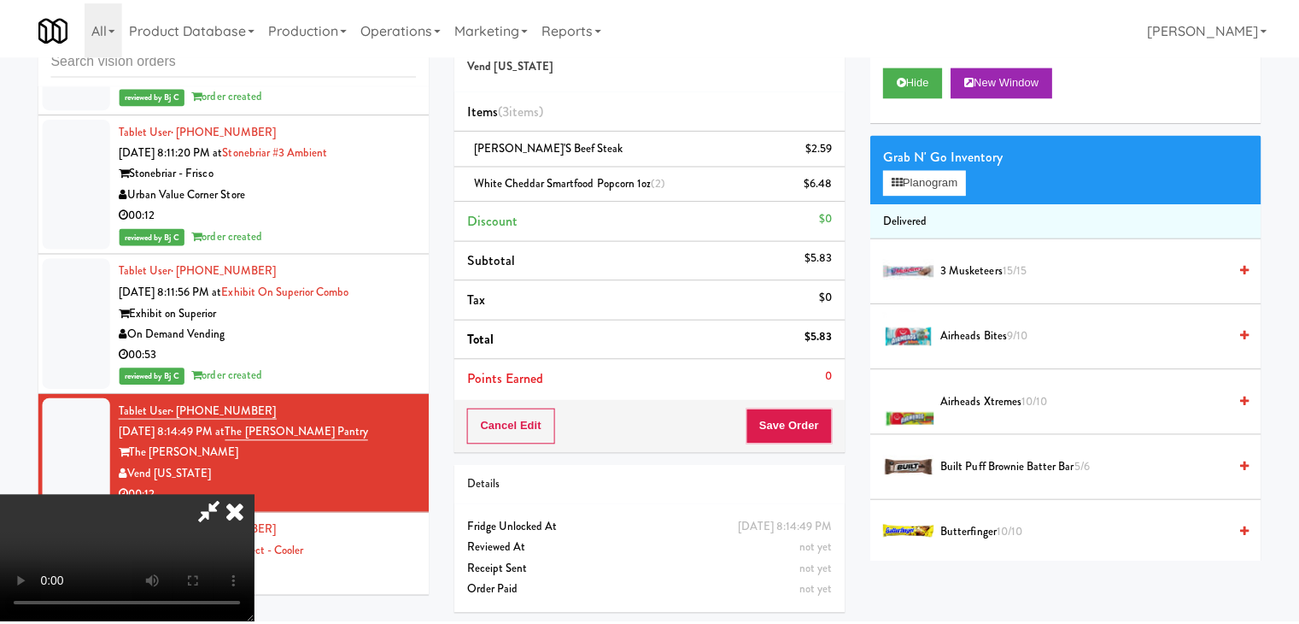
scroll to position [21799, 0]
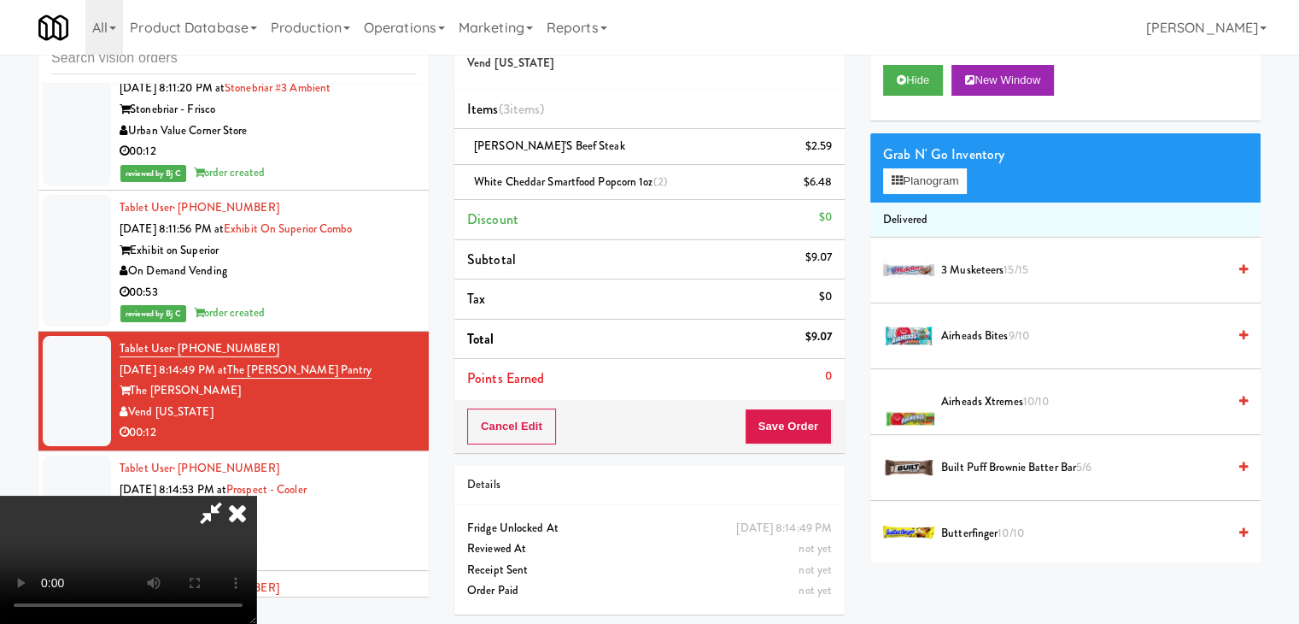
drag, startPoint x: 834, startPoint y: 448, endPoint x: 823, endPoint y: 424, distance: 26.4
drag, startPoint x: 804, startPoint y: 419, endPoint x: 692, endPoint y: 348, distance: 132.9
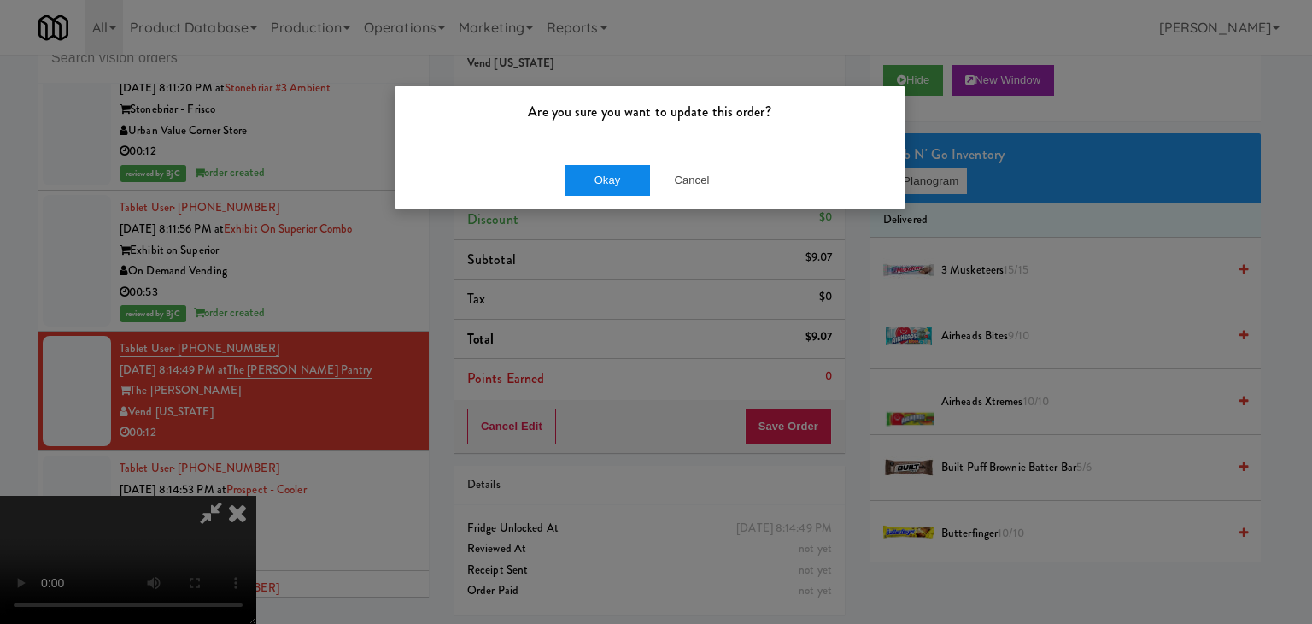
drag, startPoint x: 549, startPoint y: 205, endPoint x: 591, endPoint y: 189, distance: 44.9
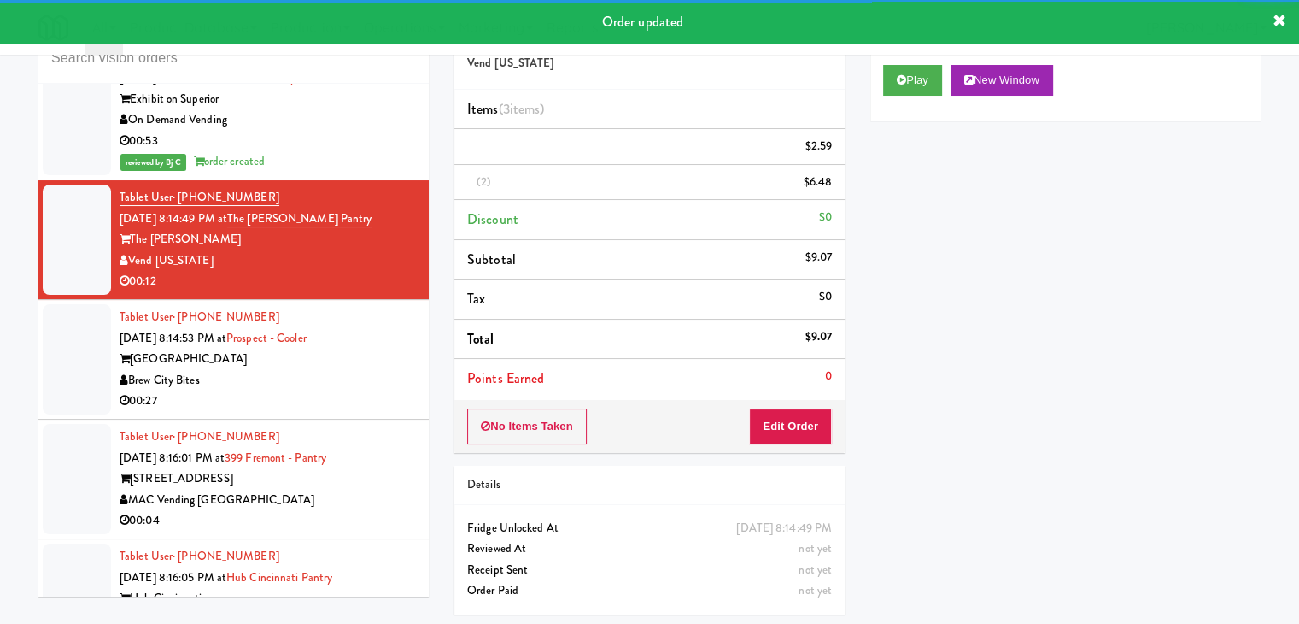
scroll to position [21970, 0]
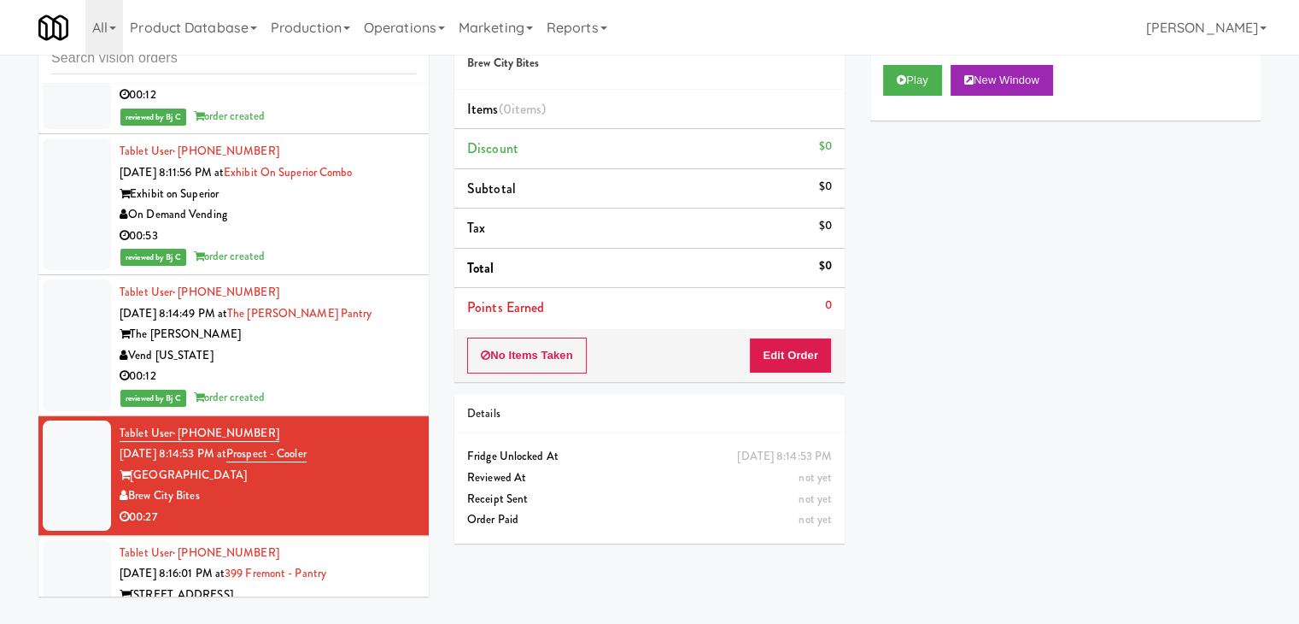
scroll to position [21970, 0]
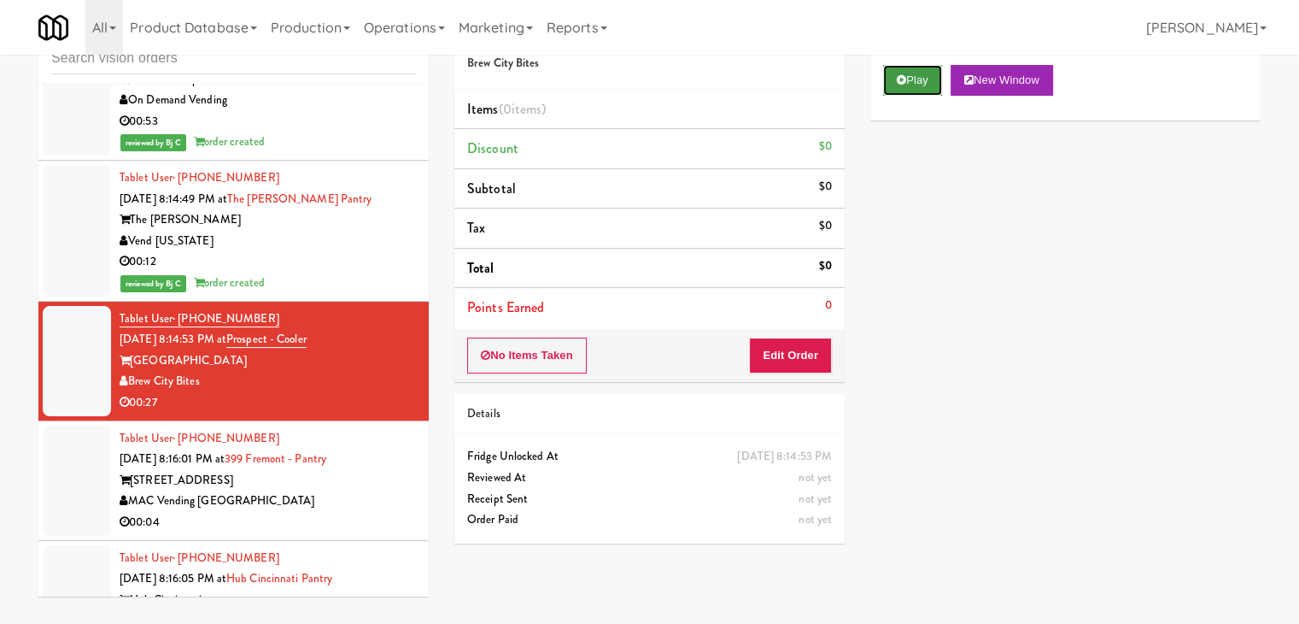
drag, startPoint x: 927, startPoint y: 83, endPoint x: 919, endPoint y: 93, distance: 12.8
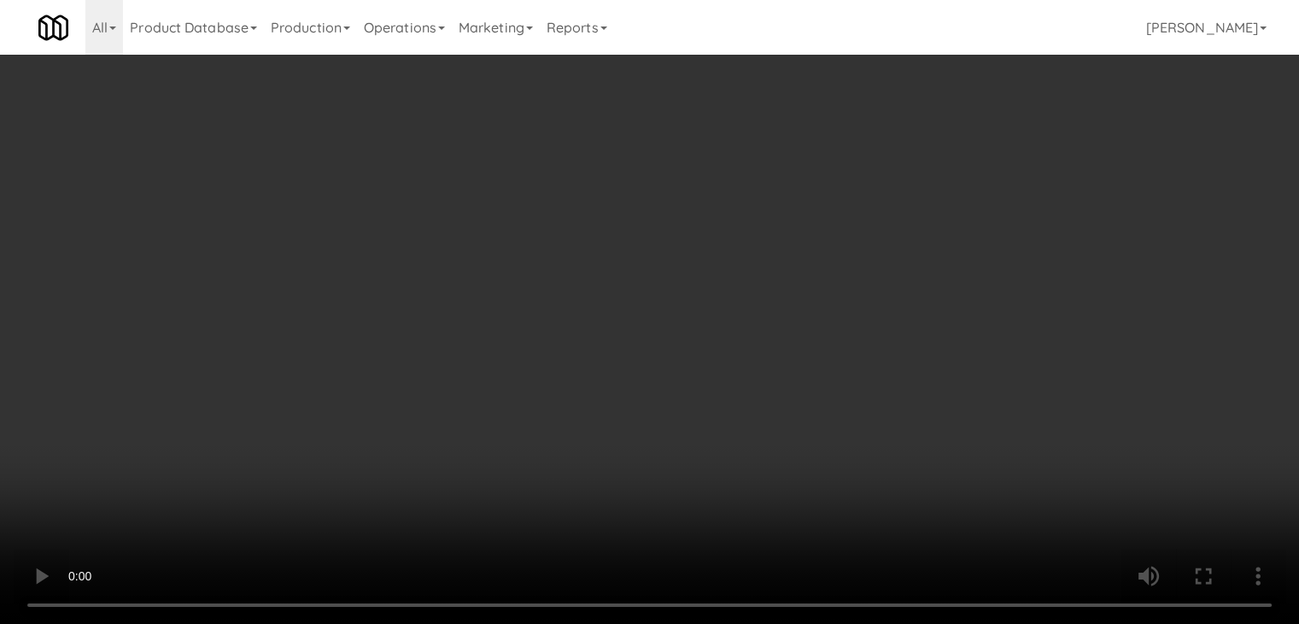
scroll to position [21907, 0]
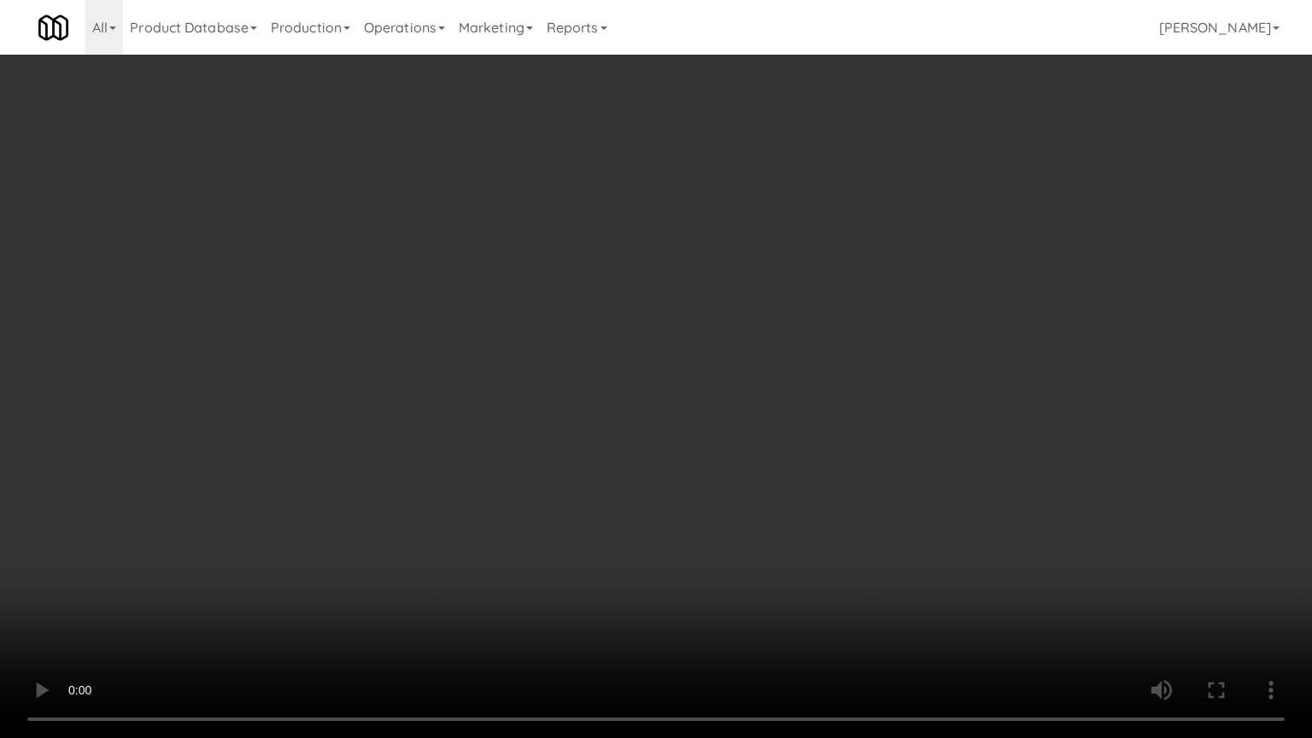
drag, startPoint x: 876, startPoint y: 512, endPoint x: 889, endPoint y: 286, distance: 226.8
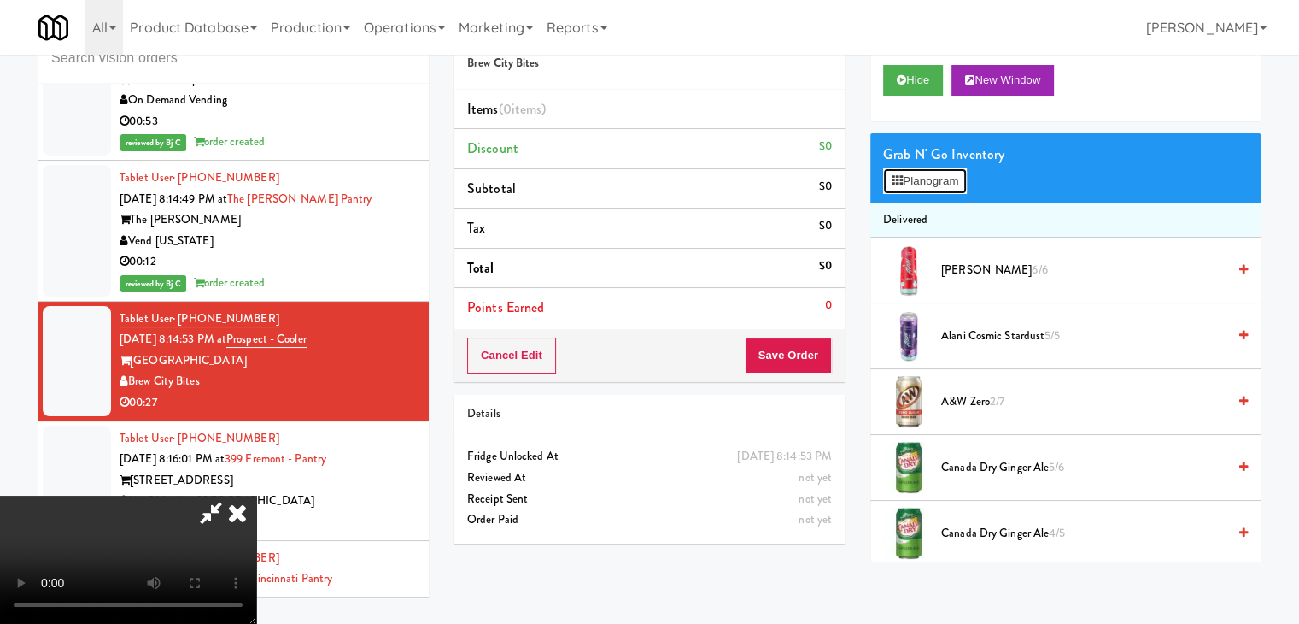
scroll to position [21907, 0]
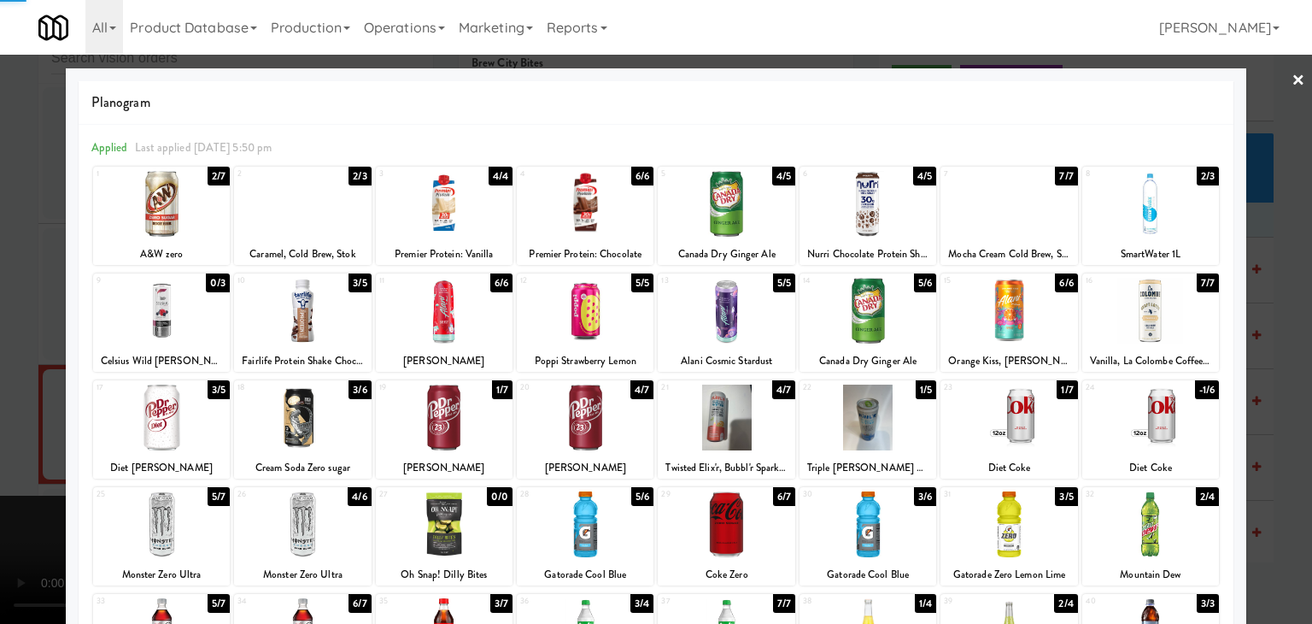
drag, startPoint x: 0, startPoint y: 439, endPoint x: 173, endPoint y: 440, distance: 172.5
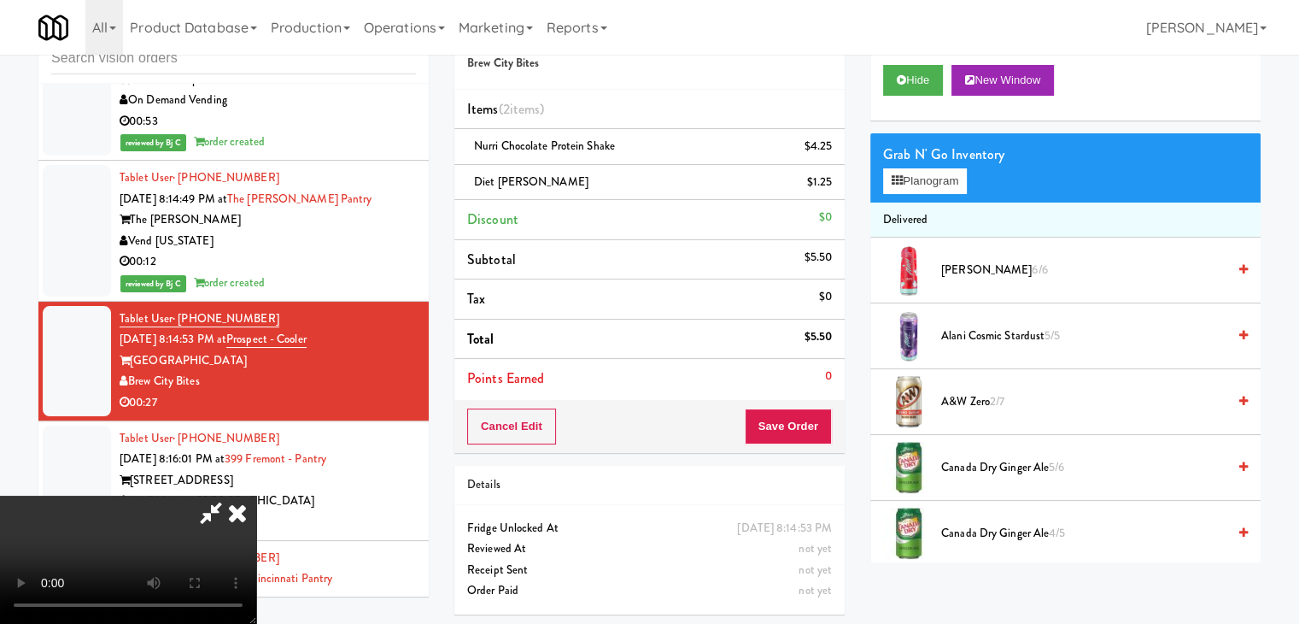
drag, startPoint x: 495, startPoint y: 477, endPoint x: 913, endPoint y: 196, distance: 503.4
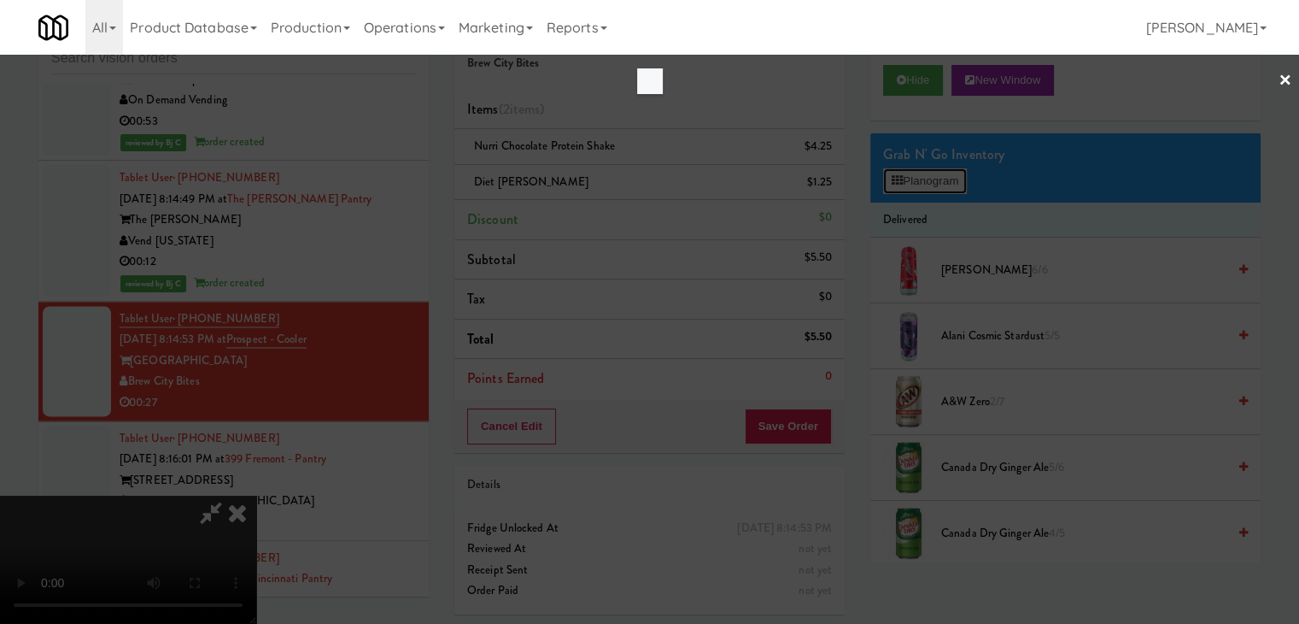
scroll to position [21907, 0]
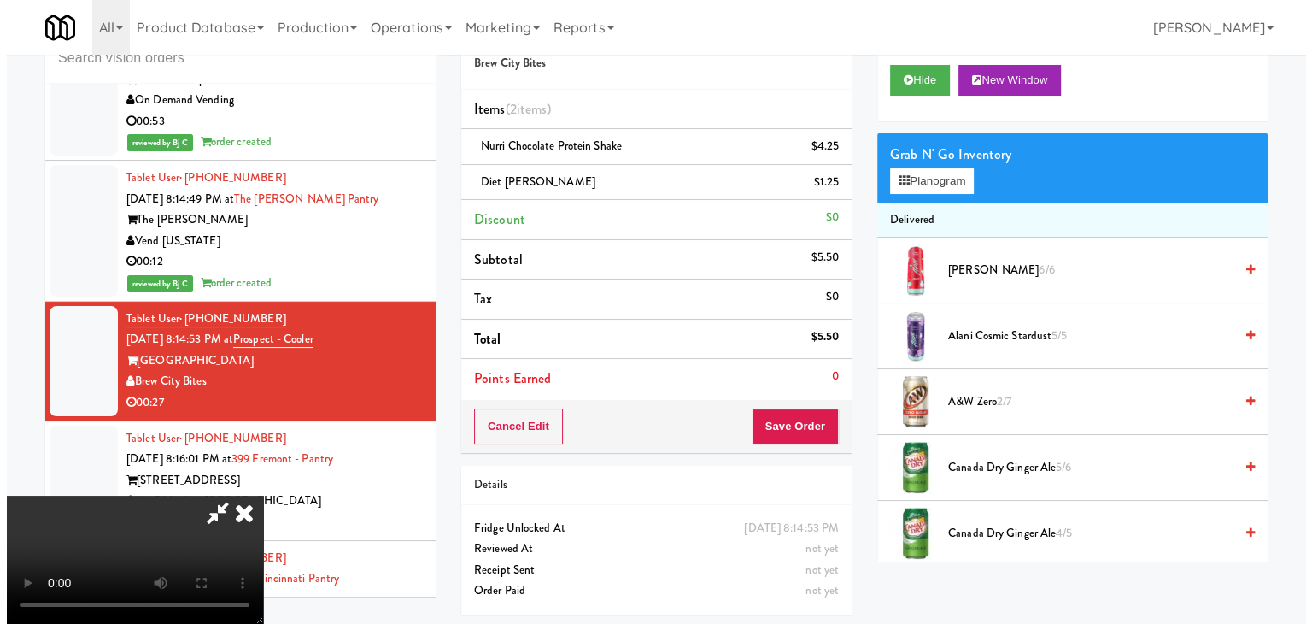
scroll to position [240, 0]
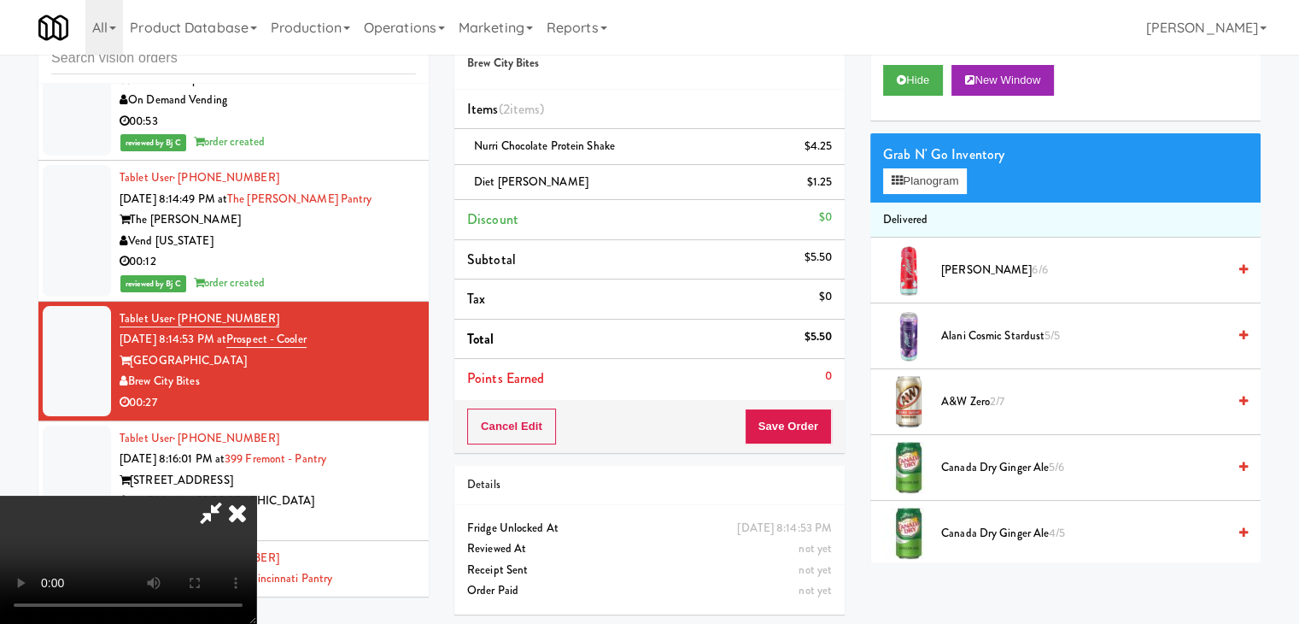
drag, startPoint x: 659, startPoint y: 305, endPoint x: 735, endPoint y: 278, distance: 80.8
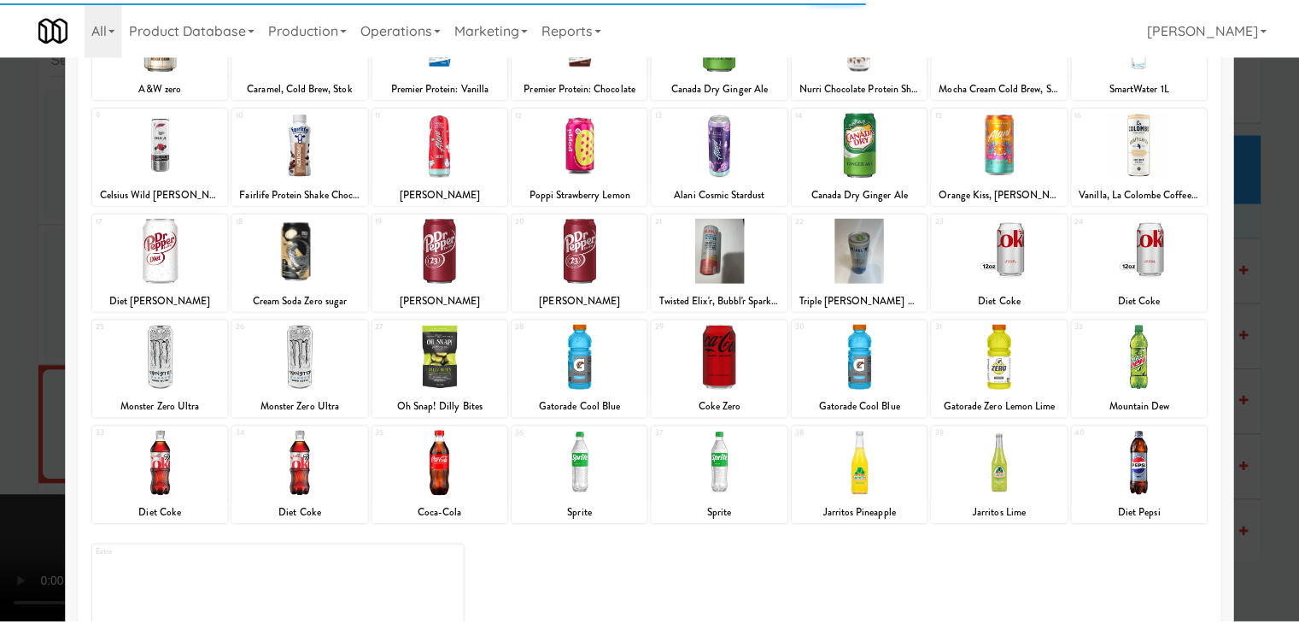
scroll to position [171, 0]
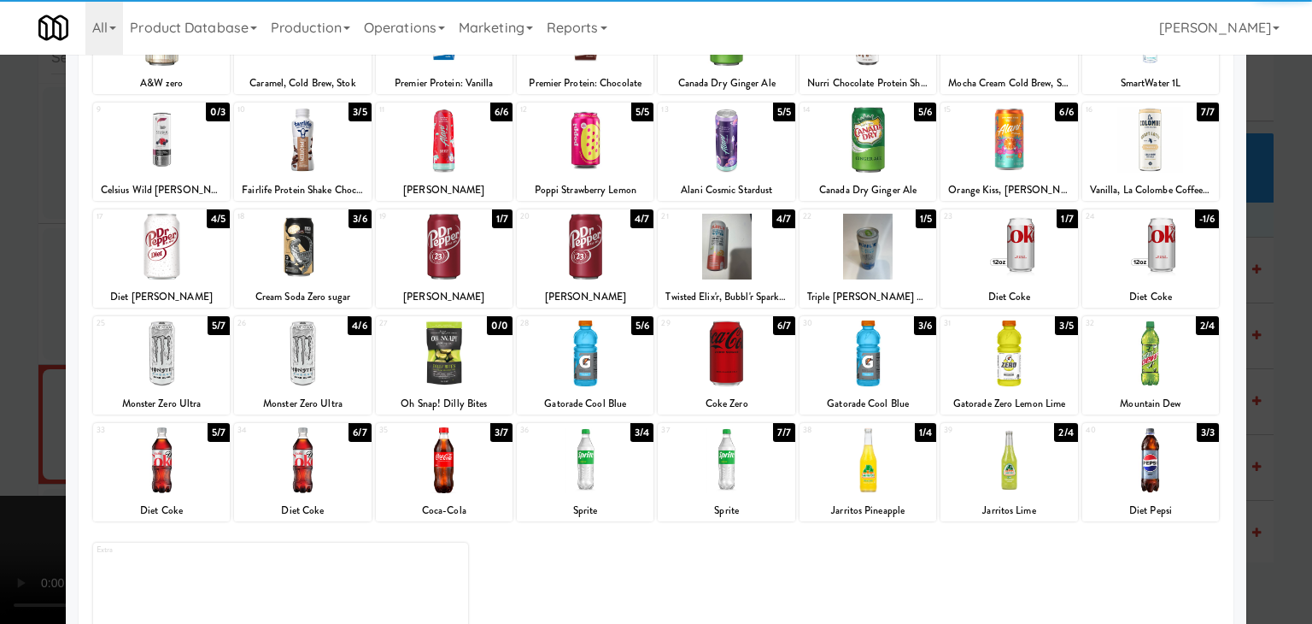
drag, startPoint x: 427, startPoint y: 469, endPoint x: 359, endPoint y: 468, distance: 68.3
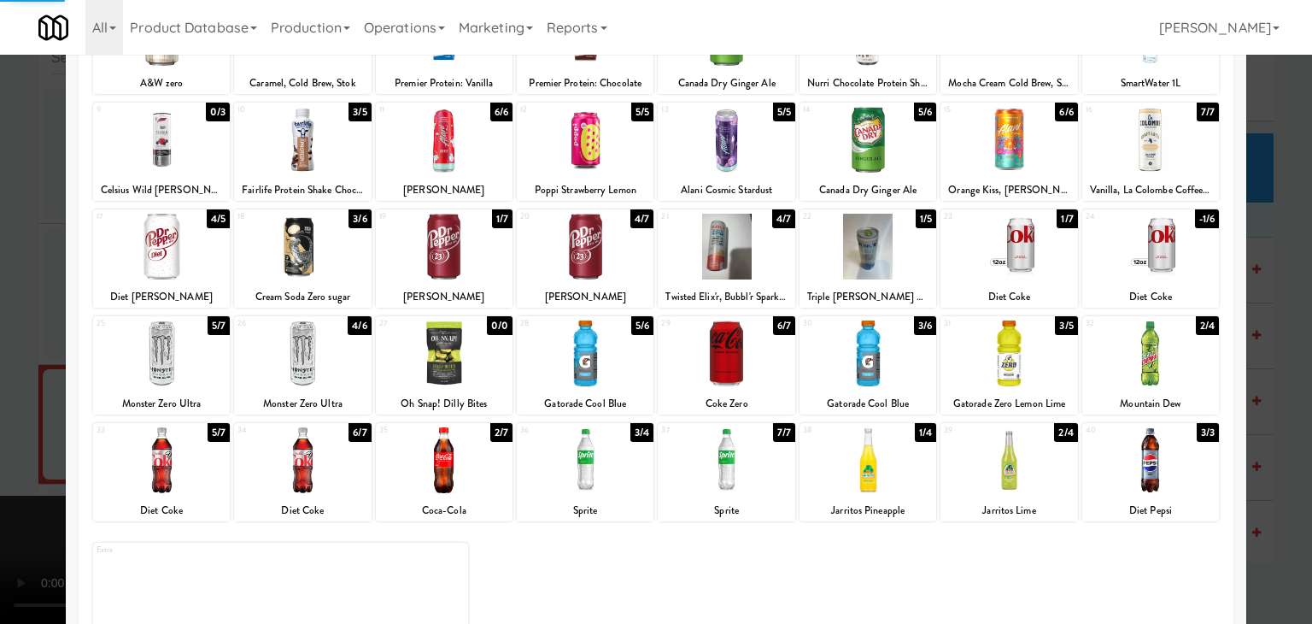
drag, startPoint x: 0, startPoint y: 442, endPoint x: 358, endPoint y: 438, distance: 357.9
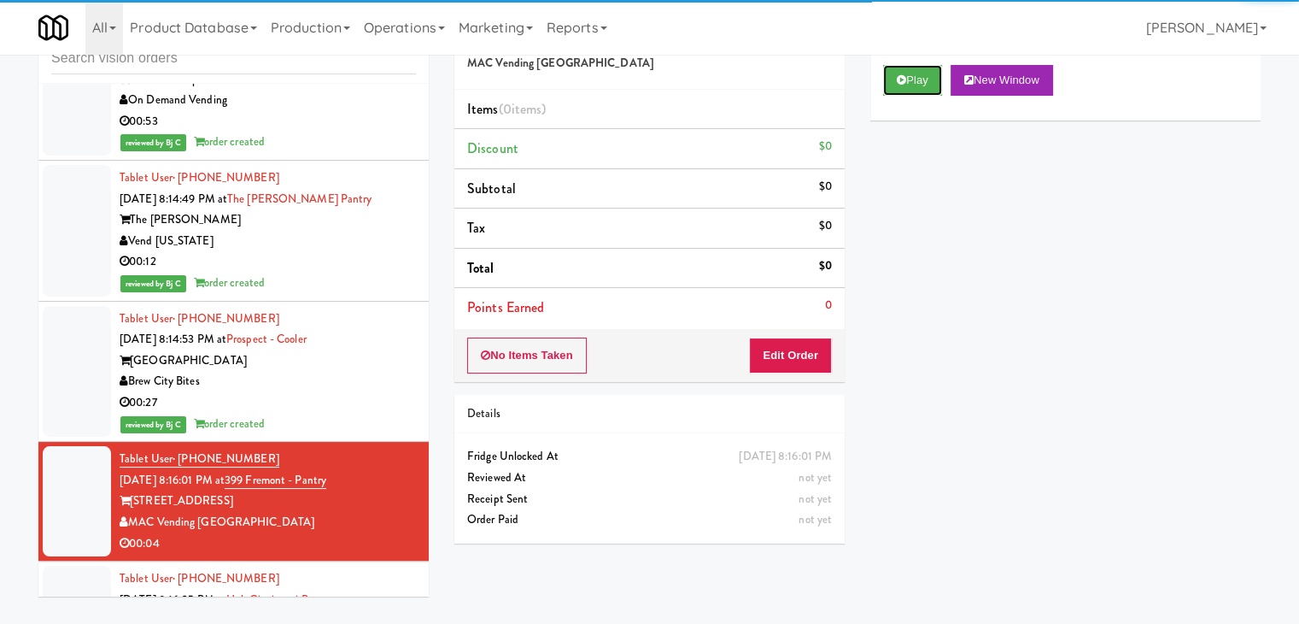
drag, startPoint x: 922, startPoint y: 90, endPoint x: 904, endPoint y: 116, distance: 32.0
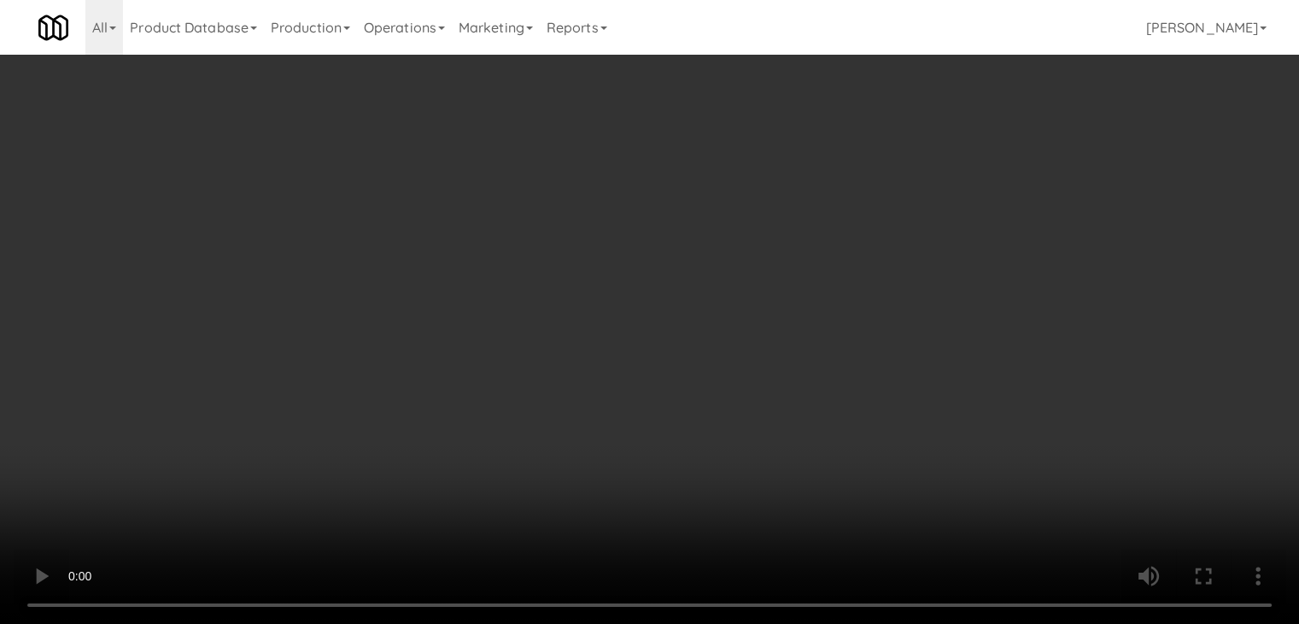
scroll to position [21907, 0]
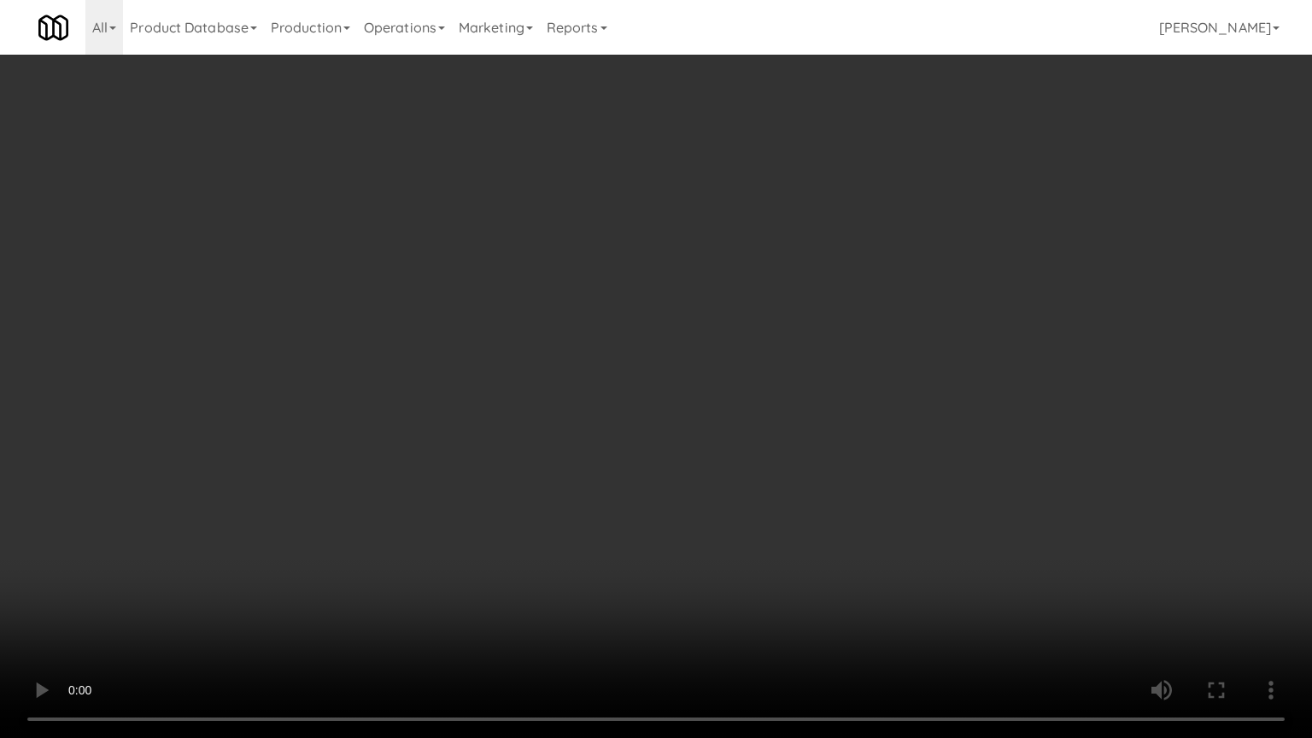
drag, startPoint x: 713, startPoint y: 546, endPoint x: 728, endPoint y: 527, distance: 23.7
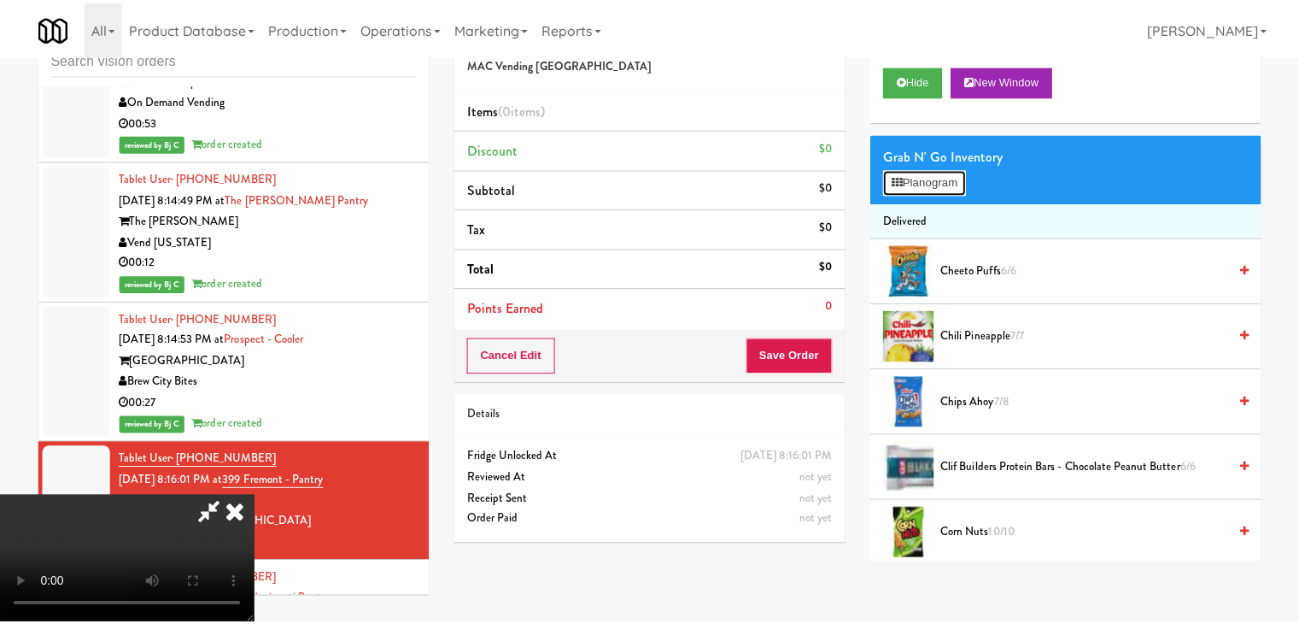
scroll to position [21907, 0]
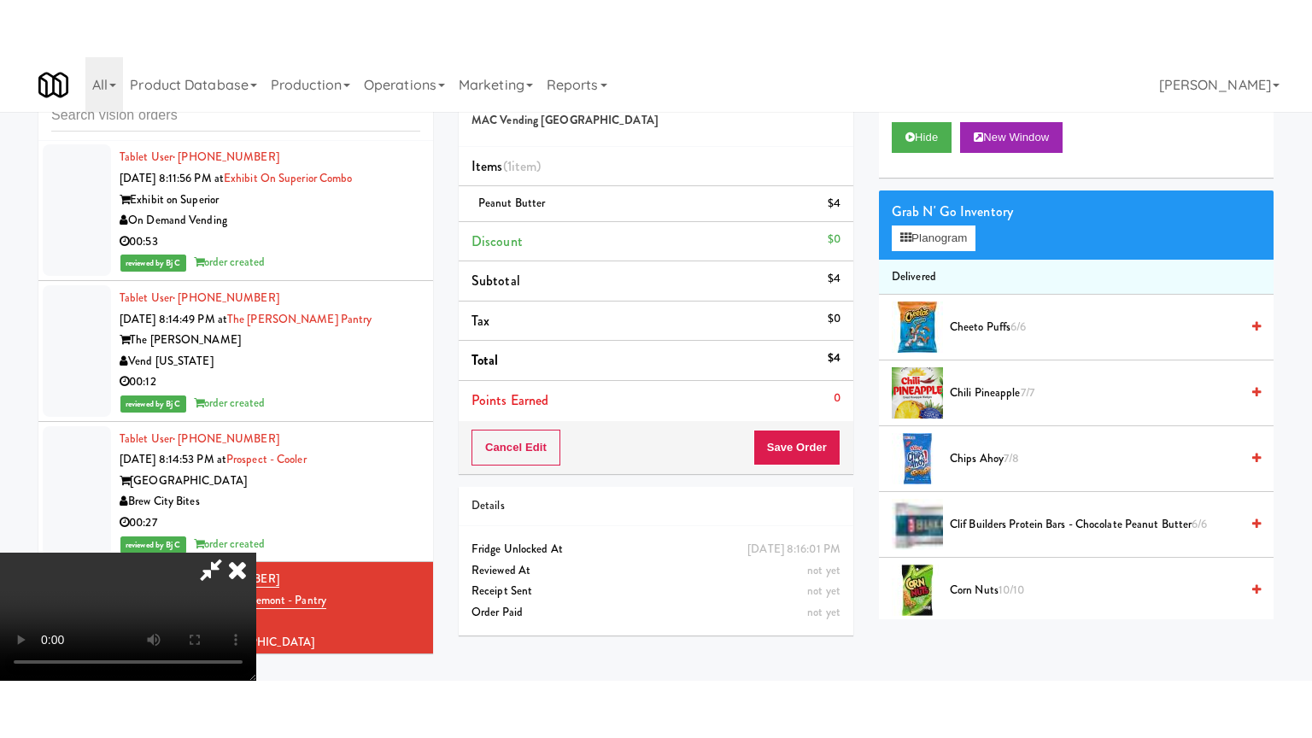
scroll to position [21970, 0]
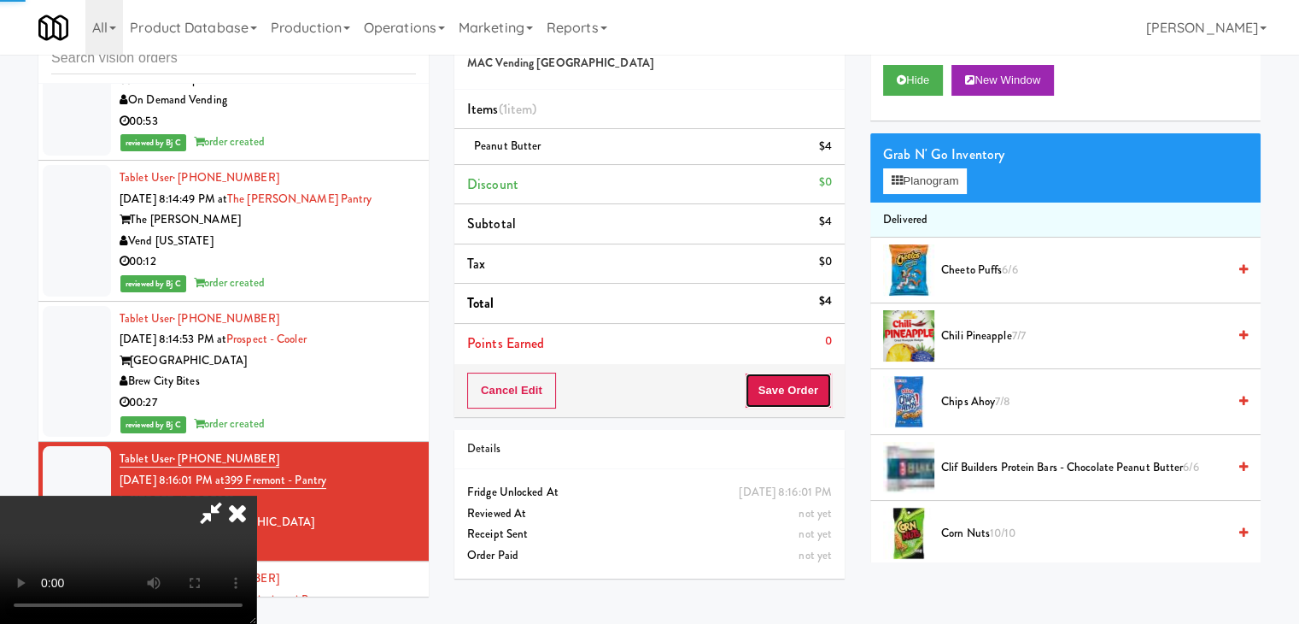
drag, startPoint x: 819, startPoint y: 395, endPoint x: 813, endPoint y: 384, distance: 12.6
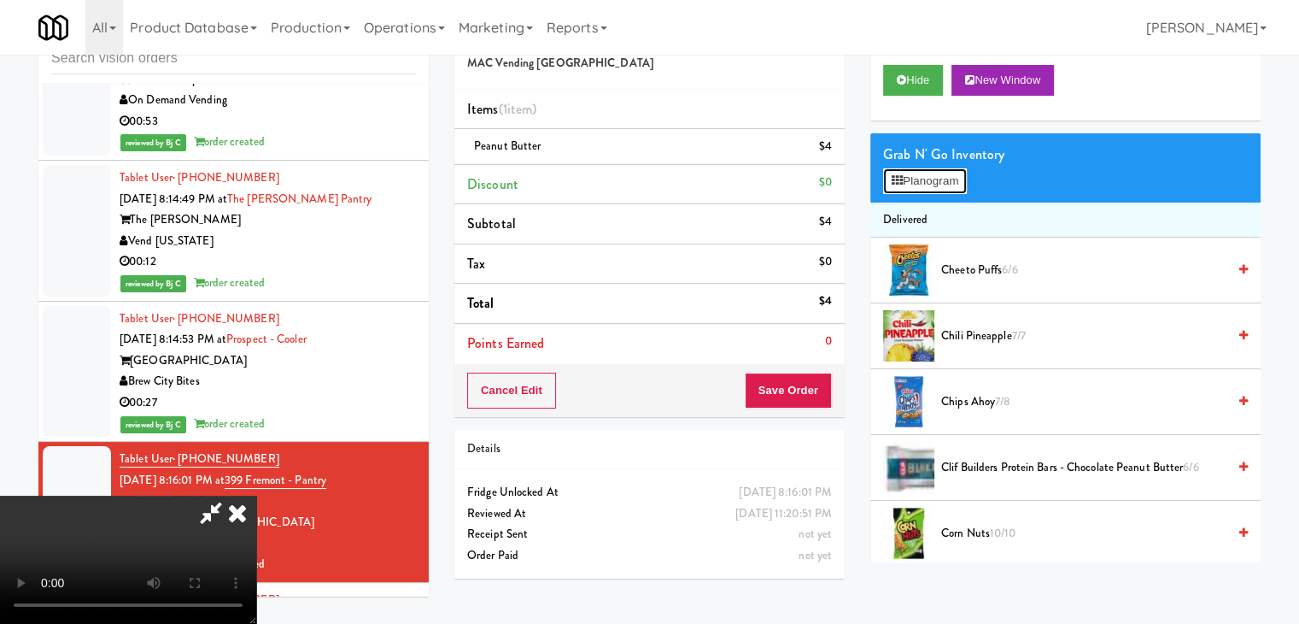
scroll to position [21907, 0]
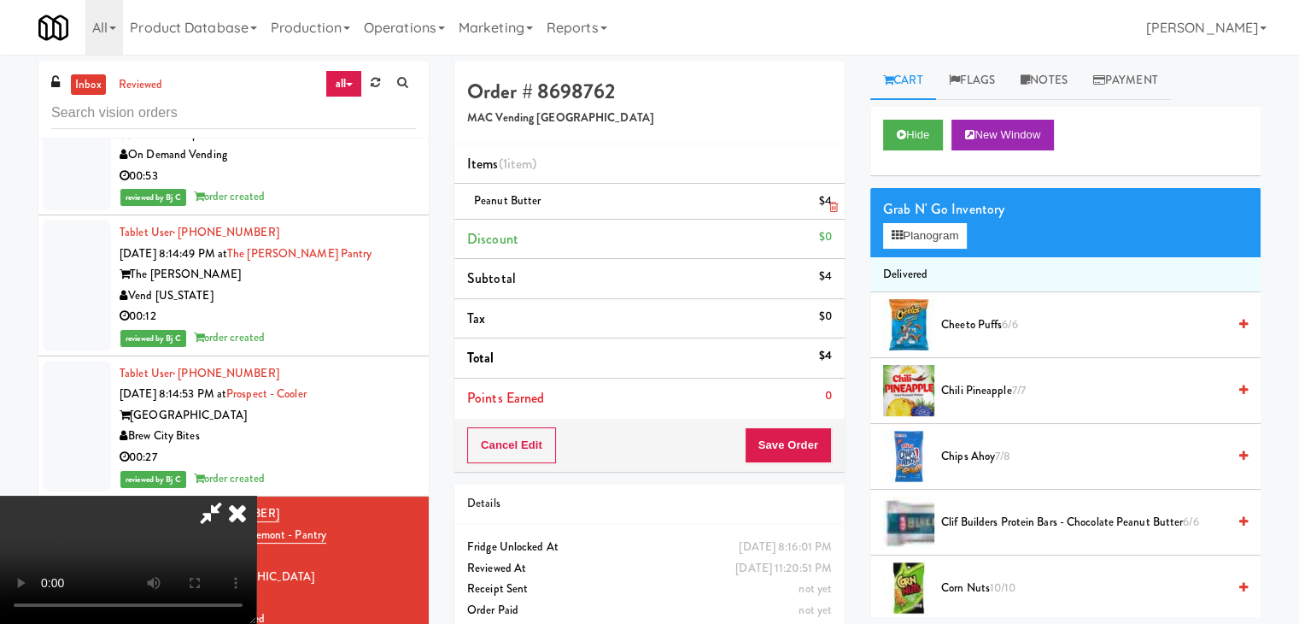
drag, startPoint x: 748, startPoint y: 76, endPoint x: 586, endPoint y: 185, distance: 195.7
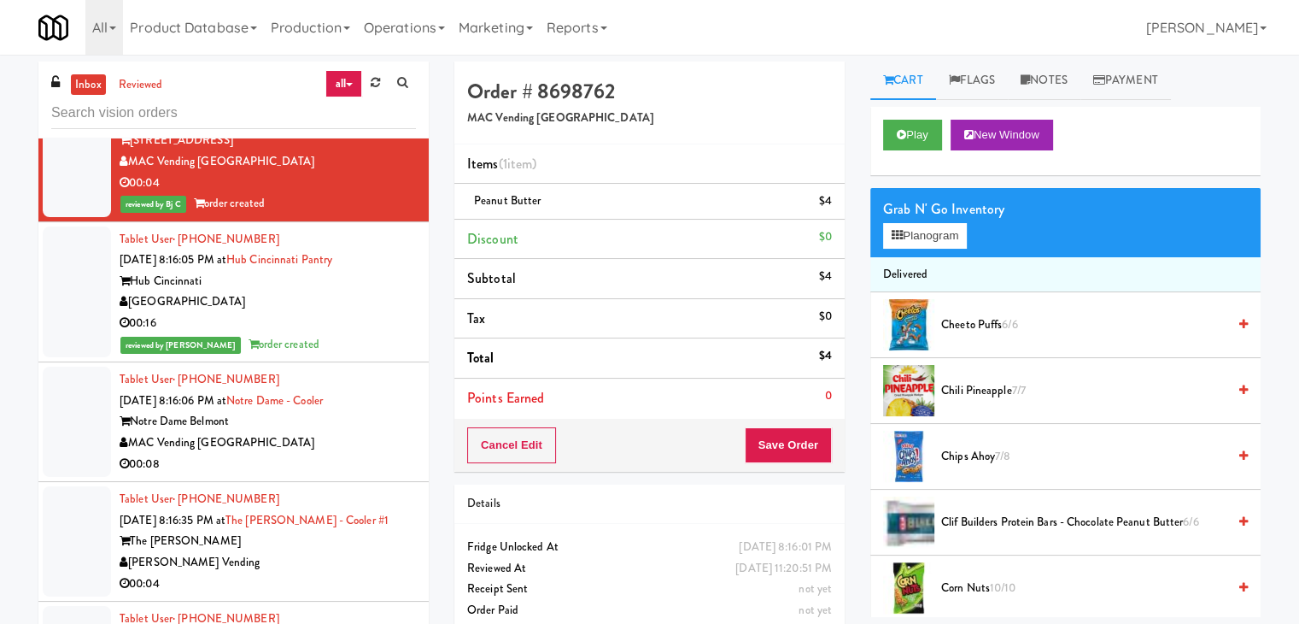
scroll to position [22482, 0]
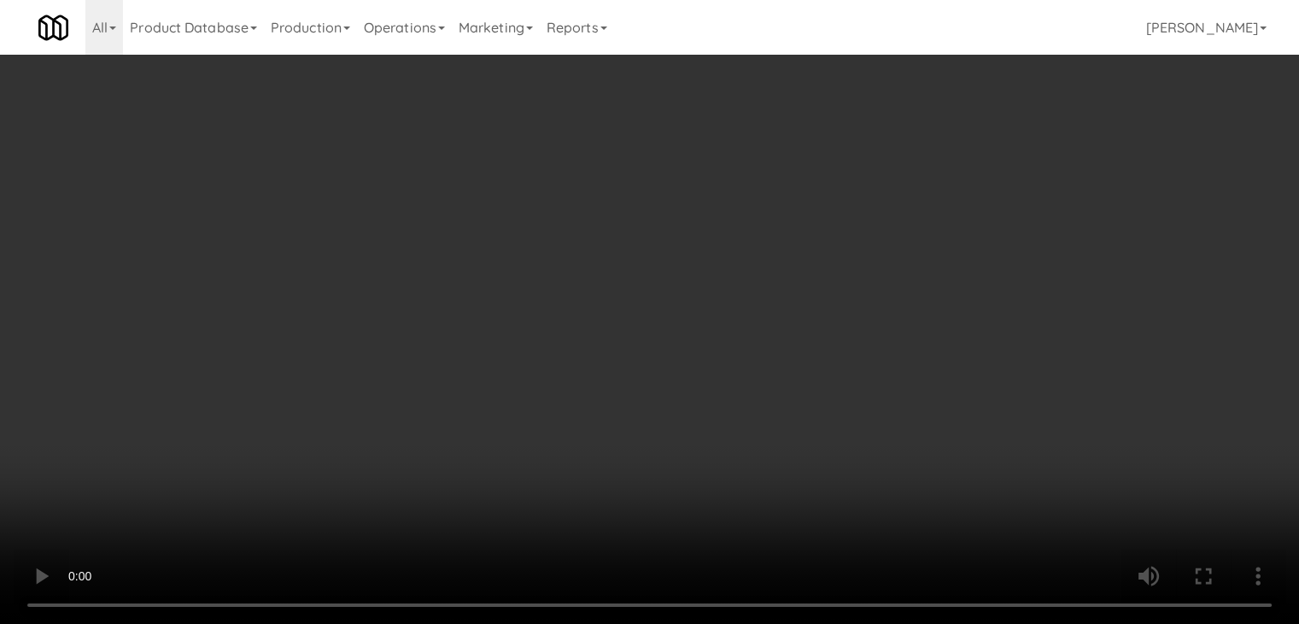
scroll to position [22420, 0]
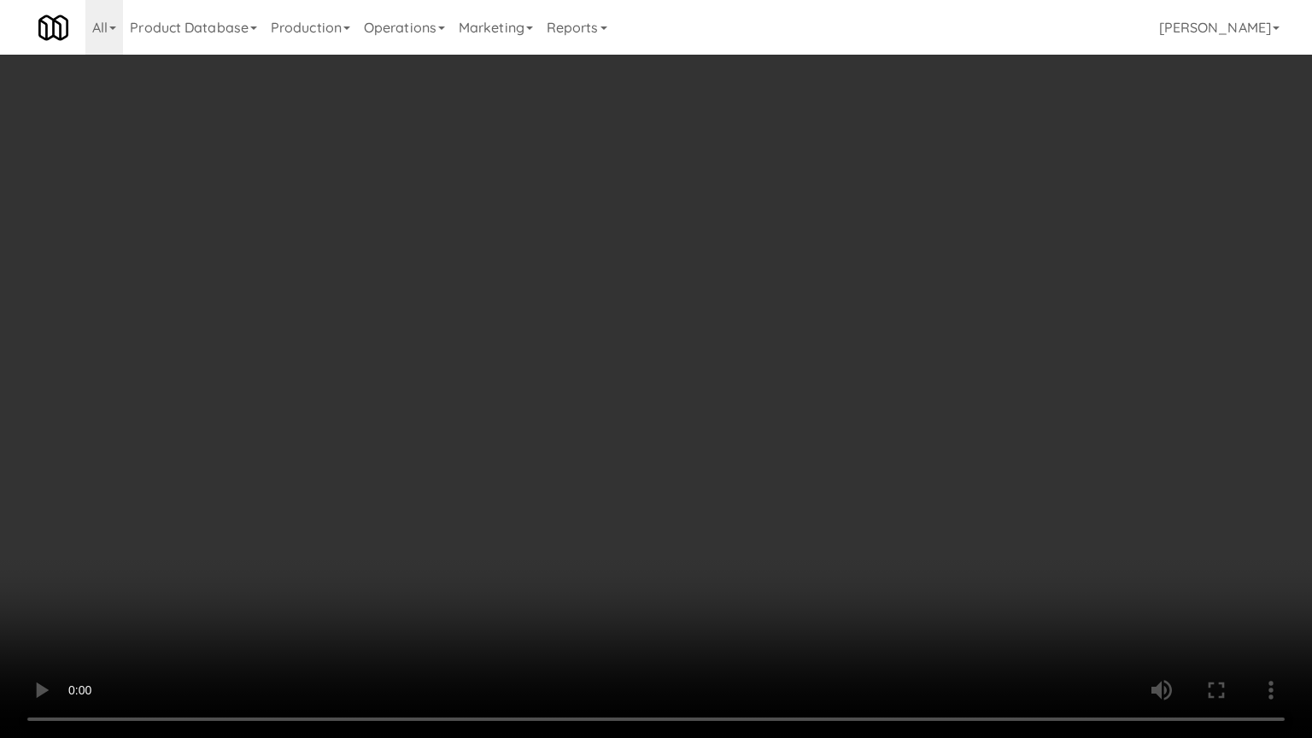
drag, startPoint x: 720, startPoint y: 542, endPoint x: 908, endPoint y: 261, distance: 338.8
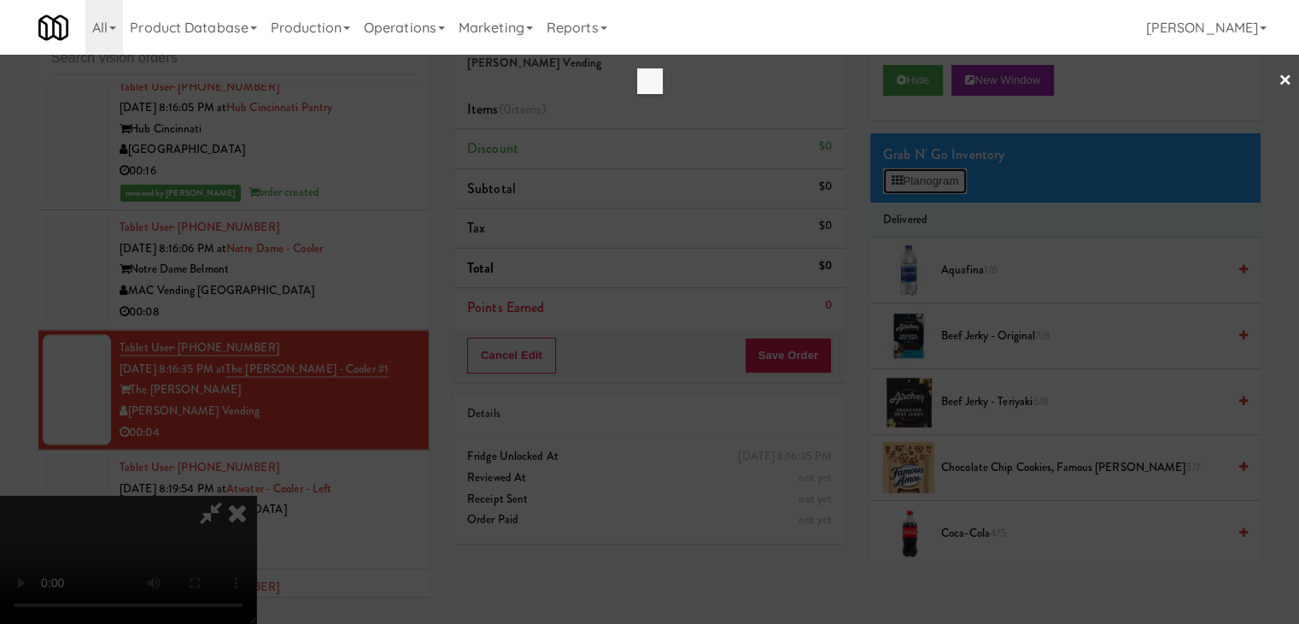
scroll to position [22420, 0]
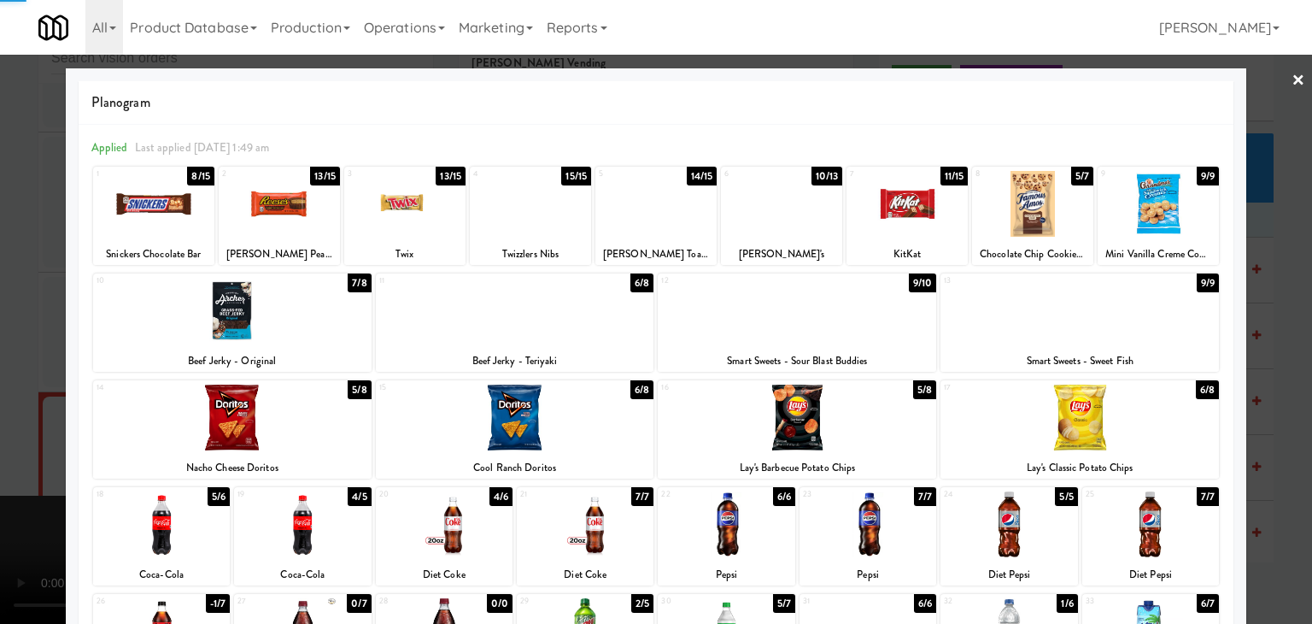
drag, startPoint x: 0, startPoint y: 386, endPoint x: 372, endPoint y: 407, distance: 373.0
